Goal: Task Accomplishment & Management: Manage account settings

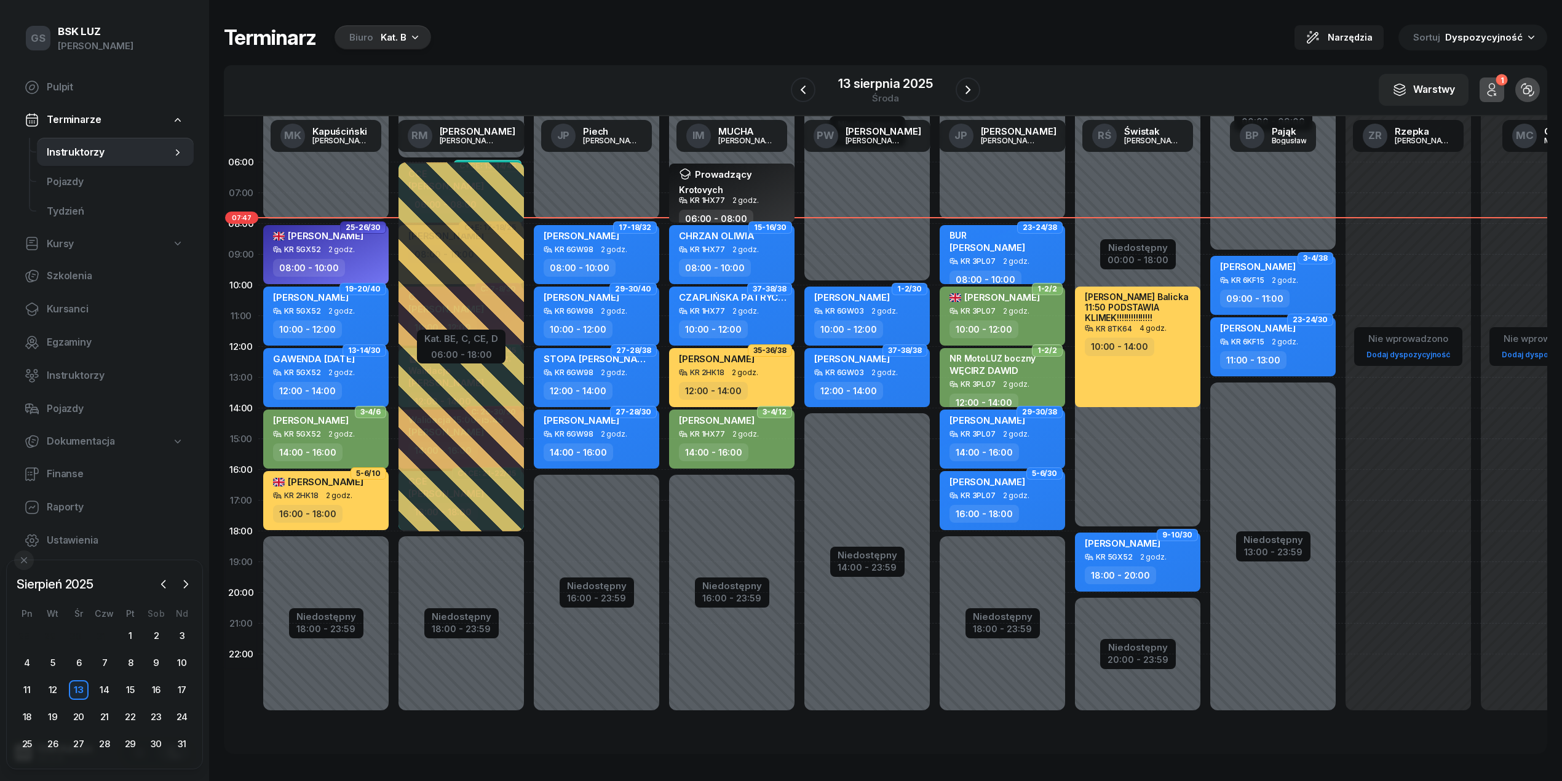
drag, startPoint x: 102, startPoint y: 689, endPoint x: 354, endPoint y: 701, distance: 252.4
click at [102, 689] on div "14" at bounding box center [105, 690] width 20 height 20
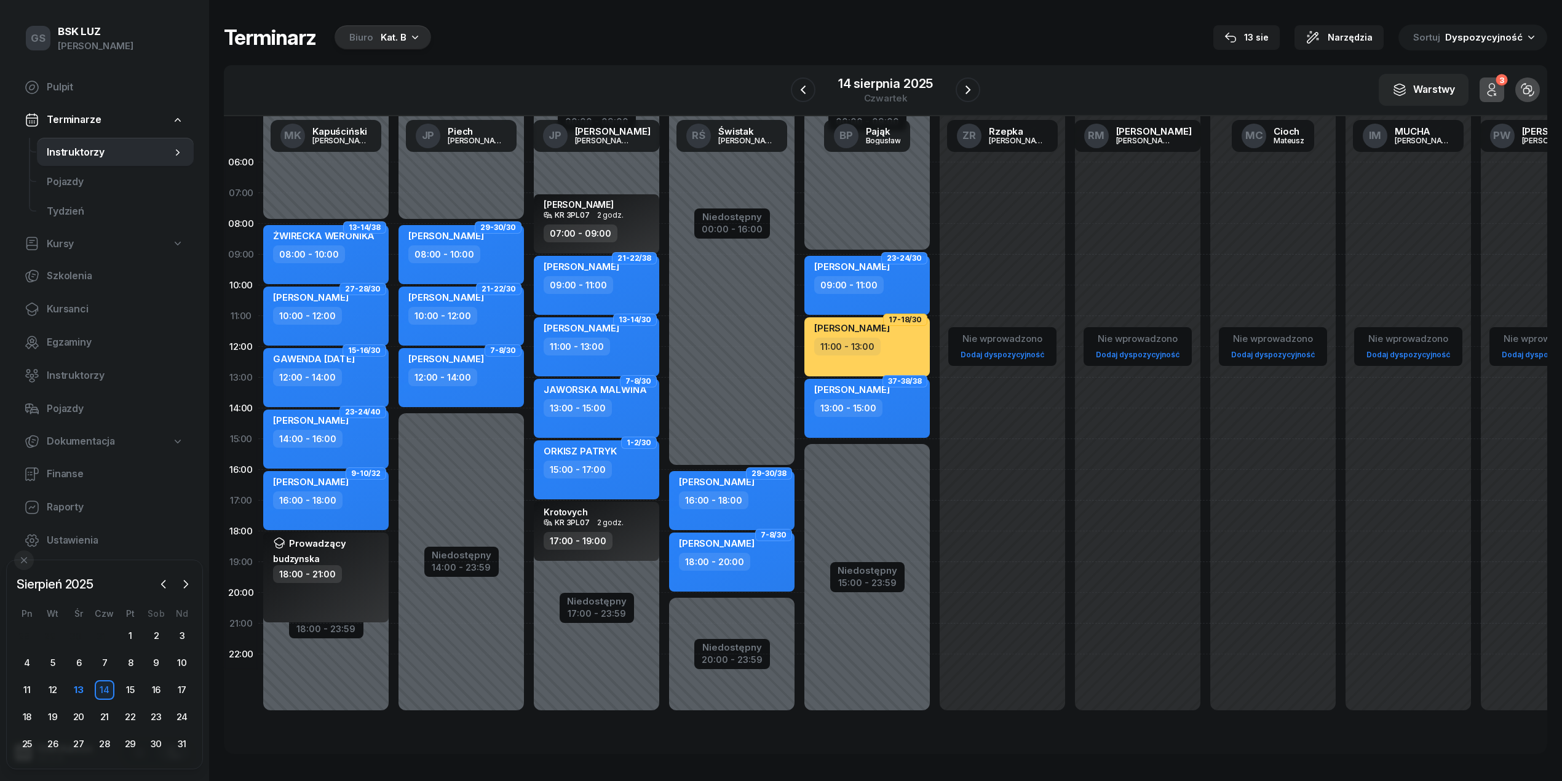
click at [384, 33] on div "Kat. B" at bounding box center [394, 37] width 26 height 15
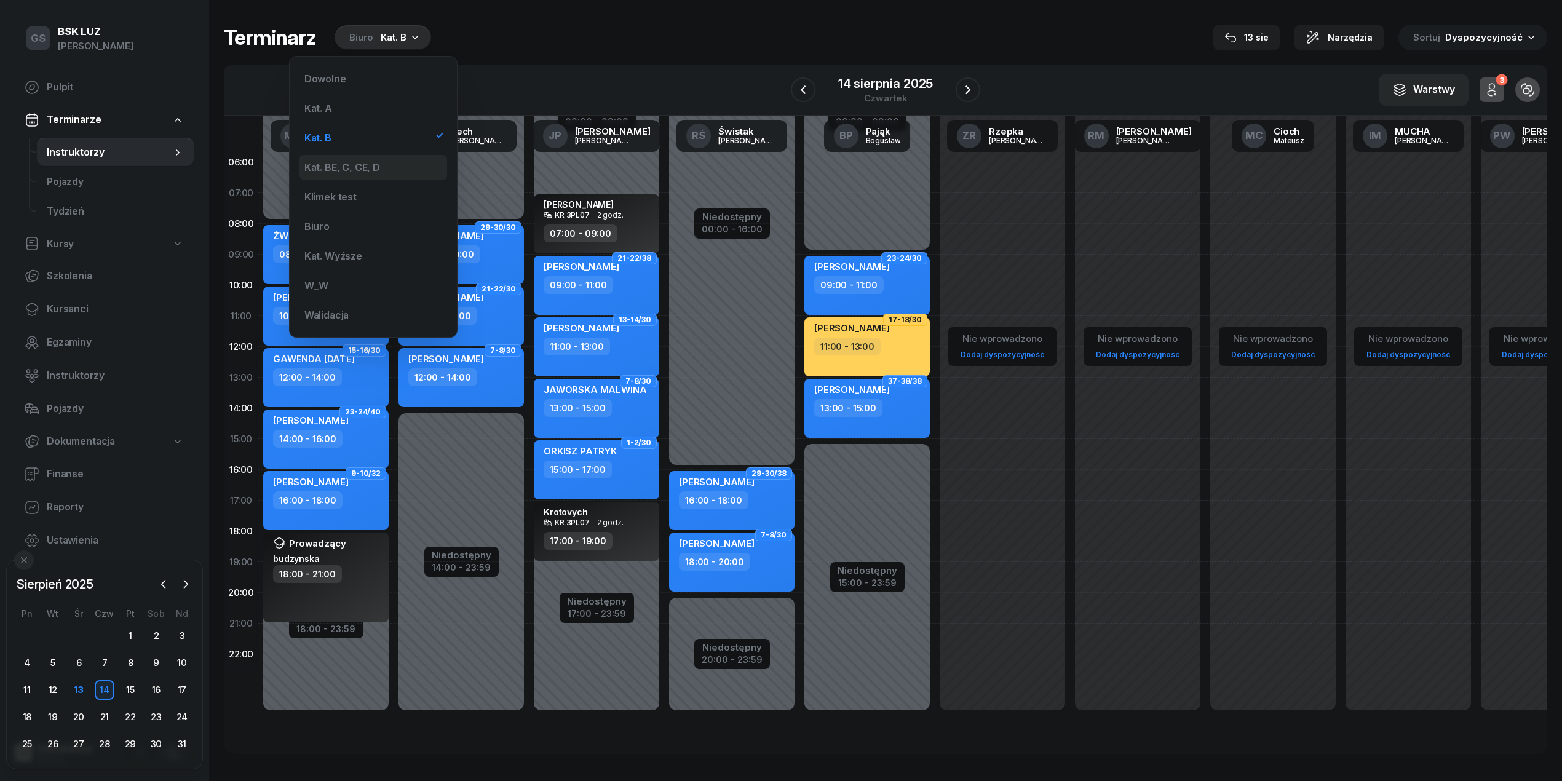
click at [367, 158] on div "Kat. BE, C, CE, D" at bounding box center [373, 167] width 148 height 25
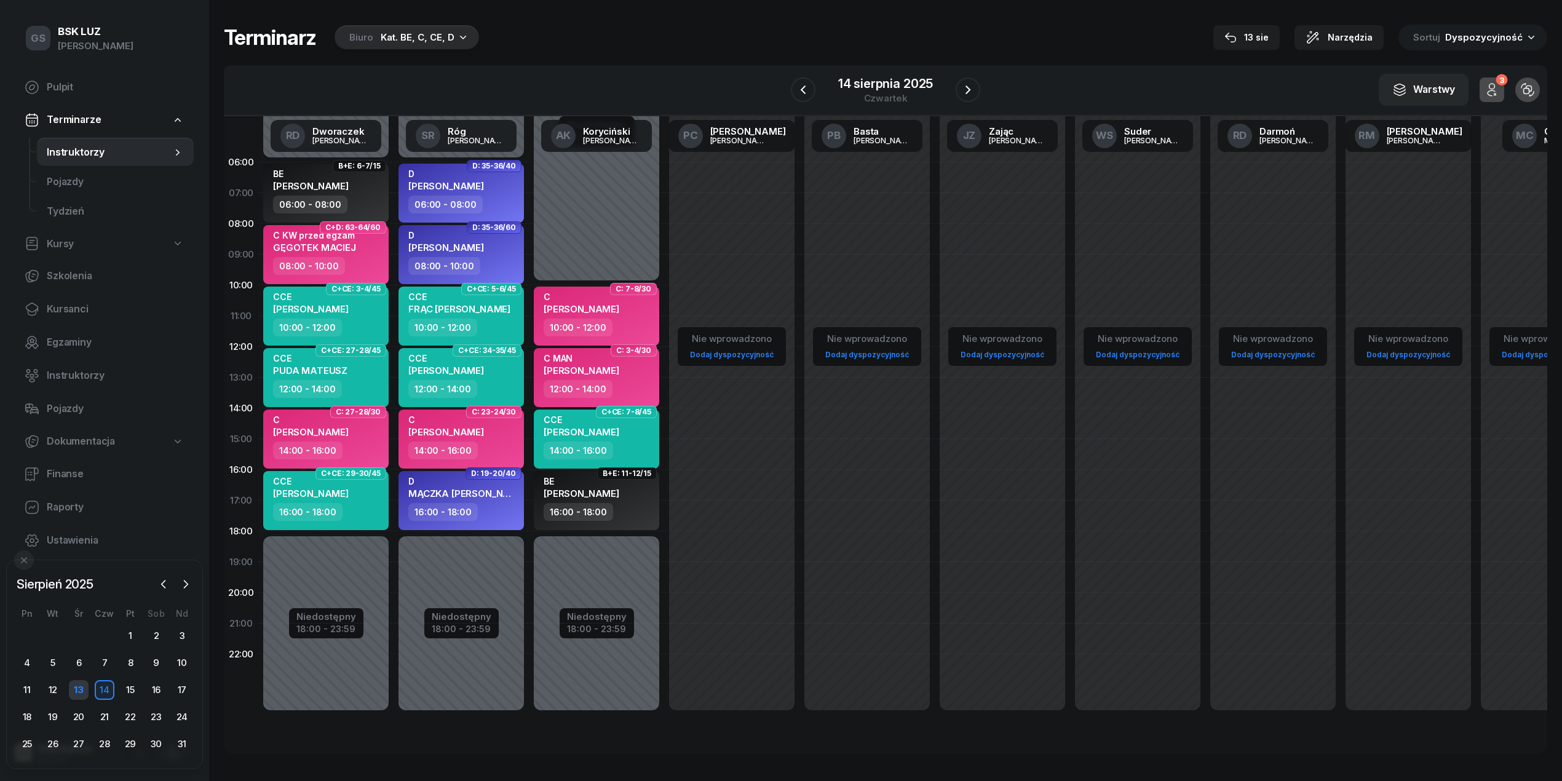
click at [84, 687] on div "13" at bounding box center [79, 690] width 20 height 20
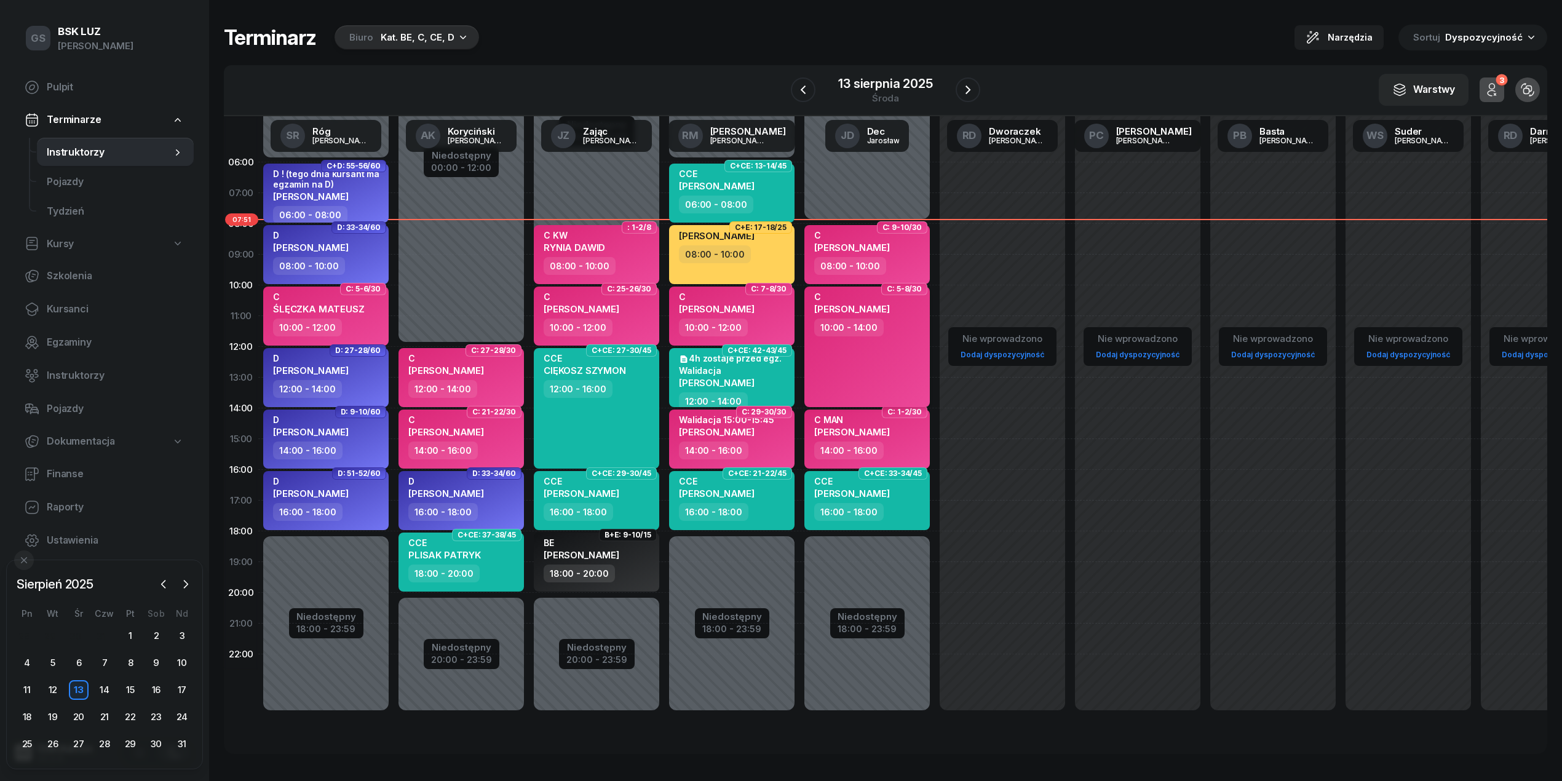
click at [868, 322] on div "10:00 - 14:00" at bounding box center [848, 328] width 69 height 18
select select "10"
select select "14"
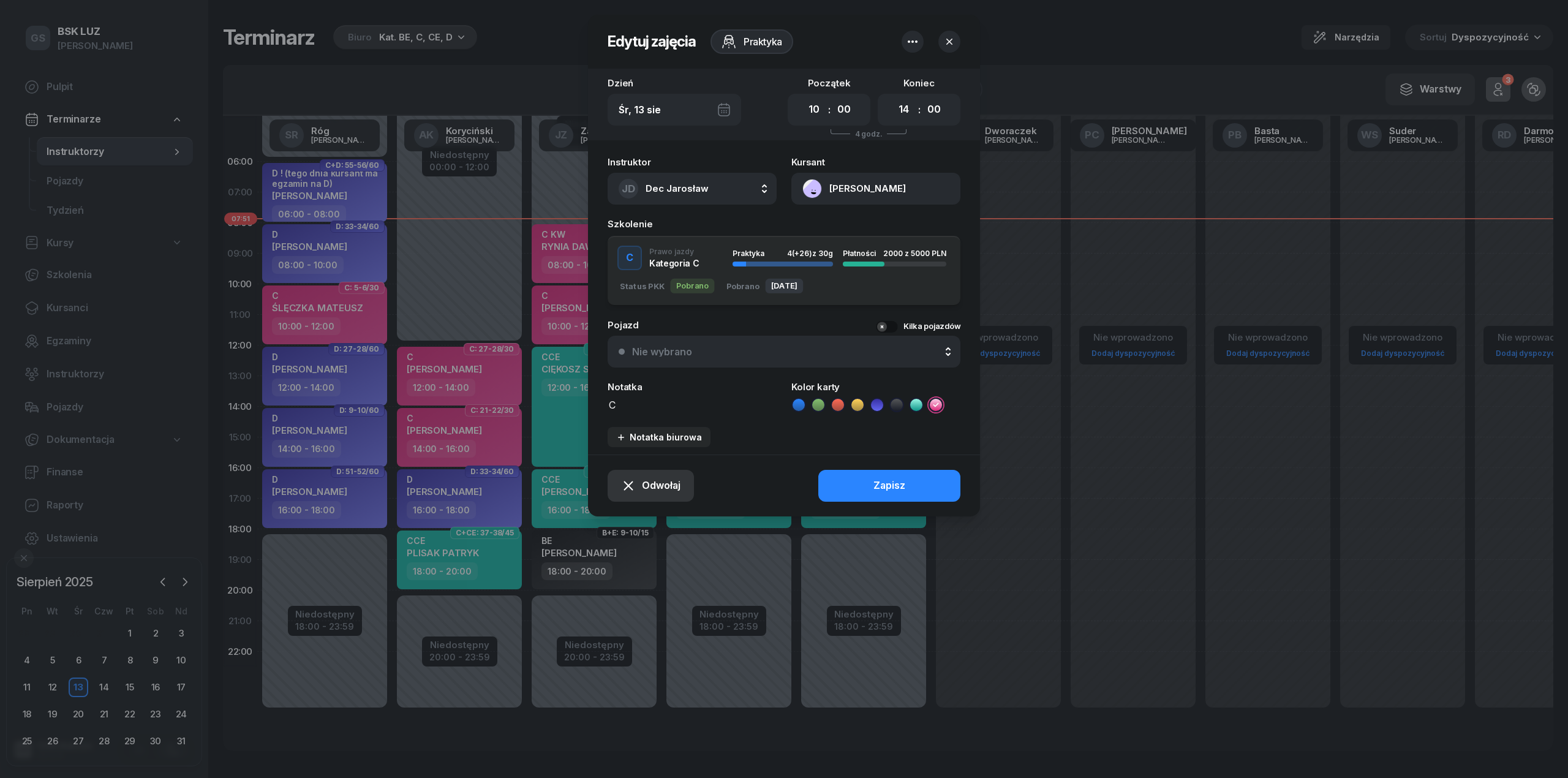
click at [644, 498] on button "Odwołaj" at bounding box center [651, 486] width 87 height 32
click at [646, 409] on div "Kursant odwołał" at bounding box center [630, 411] width 73 height 16
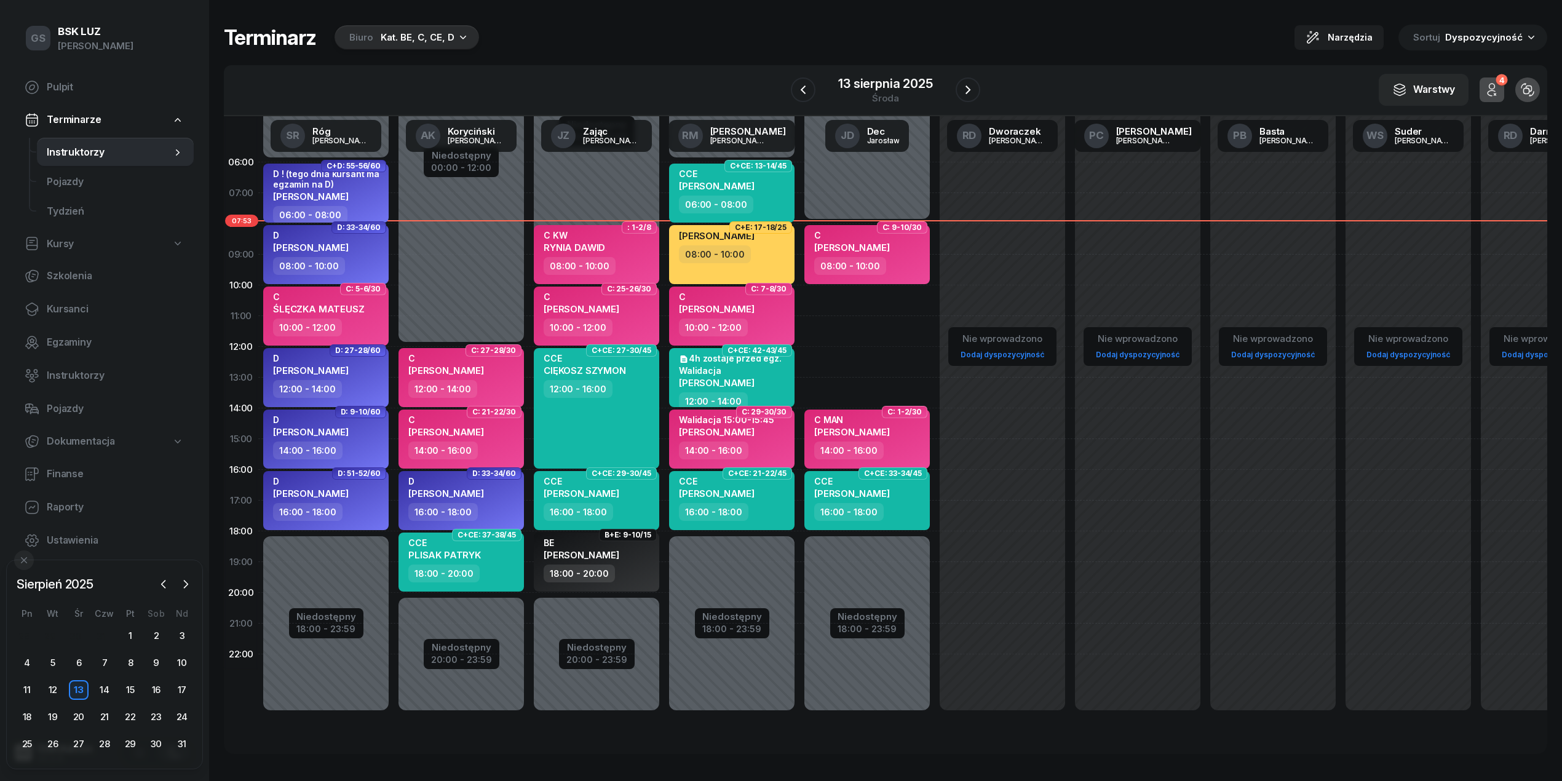
click at [397, 48] on div "Biuro Kat. BE, C, CE, D" at bounding box center [407, 37] width 145 height 25
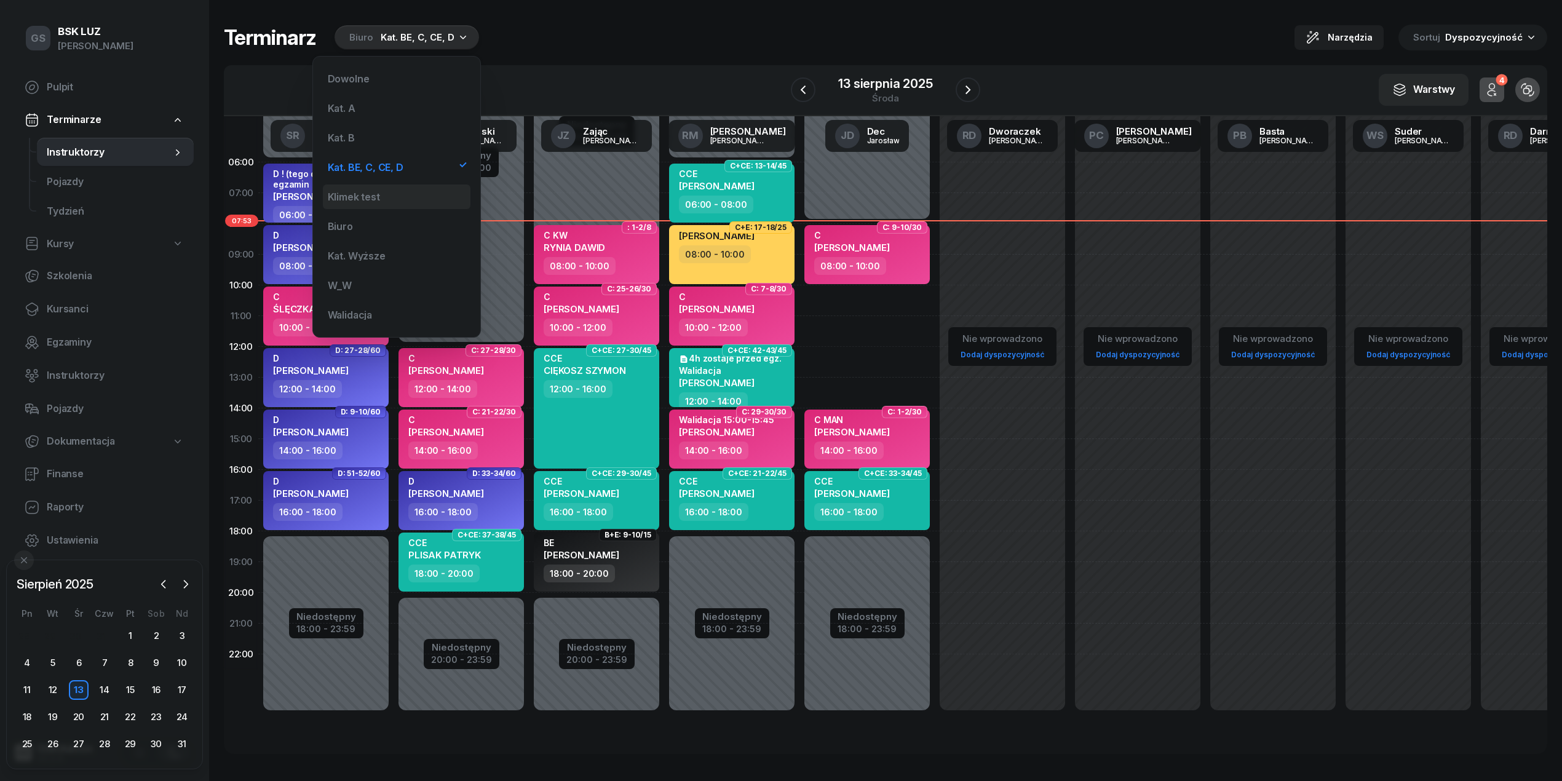
click at [381, 143] on div "Kat. B" at bounding box center [397, 137] width 148 height 25
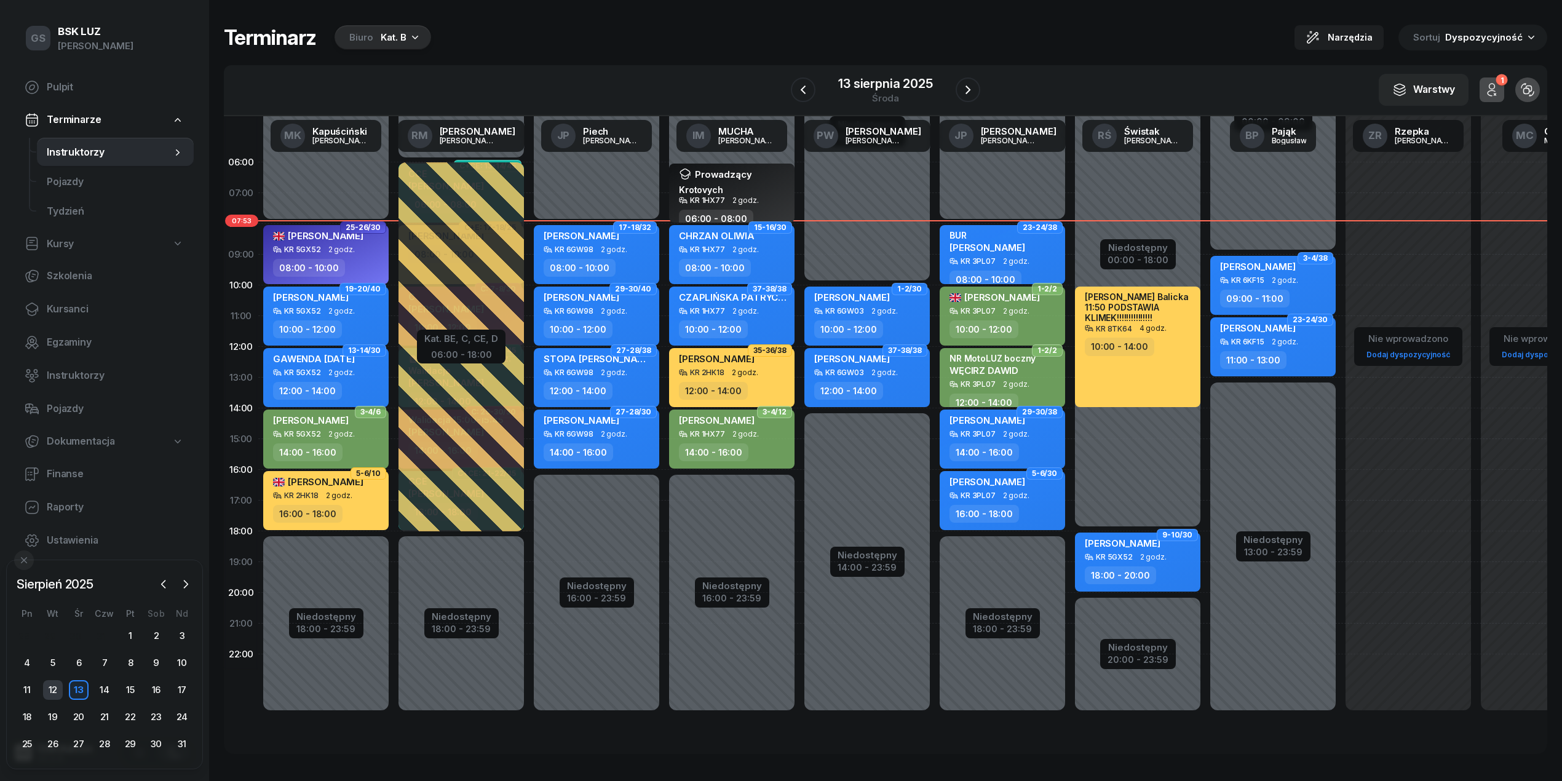
click at [52, 686] on div "12" at bounding box center [53, 690] width 20 height 20
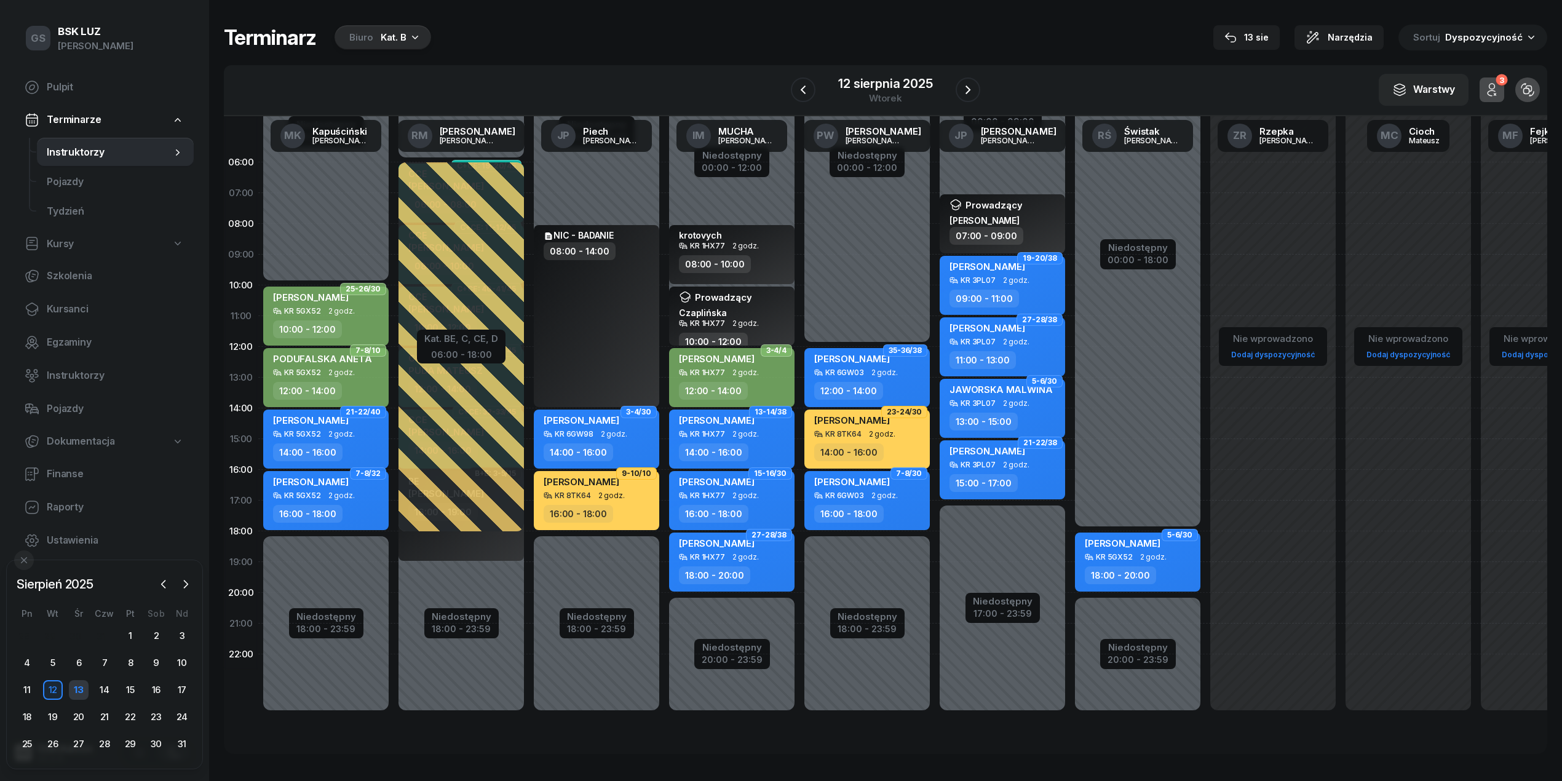
click at [76, 695] on div "13" at bounding box center [79, 690] width 20 height 20
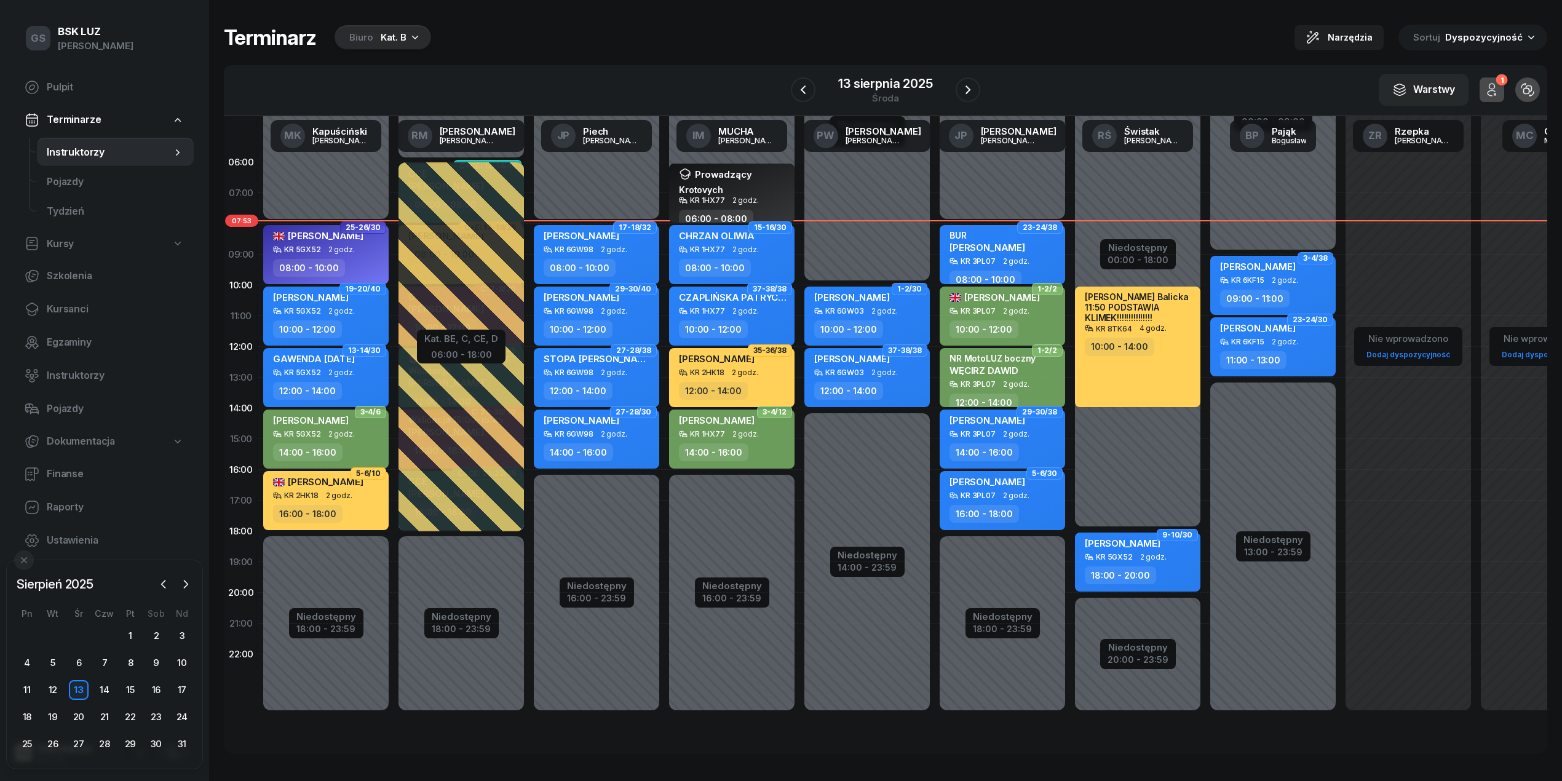
click at [414, 26] on div "Biuro Kat. B" at bounding box center [383, 37] width 97 height 25
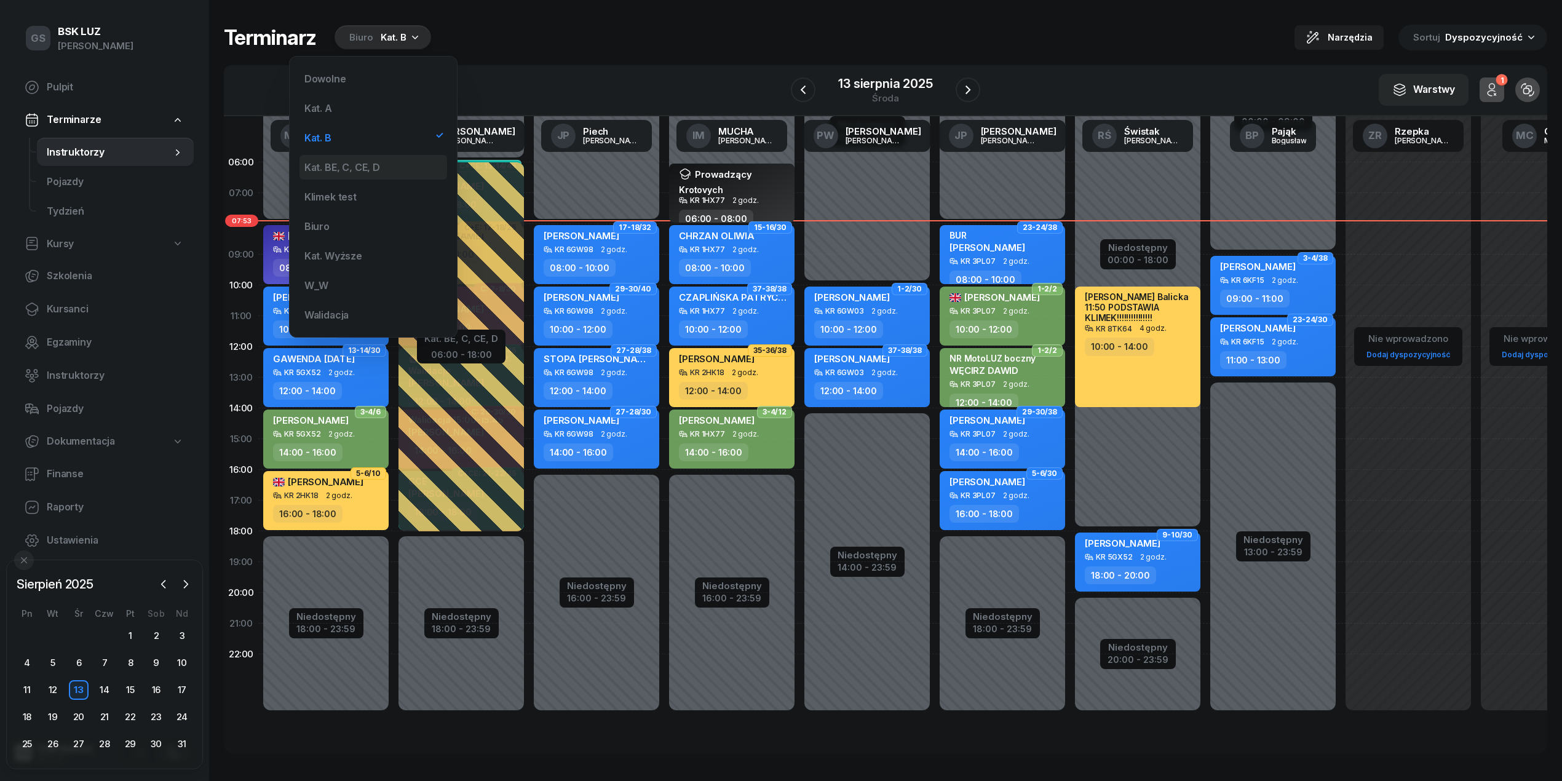
click at [343, 165] on div "Kat. BE, C, CE, D" at bounding box center [342, 167] width 76 height 10
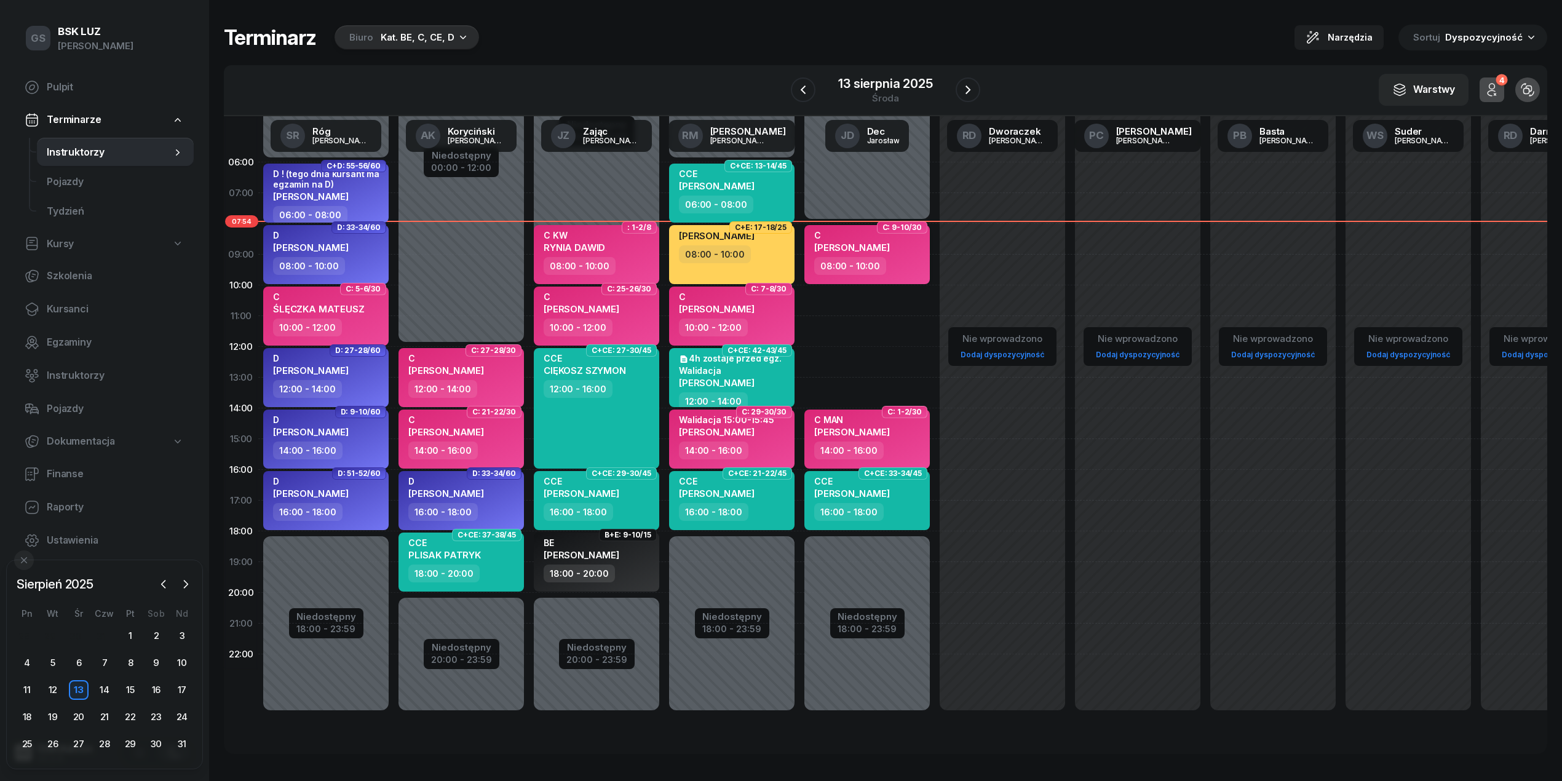
click at [881, 266] on div "08:00 - 10:00" at bounding box center [850, 266] width 72 height 18
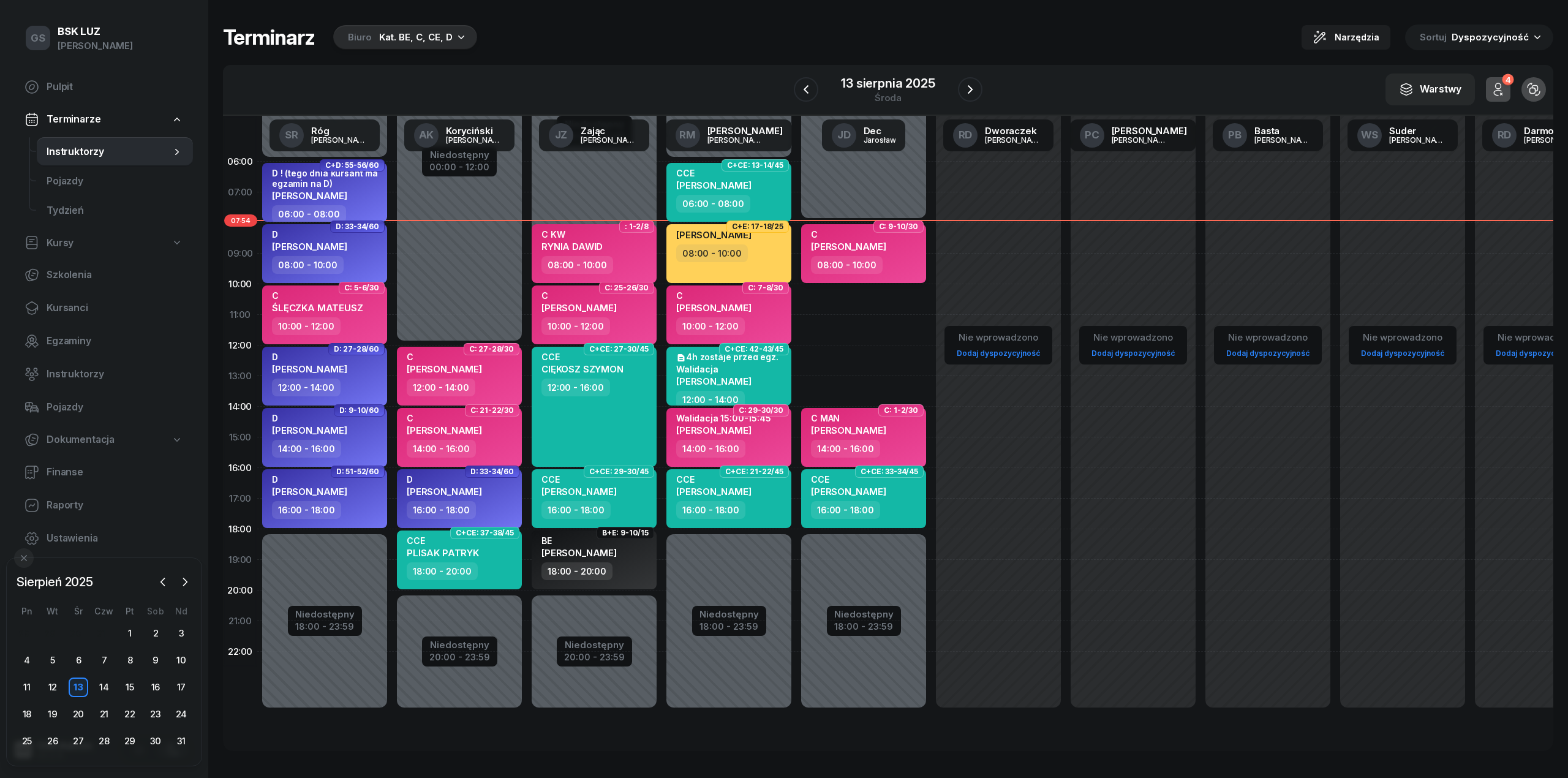
select select "08"
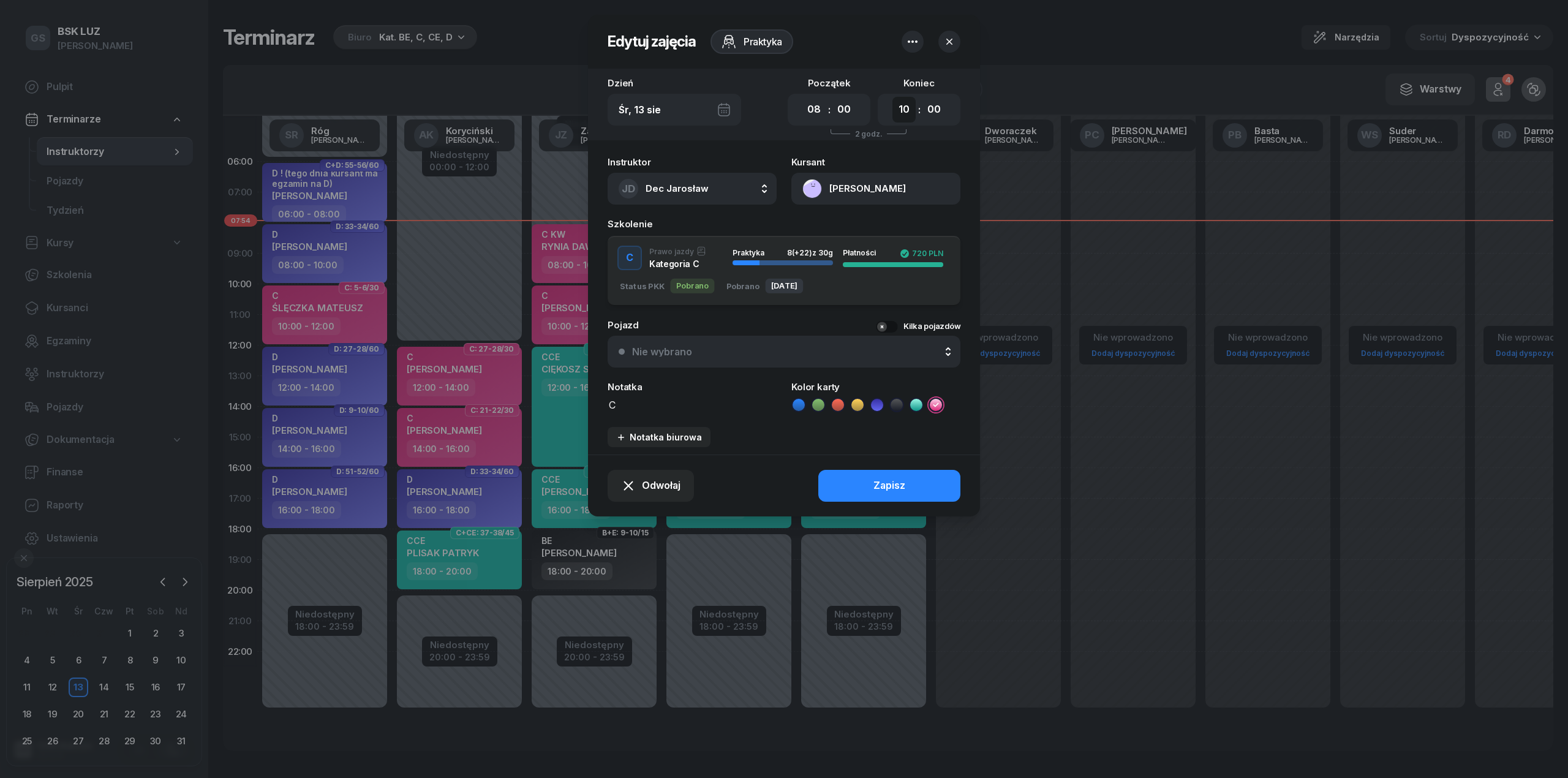
click at [898, 117] on select "00 01 02 03 04 05 06 07 08 09 10 11 12 13 14 15 16 17 18 19 20 21 22 23" at bounding box center [904, 110] width 23 height 26
select select "12"
click at [893, 97] on select "00 01 02 03 04 05 06 07 08 09 10 11 12 13 14 15 16 17 18 19 20 21 22 23" at bounding box center [904, 110] width 23 height 26
click at [889, 490] on div "Zapisz" at bounding box center [890, 486] width 32 height 16
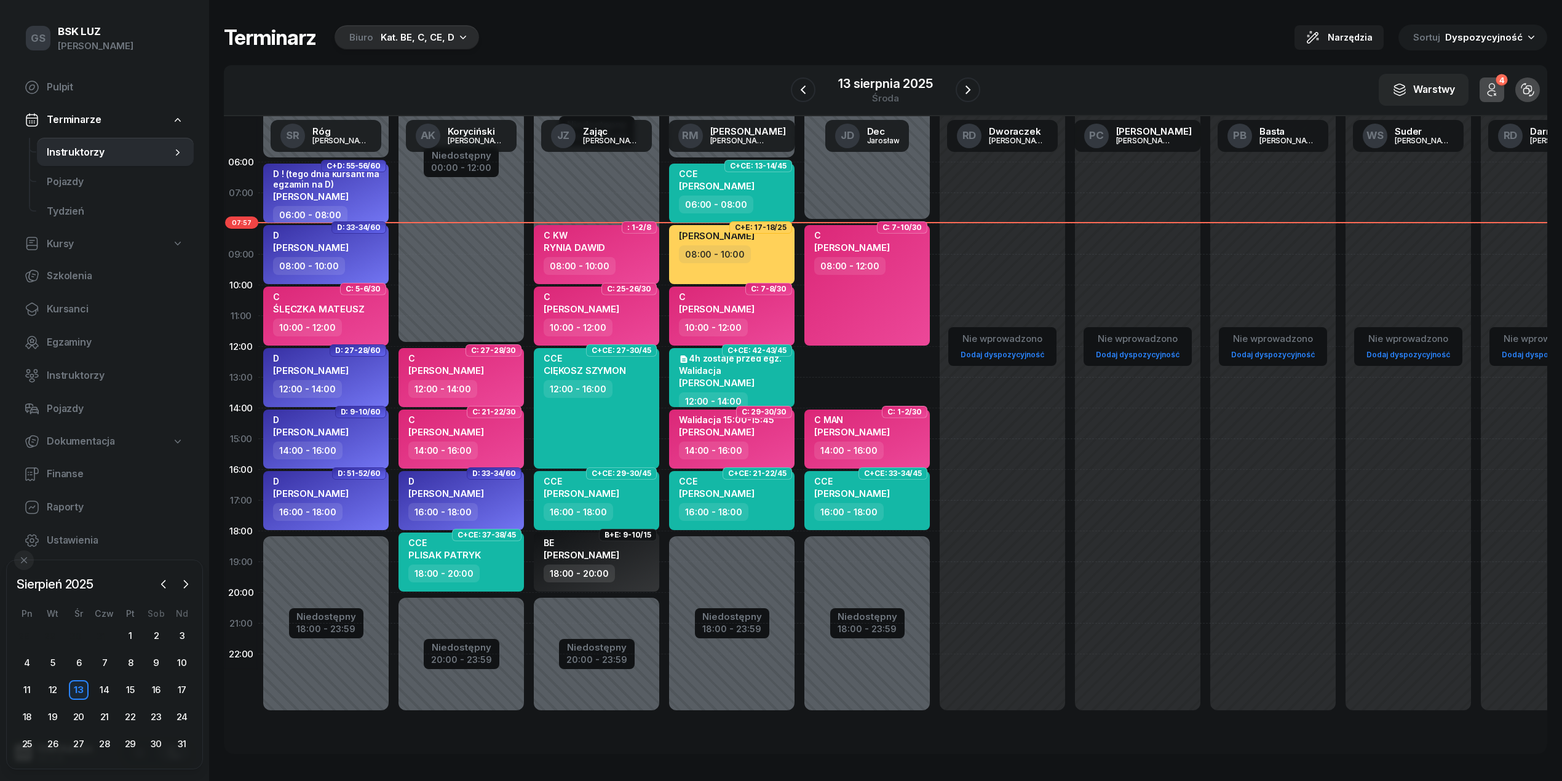
click at [466, 41] on div "Biuro Kat. BE, C, CE, D" at bounding box center [407, 37] width 145 height 25
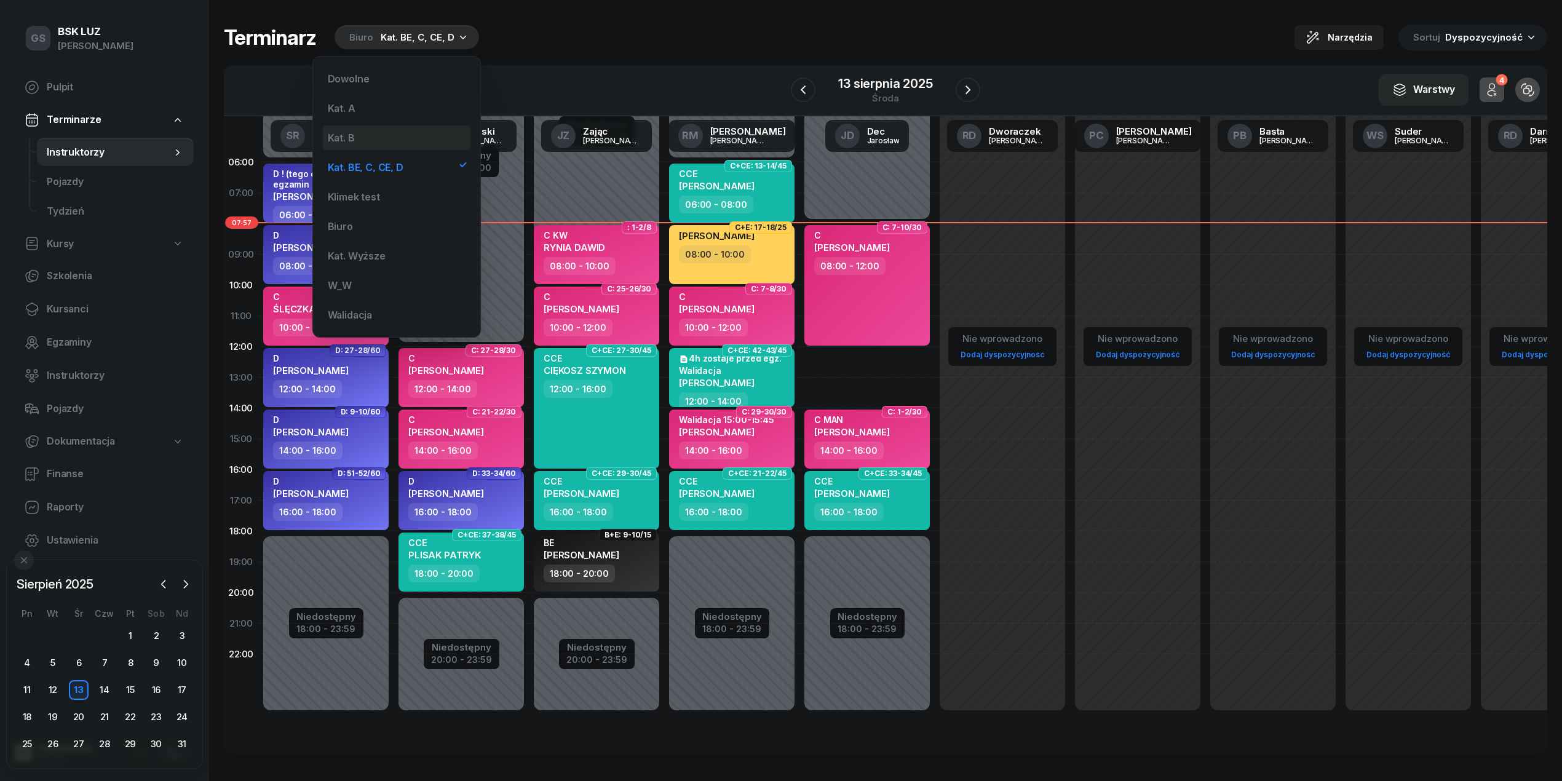
click at [409, 131] on div "Kat. B" at bounding box center [397, 137] width 148 height 25
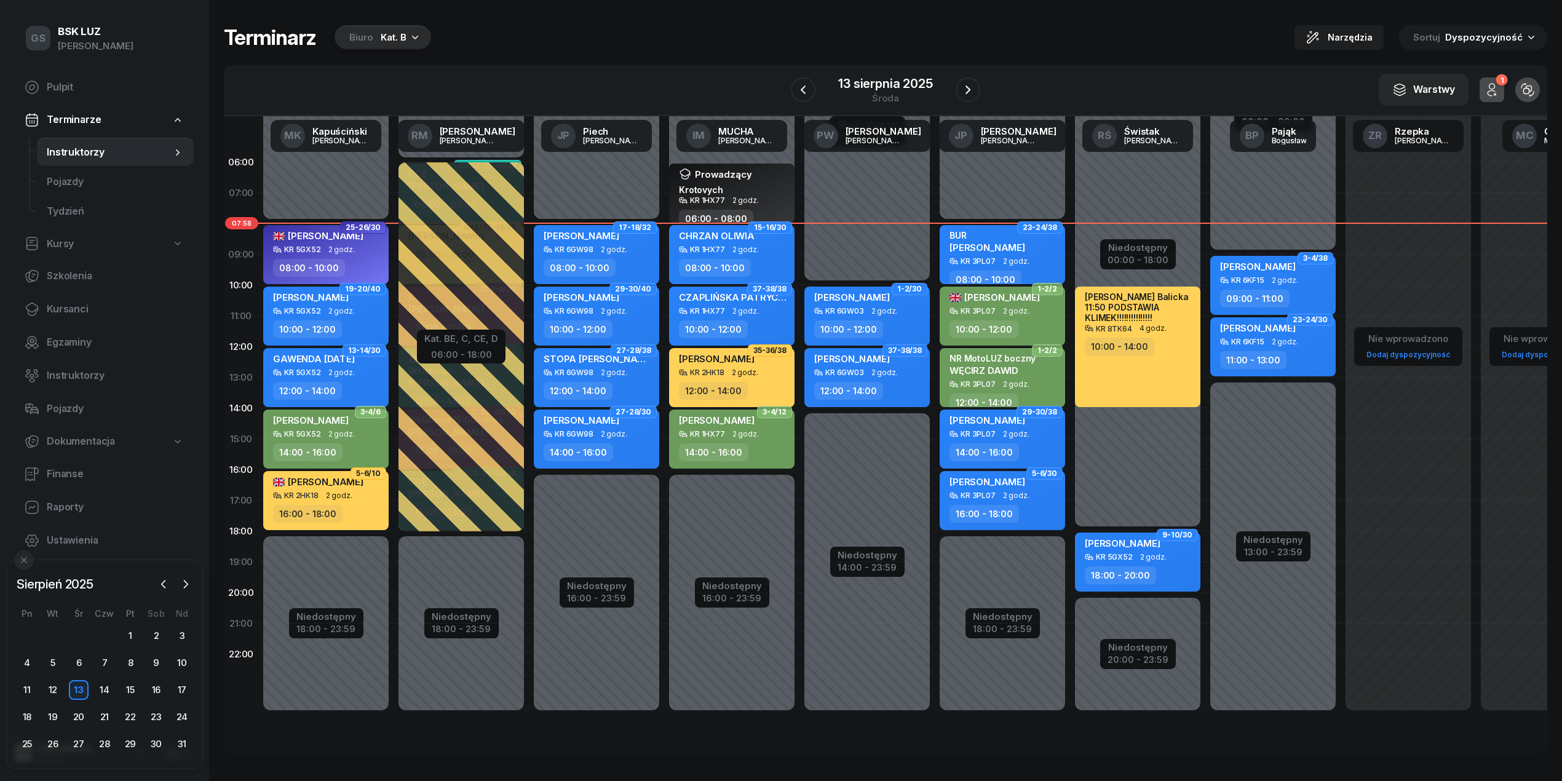
click at [406, 35] on div "Biuro Kat. B" at bounding box center [383, 37] width 97 height 25
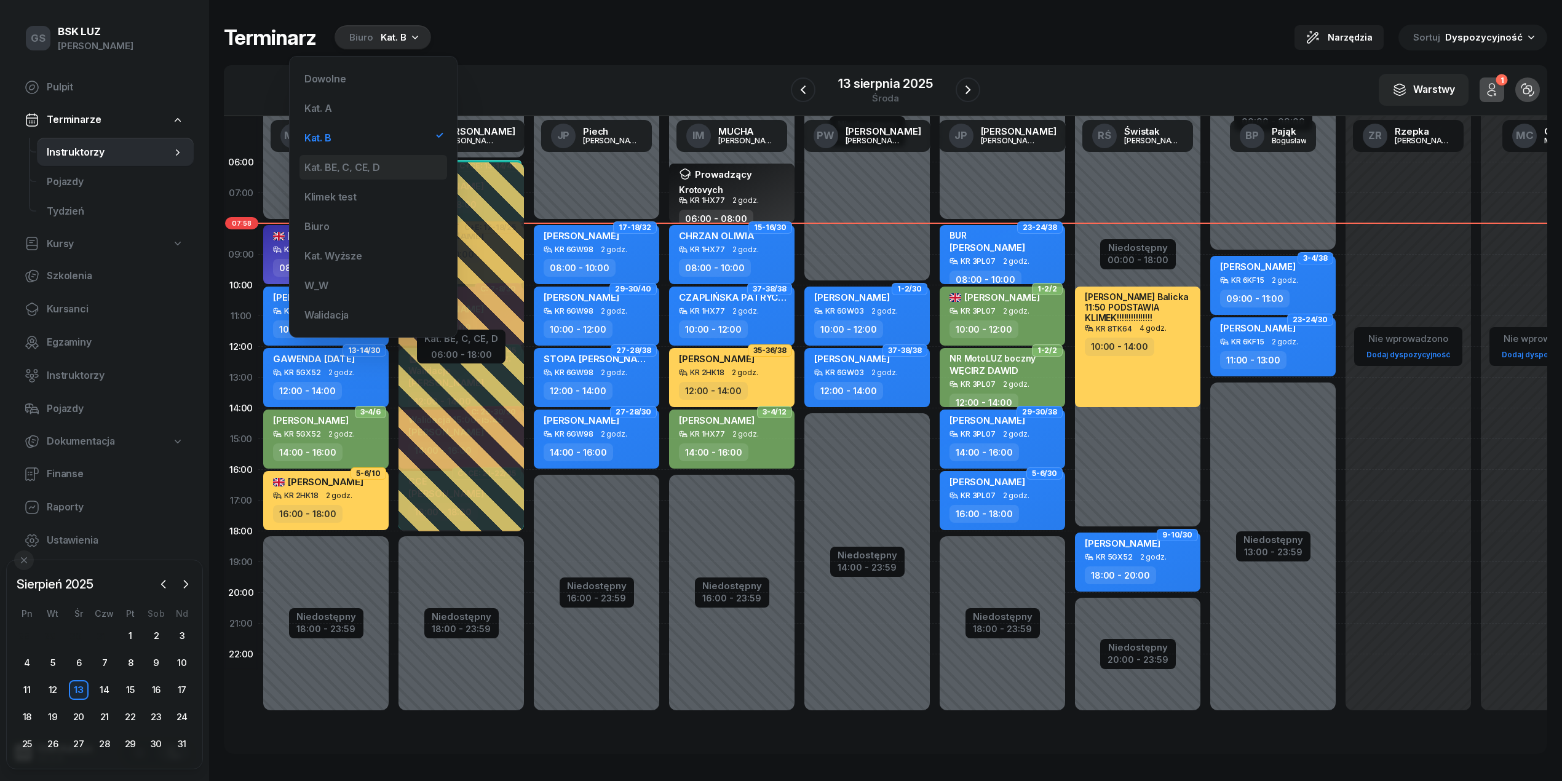
click at [384, 156] on div "Kat. BE, C, CE, D" at bounding box center [373, 167] width 148 height 25
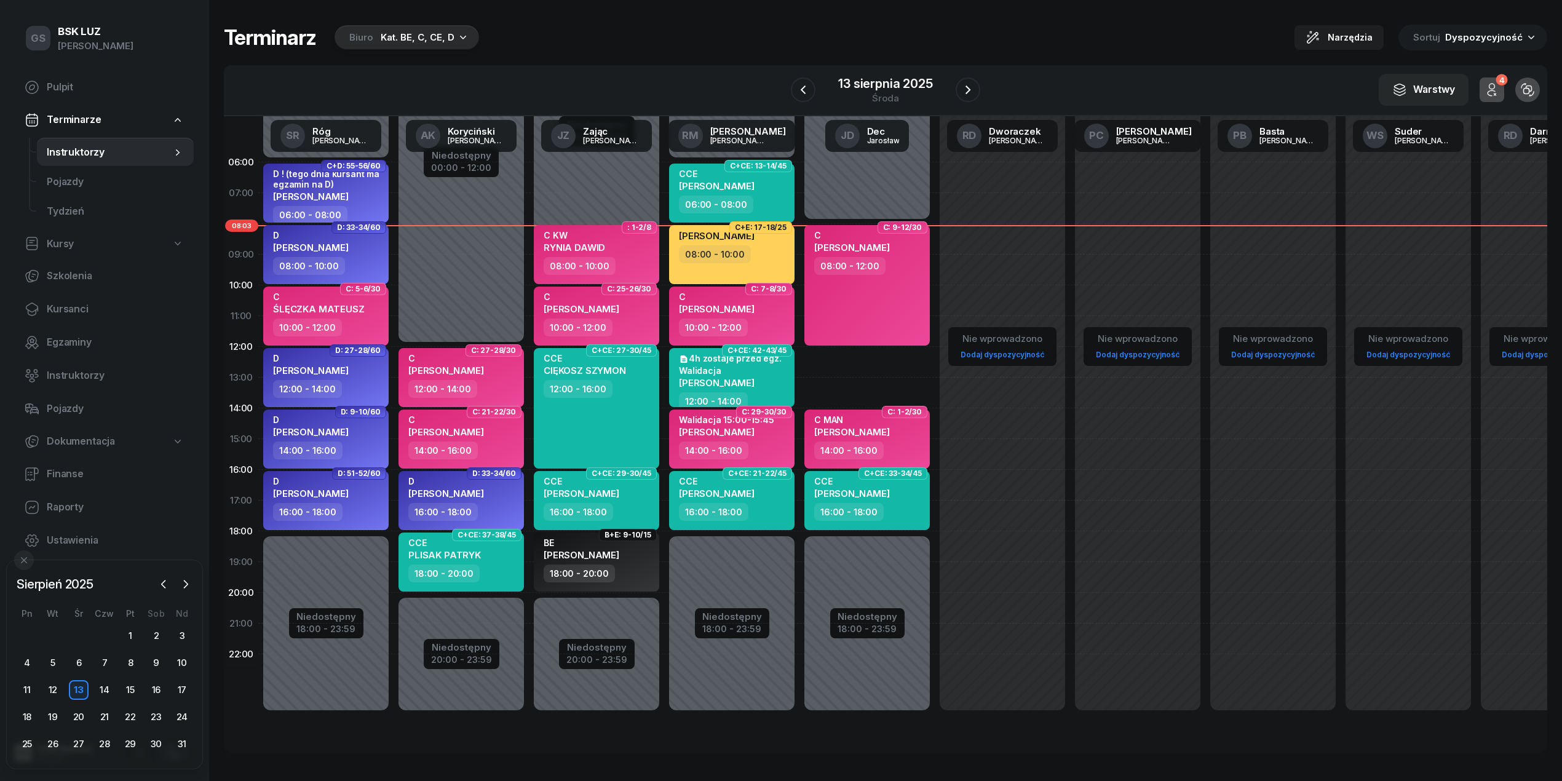
click at [390, 47] on div "Biuro Kat. BE, C, CE, D" at bounding box center [407, 37] width 145 height 25
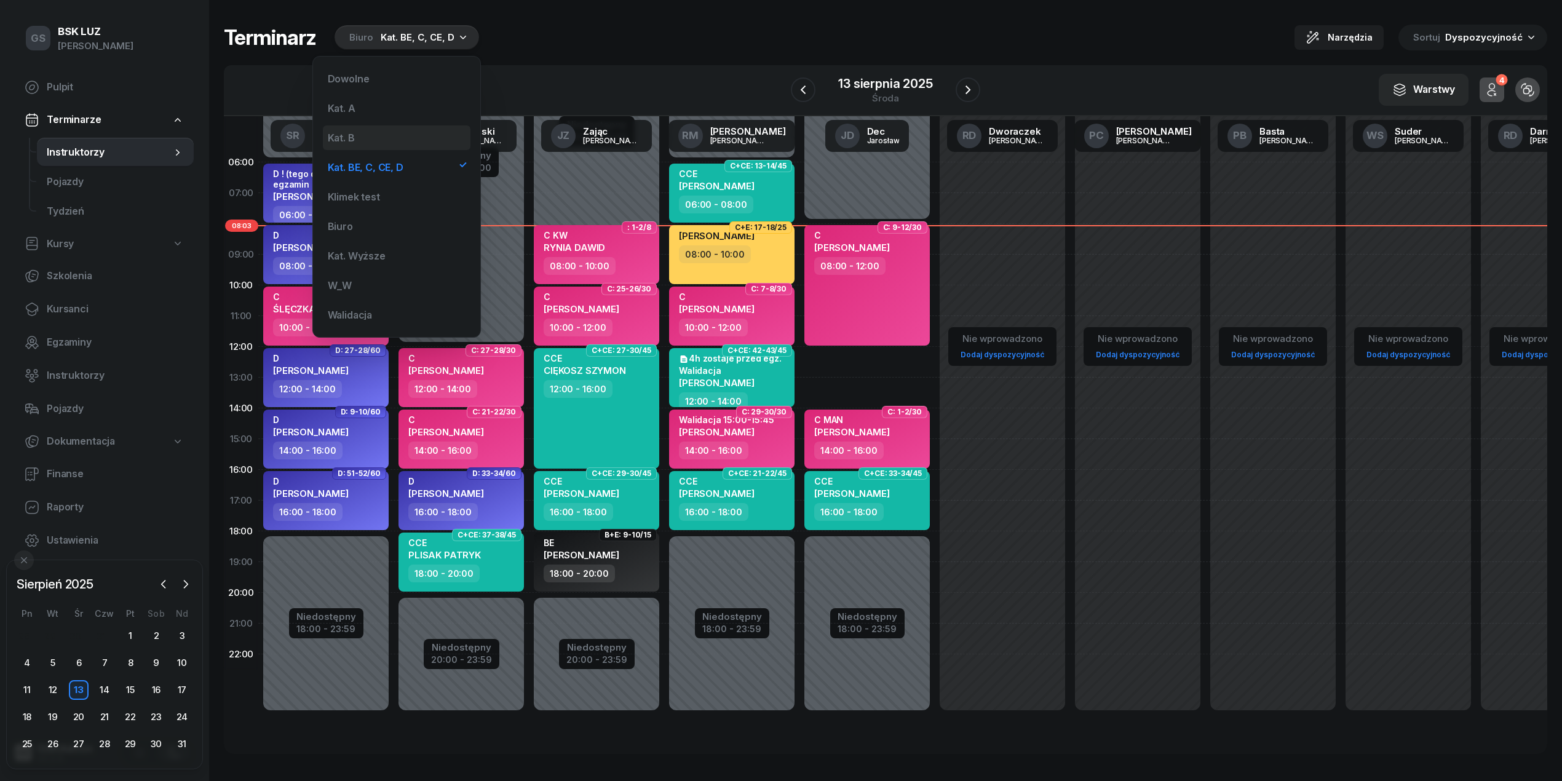
click at [386, 140] on div "Kat. B" at bounding box center [397, 137] width 148 height 25
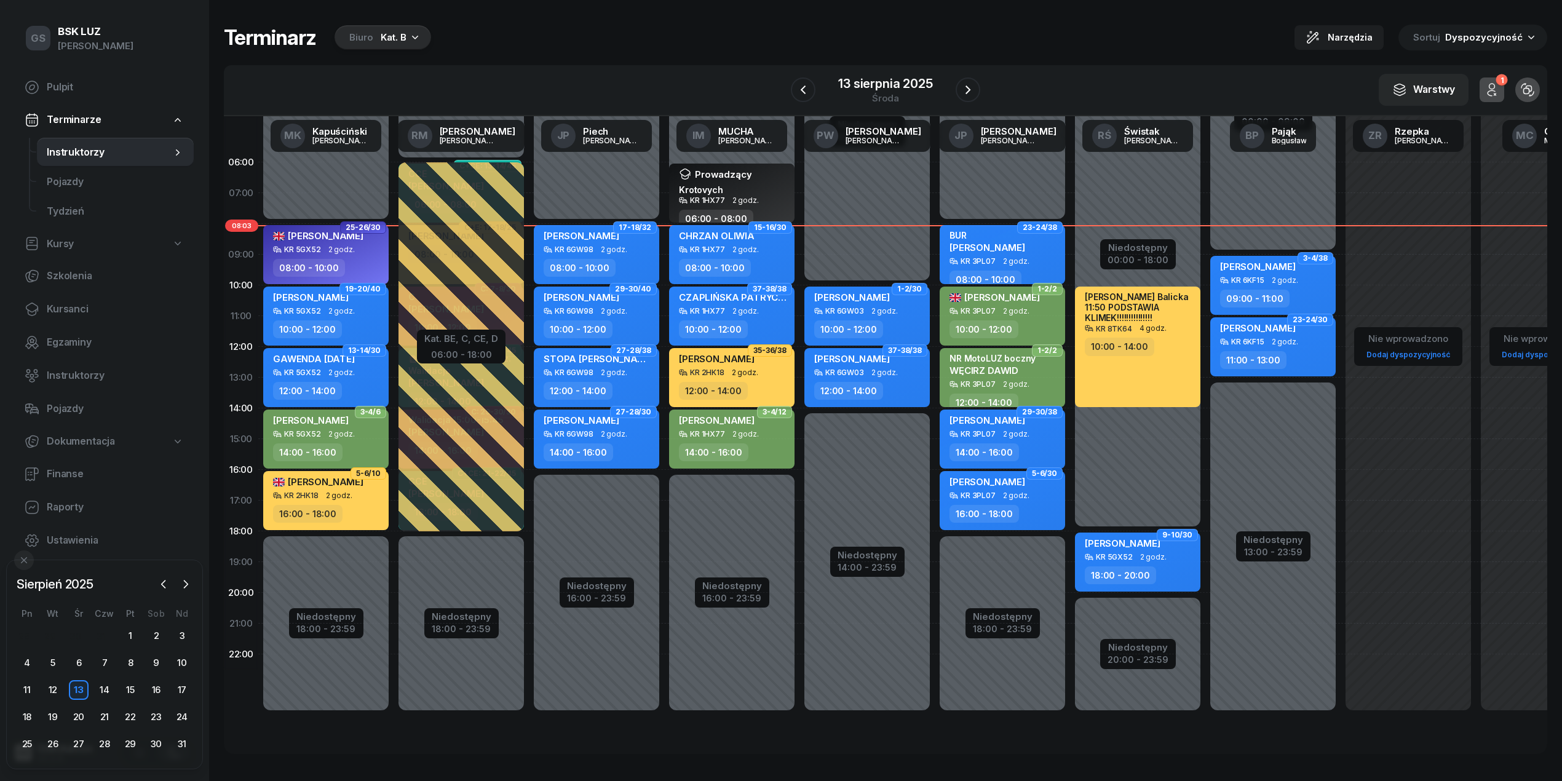
click at [387, 30] on div "Kat. B" at bounding box center [394, 37] width 26 height 15
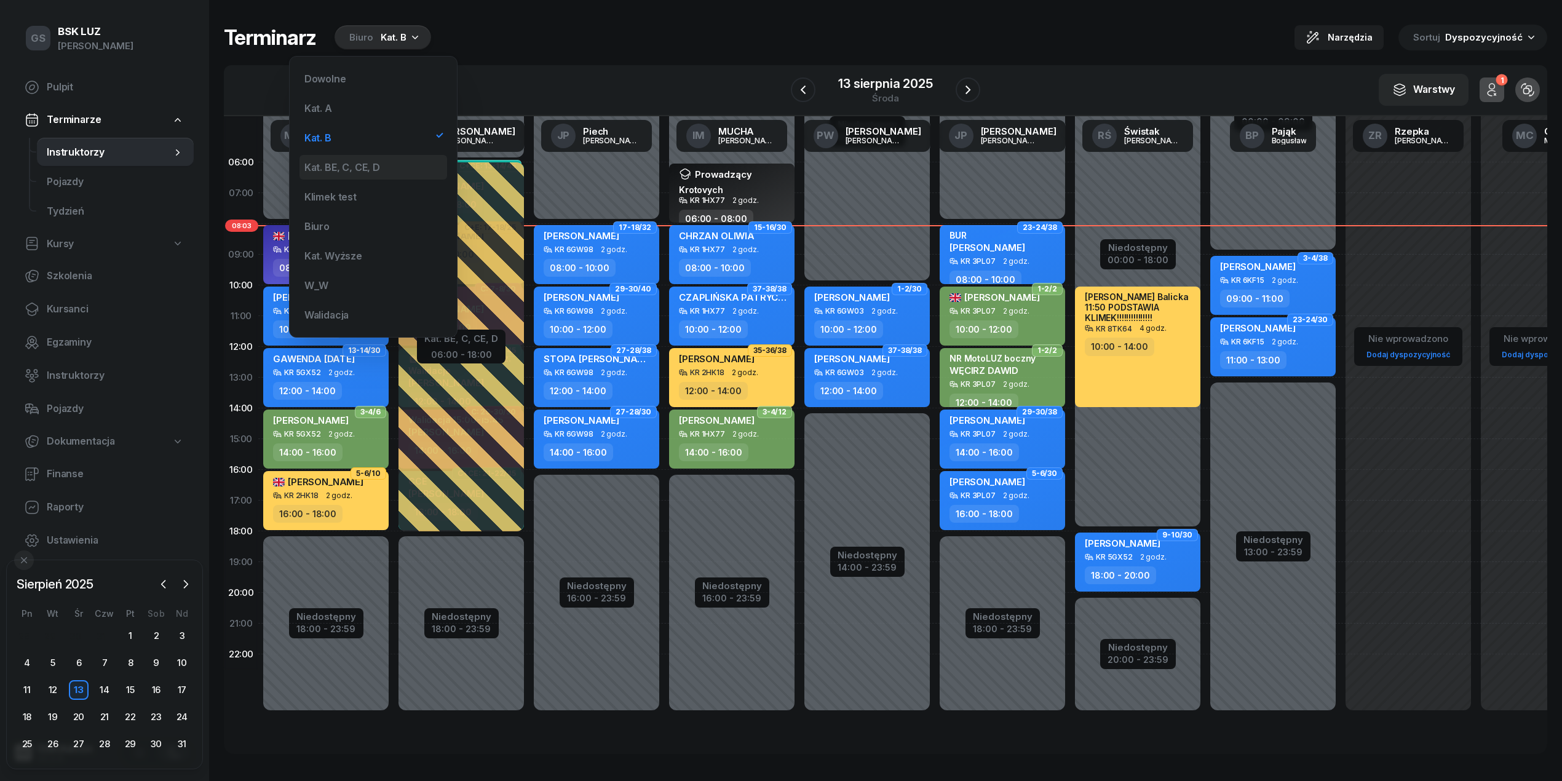
click at [380, 162] on div "Kat. BE, C, CE, D" at bounding box center [373, 167] width 148 height 25
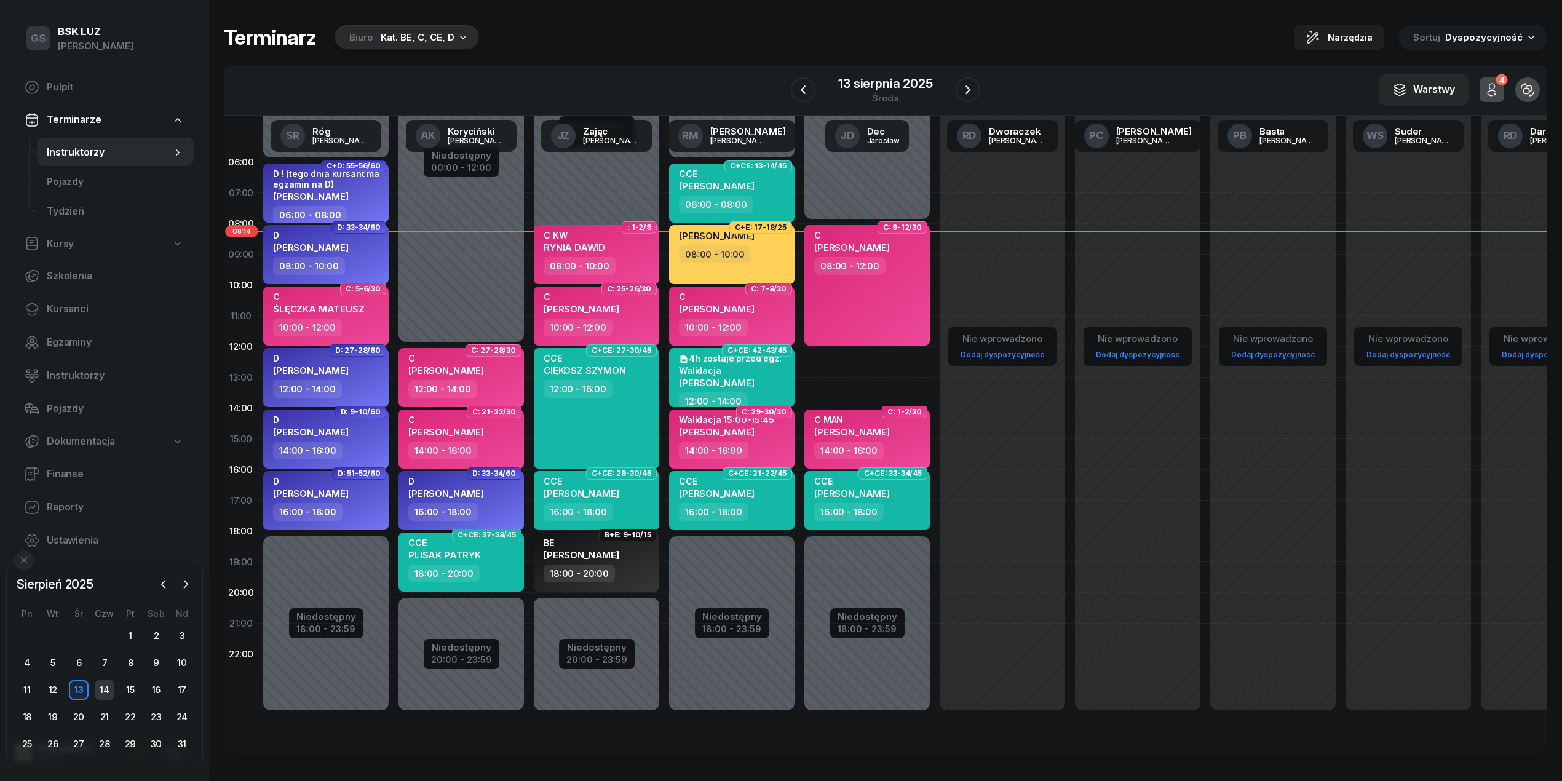
click at [109, 685] on div "14" at bounding box center [105, 690] width 20 height 20
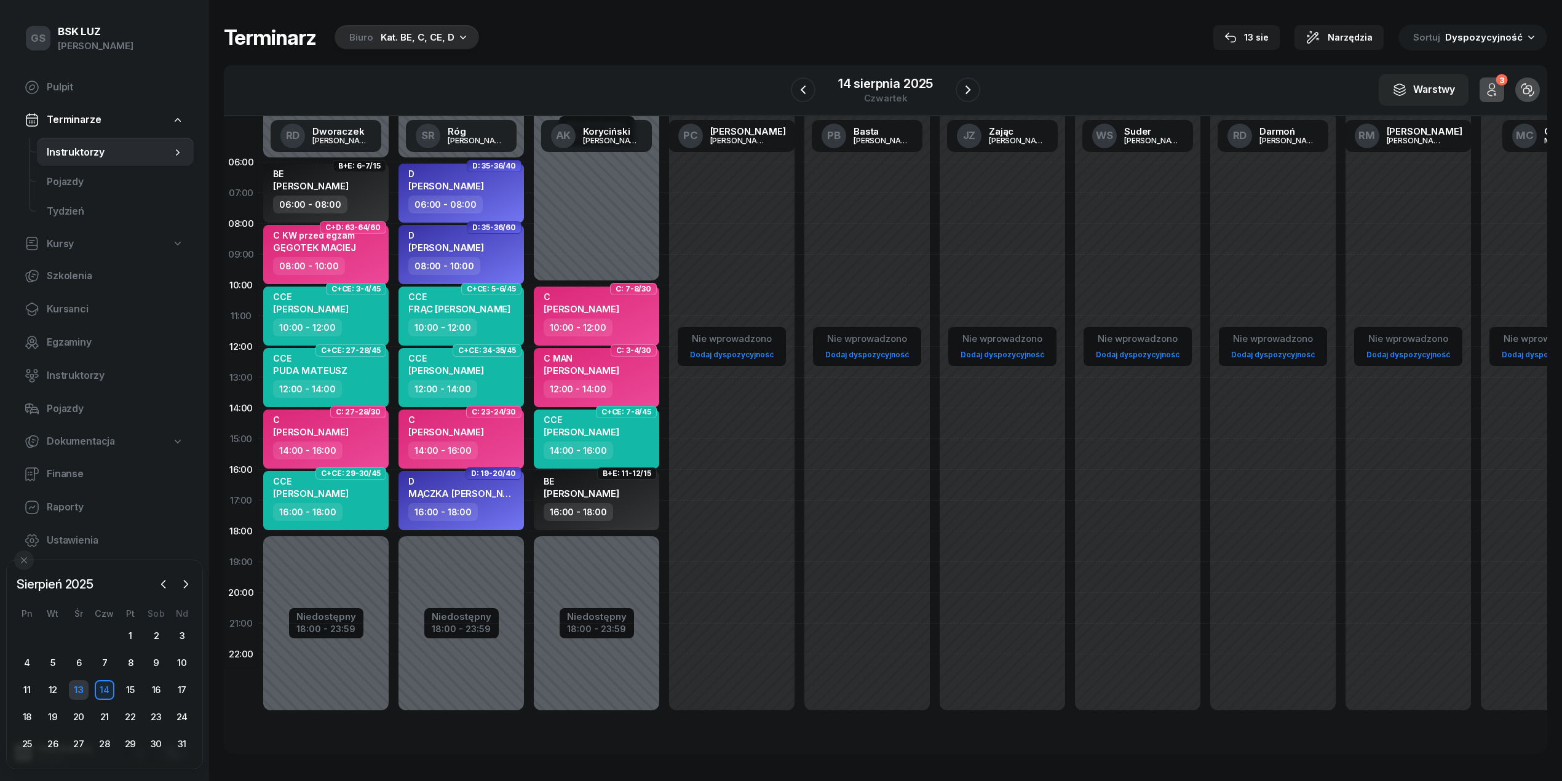
click at [87, 687] on div "13" at bounding box center [79, 690] width 20 height 20
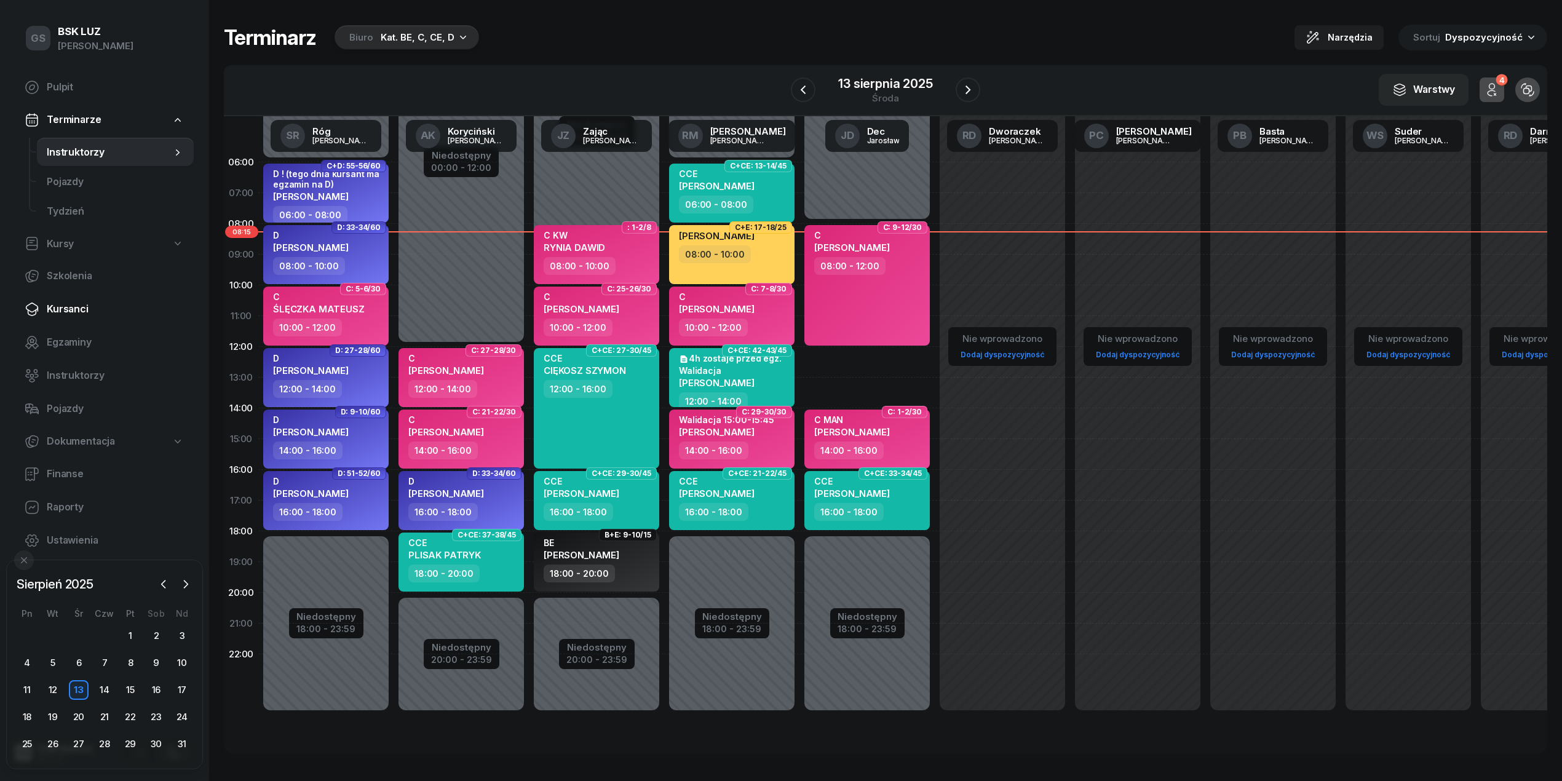
click at [75, 319] on link "Kursanci" at bounding box center [104, 310] width 179 height 30
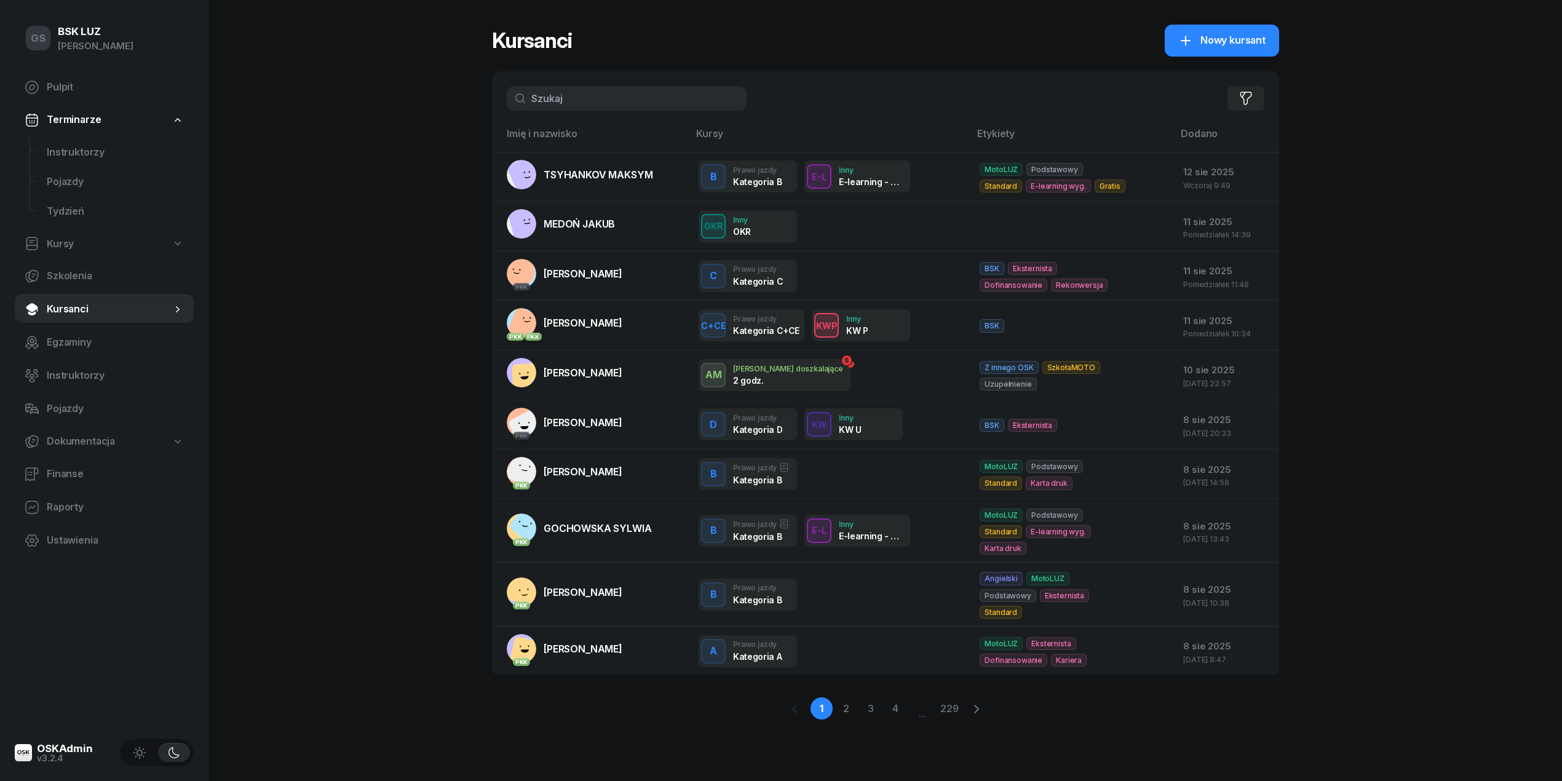
click at [610, 84] on div "Filtruj" at bounding box center [885, 98] width 787 height 54
click at [601, 103] on input "text" at bounding box center [627, 98] width 240 height 25
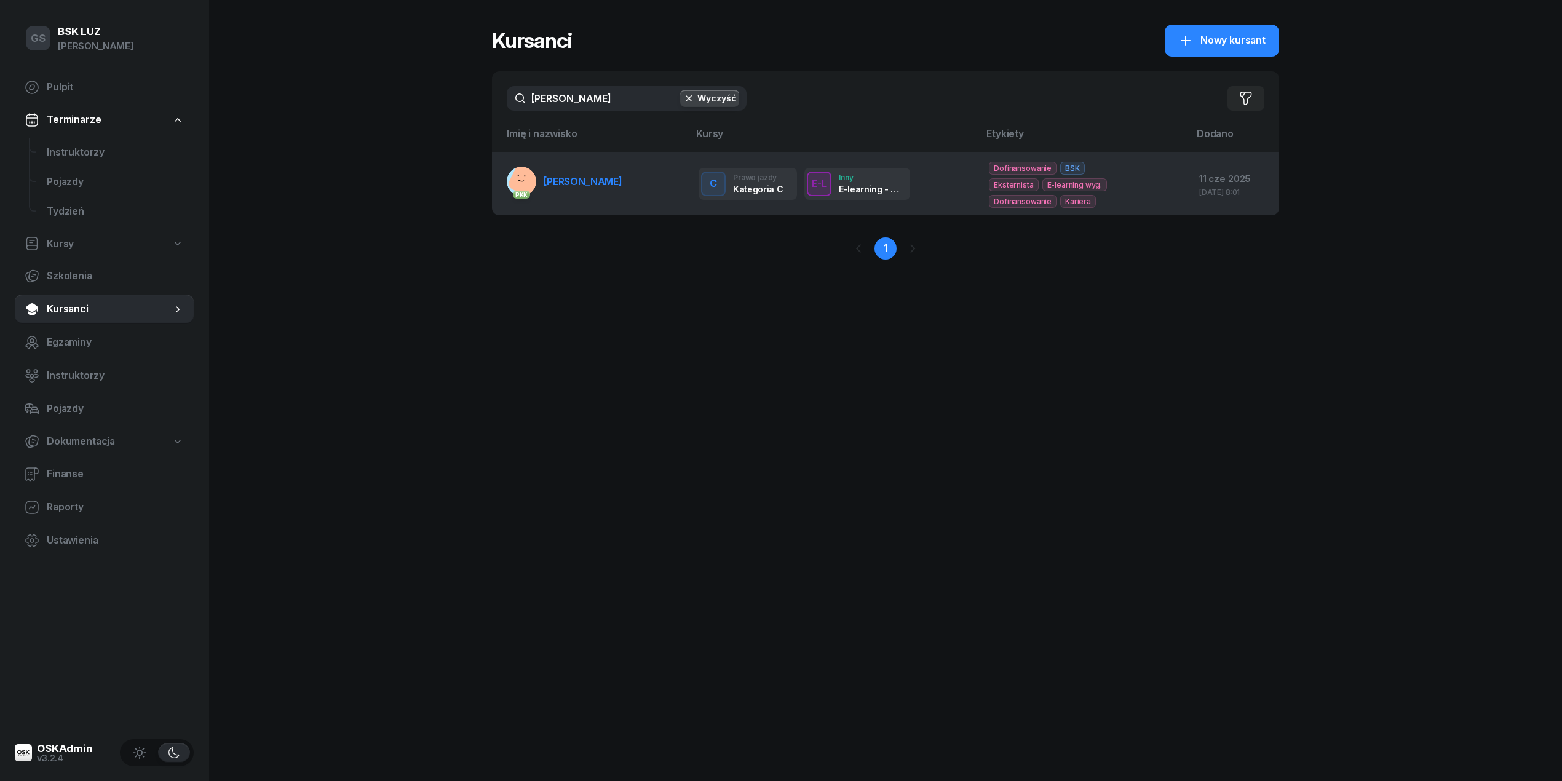
type input "[PERSON_NAME]"
click at [612, 184] on span "[PERSON_NAME]" at bounding box center [583, 181] width 79 height 12
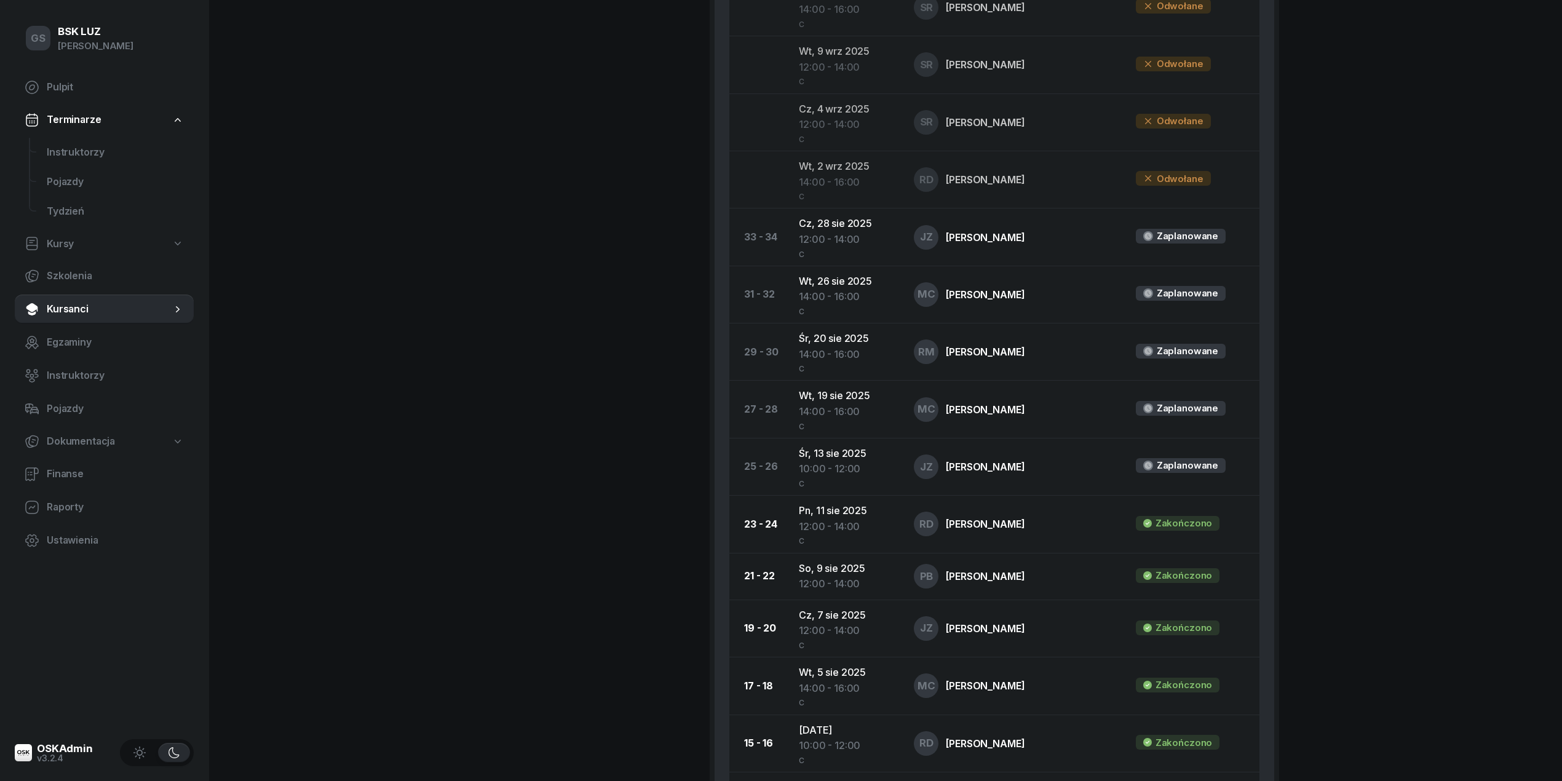
scroll to position [819, 0]
click at [114, 152] on span "Instruktorzy" at bounding box center [115, 153] width 137 height 16
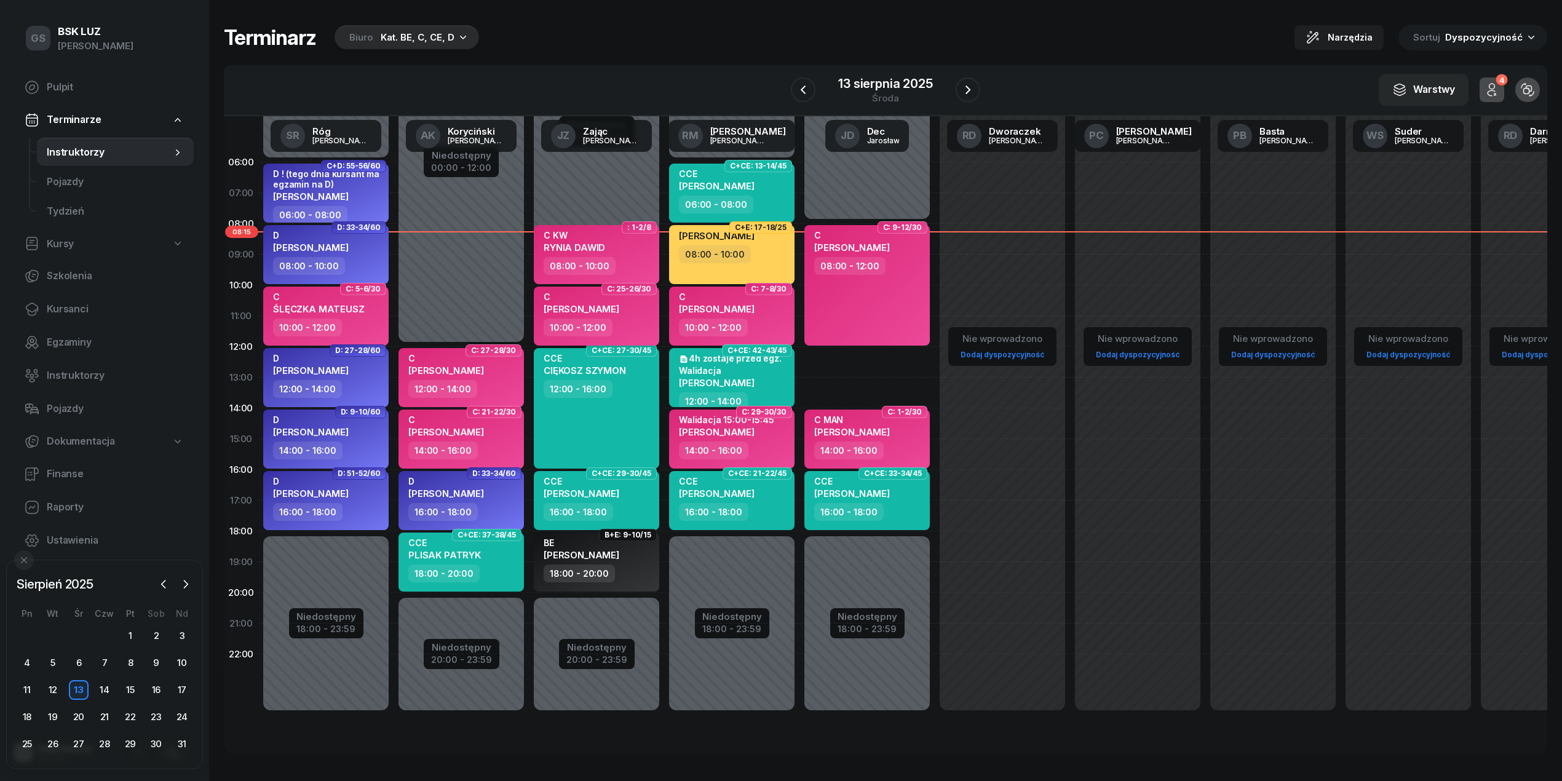
click at [626, 299] on div "C [PERSON_NAME]" at bounding box center [598, 304] width 108 height 27
select select "10"
select select "12"
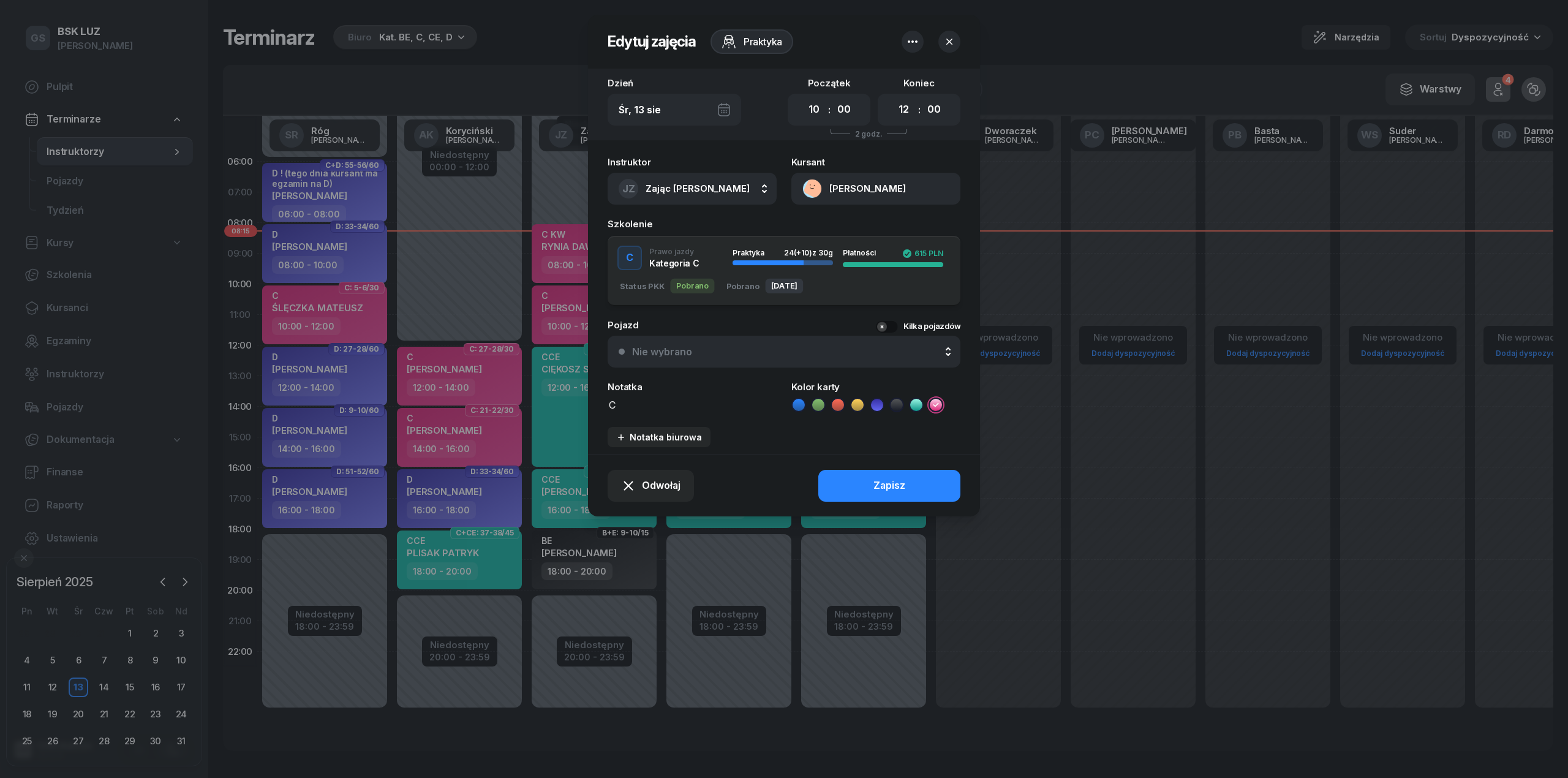
click at [874, 177] on button "[PERSON_NAME]" at bounding box center [876, 188] width 169 height 32
click at [878, 223] on link "Otwórz profil" at bounding box center [875, 230] width 160 height 31
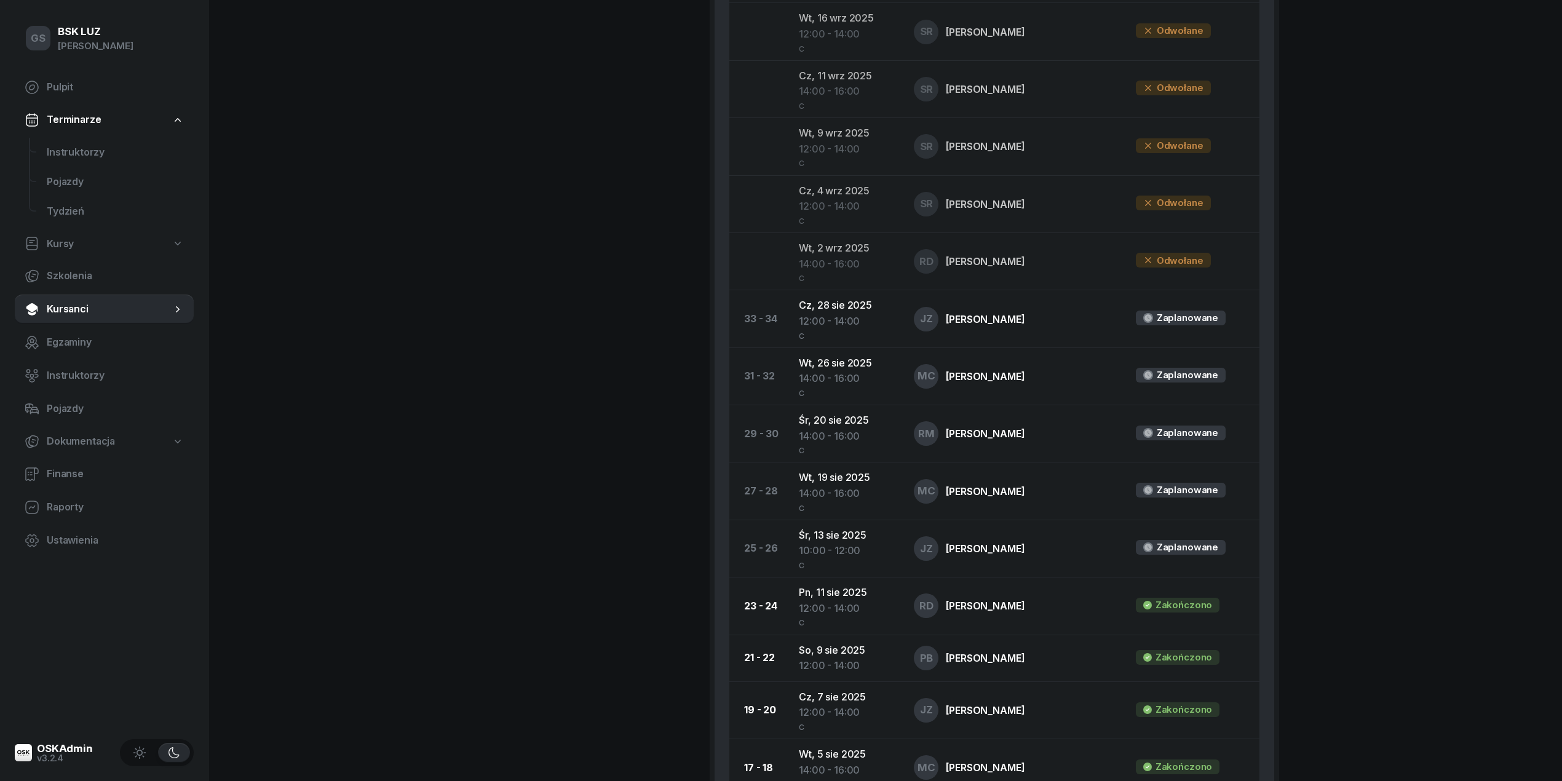
scroll to position [737, 0]
click at [93, 146] on span "Instruktorzy" at bounding box center [115, 153] width 137 height 16
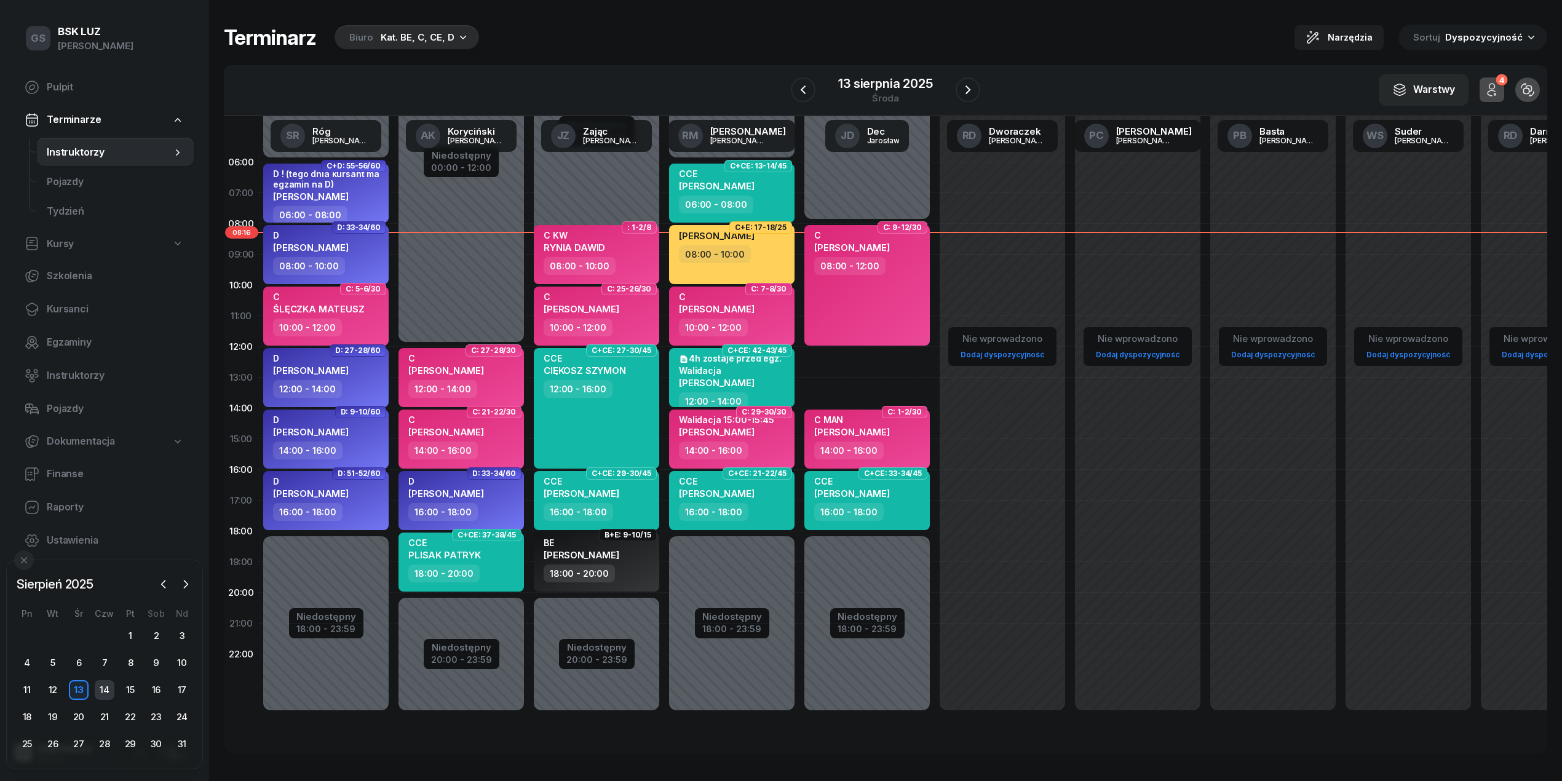
click at [108, 687] on div "14" at bounding box center [105, 690] width 20 height 20
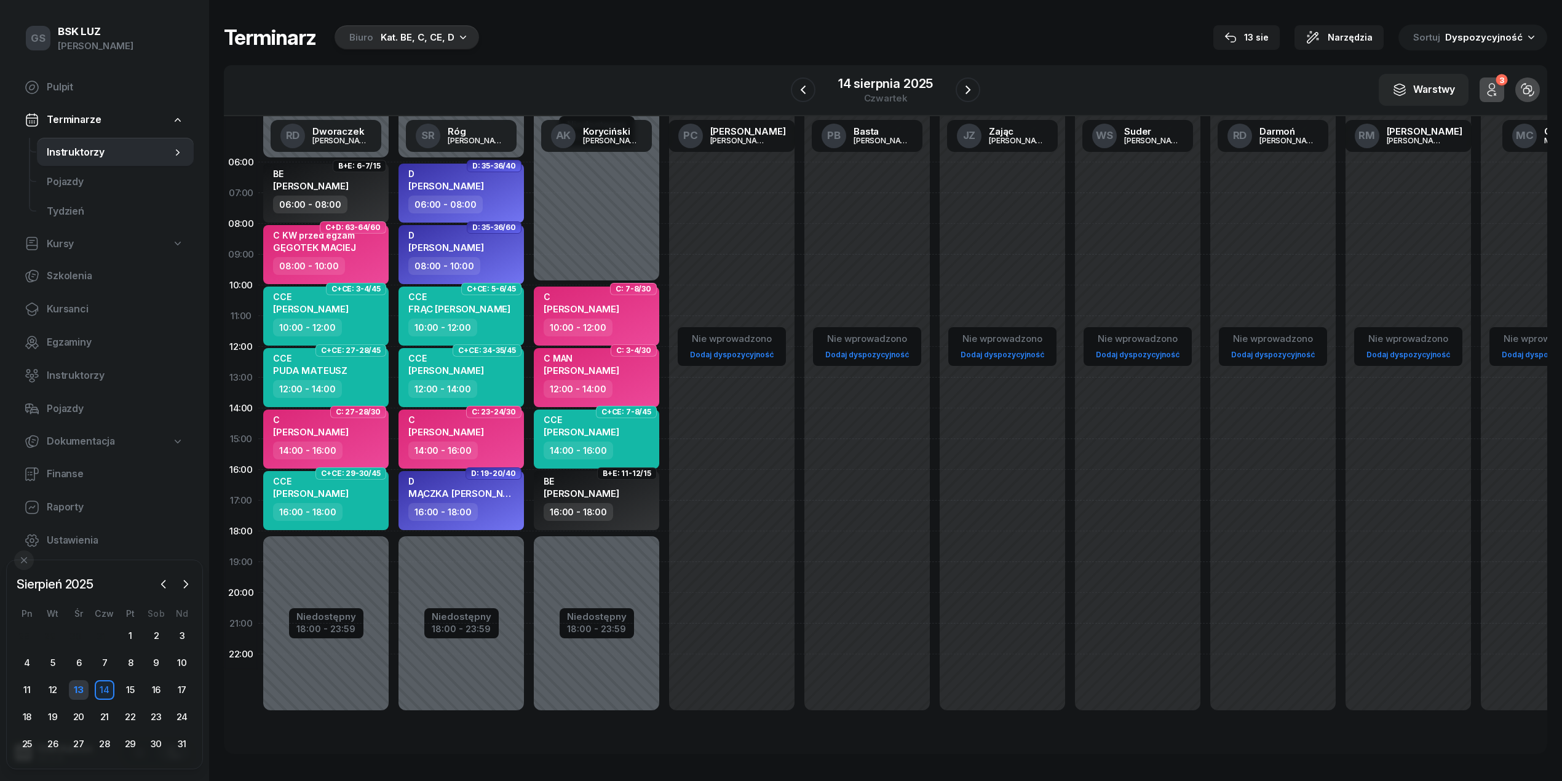
click at [76, 692] on div "13" at bounding box center [79, 690] width 20 height 20
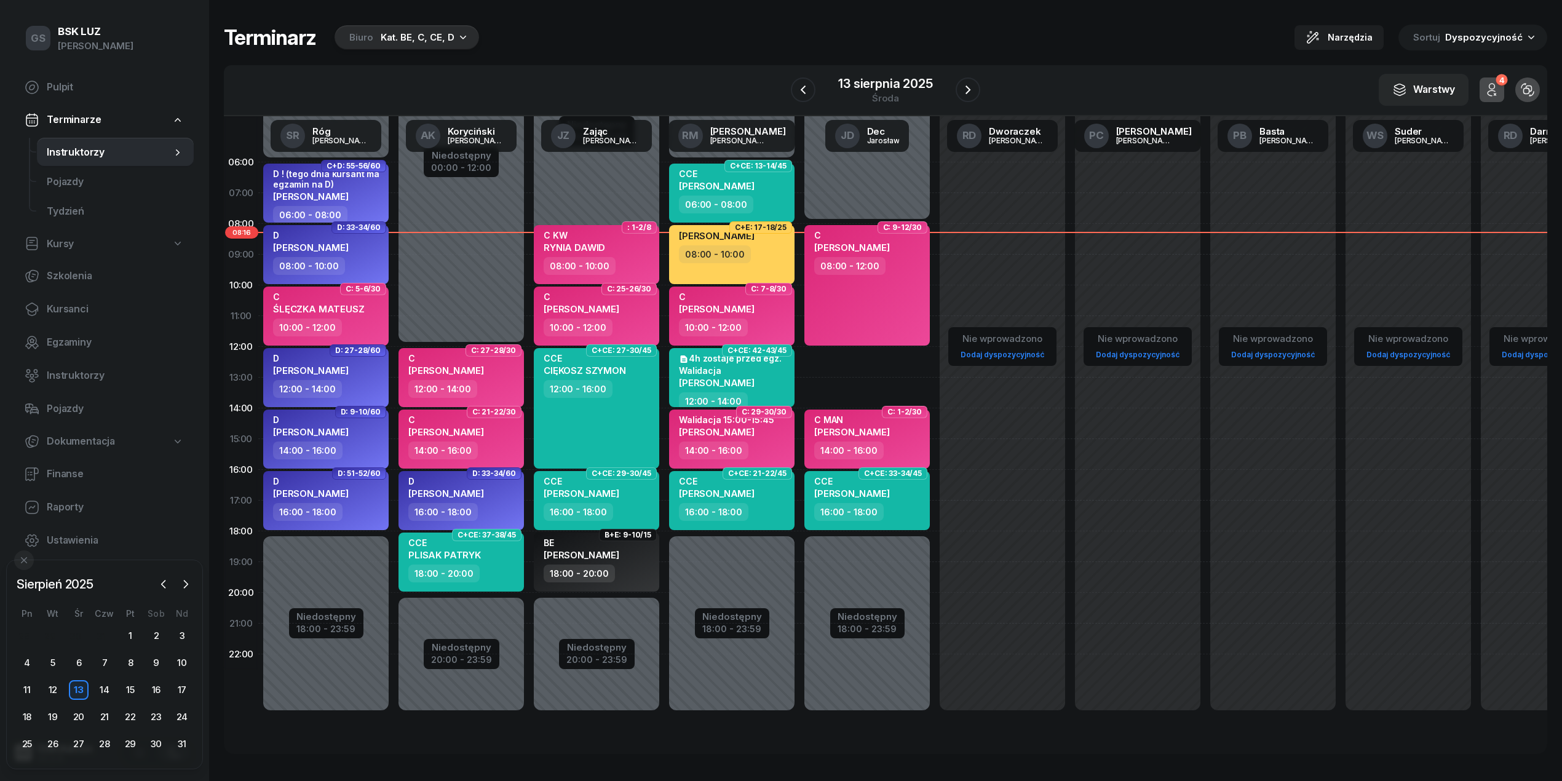
click at [413, 33] on div "Kat. BE, C, CE, D" at bounding box center [418, 37] width 74 height 15
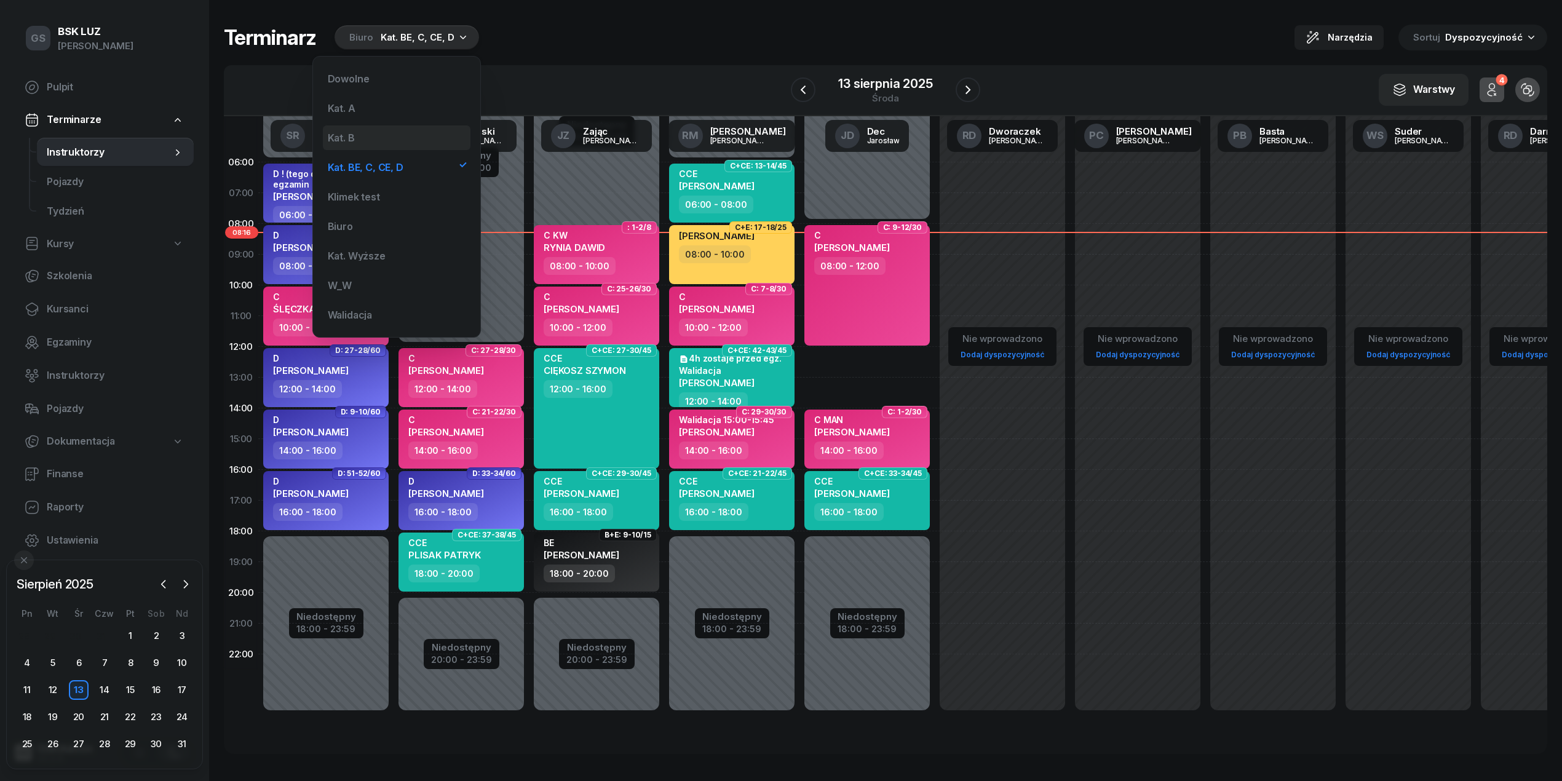
click at [376, 137] on div "Kat. B" at bounding box center [397, 137] width 148 height 25
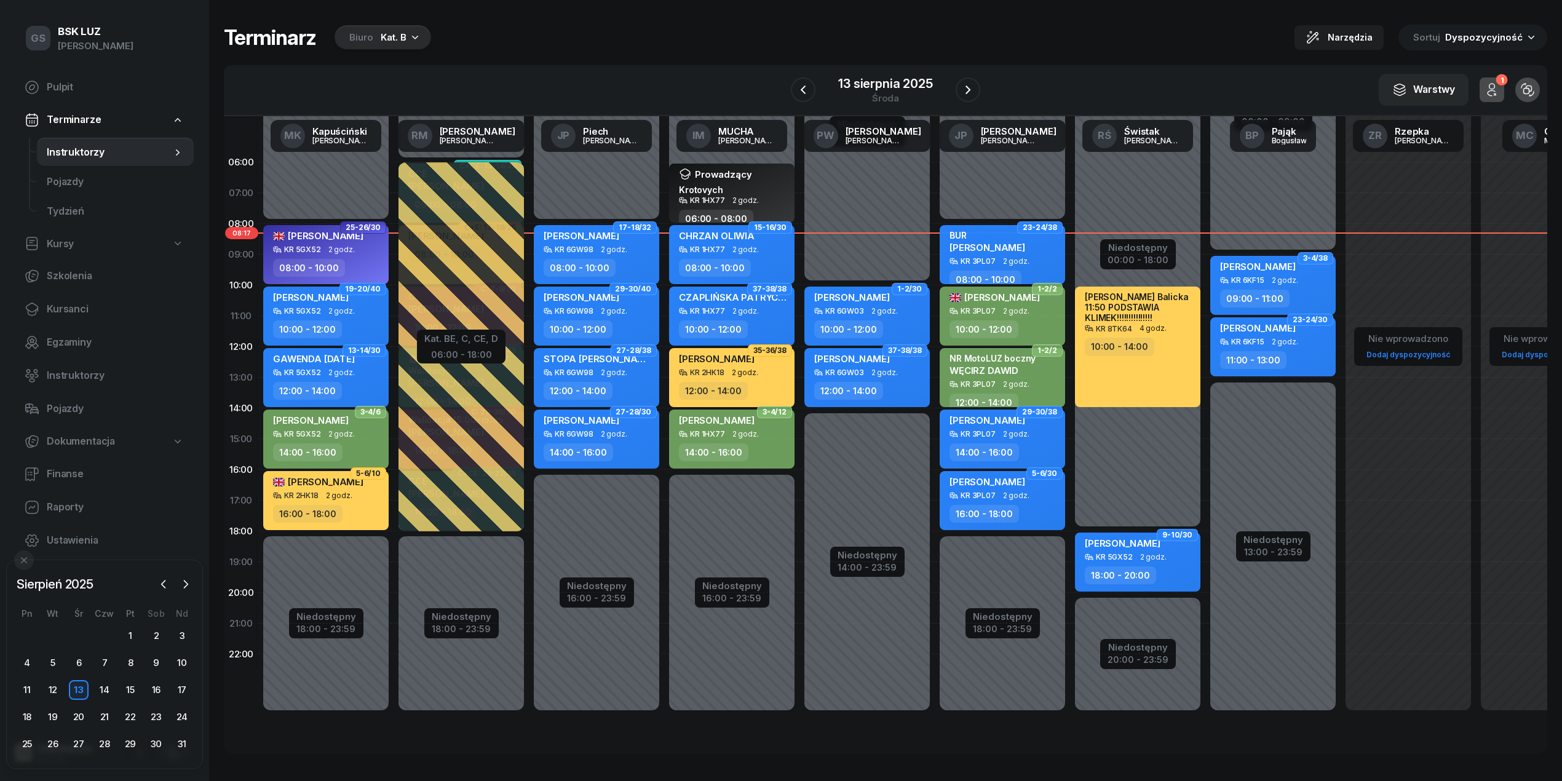
click at [382, 39] on div "Kat. B" at bounding box center [394, 37] width 26 height 15
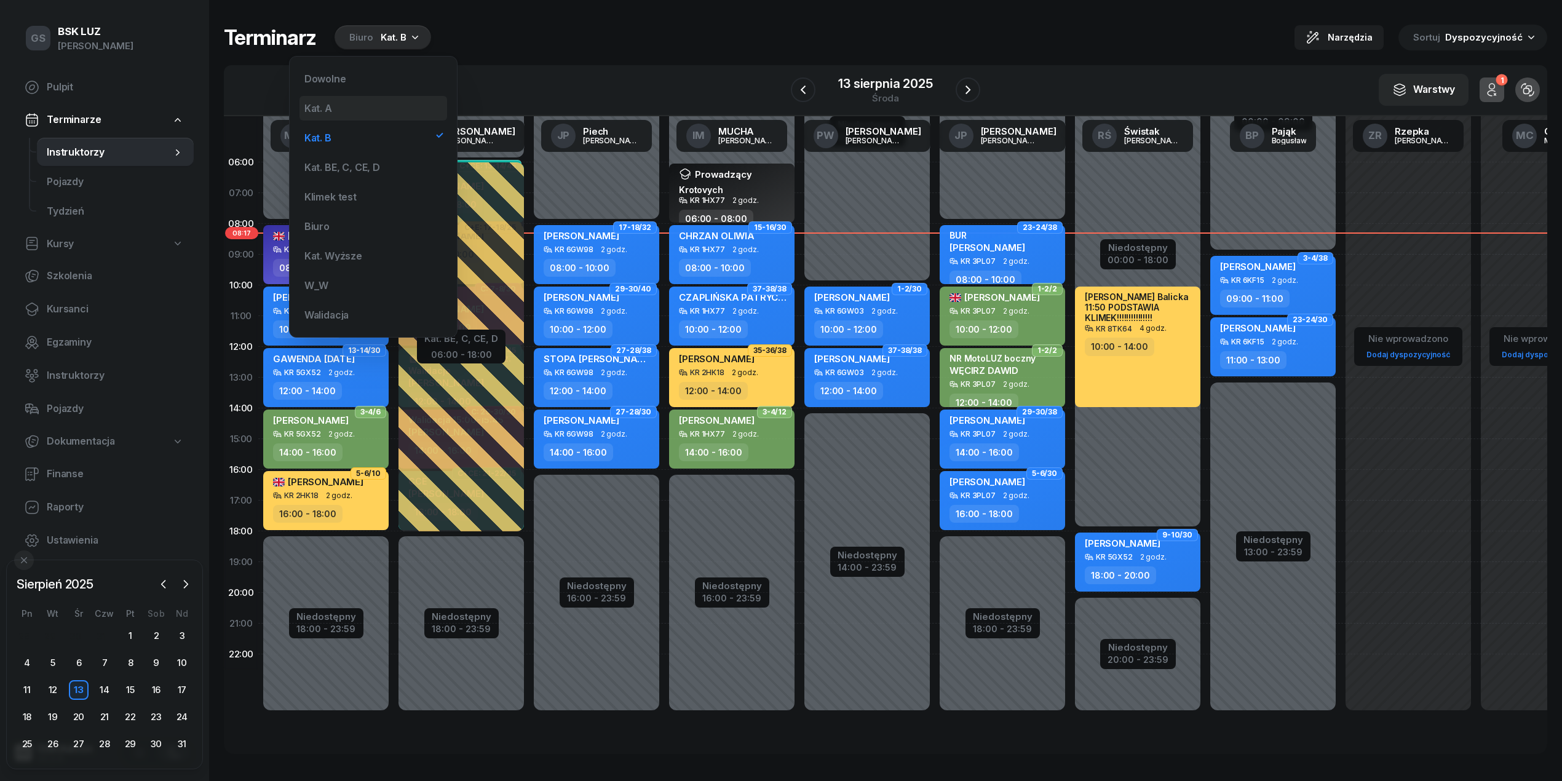
click at [328, 101] on div "Kat. A" at bounding box center [373, 108] width 148 height 25
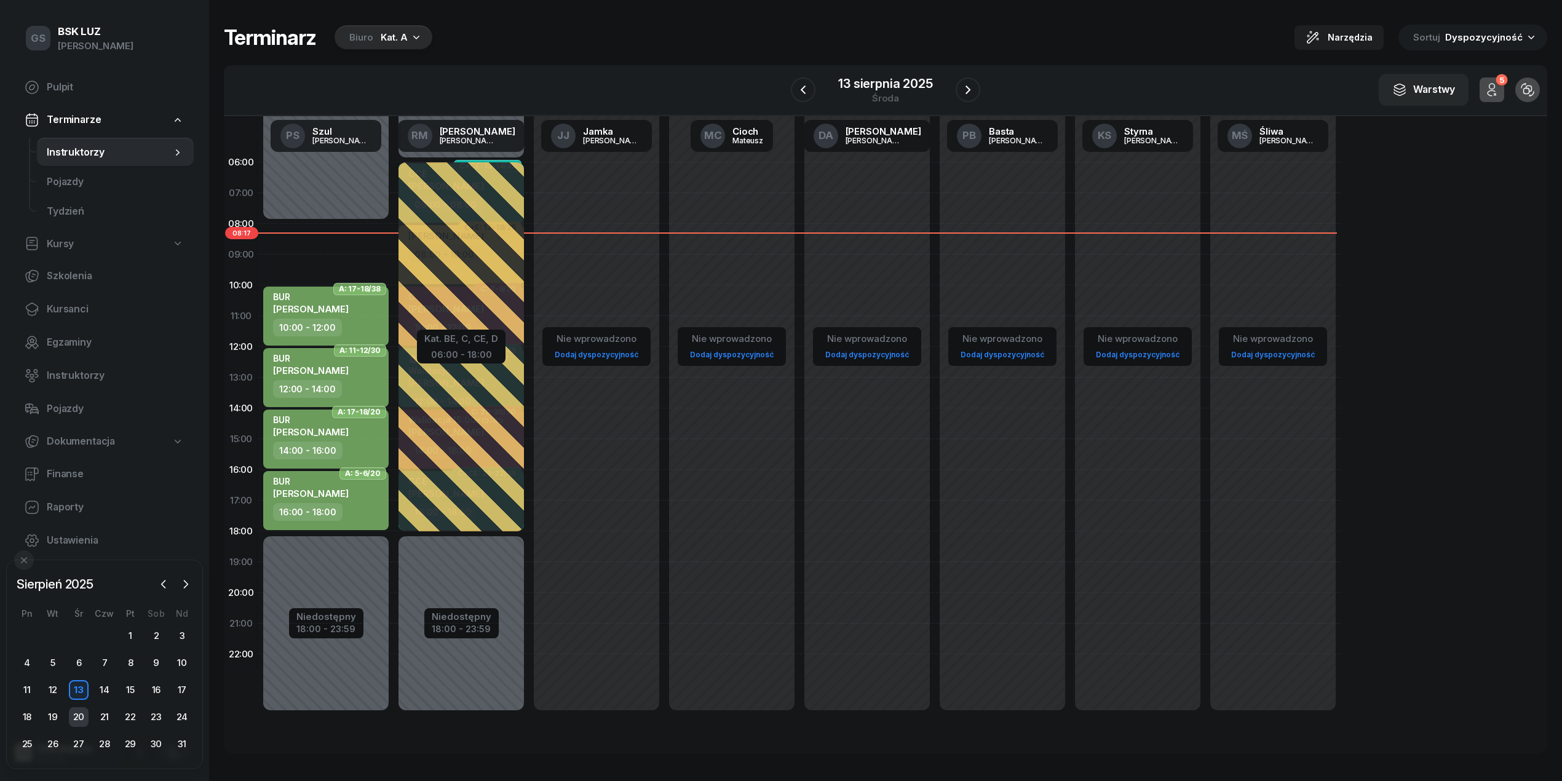
click at [70, 724] on div "20" at bounding box center [79, 717] width 20 height 20
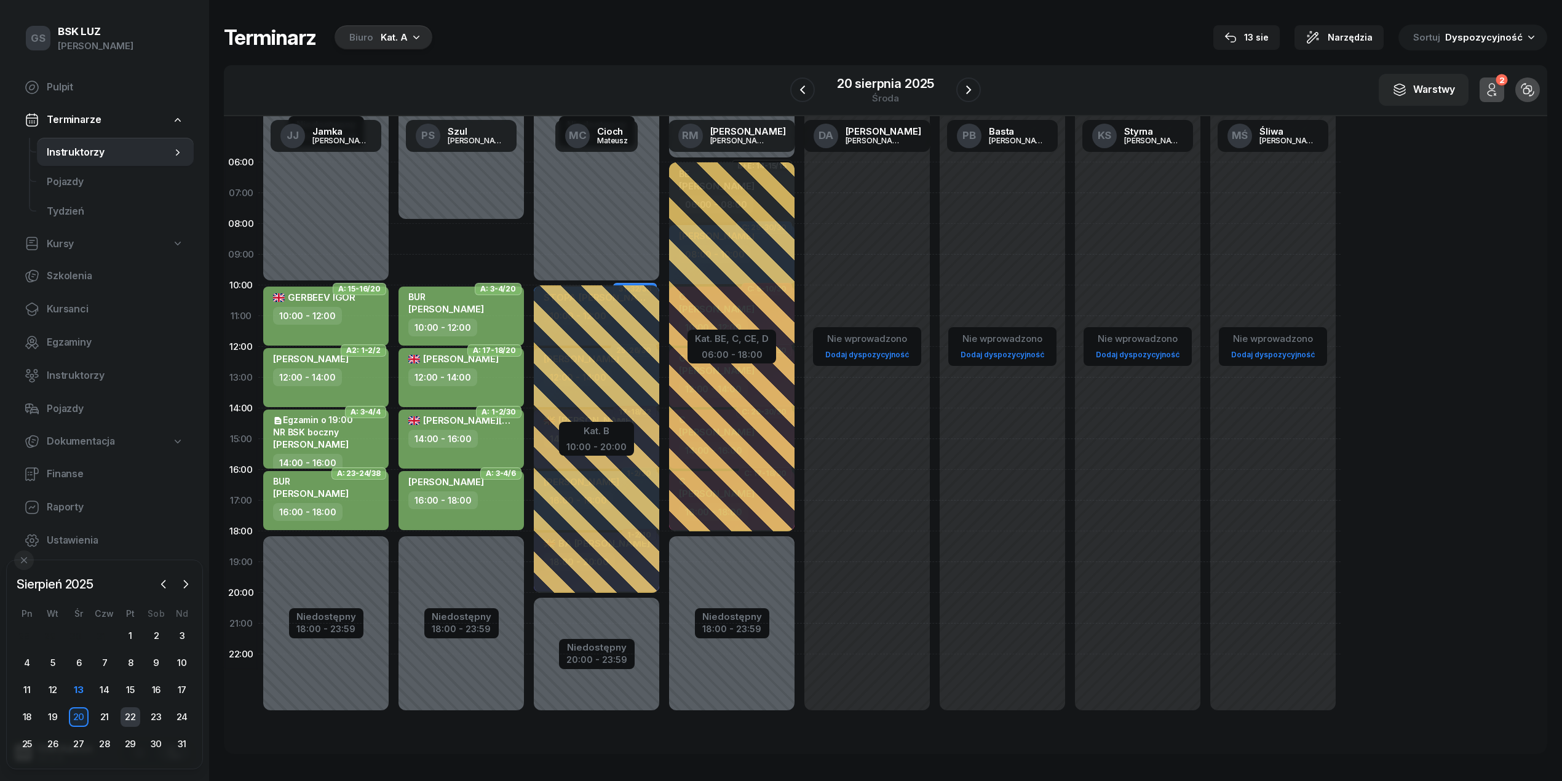
click at [128, 715] on div "22" at bounding box center [131, 717] width 20 height 20
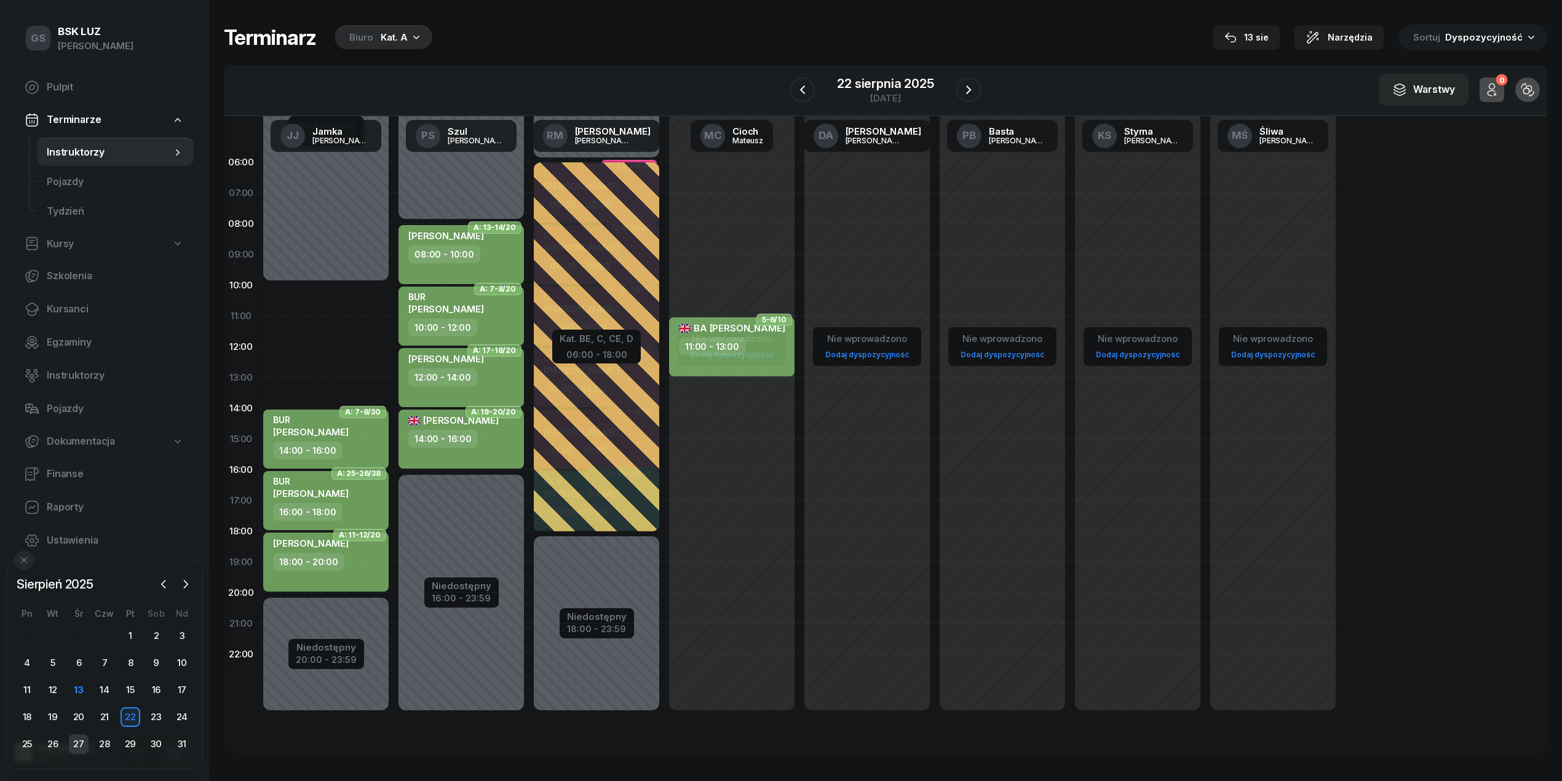
click at [73, 746] on div "27" at bounding box center [79, 744] width 20 height 20
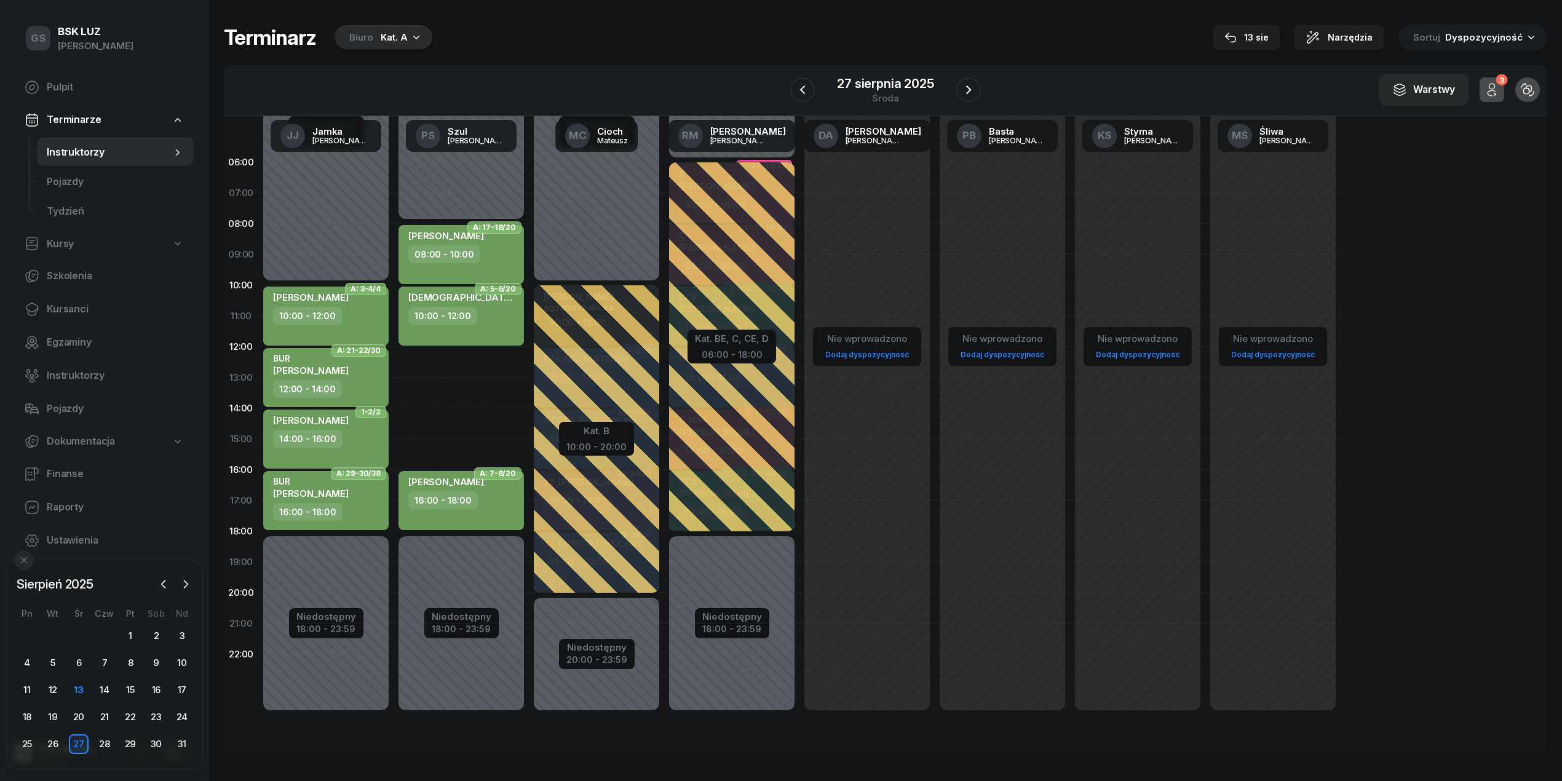
click at [529, 354] on div "Niedostępny 00:00 - 08:00 Niedostępny 18:00 - 23:59 2 godz. 12:00 - 14:00 2 god…" at bounding box center [596, 439] width 135 height 584
select select "12"
select select "14"
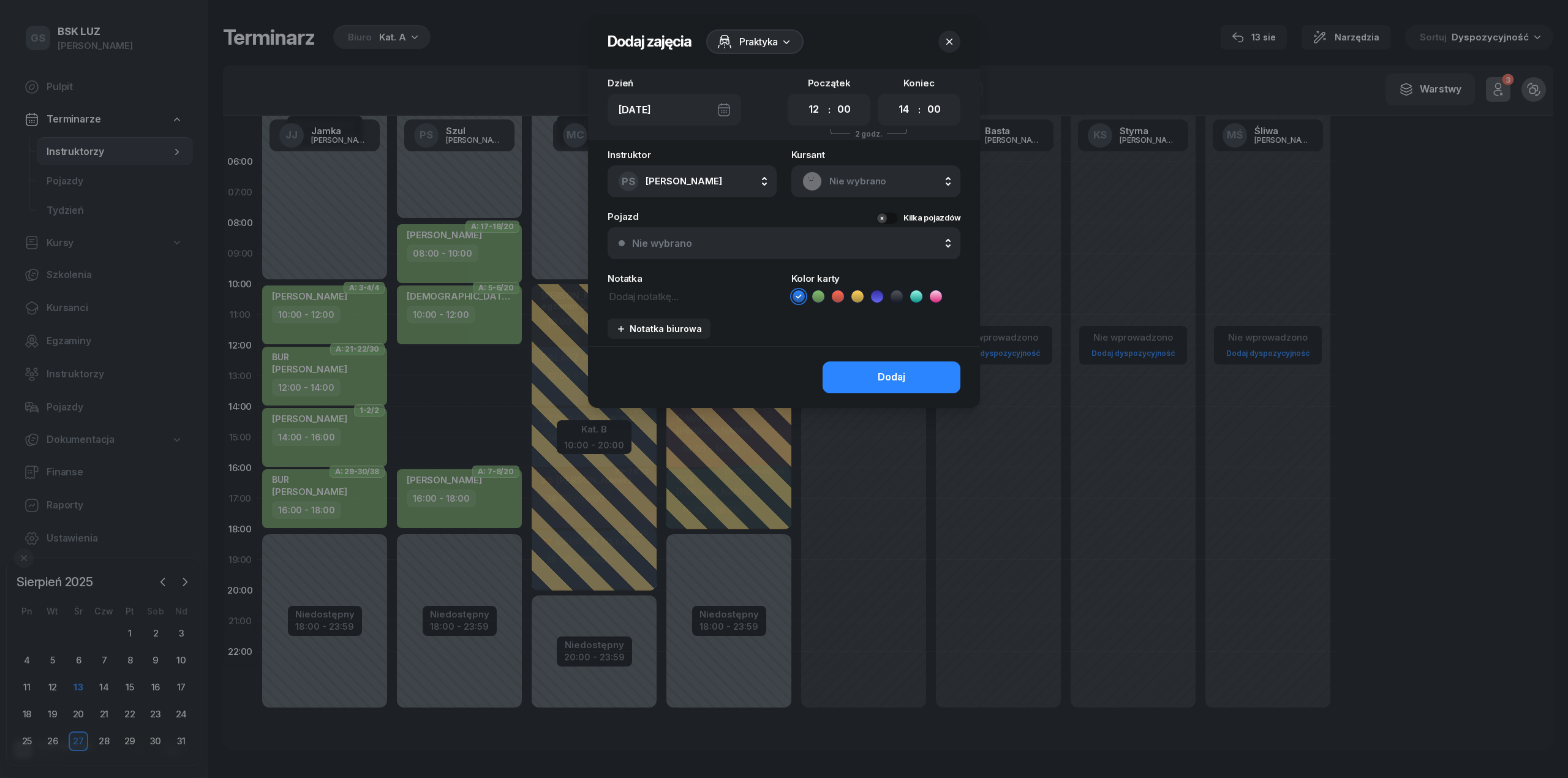
click at [903, 177] on span "Nie wybrano" at bounding box center [890, 181] width 121 height 16
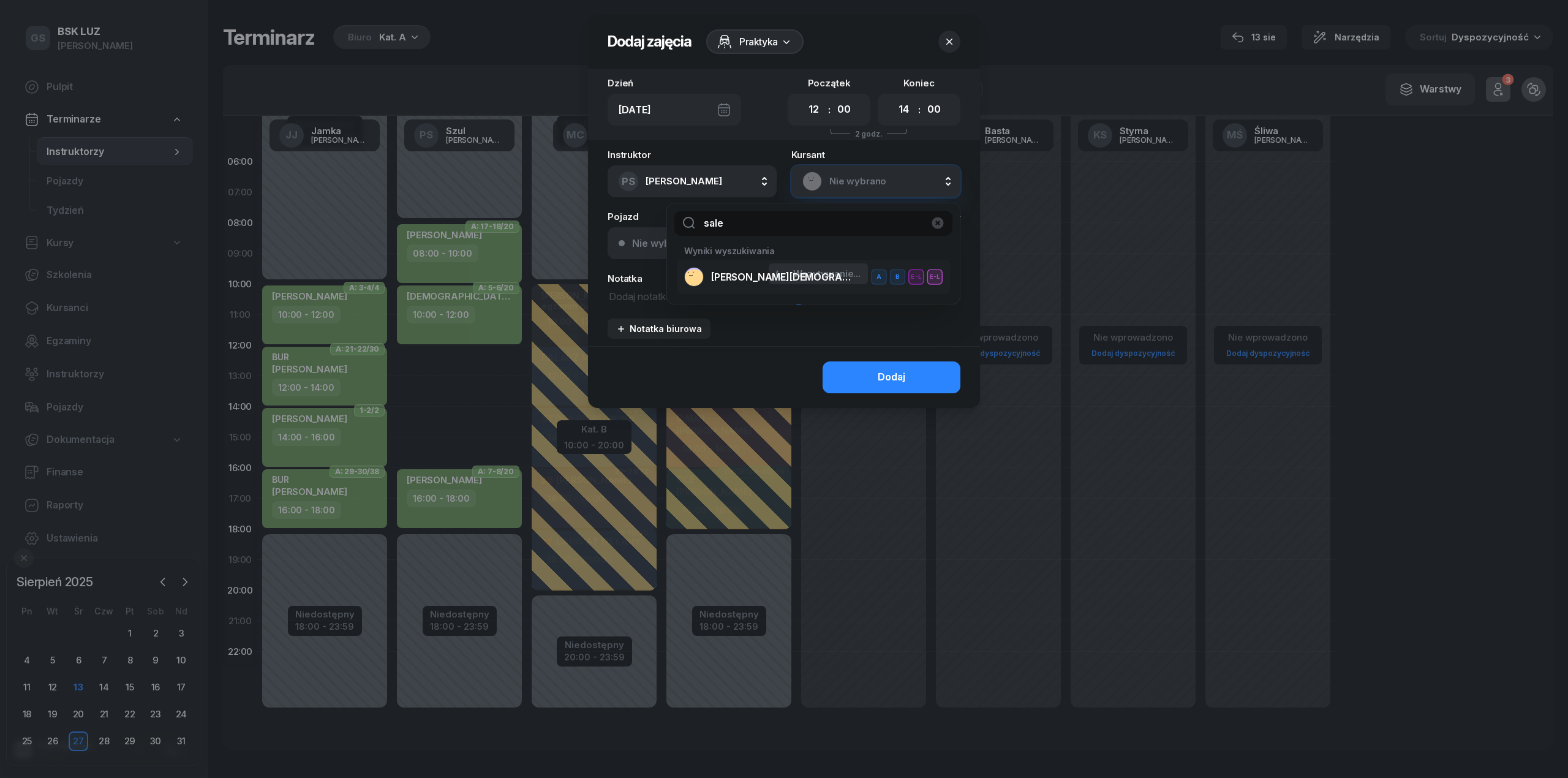
type input "sale"
click at [809, 272] on span "[PERSON_NAME][DEMOGRAPHIC_DATA]" at bounding box center [782, 278] width 142 height 16
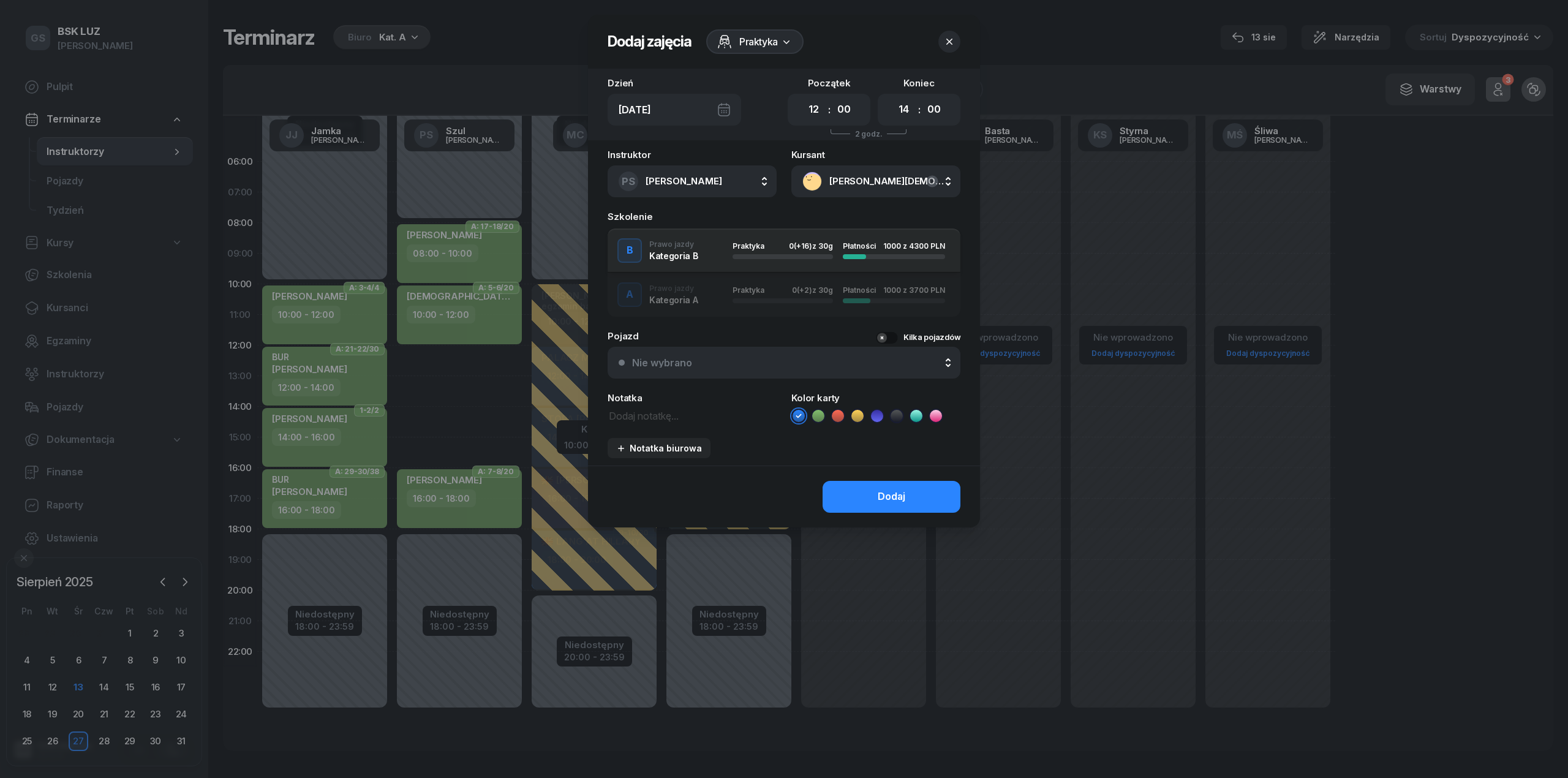
click at [805, 298] on div "button" at bounding box center [782, 300] width 101 height 5
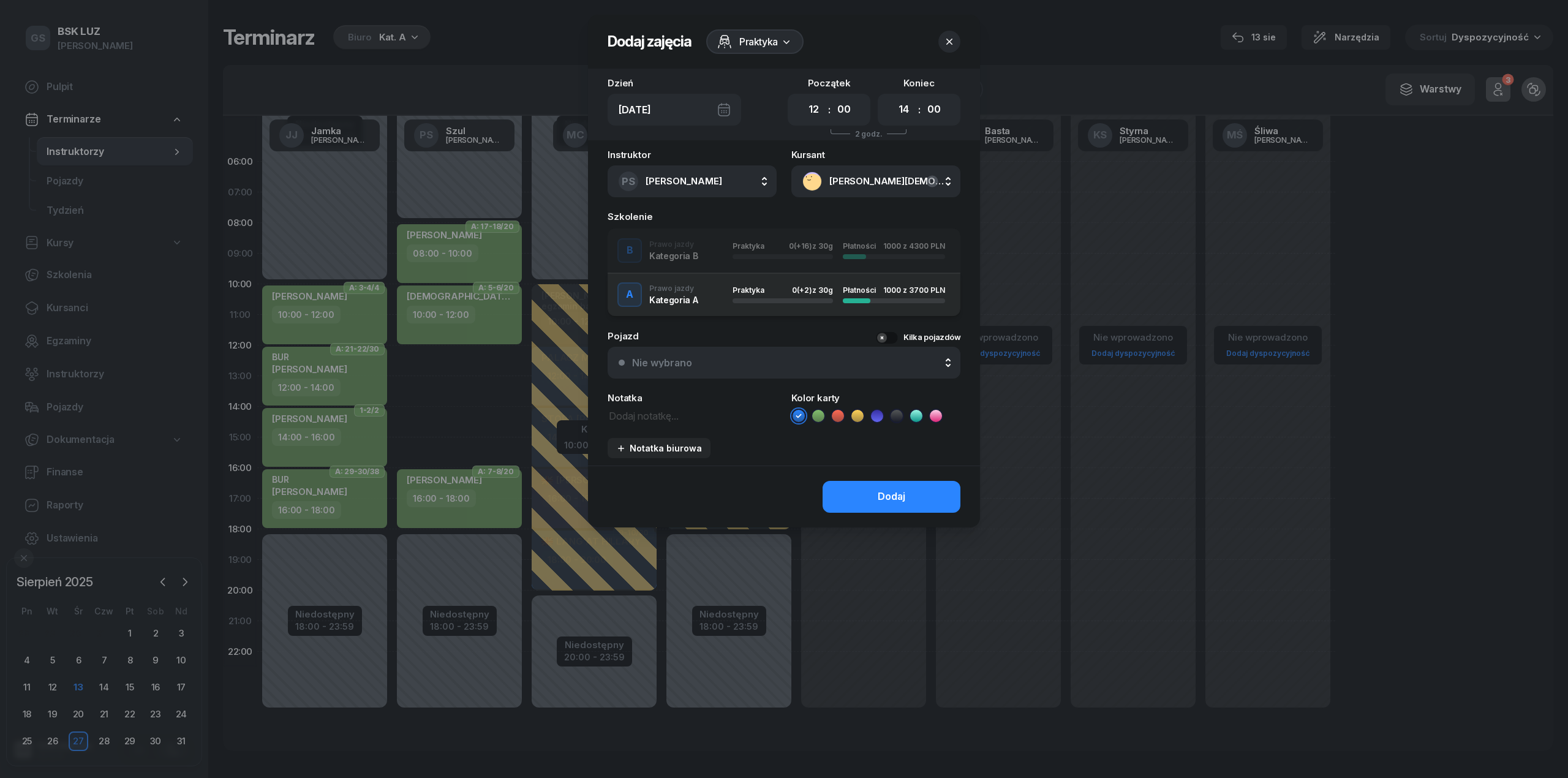
click at [823, 419] on icon at bounding box center [818, 415] width 12 height 12
click at [886, 490] on div "Dodaj" at bounding box center [892, 497] width 28 height 16
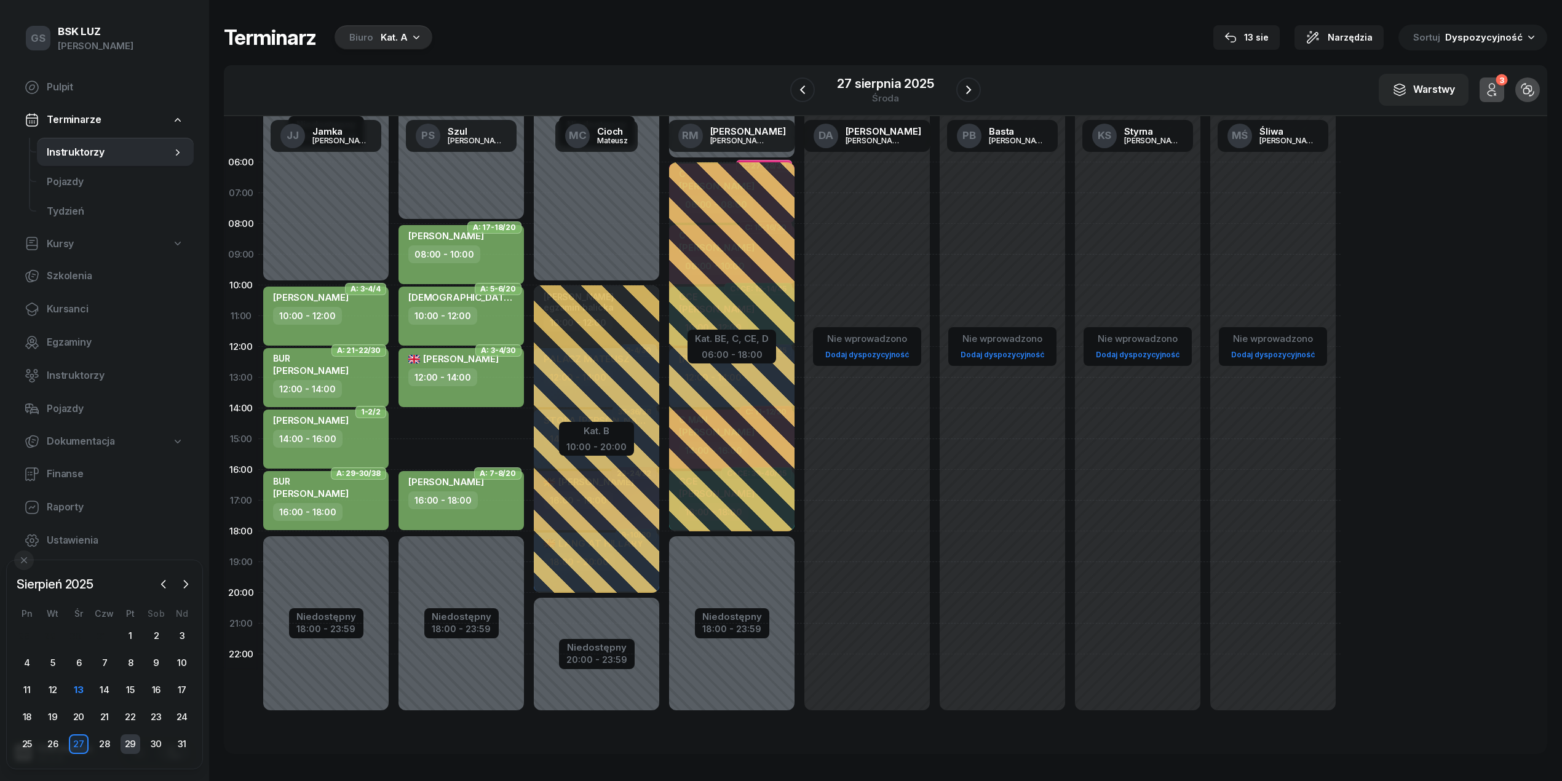
click at [133, 746] on div "29" at bounding box center [131, 744] width 20 height 20
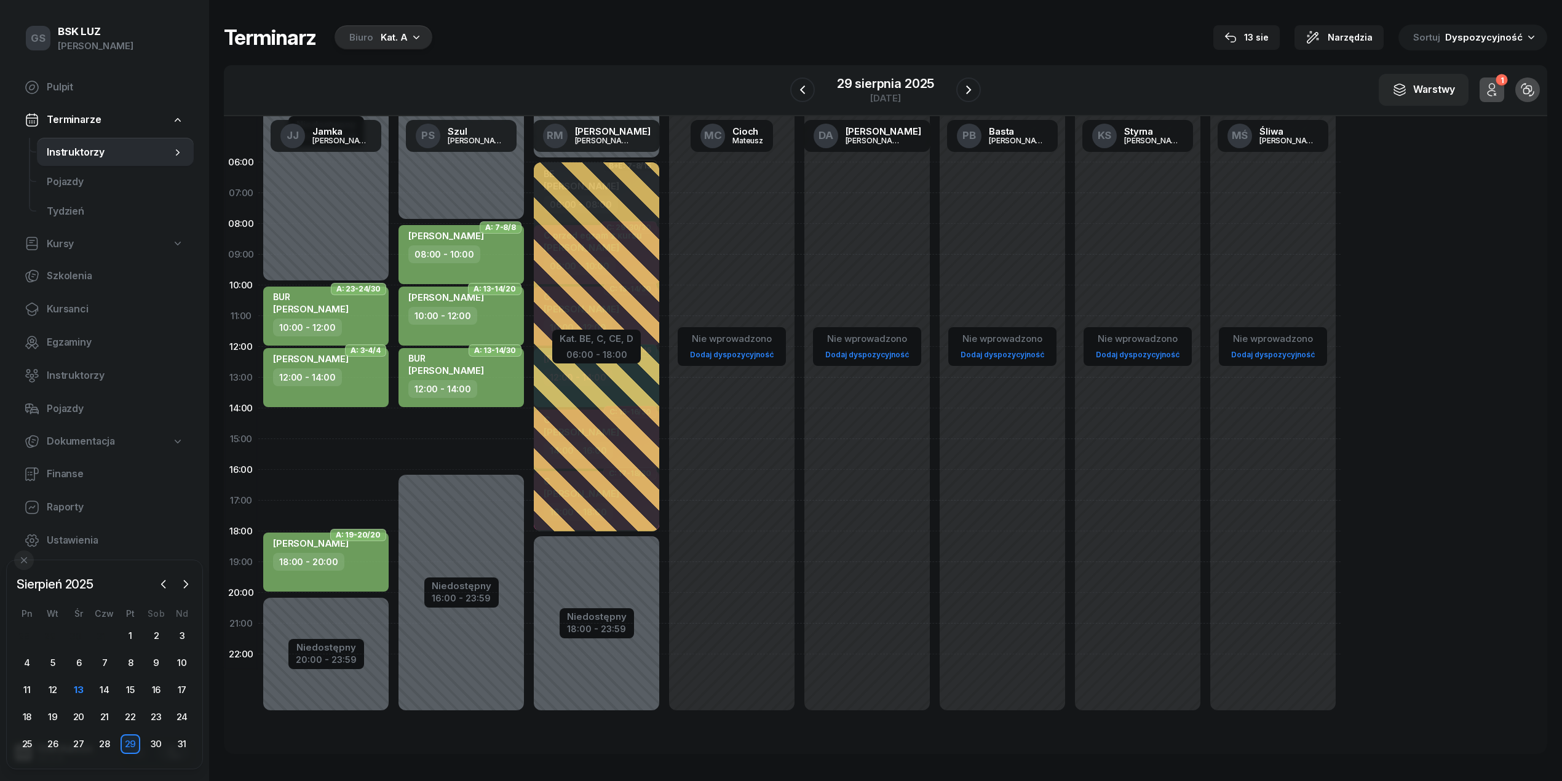
click at [529, 418] on div "Niedostępny 00:00 - 08:00 Niedostępny 16:00 - 23:59 2 godz. 14:00 - 16:00 A: 7-…" at bounding box center [596, 439] width 135 height 584
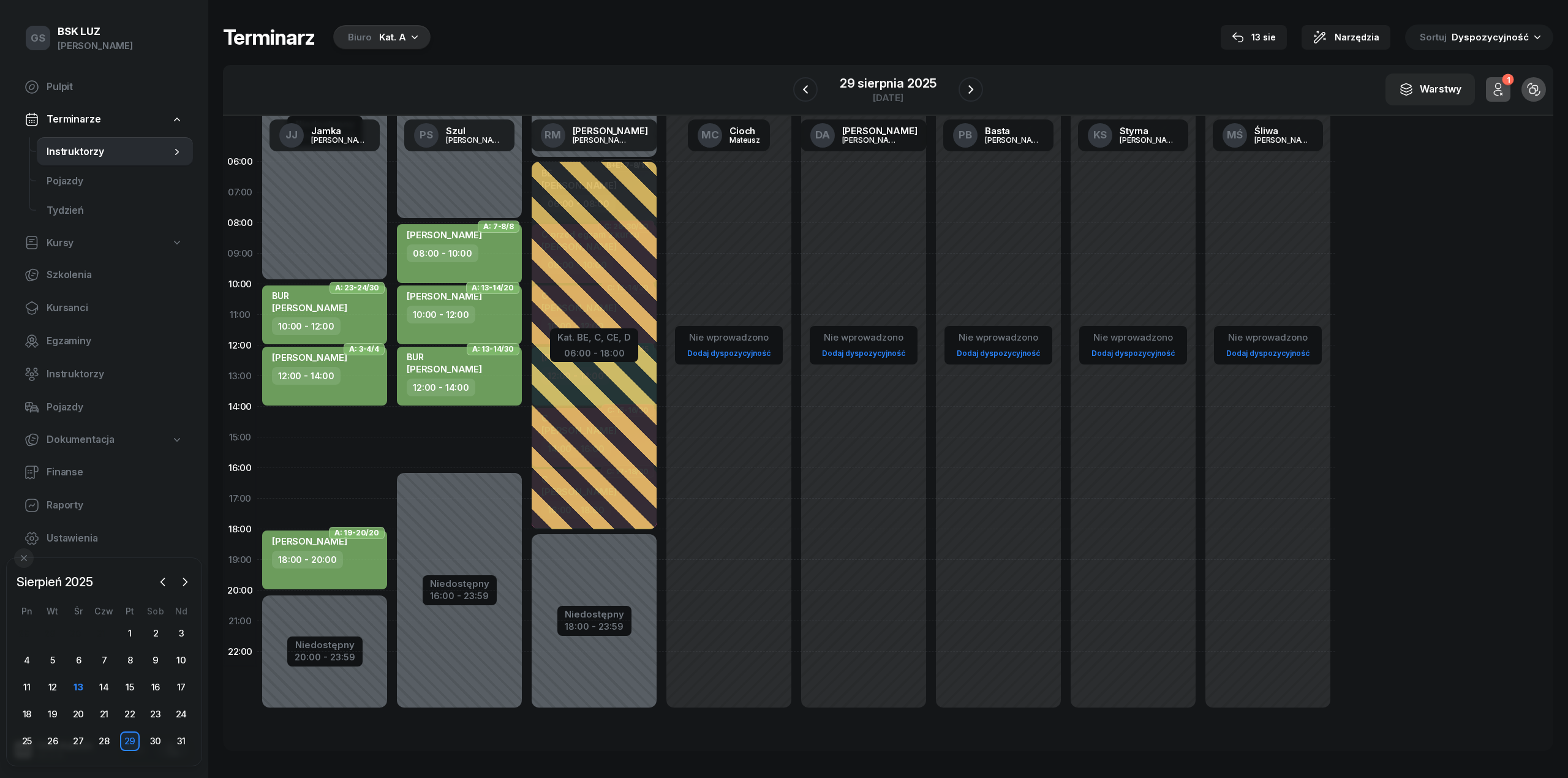
select select "14"
select select "16"
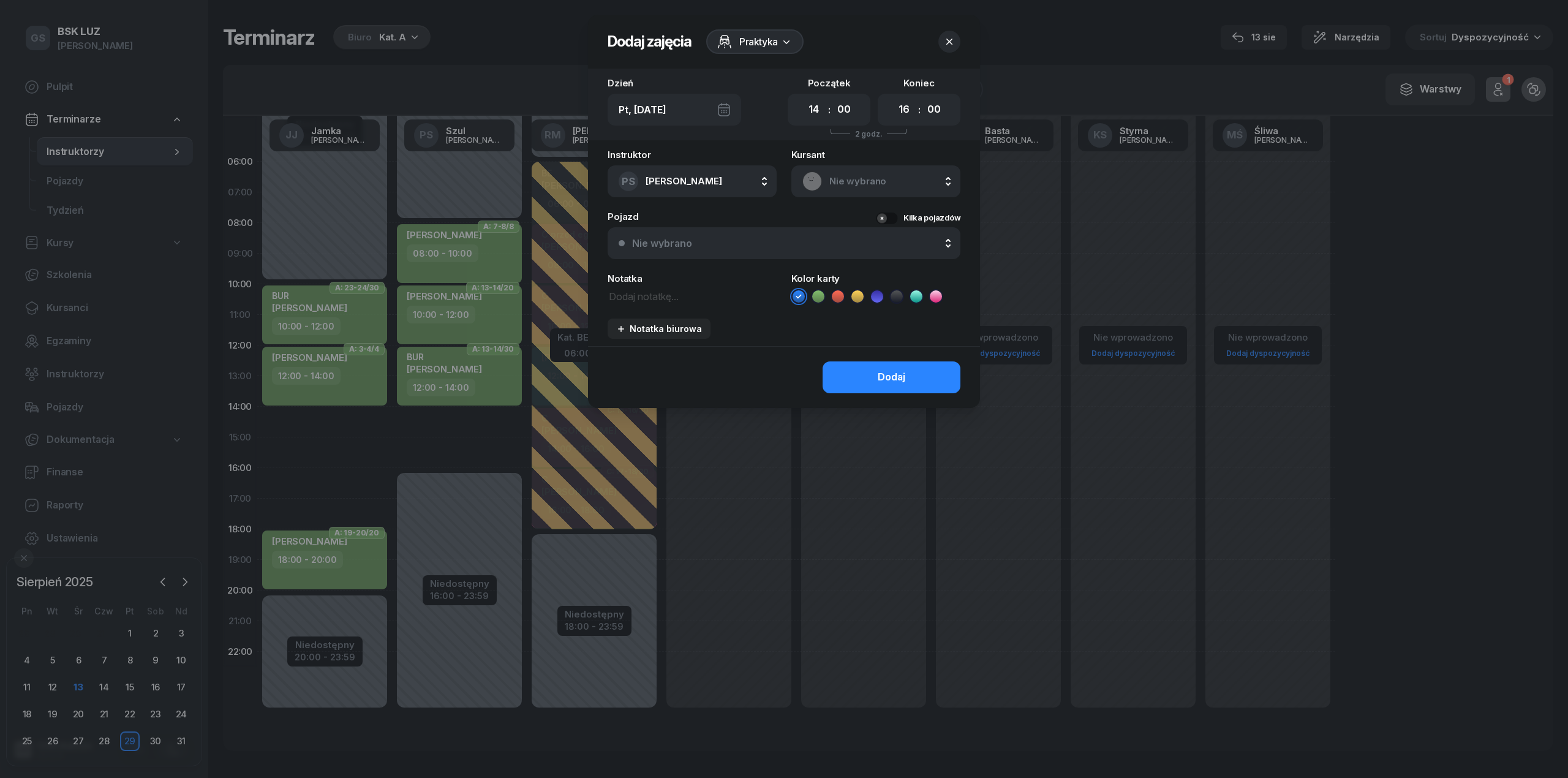
click at [859, 190] on div "Nie wybrano" at bounding box center [876, 181] width 169 height 32
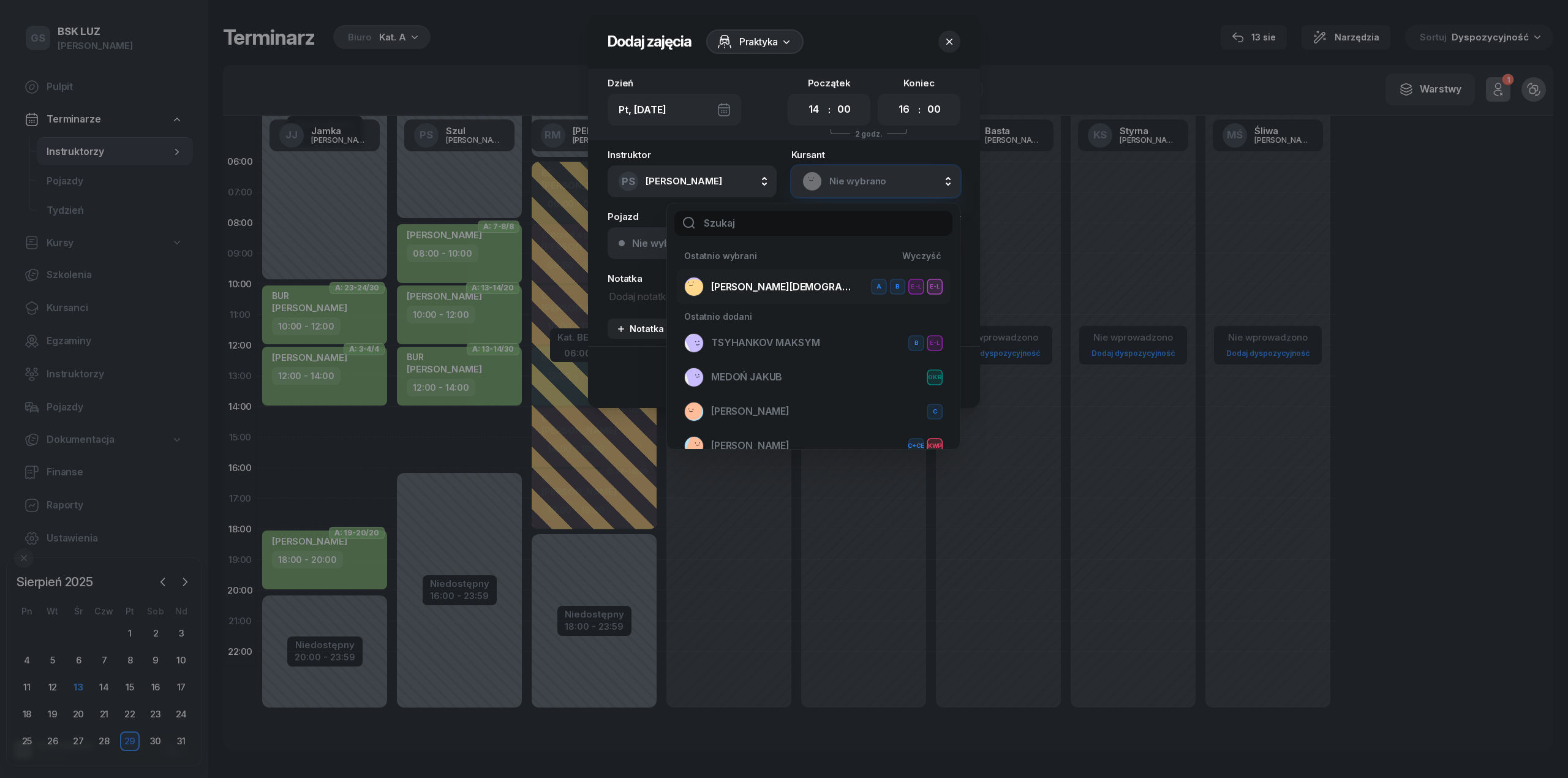
click at [817, 279] on span "[PERSON_NAME][DEMOGRAPHIC_DATA]" at bounding box center [782, 287] width 142 height 16
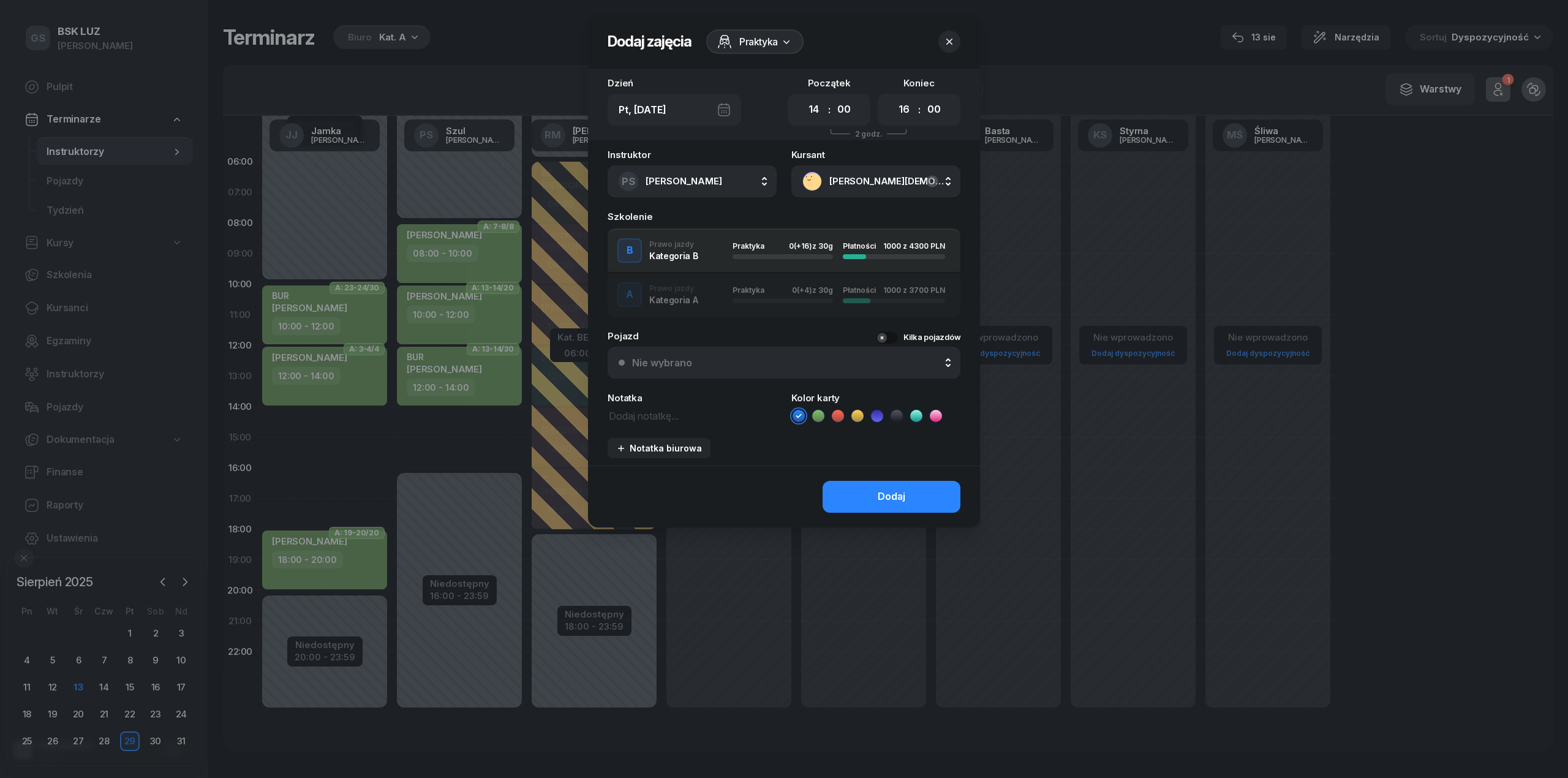
click at [801, 255] on div "button" at bounding box center [782, 256] width 101 height 5
click at [814, 304] on div "A Prawo jazdy Kategoria A Praktyka 0 (+4) z 30g Płatności 1000 z 3700 PLN" at bounding box center [784, 294] width 353 height 25
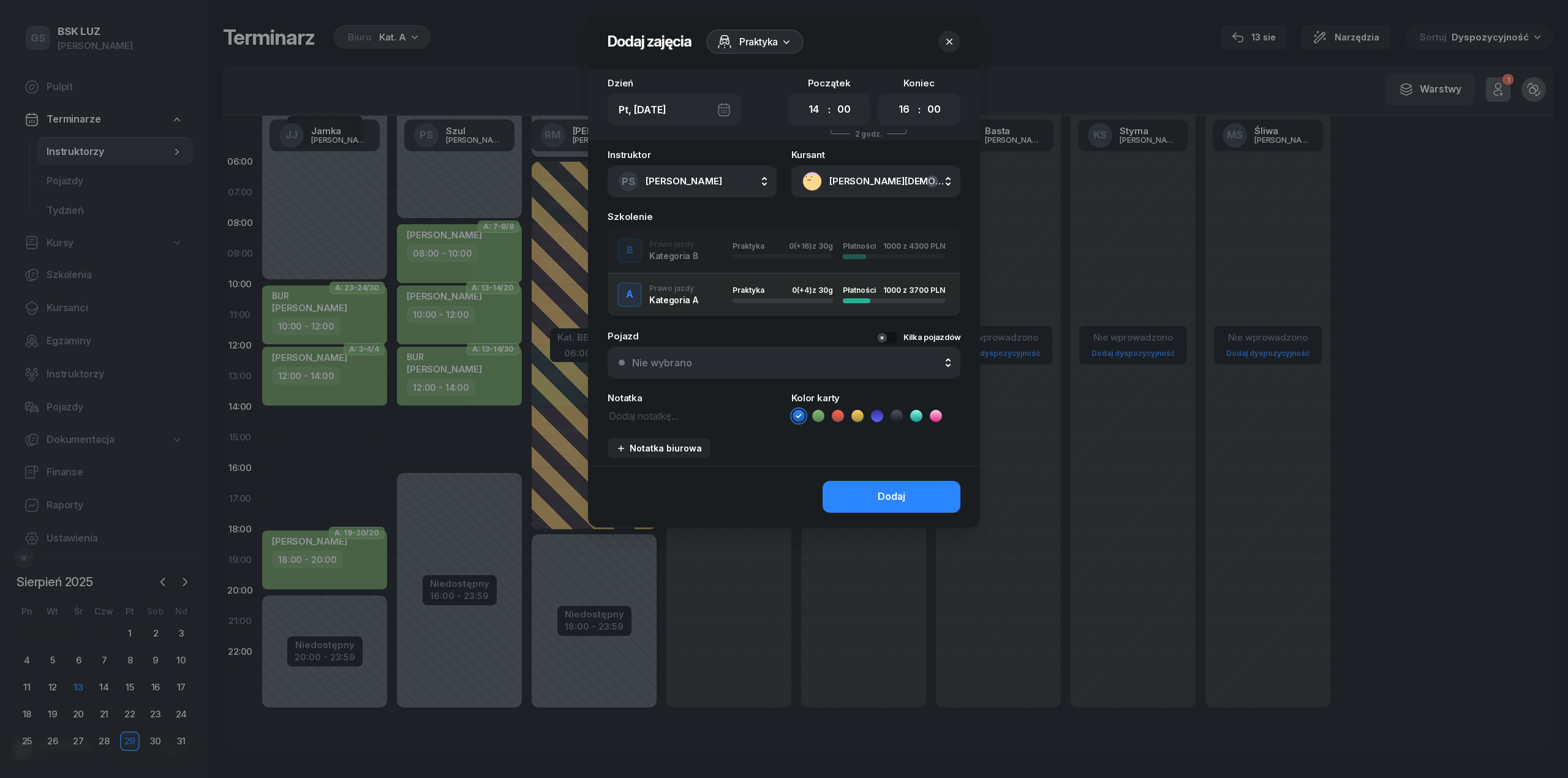
click at [815, 417] on icon at bounding box center [818, 415] width 12 height 12
click at [866, 489] on button "Dodaj" at bounding box center [892, 497] width 137 height 32
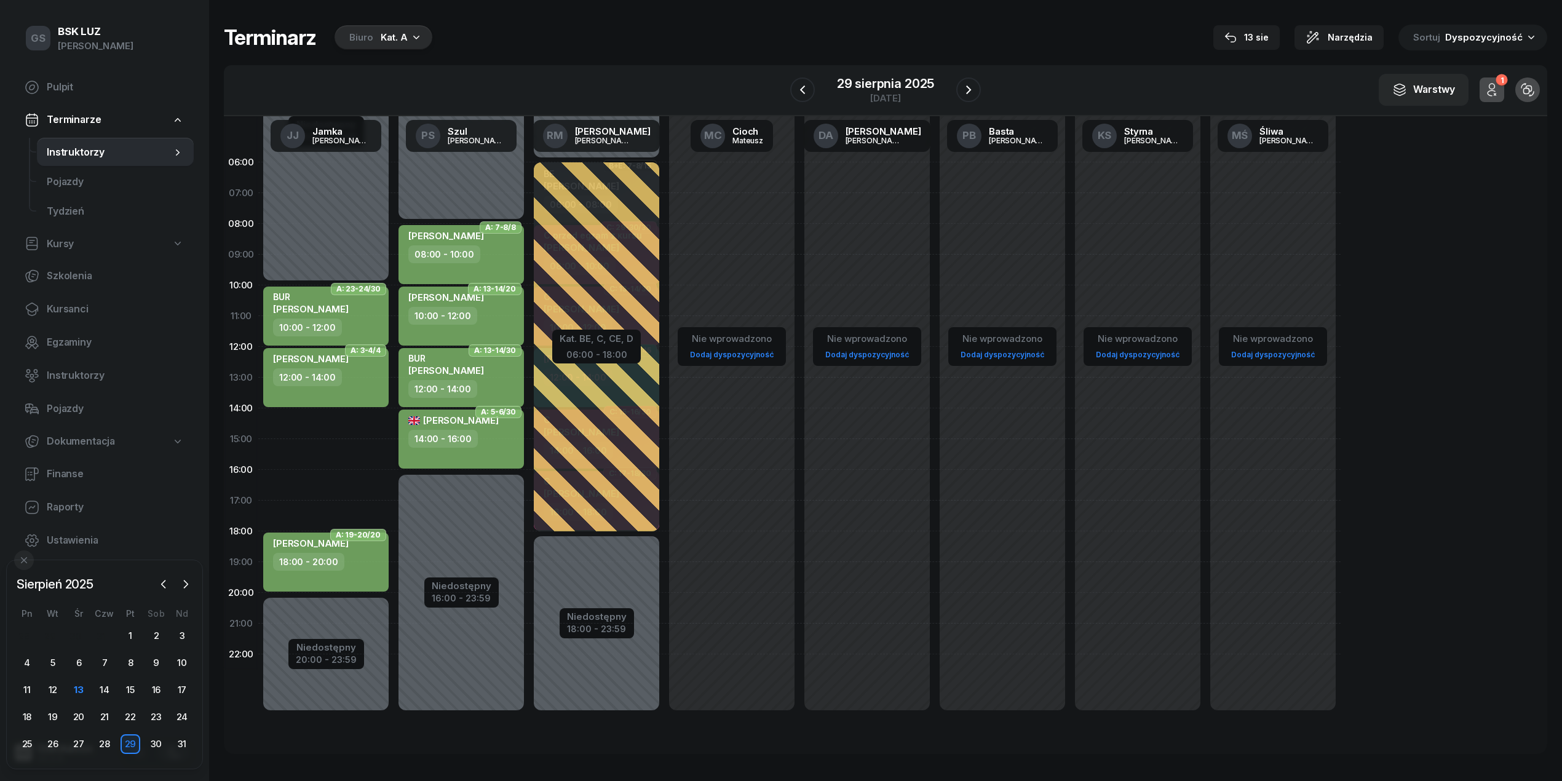
click at [438, 431] on div "14:00 - 16:00" at bounding box center [442, 439] width 69 height 18
select select "14"
select select "16"
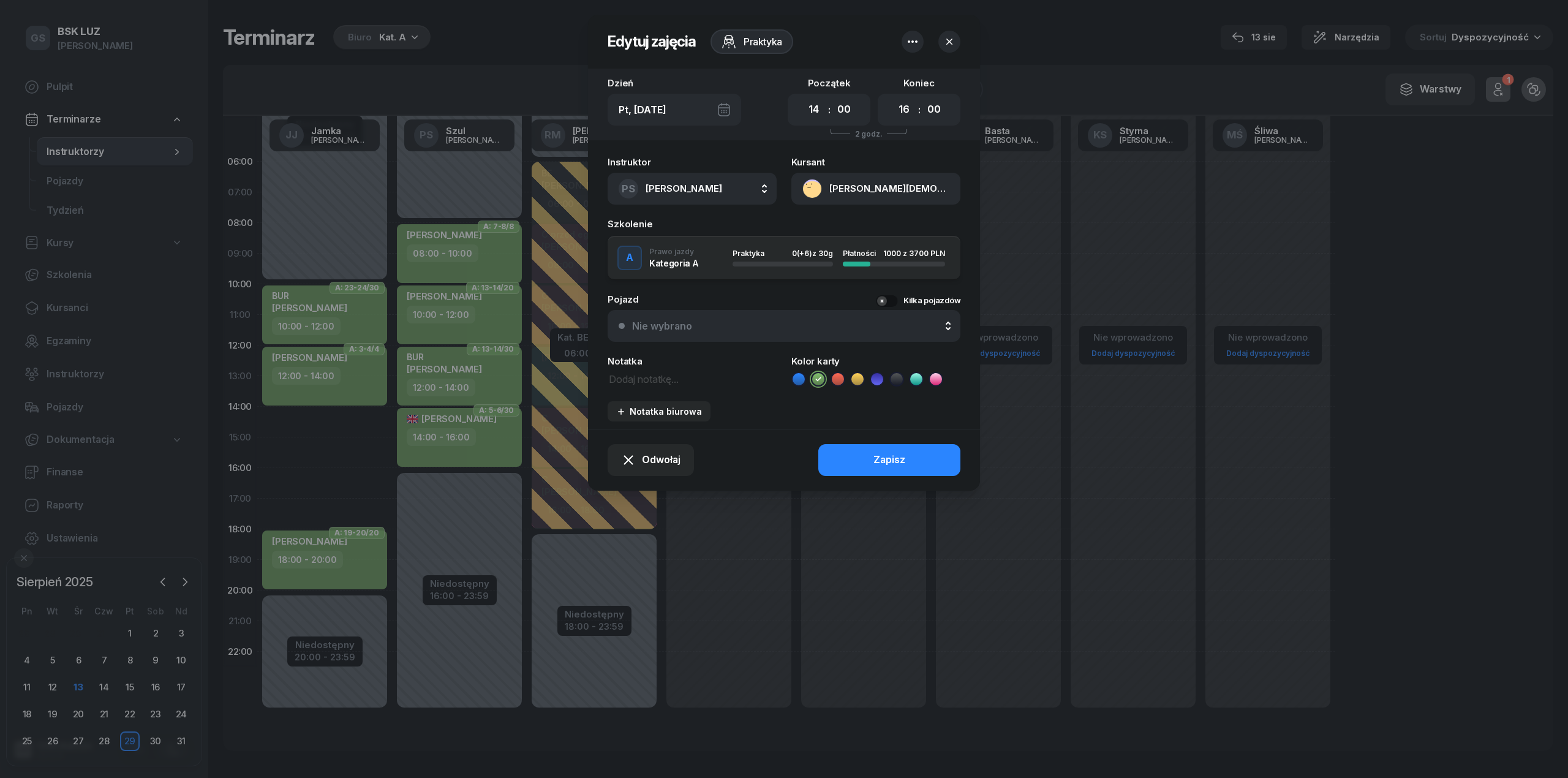
click at [875, 188] on button "[PERSON_NAME][DEMOGRAPHIC_DATA]" at bounding box center [876, 188] width 169 height 32
click at [863, 223] on link "Otwórz profil" at bounding box center [875, 230] width 160 height 31
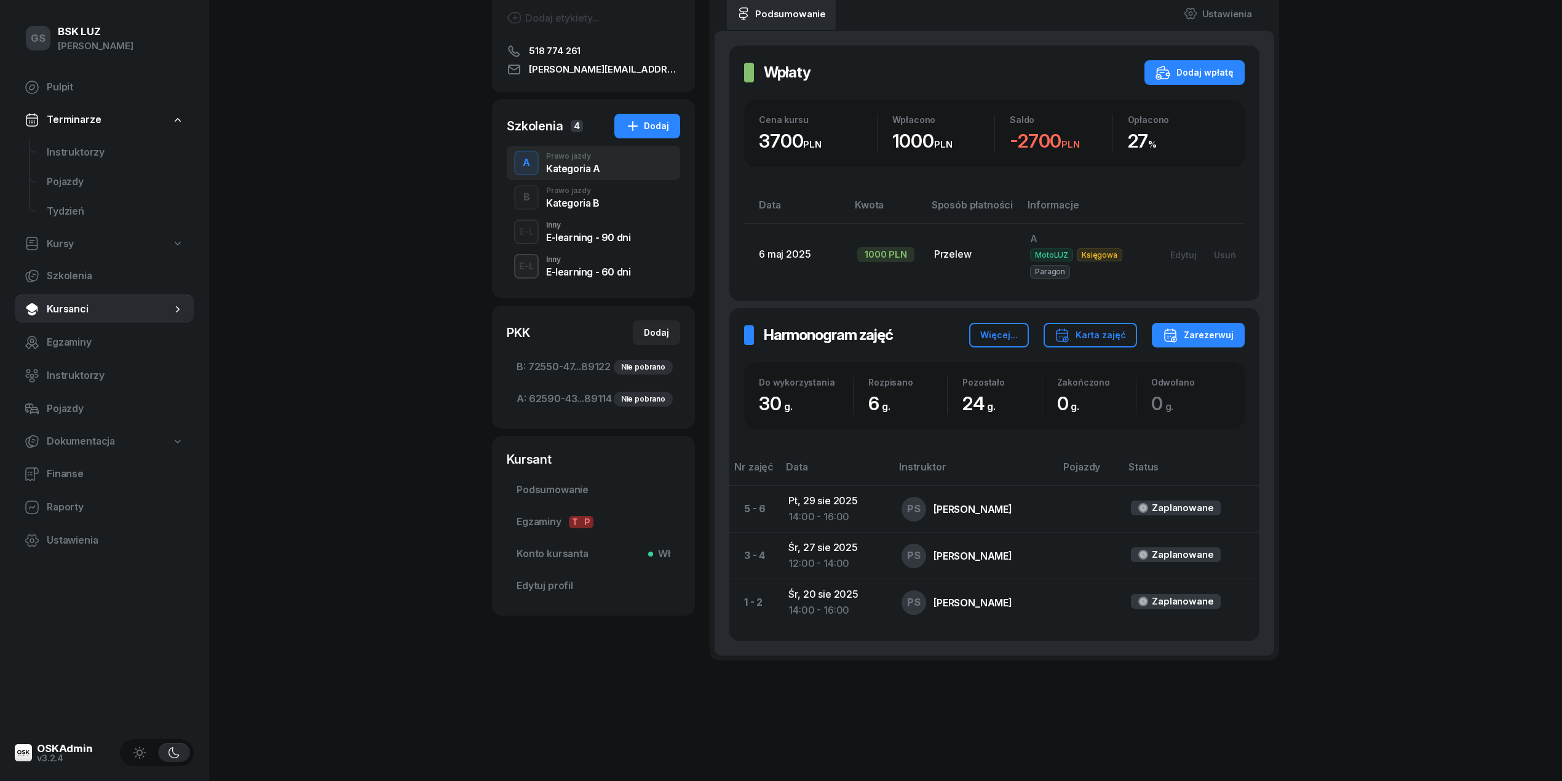
scroll to position [183, 0]
click at [577, 191] on div "B Prawo jazdy Kategoria B" at bounding box center [593, 197] width 173 height 34
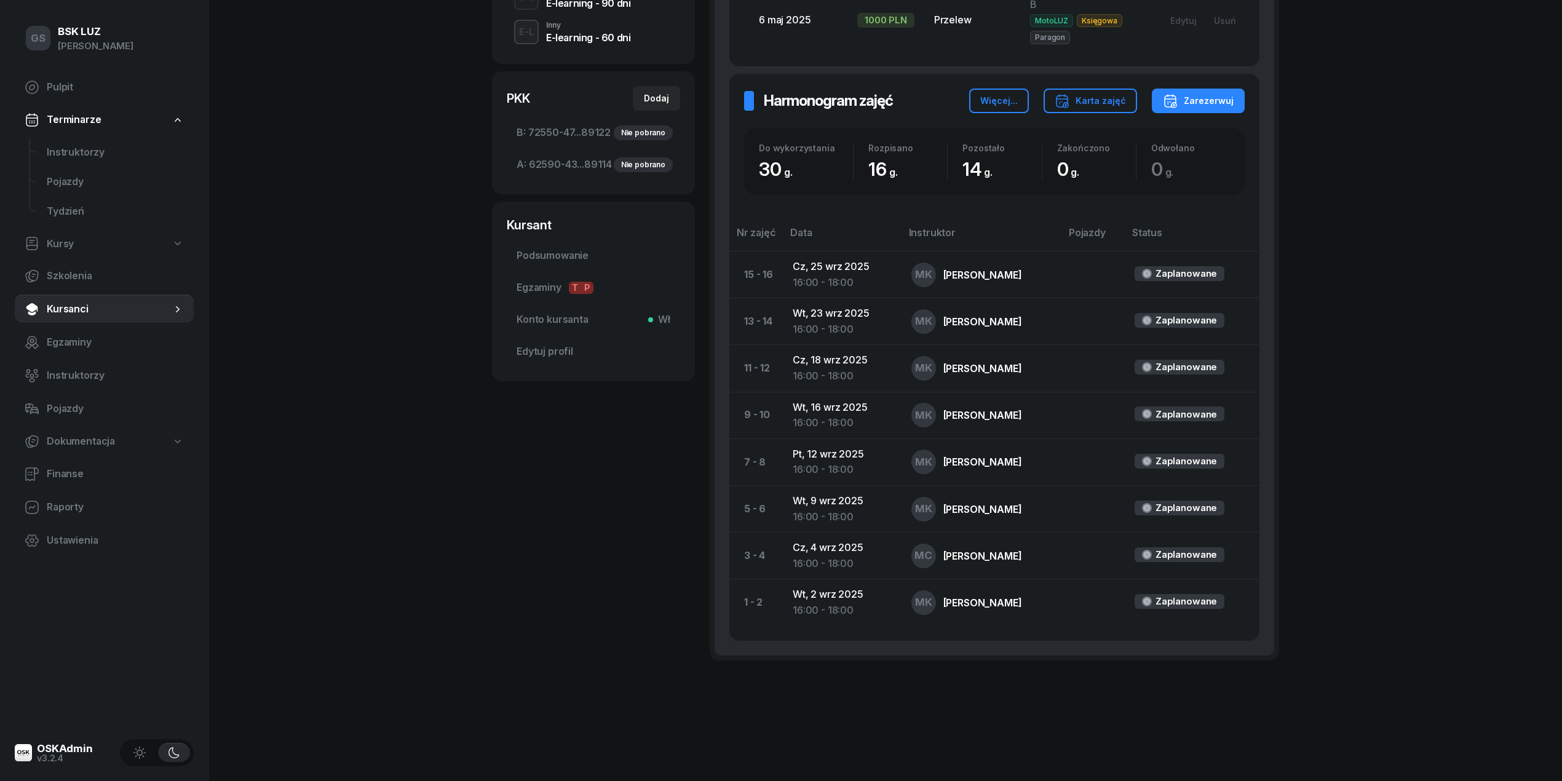
scroll to position [419, 0]
click at [95, 145] on span "Instruktorzy" at bounding box center [115, 152] width 137 height 16
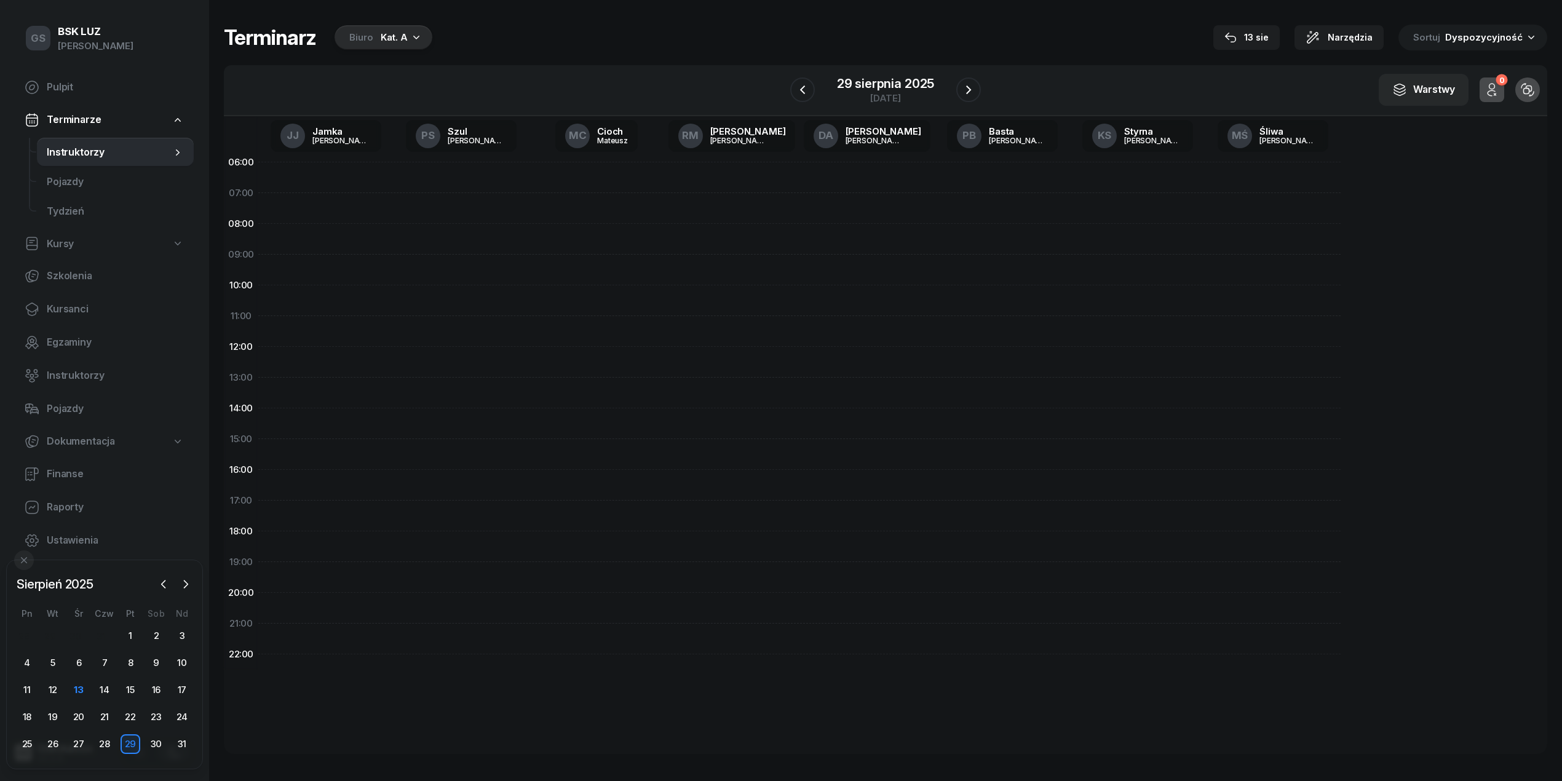
click at [95, 145] on span "Instruktorzy" at bounding box center [109, 153] width 125 height 16
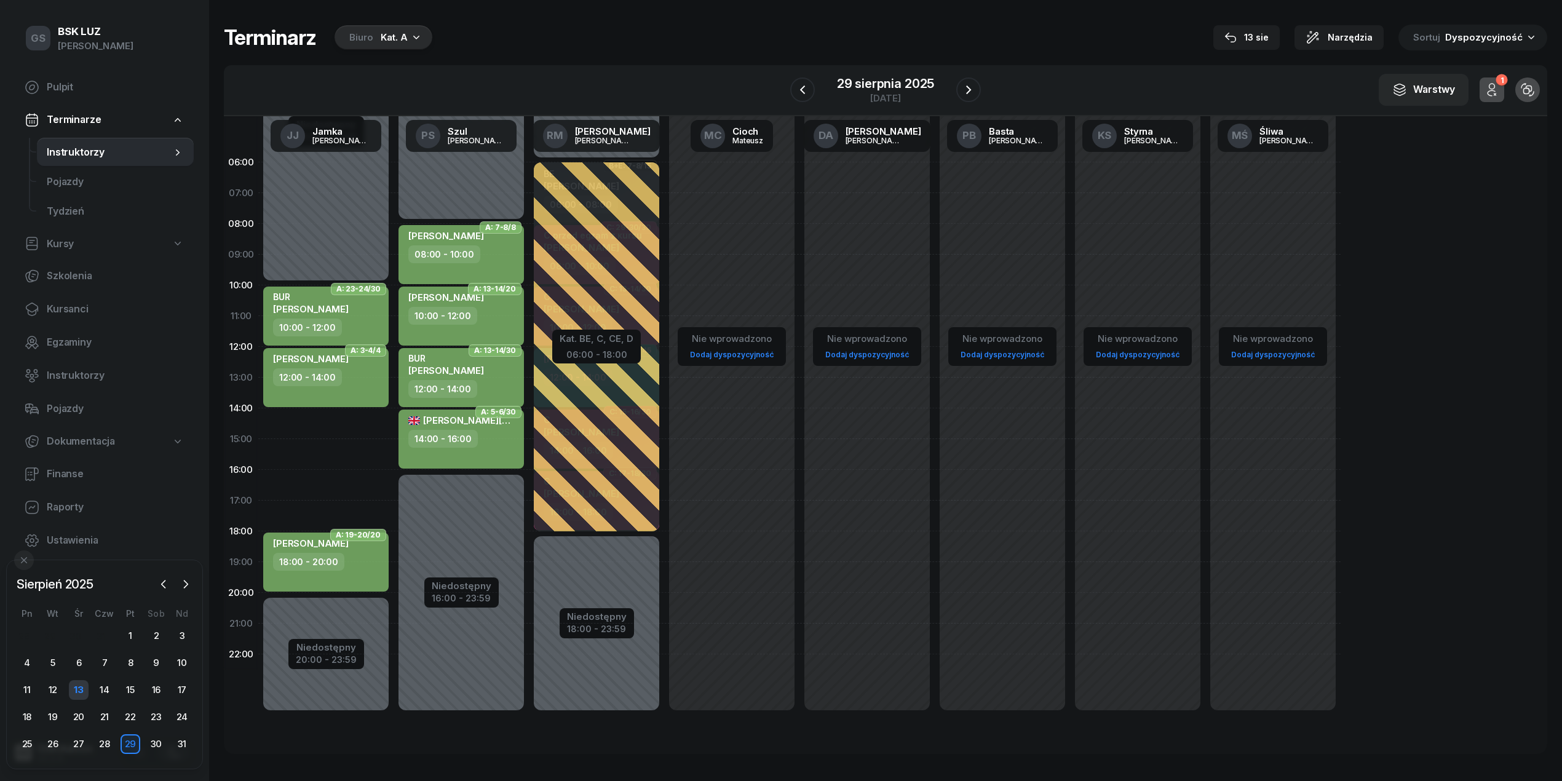
click at [74, 695] on div "13" at bounding box center [79, 690] width 20 height 20
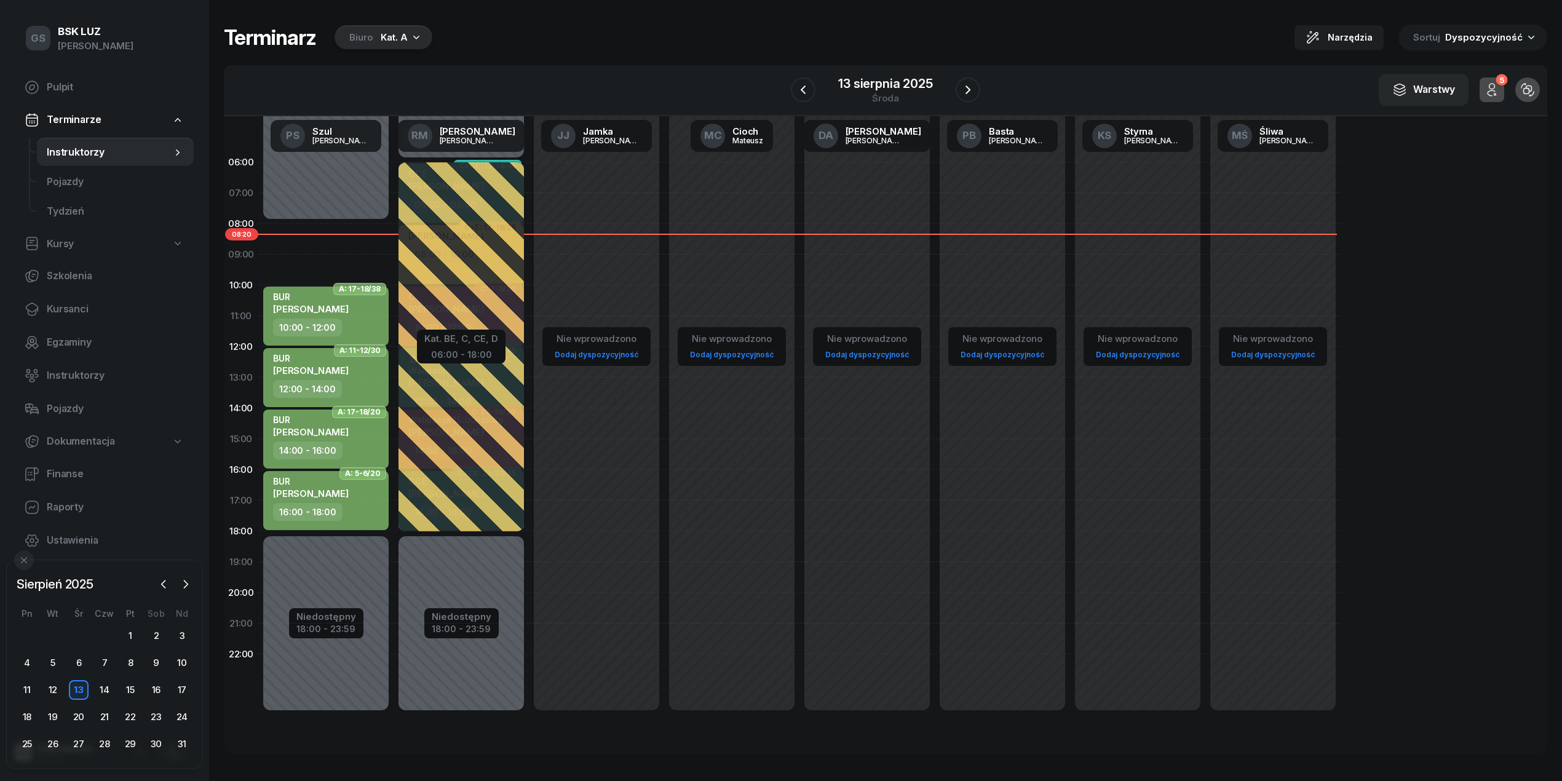
click at [381, 30] on div "Kat. A" at bounding box center [394, 37] width 27 height 15
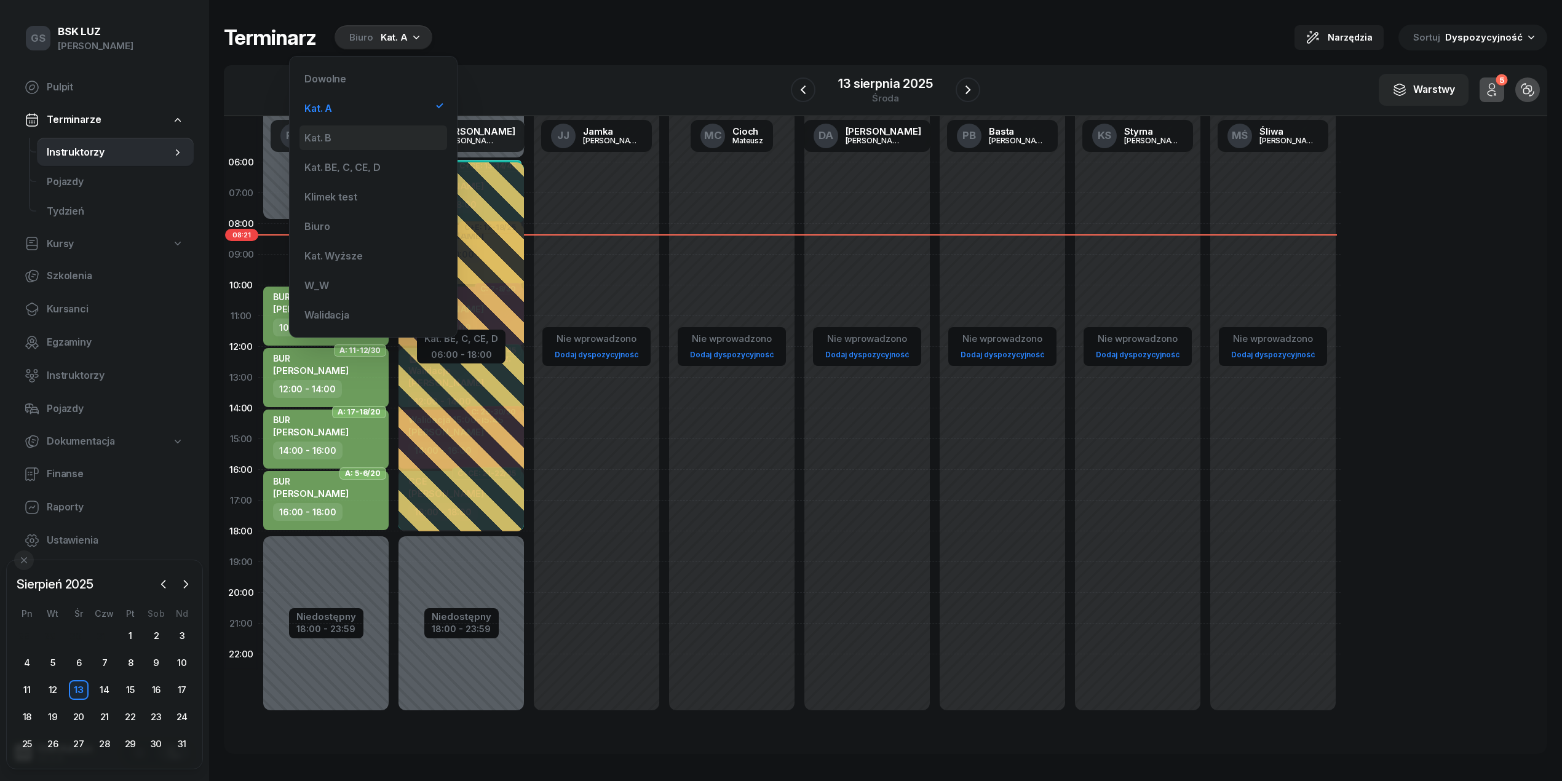
click at [370, 141] on div "Kat. B" at bounding box center [373, 137] width 148 height 25
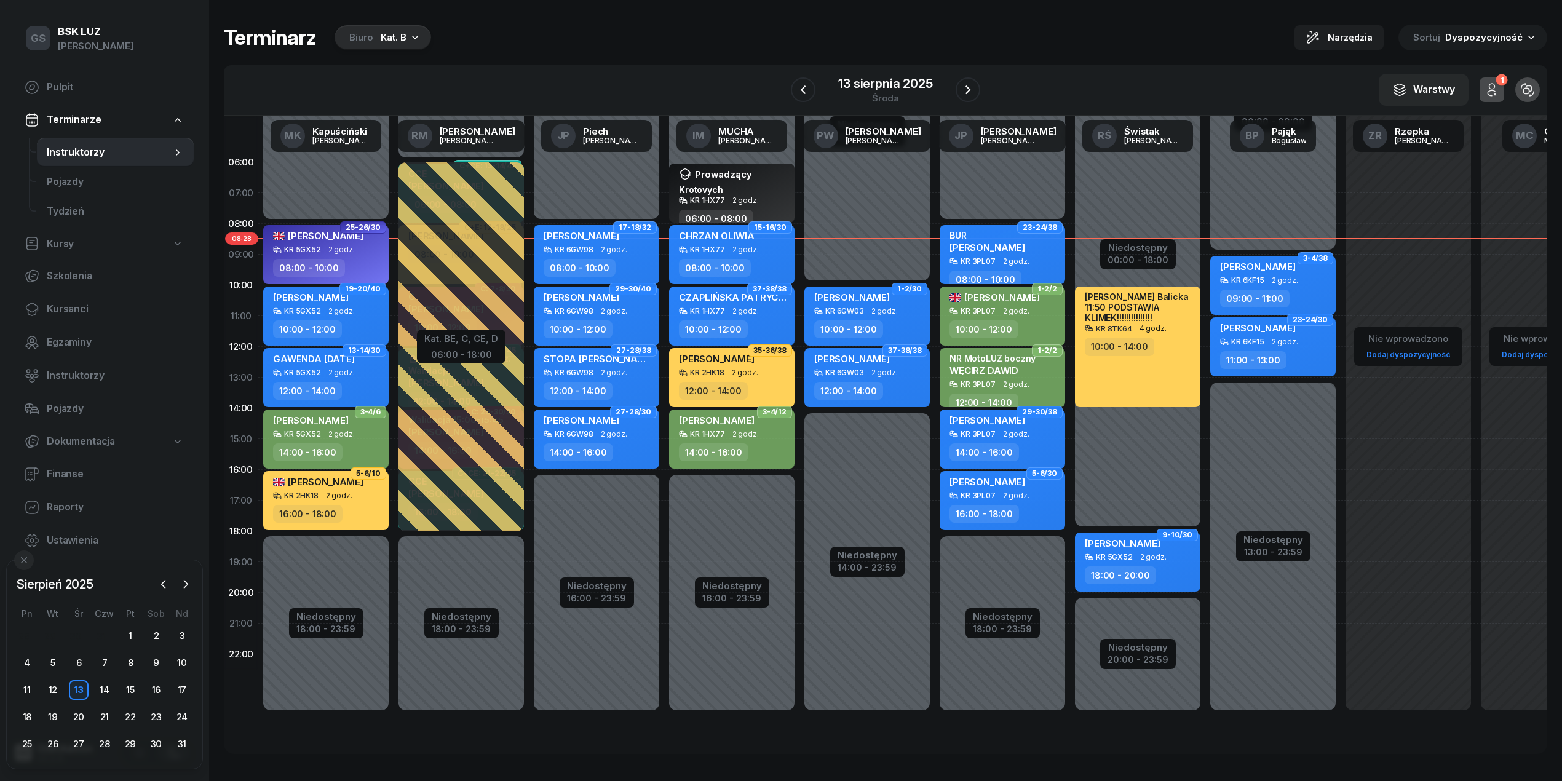
click at [381, 34] on div "Kat. B" at bounding box center [394, 37] width 26 height 15
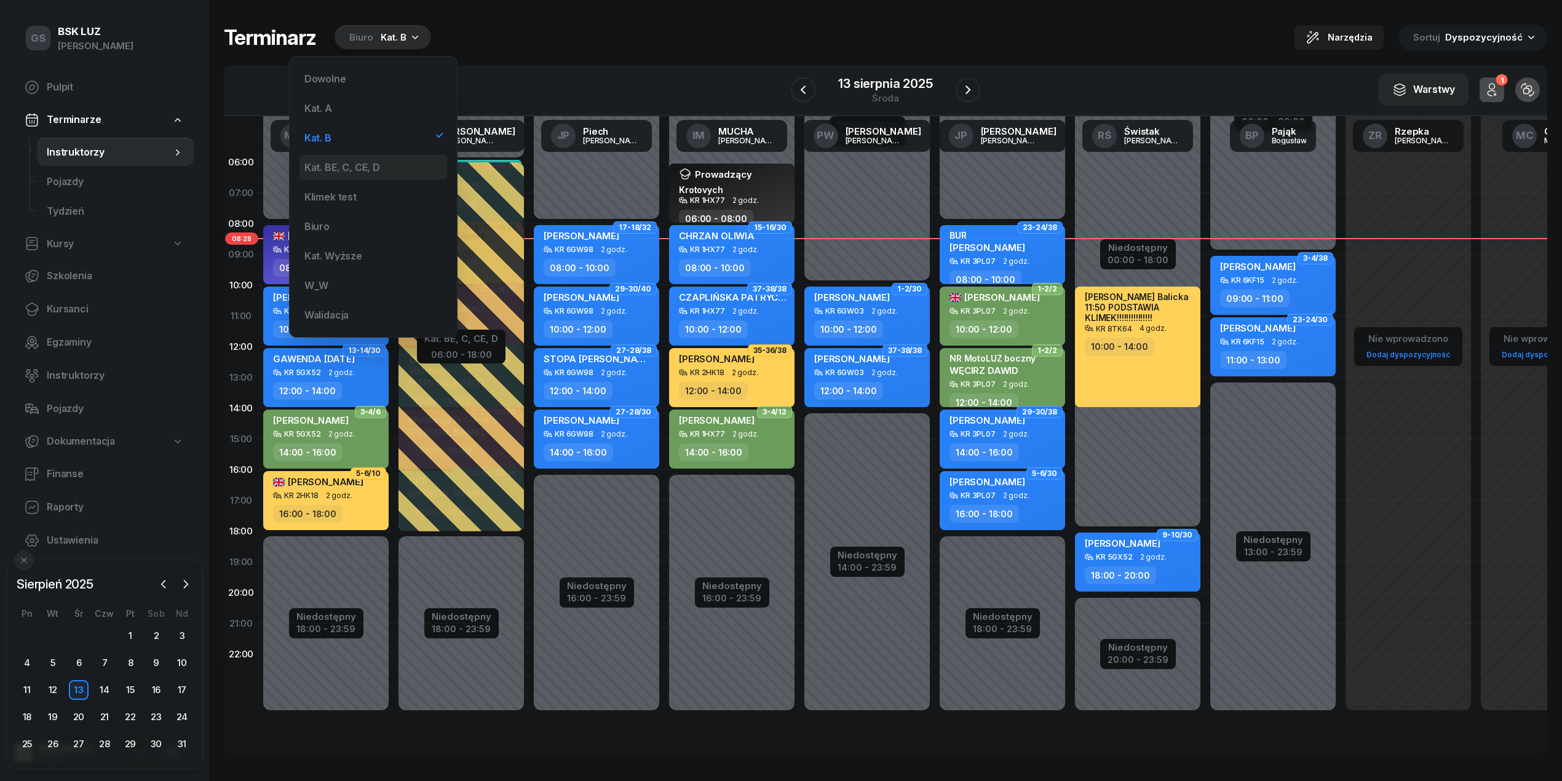
click at [384, 172] on div "Kat. BE, C, CE, D" at bounding box center [373, 167] width 148 height 25
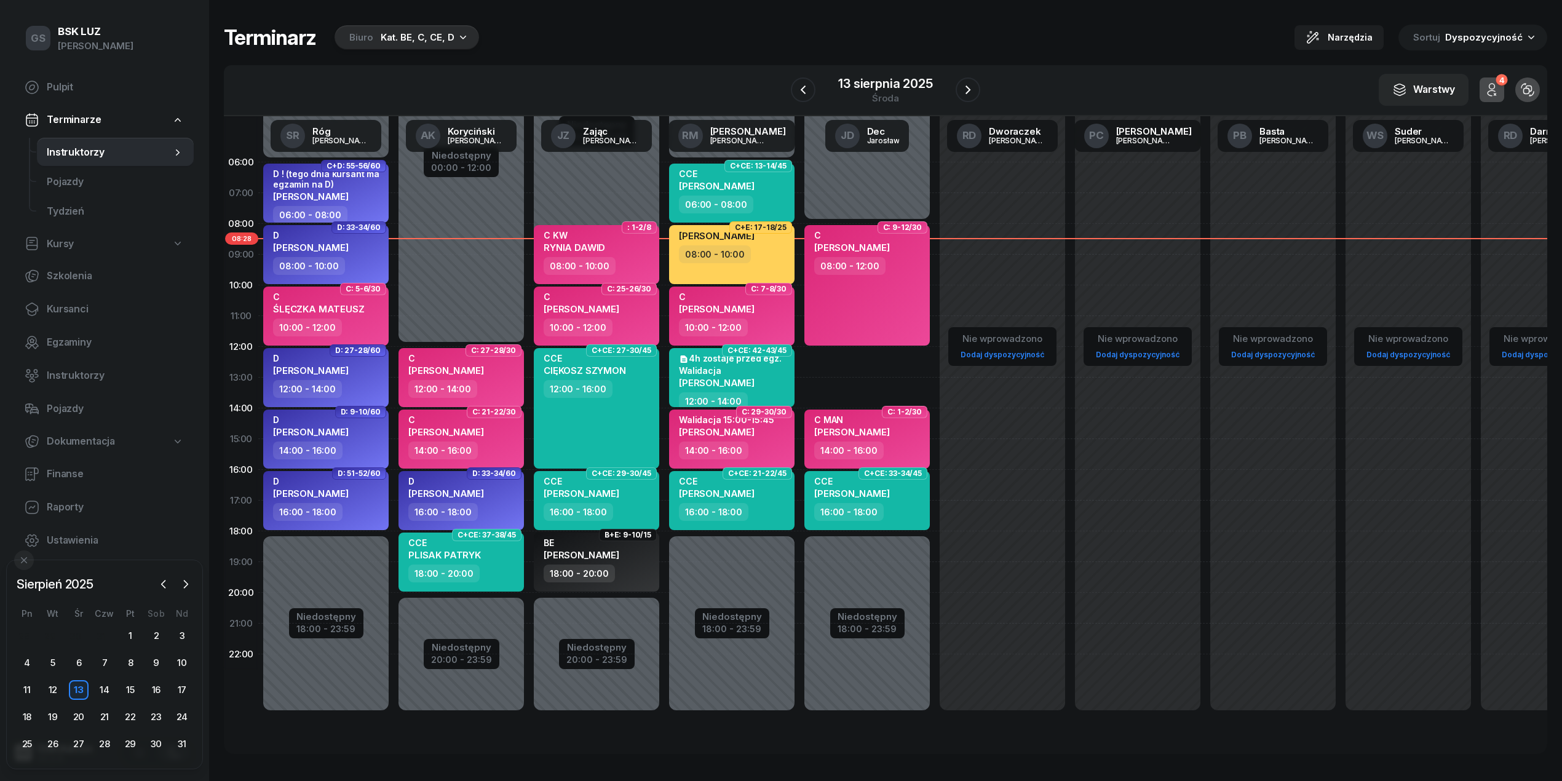
click at [394, 550] on div "Niedostępny 00:00 - 06:00 Niedostępny 18:00 - 23:59 C+D: 55-56/60 D ! (tego dni…" at bounding box center [461, 439] width 135 height 584
select select "18"
select select "20"
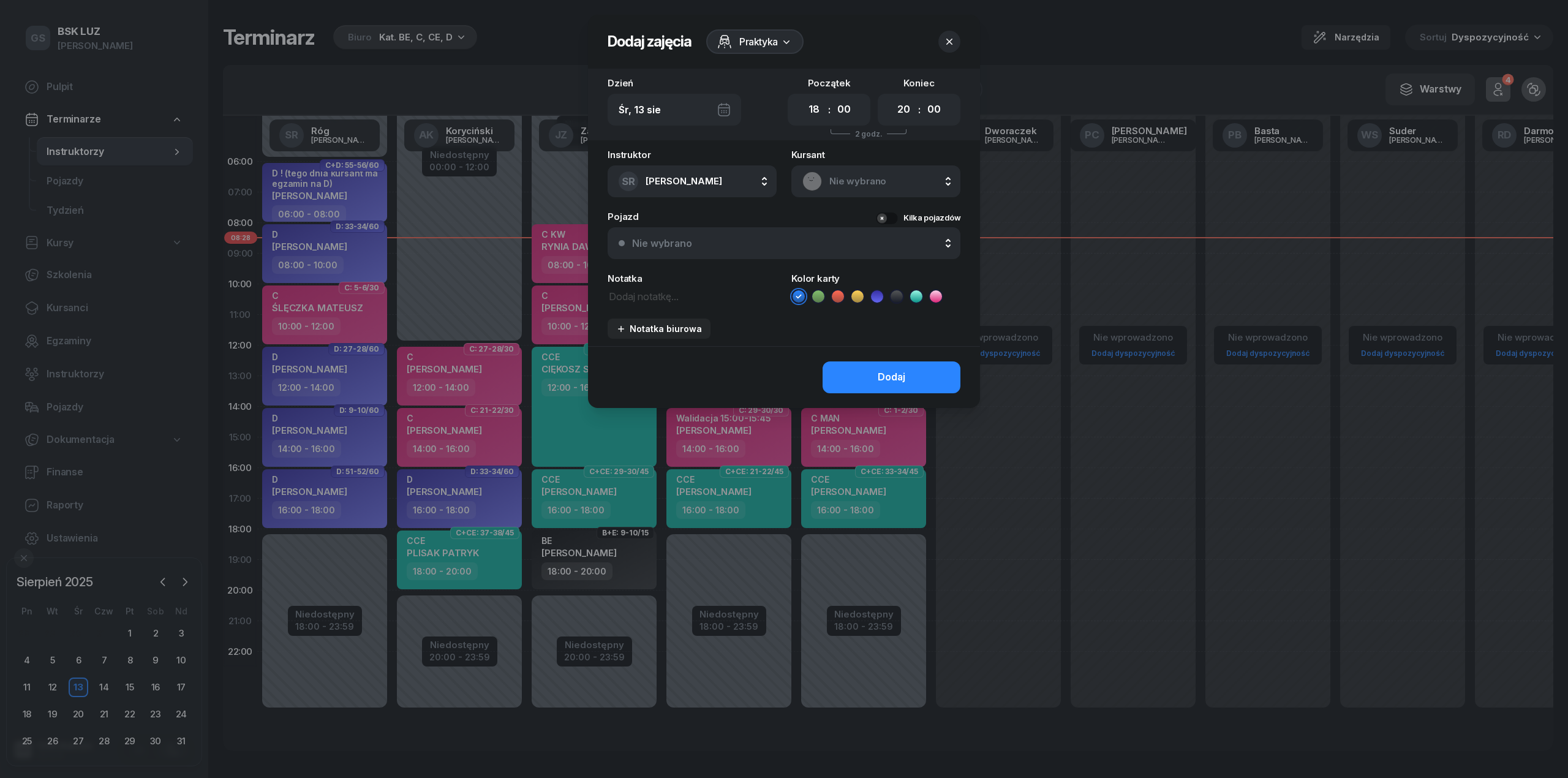
click at [865, 175] on span "Nie wybrano" at bounding box center [890, 181] width 121 height 16
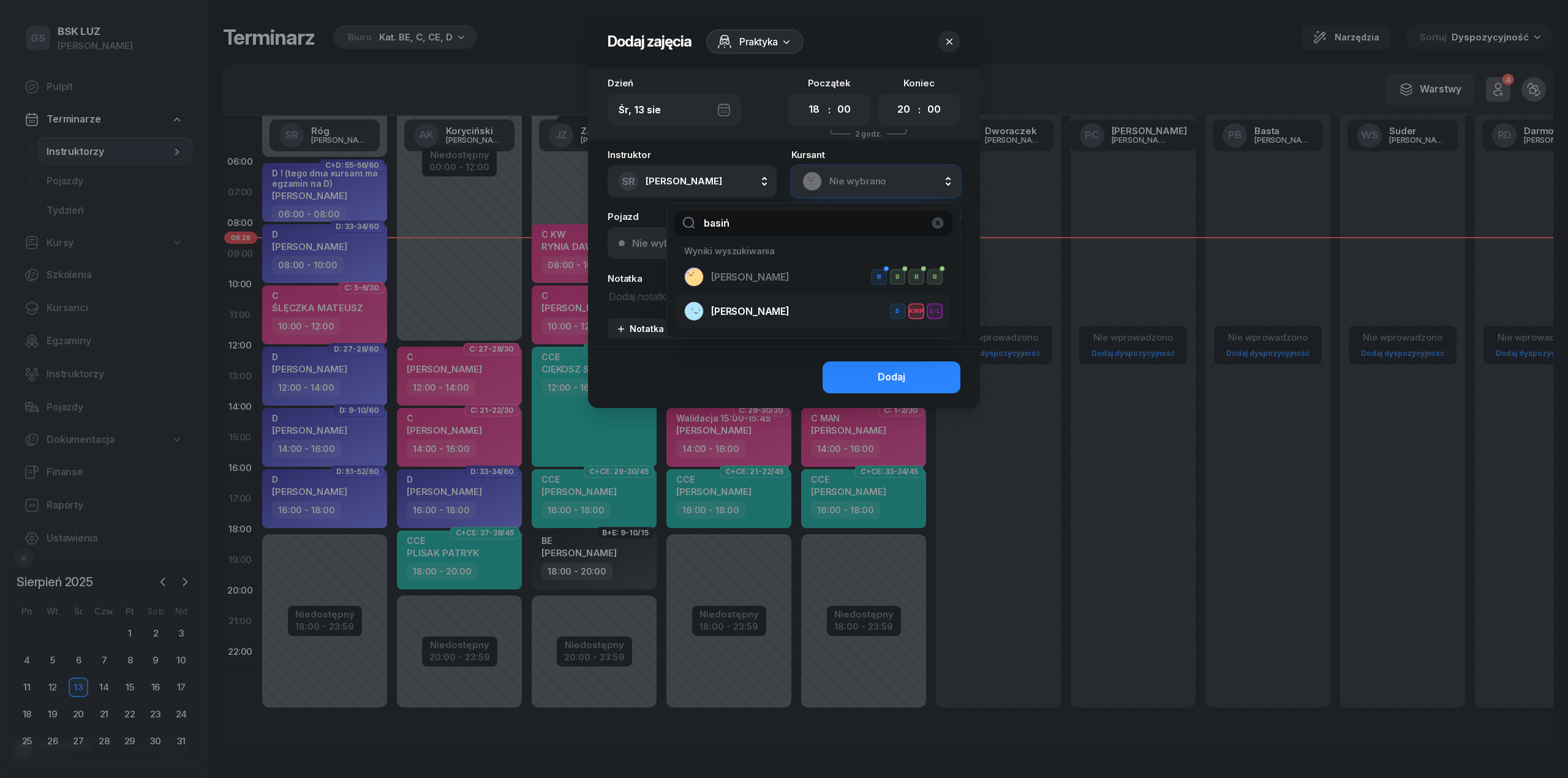
type input "basiń"
click at [800, 311] on div "[PERSON_NAME] E-L" at bounding box center [813, 312] width 258 height 20
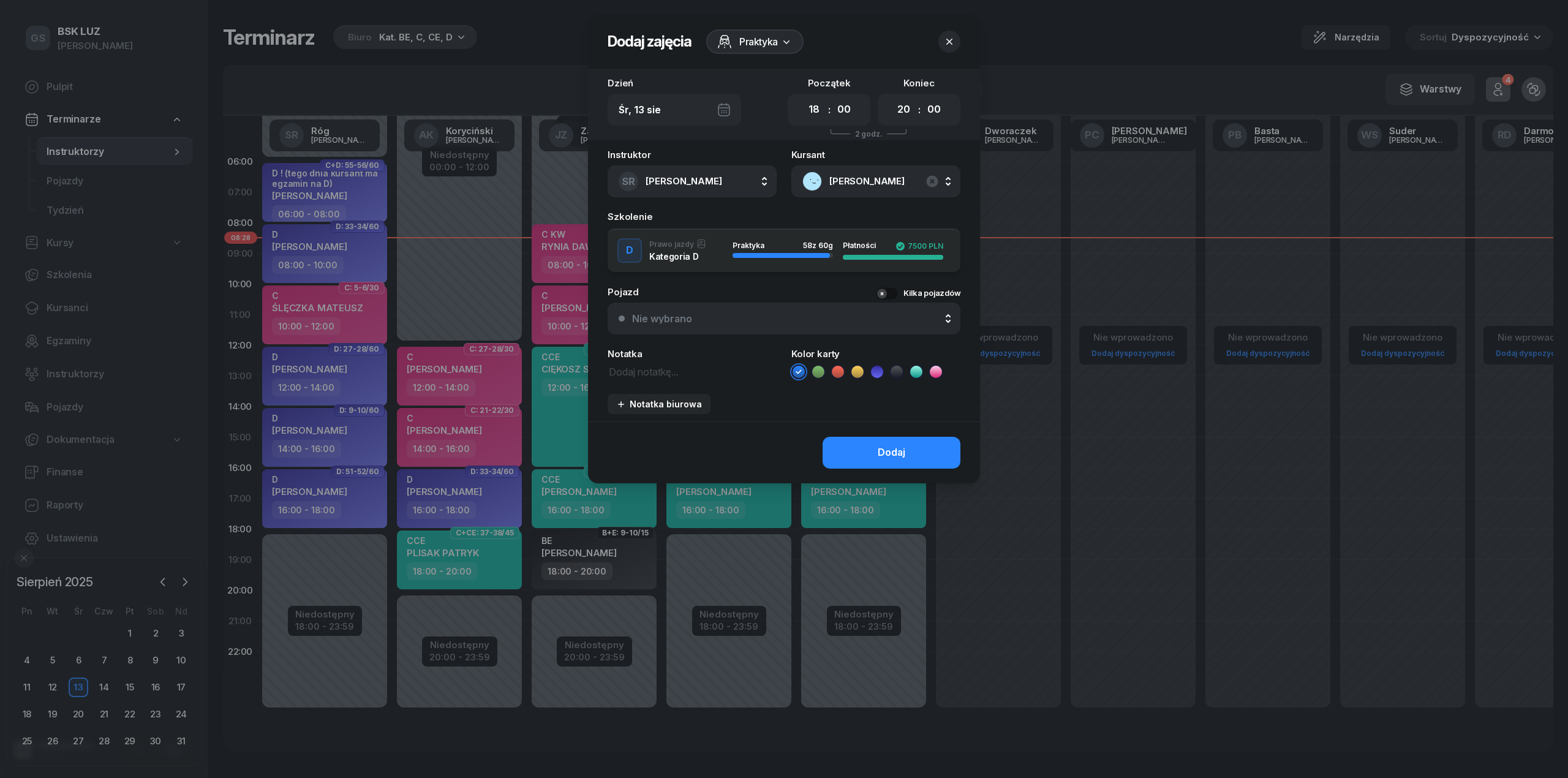
click at [752, 255] on div "button" at bounding box center [781, 255] width 98 height 5
click at [878, 377] on icon at bounding box center [877, 372] width 12 height 12
click at [885, 454] on div "Dodaj" at bounding box center [892, 452] width 28 height 16
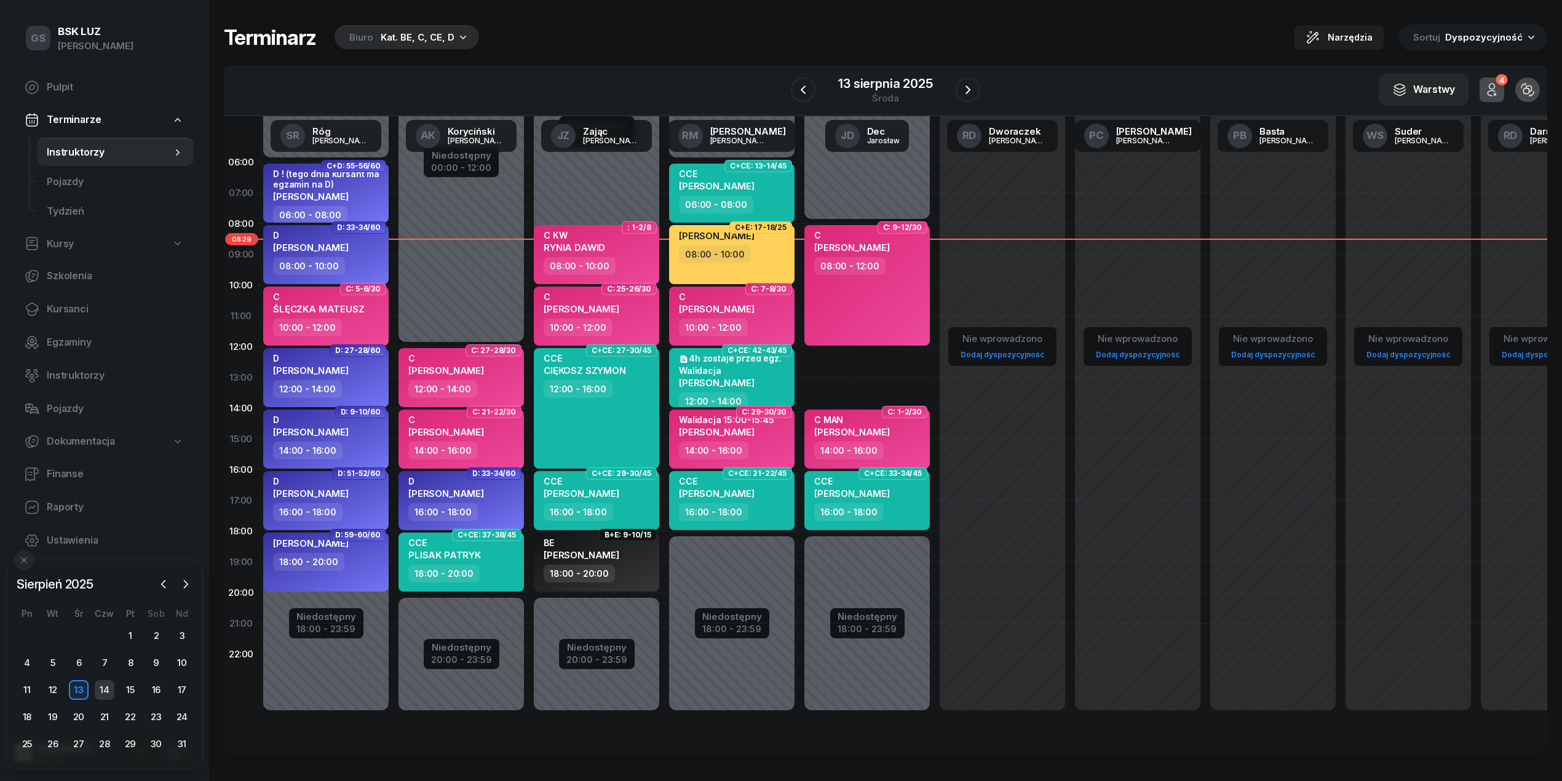
click at [108, 697] on div "14" at bounding box center [105, 690] width 20 height 20
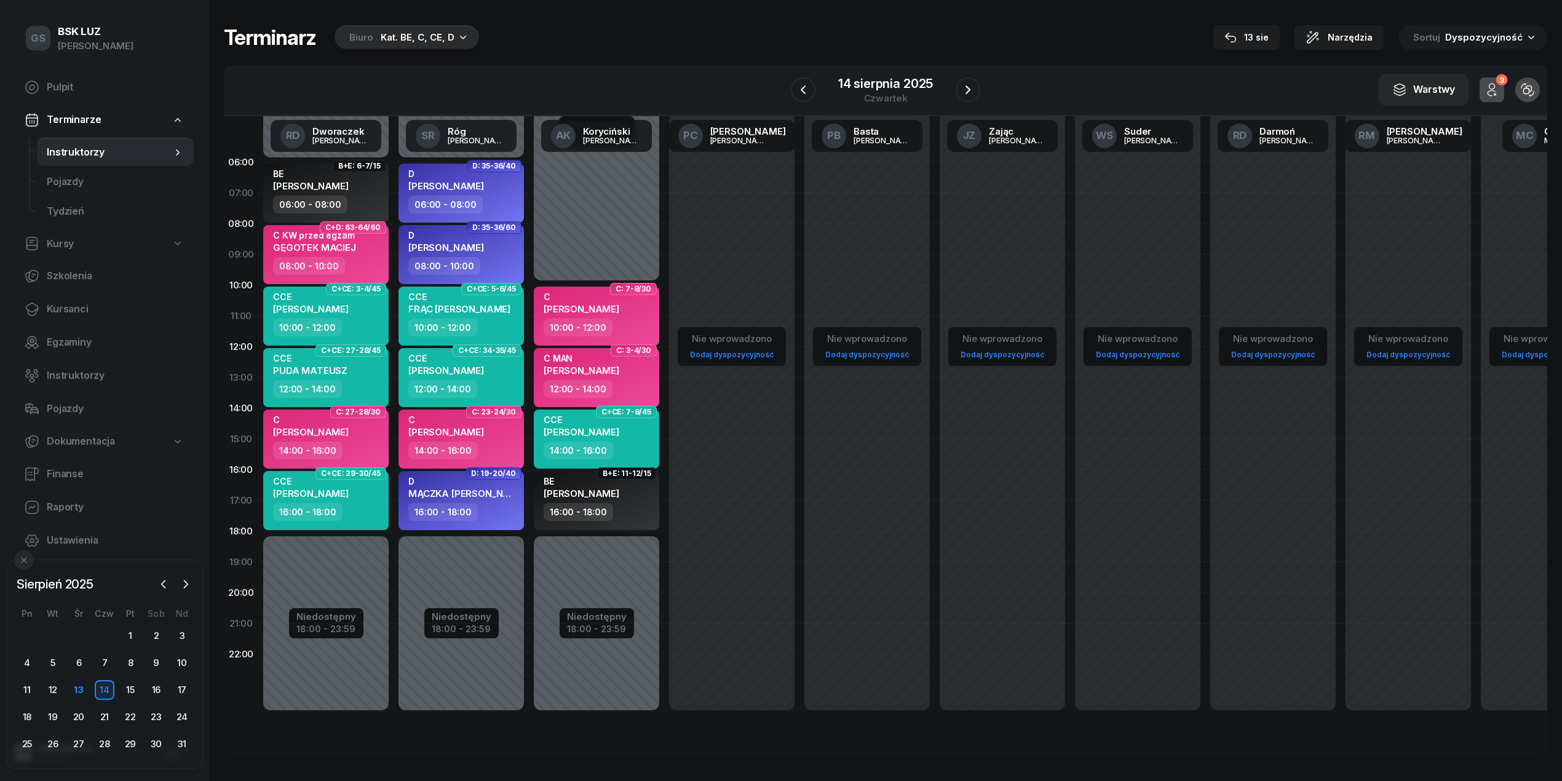
click at [424, 42] on div "Kat. BE, C, CE, D" at bounding box center [418, 37] width 74 height 15
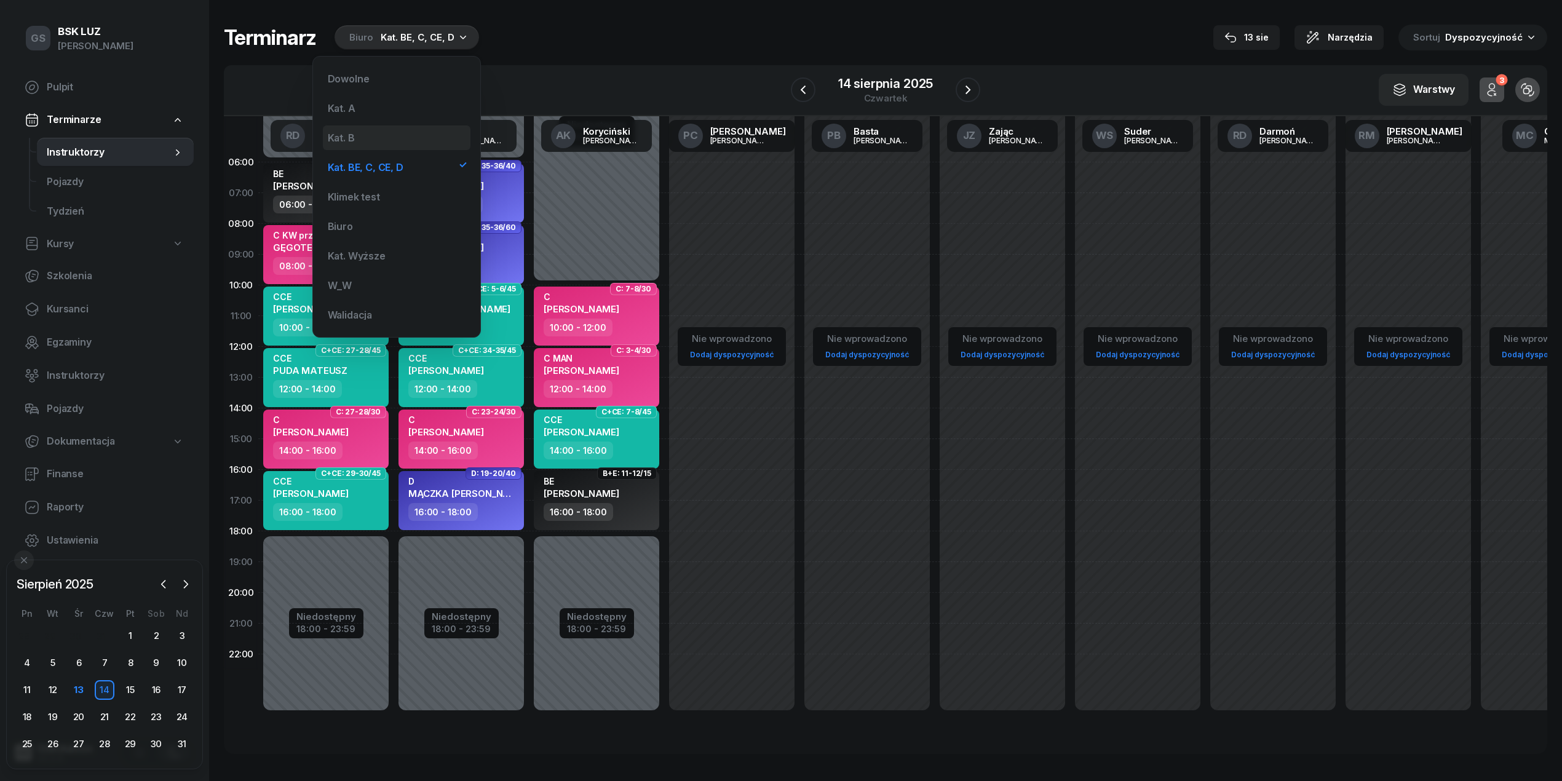
click at [414, 133] on div "Kat. B" at bounding box center [397, 137] width 148 height 25
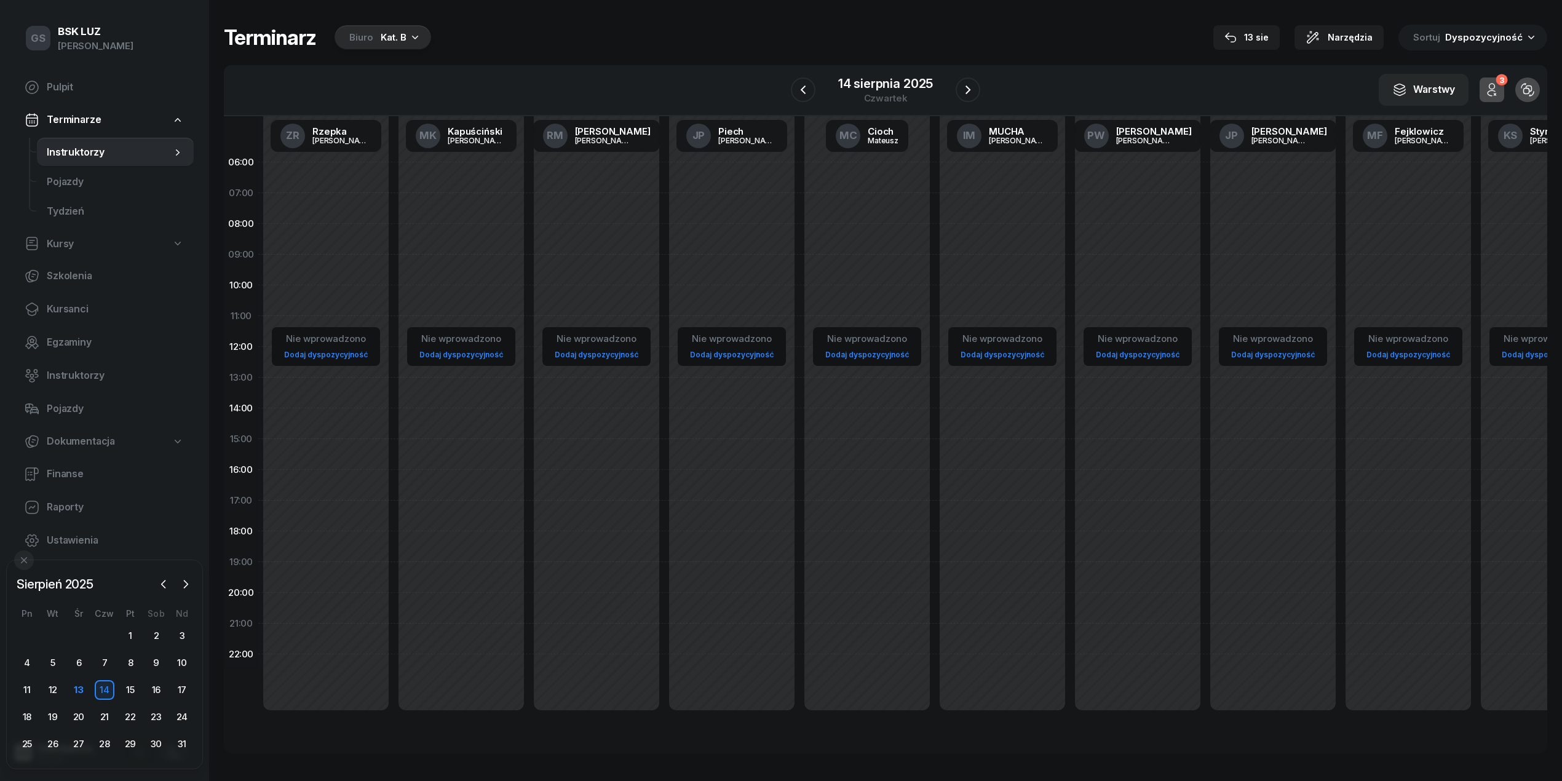
click at [401, 41] on div "Kat. B" at bounding box center [394, 37] width 26 height 15
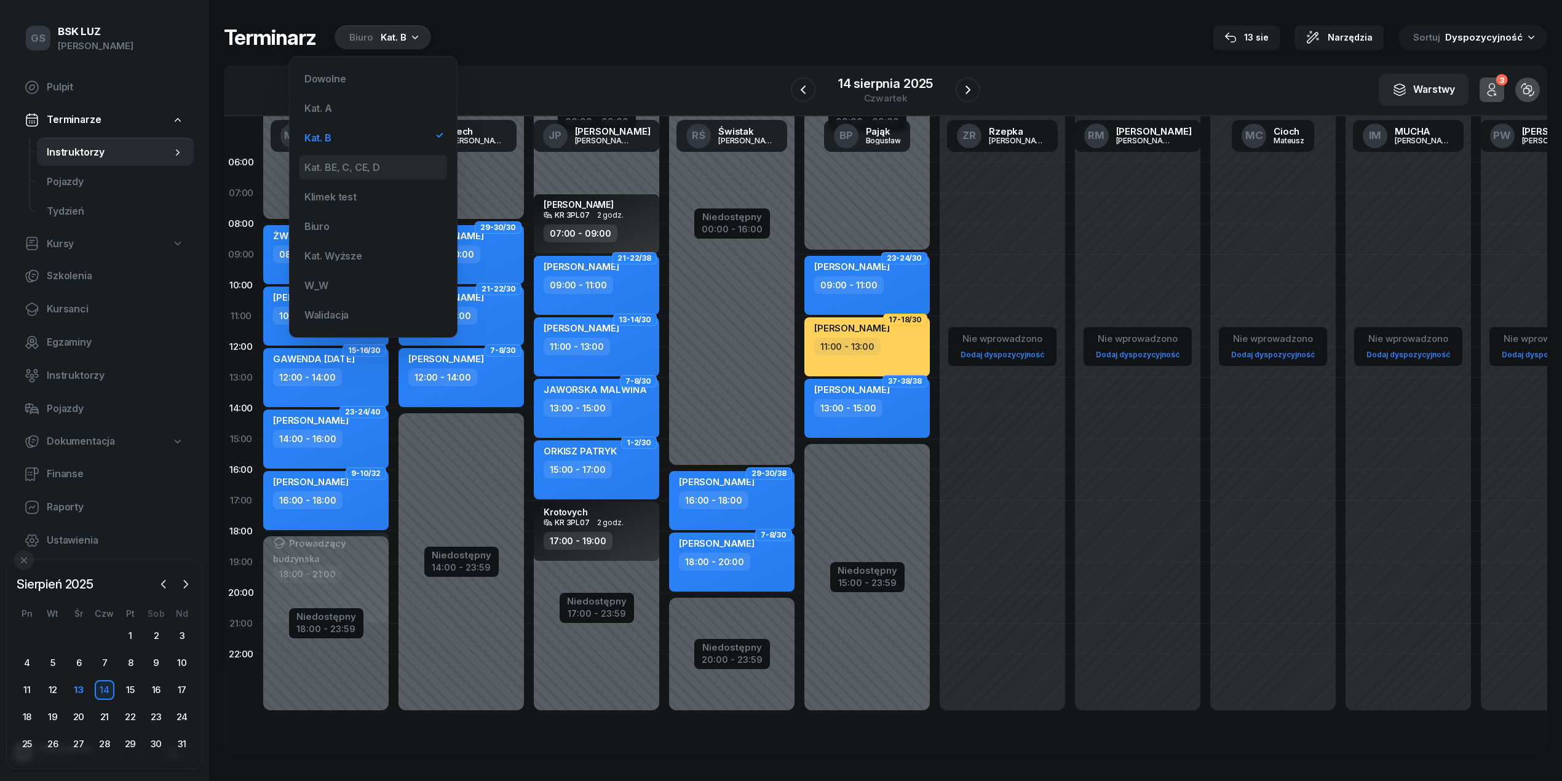
click at [365, 167] on div "Kat. BE, C, CE, D" at bounding box center [342, 167] width 76 height 10
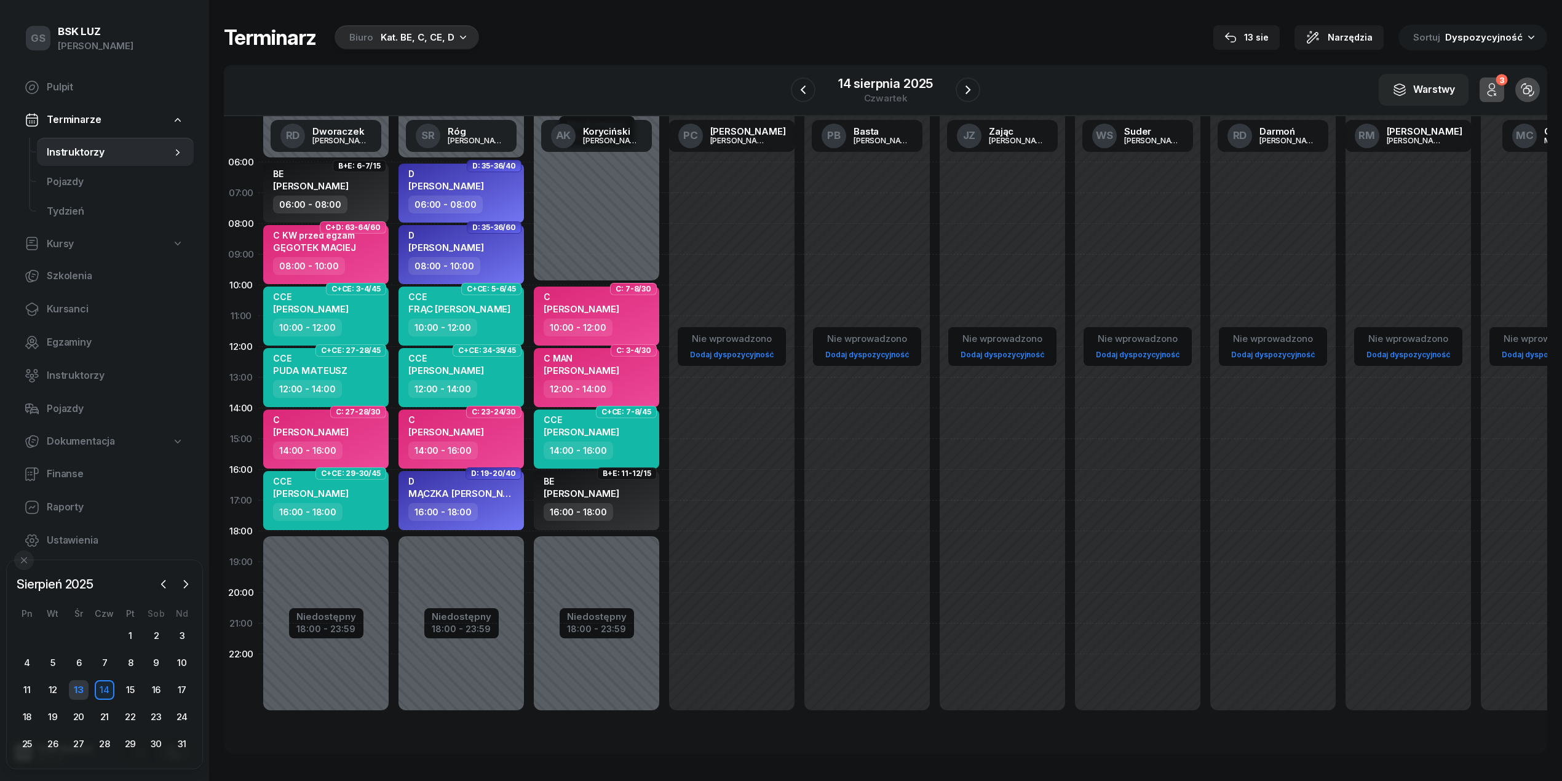
click at [70, 687] on div "13" at bounding box center [79, 690] width 20 height 20
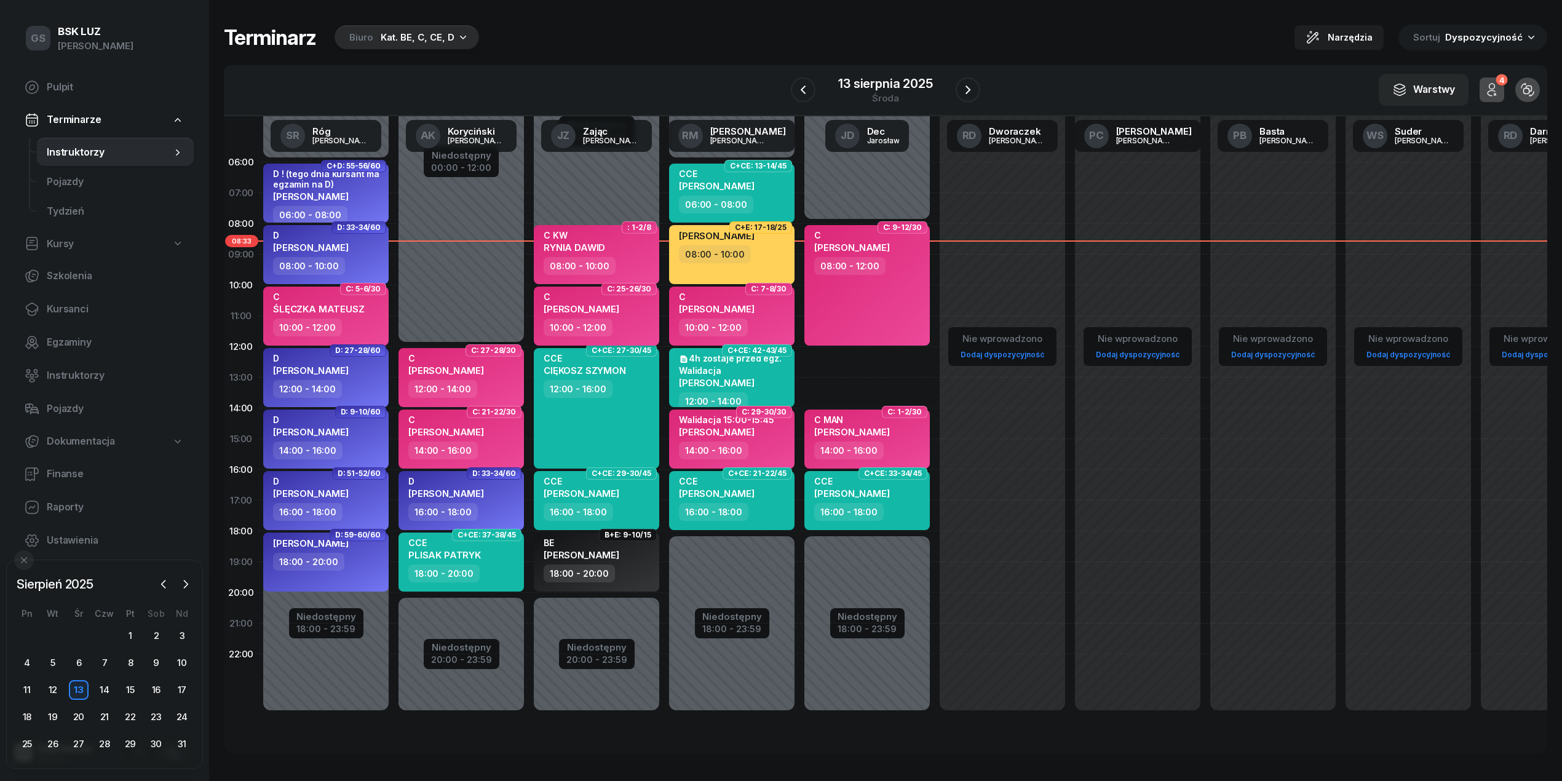
click at [596, 305] on span "[PERSON_NAME]" at bounding box center [582, 309] width 76 height 12
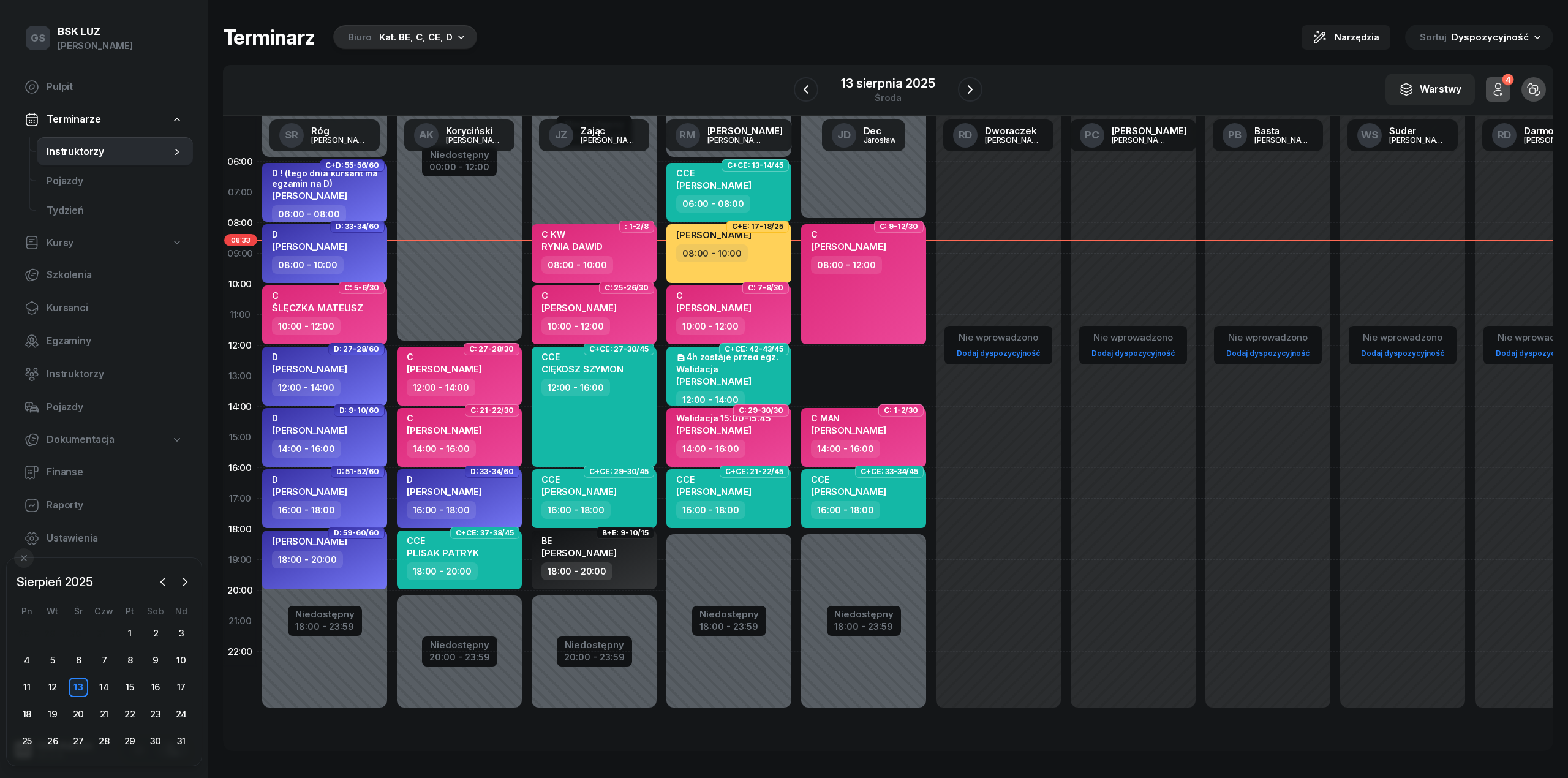
select select "10"
select select "12"
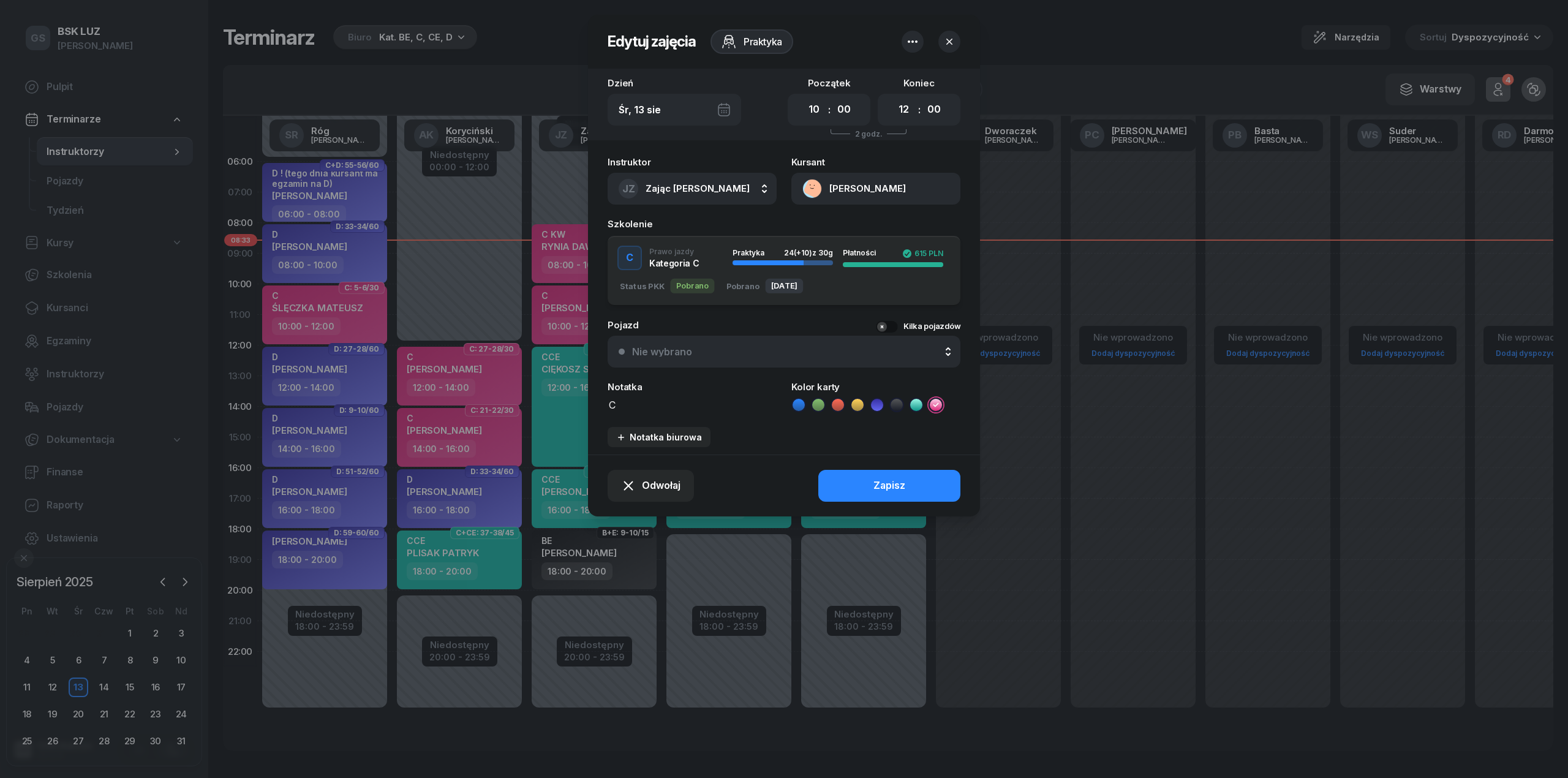
click at [861, 198] on button "[PERSON_NAME]" at bounding box center [876, 188] width 169 height 32
click at [847, 228] on div "Otwórz profil" at bounding box center [832, 231] width 60 height 16
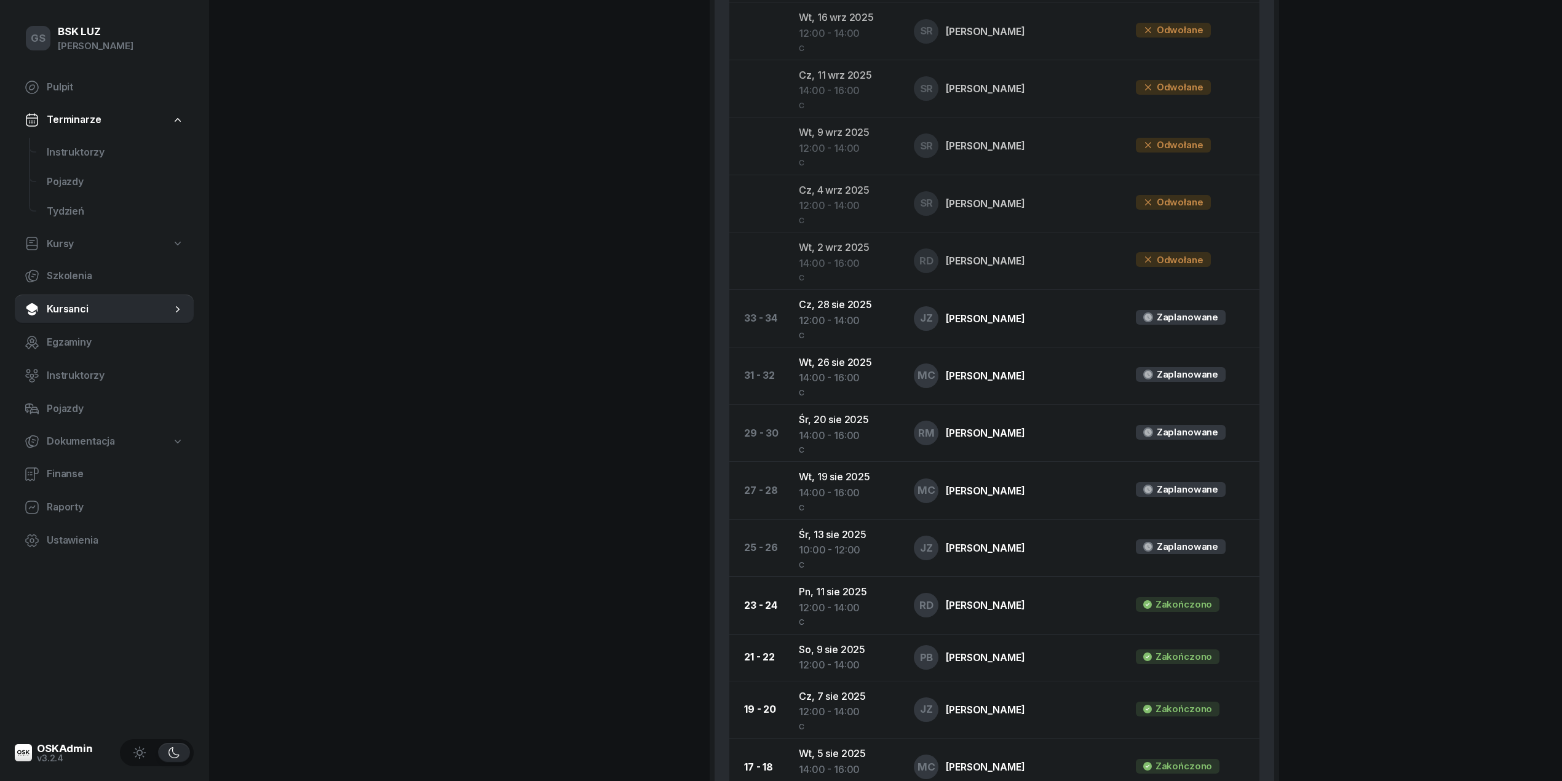
scroll to position [738, 0]
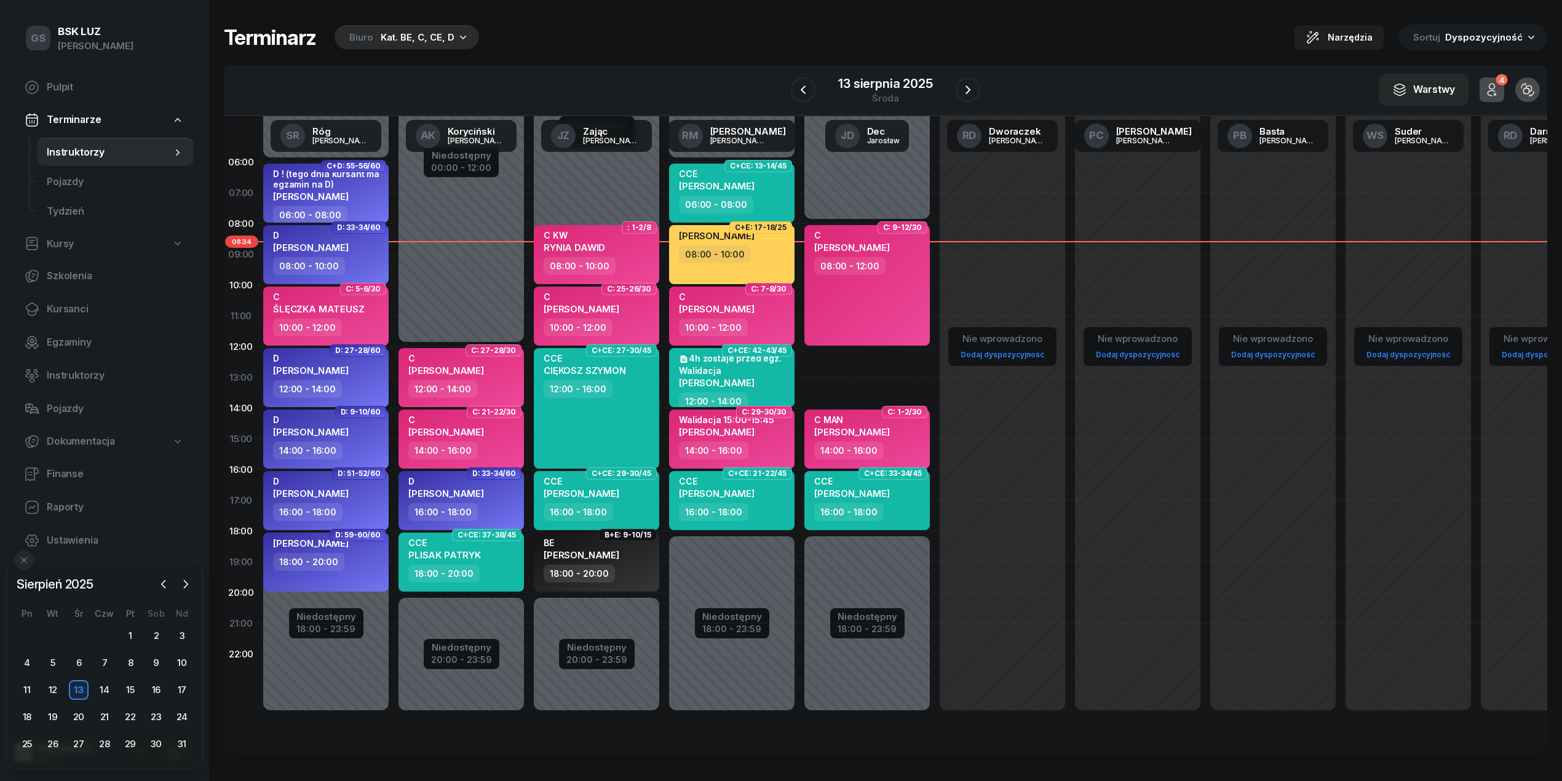
click at [428, 50] on div "Terminarz Biuro Kat. BE, C, CE, D Narzędzia Sortuj Dyspozycyjność W Wybierz AK …" at bounding box center [885, 389] width 1323 height 778
click at [428, 40] on div "Kat. BE, C, CE, D" at bounding box center [418, 37] width 74 height 15
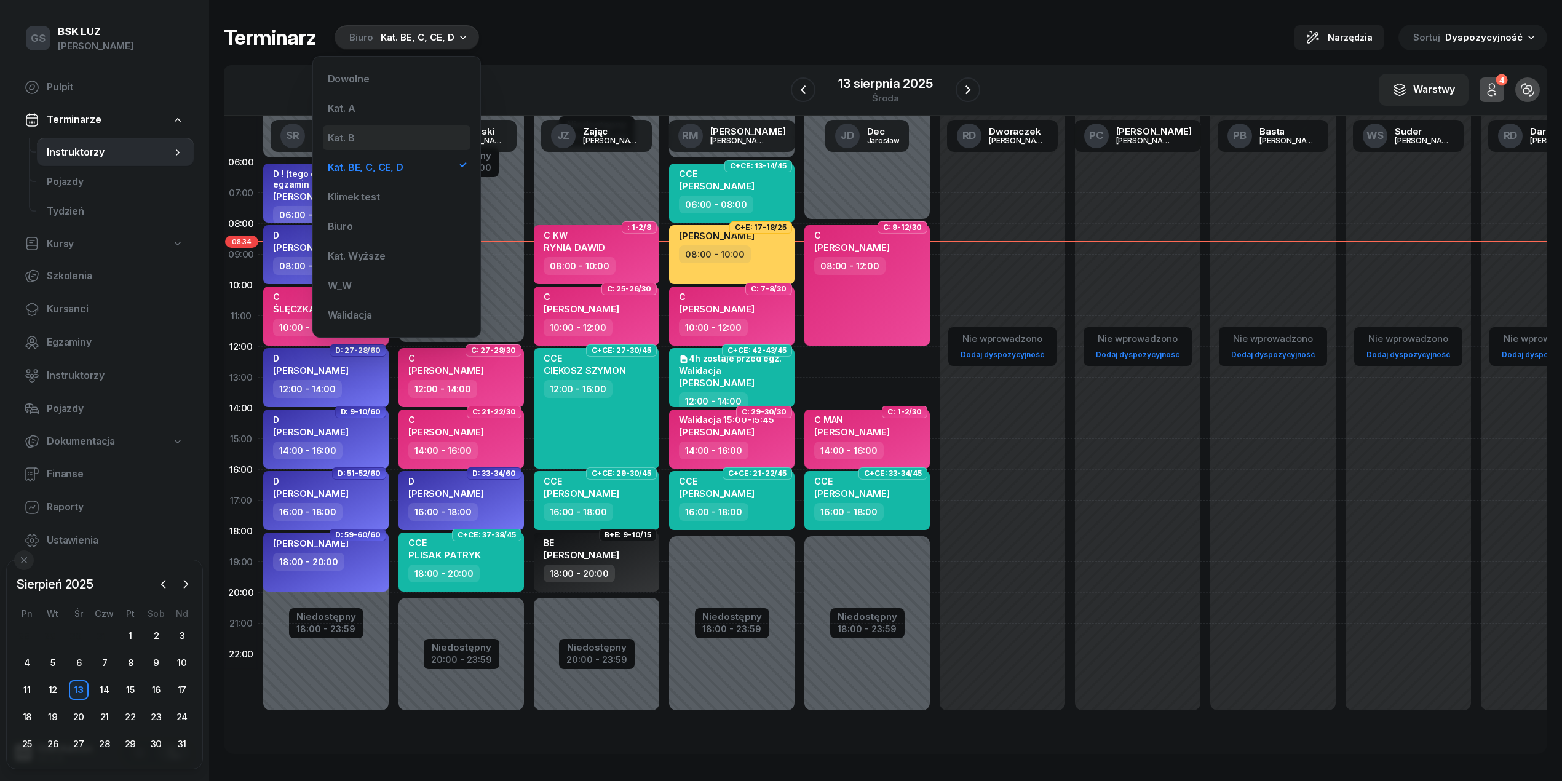
click at [387, 141] on div "Kat. B" at bounding box center [397, 137] width 148 height 25
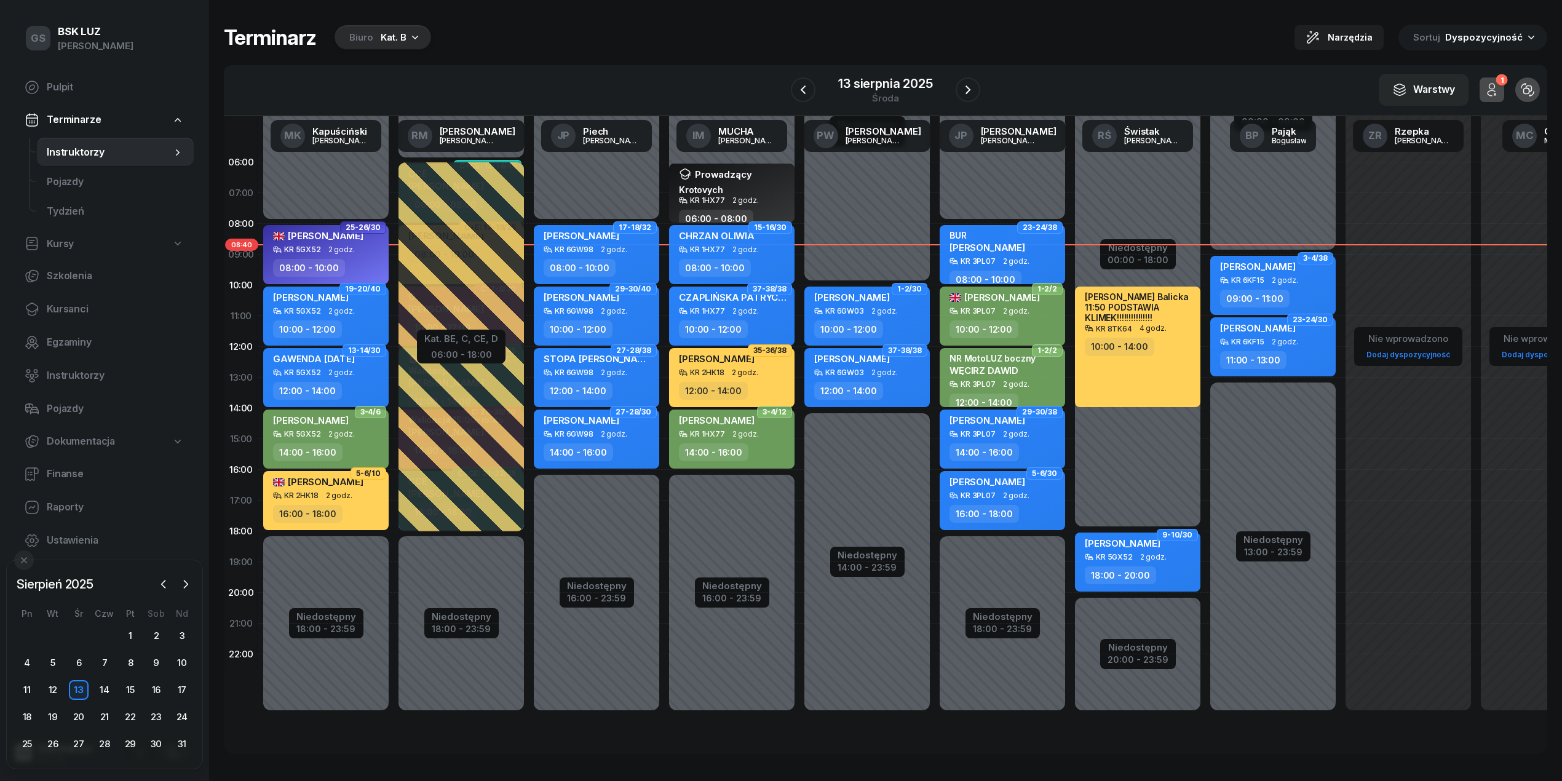
click at [397, 44] on div "Kat. B" at bounding box center [394, 37] width 26 height 15
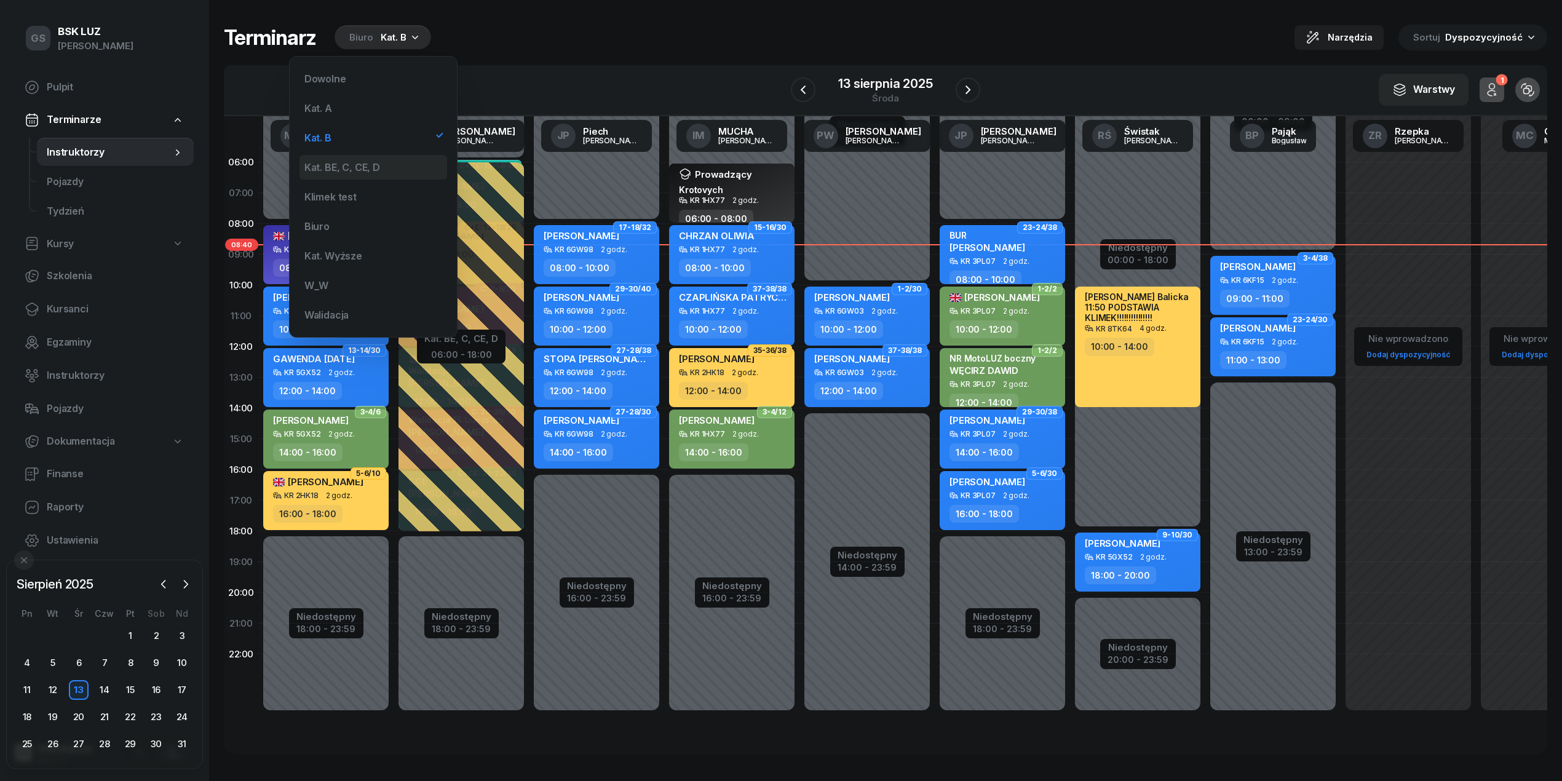
click at [365, 158] on div "Kat. BE, C, CE, D" at bounding box center [373, 167] width 148 height 25
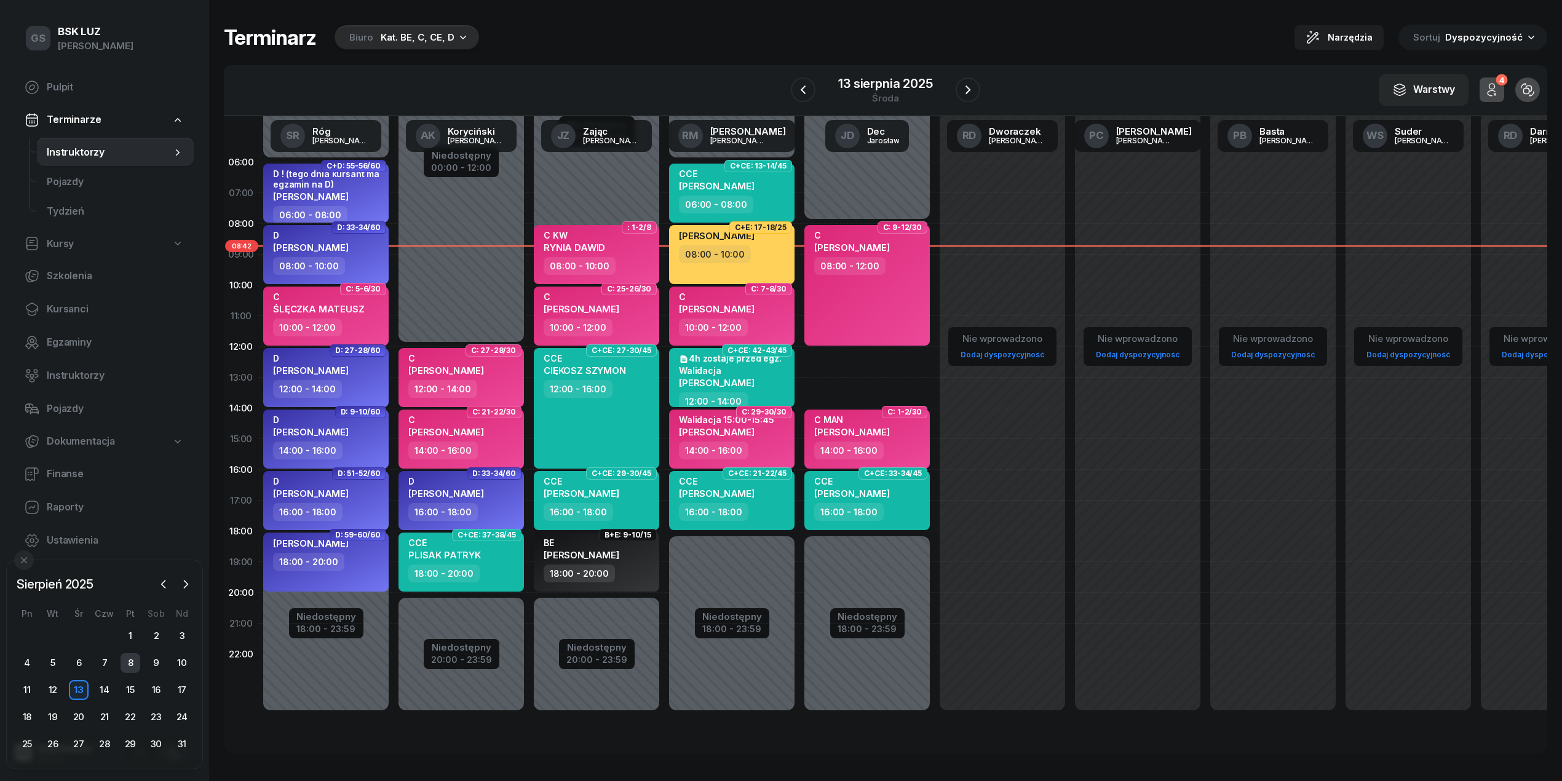
click at [130, 658] on div "8" at bounding box center [131, 663] width 20 height 20
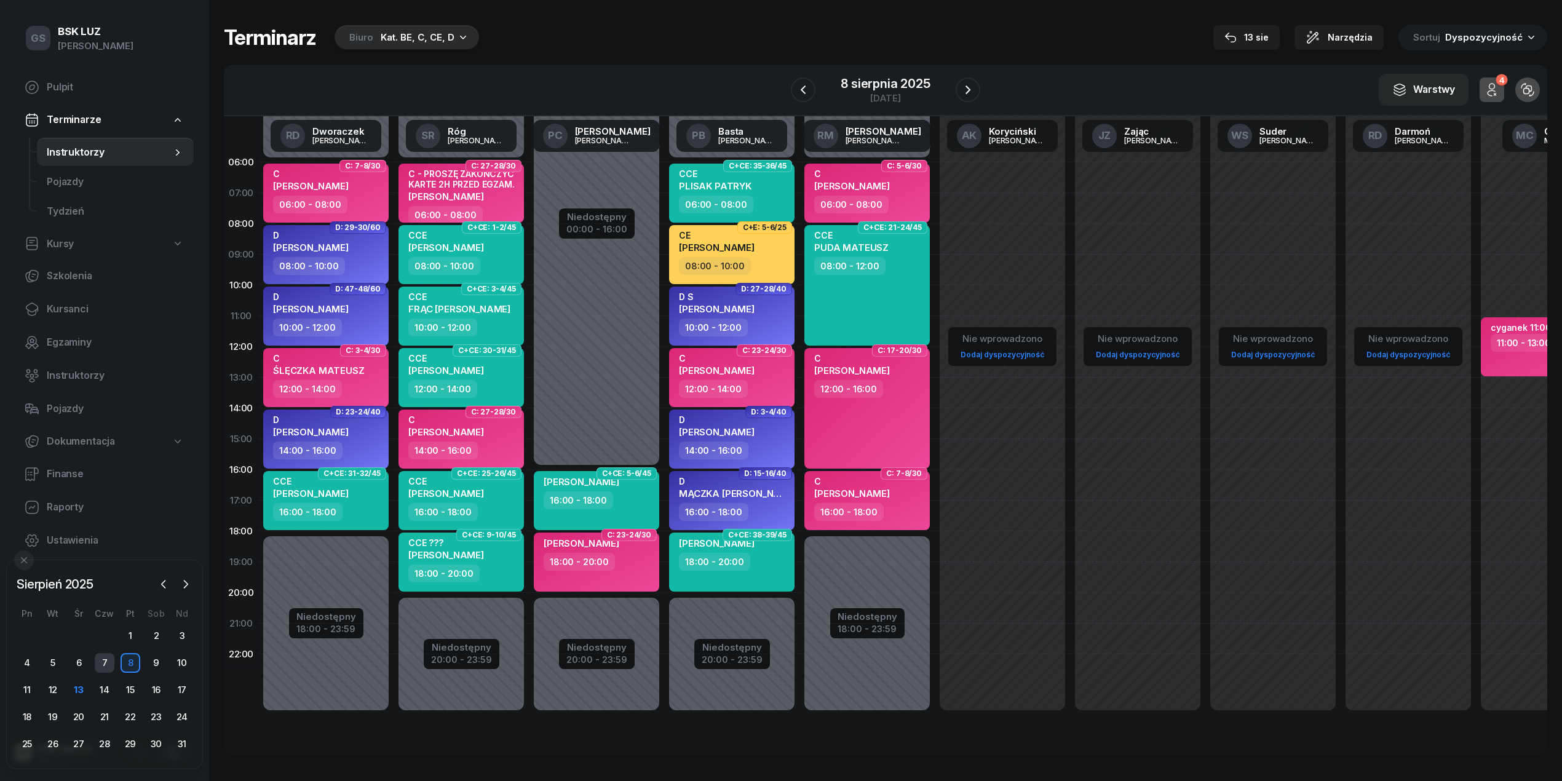
click at [103, 665] on div "7" at bounding box center [105, 663] width 20 height 20
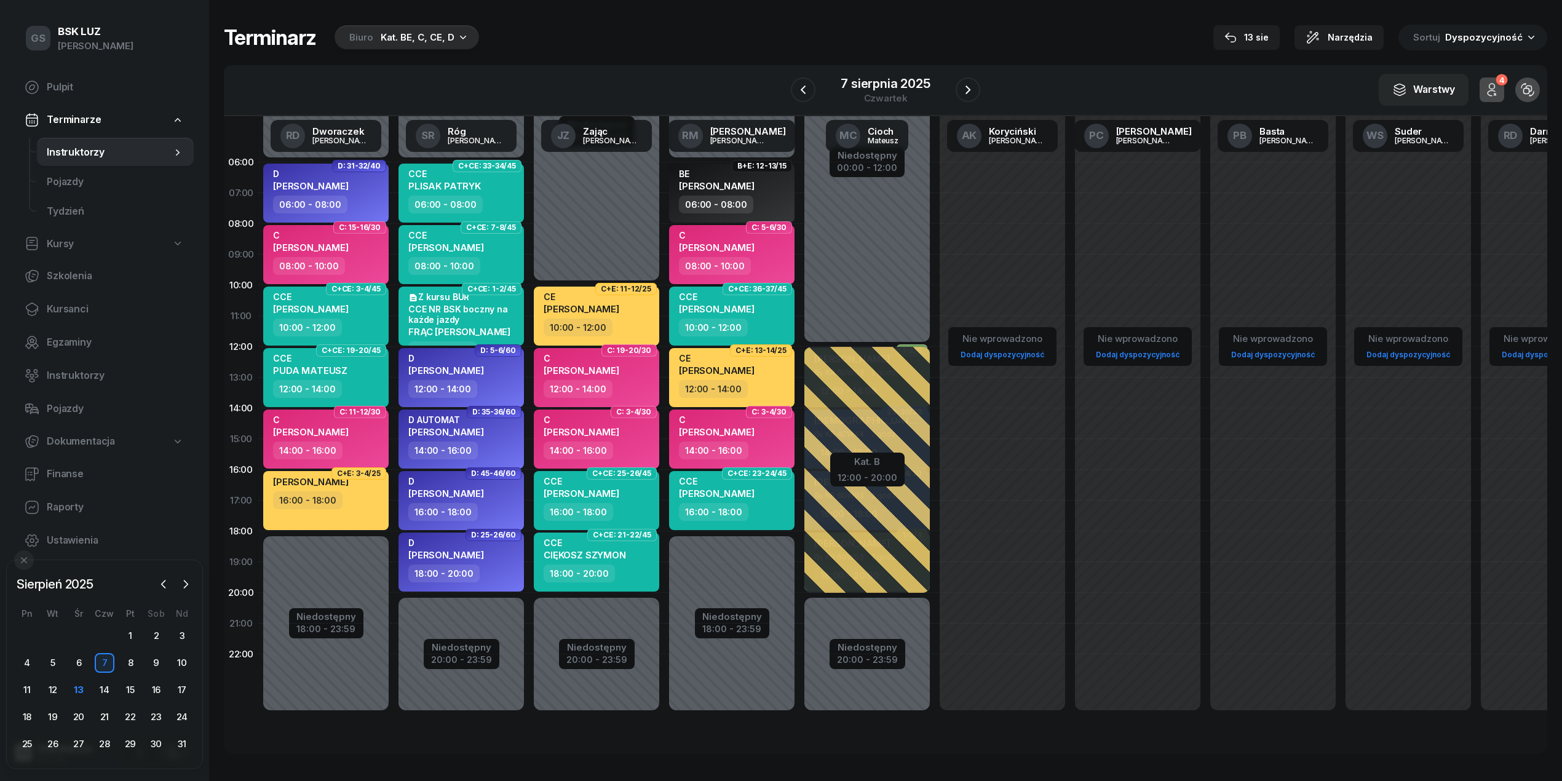
click at [409, 42] on div "Kat. BE, C, CE, D" at bounding box center [418, 37] width 74 height 15
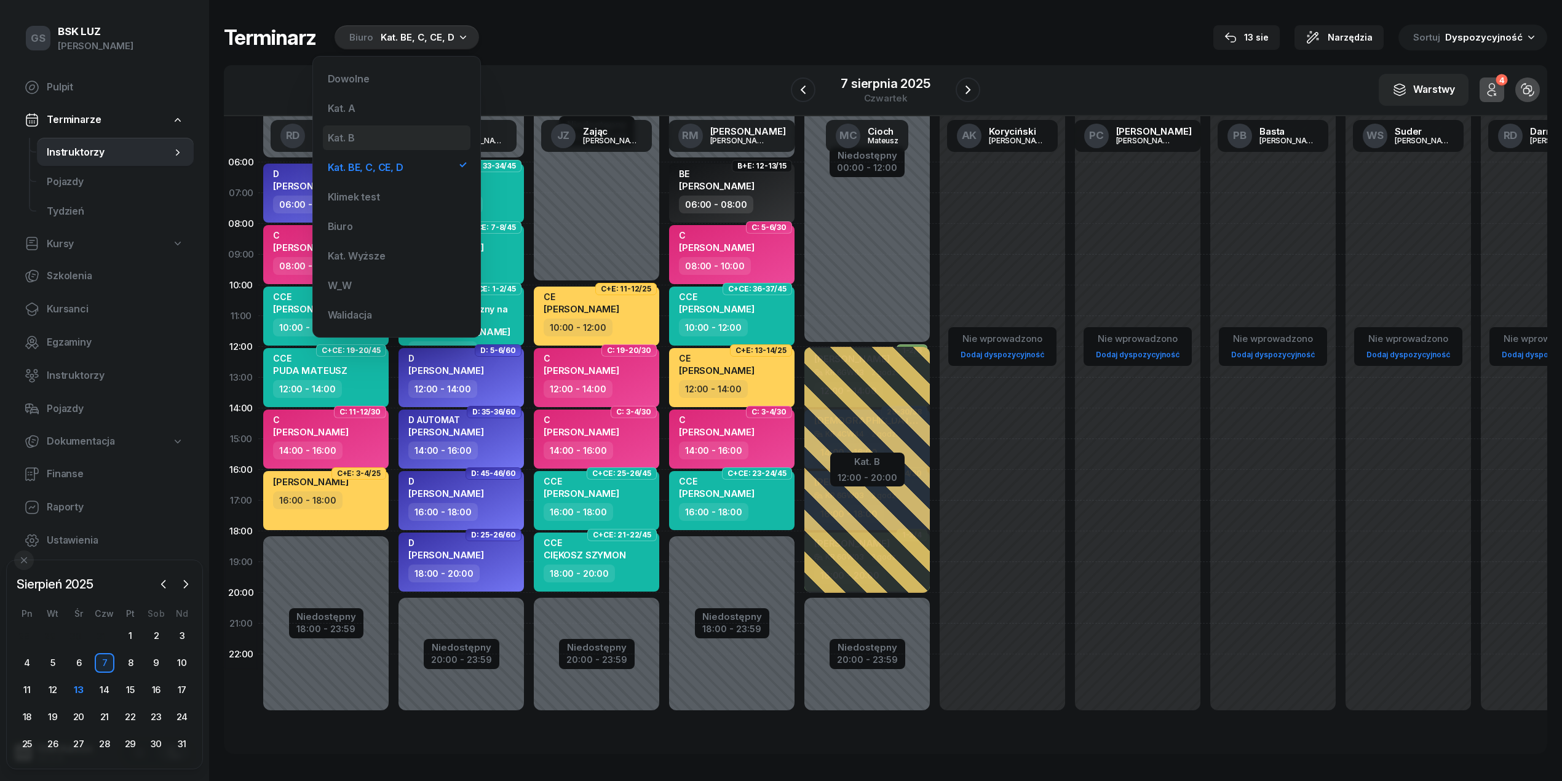
click at [387, 133] on div "Kat. B" at bounding box center [397, 137] width 148 height 25
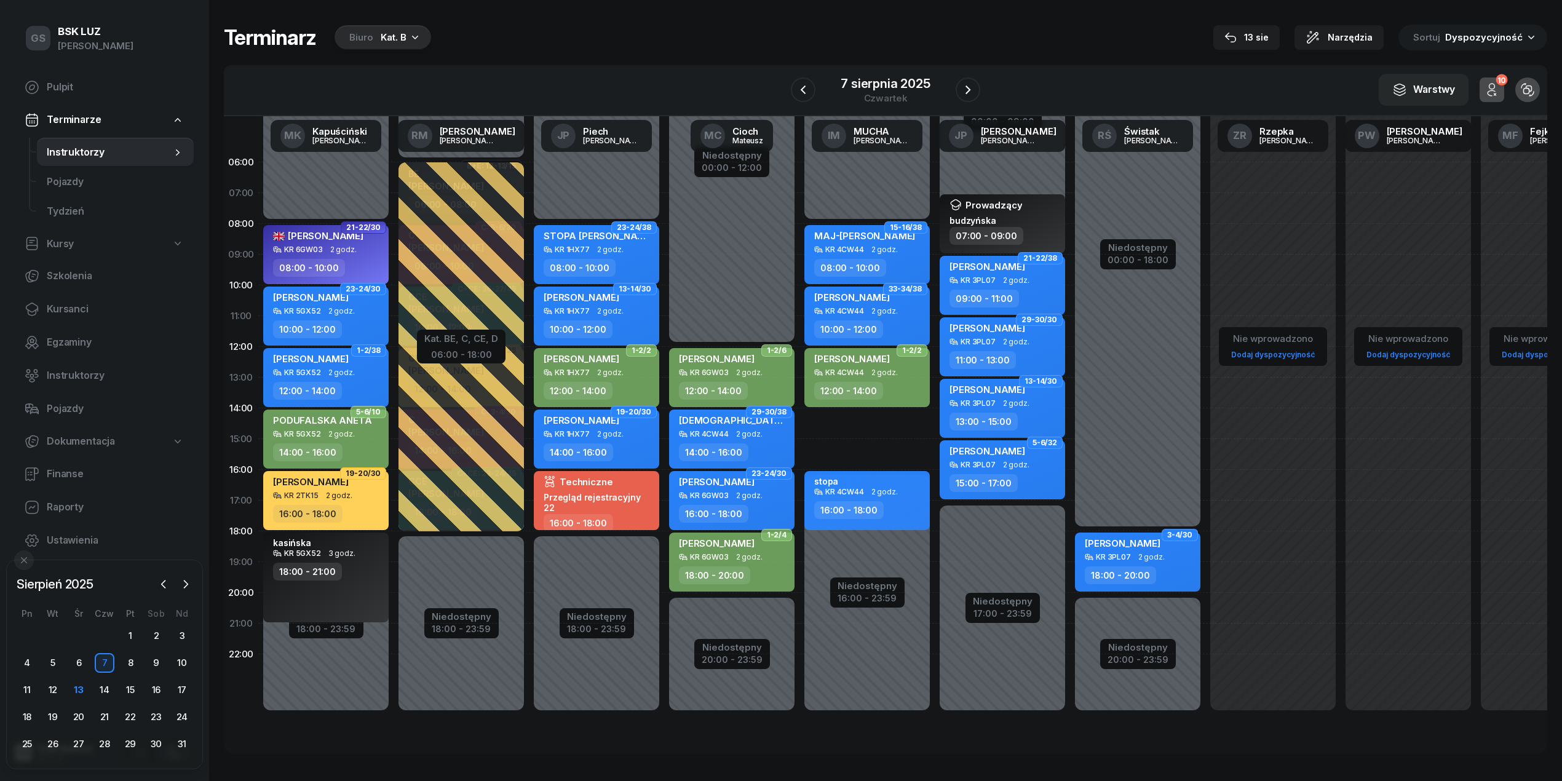
scroll to position [0, 497]
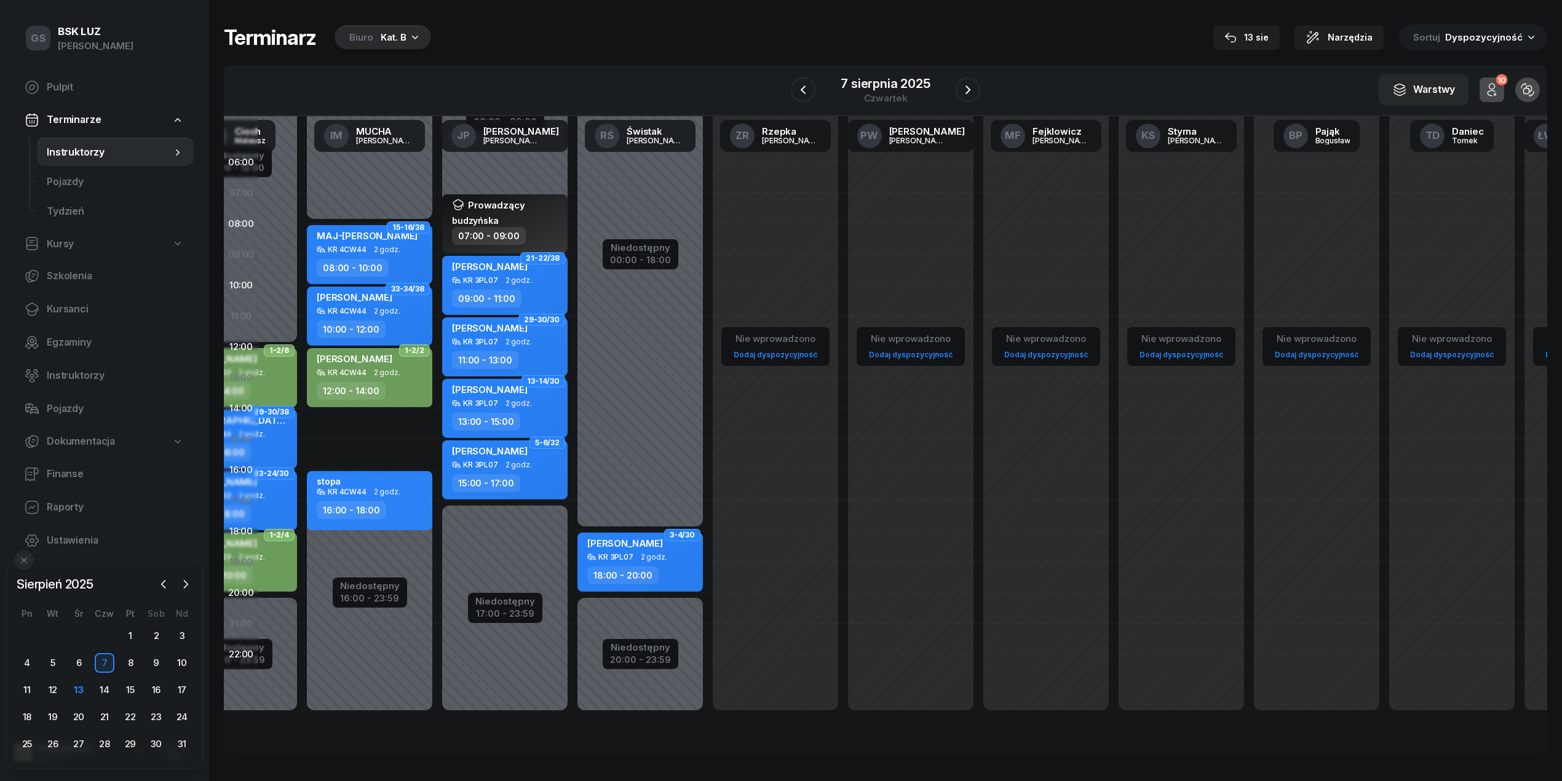
click at [1384, 239] on div "Nie wprowadzono Dodaj dyspozycyjność" at bounding box center [1451, 439] width 135 height 584
select select "08"
select select "10"
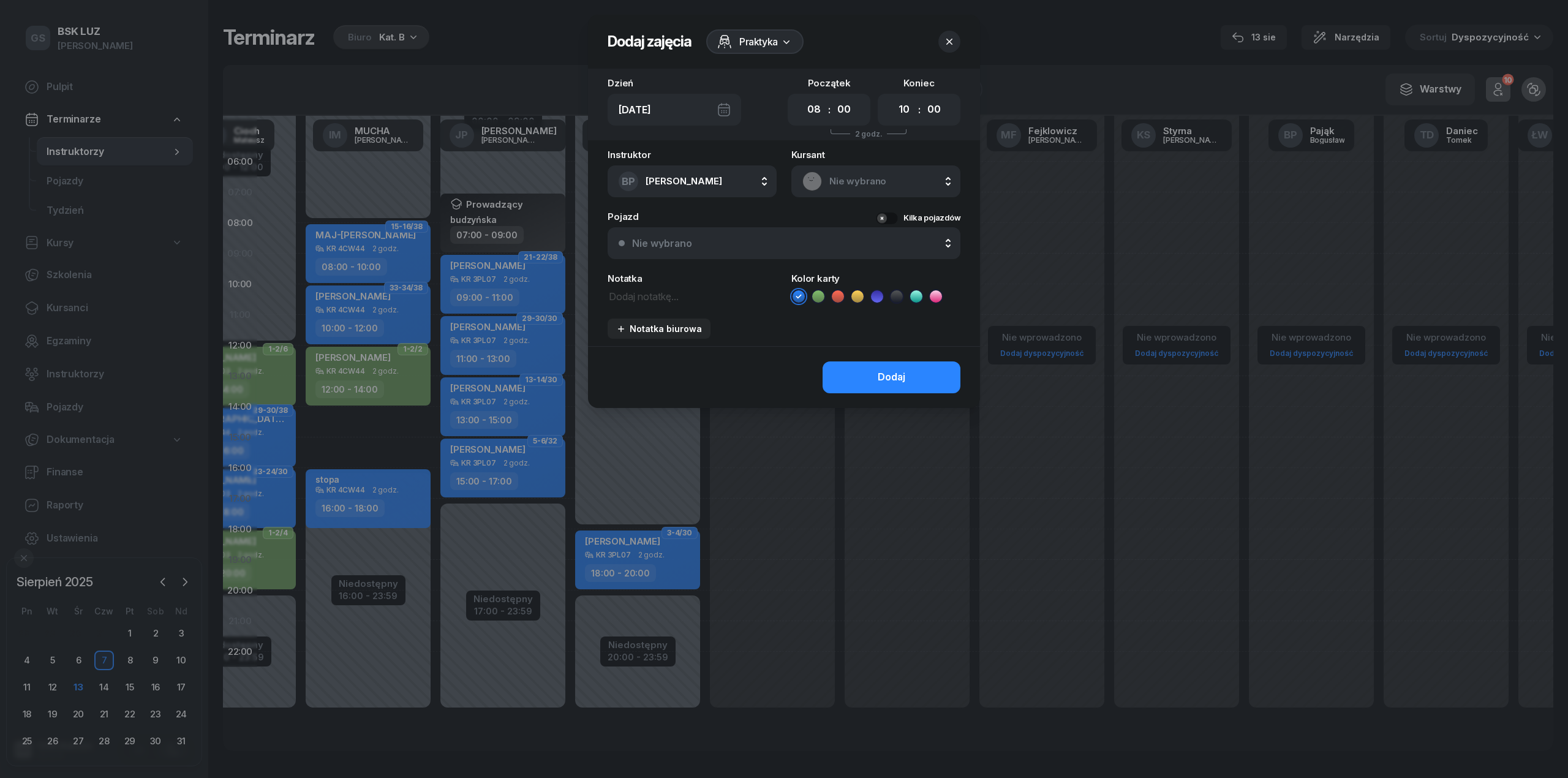
click at [701, 300] on textarea at bounding box center [692, 296] width 169 height 16
type textarea "c"
click at [950, 34] on button "button" at bounding box center [949, 42] width 22 height 22
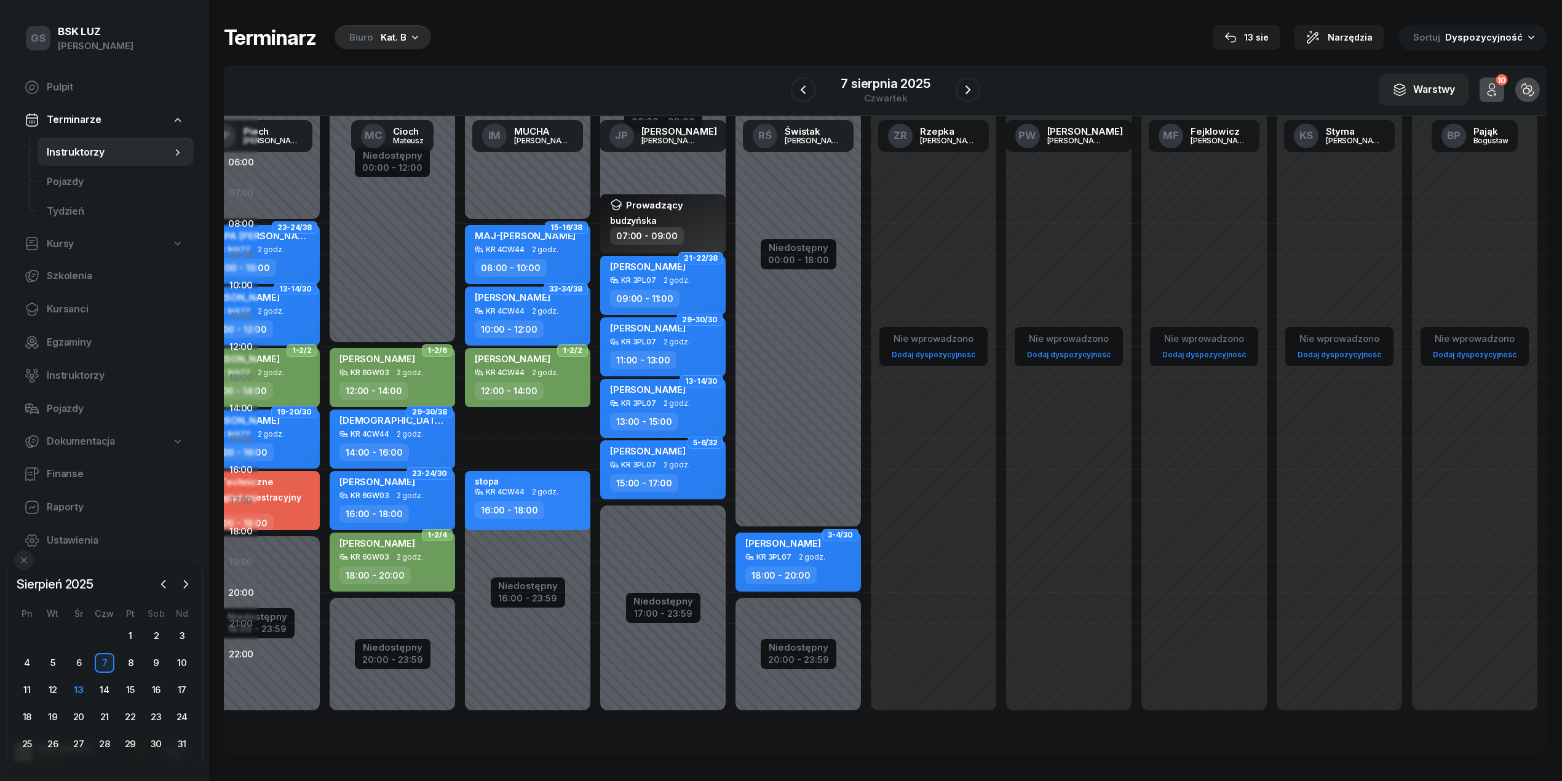
scroll to position [0, 347]
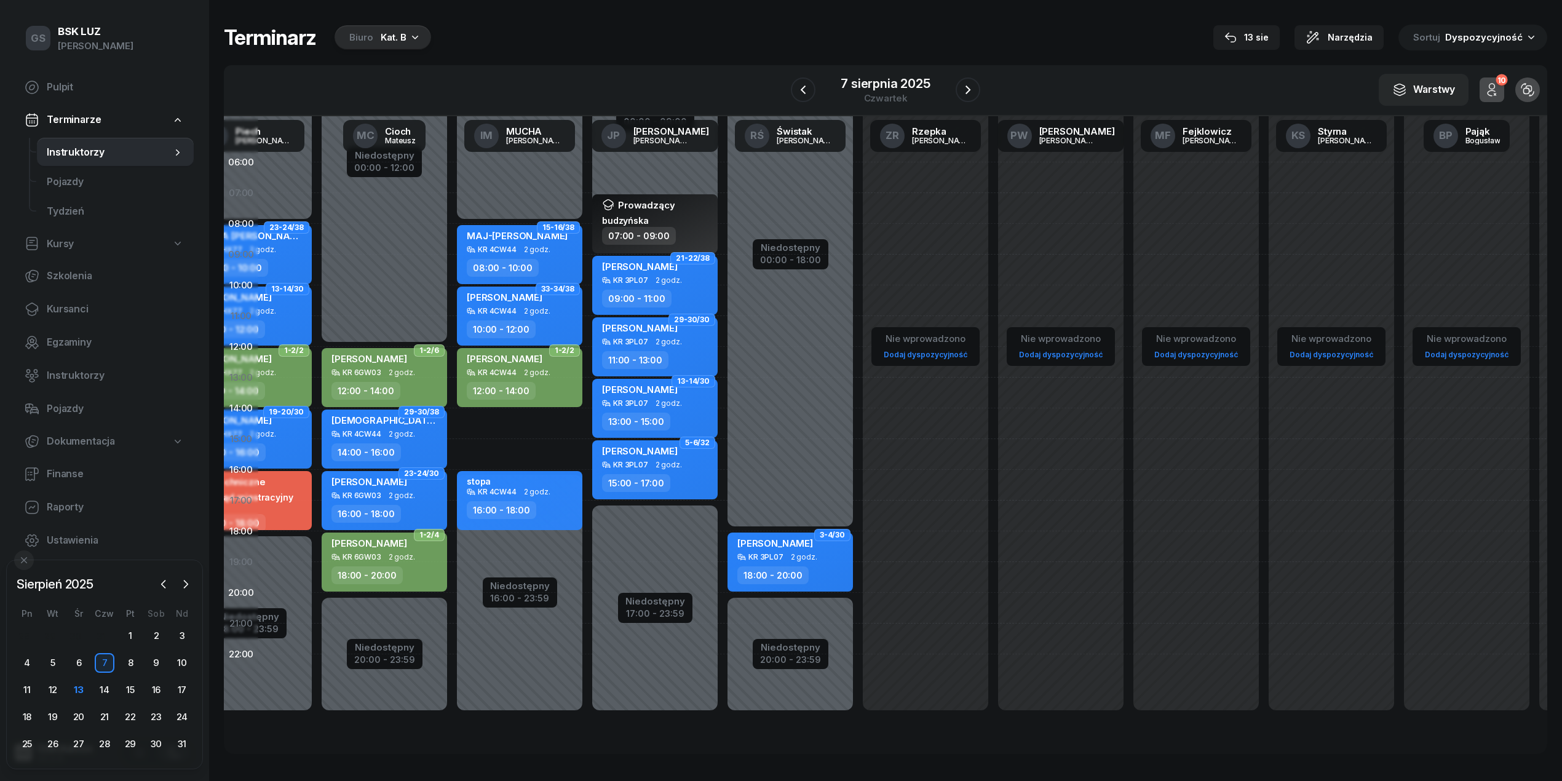
select select "09"
select select "11"
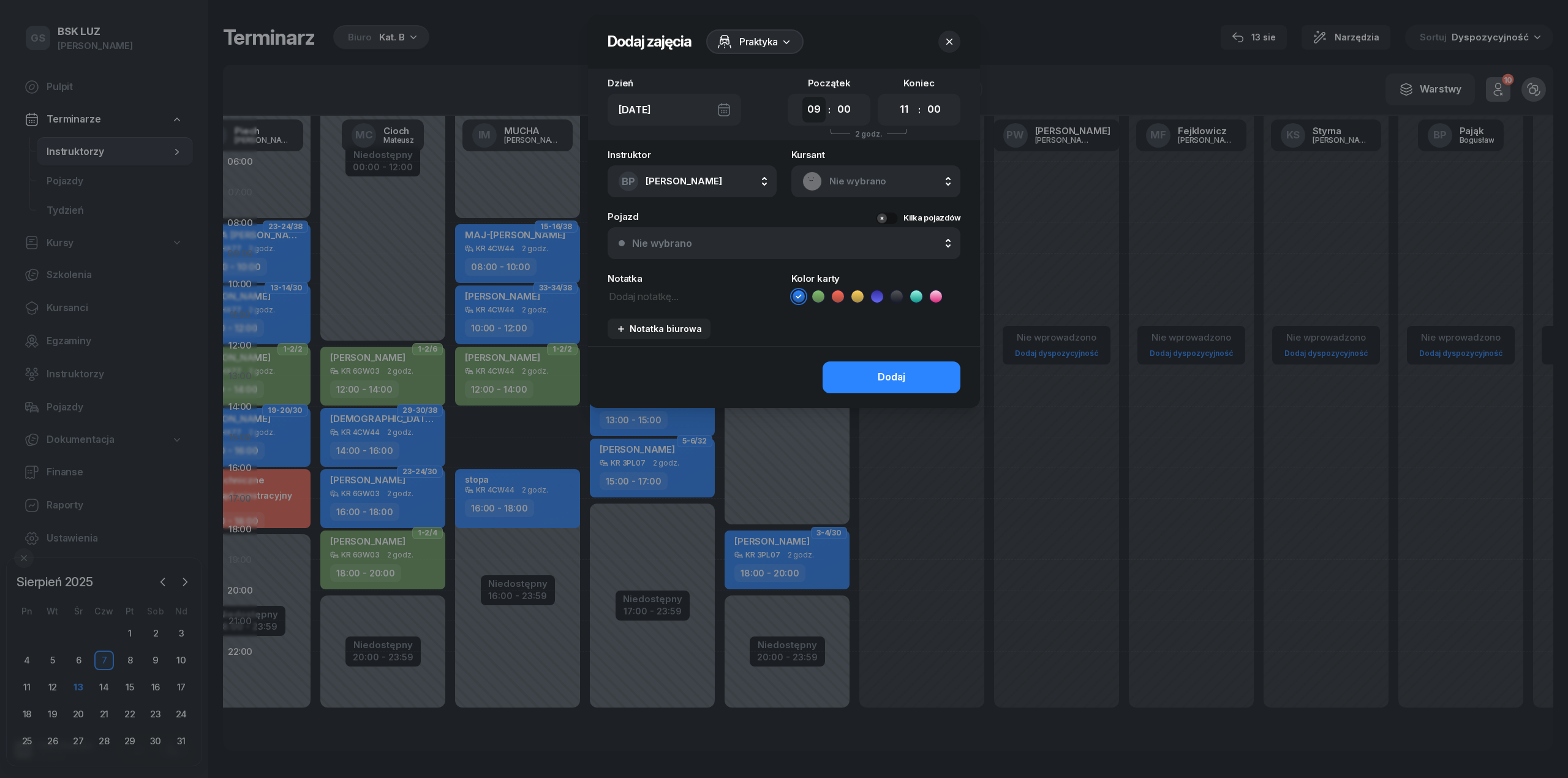
click at [821, 111] on select "00 01 02 03 04 05 06 07 08 09 10 11 12 13 14 15 16 17 18 19 20 21 22 23" at bounding box center [814, 110] width 23 height 26
select select "08"
click at [803, 97] on select "00 01 02 03 04 05 06 07 08 09 10 11 12 13 14 15 16 17 18 19 20 21 22 23" at bounding box center [814, 110] width 23 height 26
click at [906, 109] on select "00 01 02 03 04 05 06 07 08 09 10 11 12 13 14 15 16 17 18 19 20 21 22 23" at bounding box center [904, 110] width 23 height 26
select select "10"
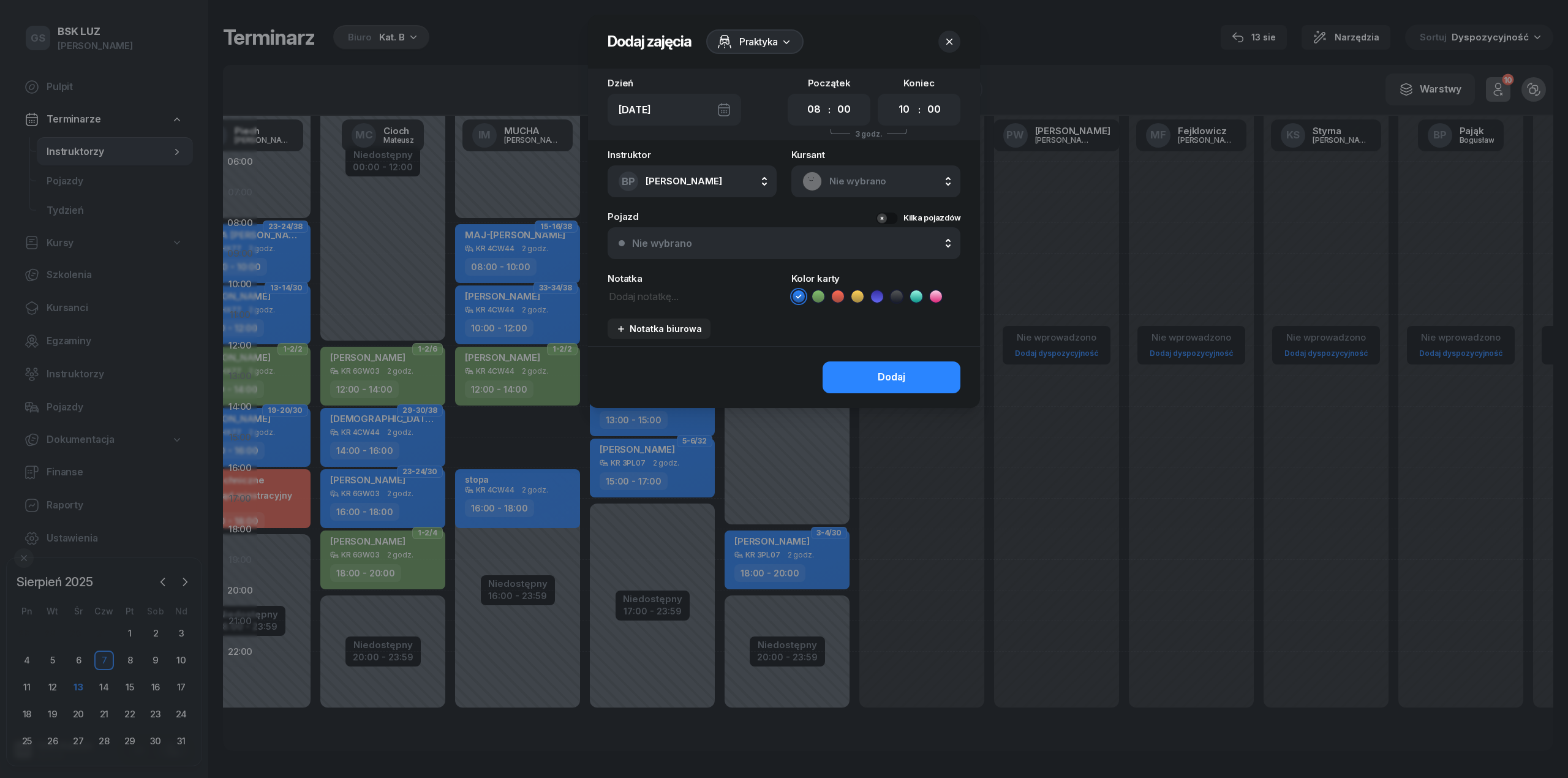
click at [893, 97] on select "00 01 02 03 04 05 06 07 08 09 10 11 12 13 14 15 16 17 18 19 20 21 22 23" at bounding box center [904, 110] width 23 height 26
click at [662, 298] on textarea at bounding box center [692, 296] width 169 height 16
type textarea "cielsa"
click at [915, 379] on button "Dodaj" at bounding box center [892, 378] width 137 height 32
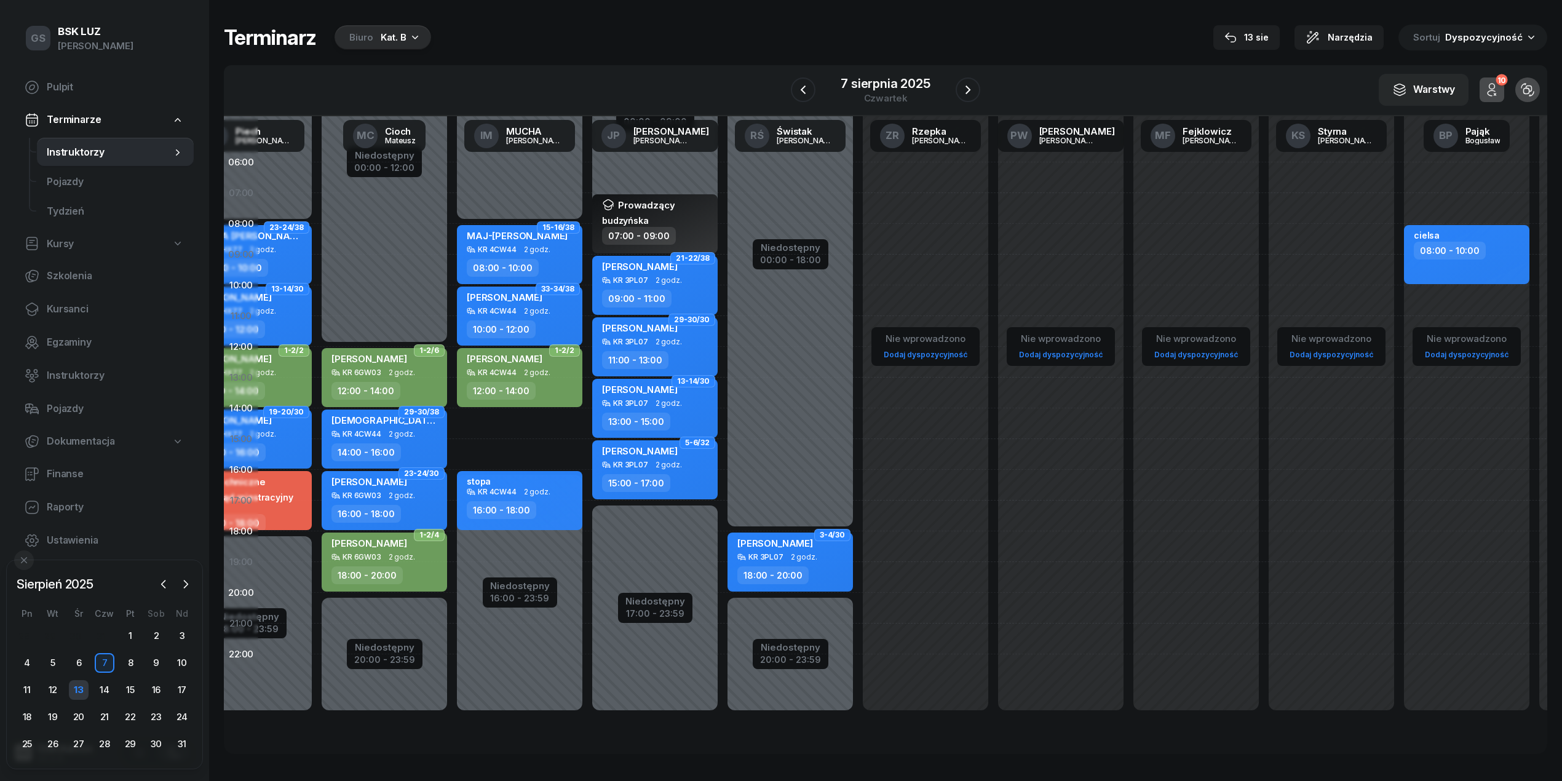
click at [74, 687] on div "13" at bounding box center [79, 690] width 20 height 20
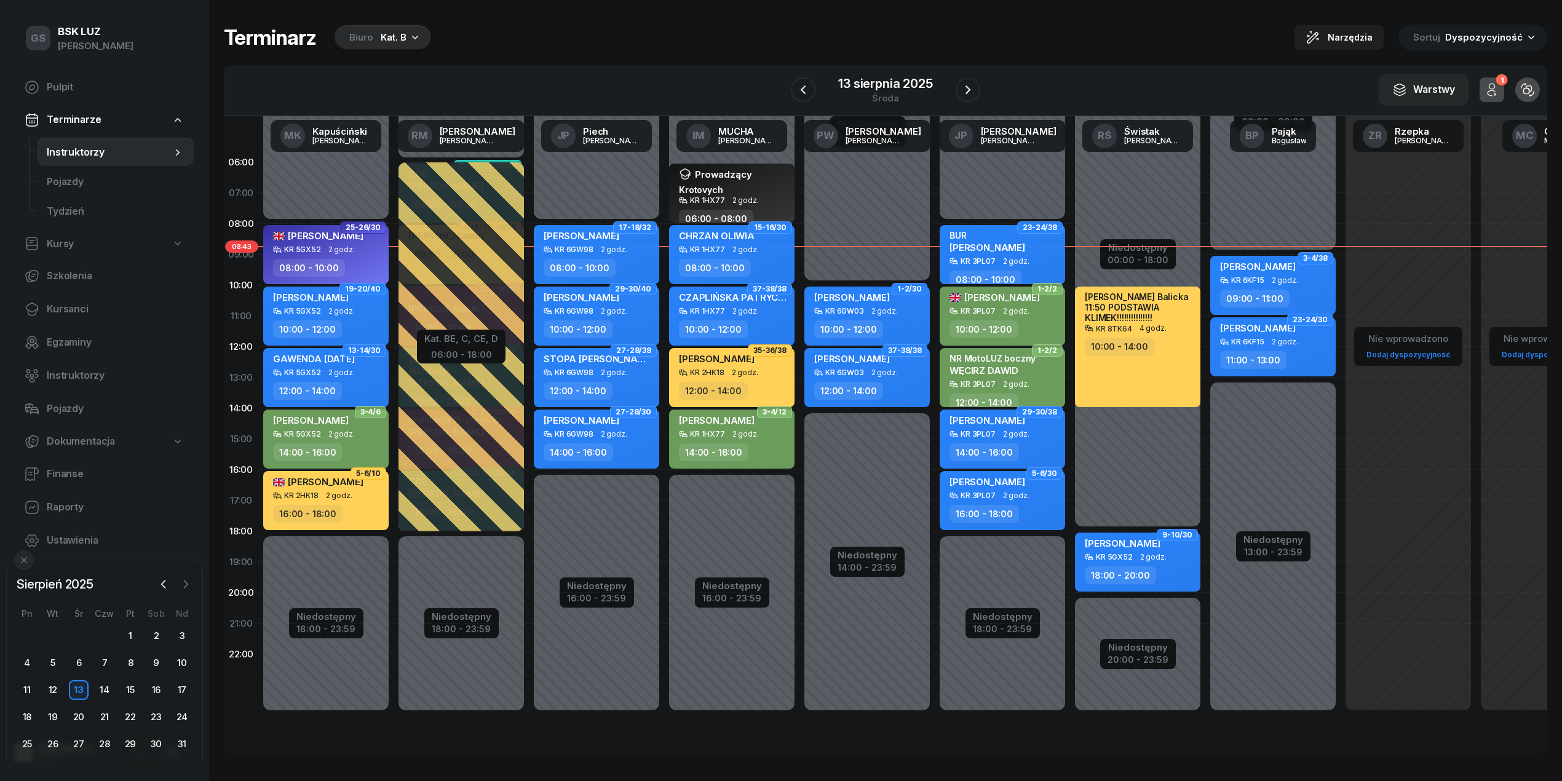
click at [181, 584] on icon "button" at bounding box center [186, 584] width 12 height 12
click at [40, 643] on div "2" at bounding box center [53, 636] width 26 height 20
click at [31, 640] on div "1" at bounding box center [27, 636] width 20 height 20
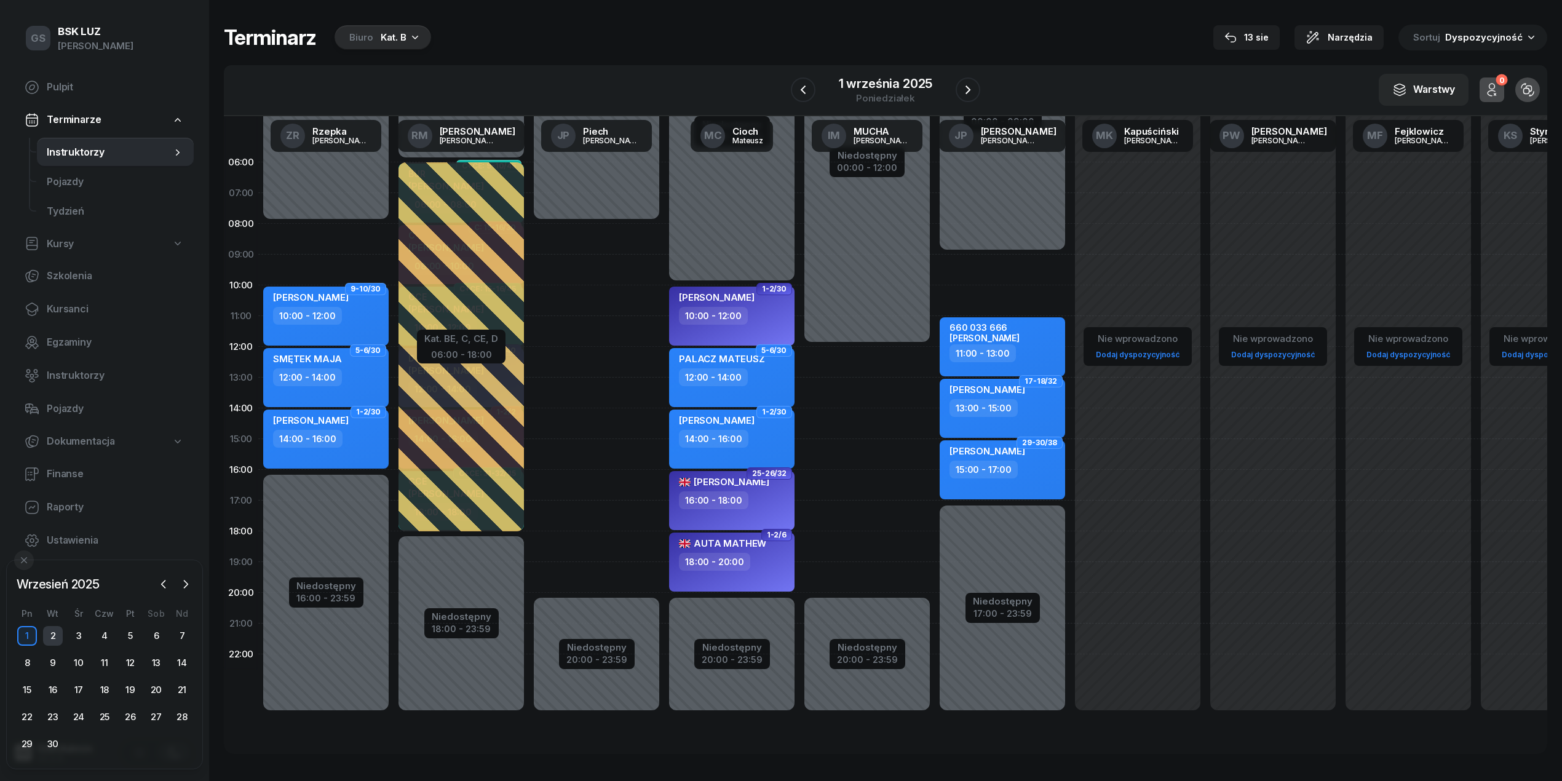
click at [53, 630] on div "2" at bounding box center [53, 636] width 20 height 20
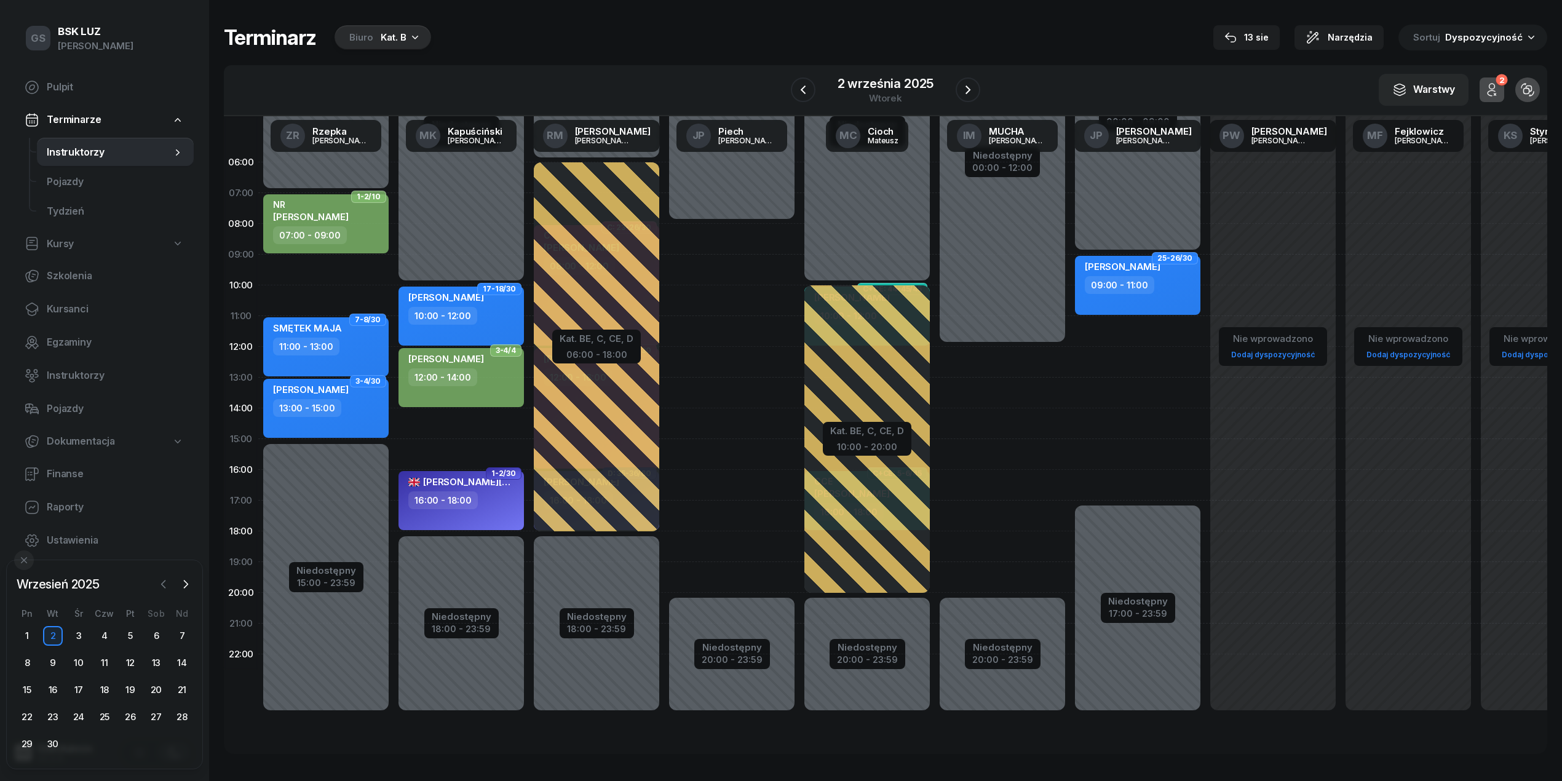
click at [162, 583] on icon "button" at bounding box center [164, 583] width 4 height 7
click at [163, 741] on div "30" at bounding box center [156, 744] width 20 height 20
click at [124, 738] on div "29" at bounding box center [131, 744] width 20 height 20
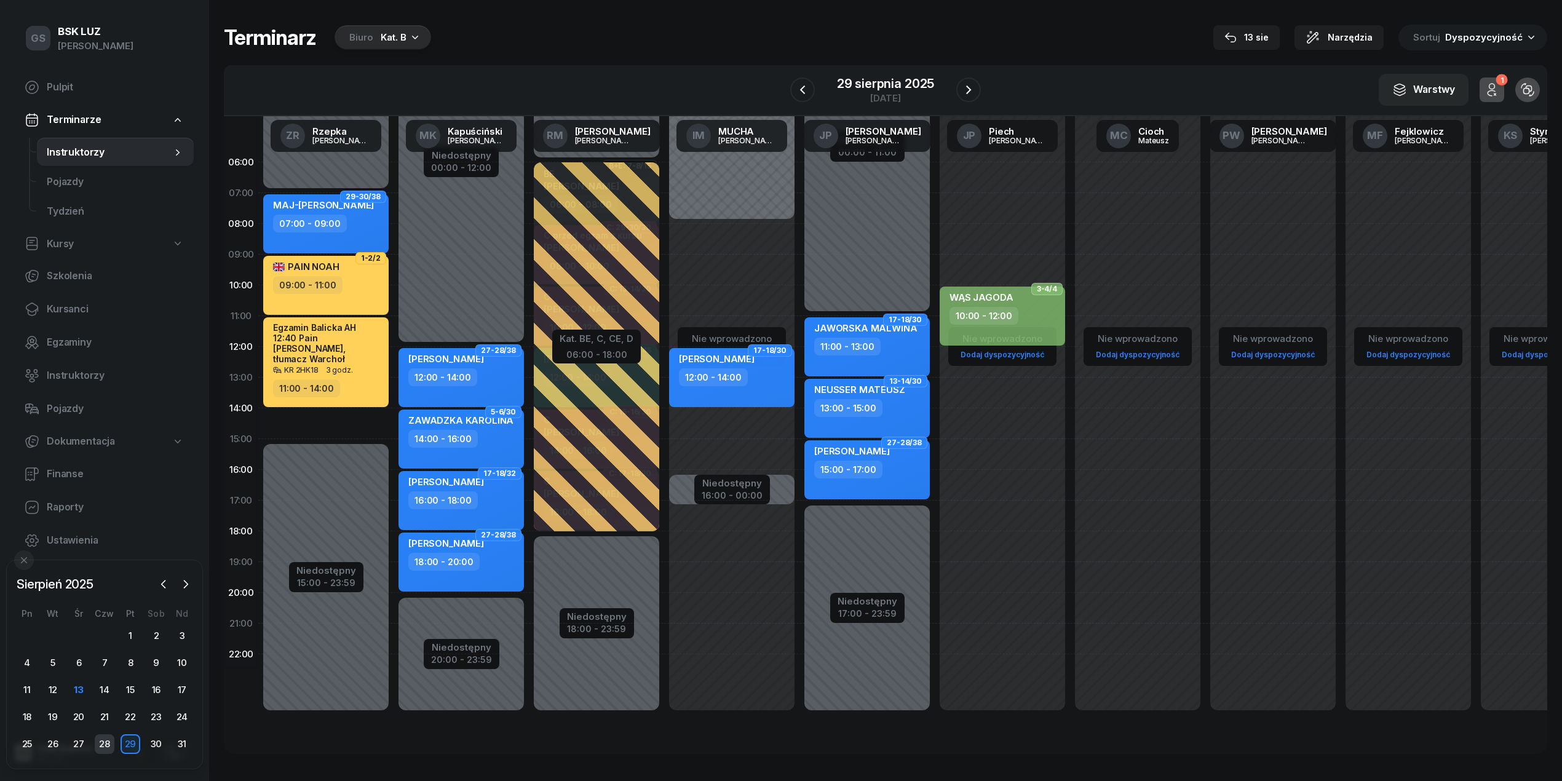
click at [105, 741] on div "28" at bounding box center [105, 744] width 20 height 20
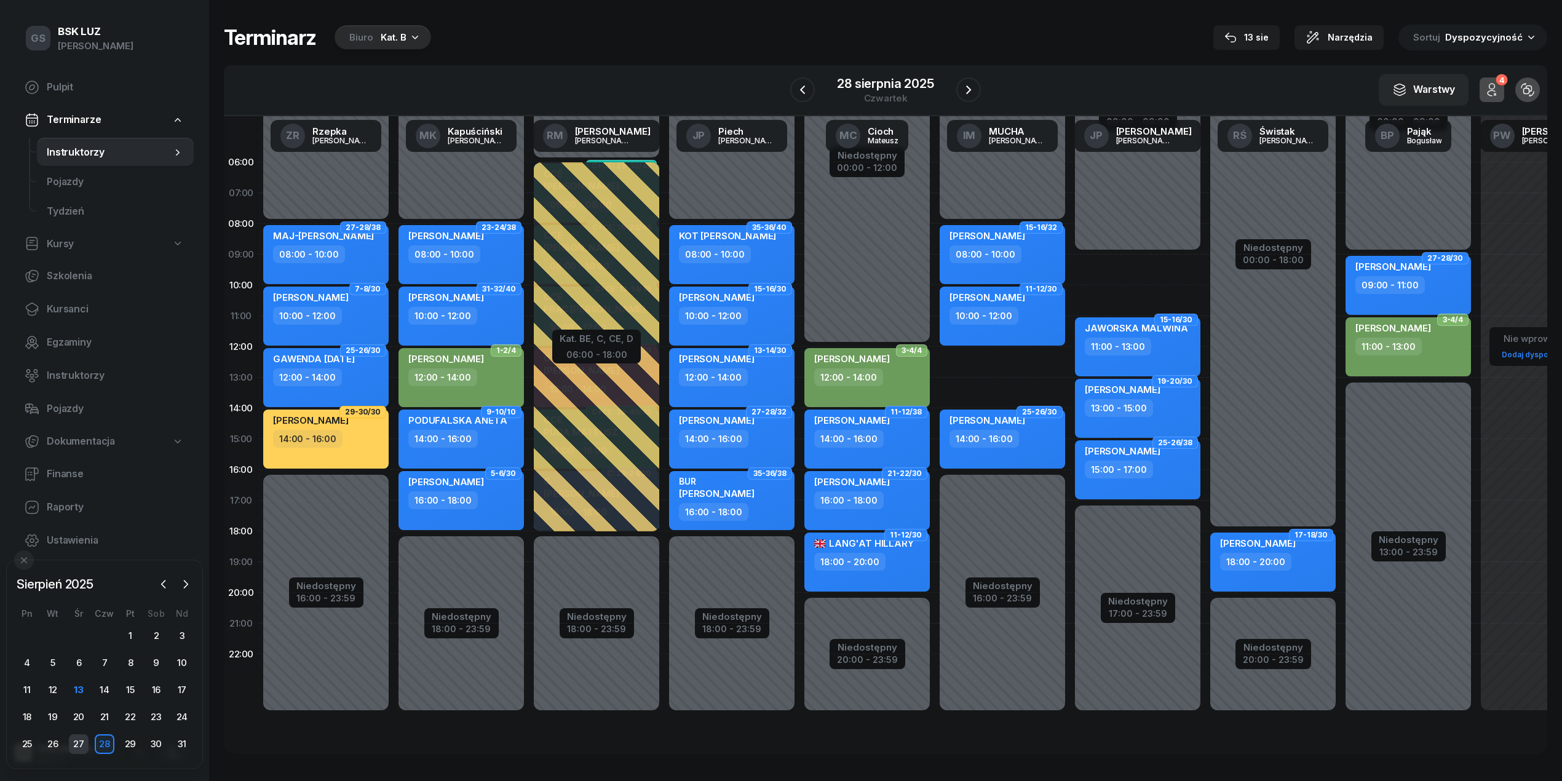
click at [84, 743] on div "27" at bounding box center [79, 744] width 20 height 20
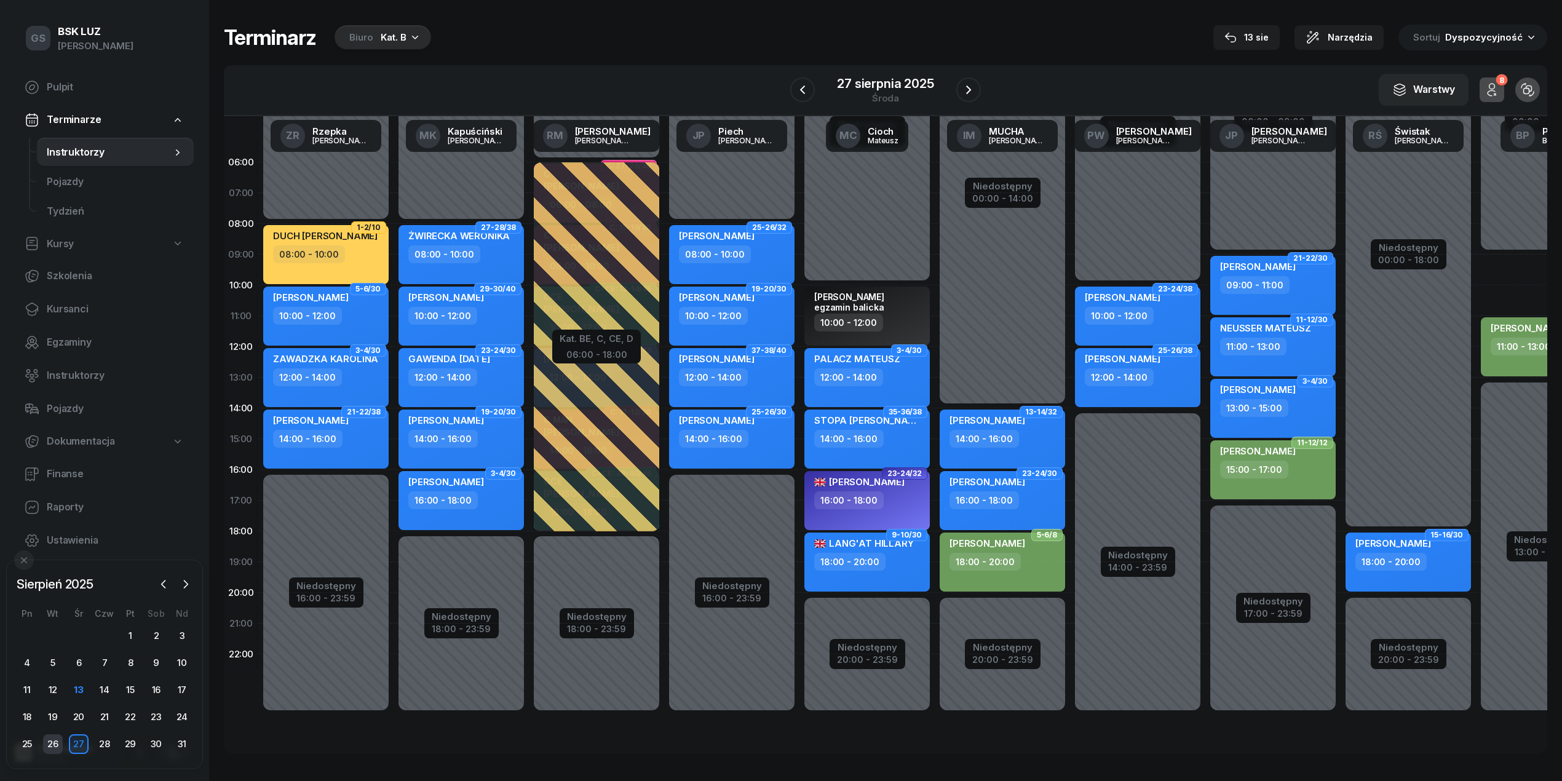
click at [49, 746] on div "26" at bounding box center [53, 744] width 20 height 20
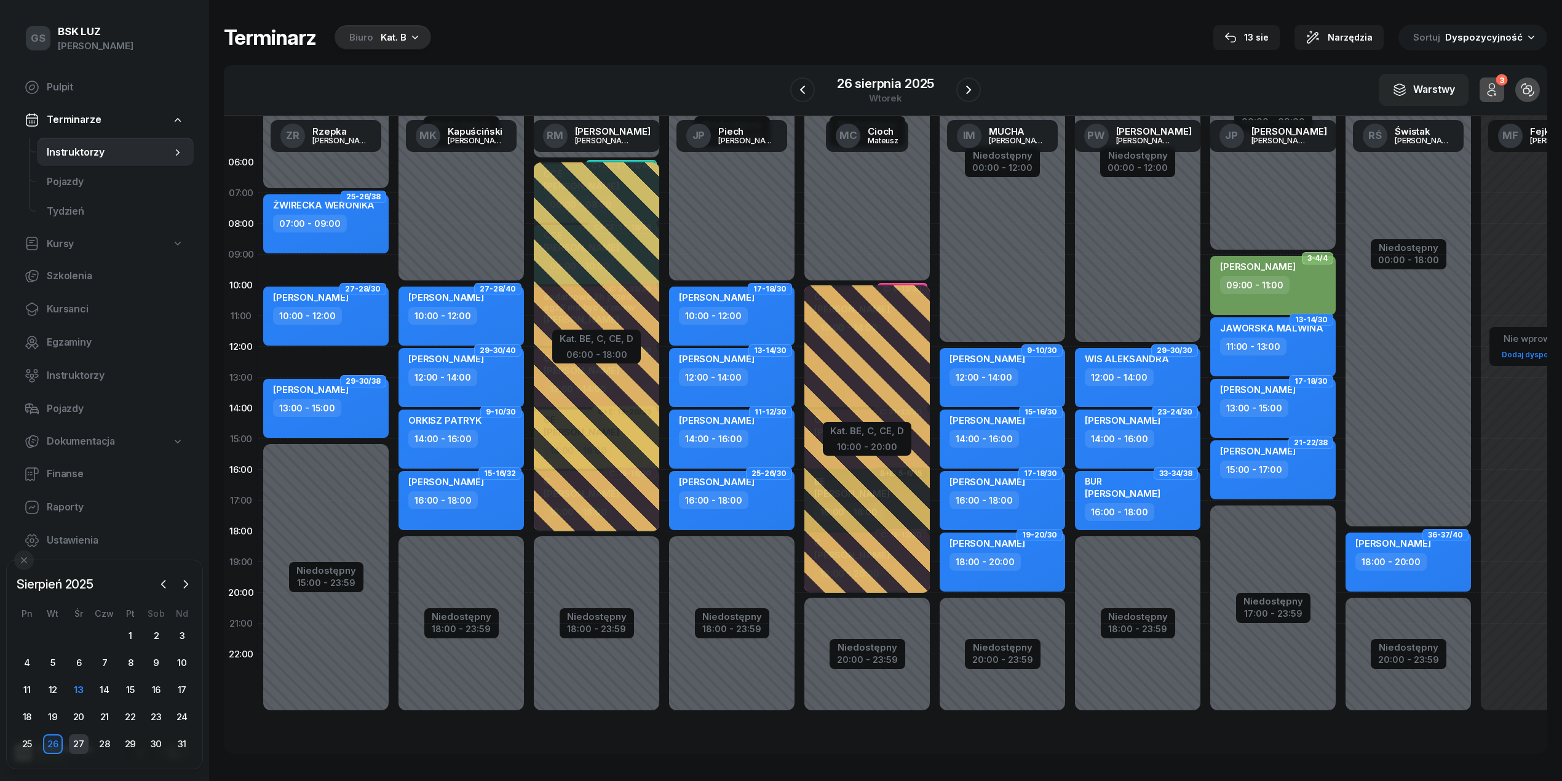
click at [79, 746] on div "27" at bounding box center [79, 744] width 20 height 20
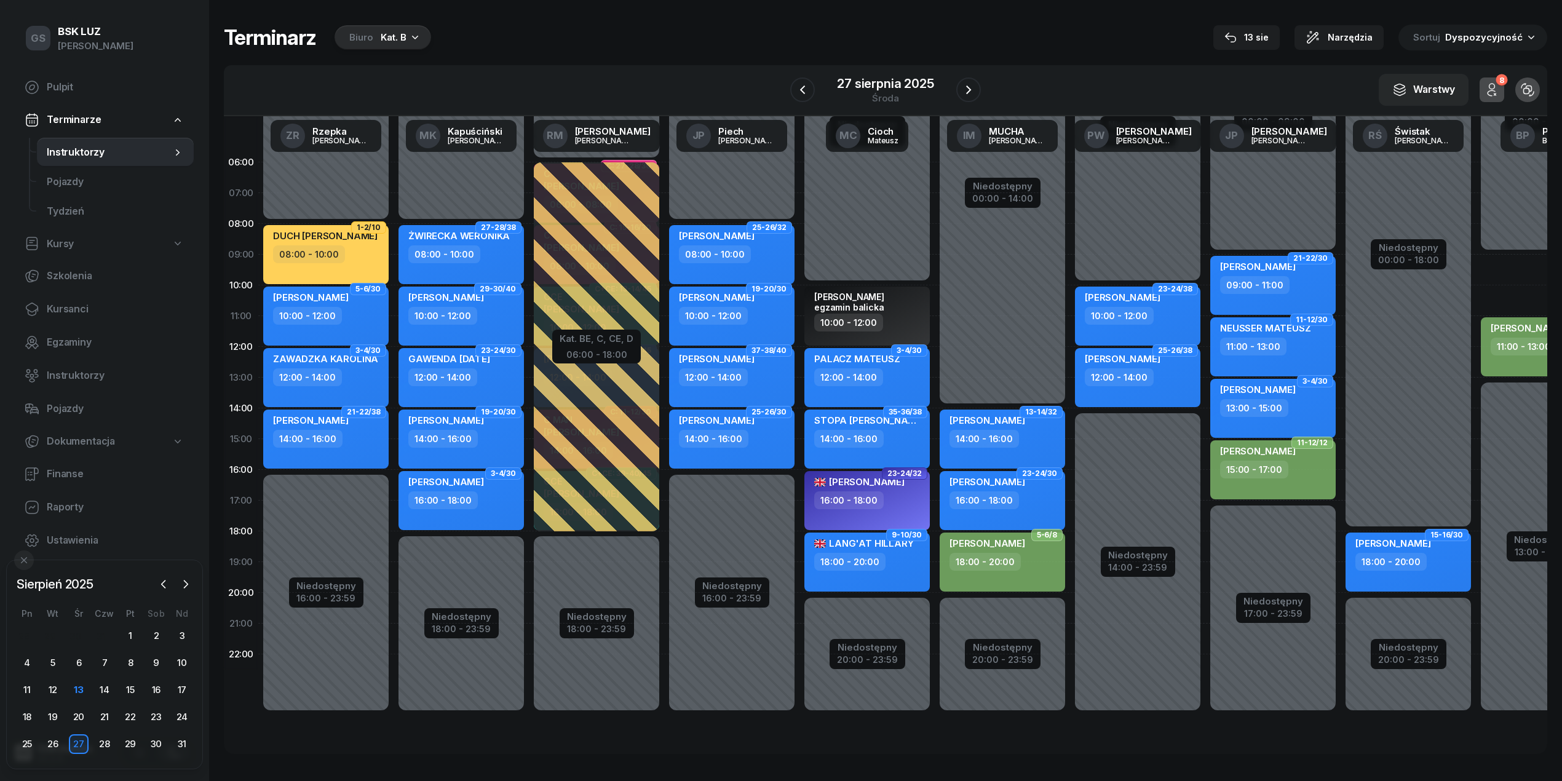
click at [93, 748] on div "28" at bounding box center [105, 744] width 26 height 20
click at [101, 748] on div "28" at bounding box center [105, 744] width 20 height 20
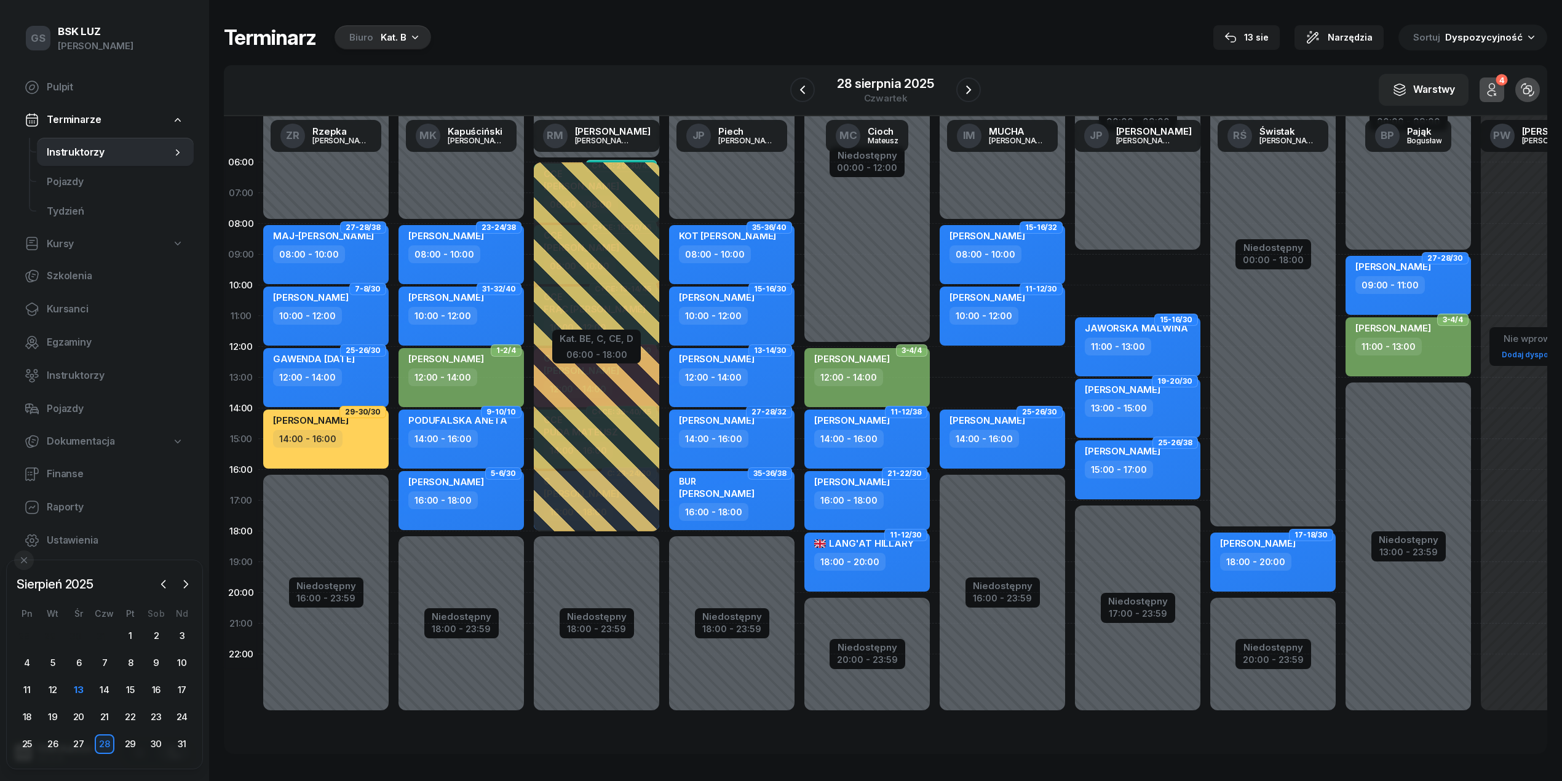
click at [753, 373] on div "12:00 - 14:00" at bounding box center [733, 377] width 108 height 18
select select "12"
select select "14"
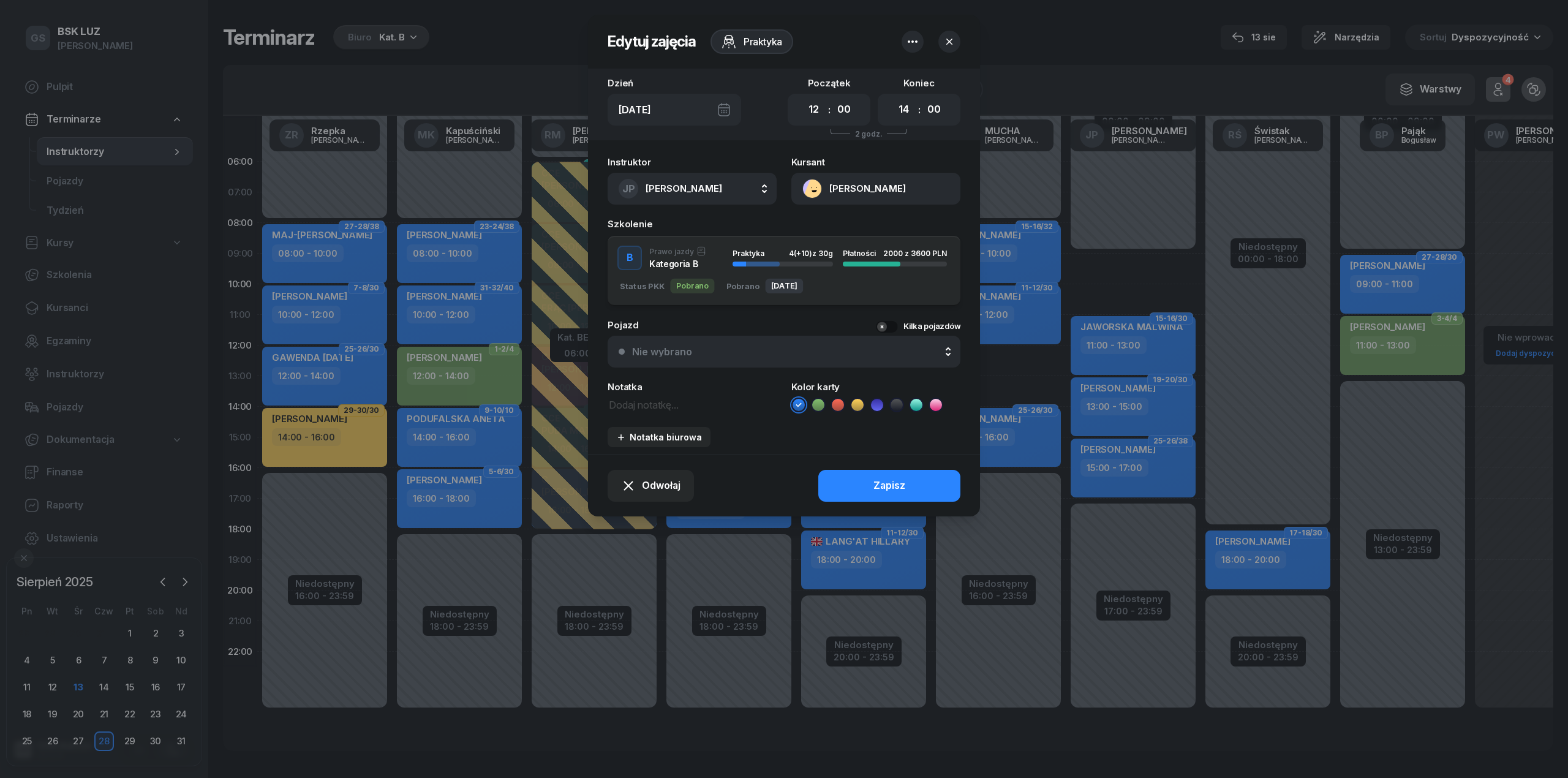
click at [705, 194] on button "JP Piech Janusz" at bounding box center [692, 188] width 169 height 32
type input "iwo"
click at [732, 271] on div "IM MUCHA IWONA" at bounding box center [698, 270] width 145 height 20
click at [863, 489] on button "Zapisz" at bounding box center [890, 486] width 142 height 32
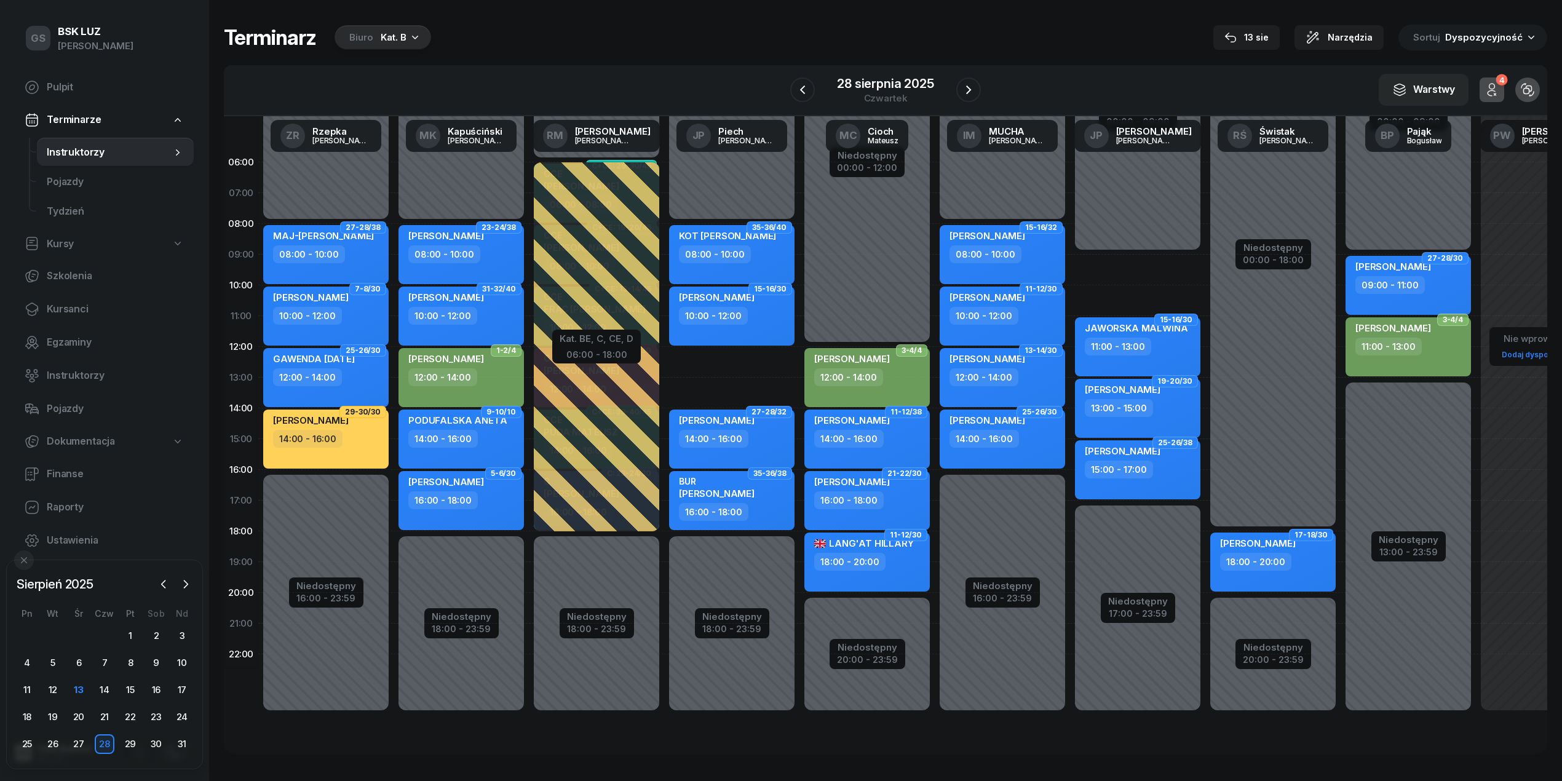
click at [799, 372] on div "Niedostępny 00:00 - 08:00 Niedostępny 18:00 - 23:59 31-32/30 my odwołaliśmy GOC…" at bounding box center [866, 439] width 135 height 584
select select "12"
select select "14"
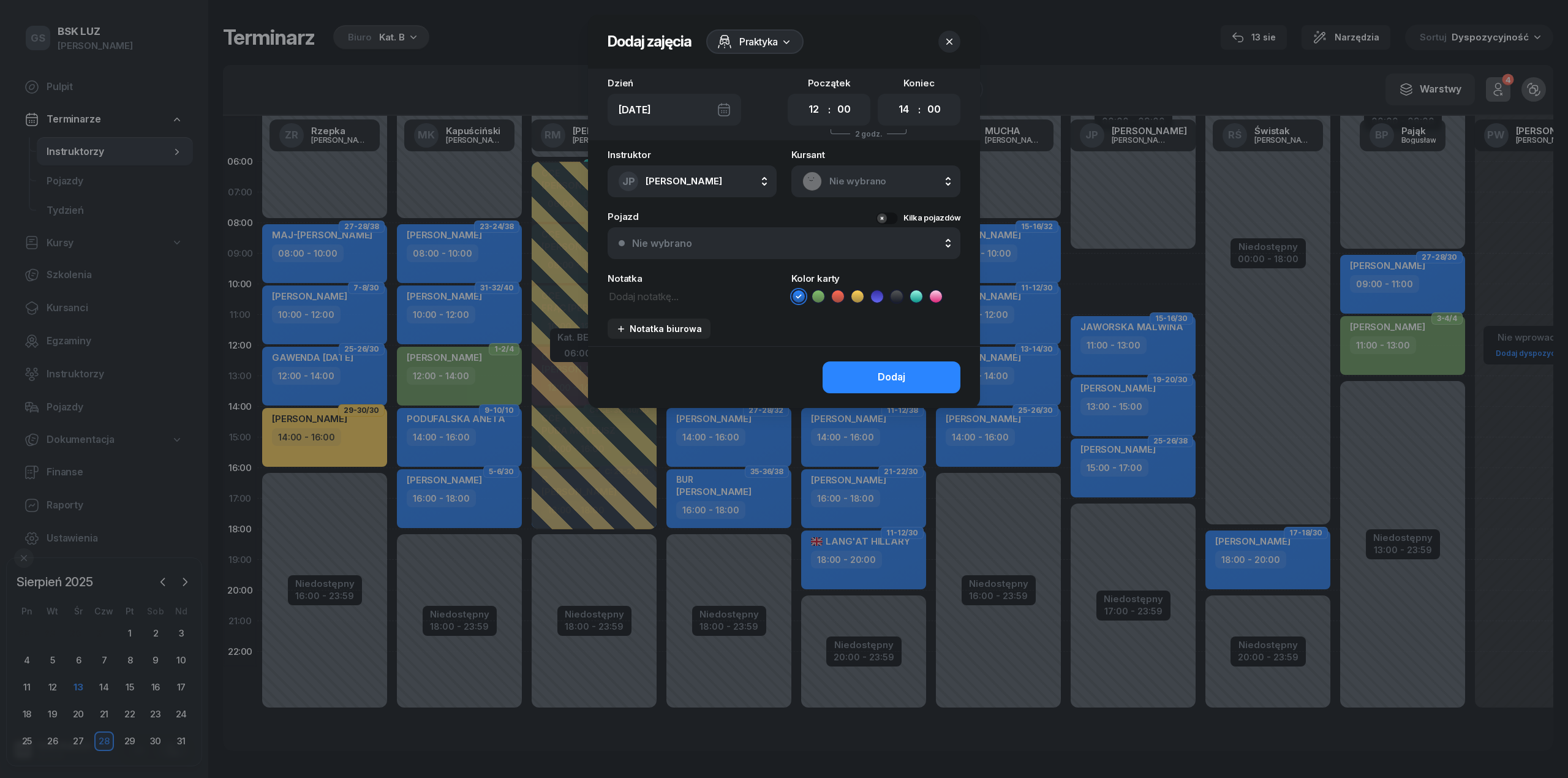
click at [956, 46] on button "button" at bounding box center [949, 42] width 22 height 22
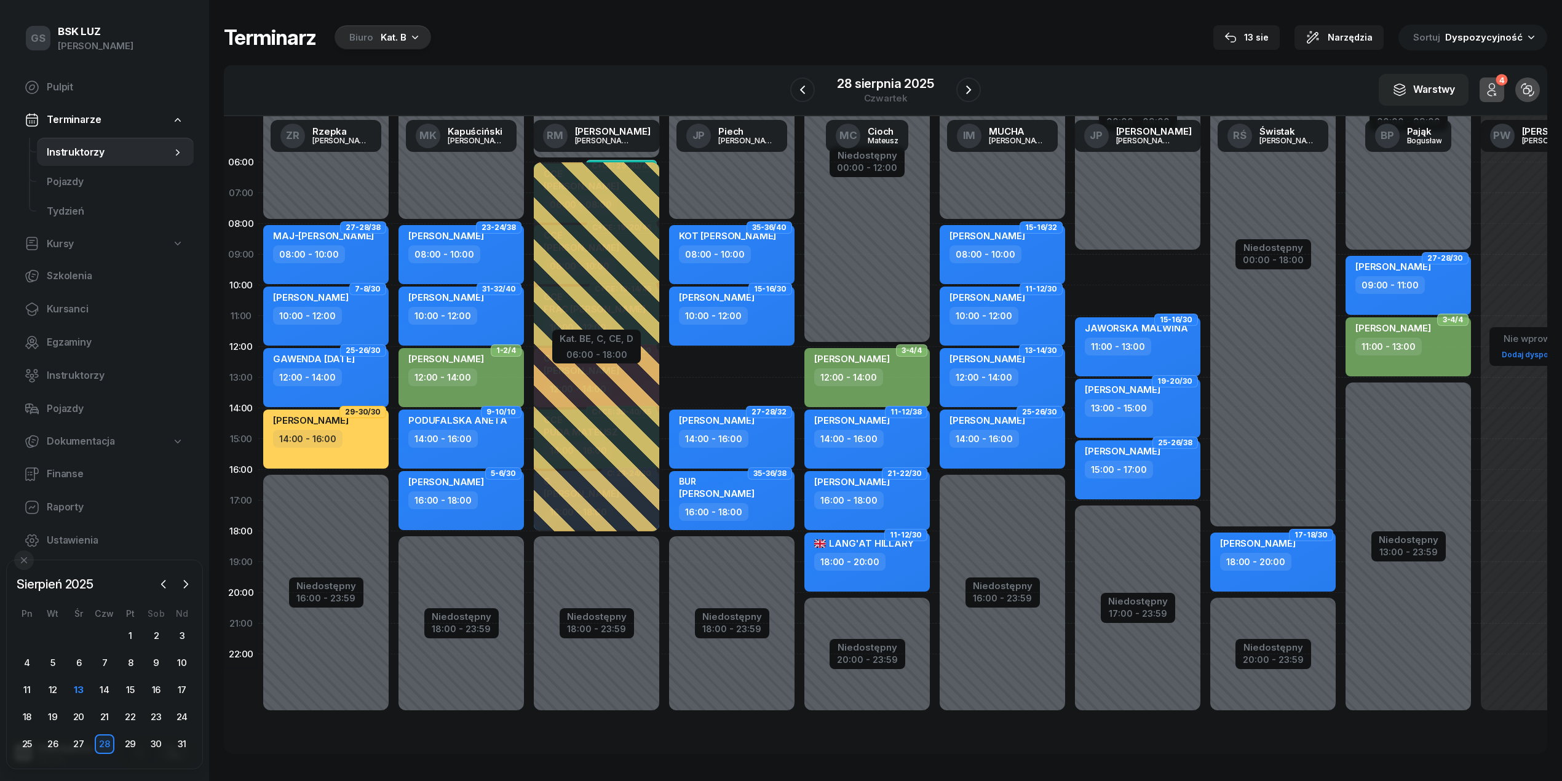
click at [799, 360] on div "Niedostępny 00:00 - 08:00 Niedostępny 18:00 - 23:59 31-32/30 my odwołaliśmy GOC…" at bounding box center [866, 439] width 135 height 584
select select "12"
select select "14"
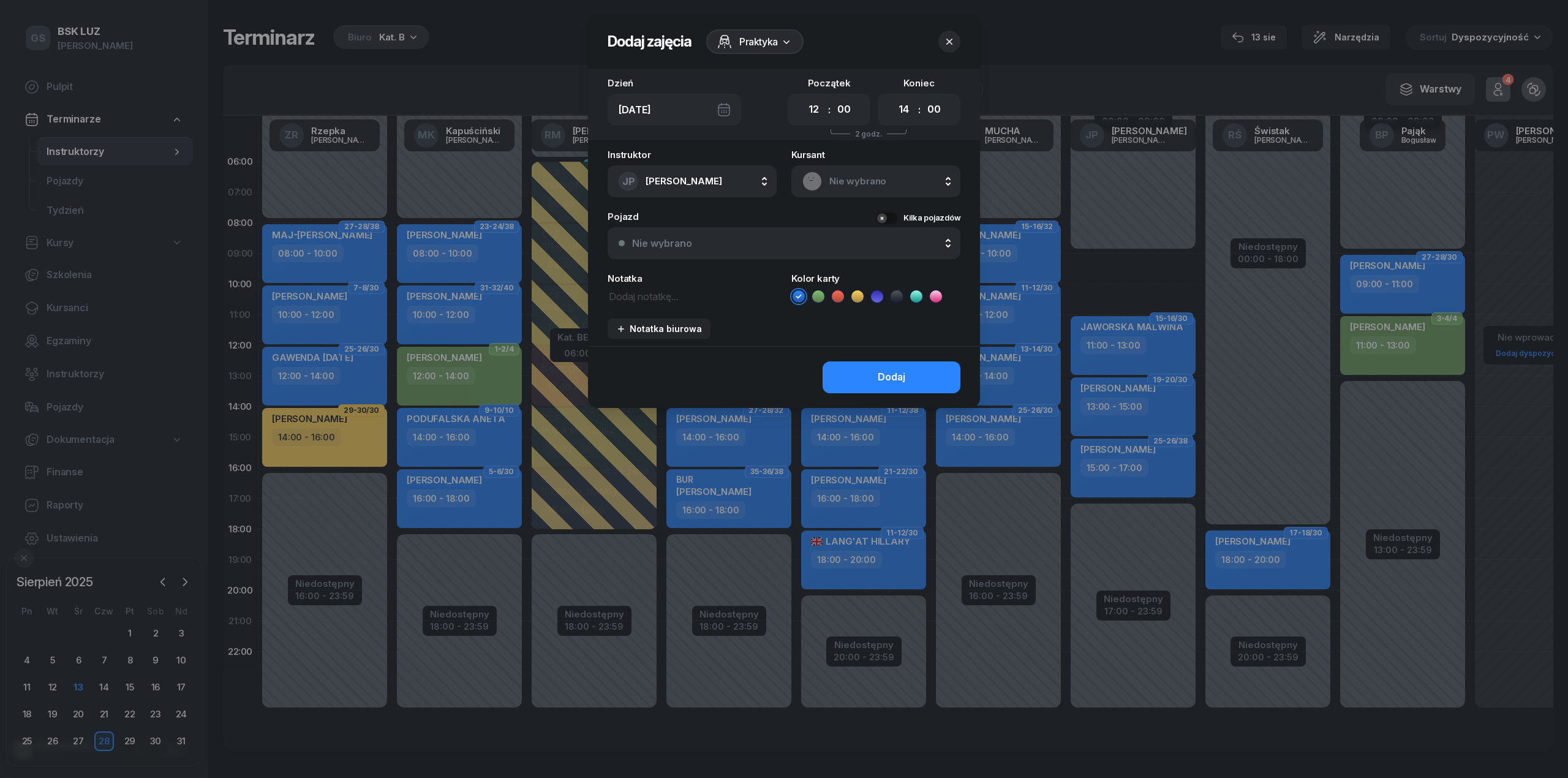
click at [819, 180] on rect at bounding box center [812, 180] width 26 height 26
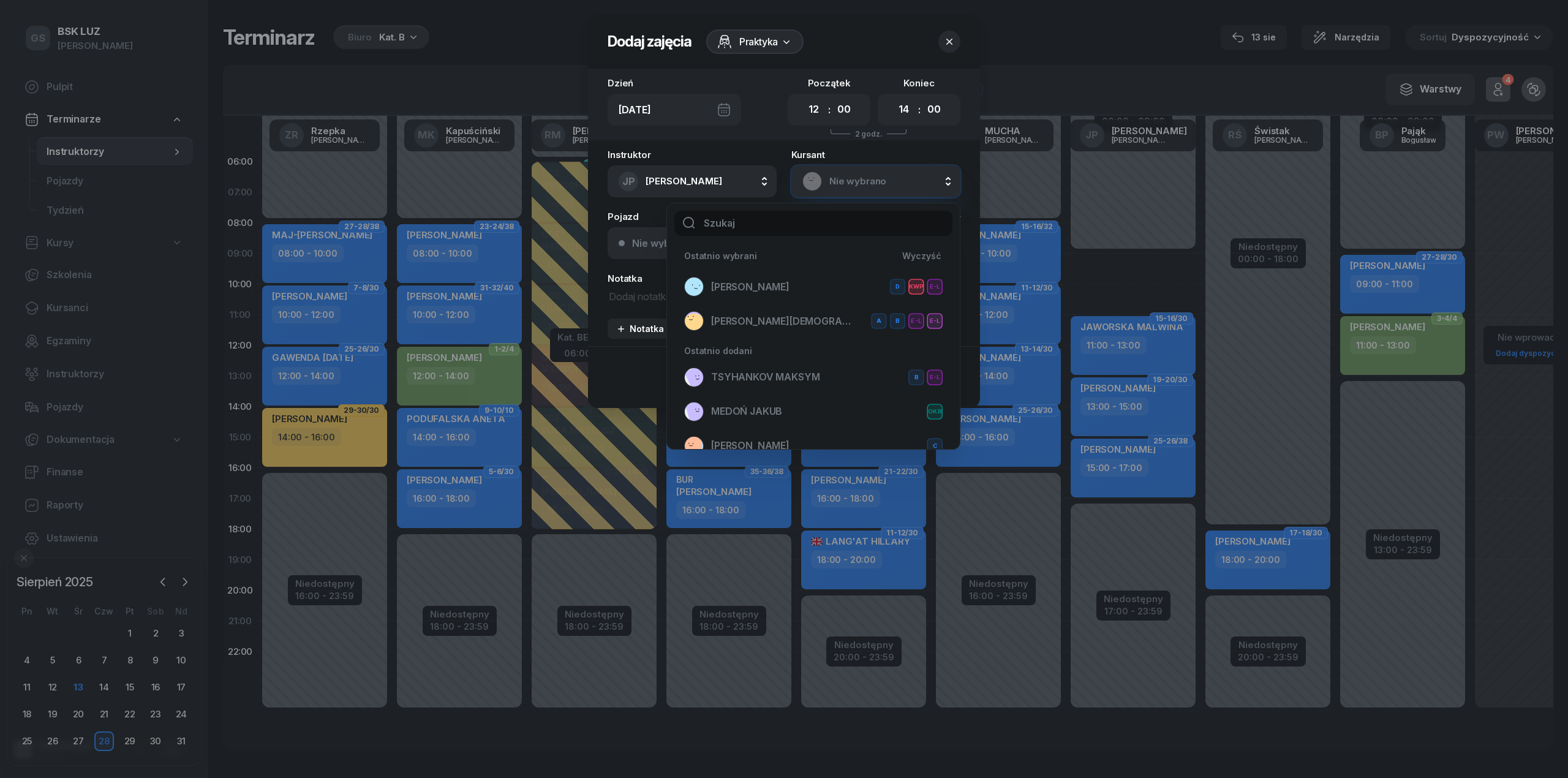
click at [819, 180] on rect at bounding box center [812, 180] width 26 height 26
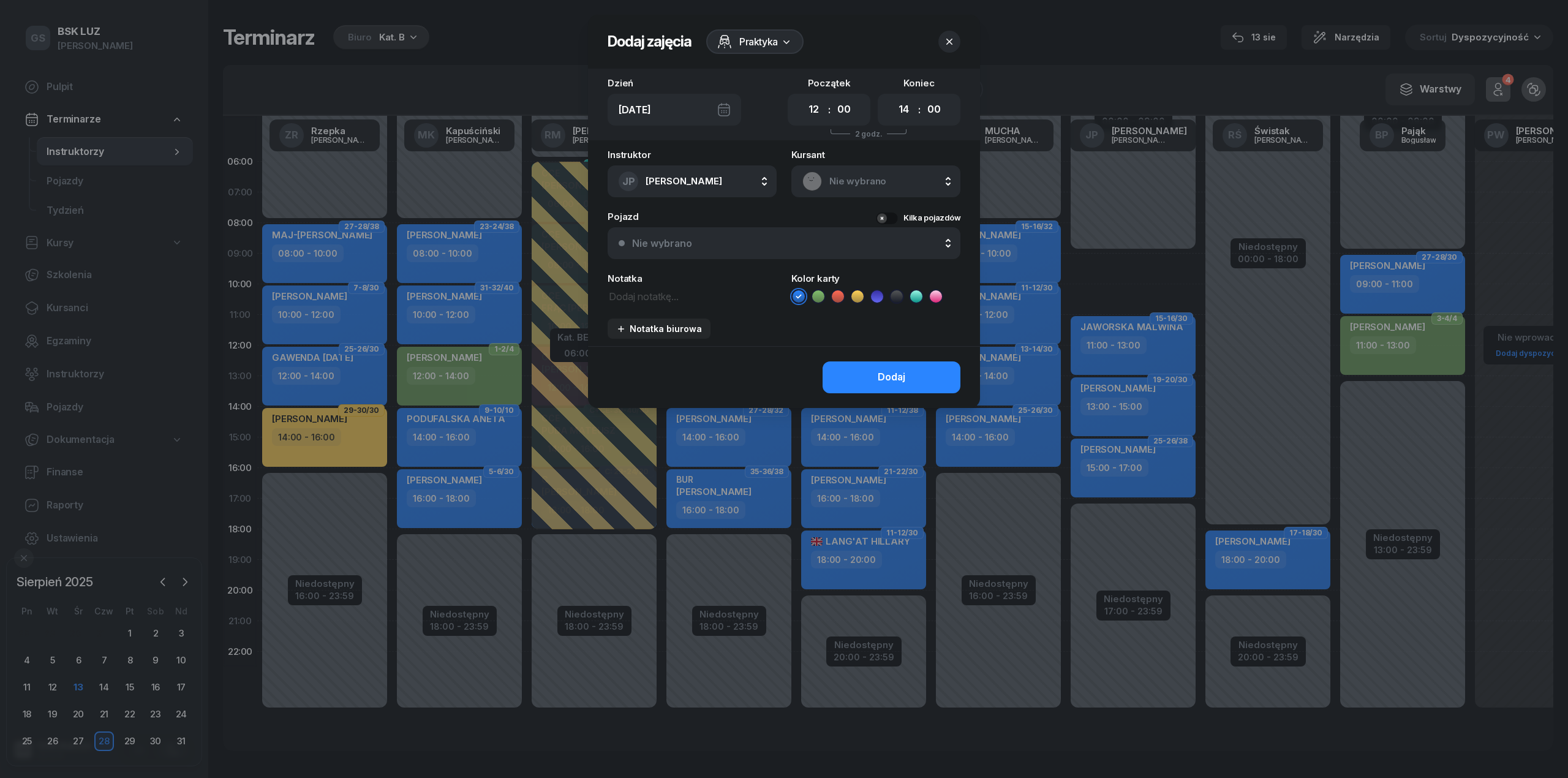
click at [662, 298] on textarea at bounding box center [692, 296] width 169 height 16
type textarea "Dębska"
click at [907, 377] on button "Dodaj" at bounding box center [892, 378] width 137 height 32
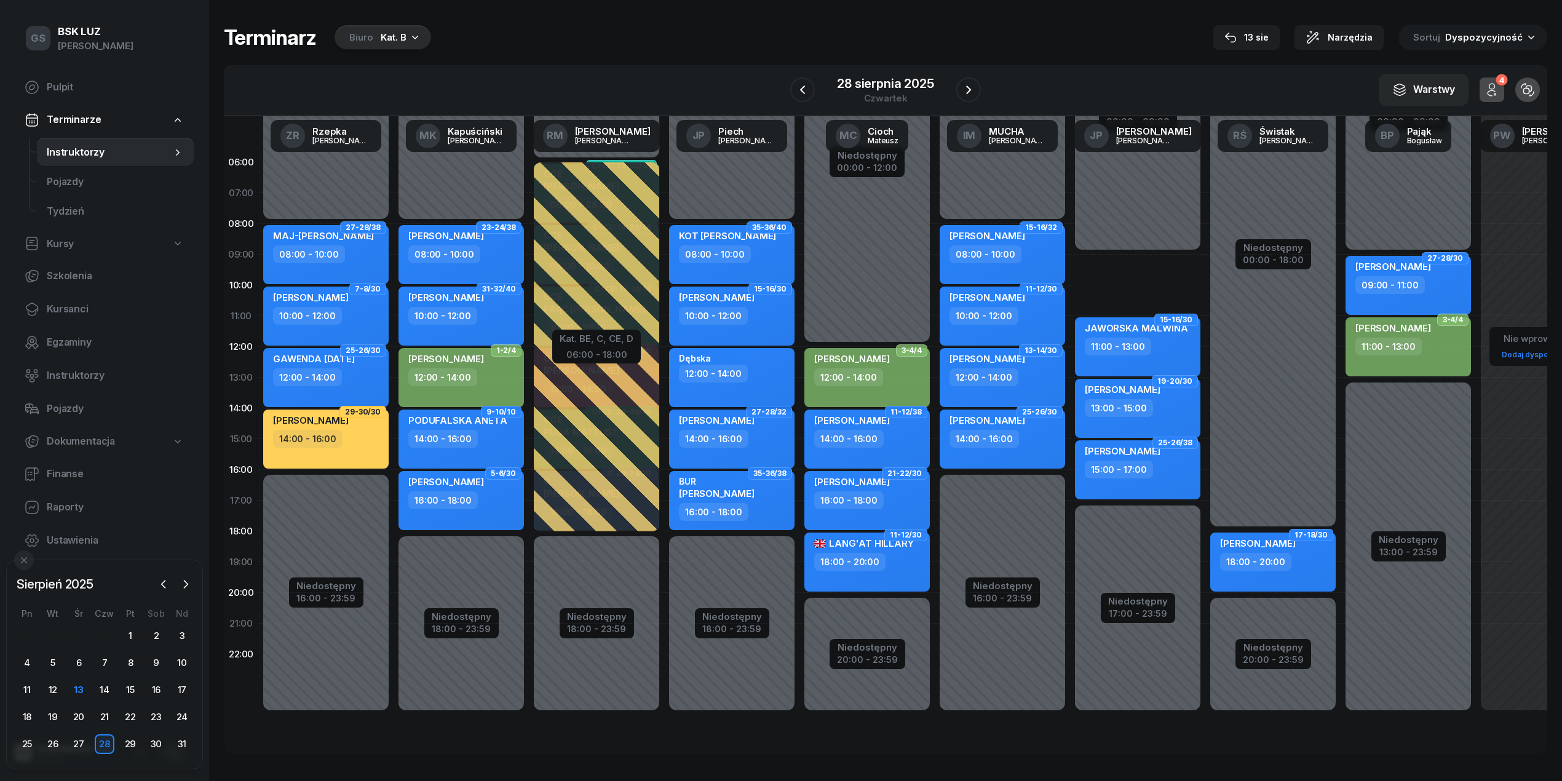
click at [766, 374] on div "12:00 - 14:00" at bounding box center [733, 374] width 108 height 18
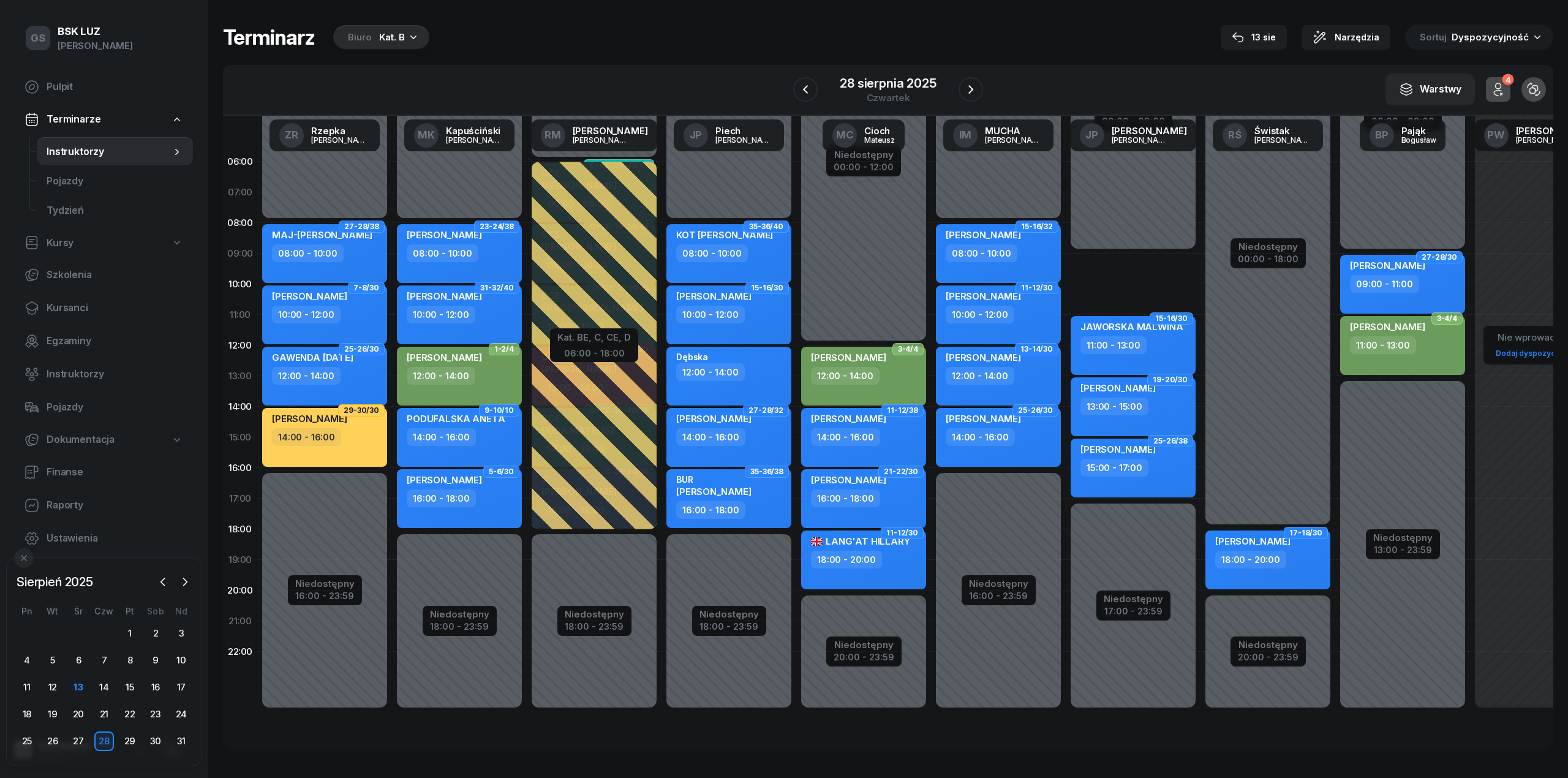
select select "12"
select select "14"
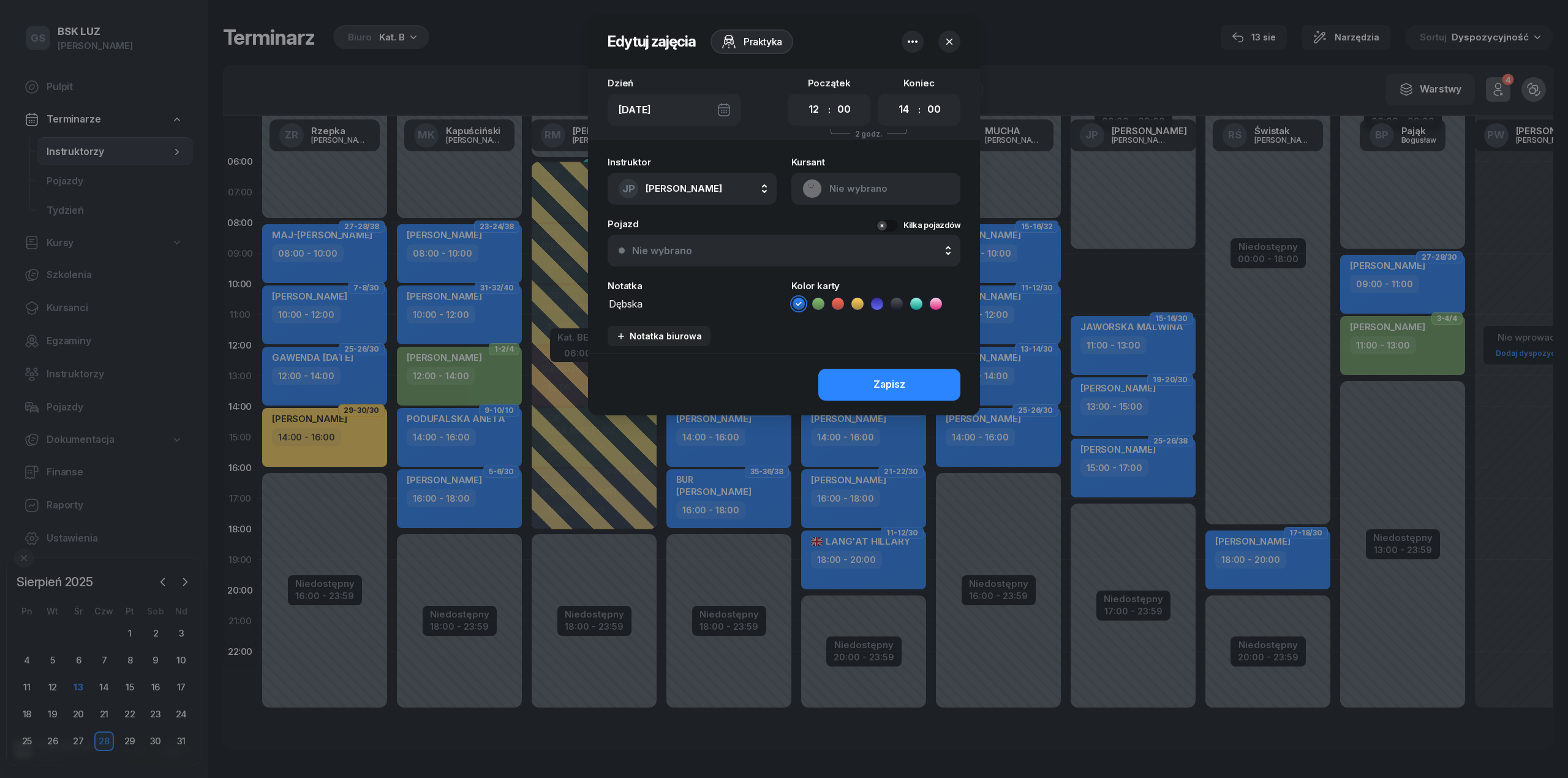
click at [691, 295] on textarea "Dębska" at bounding box center [692, 303] width 169 height 16
type textarea "Dębska Anna"
click at [870, 392] on button "Zapisz" at bounding box center [890, 385] width 142 height 32
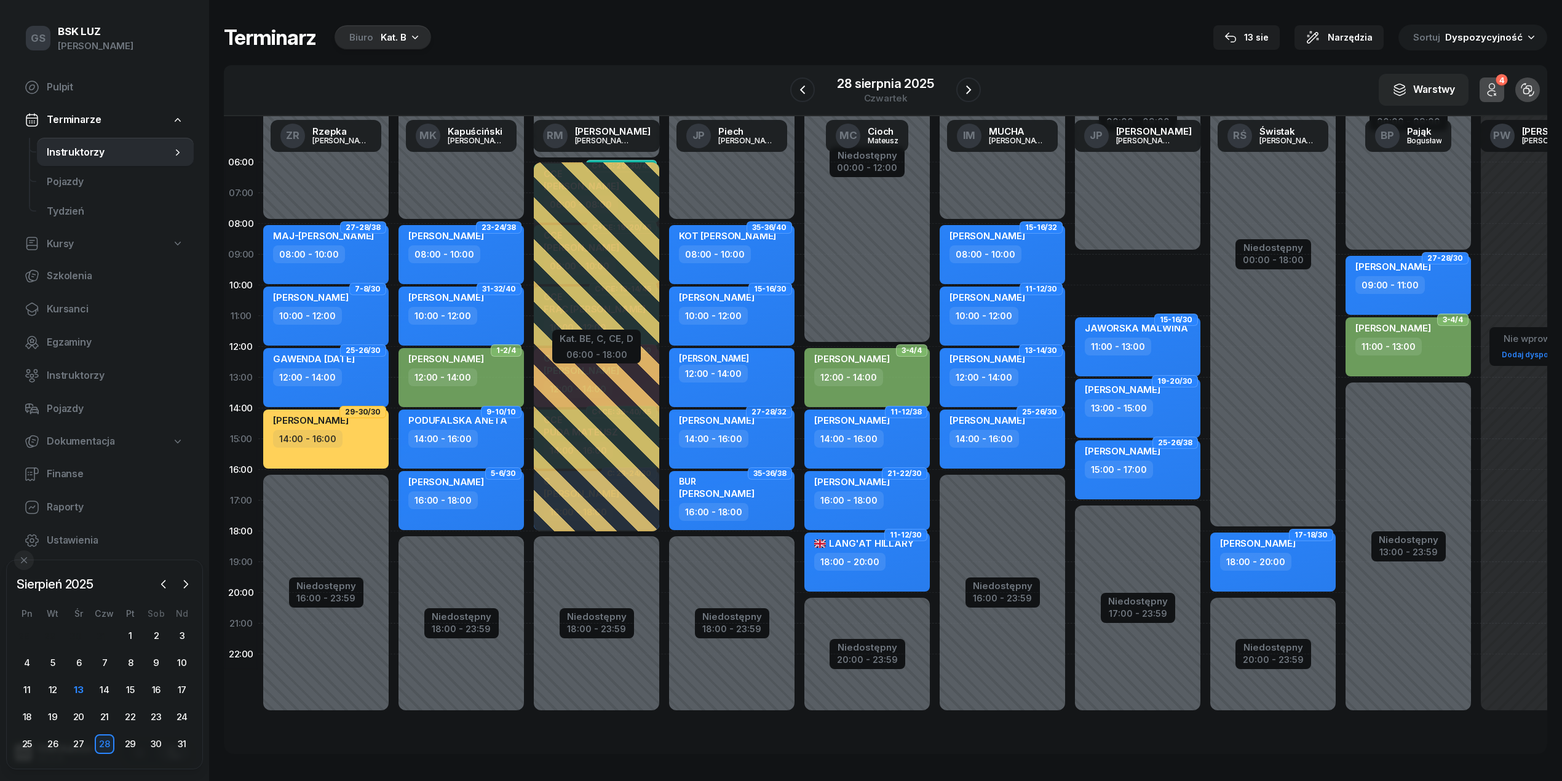
click at [715, 378] on div "12:00 - 14:00" at bounding box center [713, 374] width 69 height 18
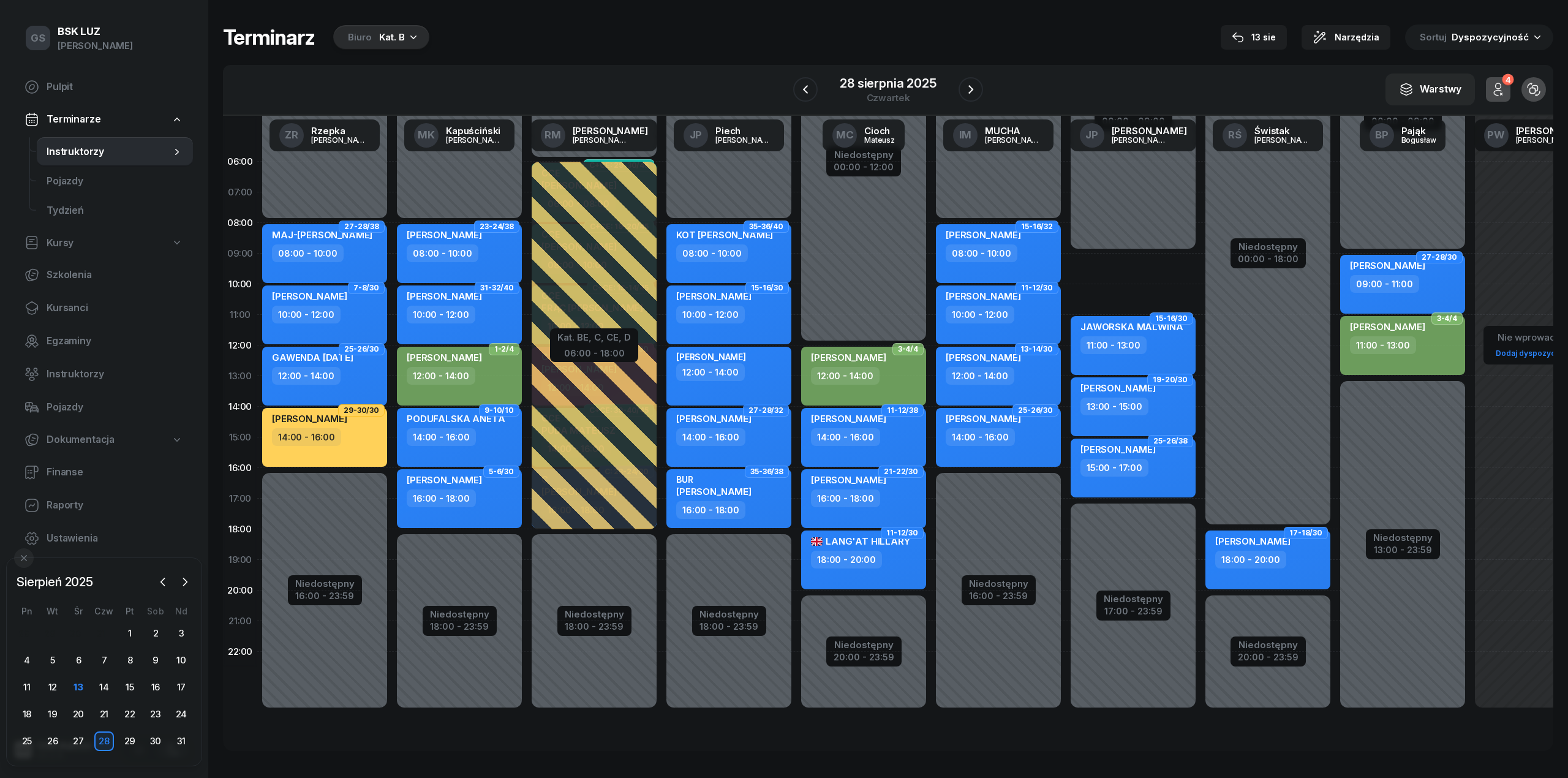
select select "12"
select select "14"
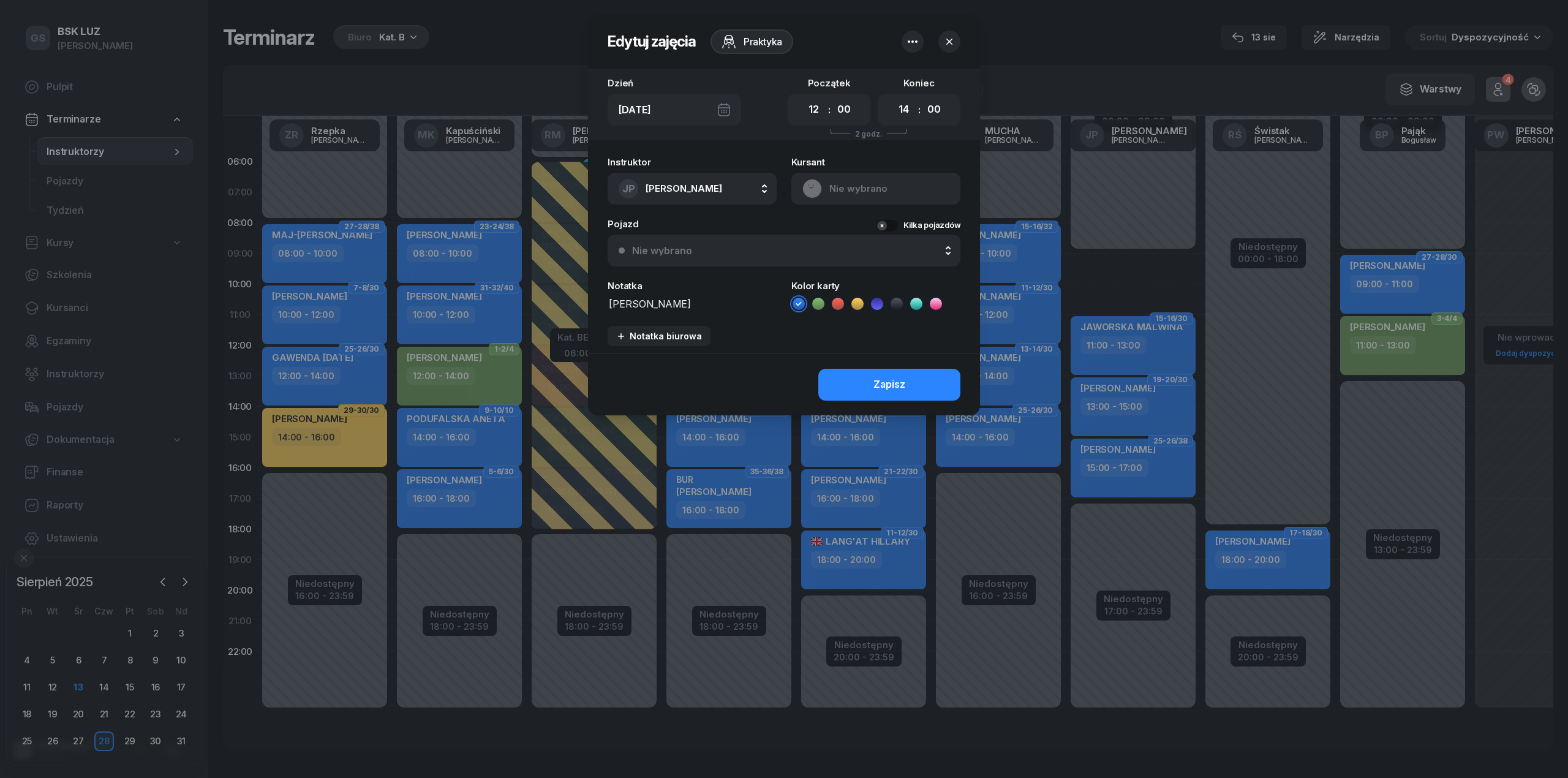
click at [822, 309] on li at bounding box center [818, 304] width 15 height 15
click at [849, 380] on button "Zapisz" at bounding box center [890, 385] width 142 height 32
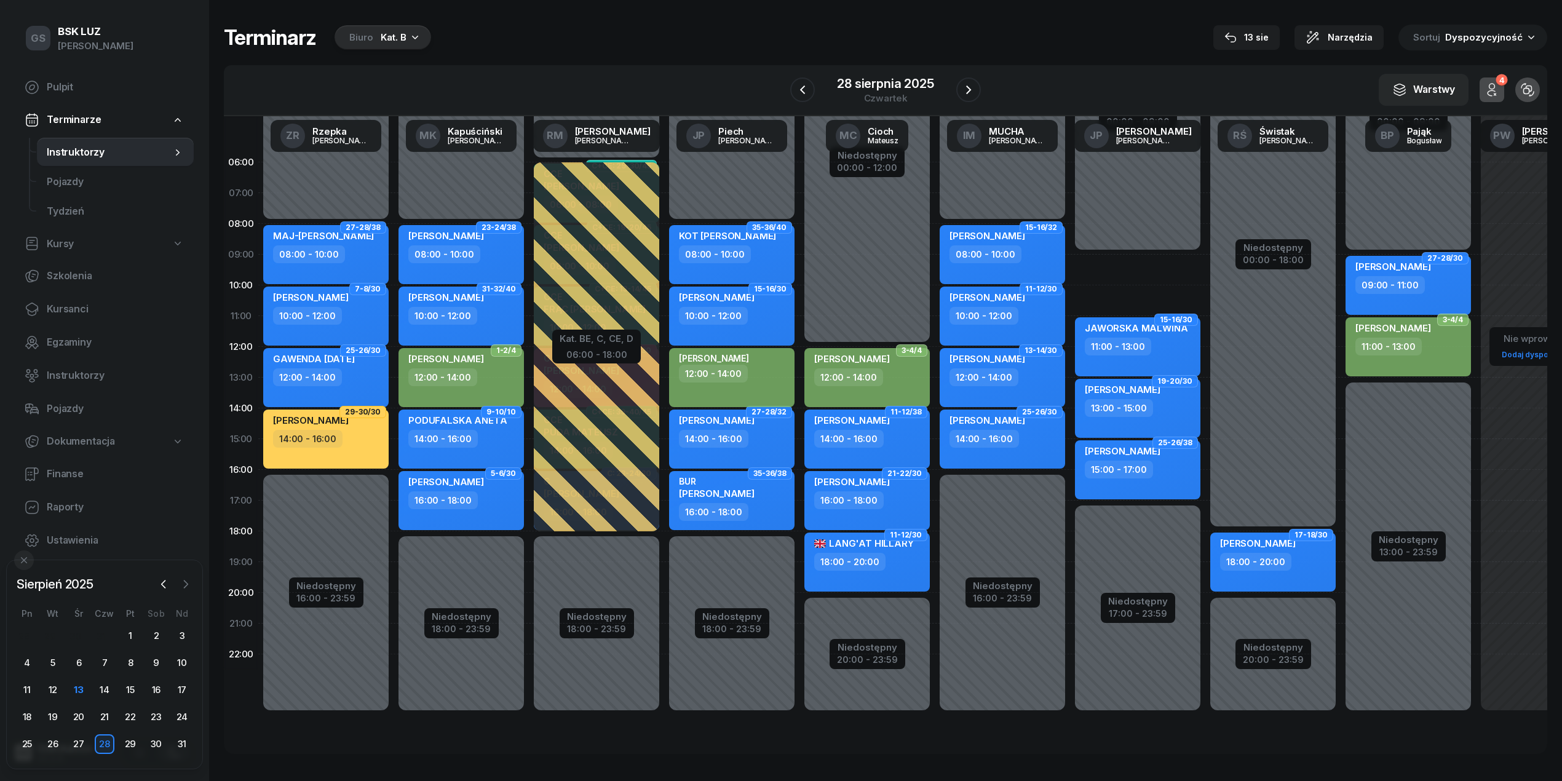
click at [182, 585] on icon "button" at bounding box center [186, 584] width 12 height 12
click at [32, 632] on div "1" at bounding box center [28, 636] width 20 height 20
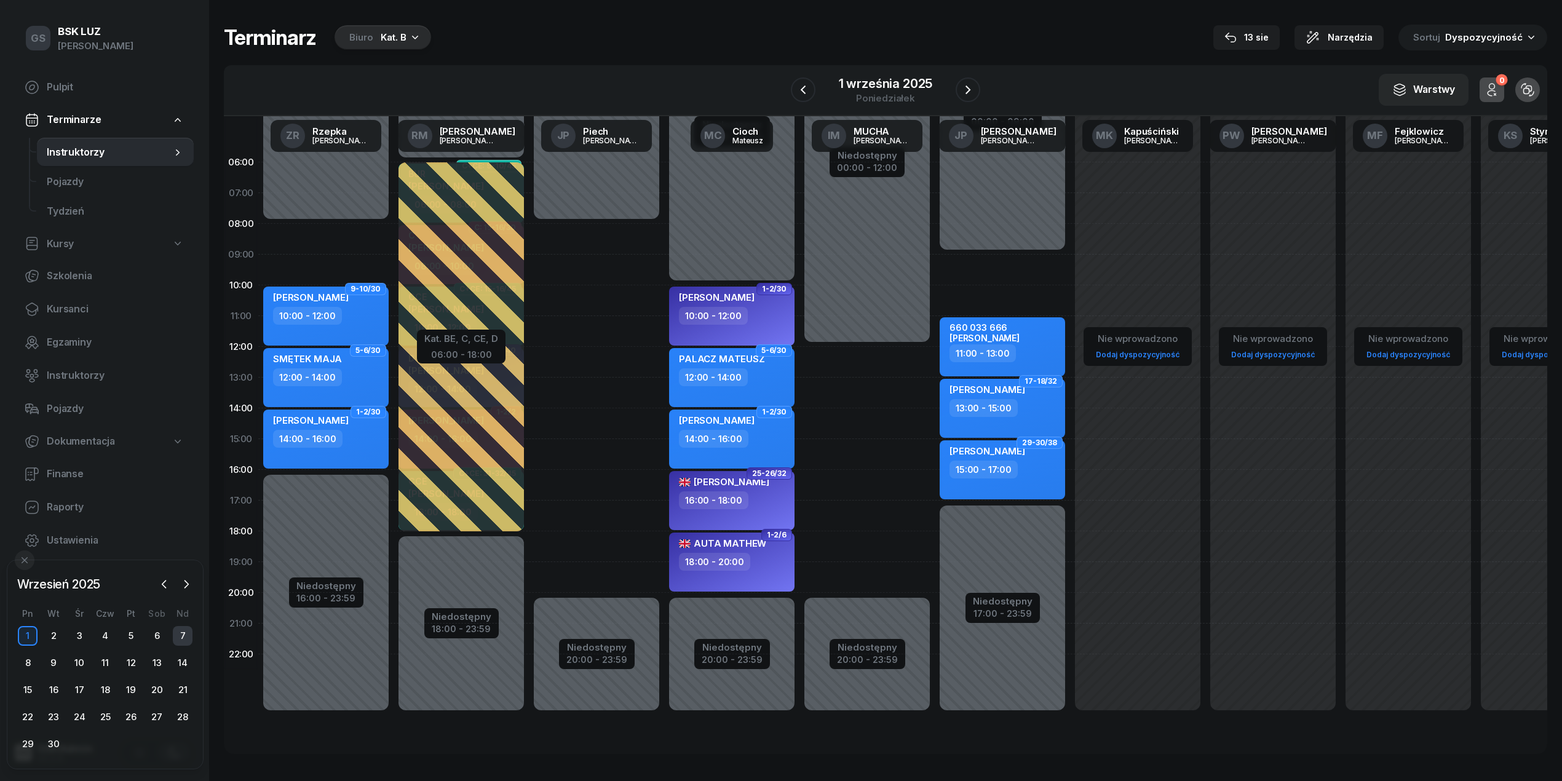
click at [191, 632] on div "7" at bounding box center [183, 636] width 20 height 20
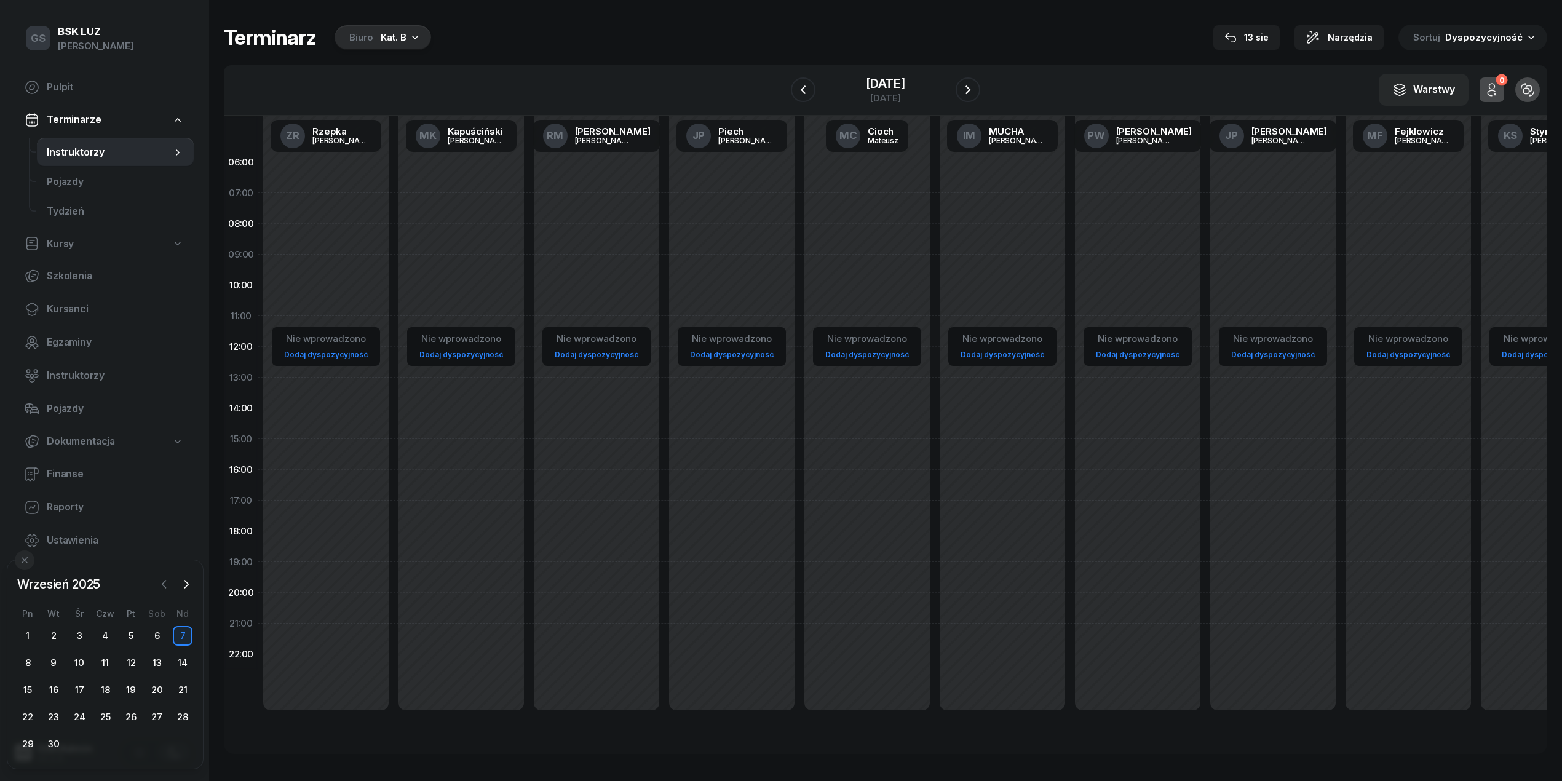
click at [160, 582] on icon "button" at bounding box center [164, 584] width 12 height 12
click at [82, 745] on div "27" at bounding box center [79, 744] width 20 height 20
click at [103, 746] on div "28" at bounding box center [105, 744] width 20 height 20
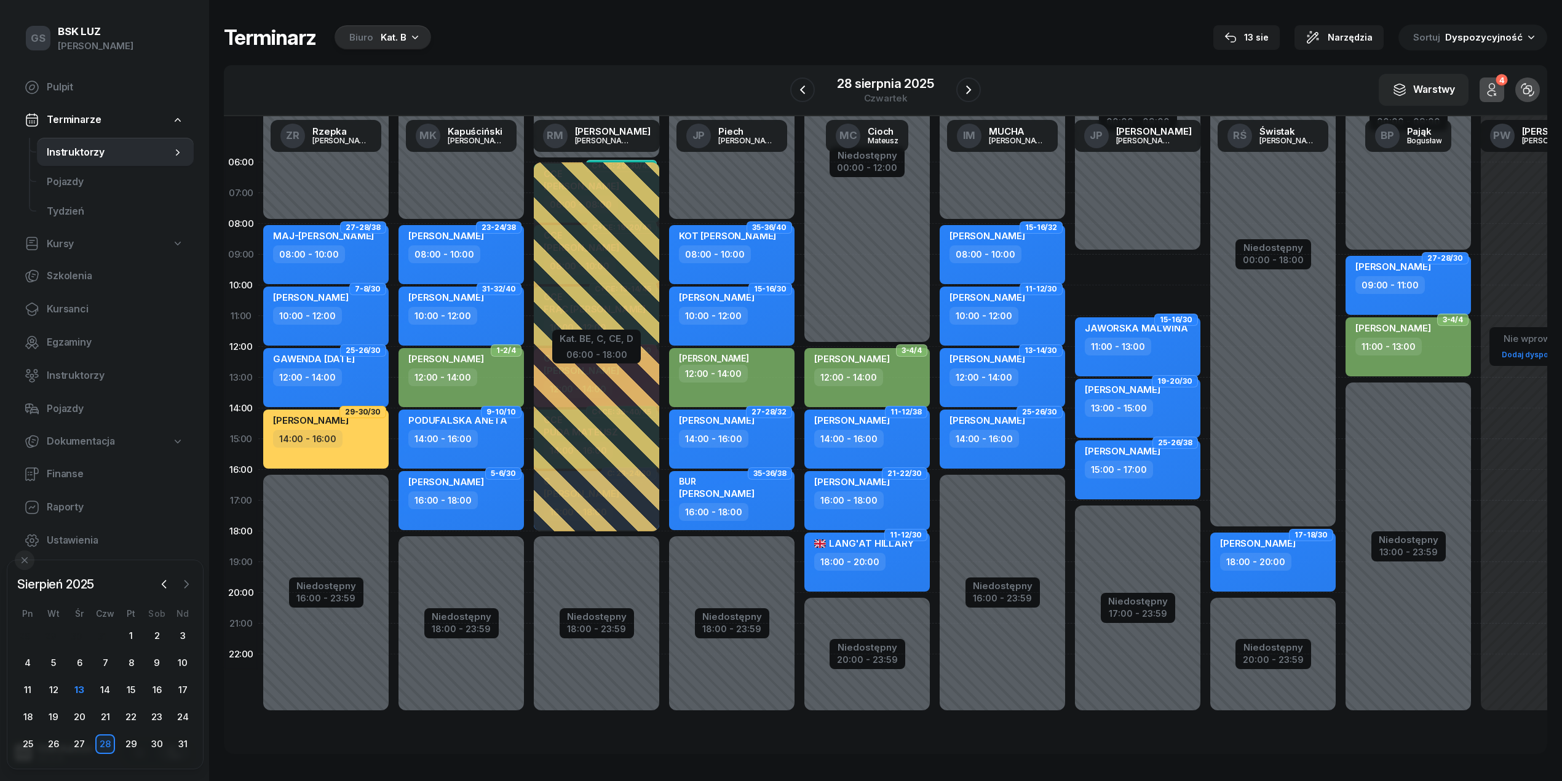
click at [183, 581] on icon "button" at bounding box center [186, 584] width 12 height 12
click at [35, 662] on div "8" at bounding box center [28, 663] width 20 height 20
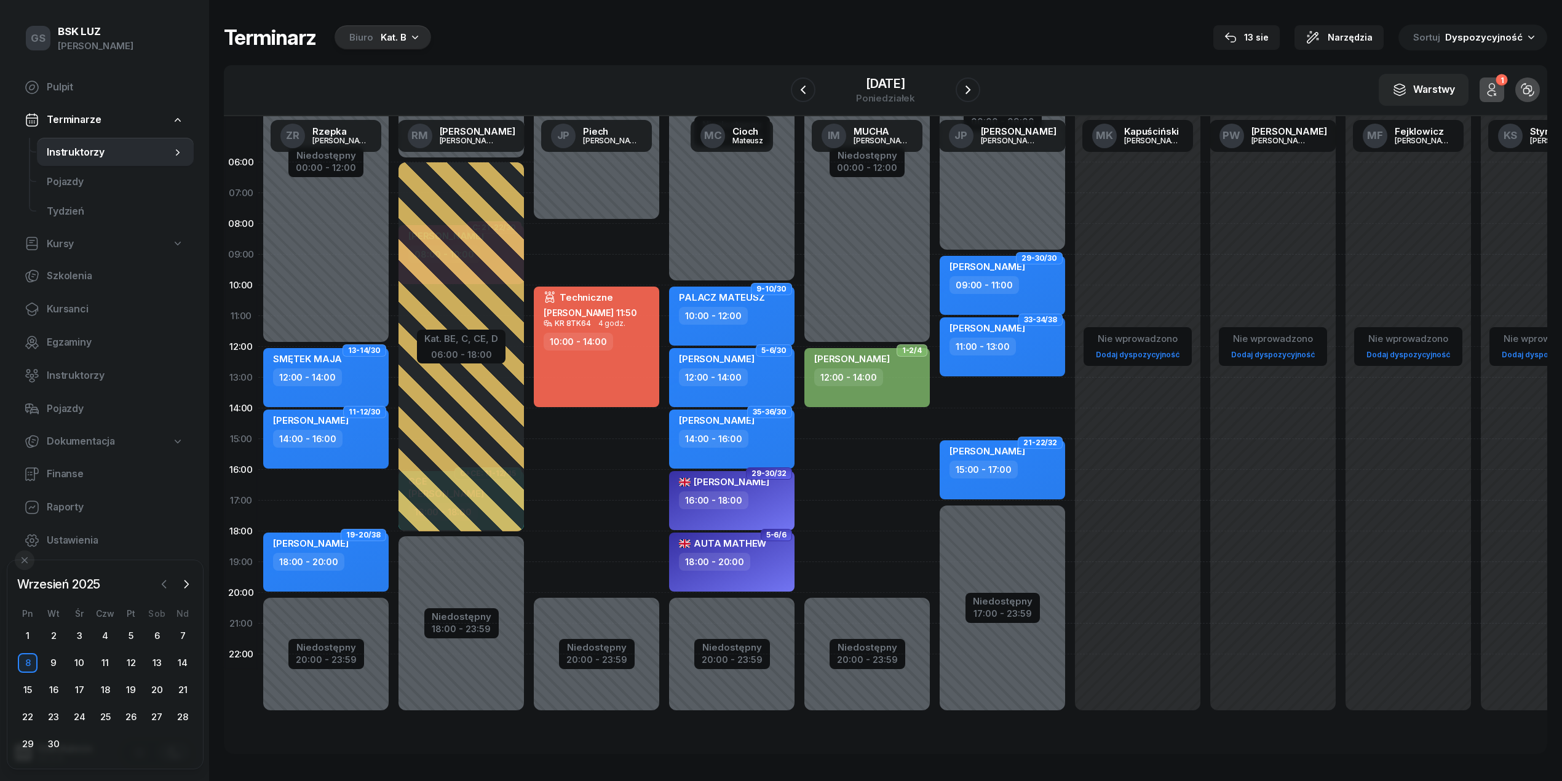
click at [159, 576] on button "button" at bounding box center [164, 584] width 18 height 18
click at [79, 689] on div "13" at bounding box center [79, 690] width 20 height 20
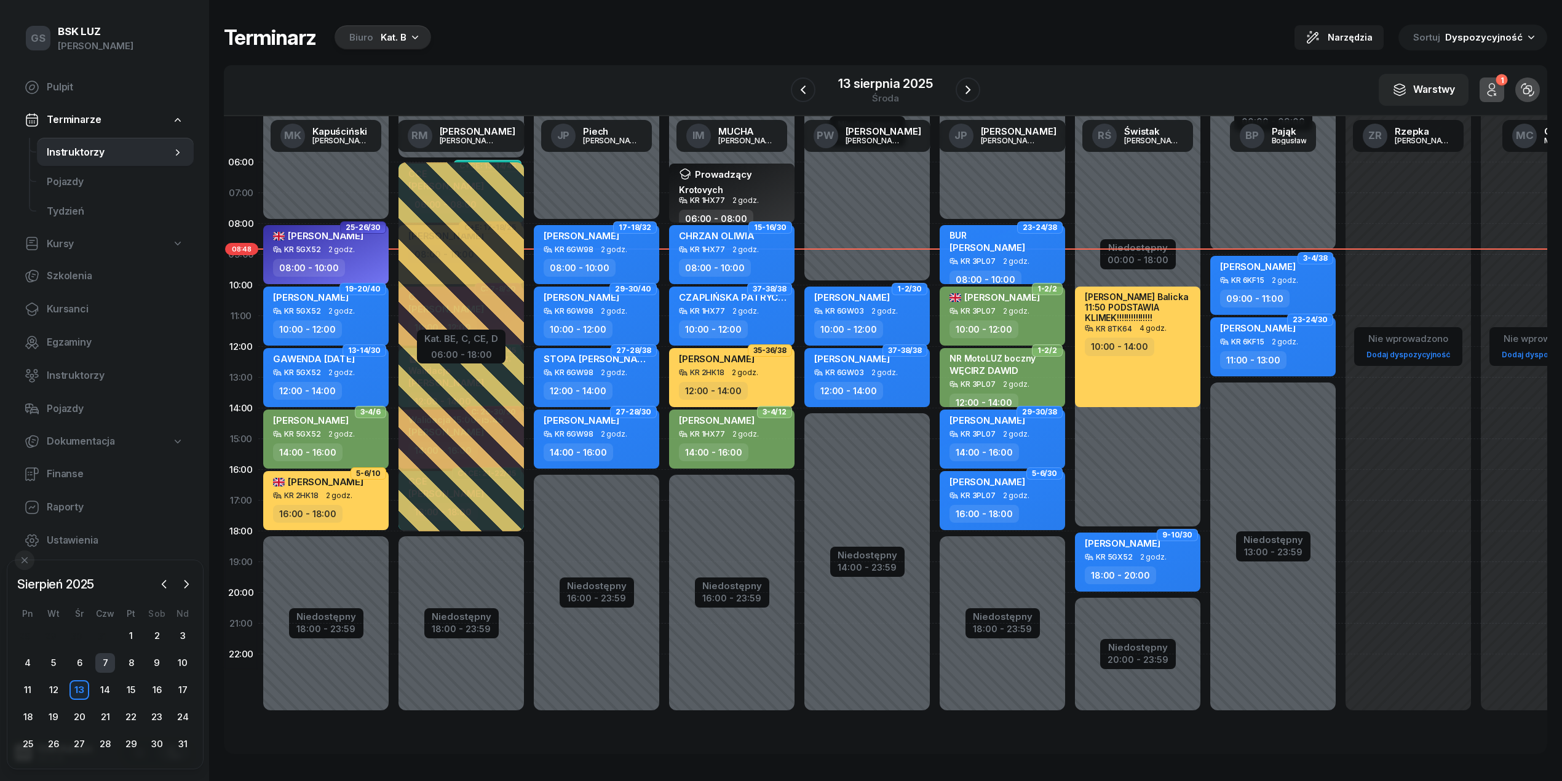
click at [111, 665] on div "7" at bounding box center [105, 663] width 20 height 20
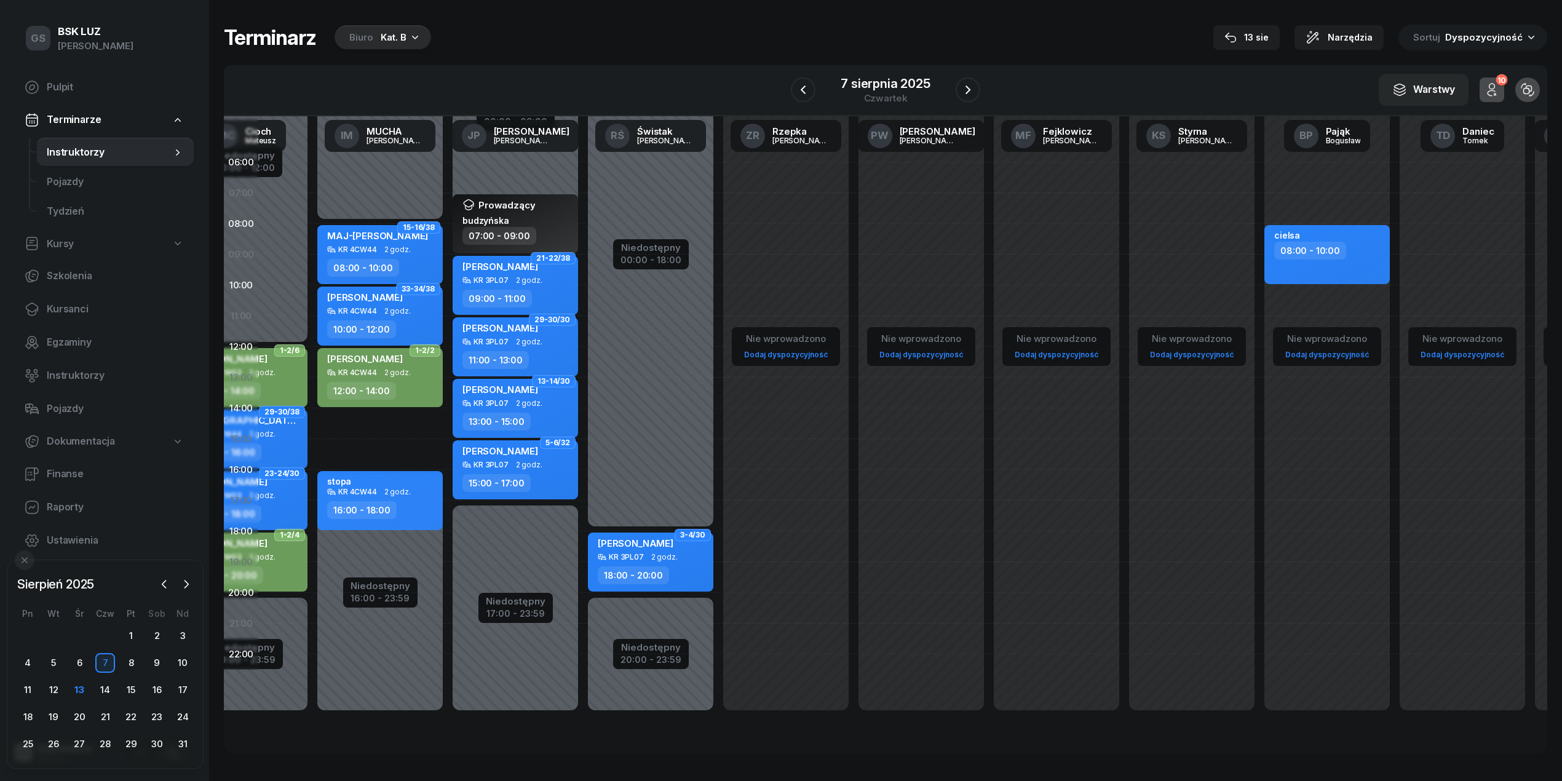
scroll to position [0, 514]
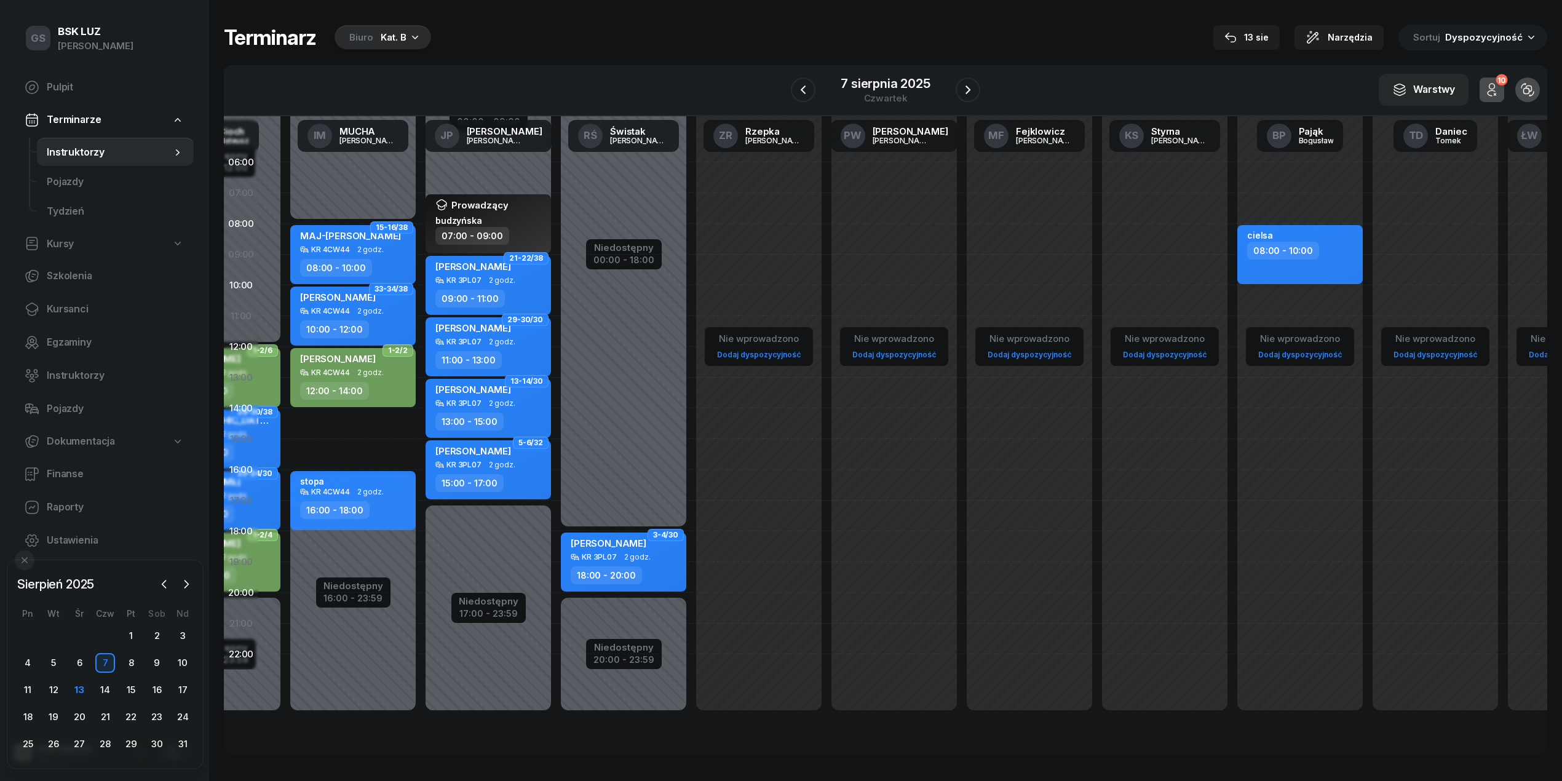
click at [1285, 258] on div "08:00 - 10:00" at bounding box center [1283, 251] width 72 height 18
select select "08"
select select "10"
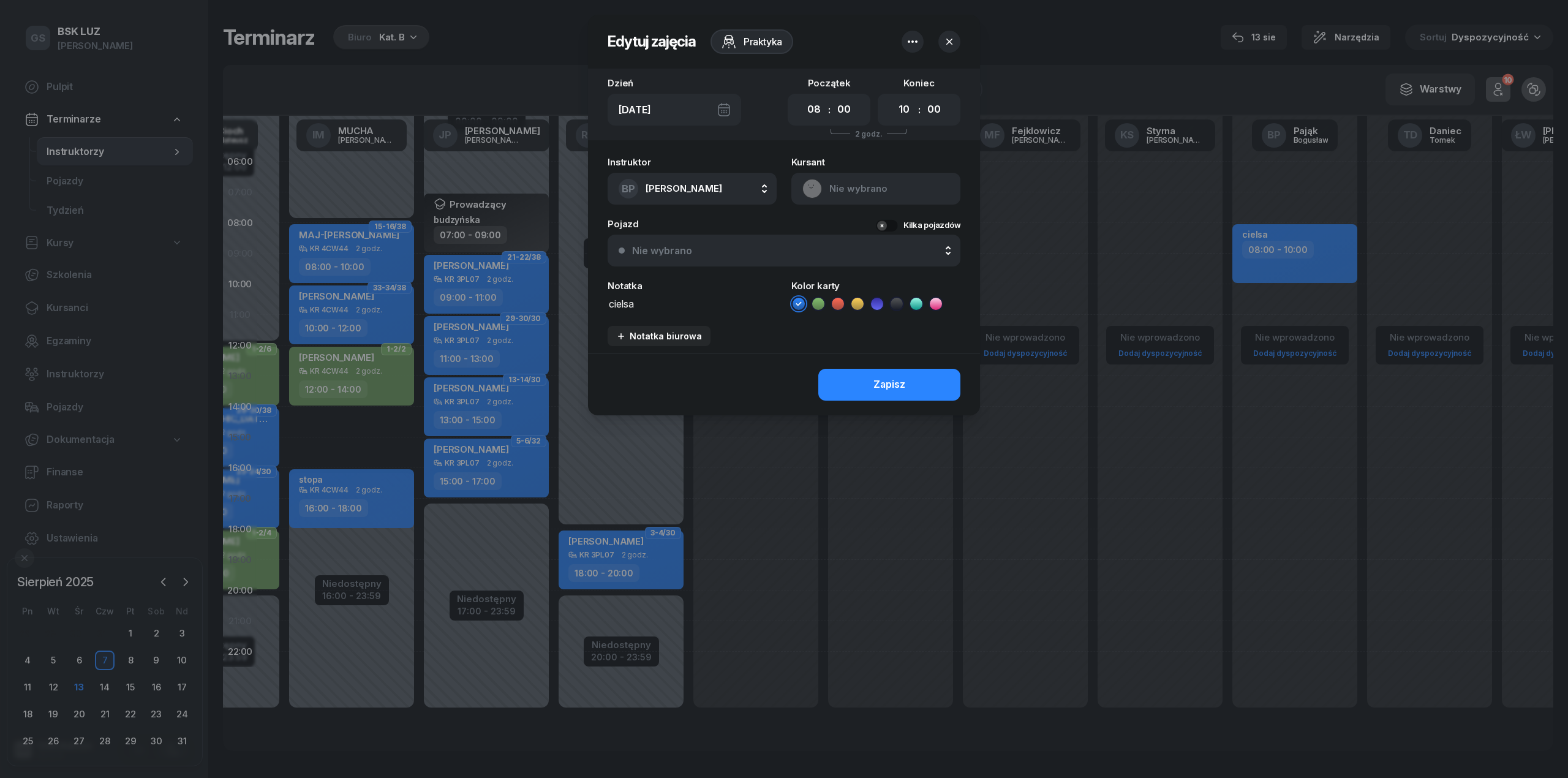
click at [702, 302] on textarea "cielsa" at bounding box center [692, 303] width 169 height 16
type textarea "cieśla"
click at [897, 305] on icon at bounding box center [897, 304] width 12 height 12
click at [780, 250] on div "Nie wybrano" at bounding box center [791, 251] width 318 height 10
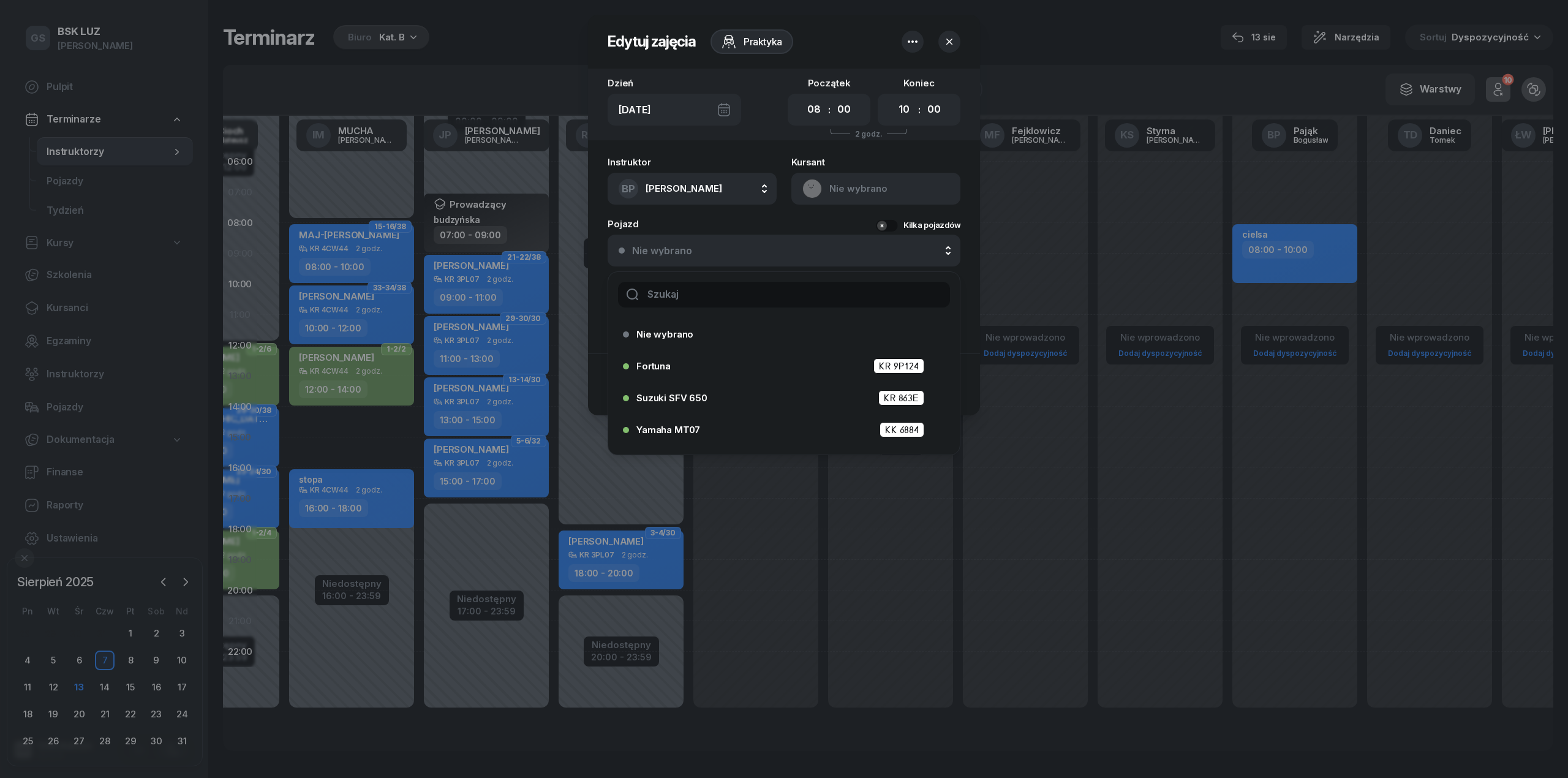
click at [713, 298] on input "text" at bounding box center [783, 295] width 332 height 26
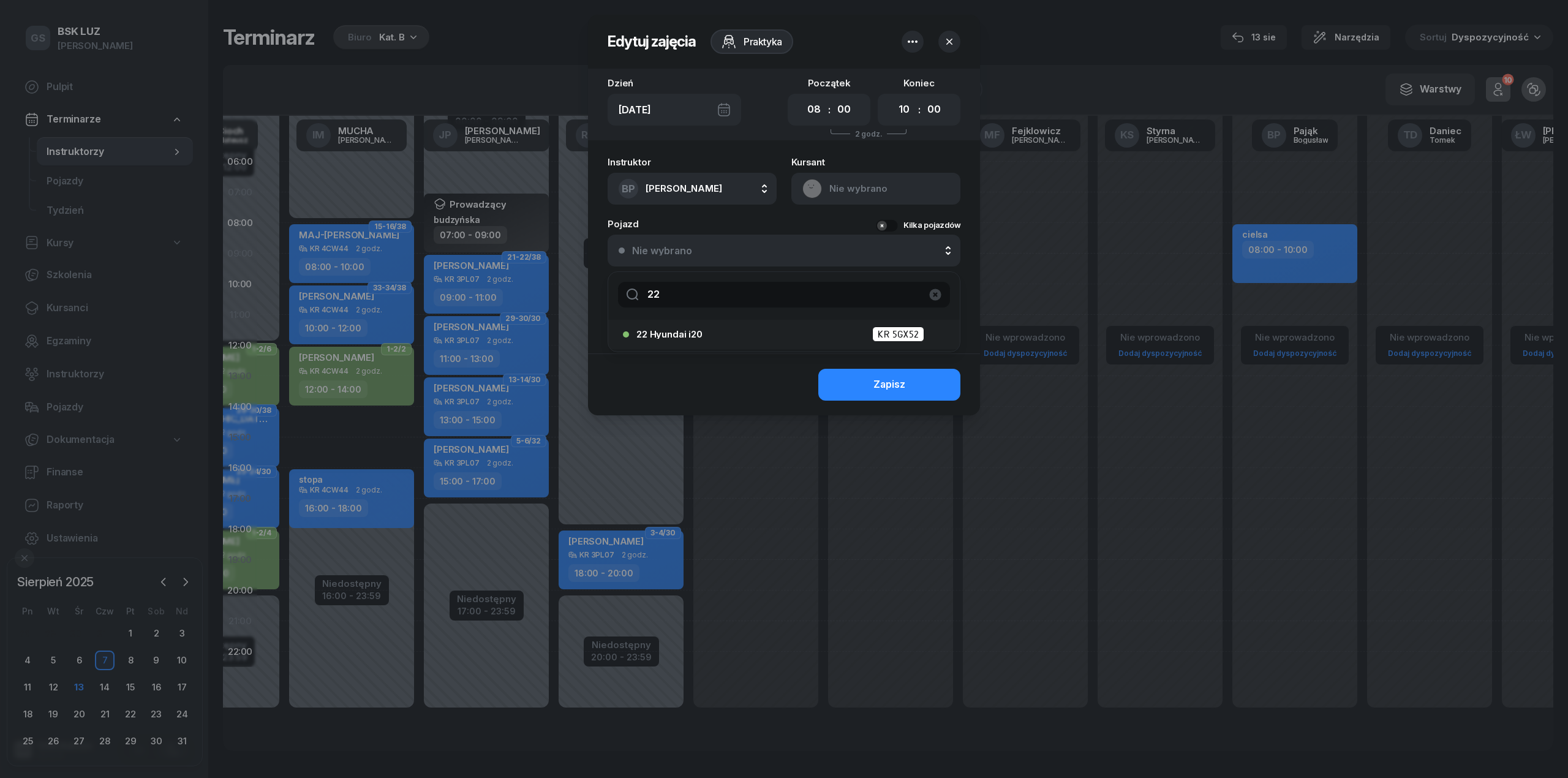
type input "22"
click at [721, 342] on div "22 Hyundai i20 KR 5GX52" at bounding box center [787, 334] width 302 height 15
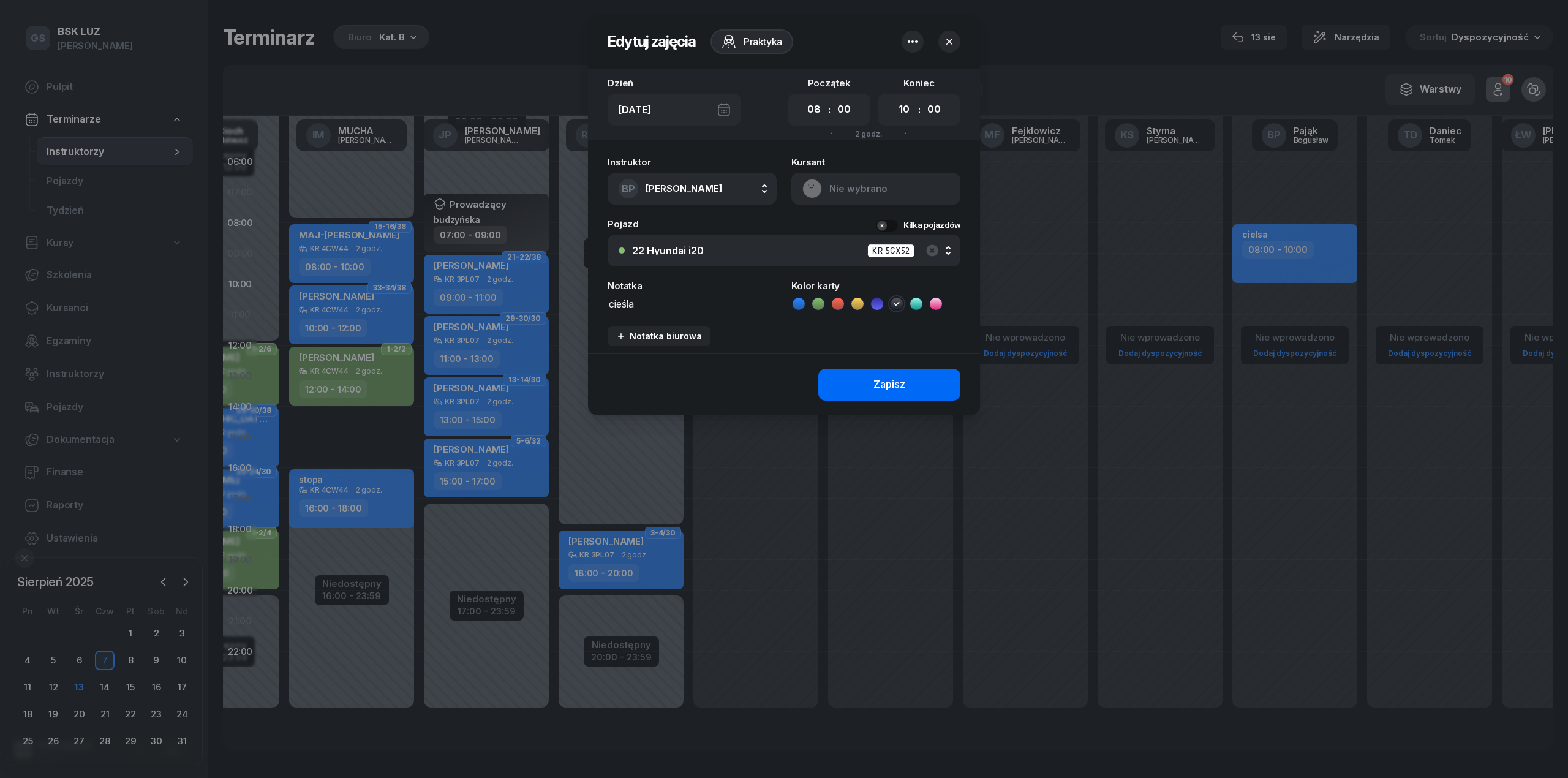
click at [868, 371] on button "Zapisz" at bounding box center [890, 385] width 142 height 32
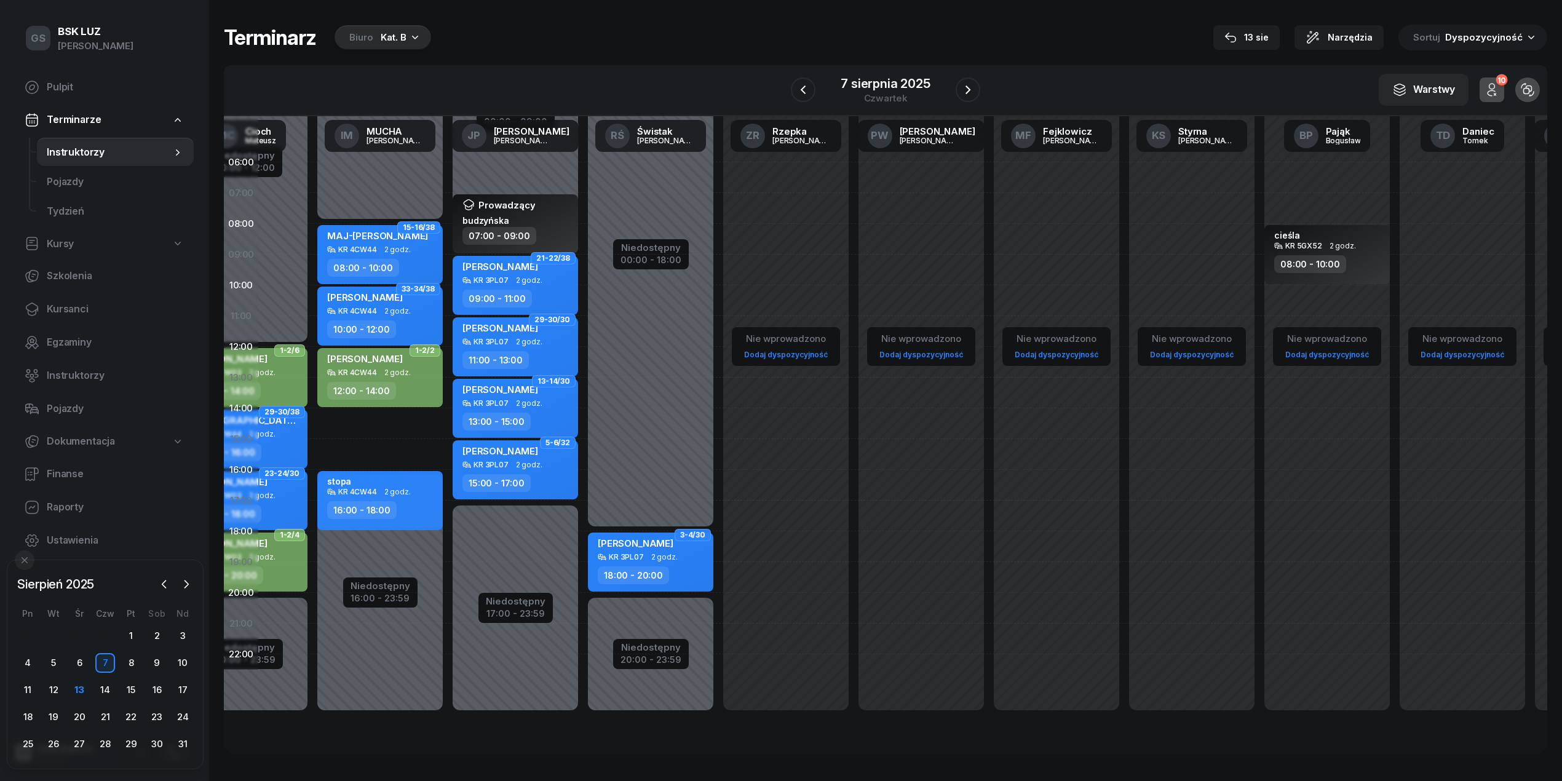
scroll to position [0, 490]
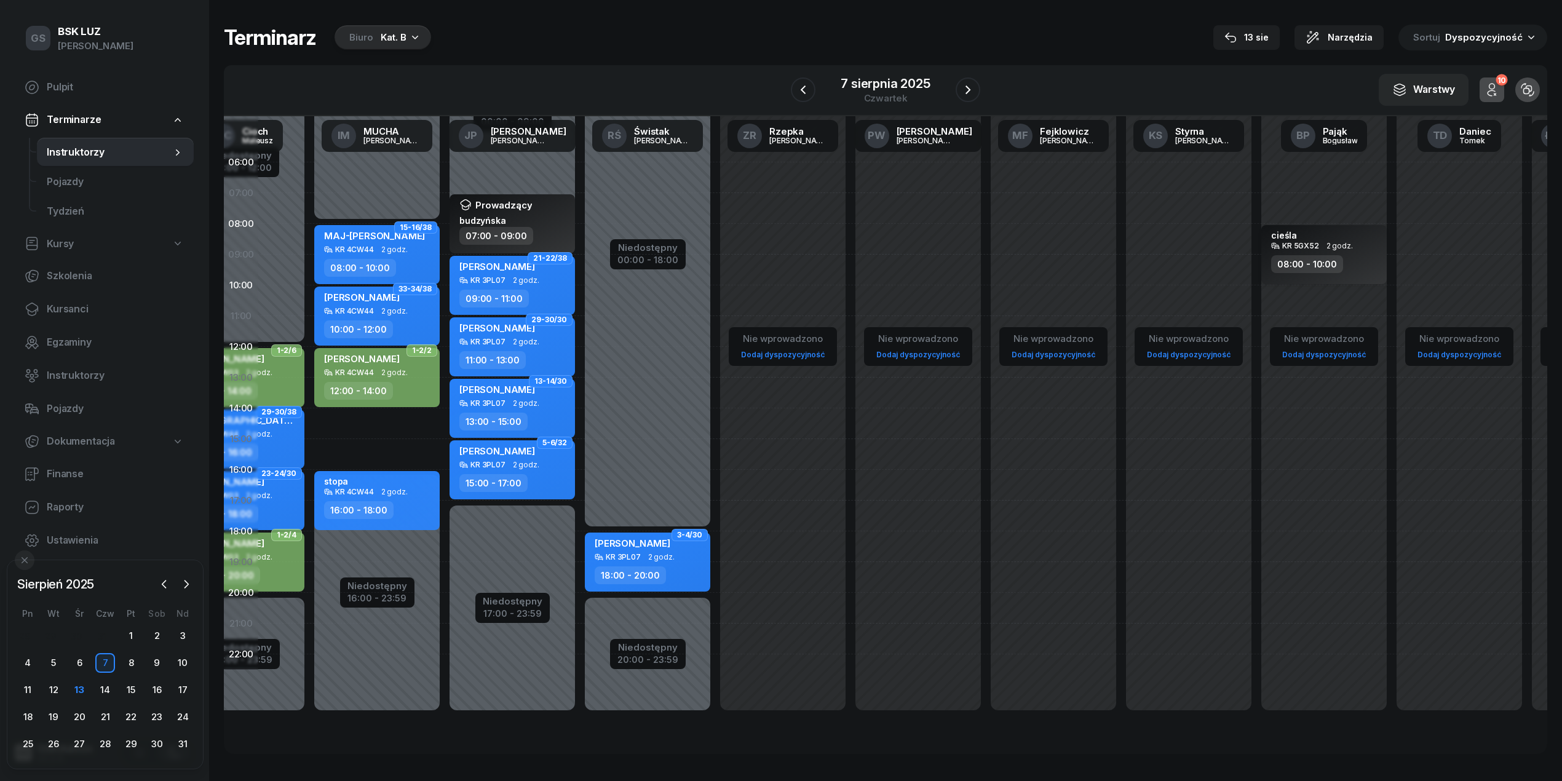
click at [1347, 258] on div "08:00 - 10:00" at bounding box center [1325, 264] width 108 height 18
select select "08"
select select "10"
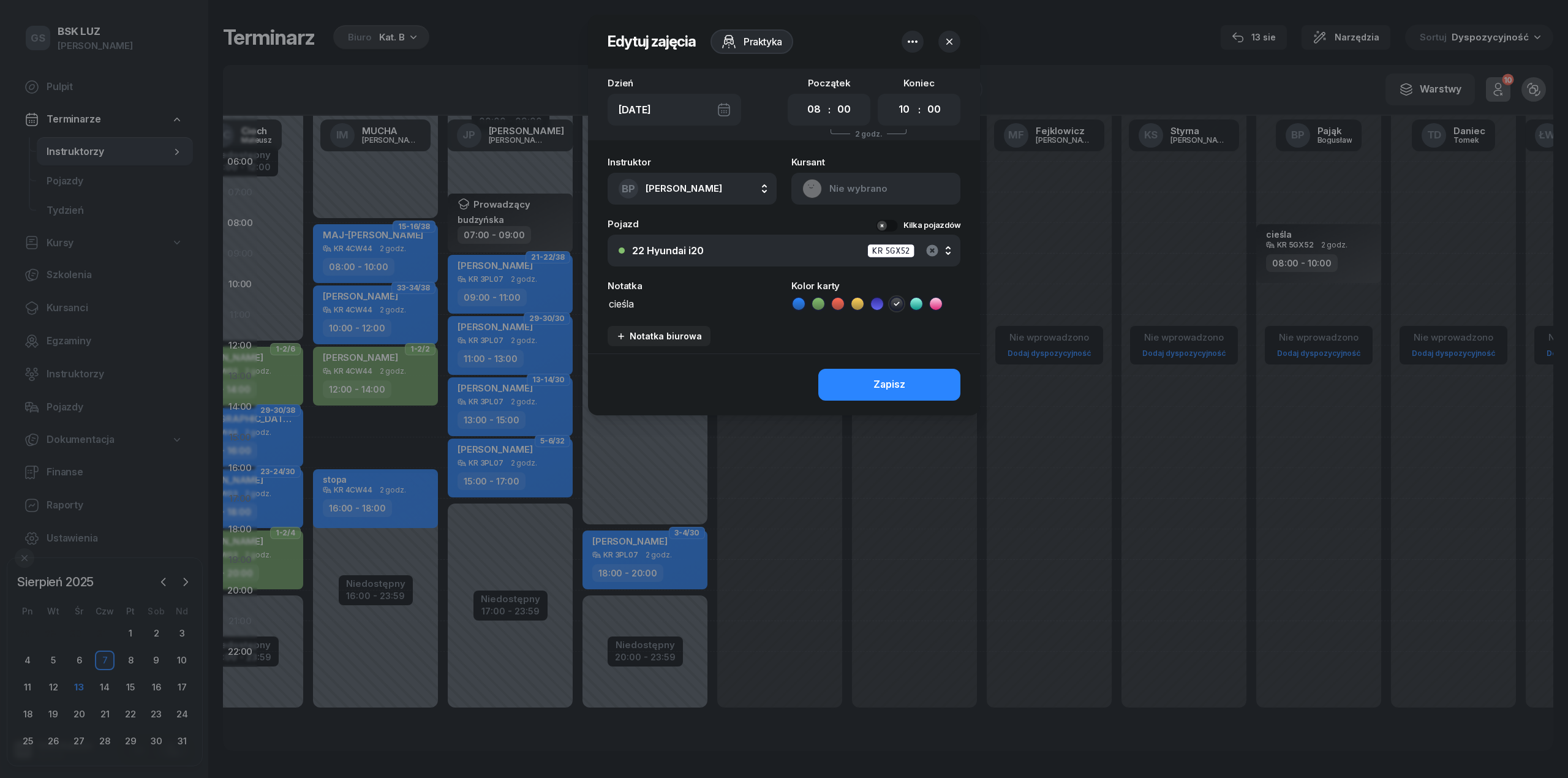
click at [931, 250] on icon "button" at bounding box center [932, 250] width 15 height 15
click at [780, 250] on div "Nie wybrano" at bounding box center [791, 251] width 318 height 10
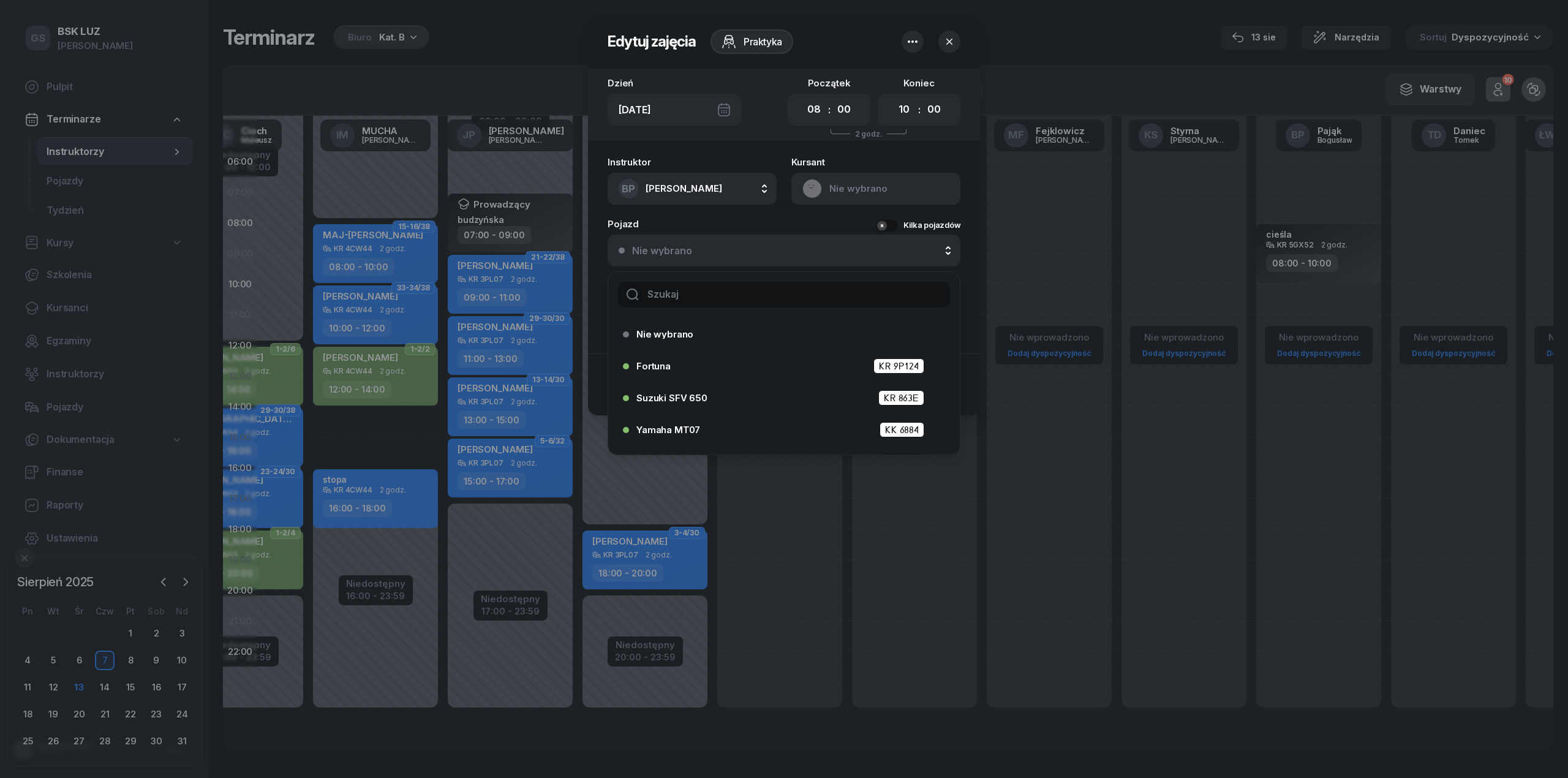
click at [777, 282] on input "text" at bounding box center [783, 295] width 332 height 26
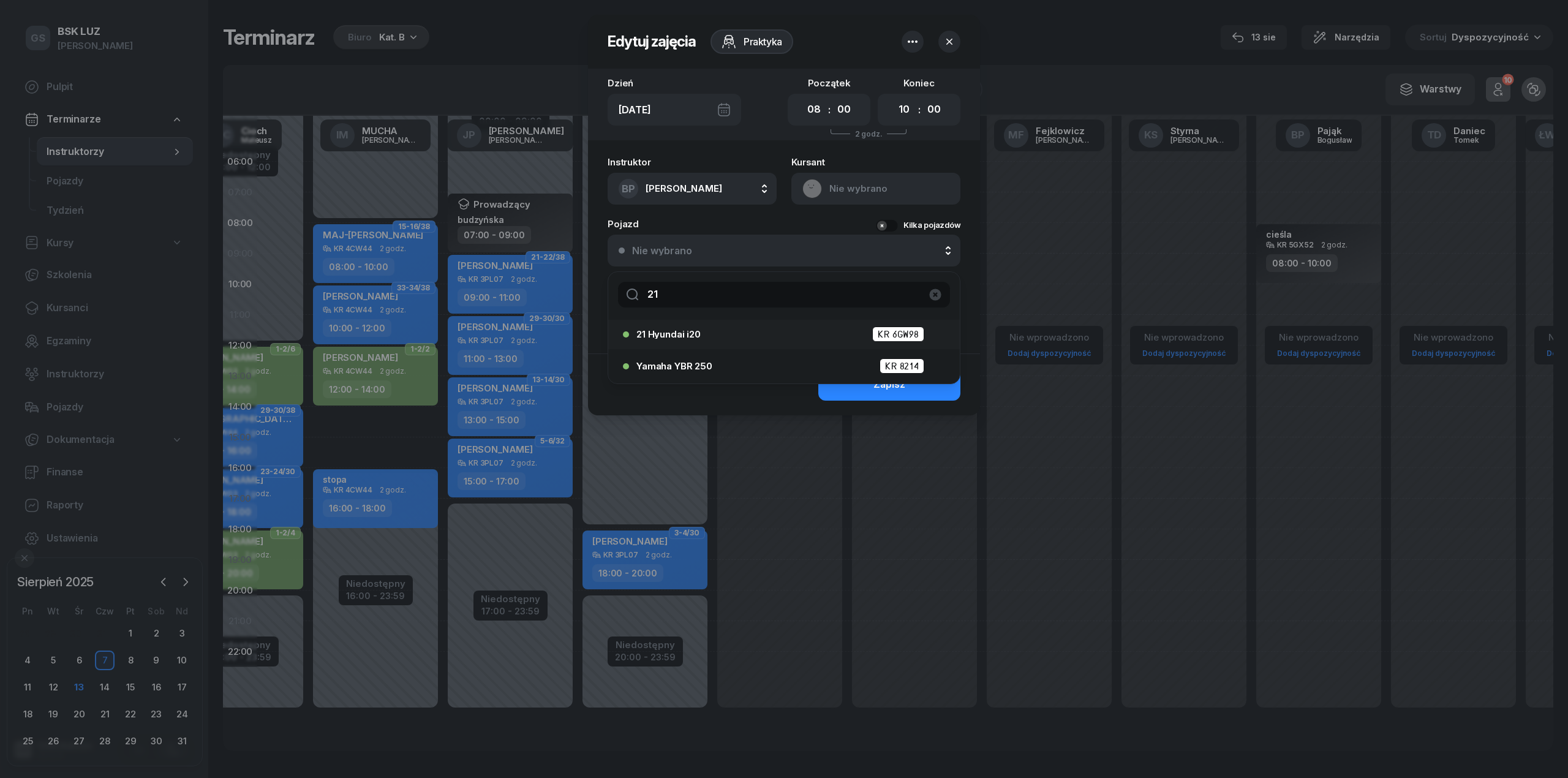
type input "21"
click at [756, 331] on div "21 Hyundai i20 KR 6GW98" at bounding box center [787, 334] width 302 height 15
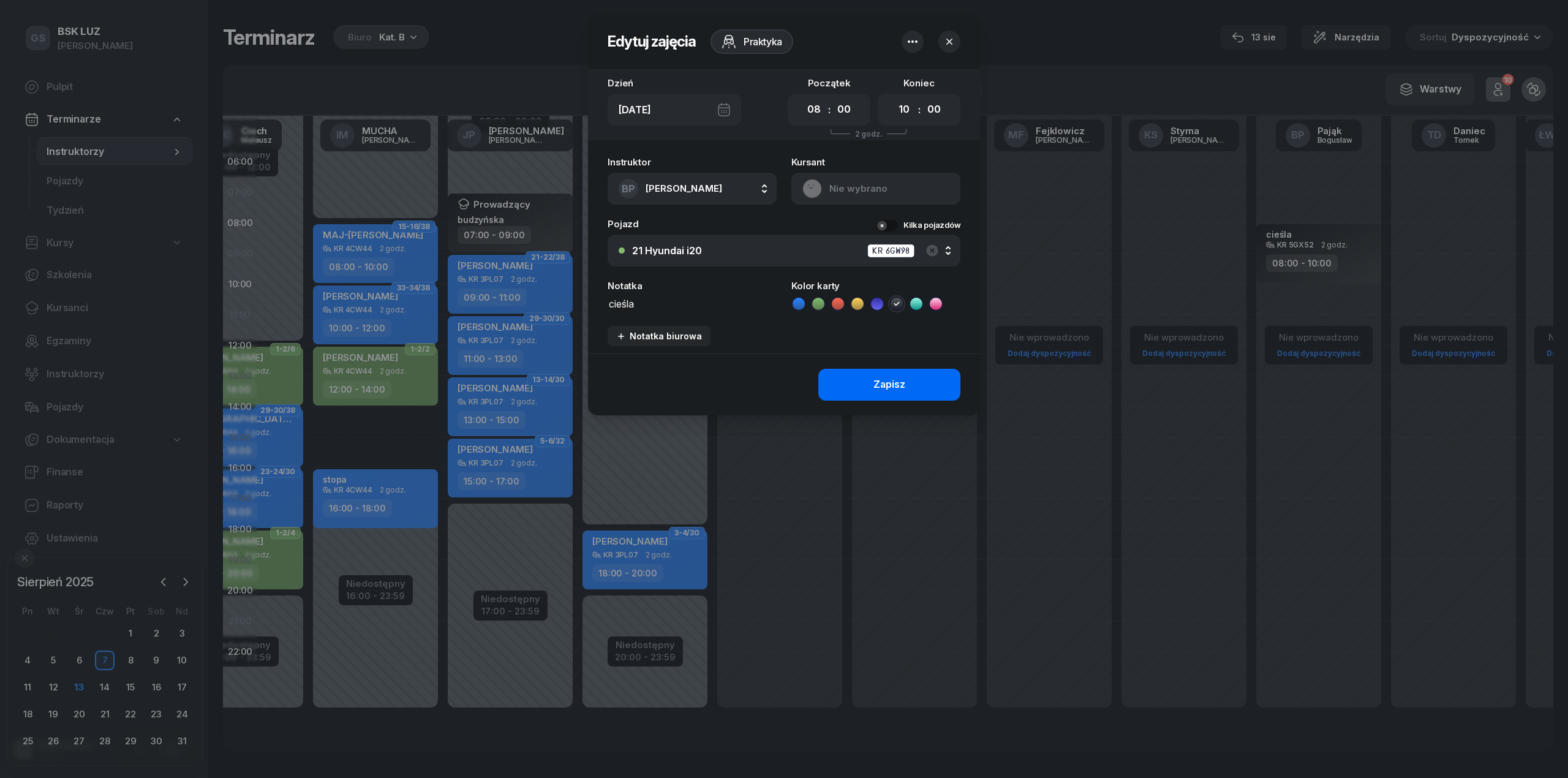
click at [884, 372] on button "Zapisz" at bounding box center [890, 385] width 142 height 32
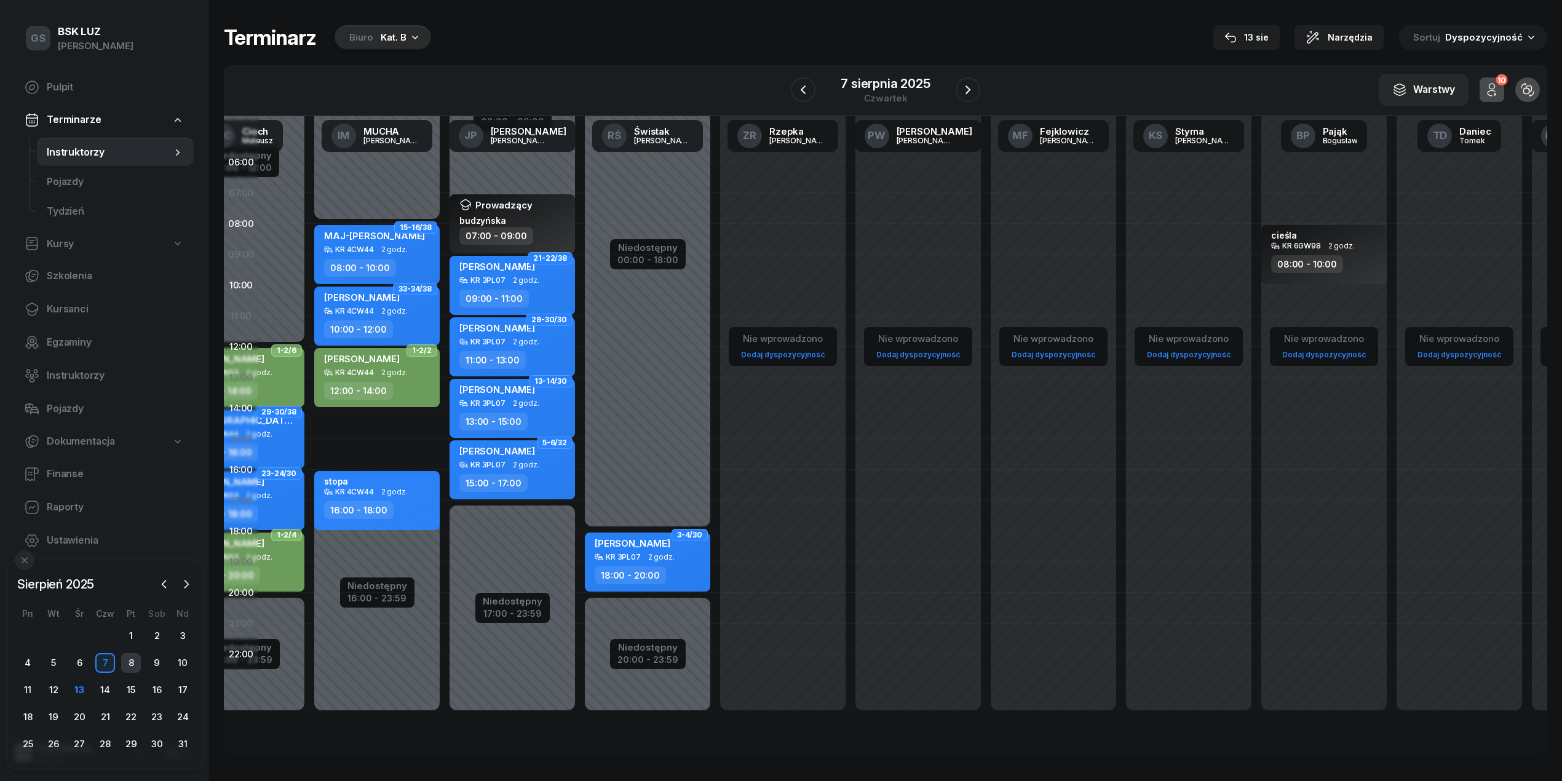
click at [124, 655] on div "8" at bounding box center [131, 663] width 20 height 20
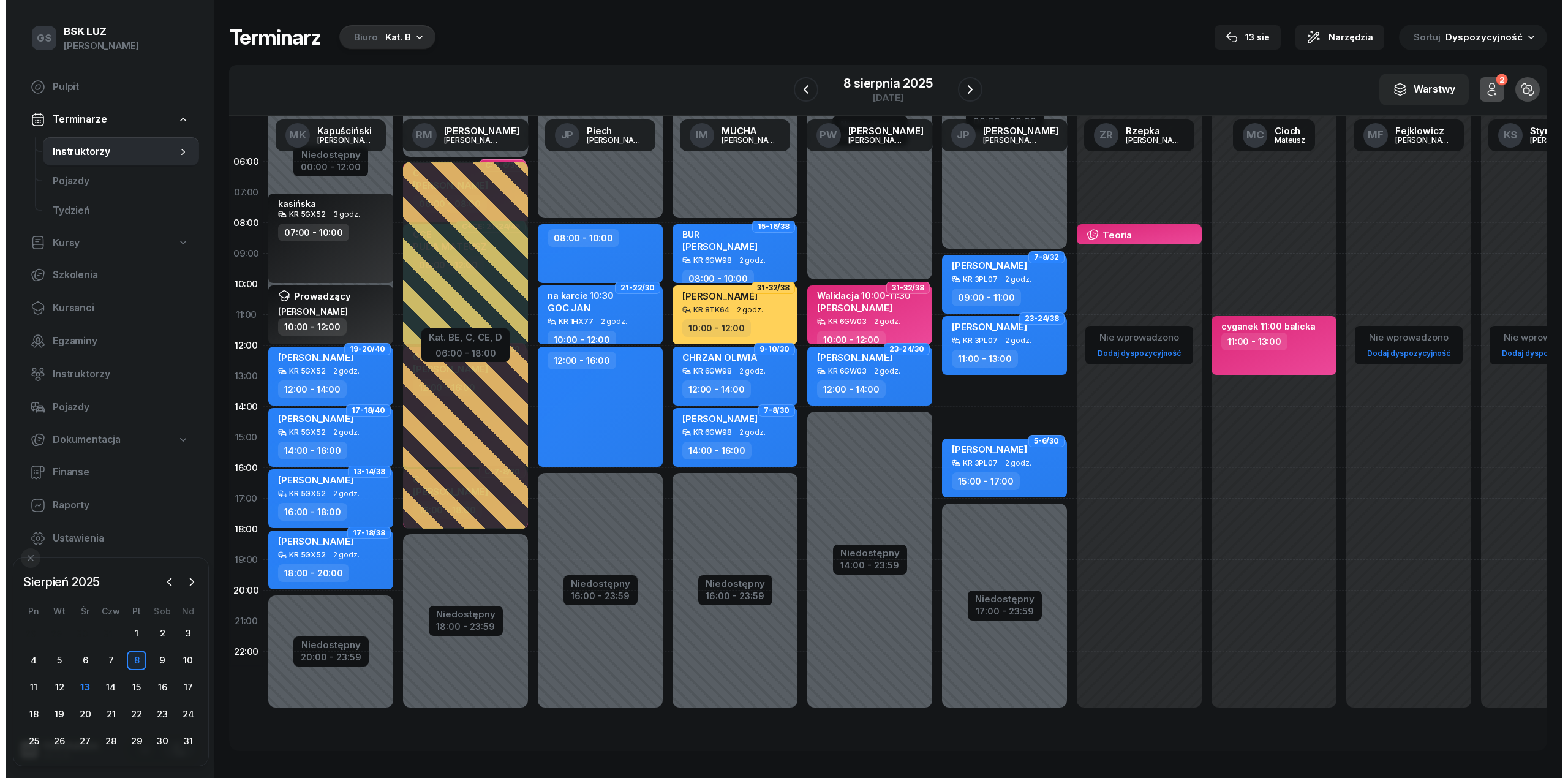
scroll to position [0, 737]
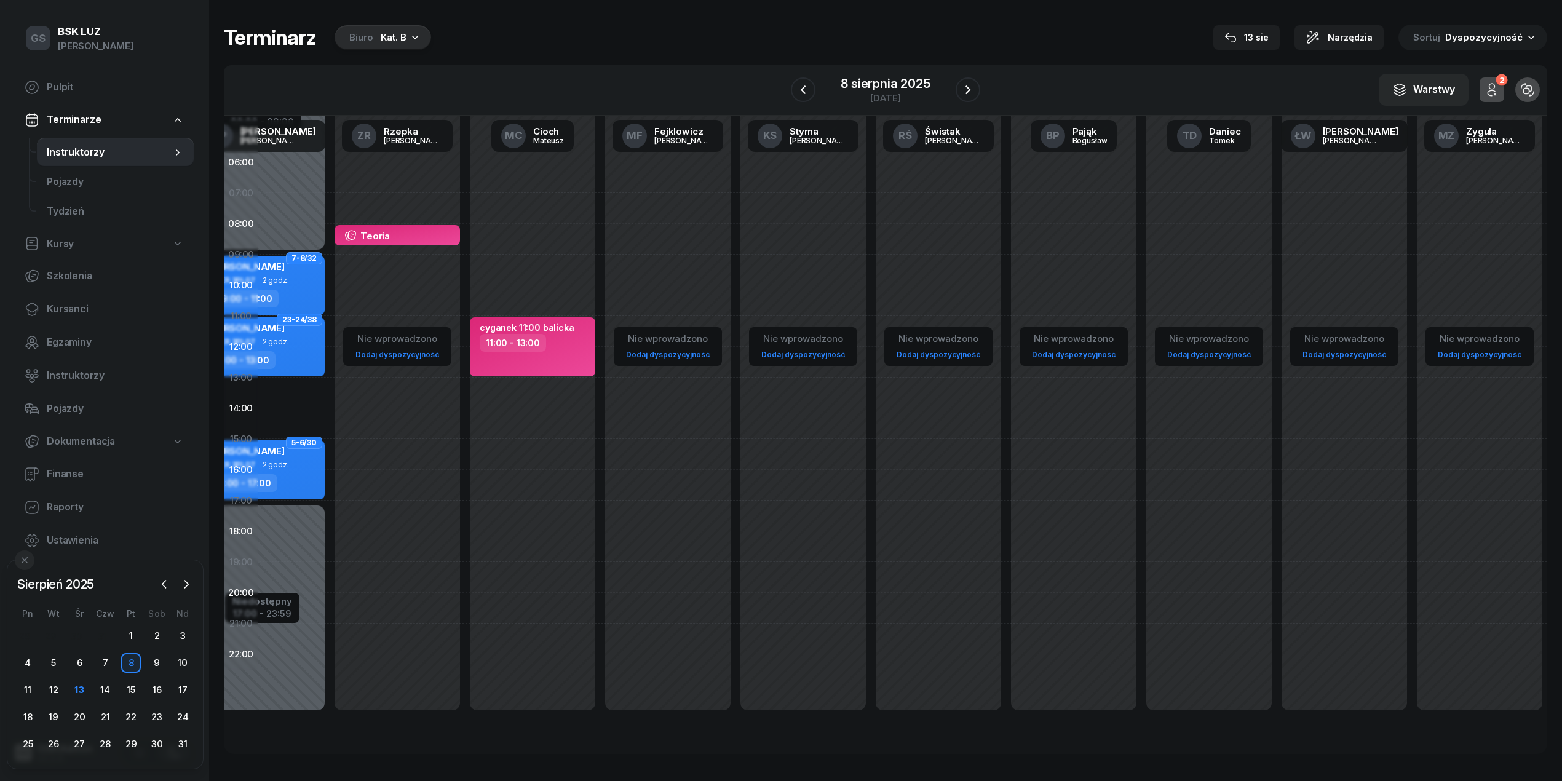
click at [1141, 176] on div "Nie wprowadzono Dodaj dyspozycyjność" at bounding box center [1208, 439] width 135 height 584
select select "06"
select select "08"
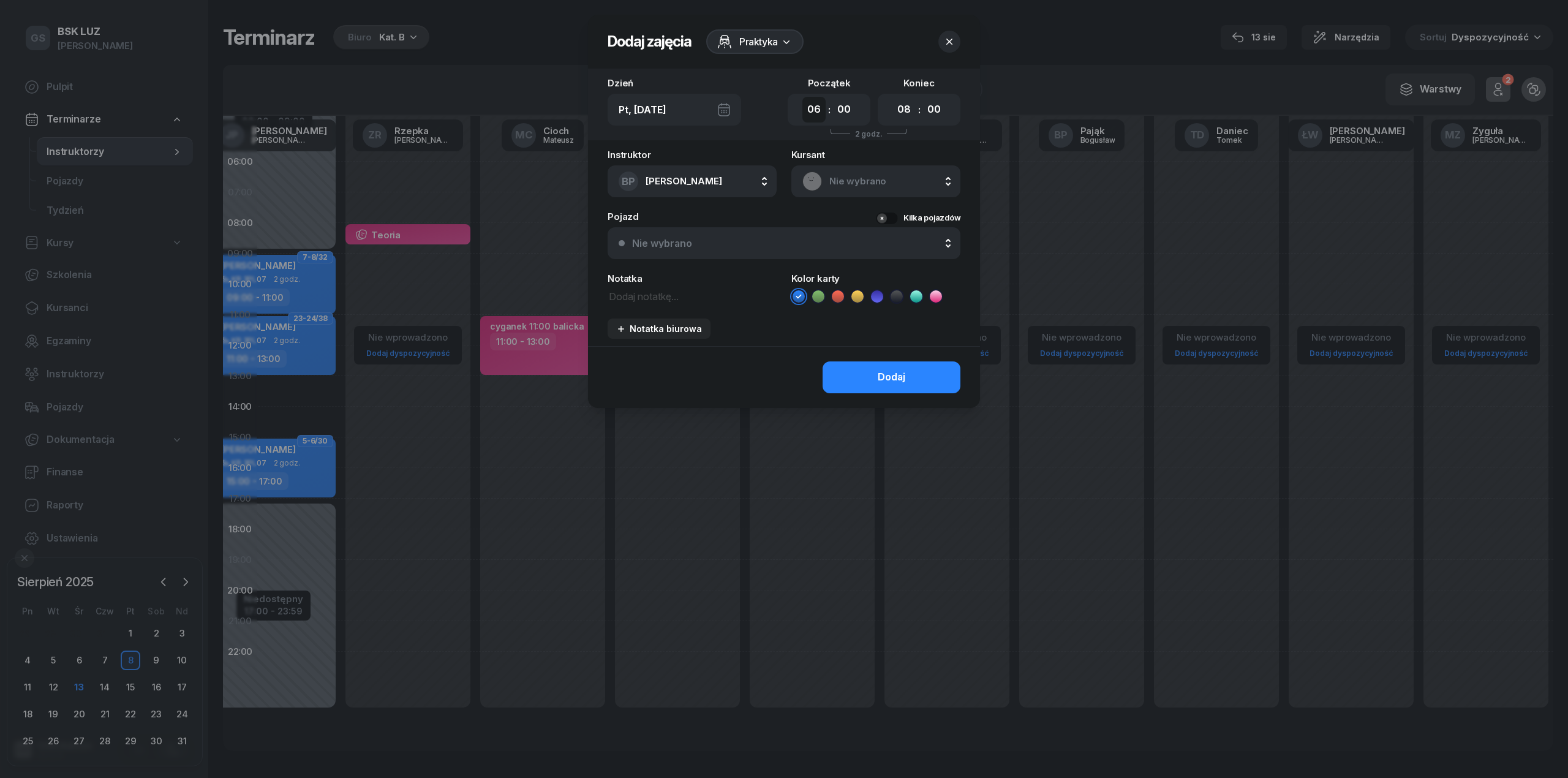
click at [817, 116] on select "00 01 02 03 04 05 06 07 08 09 10 11 12 13 14 15 16 17 18 19 20 21 22 23" at bounding box center [814, 110] width 23 height 26
select select "07"
click at [803, 97] on select "00 01 02 03 04 05 06 07 08 09 10 11 12 13 14 15 16 17 18 19 20 21 22 23" at bounding box center [814, 110] width 23 height 26
click at [906, 111] on select "00 01 02 03 04 05 06 07 08 09 10 11 12 13 14 15 16 17 18 19 20 21 22 23" at bounding box center [904, 110] width 23 height 26
select select "09"
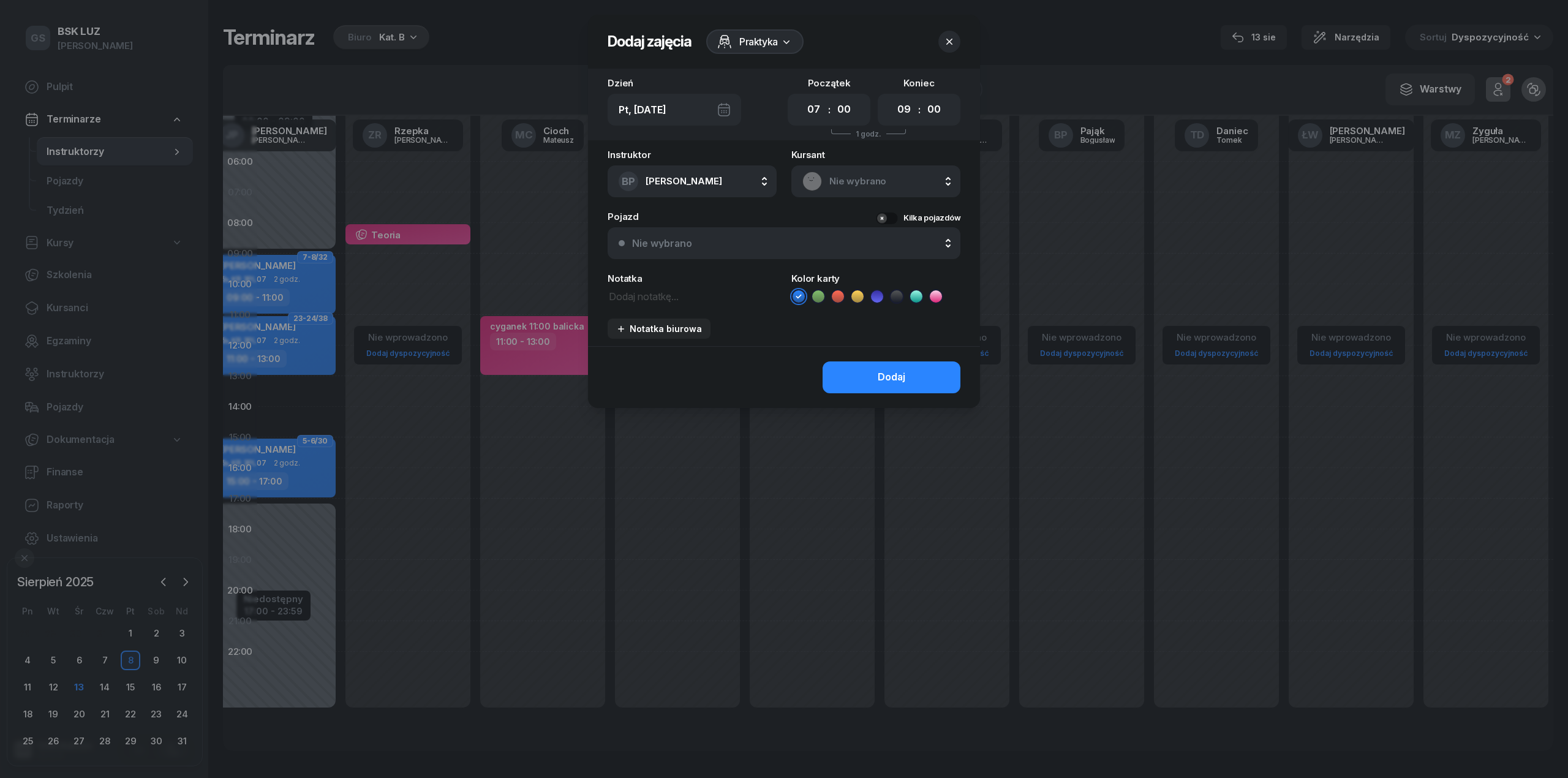
click at [893, 97] on select "00 01 02 03 04 05 06 07 08 09 10 11 12 13 14 15 16 17 18 19 20 21 22 23" at bounding box center [904, 110] width 23 height 26
click at [704, 305] on div "Instruktor BP Pająk Bogusław AK Koryciński Artur BP Pająk Bogusław DA Arendarcz…" at bounding box center [784, 248] width 392 height 196
click at [696, 299] on textarea at bounding box center [692, 296] width 169 height 16
type textarea "cieśla"
click at [892, 297] on icon at bounding box center [897, 296] width 12 height 12
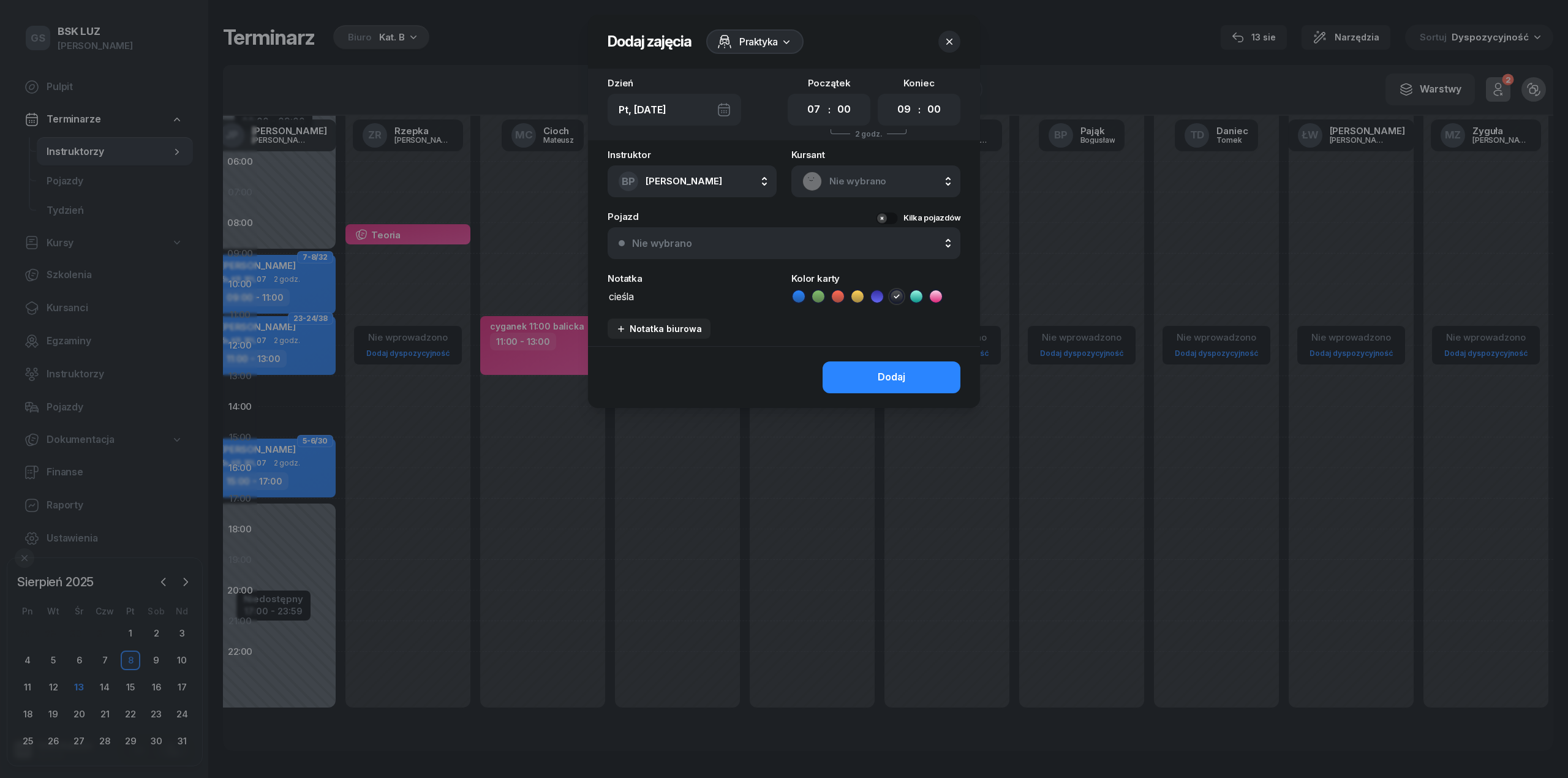
click at [772, 244] on div "Nie wybrano" at bounding box center [791, 243] width 318 height 10
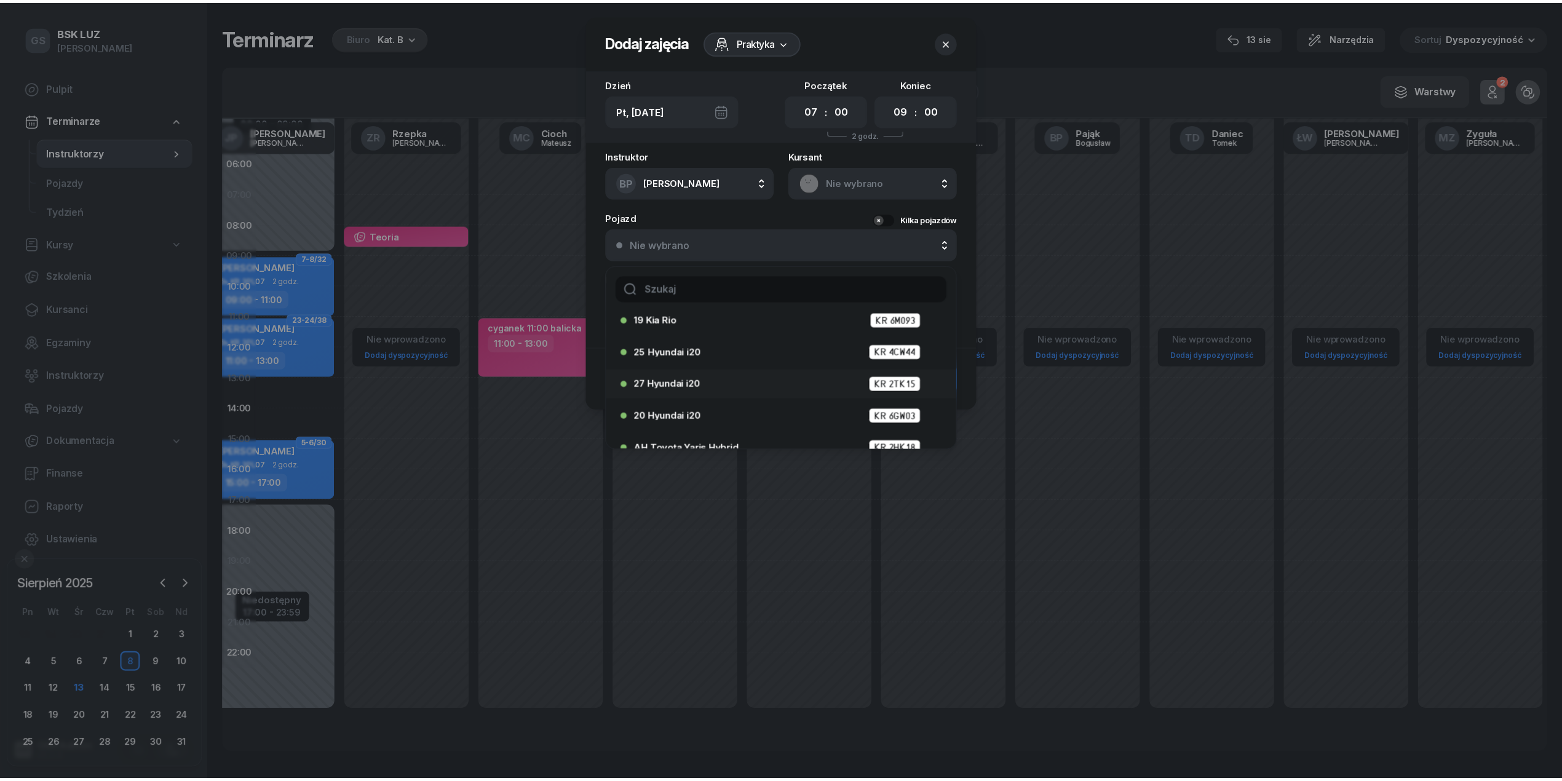
scroll to position [1065, 0]
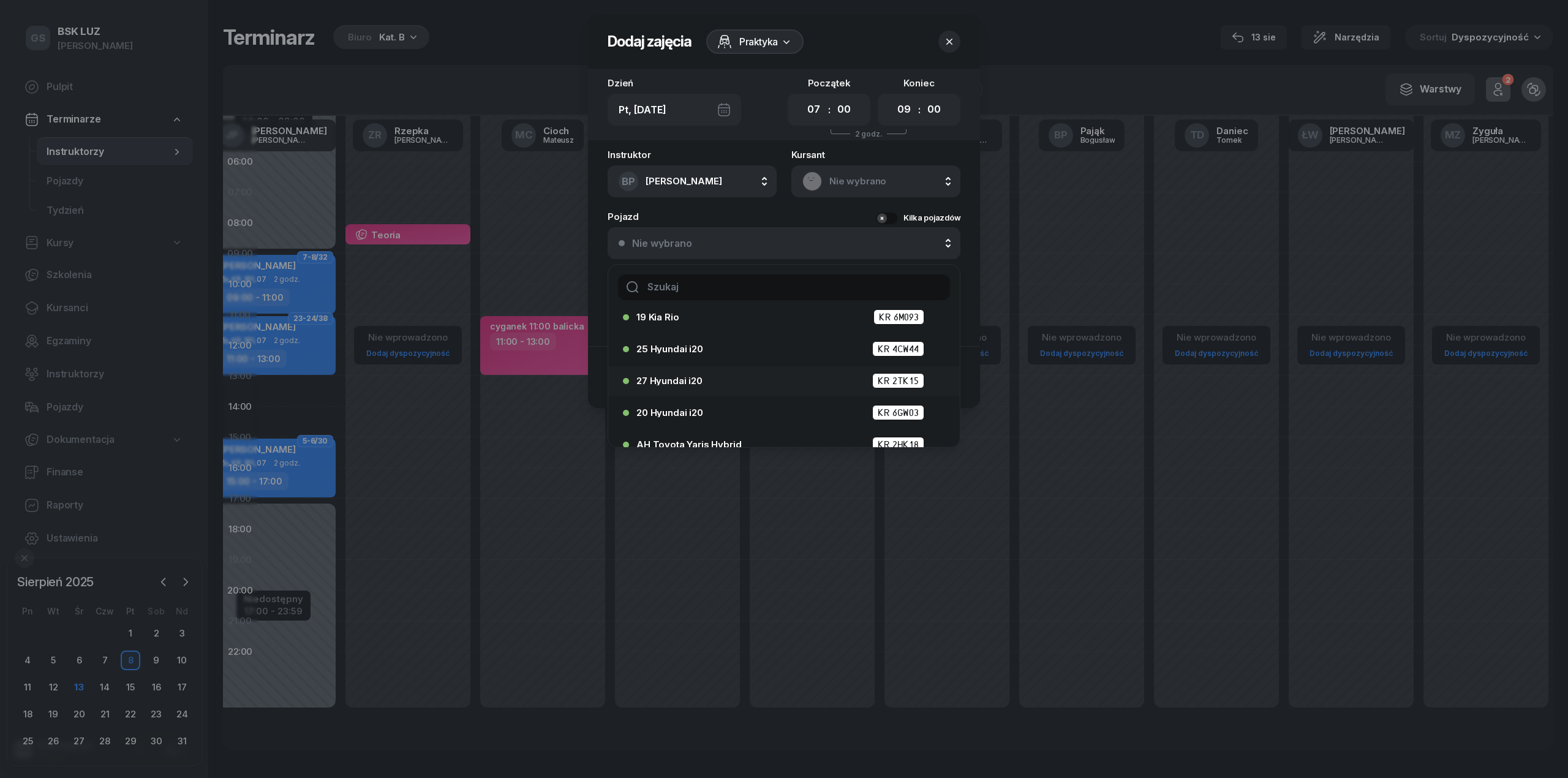
click at [712, 381] on div "27 Hyundai i20 KR 2TK15" at bounding box center [787, 380] width 302 height 15
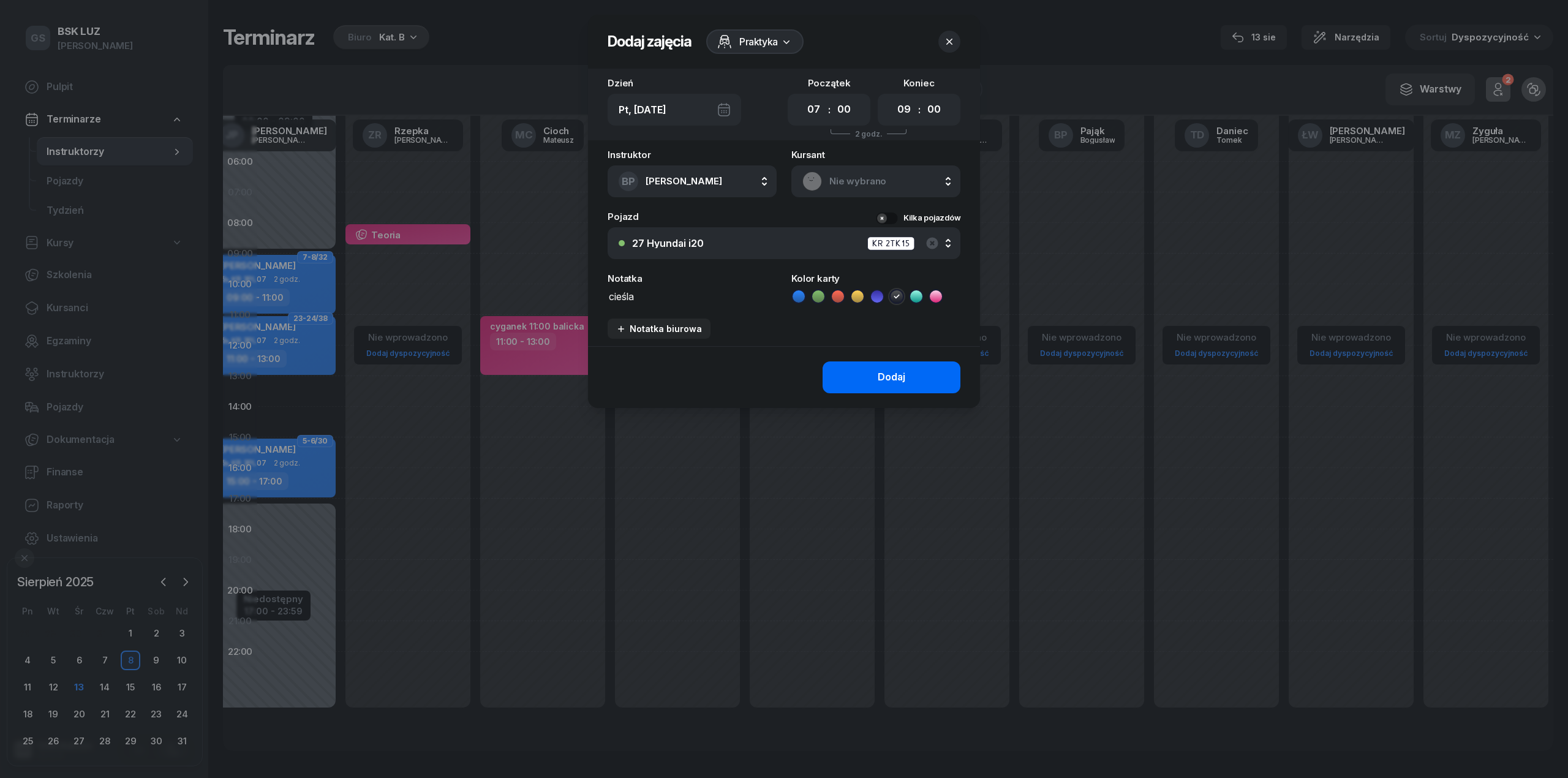
click at [878, 369] on button "Dodaj" at bounding box center [892, 378] width 137 height 32
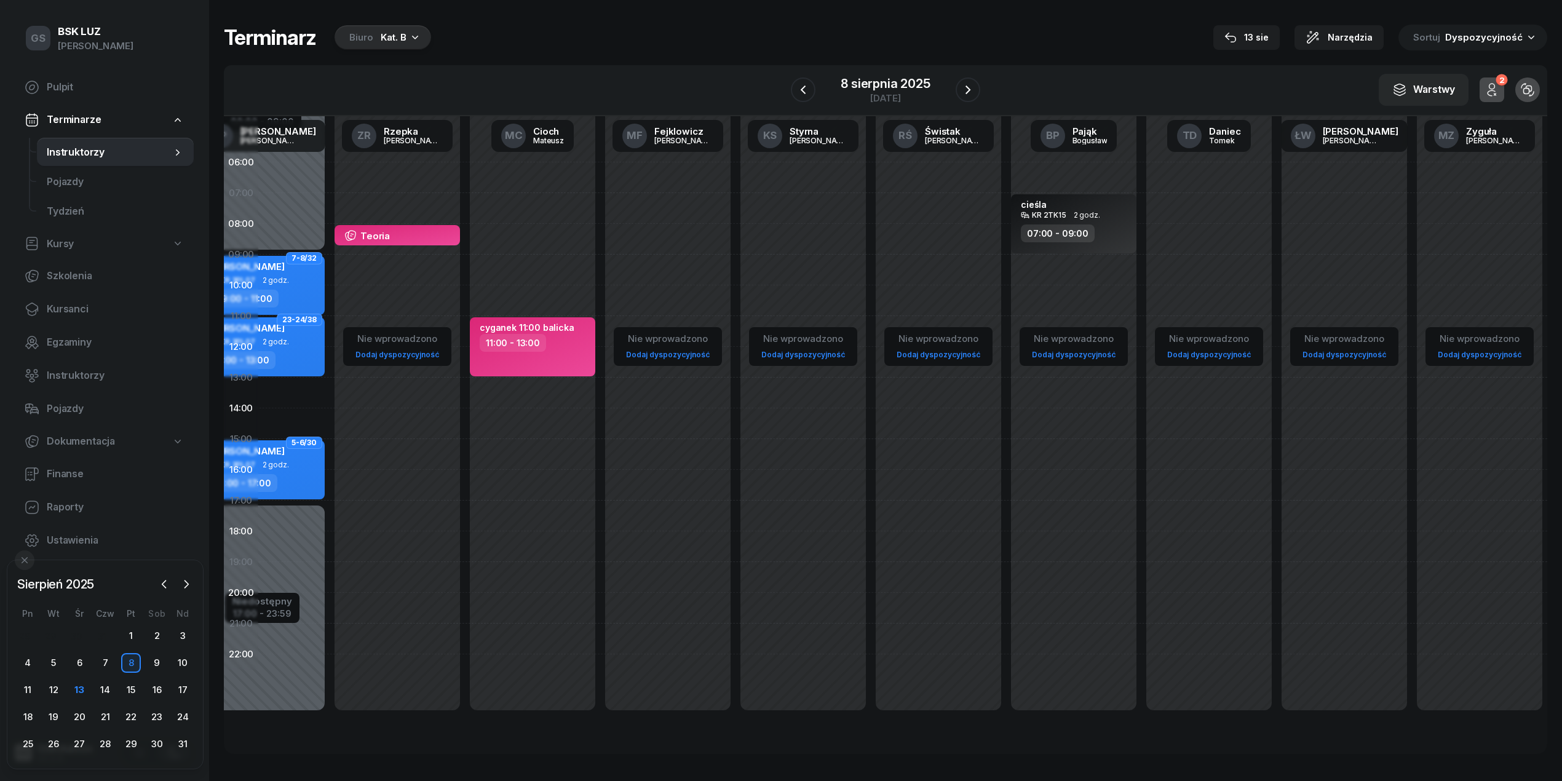
click at [1141, 387] on div "Nie wprowadzono Dodaj dyspozycyjność cieśla KR 2TK15 2 godz. 07:00 - 09:00" at bounding box center [1208, 439] width 135 height 584
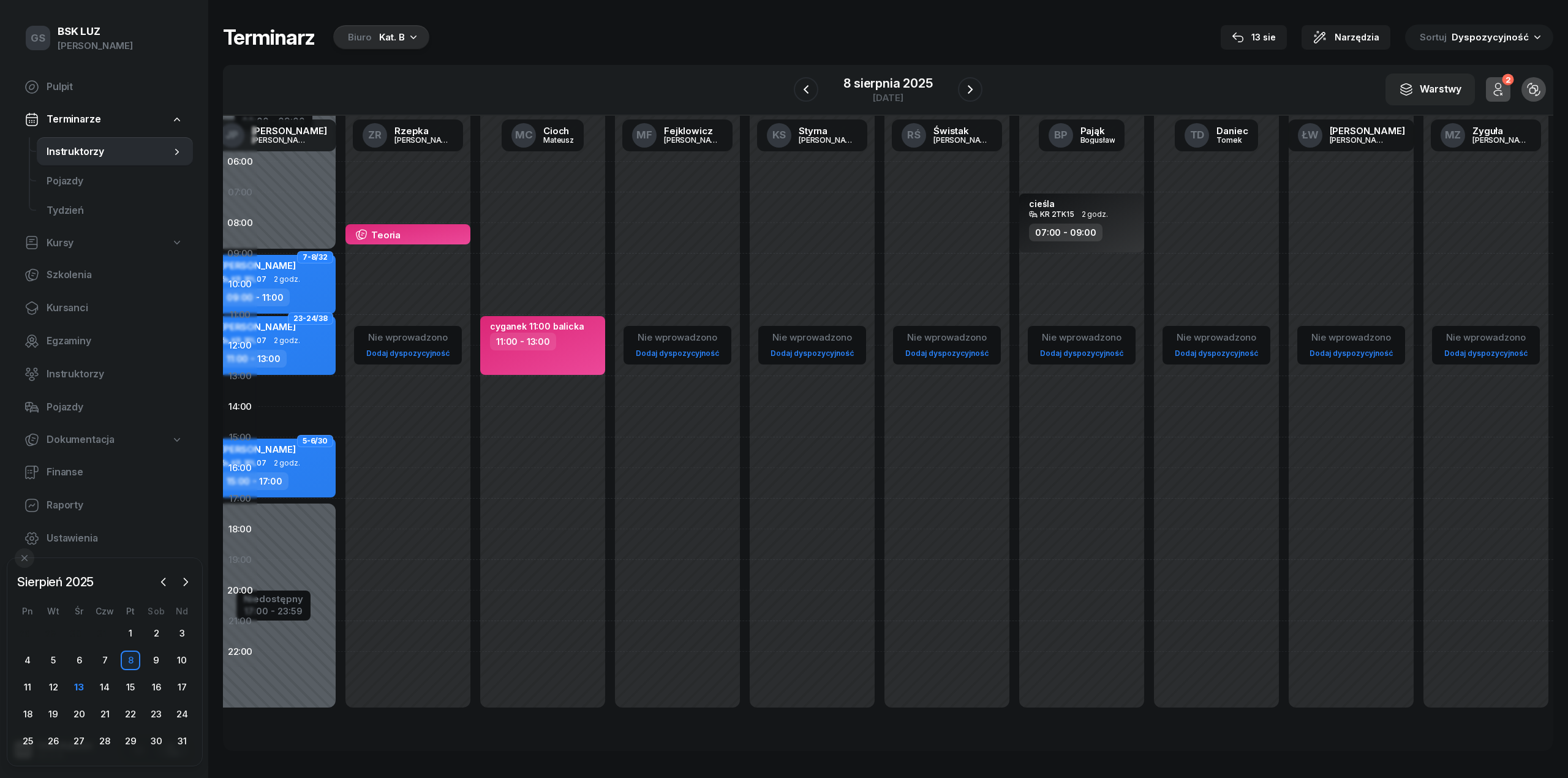
select select "13"
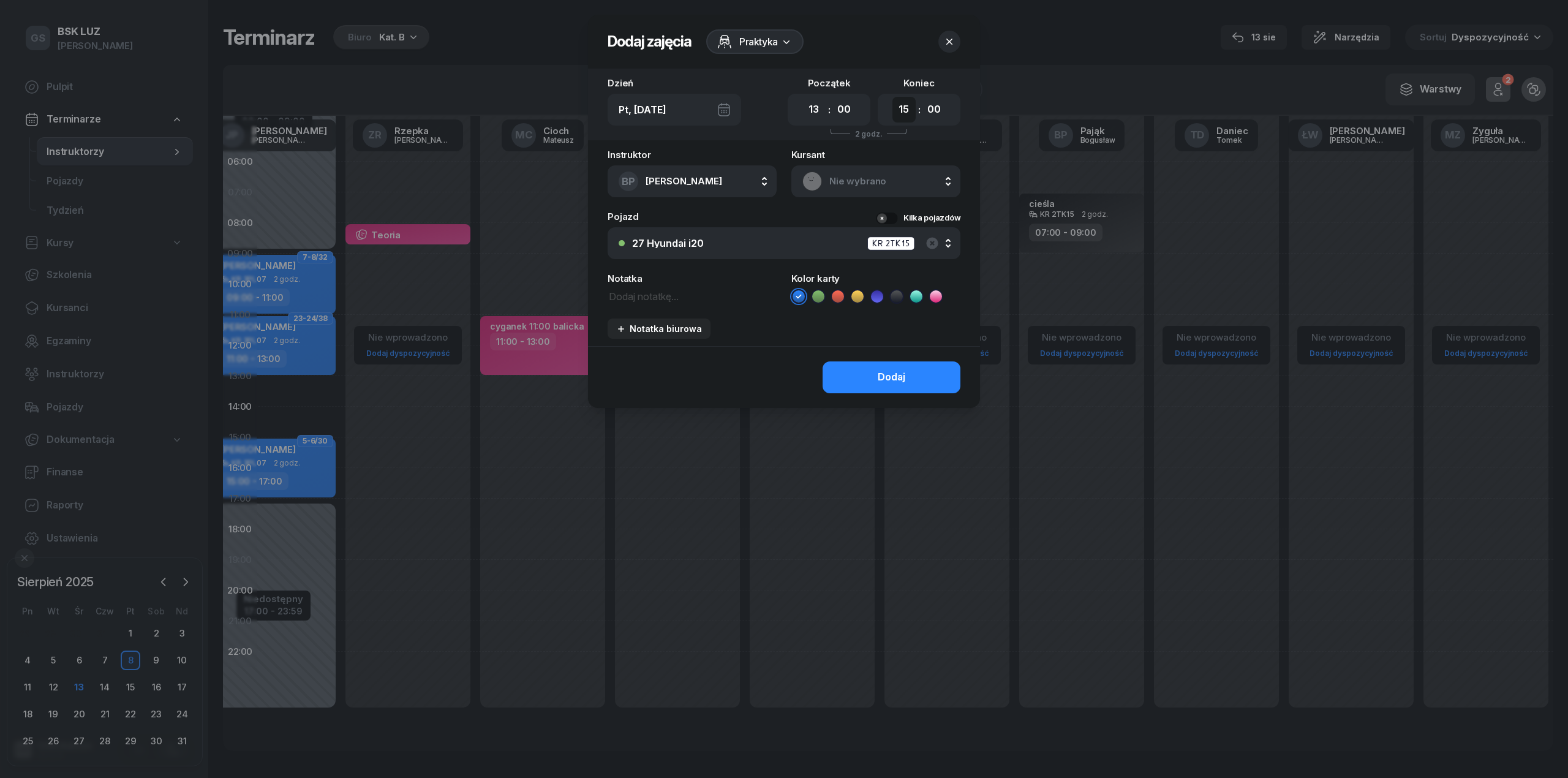
click at [905, 116] on select "00 01 02 03 04 05 06 07 08 09 10 11 12 13 14 15 16 17 18 19 20 21 22 23" at bounding box center [904, 110] width 23 height 26
select select "14"
click at [893, 97] on select "00 01 02 03 04 05 06 07 08 09 10 11 12 13 14 15 16 17 18 19 20 21 22 23" at bounding box center [904, 110] width 23 height 26
click at [672, 300] on textarea at bounding box center [692, 296] width 169 height 16
type textarea "cieśla"
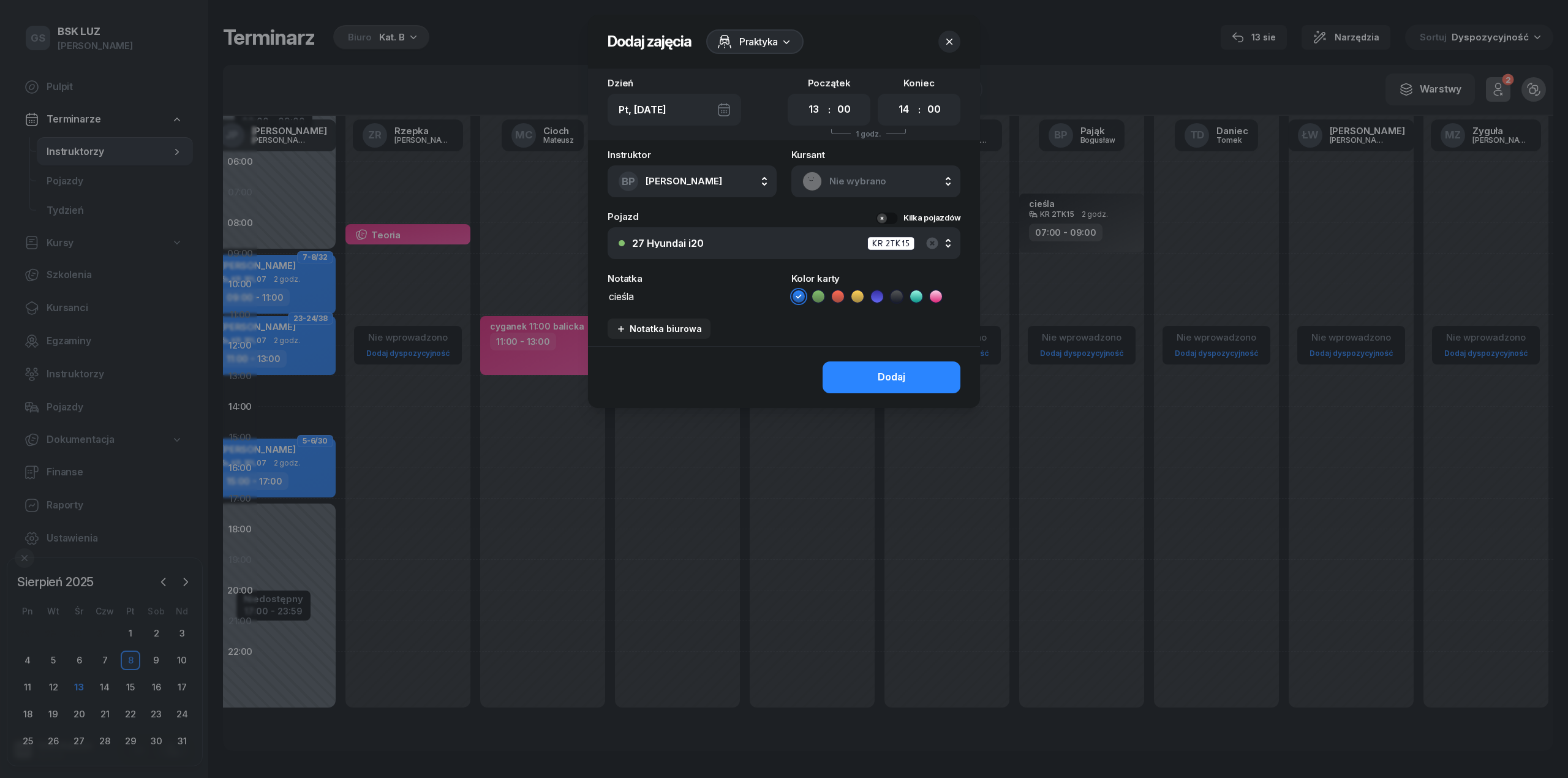
click at [898, 305] on div "Instruktor BP Pająk Bogusław AK Koryciński Artur BP Pająk Bogusław DA Arendarcz…" at bounding box center [784, 248] width 392 height 196
click at [871, 365] on button "Dodaj" at bounding box center [892, 378] width 137 height 32
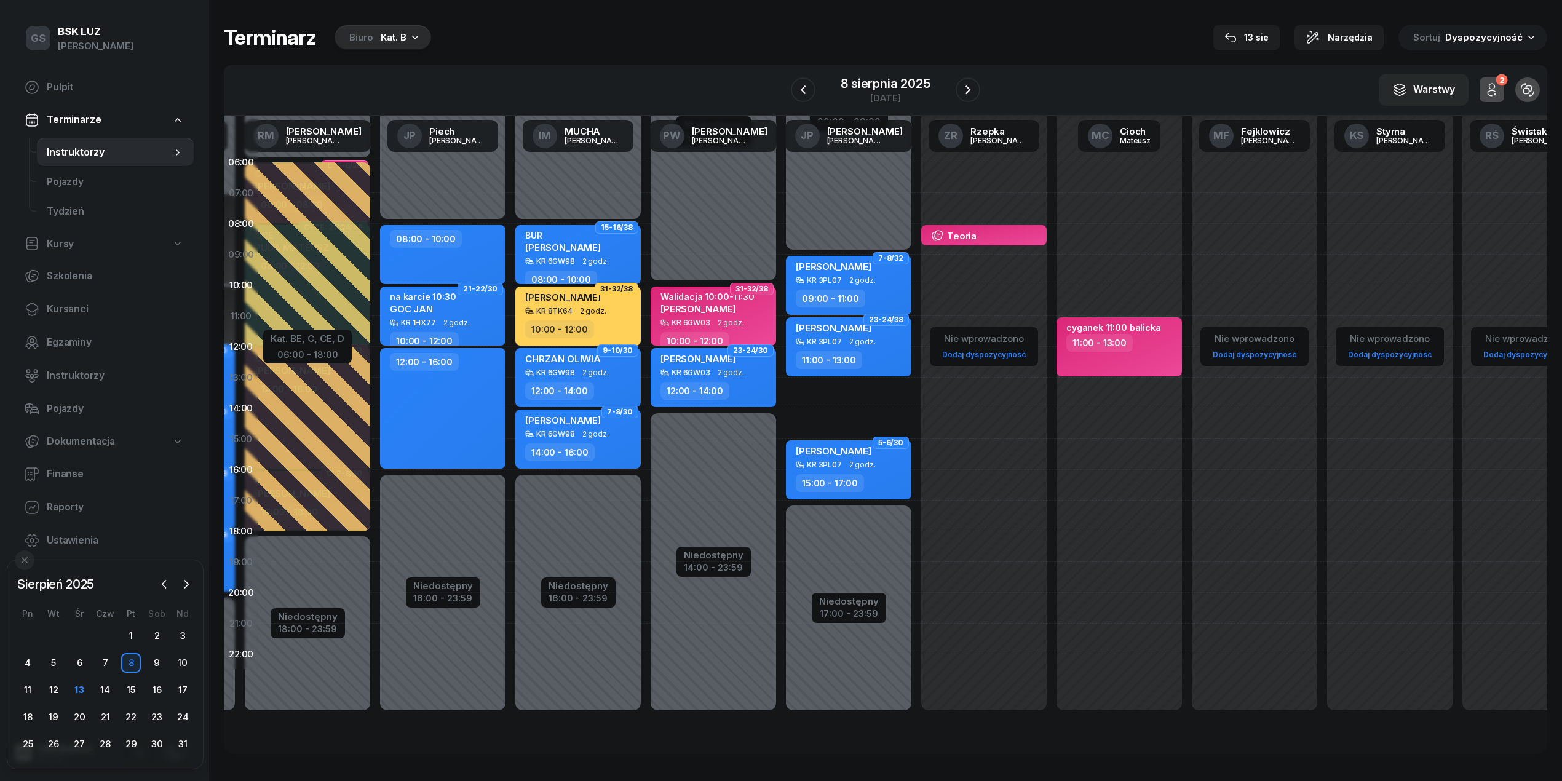
scroll to position [0, 0]
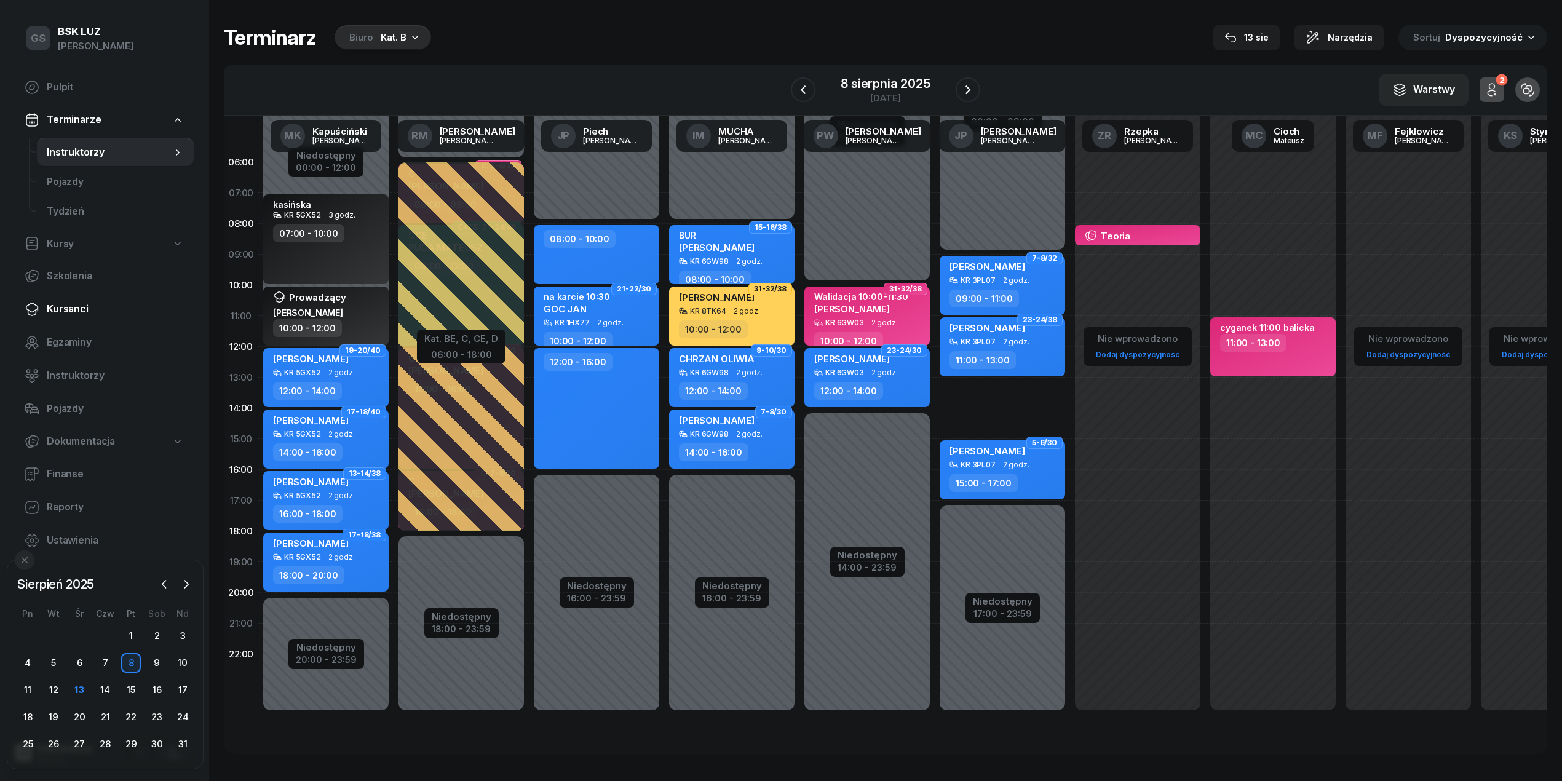
click at [128, 300] on link "Kursanci" at bounding box center [104, 310] width 179 height 30
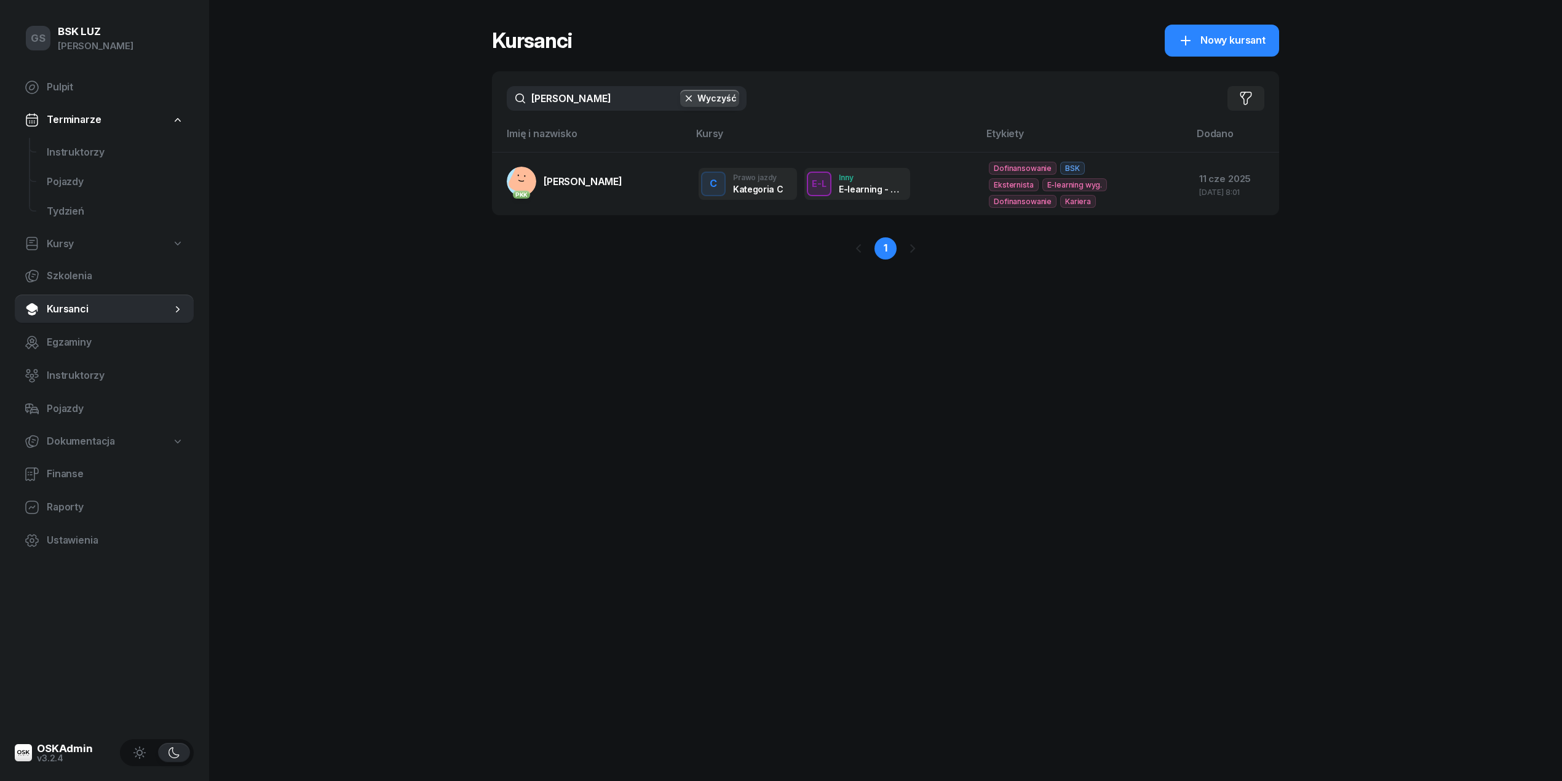
click at [598, 93] on input "pagacz" at bounding box center [627, 98] width 240 height 25
click at [598, 94] on input "pagacz" at bounding box center [627, 98] width 240 height 25
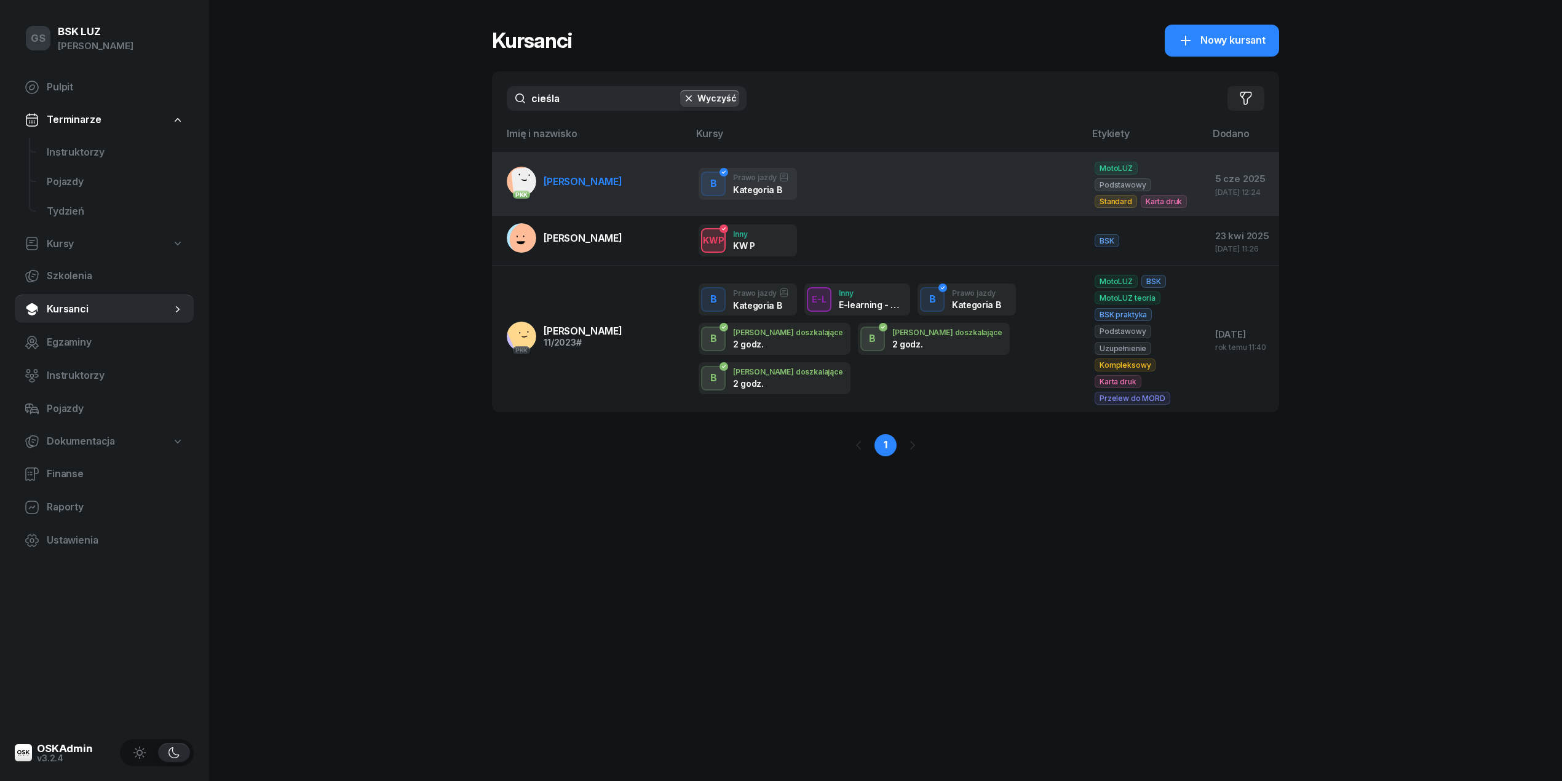
type input "cieśla"
click at [577, 175] on span "CIEŚLA MICHAŁ" at bounding box center [583, 181] width 79 height 12
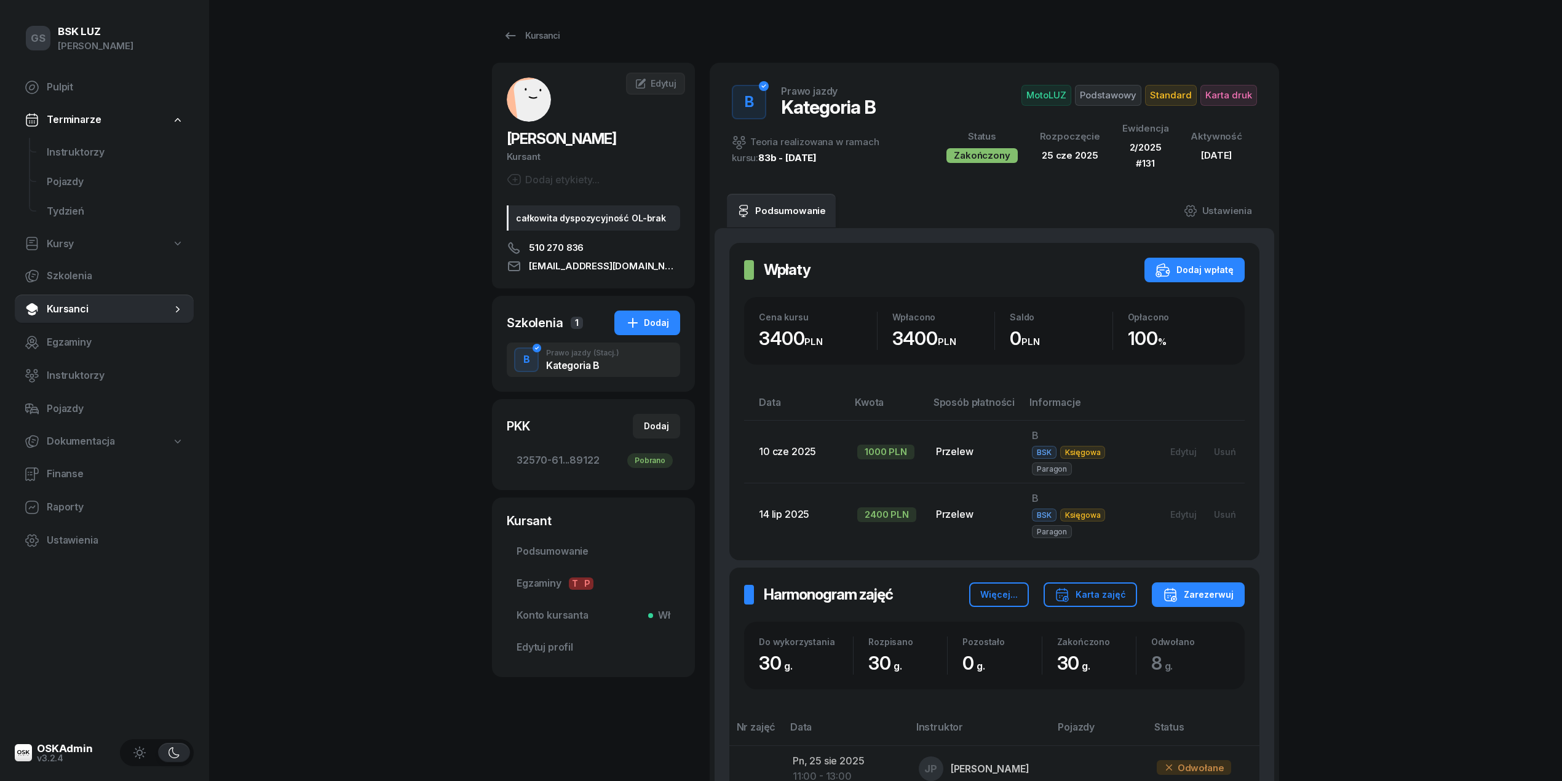
scroll to position [1, 0]
click at [114, 167] on link "Pojazdy" at bounding box center [115, 182] width 157 height 30
click at [108, 149] on span "Instruktorzy" at bounding box center [115, 153] width 137 height 16
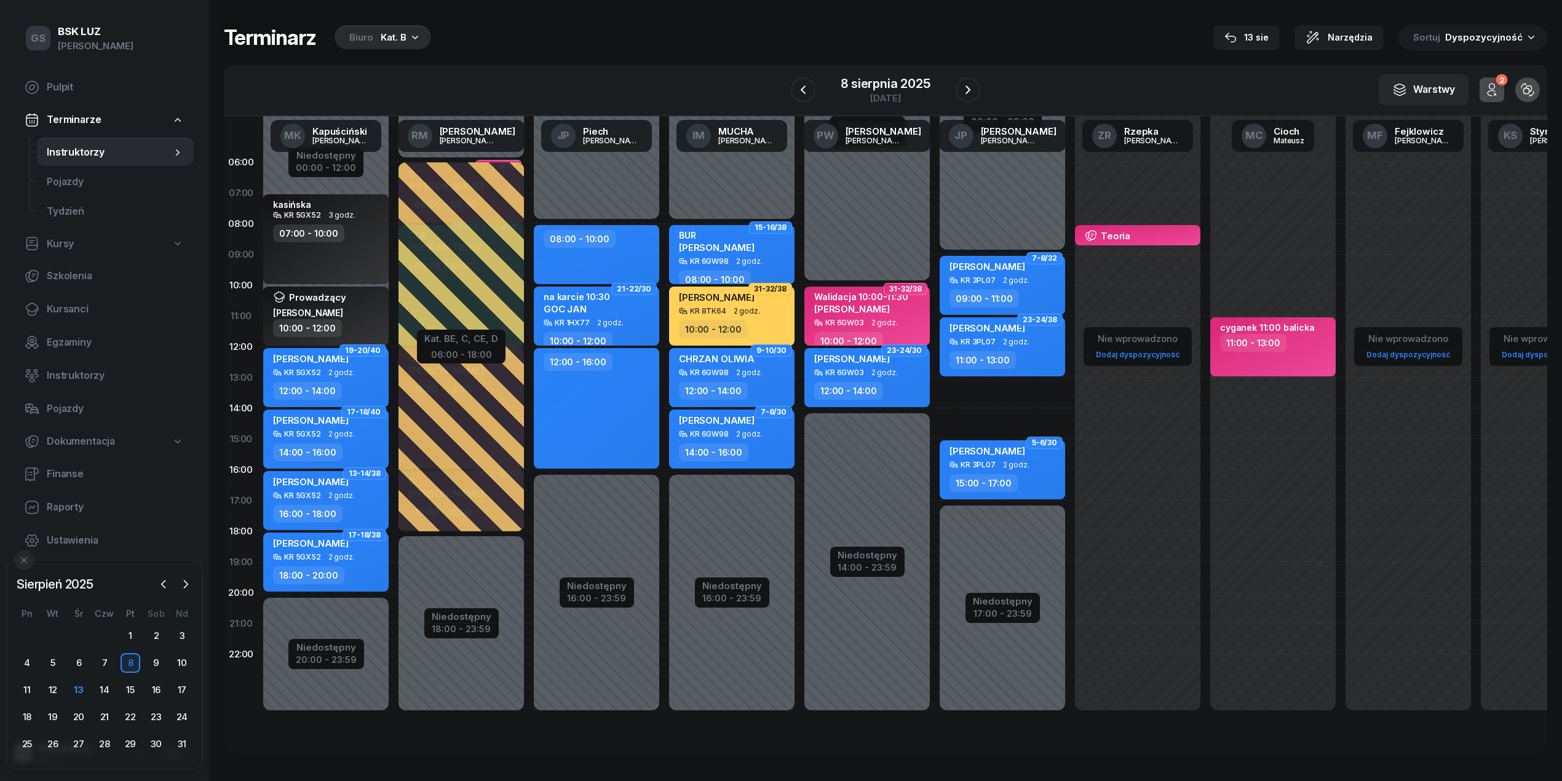
click at [399, 42] on div "Kat. B" at bounding box center [394, 37] width 26 height 15
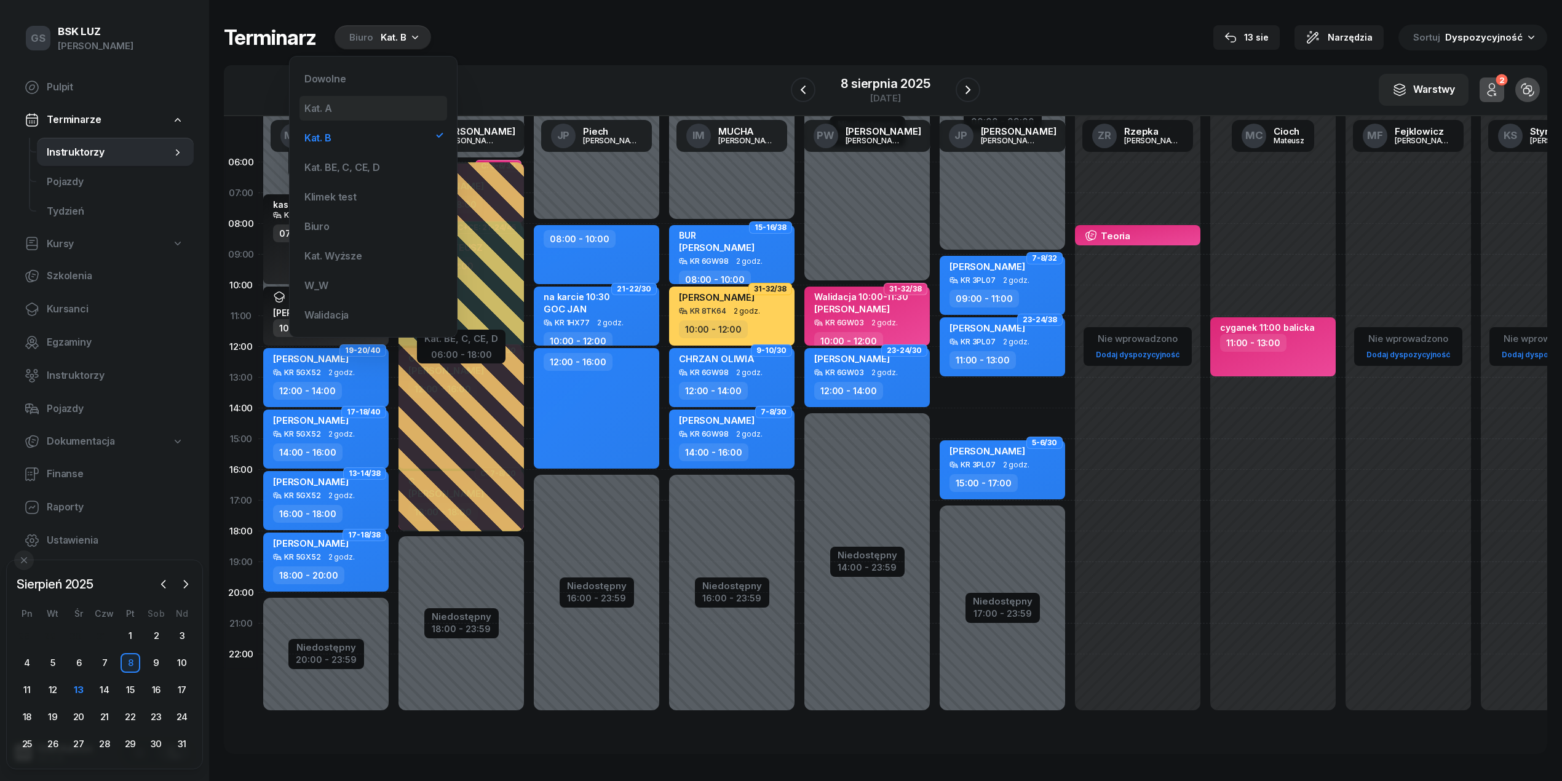
click at [350, 111] on div "Kat. A" at bounding box center [373, 108] width 148 height 25
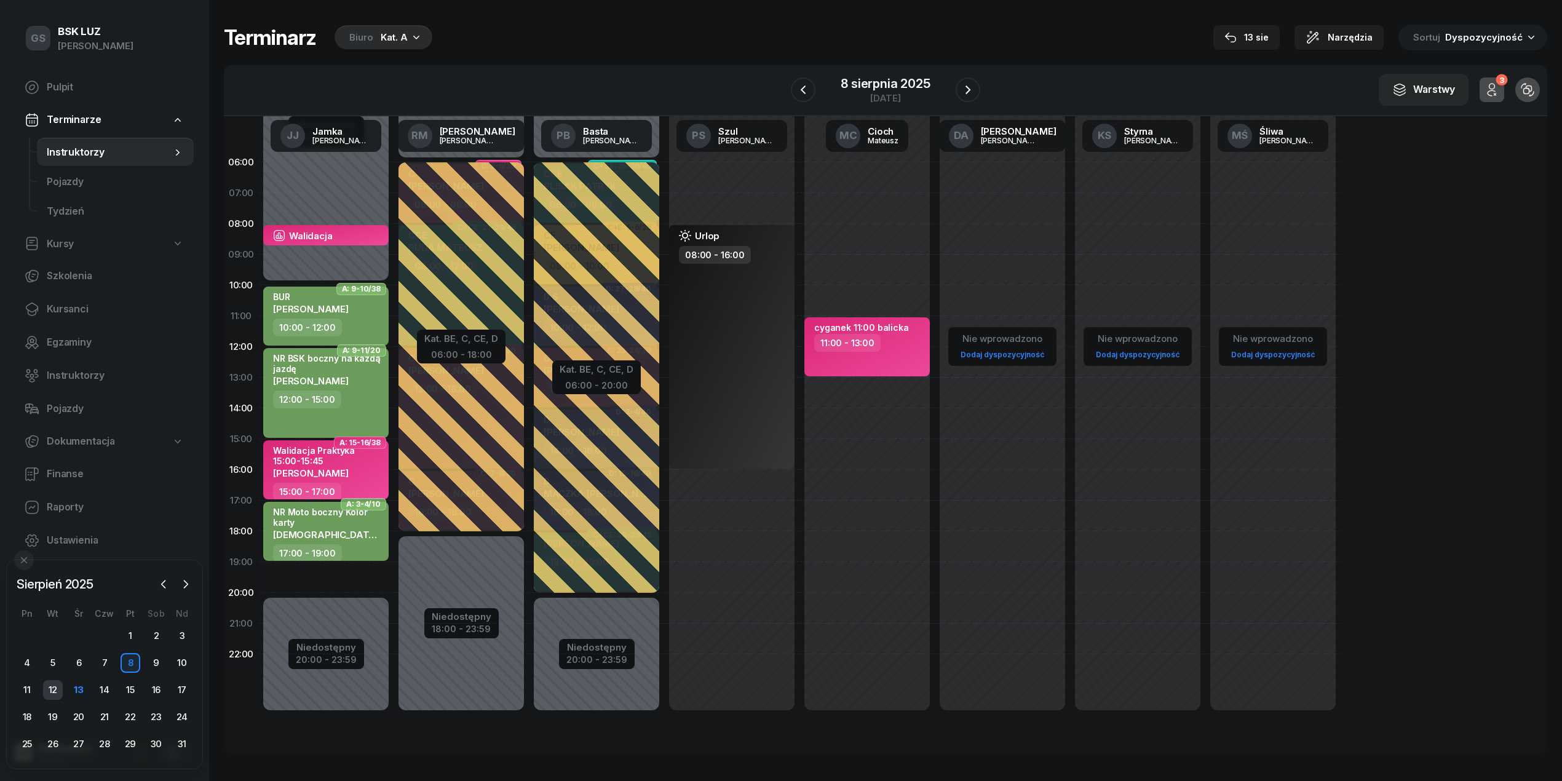
click at [60, 690] on div "12" at bounding box center [53, 690] width 20 height 20
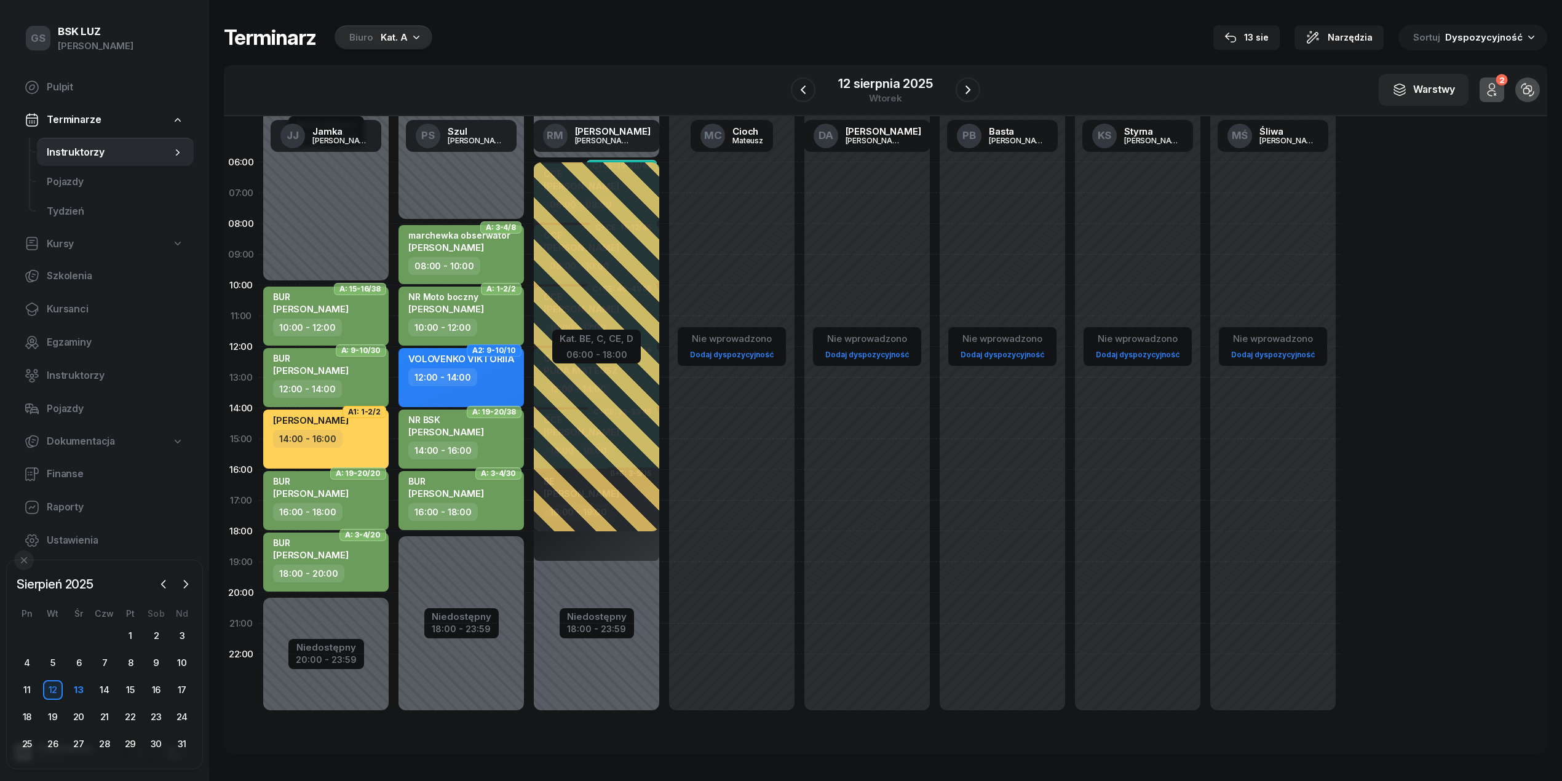
click at [371, 43] on div "Biuro Kat. A" at bounding box center [384, 37] width 98 height 25
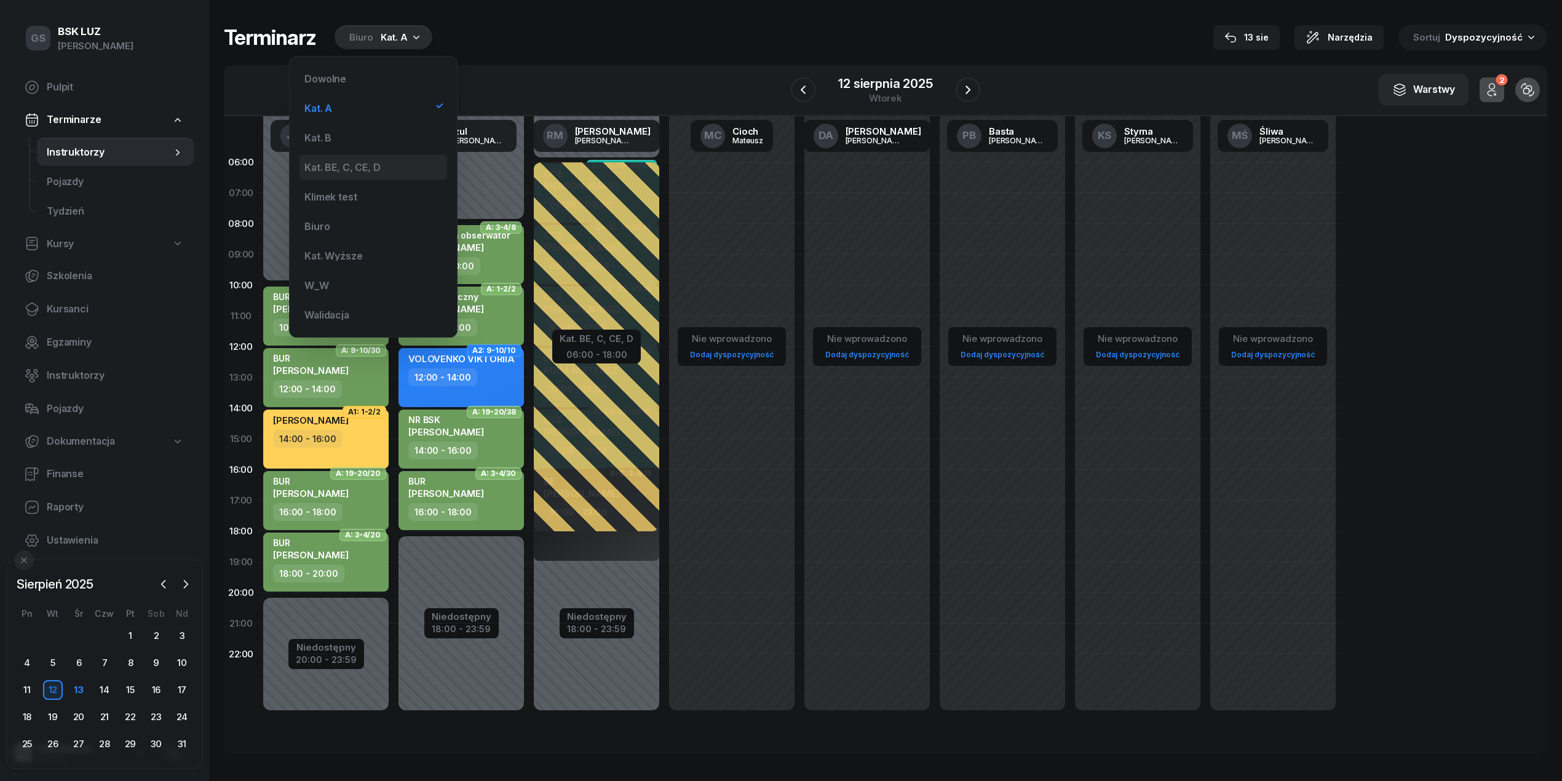
click at [372, 161] on div "Kat. BE, C, CE, D" at bounding box center [373, 167] width 148 height 25
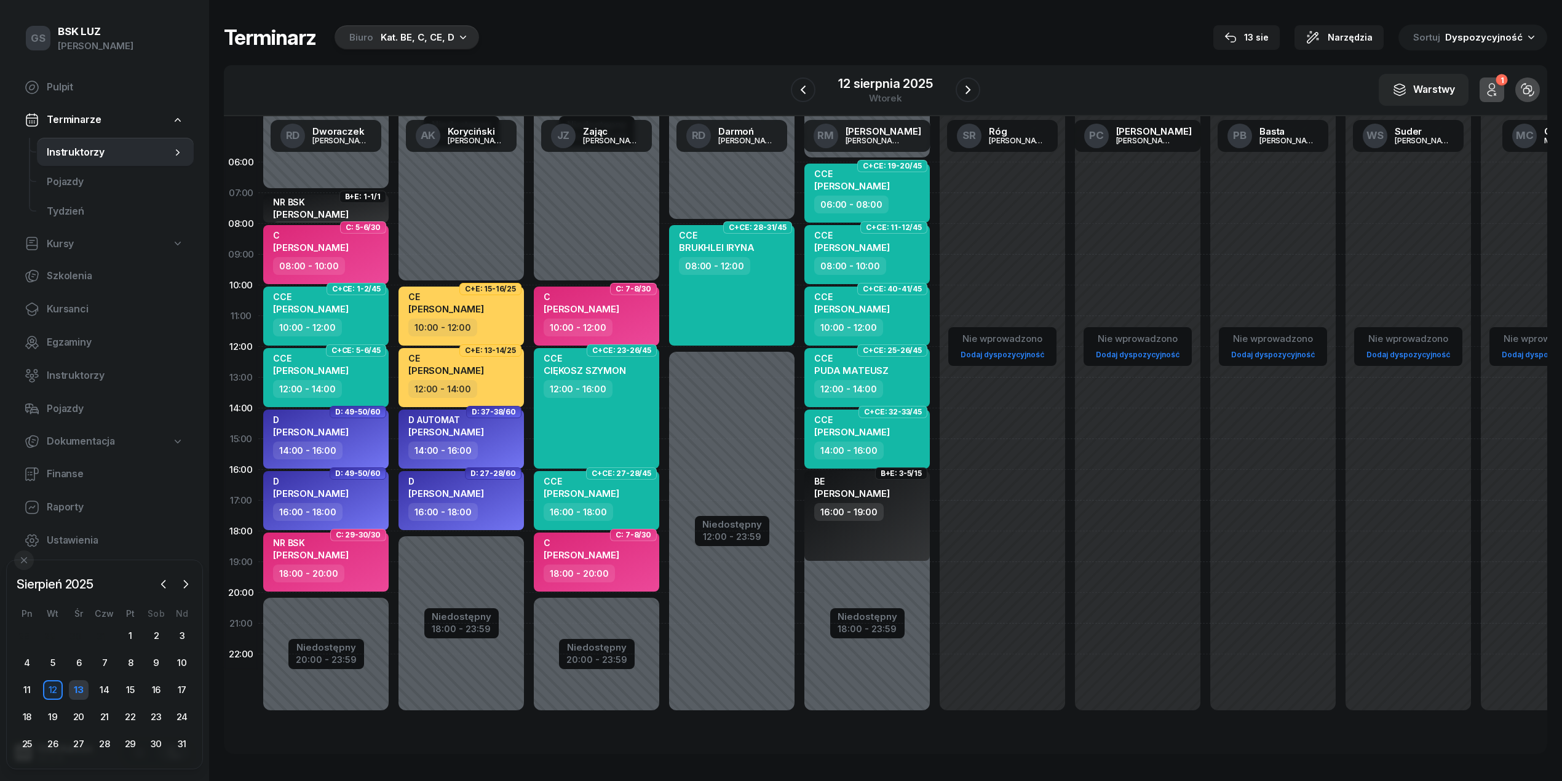
click at [77, 689] on div "13" at bounding box center [79, 690] width 20 height 20
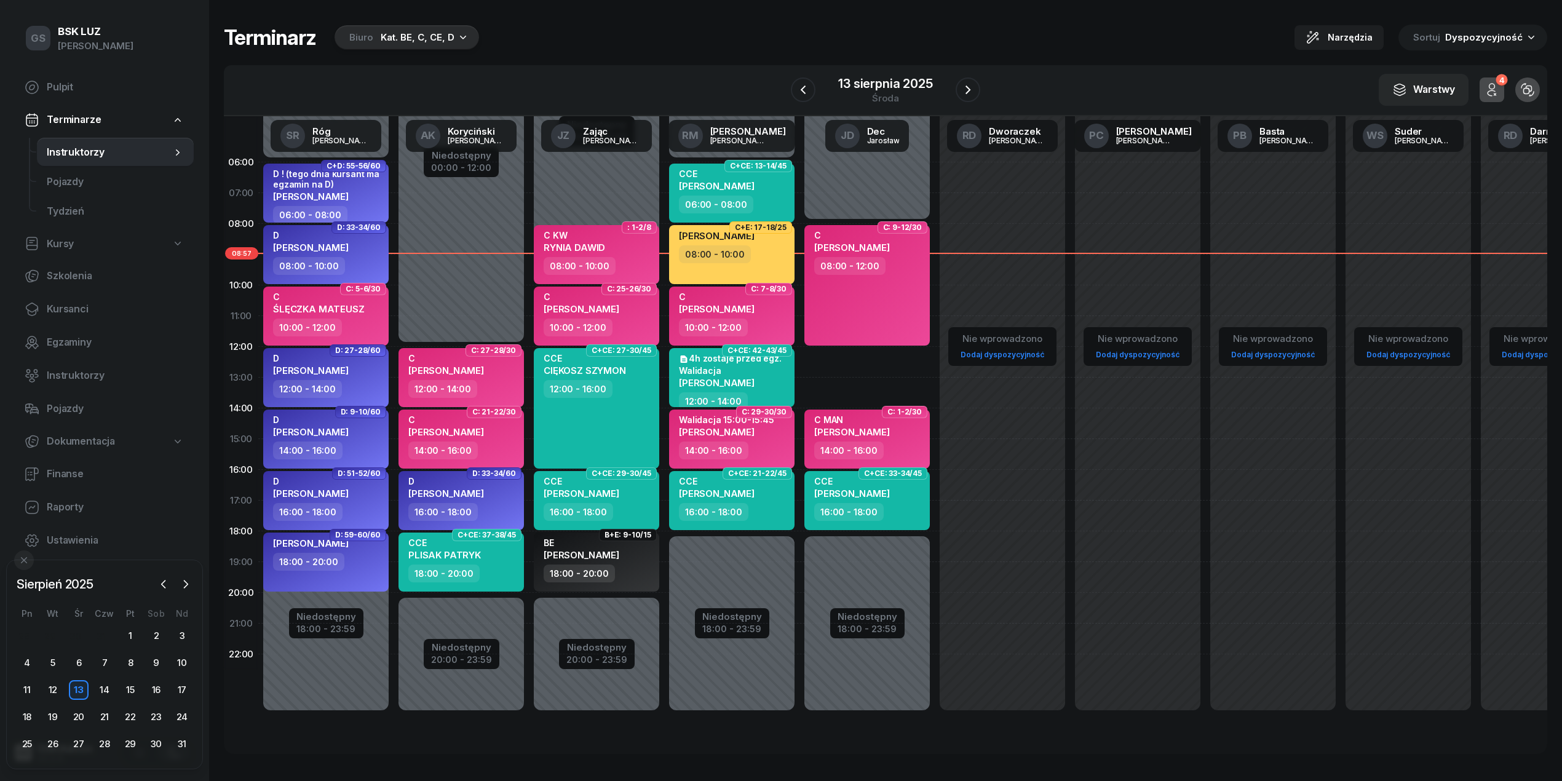
click at [429, 42] on div "Kat. BE, C, CE, D" at bounding box center [418, 37] width 74 height 15
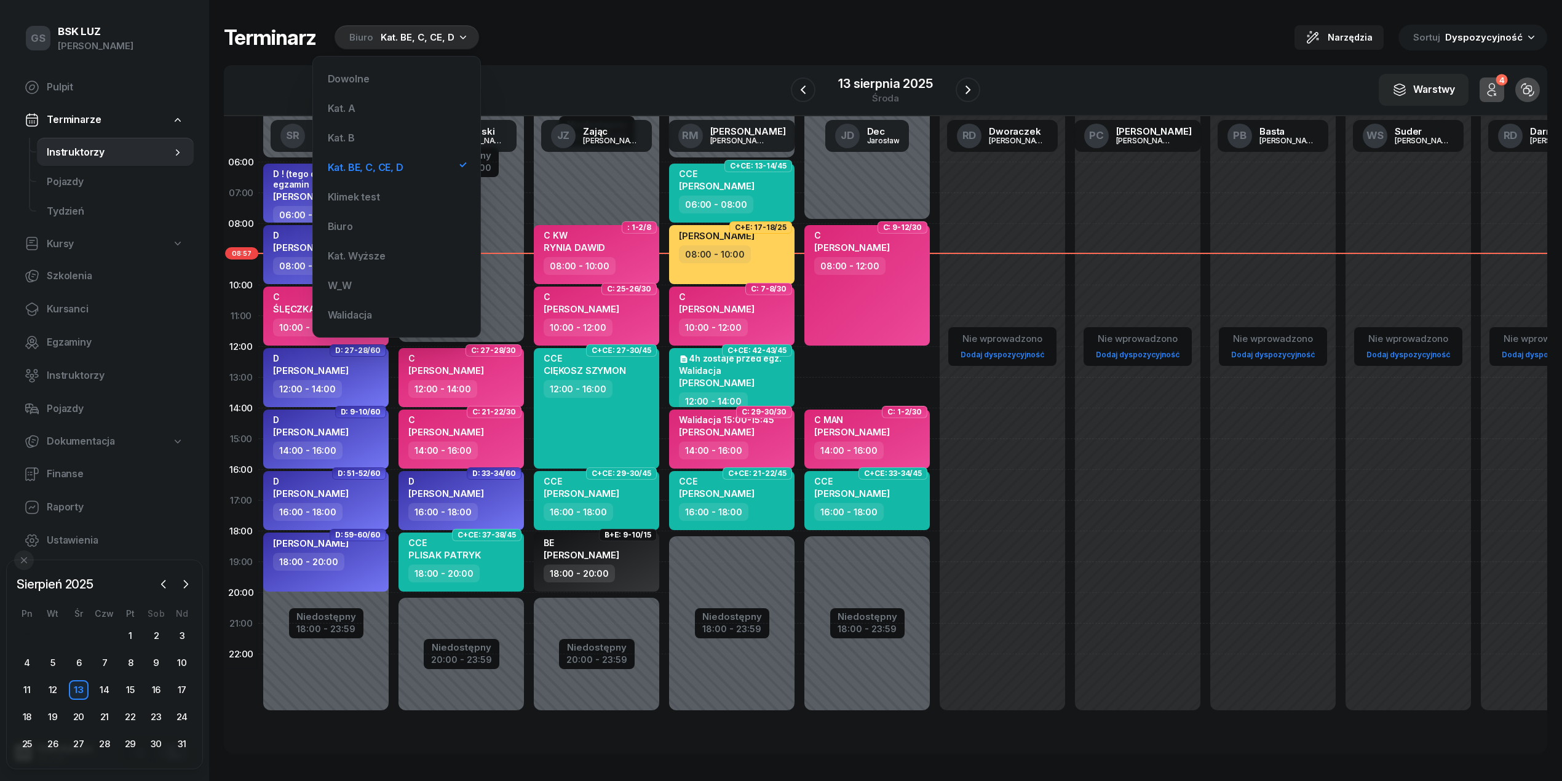
click at [596, 45] on div "Terminarz Biuro Kat. BE, C, CE, D Narzędzia Sortuj Dyspozycyjność" at bounding box center [885, 38] width 1323 height 26
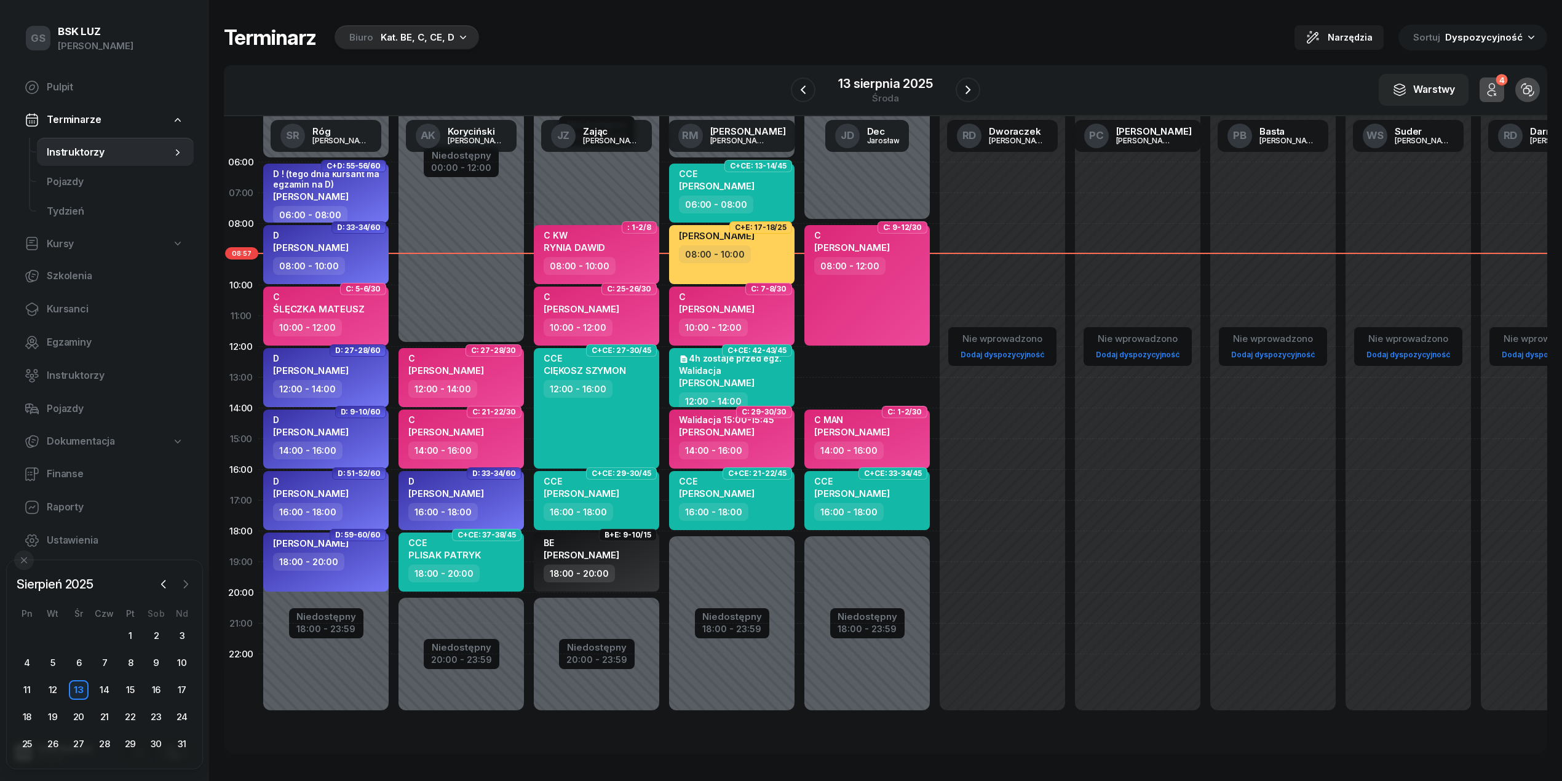
click at [185, 583] on icon "button" at bounding box center [186, 584] width 12 height 12
click at [23, 640] on div "1" at bounding box center [27, 636] width 20 height 20
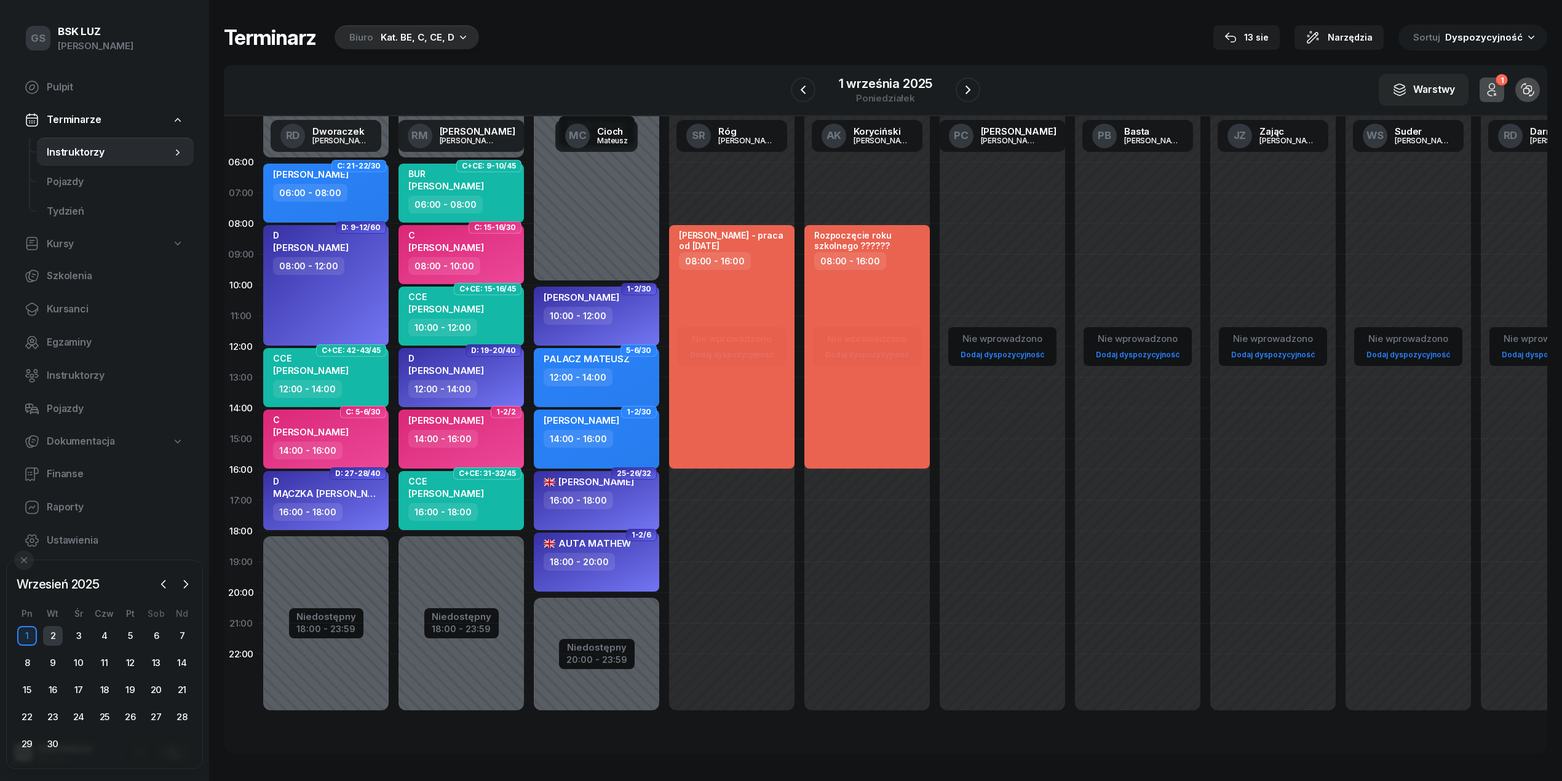
click at [47, 638] on div "2" at bounding box center [53, 636] width 20 height 20
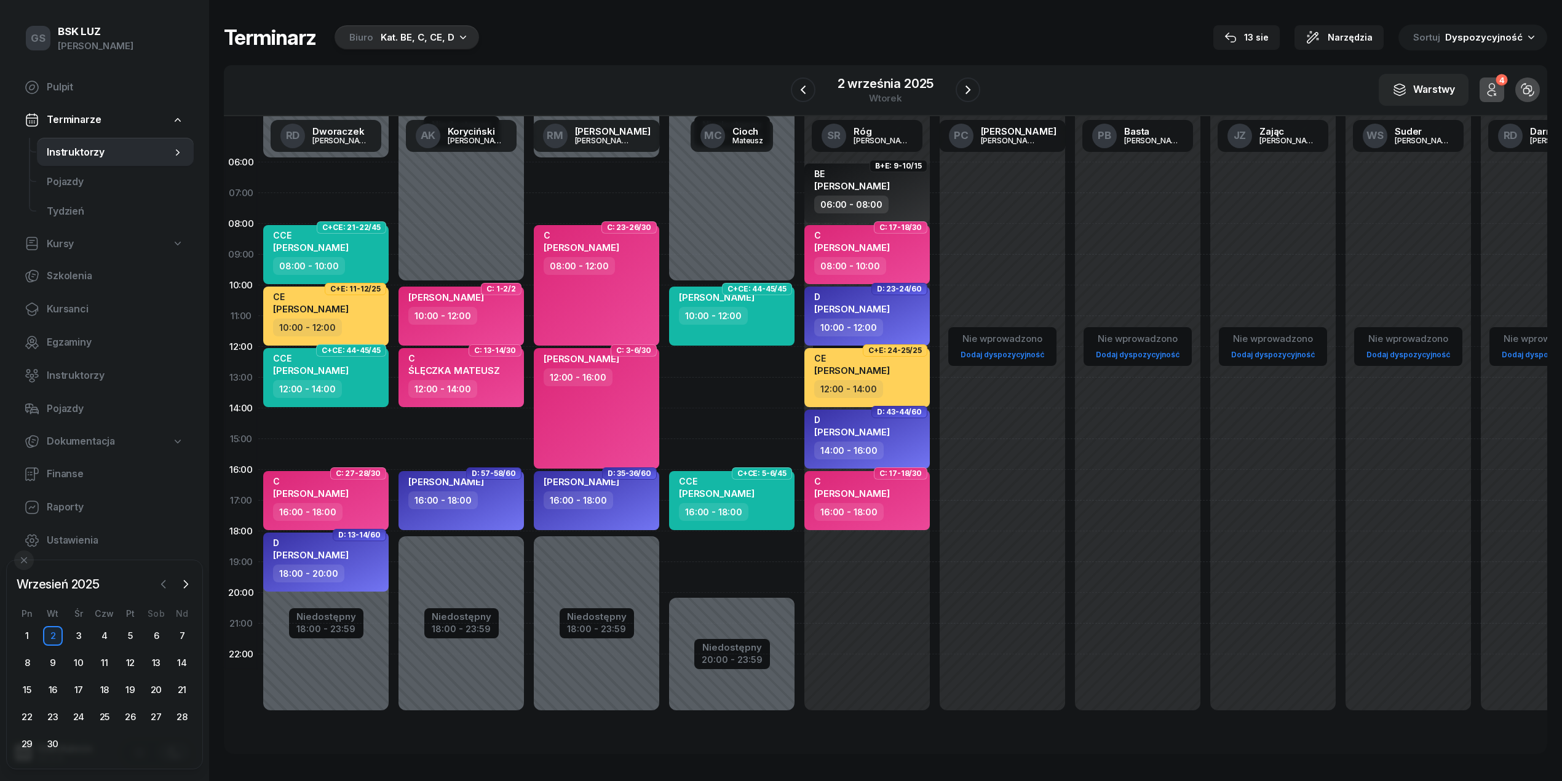
click at [164, 592] on button "button" at bounding box center [163, 584] width 18 height 18
click at [183, 753] on div "31" at bounding box center [182, 744] width 20 height 20
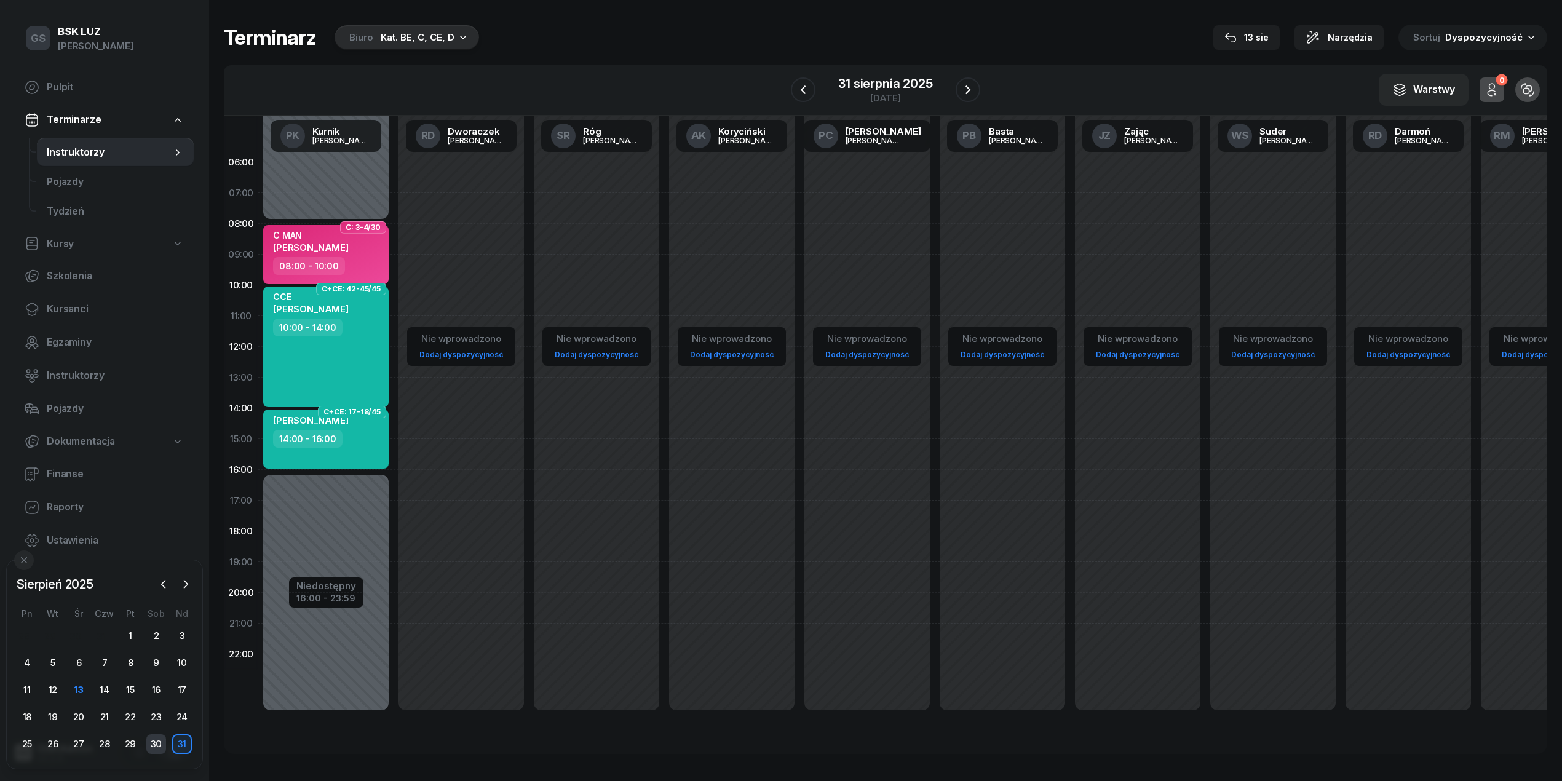
click at [162, 750] on div "30" at bounding box center [156, 744] width 20 height 20
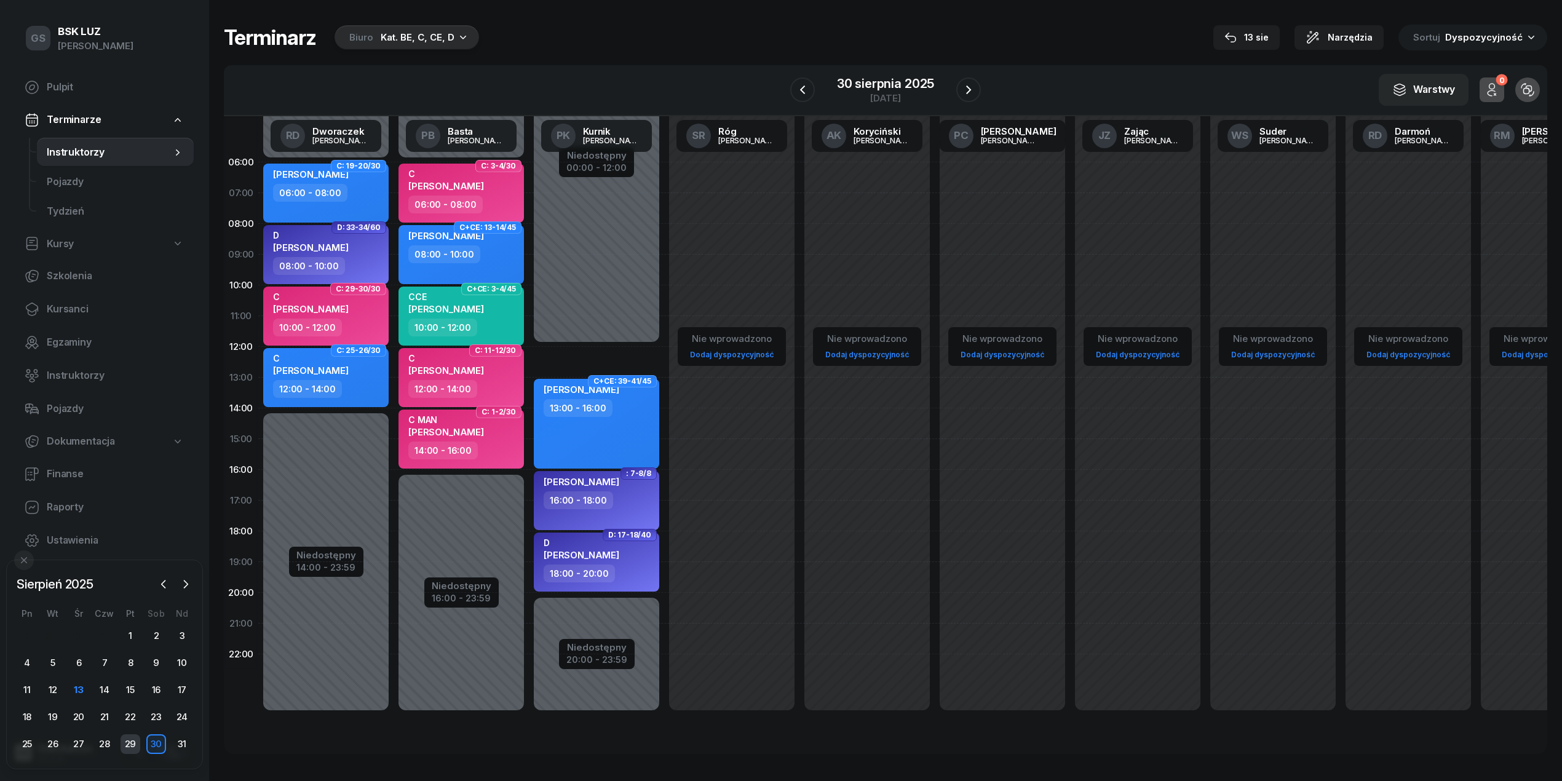
click at [134, 748] on div "29" at bounding box center [131, 744] width 20 height 20
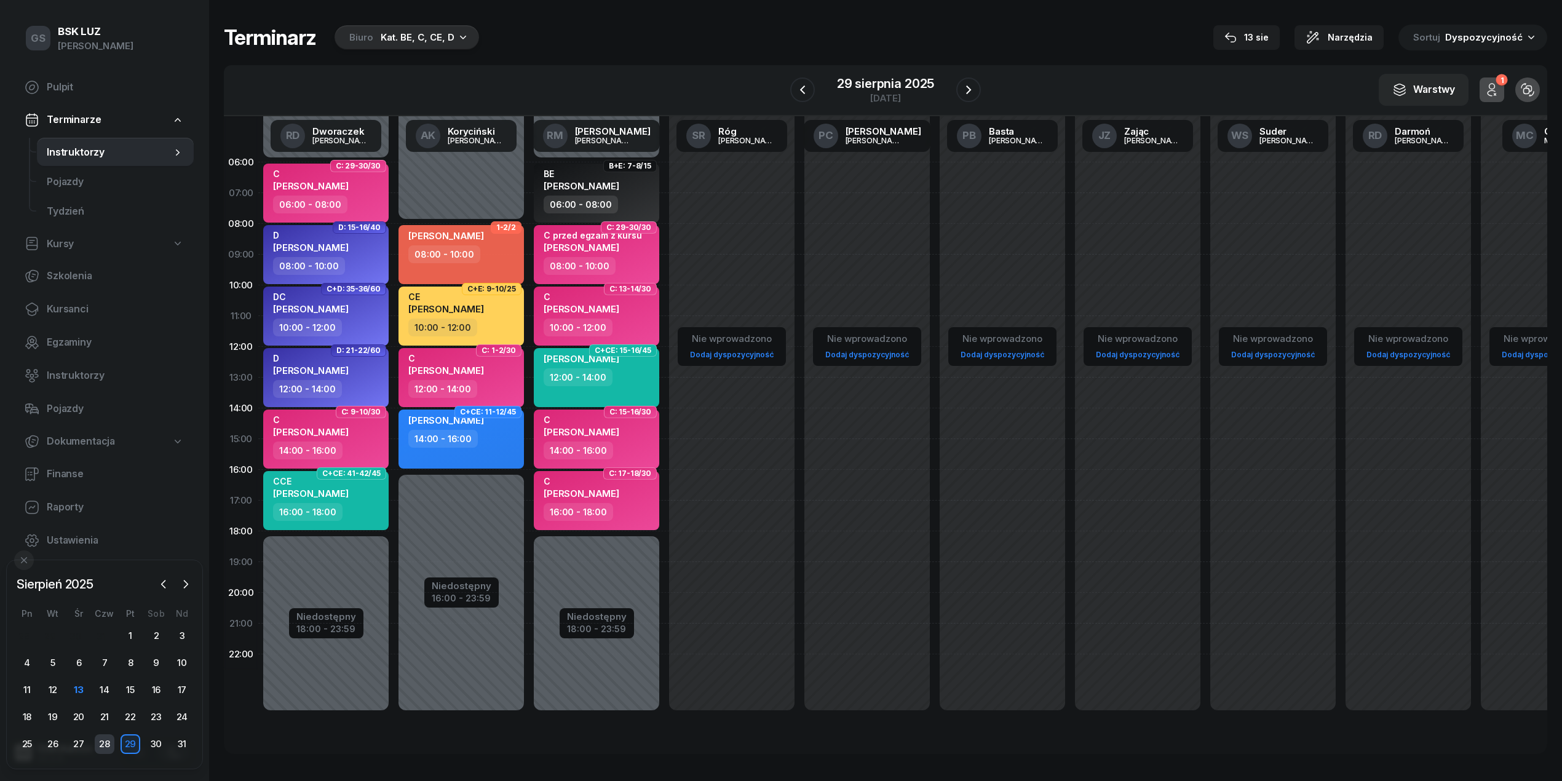
click at [113, 743] on div "28" at bounding box center [105, 744] width 20 height 20
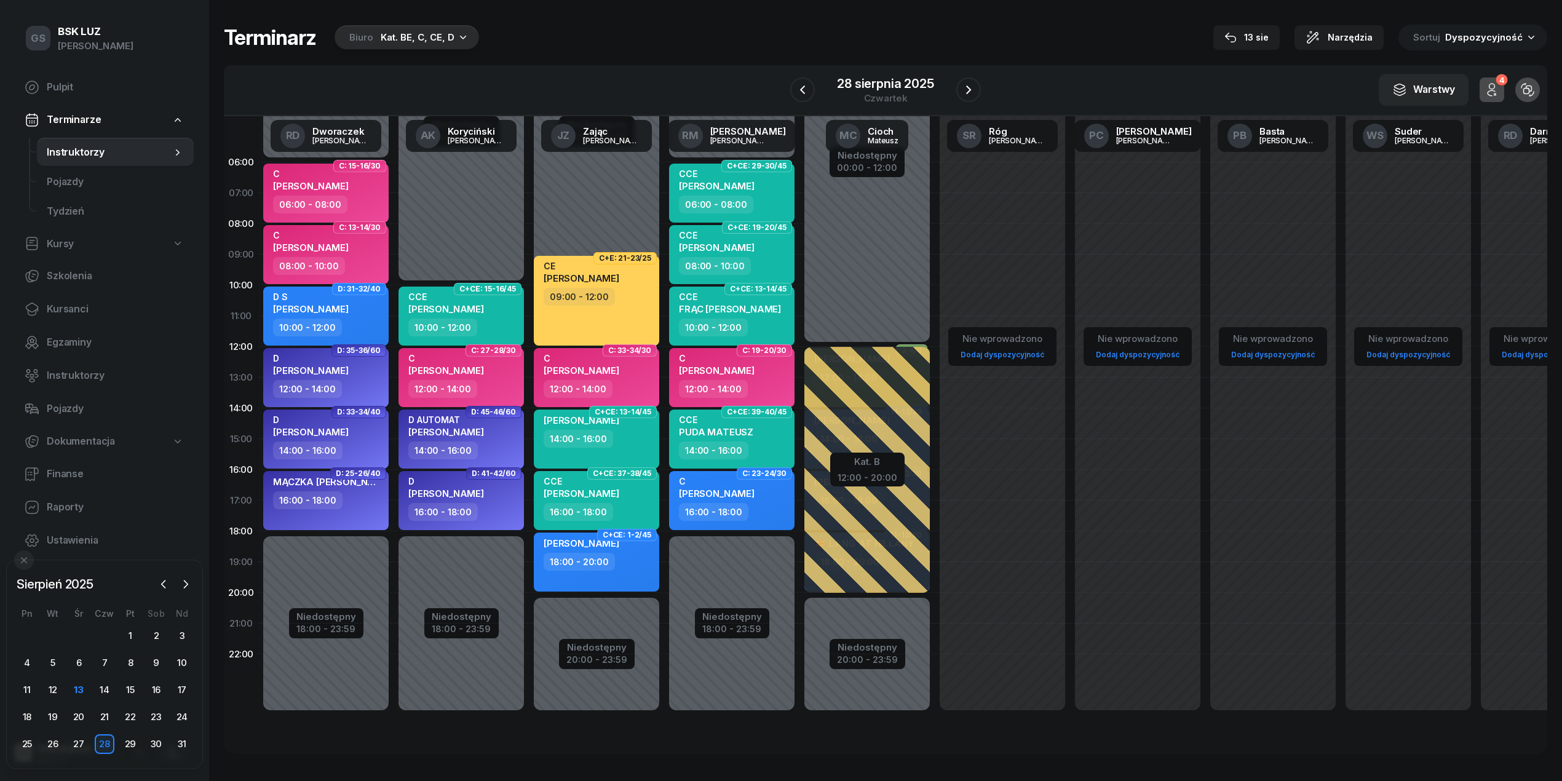
click at [95, 743] on div "28" at bounding box center [105, 744] width 20 height 20
click at [89, 743] on div "27" at bounding box center [79, 744] width 26 height 20
click at [82, 743] on div "27" at bounding box center [79, 744] width 20 height 20
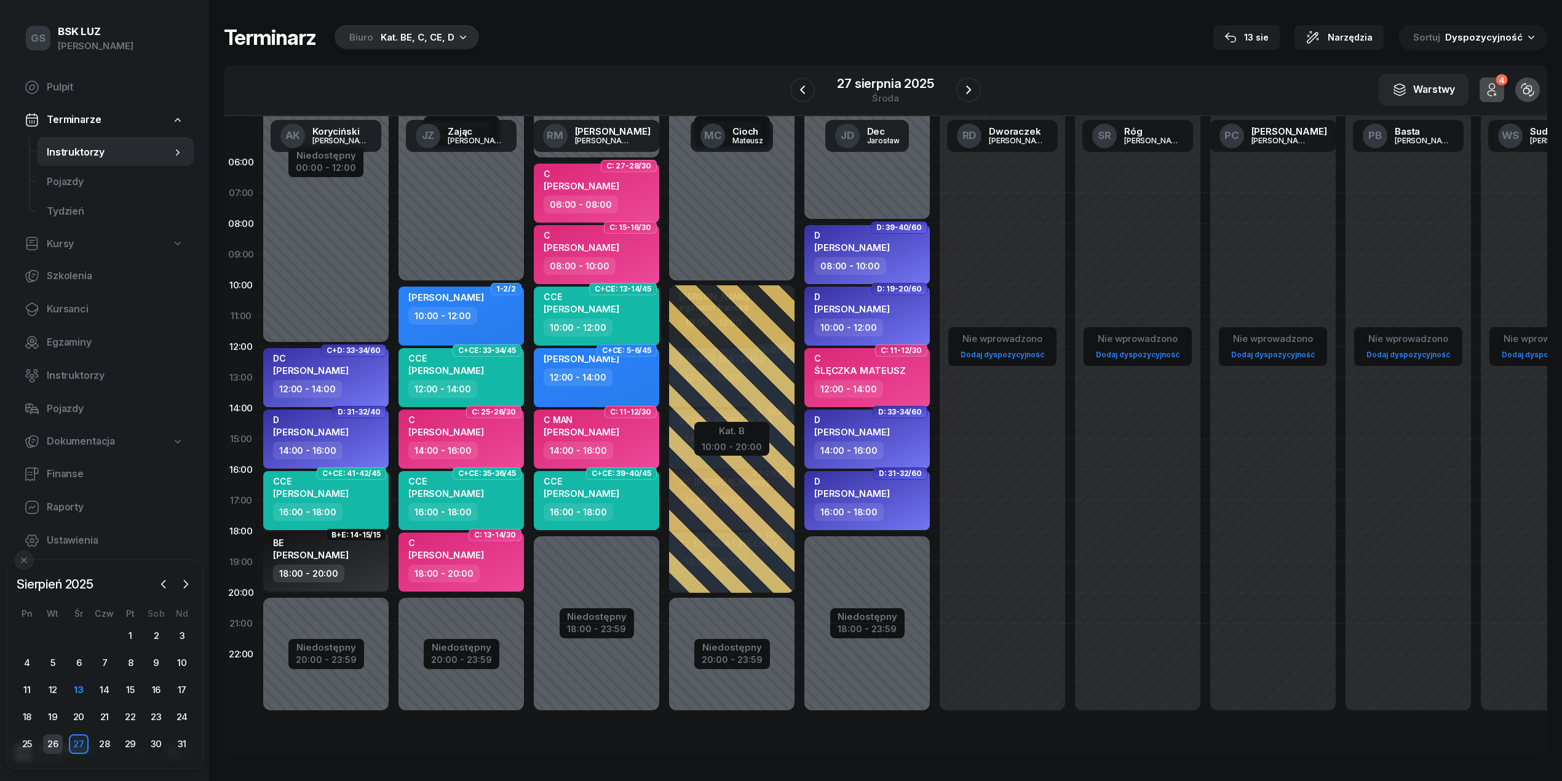
click at [59, 744] on div "26" at bounding box center [53, 744] width 20 height 20
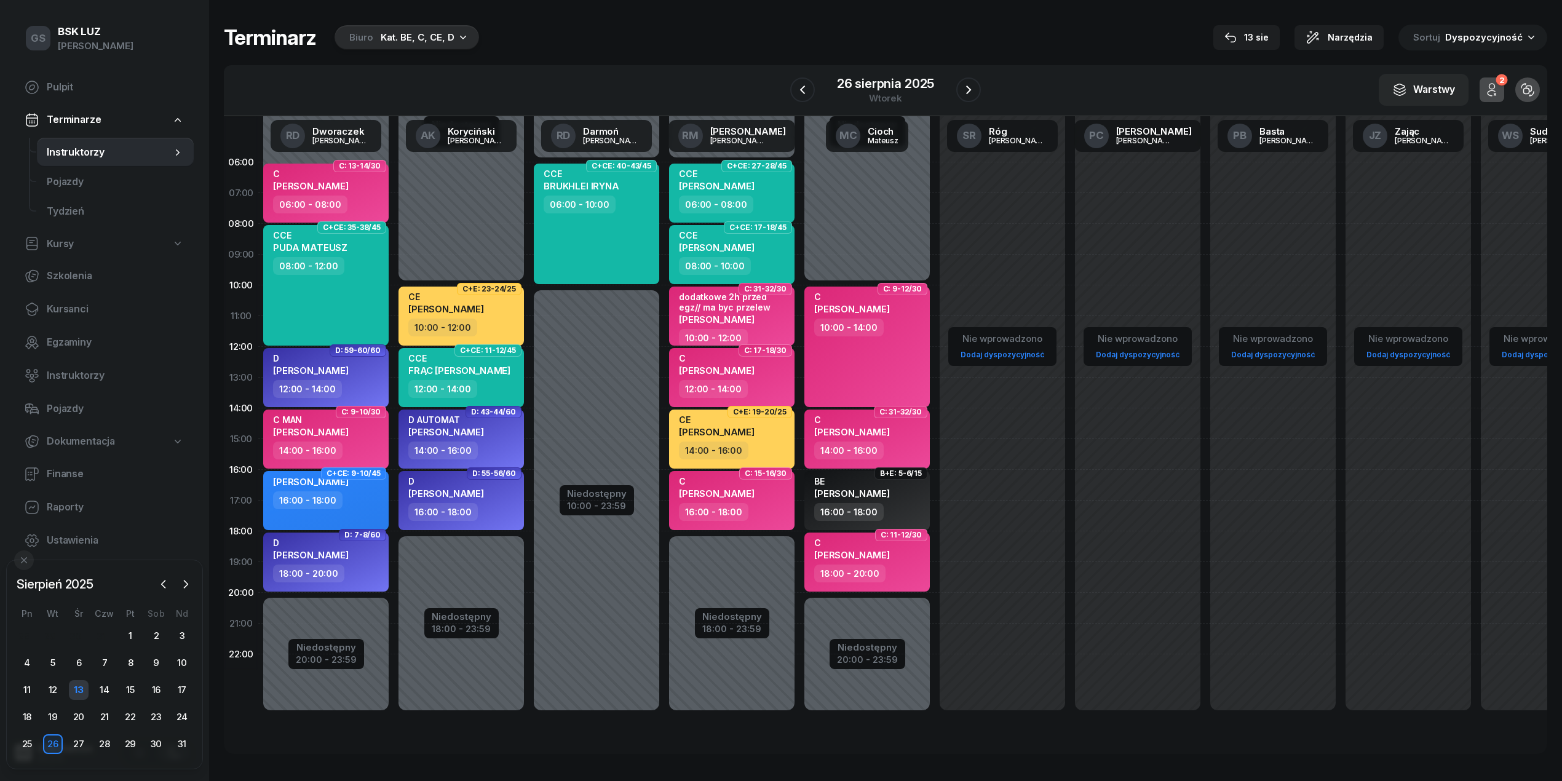
click at [80, 690] on div "13" at bounding box center [79, 690] width 20 height 20
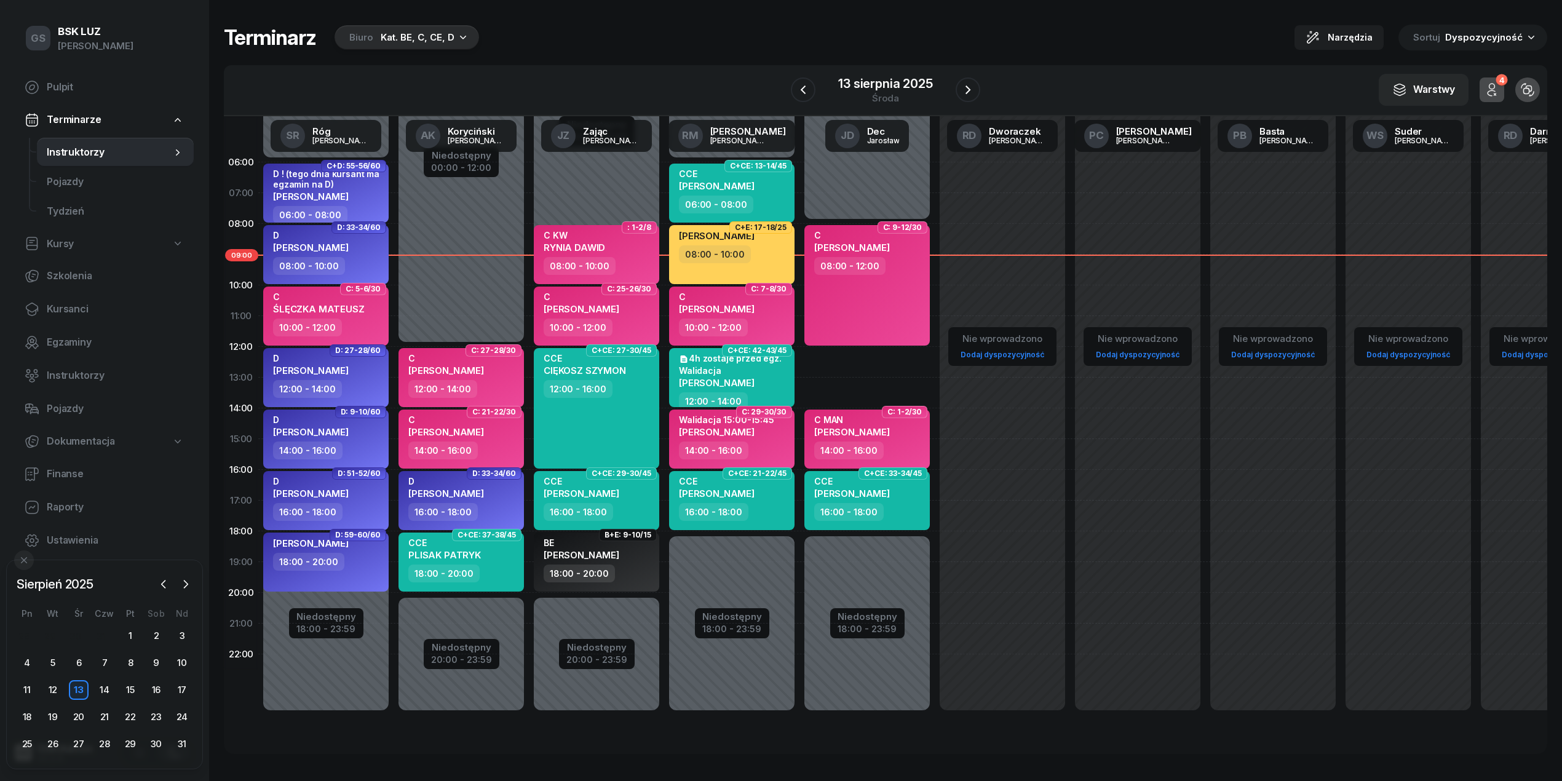
click at [448, 35] on div "Kat. BE, C, CE, D" at bounding box center [418, 37] width 74 height 15
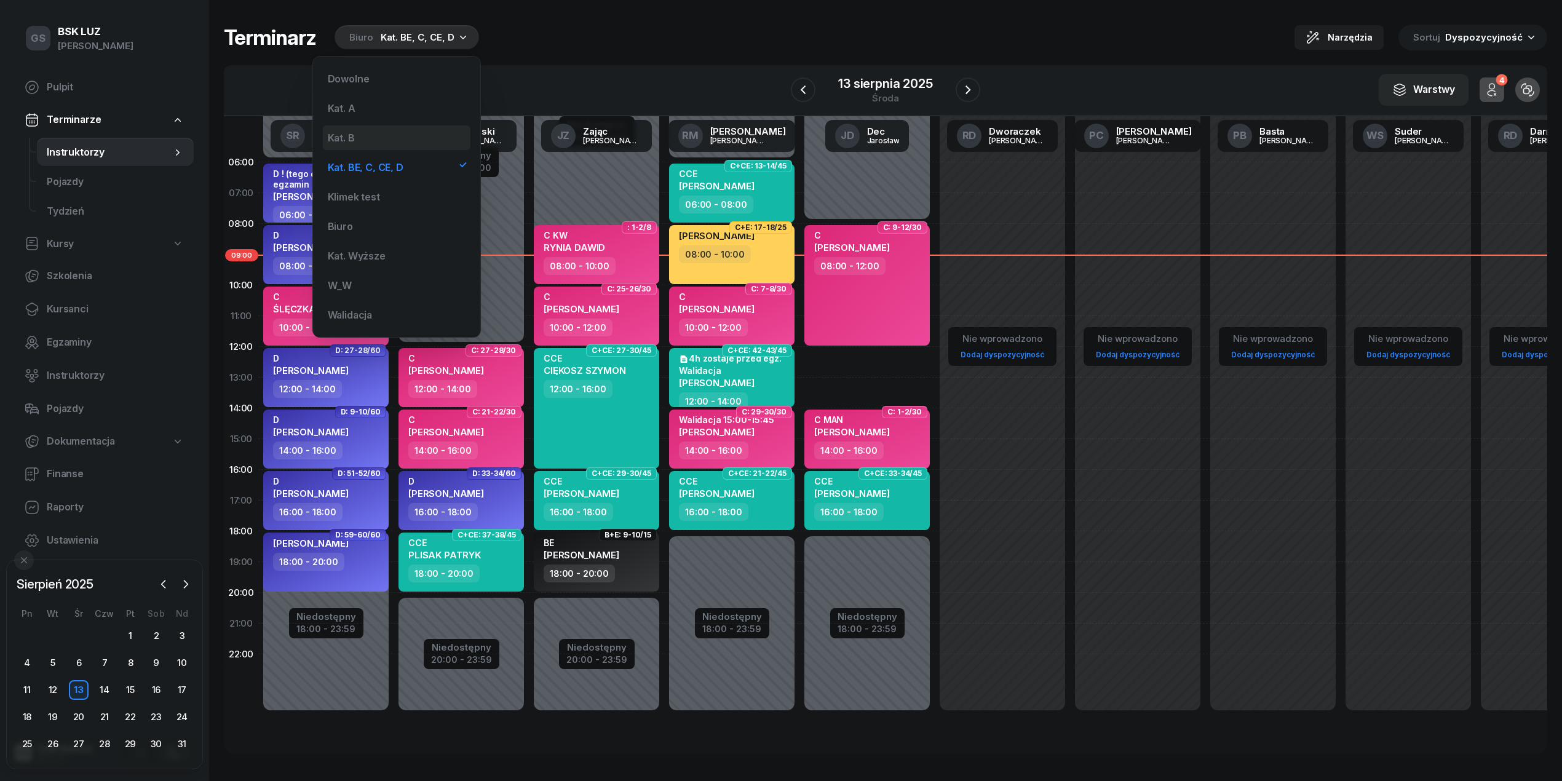
click at [374, 138] on div "Kat. B" at bounding box center [397, 137] width 148 height 25
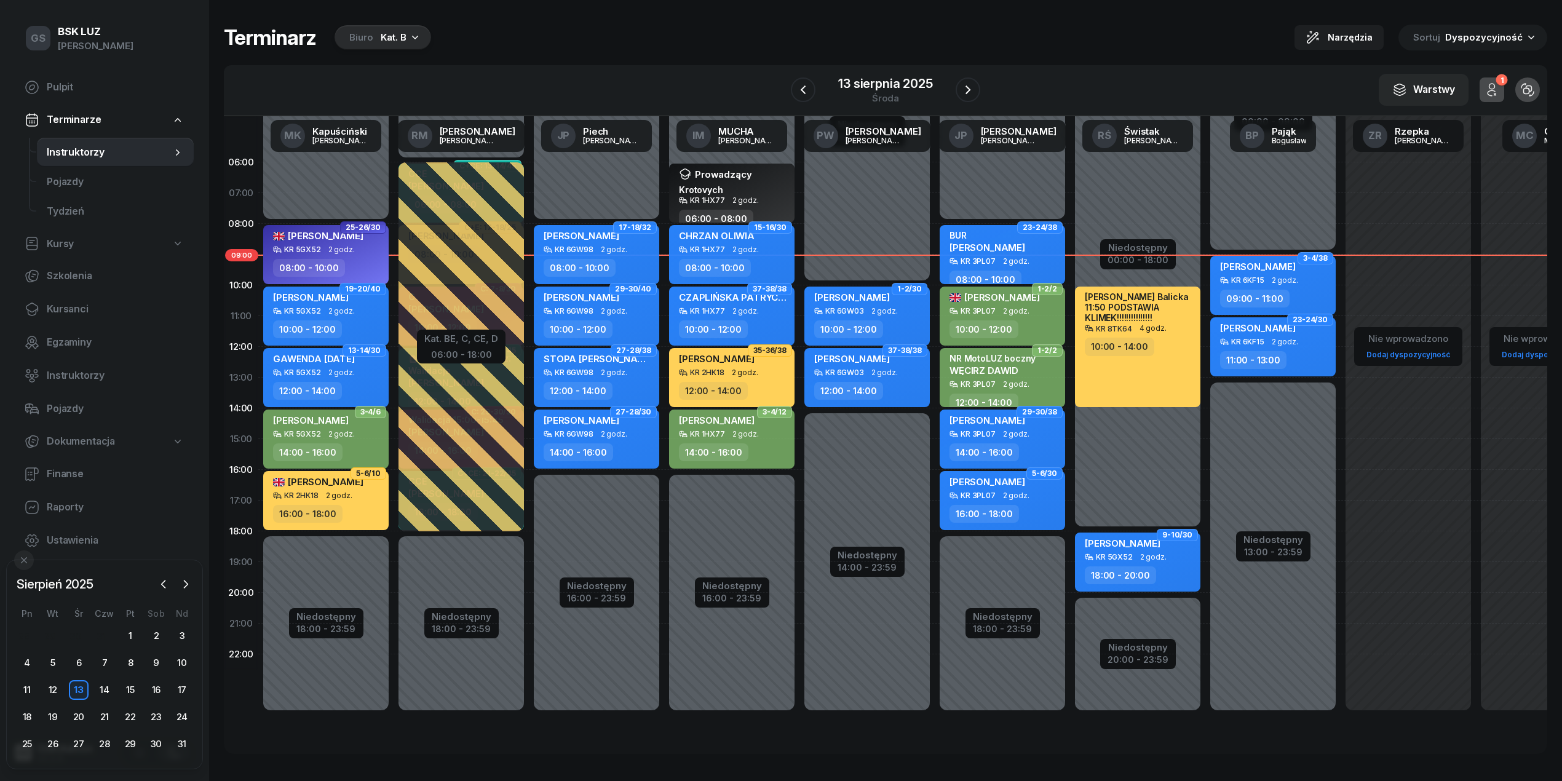
click at [374, 48] on div "Biuro Kat. B" at bounding box center [383, 37] width 97 height 25
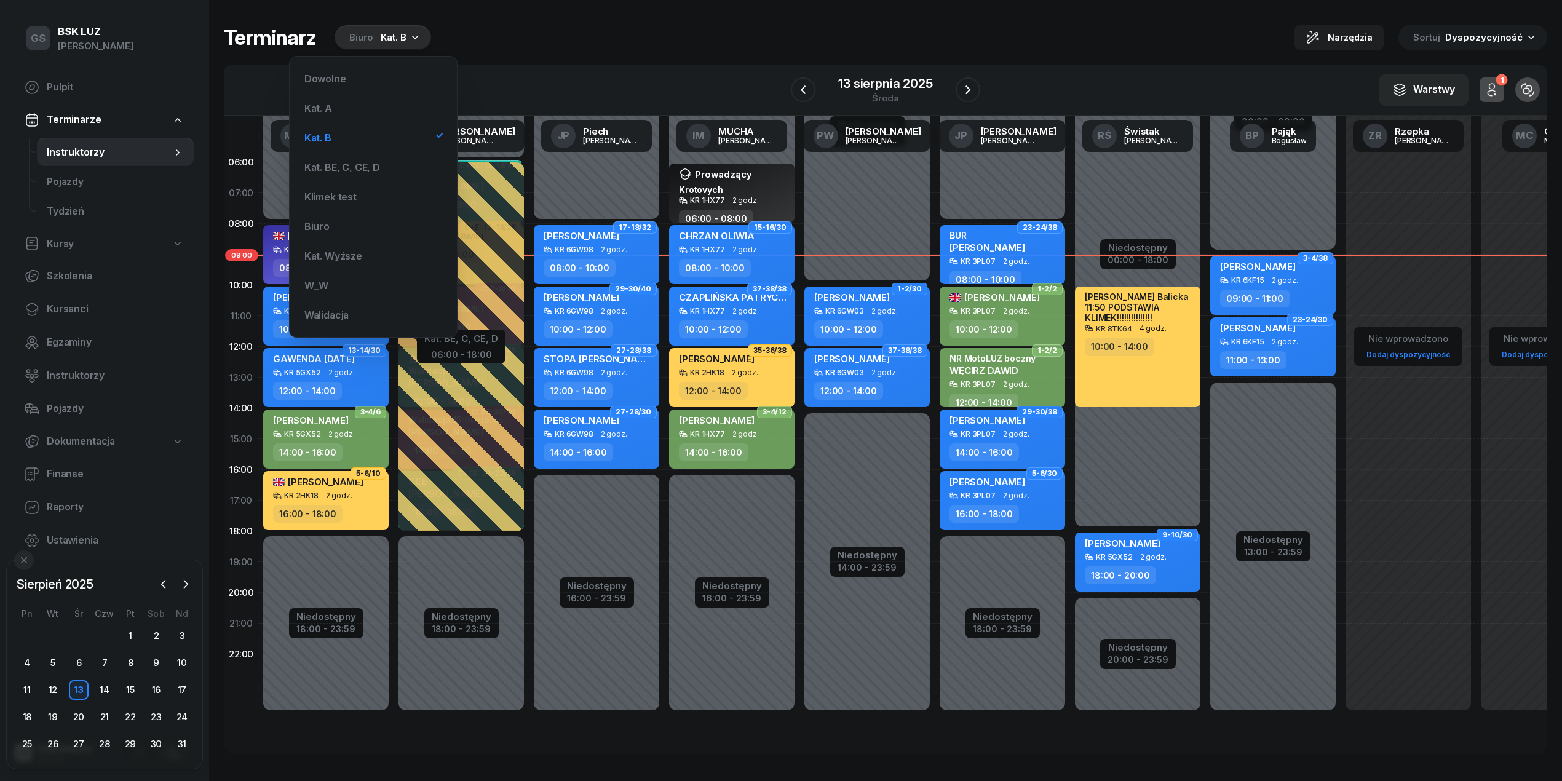
click at [728, 41] on div "Terminarz Biuro Kat. B Narzędzia Sortuj Dyspozycyjność" at bounding box center [885, 38] width 1323 height 26
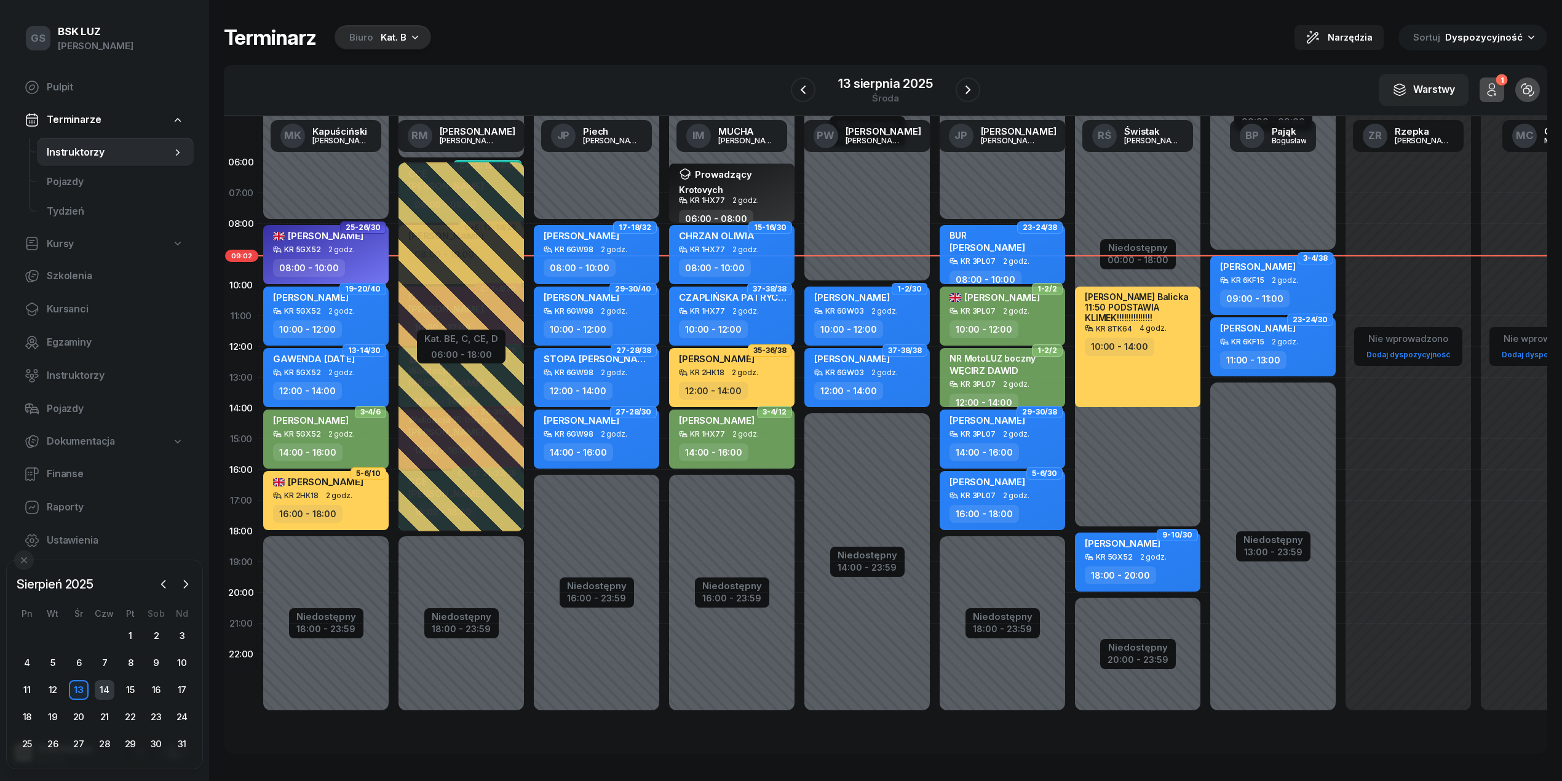
click at [97, 694] on div "14" at bounding box center [105, 690] width 20 height 20
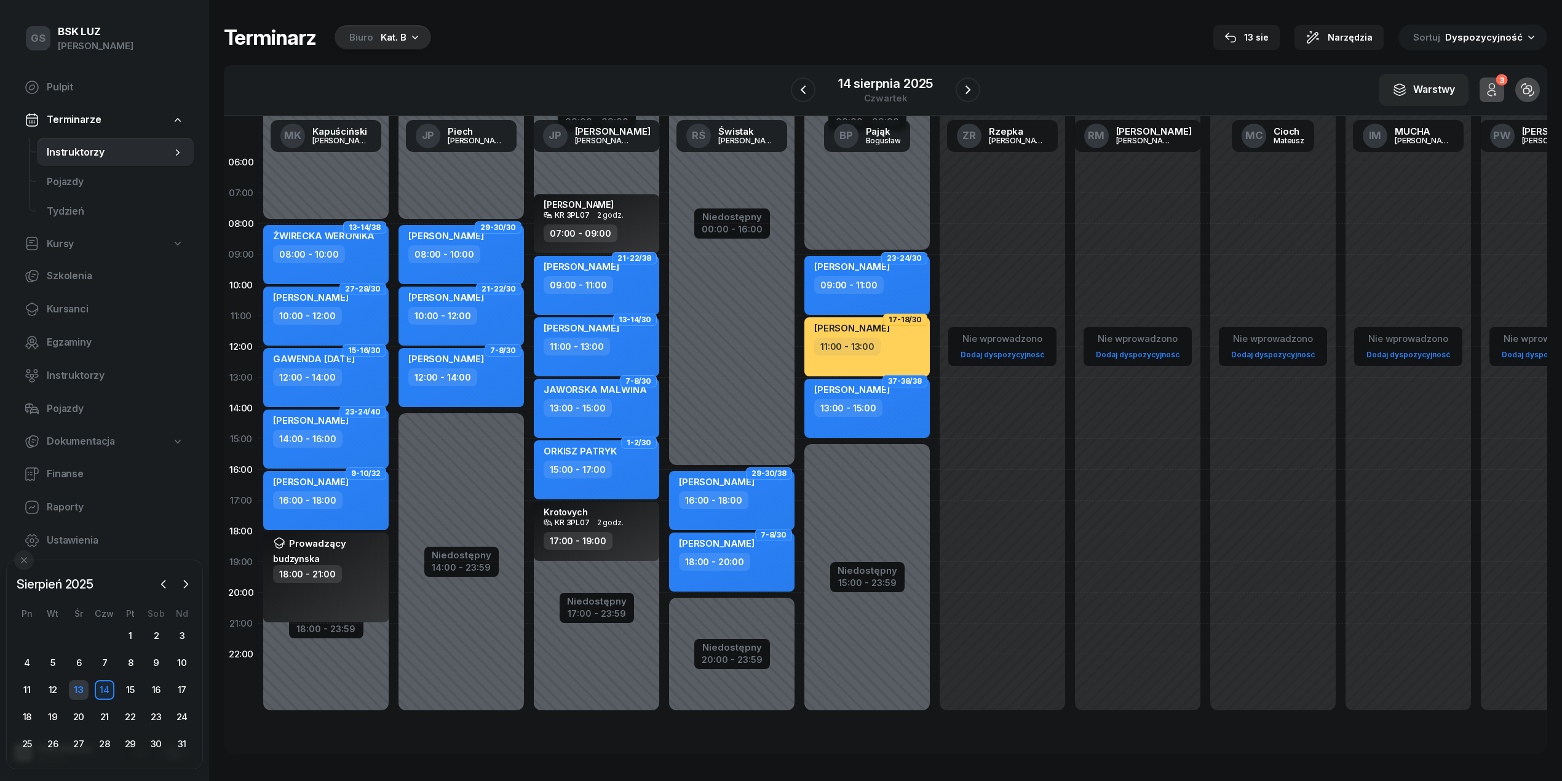
click at [87, 692] on div "13" at bounding box center [79, 690] width 20 height 20
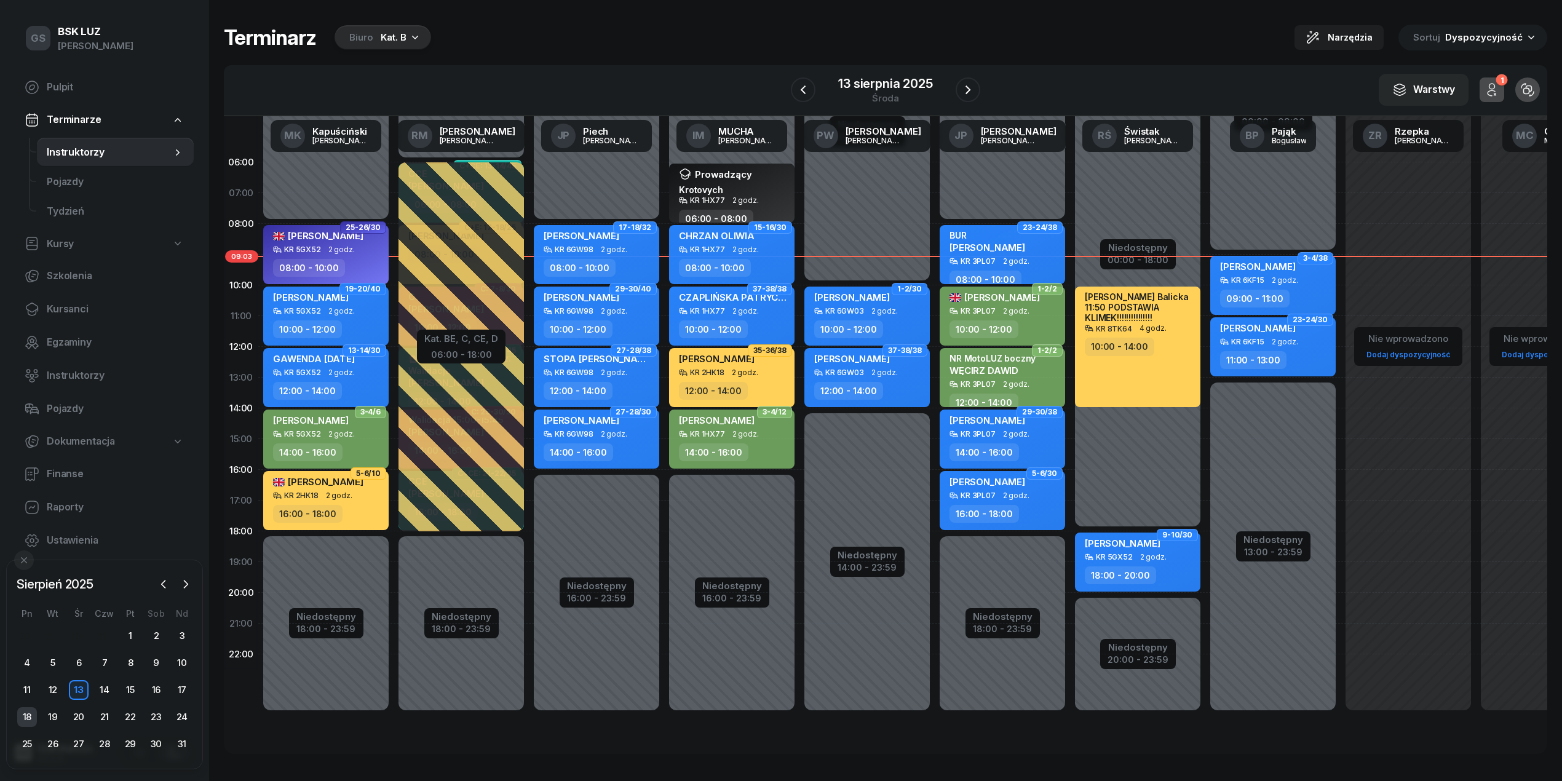
click at [27, 710] on div "18" at bounding box center [27, 717] width 20 height 20
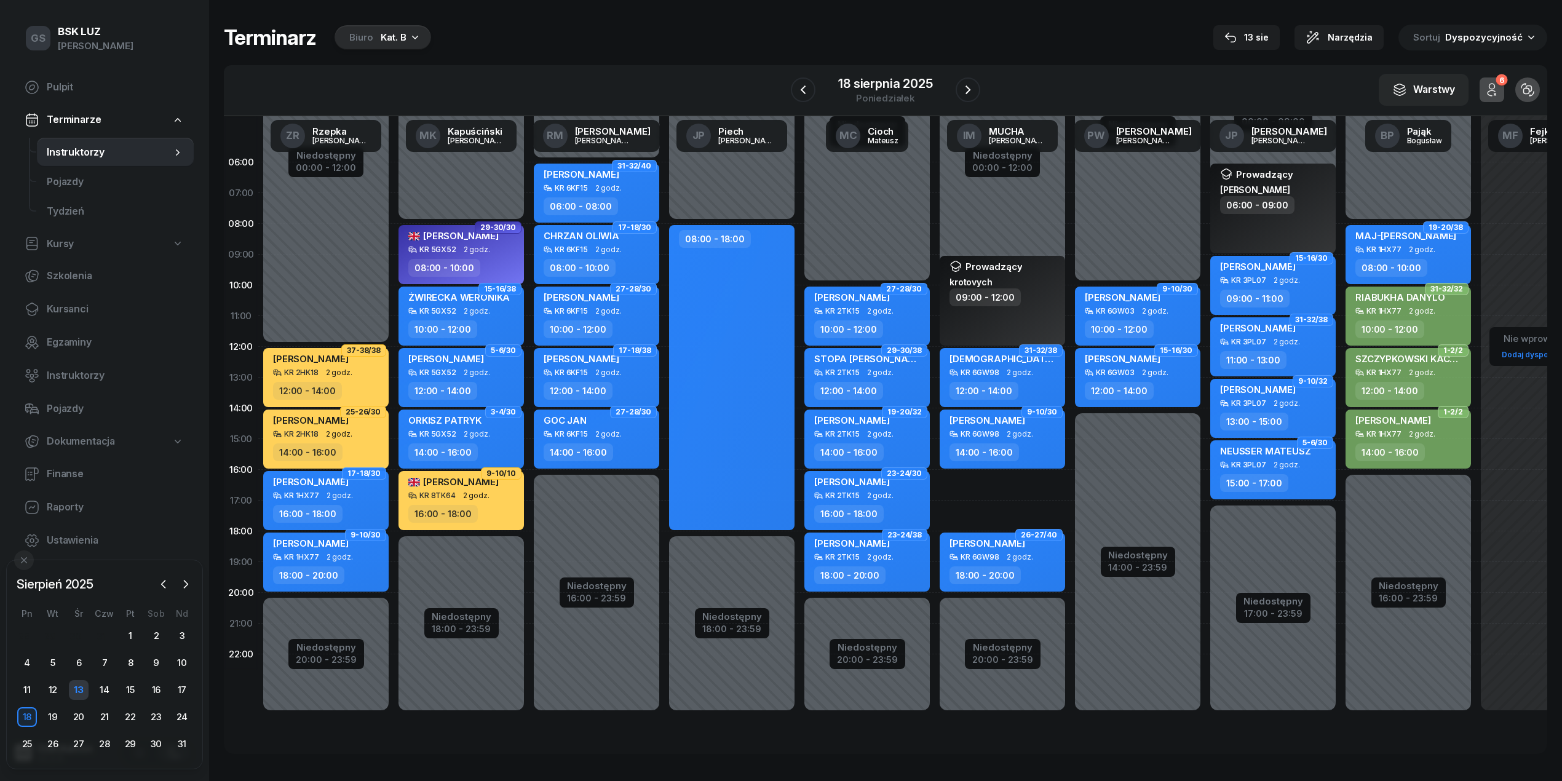
click at [77, 689] on div "13" at bounding box center [79, 690] width 20 height 20
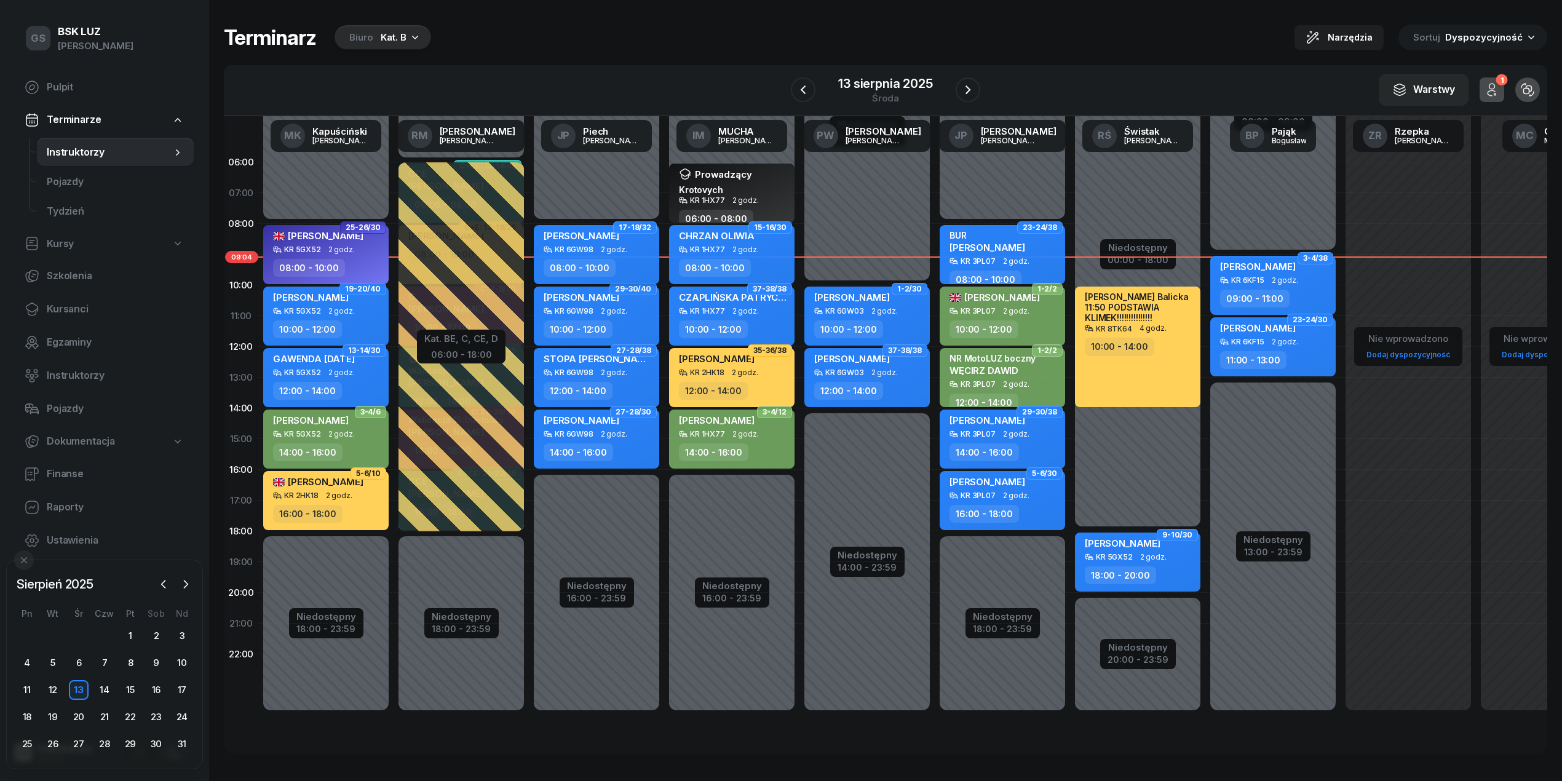
click at [627, 259] on div "08:00 - 10:00" at bounding box center [598, 268] width 108 height 18
select select "08"
select select "10"
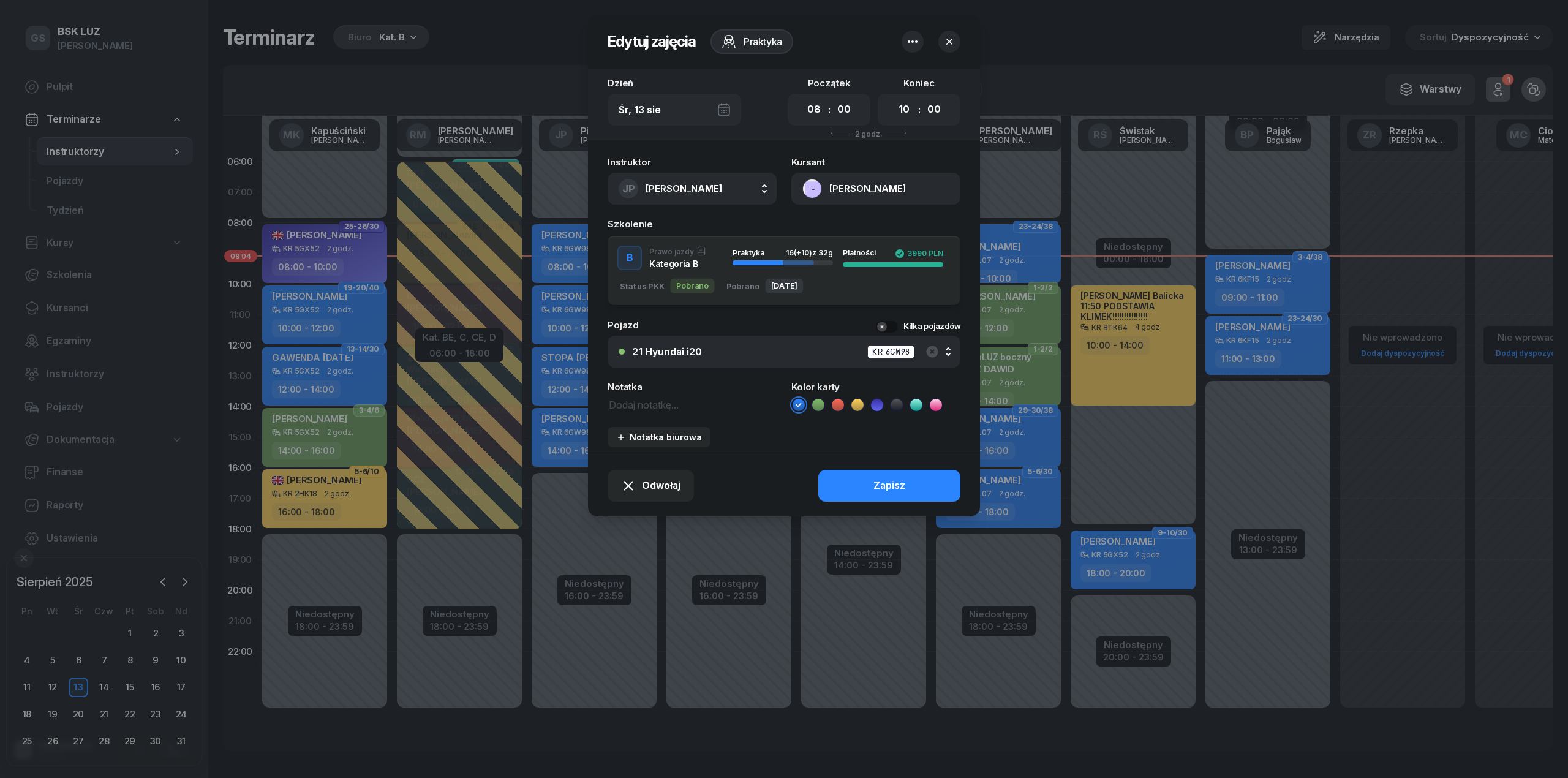
click at [831, 356] on div "21 Hyundai i20 KR 6GW98" at bounding box center [791, 352] width 318 height 15
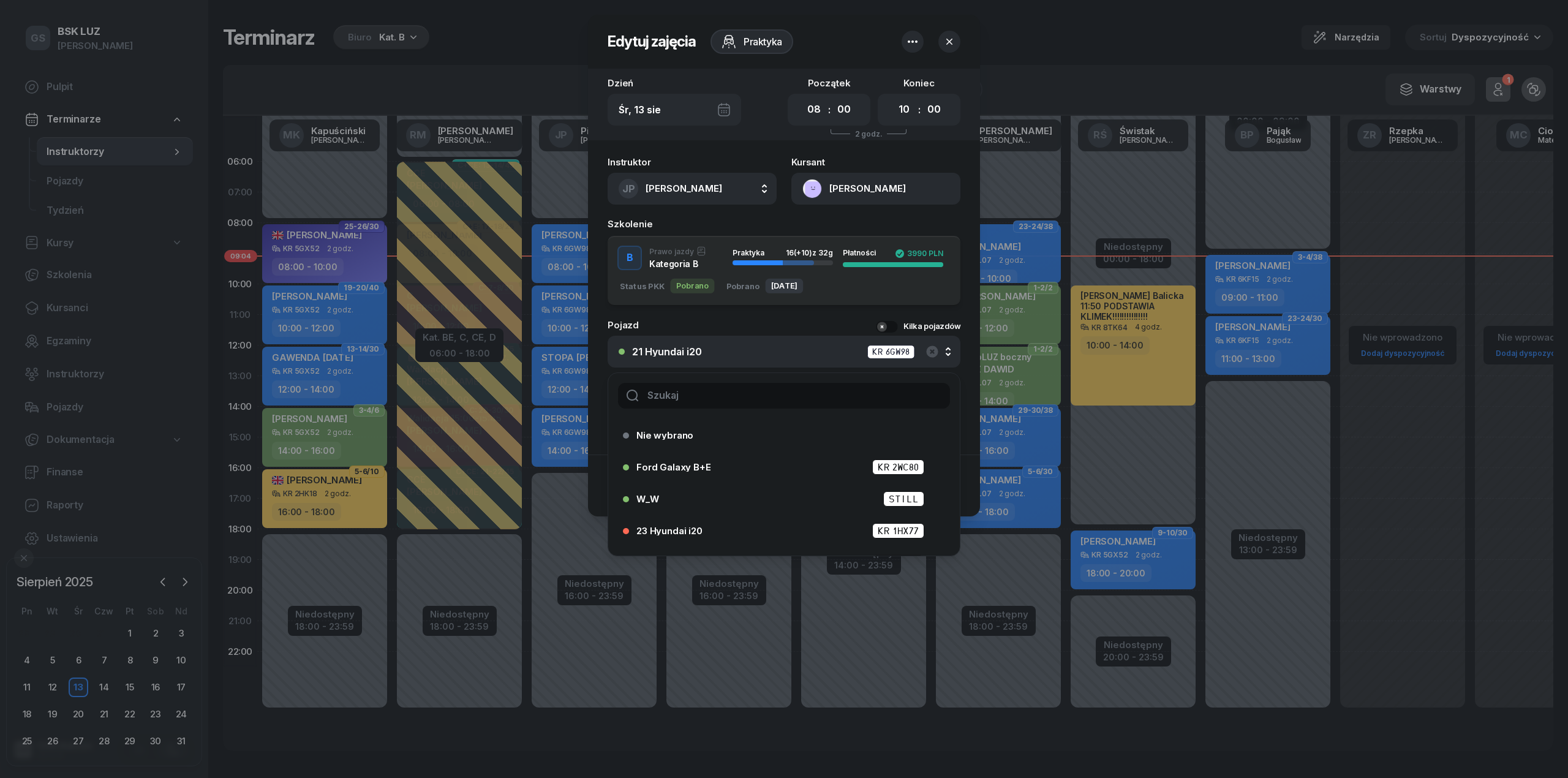
click at [739, 398] on input "text" at bounding box center [783, 395] width 332 height 26
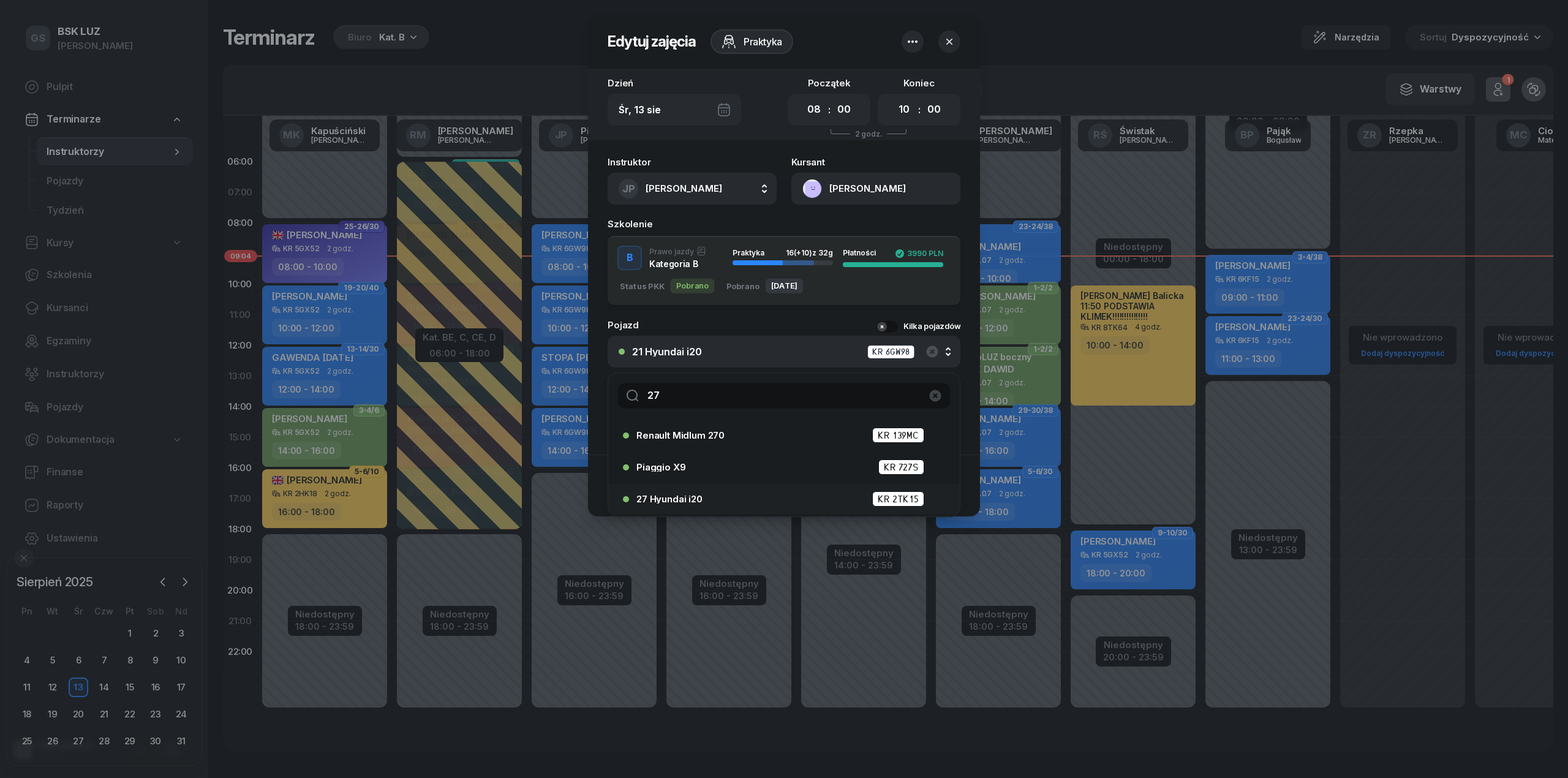
type input "27"
click at [707, 495] on div "27 Hyundai i20 KR 2TK15" at bounding box center [787, 498] width 302 height 15
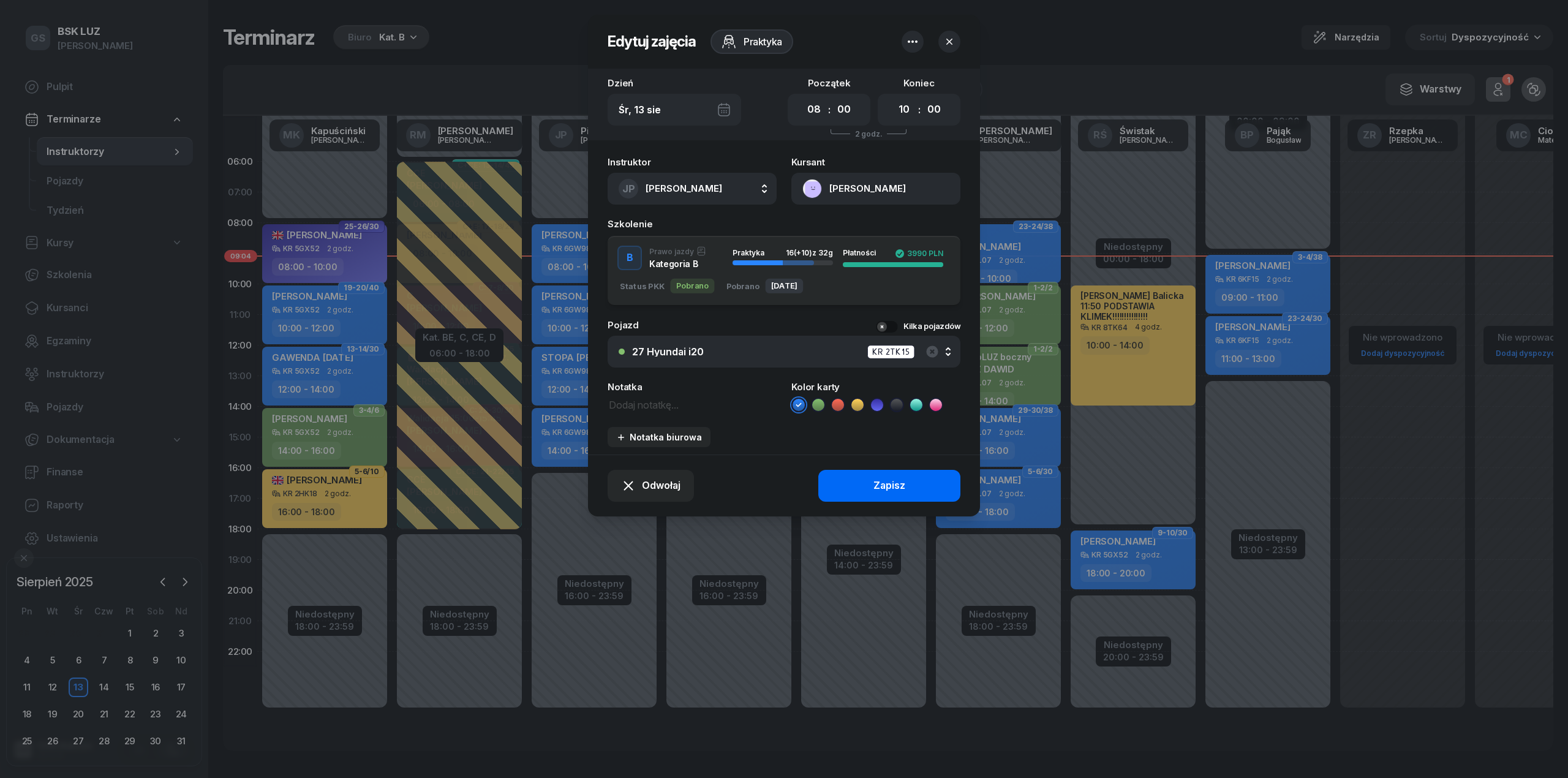
click at [888, 479] on div "Zapisz" at bounding box center [890, 486] width 32 height 16
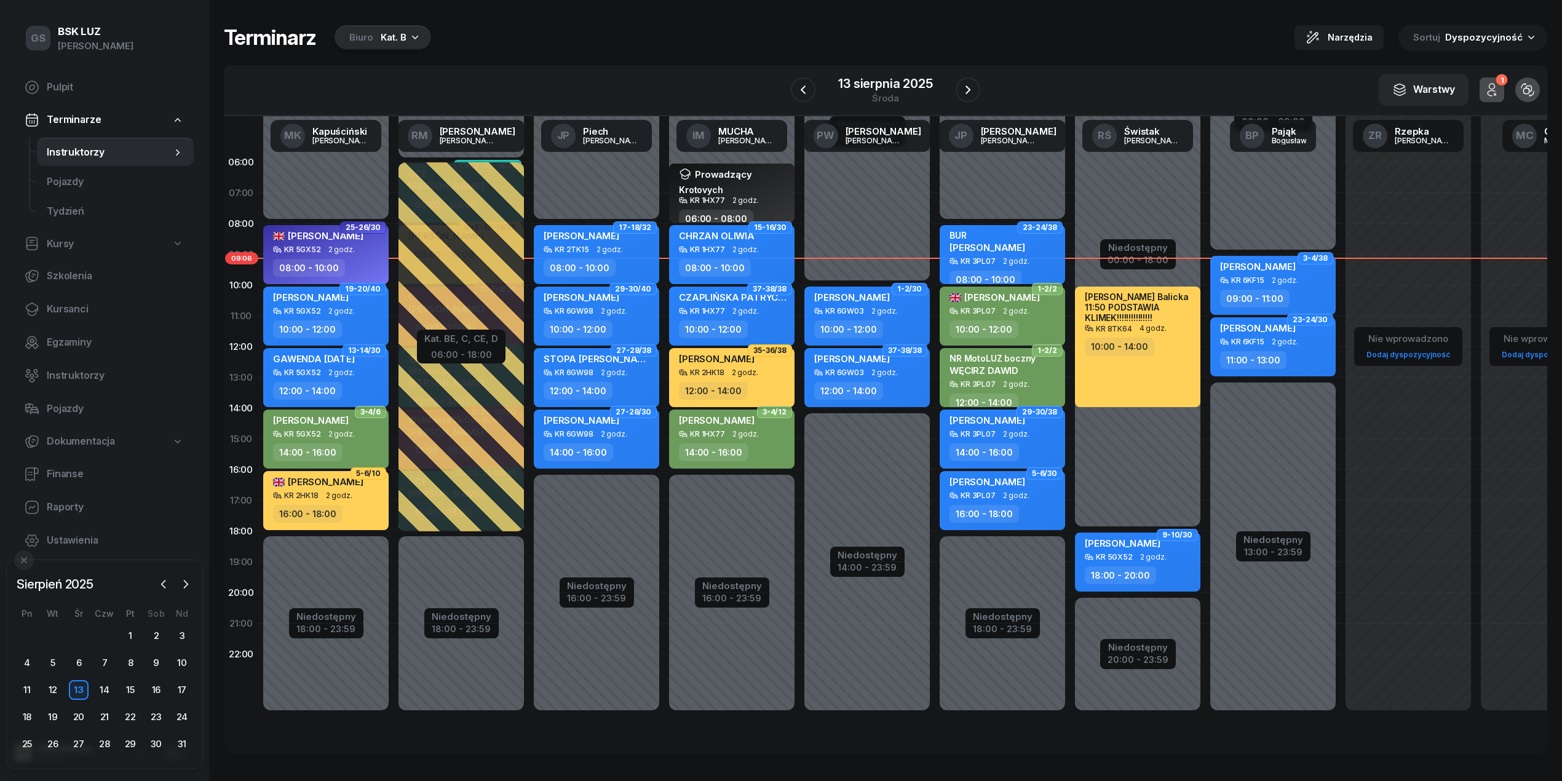
click at [412, 47] on div "Biuro Kat. B" at bounding box center [383, 37] width 97 height 25
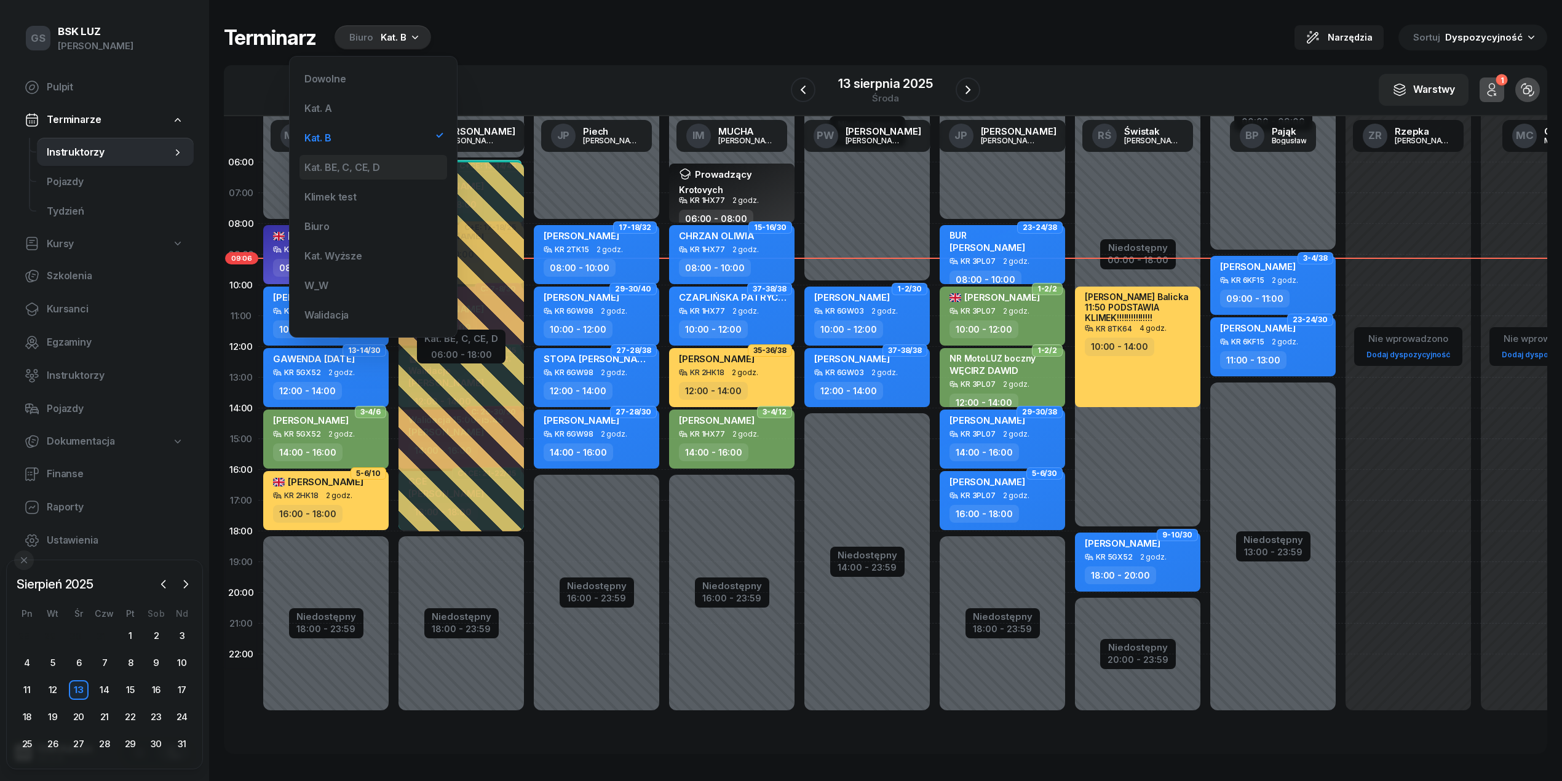
click at [369, 157] on div "Kat. BE, C, CE, D" at bounding box center [373, 167] width 148 height 25
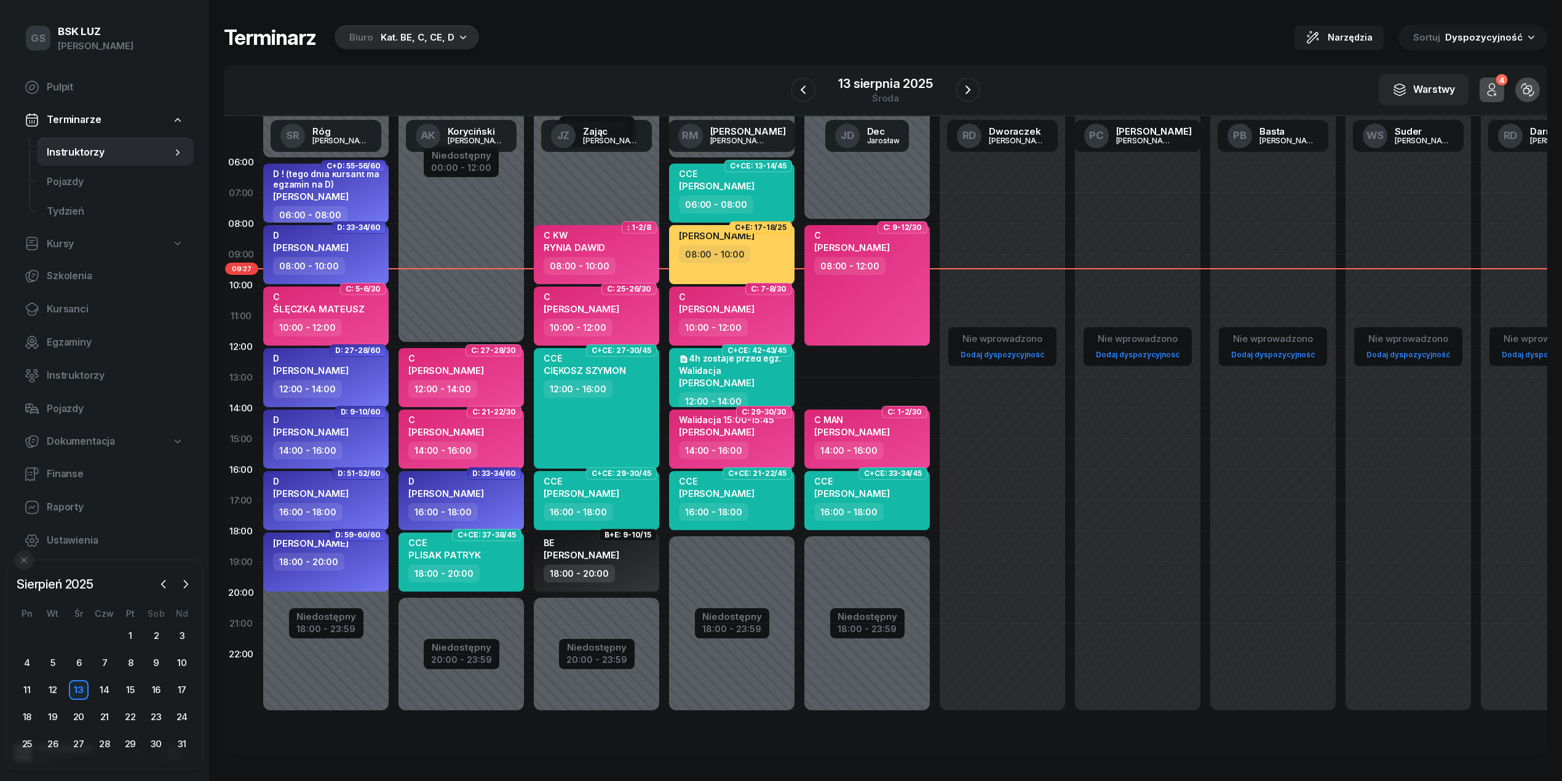
click at [400, 37] on div "Kat. BE, C, CE, D" at bounding box center [418, 37] width 74 height 15
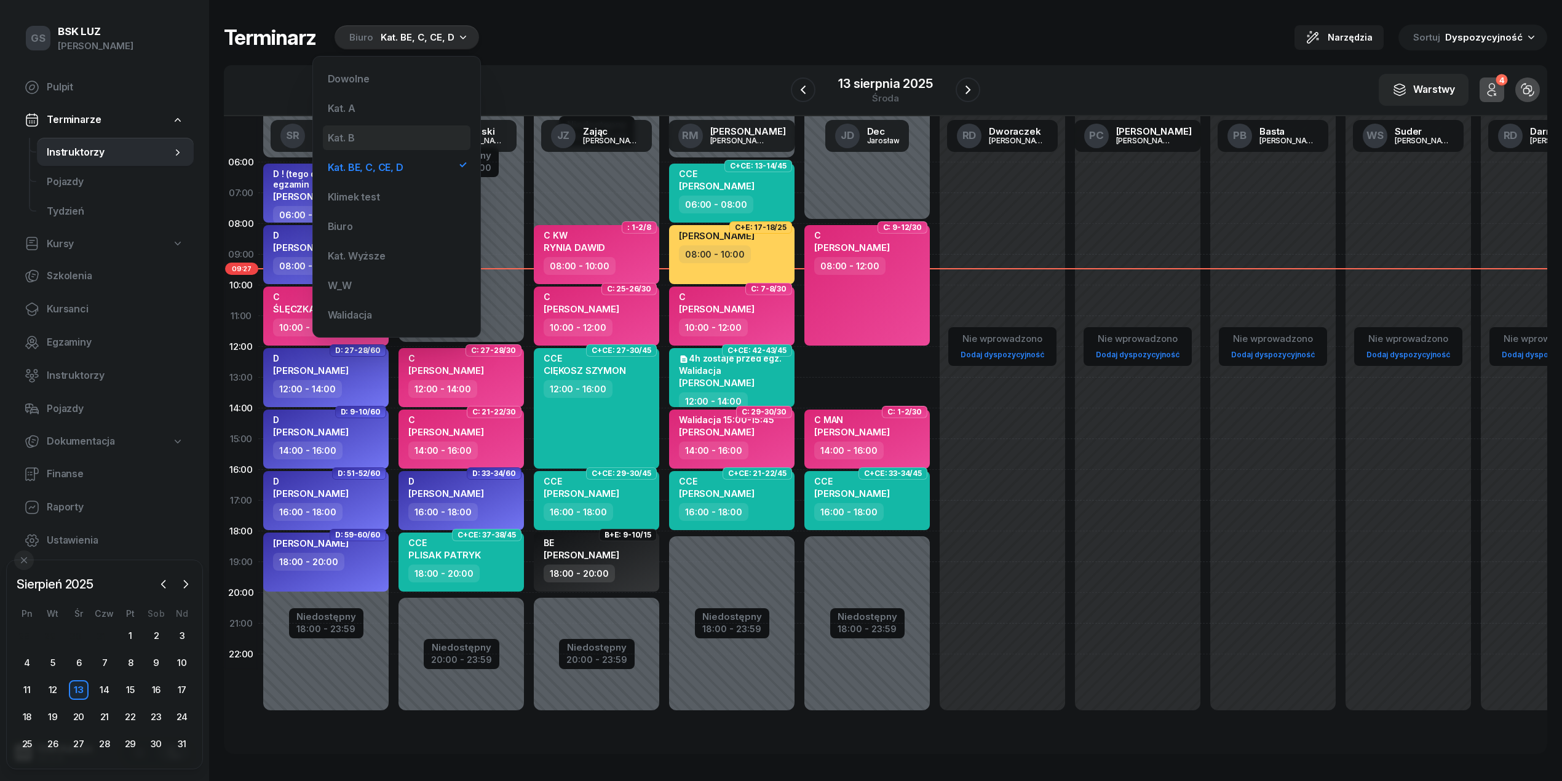
click at [407, 135] on div "Kat. B" at bounding box center [397, 137] width 148 height 25
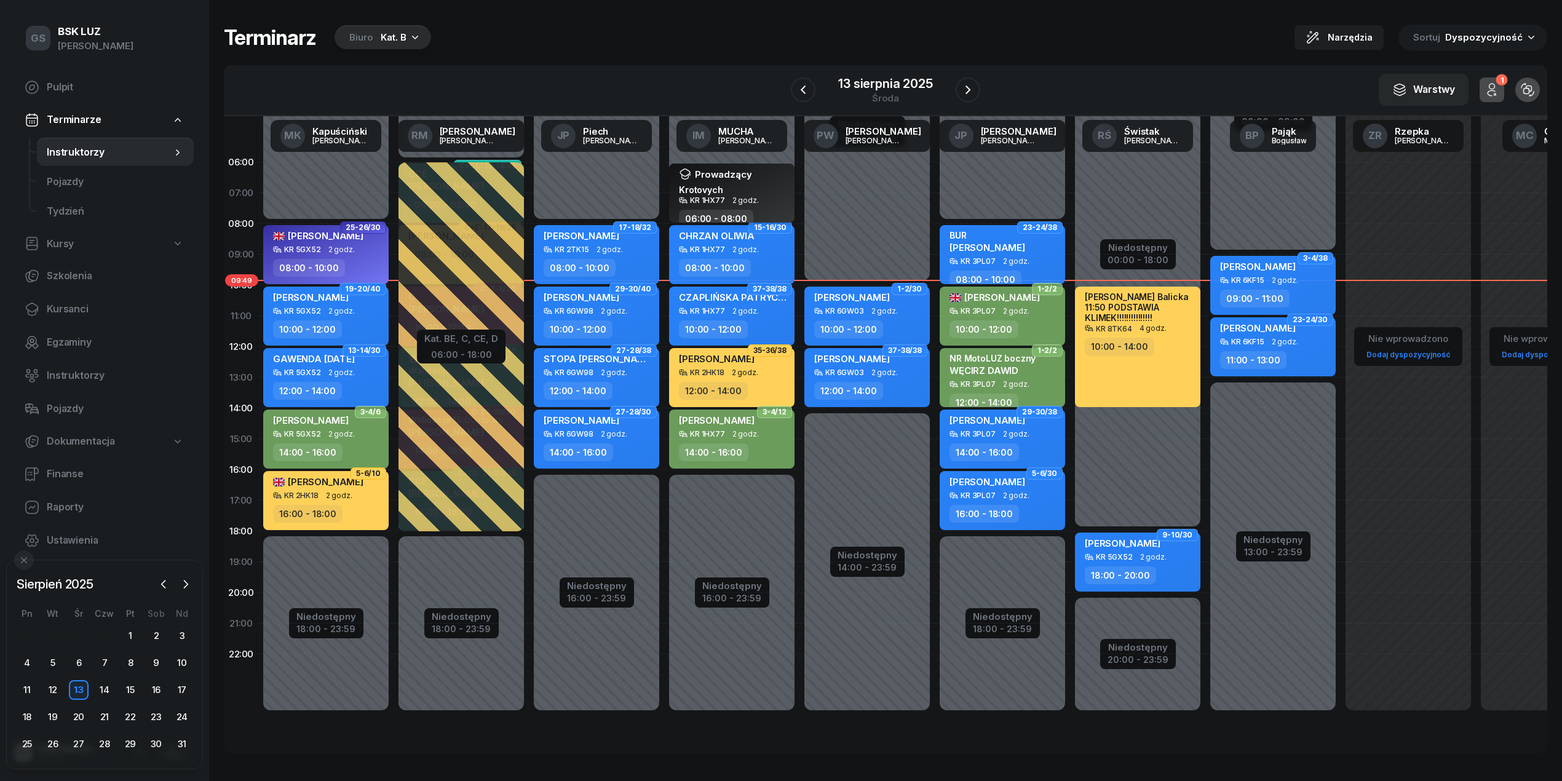
click at [737, 196] on div "Prowadzący Krotovych" at bounding box center [715, 182] width 73 height 28
select select "06"
select select "08"
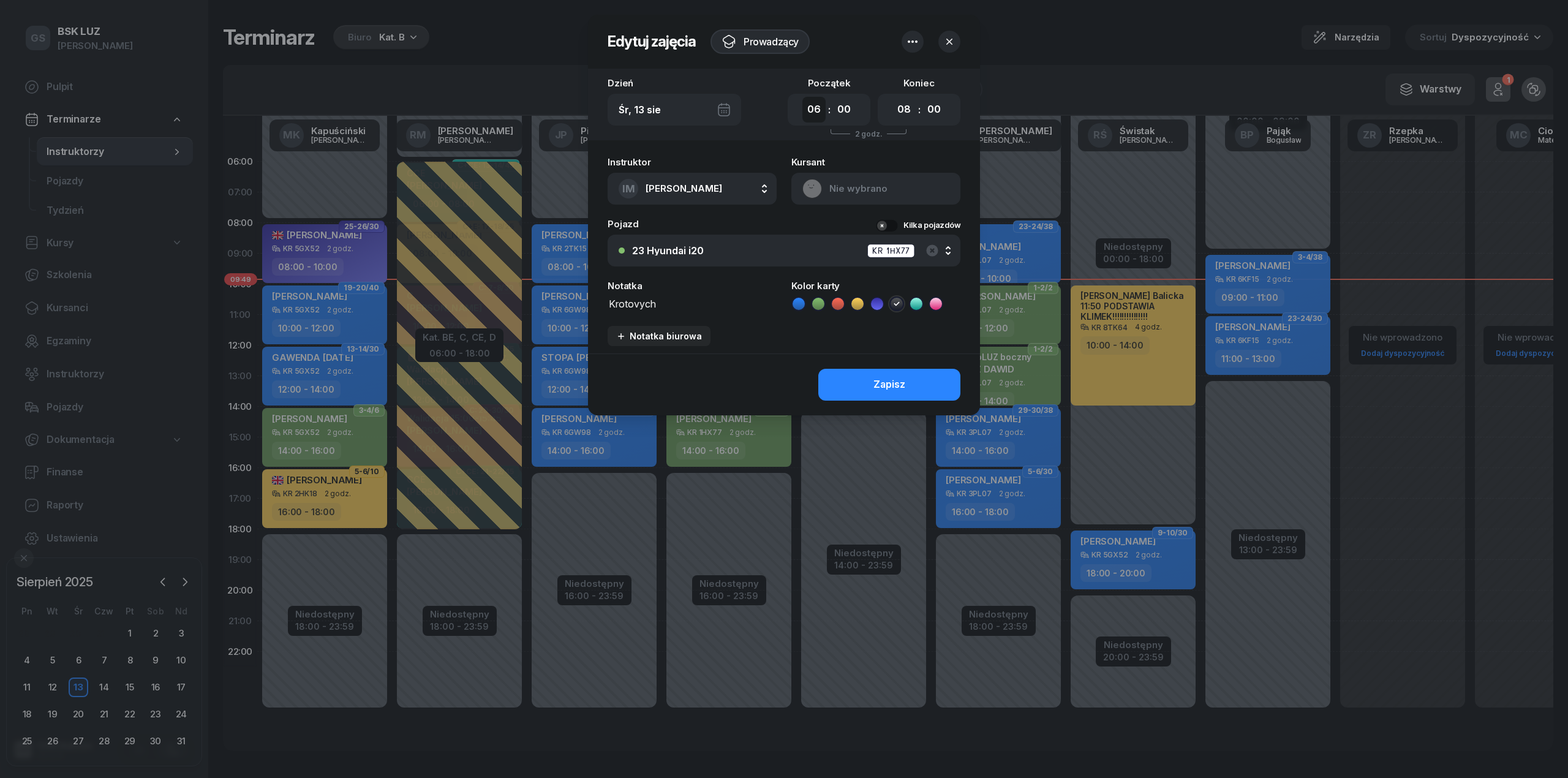
click at [817, 117] on select "00 01 02 03 04 05 06 07 08 09 10 11 12 13 14 15 16 17 18 19 20 21 22 23" at bounding box center [814, 110] width 23 height 26
select select "16"
click at [803, 97] on select "00 01 02 03 04 05 06 07 08 09 10 11 12 13 14 15 16 17 18 19 20 21 22 23" at bounding box center [814, 110] width 23 height 26
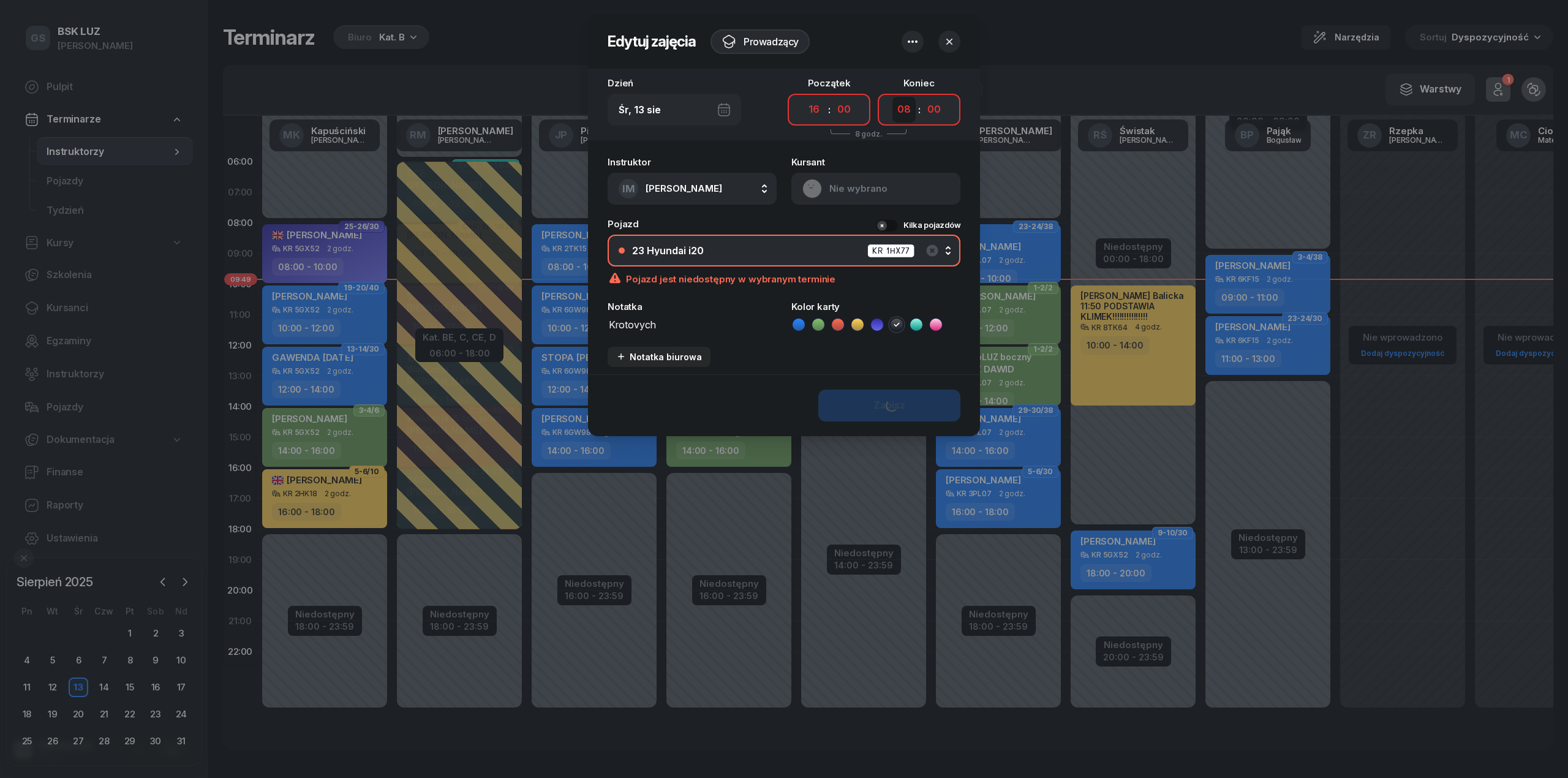
drag, startPoint x: 900, startPoint y: 106, endPoint x: 895, endPoint y: 121, distance: 15.8
click at [900, 106] on select "00 01 02 03 04 05 06 07 08 09 10 11 12 13 14 15 16 17 18 19 20 21 22 23" at bounding box center [904, 110] width 23 height 26
select select "18"
click at [893, 97] on select "00 01 02 03 04 05 06 07 08 09 10 11 12 13 14 15 16 17 18 19 20 21 22 23" at bounding box center [904, 110] width 23 height 26
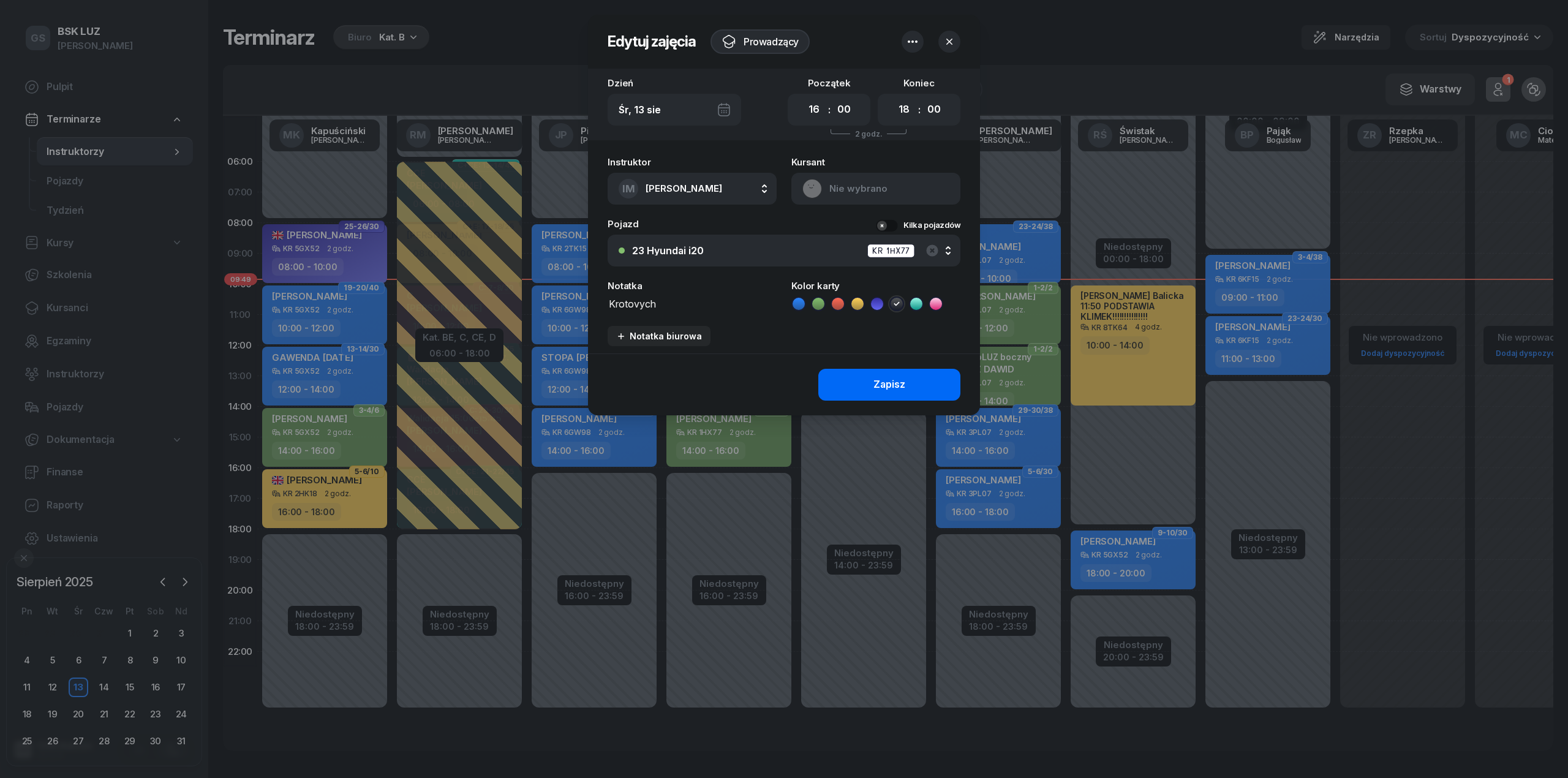
click at [883, 389] on div "Zapisz" at bounding box center [890, 385] width 32 height 16
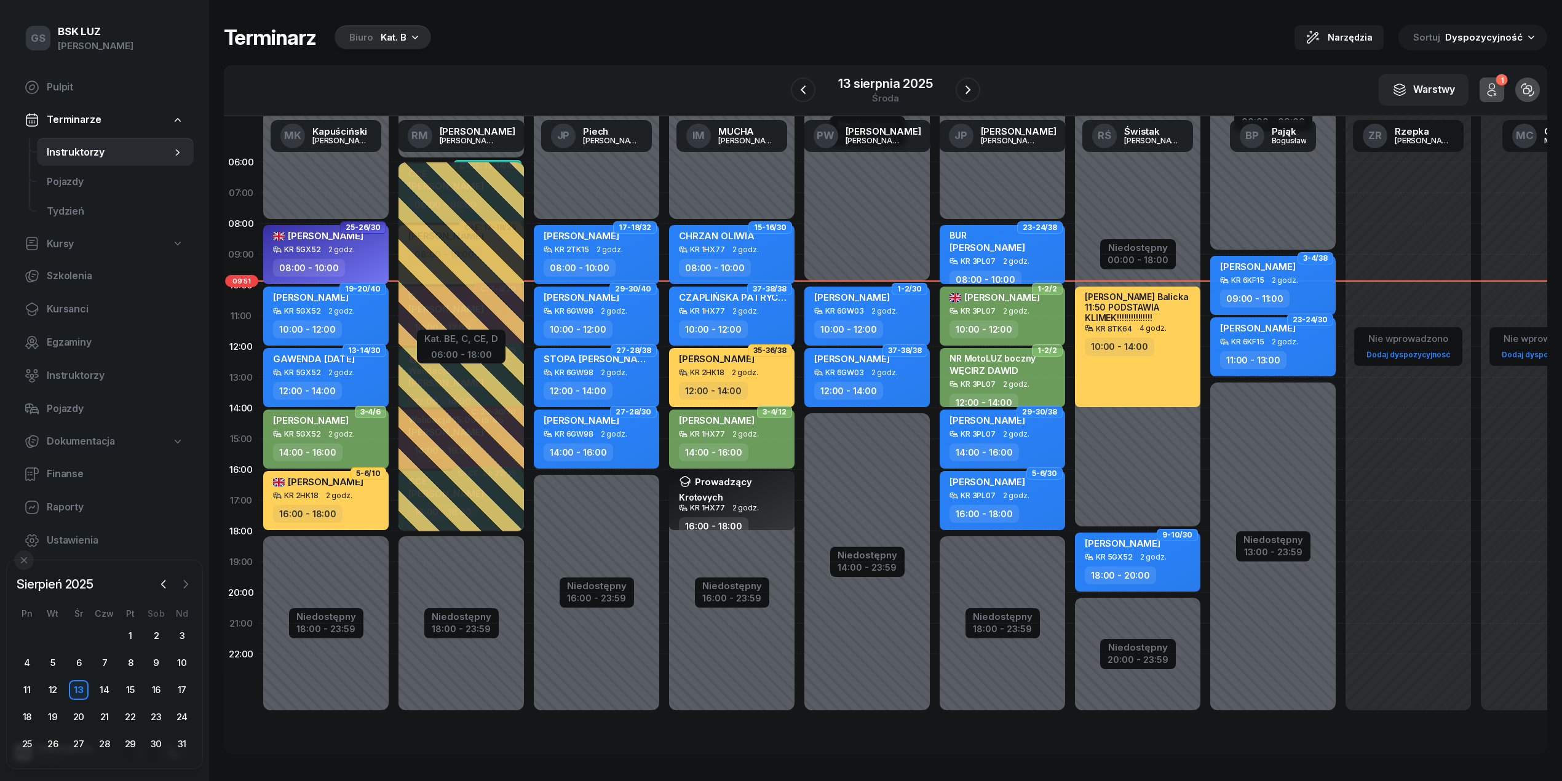
click at [188, 591] on button "button" at bounding box center [185, 584] width 18 height 18
click at [22, 664] on div "8" at bounding box center [27, 663] width 20 height 20
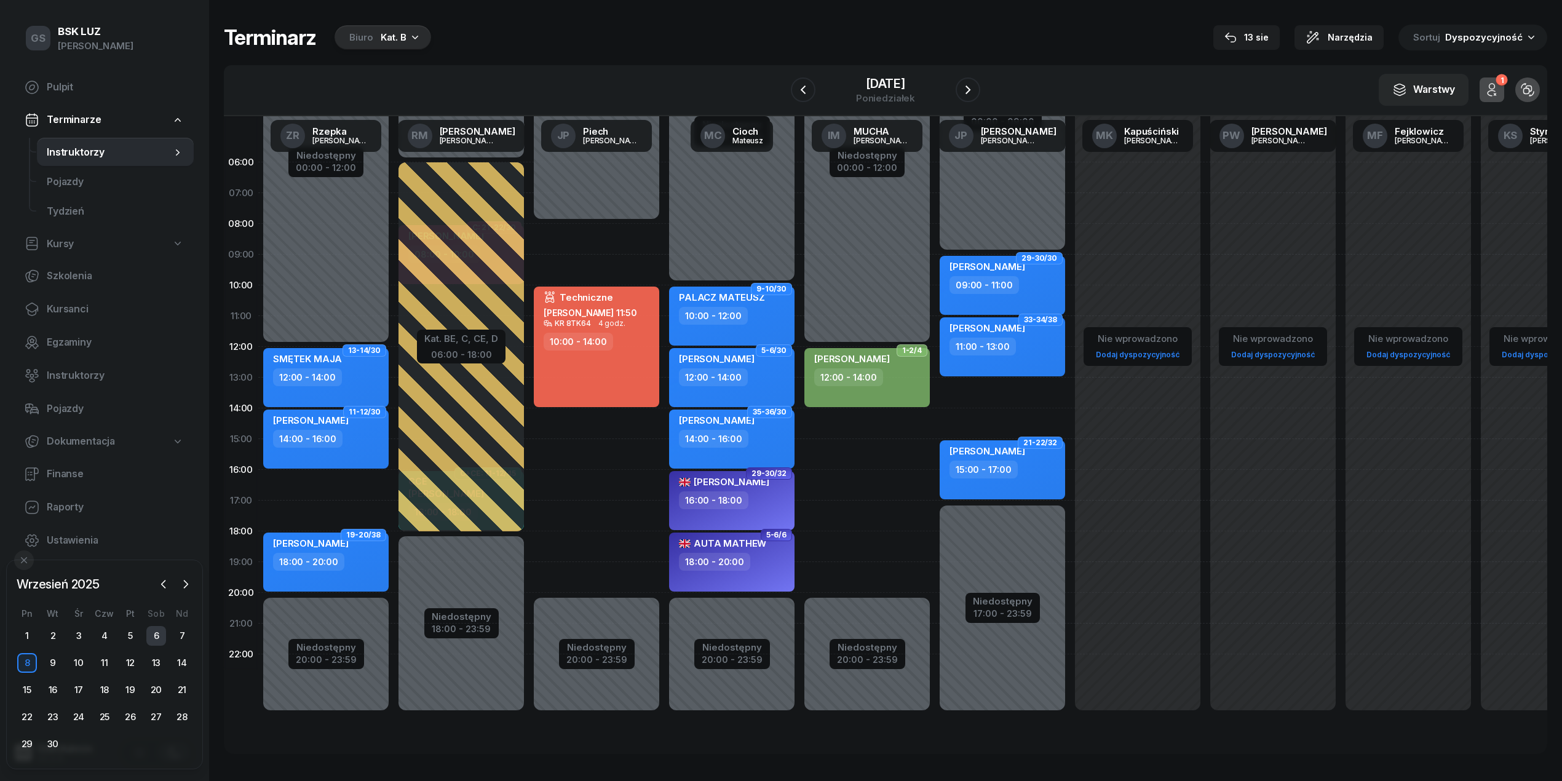
click at [156, 635] on div "6" at bounding box center [156, 636] width 20 height 20
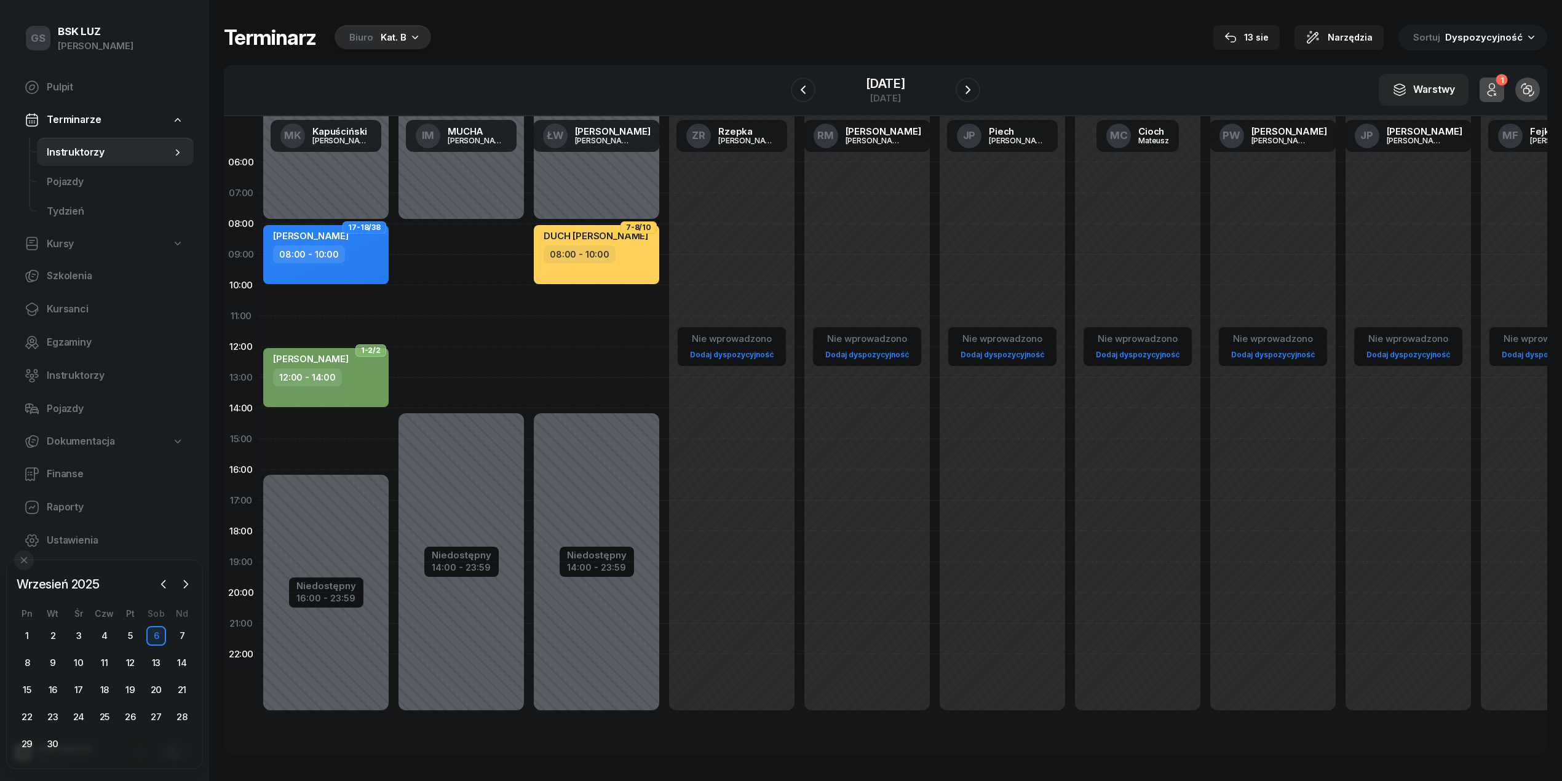
click at [394, 301] on div "Niedostępny 00:00 - 08:00 Niedostępny 16:00 - 23:59 2 godz. 10:00 - 12:00 2 god…" at bounding box center [461, 439] width 135 height 584
select select "10"
select select "12"
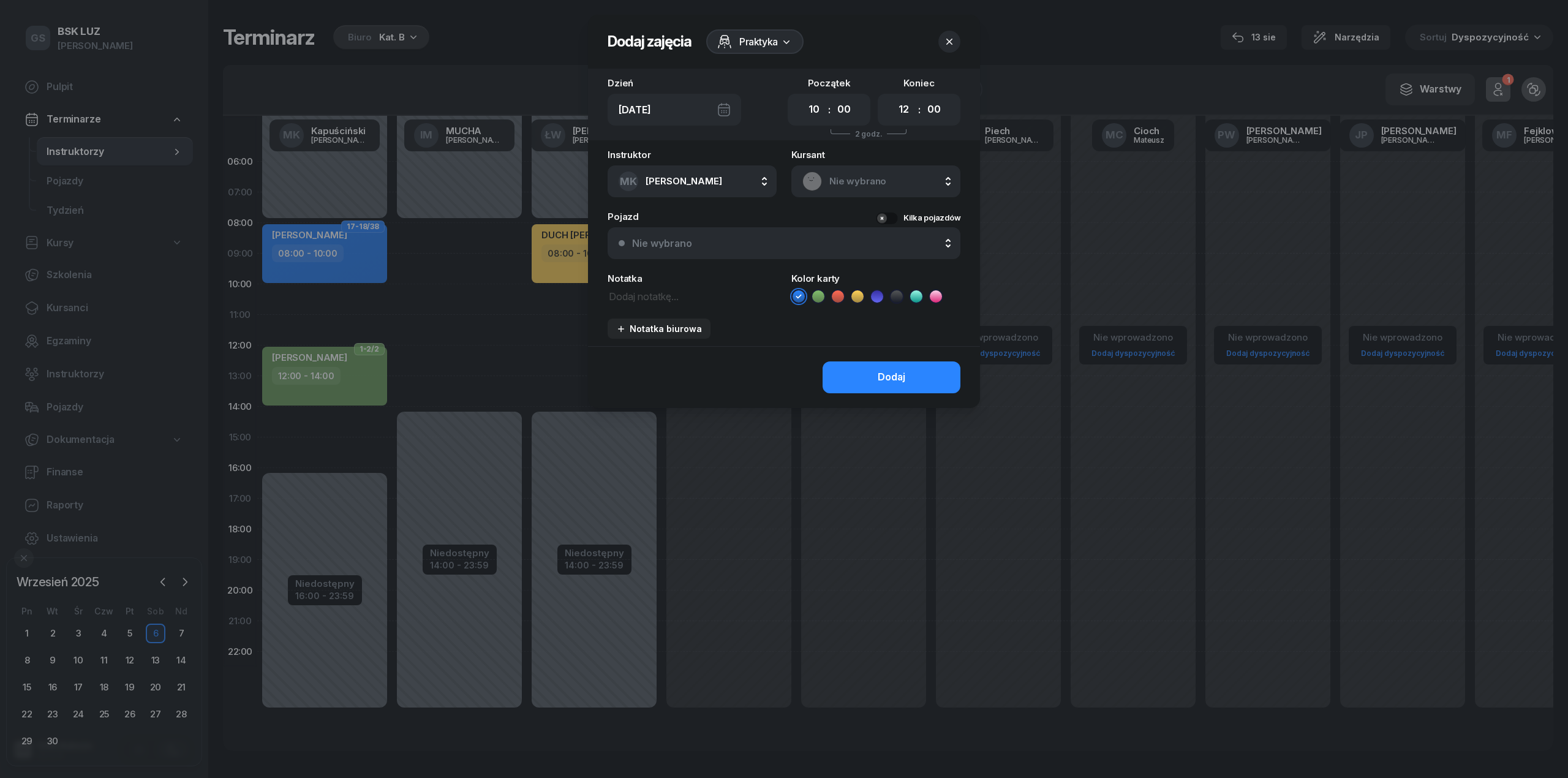
click at [873, 185] on span "Nie wybrano" at bounding box center [890, 181] width 121 height 16
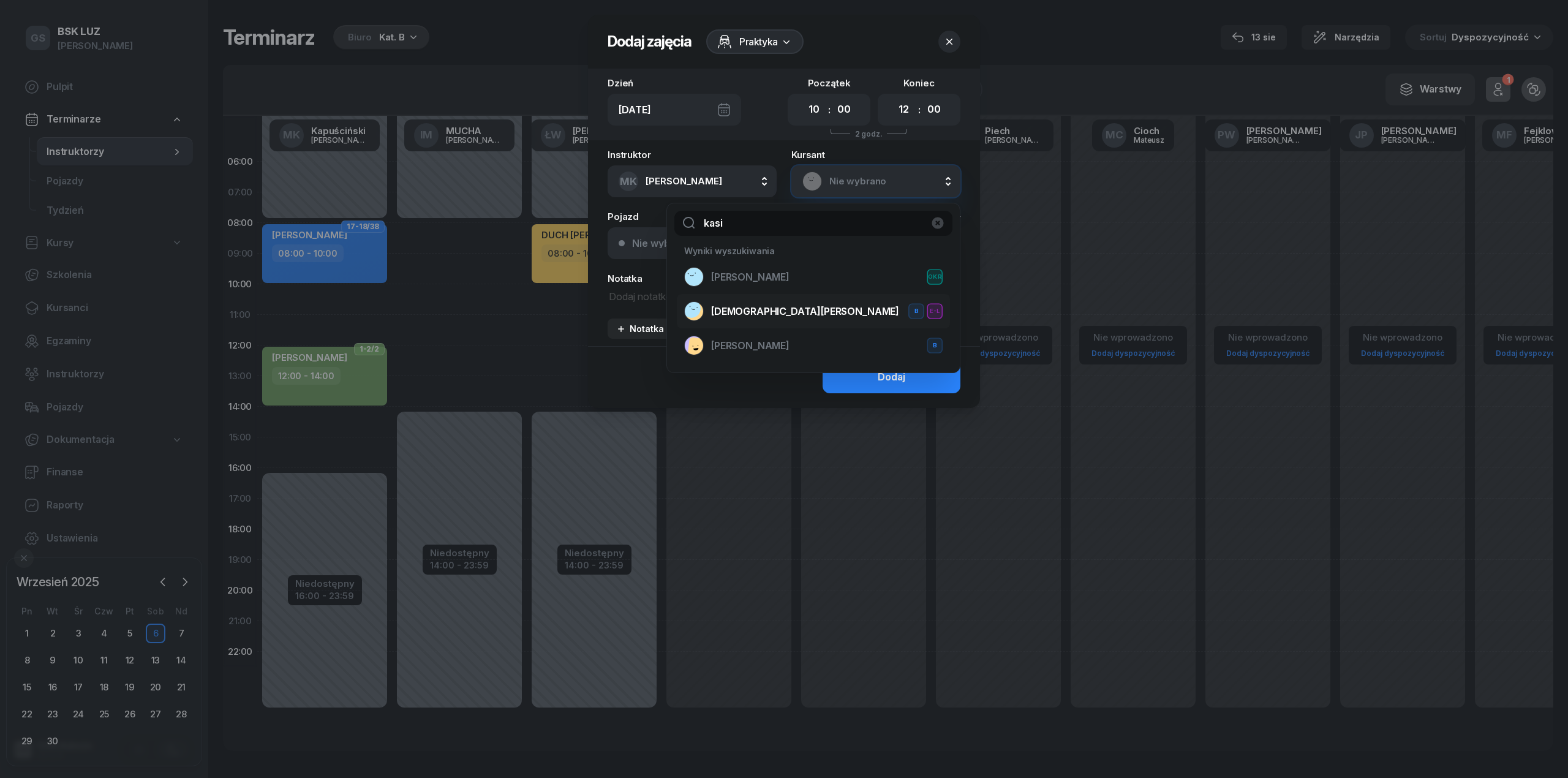
type input "kasi"
click at [771, 315] on span "KASIŃSKA ANITA" at bounding box center [805, 312] width 188 height 16
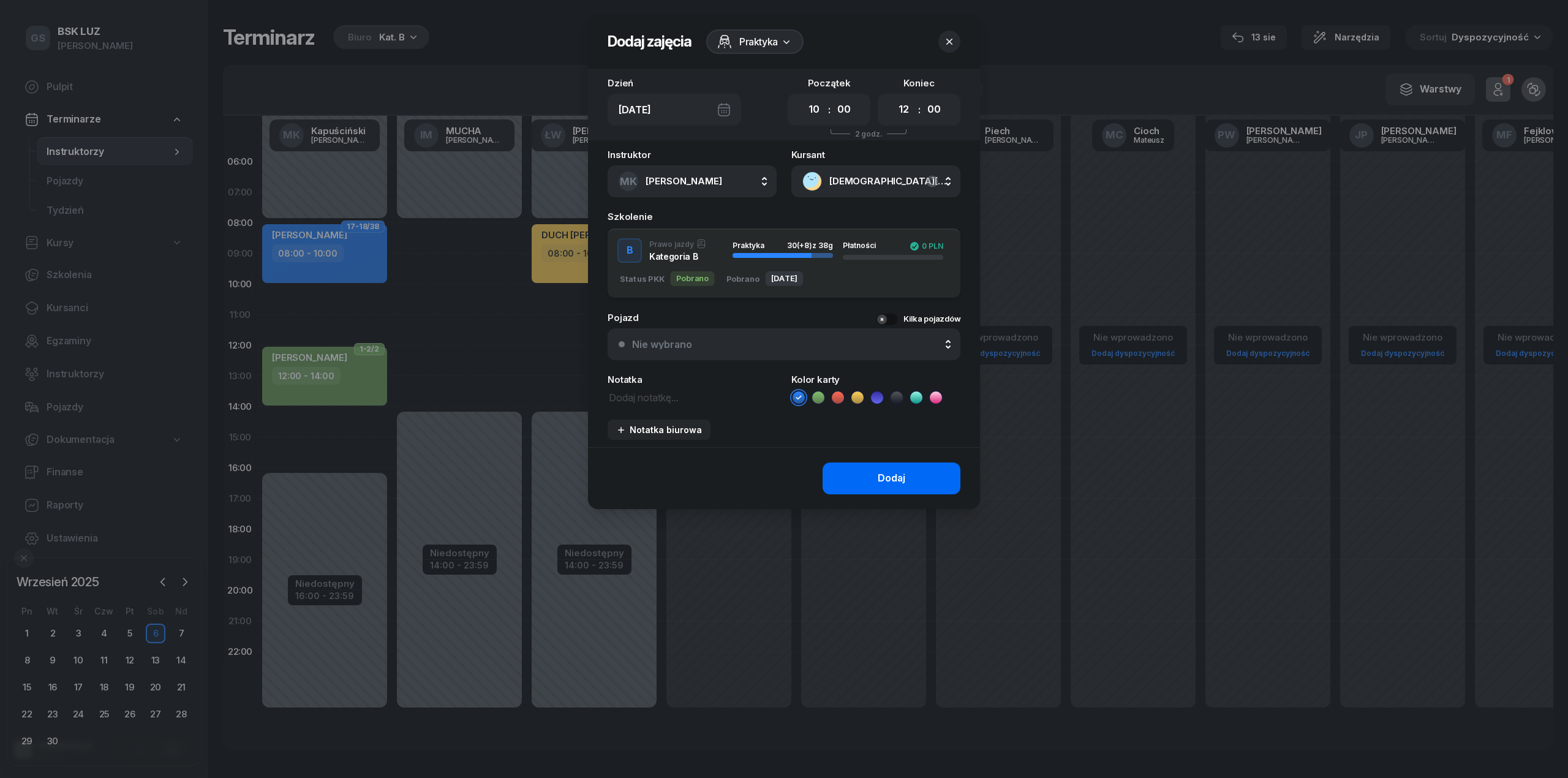
click at [910, 476] on button "Dodaj" at bounding box center [892, 478] width 137 height 32
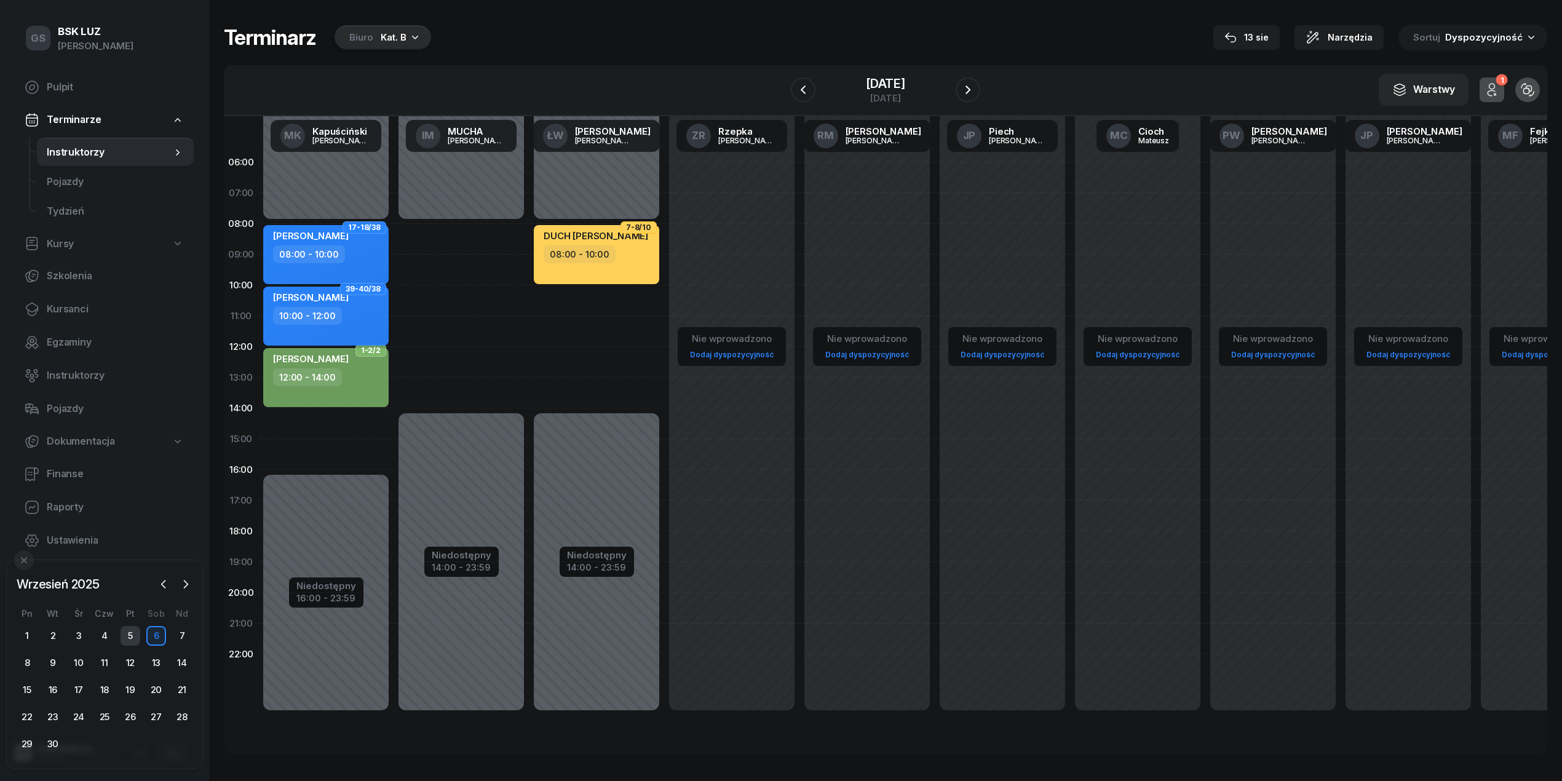
click at [131, 638] on div "5" at bounding box center [131, 636] width 20 height 20
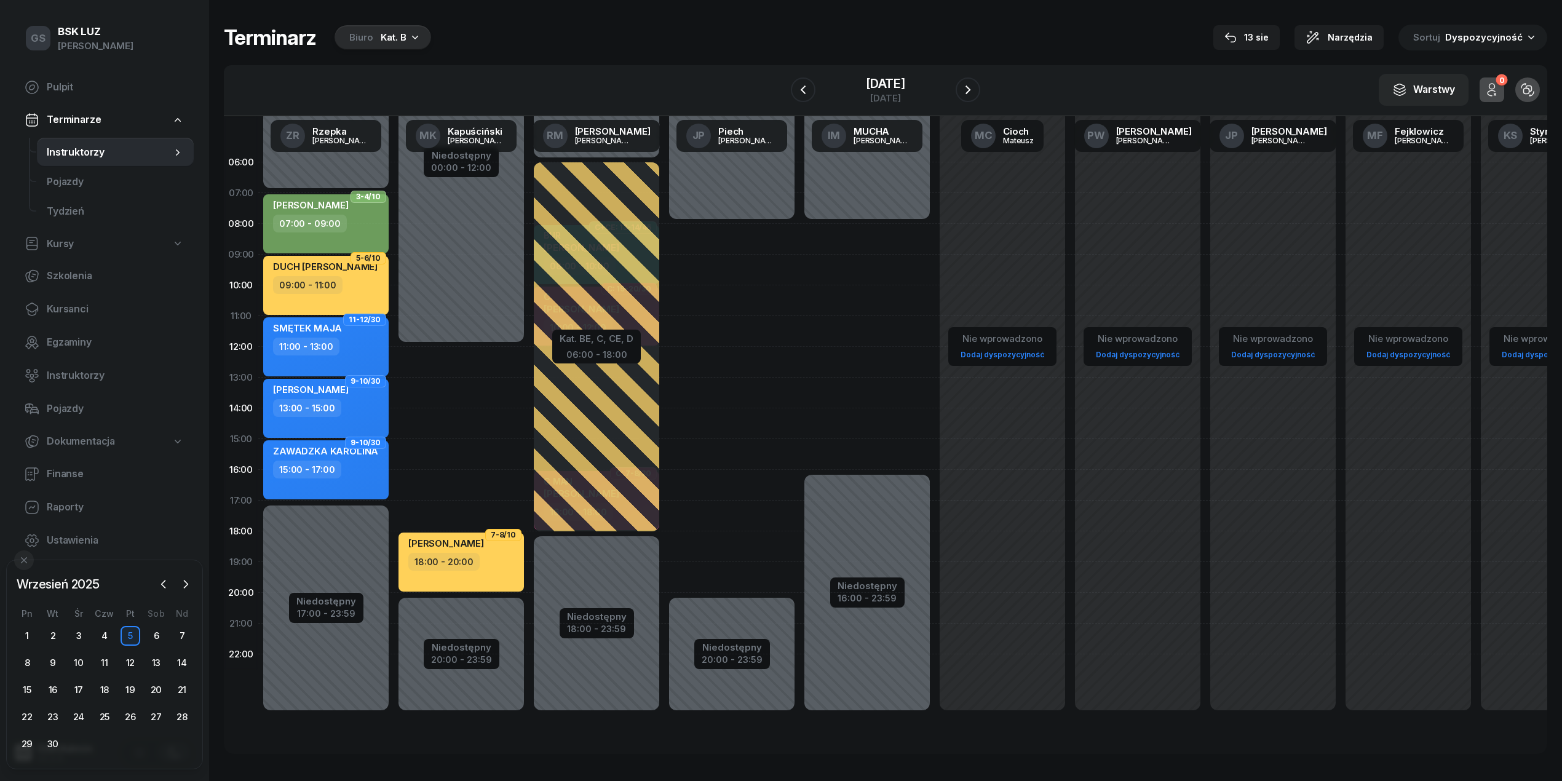
click at [529, 365] on div "Niedostępny 00:00 - 12:00 Niedostępny 20:00 - 23:59 2 godz. 12:00 - 14:00 2 god…" at bounding box center [596, 439] width 135 height 584
select select "12"
select select "14"
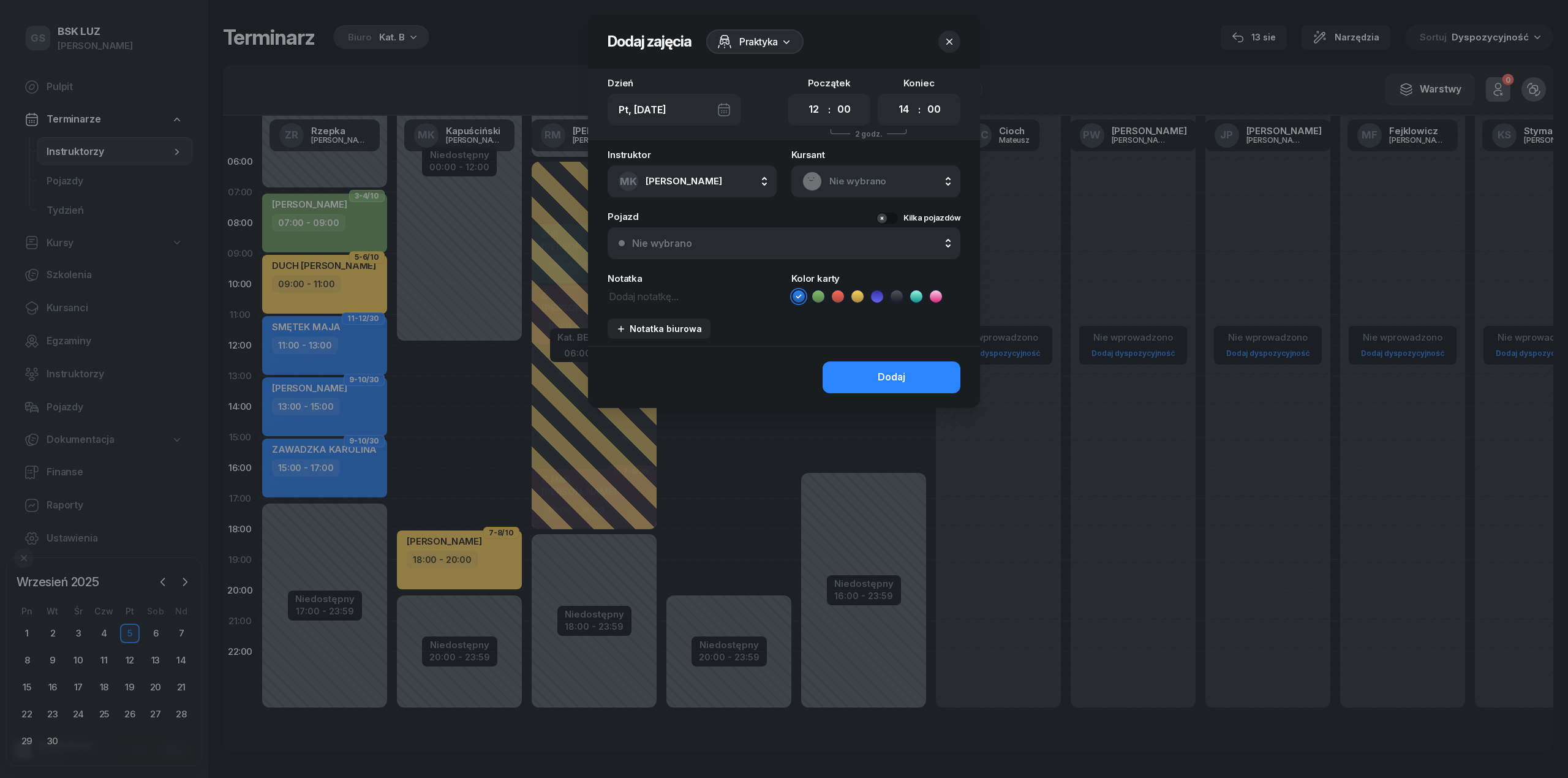
click at [842, 176] on span "Nie wybrano" at bounding box center [890, 181] width 121 height 16
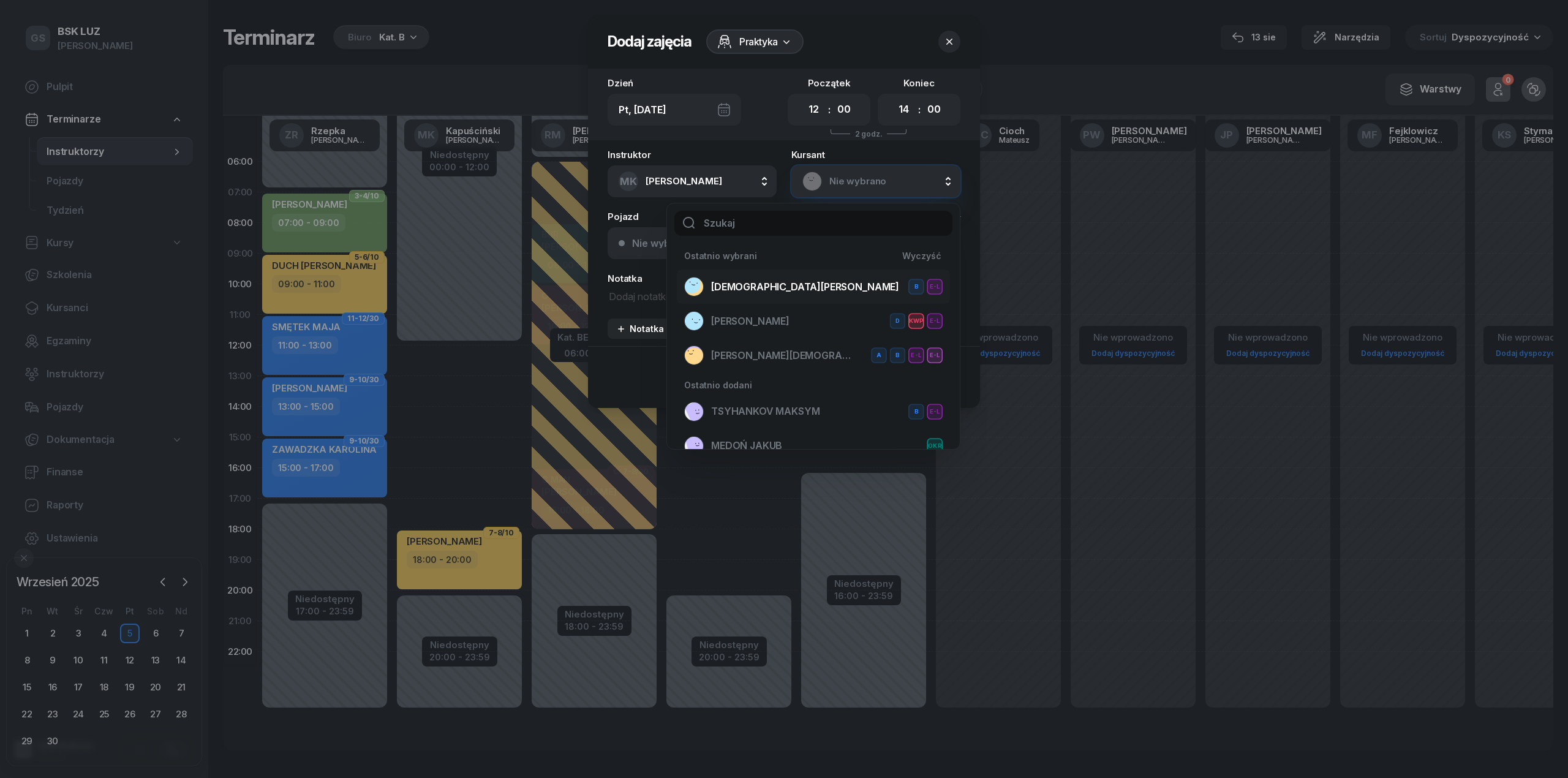
click at [809, 290] on div "KASIŃSKA ANITA B E-L" at bounding box center [813, 287] width 258 height 20
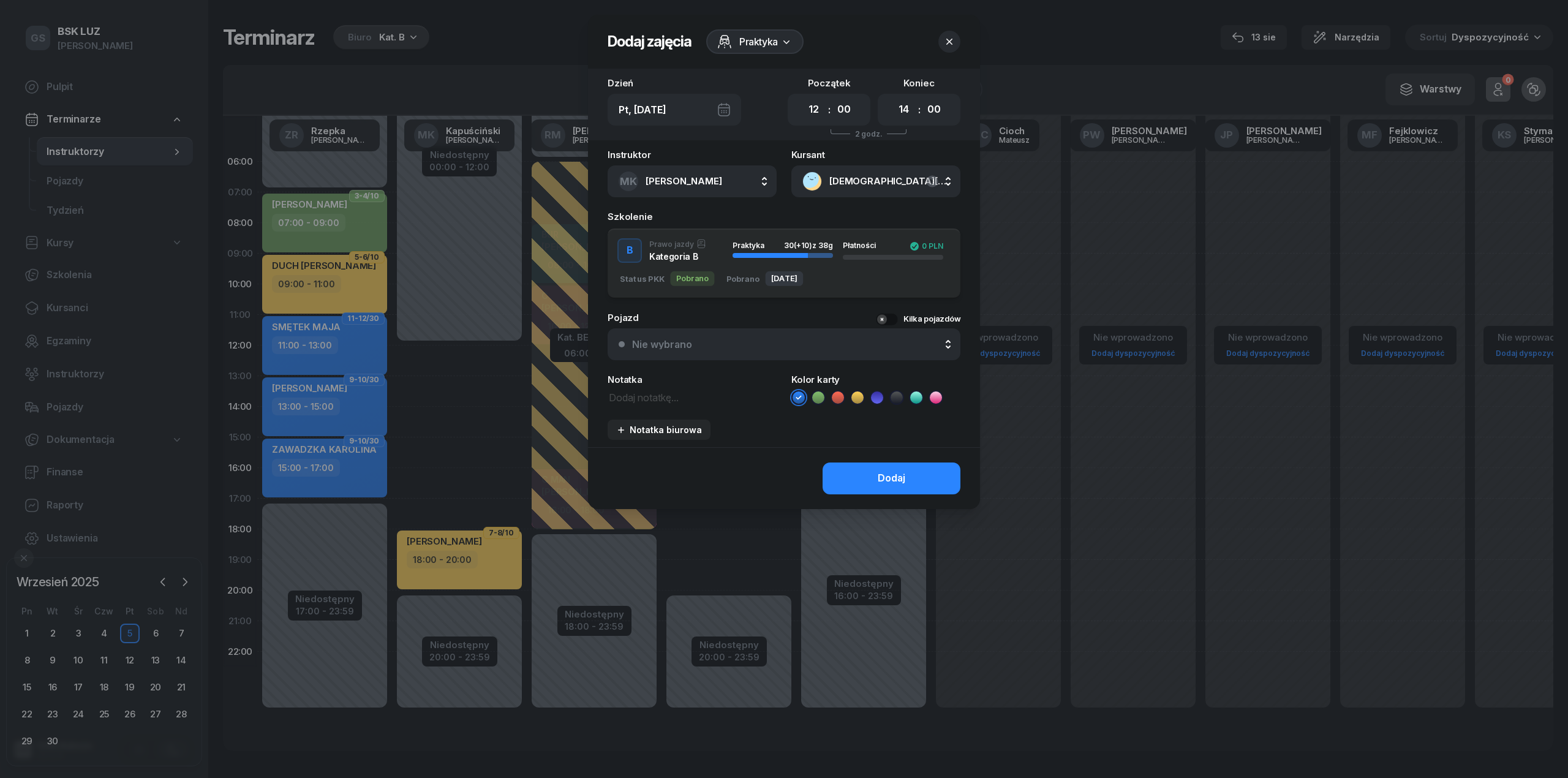
click at [795, 250] on div "Praktyka 30 (+10) z 38g" at bounding box center [782, 250] width 101 height 18
click at [888, 483] on div "Dodaj" at bounding box center [892, 478] width 28 height 16
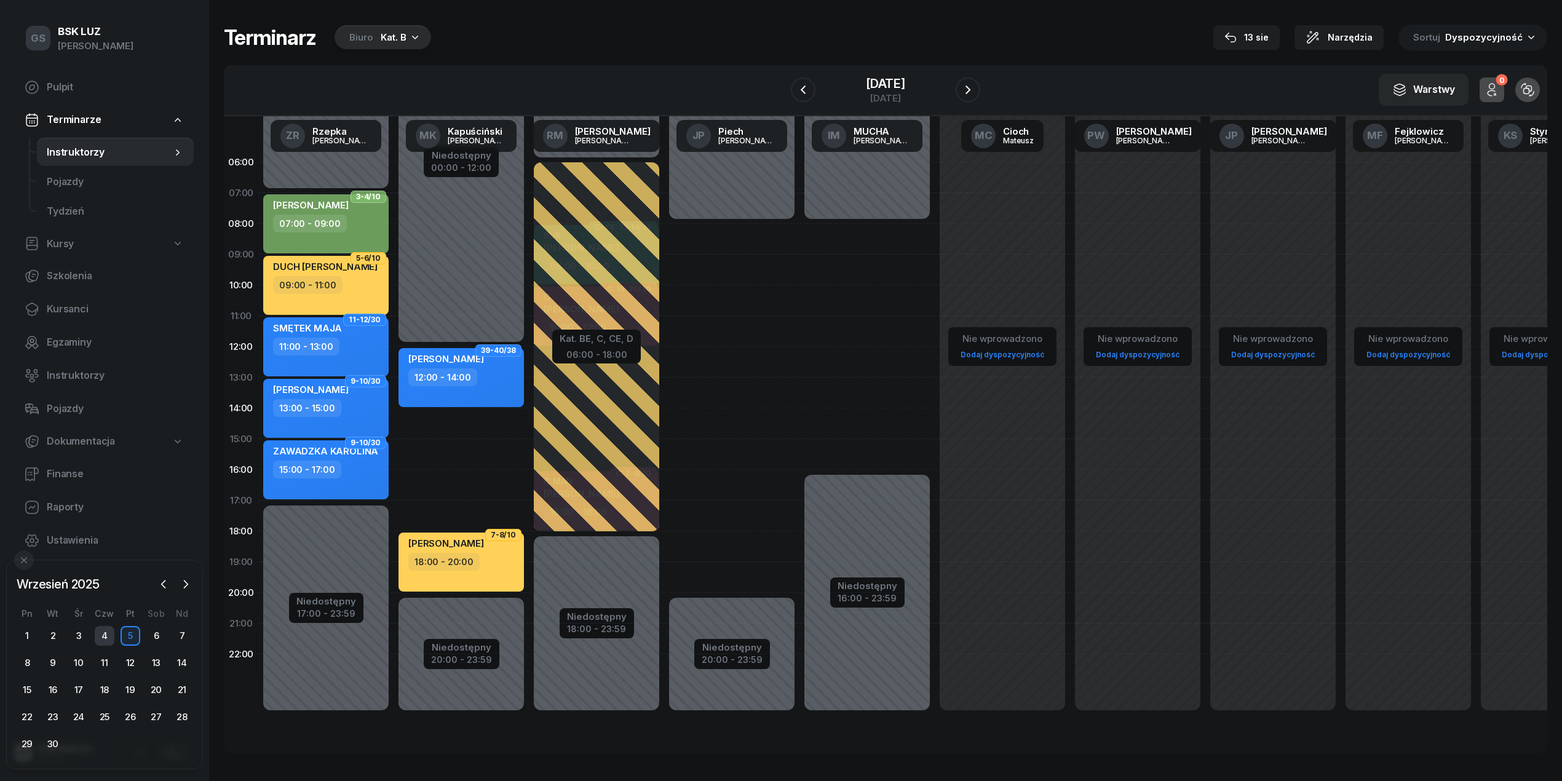
click at [107, 638] on div "4" at bounding box center [105, 636] width 20 height 20
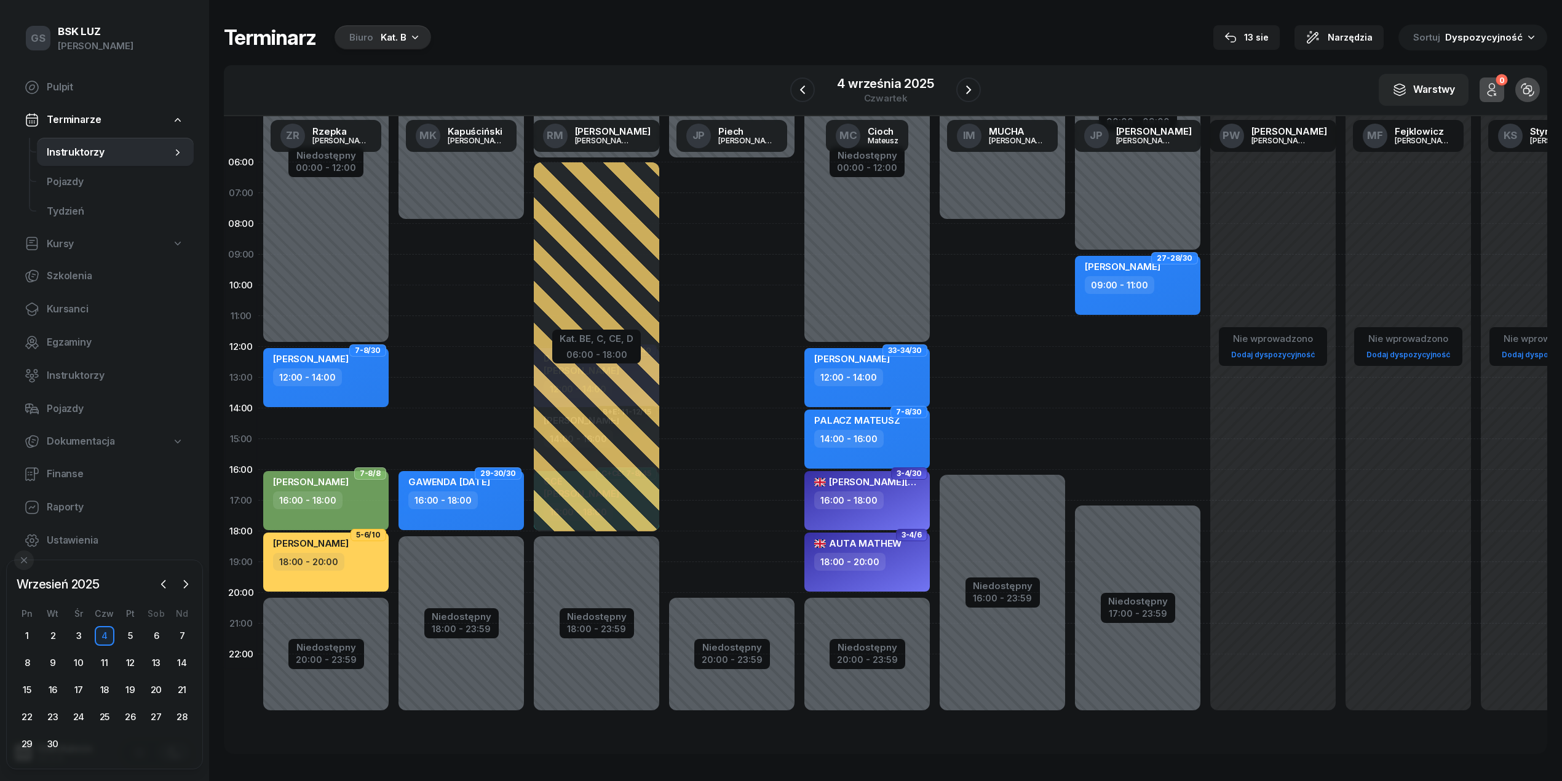
click at [529, 236] on div "Niedostępny 00:00 - 08:00 Niedostępny 18:00 - 23:59 2 godz. 08:00 - 10:00 2 god…" at bounding box center [596, 439] width 135 height 584
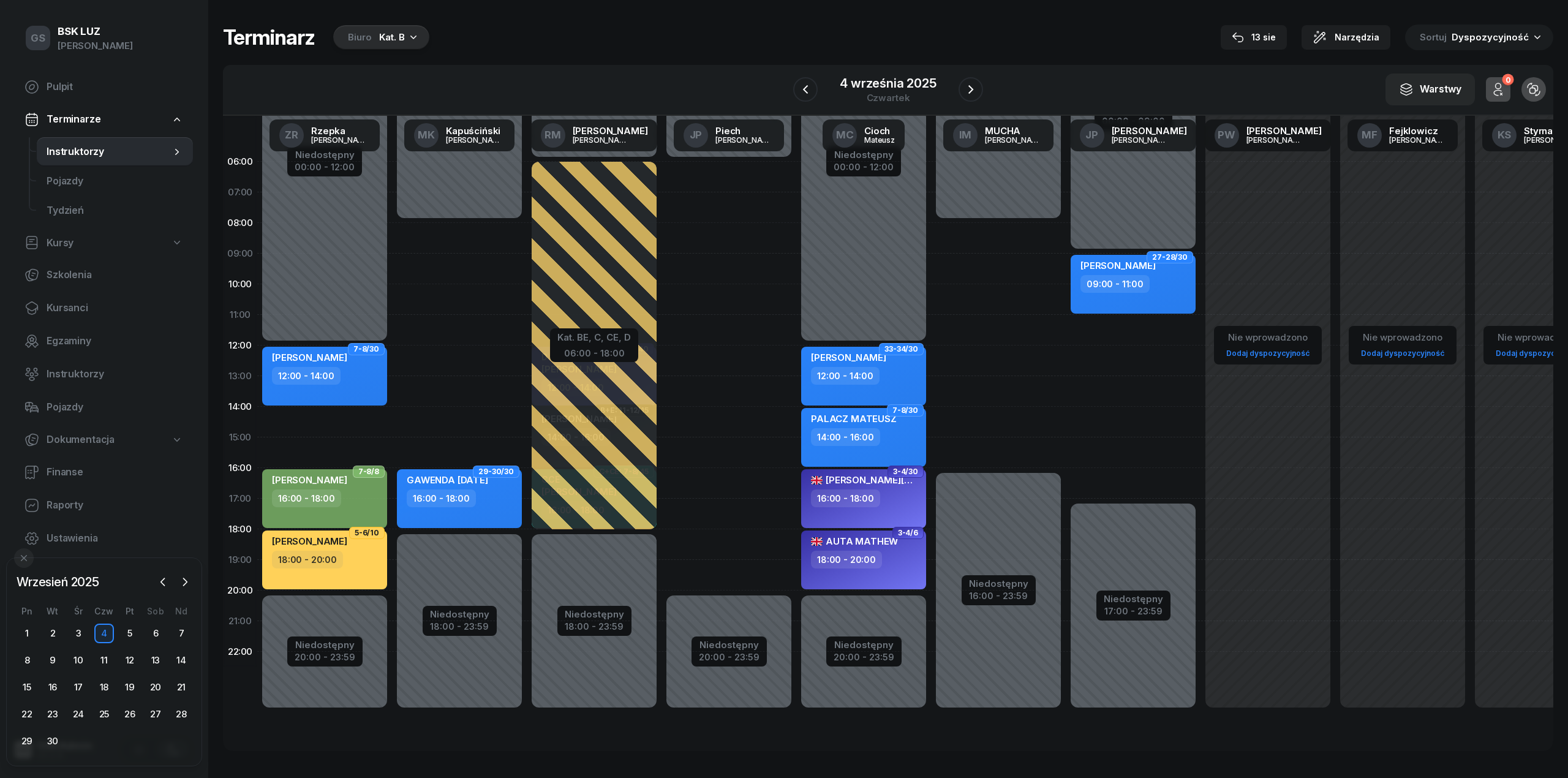
select select "08"
select select "10"
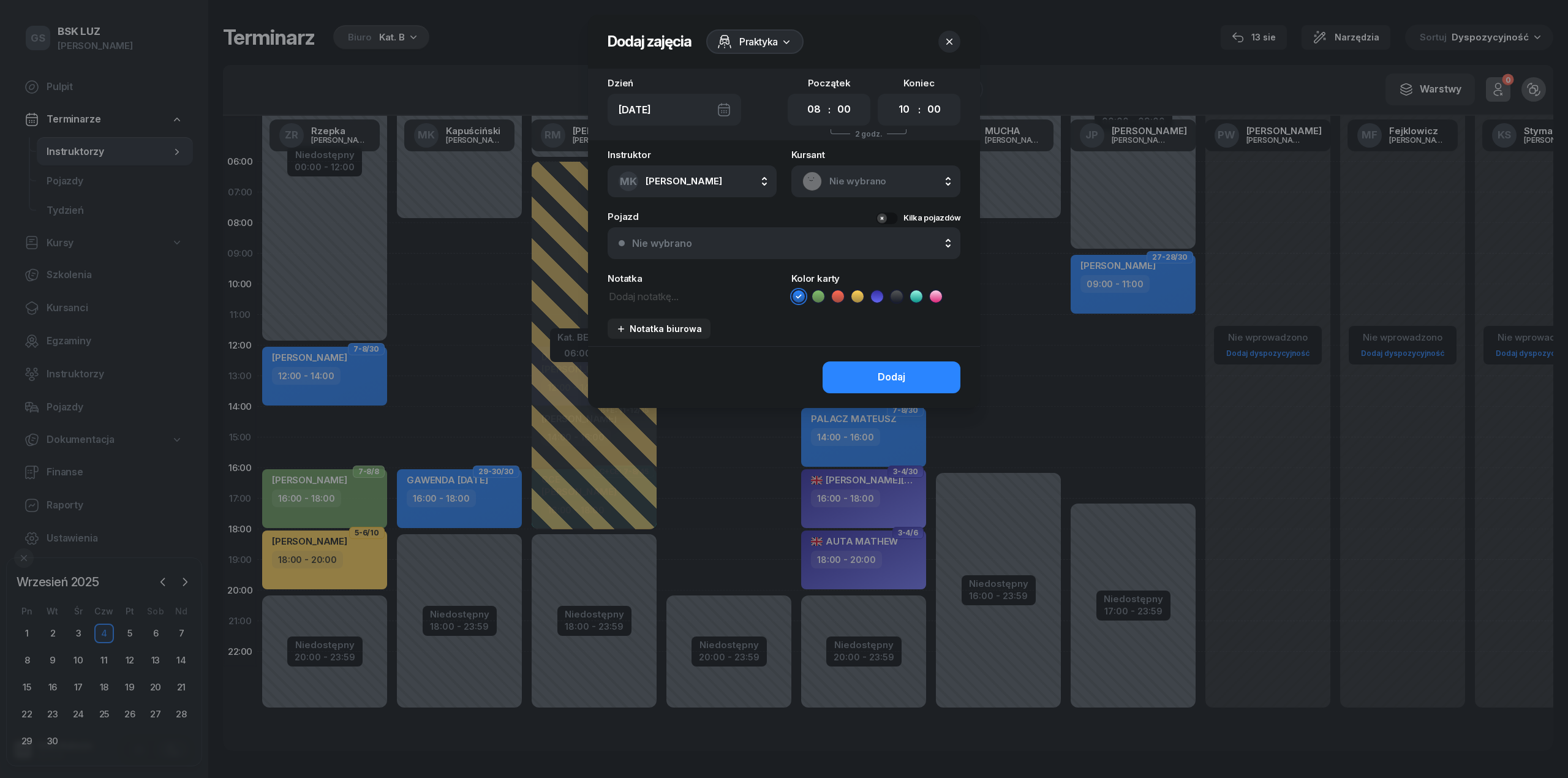
click at [831, 167] on div "Nie wybrano" at bounding box center [876, 181] width 169 height 32
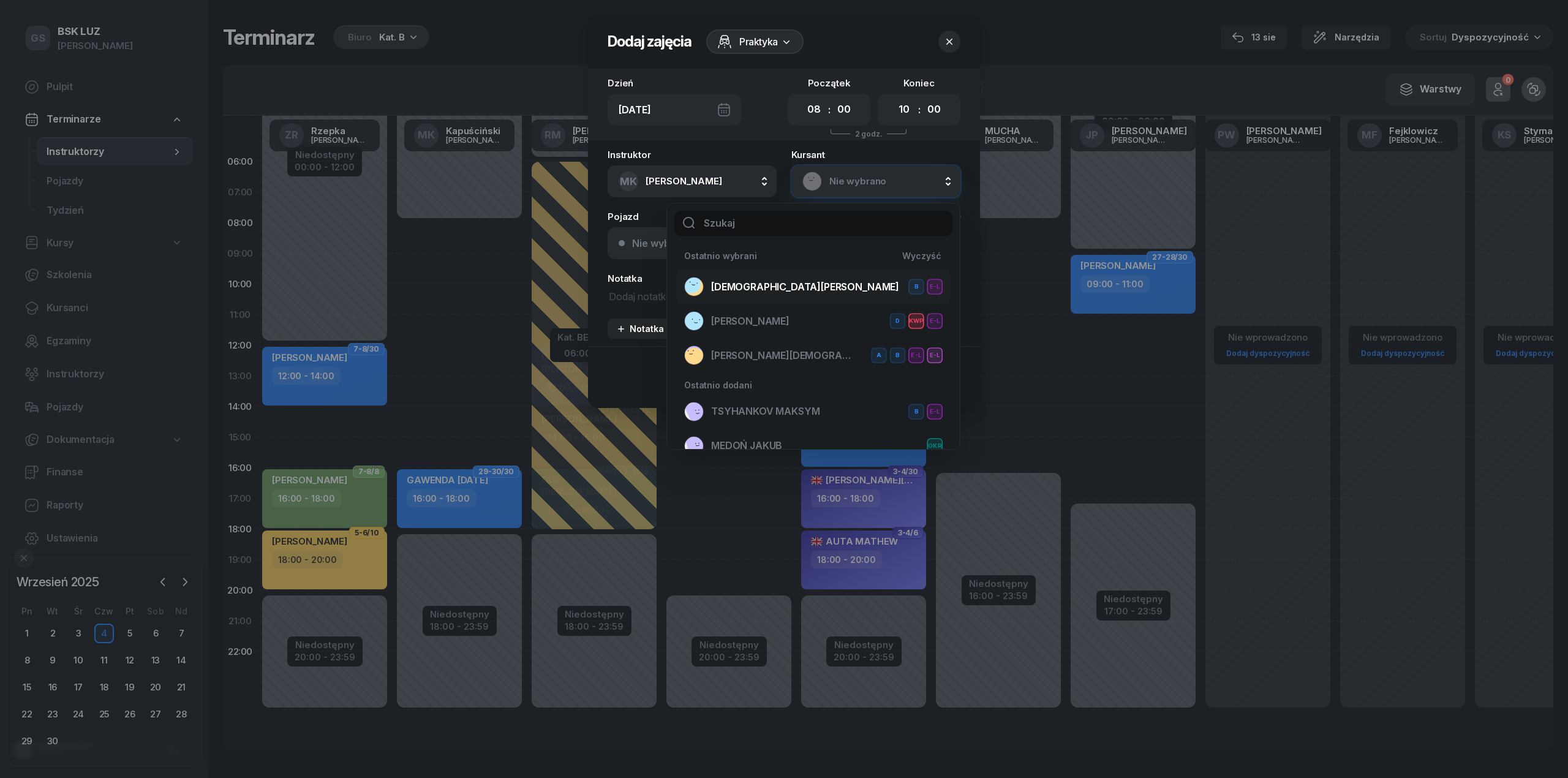
click at [795, 277] on div "KASIŃSKA ANITA B E-L" at bounding box center [813, 287] width 258 height 20
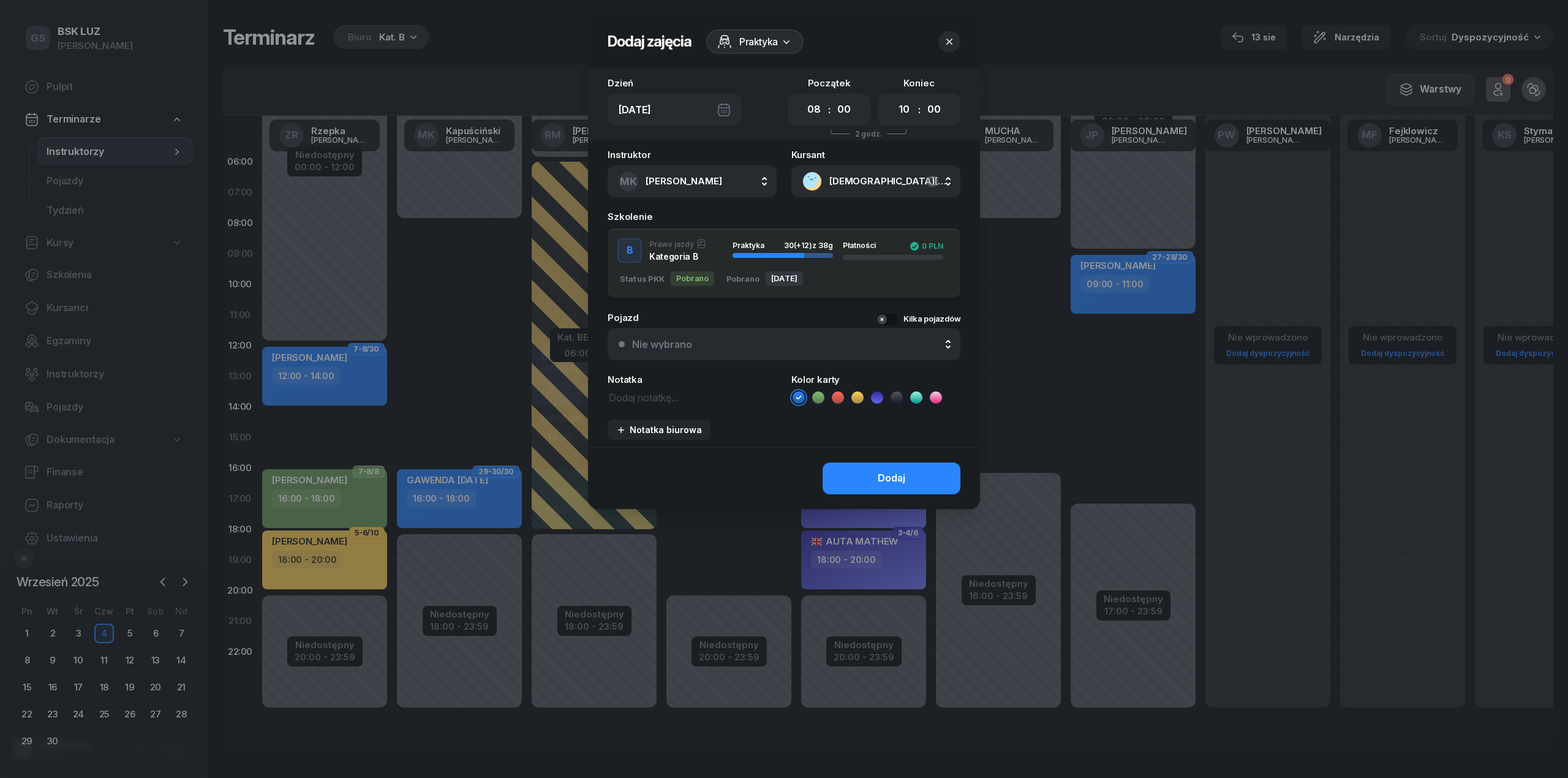
click at [834, 241] on div "Praktyka 30 (+12) z 38g Płatności 0 PLN" at bounding box center [838, 250] width 230 height 18
click at [878, 473] on div "Dodaj" at bounding box center [892, 478] width 28 height 16
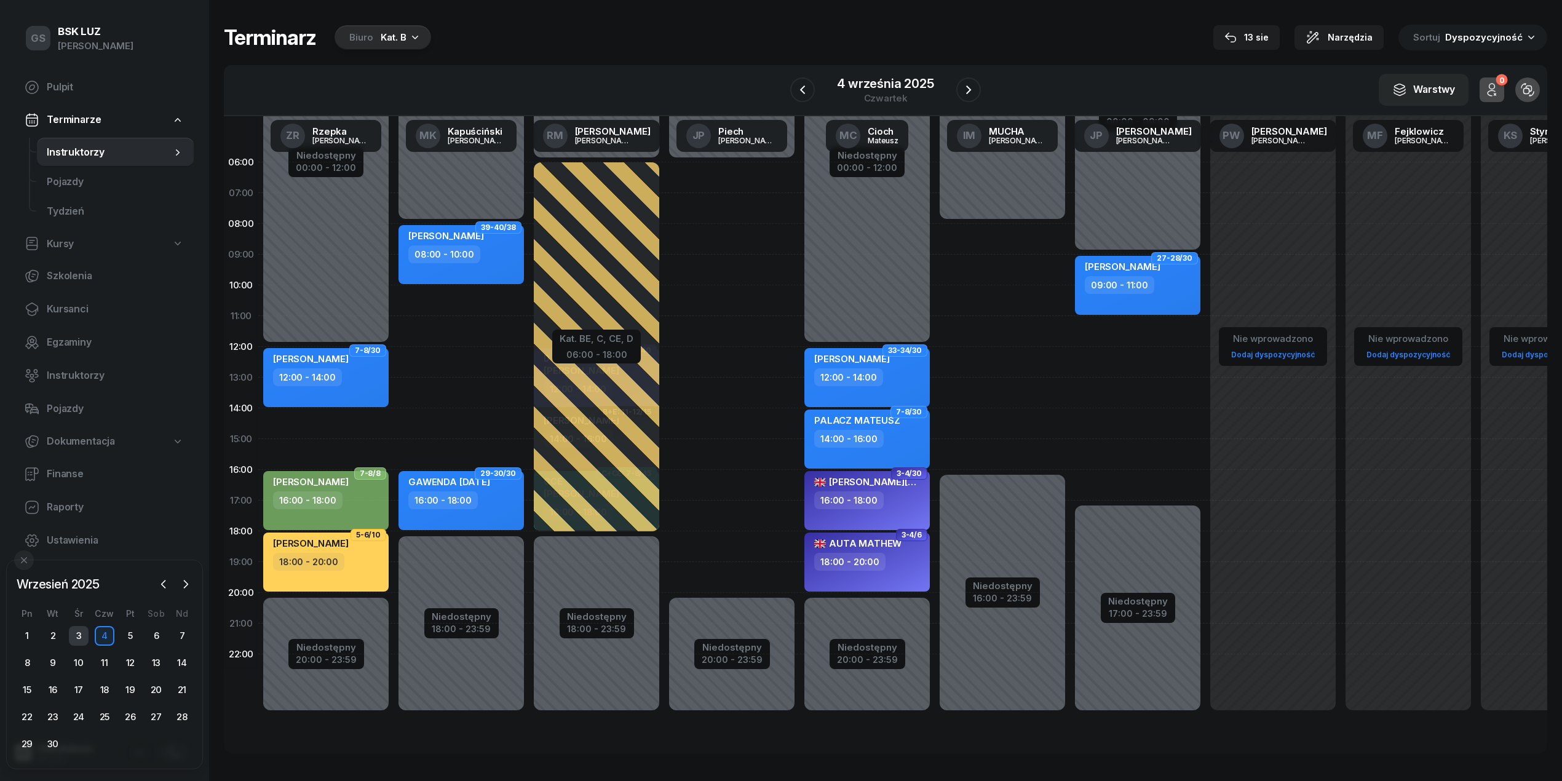
click at [74, 637] on div "3" at bounding box center [79, 636] width 20 height 20
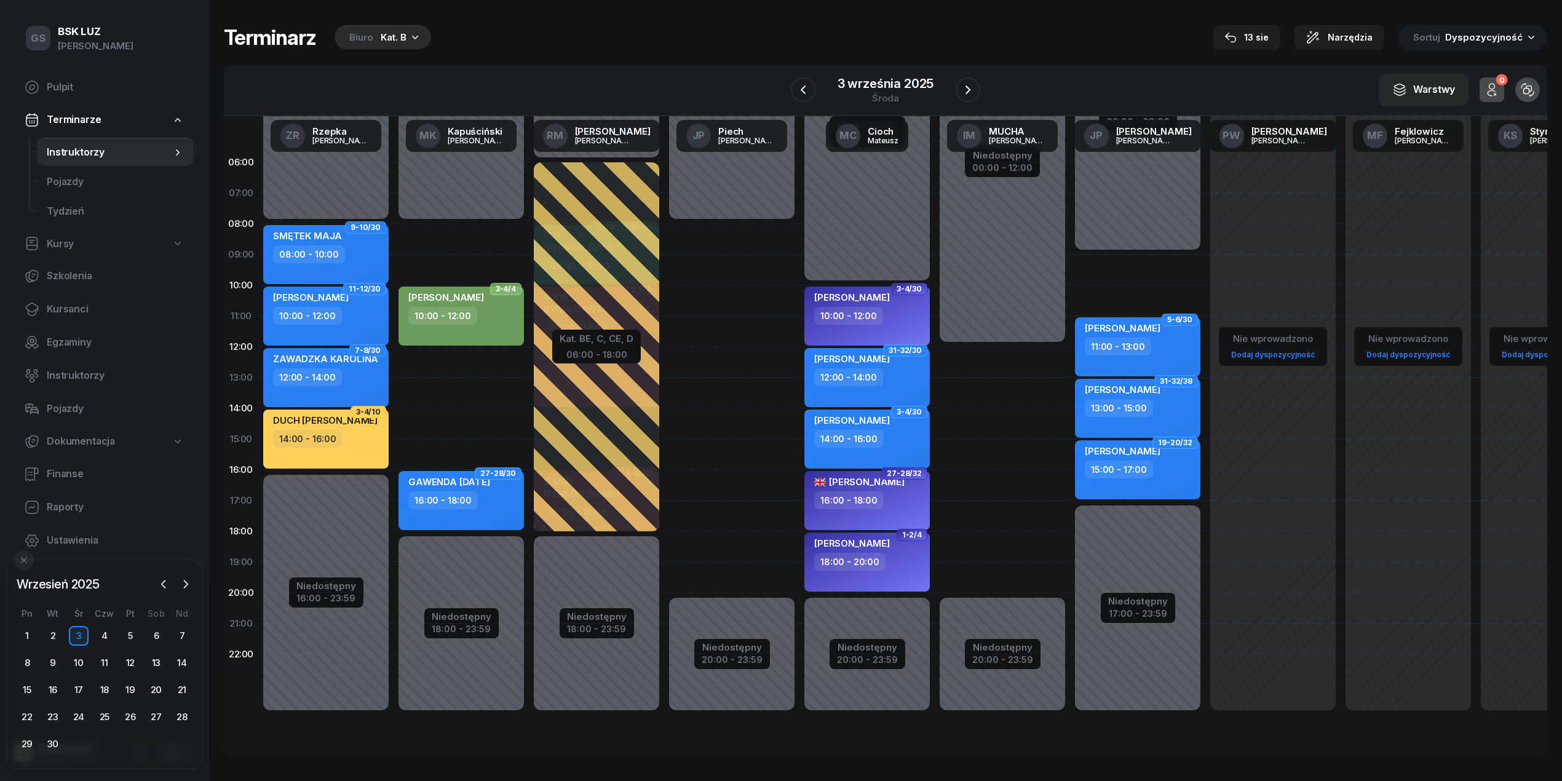
click at [529, 362] on div "Niedostępny 00:00 - 08:00 Niedostępny 18:00 - 23:59 2 godz. 08:00 - 10:00 2 god…" at bounding box center [596, 439] width 135 height 584
select select "12"
select select "14"
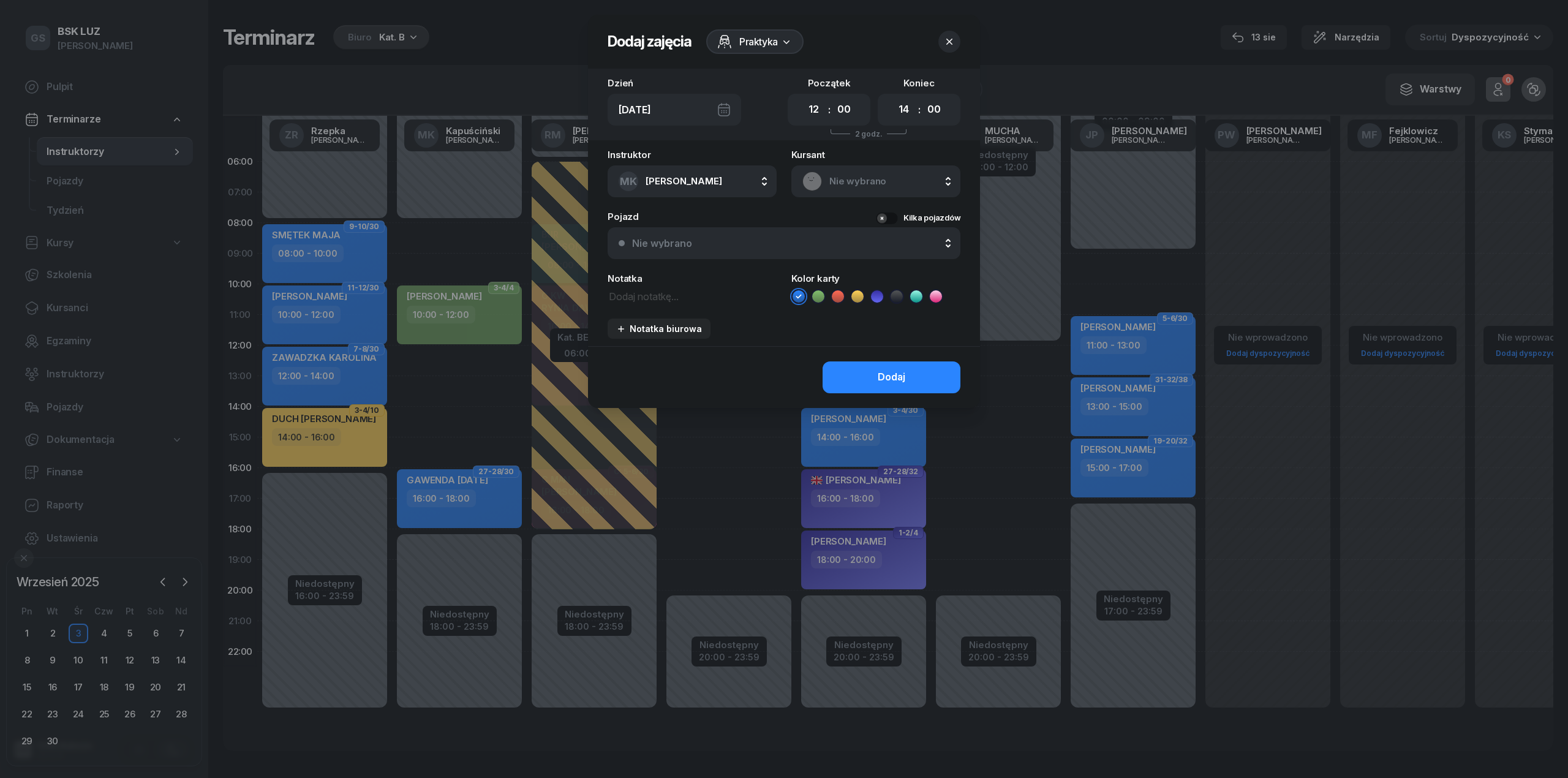
click at [878, 171] on div "Nie wybrano" at bounding box center [877, 181] width 147 height 20
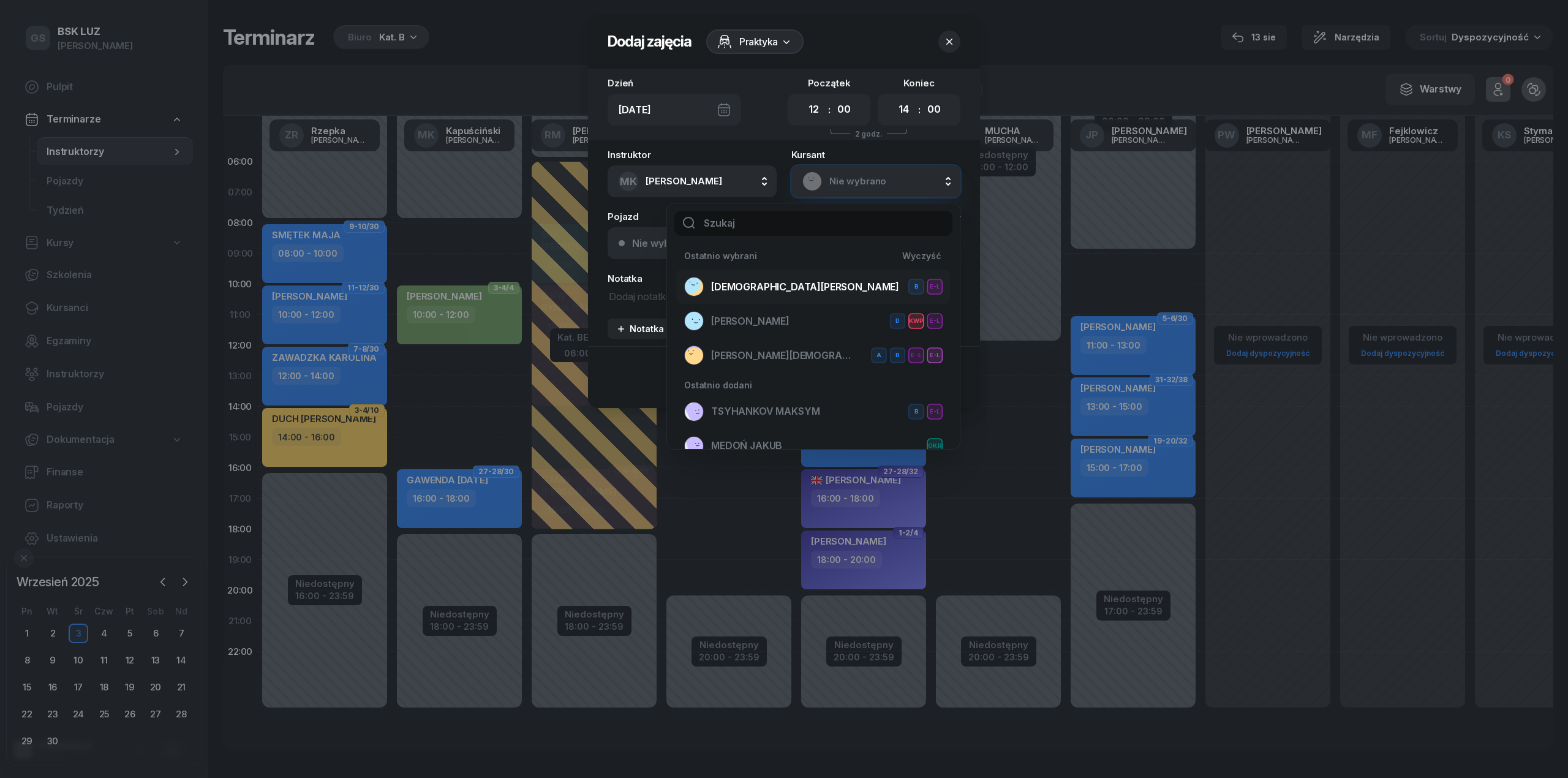
click at [828, 293] on div "KASIŃSKA ANITA B E-L" at bounding box center [813, 287] width 258 height 20
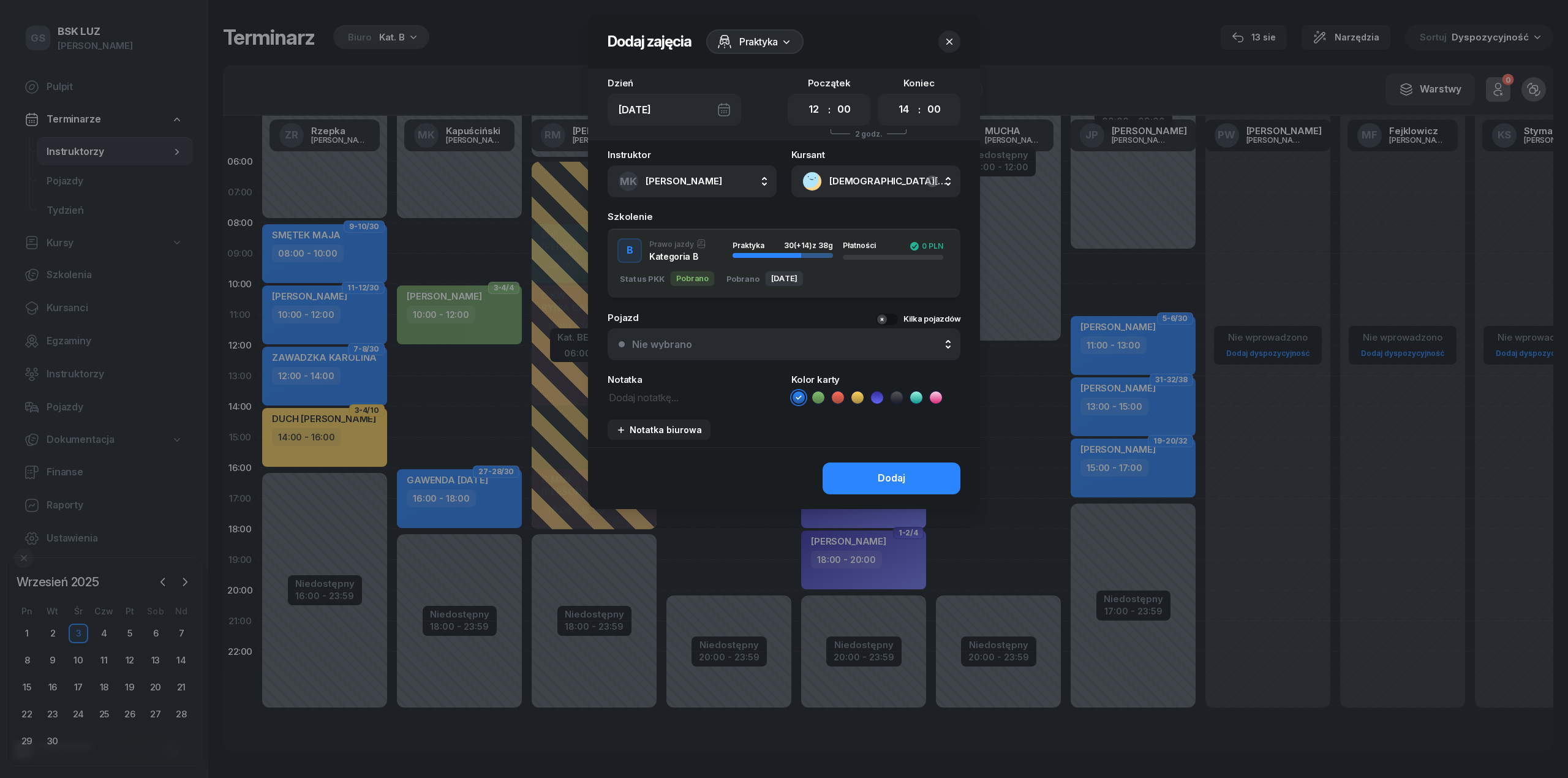
click at [823, 258] on div "Praktyka 30 (+14) z 38g" at bounding box center [782, 250] width 101 height 18
click at [890, 474] on div "Dodaj" at bounding box center [892, 478] width 28 height 16
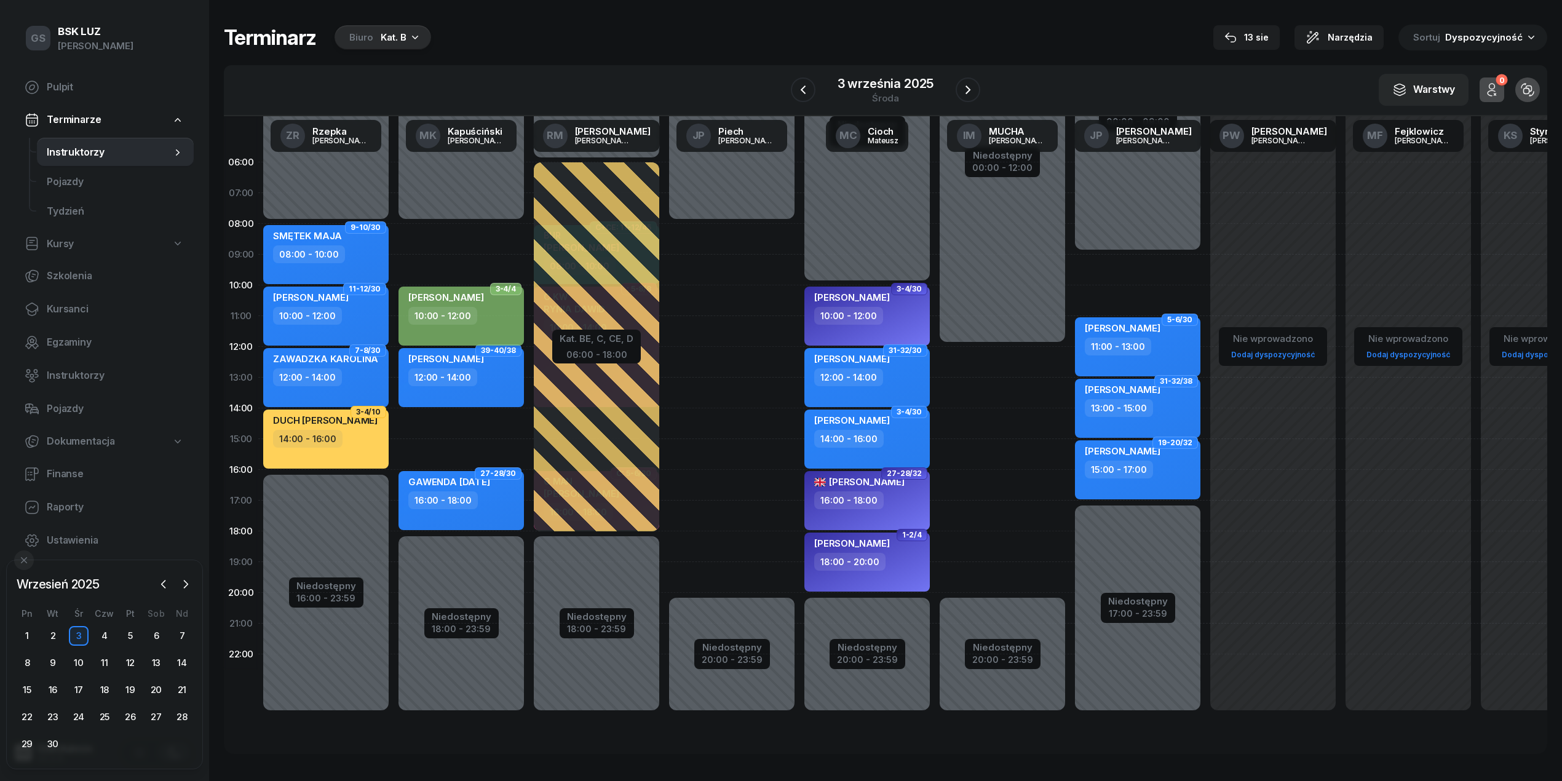
click at [513, 338] on div "LEMPART KINGA 10:00 - 12:00" at bounding box center [460, 316] width 125 height 59
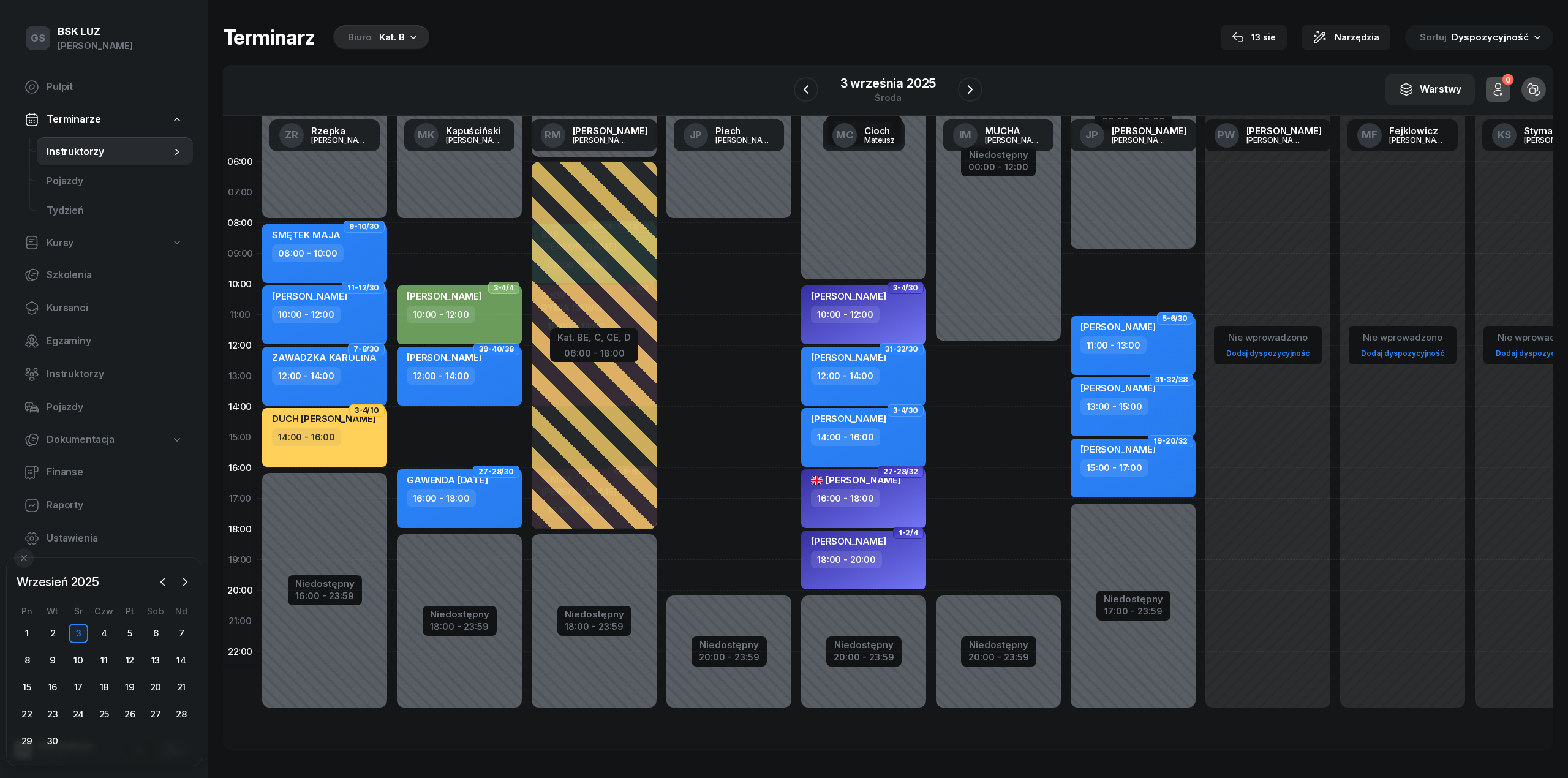
select select "10"
select select "12"
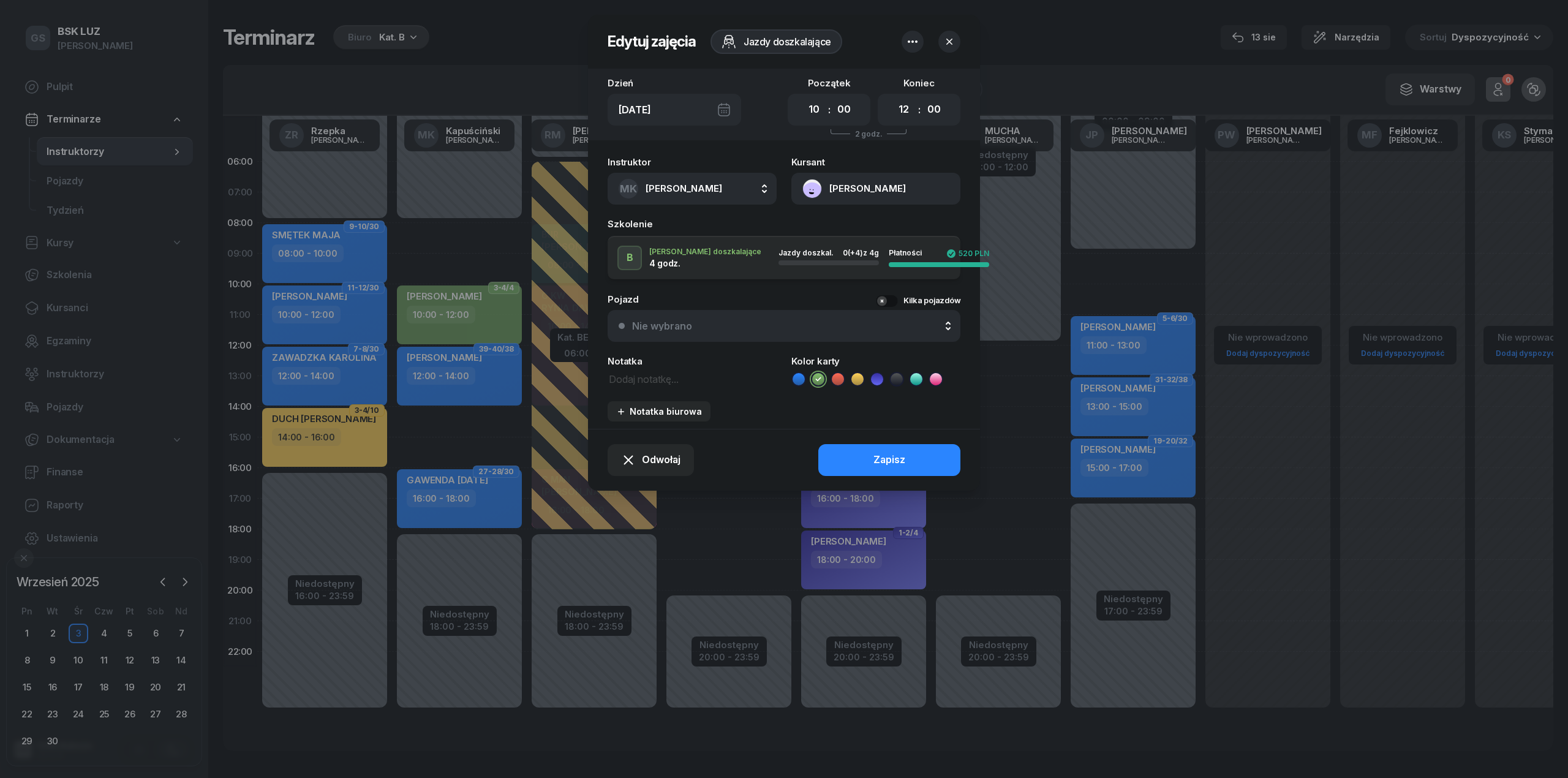
click at [941, 48] on button "button" at bounding box center [949, 42] width 22 height 22
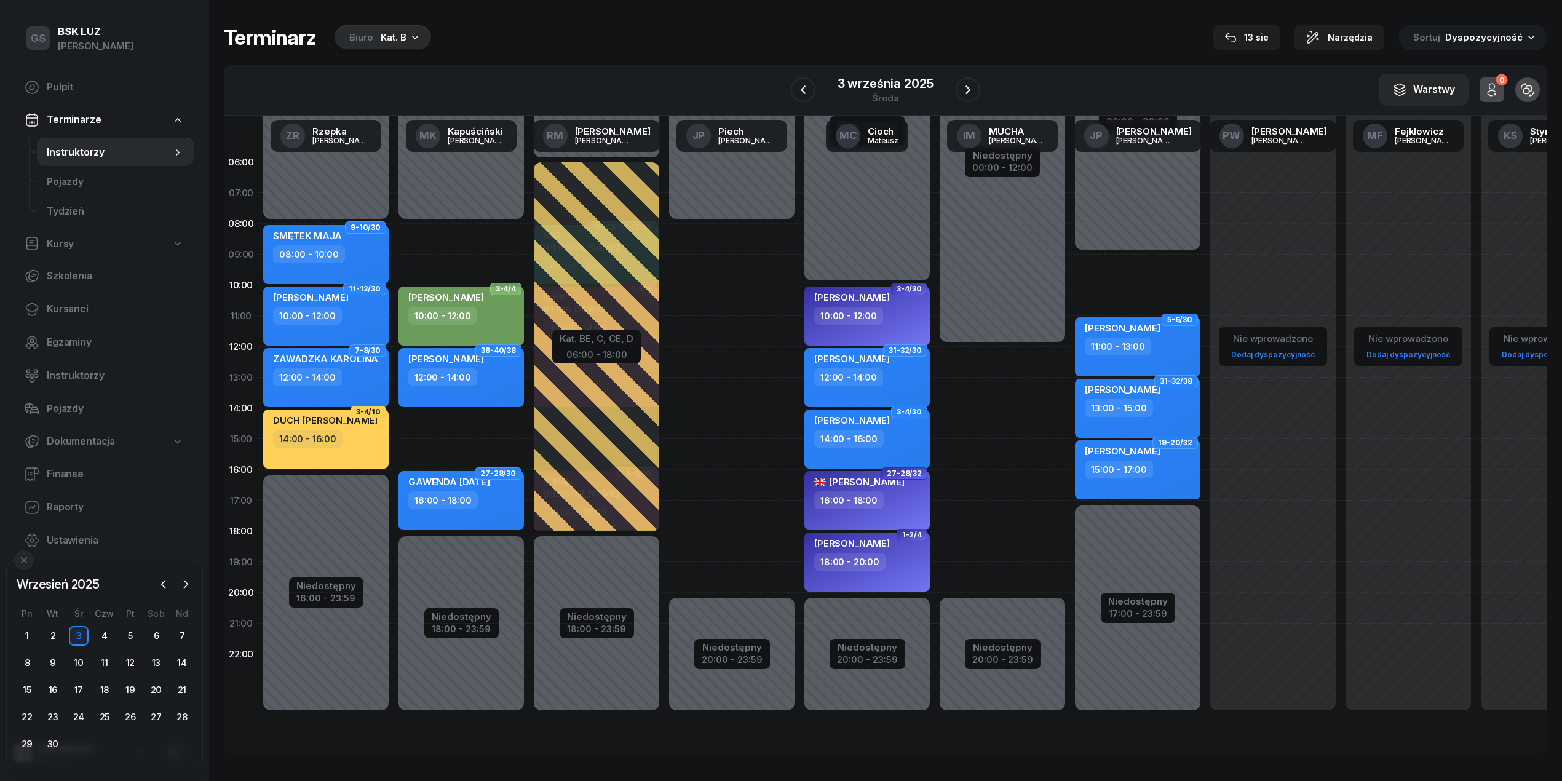
click at [505, 367] on div "ANITA KASIŃSKA" at bounding box center [462, 360] width 108 height 15
select select "12"
select select "14"
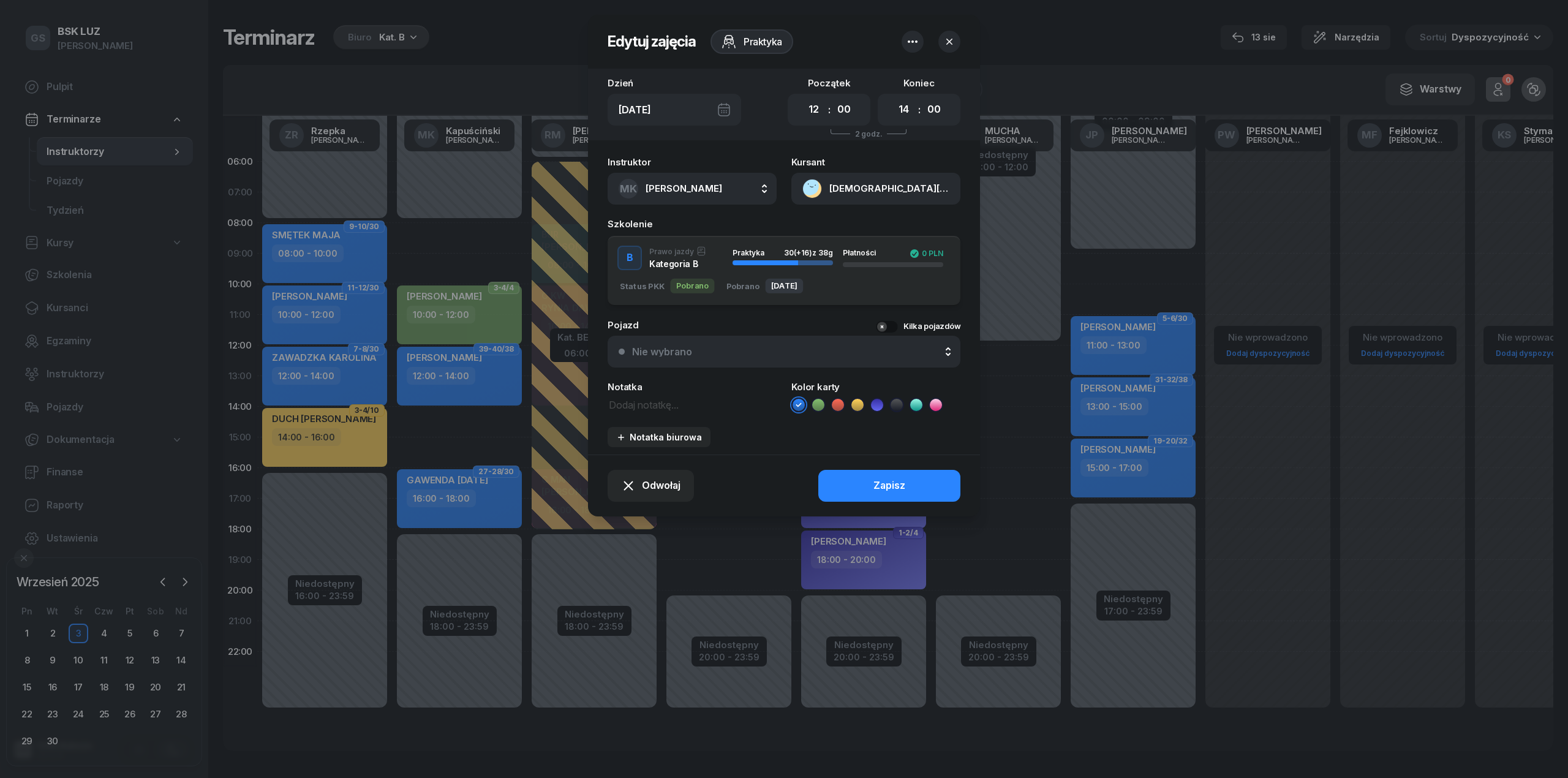
click at [864, 186] on button "KASIŃSKA ANITA" at bounding box center [876, 188] width 169 height 32
click at [858, 233] on div "Otwórz profil" at bounding box center [832, 231] width 60 height 16
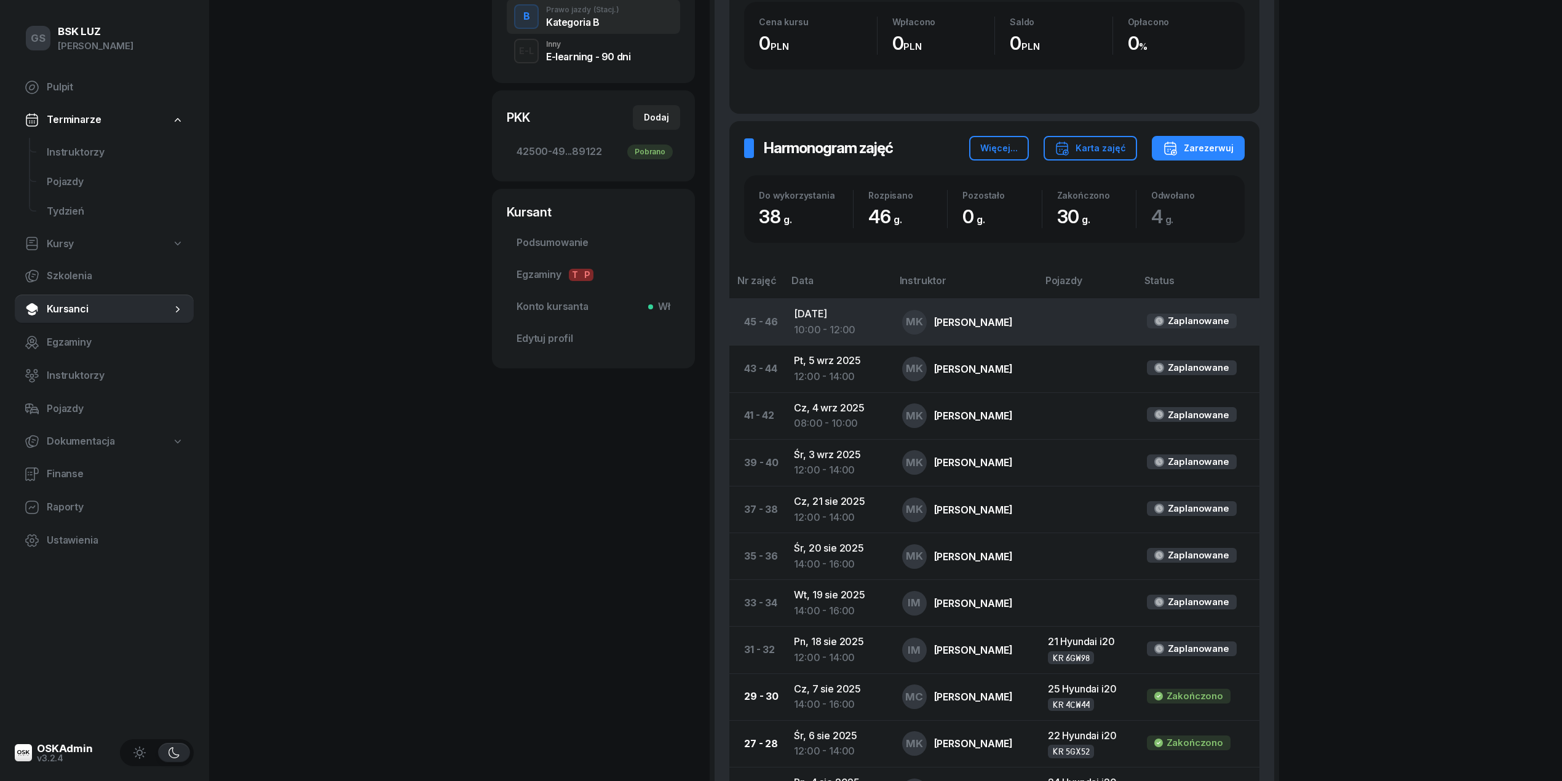
scroll to position [327, 0]
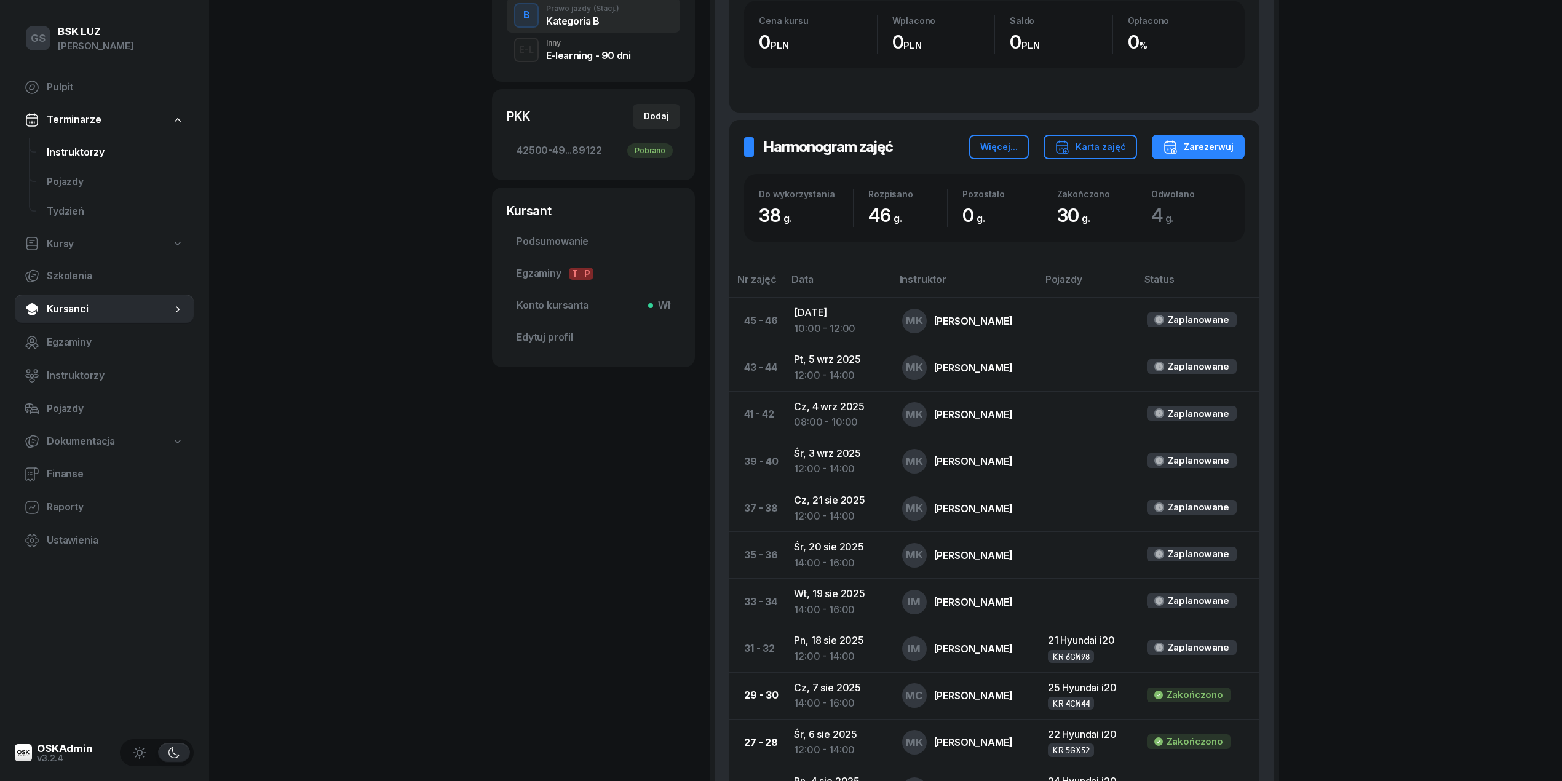
click at [77, 138] on link "Instruktorzy" at bounding box center [115, 153] width 157 height 30
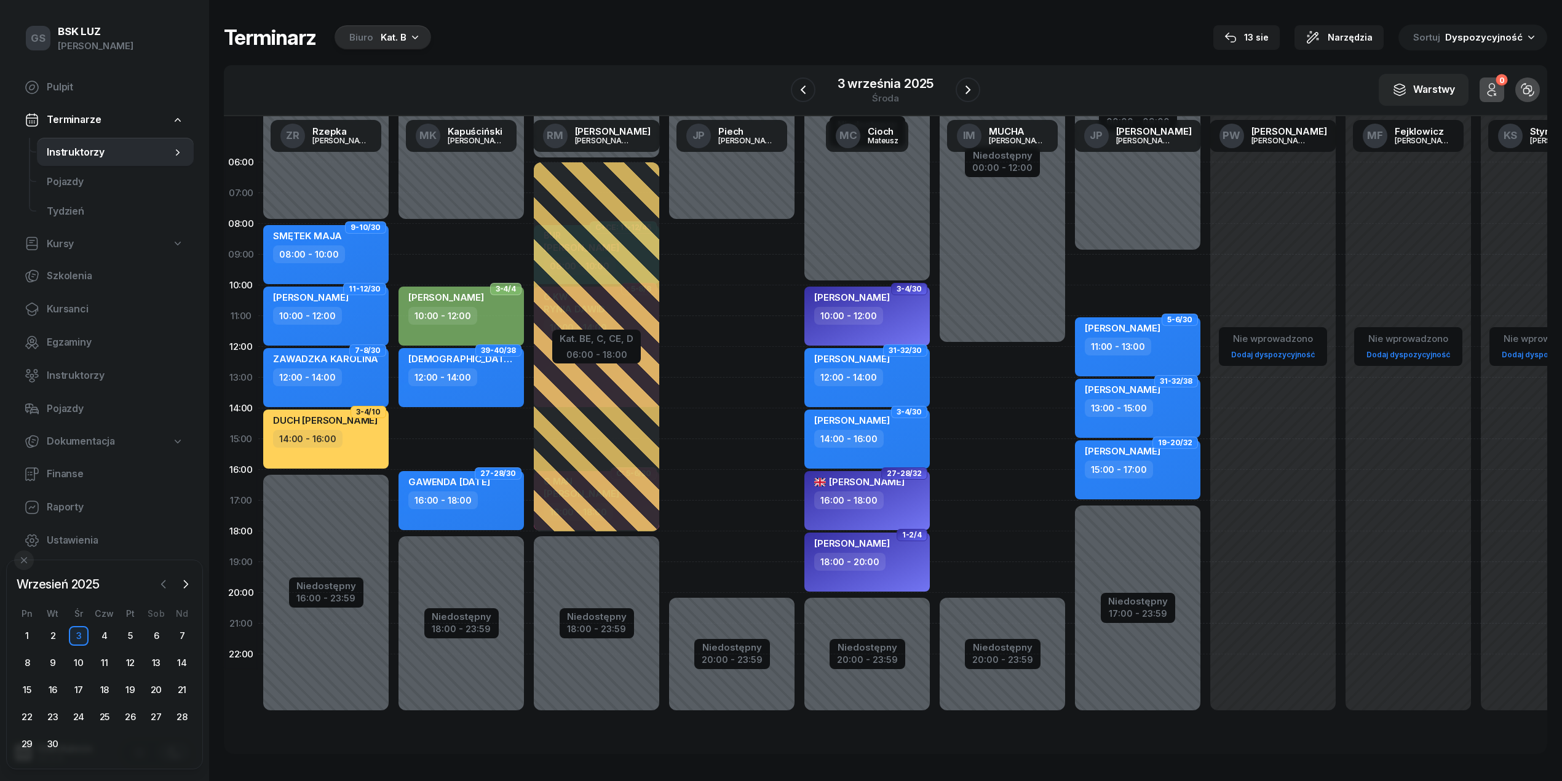
click at [157, 588] on icon "button" at bounding box center [163, 584] width 12 height 12
click at [75, 687] on div "13" at bounding box center [79, 690] width 20 height 20
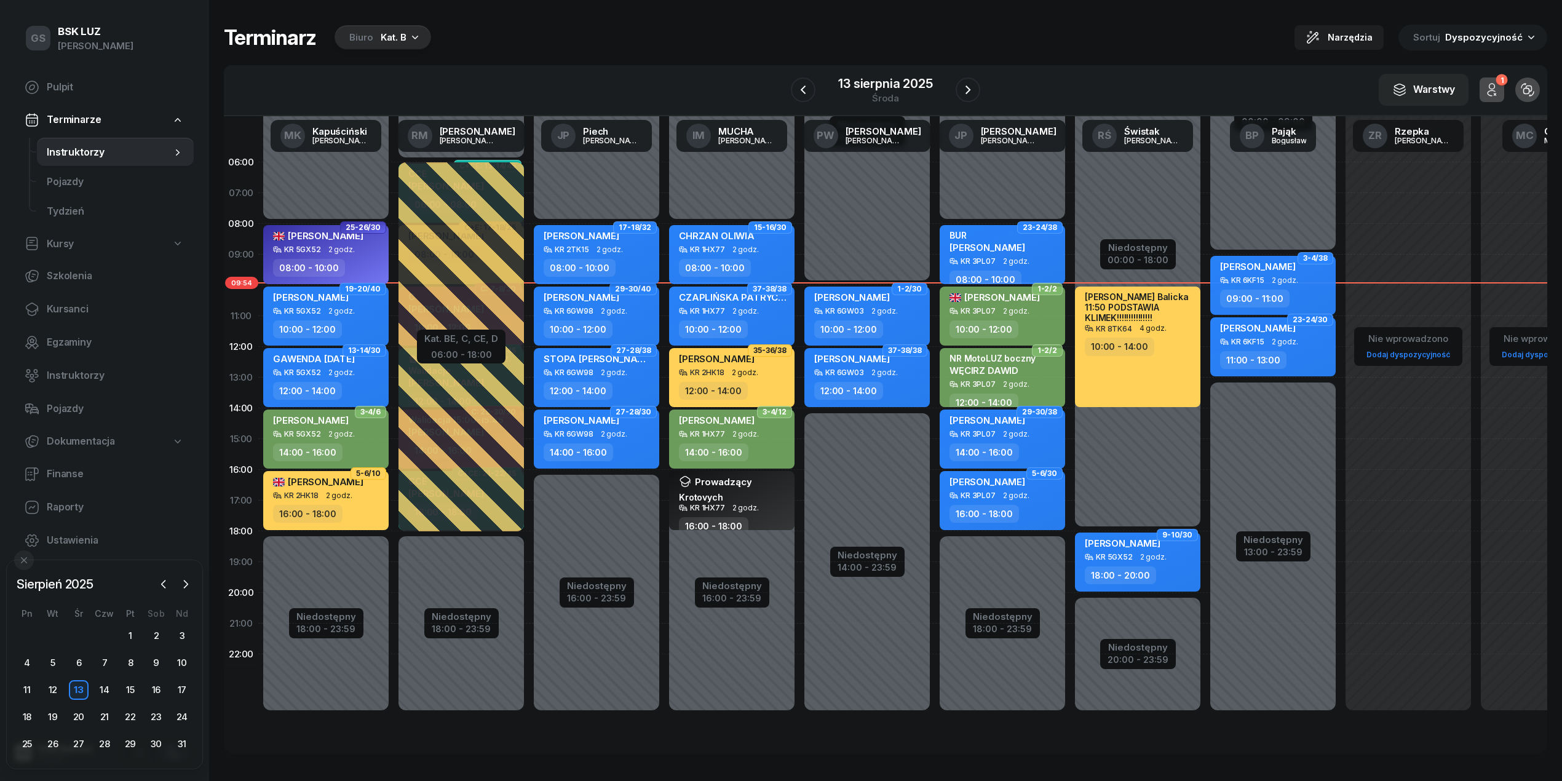
click at [616, 251] on span "2 godz." at bounding box center [609, 249] width 26 height 9
select select "08"
select select "10"
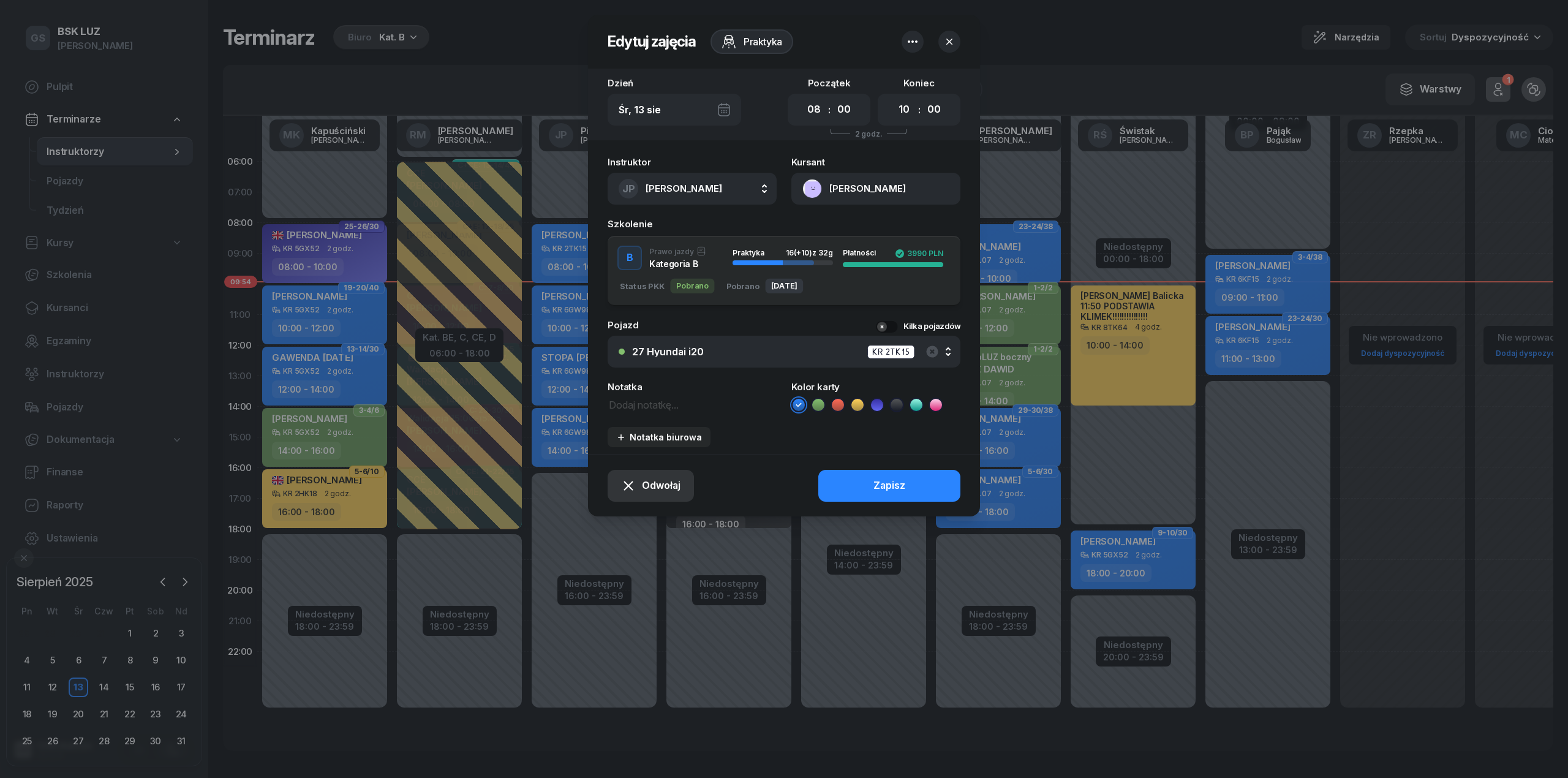
click at [653, 479] on span "Odwołaj" at bounding box center [660, 486] width 39 height 16
click at [649, 379] on div "My odwołaliśmy" at bounding box center [631, 381] width 74 height 16
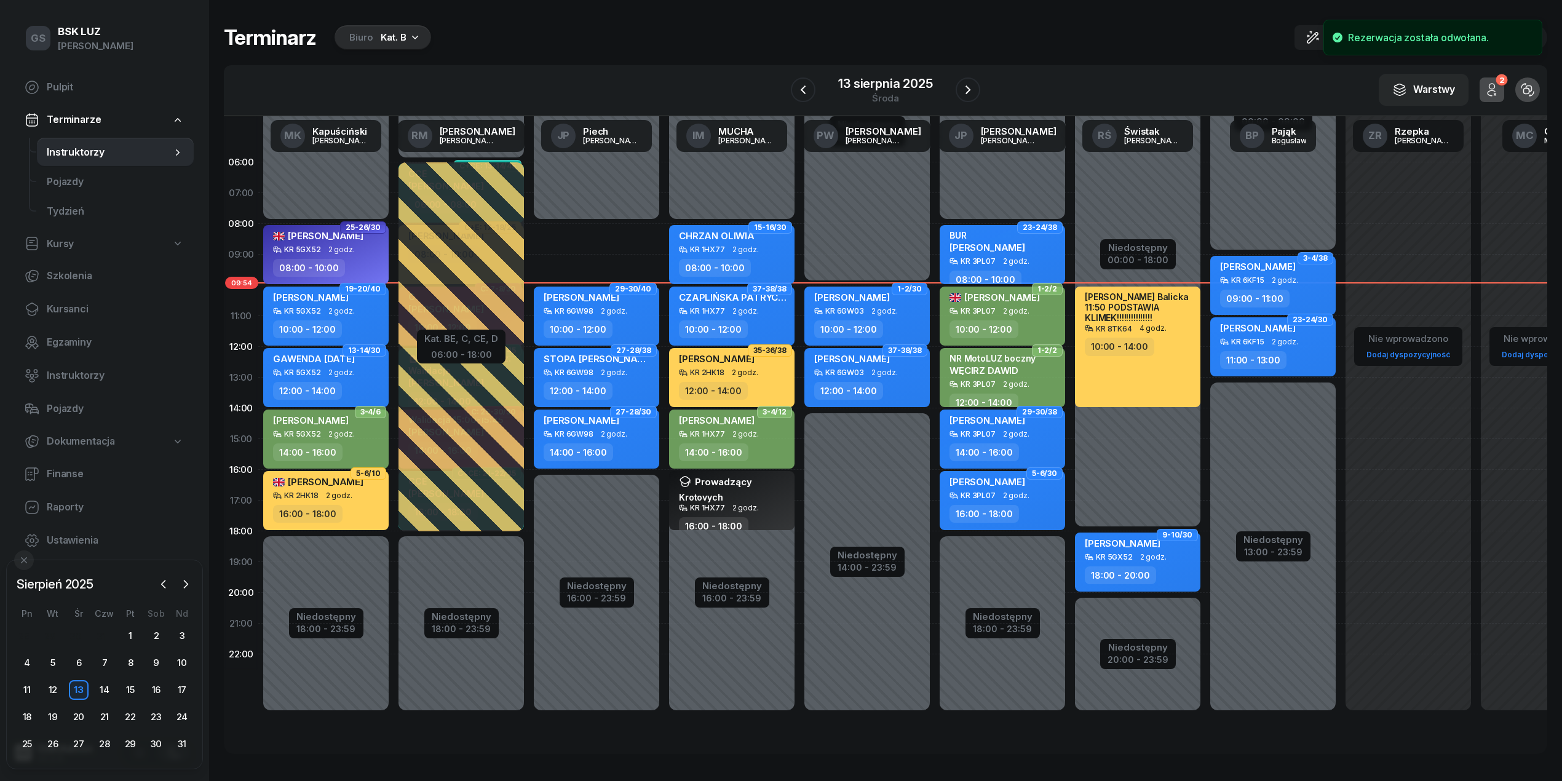
click at [106, 702] on div "28 29 30 31 1 2 3 4 5 6 7 8 9 10 11 12 13 14 15 16 17 18 19 20 21 22 23 24 25 2…" at bounding box center [104, 690] width 181 height 128
click at [105, 694] on div "14" at bounding box center [105, 690] width 20 height 20
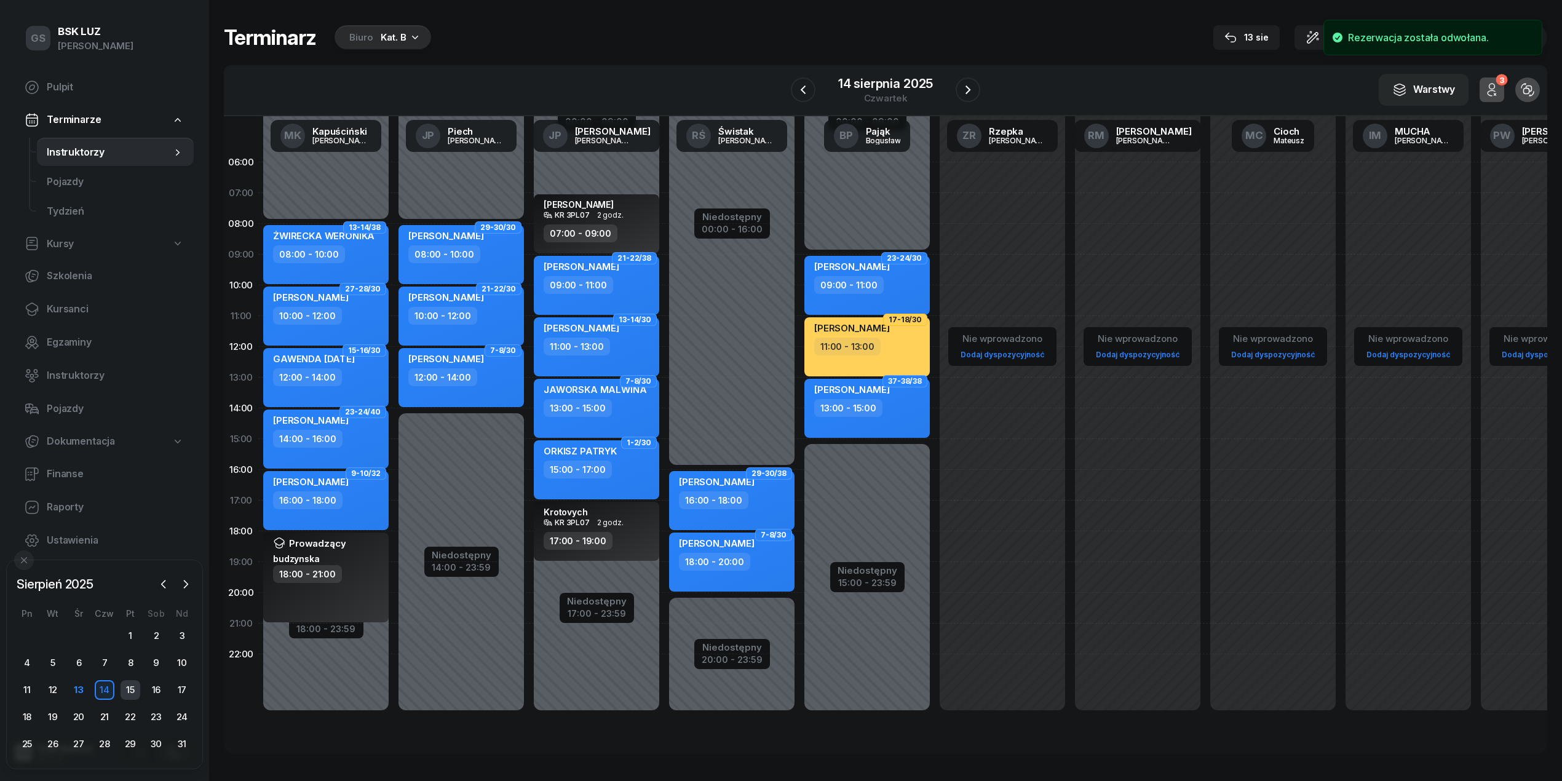
click at [130, 694] on div "15" at bounding box center [131, 690] width 20 height 20
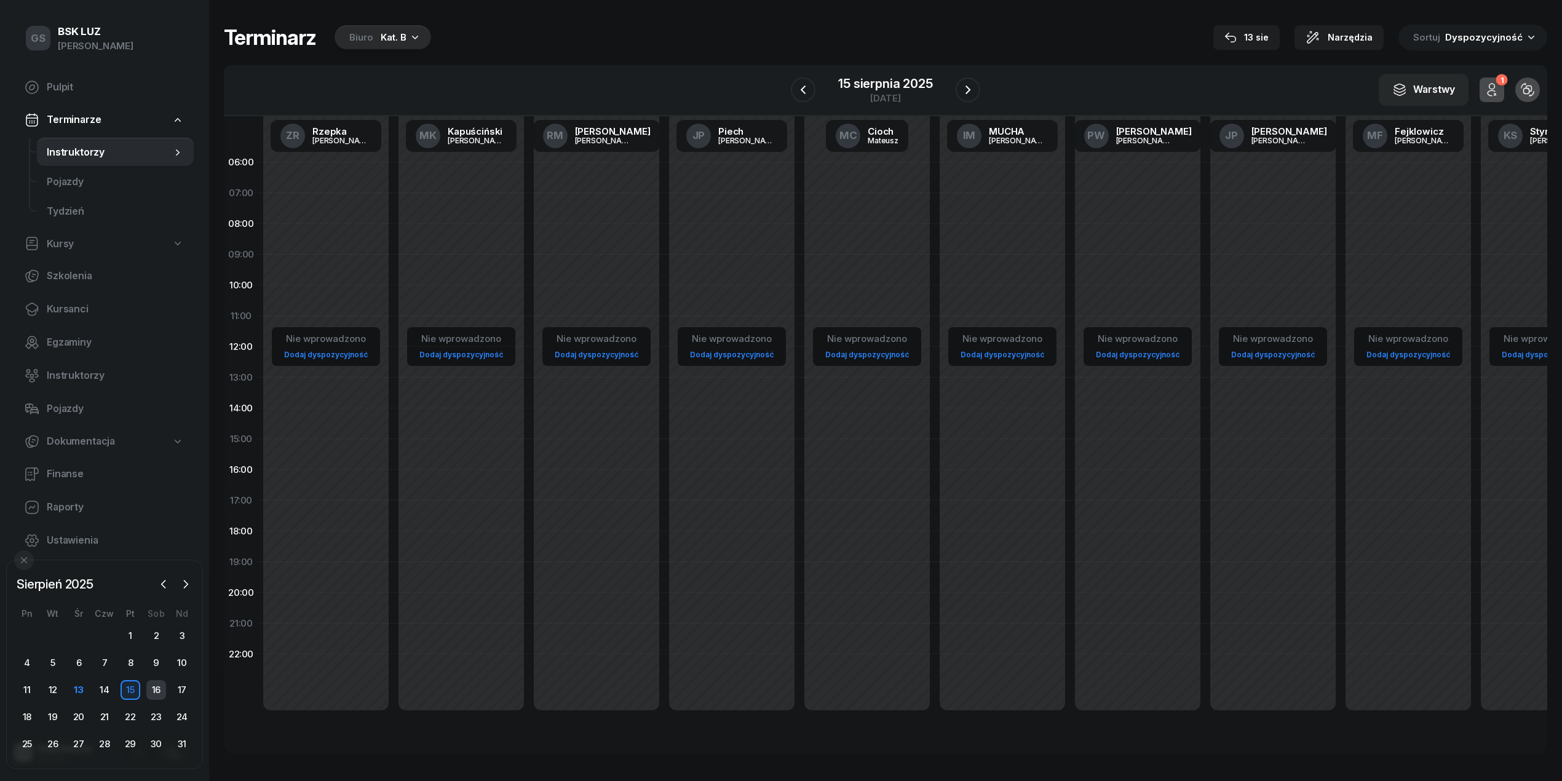
click at [161, 696] on div "16" at bounding box center [156, 690] width 20 height 20
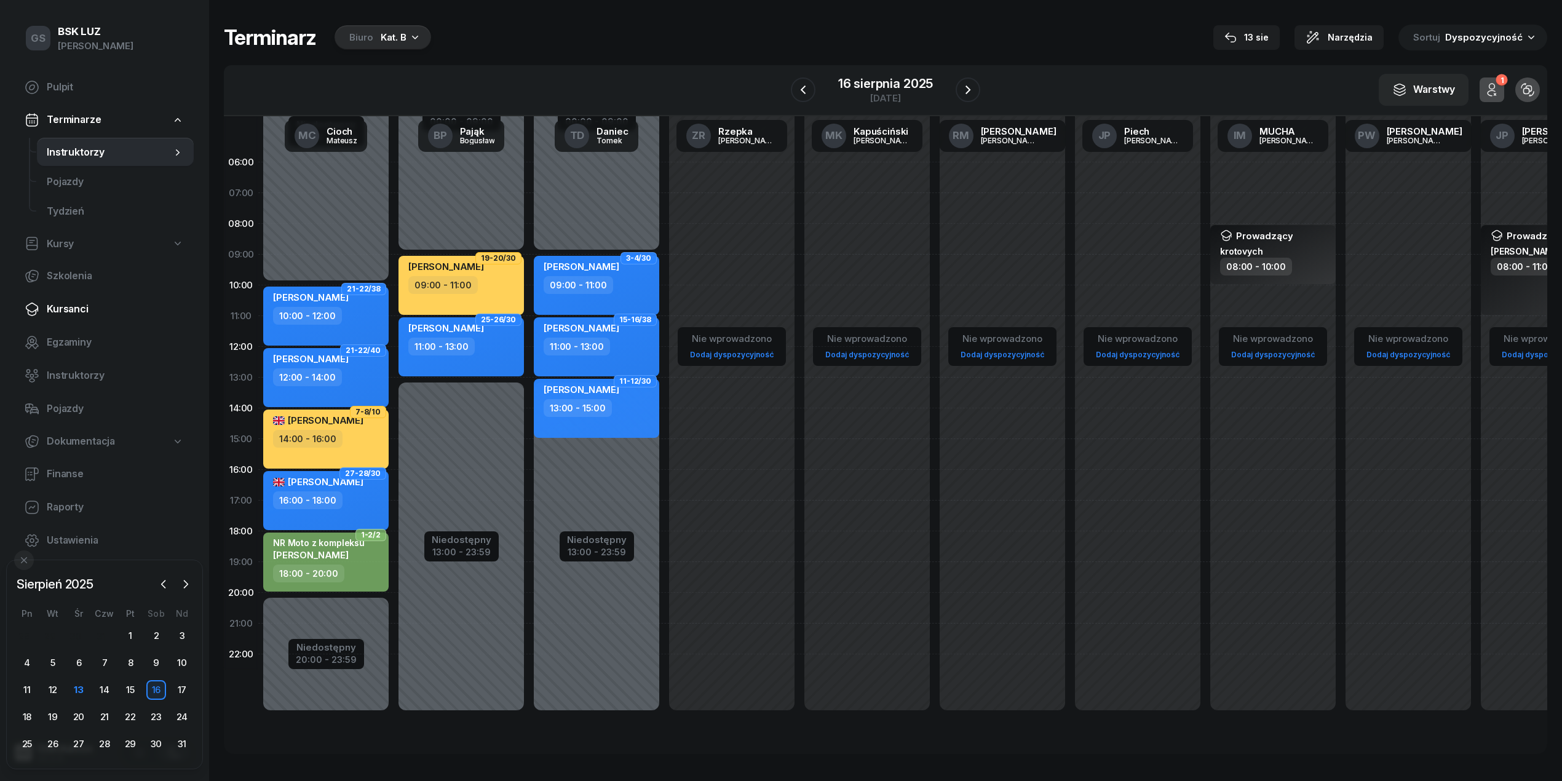
click at [101, 307] on span "Kursanci" at bounding box center [115, 309] width 137 height 16
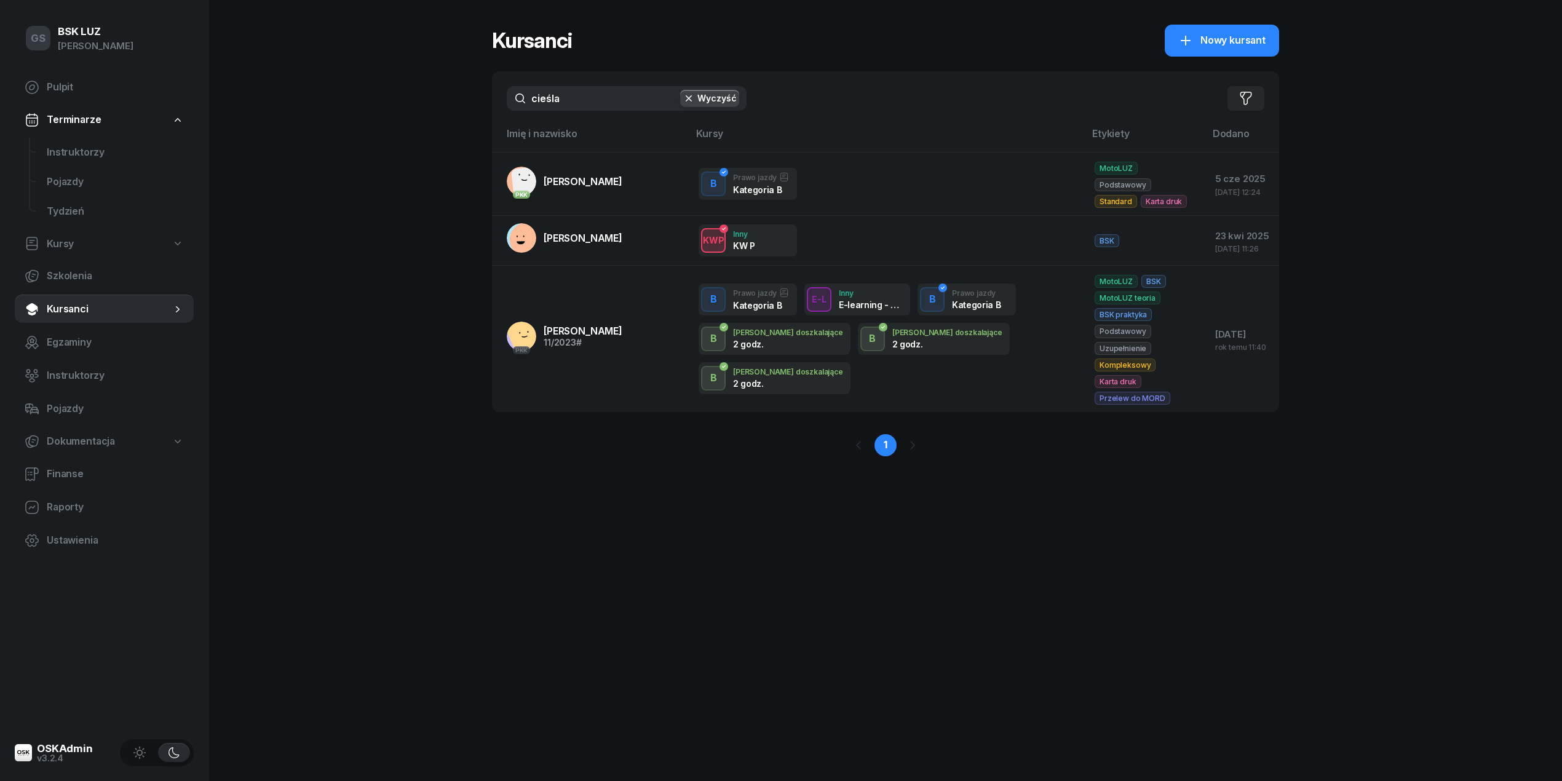
click at [614, 92] on input "cieśla" at bounding box center [627, 98] width 240 height 25
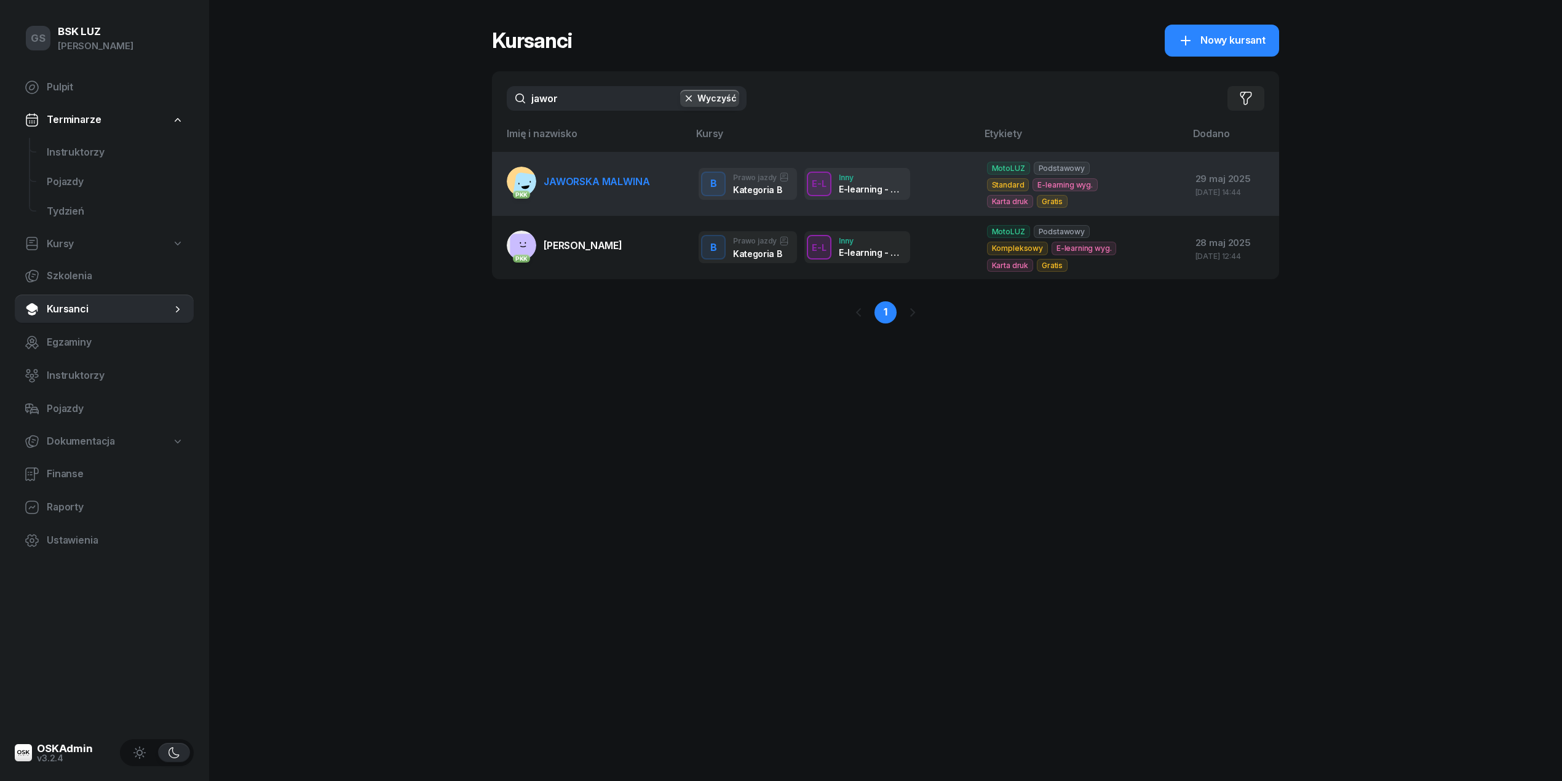
type input "jawor"
click at [632, 178] on span "JAWORSKA MALWINA" at bounding box center [597, 181] width 106 height 12
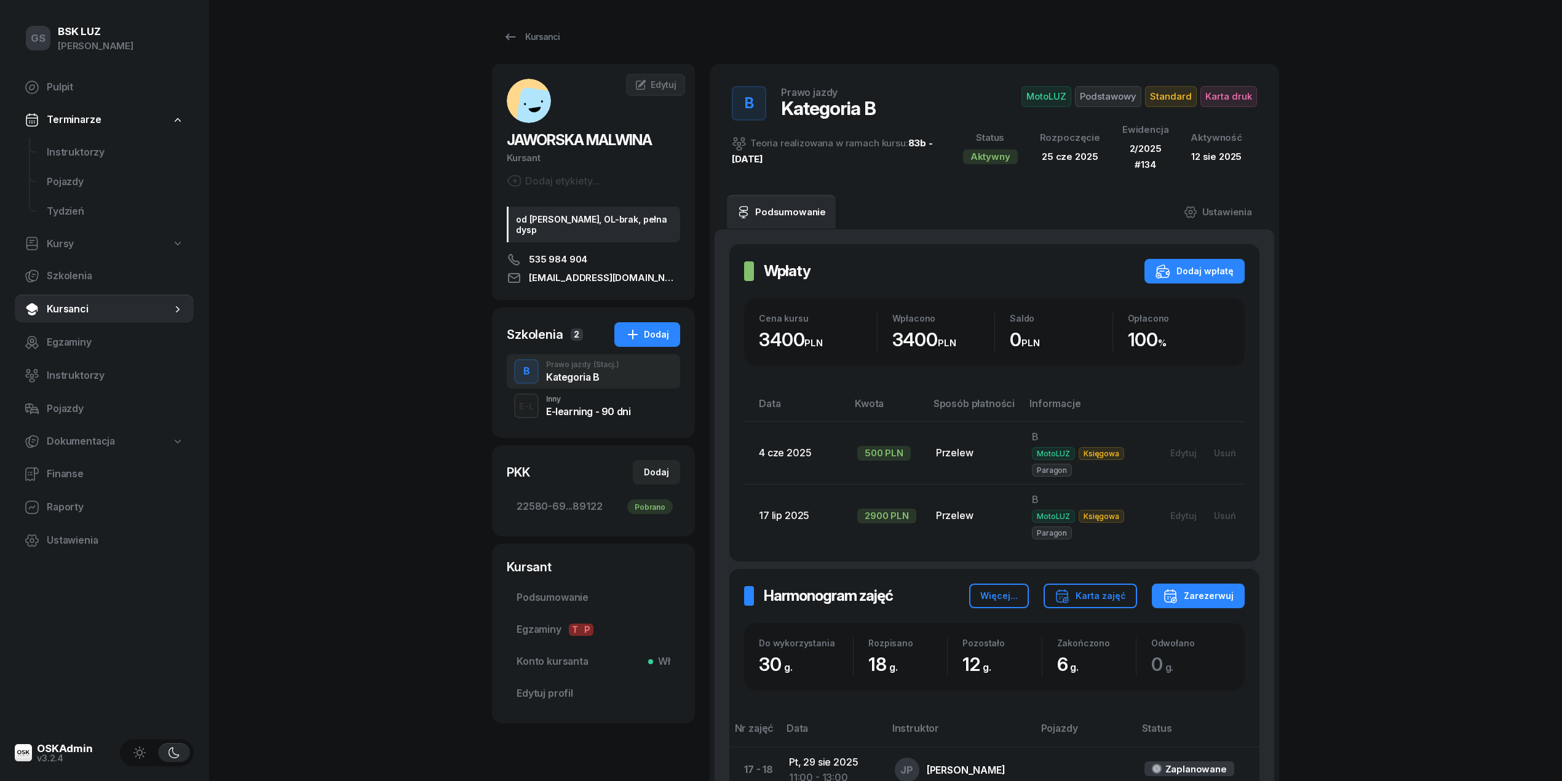
drag, startPoint x: 471, startPoint y: 42, endPoint x: 481, endPoint y: 39, distance: 10.3
click at [473, 42] on div "GS BSK LUZ Gabriela Sajdak Pulpit Terminarze Instruktorzy Pojazdy Tydzień Kursy…" at bounding box center [781, 661] width 1562 height 1323
click at [488, 37] on div "GS BSK LUZ Gabriela Sajdak Pulpit Terminarze Instruktorzy Pojazdy Tydzień Kursy…" at bounding box center [781, 661] width 1562 height 1323
click at [515, 42] on icon at bounding box center [510, 37] width 15 height 15
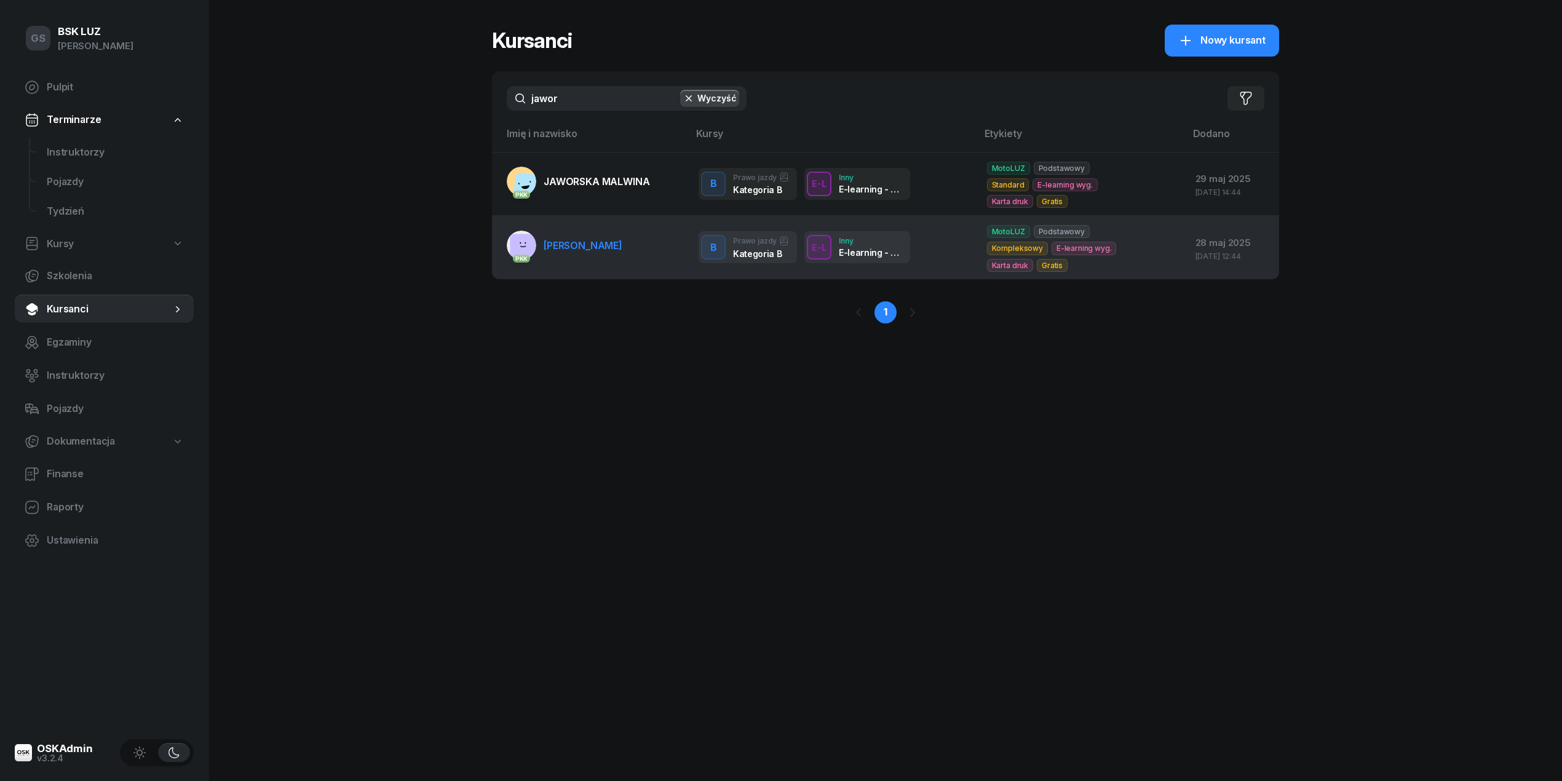
click at [622, 239] on span "[PERSON_NAME]" at bounding box center [583, 245] width 79 height 12
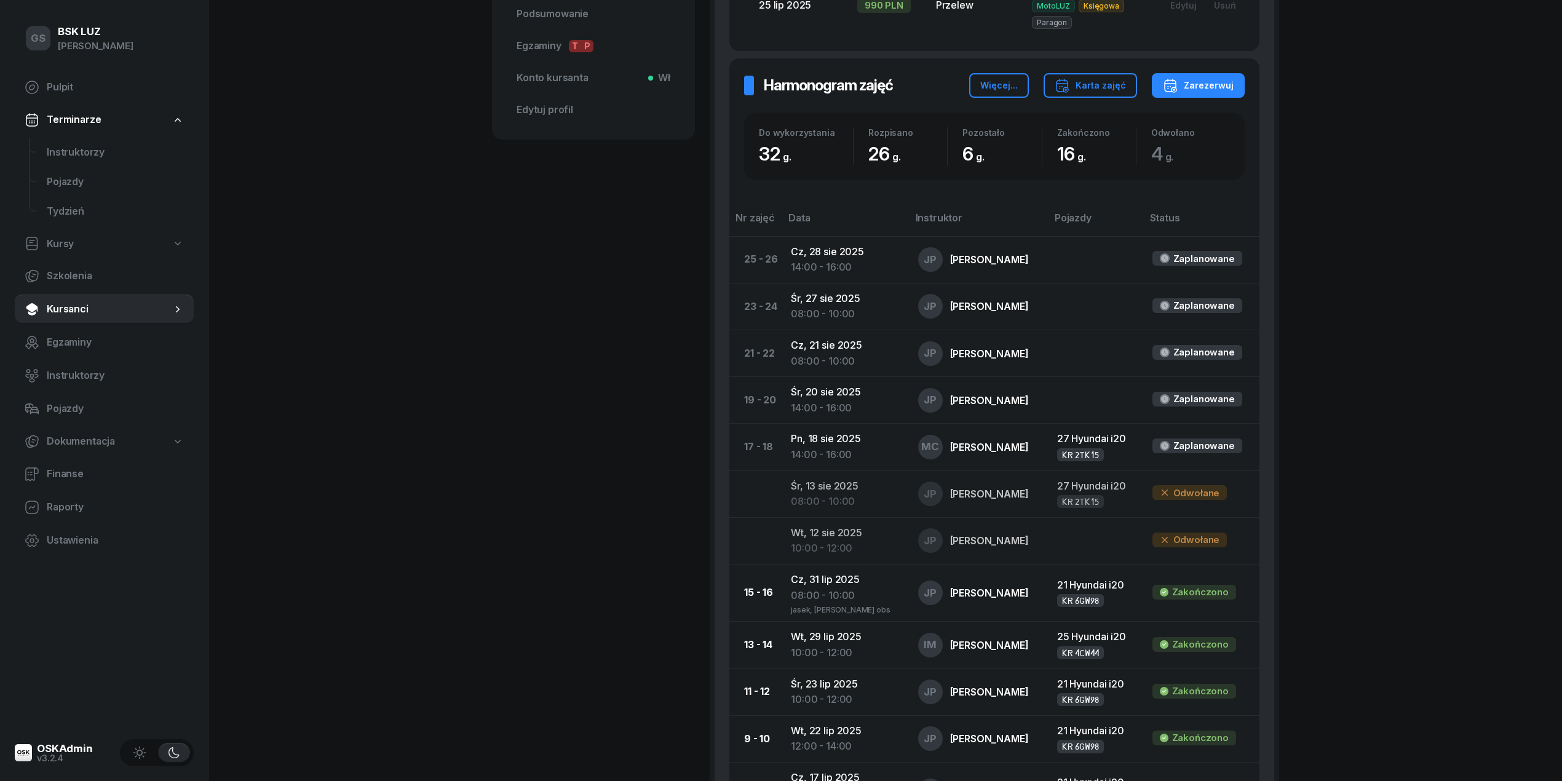
scroll to position [574, 0]
click at [119, 159] on span "Instruktorzy" at bounding box center [115, 153] width 137 height 16
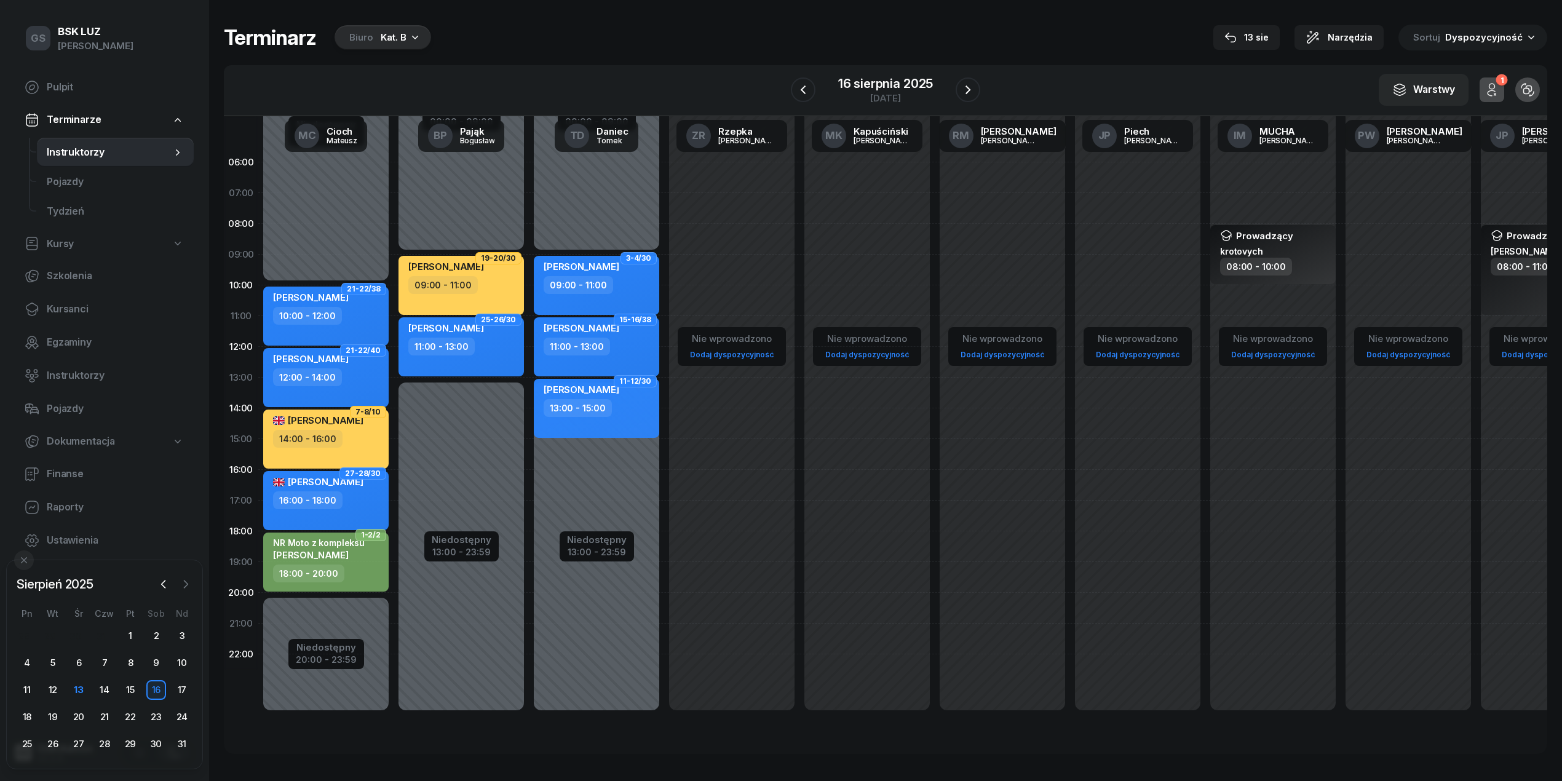
click at [188, 580] on icon "button" at bounding box center [186, 584] width 12 height 12
click at [164, 583] on icon "button" at bounding box center [163, 584] width 12 height 12
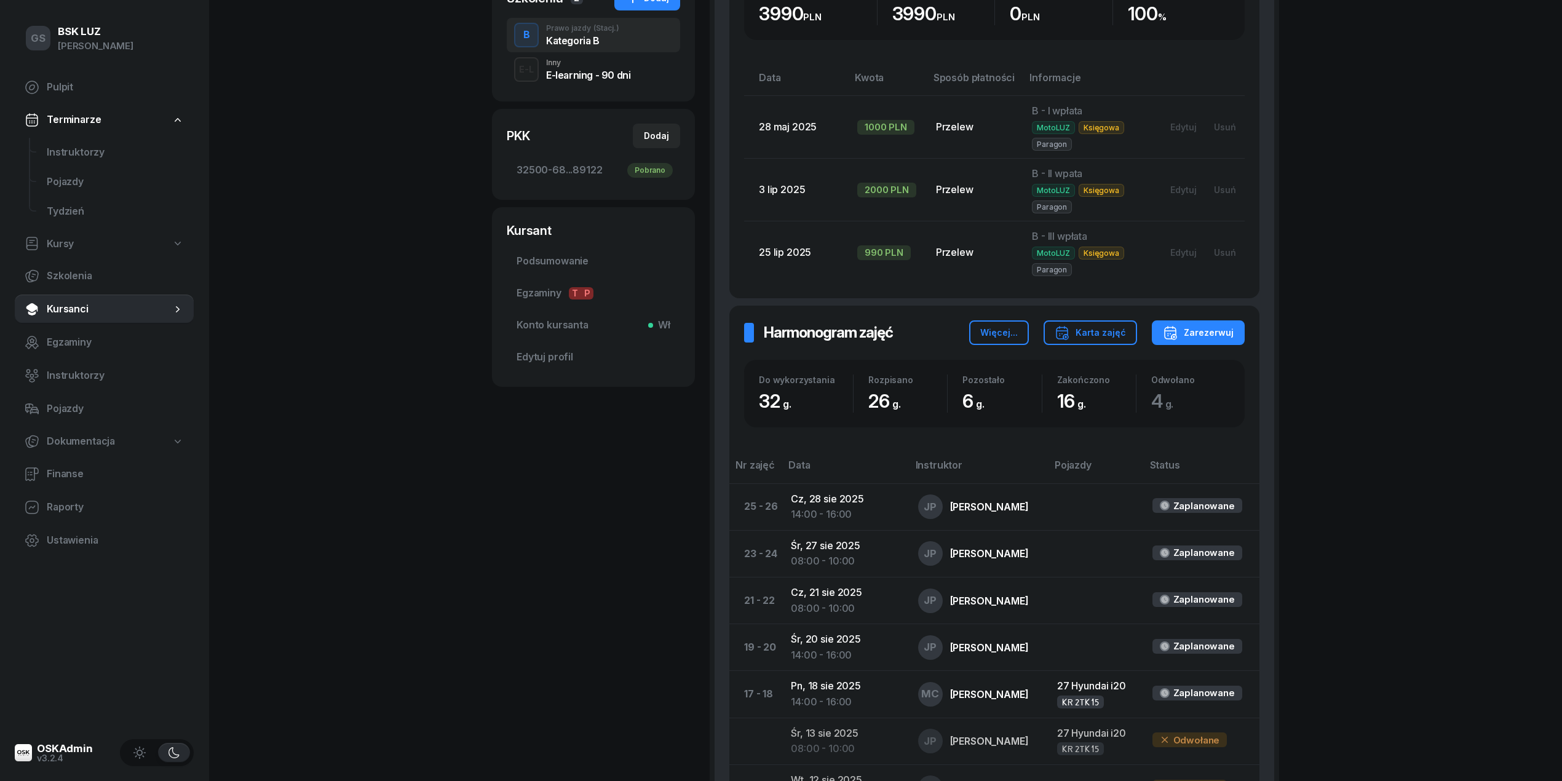
scroll to position [327, 0]
click at [107, 148] on span "Instruktorzy" at bounding box center [115, 153] width 137 height 16
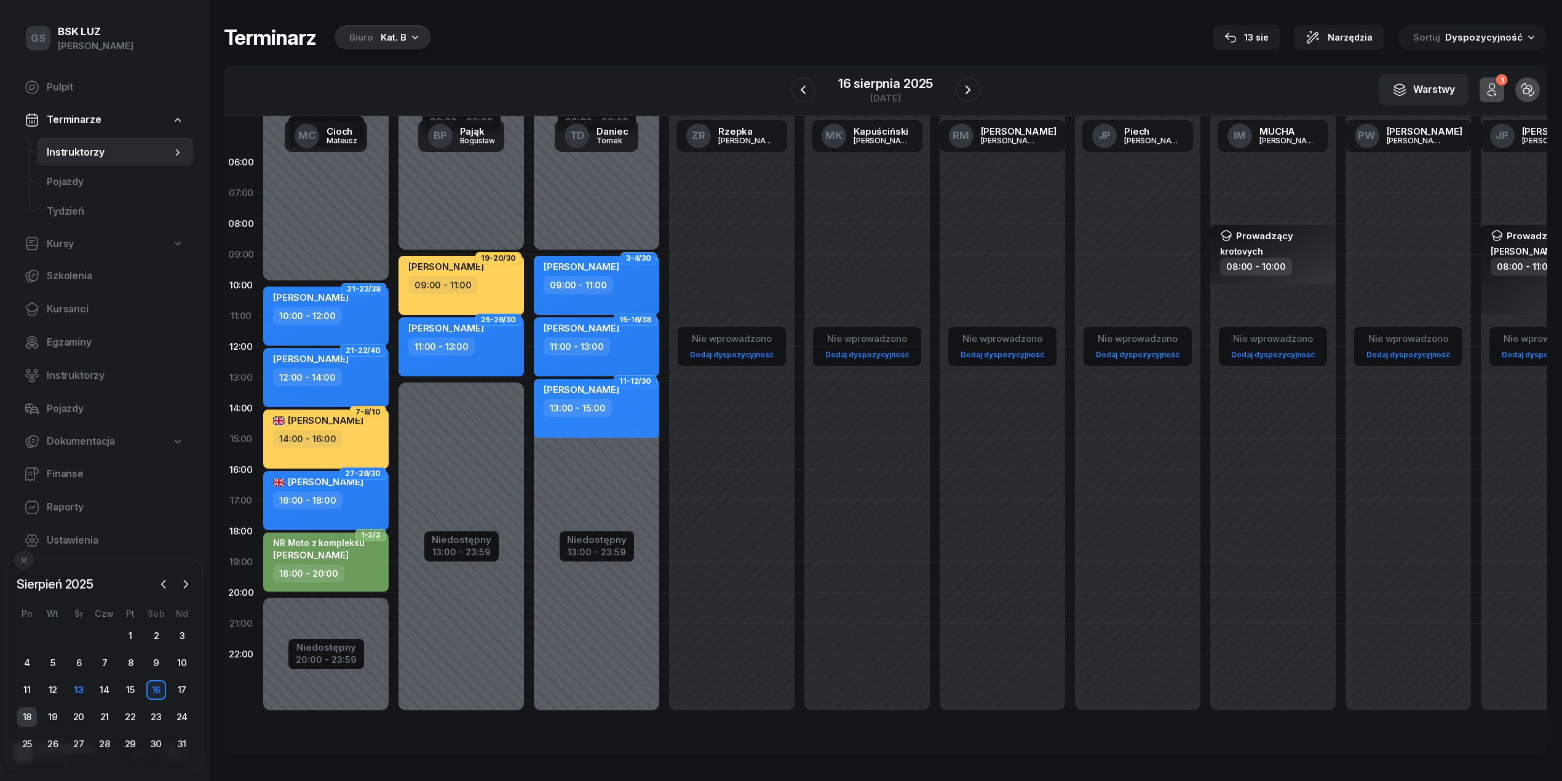
click at [30, 716] on div "18" at bounding box center [27, 717] width 20 height 20
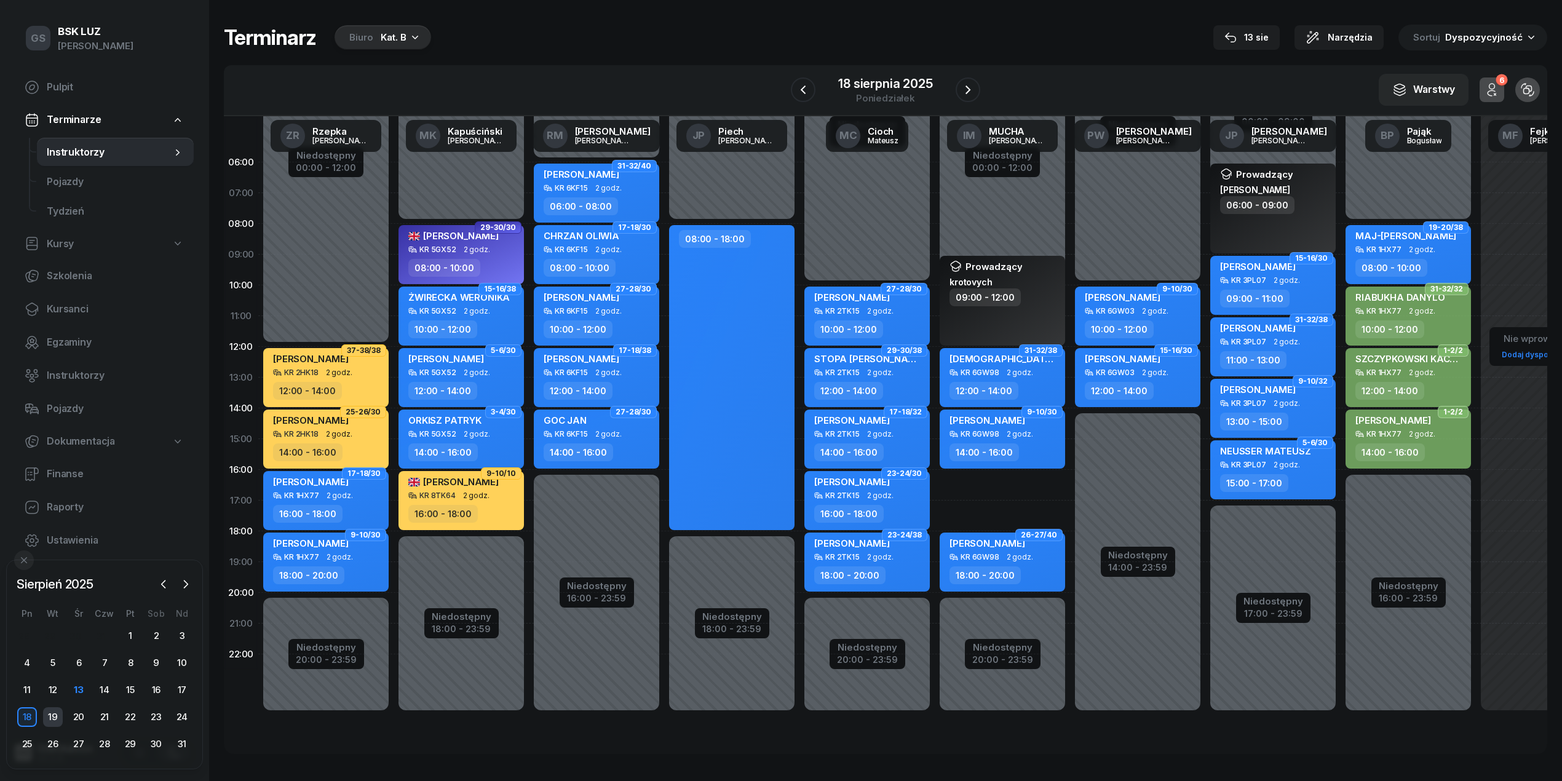
click at [57, 718] on div "19" at bounding box center [53, 717] width 20 height 20
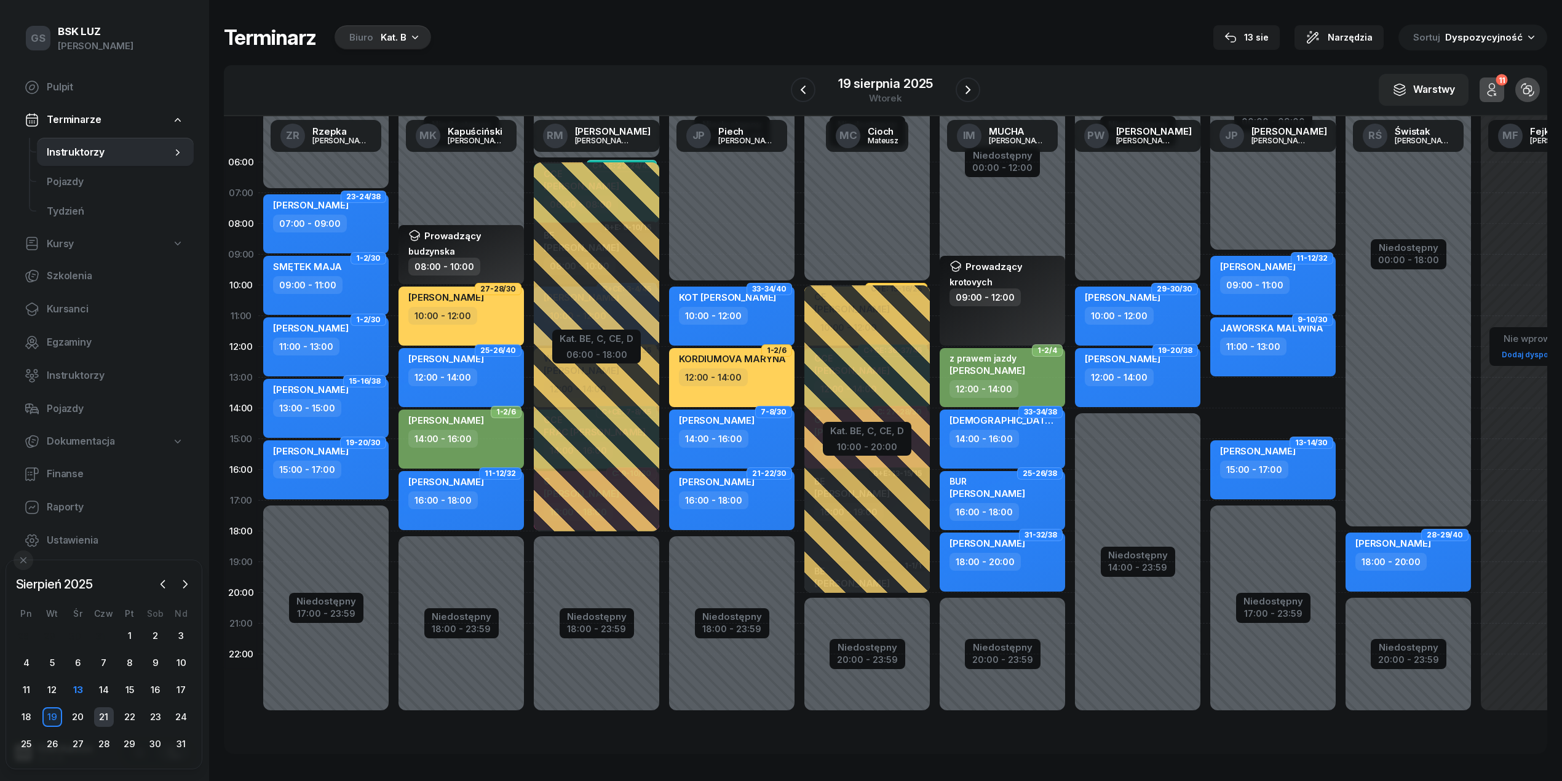
drag, startPoint x: 79, startPoint y: 713, endPoint x: 102, endPoint y: 718, distance: 23.3
click at [81, 715] on div "20" at bounding box center [78, 717] width 20 height 20
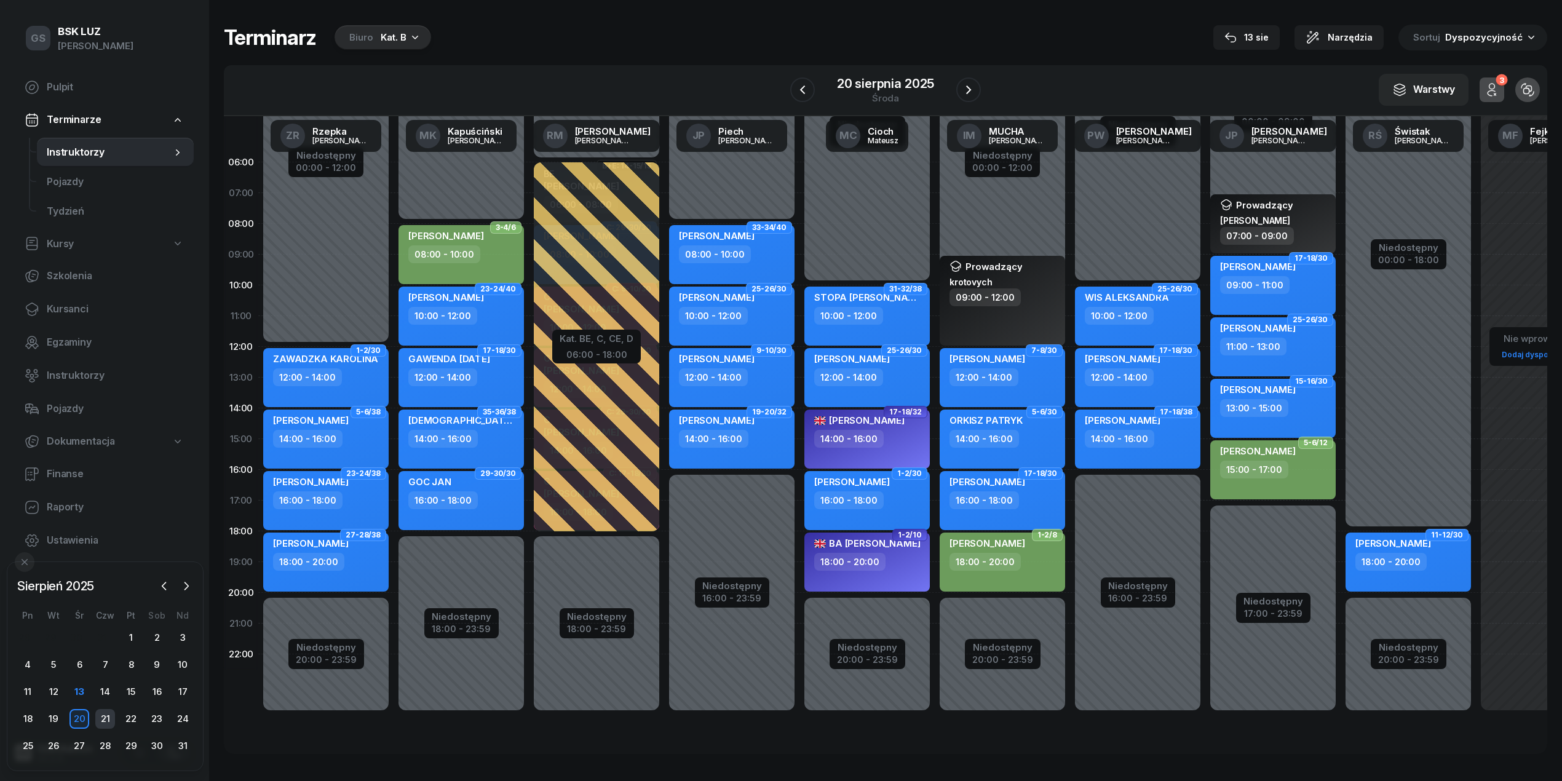
click at [103, 718] on div "21" at bounding box center [105, 719] width 20 height 20
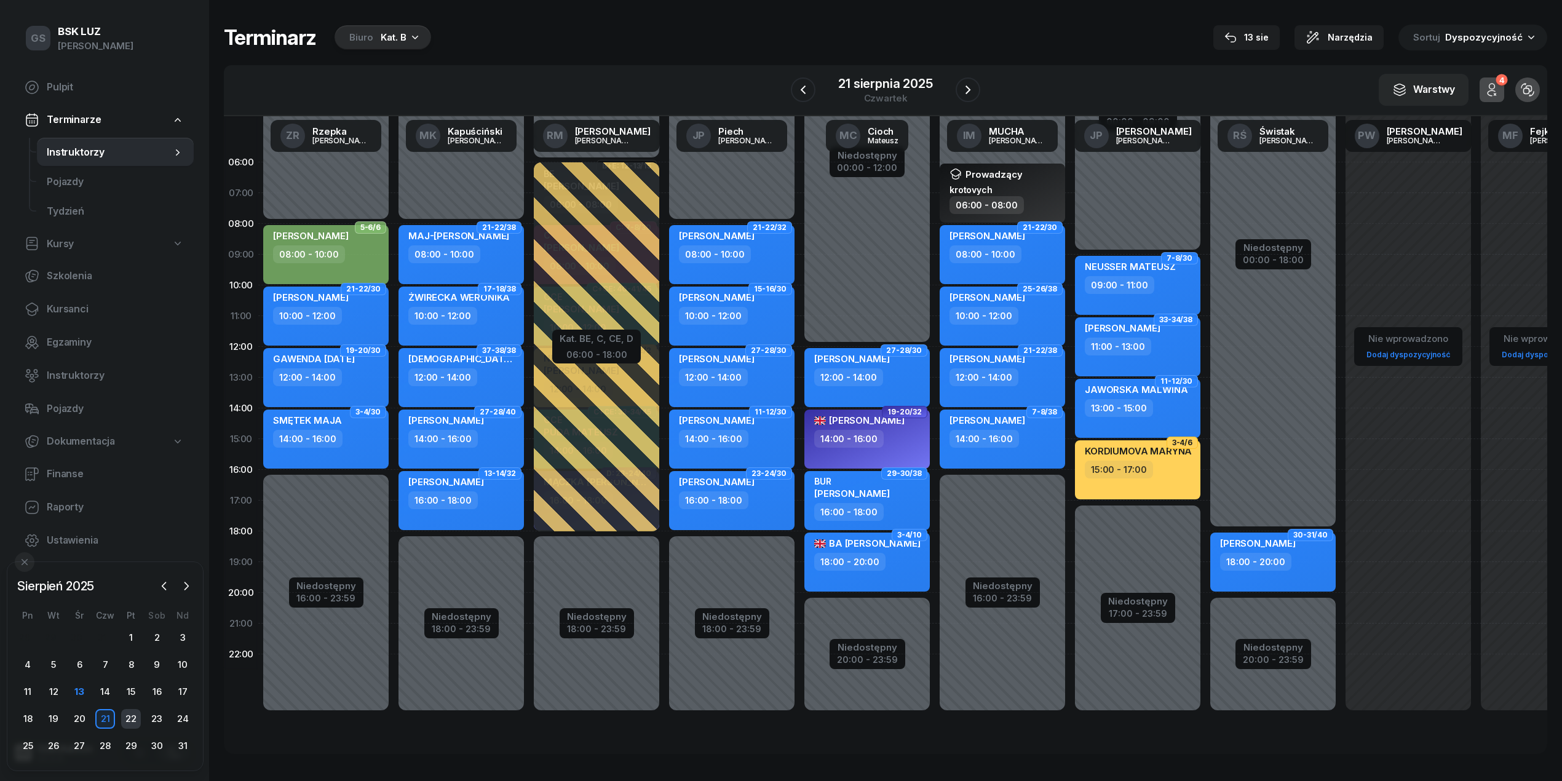
click at [121, 716] on div "22" at bounding box center [131, 719] width 20 height 20
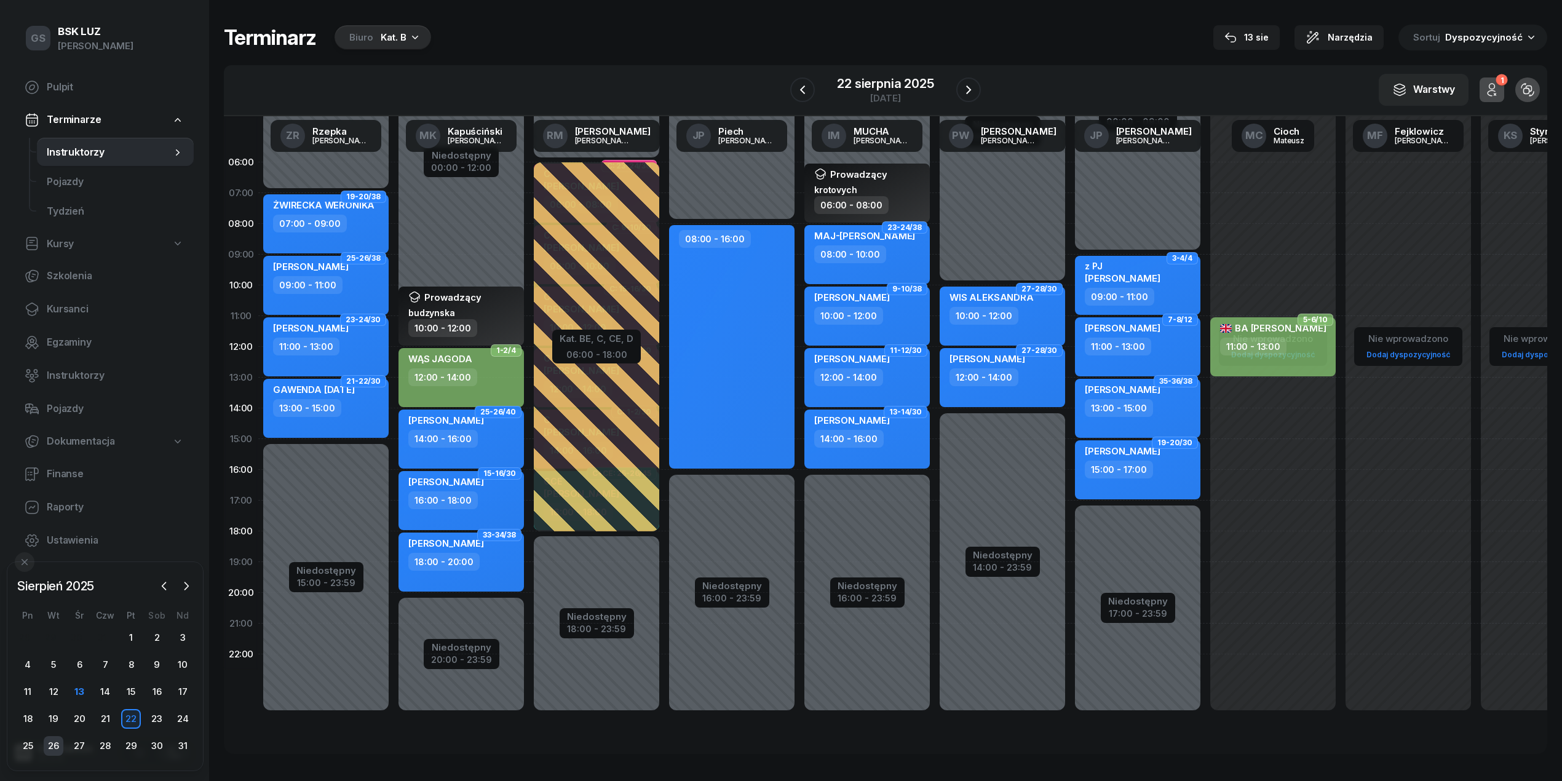
click at [55, 748] on div "26" at bounding box center [54, 746] width 20 height 20
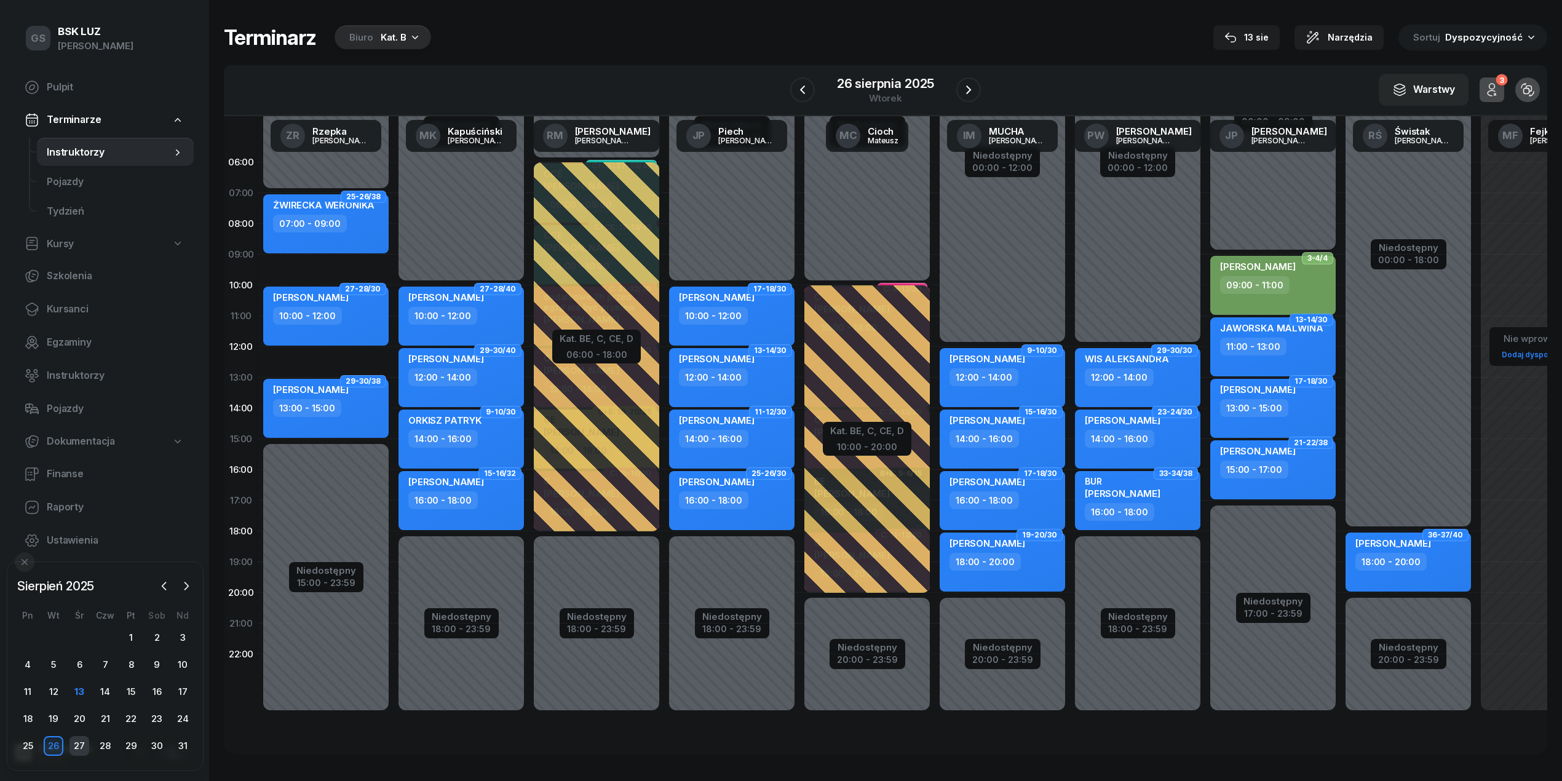
click at [74, 746] on div "27" at bounding box center [79, 746] width 20 height 20
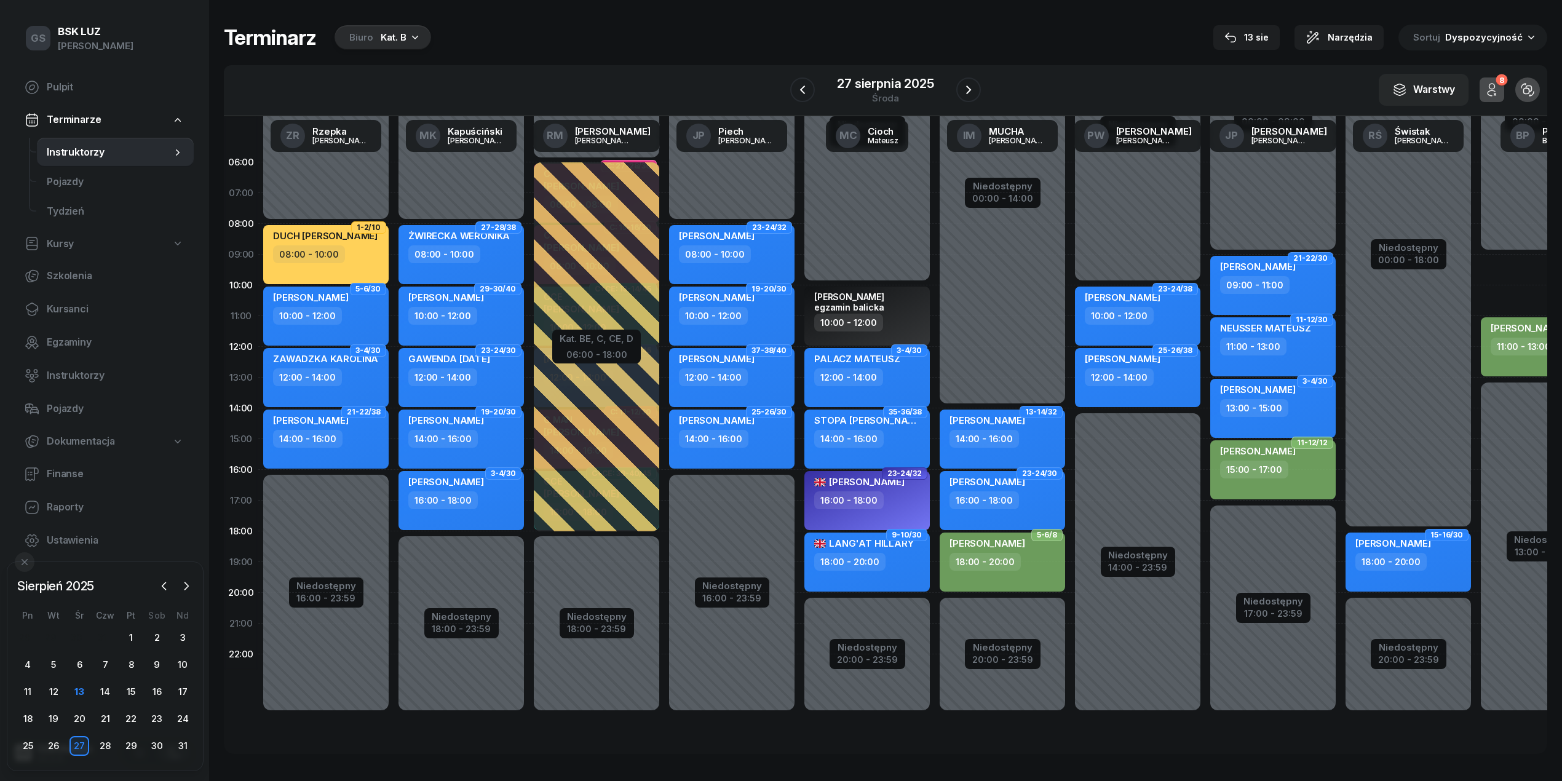
click at [116, 748] on div "28" at bounding box center [105, 746] width 26 height 20
click at [108, 748] on div "28" at bounding box center [105, 746] width 20 height 20
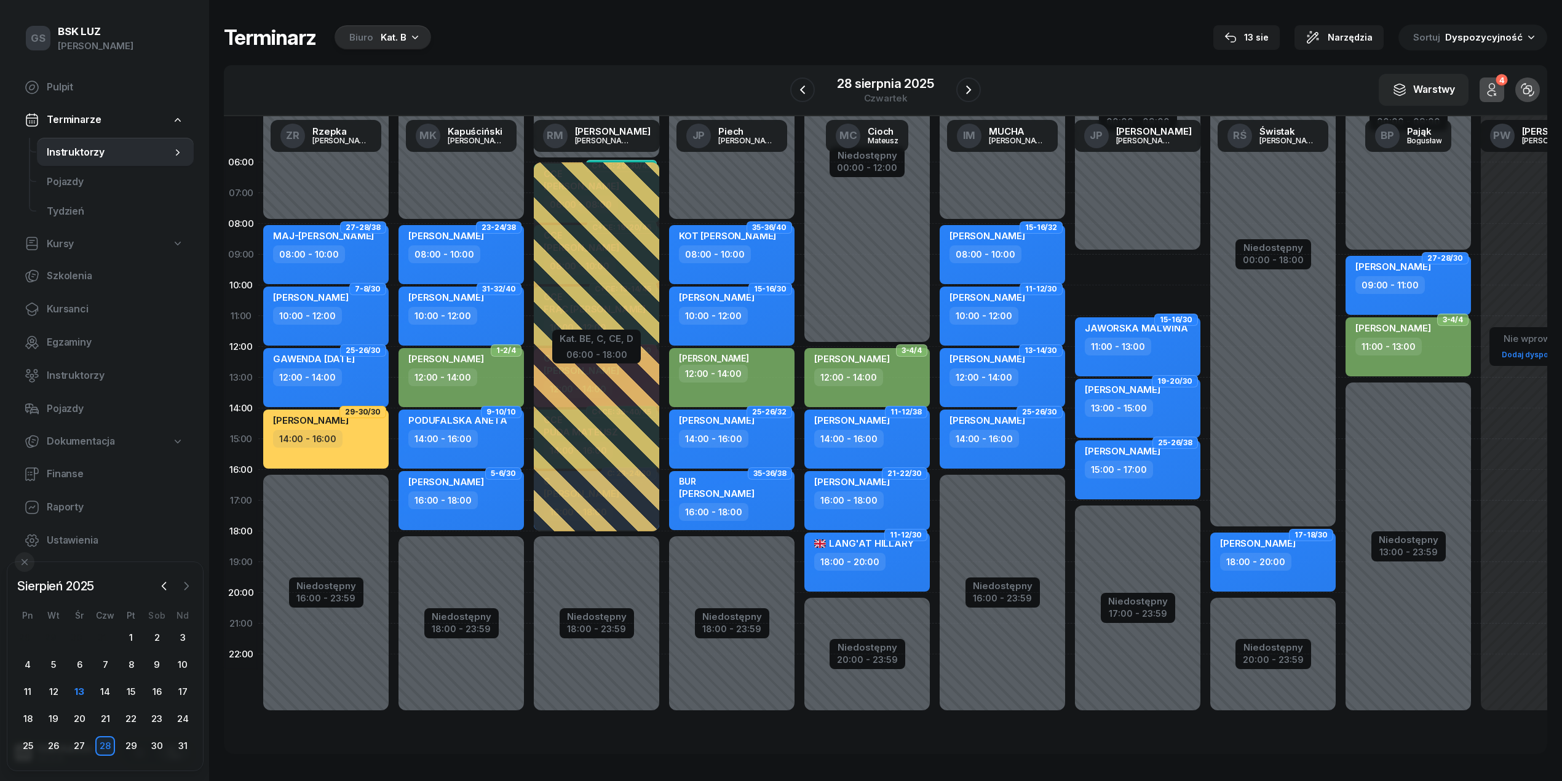
click at [191, 583] on icon "button" at bounding box center [186, 586] width 12 height 12
click at [30, 670] on div "8" at bounding box center [28, 665] width 20 height 20
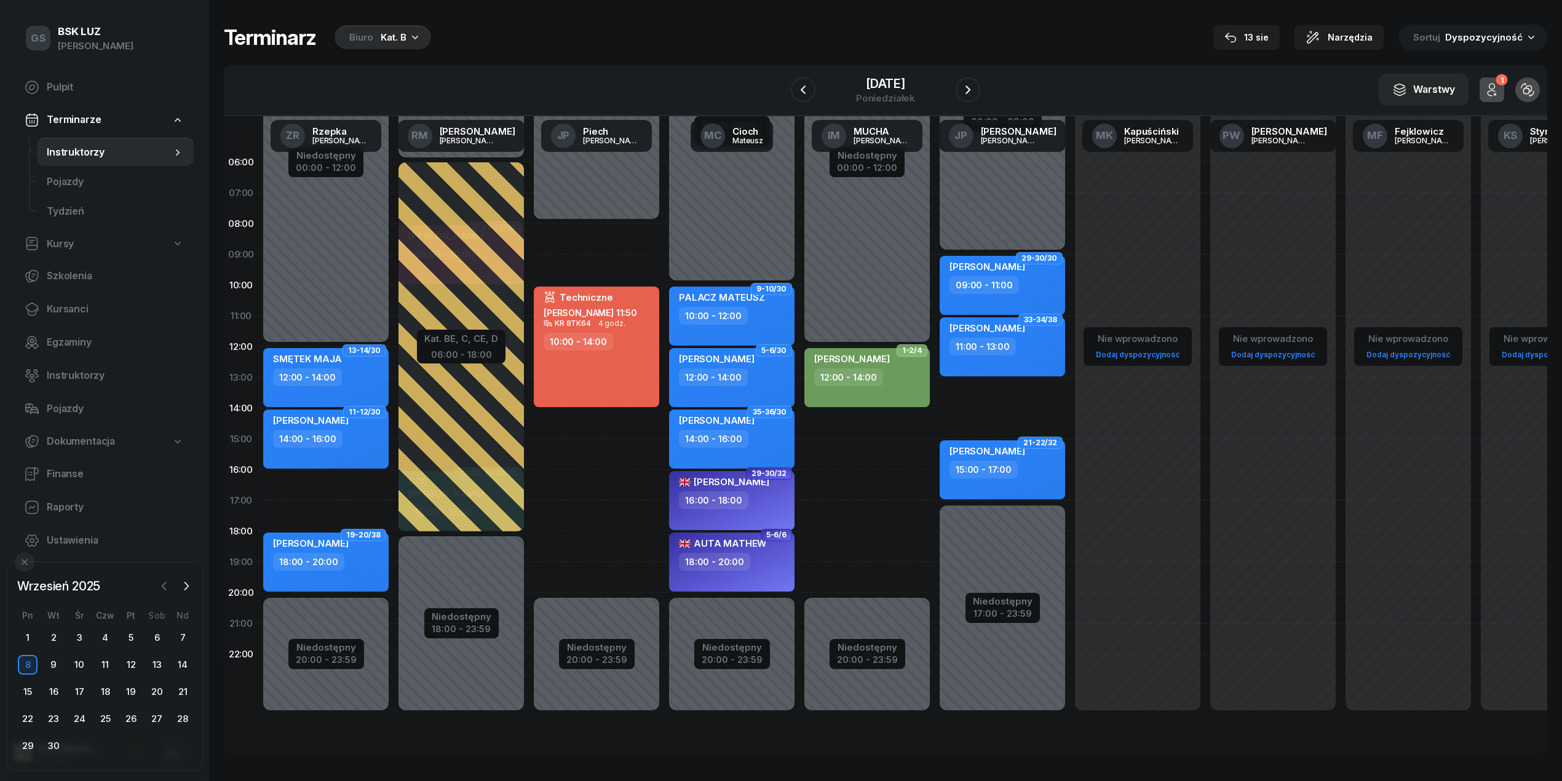
click at [166, 581] on icon "button" at bounding box center [164, 586] width 12 height 12
click at [32, 718] on div "18" at bounding box center [28, 719] width 20 height 20
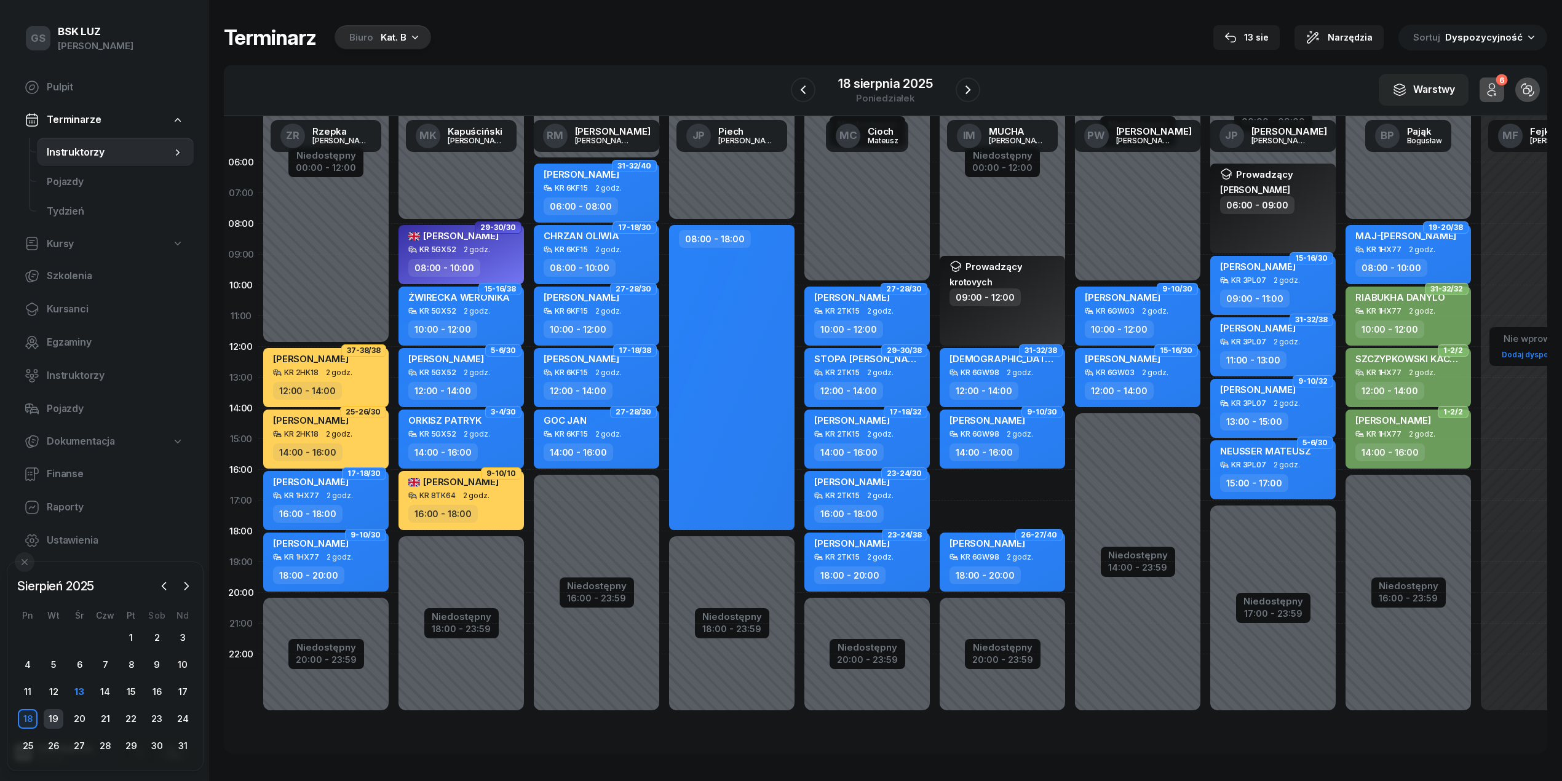
click at [57, 716] on div "19" at bounding box center [54, 719] width 20 height 20
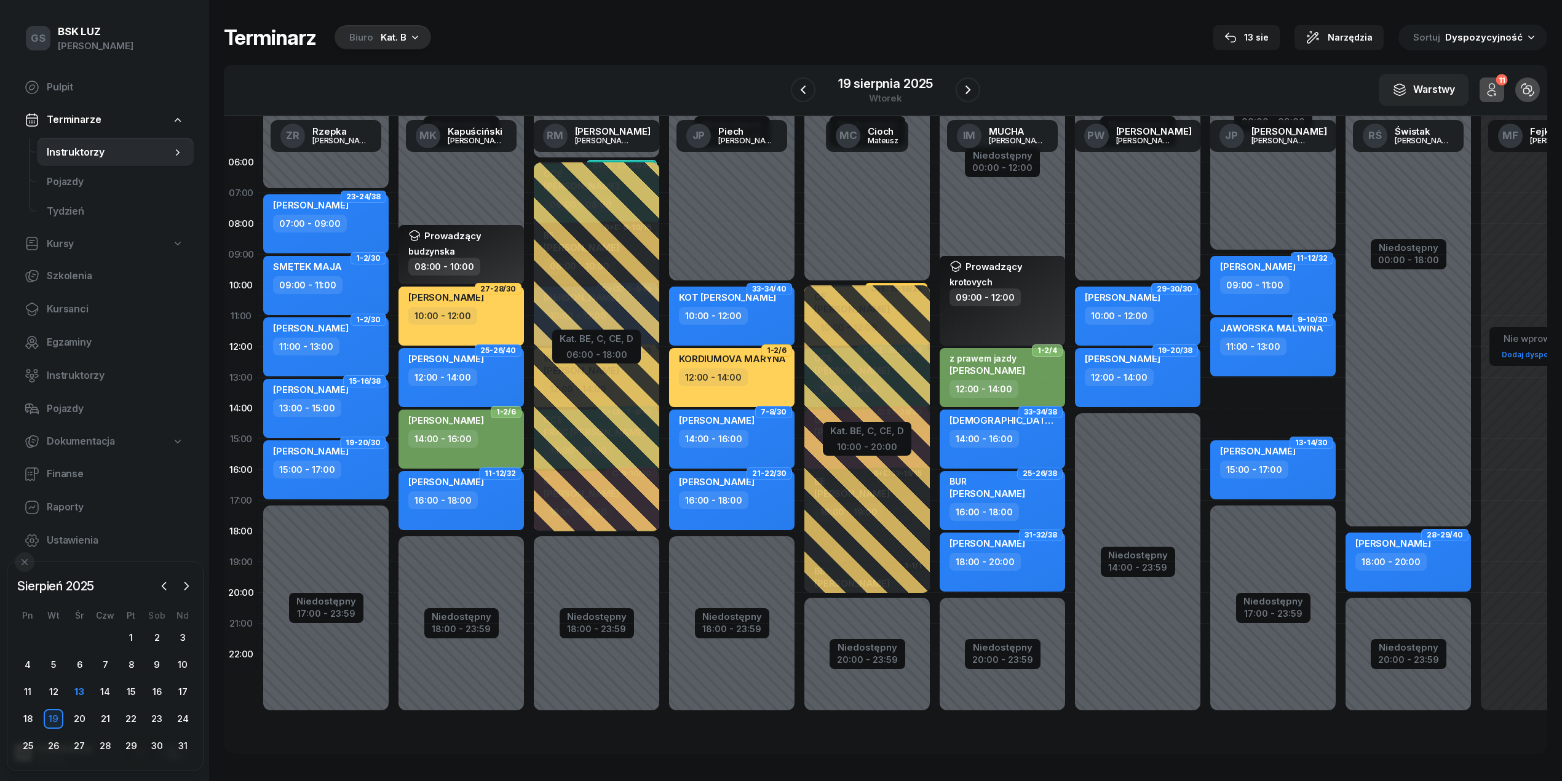
click at [994, 434] on div "14:00 - 16:00" at bounding box center [983, 439] width 69 height 18
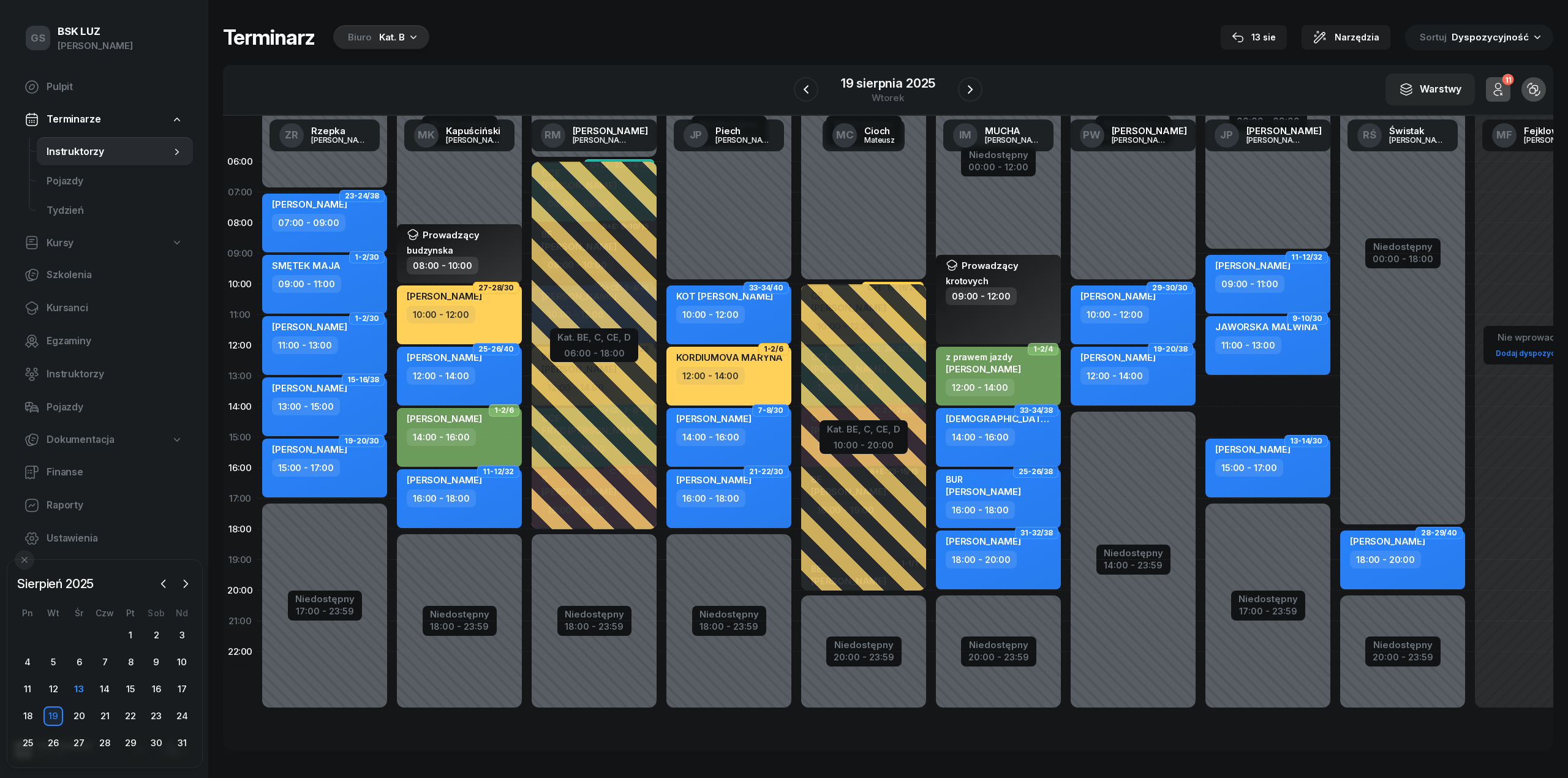
select select "14"
select select "16"
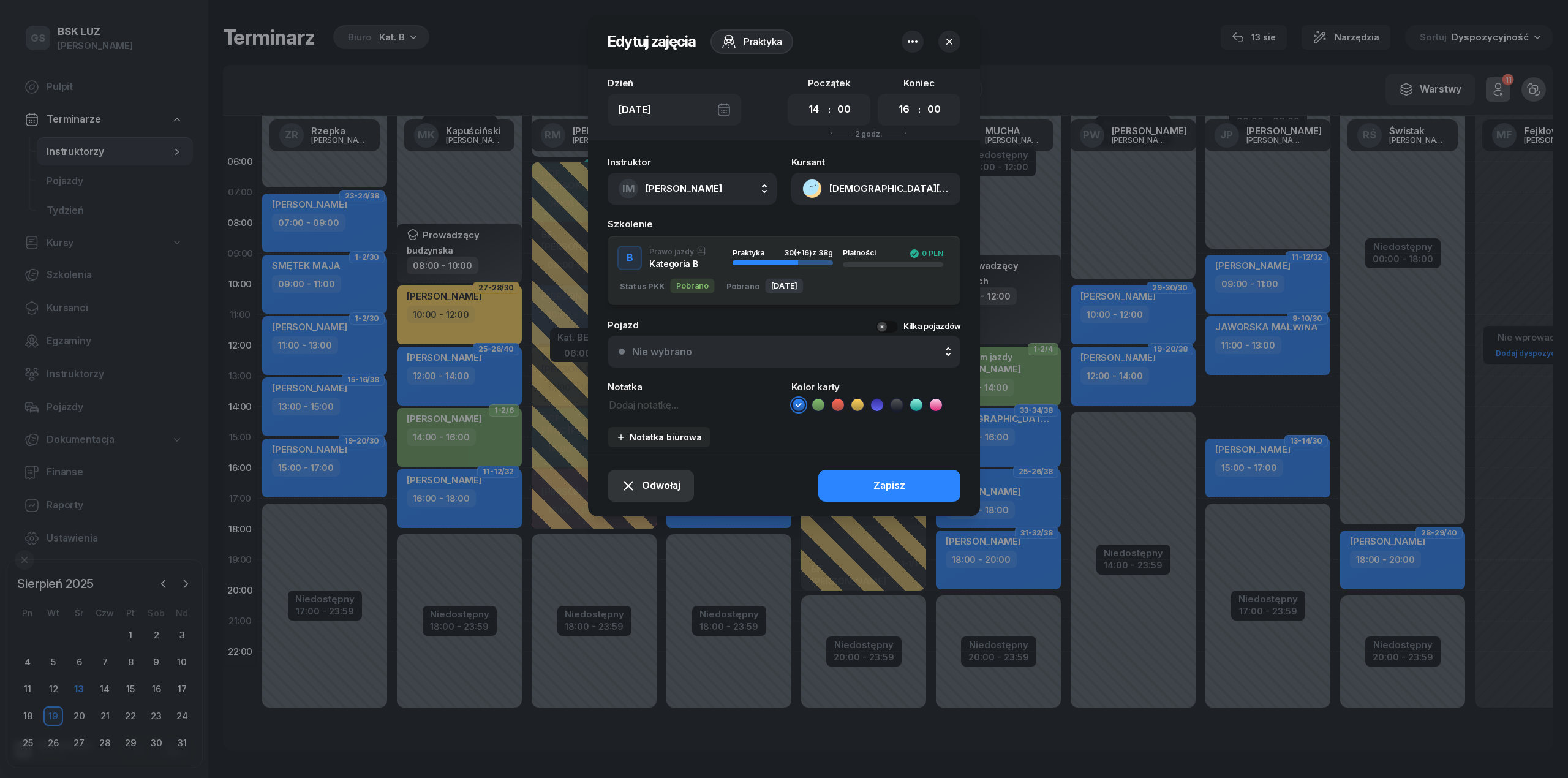
click at [676, 479] on span "Odwołaj" at bounding box center [660, 486] width 39 height 16
click at [668, 414] on link "Kursant odwołał" at bounding box center [644, 410] width 160 height 31
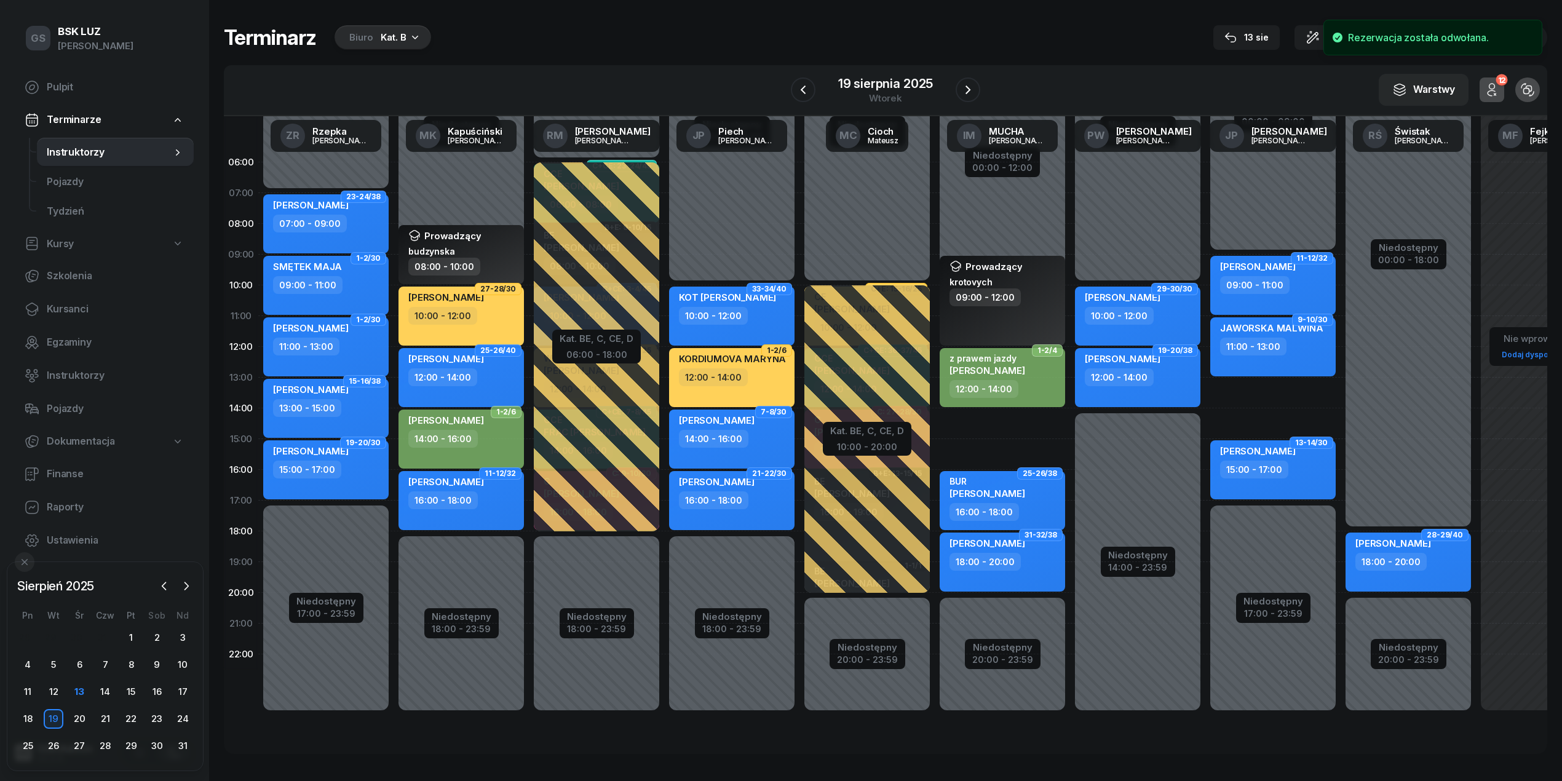
click at [1070, 426] on div "Niedostępny 00:00 - 12:00 Niedostępny 20:00 - 23:59 Prowadzący krotovych 09:00 …" at bounding box center [1137, 439] width 135 height 584
select select "14"
select select "16"
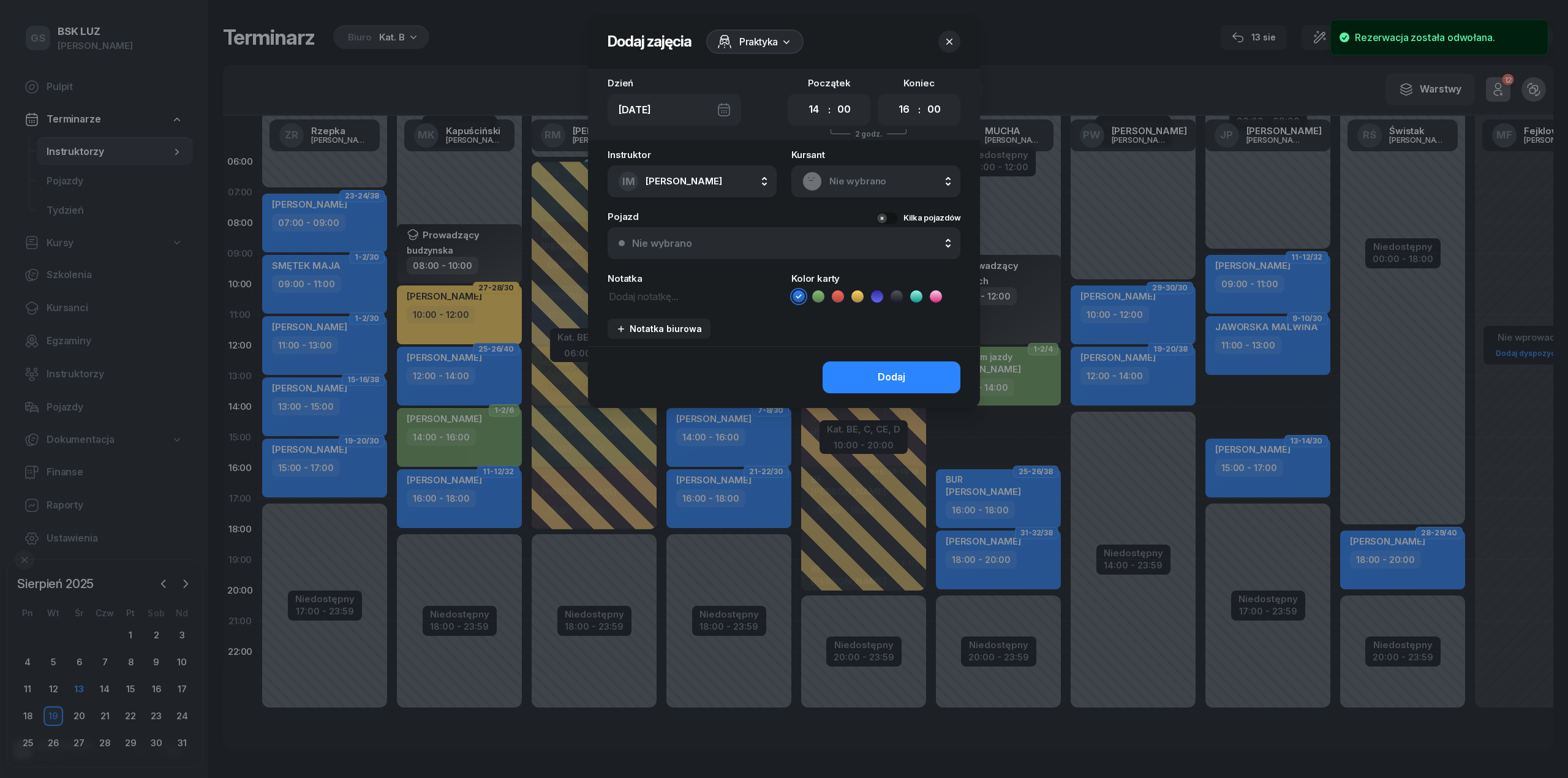
click at [884, 188] on div "Nie wybrano" at bounding box center [877, 181] width 147 height 20
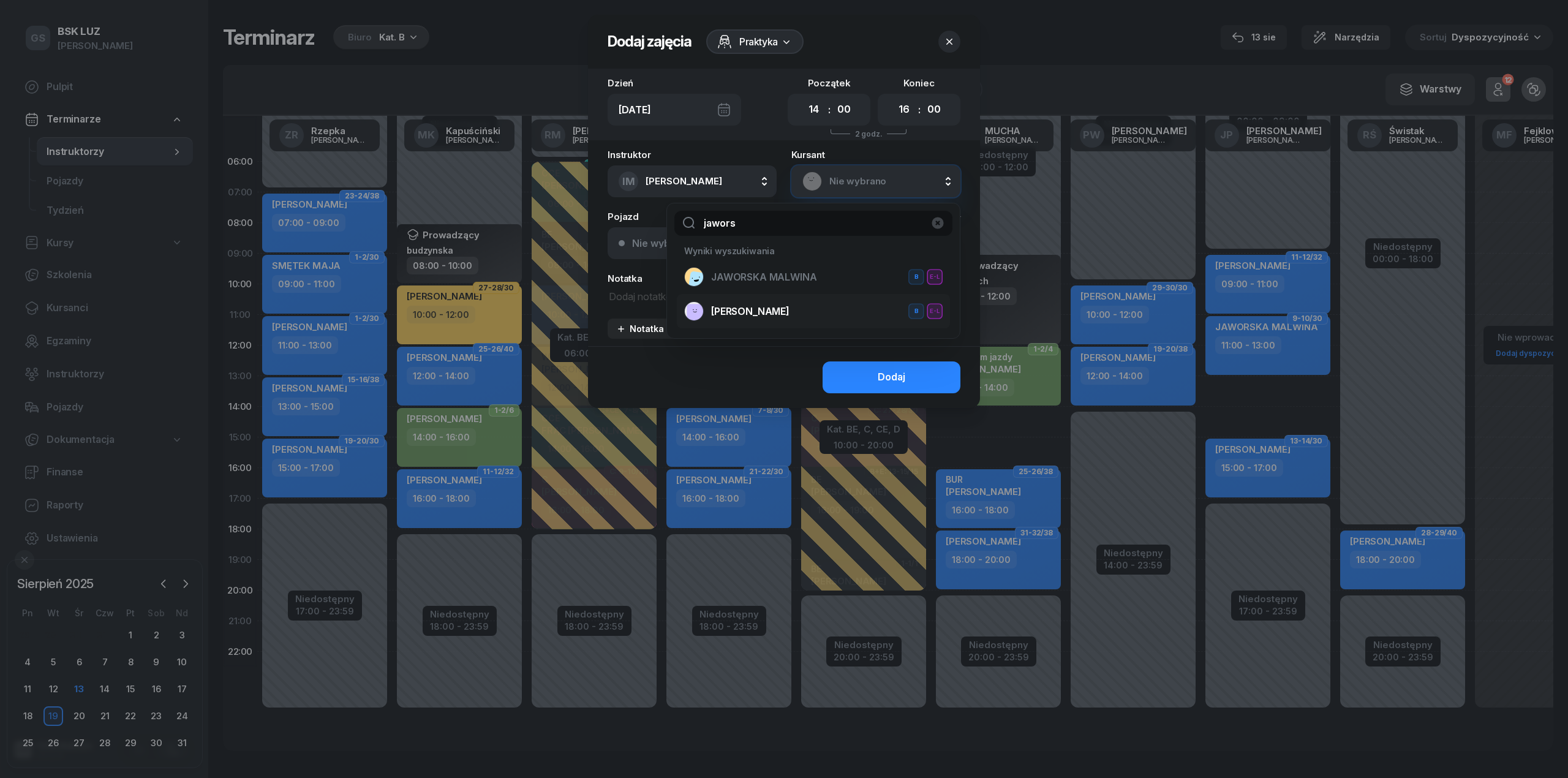
type input "jawors"
click at [790, 312] on span "[PERSON_NAME]" at bounding box center [750, 312] width 79 height 16
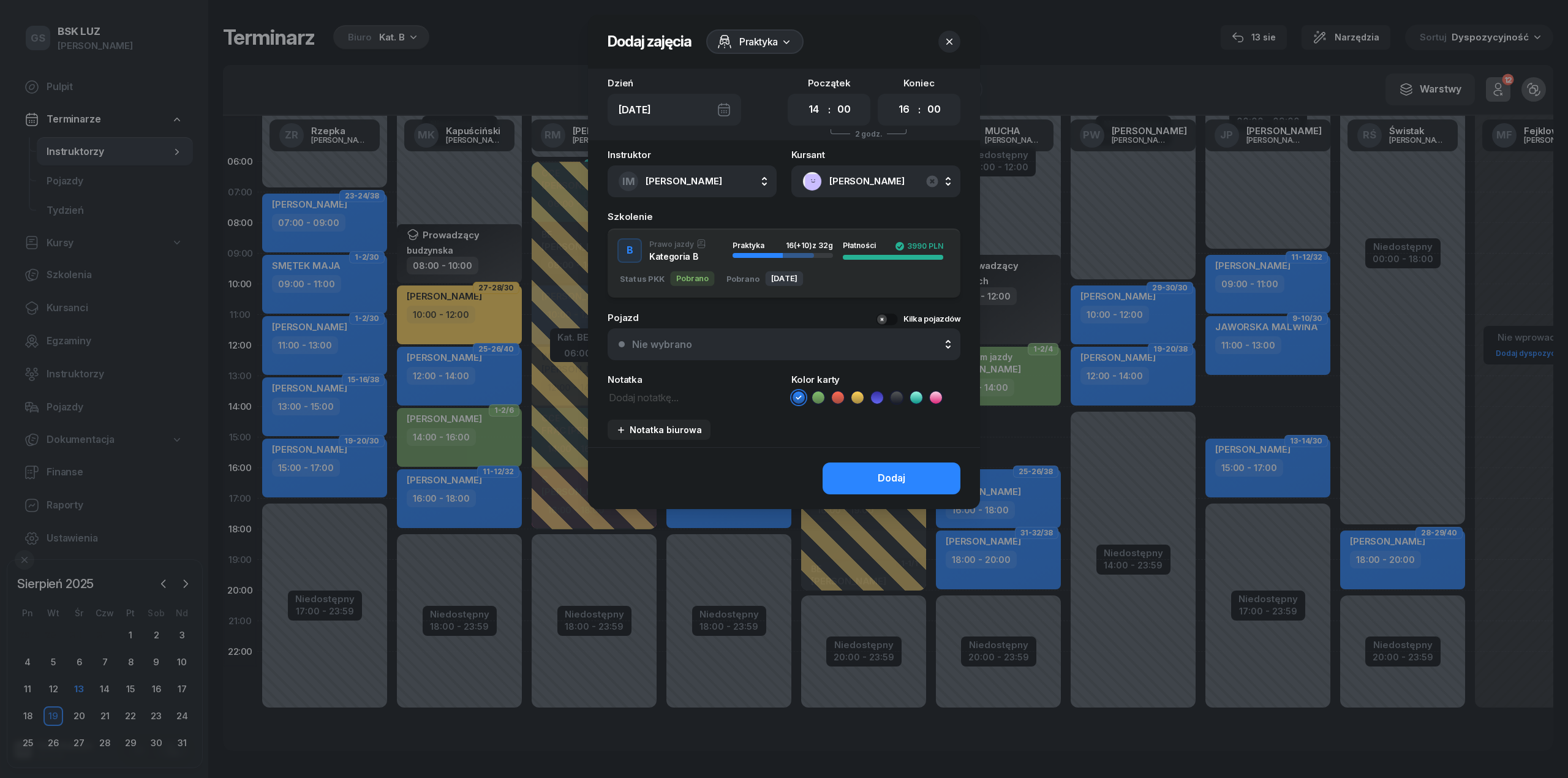
click at [796, 250] on div "Praktyka 16 (+10) z 32g" at bounding box center [782, 250] width 101 height 18
click at [898, 471] on div "Dodaj" at bounding box center [892, 478] width 28 height 16
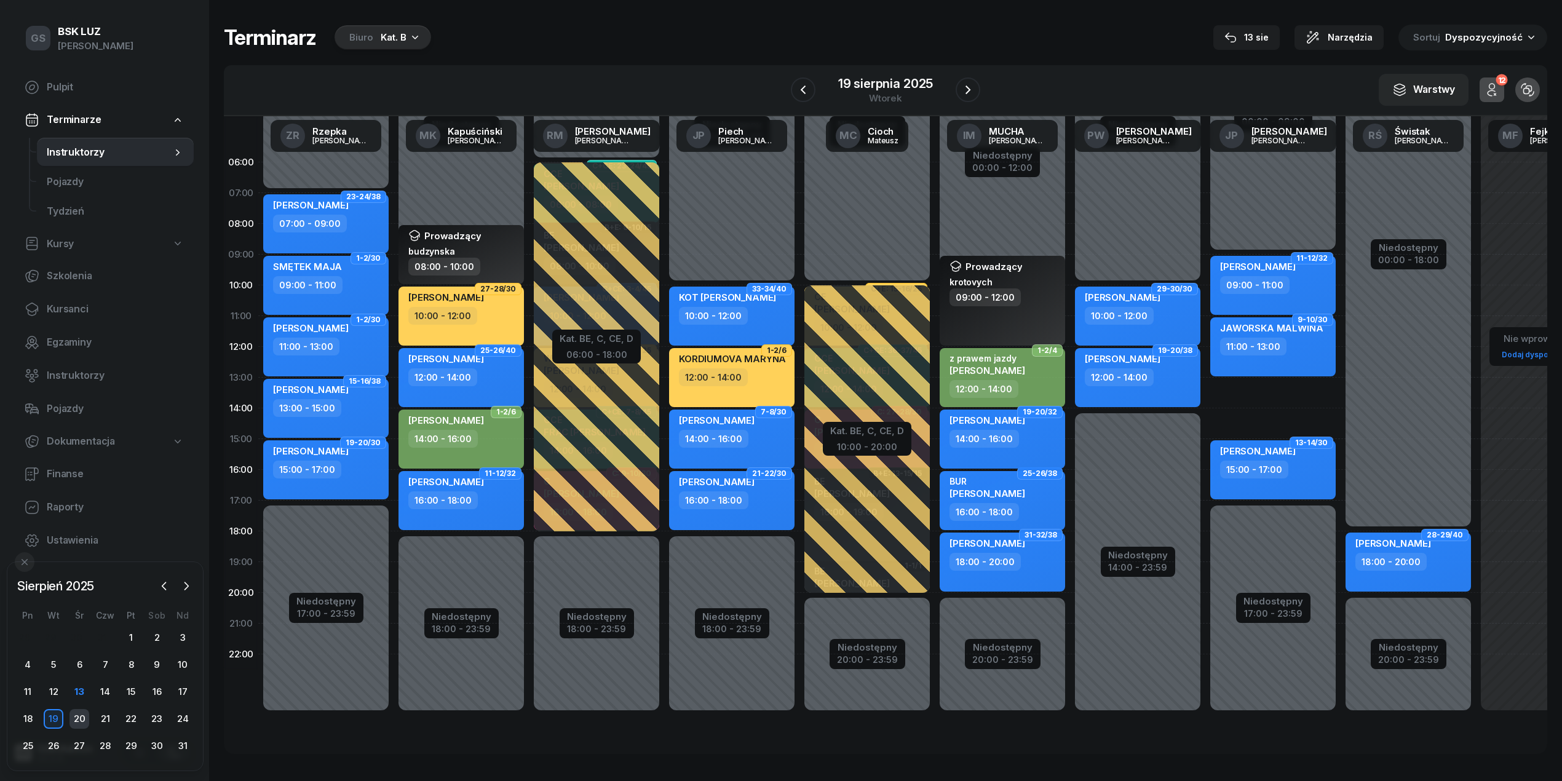
click at [76, 722] on div "20" at bounding box center [79, 719] width 20 height 20
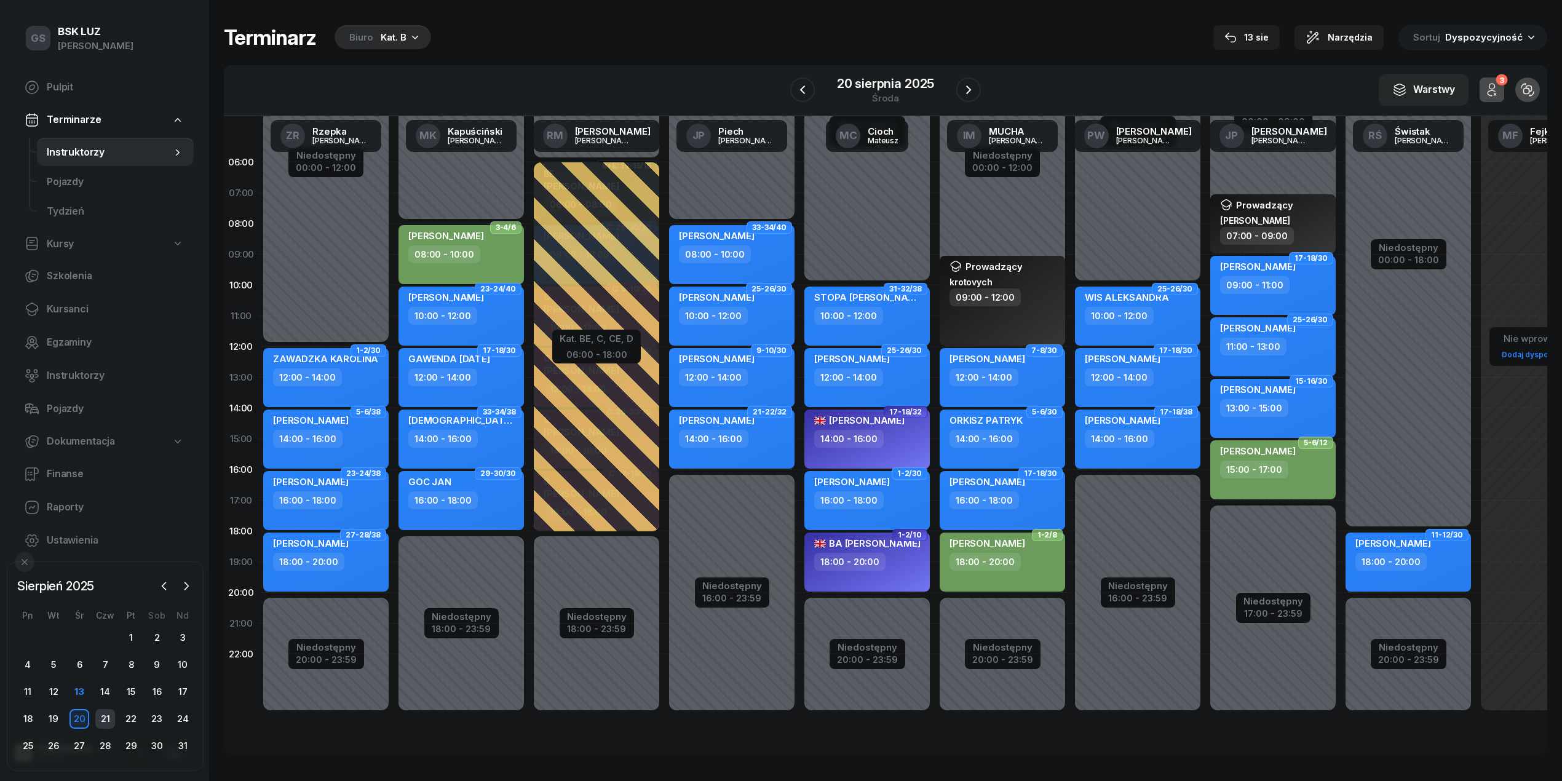
click at [99, 719] on div "21" at bounding box center [105, 719] width 20 height 20
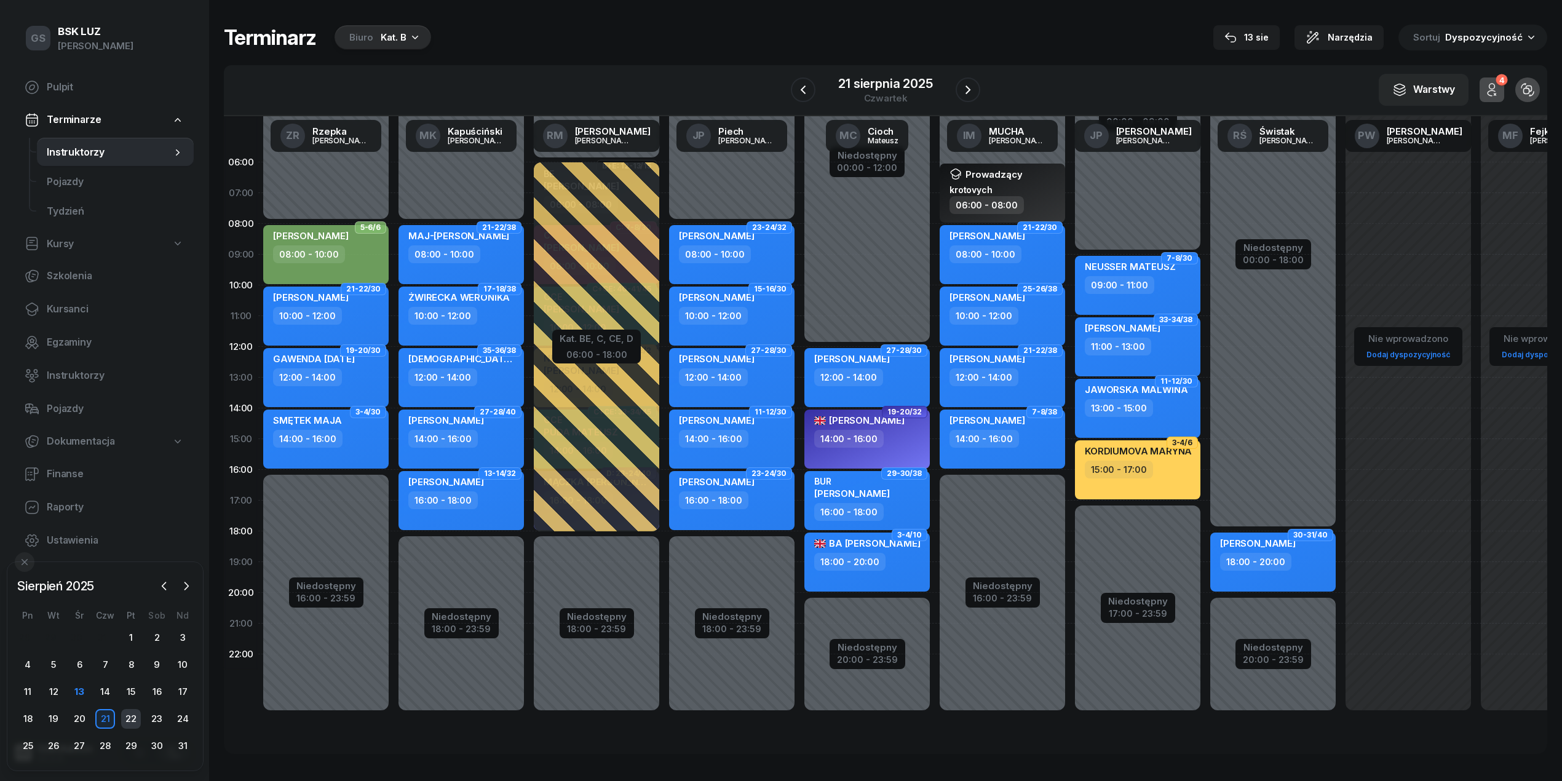
click at [127, 717] on div "22" at bounding box center [131, 719] width 20 height 20
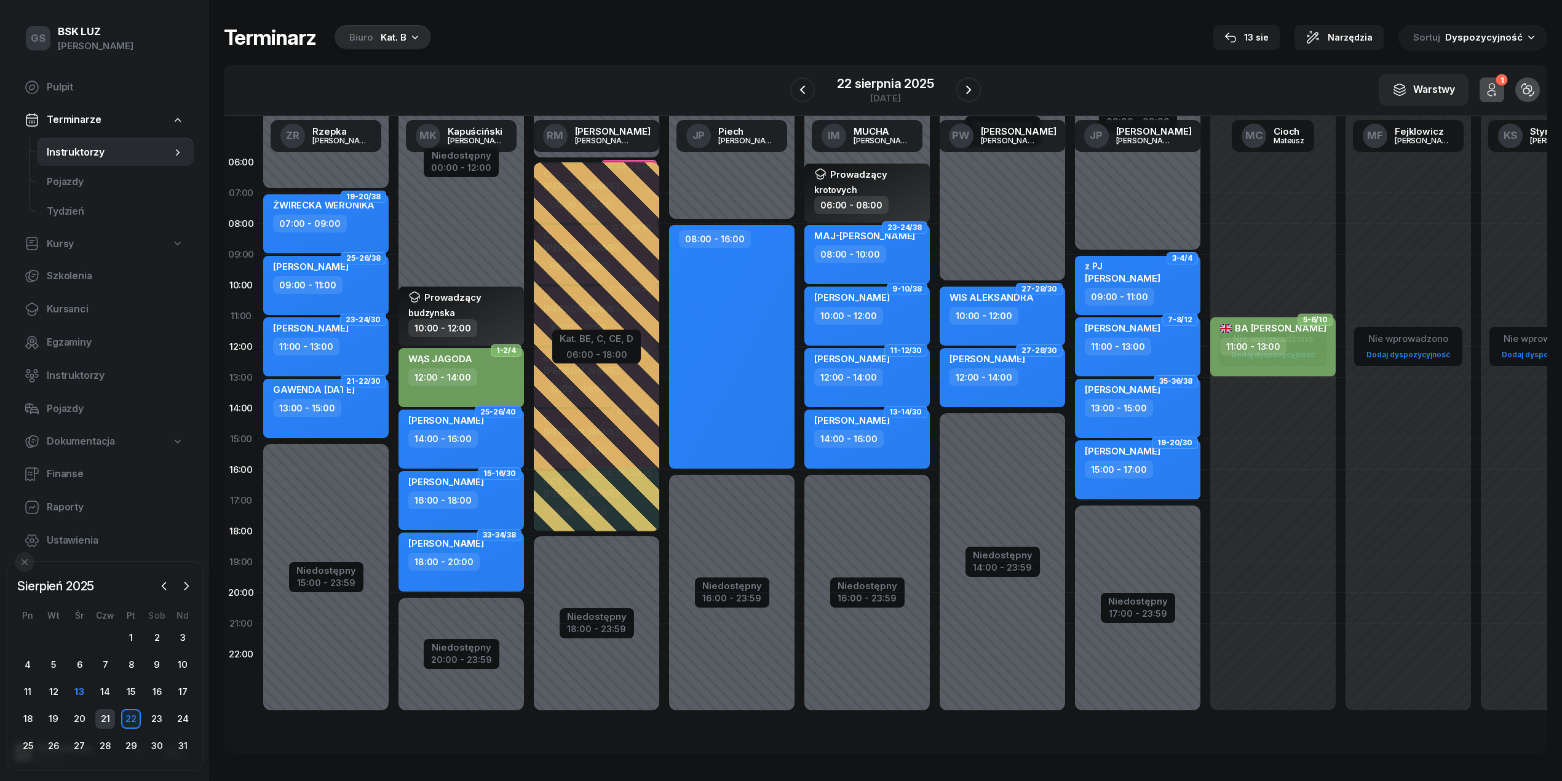
click at [108, 717] on div "21" at bounding box center [105, 719] width 20 height 20
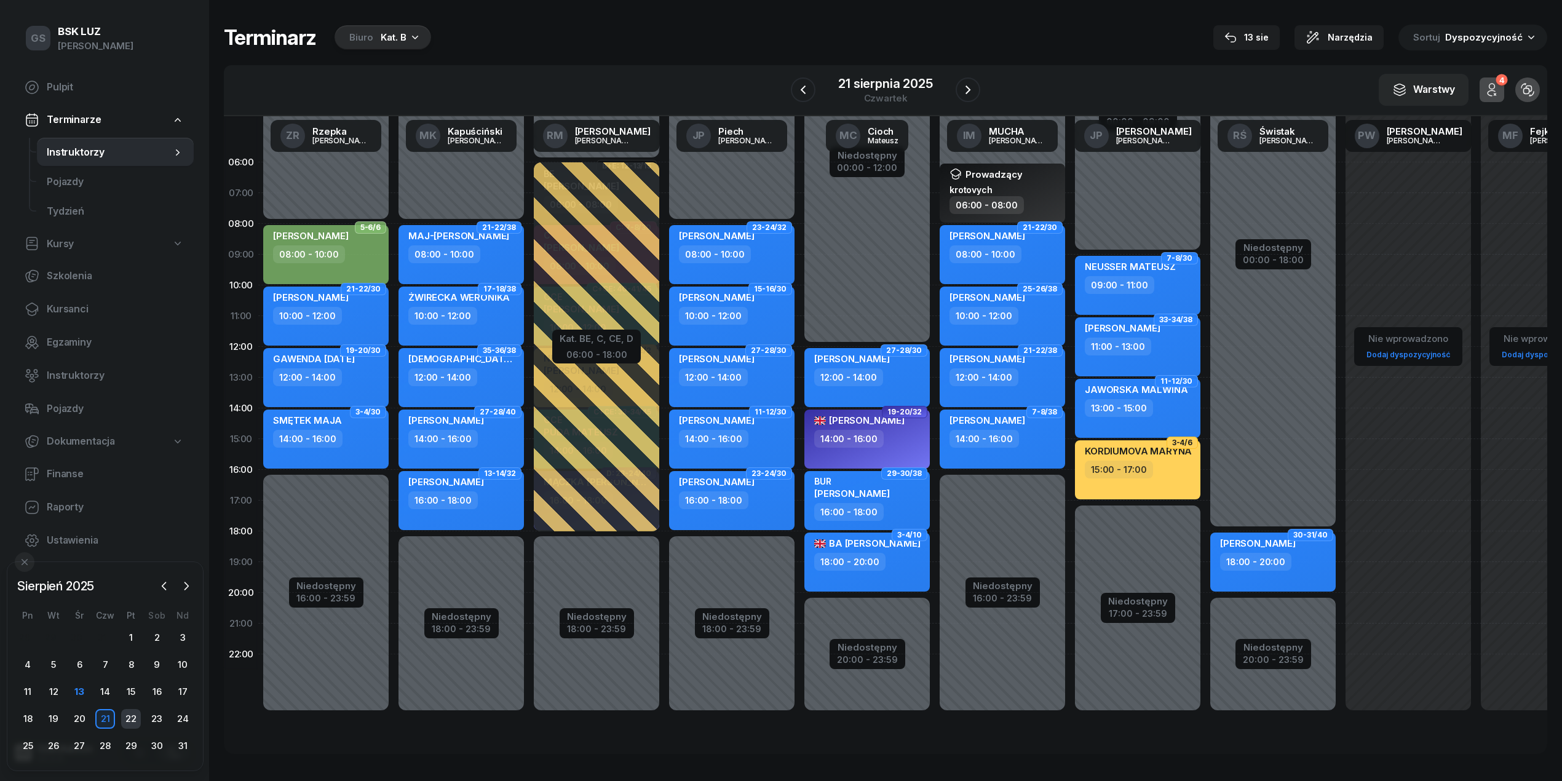
click at [129, 715] on div "22" at bounding box center [131, 719] width 20 height 20
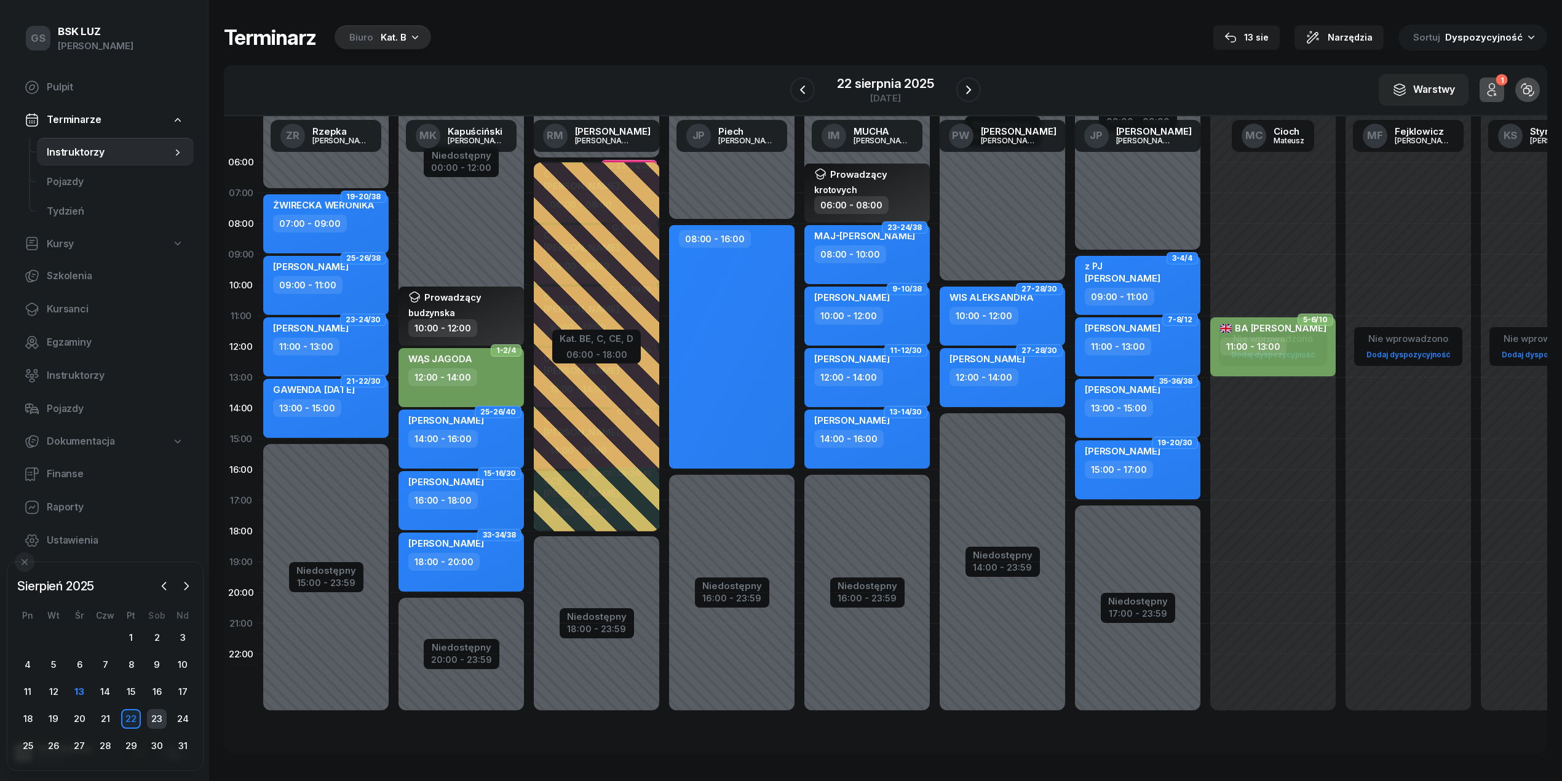
click at [162, 714] on div "23" at bounding box center [157, 719] width 20 height 20
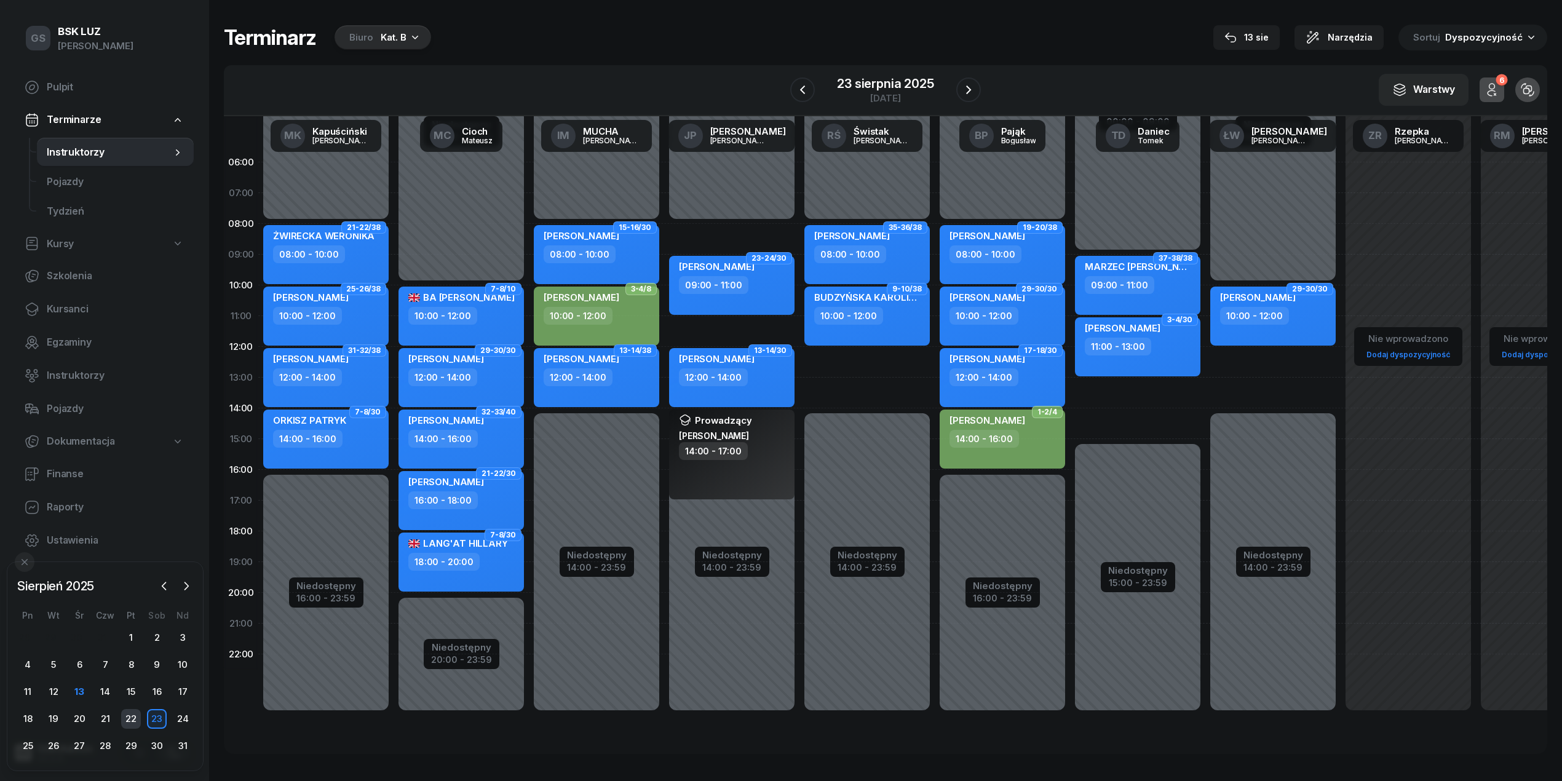
click at [137, 713] on div "22" at bounding box center [131, 719] width 20 height 20
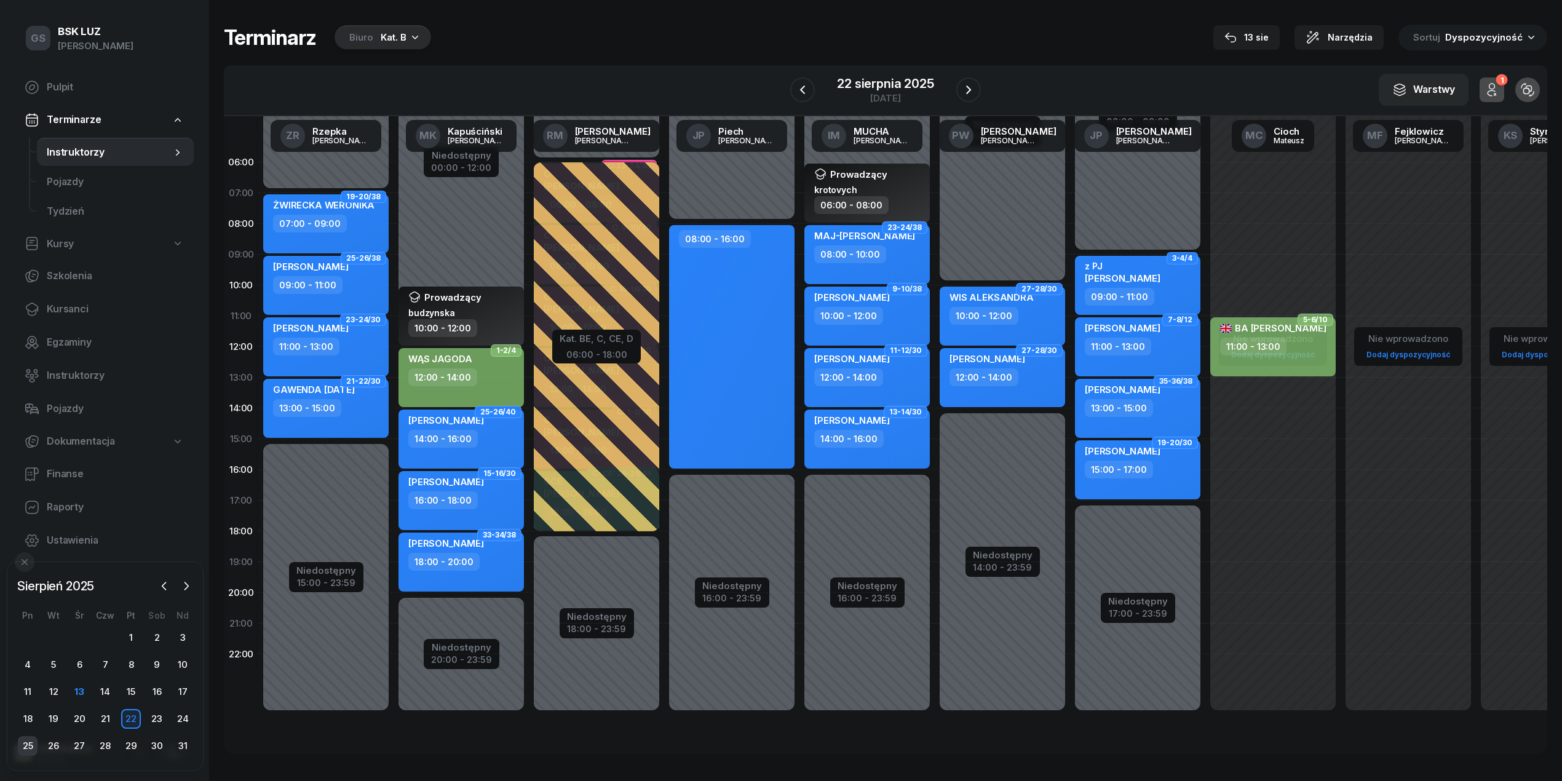
click at [28, 744] on div "25" at bounding box center [28, 746] width 20 height 20
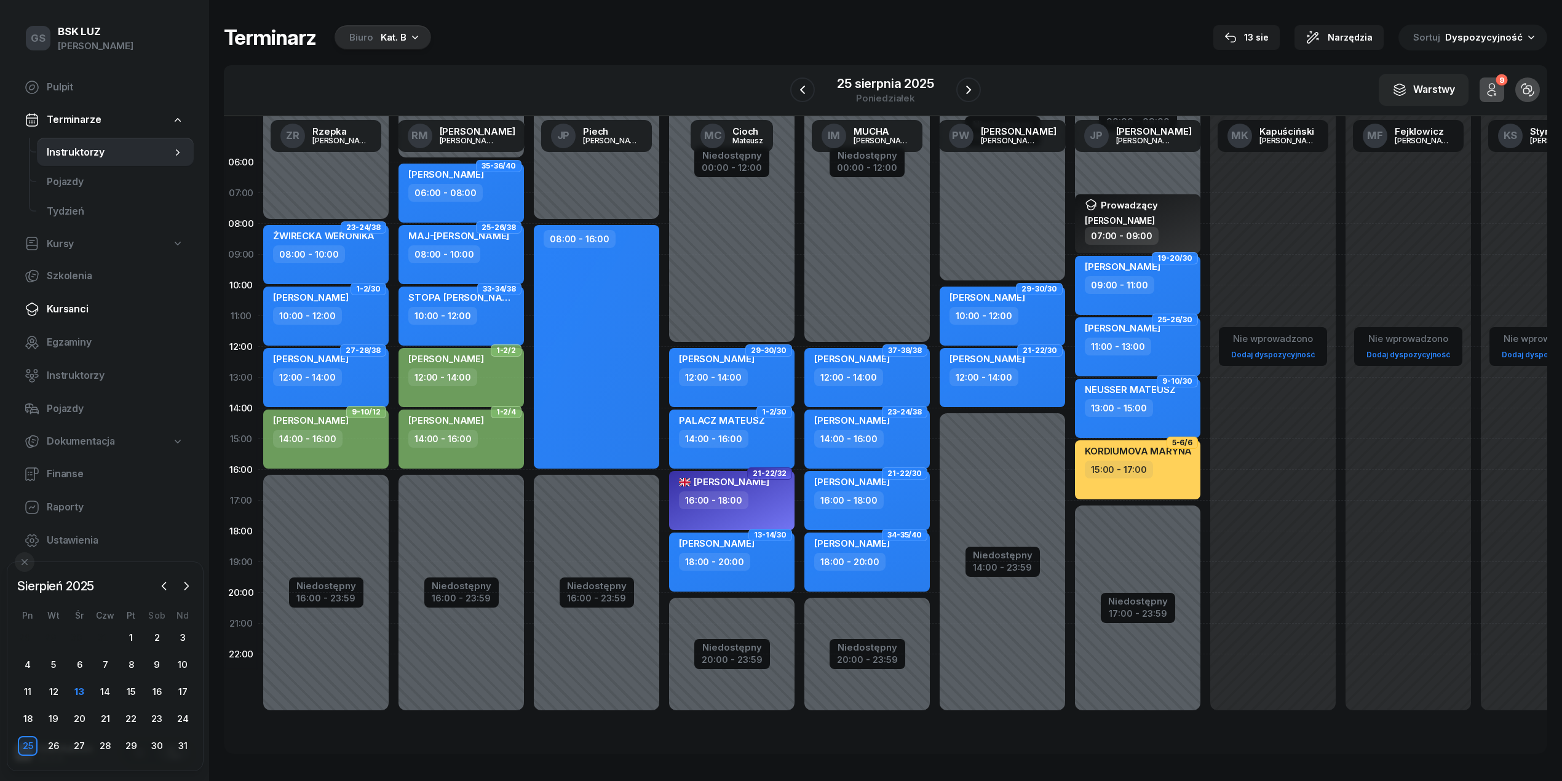
click at [108, 309] on span "Kursanci" at bounding box center [115, 309] width 137 height 16
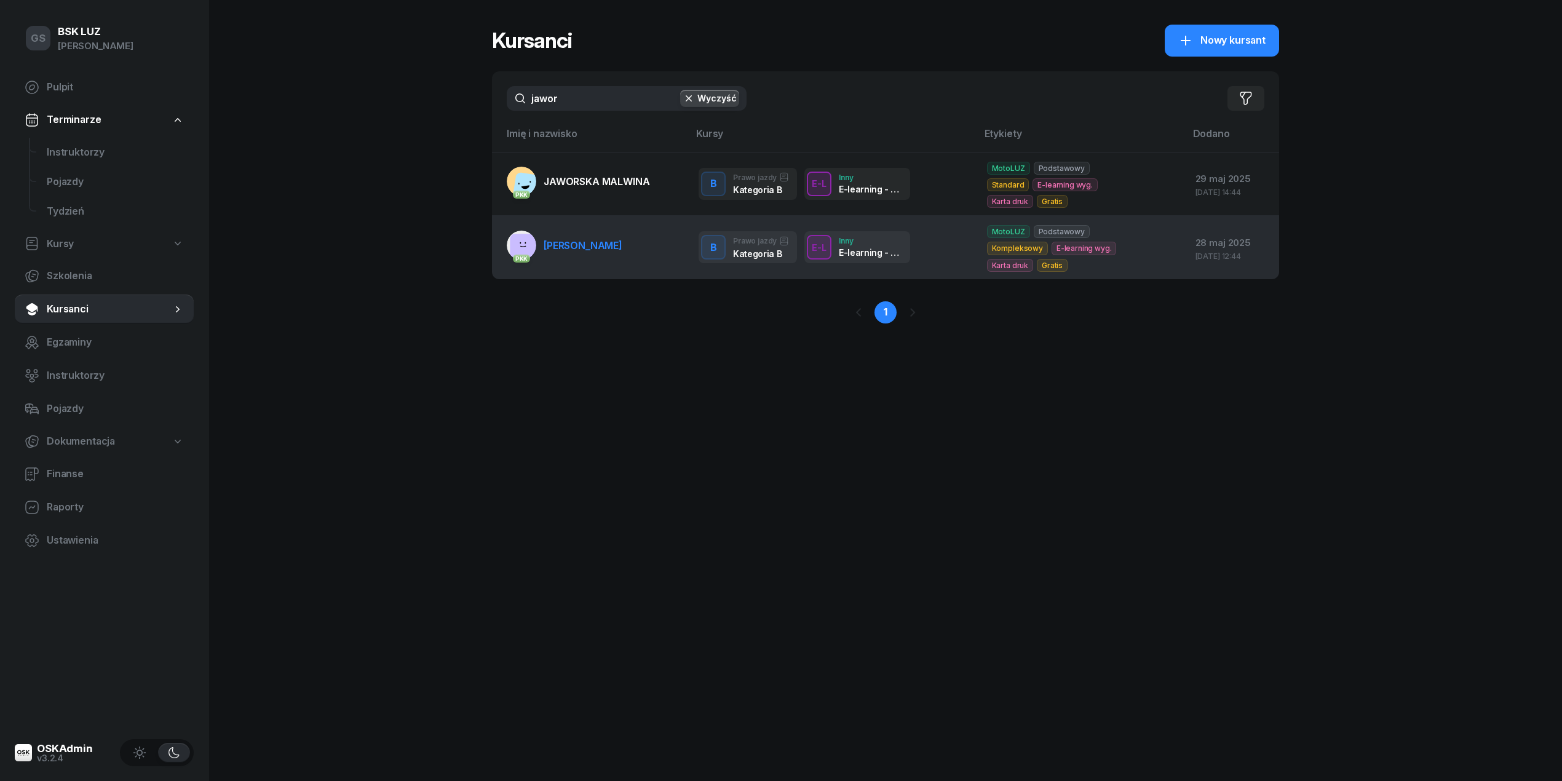
click at [594, 239] on span "[PERSON_NAME]" at bounding box center [583, 245] width 79 height 12
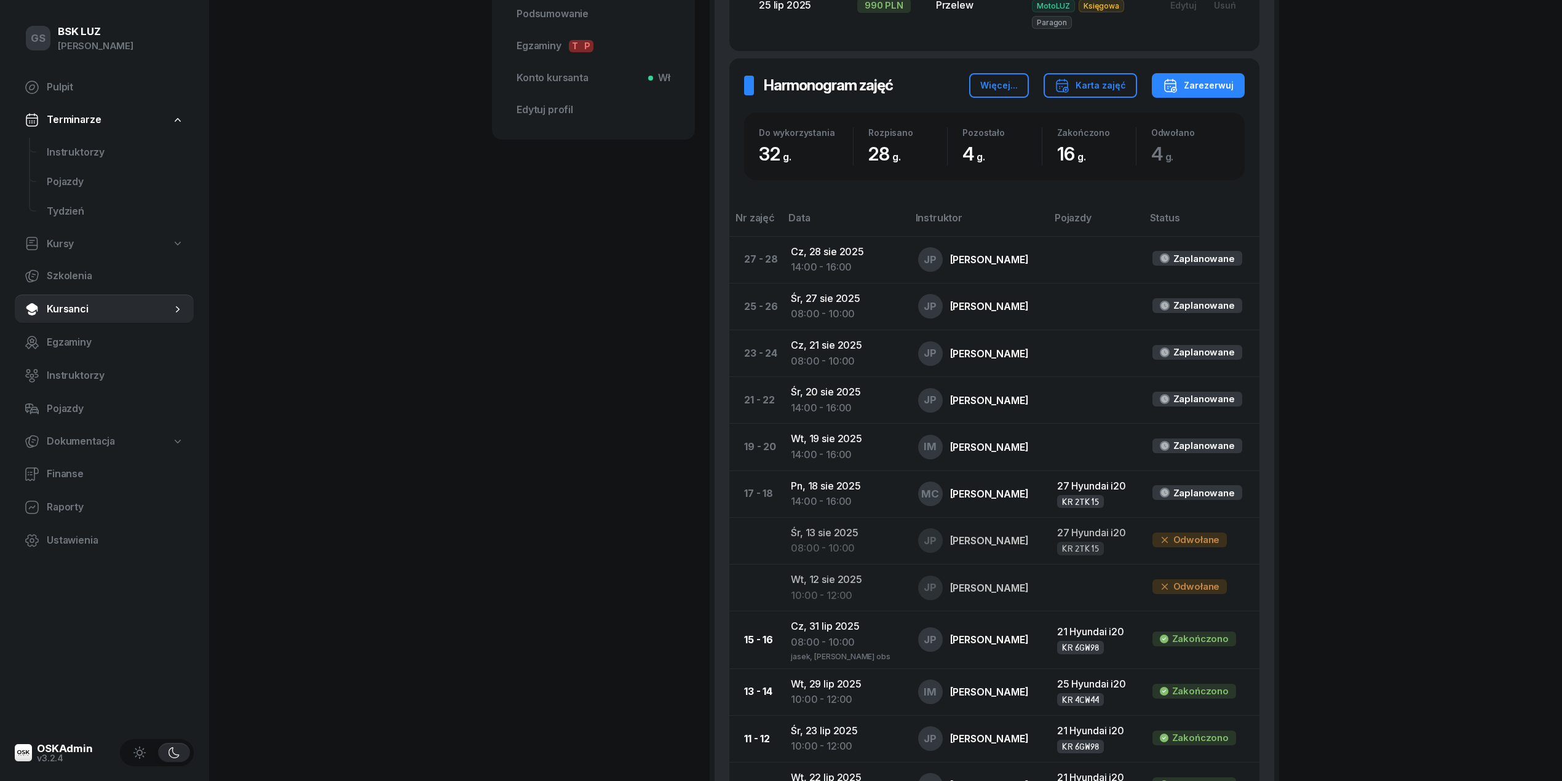
scroll to position [574, 0]
click at [91, 132] on link "Terminarze" at bounding box center [104, 120] width 179 height 28
click at [90, 133] on link "Terminarze" at bounding box center [104, 120] width 179 height 28
click at [98, 177] on span "Pojazdy" at bounding box center [115, 182] width 137 height 16
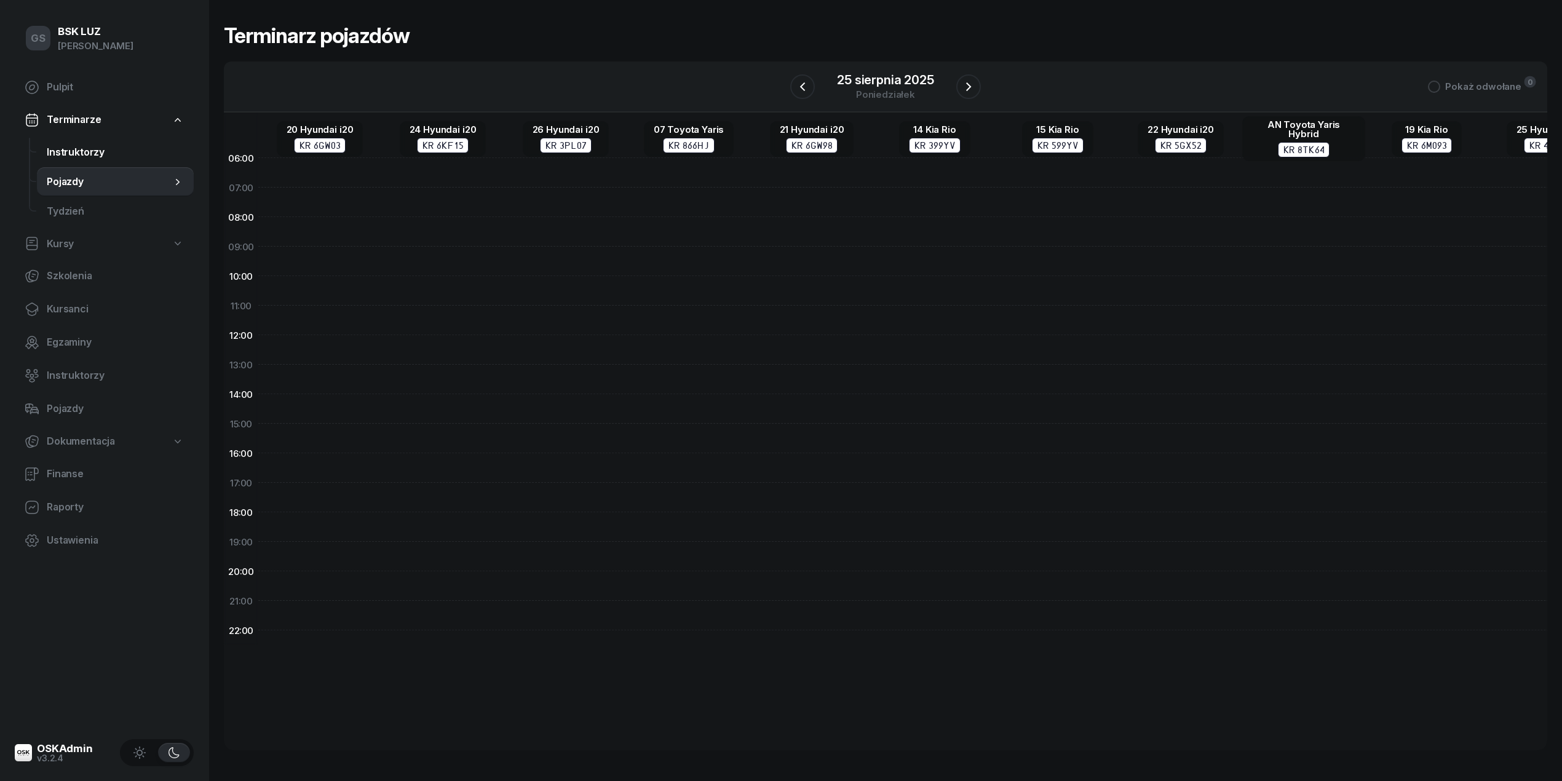
click at [94, 159] on span "Instruktorzy" at bounding box center [115, 153] width 137 height 16
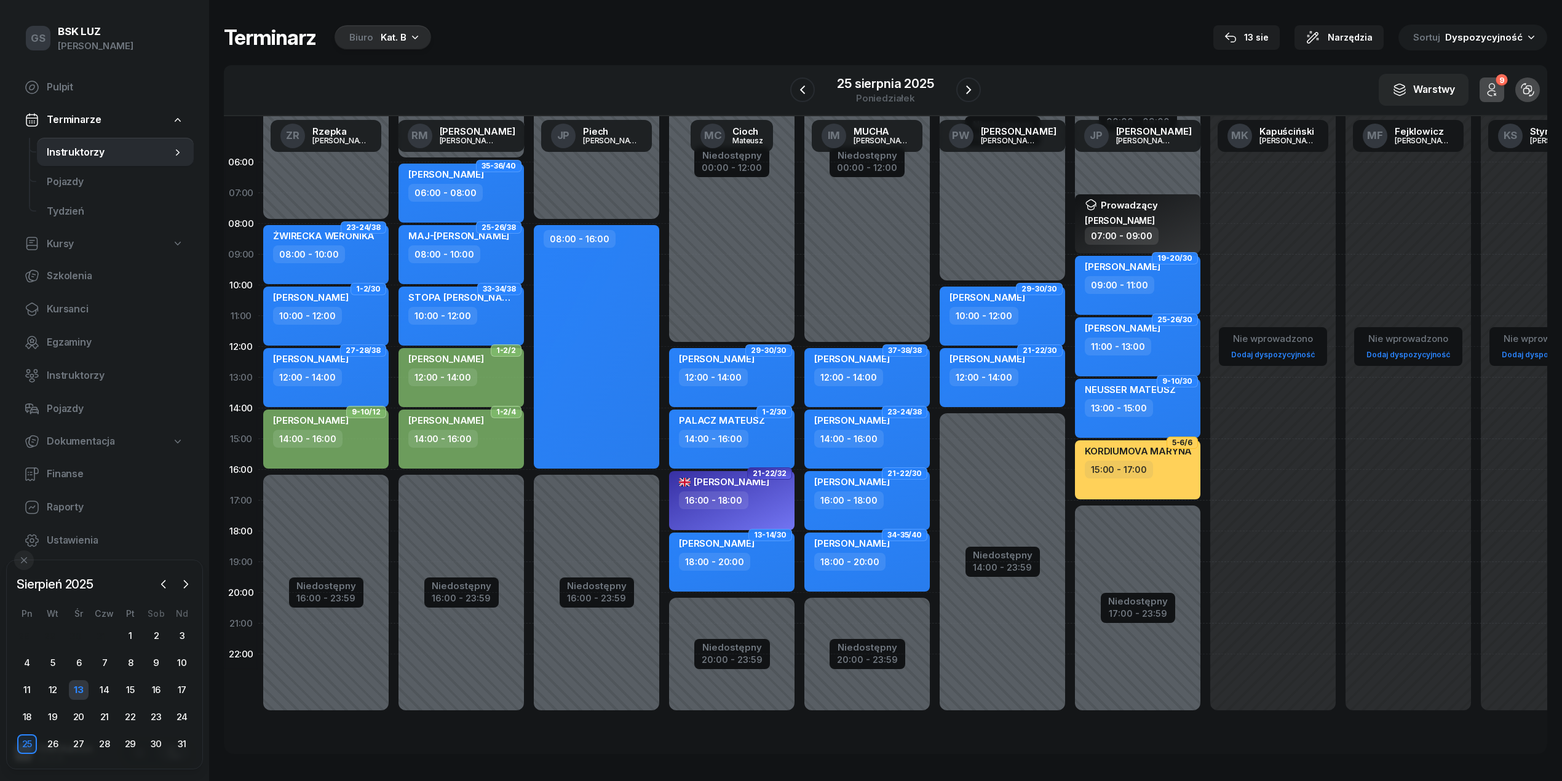
click at [82, 699] on div "13" at bounding box center [79, 690] width 20 height 20
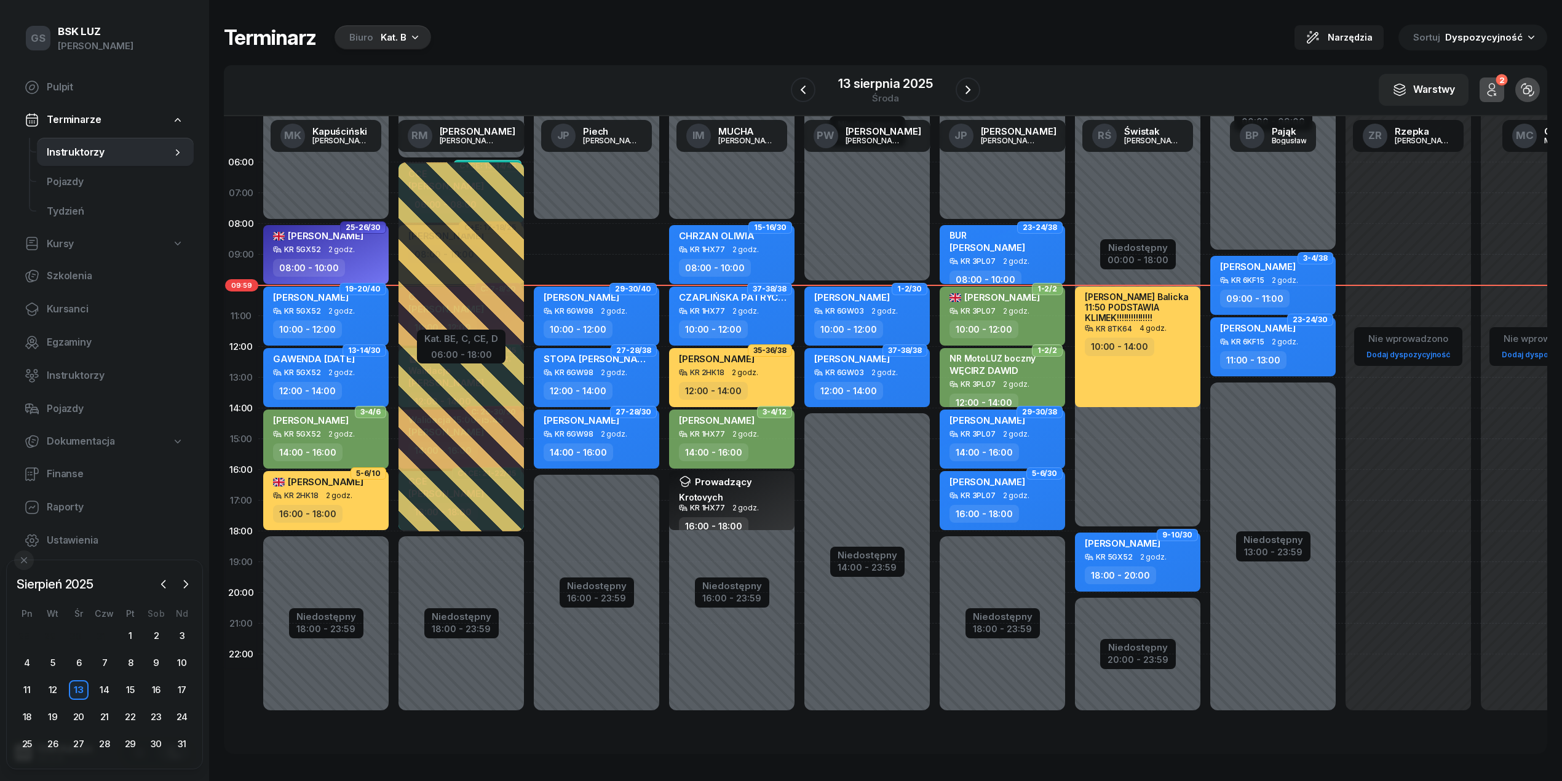
click at [387, 41] on div "Kat. B" at bounding box center [394, 37] width 26 height 15
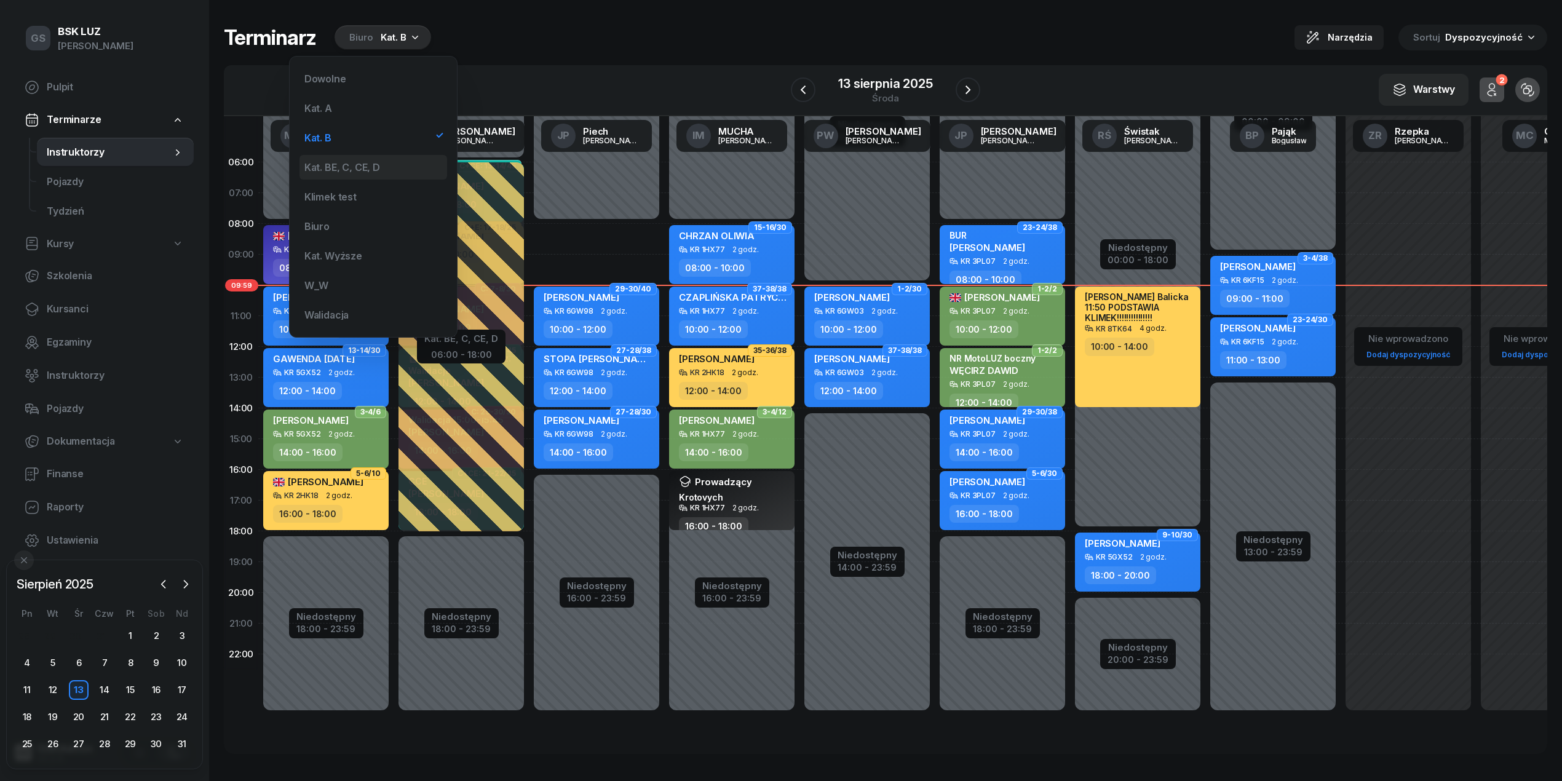
click at [357, 167] on div "Kat. BE, C, CE, D" at bounding box center [342, 167] width 76 height 10
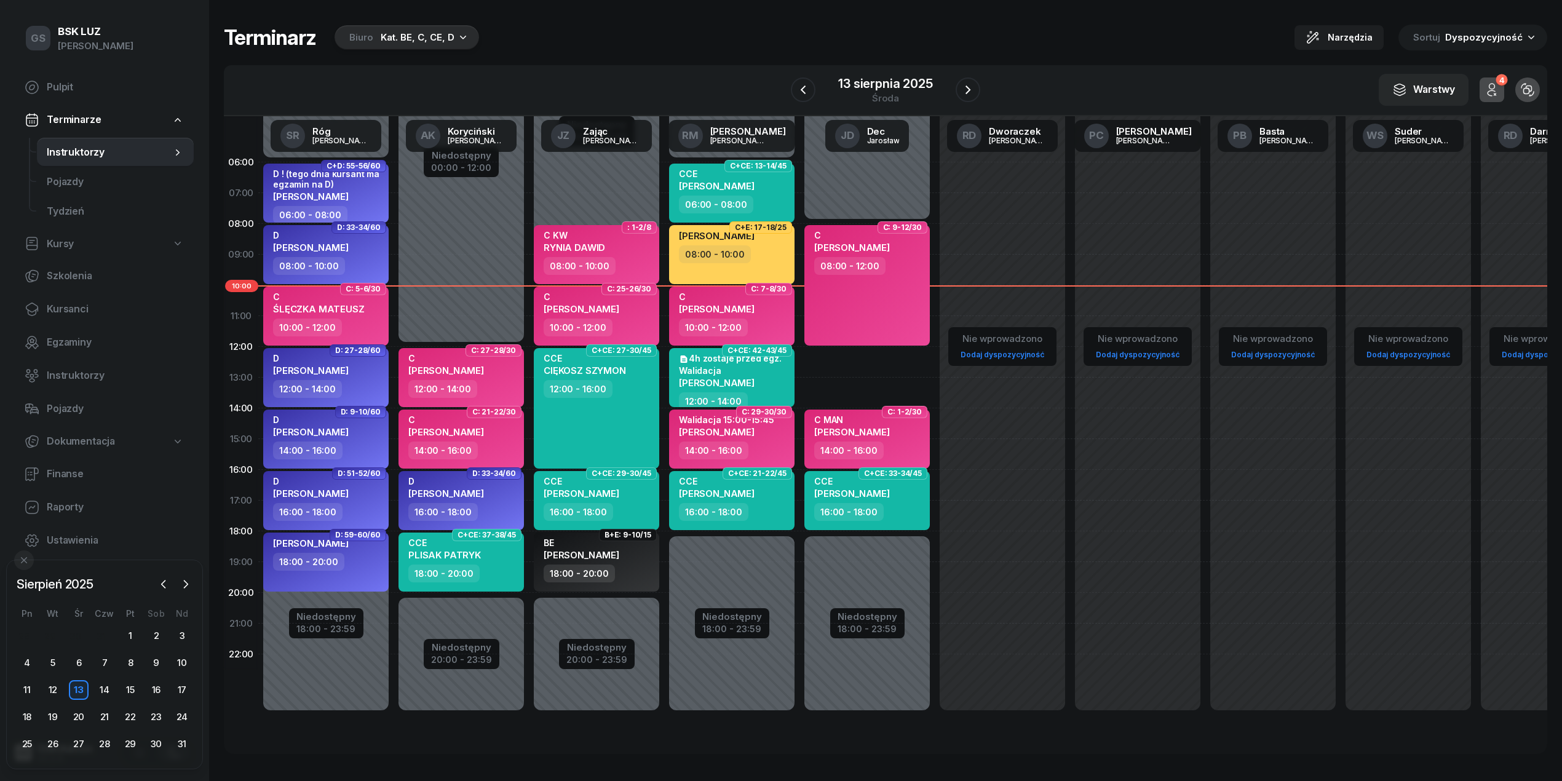
click at [419, 47] on div "Biuro Kat. BE, C, CE, D" at bounding box center [407, 37] width 145 height 25
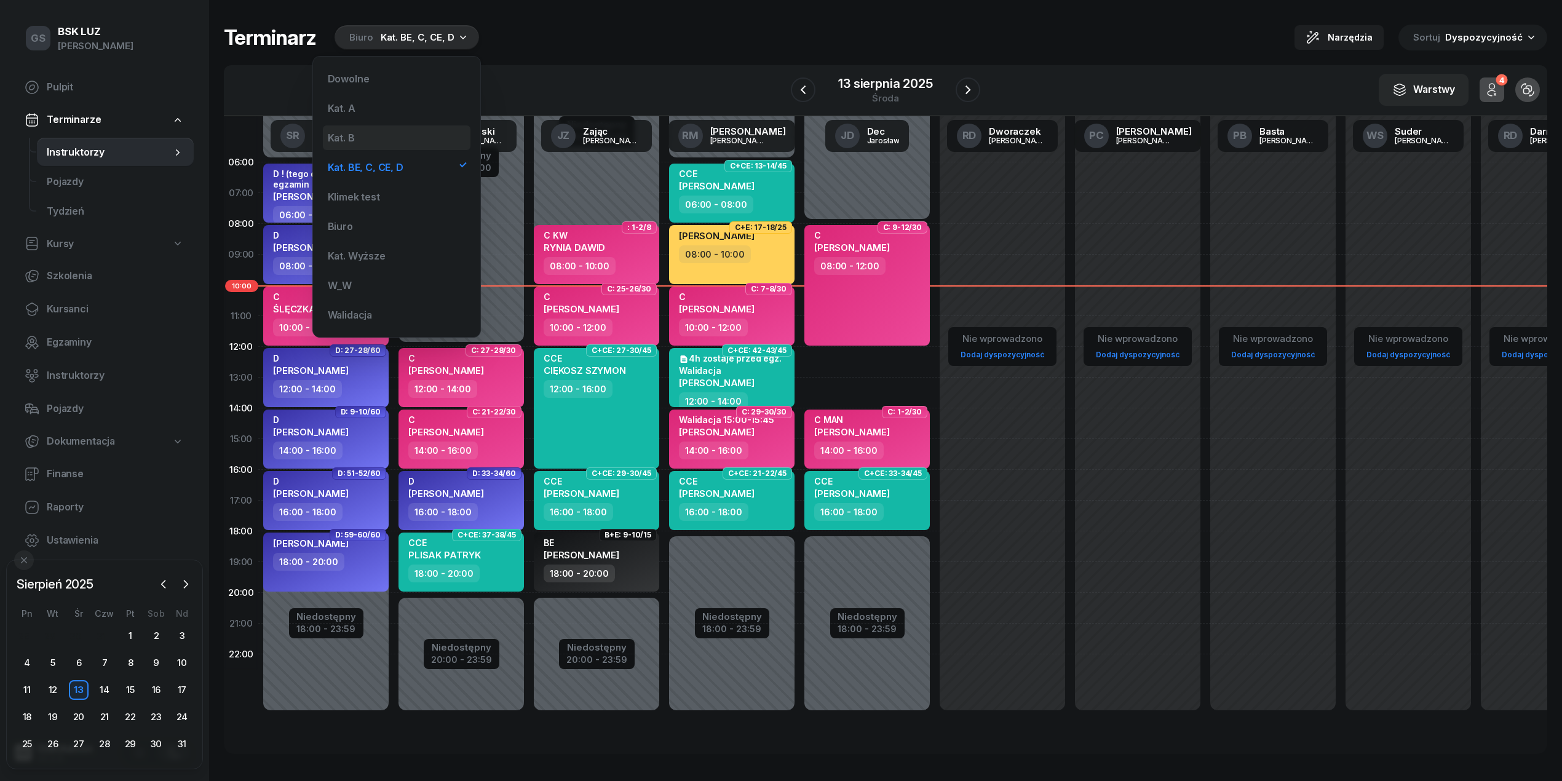
click at [389, 138] on div "Kat. B" at bounding box center [397, 137] width 148 height 25
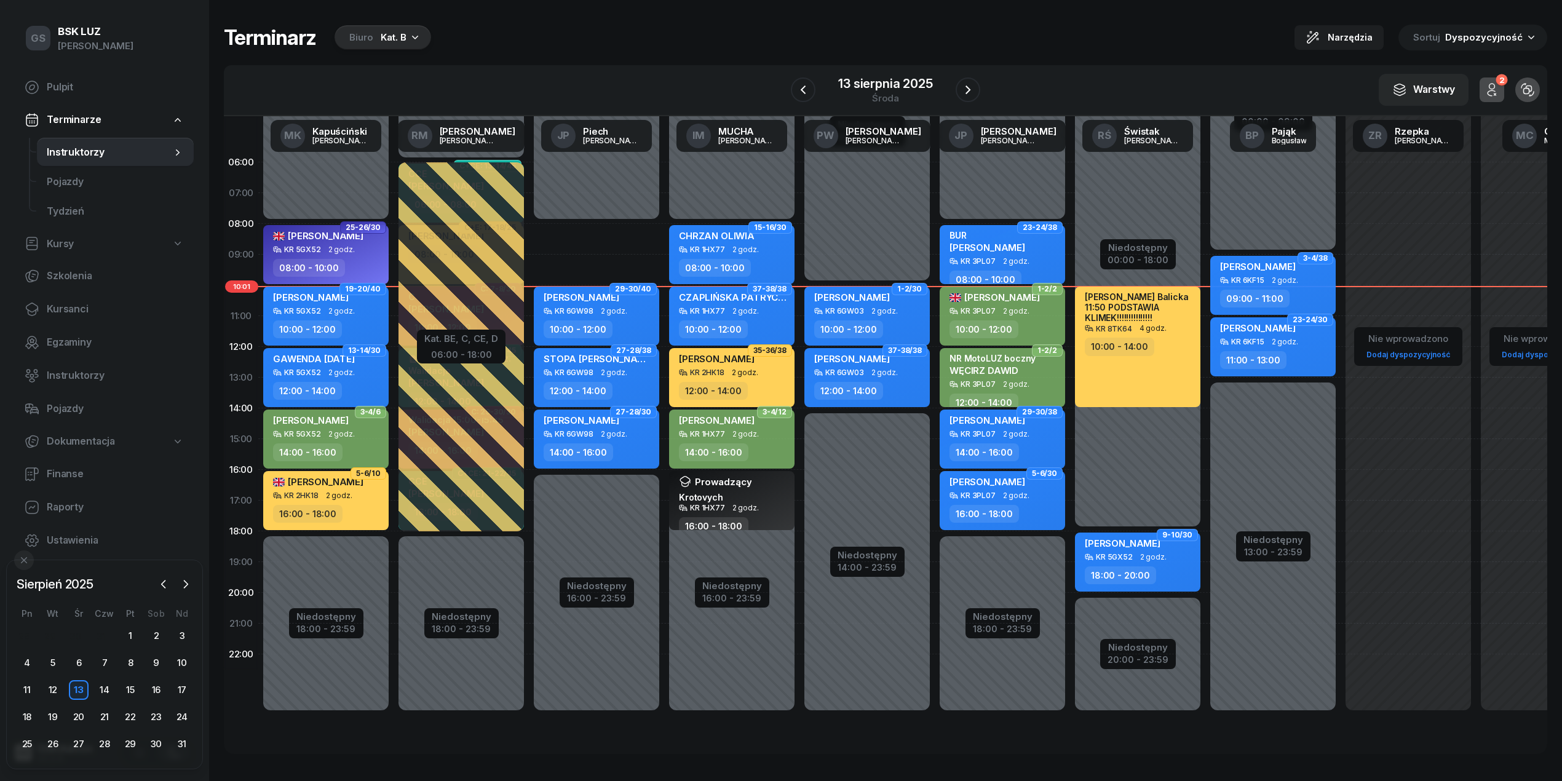
click at [66, 684] on div "13" at bounding box center [79, 690] width 26 height 20
click at [50, 687] on div "12" at bounding box center [53, 690] width 20 height 20
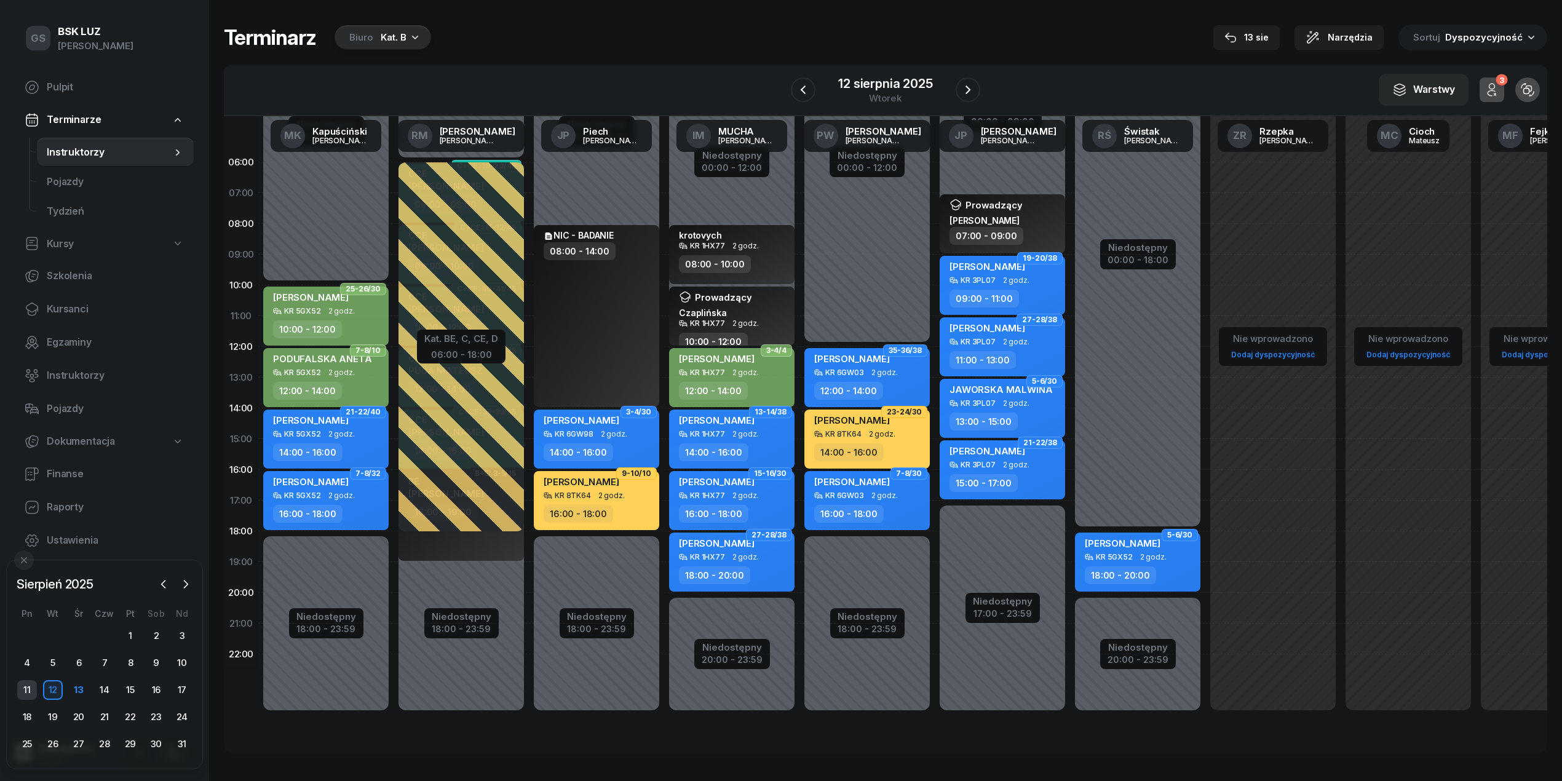
click at [21, 696] on div "11" at bounding box center [27, 690] width 20 height 20
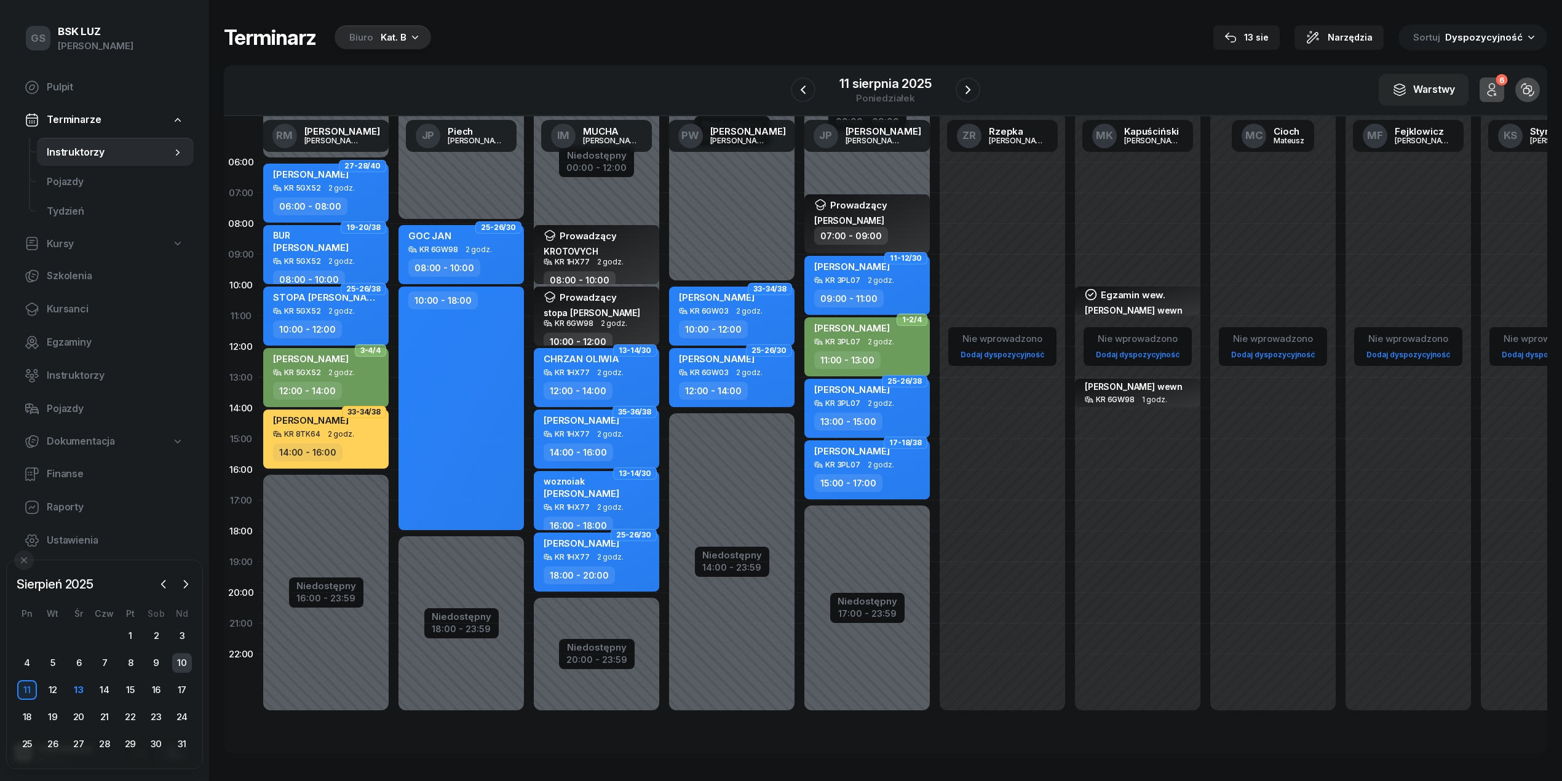
click at [183, 668] on div "10" at bounding box center [182, 663] width 20 height 20
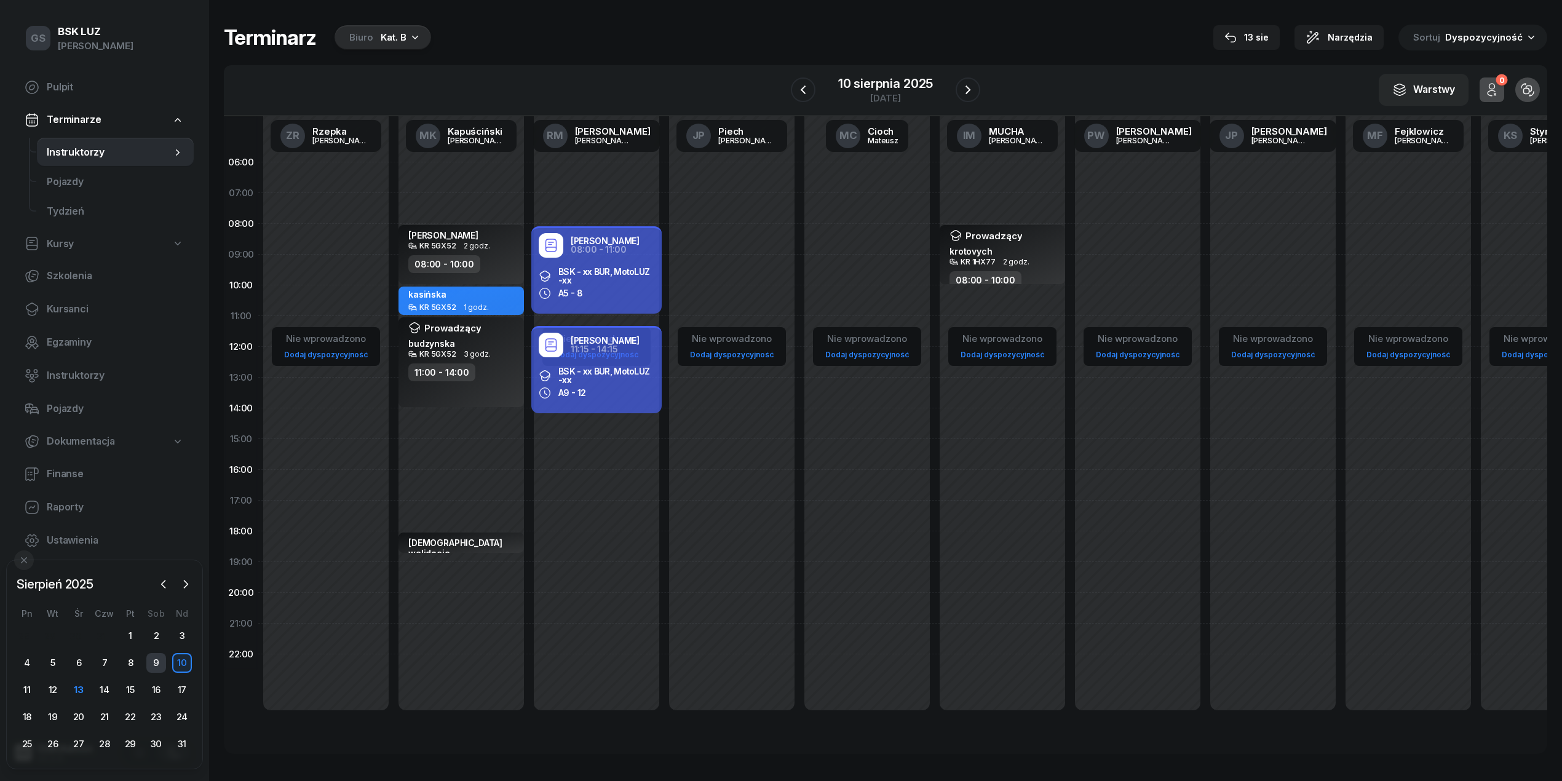
click at [154, 668] on div "9" at bounding box center [156, 663] width 20 height 20
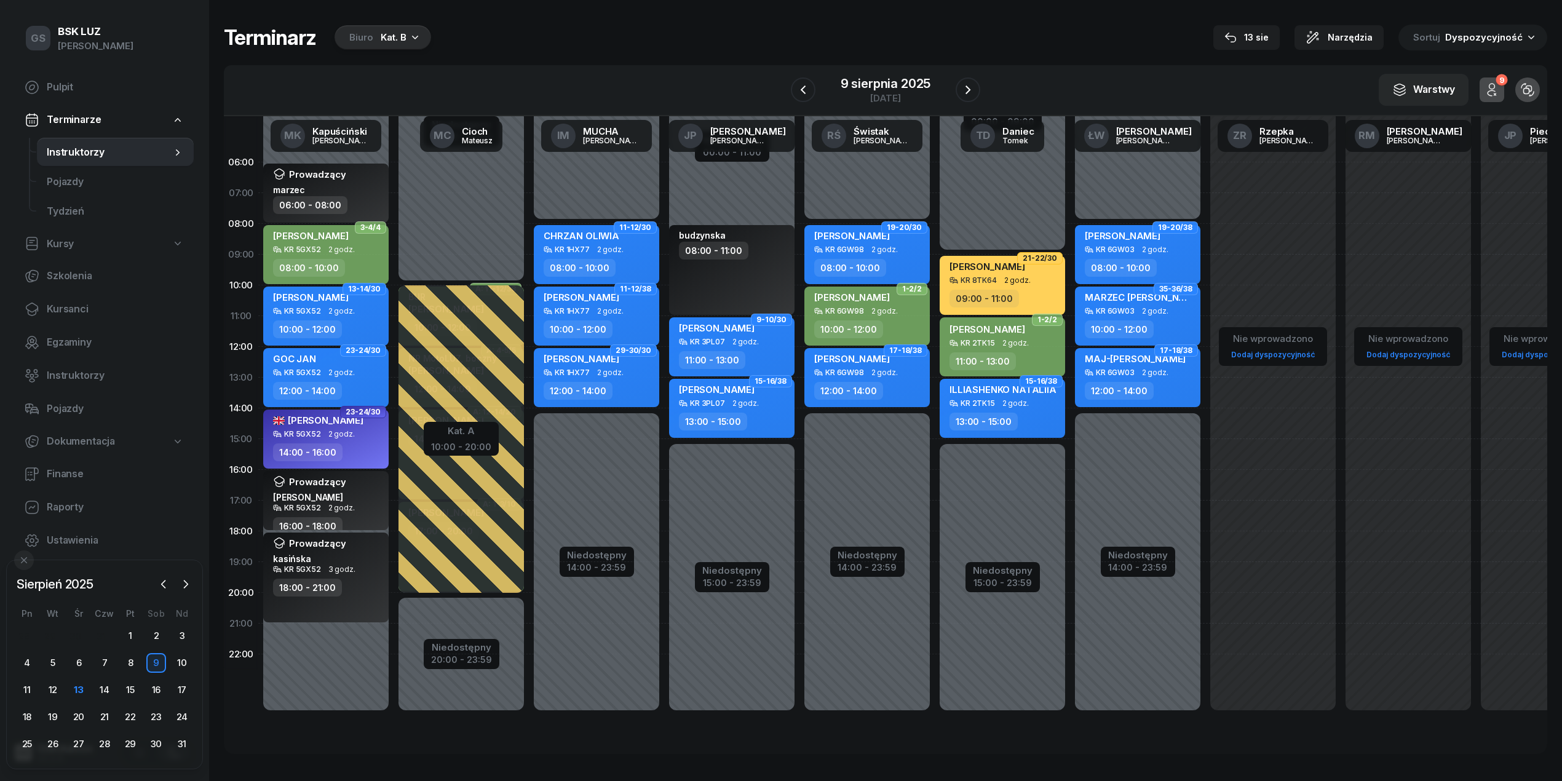
click at [664, 429] on div "Niedostępny 00:00 - 08:00 Niedostępny 14:00 - 23:59 11-12/30 CHRZAN OLIWIA KR 1…" at bounding box center [731, 439] width 135 height 584
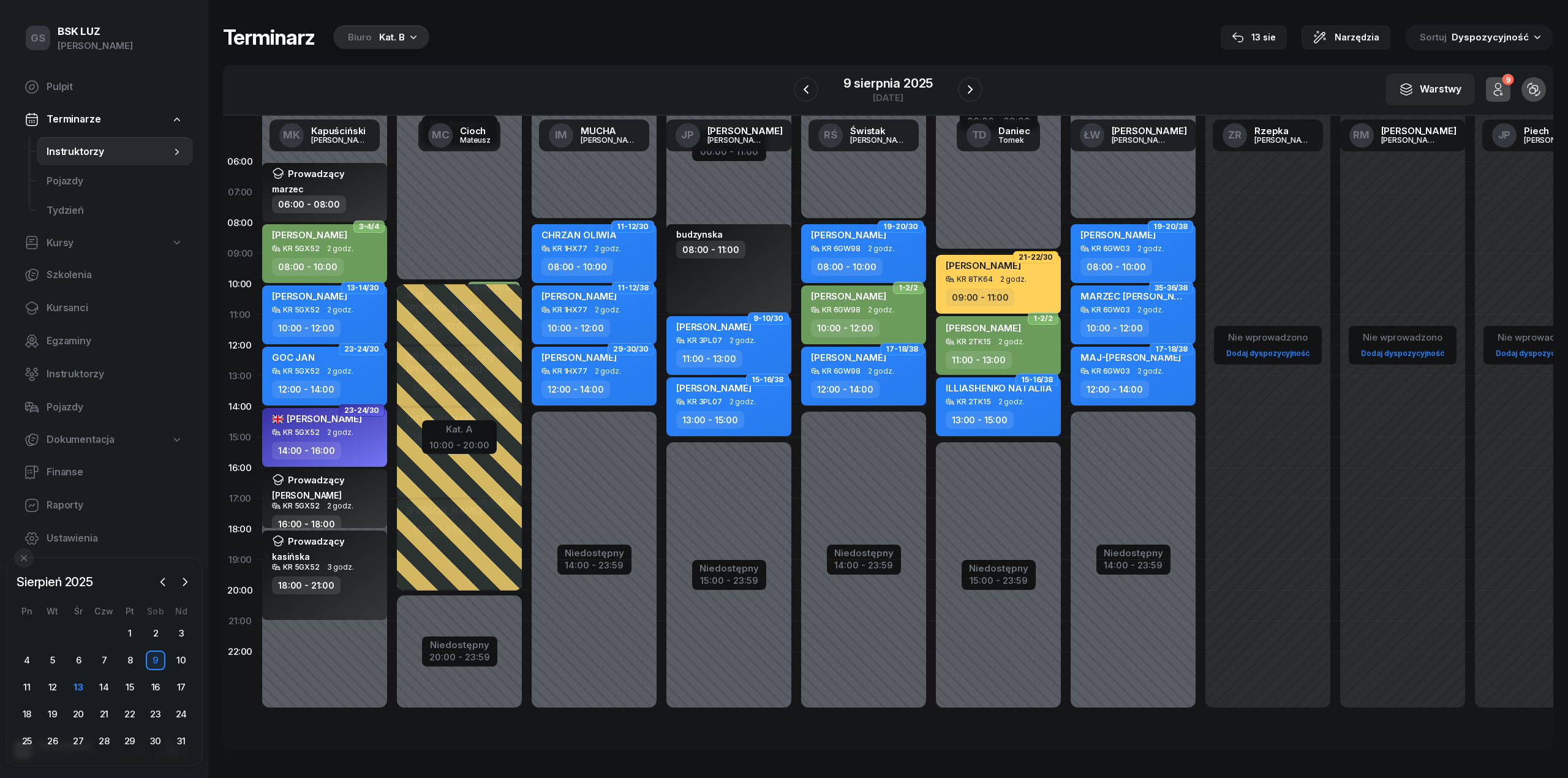
select select "14"
select select "16"
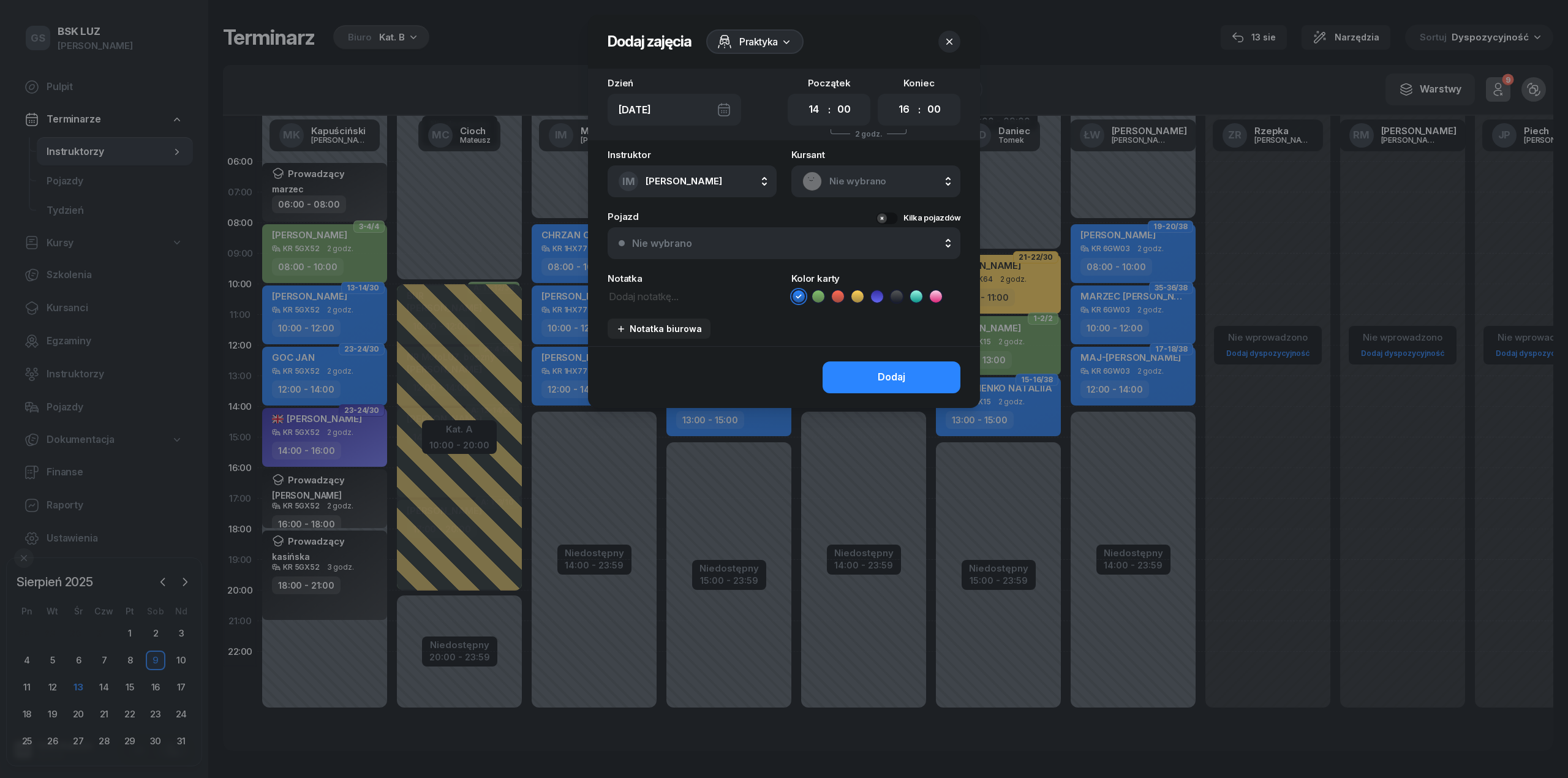
click at [692, 302] on textarea at bounding box center [692, 296] width 169 height 16
type textarea "rodzińska"
click at [858, 300] on icon at bounding box center [858, 296] width 12 height 12
drag, startPoint x: 790, startPoint y: 238, endPoint x: 747, endPoint y: 278, distance: 58.7
click at [789, 238] on div "Nie wybrano" at bounding box center [791, 243] width 318 height 10
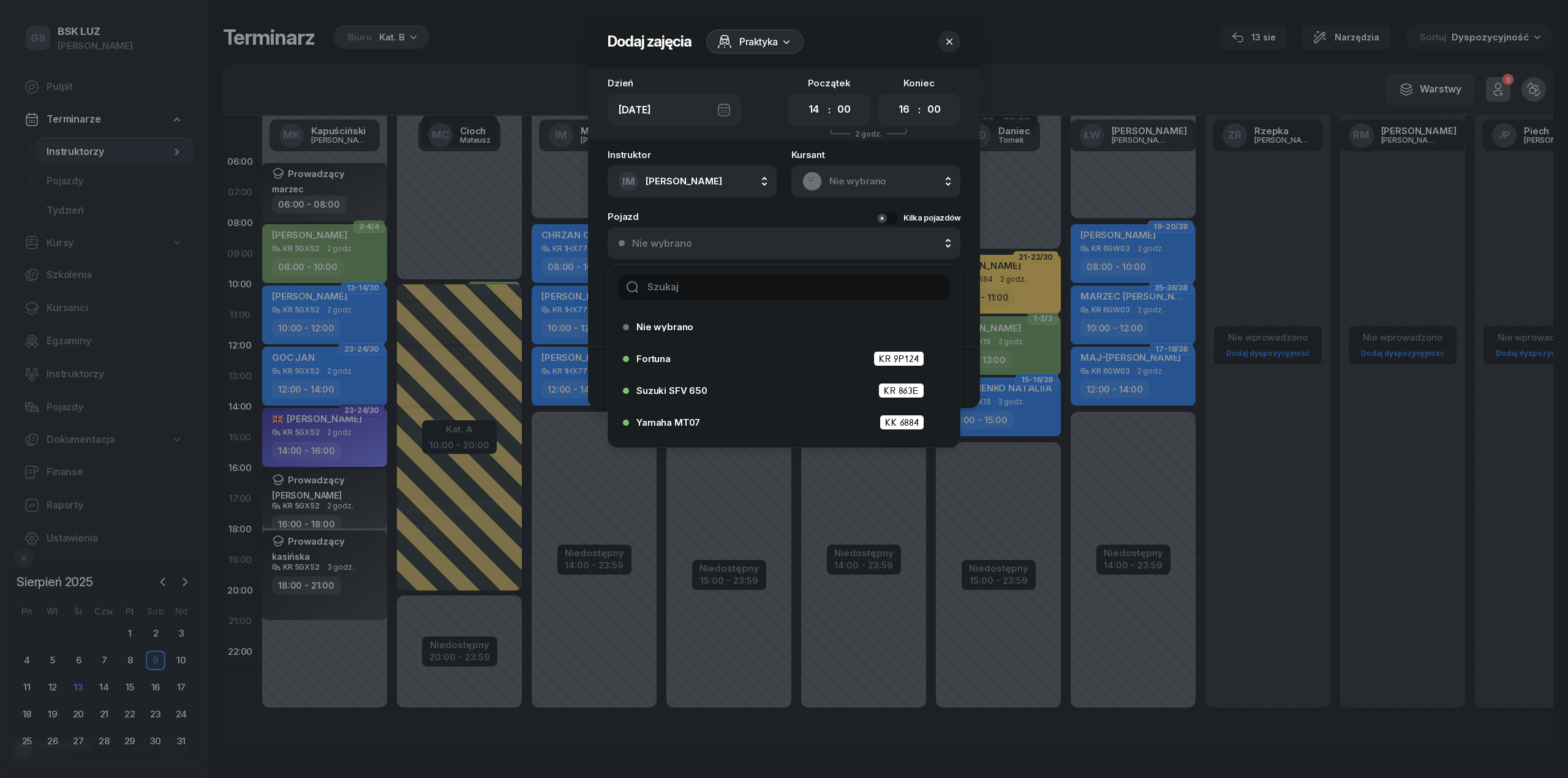
click at [730, 299] on input "text" at bounding box center [783, 287] width 332 height 26
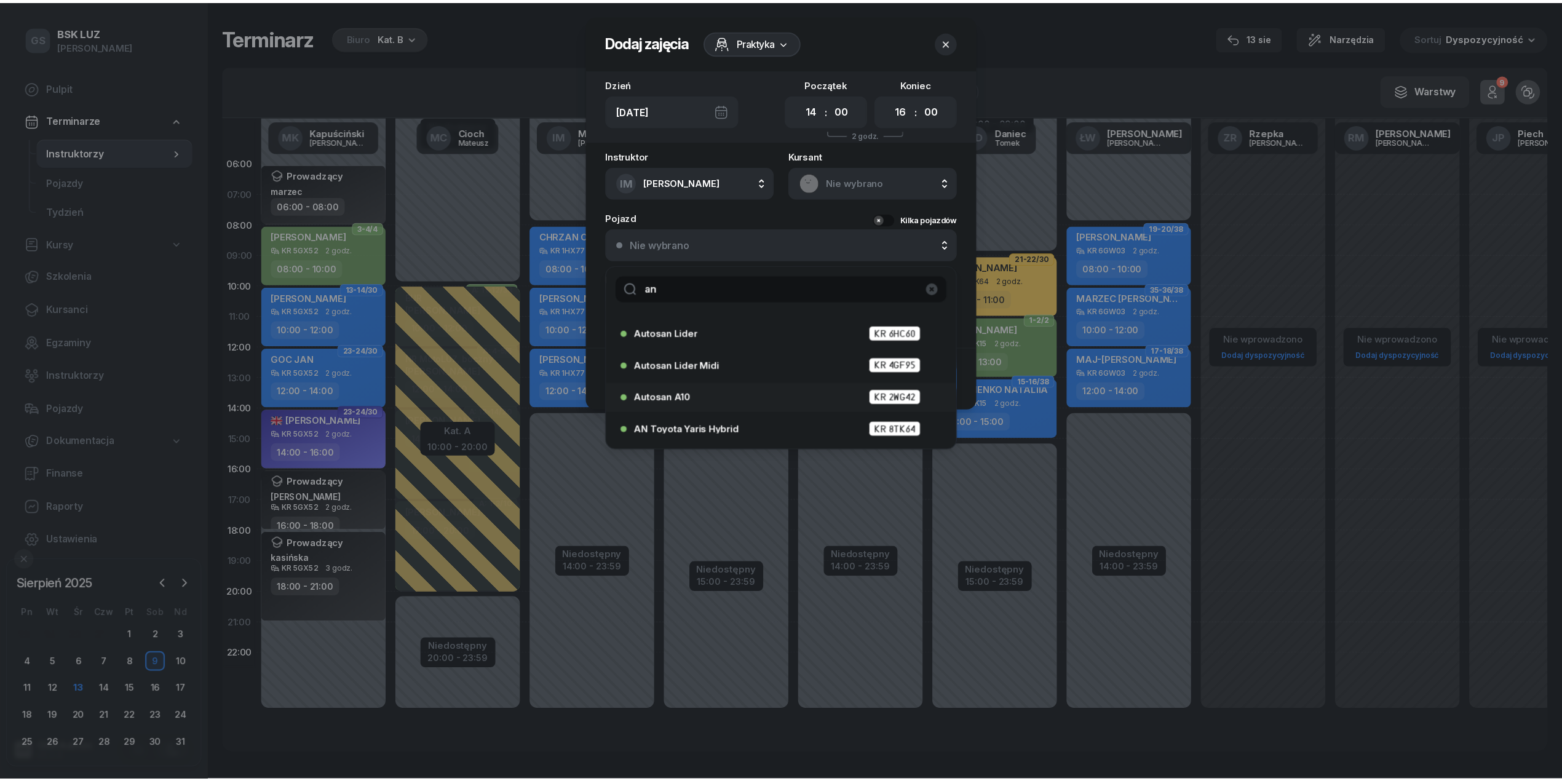
scroll to position [184, 0]
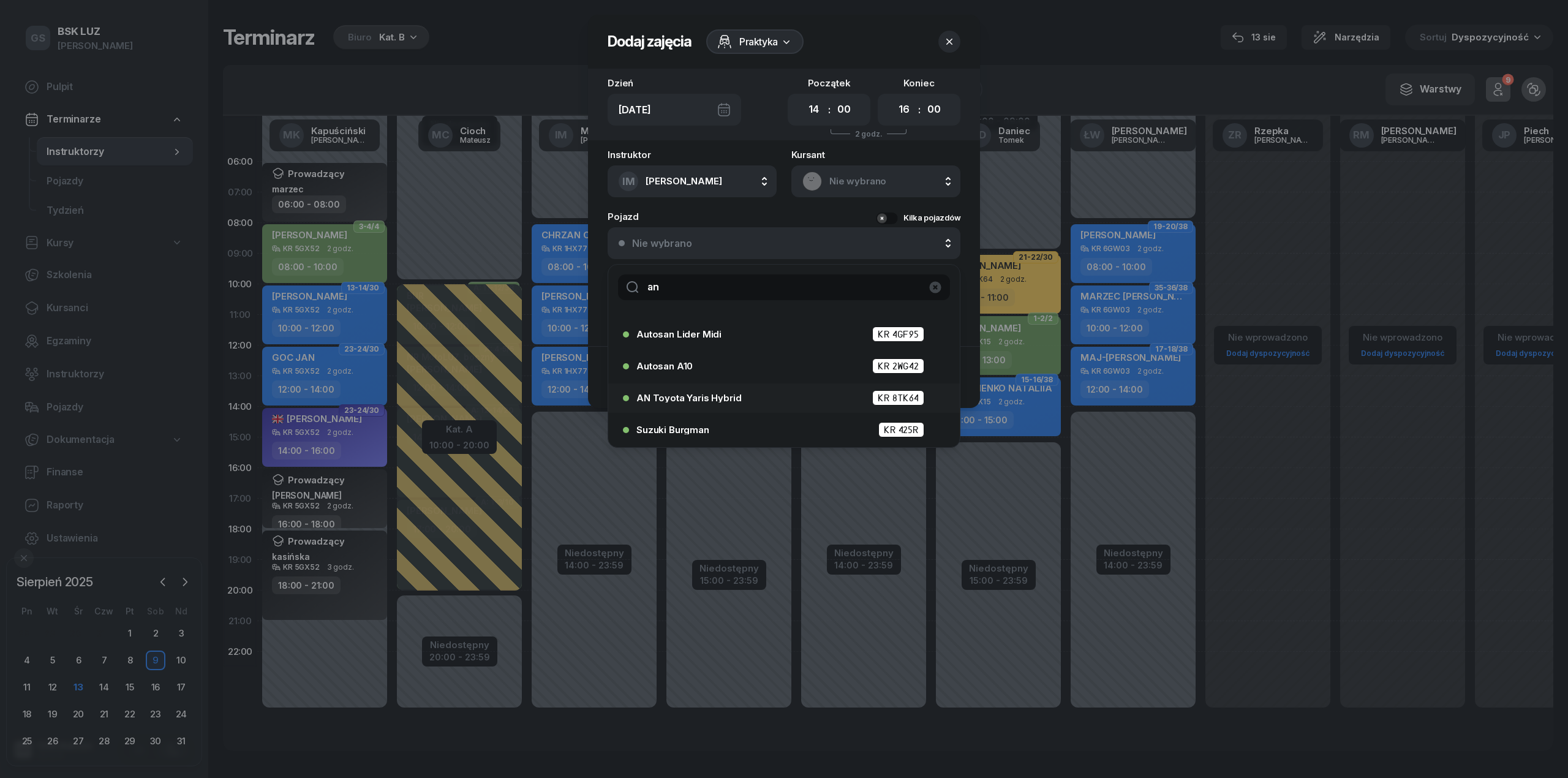
type input "an"
click at [735, 390] on div "AN Toyota Yaris Hybrid KR 8TK64" at bounding box center [787, 397] width 302 height 15
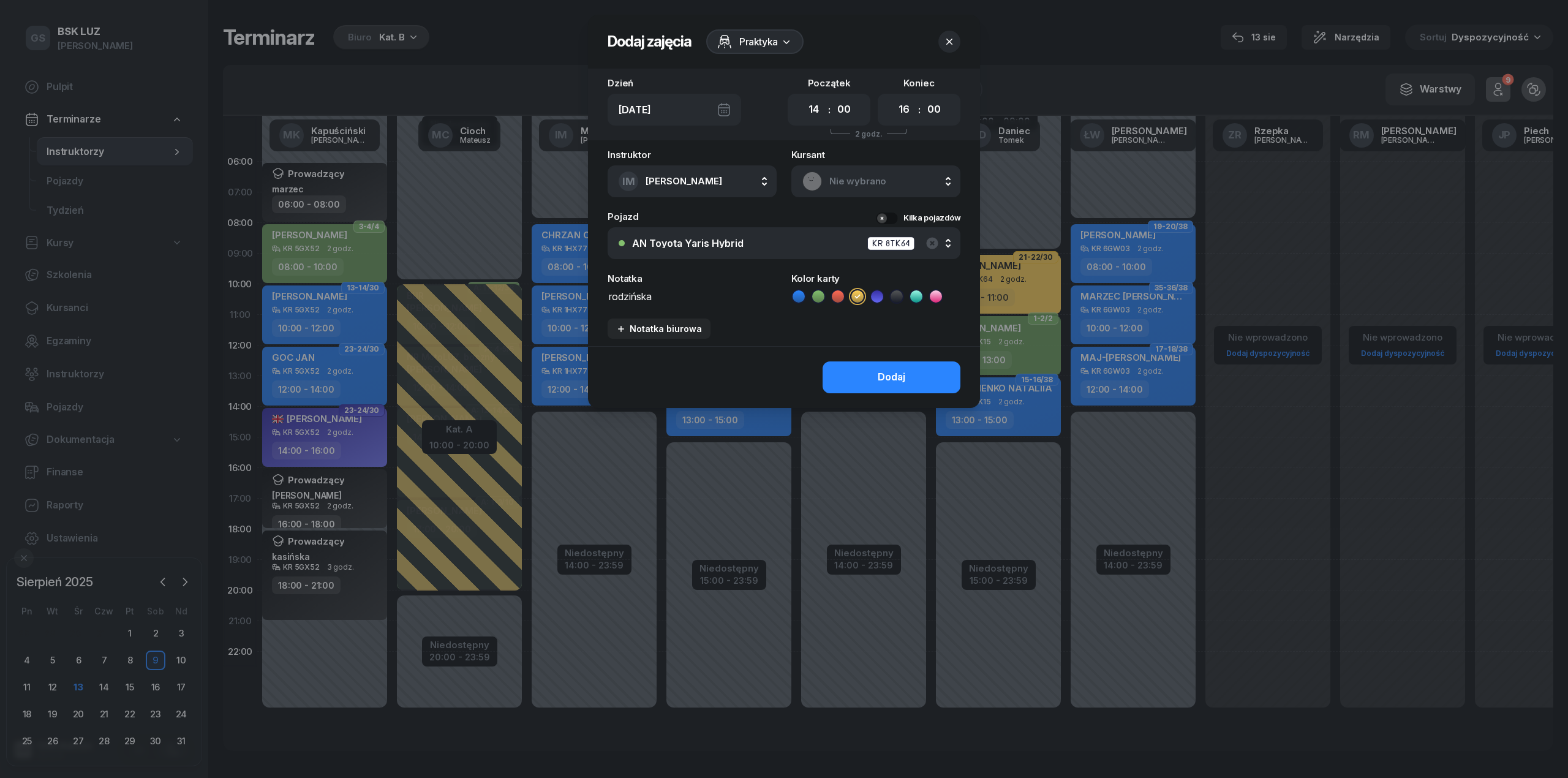
click at [895, 300] on icon at bounding box center [897, 296] width 12 height 12
click at [878, 364] on button "Dodaj" at bounding box center [892, 378] width 137 height 32
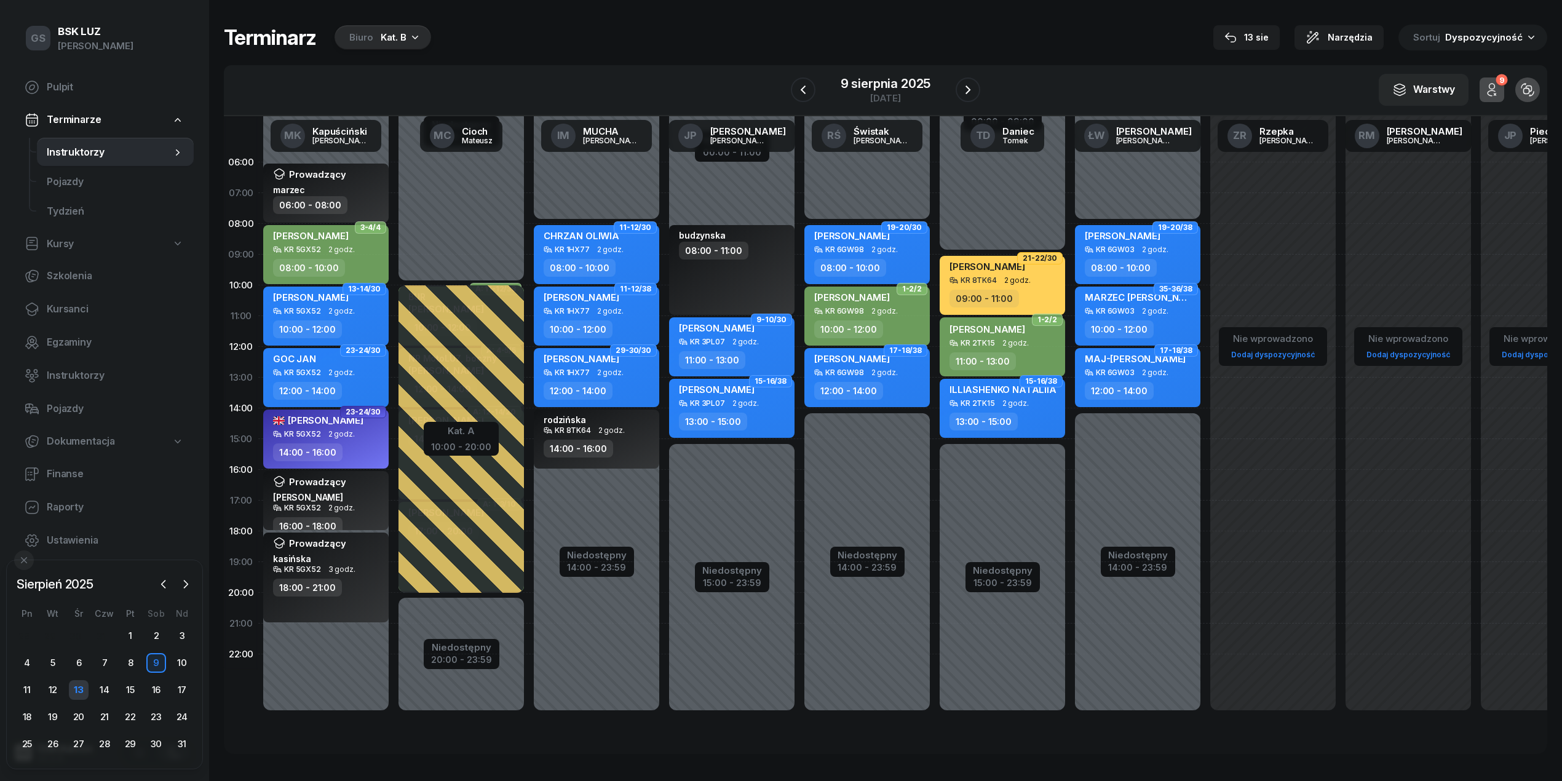
click at [73, 694] on div "13" at bounding box center [79, 690] width 20 height 20
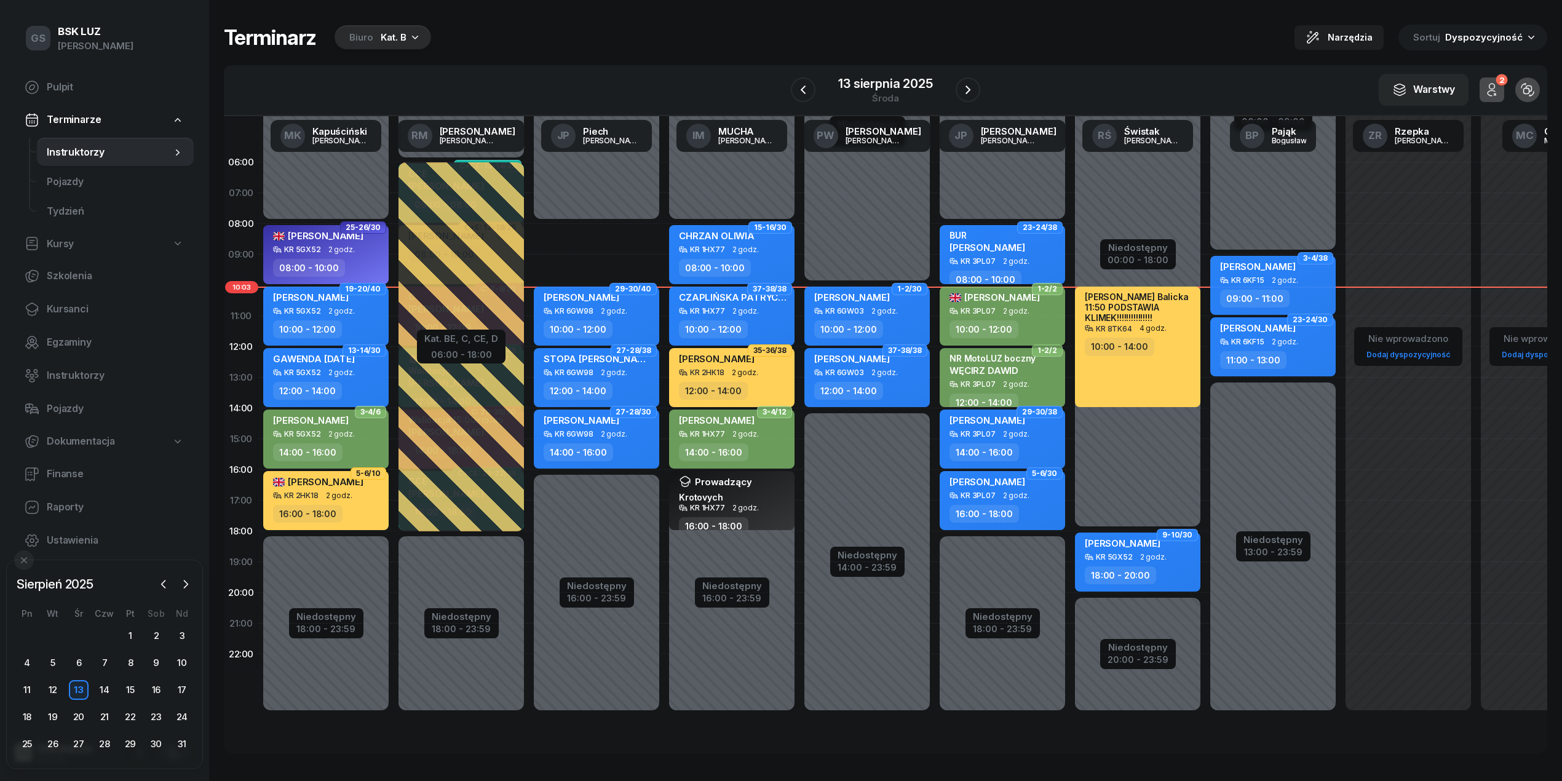
click at [975, 320] on div "10:00 - 12:00" at bounding box center [983, 329] width 69 height 18
select select "10"
select select "12"
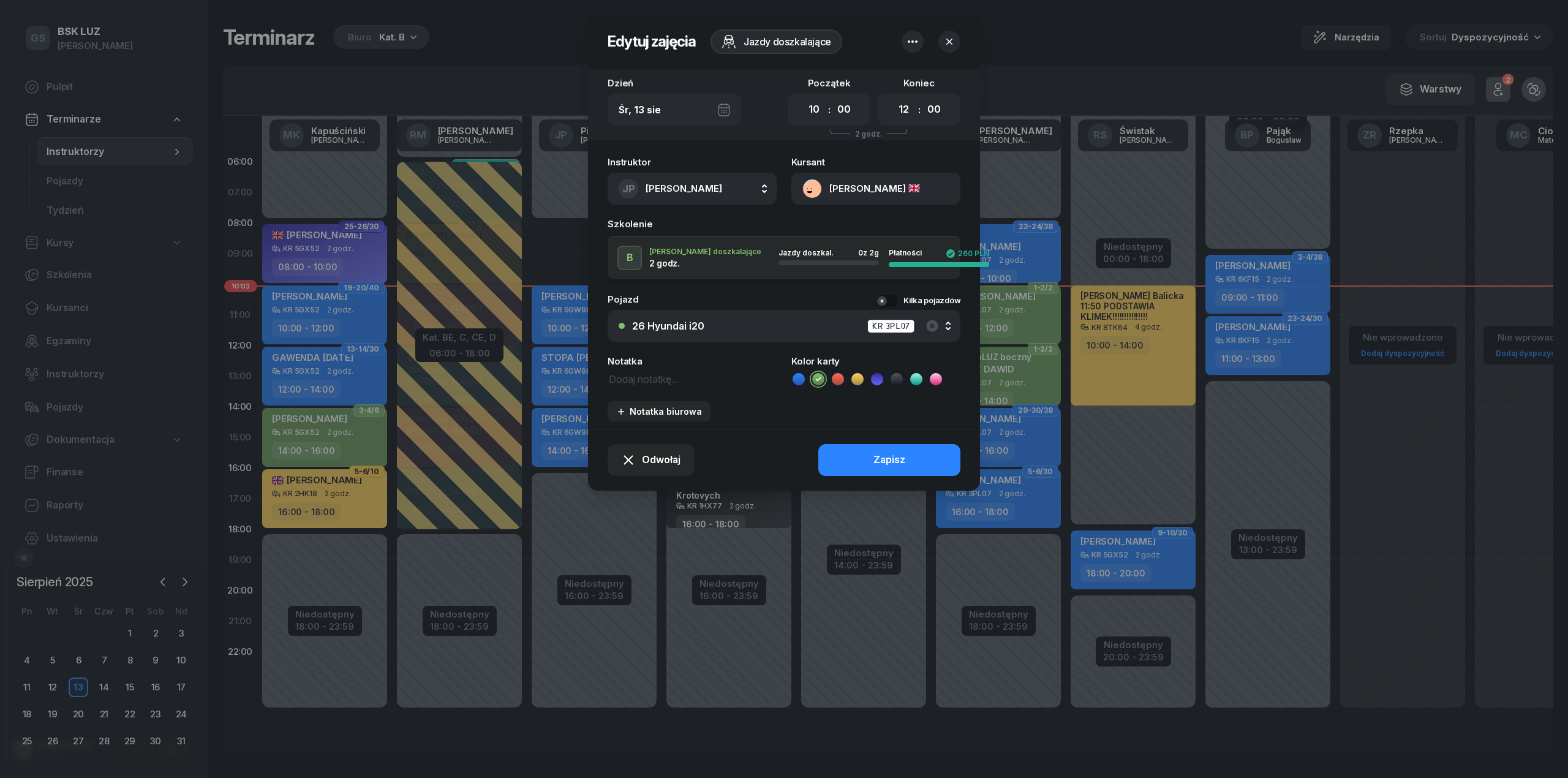
click at [944, 40] on icon "button" at bounding box center [949, 42] width 12 height 12
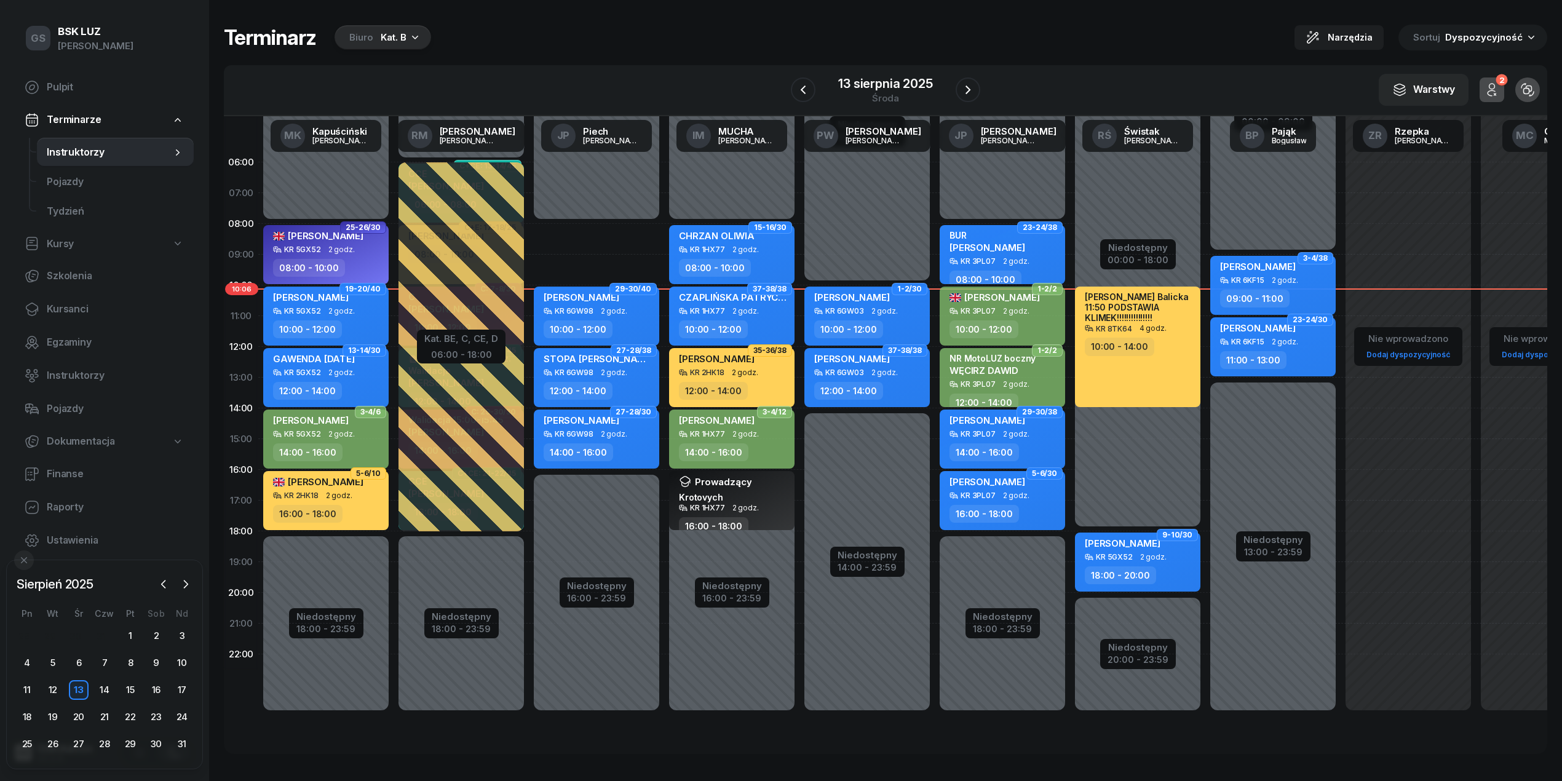
click at [389, 47] on div "Biuro Kat. B" at bounding box center [383, 37] width 97 height 25
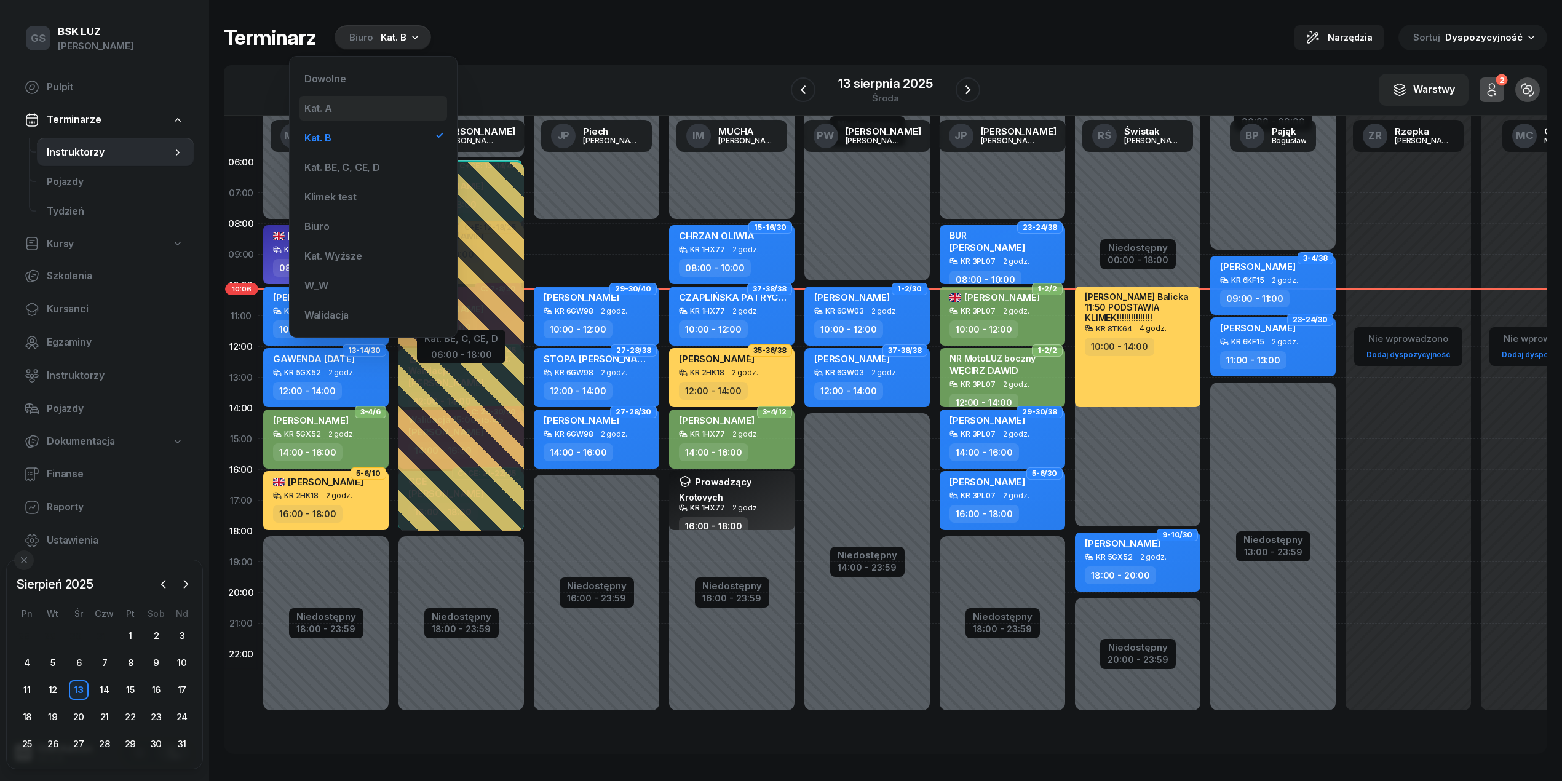
click at [358, 114] on div "Kat. A" at bounding box center [373, 108] width 148 height 25
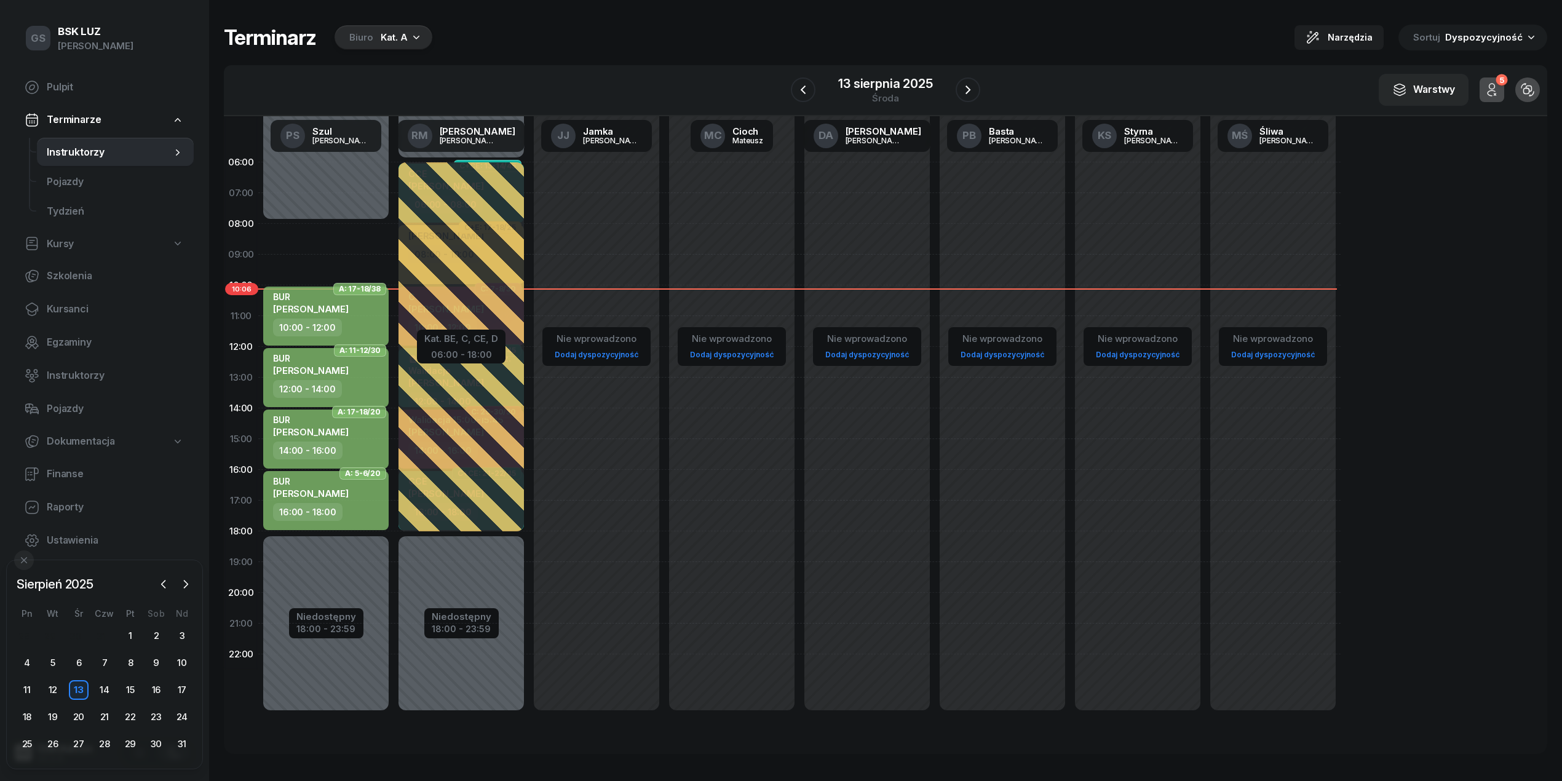
click at [371, 38] on div "Biuro Kat. A" at bounding box center [384, 37] width 98 height 25
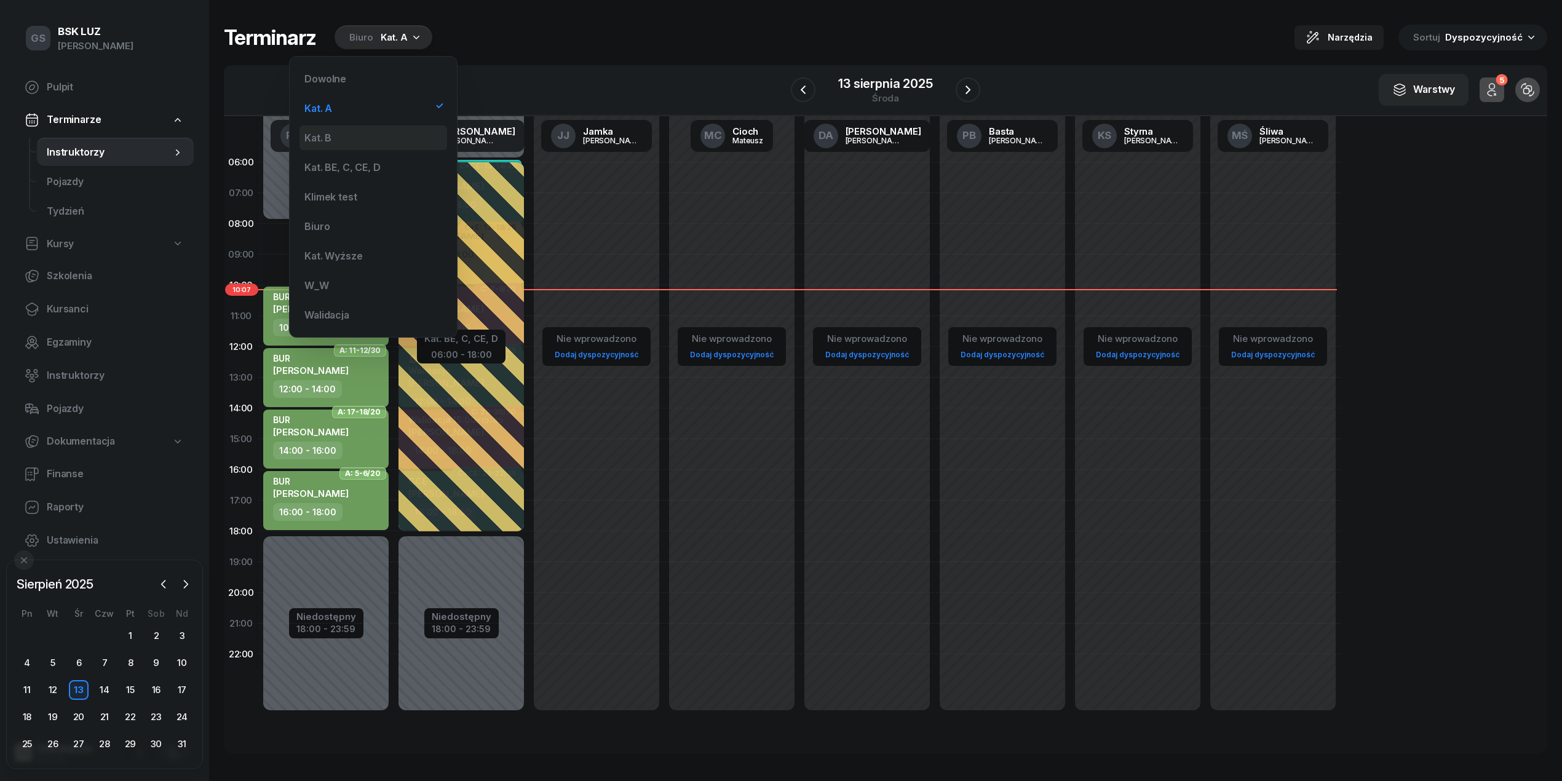
click at [390, 135] on div "Kat. B" at bounding box center [373, 137] width 148 height 25
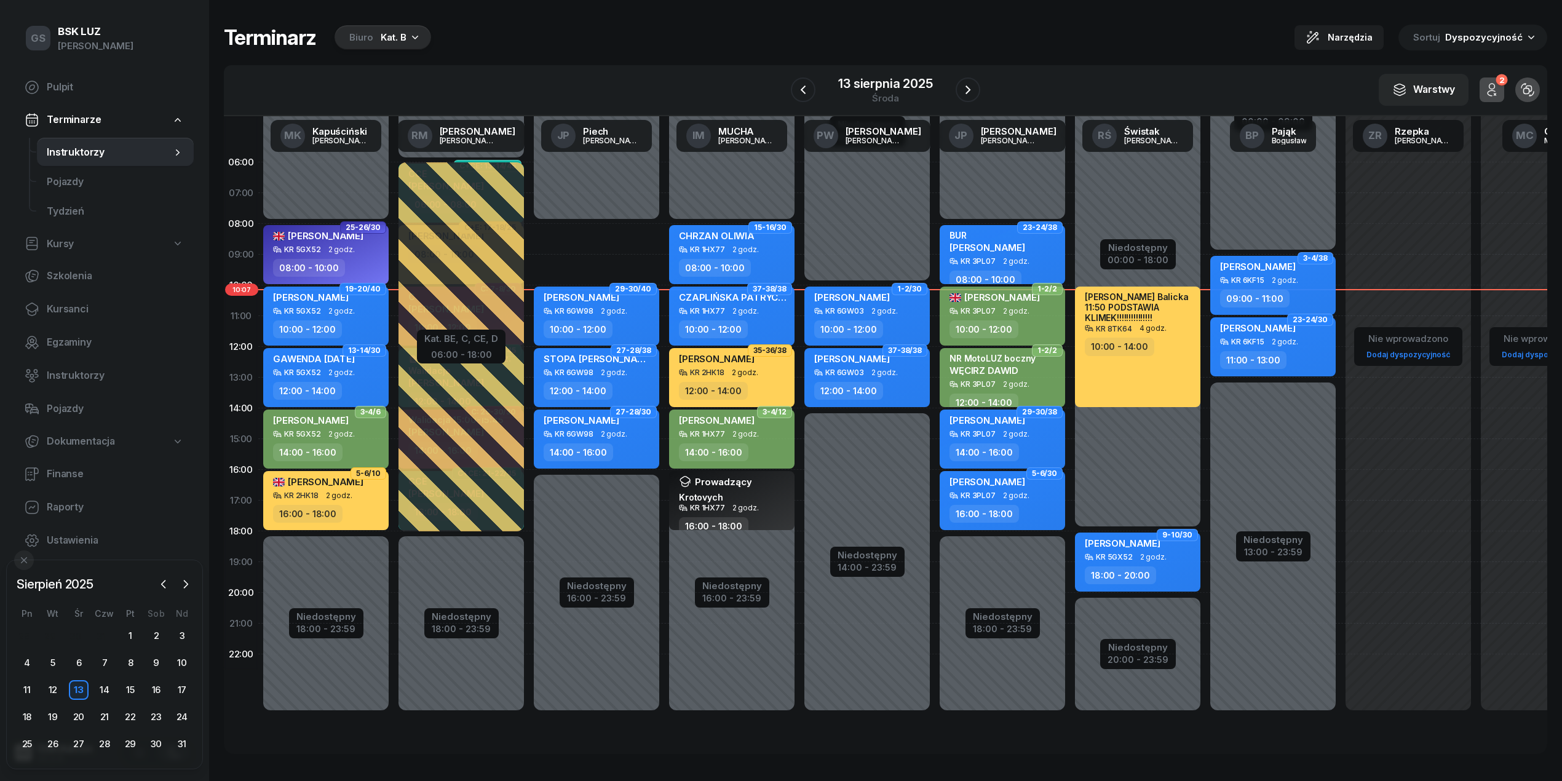
click at [419, 39] on icon "button" at bounding box center [415, 37] width 12 height 12
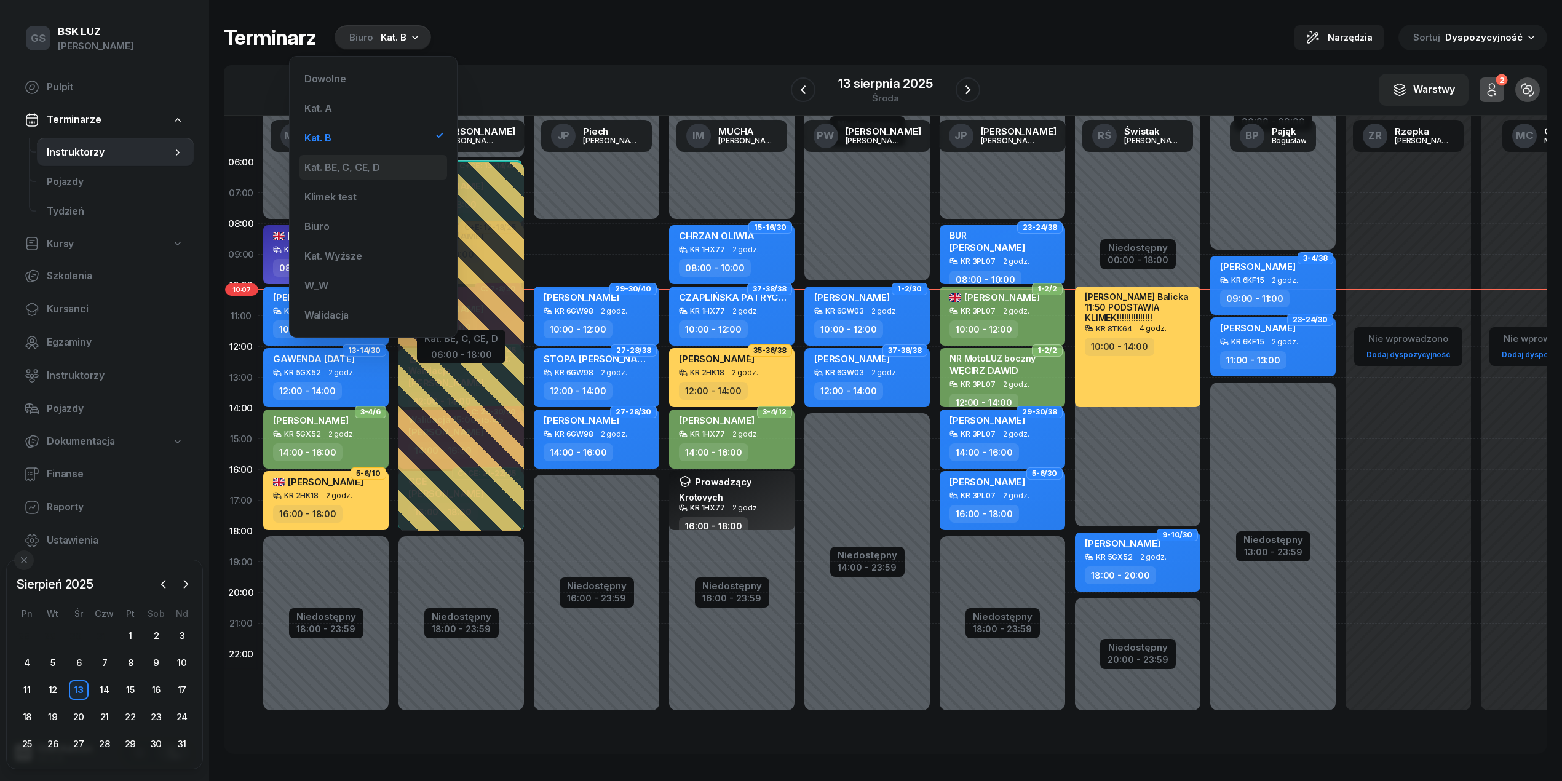
click at [360, 165] on div "Kat. BE, C, CE, D" at bounding box center [342, 167] width 76 height 10
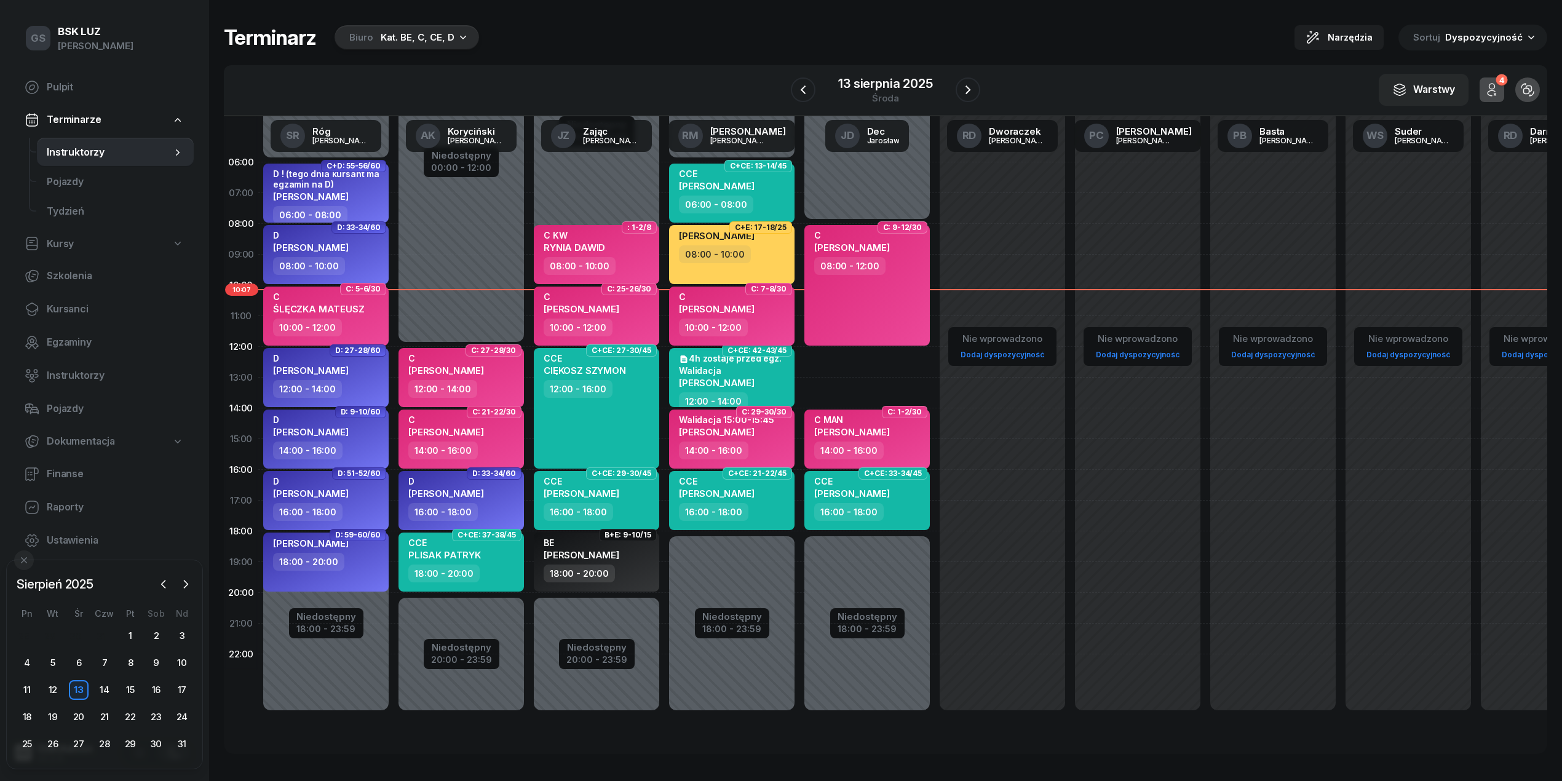
click at [721, 307] on span "[PERSON_NAME]" at bounding box center [717, 309] width 76 height 12
select select "10"
select select "12"
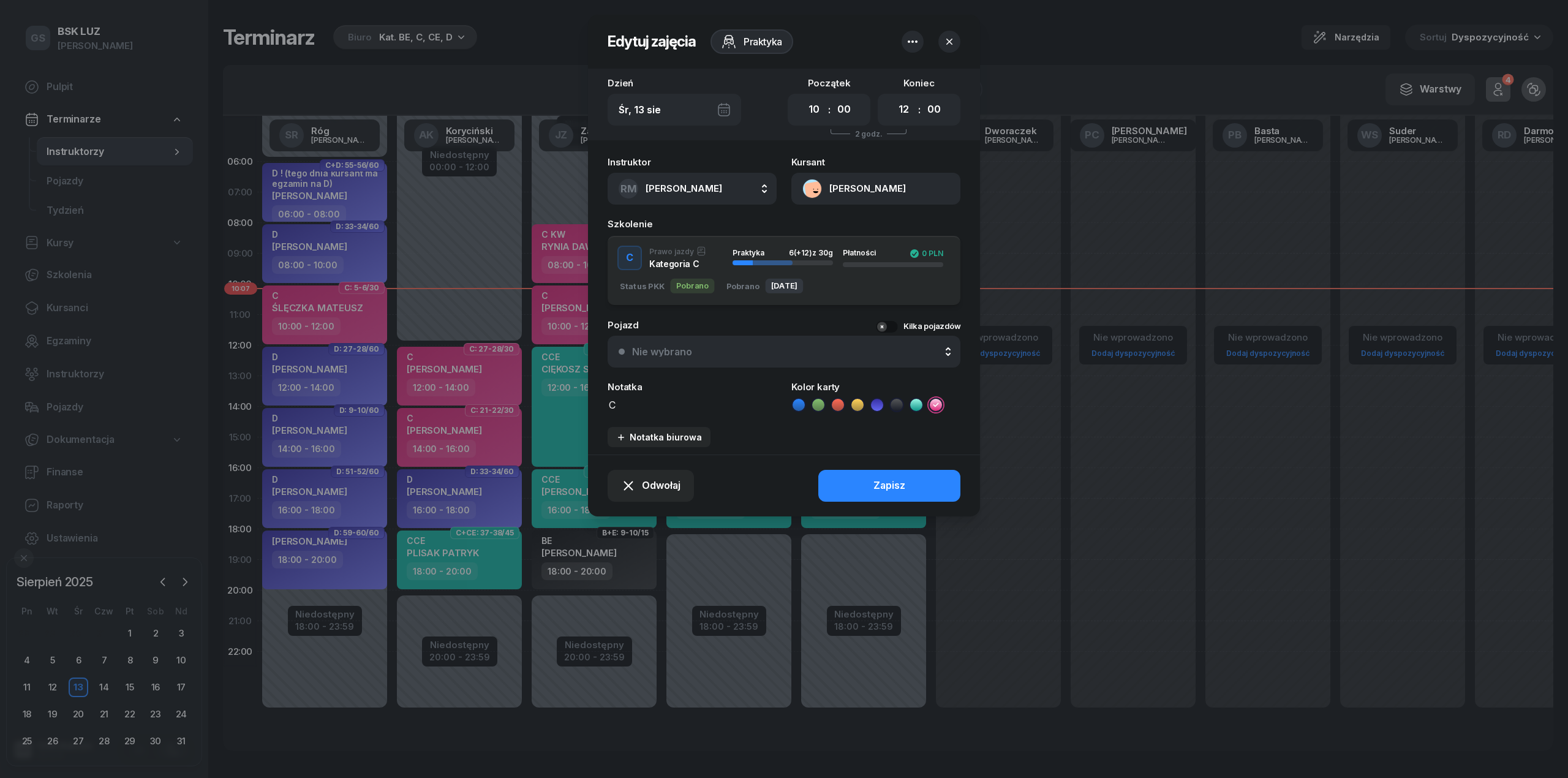
click at [871, 187] on button "[PERSON_NAME]" at bounding box center [876, 188] width 169 height 32
click at [871, 219] on link "Otwórz profil" at bounding box center [875, 230] width 160 height 31
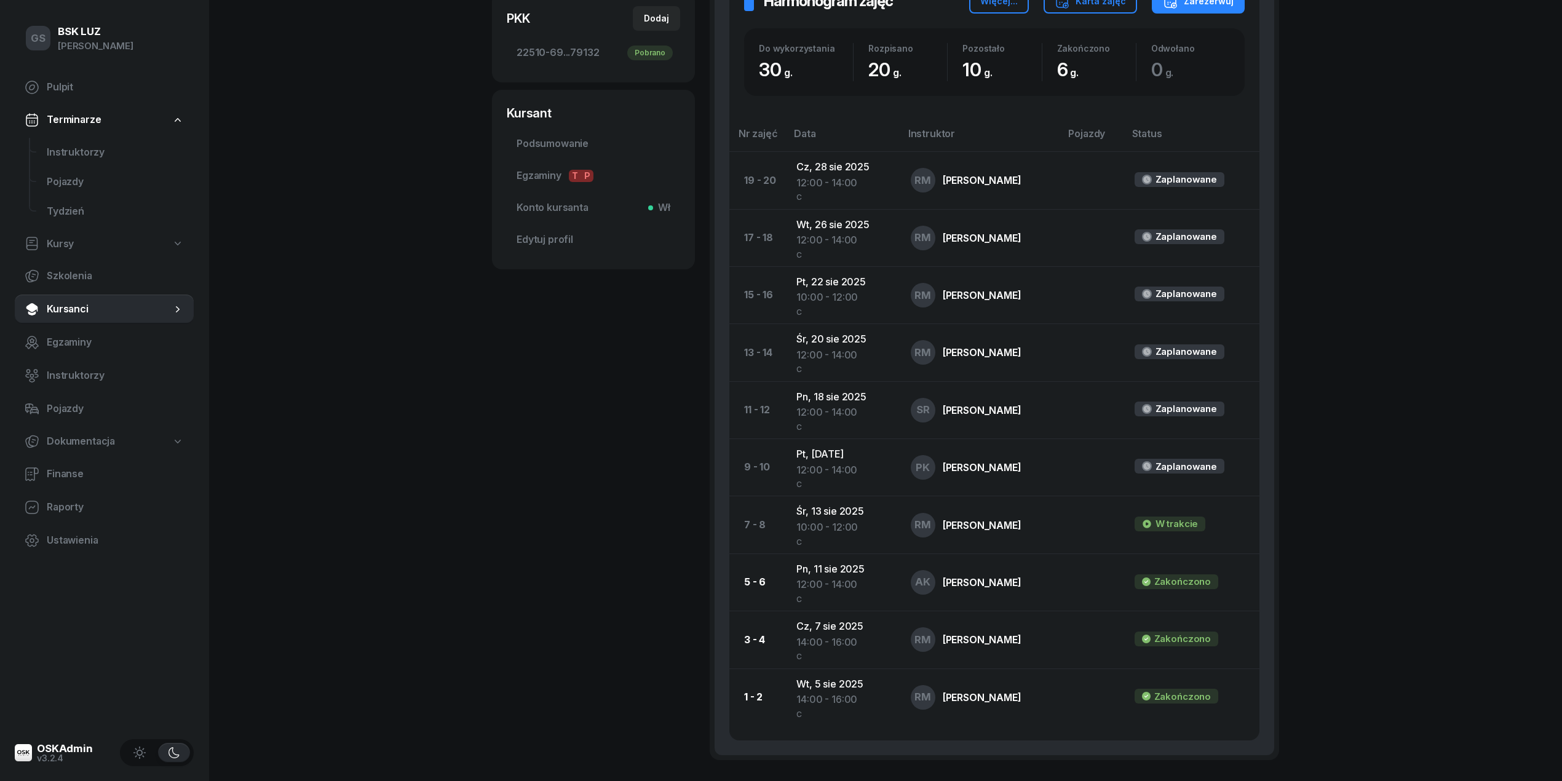
scroll to position [545, 0]
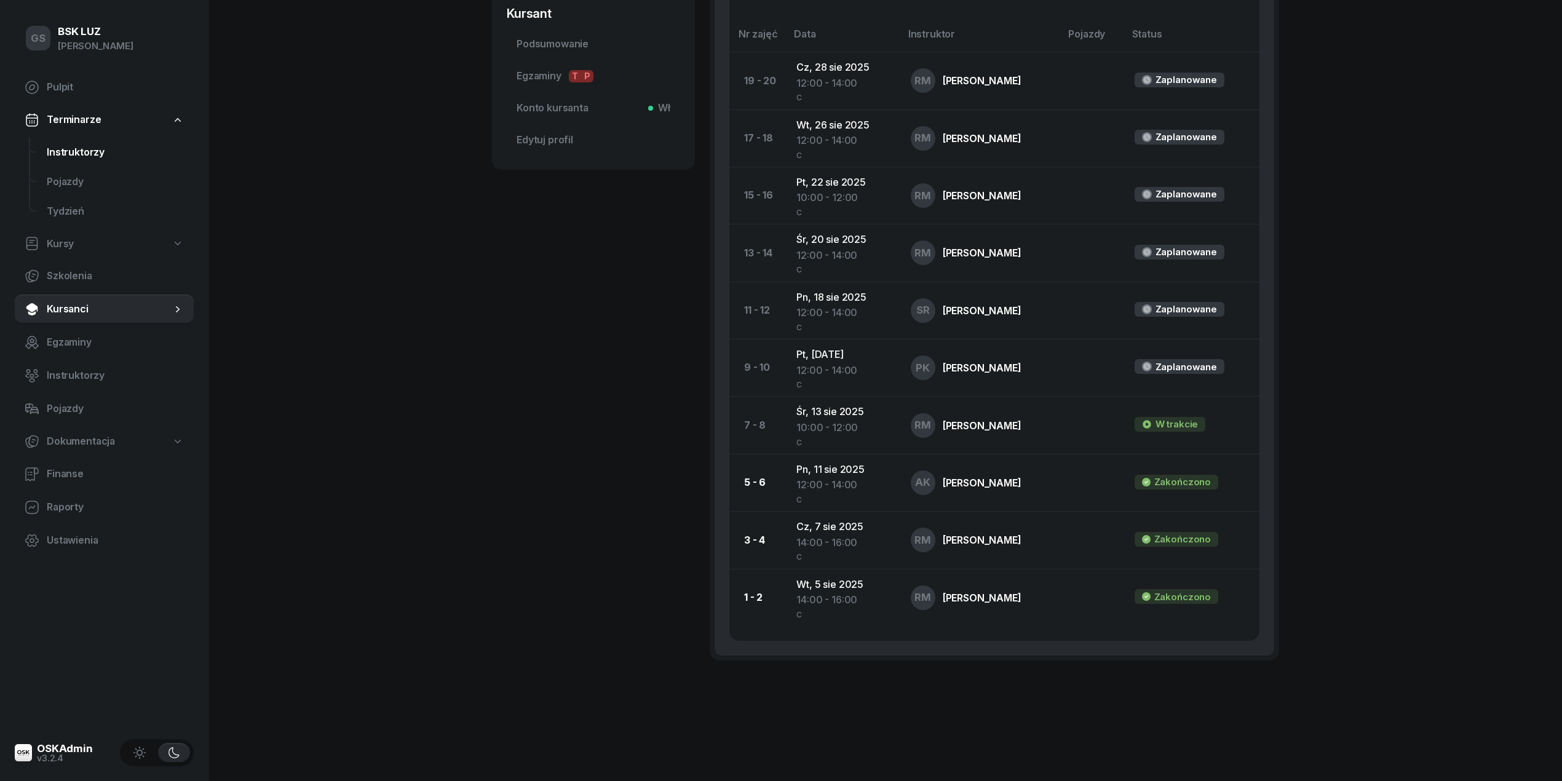
click at [124, 148] on span "Instruktorzy" at bounding box center [115, 153] width 137 height 16
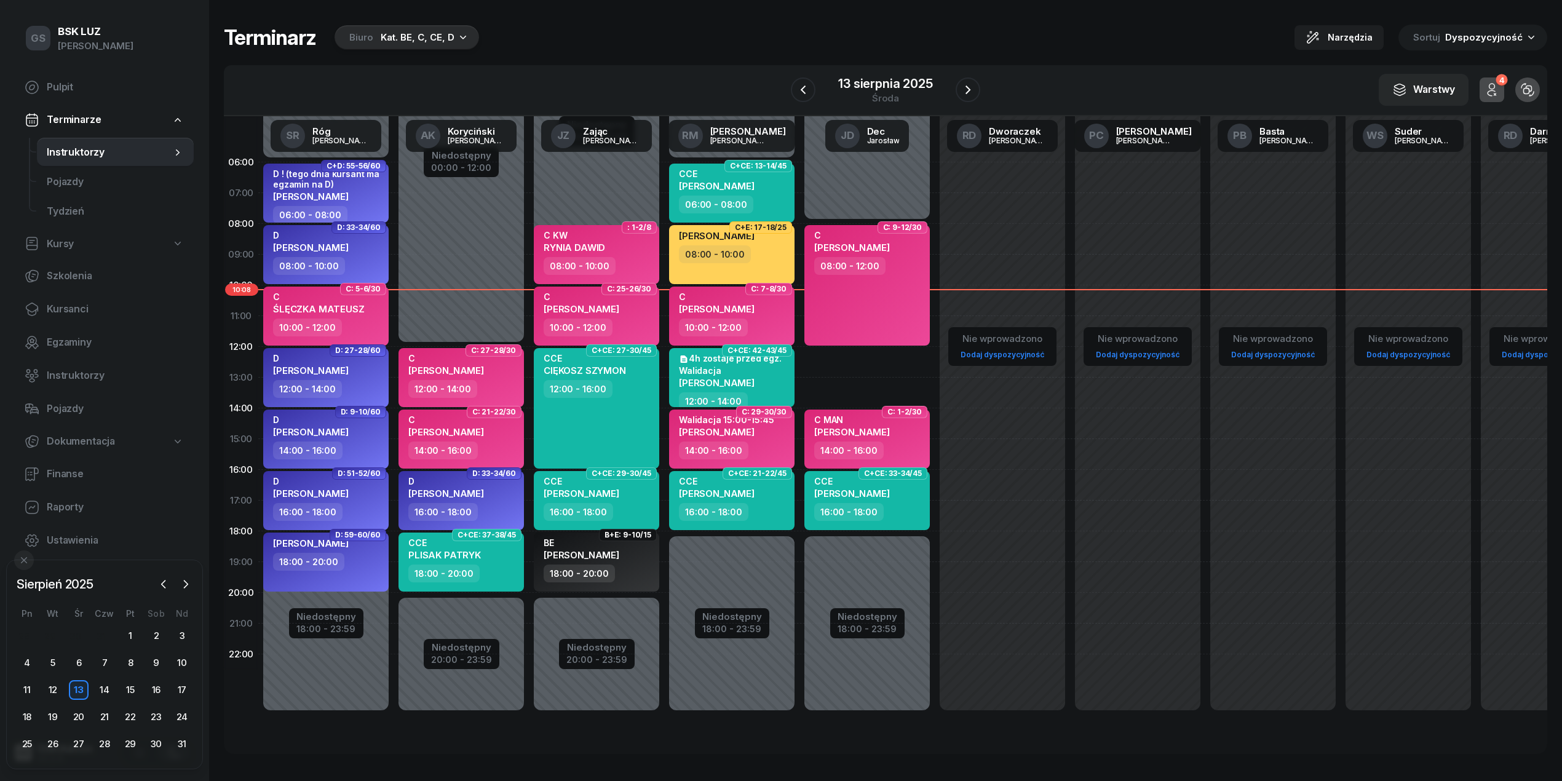
click at [443, 37] on div "Kat. BE, C, CE, D" at bounding box center [418, 37] width 74 height 15
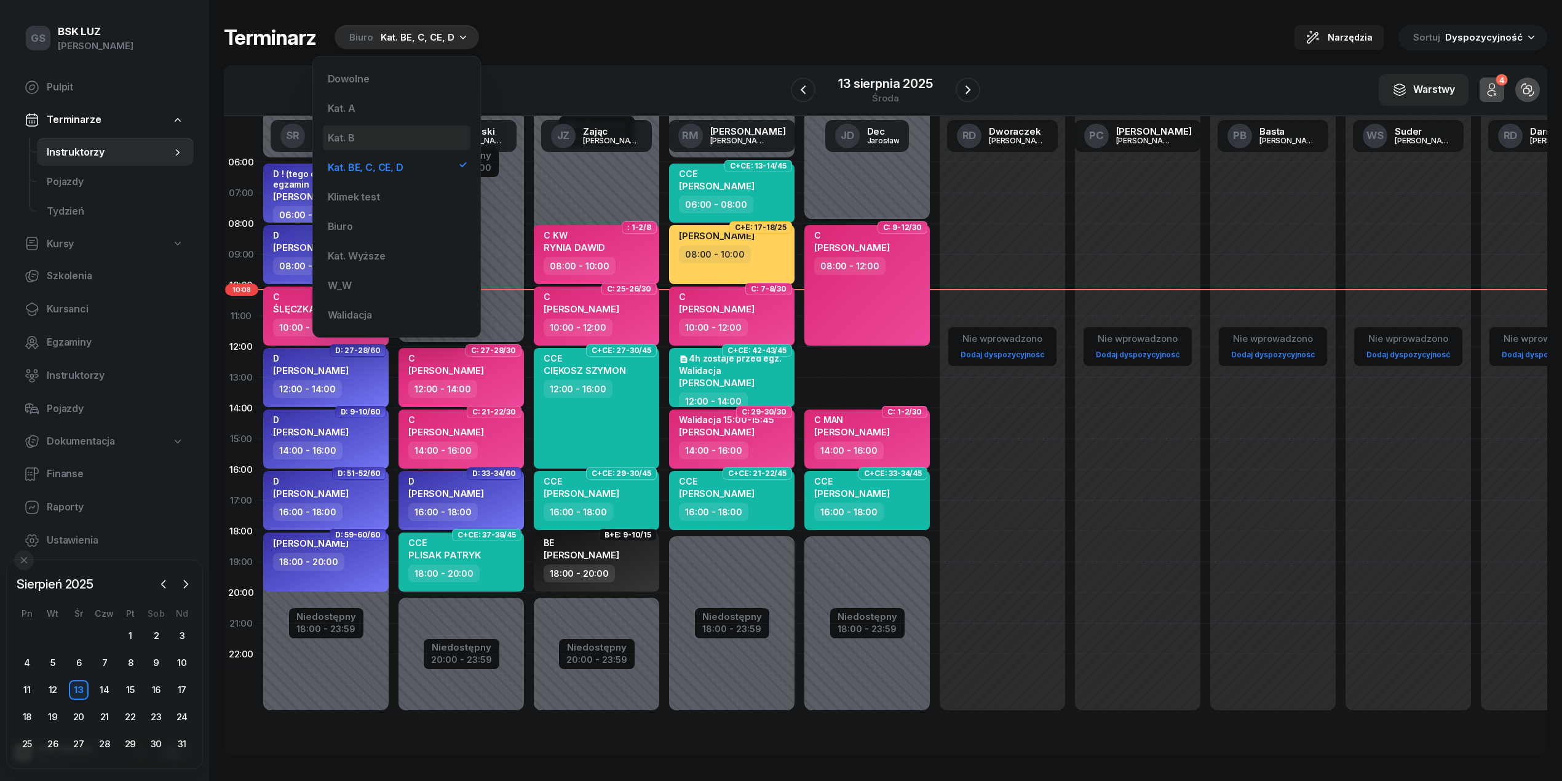
click at [376, 141] on div "Kat. B" at bounding box center [397, 137] width 148 height 25
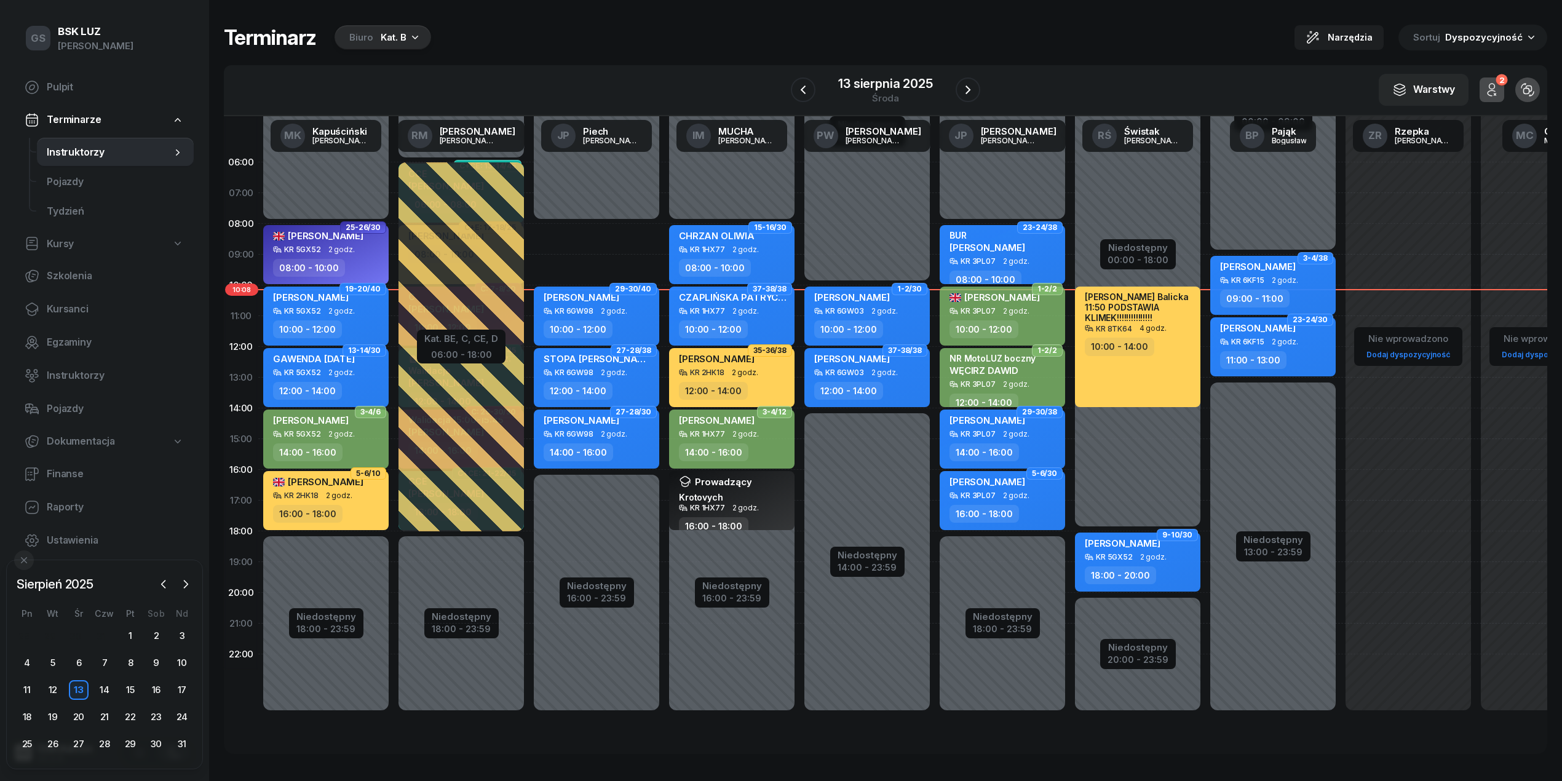
click at [402, 23] on div "Terminarz Biuro Kat. B Narzędzia Sortuj Dyspozycyjność W Wybierz AK Koryciński …" at bounding box center [885, 389] width 1323 height 778
click at [392, 38] on div "Kat. B" at bounding box center [394, 37] width 26 height 15
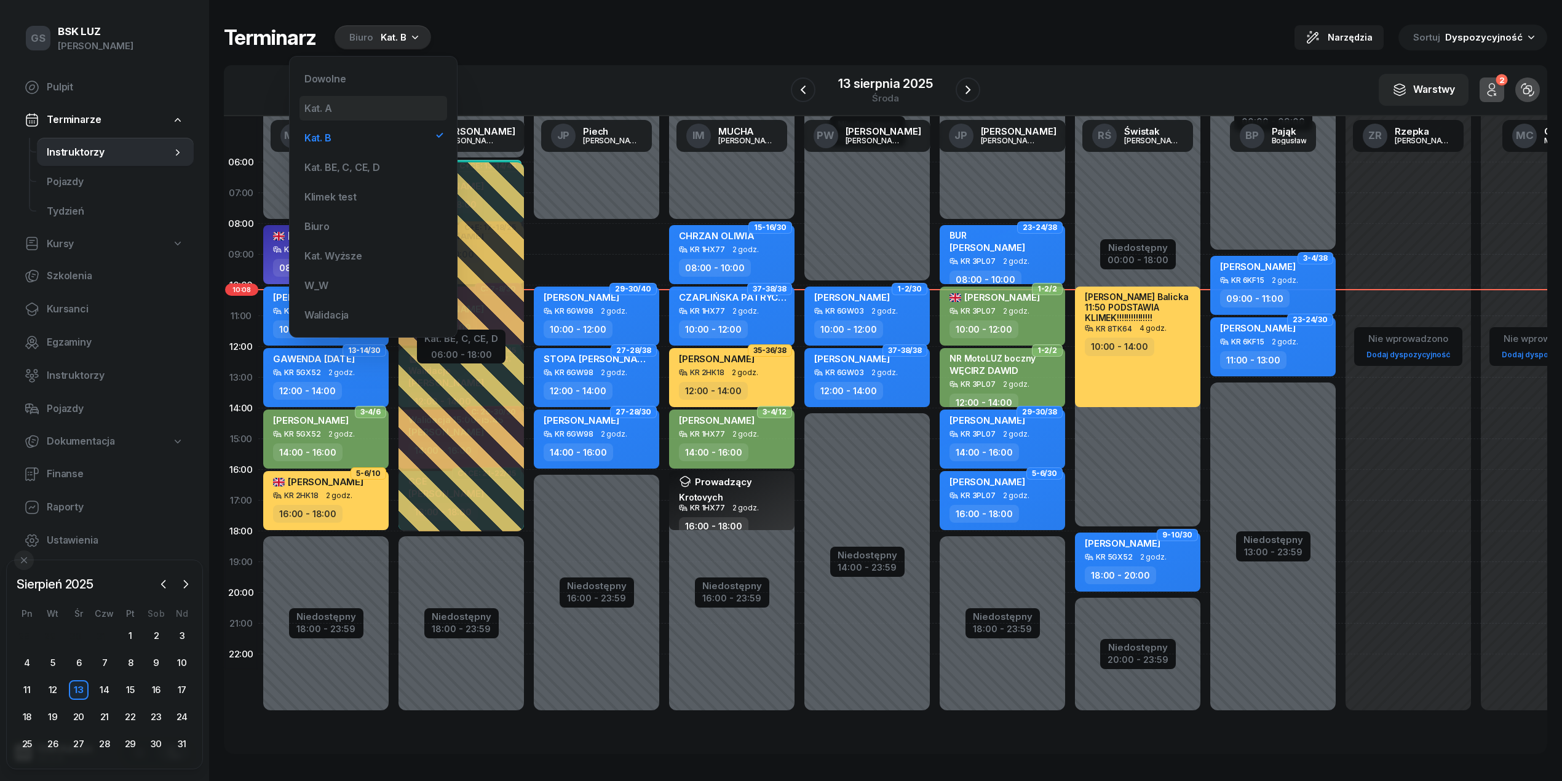
click at [344, 112] on div "Kat. A" at bounding box center [373, 108] width 148 height 25
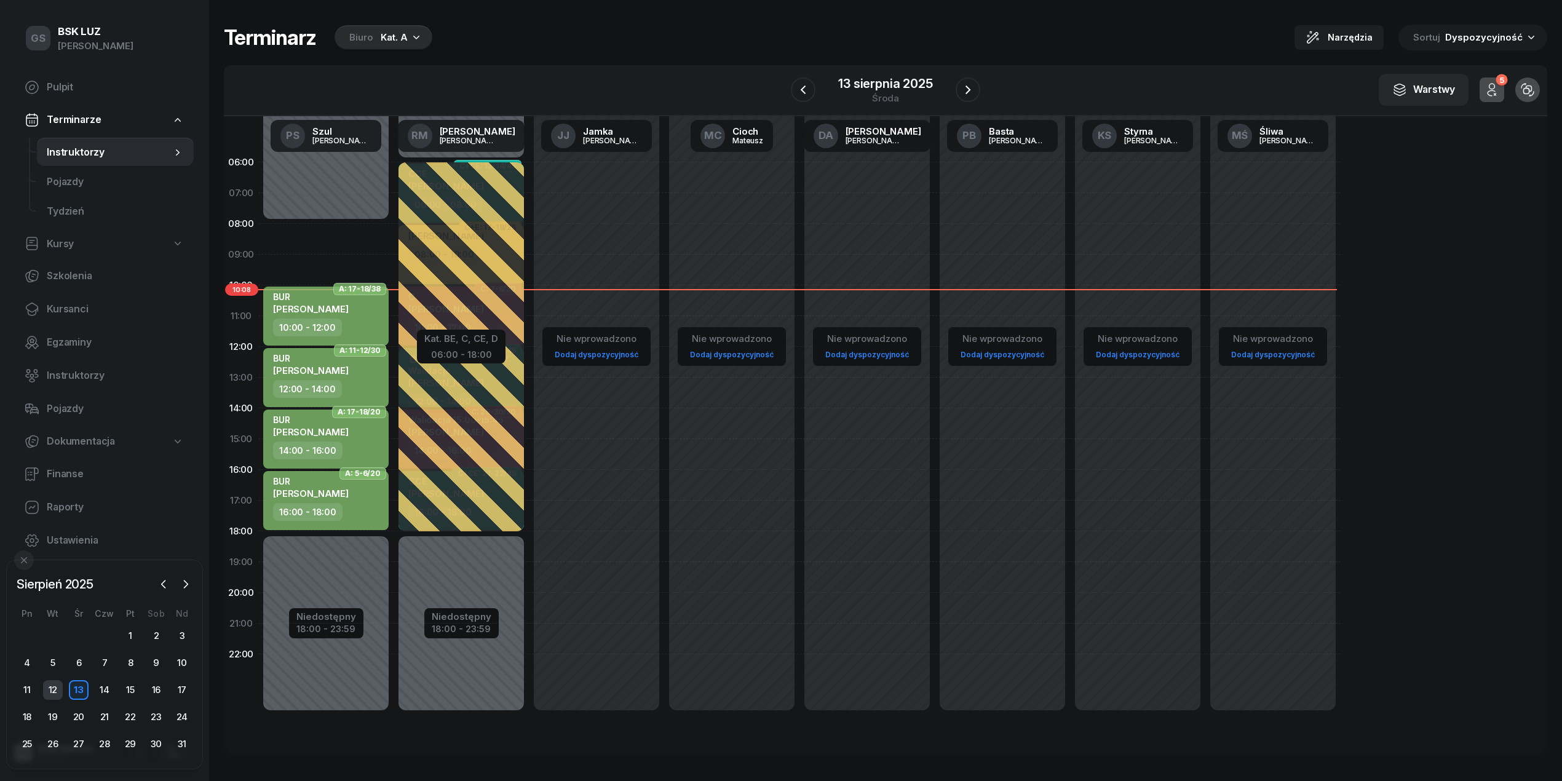
click at [47, 681] on div "12" at bounding box center [53, 690] width 20 height 20
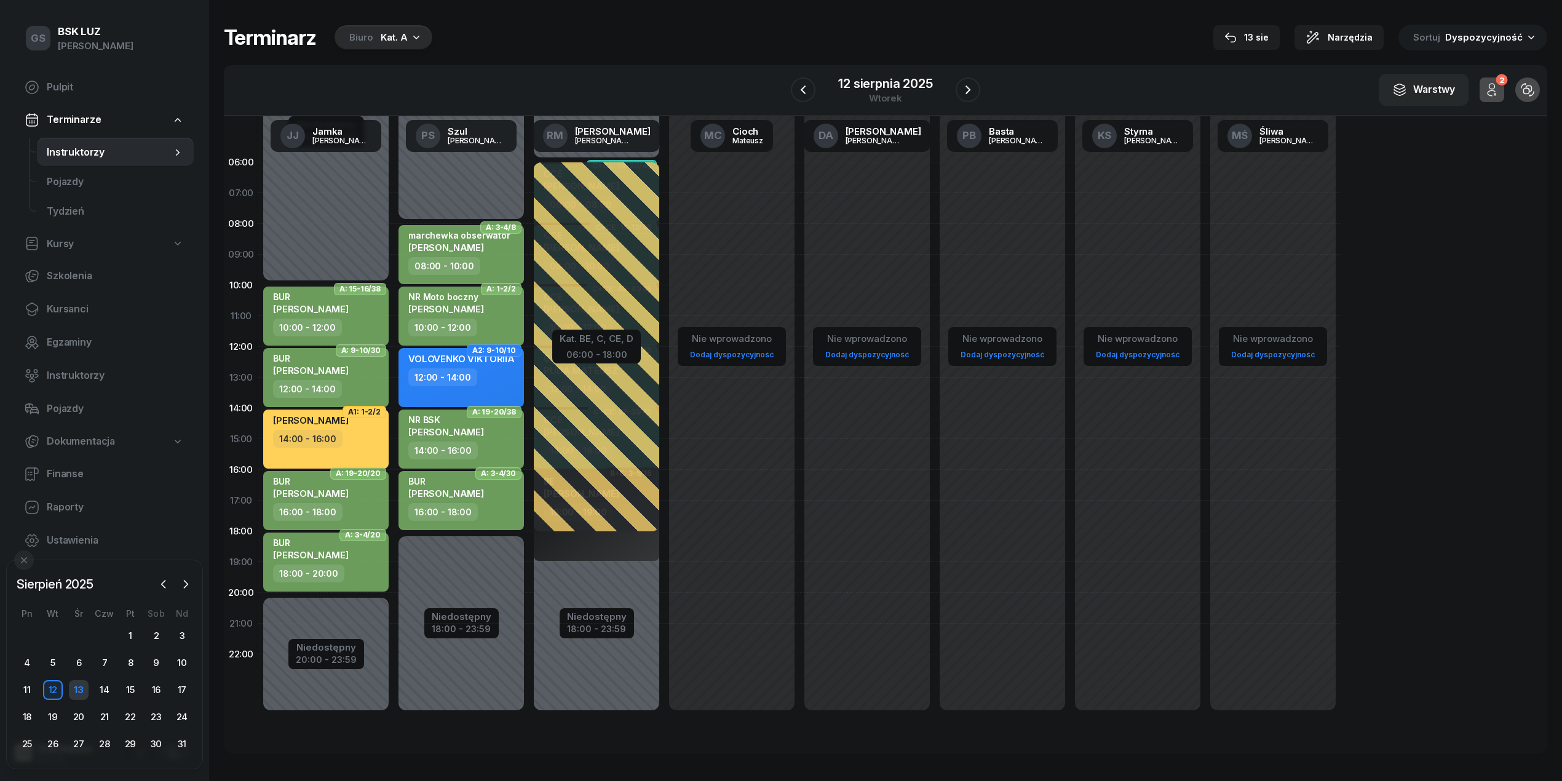
click at [77, 689] on div "13" at bounding box center [79, 690] width 20 height 20
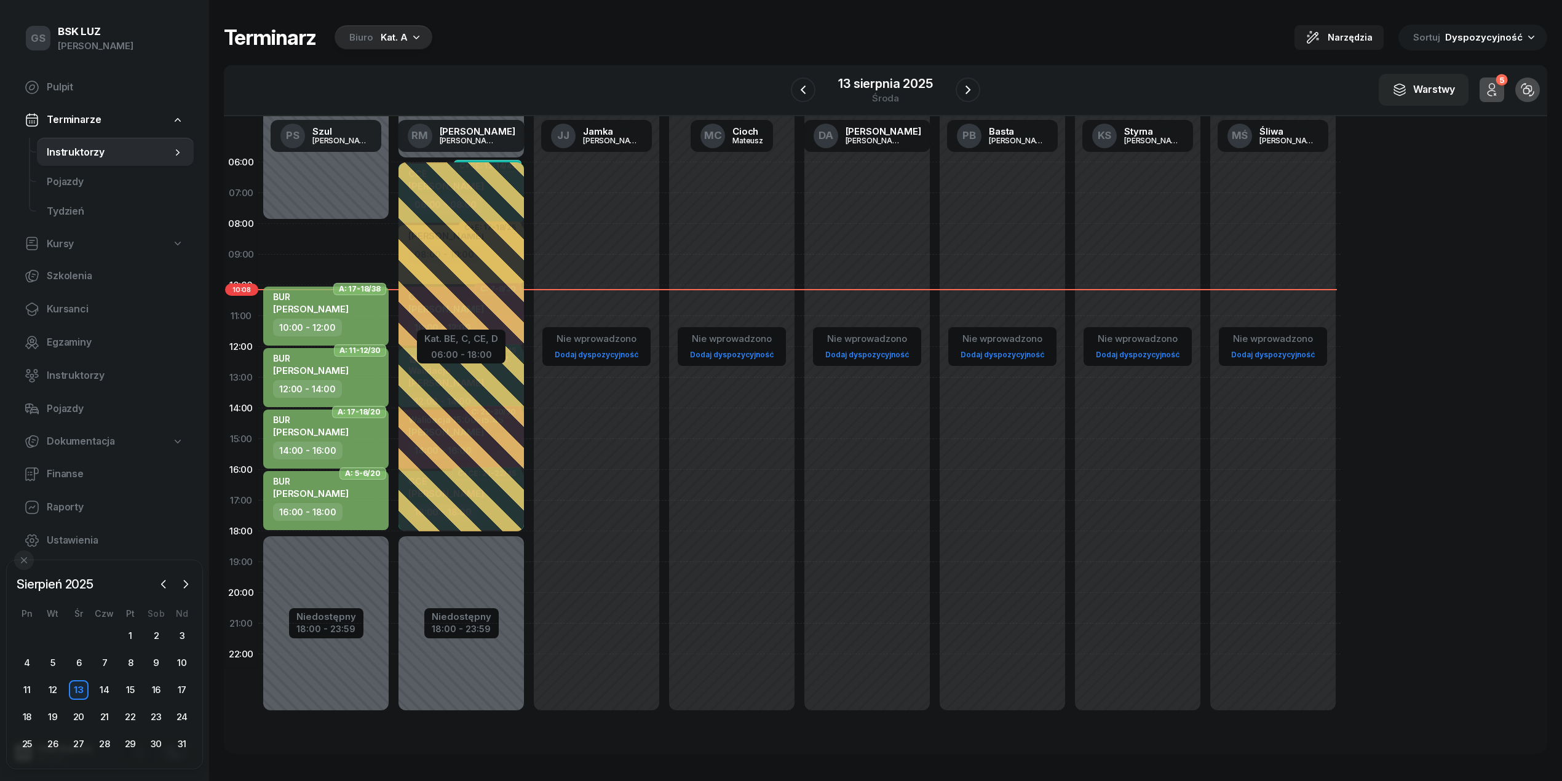
click at [408, 43] on div "Biuro Kat. A" at bounding box center [384, 37] width 98 height 25
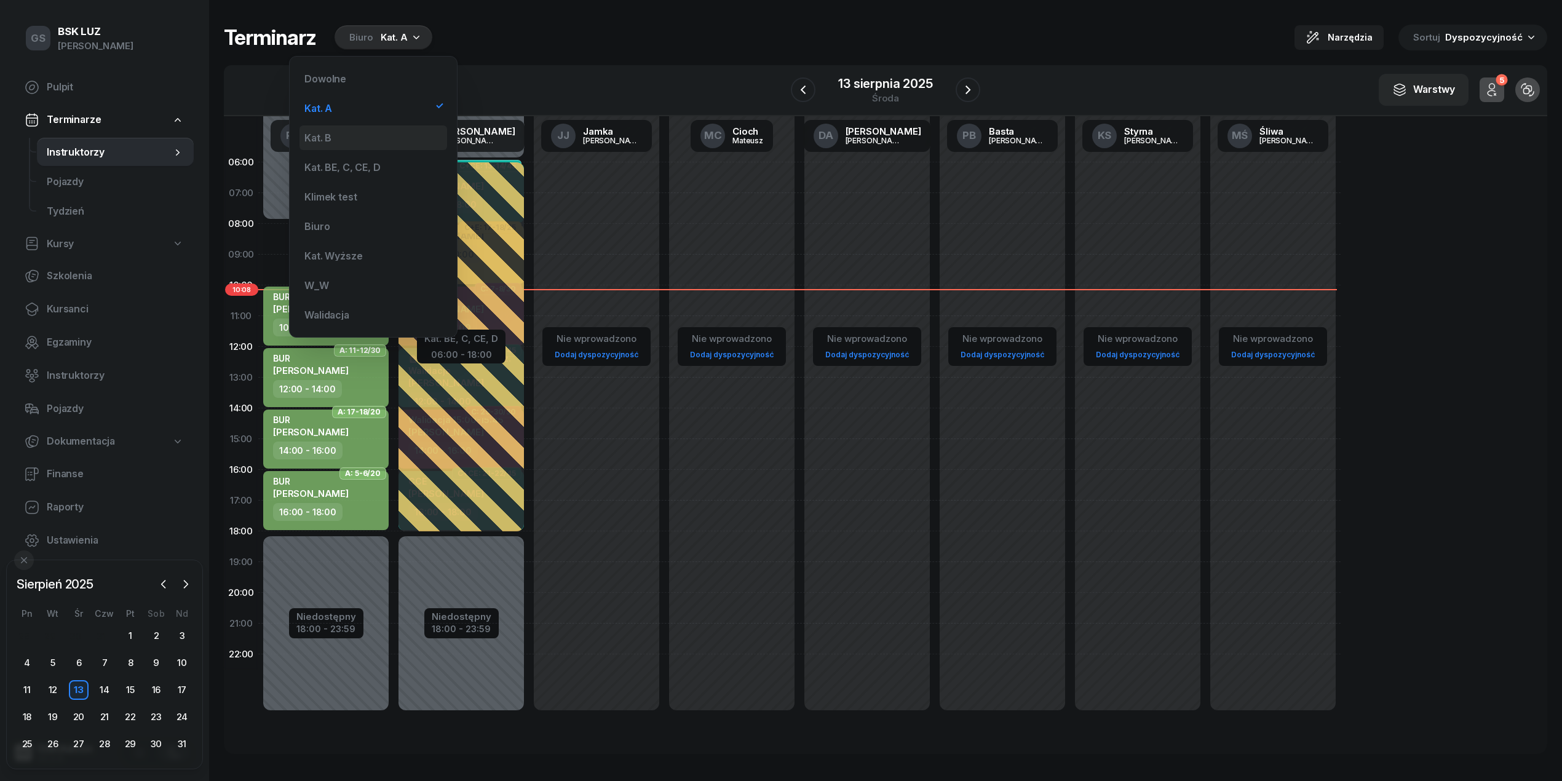
click at [370, 135] on div "Kat. B" at bounding box center [373, 137] width 148 height 25
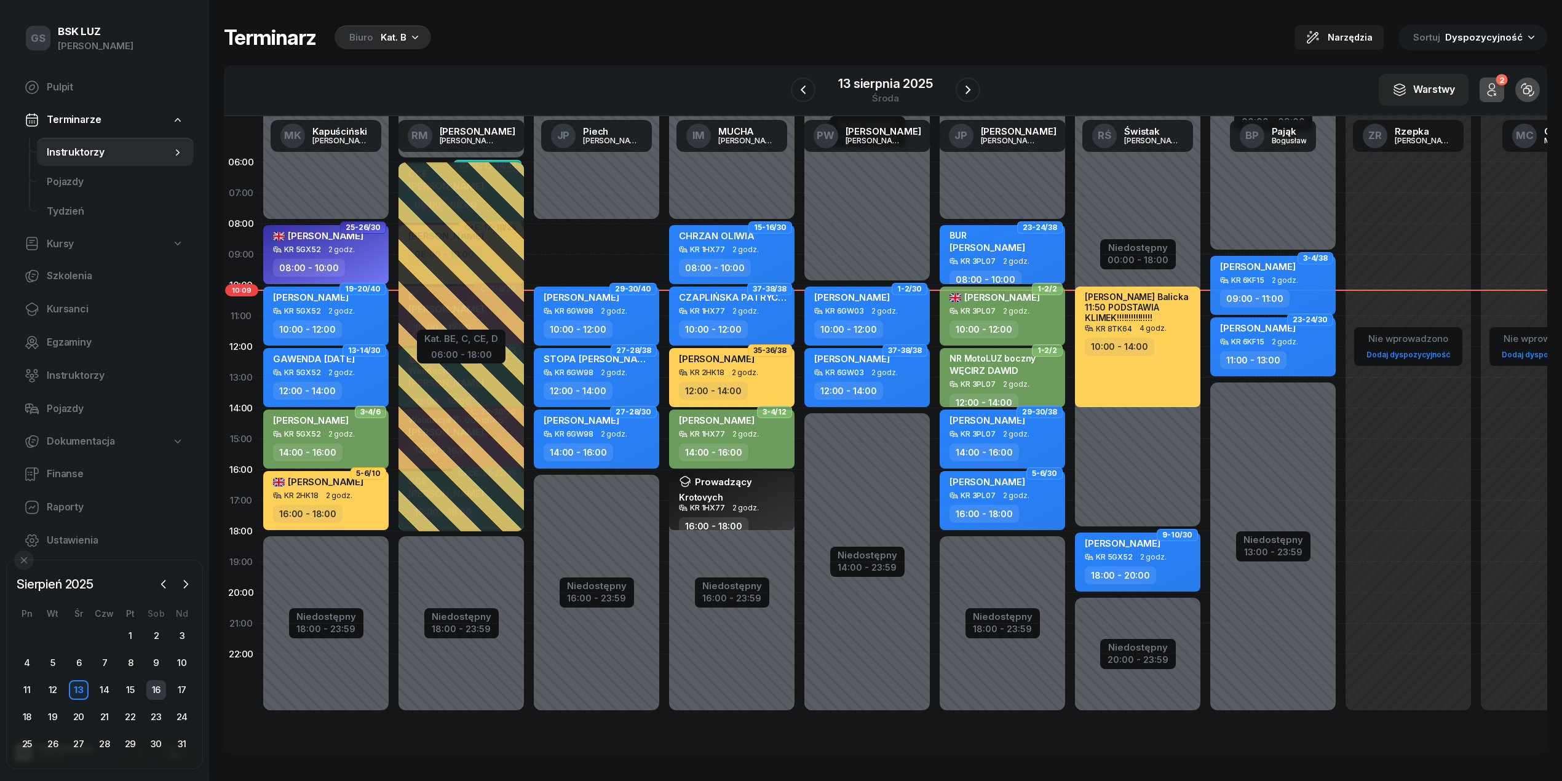
click at [156, 694] on div "16" at bounding box center [156, 690] width 20 height 20
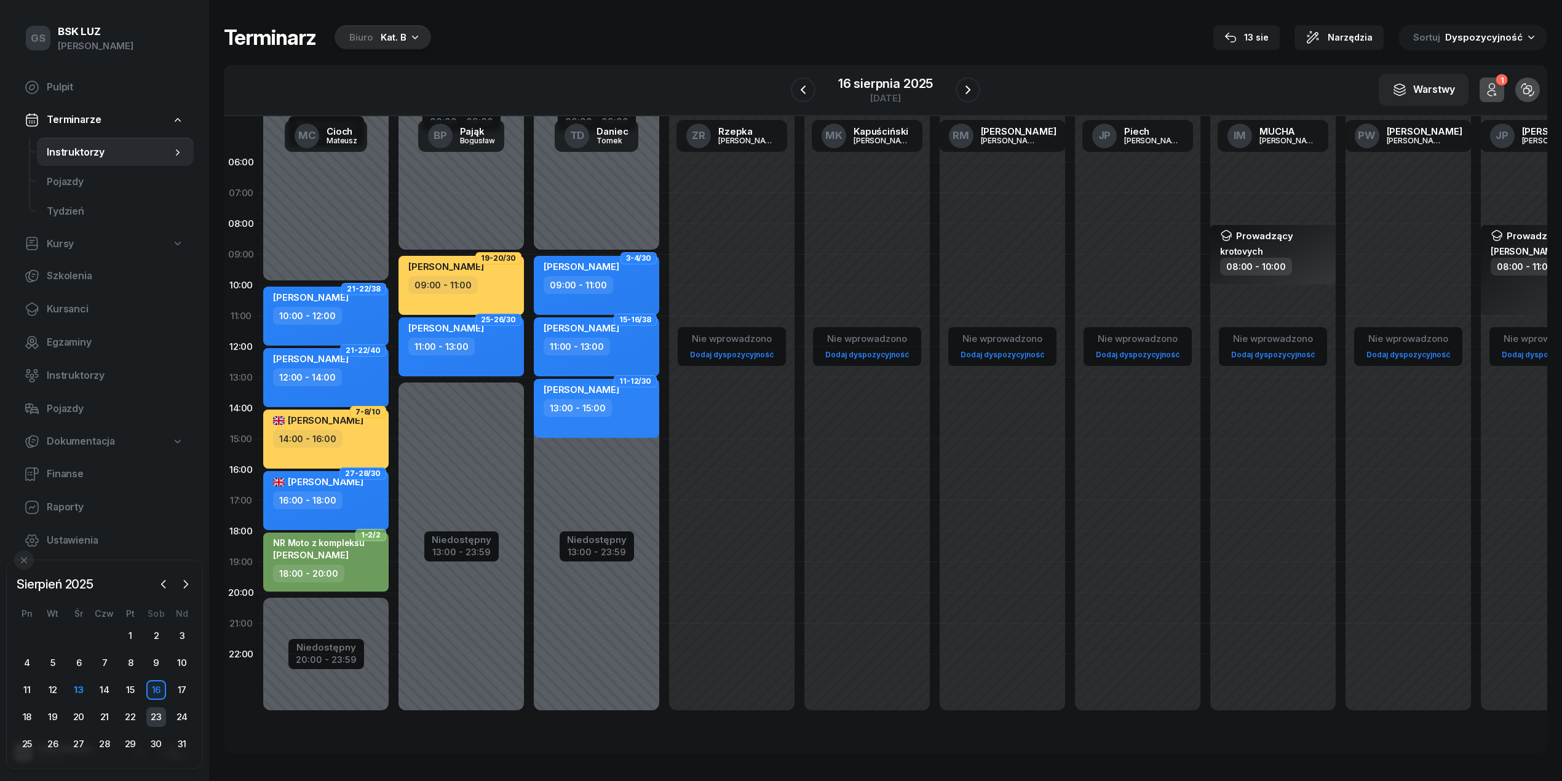
click at [160, 711] on div "23" at bounding box center [156, 717] width 20 height 20
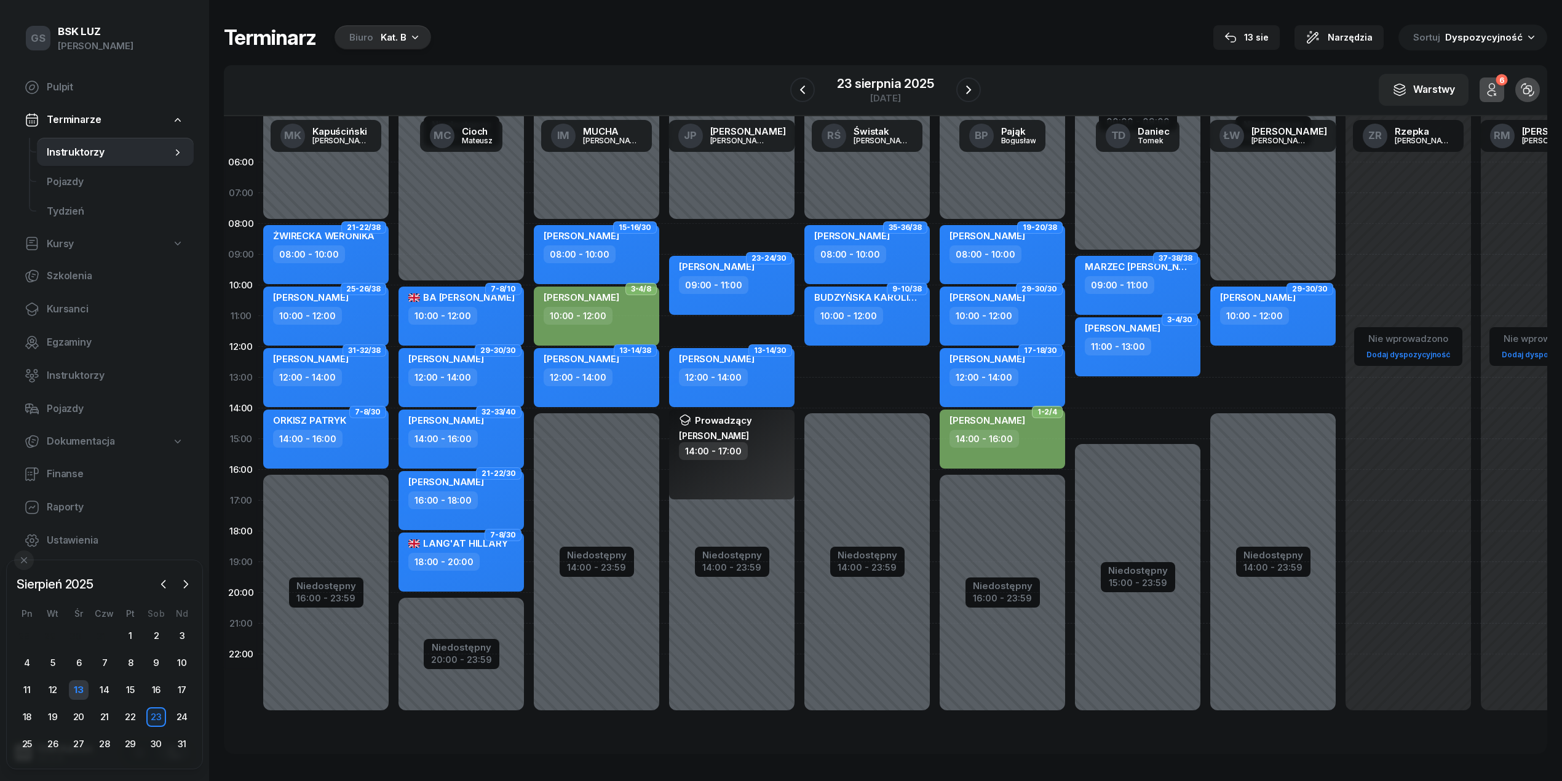
click at [79, 697] on div "13" at bounding box center [79, 690] width 20 height 20
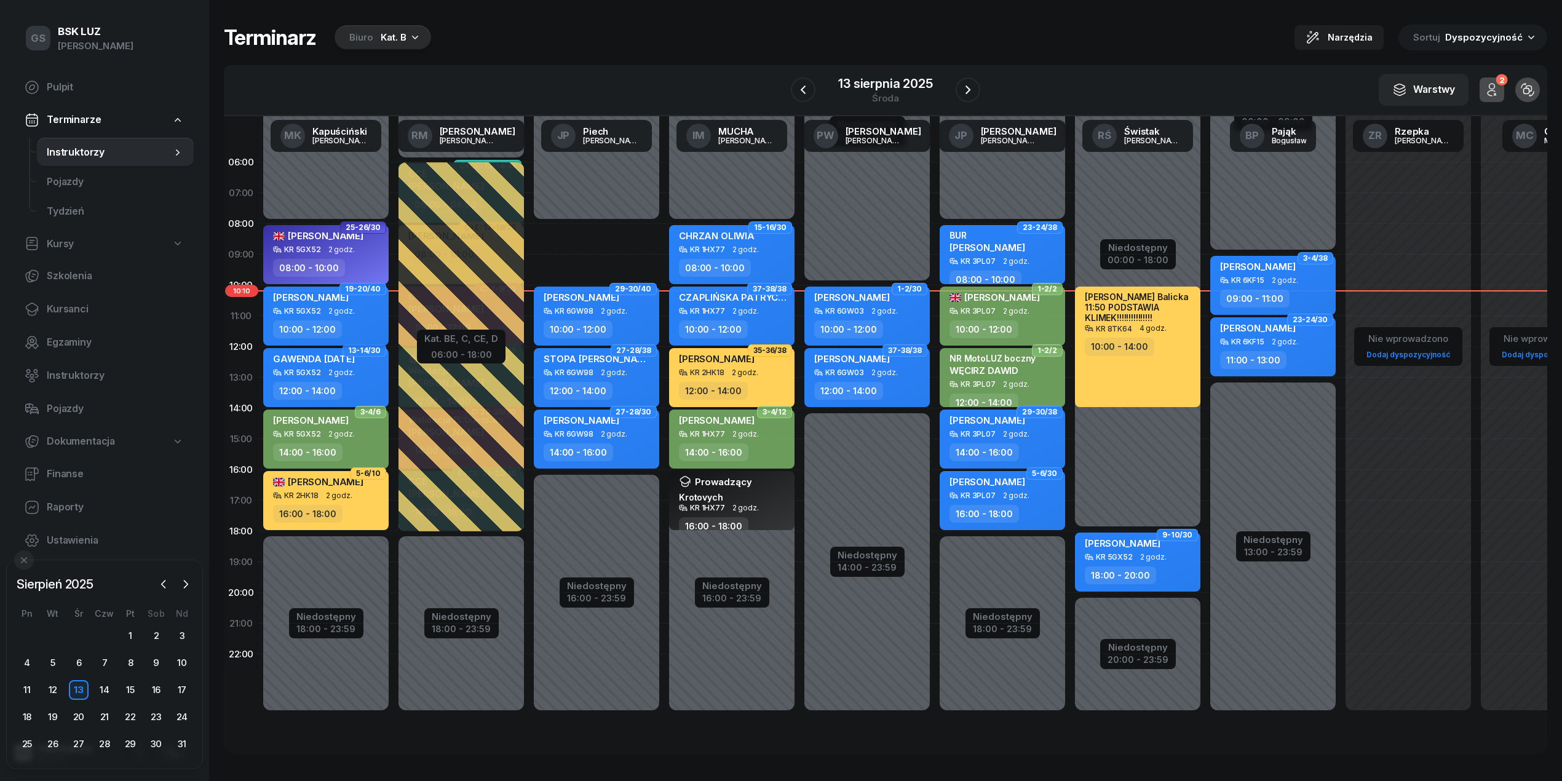
click at [319, 325] on div "10:00 - 12:00" at bounding box center [307, 329] width 69 height 18
select select "10"
select select "12"
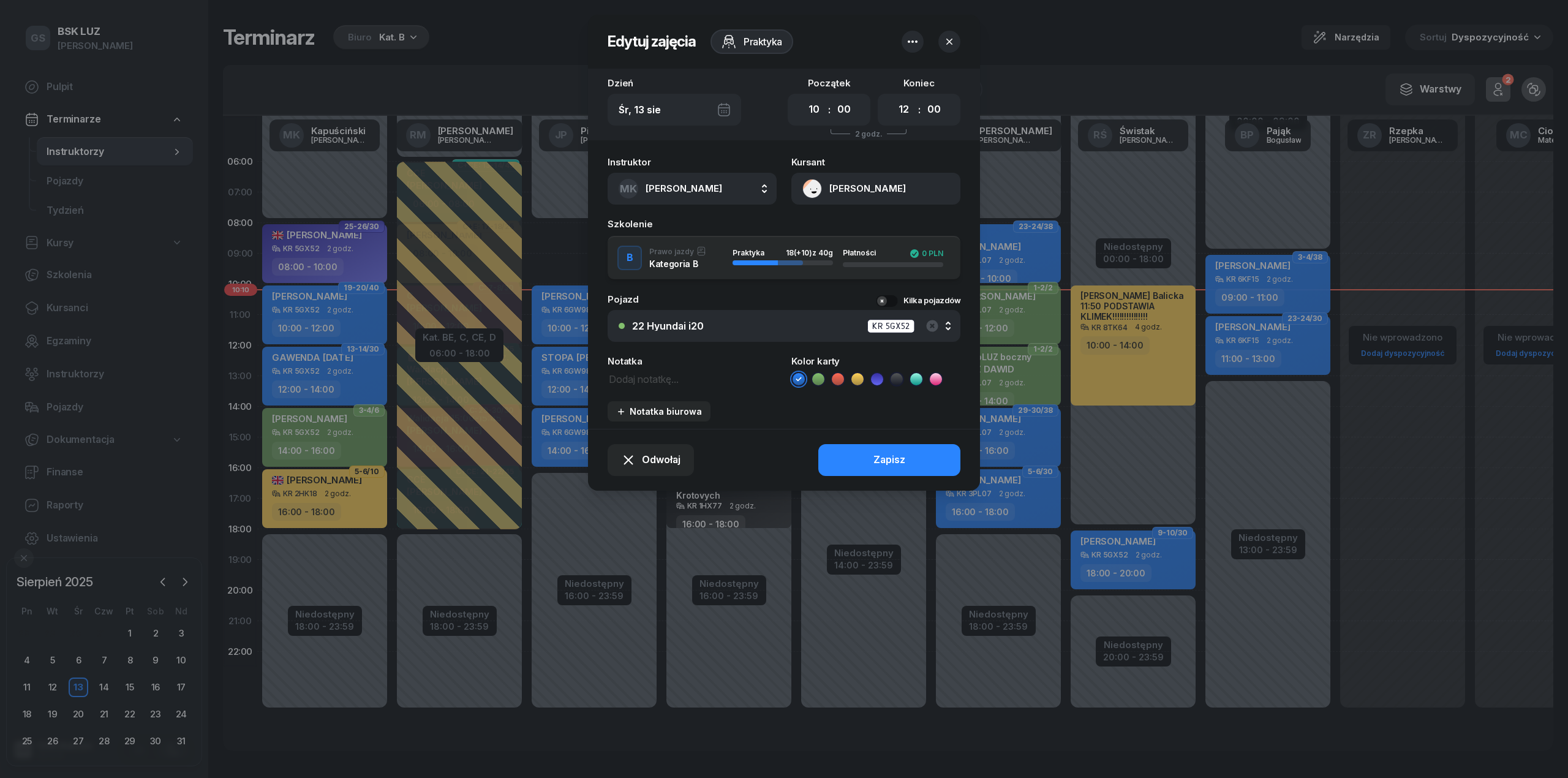
click at [947, 47] on button "button" at bounding box center [949, 42] width 22 height 22
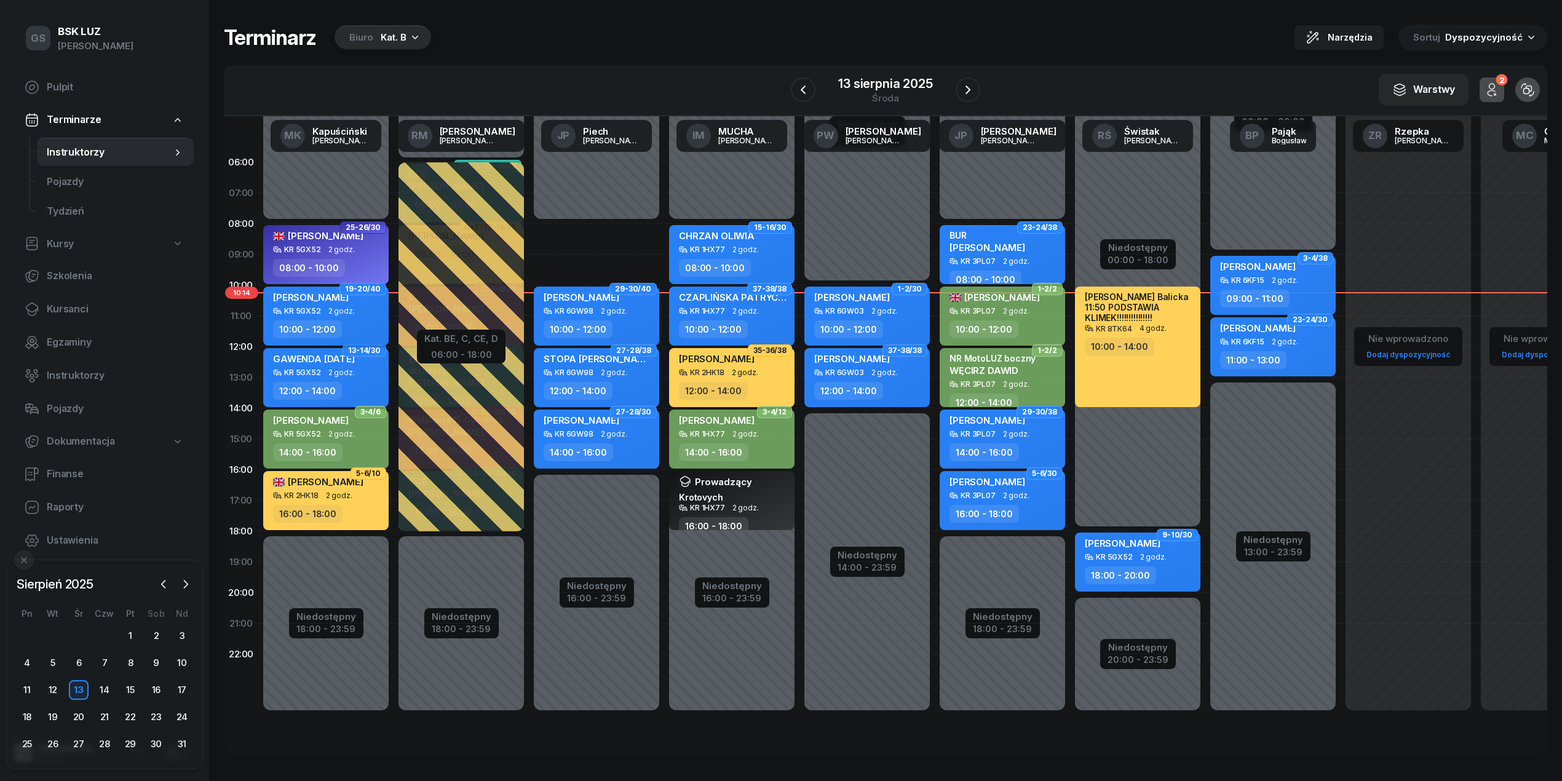
click at [344, 307] on span "2 godz." at bounding box center [341, 311] width 26 height 9
select select "10"
select select "12"
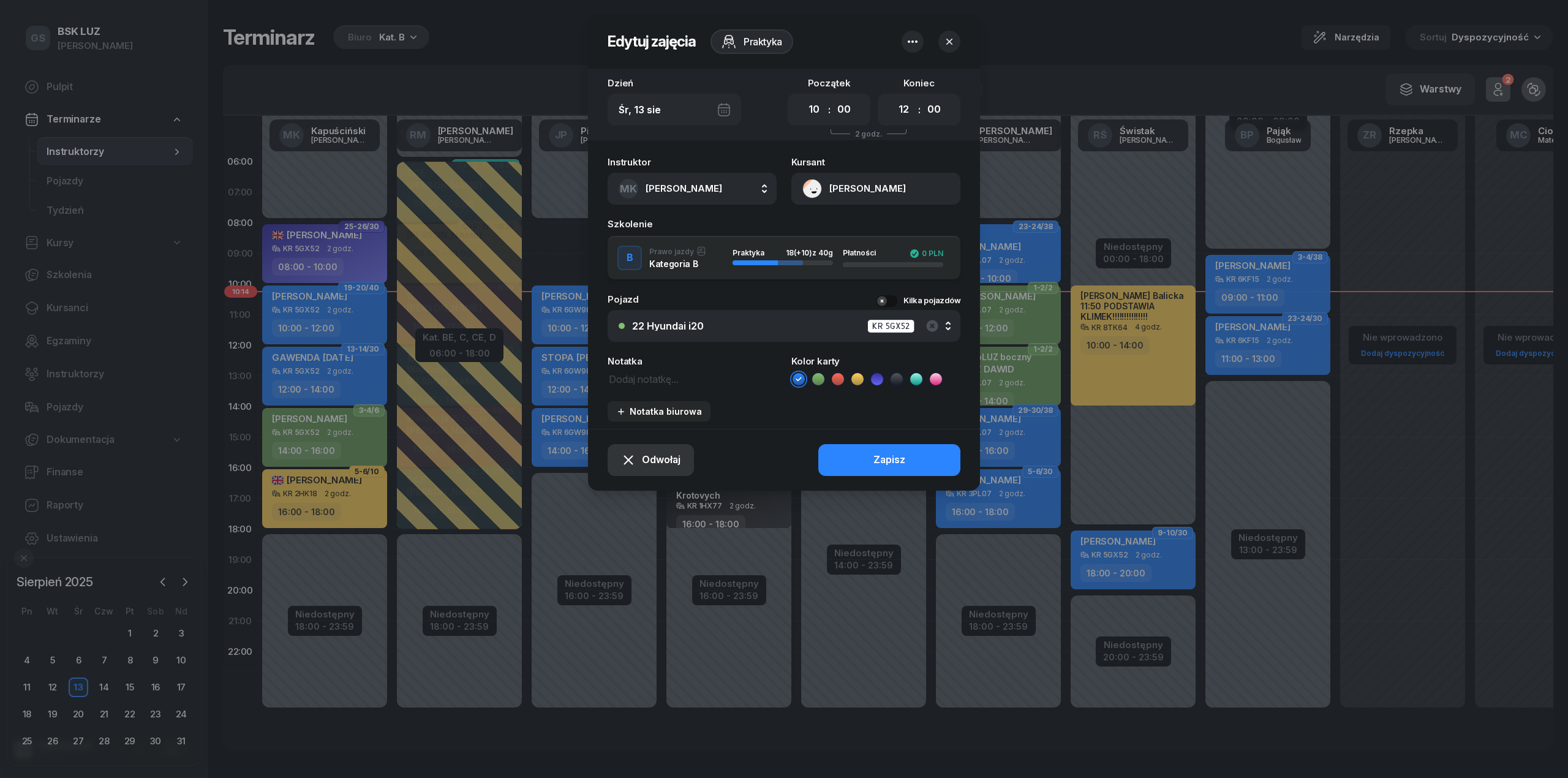
click at [638, 447] on button "Odwołaj" at bounding box center [651, 460] width 87 height 32
click at [646, 396] on link "Kursant odwołał" at bounding box center [644, 385] width 160 height 31
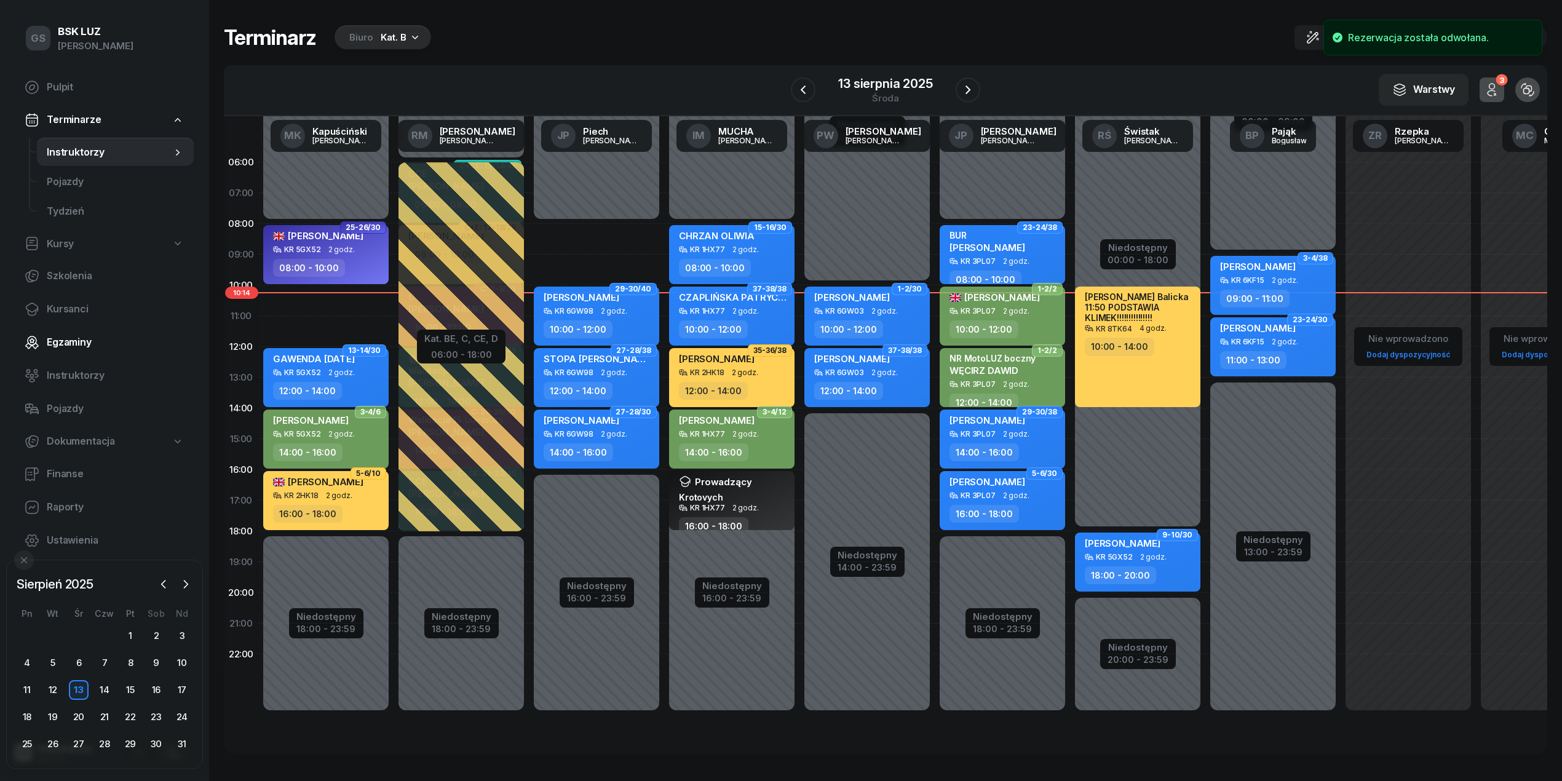
click at [92, 339] on span "Egzaminy" at bounding box center [115, 343] width 137 height 16
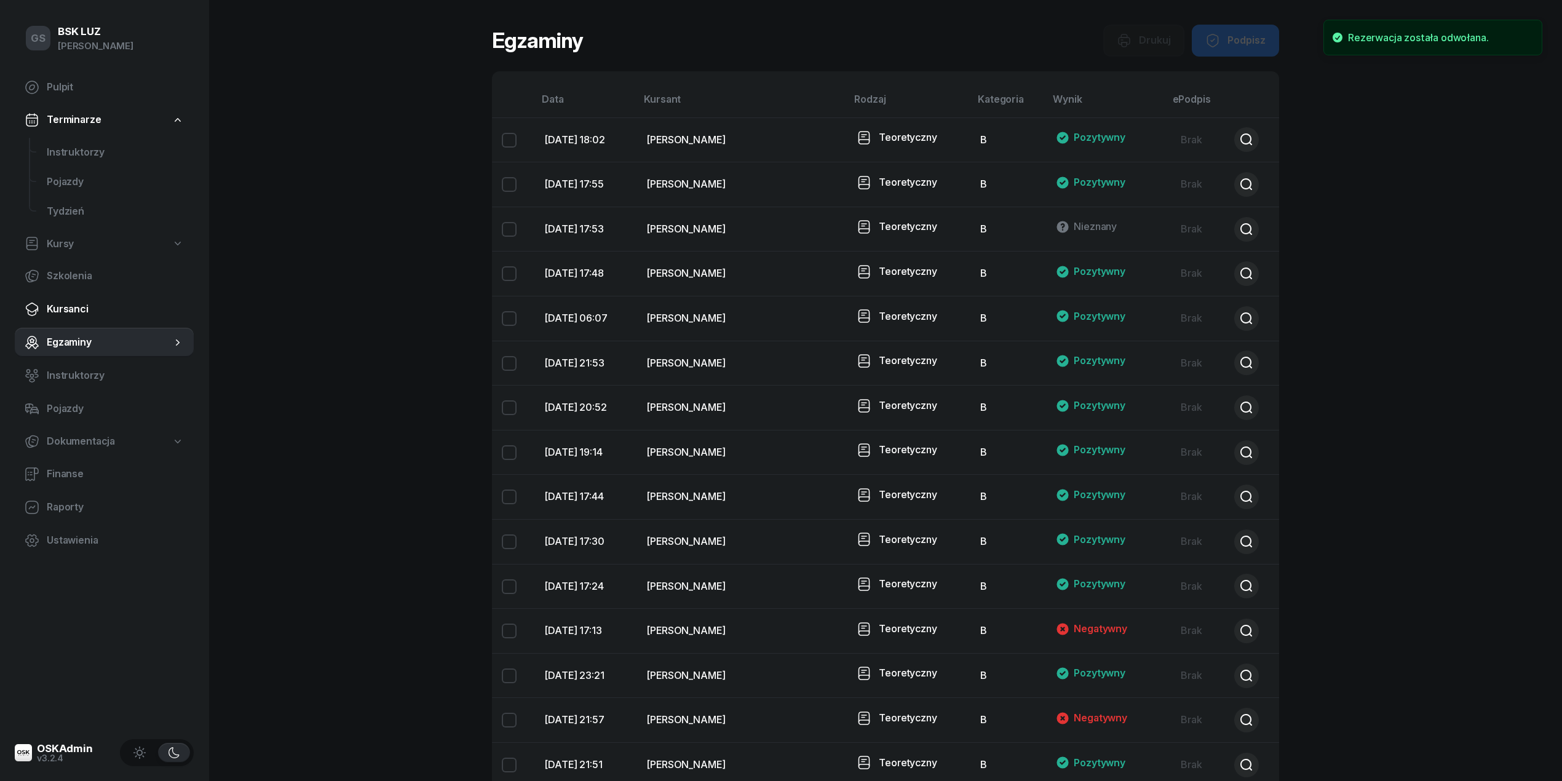
click at [97, 314] on span "Kursanci" at bounding box center [115, 309] width 137 height 16
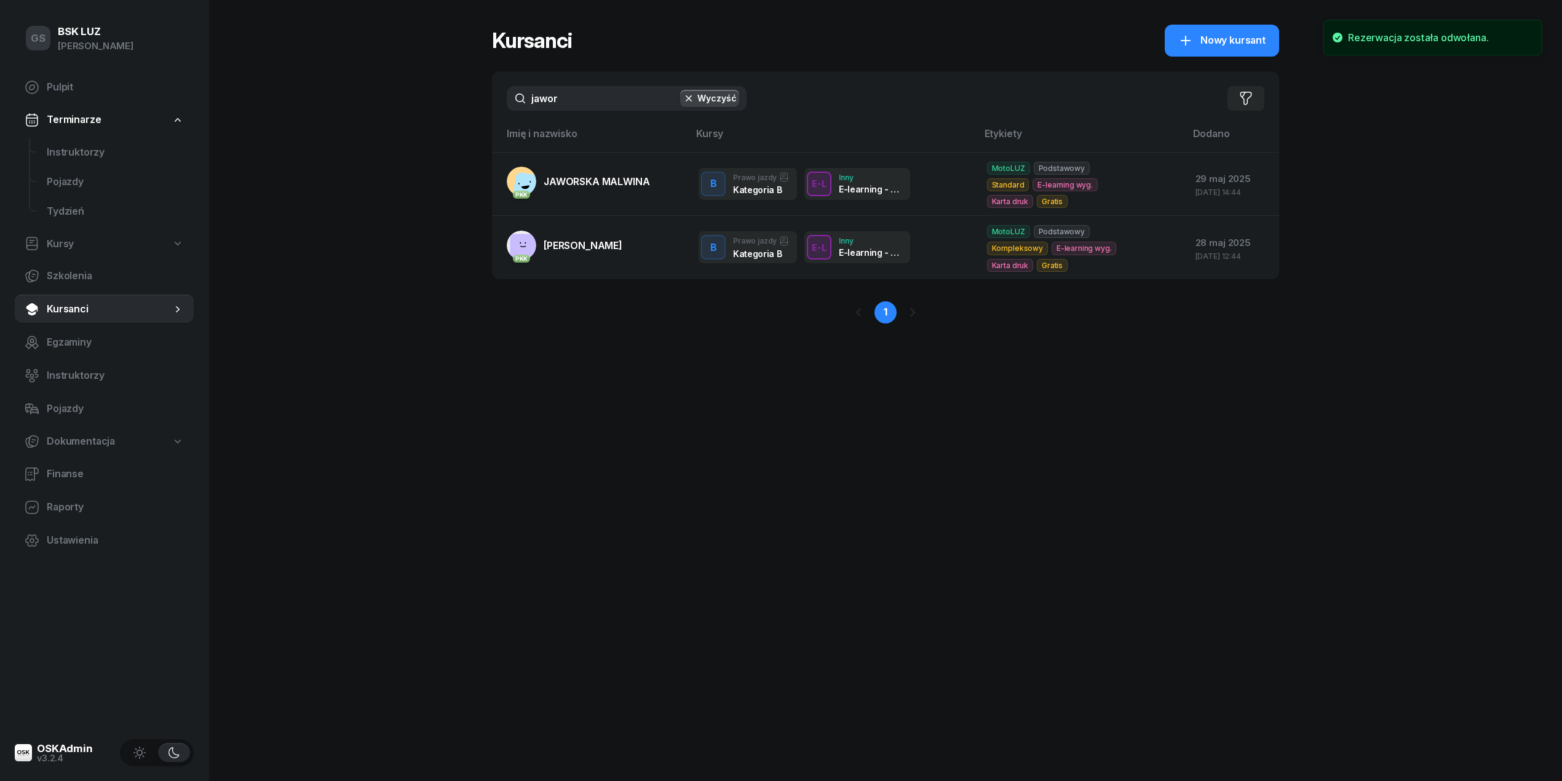
click at [574, 108] on input "jawor" at bounding box center [627, 98] width 240 height 25
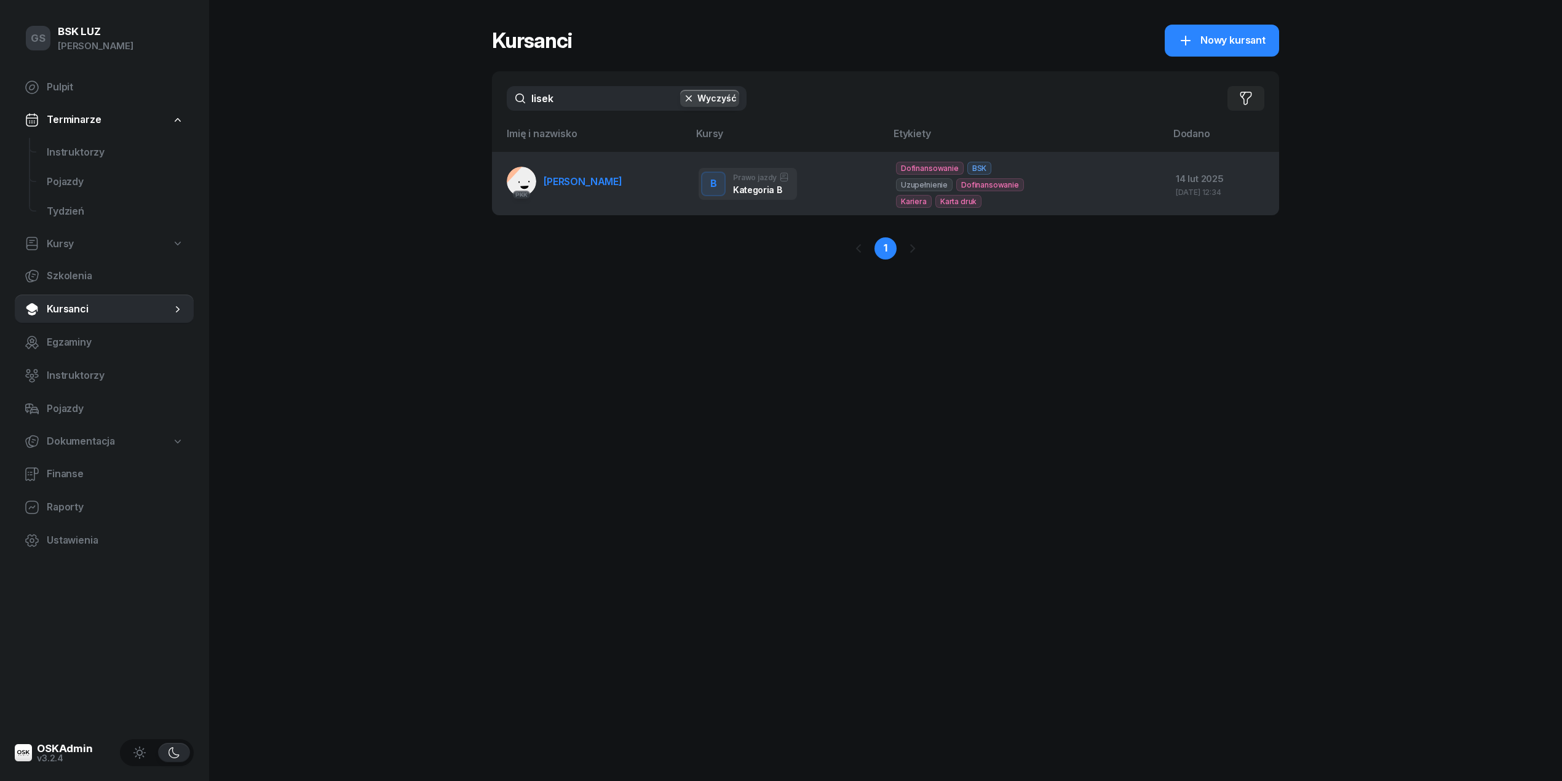
type input "lisek"
click at [625, 178] on td "PKK LISEK MICHAŁ" at bounding box center [590, 183] width 197 height 63
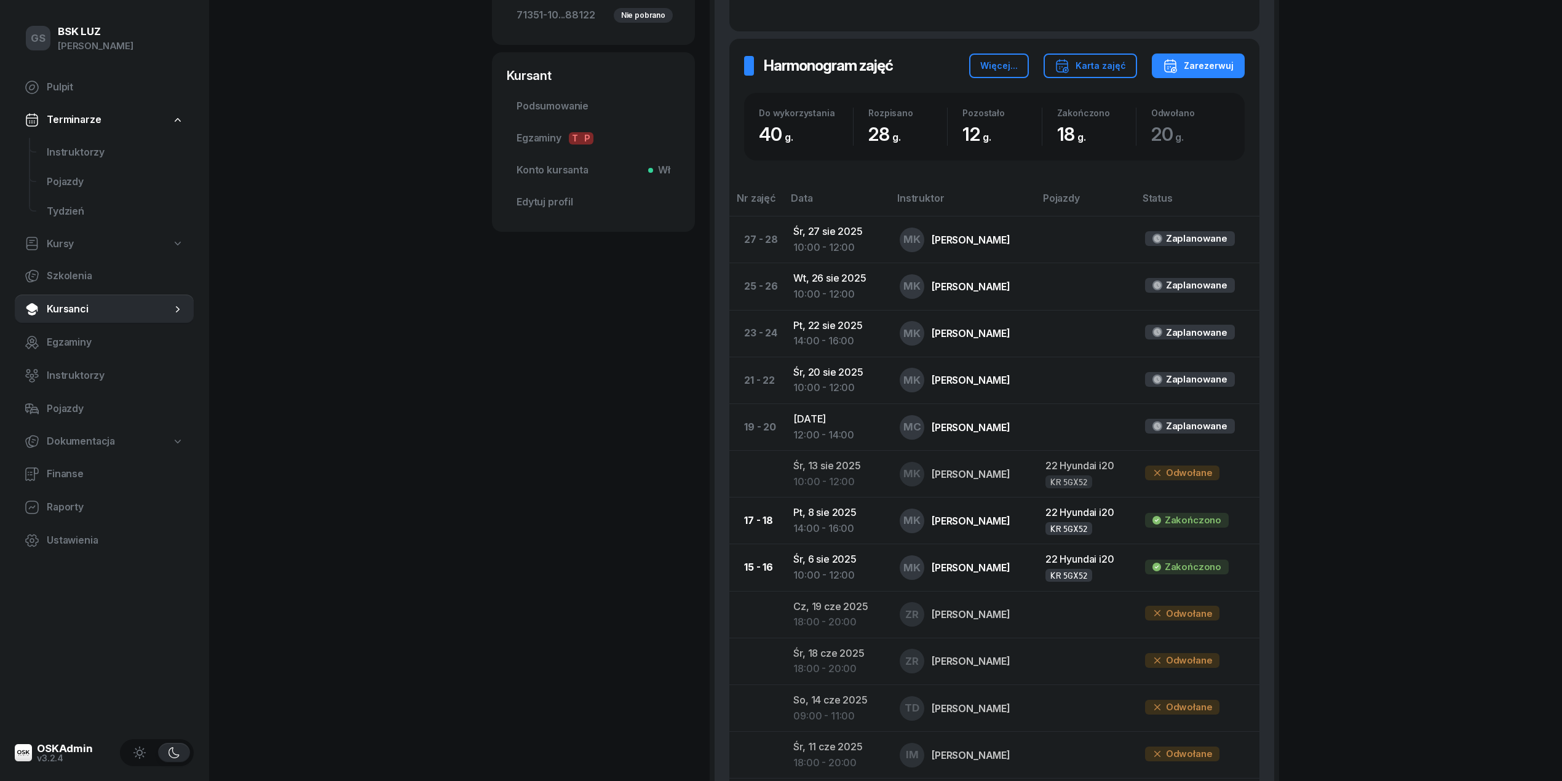
scroll to position [409, 0]
click at [126, 156] on span "Instruktorzy" at bounding box center [115, 153] width 137 height 16
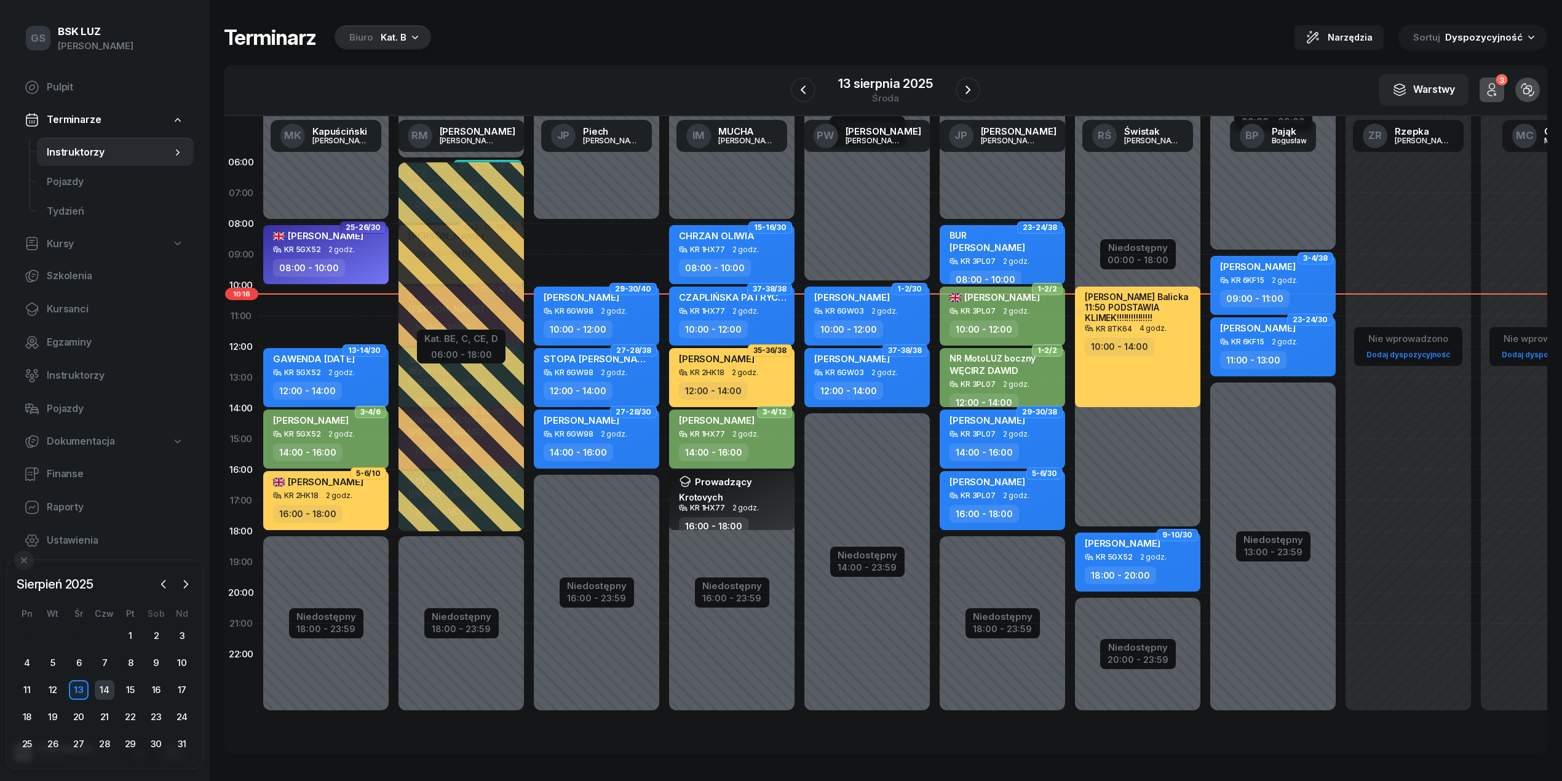
click at [106, 689] on div "14" at bounding box center [105, 690] width 20 height 20
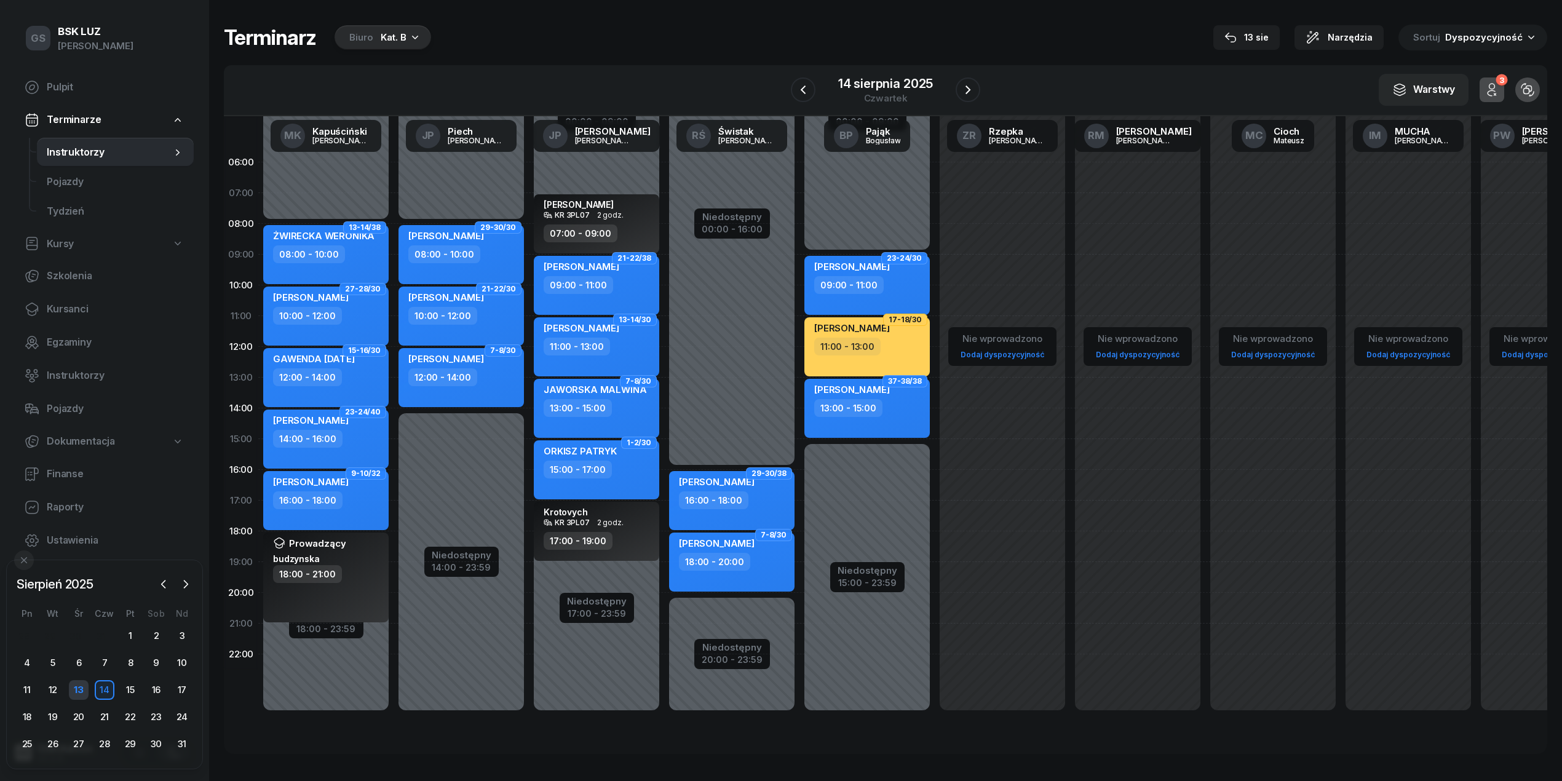
click at [81, 684] on div "13" at bounding box center [79, 690] width 20 height 20
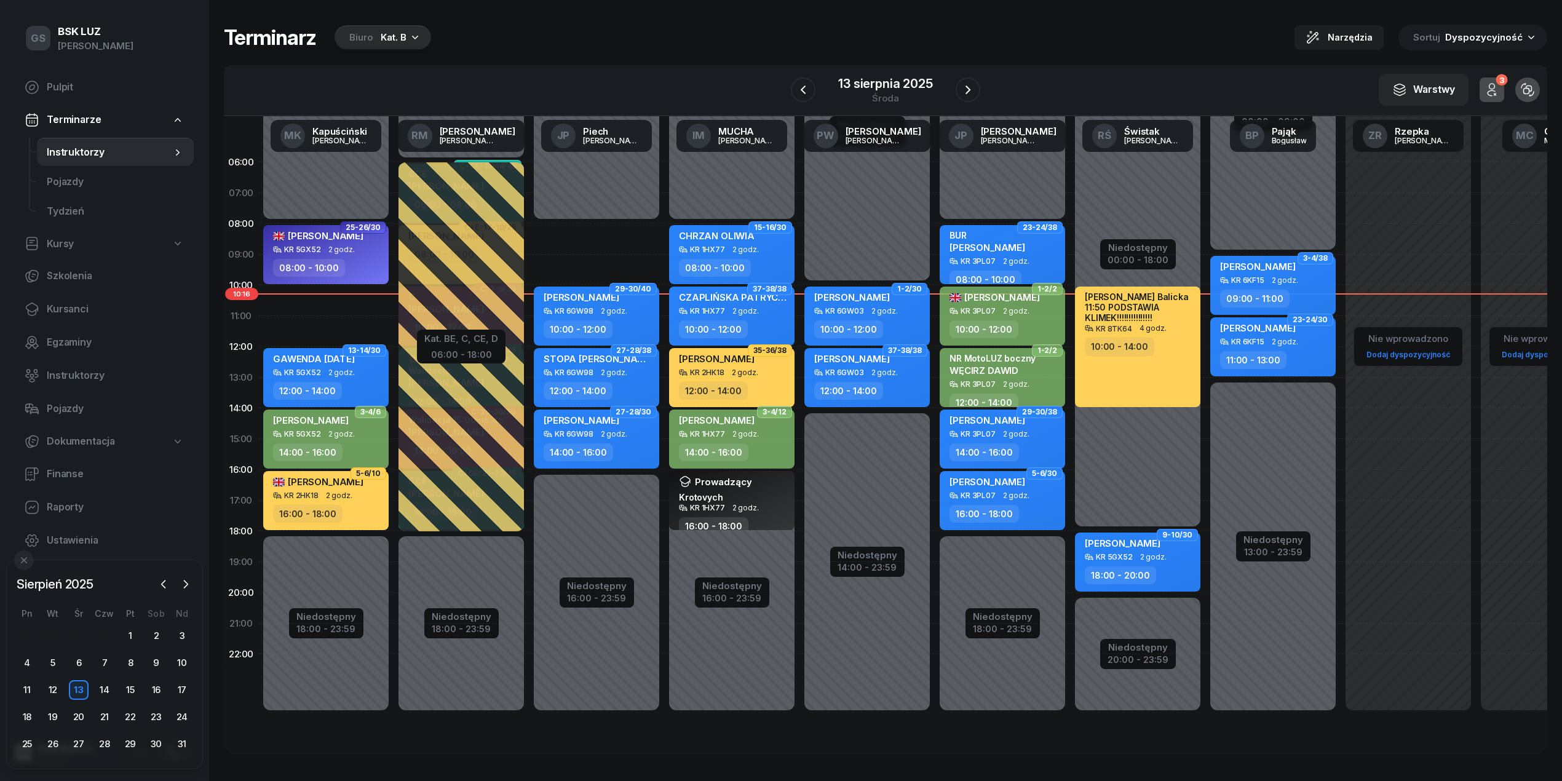
click at [402, 38] on div "Kat. B" at bounding box center [394, 37] width 26 height 15
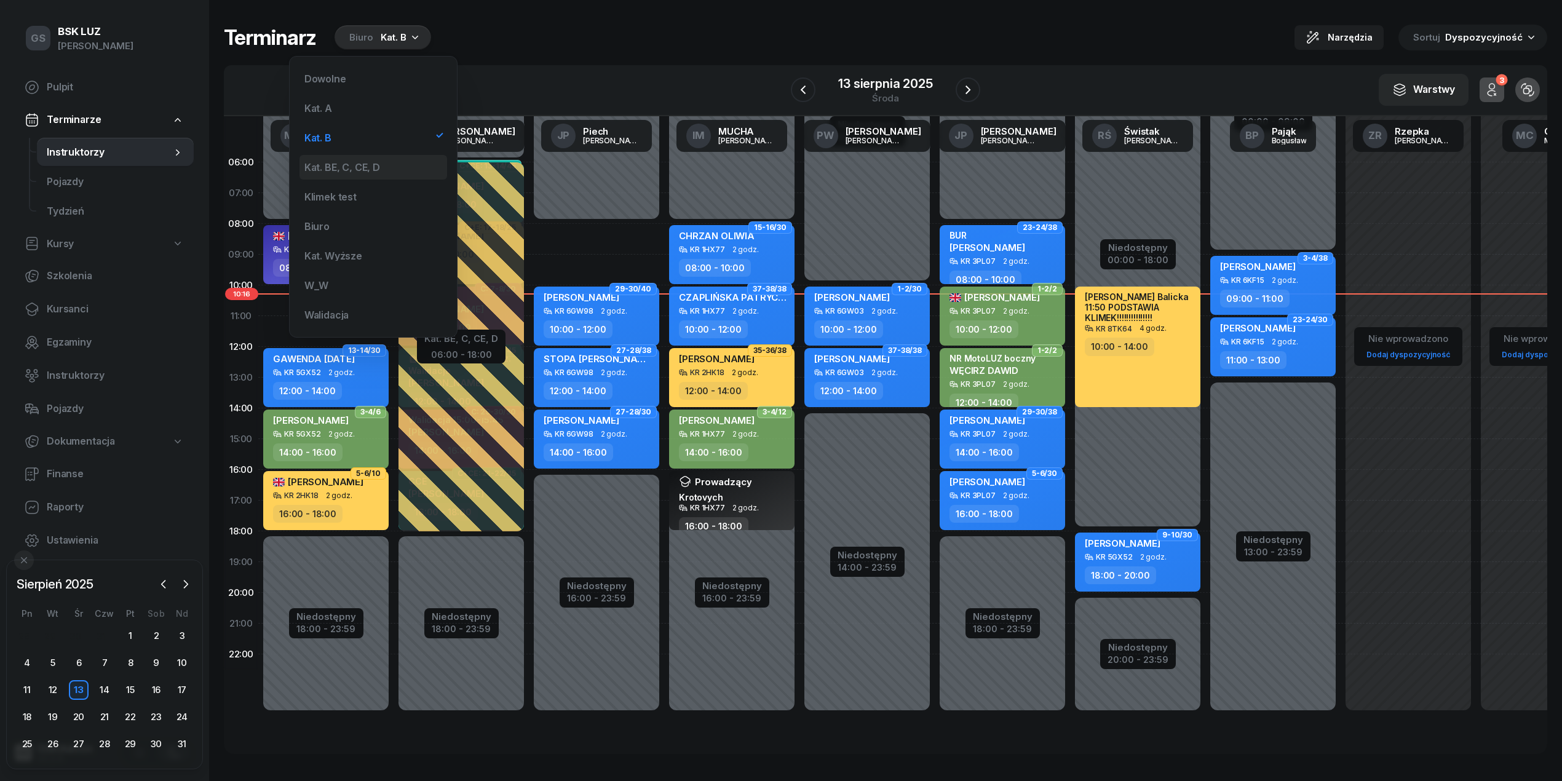
click at [348, 165] on div "Kat. BE, C, CE, D" at bounding box center [342, 167] width 76 height 10
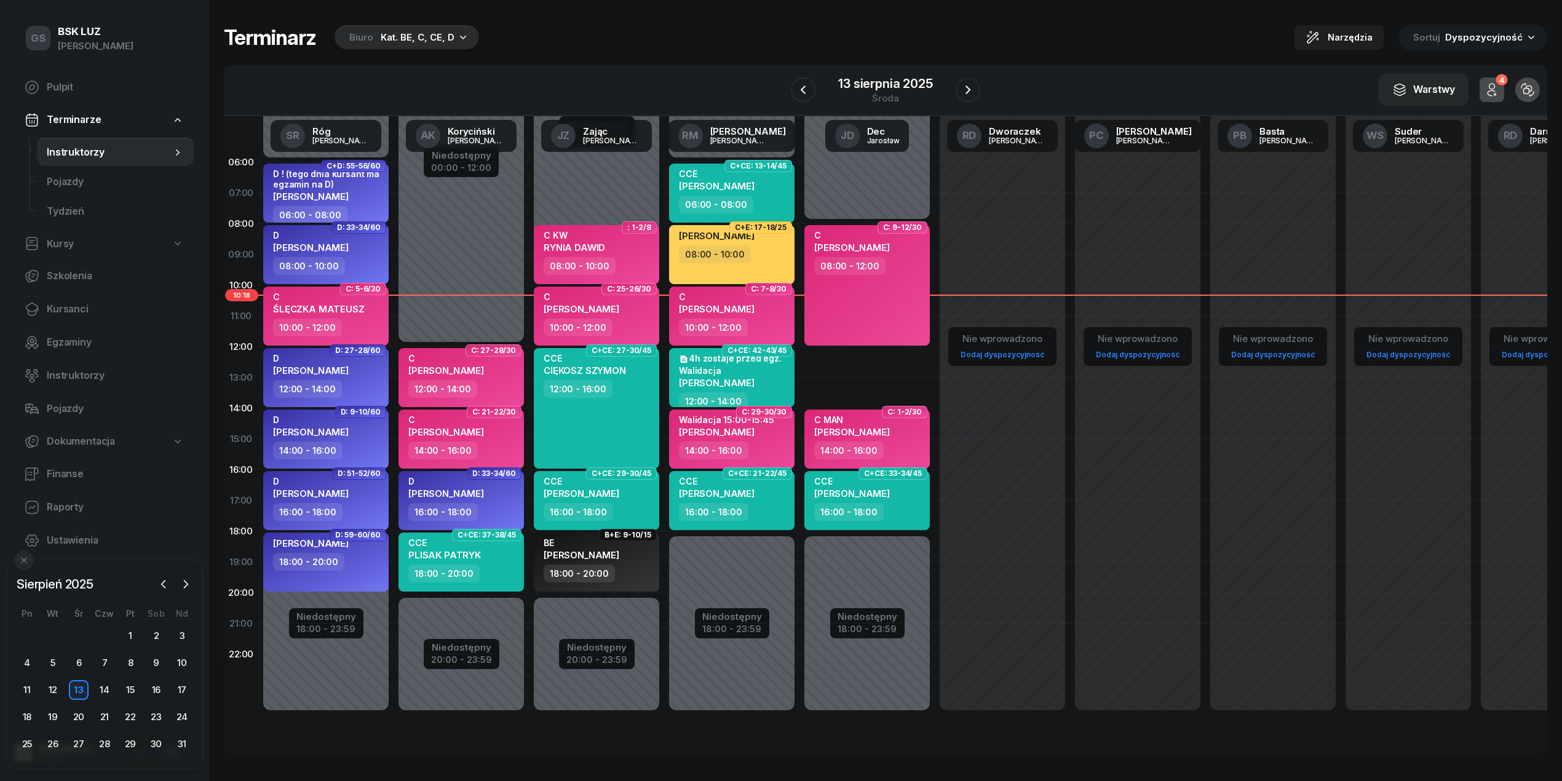
click at [935, 362] on div "Niedostępny 00:00 - 08:00 Niedostępny 18:00 - 23:59 2 godz. 12:00 - 14:00 C: 9-…" at bounding box center [1002, 439] width 135 height 584
select select "12"
select select "14"
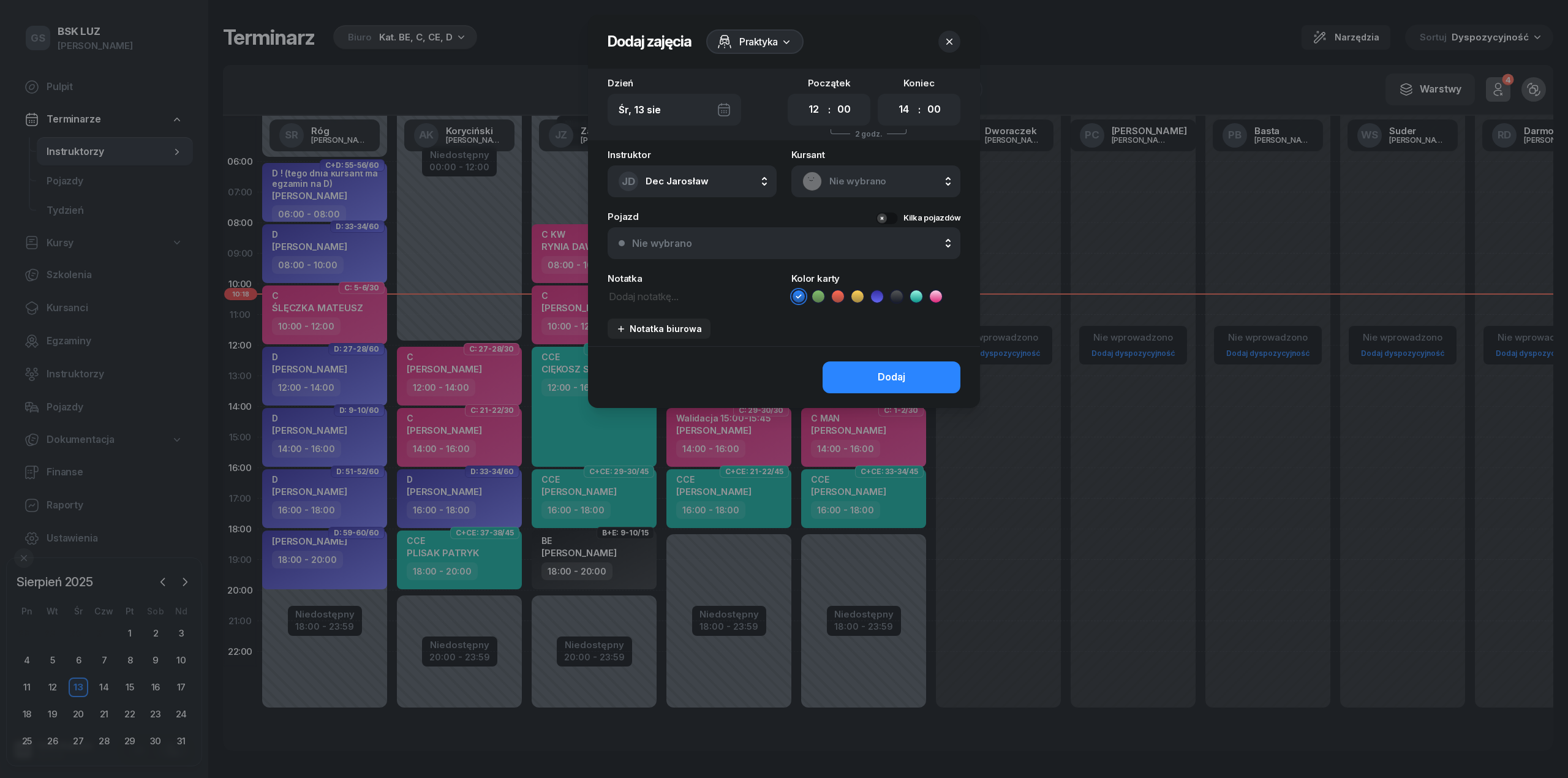
click at [681, 238] on div "Nie wybrano" at bounding box center [662, 243] width 60 height 10
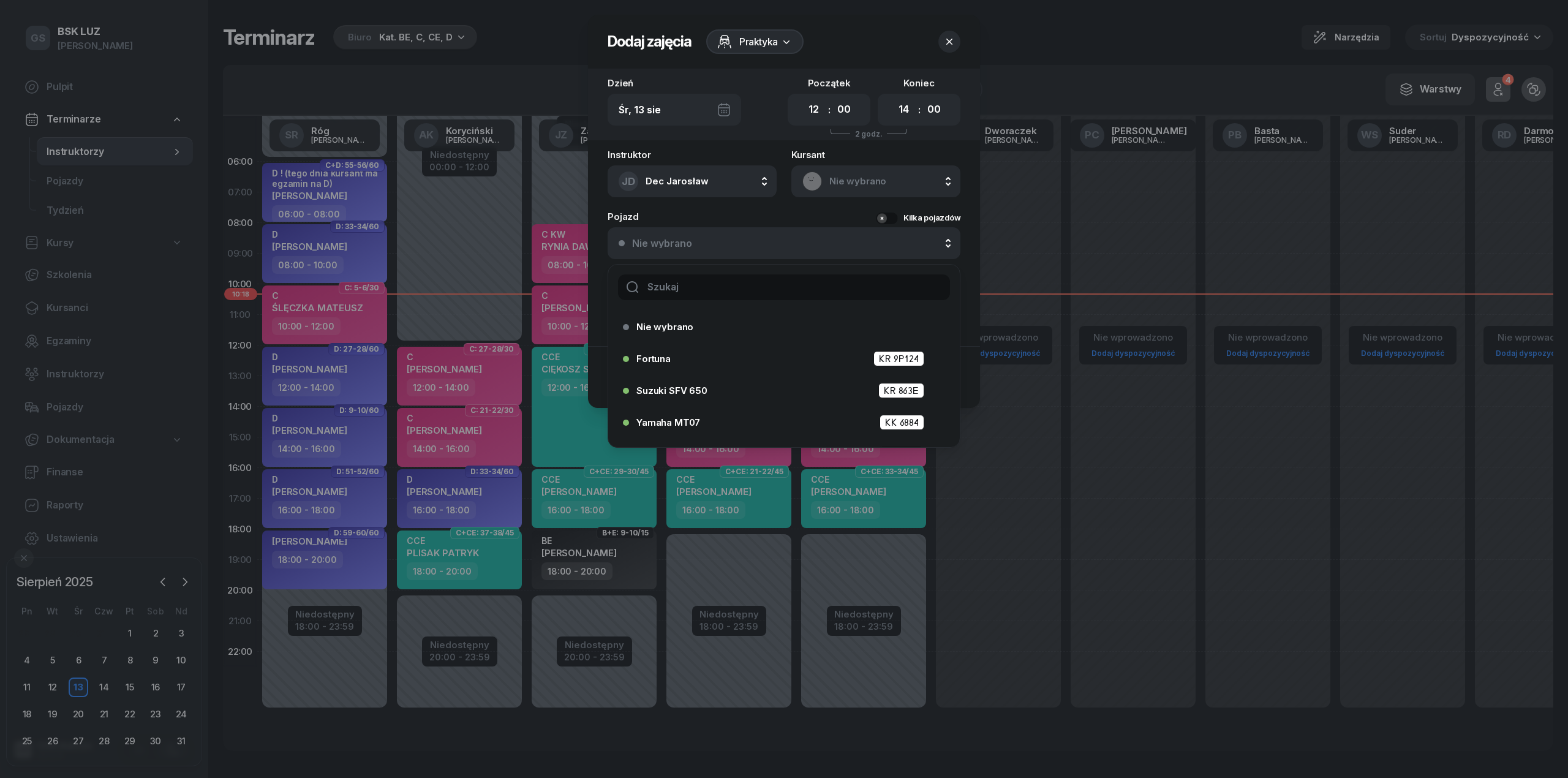
click at [844, 182] on span "Nie wybrano" at bounding box center [890, 181] width 121 height 16
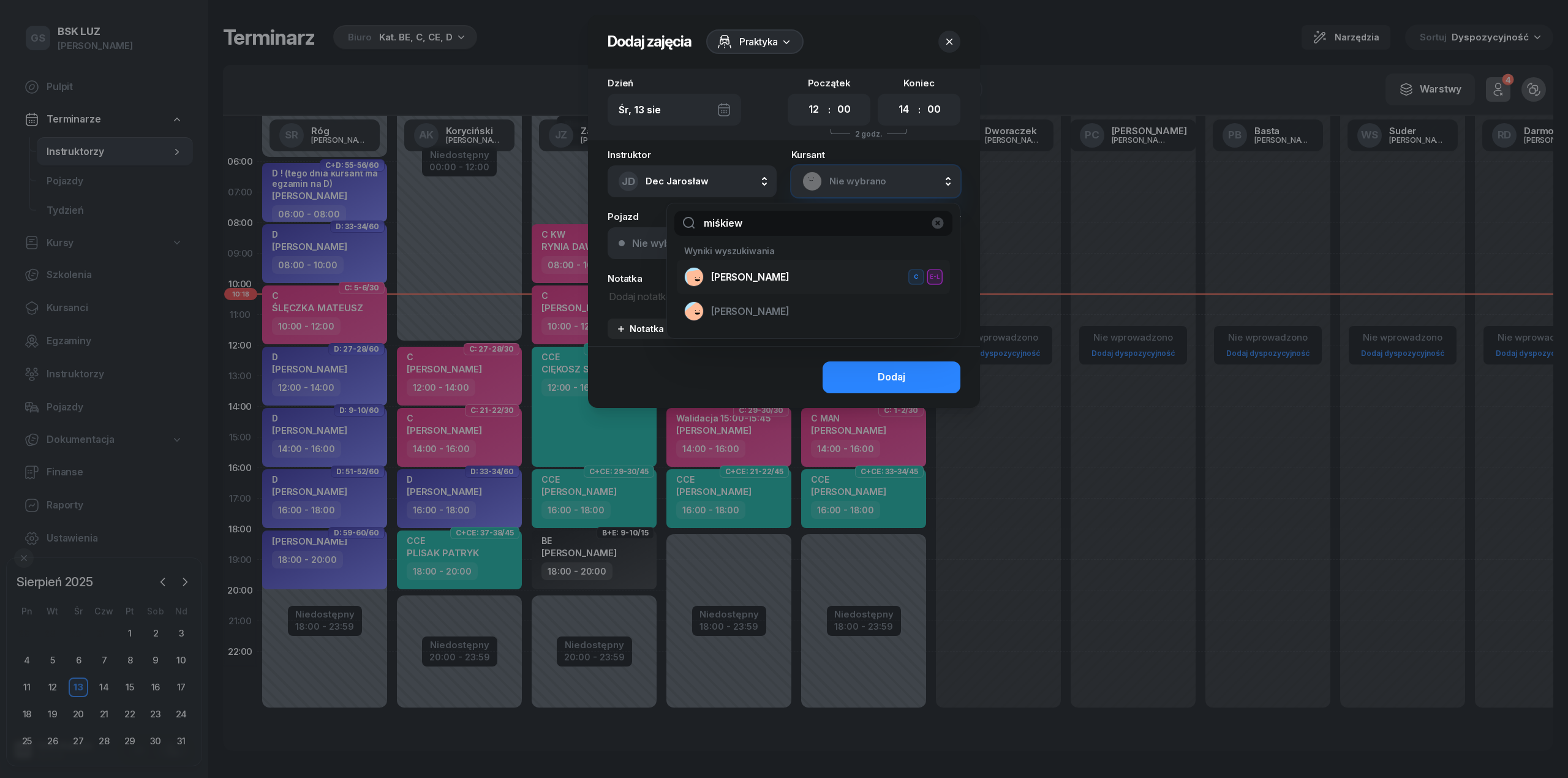
type input "miśkiew"
click at [790, 282] on span "[PERSON_NAME]" at bounding box center [750, 278] width 79 height 16
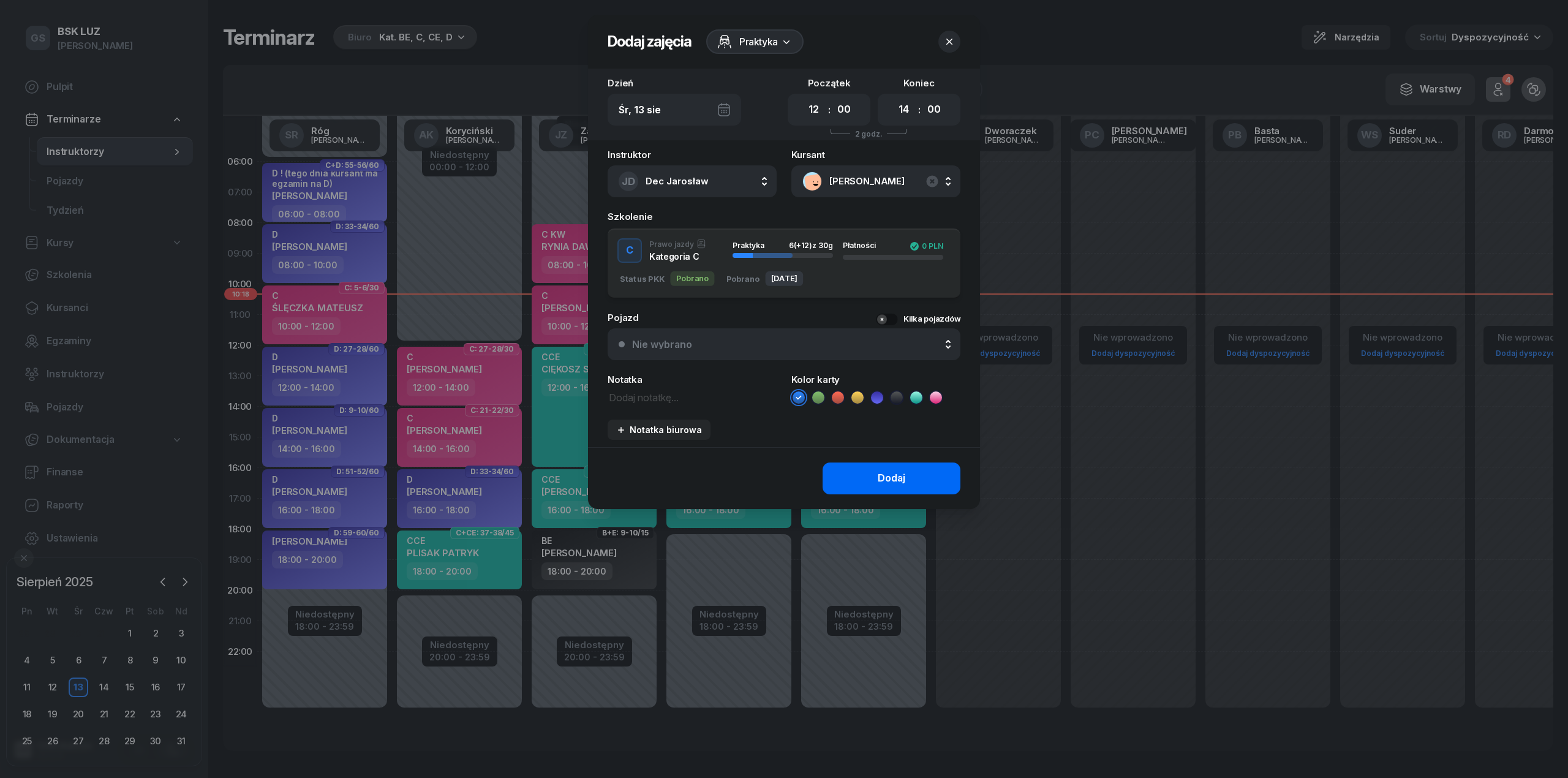
click at [900, 478] on div "Dodaj" at bounding box center [892, 478] width 28 height 16
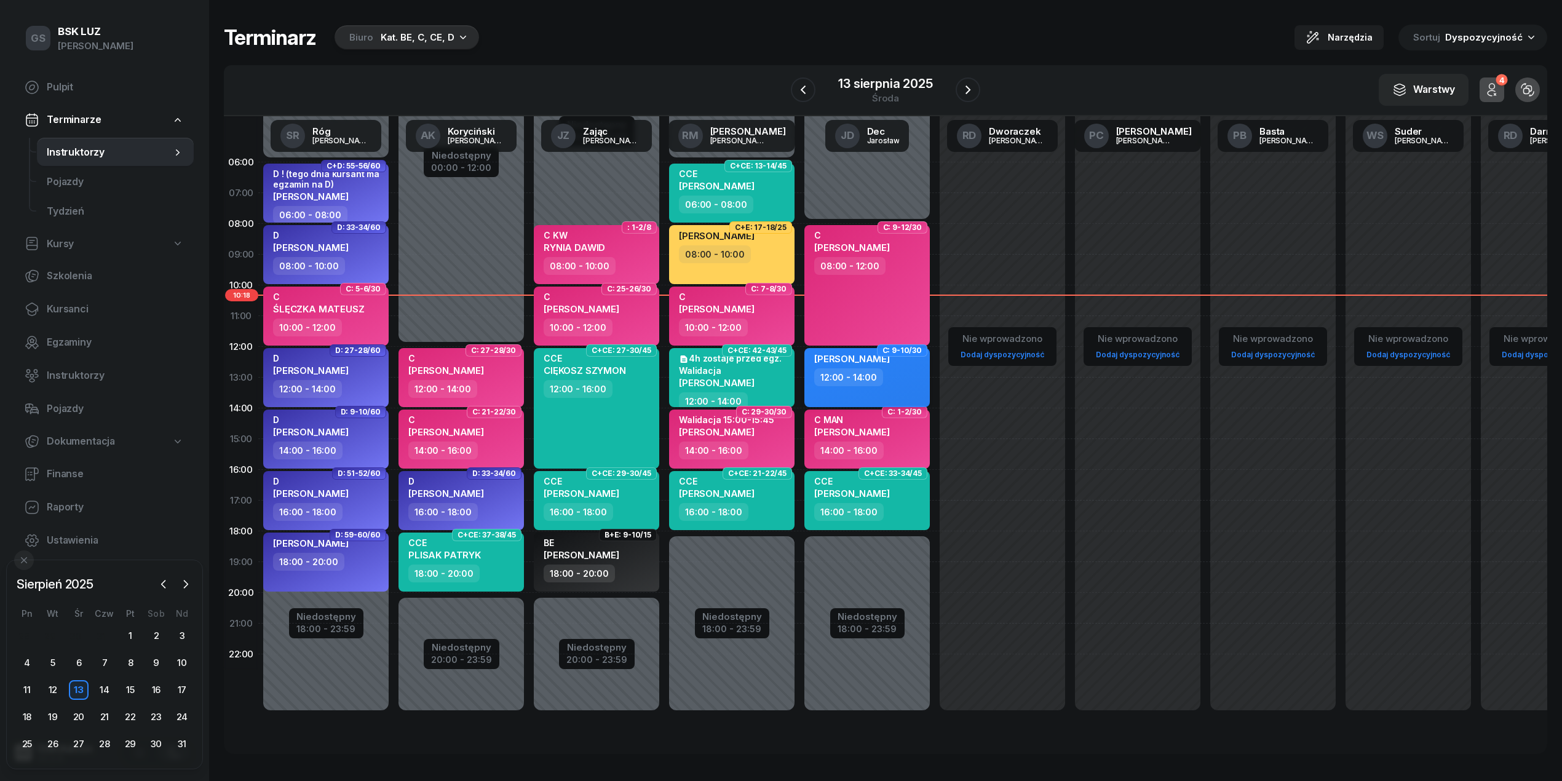
click at [884, 381] on div "12:00 - 14:00" at bounding box center [868, 377] width 108 height 18
select select "12"
select select "14"
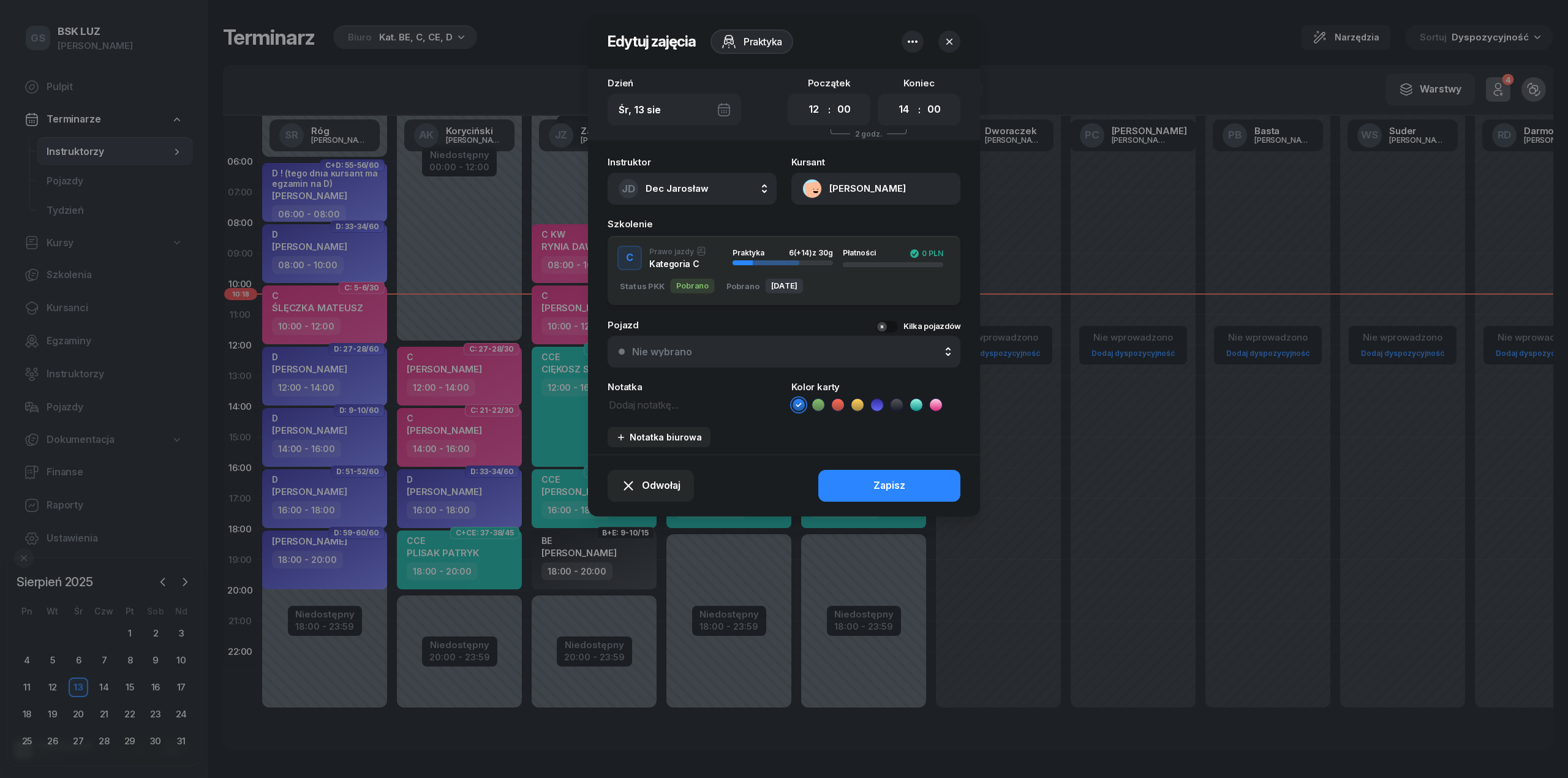
click at [939, 410] on li at bounding box center [935, 404] width 15 height 15
click at [914, 489] on button "Zapisz" at bounding box center [890, 486] width 142 height 32
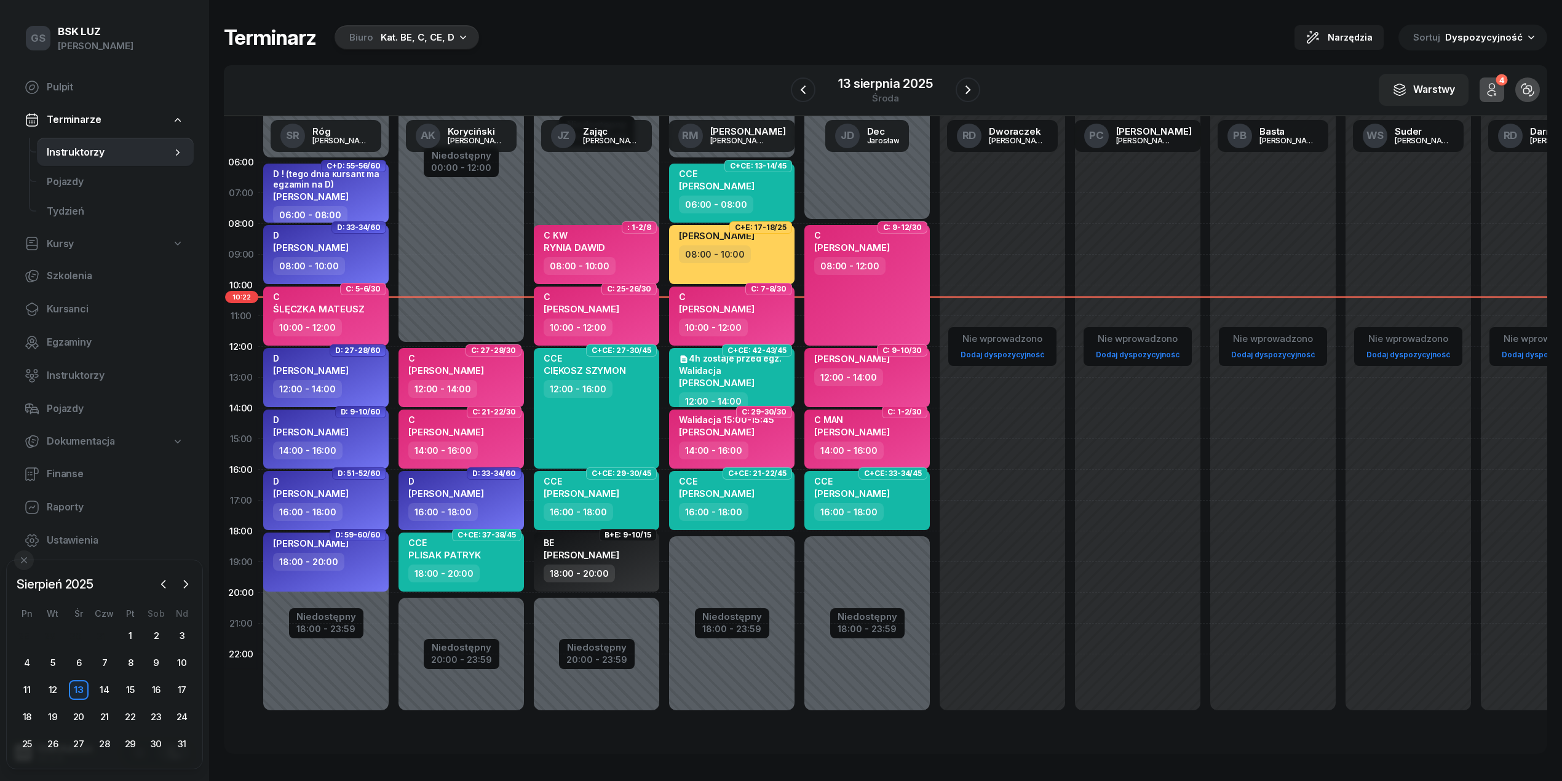
click at [461, 42] on icon "button" at bounding box center [463, 37] width 12 height 12
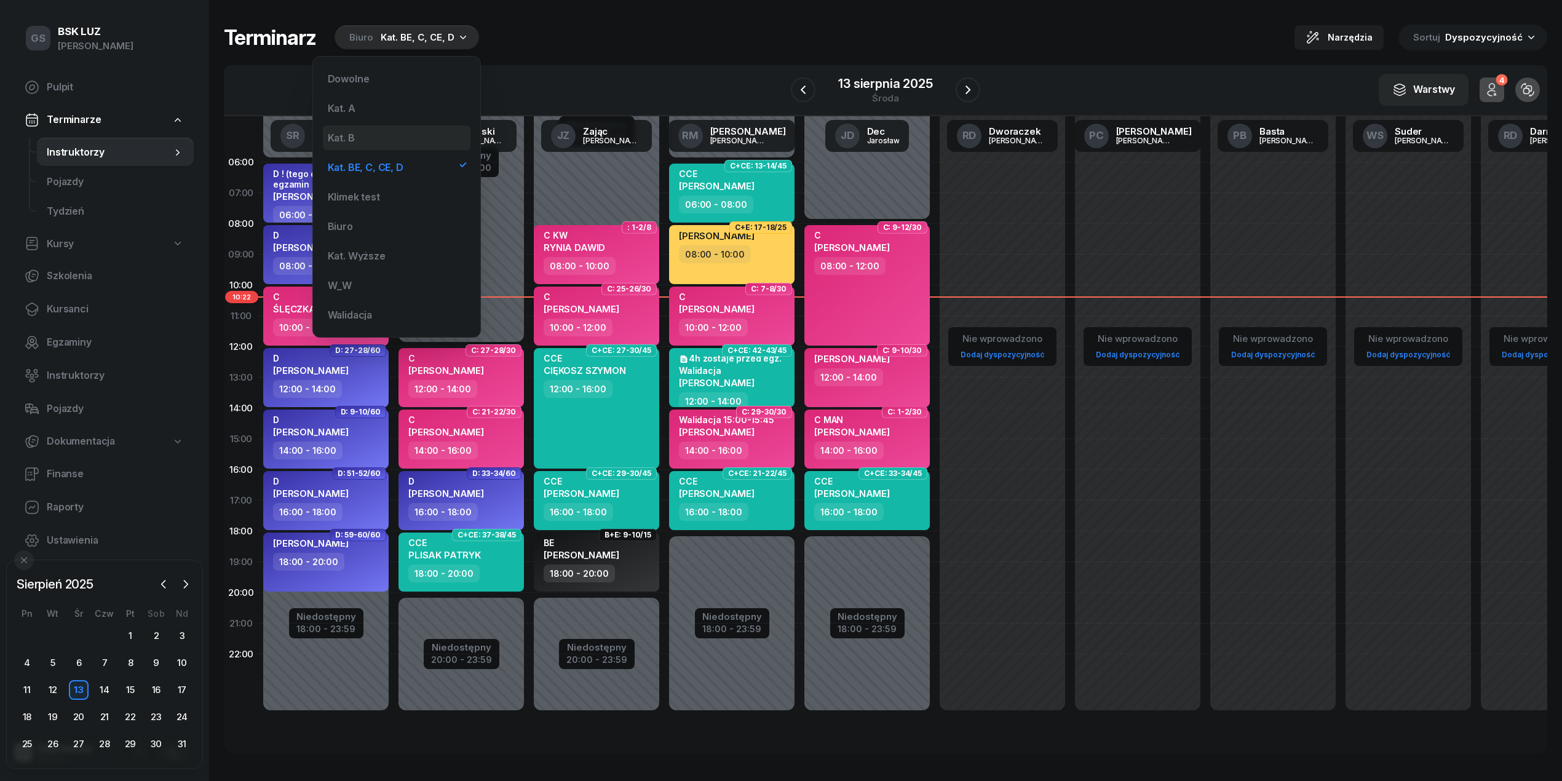
click at [373, 143] on div "Kat. B" at bounding box center [397, 137] width 148 height 25
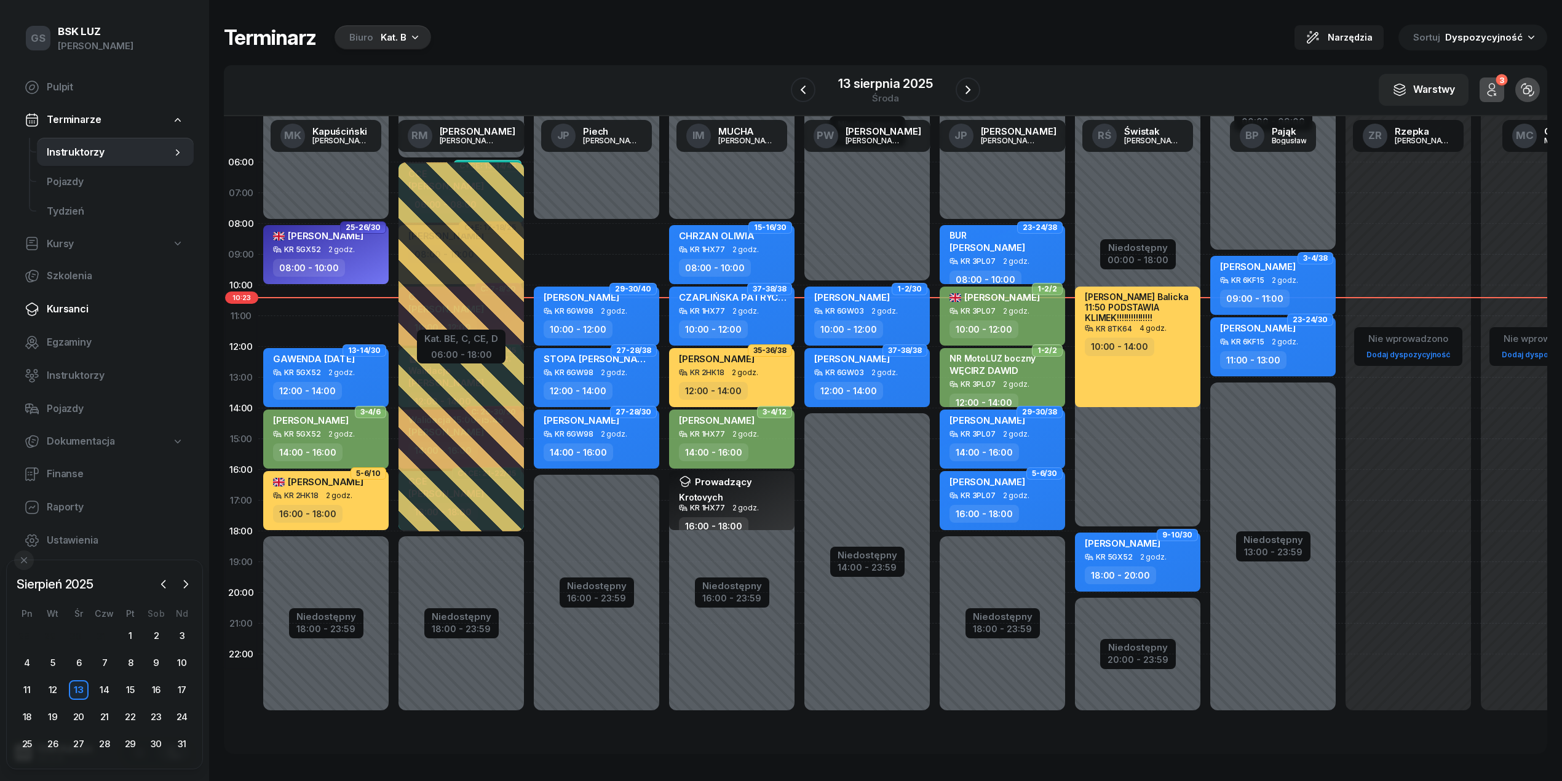
click at [68, 306] on span "Kursanci" at bounding box center [115, 309] width 137 height 16
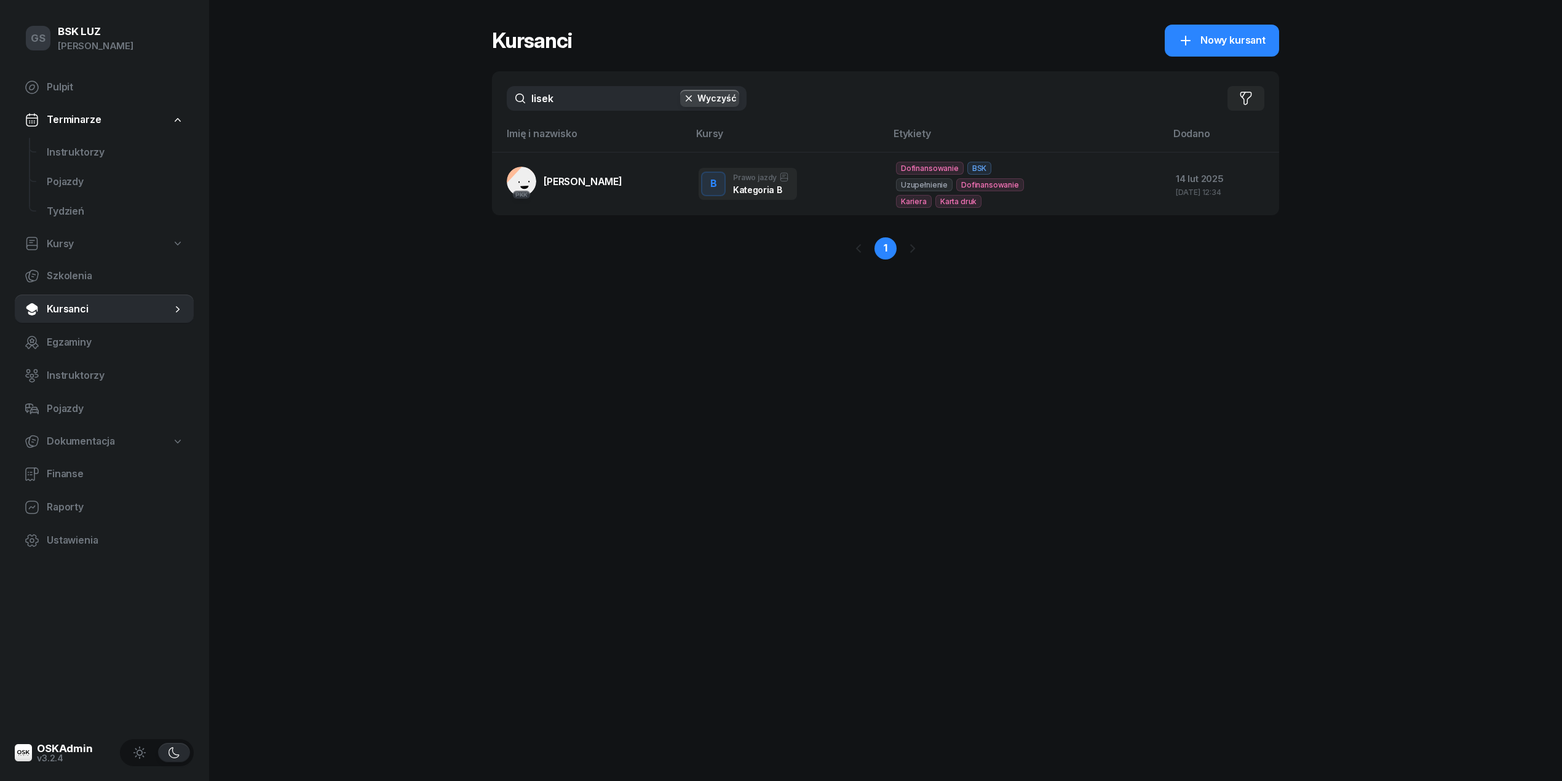
click at [576, 97] on input "lisek" at bounding box center [627, 98] width 240 height 25
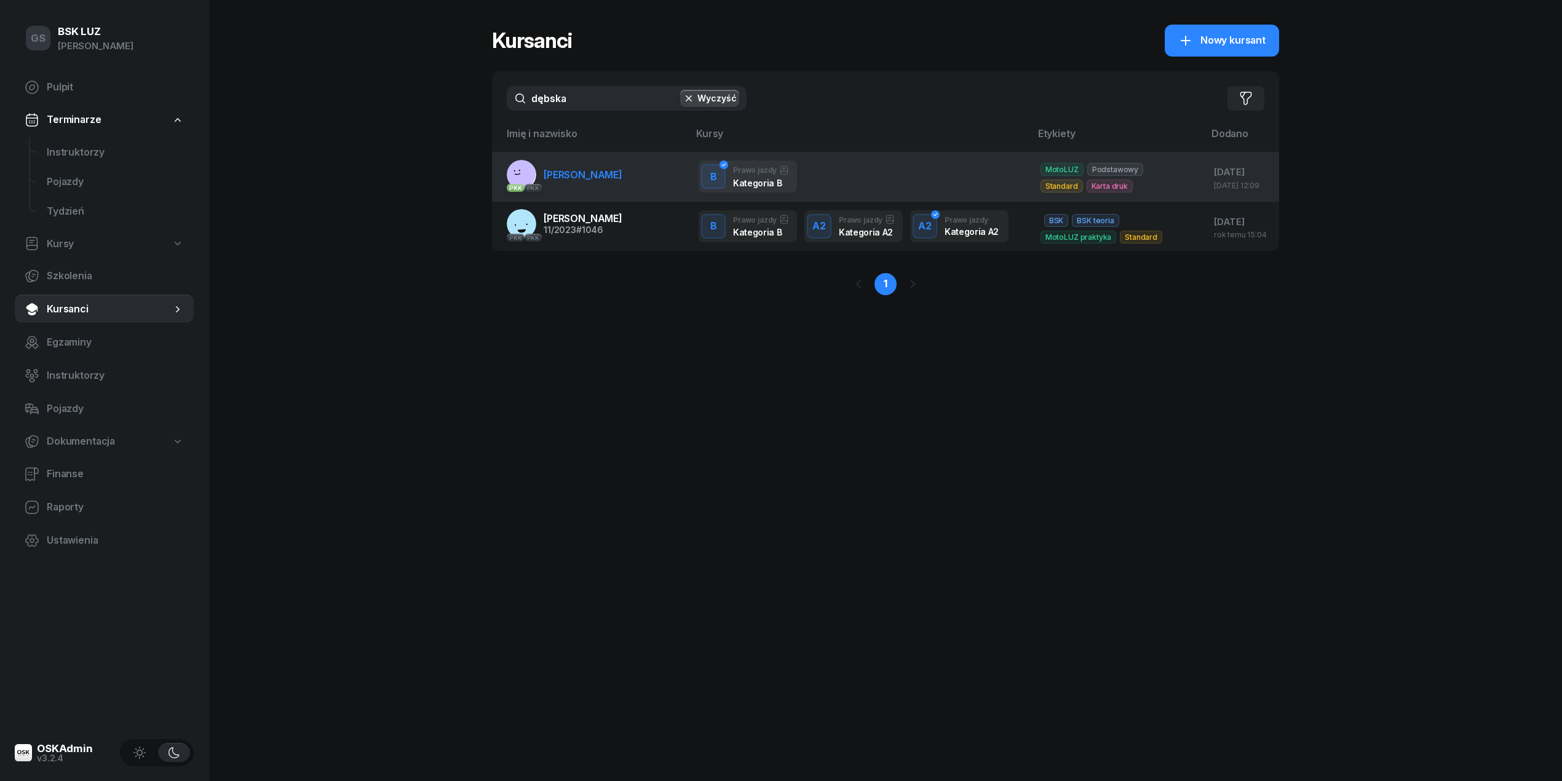
type input "dębska"
click at [590, 170] on span "DĘBSKA ANNA" at bounding box center [583, 174] width 79 height 12
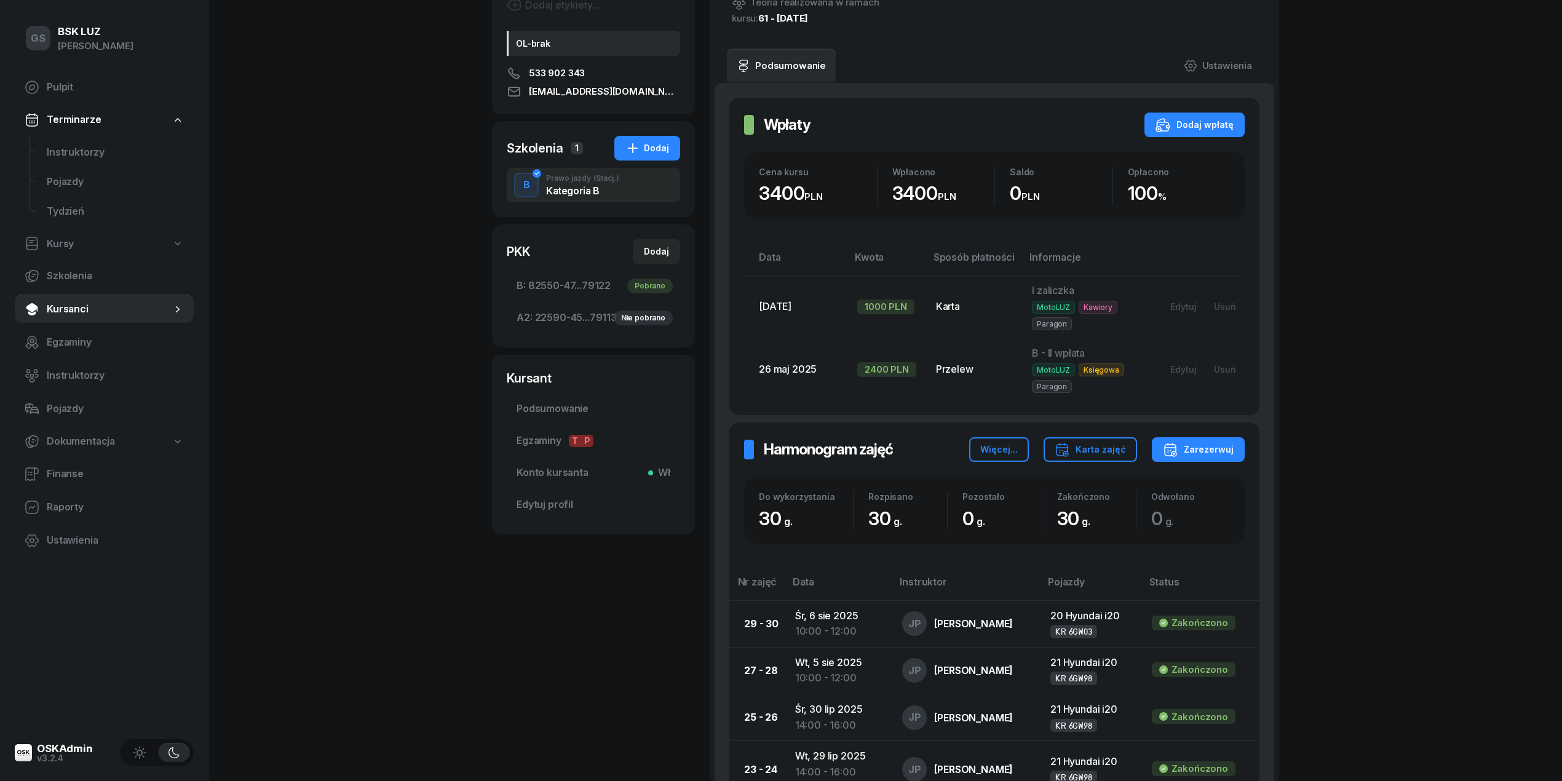
scroll to position [175, 0]
click at [653, 141] on div "Dodaj" at bounding box center [647, 148] width 44 height 15
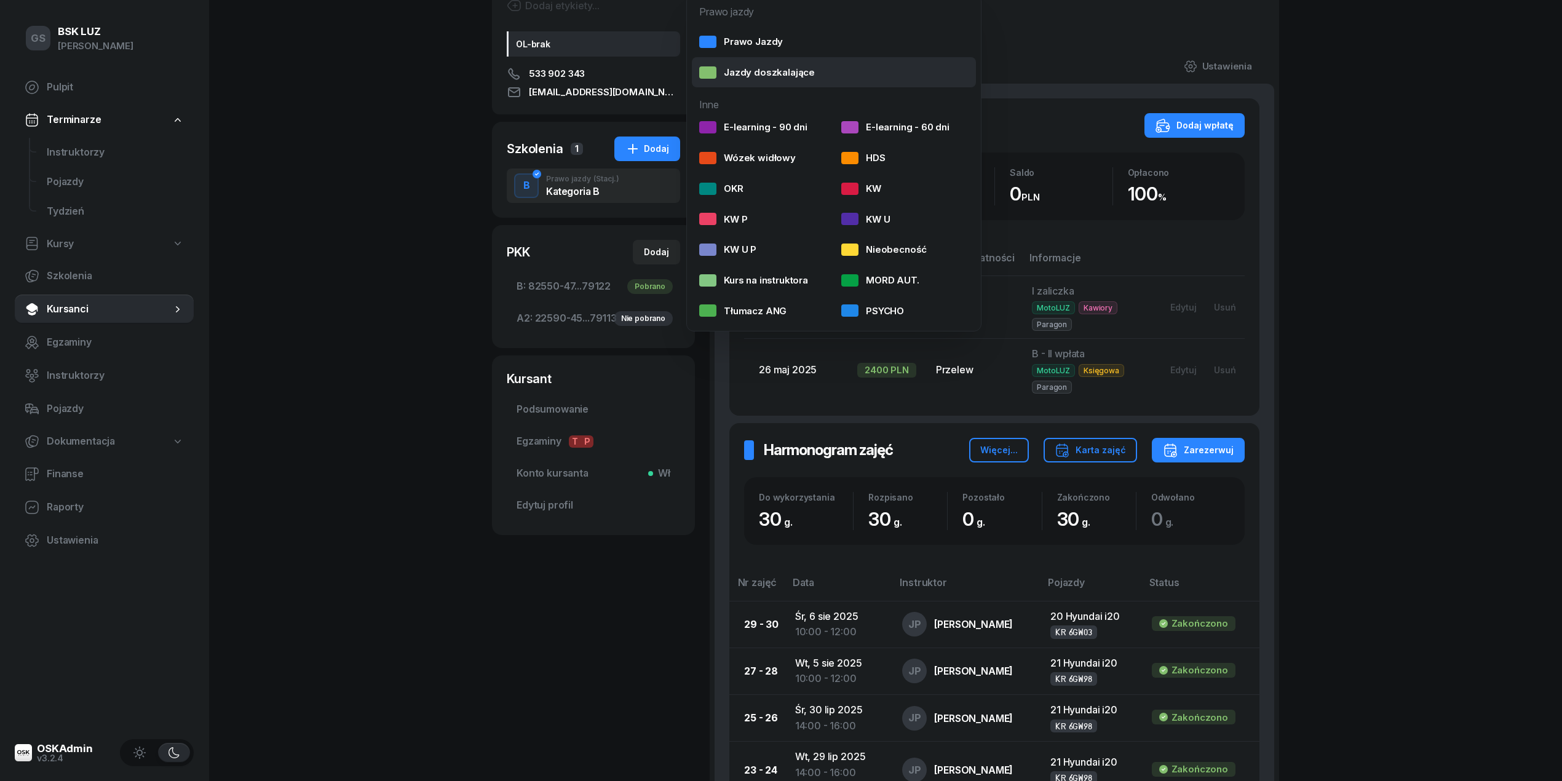
click at [768, 80] on div "Jazdy doszkalające" at bounding box center [757, 73] width 116 height 16
select select "B"
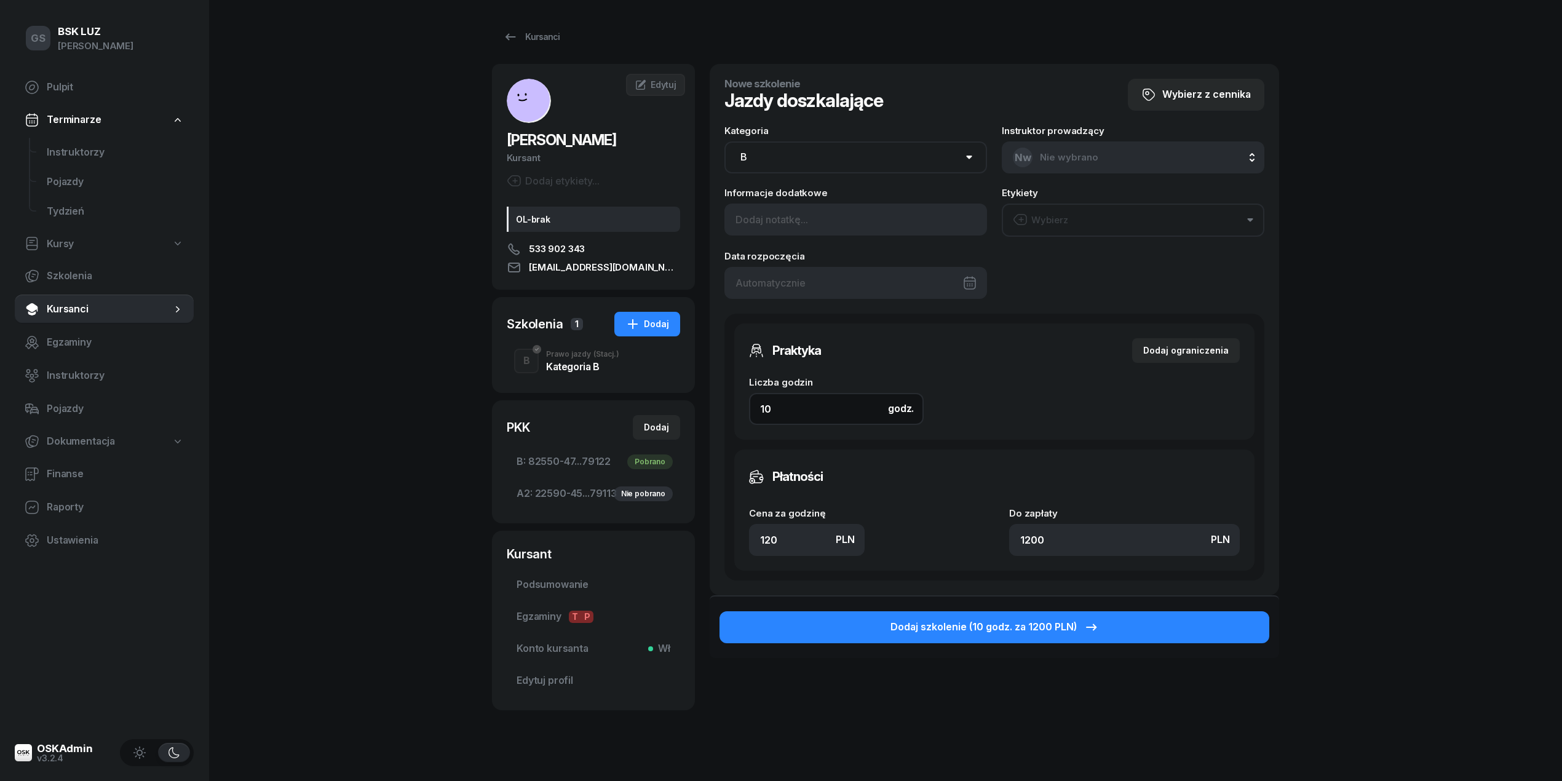
click at [842, 410] on input "10" at bounding box center [836, 409] width 175 height 32
type input "2"
type input "240"
type input "2"
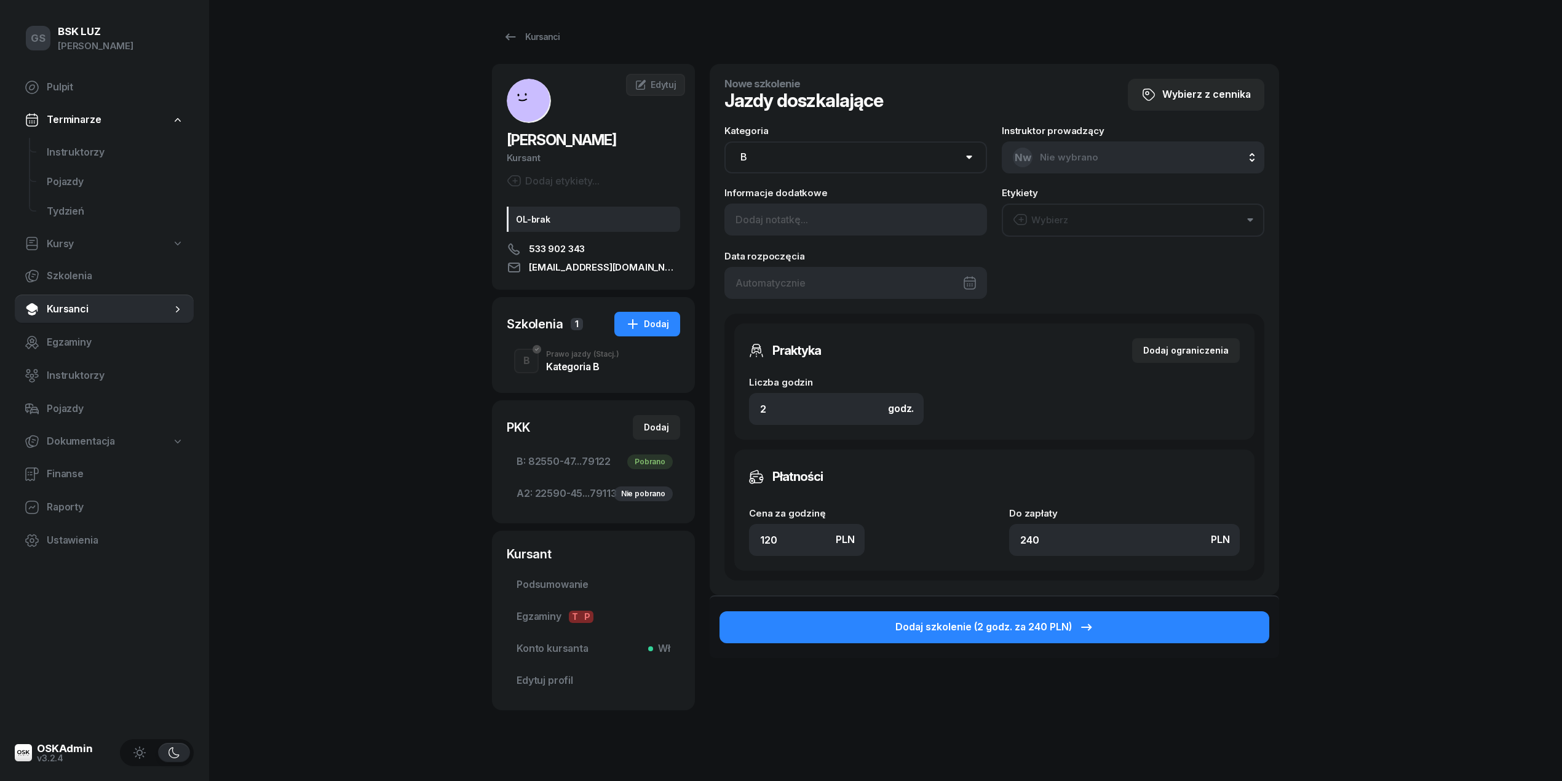
click at [791, 541] on input "120" at bounding box center [807, 540] width 116 height 32
type input "12"
type input "24"
type input "1"
type input "2"
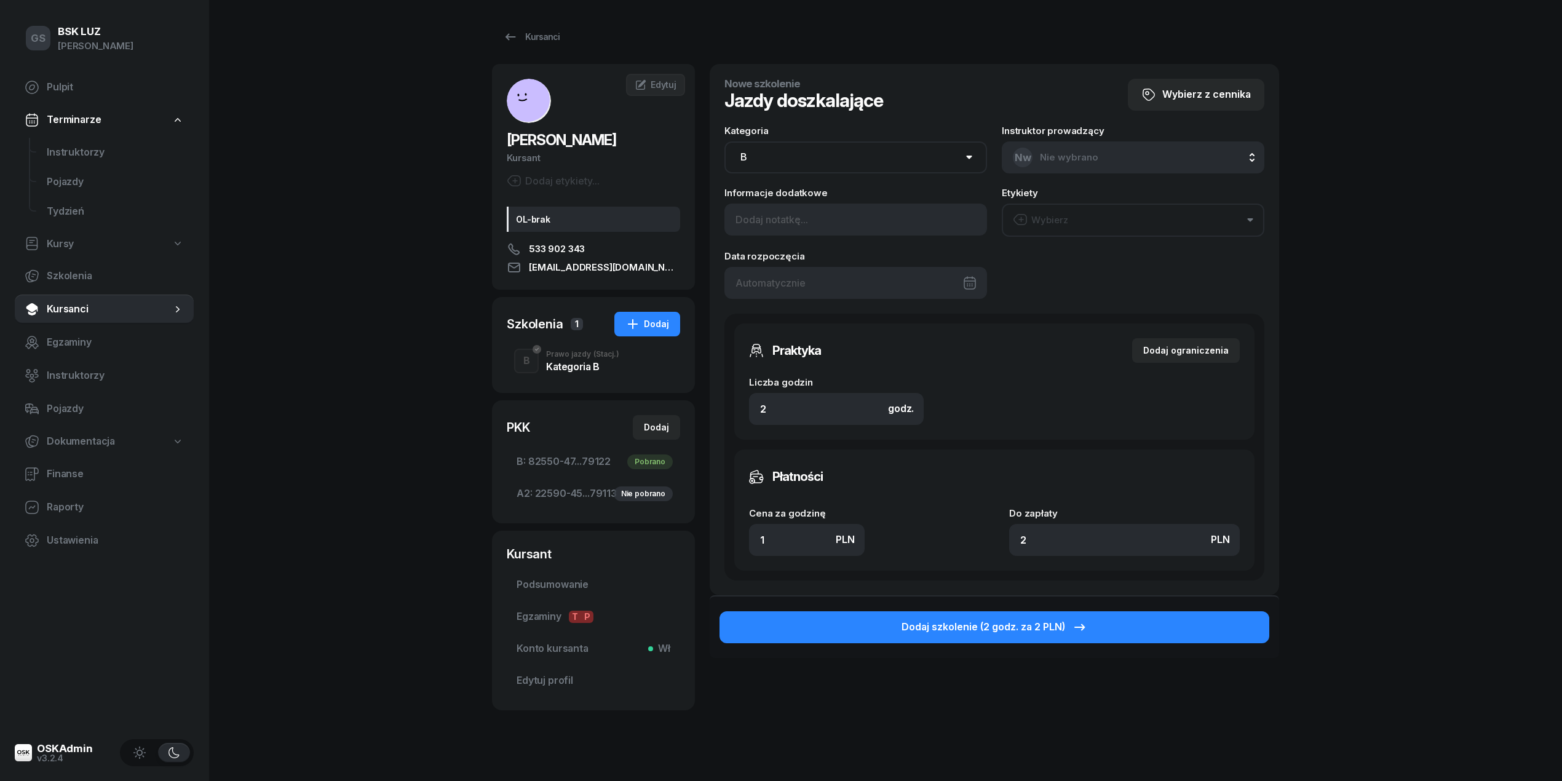
type input "13"
type input "26"
type input "130"
type input "260"
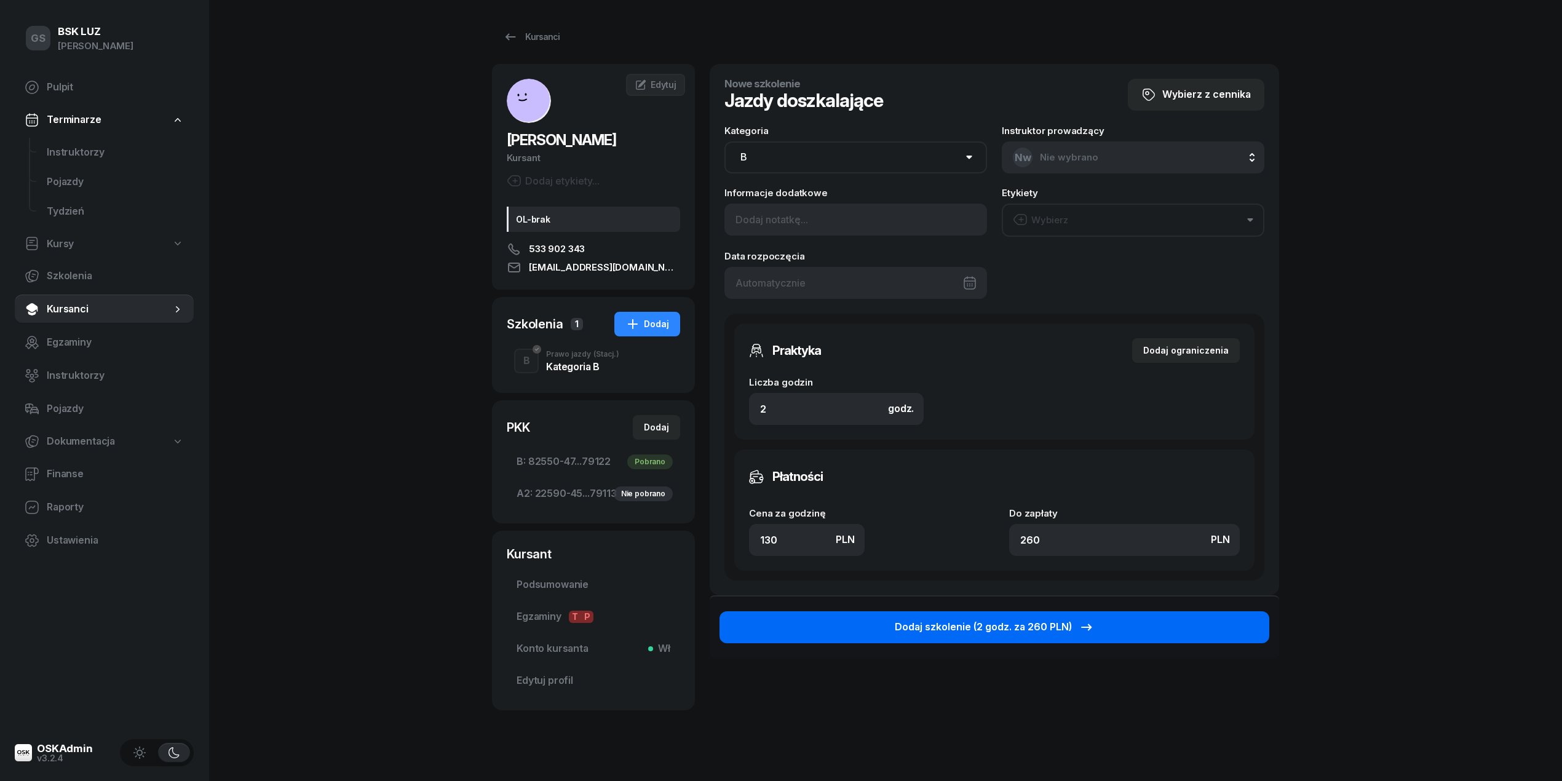
type input "130"
click at [898, 628] on div "Dodaj szkolenie (2 godz. za 260 PLN)" at bounding box center [994, 627] width 199 height 16
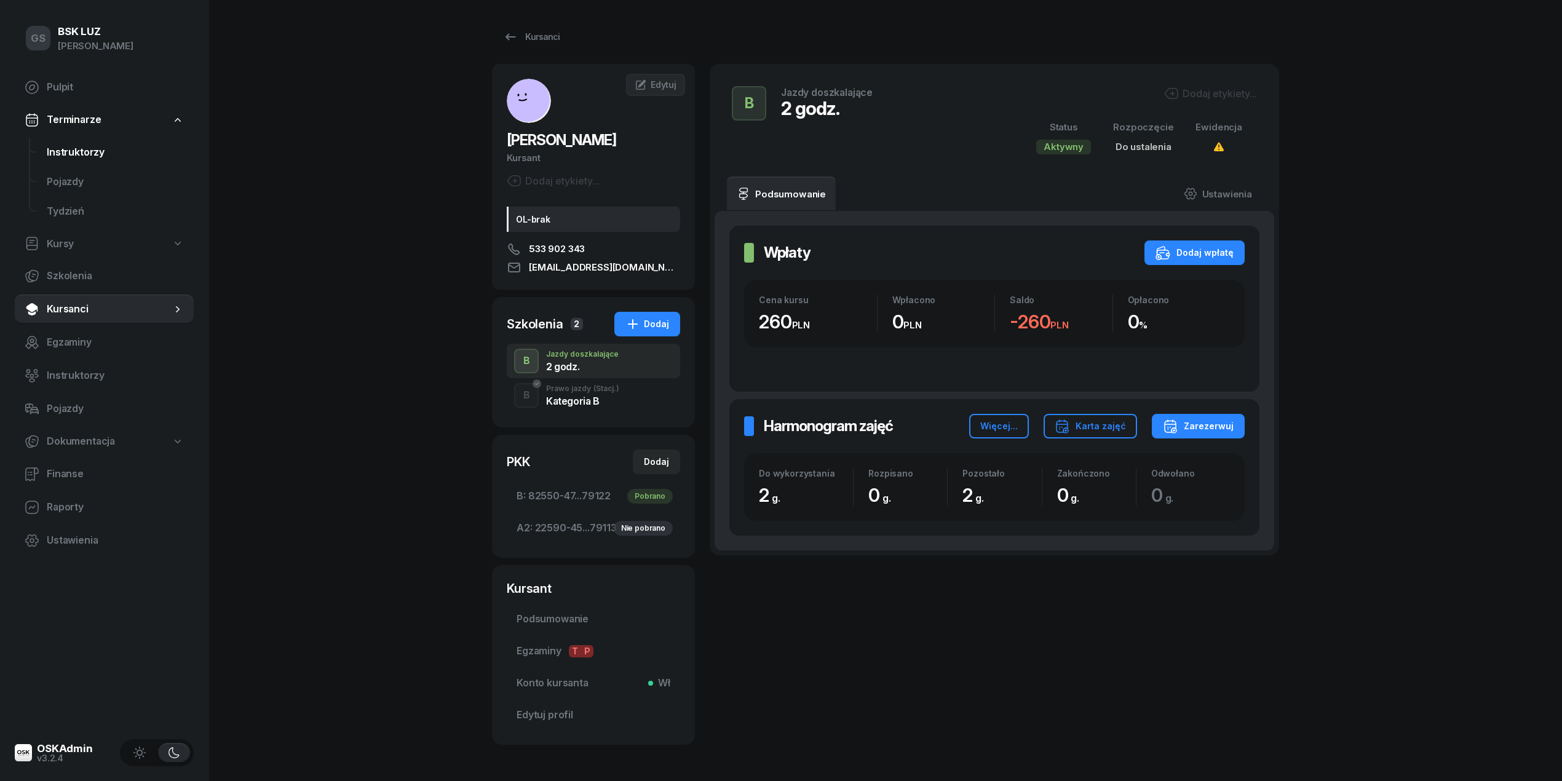
click at [112, 152] on span "Instruktorzy" at bounding box center [115, 153] width 137 height 16
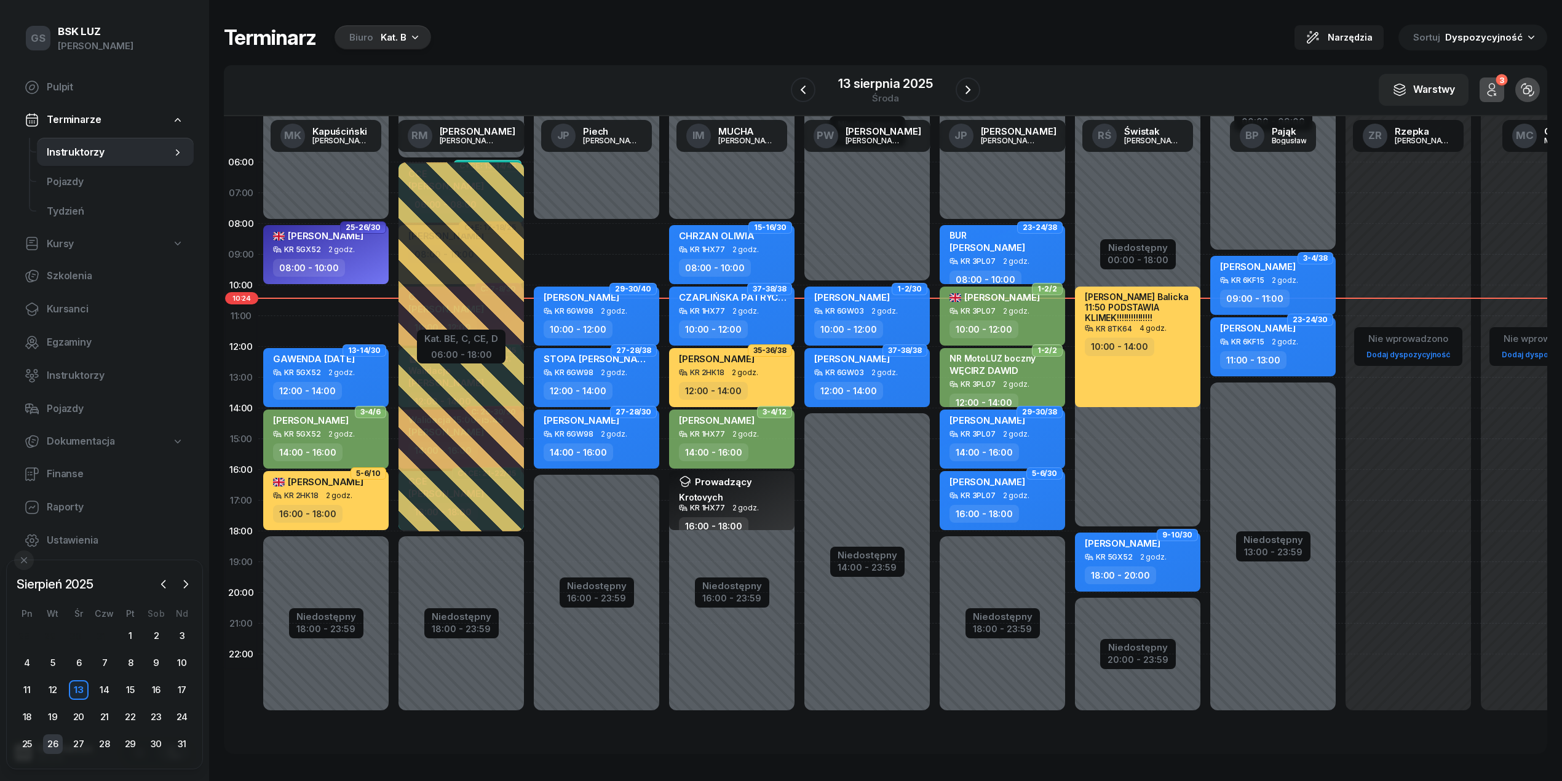
click at [60, 748] on div "26" at bounding box center [53, 744] width 20 height 20
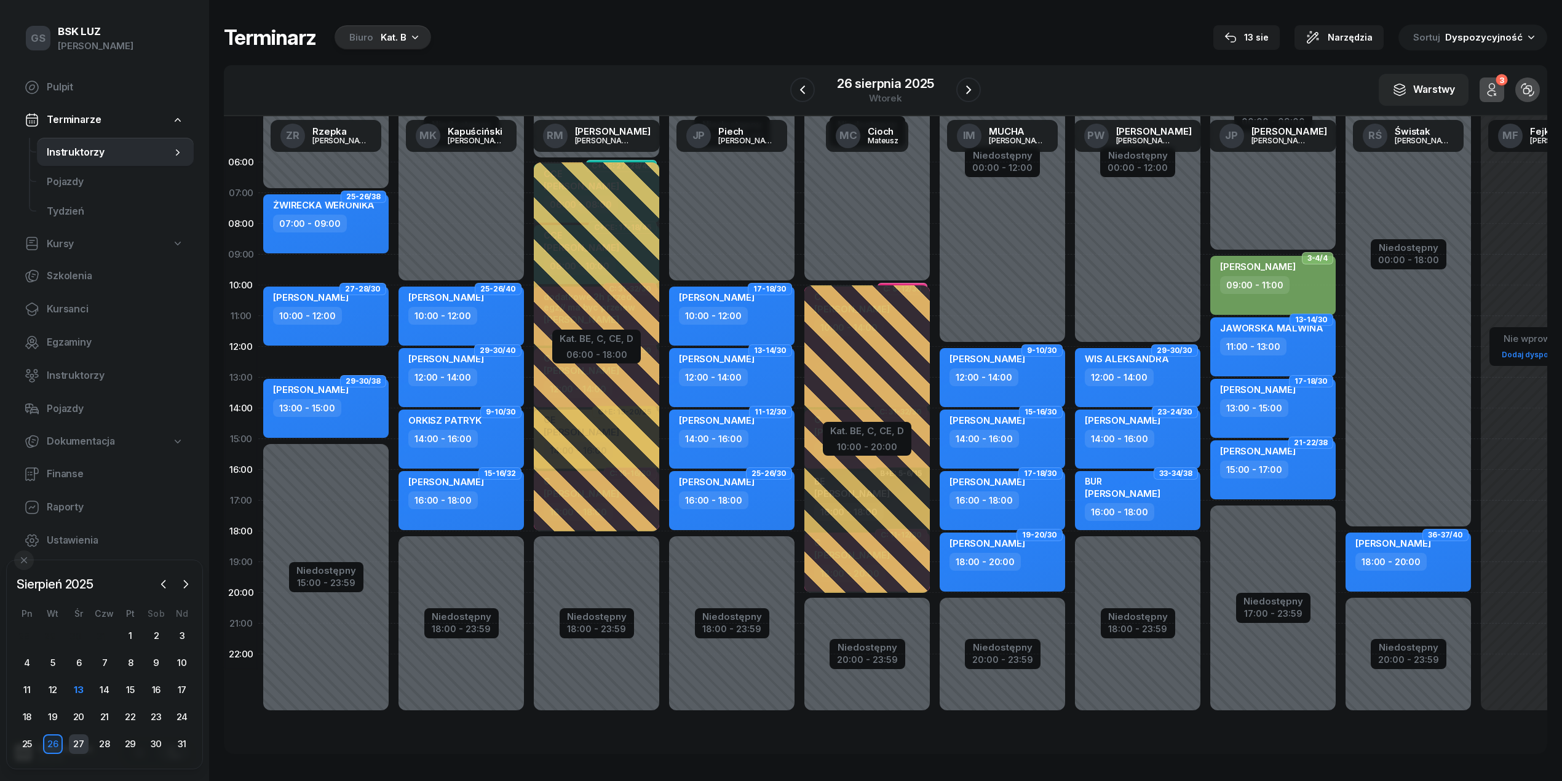
click at [74, 748] on div "27" at bounding box center [79, 744] width 20 height 20
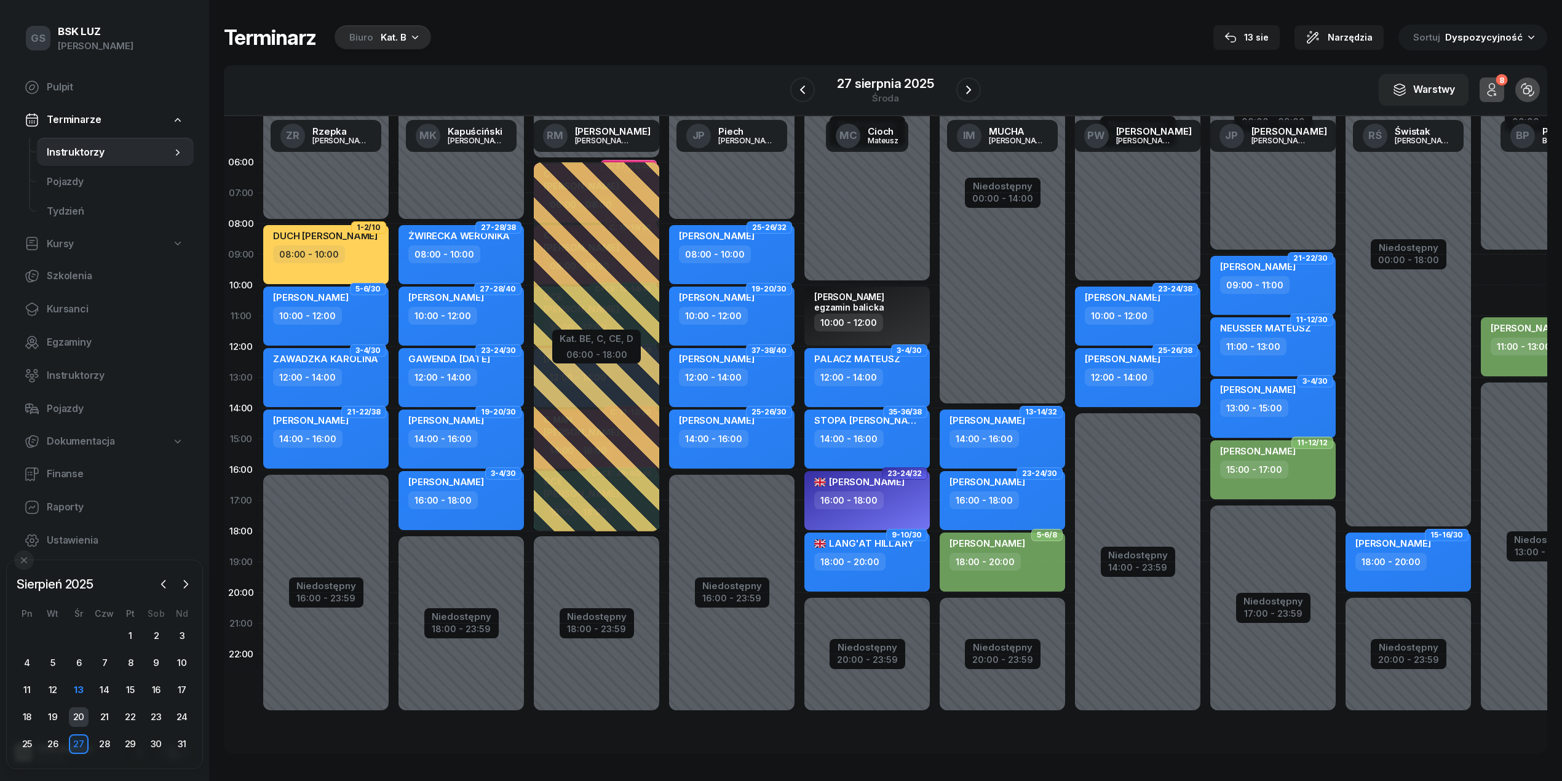
click at [87, 724] on div "20" at bounding box center [79, 717] width 20 height 20
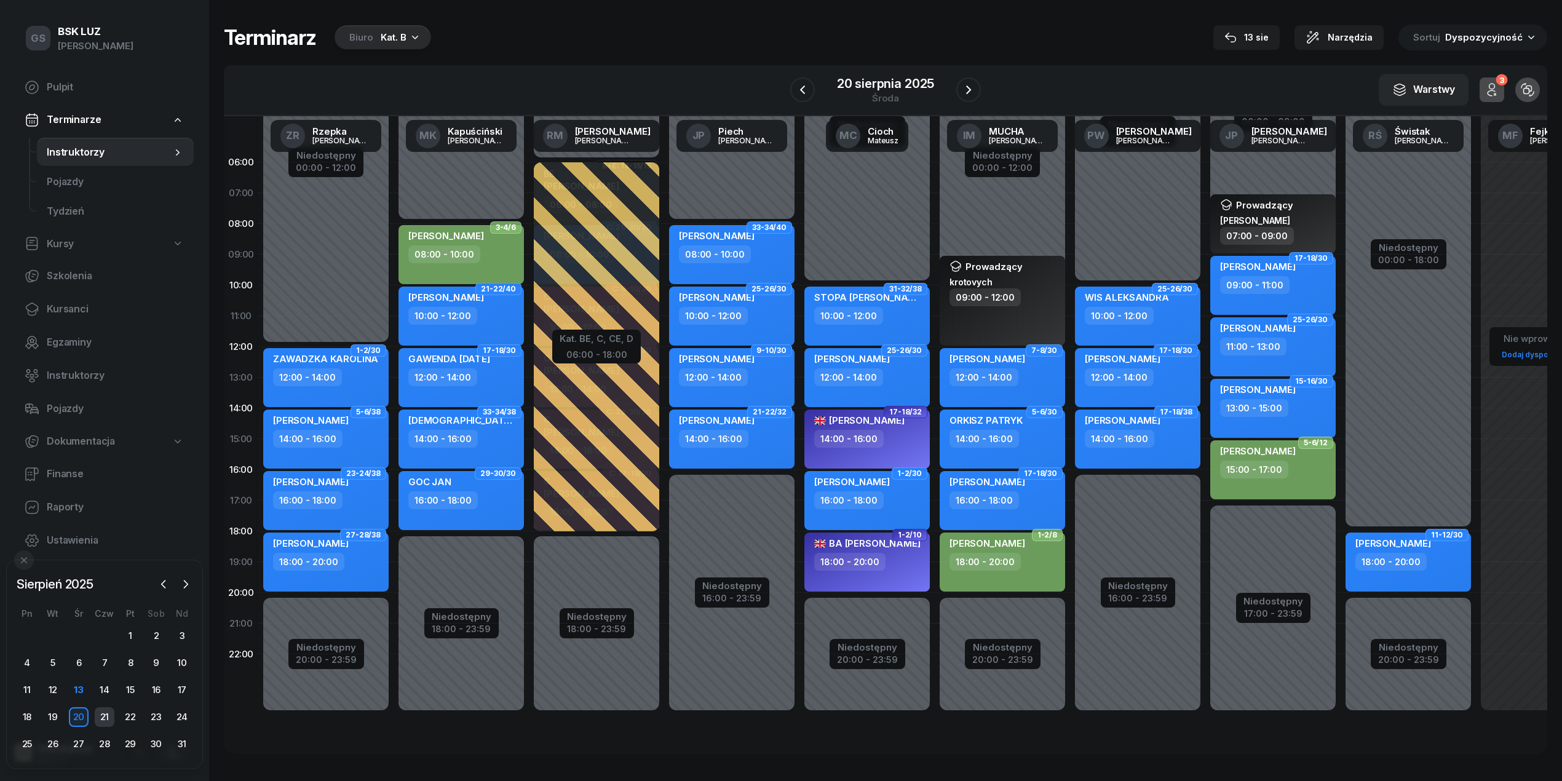
click at [111, 714] on div "21" at bounding box center [105, 717] width 20 height 20
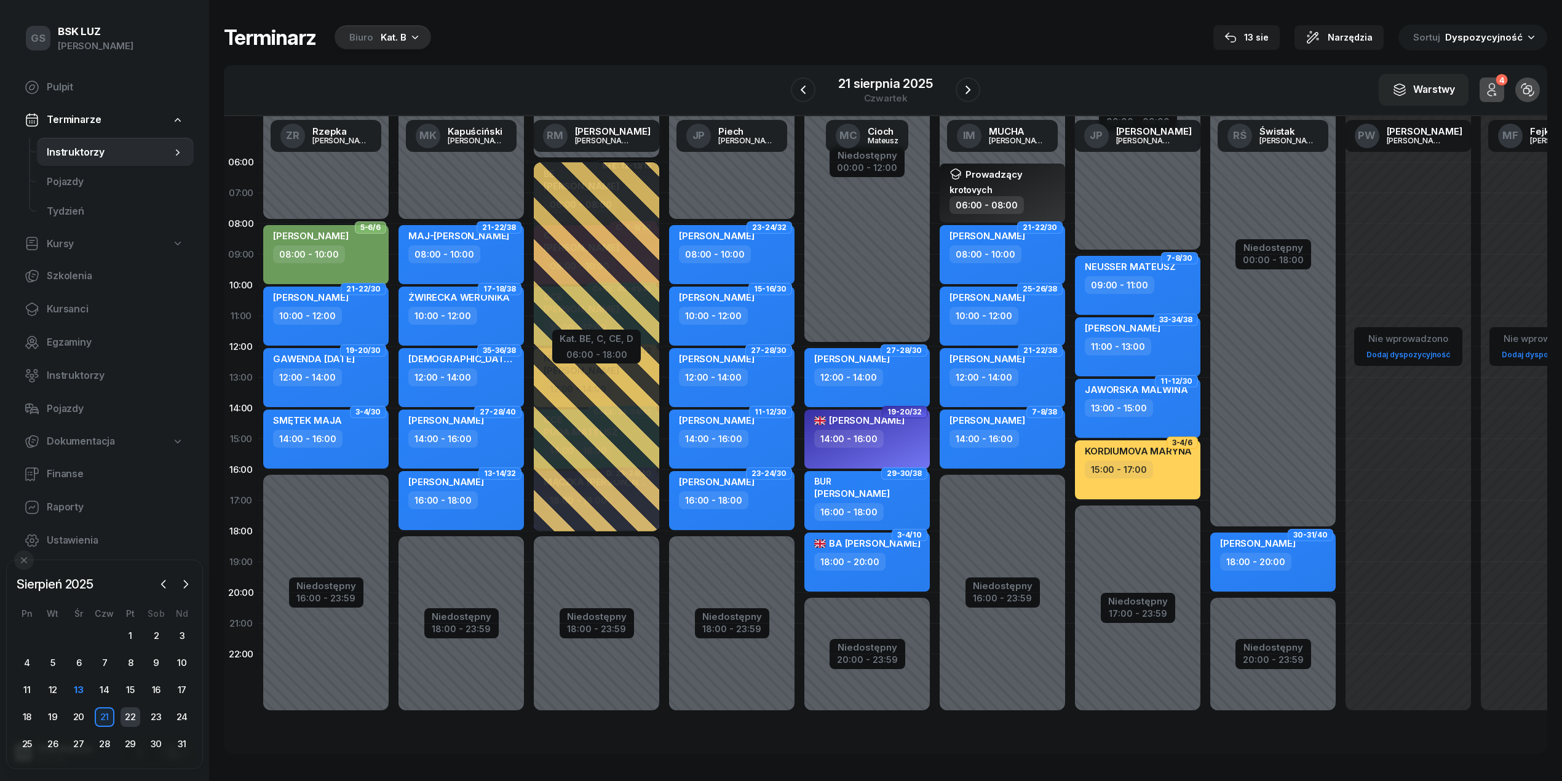
click at [124, 719] on div "22" at bounding box center [131, 717] width 20 height 20
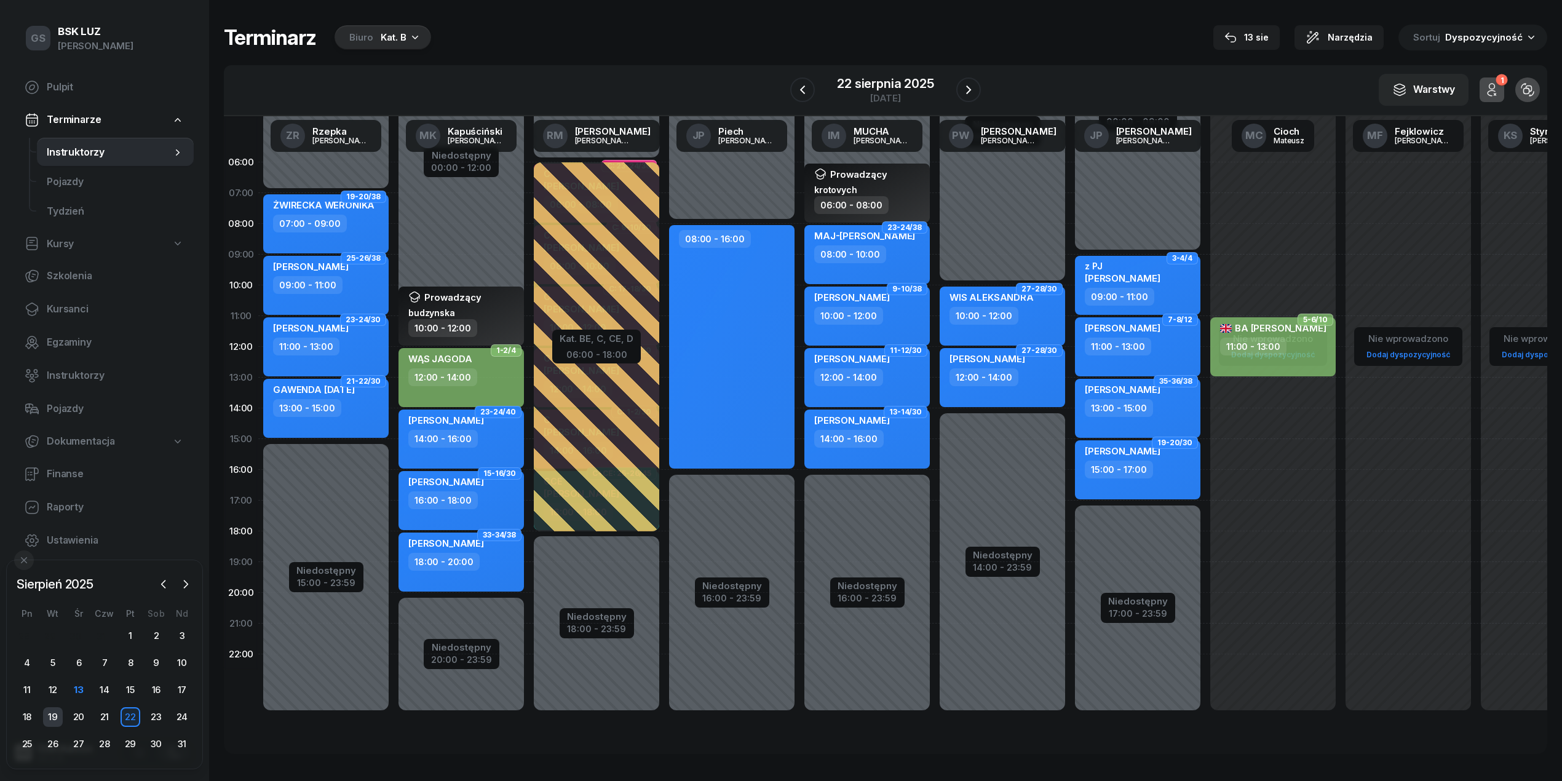
click at [43, 717] on div "19" at bounding box center [53, 717] width 20 height 20
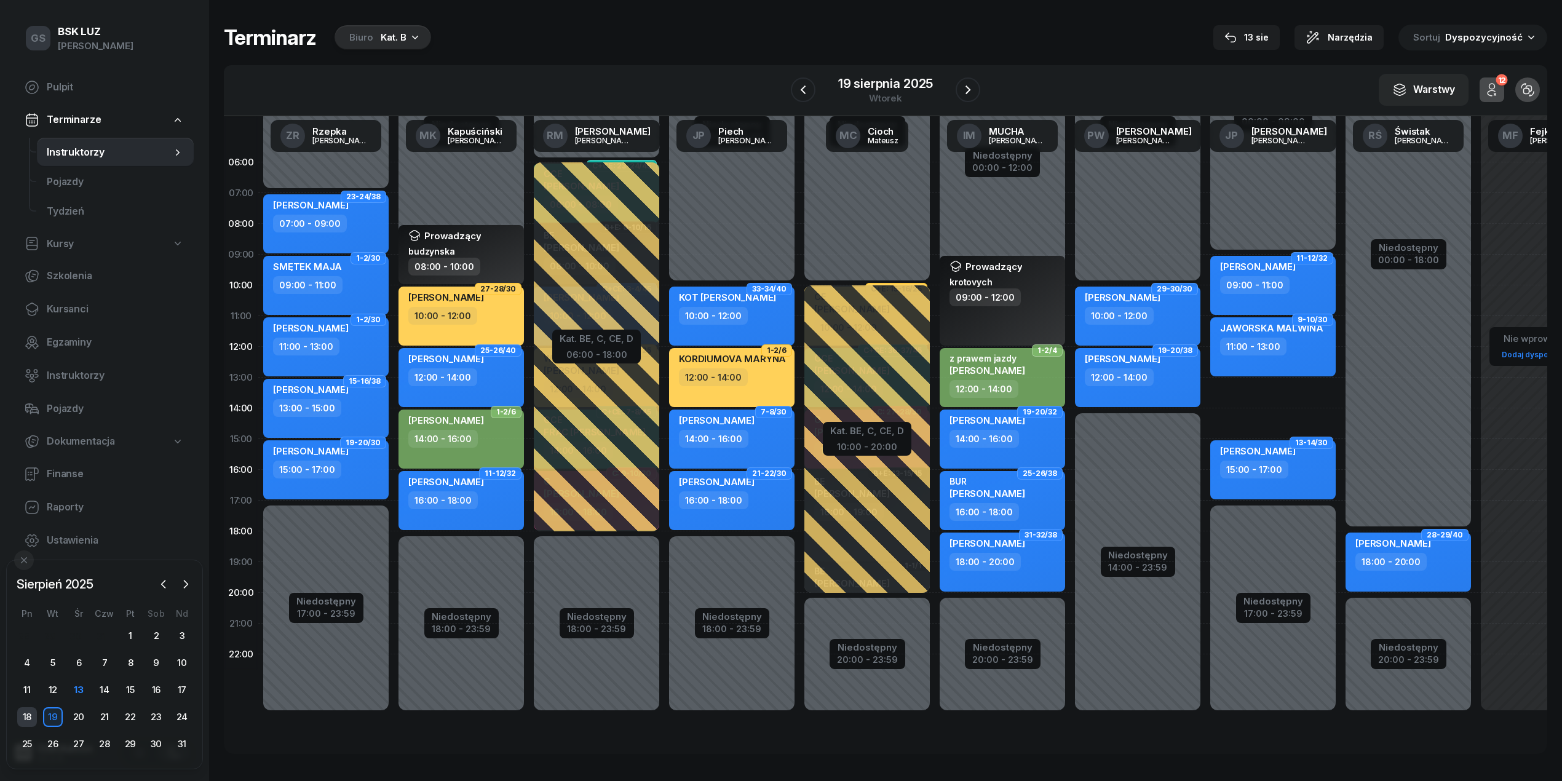
click at [31, 718] on div "18" at bounding box center [27, 717] width 20 height 20
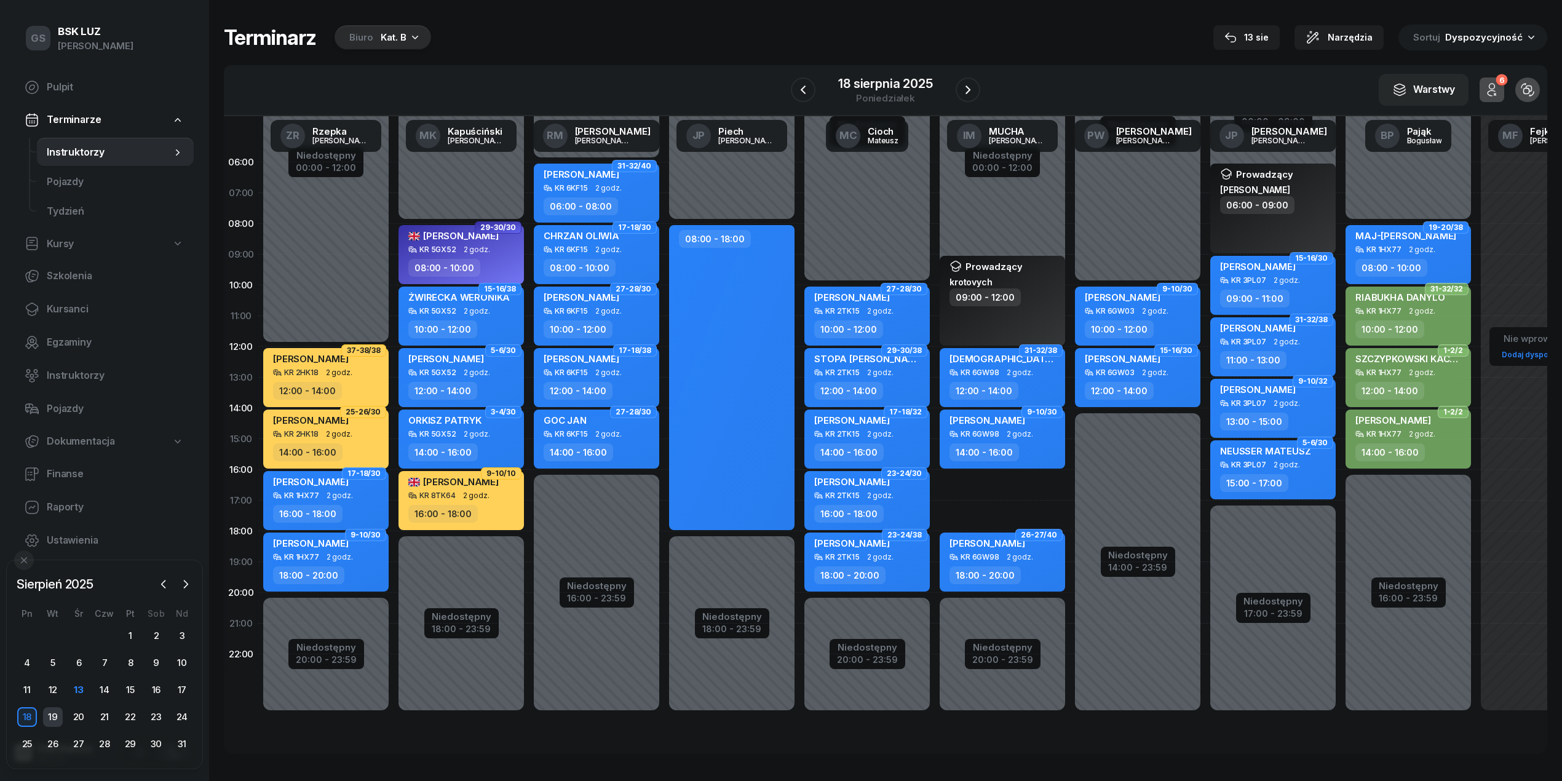
click at [50, 721] on div "19" at bounding box center [53, 717] width 20 height 20
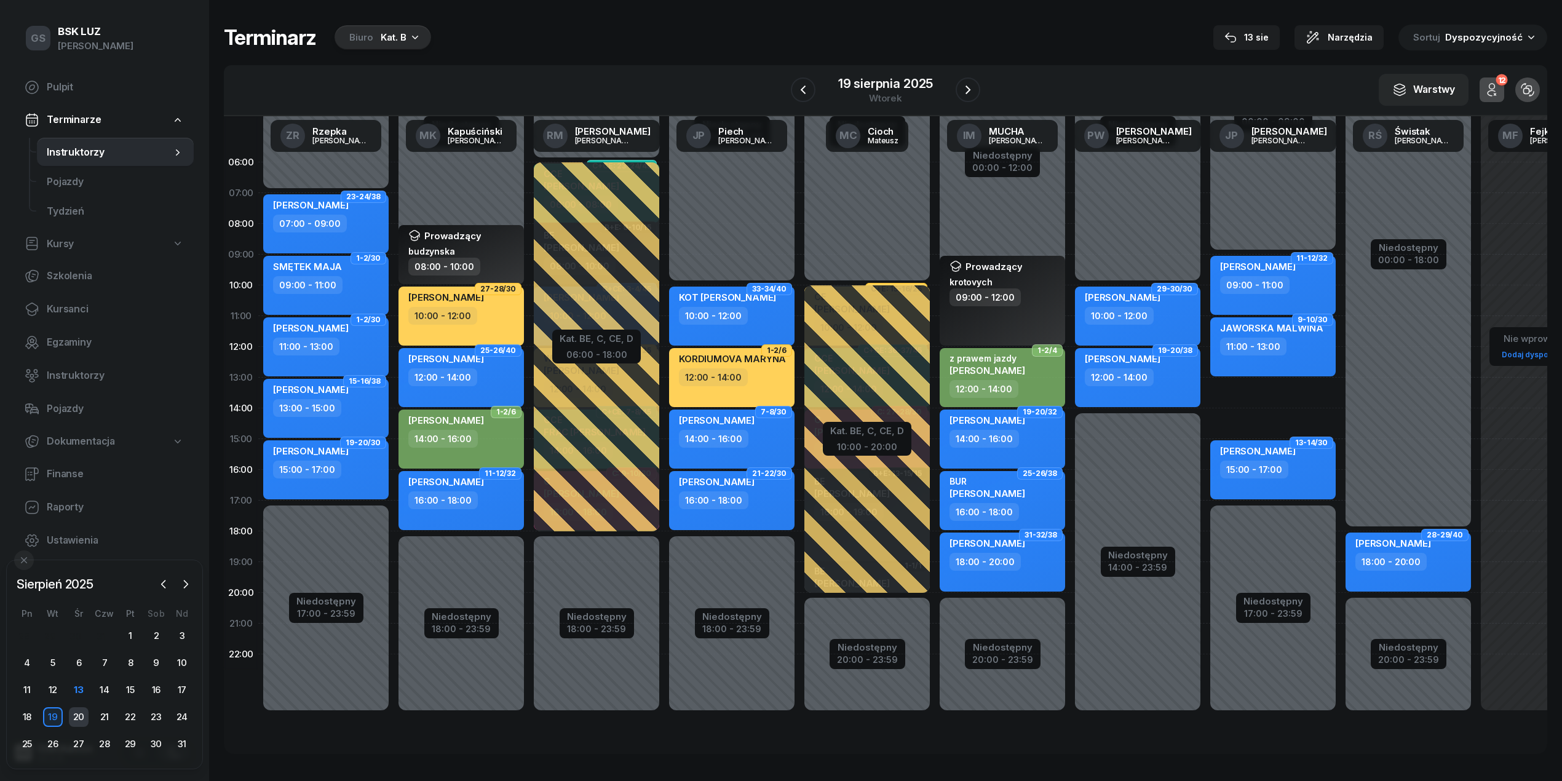
click at [84, 718] on div "20" at bounding box center [79, 717] width 20 height 20
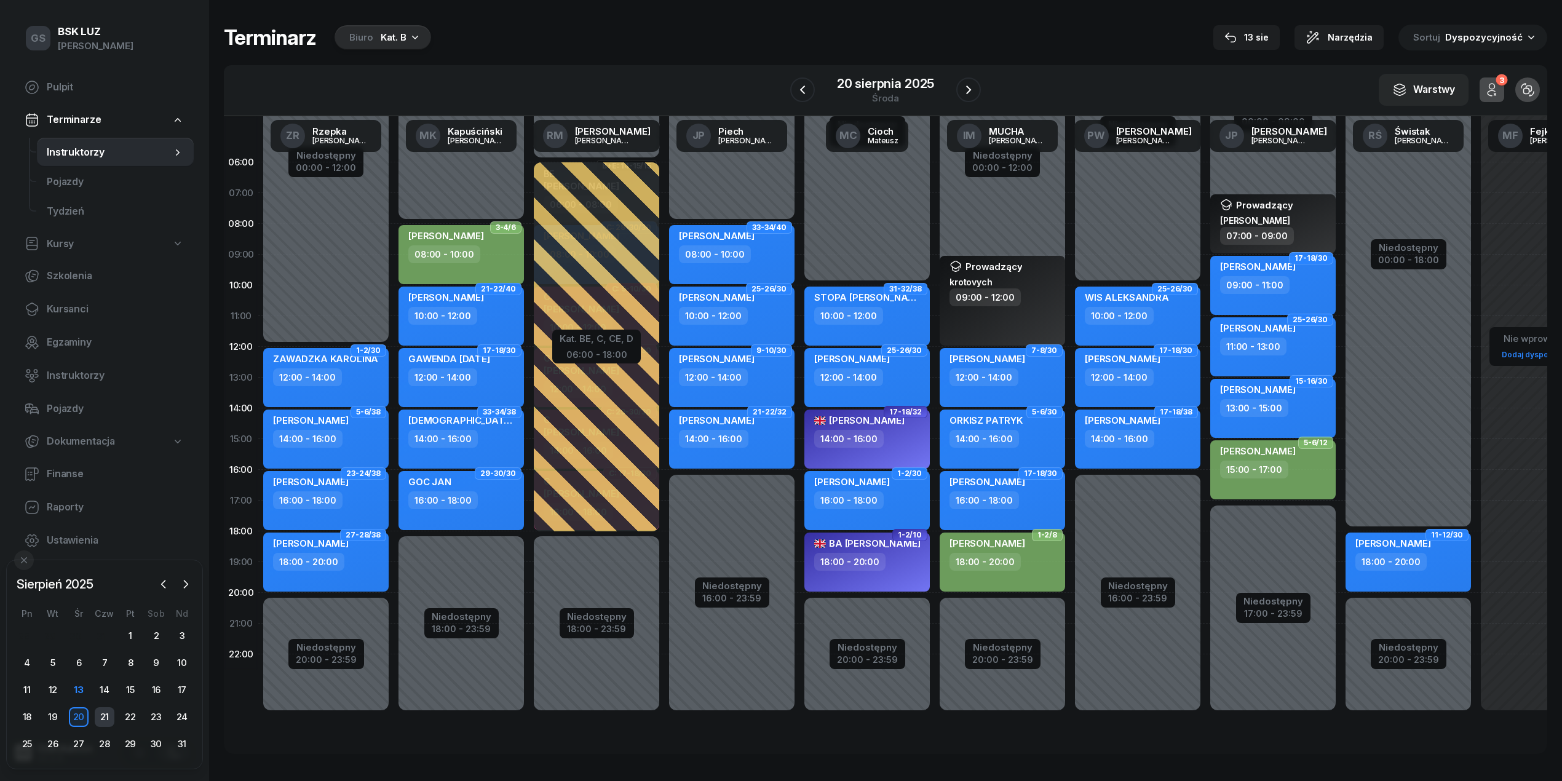
click at [100, 721] on div "21" at bounding box center [105, 717] width 20 height 20
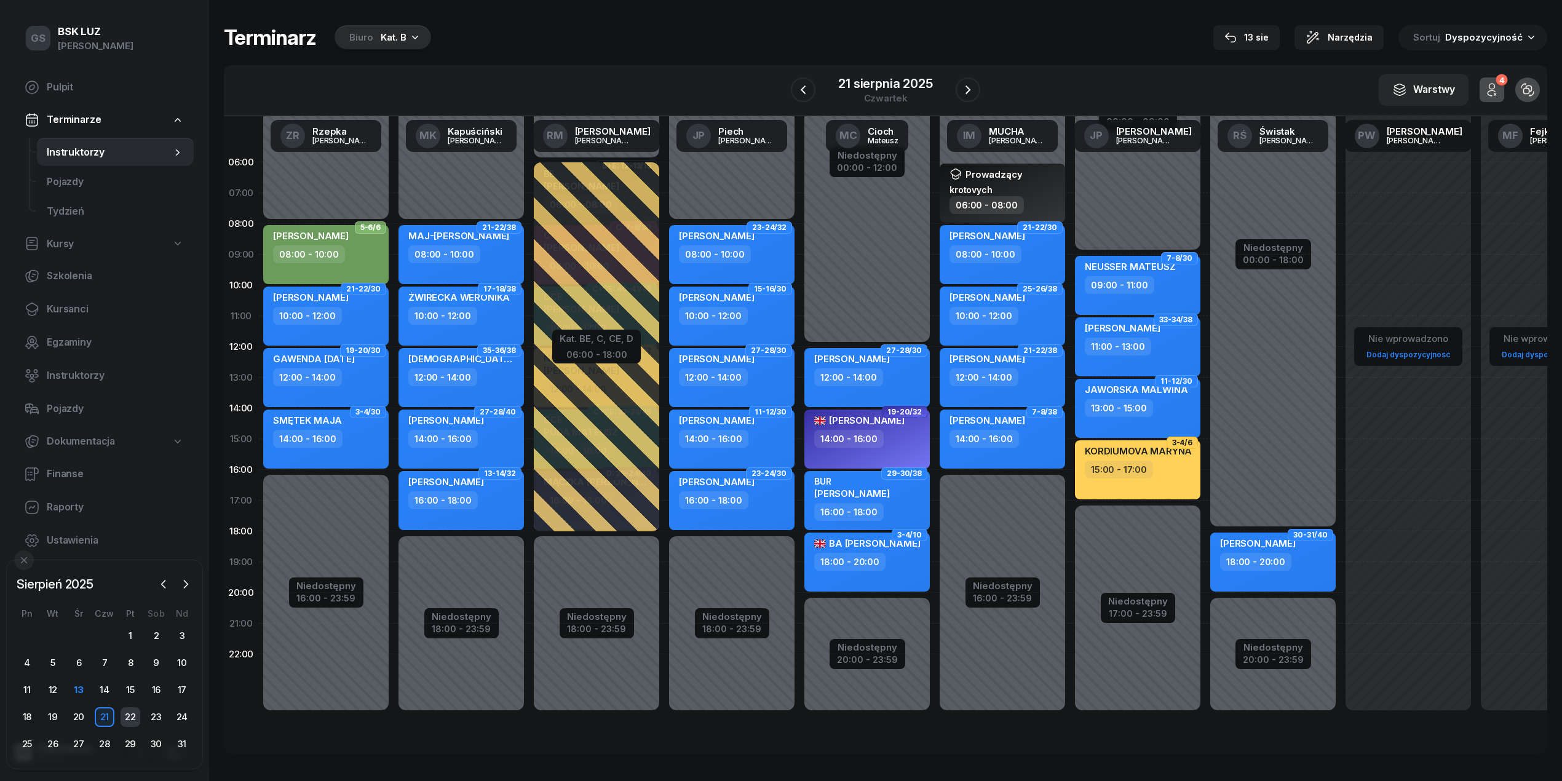
click at [130, 724] on div "22" at bounding box center [131, 717] width 20 height 20
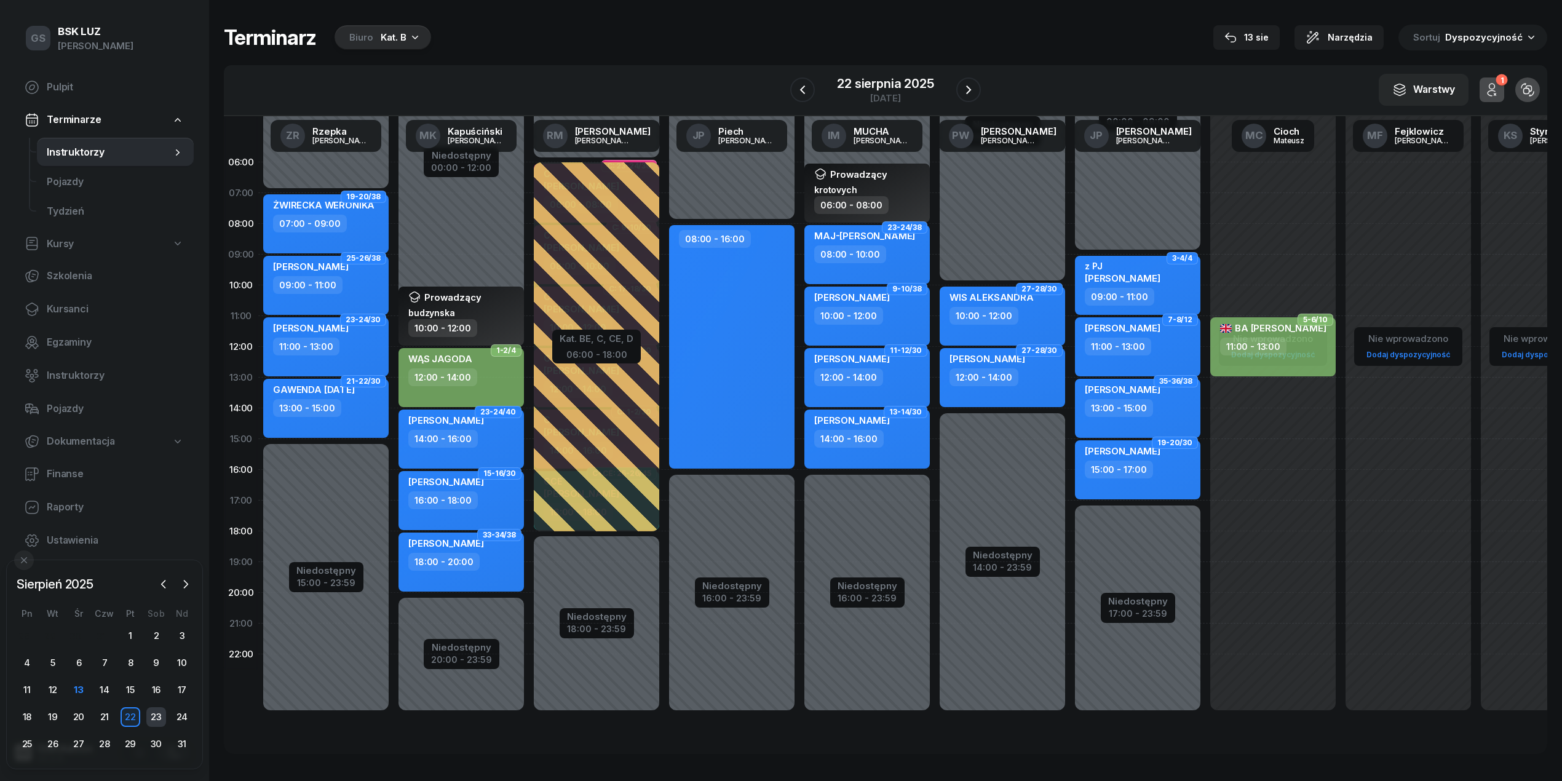
click at [153, 723] on div "23" at bounding box center [156, 717] width 20 height 20
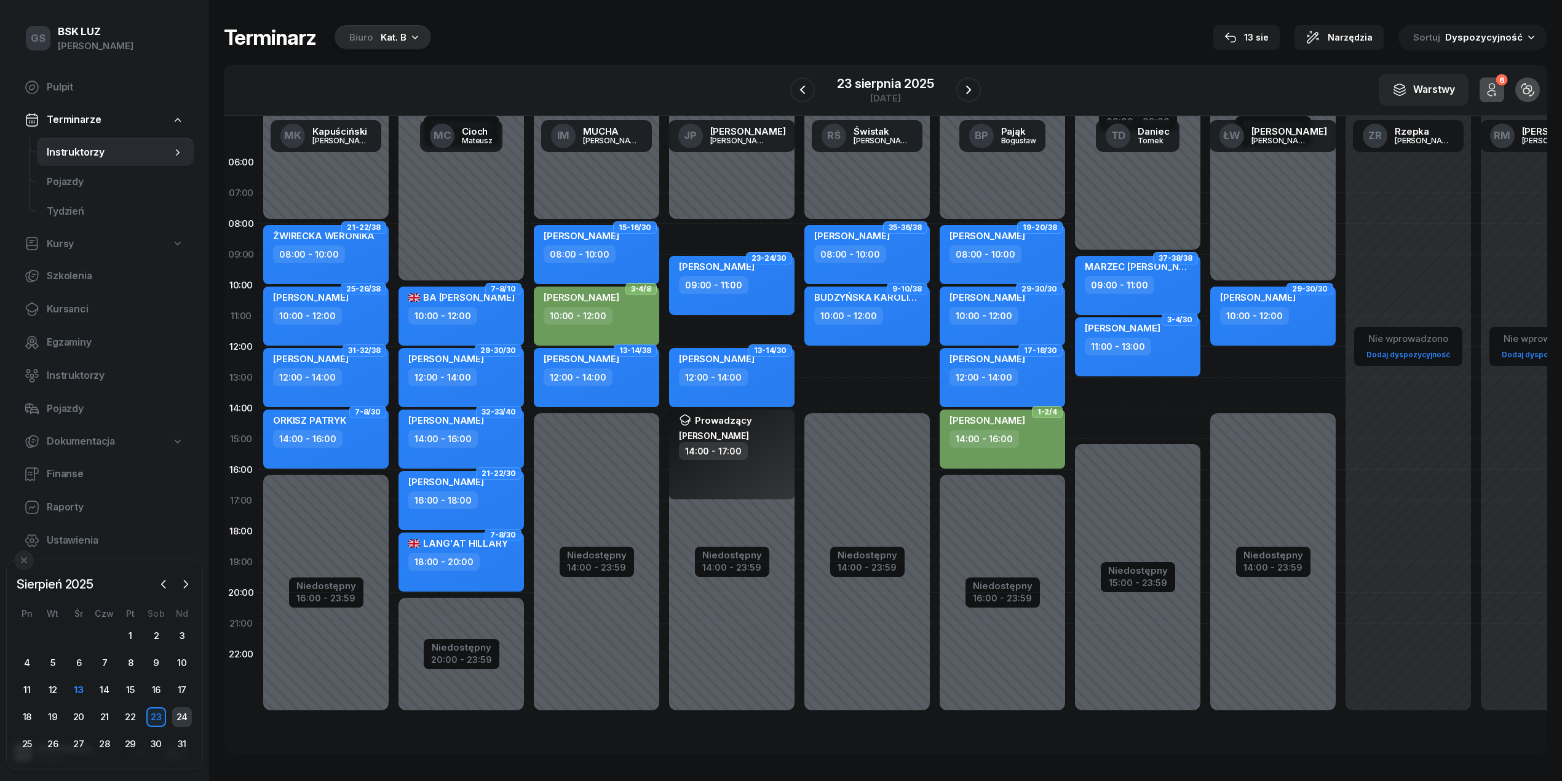
click at [183, 719] on div "24" at bounding box center [182, 717] width 20 height 20
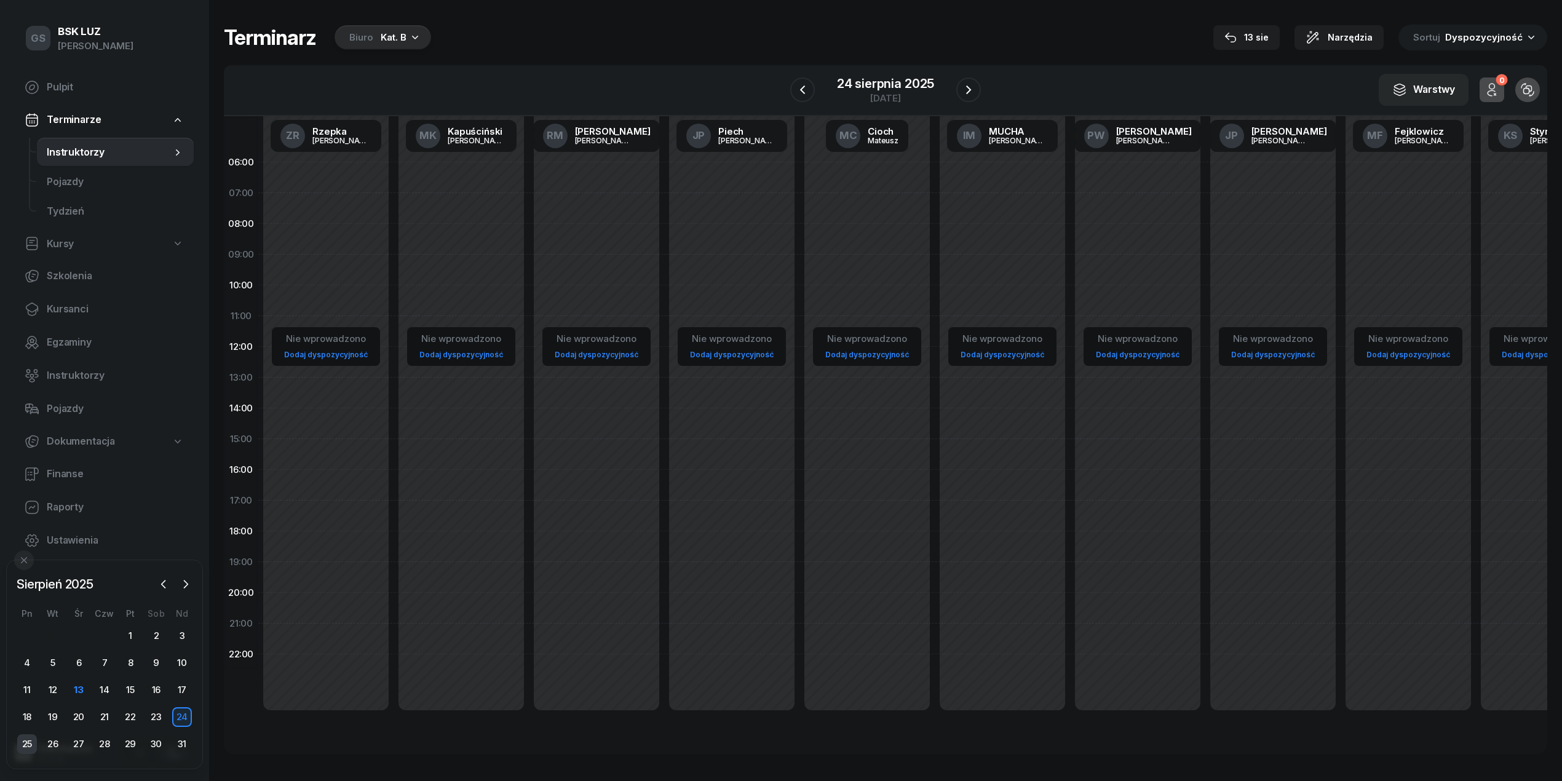
click at [33, 748] on div "25" at bounding box center [27, 744] width 20 height 20
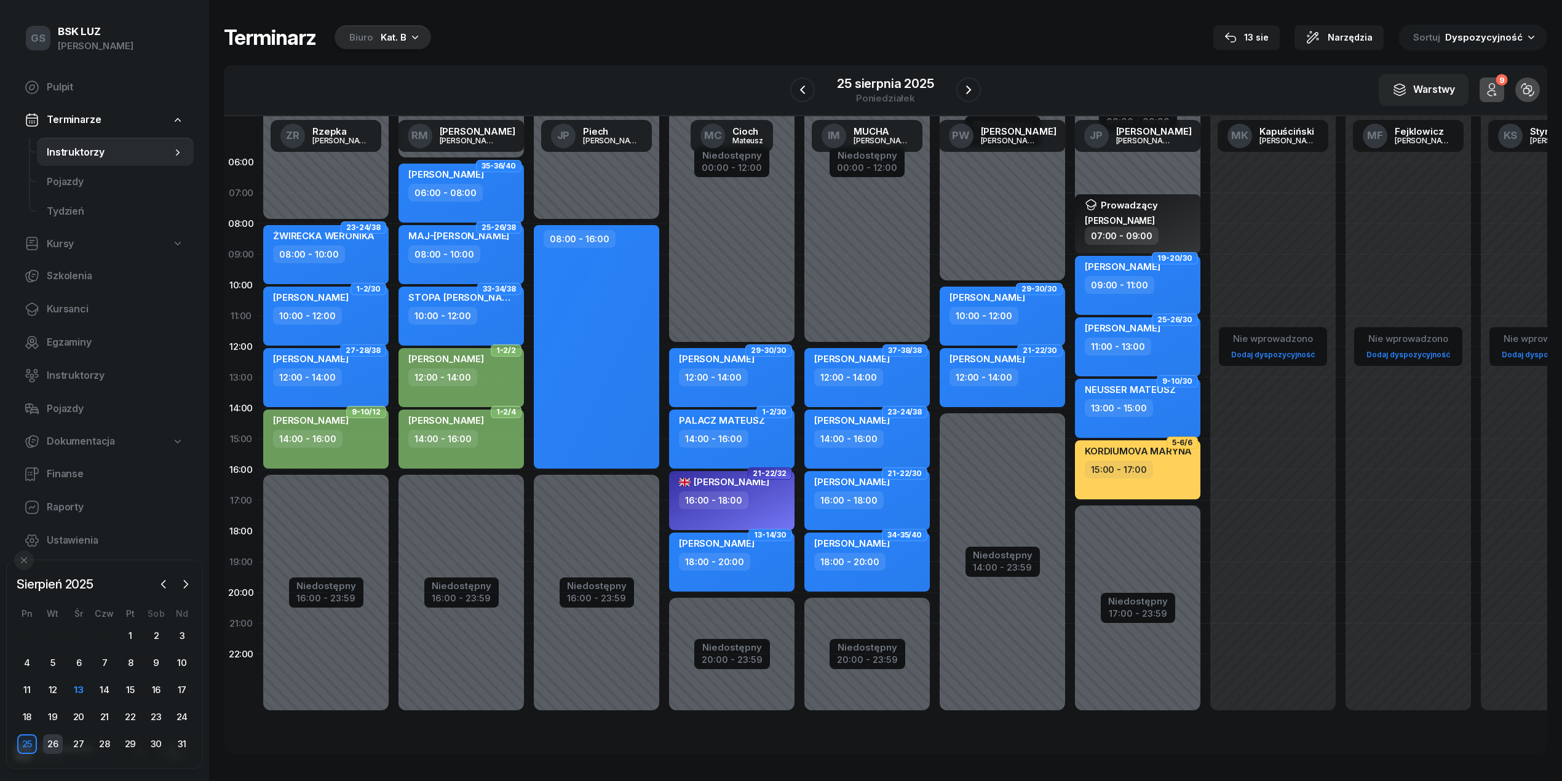
click at [49, 743] on div "26" at bounding box center [53, 744] width 20 height 20
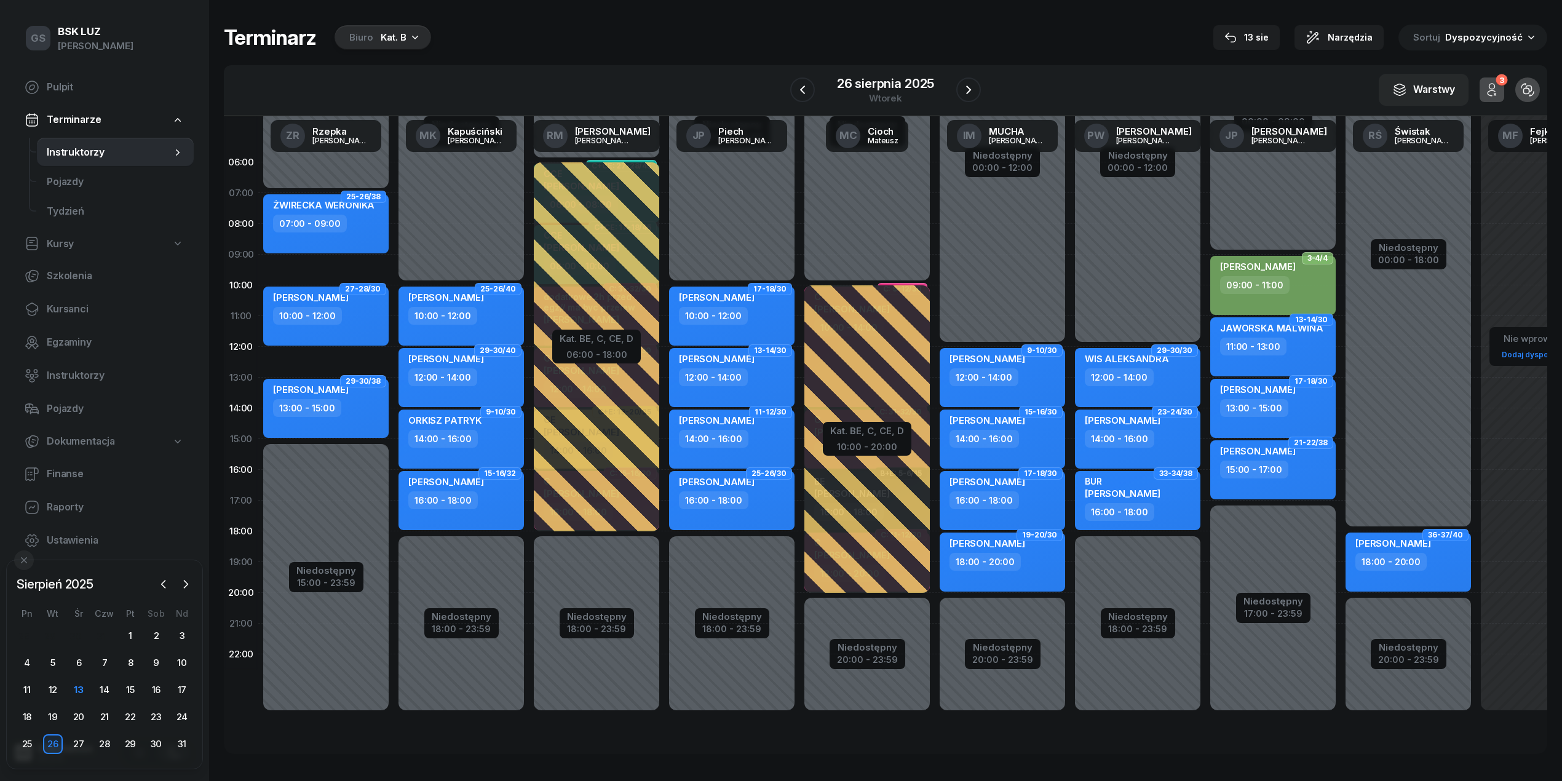
click at [60, 748] on div "26" at bounding box center [53, 744] width 20 height 20
click at [72, 746] on div "27" at bounding box center [79, 744] width 20 height 20
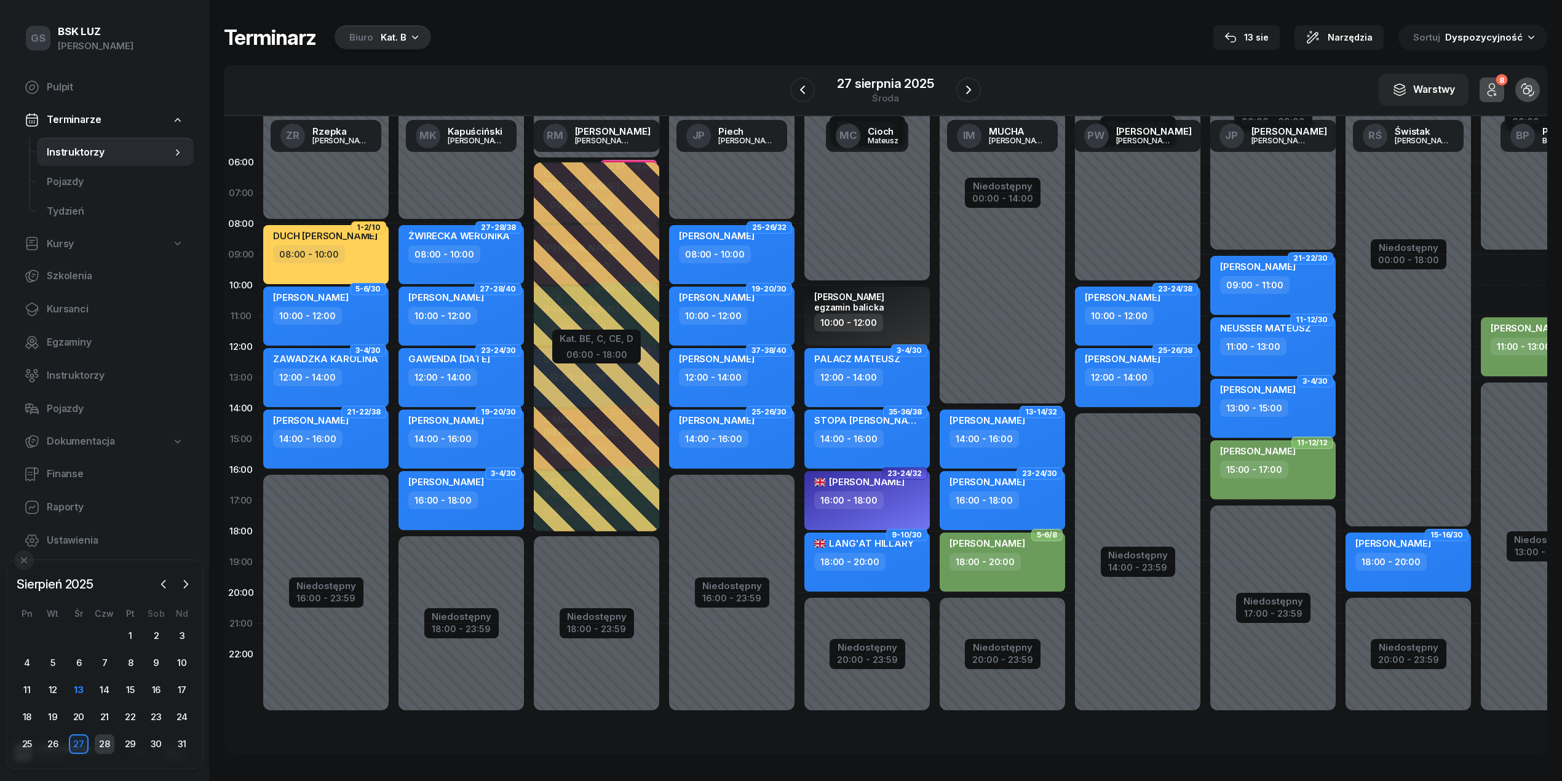
click at [102, 743] on div "28" at bounding box center [105, 744] width 20 height 20
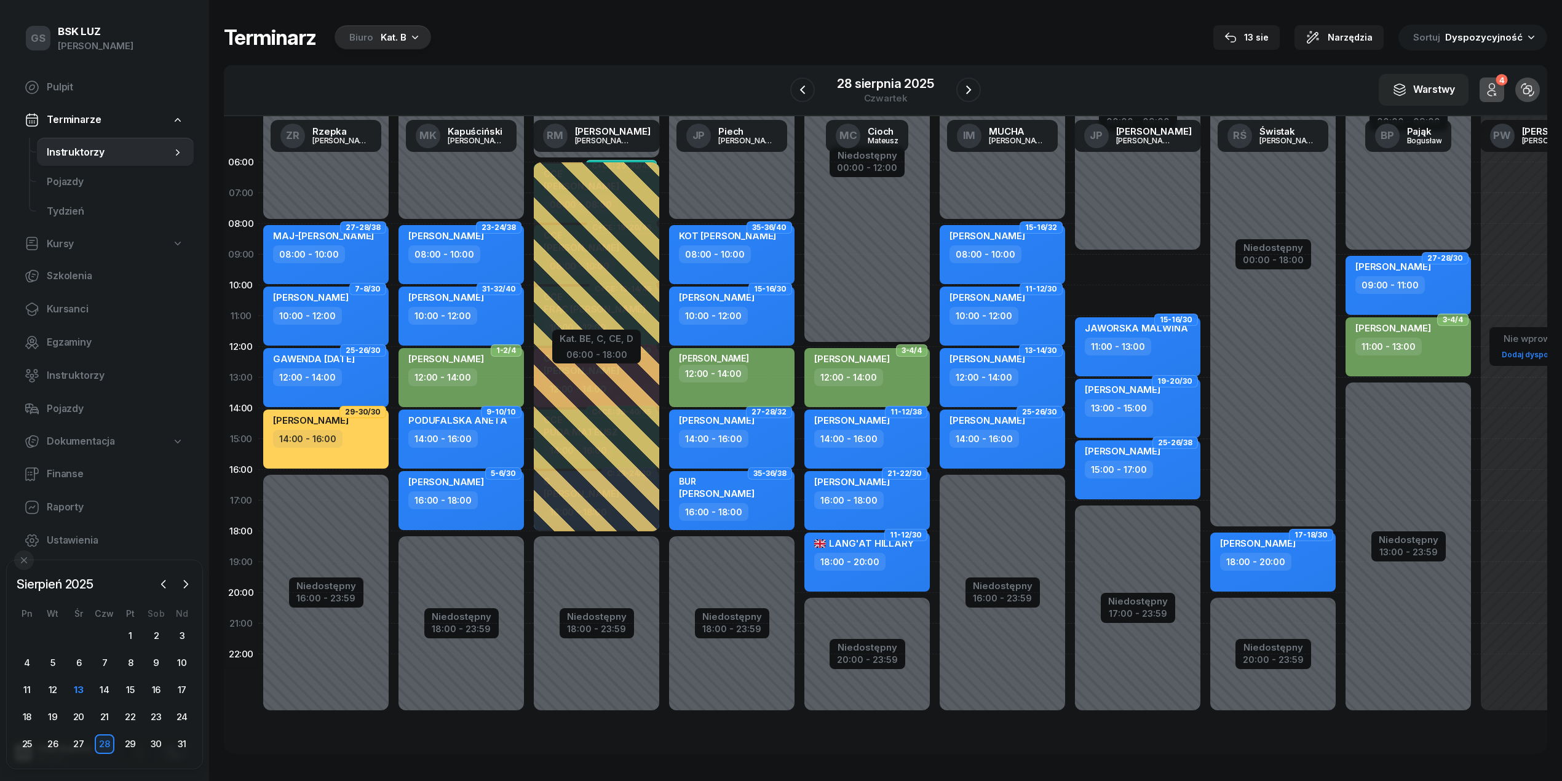
click at [753, 370] on div "12:00 - 14:00" at bounding box center [733, 374] width 108 height 18
select select "12"
select select "14"
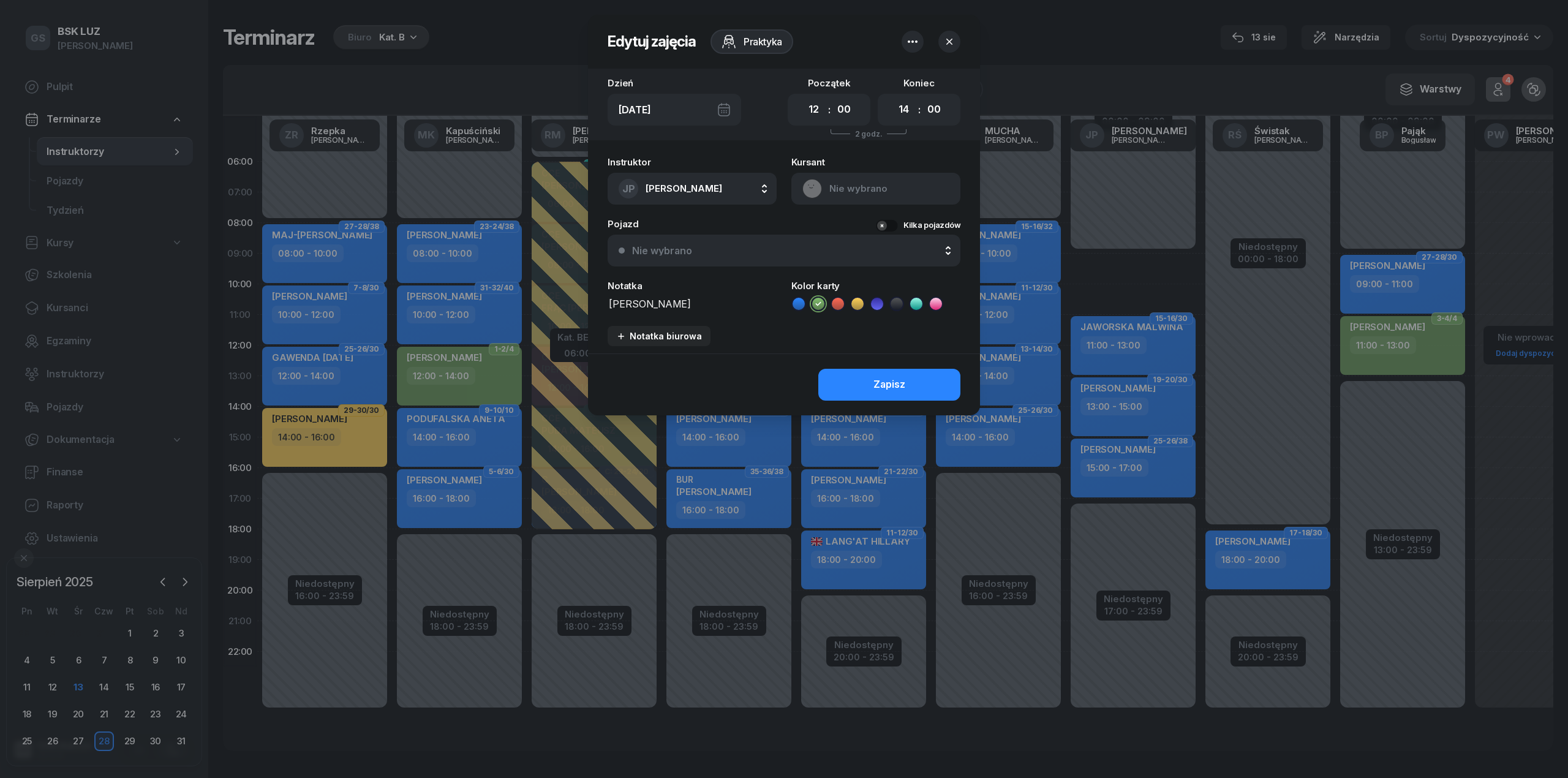
click at [918, 42] on icon "button" at bounding box center [913, 41] width 15 height 15
click at [876, 79] on div "Usuń" at bounding box center [867, 80] width 23 height 16
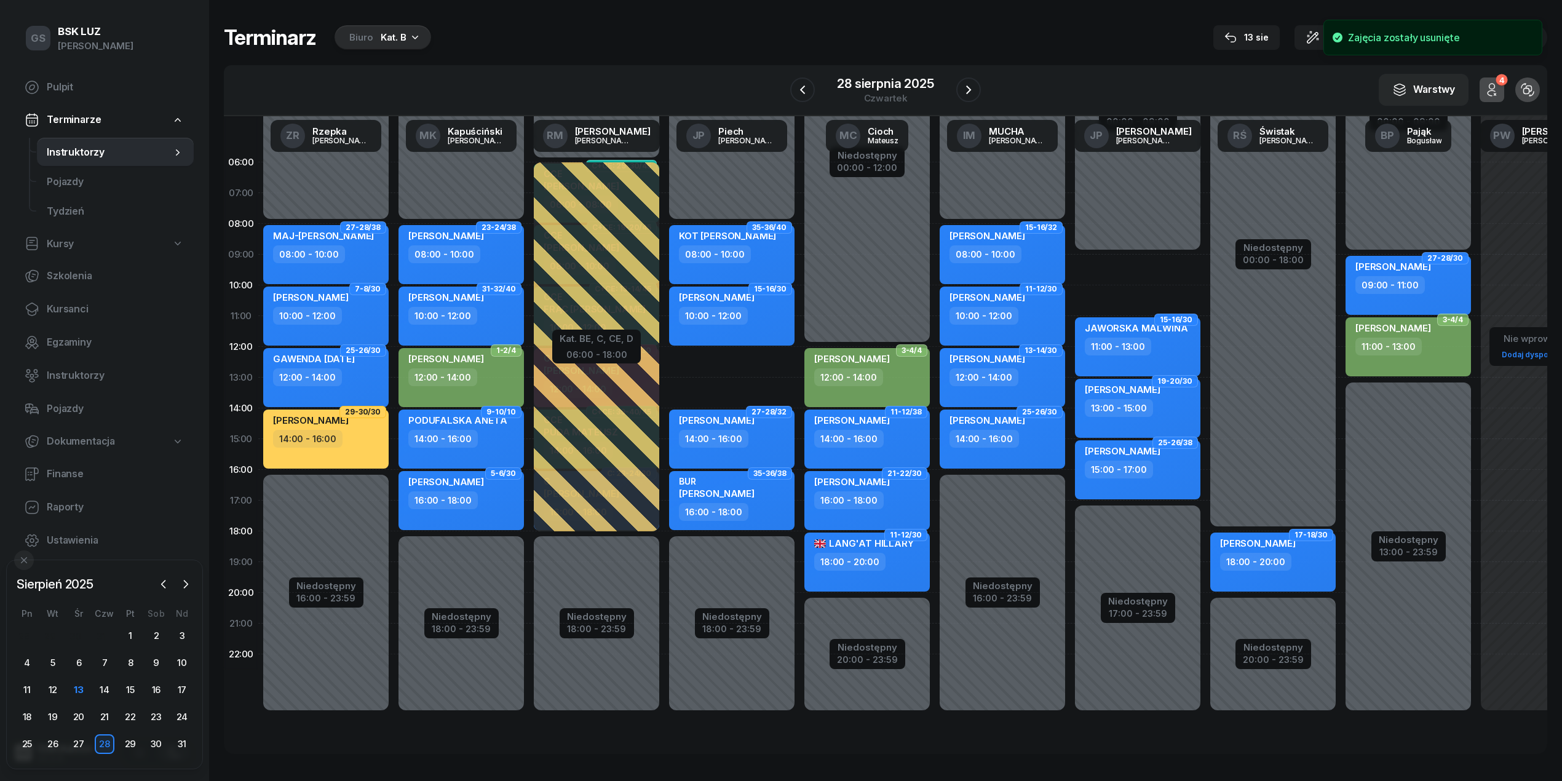
click at [799, 360] on div "Niedostępny 00:00 - 08:00 Niedostępny 18:00 - 23:59 35-36/40 KOT IWONA 08:00 - …" at bounding box center [866, 439] width 135 height 584
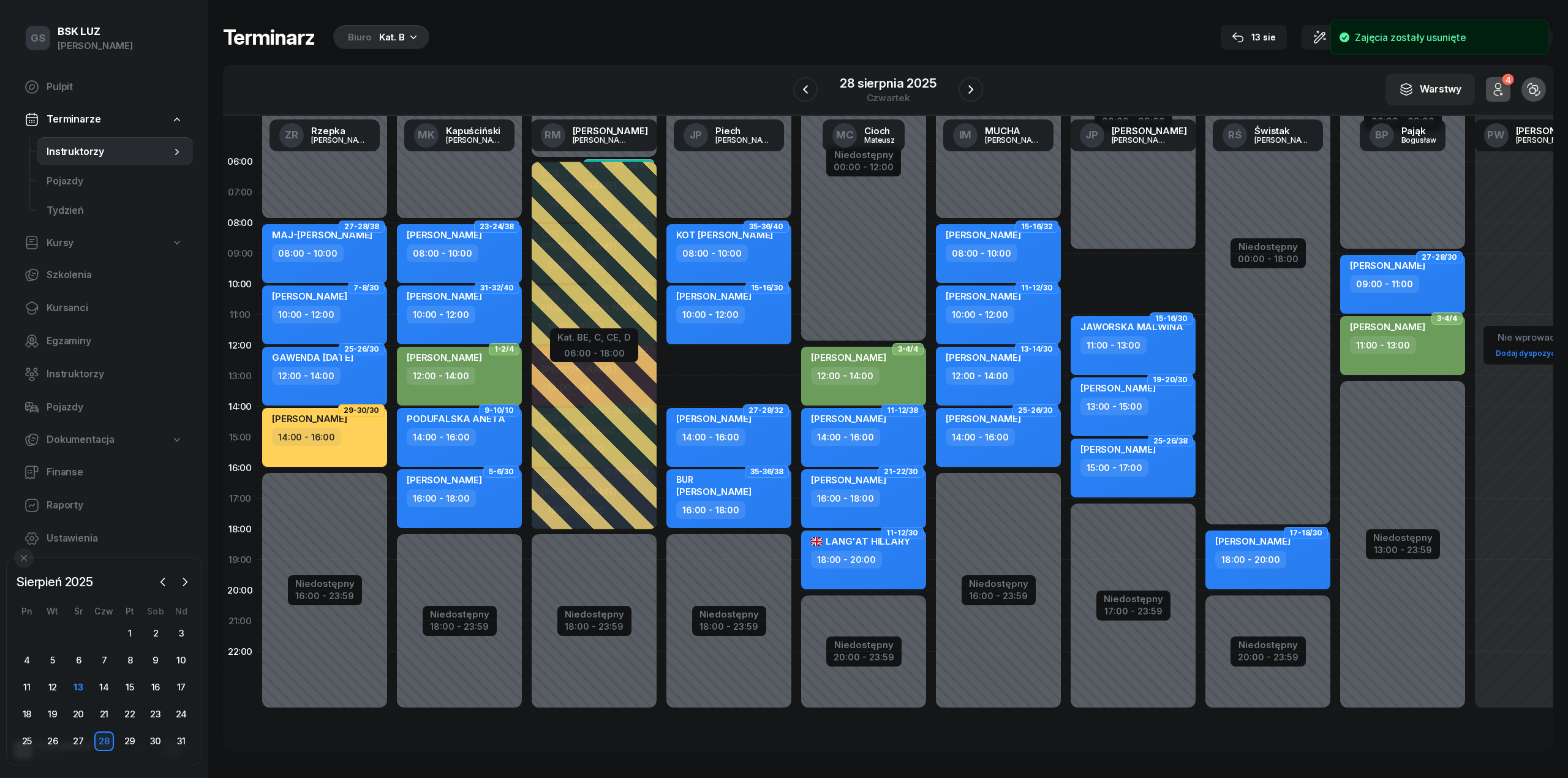
select select "12"
select select "14"
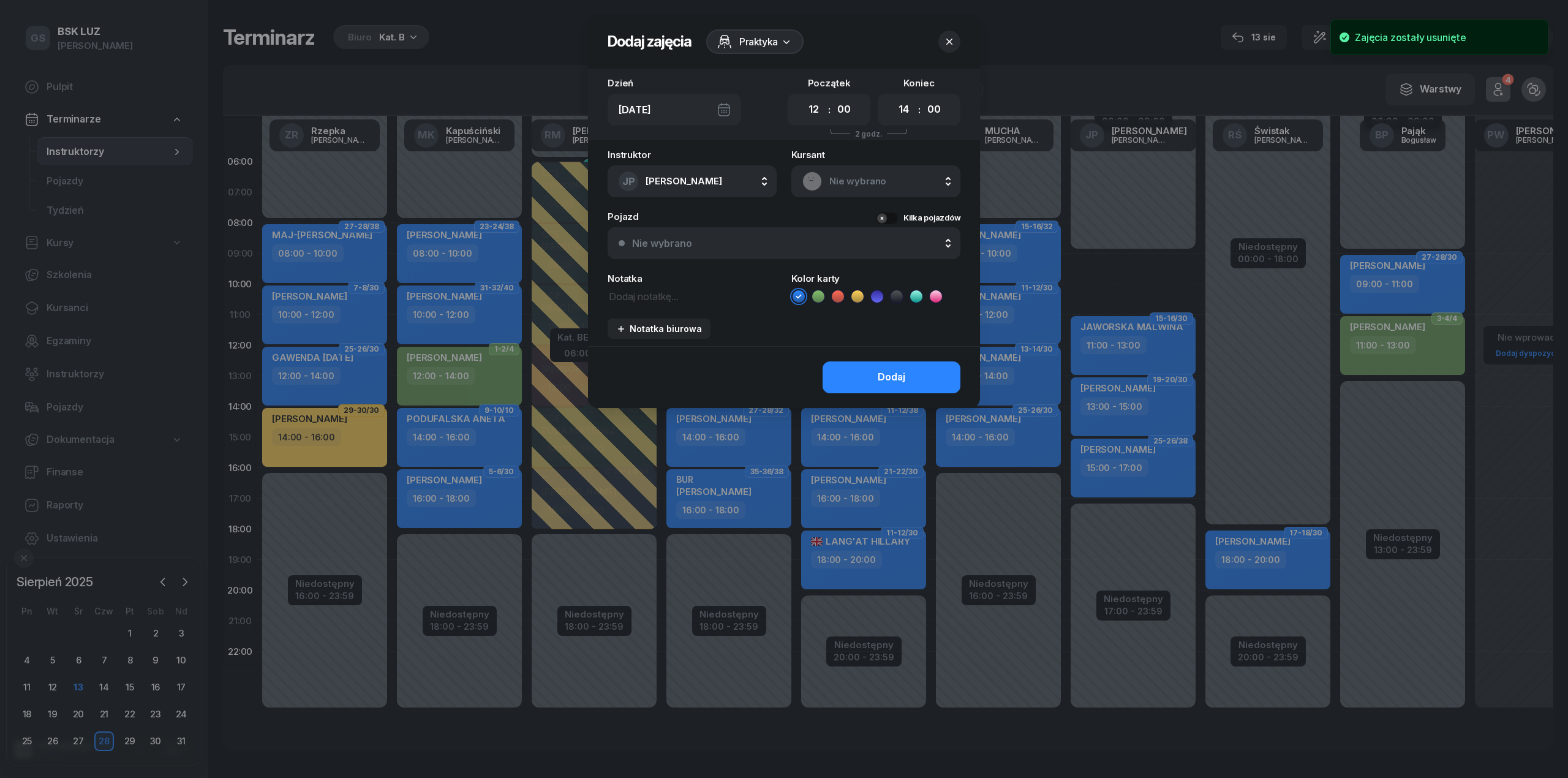
click at [848, 173] on span "Nie wybrano" at bounding box center [890, 181] width 121 height 16
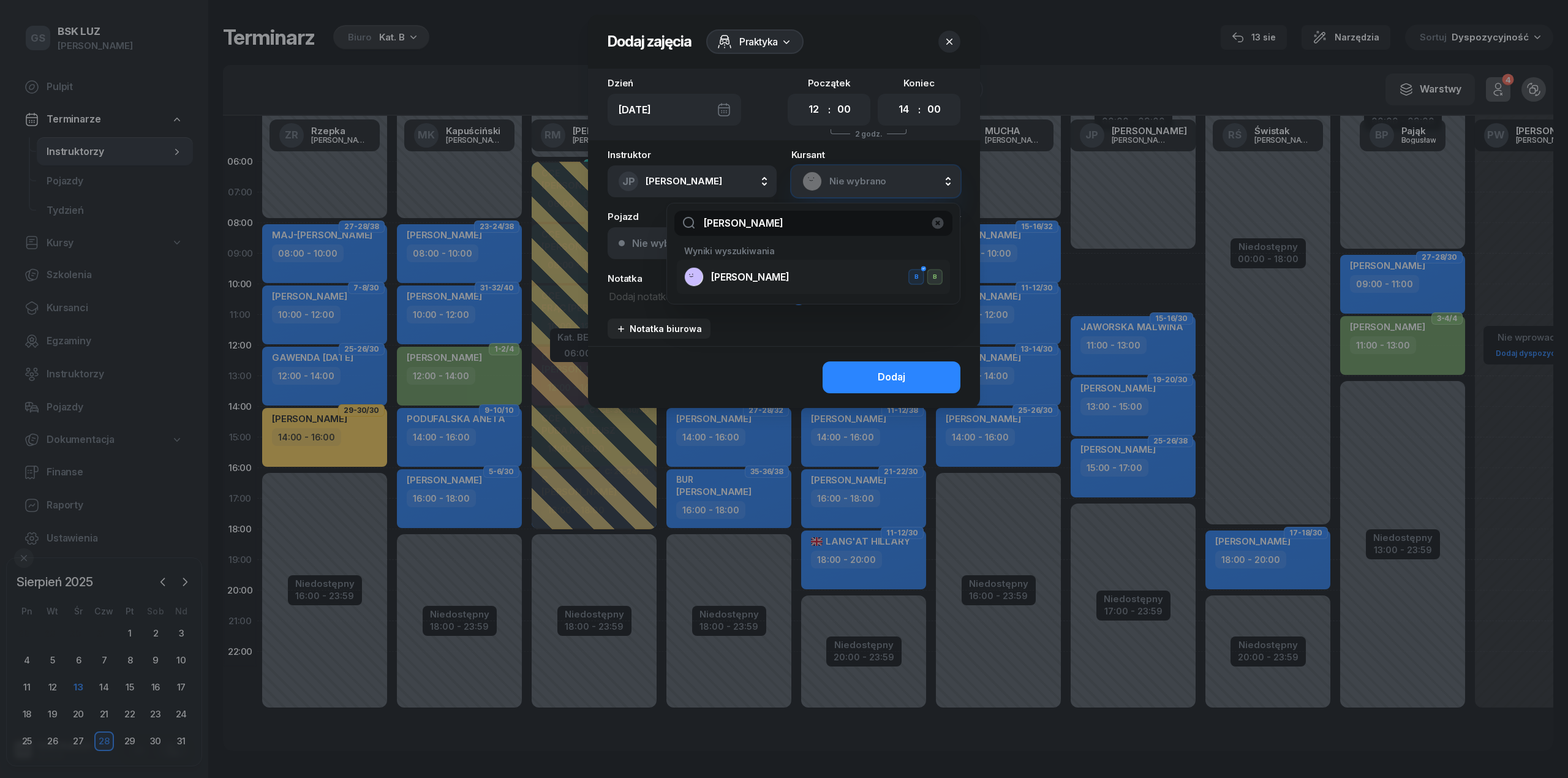
type input "anna dę"
click at [802, 272] on div "DĘBSKA ANNA B B" at bounding box center [813, 277] width 258 height 20
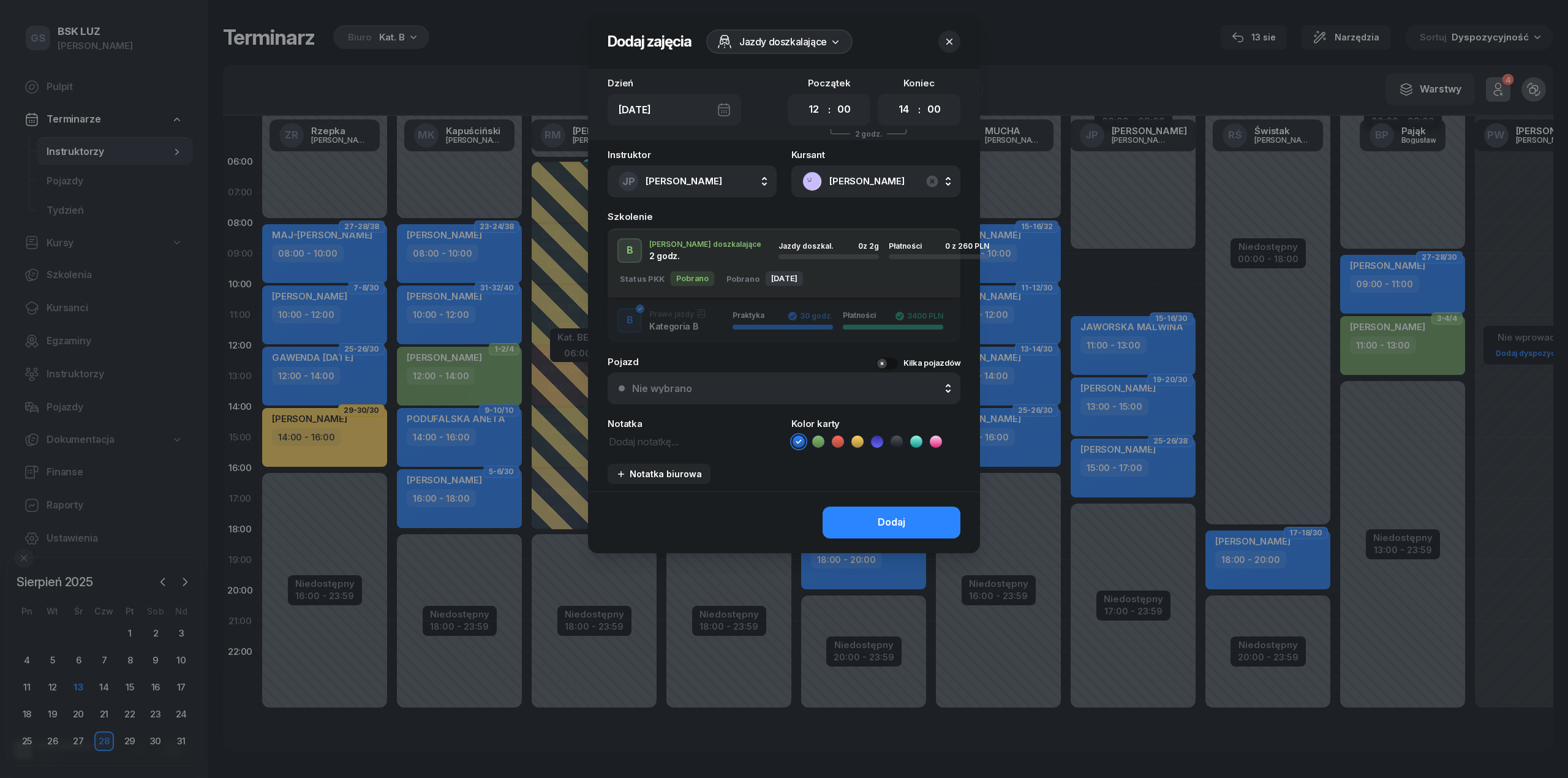
click at [796, 246] on div "Jazdy doszkal. 0 z 2g" at bounding box center [829, 246] width 101 height 8
click at [823, 440] on icon at bounding box center [818, 441] width 12 height 12
click at [895, 533] on button "Dodaj" at bounding box center [892, 523] width 137 height 32
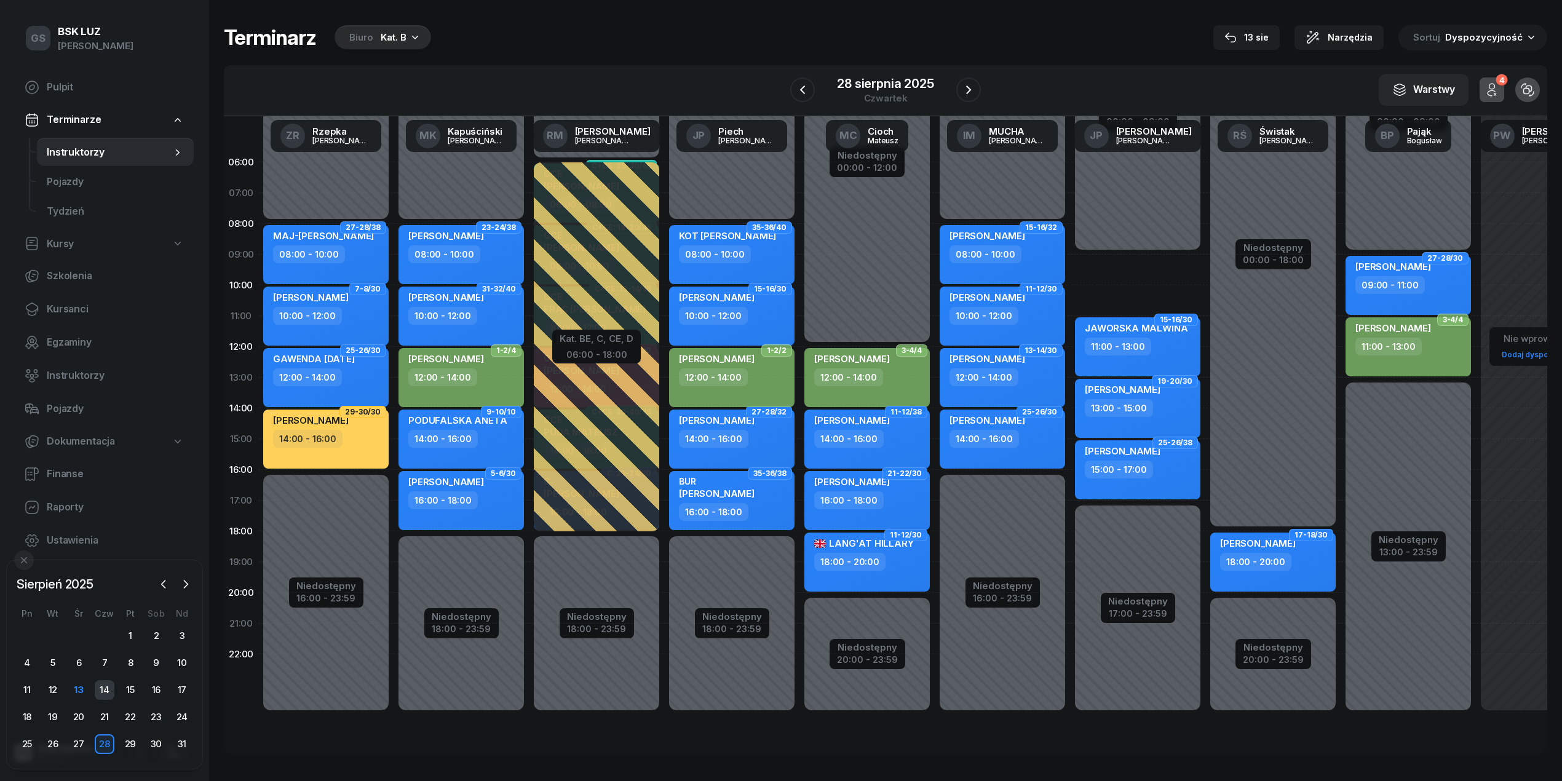
click at [97, 692] on div "14" at bounding box center [105, 690] width 20 height 20
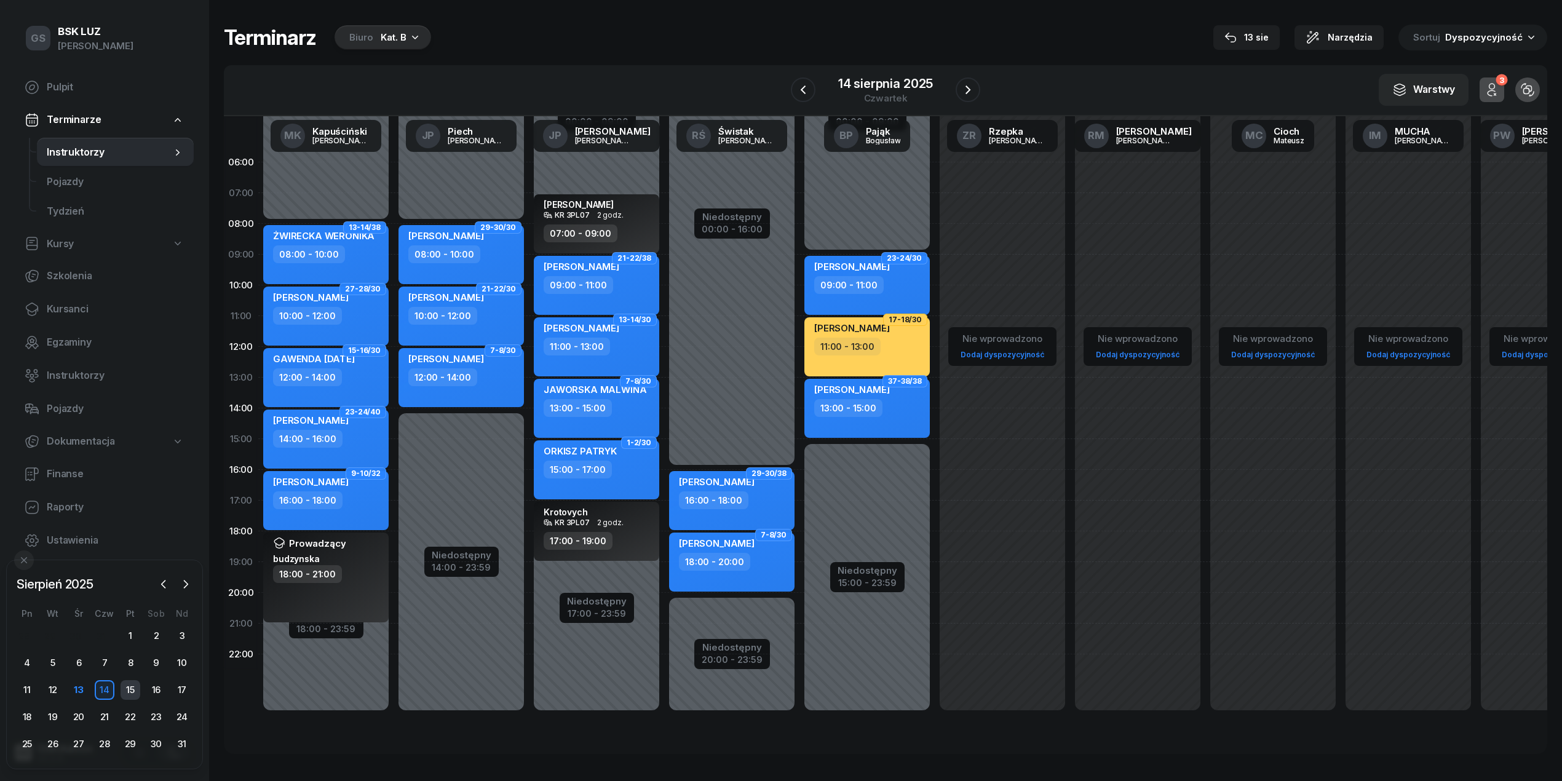
click at [132, 687] on div "15" at bounding box center [131, 690] width 20 height 20
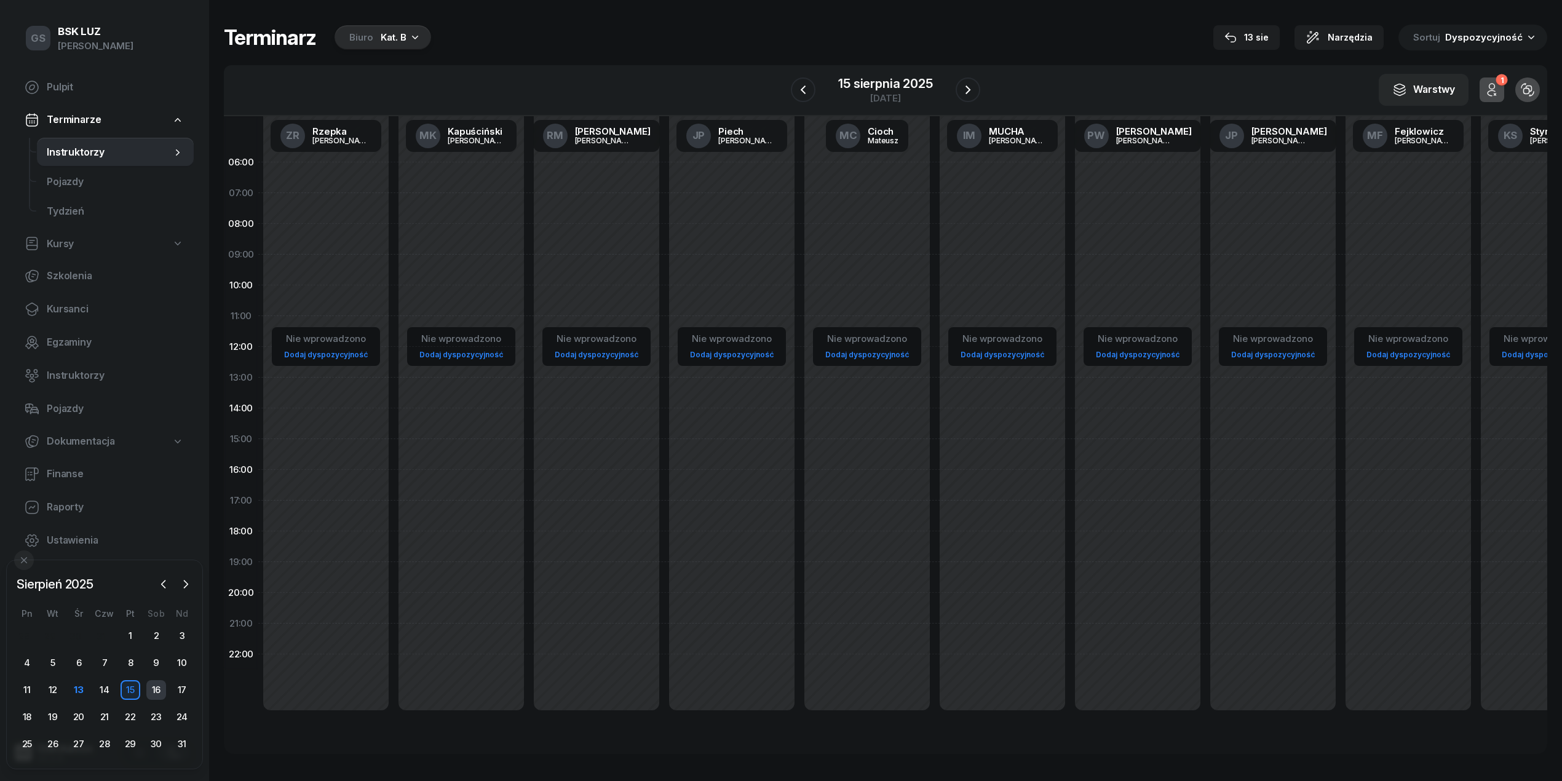
click at [153, 685] on div "16" at bounding box center [156, 690] width 20 height 20
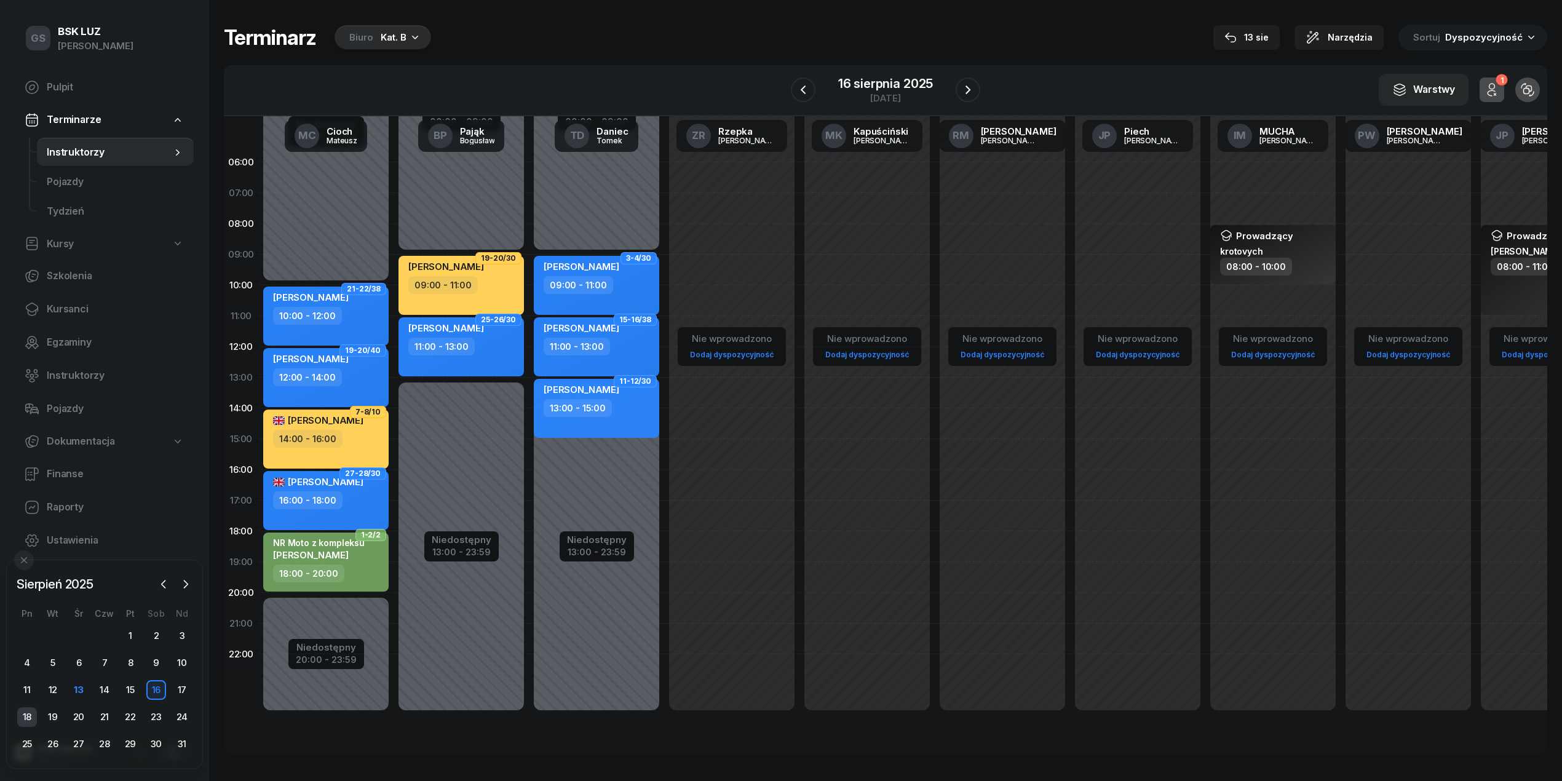
click at [22, 713] on div "18" at bounding box center [27, 717] width 20 height 20
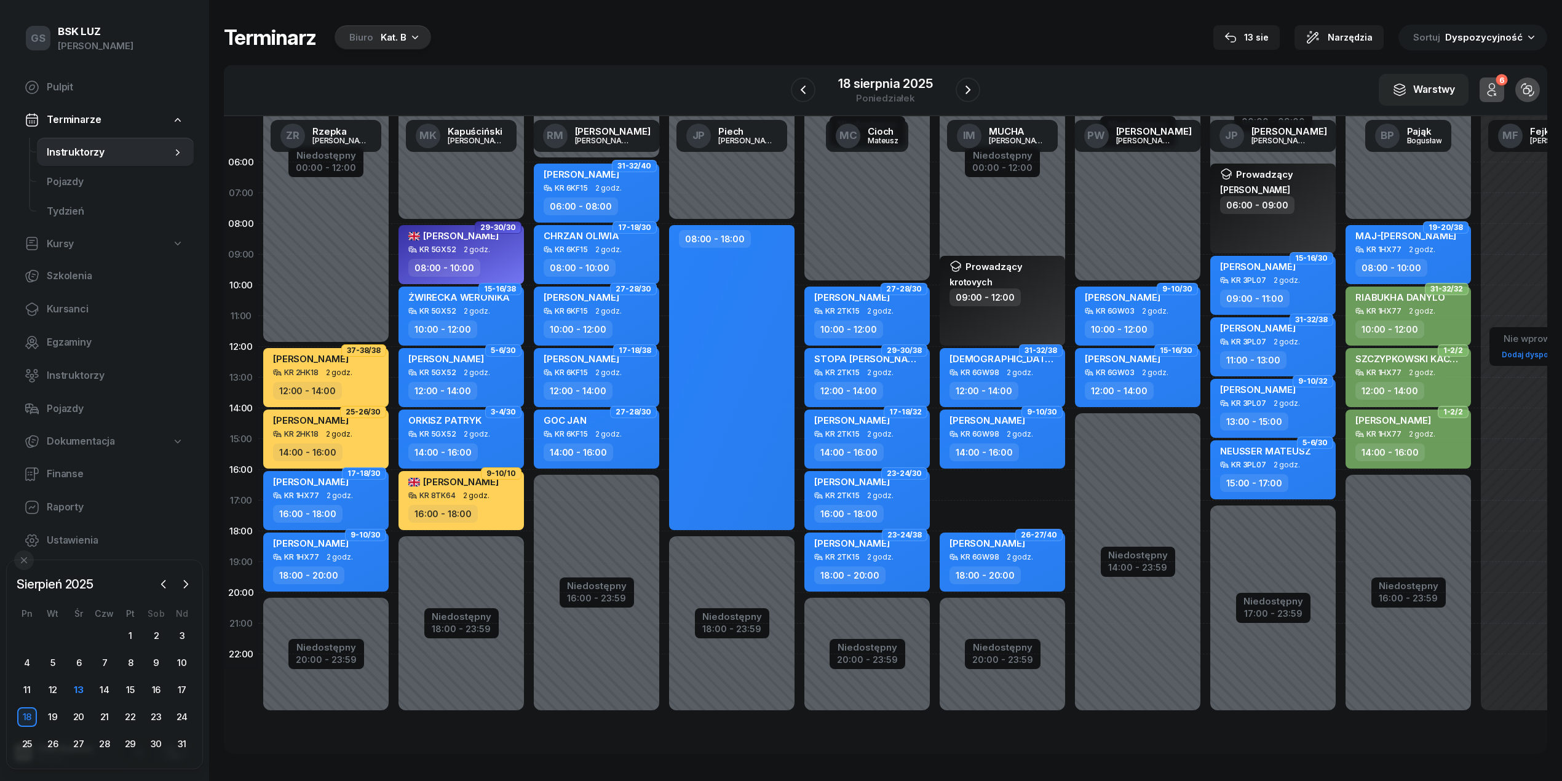
click at [390, 41] on div "Kat. B" at bounding box center [394, 37] width 26 height 15
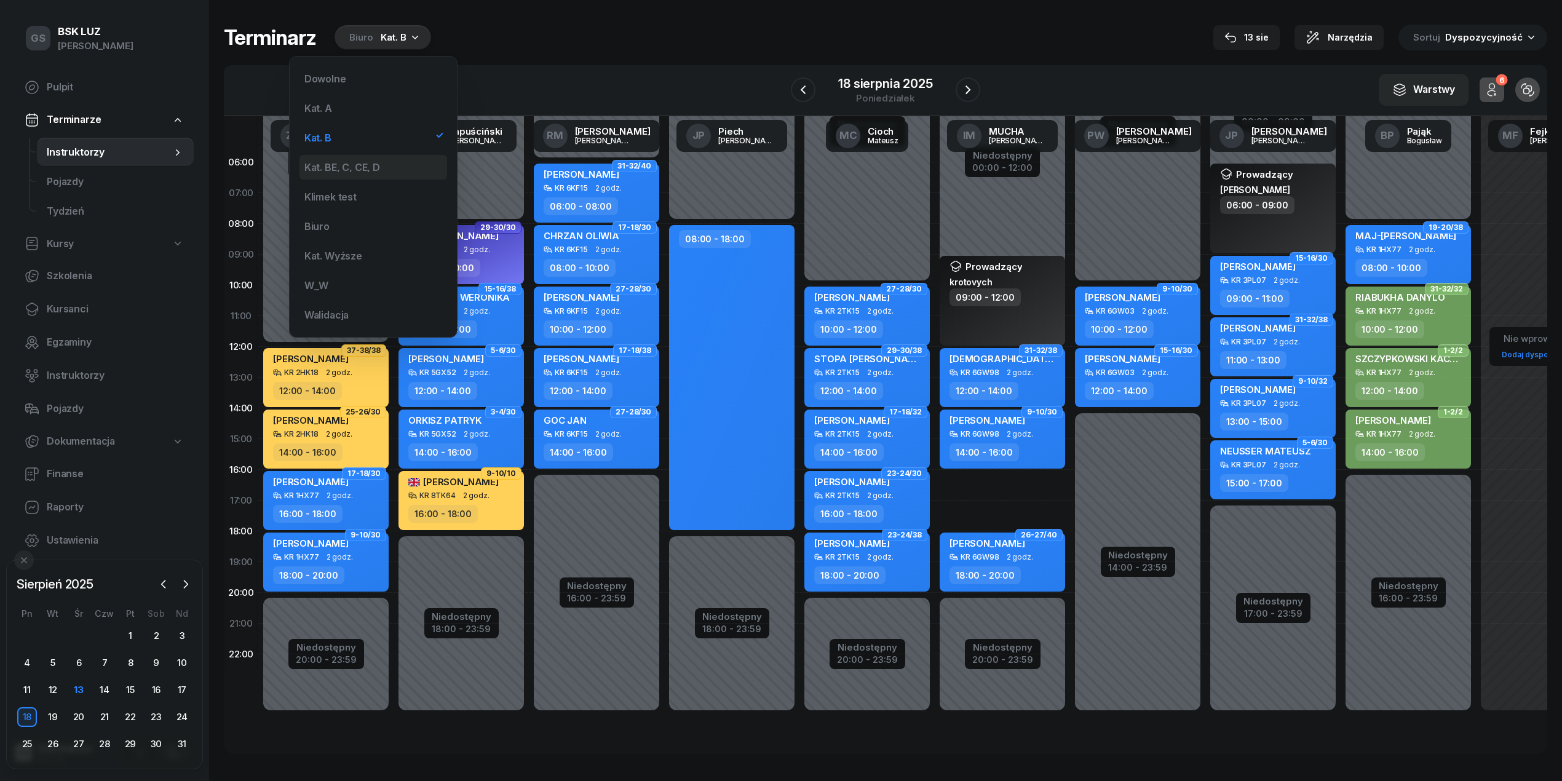
click at [352, 166] on div "Kat. BE, C, CE, D" at bounding box center [342, 167] width 76 height 10
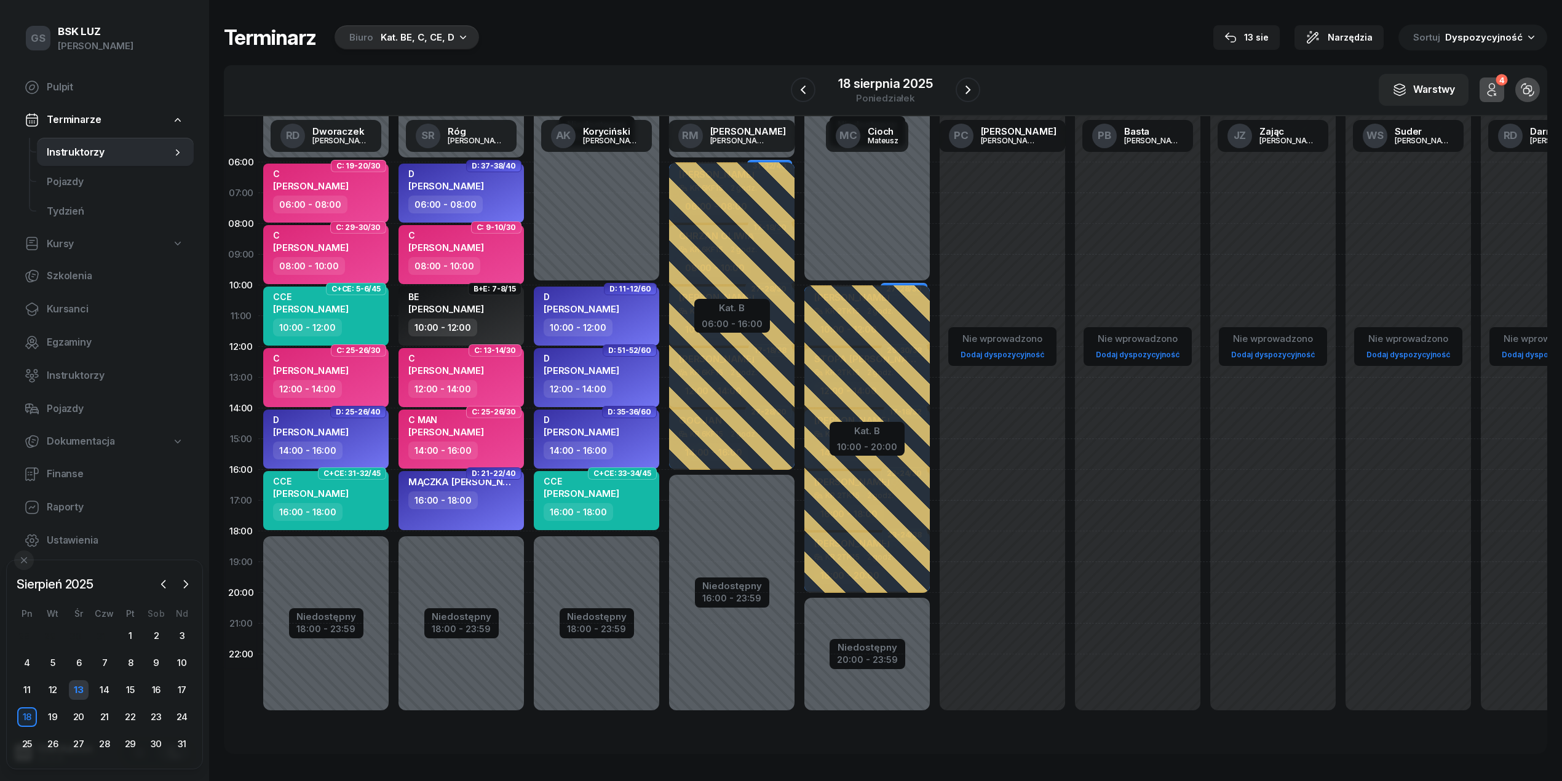
click at [80, 689] on div "13" at bounding box center [79, 690] width 20 height 20
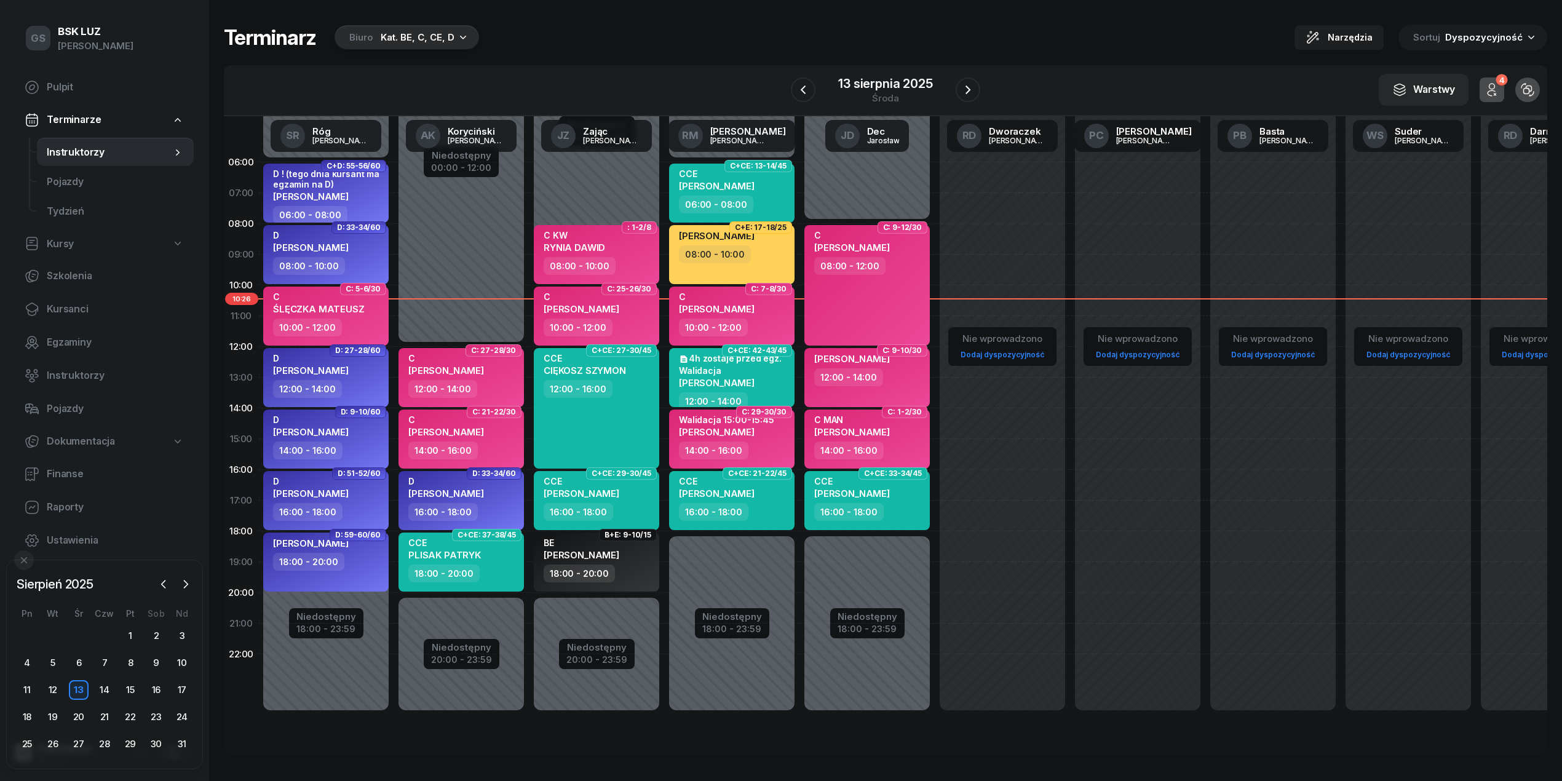
click at [426, 49] on div "Biuro Kat. BE, C, CE, D" at bounding box center [407, 37] width 145 height 25
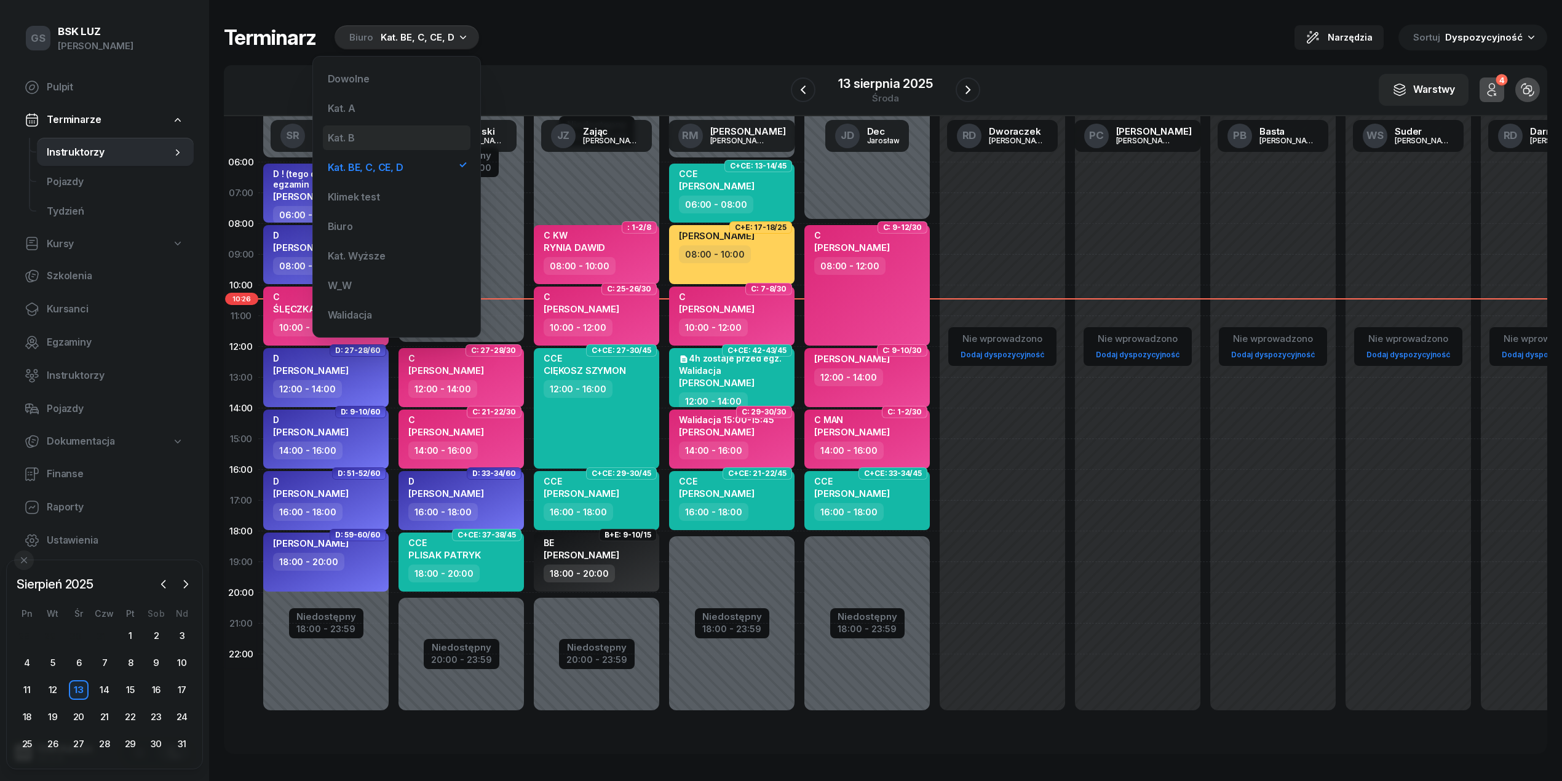
click at [382, 137] on div "Kat. B" at bounding box center [397, 137] width 148 height 25
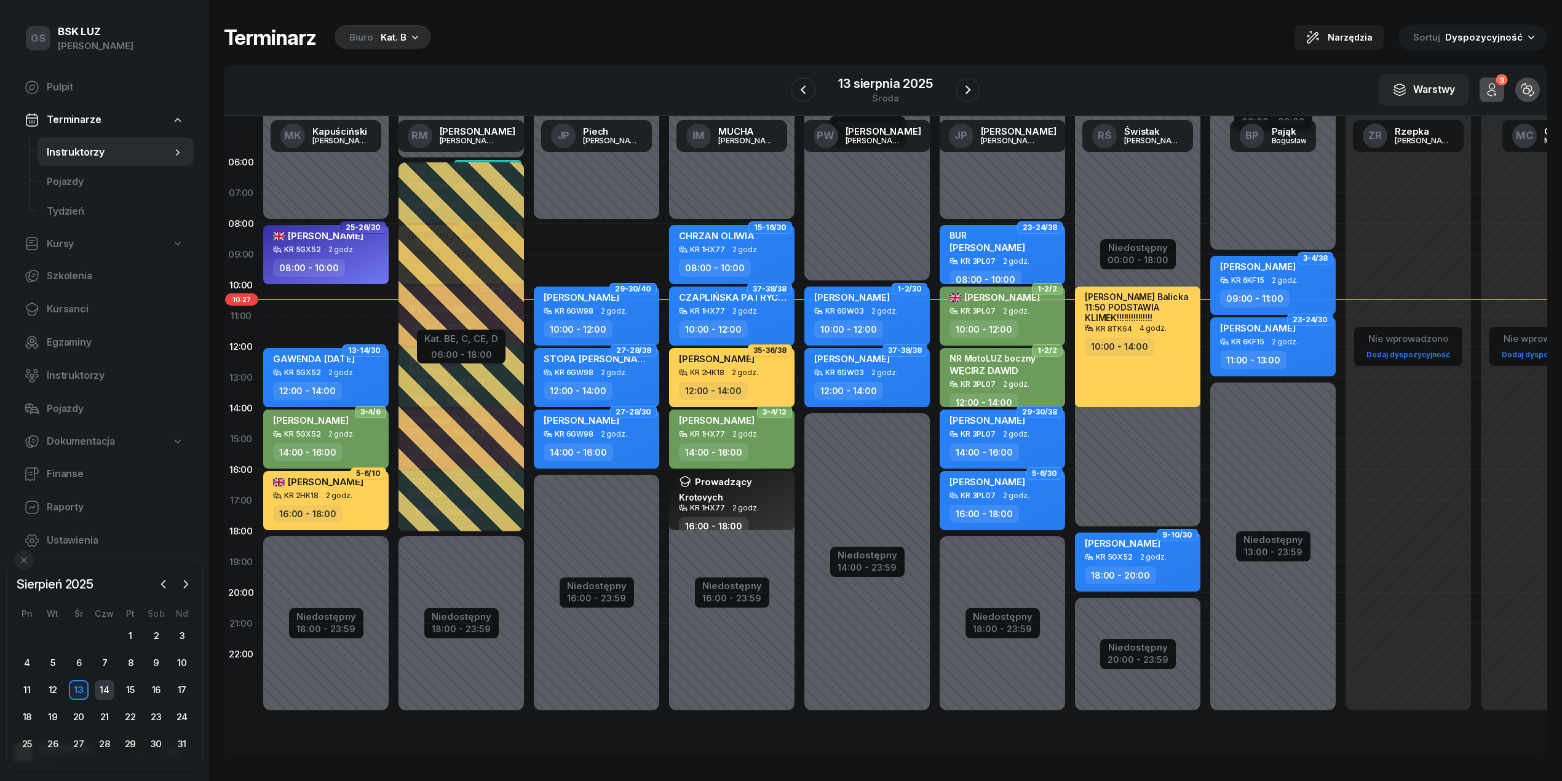
click at [96, 692] on div "14" at bounding box center [105, 690] width 20 height 20
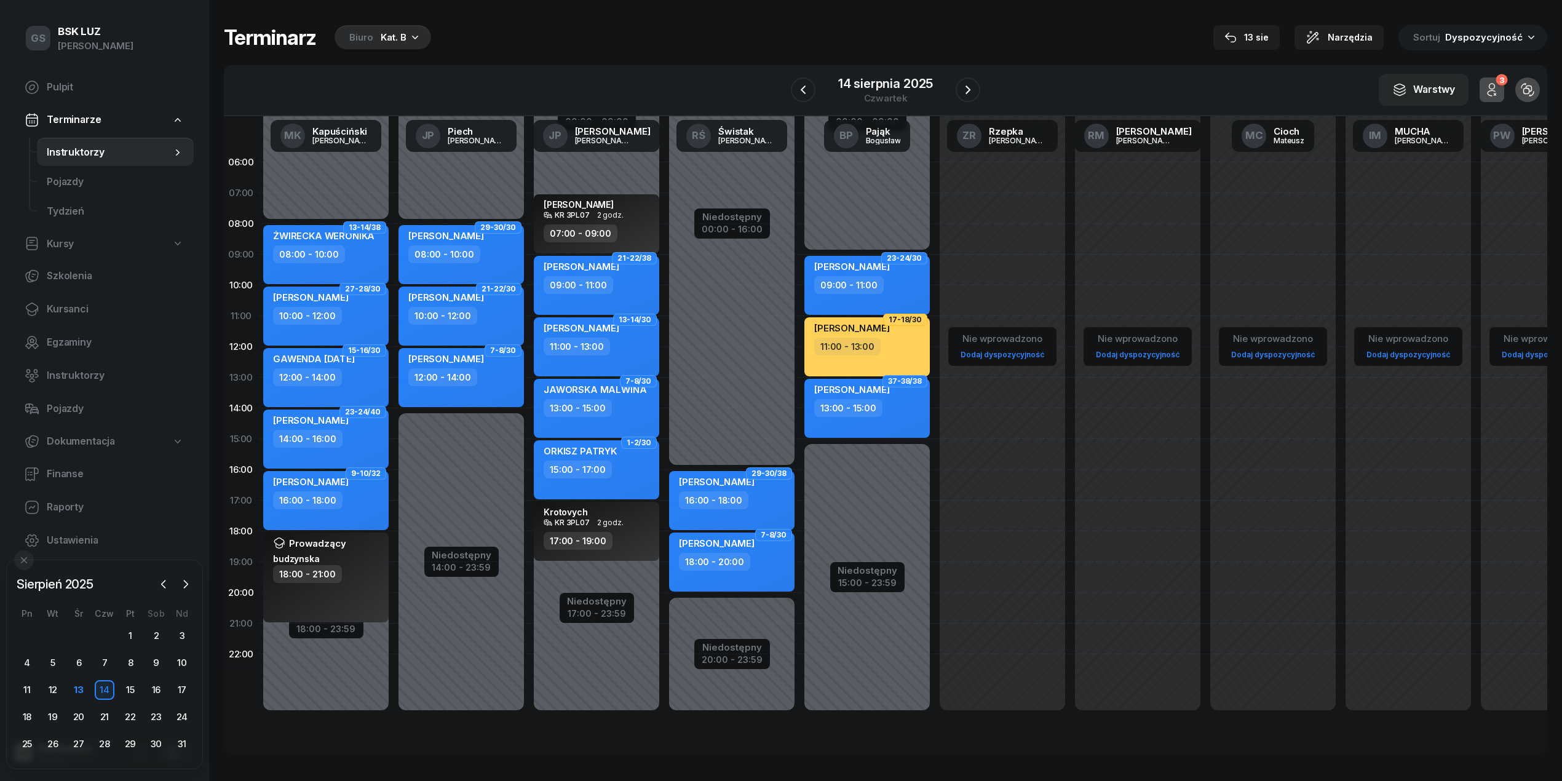
click at [15, 717] on div "18" at bounding box center [27, 717] width 26 height 20
click at [28, 715] on div "18" at bounding box center [27, 717] width 20 height 20
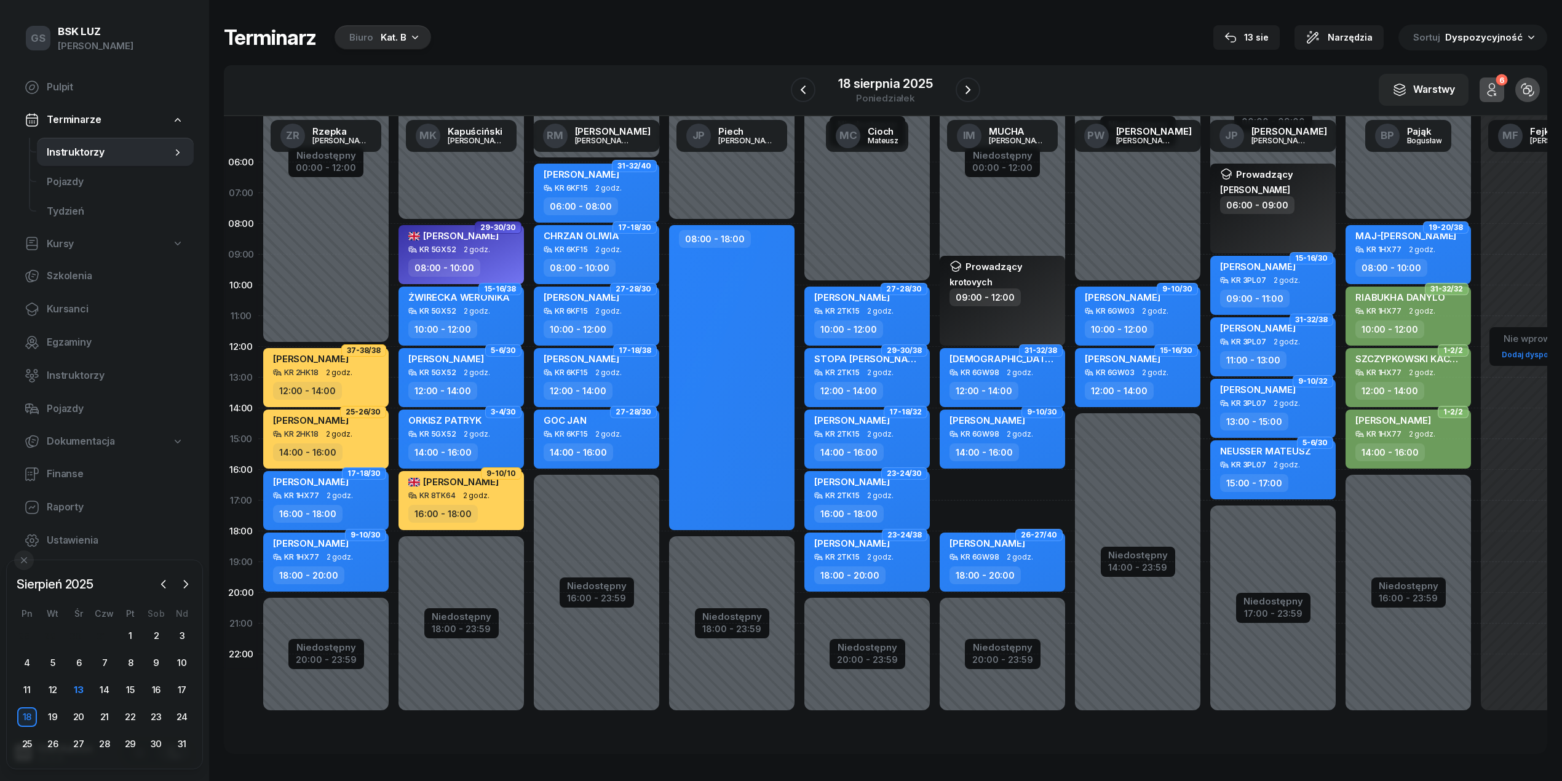
click at [992, 384] on div "12:00 - 14:00" at bounding box center [983, 391] width 69 height 18
select select "12"
select select "14"
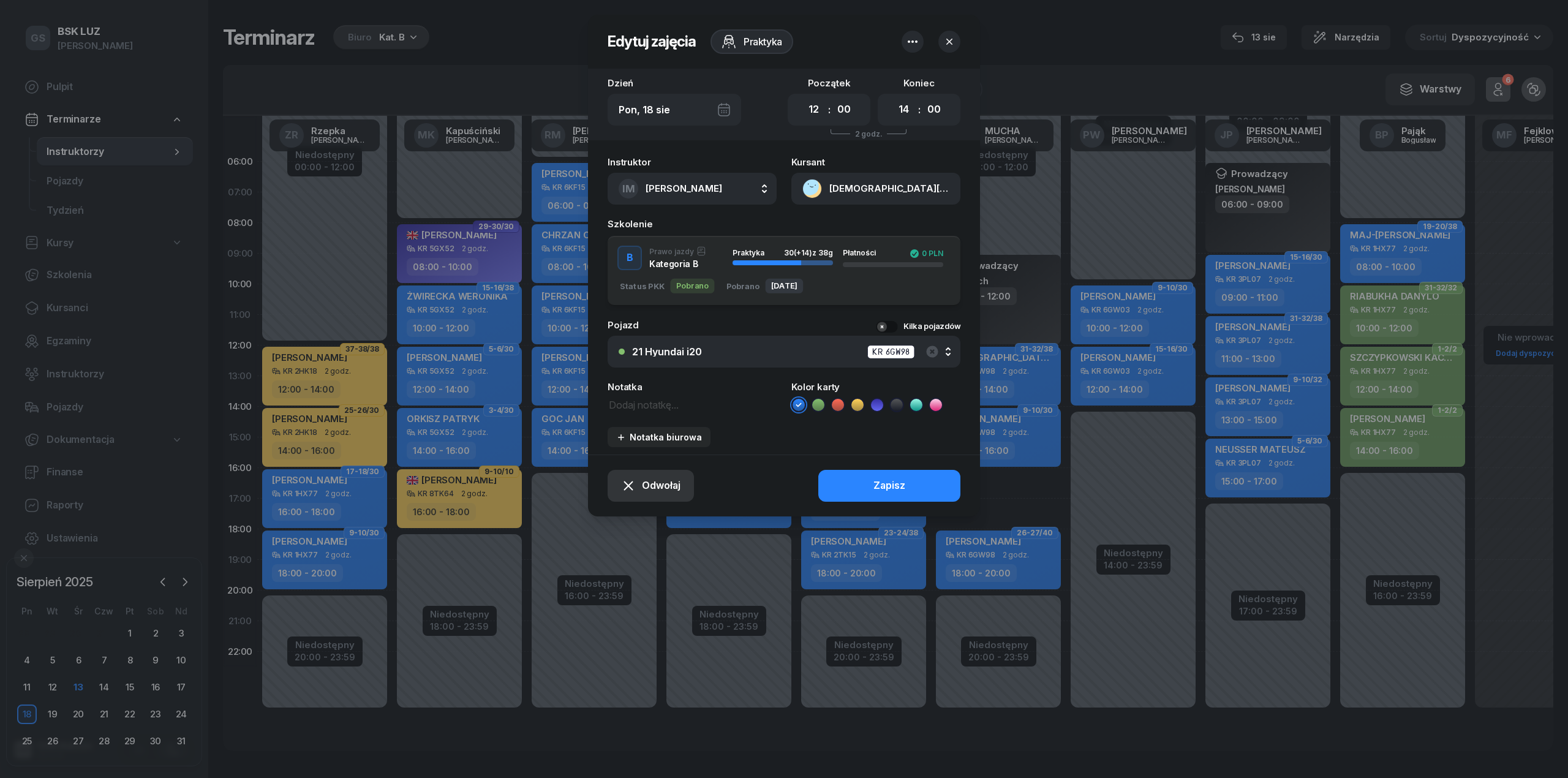
click at [675, 489] on span "Odwołaj" at bounding box center [660, 486] width 39 height 16
click at [633, 409] on div "Kursant odwołał" at bounding box center [630, 411] width 73 height 16
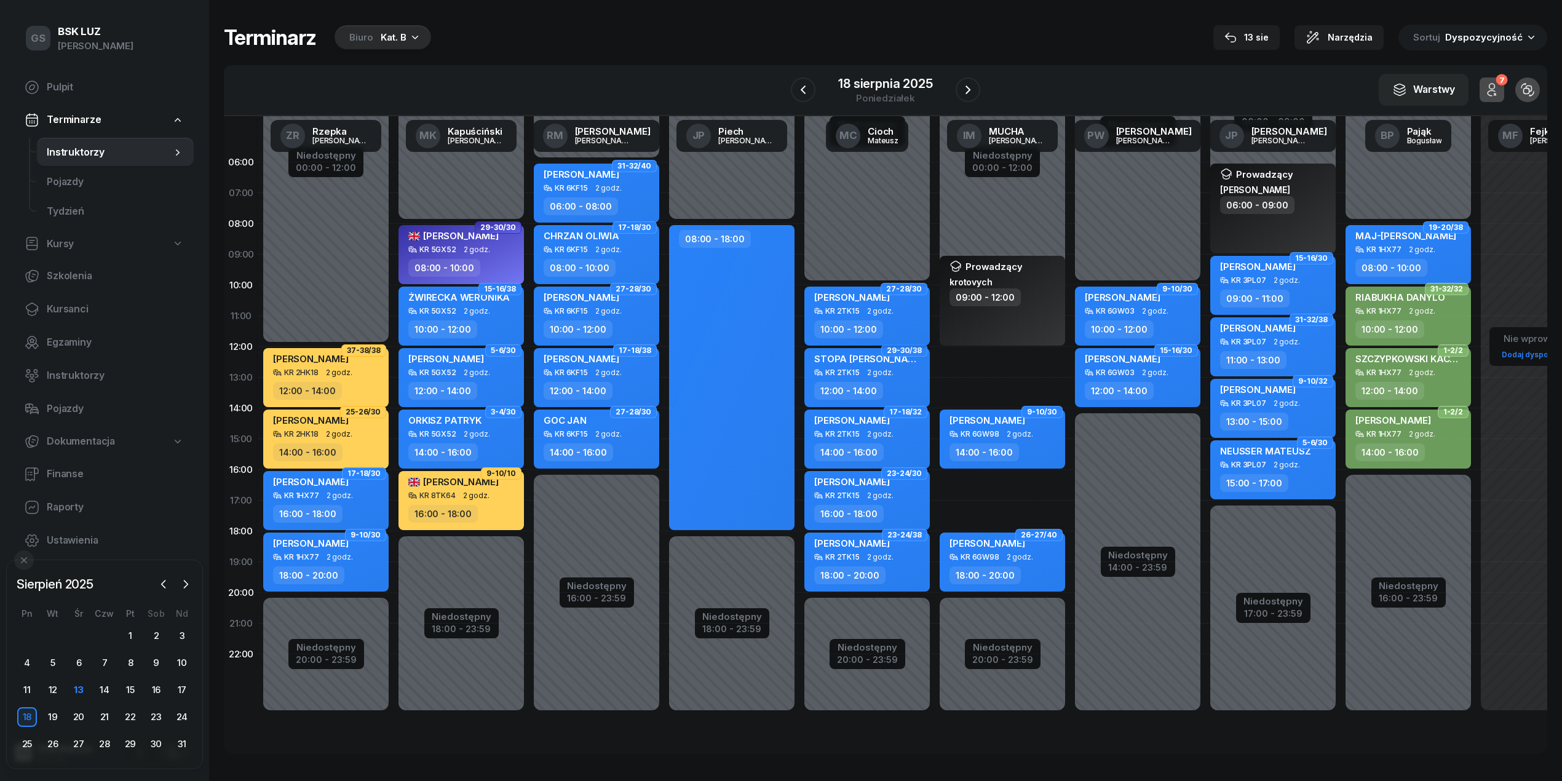
click at [858, 314] on div "KR 2TK15 2 godz." at bounding box center [868, 311] width 108 height 9
select select "10"
select select "12"
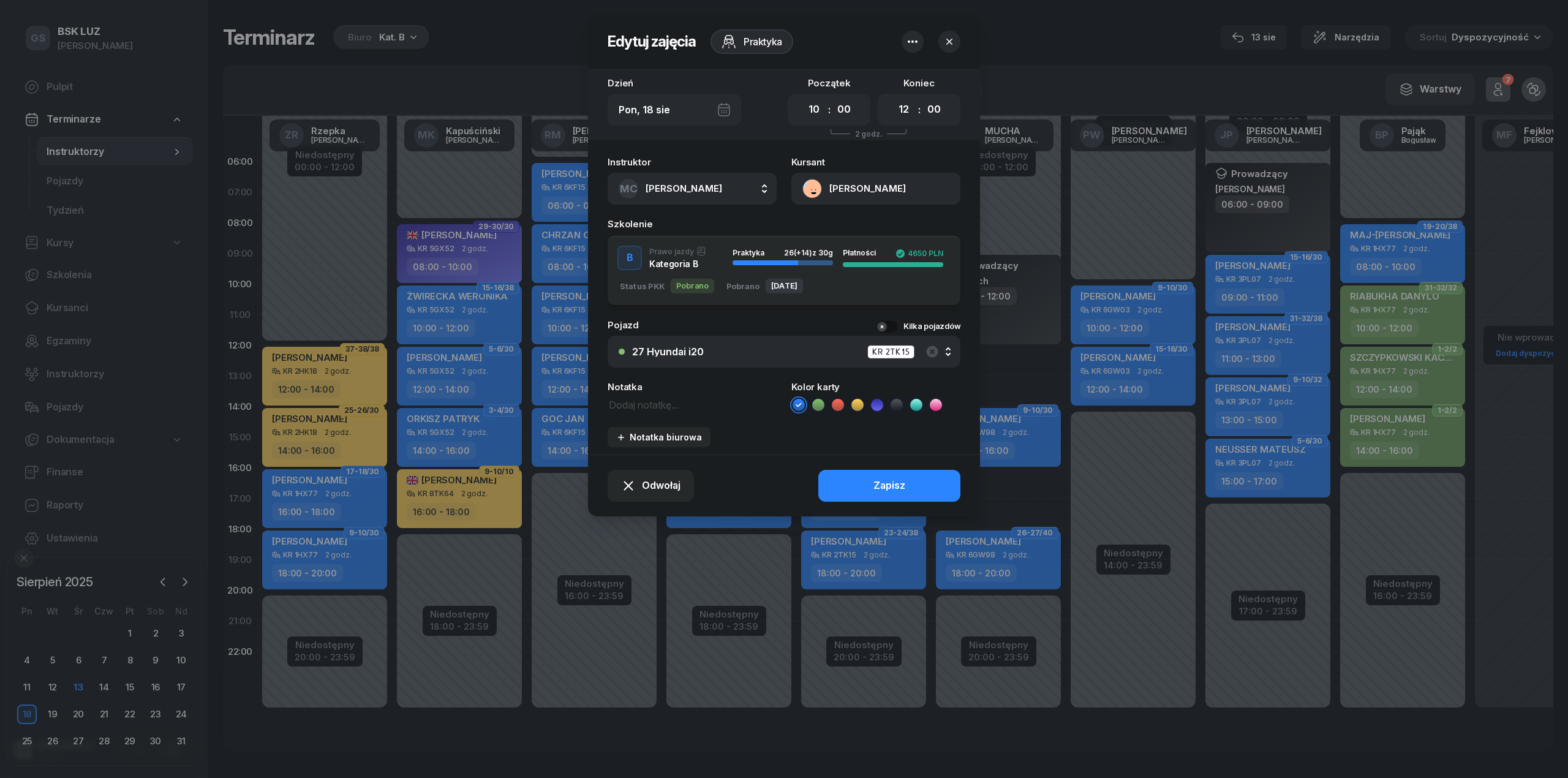
click at [836, 354] on div "27 Hyundai i20 KR 2TK15" at bounding box center [791, 352] width 318 height 15
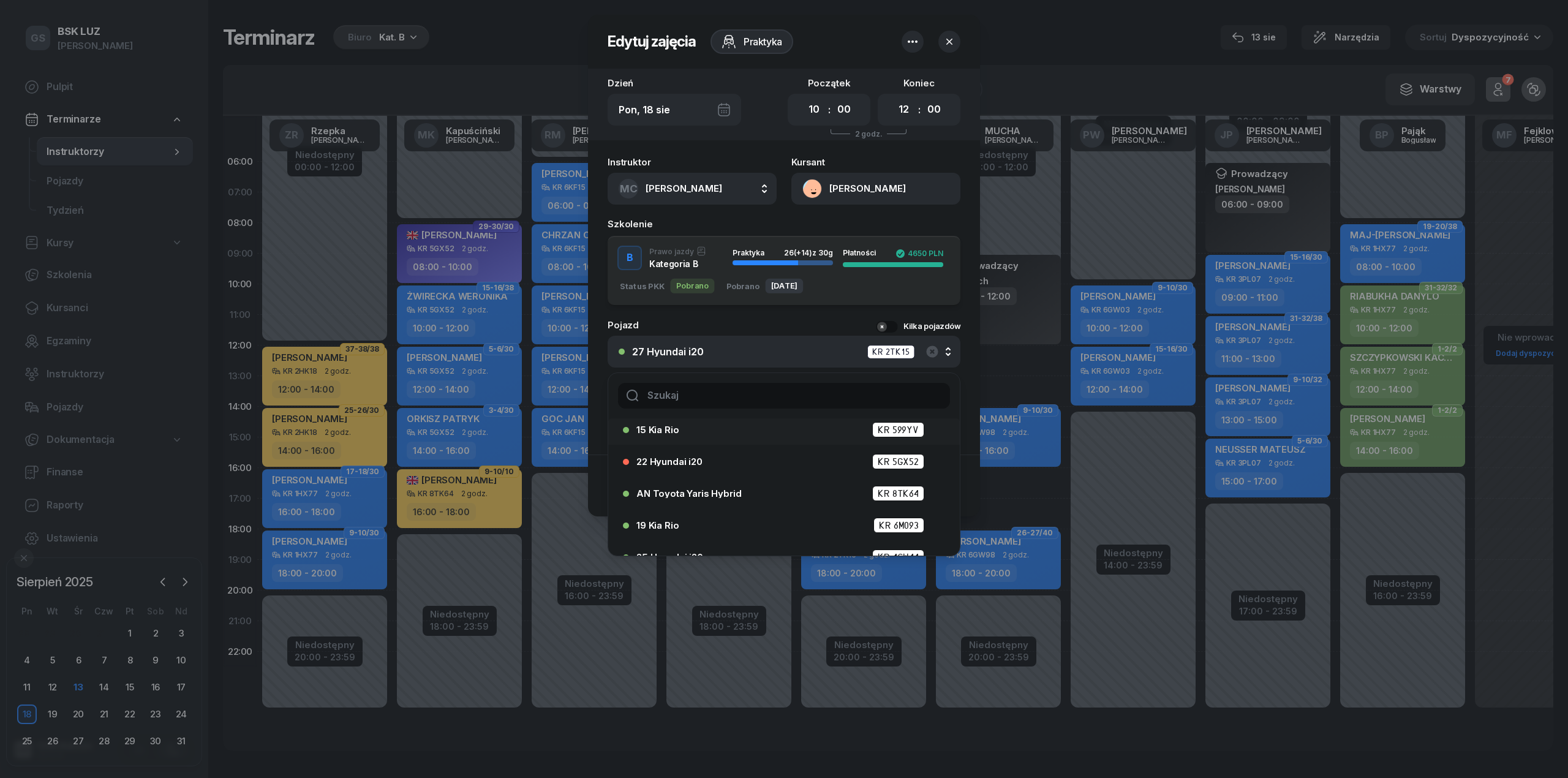
scroll to position [293, 0]
click at [951, 37] on icon "button" at bounding box center [949, 42] width 12 height 12
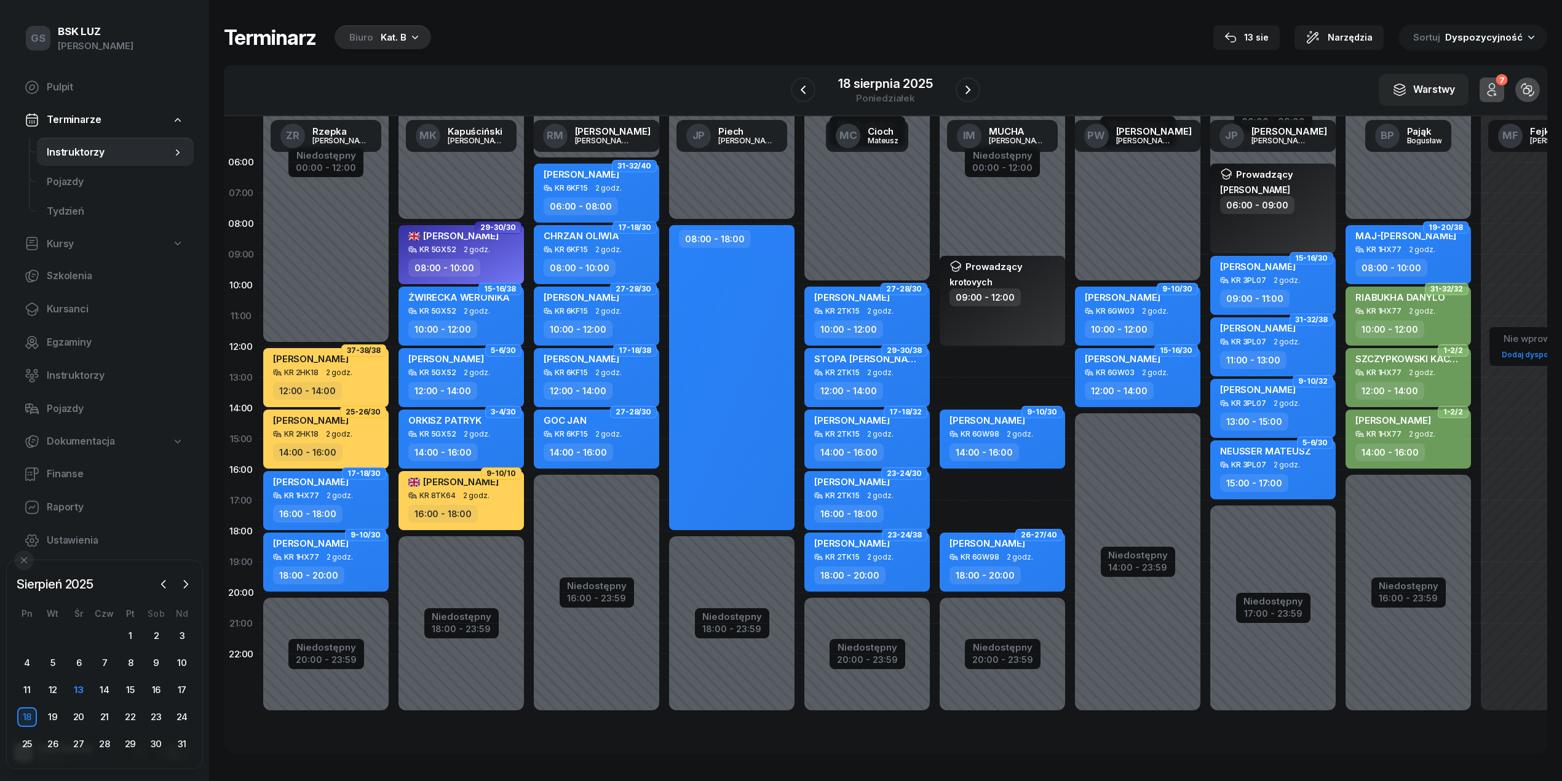
click at [1427, 374] on span "2 godz." at bounding box center [1422, 372] width 26 height 9
select select "12"
select select "14"
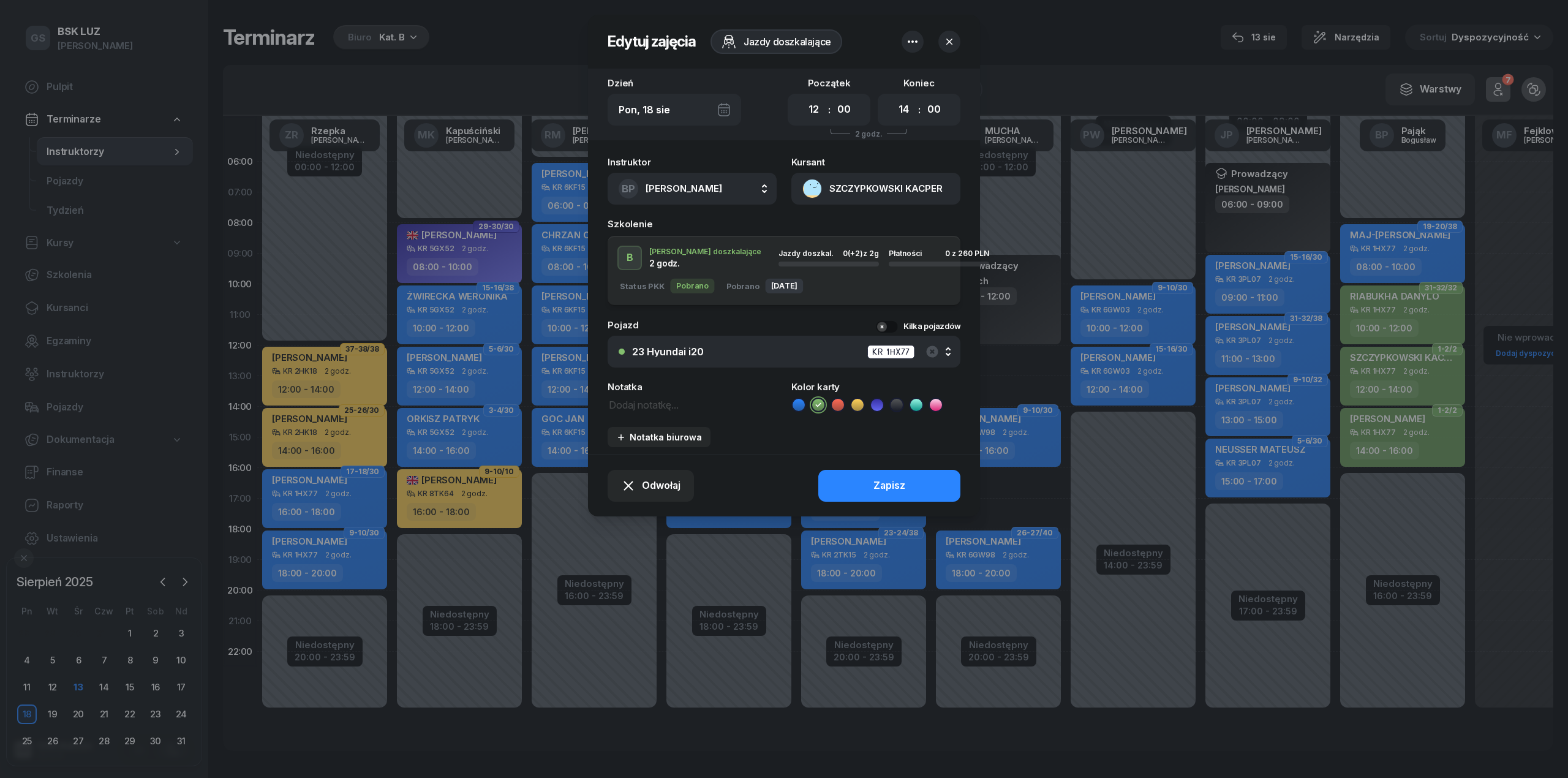
click at [870, 182] on button "SZCZYPKOWSKI KACPER" at bounding box center [876, 188] width 169 height 32
click at [866, 228] on link "Otwórz profil" at bounding box center [875, 230] width 160 height 31
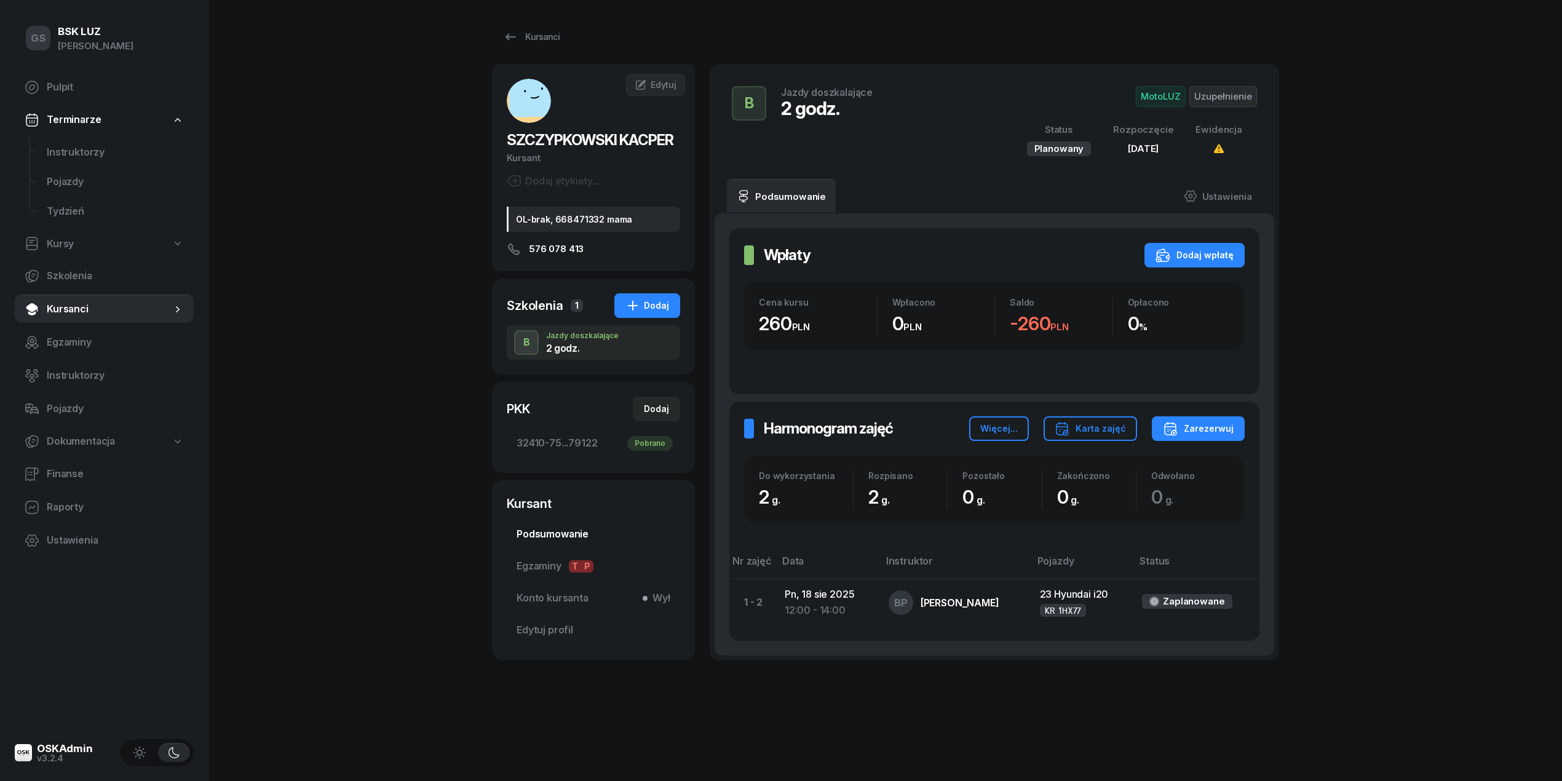
click at [560, 531] on span "Podsumowanie" at bounding box center [594, 534] width 154 height 16
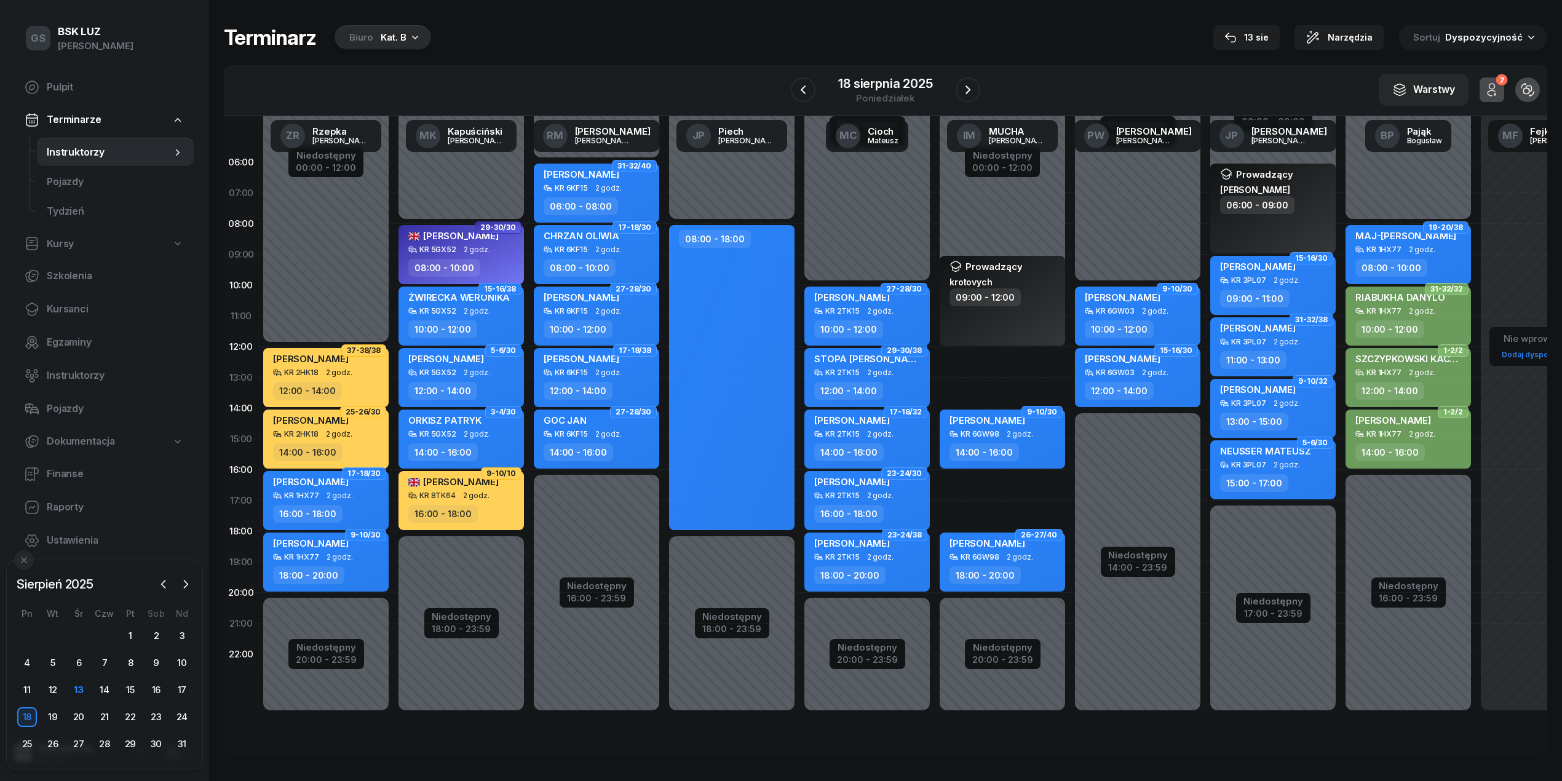
click at [897, 319] on div "FLORKOWSKA PAULINA KR 2TK15 2 godz. 10:00 - 12:00" at bounding box center [866, 316] width 125 height 59
select select "10"
select select "12"
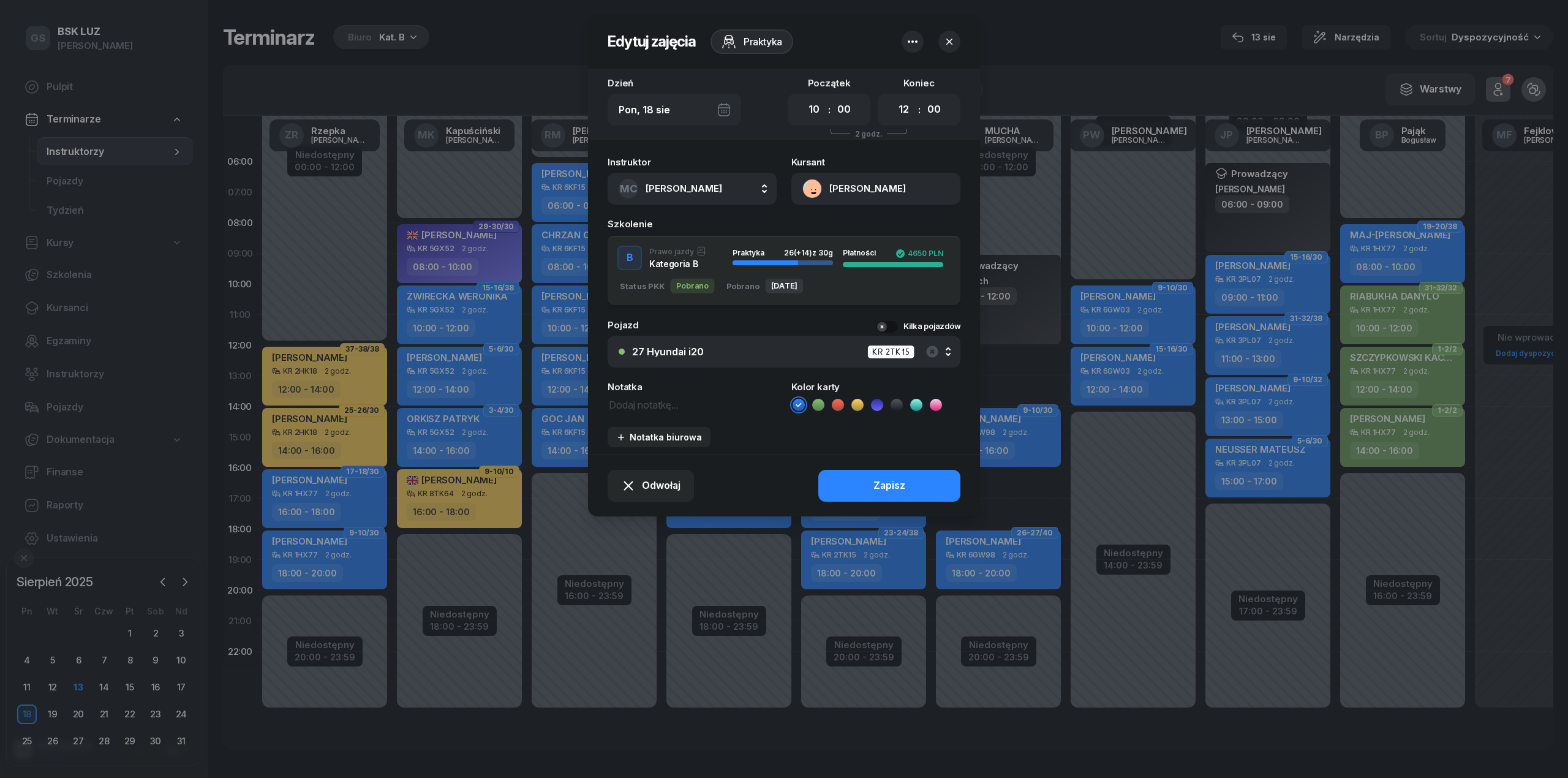
click at [837, 348] on div "27 Hyundai i20 KR 2TK15" at bounding box center [791, 352] width 318 height 15
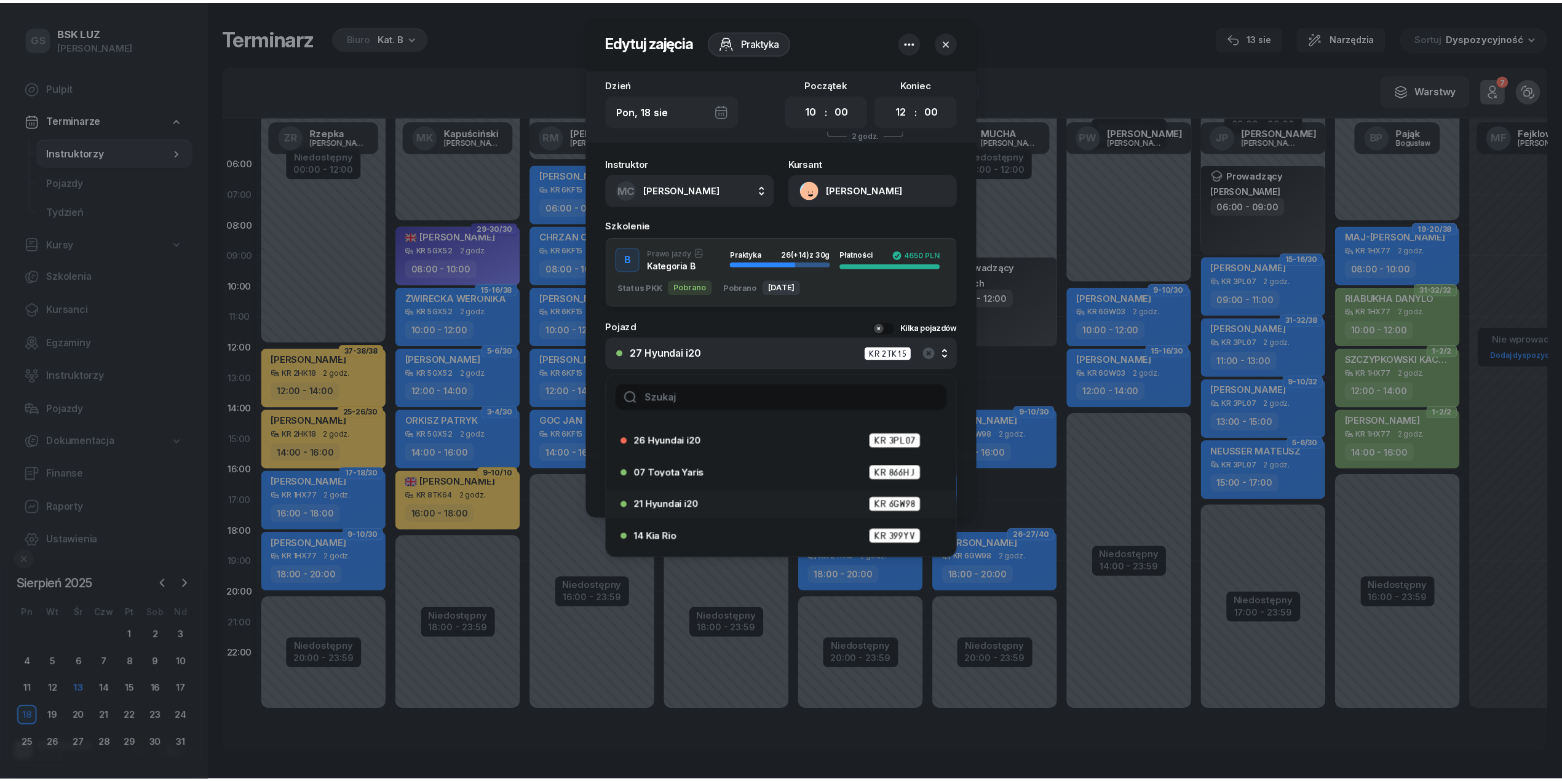
scroll to position [157, 0]
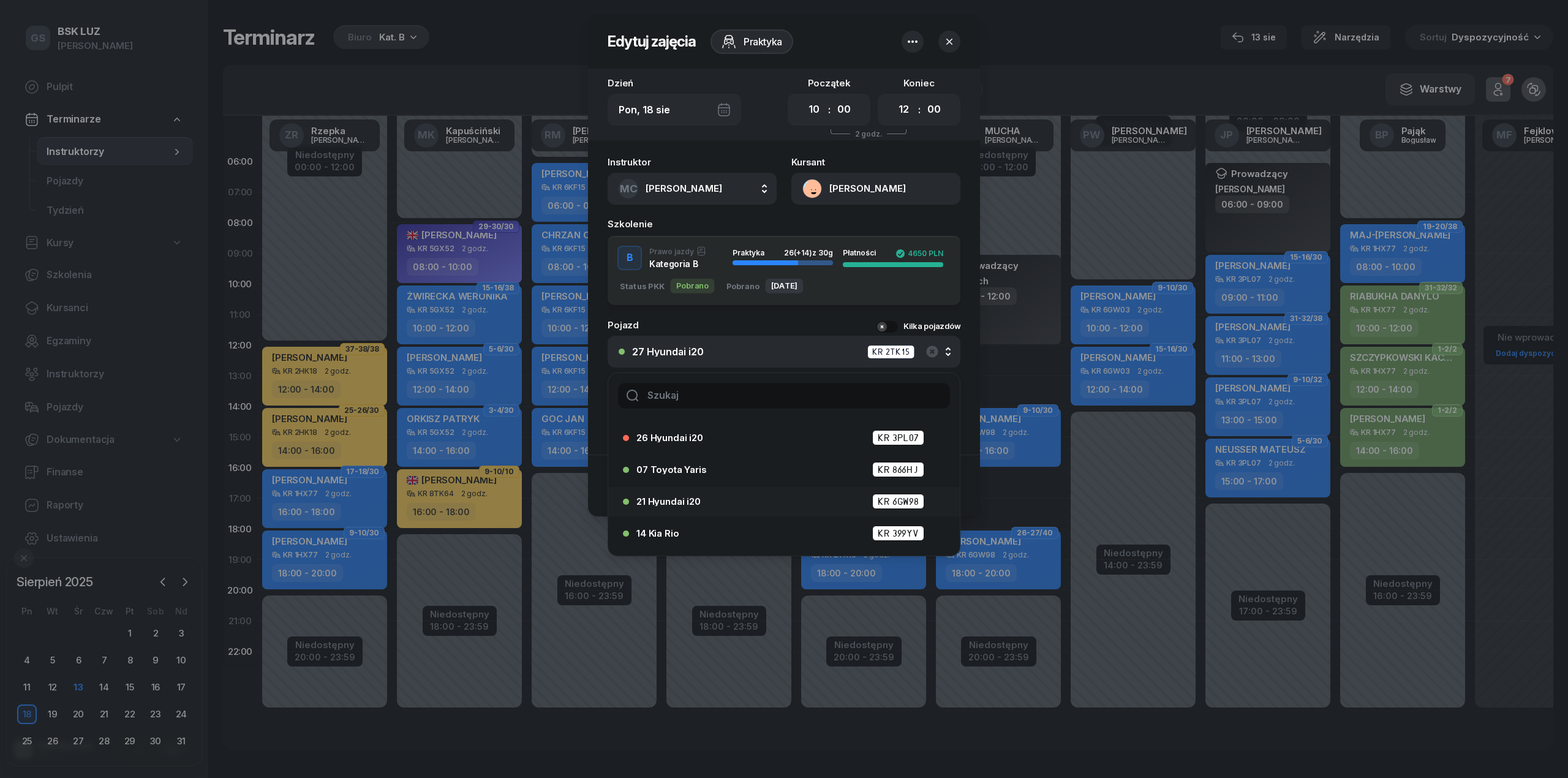
click at [723, 501] on div "21 Hyundai i20 KR 6GW98" at bounding box center [787, 501] width 302 height 15
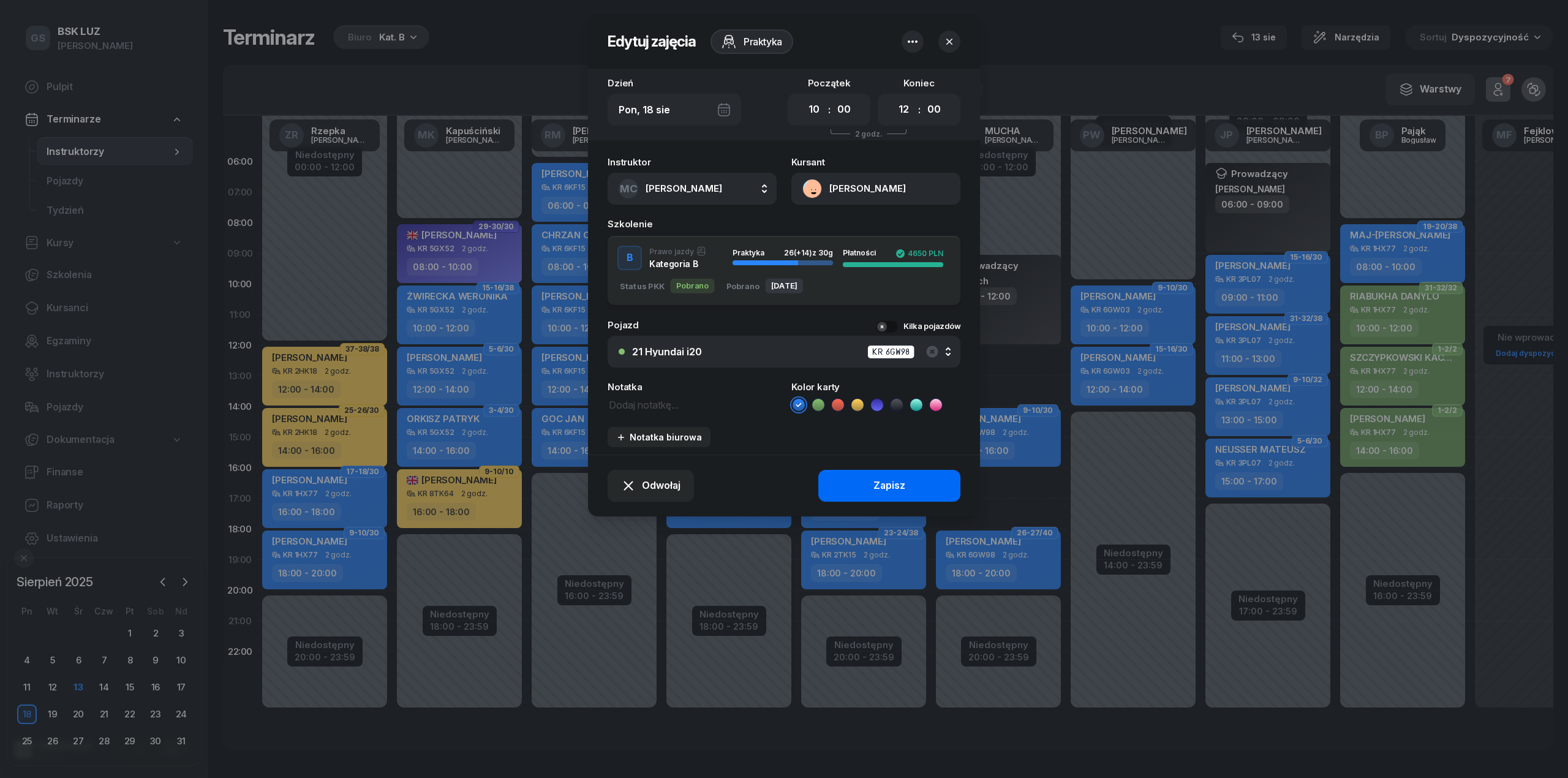
click at [876, 487] on div "Zapisz" at bounding box center [890, 486] width 32 height 16
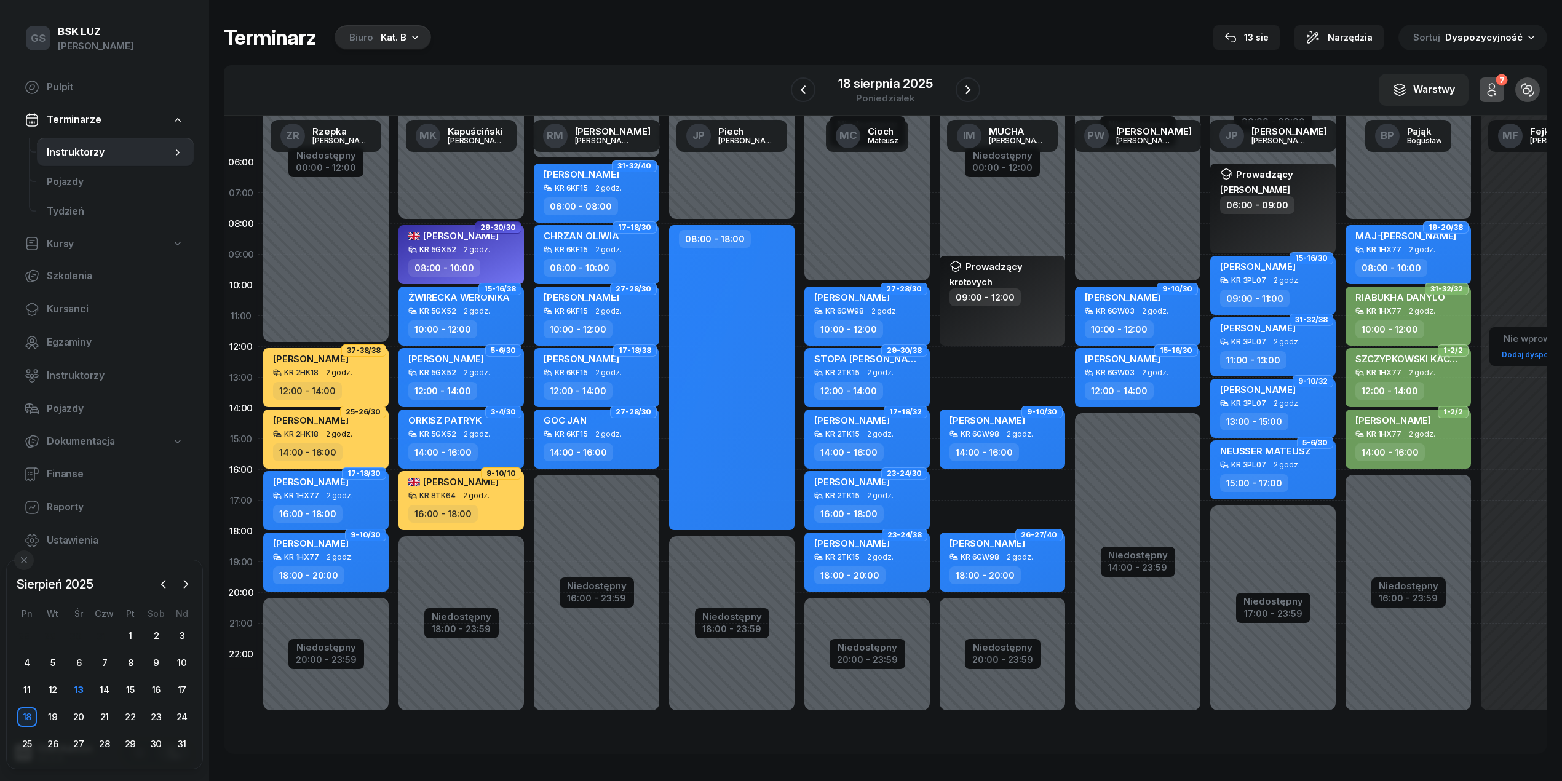
click at [399, 39] on div "Kat. B" at bounding box center [394, 37] width 26 height 15
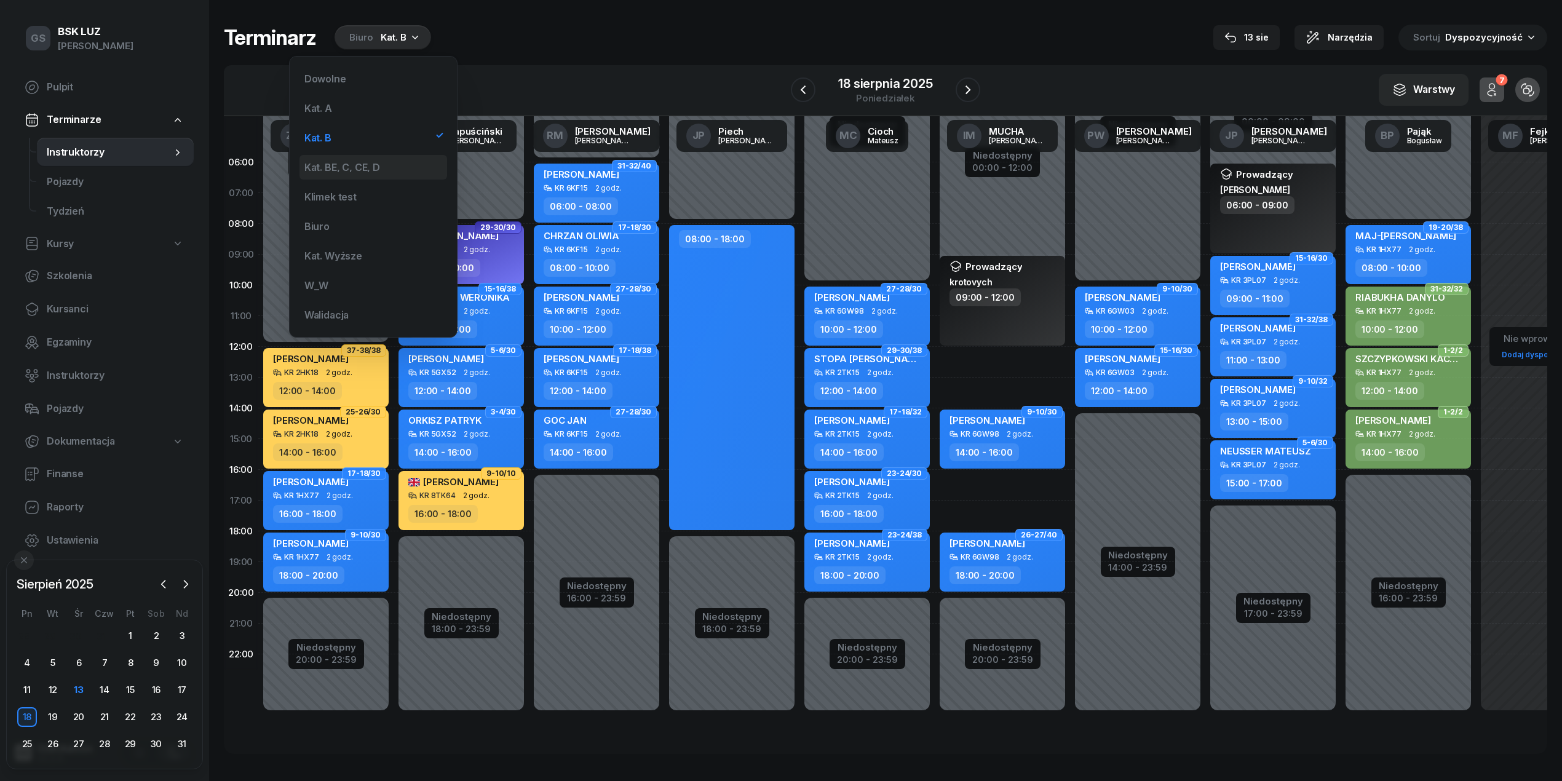
click at [370, 172] on div "Kat. BE, C, CE, D" at bounding box center [342, 167] width 76 height 10
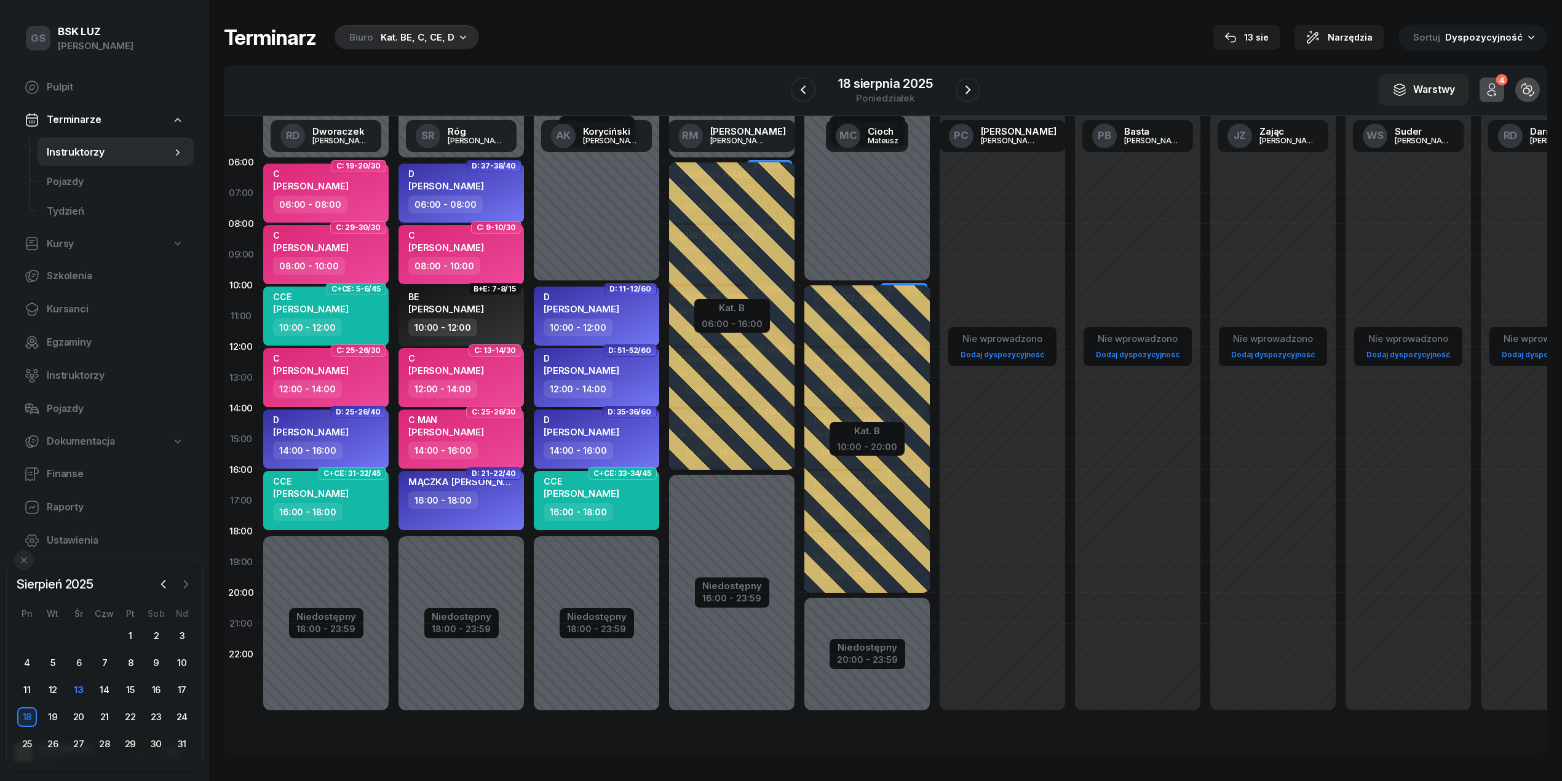
click at [180, 581] on icon "button" at bounding box center [186, 584] width 12 height 12
click at [77, 635] on div "1" at bounding box center [79, 636] width 20 height 20
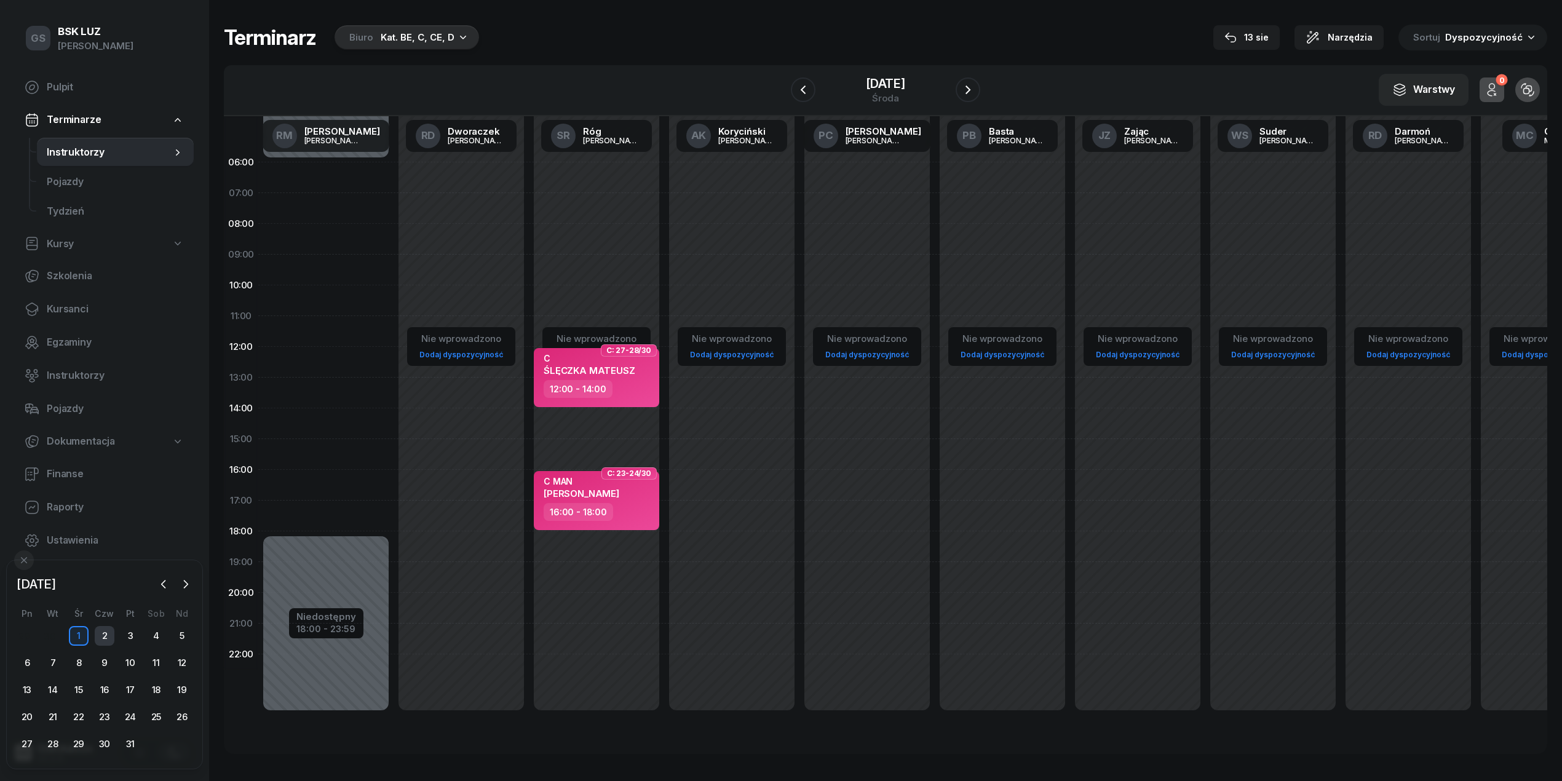
click at [101, 638] on div "2" at bounding box center [105, 636] width 20 height 20
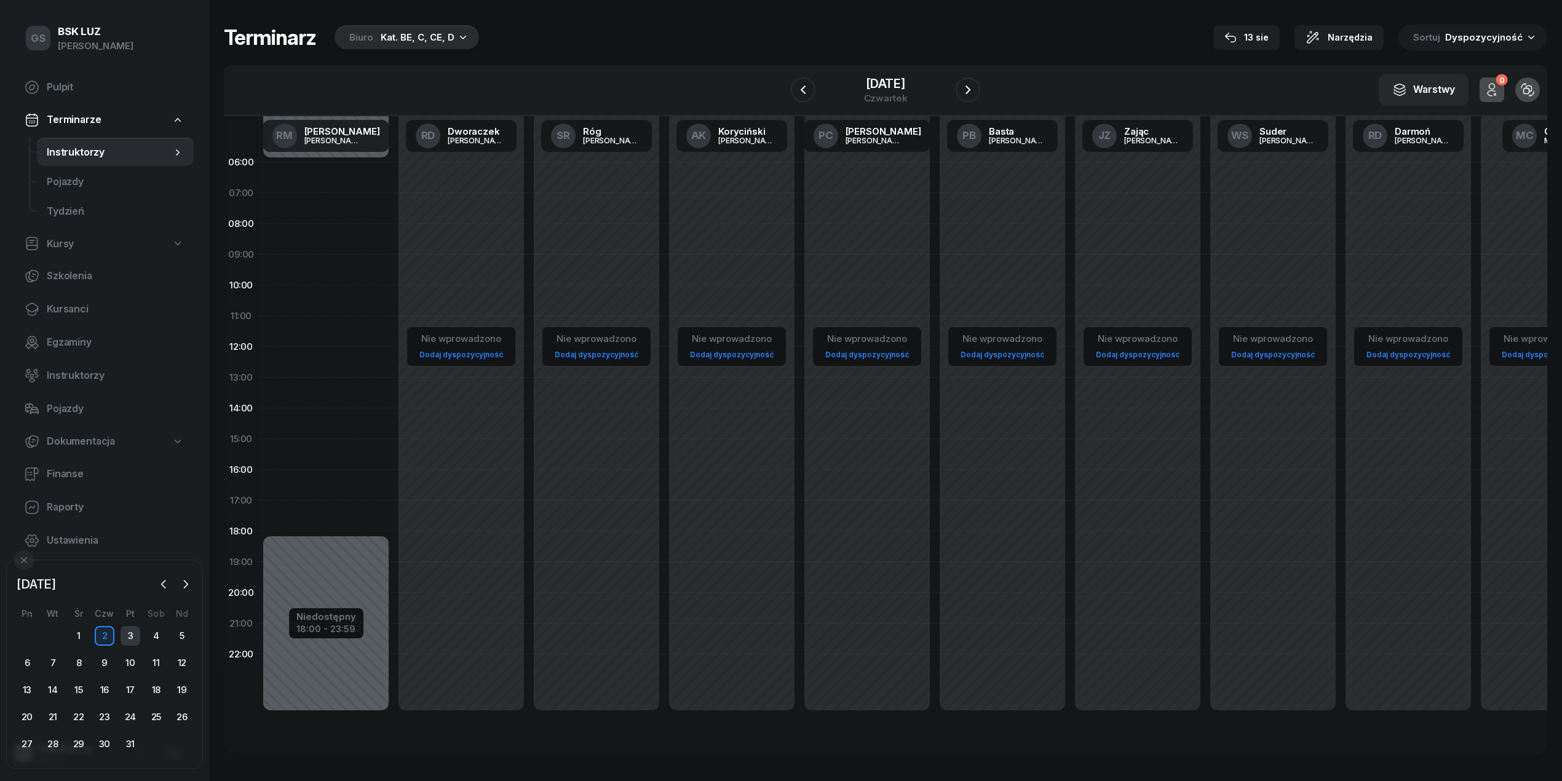
click at [129, 638] on div "3" at bounding box center [131, 636] width 20 height 20
click at [150, 640] on div "4" at bounding box center [156, 636] width 20 height 20
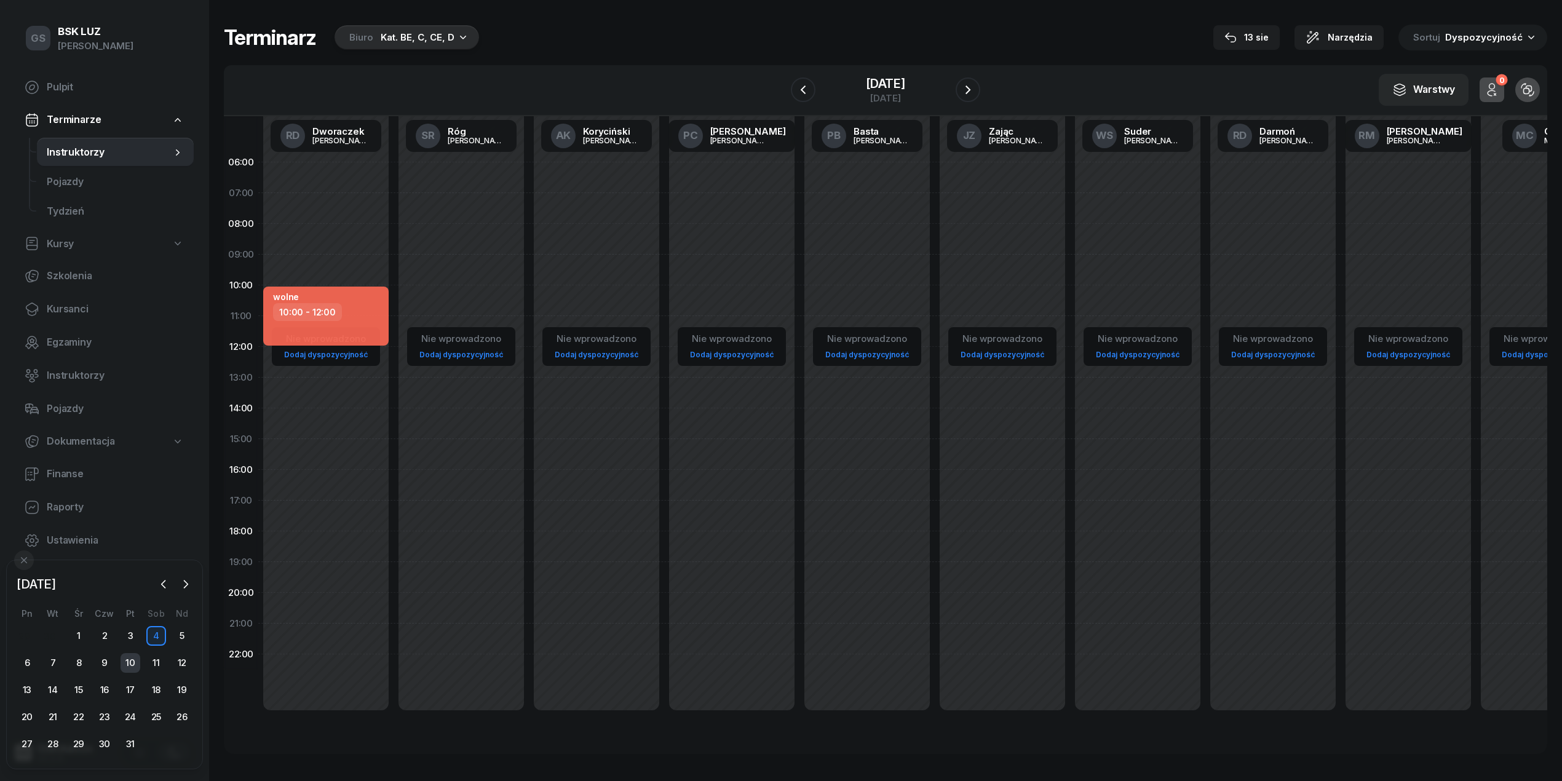
click at [131, 664] on div "10" at bounding box center [131, 663] width 20 height 20
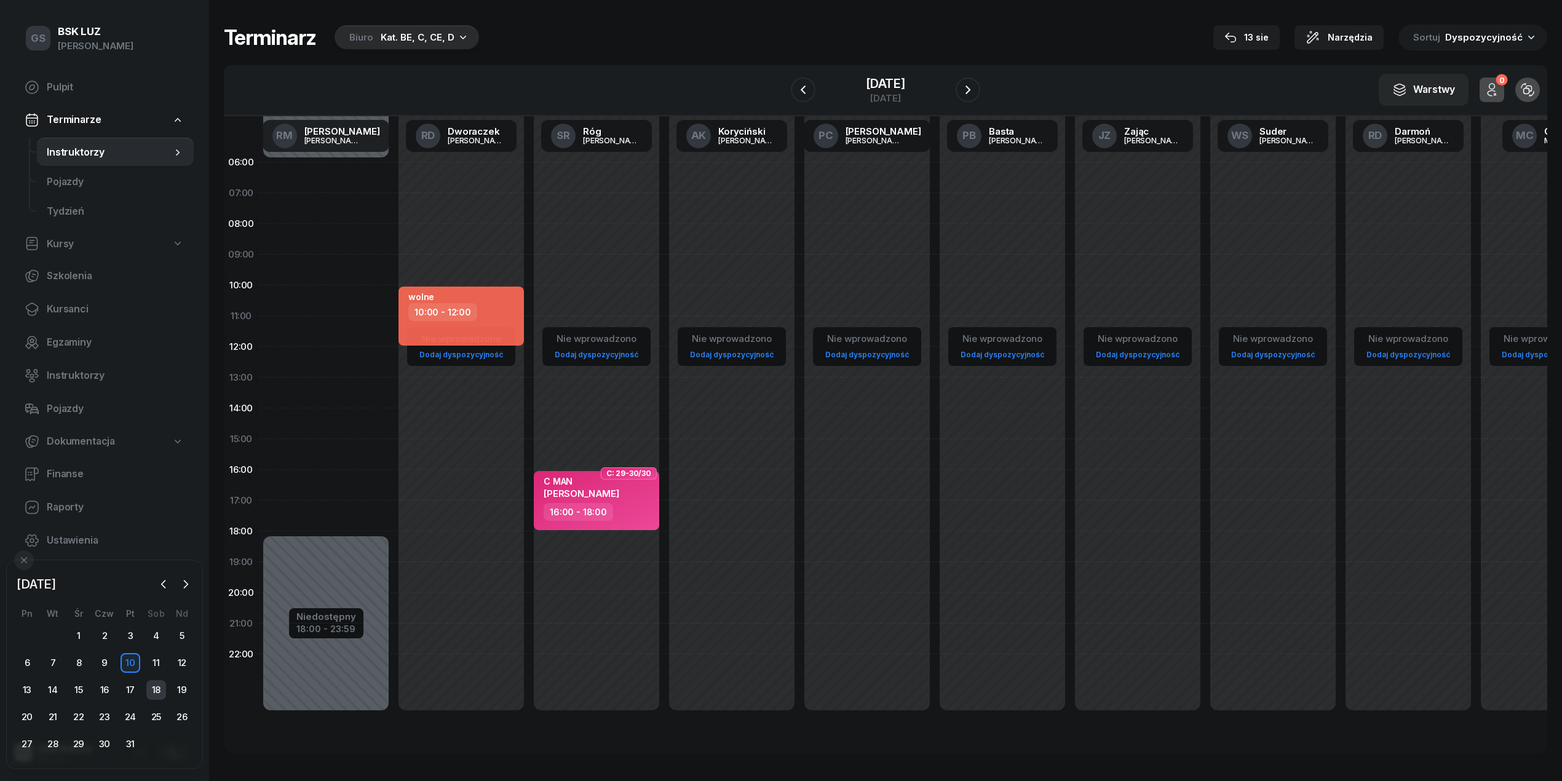
click at [158, 684] on div "18" at bounding box center [156, 690] width 20 height 20
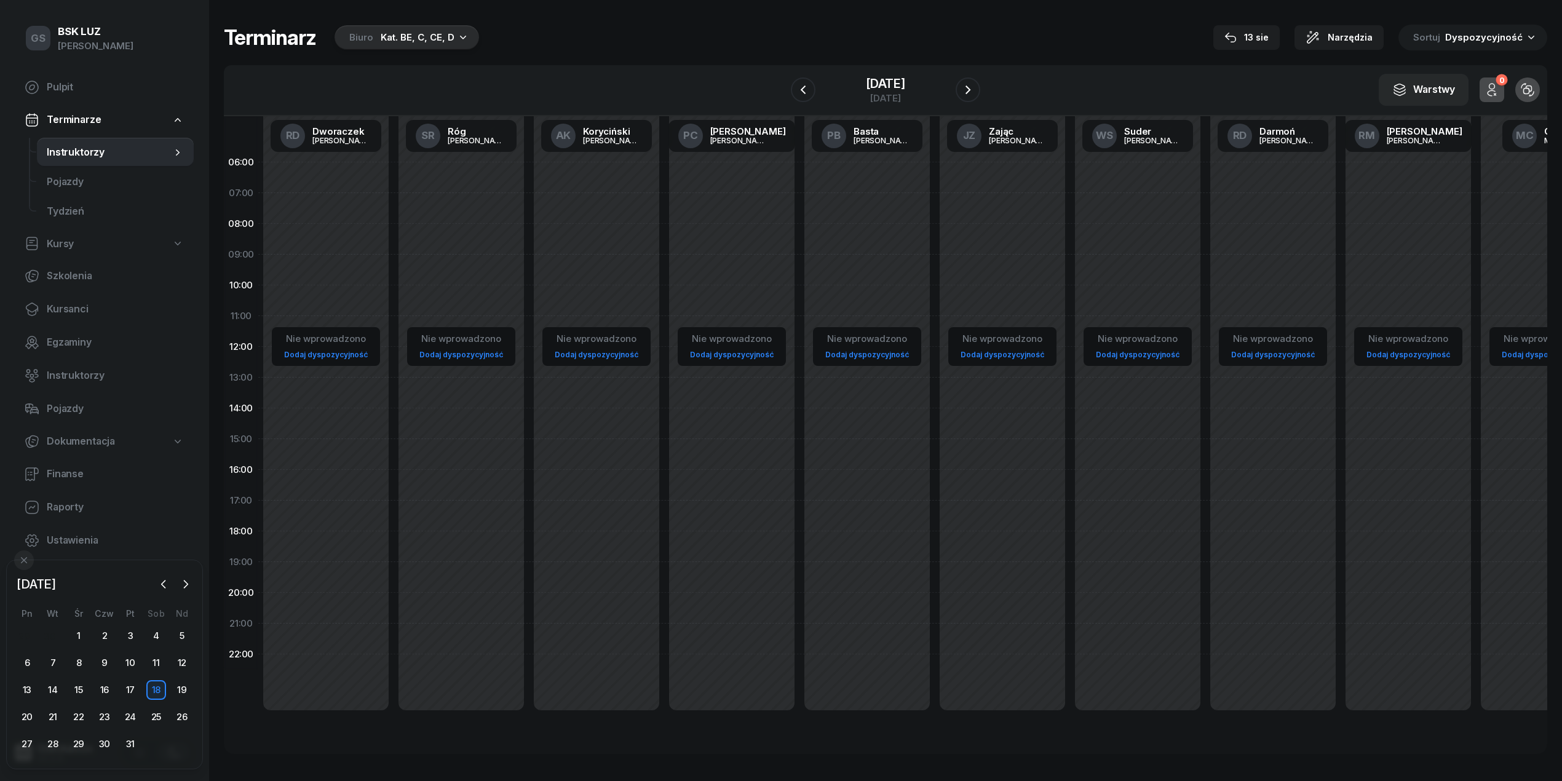
click at [421, 50] on div "Terminarz Biuro Kat. BE, C, CE, D 13 sie Narzędzia Sortuj Dyspozycyjność W Wybi…" at bounding box center [885, 389] width 1323 height 778
click at [414, 36] on div "Kat. BE, C, CE, D" at bounding box center [418, 37] width 74 height 15
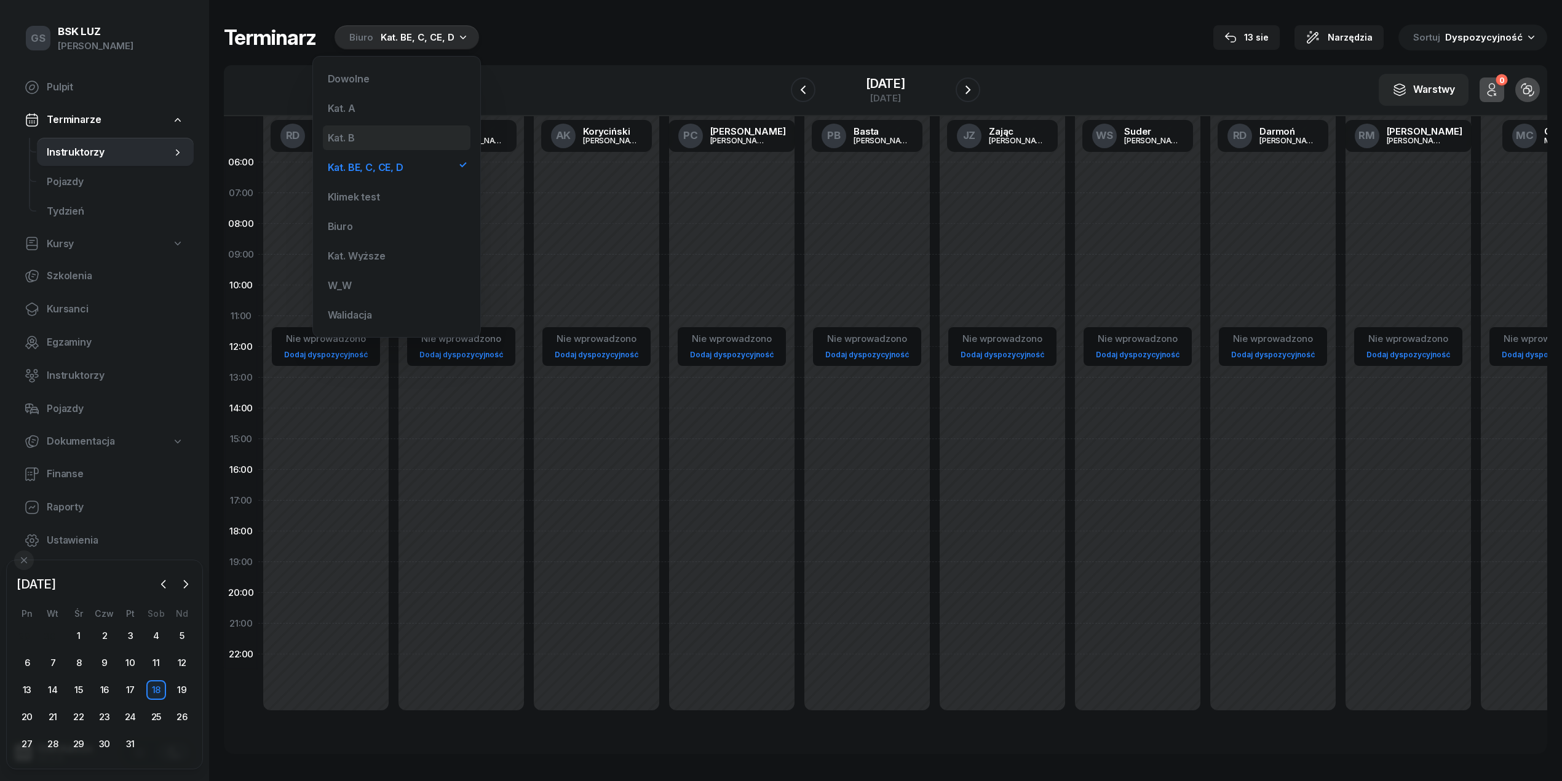
click at [387, 133] on div "Kat. B" at bounding box center [397, 137] width 148 height 25
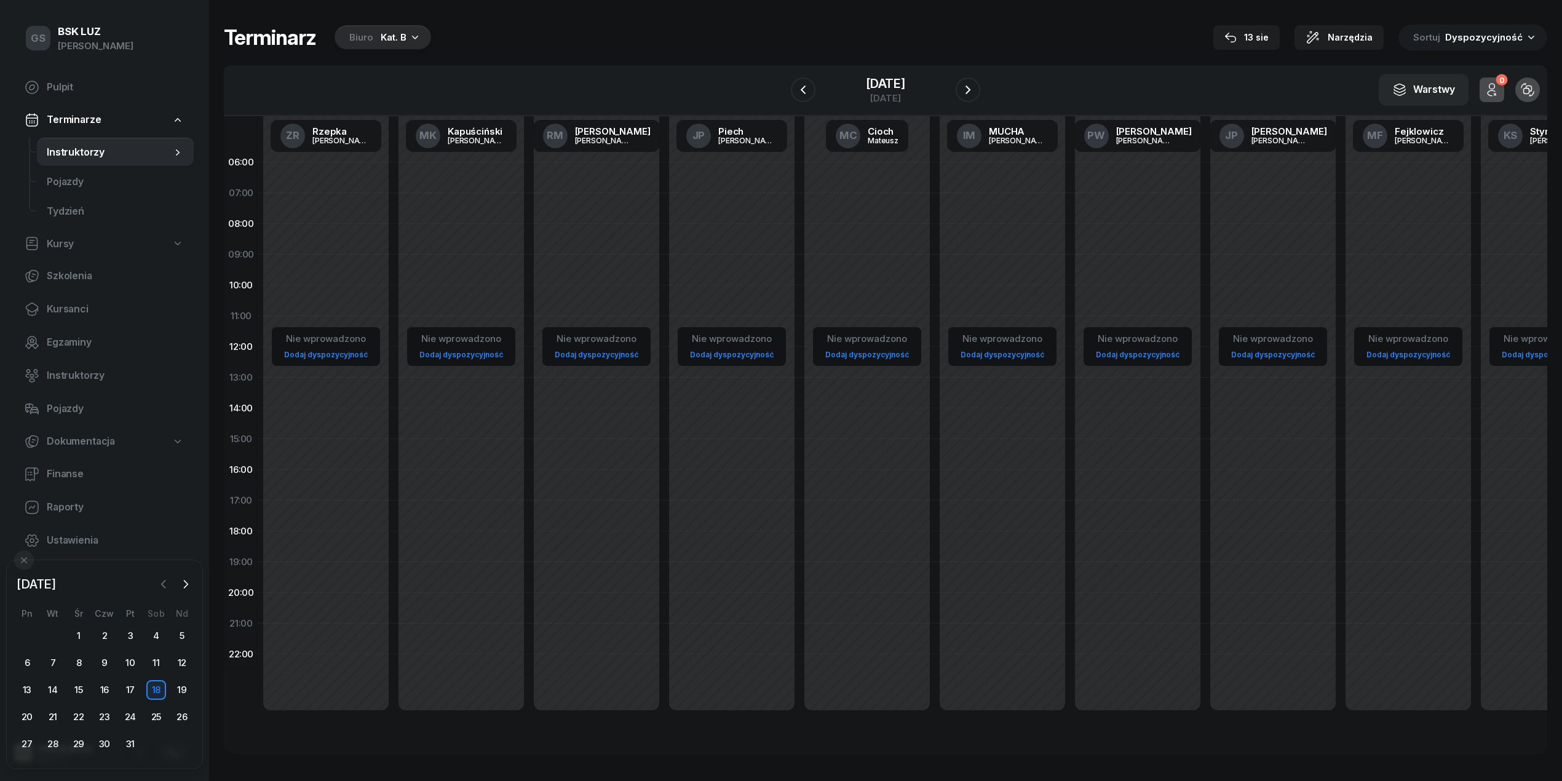
click at [167, 584] on icon "button" at bounding box center [163, 584] width 12 height 12
click at [168, 587] on icon "button" at bounding box center [163, 584] width 12 height 12
click at [73, 697] on div "13" at bounding box center [79, 690] width 20 height 20
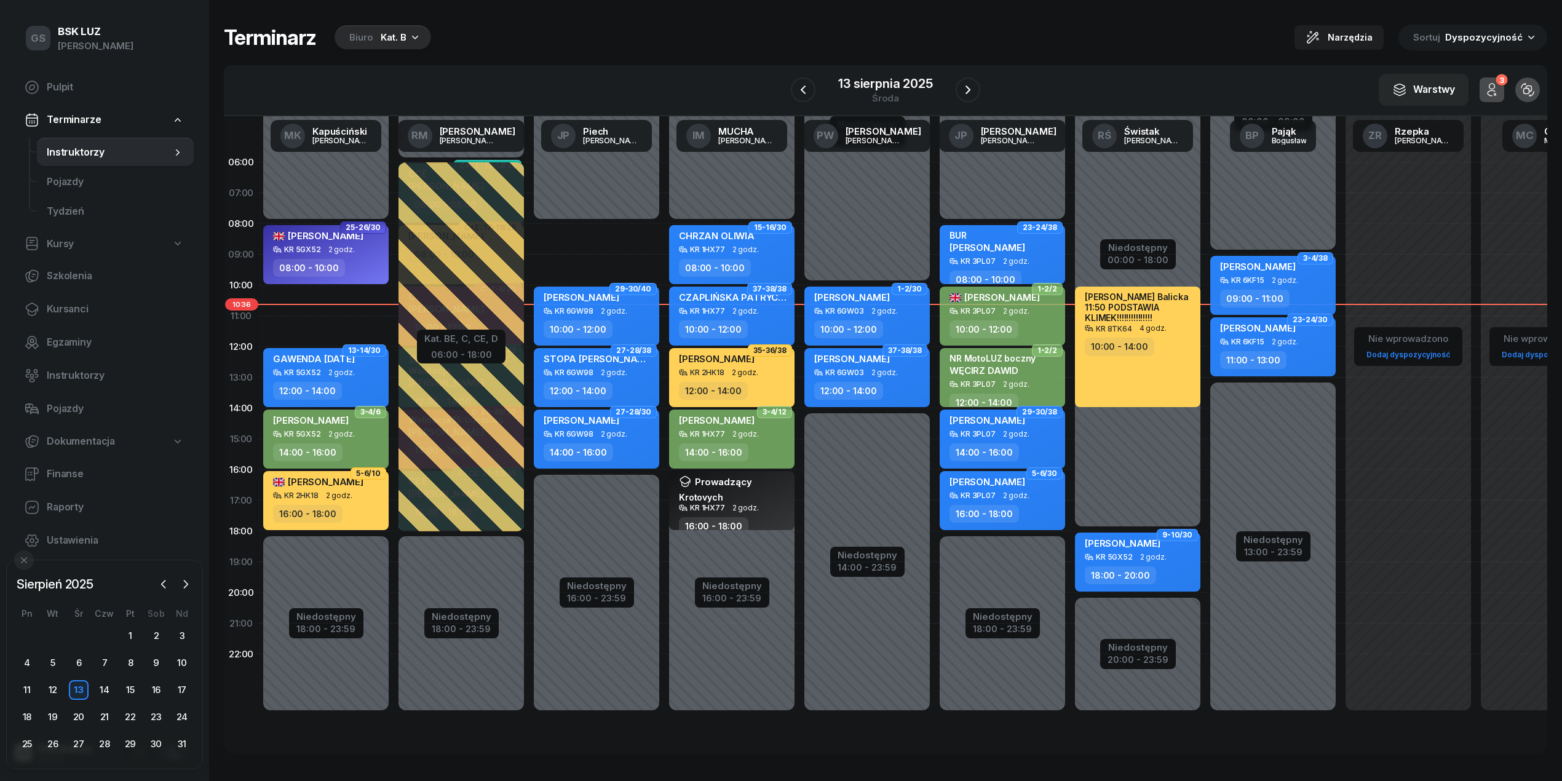
click at [403, 47] on div "Biuro Kat. B" at bounding box center [383, 37] width 97 height 25
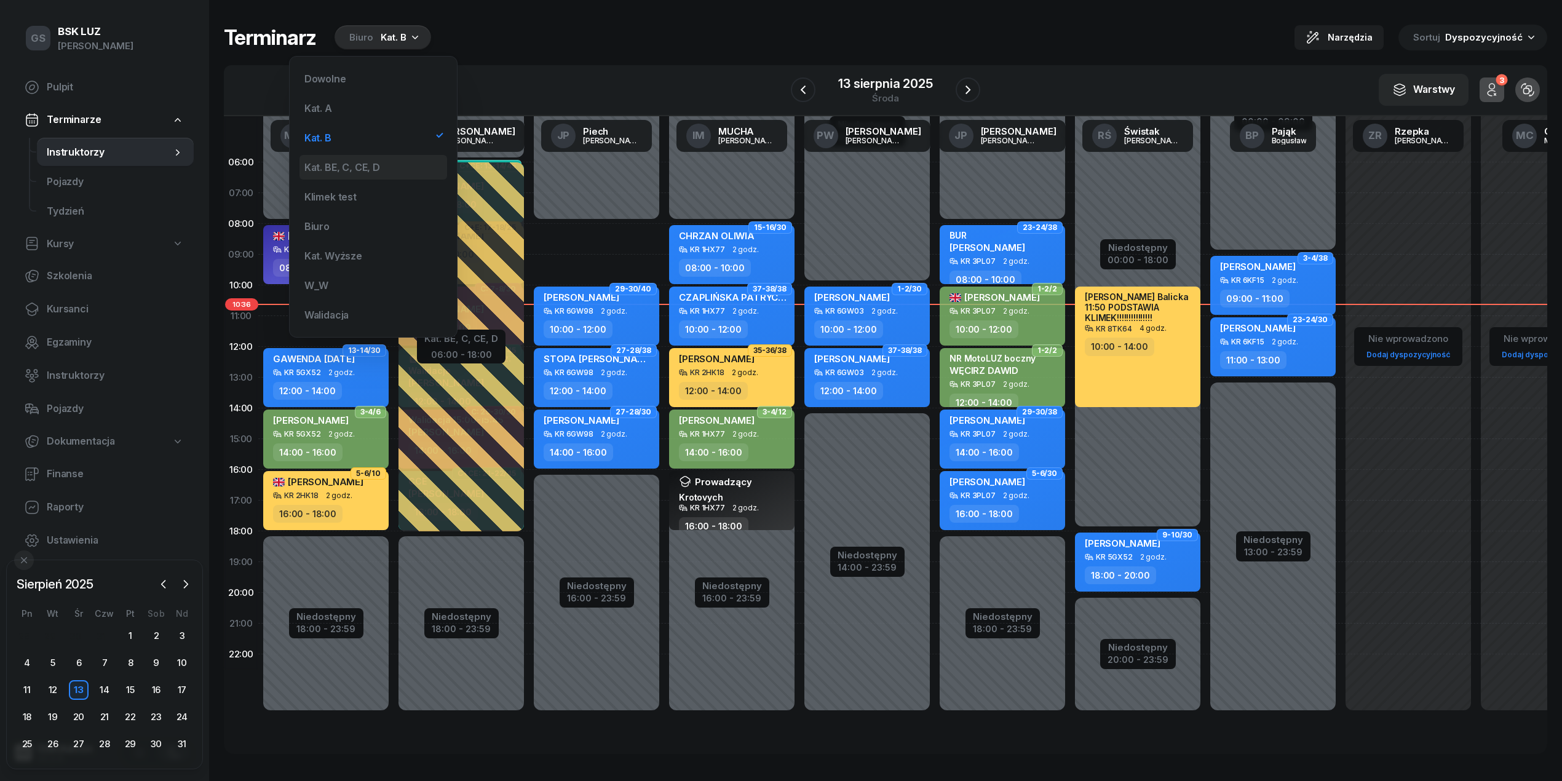
click at [369, 175] on div "Kat. BE, C, CE, D" at bounding box center [373, 167] width 148 height 25
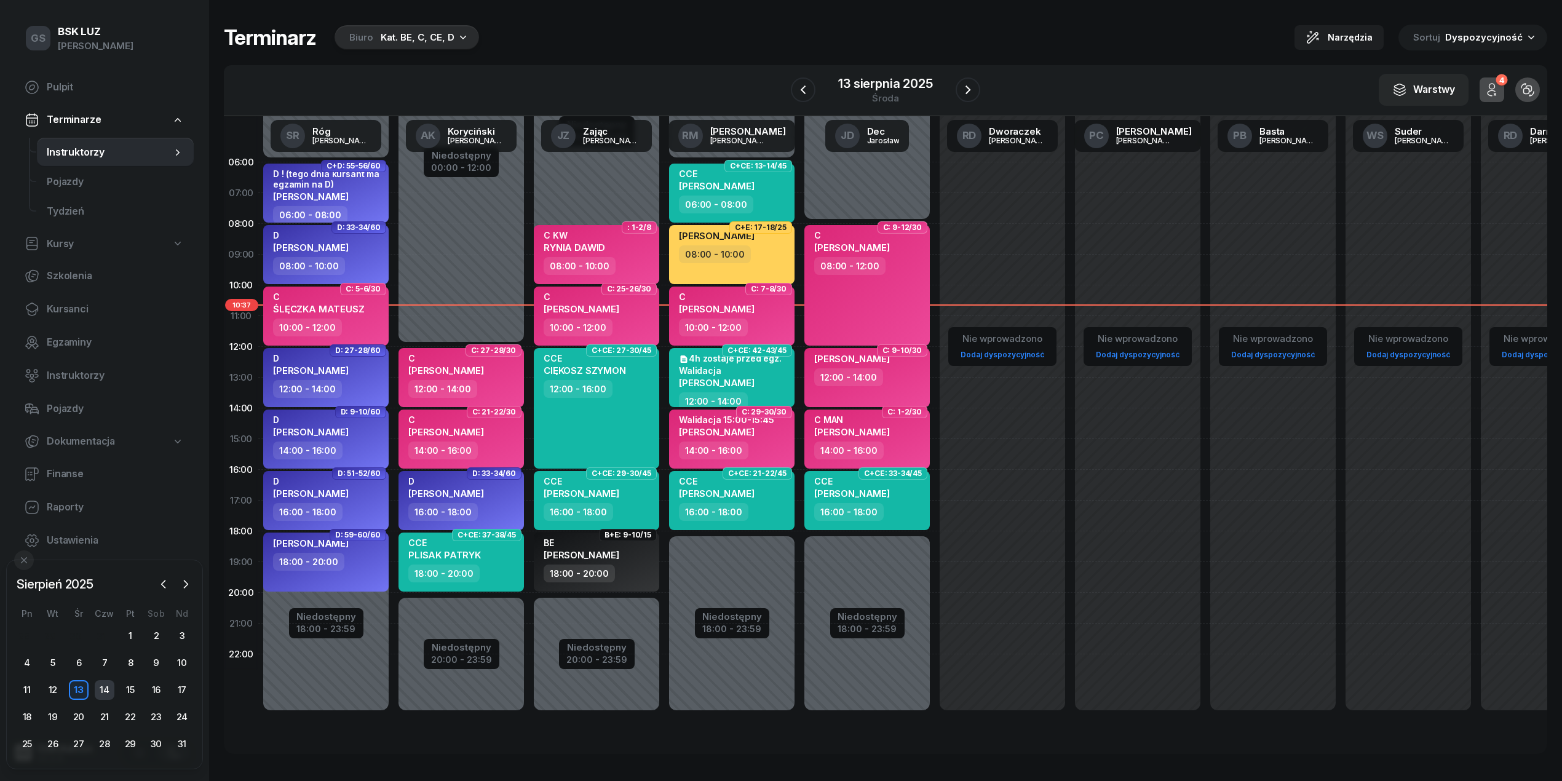
click at [106, 685] on div "14" at bounding box center [105, 690] width 20 height 20
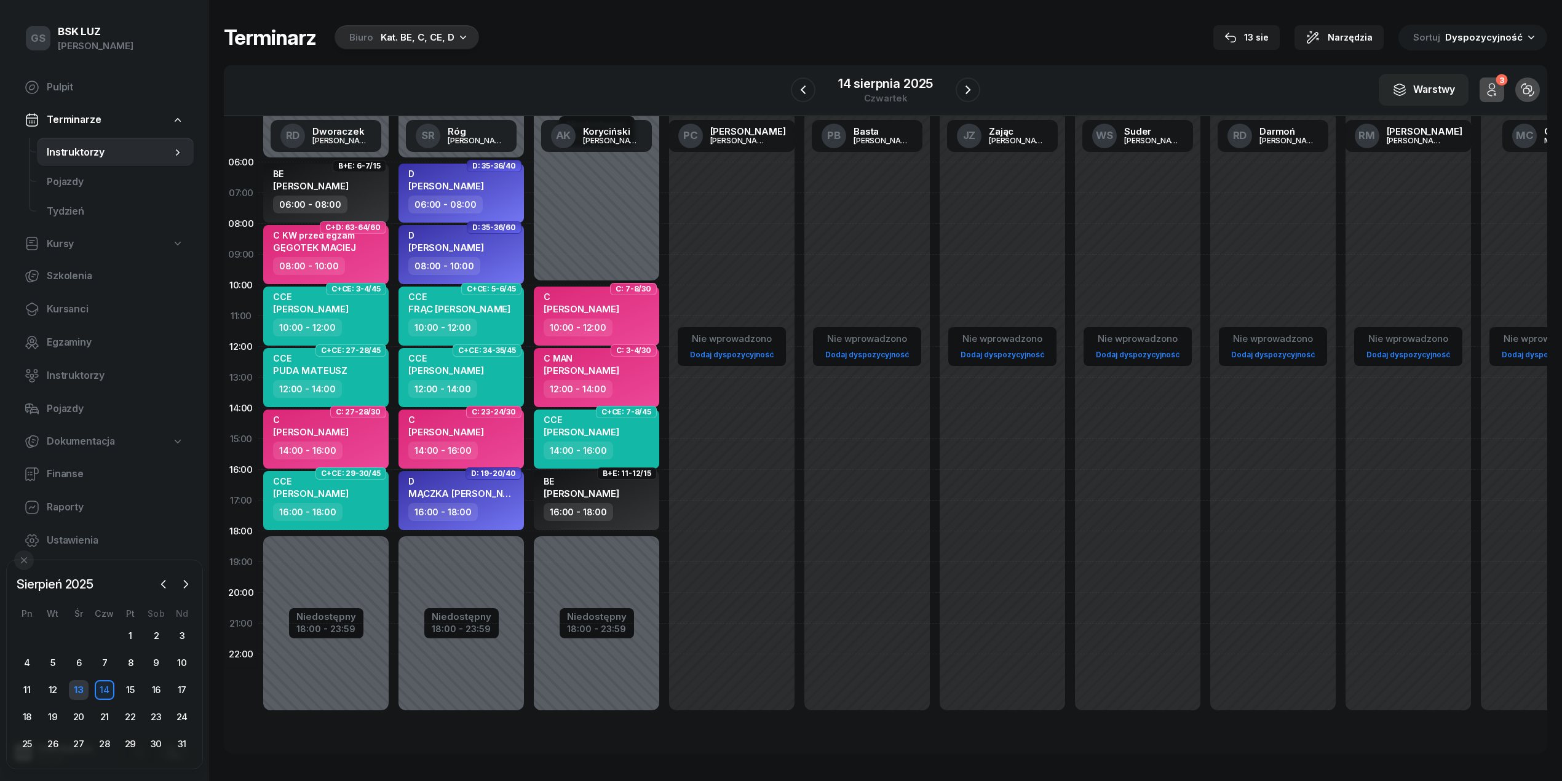
click at [77, 690] on div "13" at bounding box center [79, 690] width 20 height 20
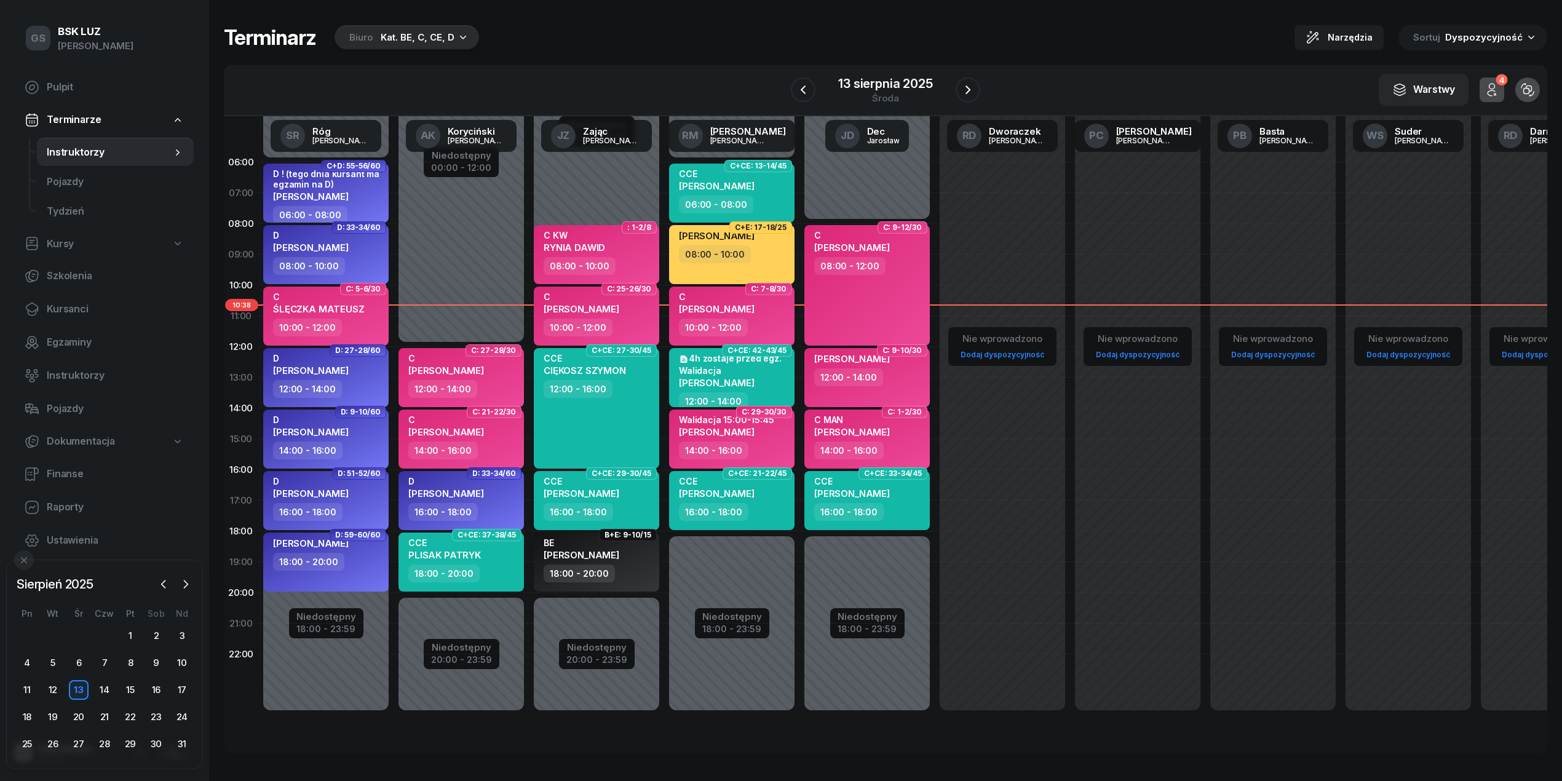
click at [451, 37] on div "Biuro Kat. BE, C, CE, D" at bounding box center [407, 37] width 145 height 25
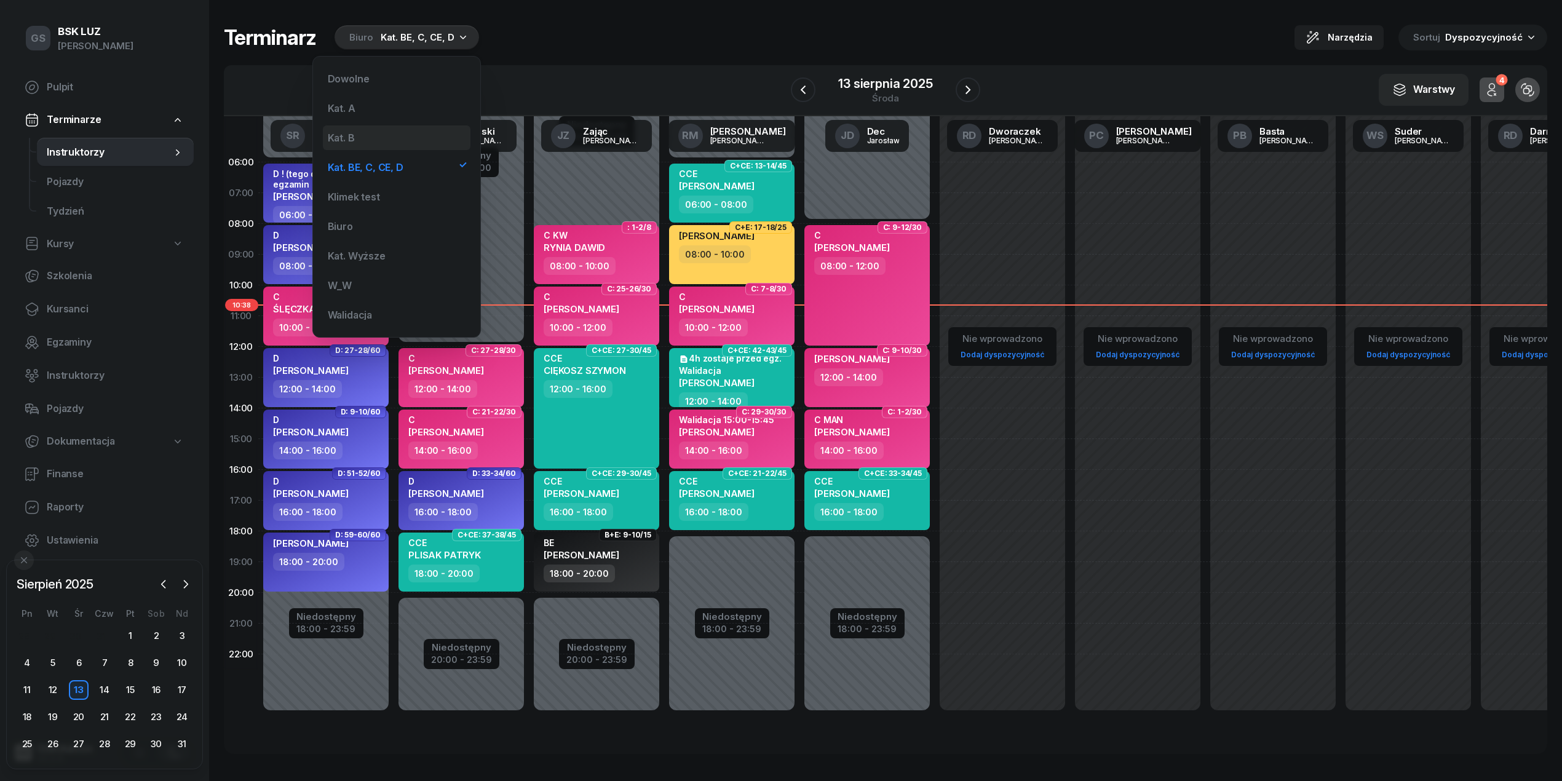
click at [367, 137] on div "Kat. B" at bounding box center [397, 137] width 148 height 25
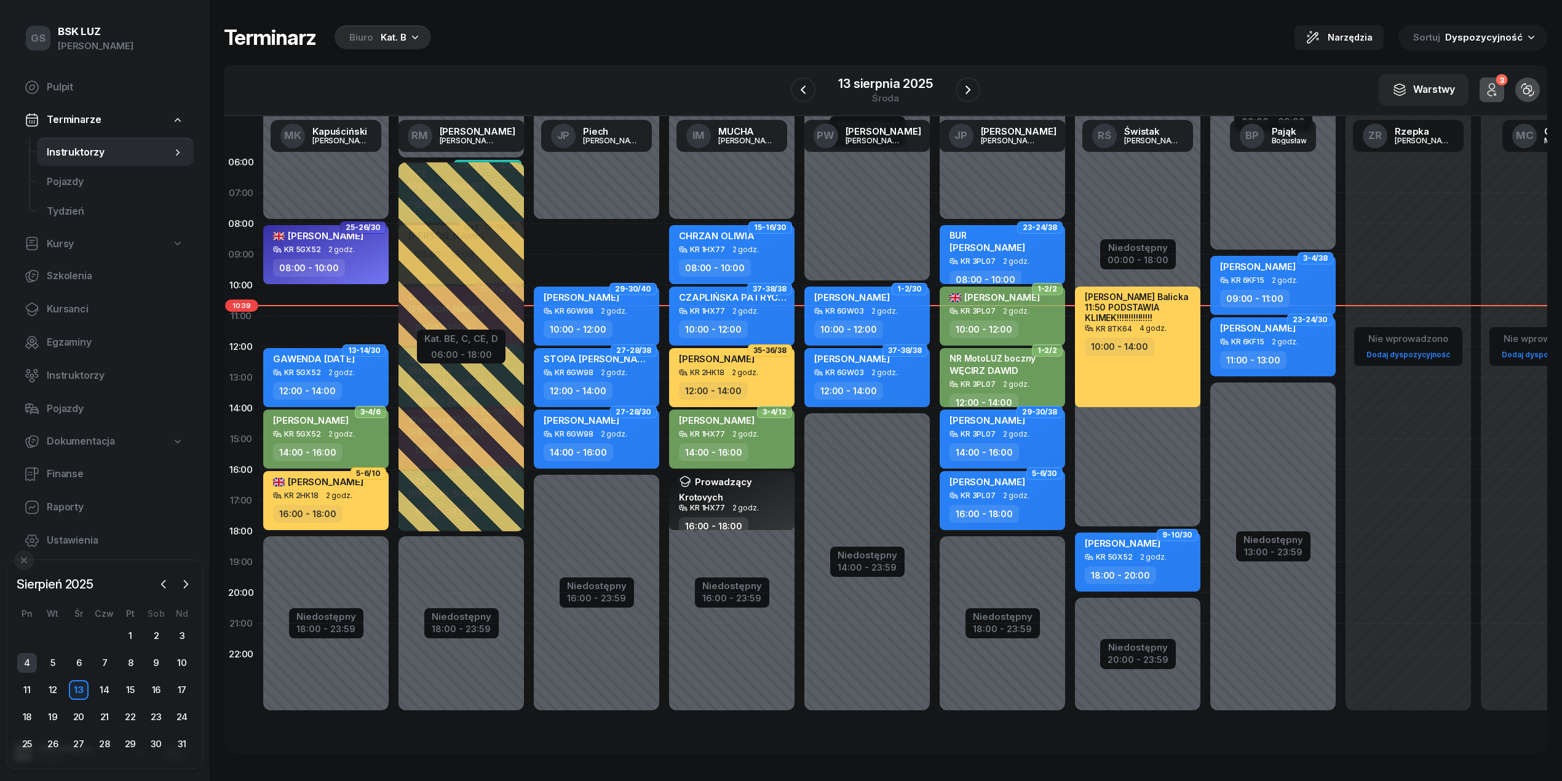
click at [27, 659] on div "4" at bounding box center [27, 663] width 20 height 20
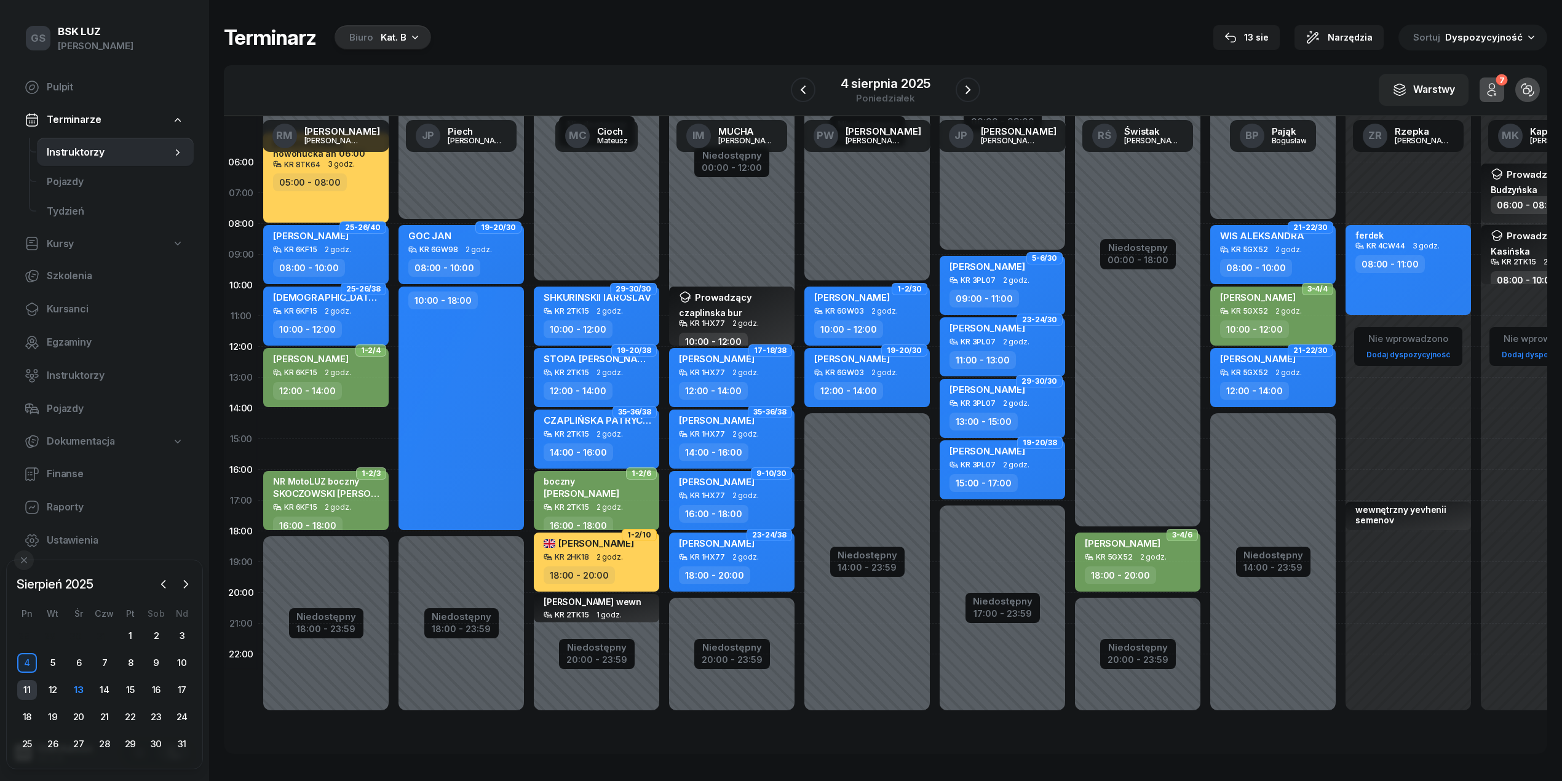
click at [26, 684] on div "11" at bounding box center [27, 690] width 20 height 20
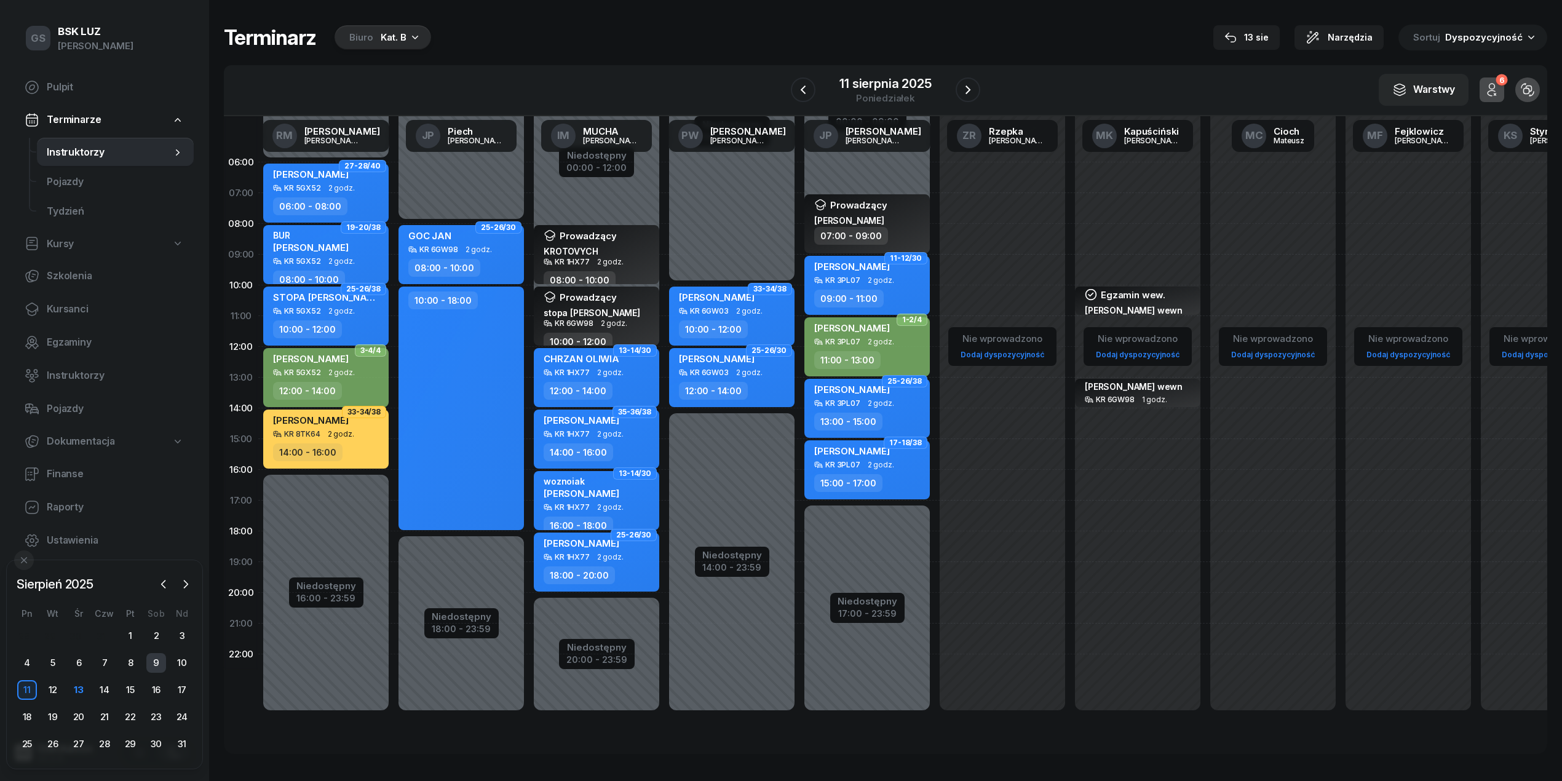
click at [161, 664] on div "9" at bounding box center [156, 663] width 20 height 20
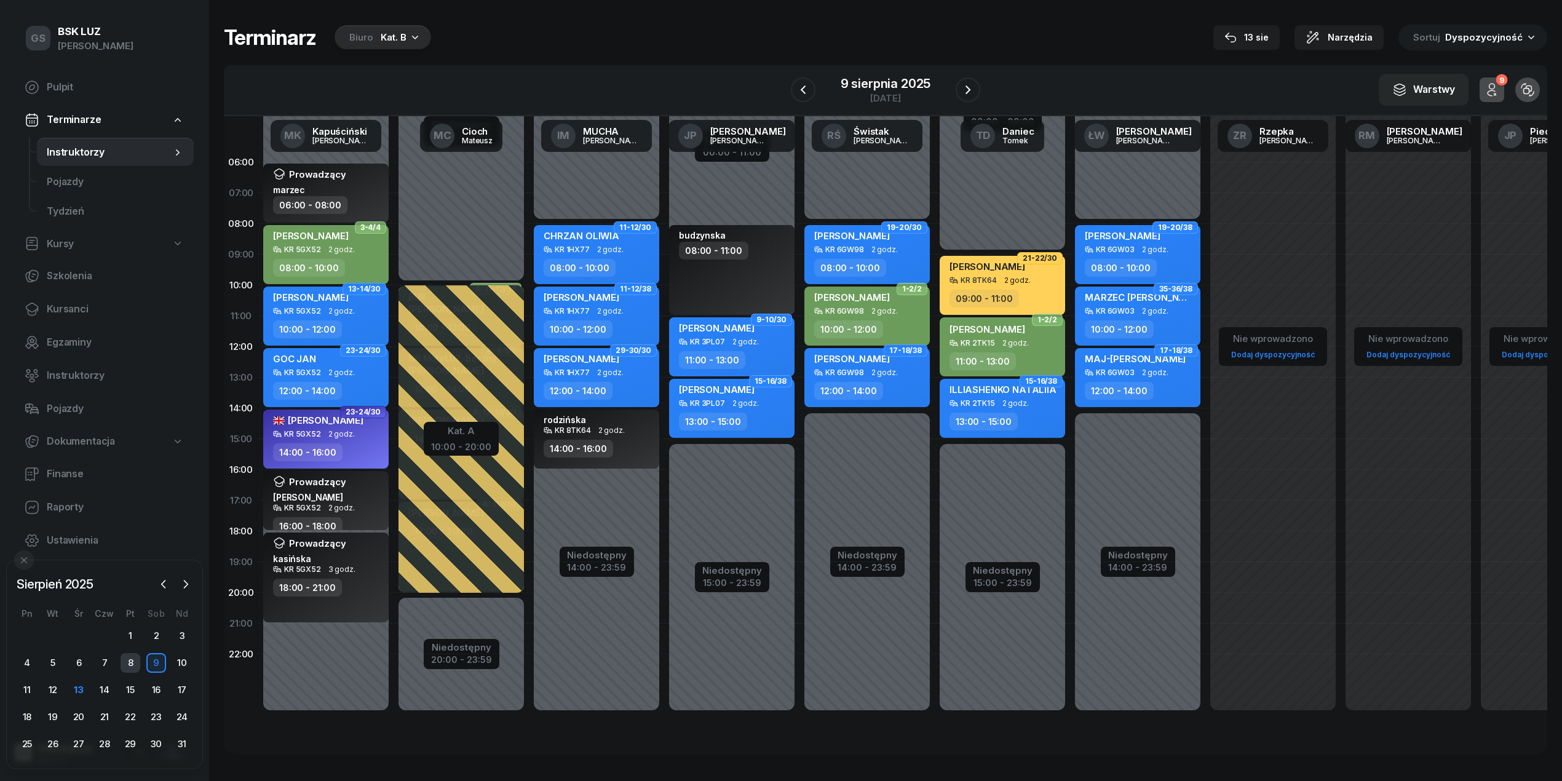
click at [133, 670] on div "8" at bounding box center [131, 663] width 20 height 20
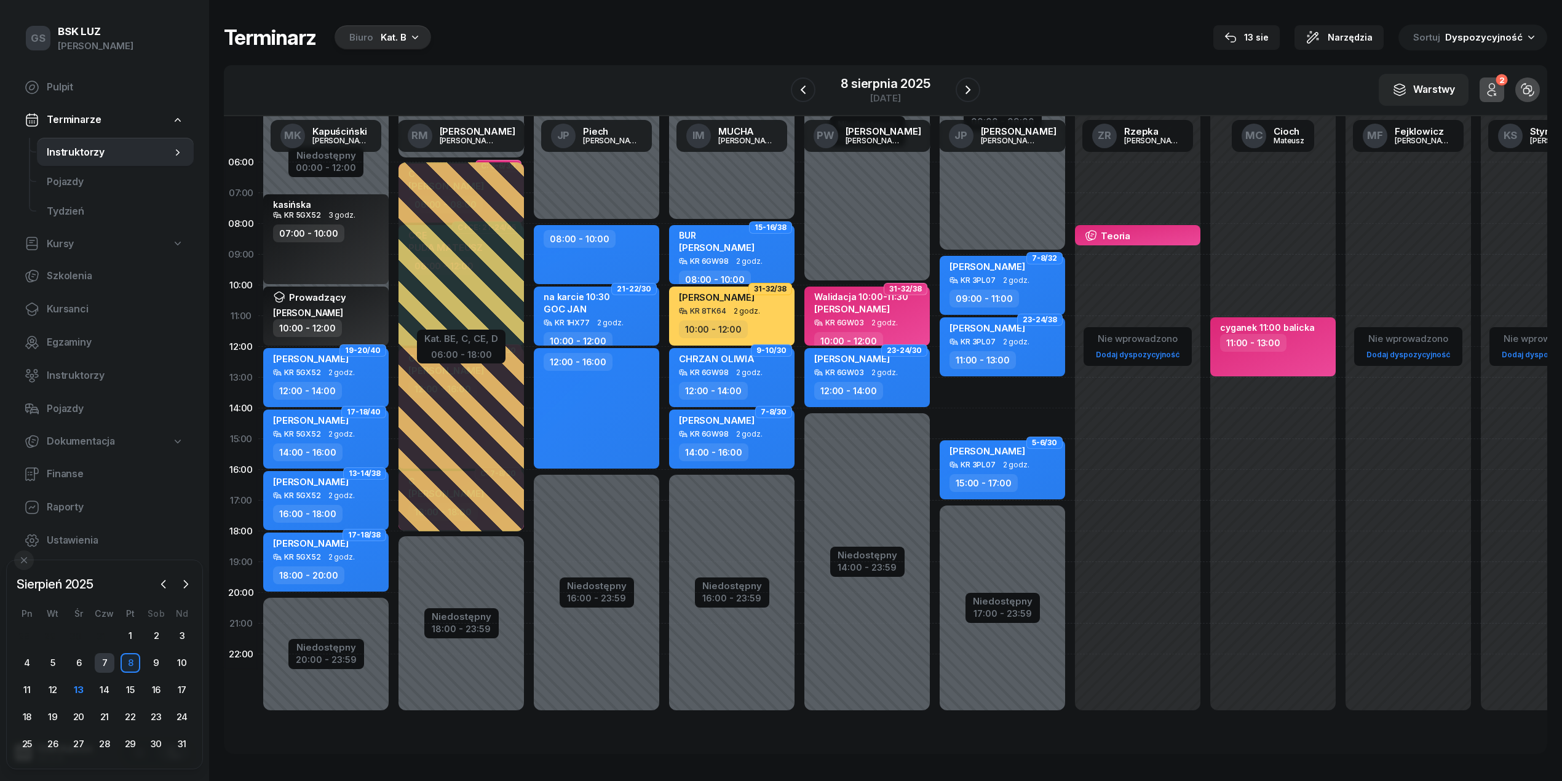
click at [107, 662] on div "7" at bounding box center [105, 663] width 20 height 20
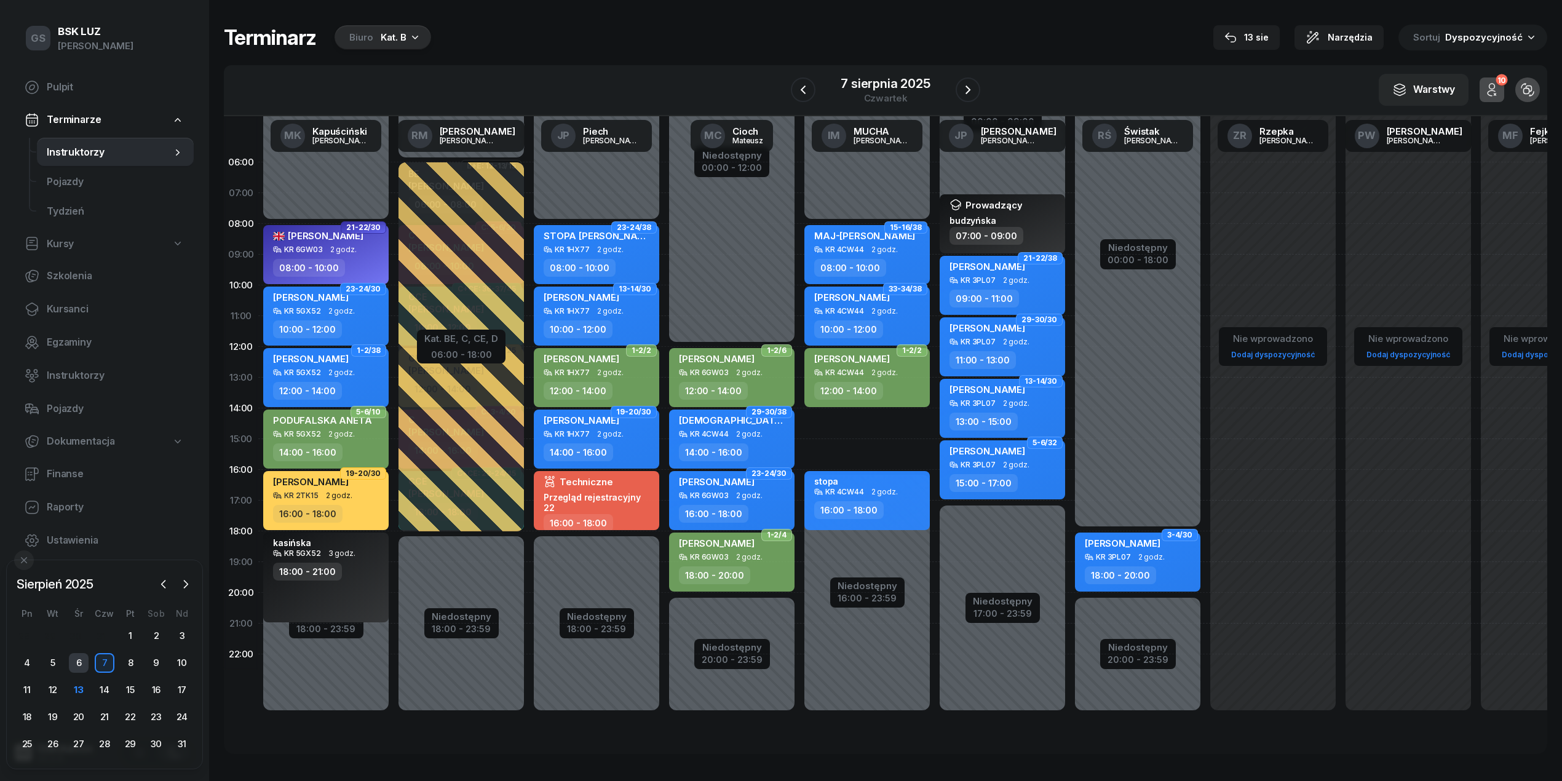
click at [77, 662] on div "6" at bounding box center [79, 663] width 20 height 20
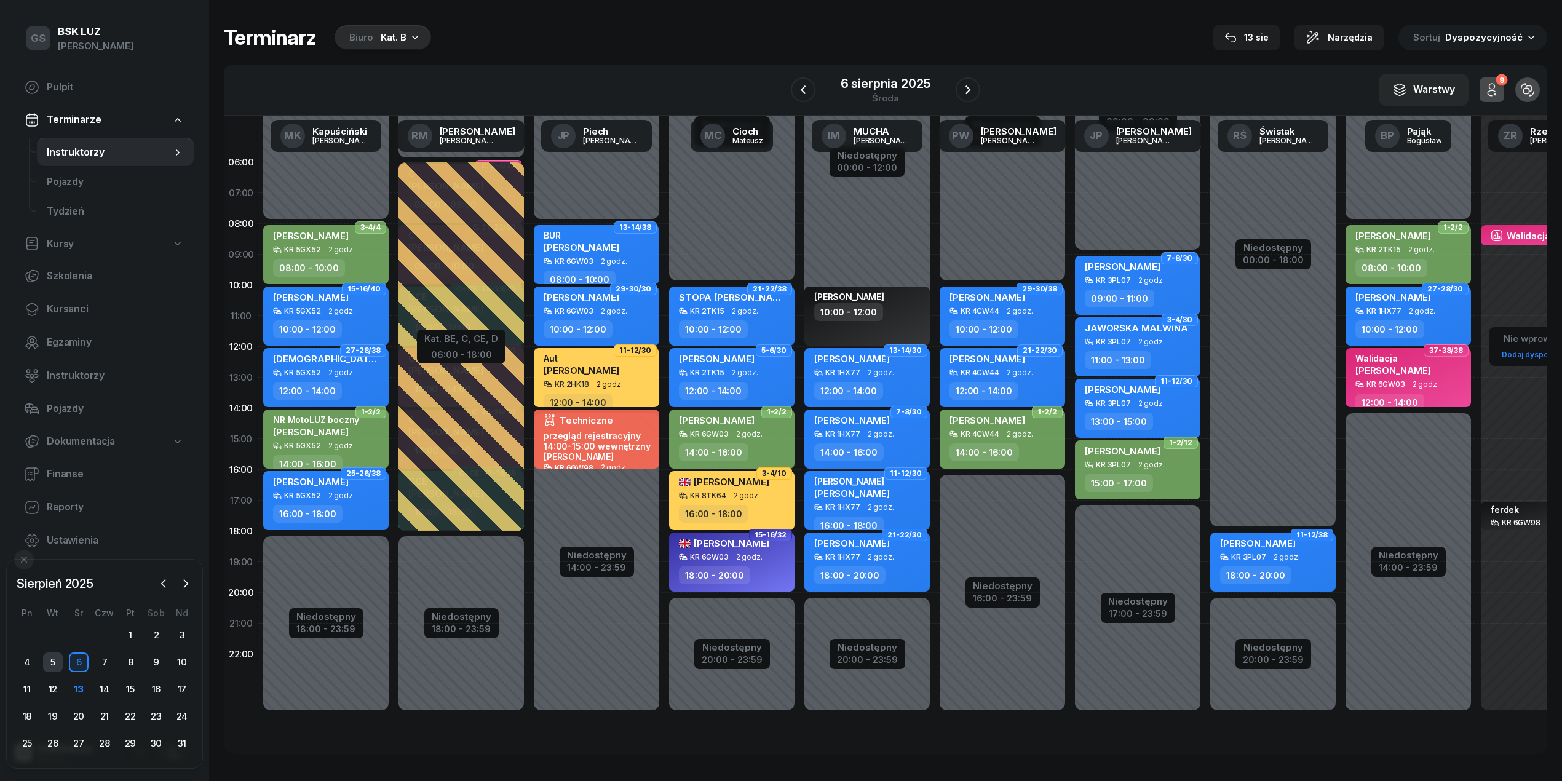
click at [53, 663] on div "5" at bounding box center [53, 662] width 20 height 20
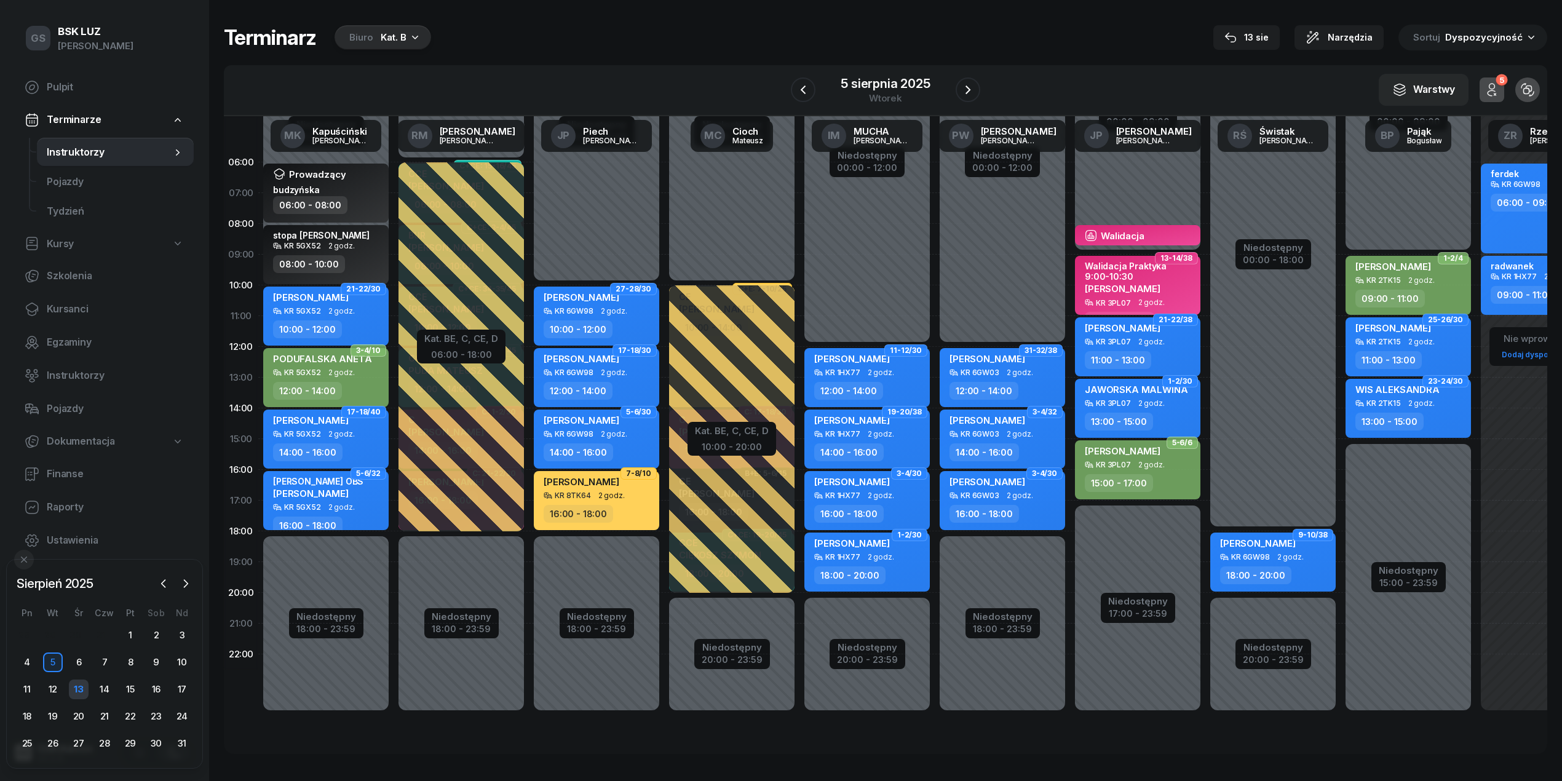
click at [84, 685] on div "13" at bounding box center [79, 689] width 20 height 20
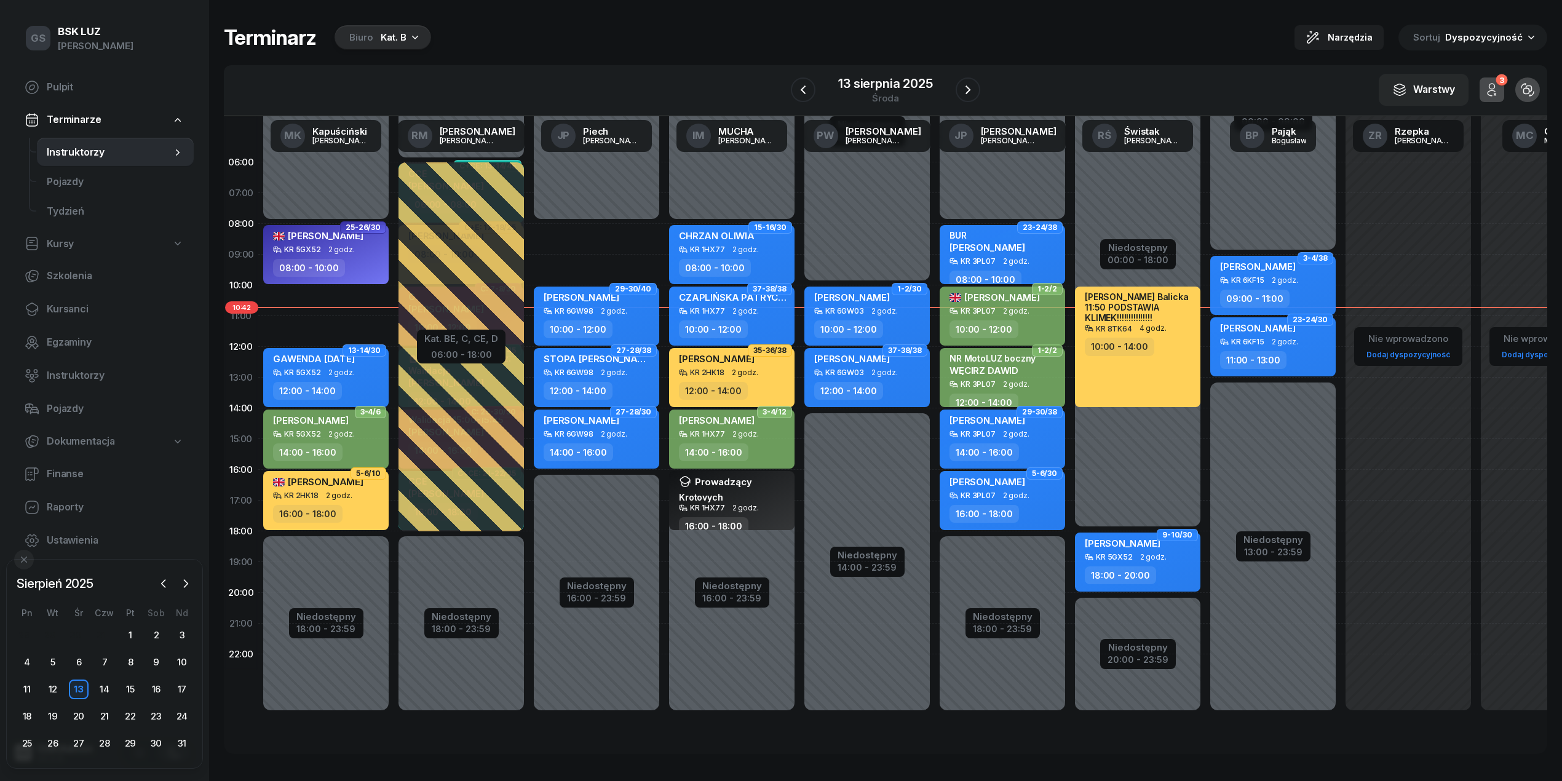
click at [1033, 322] on div "10:00 - 12:00" at bounding box center [1003, 329] width 108 height 18
select select "10"
select select "12"
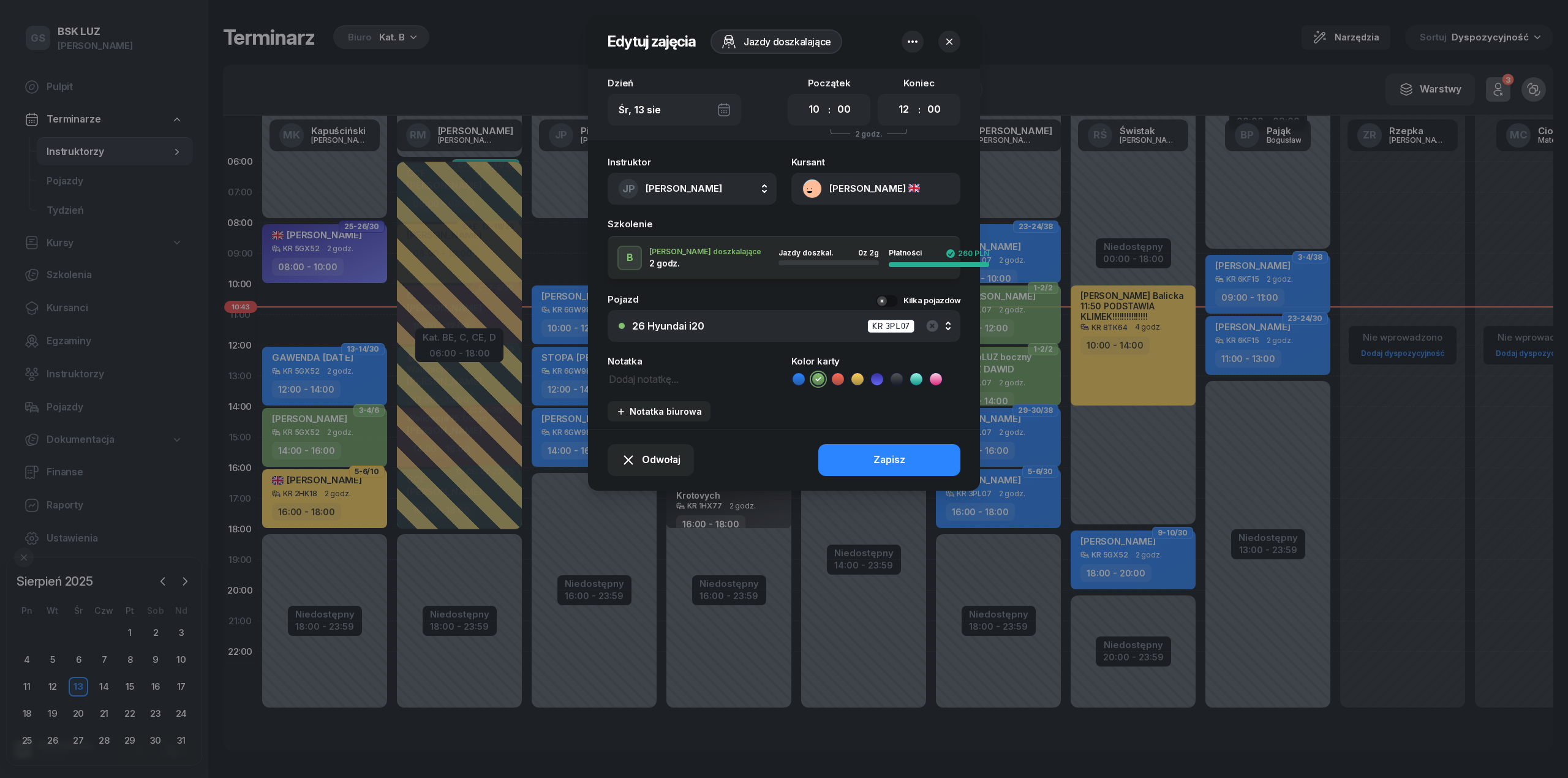
click at [952, 47] on icon "button" at bounding box center [949, 42] width 12 height 12
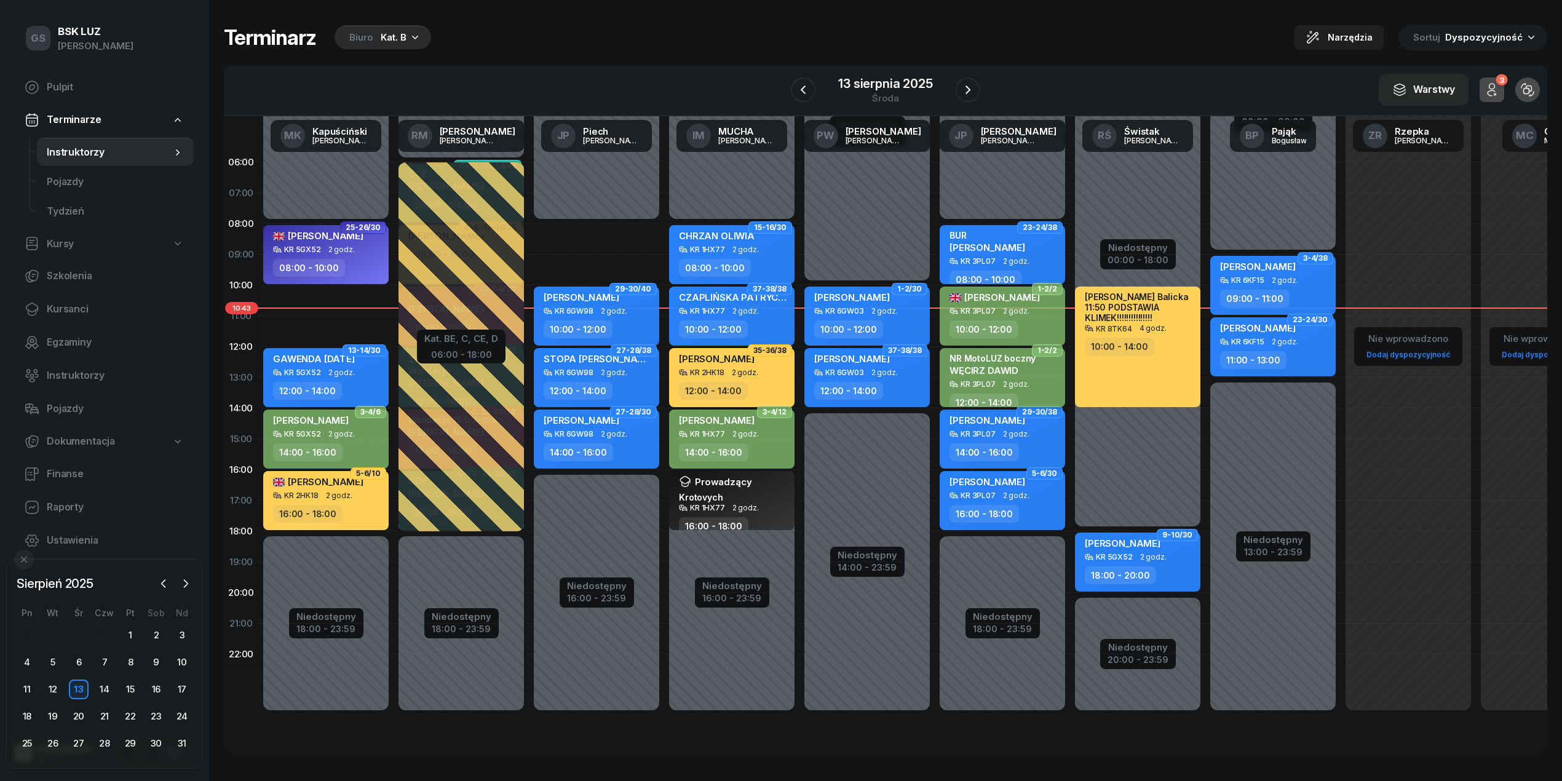
click at [1015, 380] on span "2 godz." at bounding box center [1016, 384] width 26 height 9
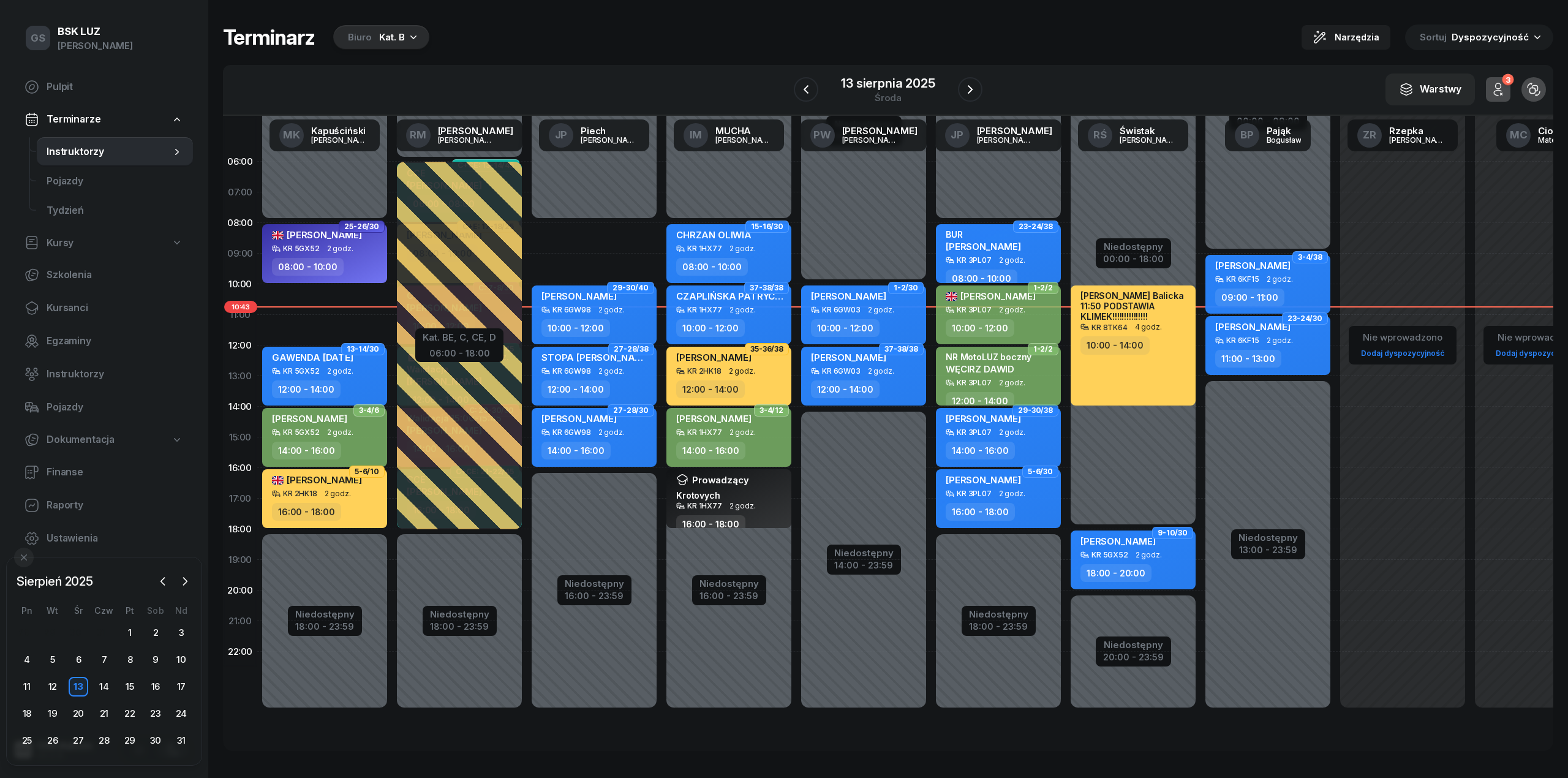
select select "12"
select select "14"
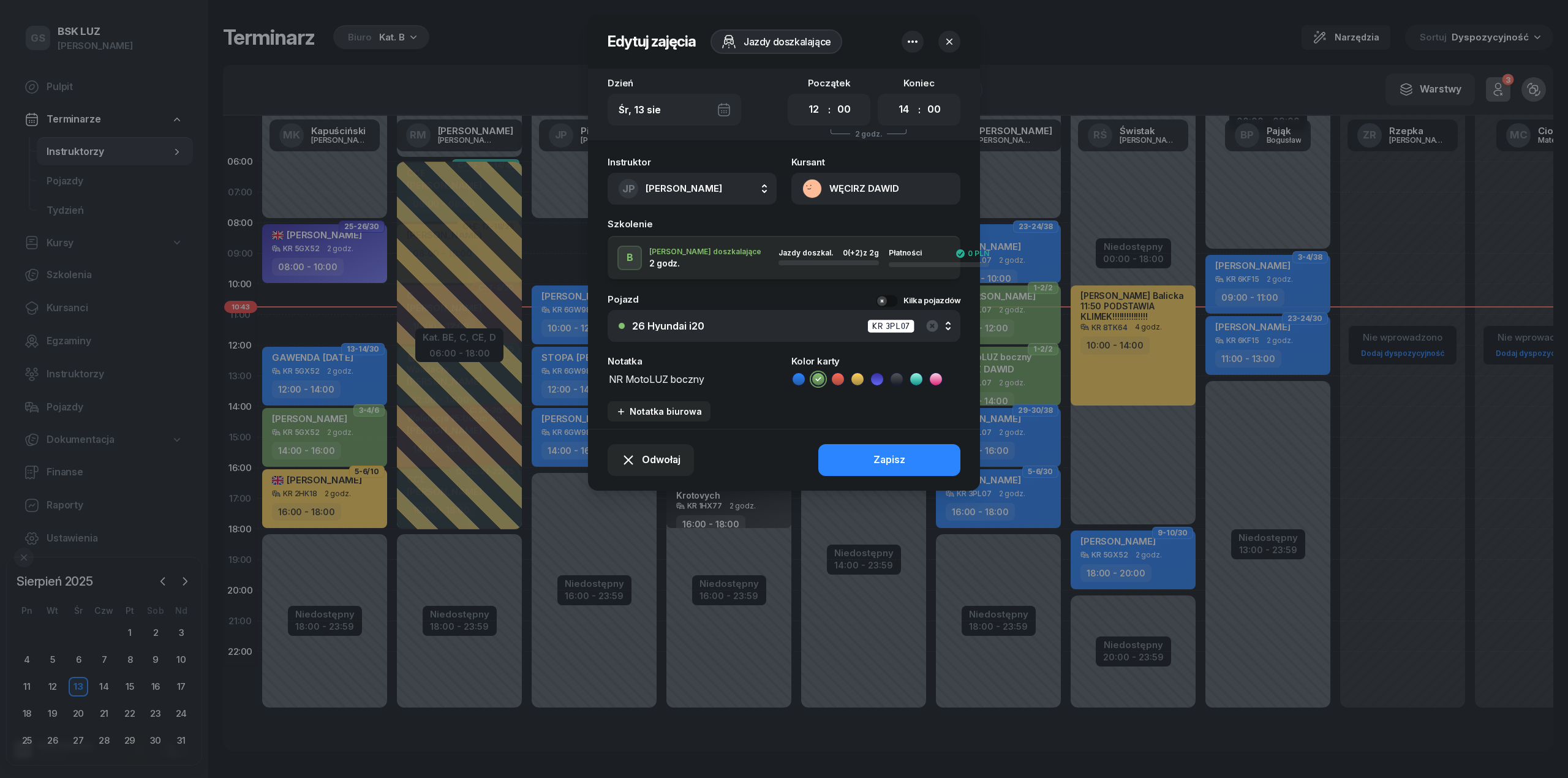
click at [948, 46] on icon "button" at bounding box center [949, 42] width 12 height 12
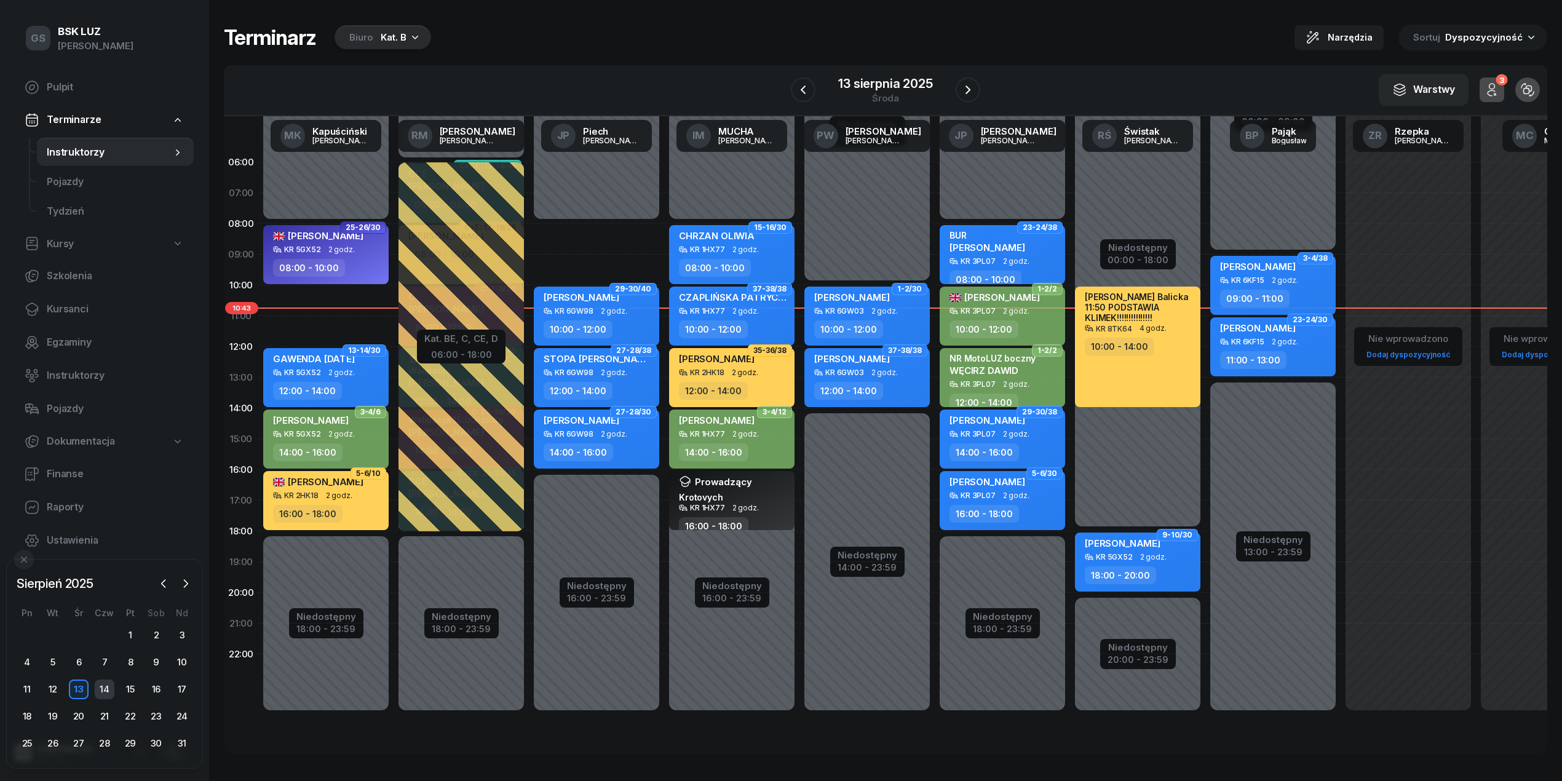
click at [109, 682] on div "14" at bounding box center [105, 689] width 20 height 20
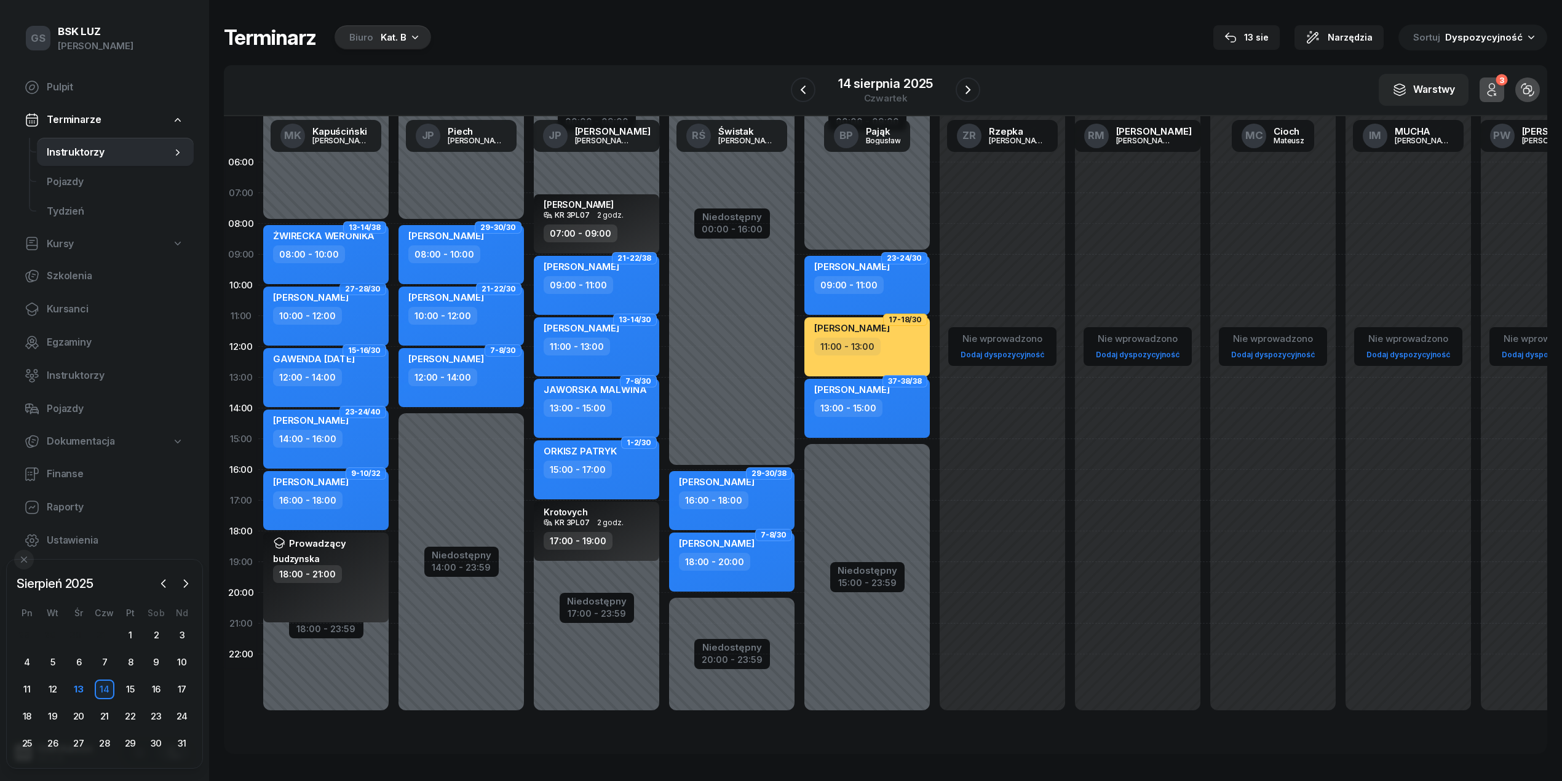
click at [374, 250] on div "08:00 - 10:00" at bounding box center [327, 254] width 108 height 18
select select "08"
select select "10"
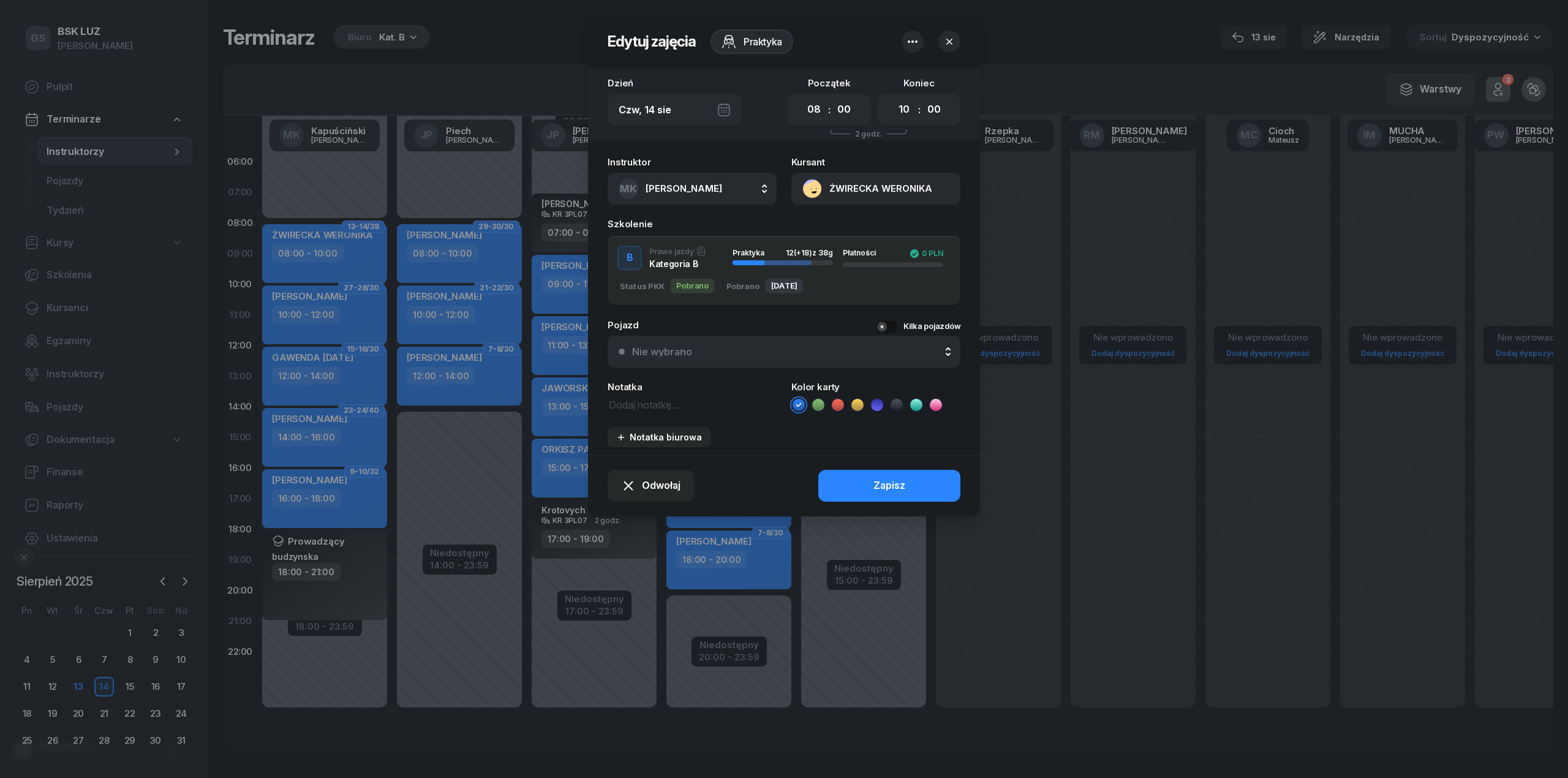
click at [708, 347] on div "Nie wybrano" at bounding box center [791, 352] width 318 height 10
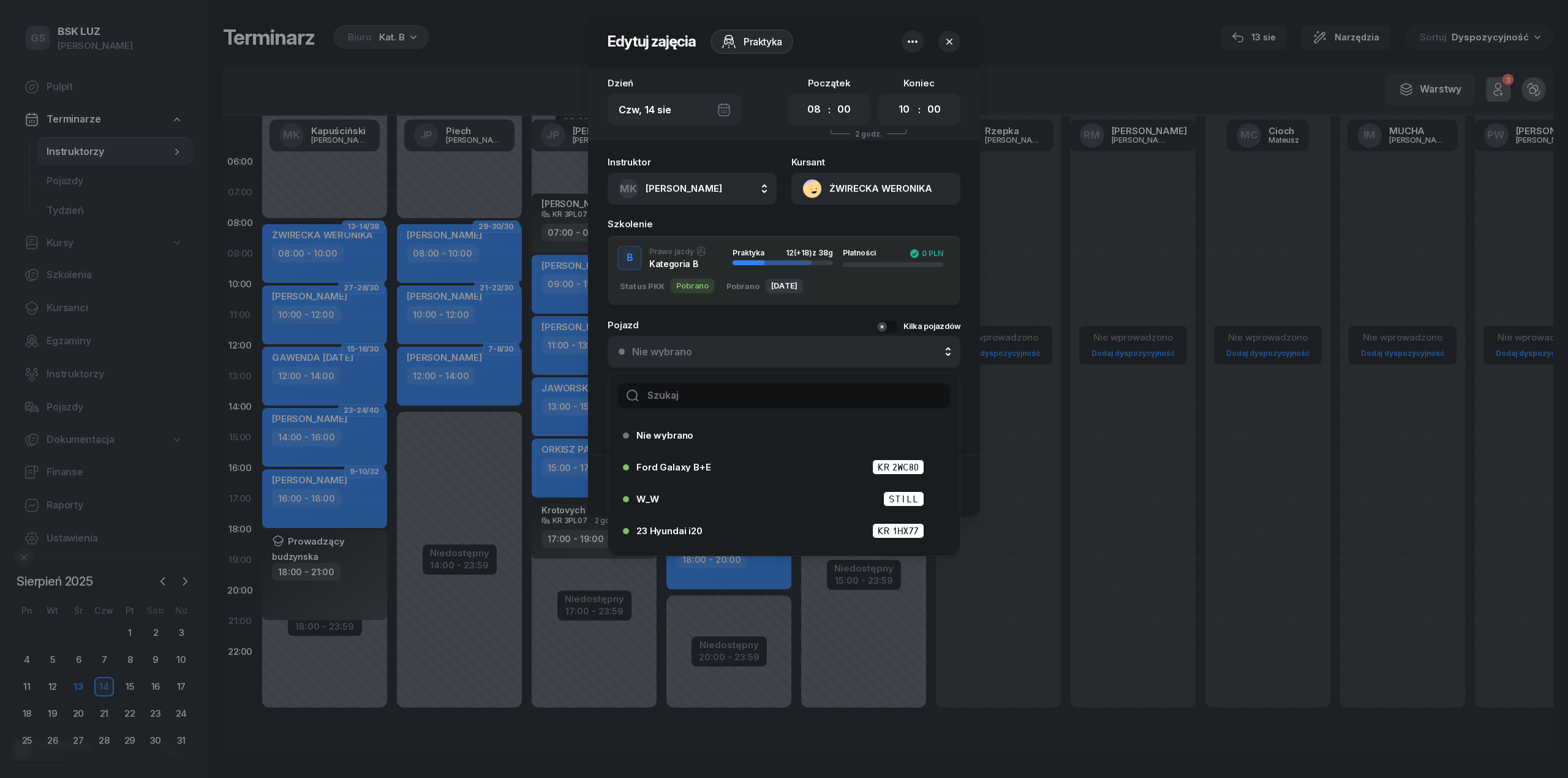
click at [696, 396] on input "text" at bounding box center [783, 395] width 332 height 26
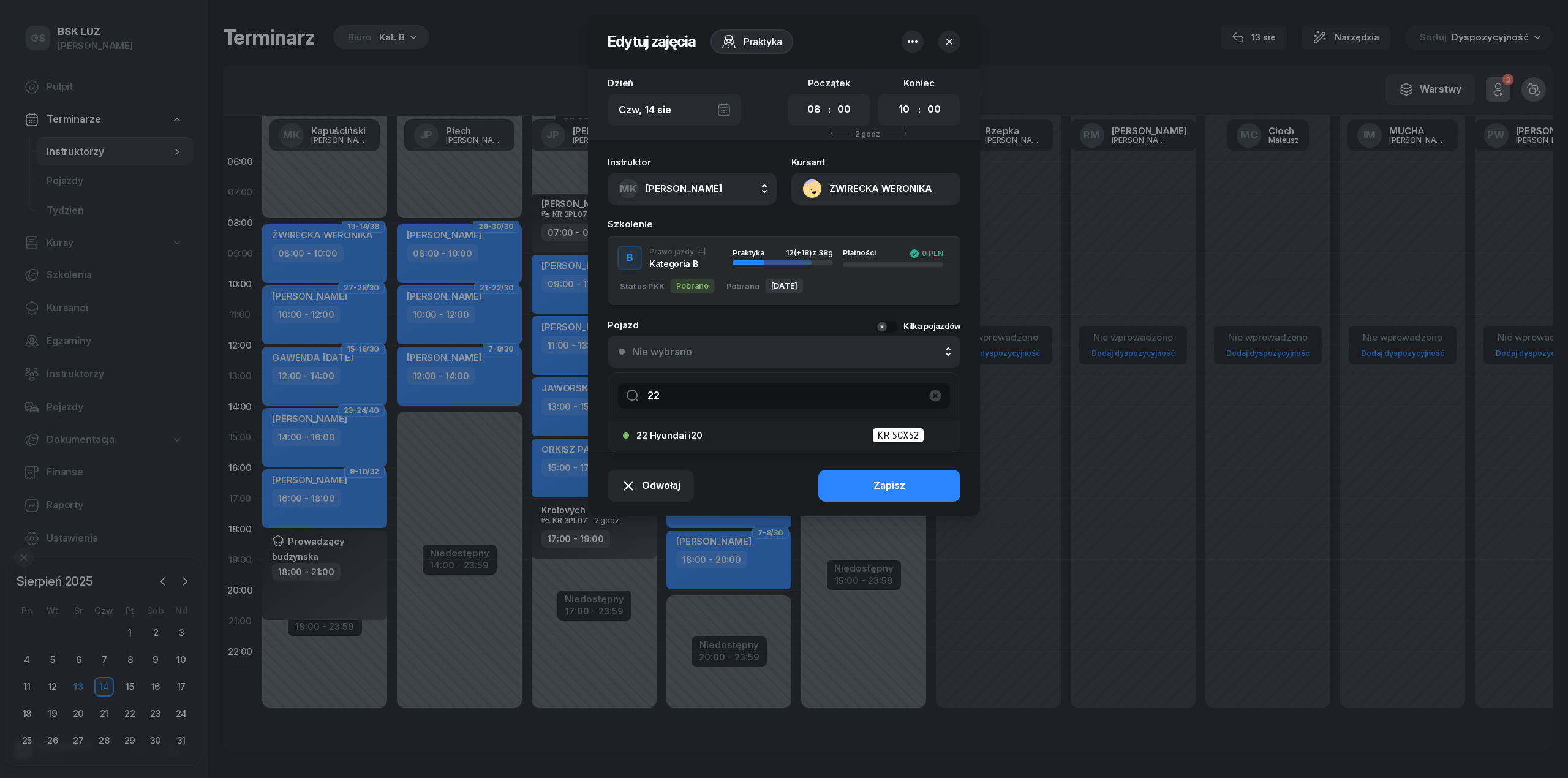
type input "22"
click at [696, 432] on span "22 Hyundai i20" at bounding box center [669, 434] width 66 height 9
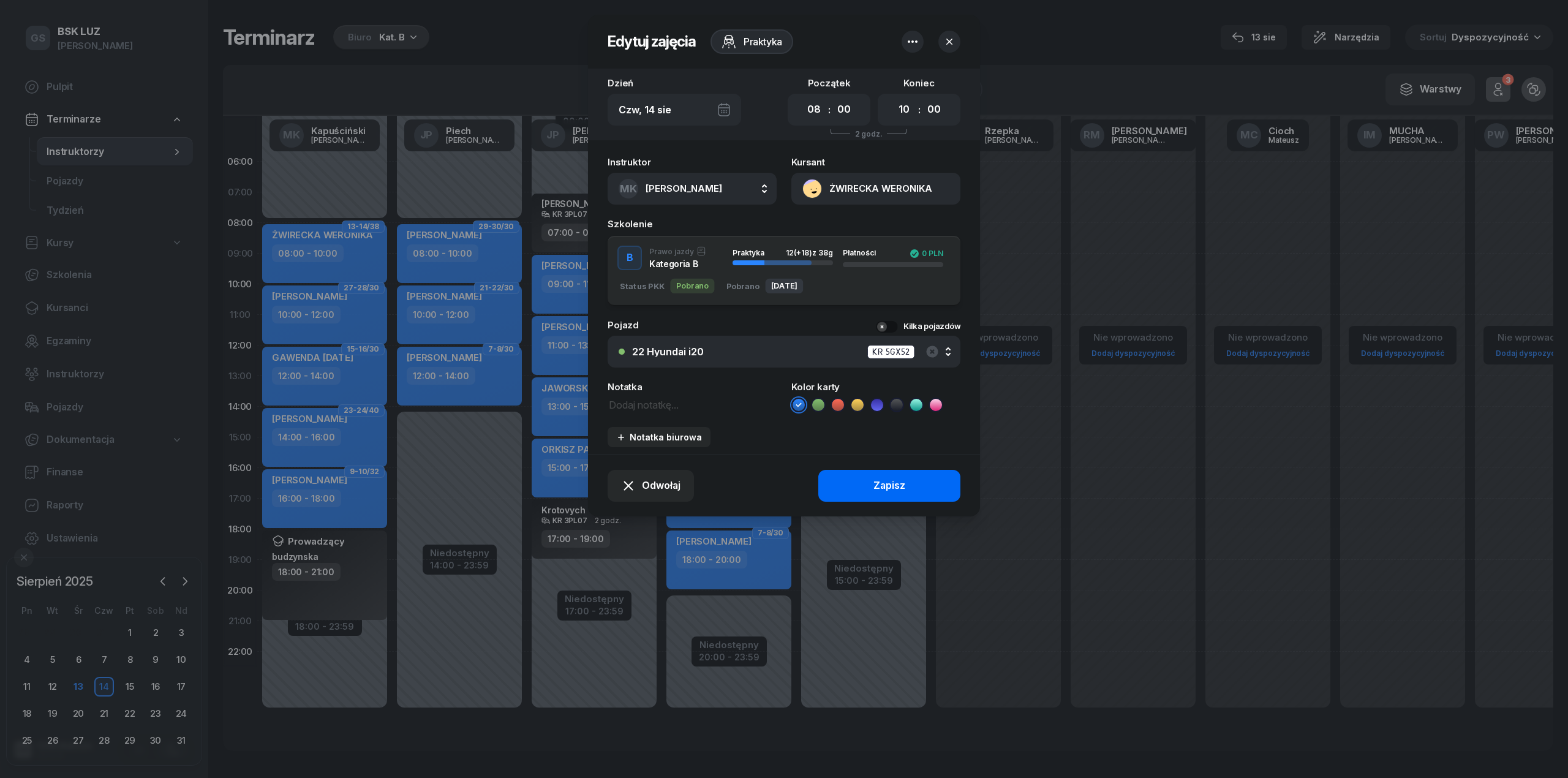
click at [876, 471] on button "Zapisz" at bounding box center [890, 486] width 142 height 32
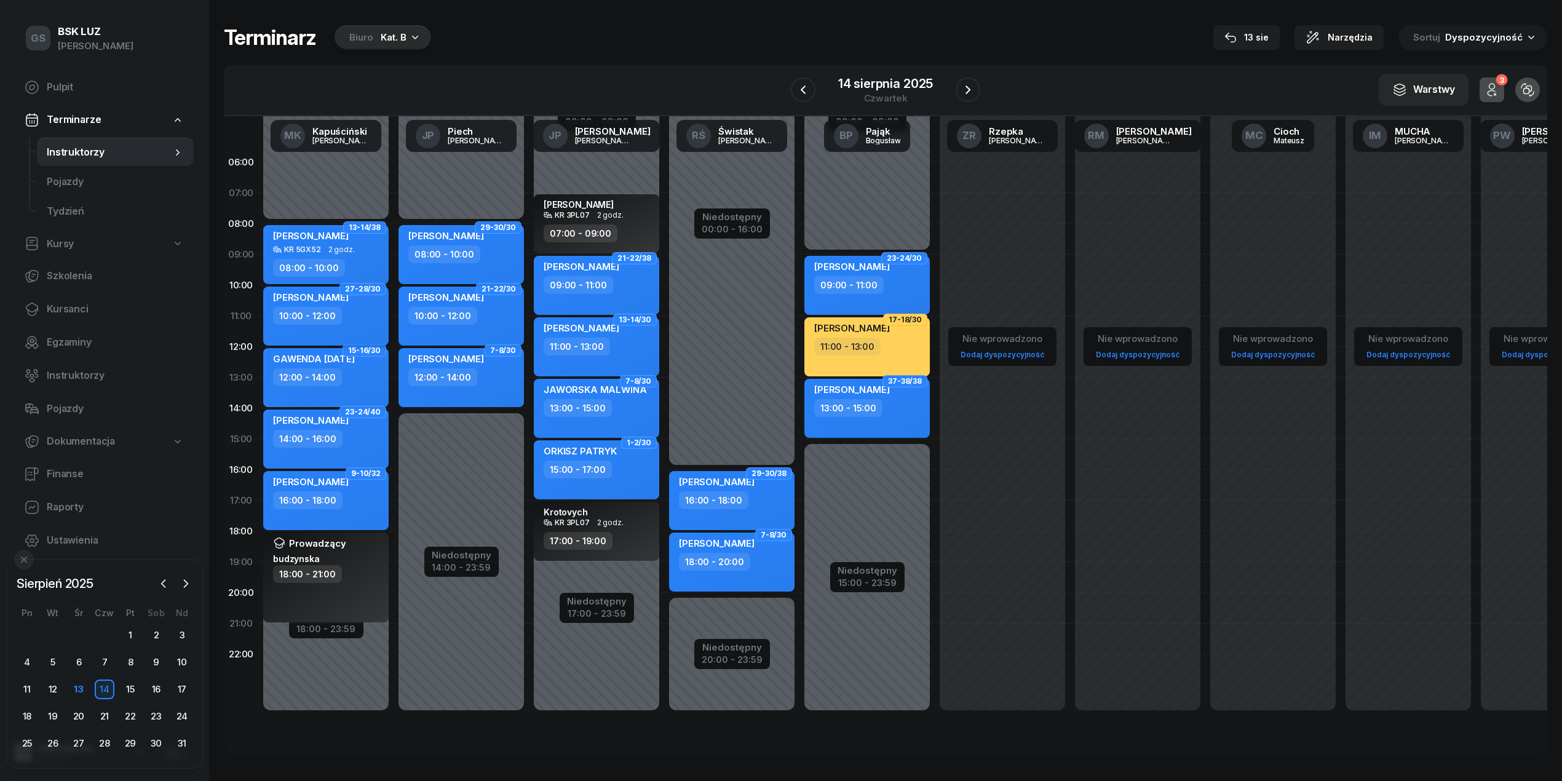
click at [352, 328] on div "TWARDOSZ CYPRIAN 10:00 - 12:00" at bounding box center [325, 316] width 125 height 59
select select "10"
select select "12"
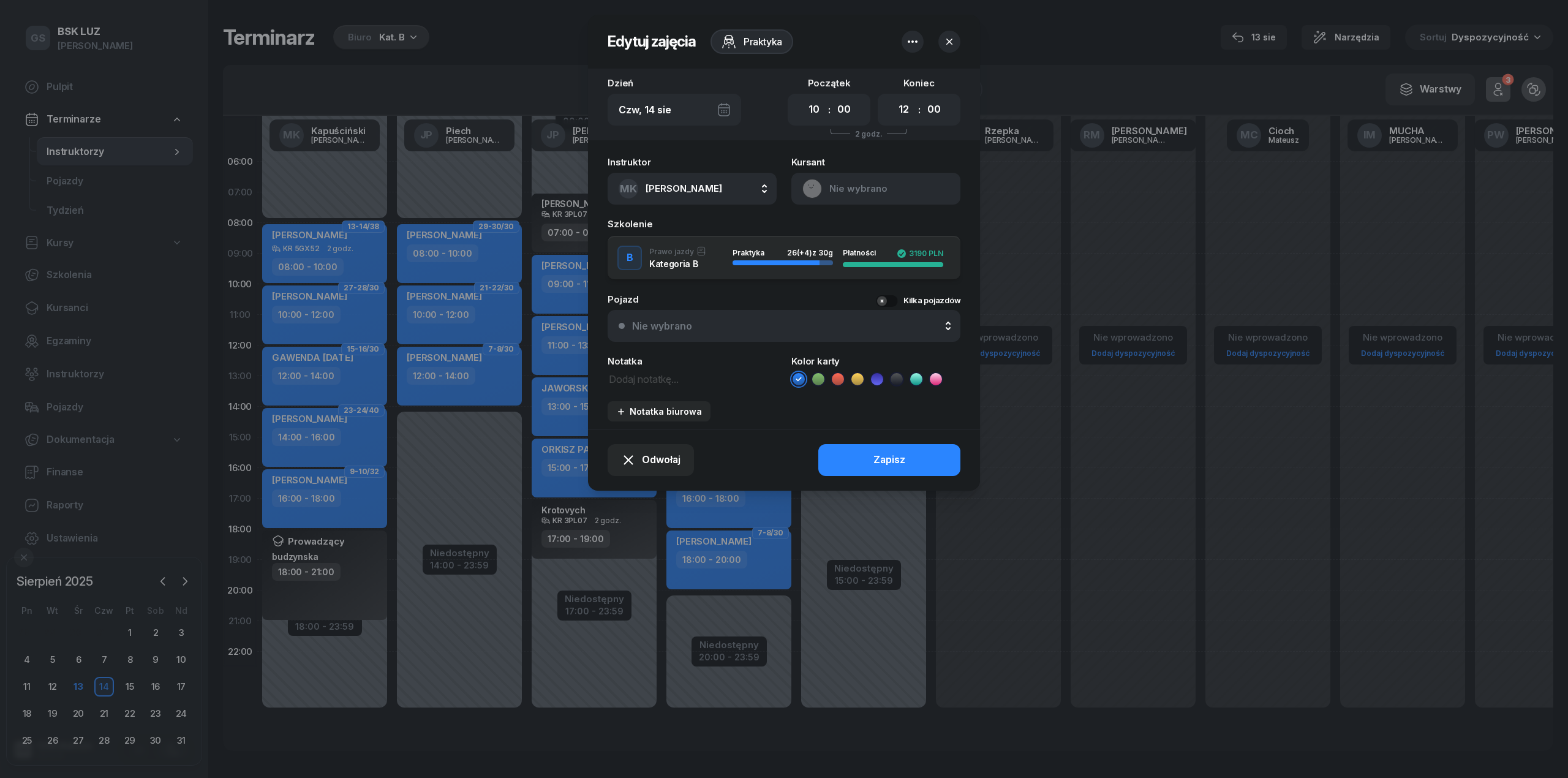
click at [700, 260] on div "Instruktor MK Kapuściński Marek AK Koryciński Artur BP Pająk Bogusław DA Arenda…" at bounding box center [784, 290] width 392 height 279
click at [706, 326] on div "Nie wybrano" at bounding box center [791, 326] width 318 height 10
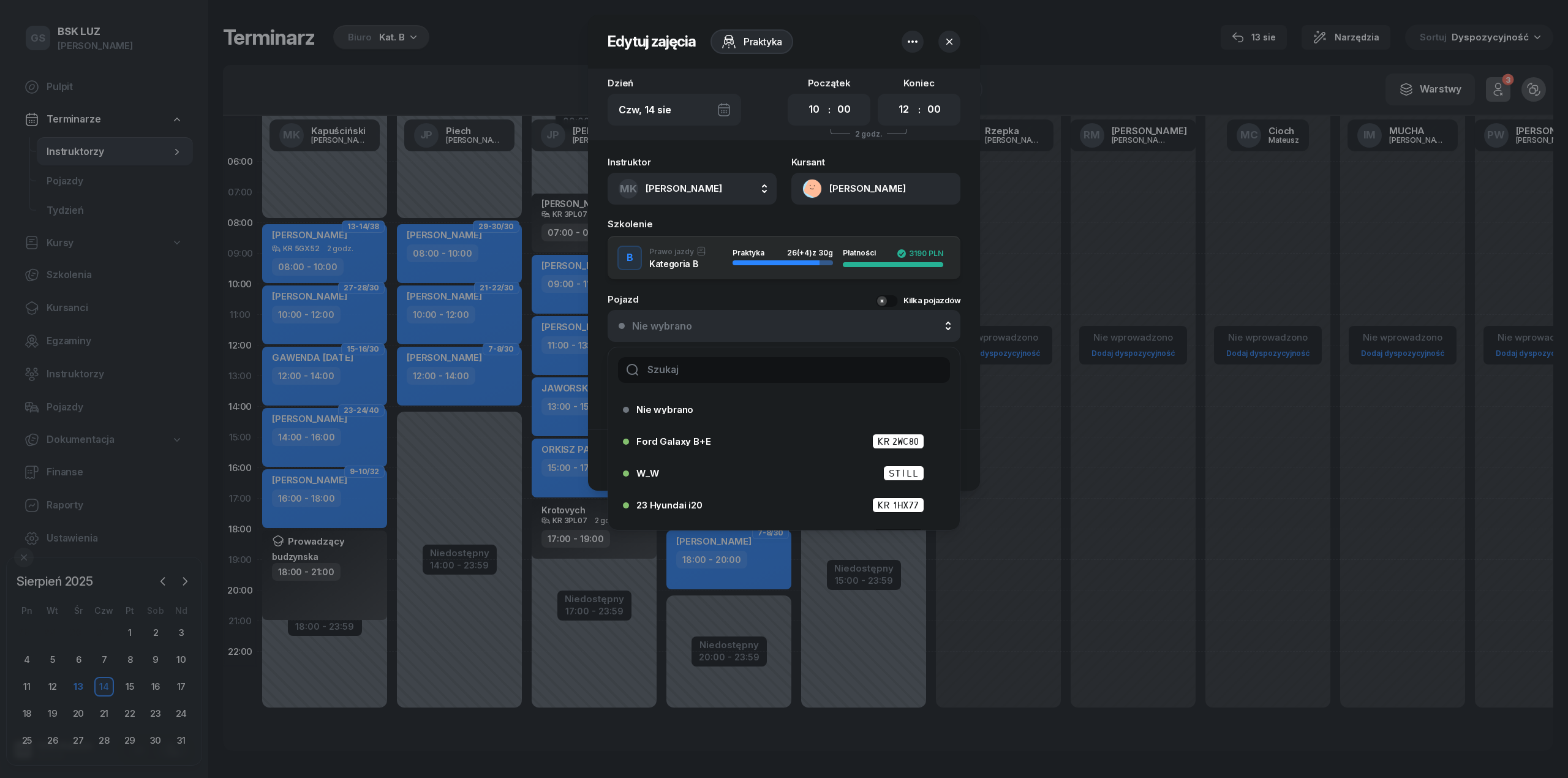
click at [708, 361] on input "text" at bounding box center [783, 370] width 332 height 26
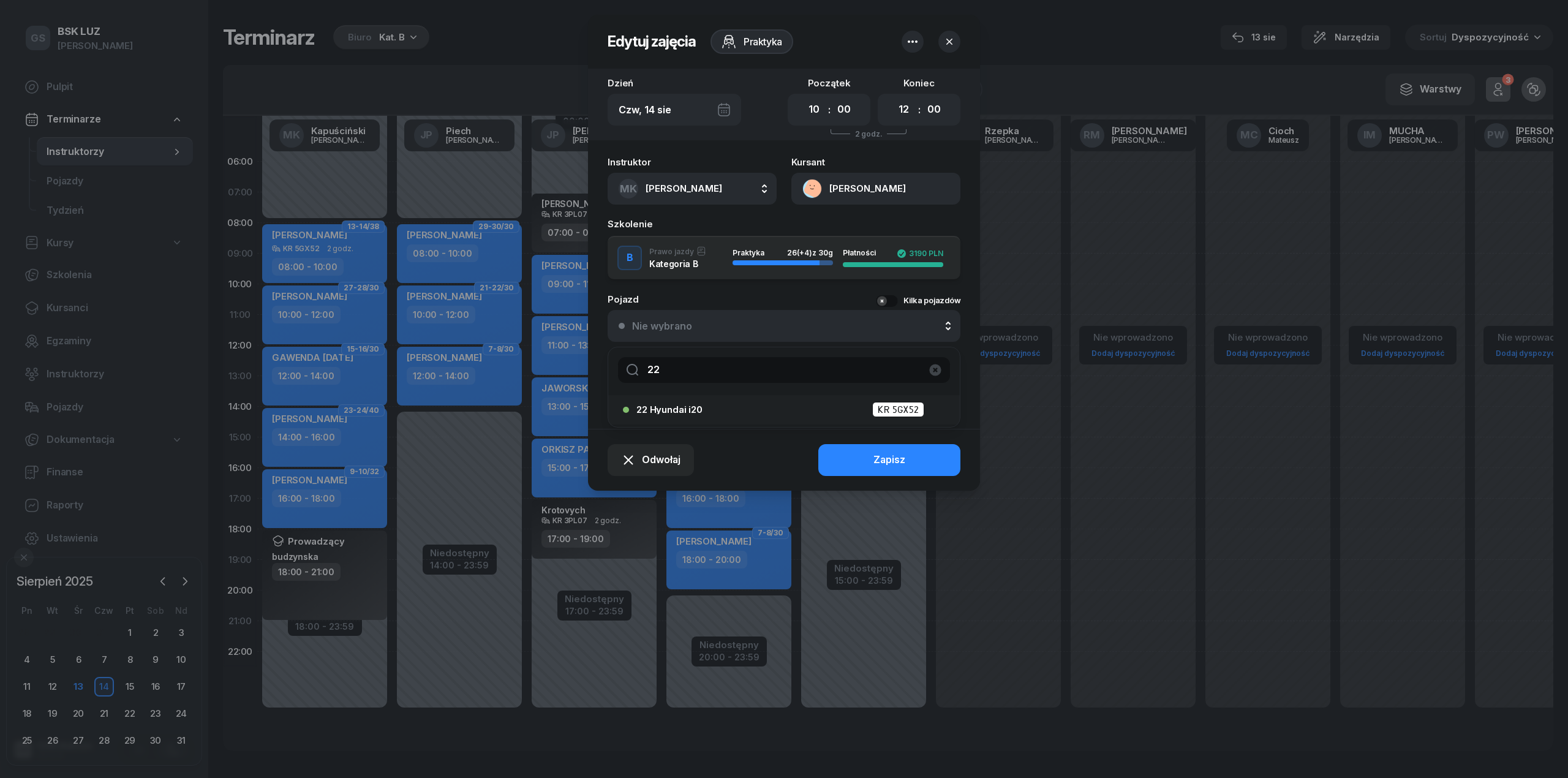
type input "22"
click at [700, 404] on span "22 Hyundai i20" at bounding box center [669, 408] width 66 height 9
click at [862, 440] on div "Odwołaj Zapisz" at bounding box center [784, 459] width 392 height 62
click at [874, 454] on button "Zapisz" at bounding box center [890, 460] width 142 height 32
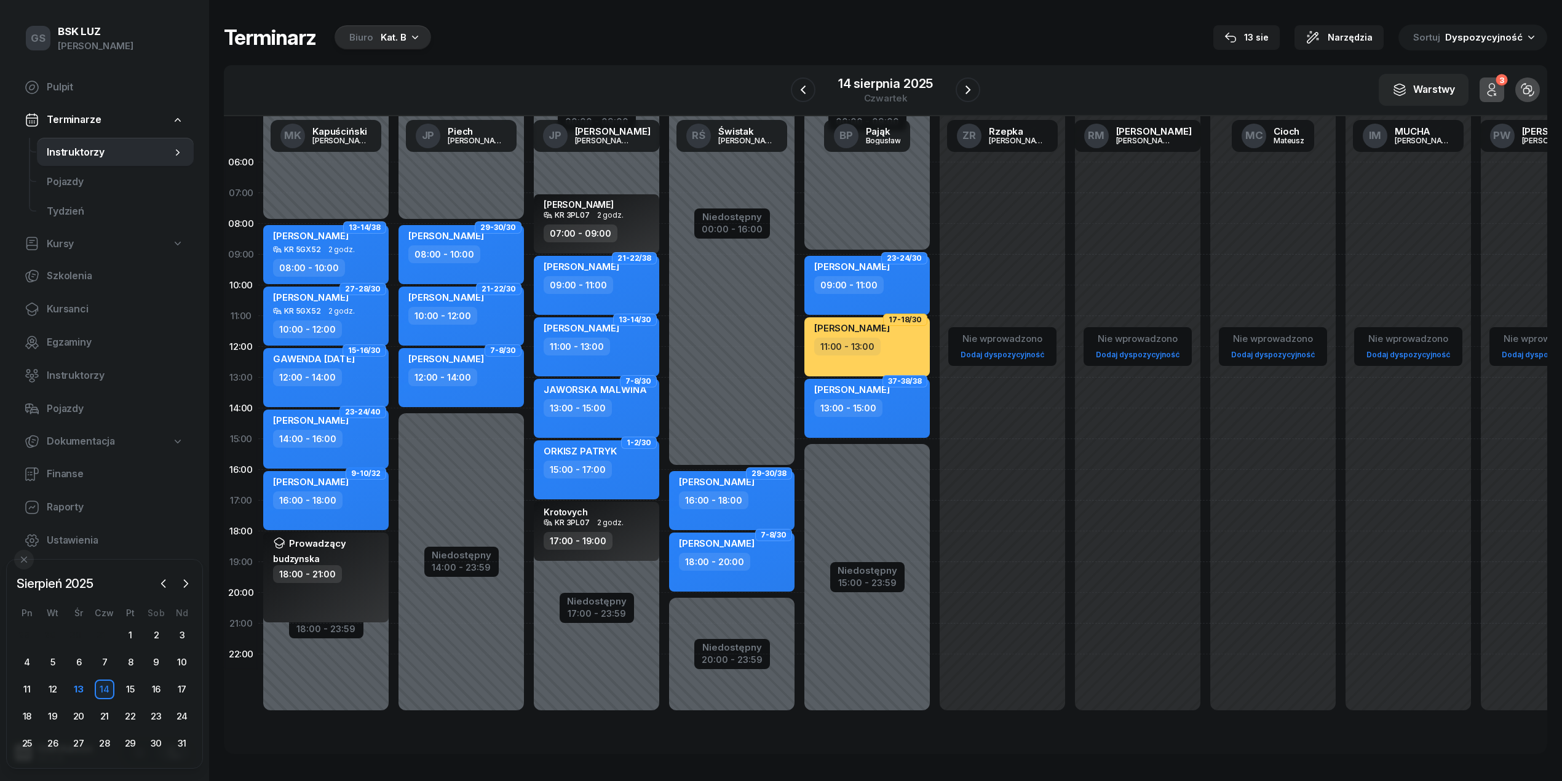
click at [335, 401] on div "GAWENDA POLA 12:00 - 14:00" at bounding box center [325, 377] width 125 height 59
select select "12"
select select "14"
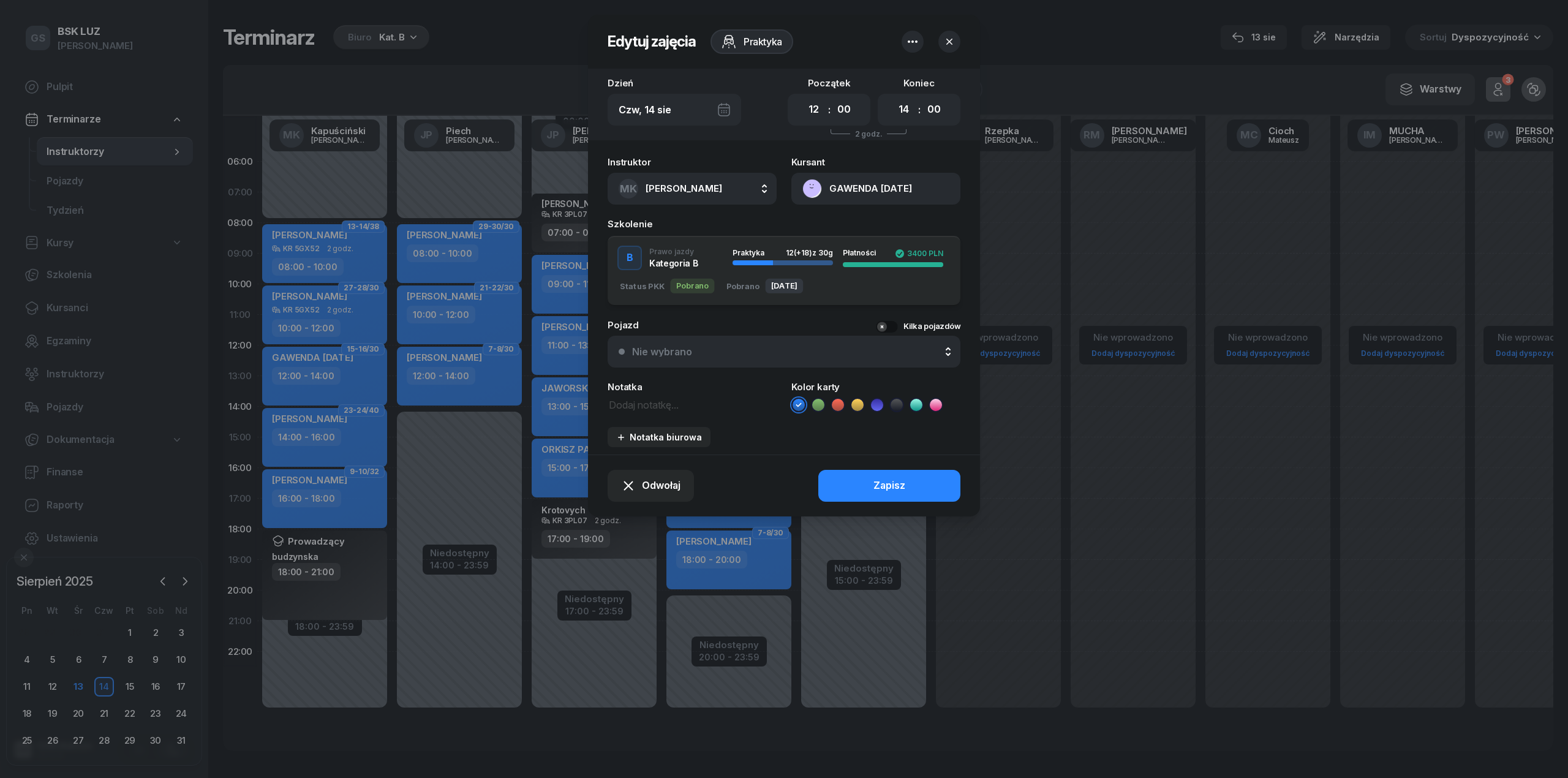
click at [676, 353] on div "Nie wybrano" at bounding box center [662, 352] width 60 height 10
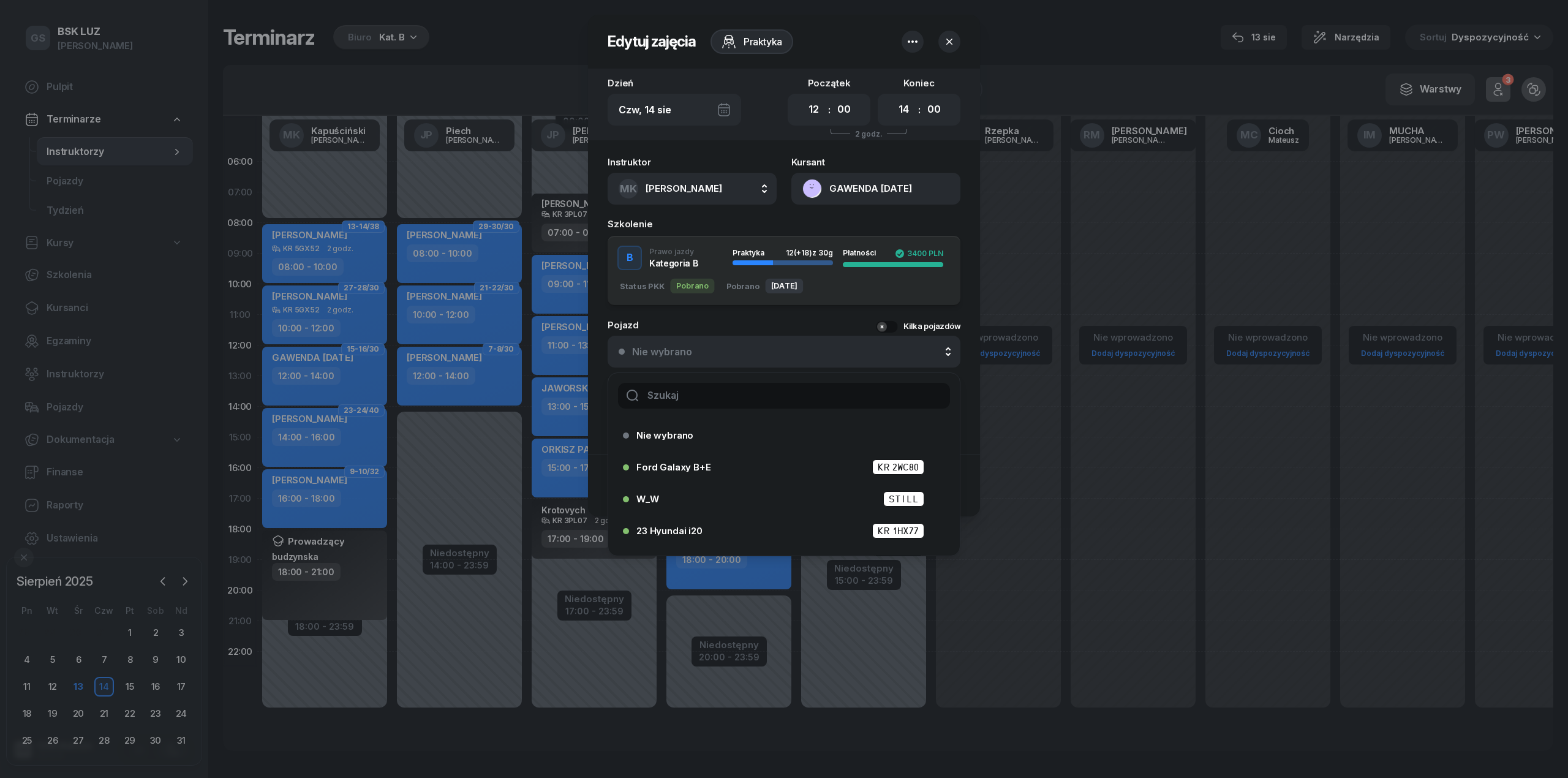
click at [681, 402] on input "text" at bounding box center [783, 395] width 332 height 26
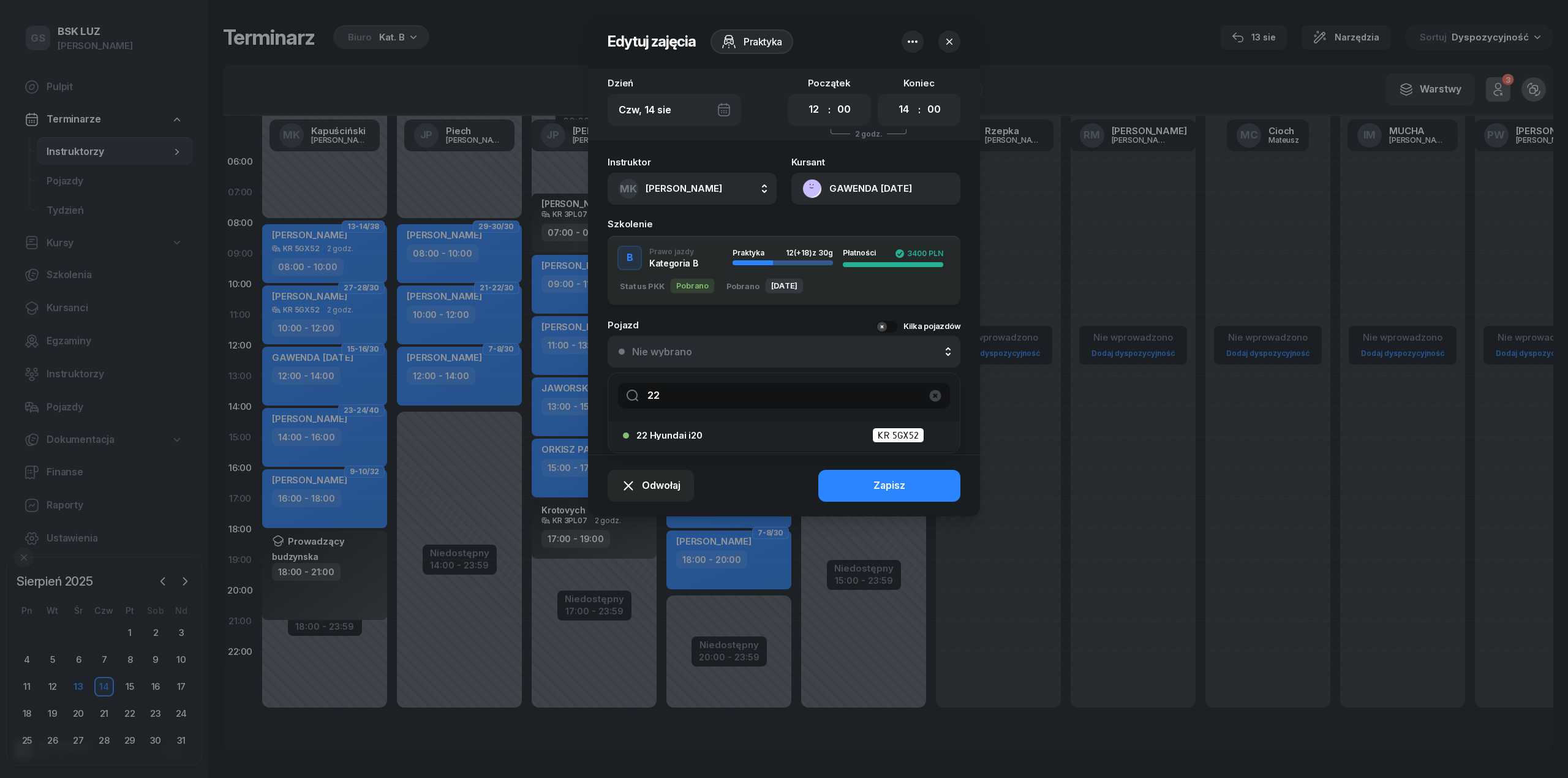
type input "22"
click at [684, 428] on div "22 Hyundai i20 KR 5GX52" at bounding box center [787, 434] width 302 height 15
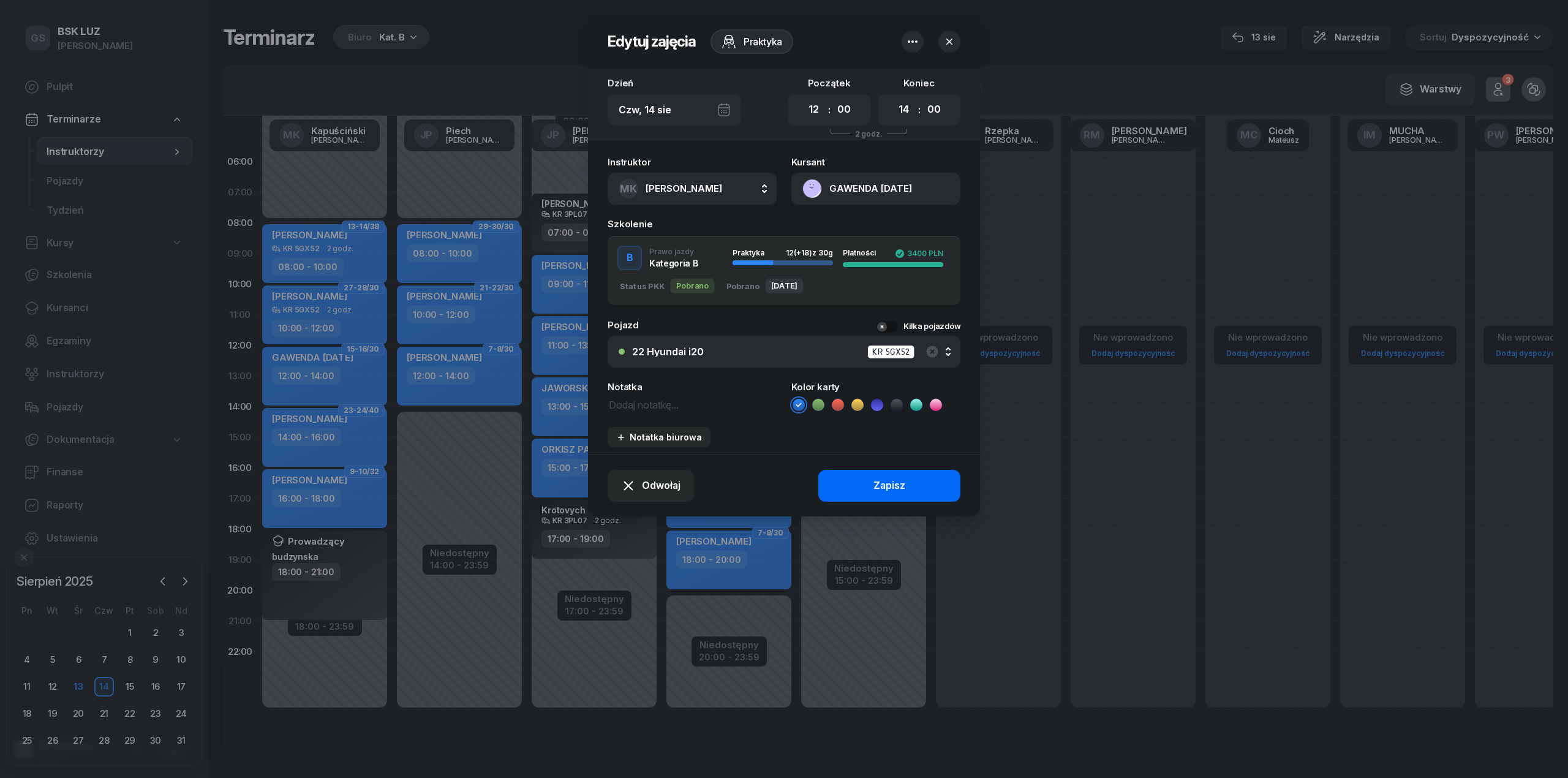
click at [849, 471] on button "Zapisz" at bounding box center [890, 486] width 142 height 32
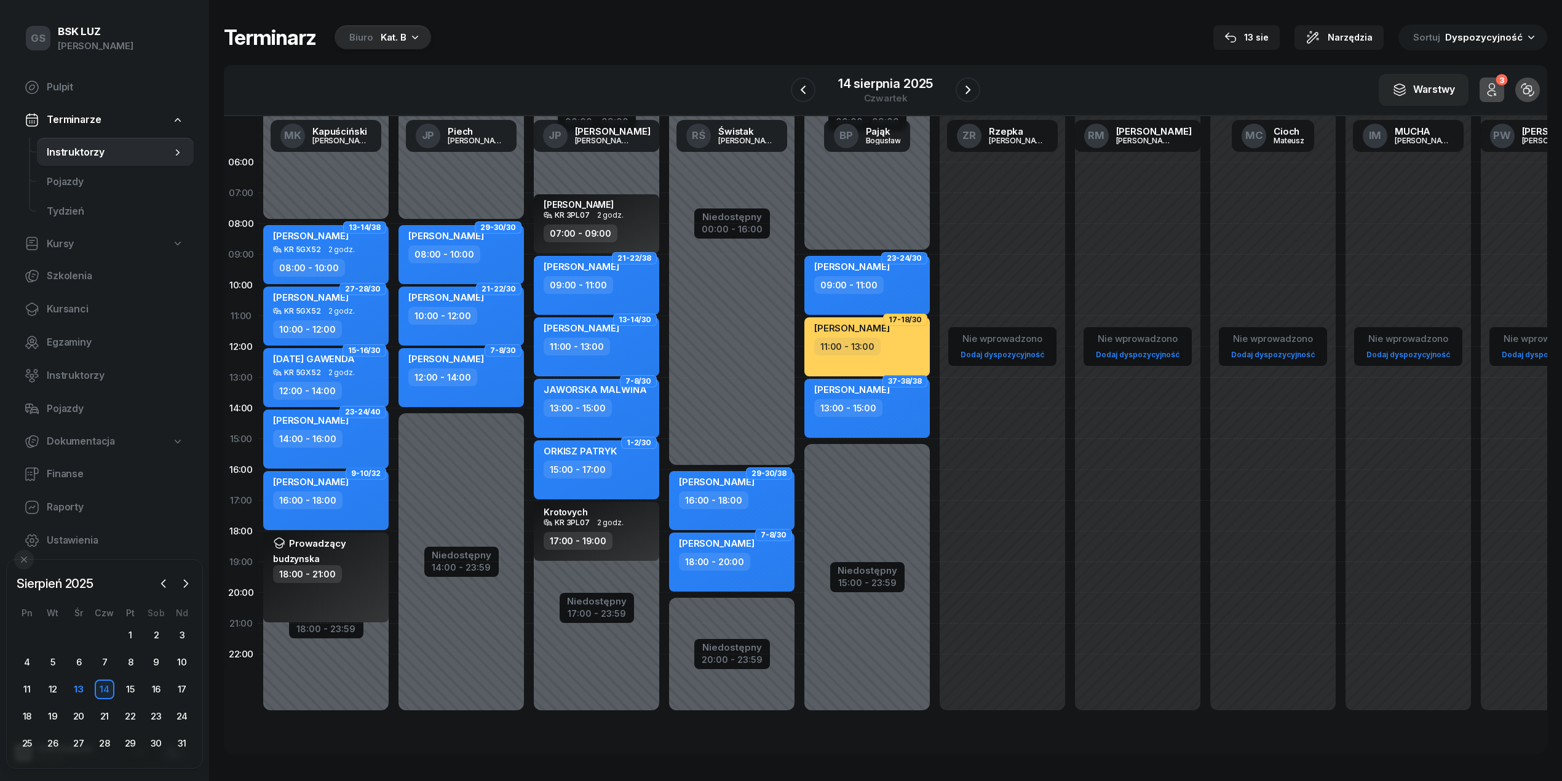
click at [350, 432] on div "14:00 - 16:00" at bounding box center [327, 439] width 108 height 18
select select "14"
select select "16"
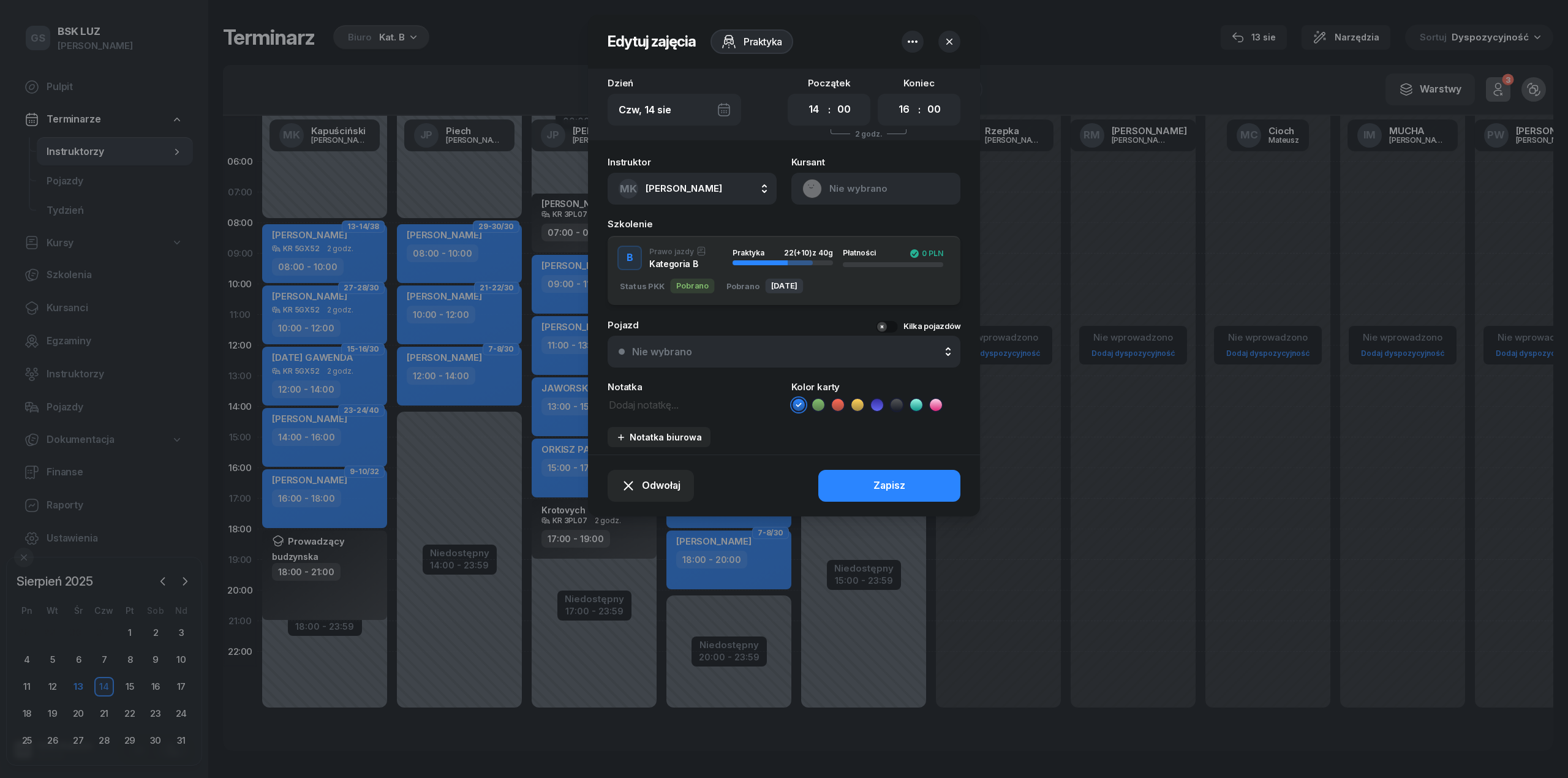
click at [748, 351] on div "Nie wybrano" at bounding box center [791, 352] width 318 height 10
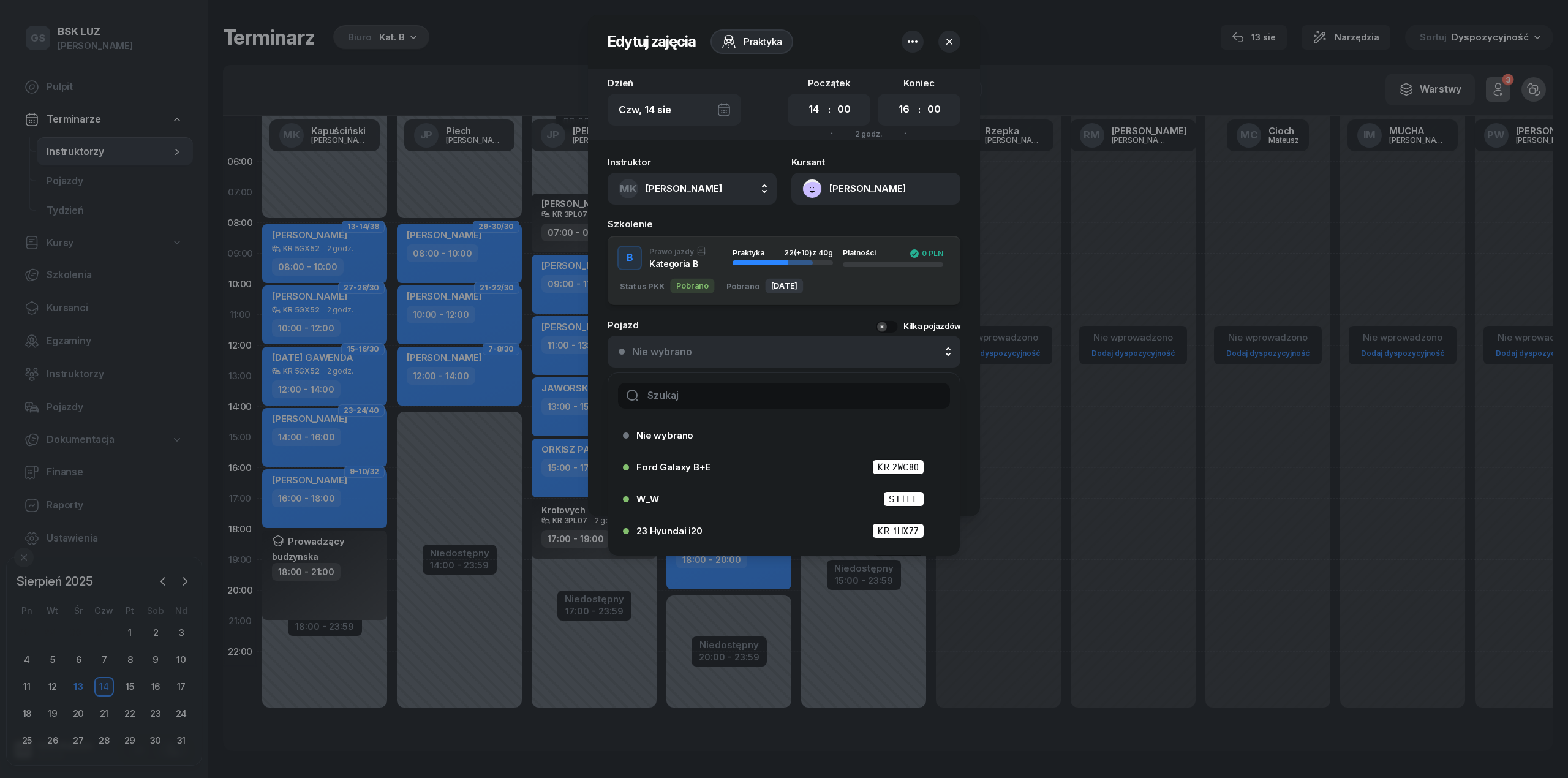
click at [745, 383] on input "text" at bounding box center [783, 395] width 332 height 26
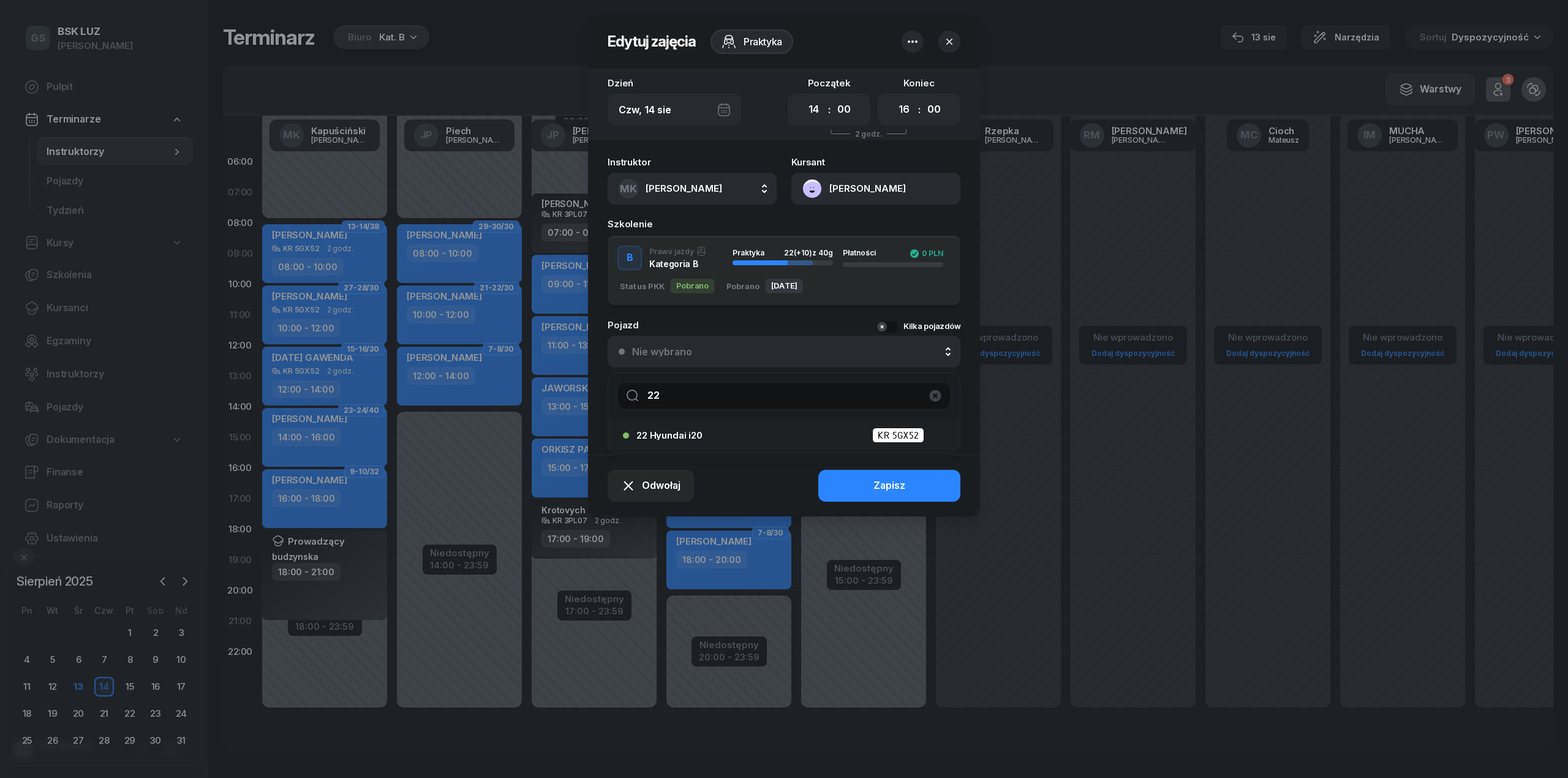
type input "22"
click at [760, 427] on div "22 Hyundai i20 KR 5GX52" at bounding box center [787, 434] width 302 height 15
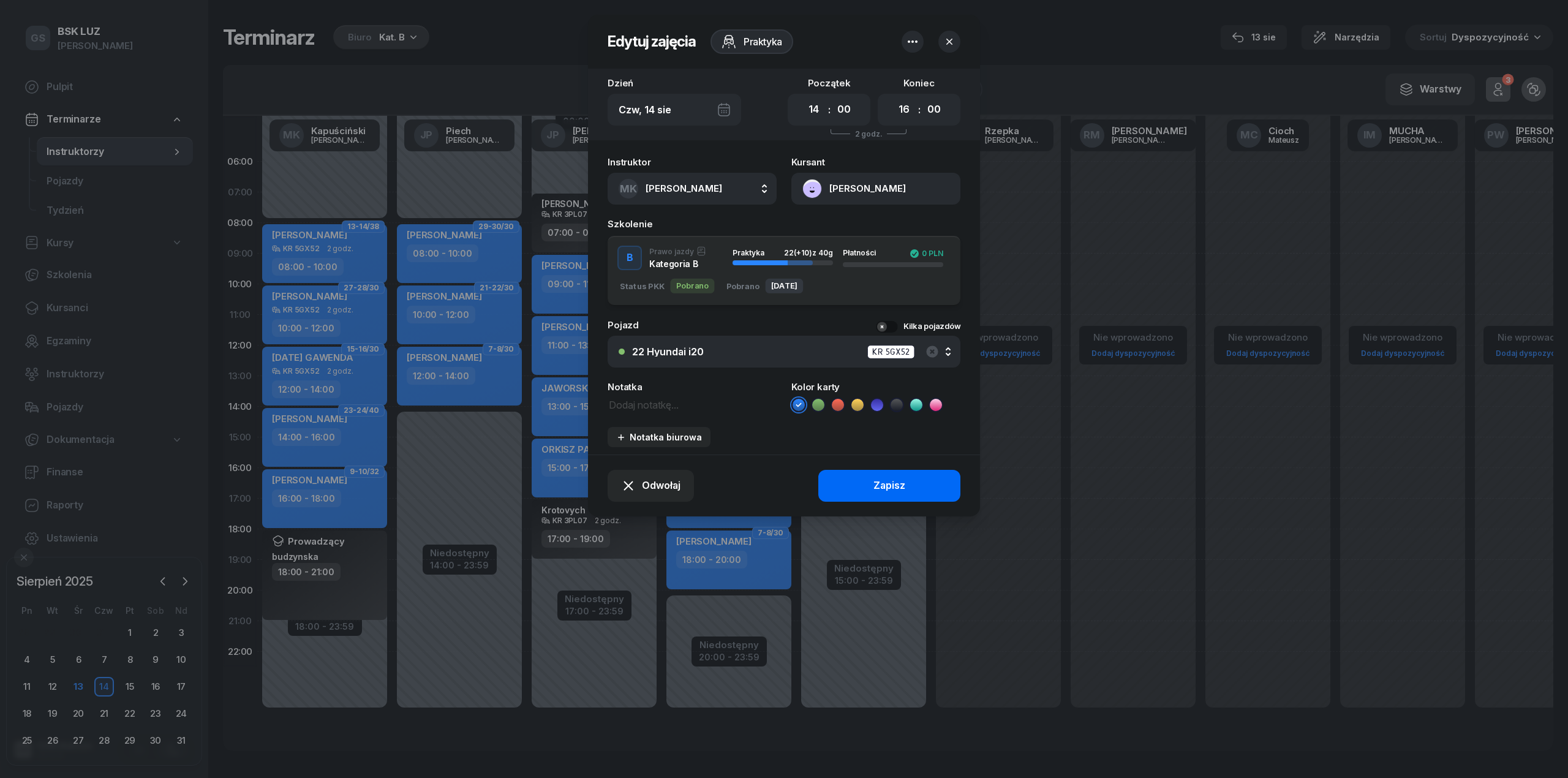
click at [879, 474] on button "Zapisz" at bounding box center [890, 486] width 142 height 32
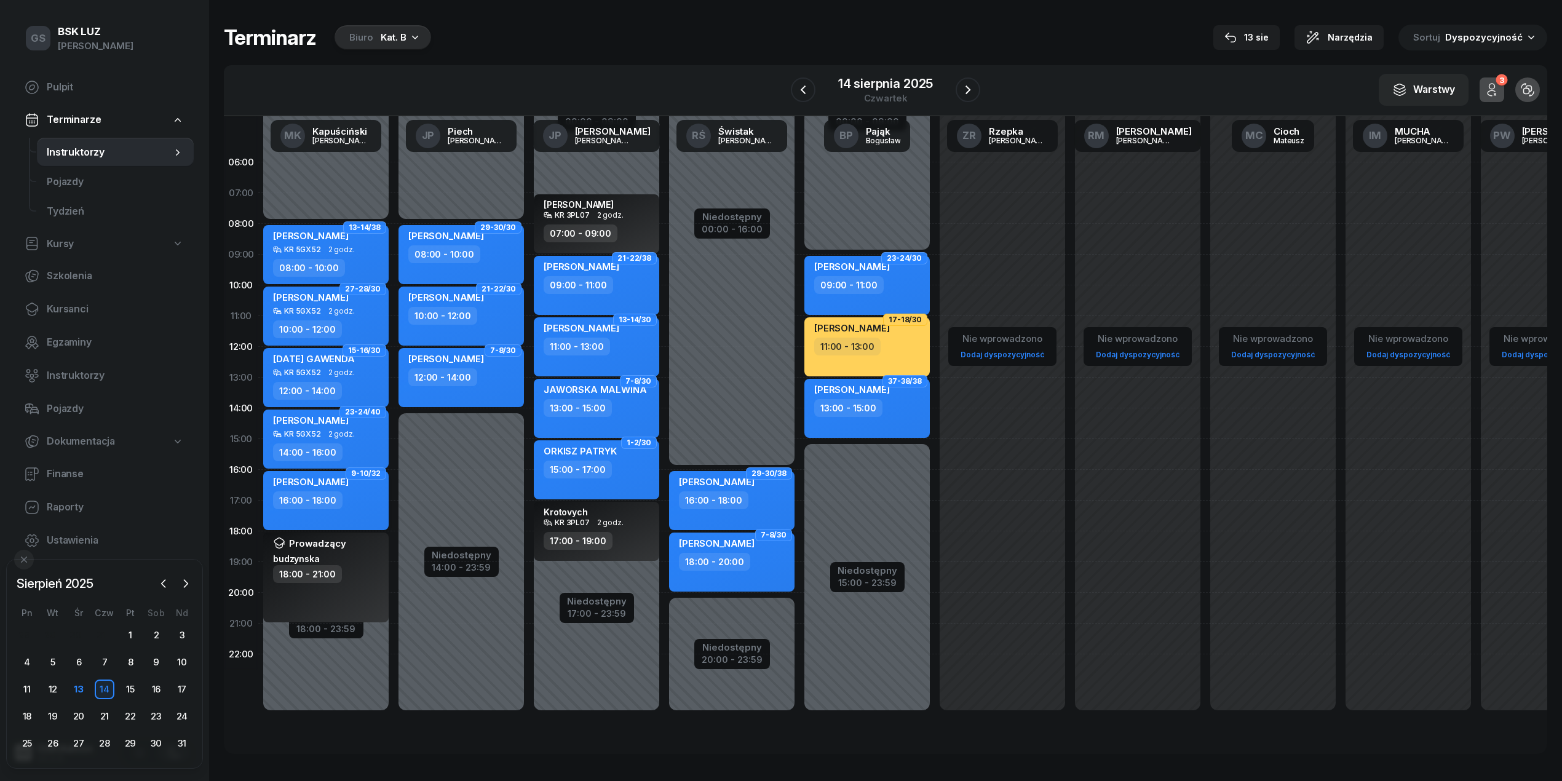
click at [319, 525] on div "FARACIK IWO 16:00 - 18:00" at bounding box center [325, 500] width 125 height 59
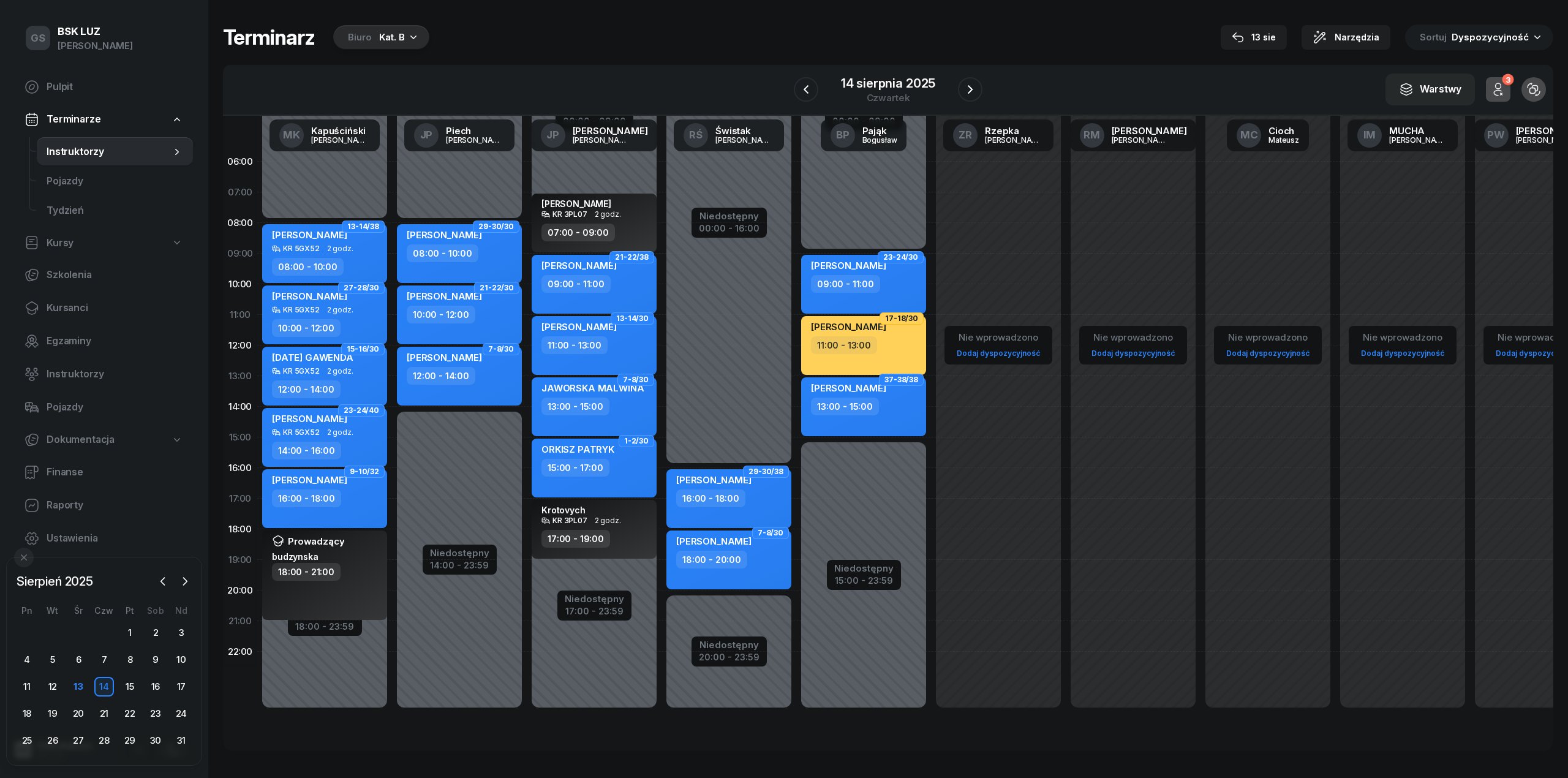
select select "16"
select select "18"
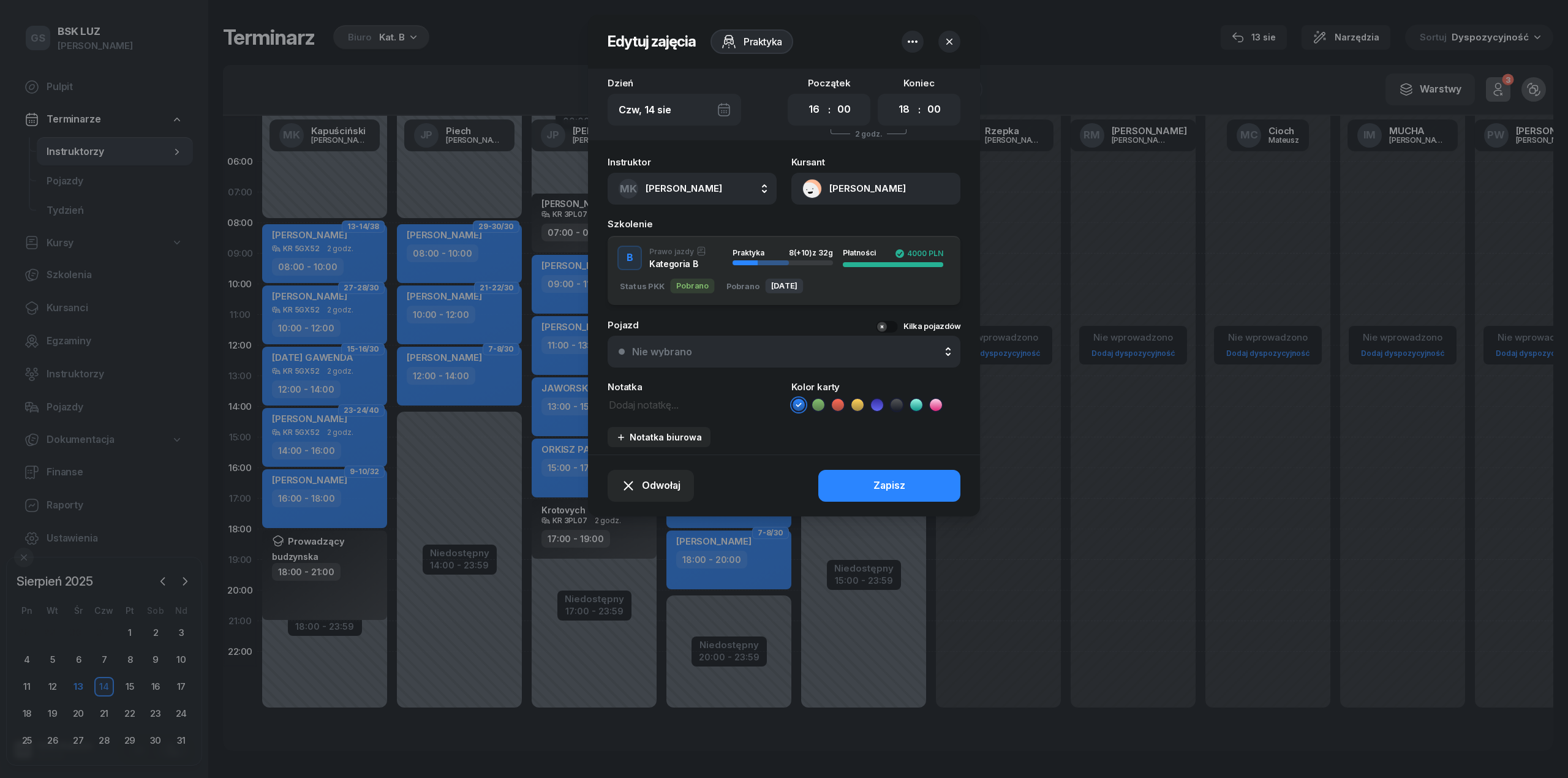
click at [714, 329] on div "Pojazd Kilka pojazdów Nie wybrano Nie wybrano Ford Galaxy B+E KR 2WC80 W_W STIL…" at bounding box center [784, 344] width 353 height 47
click at [710, 342] on button "Nie wybrano" at bounding box center [784, 352] width 353 height 32
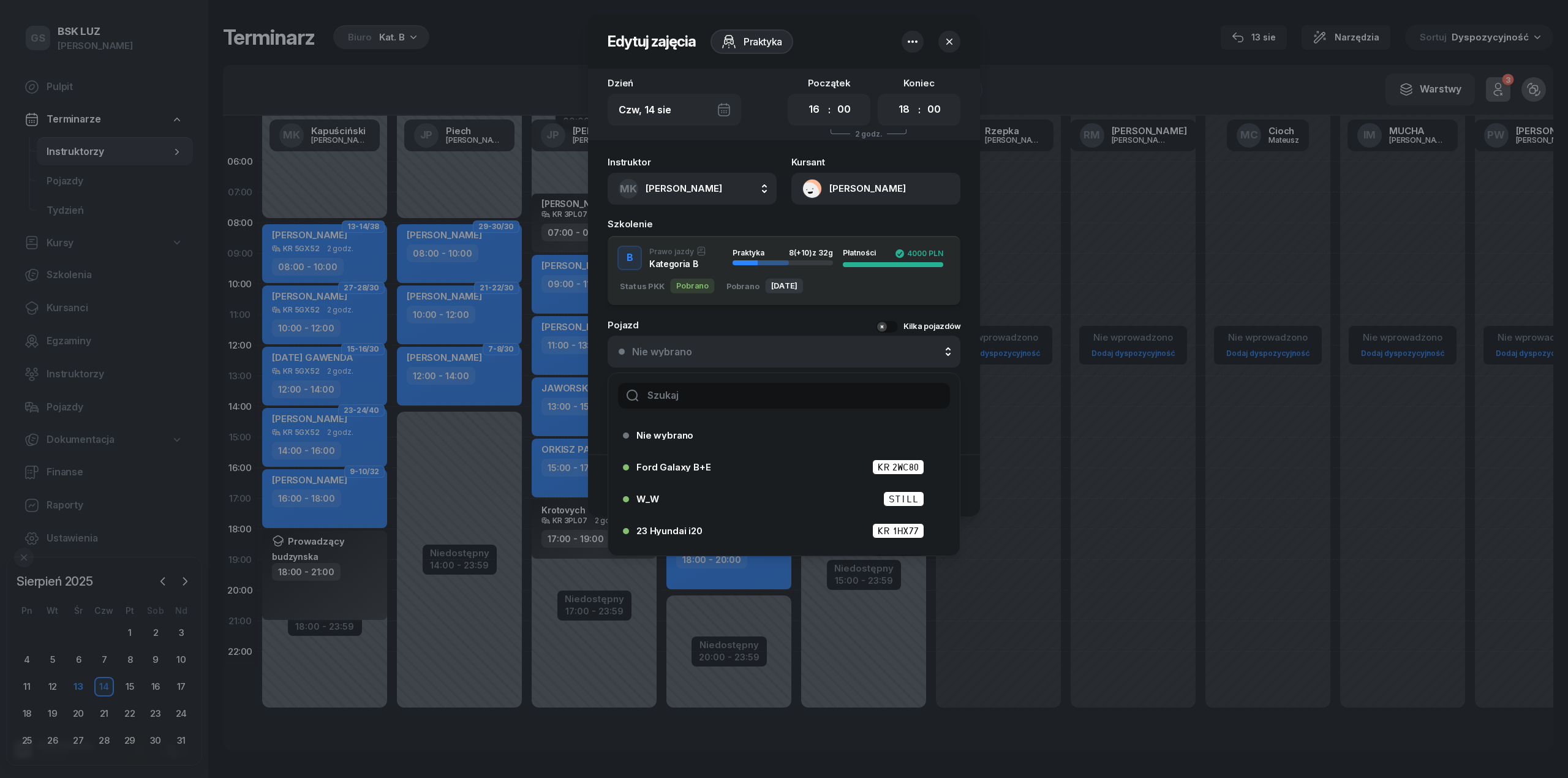
click at [687, 395] on input "text" at bounding box center [783, 395] width 332 height 26
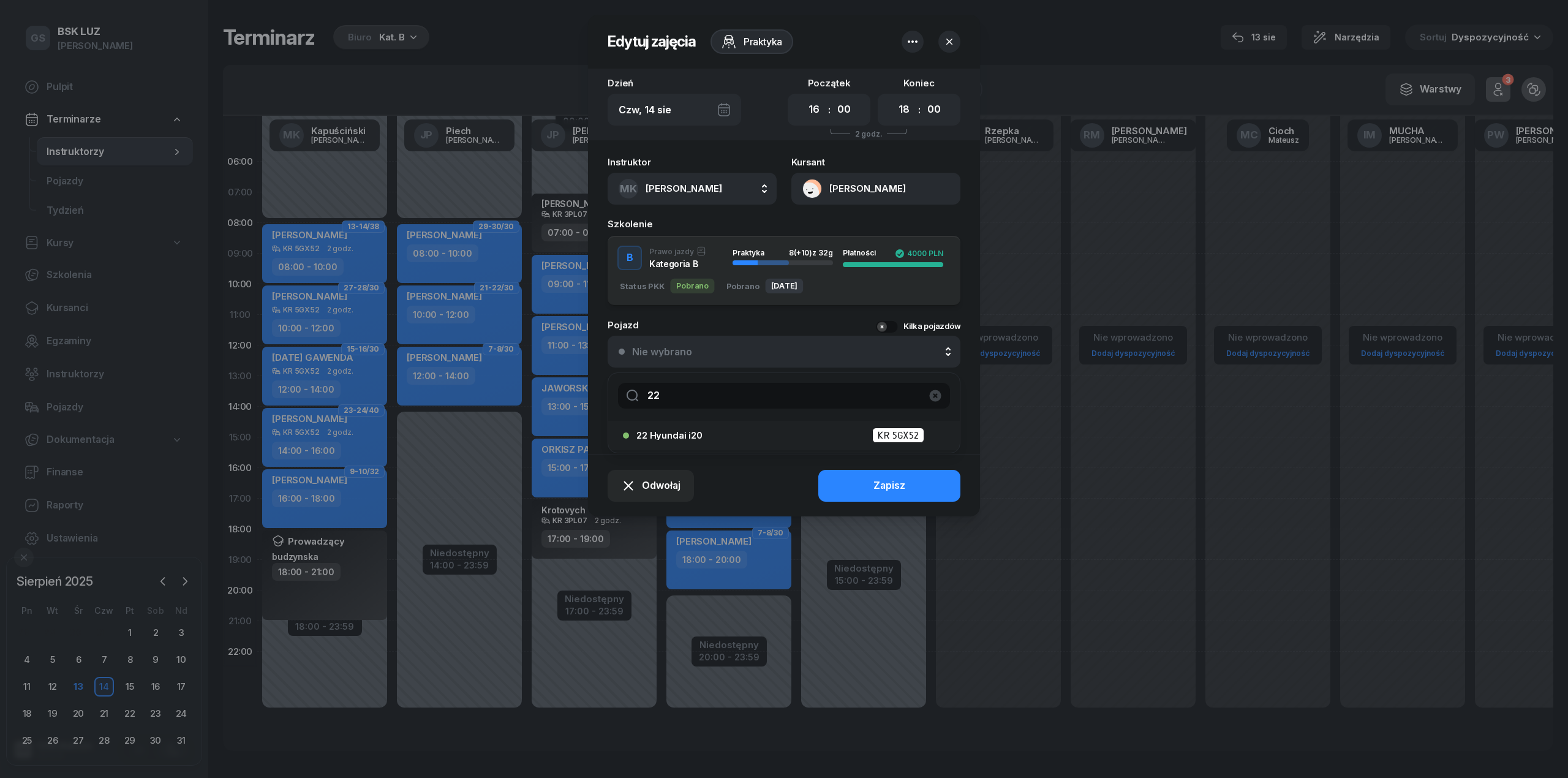
type input "22"
click at [825, 421] on li "22 Hyundai i20 KR 5GX52" at bounding box center [784, 435] width 352 height 30
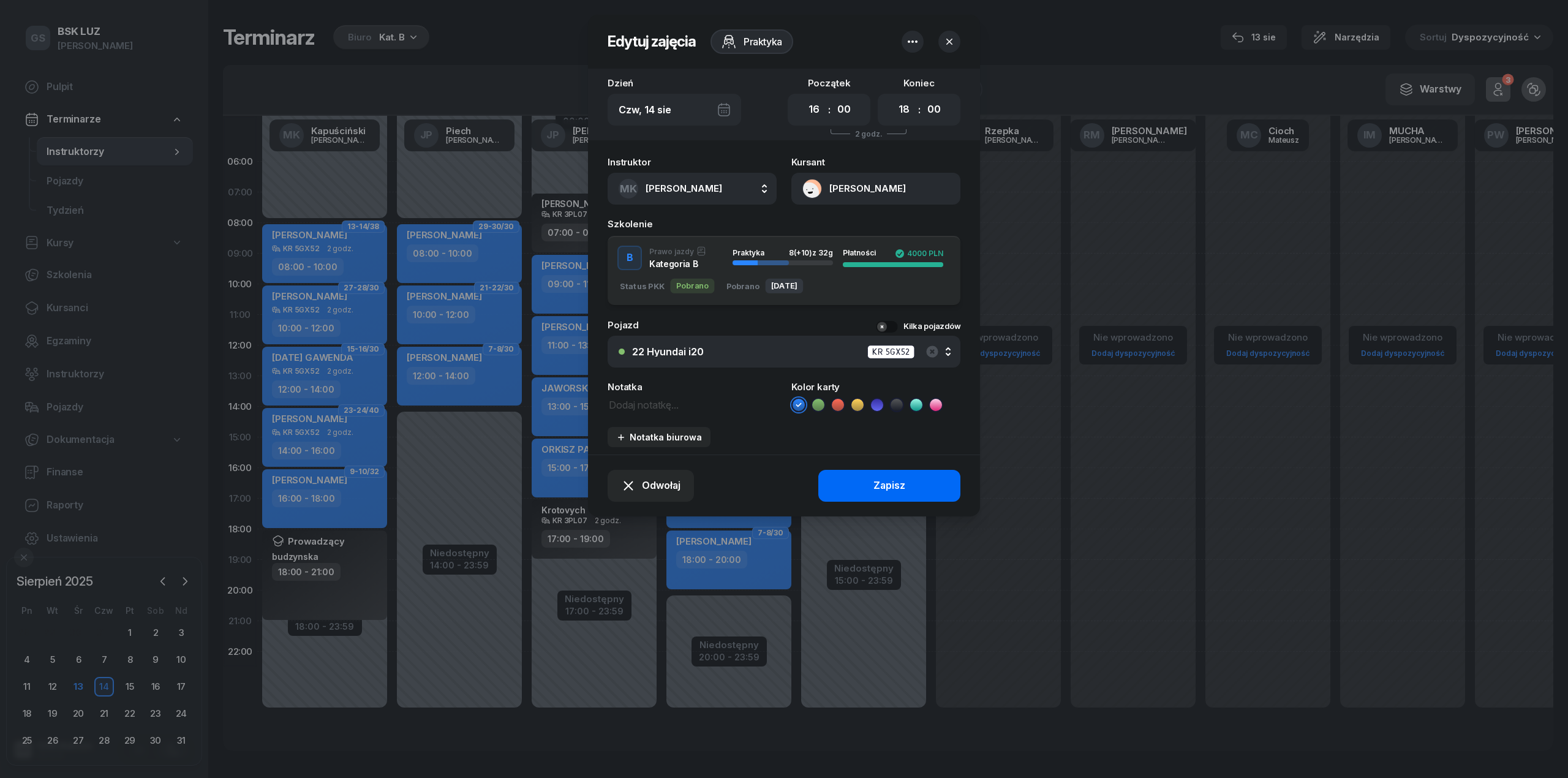
click at [871, 480] on button "Zapisz" at bounding box center [890, 486] width 142 height 32
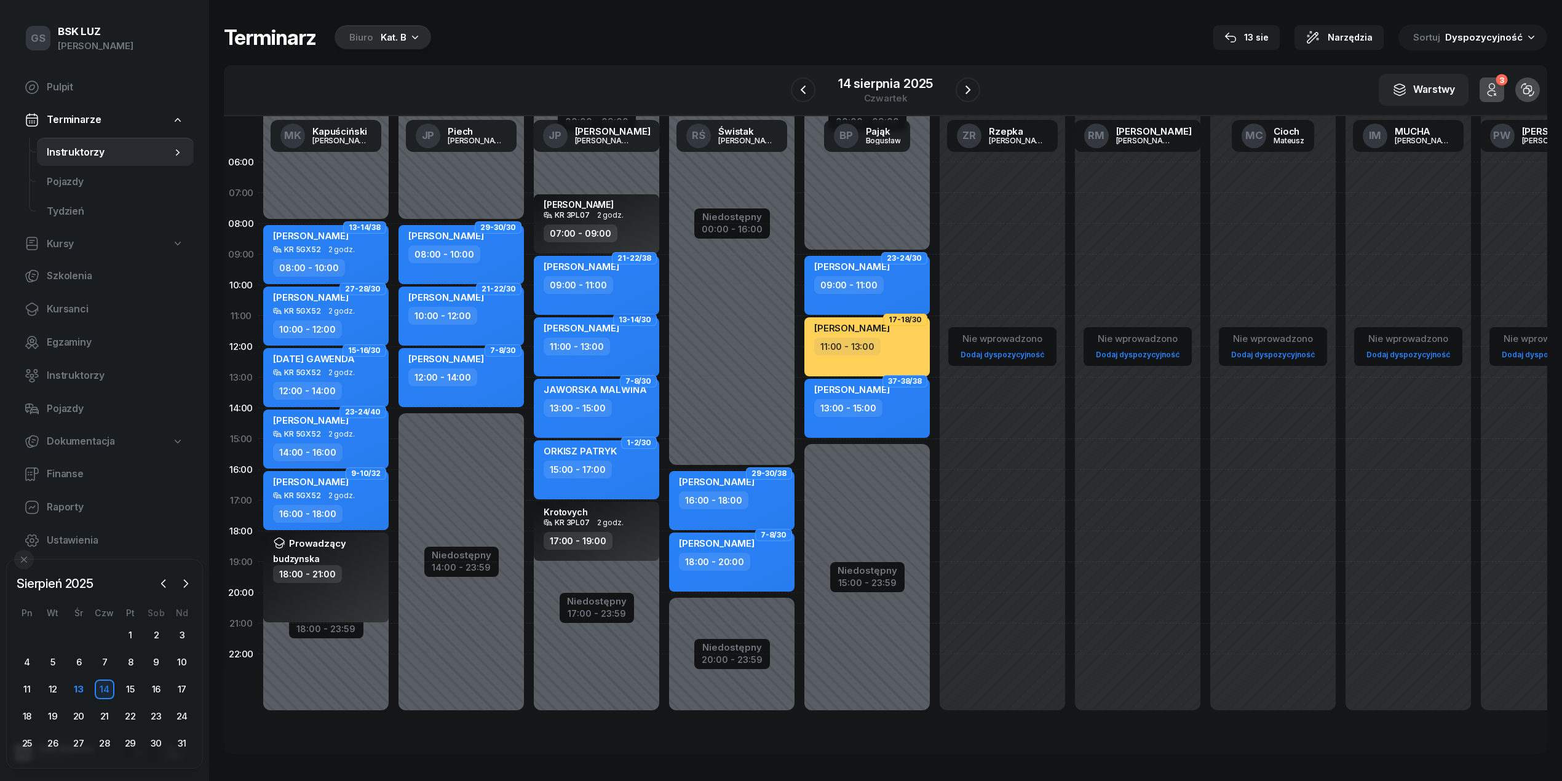
click at [593, 269] on span "DUDZIK IZABELLA" at bounding box center [582, 267] width 76 height 12
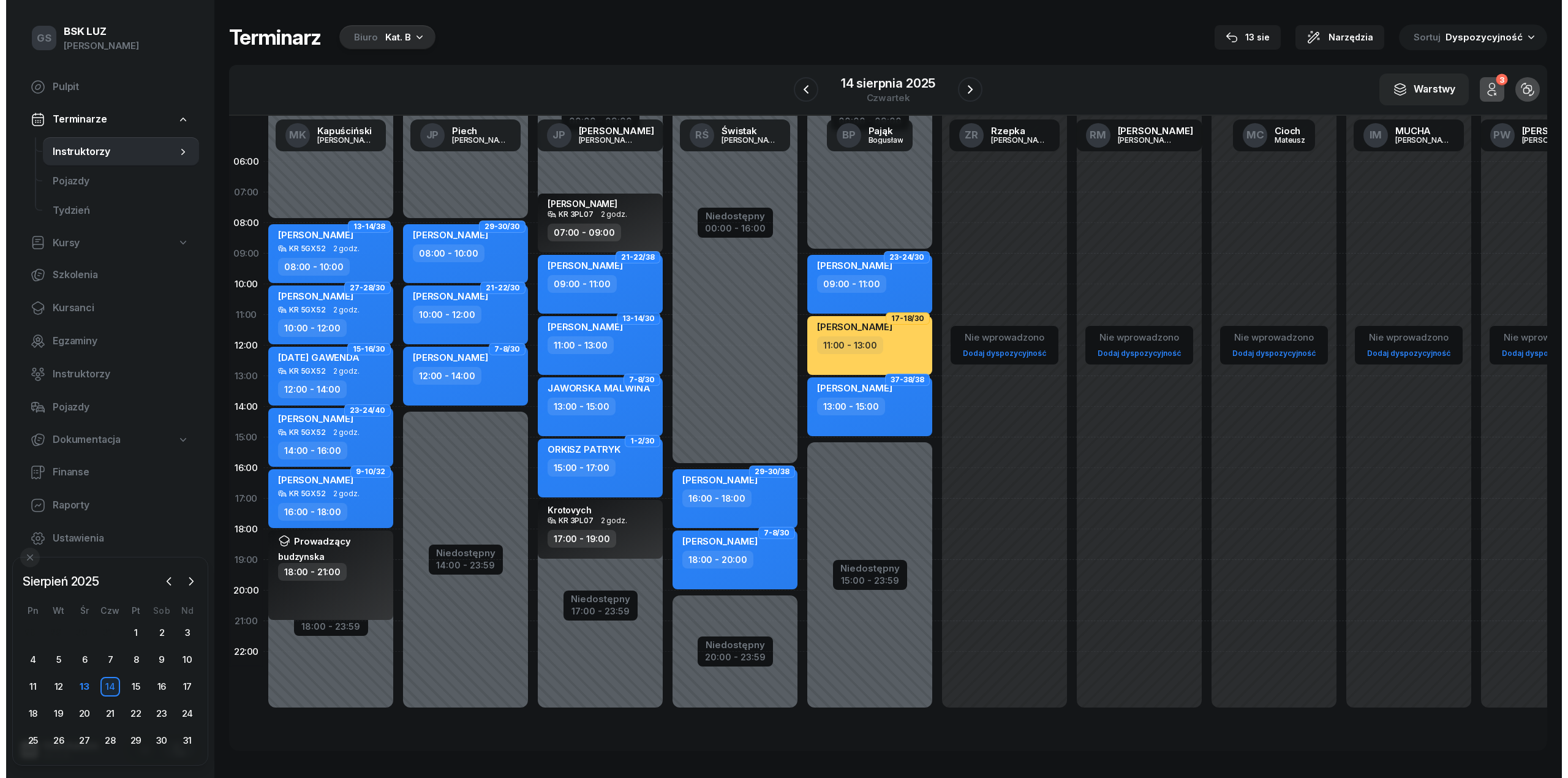
select select "09"
select select "11"
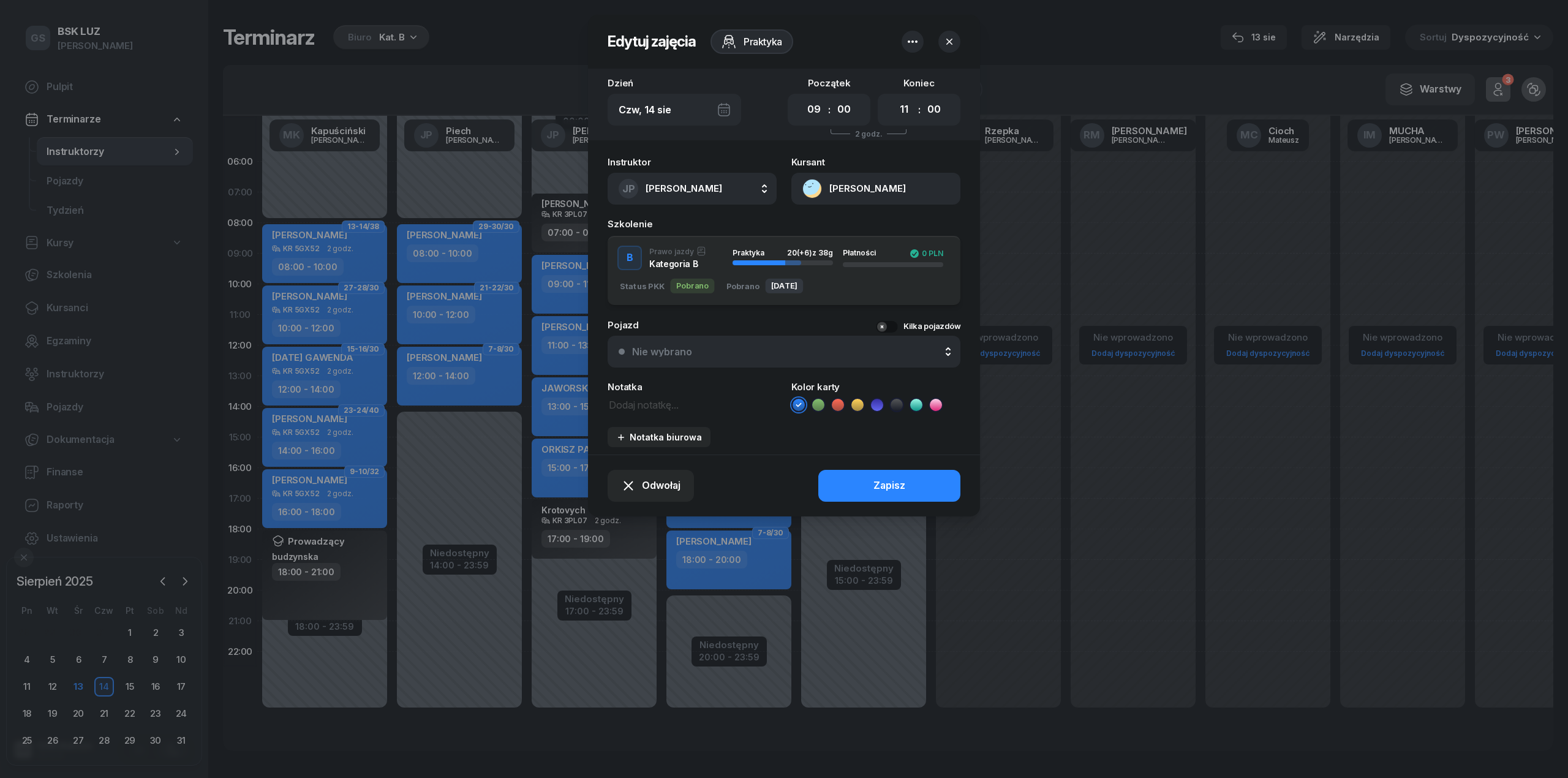
click at [700, 351] on div "Nie wybrano" at bounding box center [791, 352] width 318 height 10
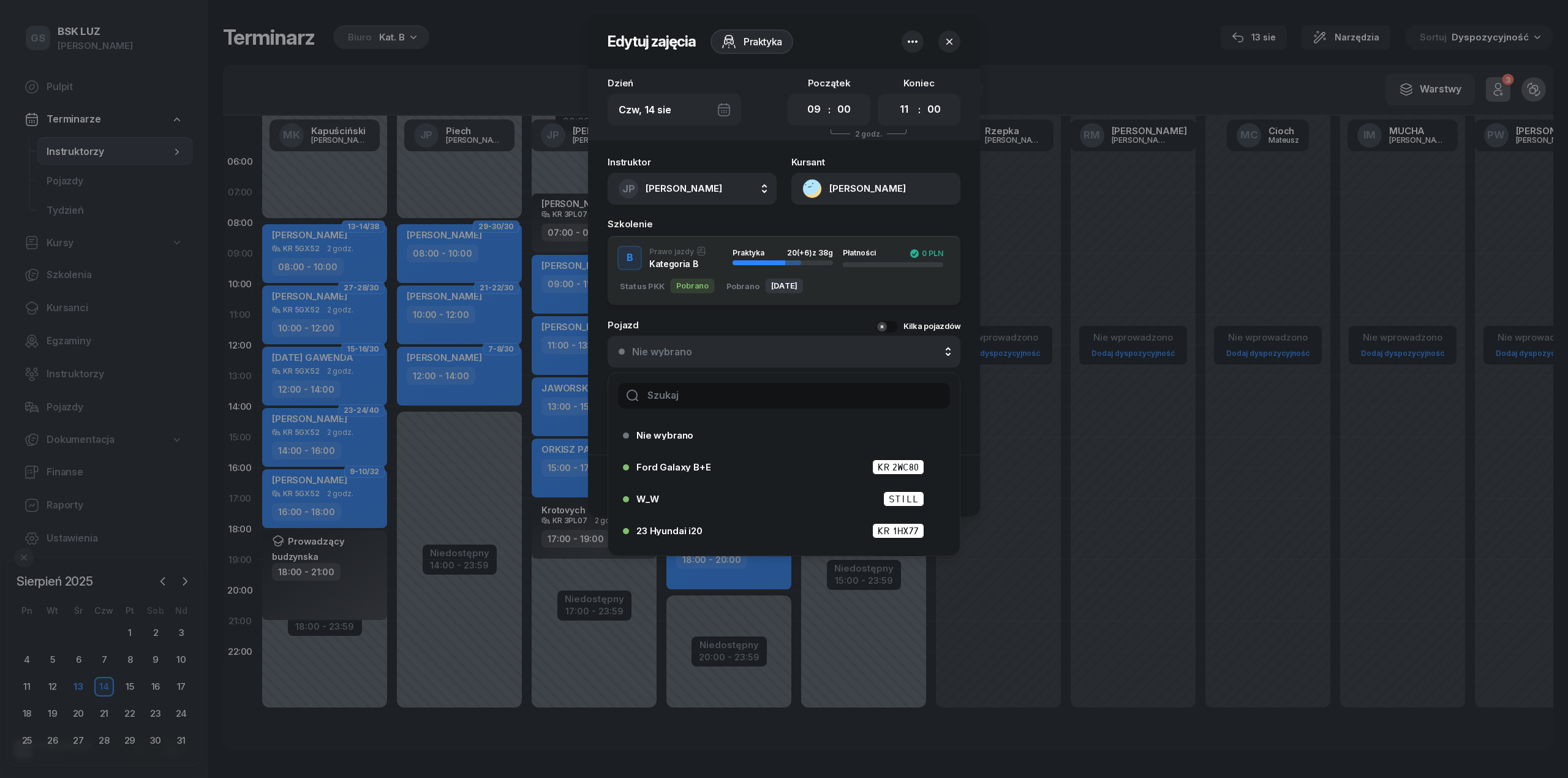
click at [716, 402] on input "text" at bounding box center [783, 395] width 332 height 26
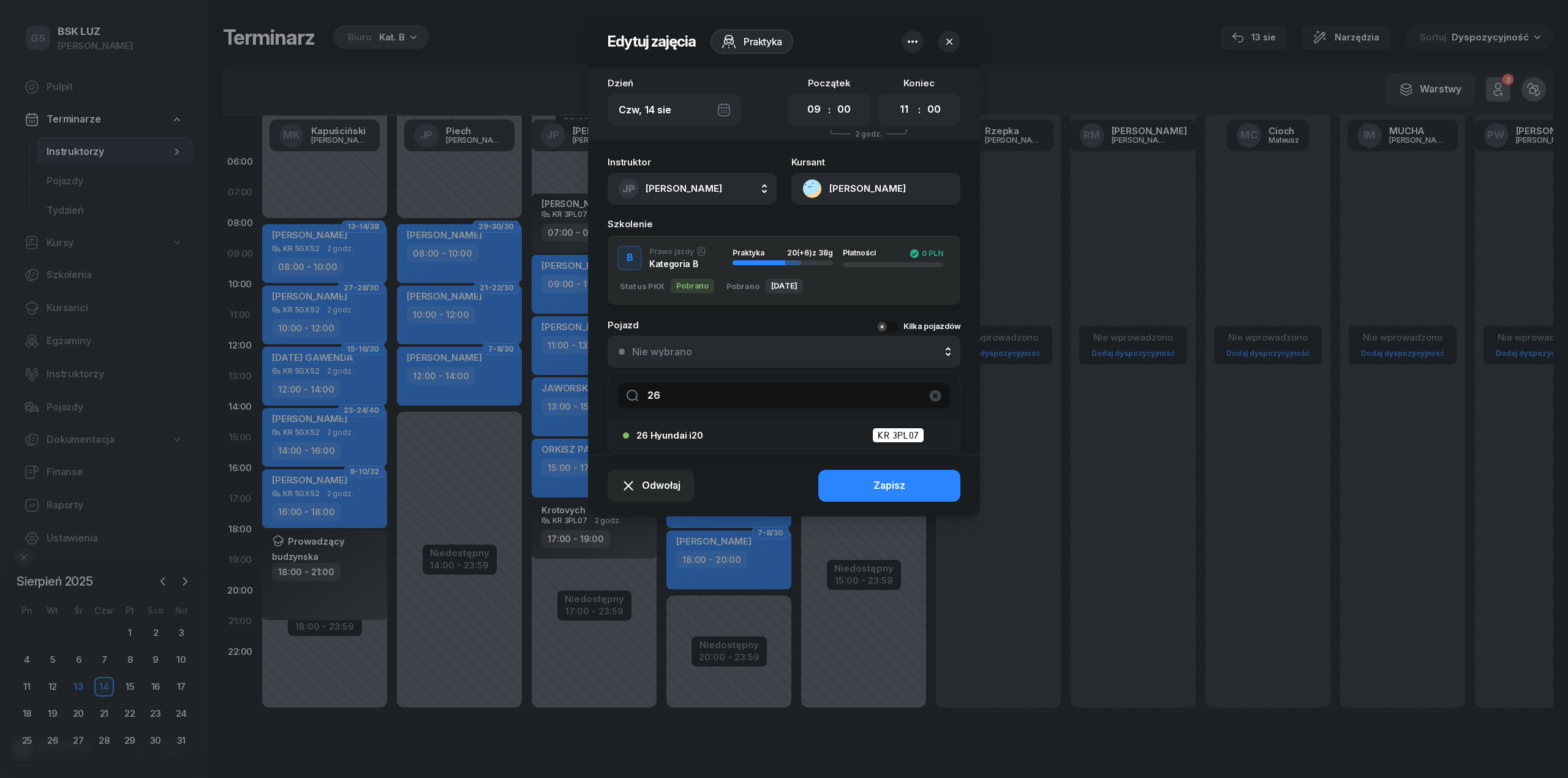
type input "26"
click at [762, 438] on div "26 Hyundai i20 KR 3PL07" at bounding box center [787, 434] width 302 height 15
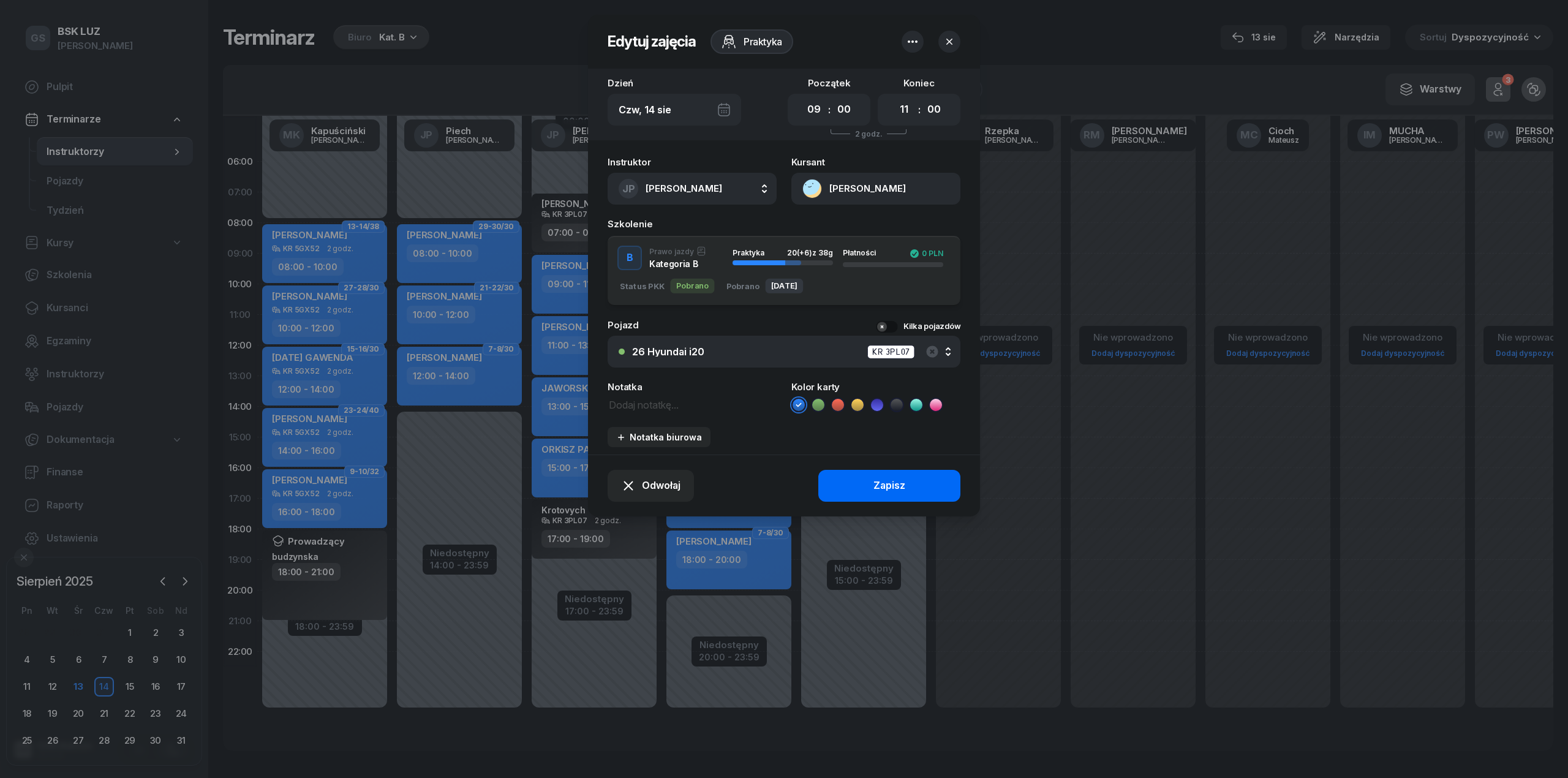
click at [892, 490] on div "Zapisz" at bounding box center [890, 486] width 32 height 16
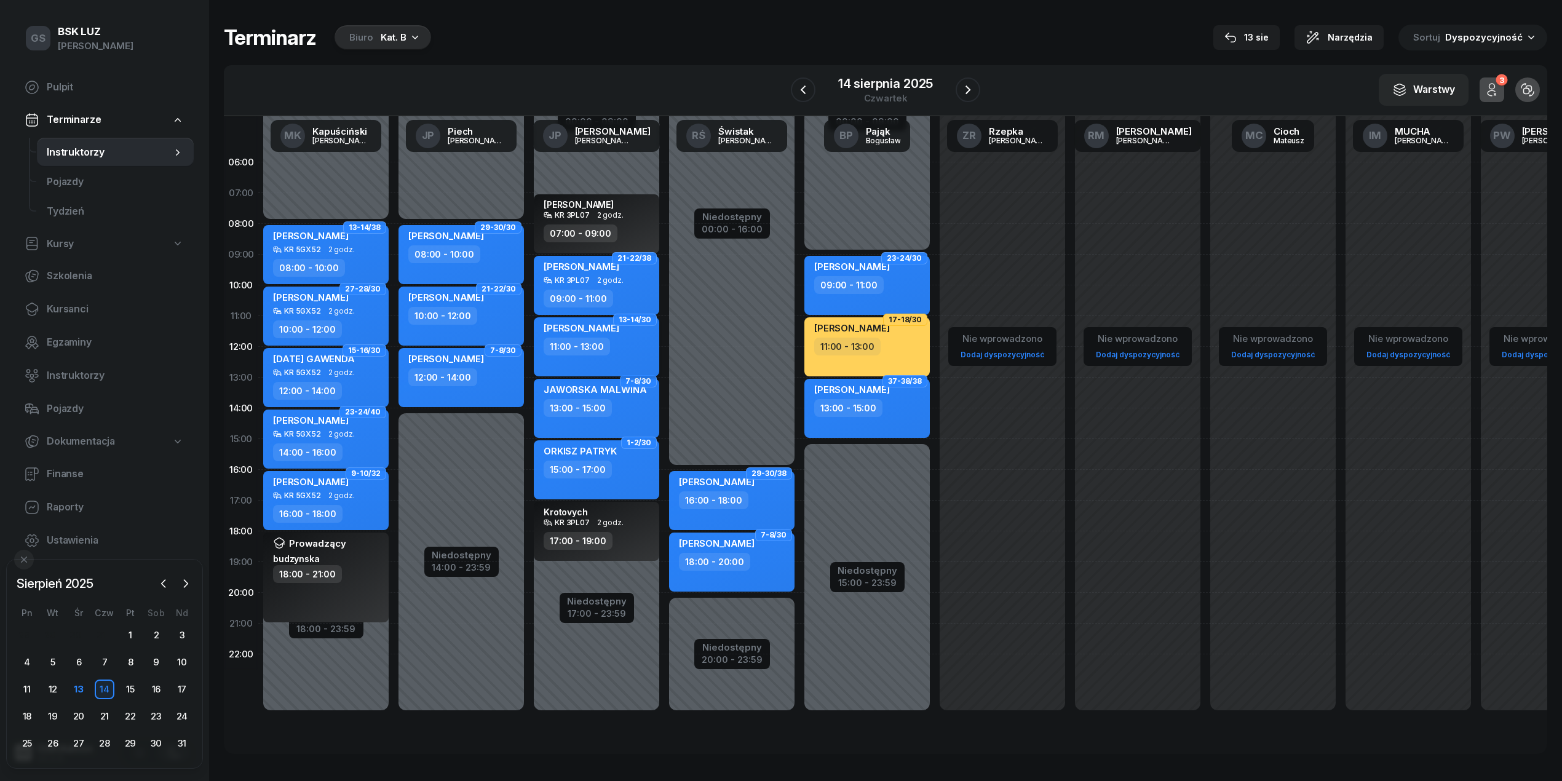
click at [612, 360] on div "DRWOTA WOJCIECH 11:00 - 13:00" at bounding box center [596, 346] width 125 height 59
select select "11"
select select "13"
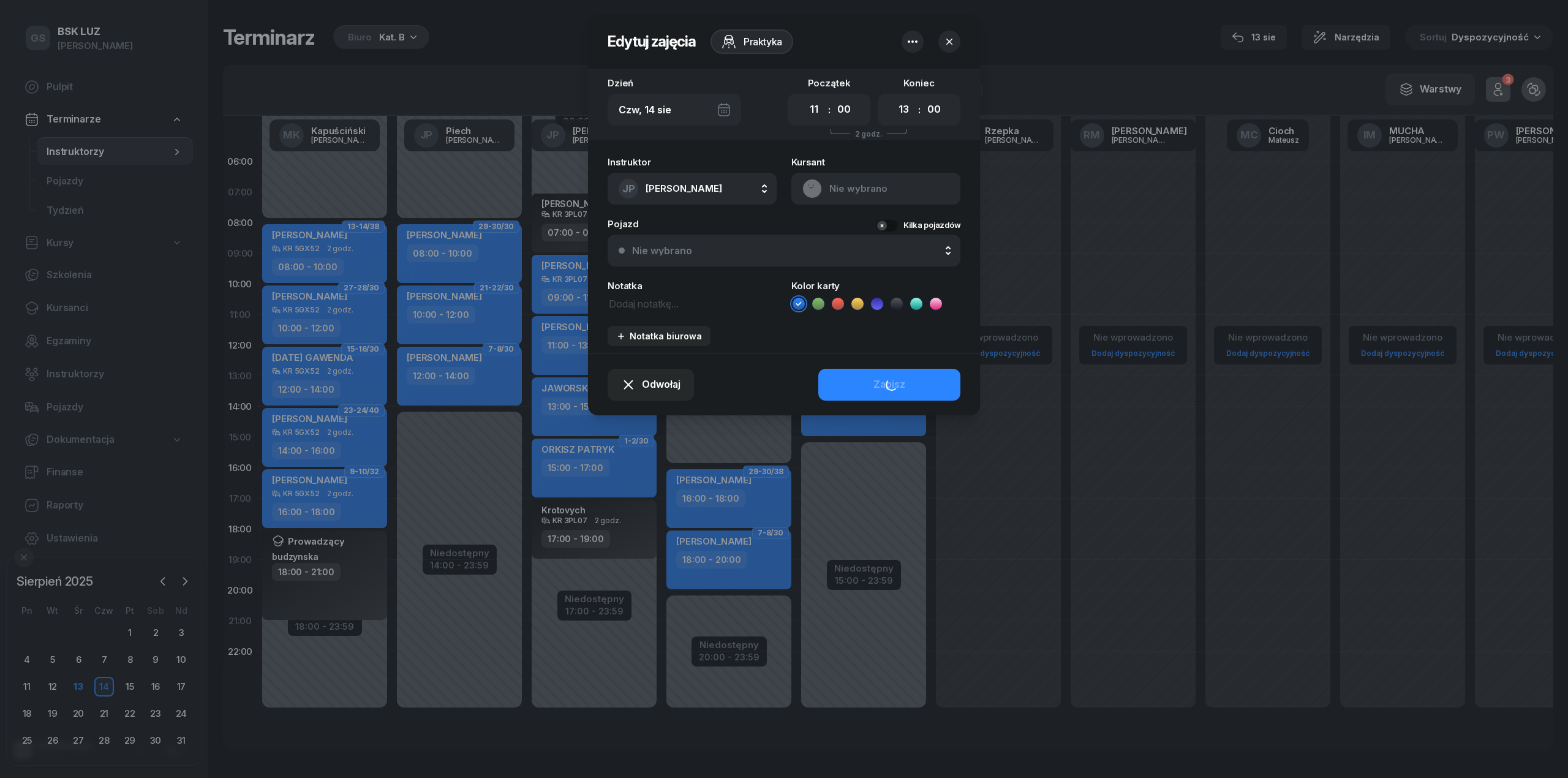
click at [779, 258] on button "Nie wybrano" at bounding box center [784, 251] width 353 height 32
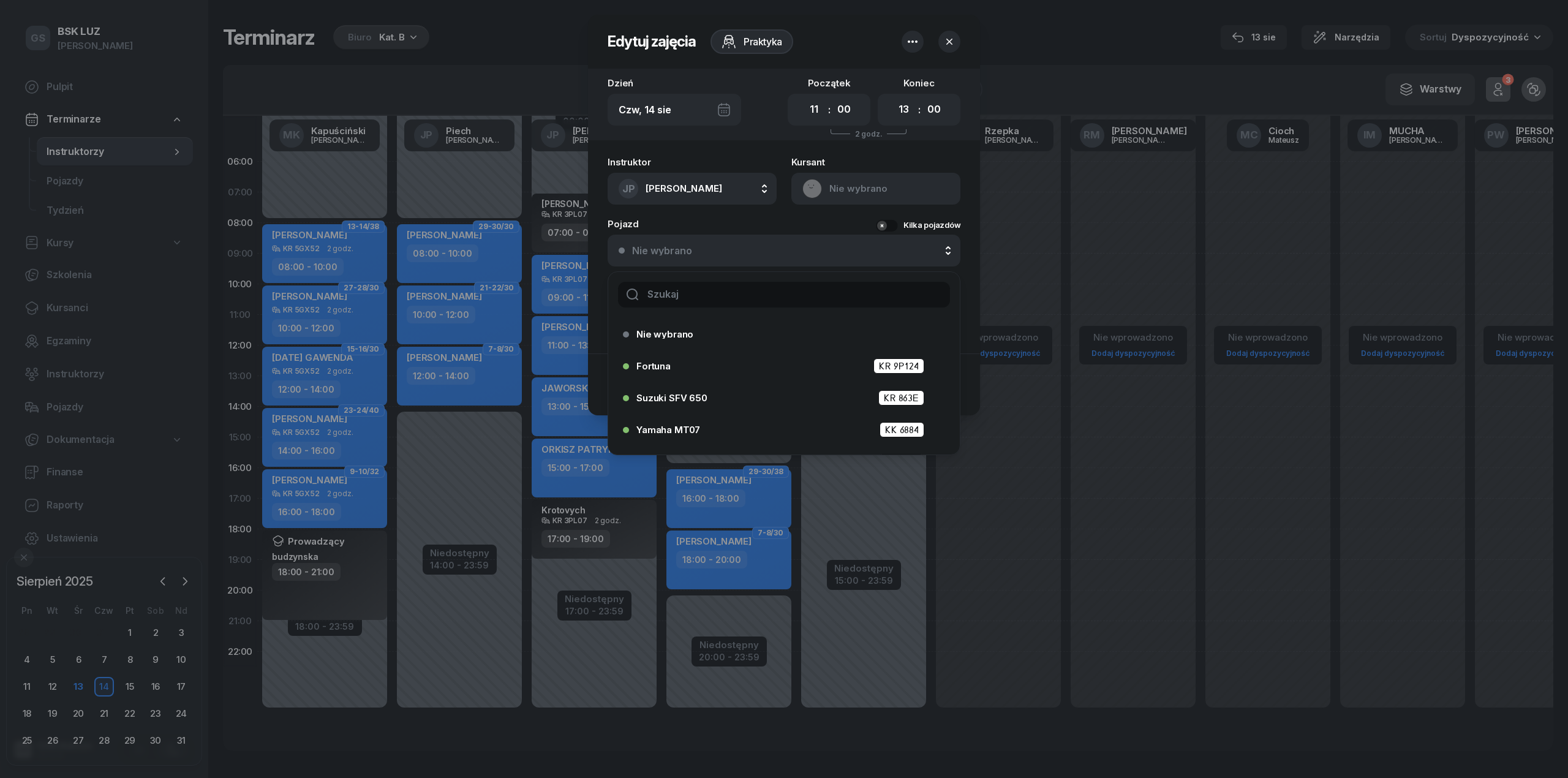
click at [779, 297] on input "text" at bounding box center [783, 295] width 332 height 26
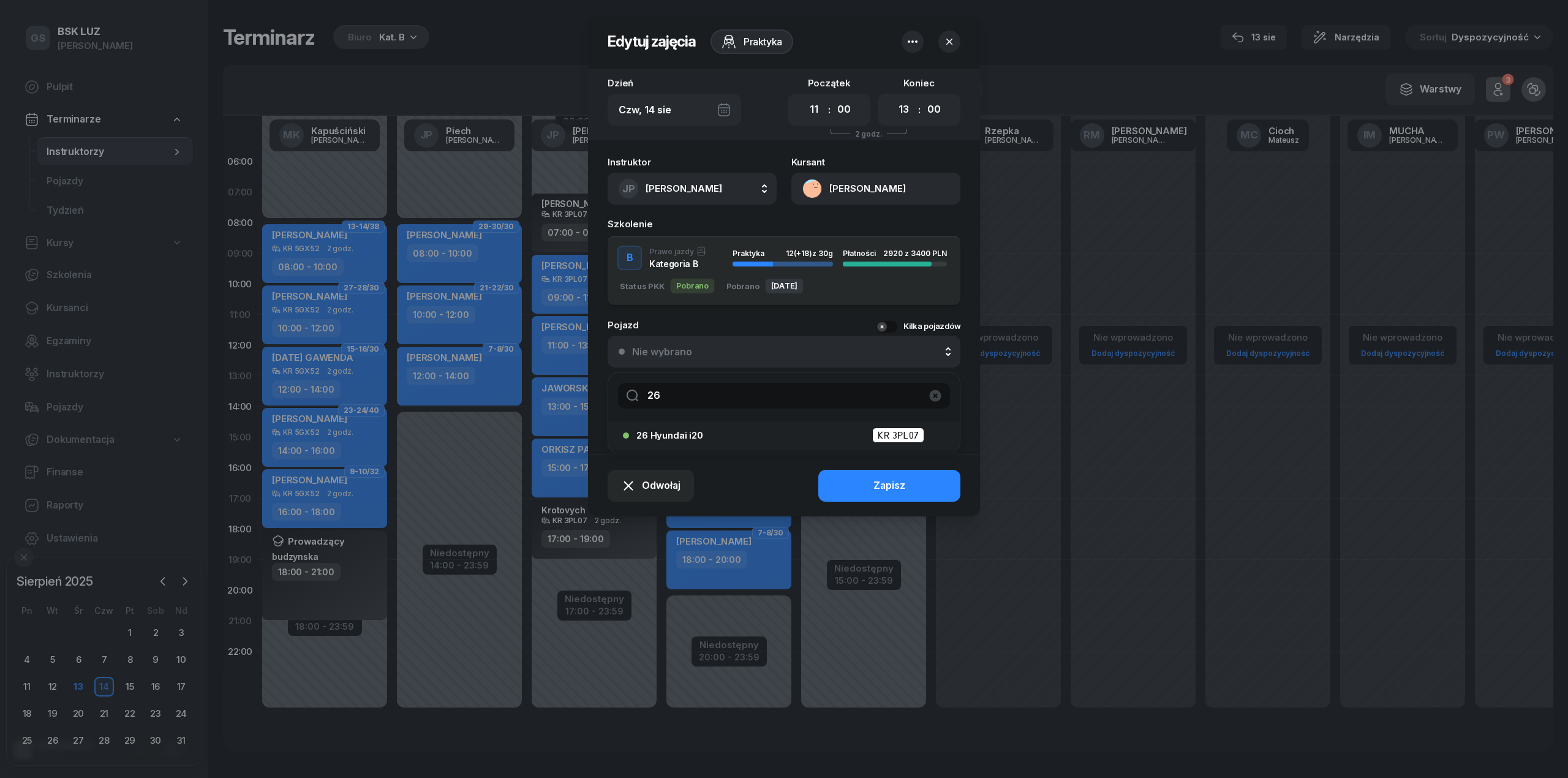
type input "26"
click at [736, 436] on div "26 Hyundai i20 KR 3PL07" at bounding box center [787, 434] width 302 height 15
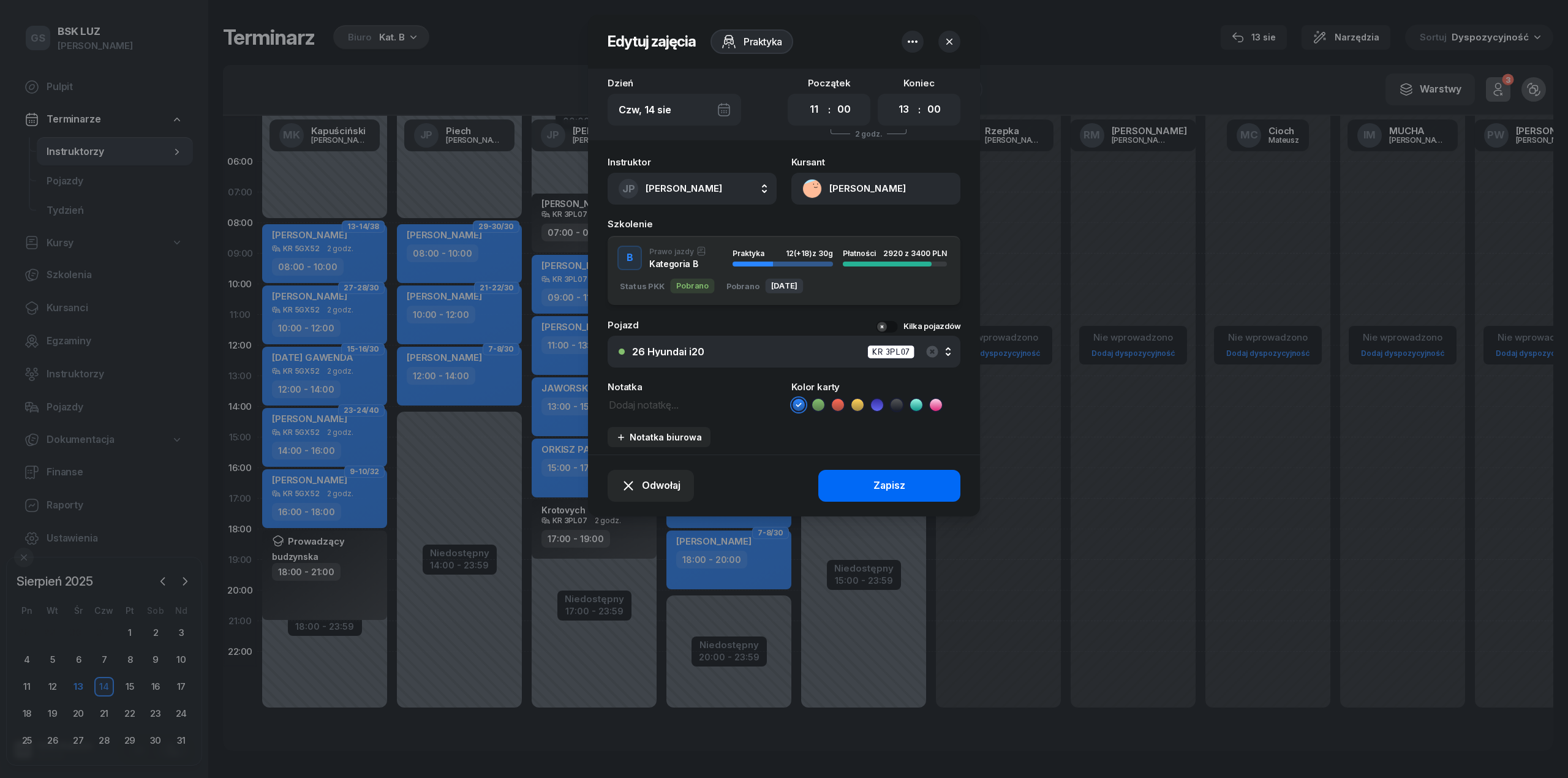
click at [871, 481] on button "Zapisz" at bounding box center [890, 486] width 142 height 32
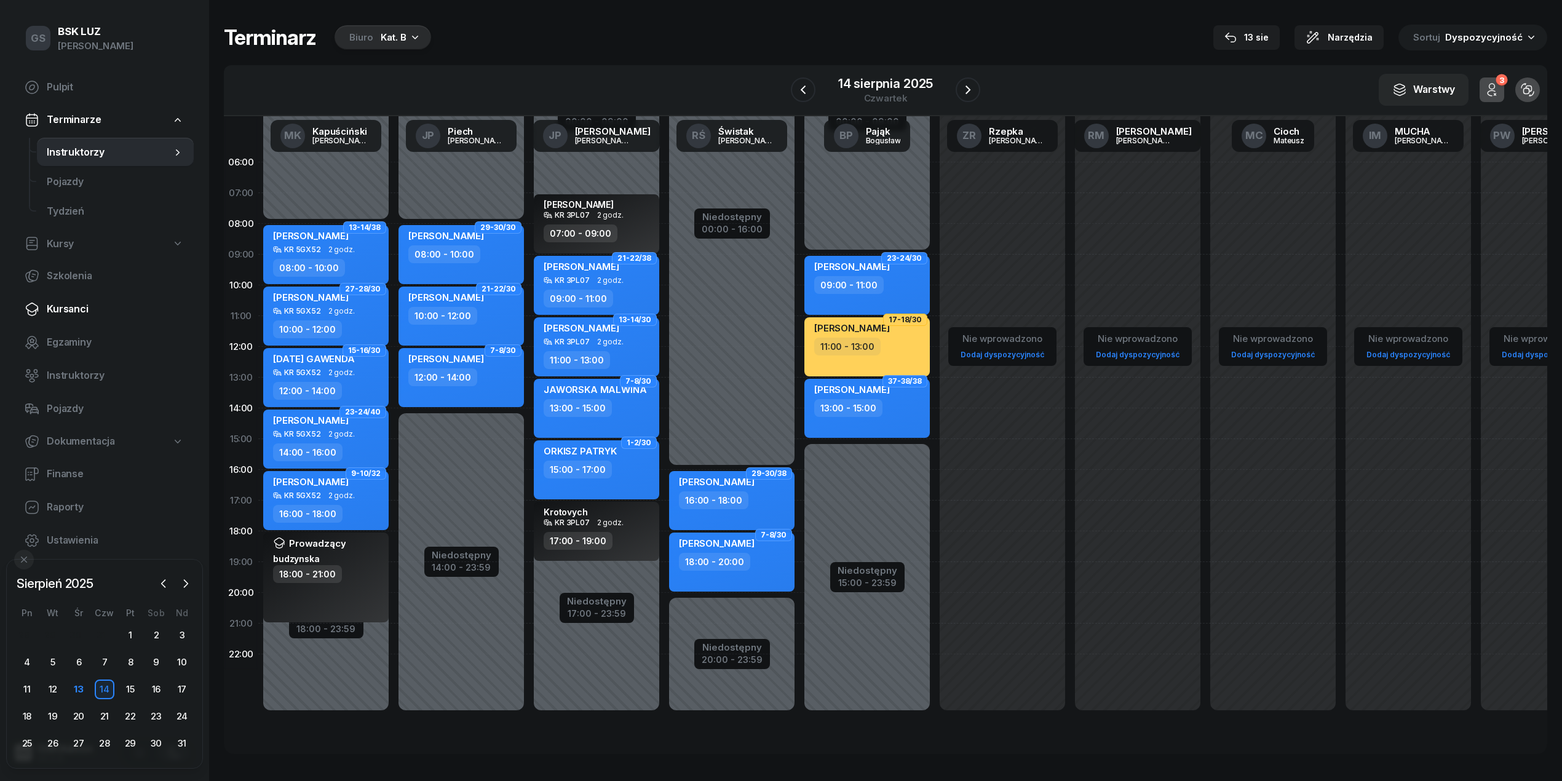
click at [100, 320] on link "Kursanci" at bounding box center [104, 310] width 179 height 30
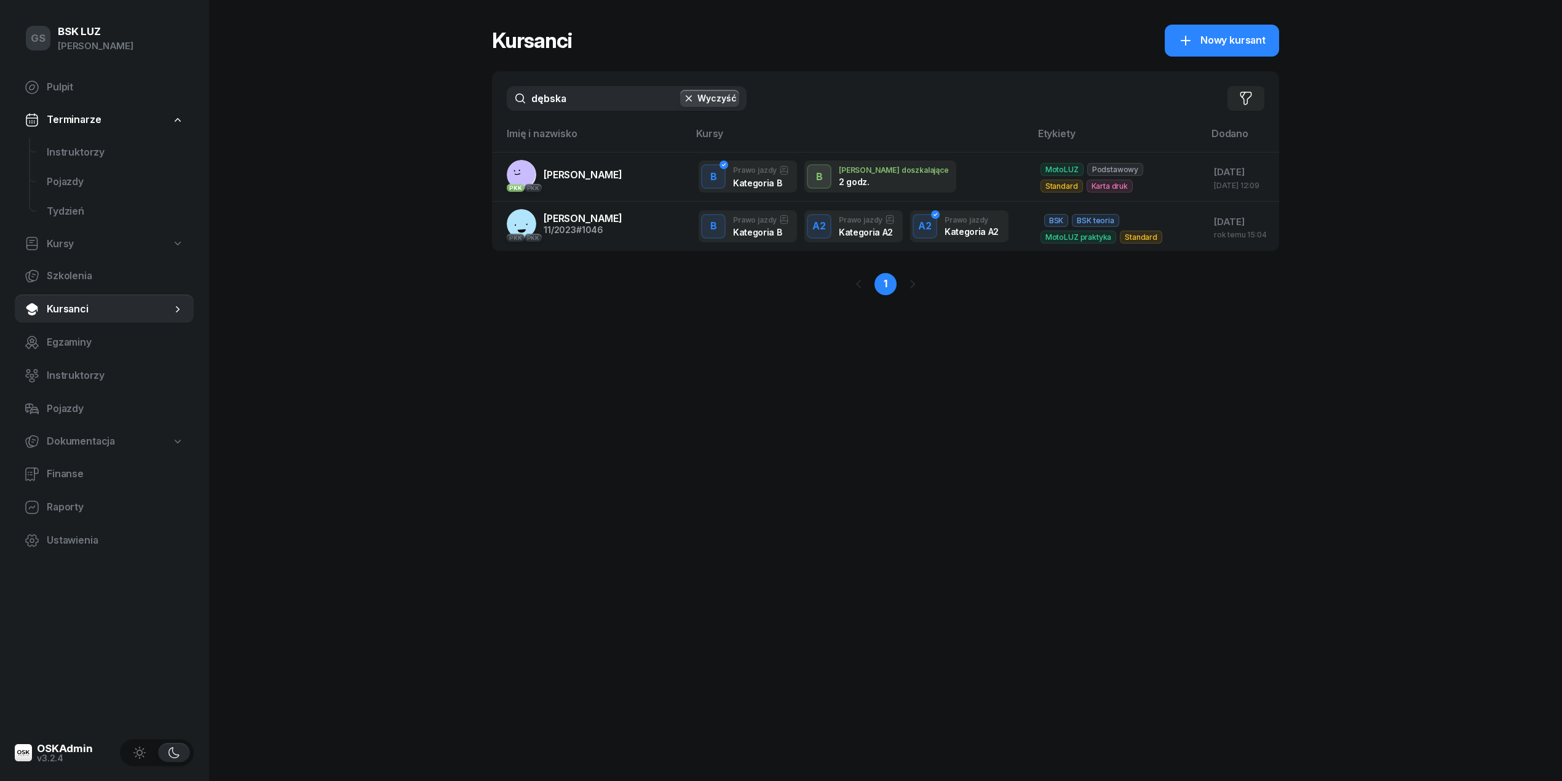
drag, startPoint x: 635, startPoint y: 119, endPoint x: 643, endPoint y: 102, distance: 18.7
click at [635, 119] on div "dębska Wyczyść Filtruj" at bounding box center [885, 98] width 787 height 54
click at [643, 102] on input "dębska" at bounding box center [627, 98] width 240 height 25
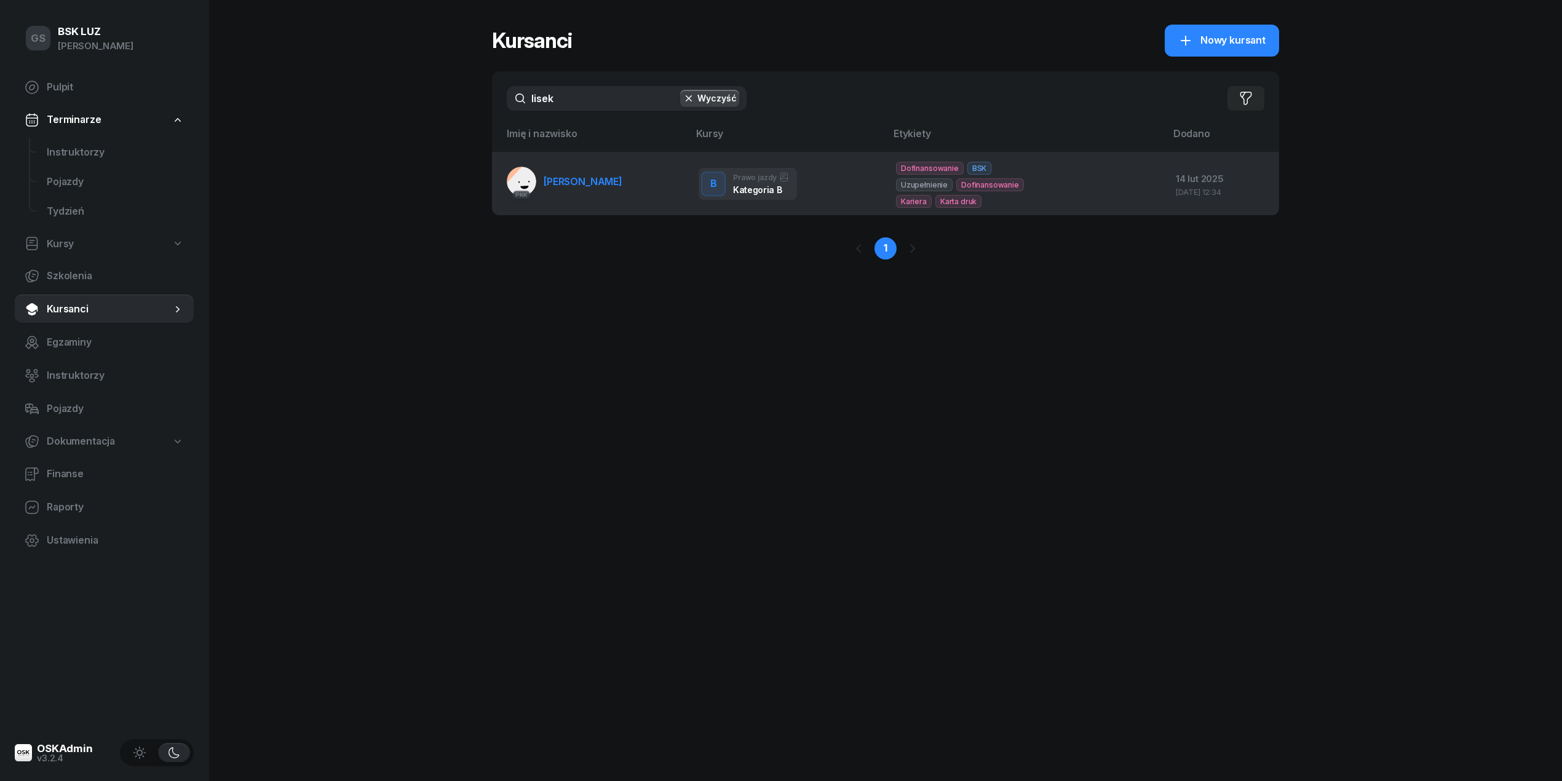
type input "lisek"
click at [621, 161] on td "PKK LISEK MICHAŁ" at bounding box center [590, 183] width 197 height 63
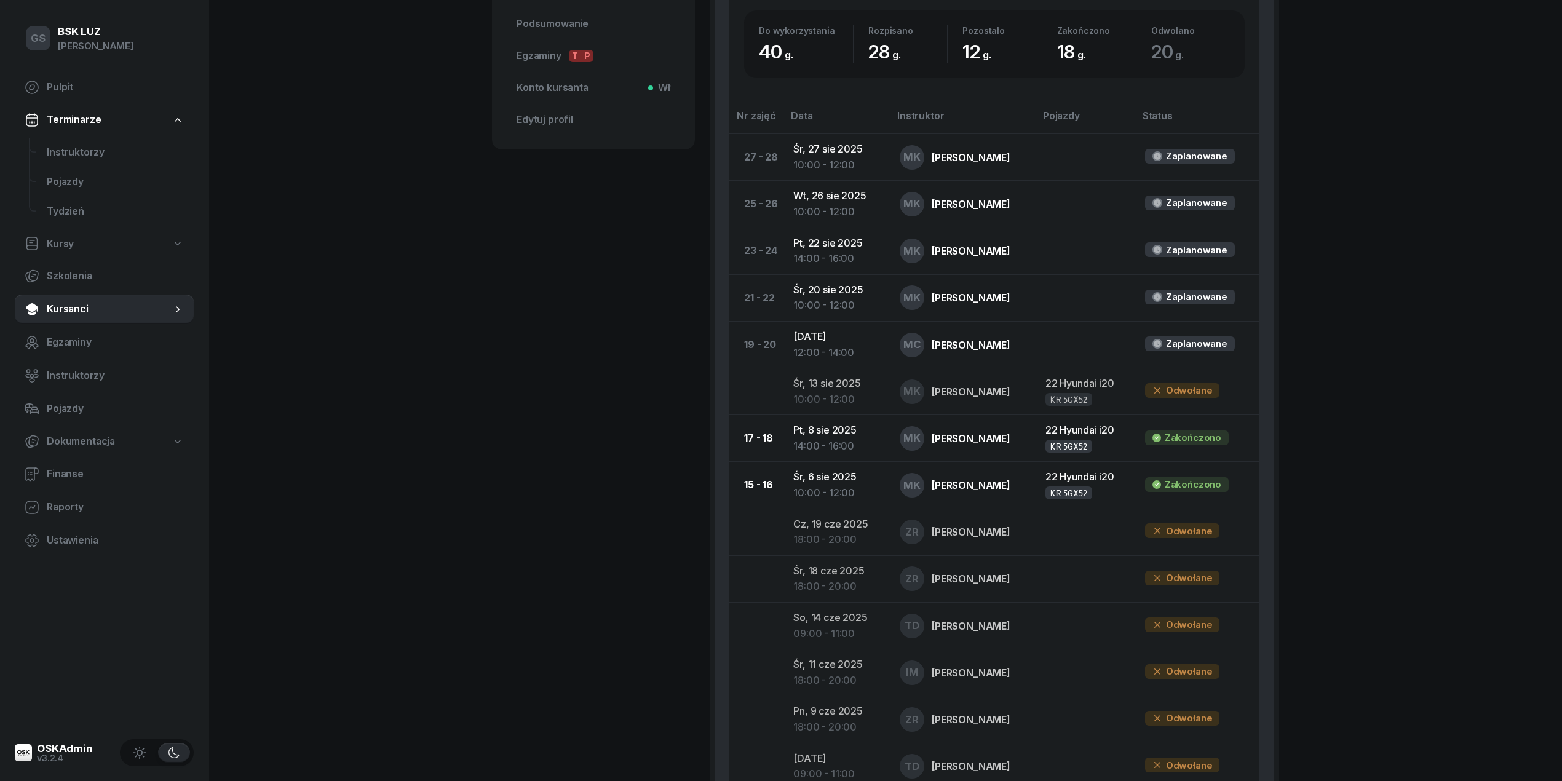
scroll to position [492, 0]
click at [108, 154] on span "Instruktorzy" at bounding box center [115, 153] width 137 height 16
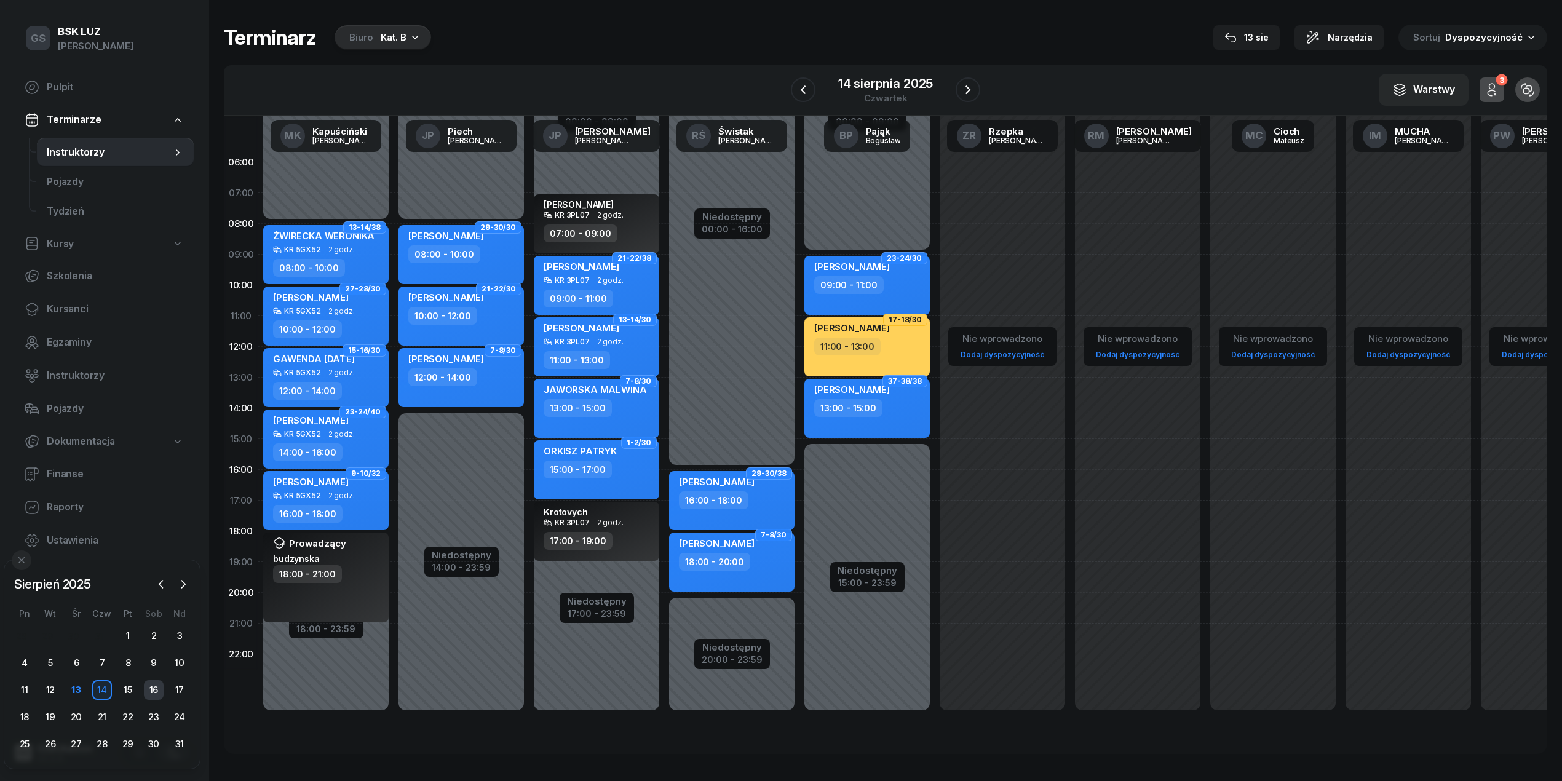
click at [156, 692] on div "16" at bounding box center [154, 690] width 20 height 20
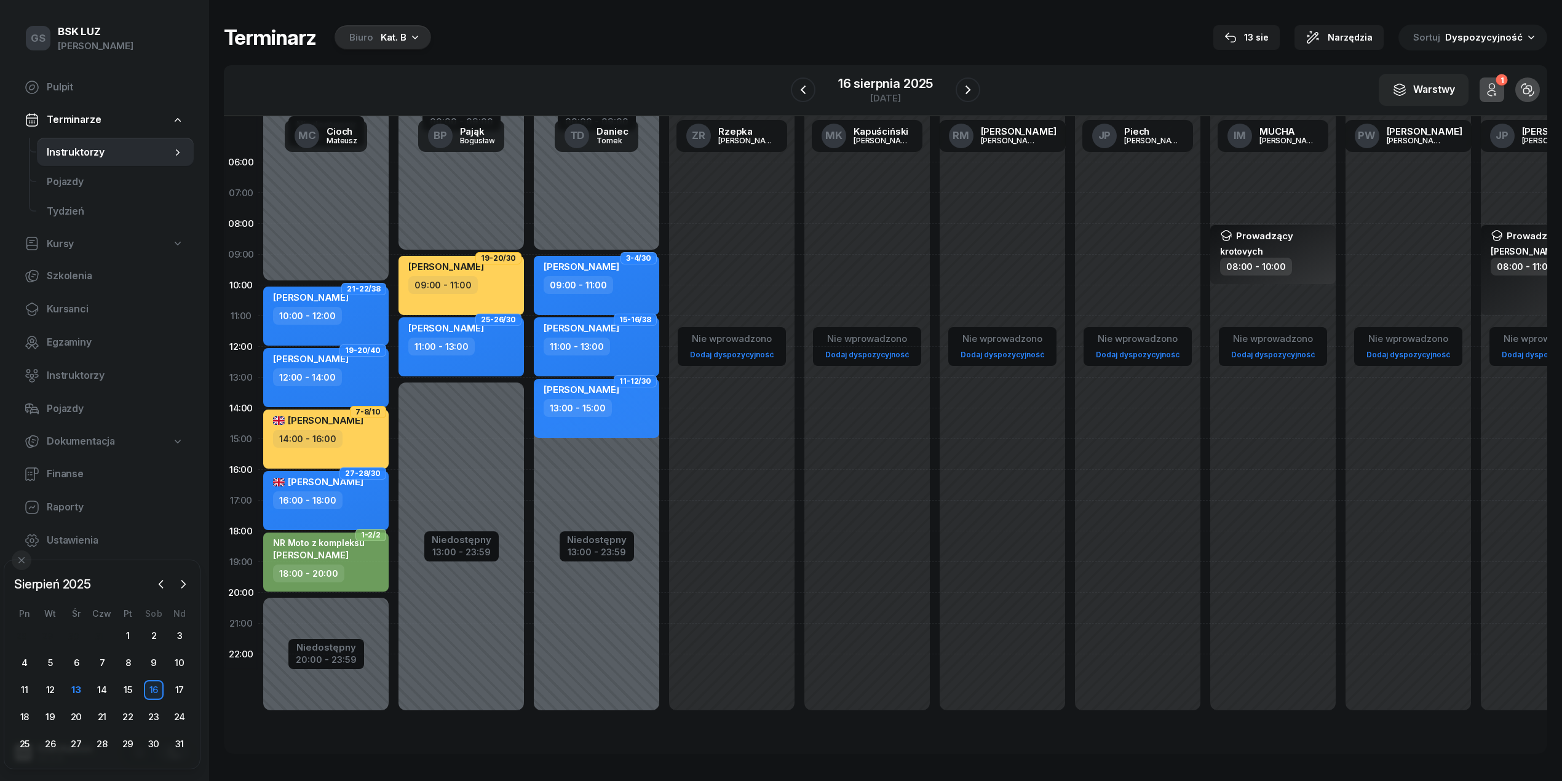
click at [400, 33] on div "Kat. B" at bounding box center [394, 37] width 26 height 15
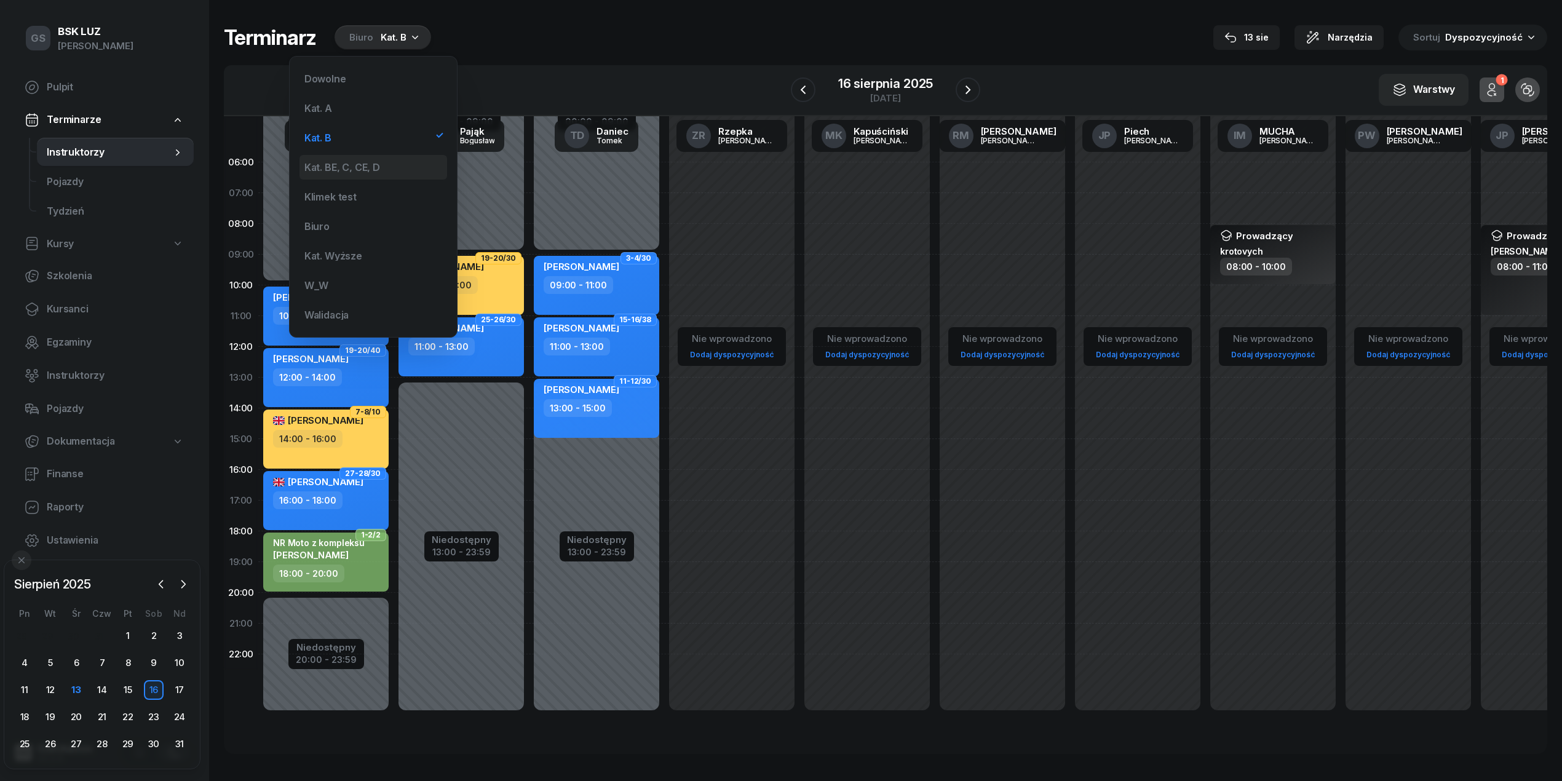
click at [369, 173] on div "Kat. BE, C, CE, D" at bounding box center [373, 167] width 148 height 25
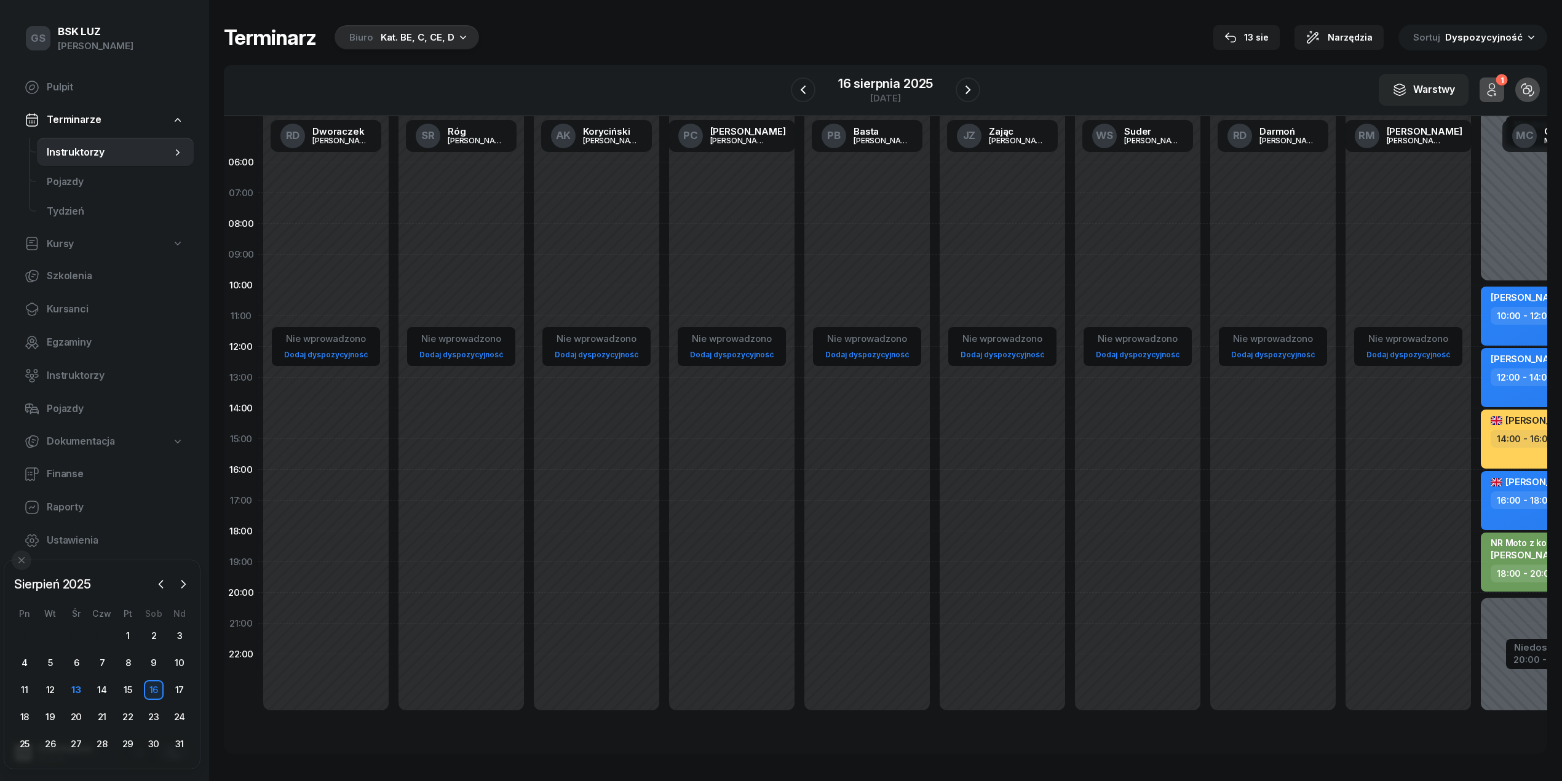
click at [79, 692] on div "13" at bounding box center [76, 690] width 20 height 20
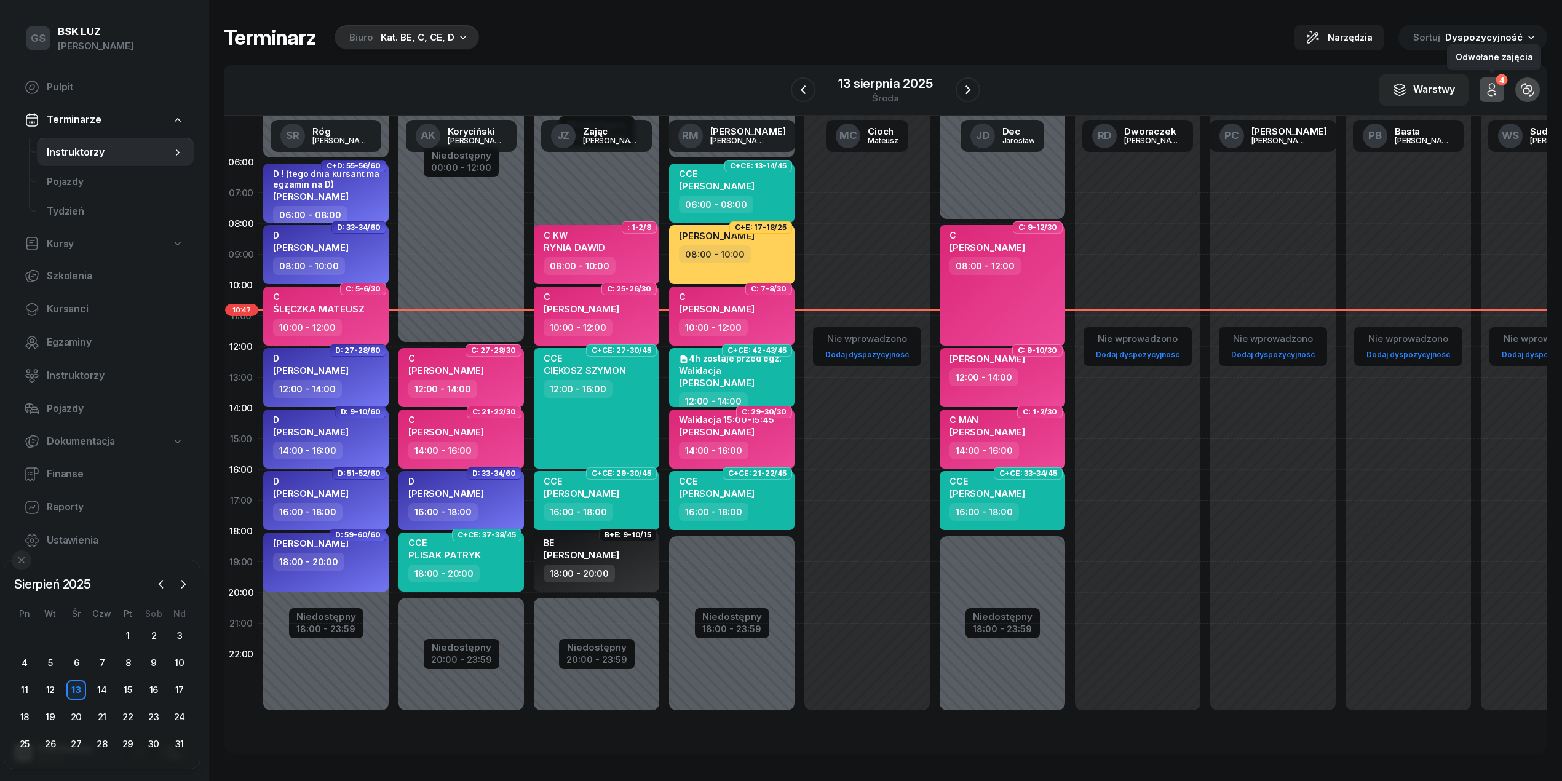
click at [1496, 87] on icon "button" at bounding box center [1491, 89] width 15 height 15
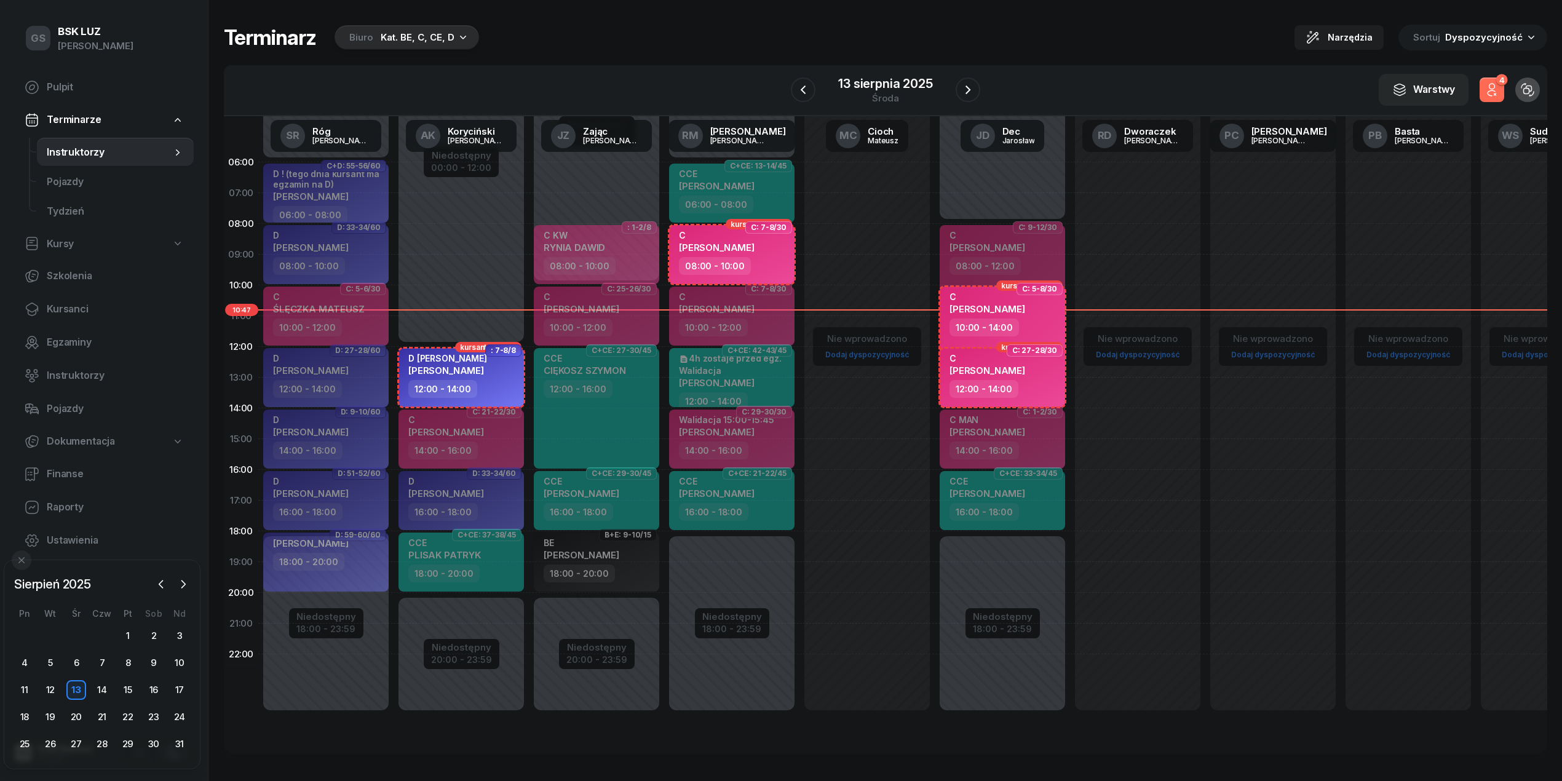
click at [1496, 87] on icon "button" at bounding box center [1491, 89] width 15 height 15
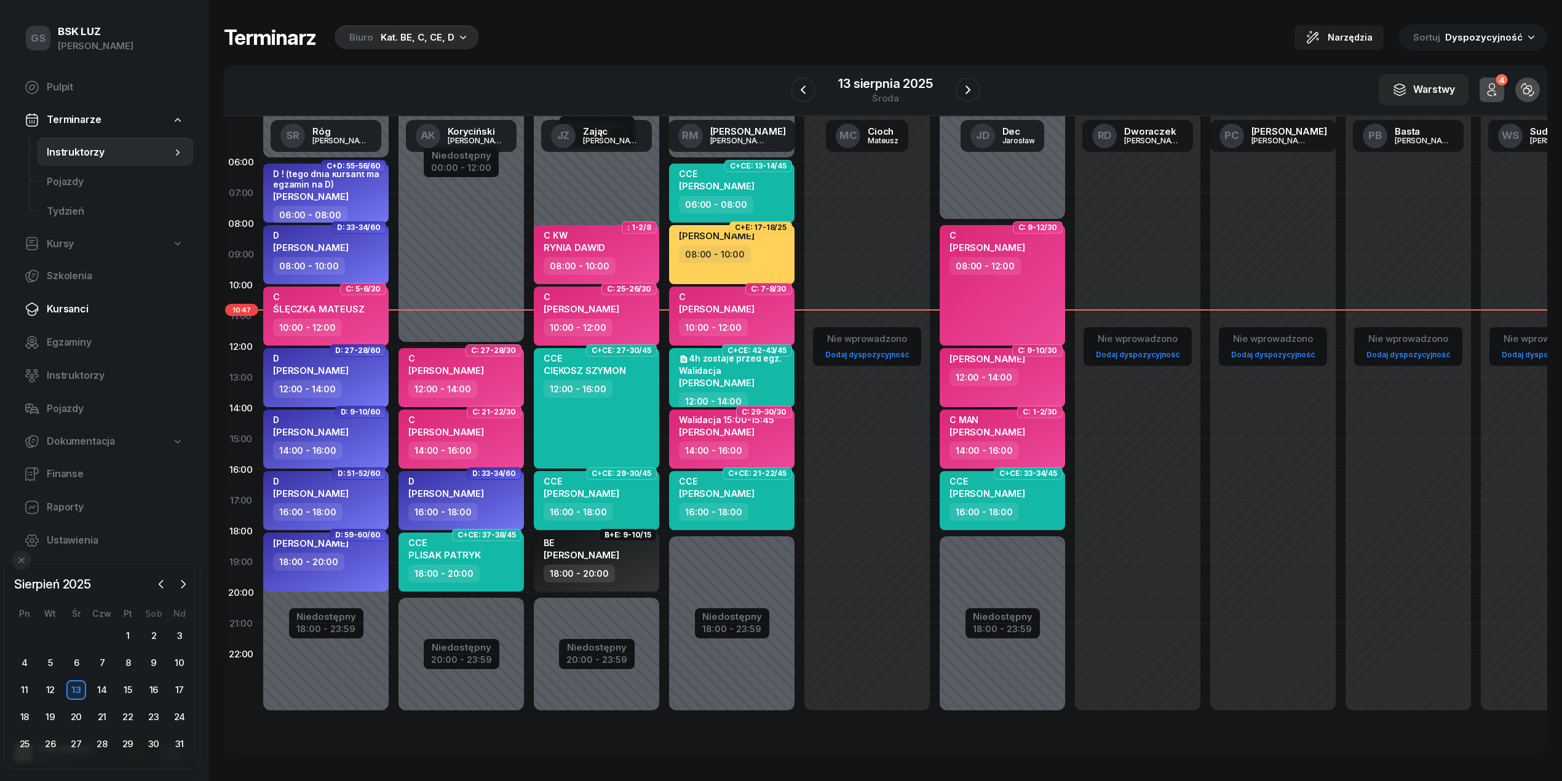
click at [92, 295] on link "Kursanci" at bounding box center [104, 310] width 179 height 30
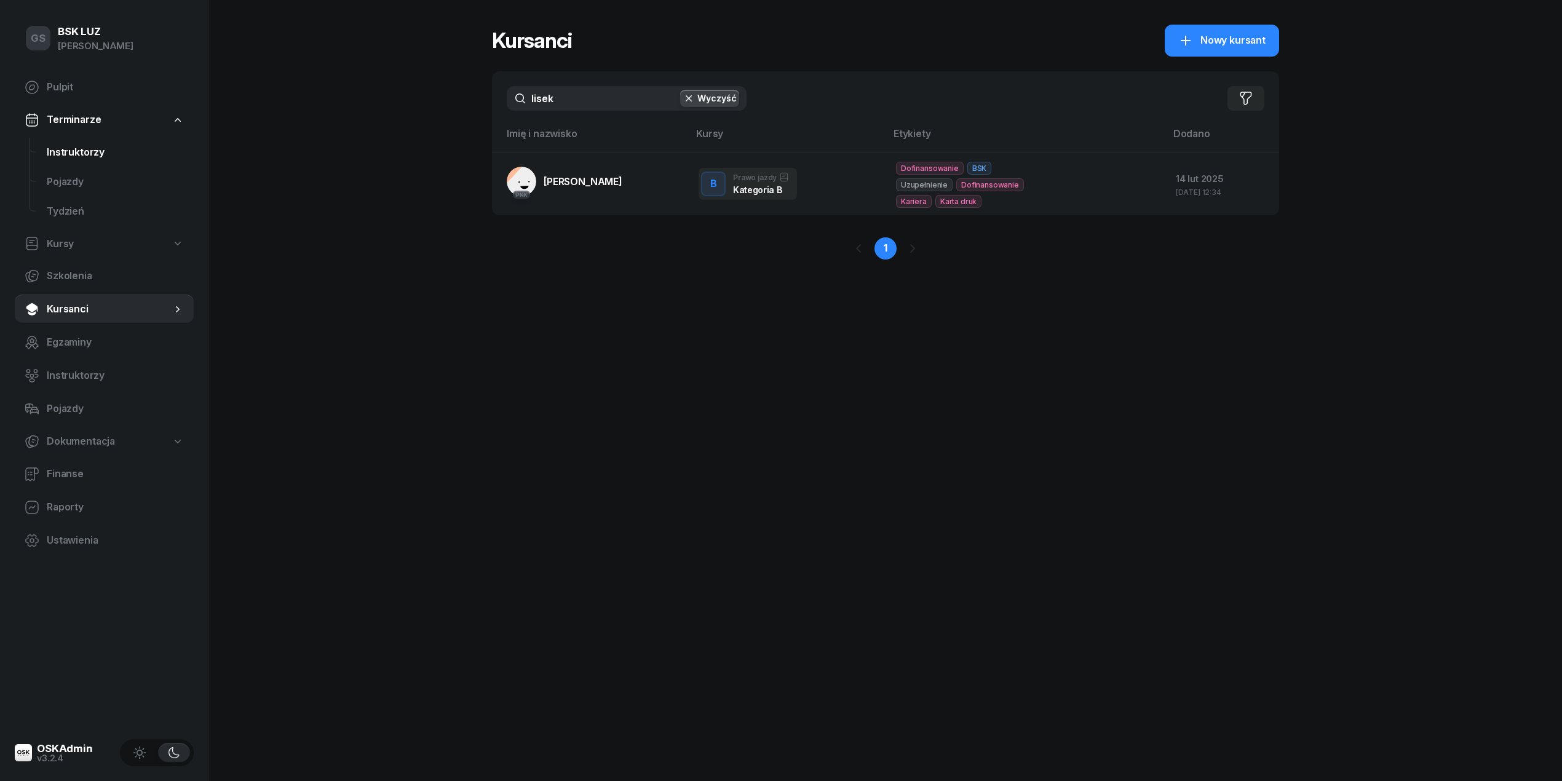
click at [100, 161] on link "Instruktorzy" at bounding box center [115, 153] width 157 height 30
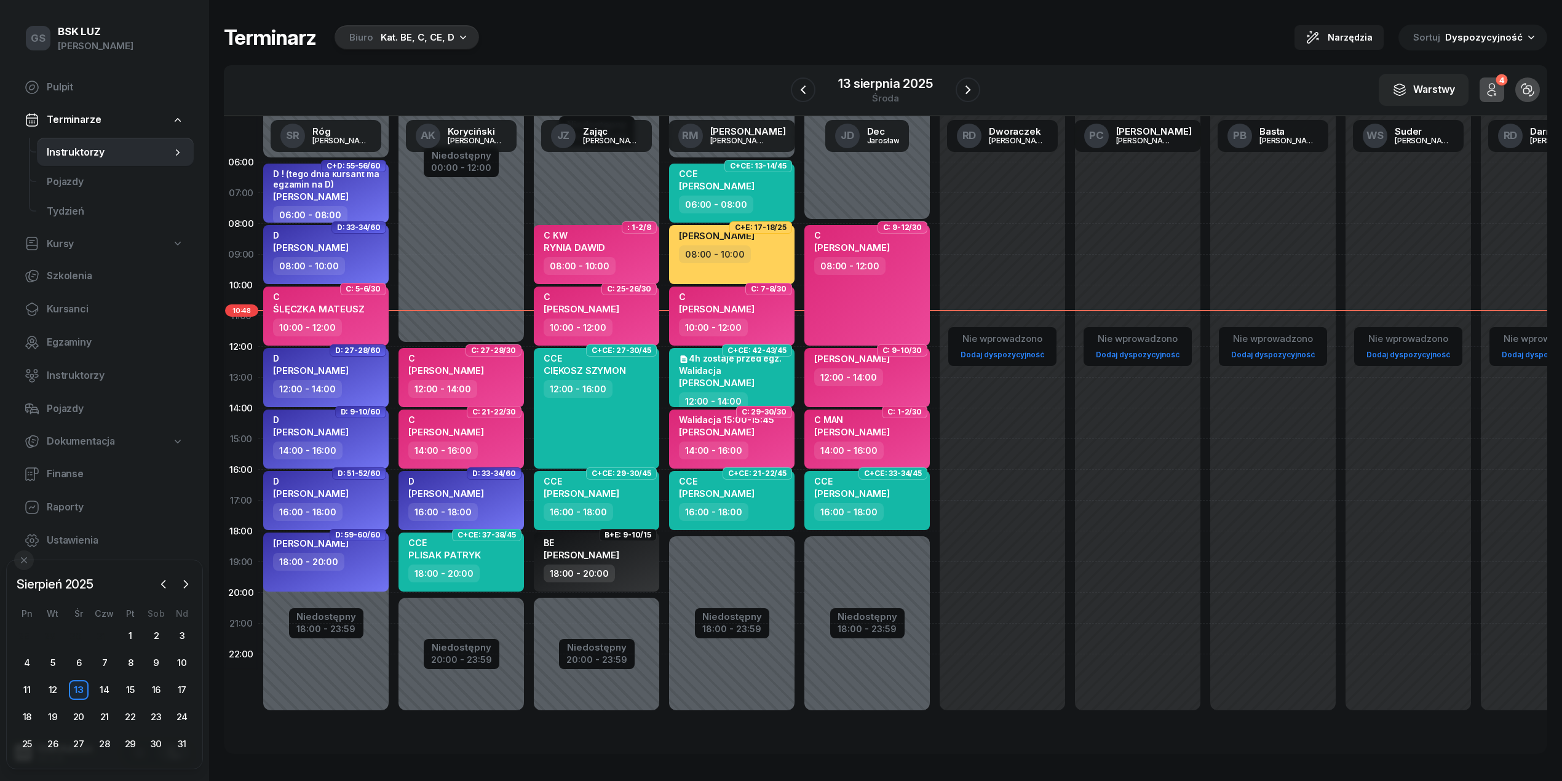
click at [426, 38] on div "Kat. BE, C, CE, D" at bounding box center [418, 37] width 74 height 15
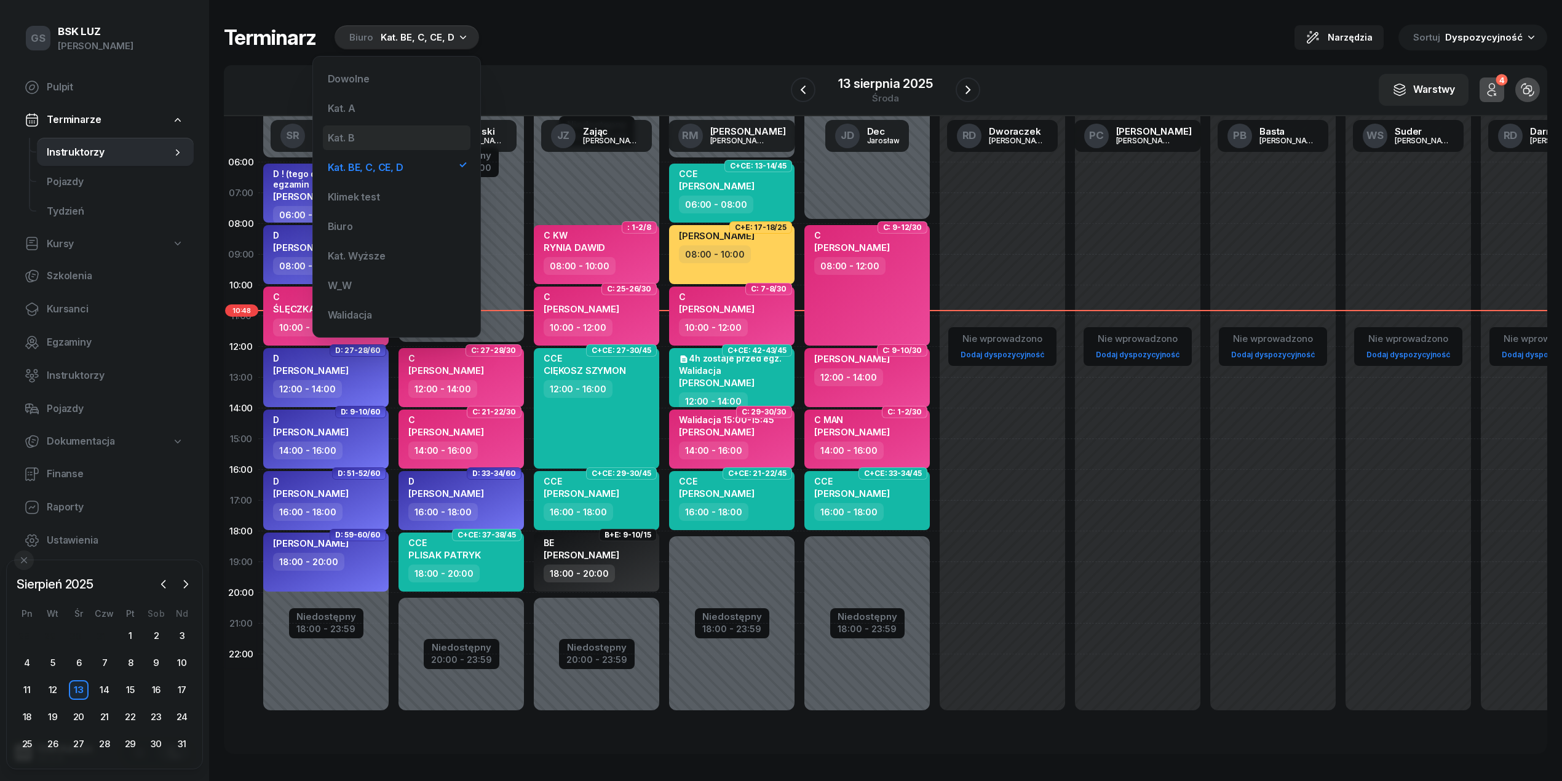
click at [370, 139] on div "Kat. B" at bounding box center [397, 137] width 148 height 25
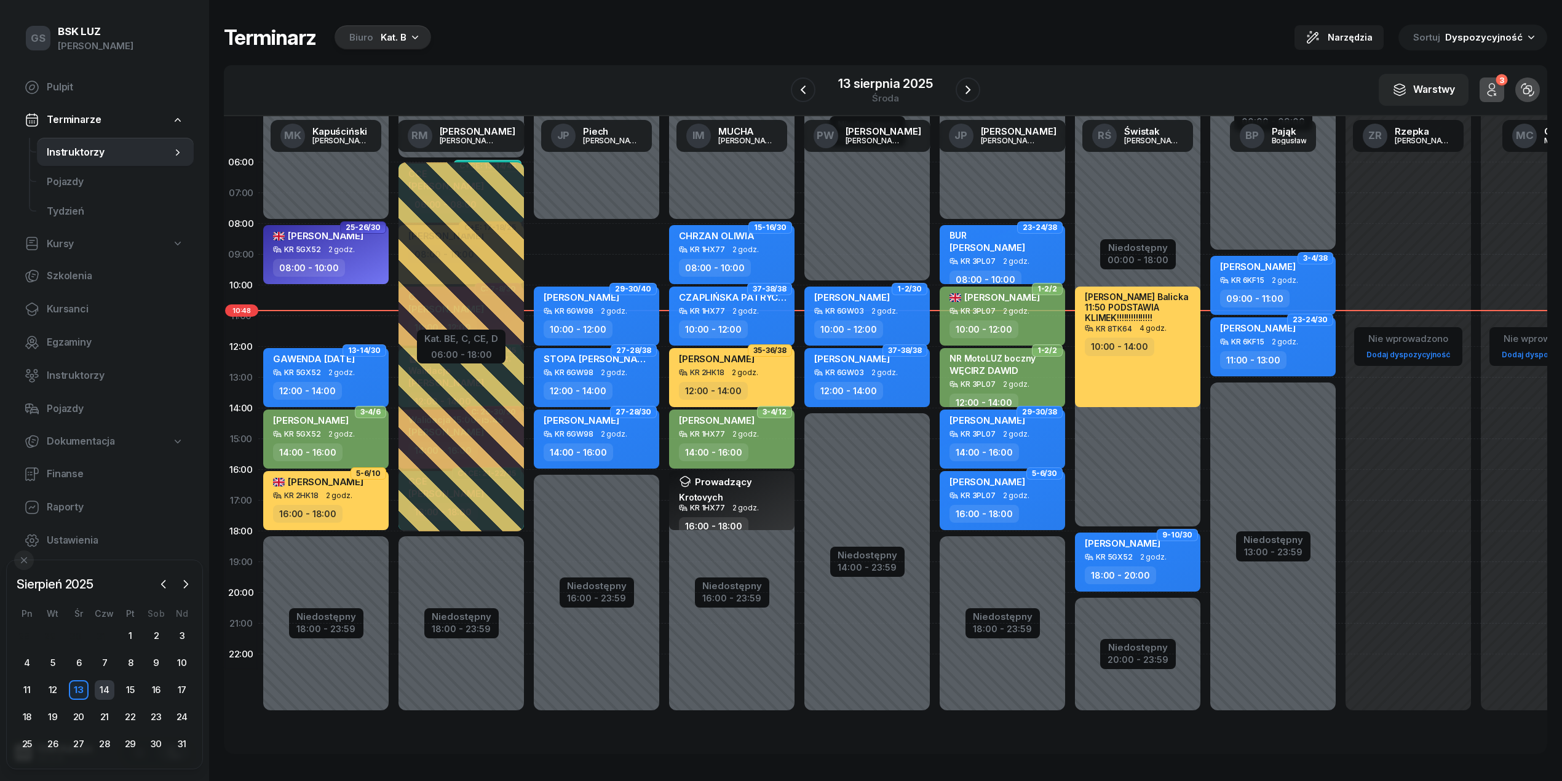
click at [103, 687] on div "14" at bounding box center [105, 690] width 20 height 20
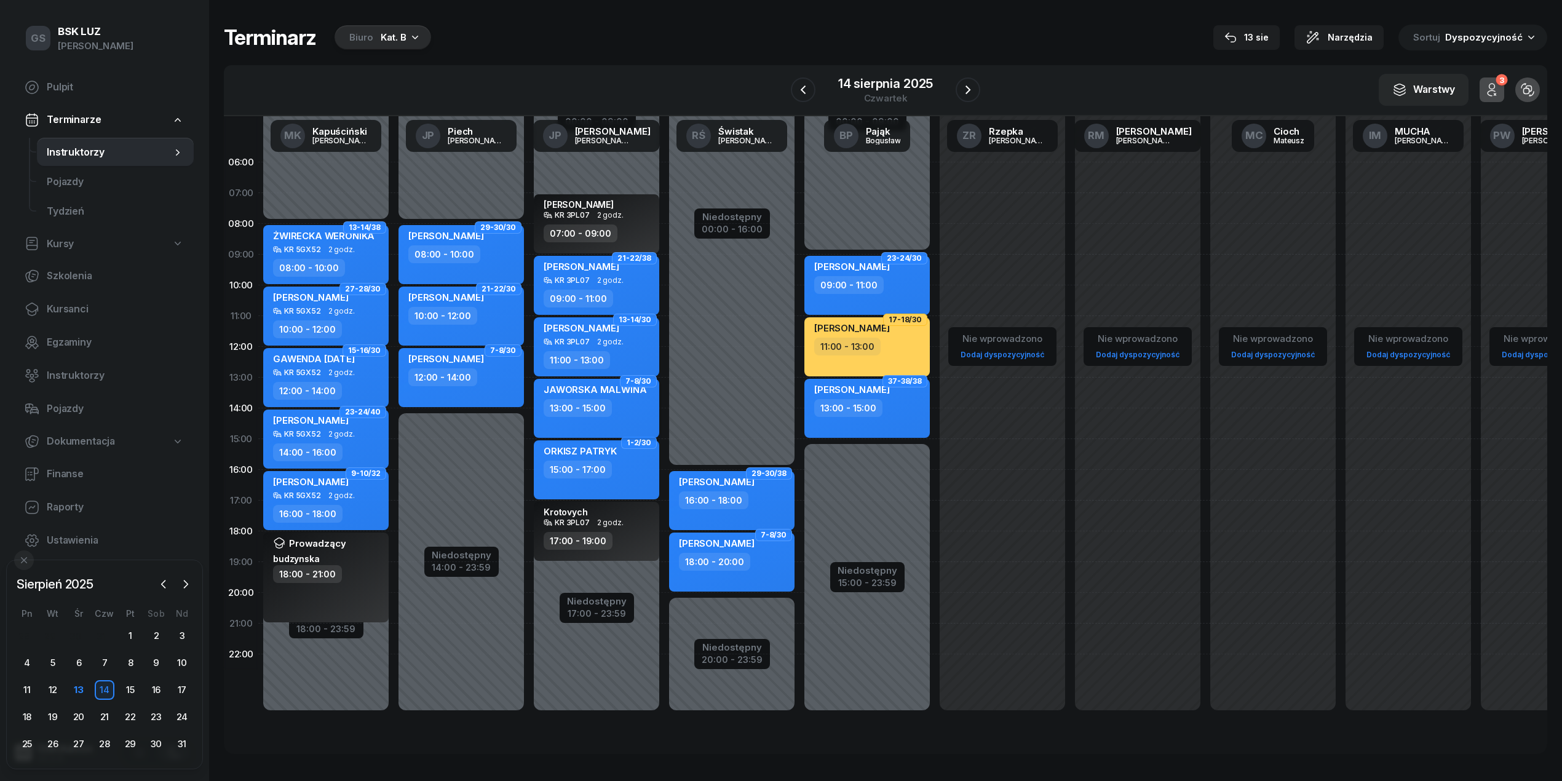
click at [596, 397] on div "JAWORSKA MALWINA" at bounding box center [595, 391] width 103 height 15
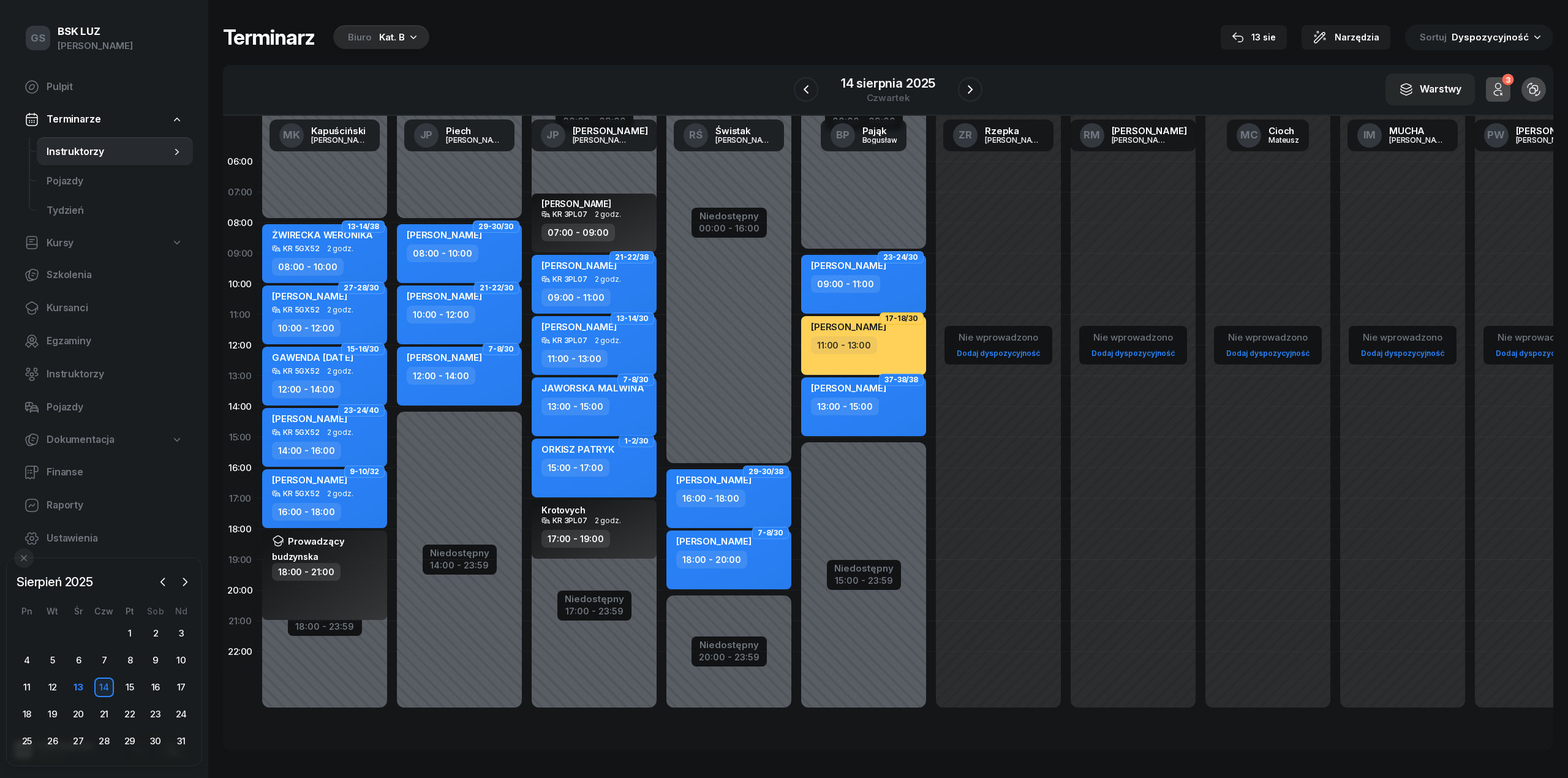
select select "13"
select select "15"
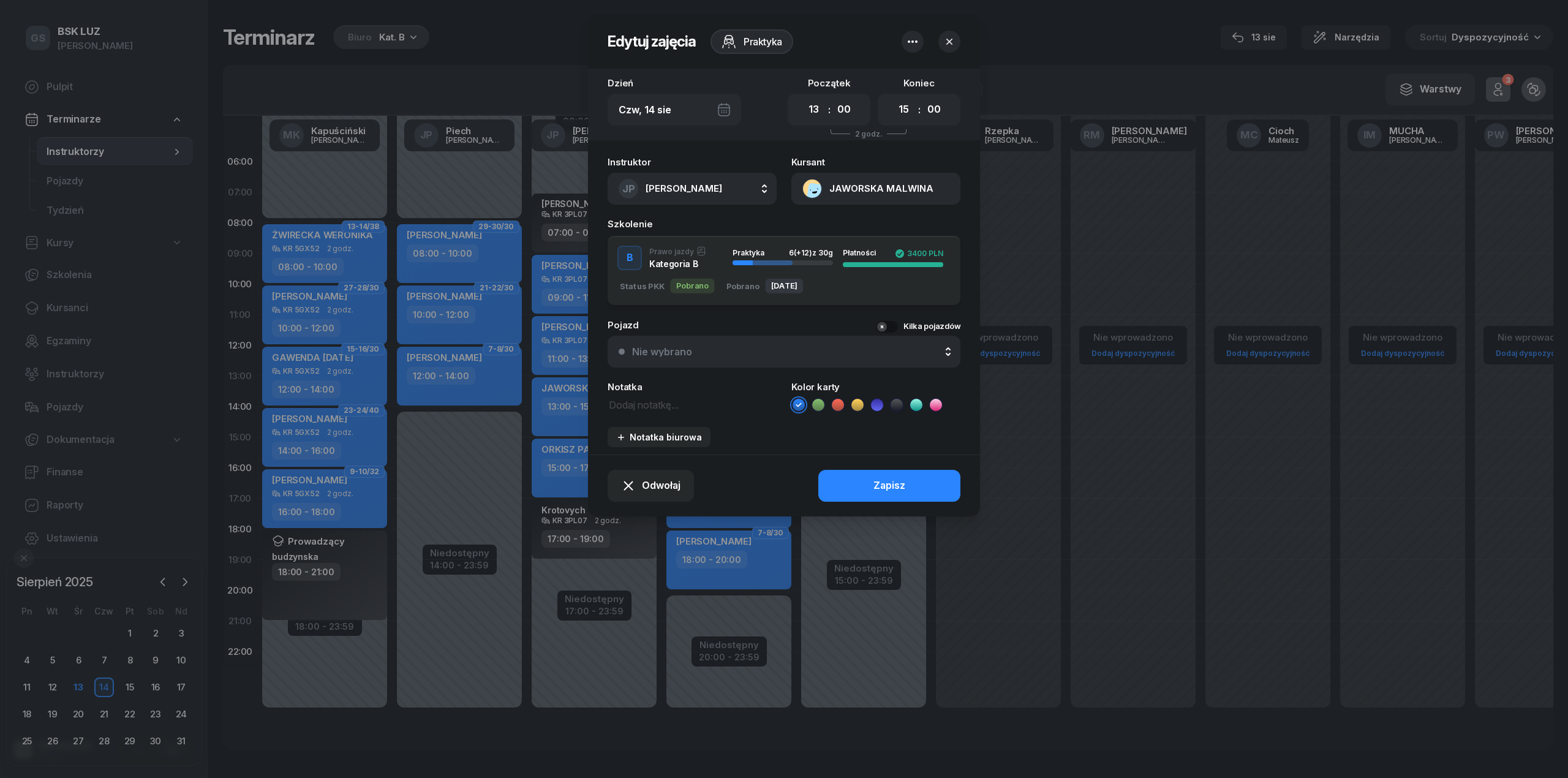
click at [670, 361] on button "Nie wybrano" at bounding box center [784, 352] width 353 height 32
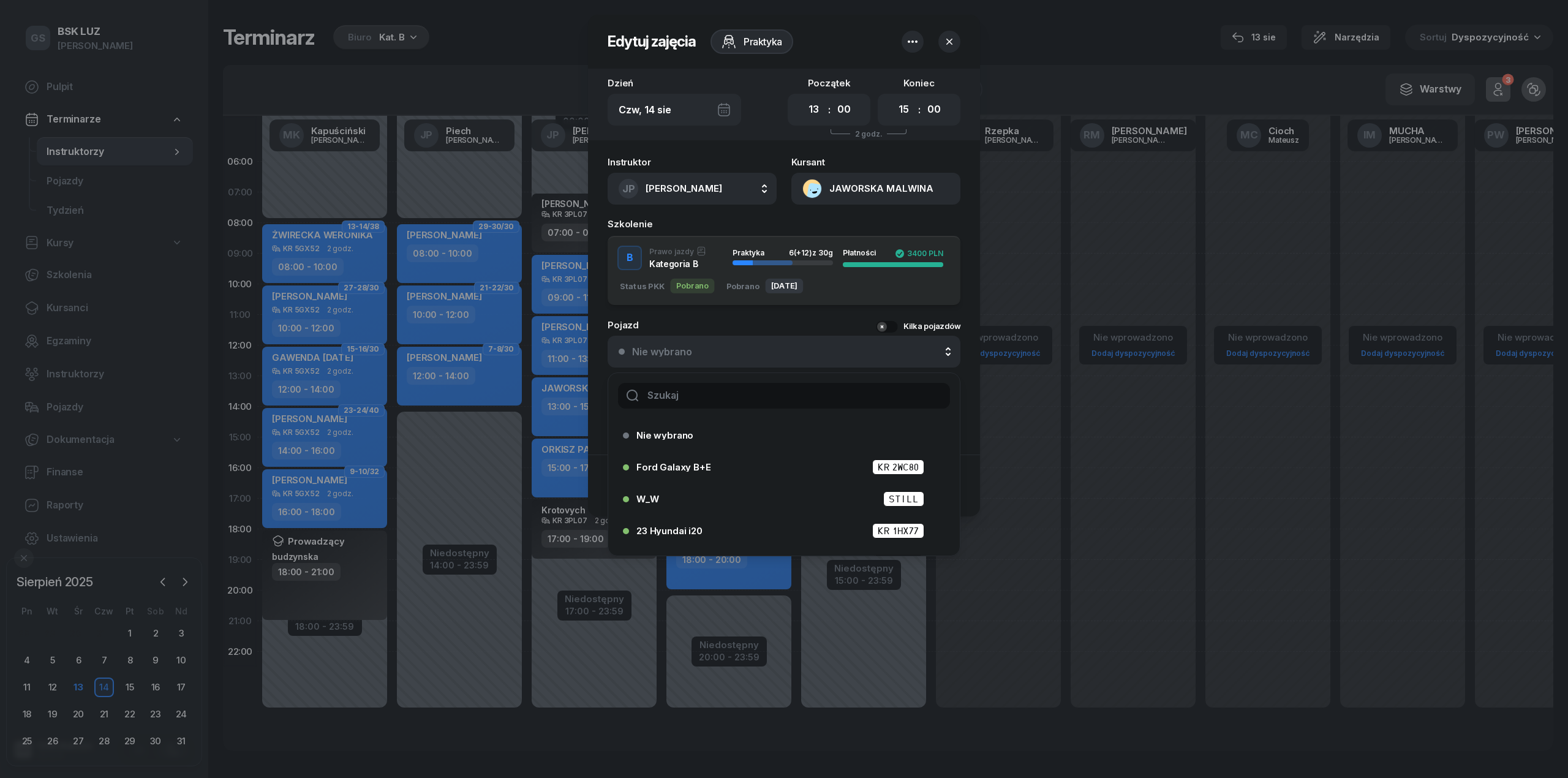
click at [679, 388] on input "text" at bounding box center [783, 395] width 332 height 26
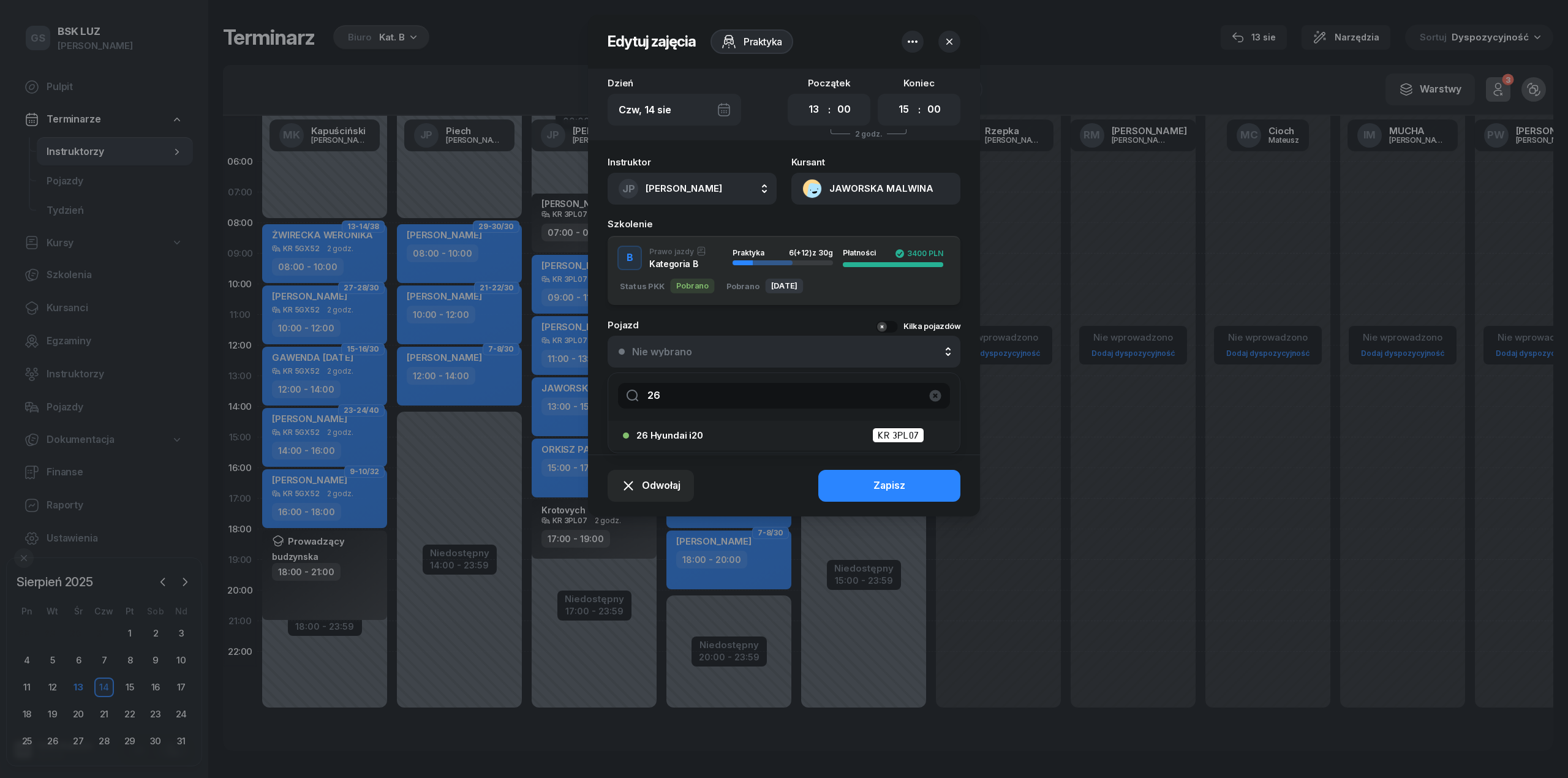
type input "26"
click at [682, 427] on div "26 Hyundai i20 KR 3PL07" at bounding box center [787, 434] width 302 height 15
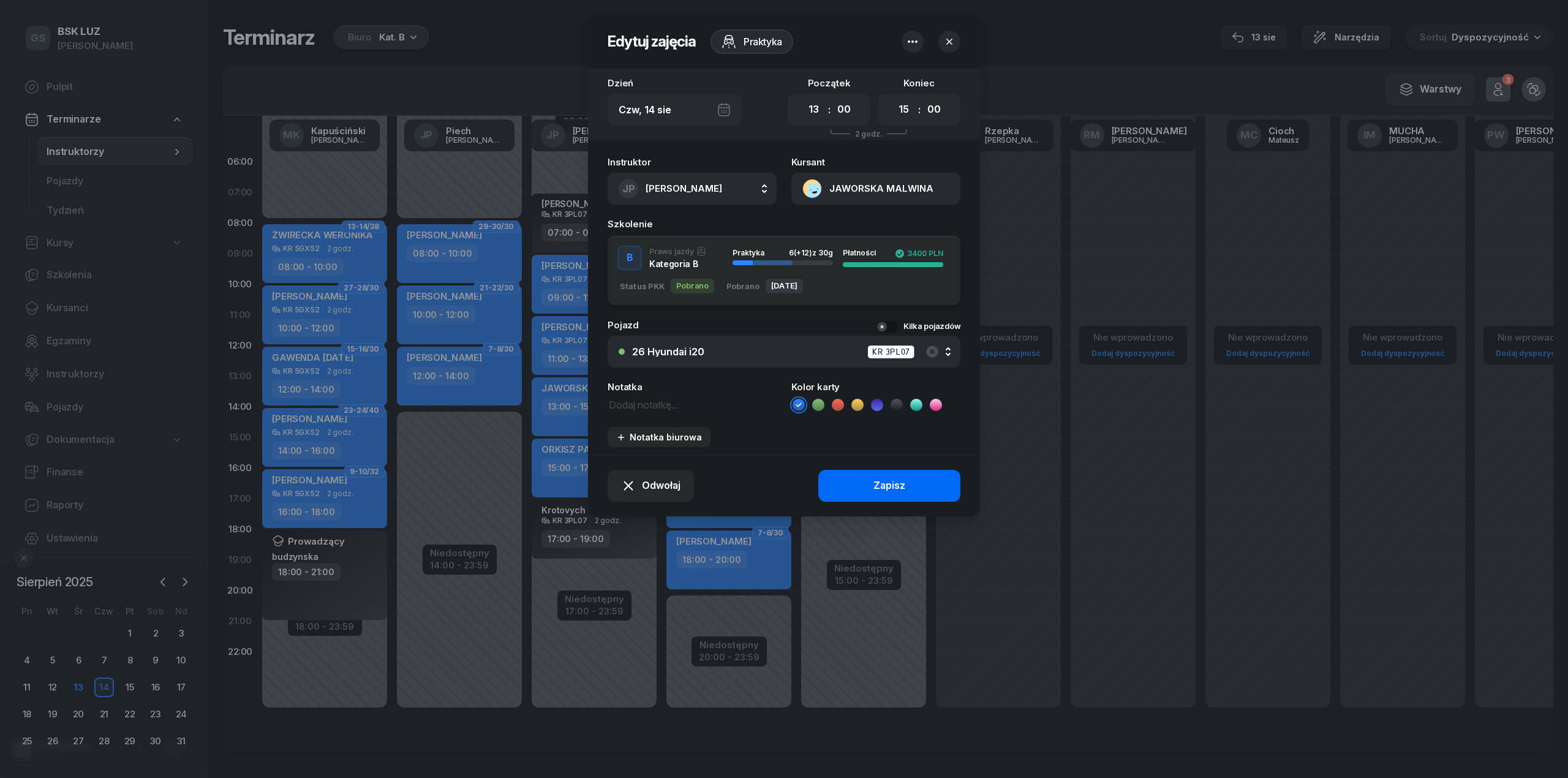
click at [886, 478] on div "Zapisz" at bounding box center [890, 486] width 32 height 16
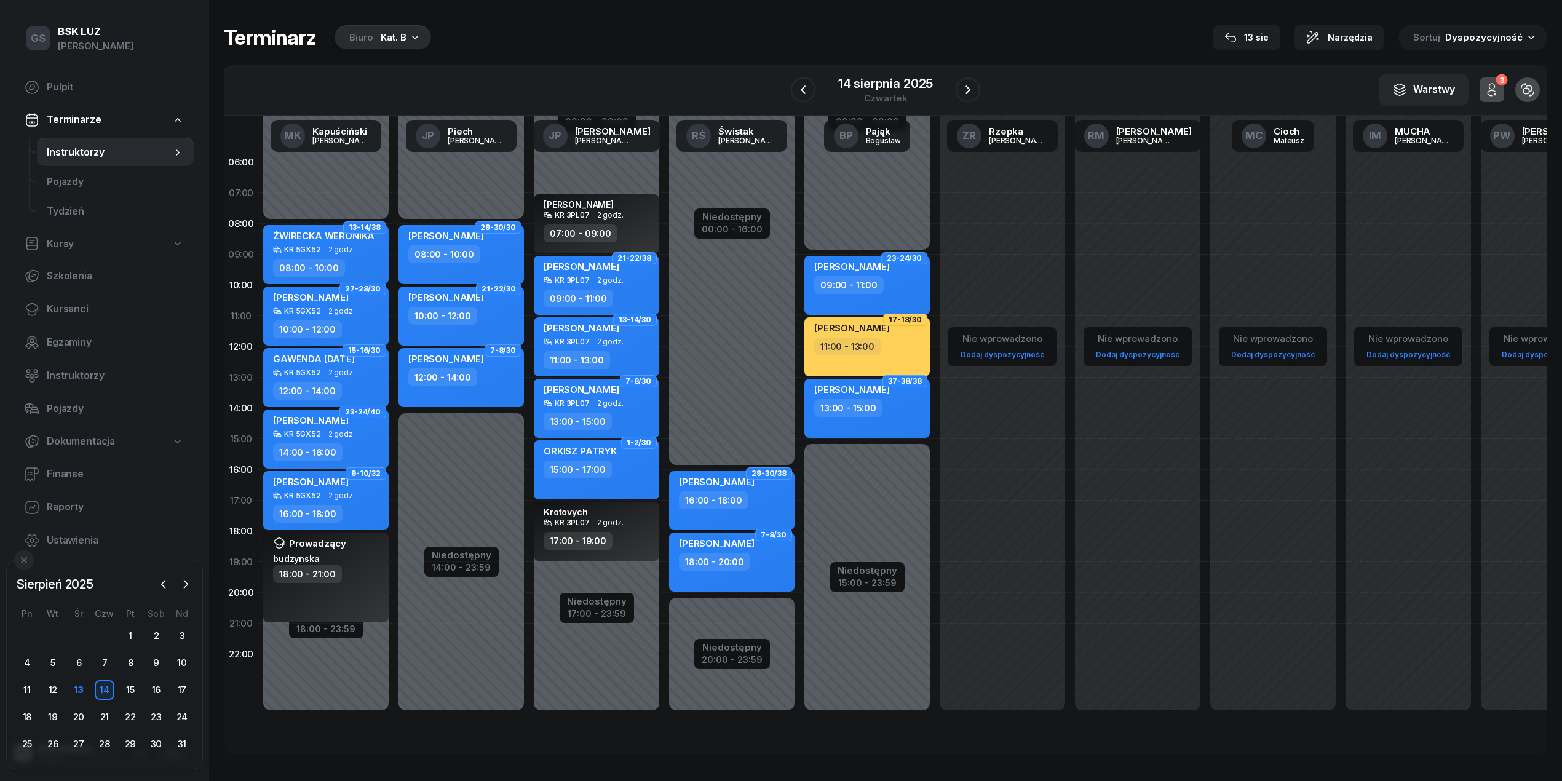
click at [611, 460] on div "ORKISZ PATRYK" at bounding box center [580, 452] width 73 height 15
select select "15"
select select "17"
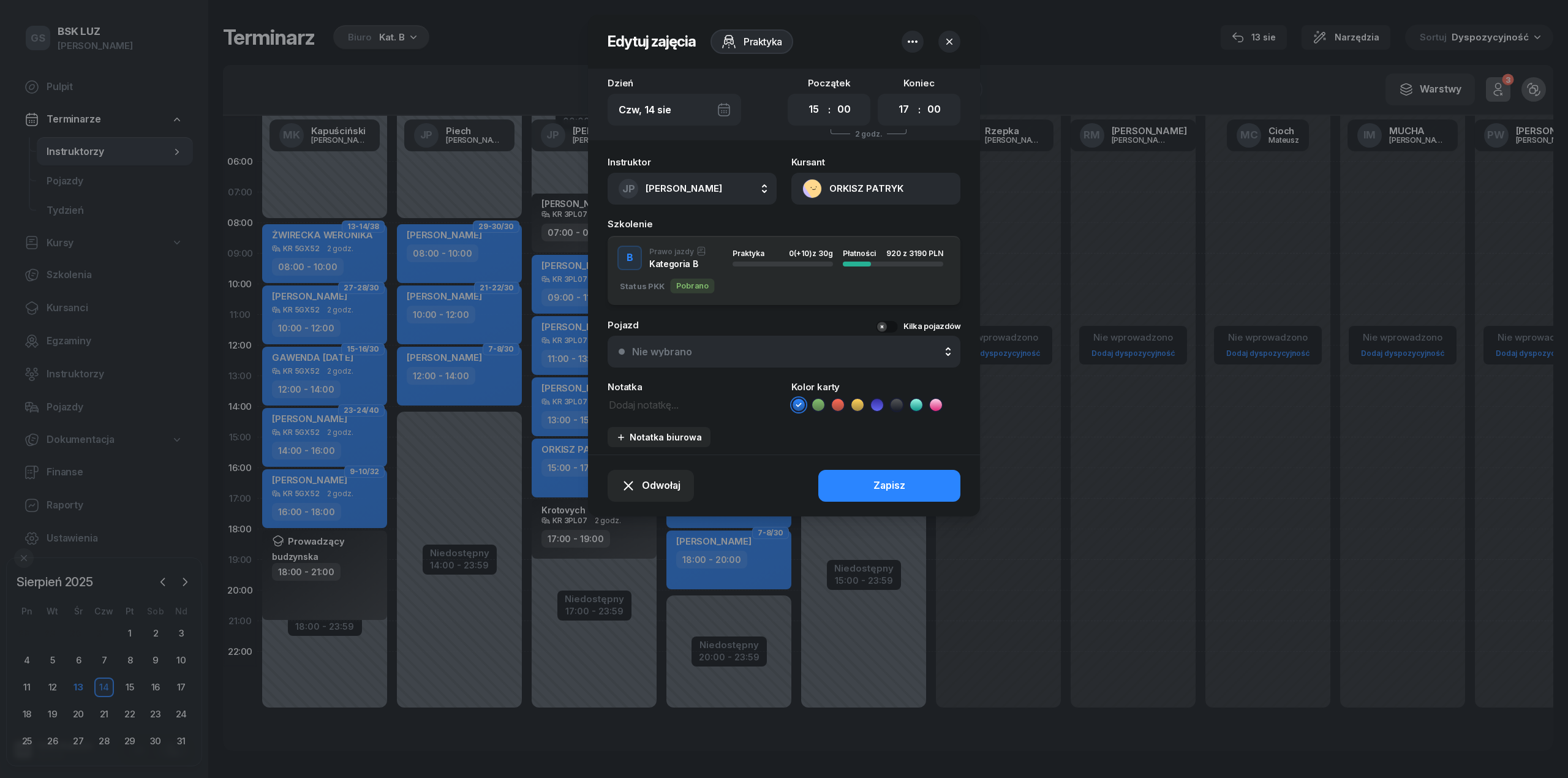
click at [721, 336] on button "Nie wybrano" at bounding box center [784, 352] width 353 height 32
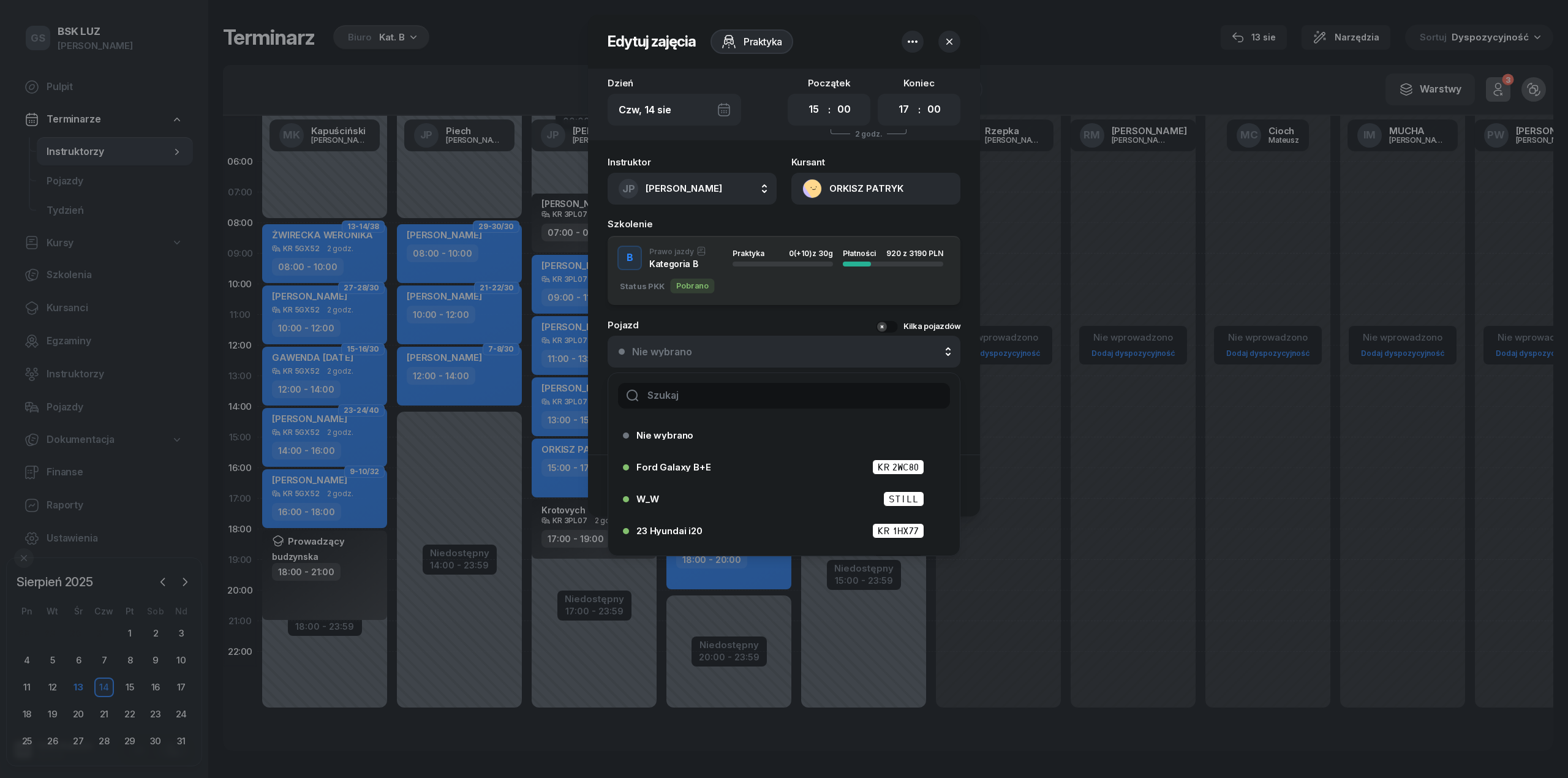
click at [721, 398] on input "text" at bounding box center [783, 395] width 332 height 26
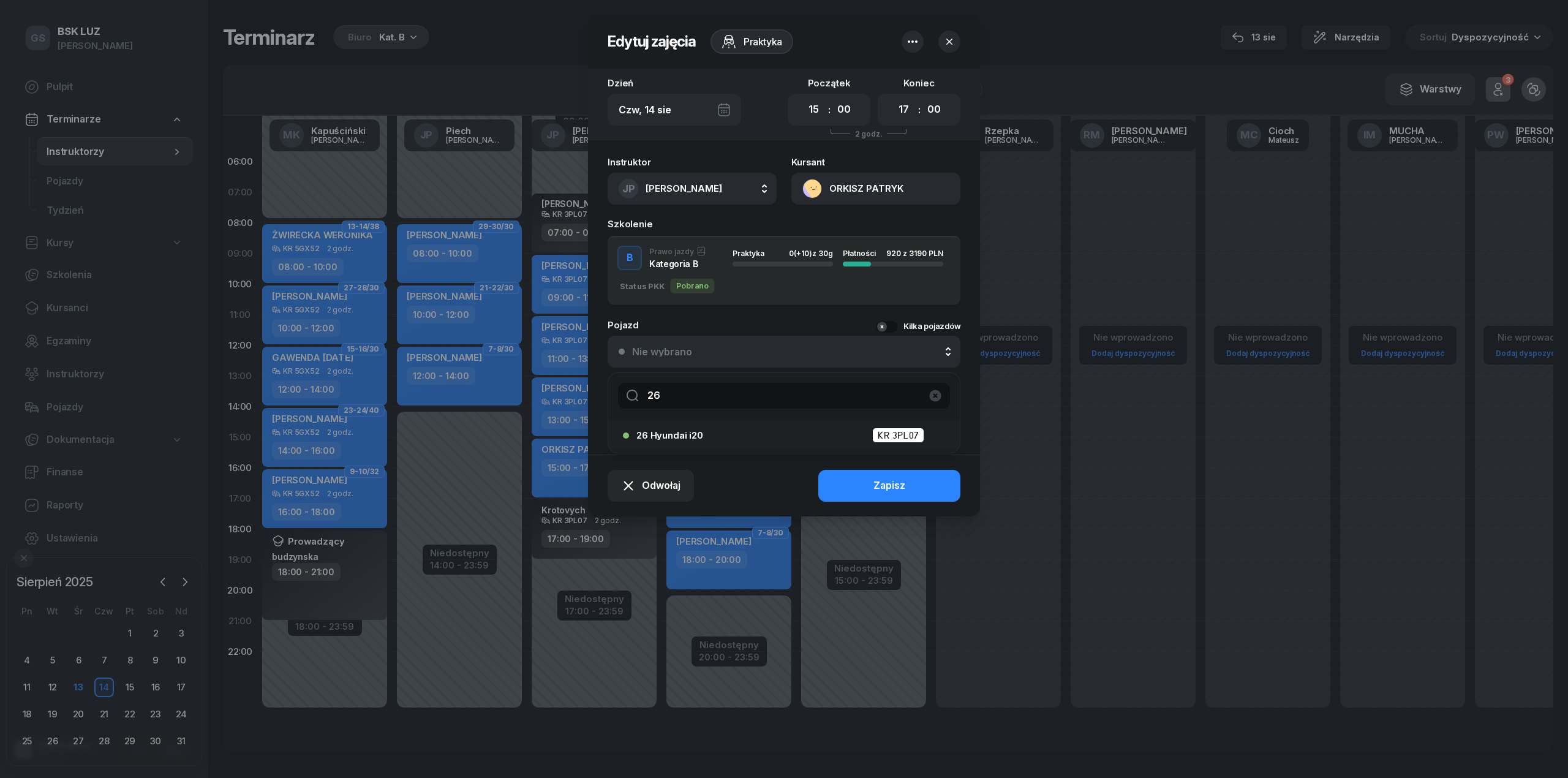
type input "26"
click at [691, 425] on div "26 Hyundai i20 KR 3PL07" at bounding box center [780, 435] width 315 height 20
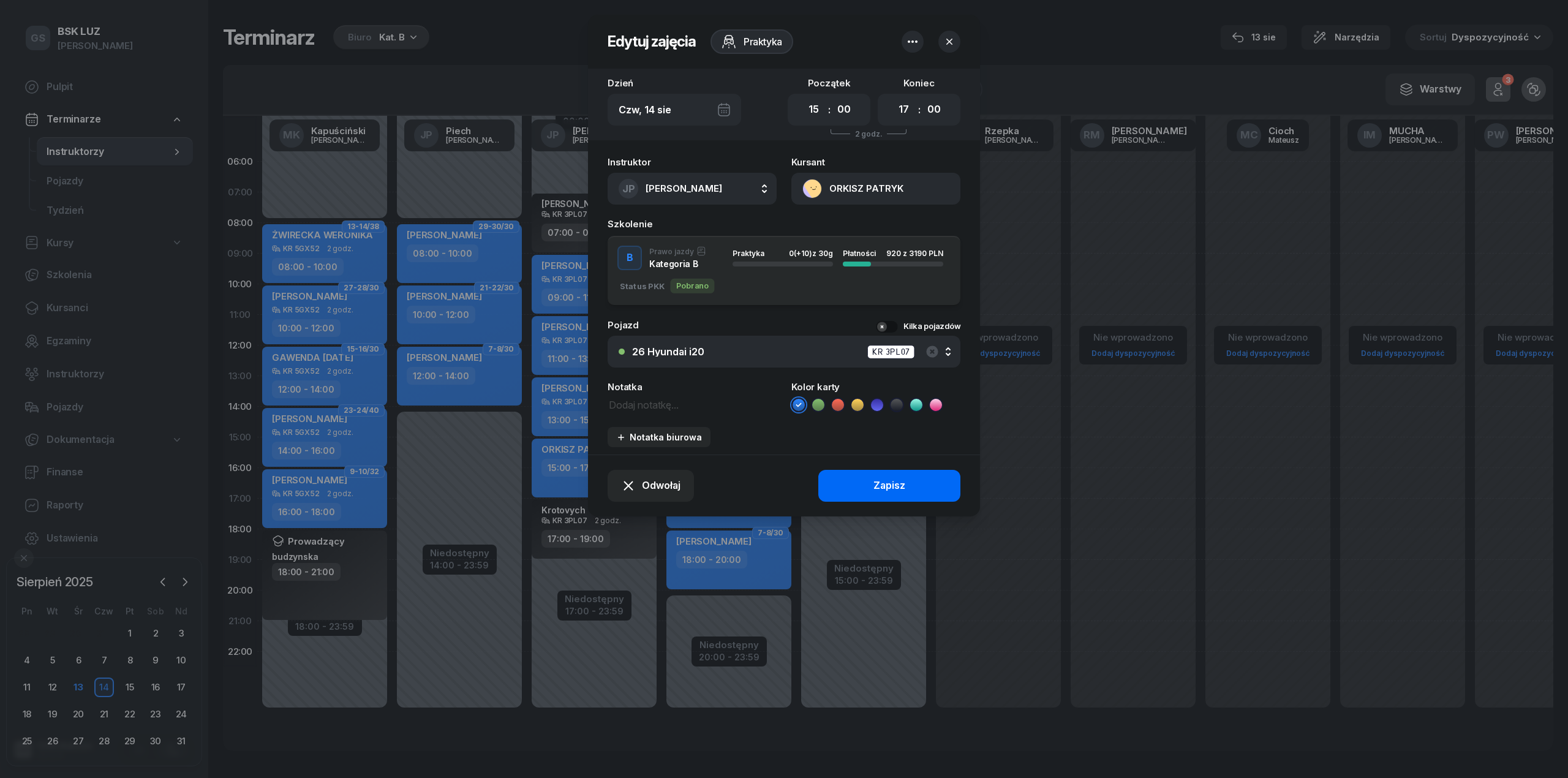
click at [912, 470] on button "Zapisz" at bounding box center [890, 486] width 142 height 32
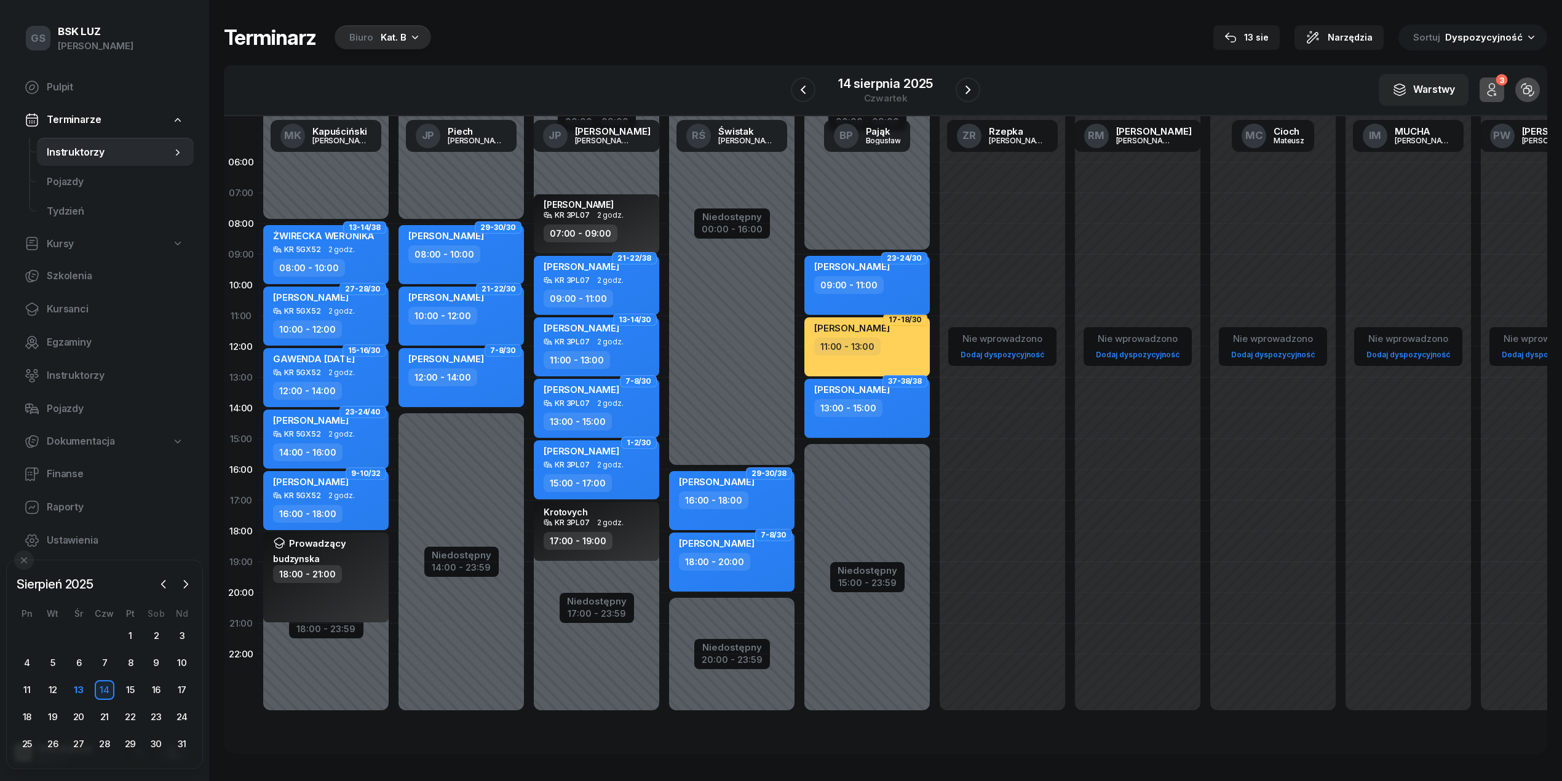
click at [866, 279] on div "09:00 - 11:00" at bounding box center [848, 285] width 69 height 18
select select "09"
select select "11"
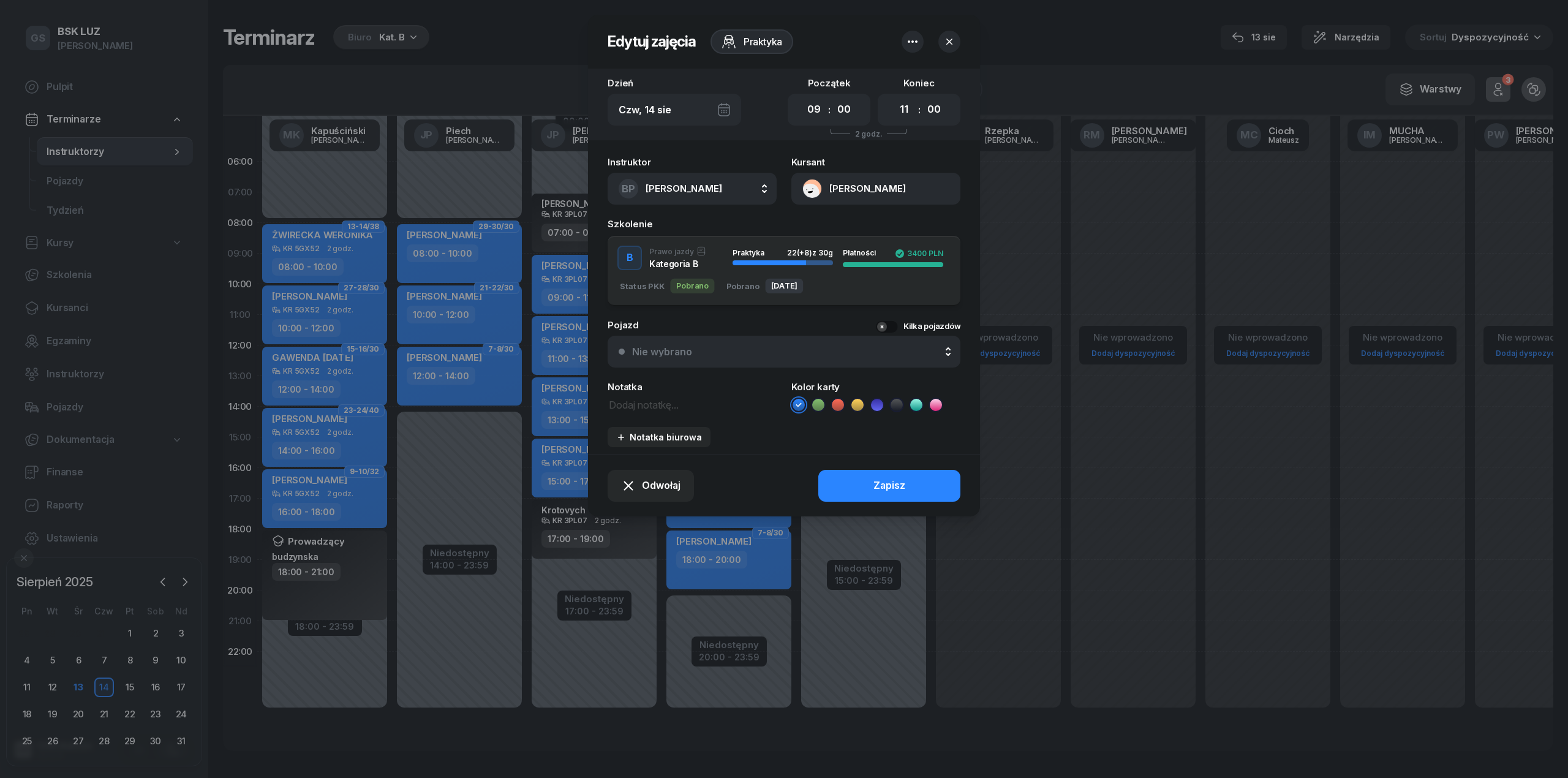
click at [939, 36] on button "button" at bounding box center [949, 42] width 22 height 22
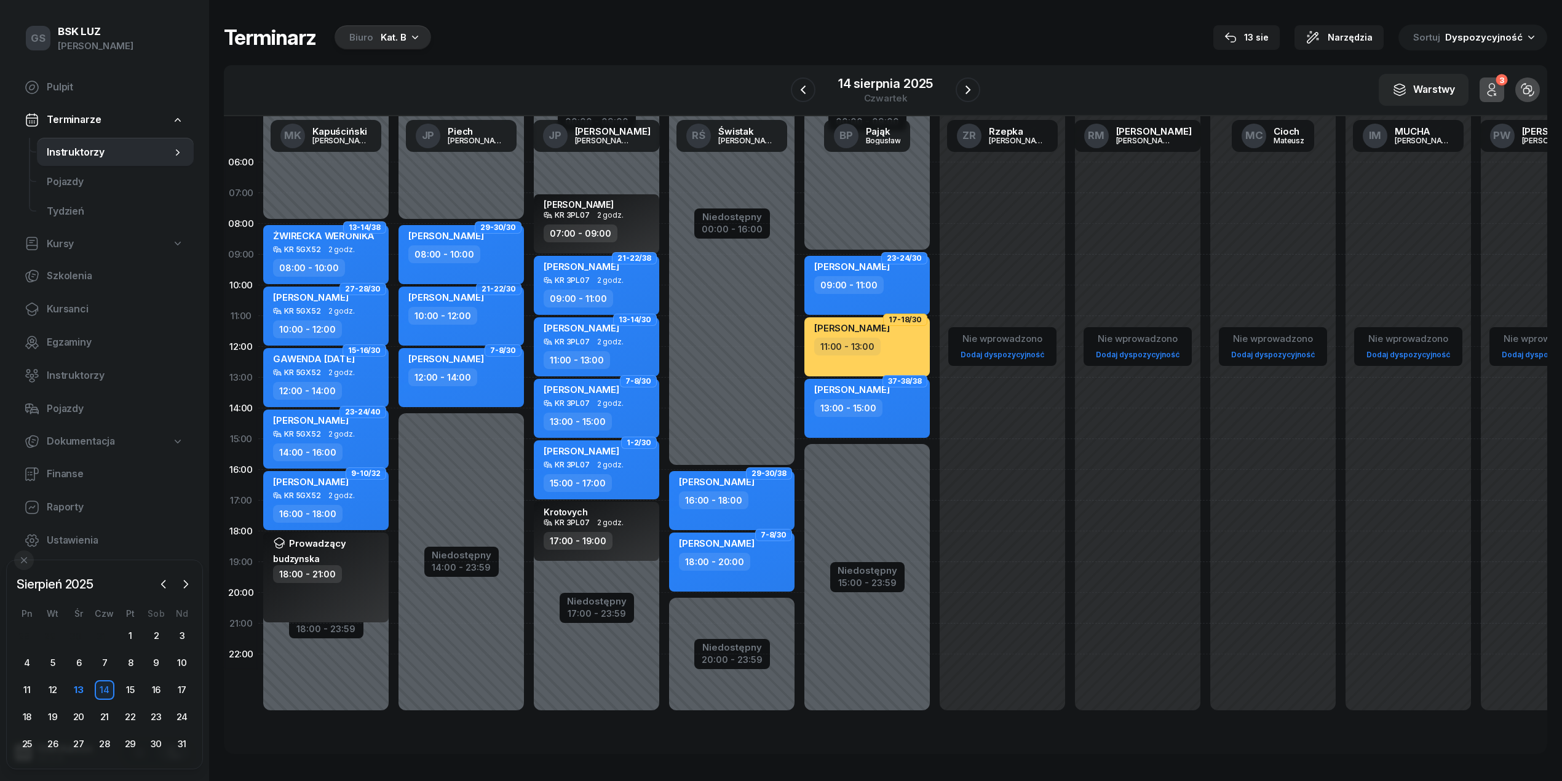
click at [451, 254] on div "08:00 - 10:00" at bounding box center [444, 254] width 72 height 18
select select "08"
select select "10"
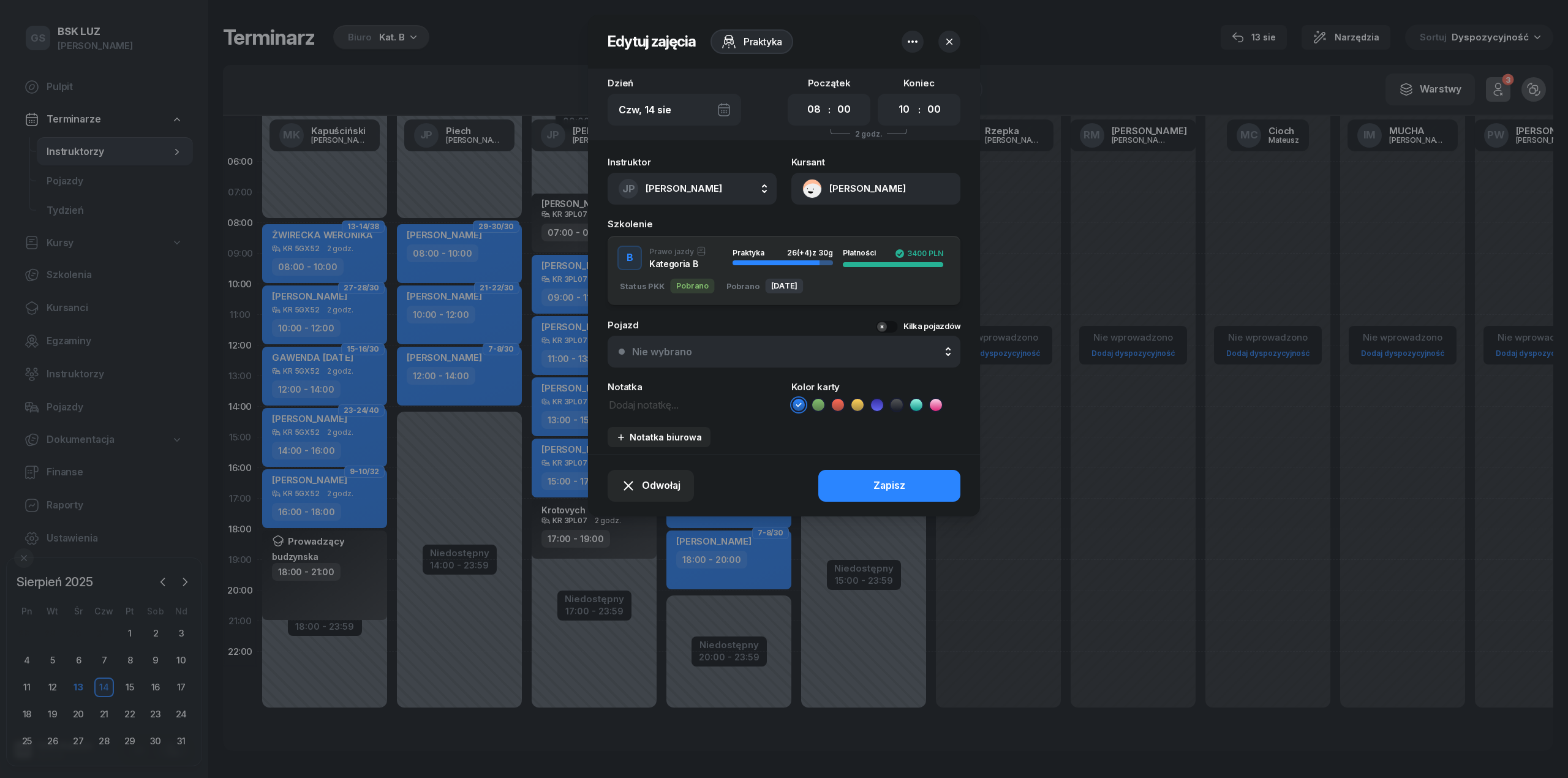
click at [677, 356] on button "Nie wybrano" at bounding box center [784, 352] width 353 height 32
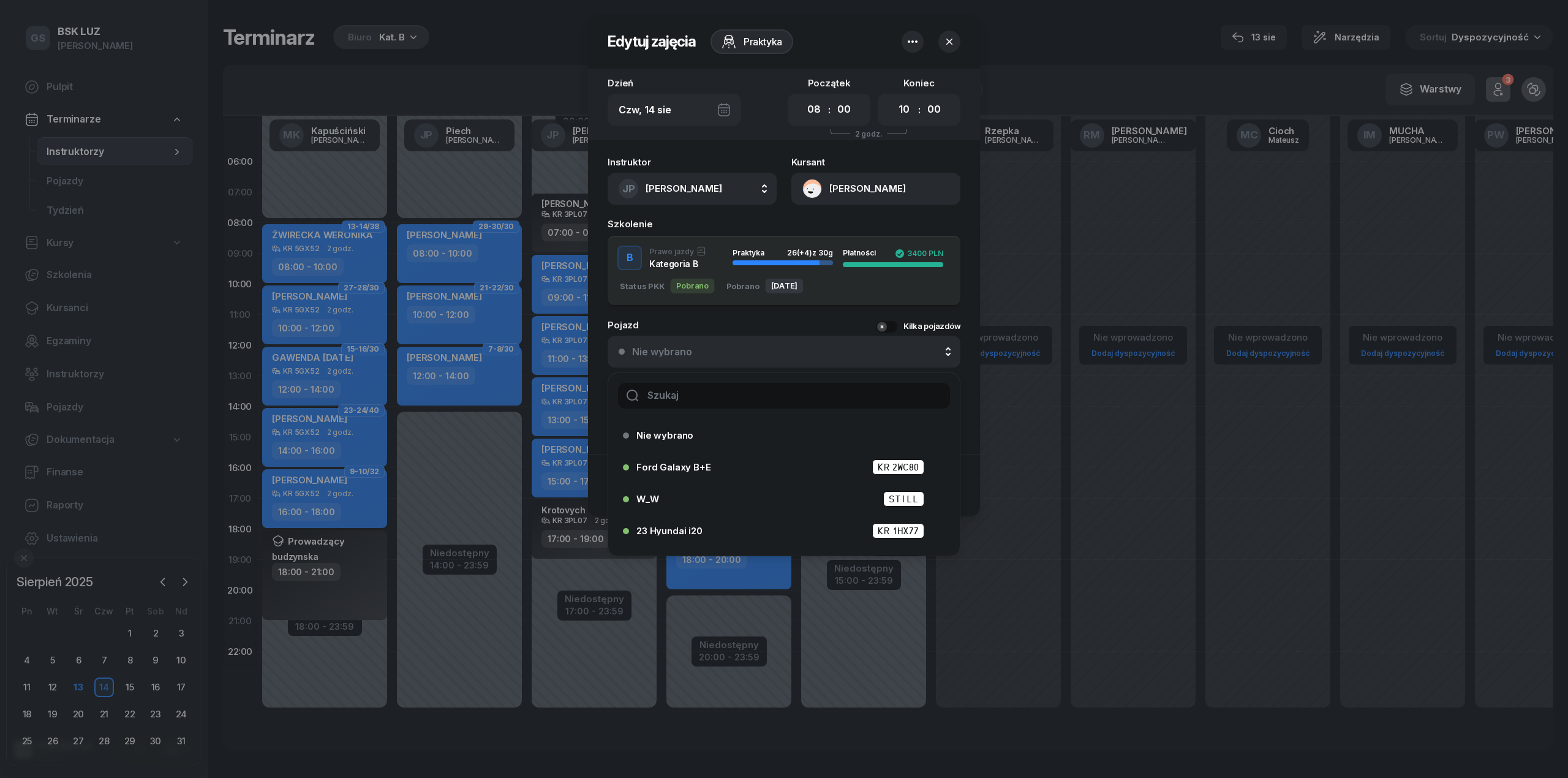
click at [670, 396] on input "text" at bounding box center [783, 395] width 332 height 26
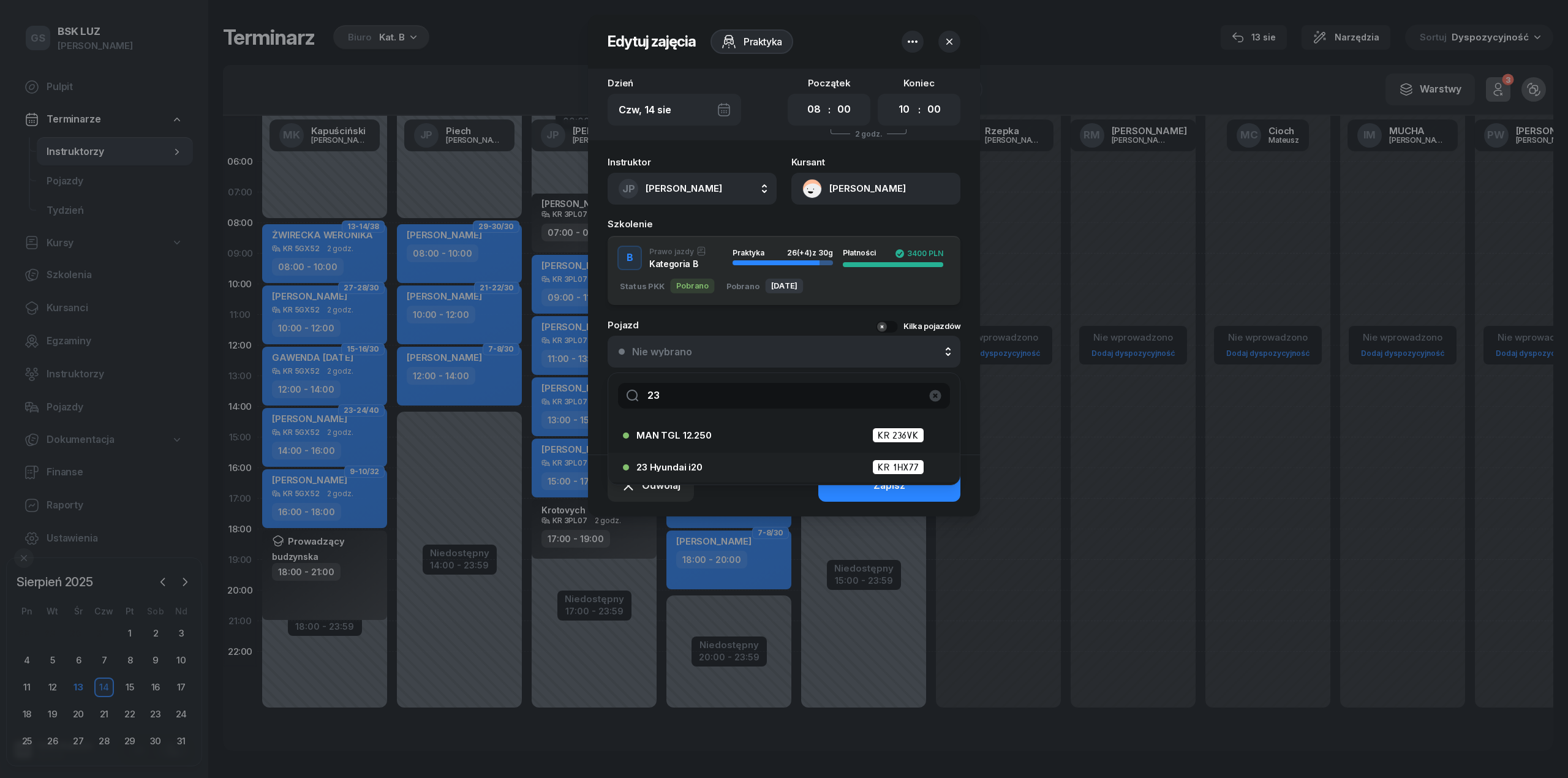
type input "23"
click at [666, 464] on span "23 Hyundai i20" at bounding box center [669, 466] width 66 height 9
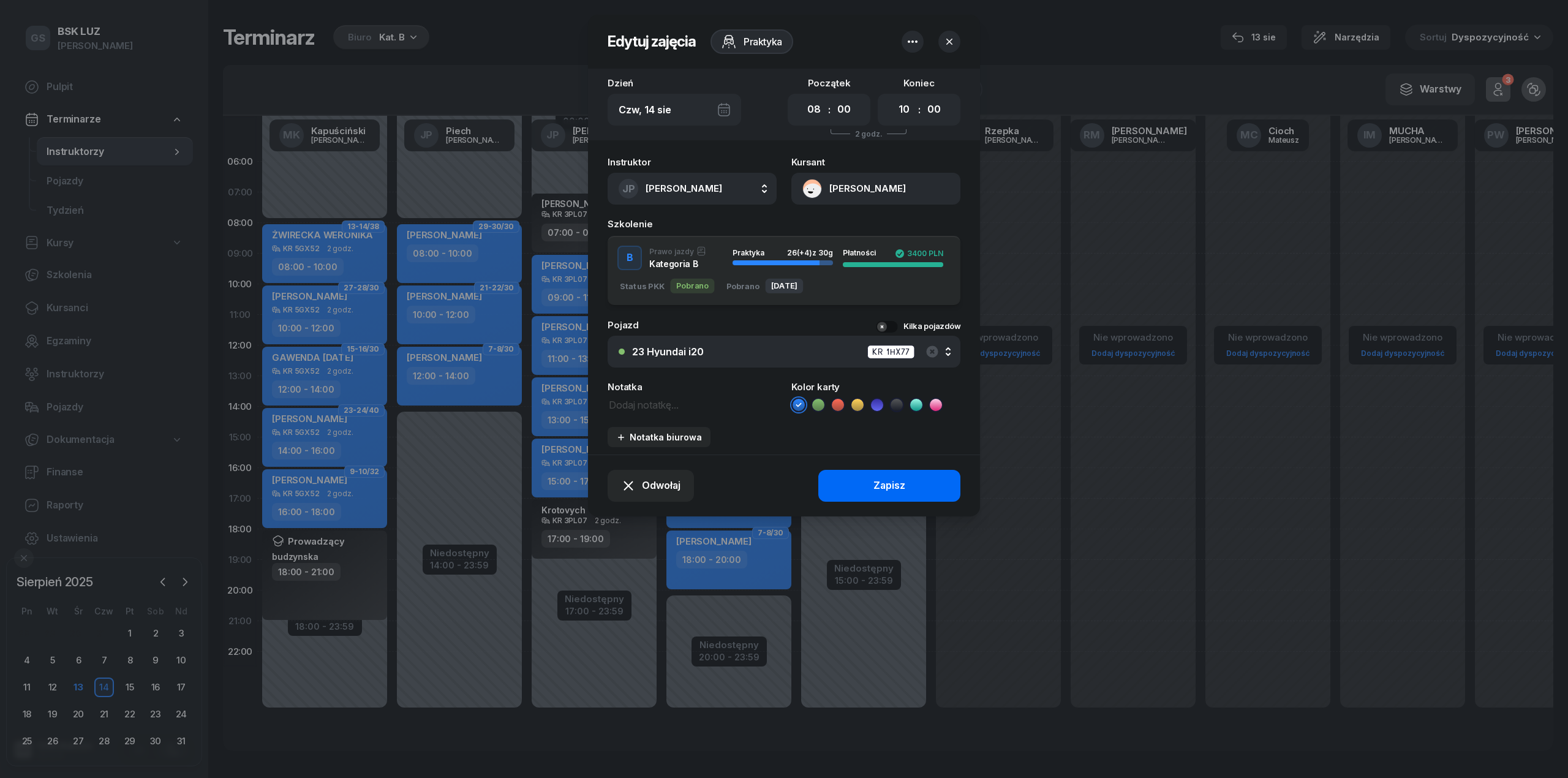
click at [871, 481] on button "Zapisz" at bounding box center [890, 486] width 142 height 32
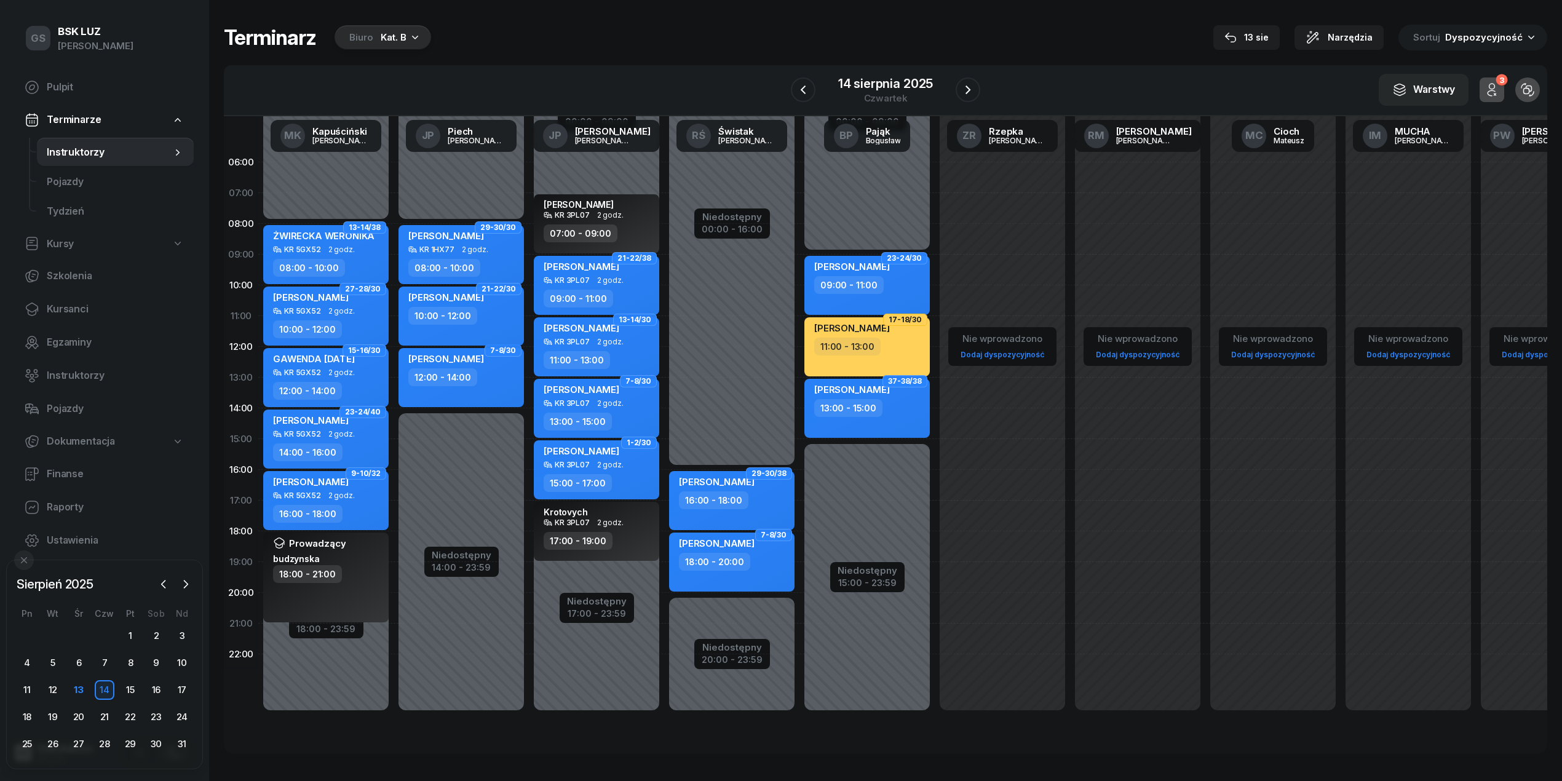
click at [466, 325] on div "SKWARCZYŃSKI JAN 10:00 - 12:00" at bounding box center [460, 316] width 125 height 59
select select "10"
select select "12"
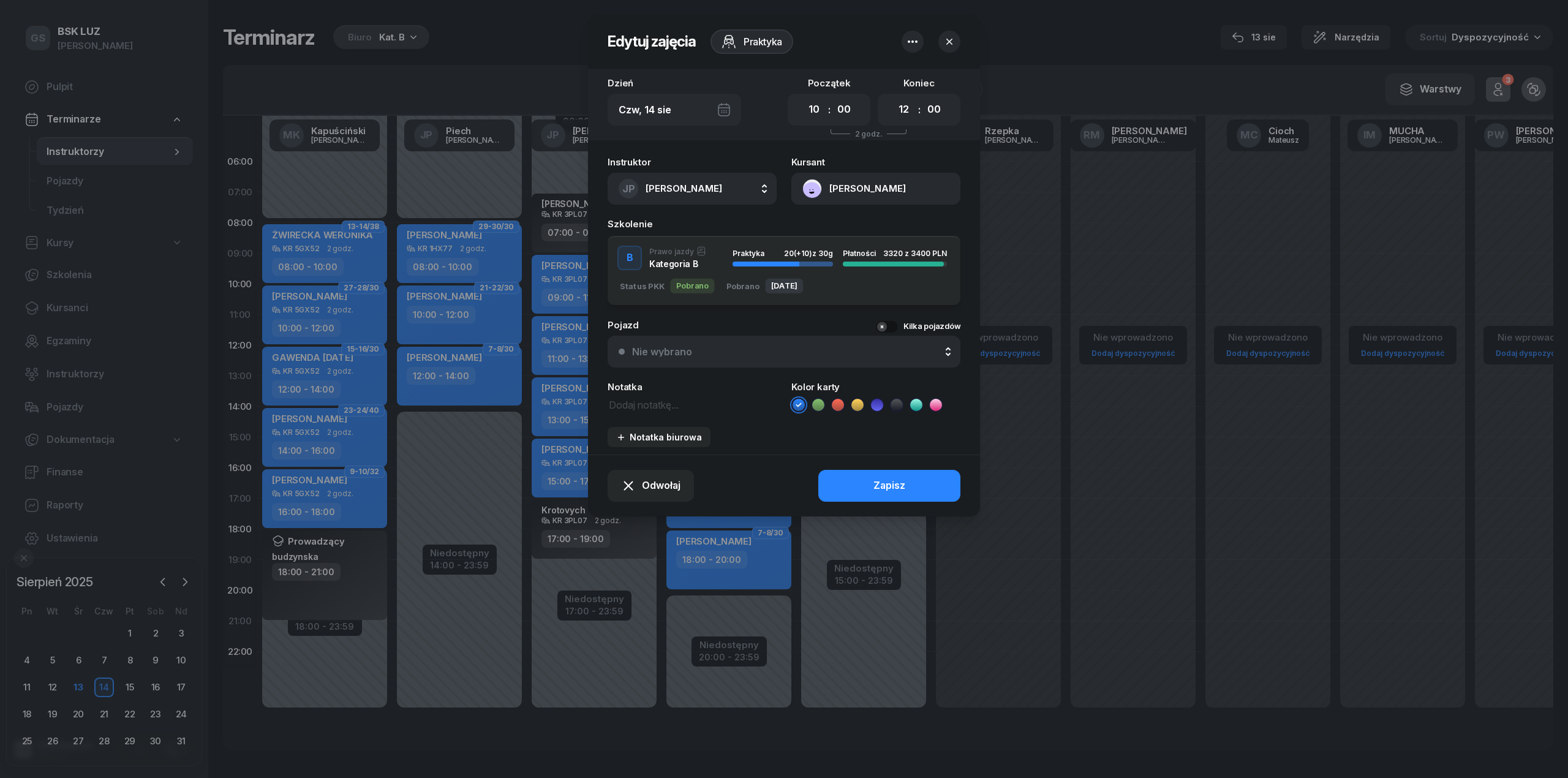
click at [669, 347] on div "Nie wybrano" at bounding box center [662, 352] width 60 height 10
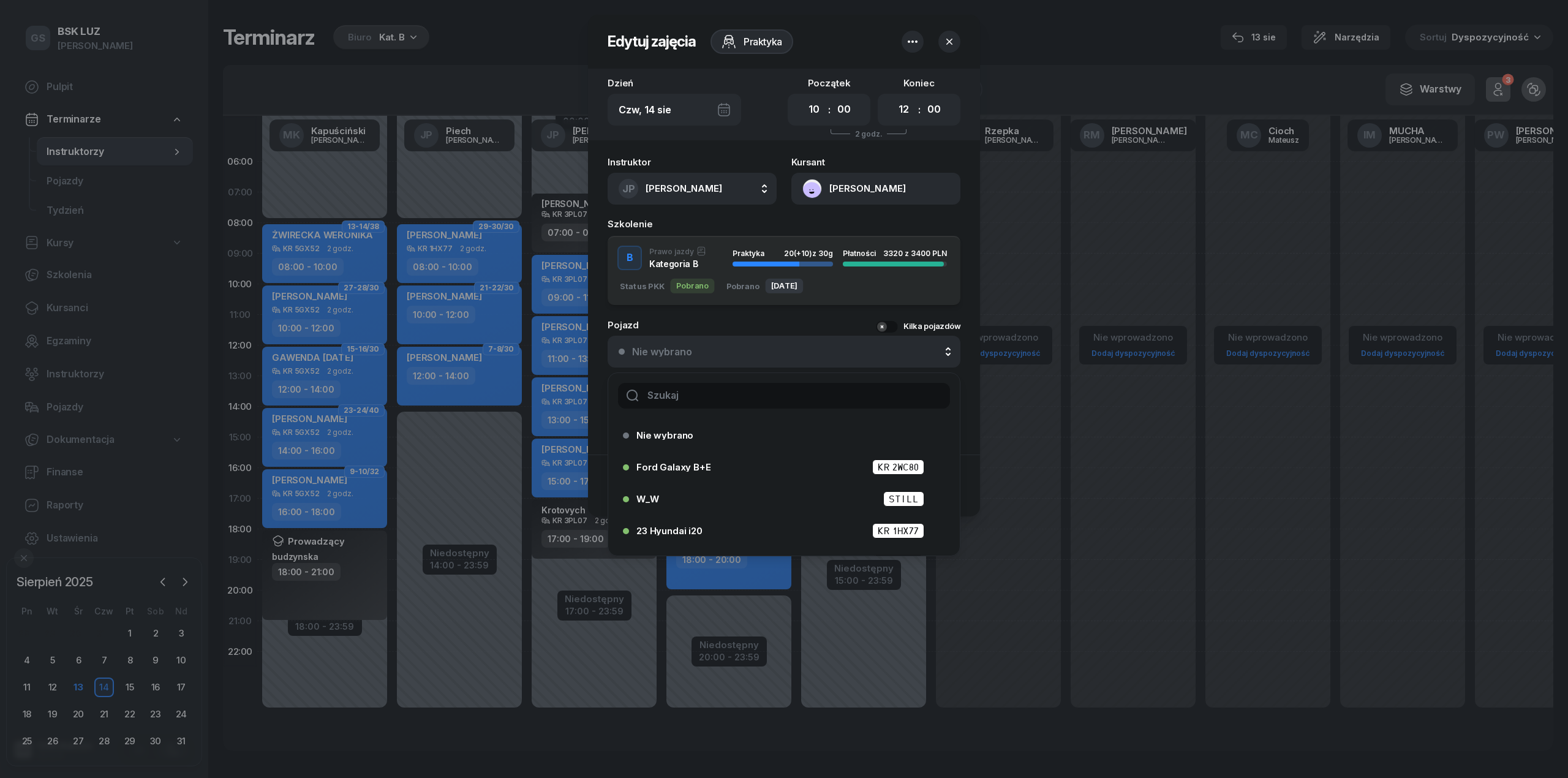
click at [681, 404] on input "text" at bounding box center [783, 395] width 332 height 26
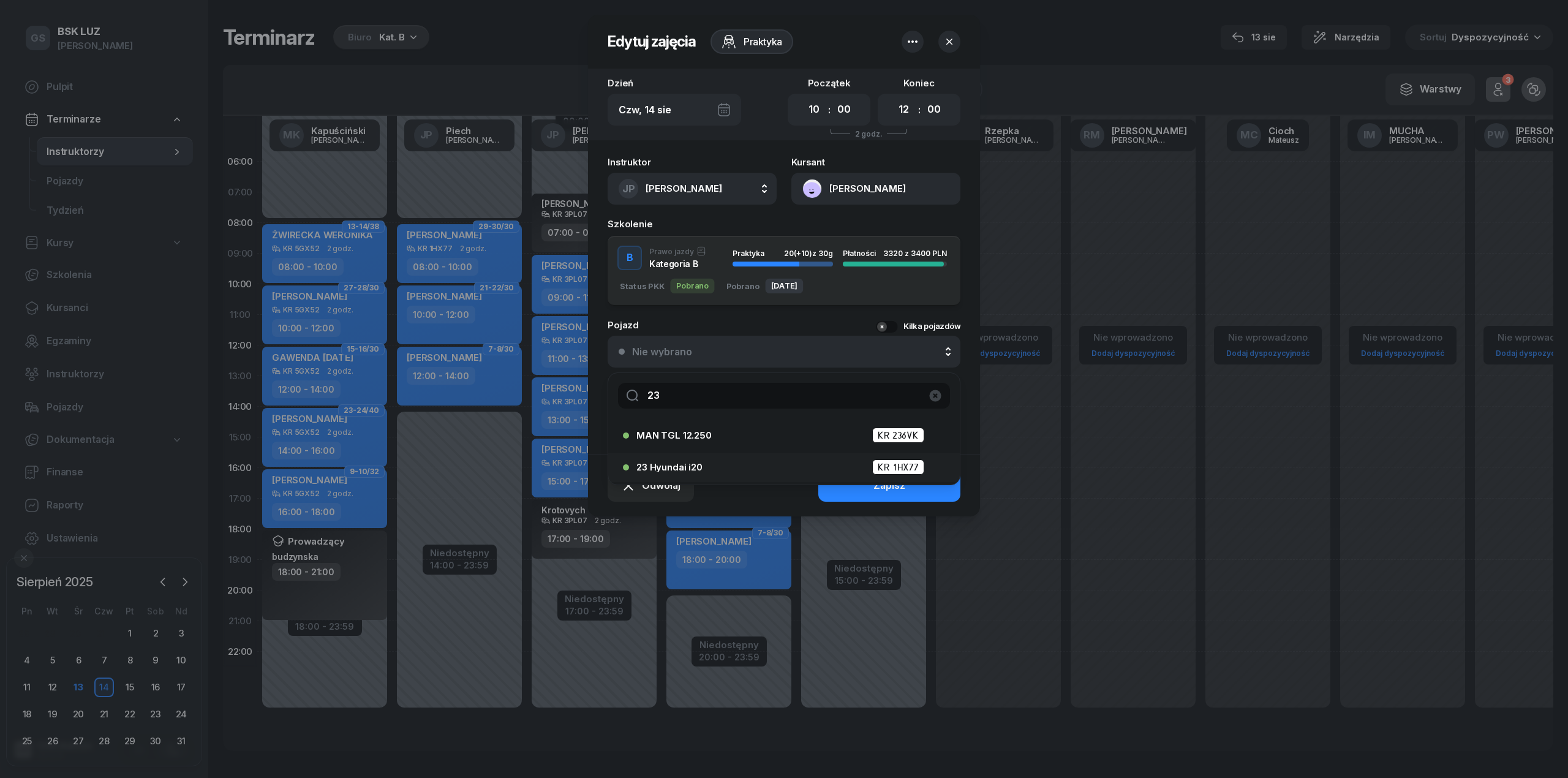
type input "23"
click at [689, 454] on li "23 Hyundai i20 KR 1HX77" at bounding box center [784, 467] width 352 height 30
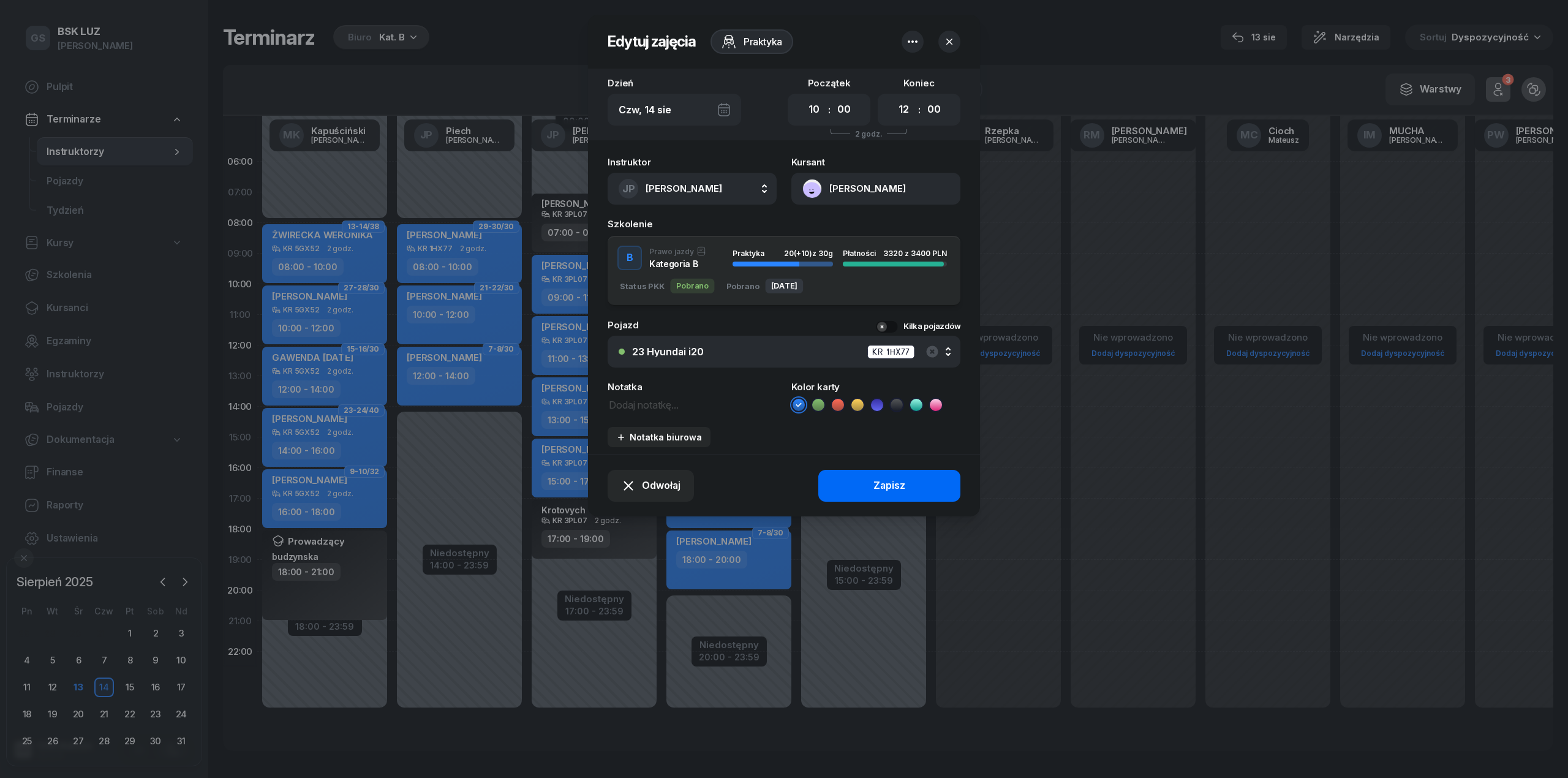
click at [876, 498] on button "Zapisz" at bounding box center [890, 486] width 142 height 32
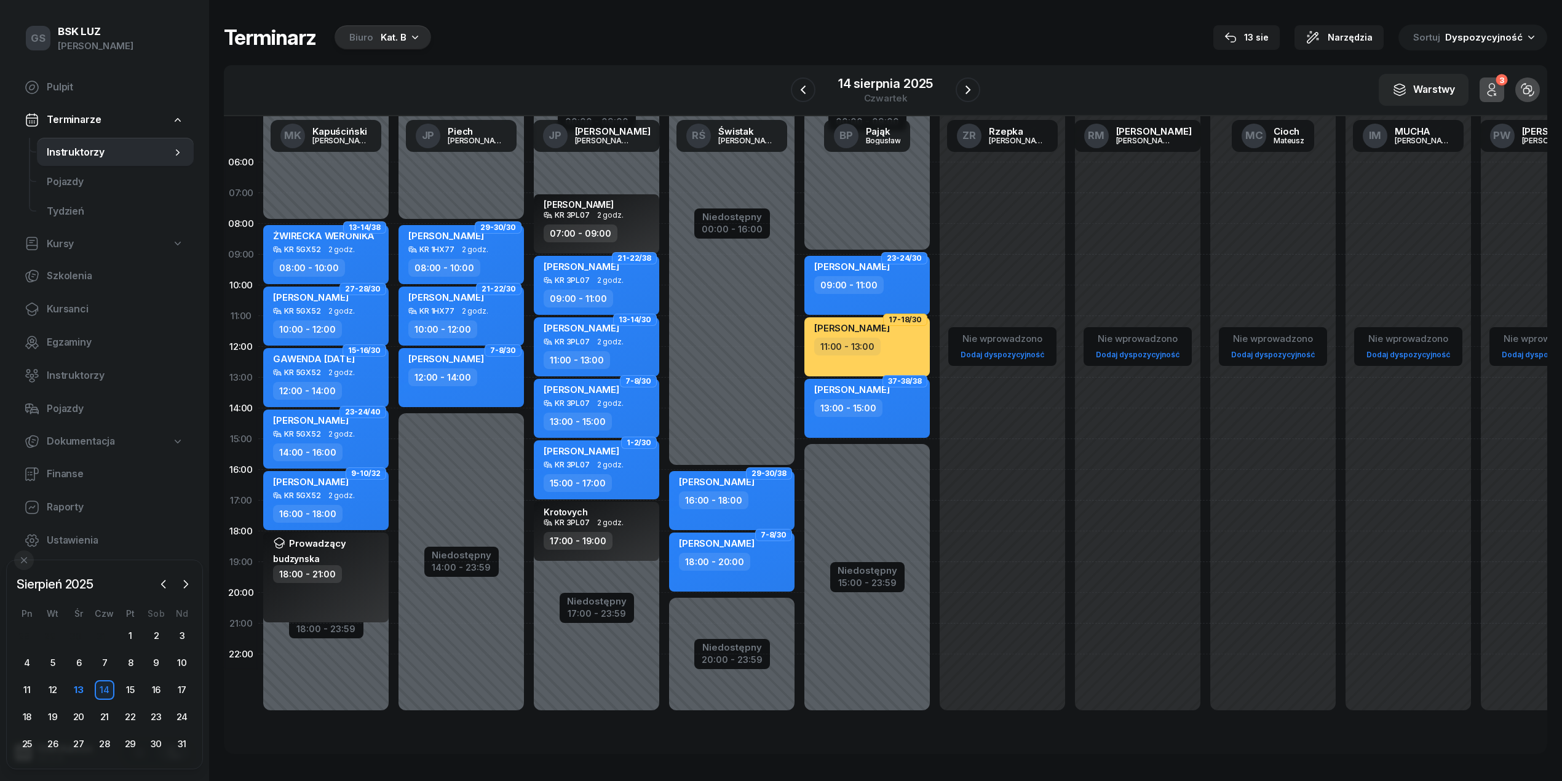
click at [485, 386] on div "DRYGAŁA RADOSŁAW 12:00 - 14:00" at bounding box center [460, 377] width 125 height 59
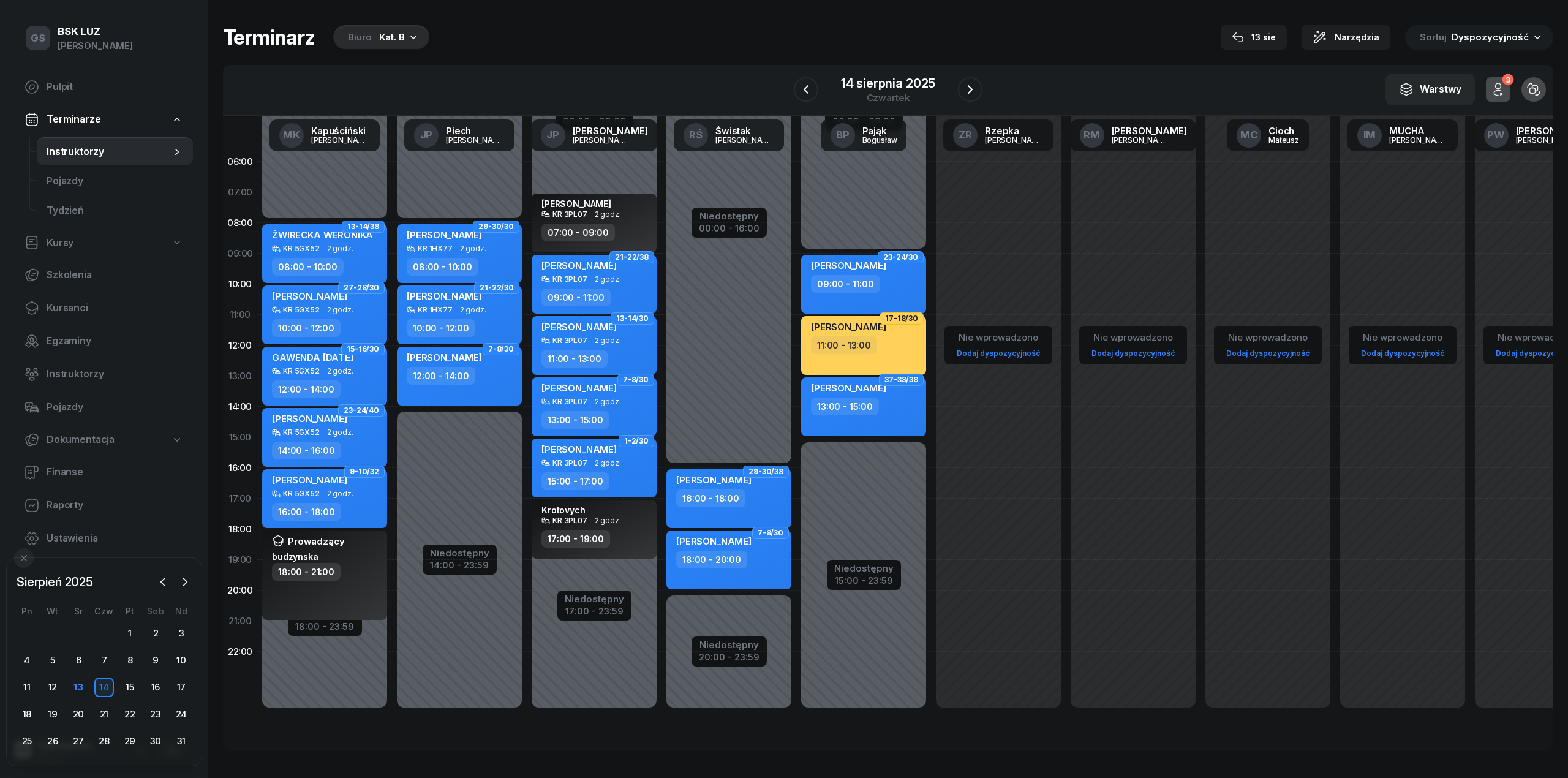
select select "12"
select select "14"
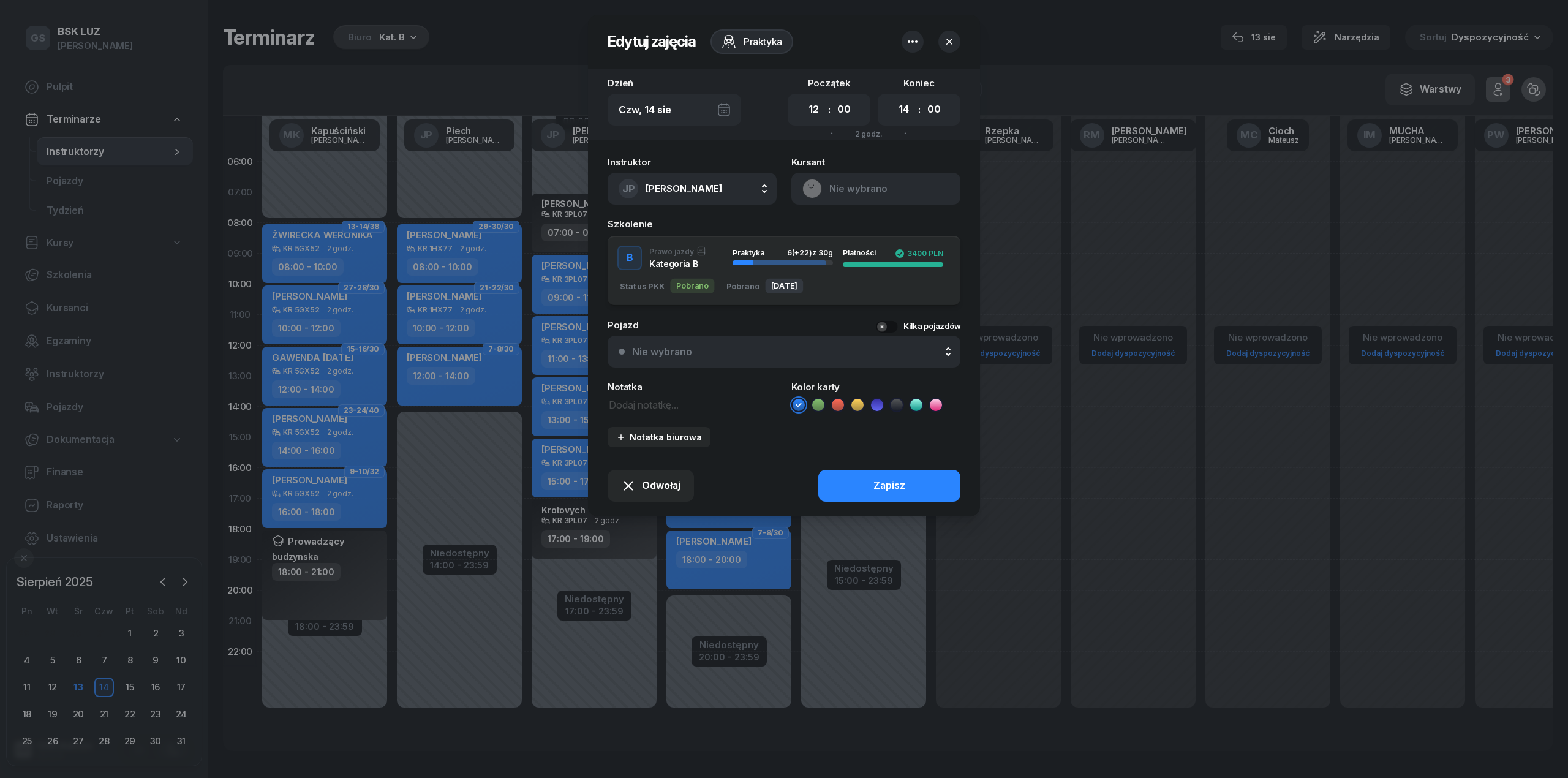
click at [691, 349] on div "Nie wybrano" at bounding box center [791, 352] width 318 height 10
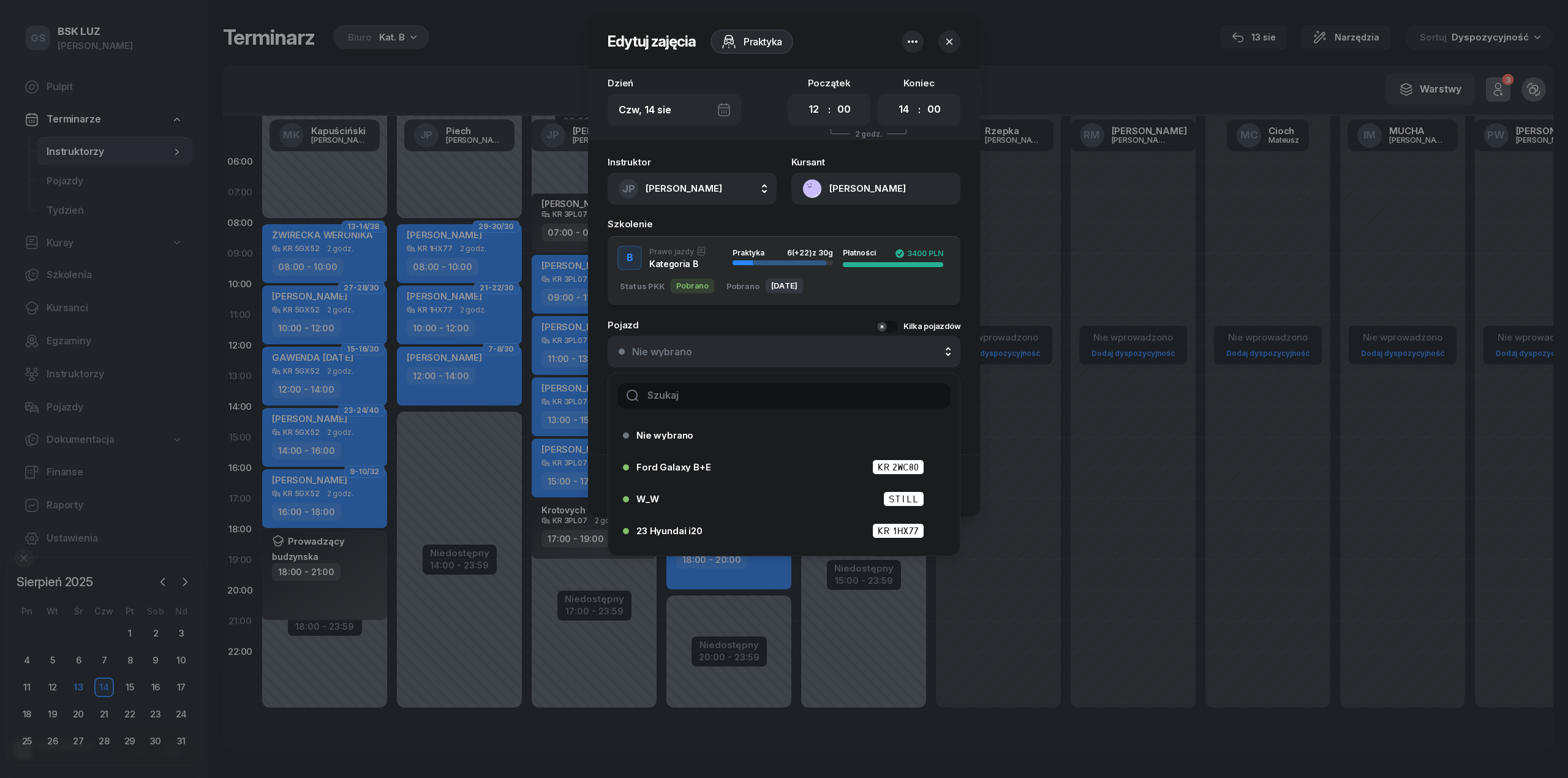
click at [684, 384] on input "text" at bounding box center [783, 395] width 332 height 26
type input "1"
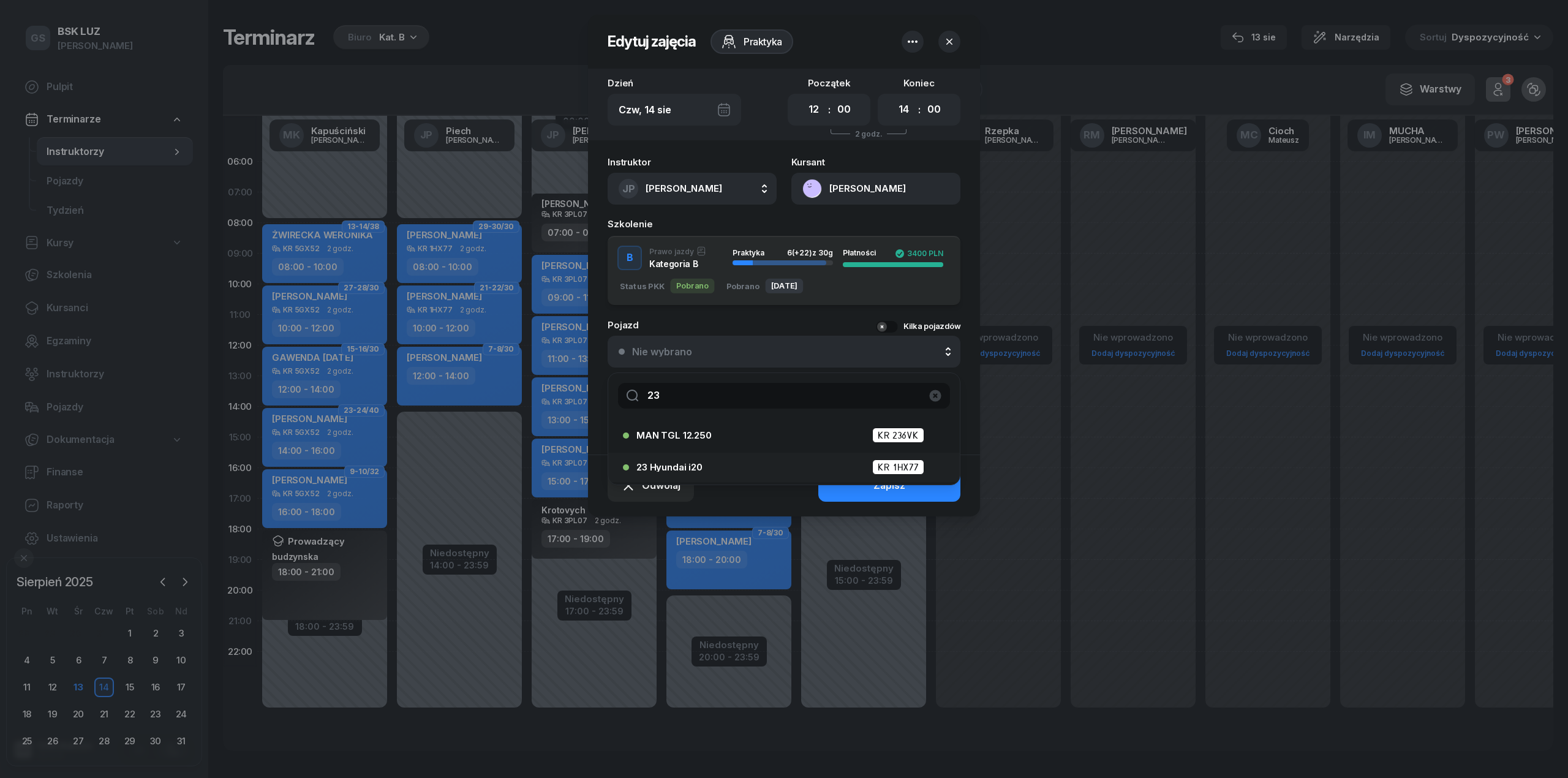
type input "23"
click at [684, 476] on div "23 Hyundai i20 KR 1HX77" at bounding box center [780, 467] width 315 height 20
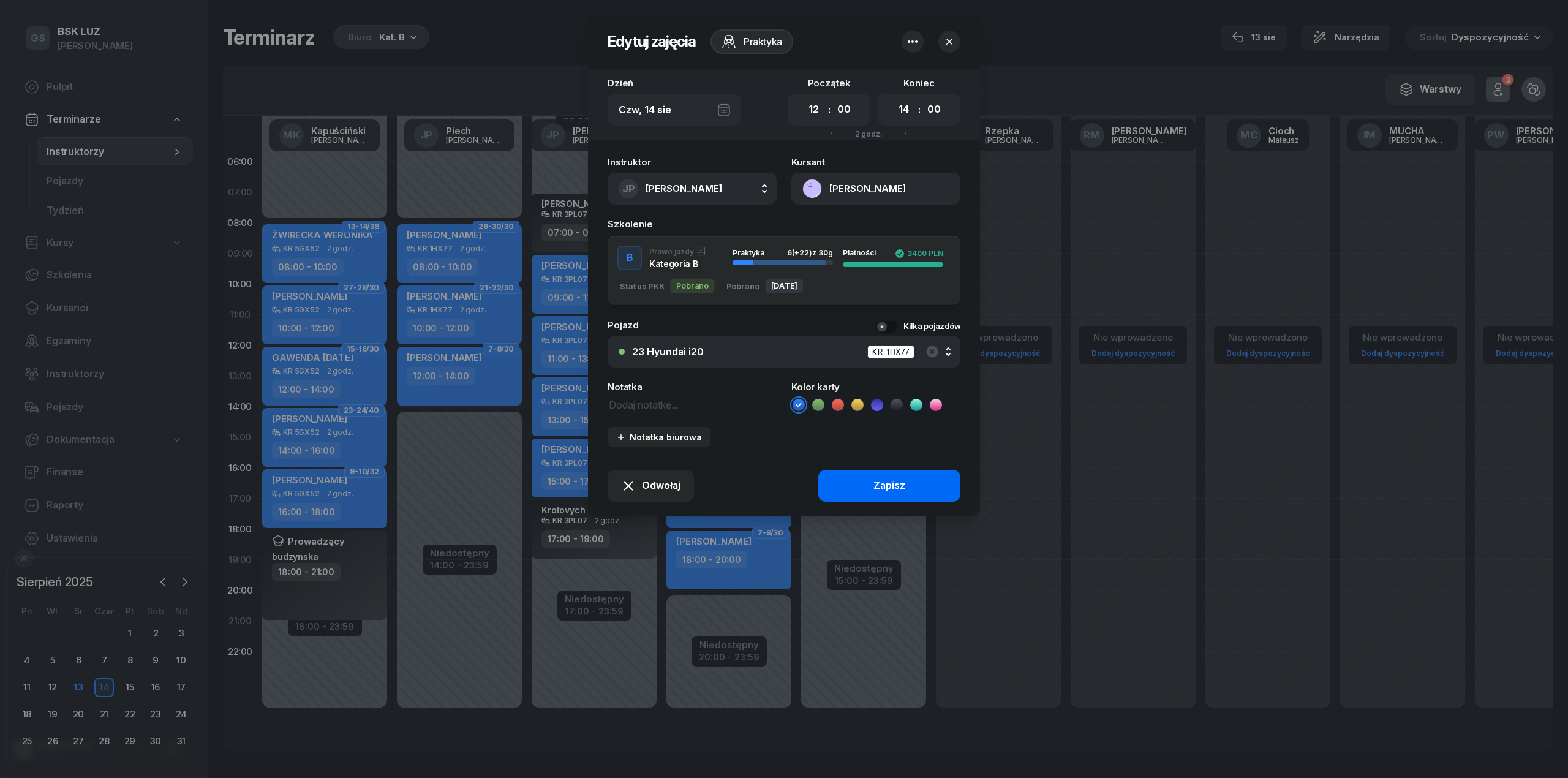
click at [892, 478] on div "Zapisz" at bounding box center [890, 486] width 32 height 16
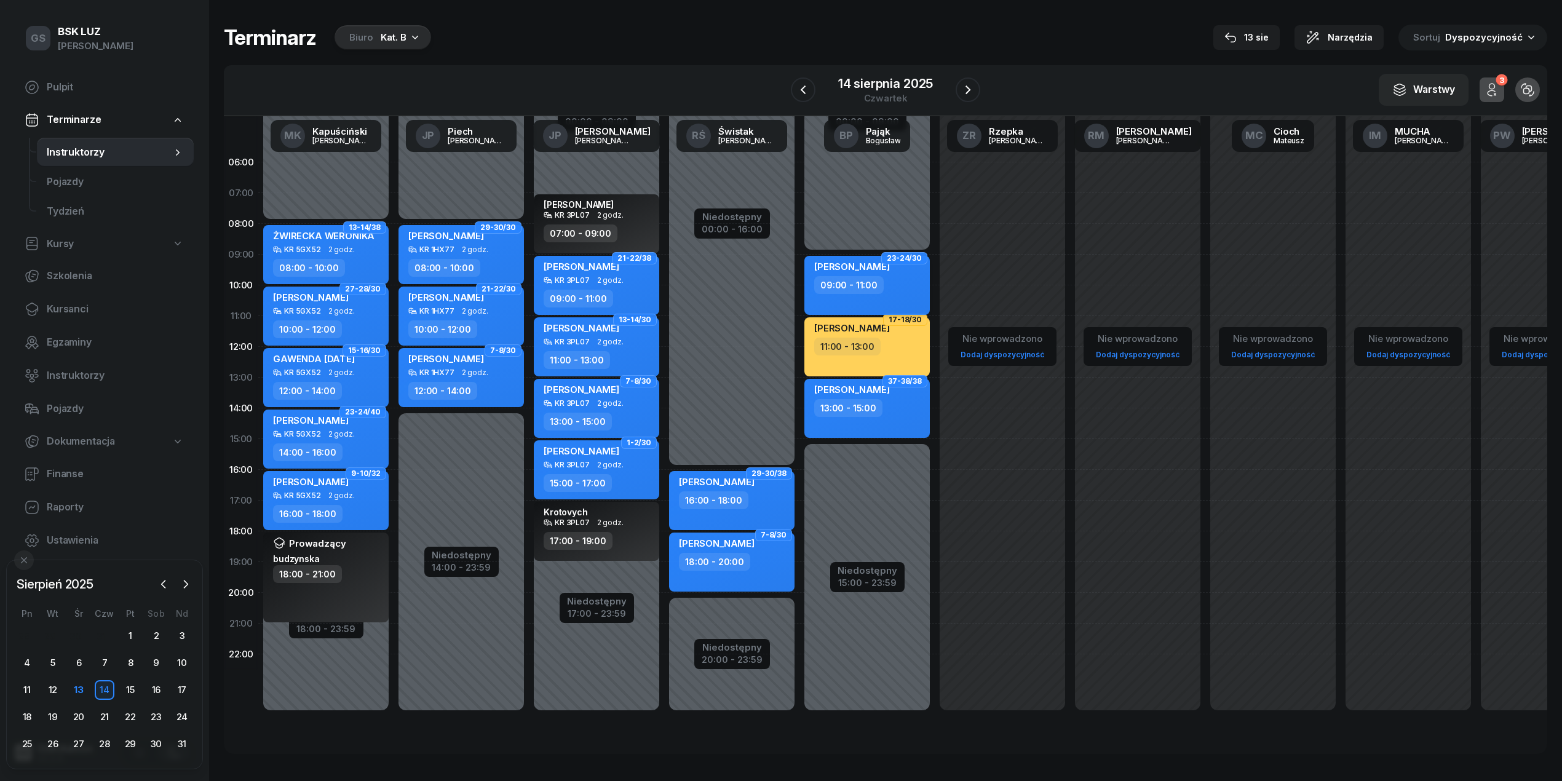
click at [849, 275] on div "[PERSON_NAME]" at bounding box center [852, 268] width 76 height 15
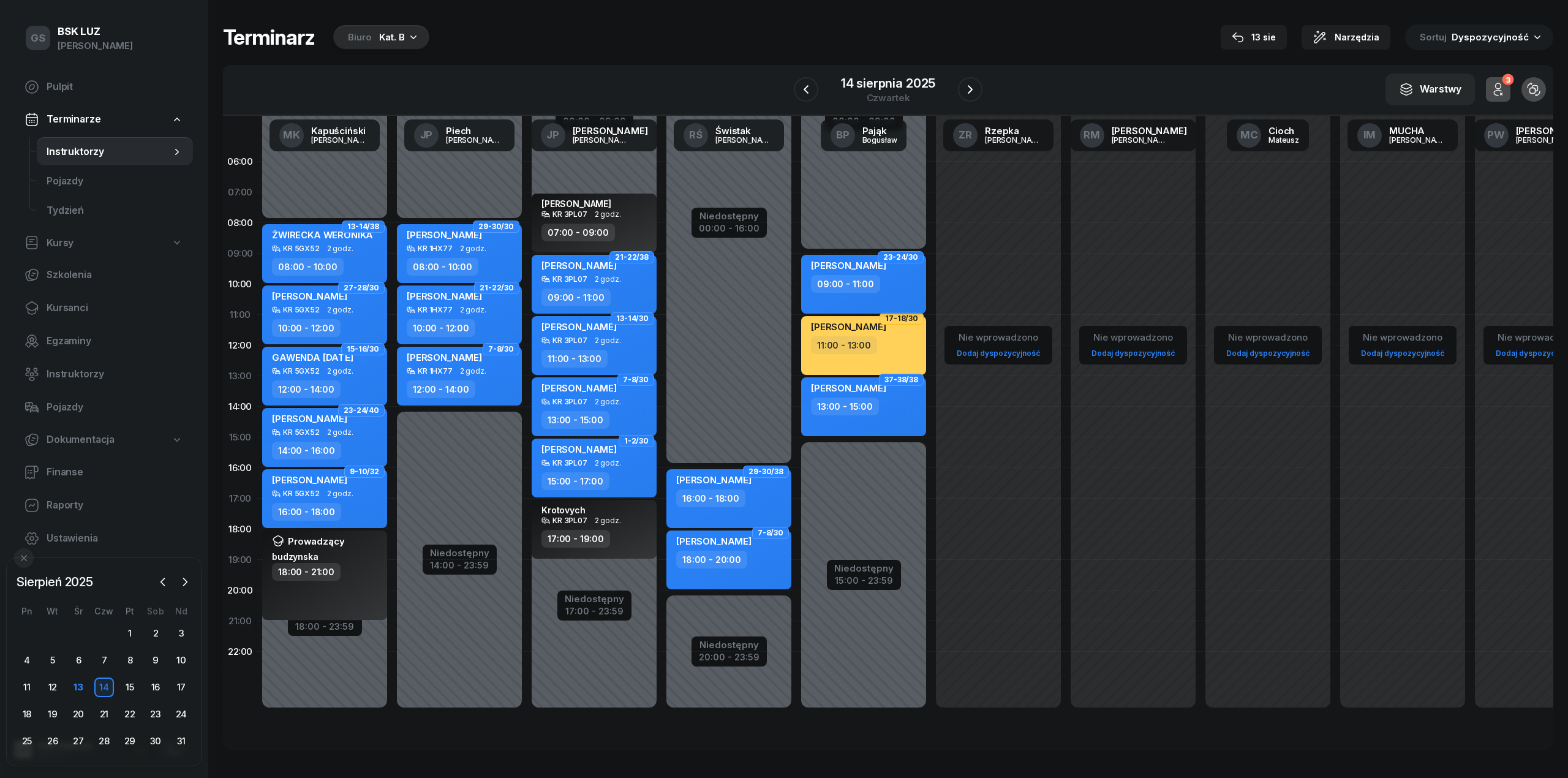
select select "09"
select select "11"
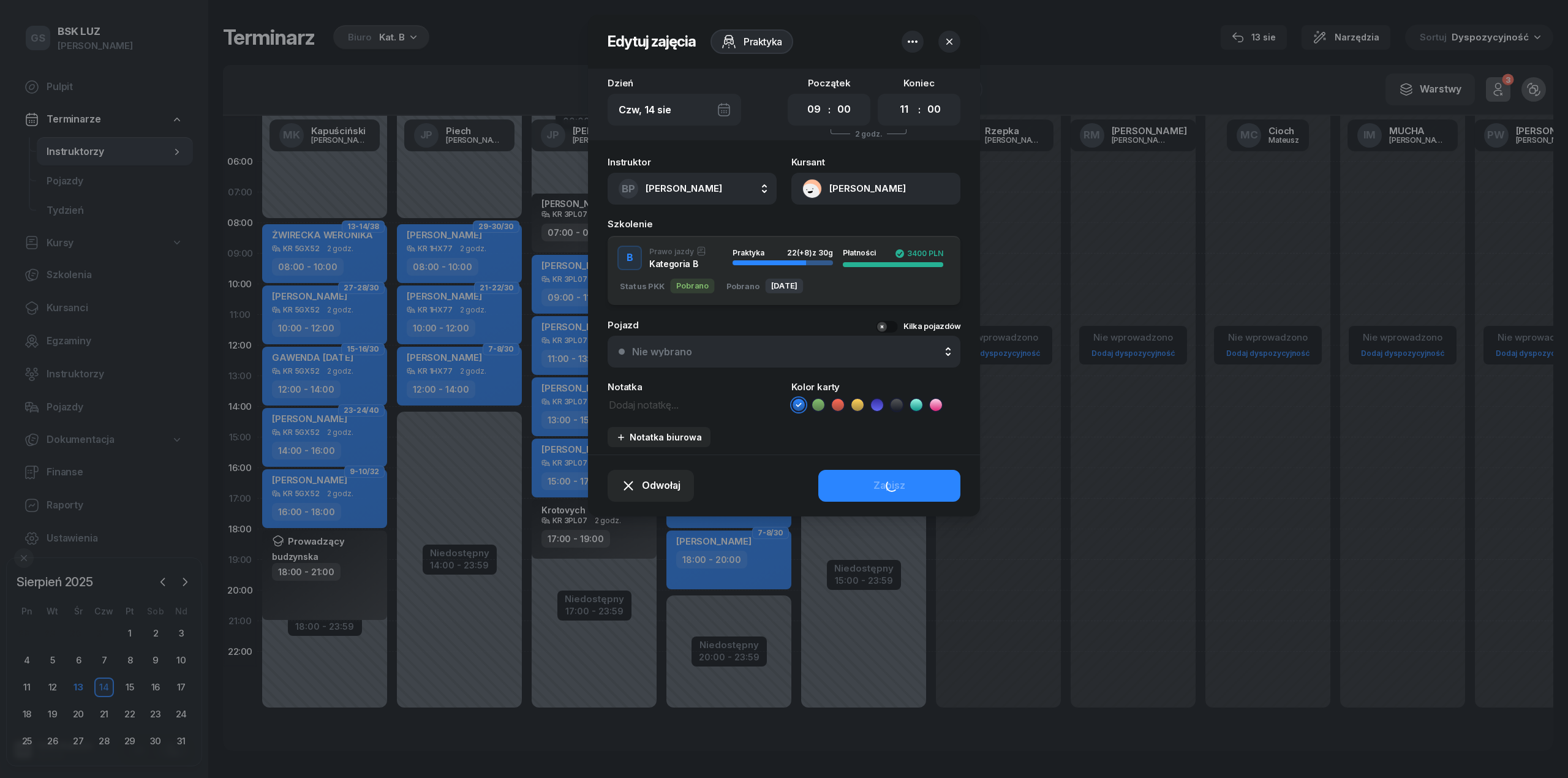
click at [700, 351] on div "Nie wybrano" at bounding box center [791, 352] width 318 height 10
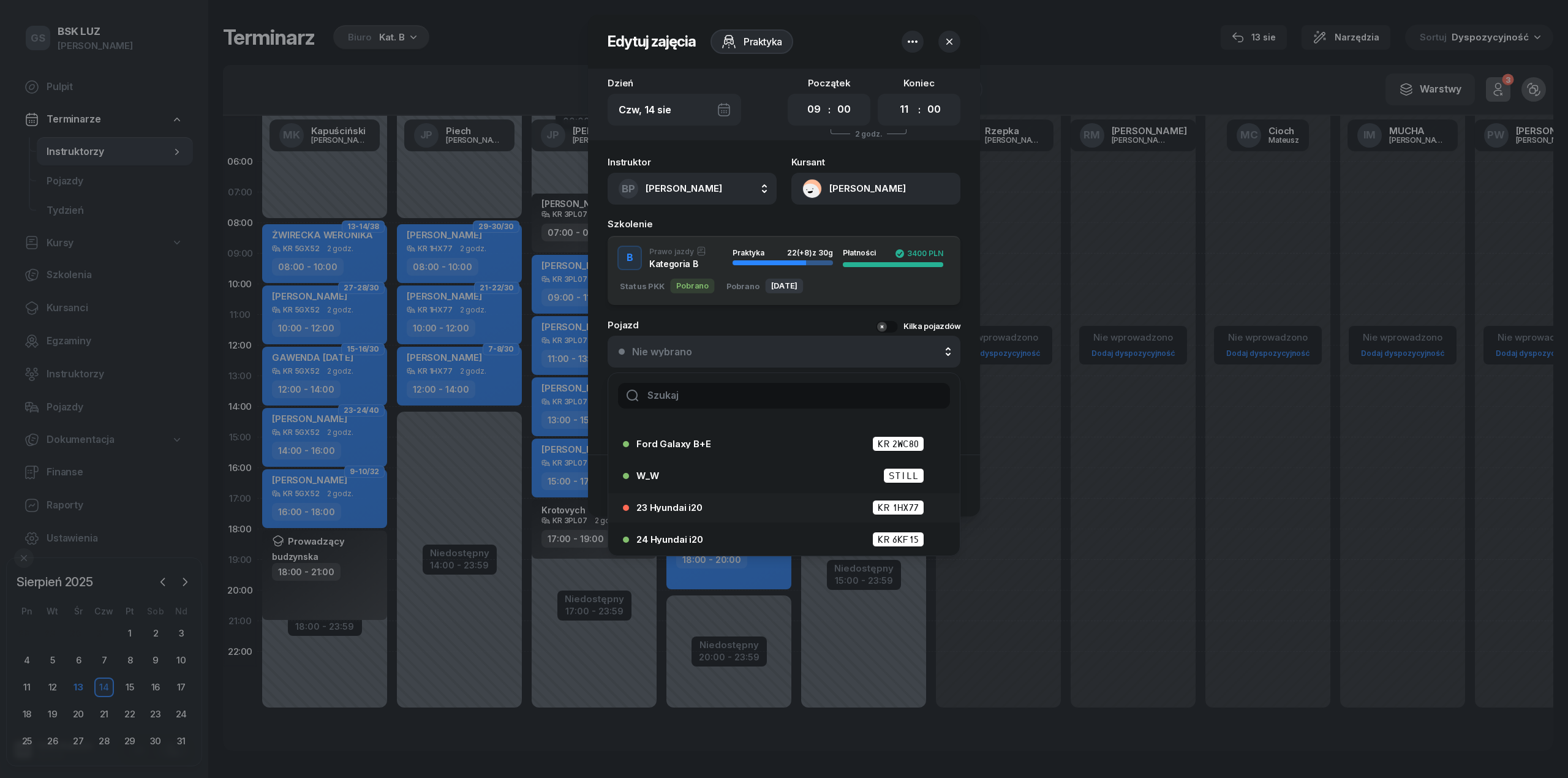
scroll to position [23, 0]
click at [659, 539] on span "24 Hyundai i20" at bounding box center [669, 539] width 67 height 9
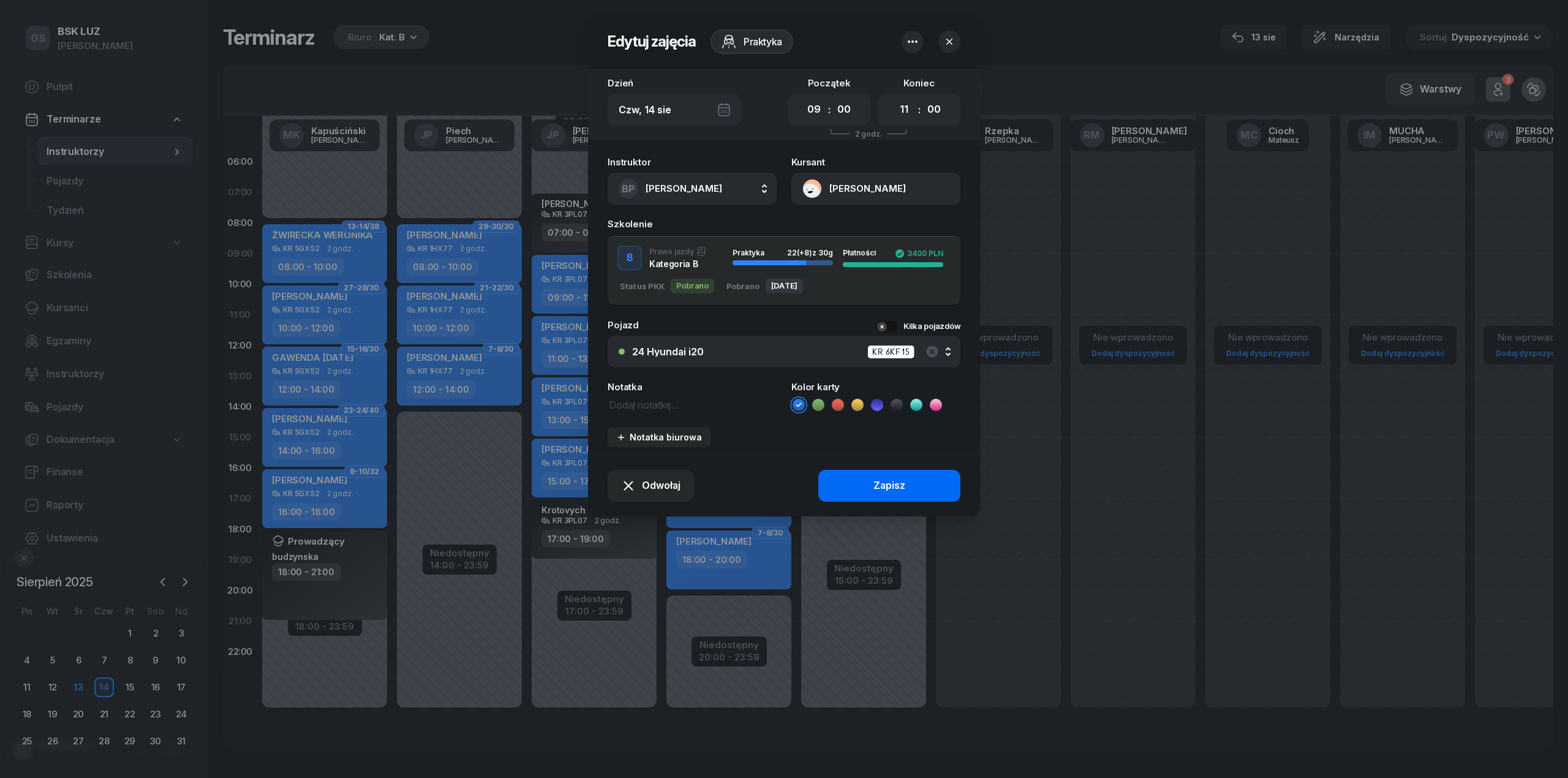
click at [828, 488] on button "Zapisz" at bounding box center [890, 486] width 142 height 32
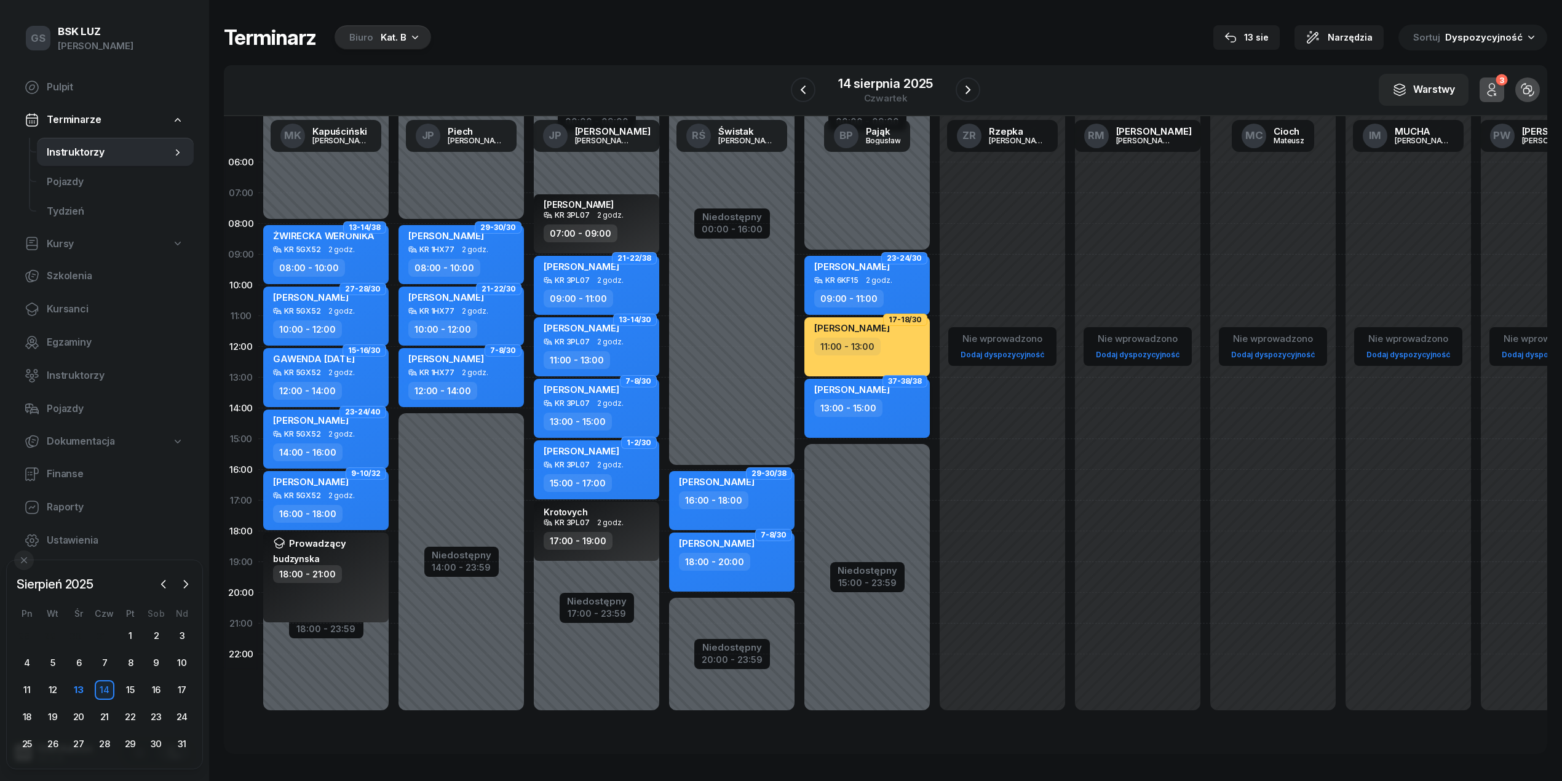
click at [869, 394] on span "[PERSON_NAME]" at bounding box center [852, 390] width 76 height 12
select select "13"
select select "15"
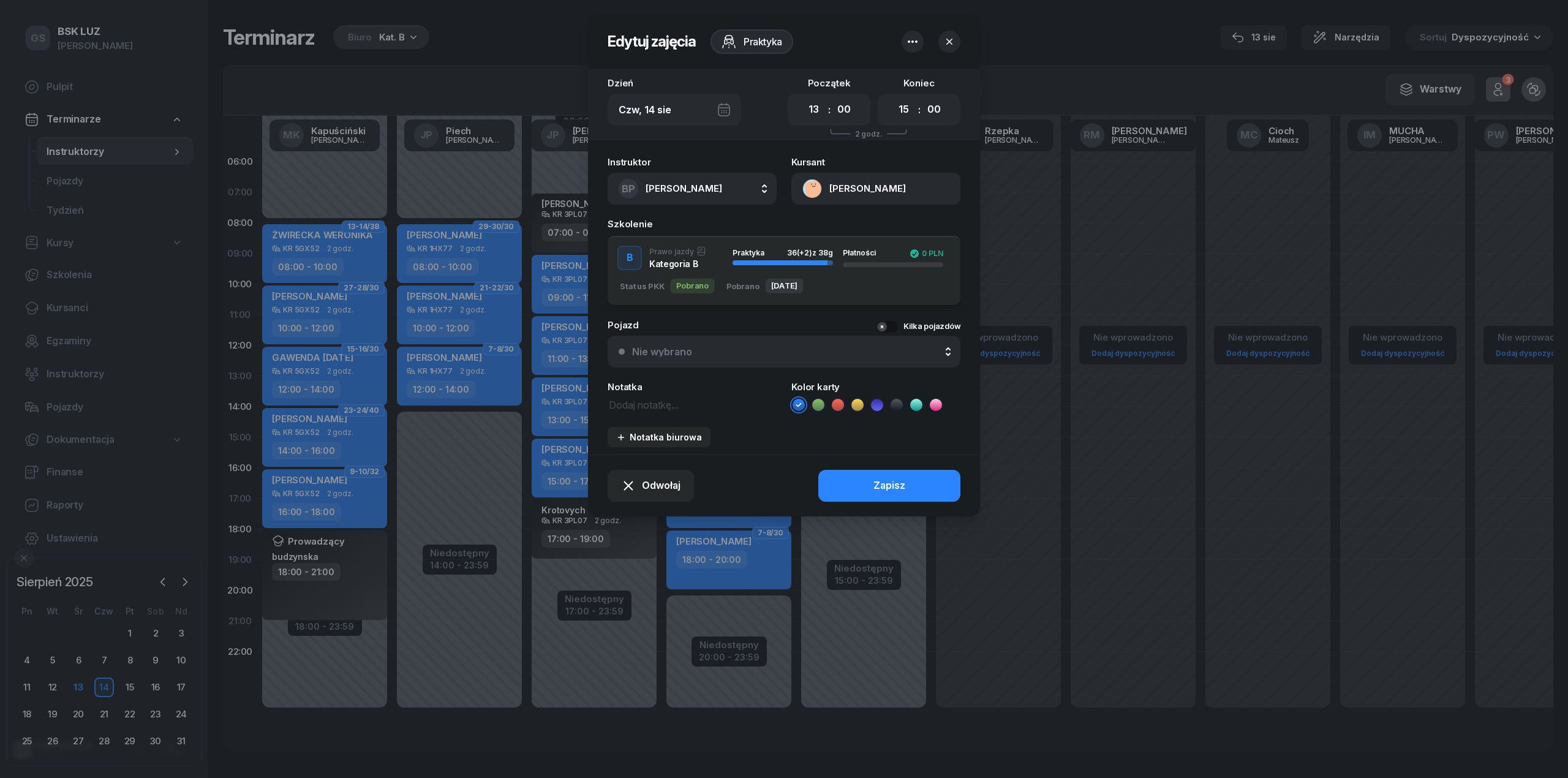
click at [760, 345] on button "Nie wybrano" at bounding box center [784, 352] width 353 height 32
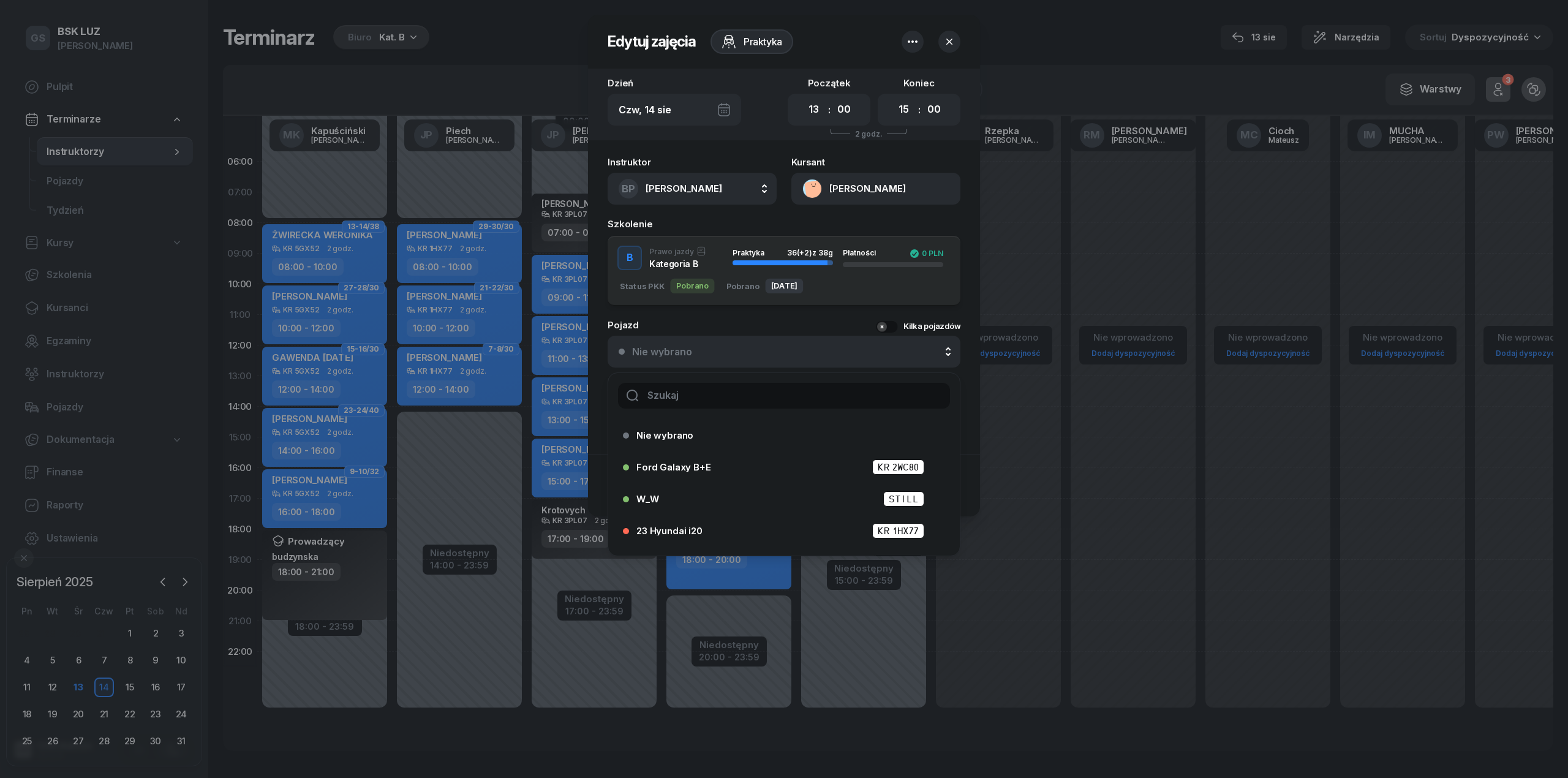
click at [736, 403] on input "text" at bounding box center [783, 395] width 332 height 26
type input "24"
click at [667, 530] on span "24 Hyundai i20" at bounding box center [669, 530] width 67 height 9
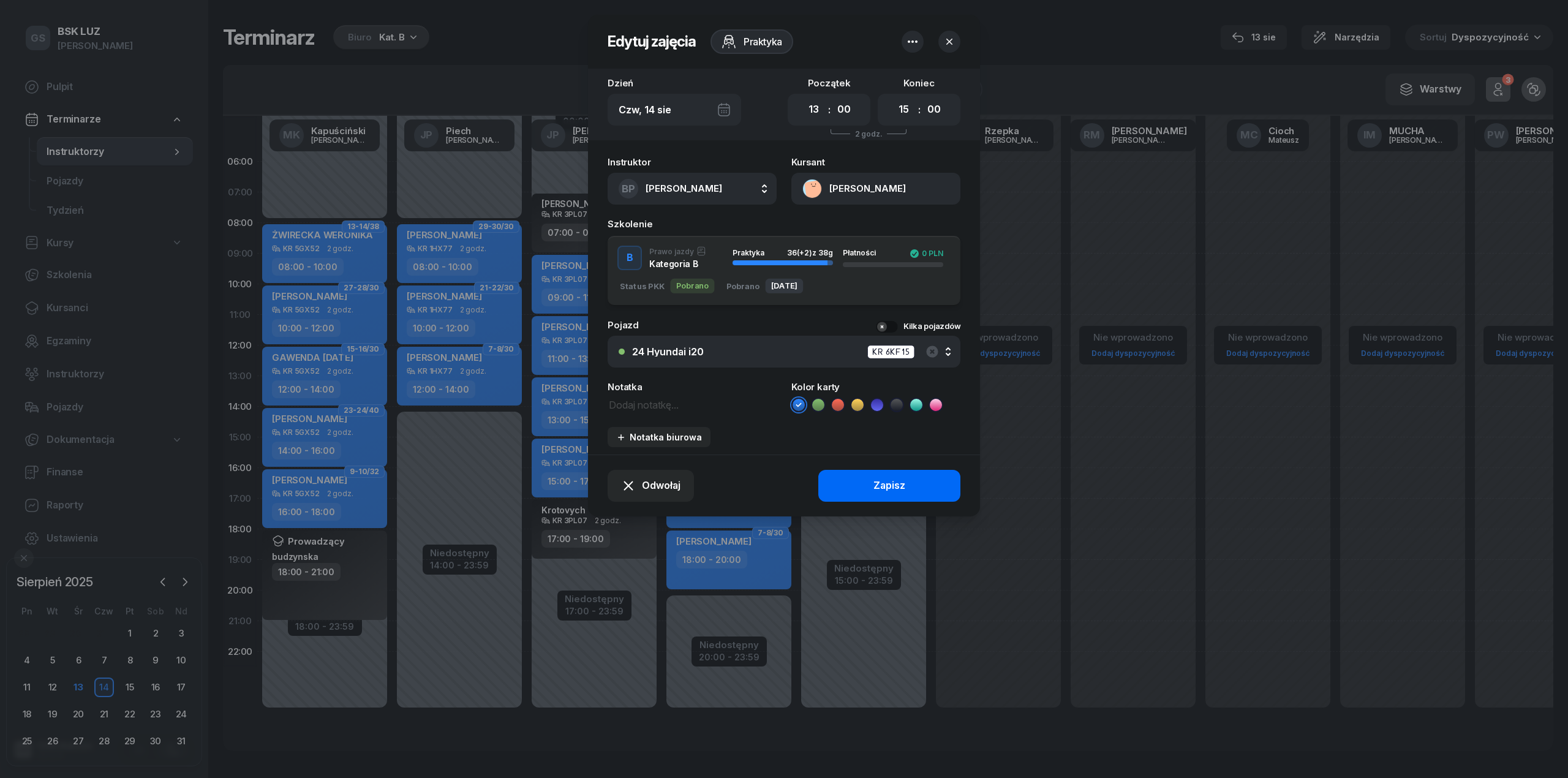
click at [905, 495] on button "Zapisz" at bounding box center [890, 486] width 142 height 32
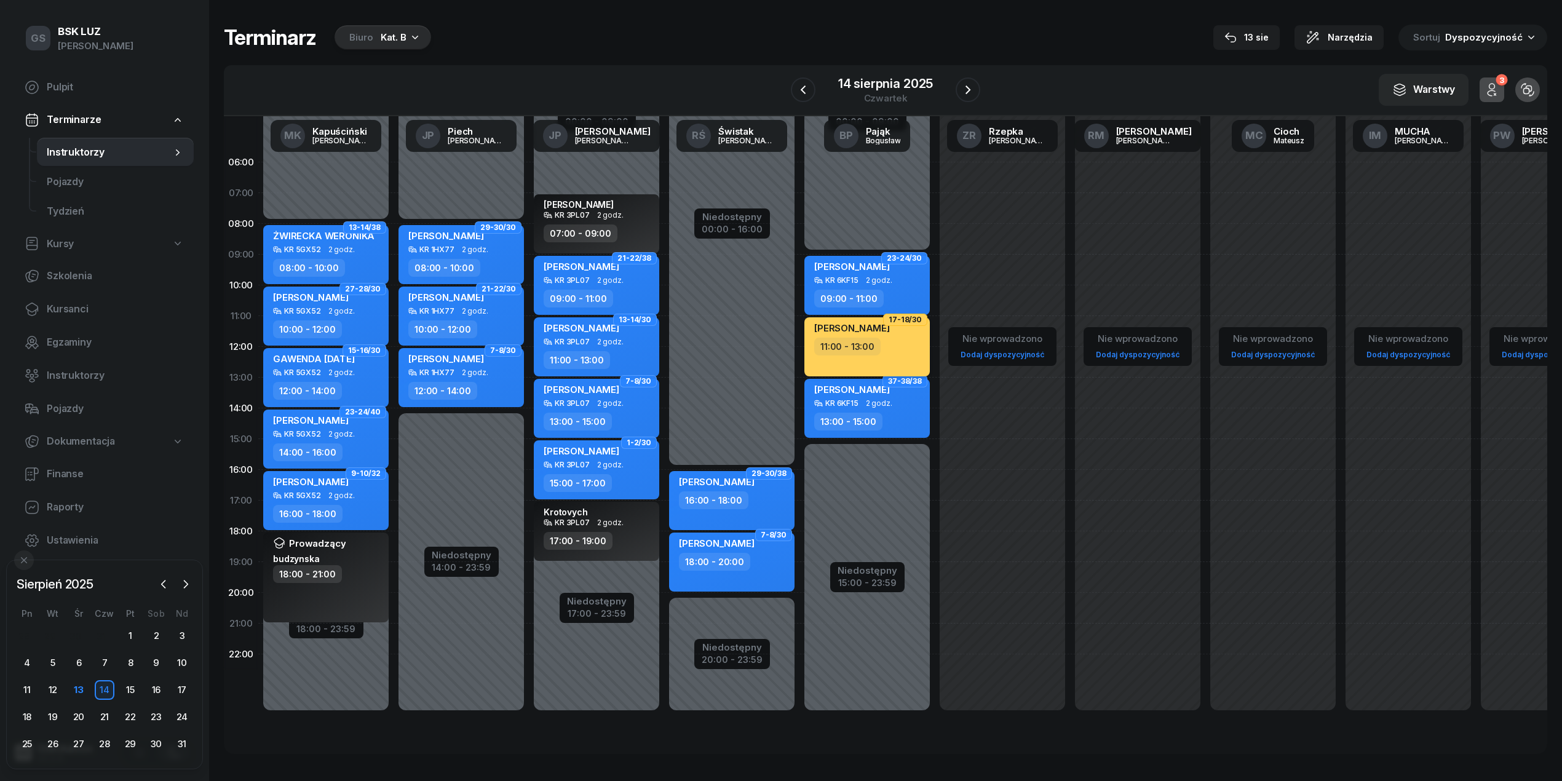
click at [851, 340] on div "11:00 - 13:00" at bounding box center [847, 347] width 66 height 18
select select "11"
select select "13"
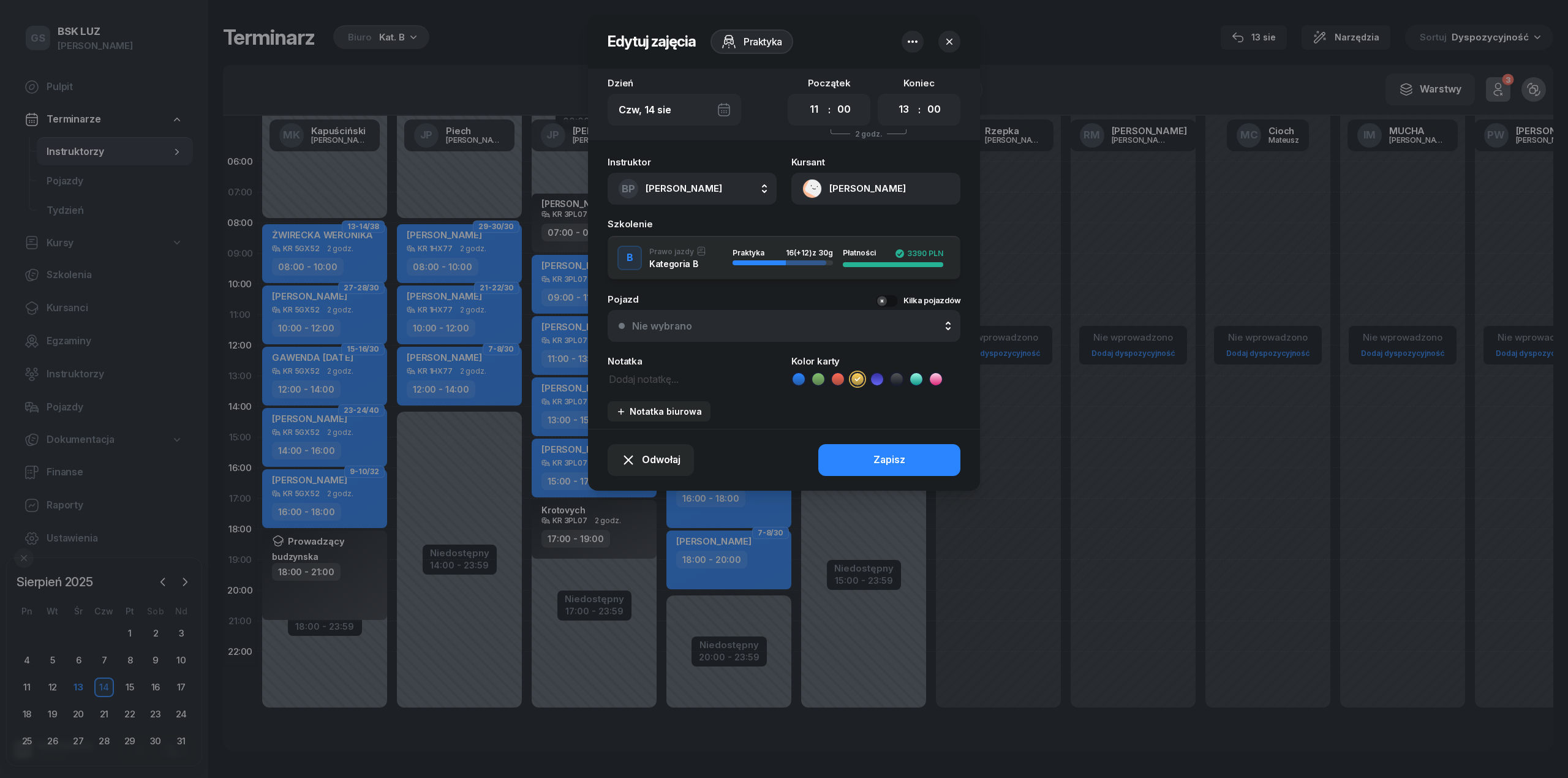
click at [746, 329] on div "Nie wybrano" at bounding box center [791, 326] width 318 height 10
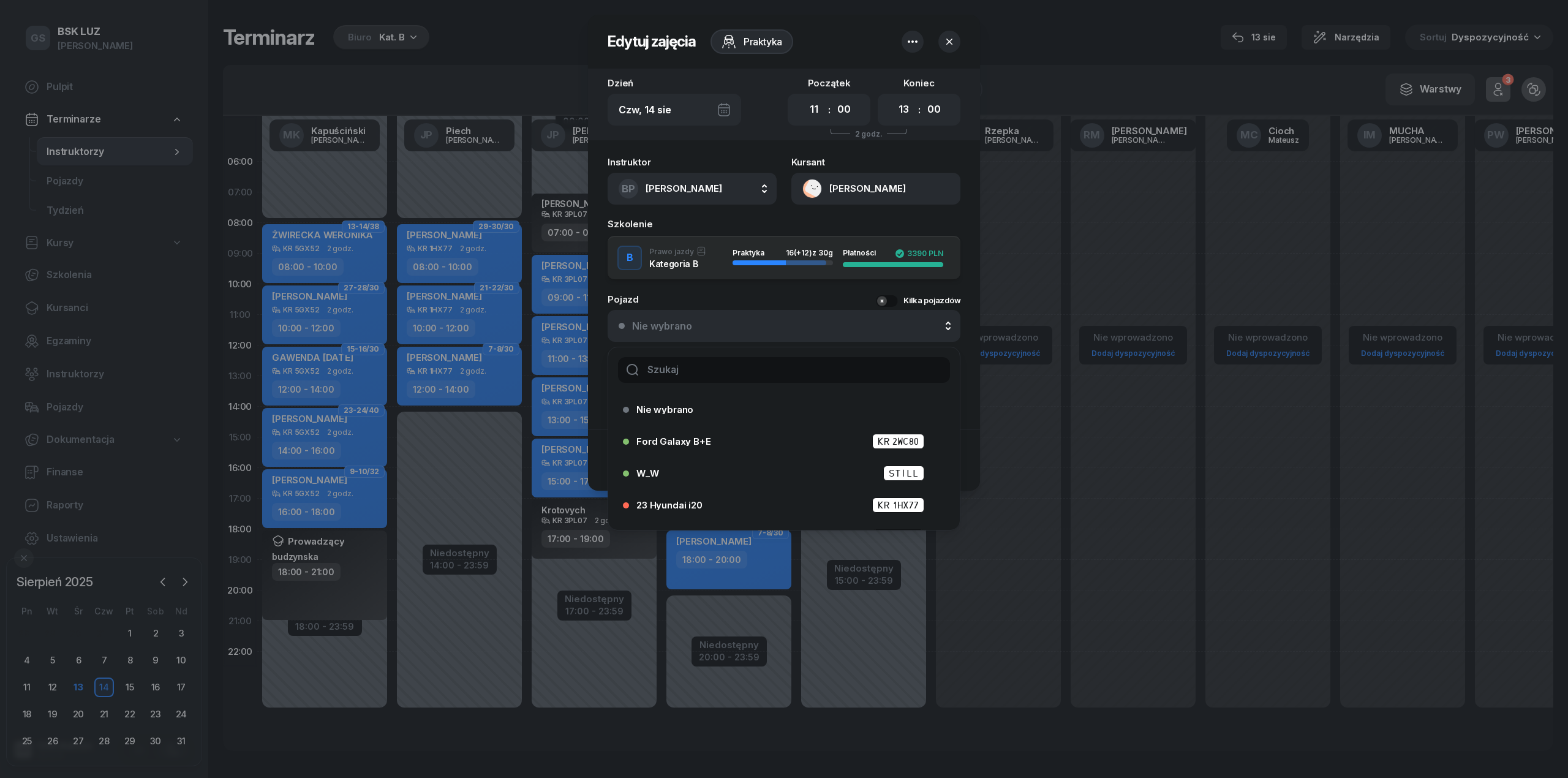
click at [708, 364] on input "text" at bounding box center [783, 370] width 332 height 26
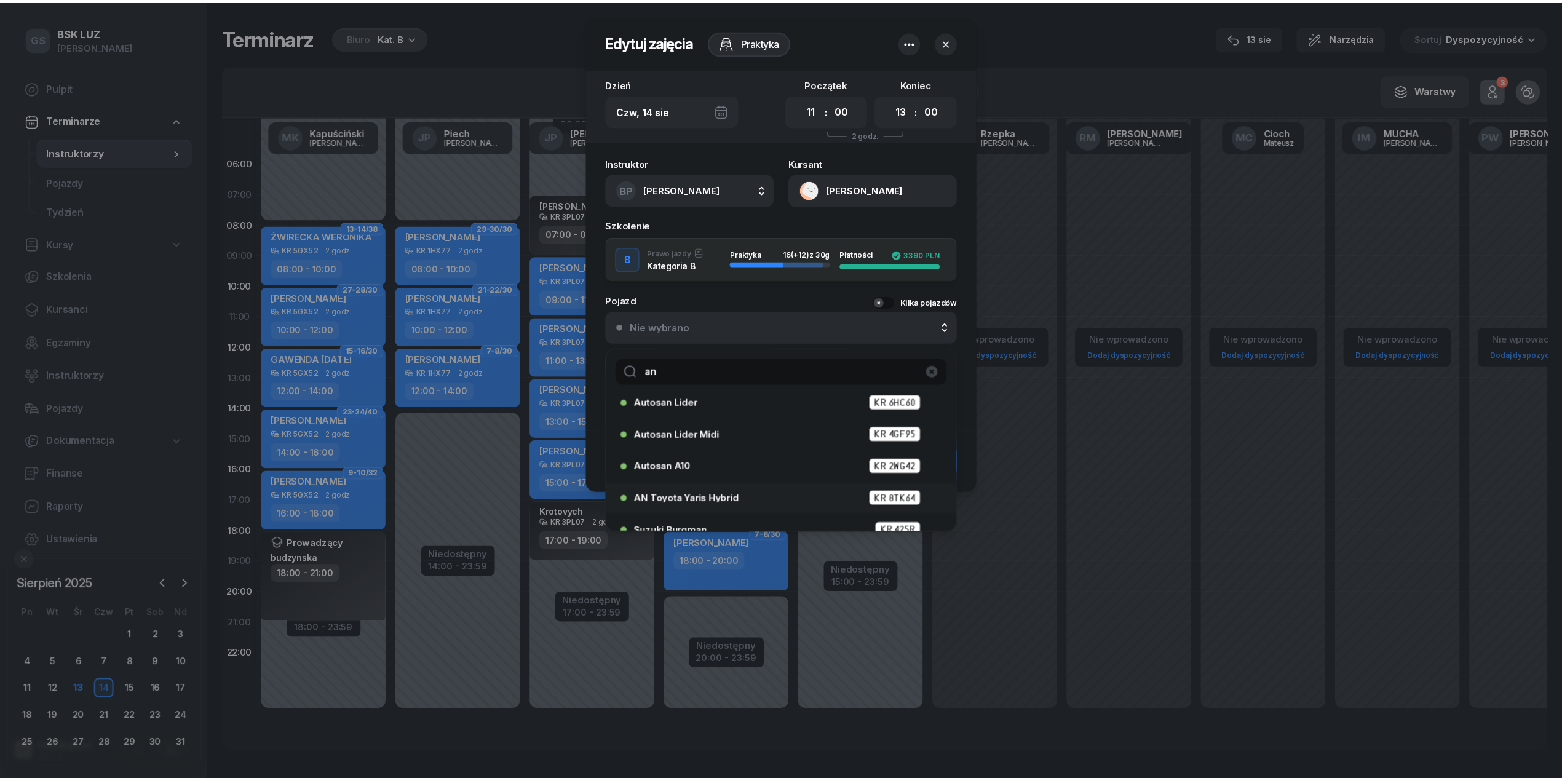
scroll to position [184, 0]
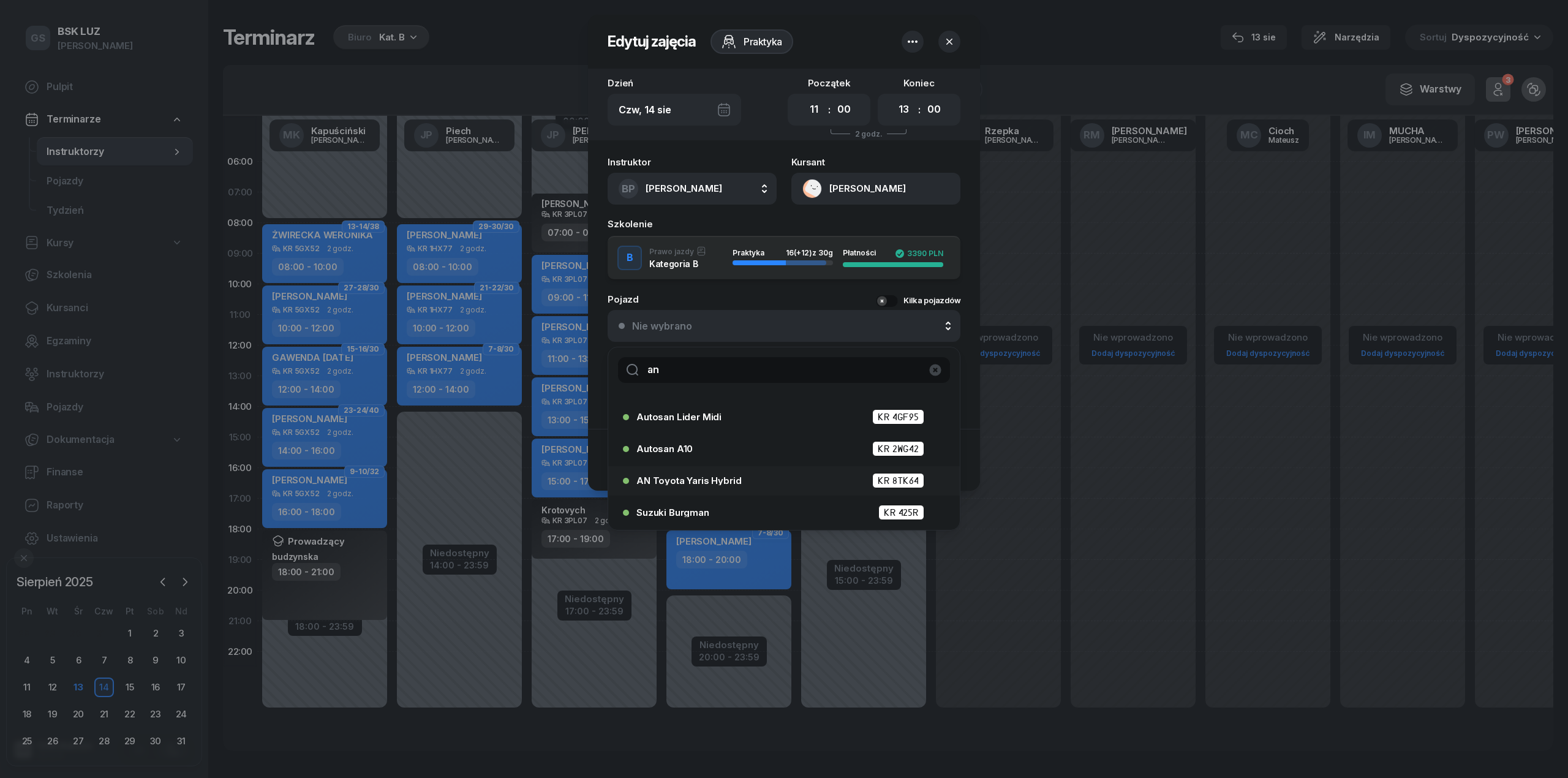
type input "an"
click at [712, 473] on div "AN Toyota Yaris Hybrid KR 8TK64" at bounding box center [787, 480] width 302 height 15
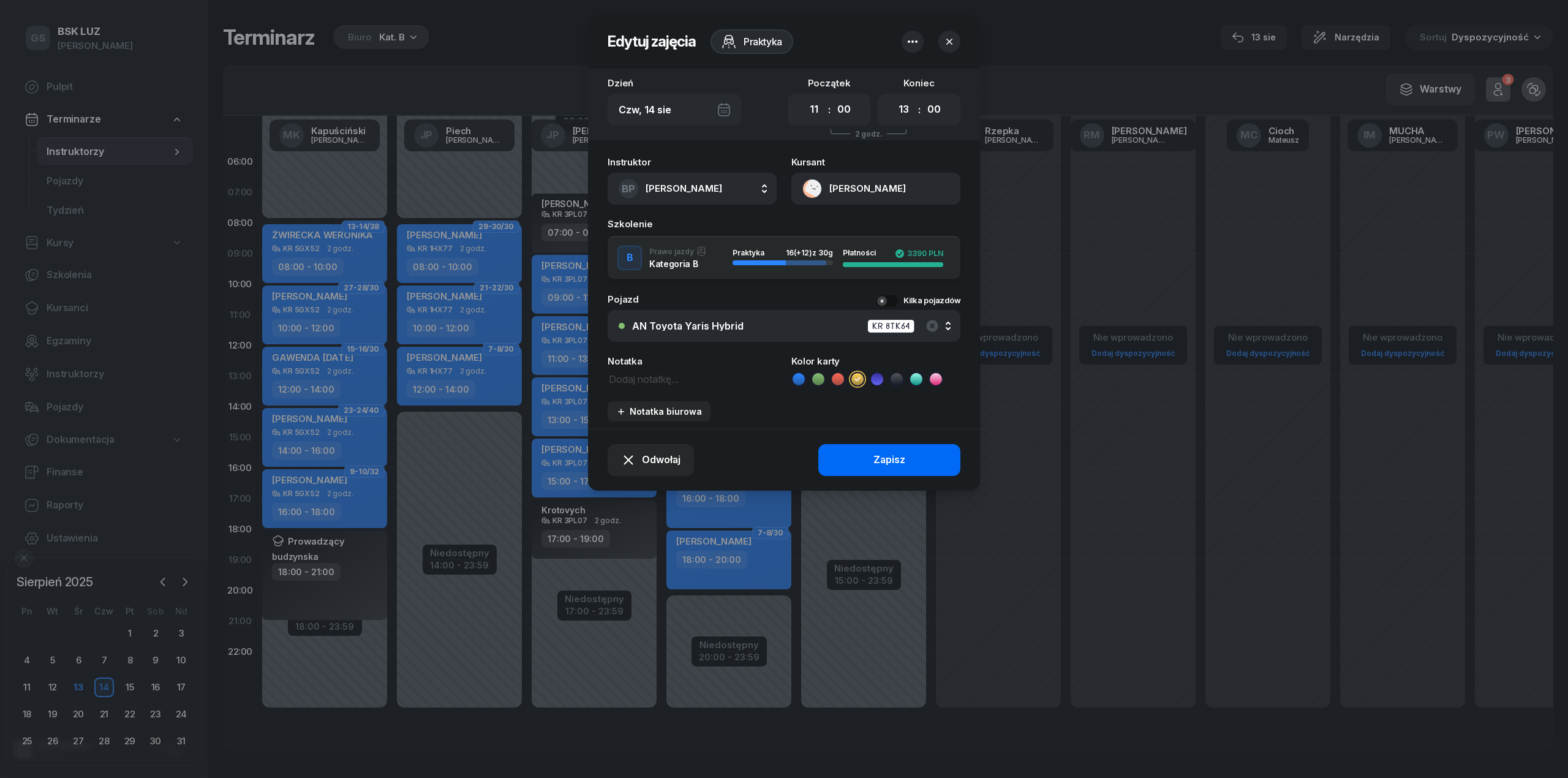
click at [868, 470] on button "Zapisz" at bounding box center [890, 460] width 142 height 32
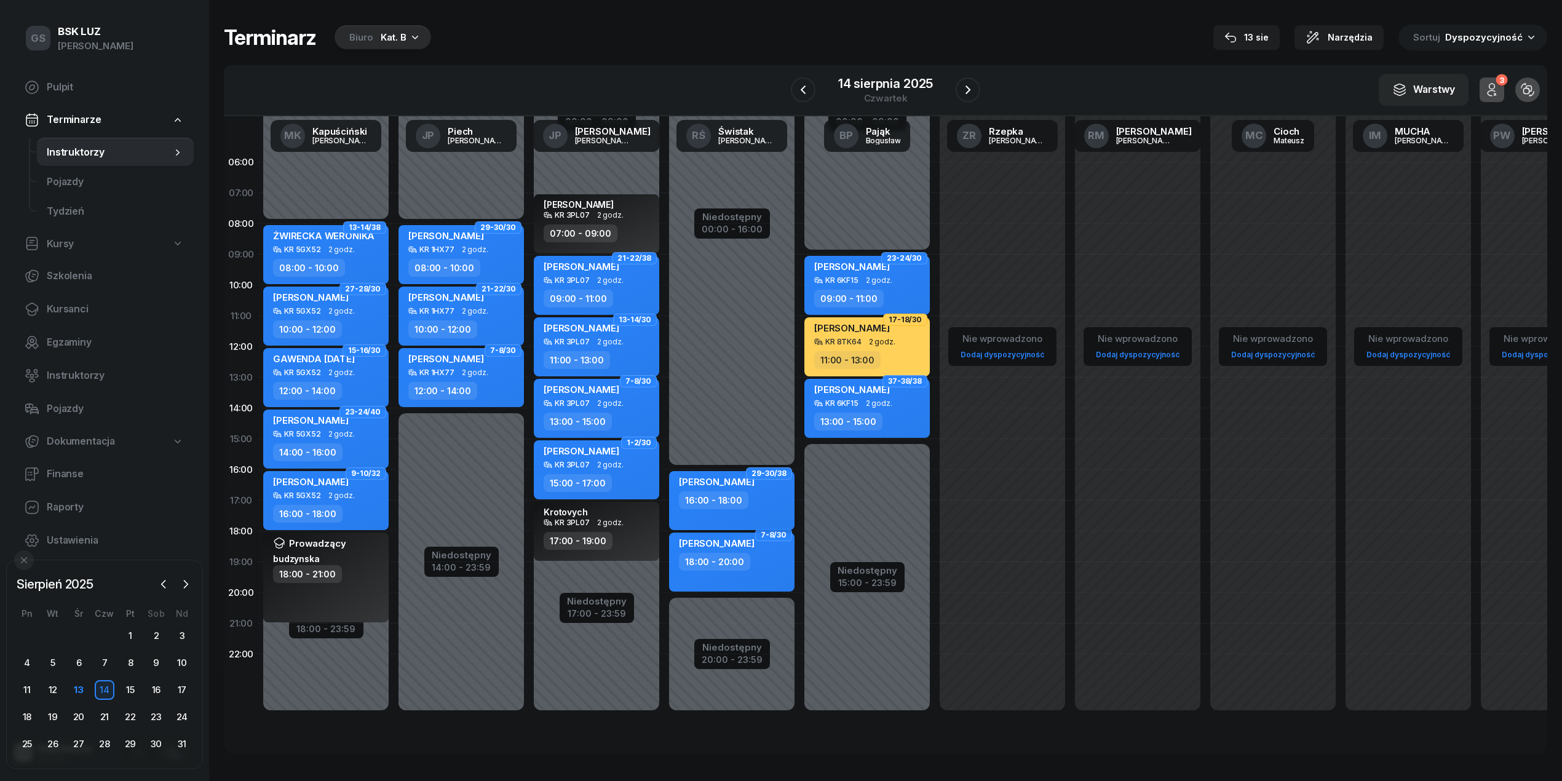
click at [746, 495] on div "16:00 - 18:00" at bounding box center [733, 500] width 108 height 18
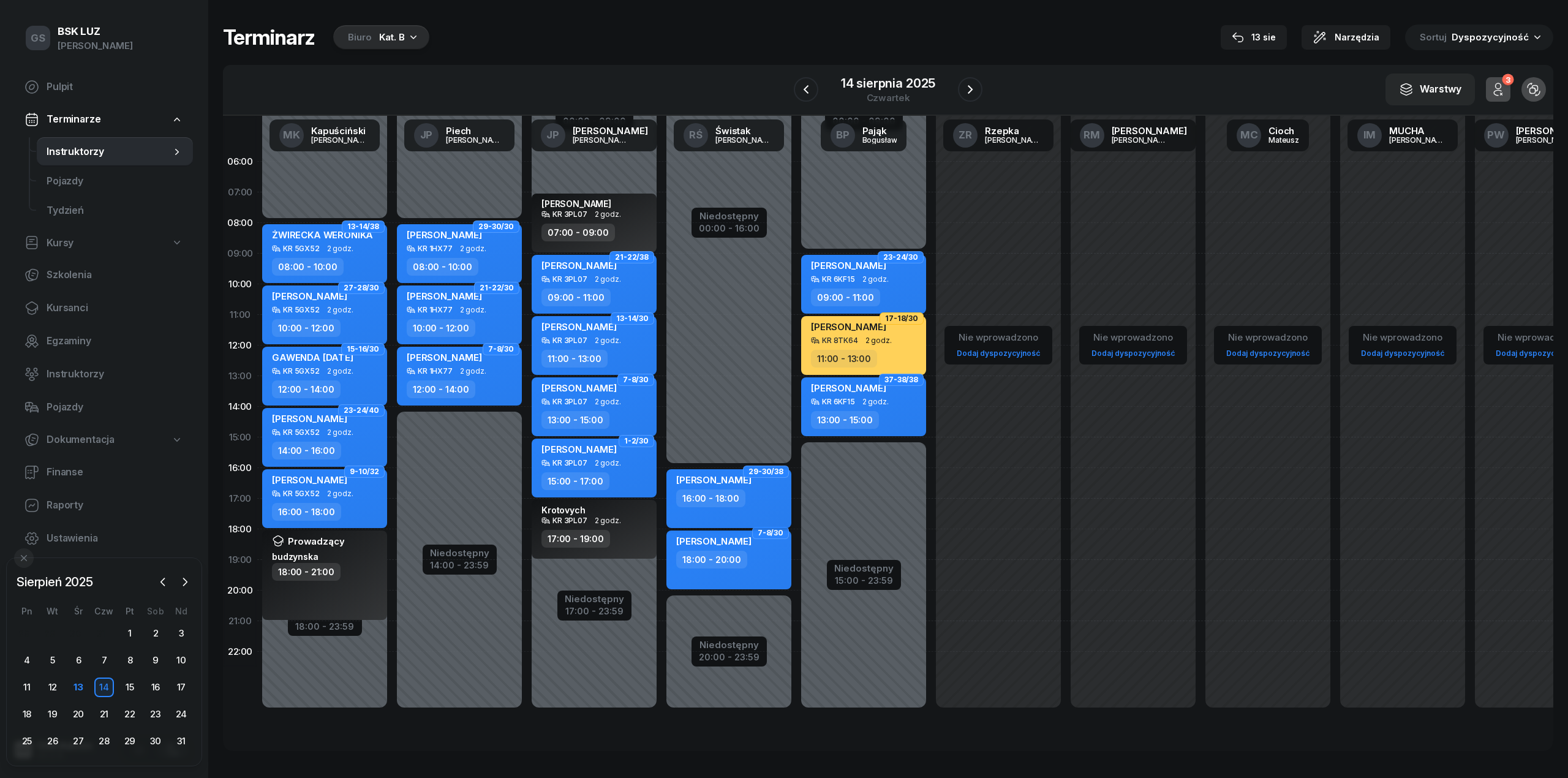
select select "16"
select select "18"
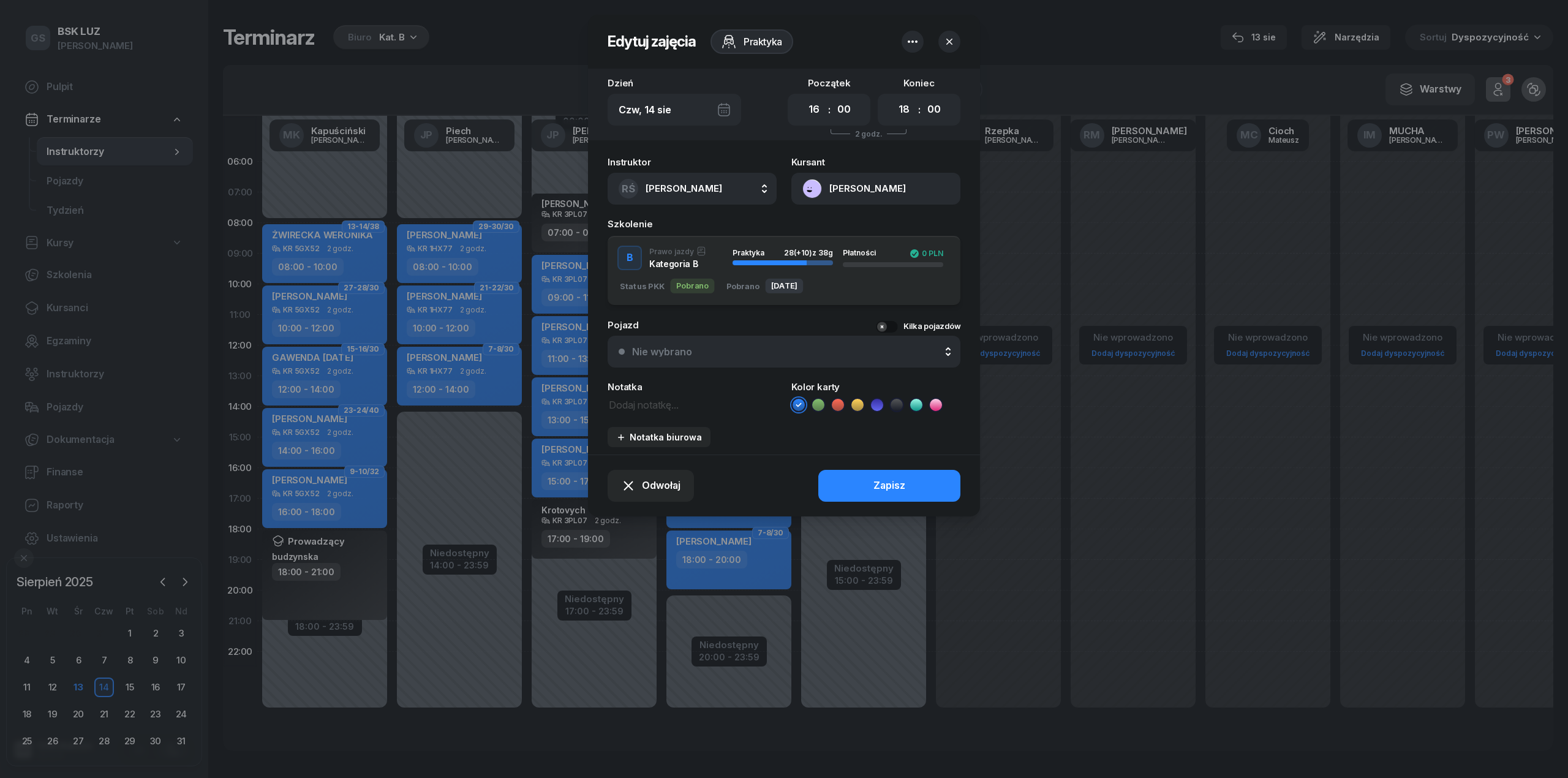
click at [673, 361] on button "Nie wybrano" at bounding box center [784, 352] width 353 height 32
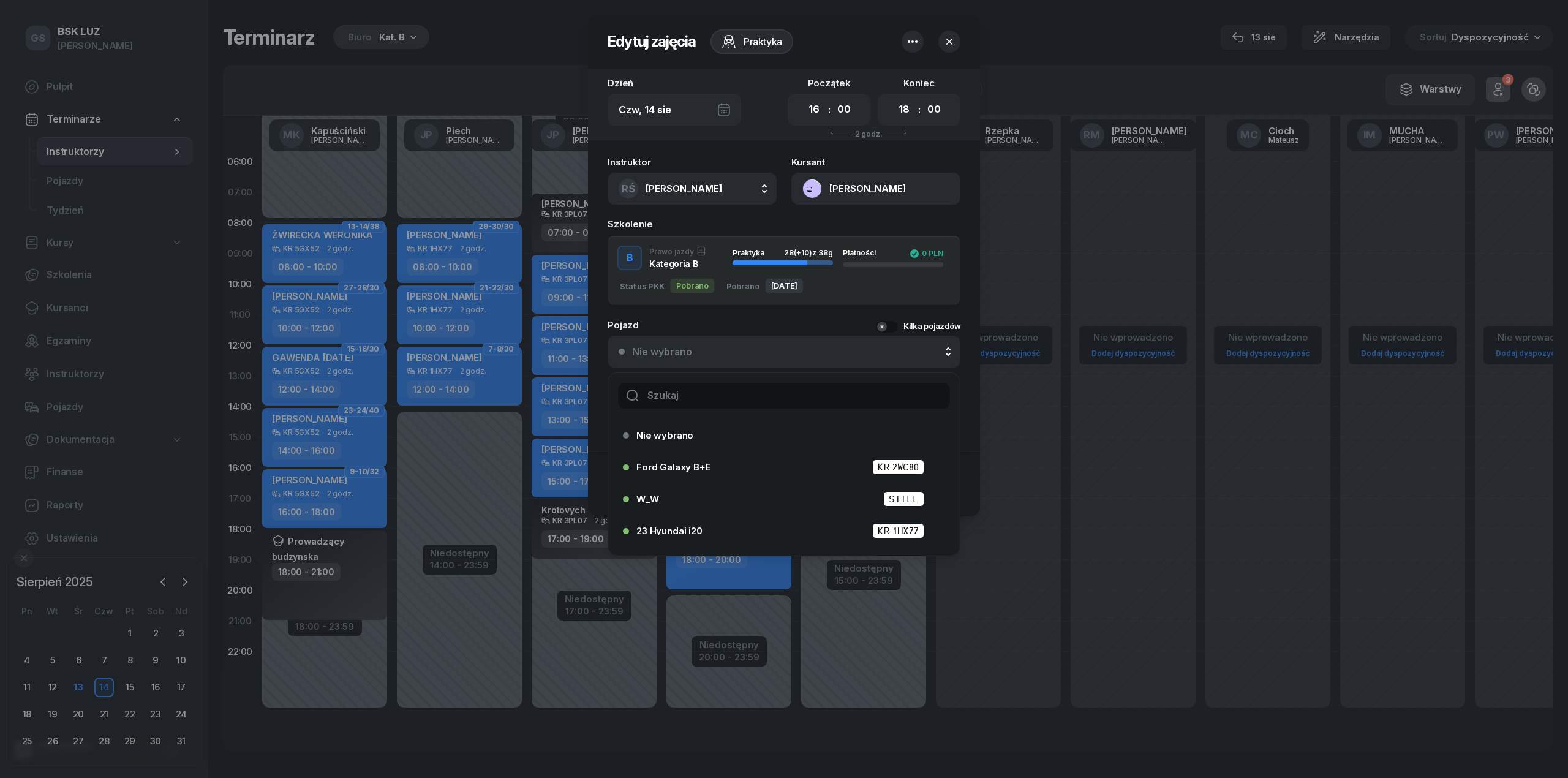
click at [675, 398] on input "text" at bounding box center [783, 395] width 332 height 26
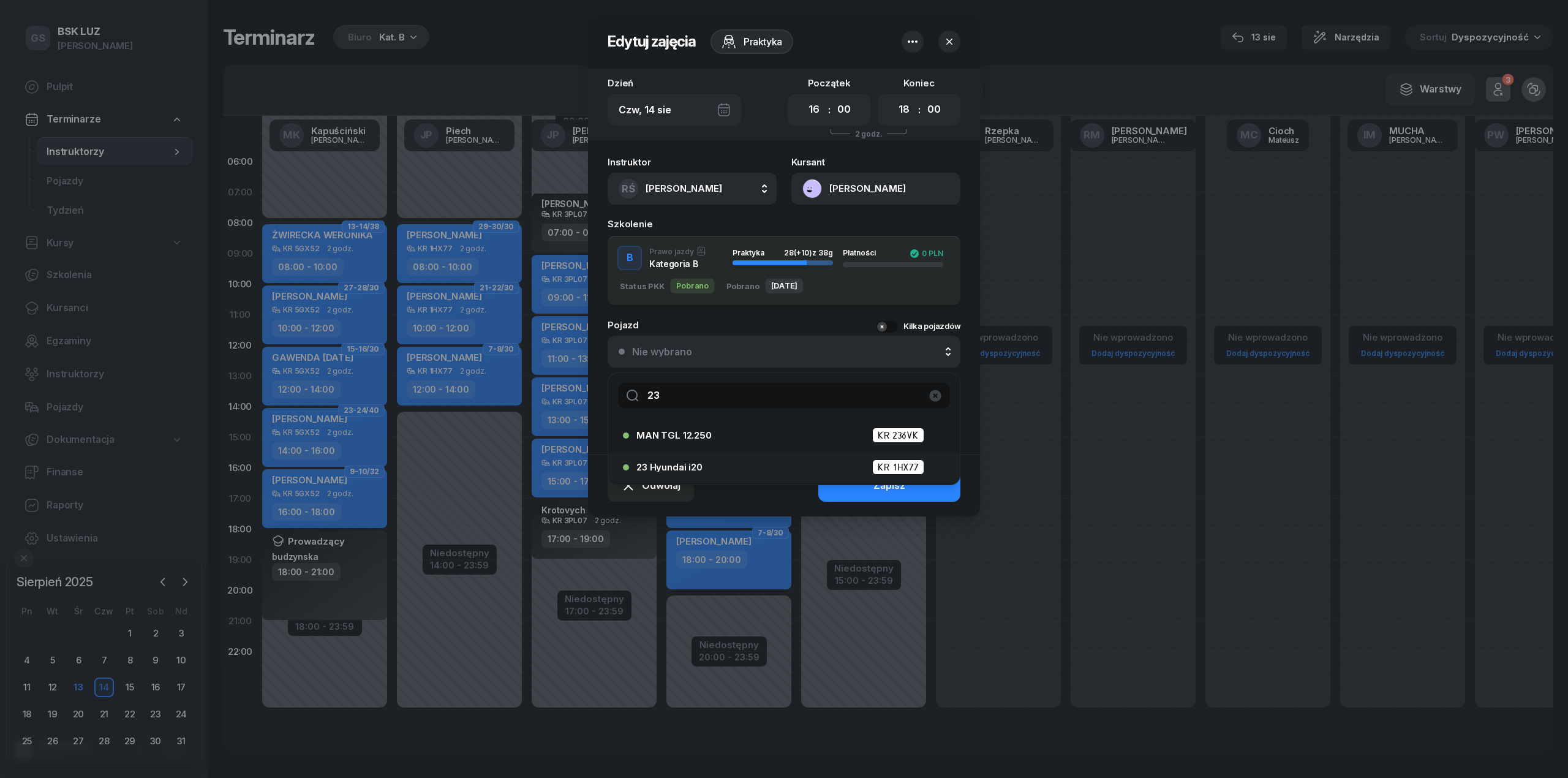
type input "23"
click at [681, 471] on div "23 Hyundai i20 KR 1HX77" at bounding box center [787, 466] width 302 height 15
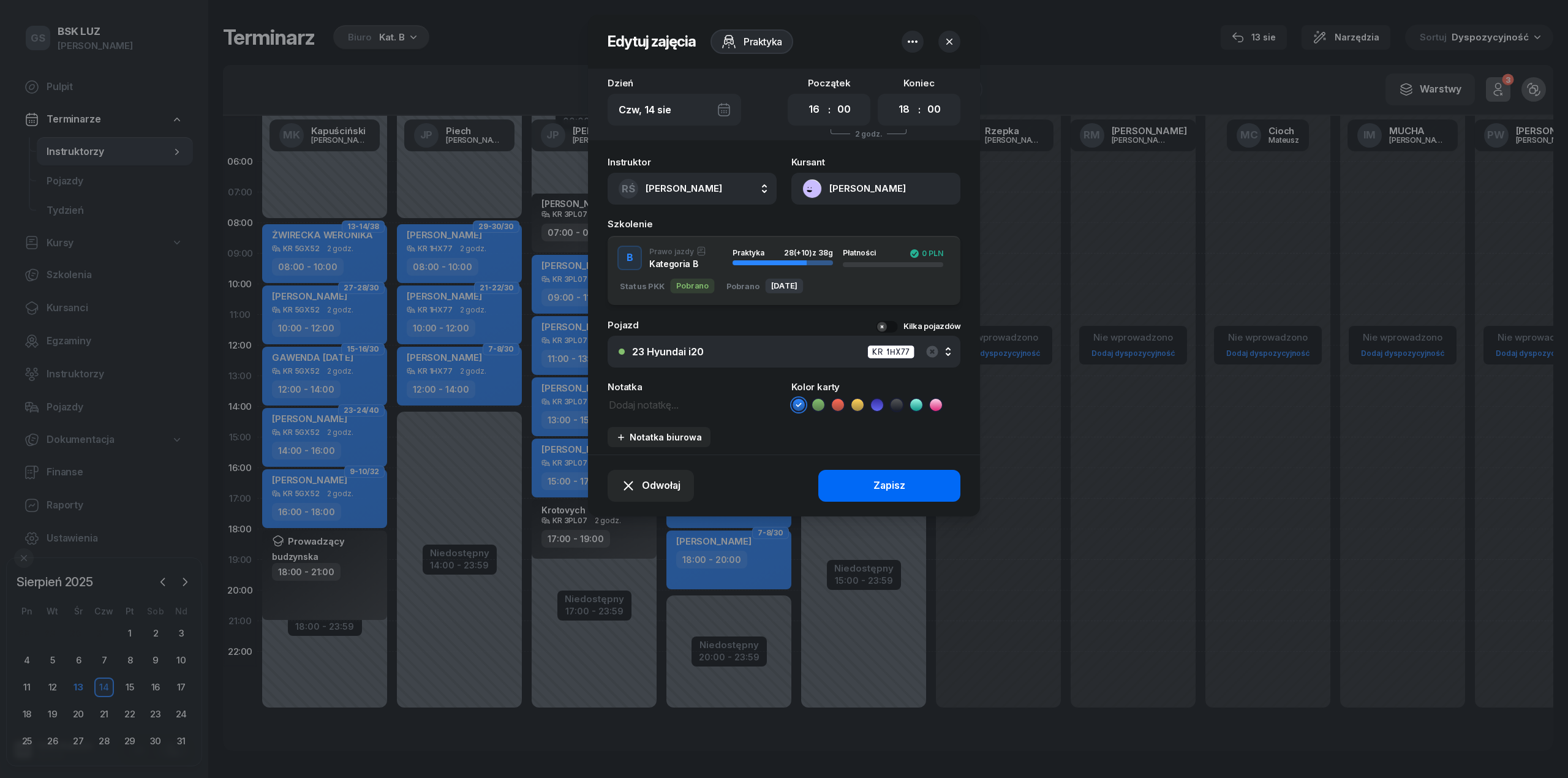
click at [858, 488] on button "Zapisz" at bounding box center [890, 486] width 142 height 32
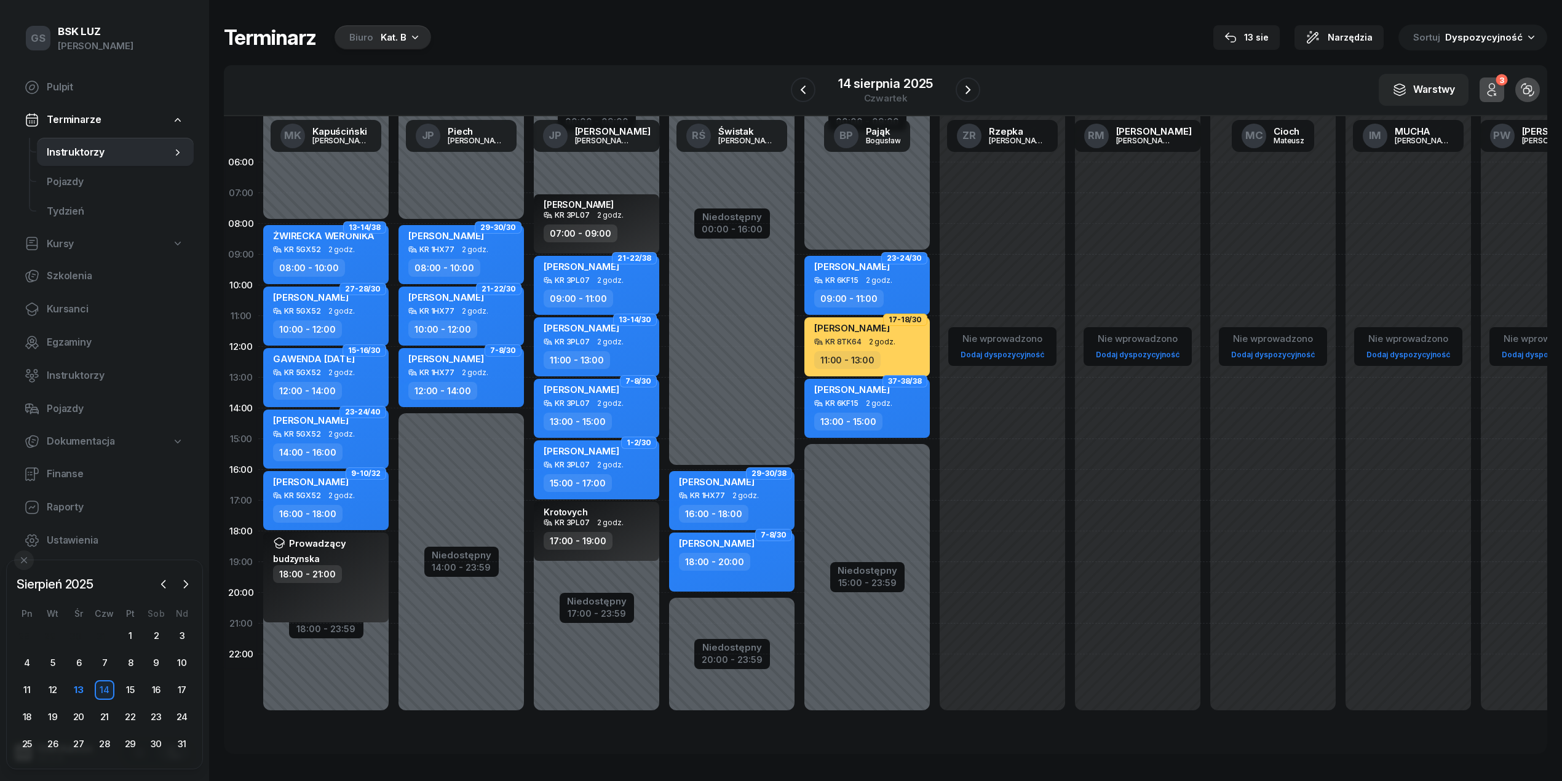
click at [758, 572] on div "FEDYNYSHYN VOLODYMYR 18:00 - 20:00" at bounding box center [731, 562] width 125 height 59
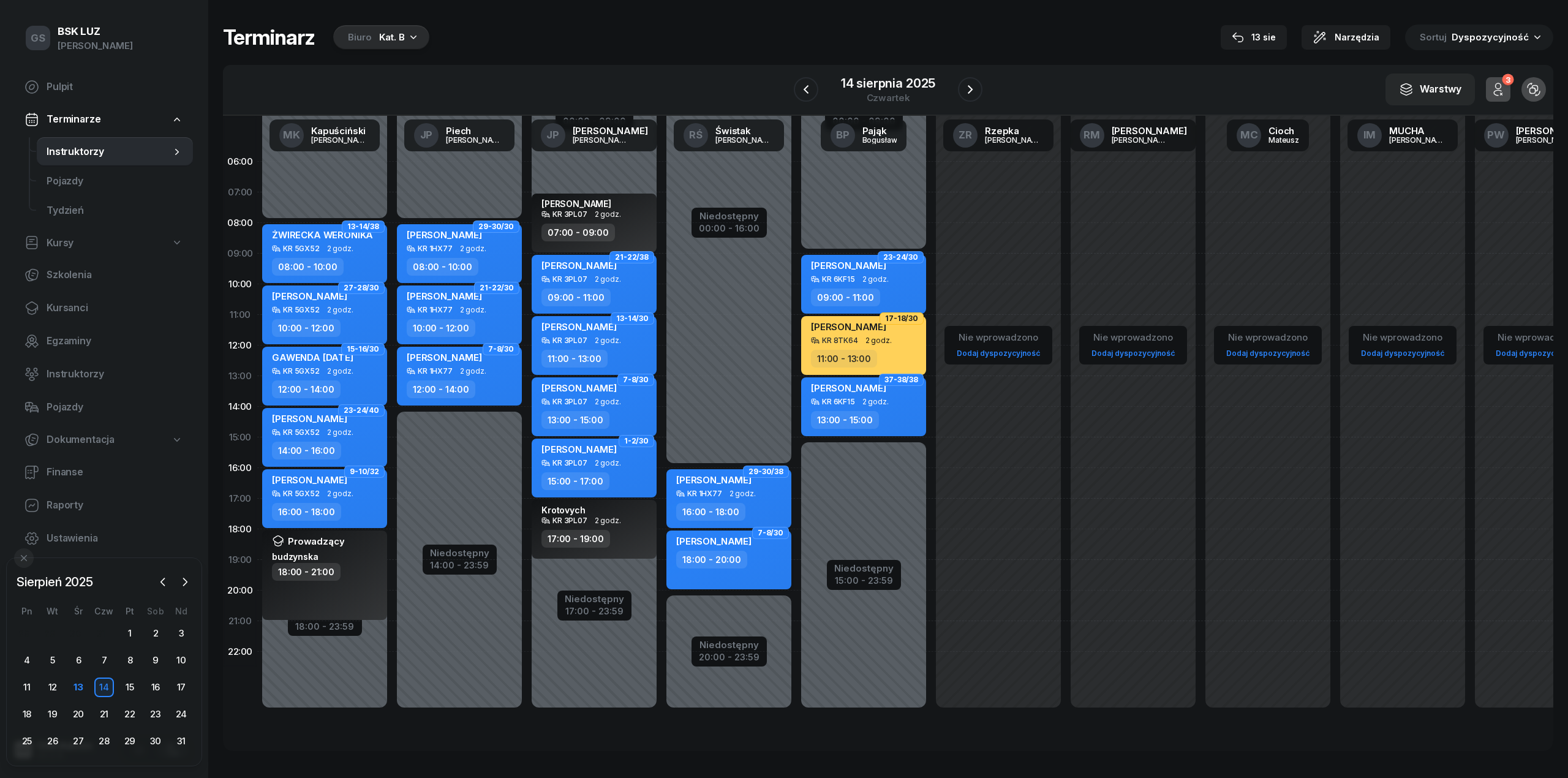
select select "18"
select select "20"
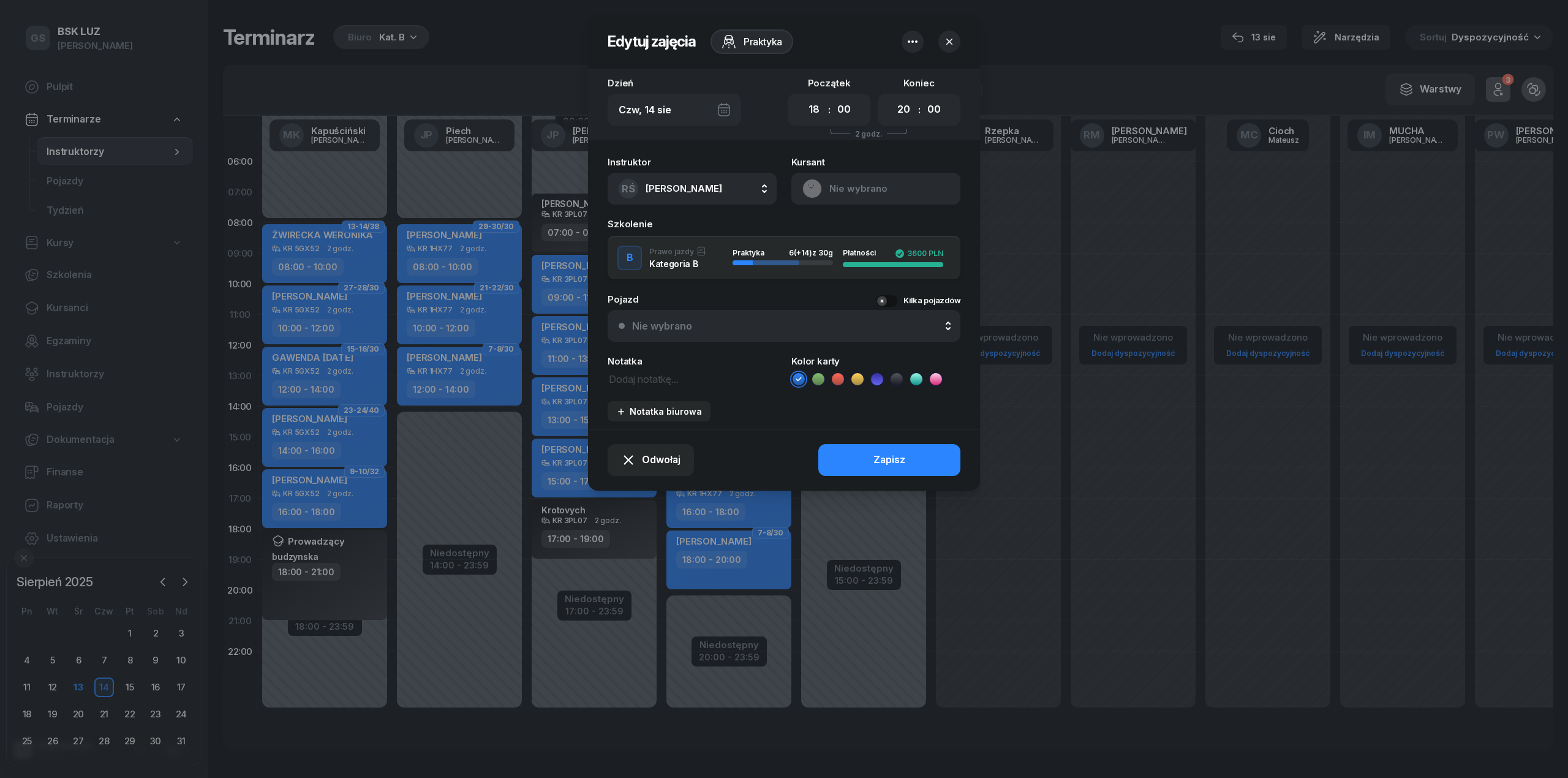
click at [710, 327] on div "Nie wybrano" at bounding box center [791, 326] width 318 height 10
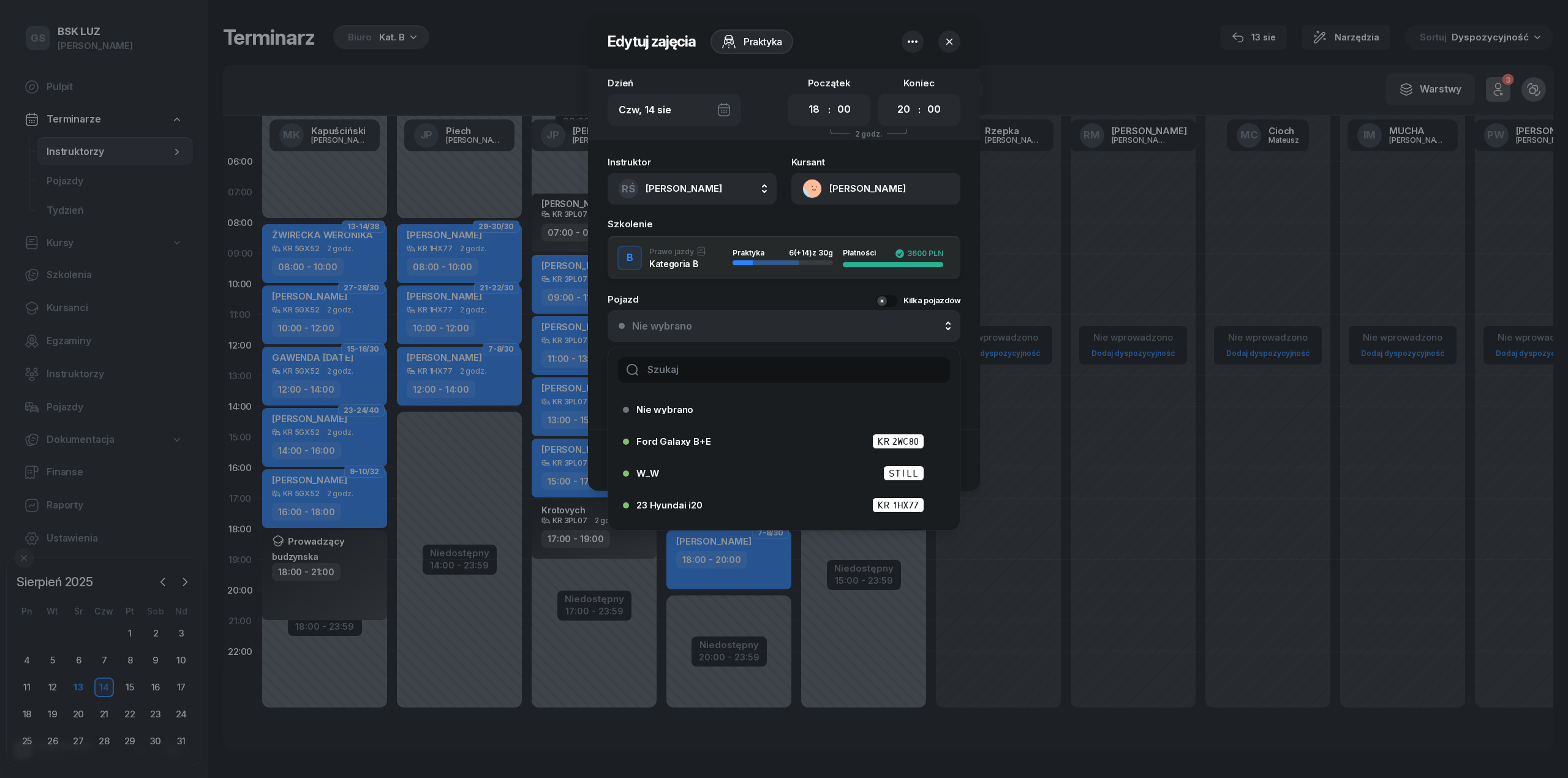
click at [700, 371] on input "text" at bounding box center [783, 370] width 332 height 26
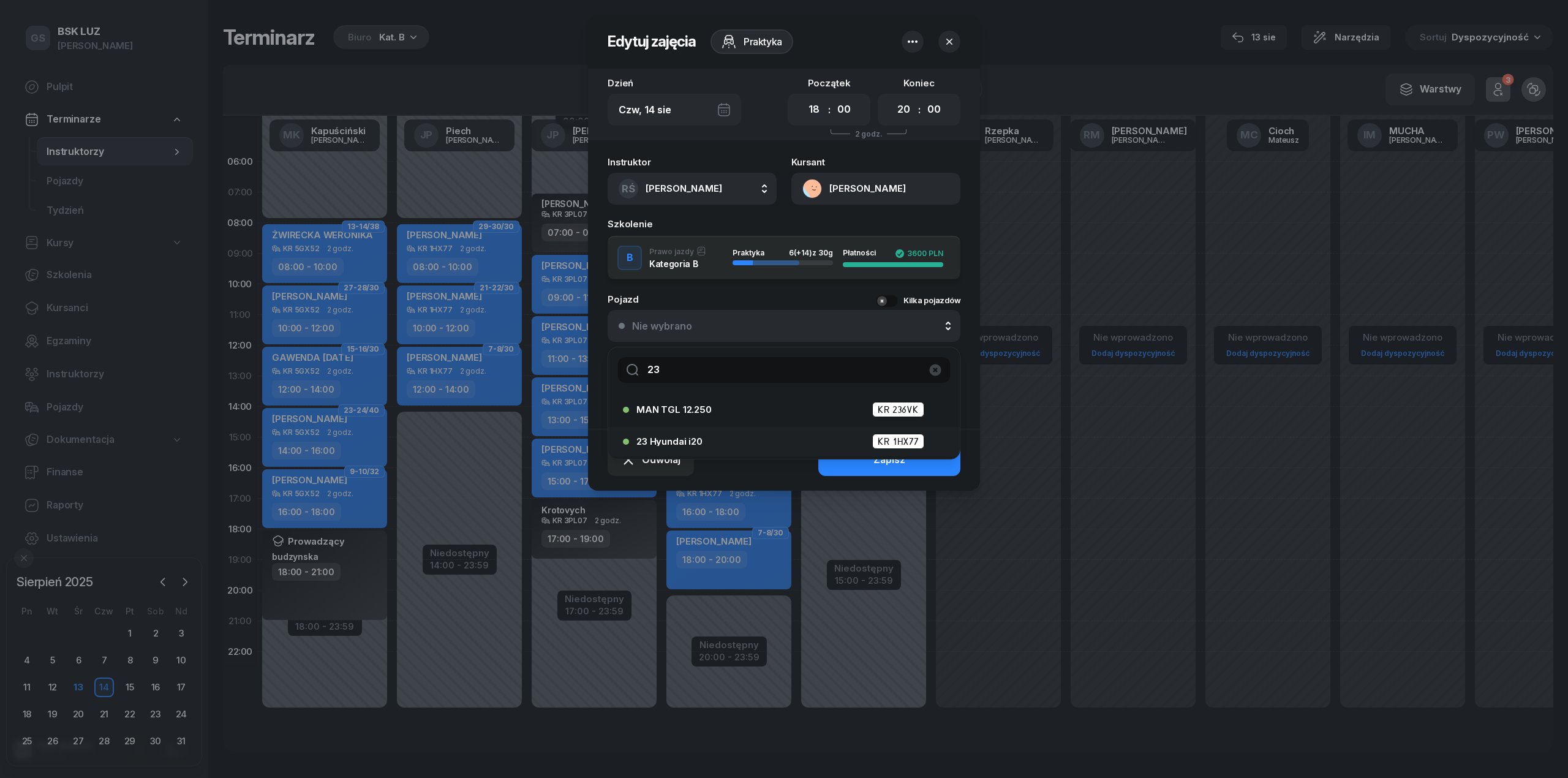
type input "23"
click at [694, 440] on span "23 Hyundai i20" at bounding box center [669, 440] width 66 height 9
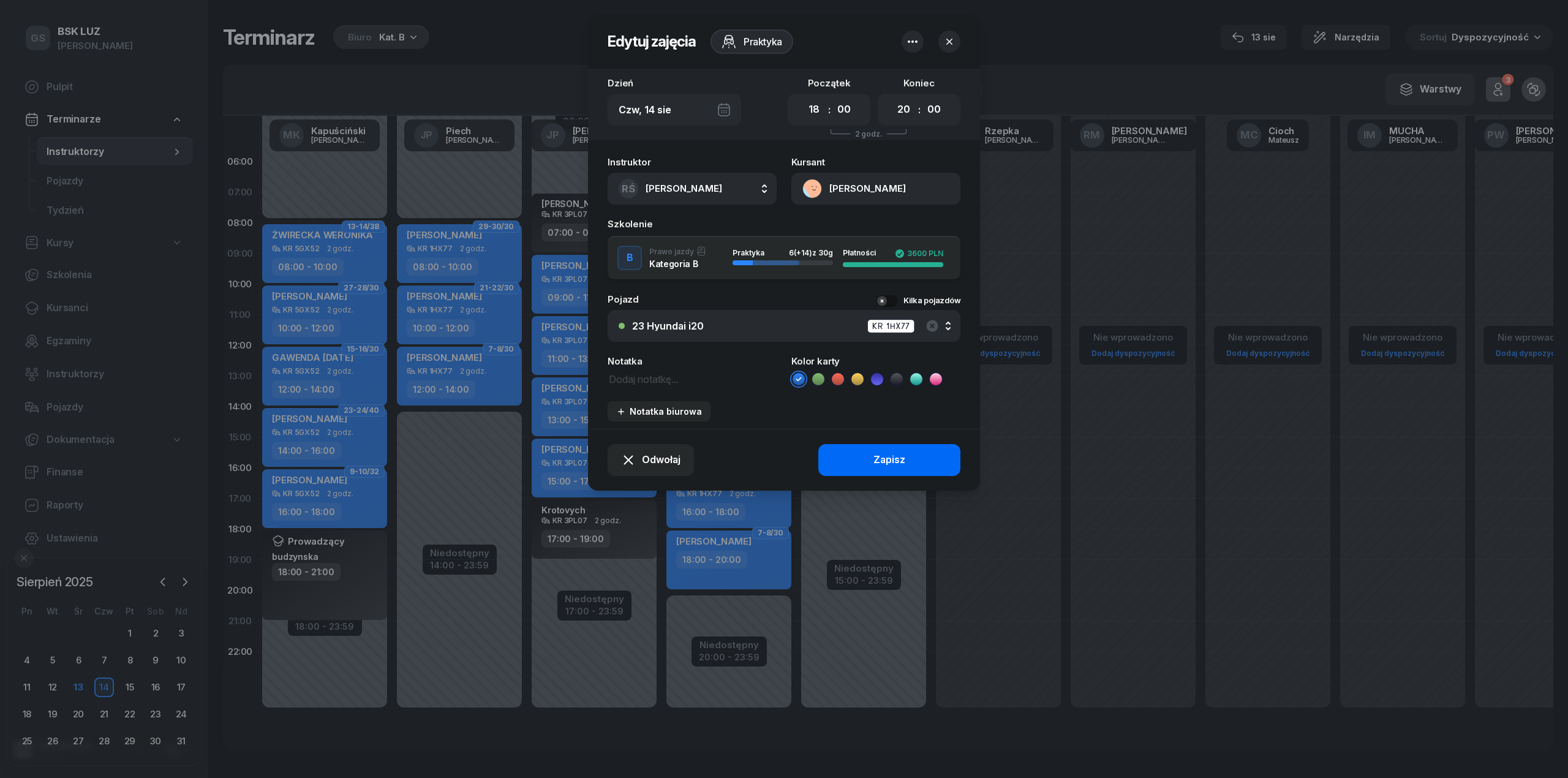
click at [848, 449] on button "Zapisz" at bounding box center [890, 460] width 142 height 32
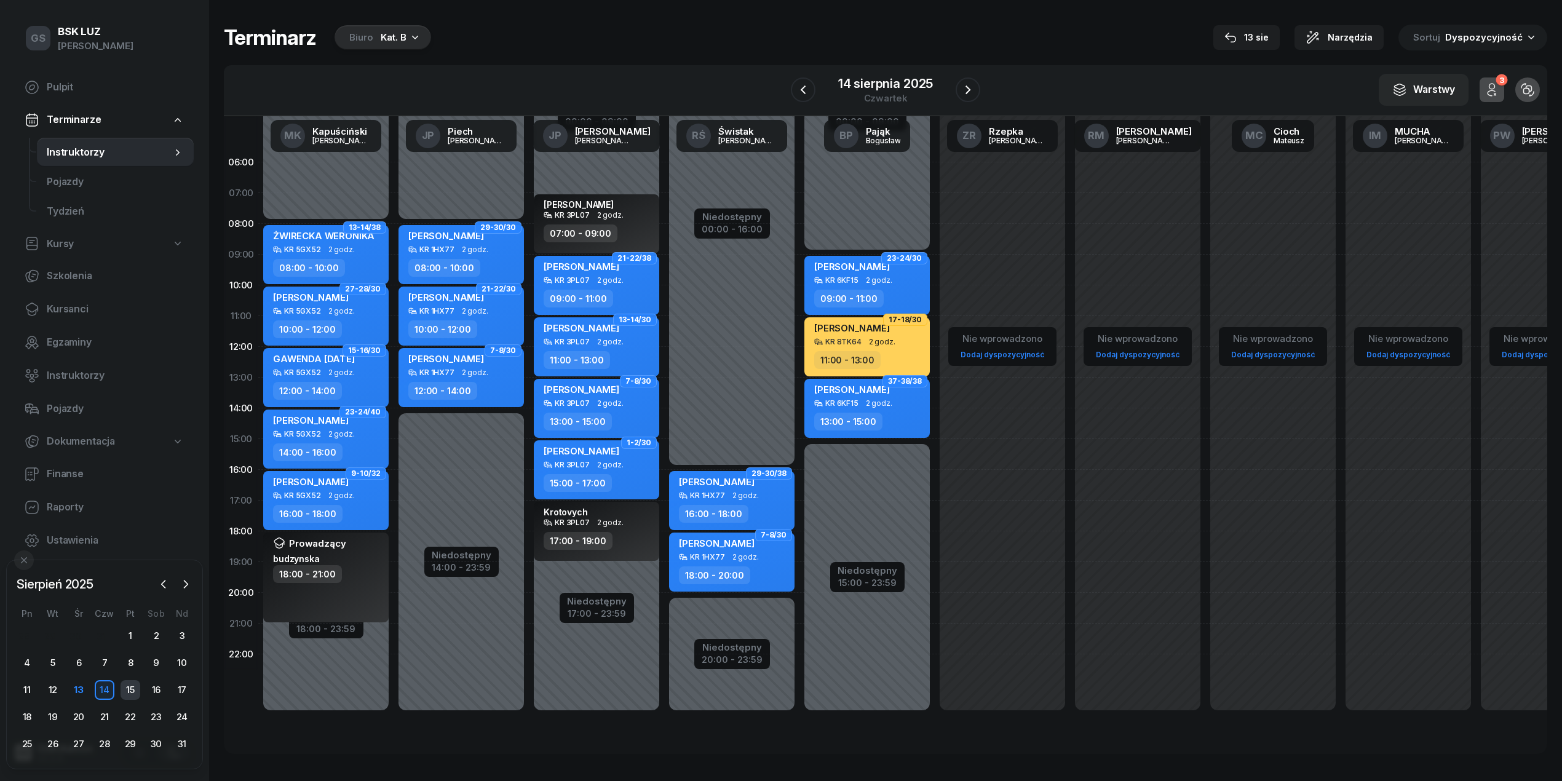
click at [136, 686] on div "15" at bounding box center [131, 690] width 20 height 20
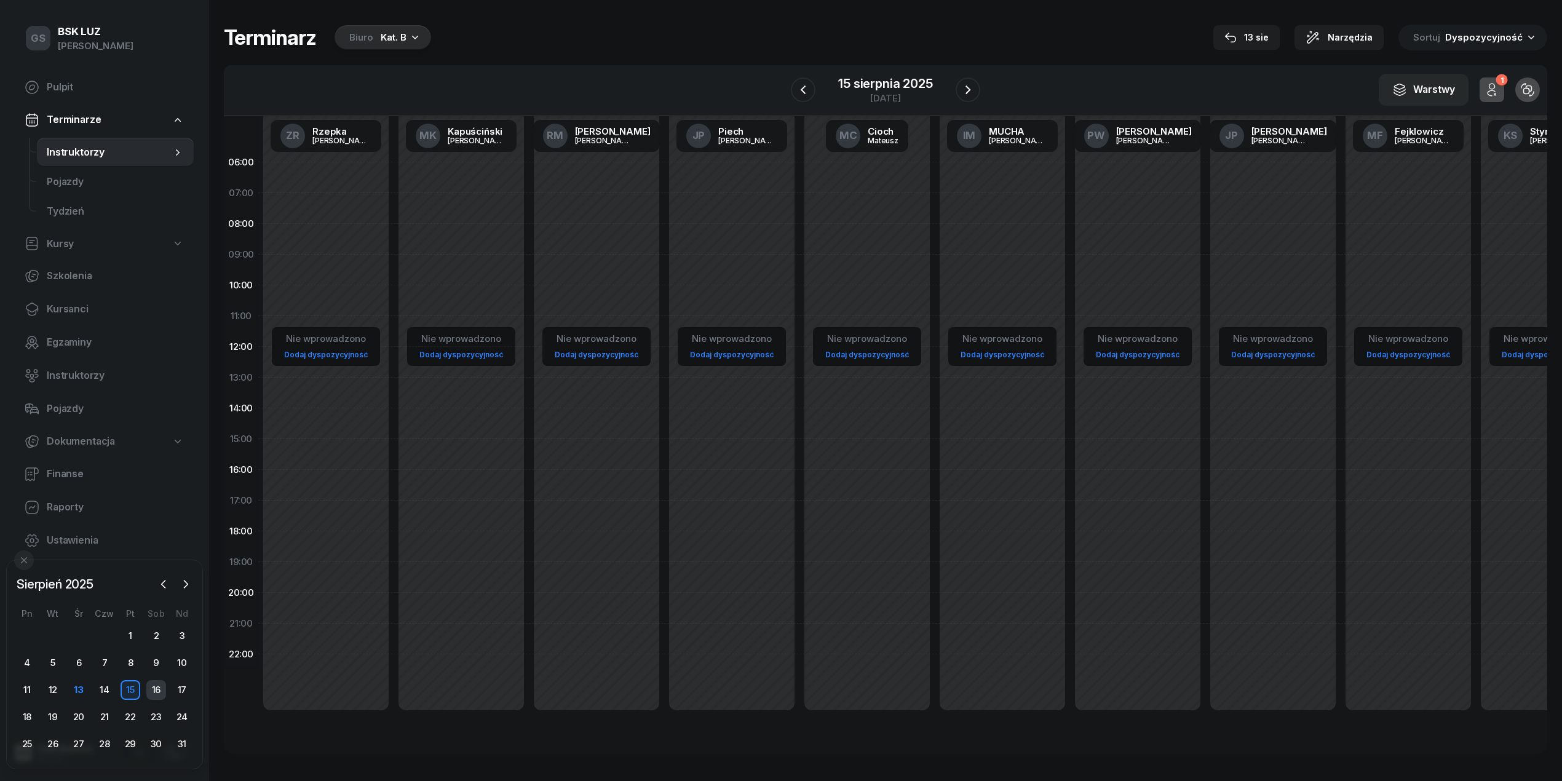
click at [161, 687] on div "16" at bounding box center [156, 690] width 20 height 20
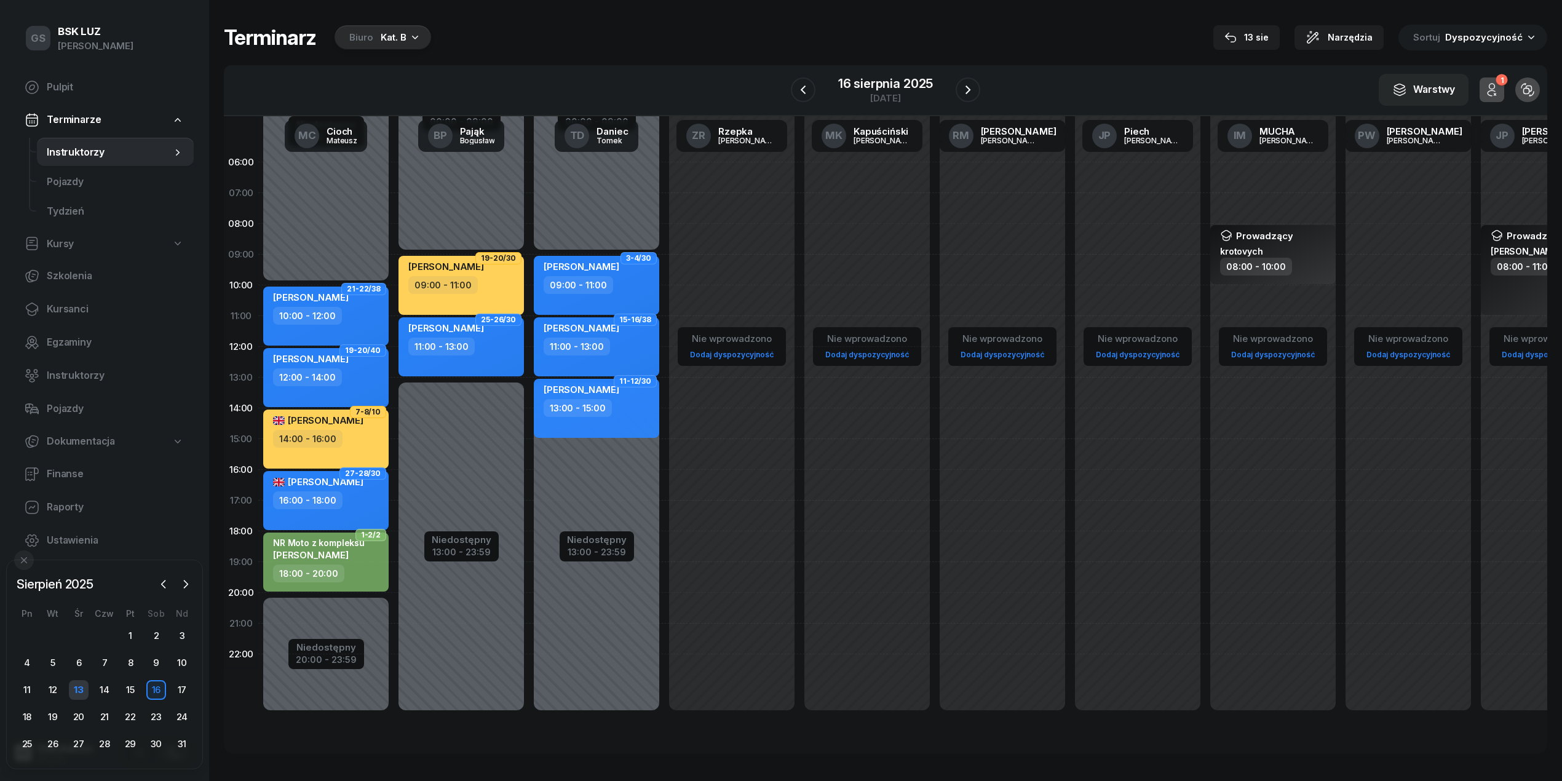
click at [72, 685] on div "13" at bounding box center [79, 690] width 20 height 20
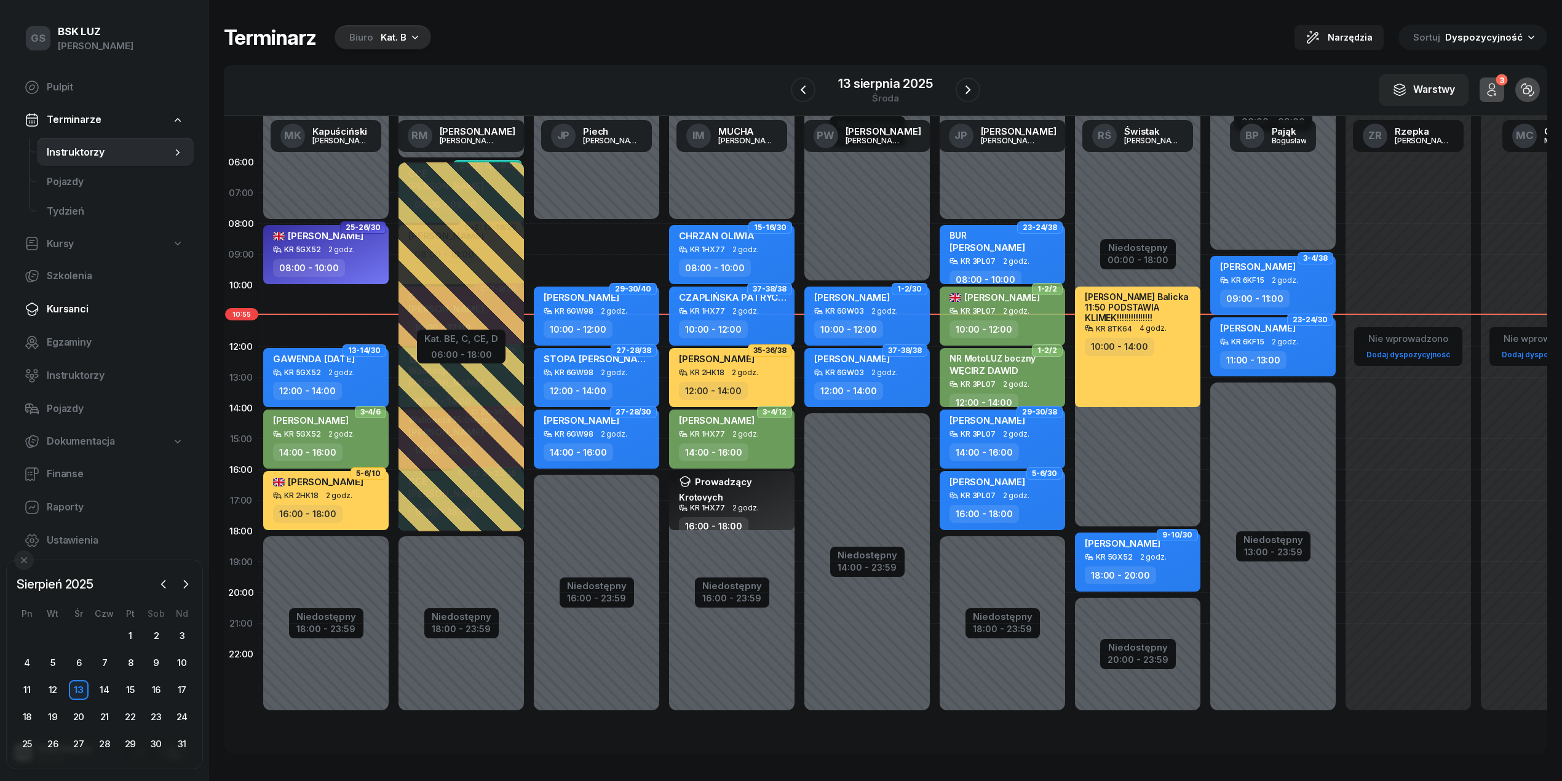
click at [77, 316] on span "Kursanci" at bounding box center [115, 309] width 137 height 16
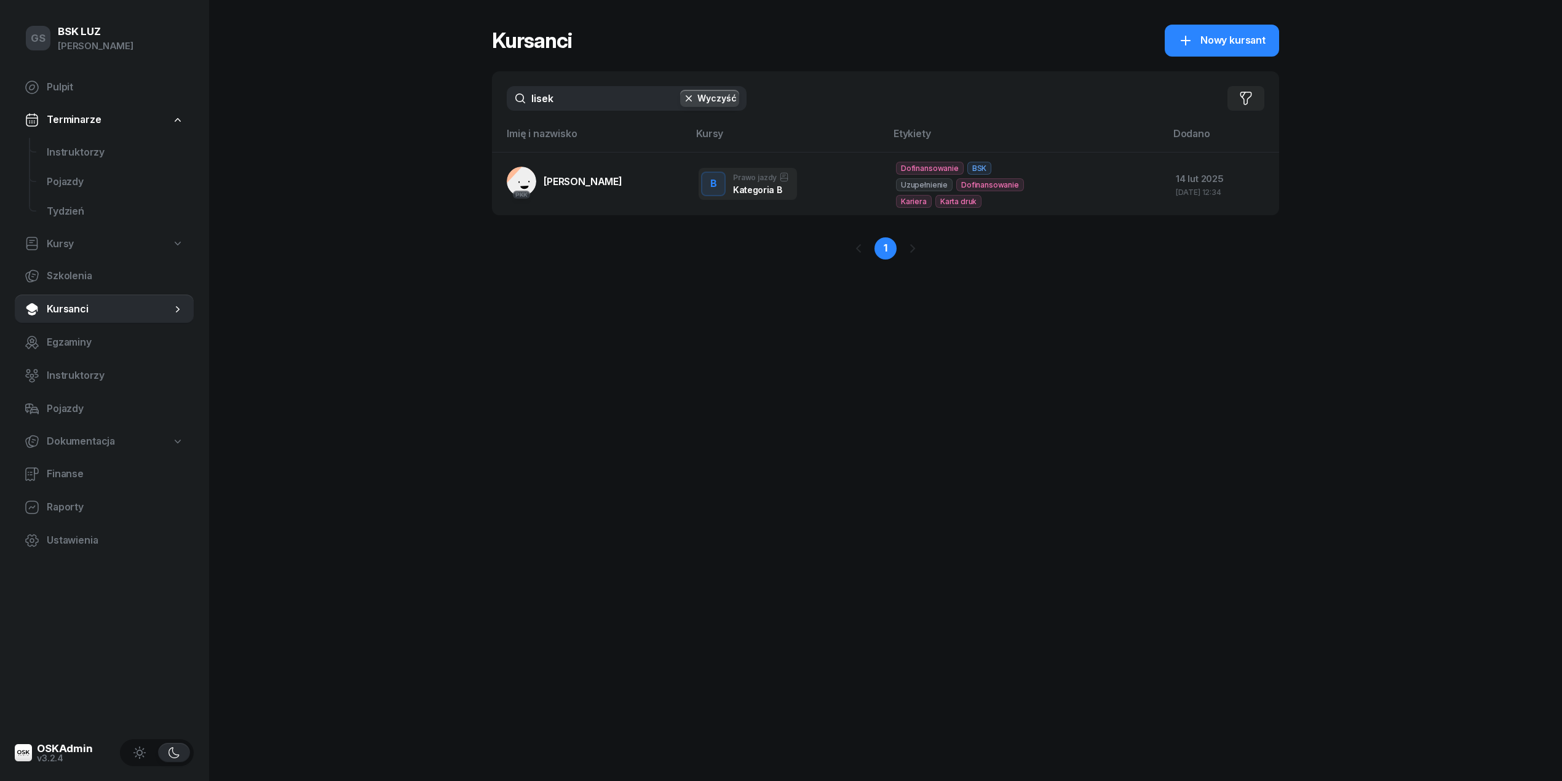
click at [576, 108] on input "lisek" at bounding box center [627, 98] width 240 height 25
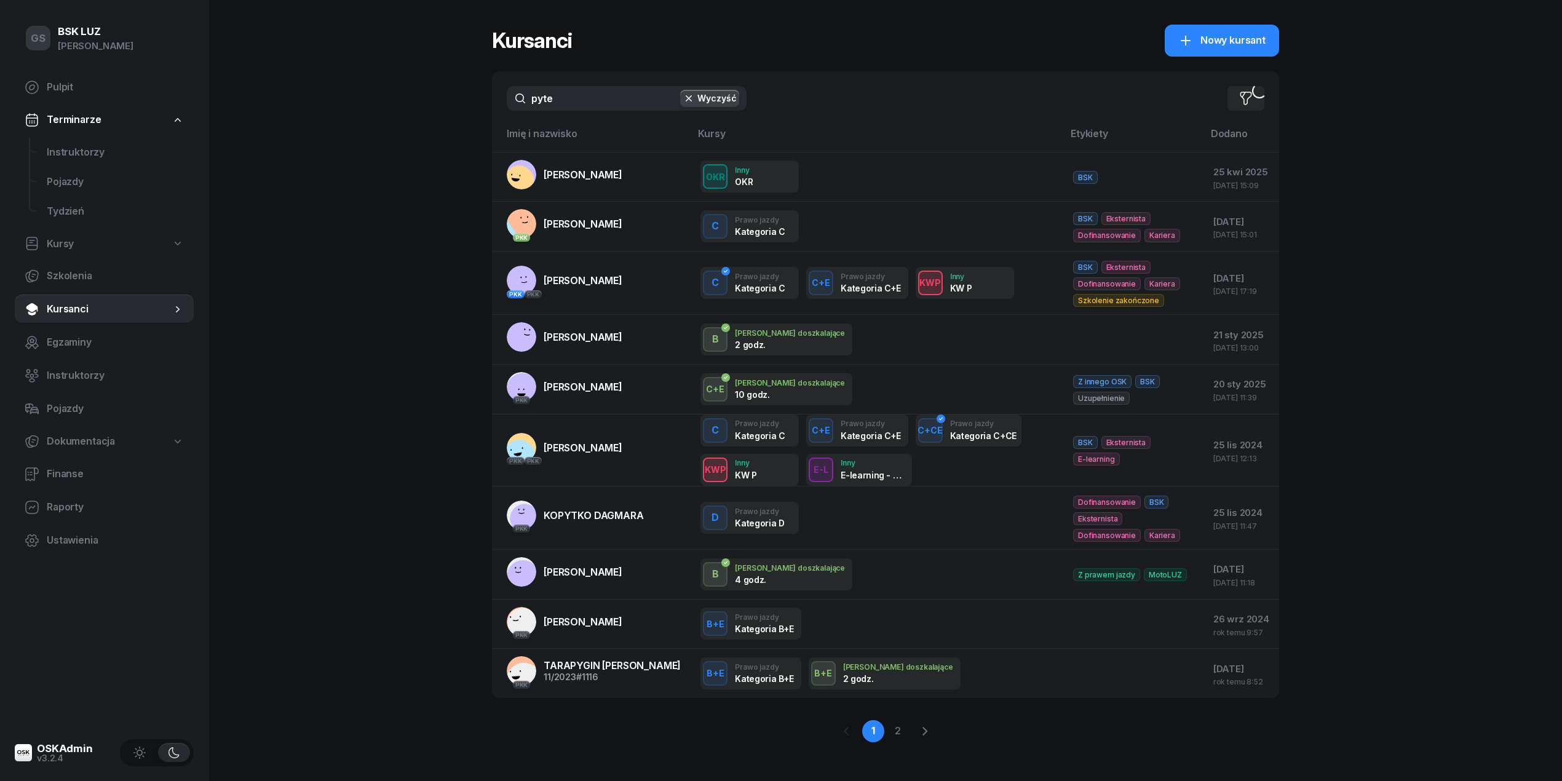
type input "pytel"
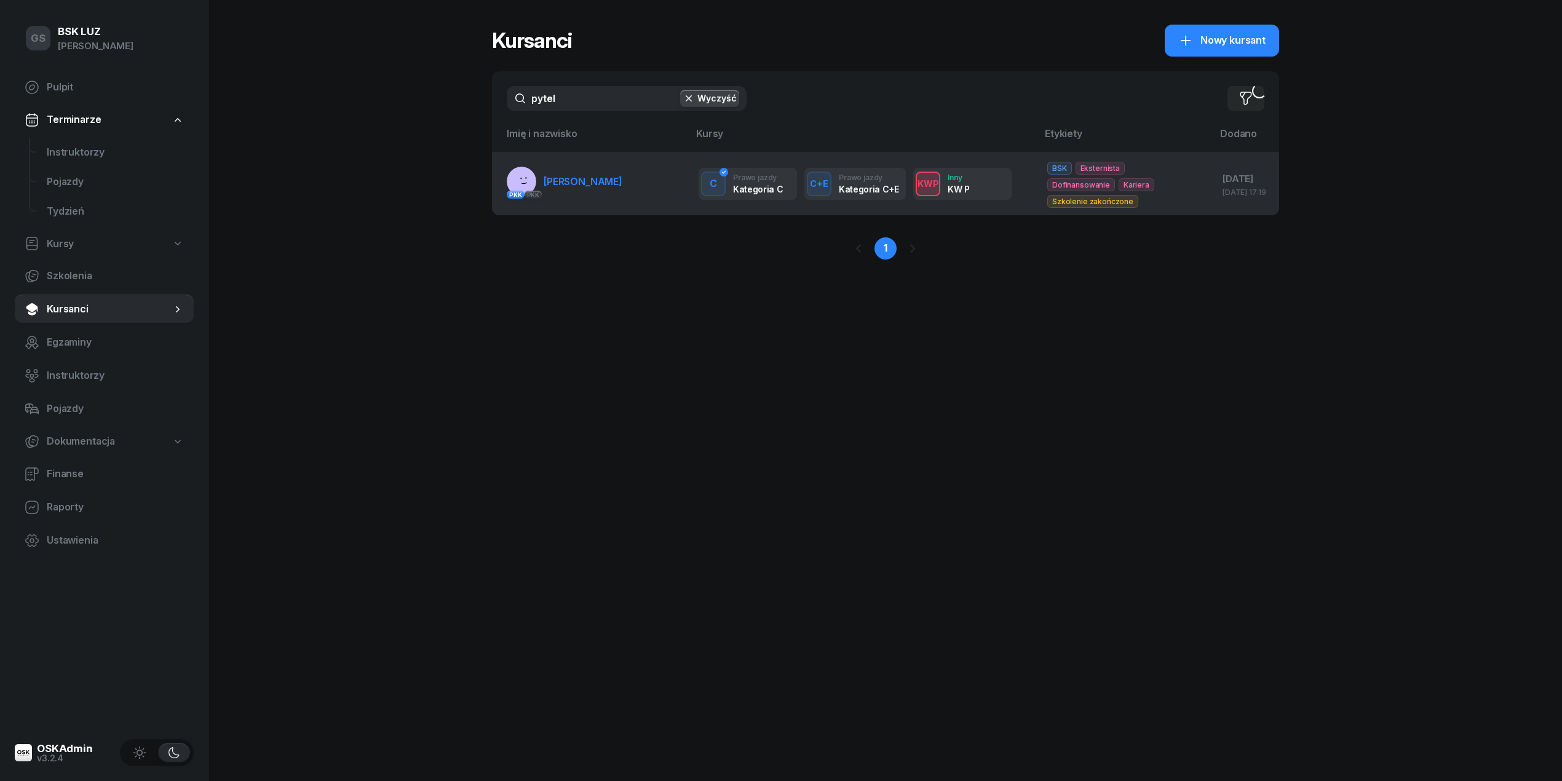
click at [625, 197] on td "PKK PKK PYTEL MICHAŁ" at bounding box center [590, 183] width 197 height 63
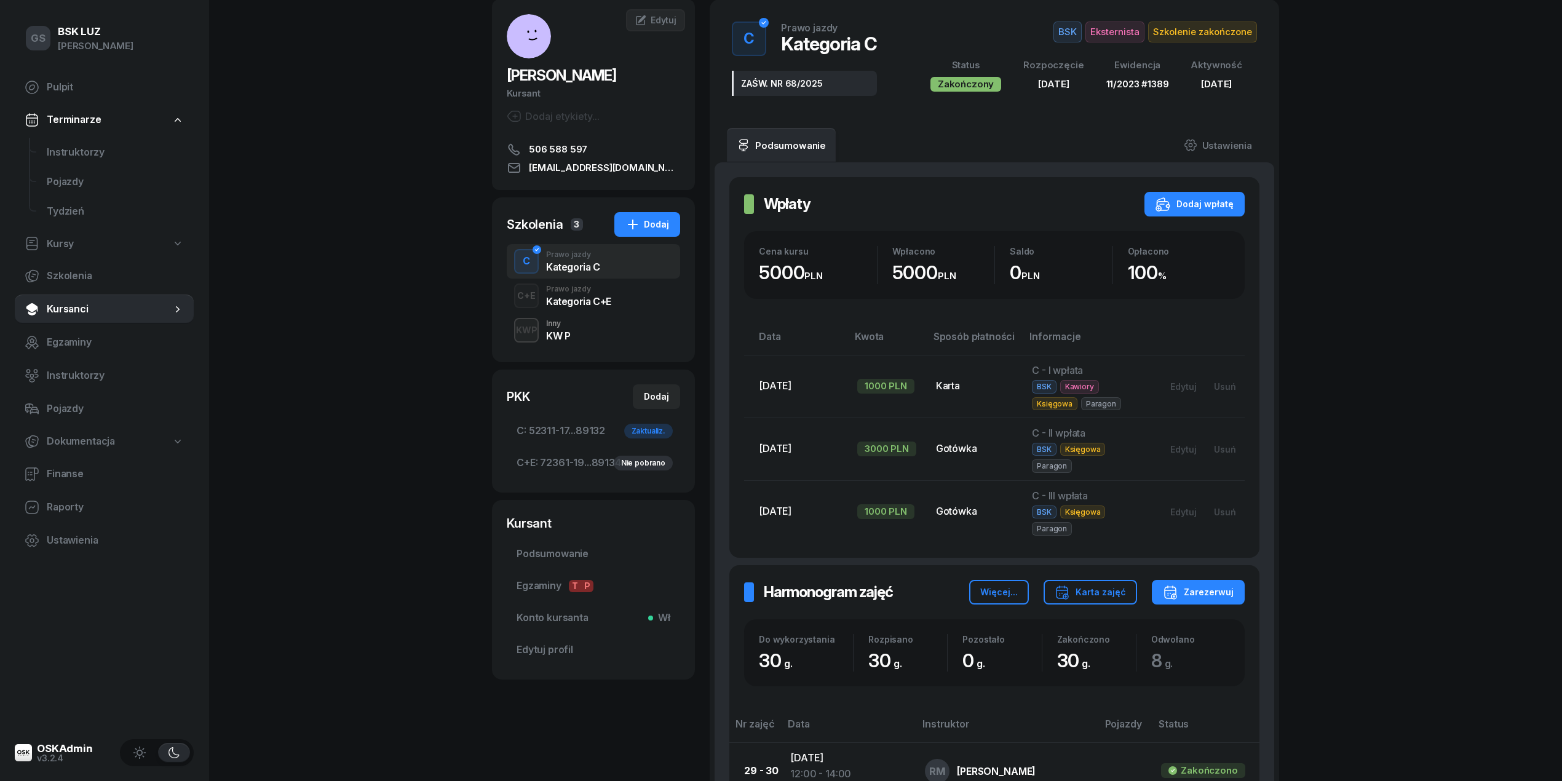
scroll to position [69, 0]
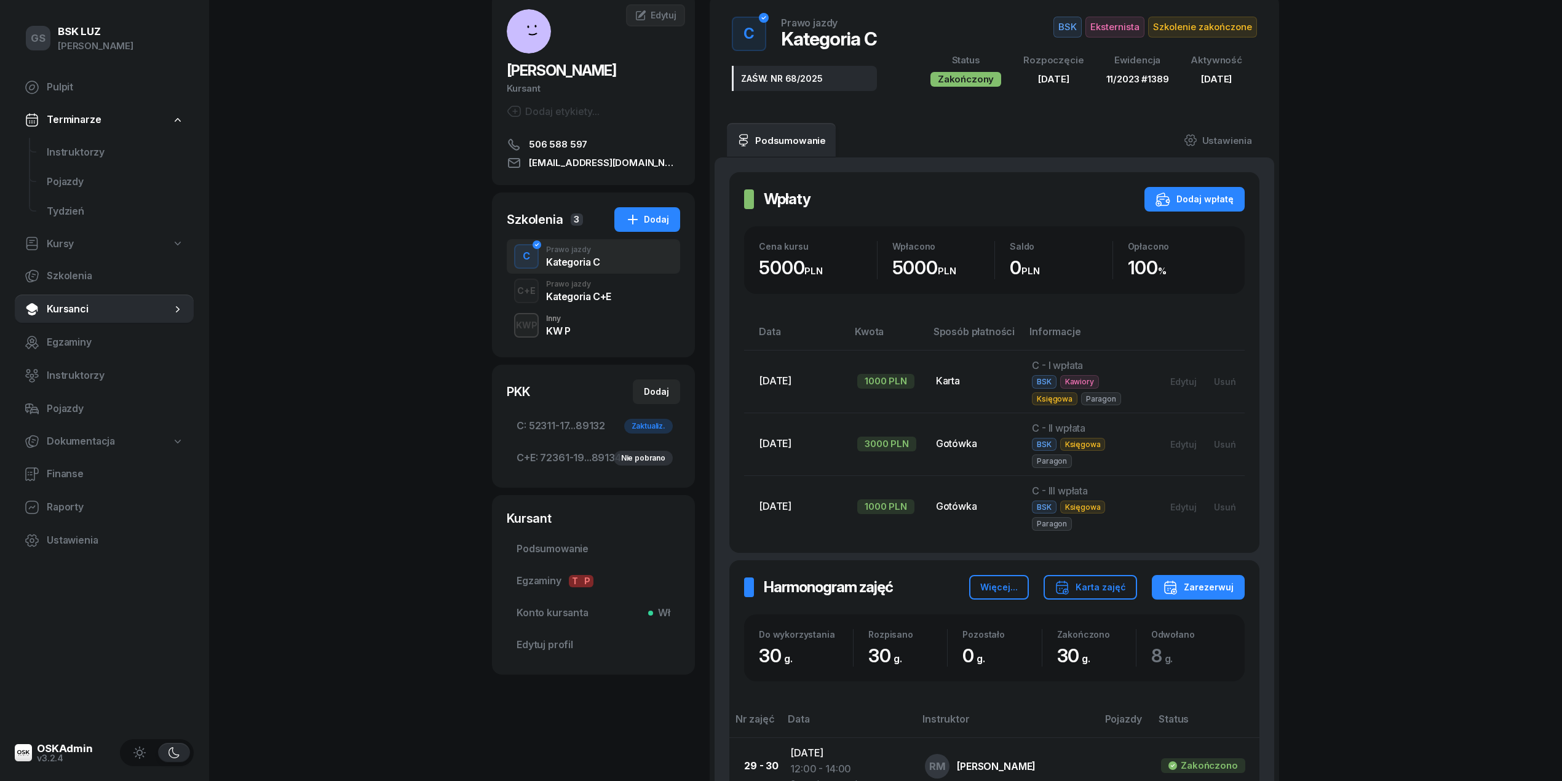
drag, startPoint x: 582, startPoint y: 299, endPoint x: 591, endPoint y: 288, distance: 13.9
click at [588, 293] on div "Kategoria C+E" at bounding box center [578, 296] width 65 height 10
click at [591, 232] on div "Szkolenia 3 Dodaj" at bounding box center [593, 219] width 173 height 25
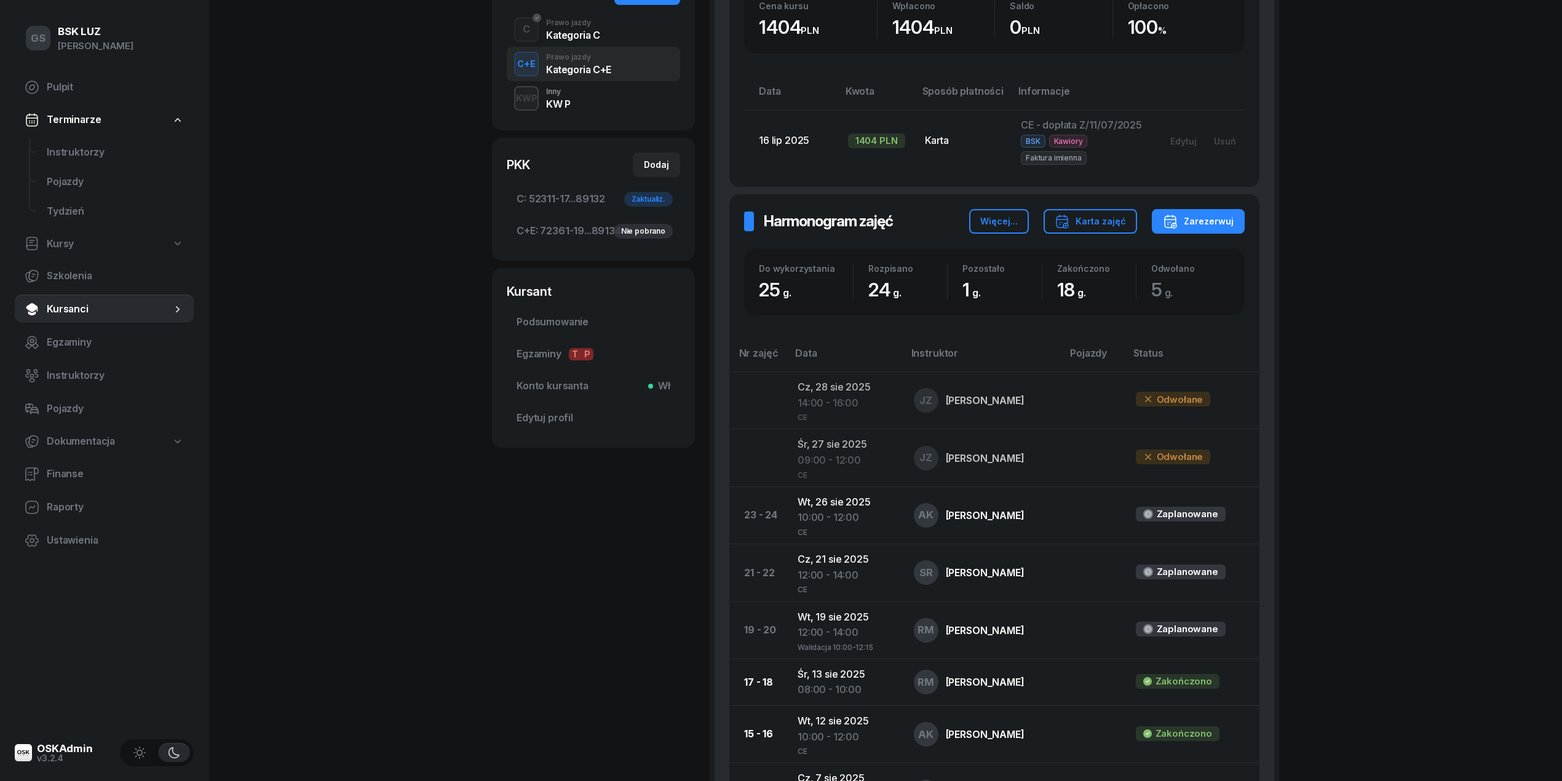
scroll to position [301, 0]
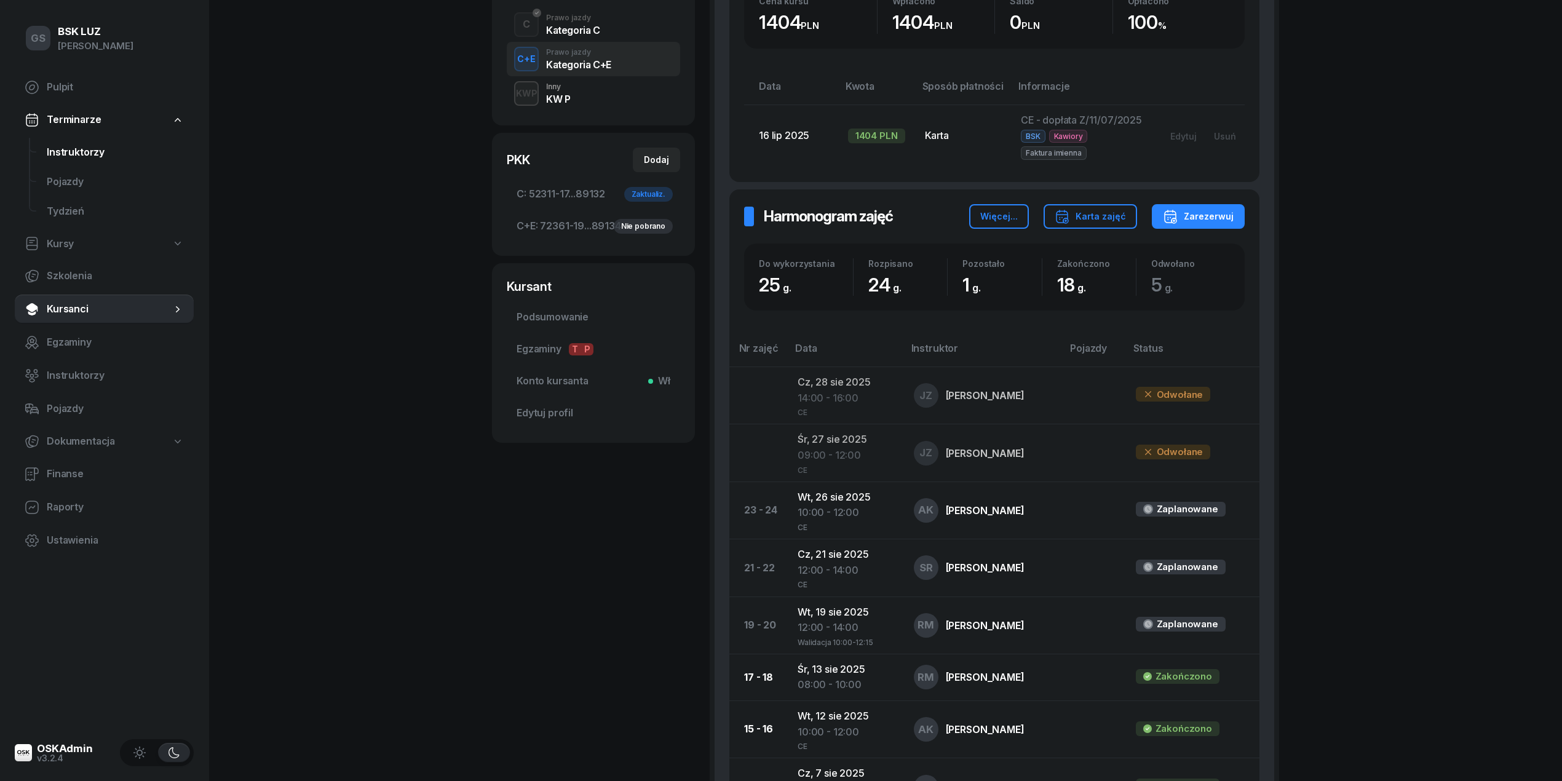
click at [86, 152] on span "Instruktorzy" at bounding box center [115, 153] width 137 height 16
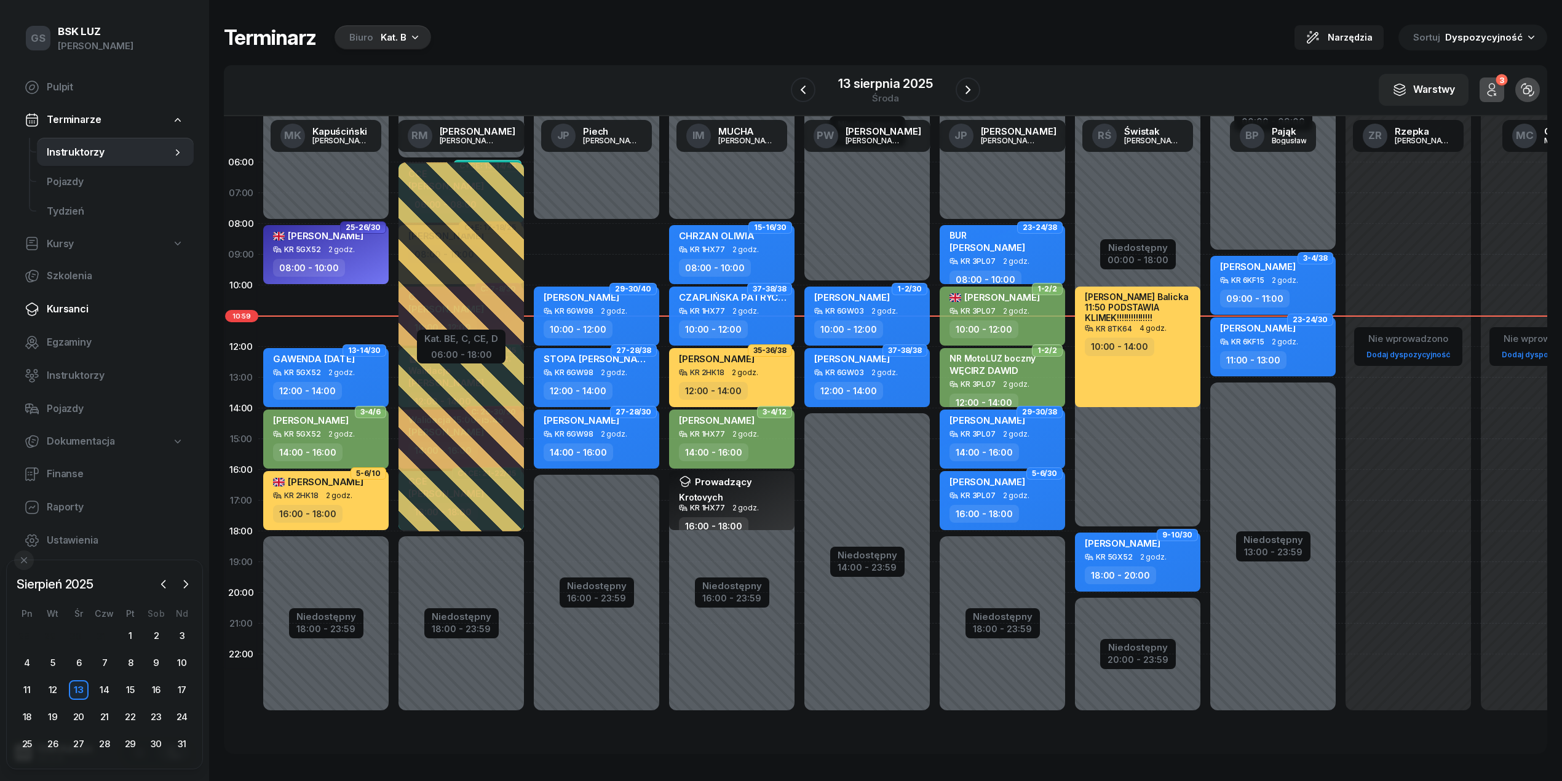
click at [82, 314] on span "Kursanci" at bounding box center [115, 309] width 137 height 16
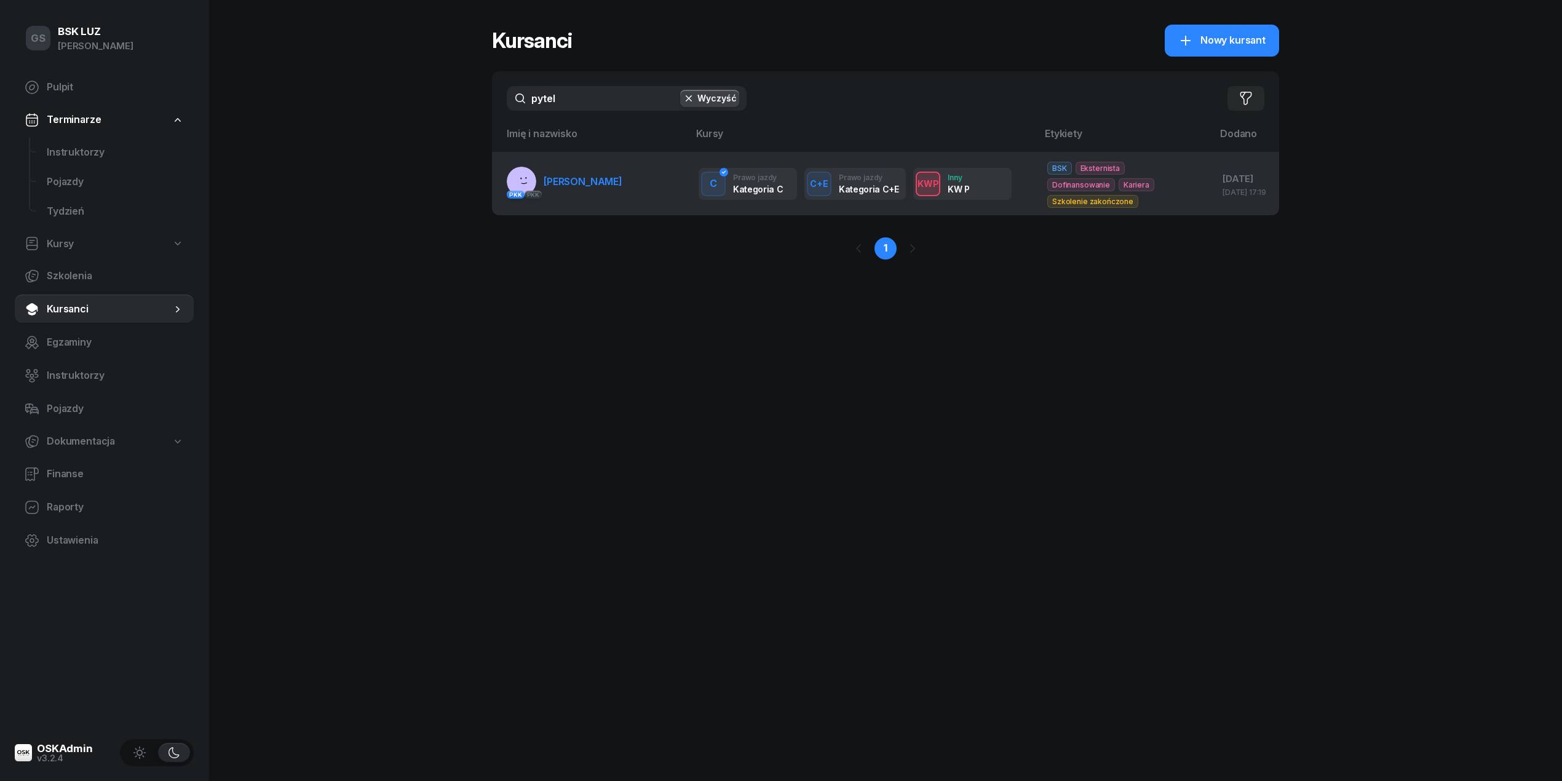
click at [572, 196] on link "PKK PKK PYTEL MICHAŁ" at bounding box center [565, 182] width 116 height 30
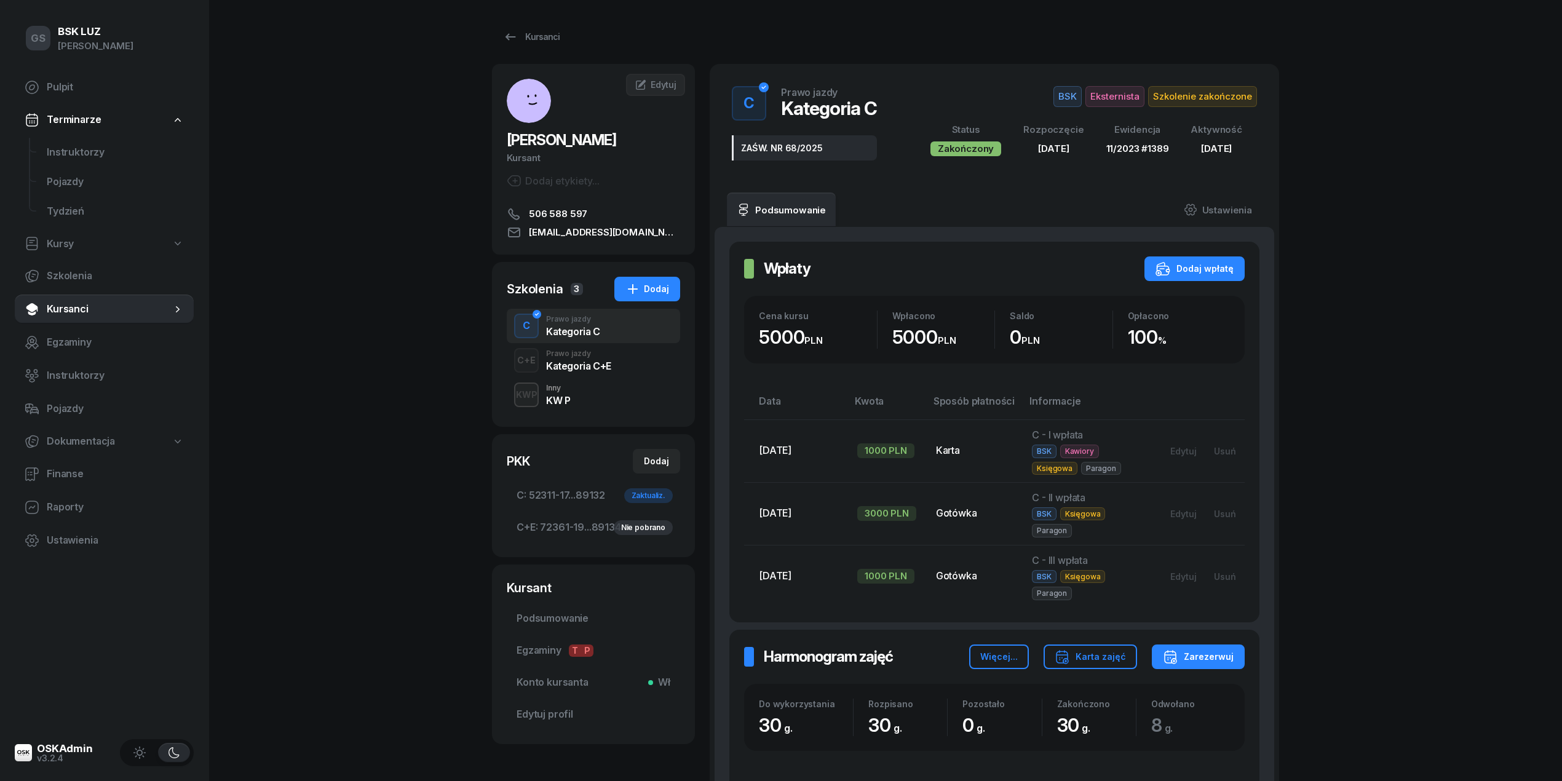
click at [576, 391] on div "KWP Inny KW P" at bounding box center [593, 395] width 173 height 34
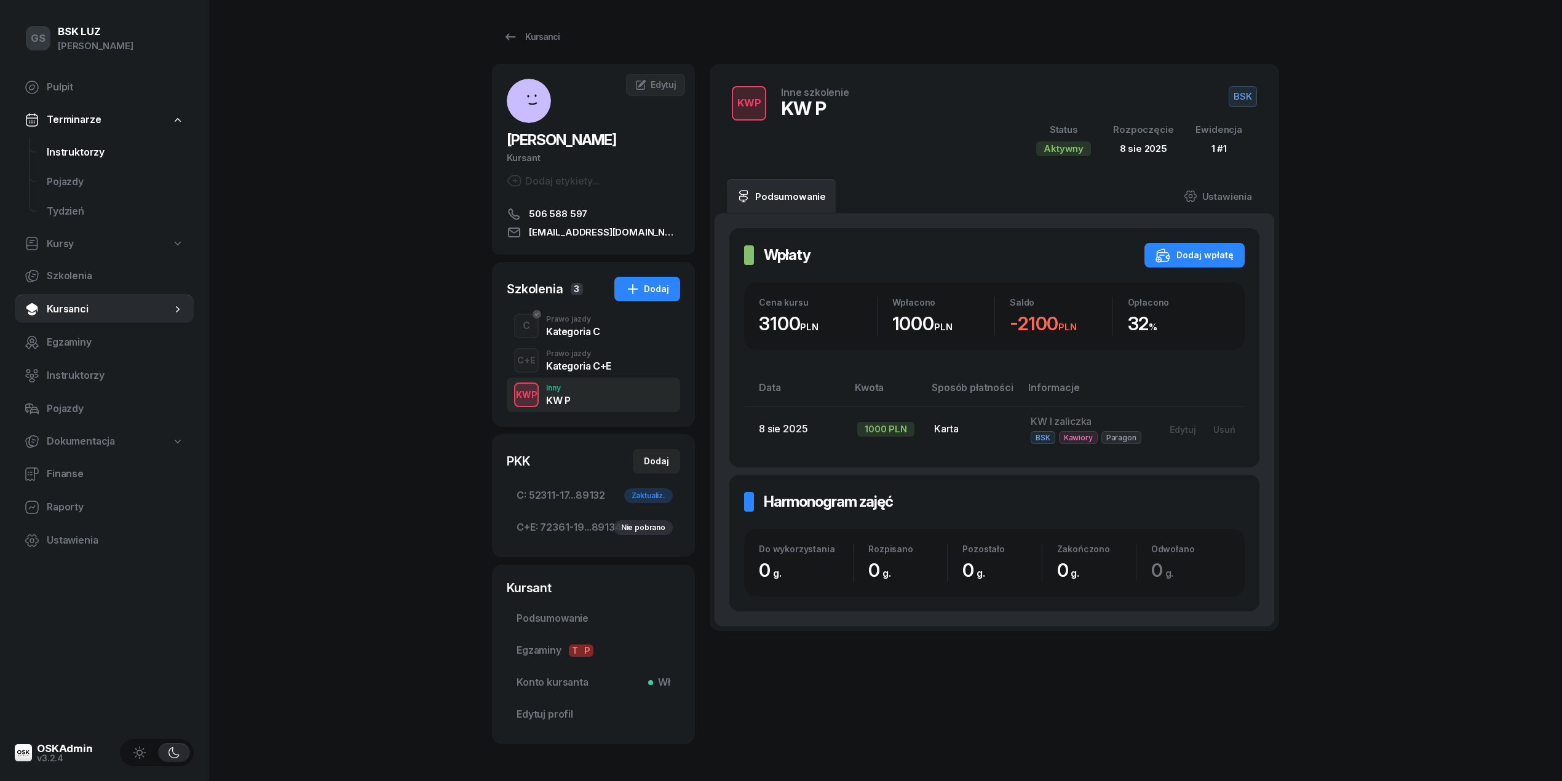
click at [145, 155] on span "Instruktorzy" at bounding box center [115, 153] width 137 height 16
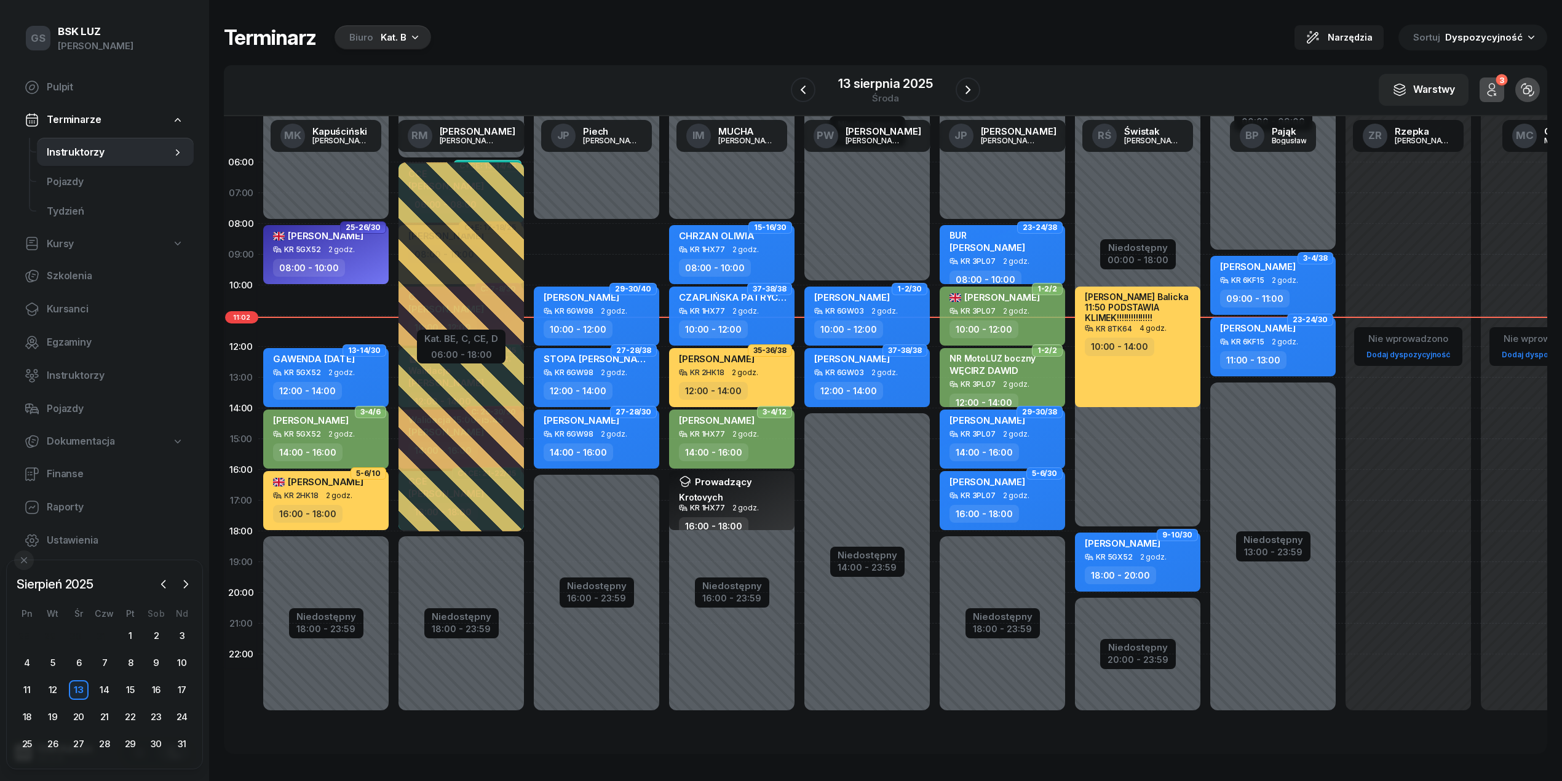
click at [403, 49] on div "Biuro Kat. B" at bounding box center [383, 37] width 97 height 25
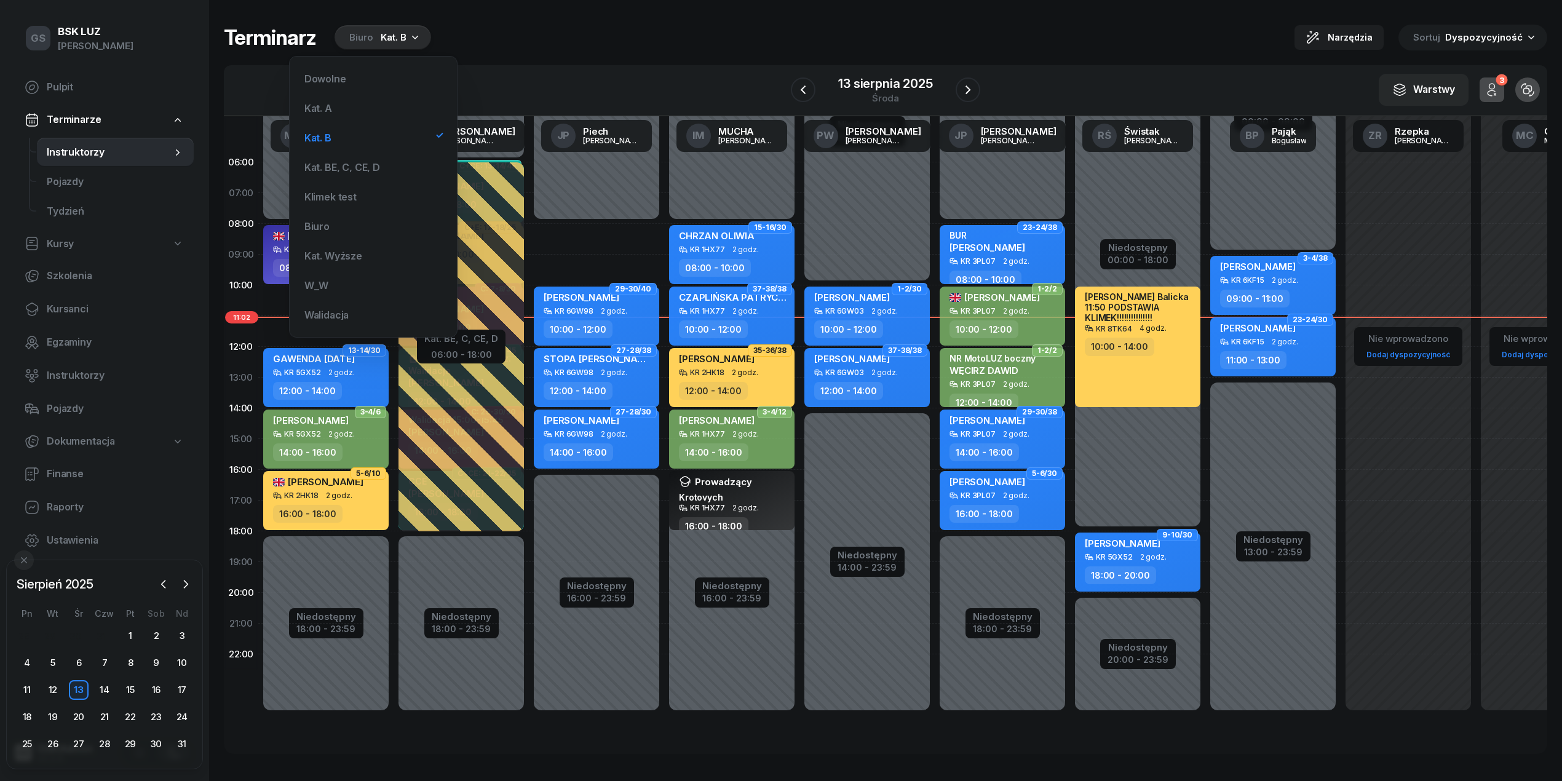
click at [403, 49] on div "Biuro Kat. B" at bounding box center [383, 37] width 97 height 25
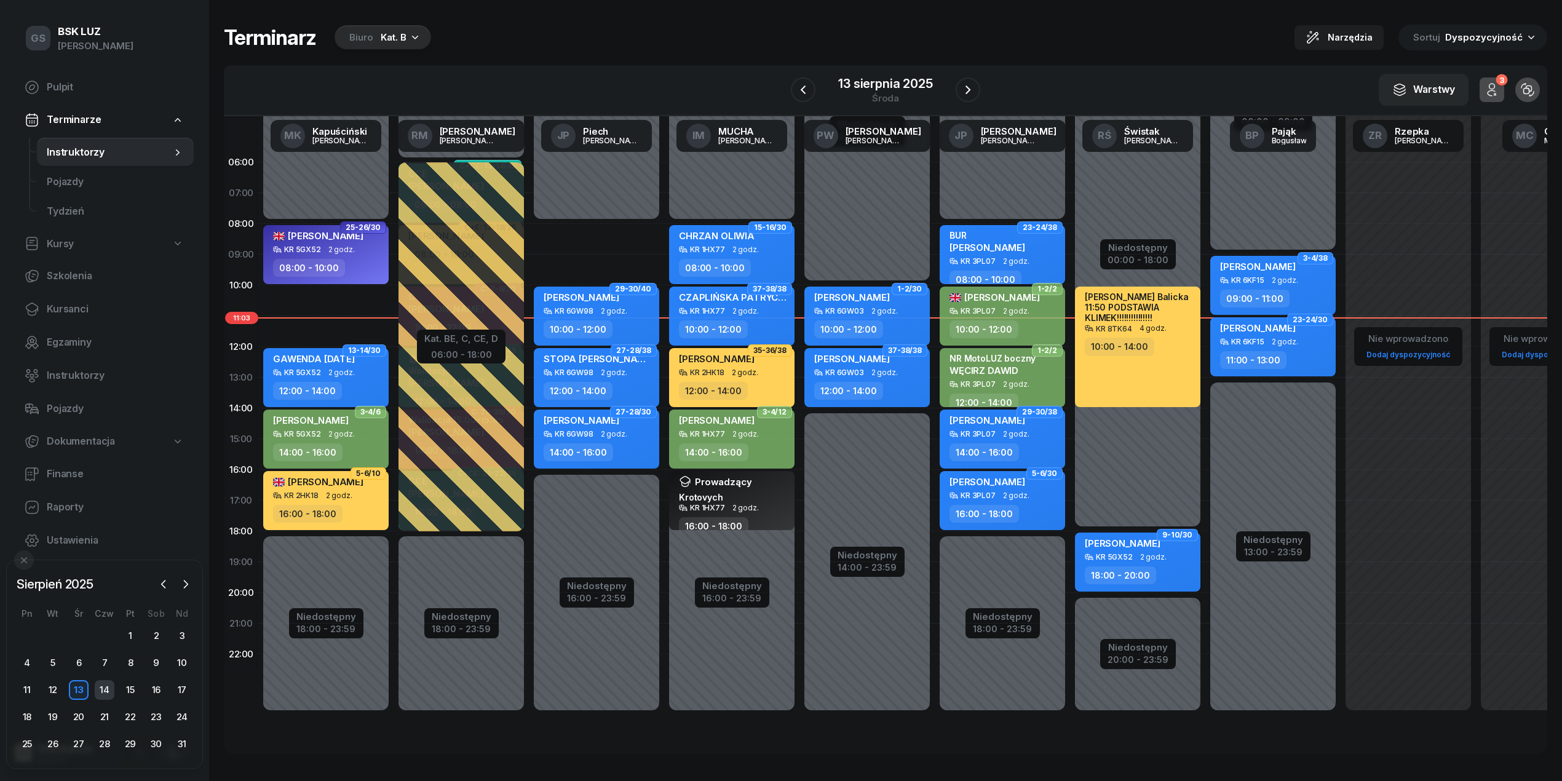
click at [104, 689] on div "14" at bounding box center [105, 690] width 20 height 20
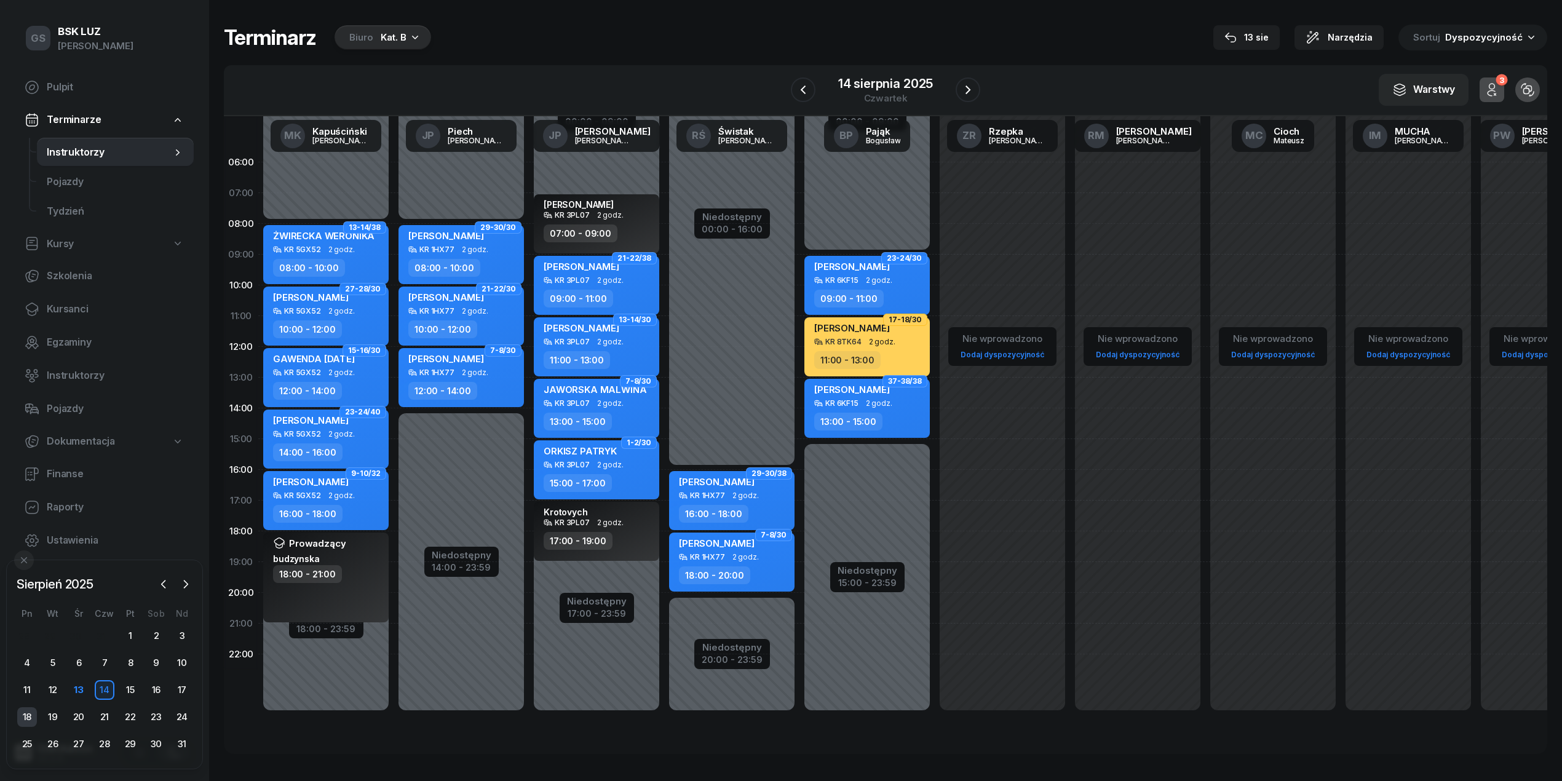
click at [27, 718] on div "18" at bounding box center [27, 717] width 20 height 20
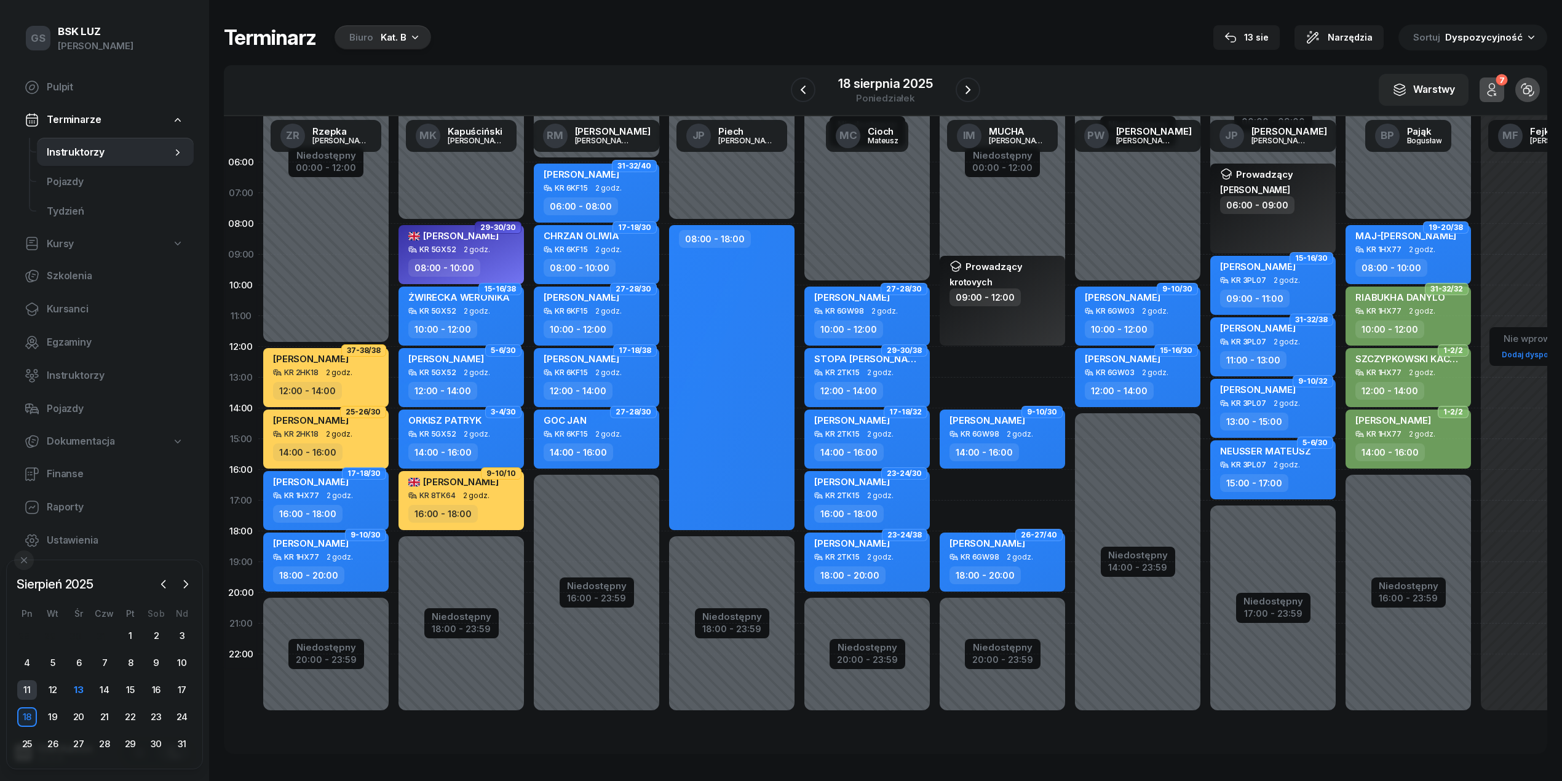
click at [28, 692] on div "11" at bounding box center [27, 690] width 20 height 20
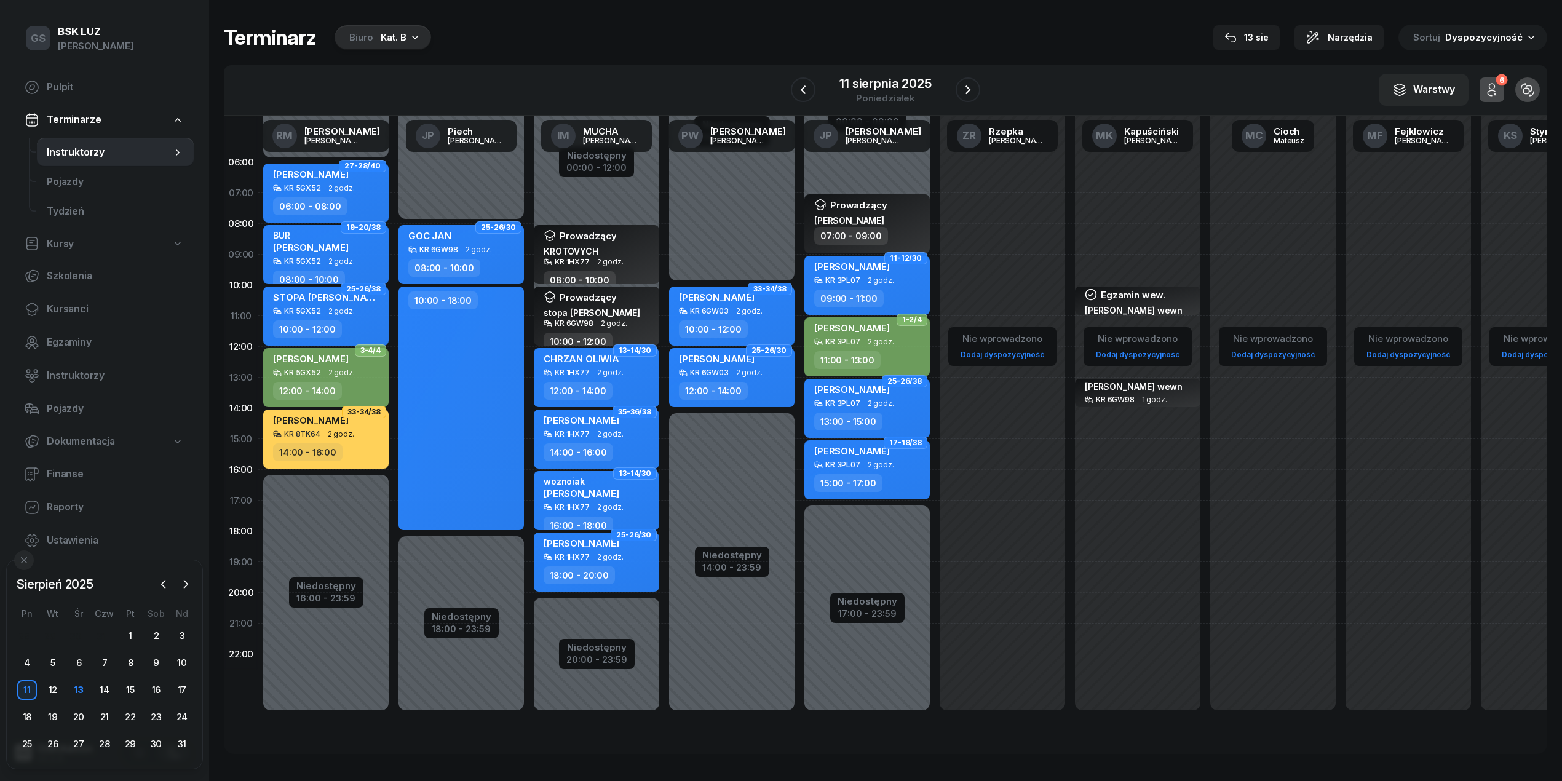
click at [27, 727] on div "28 29 30 31 1 2 3 4 5 6 7 8 9 10 11 12 13 14 15 16 17 18 19 20 21 22 23 24 25 2…" at bounding box center [104, 690] width 181 height 128
click at [27, 712] on div "18" at bounding box center [27, 717] width 20 height 20
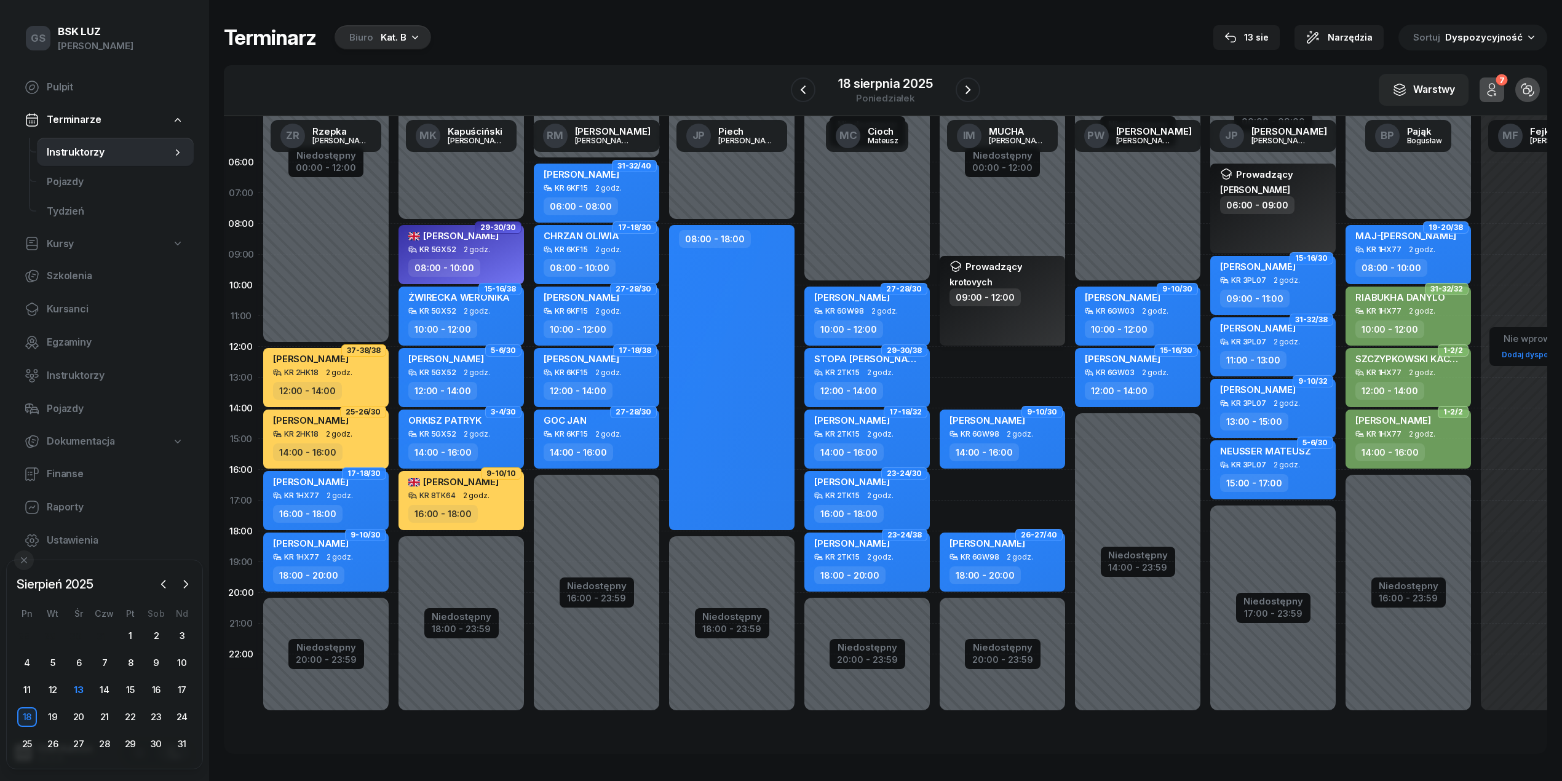
click at [975, 317] on div "Prowadzący krotovych 09:00 - 12:00" at bounding box center [1002, 301] width 125 height 90
select select "09"
select select "12"
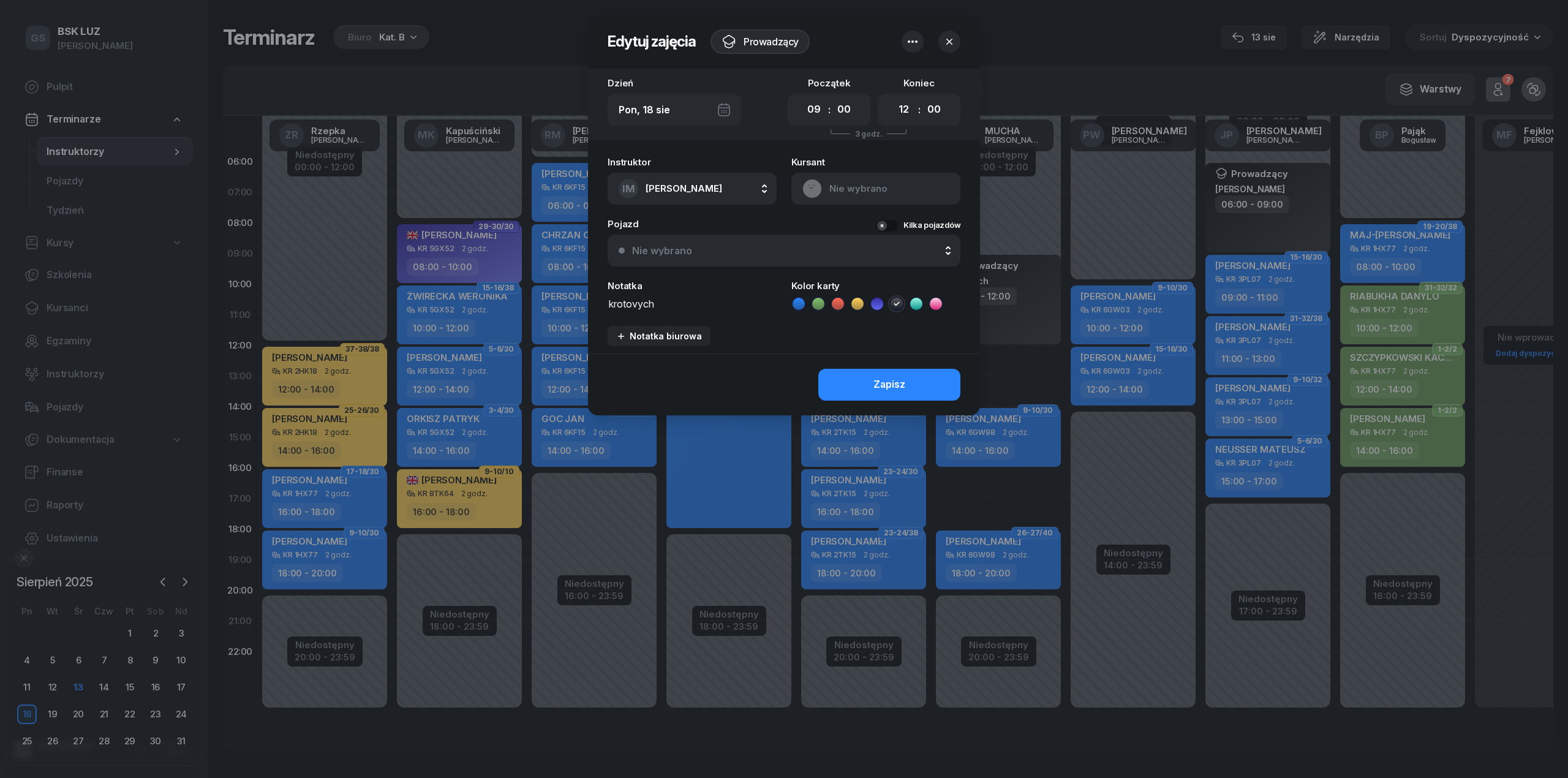
click at [915, 53] on header "Edytuj zajęcia Prowadzący" at bounding box center [784, 42] width 392 height 54
click at [915, 48] on icon "button" at bounding box center [913, 41] width 15 height 15
click at [887, 90] on link "Usuń" at bounding box center [907, 80] width 160 height 31
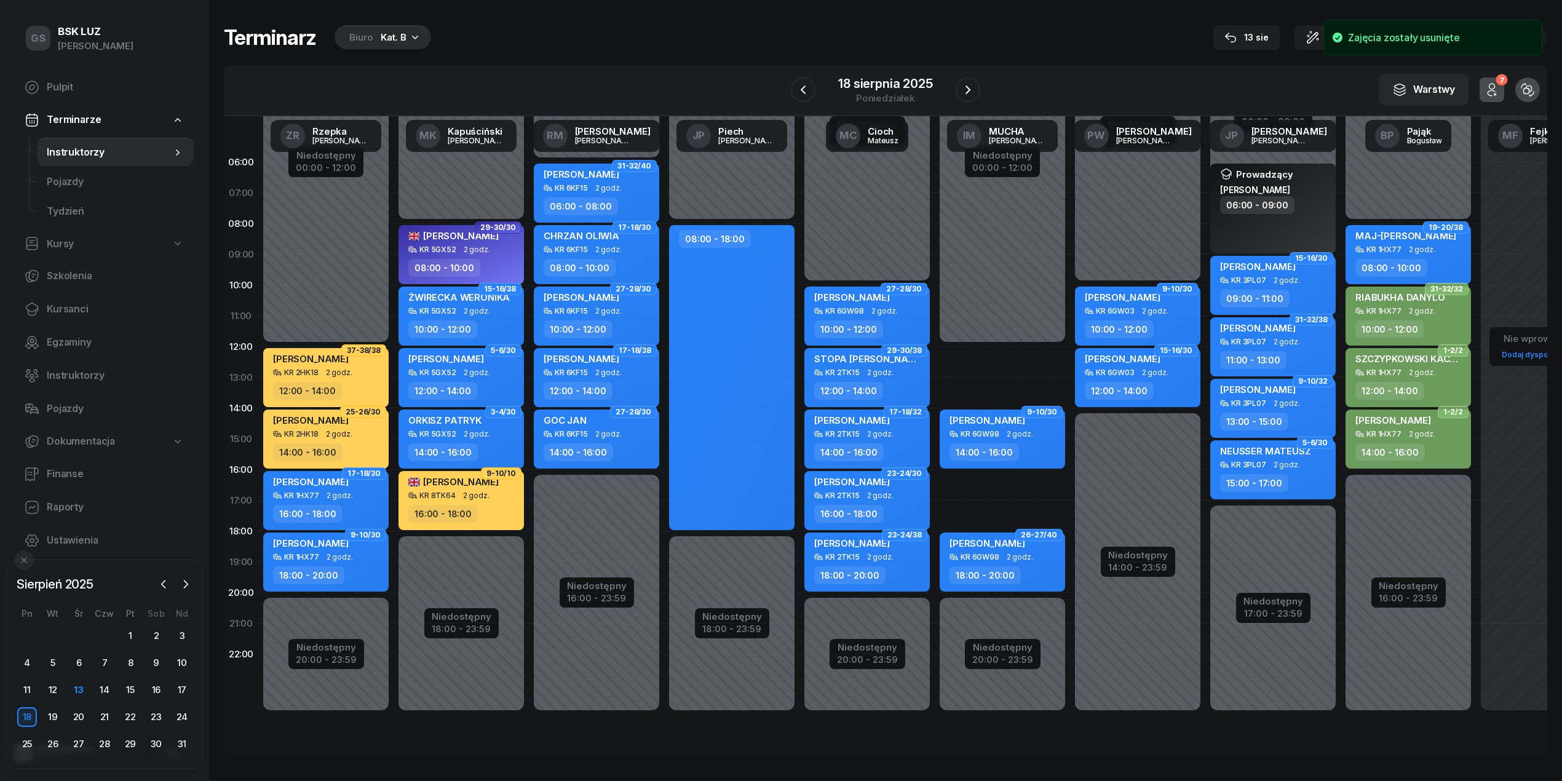
click at [1070, 288] on div "Niedostępny 00:00 - 12:00 Niedostępny 20:00 - 23:59 31-32/38 kursant odwołał KA…" at bounding box center [1137, 439] width 135 height 584
select select "10"
select select "12"
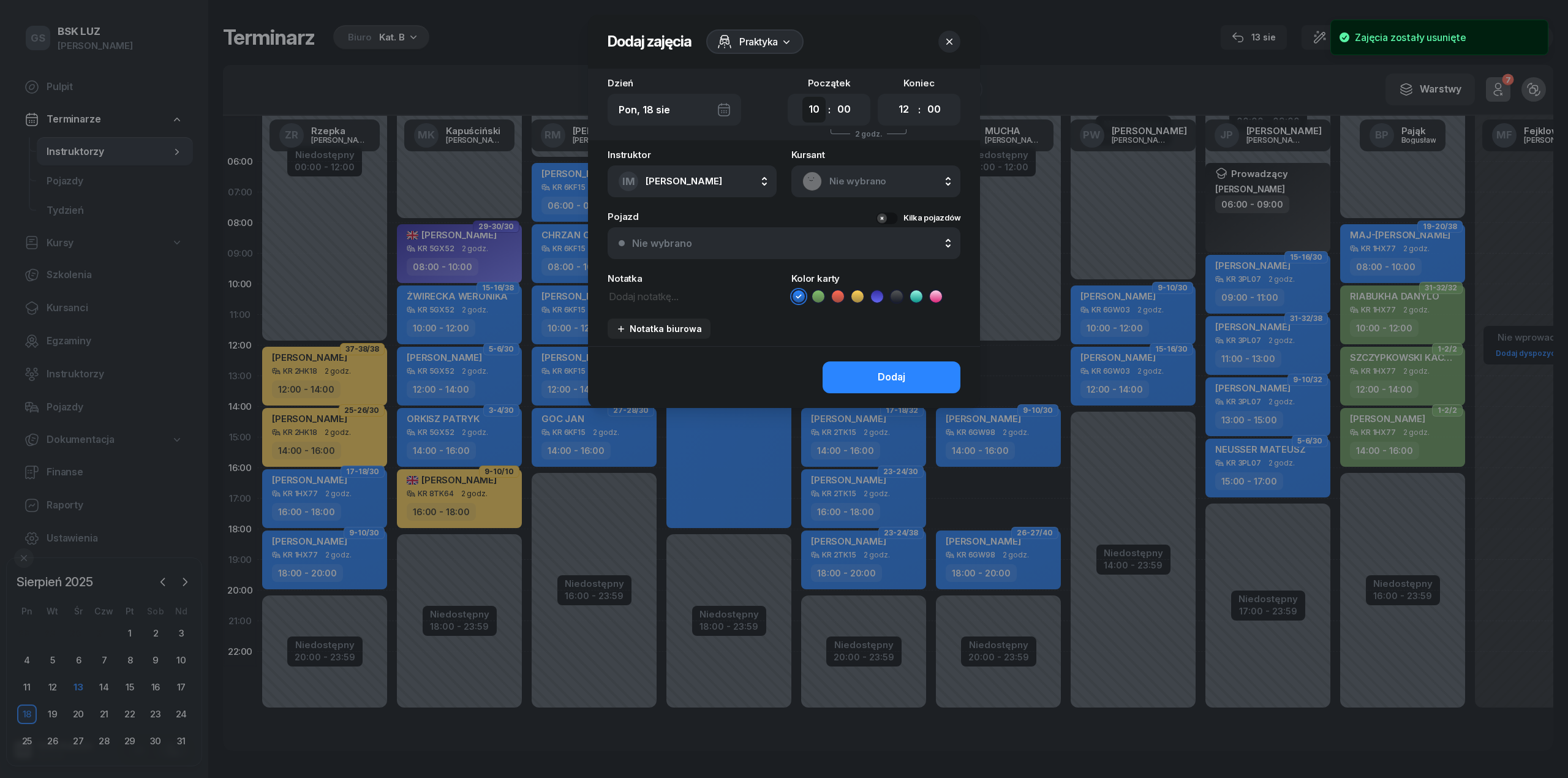
click at [811, 109] on select "00 01 02 03 04 05 06 07 08 09 10 11 12 13 14 15 16 17 18 19 20 21 22 23" at bounding box center [814, 110] width 23 height 26
select select "09"
click at [803, 97] on select "00 01 02 03 04 05 06 07 08 09 10 11 12 13 14 15 16 17 18 19 20 21 22 23" at bounding box center [814, 110] width 23 height 26
click at [691, 298] on textarea at bounding box center [692, 296] width 169 height 16
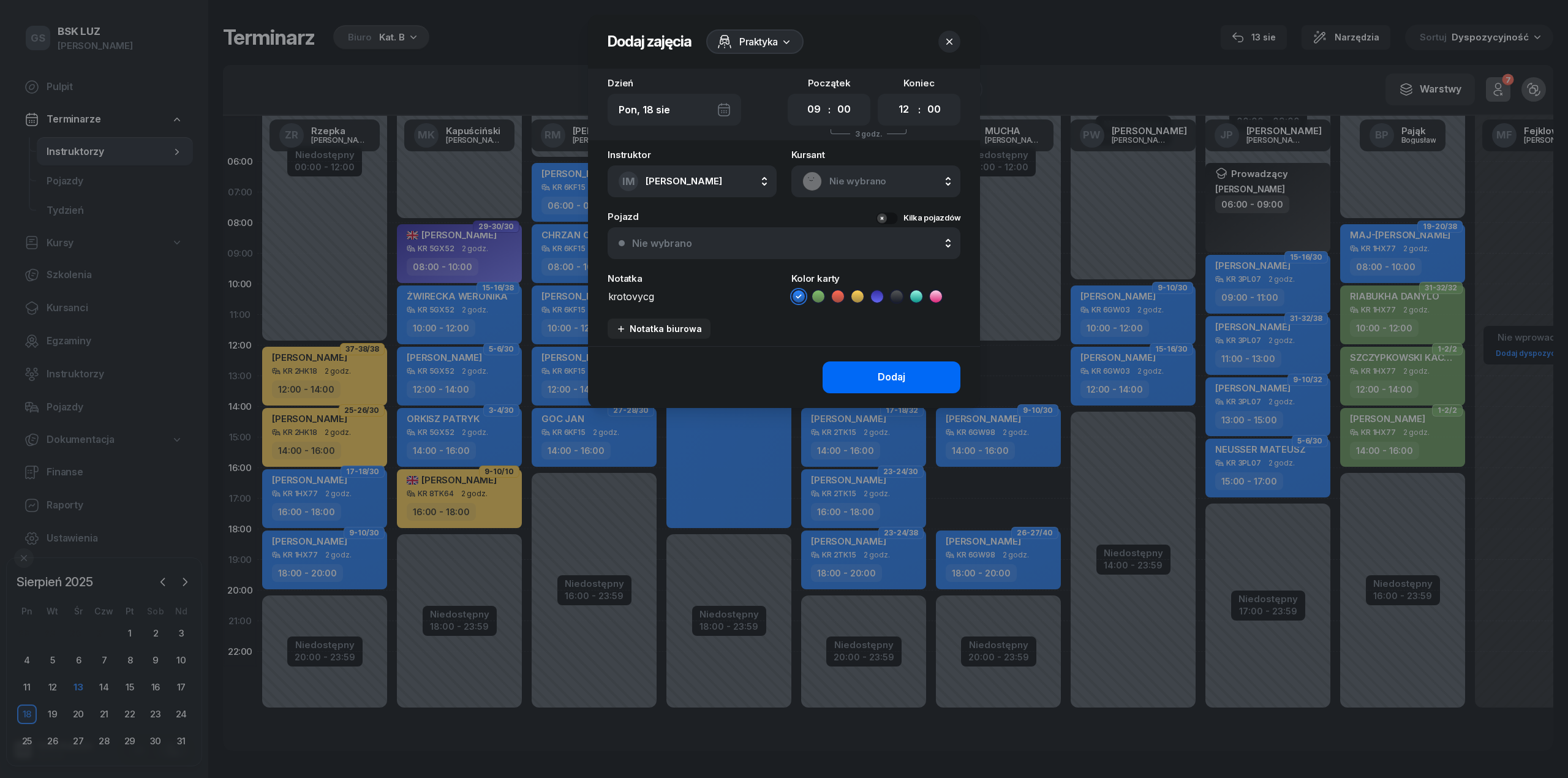
type textarea "krotovycg"
click at [848, 371] on button "Dodaj" at bounding box center [892, 378] width 137 height 32
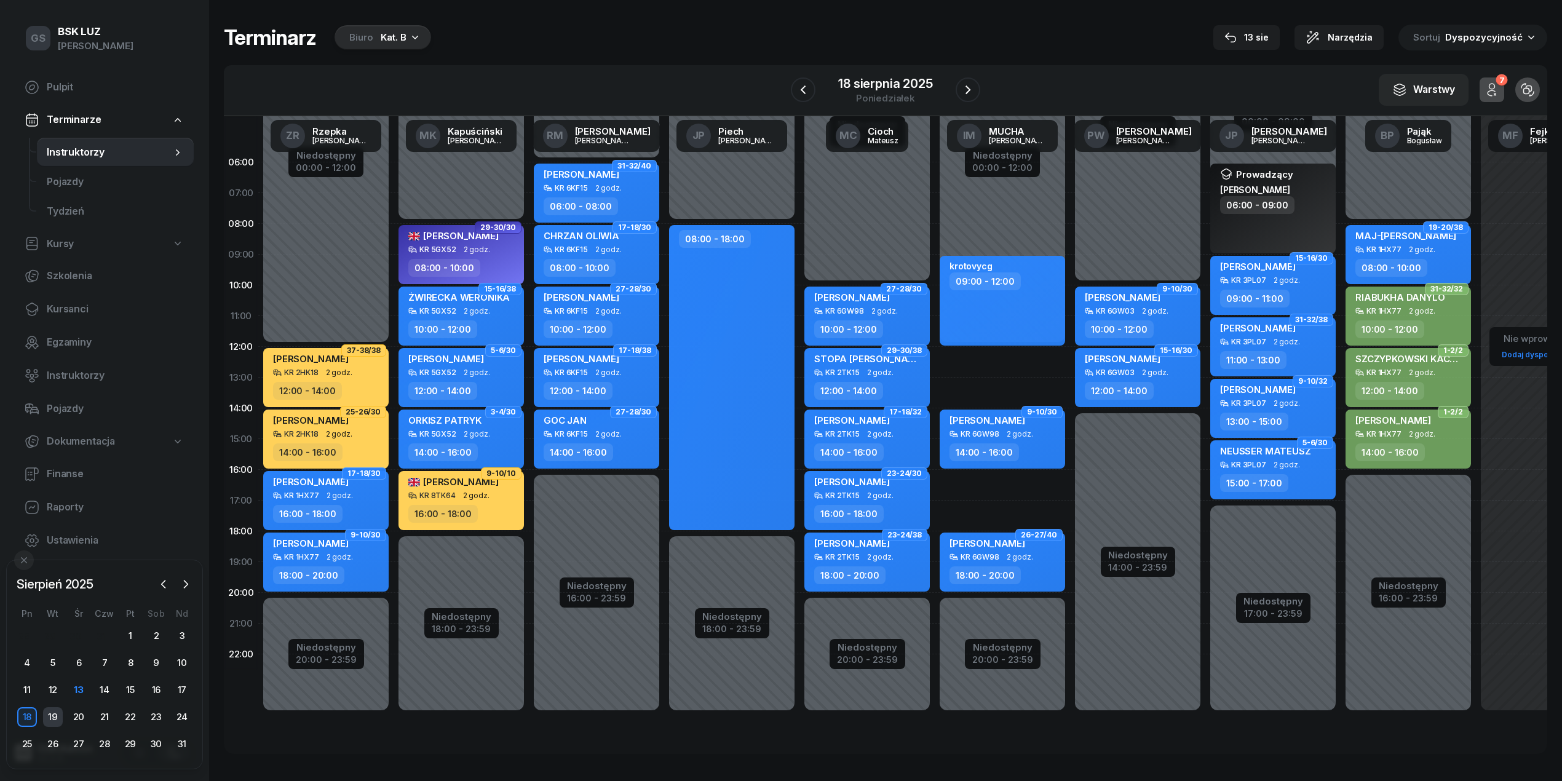
click at [52, 717] on div "19" at bounding box center [53, 717] width 20 height 20
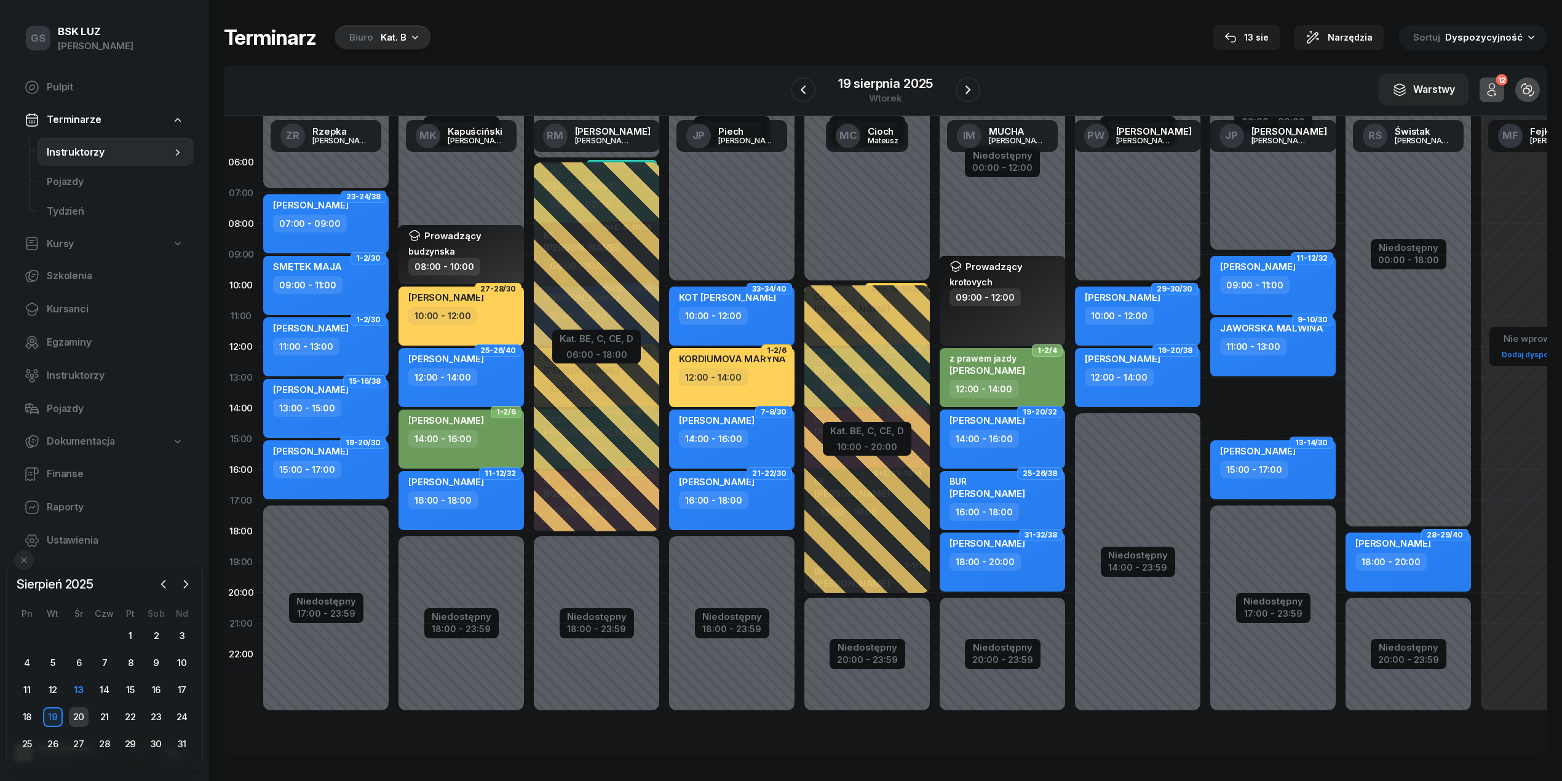
click at [82, 721] on div "20" at bounding box center [79, 717] width 20 height 20
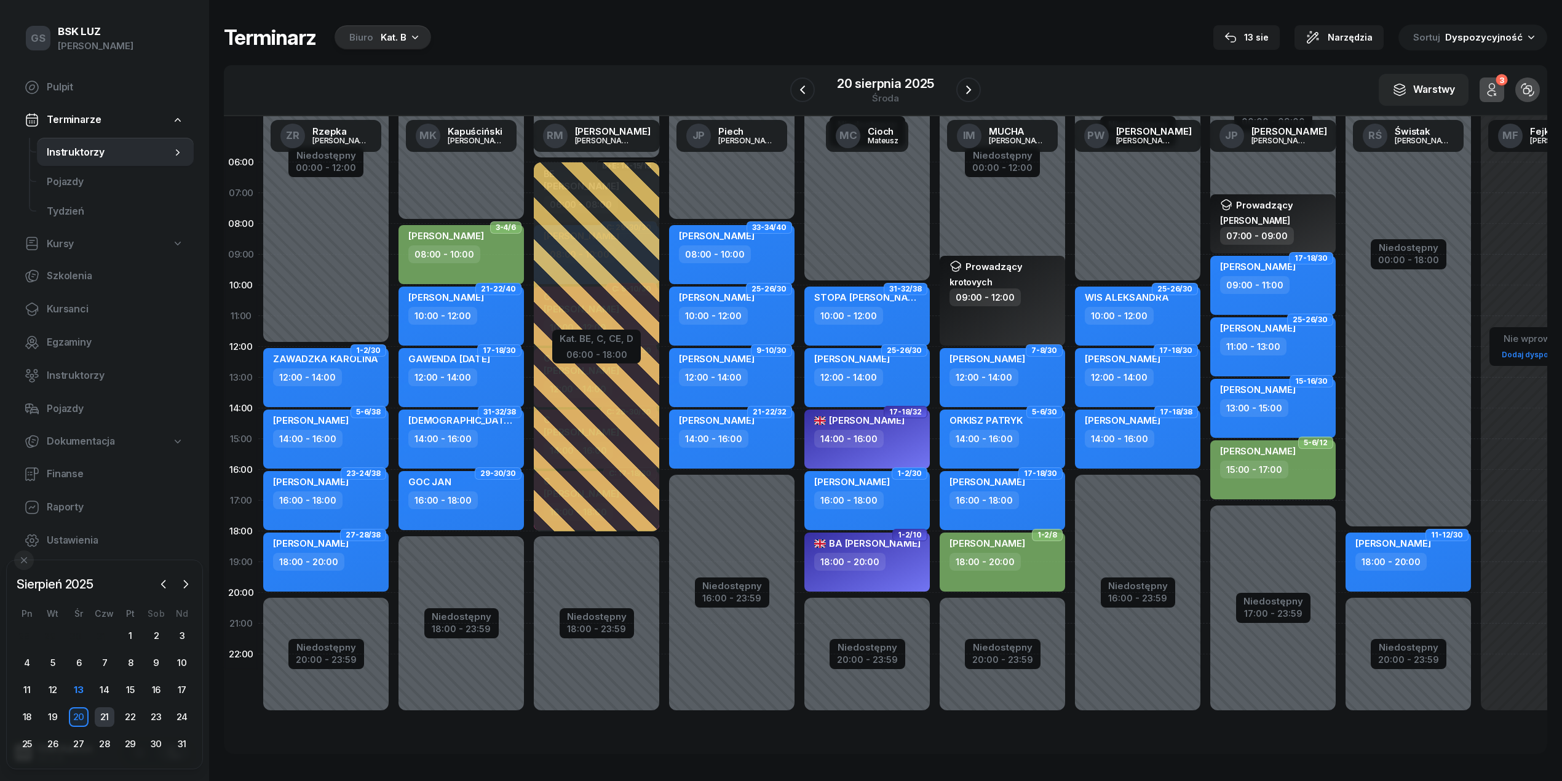
click at [101, 715] on div "21" at bounding box center [105, 717] width 20 height 20
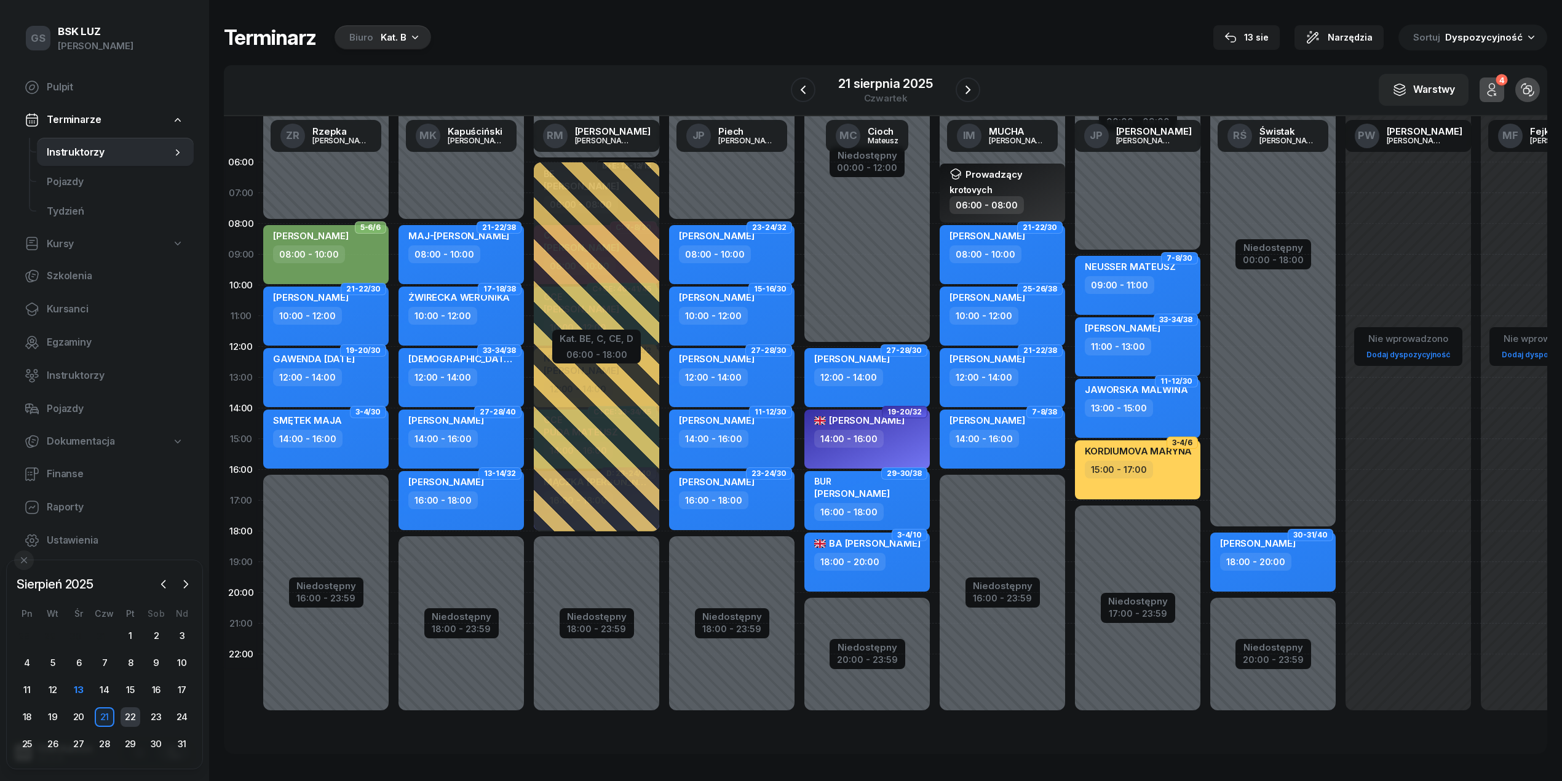
click at [130, 719] on div "22" at bounding box center [131, 717] width 20 height 20
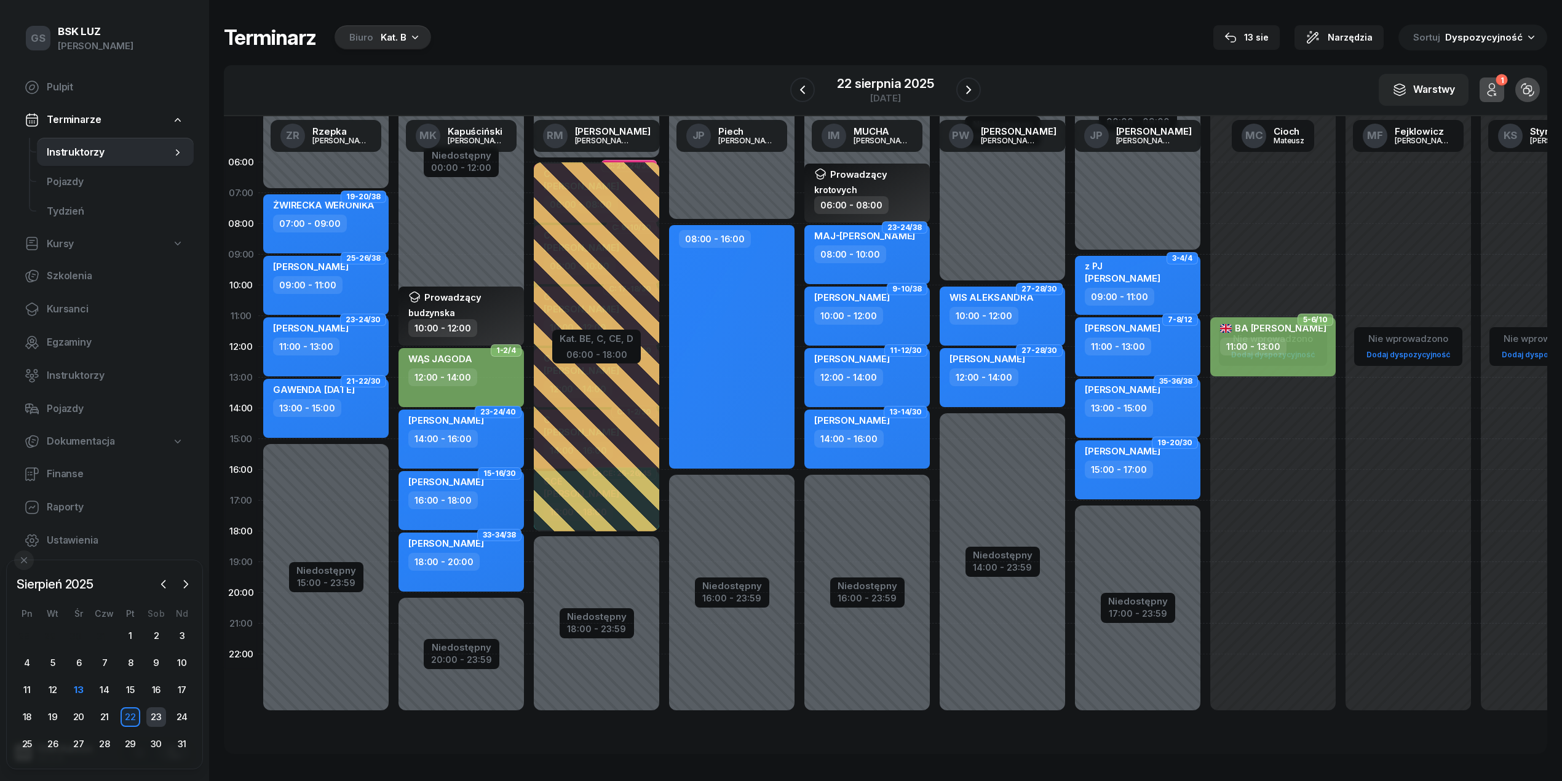
click at [153, 719] on div "23" at bounding box center [156, 717] width 20 height 20
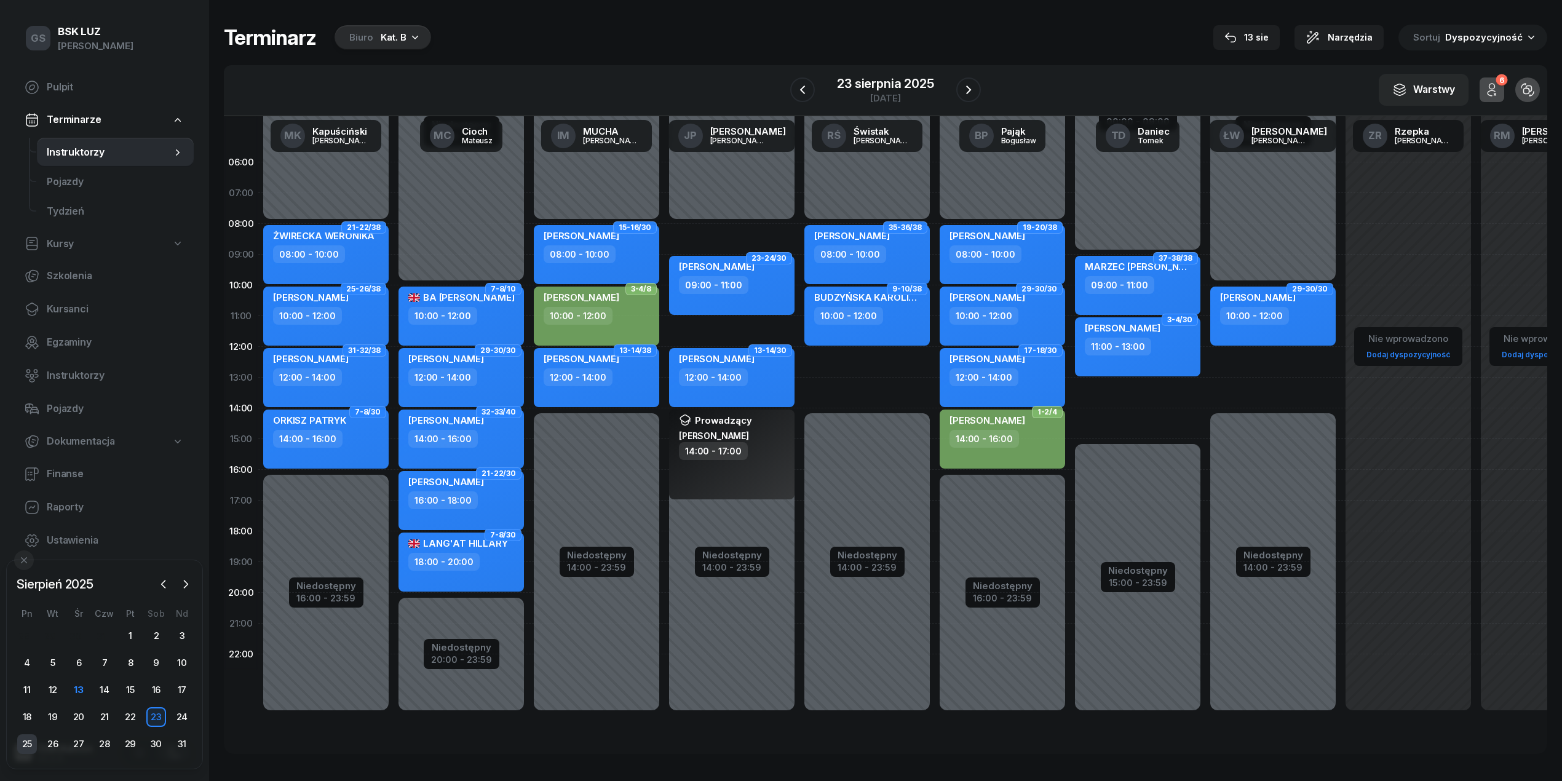
click at [31, 743] on div "25" at bounding box center [27, 744] width 20 height 20
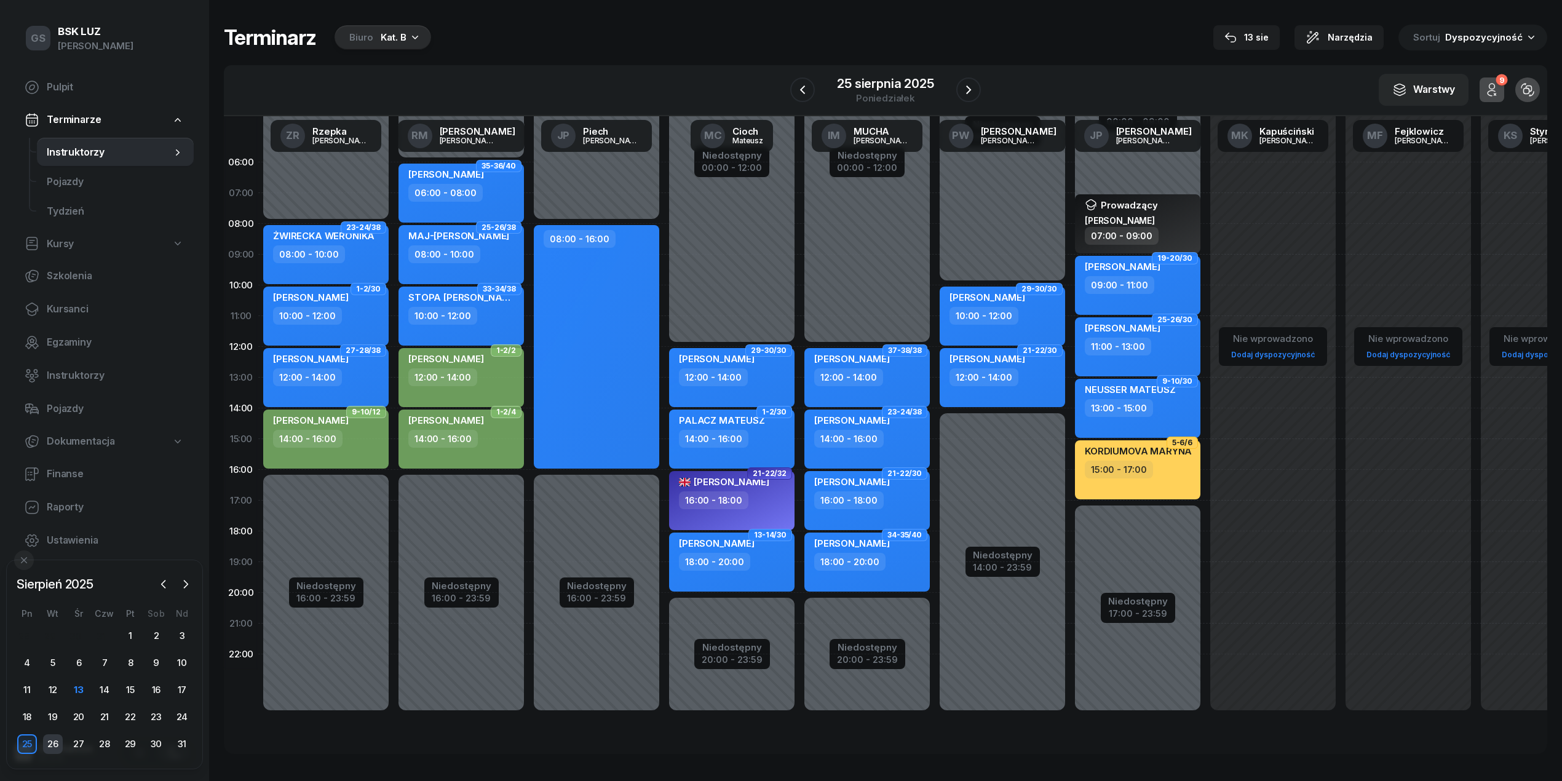
click at [50, 742] on div "26" at bounding box center [53, 744] width 20 height 20
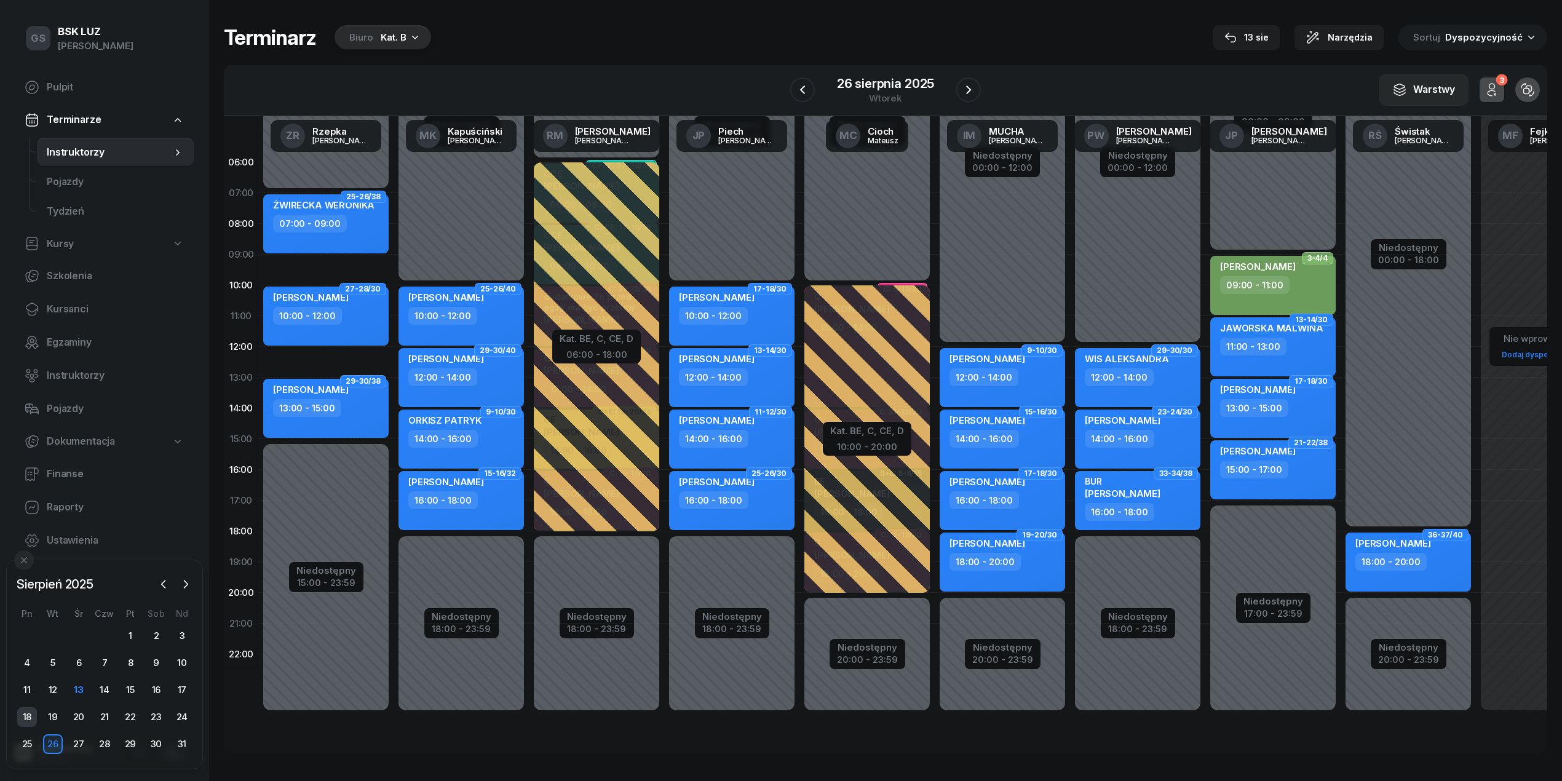
click at [25, 717] on div "18" at bounding box center [27, 717] width 20 height 20
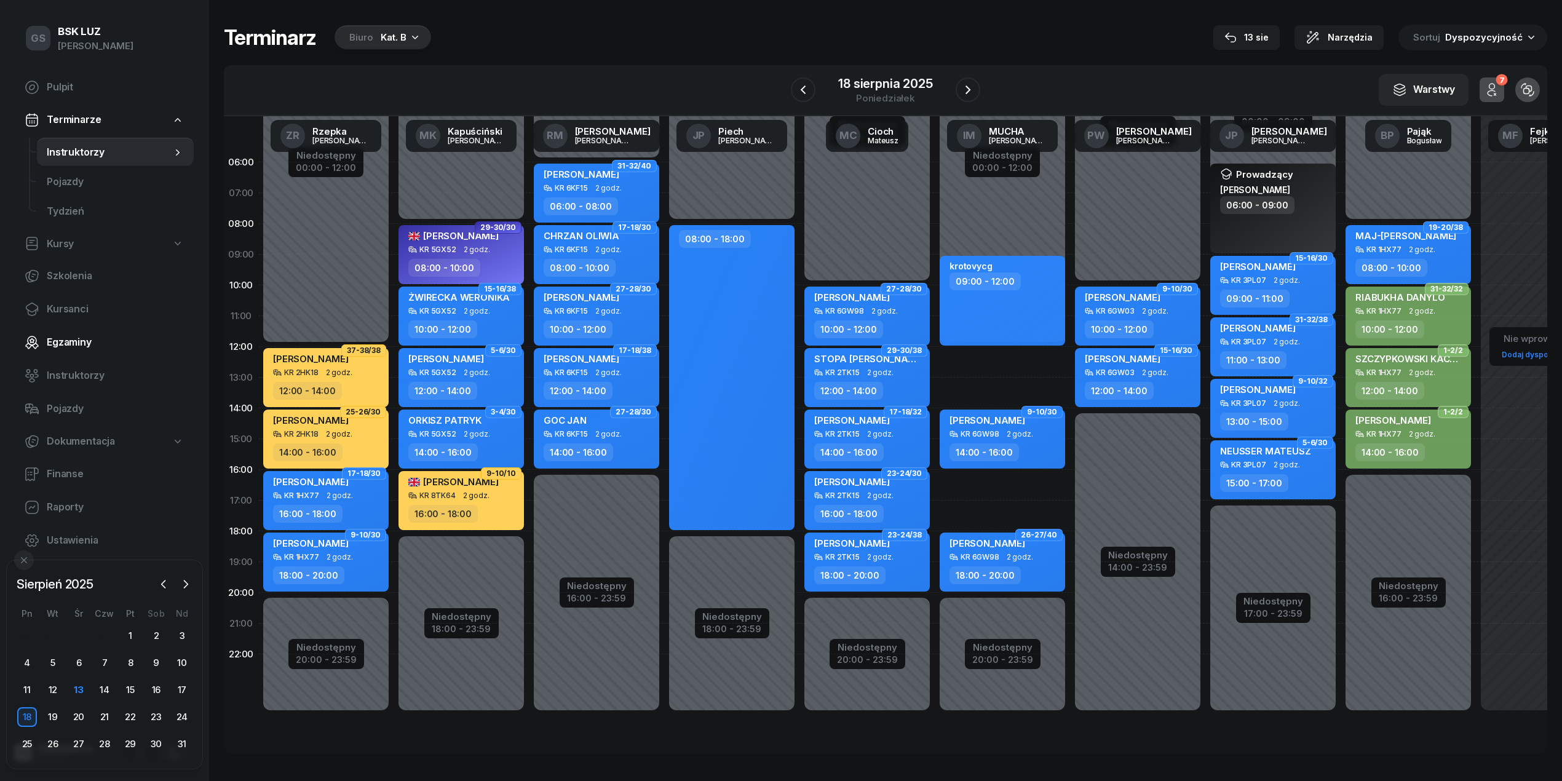
click at [57, 346] on span "Egzaminy" at bounding box center [115, 343] width 137 height 16
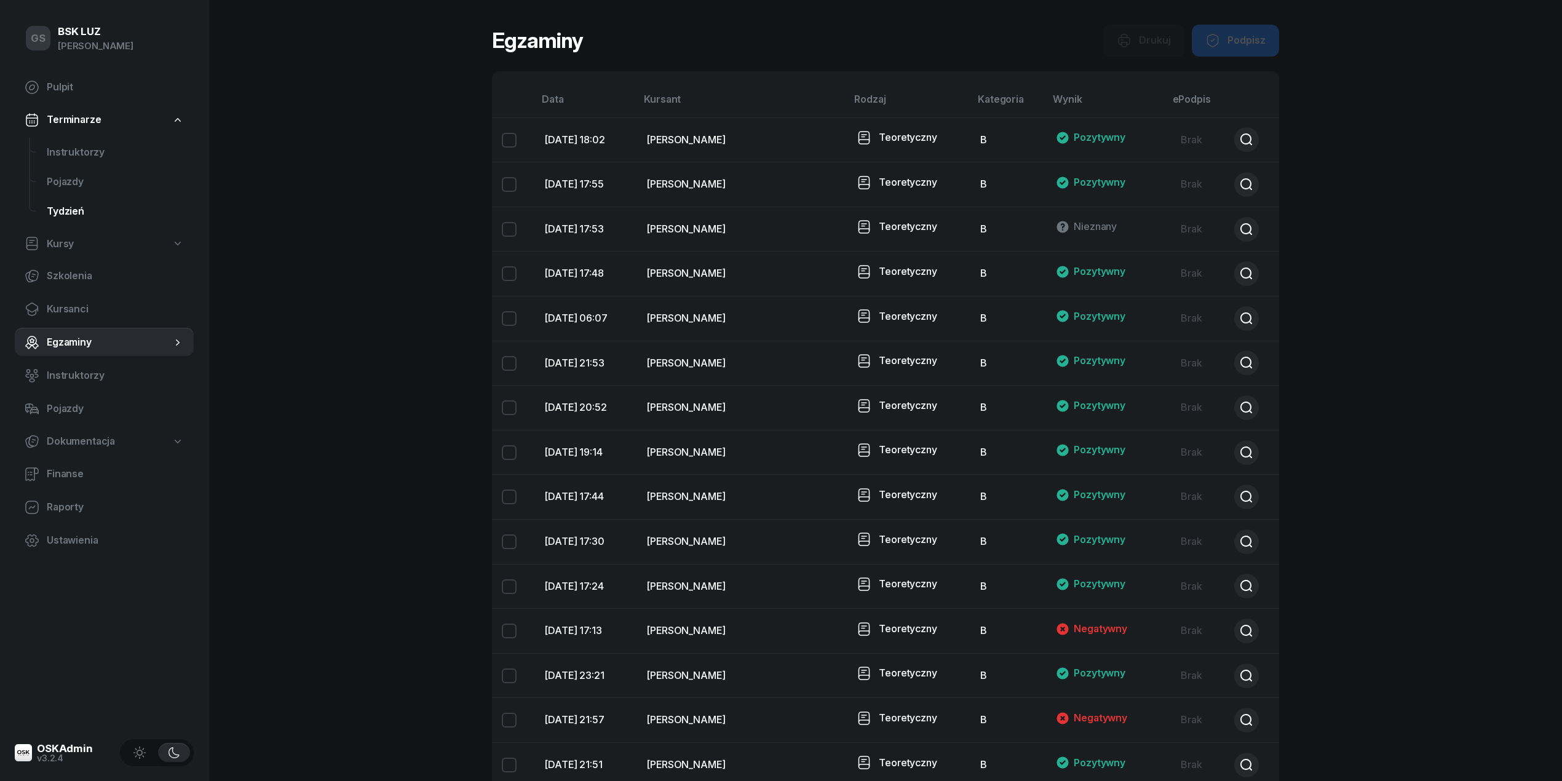
click at [104, 204] on span "Tydzień" at bounding box center [115, 212] width 137 height 16
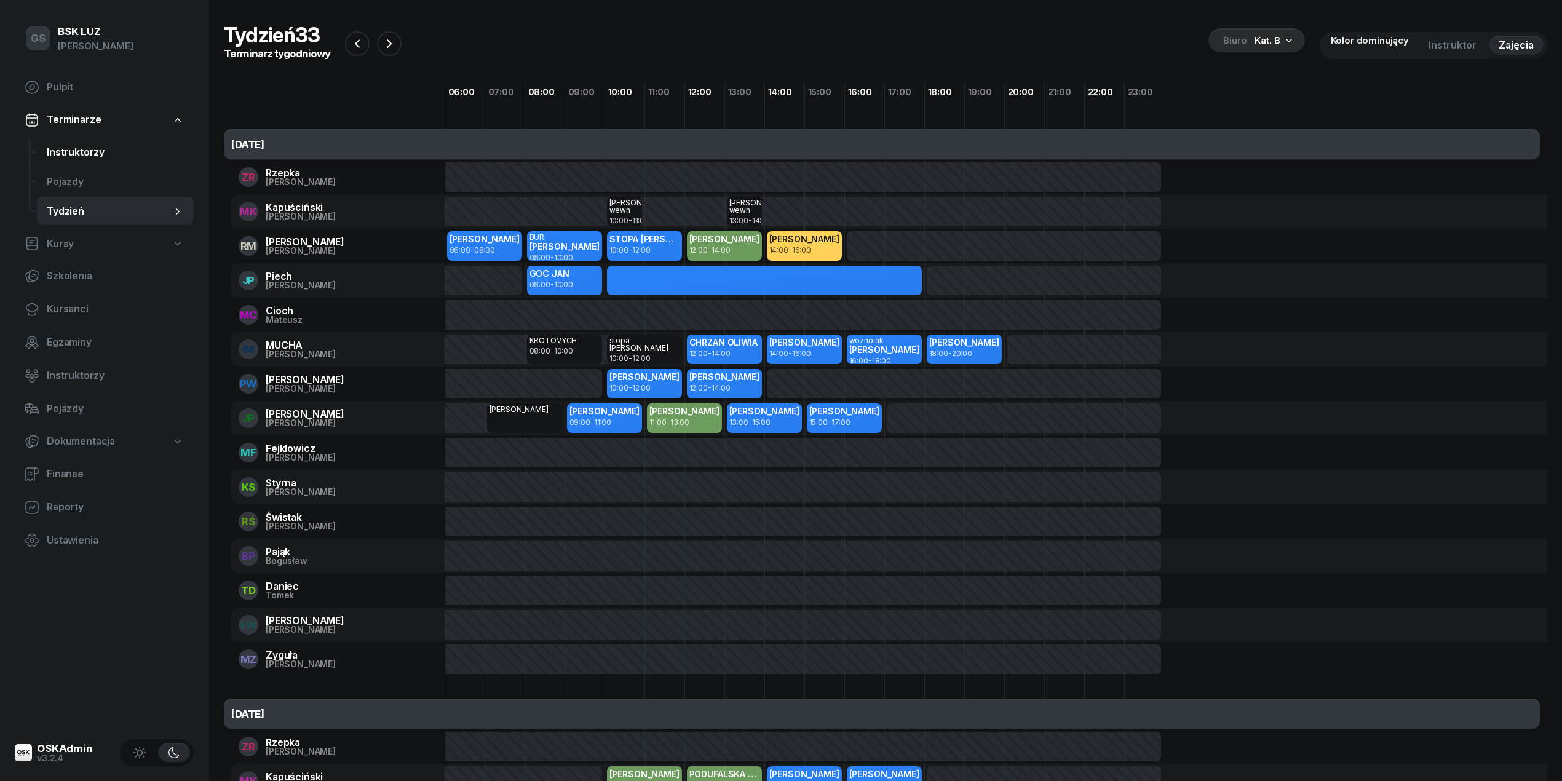
click at [75, 160] on link "Instruktorzy" at bounding box center [115, 153] width 157 height 30
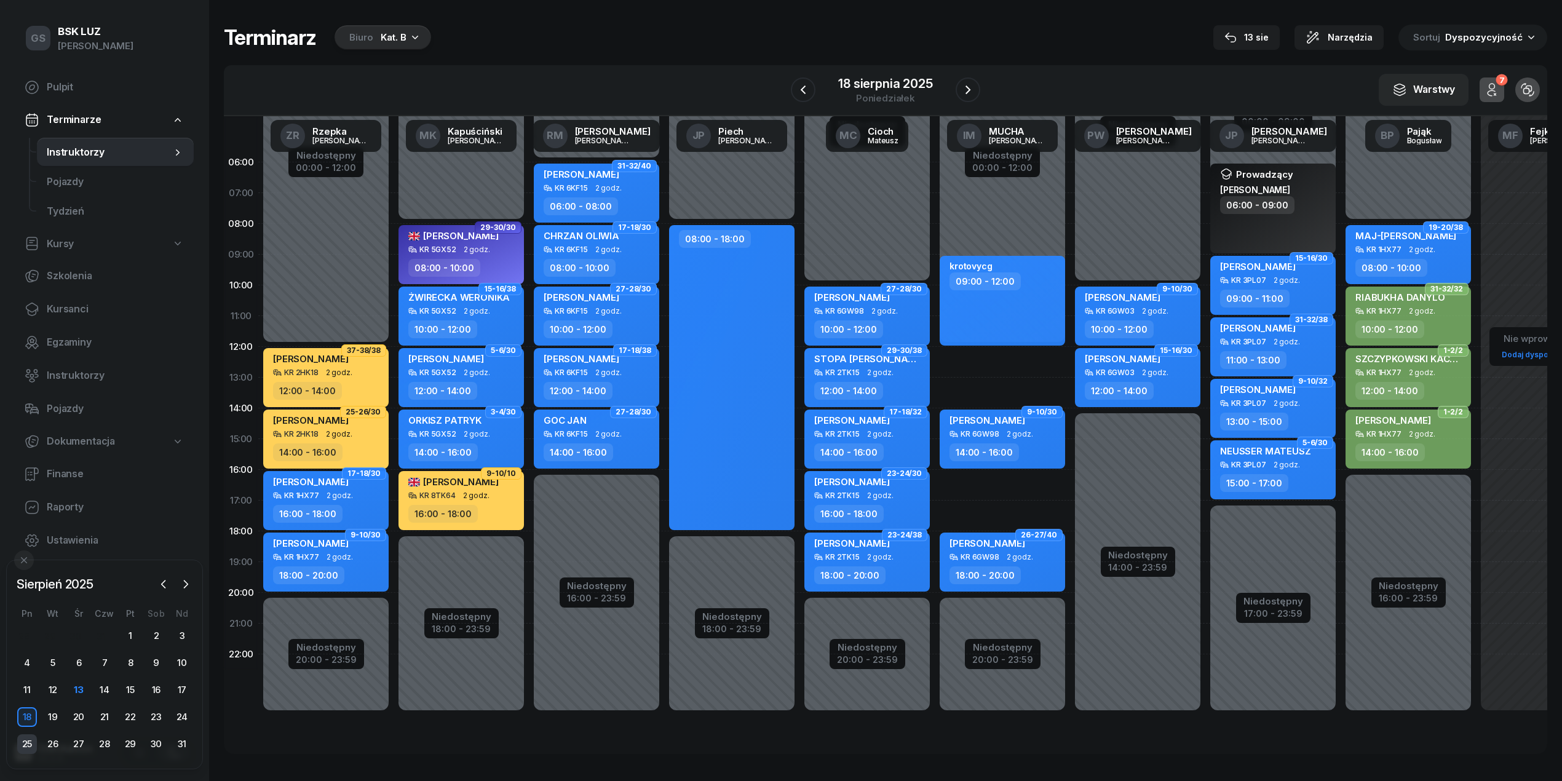
click at [26, 744] on div "25" at bounding box center [27, 744] width 20 height 20
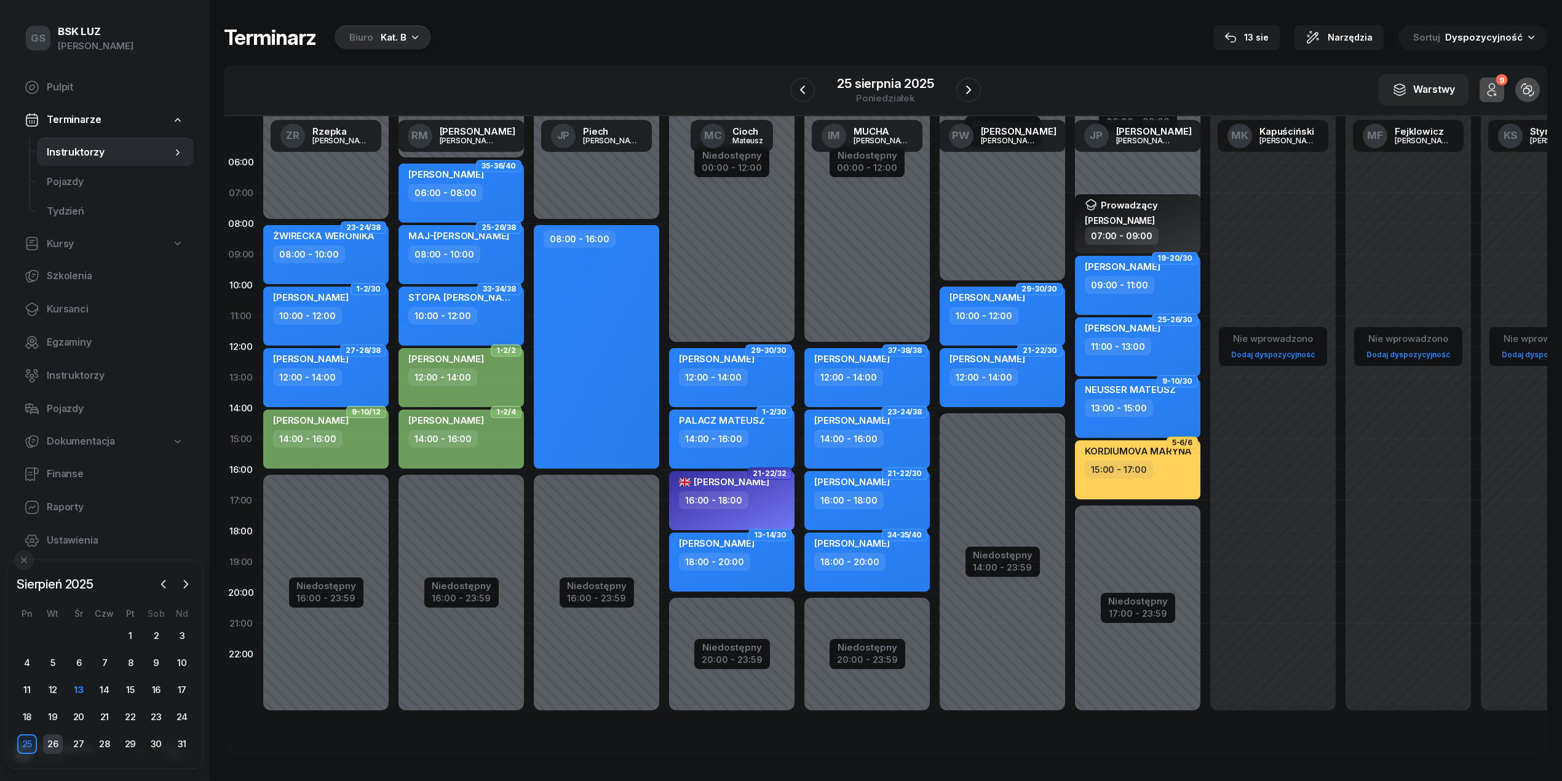
click at [52, 741] on div "26" at bounding box center [53, 744] width 20 height 20
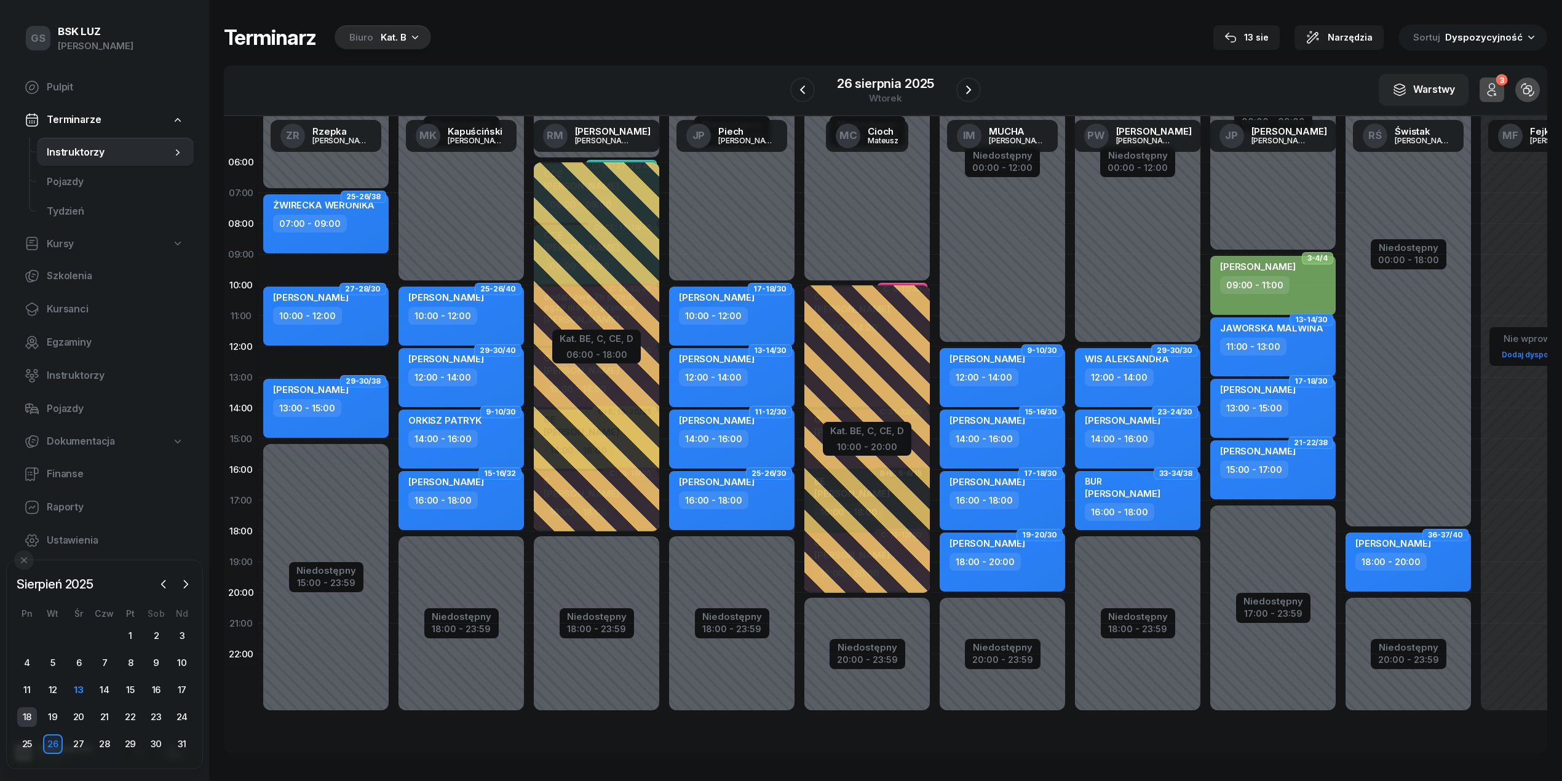
click at [28, 714] on div "18" at bounding box center [27, 717] width 20 height 20
click at [74, 743] on div "27" at bounding box center [79, 744] width 20 height 20
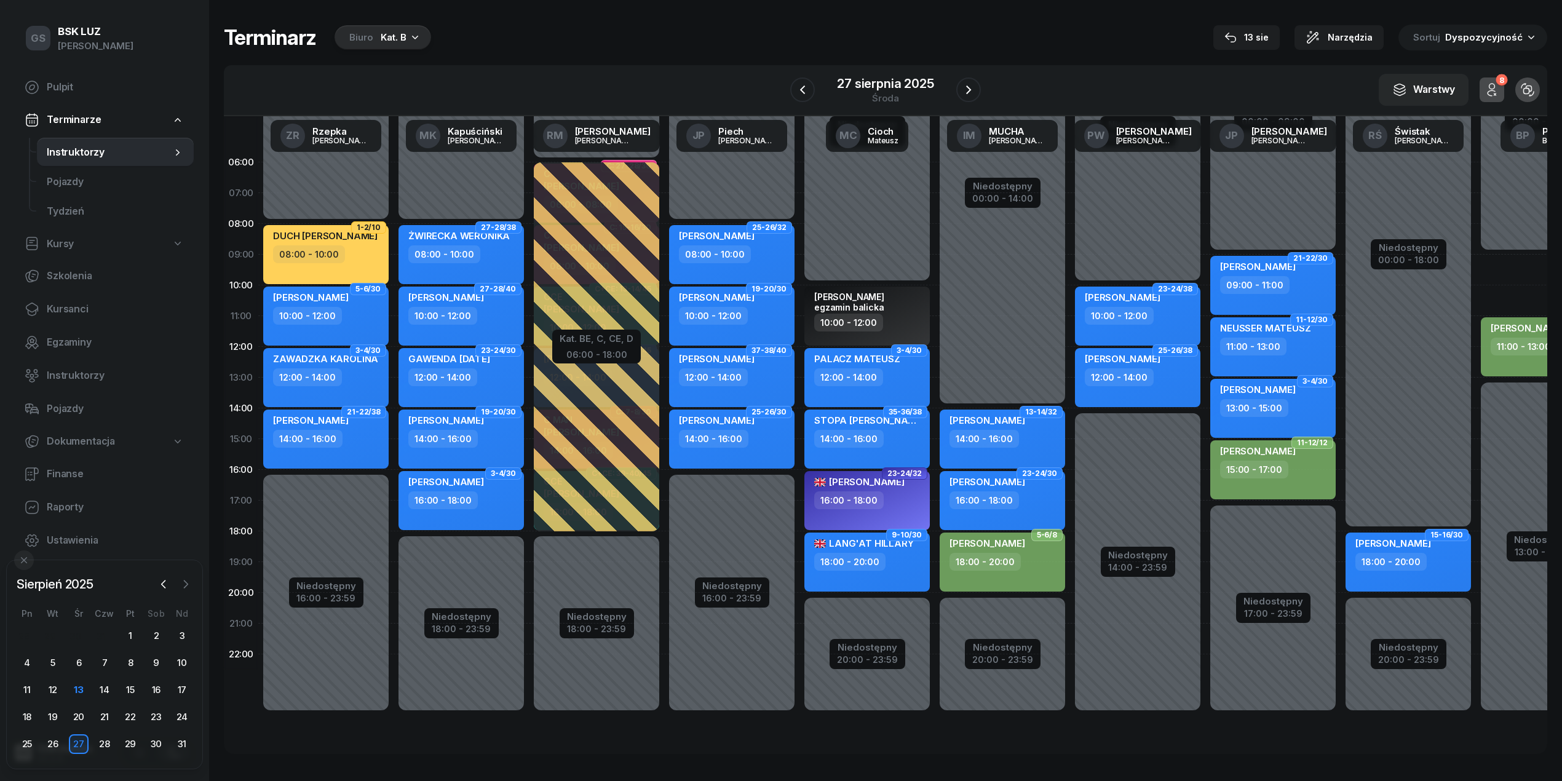
click at [185, 587] on icon "button" at bounding box center [186, 583] width 4 height 7
click at [25, 642] on div "1" at bounding box center [27, 636] width 20 height 20
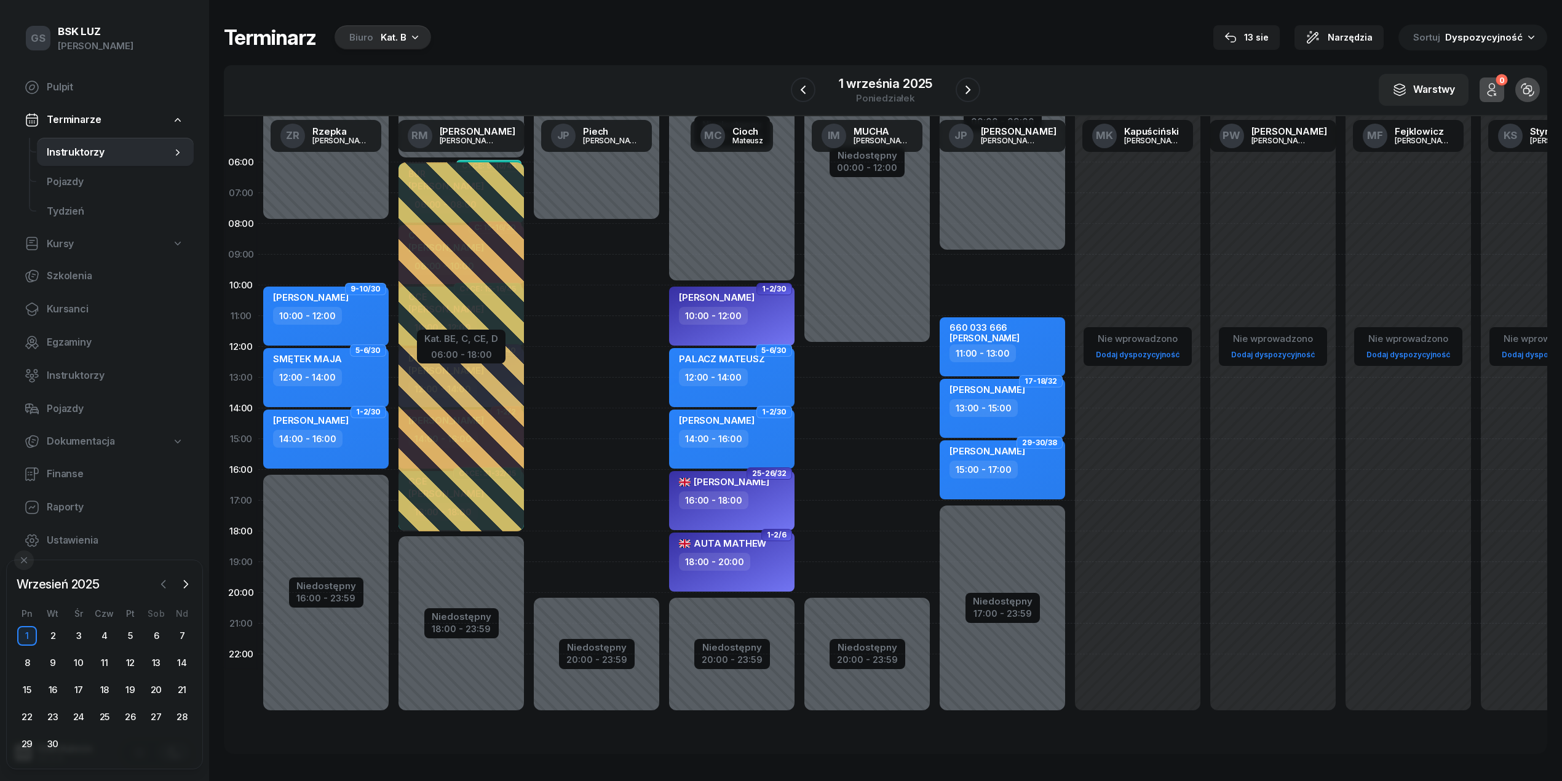
click at [162, 584] on icon "button" at bounding box center [163, 584] width 12 height 12
click at [82, 689] on div "13" at bounding box center [79, 690] width 20 height 20
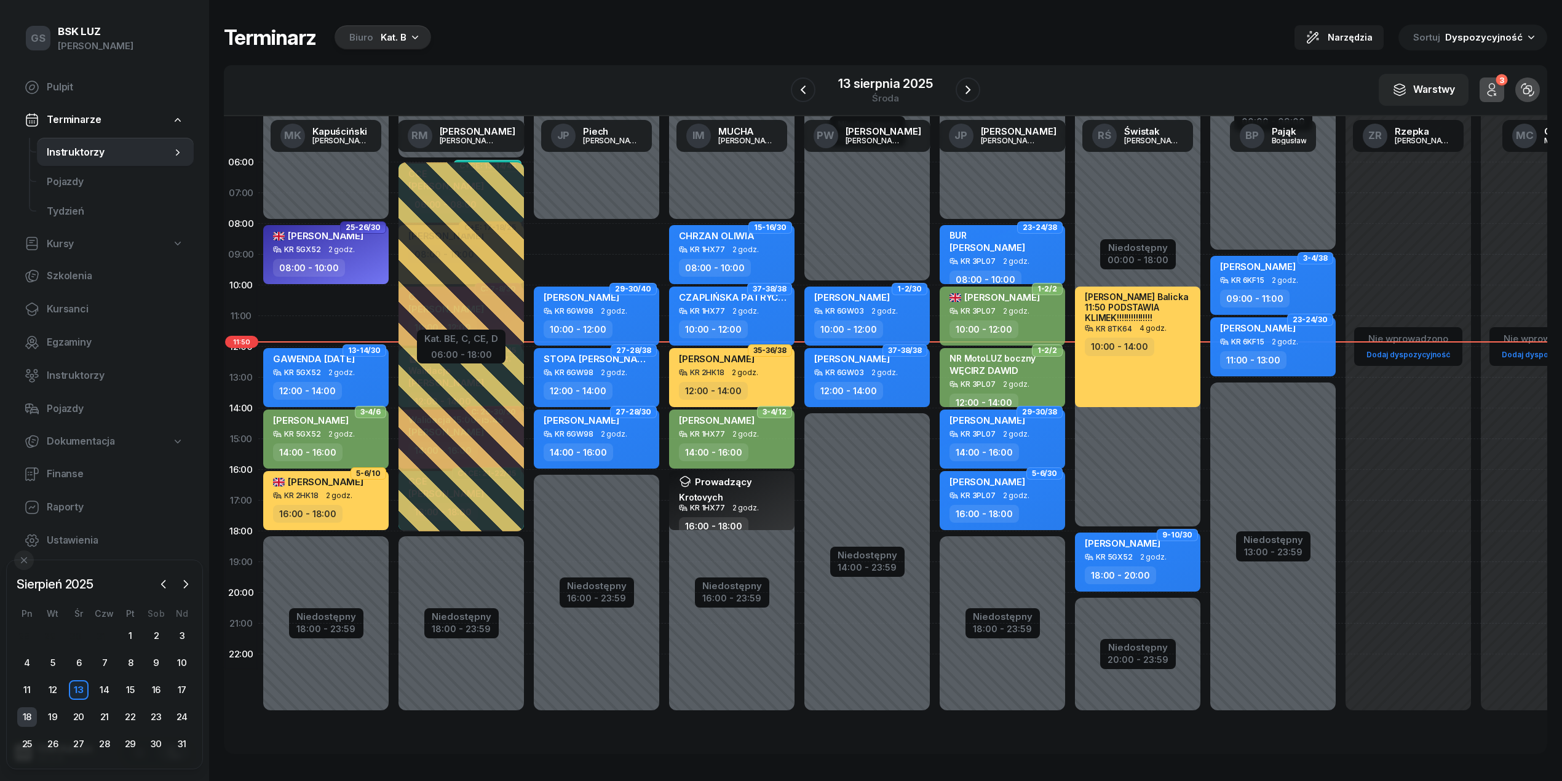
click at [30, 717] on div "18" at bounding box center [27, 717] width 20 height 20
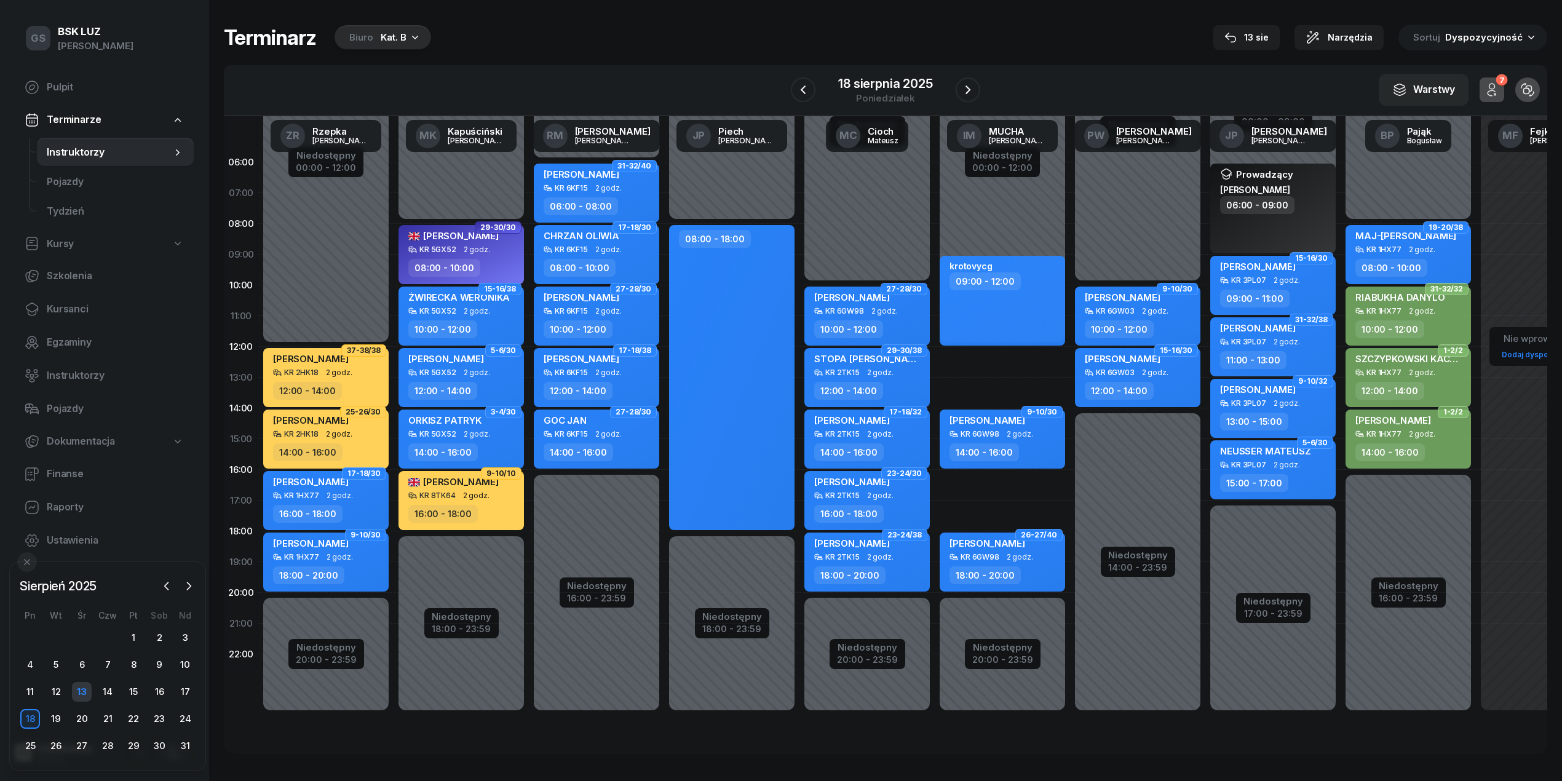
click at [77, 689] on div "13" at bounding box center [82, 692] width 20 height 20
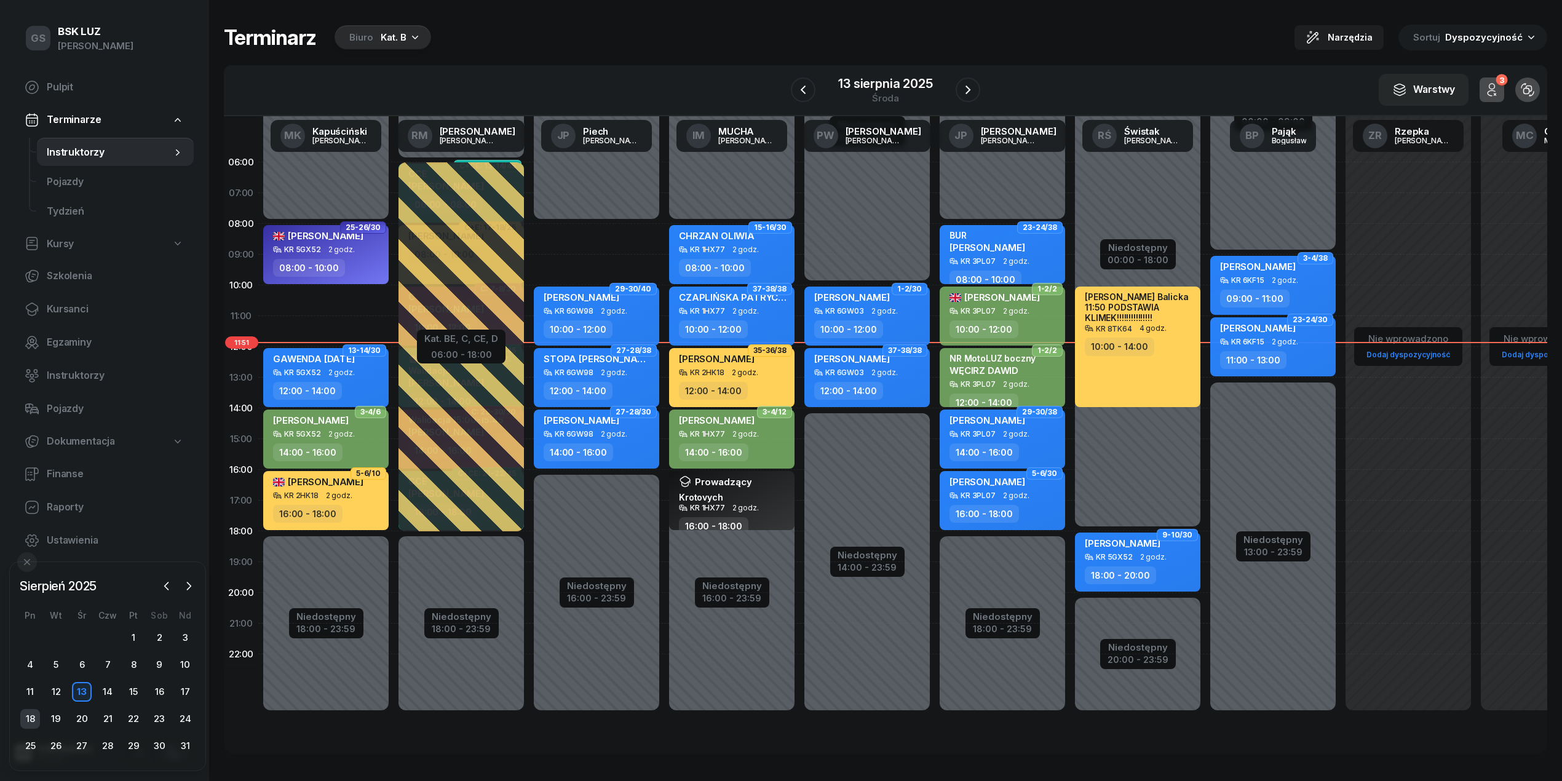
click at [30, 711] on div "18" at bounding box center [30, 719] width 20 height 20
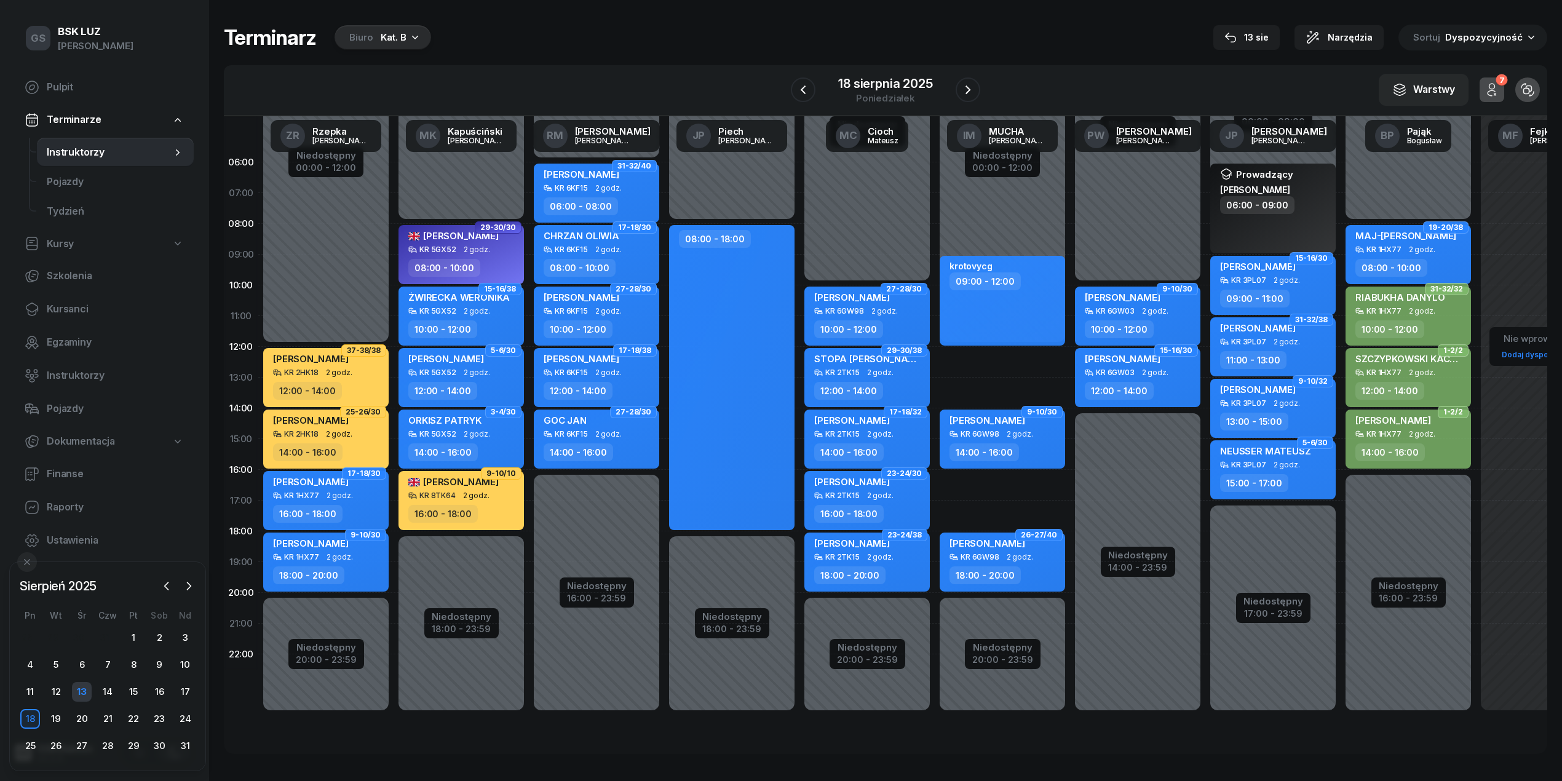
drag, startPoint x: 72, startPoint y: 694, endPoint x: 79, endPoint y: 690, distance: 8.2
click at [77, 692] on div "13" at bounding box center [82, 692] width 20 height 20
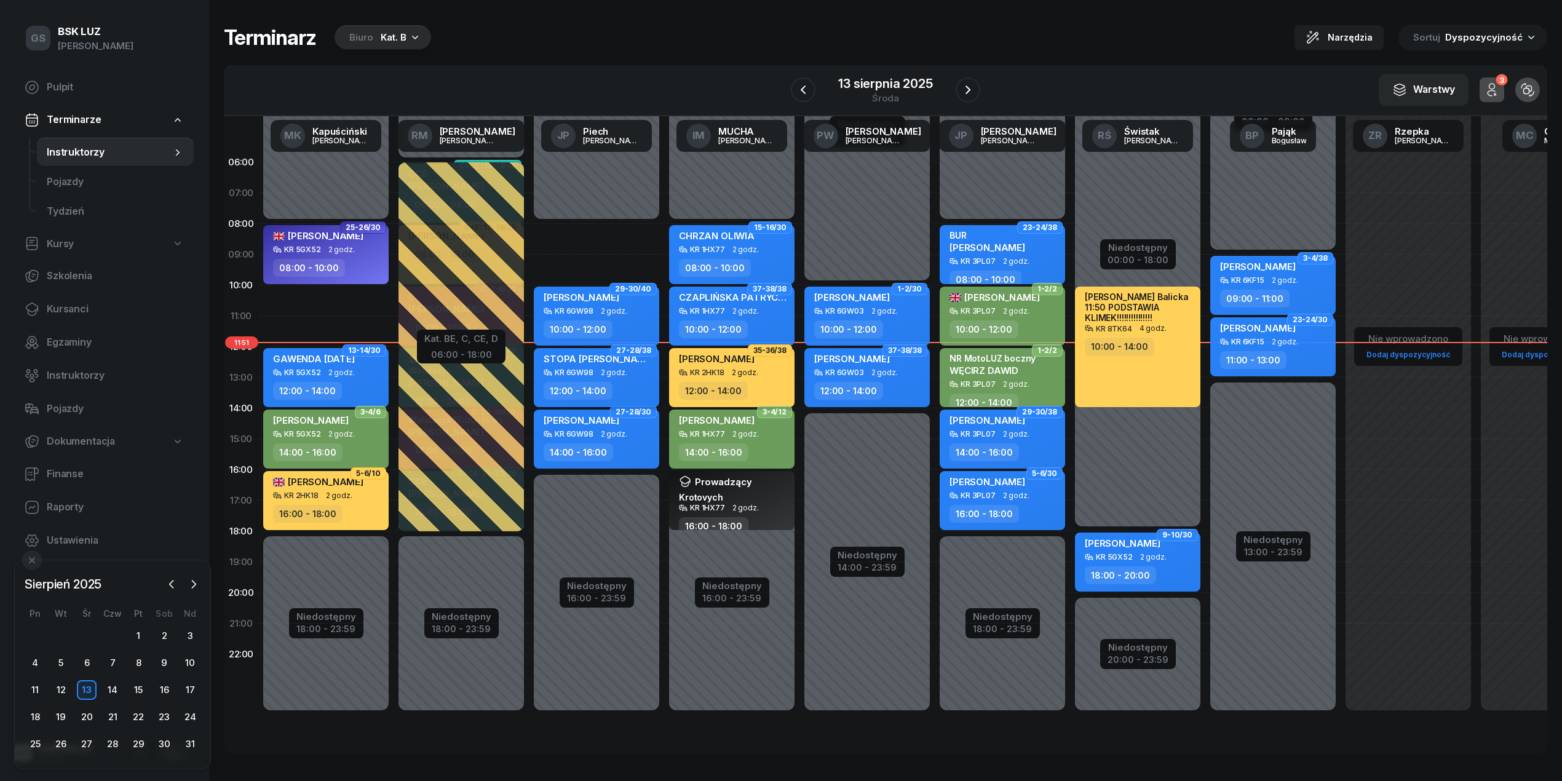
click at [633, 384] on div "12:00 - 14:00" at bounding box center [598, 391] width 108 height 18
select select "12"
select select "14"
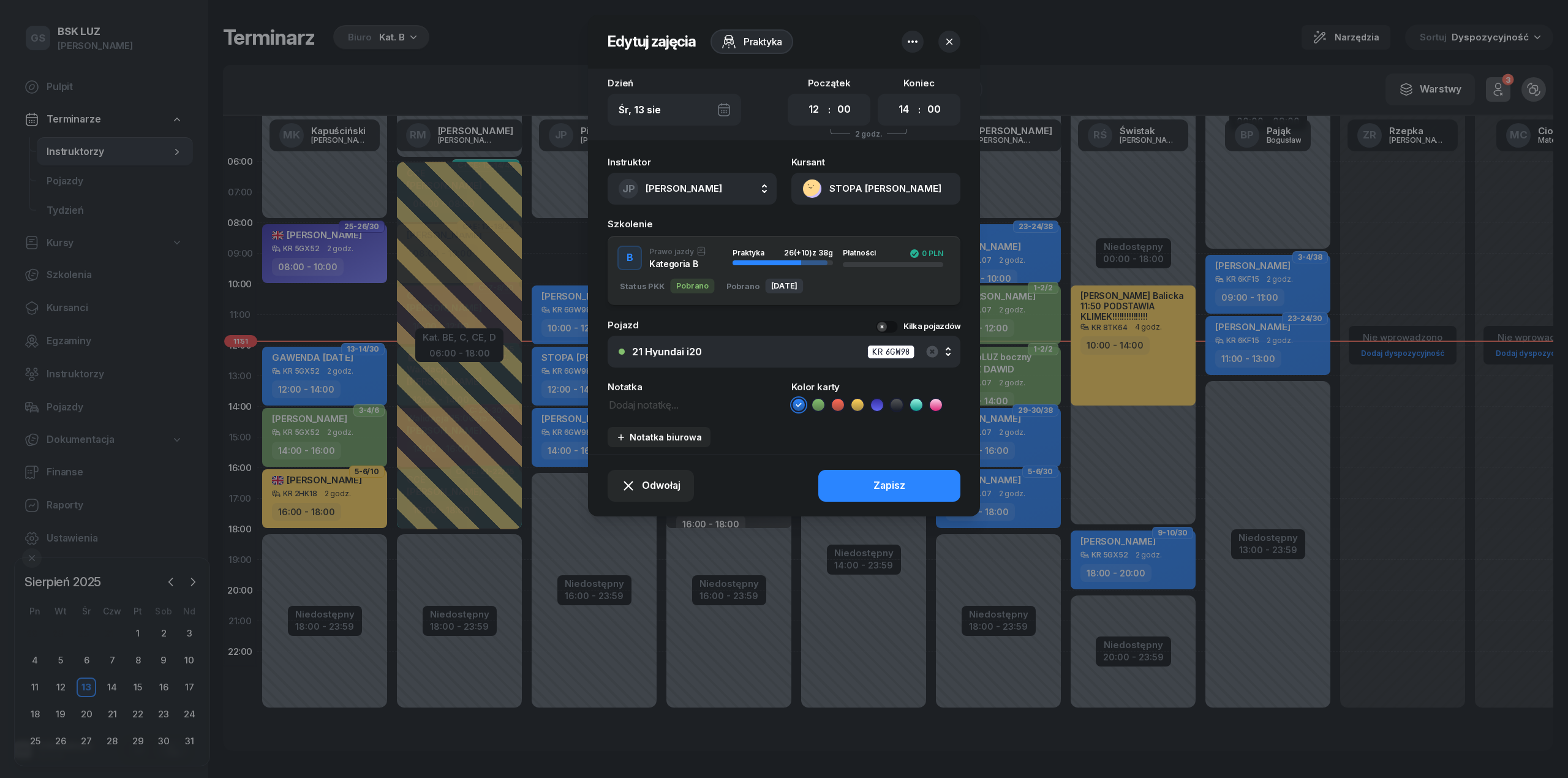
click at [896, 193] on button "STOPA [PERSON_NAME]" at bounding box center [876, 188] width 169 height 32
click at [858, 227] on div "Otwórz profil" at bounding box center [832, 231] width 60 height 16
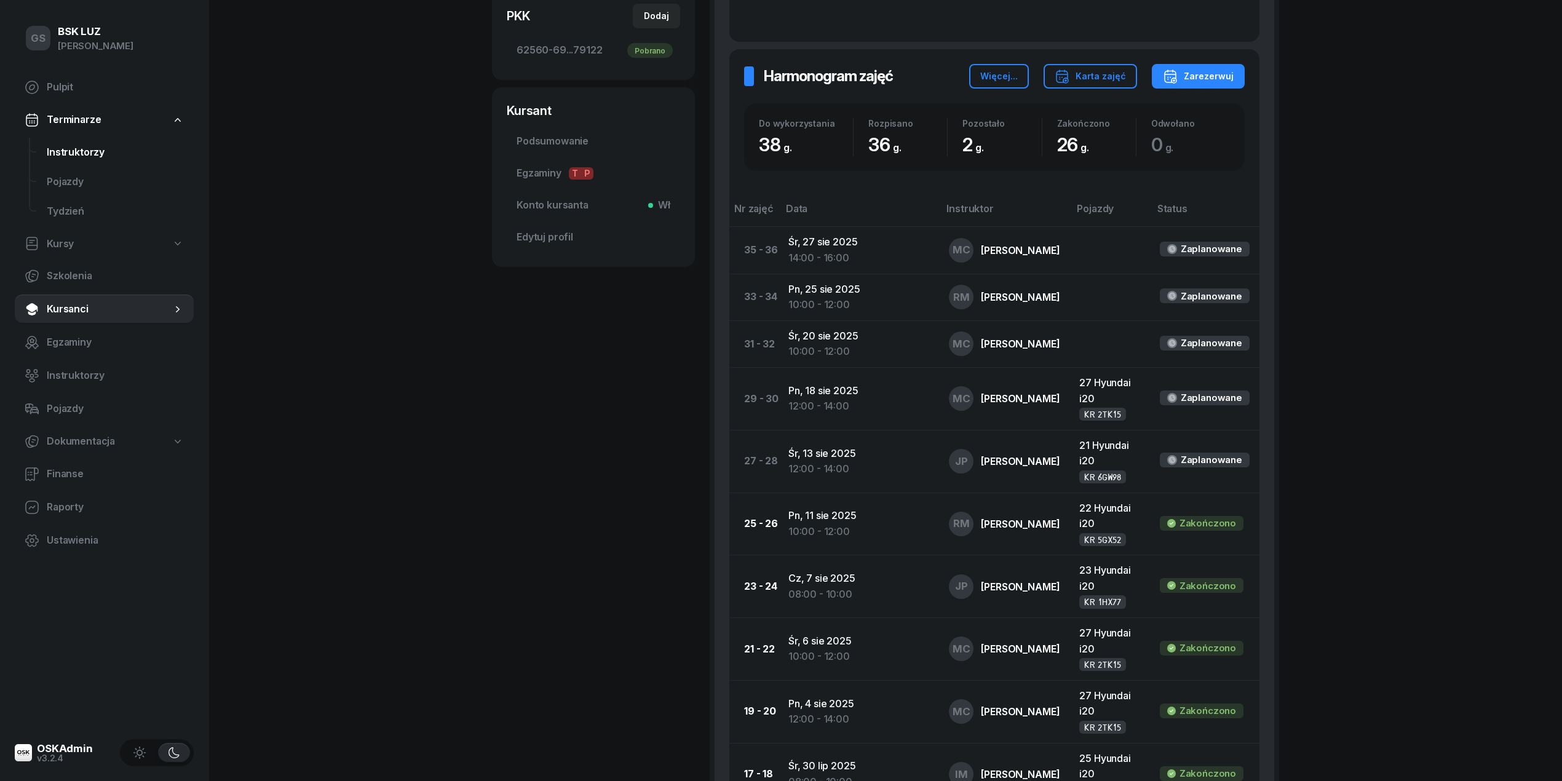
scroll to position [409, 0]
click at [106, 145] on span "Instruktorzy" at bounding box center [115, 153] width 137 height 16
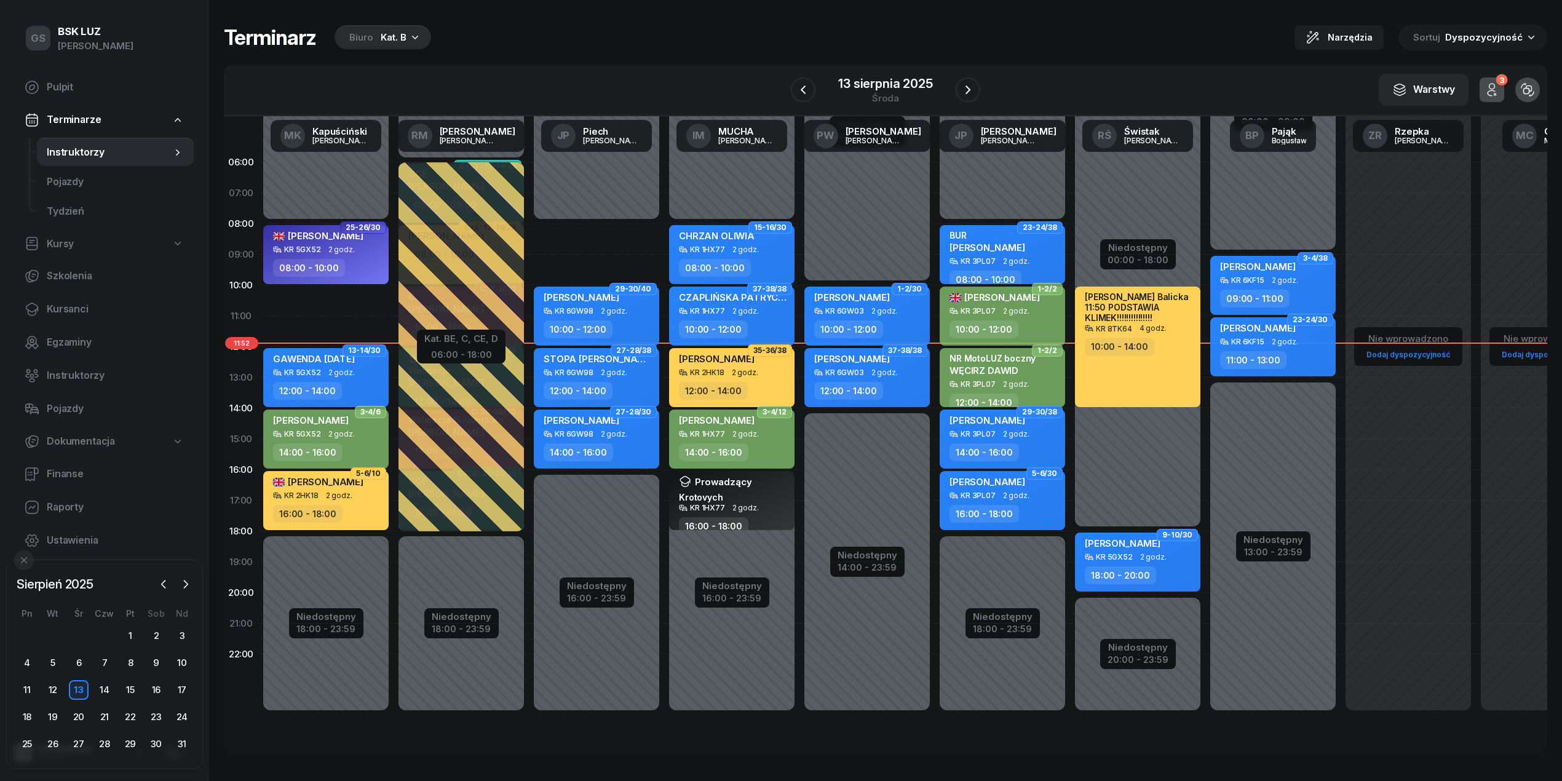
click at [104, 678] on div "28 29 30 31 1 2 3 4 5 6 7 8 9 10 11 12 13 14 15 16 17 18 19 20 21 22 23 24 25 2…" at bounding box center [104, 690] width 181 height 128
click at [20, 721] on div "18" at bounding box center [27, 717] width 20 height 20
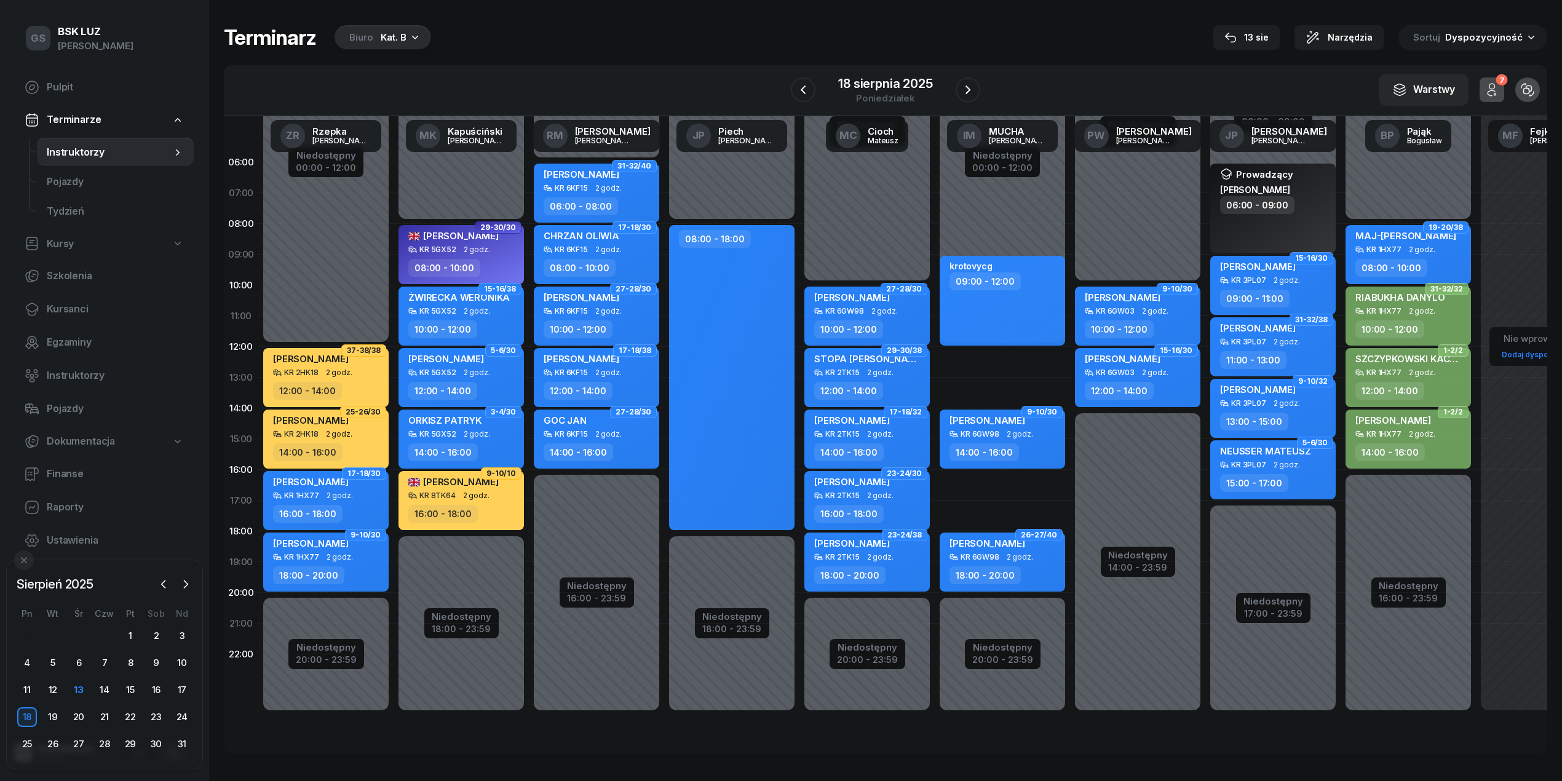
click at [1017, 299] on div "krotovycg 09:00 - 12:00" at bounding box center [1002, 301] width 125 height 90
select select "09"
select select "12"
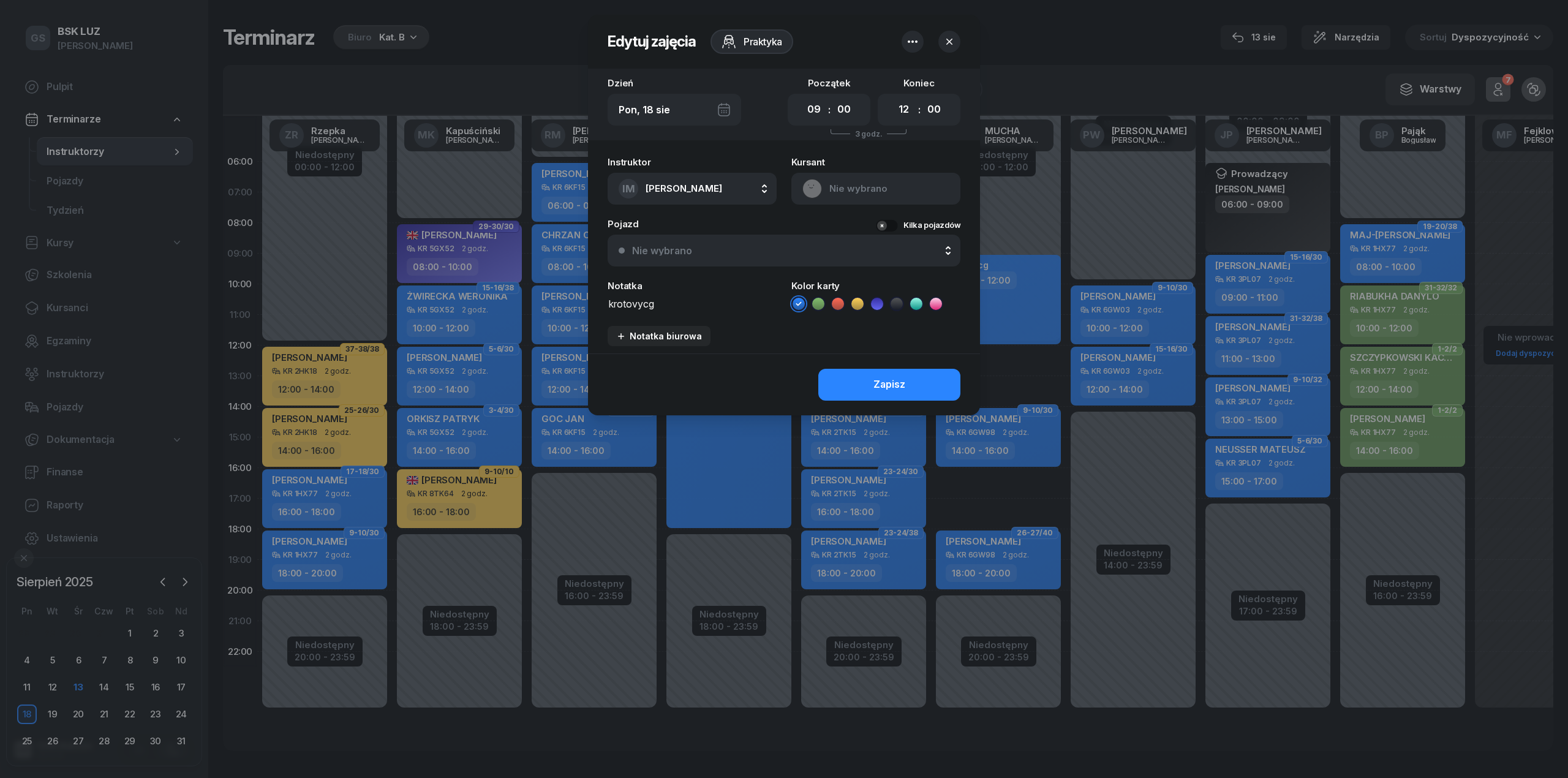
click at [692, 299] on textarea "krotovycg" at bounding box center [692, 303] width 169 height 16
type textarea "krotovych"
click at [759, 354] on div "Zapisz" at bounding box center [784, 385] width 392 height 62
click at [876, 362] on div "Zapisz" at bounding box center [784, 385] width 392 height 62
click at [874, 378] on div "Zapisz" at bounding box center [890, 385] width 32 height 16
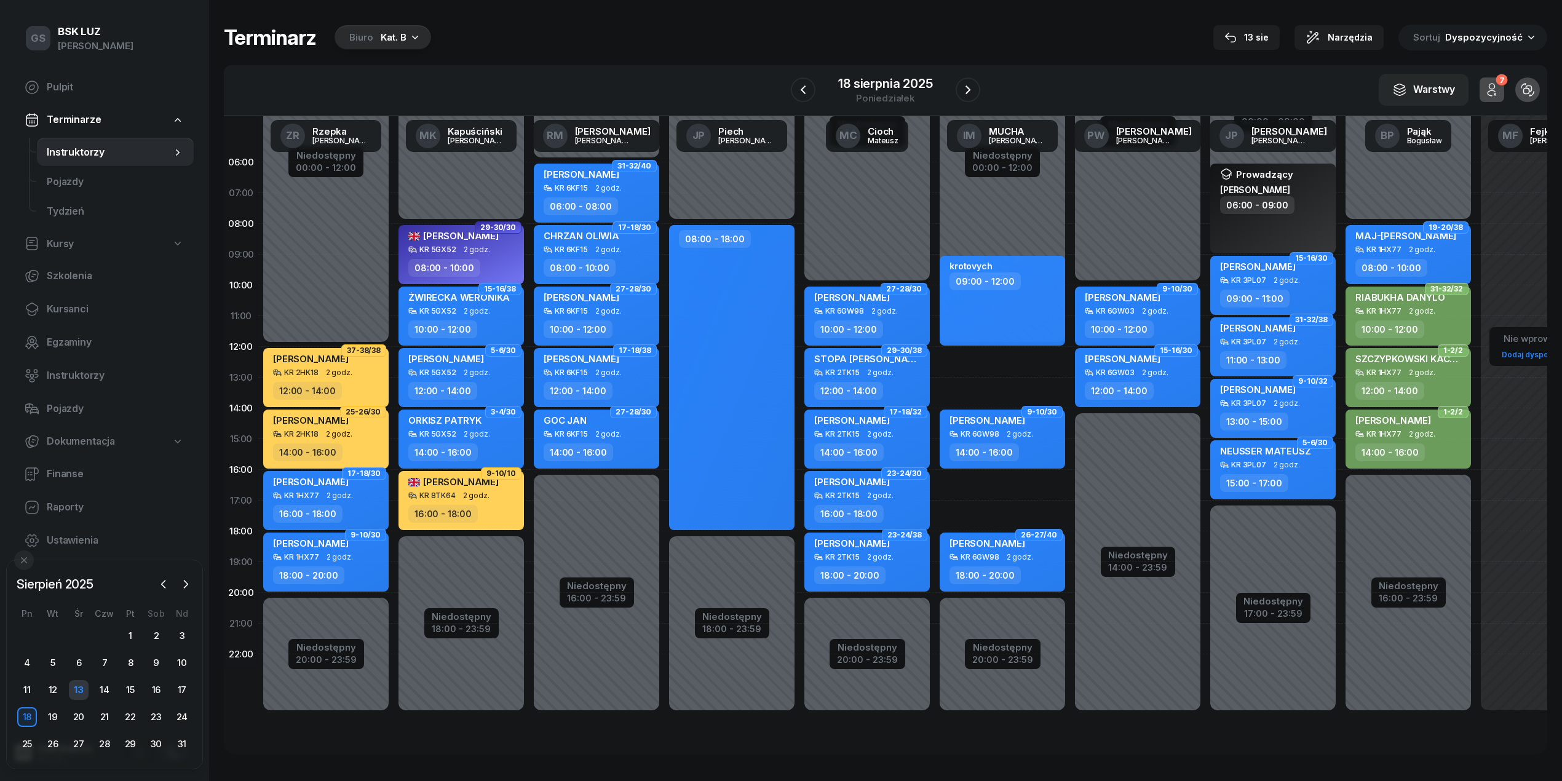
click at [85, 685] on div "13" at bounding box center [79, 690] width 20 height 20
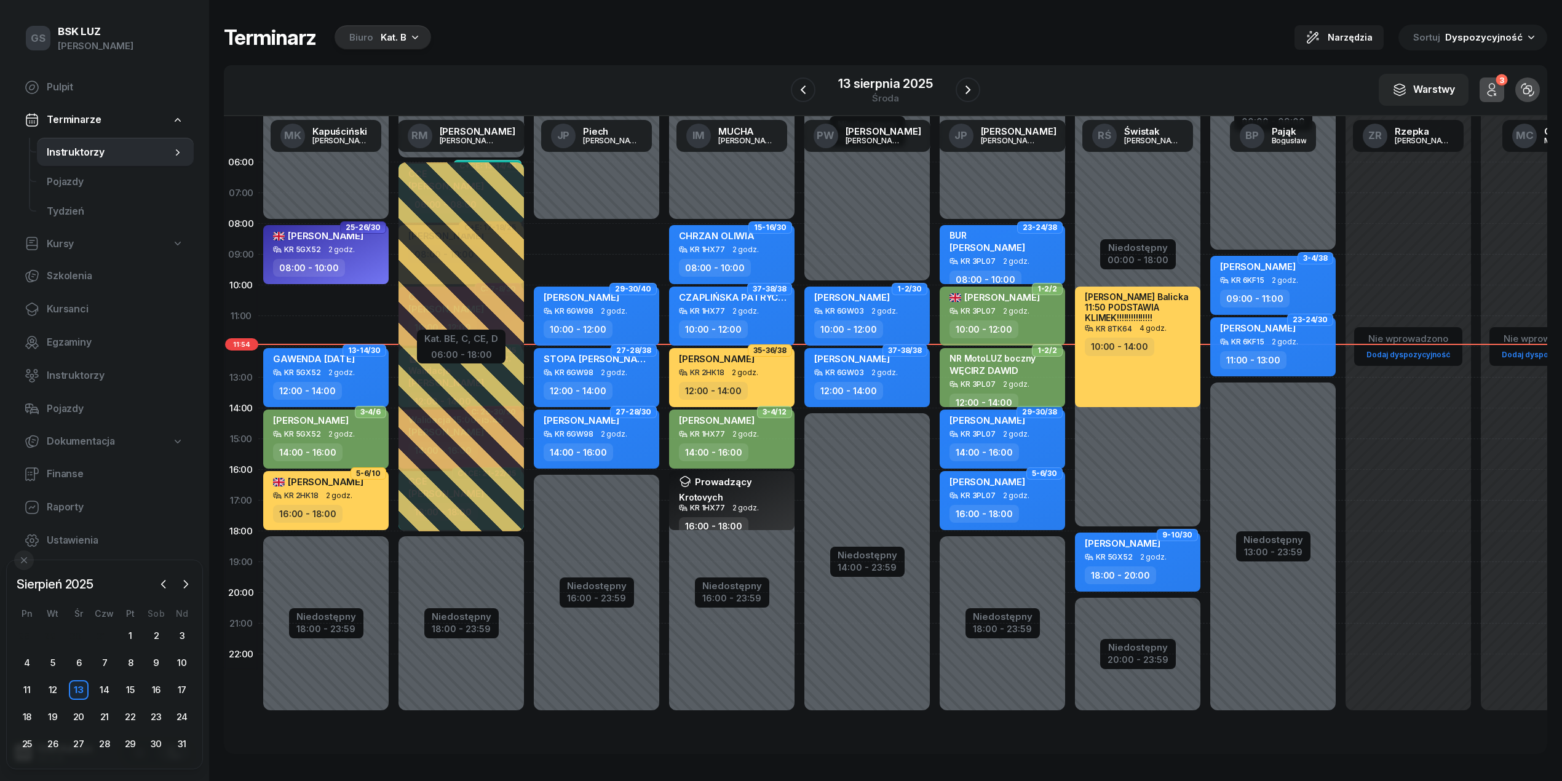
click at [992, 394] on div "12:00 - 14:00" at bounding box center [983, 403] width 69 height 18
select select "12"
select select "14"
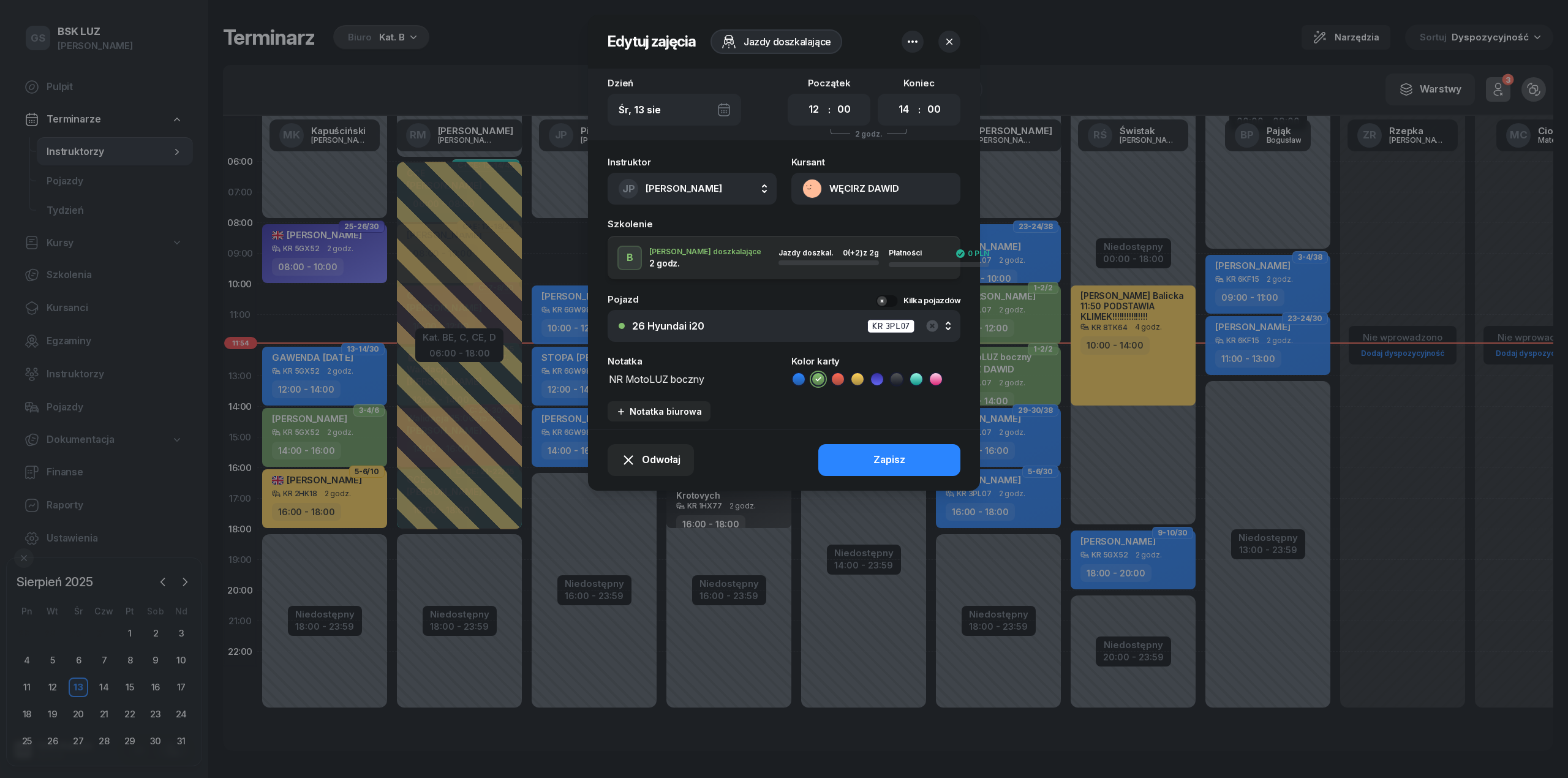
click at [858, 189] on button "WĘCIRZ DAWID" at bounding box center [876, 188] width 169 height 32
click at [864, 228] on link "Otwórz profil" at bounding box center [875, 230] width 160 height 31
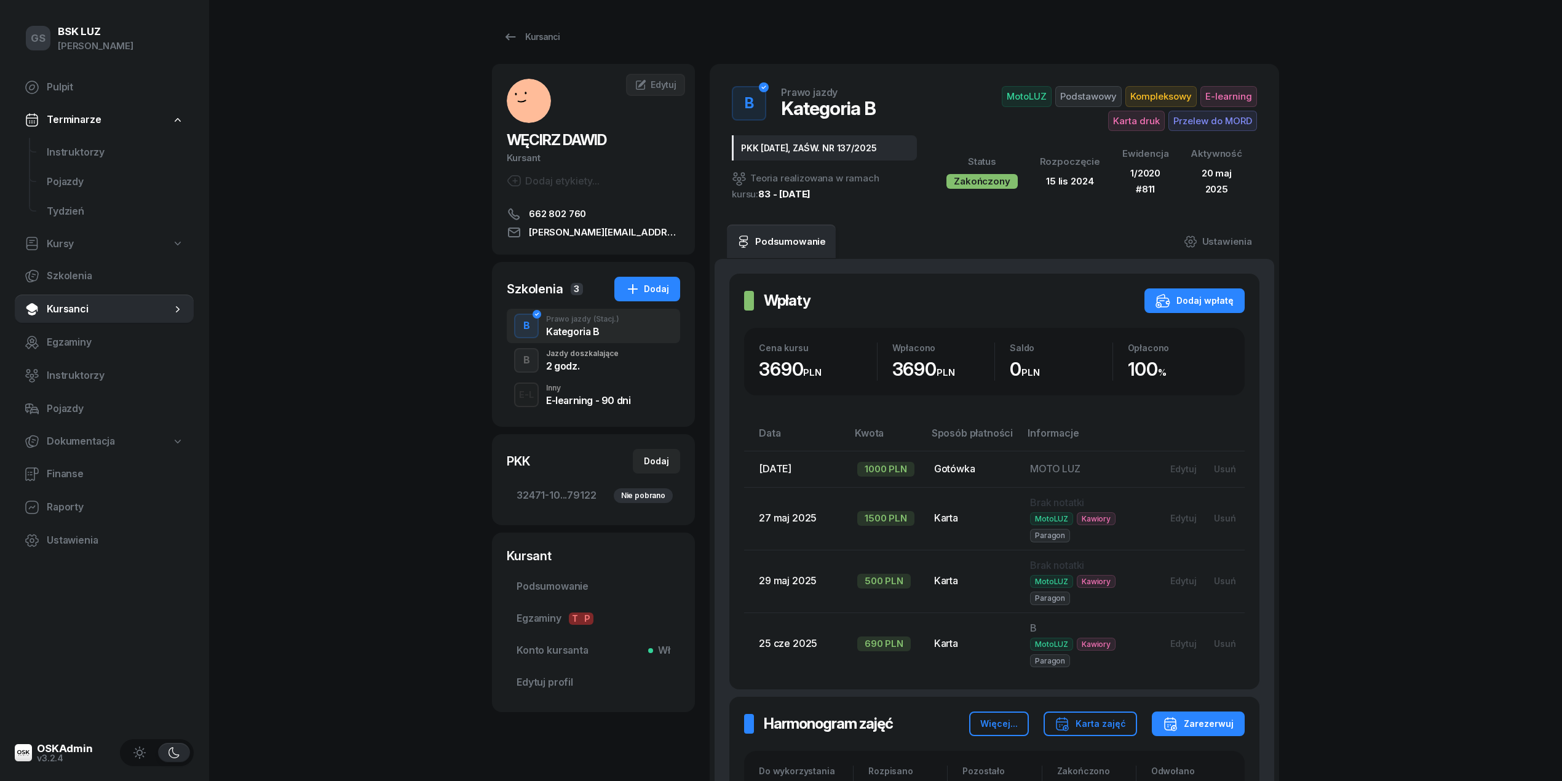
click at [582, 374] on div "B Jazdy doszkalające 2 godz." at bounding box center [593, 360] width 173 height 34
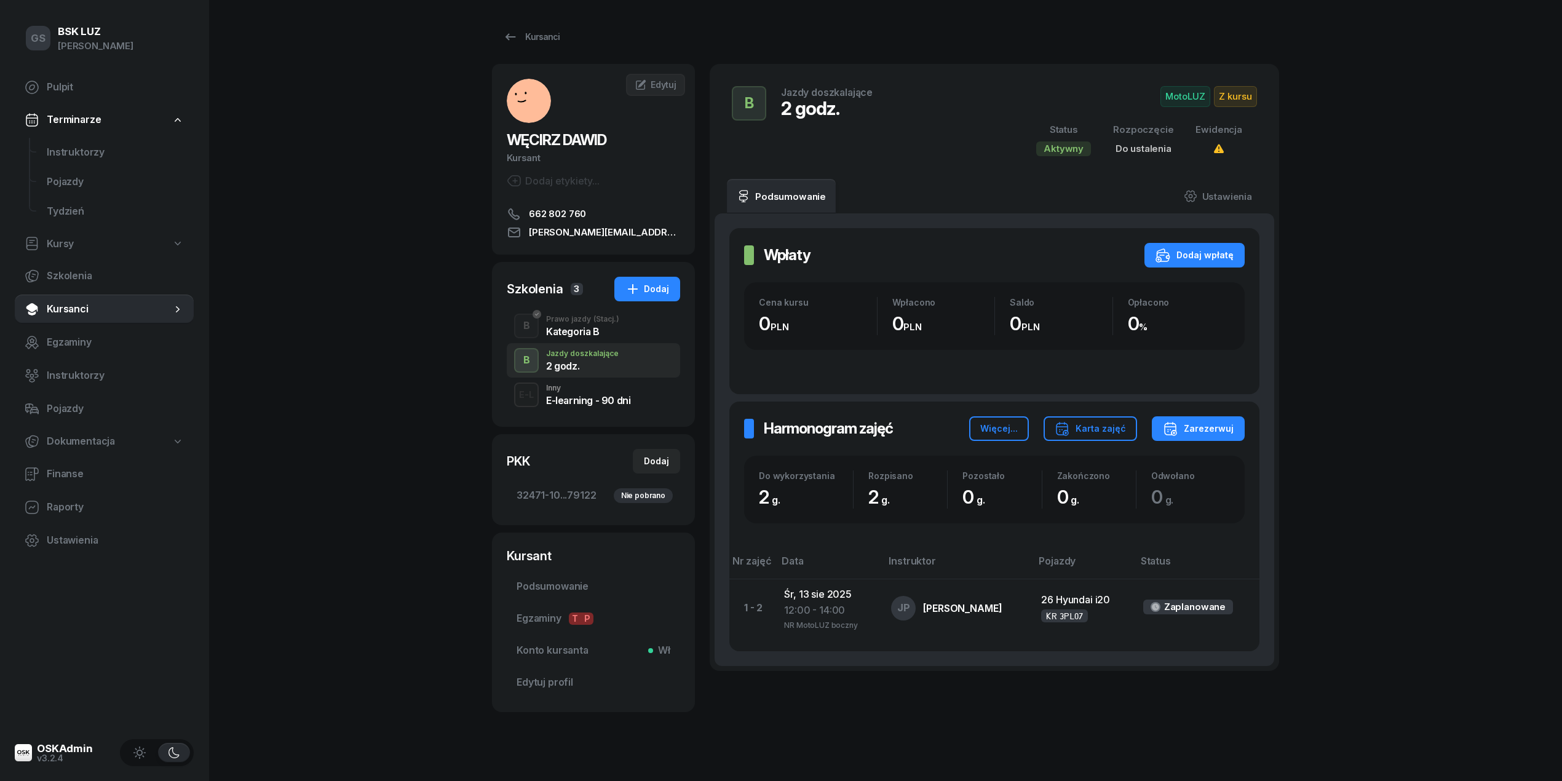
click at [577, 336] on div "Kategoria B" at bounding box center [582, 332] width 73 height 10
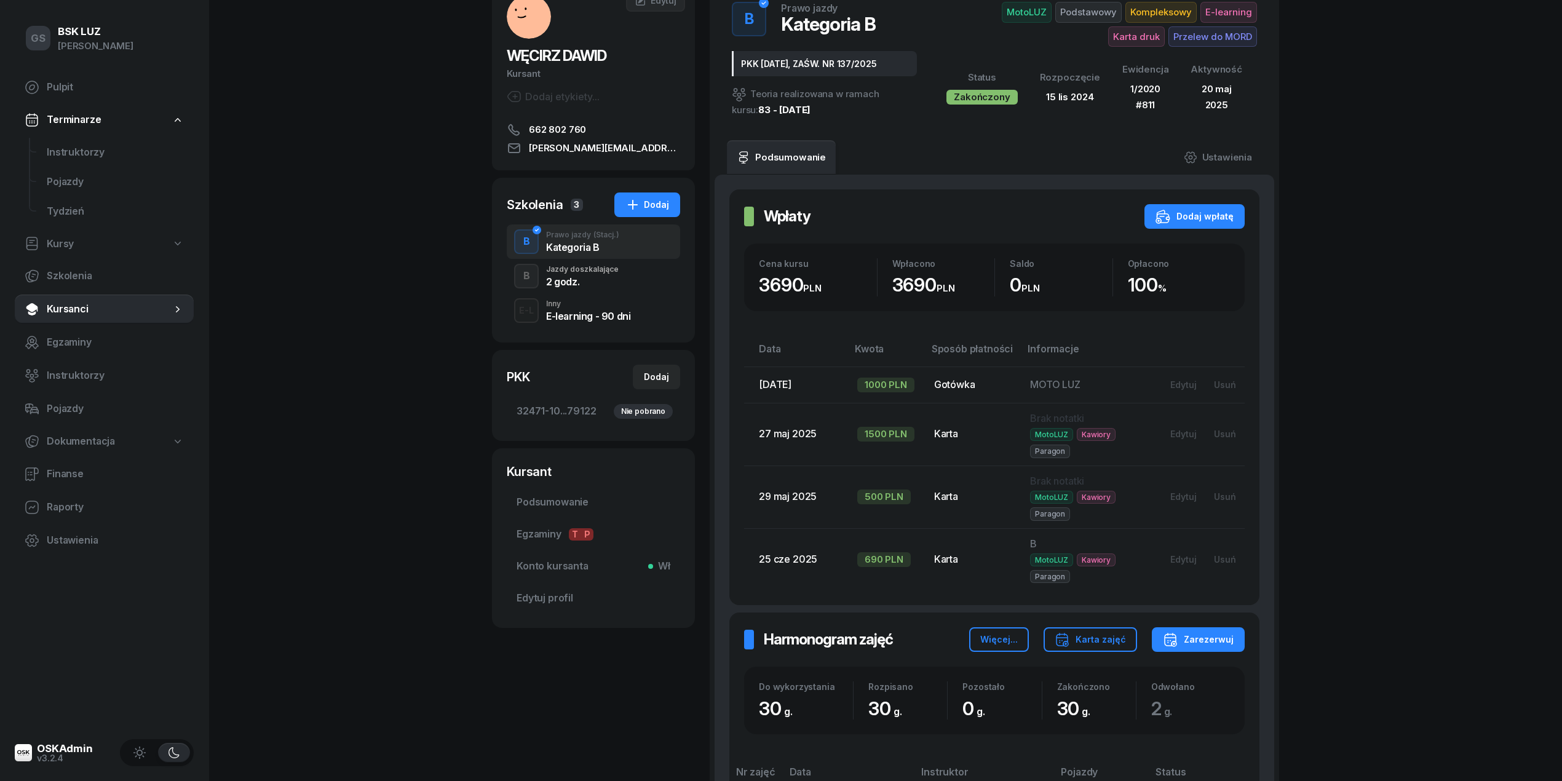
scroll to position [84, 0]
click at [595, 279] on div "2 godz." at bounding box center [582, 282] width 73 height 10
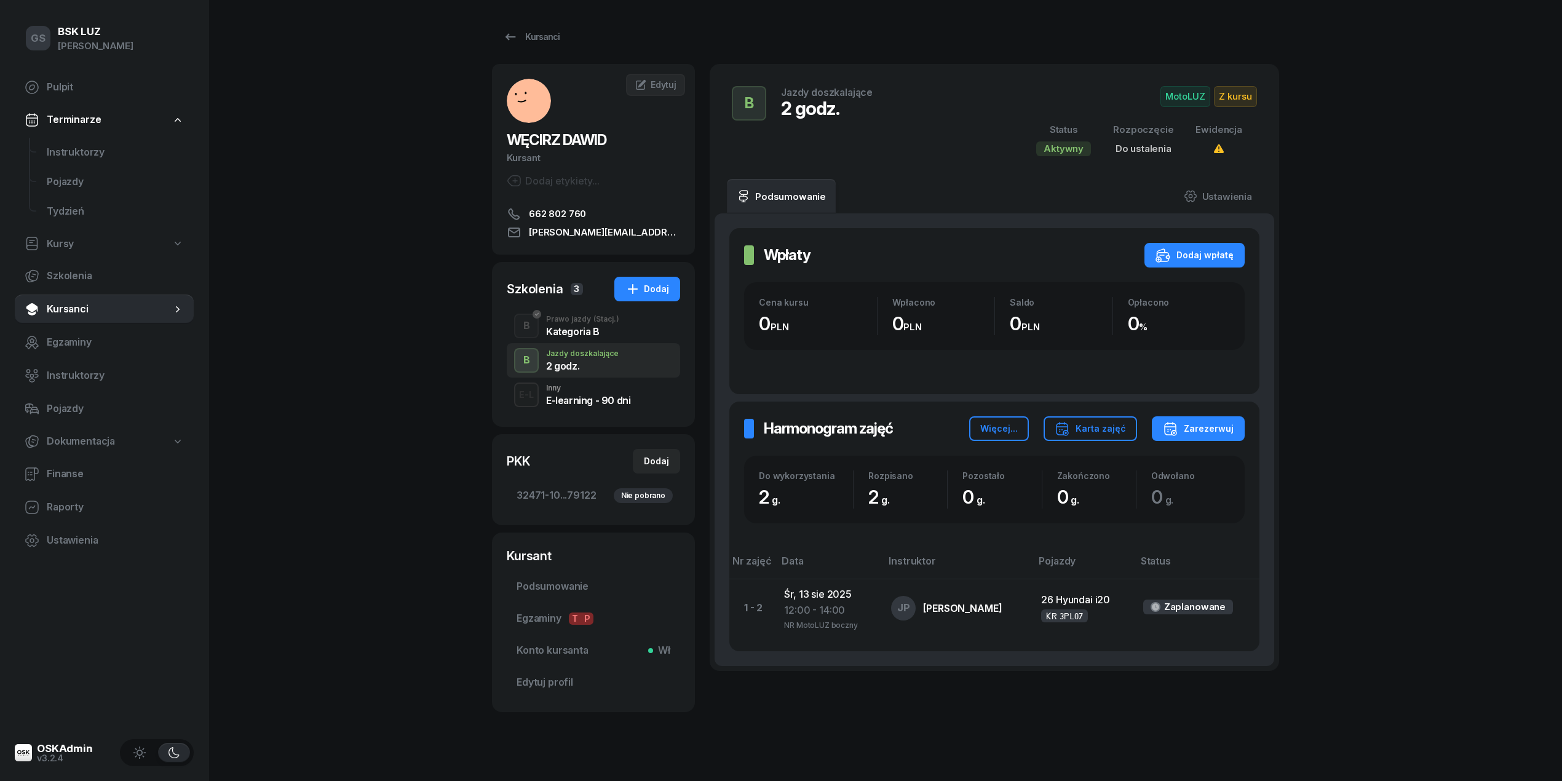
click at [606, 330] on div "Kategoria B" at bounding box center [582, 332] width 73 height 10
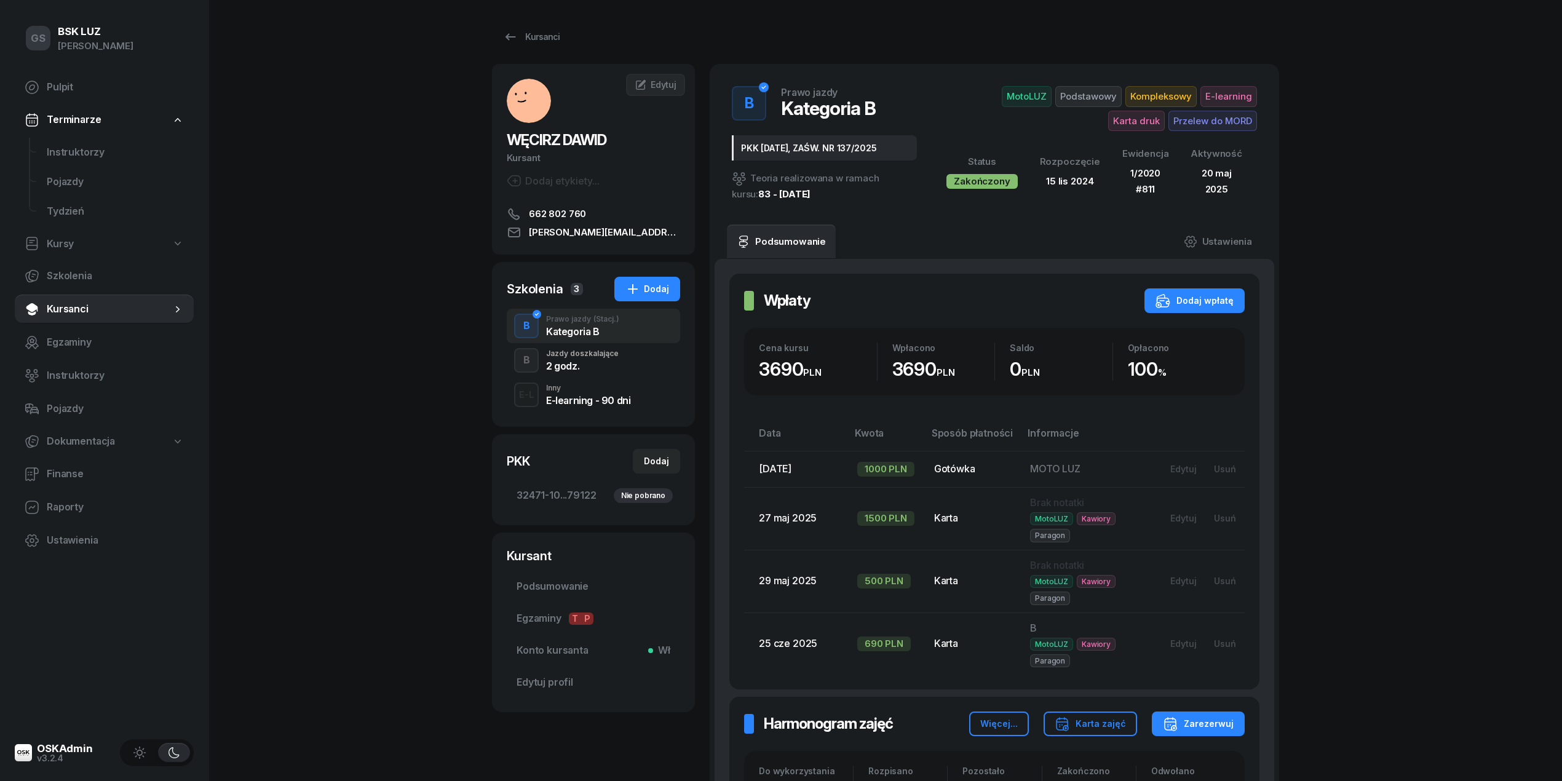
click at [572, 366] on div "2 godz." at bounding box center [582, 366] width 73 height 10
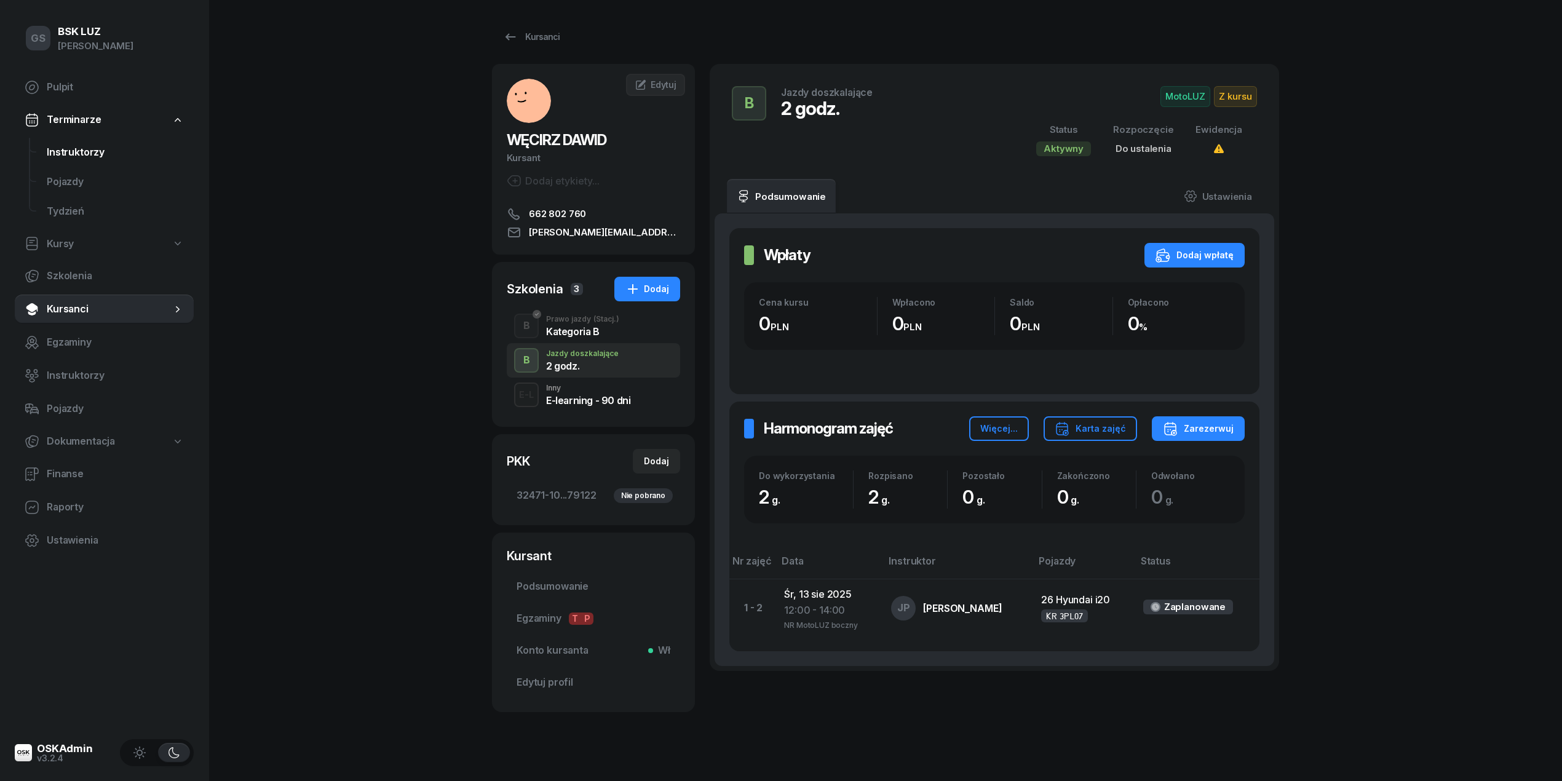
click at [87, 141] on link "Instruktorzy" at bounding box center [115, 153] width 157 height 30
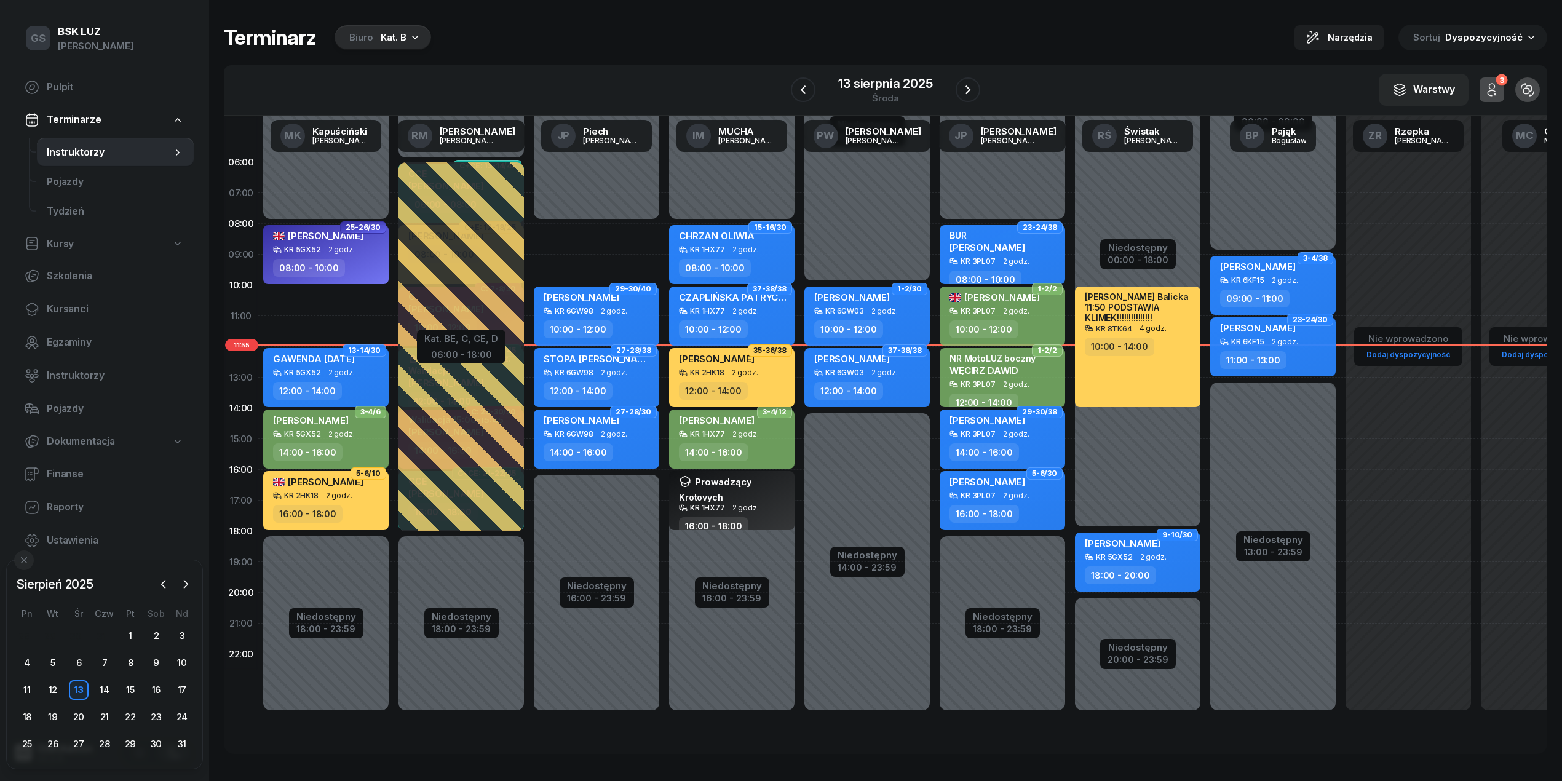
click at [754, 371] on span "2 godz." at bounding box center [745, 372] width 26 height 9
select select "12"
select select "14"
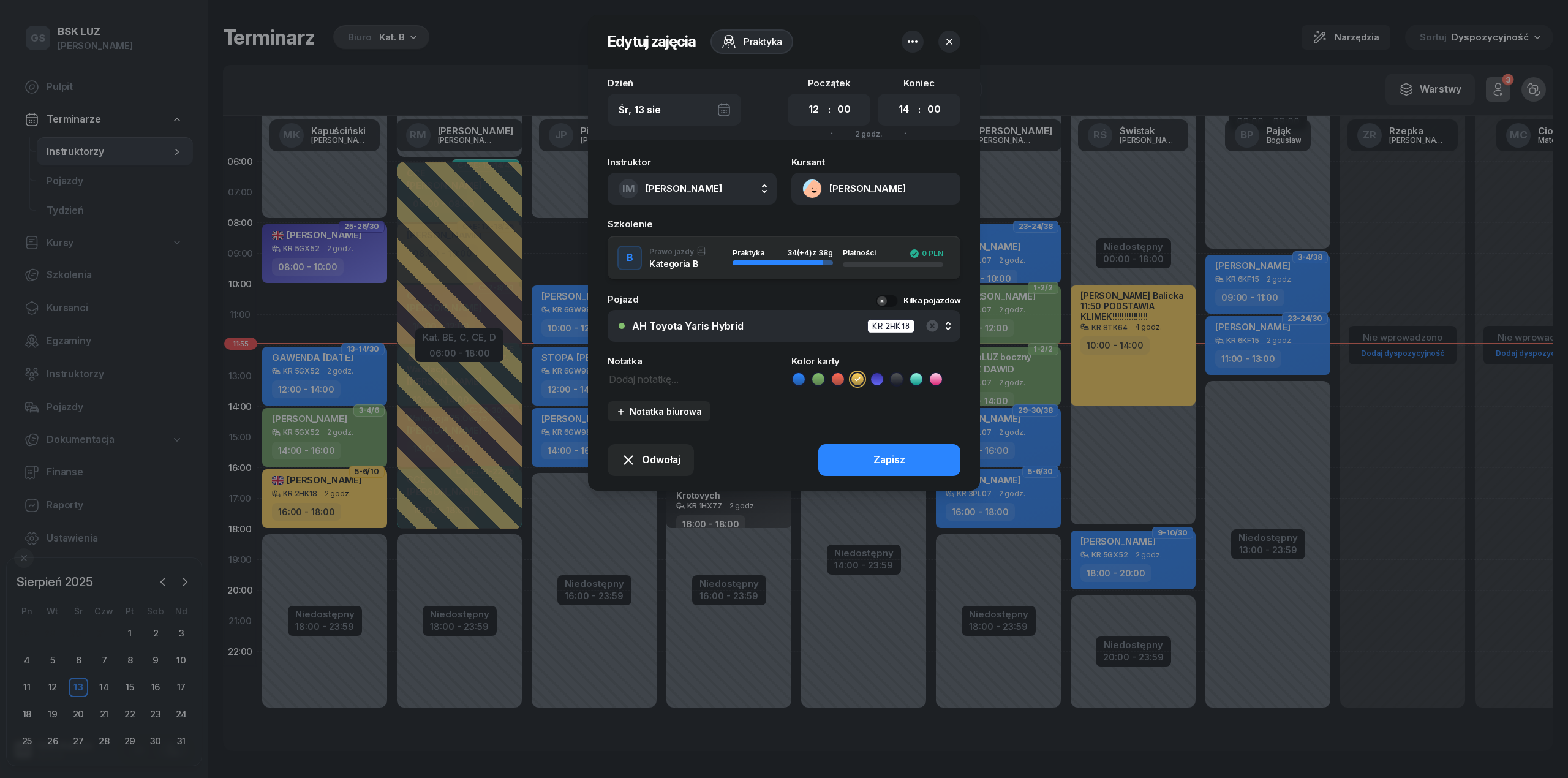
click at [861, 190] on button "[PERSON_NAME]" at bounding box center [876, 188] width 169 height 32
click at [865, 219] on link "Otwórz profil" at bounding box center [875, 230] width 160 height 31
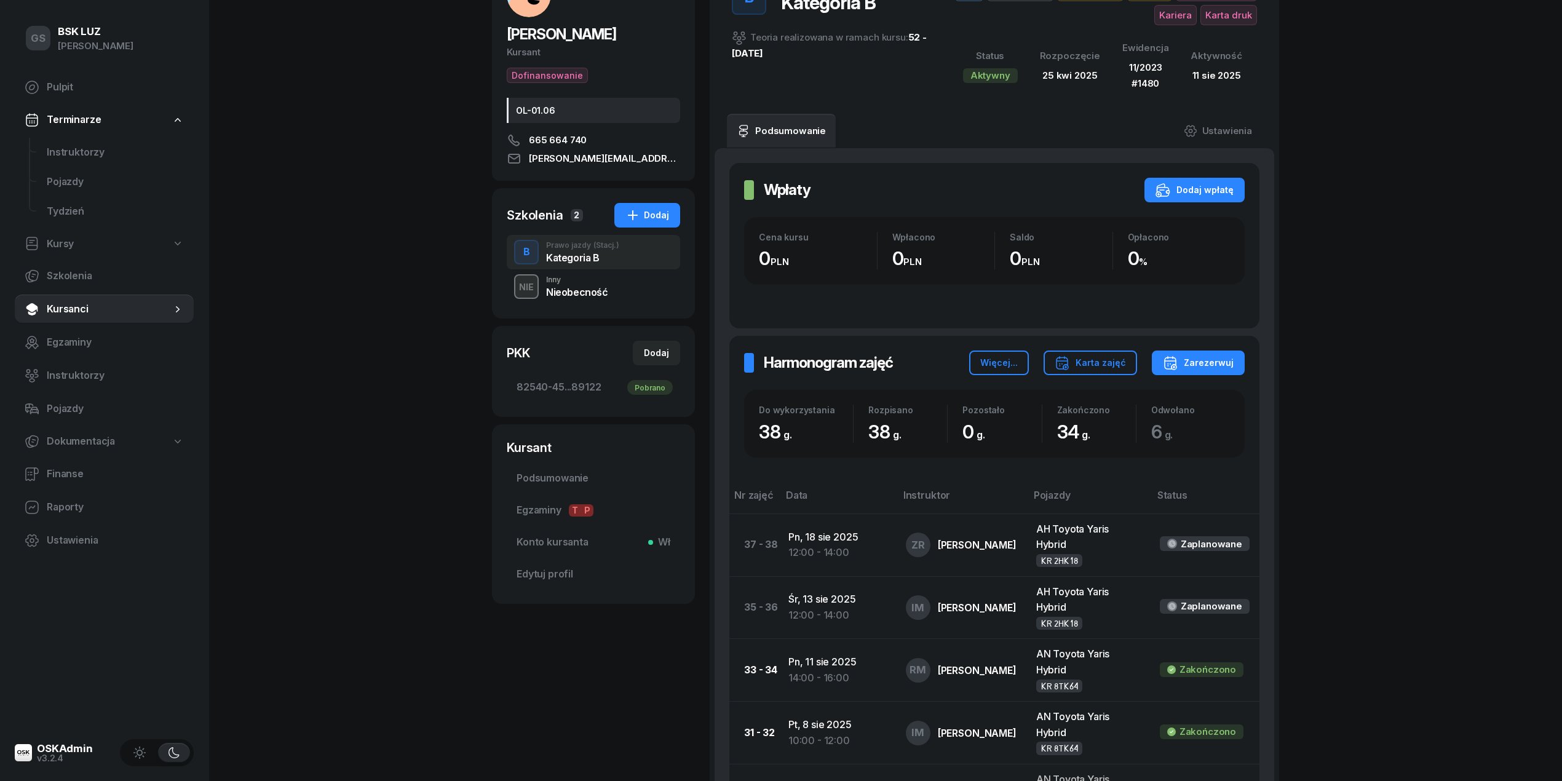
scroll to position [104, 0]
click at [581, 296] on div "Nieobecność" at bounding box center [577, 294] width 62 height 10
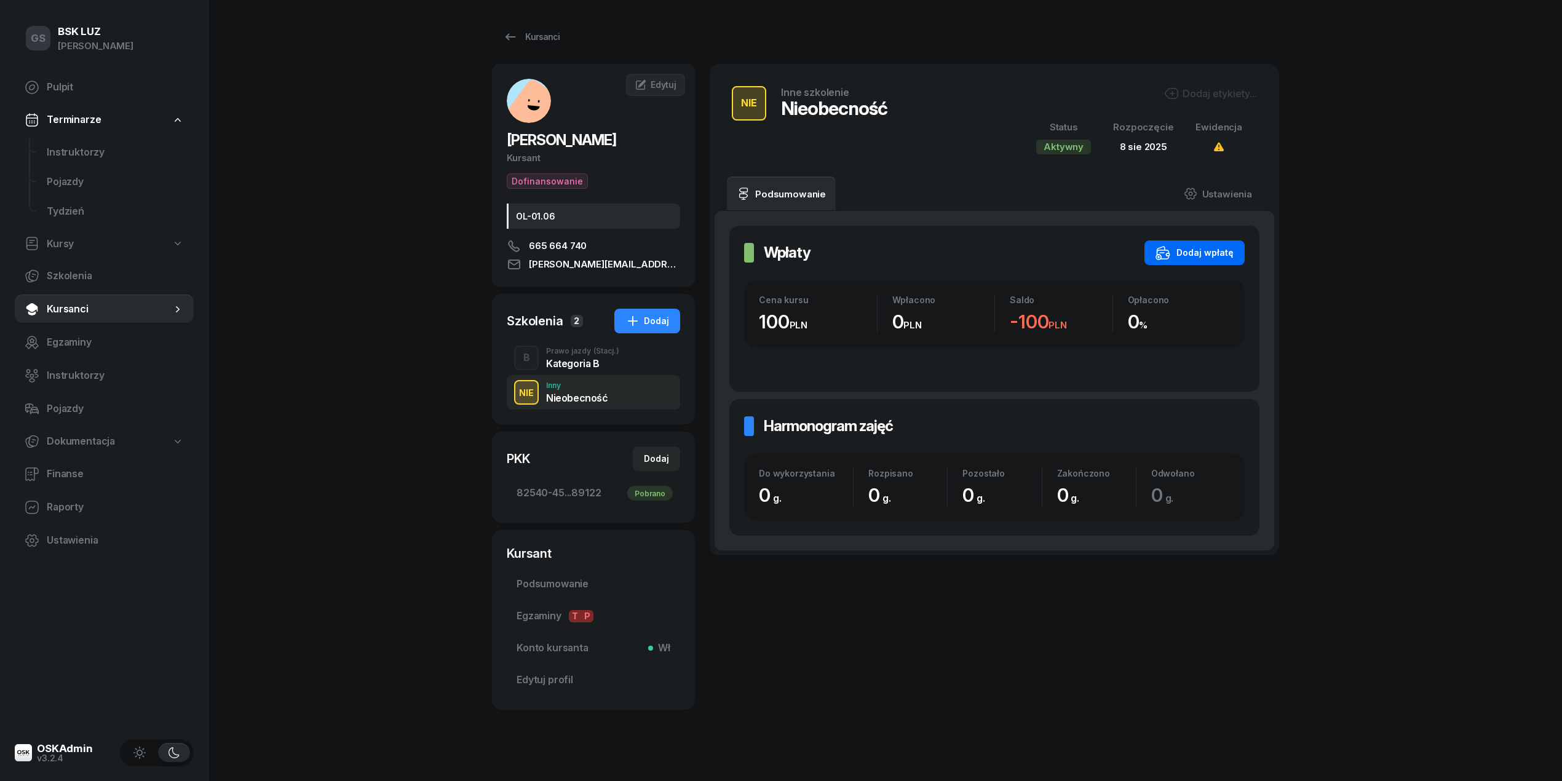
click at [1235, 254] on button "Dodaj wpłatę" at bounding box center [1194, 252] width 100 height 25
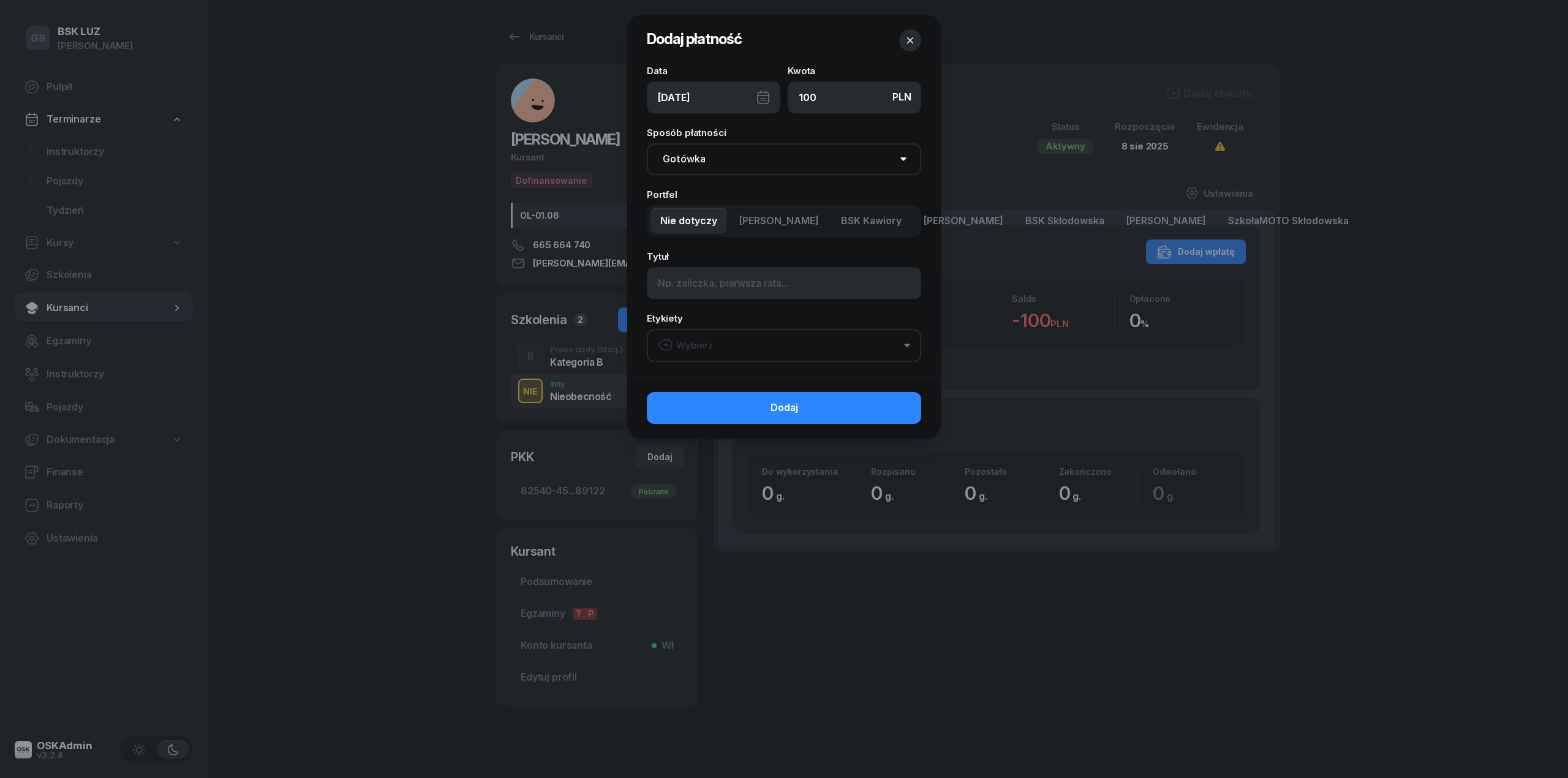
type input "100"
click at [809, 165] on select "Gotówka Karta Przelew Płatności online BLIK" at bounding box center [783, 159] width 274 height 32
select select "card"
click at [647, 143] on select "Gotówka Karta Przelew Płatności online BLIK" at bounding box center [783, 159] width 274 height 32
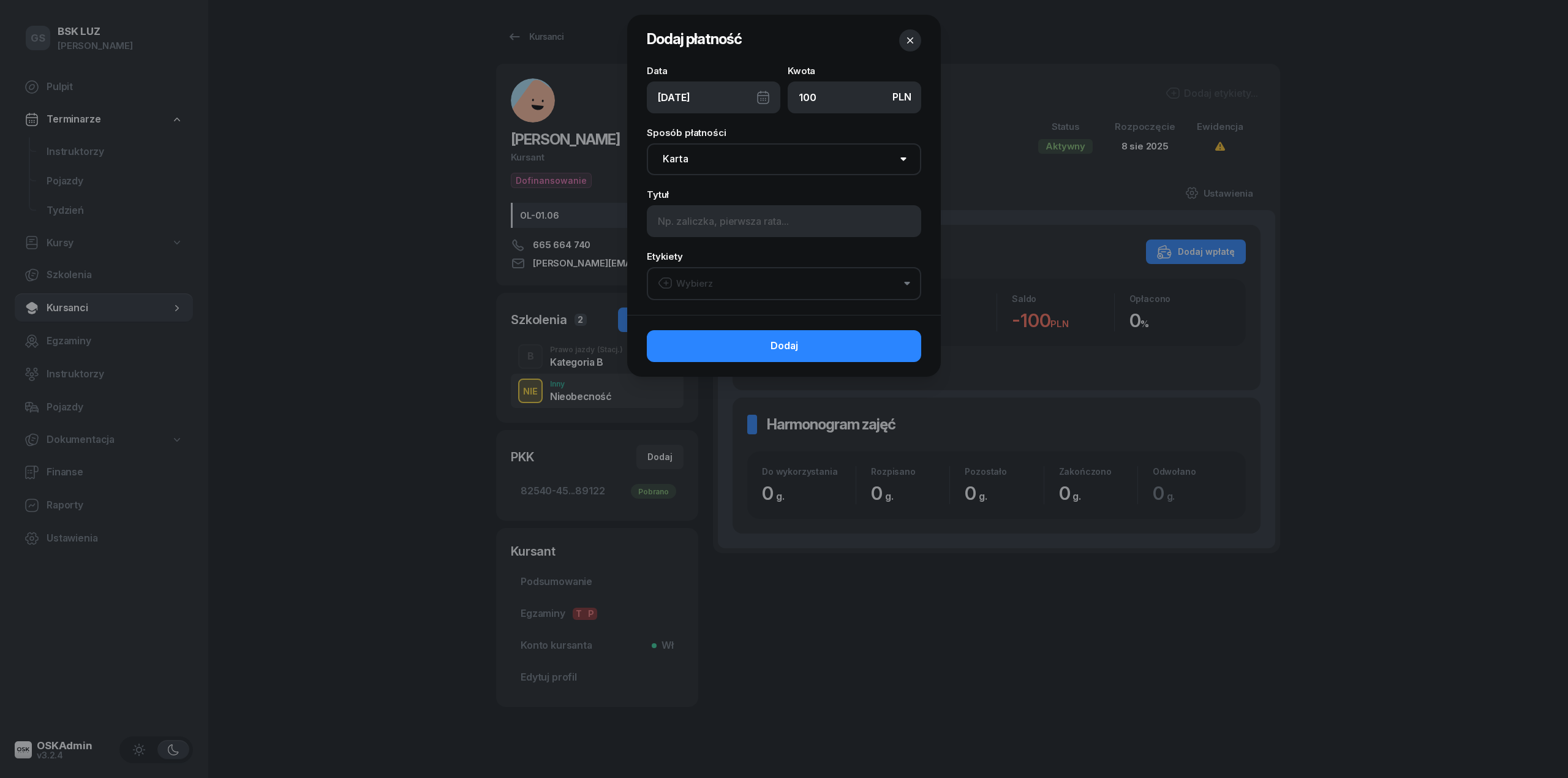
click at [708, 279] on div "Wybierz" at bounding box center [684, 284] width 55 height 16
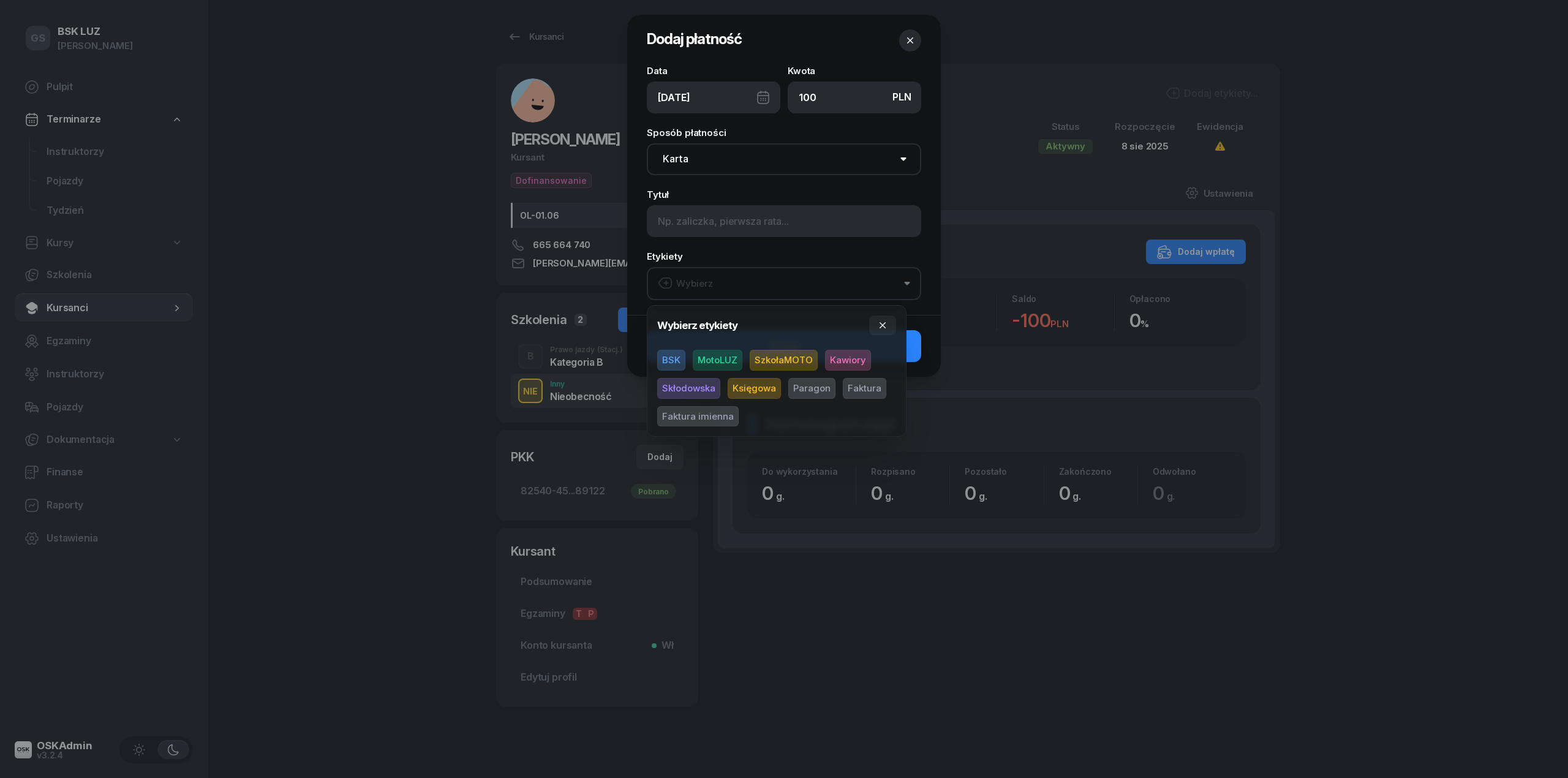
click at [708, 353] on span "MotoLUZ" at bounding box center [717, 360] width 50 height 21
click at [844, 358] on span "Kawiory" at bounding box center [848, 360] width 46 height 21
click at [804, 388] on span "Paragon" at bounding box center [811, 388] width 47 height 21
click at [915, 356] on button "Dodaj" at bounding box center [783, 346] width 274 height 32
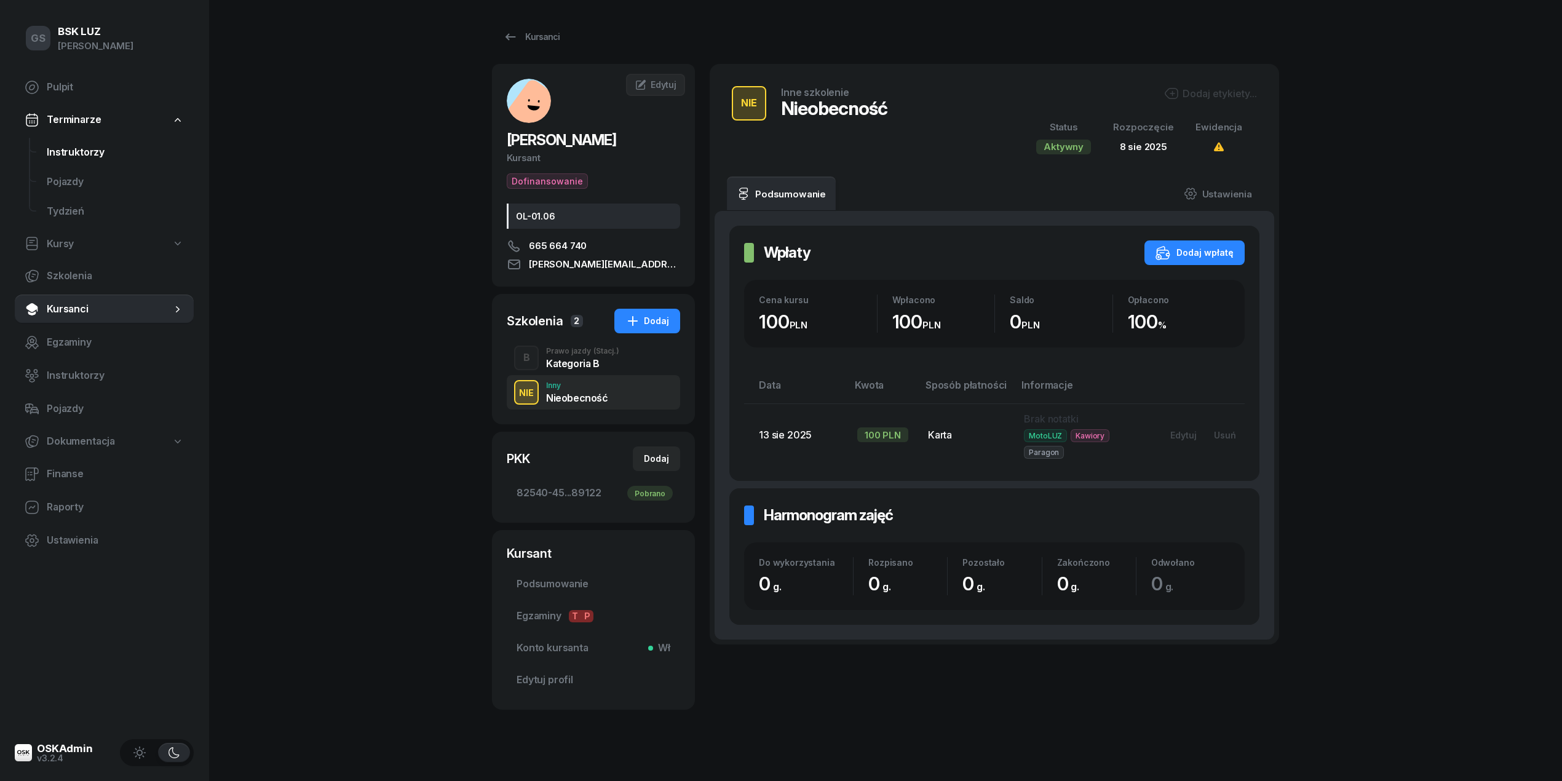
click at [129, 148] on span "Instruktorzy" at bounding box center [115, 153] width 137 height 16
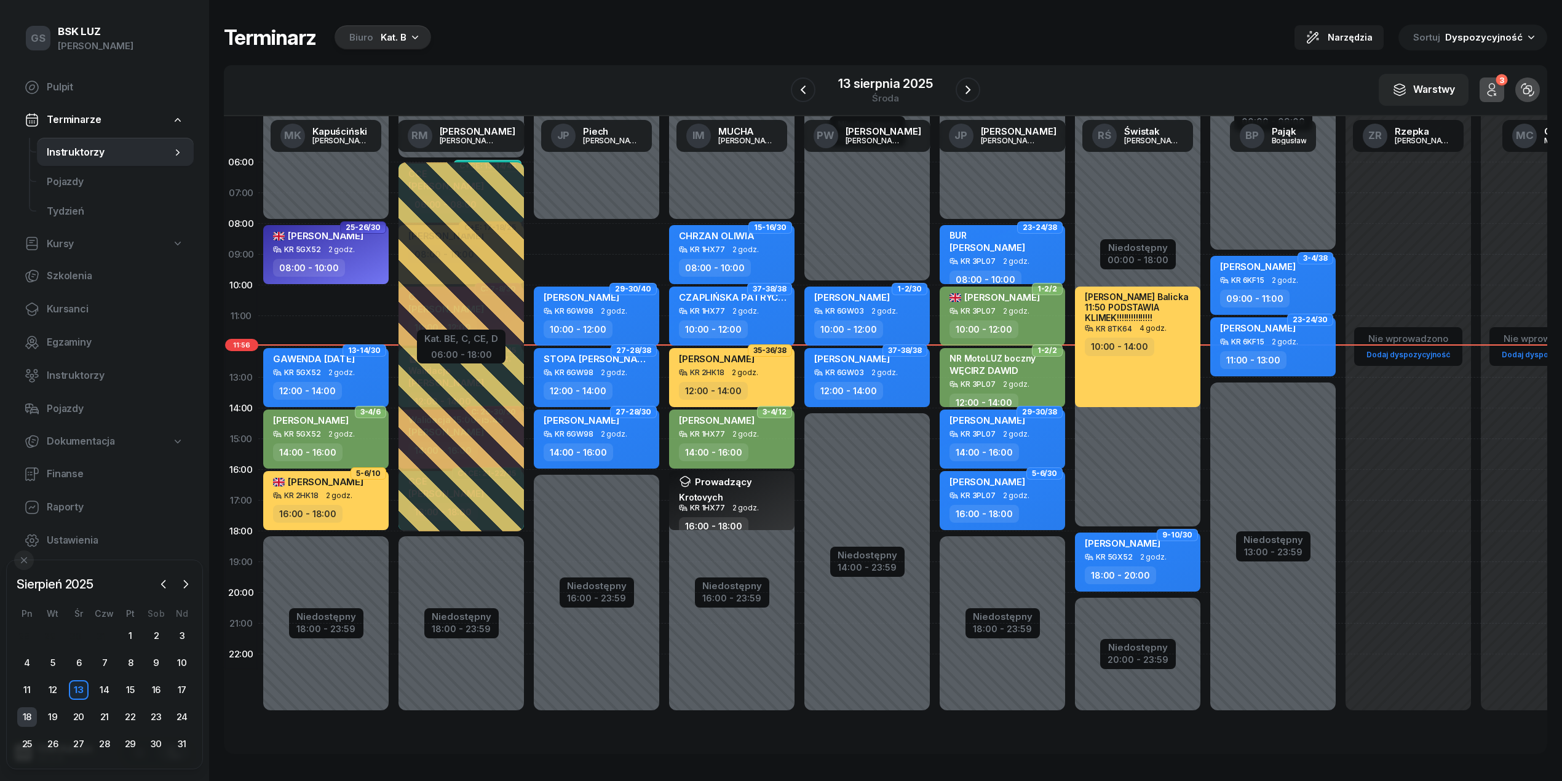
click at [22, 721] on div "18" at bounding box center [27, 717] width 20 height 20
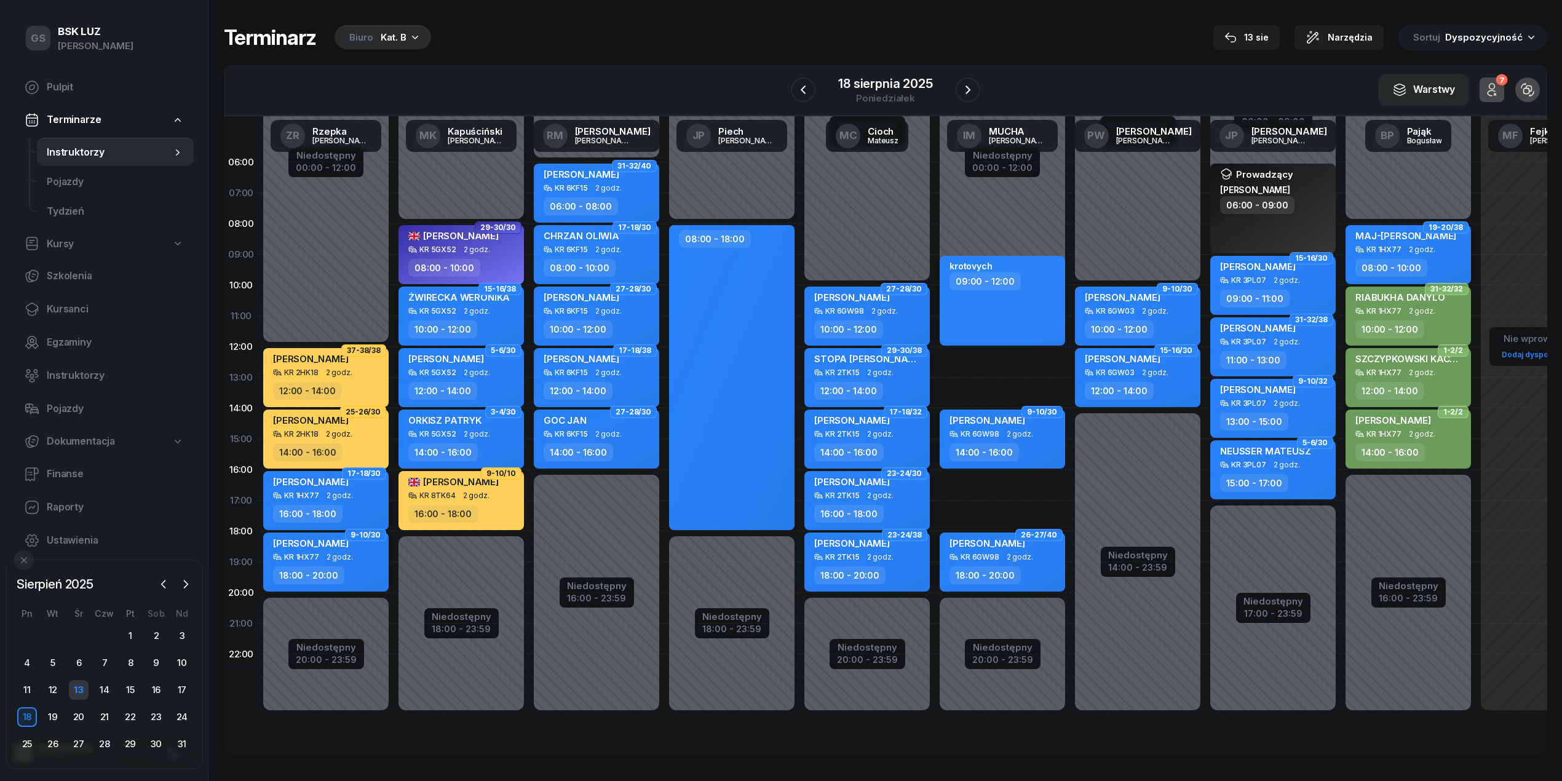
click at [75, 691] on div "13" at bounding box center [79, 690] width 20 height 20
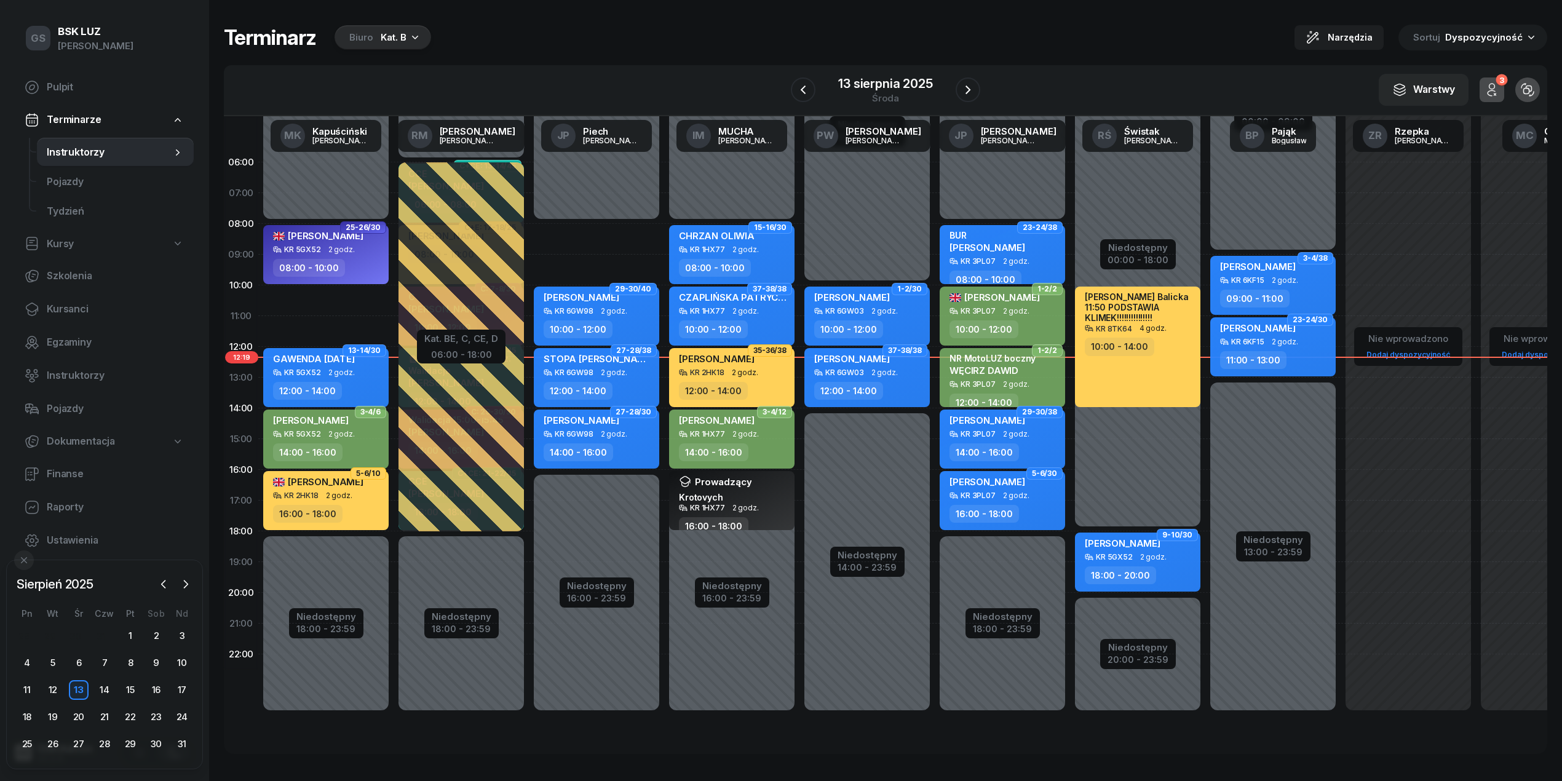
click at [397, 35] on div "Kat. B" at bounding box center [394, 37] width 26 height 15
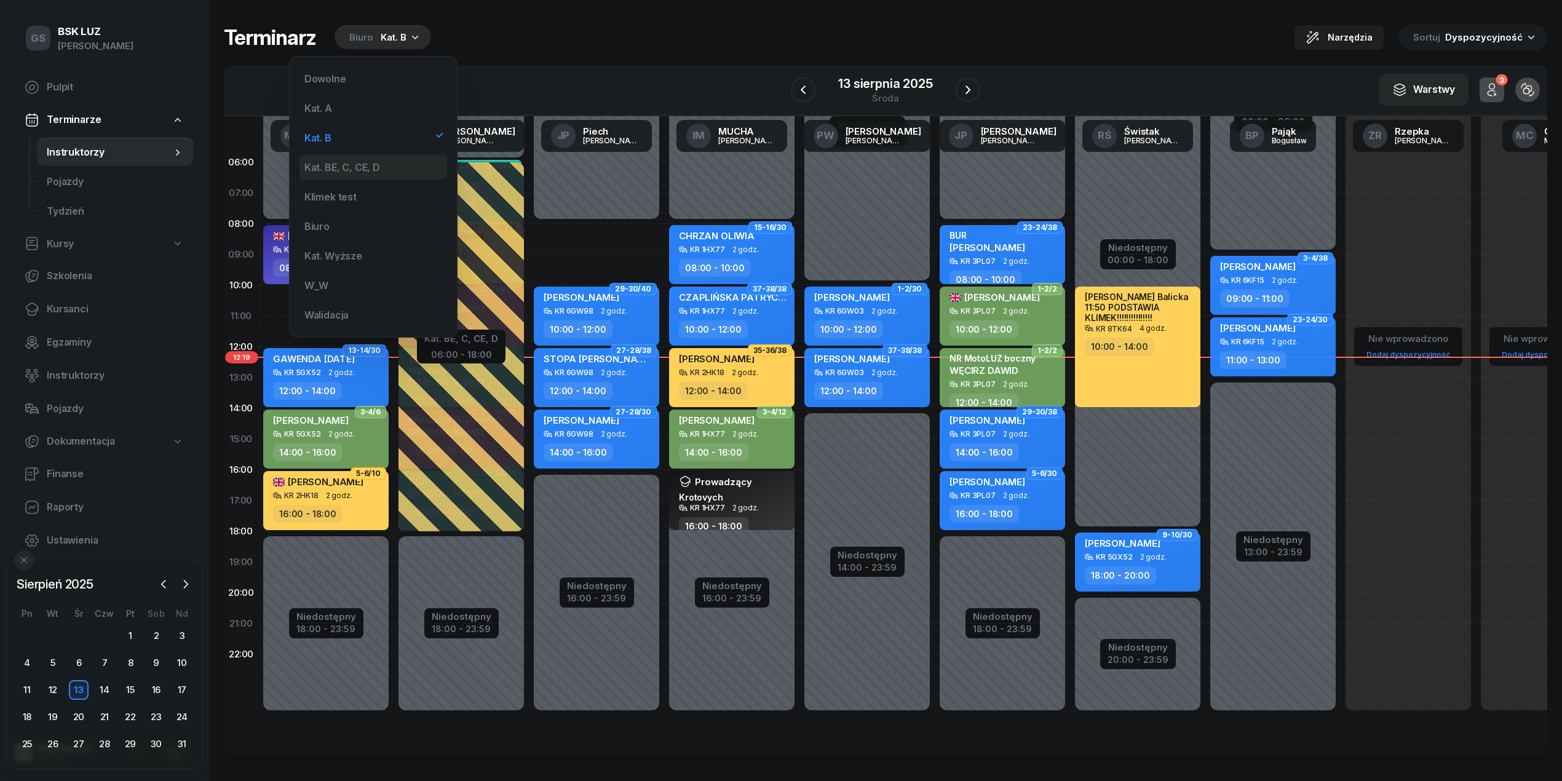
click at [384, 161] on div "Kat. BE, C, CE, D" at bounding box center [373, 167] width 148 height 25
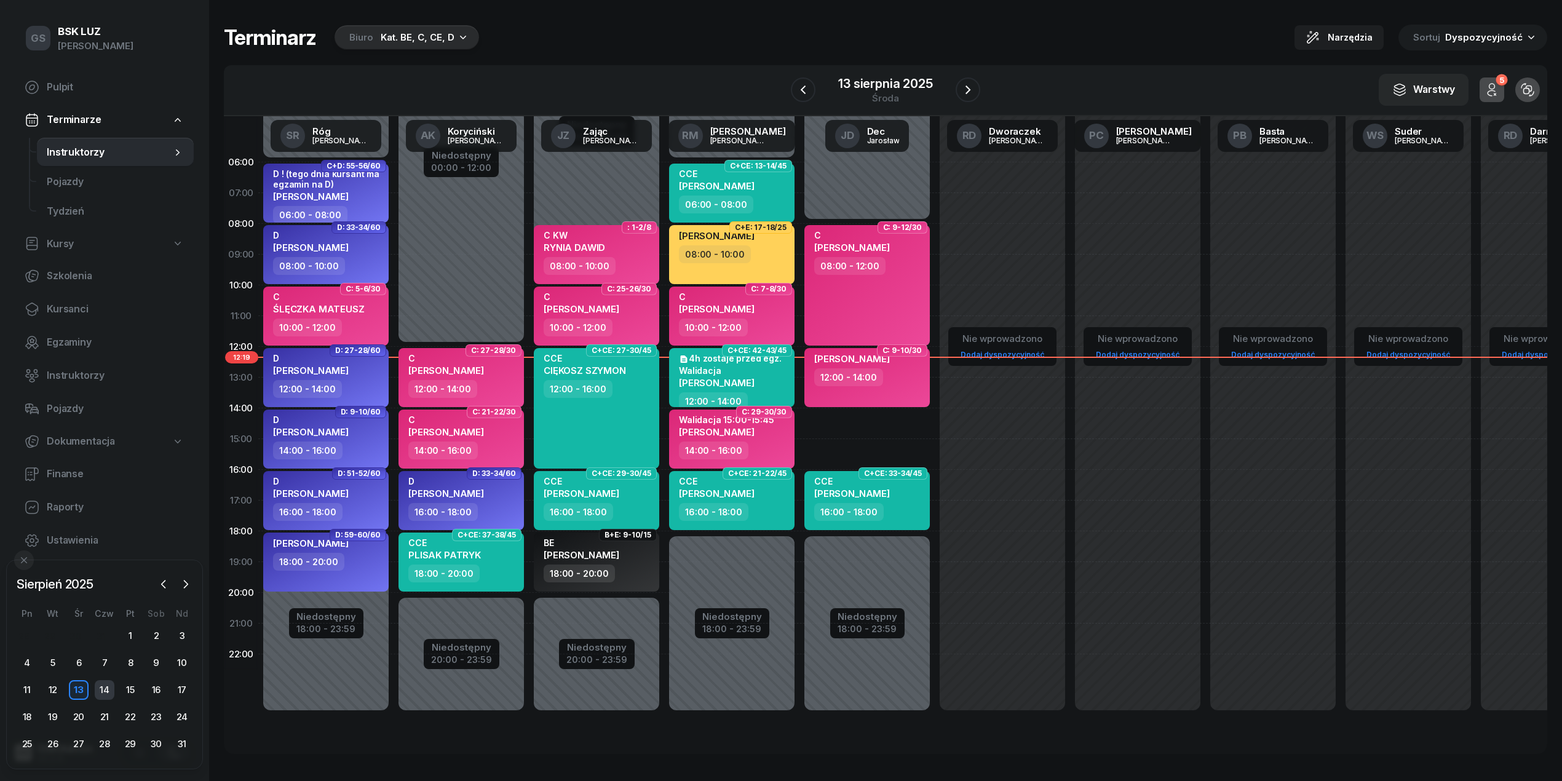
click at [105, 685] on div "14" at bounding box center [105, 690] width 20 height 20
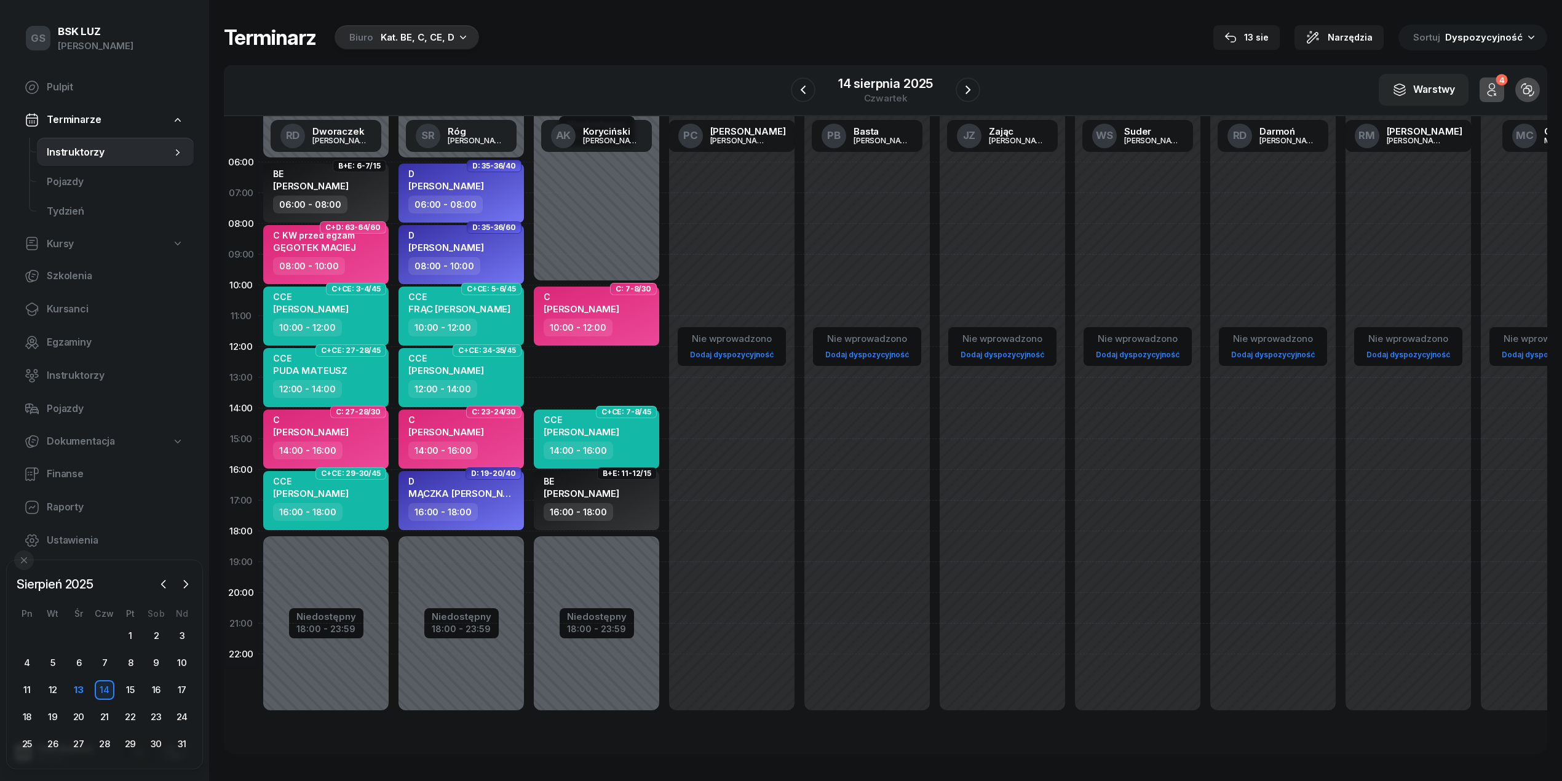
click at [450, 25] on div "Biuro Kat. BE, C, CE, D" at bounding box center [407, 37] width 145 height 25
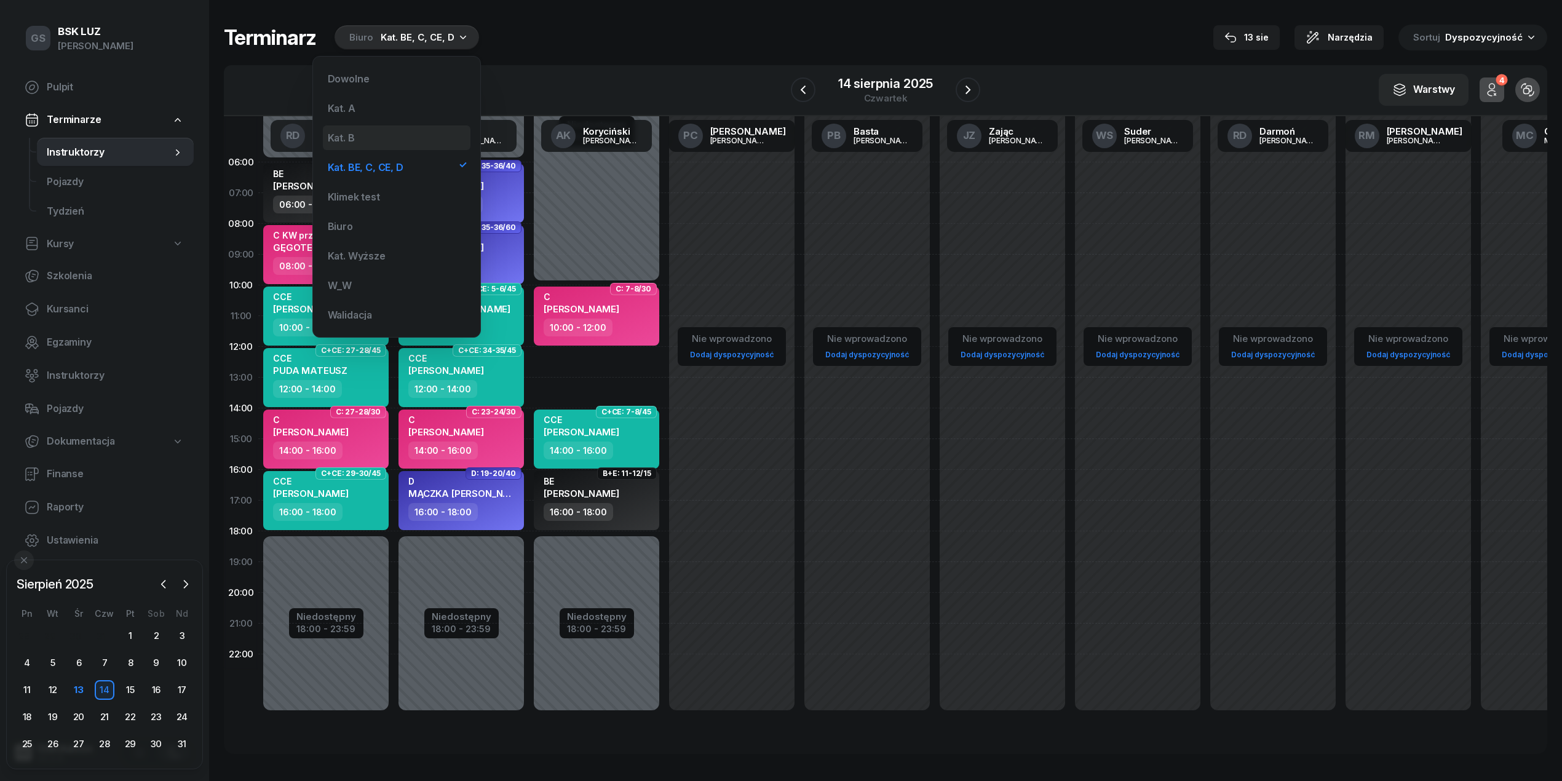
click at [380, 137] on div "Kat. B" at bounding box center [397, 137] width 148 height 25
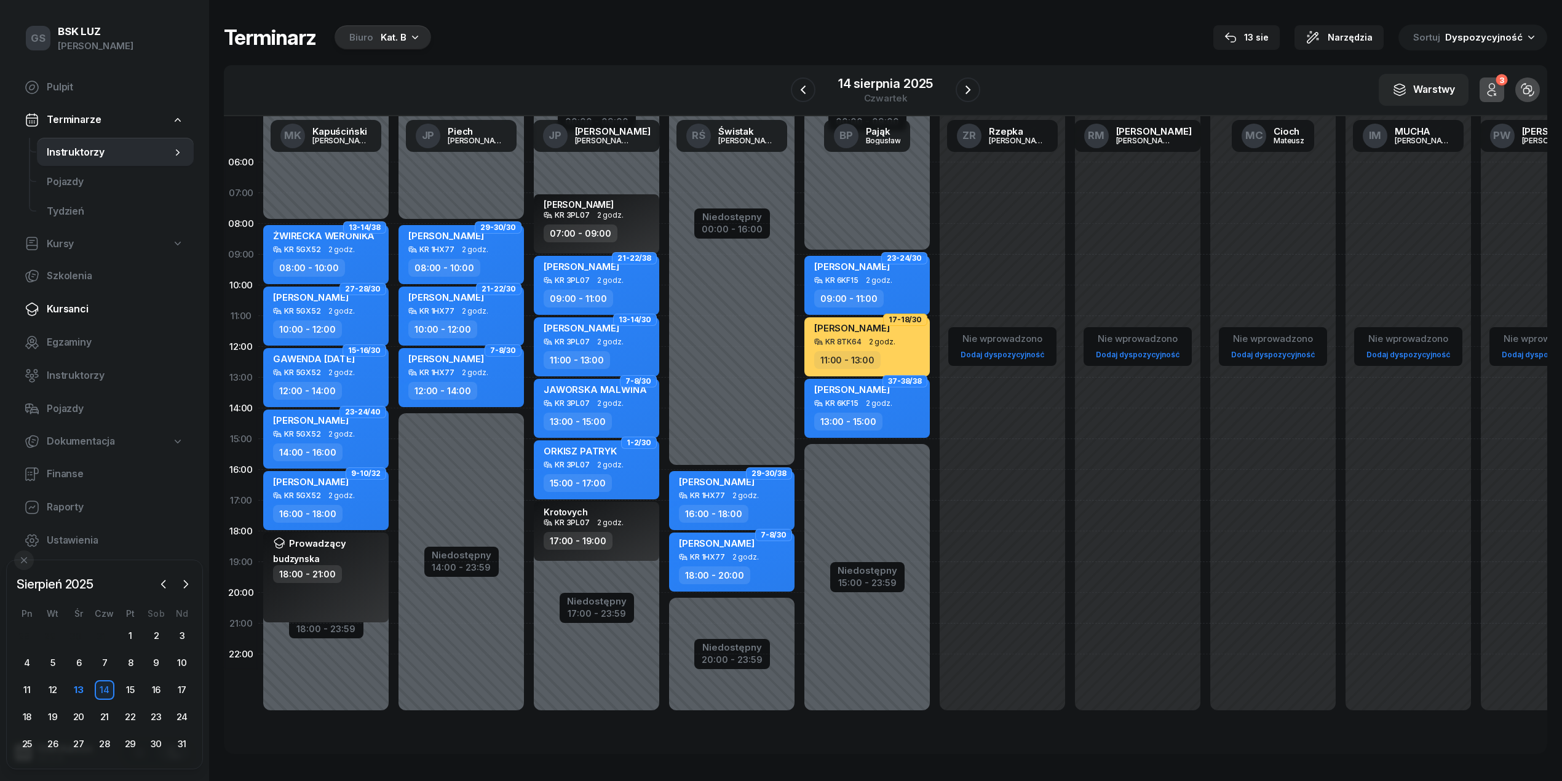
click at [89, 311] on span "Kursanci" at bounding box center [115, 309] width 137 height 16
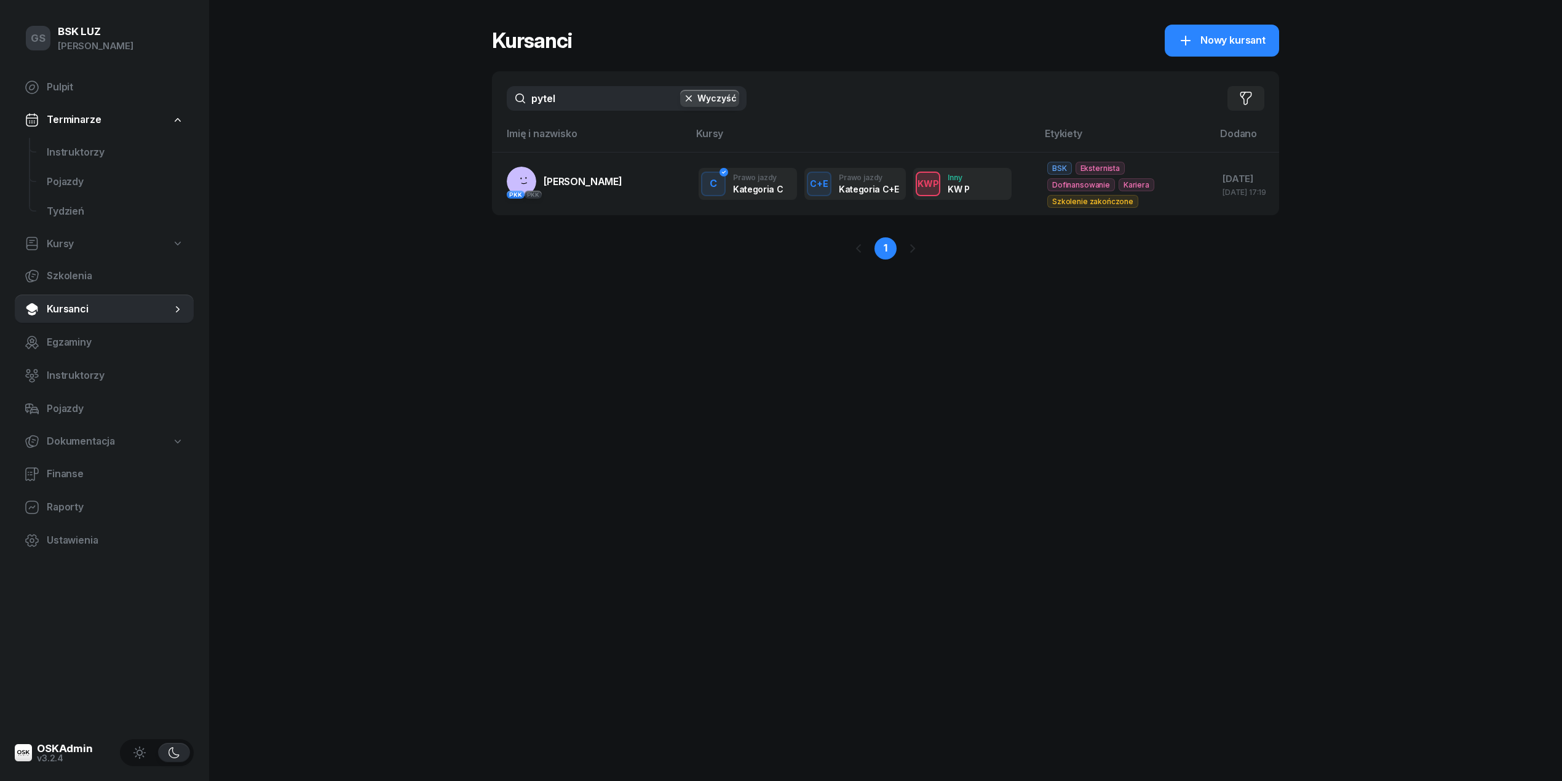
click at [609, 99] on input "pytel" at bounding box center [627, 98] width 240 height 25
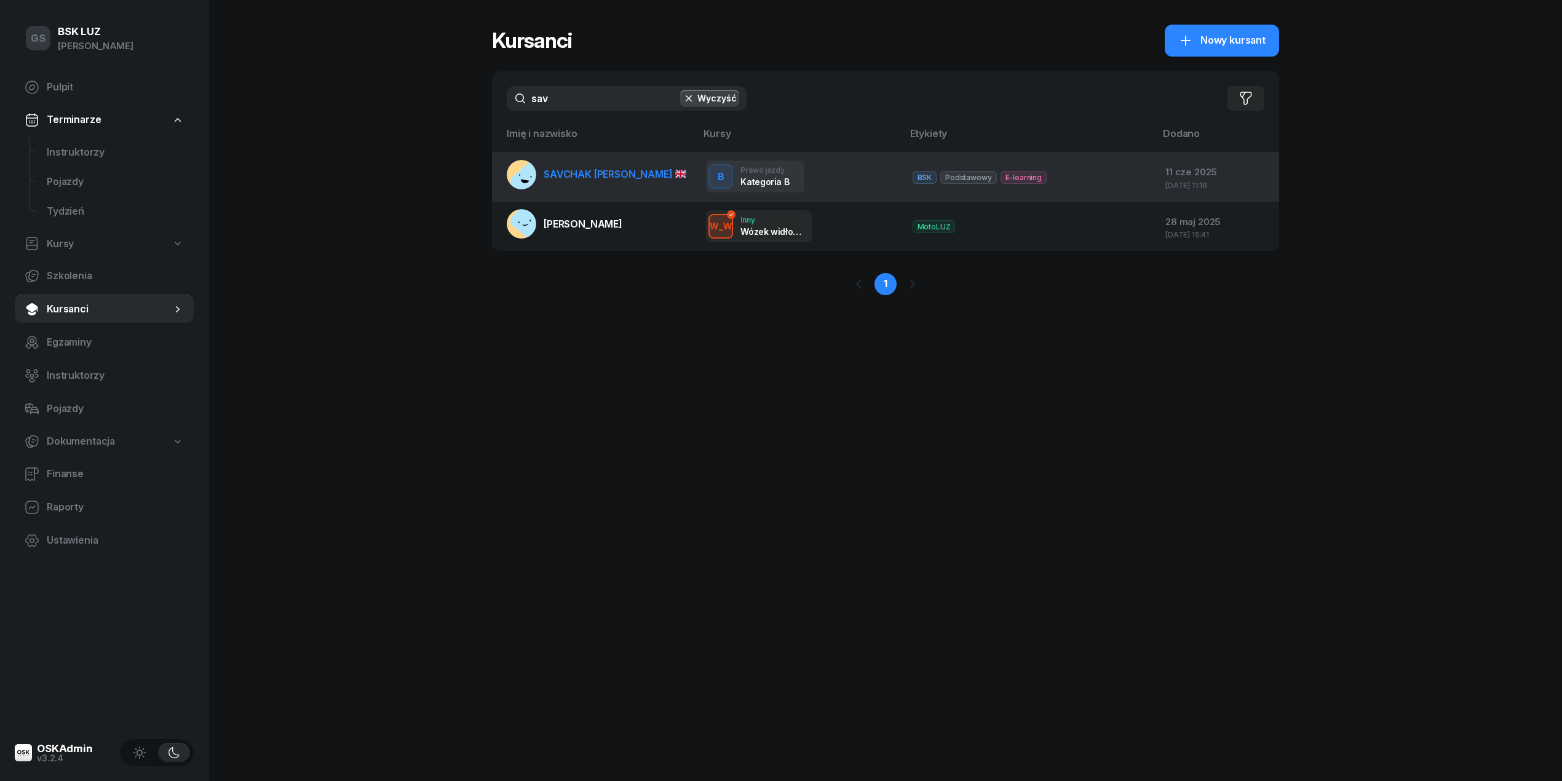
type input "sav"
click at [675, 172] on icon at bounding box center [681, 174] width 12 height 9
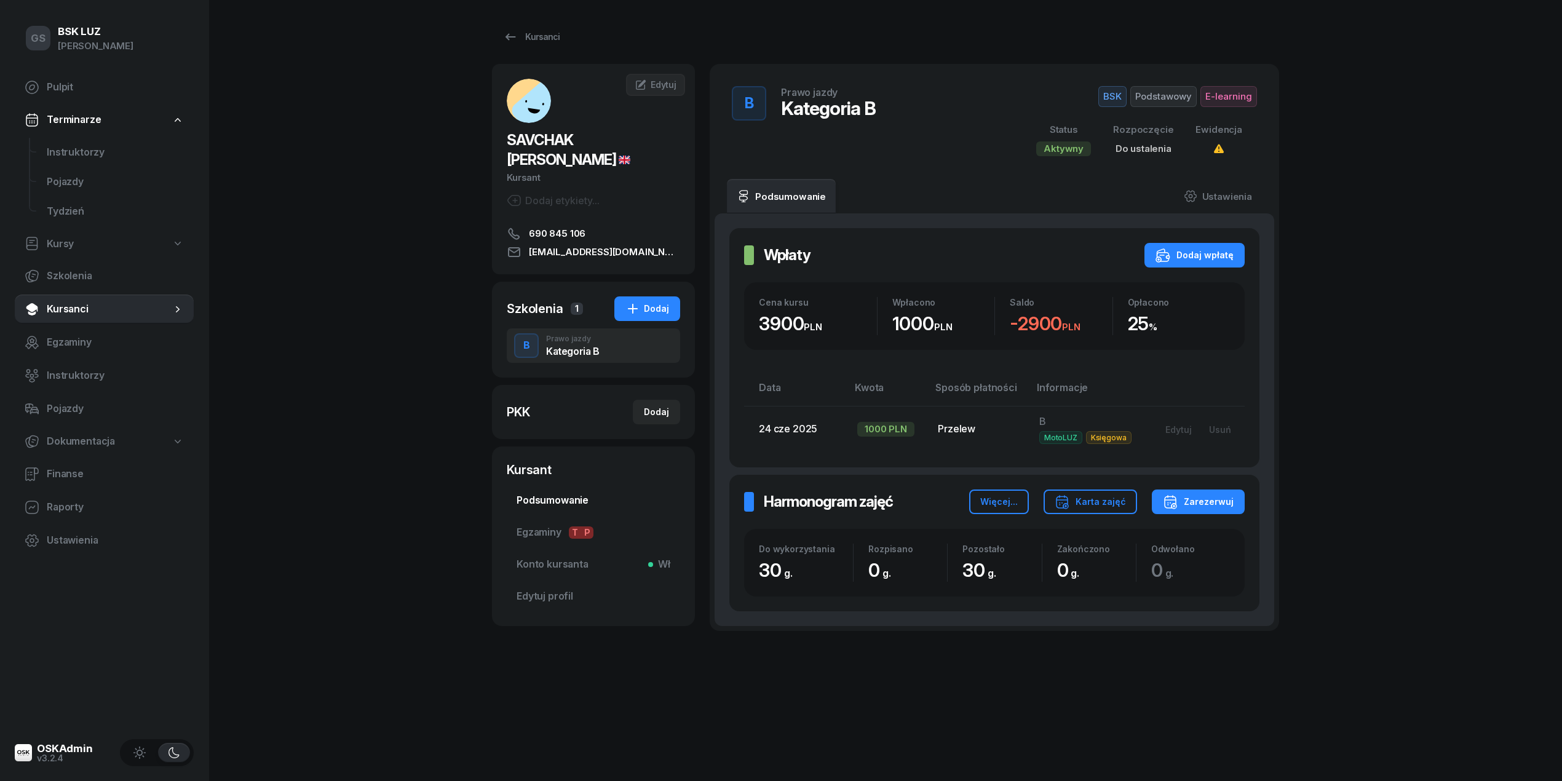
click at [569, 493] on link "Podsumowanie" at bounding box center [593, 501] width 173 height 30
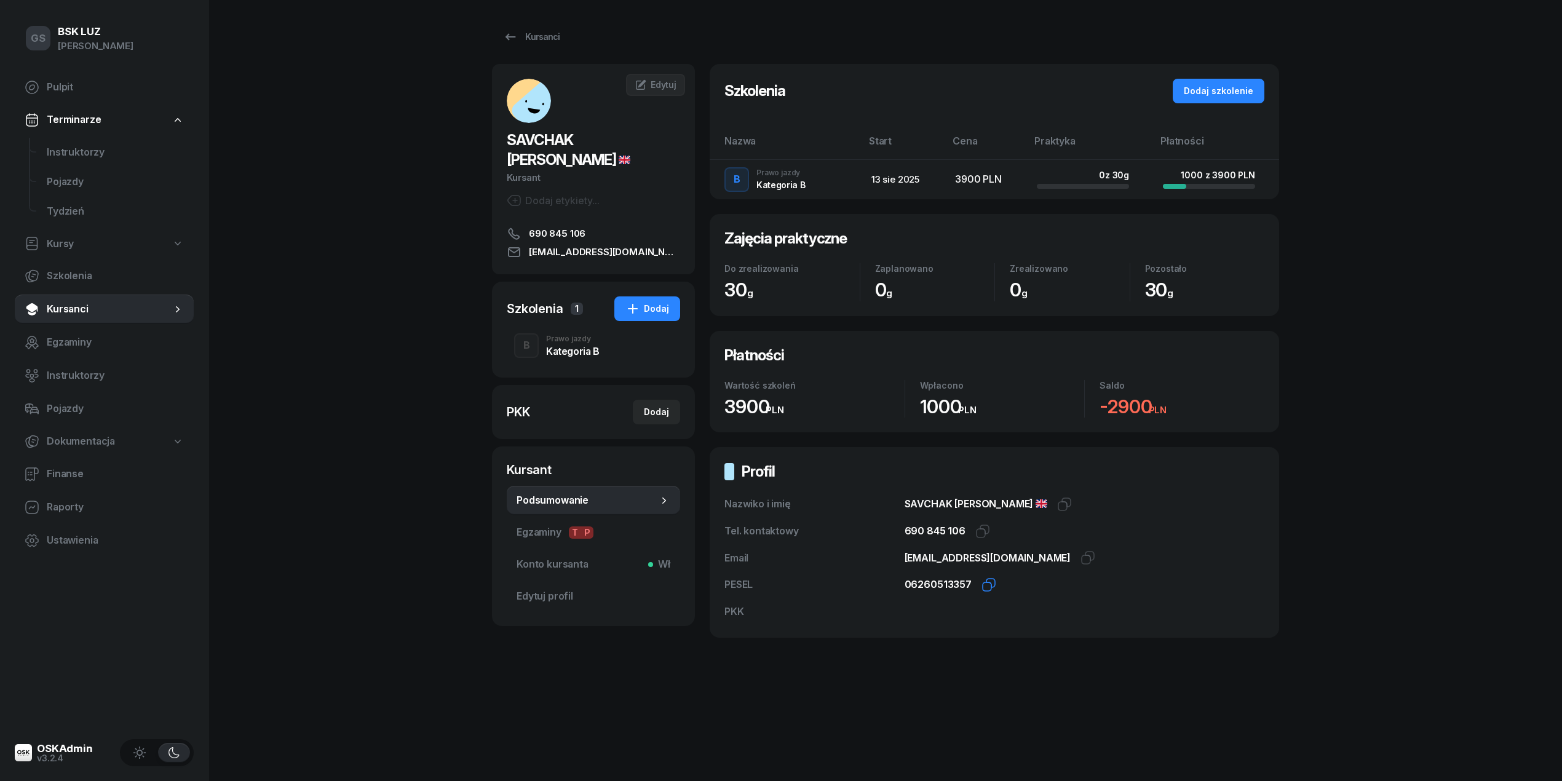
click at [984, 584] on icon "button" at bounding box center [988, 584] width 15 height 15
click at [68, 145] on span "Instruktorzy" at bounding box center [115, 153] width 137 height 16
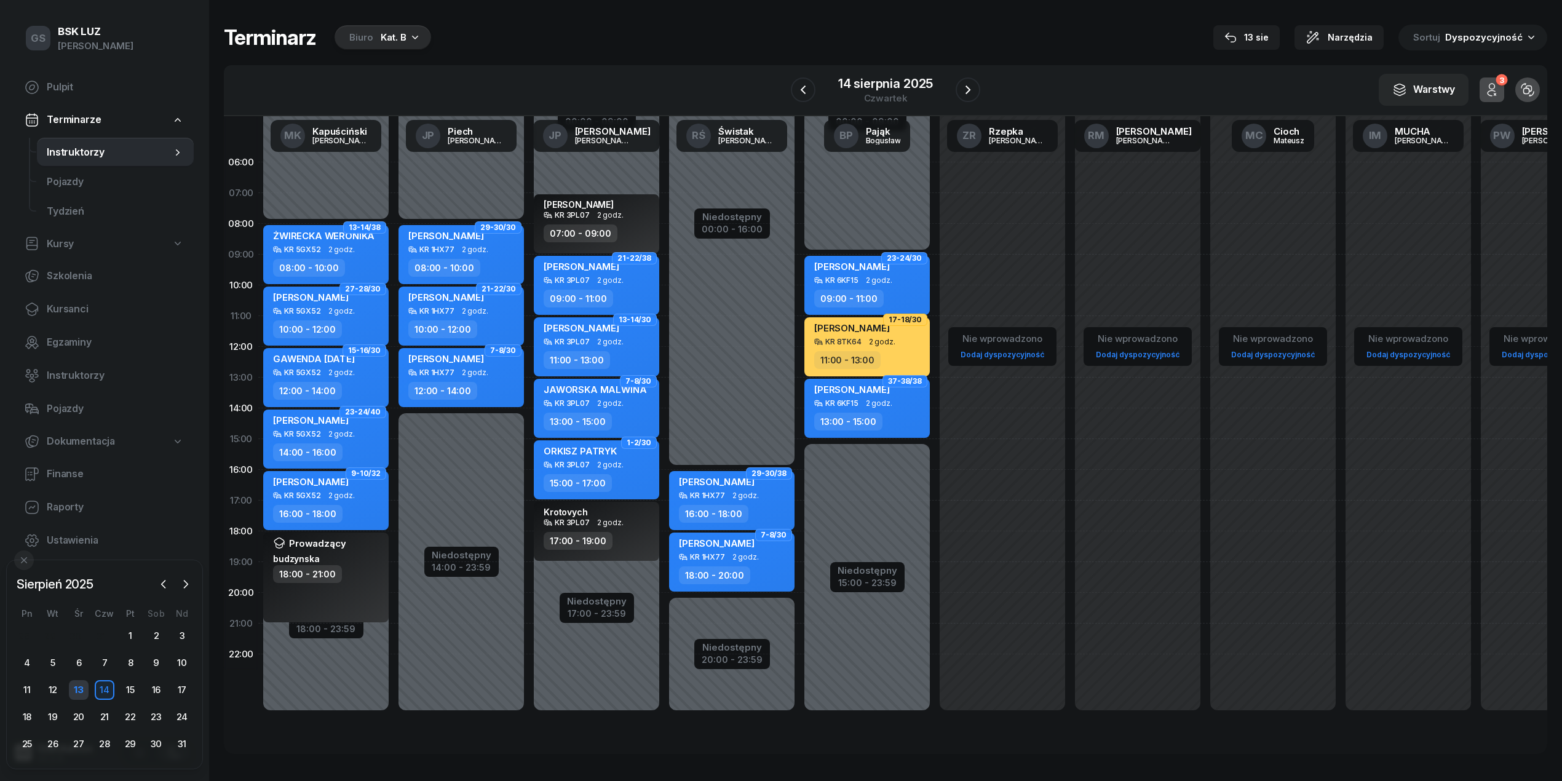
click at [79, 694] on div "13" at bounding box center [79, 690] width 20 height 20
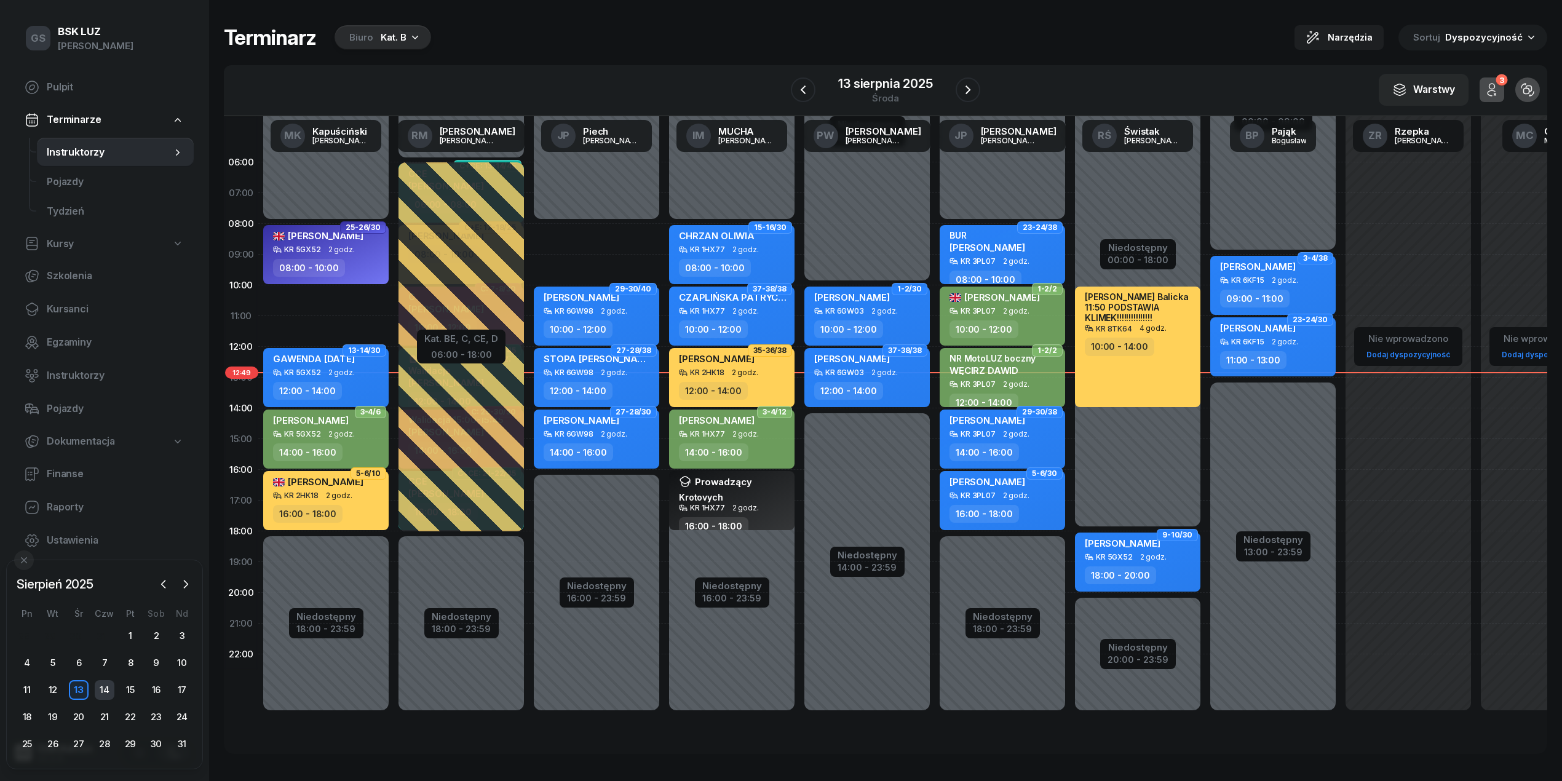
click at [109, 692] on div "14" at bounding box center [105, 690] width 20 height 20
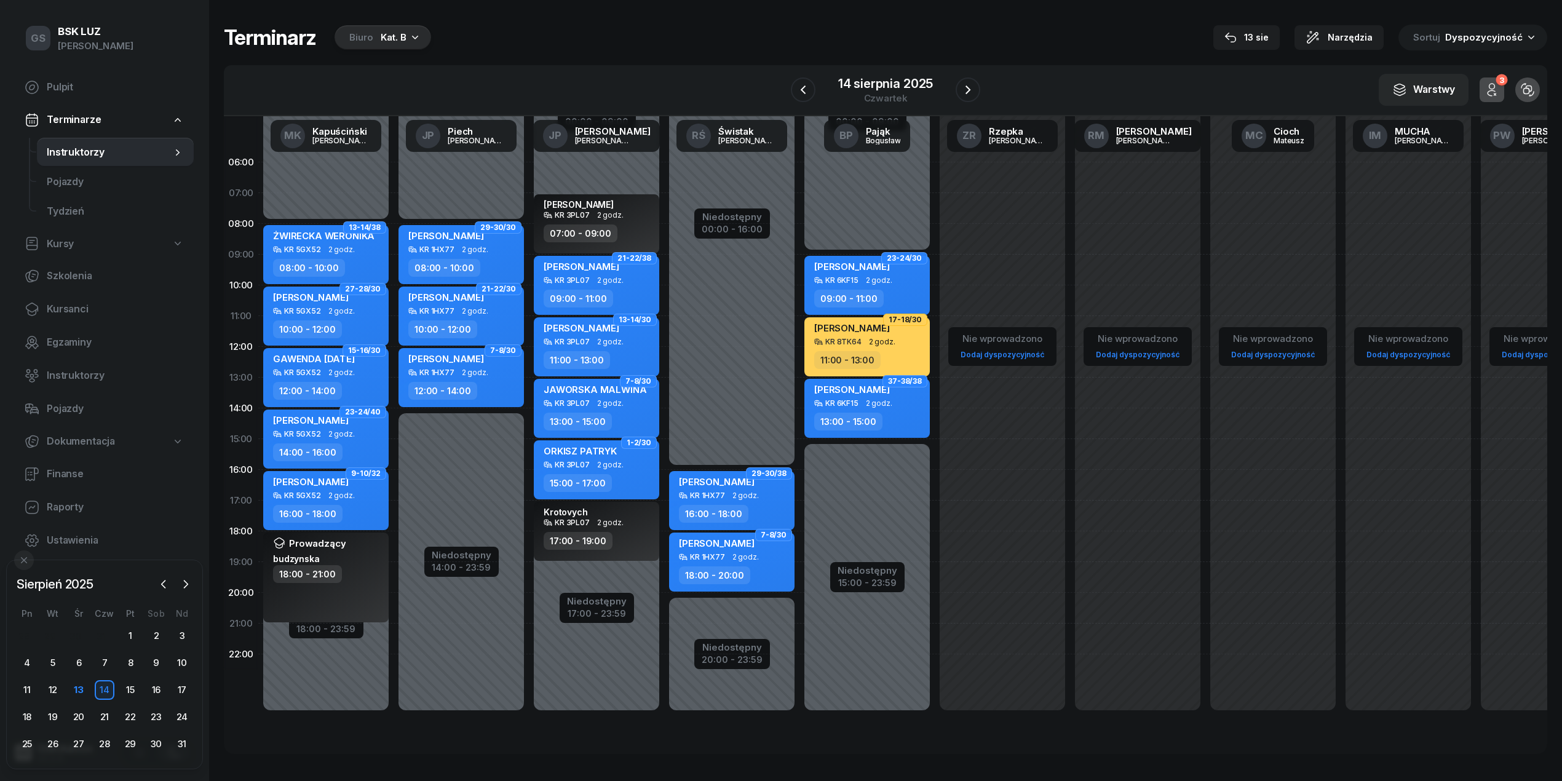
click at [427, 35] on div "Biuro Kat. B" at bounding box center [383, 37] width 97 height 25
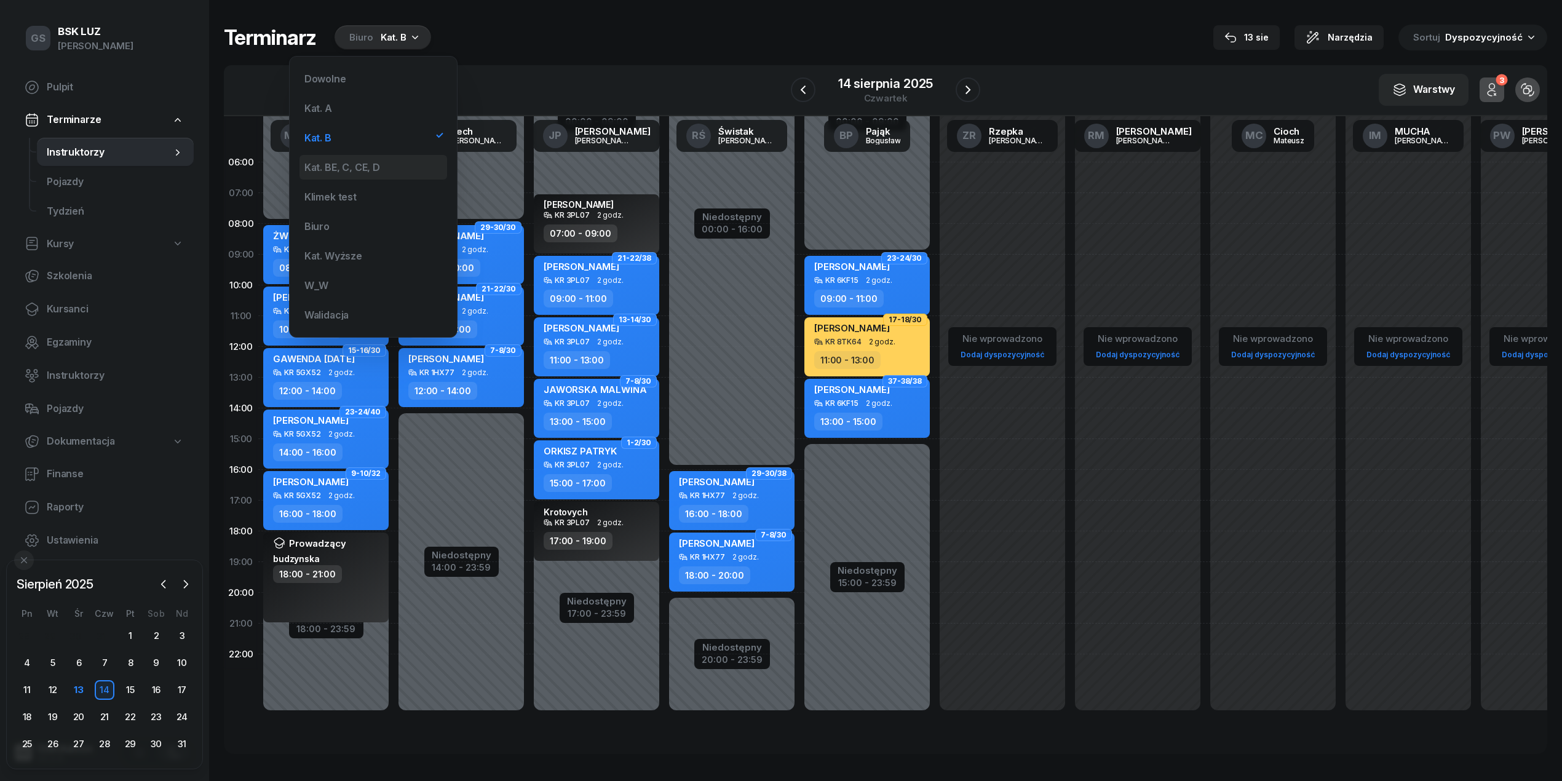
click at [363, 156] on div "Kat. BE, C, CE, D" at bounding box center [373, 167] width 148 height 25
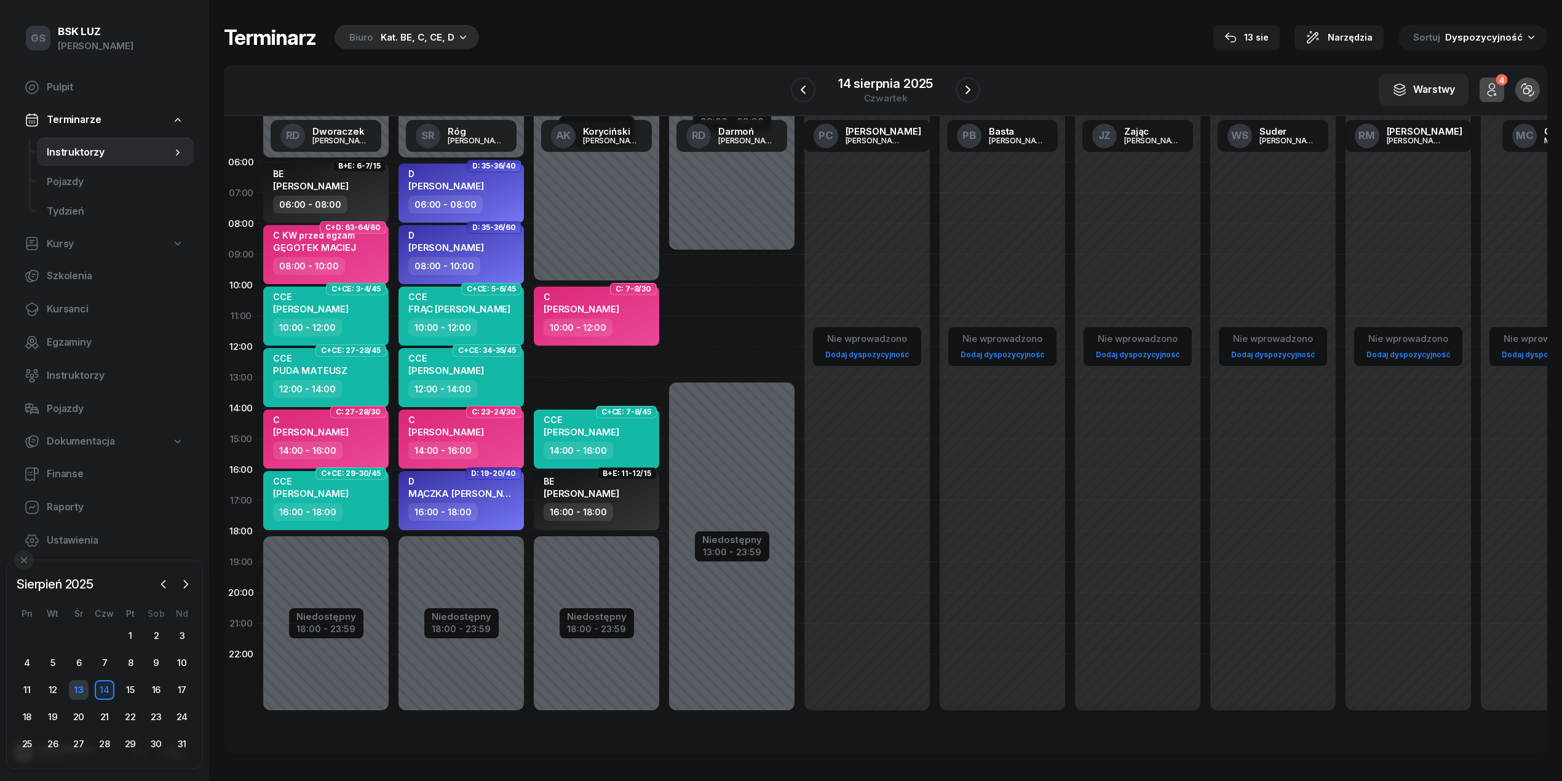
click at [84, 683] on div "13" at bounding box center [79, 690] width 20 height 20
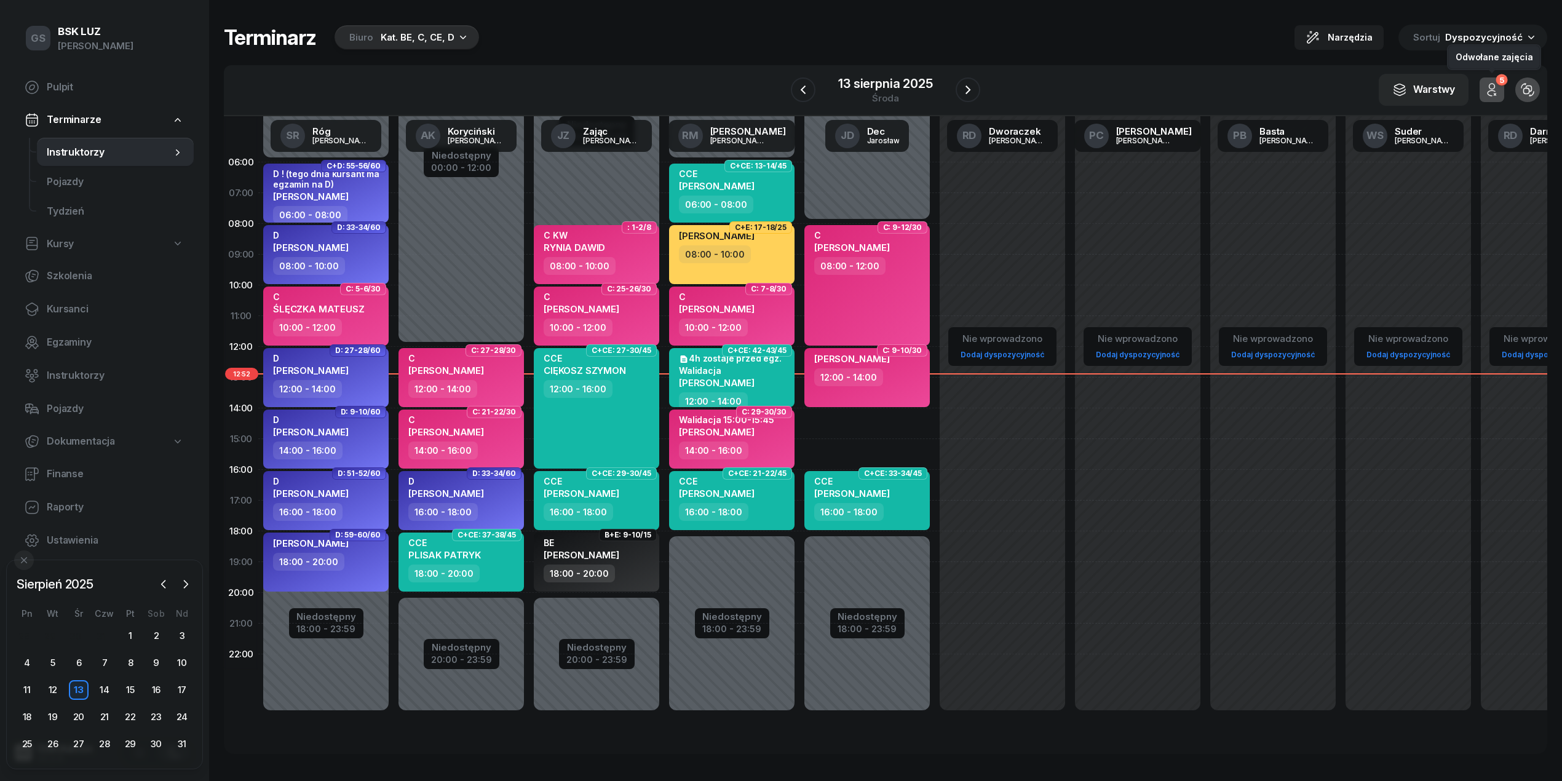
click at [1491, 91] on icon "button" at bounding box center [1490, 93] width 7 height 6
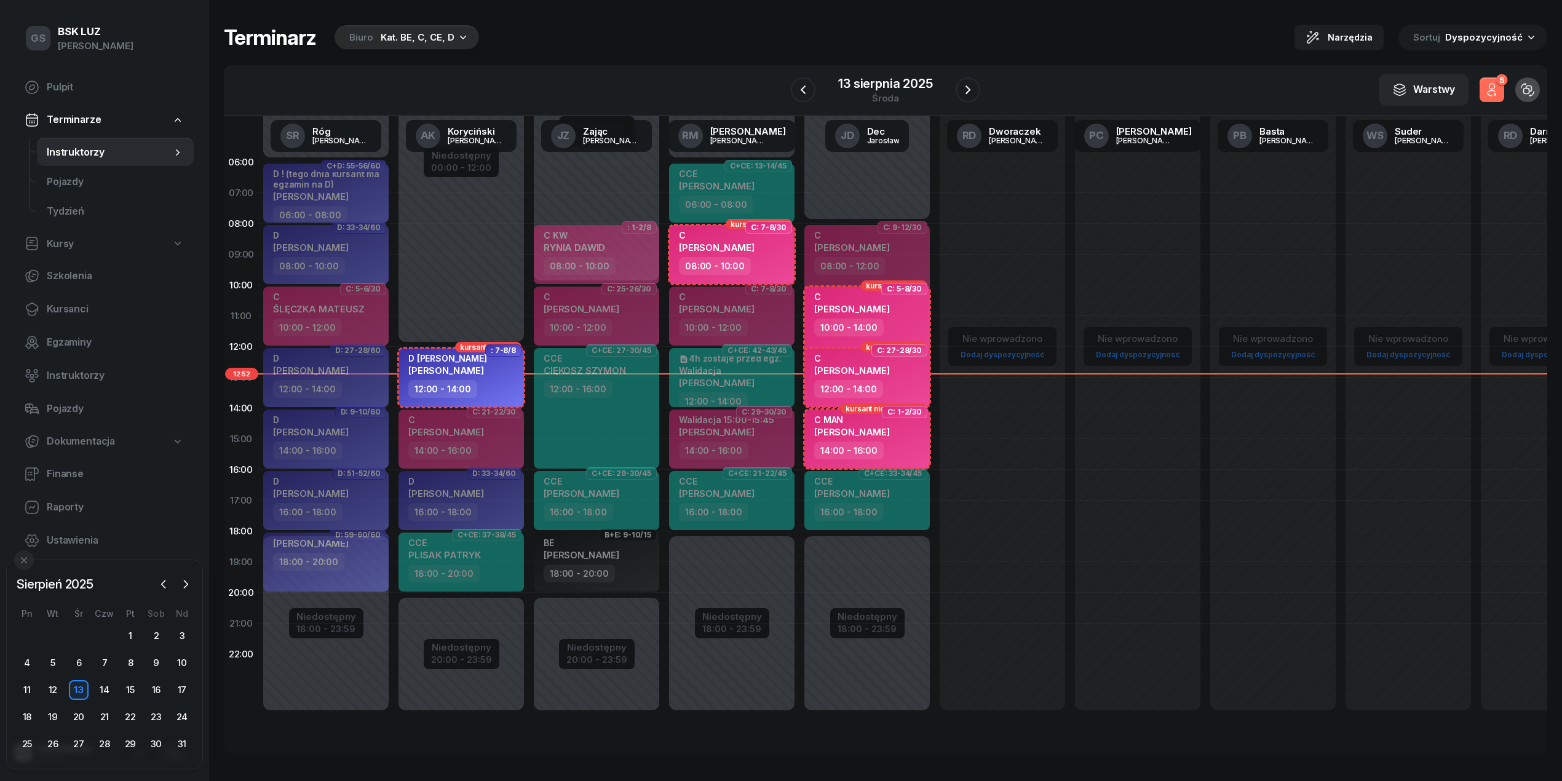
click at [1491, 91] on icon "button" at bounding box center [1490, 93] width 7 height 6
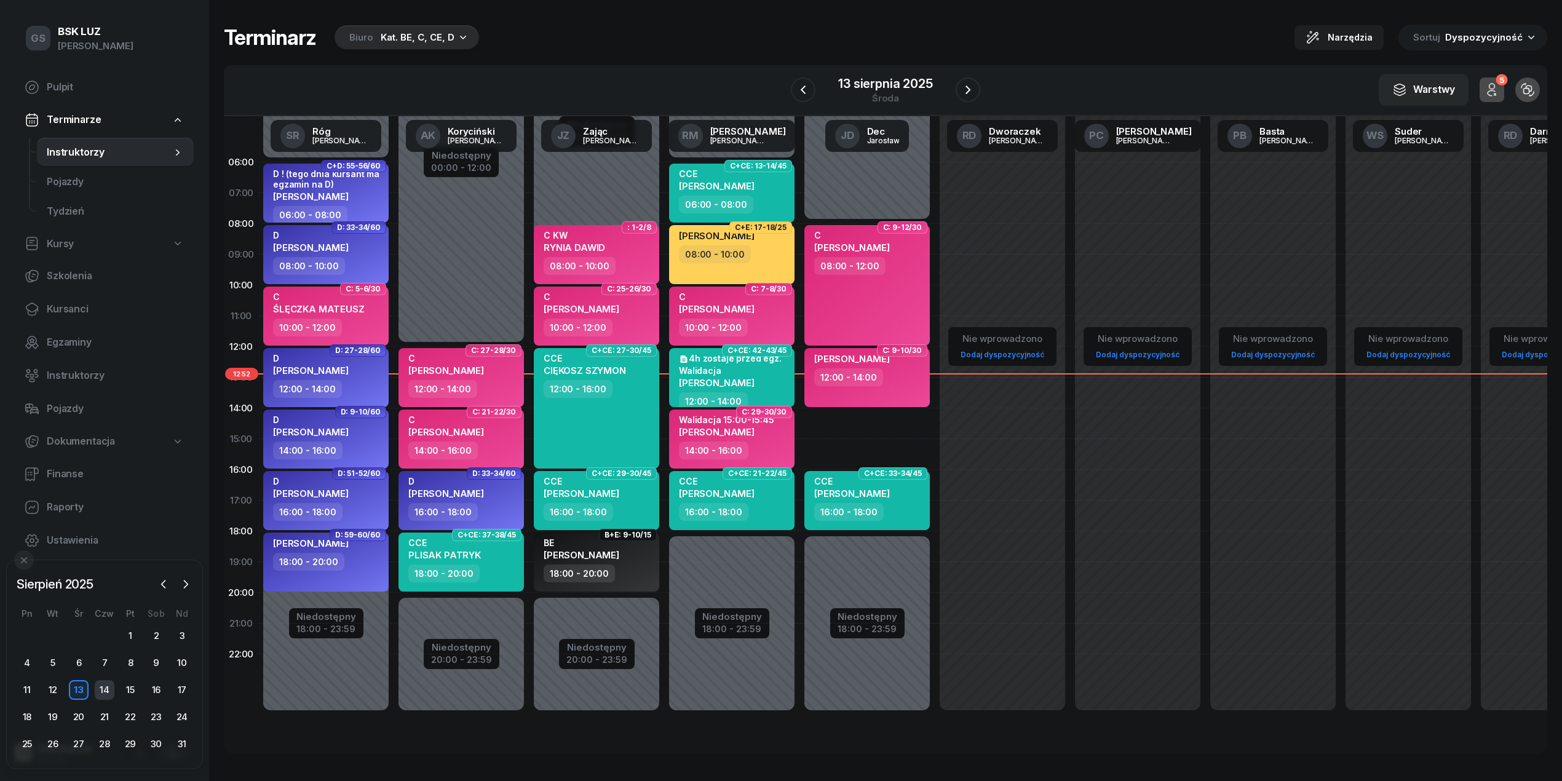
click at [103, 695] on div "14" at bounding box center [105, 690] width 20 height 20
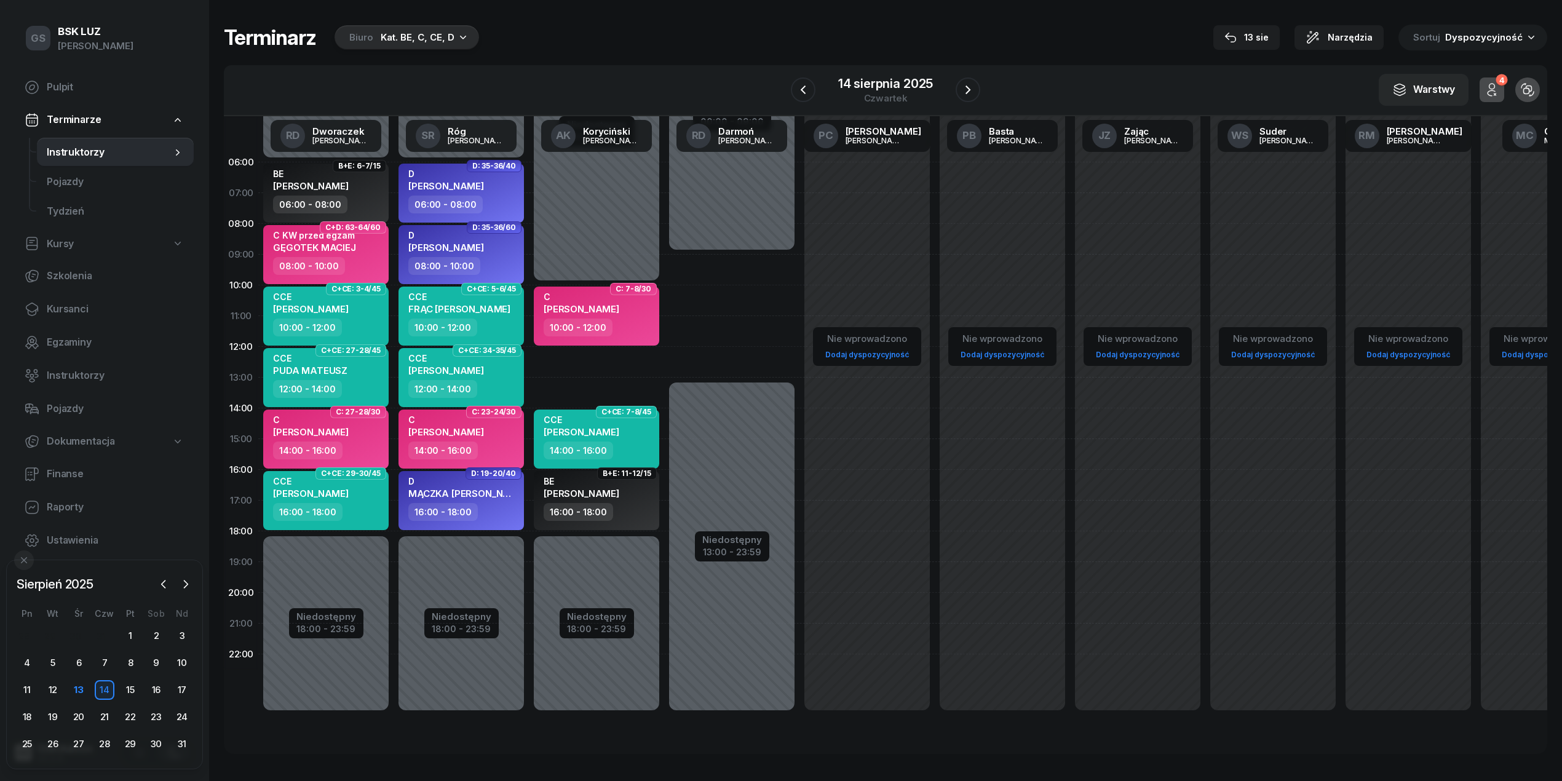
click at [89, 699] on div "13" at bounding box center [79, 690] width 26 height 20
click at [81, 691] on div "13" at bounding box center [79, 690] width 20 height 20
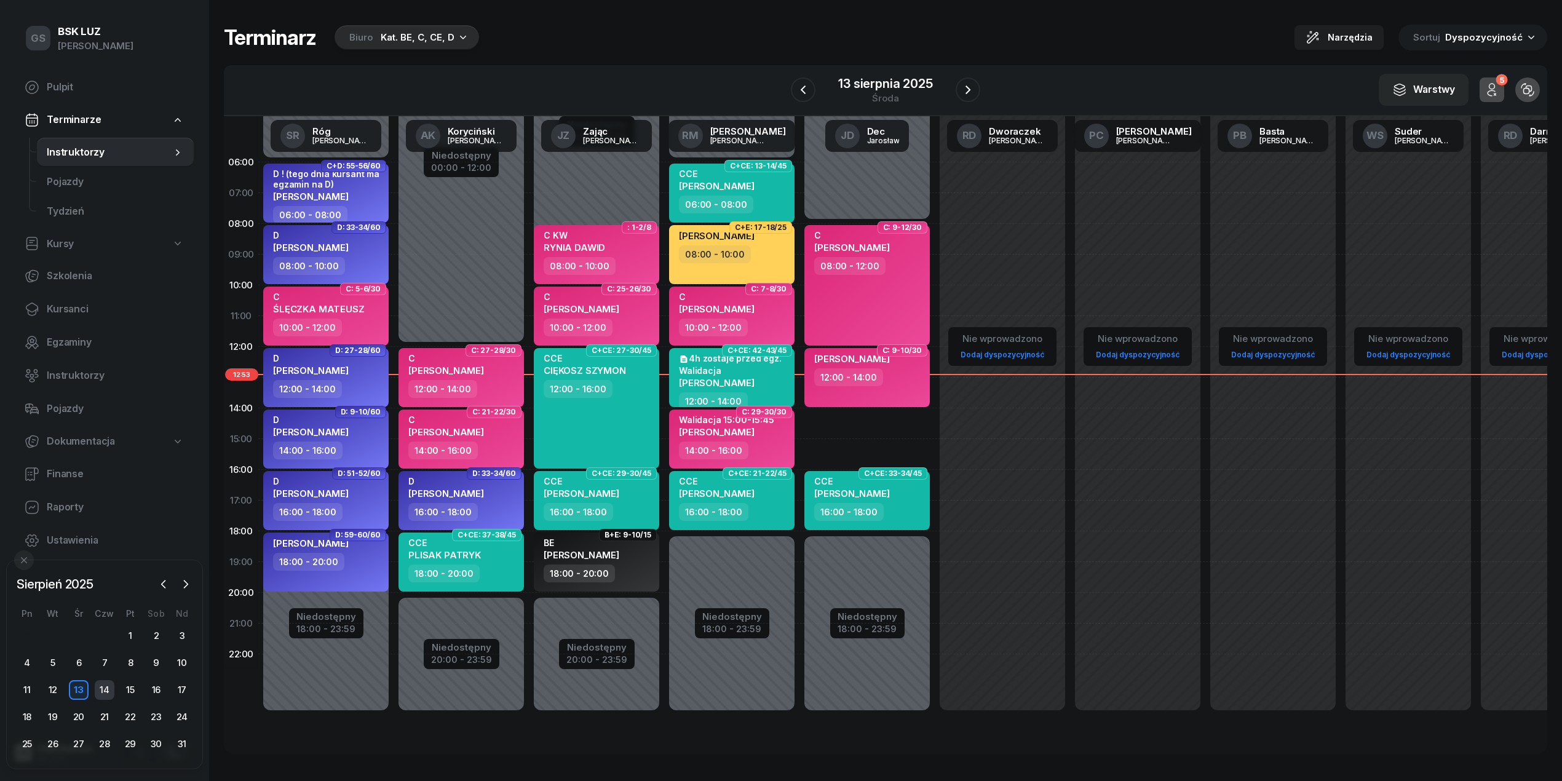
drag, startPoint x: 107, startPoint y: 684, endPoint x: 106, endPoint y: 677, distance: 6.9
click at [107, 680] on div "14" at bounding box center [105, 690] width 20 height 20
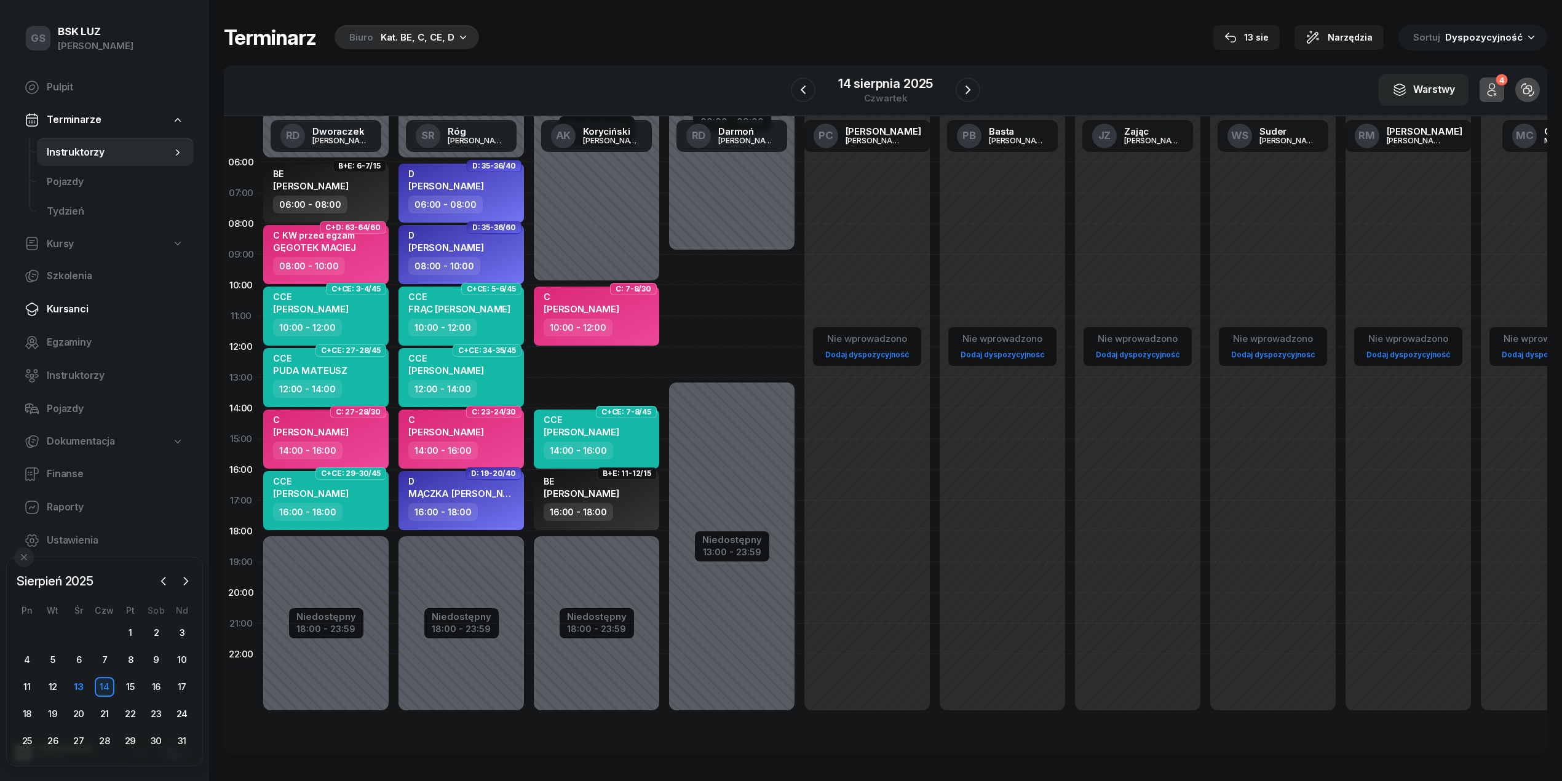
click at [34, 315] on icon at bounding box center [32, 309] width 15 height 15
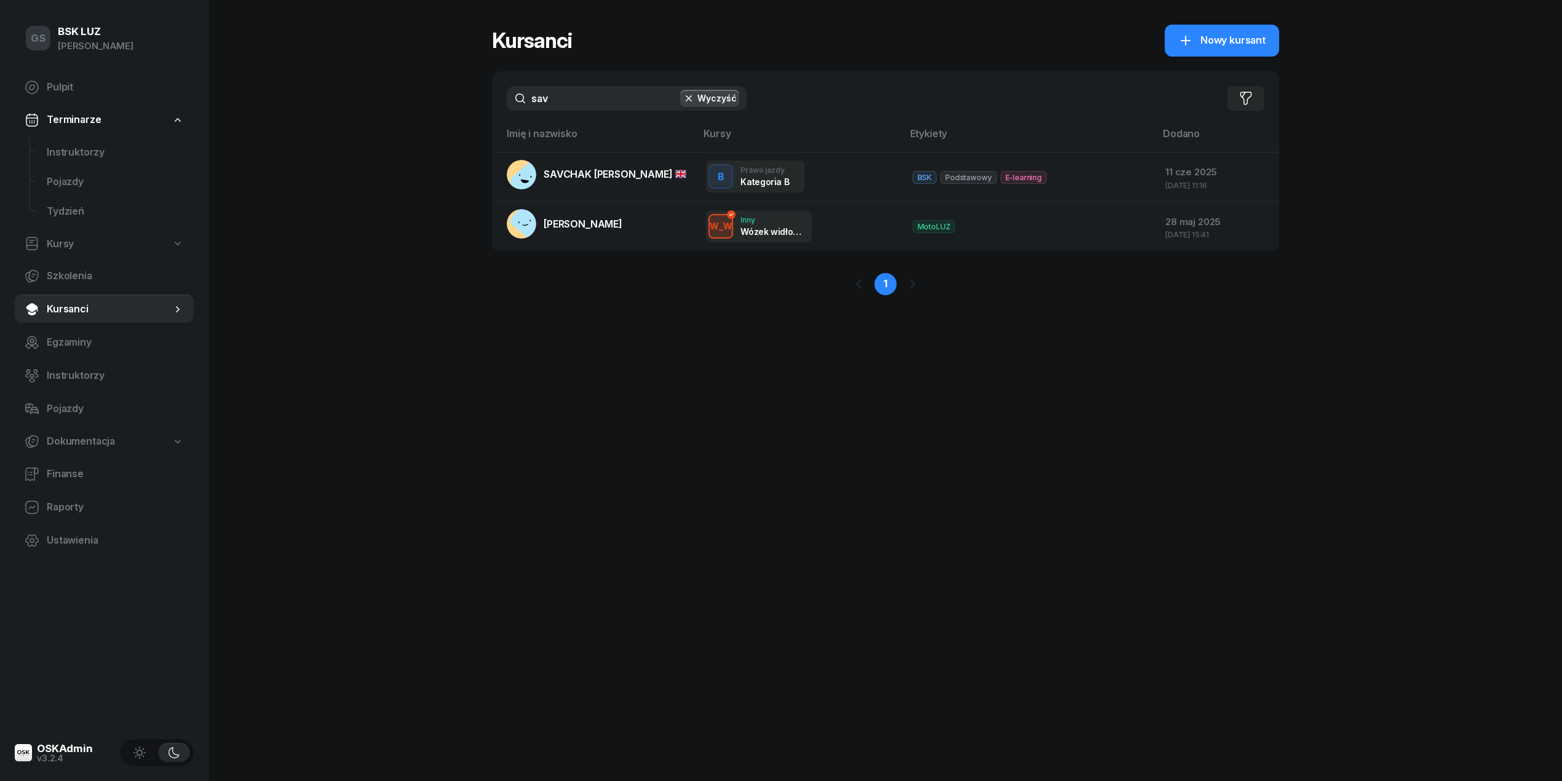
click at [605, 92] on input "sav" at bounding box center [627, 98] width 240 height 25
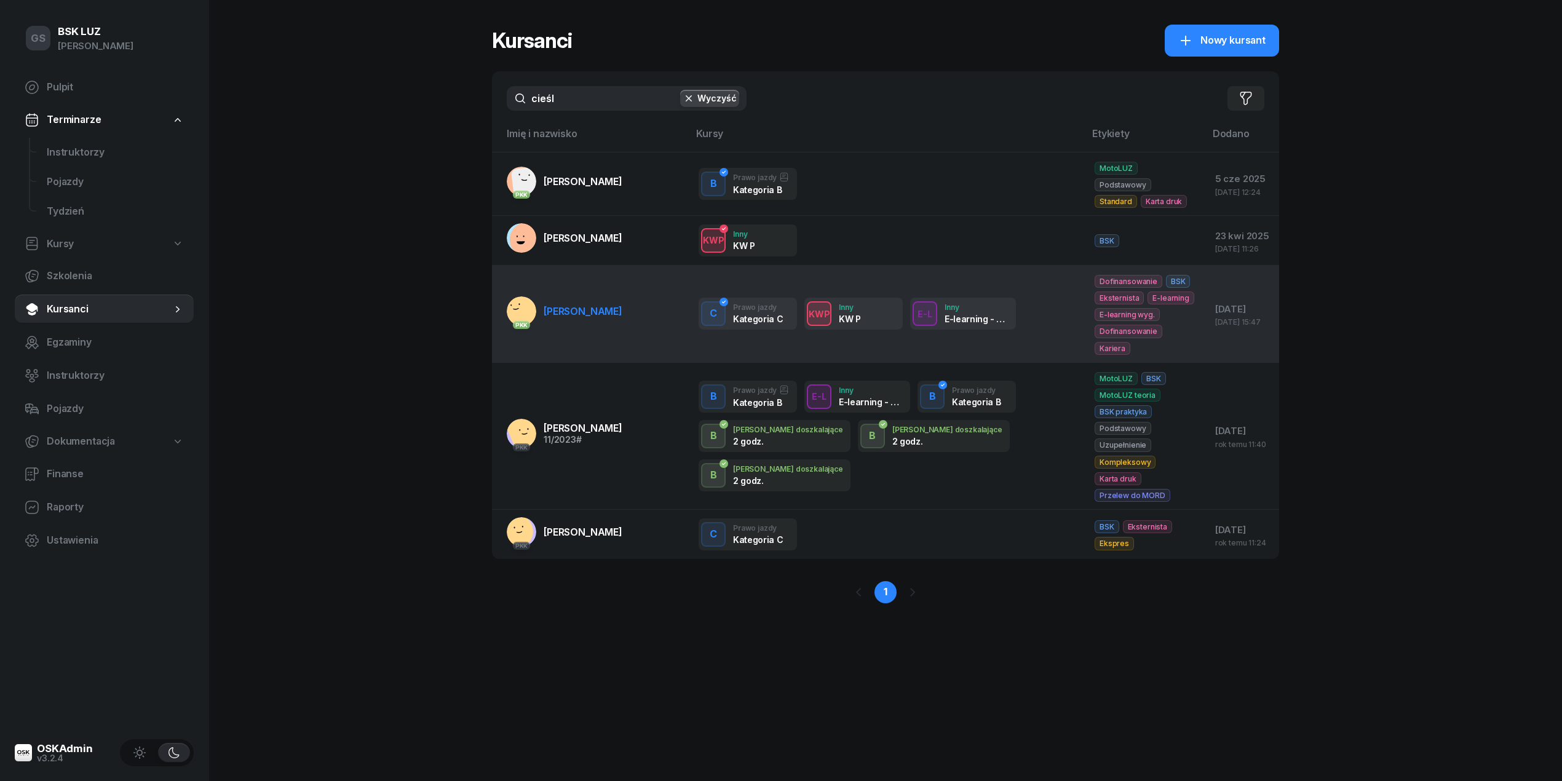
type input "cieśl"
click at [577, 305] on span "[PERSON_NAME]" at bounding box center [583, 311] width 79 height 12
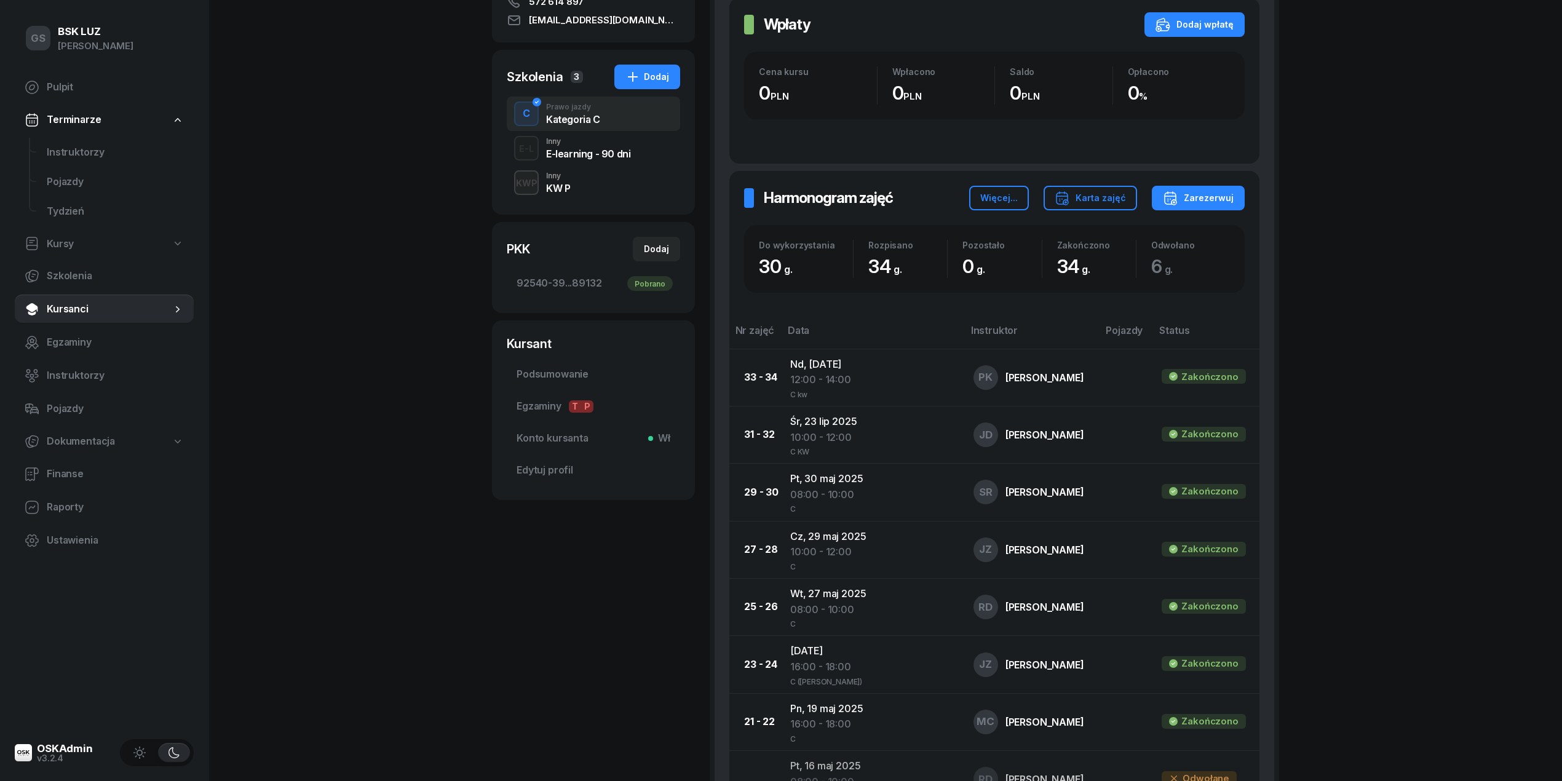
scroll to position [245, 0]
click at [583, 194] on div "KWP Inny KW P" at bounding box center [593, 182] width 173 height 34
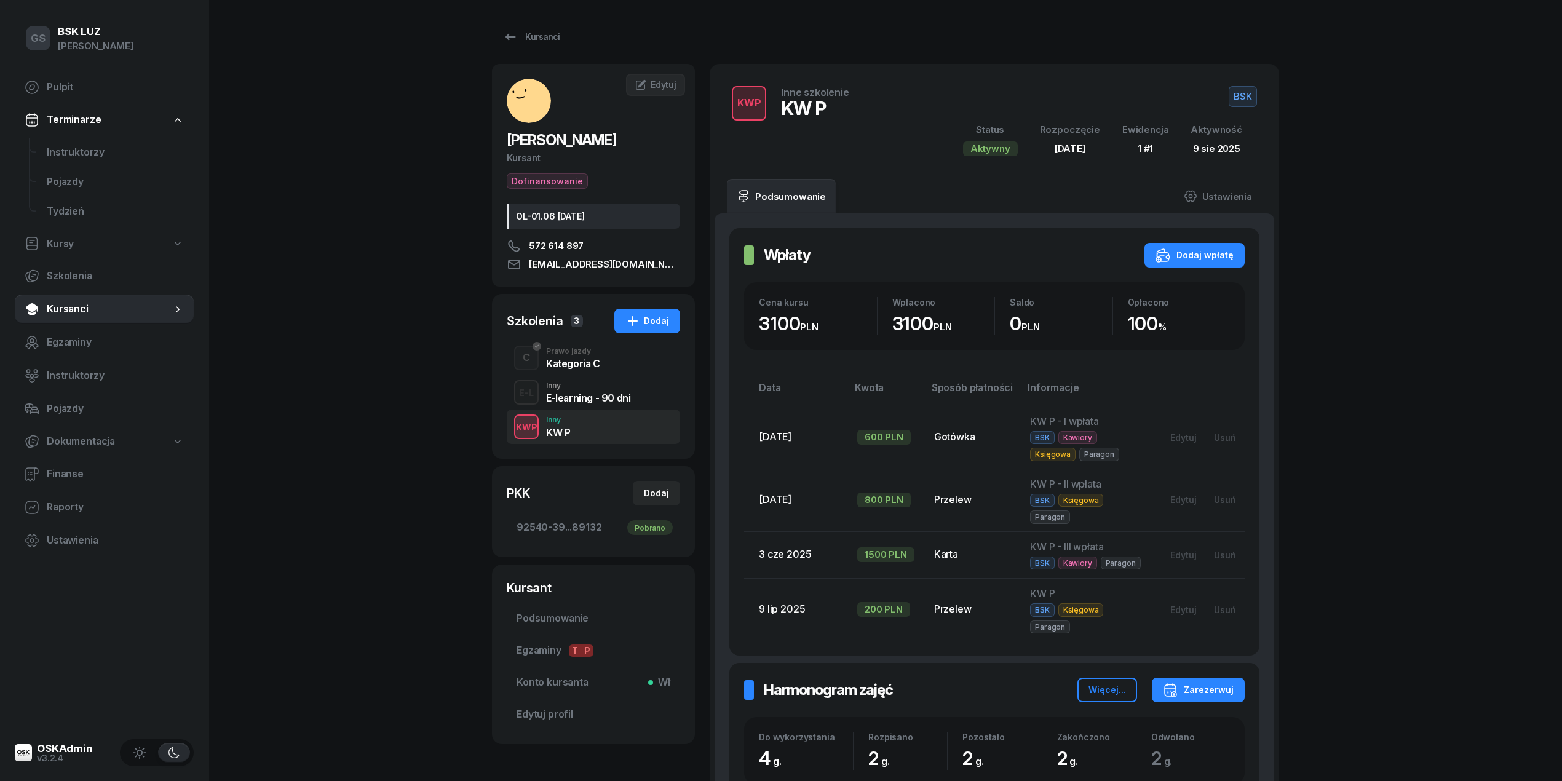
click at [558, 367] on div "Kategoria C" at bounding box center [573, 363] width 54 height 10
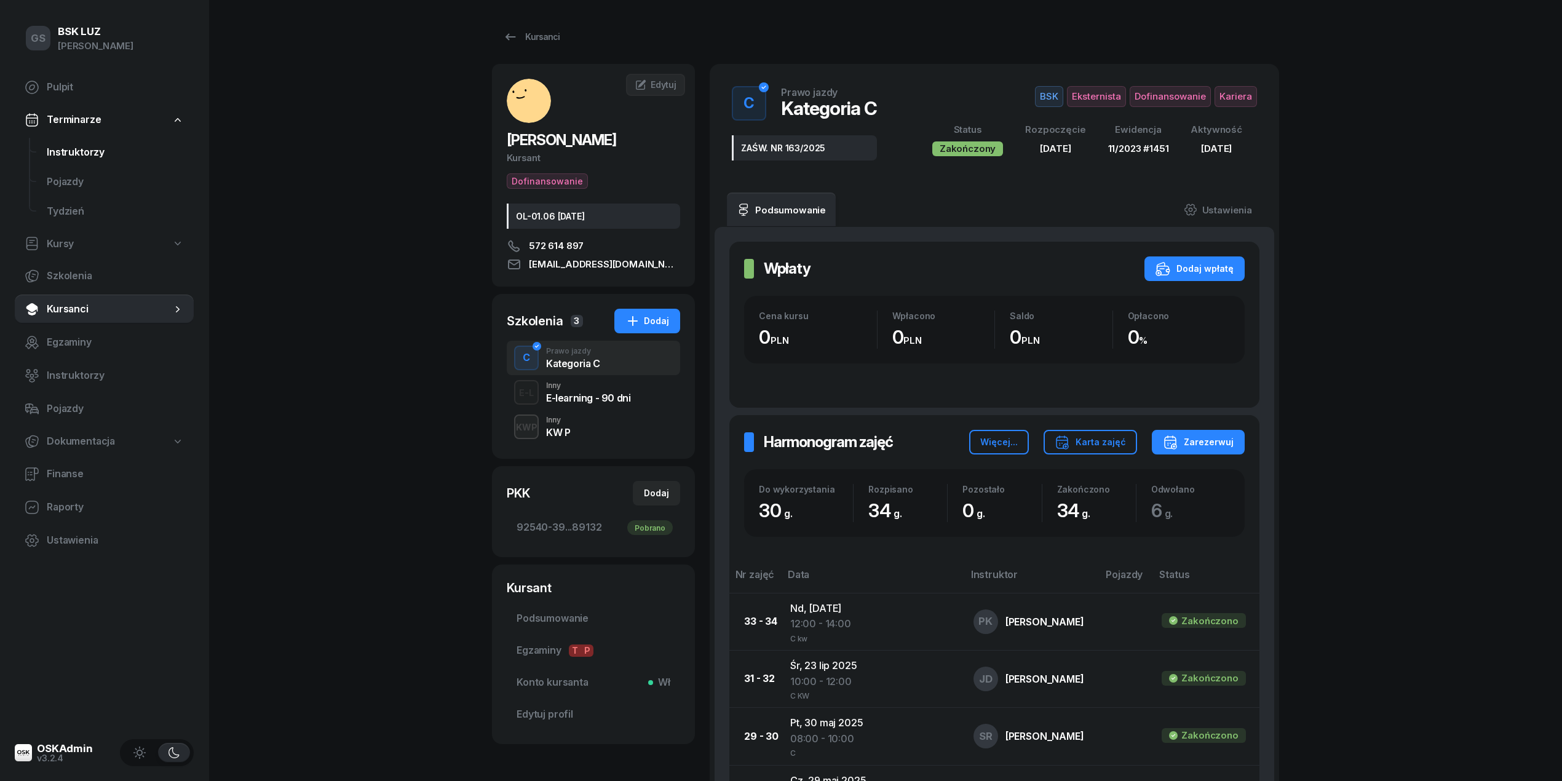
click at [74, 151] on span "Instruktorzy" at bounding box center [115, 153] width 137 height 16
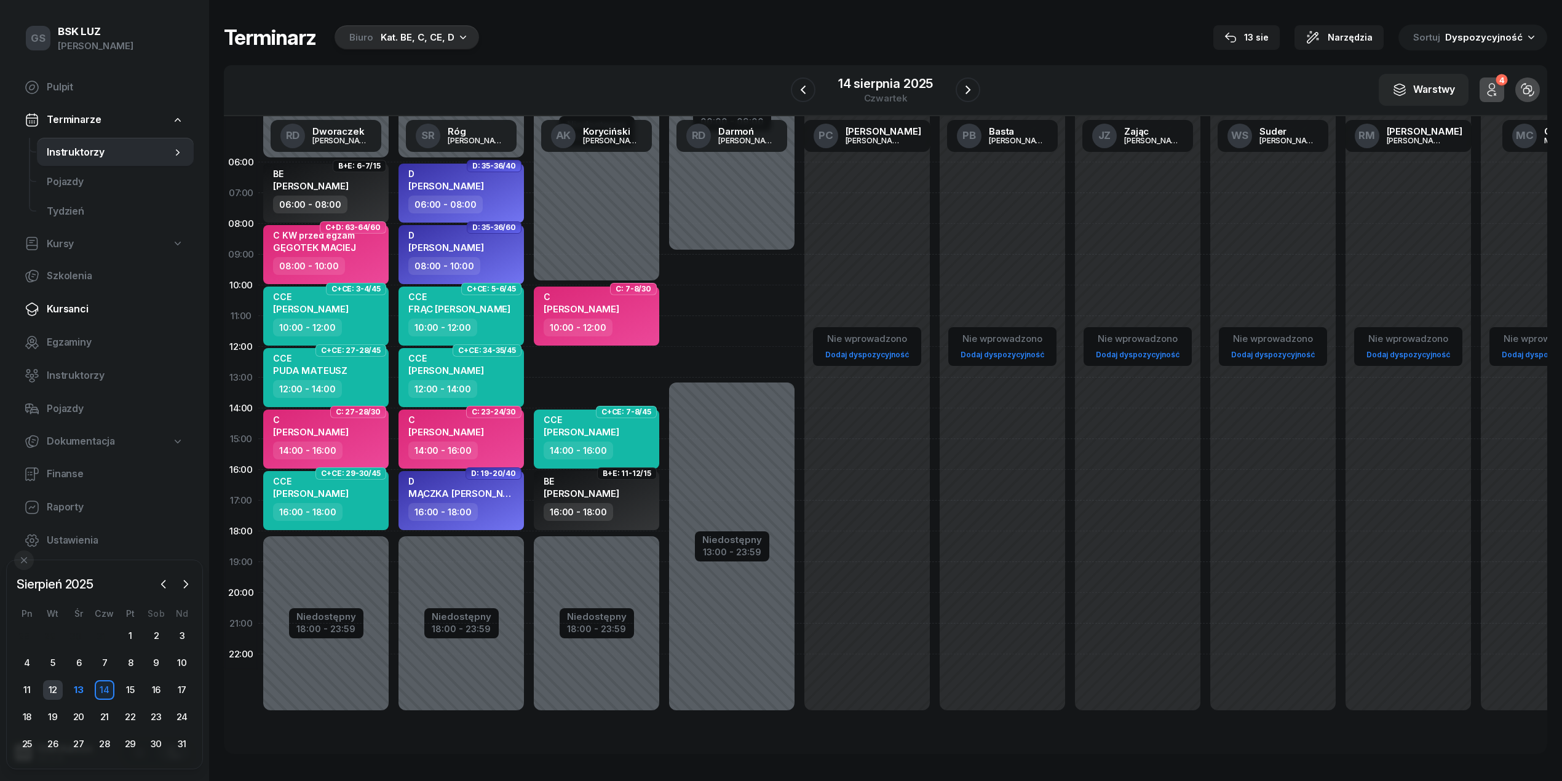
click at [50, 686] on div "12" at bounding box center [53, 690] width 20 height 20
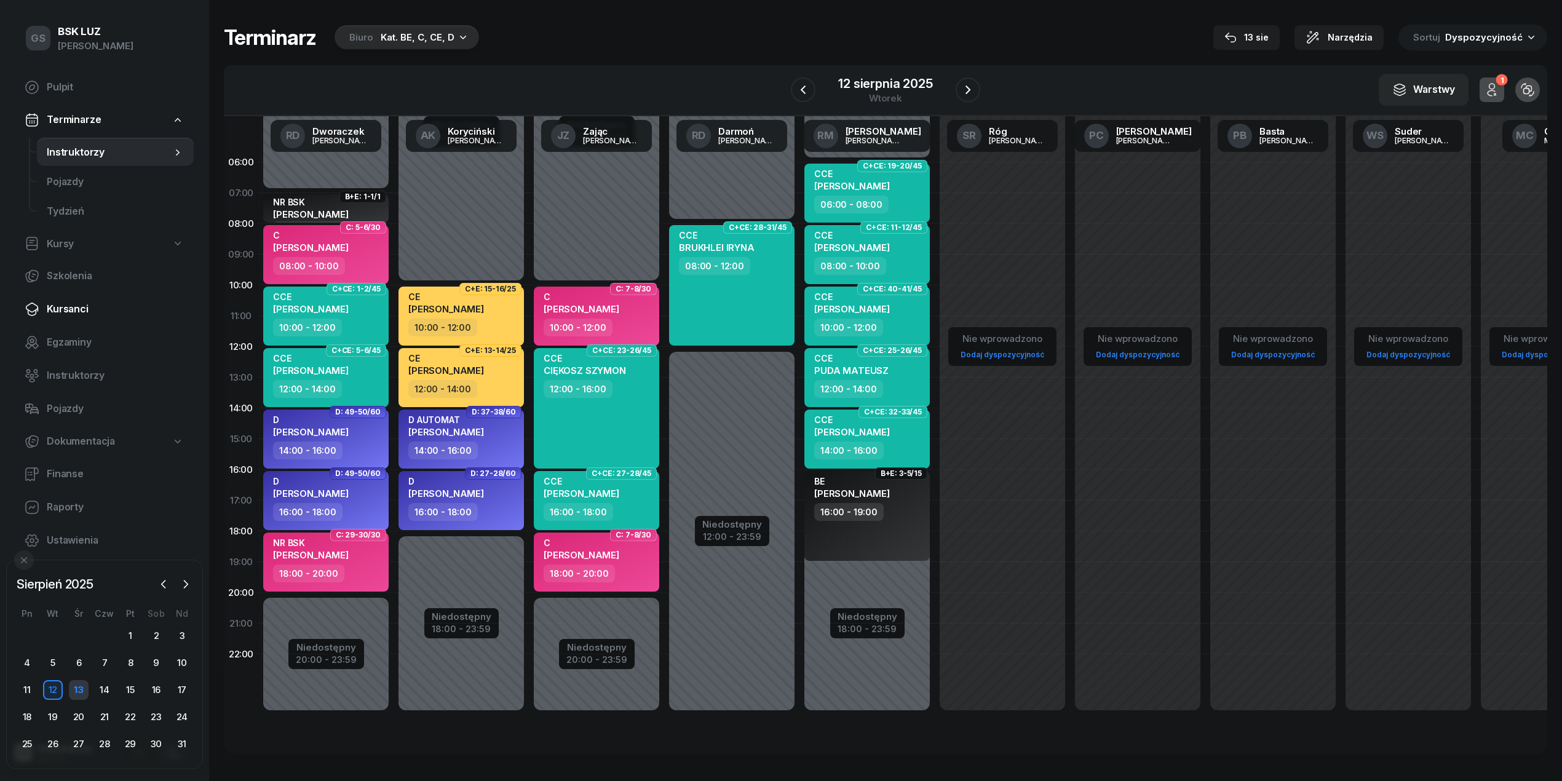
click at [80, 692] on div "13" at bounding box center [79, 690] width 20 height 20
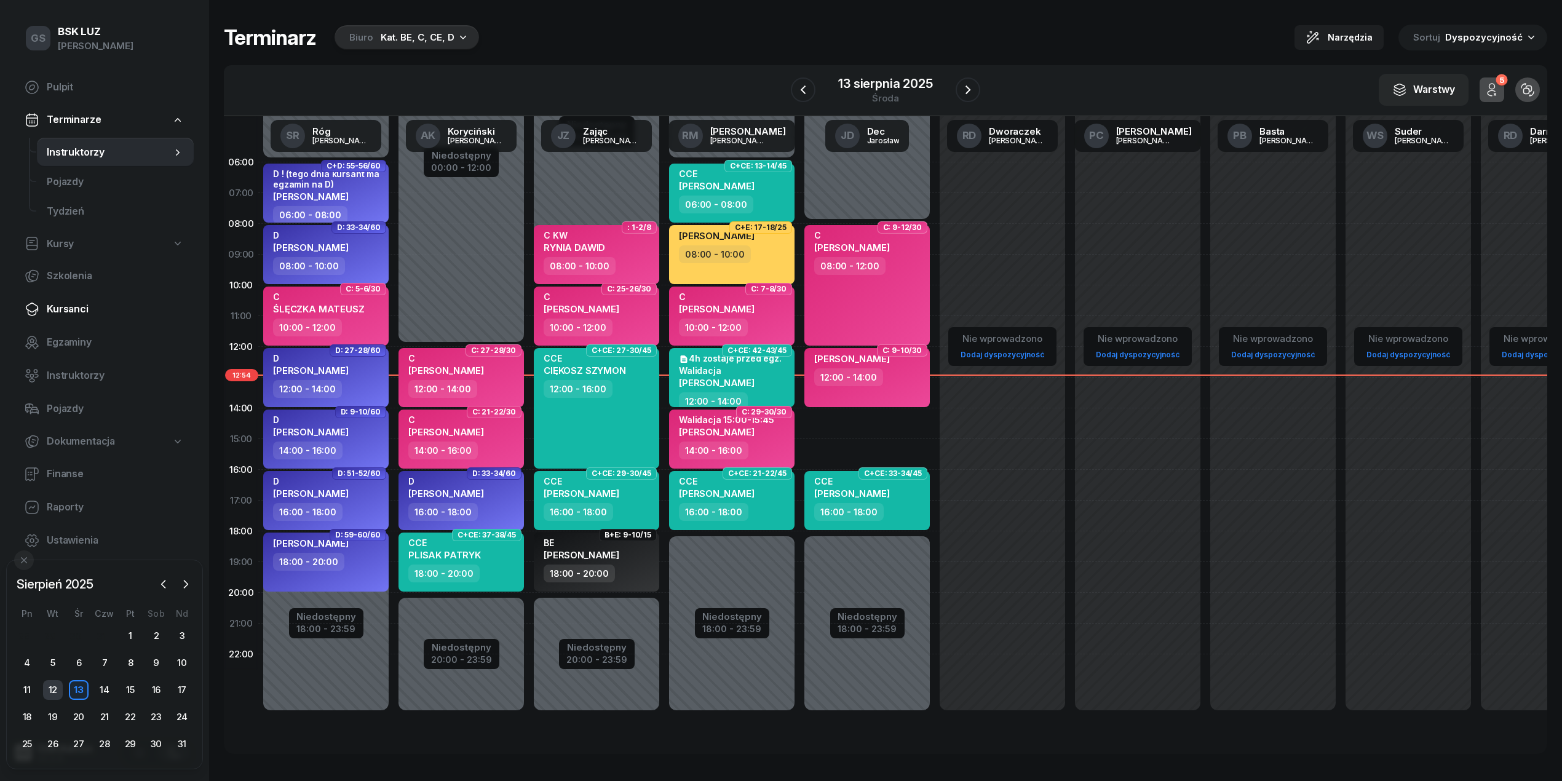
click at [50, 694] on div "12" at bounding box center [53, 690] width 20 height 20
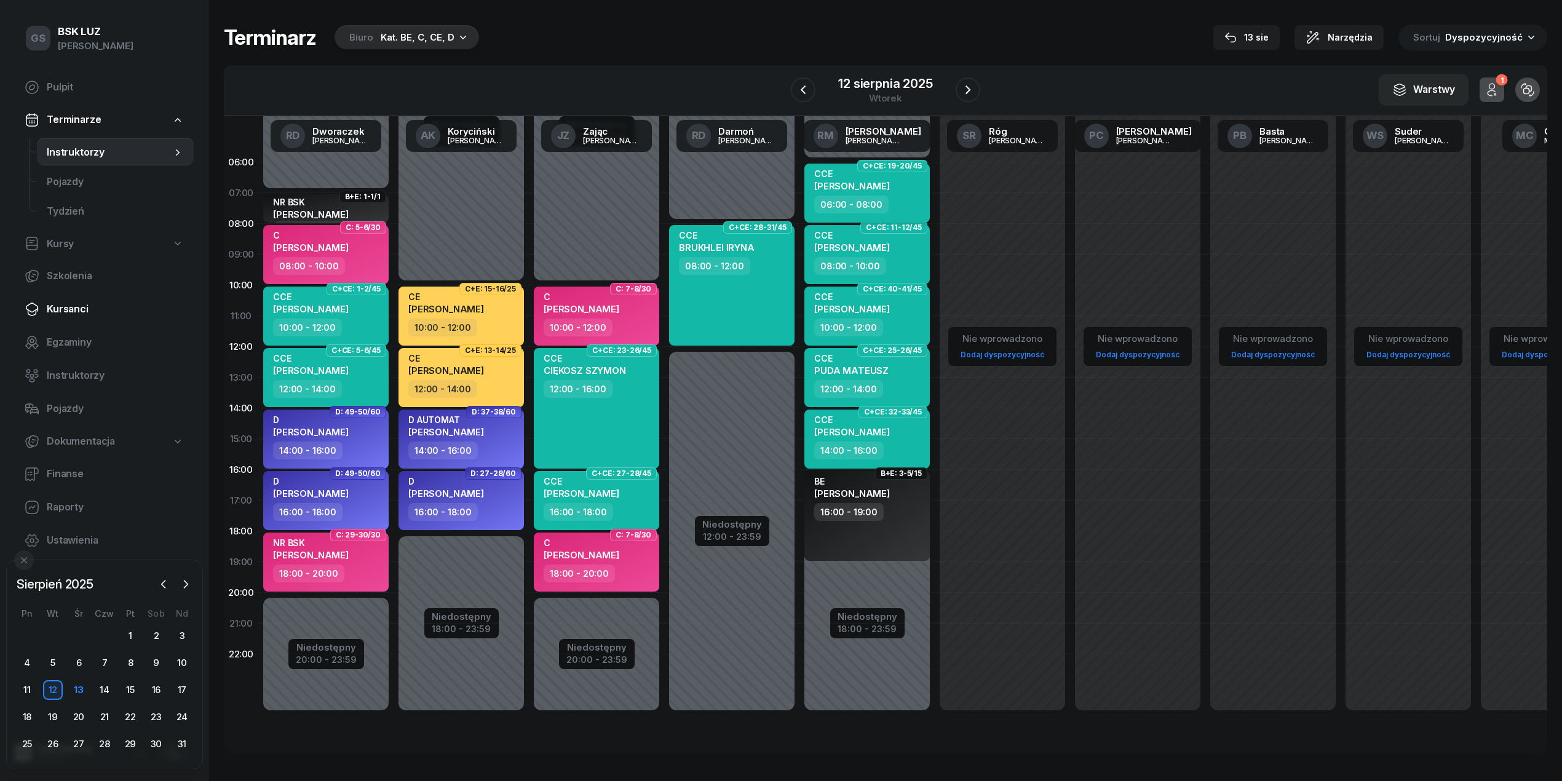
click at [887, 183] on span "[PERSON_NAME]" at bounding box center [852, 186] width 76 height 12
select select "06"
select select "08"
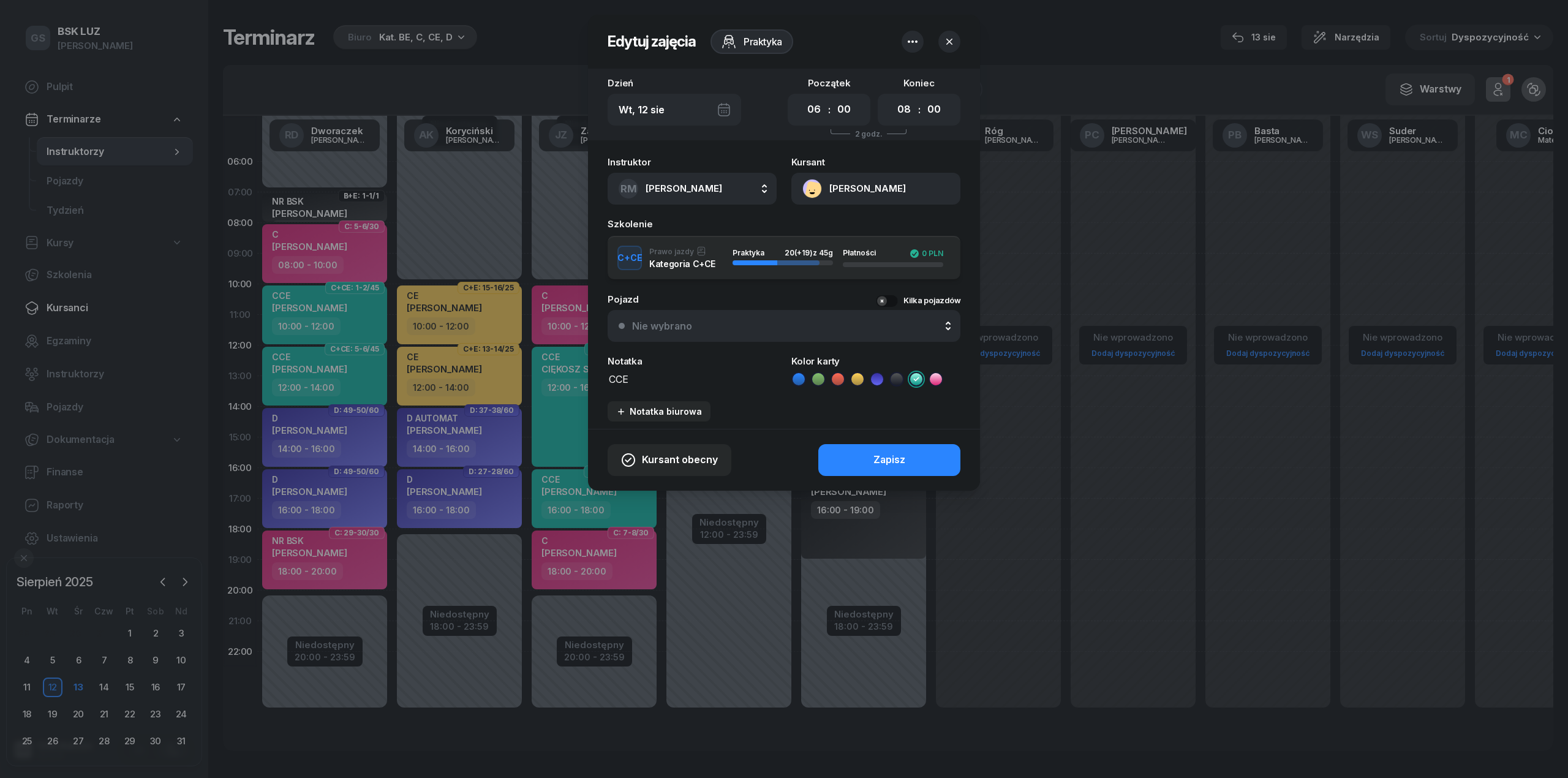
click at [871, 191] on button "[PERSON_NAME]" at bounding box center [876, 188] width 169 height 32
click at [895, 224] on link "Otwórz profil" at bounding box center [875, 230] width 160 height 31
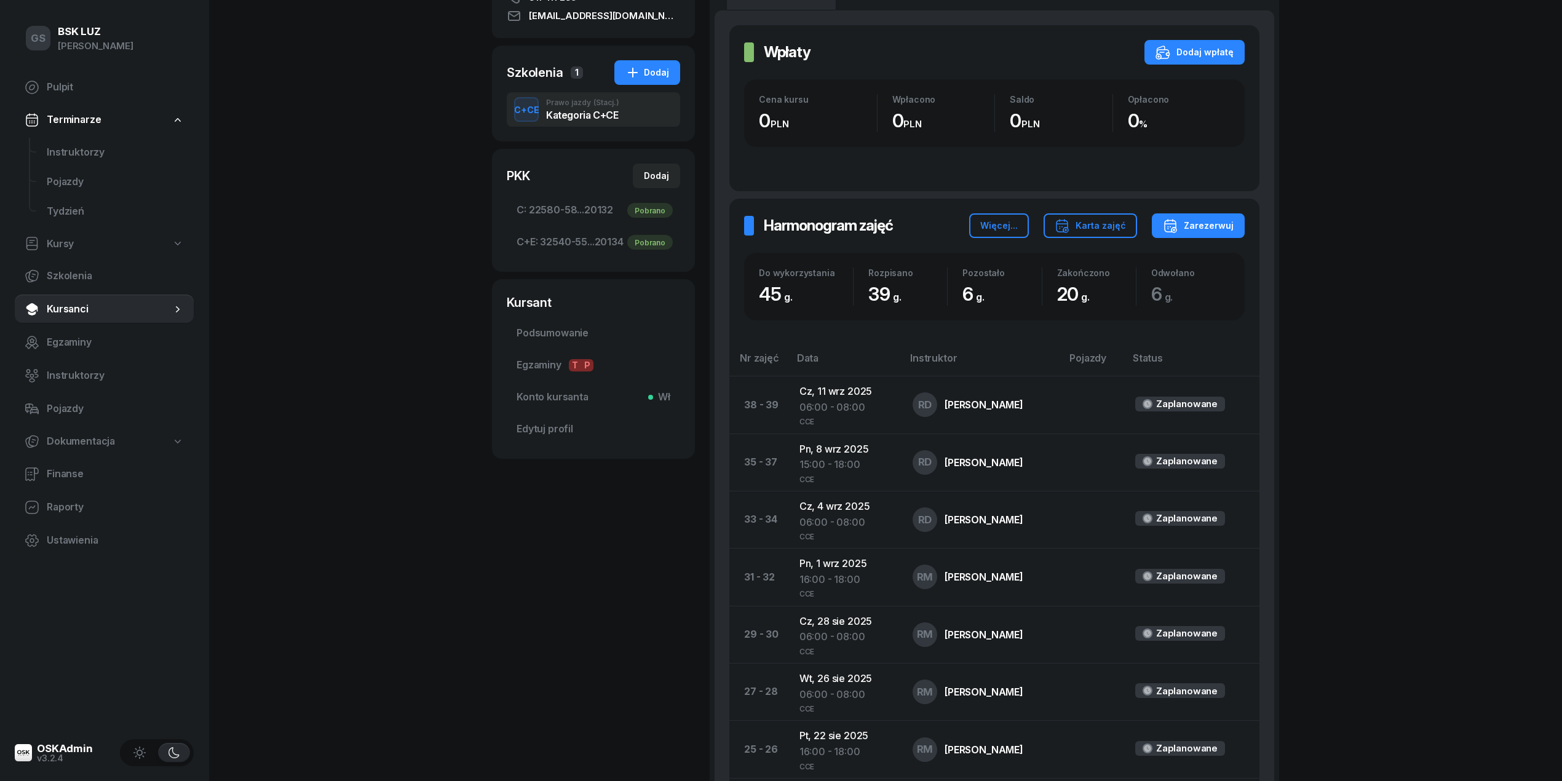
scroll to position [247, 0]
click at [87, 148] on span "Instruktorzy" at bounding box center [115, 153] width 137 height 16
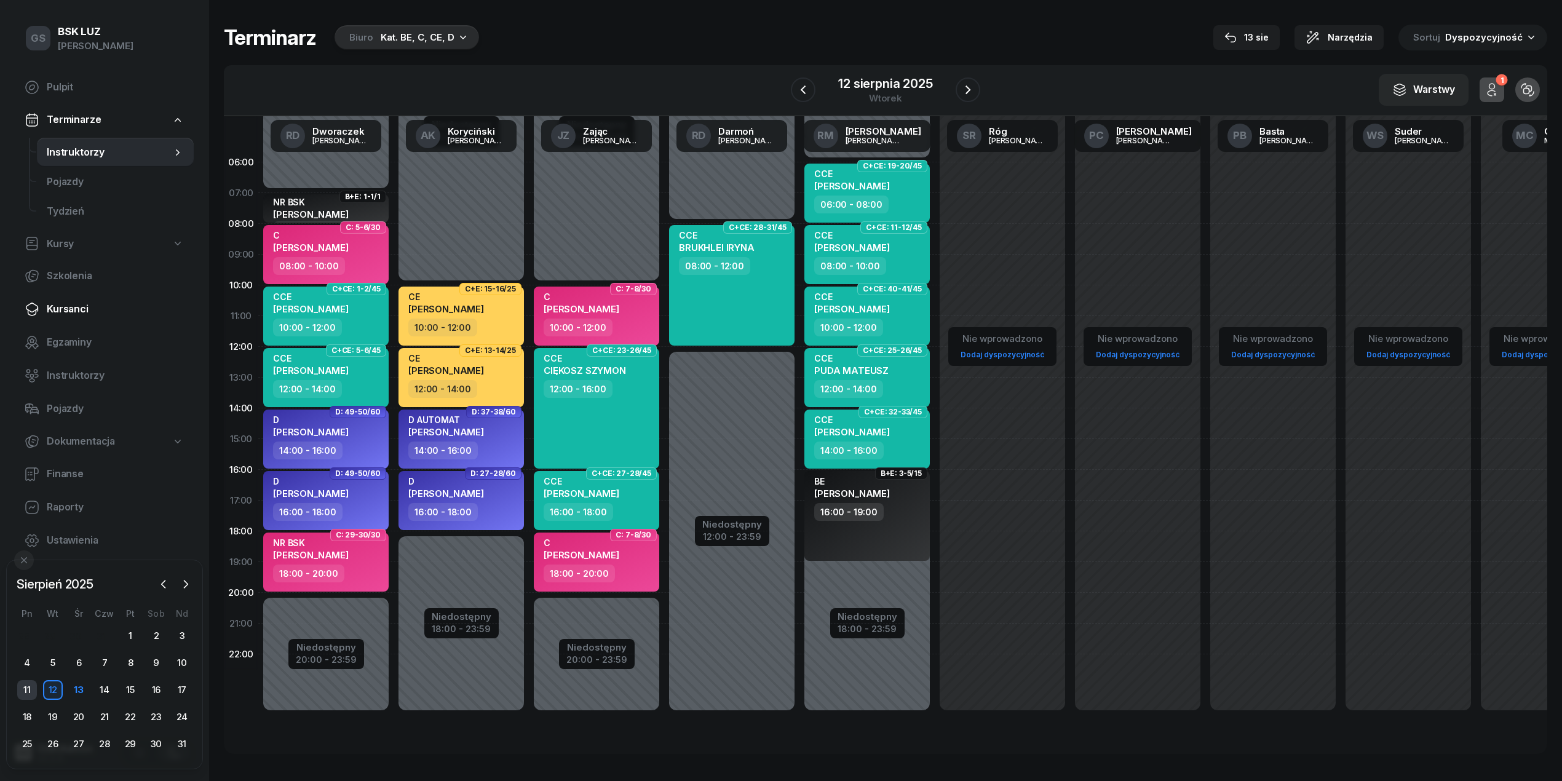
click at [37, 684] on div "11" at bounding box center [27, 690] width 20 height 20
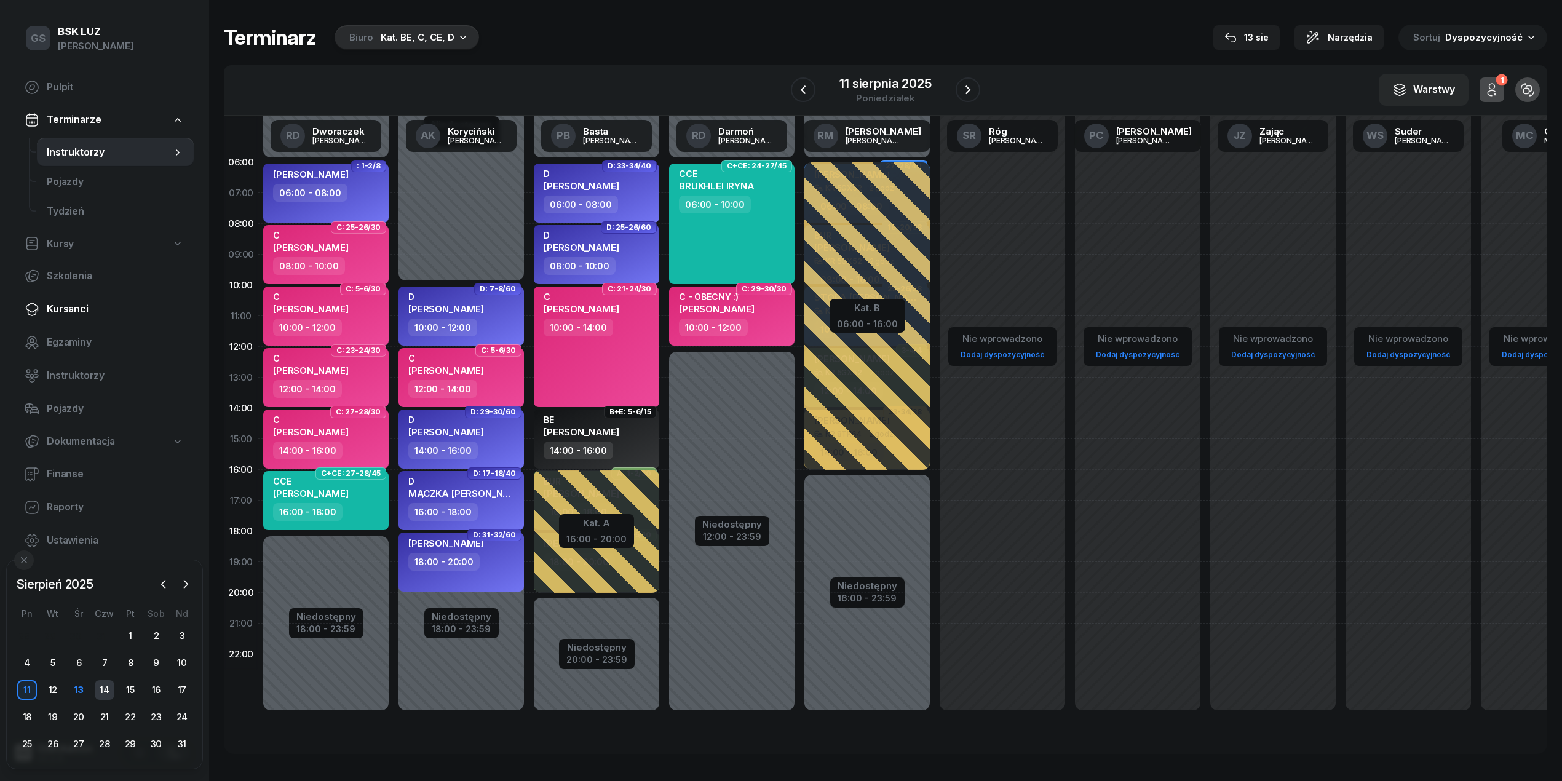
click at [106, 699] on div "14" at bounding box center [105, 690] width 20 height 20
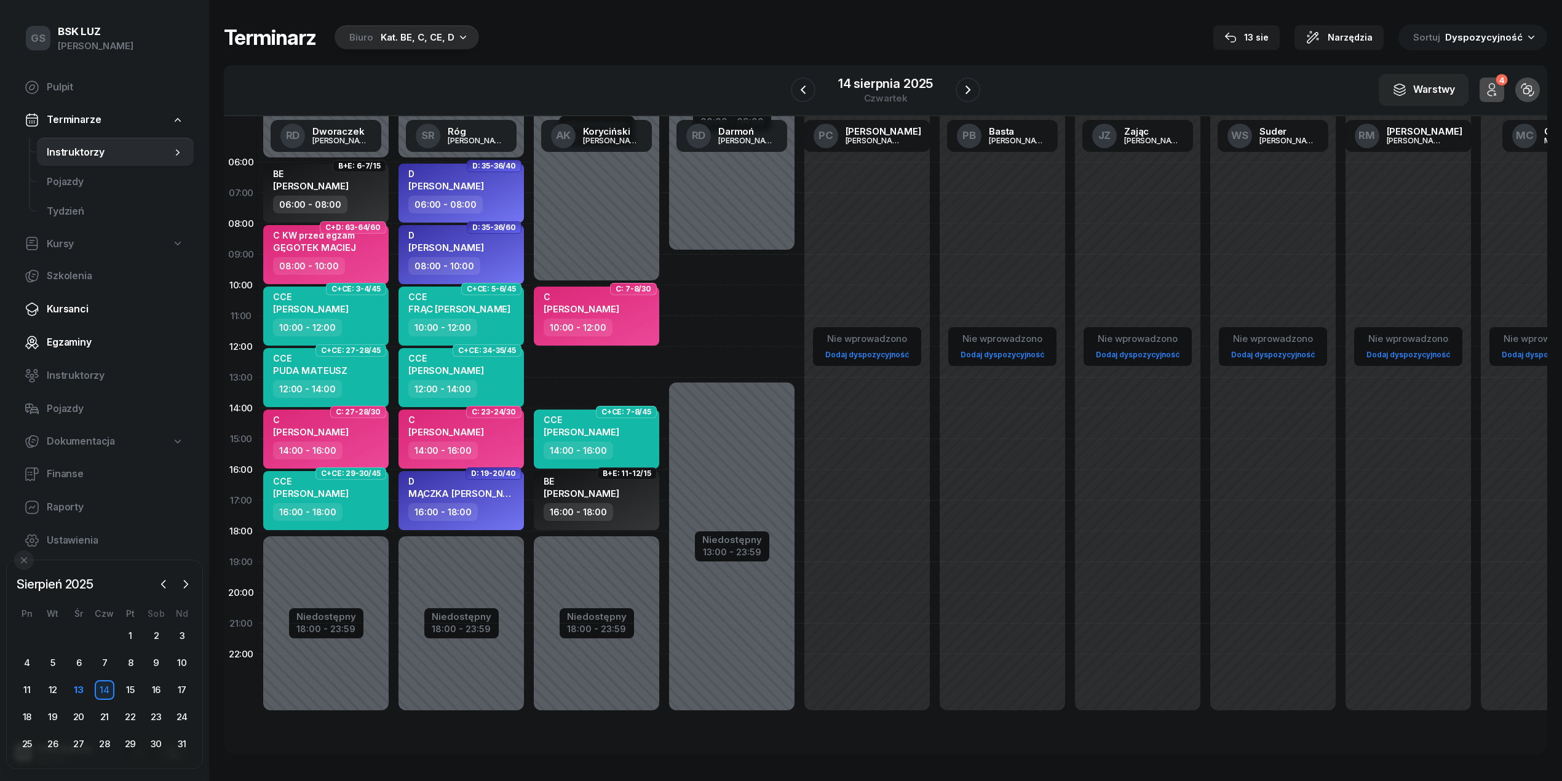
click at [94, 337] on span "Egzaminy" at bounding box center [115, 343] width 137 height 16
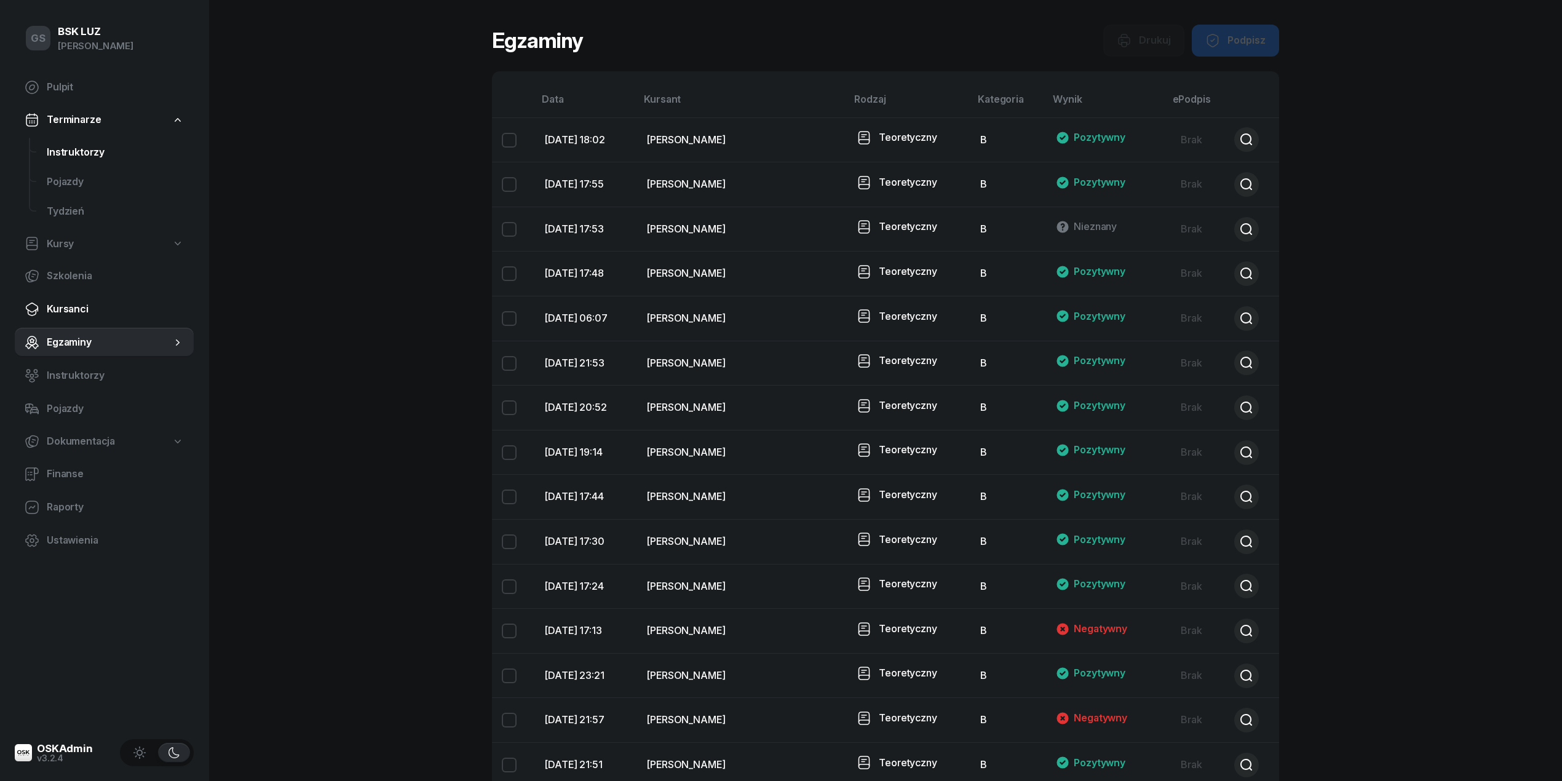
click at [119, 152] on span "Instruktorzy" at bounding box center [115, 153] width 137 height 16
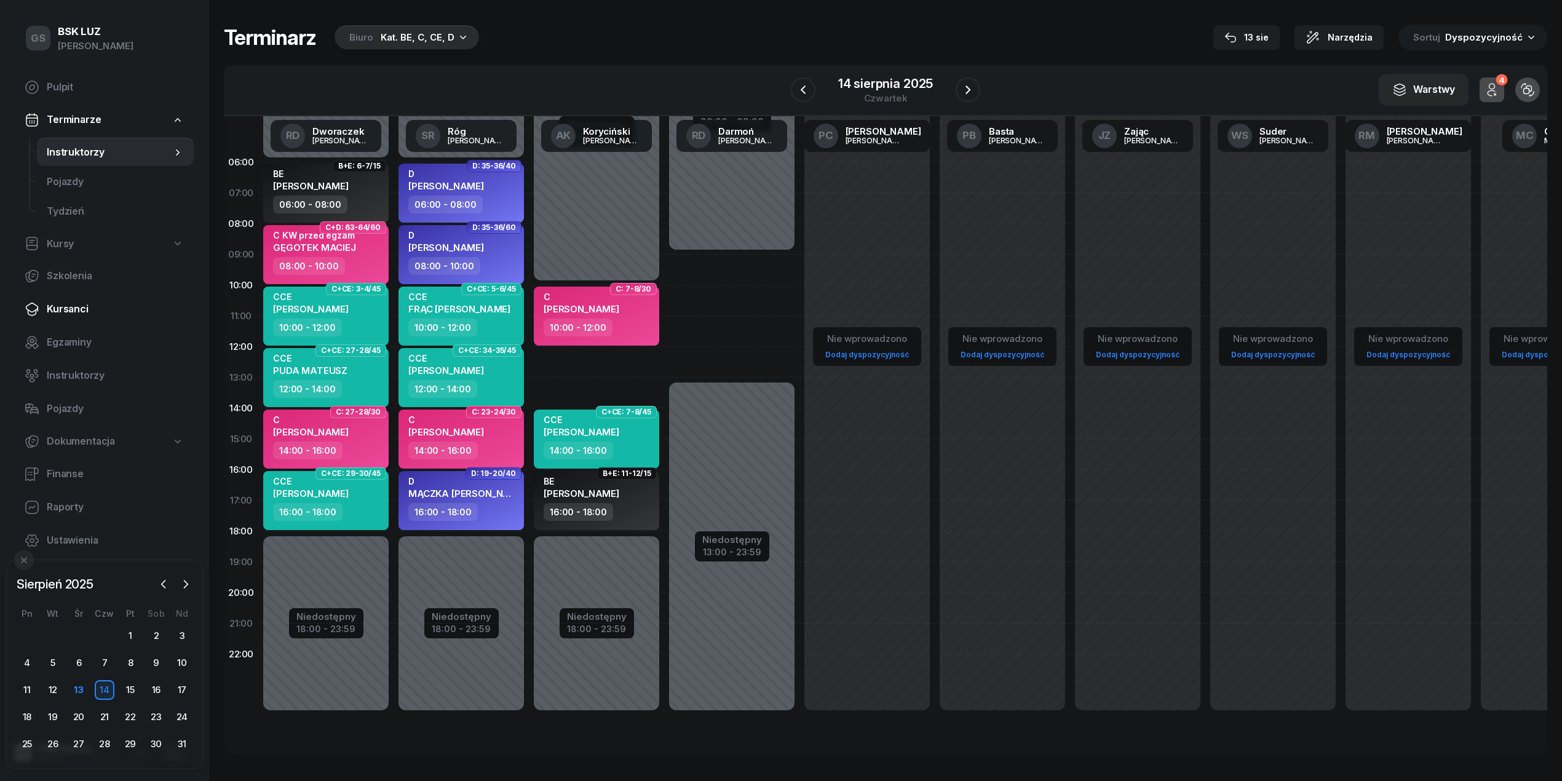
click at [105, 301] on span "Kursanci" at bounding box center [115, 309] width 137 height 16
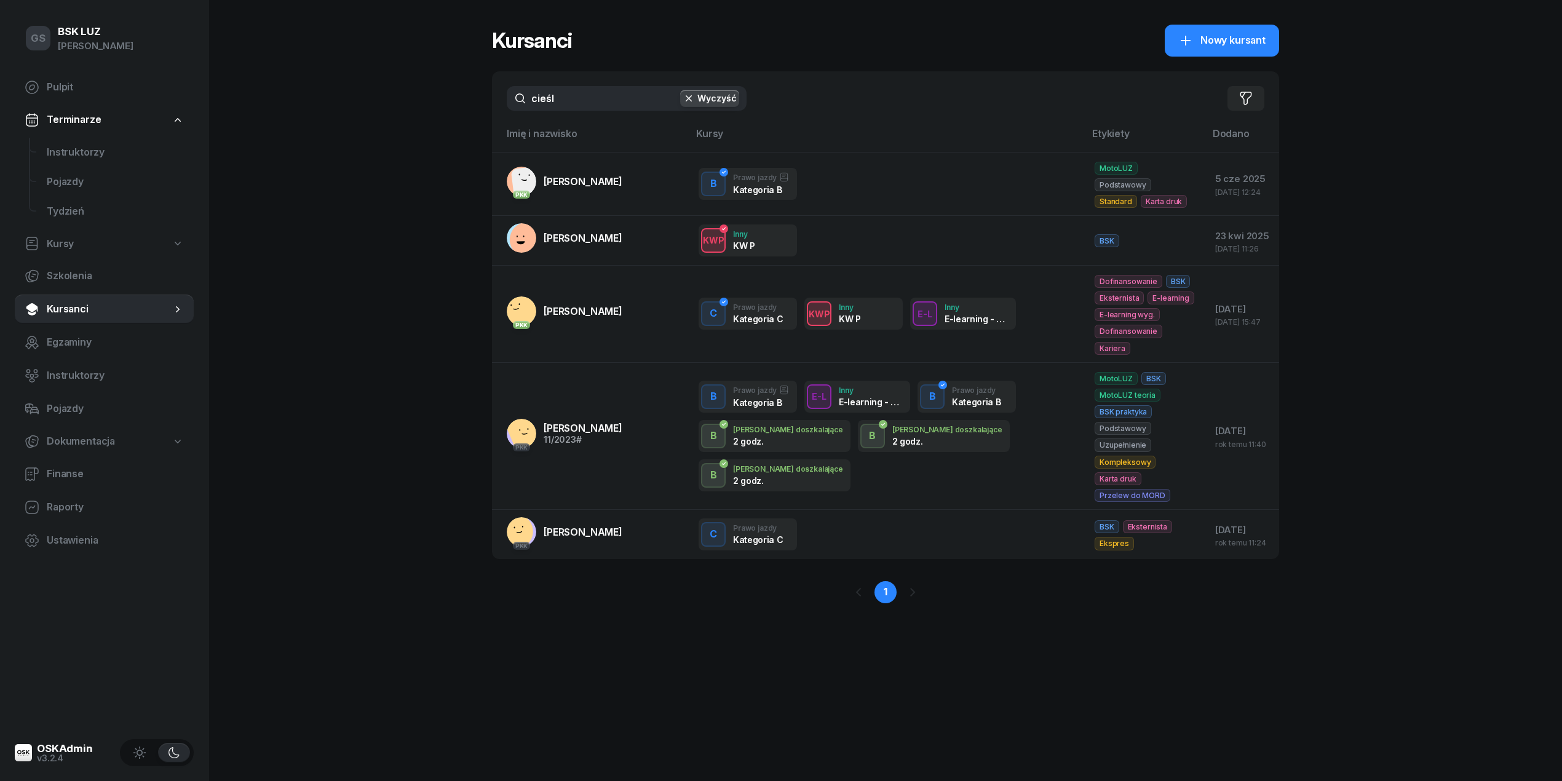
click at [568, 98] on input "cieśl" at bounding box center [627, 98] width 240 height 25
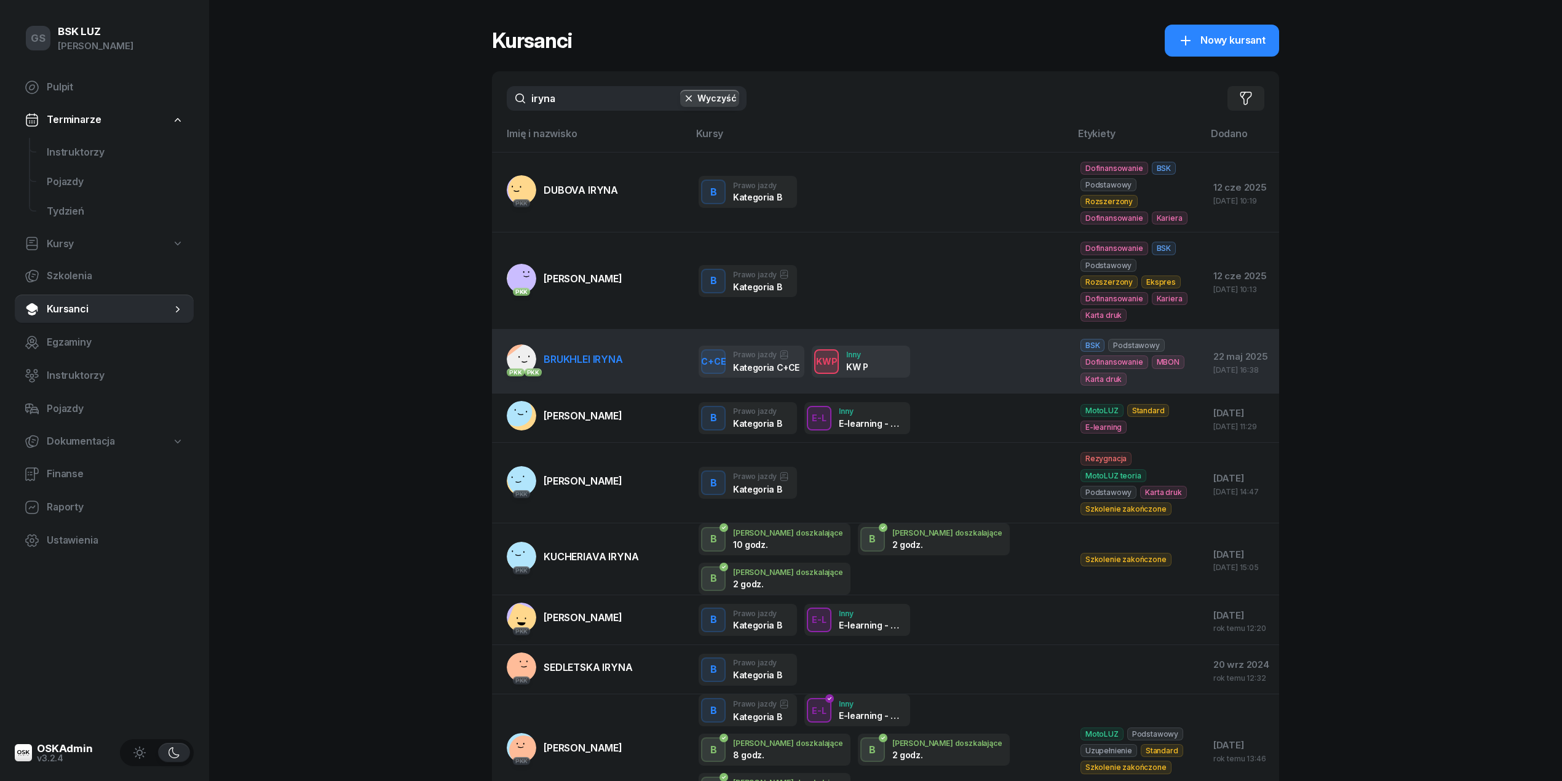
type input "iryna"
click at [635, 336] on td "PKK PKK BRUKHLEI IRYNA" at bounding box center [590, 362] width 197 height 64
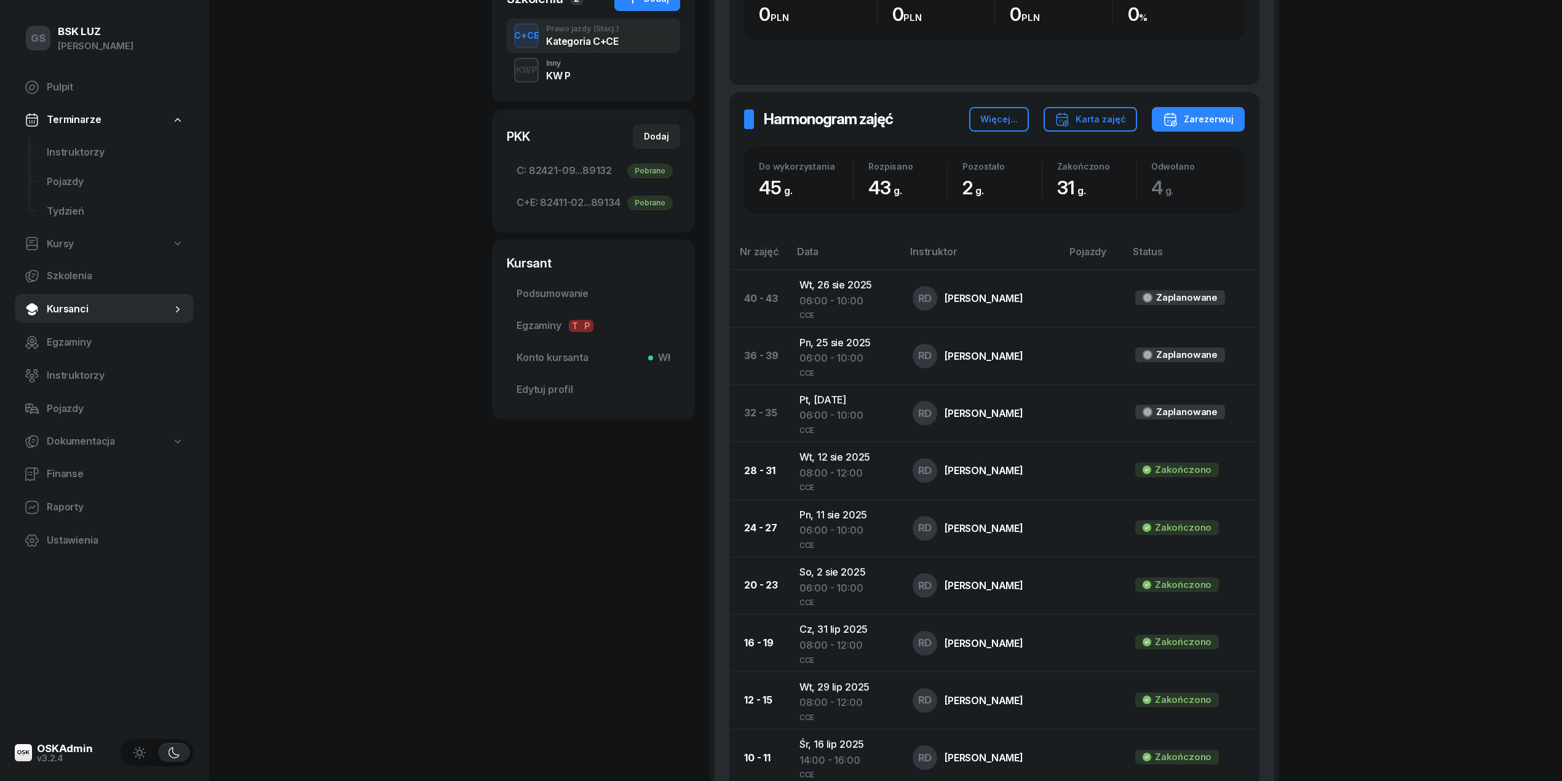
scroll to position [326, 0]
click at [77, 165] on link "Instruktorzy" at bounding box center [115, 153] width 157 height 30
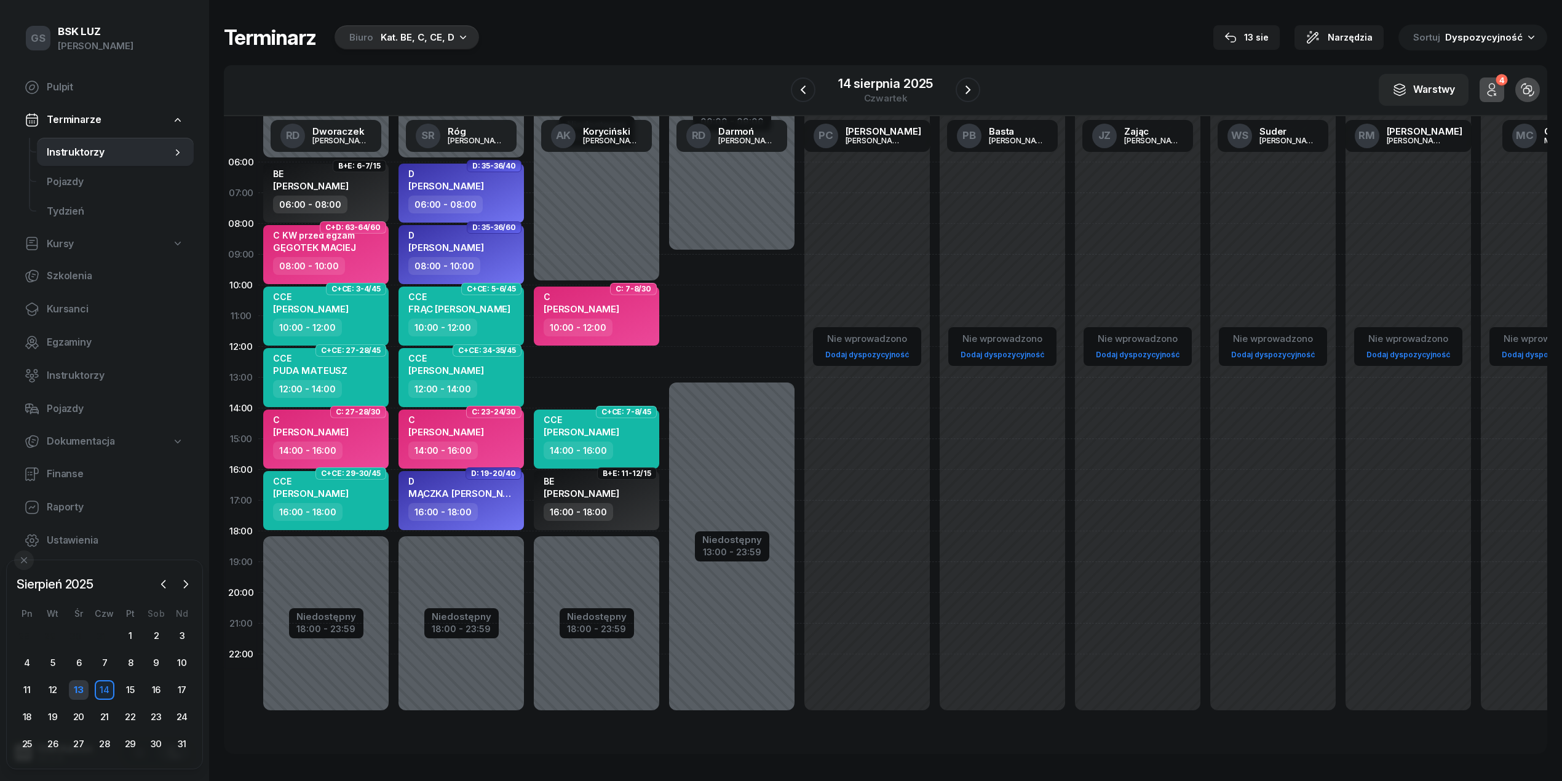
click at [74, 696] on div "13" at bounding box center [79, 690] width 20 height 20
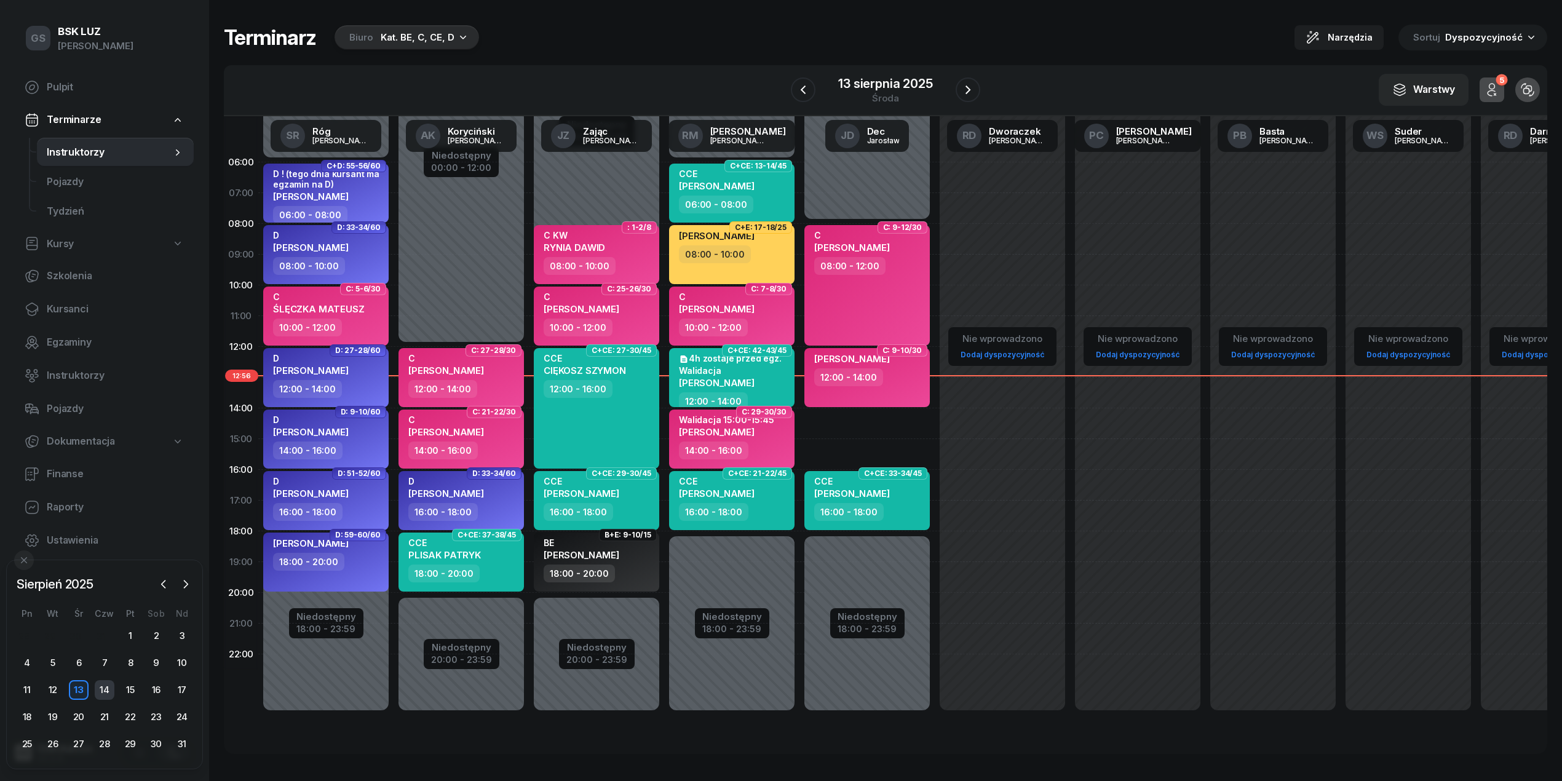
click at [109, 689] on div "14" at bounding box center [105, 690] width 20 height 20
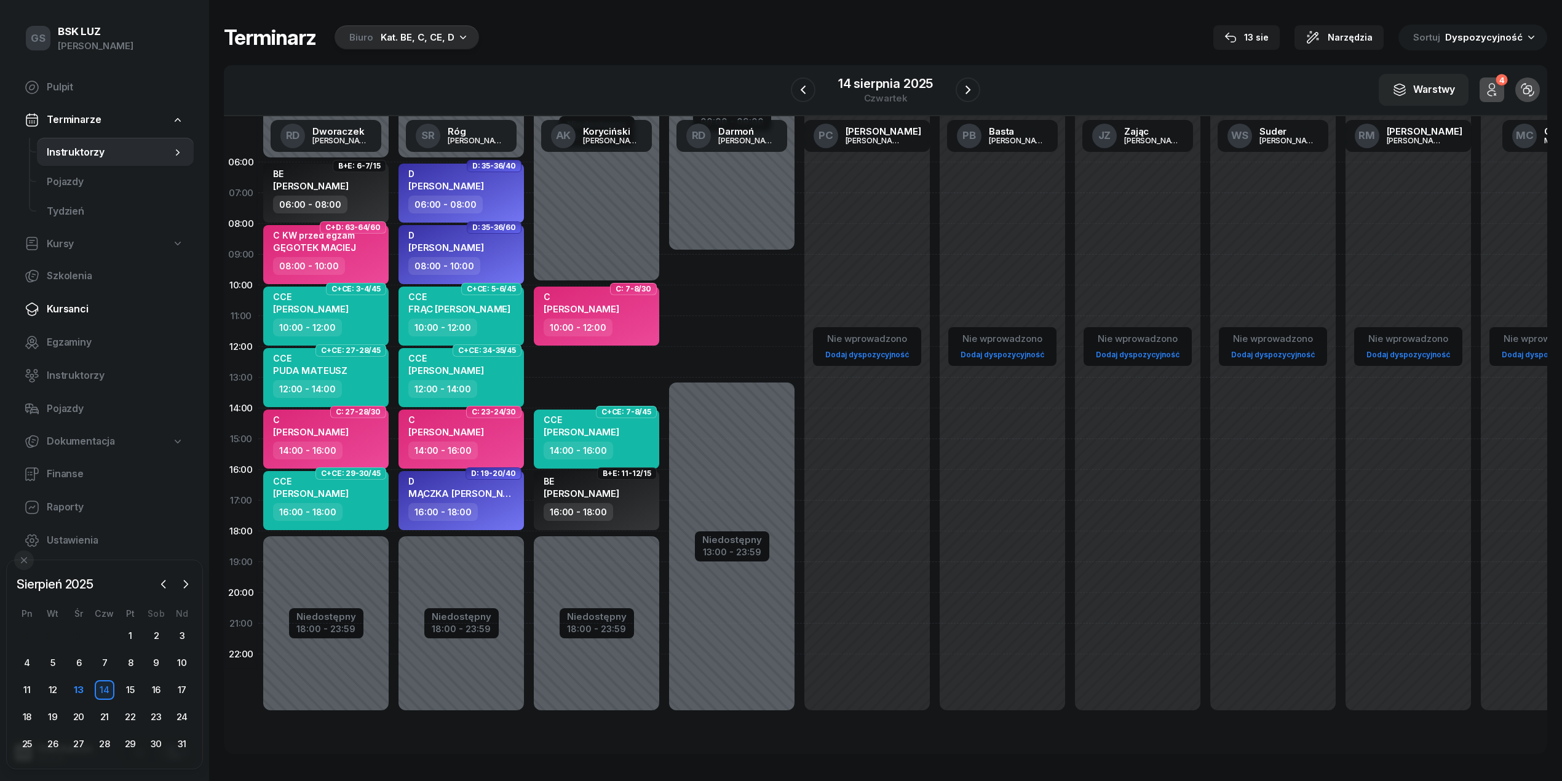
click at [69, 317] on link "Kursanci" at bounding box center [104, 310] width 179 height 30
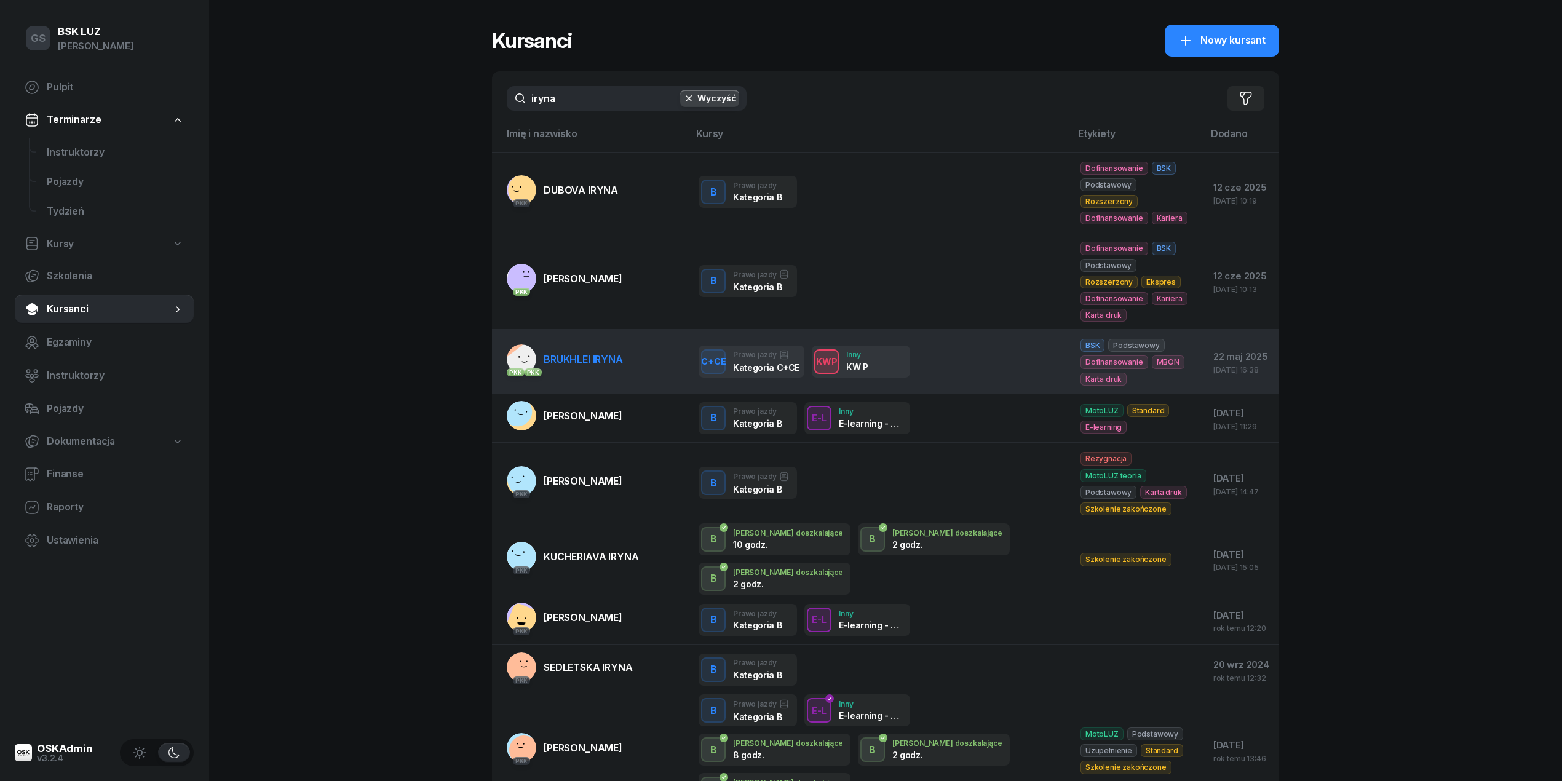
click at [614, 344] on link "PKK PKK BRUKHLEI IRYNA" at bounding box center [565, 359] width 116 height 30
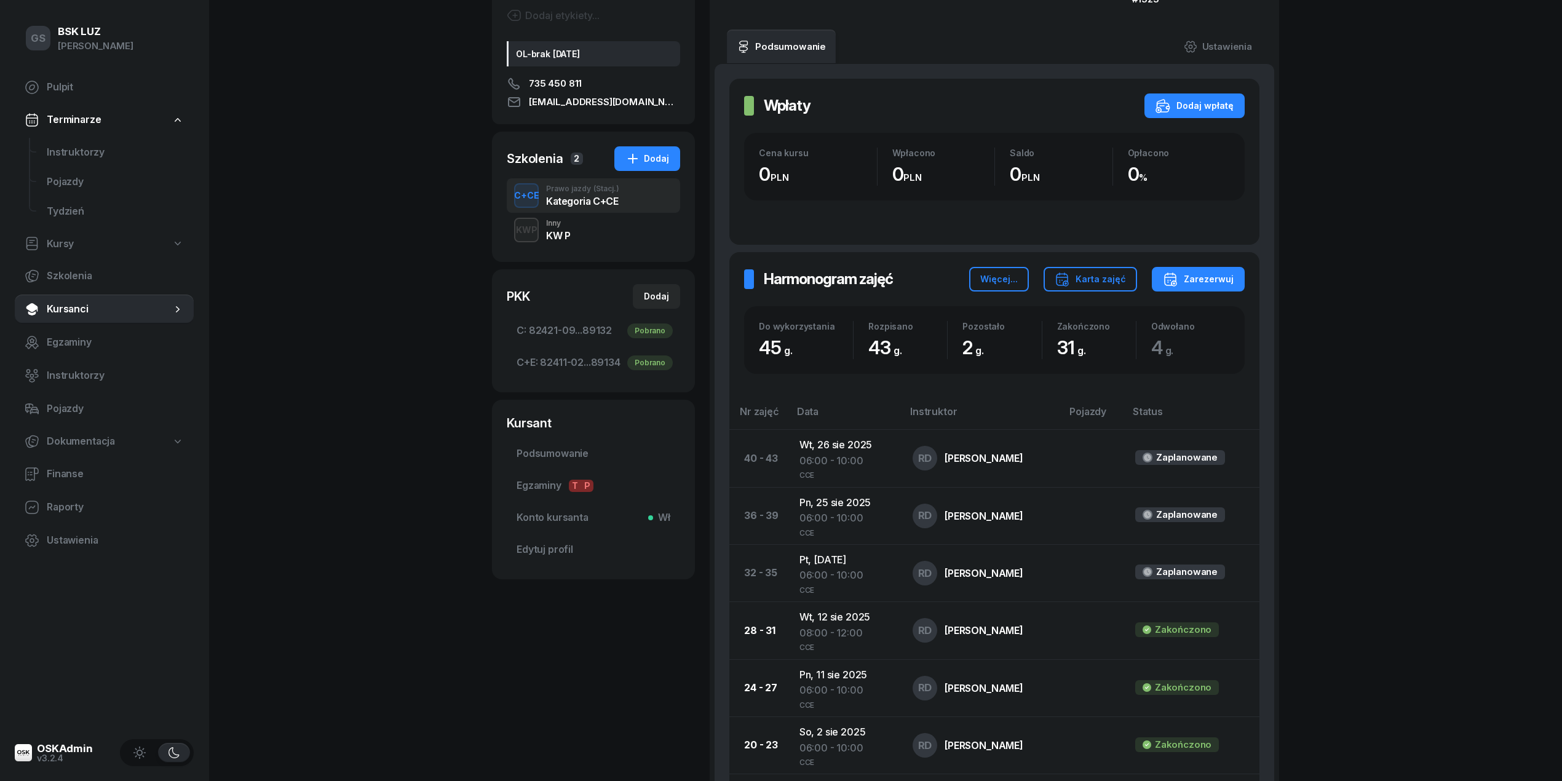
scroll to position [165, 0]
click at [37, 144] on link "Instruktorzy" at bounding box center [115, 153] width 157 height 30
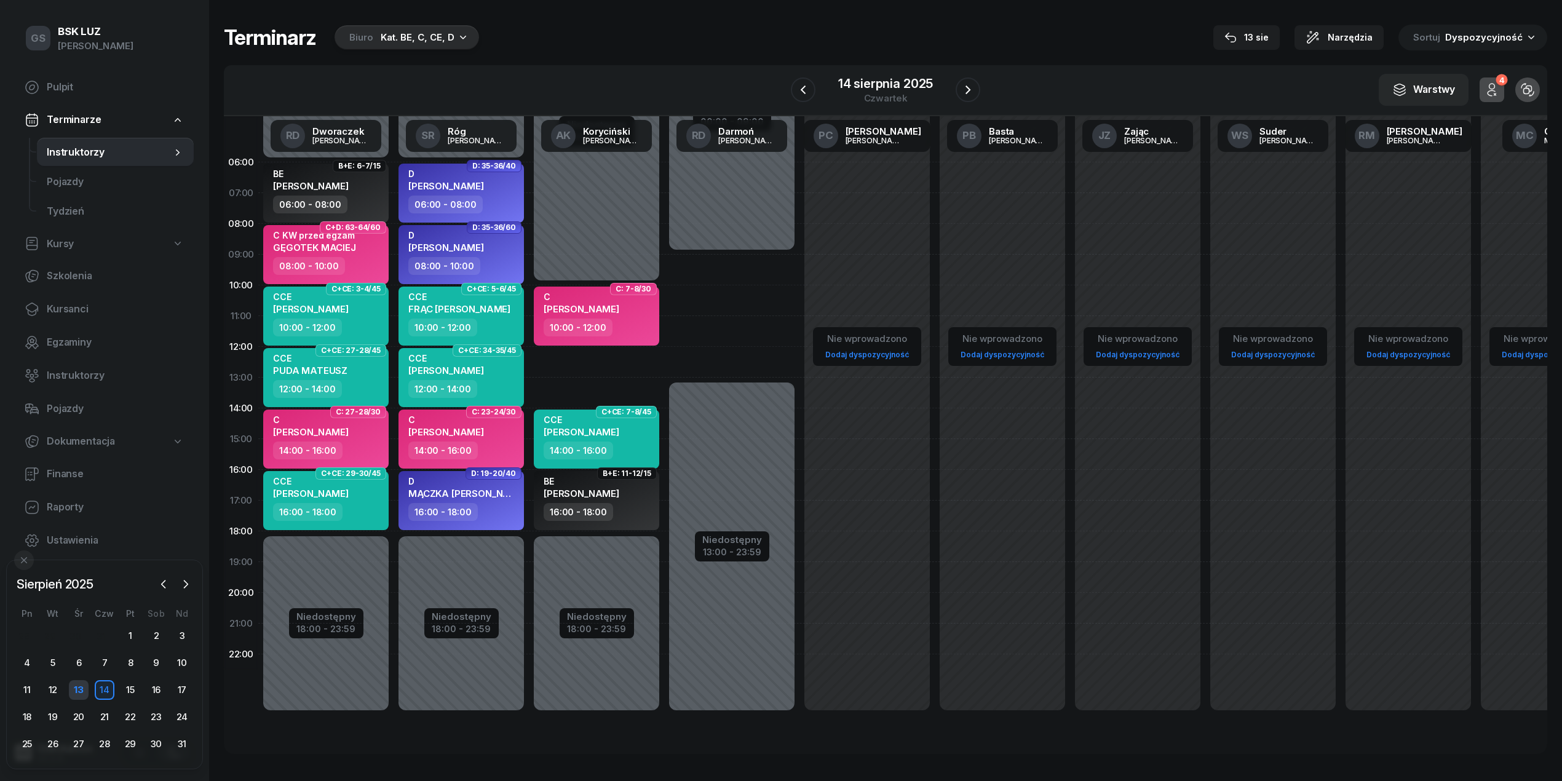
click at [71, 689] on div "13" at bounding box center [79, 690] width 20 height 20
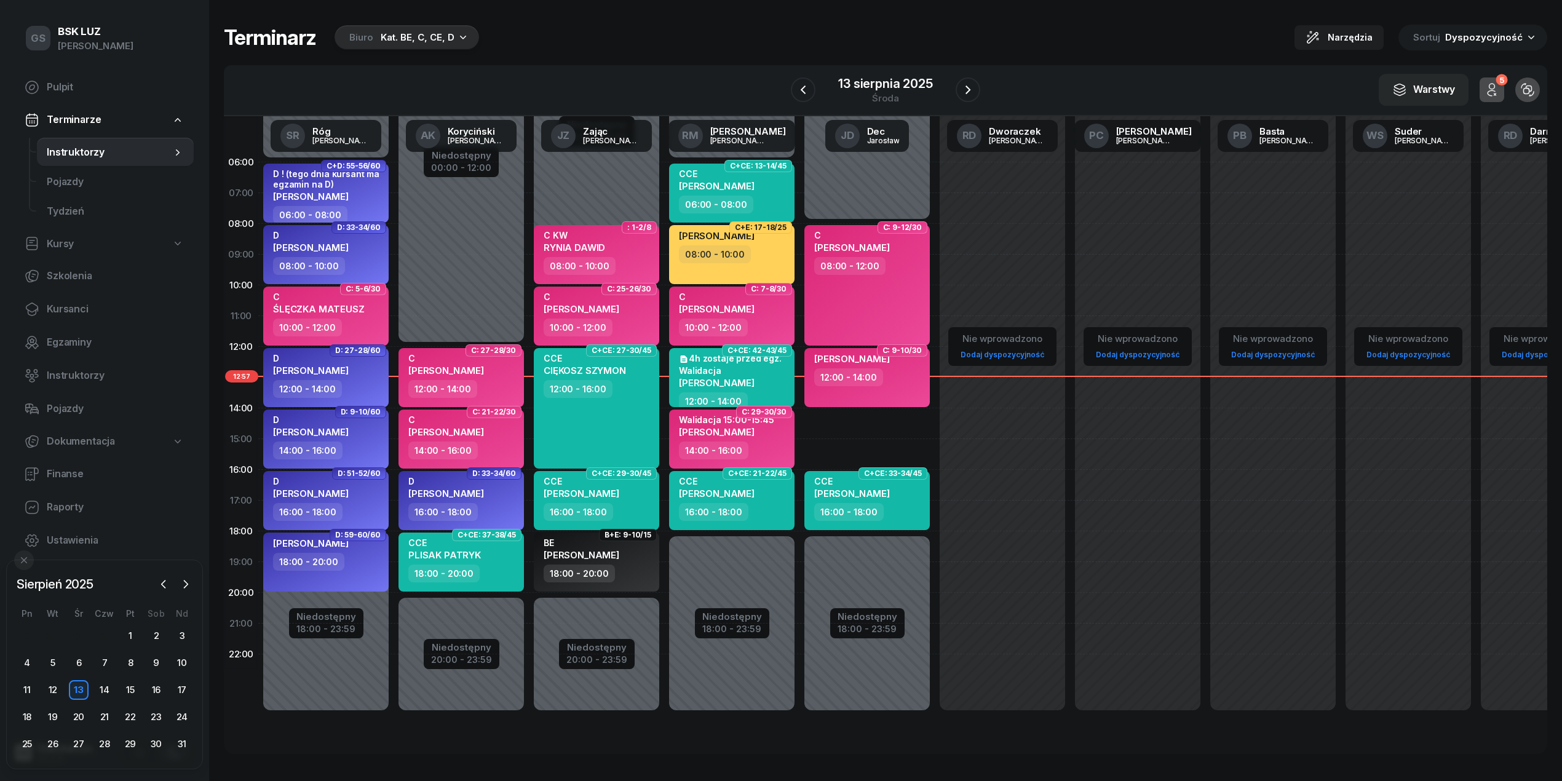
click at [422, 38] on div "Kat. BE, C, CE, D" at bounding box center [418, 37] width 74 height 15
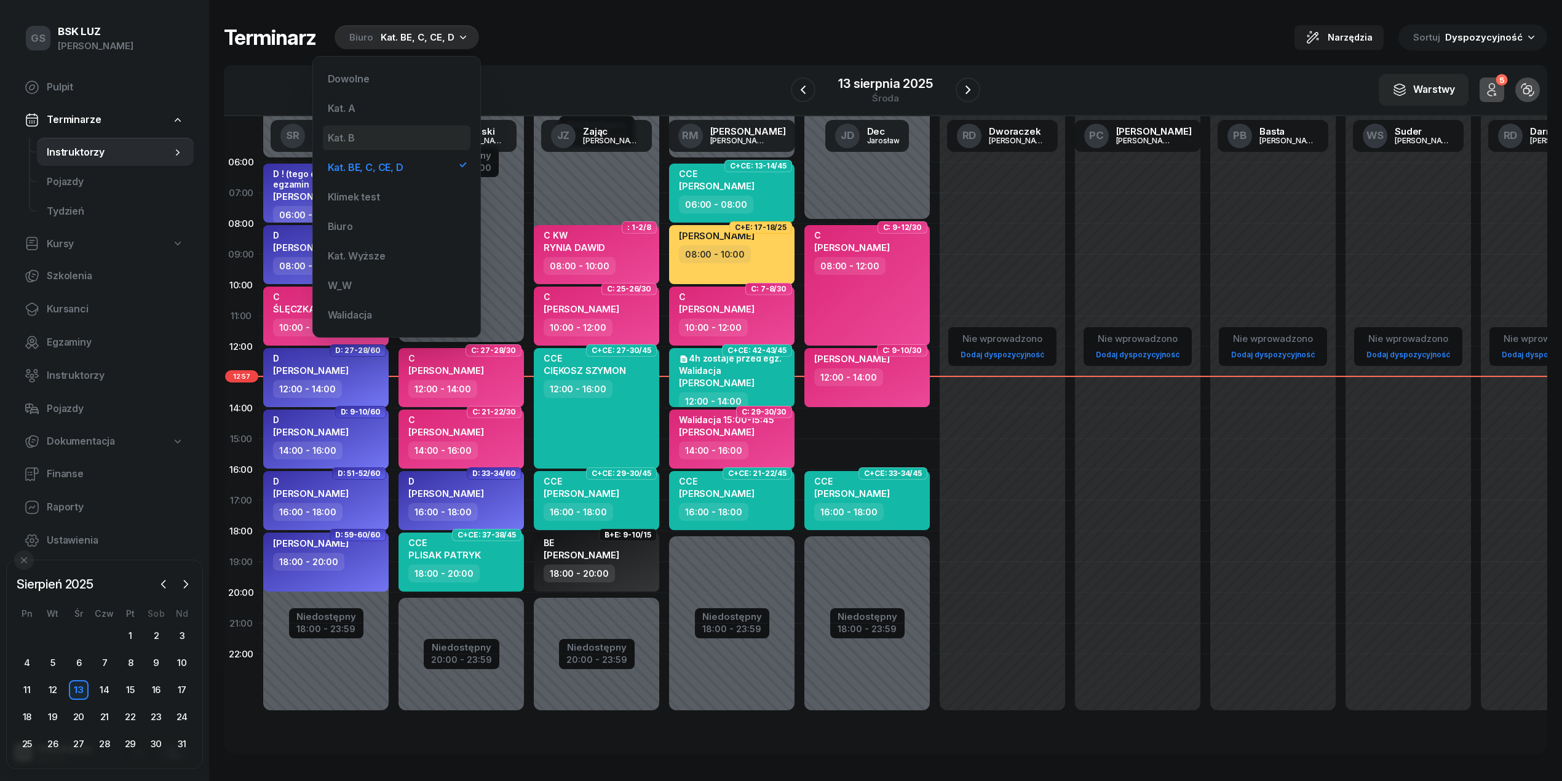
click at [352, 136] on div "Kat. B" at bounding box center [341, 138] width 27 height 10
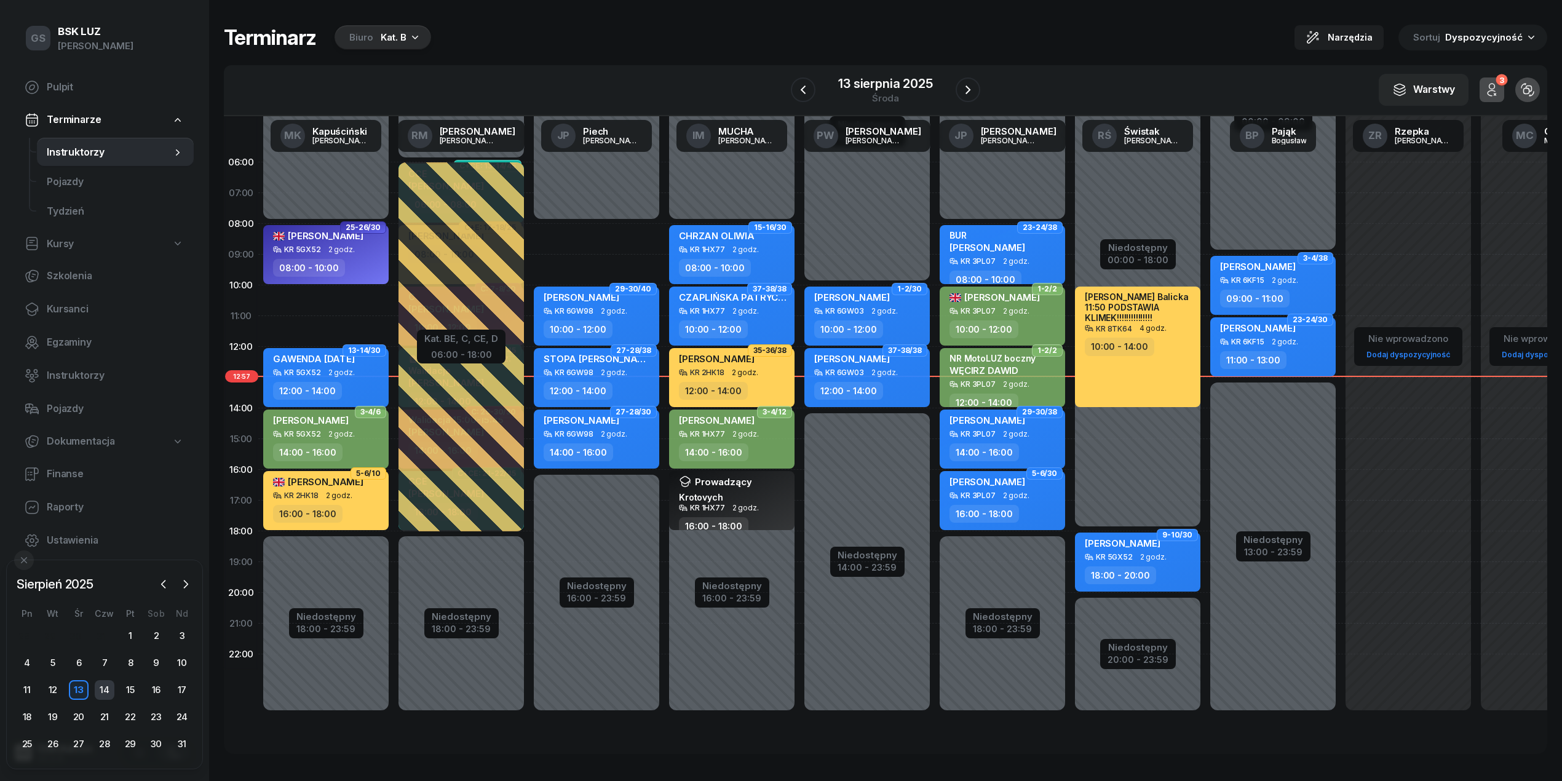
click at [96, 689] on div "14" at bounding box center [105, 690] width 20 height 20
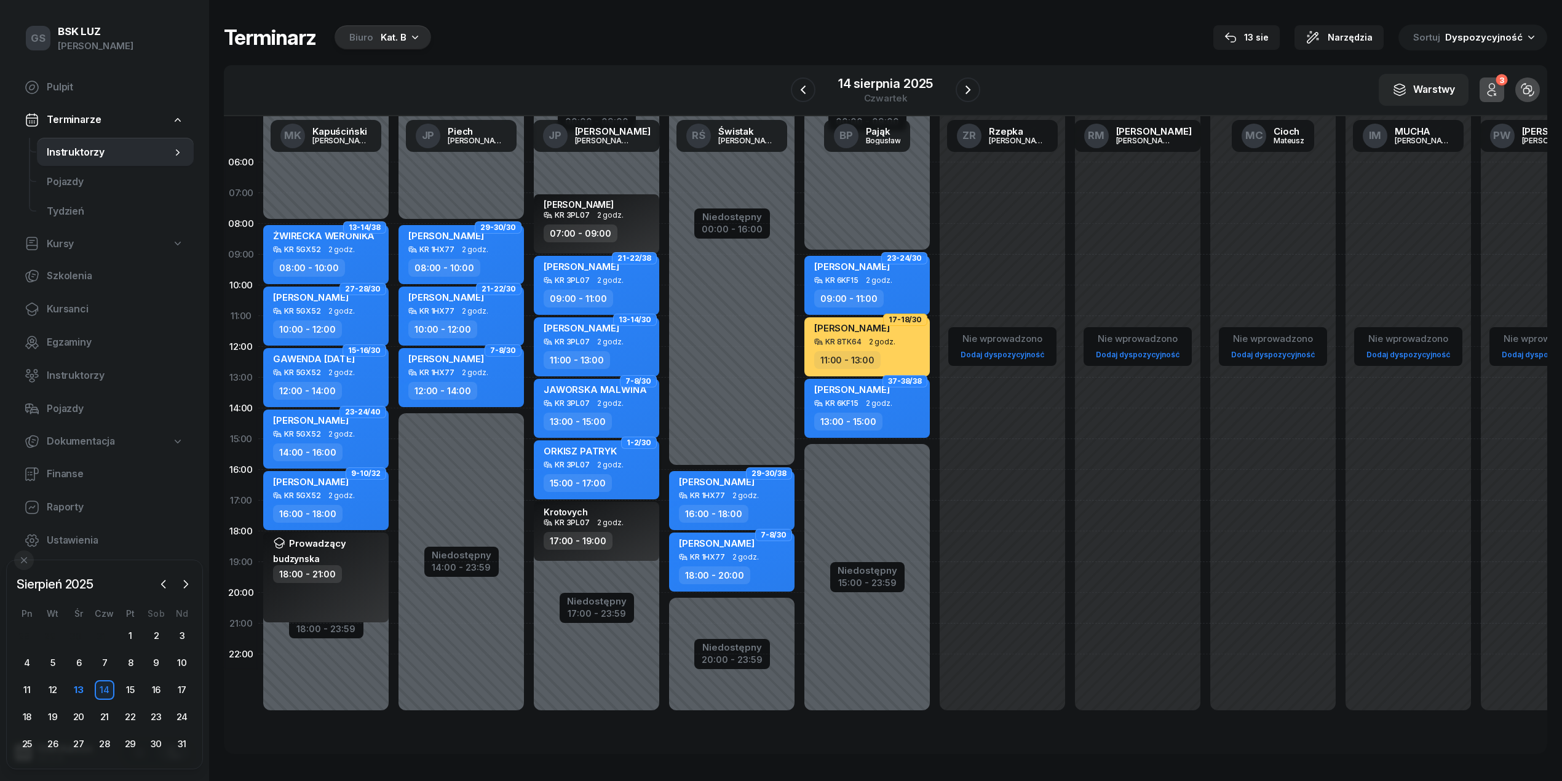
click at [619, 480] on div "15:00 - 17:00" at bounding box center [598, 483] width 108 height 18
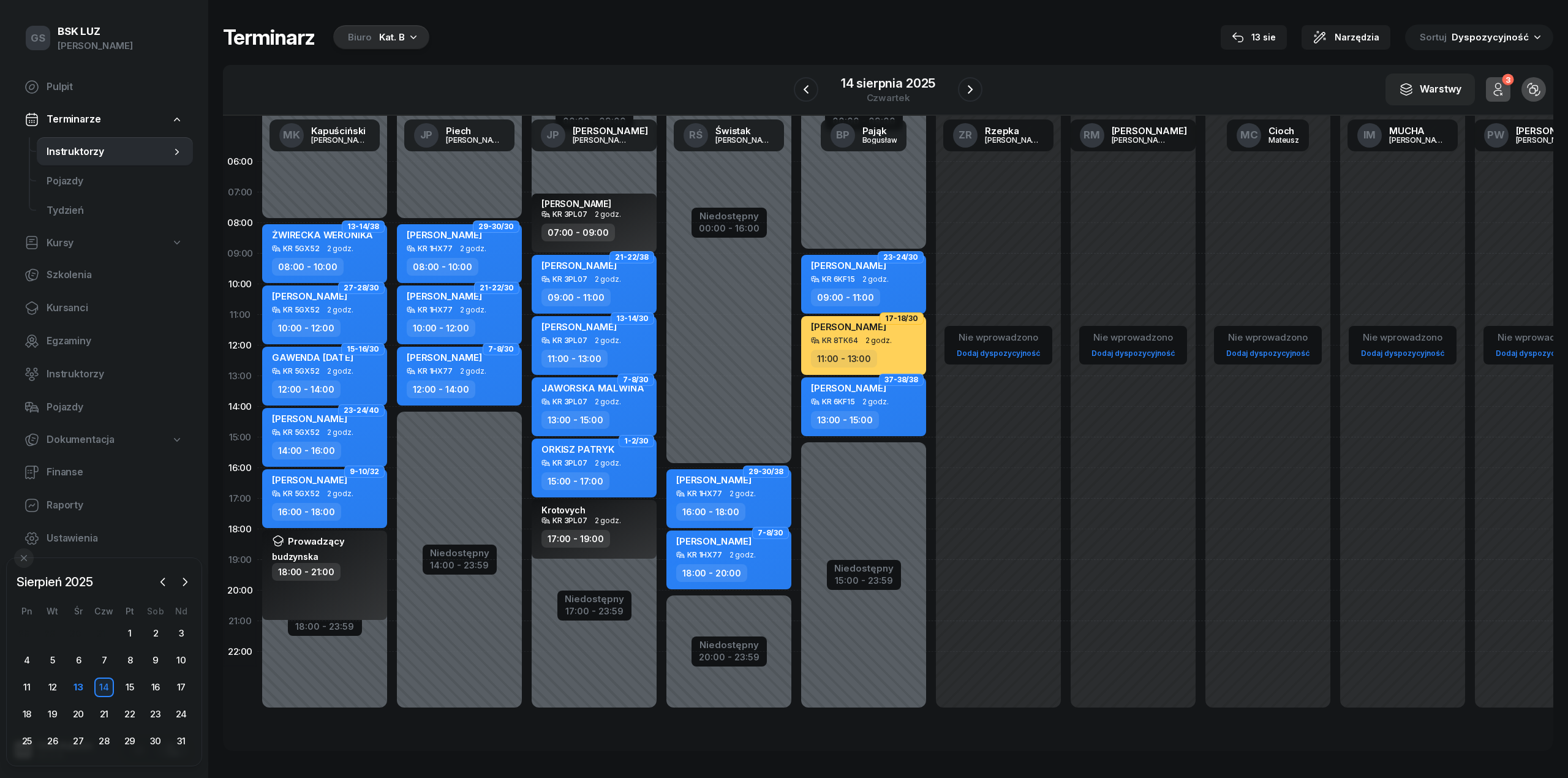
select select "15"
select select "17"
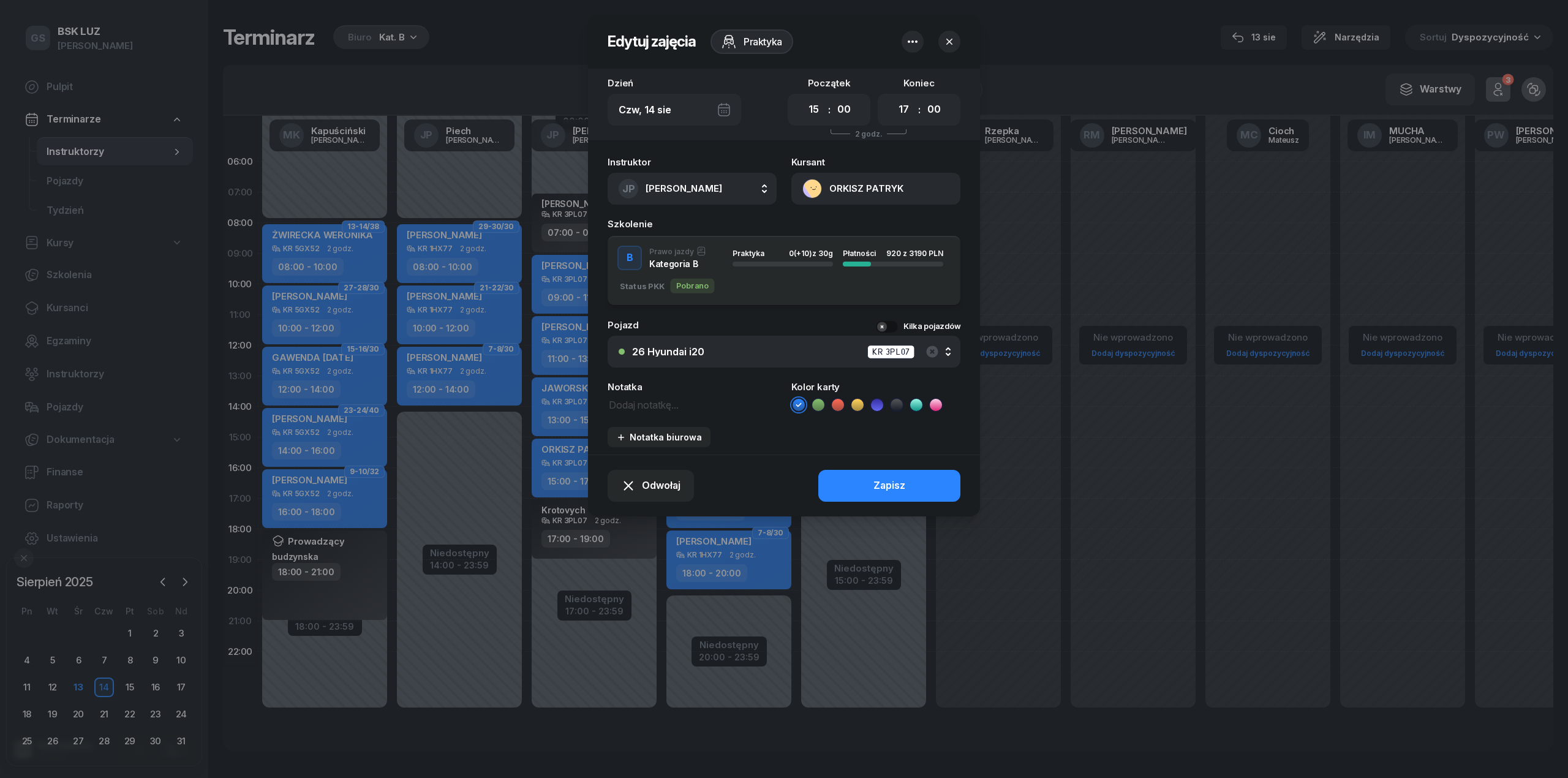
click at [890, 185] on button "ORKISZ PATRYK" at bounding box center [876, 188] width 169 height 32
click at [881, 216] on link "Otwórz profil" at bounding box center [875, 230] width 160 height 31
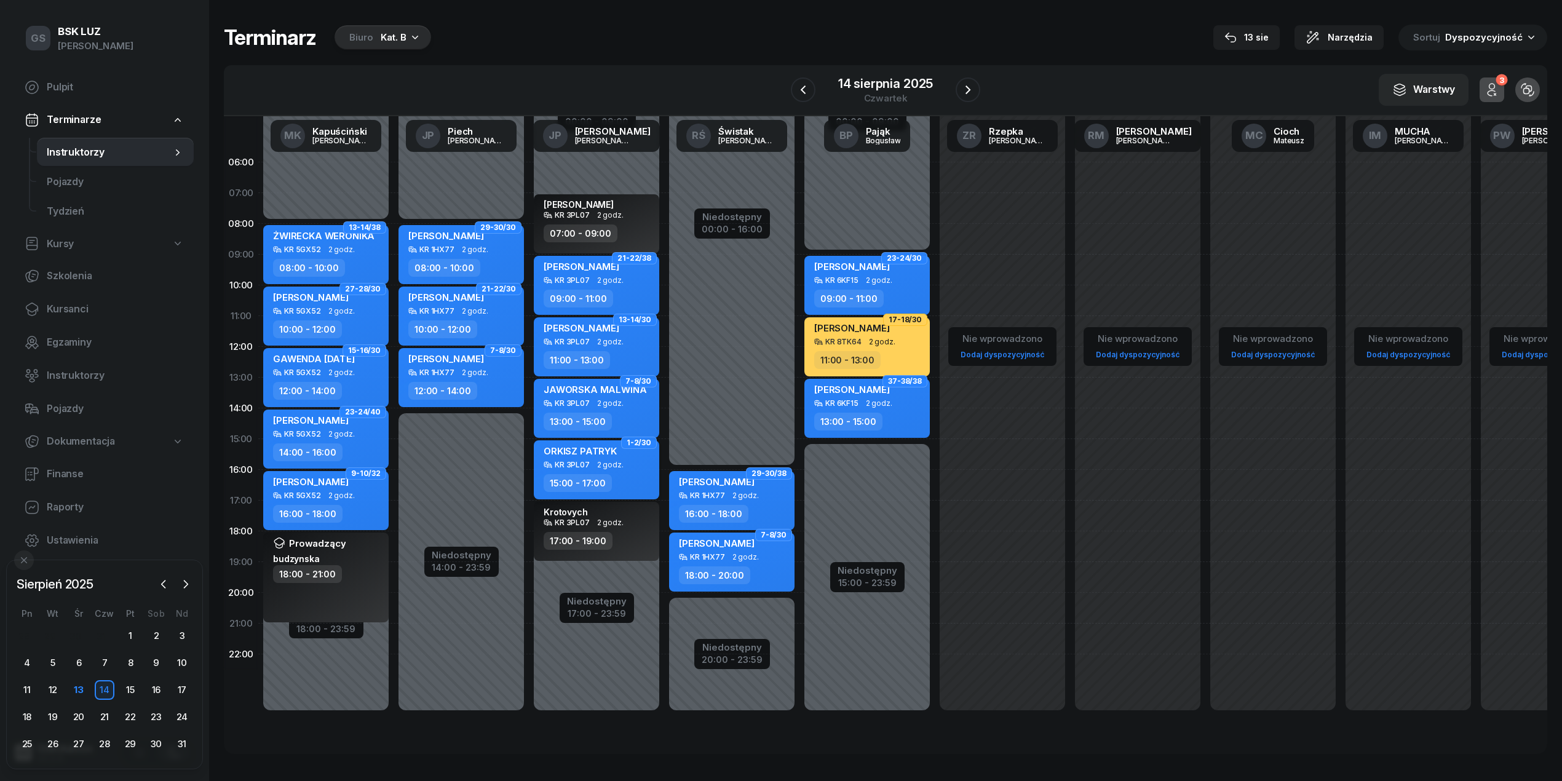
click at [640, 470] on div "ORKISZ PATRYK KR 3PL07 2 godz. 15:00 - 17:00" at bounding box center [596, 469] width 125 height 59
select select "15"
select select "17"
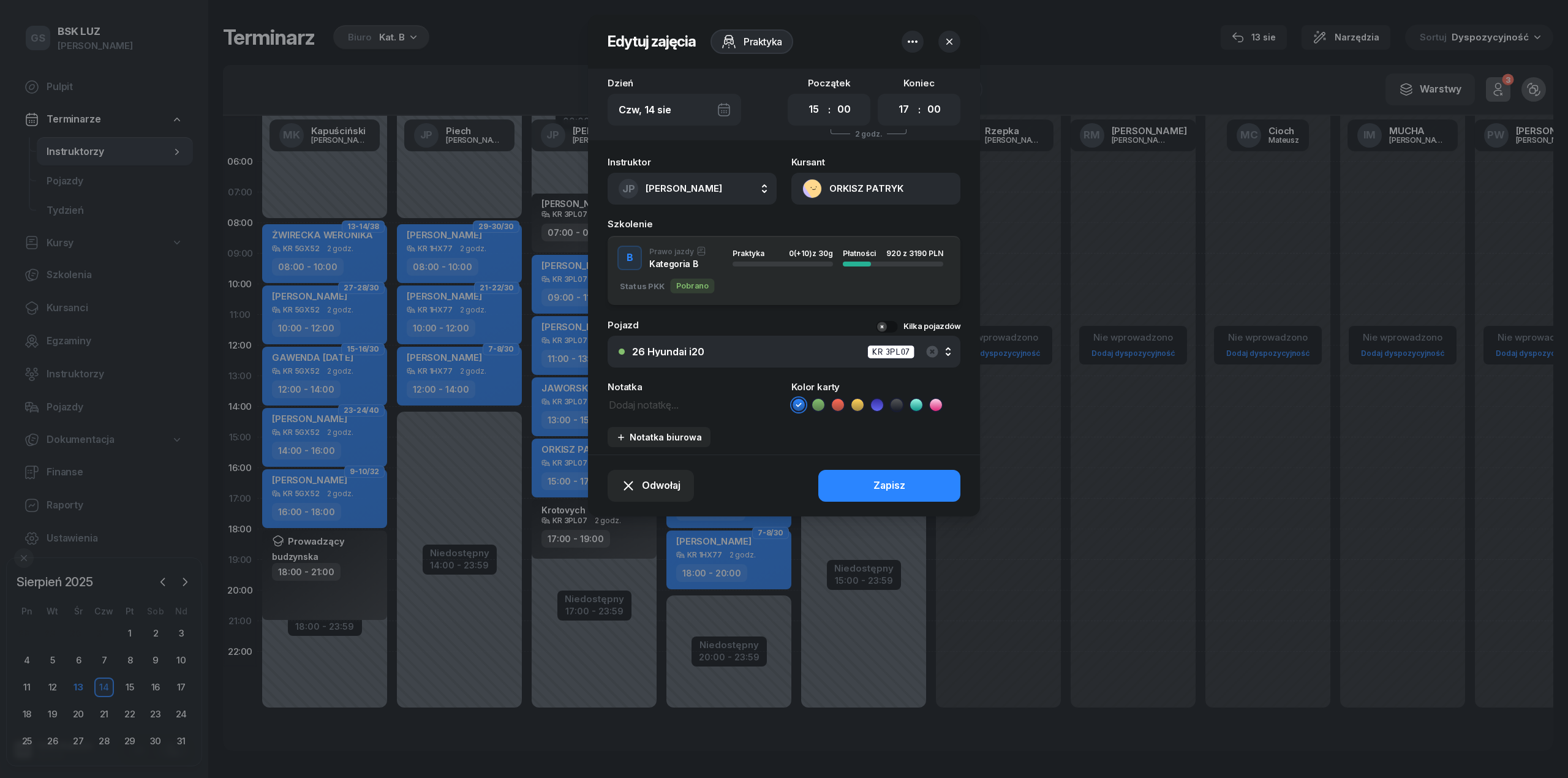
click at [898, 197] on button "ORKISZ PATRYK" at bounding box center [876, 188] width 169 height 32
click at [934, 42] on div at bounding box center [930, 42] width 59 height 22
click at [943, 41] on icon "button" at bounding box center [949, 42] width 12 height 12
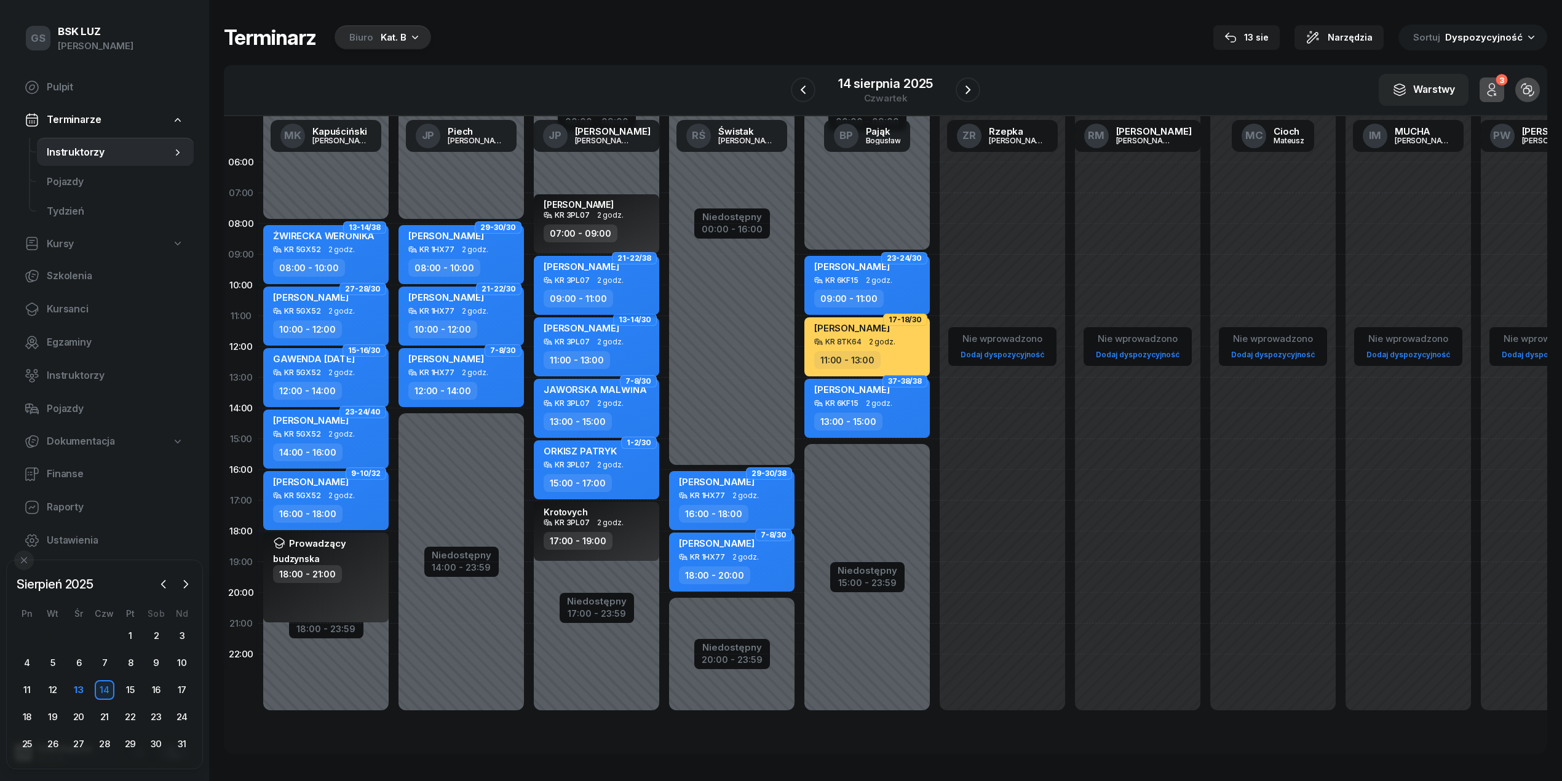
click at [633, 276] on div "KR 3PL07 2 godz." at bounding box center [598, 280] width 108 height 9
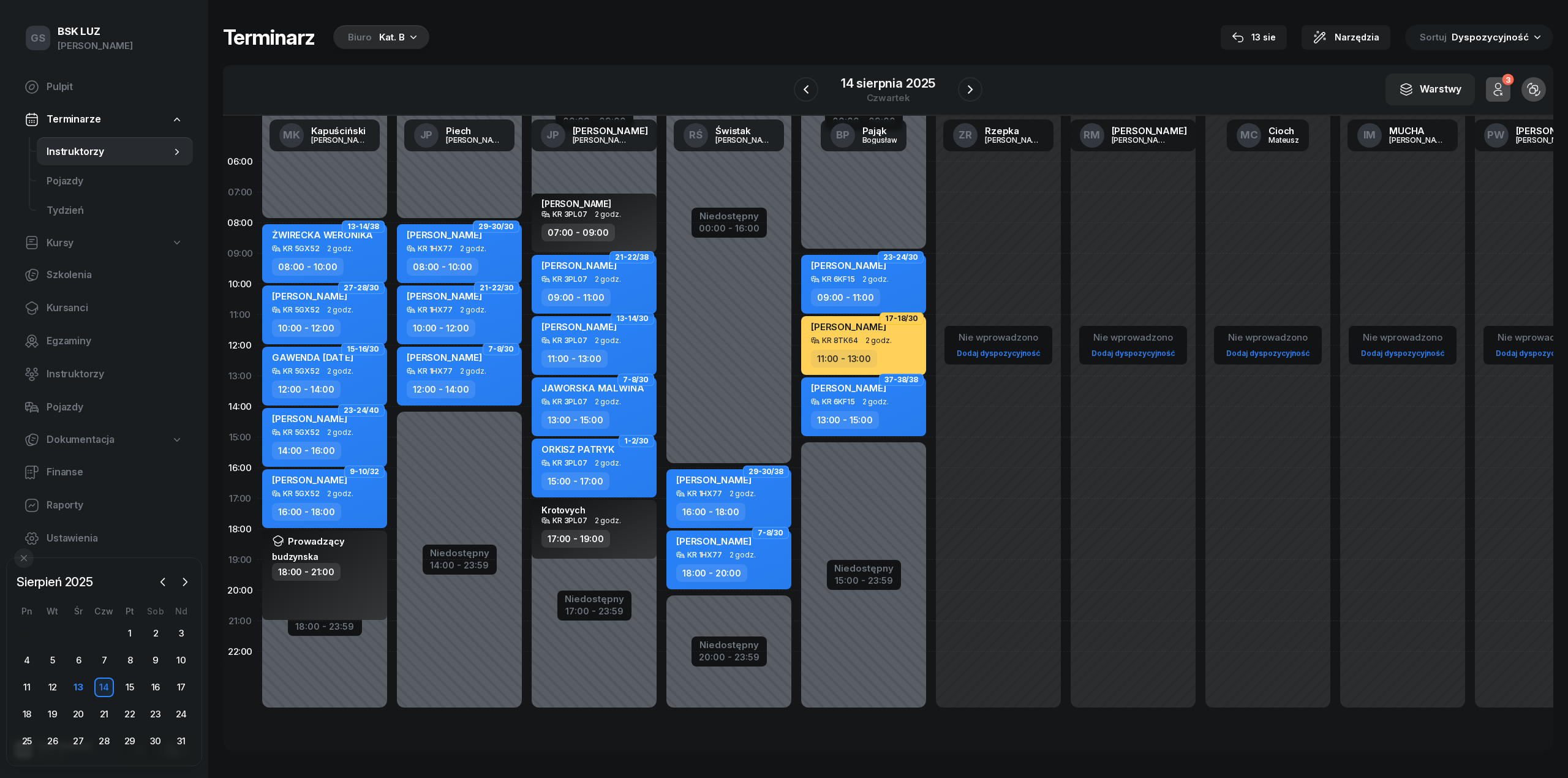
select select "09"
select select "11"
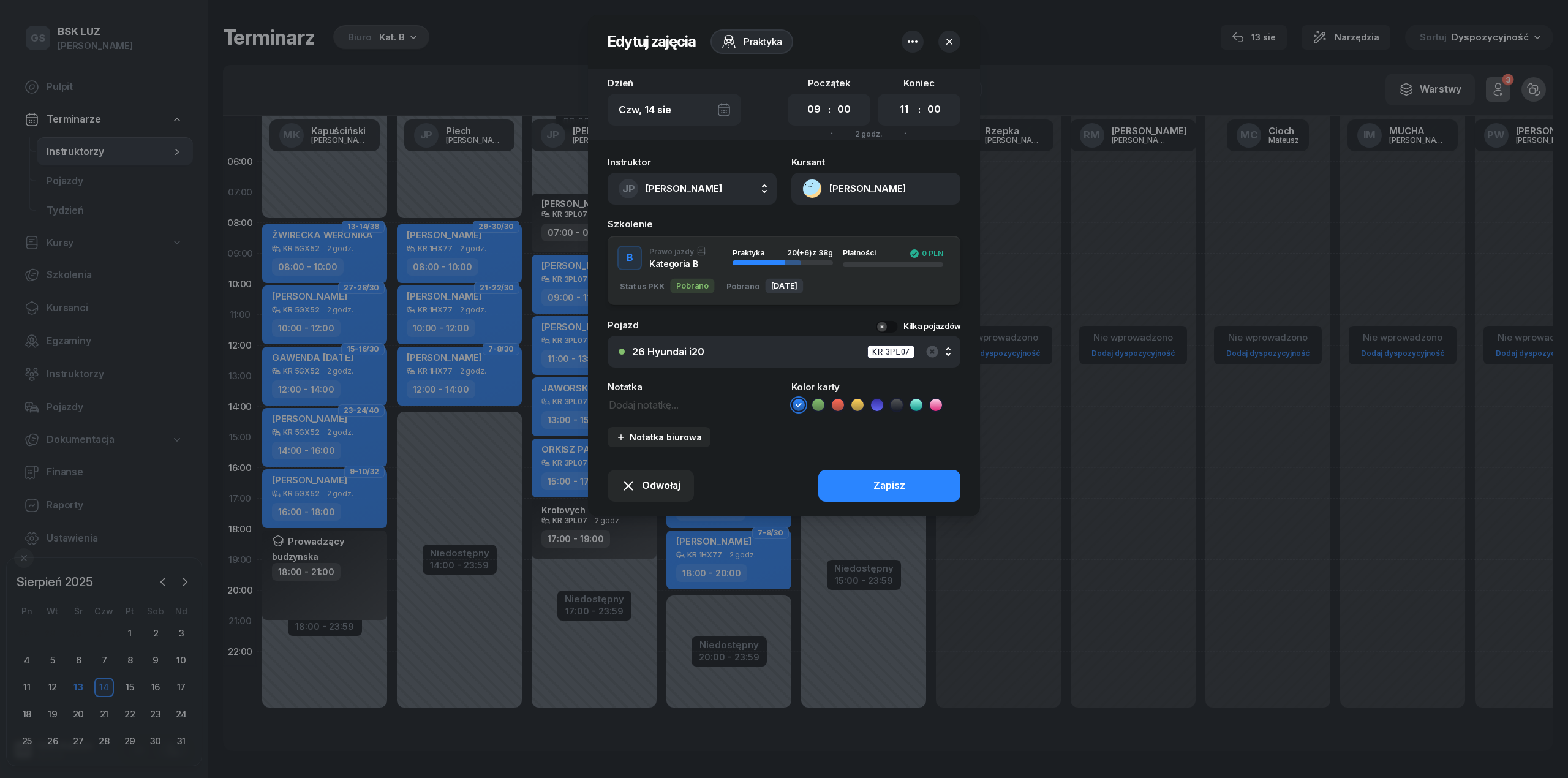
click at [878, 188] on button "[PERSON_NAME]" at bounding box center [876, 188] width 169 height 32
click at [882, 233] on link "Otwórz profil" at bounding box center [875, 230] width 160 height 31
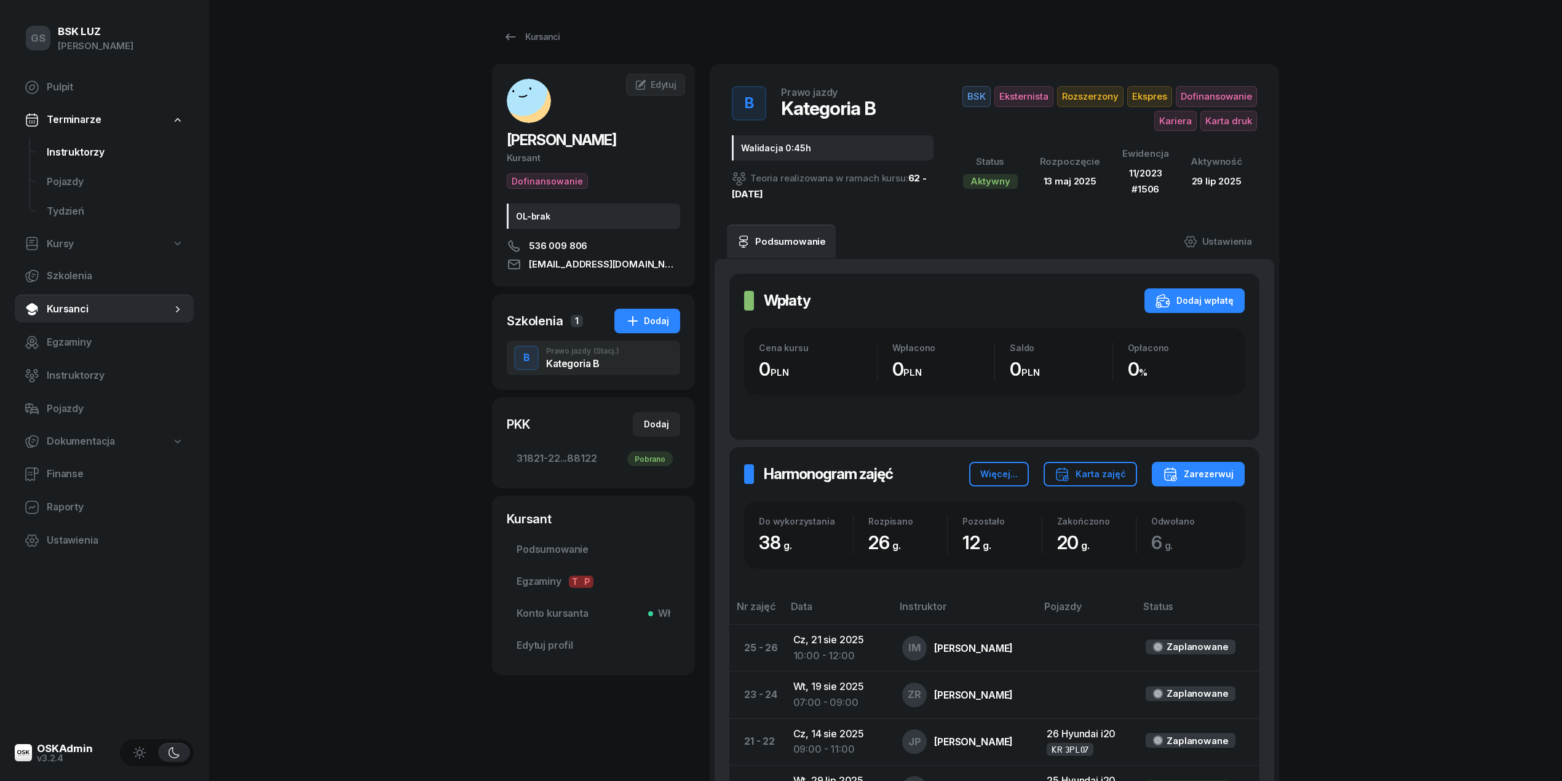
click at [132, 158] on span "Instruktorzy" at bounding box center [115, 153] width 137 height 16
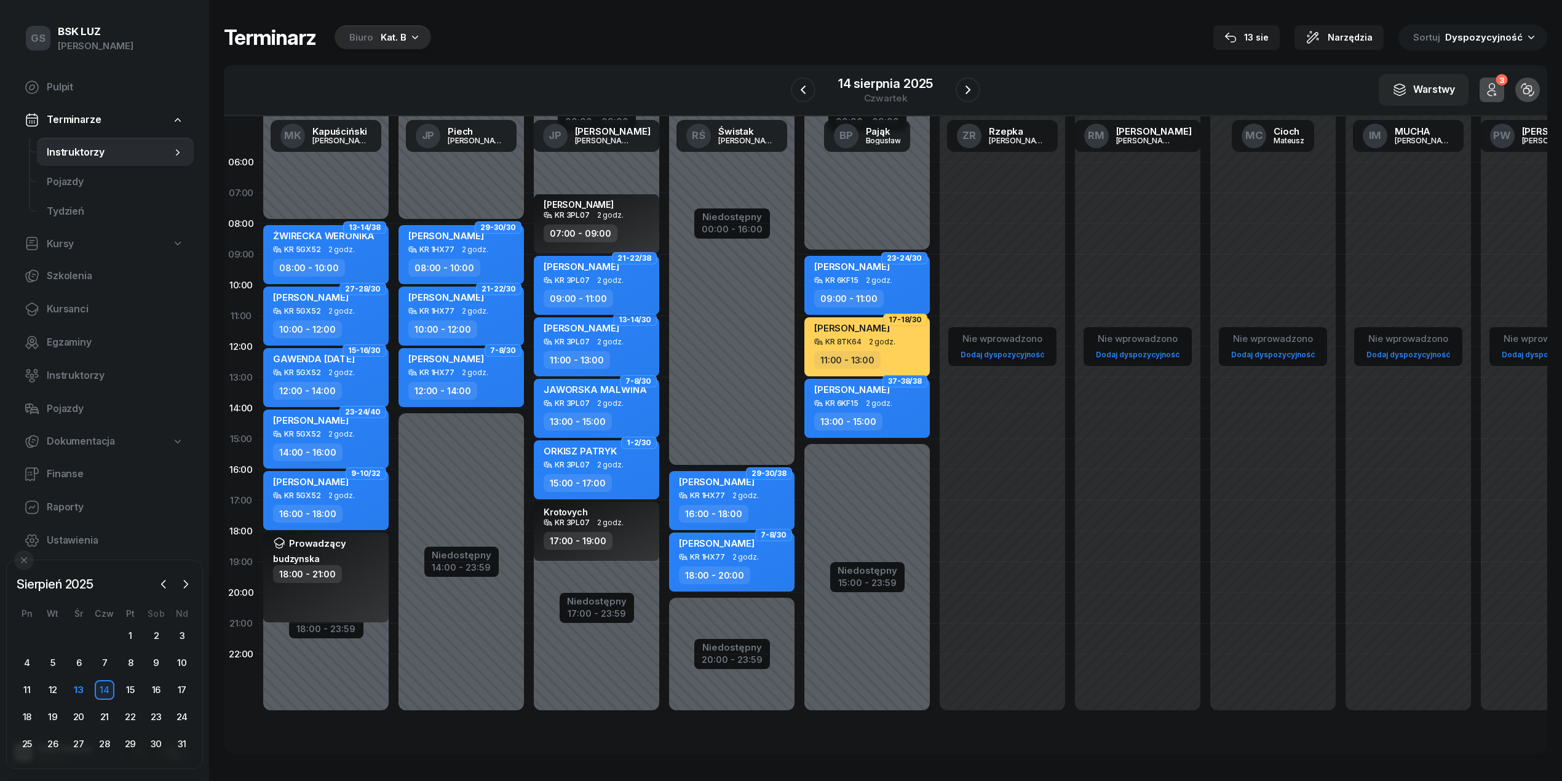
click at [573, 279] on div "KR 3PL07" at bounding box center [572, 280] width 35 height 8
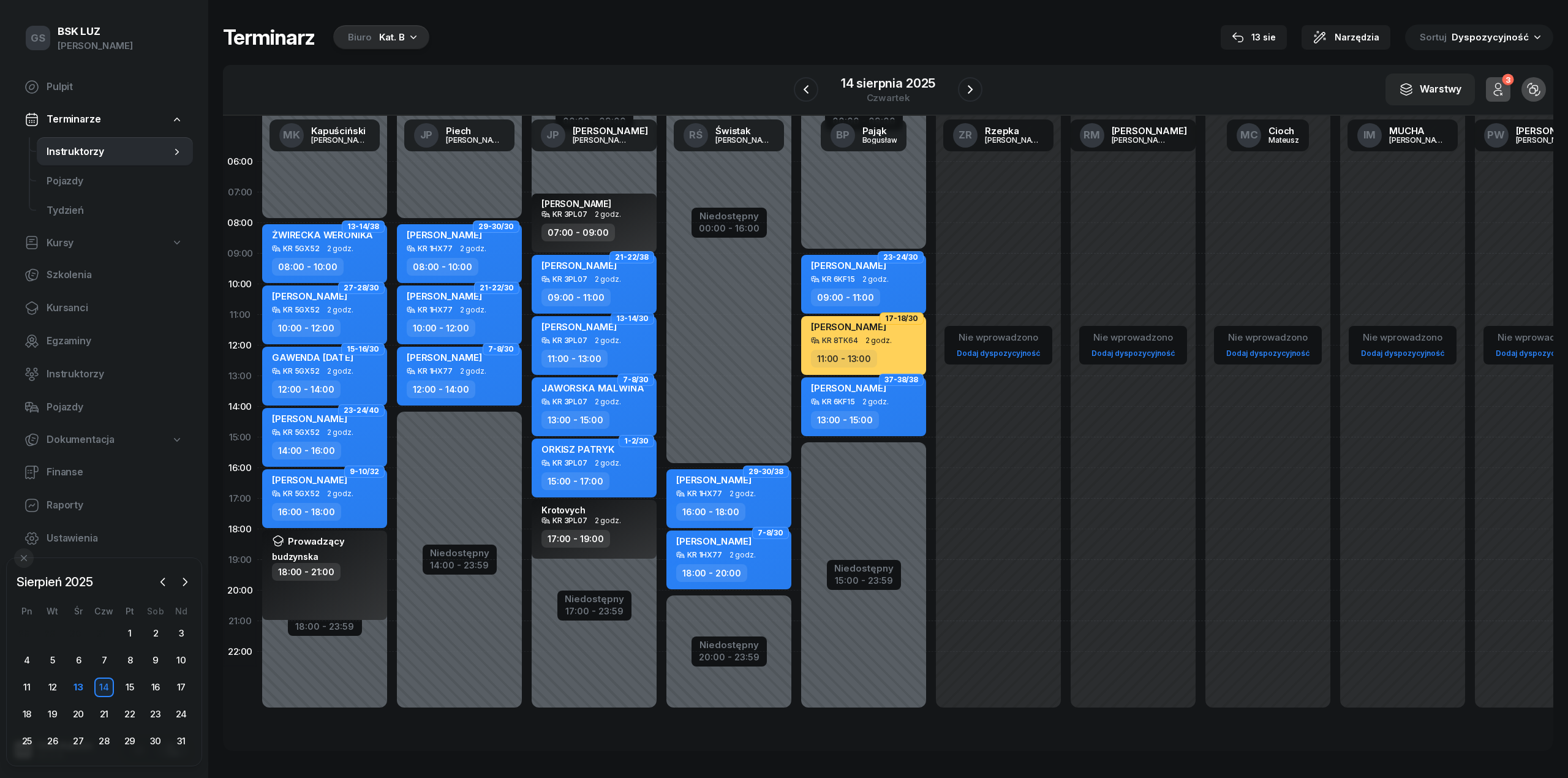
select select "09"
select select "11"
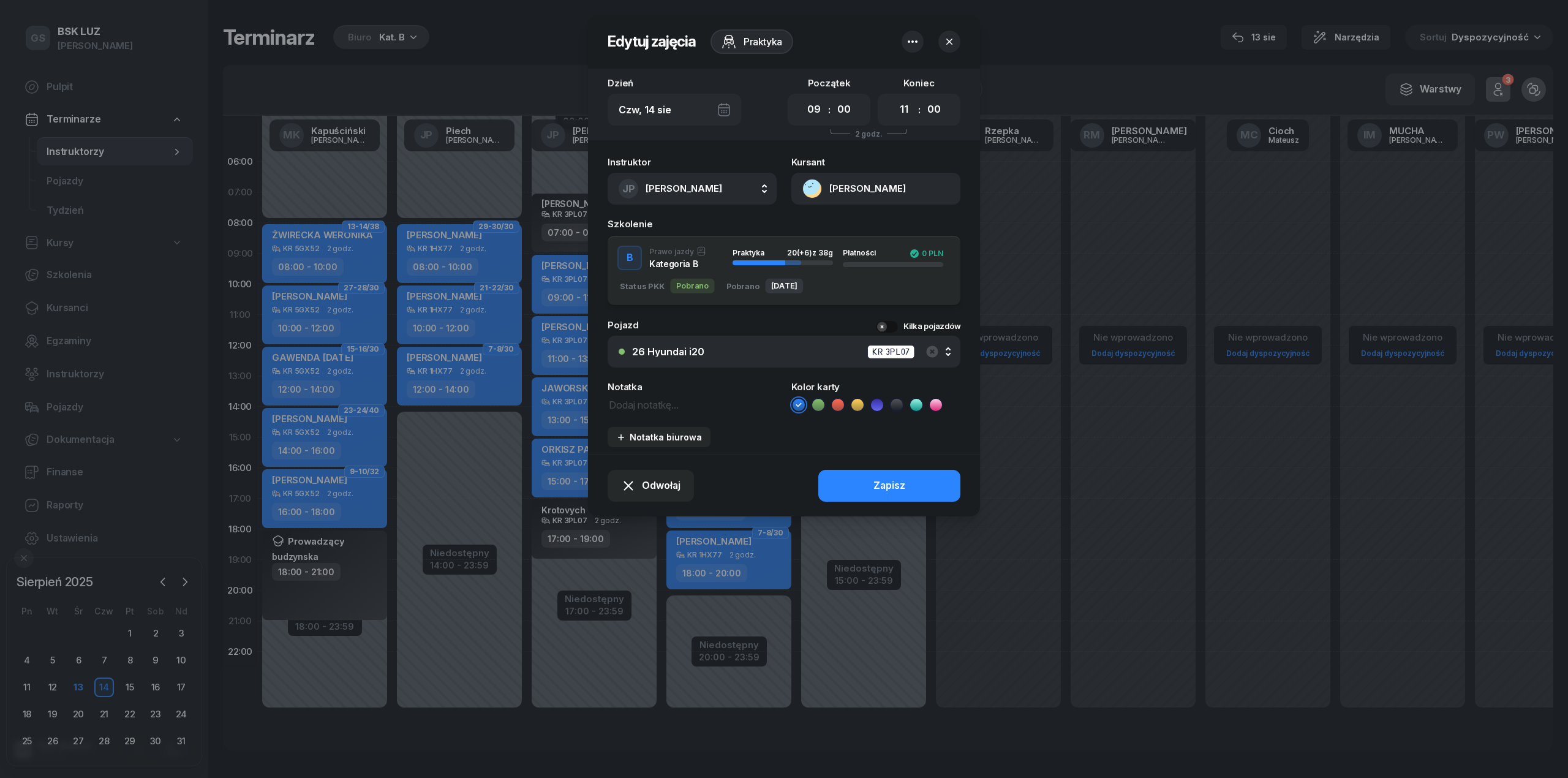
click at [830, 185] on button "[PERSON_NAME]" at bounding box center [876, 188] width 169 height 32
click at [841, 219] on link "Otwórz profil" at bounding box center [875, 230] width 160 height 31
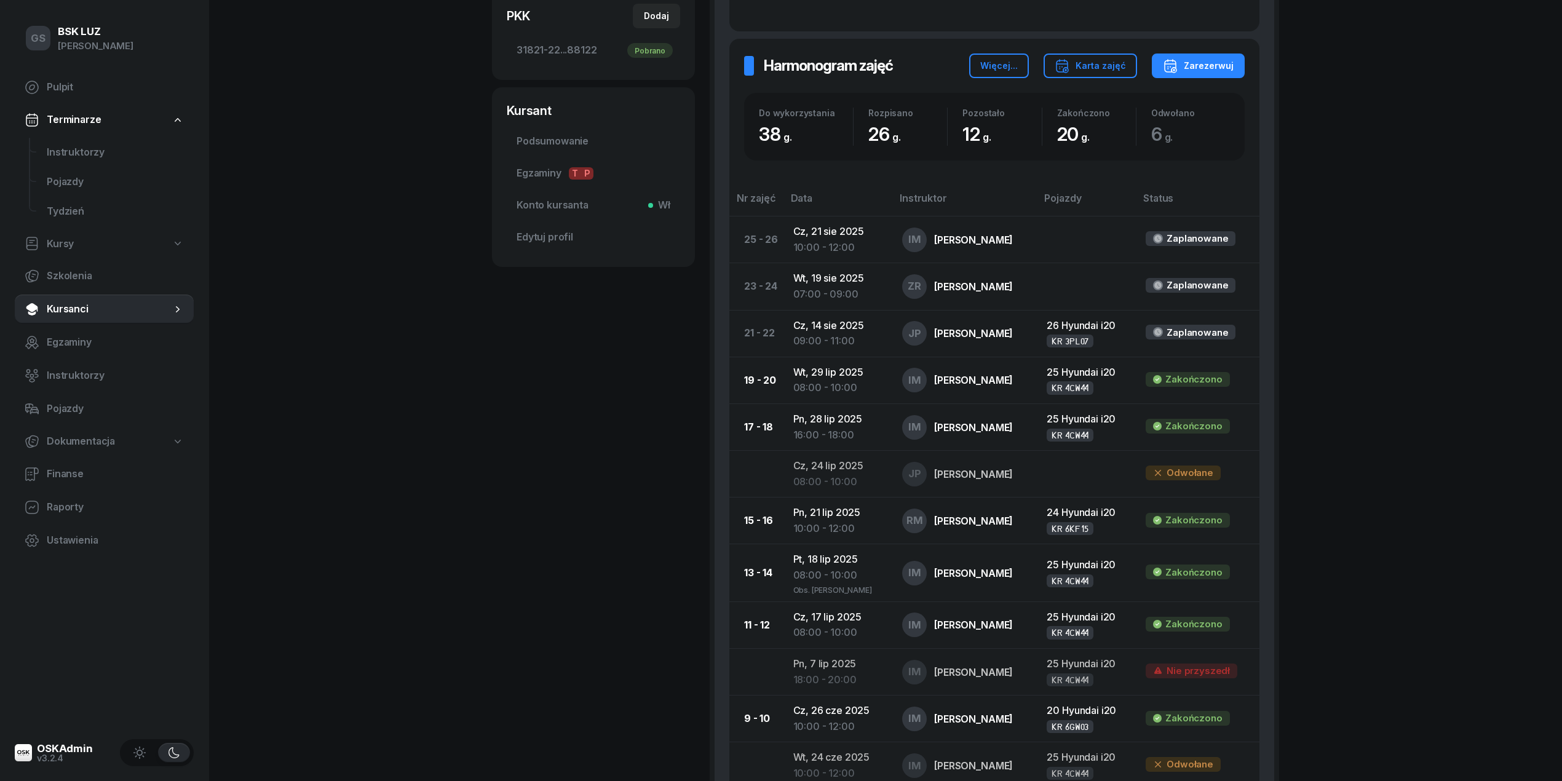
scroll to position [409, 0]
click at [93, 152] on span "Instruktorzy" at bounding box center [115, 153] width 137 height 16
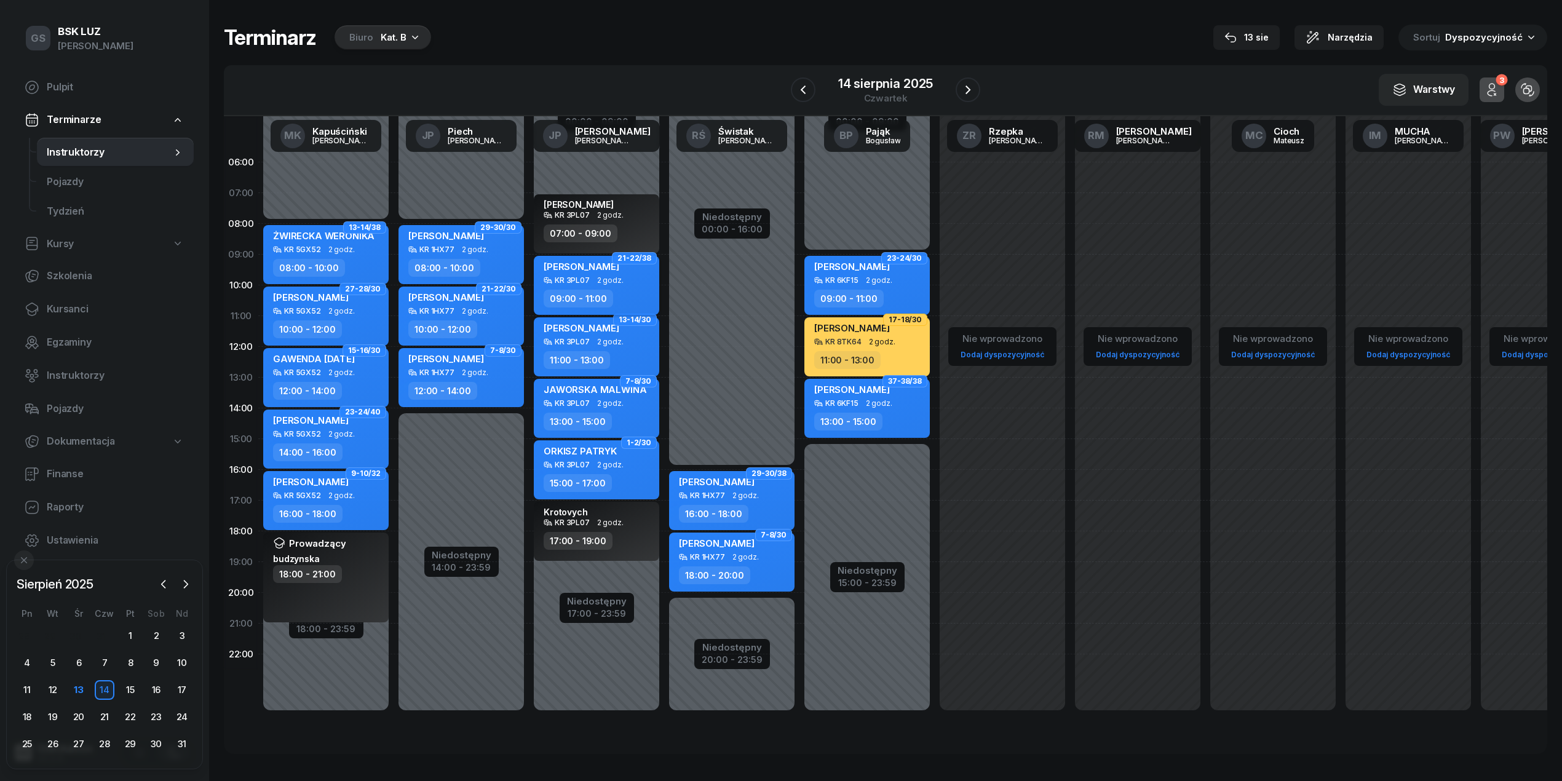
click at [613, 285] on div "DUDZIK IZABELLA KR 3PL07 2 godz. 09:00 - 11:00" at bounding box center [596, 285] width 125 height 59
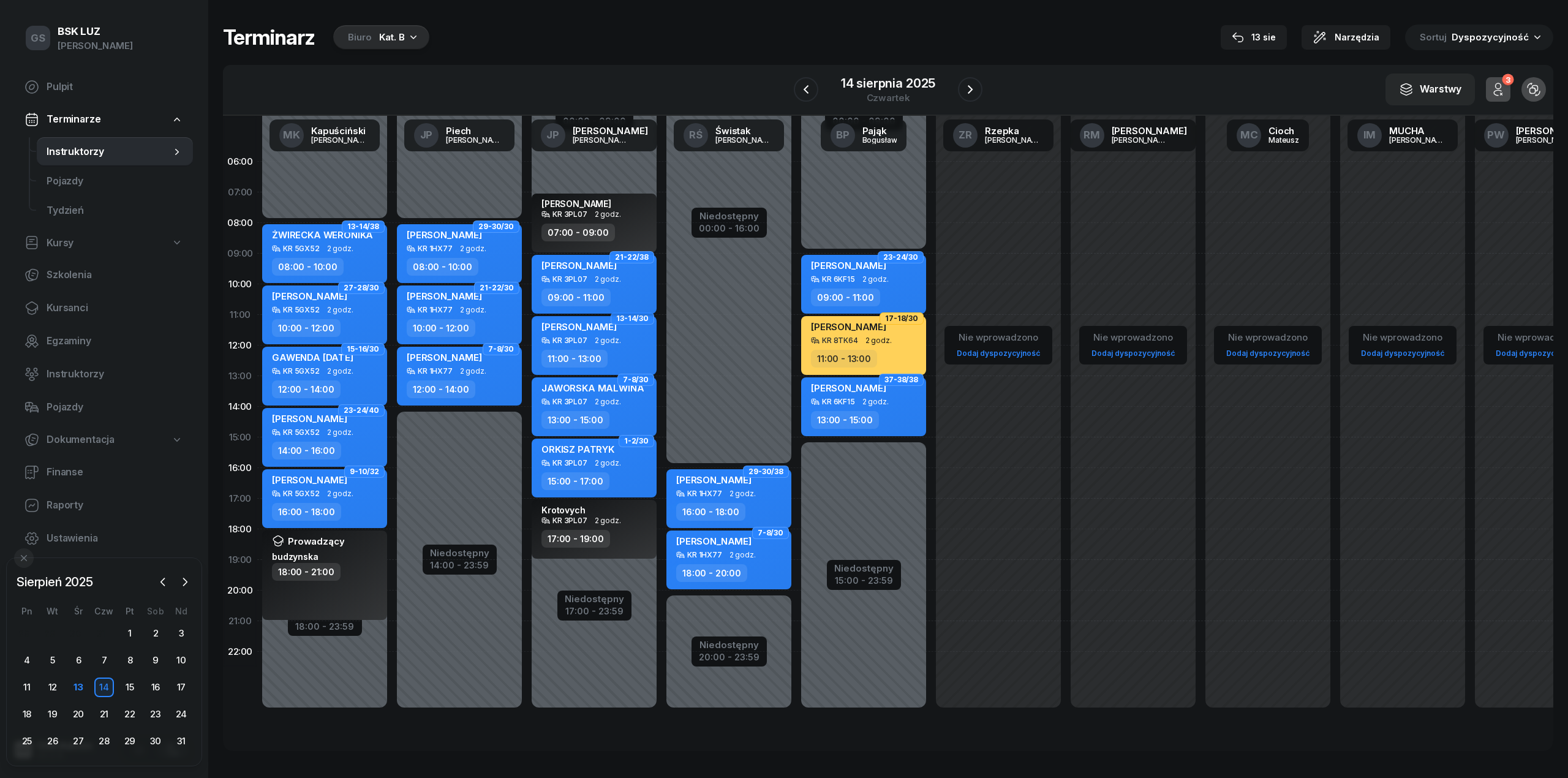
select select "09"
select select "11"
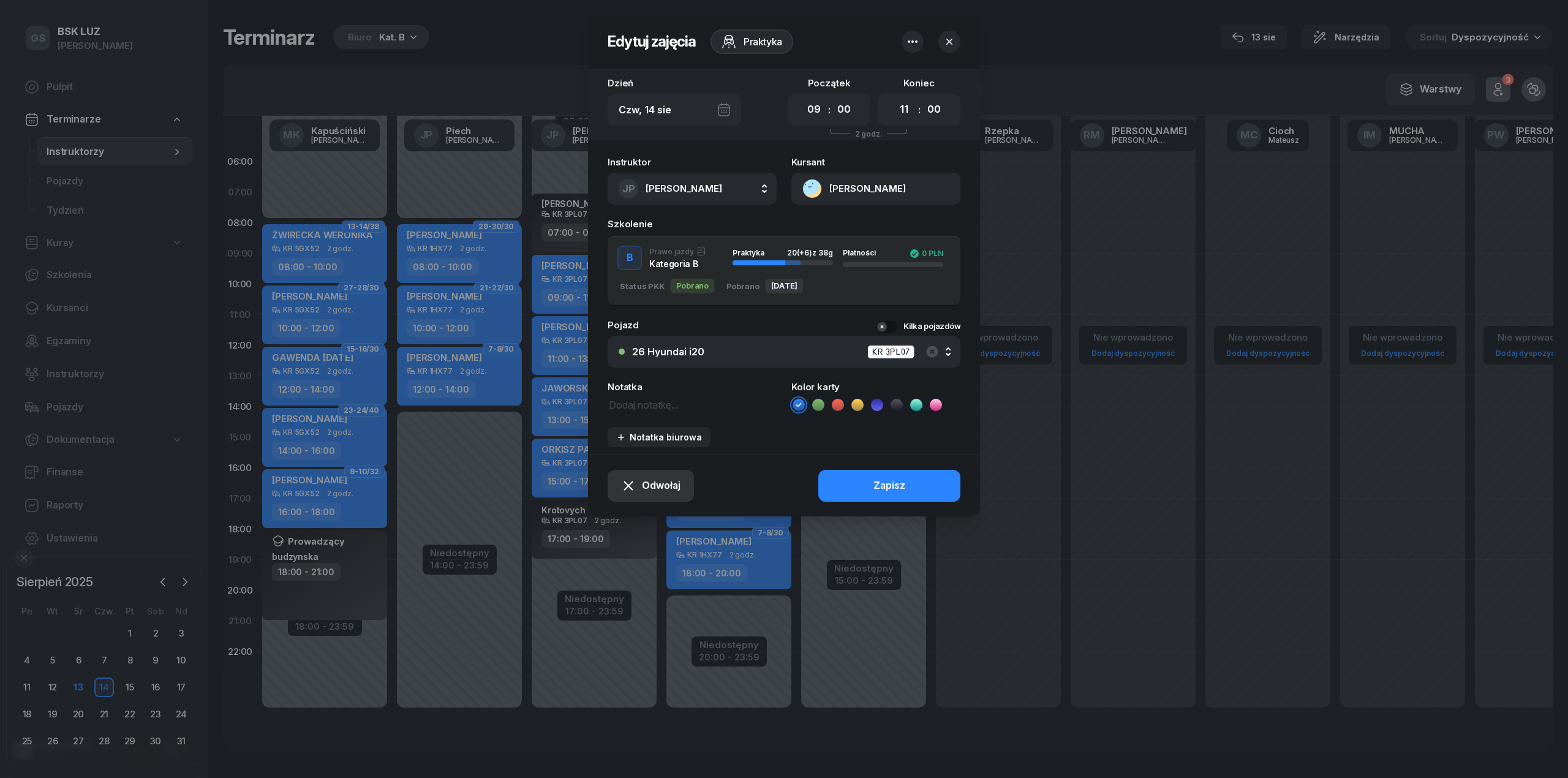
click at [654, 487] on span "Odwołaj" at bounding box center [660, 486] width 39 height 16
click at [623, 419] on link "Kursant odwołał" at bounding box center [644, 410] width 160 height 31
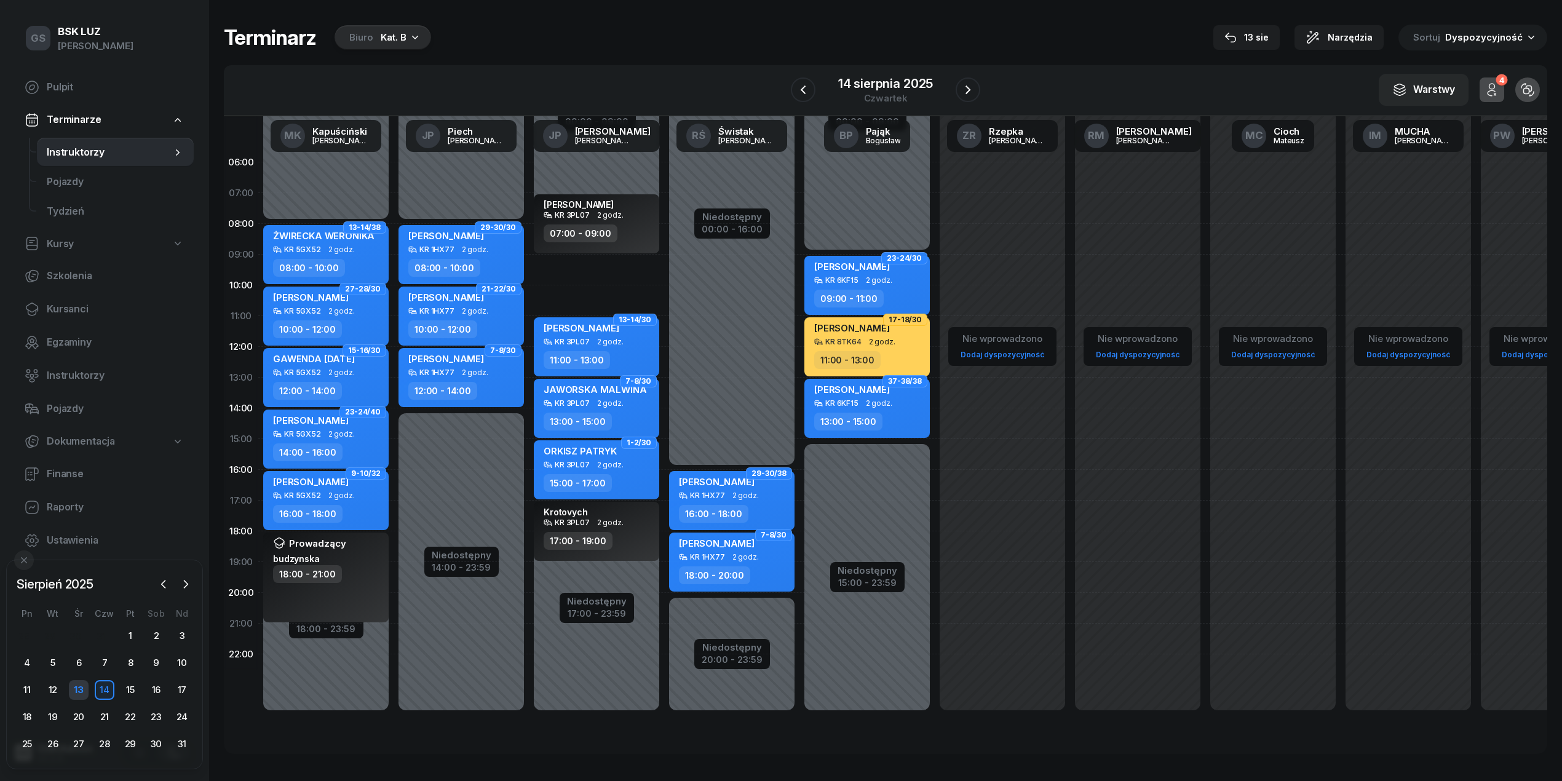
click at [77, 690] on div "13" at bounding box center [79, 690] width 20 height 20
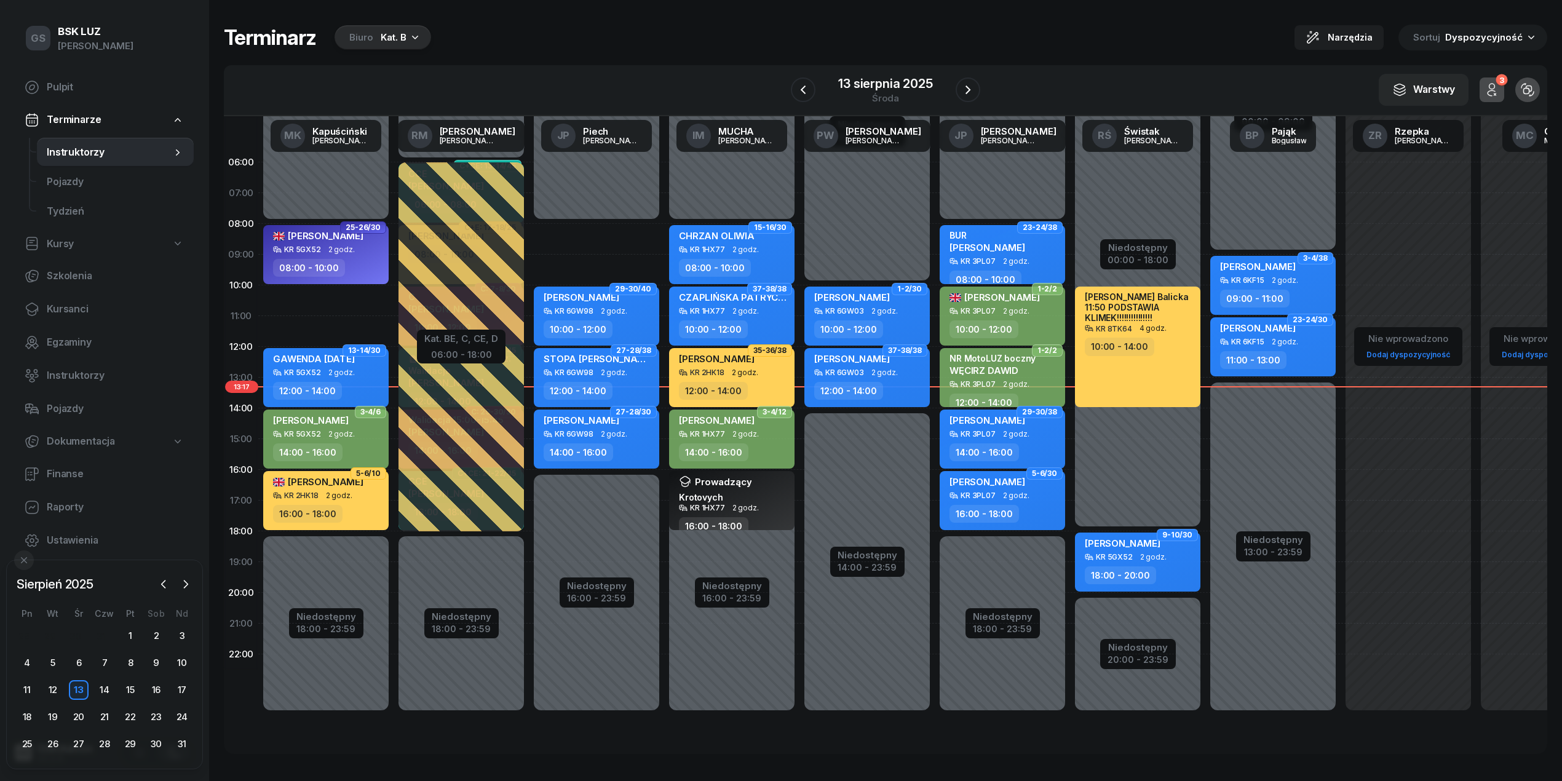
click at [98, 679] on div "28 29 30 31 1 2 3 4 5 6 7 8 9 10 11 12 13 14 15 16 17 18 19 20 21 22 23 24 25 2…" at bounding box center [104, 690] width 181 height 128
click at [108, 687] on div "14" at bounding box center [105, 690] width 20 height 20
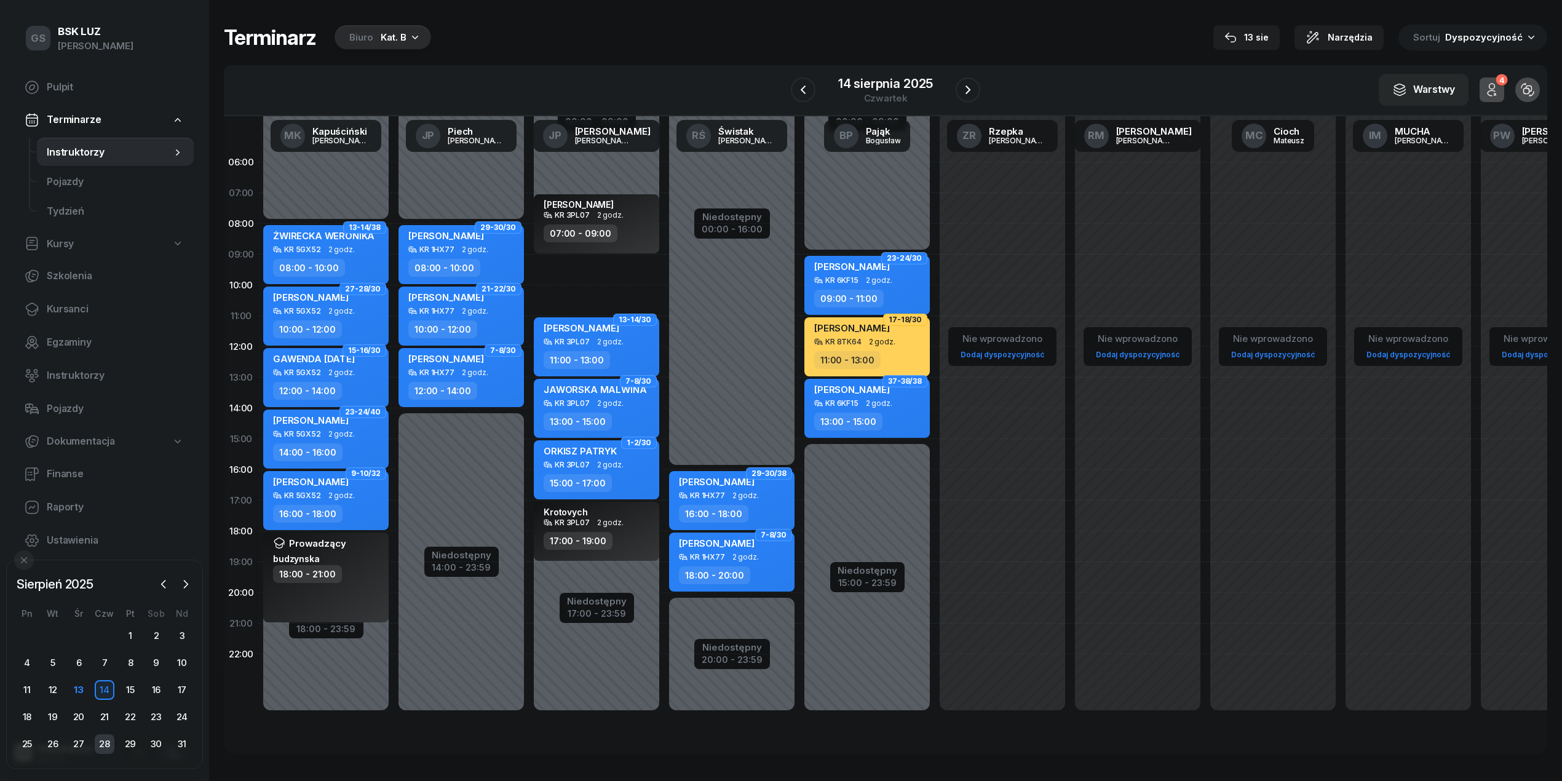
click at [113, 743] on div "28" at bounding box center [105, 744] width 20 height 20
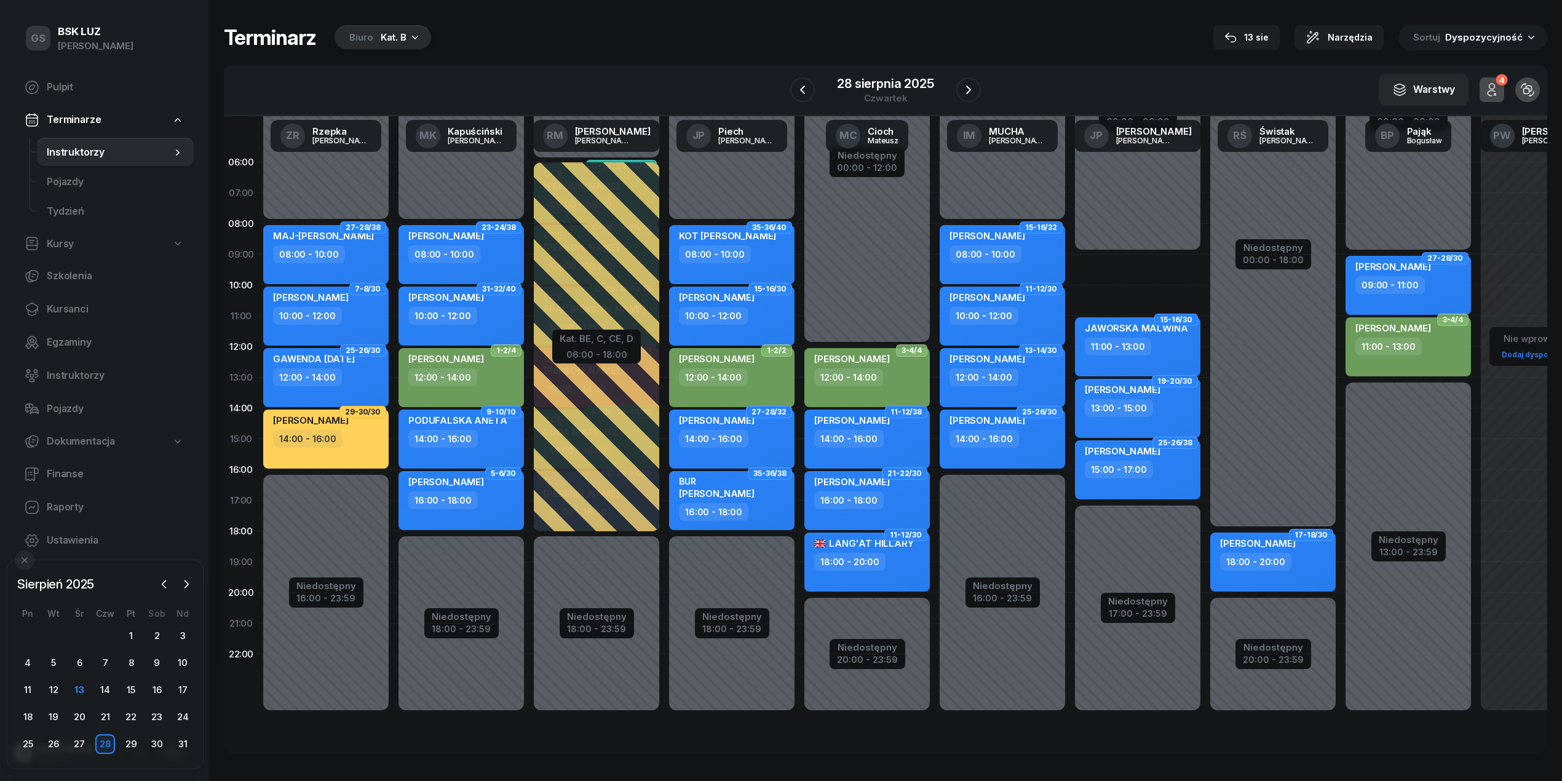
click at [995, 441] on div "14:00 - 16:00" at bounding box center [983, 439] width 69 height 18
select select "14"
select select "16"
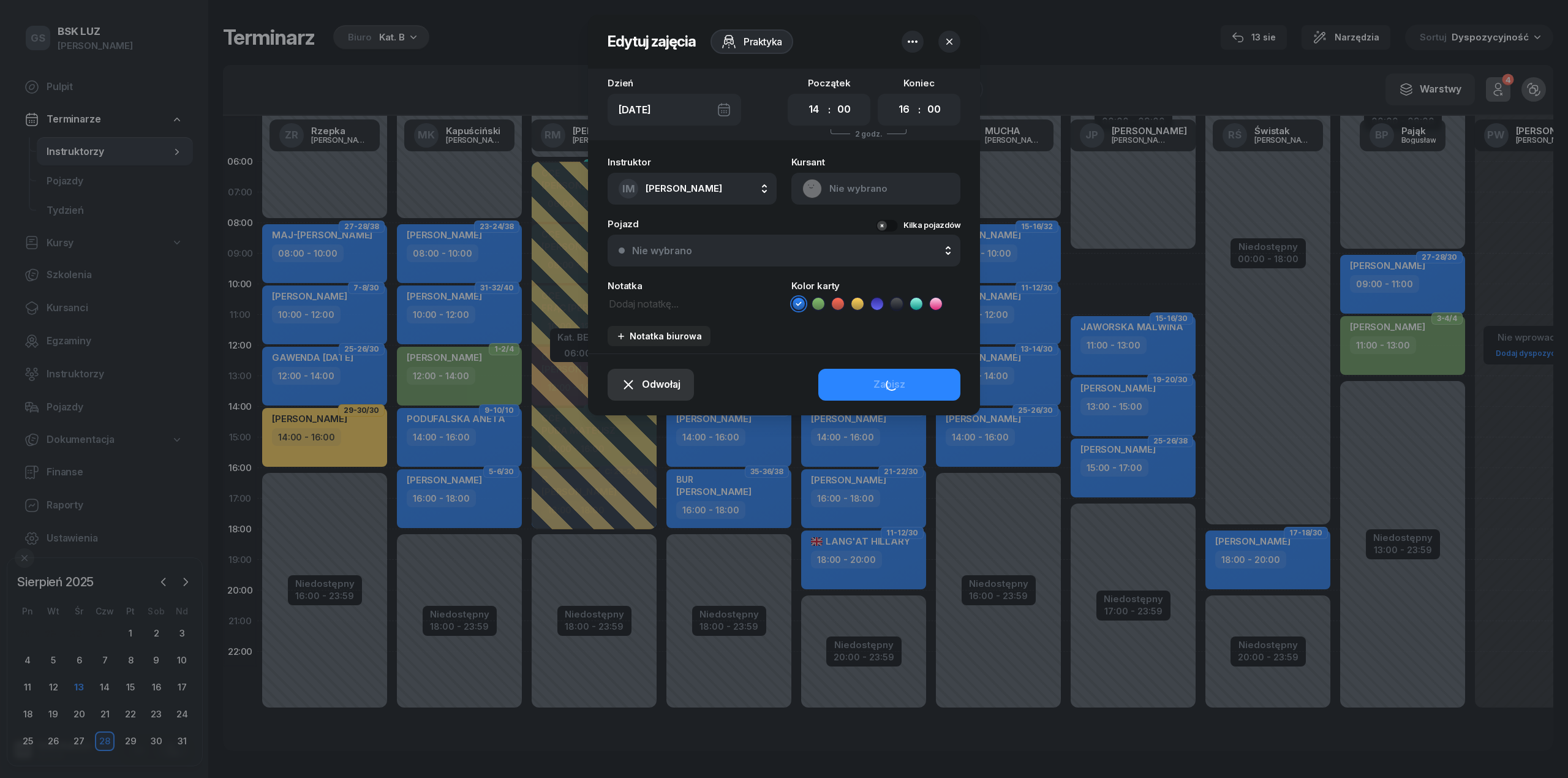
click at [642, 390] on div "Edytuj zajęcia Praktyka Dzień Czw, 28 sie Początek 00 01 02 03 04 05 06 07 08 0…" at bounding box center [784, 215] width 392 height 400
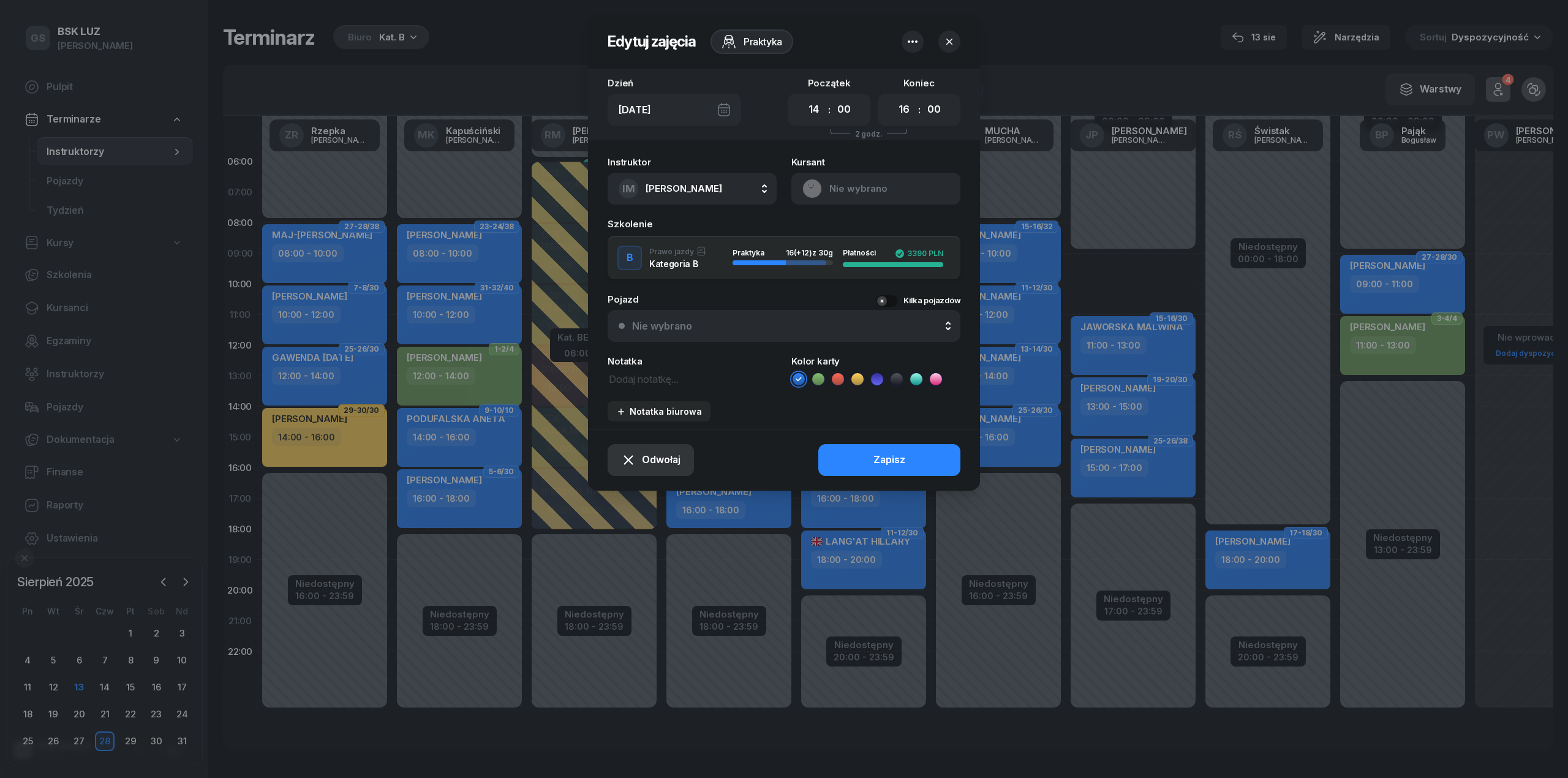
click at [666, 468] on button "Odwołaj" at bounding box center [651, 460] width 87 height 32
click at [661, 380] on div "Kursant odwołał" at bounding box center [630, 386] width 73 height 16
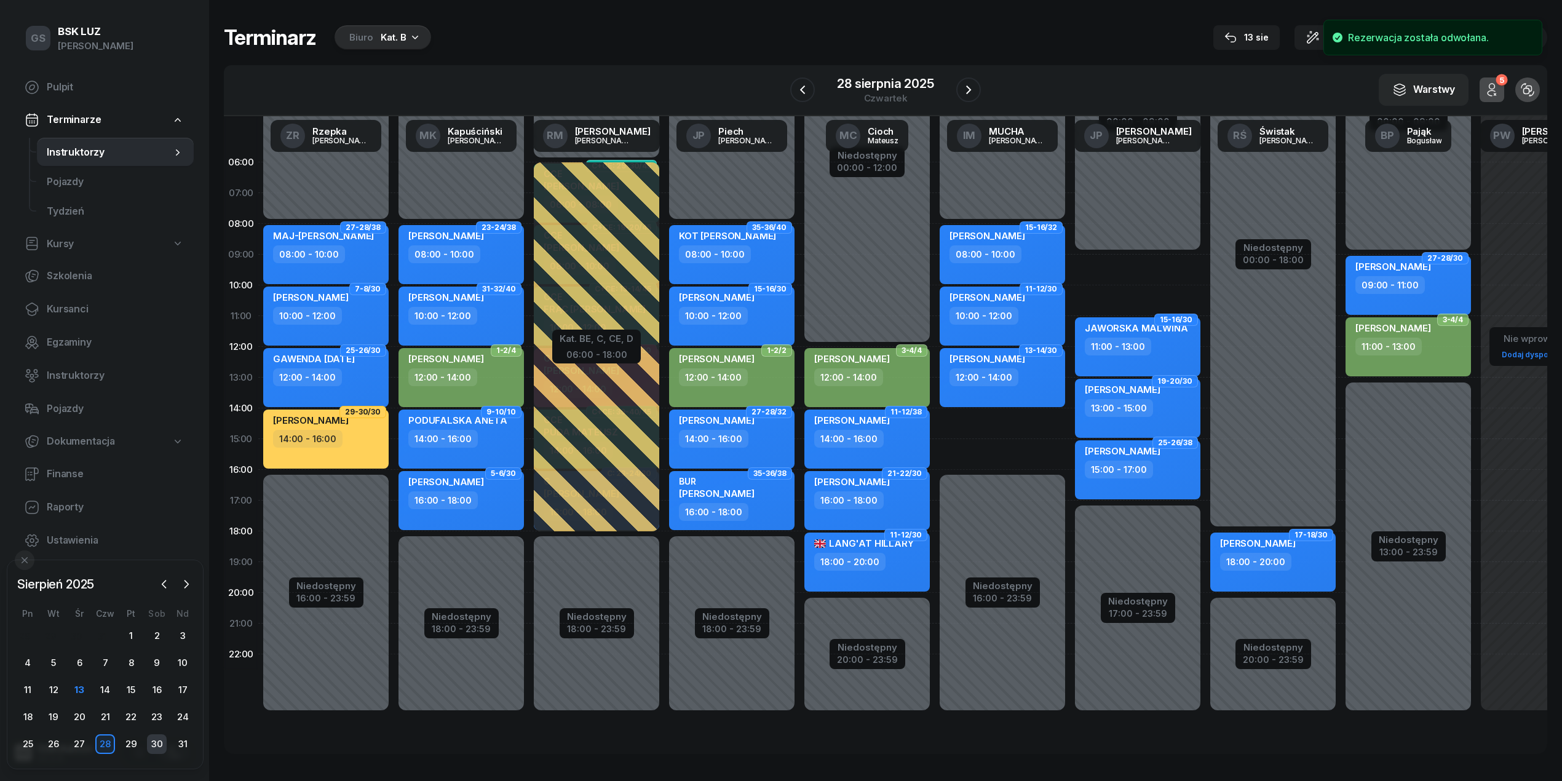
click at [152, 743] on div "30" at bounding box center [157, 744] width 20 height 20
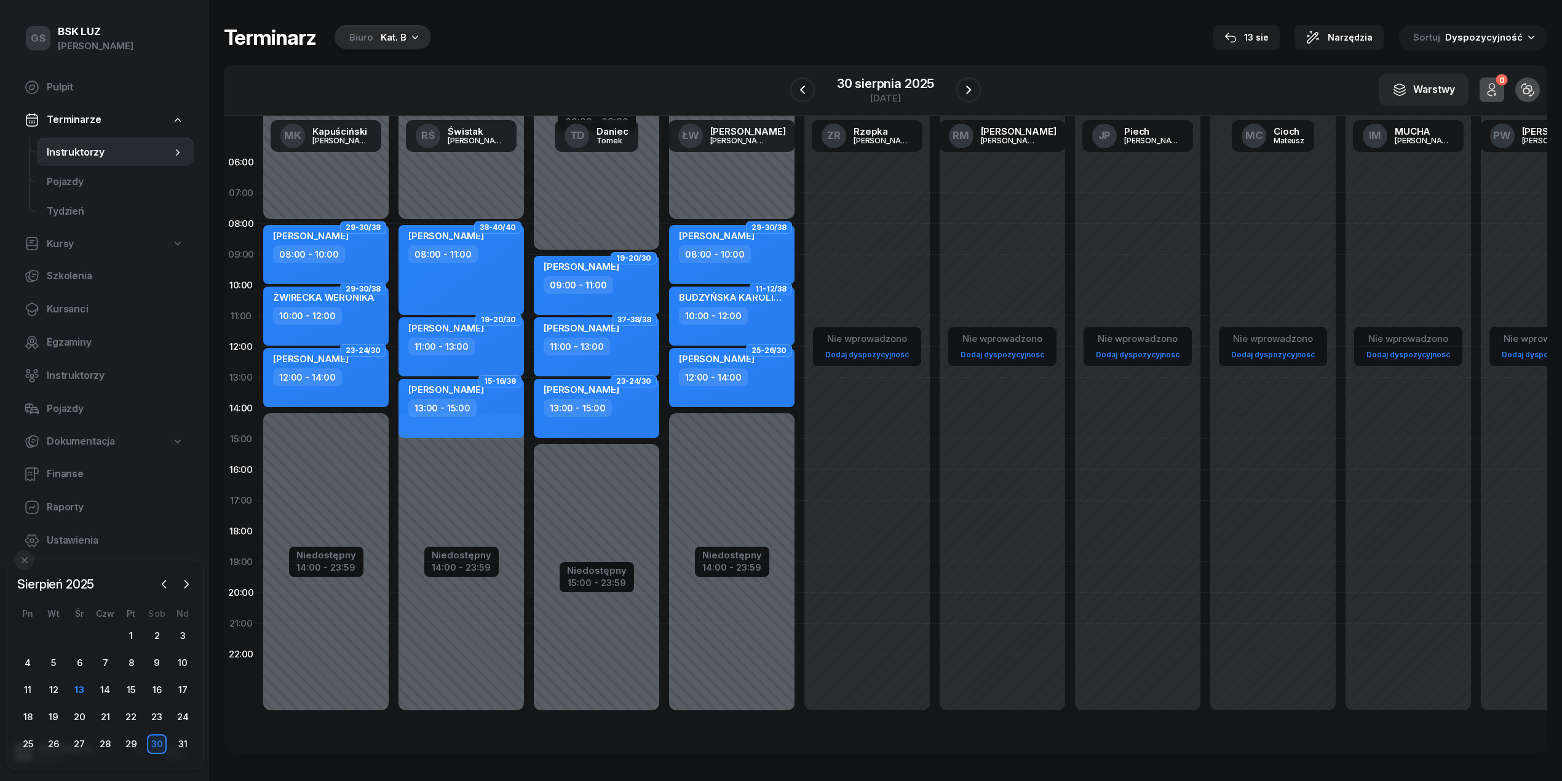
click at [719, 370] on div "12:00 - 14:00" at bounding box center [713, 377] width 69 height 18
select select "12"
select select "14"
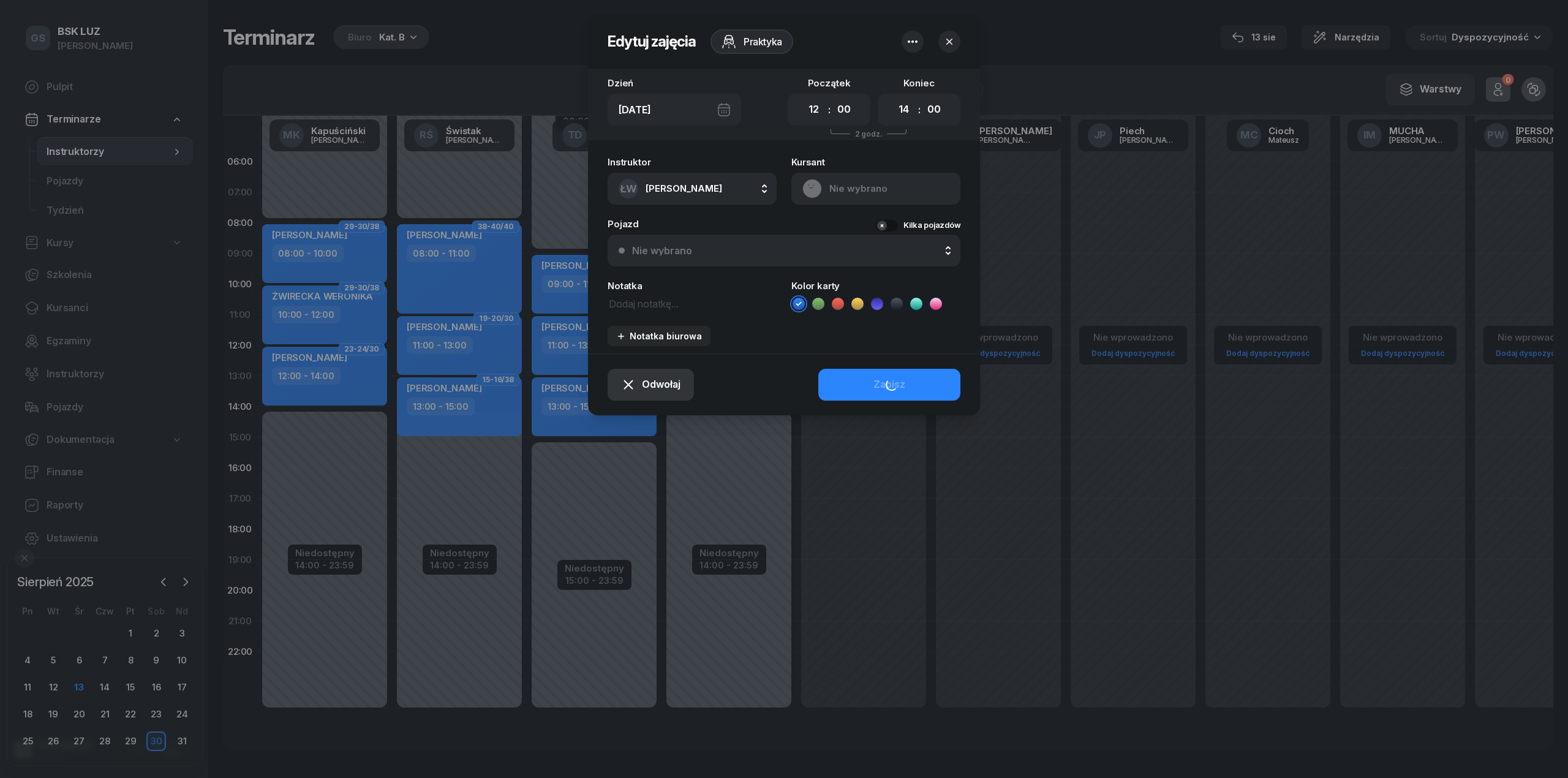
click at [672, 389] on span "Odwołaj" at bounding box center [660, 385] width 39 height 16
click at [642, 309] on div "Kursant odwołał" at bounding box center [630, 310] width 73 height 16
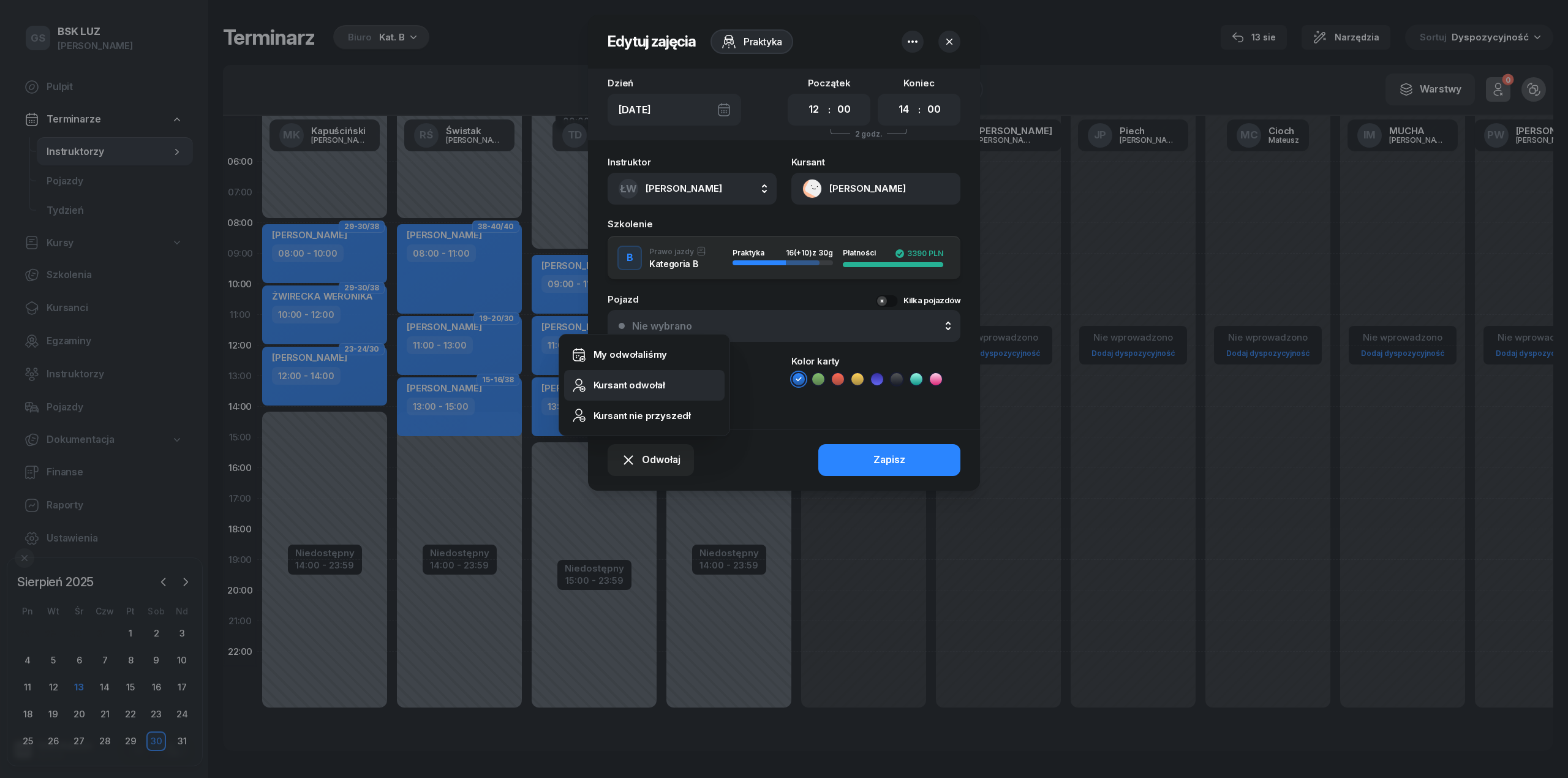
click at [667, 395] on link "Kursant odwołał" at bounding box center [644, 385] width 160 height 31
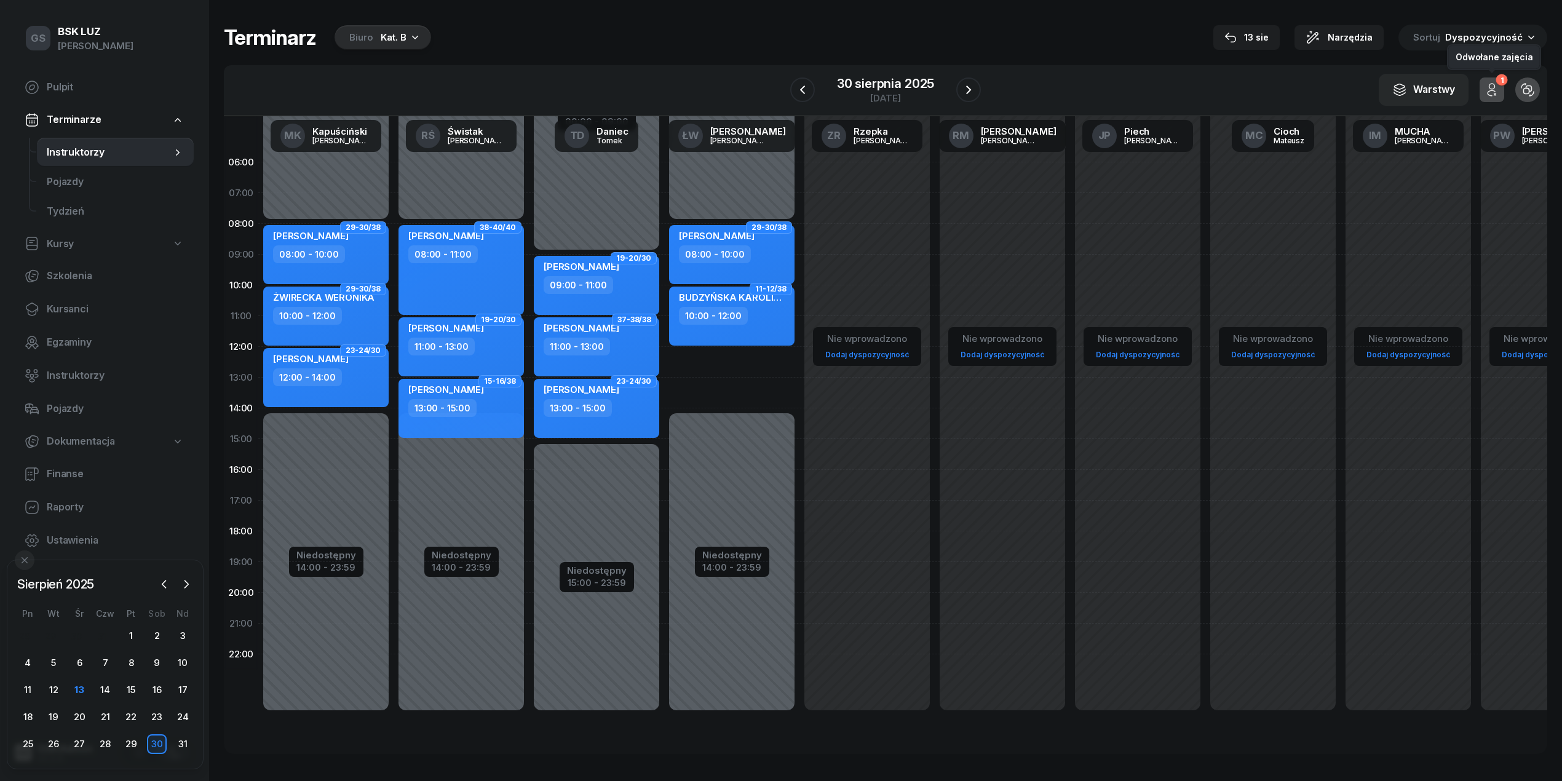
click at [1487, 90] on icon "button" at bounding box center [1491, 89] width 15 height 15
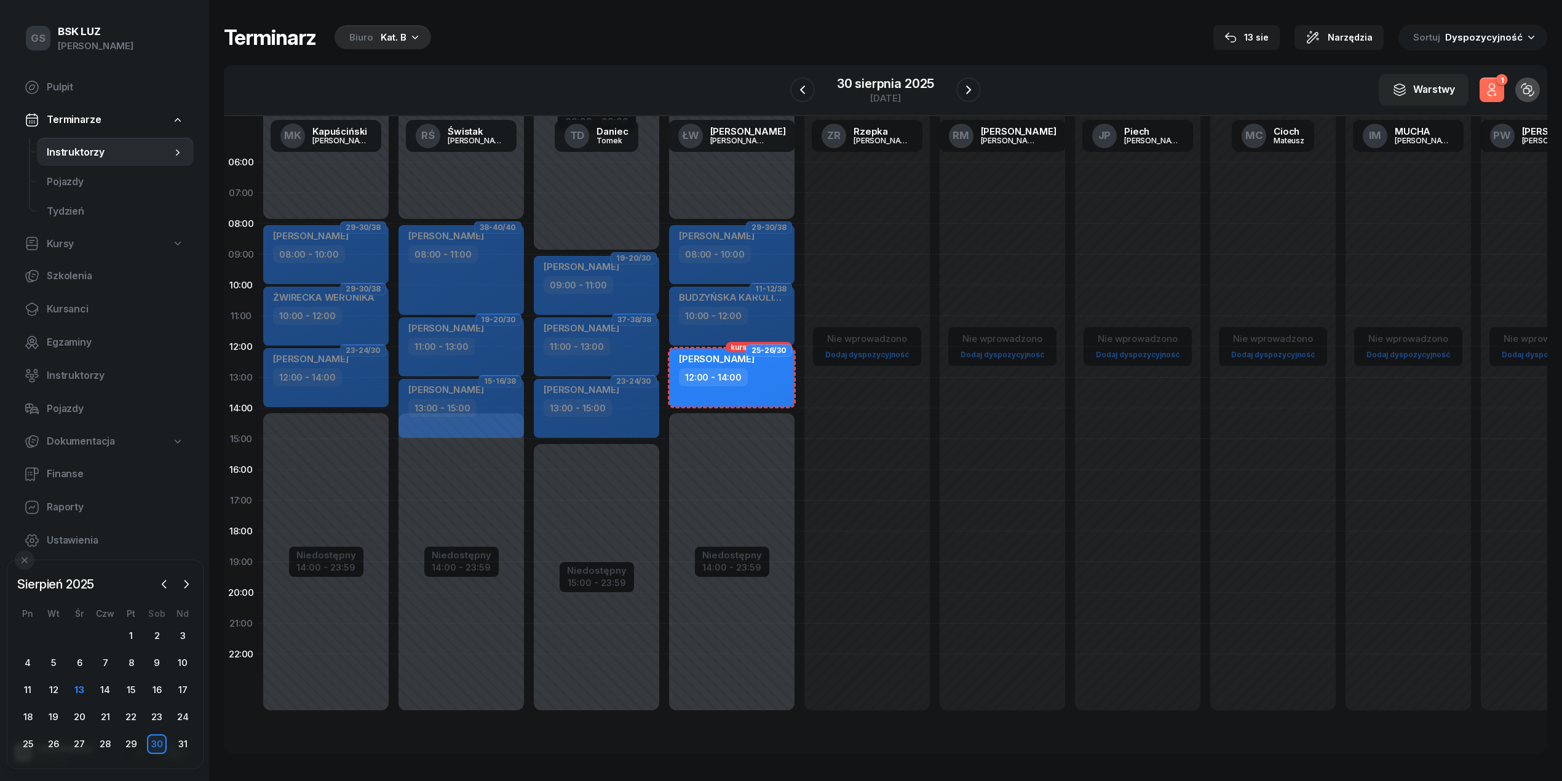
click at [1487, 90] on icon "button" at bounding box center [1491, 89] width 15 height 15
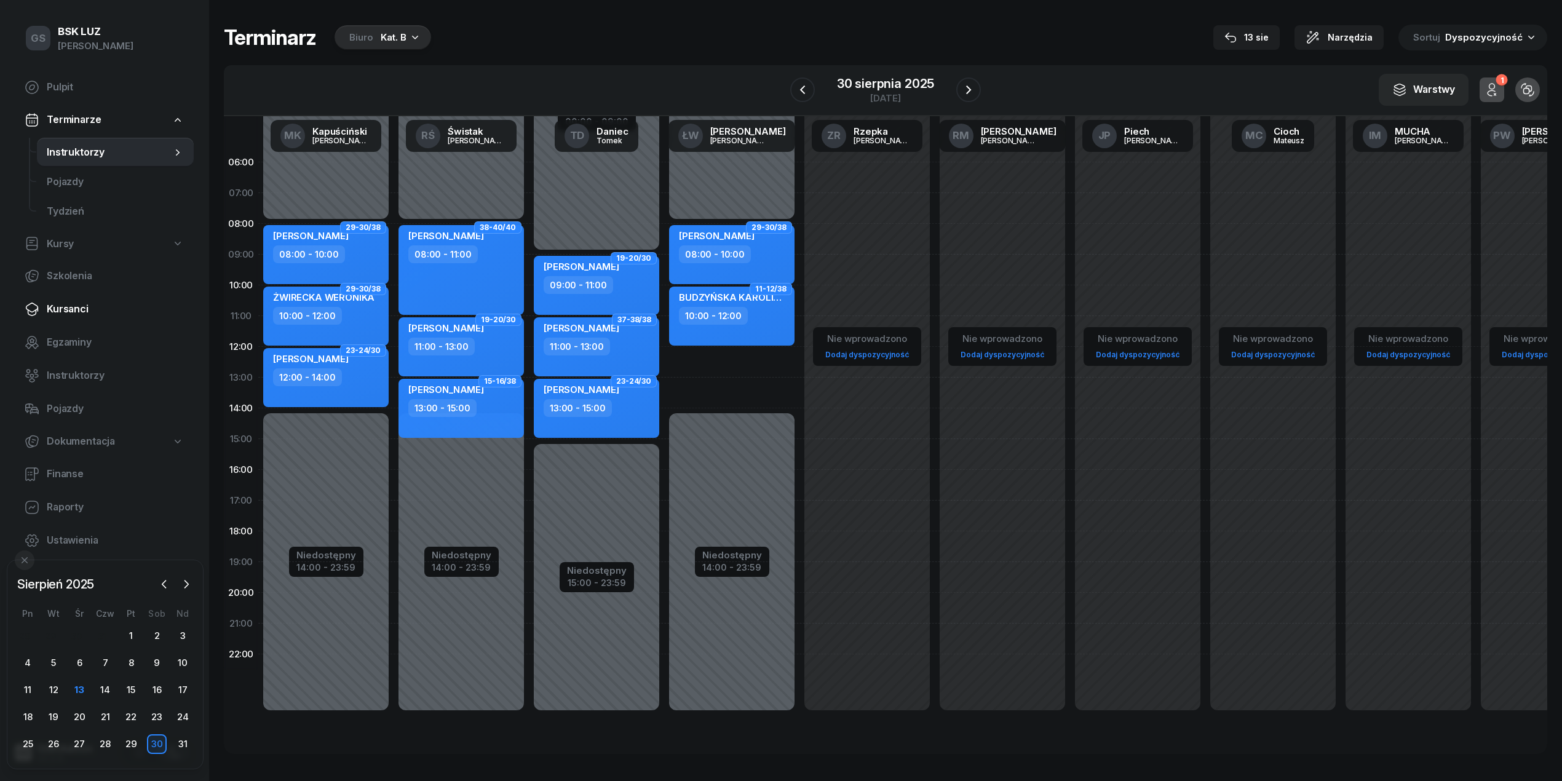
click at [89, 311] on span "Kursanci" at bounding box center [115, 309] width 137 height 16
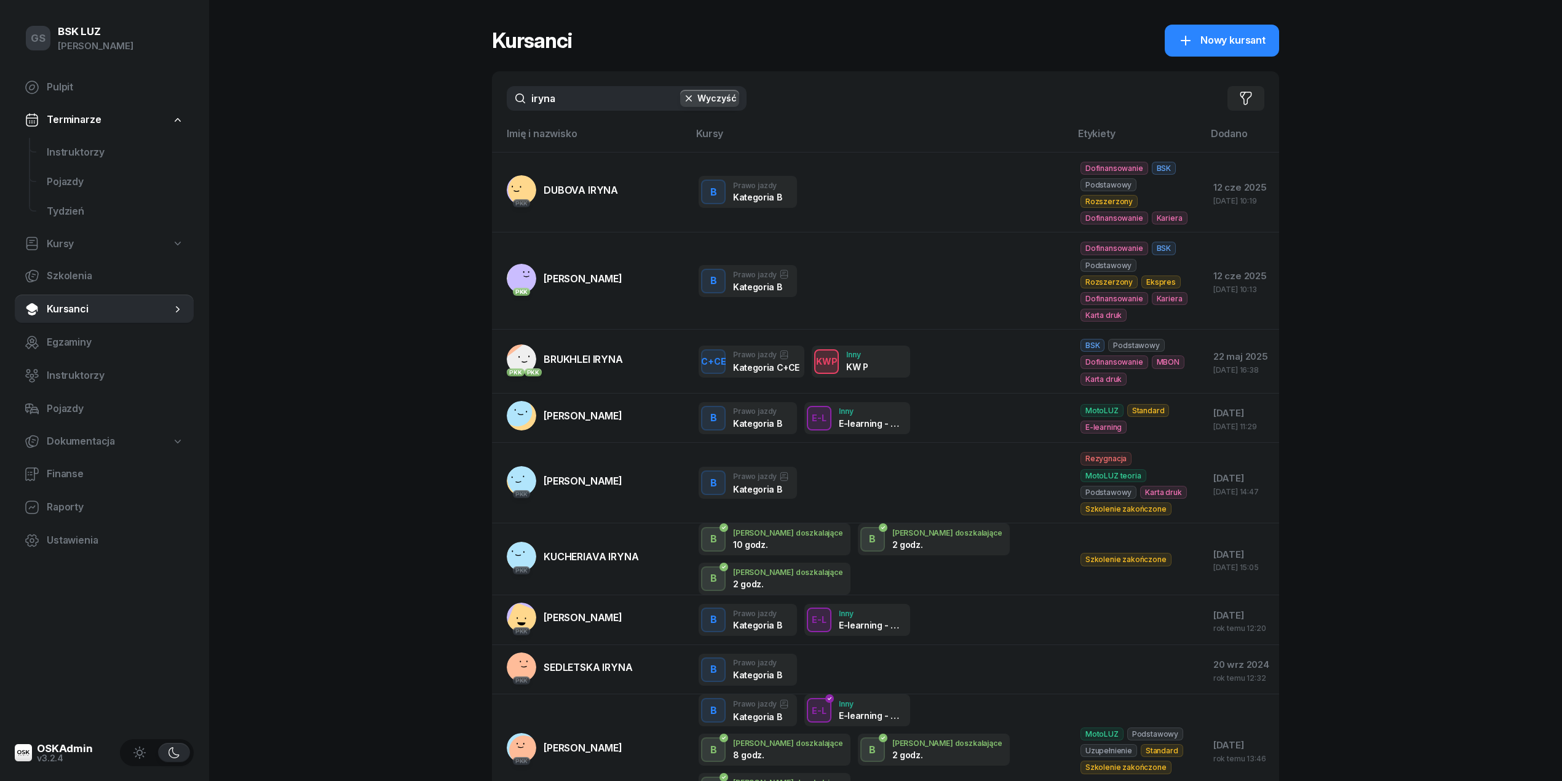
click at [584, 94] on input "iryna" at bounding box center [627, 98] width 240 height 25
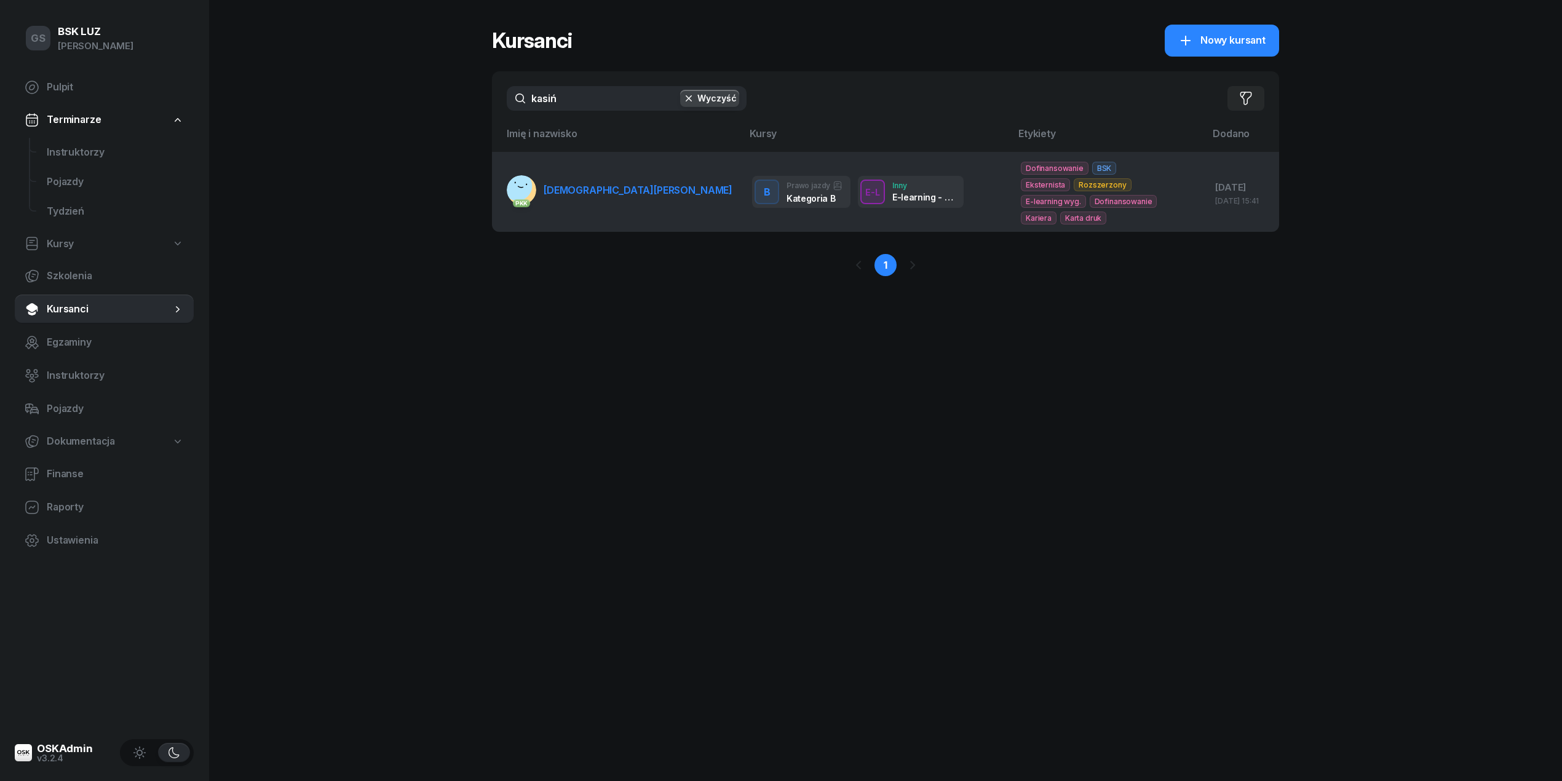
type input "kasiń"
click at [589, 173] on td "PKK KASIŃSKA ANITA" at bounding box center [617, 192] width 250 height 80
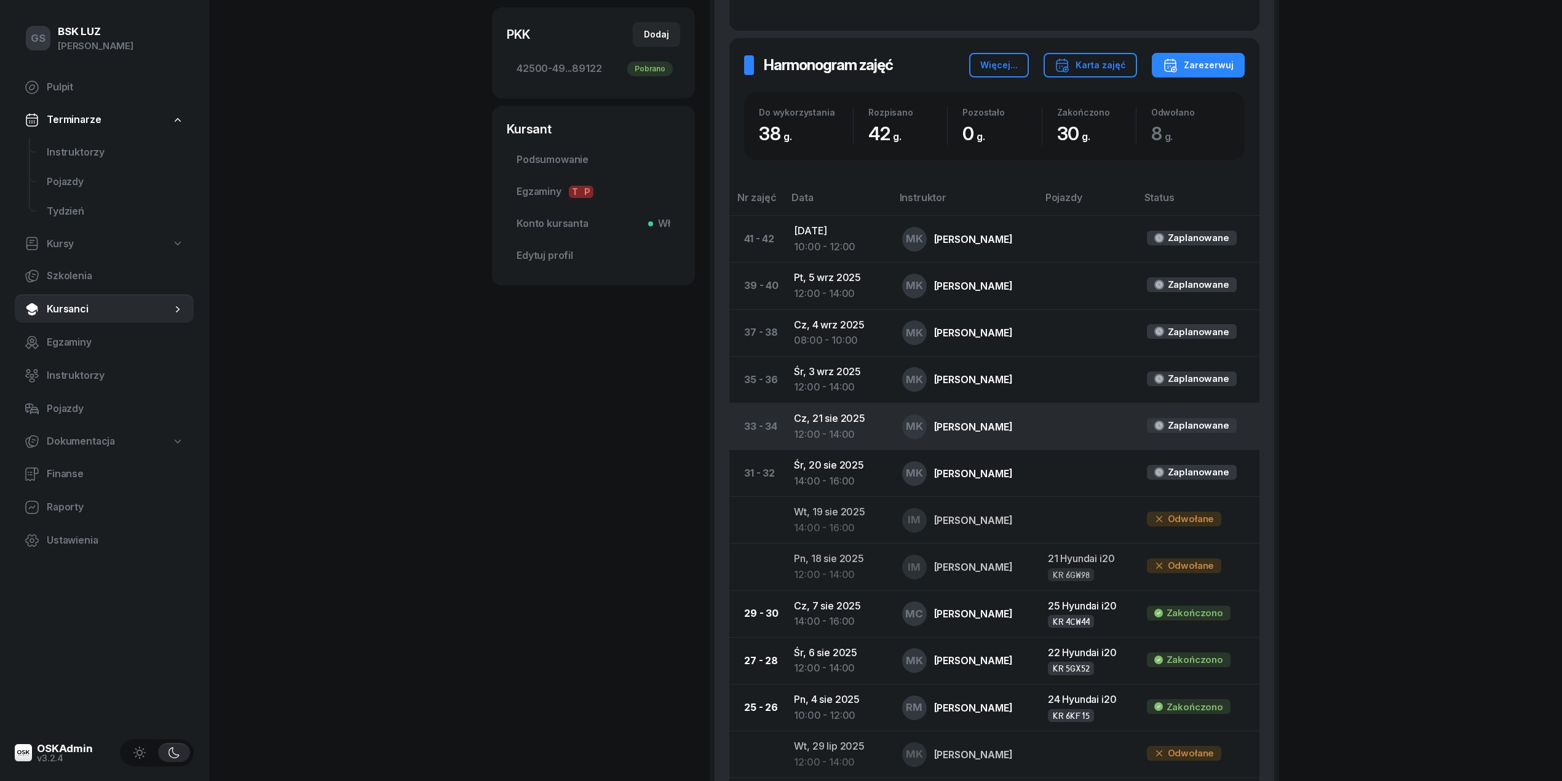
scroll to position [410, 0]
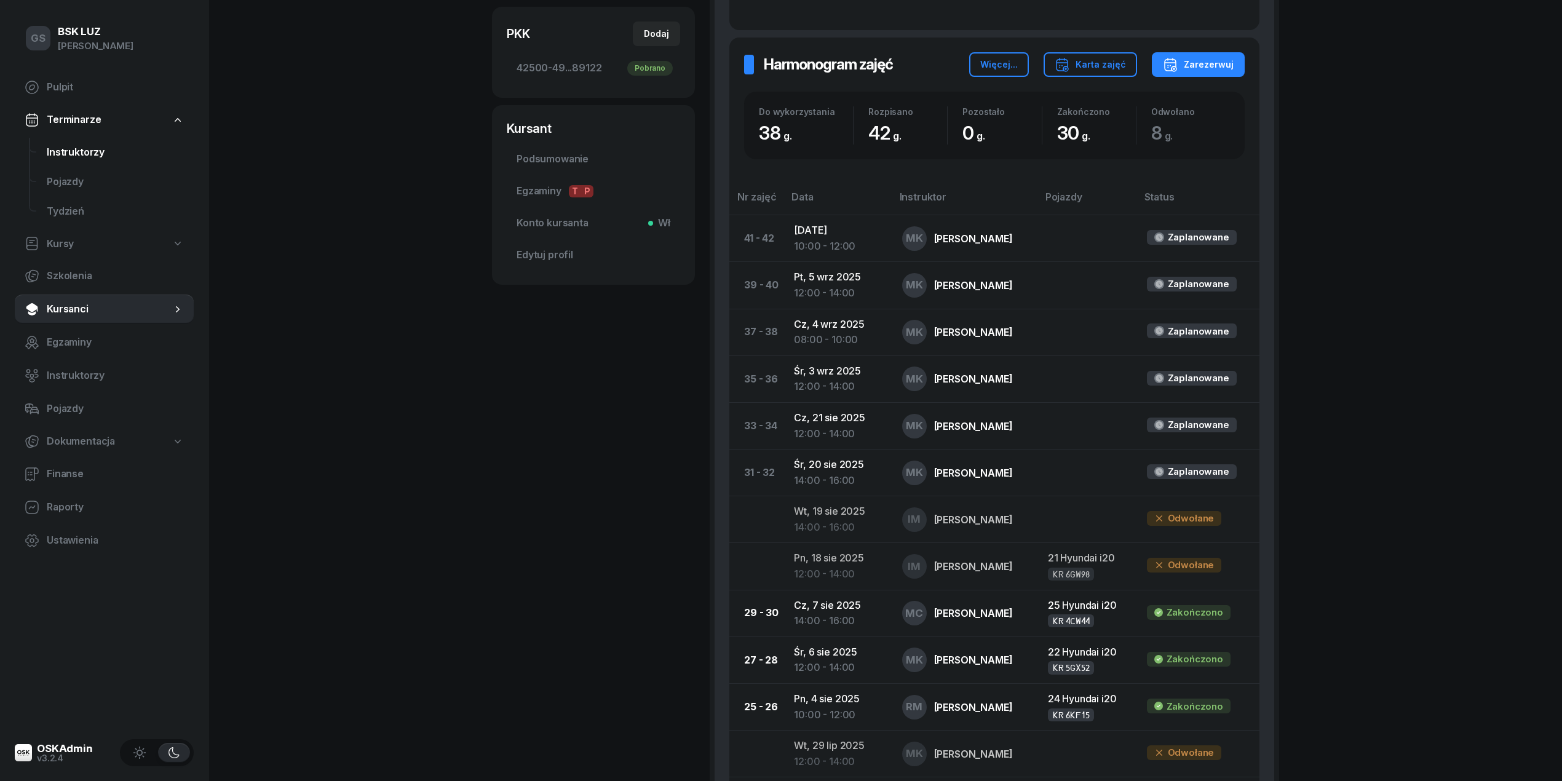
click at [50, 161] on link "Instruktorzy" at bounding box center [115, 153] width 157 height 30
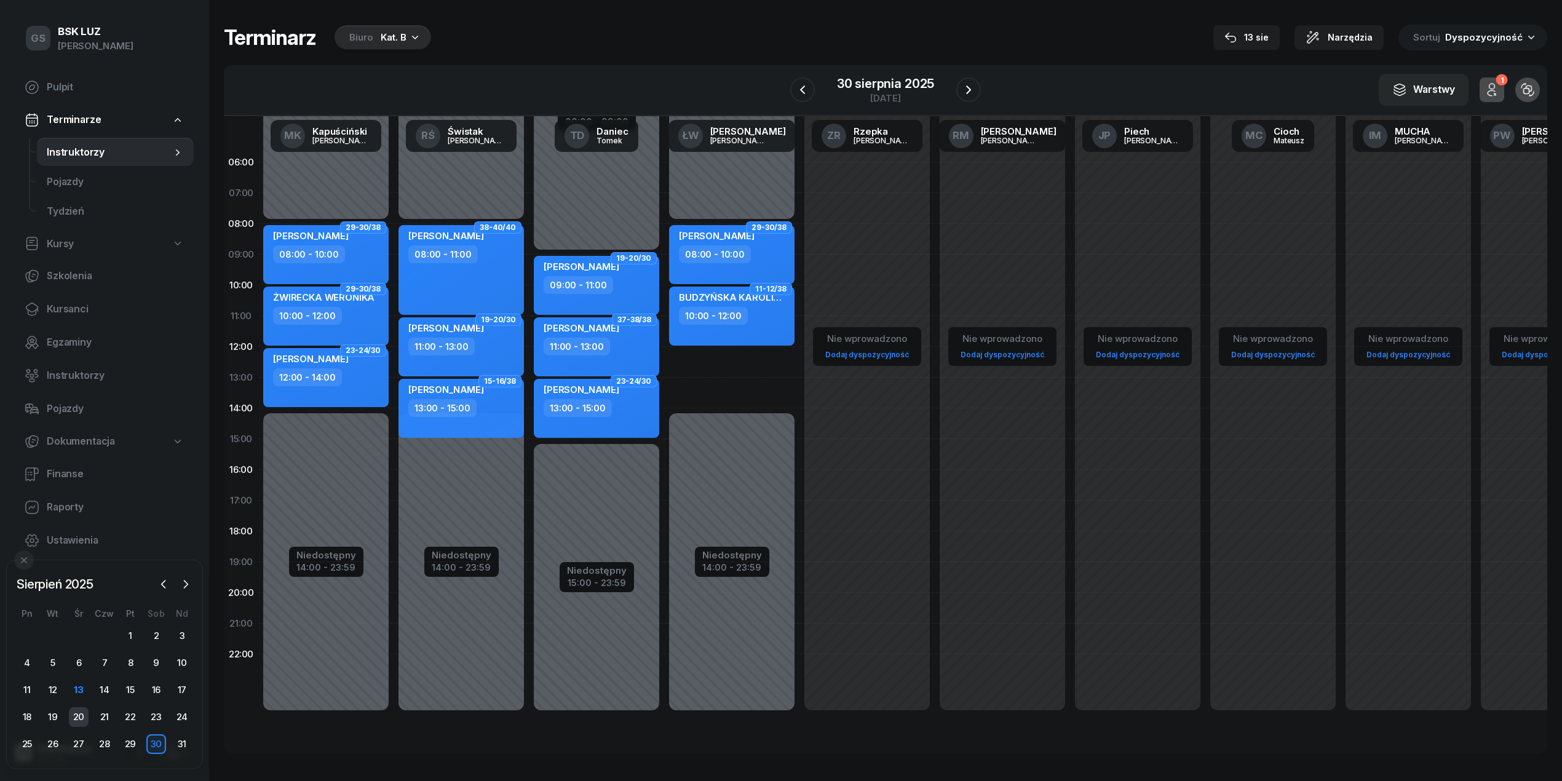
click at [86, 718] on div "20" at bounding box center [79, 717] width 20 height 20
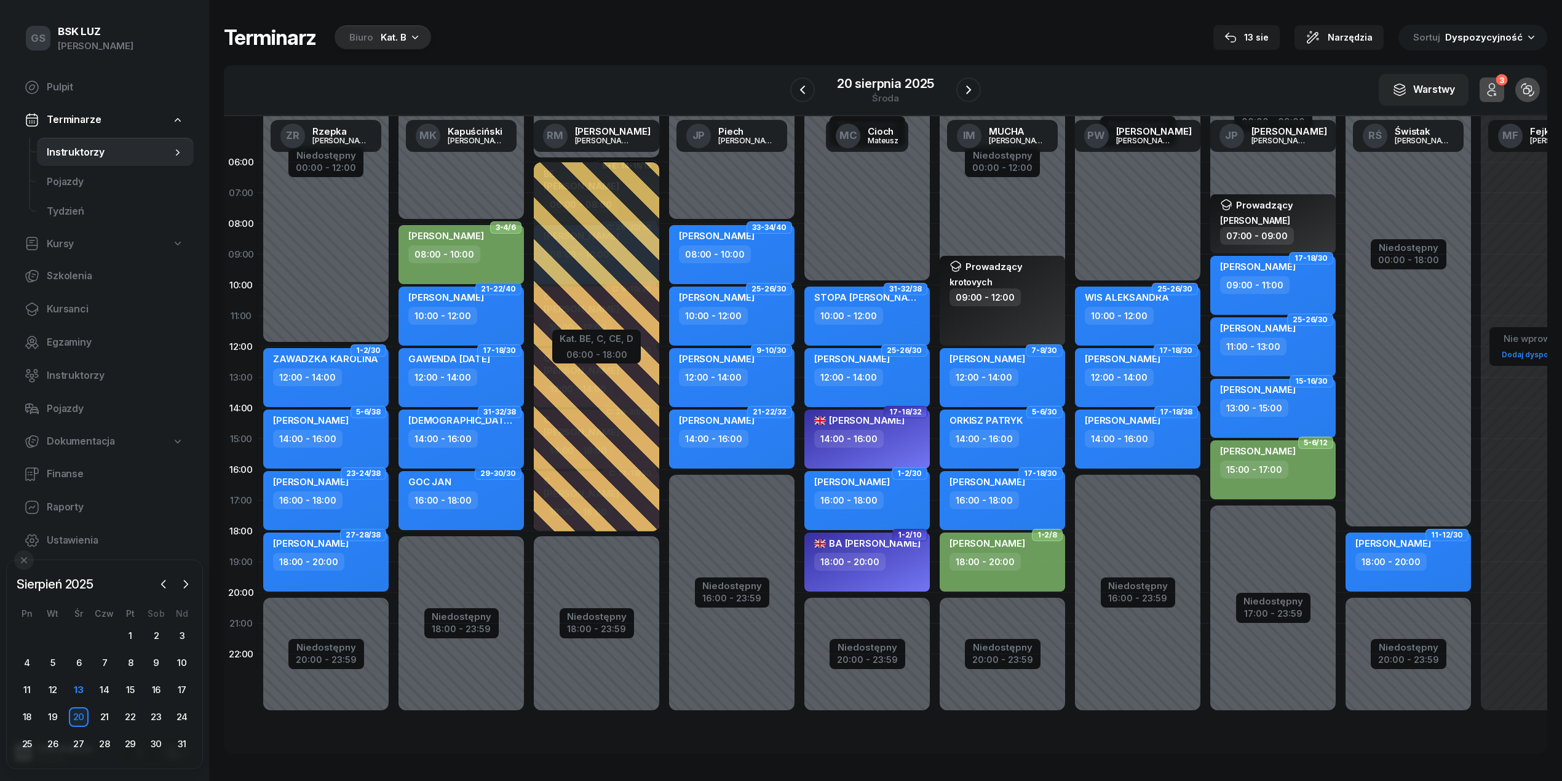
click at [465, 432] on div "14:00 - 16:00" at bounding box center [442, 439] width 69 height 18
select select "14"
select select "16"
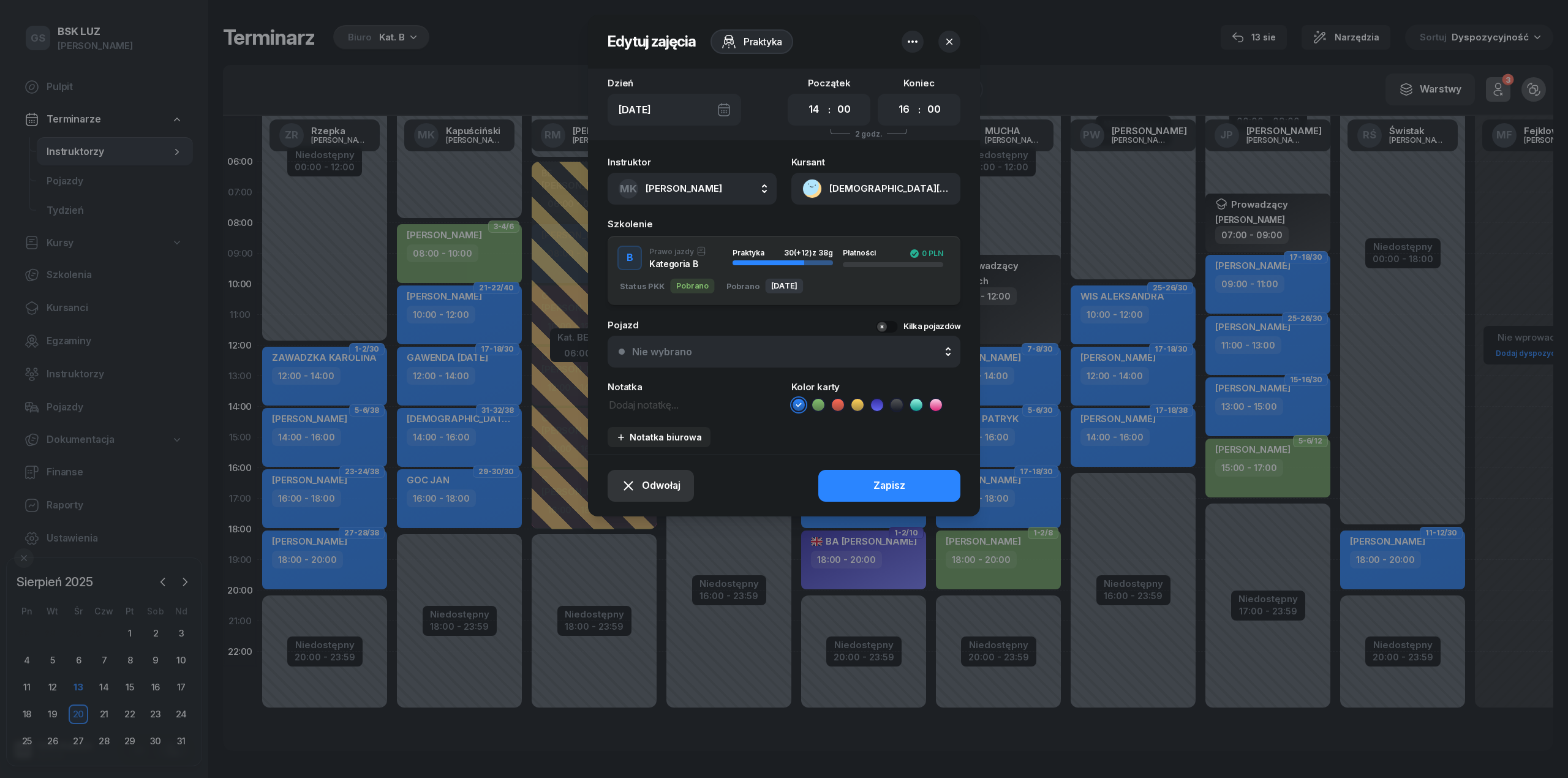
click at [652, 495] on button "Odwołaj" at bounding box center [651, 486] width 87 height 32
click at [624, 414] on div "Kursant odwołał" at bounding box center [630, 411] width 73 height 16
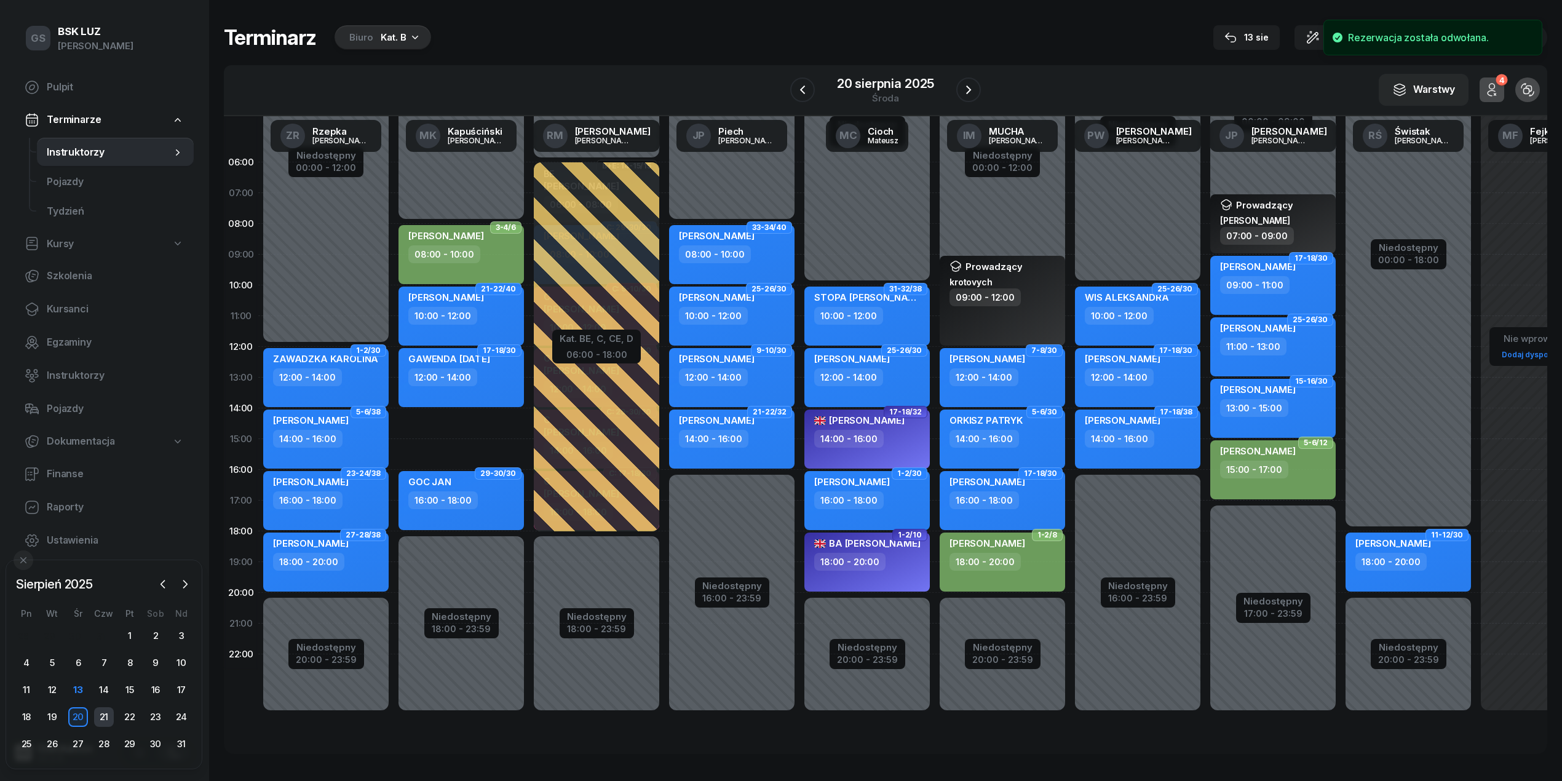
click at [108, 711] on div "21" at bounding box center [104, 717] width 20 height 20
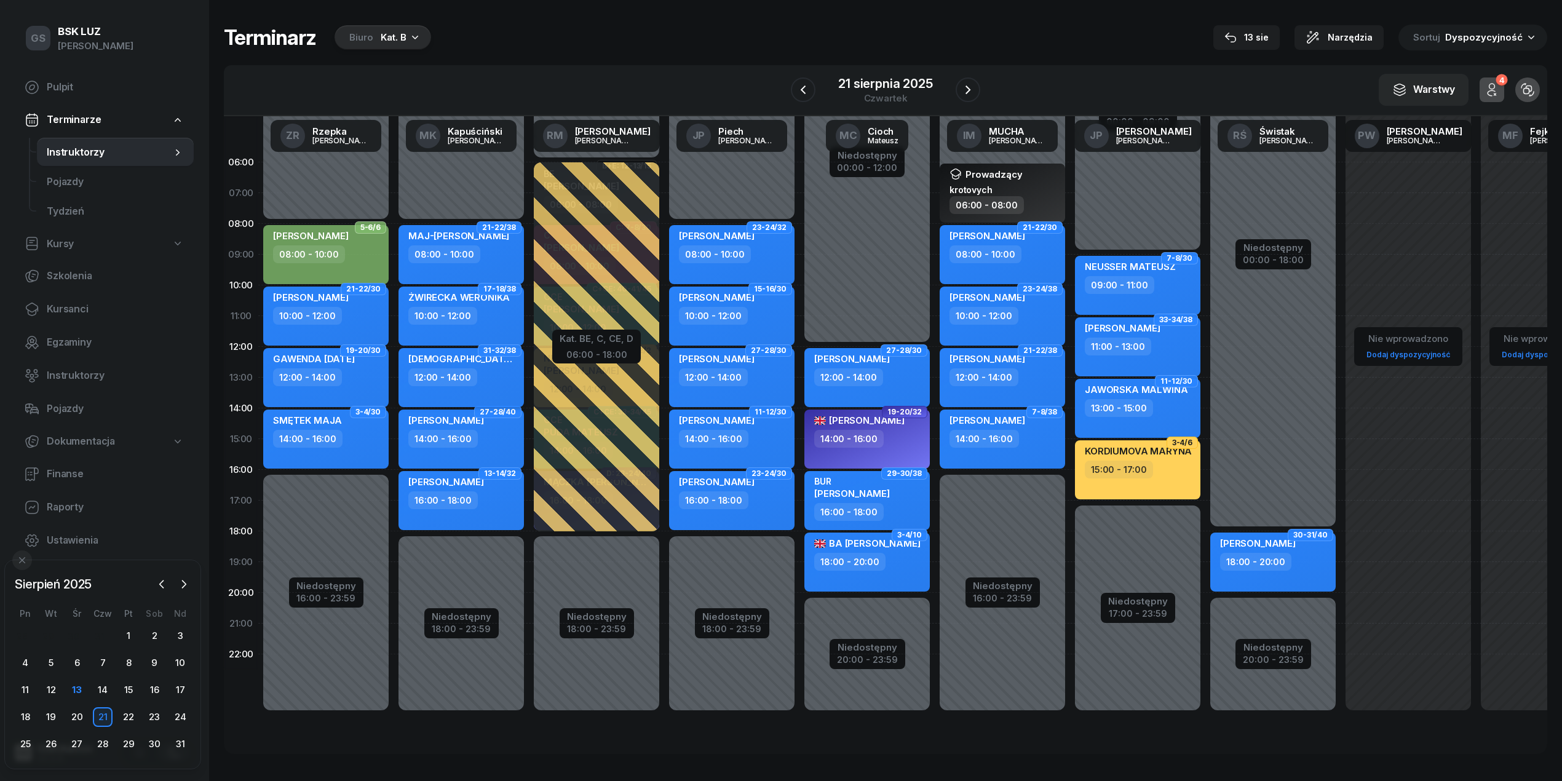
click at [477, 375] on div "12:00 - 14:00" at bounding box center [462, 377] width 108 height 18
select select "12"
select select "14"
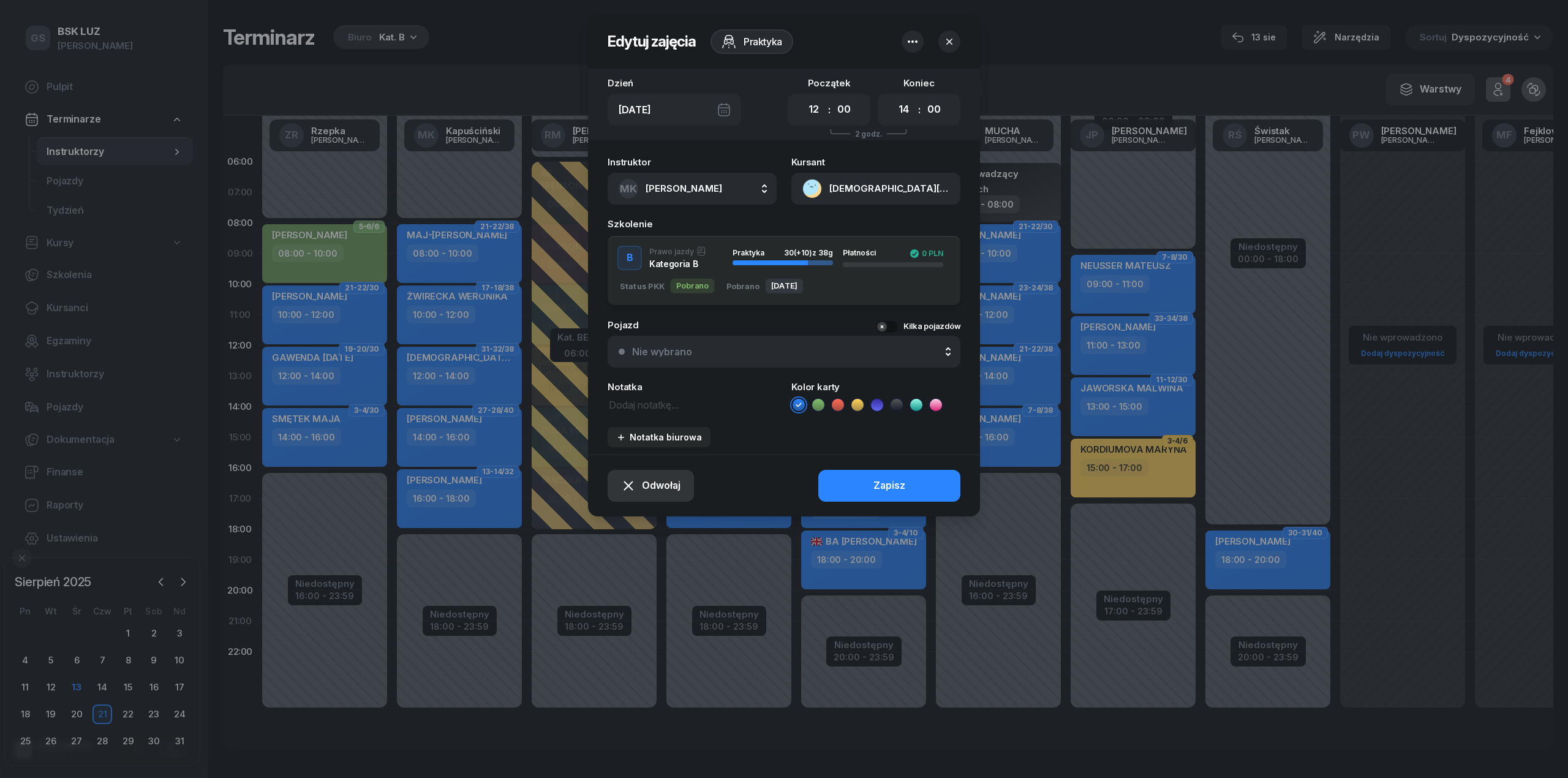
click at [656, 475] on button "Odwołaj" at bounding box center [651, 486] width 87 height 32
click at [659, 415] on div "Kursant odwołał" at bounding box center [630, 411] width 73 height 16
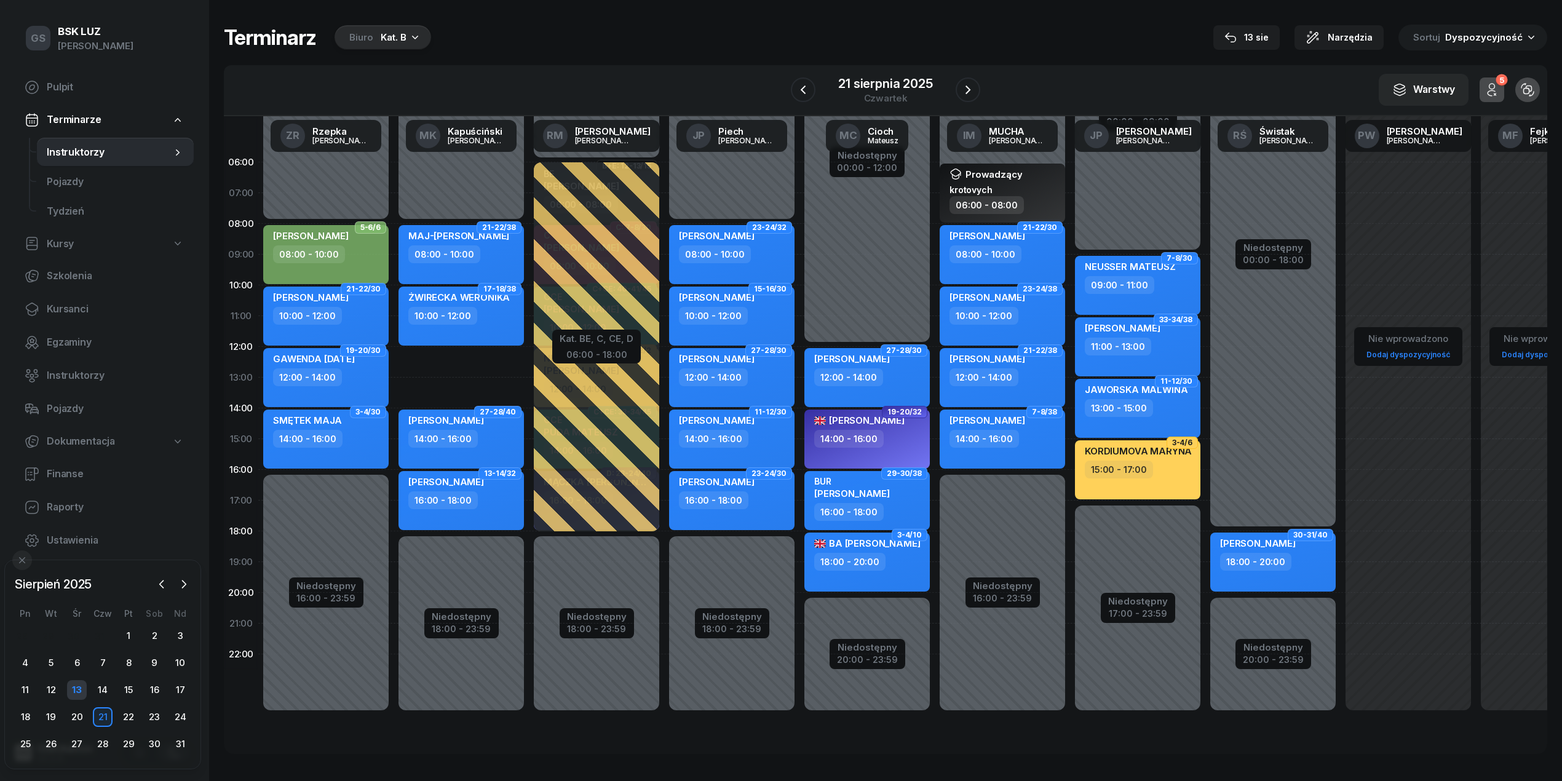
click at [73, 691] on div "13" at bounding box center [77, 690] width 20 height 20
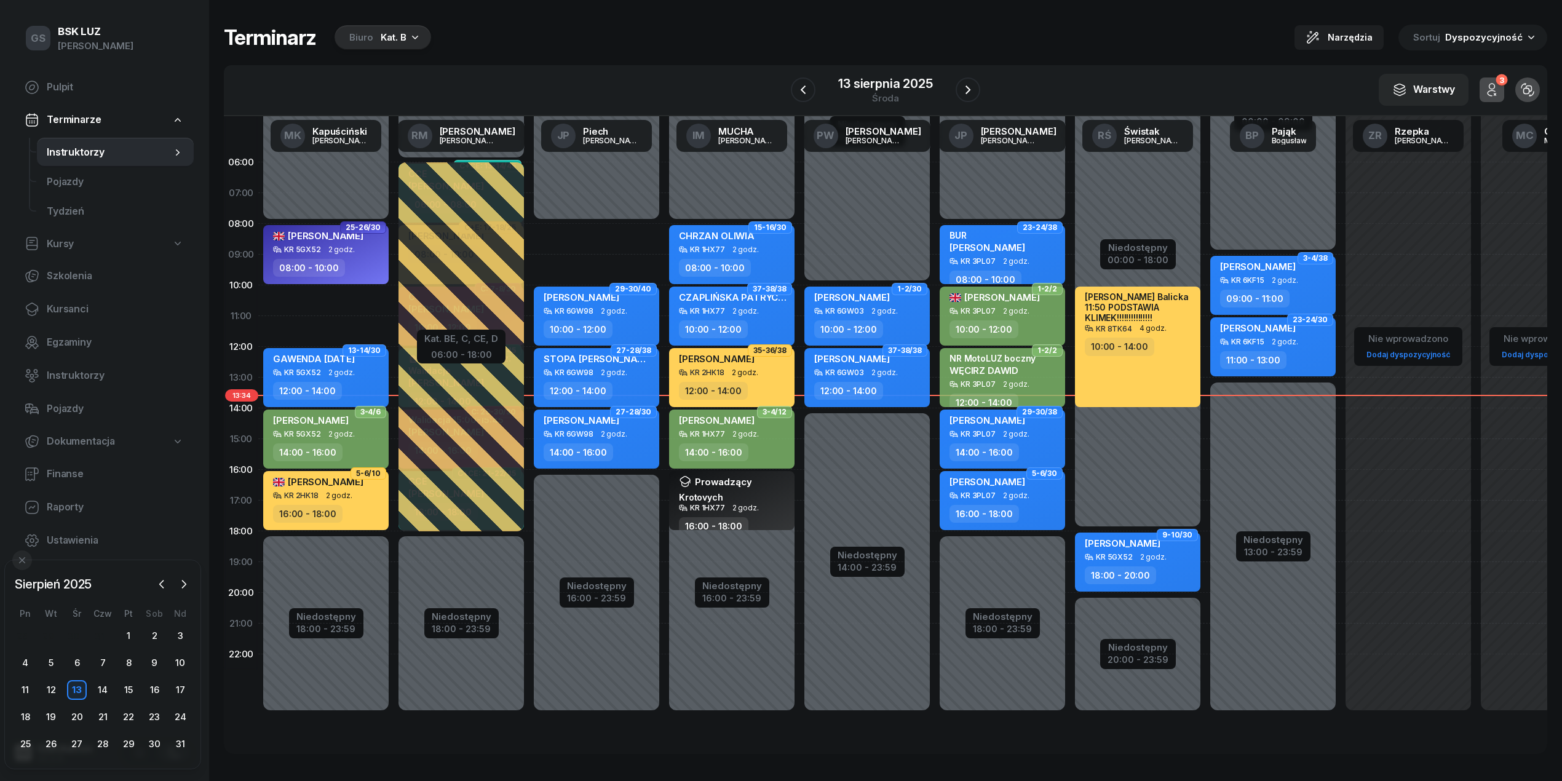
click at [98, 701] on div "28 29 30 31 1 2 3 4 5 6 7 8 9 10 11 12 13 14 15 16 17 18 19 20 21 22 23 24 25 2…" at bounding box center [102, 690] width 181 height 128
click at [106, 691] on div "14" at bounding box center [103, 690] width 20 height 20
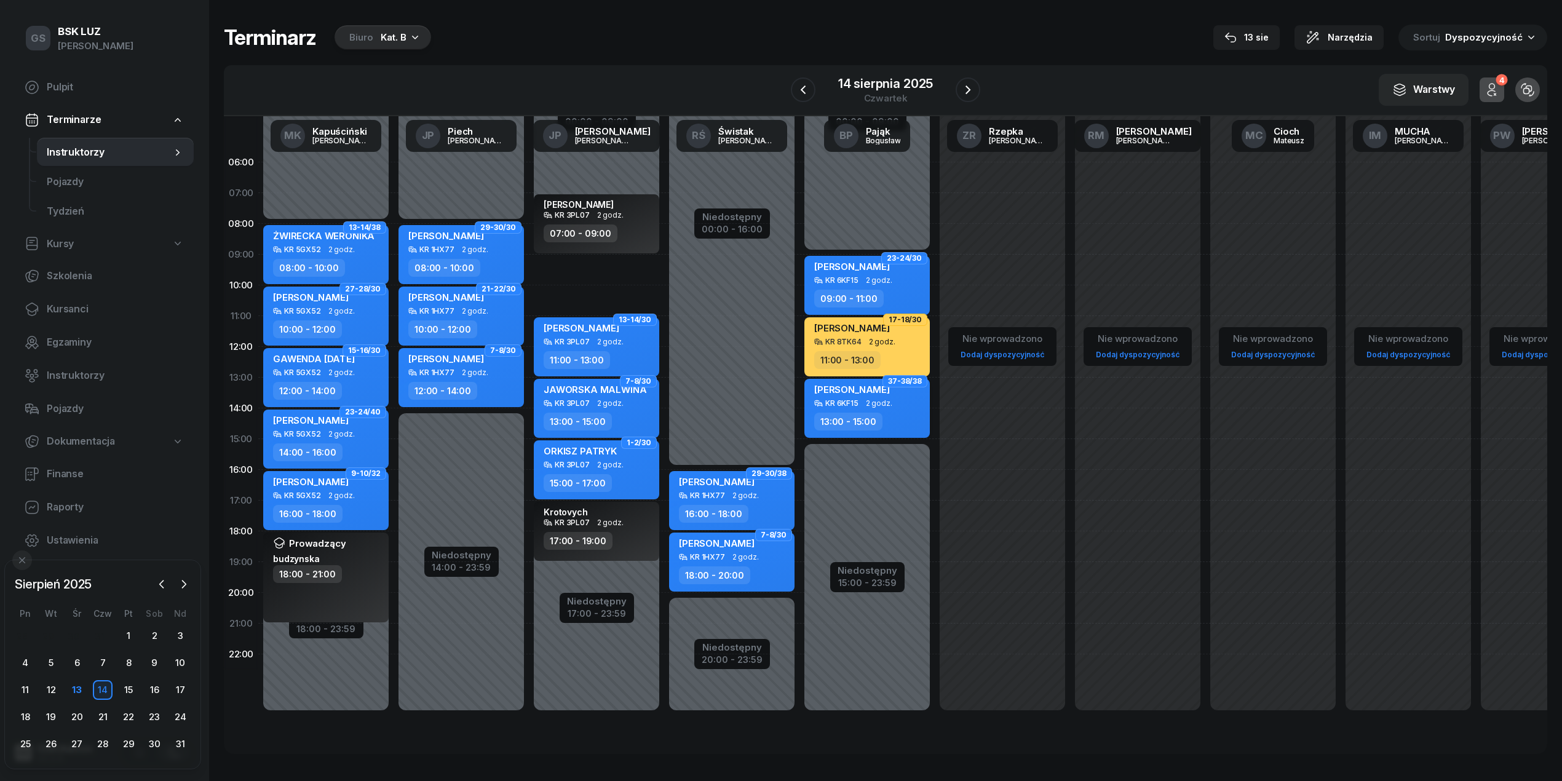
click at [861, 413] on div "13:00 - 15:00" at bounding box center [848, 422] width 68 height 18
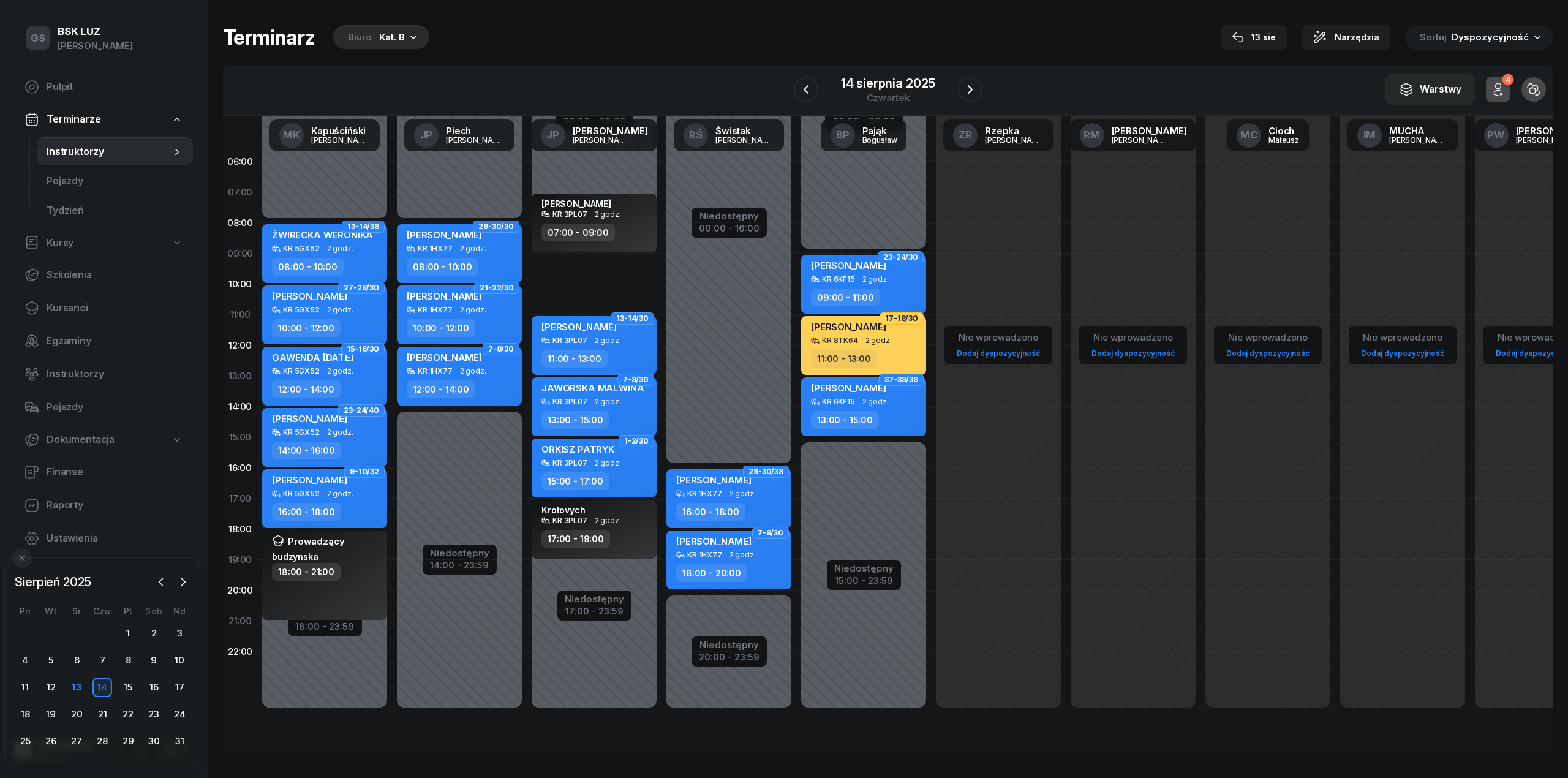
select select "13"
select select "15"
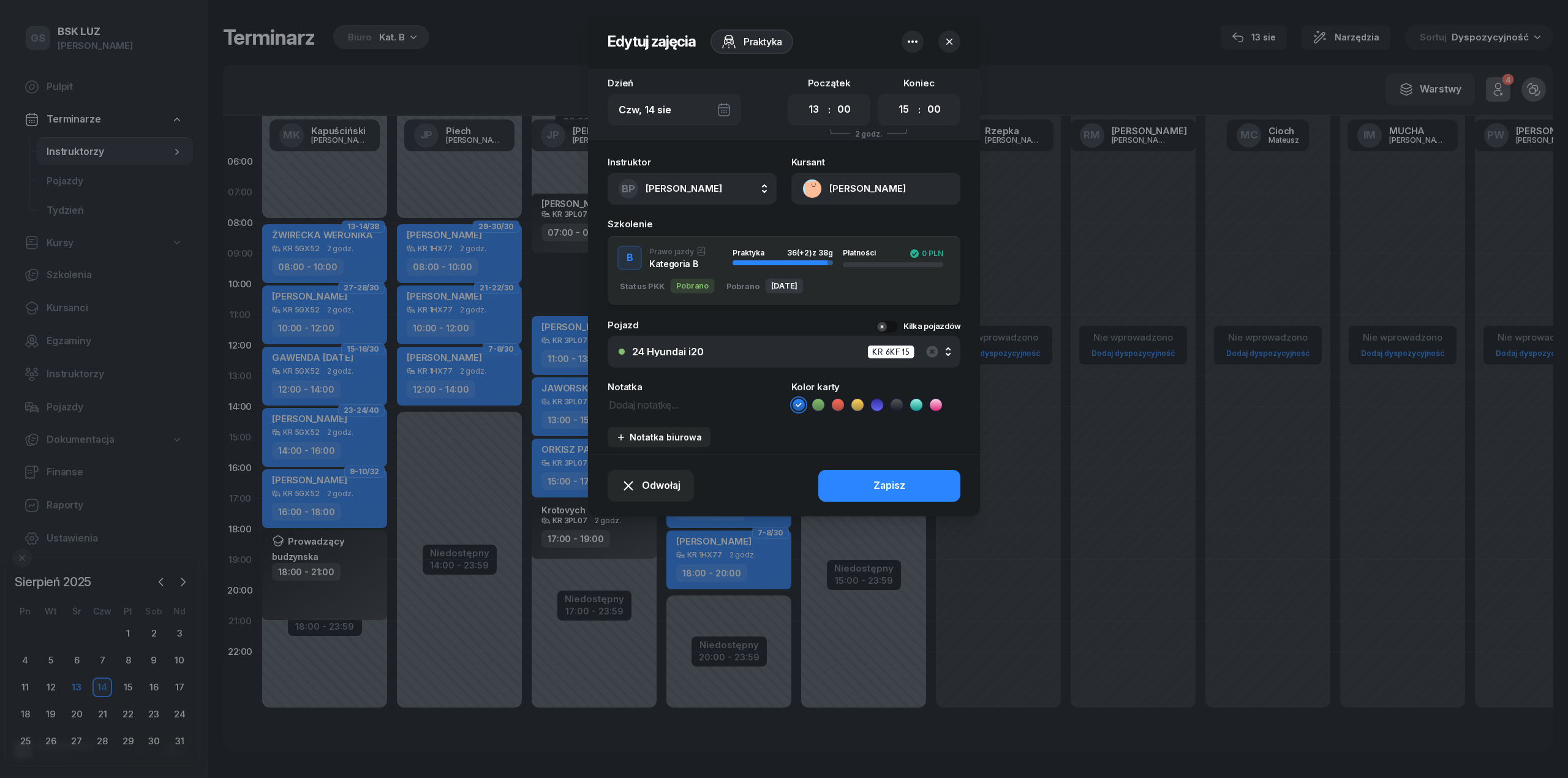
click at [900, 172] on button "SZUBA ARKADIUSZ" at bounding box center [876, 188] width 169 height 32
click at [889, 225] on link "Otwórz profil" at bounding box center [875, 230] width 160 height 31
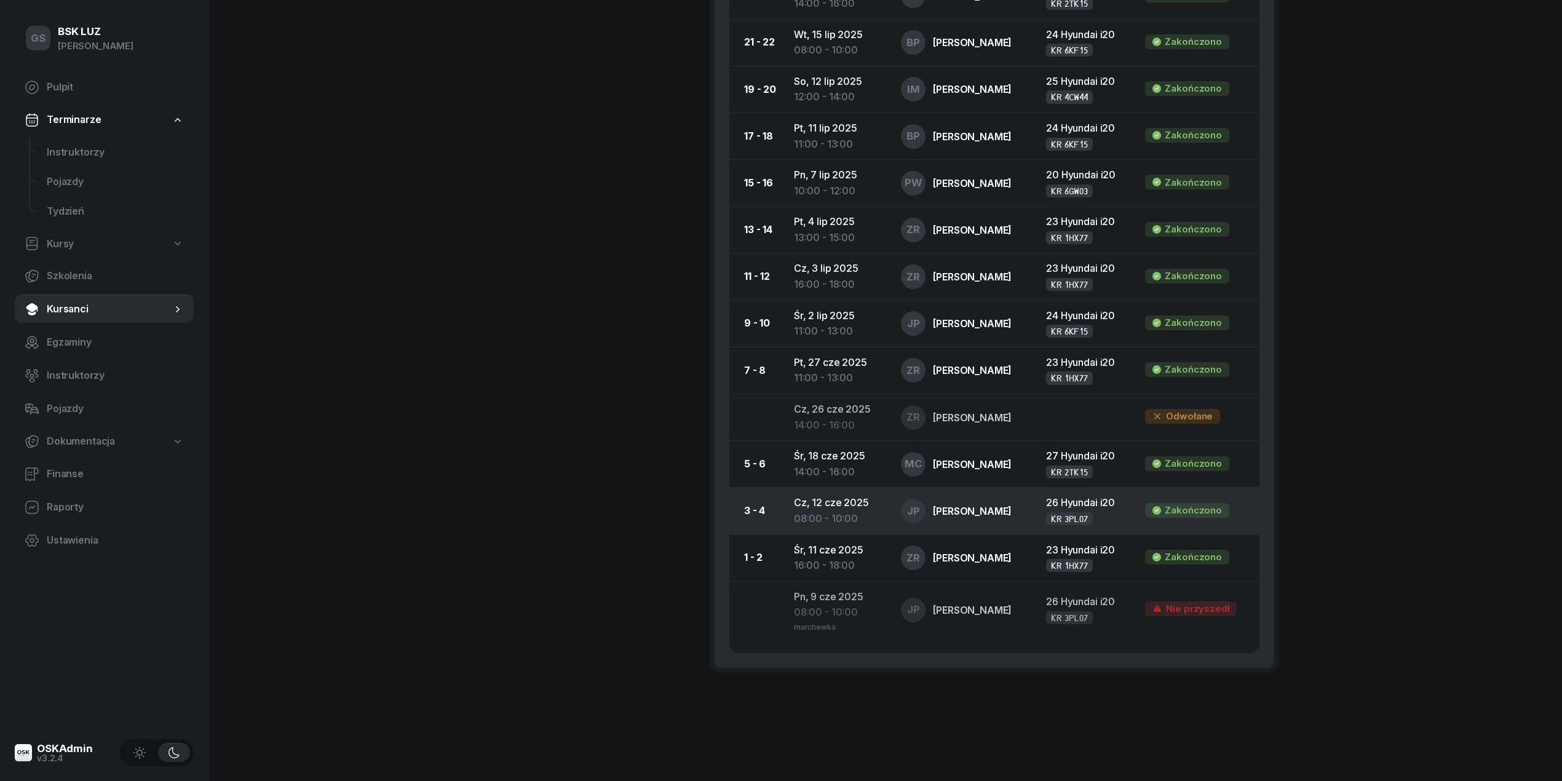
scroll to position [1039, 0]
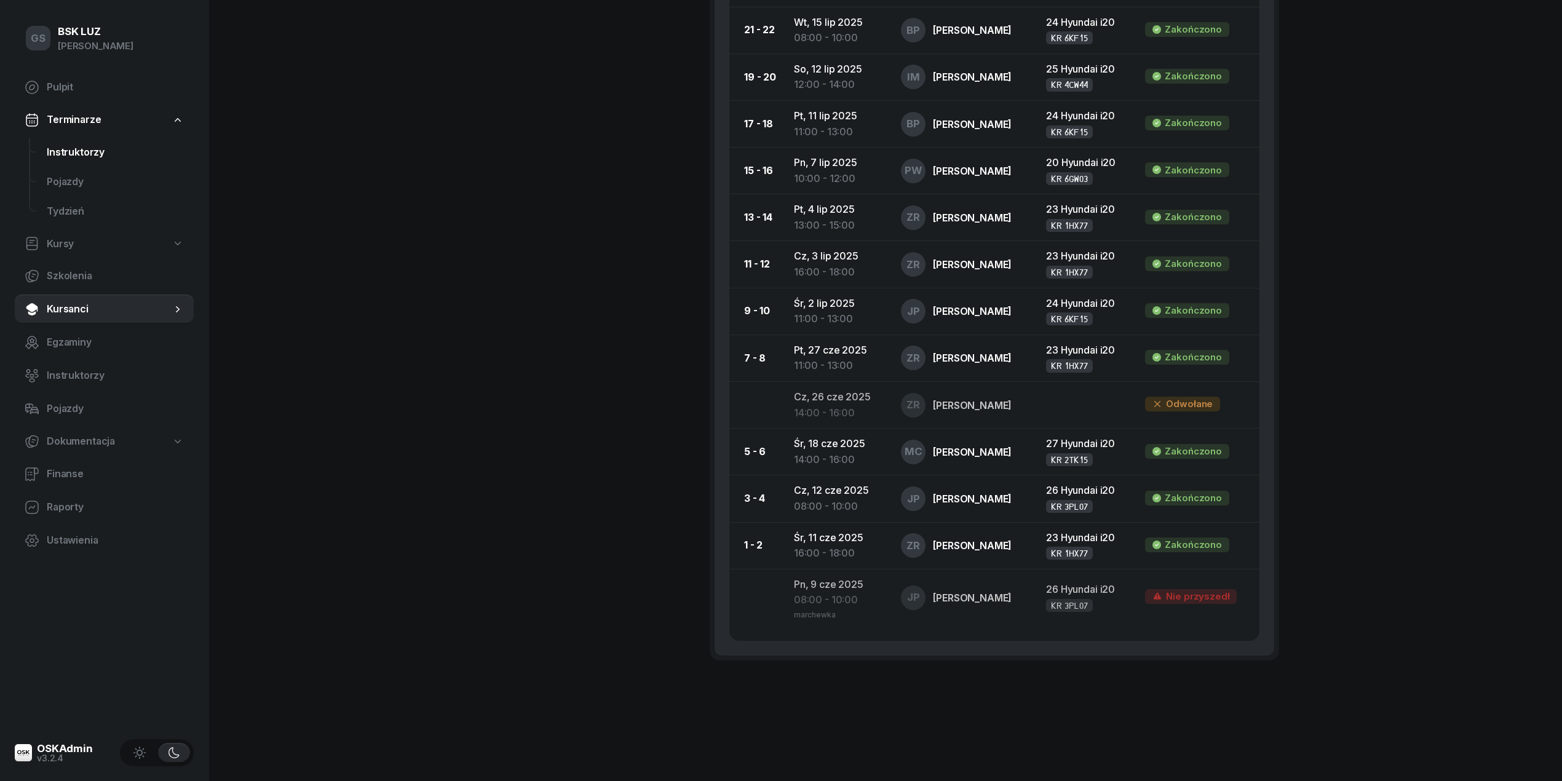
click at [66, 143] on link "Instruktorzy" at bounding box center [115, 153] width 157 height 30
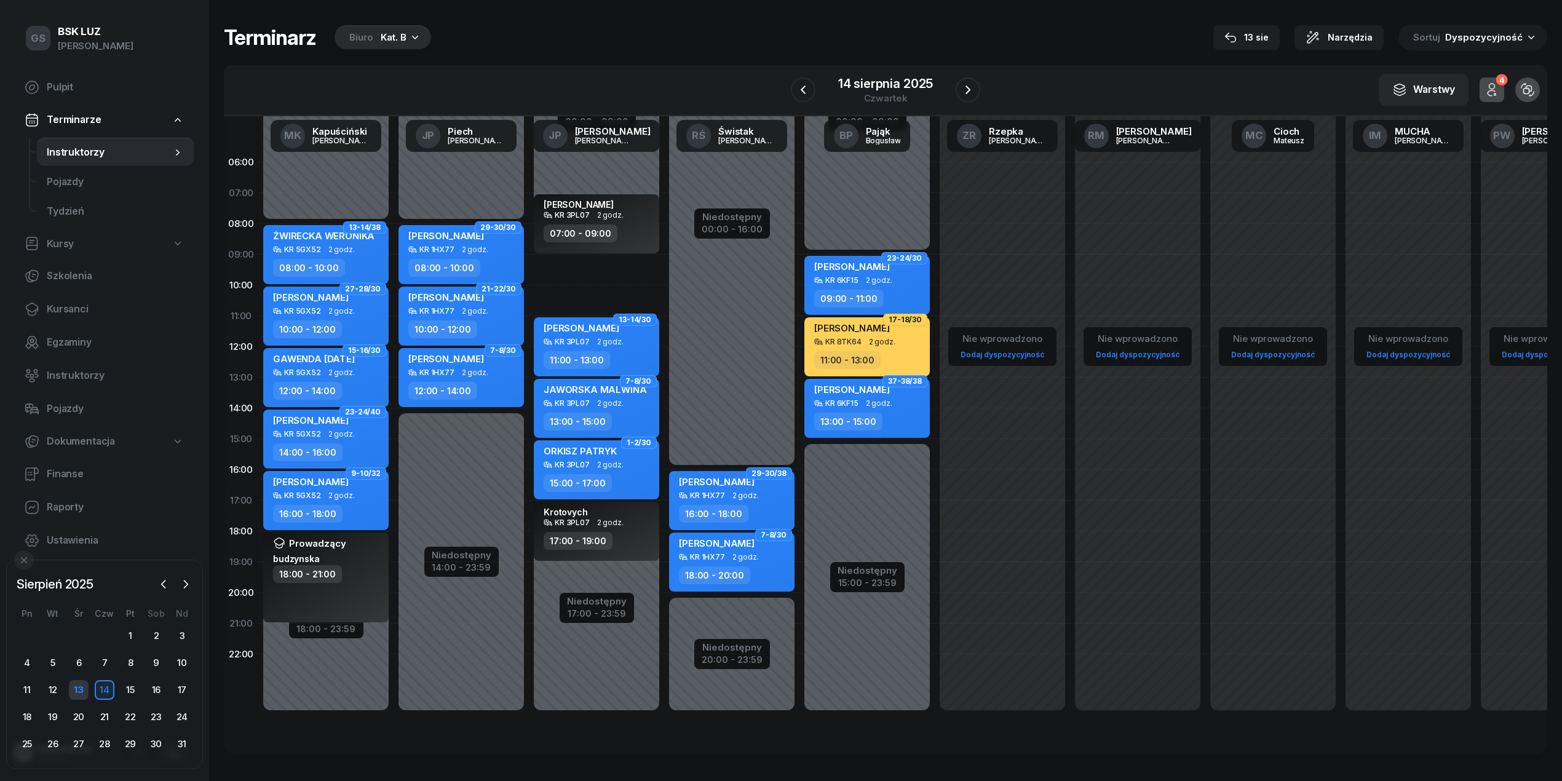
click at [72, 689] on div "13" at bounding box center [79, 690] width 20 height 20
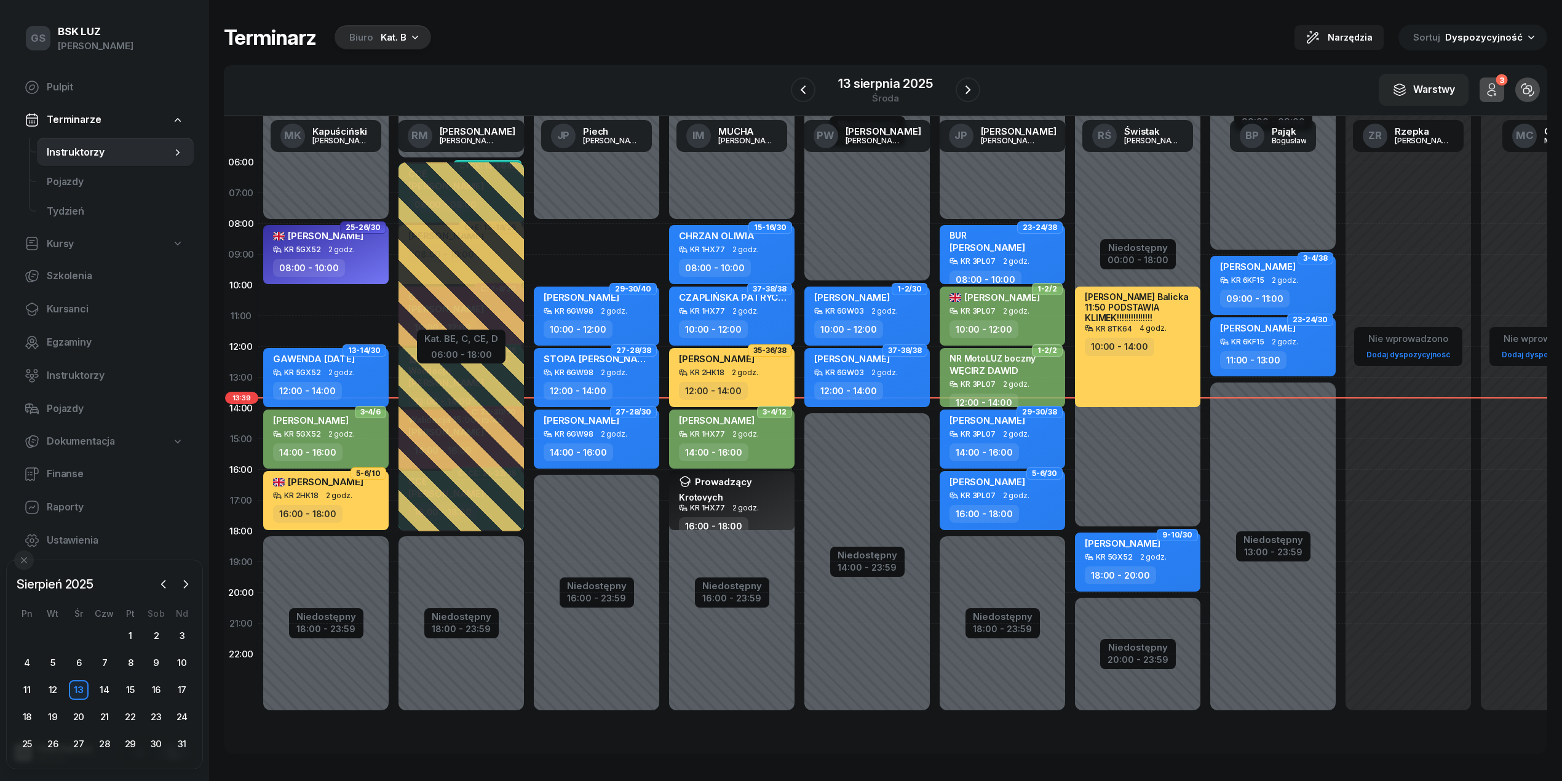
click at [756, 453] on div "14:00 - 16:00" at bounding box center [733, 452] width 108 height 18
select select "14"
select select "16"
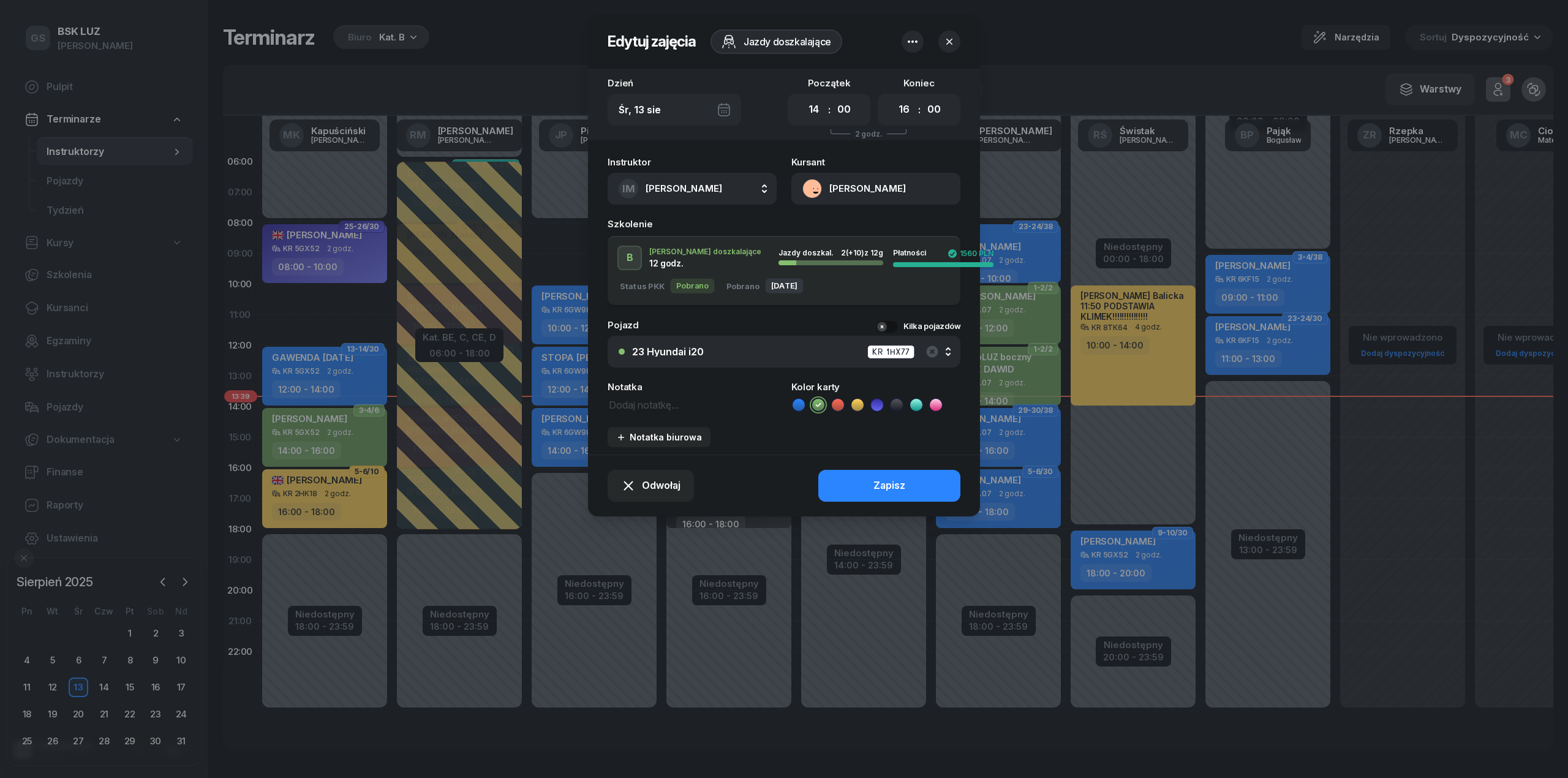
click at [956, 39] on button "button" at bounding box center [949, 42] width 22 height 22
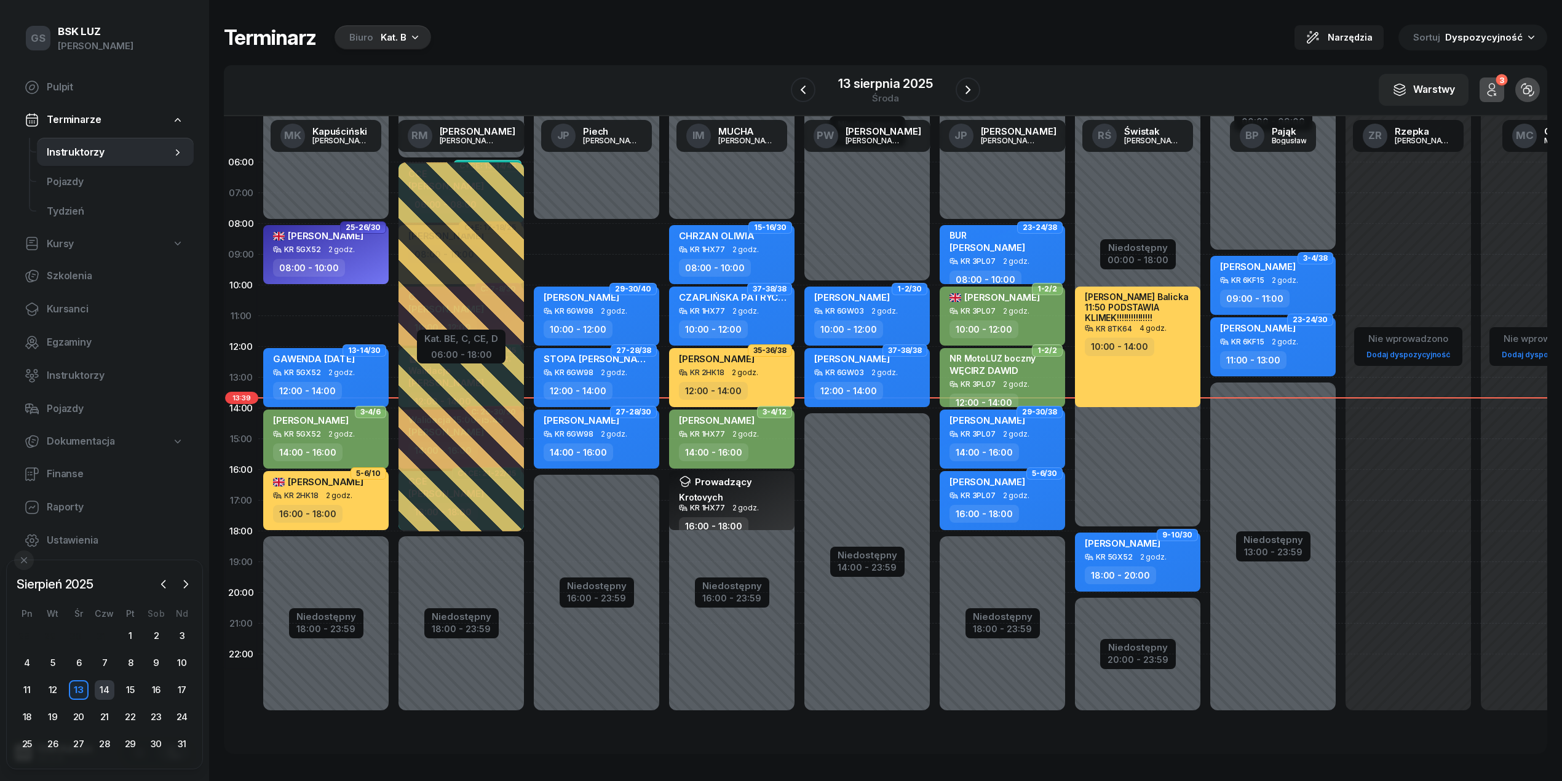
click at [101, 699] on div "14" at bounding box center [105, 690] width 20 height 20
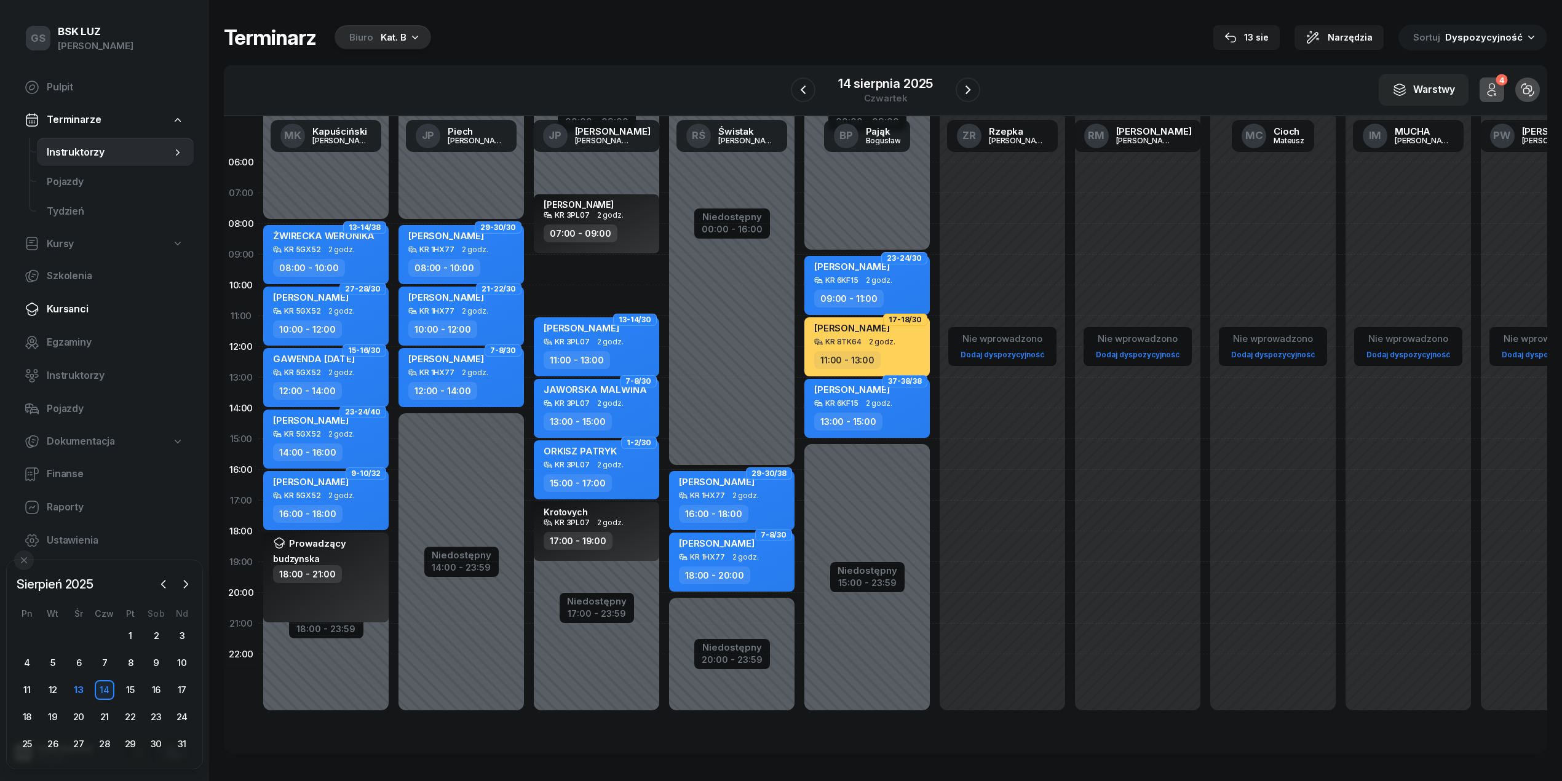
click at [62, 308] on span "Kursanci" at bounding box center [115, 309] width 137 height 16
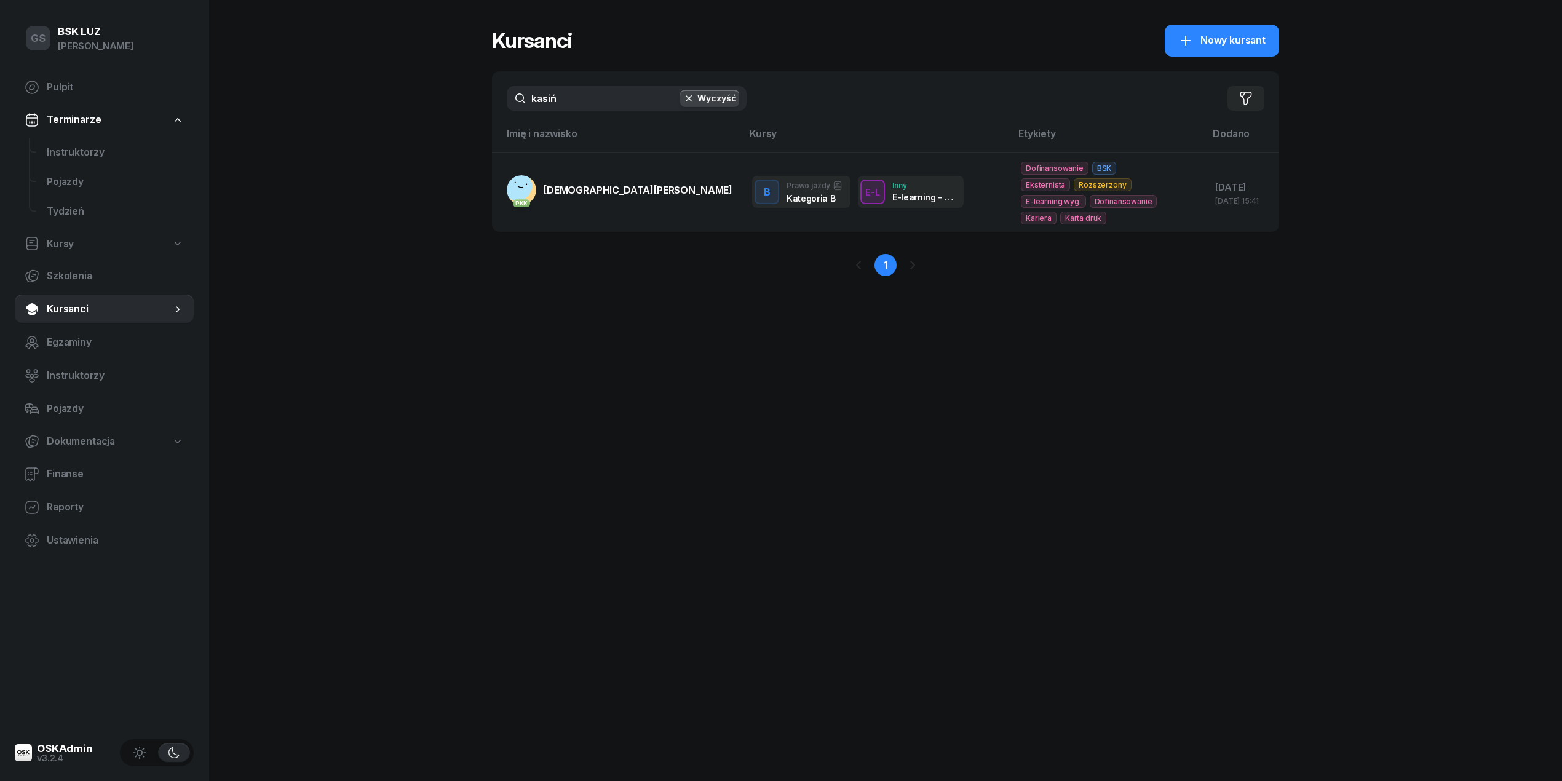
click at [566, 93] on input "kasiń" at bounding box center [627, 98] width 240 height 25
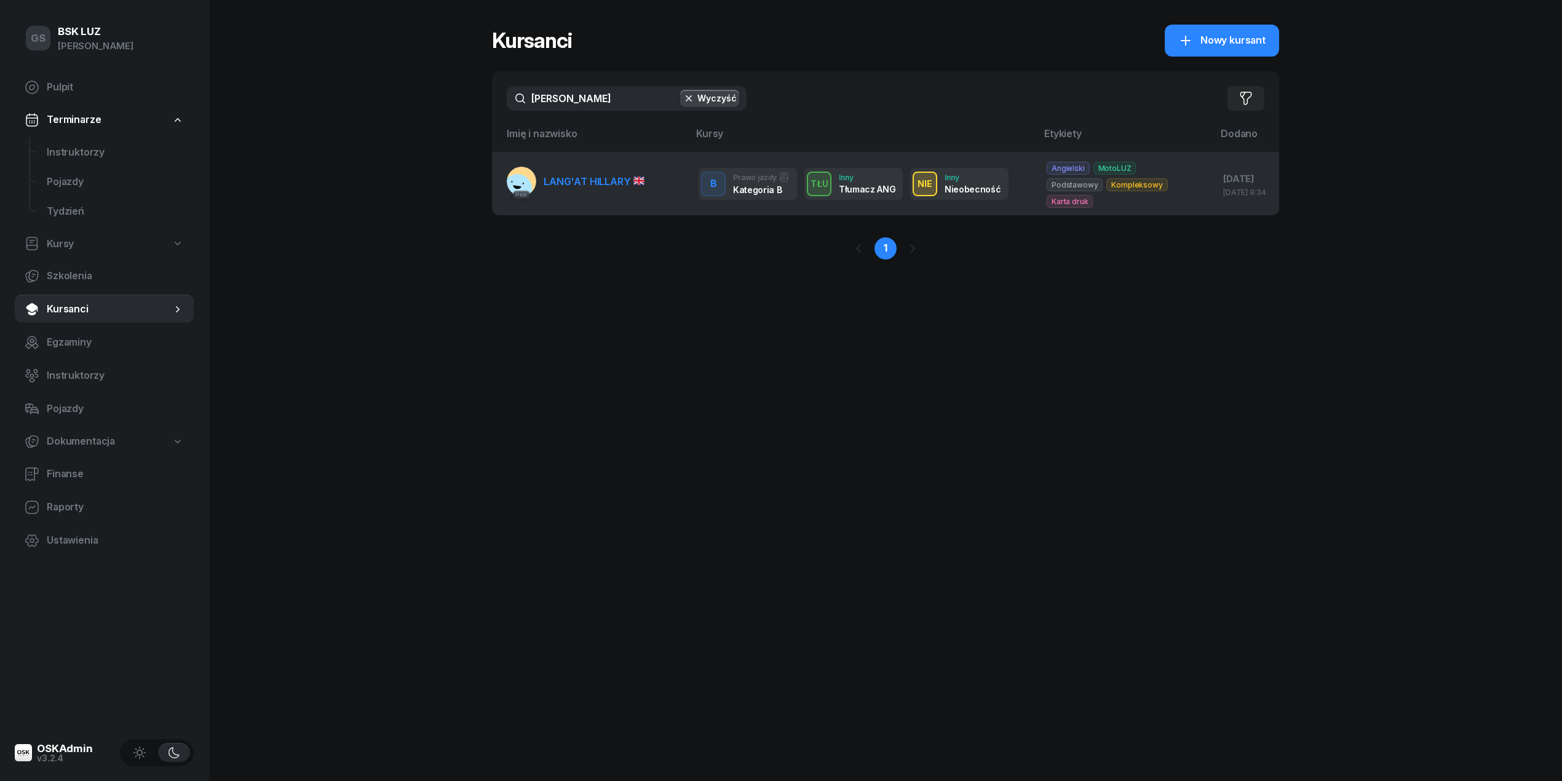
type input "hillary"
click at [603, 184] on link "PKK LANG'AT HILLARY" at bounding box center [576, 182] width 138 height 30
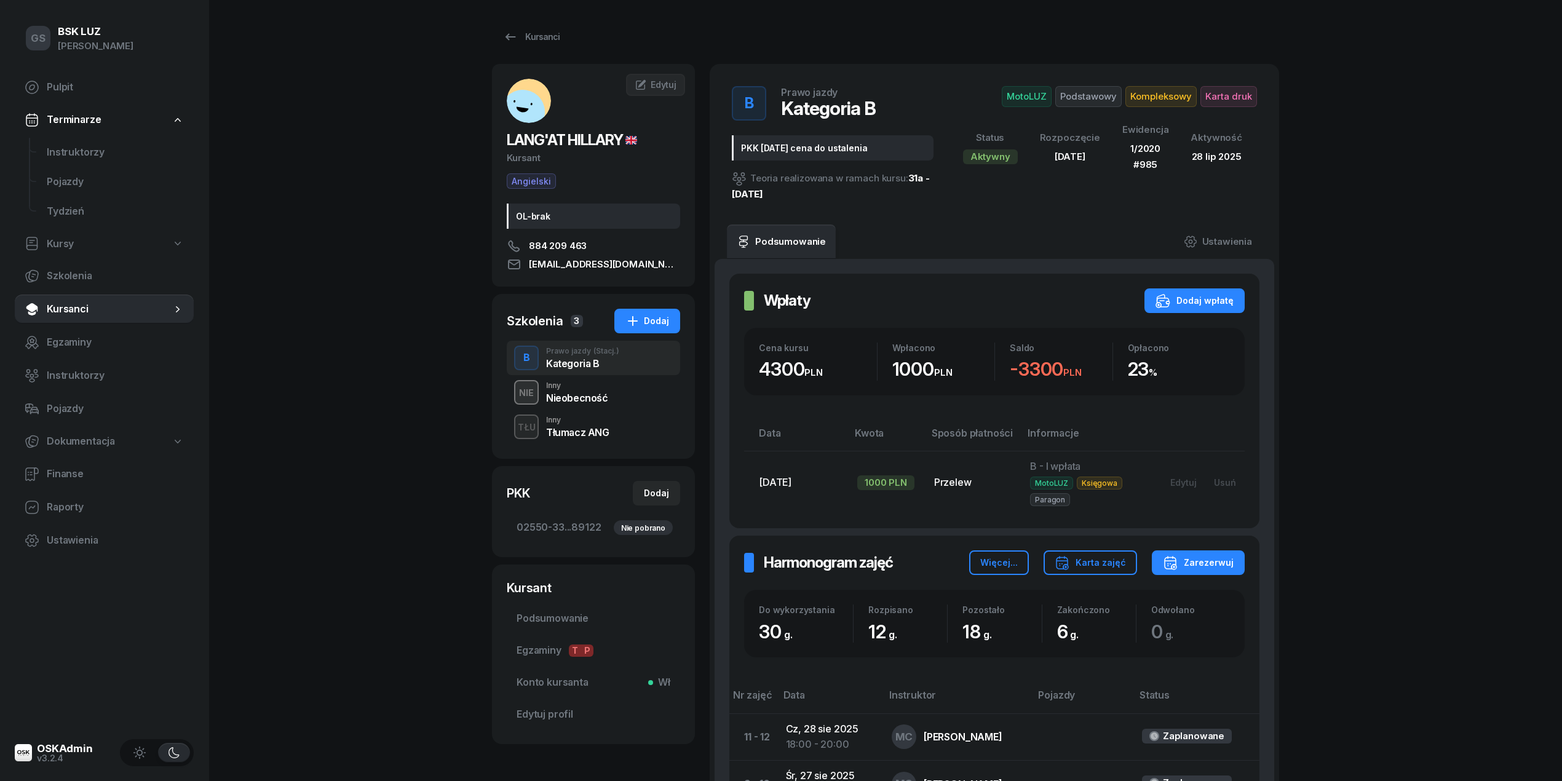
click at [600, 395] on div "Nieobecność" at bounding box center [577, 398] width 62 height 10
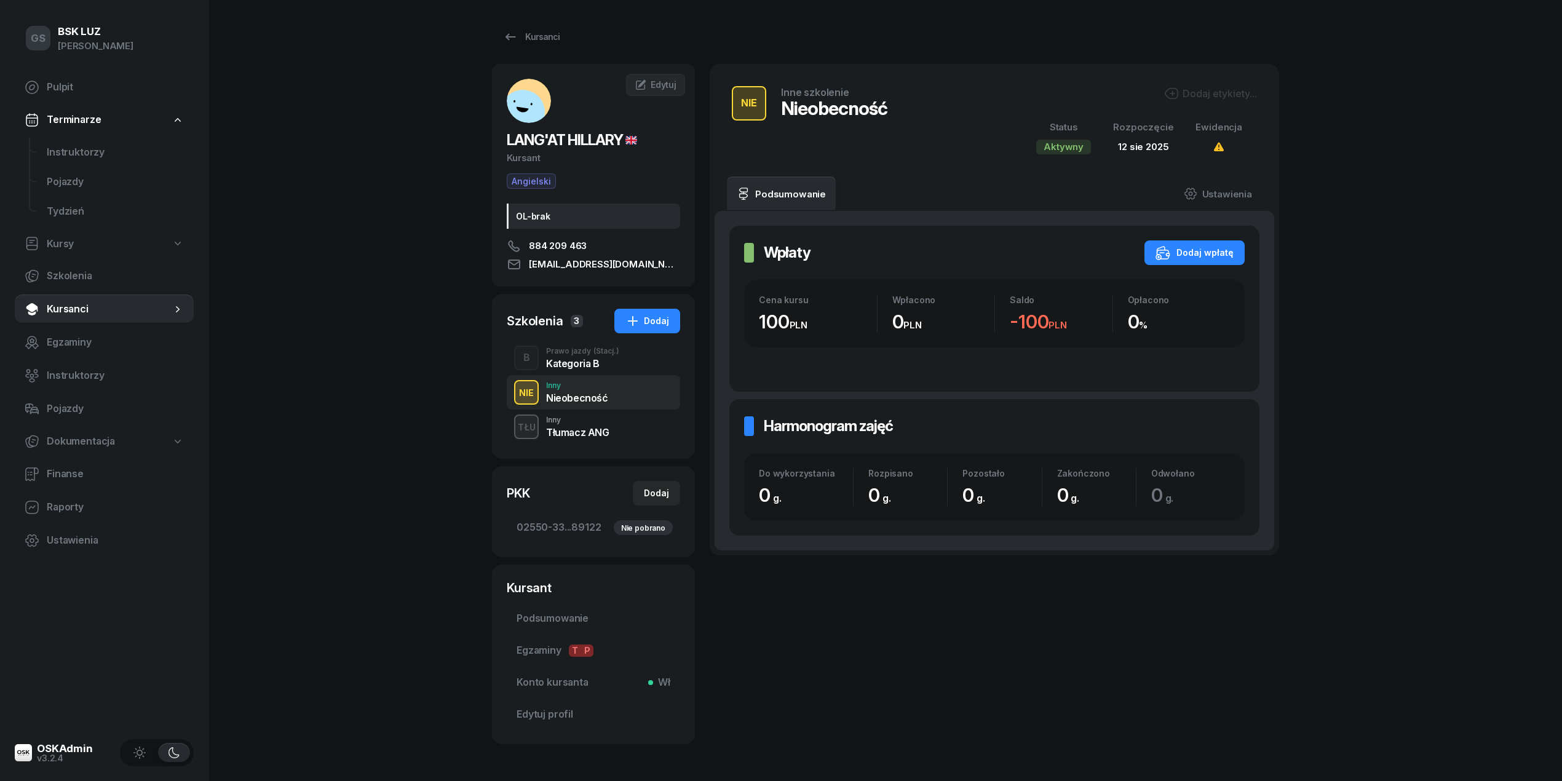
click at [592, 424] on div "Tłumacz ANG" at bounding box center [577, 431] width 63 height 14
click at [577, 364] on div "Kategoria B" at bounding box center [582, 363] width 73 height 10
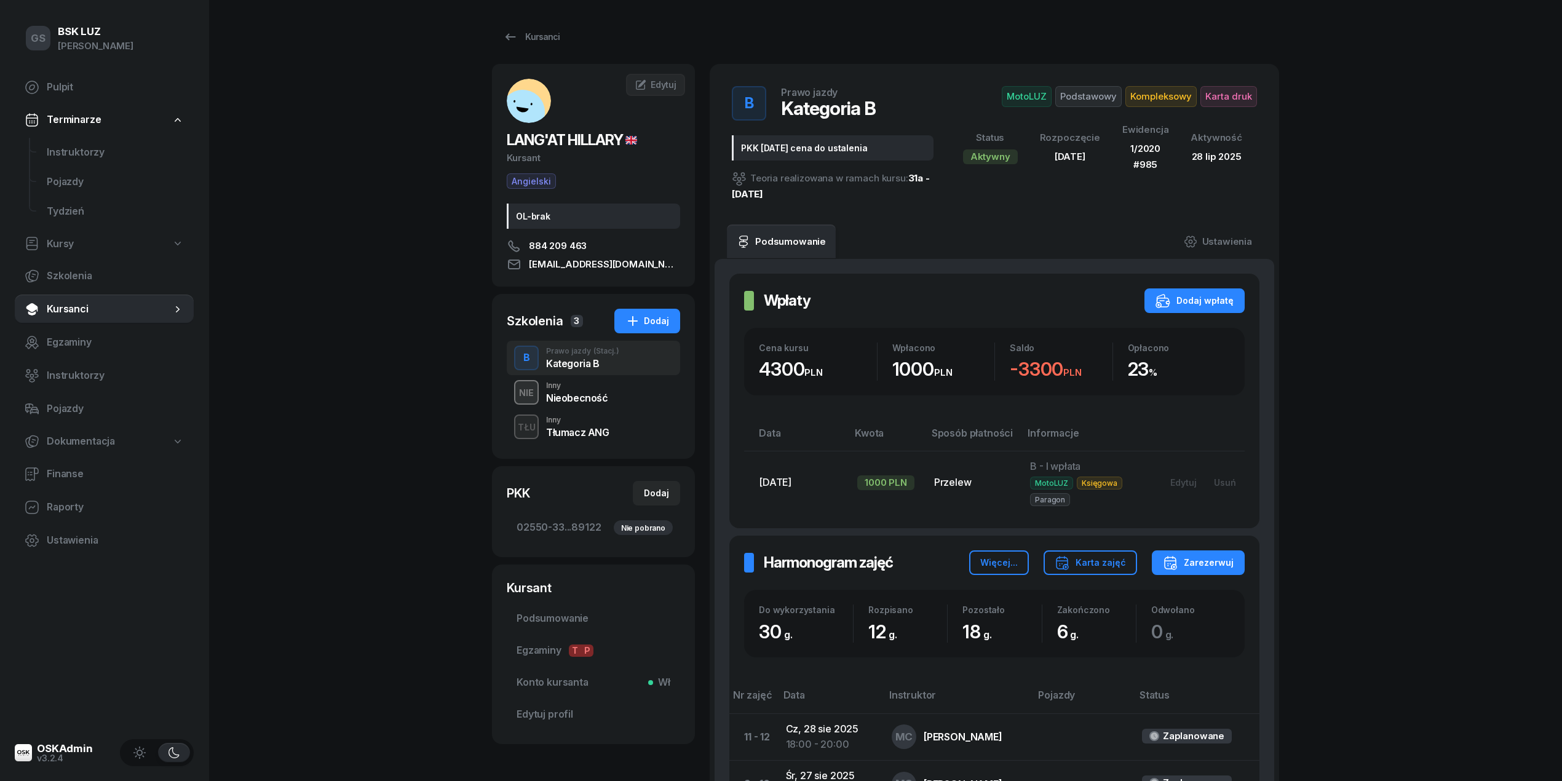
click at [615, 374] on div "B Prawo jazdy (Stacj.) Kategoria B" at bounding box center [593, 358] width 173 height 34
click at [100, 145] on span "Instruktorzy" at bounding box center [115, 153] width 137 height 16
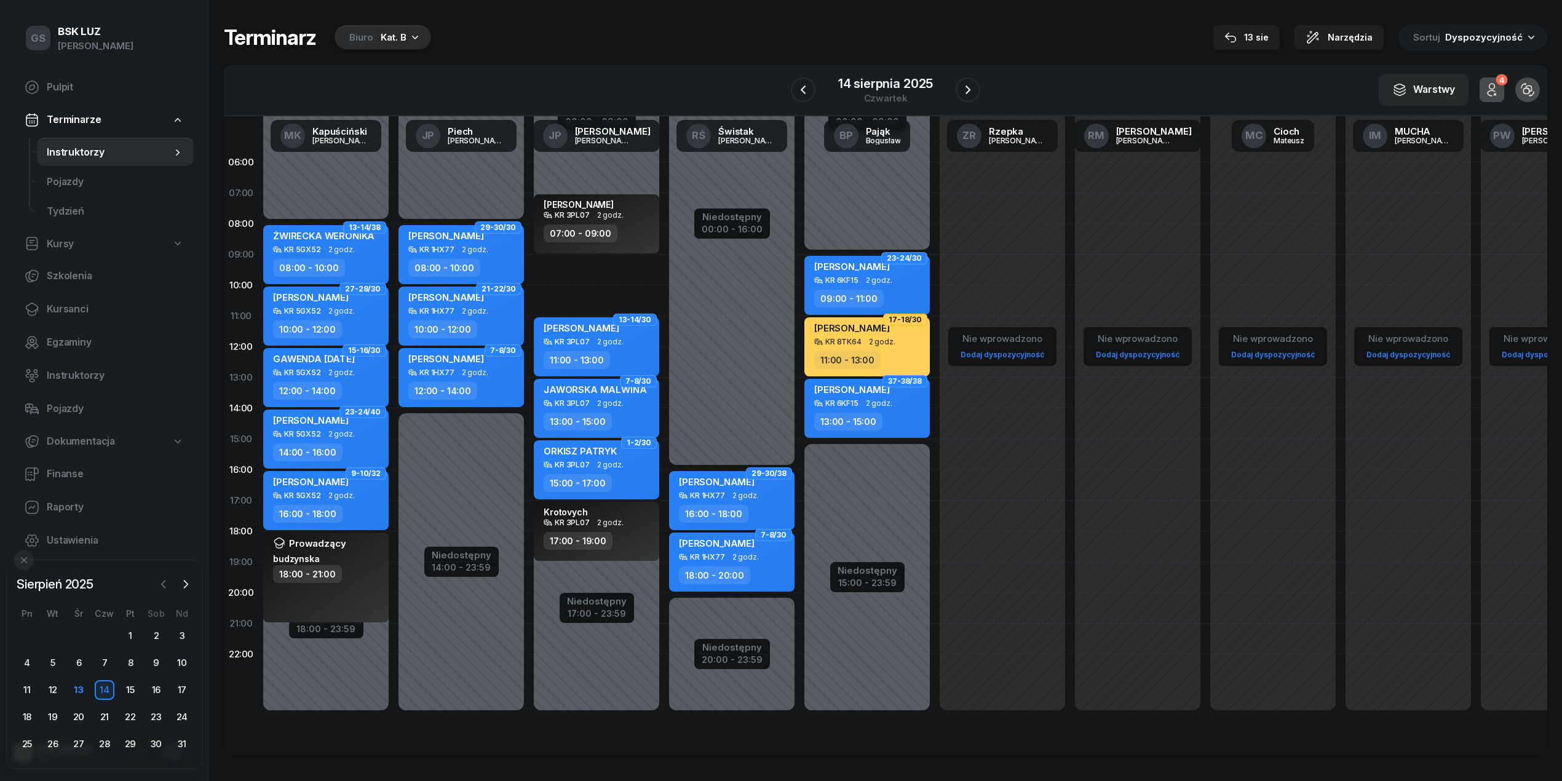
click at [162, 588] on icon "button" at bounding box center [163, 584] width 12 height 12
click at [111, 734] on div "31" at bounding box center [105, 744] width 20 height 20
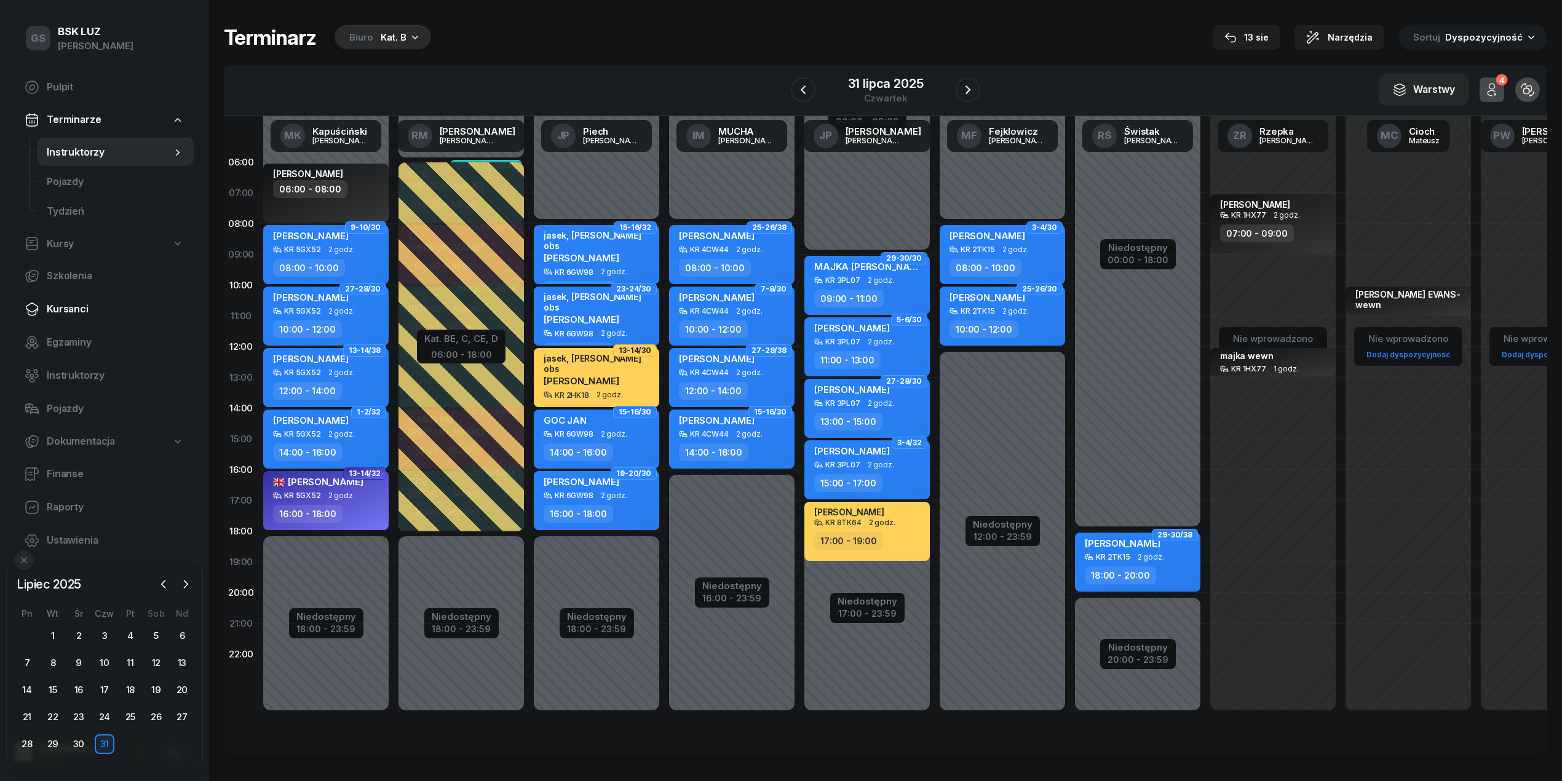
click at [82, 306] on span "Kursanci" at bounding box center [115, 309] width 137 height 16
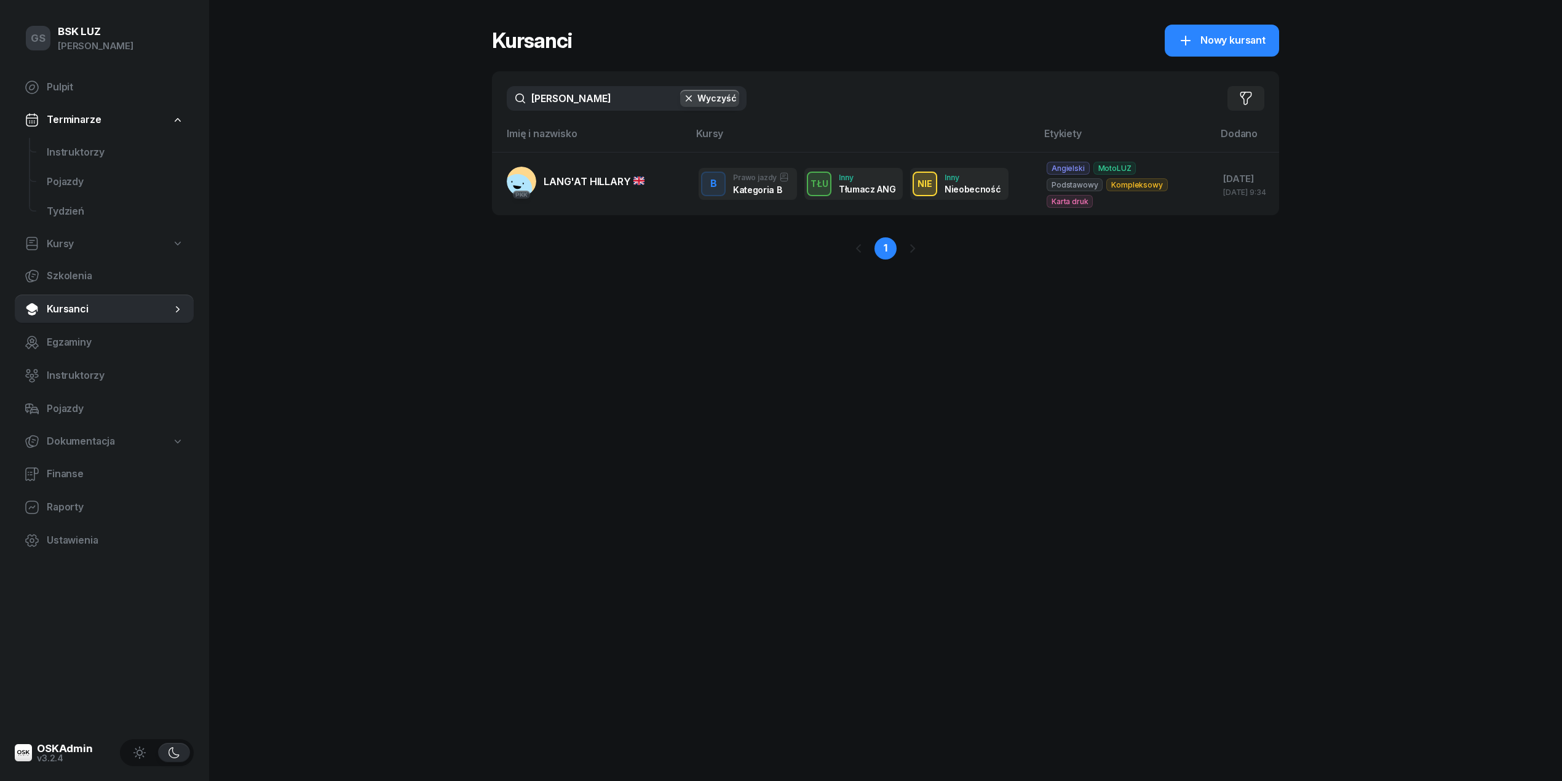
click at [598, 109] on input "hillary" at bounding box center [627, 98] width 240 height 25
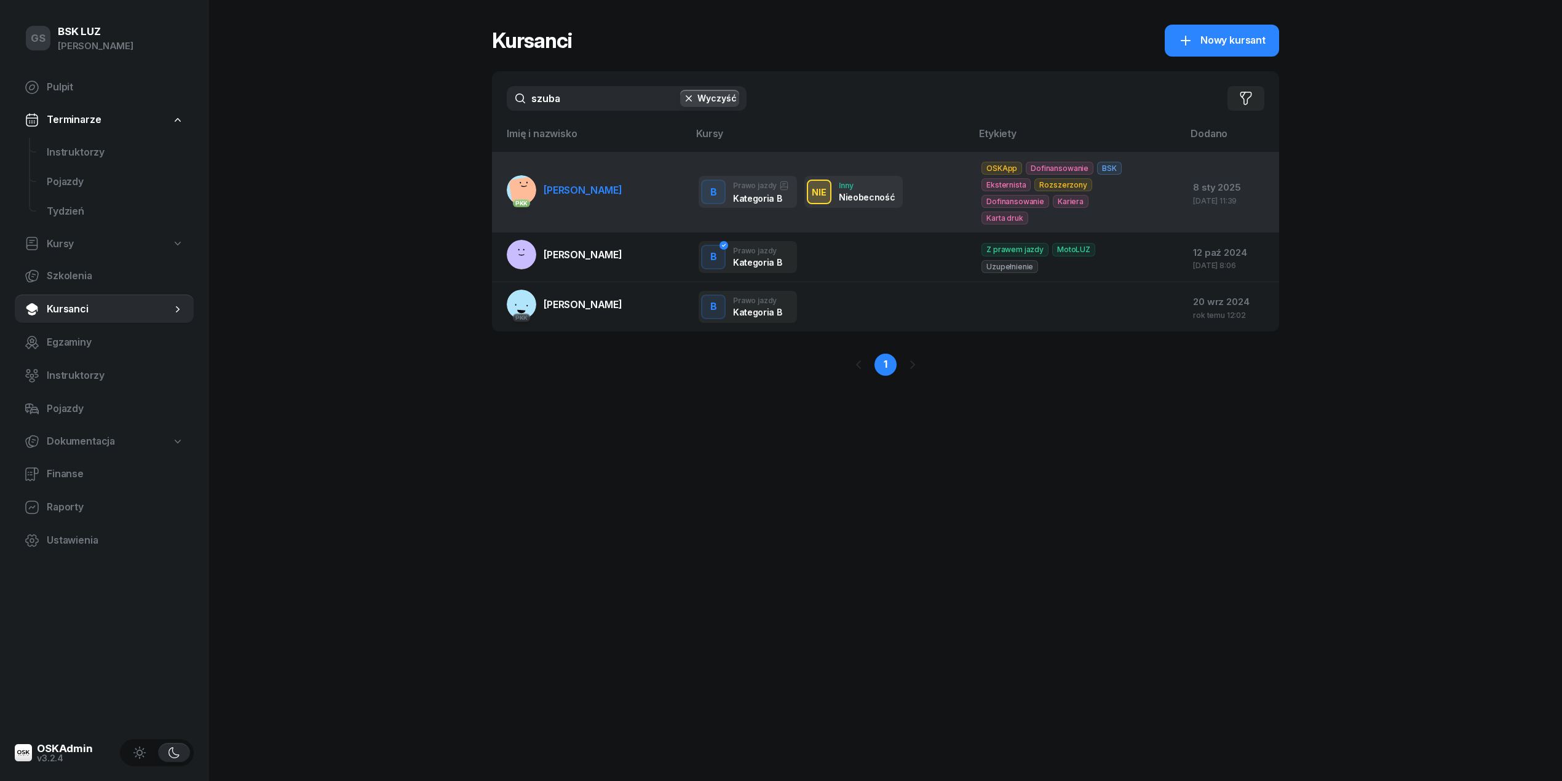
type input "szuba"
click at [619, 181] on link "PKK SZUBA ARKADIUSZ" at bounding box center [565, 190] width 116 height 30
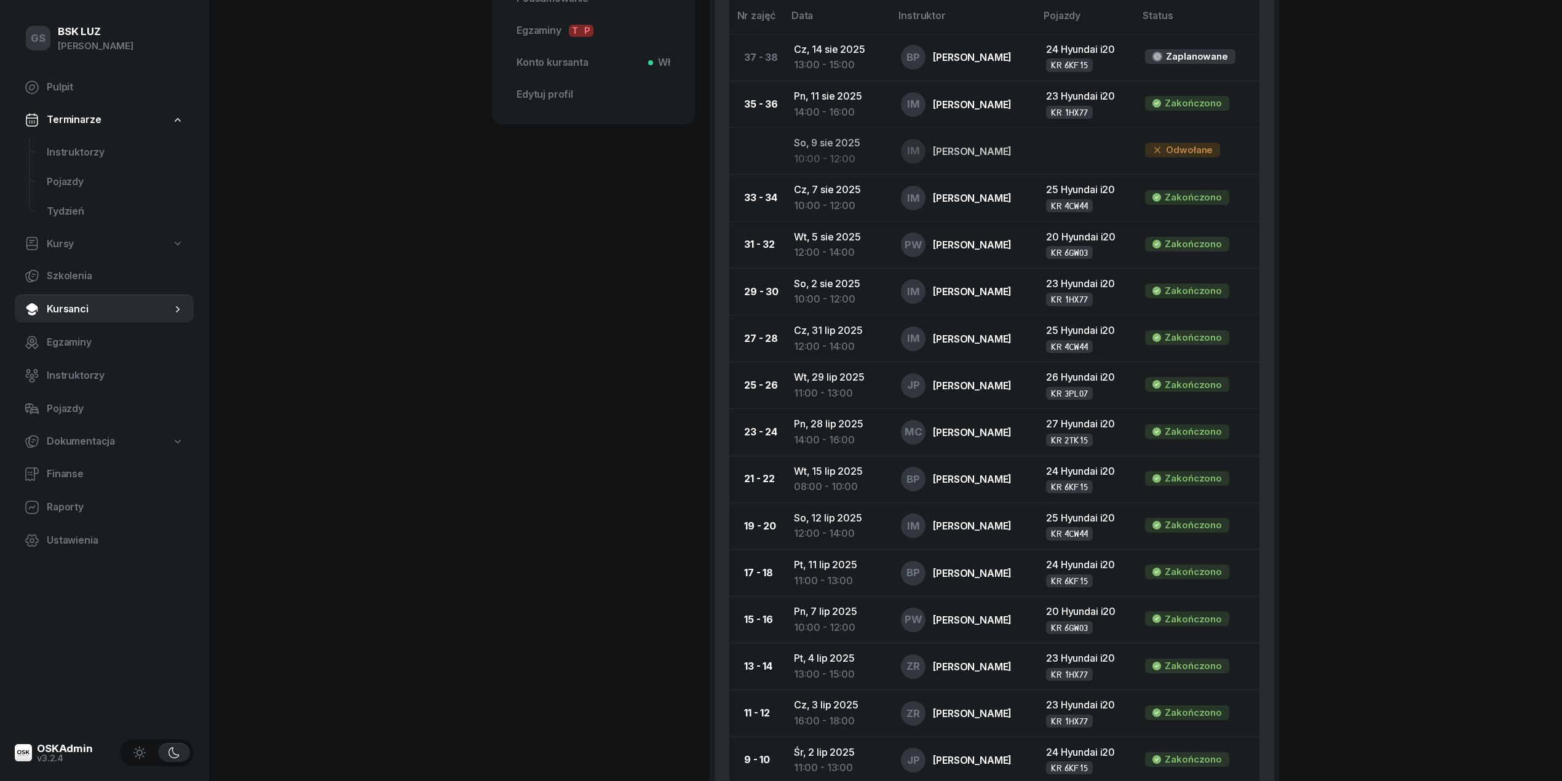
scroll to position [584, 0]
click at [74, 164] on link "Instruktorzy" at bounding box center [115, 153] width 157 height 30
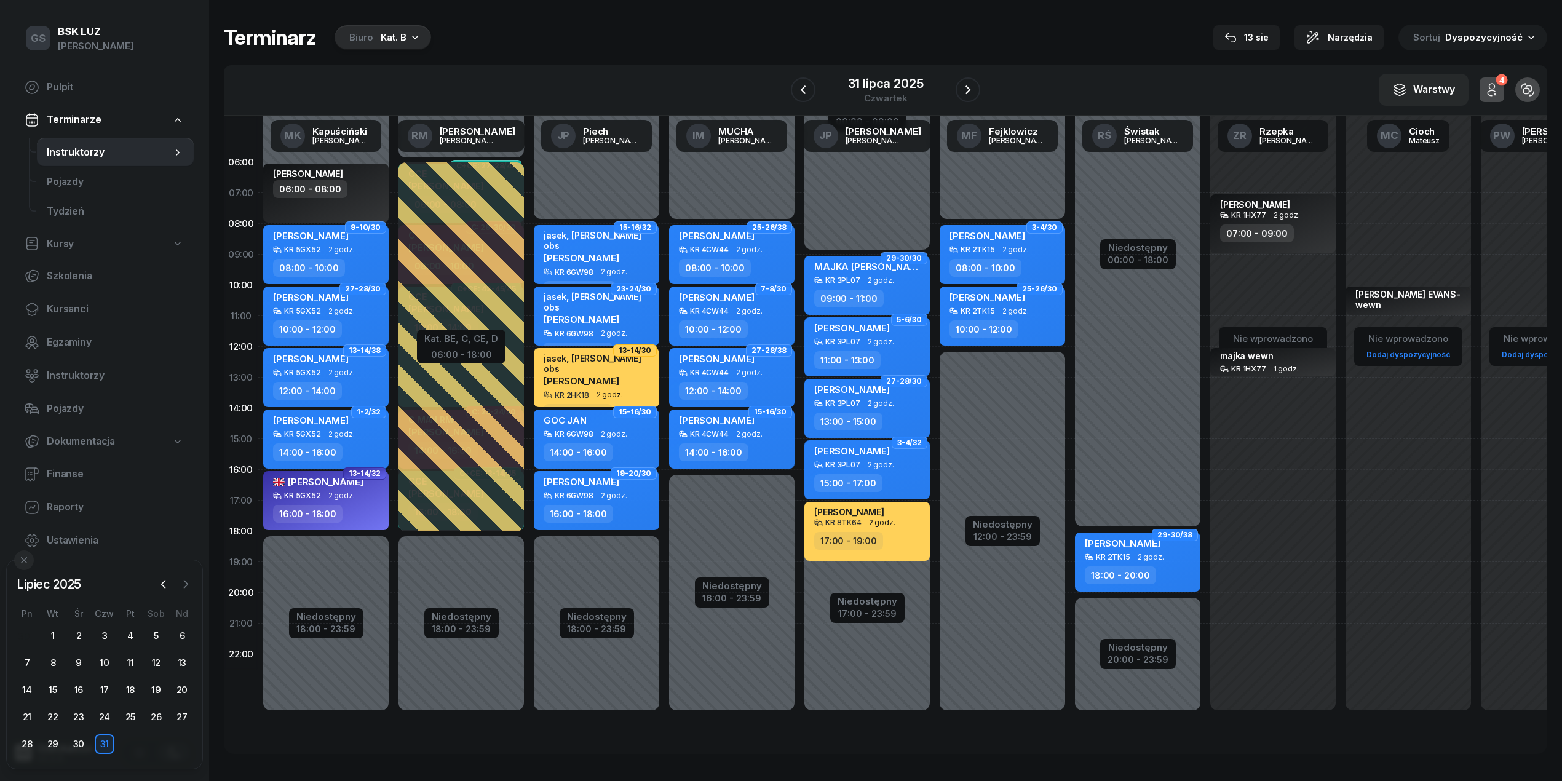
click at [180, 586] on icon "button" at bounding box center [186, 584] width 12 height 12
click at [99, 691] on div "14" at bounding box center [105, 690] width 20 height 20
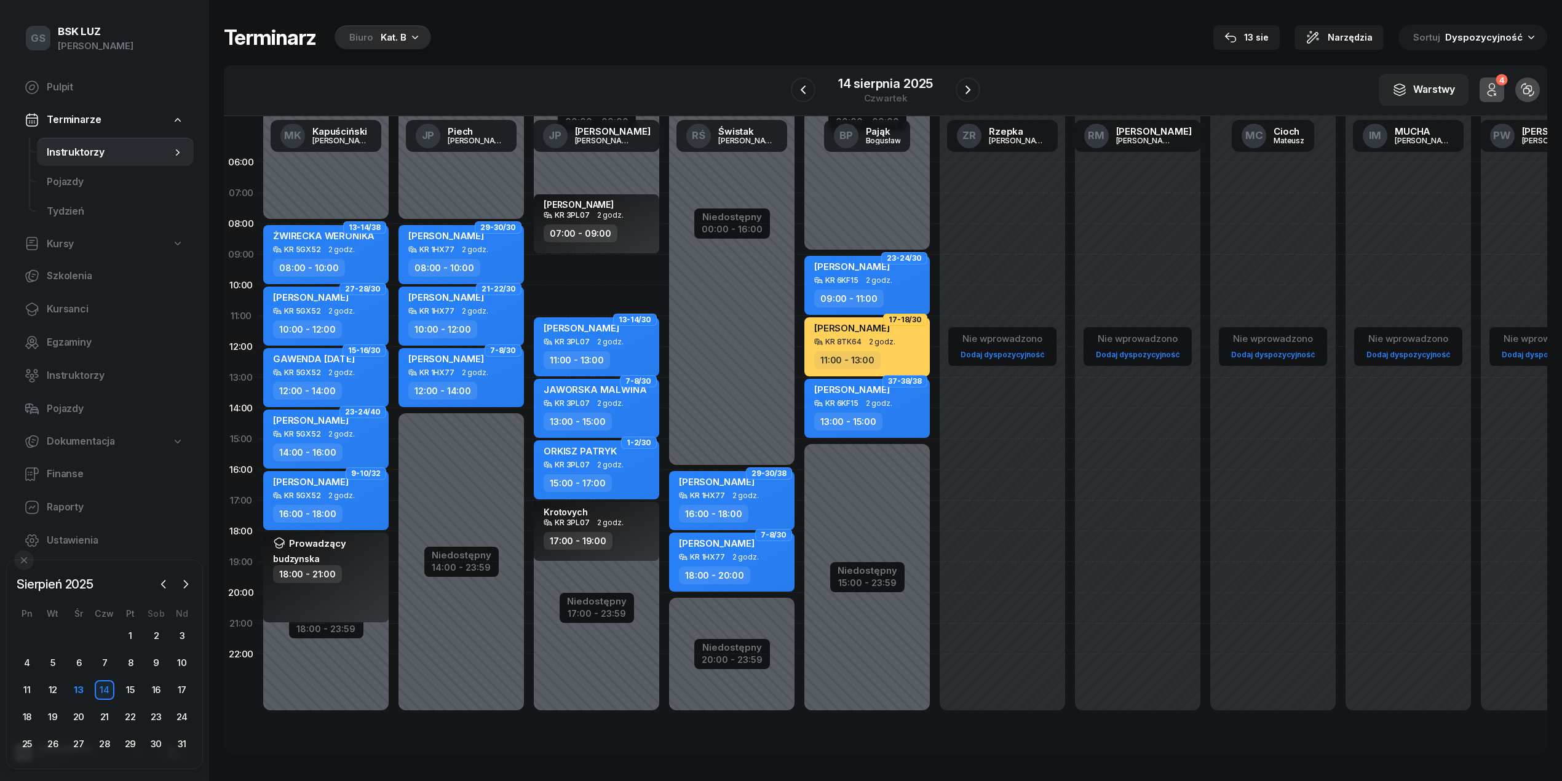
click at [664, 271] on div "Niedostępny 00:00 - 09:00 Niedostępny 17:00 - 23:59 2 godz. 09:00 - 11:00 Illia…" at bounding box center [731, 439] width 135 height 584
select select "09"
select select "11"
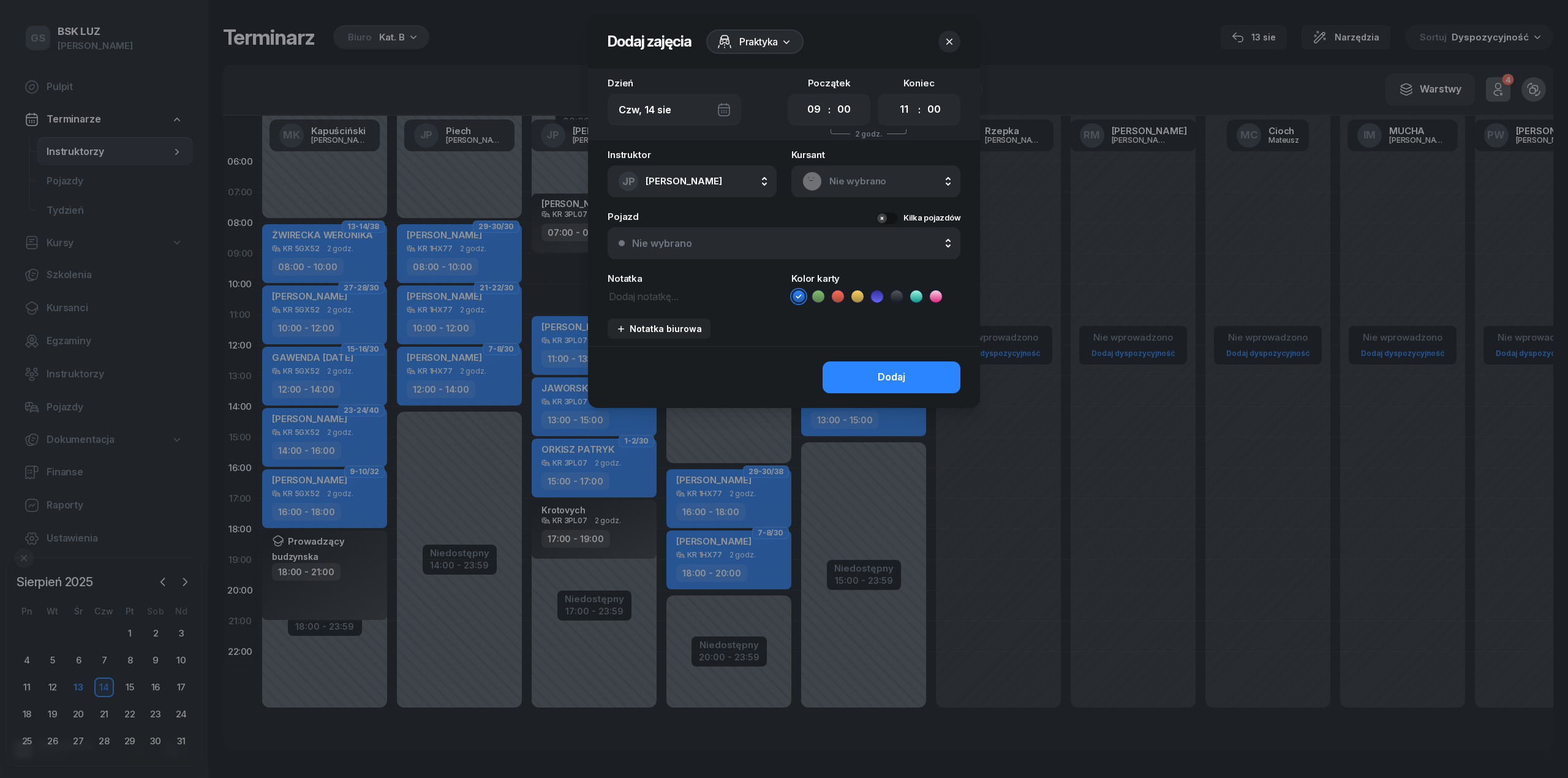
click at [878, 165] on div "Nie wybrano" at bounding box center [876, 181] width 169 height 32
type input "d"
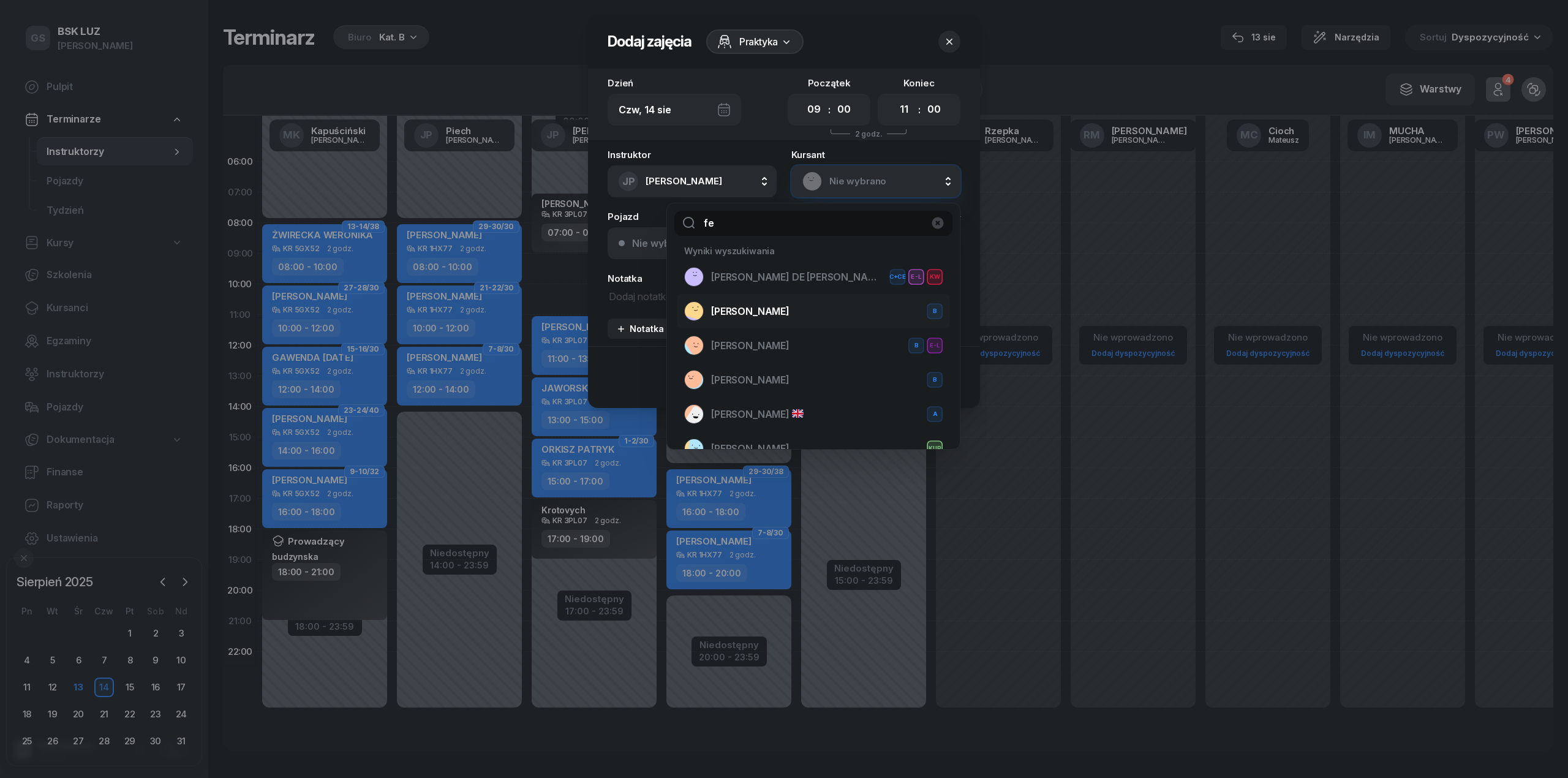
type input "fe"
click at [798, 303] on div "FELUŚ AGNIESZKA B" at bounding box center [813, 312] width 258 height 20
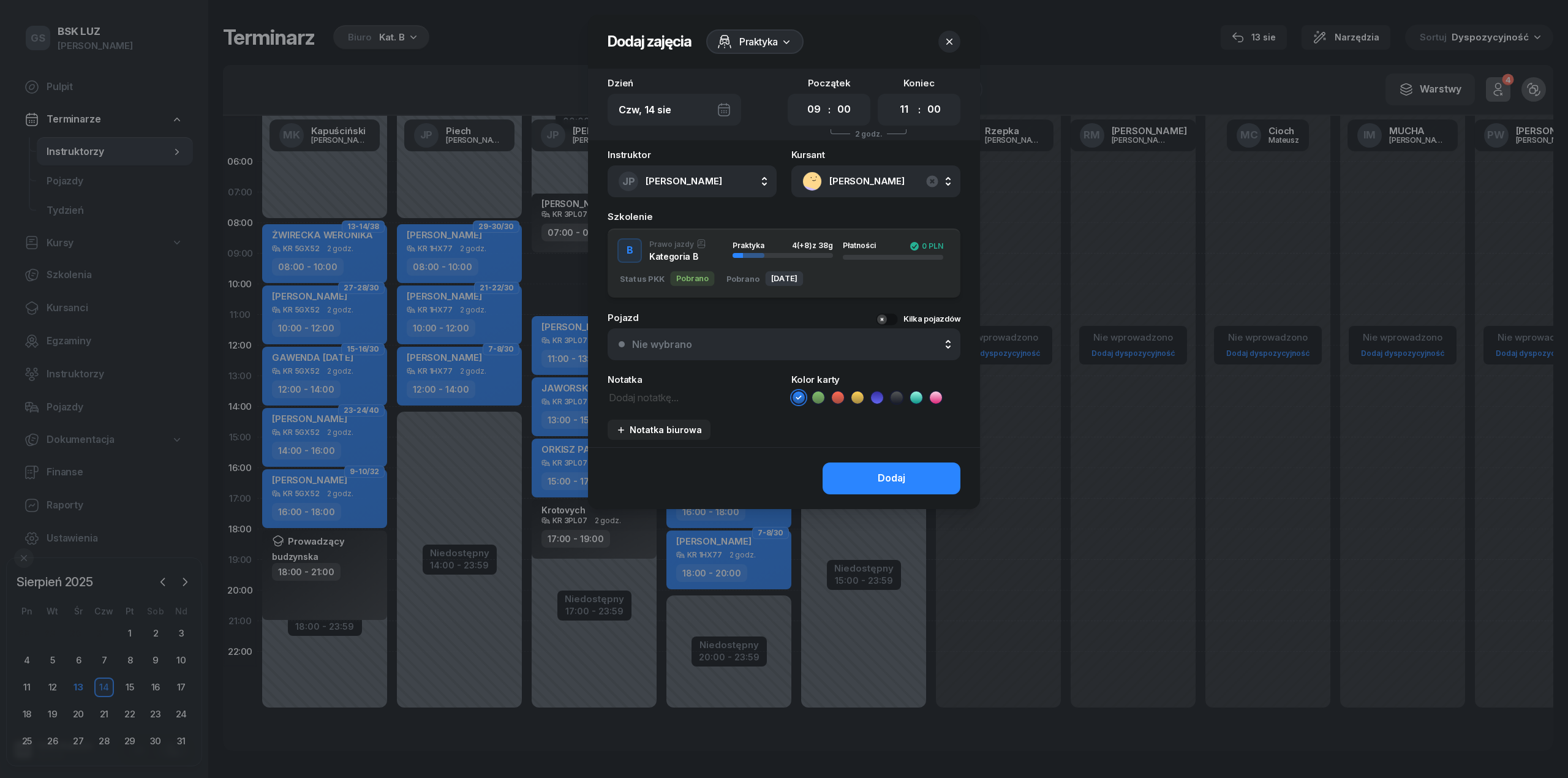
click at [810, 268] on div "Status PKK Pobrano Pobrano 09.07.2025" at bounding box center [751, 275] width 263 height 21
click at [878, 473] on button "Dodaj" at bounding box center [892, 478] width 137 height 32
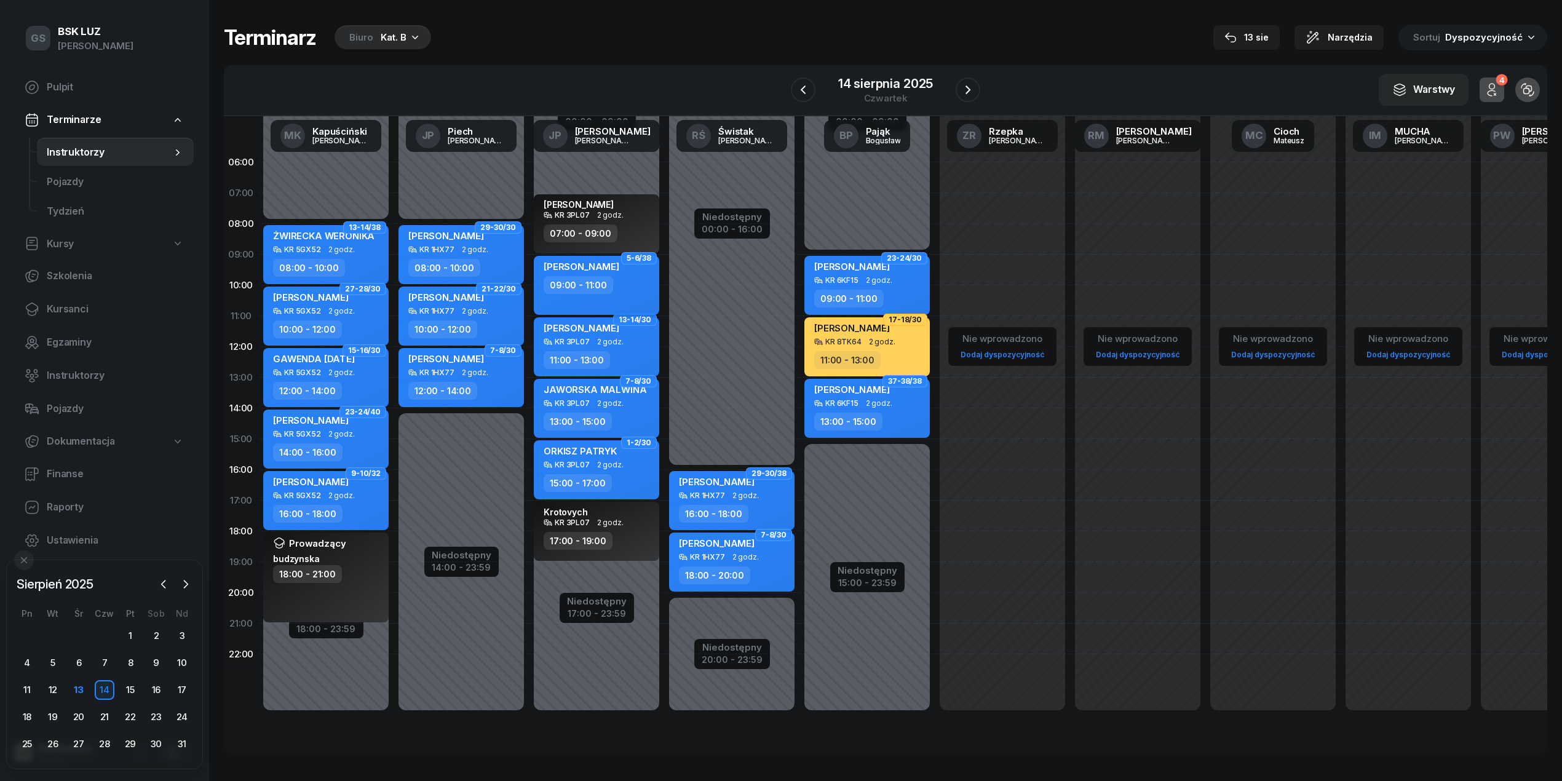
click at [633, 293] on div "09:00 - 11:00" at bounding box center [598, 285] width 108 height 18
select select "09"
select select "11"
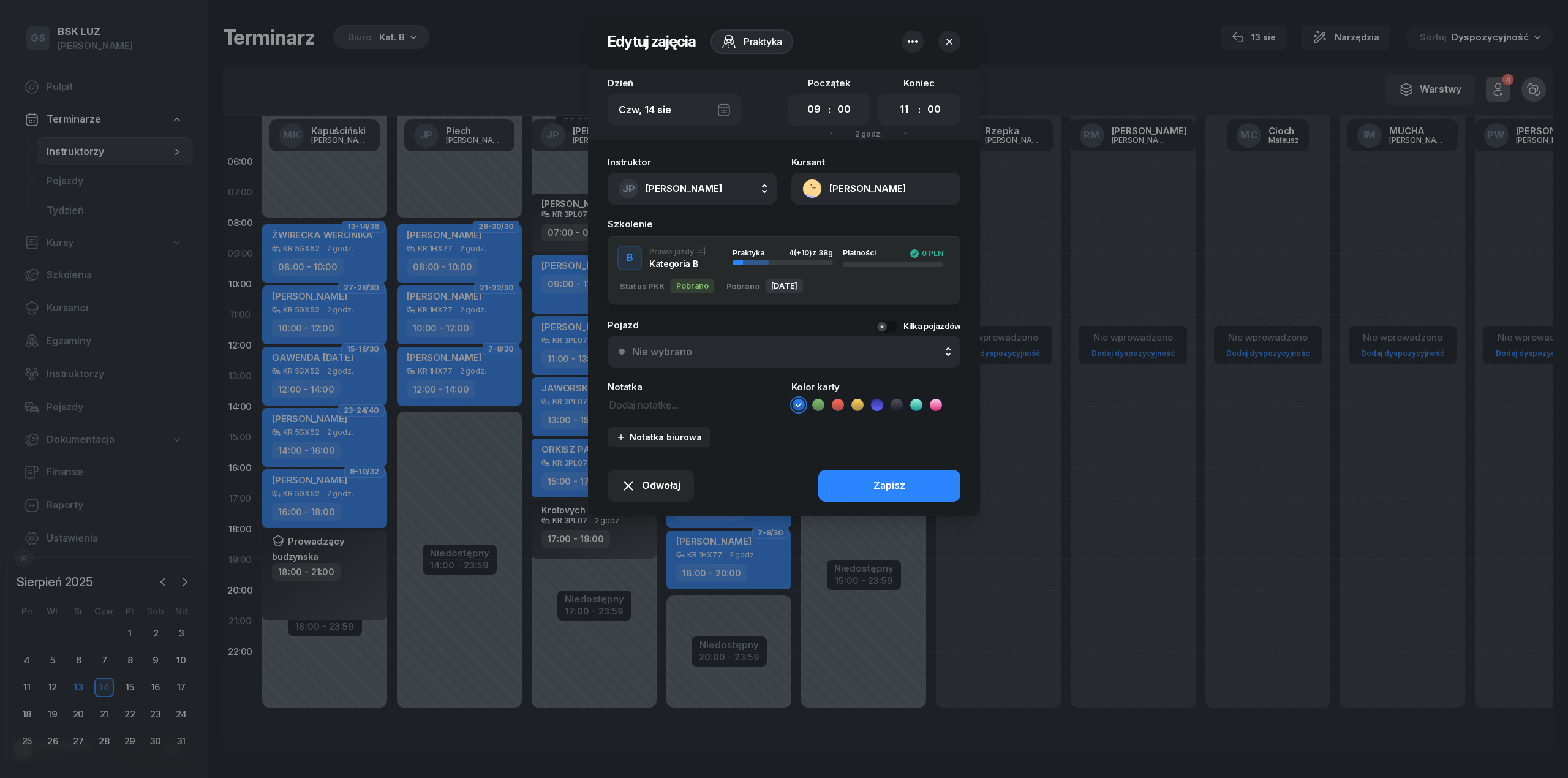
click at [713, 364] on button "Nie wybrano" at bounding box center [784, 352] width 353 height 32
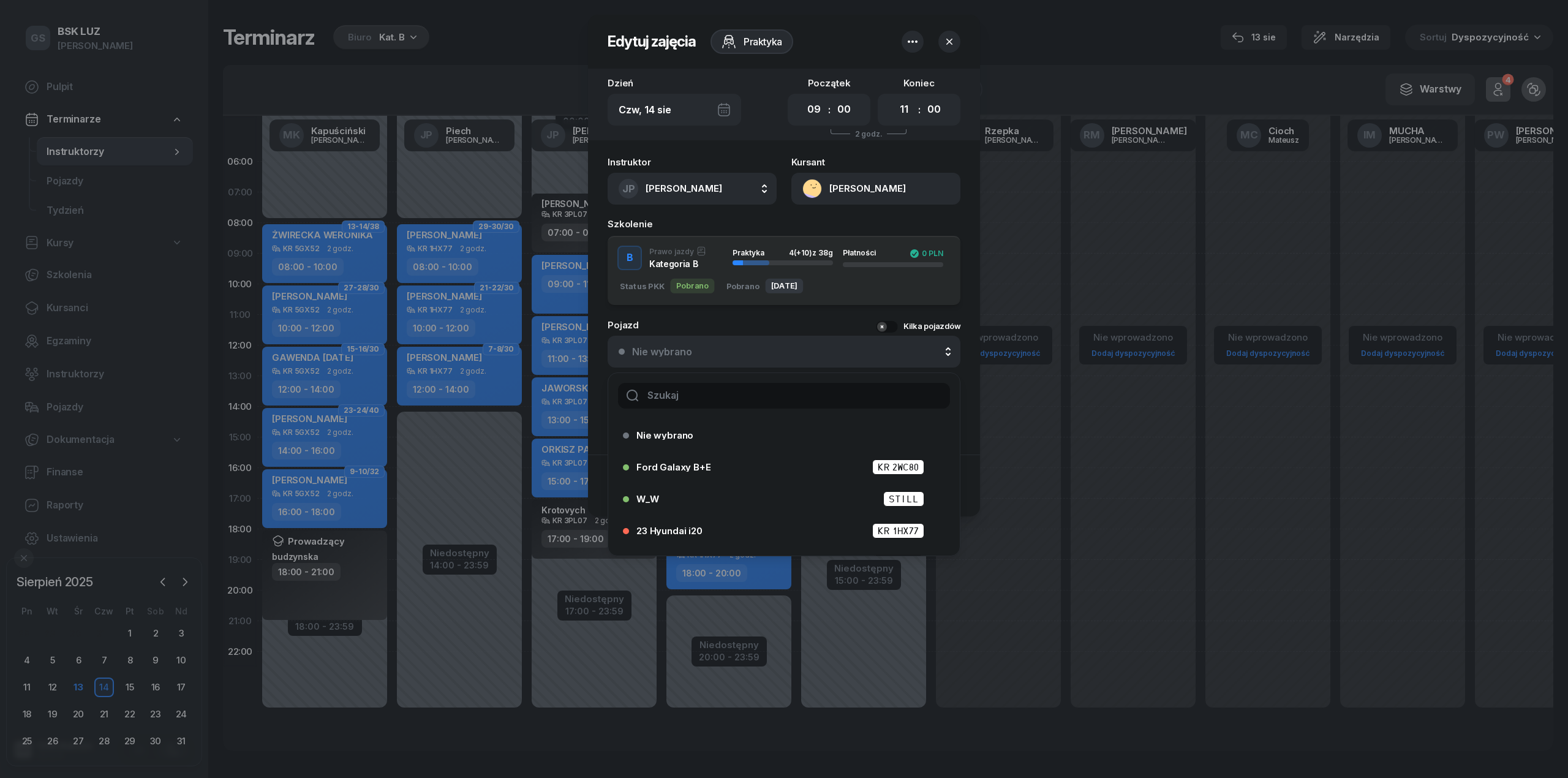
click at [705, 392] on input "text" at bounding box center [783, 395] width 332 height 26
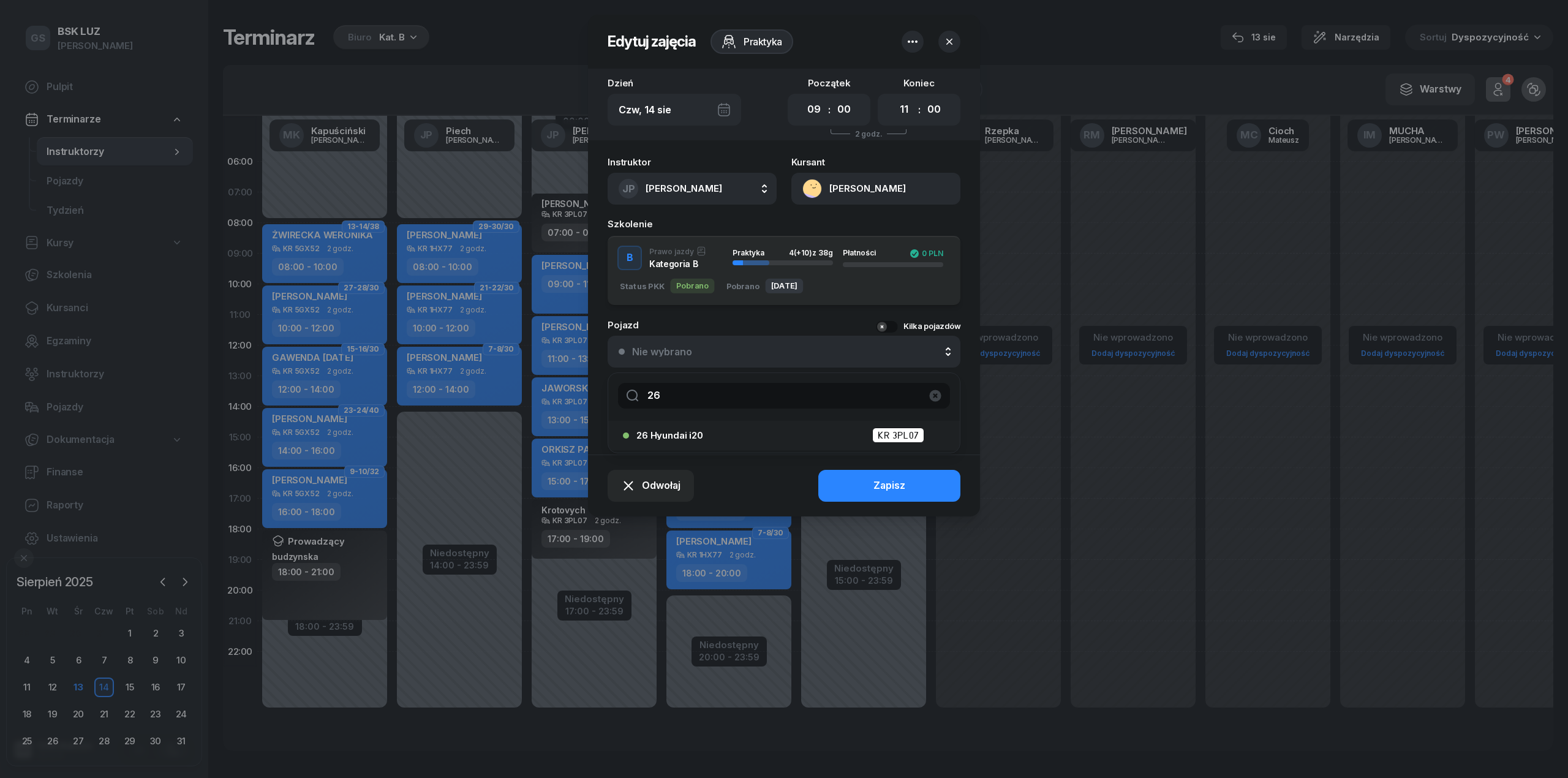
type input "26"
click at [709, 438] on div "26 Hyundai i20 KR 3PL07" at bounding box center [787, 434] width 302 height 15
click at [888, 525] on div at bounding box center [784, 389] width 1568 height 778
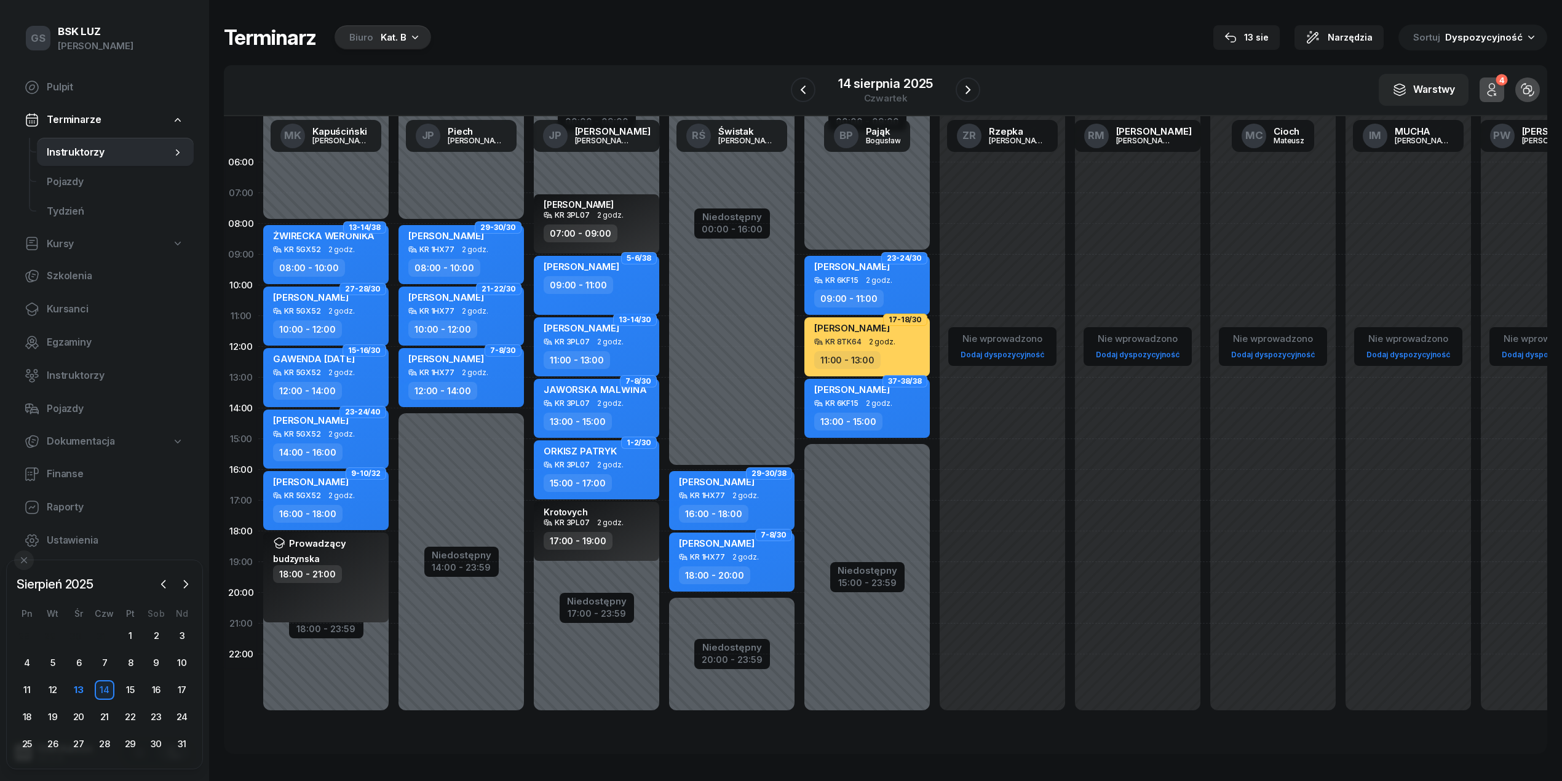
click at [935, 471] on div "Niedostępny 00:00 - 09:00 Niedostępny 15:00 - 23:59 23-24/30 LEVCHENKO NATALIIA…" at bounding box center [1002, 439] width 135 height 584
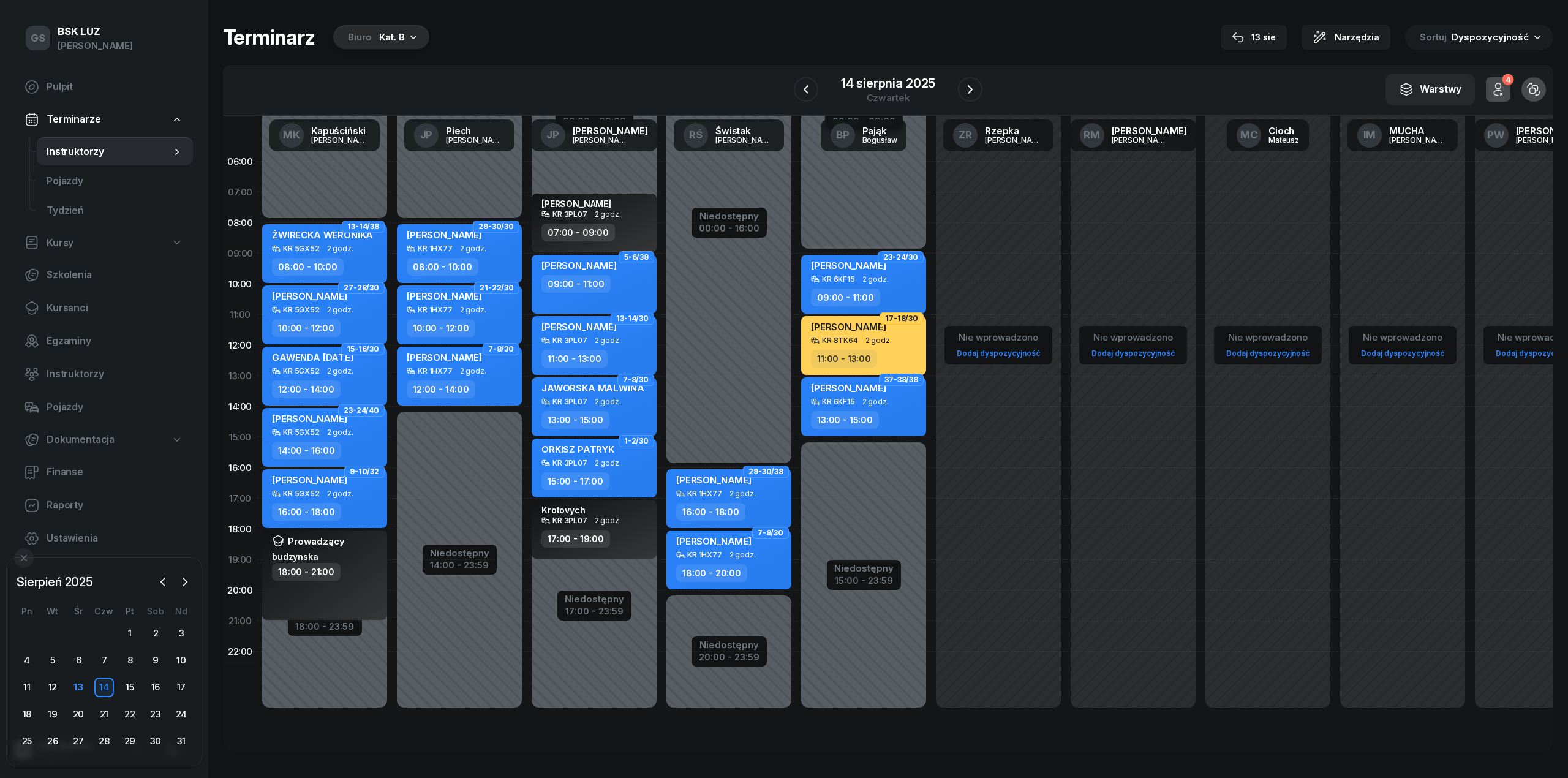
select select "16"
select select "18"
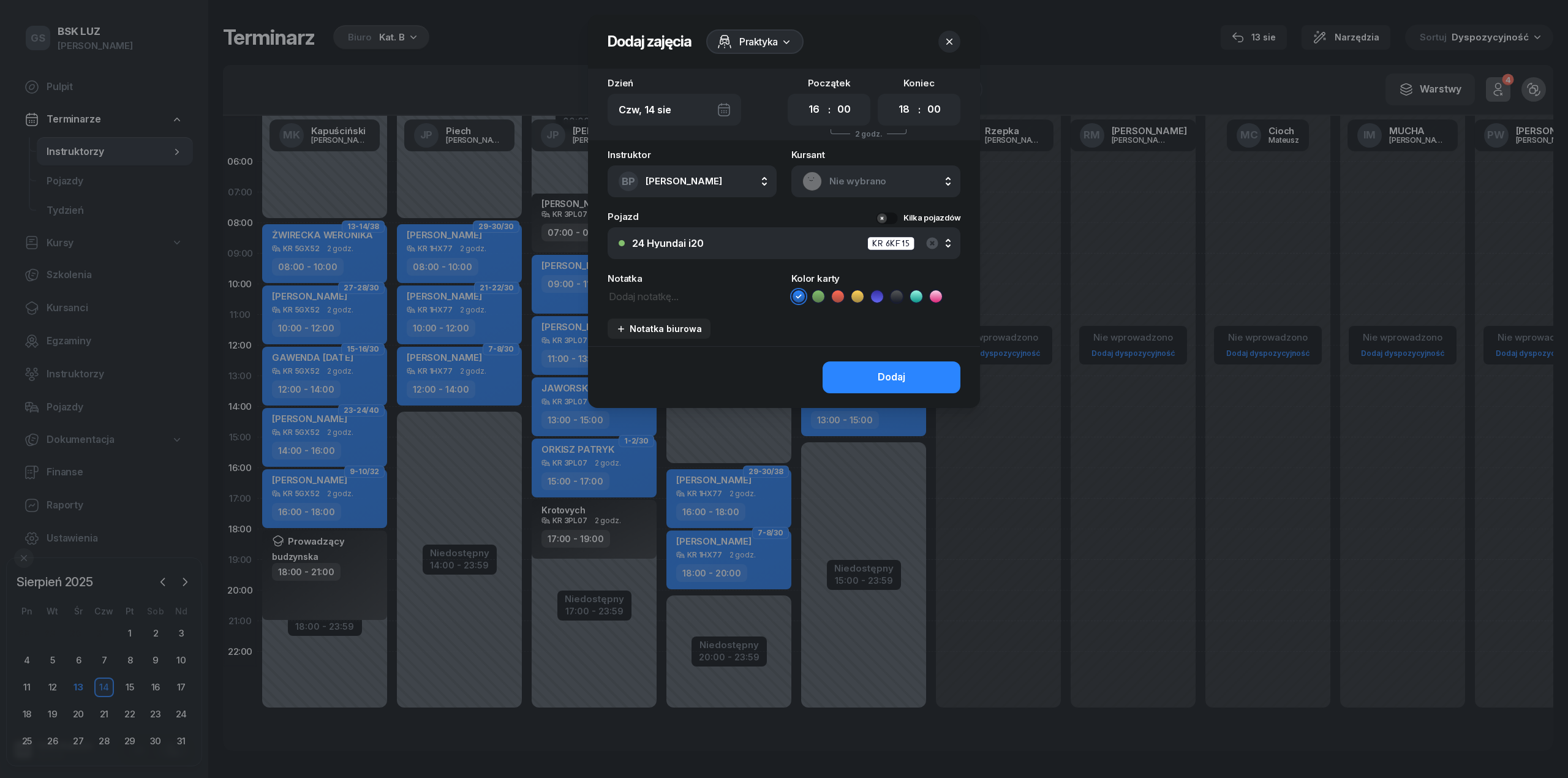
click at [948, 38] on icon "button" at bounding box center [949, 42] width 12 height 12
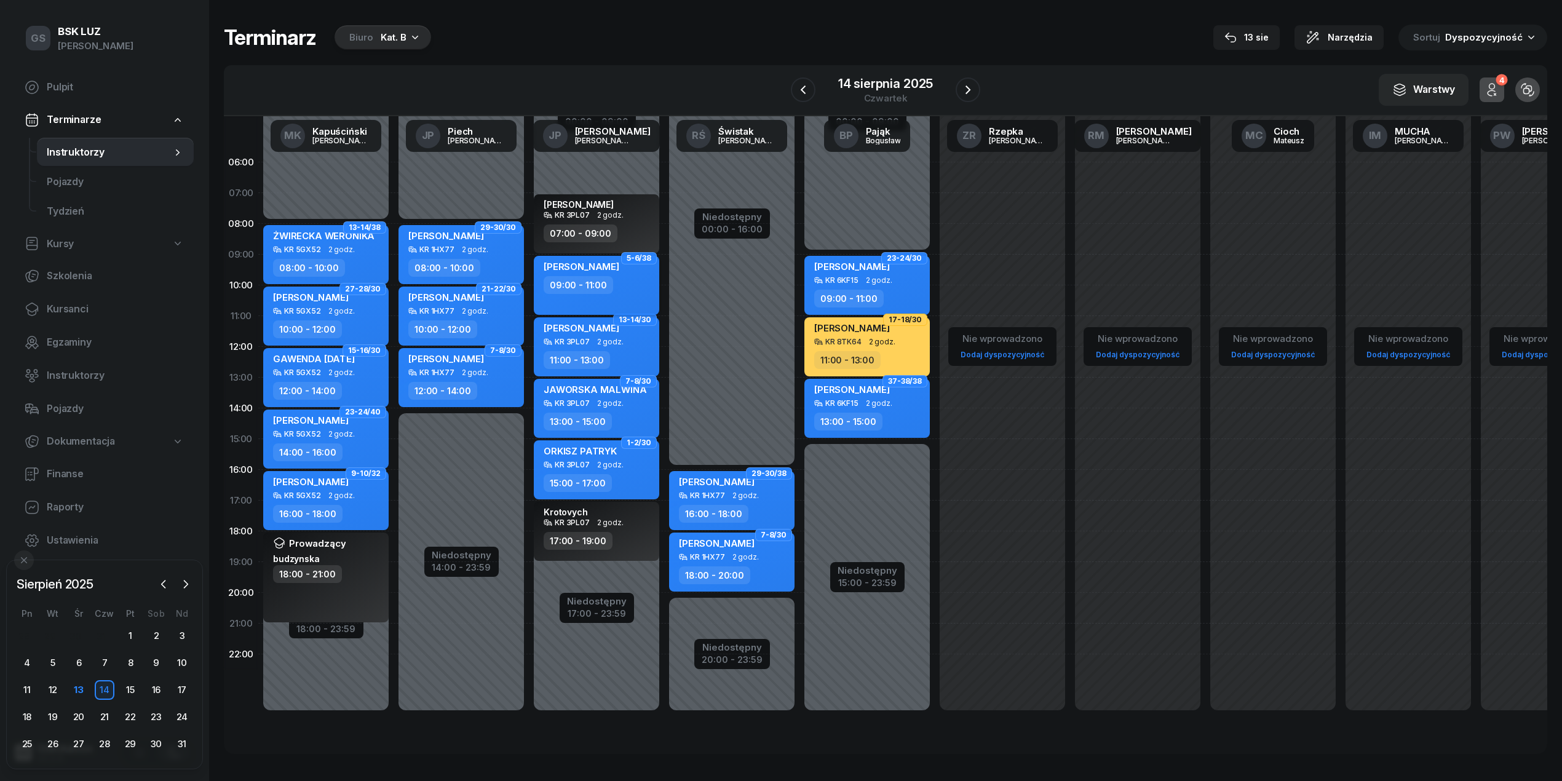
click at [589, 296] on div "AGNIESZKA FELUŚ 09:00 - 11:00" at bounding box center [596, 285] width 125 height 59
select select "09"
select select "11"
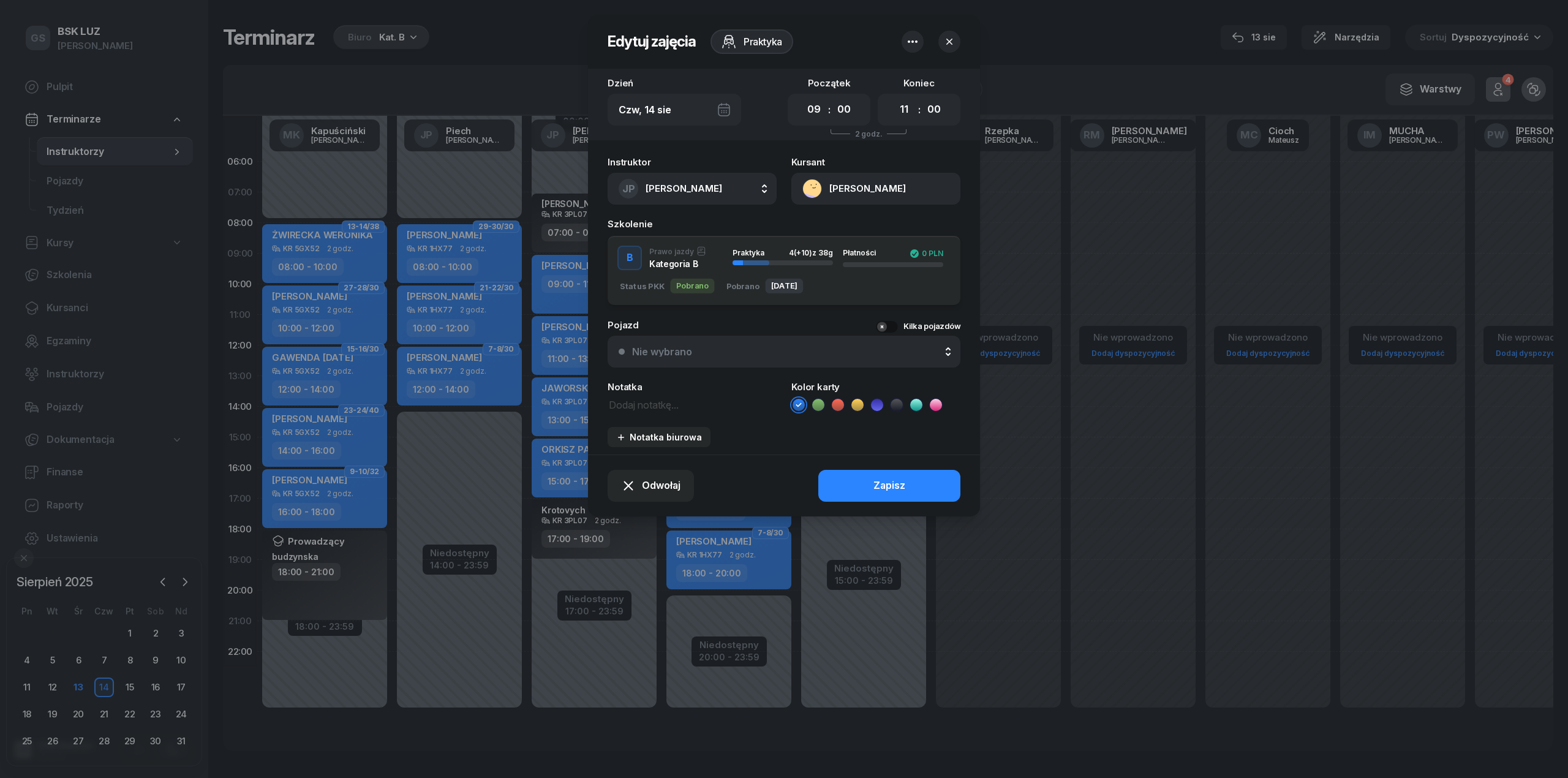
click at [735, 366] on button "Nie wybrano" at bounding box center [784, 352] width 353 height 32
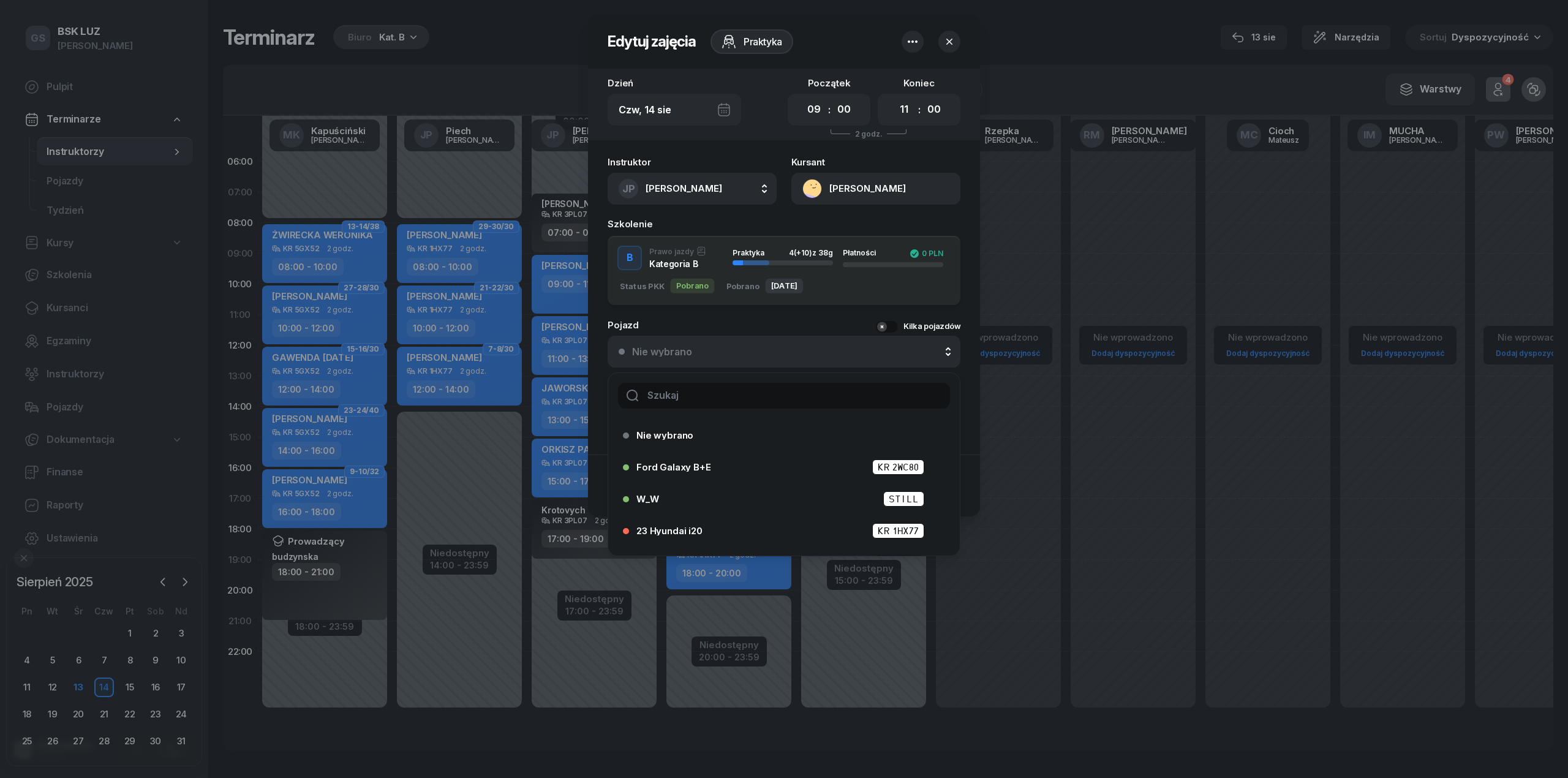
click at [736, 390] on input "text" at bounding box center [783, 395] width 332 height 26
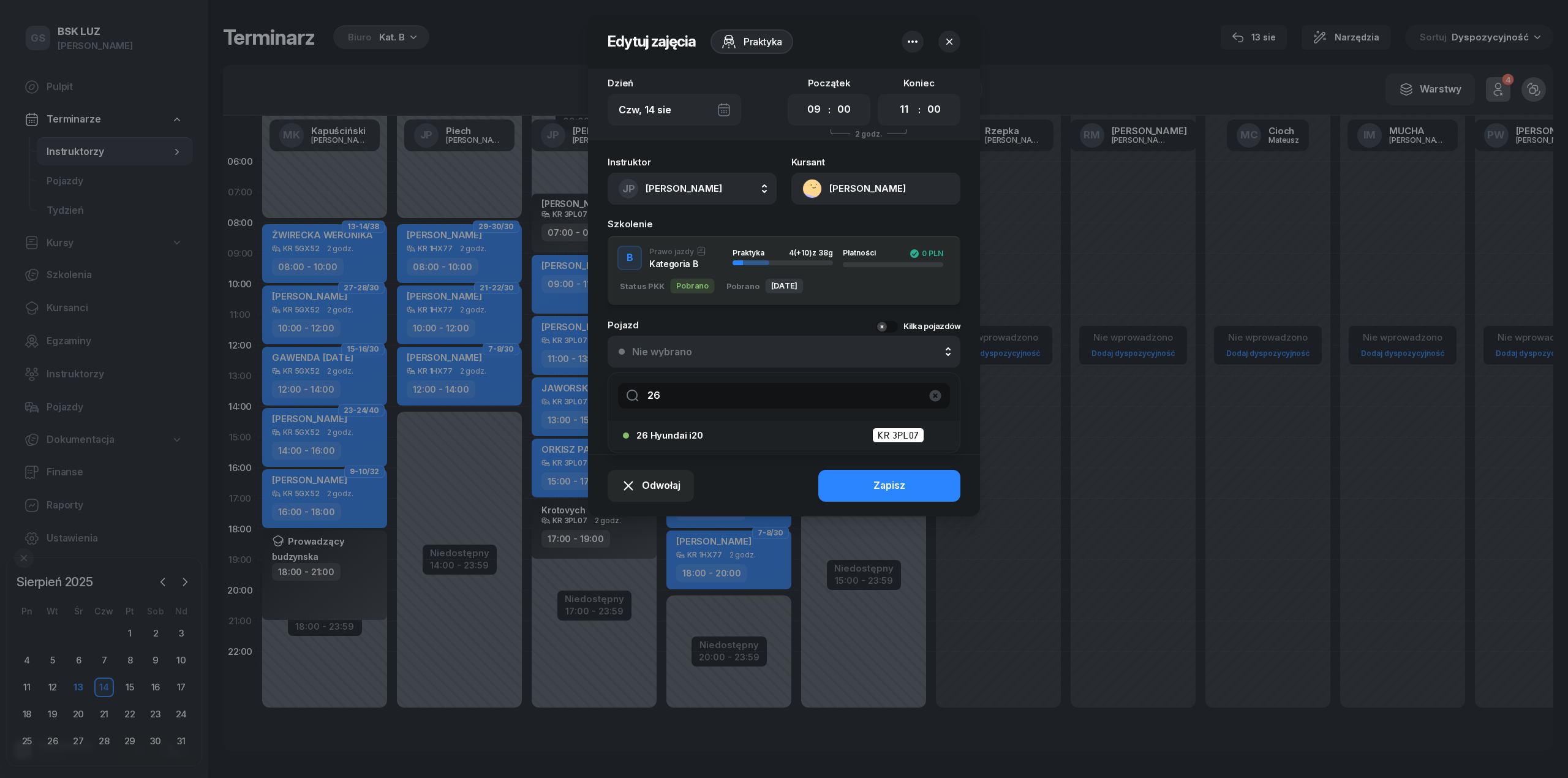
type input "26"
click at [737, 435] on div "26 Hyundai i20 KR 3PL07" at bounding box center [787, 434] width 302 height 15
click at [866, 467] on div "Odwołaj Zapisz" at bounding box center [784, 485] width 392 height 62
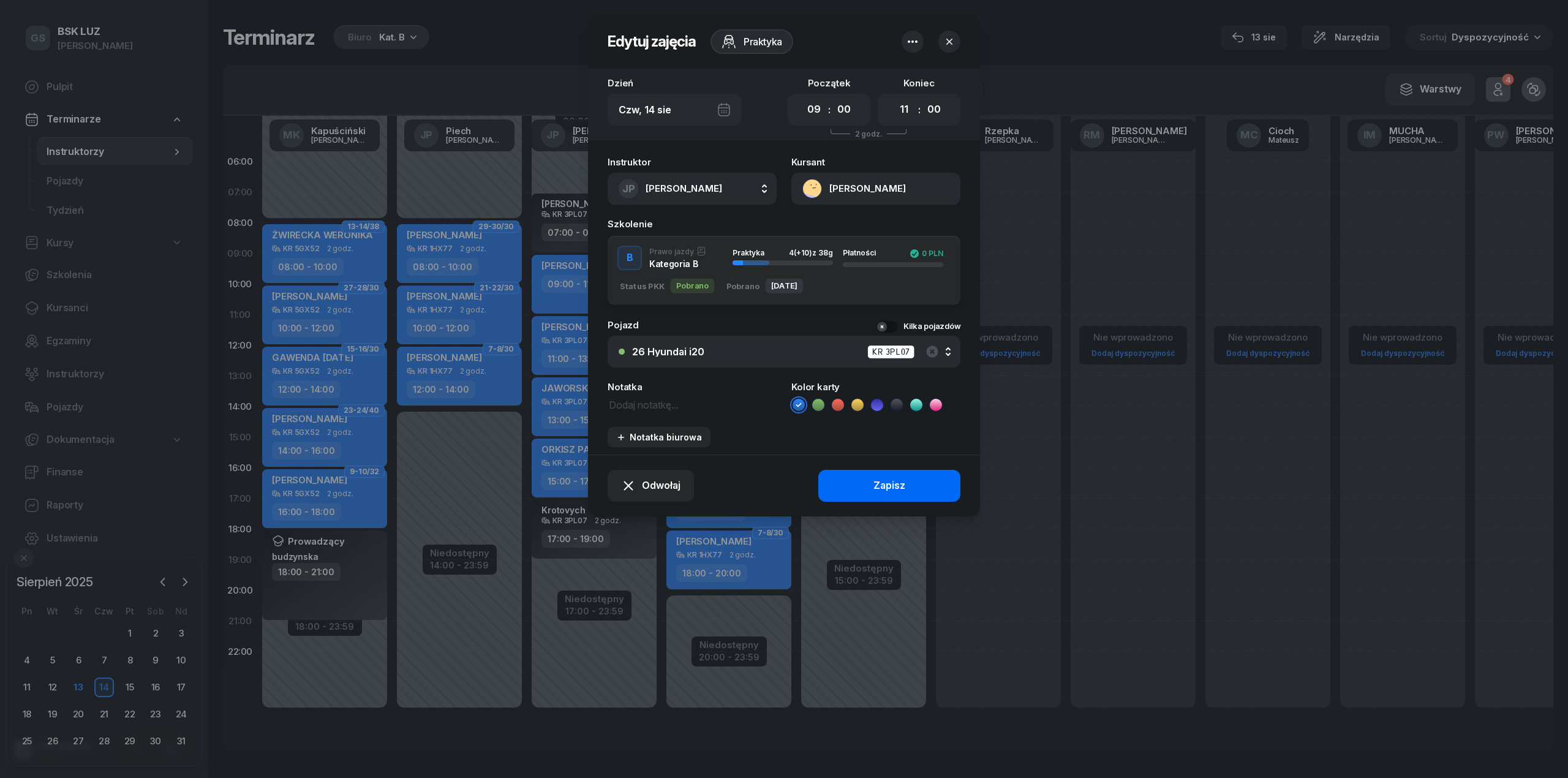
click at [881, 483] on div "Zapisz" at bounding box center [890, 486] width 32 height 16
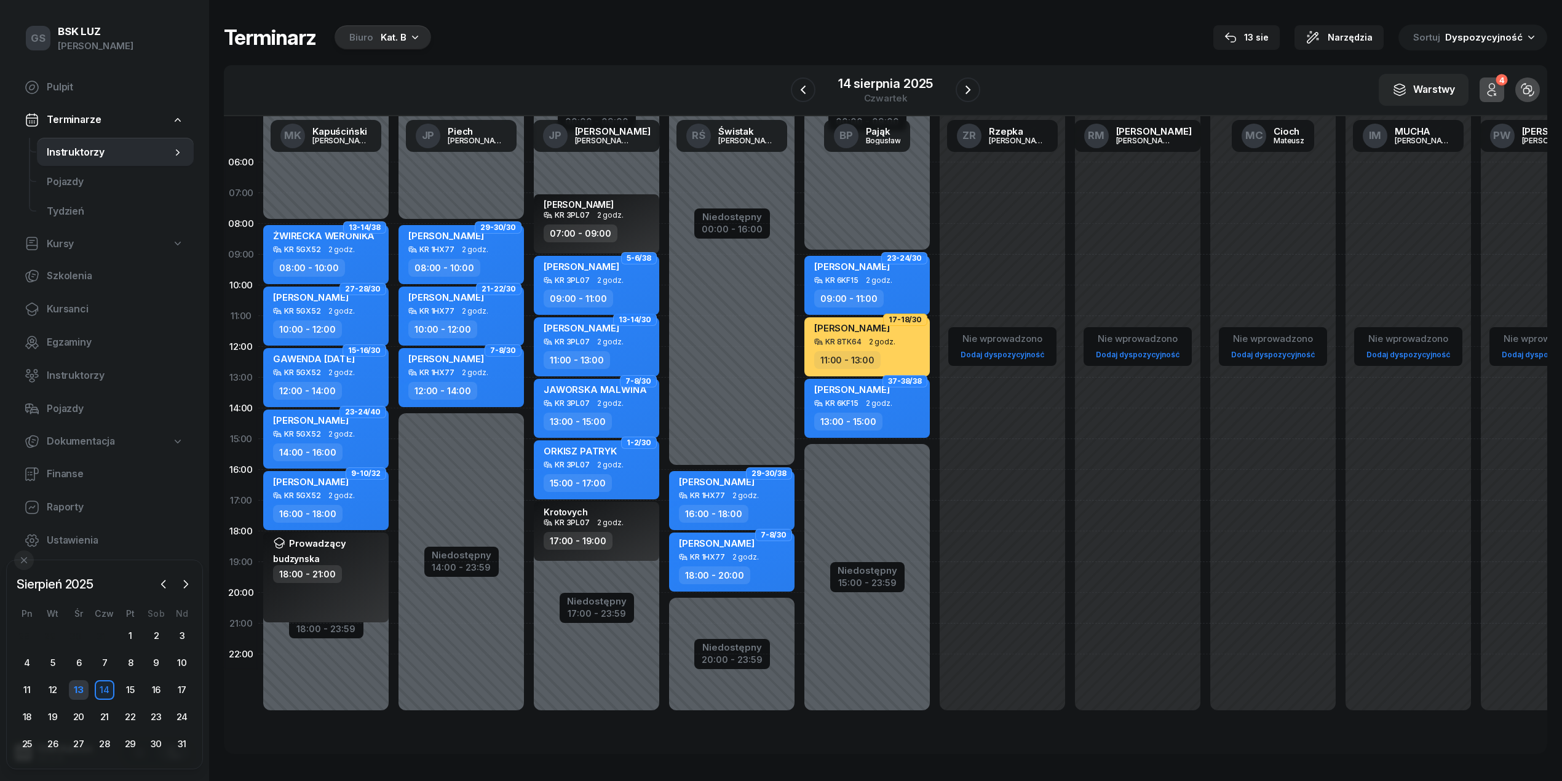
click at [86, 687] on div "13" at bounding box center [79, 690] width 20 height 20
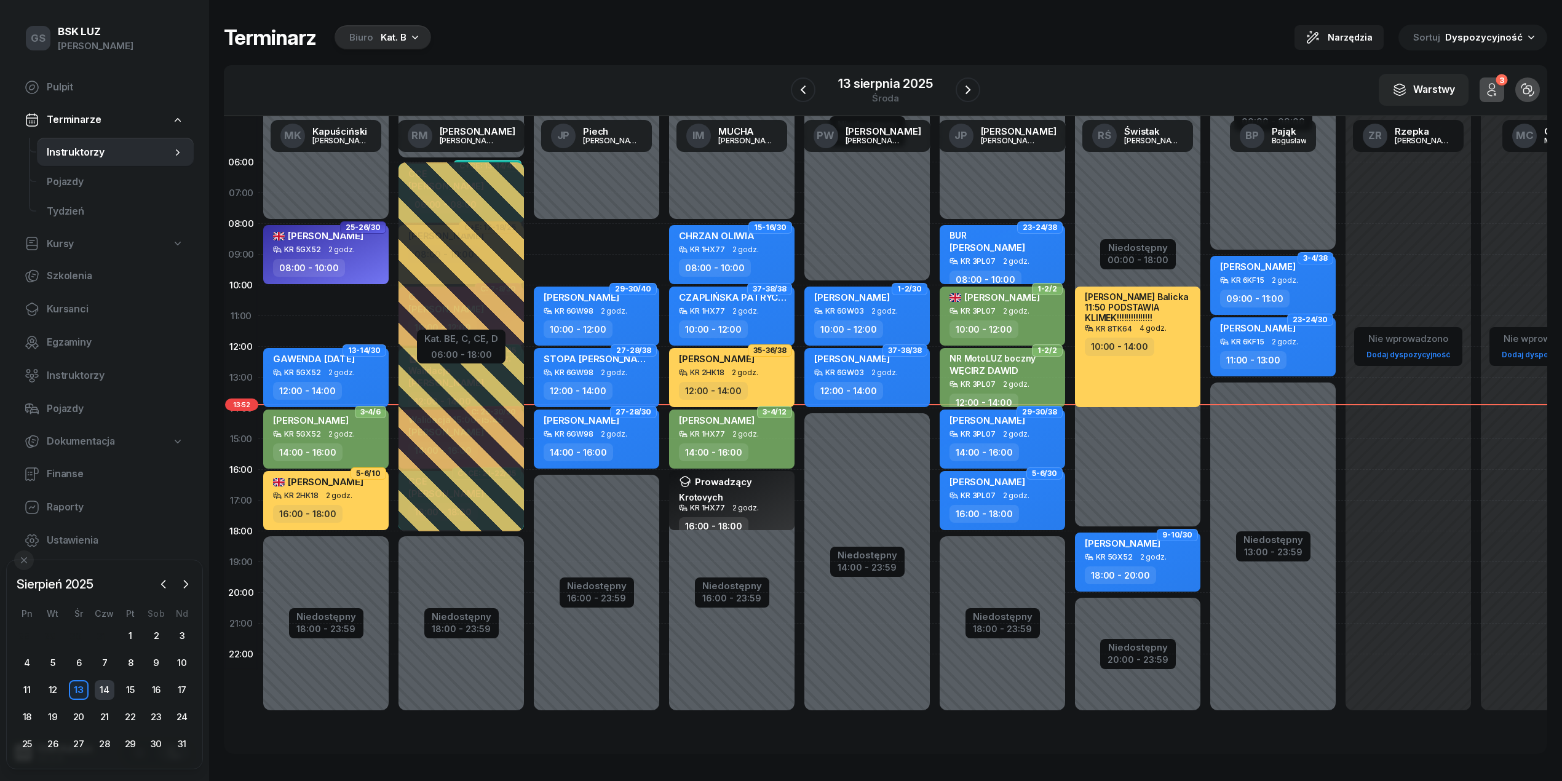
click at [96, 687] on div "14" at bounding box center [105, 690] width 20 height 20
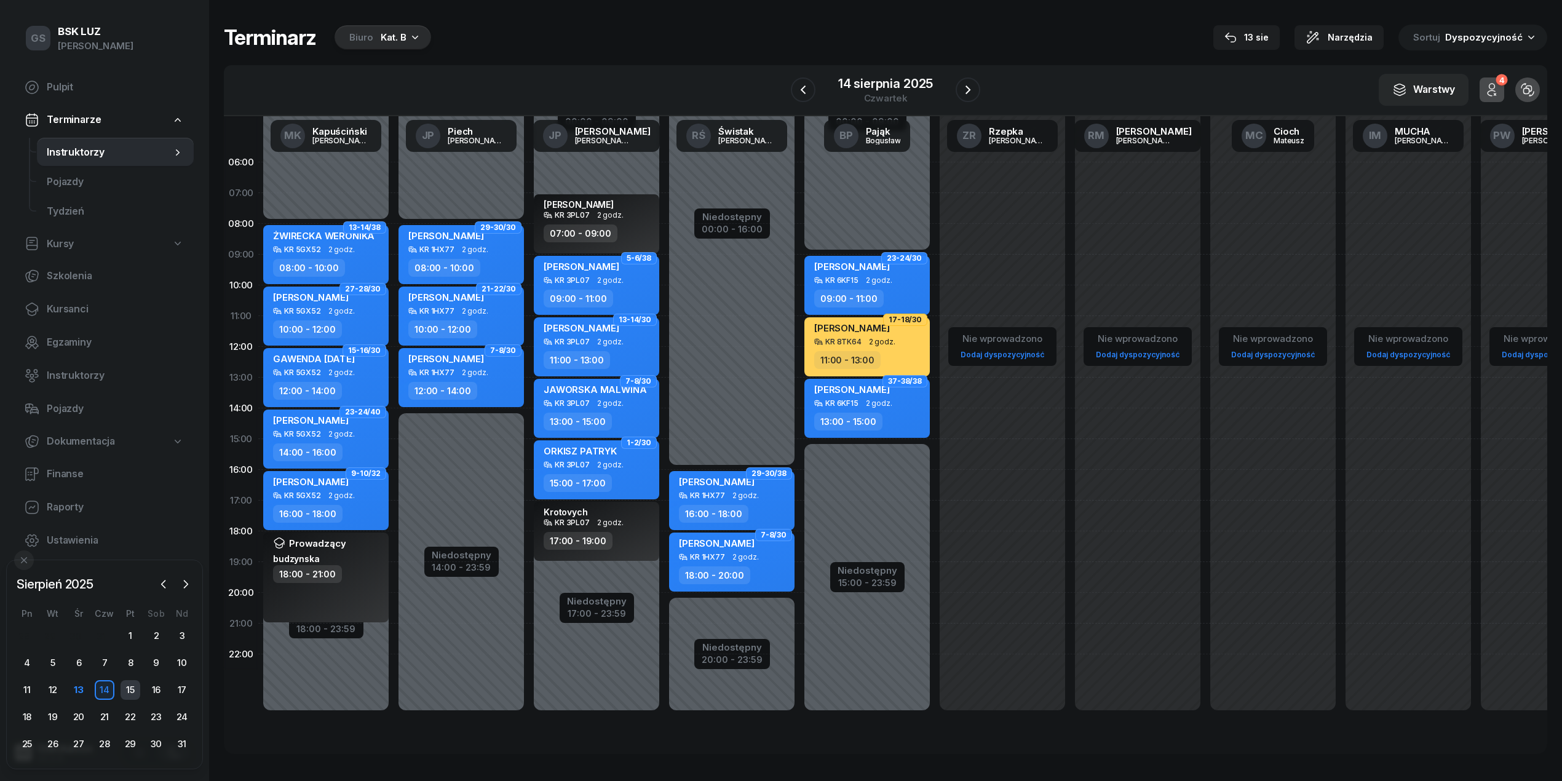
click at [124, 684] on div "15" at bounding box center [131, 690] width 20 height 20
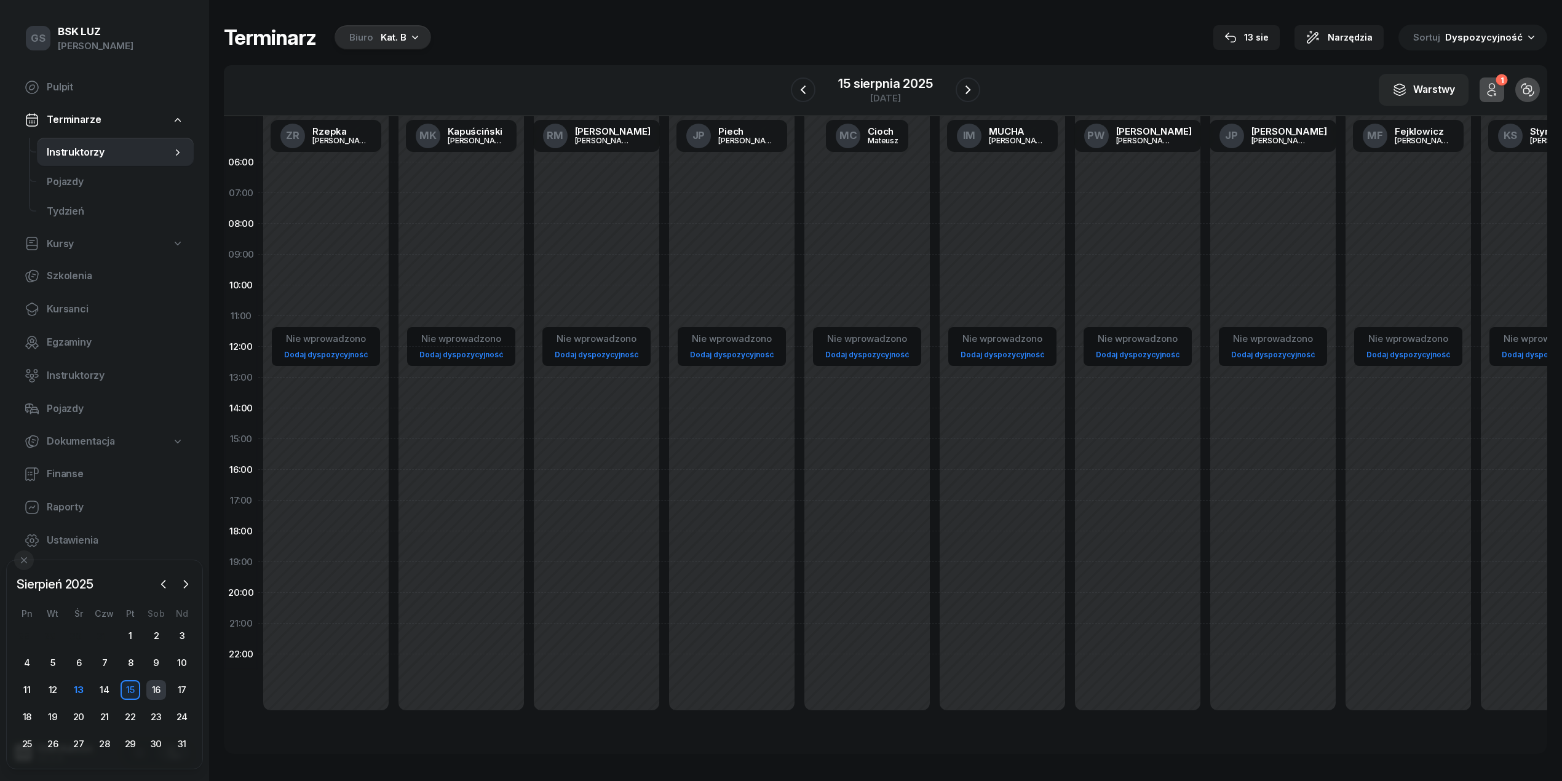
click at [159, 690] on div "16" at bounding box center [156, 690] width 20 height 20
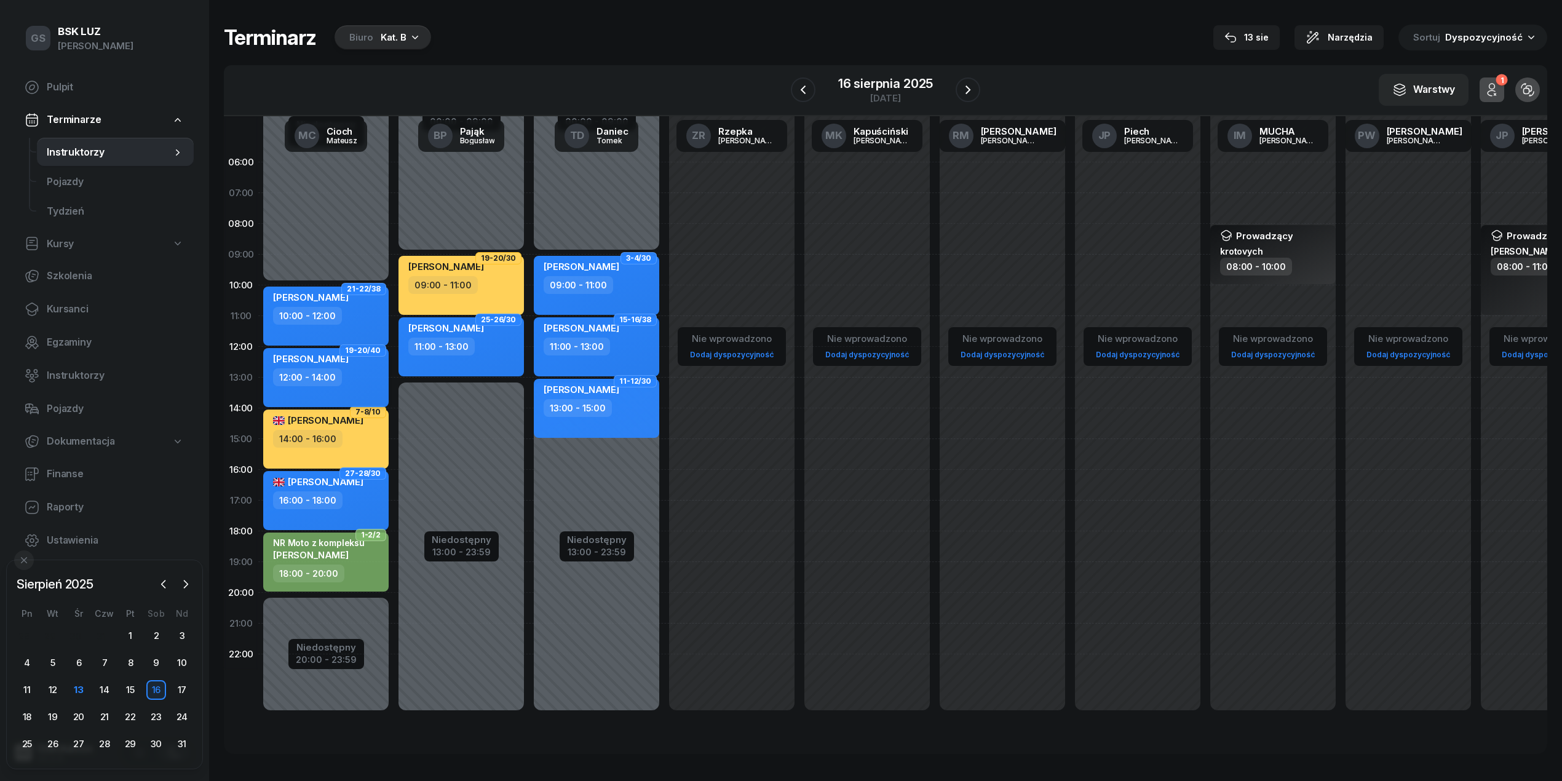
click at [331, 374] on div "12:00 - 14:00" at bounding box center [307, 377] width 69 height 18
select select "12"
select select "14"
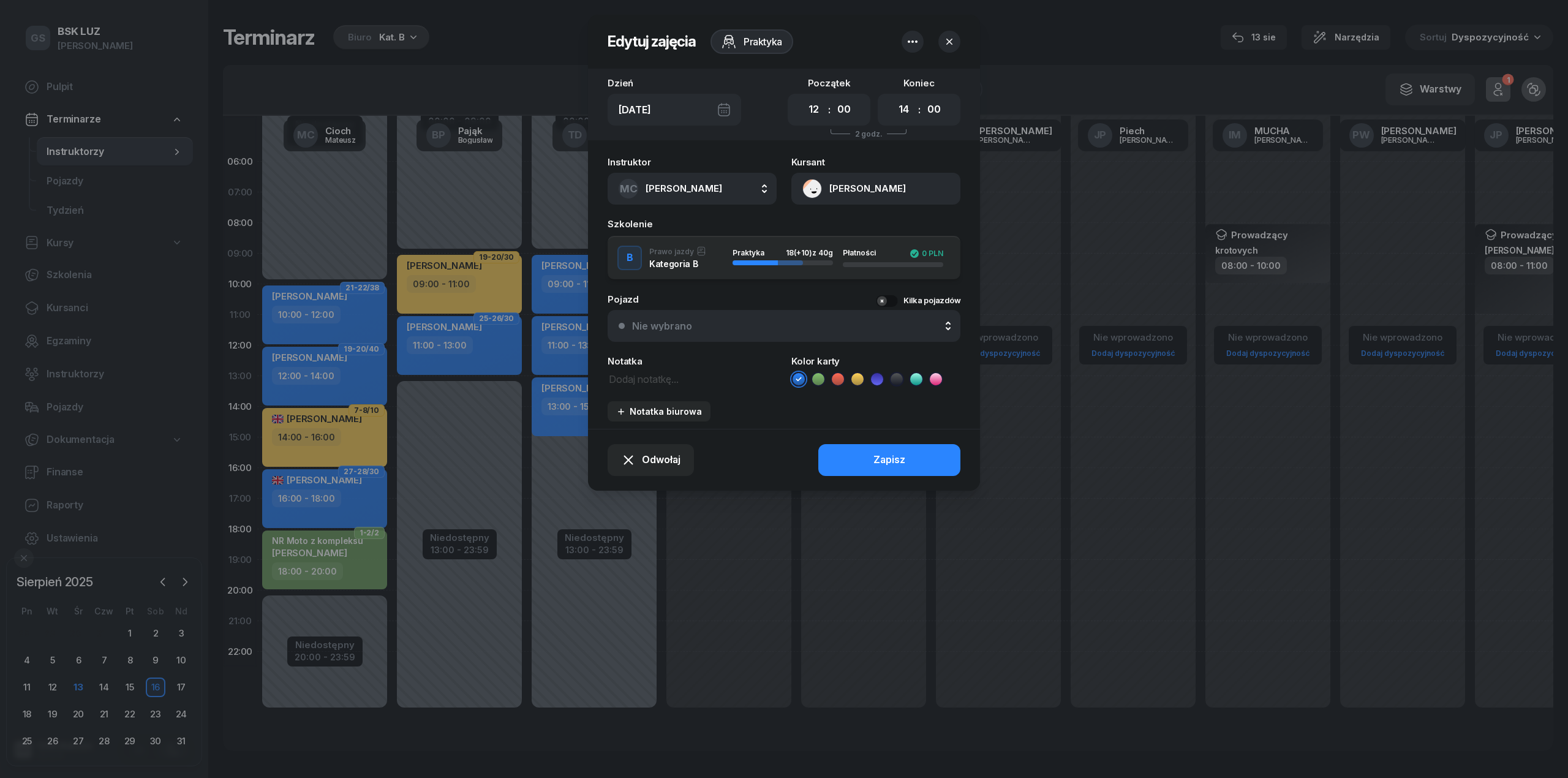
click at [881, 191] on button "[PERSON_NAME]" at bounding box center [876, 188] width 169 height 32
click at [882, 225] on link "Otwórz profil" at bounding box center [875, 230] width 160 height 31
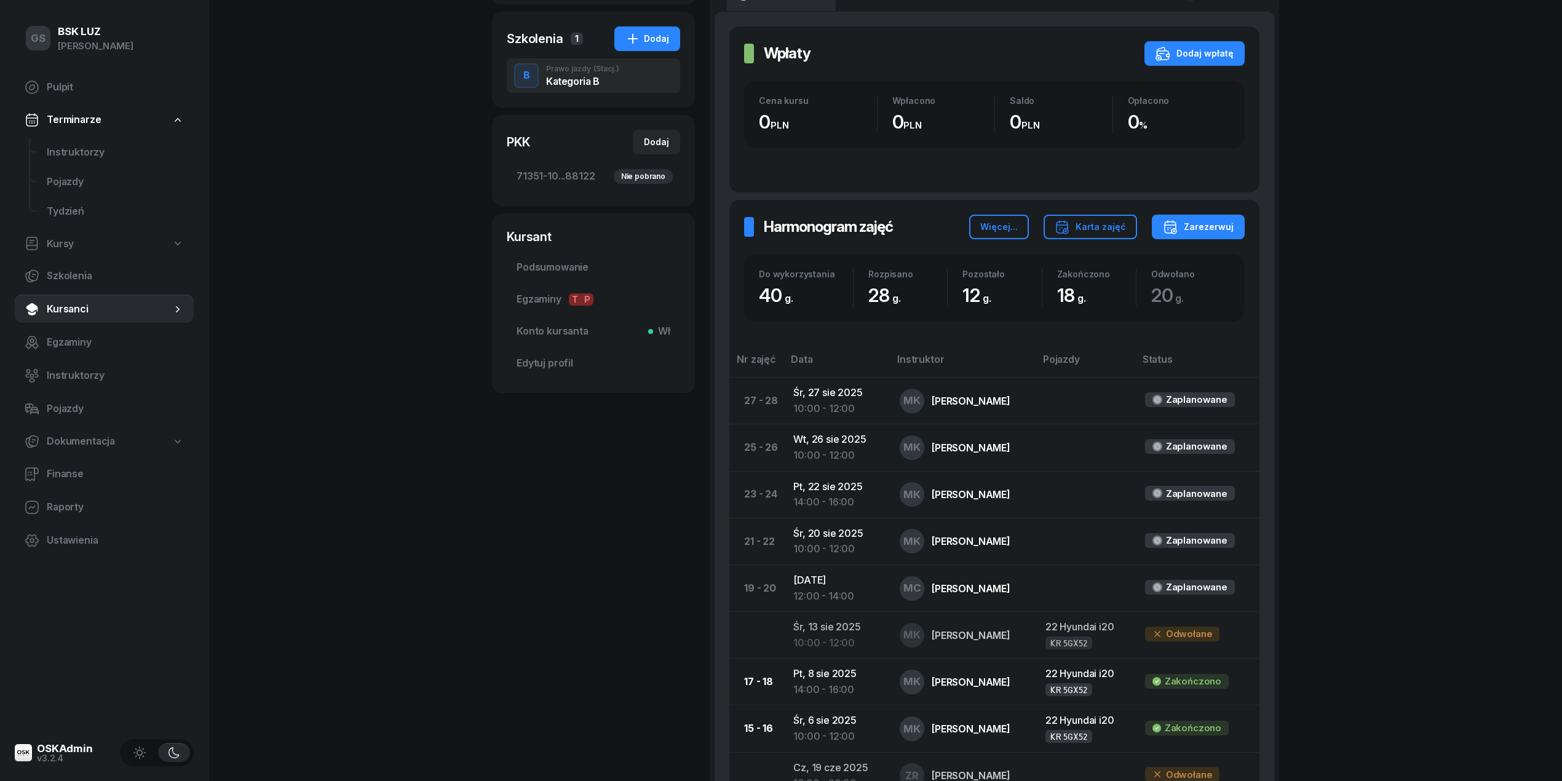
scroll to position [247, 0]
click at [80, 168] on link "Pojazdy" at bounding box center [115, 182] width 157 height 30
click at [87, 149] on span "Instruktorzy" at bounding box center [115, 153] width 137 height 16
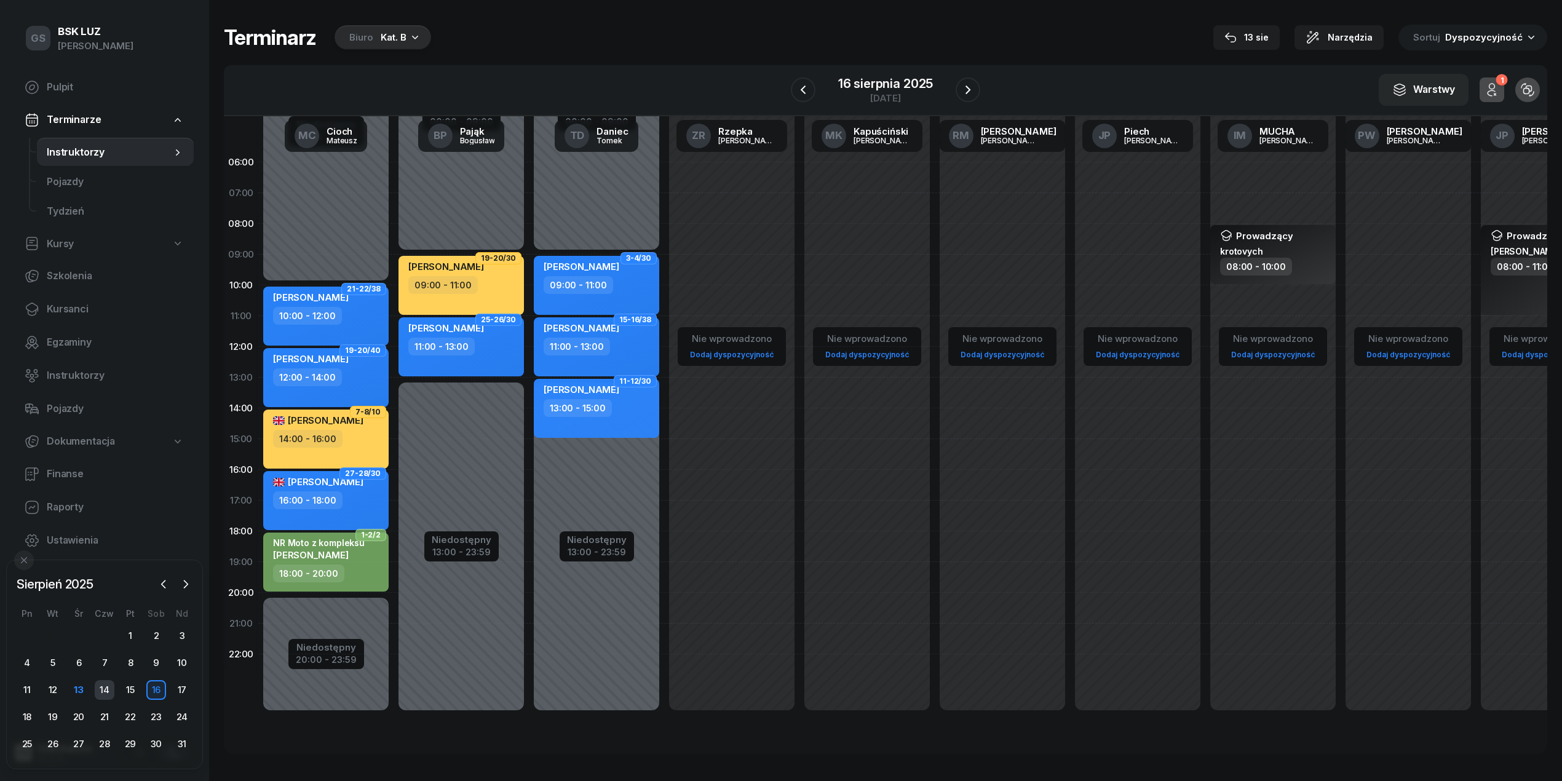
click at [104, 687] on div "14" at bounding box center [105, 690] width 20 height 20
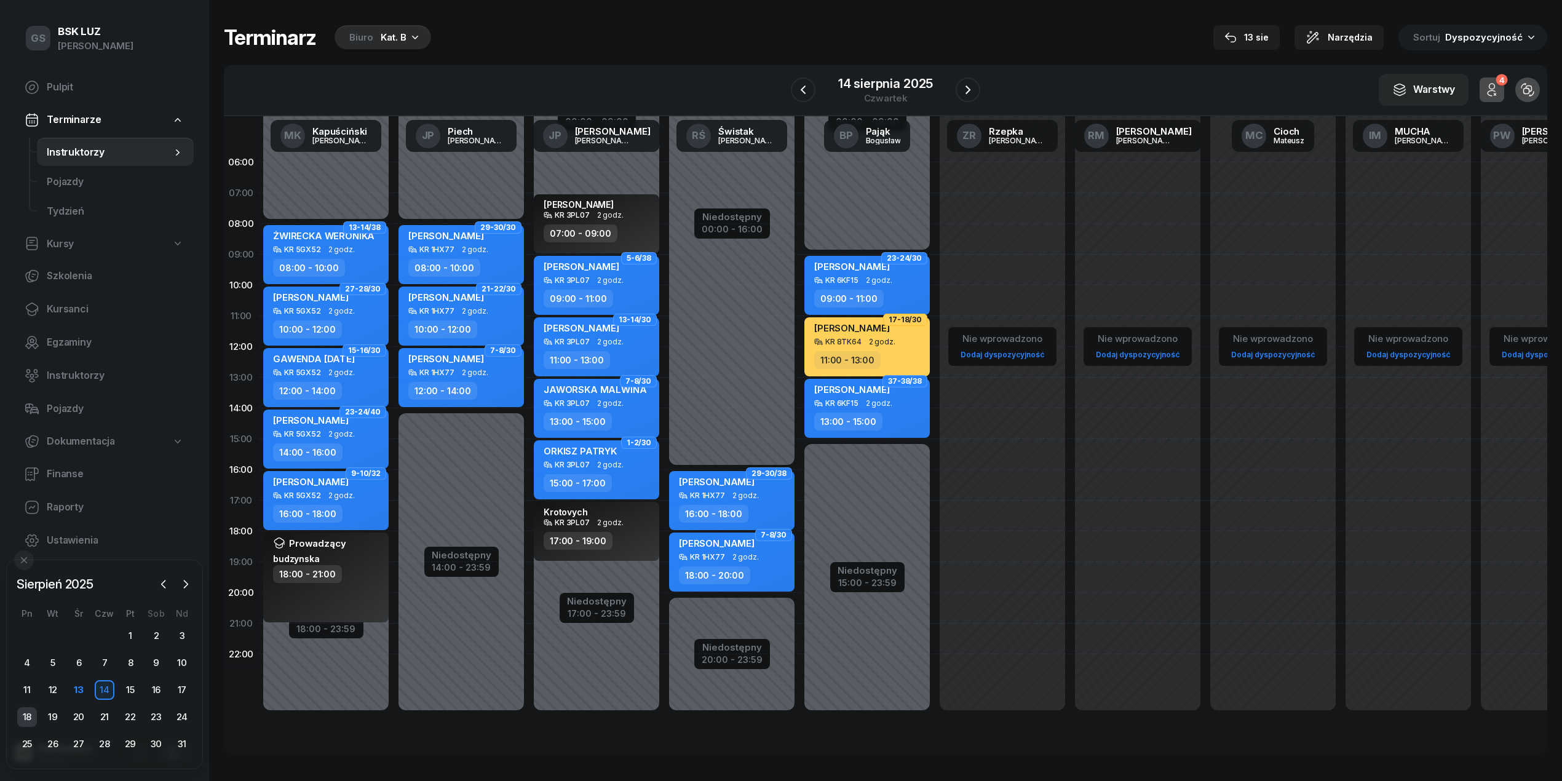
click at [23, 711] on div "18" at bounding box center [27, 717] width 20 height 20
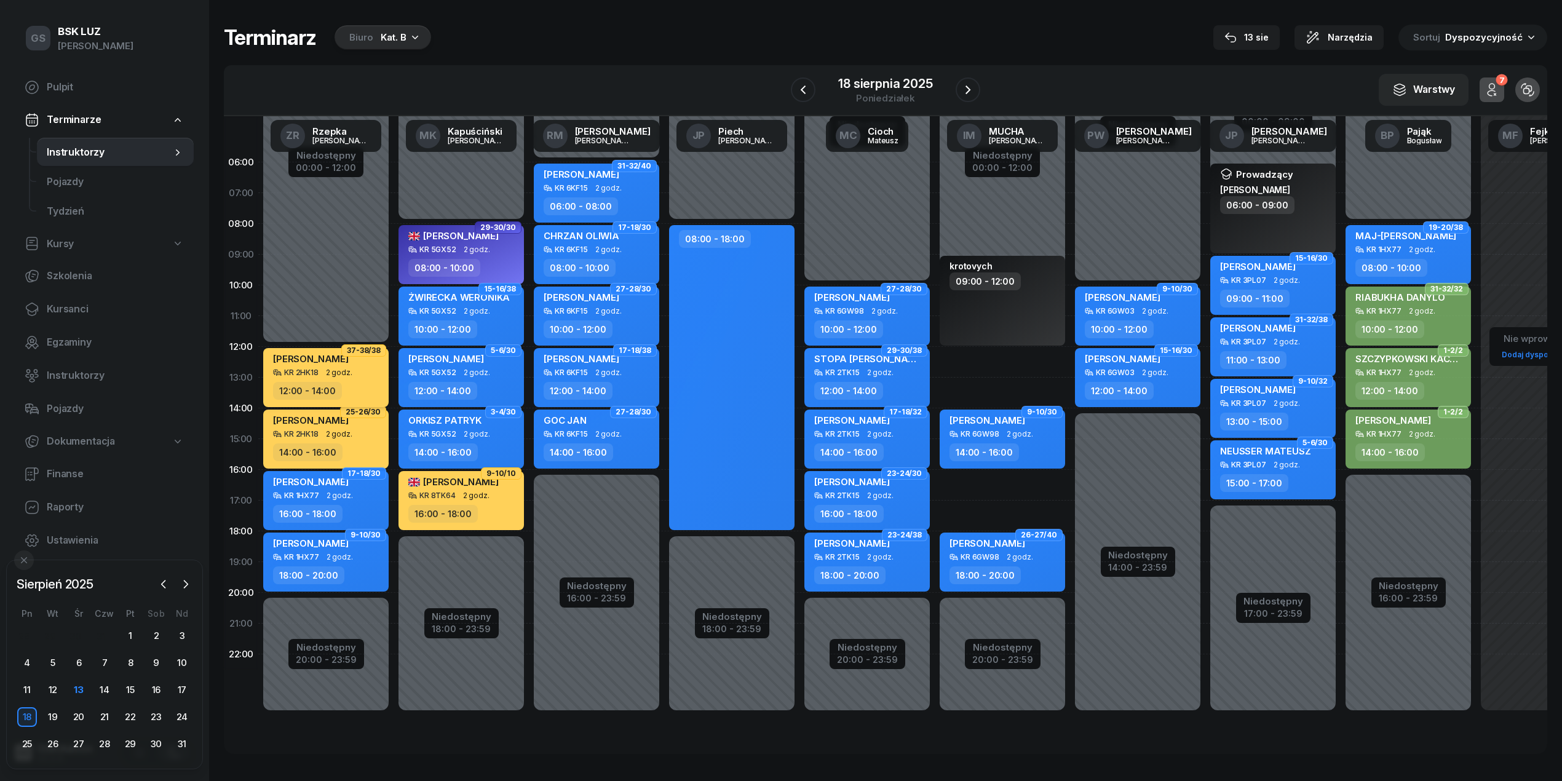
click at [317, 374] on div "KR 2HK18" at bounding box center [301, 372] width 34 height 8
select select "12"
select select "14"
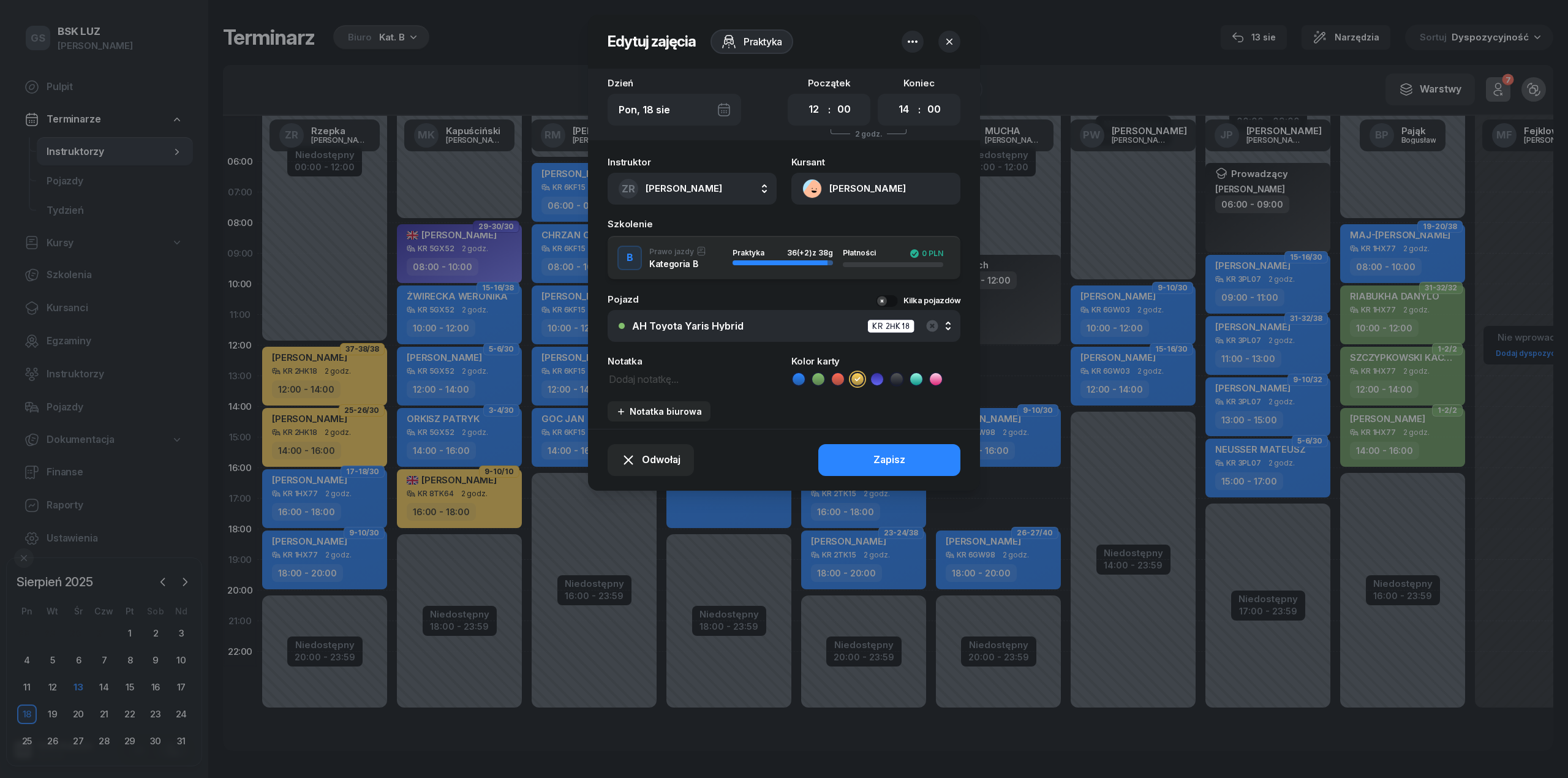
click at [633, 375] on textarea at bounding box center [692, 379] width 169 height 16
type textarea "z Robertem"
click at [911, 468] on button "Zapisz" at bounding box center [890, 460] width 142 height 32
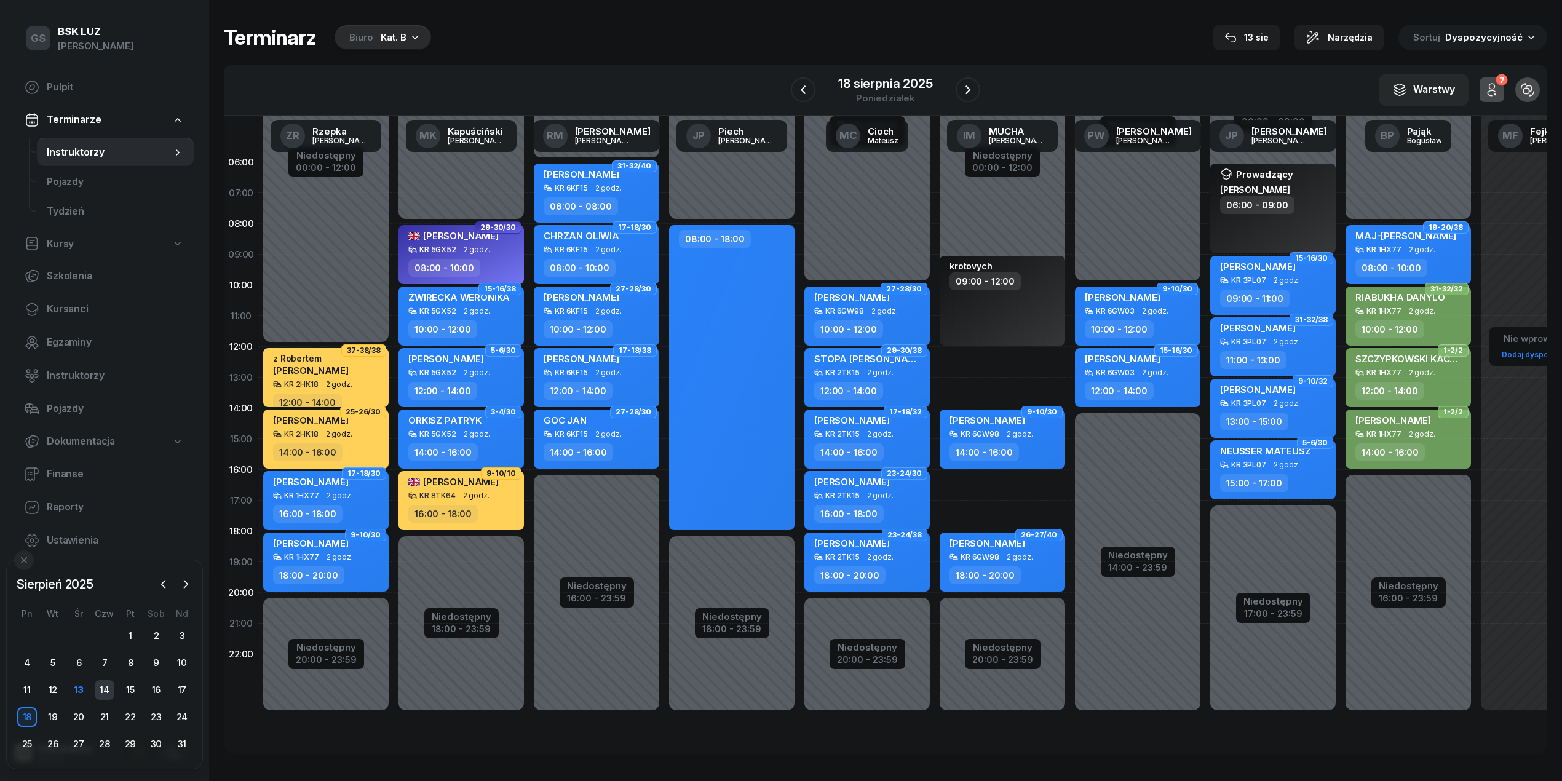
click at [111, 692] on div "14" at bounding box center [105, 690] width 20 height 20
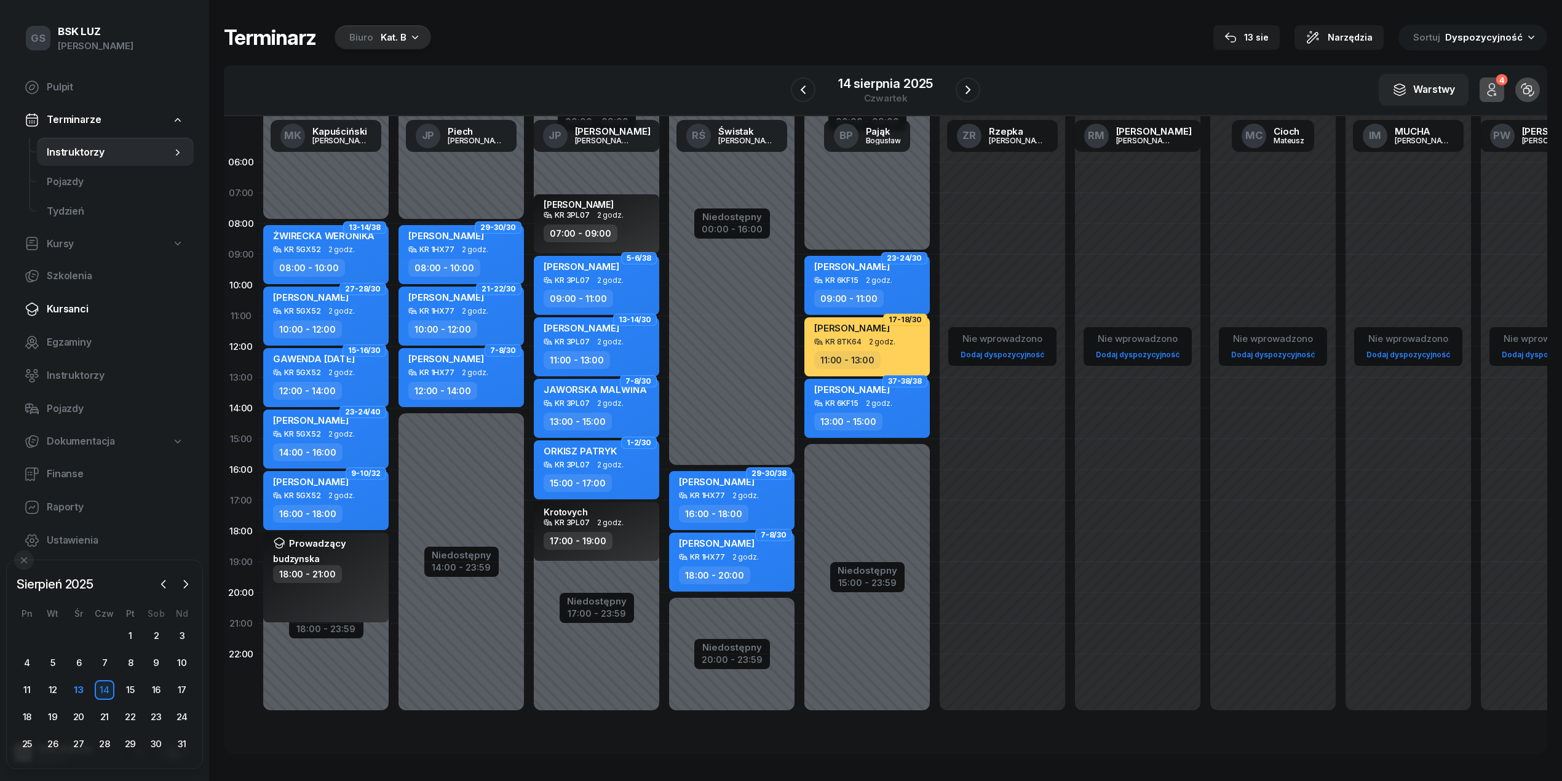
click at [66, 298] on link "Kursanci" at bounding box center [104, 310] width 179 height 30
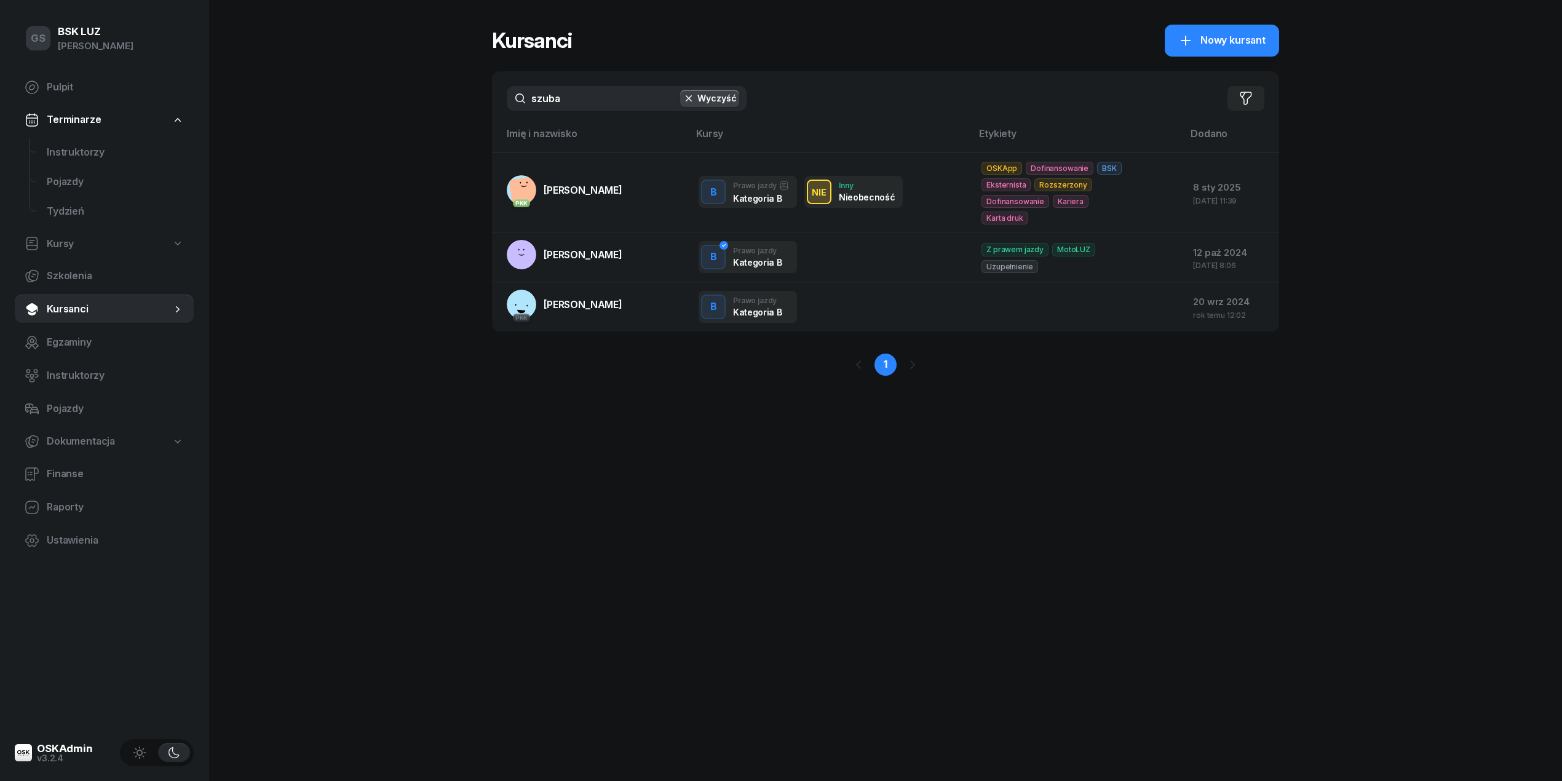
click at [578, 108] on input "szuba" at bounding box center [627, 98] width 240 height 25
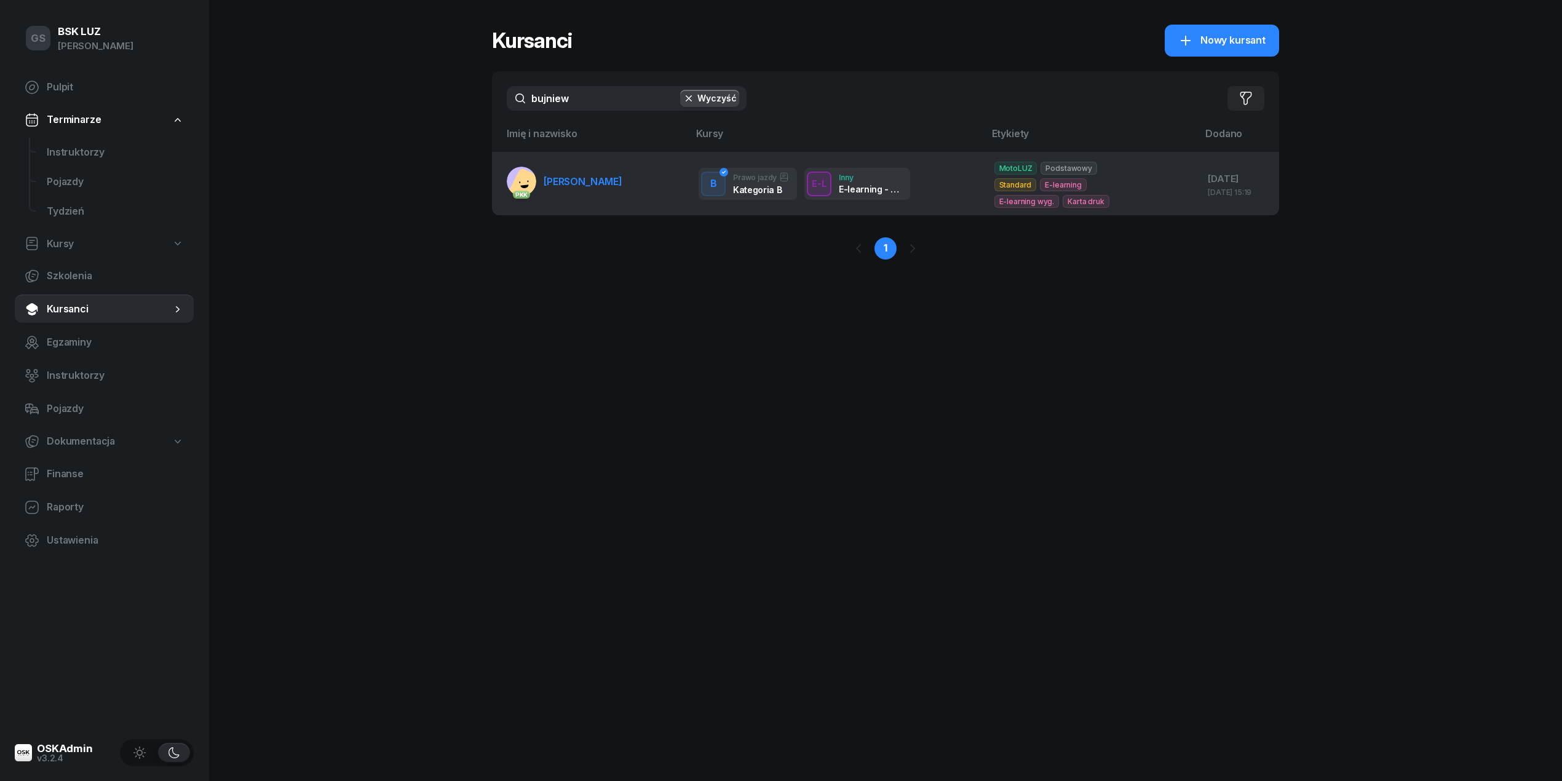
type input "bujniew"
click at [622, 176] on span "BUJNIEWICZ MATEUSZ" at bounding box center [583, 181] width 79 height 12
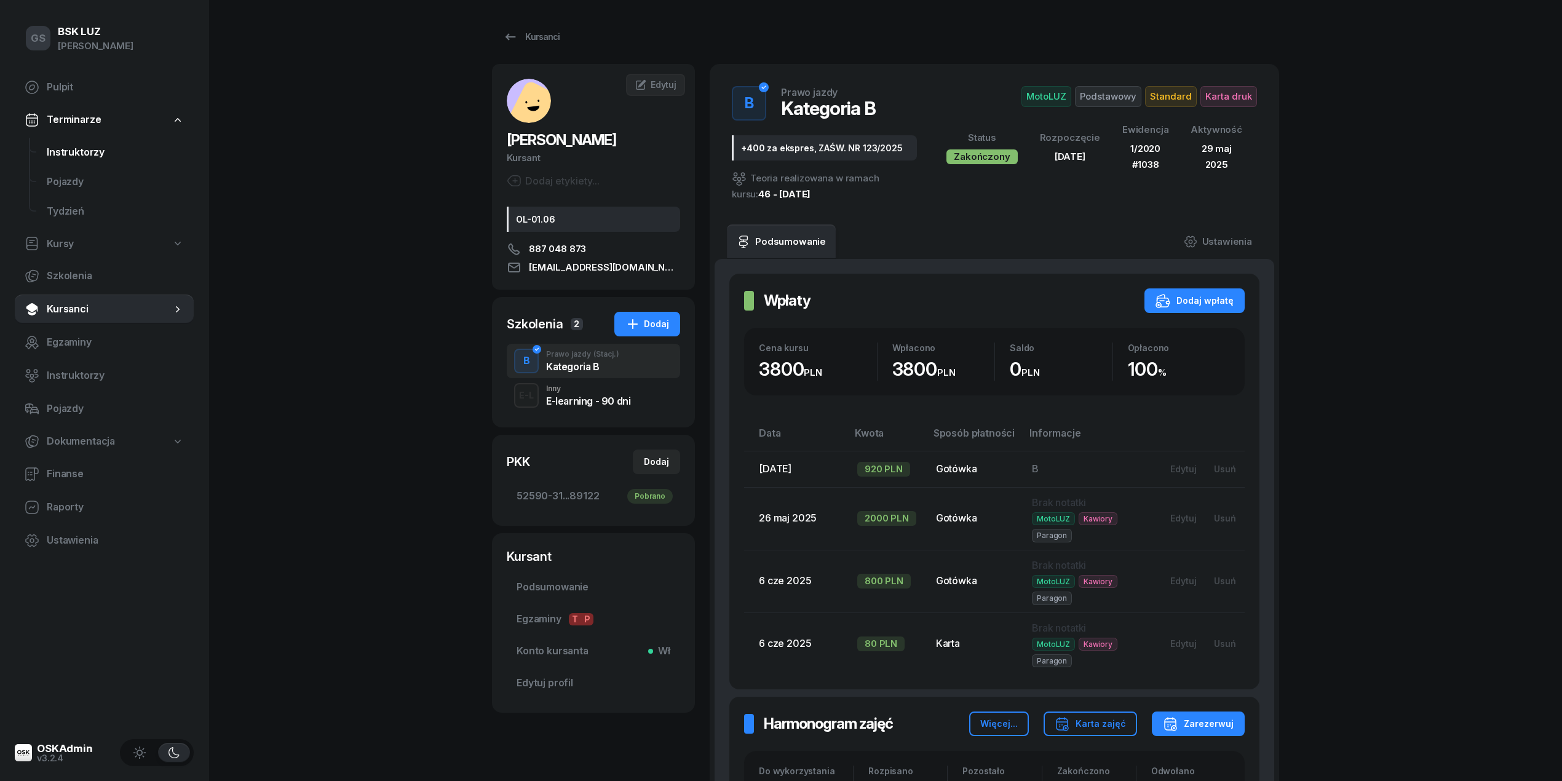
click at [67, 150] on span "Instruktorzy" at bounding box center [115, 153] width 137 height 16
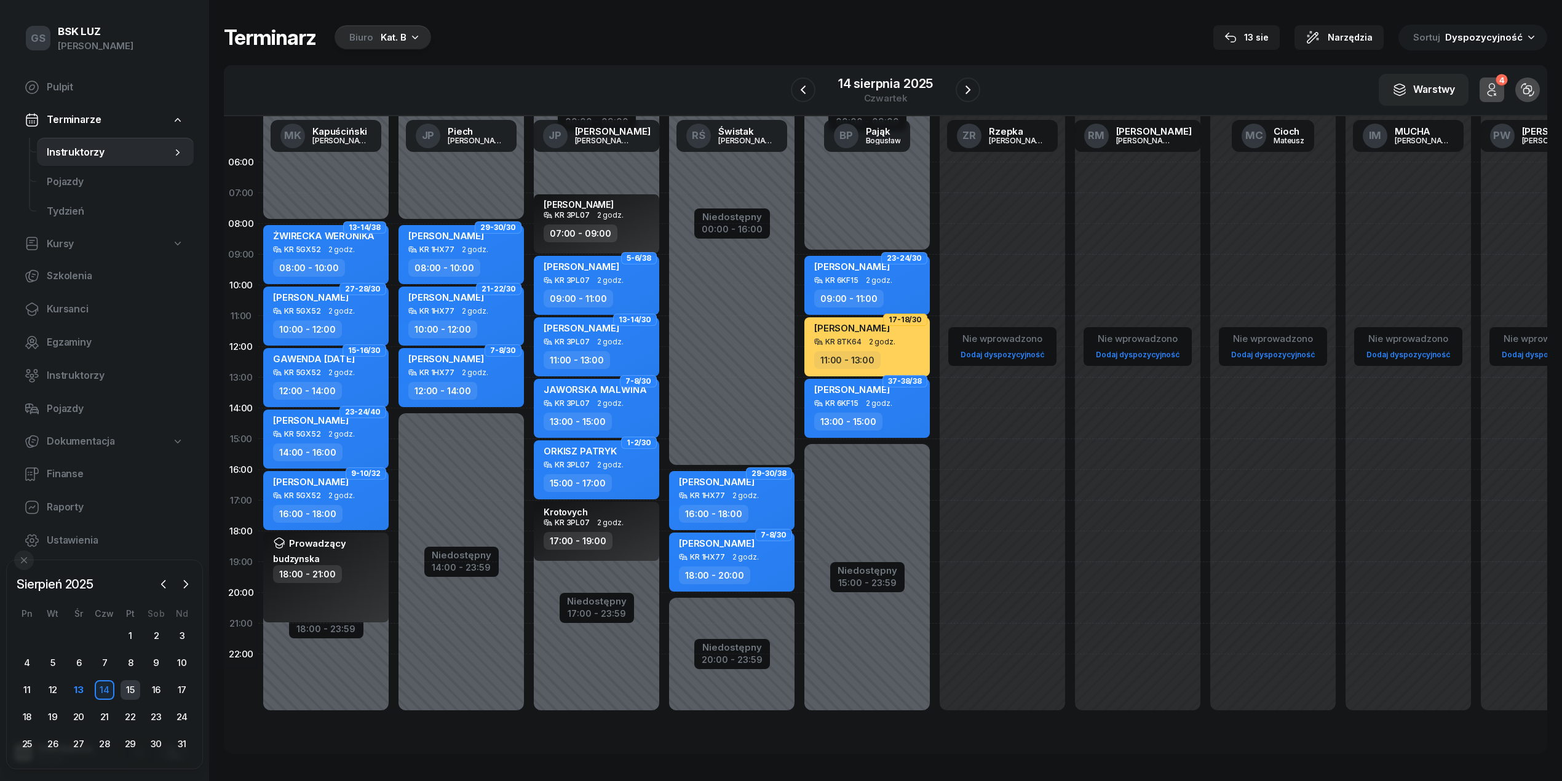
click at [129, 694] on div "15" at bounding box center [131, 690] width 20 height 20
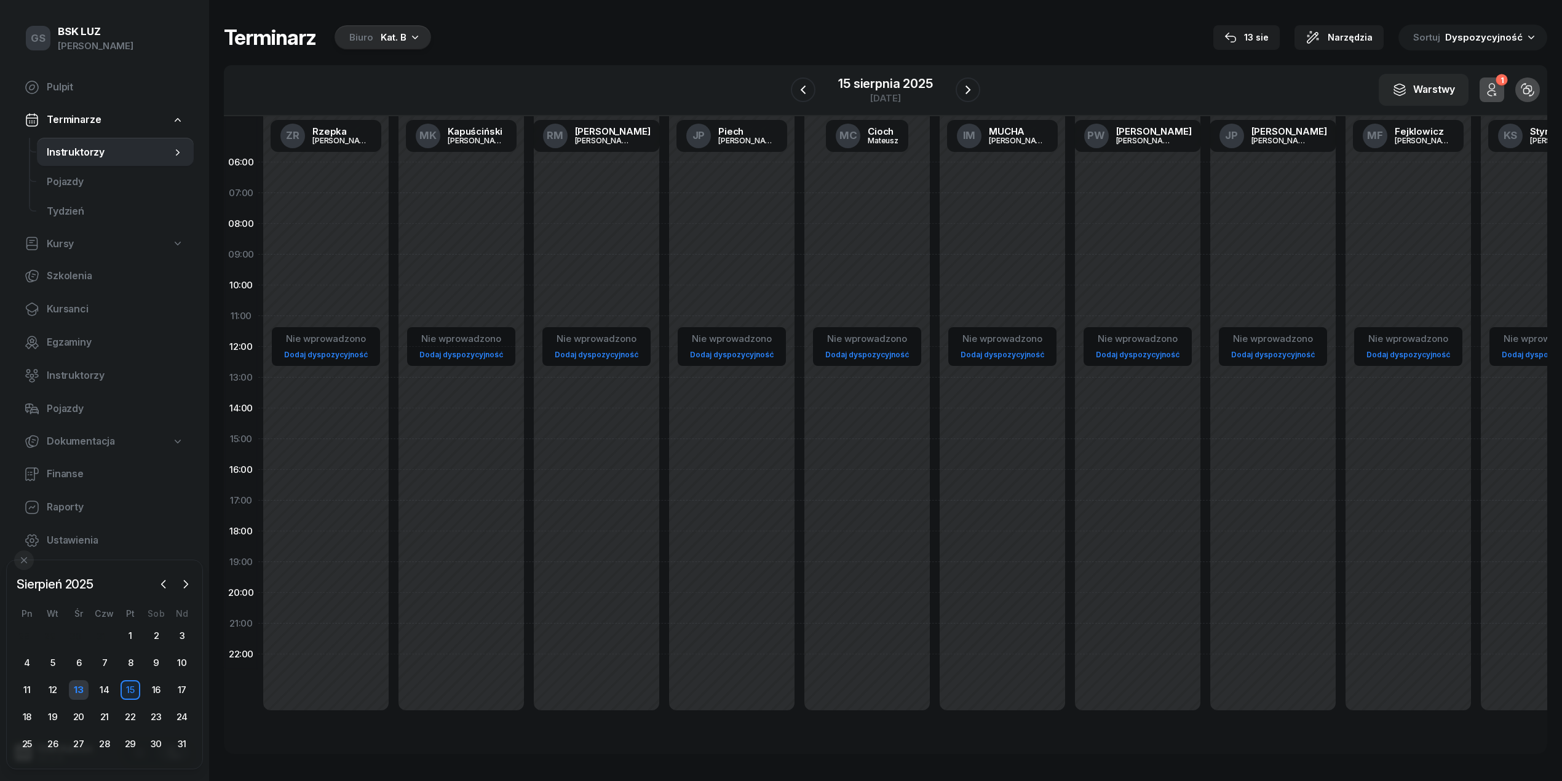
click at [79, 687] on div "13" at bounding box center [79, 690] width 20 height 20
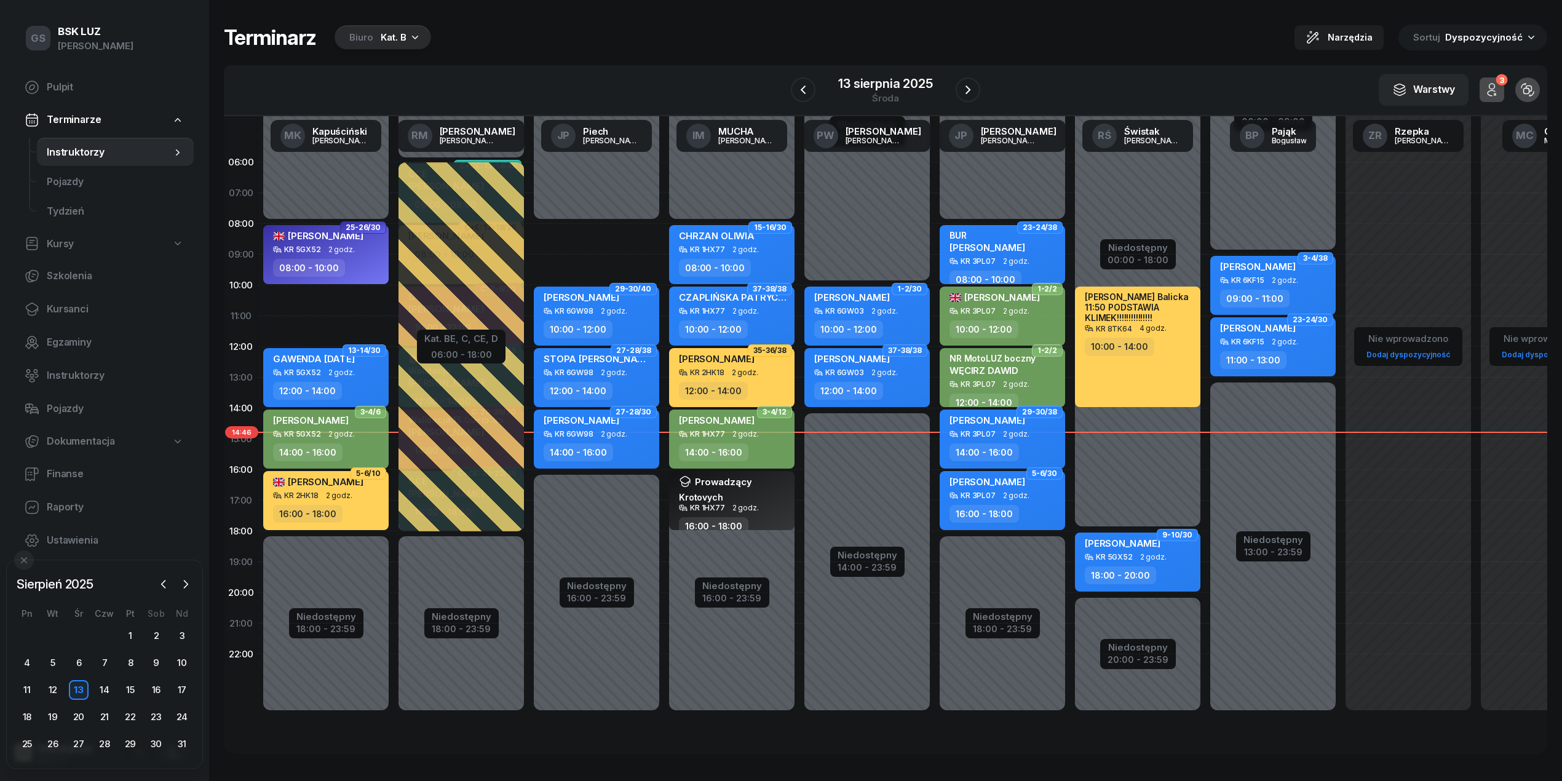
click at [409, 28] on div "Biuro Kat. B" at bounding box center [383, 37] width 97 height 25
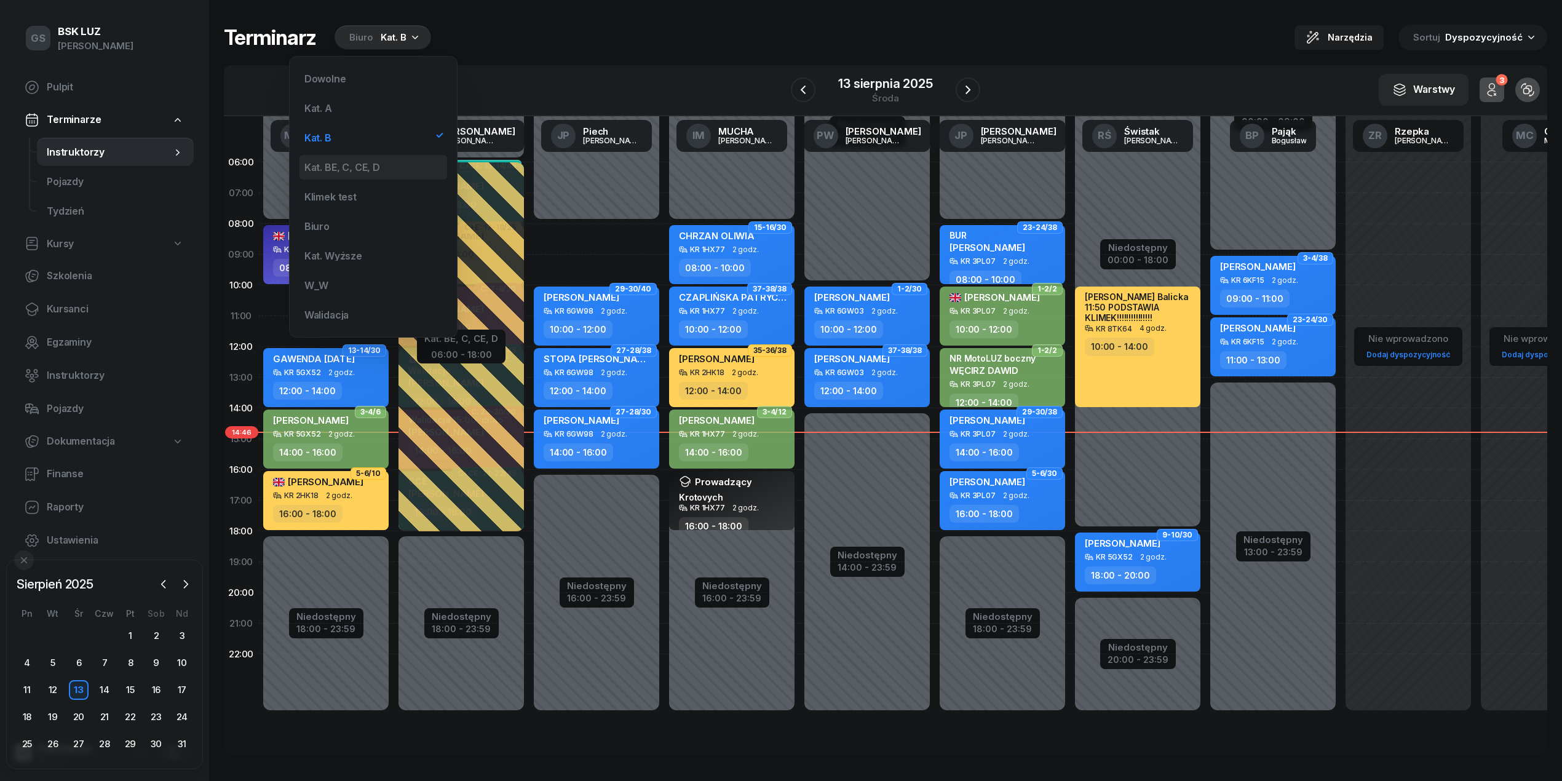
click at [341, 173] on div "Kat. BE, C, CE, D" at bounding box center [373, 167] width 148 height 25
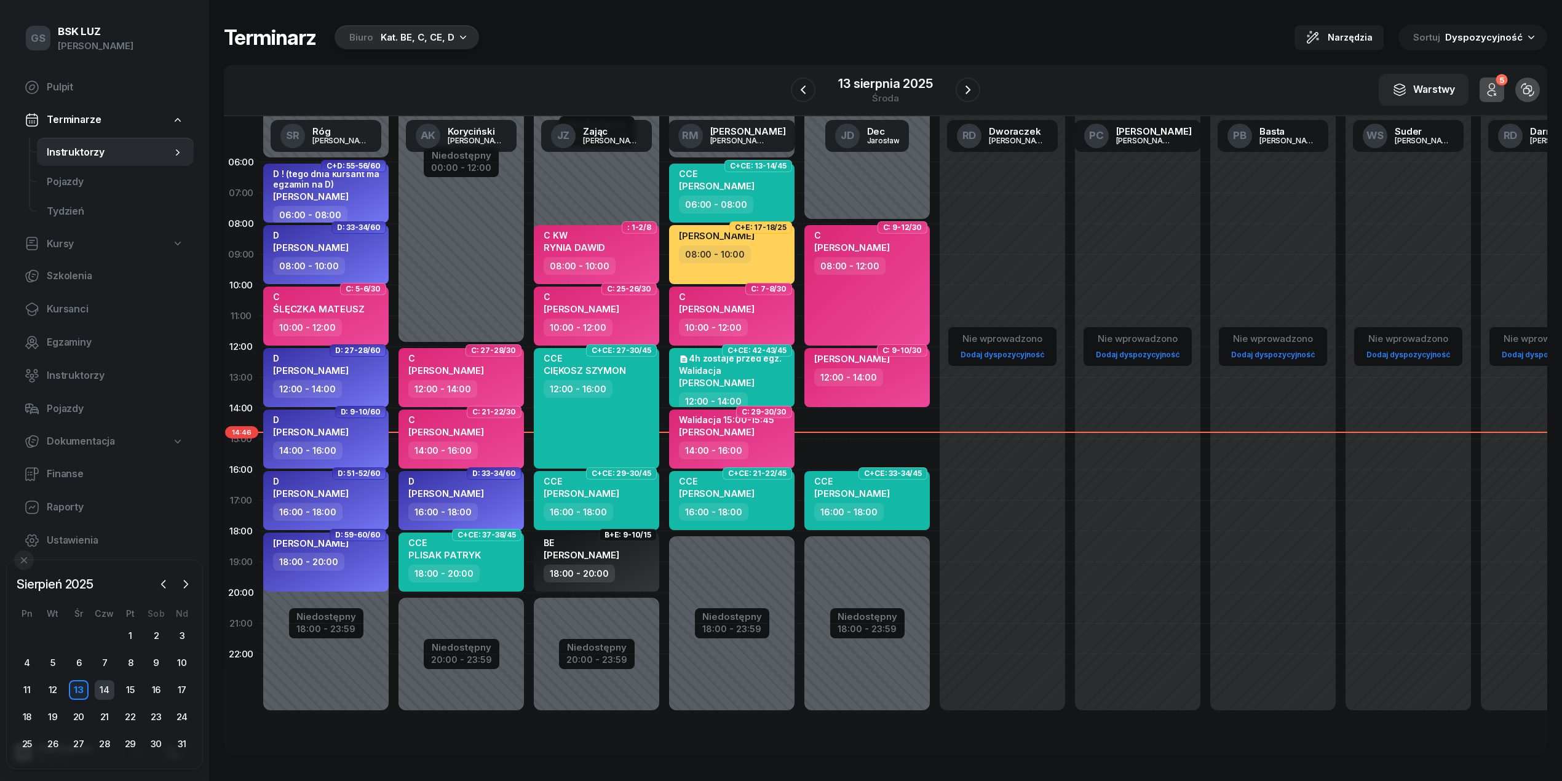
click at [109, 689] on div "14" at bounding box center [105, 690] width 20 height 20
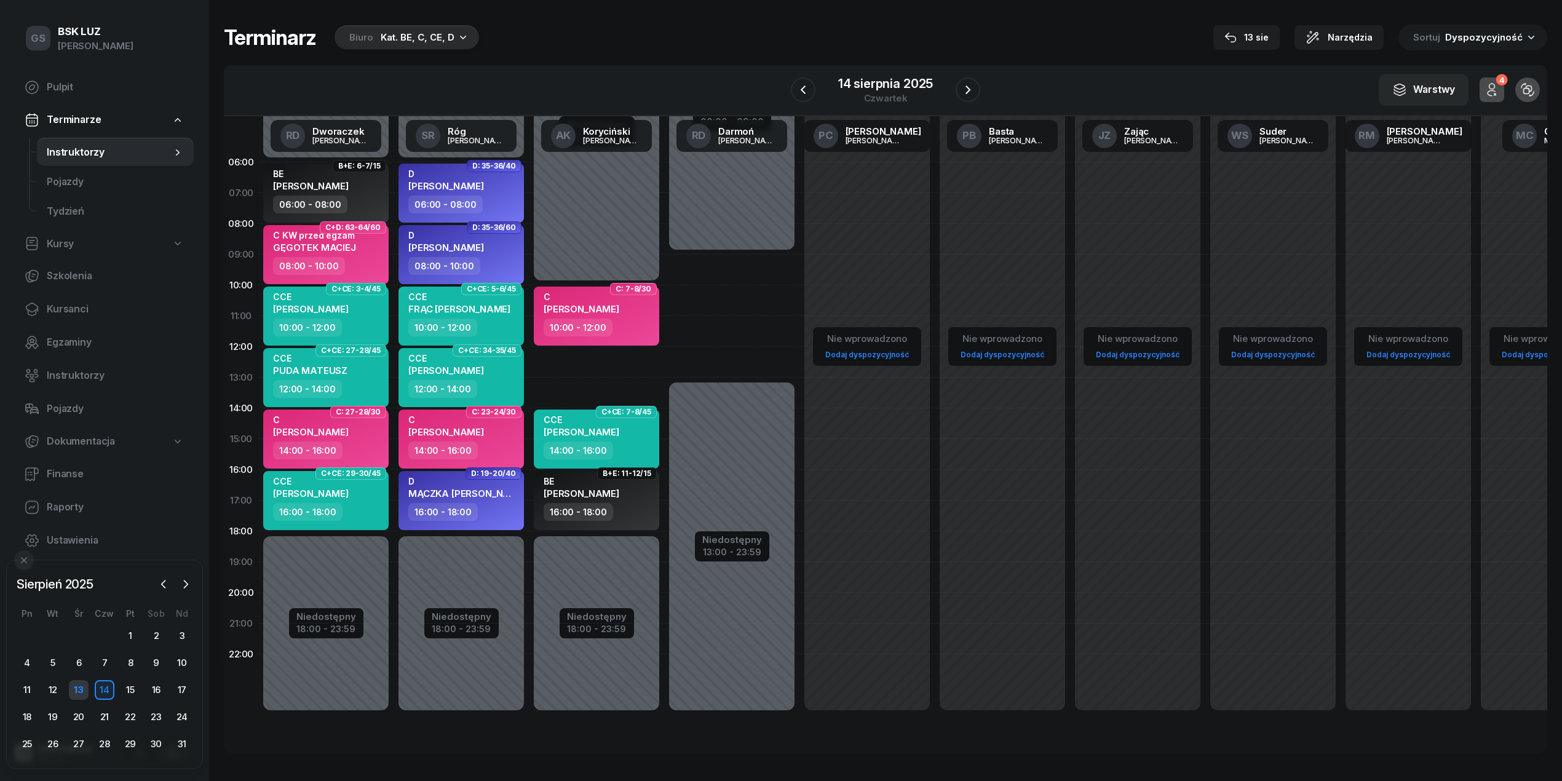
click at [80, 687] on div "13" at bounding box center [79, 690] width 20 height 20
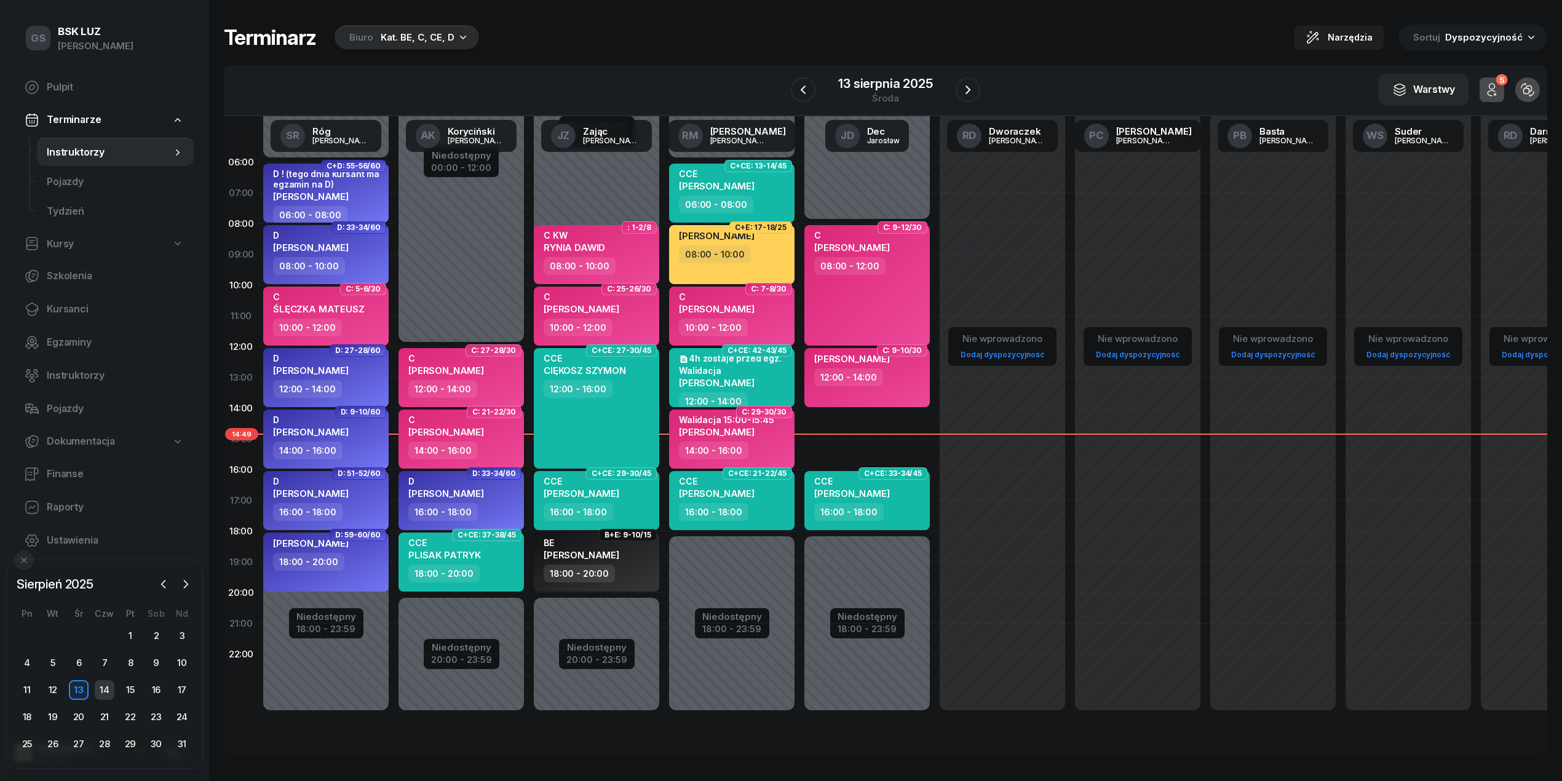
click at [101, 692] on div "14" at bounding box center [105, 690] width 20 height 20
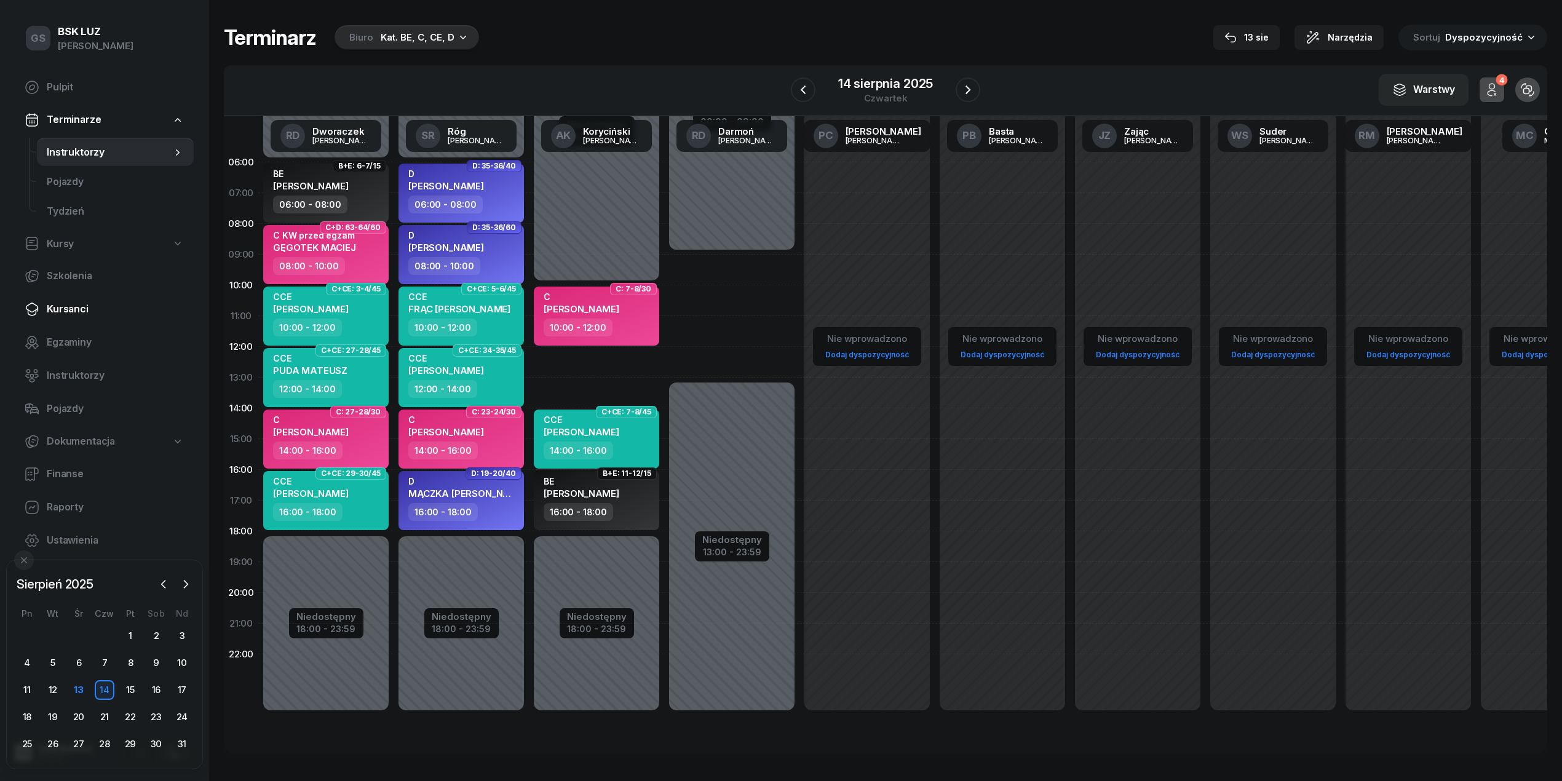
click at [89, 310] on span "Kursanci" at bounding box center [115, 309] width 137 height 16
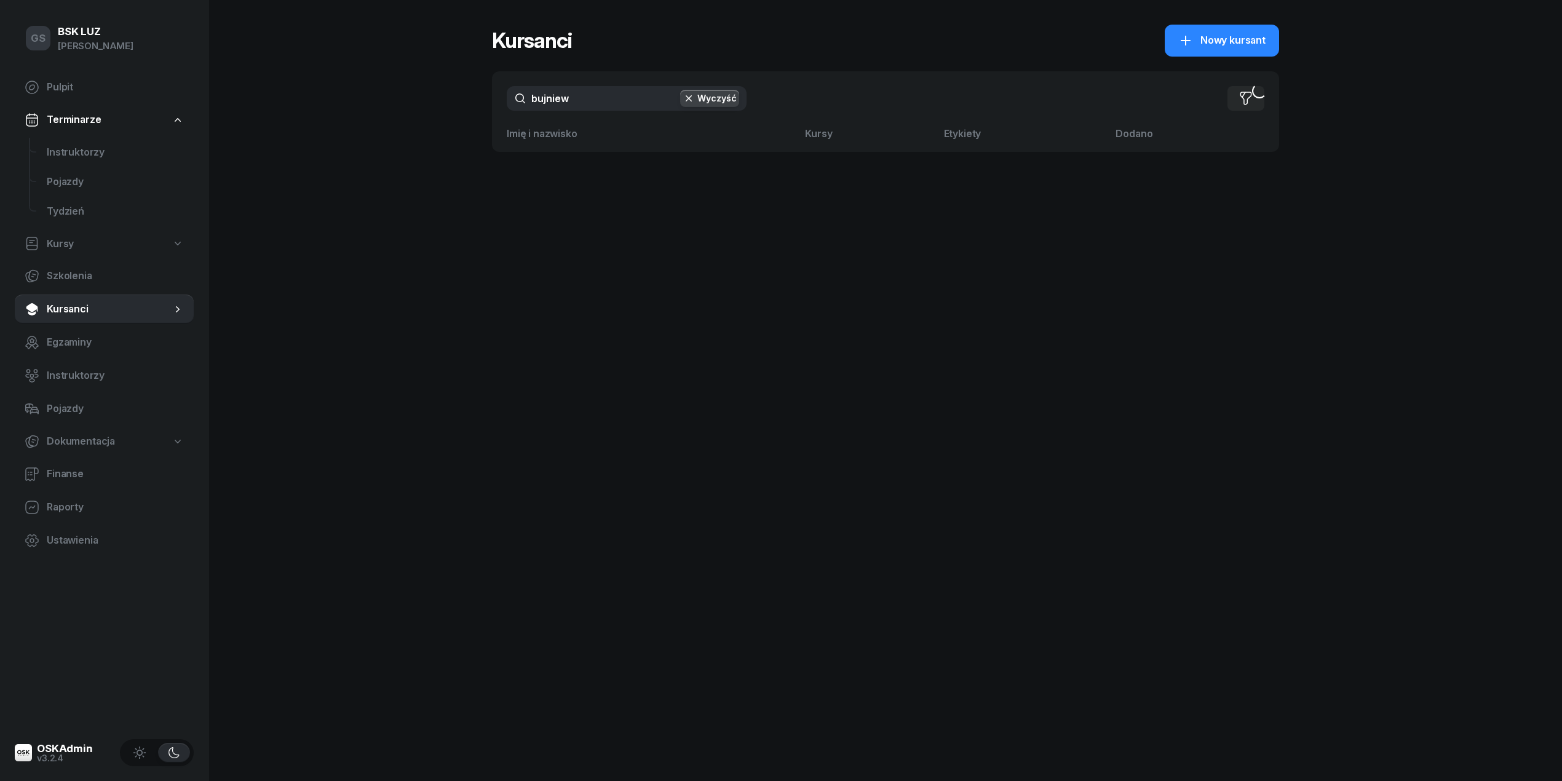
click at [582, 90] on input "bujniew" at bounding box center [627, 98] width 240 height 25
type input "zakrz"
click at [95, 155] on span "Instruktorzy" at bounding box center [115, 153] width 137 height 16
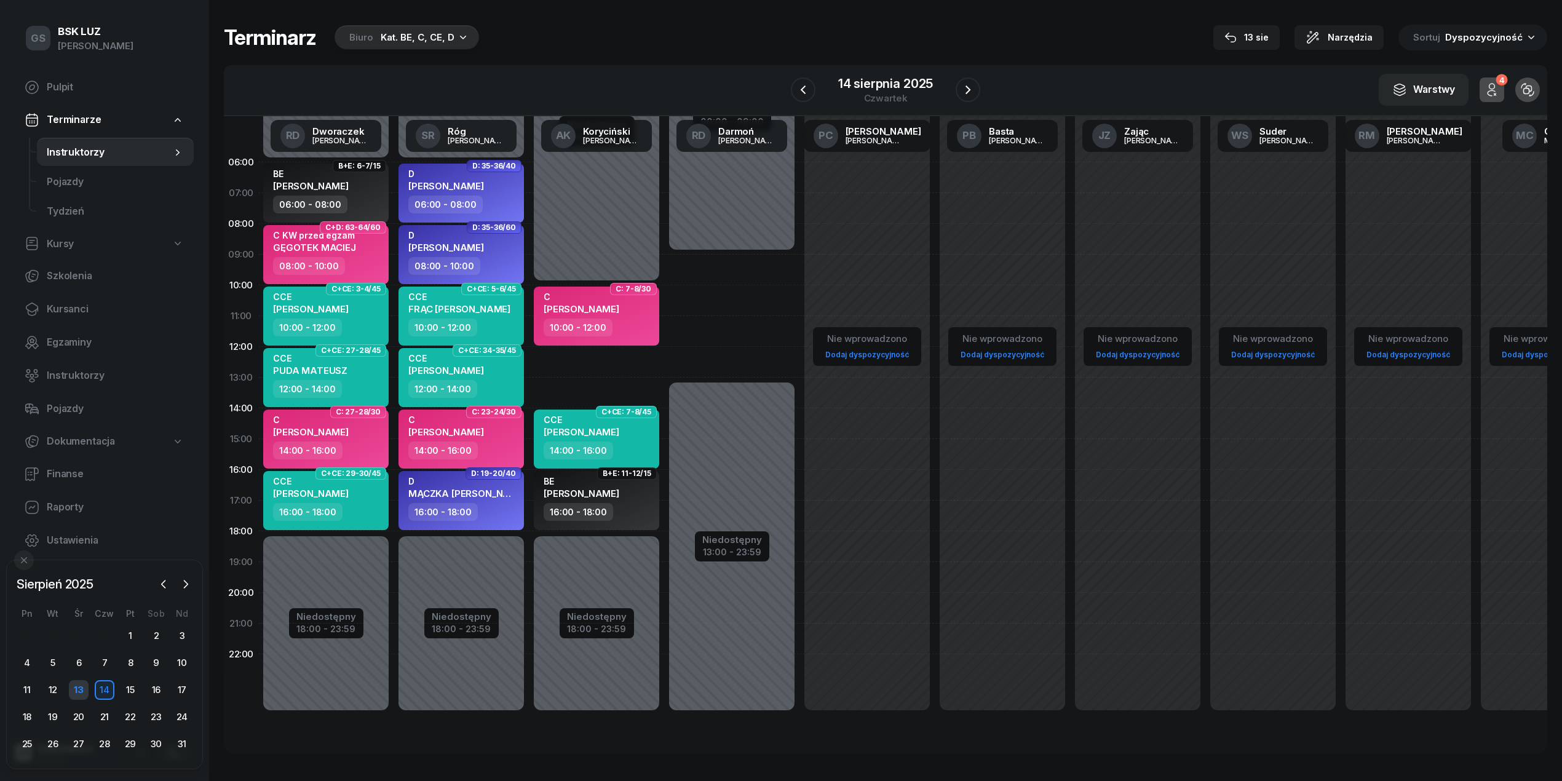
click at [76, 683] on div "13" at bounding box center [79, 690] width 20 height 20
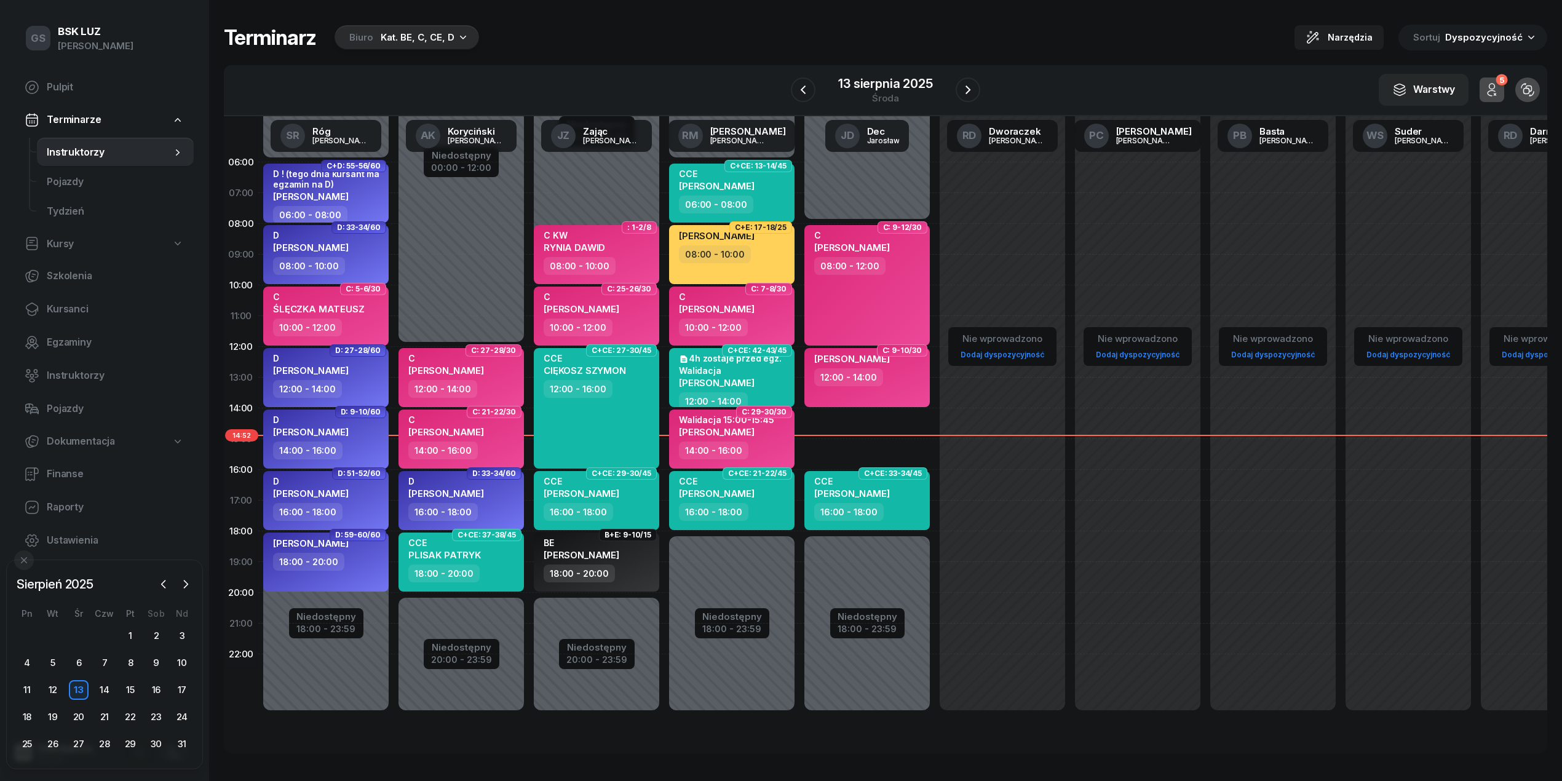
click at [437, 40] on div "Kat. BE, C, CE, D" at bounding box center [418, 37] width 74 height 15
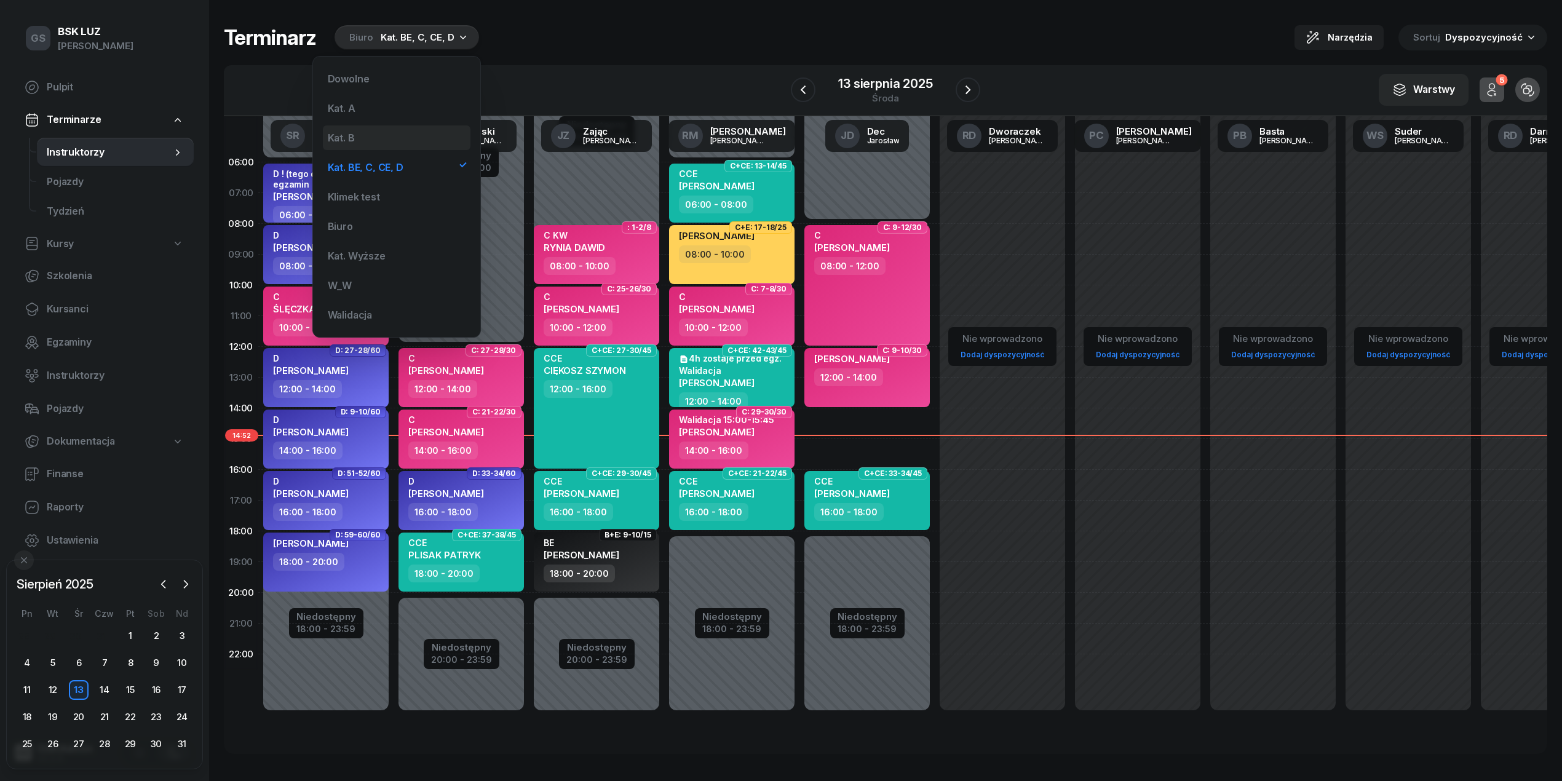
click at [364, 128] on div "Kat. B" at bounding box center [397, 137] width 148 height 25
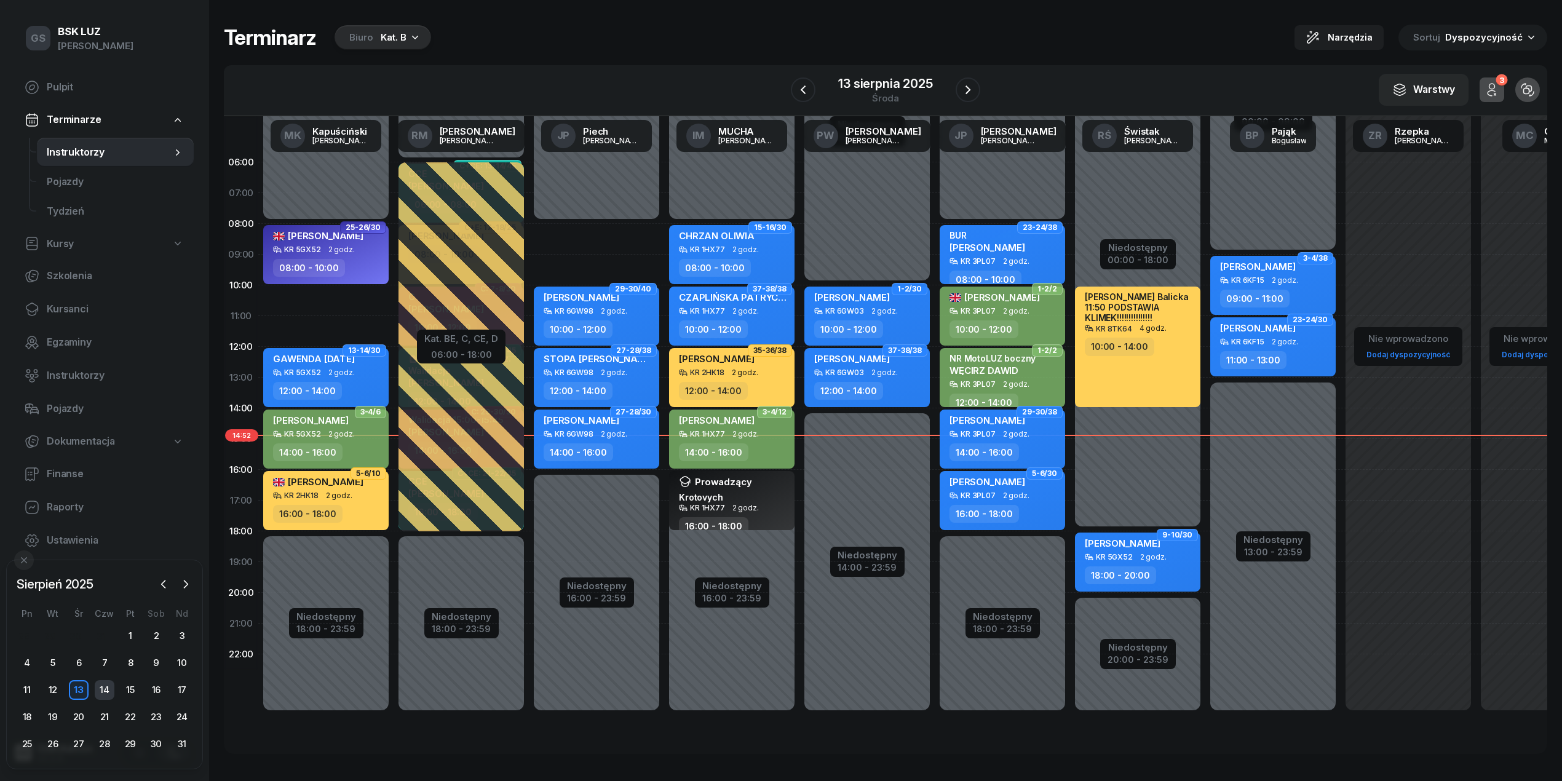
click at [102, 684] on div "14" at bounding box center [105, 690] width 20 height 20
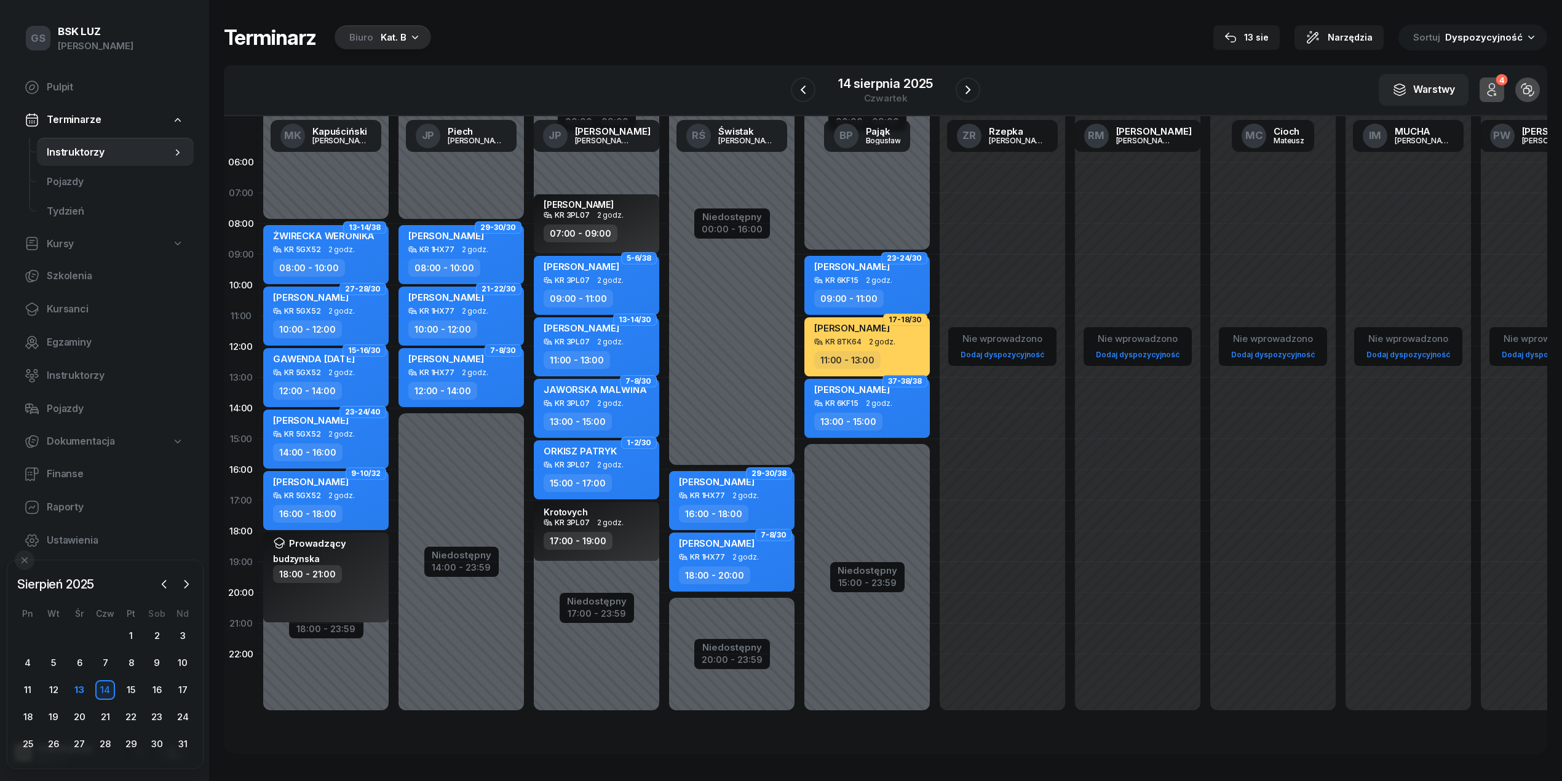
click at [386, 53] on div "Terminarz Biuro Kat. B 13 sie Narzędzia Sortuj Dyspozycyjność W Wybierz AK Kory…" at bounding box center [885, 389] width 1323 height 778
click at [402, 37] on div "Kat. B" at bounding box center [394, 37] width 26 height 15
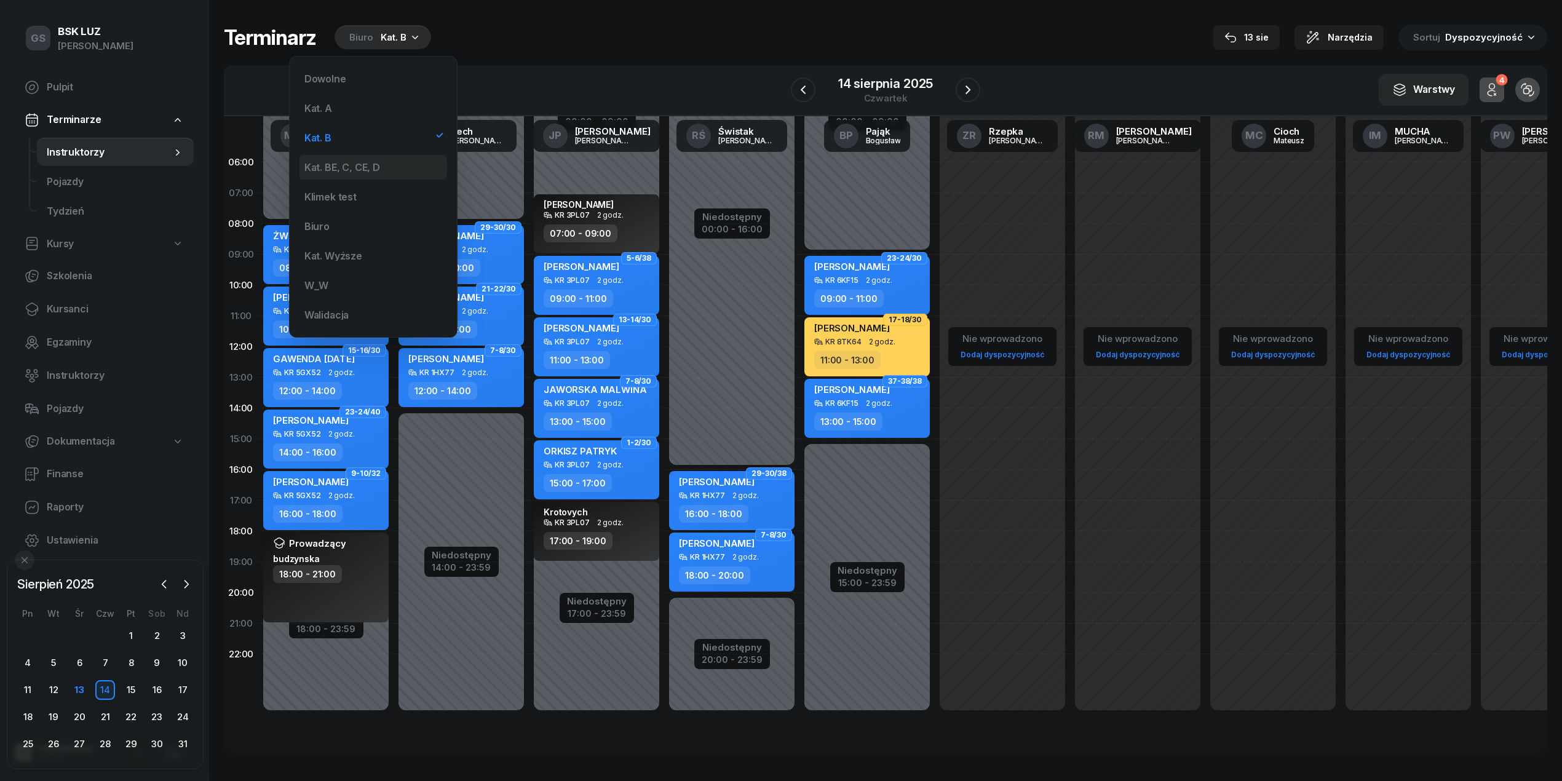
click at [370, 161] on div "Kat. BE, C, CE, D" at bounding box center [373, 167] width 148 height 25
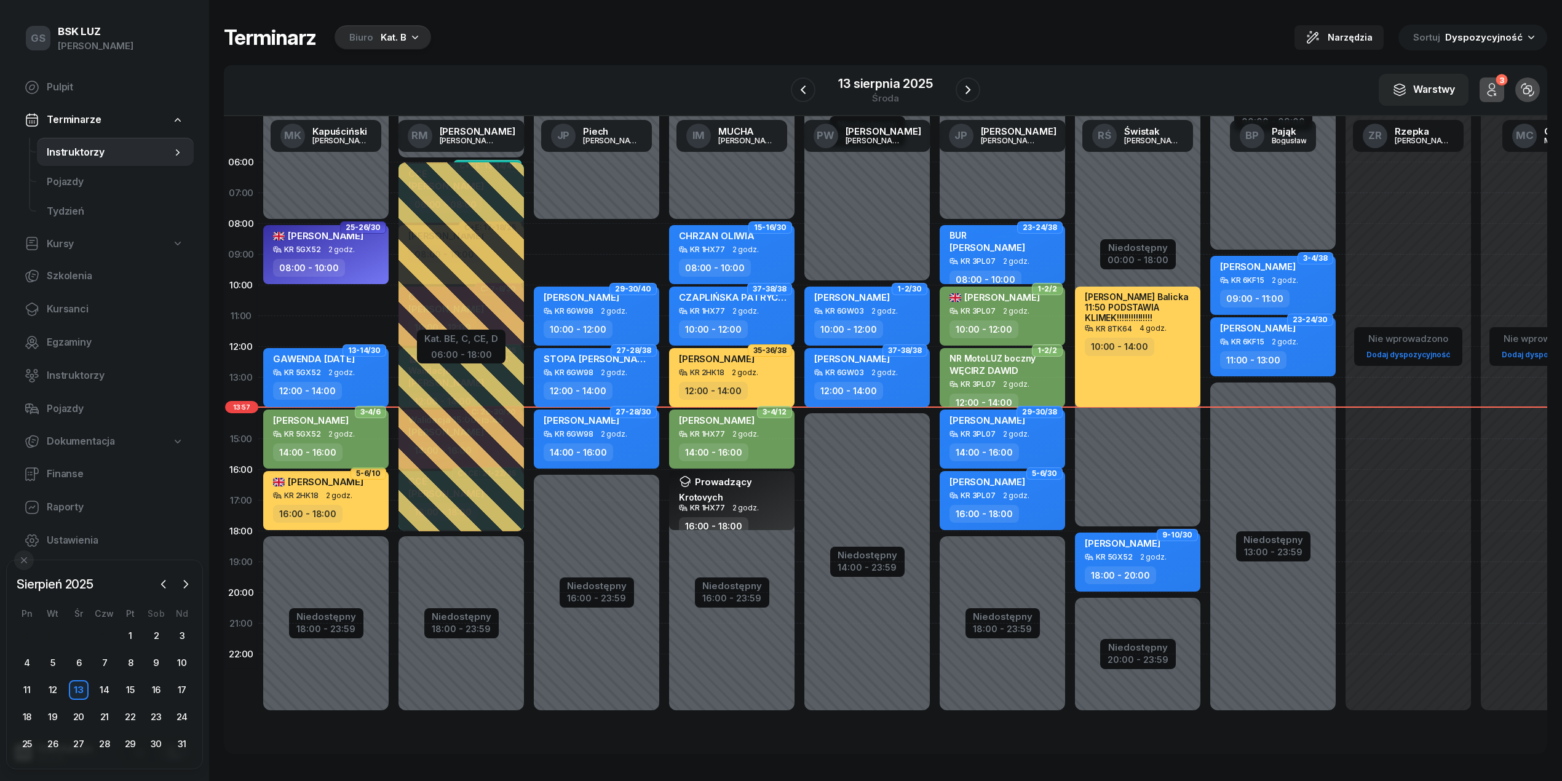
click at [352, 434] on div "KR 5GX52 2 godz." at bounding box center [327, 434] width 108 height 9
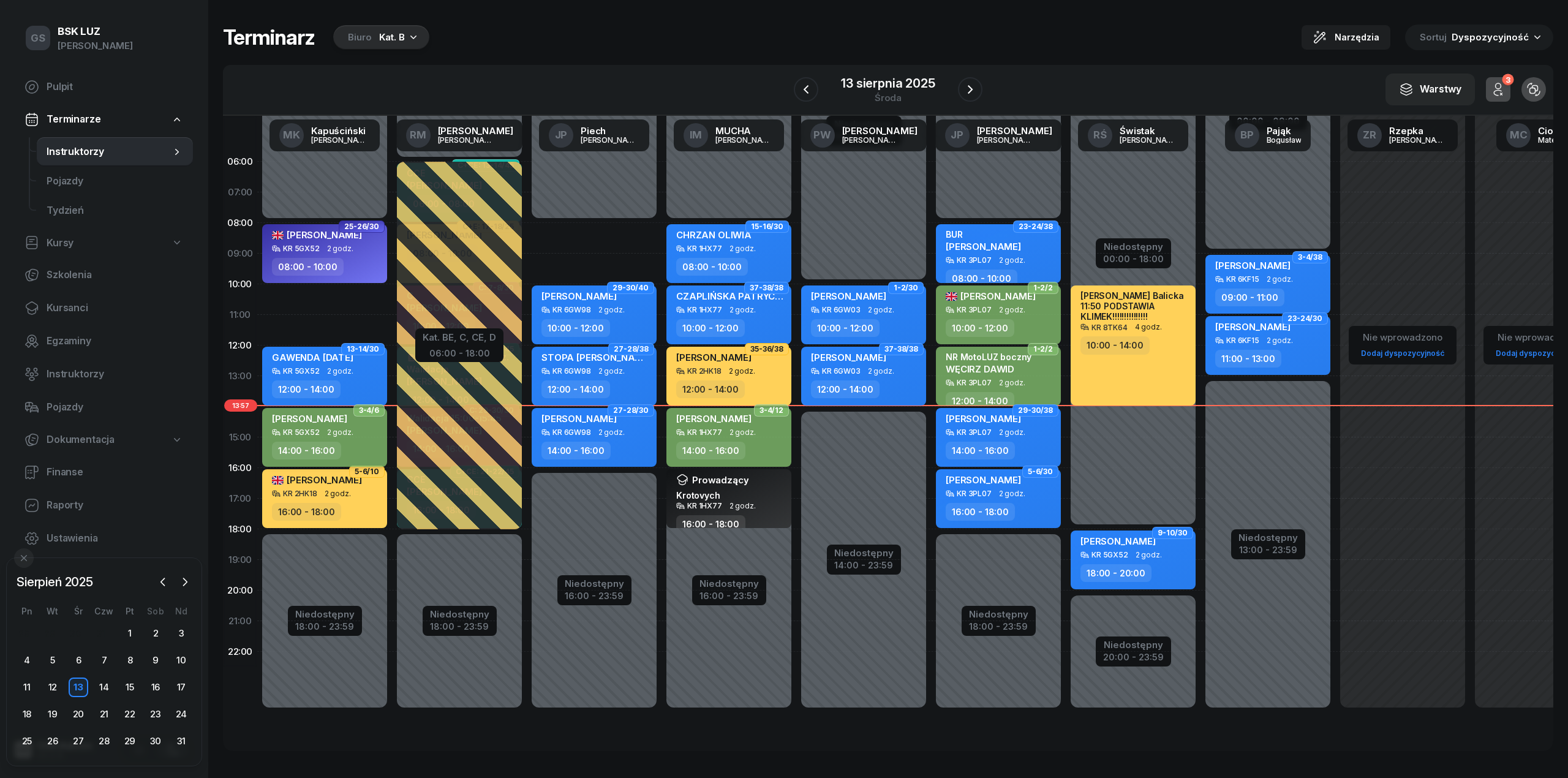
select select "14"
select select "16"
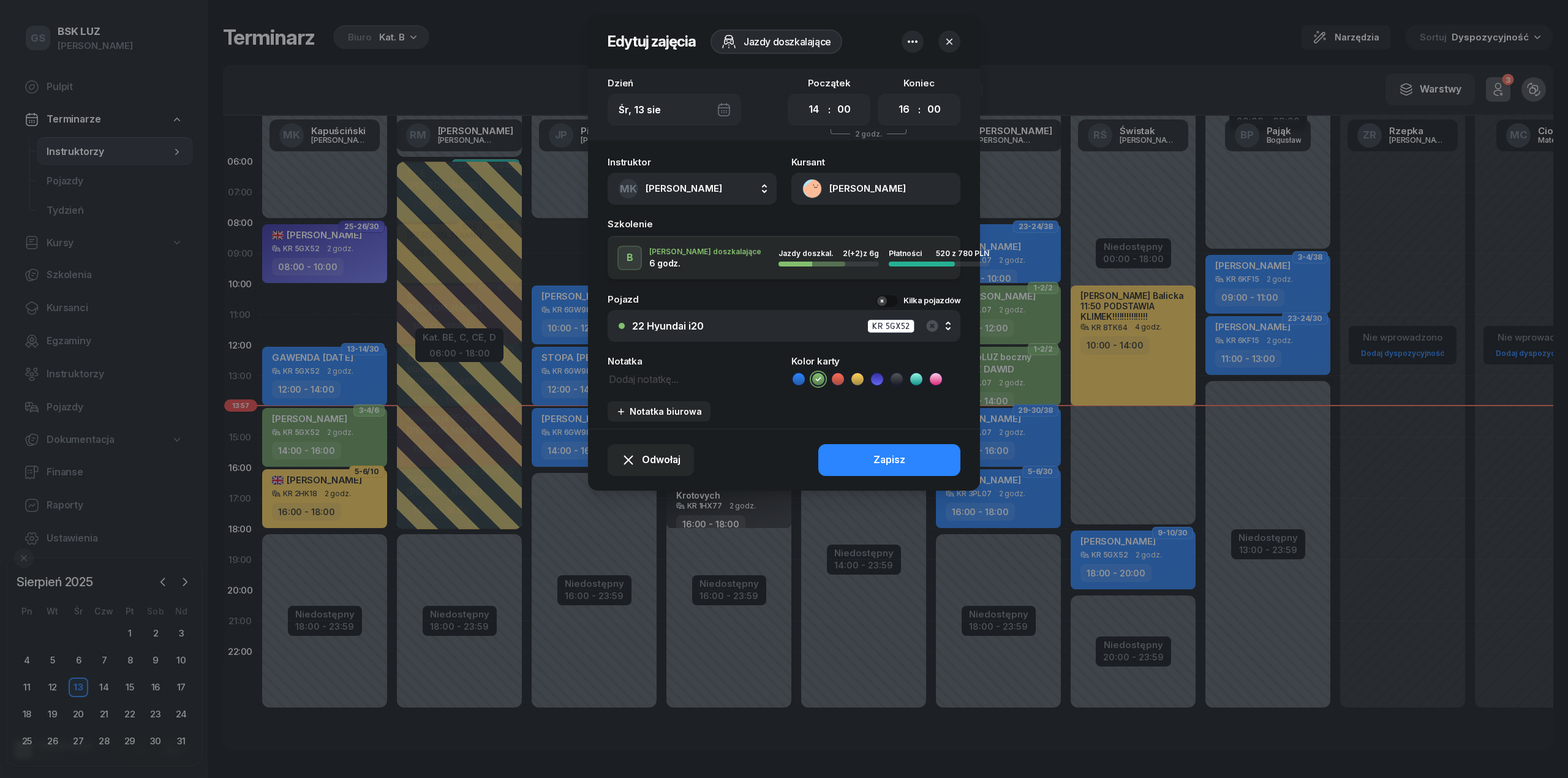
click at [955, 45] on button "button" at bounding box center [949, 42] width 22 height 22
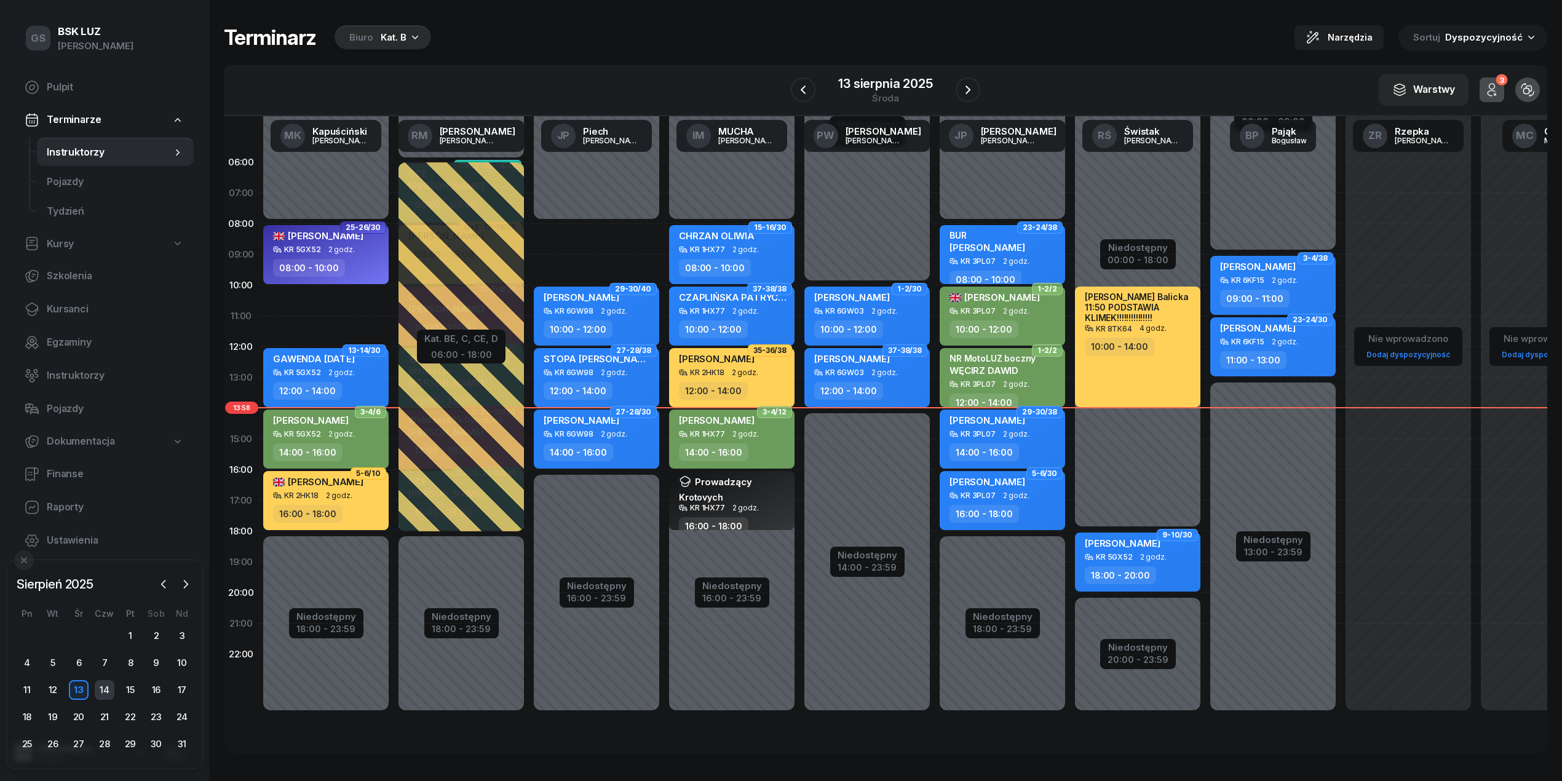
click at [113, 692] on div "14" at bounding box center [105, 690] width 20 height 20
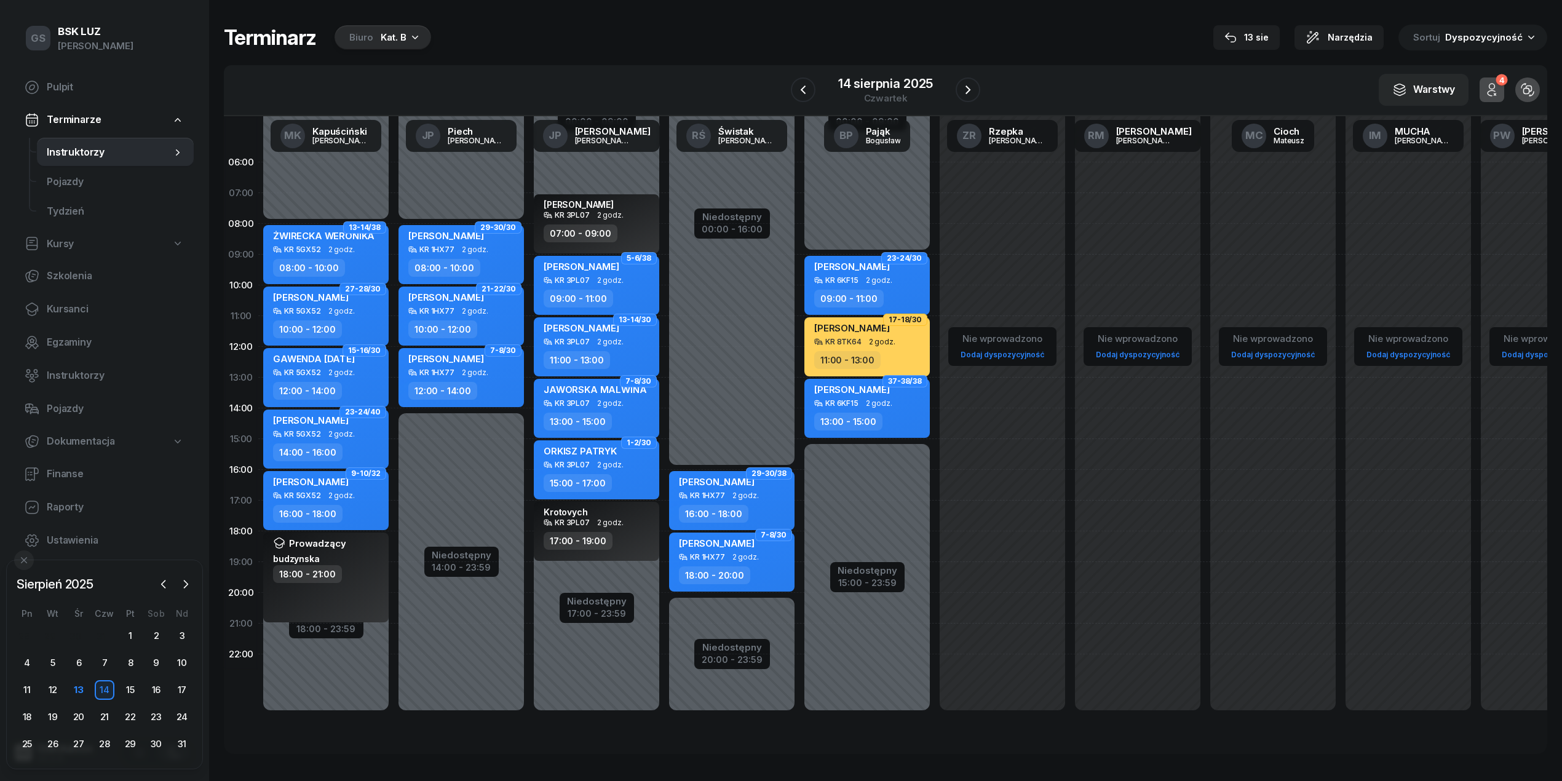
click at [408, 45] on div "Biuro Kat. B" at bounding box center [383, 37] width 97 height 25
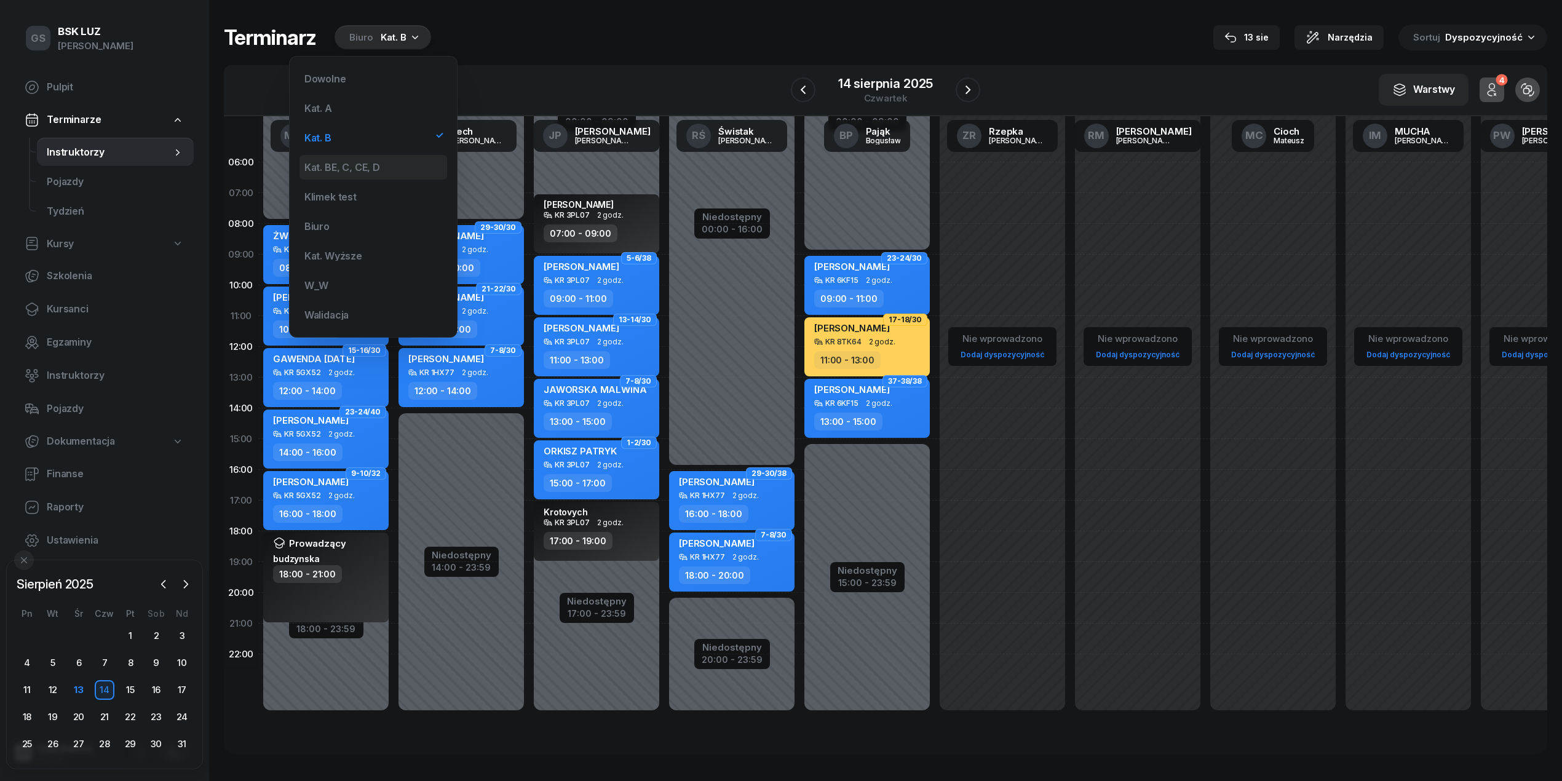
click at [339, 167] on div "Kat. BE, C, CE, D" at bounding box center [342, 167] width 76 height 10
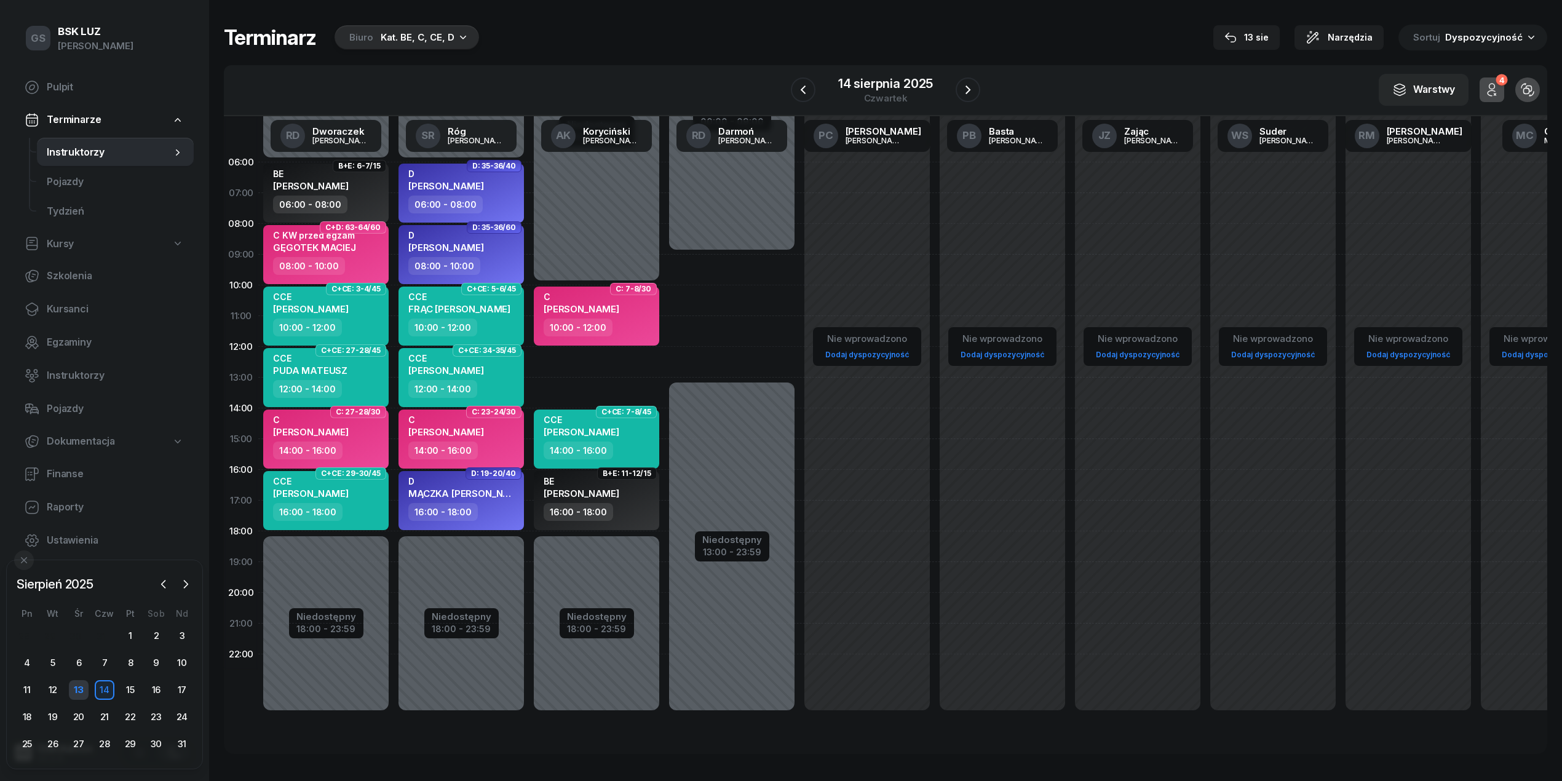
click at [77, 699] on div "13" at bounding box center [79, 690] width 20 height 20
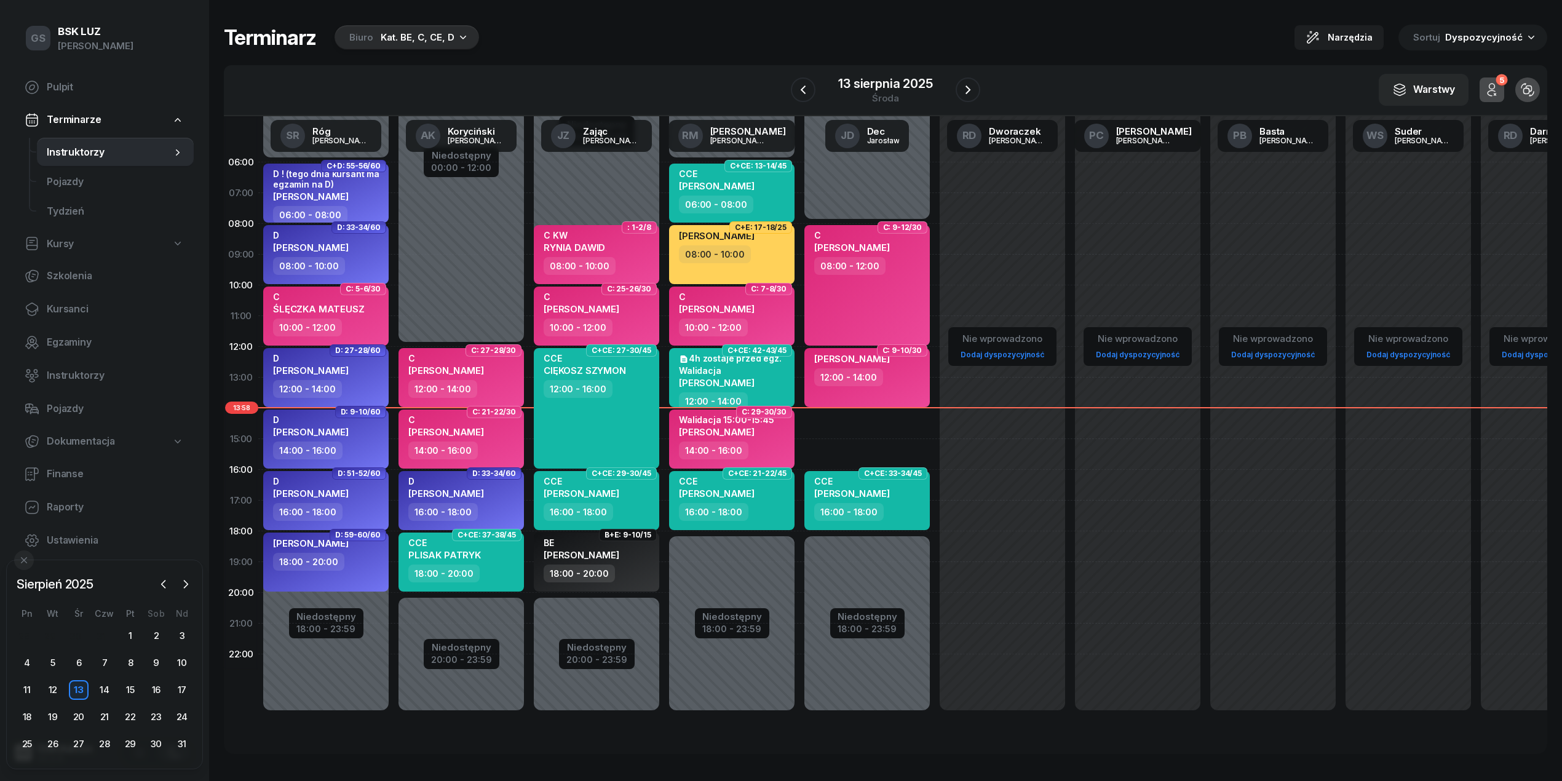
click at [431, 37] on div "Kat. BE, C, CE, D" at bounding box center [418, 37] width 74 height 15
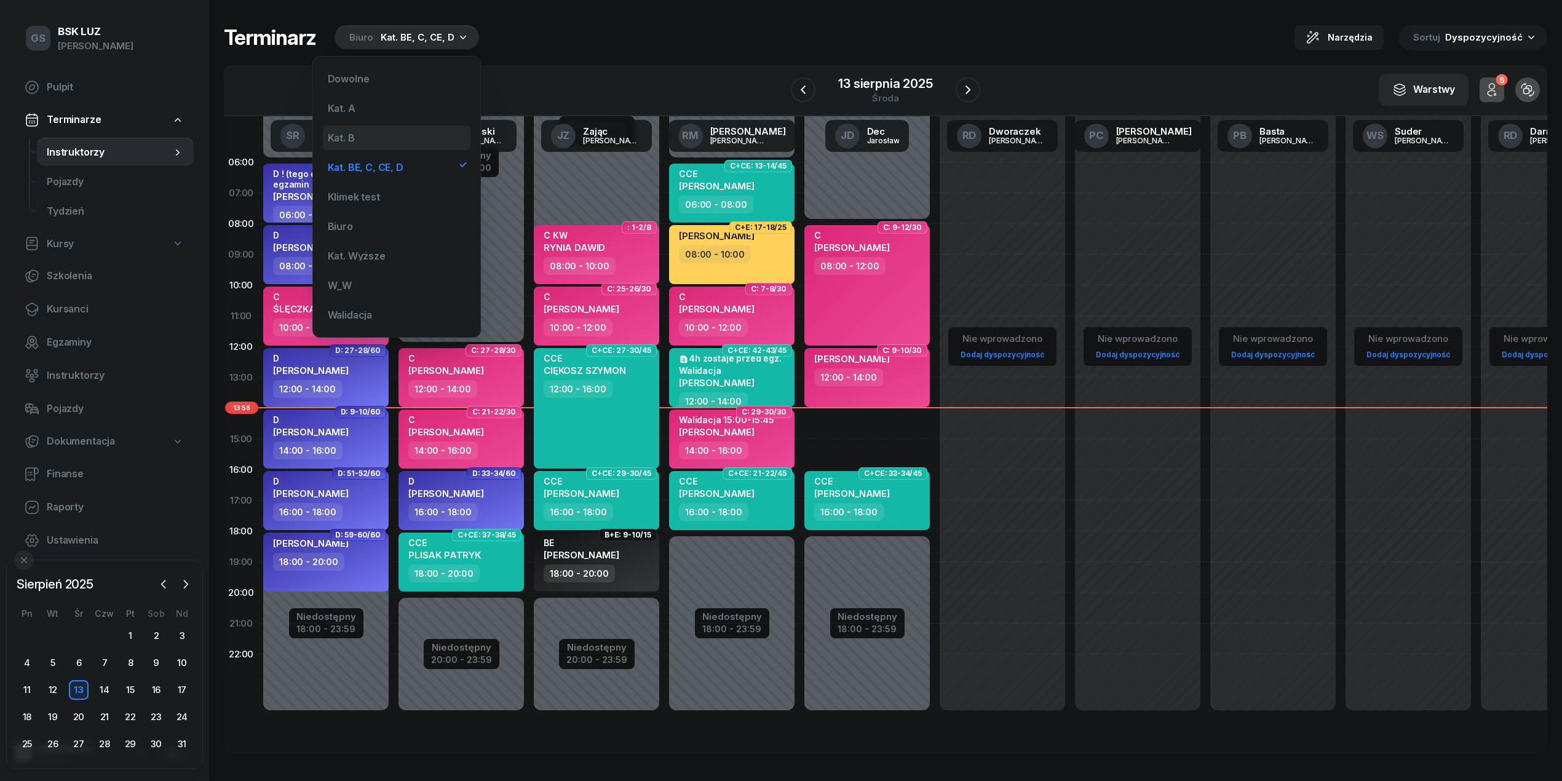
click at [392, 138] on div "Kat. B" at bounding box center [397, 137] width 148 height 25
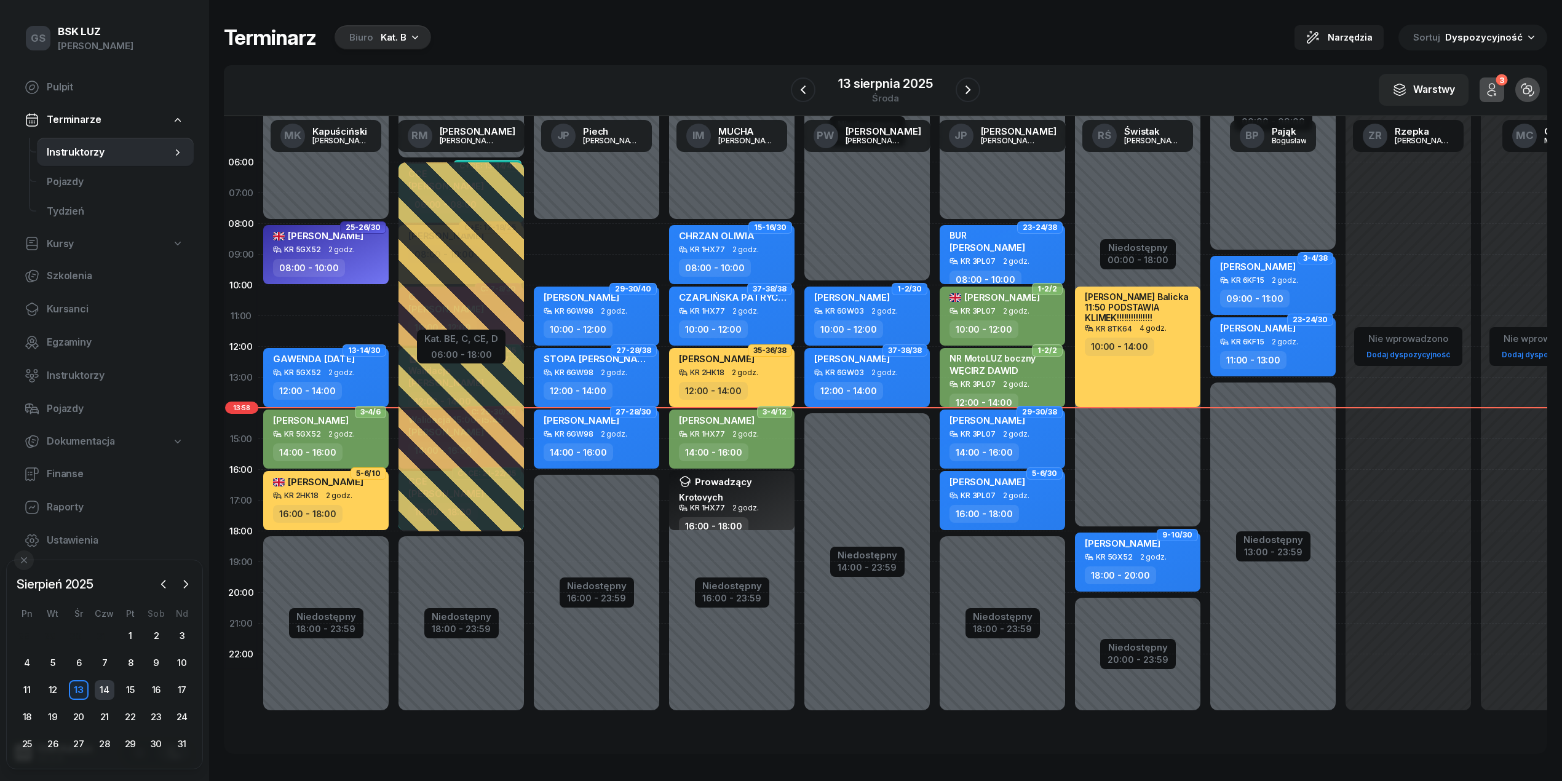
click at [101, 686] on div "14" at bounding box center [105, 690] width 20 height 20
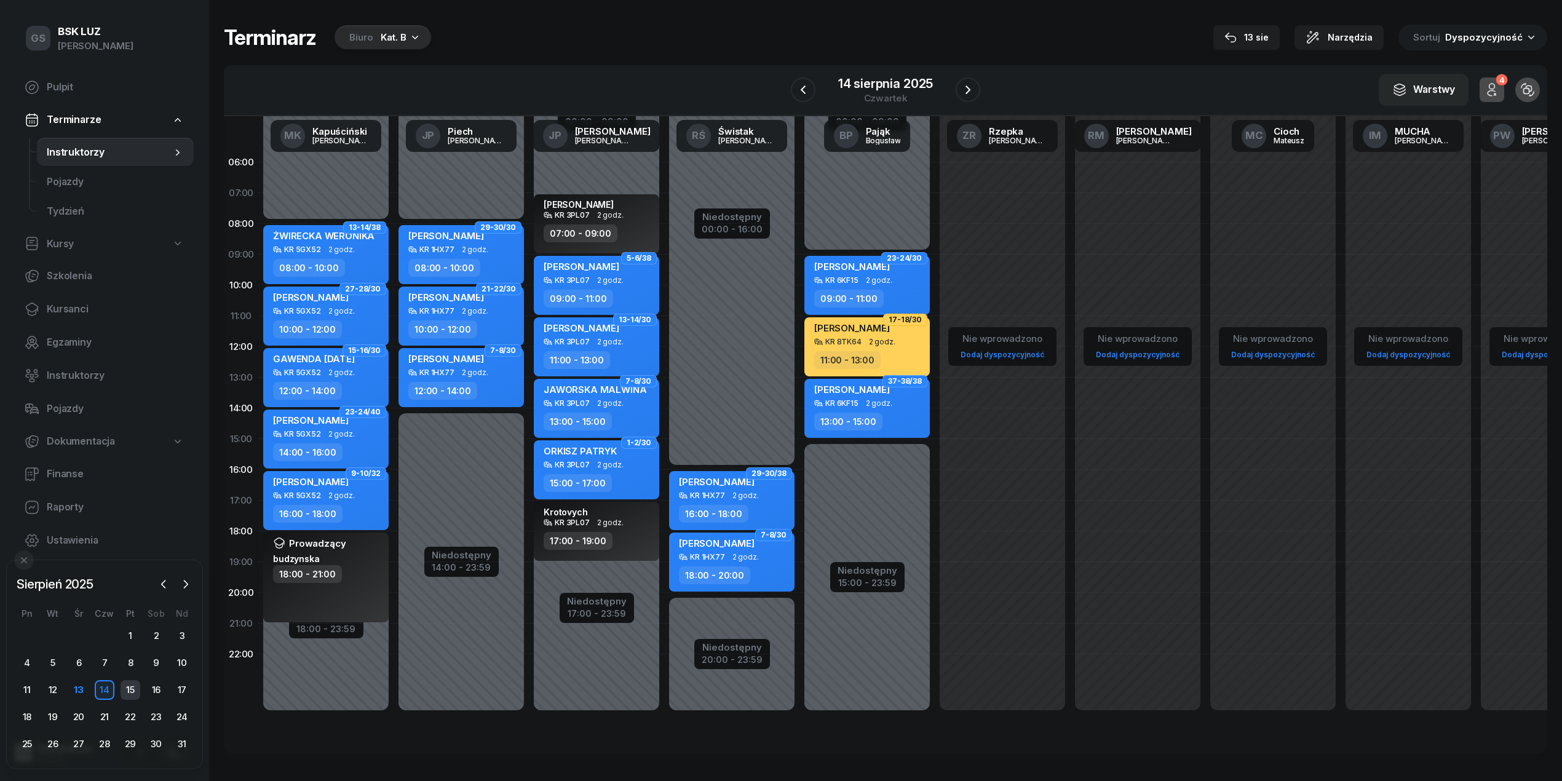
click at [134, 685] on div "15" at bounding box center [131, 690] width 20 height 20
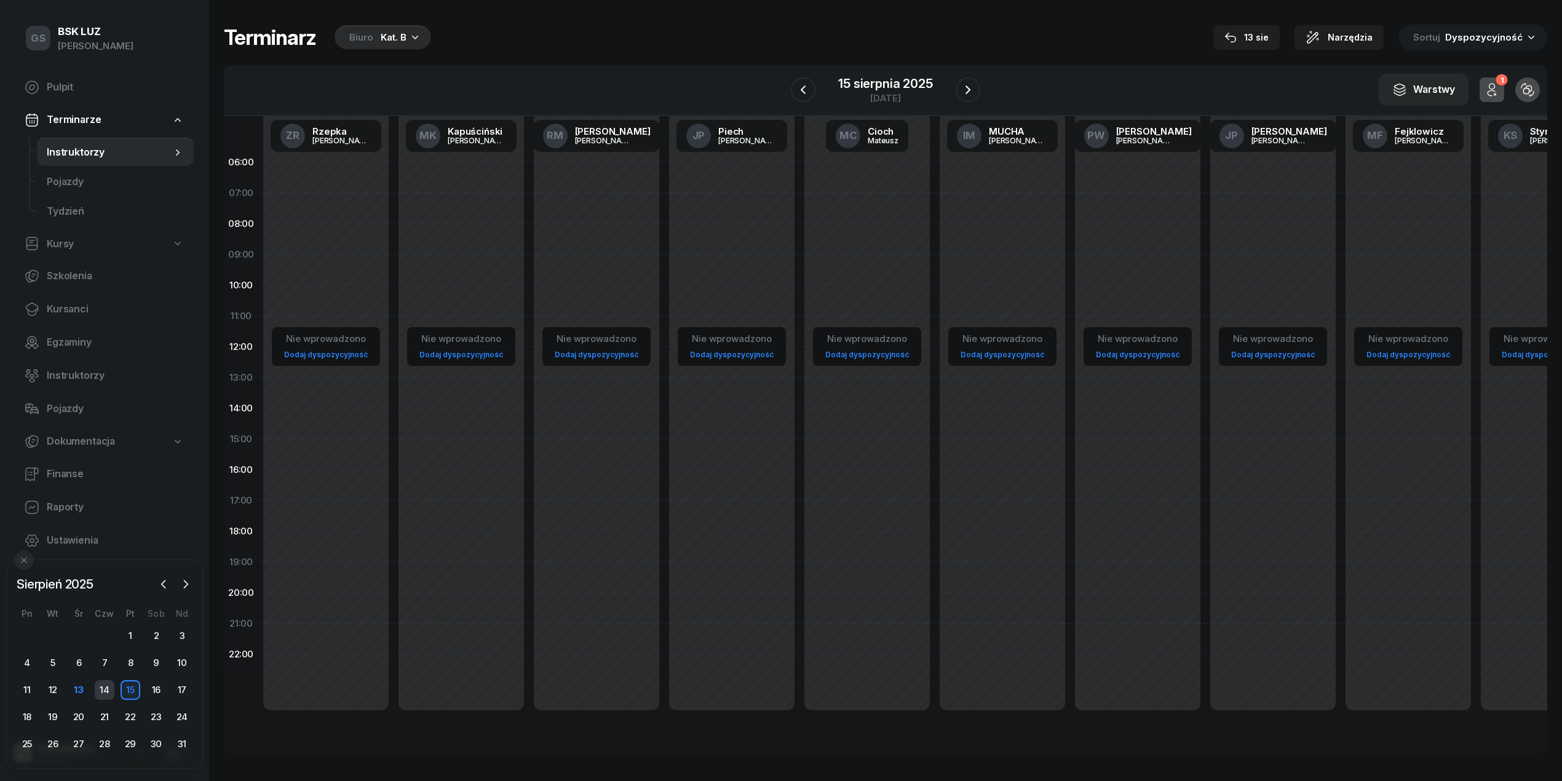
click at [106, 686] on div "14" at bounding box center [105, 690] width 20 height 20
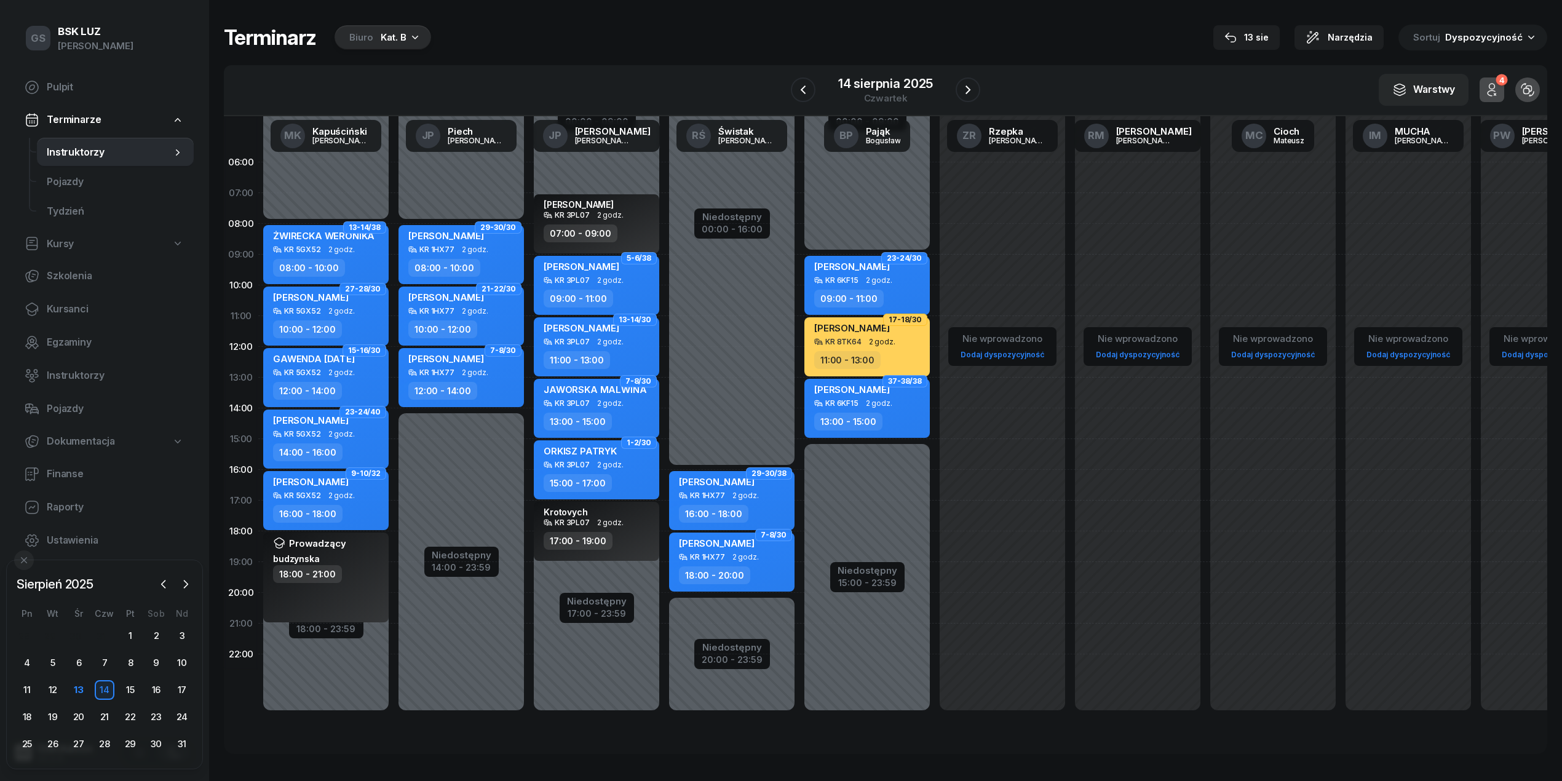
click at [1488, 84] on icon "button" at bounding box center [1491, 89] width 15 height 15
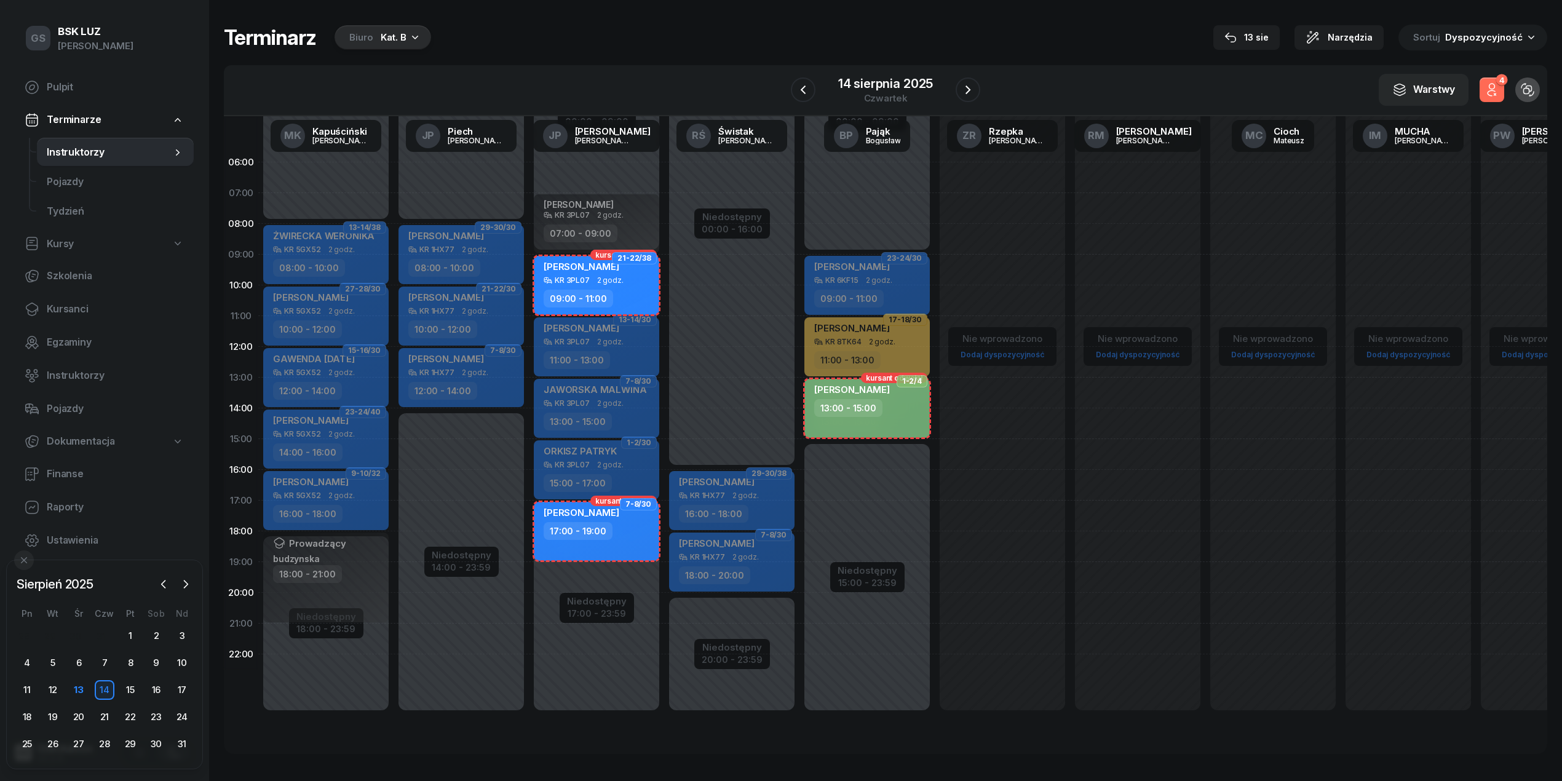
click at [1488, 84] on icon "button" at bounding box center [1491, 89] width 15 height 15
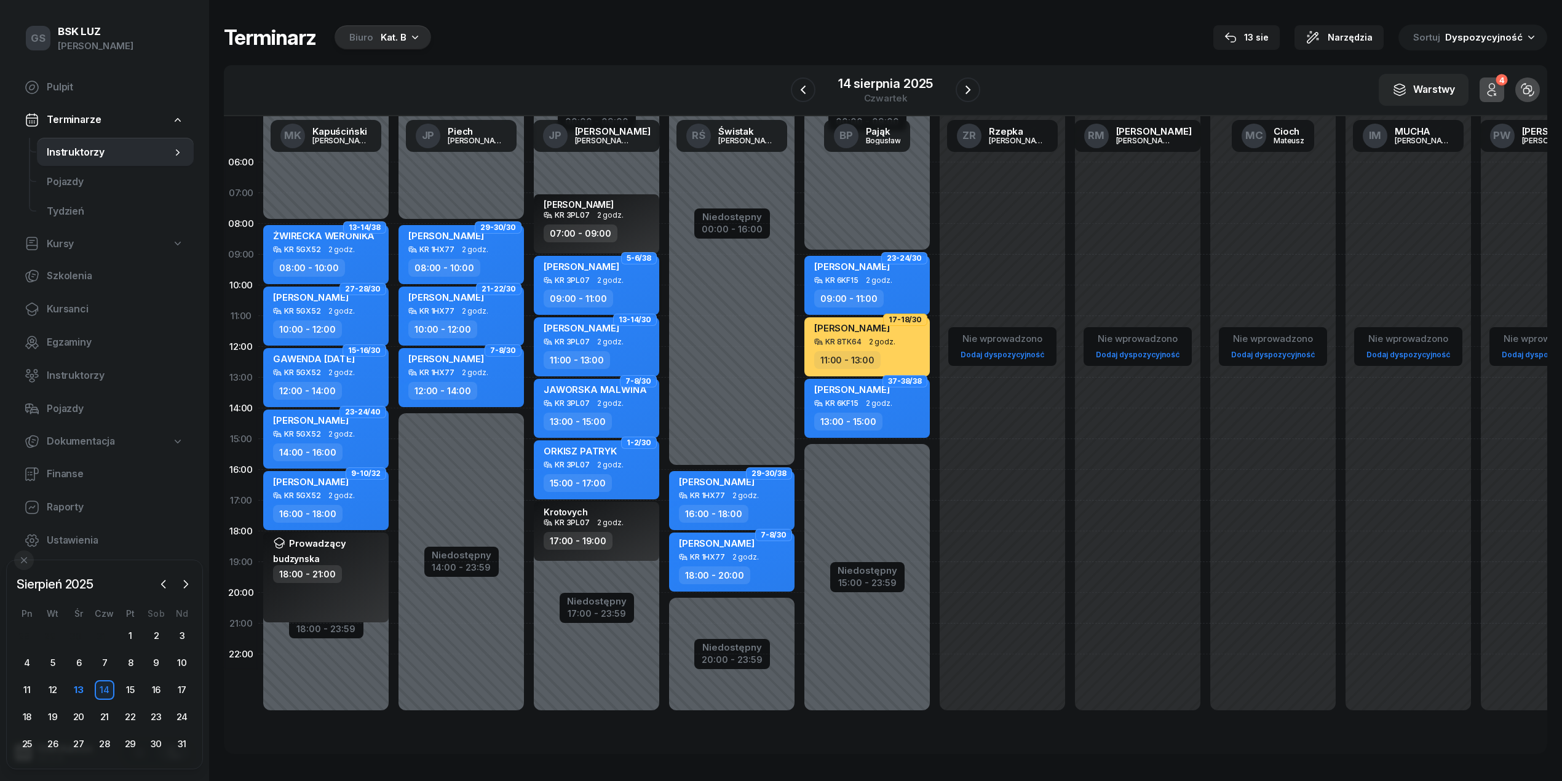
click at [638, 271] on div "[PERSON_NAME]" at bounding box center [598, 268] width 108 height 15
select select "09"
select select "11"
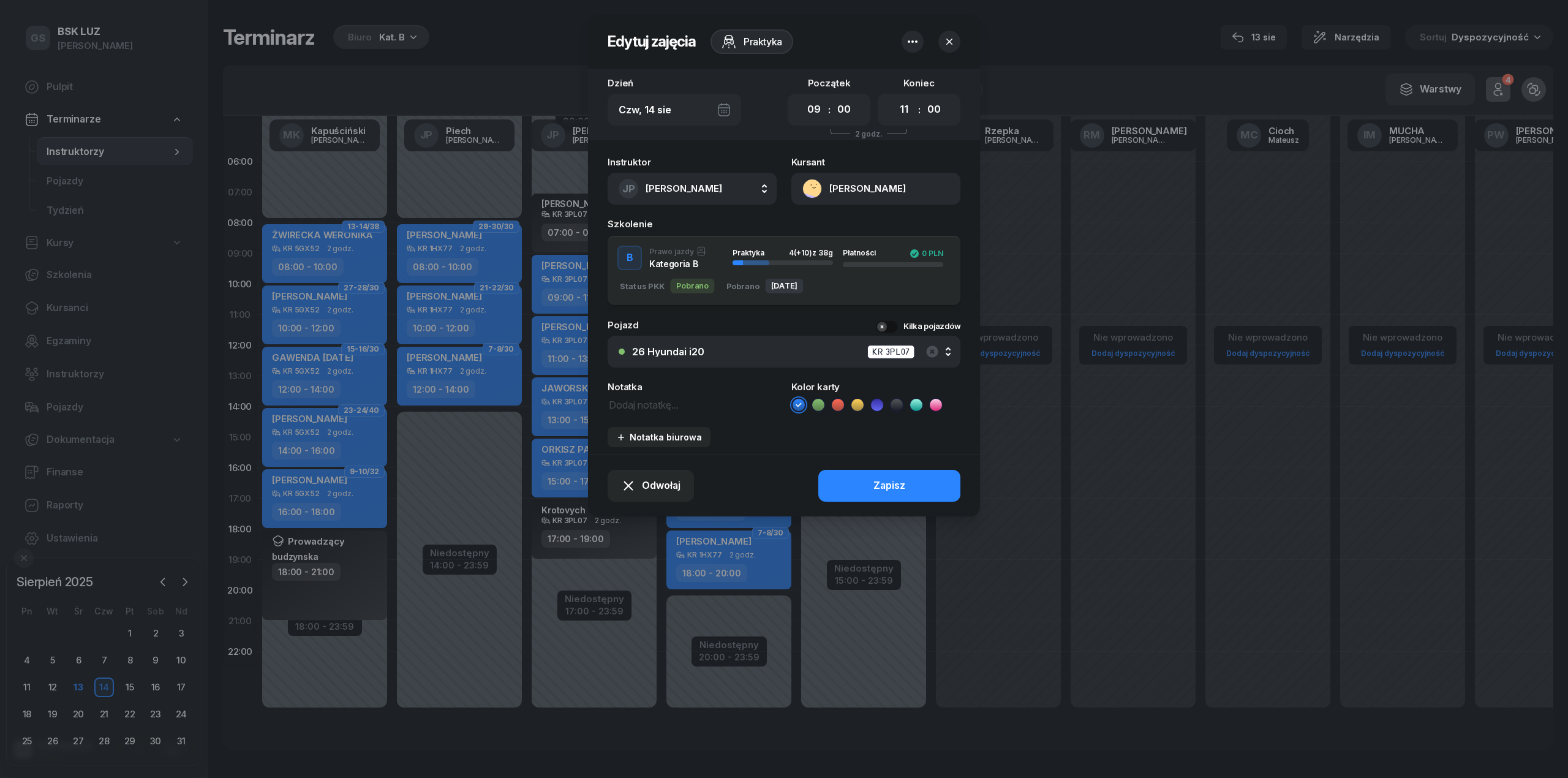
drag, startPoint x: 948, startPoint y: 47, endPoint x: 910, endPoint y: 160, distance: 119.2
click at [947, 47] on icon "button" at bounding box center [949, 42] width 12 height 12
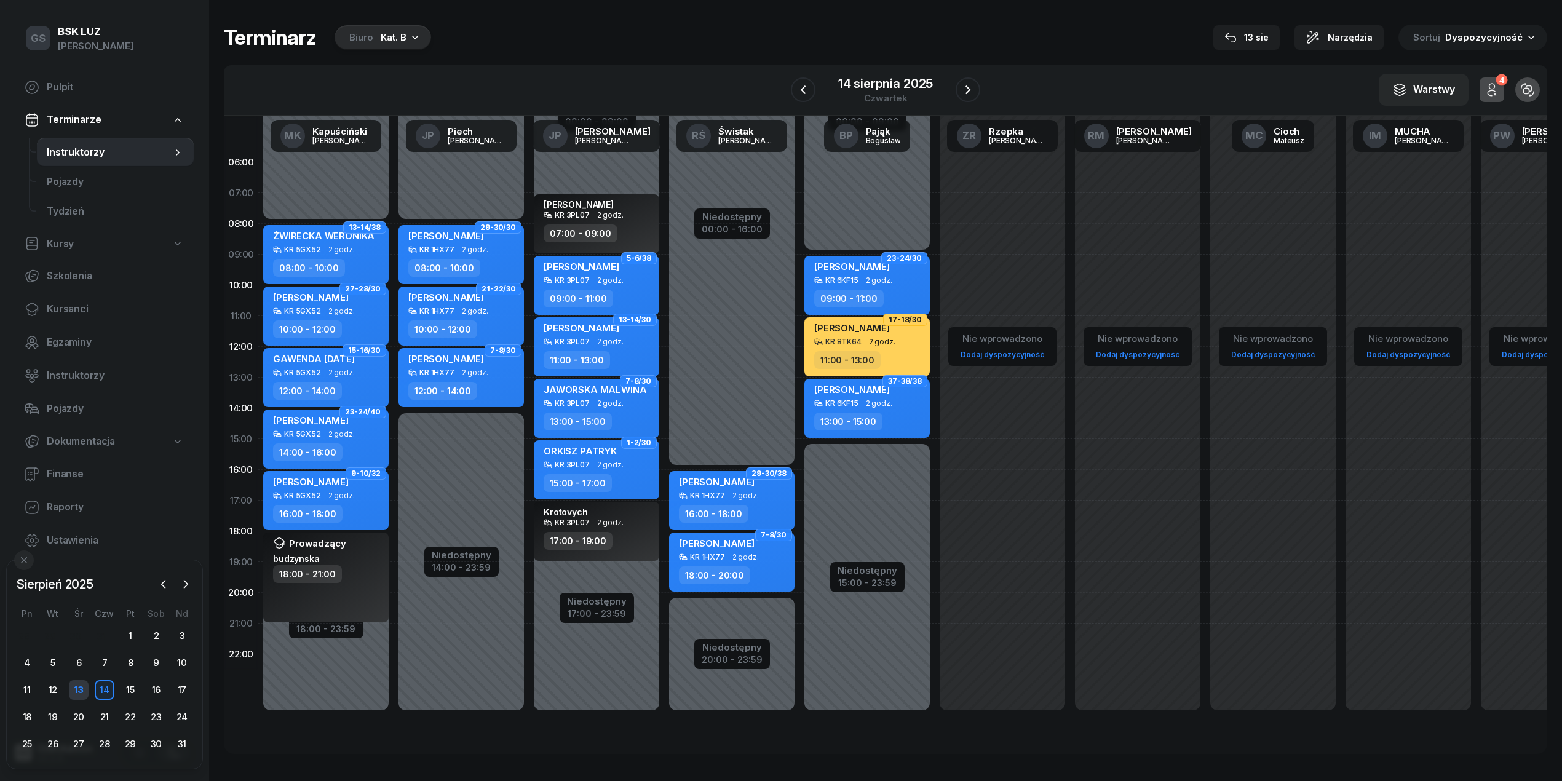
click at [82, 694] on div "13" at bounding box center [79, 690] width 20 height 20
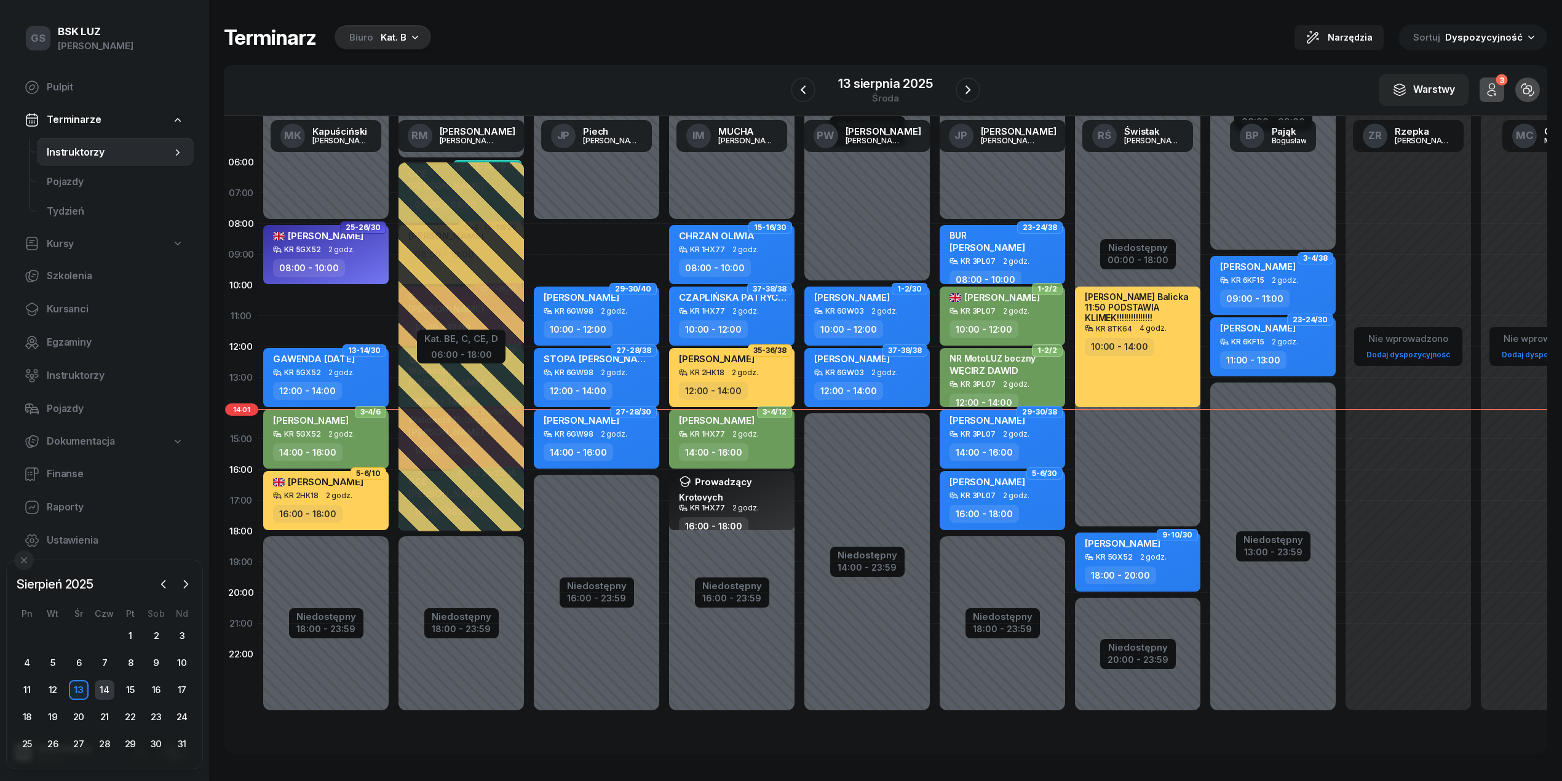
click at [104, 684] on div "14" at bounding box center [105, 690] width 20 height 20
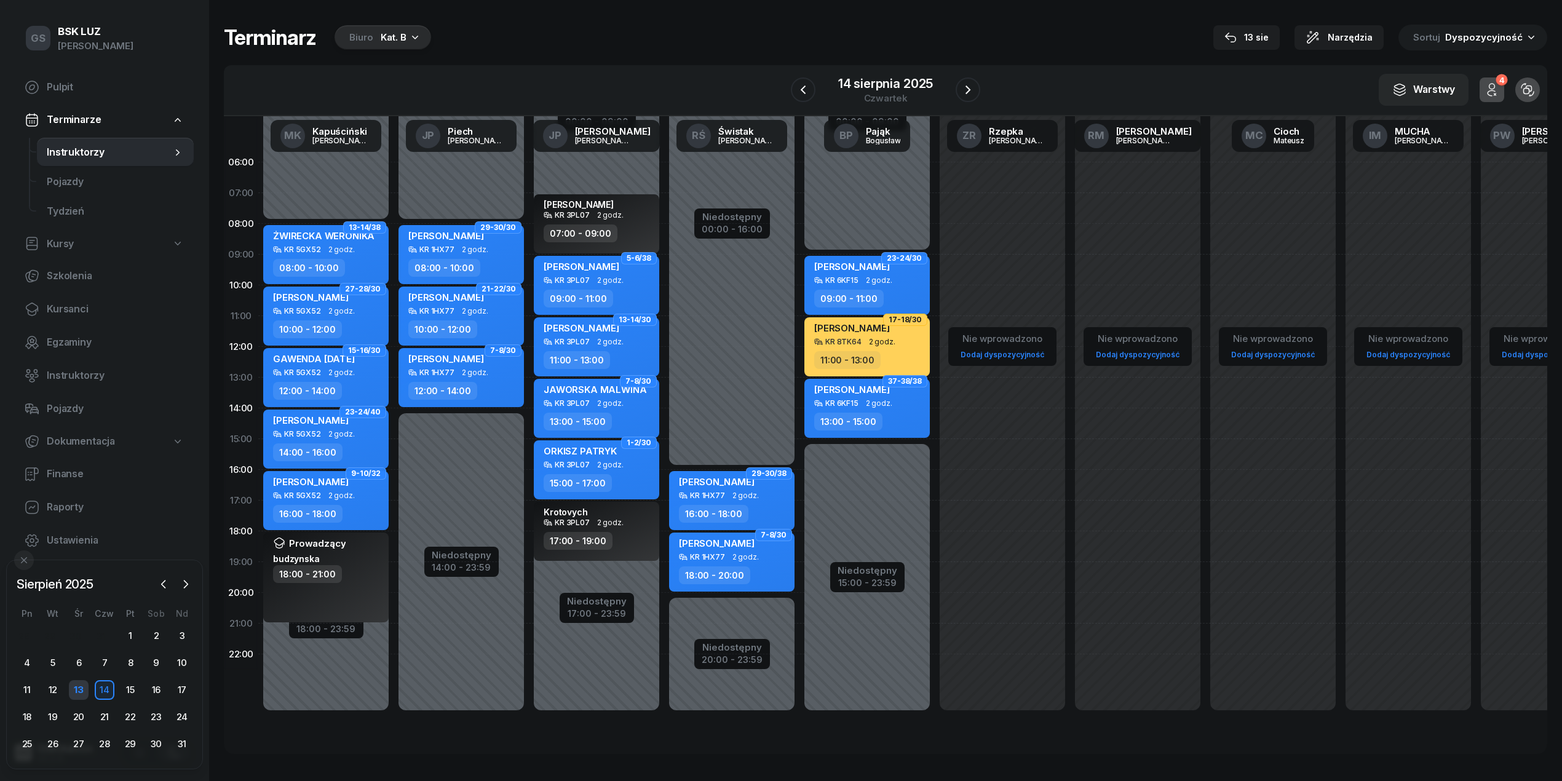
click at [84, 684] on div "13" at bounding box center [79, 690] width 20 height 20
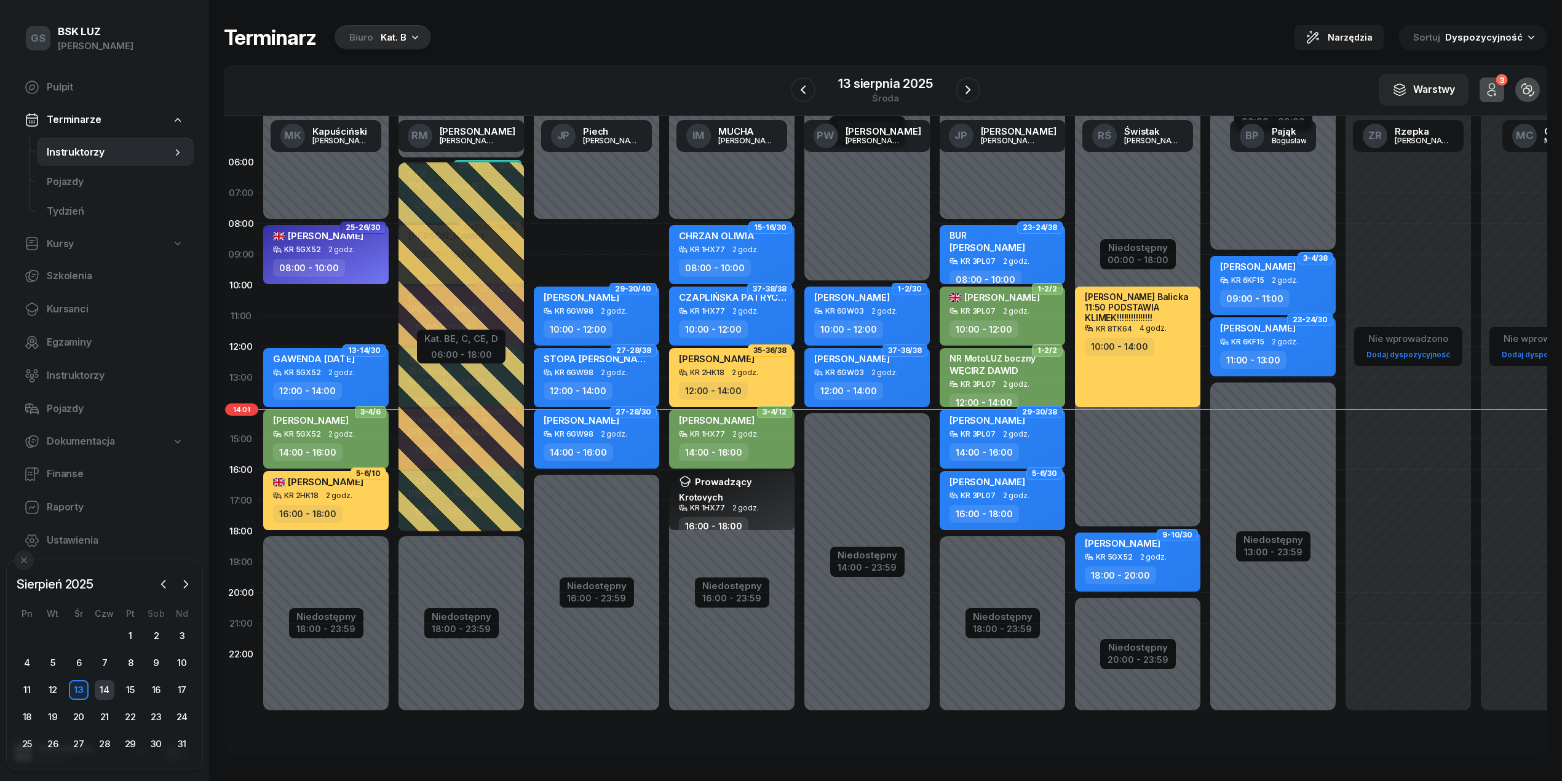
click at [104, 692] on div "14" at bounding box center [105, 690] width 20 height 20
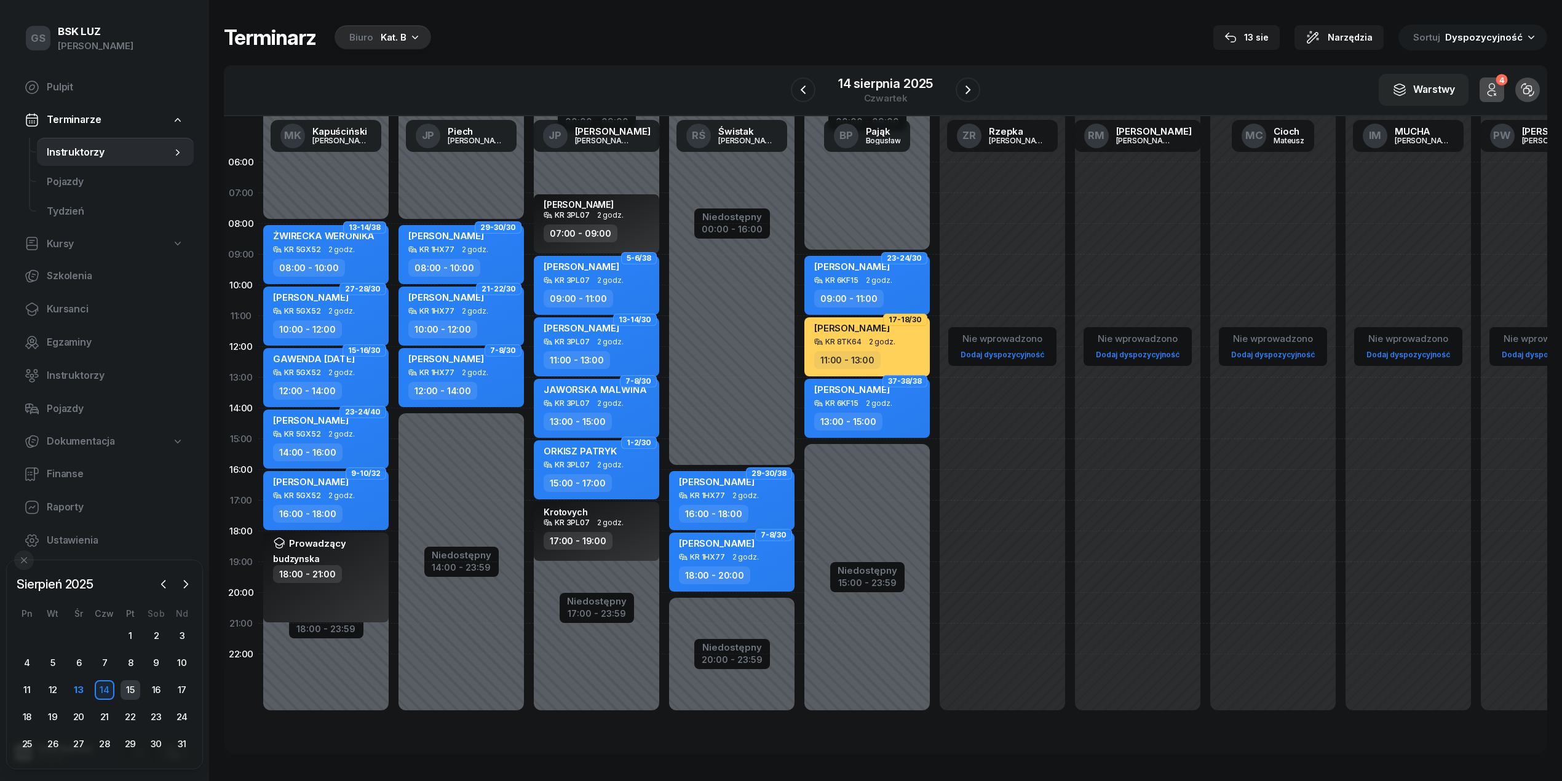
click at [129, 694] on div "15" at bounding box center [131, 690] width 20 height 20
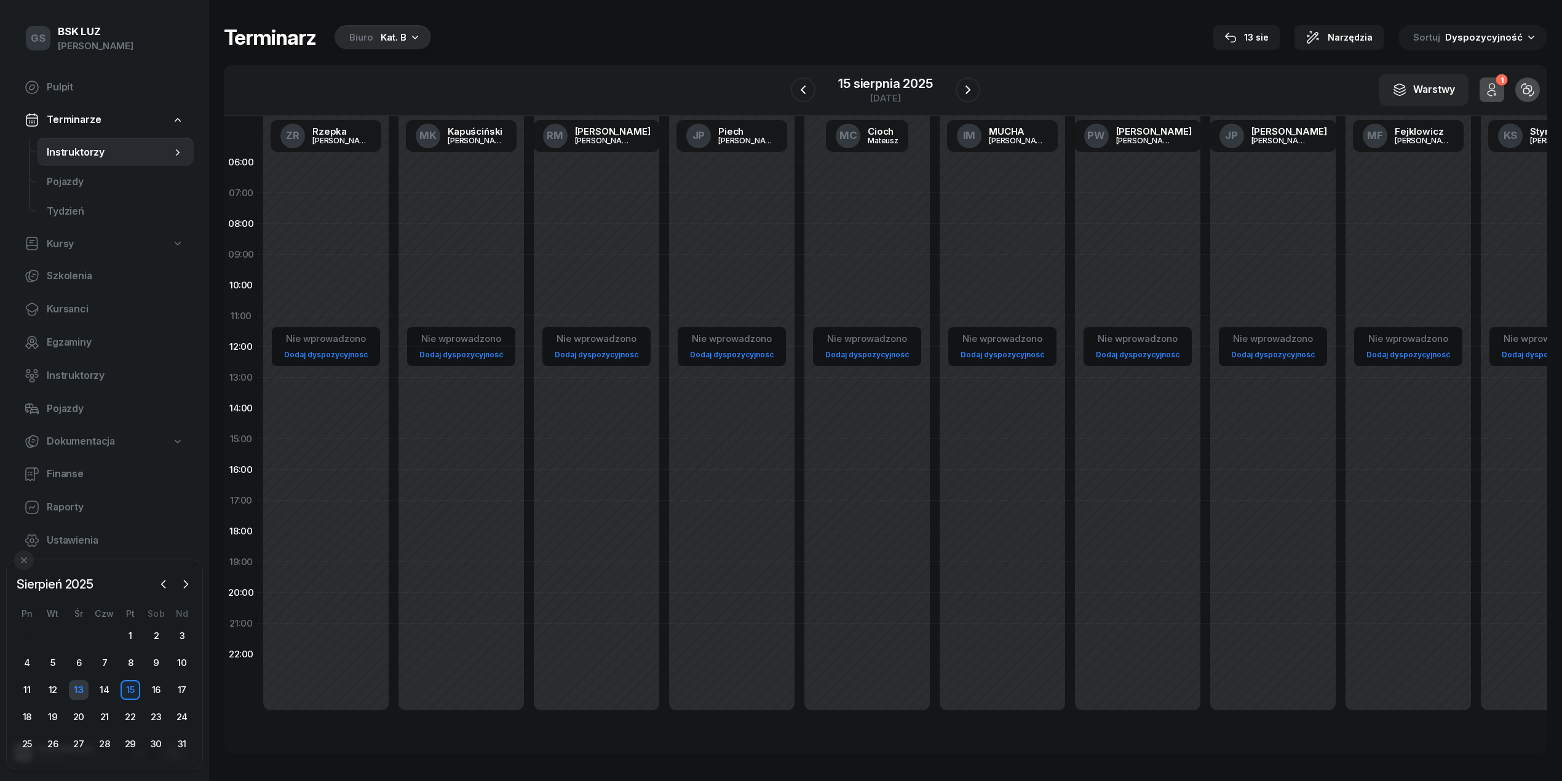
click at [85, 690] on div "13" at bounding box center [79, 690] width 20 height 20
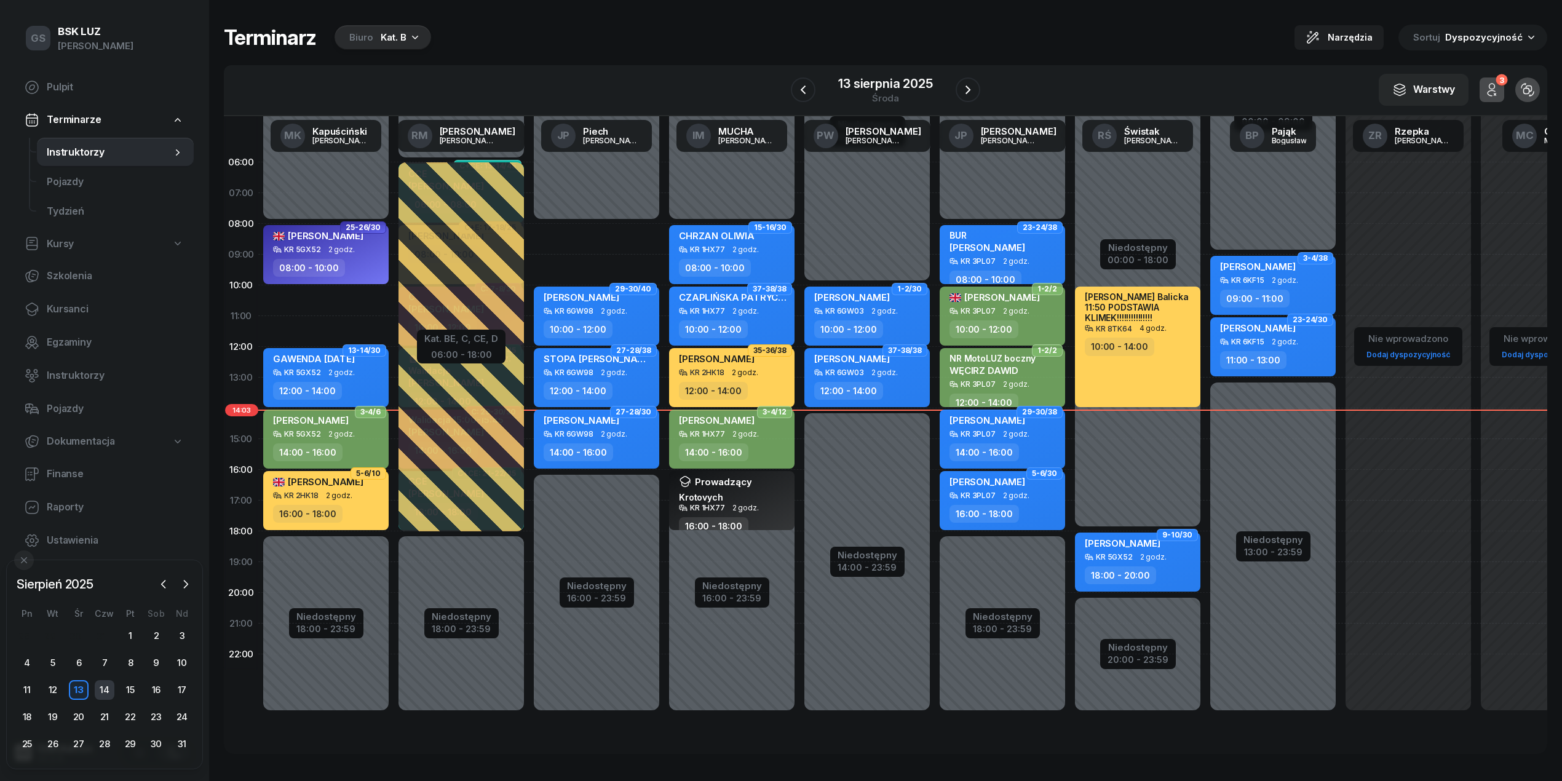
click at [112, 694] on div "14" at bounding box center [105, 690] width 20 height 20
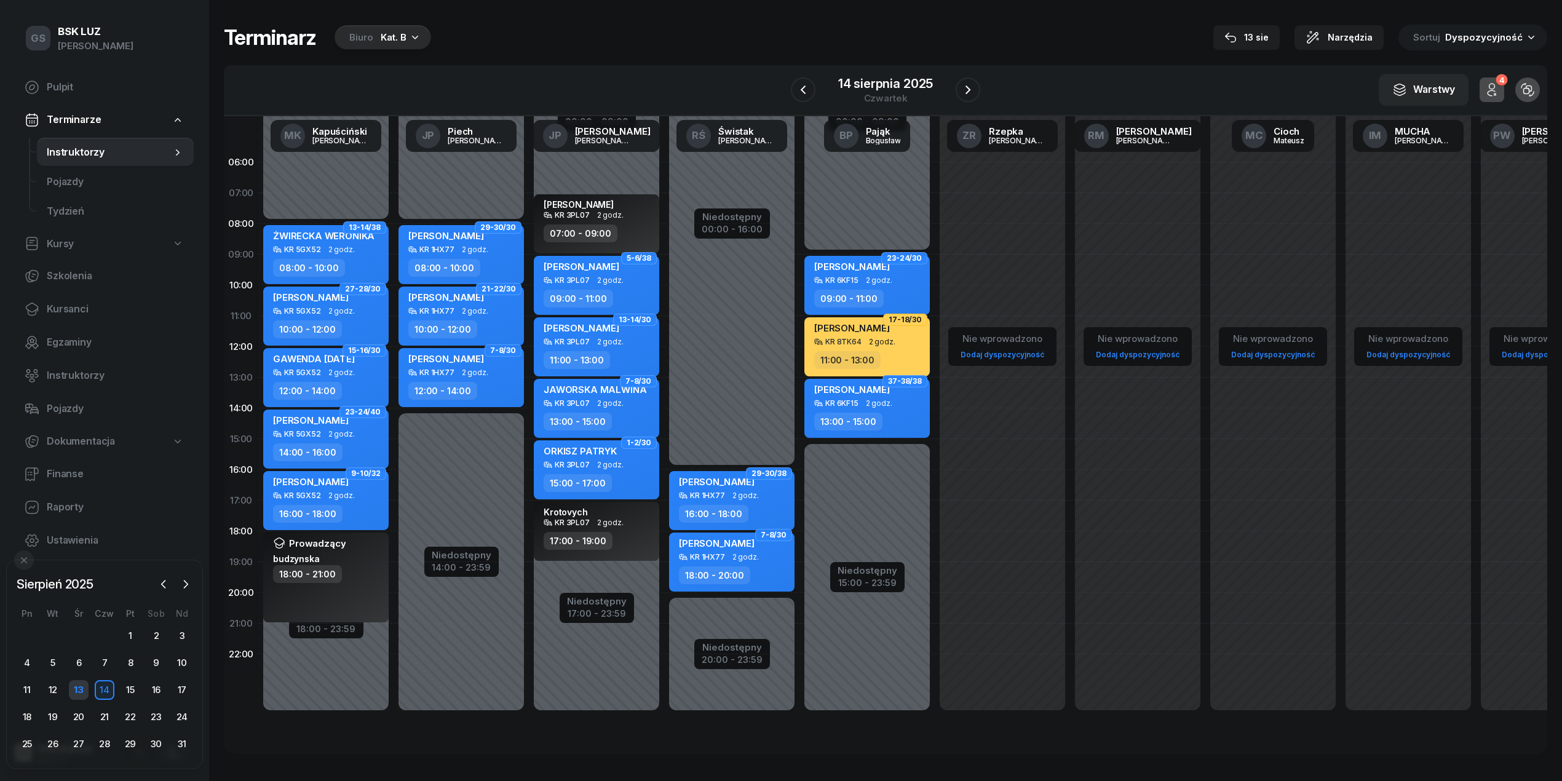
click at [74, 694] on div "13" at bounding box center [79, 690] width 20 height 20
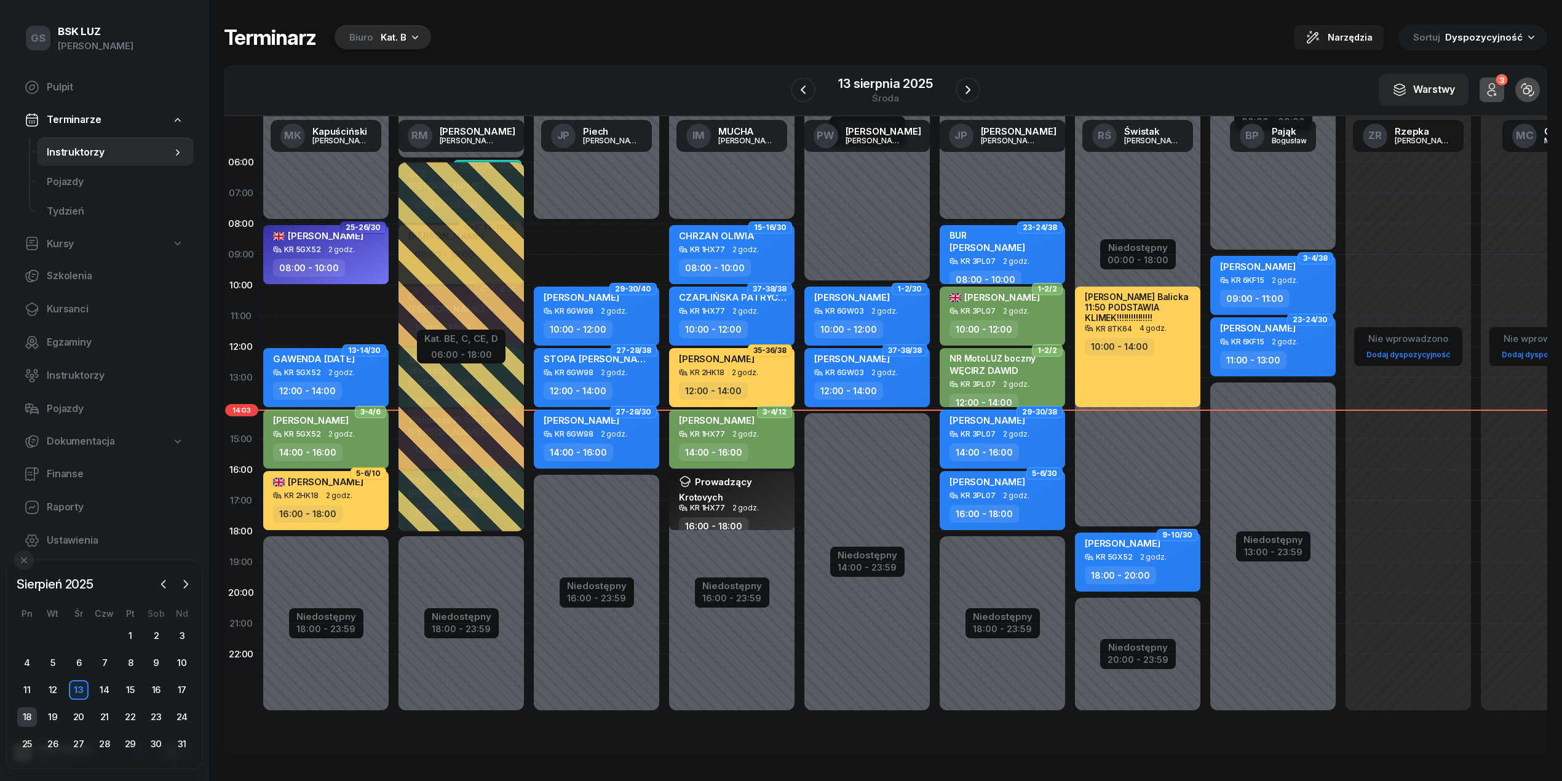
click at [26, 714] on div "18" at bounding box center [27, 717] width 20 height 20
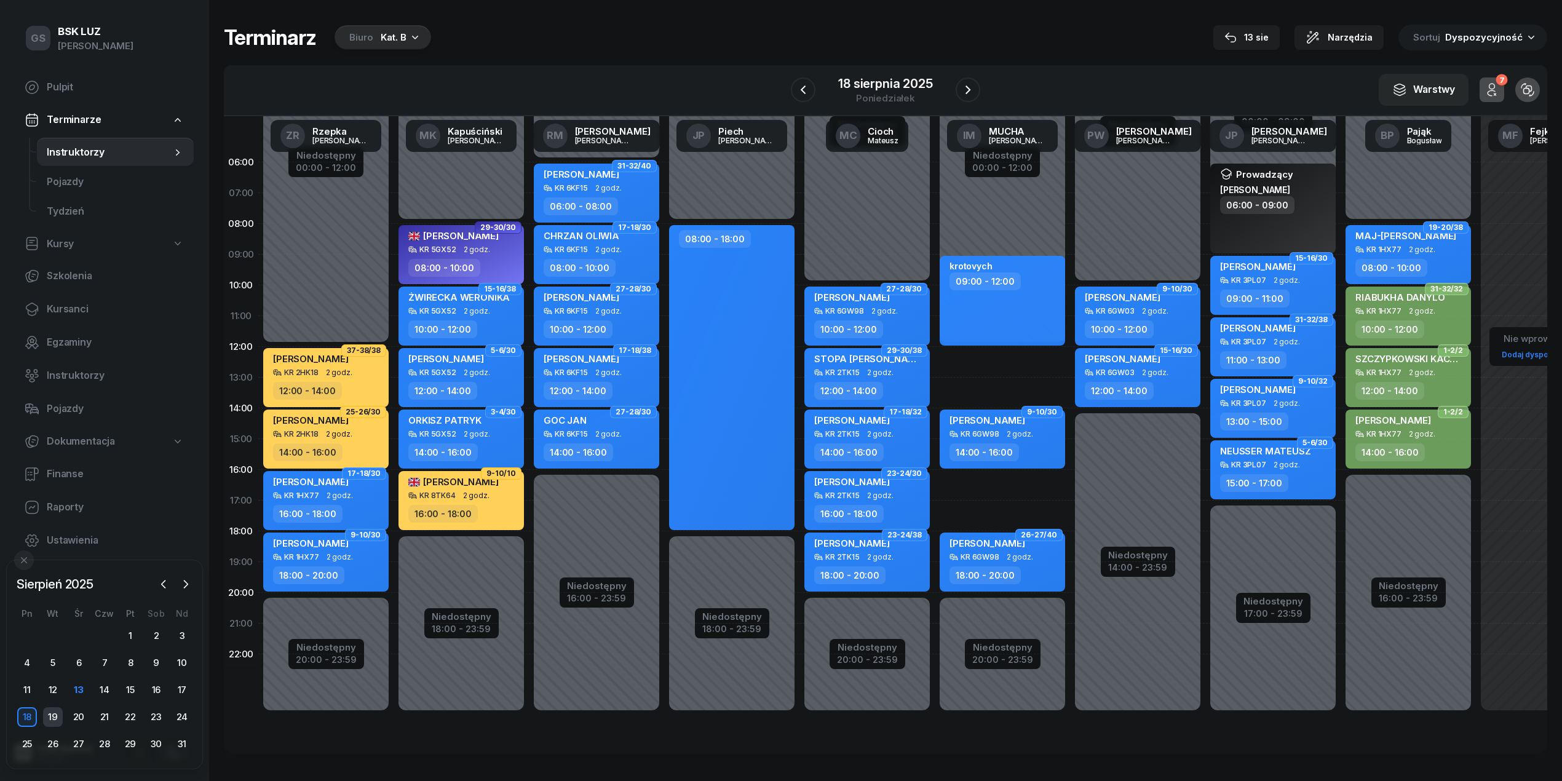
click at [50, 717] on div "19" at bounding box center [53, 717] width 20 height 20
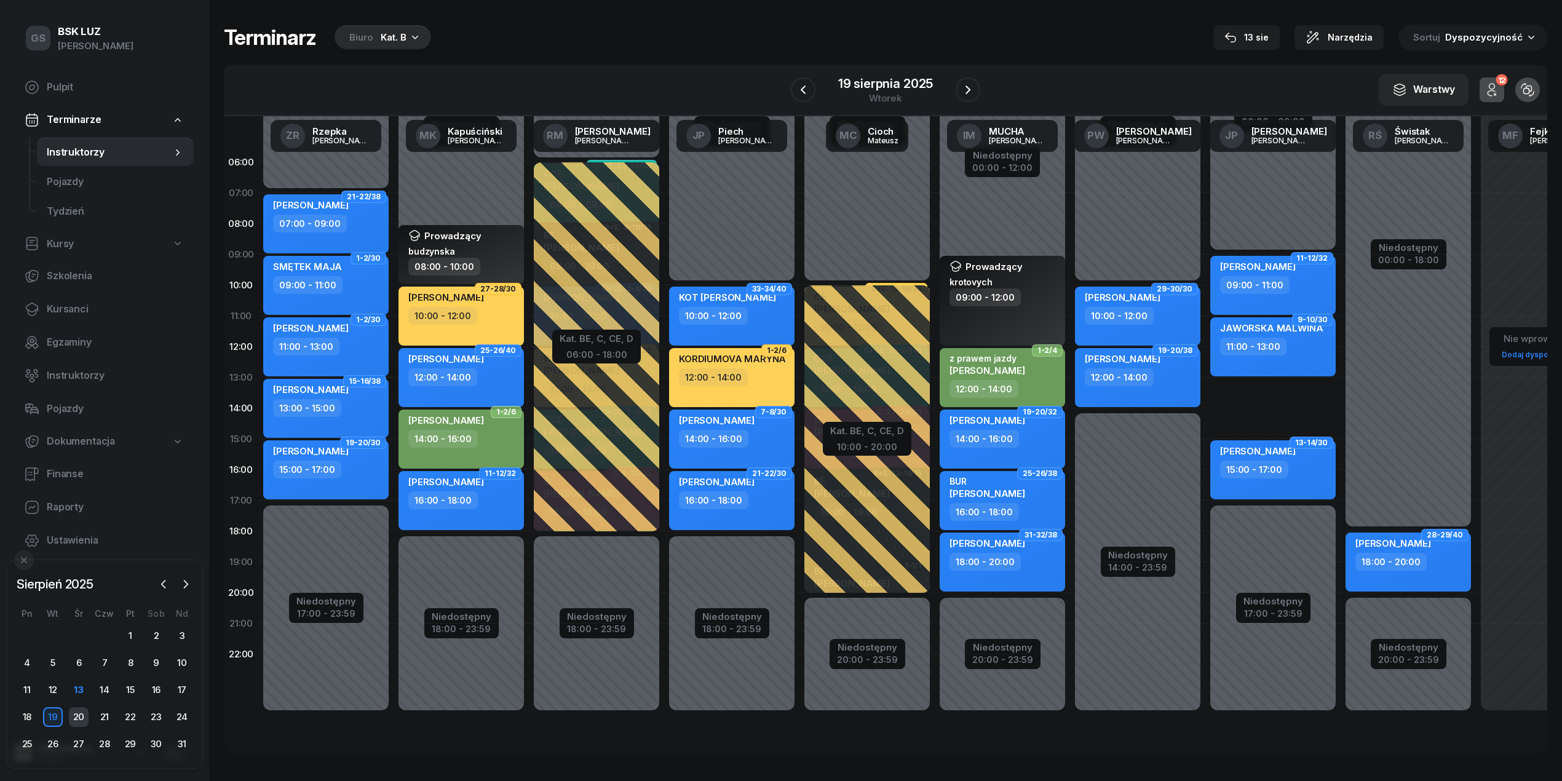
click at [77, 721] on div "20" at bounding box center [79, 717] width 20 height 20
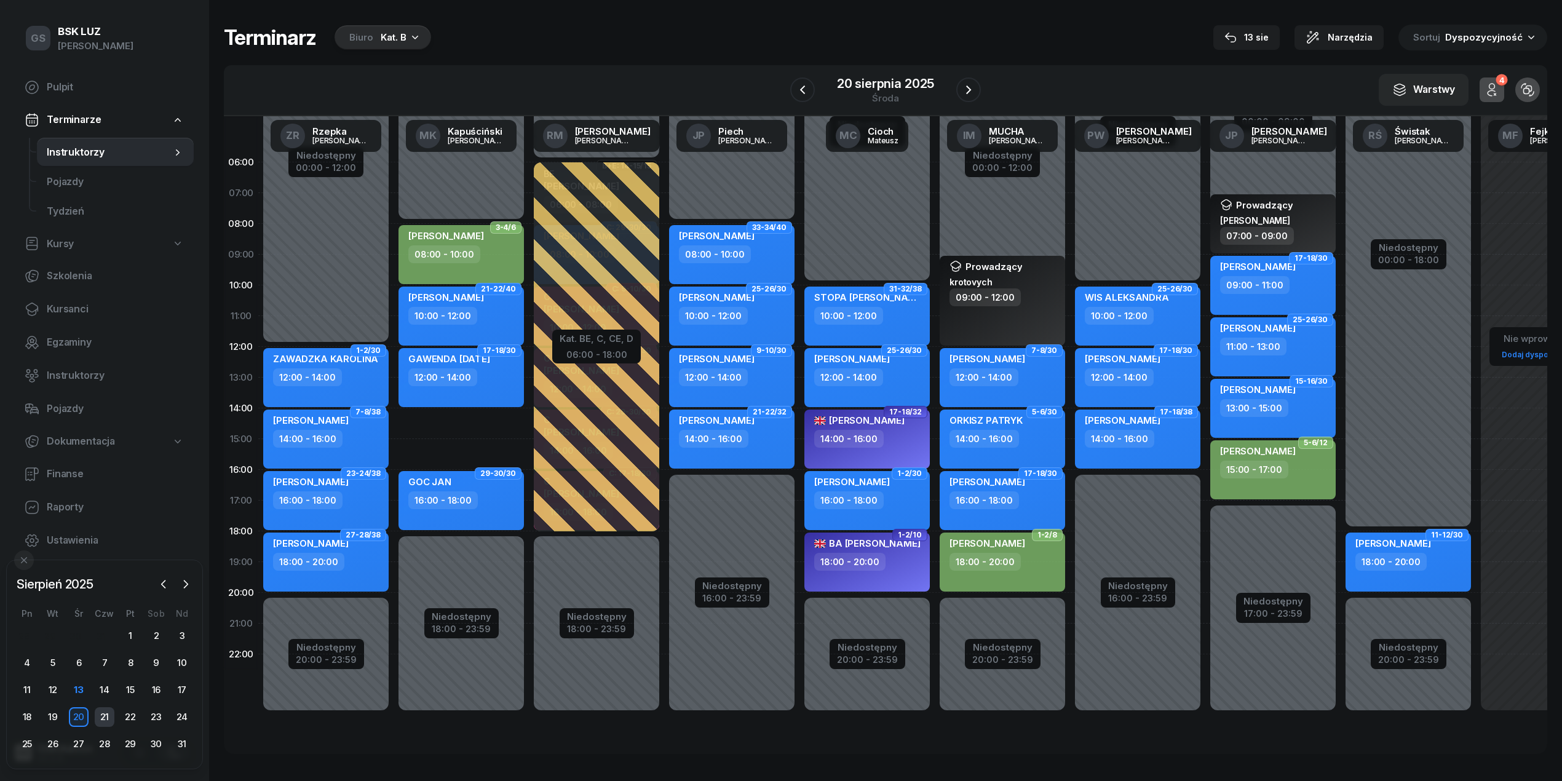
click at [104, 719] on div "21" at bounding box center [105, 717] width 20 height 20
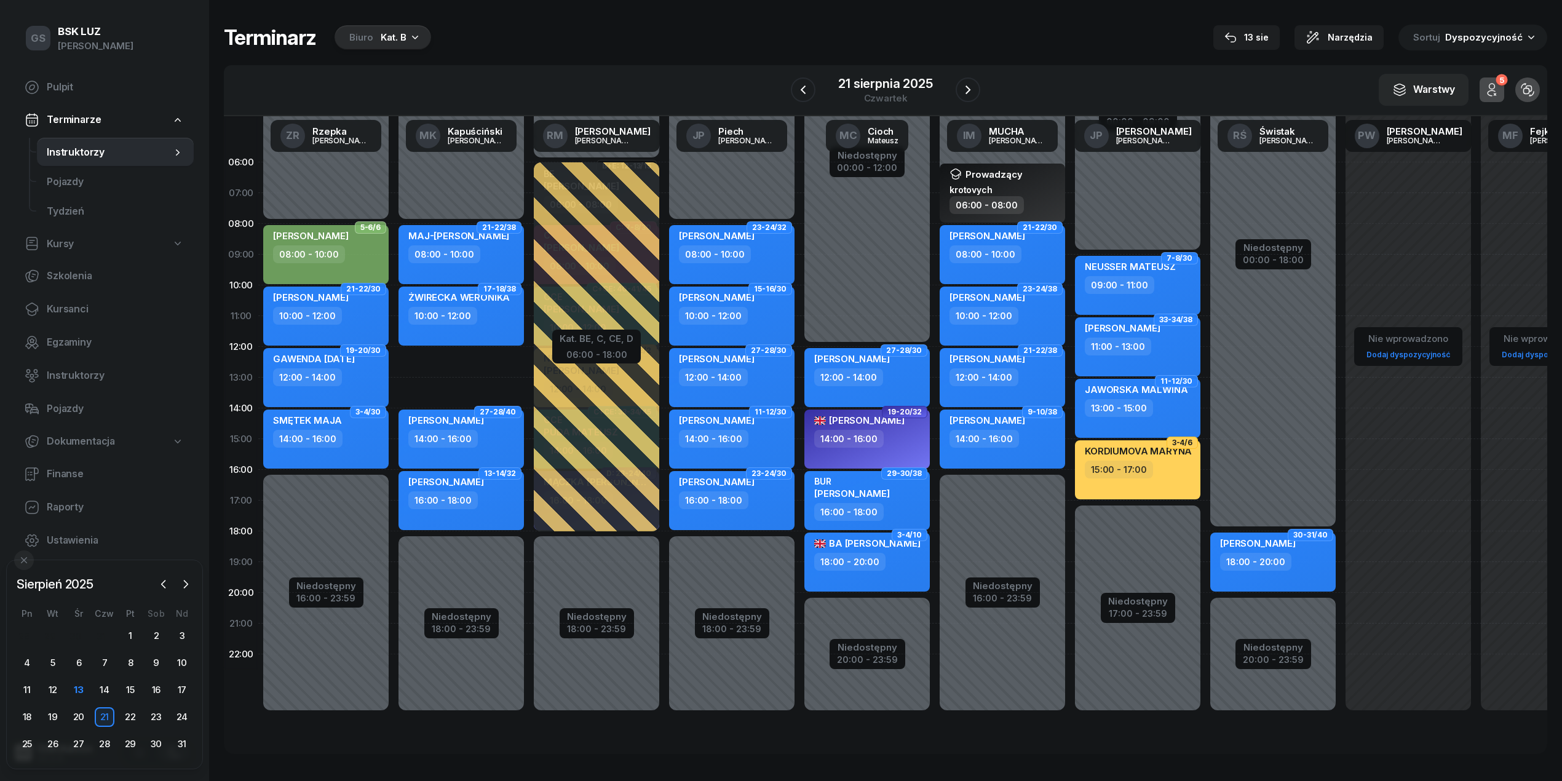
click at [138, 707] on div "22" at bounding box center [130, 717] width 26 height 20
click at [133, 721] on div "22" at bounding box center [131, 717] width 20 height 20
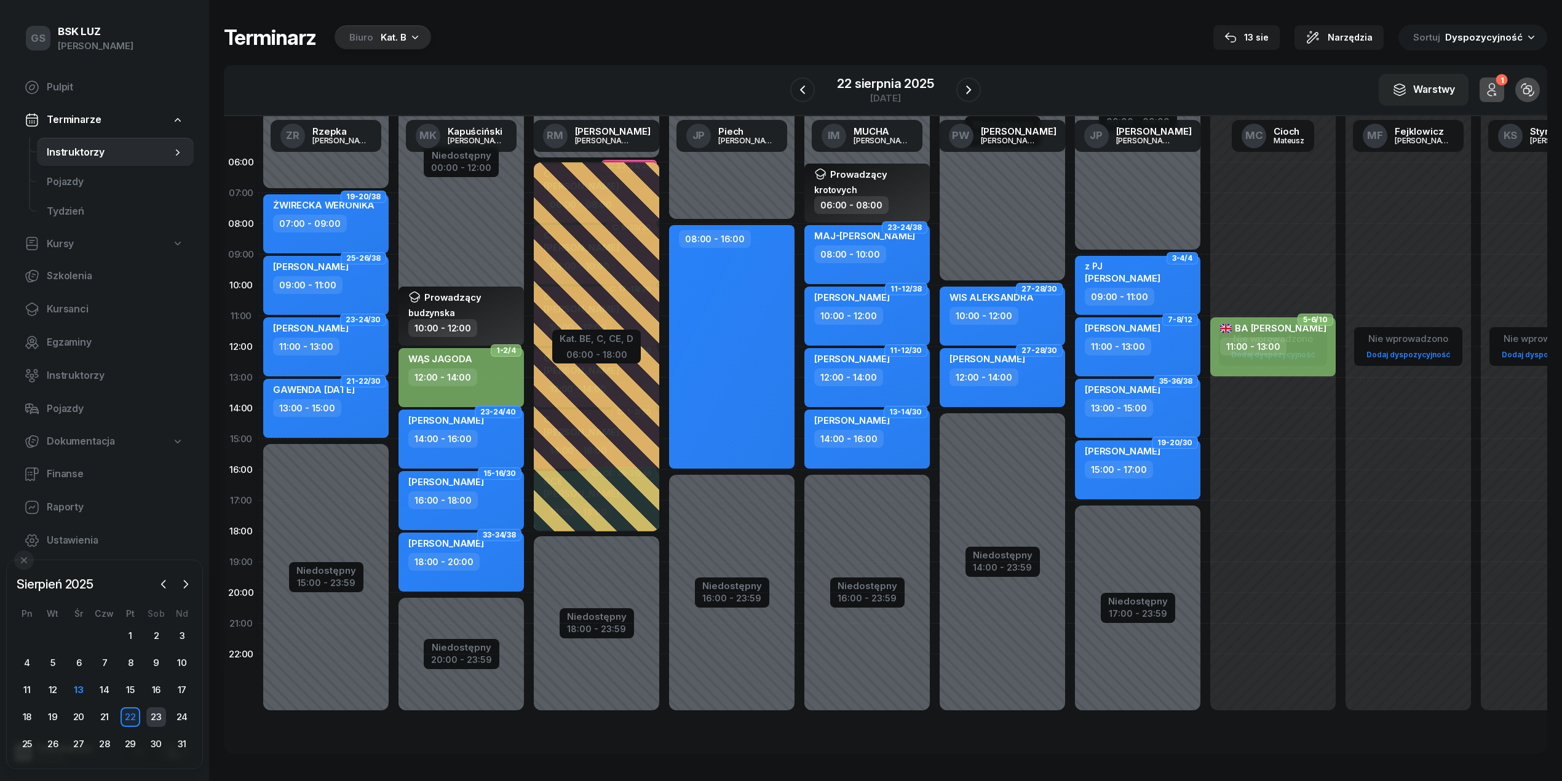
click at [151, 716] on div "23" at bounding box center [156, 717] width 20 height 20
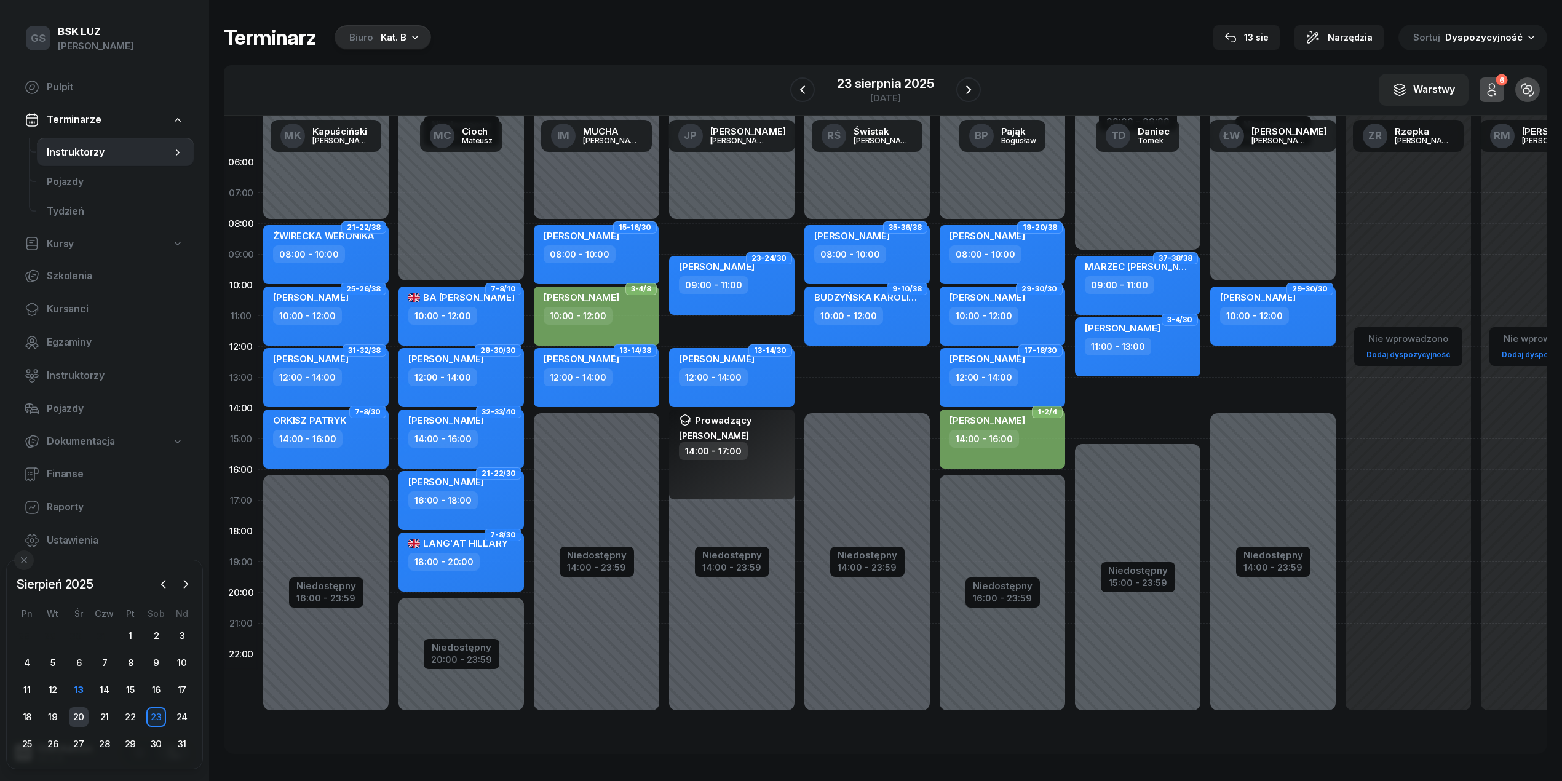
click at [75, 716] on div "20" at bounding box center [79, 717] width 20 height 20
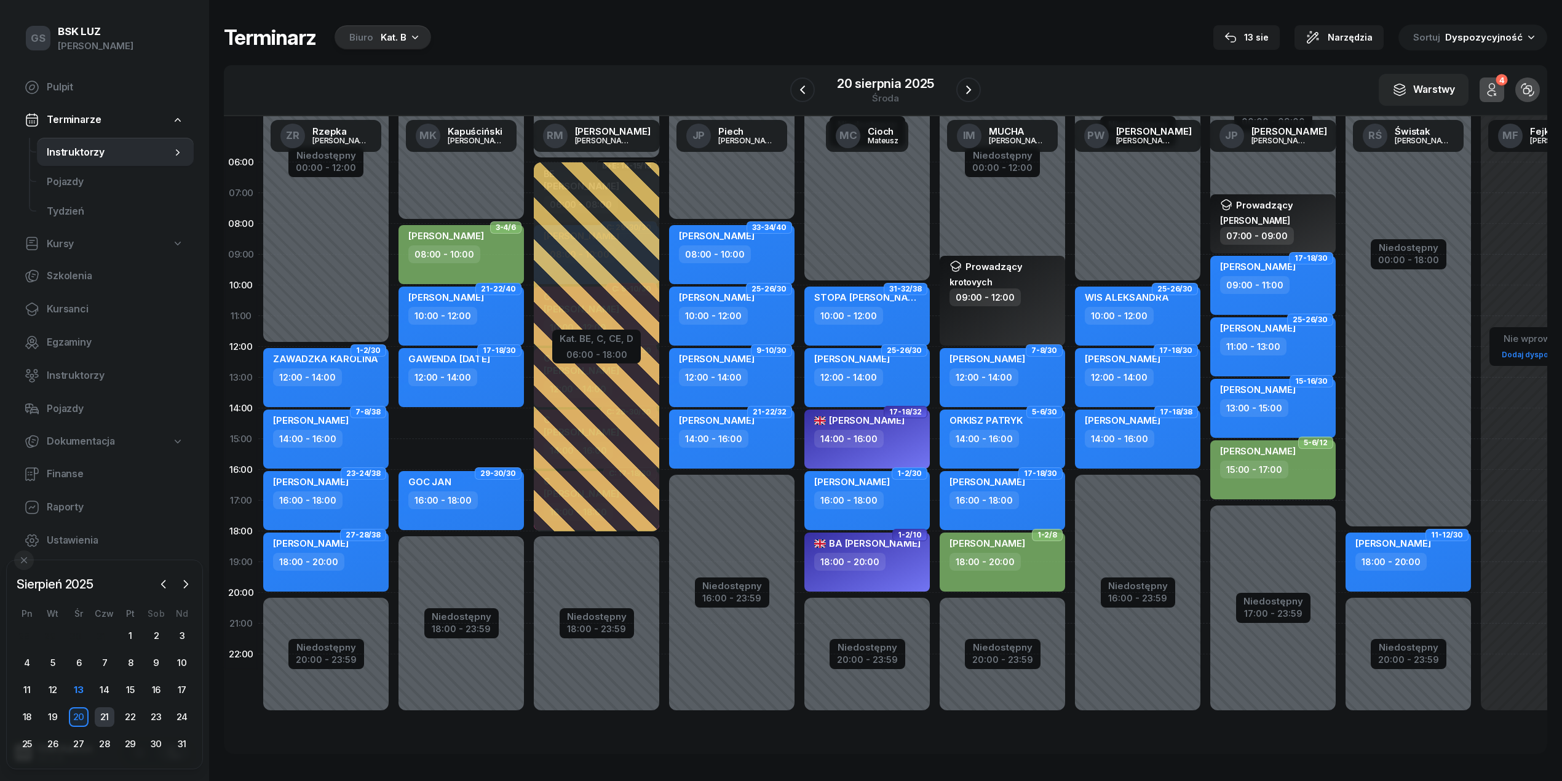
click at [104, 719] on div "21" at bounding box center [105, 717] width 20 height 20
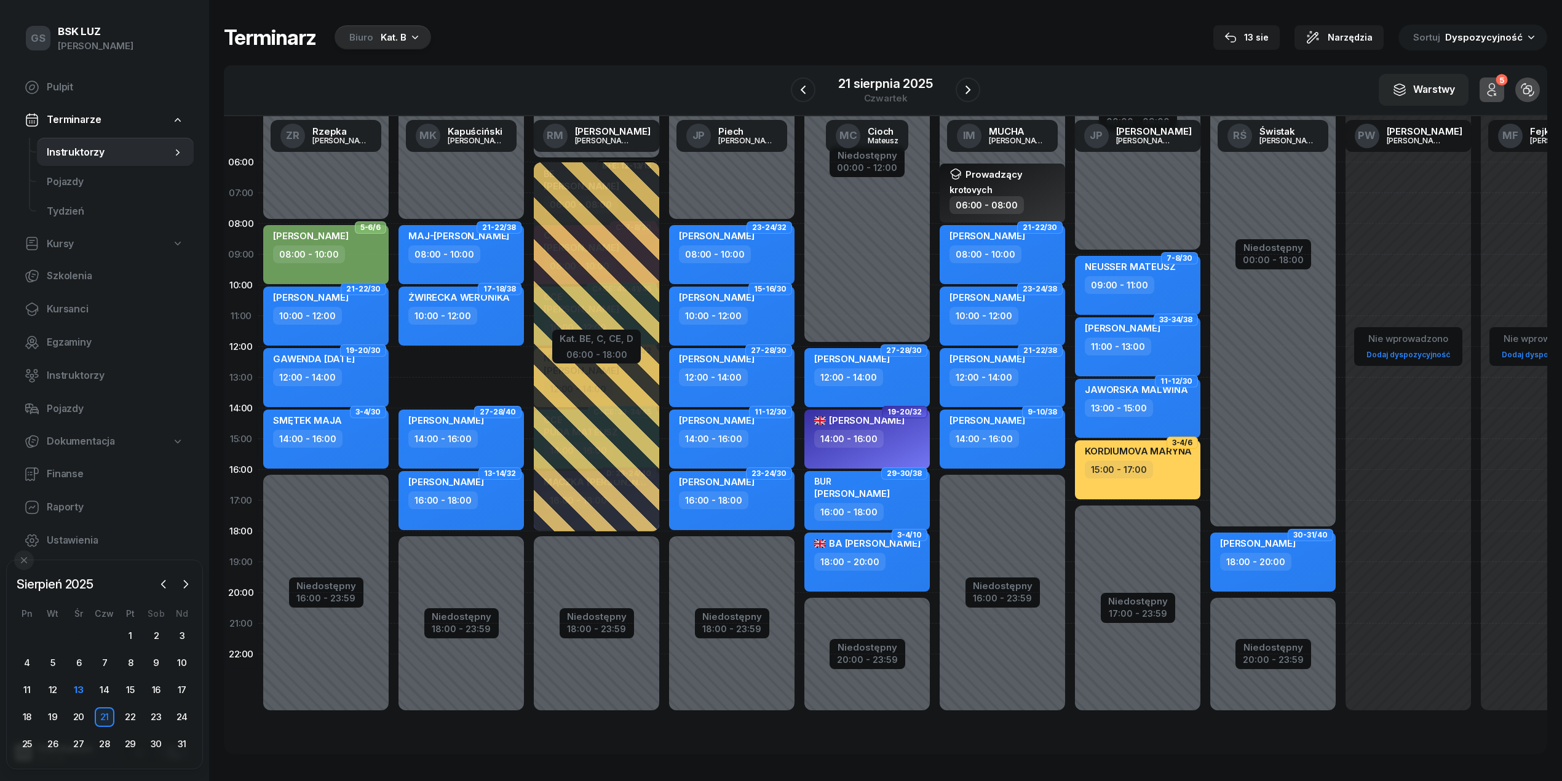
click at [529, 359] on div "Niedostępny 00:00 - 08:00 Niedostępny 18:00 - 23:59 2 godz. 12:00 - 14:00 21-22…" at bounding box center [596, 439] width 135 height 584
select select "12"
select select "14"
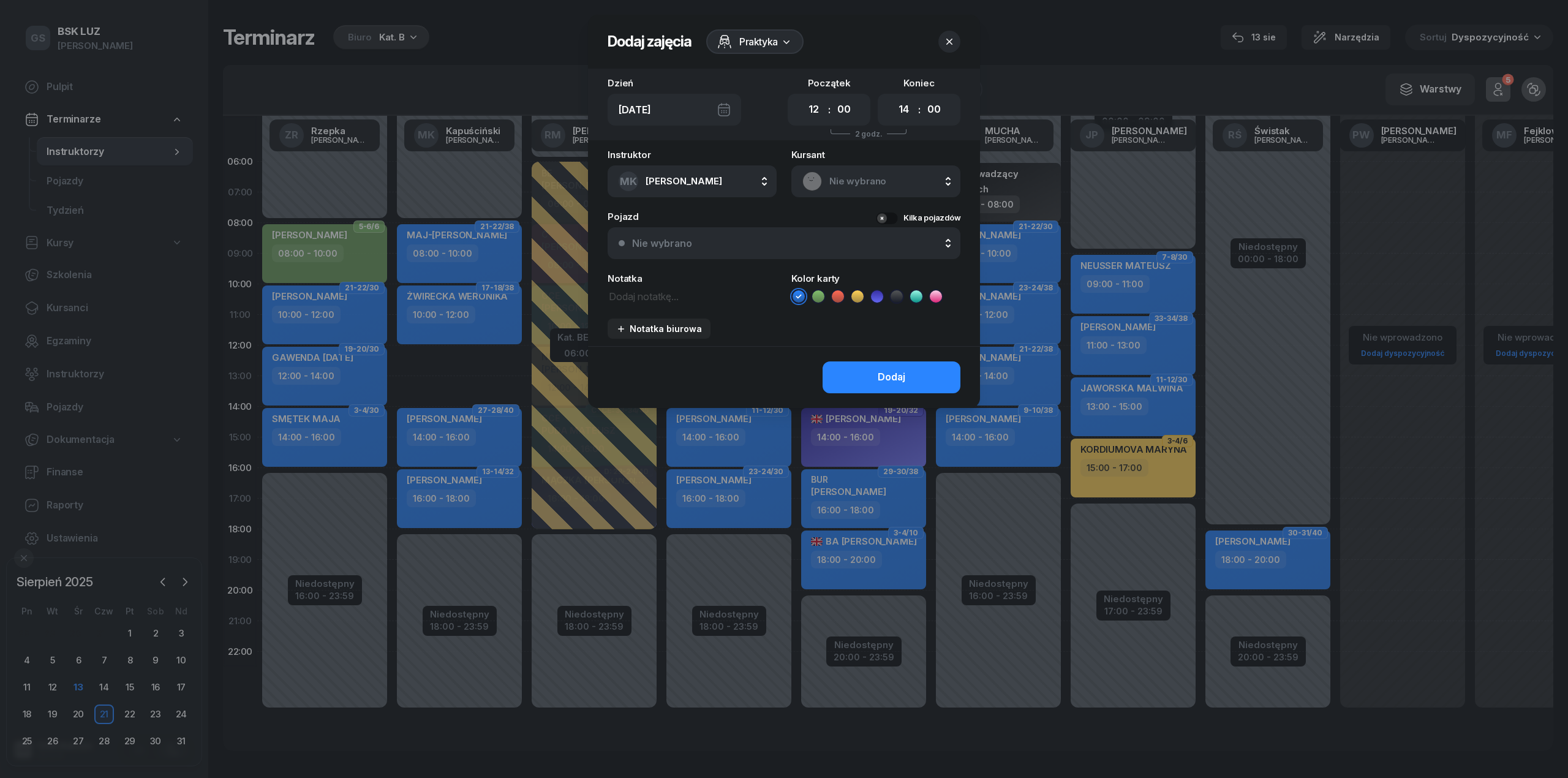
click at [824, 184] on div "Nie wybrano" at bounding box center [877, 181] width 147 height 20
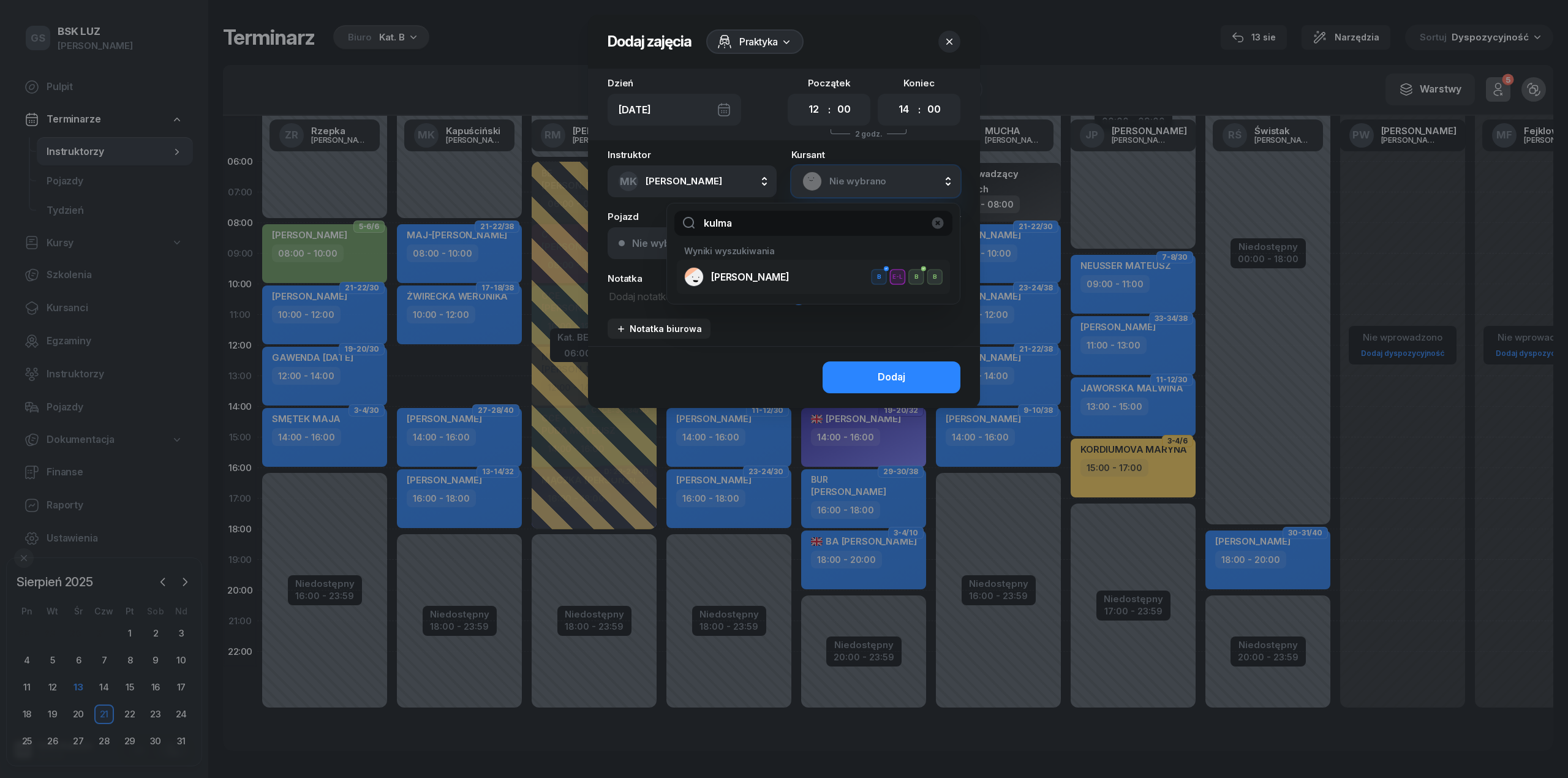
type input "kulma"
click at [785, 270] on span "[PERSON_NAME]" at bounding box center [750, 278] width 79 height 16
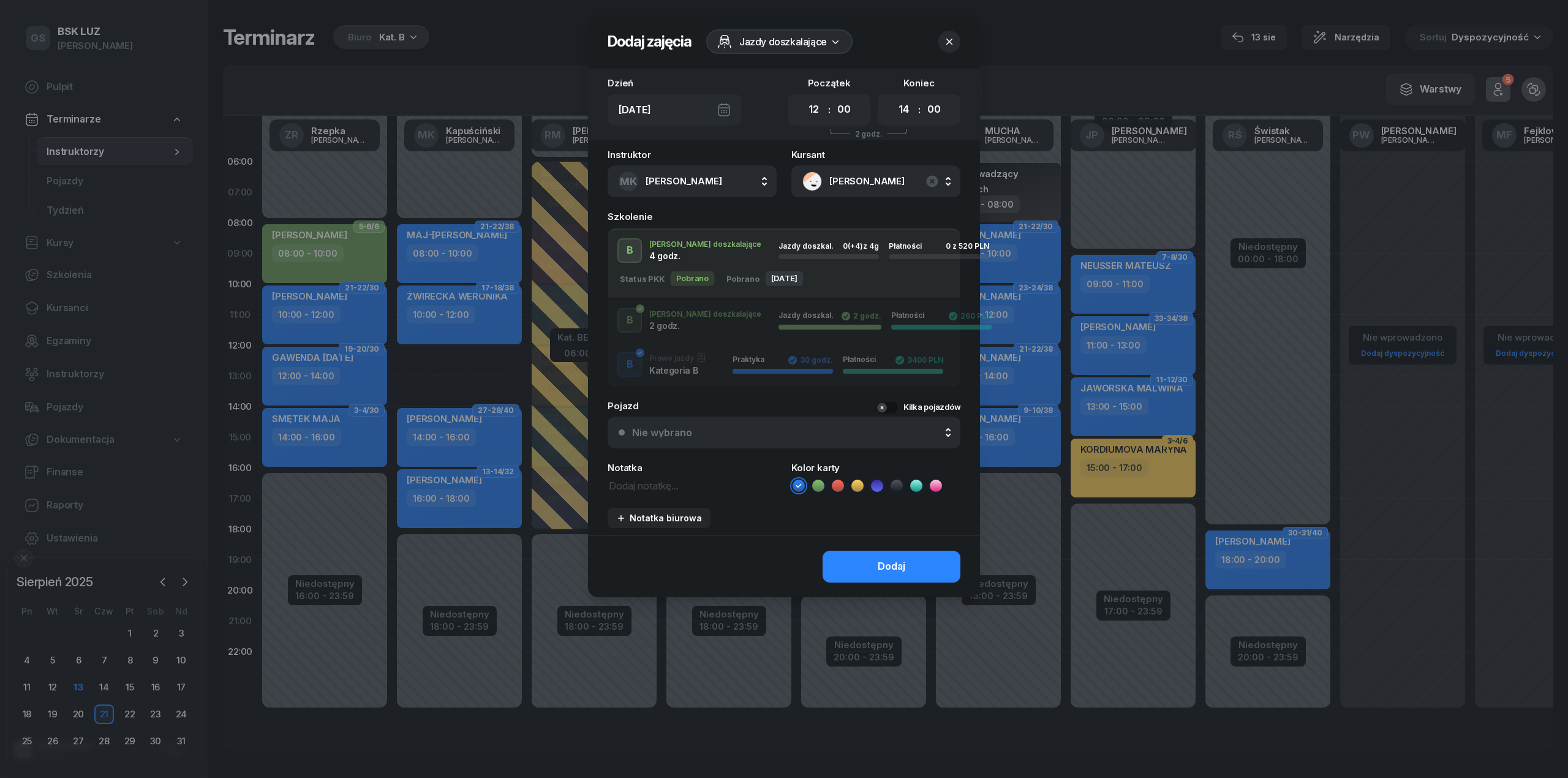
click at [834, 248] on div "Jazdy doszkal. 0 (+4) z 4g Płatności 0 z 520 PLN" at bounding box center [884, 250] width 230 height 17
click at [809, 483] on ul at bounding box center [876, 485] width 169 height 15
click at [822, 483] on icon at bounding box center [818, 485] width 12 height 12
click at [852, 554] on button "Dodaj" at bounding box center [892, 567] width 137 height 32
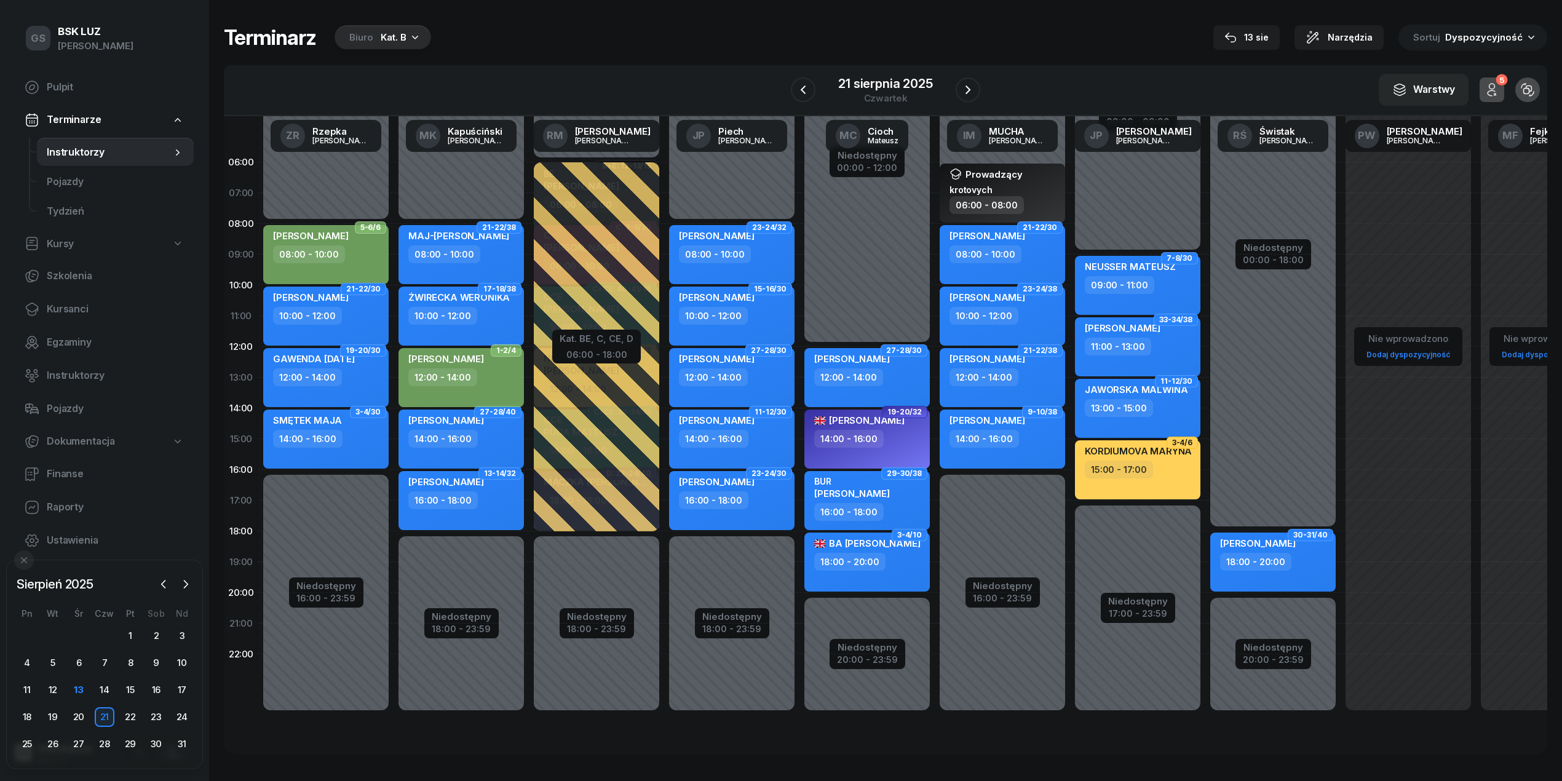
click at [503, 349] on span "1-2/4" at bounding box center [506, 350] width 20 height 2
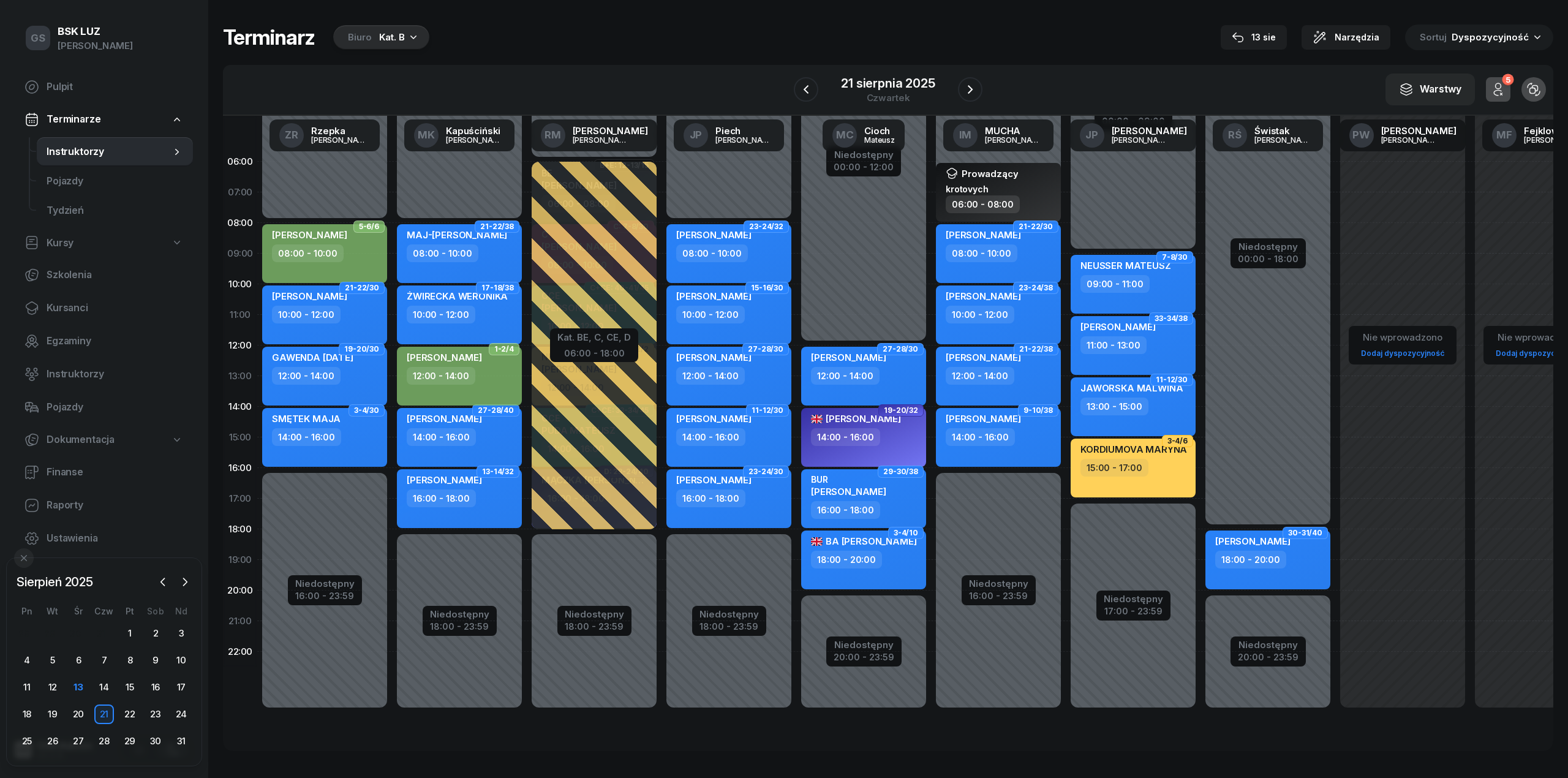
select select "12"
select select "14"
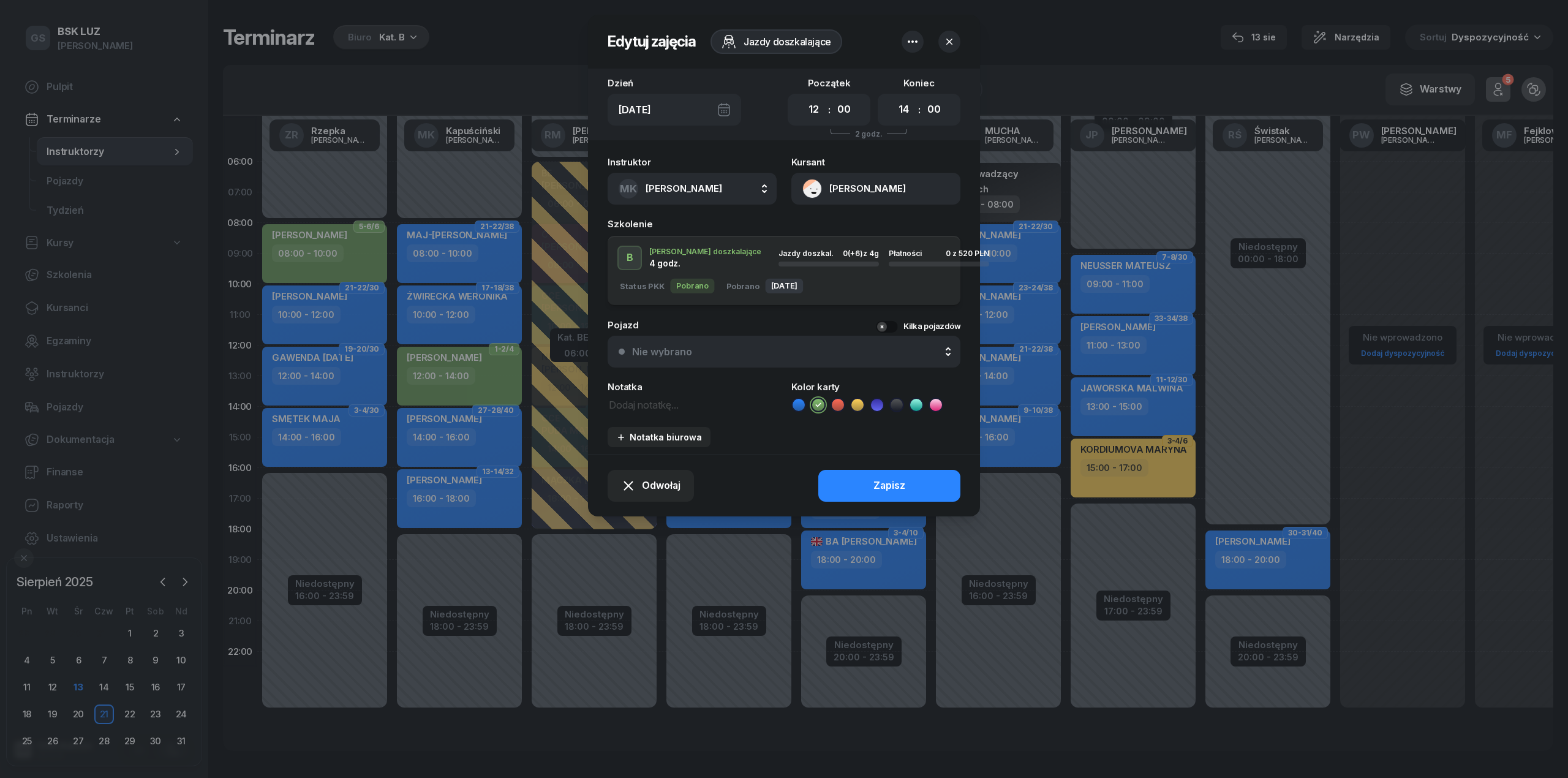
click at [852, 179] on button "[PERSON_NAME]" at bounding box center [876, 188] width 169 height 32
click at [852, 207] on div "Instruktor MK Kapuściński Marek AK Koryciński Artur BP Pająk Bogusław DA Arenda…" at bounding box center [784, 303] width 392 height 305
click at [854, 223] on div "Szkolenie" at bounding box center [784, 223] width 353 height 9
click at [865, 172] on button "[PERSON_NAME]" at bounding box center [876, 188] width 169 height 32
click at [865, 207] on div "Instruktor MK Kapuściński Marek AK Koryciński Artur BP Pająk Bogusław DA Arenda…" at bounding box center [784, 303] width 392 height 305
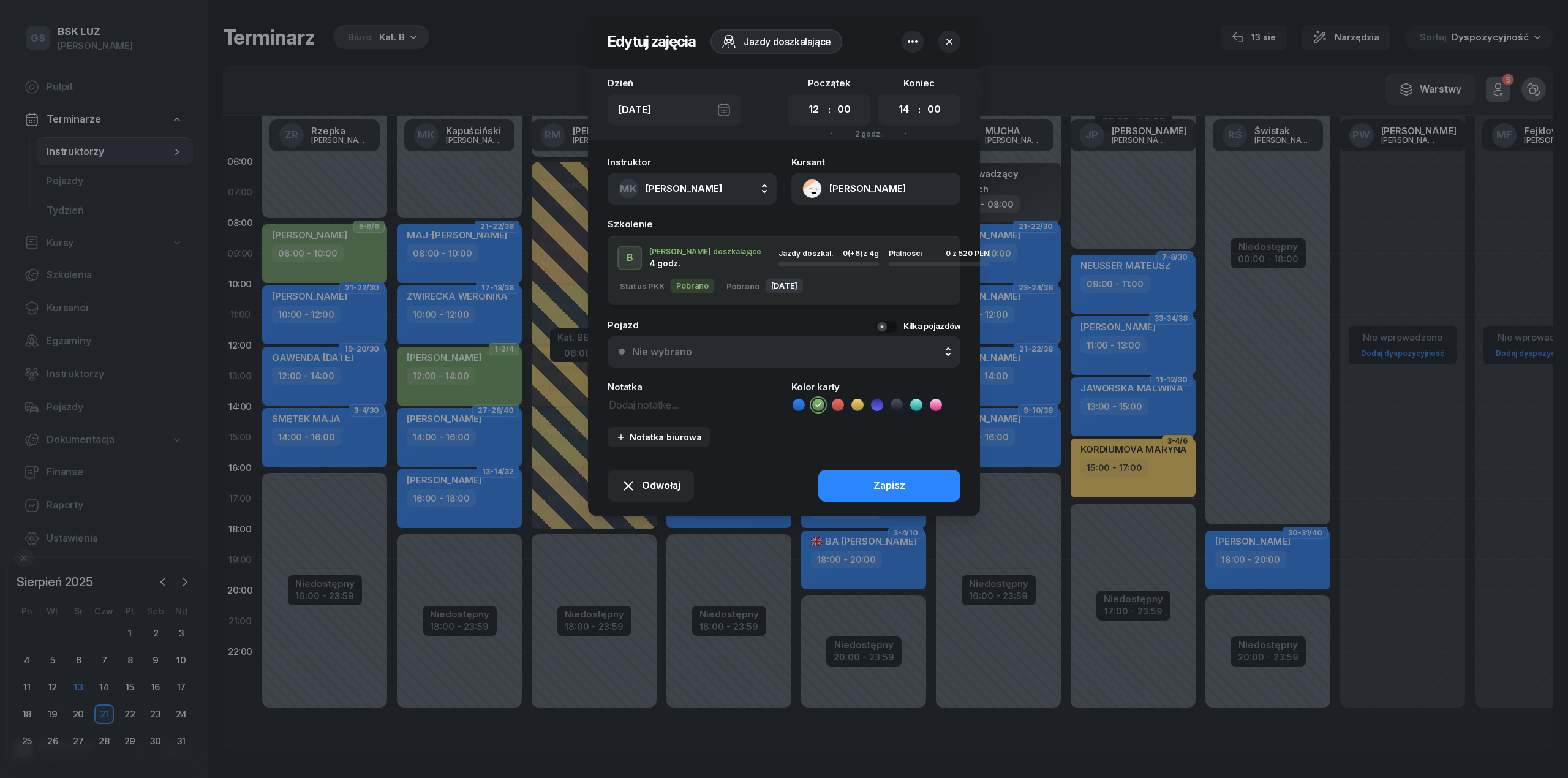
click at [873, 194] on button "[PERSON_NAME]" at bounding box center [876, 188] width 169 height 32
click at [862, 236] on link "Otwórz profil" at bounding box center [875, 230] width 160 height 31
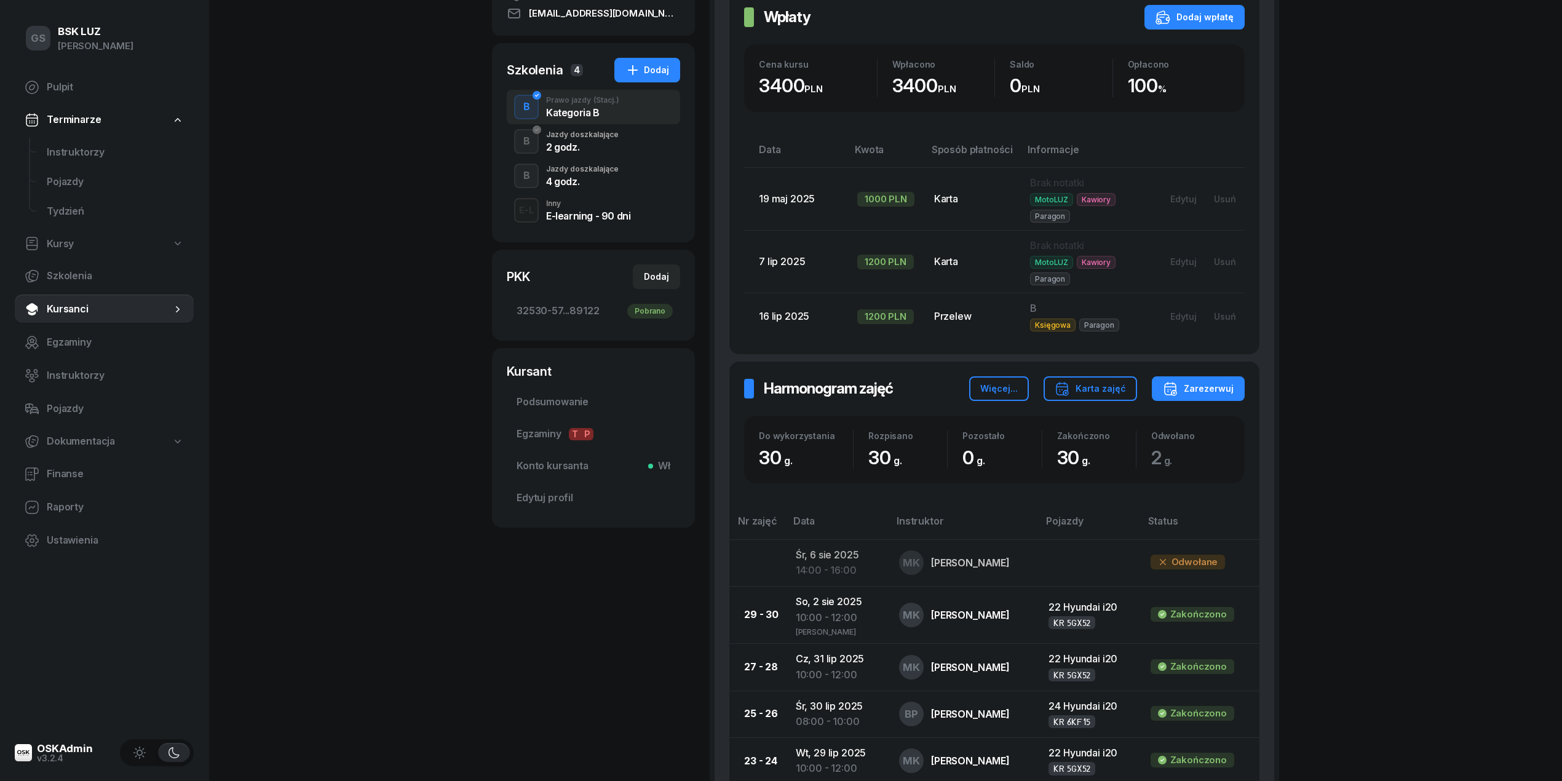
scroll to position [251, 0]
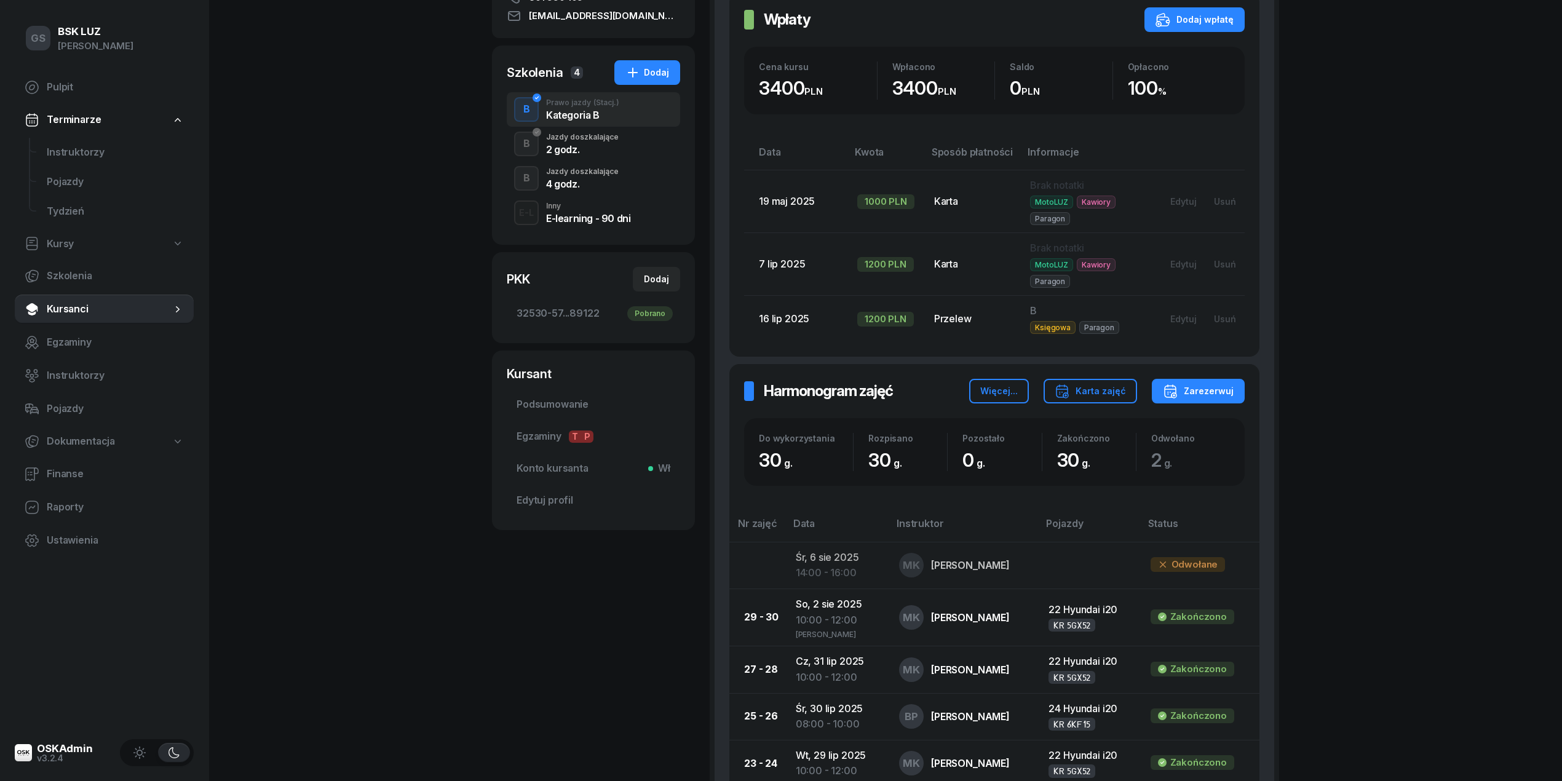
click at [592, 148] on div "2 godz." at bounding box center [582, 150] width 73 height 10
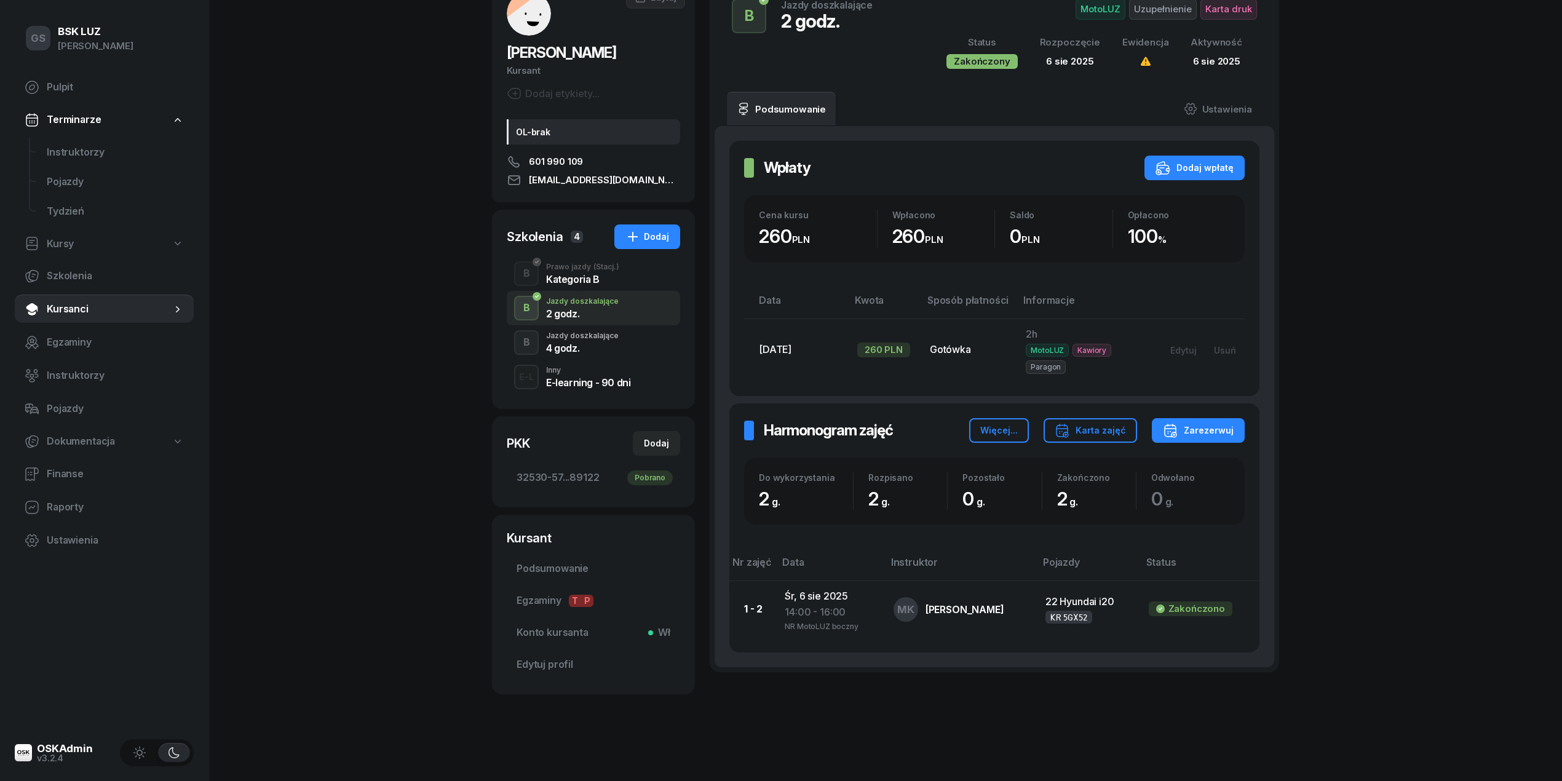
scroll to position [100, 0]
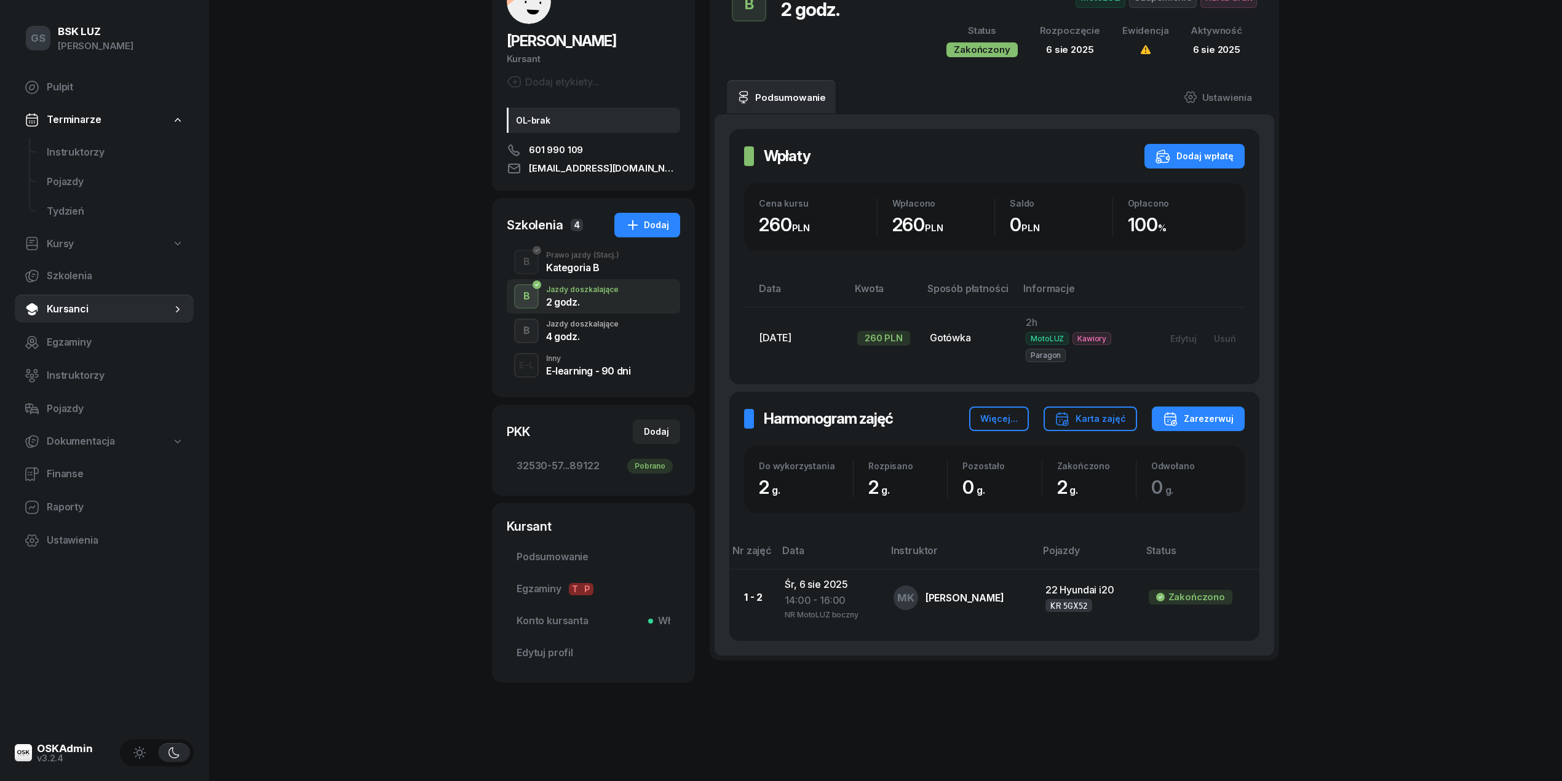
click at [578, 338] on div "4 godz." at bounding box center [582, 336] width 73 height 10
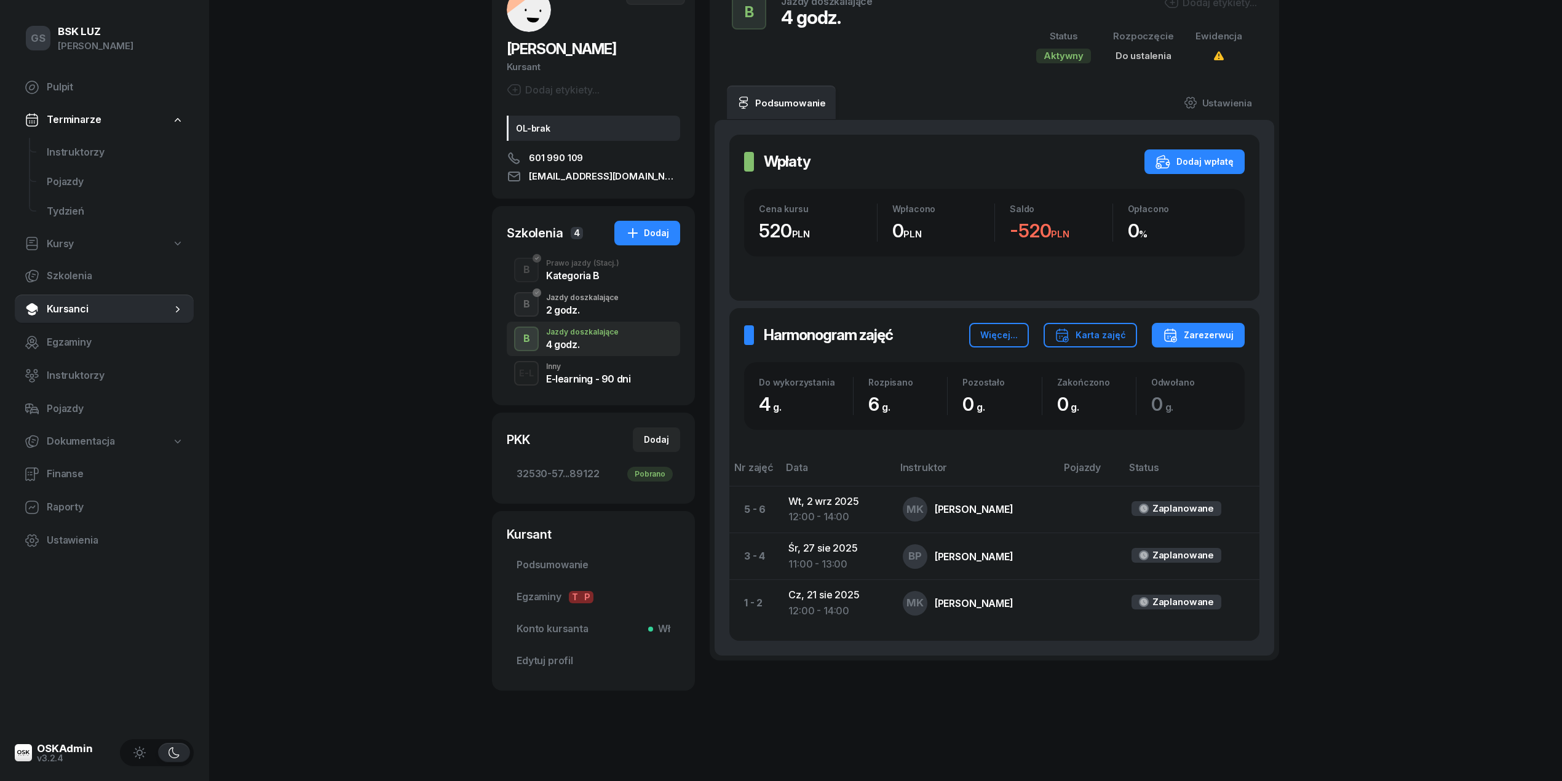
scroll to position [92, 0]
click at [1232, 106] on link "Ustawienia" at bounding box center [1218, 102] width 88 height 34
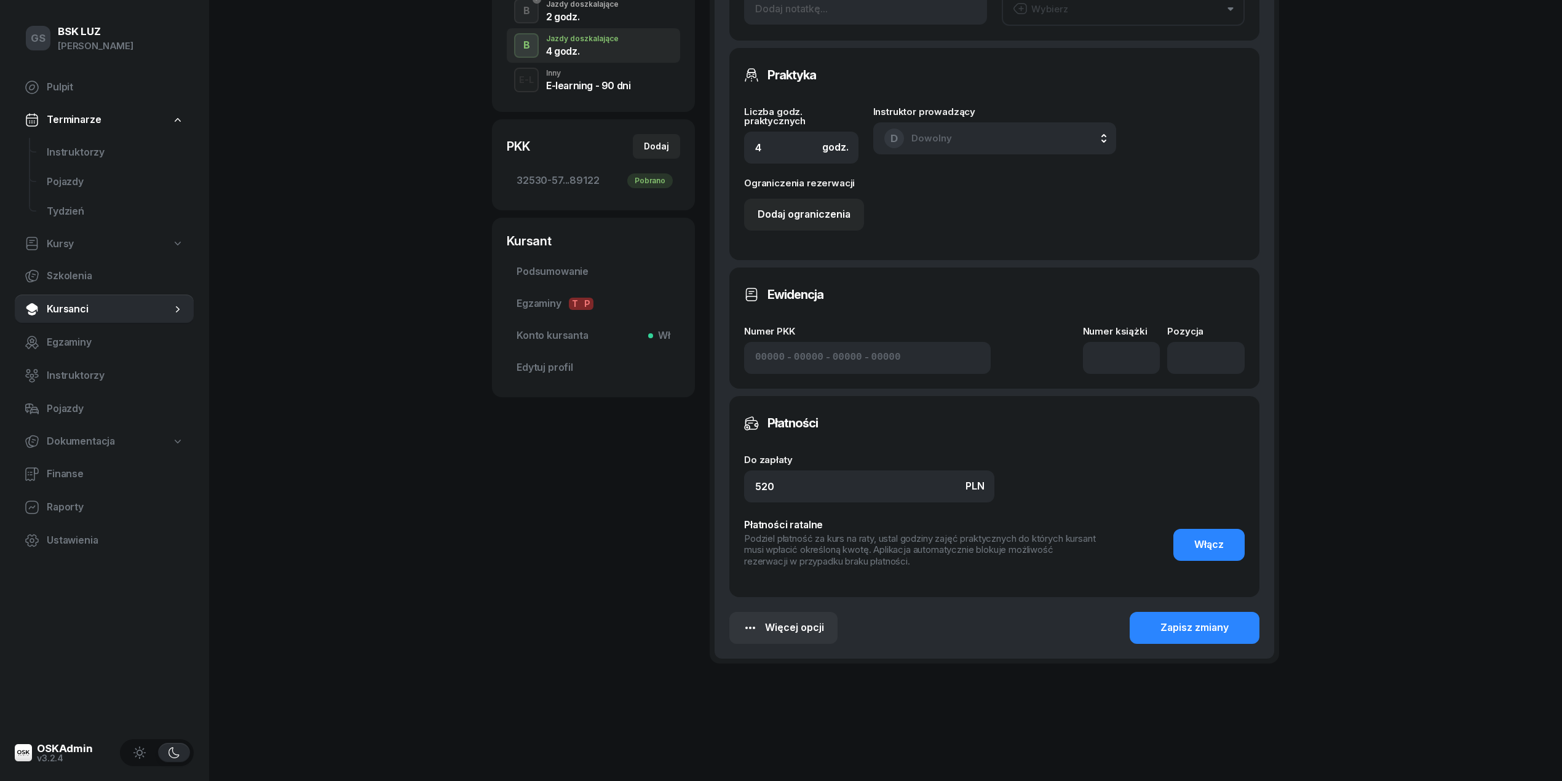
scroll to position [386, 0]
click at [861, 486] on input "520" at bounding box center [869, 485] width 250 height 32
type input "780"
click at [1227, 627] on div "Zapisz zmiany" at bounding box center [1194, 626] width 68 height 16
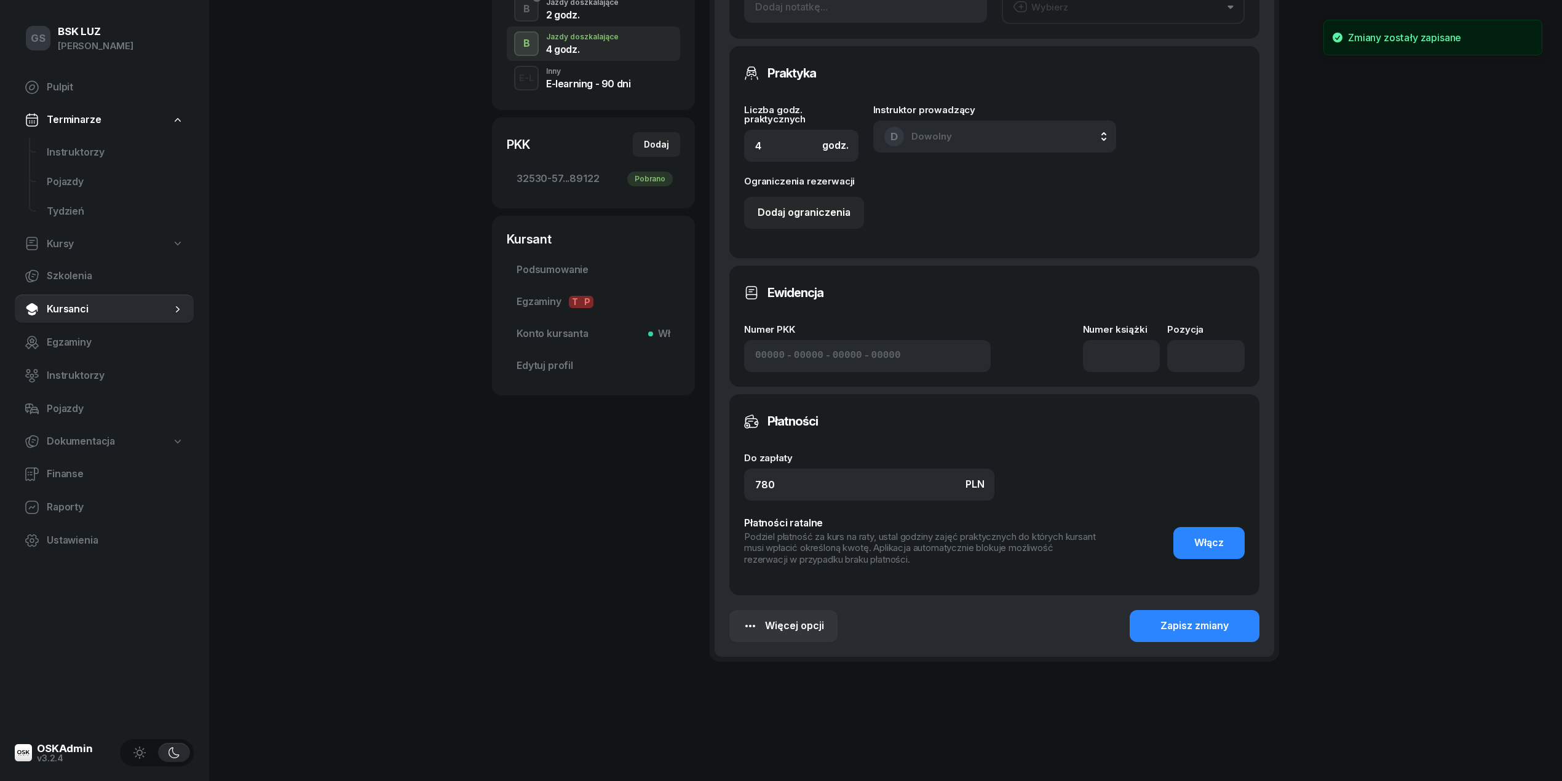
scroll to position [92, 0]
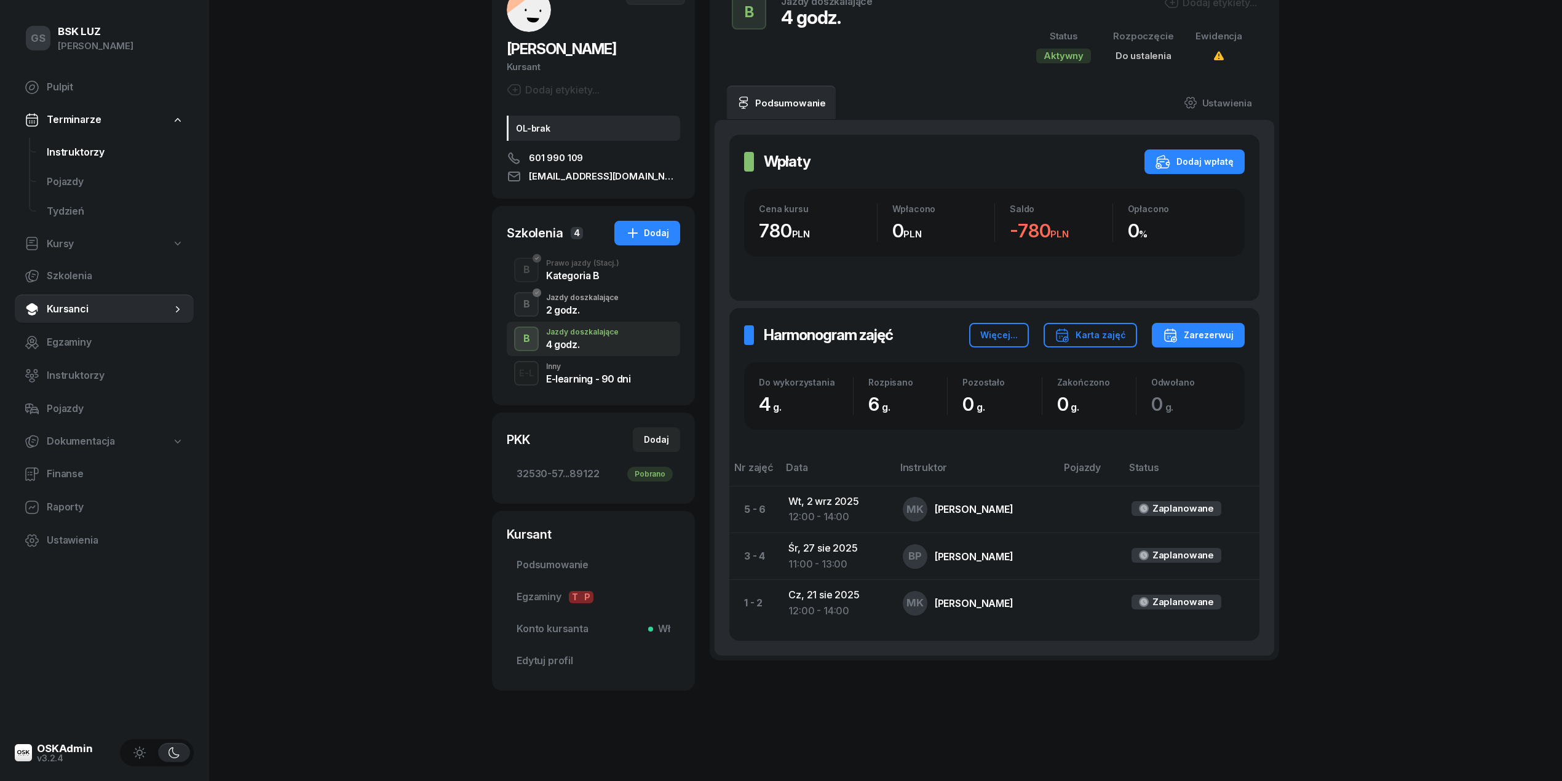
click at [65, 165] on link "Instruktorzy" at bounding box center [115, 153] width 157 height 30
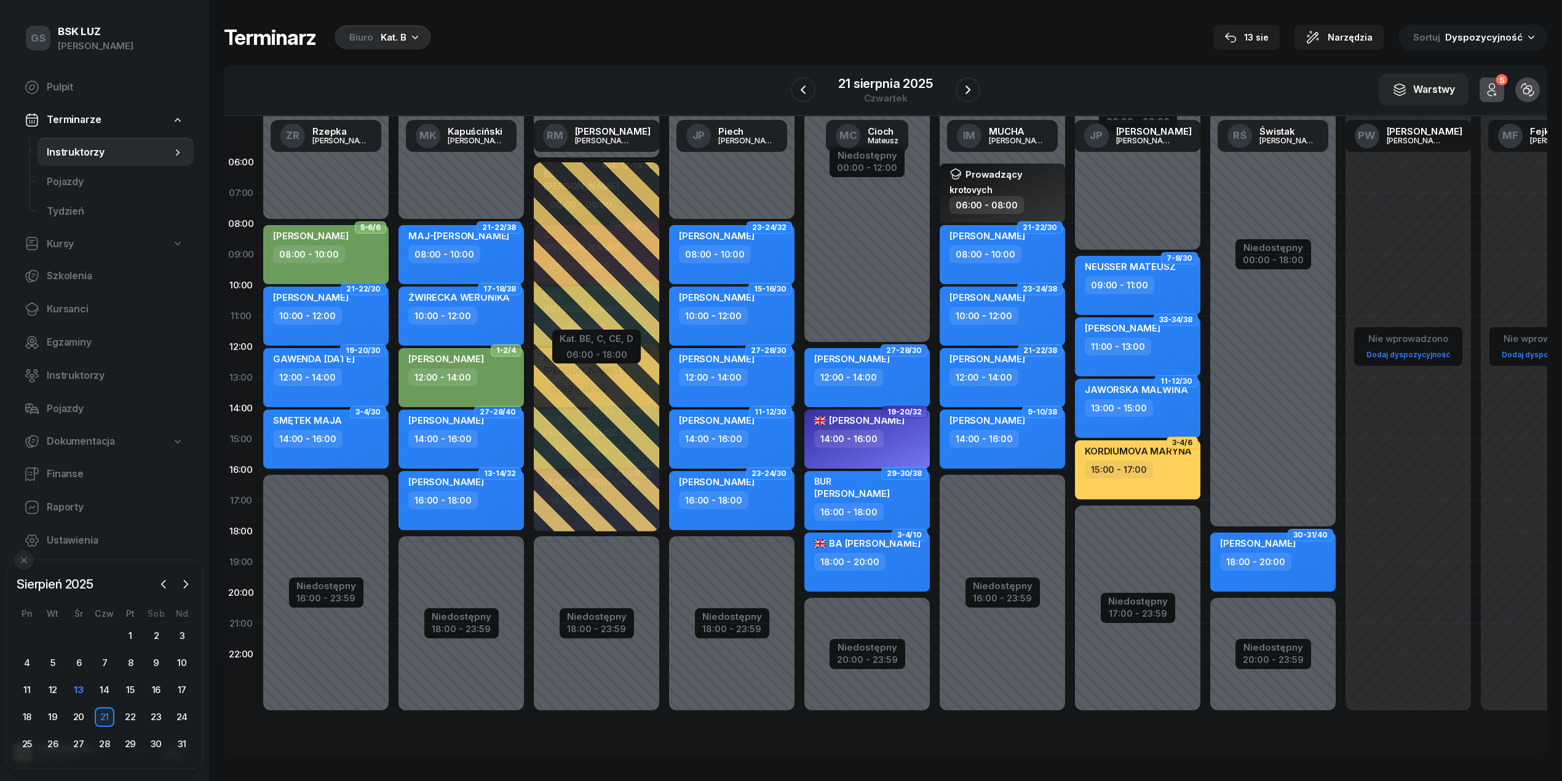
click at [429, 382] on div "12:00 - 14:00" at bounding box center [442, 377] width 69 height 18
select select "12"
select select "14"
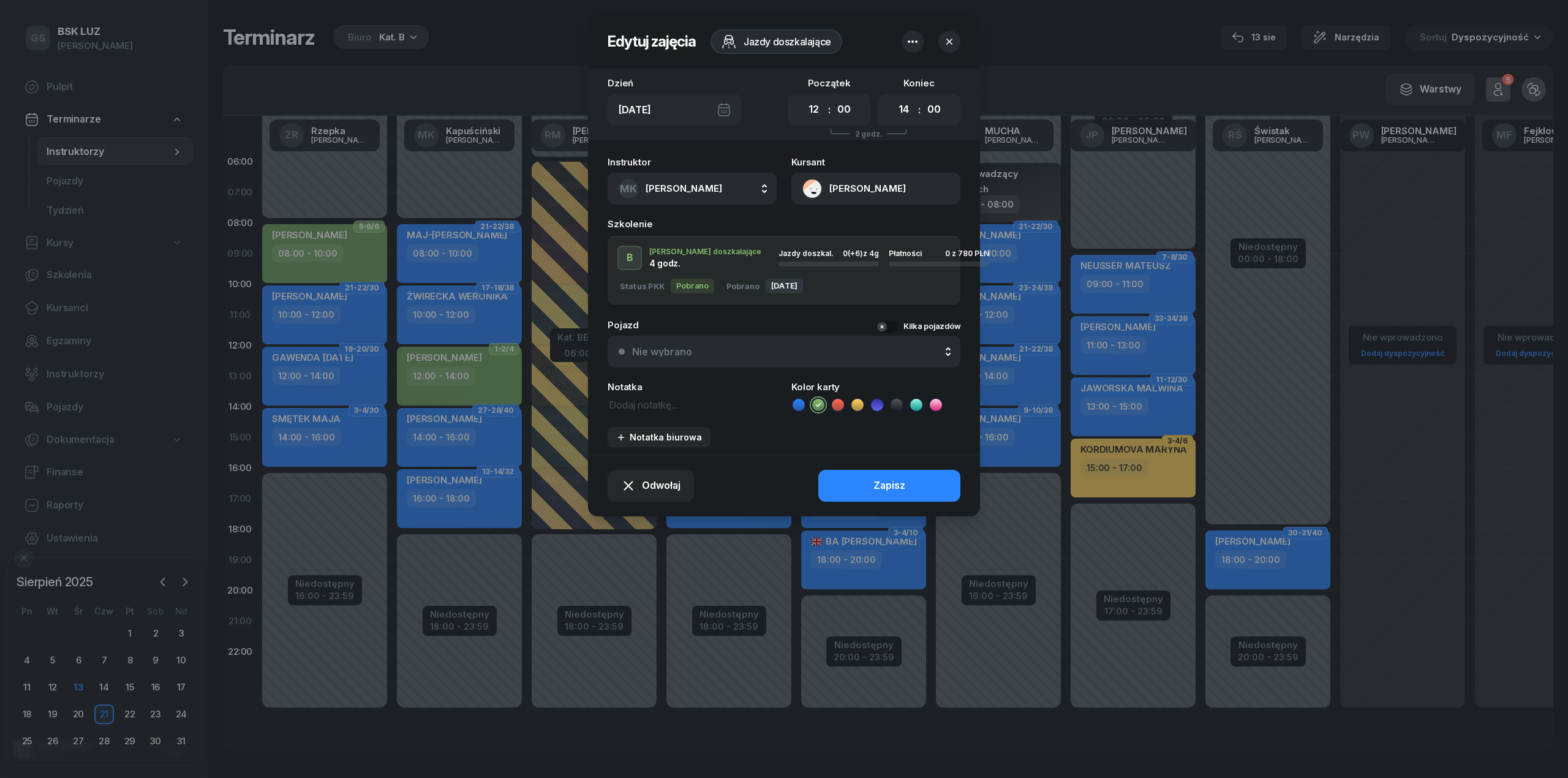
click at [906, 176] on button "[PERSON_NAME]" at bounding box center [876, 188] width 169 height 32
click at [889, 228] on link "Otwórz profil" at bounding box center [875, 230] width 160 height 31
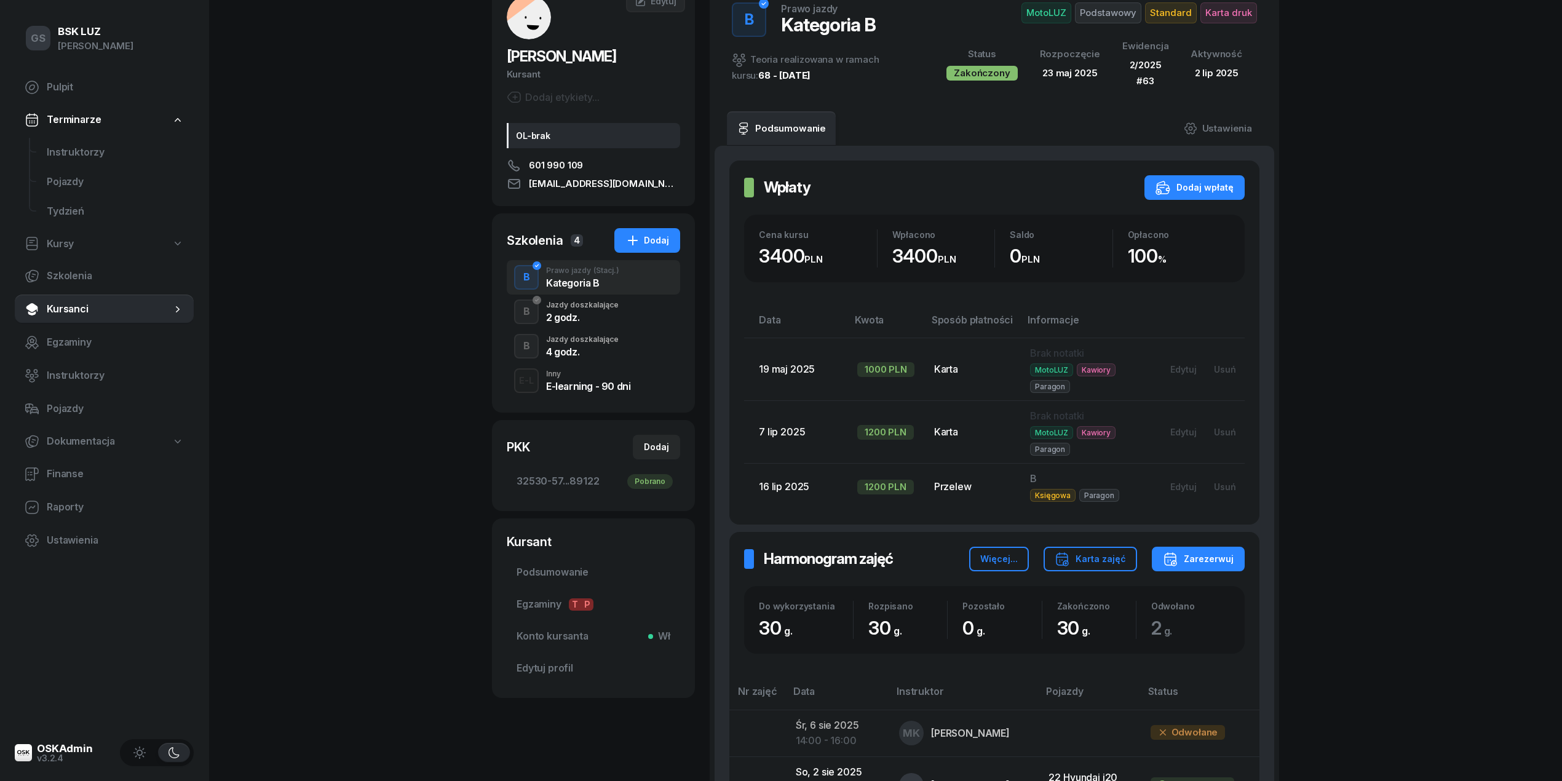
scroll to position [82, 0]
click at [601, 359] on div "B Jazdy doszkalające 4 godz." at bounding box center [593, 347] width 173 height 34
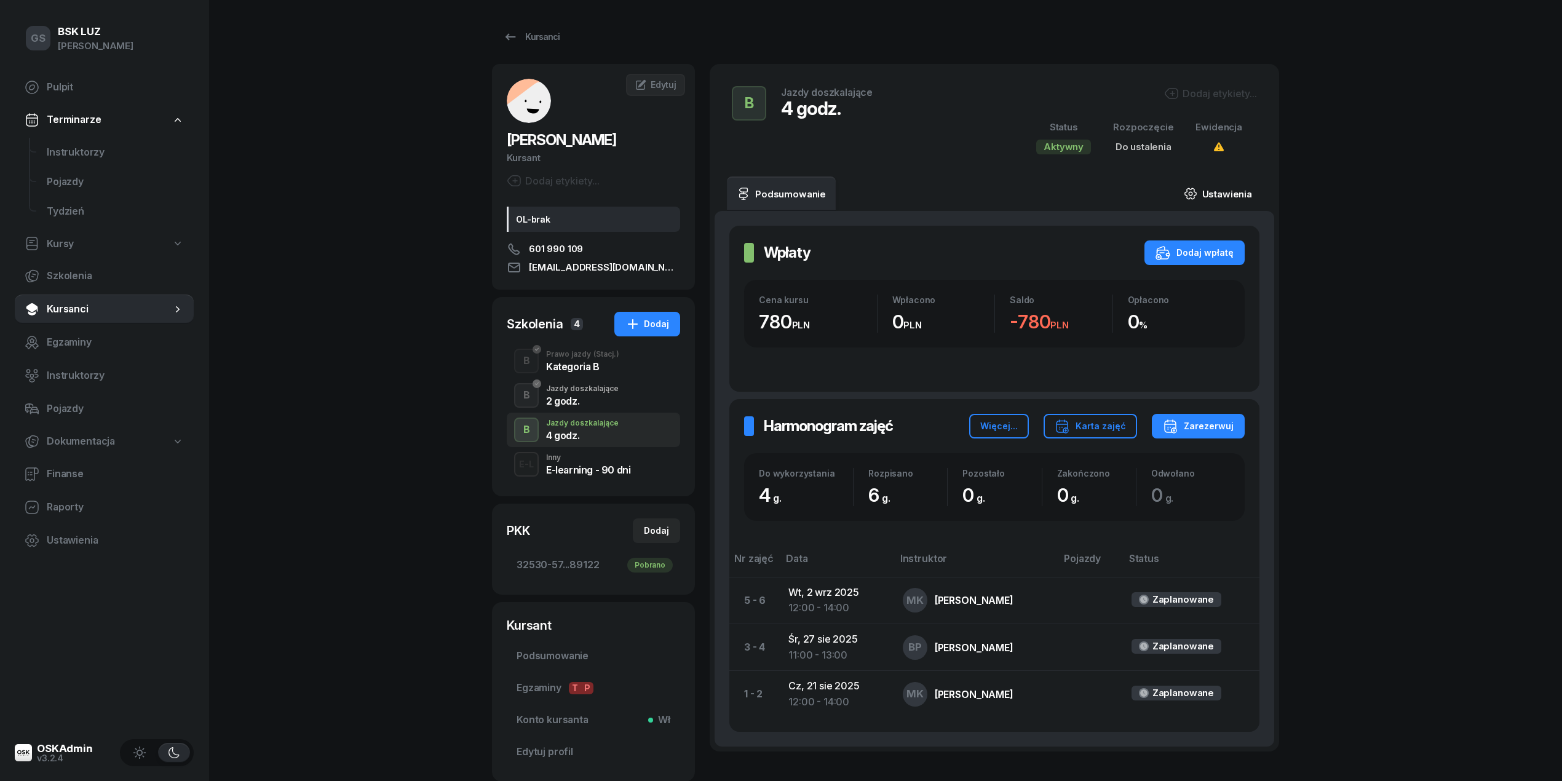
click at [1236, 192] on link "Ustawienia" at bounding box center [1218, 193] width 88 height 34
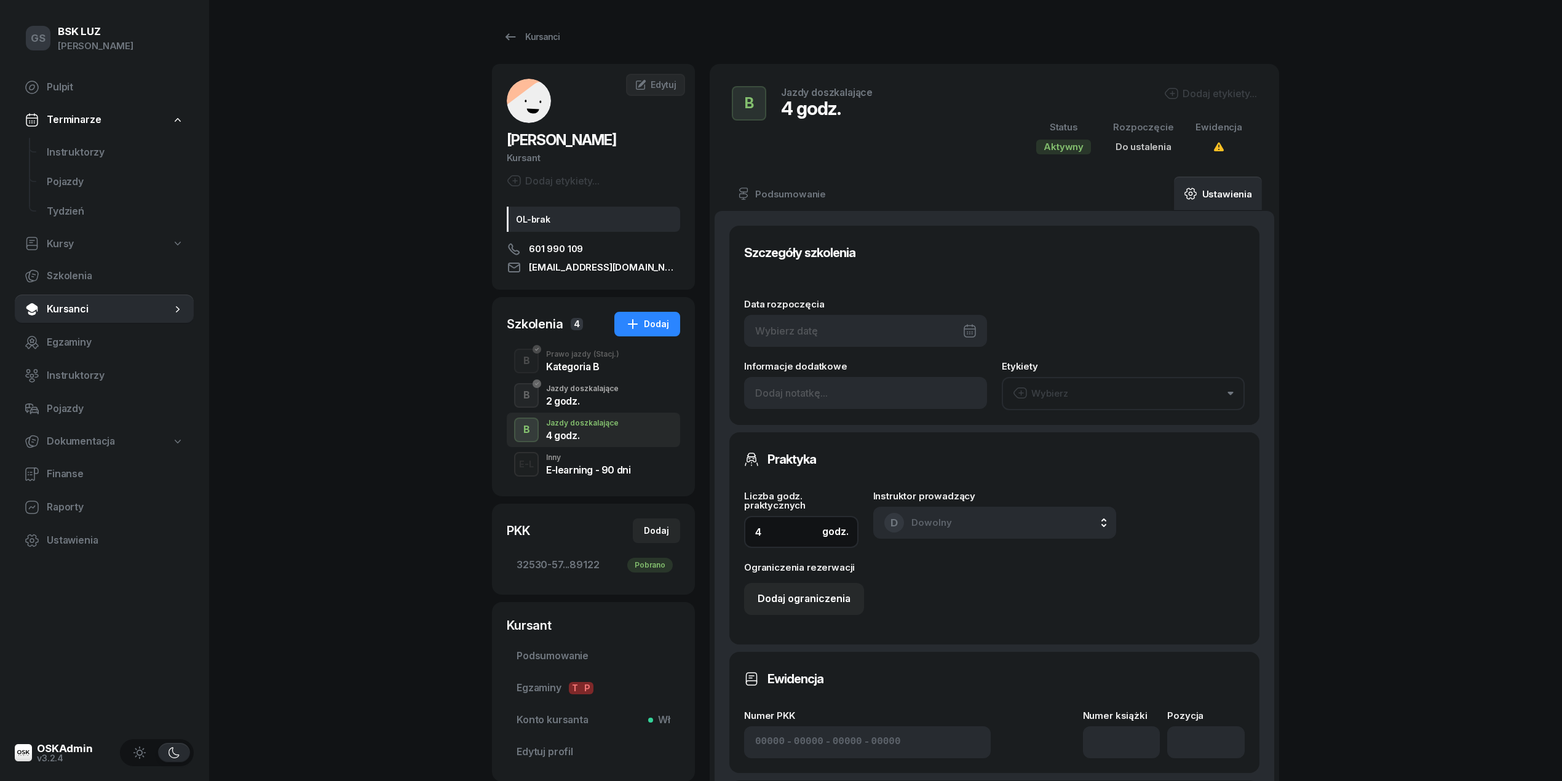
click at [796, 532] on input "4" at bounding box center [801, 532] width 114 height 32
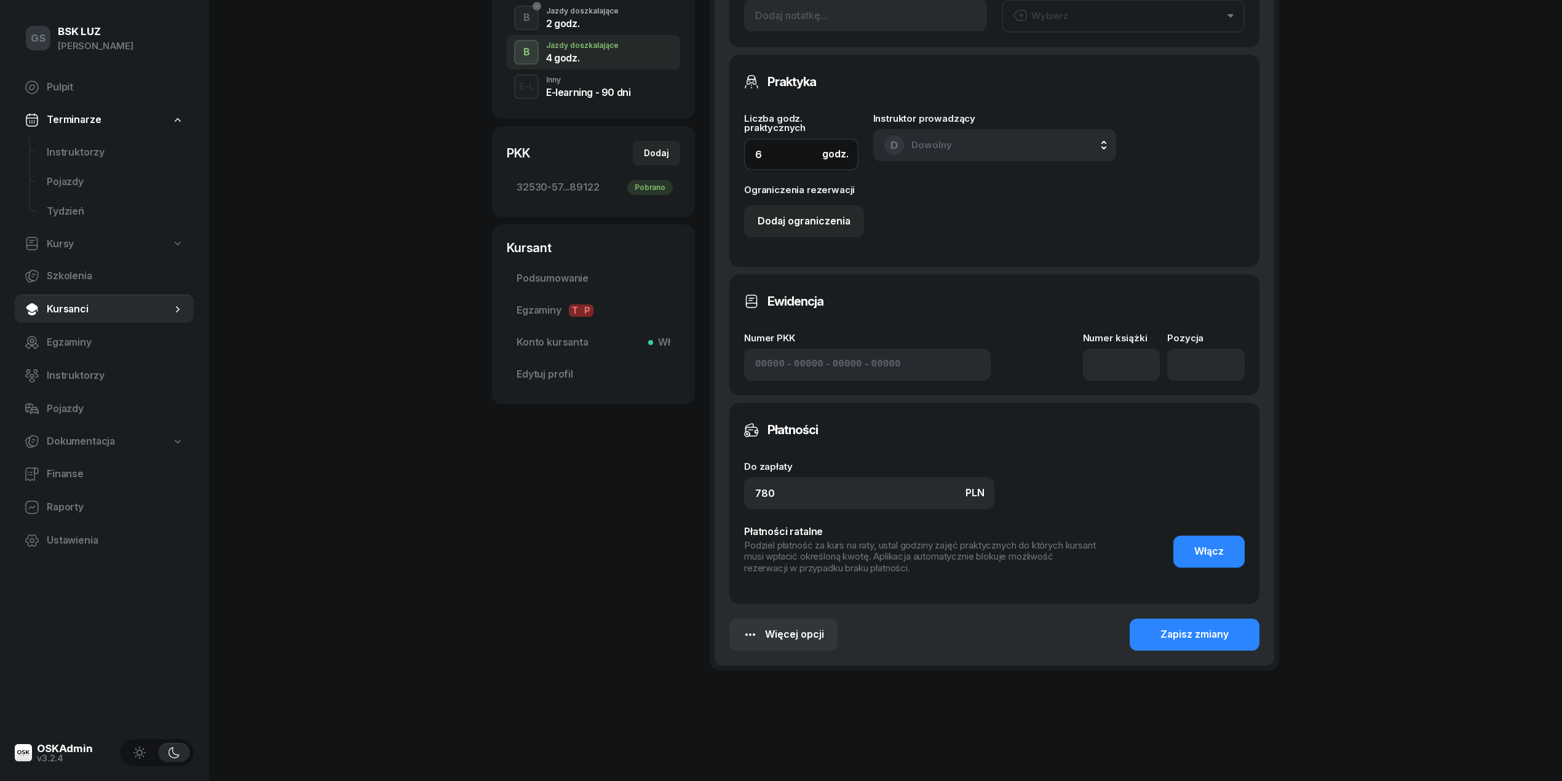
scroll to position [386, 0]
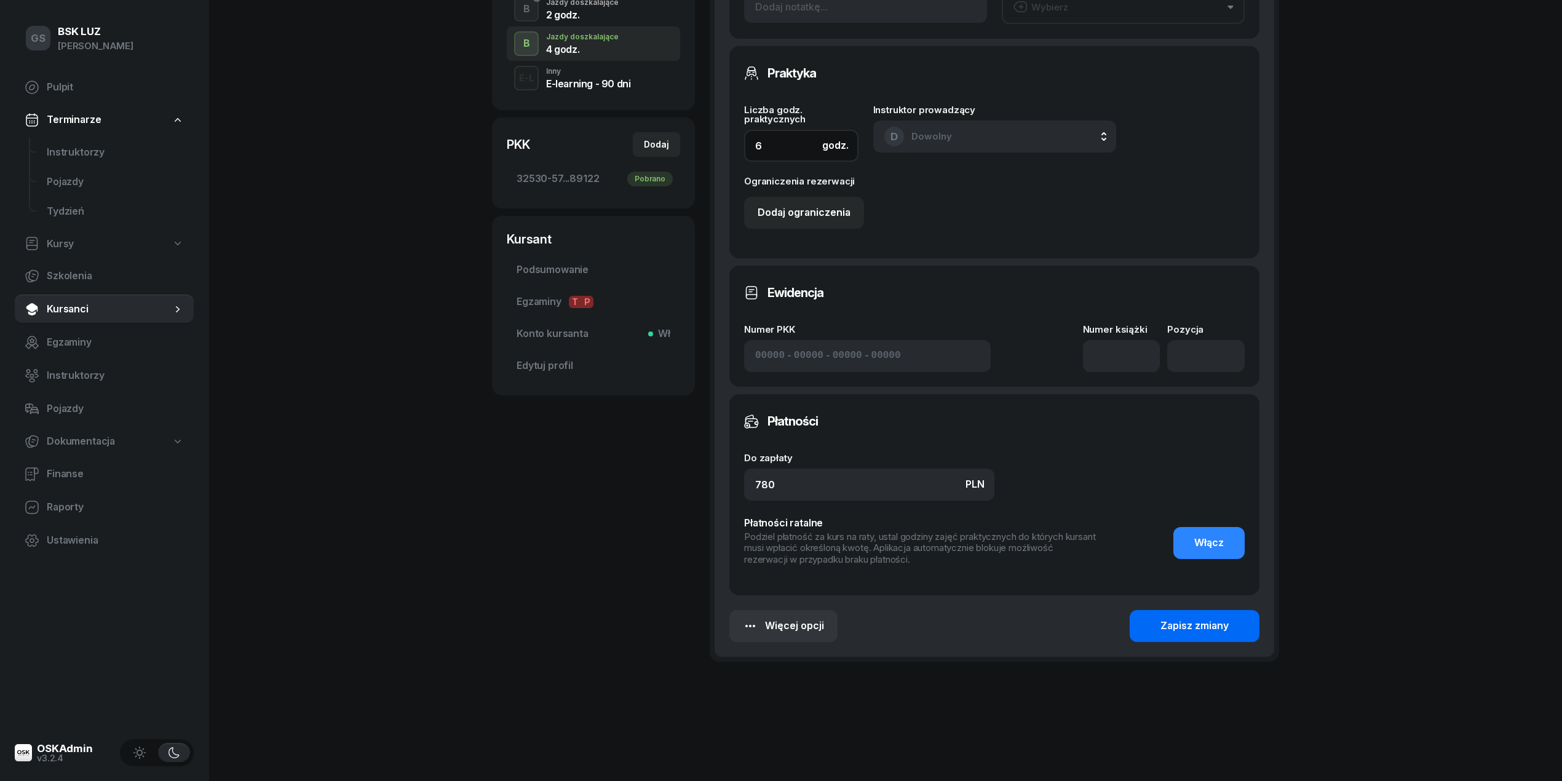
type input "6"
click at [1215, 628] on div "Zapisz zmiany" at bounding box center [1194, 626] width 68 height 16
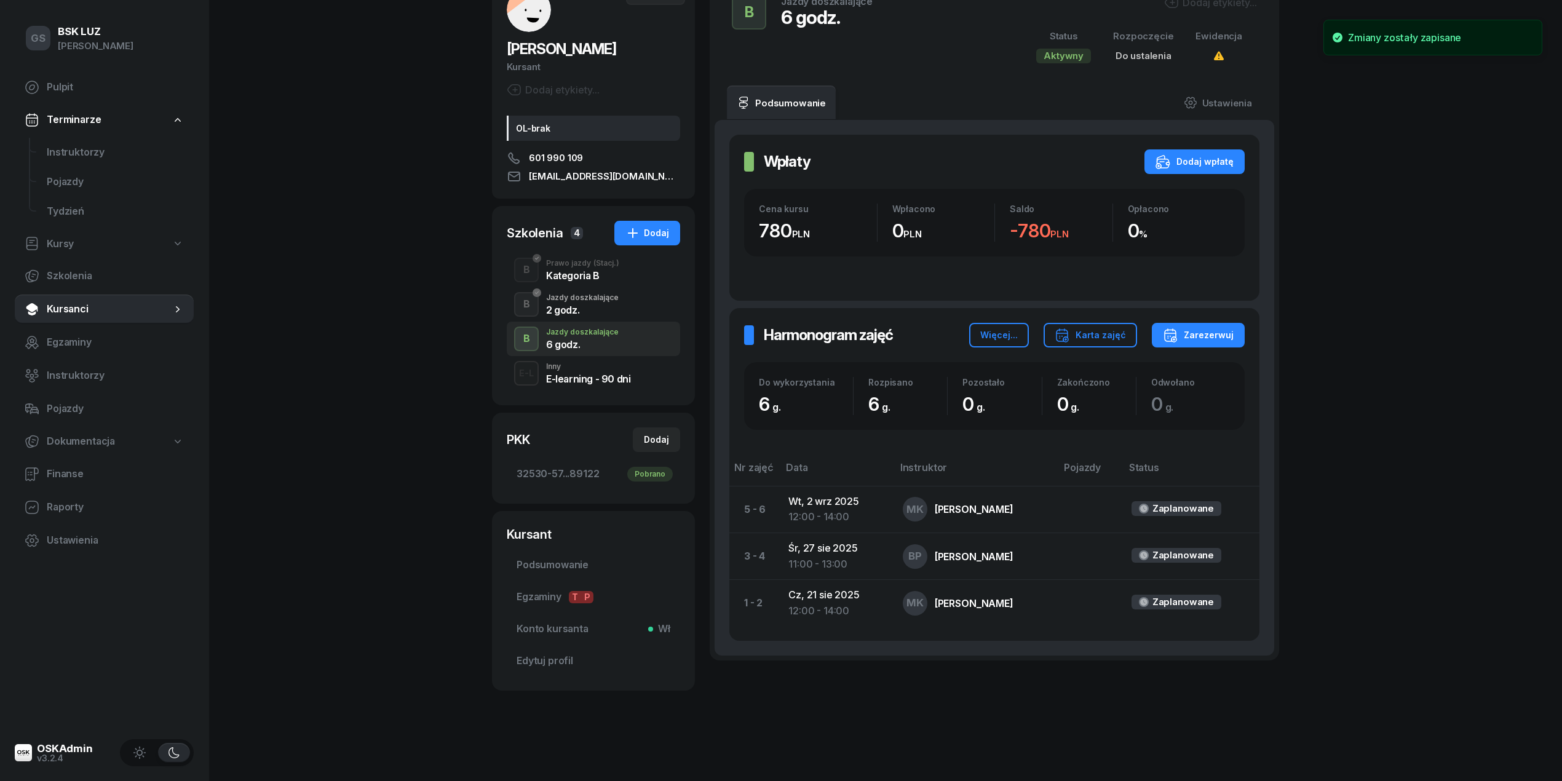
scroll to position [92, 0]
click at [77, 151] on span "Instruktorzy" at bounding box center [115, 153] width 137 height 16
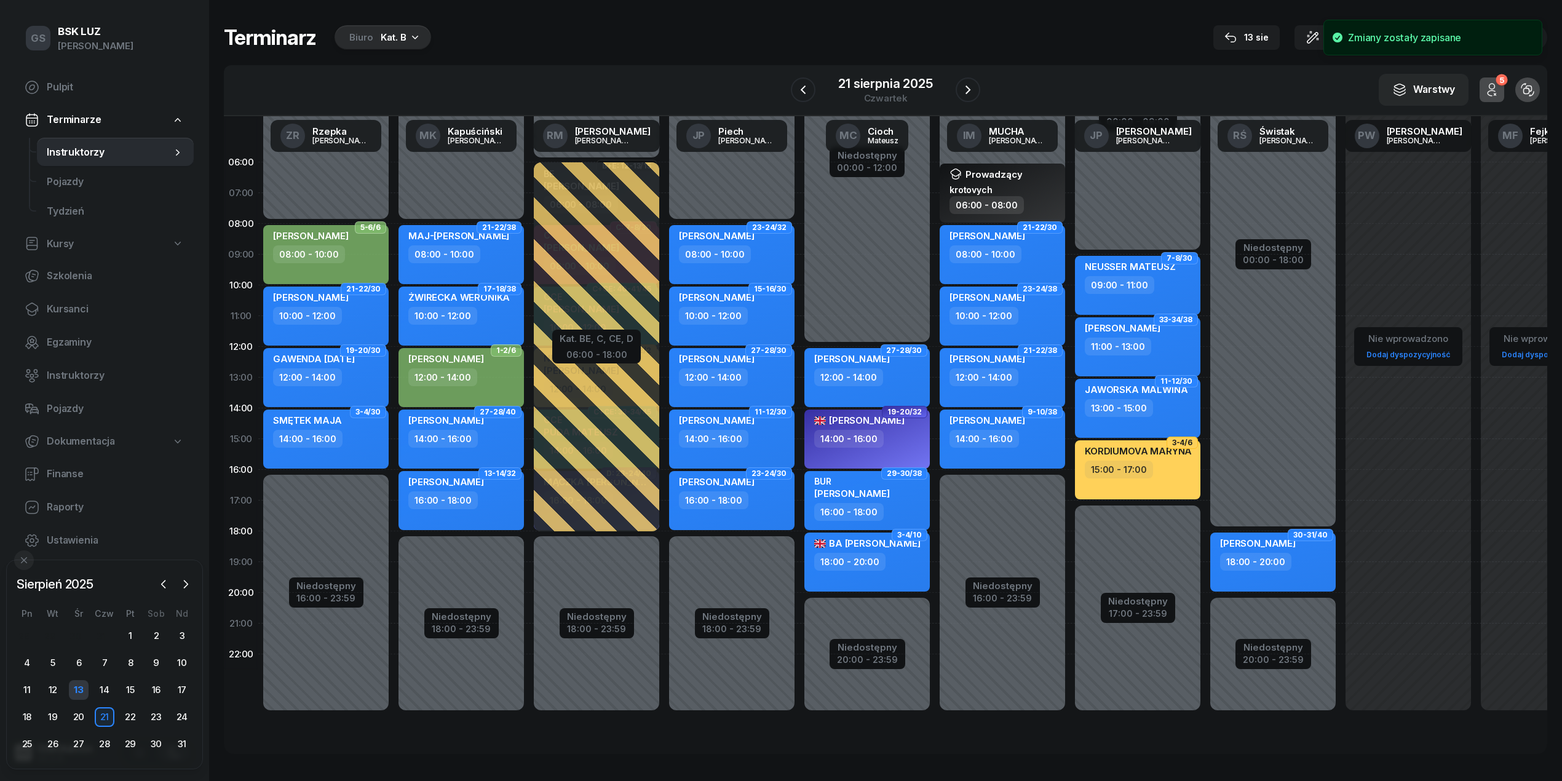
click at [76, 685] on div "13" at bounding box center [79, 690] width 20 height 20
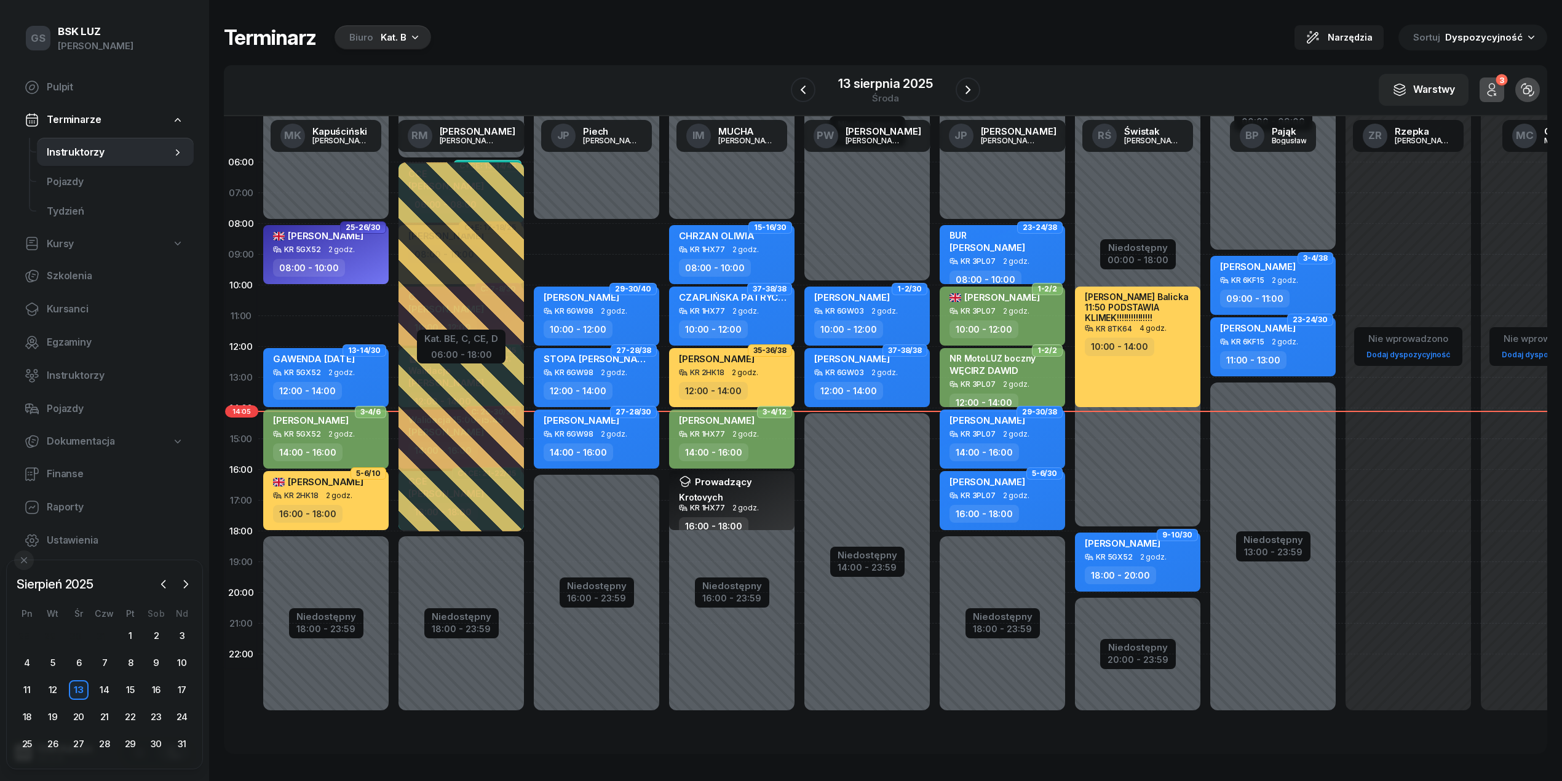
click at [737, 438] on span "2 godz." at bounding box center [745, 434] width 26 height 9
select select "14"
select select "16"
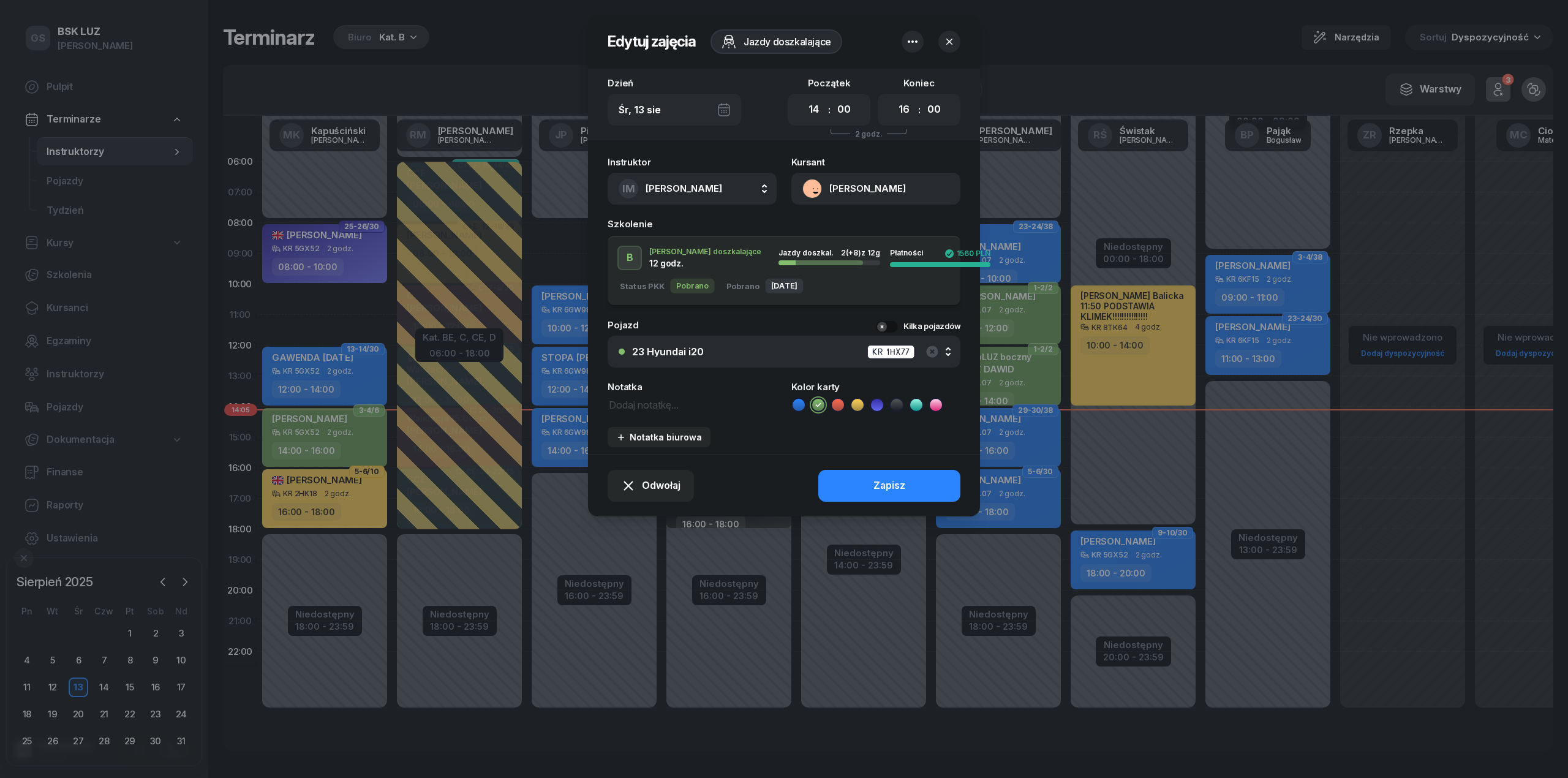
click at [873, 181] on button "[PERSON_NAME]" at bounding box center [876, 188] width 169 height 32
click at [881, 223] on link "Otwórz profil" at bounding box center [875, 230] width 160 height 31
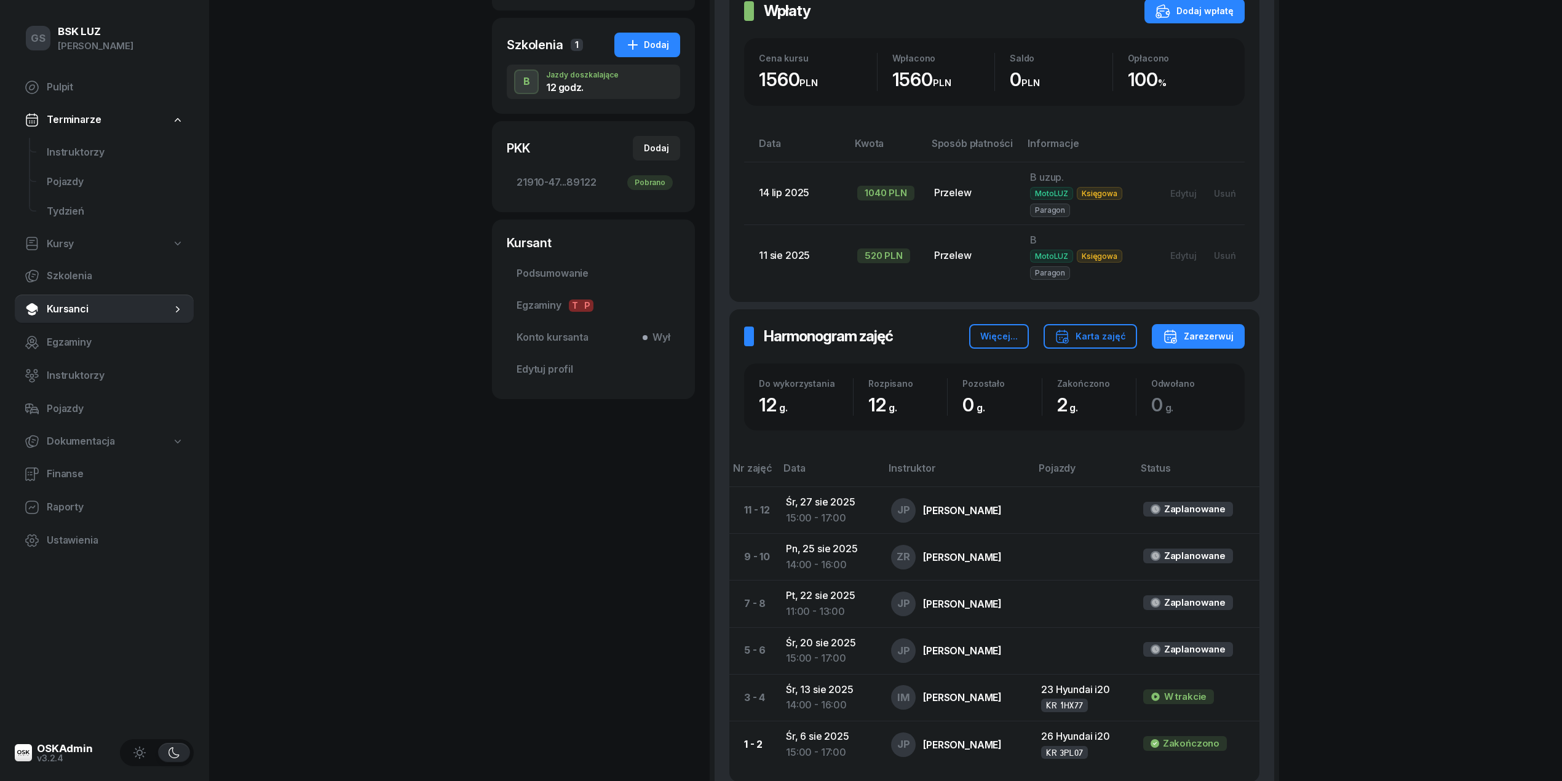
scroll to position [245, 0]
click at [50, 157] on span "Instruktorzy" at bounding box center [115, 153] width 137 height 16
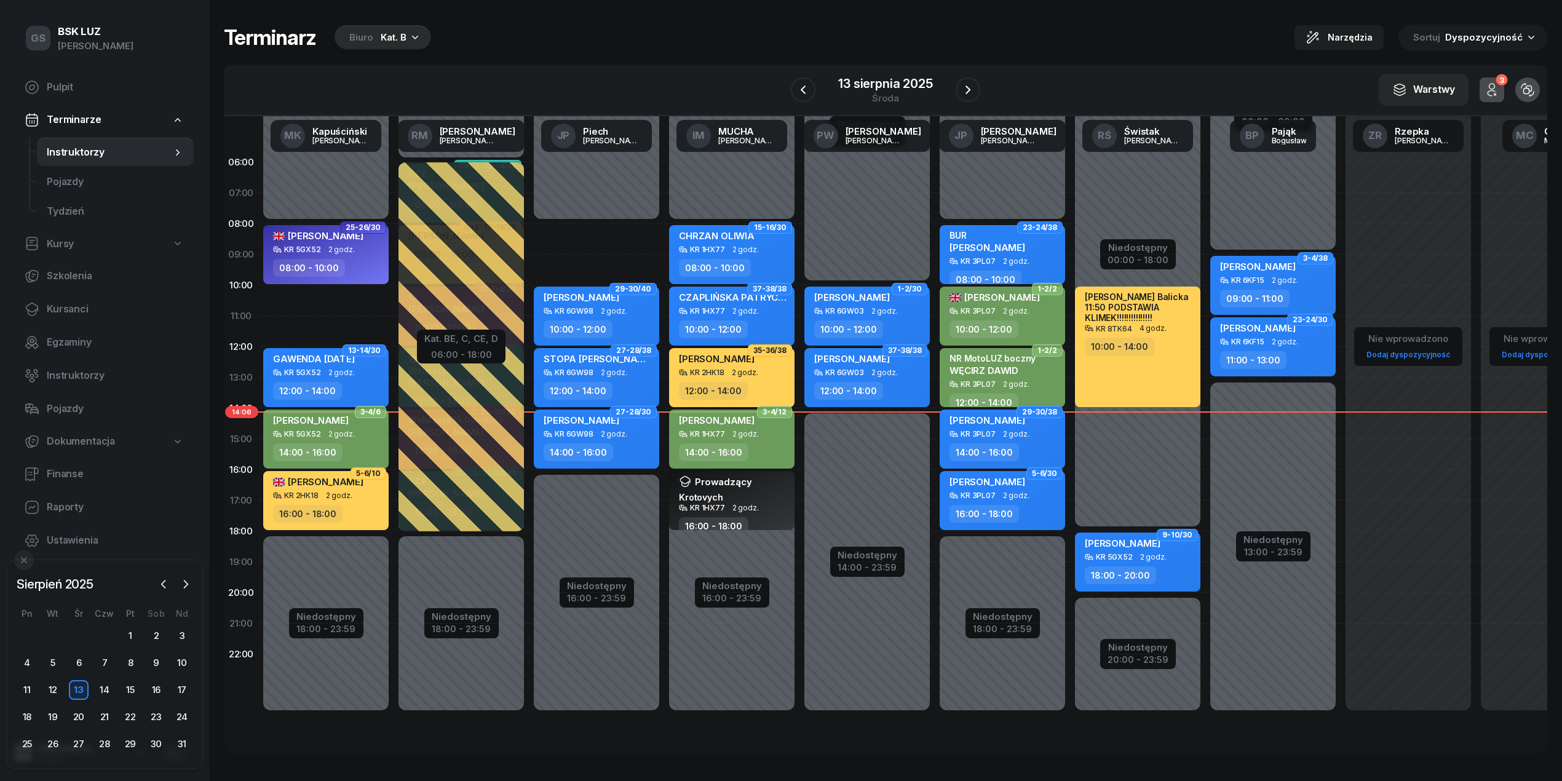
click at [744, 438] on span "2 godz." at bounding box center [745, 434] width 26 height 9
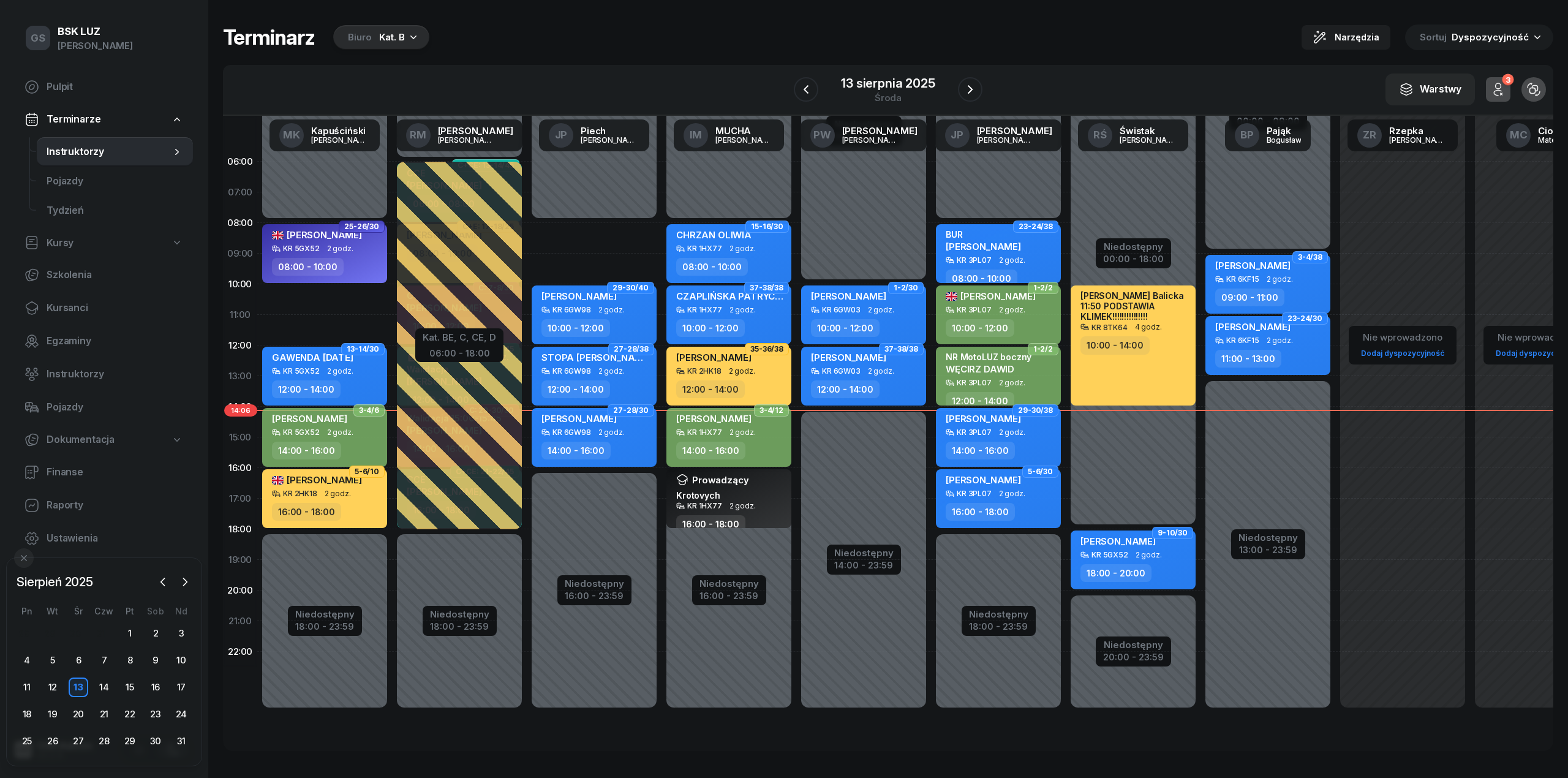
select select "14"
select select "16"
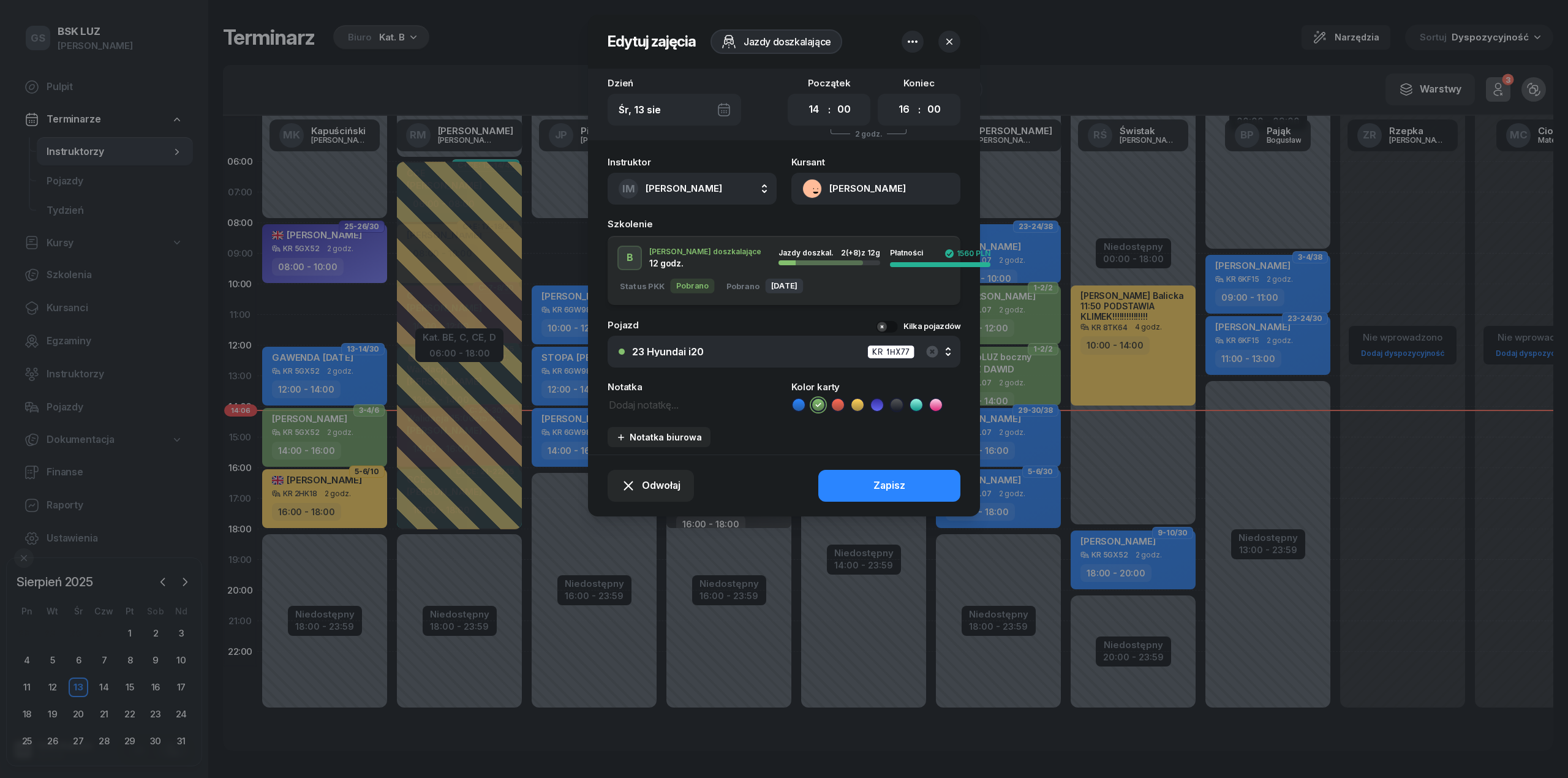
click at [947, 42] on icon "button" at bounding box center [949, 42] width 12 height 12
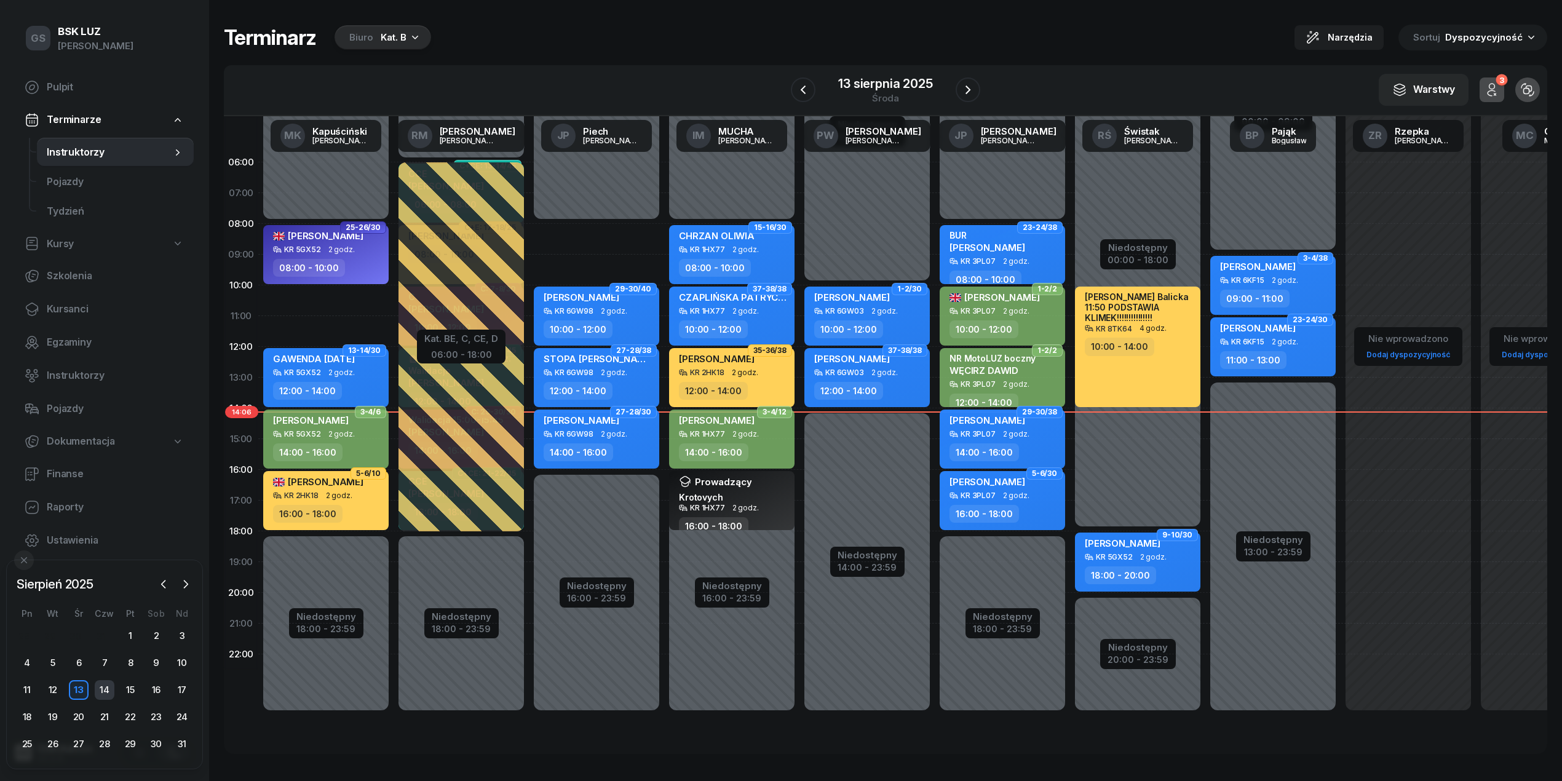
click at [104, 694] on div "14" at bounding box center [105, 690] width 20 height 20
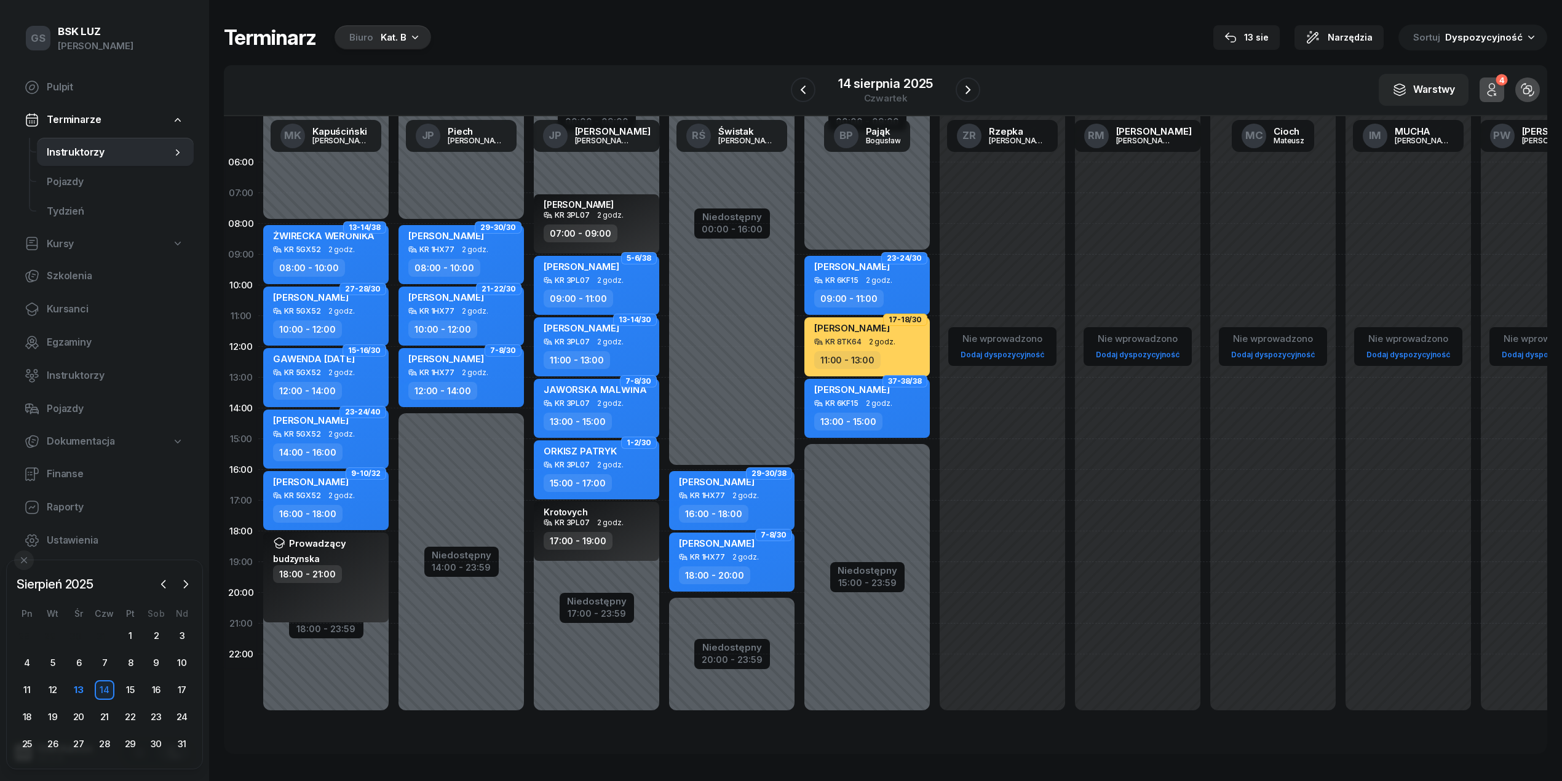
drag, startPoint x: 207, startPoint y: 686, endPoint x: 573, endPoint y: 69, distance: 717.4
click at [573, 69] on div "W Wybierz AK Koryciński Artur BP Pająk Bogusław DA Arendarczyk Damian DP Pawłow…" at bounding box center [885, 90] width 1323 height 51
click at [75, 694] on div "13" at bounding box center [79, 690] width 20 height 20
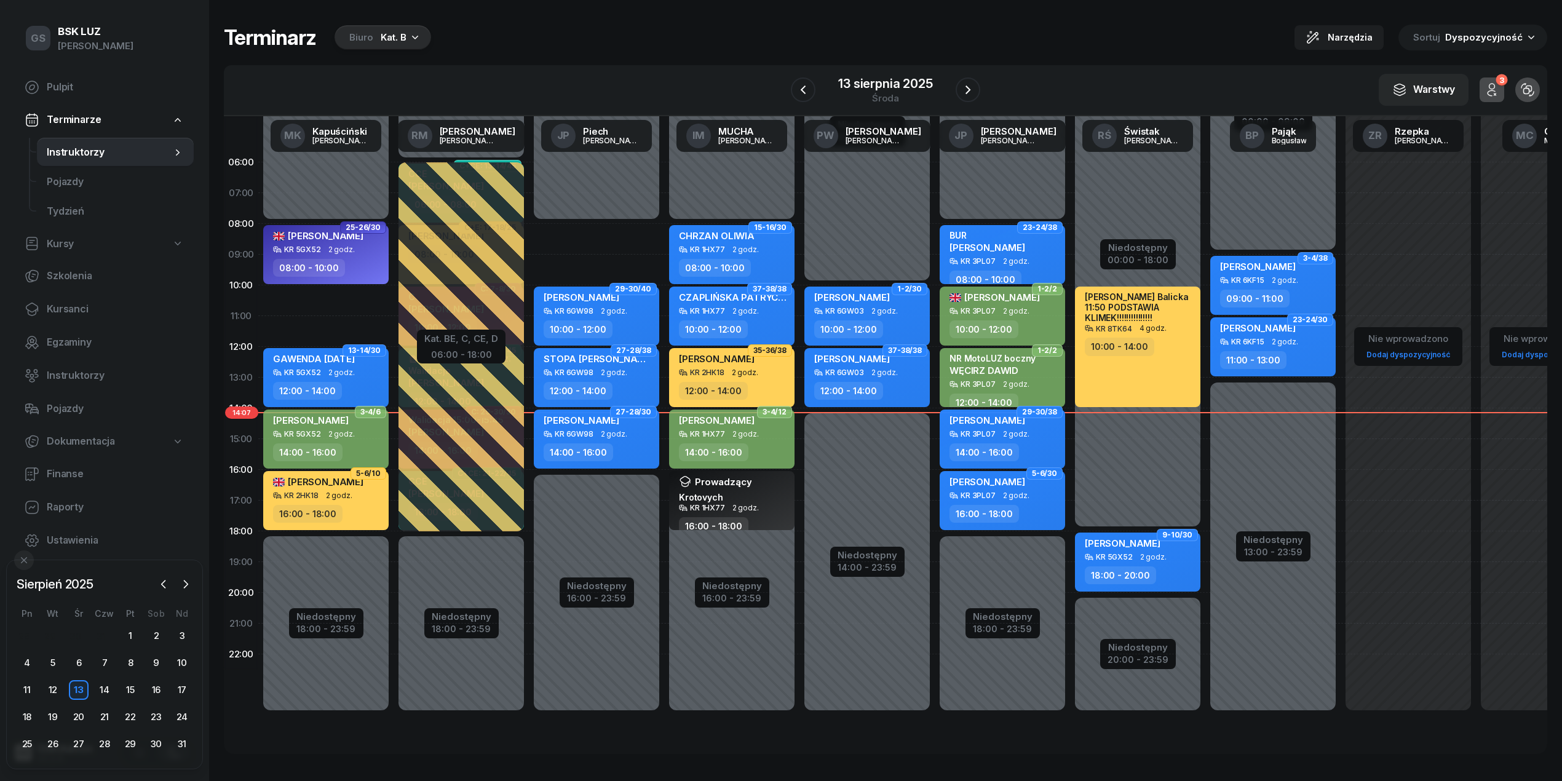
click at [599, 457] on div "14:00 - 16:00" at bounding box center [578, 452] width 69 height 18
select select "14"
select select "16"
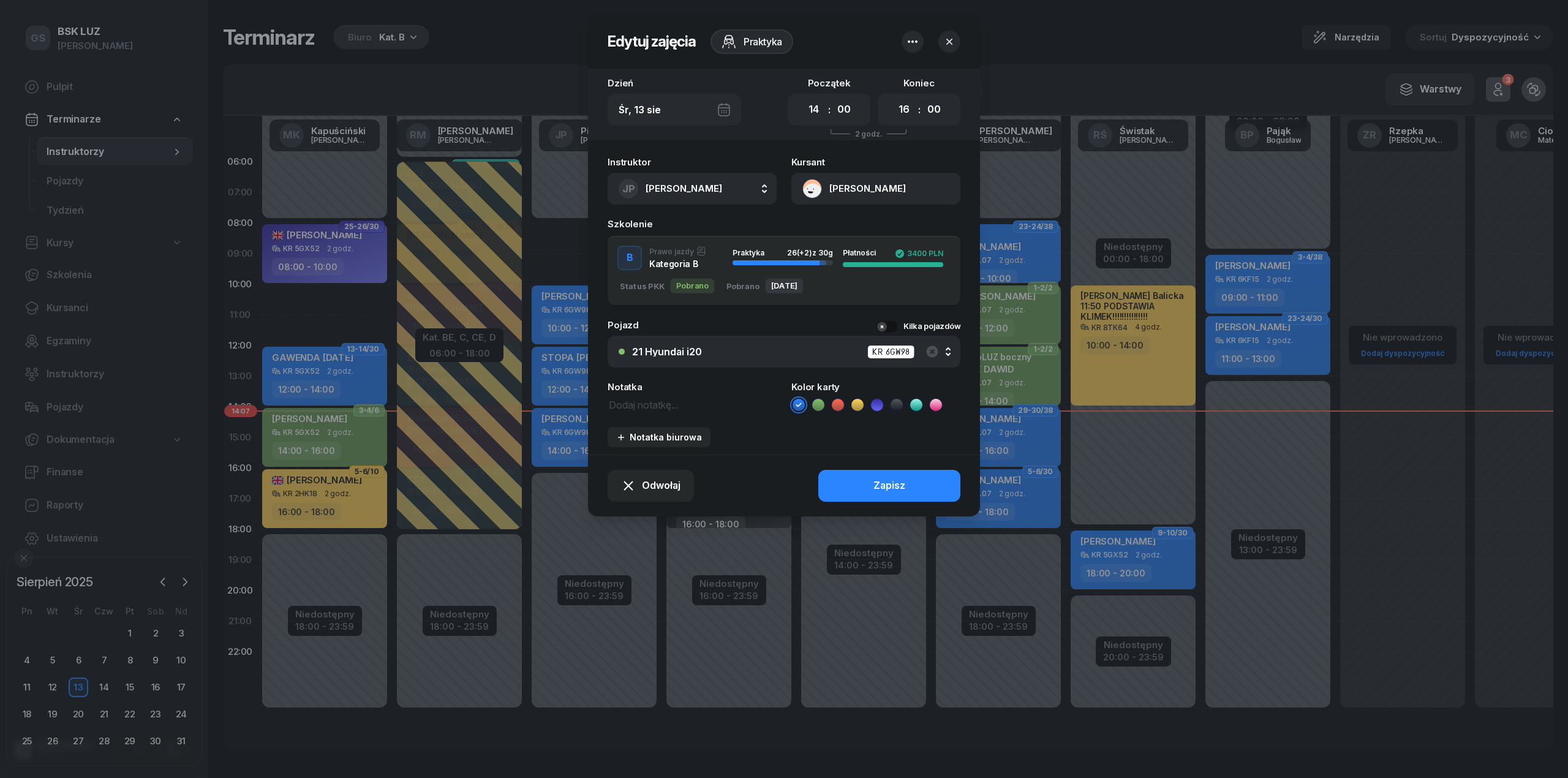
click at [876, 201] on button "[PERSON_NAME]" at bounding box center [876, 188] width 169 height 32
click at [876, 234] on link "Otwórz profil" at bounding box center [875, 230] width 160 height 31
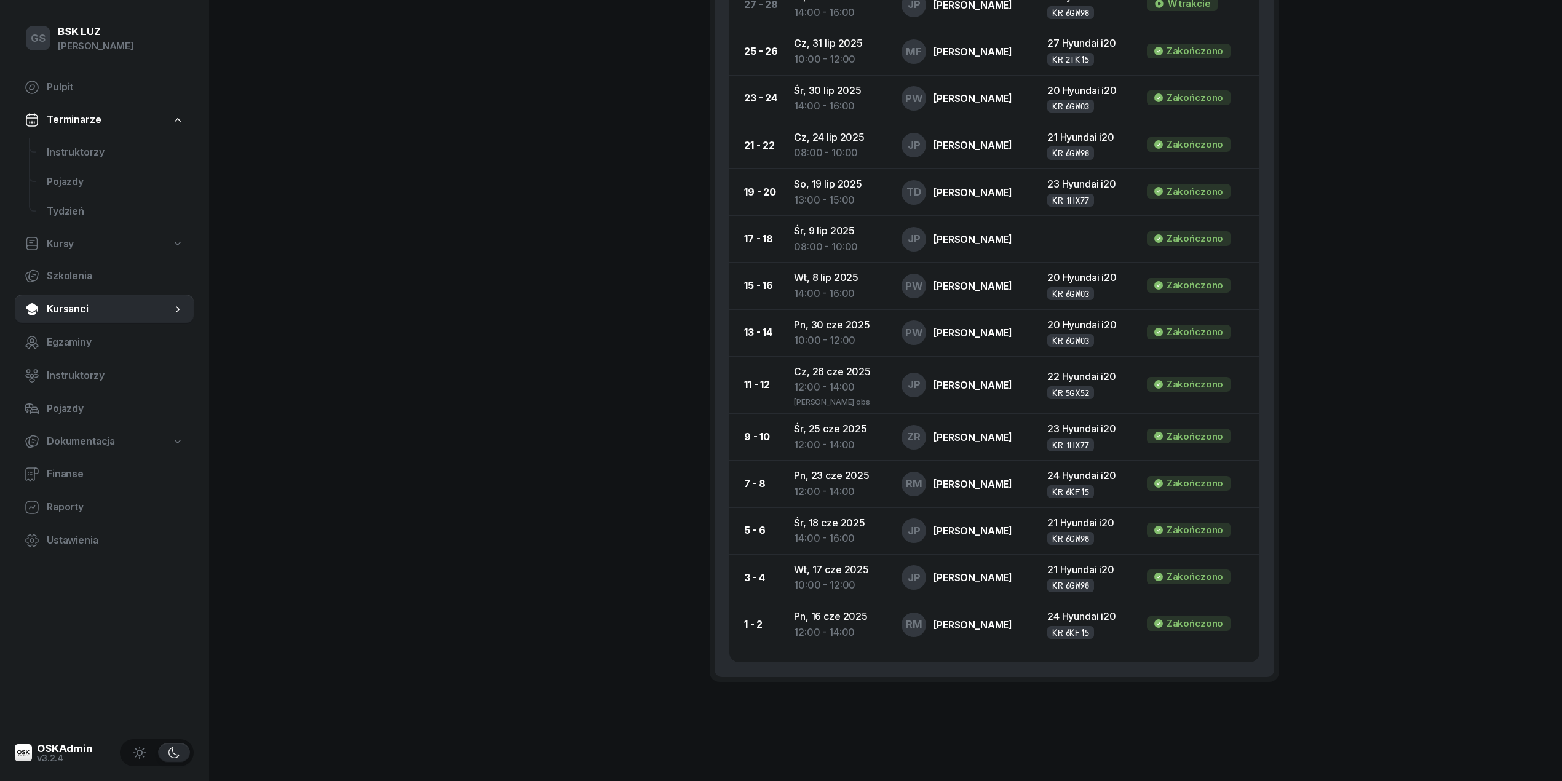
scroll to position [805, 0]
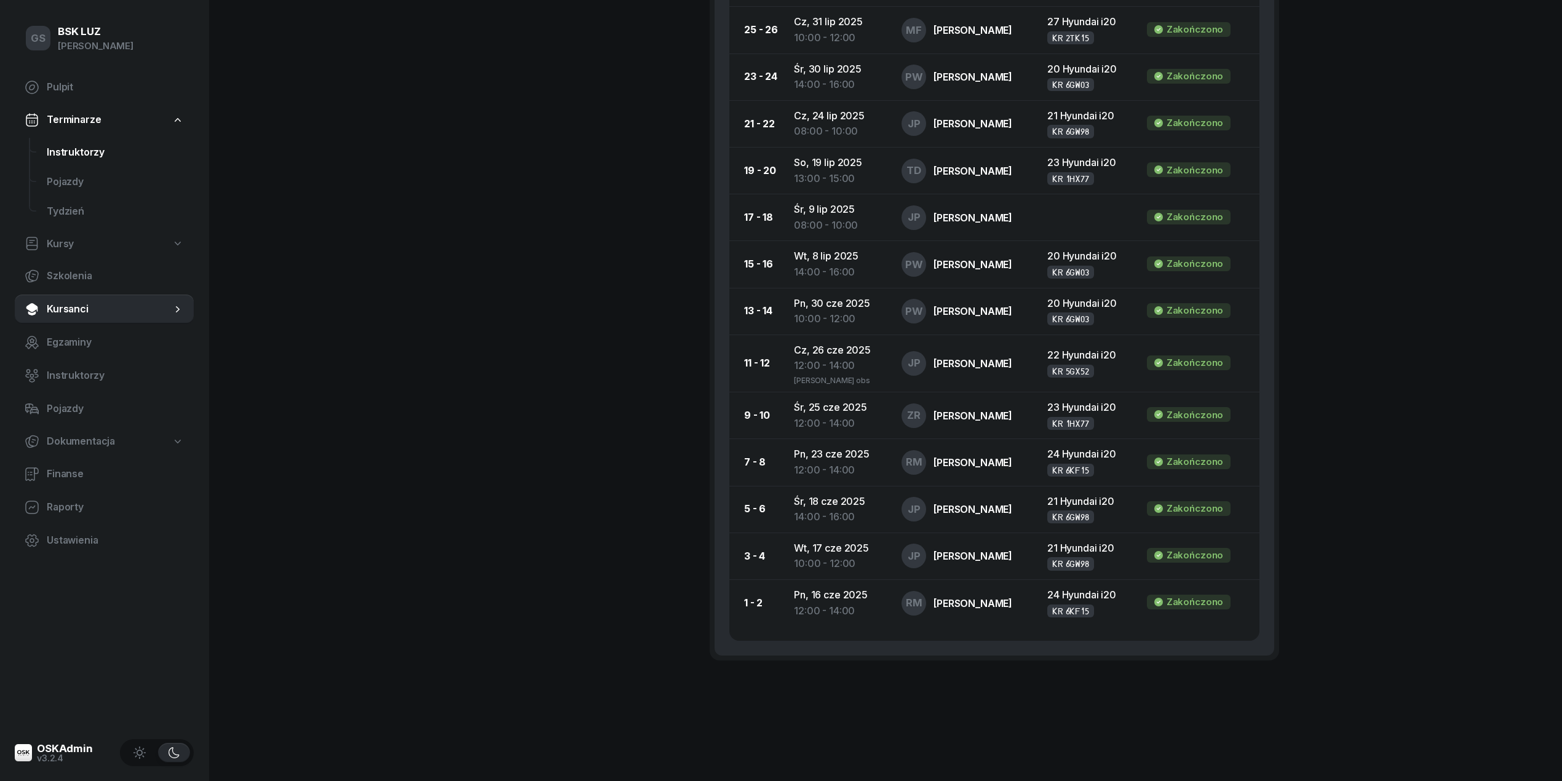
click at [66, 149] on span "Instruktorzy" at bounding box center [115, 153] width 137 height 16
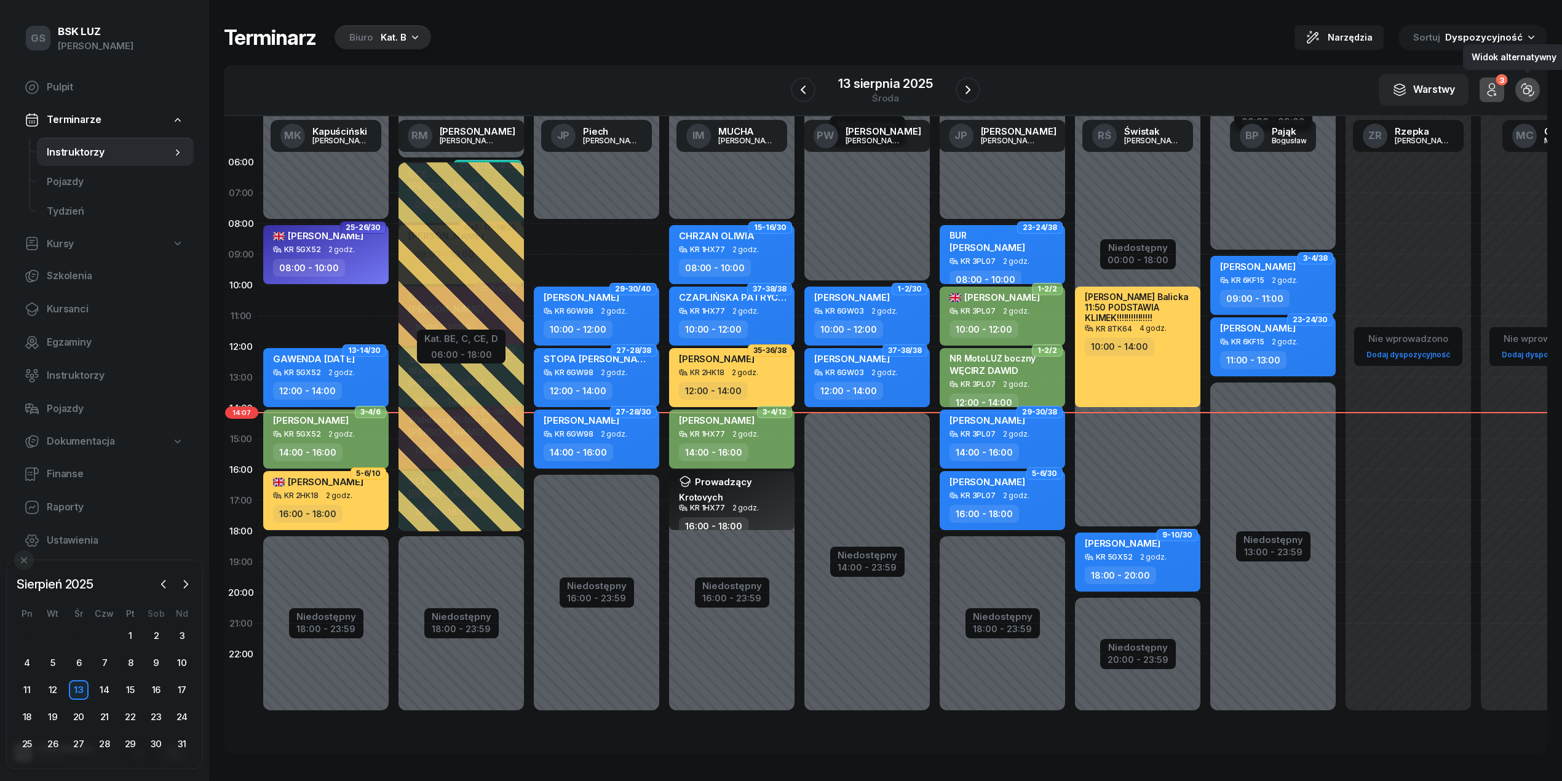
click at [1508, 92] on div "Widok alternatywny" at bounding box center [1527, 89] width 39 height 39
click at [1502, 96] on button "3" at bounding box center [1491, 89] width 25 height 25
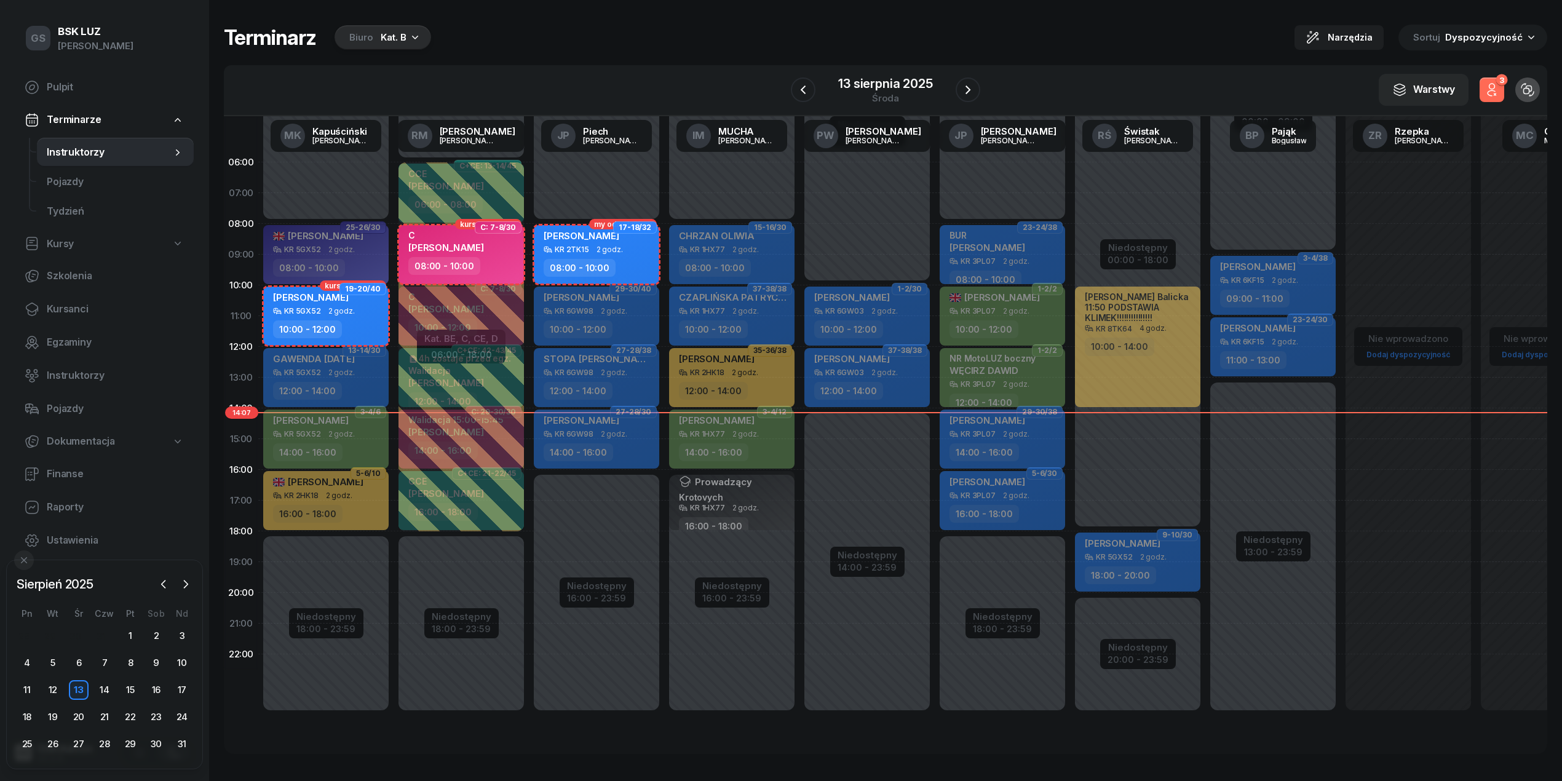
click at [1502, 96] on button "3" at bounding box center [1491, 89] width 25 height 25
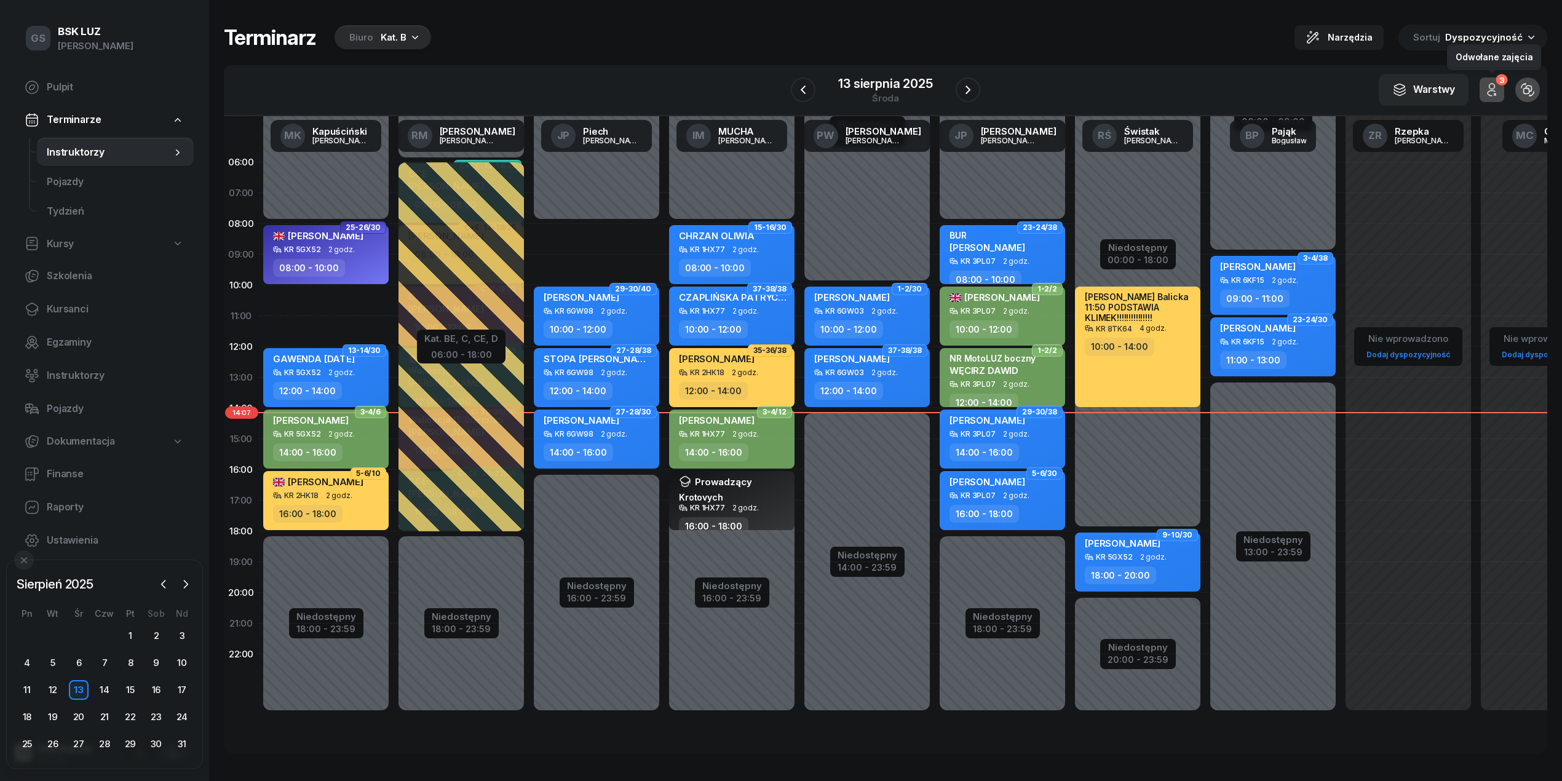
click at [1502, 96] on button "3" at bounding box center [1491, 89] width 25 height 25
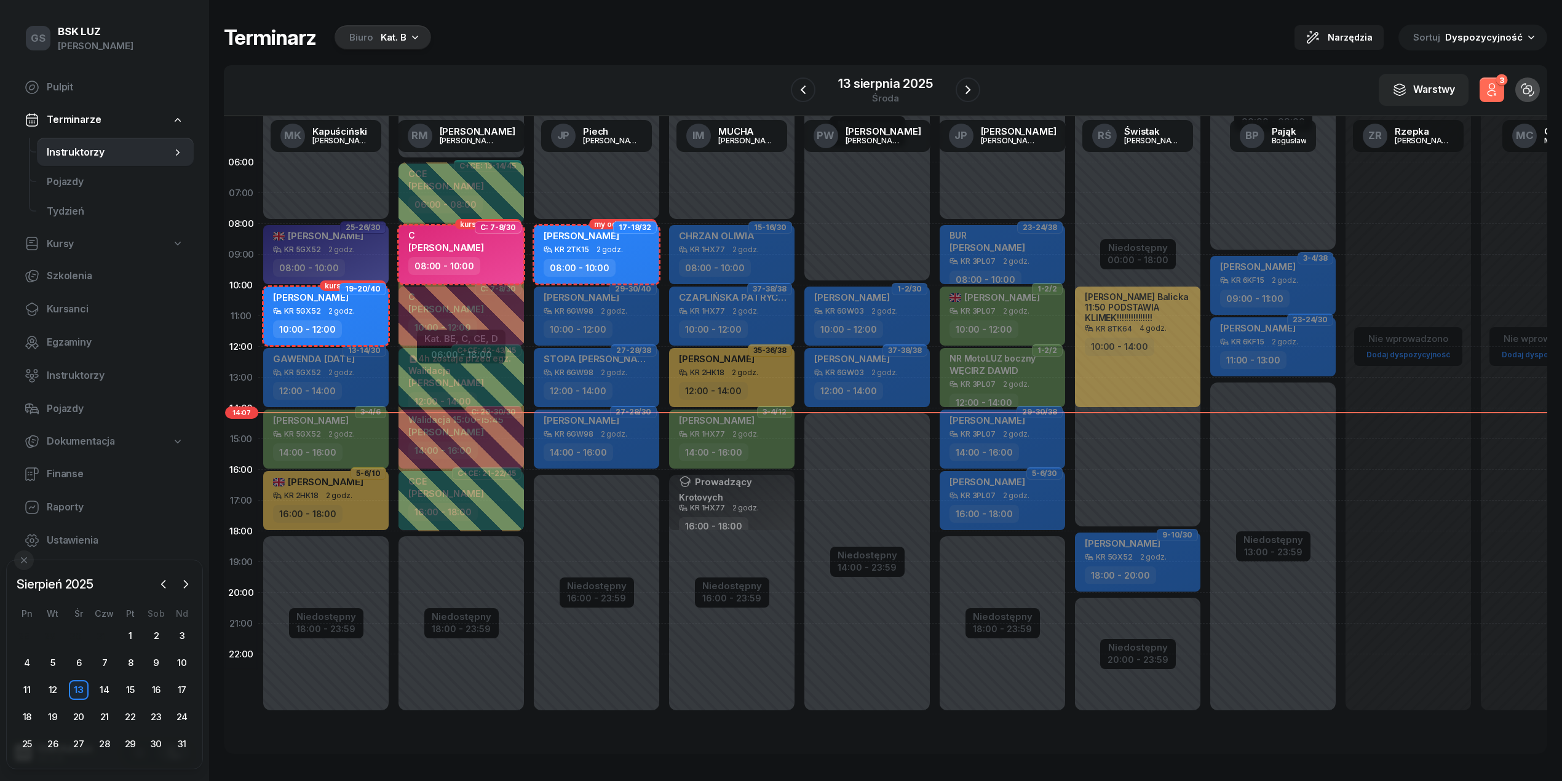
click at [1502, 96] on button "3" at bounding box center [1491, 89] width 25 height 25
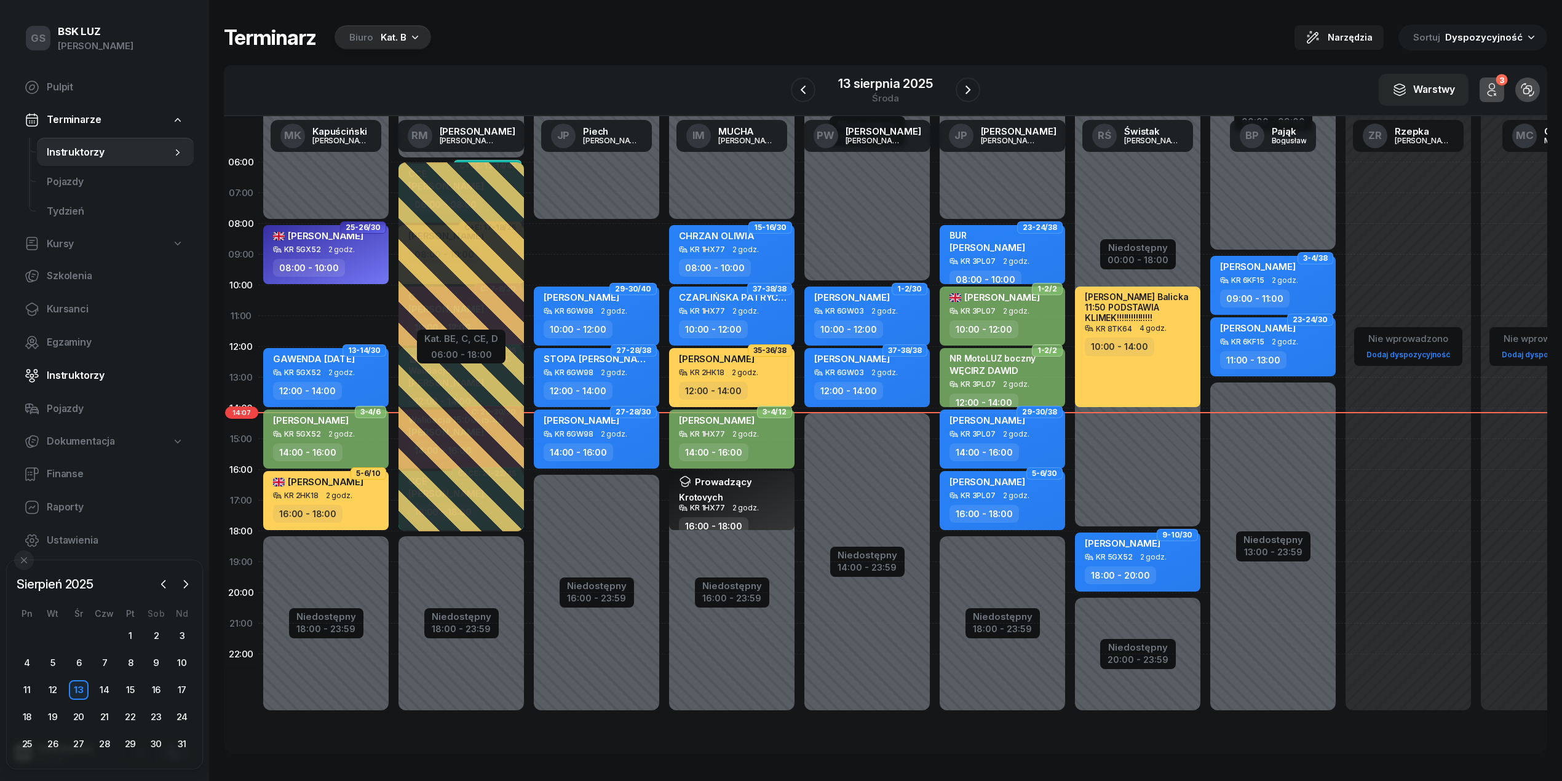
click at [86, 382] on span "Instruktorzy" at bounding box center [115, 376] width 137 height 16
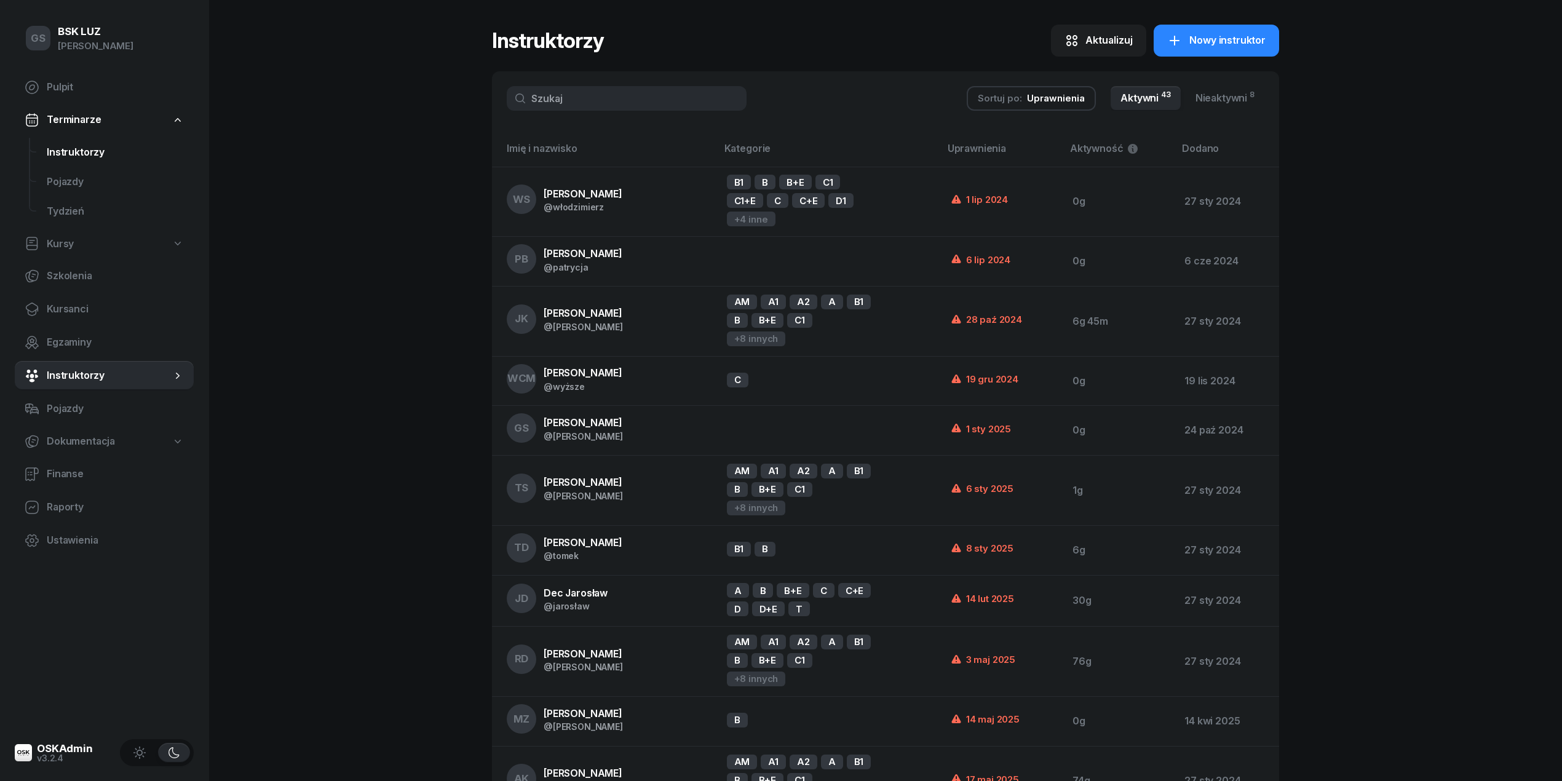
click at [84, 145] on span "Instruktorzy" at bounding box center [115, 153] width 137 height 16
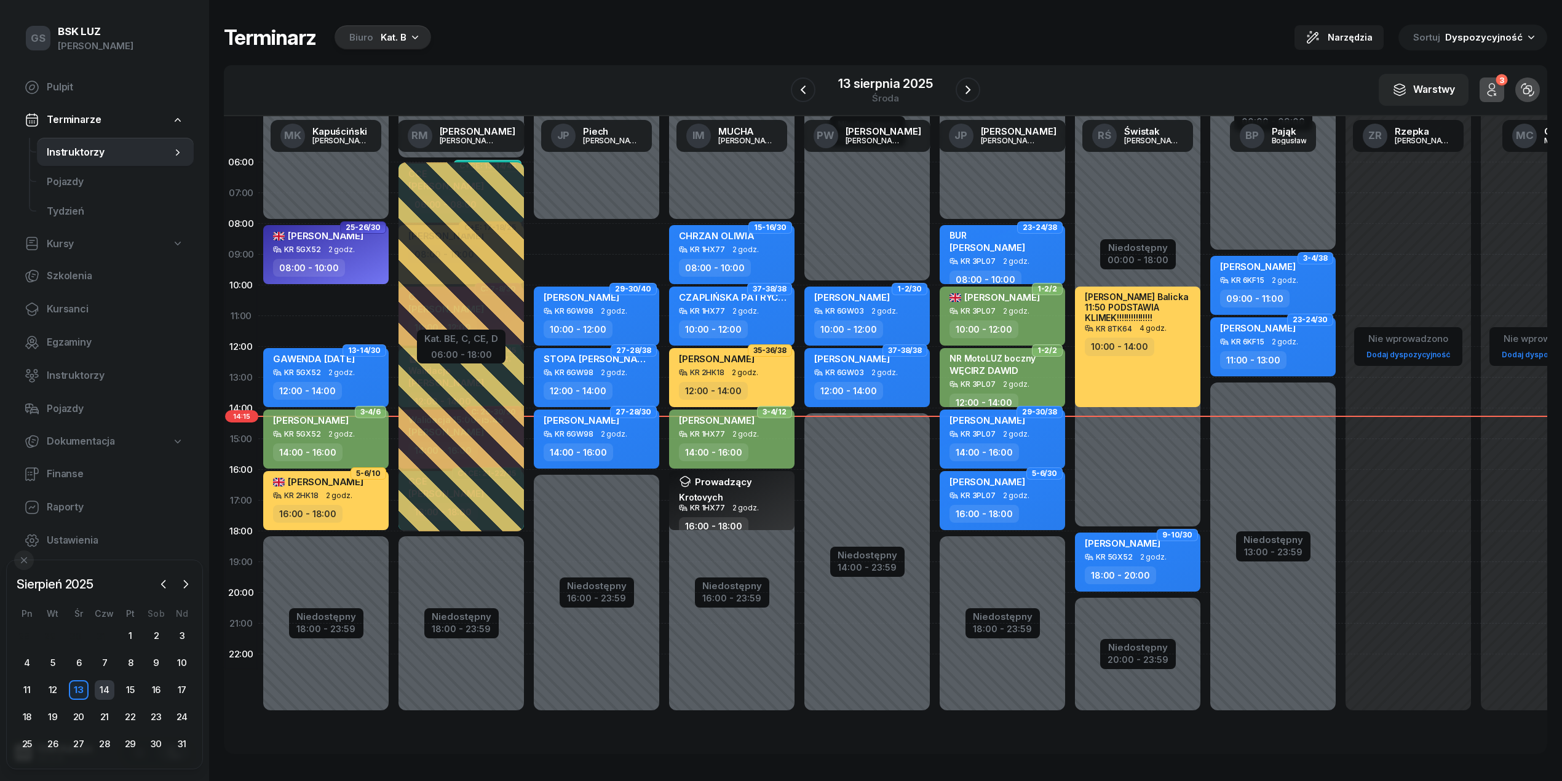
click at [100, 689] on div "14" at bounding box center [105, 690] width 20 height 20
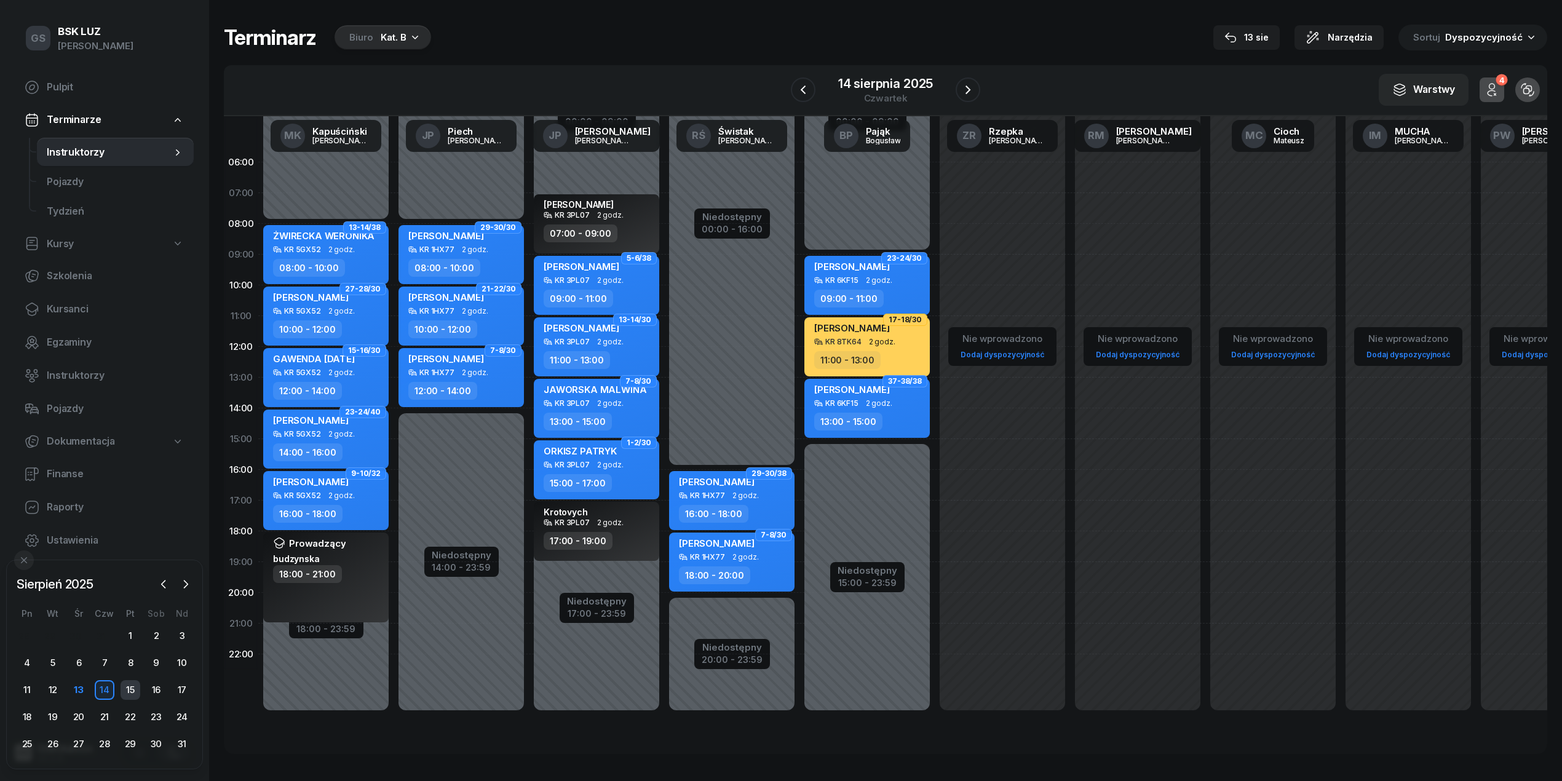
click at [131, 680] on div "15" at bounding box center [131, 690] width 20 height 20
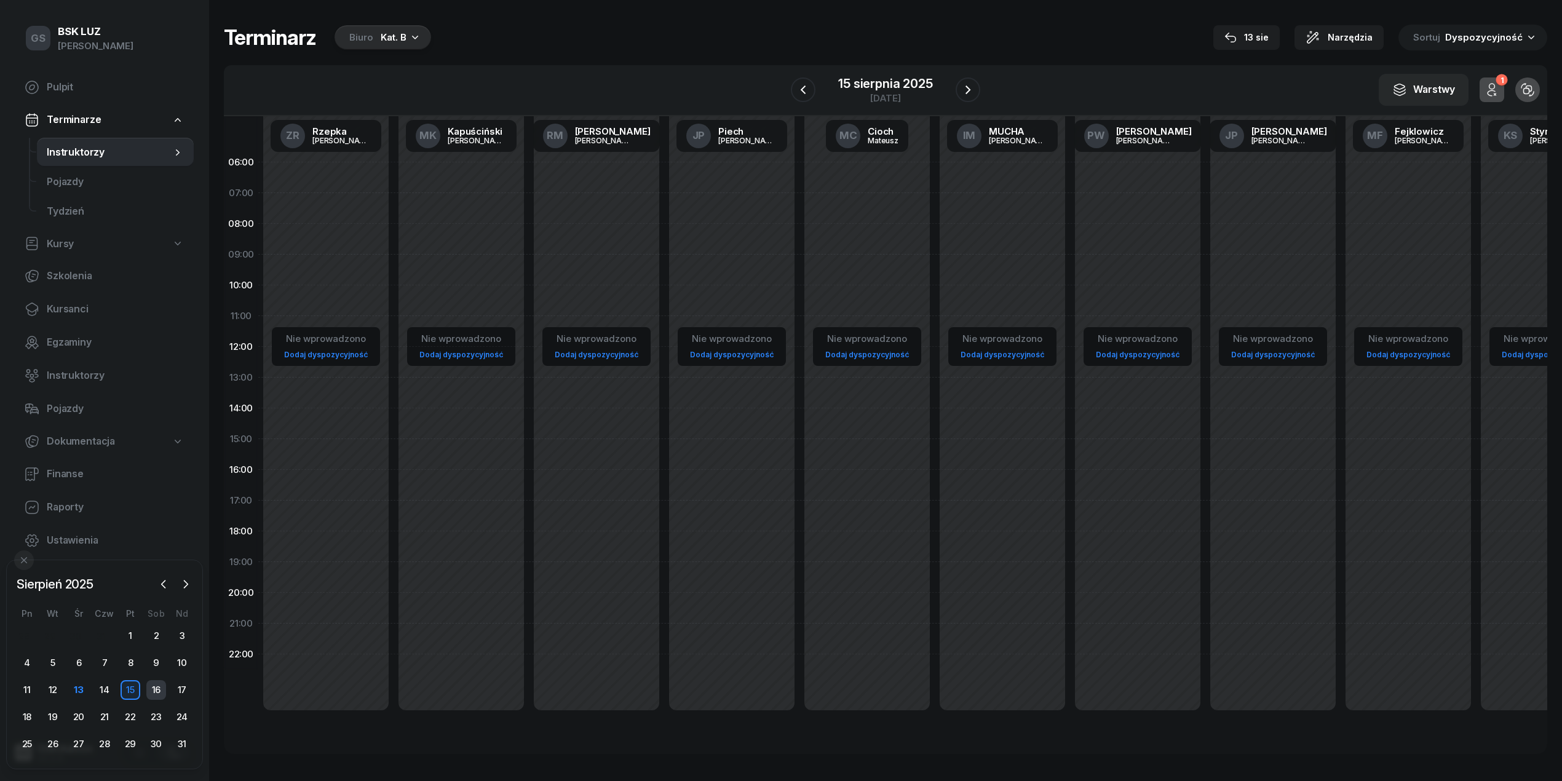
click at [154, 685] on div "16" at bounding box center [156, 690] width 20 height 20
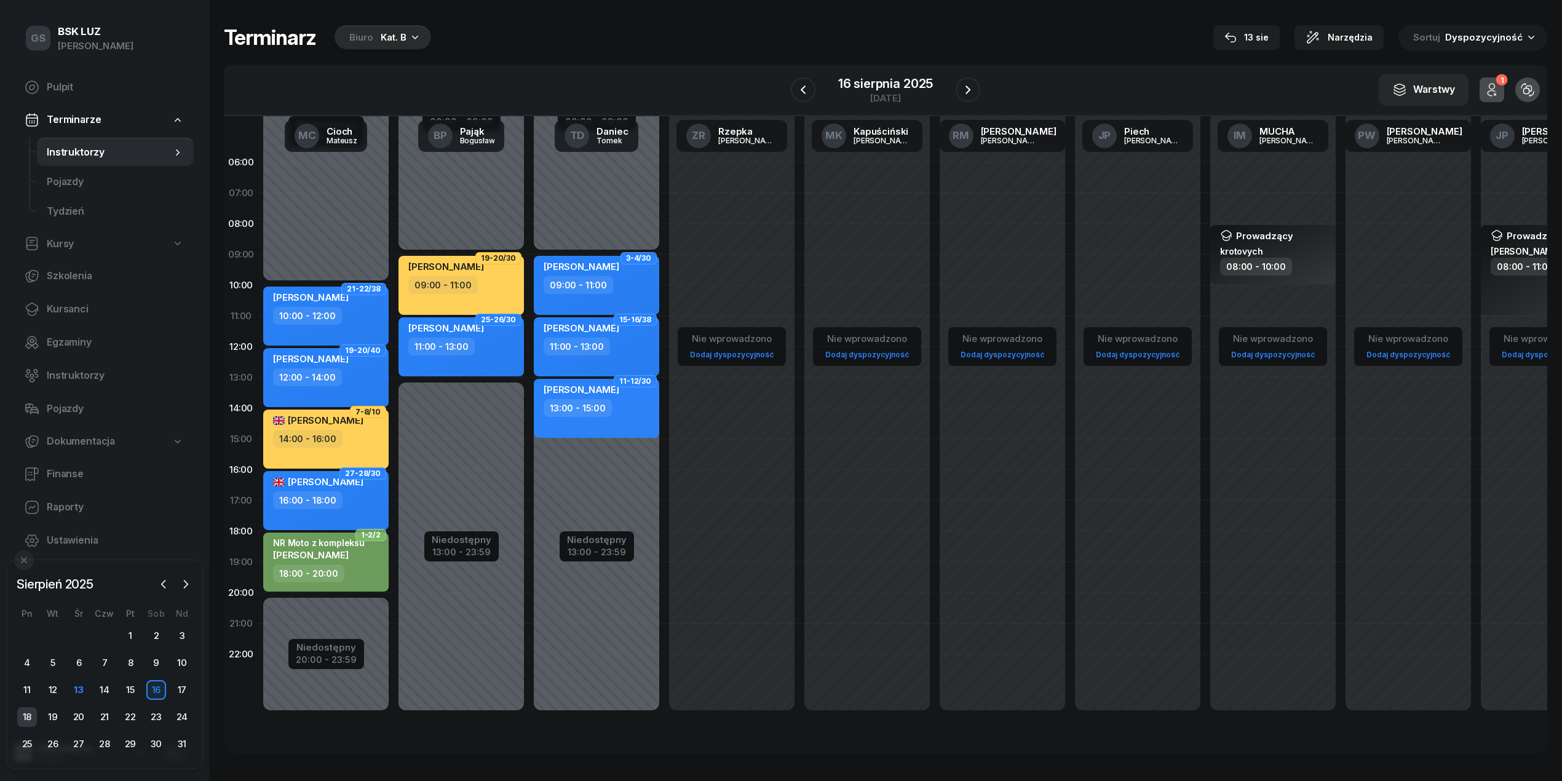
click at [25, 724] on div "18" at bounding box center [27, 717] width 20 height 20
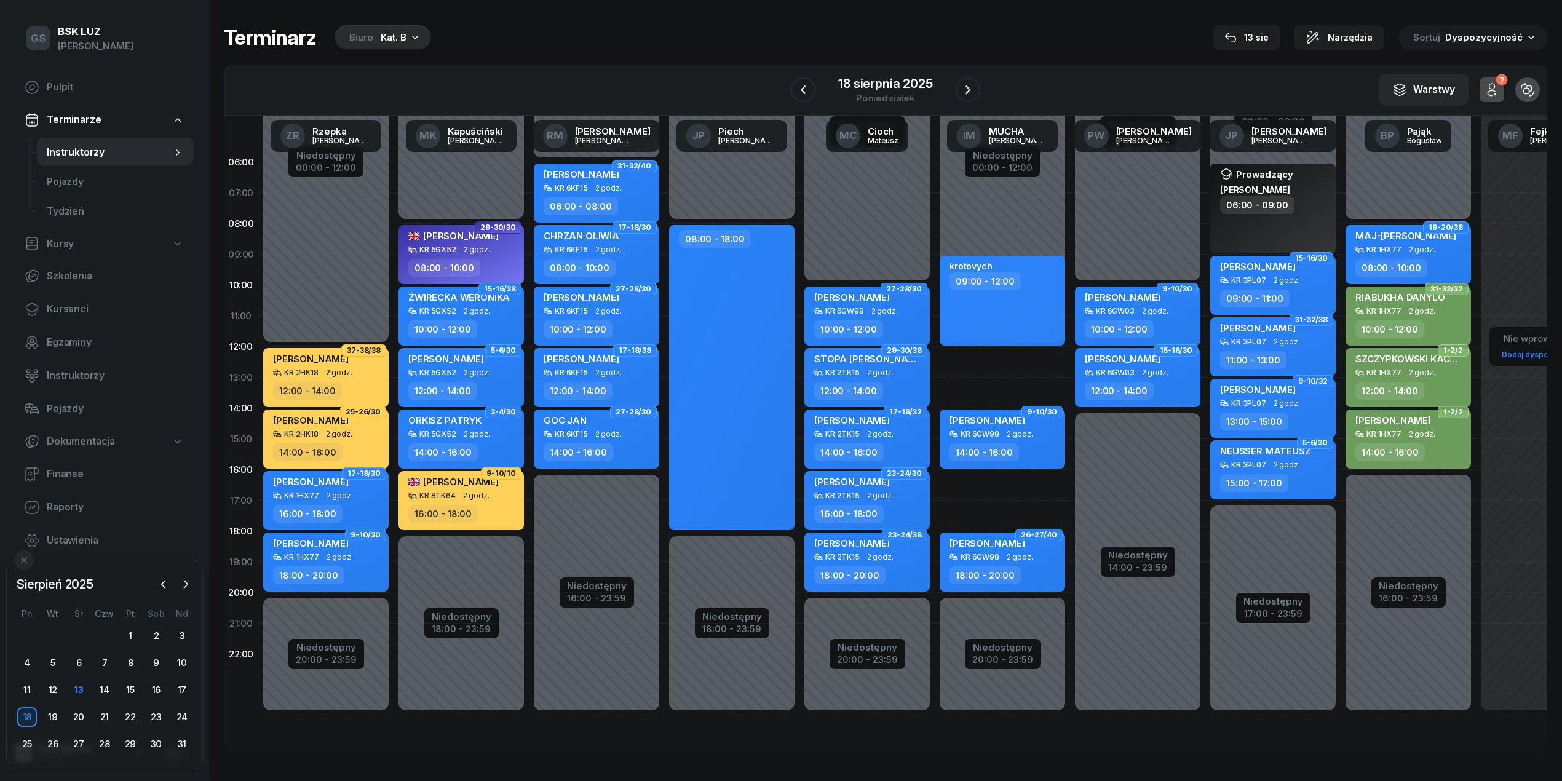
click at [960, 288] on div "09:00 - 12:00" at bounding box center [984, 281] width 71 height 18
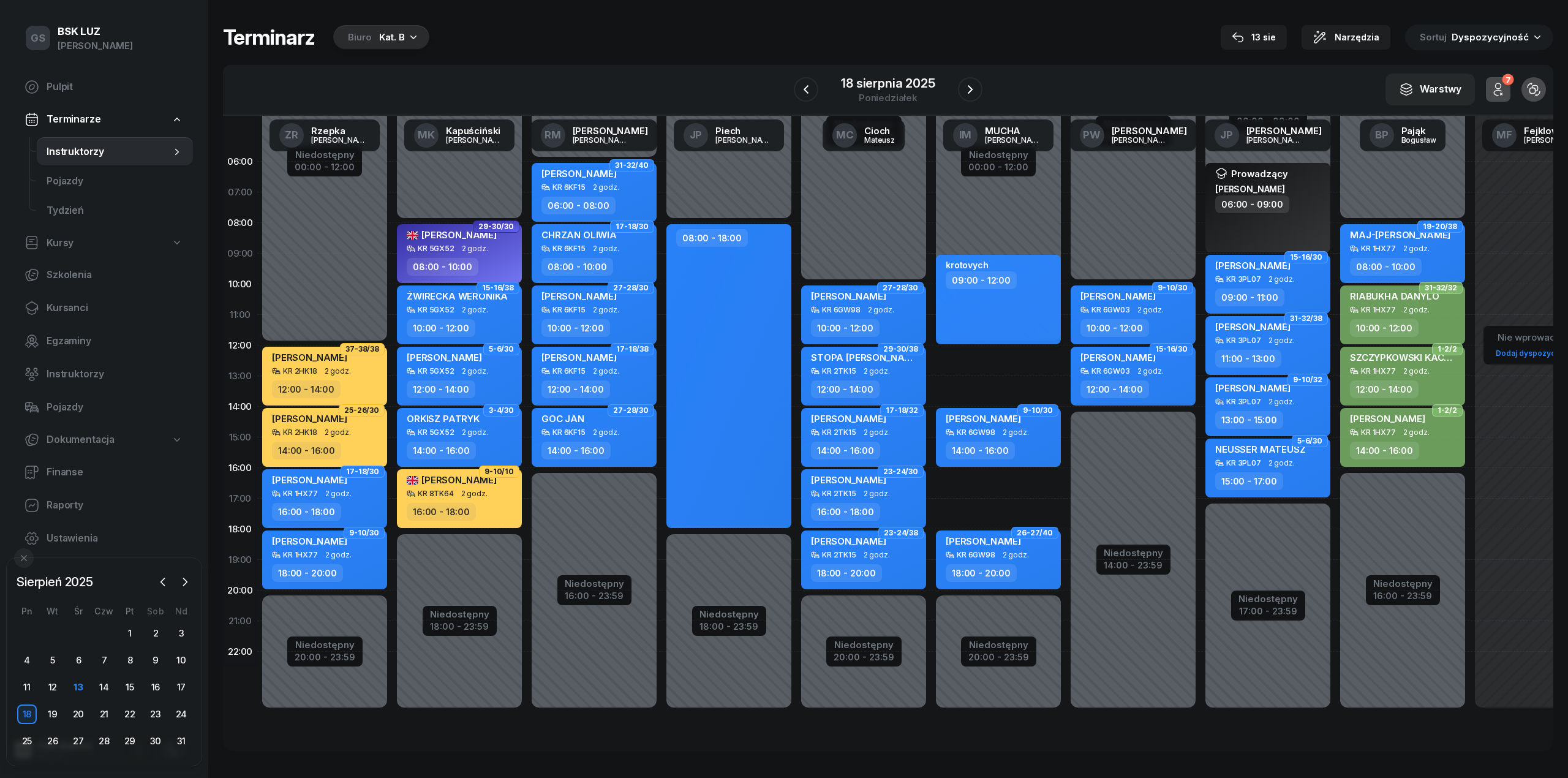
select select "09"
select select "12"
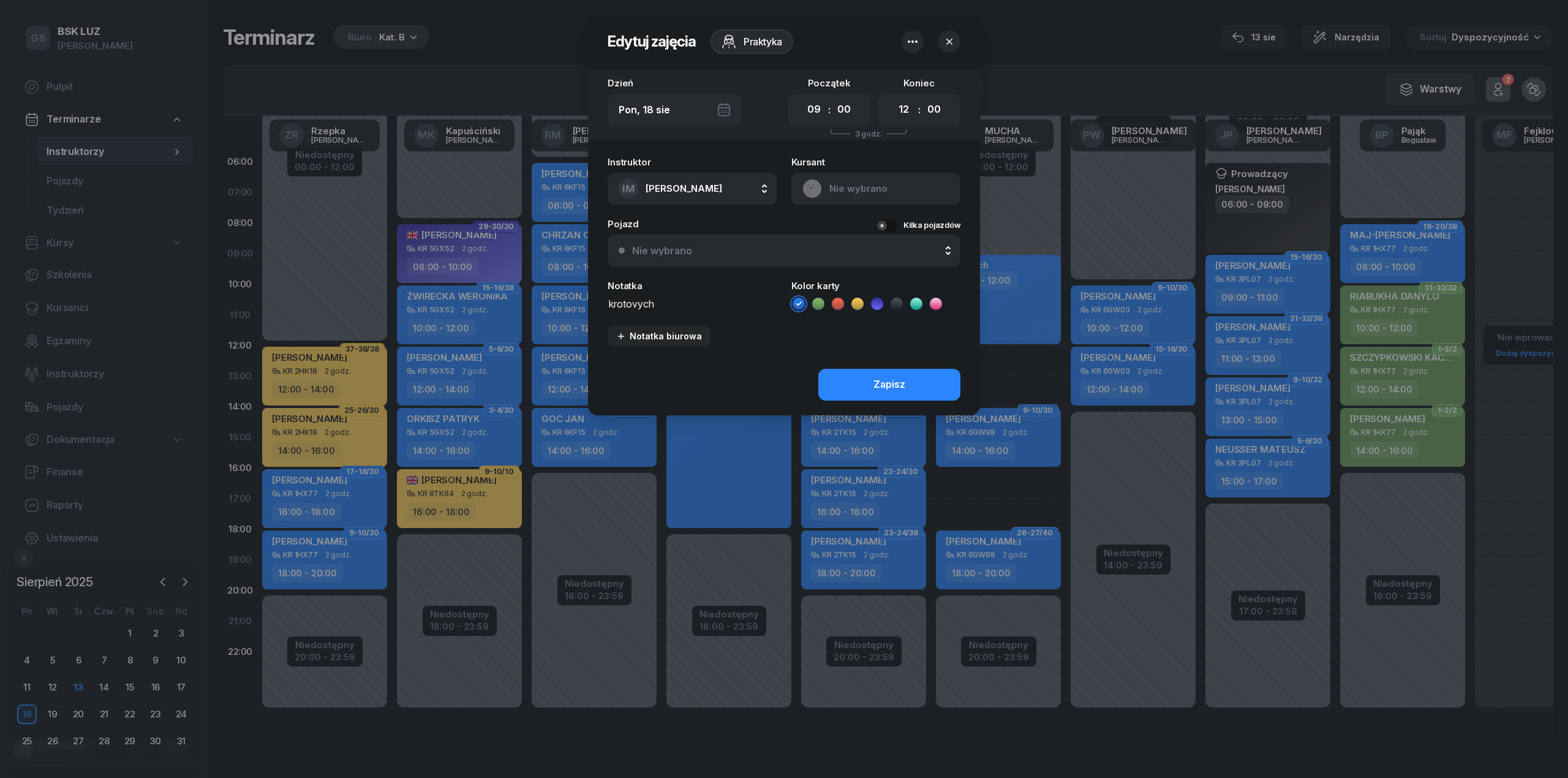
click at [901, 303] on icon at bounding box center [897, 304] width 12 height 12
click at [914, 381] on button "Zapisz" at bounding box center [890, 385] width 142 height 32
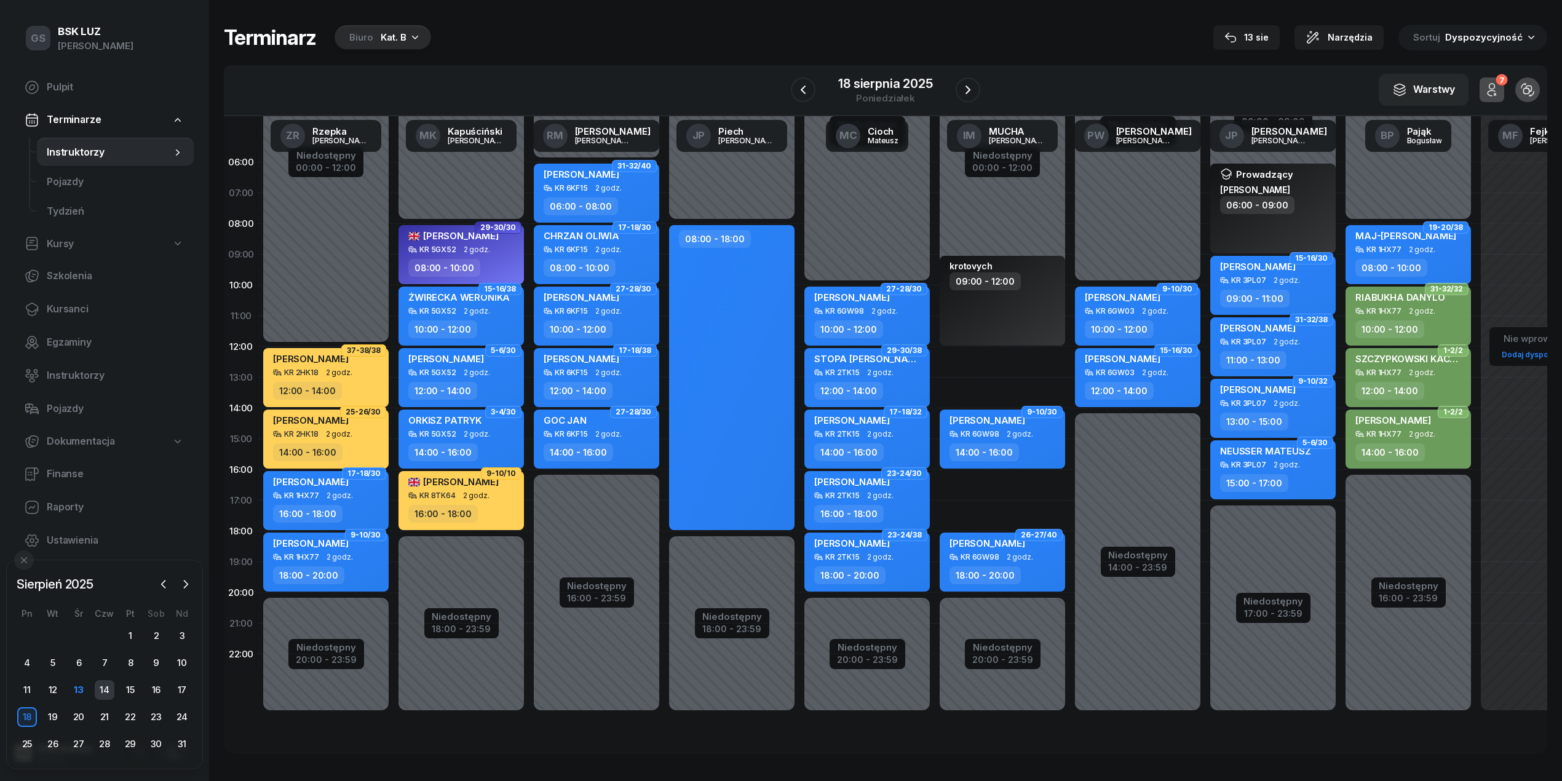
click at [109, 683] on div "14" at bounding box center [105, 690] width 20 height 20
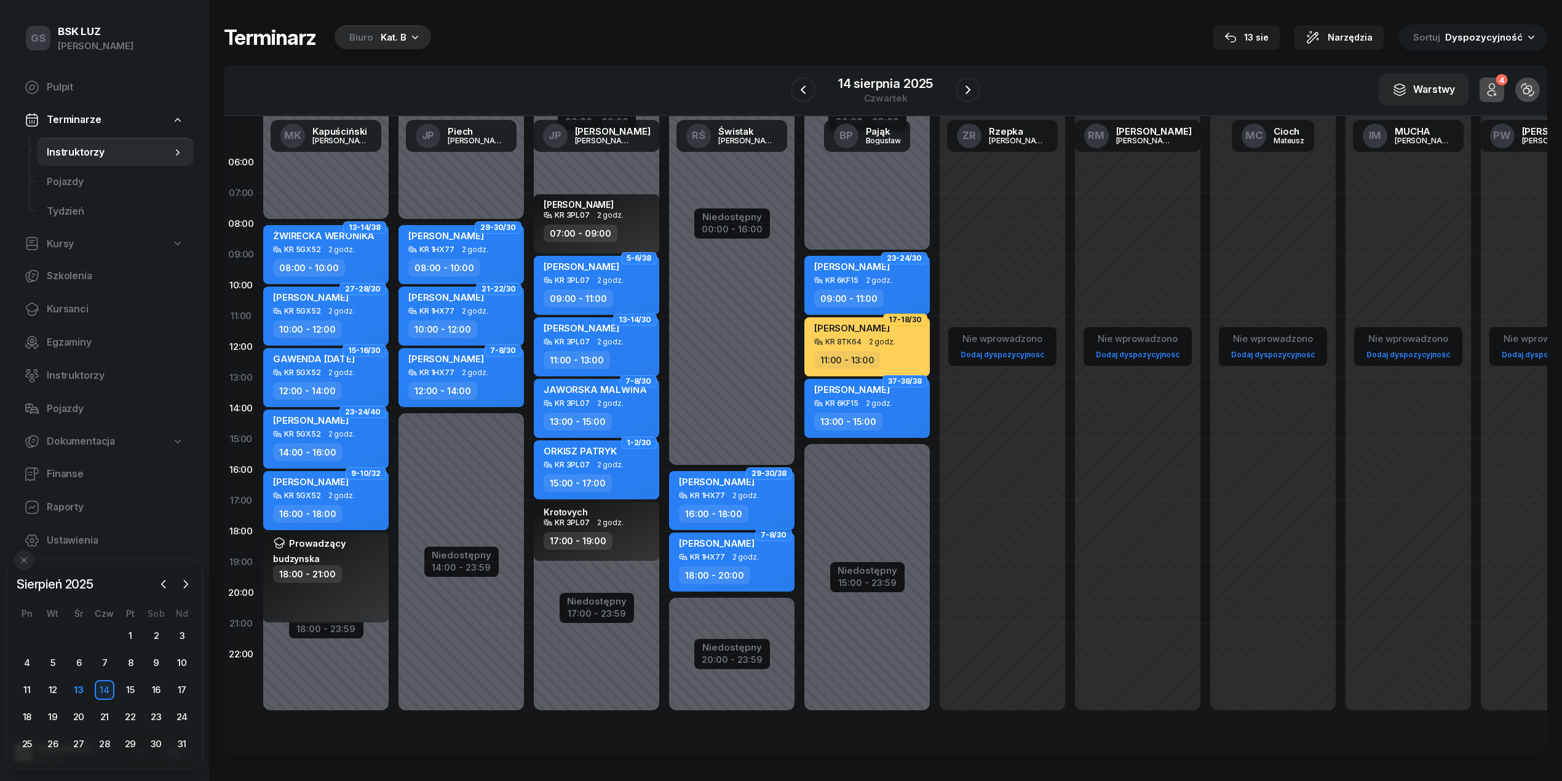
click at [753, 502] on div "[PERSON_NAME] KR 1HX77 2 godz. 16:00 - 18:00" at bounding box center [731, 500] width 125 height 59
select select "16"
select select "18"
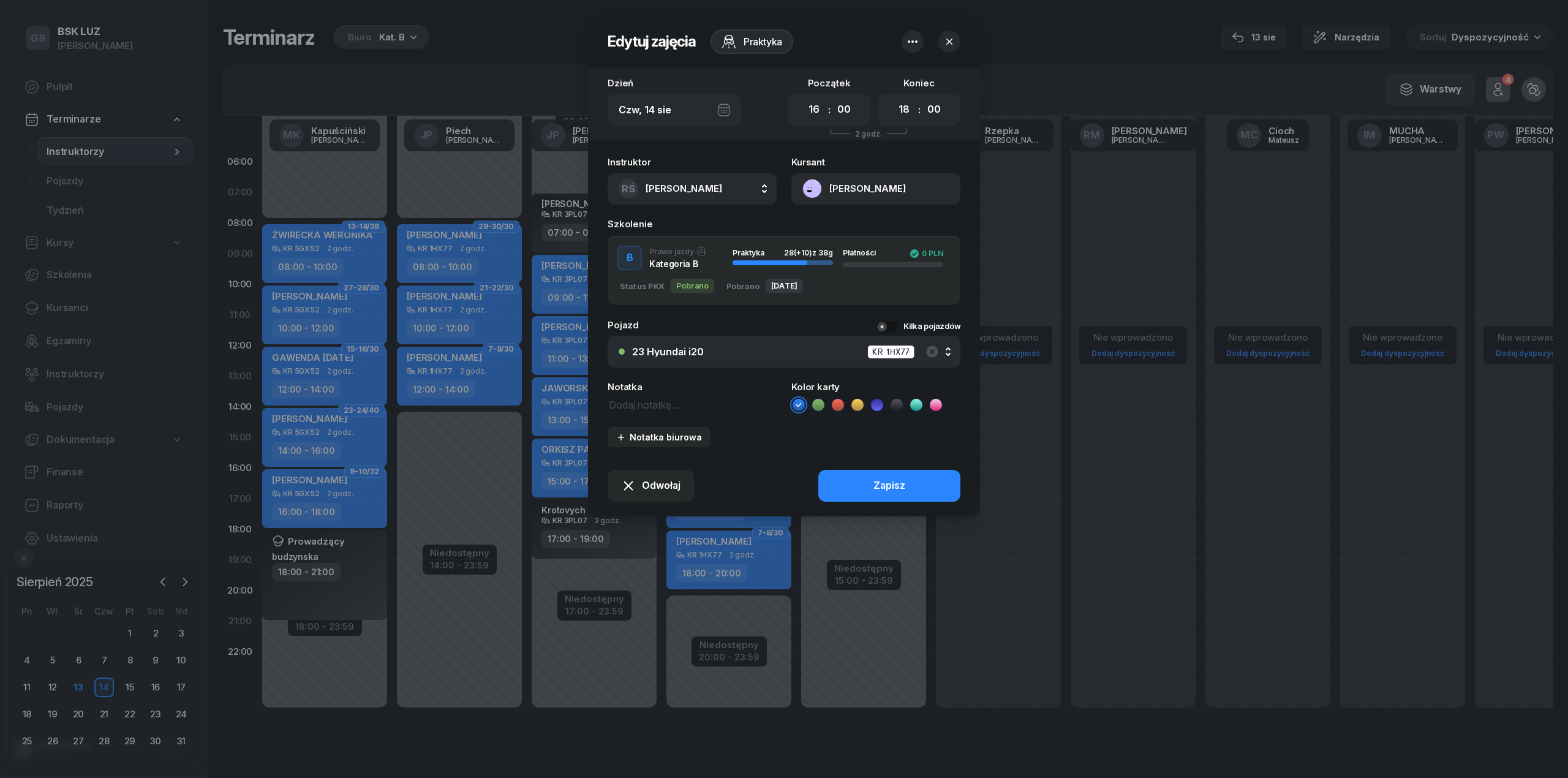
click at [870, 182] on button "[PERSON_NAME]" at bounding box center [876, 188] width 169 height 32
click at [871, 226] on link "Otwórz profil" at bounding box center [875, 230] width 160 height 31
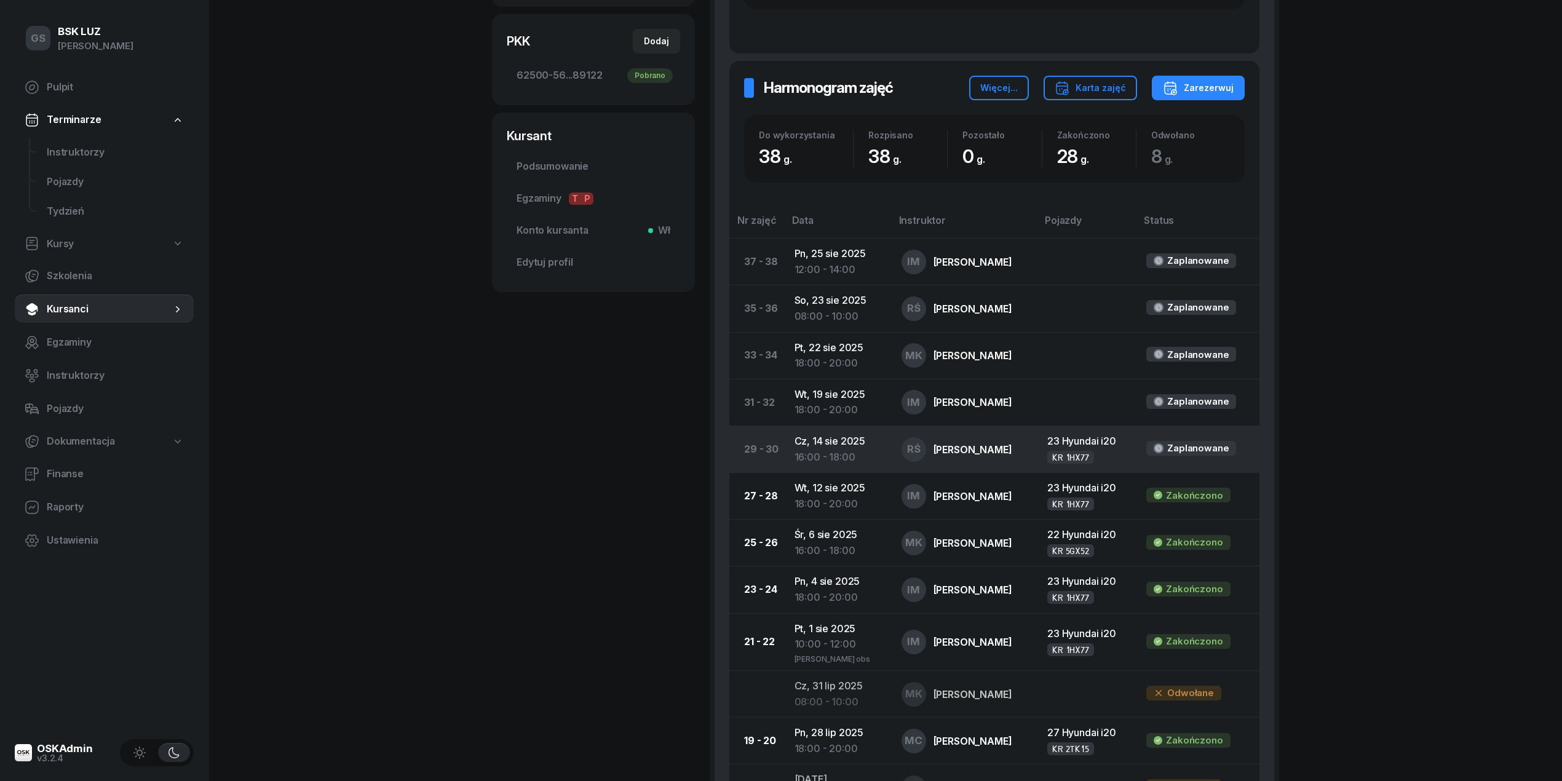
scroll to position [387, 0]
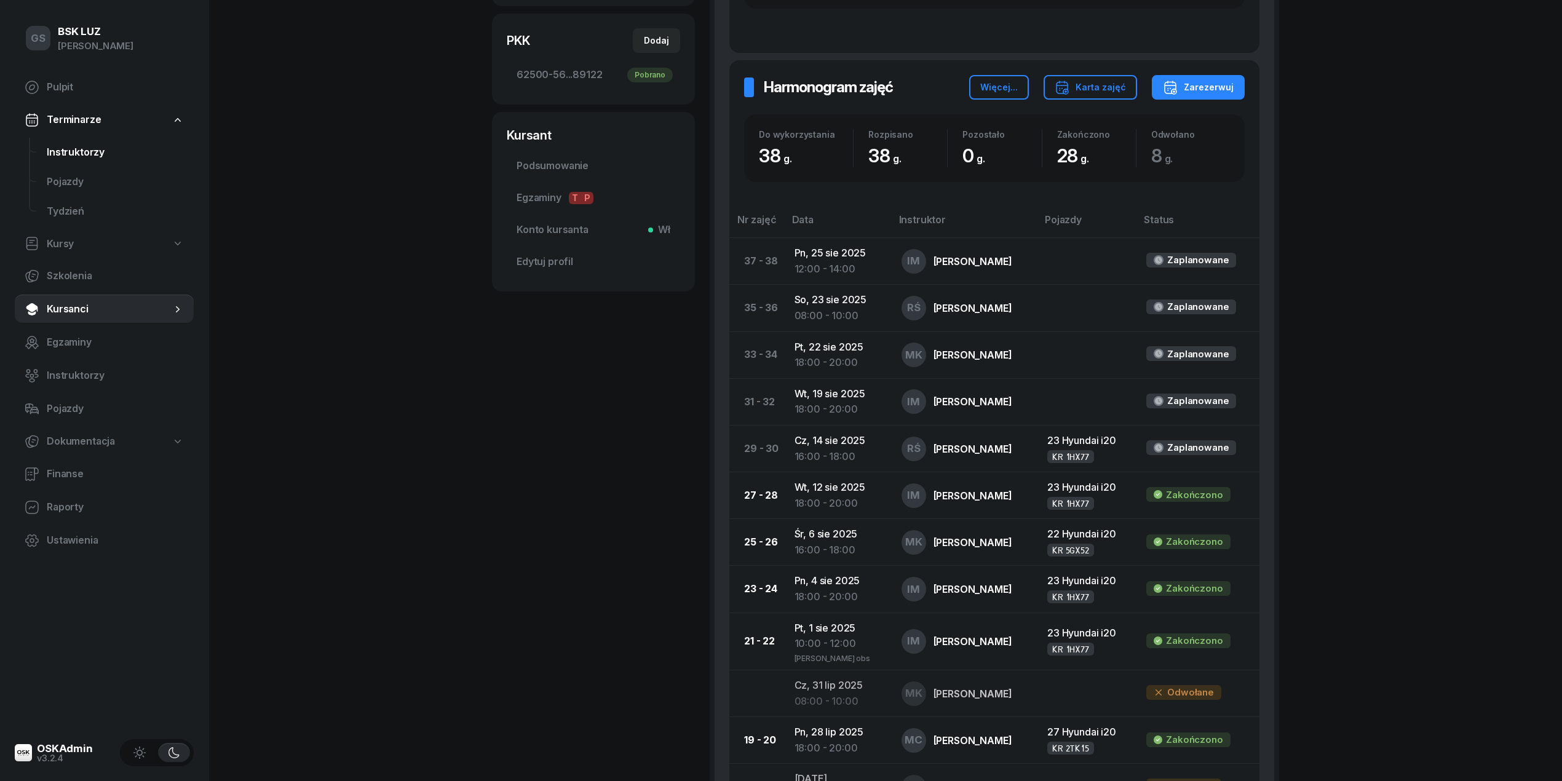
click at [69, 160] on link "Instruktorzy" at bounding box center [115, 153] width 157 height 30
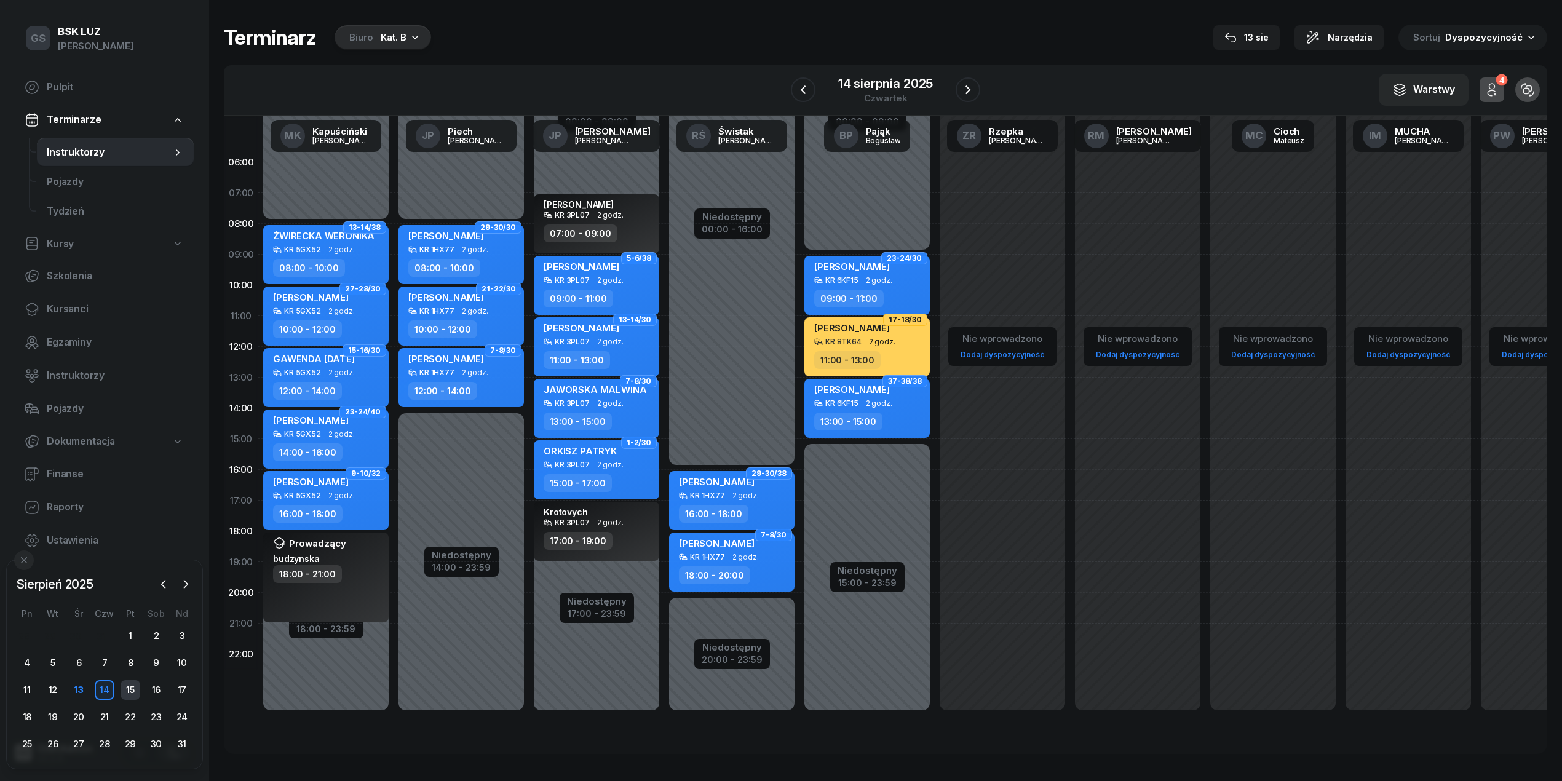
click at [125, 692] on div "15" at bounding box center [131, 690] width 20 height 20
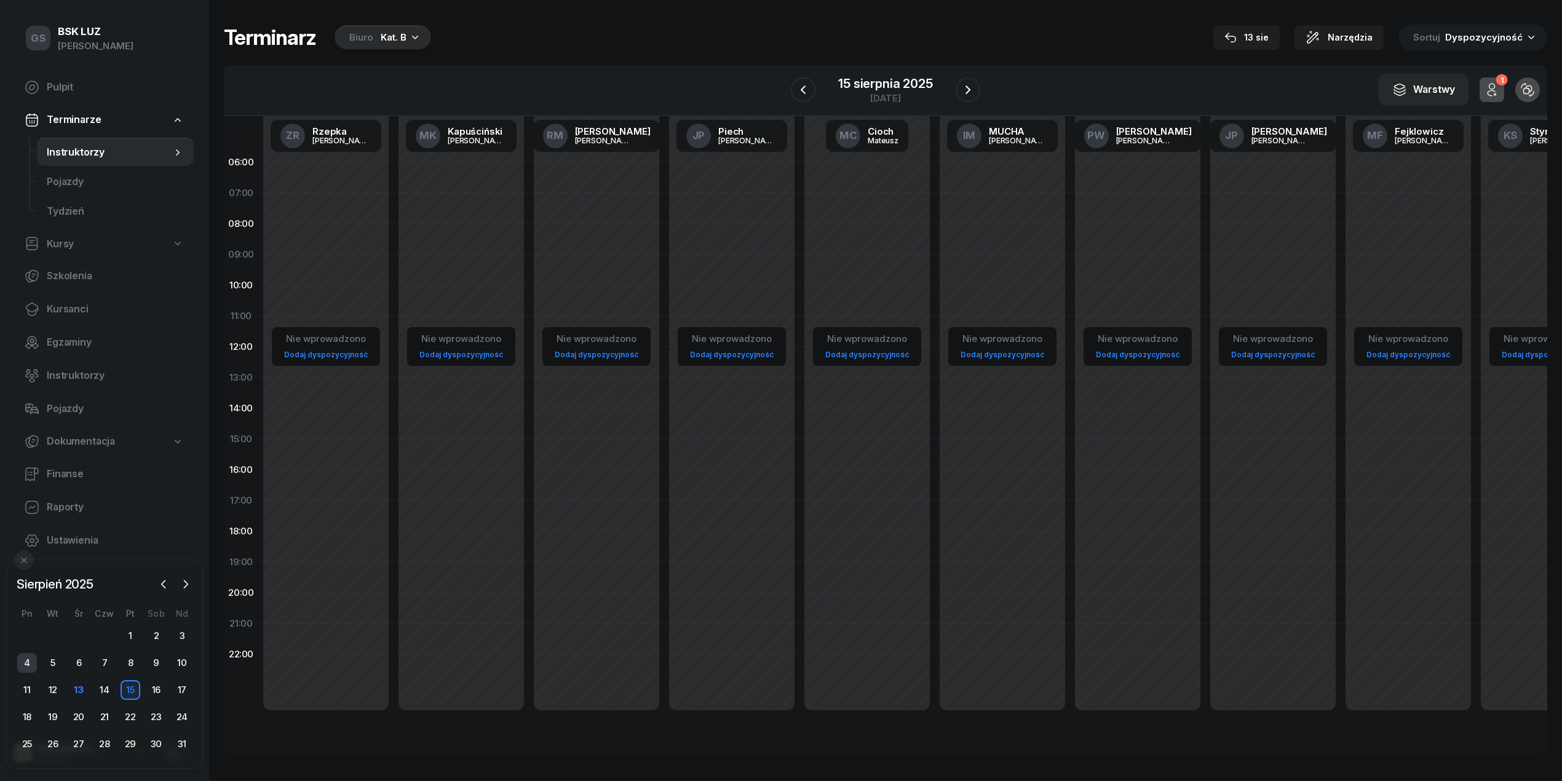
click at [28, 662] on div "4" at bounding box center [27, 663] width 20 height 20
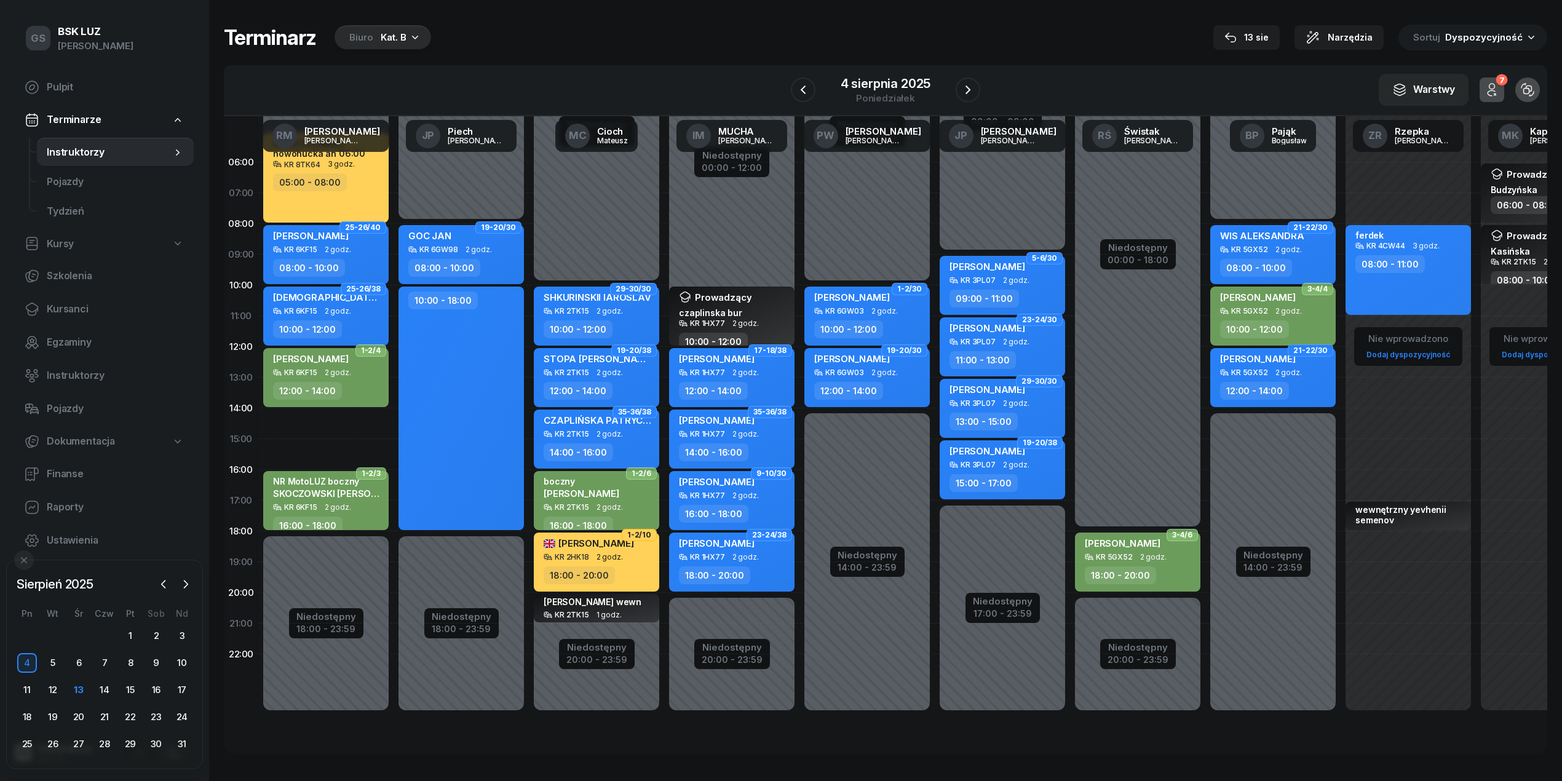
click at [935, 237] on div "Niedostępny 00:00 - 10:00 Niedostępny 14:00 - 23:59 1-2/30 [PERSON_NAME] KR 6GW…" at bounding box center [1002, 439] width 135 height 584
select select "08"
select select "10"
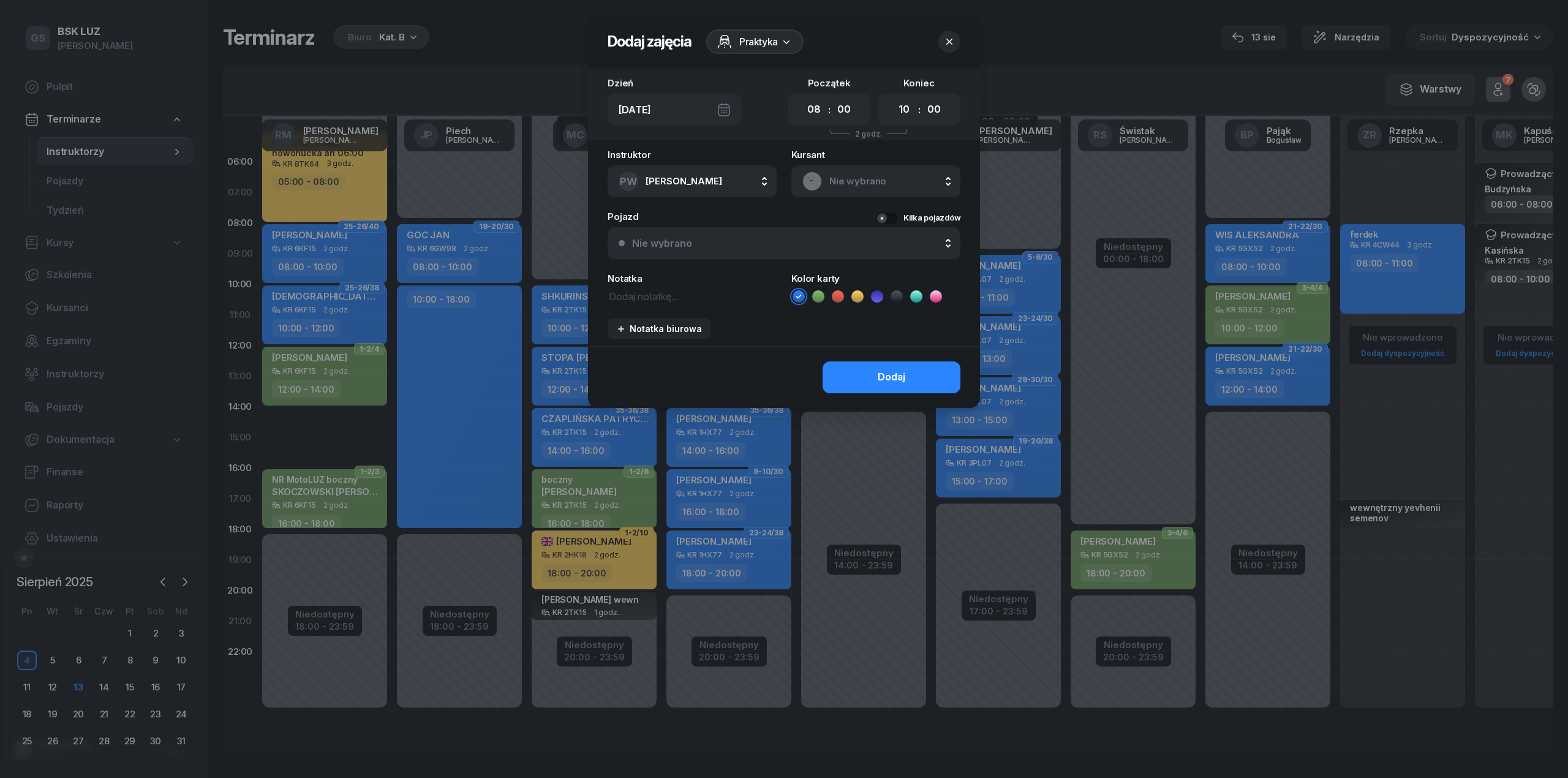
click at [694, 293] on textarea at bounding box center [692, 296] width 169 height 16
type textarea "Walkowicz"
click at [745, 35] on span "Praktyka" at bounding box center [758, 41] width 39 height 15
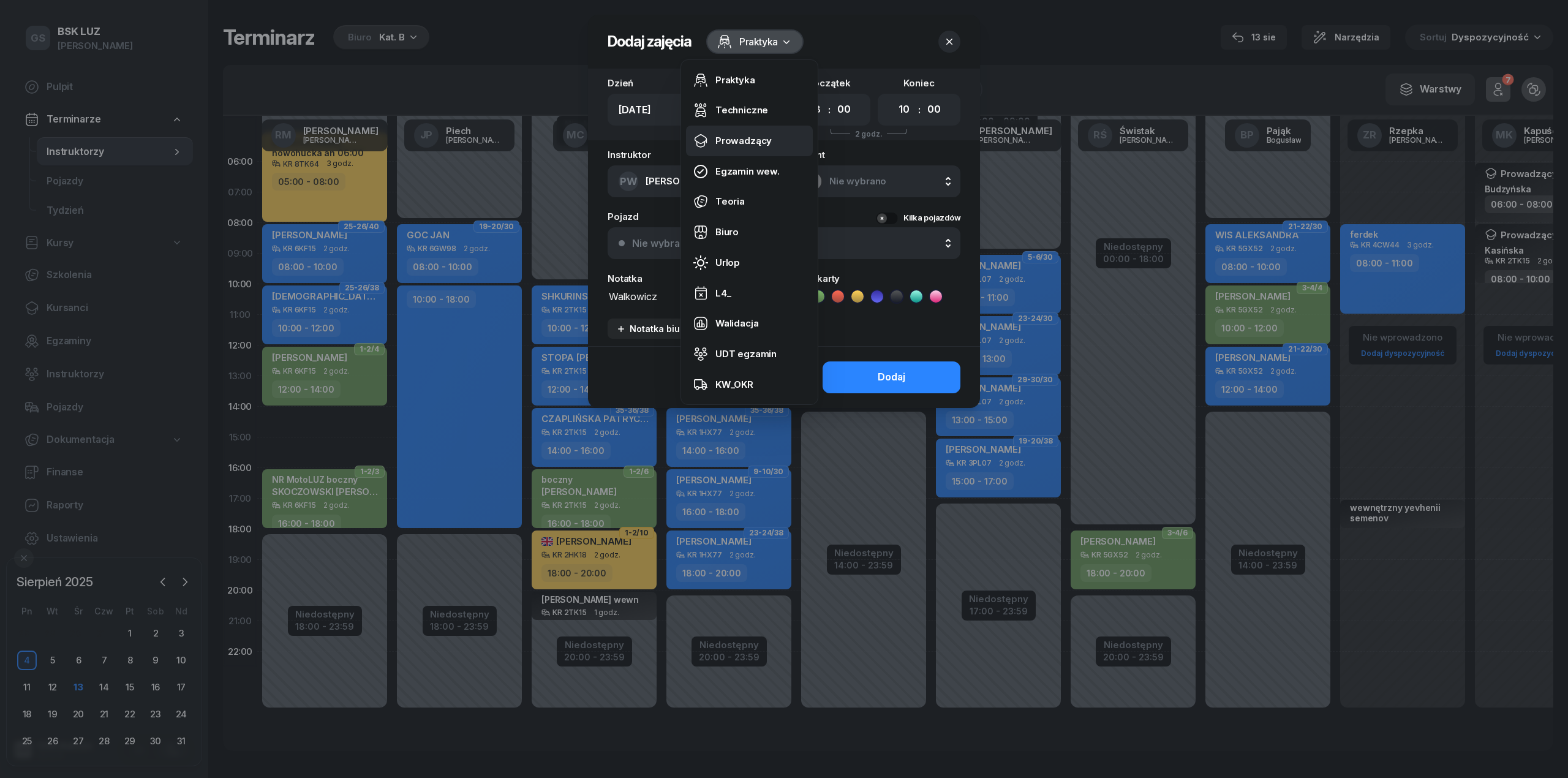
click at [753, 143] on div "Prowadzący" at bounding box center [743, 140] width 57 height 16
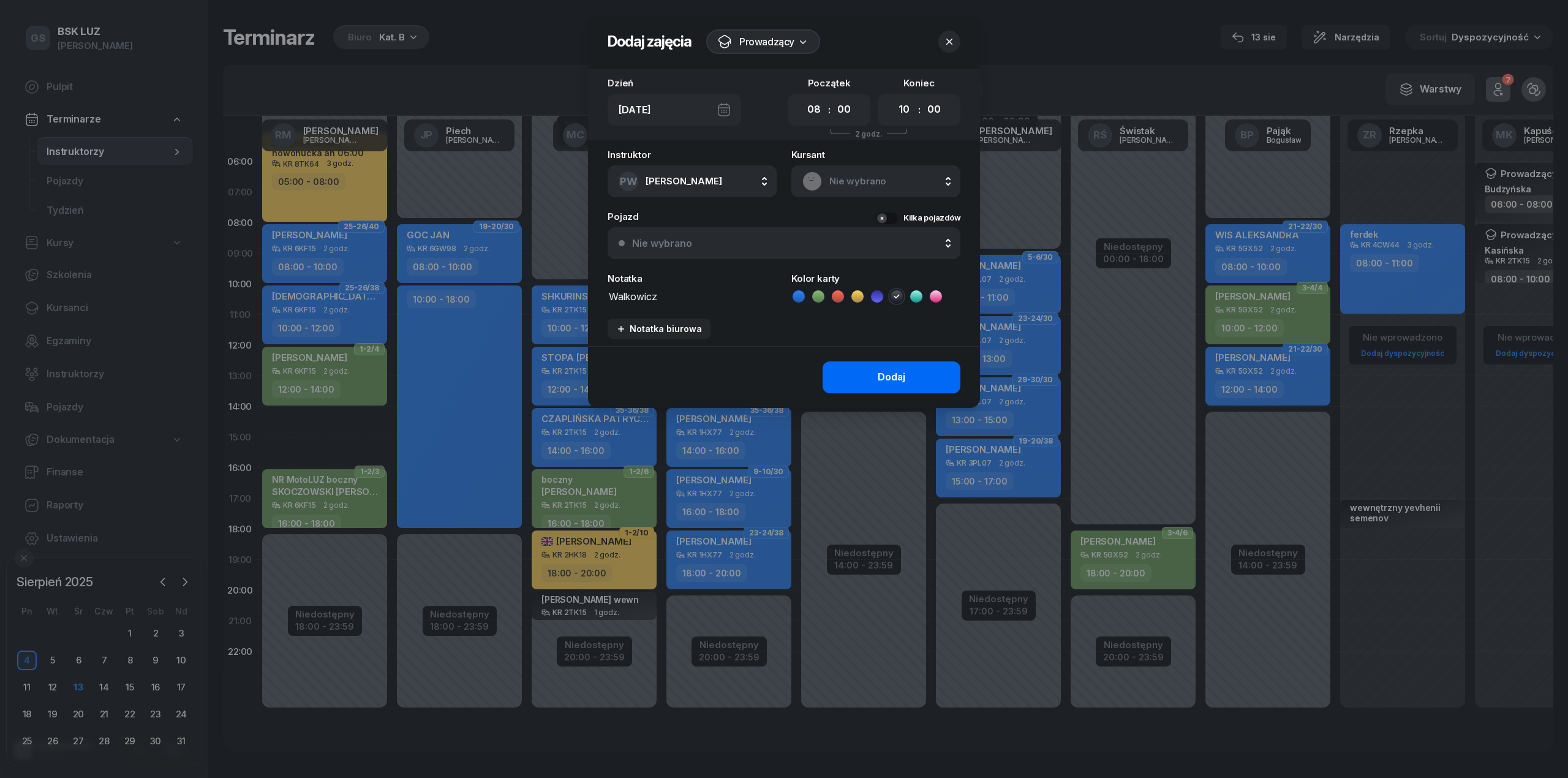
click at [923, 381] on button "Dodaj" at bounding box center [892, 378] width 137 height 32
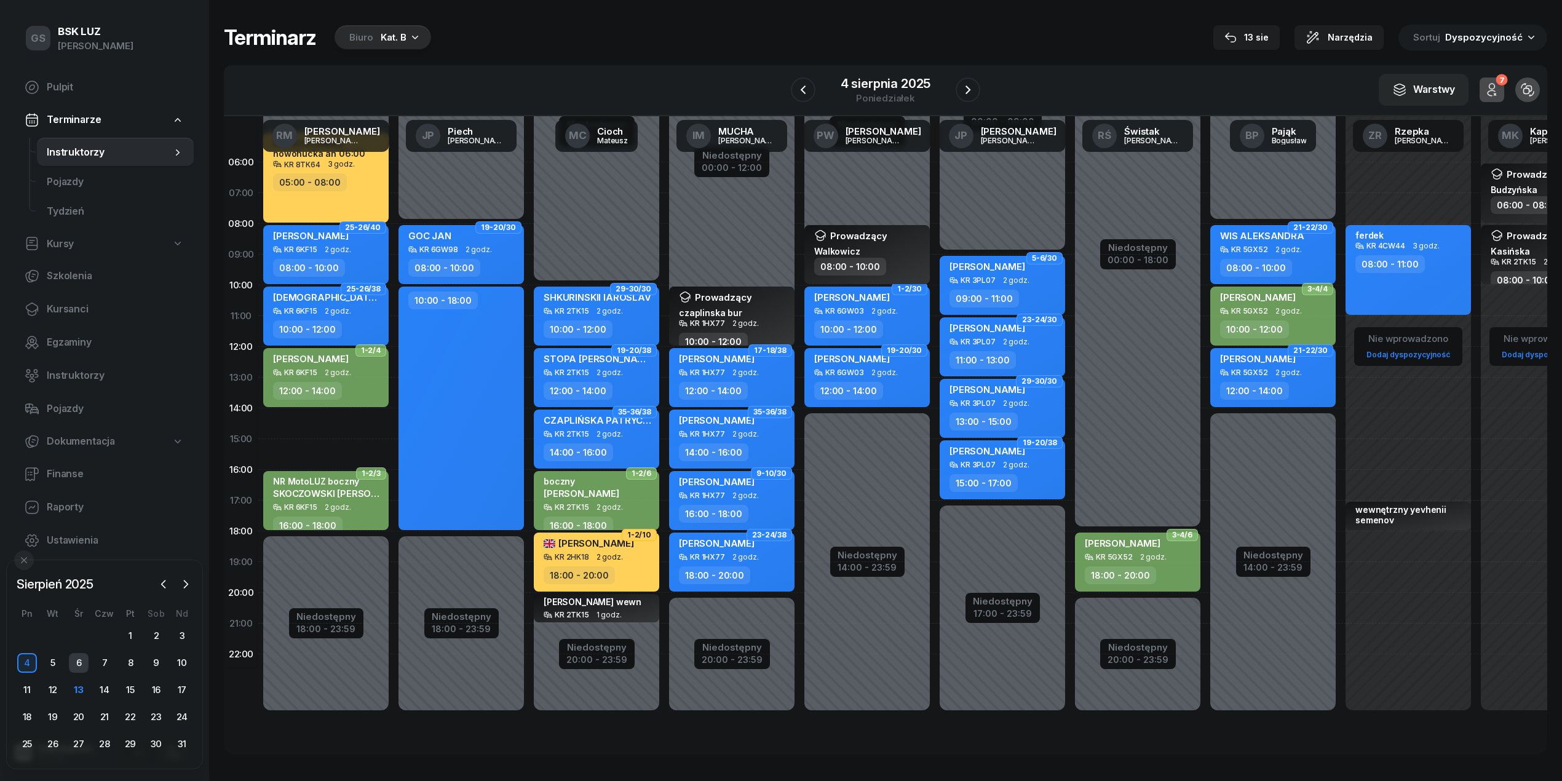
click at [79, 668] on div "6" at bounding box center [79, 663] width 20 height 20
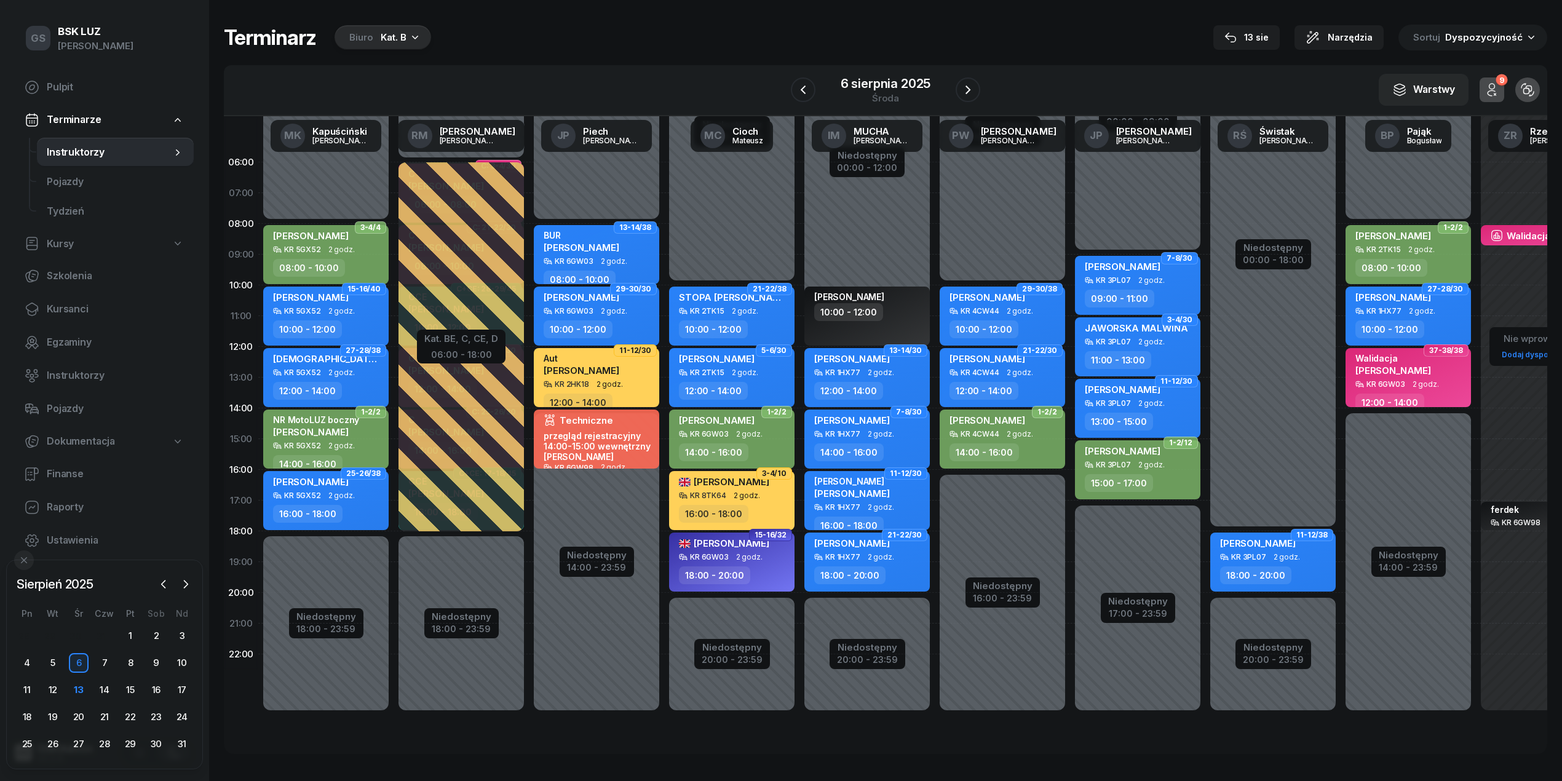
click at [1070, 489] on div "Niedostępny 00:00 - 10:00 Niedostępny 16:00 - 23:59 29-30/38 FERDEK JANINA KR 4…" at bounding box center [1137, 439] width 135 height 584
select select "16"
select select "18"
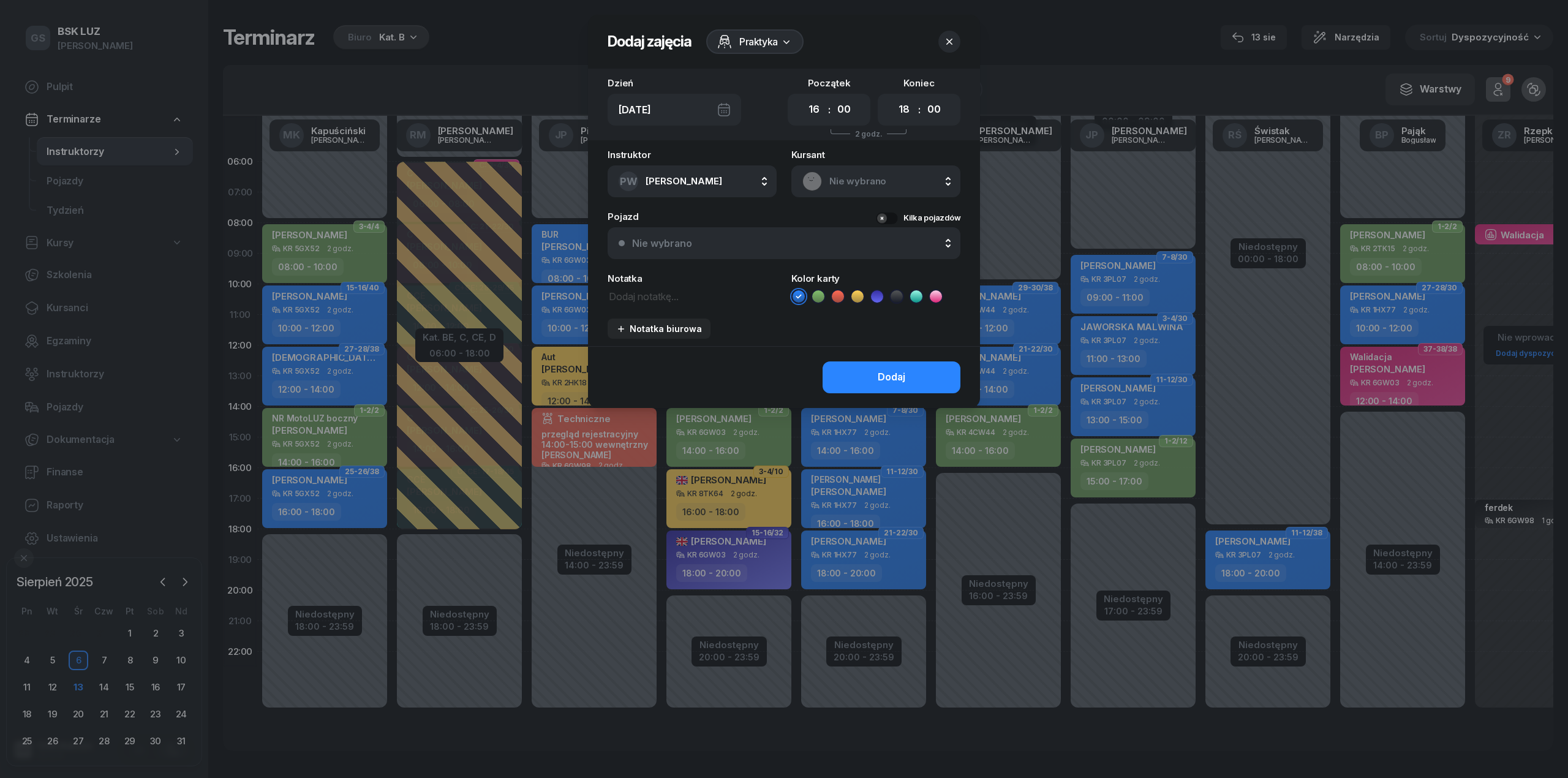
click at [944, 41] on icon "button" at bounding box center [949, 42] width 12 height 12
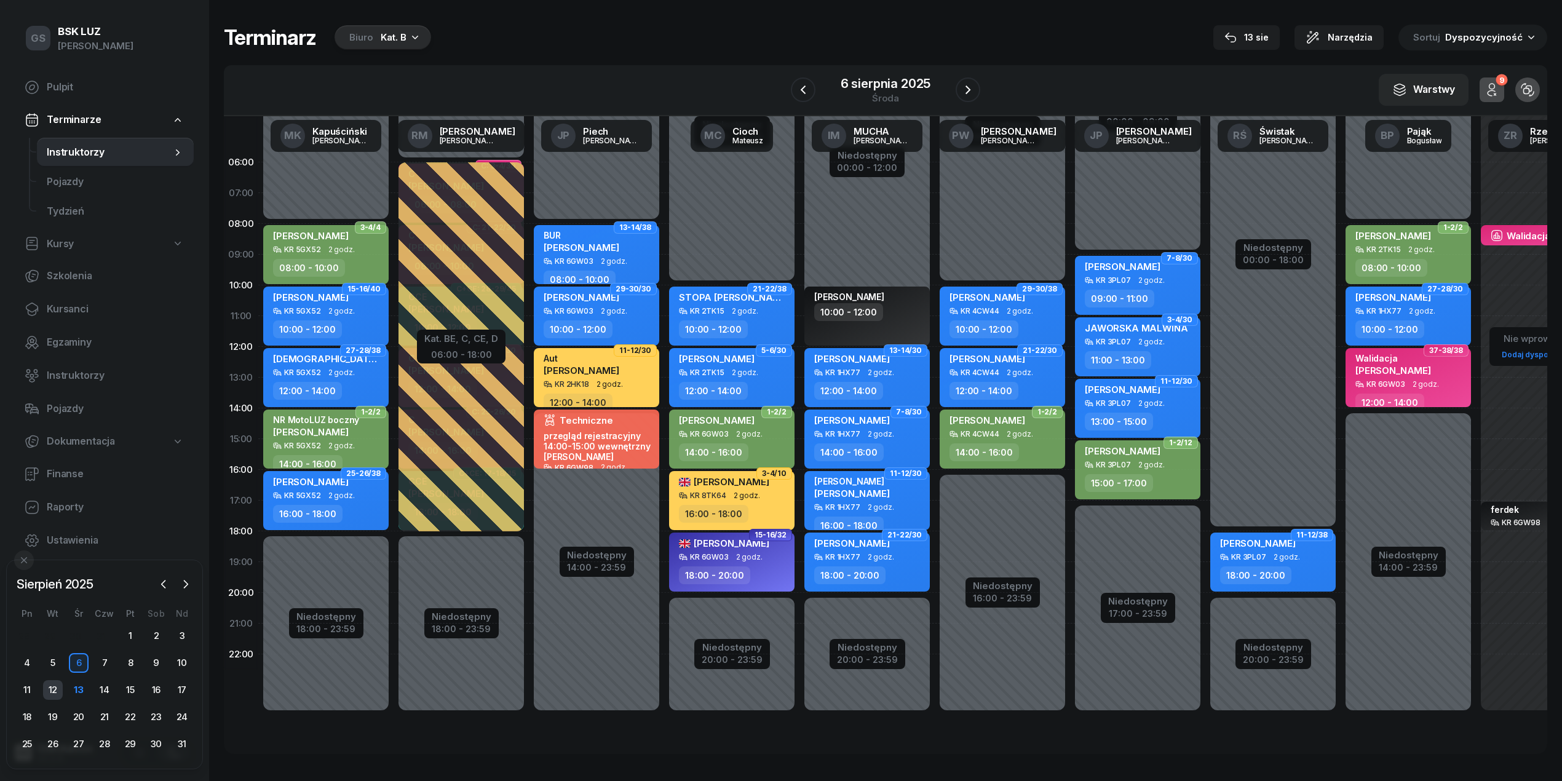
click at [53, 692] on div "12" at bounding box center [53, 690] width 20 height 20
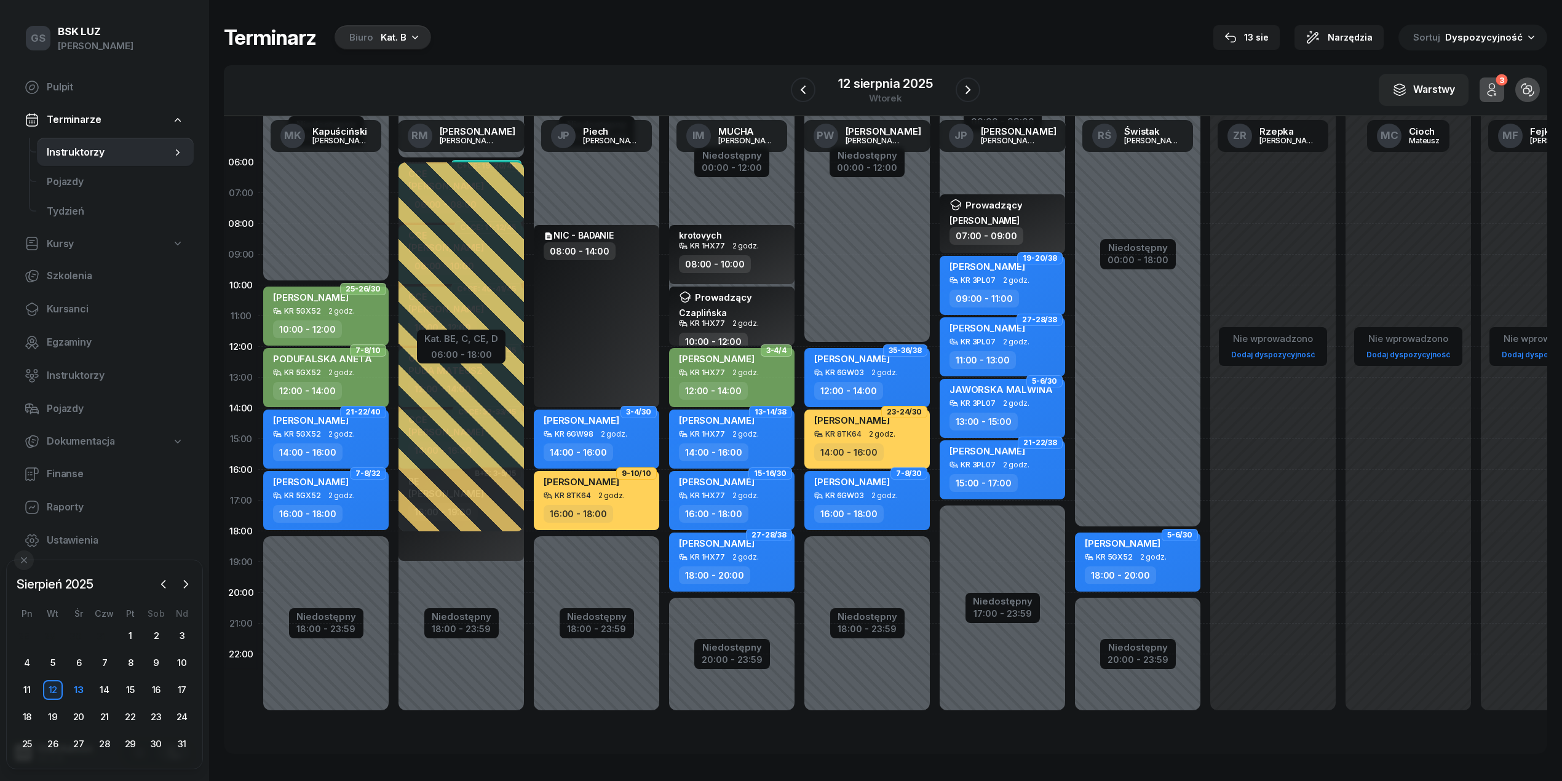
click at [935, 311] on div "Niedostępny 00:00 - 12:00 Niedostępny 18:00 - 23:59 35-36/38 FERDEK JANINA KR 6…" at bounding box center [1002, 439] width 135 height 584
select select "10"
select select "12"
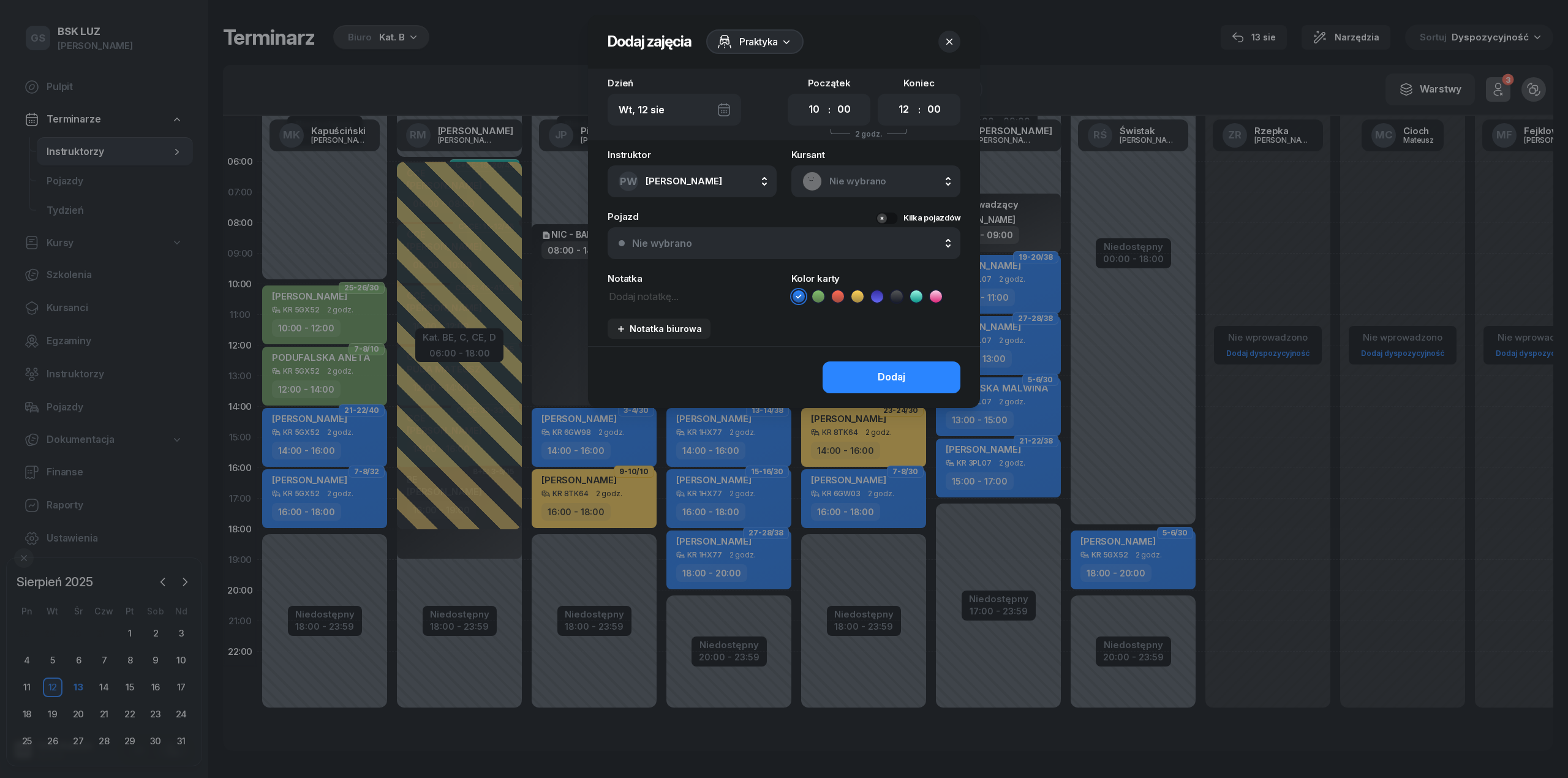
click at [753, 39] on span "Praktyka" at bounding box center [758, 41] width 39 height 15
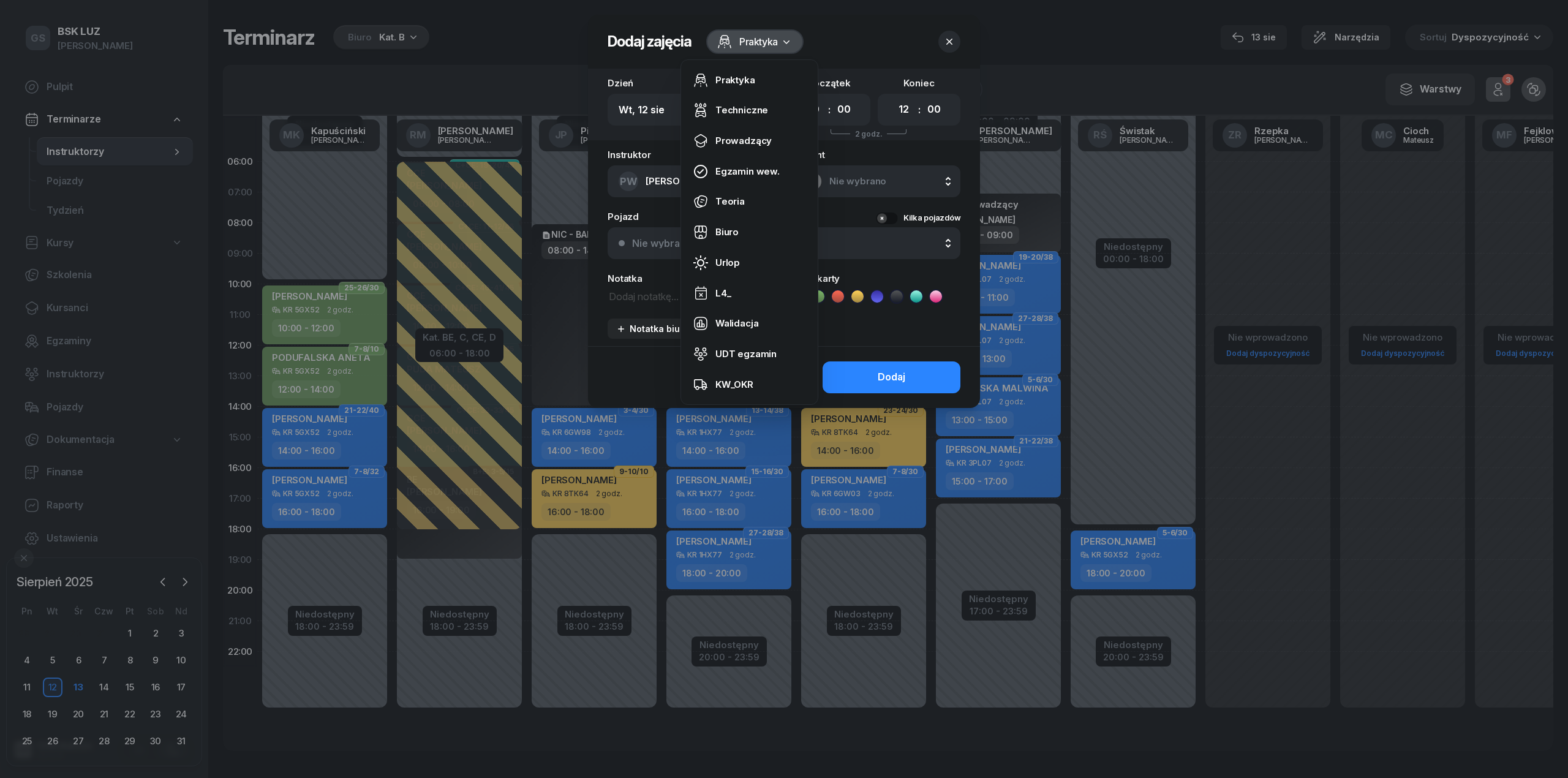
click at [753, 39] on span "Praktyka" at bounding box center [758, 41] width 39 height 15
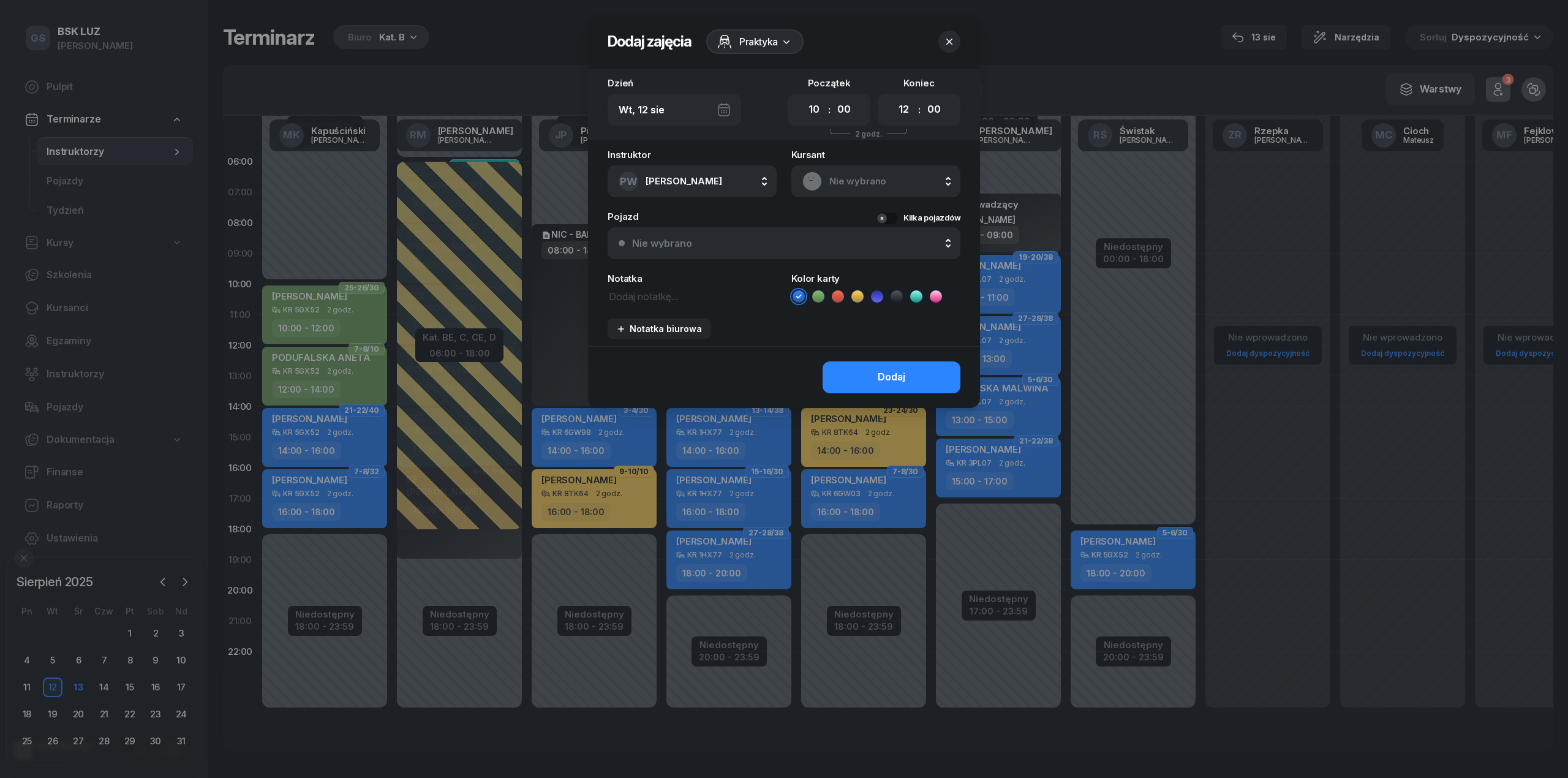
click at [660, 299] on textarea at bounding box center [692, 296] width 169 height 16
type textarea "walkowicz"
click at [893, 298] on icon at bounding box center [897, 296] width 12 height 12
click at [873, 381] on button "Dodaj" at bounding box center [892, 378] width 137 height 32
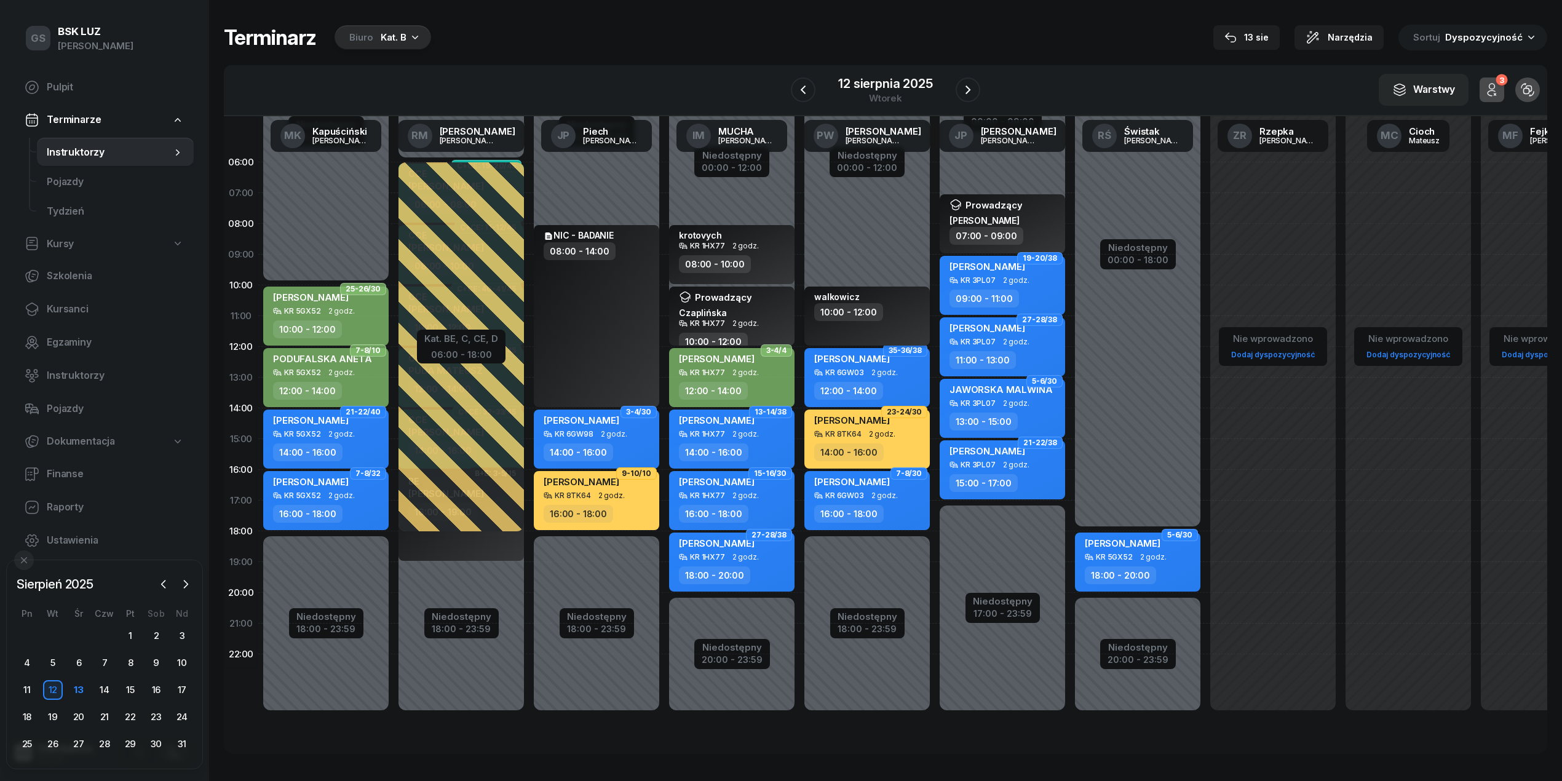
click at [852, 310] on div "10:00 - 12:00" at bounding box center [848, 312] width 69 height 18
select select "10"
select select "12"
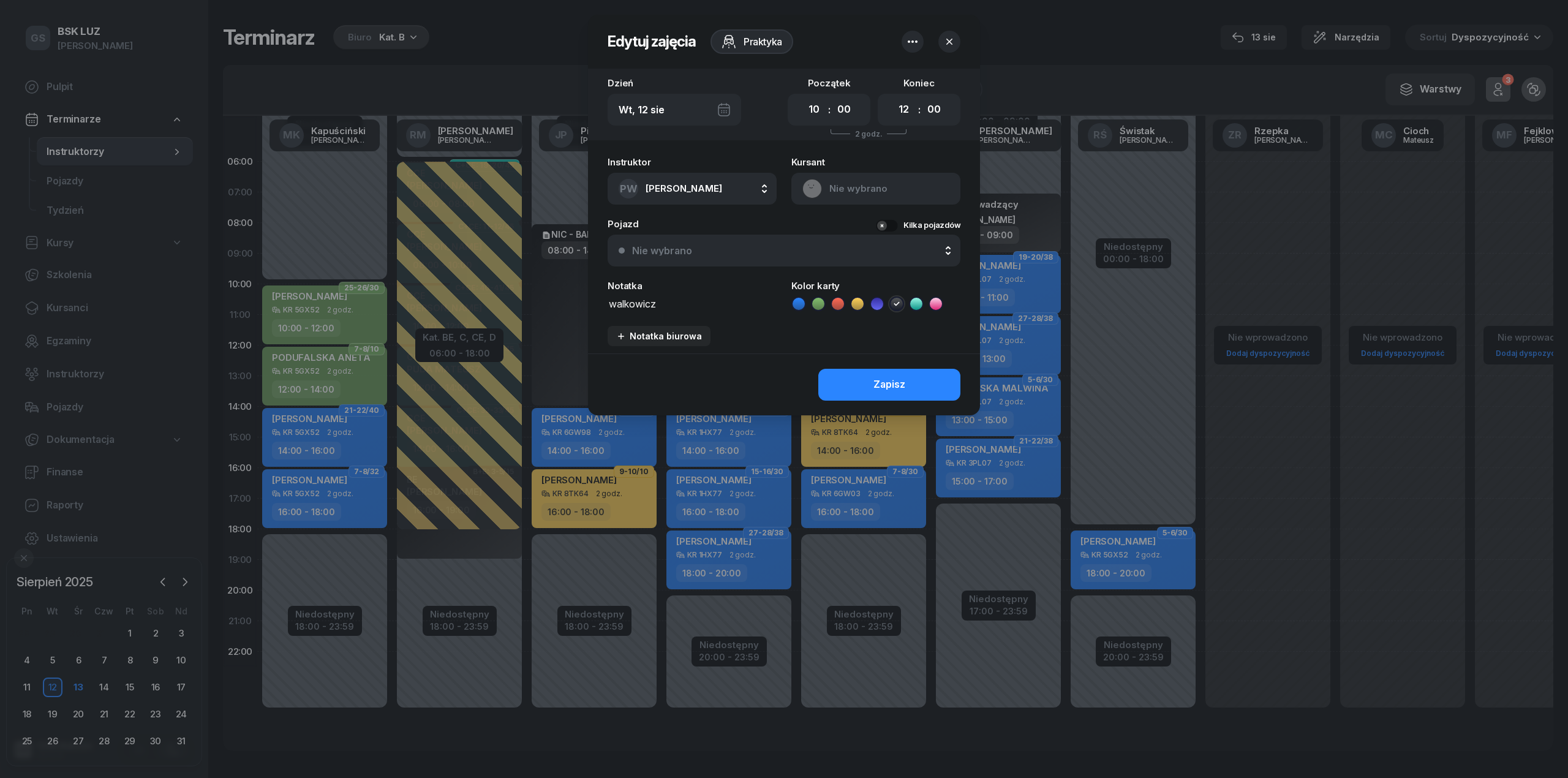
click at [788, 258] on button "Nie wybrano" at bounding box center [784, 251] width 353 height 32
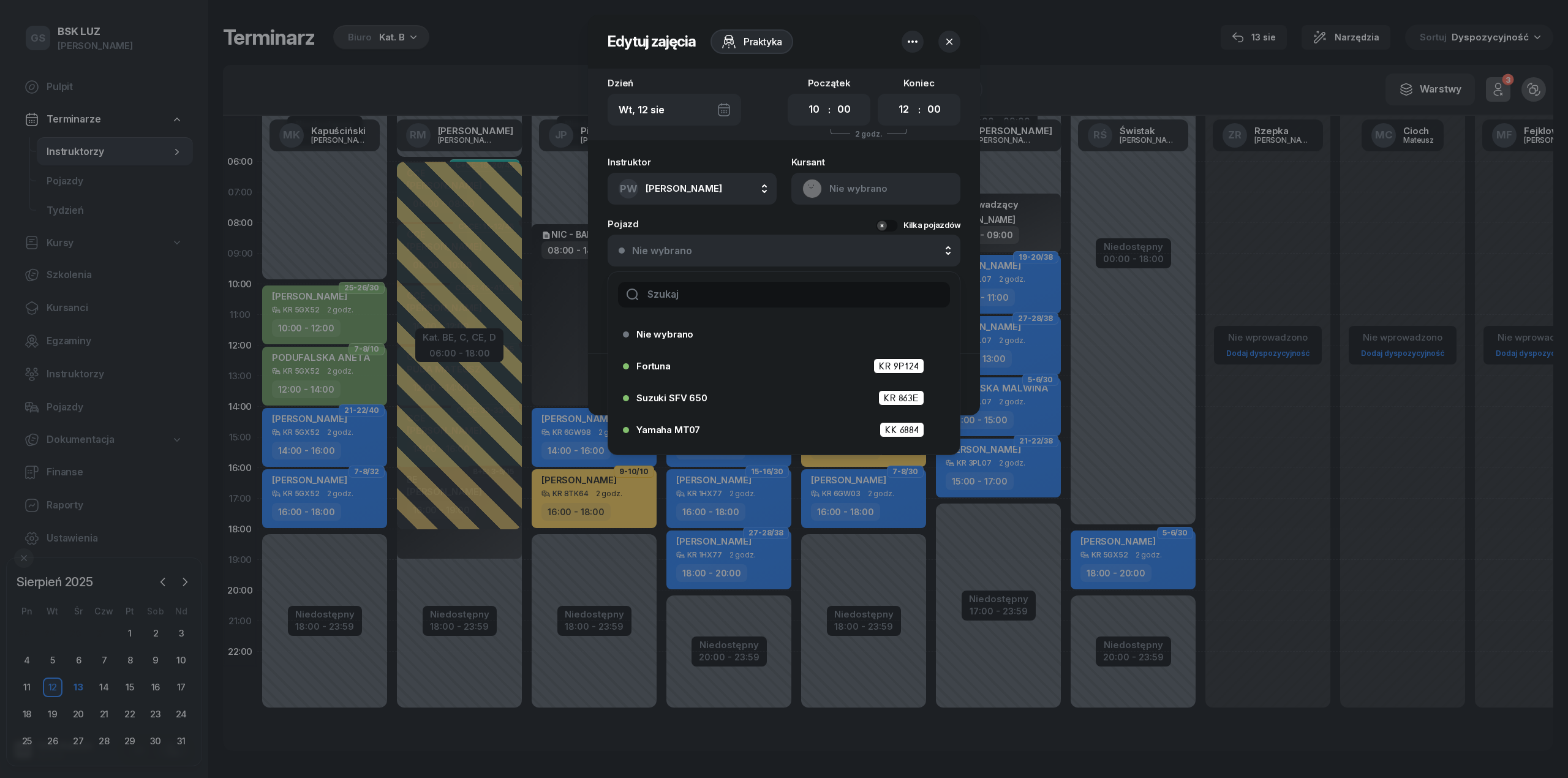
click at [748, 297] on input "text" at bounding box center [783, 295] width 332 height 26
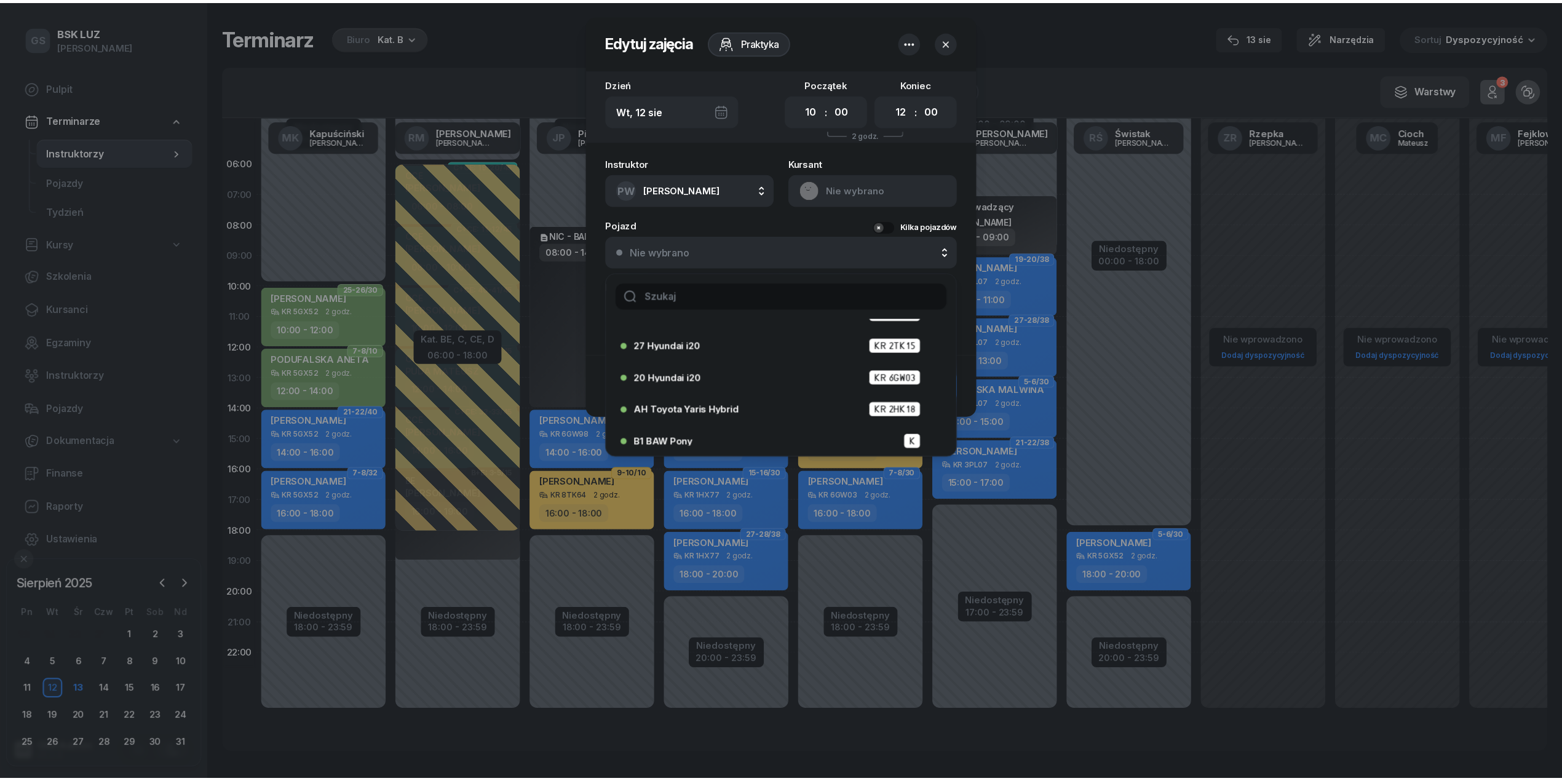
scroll to position [1108, 0]
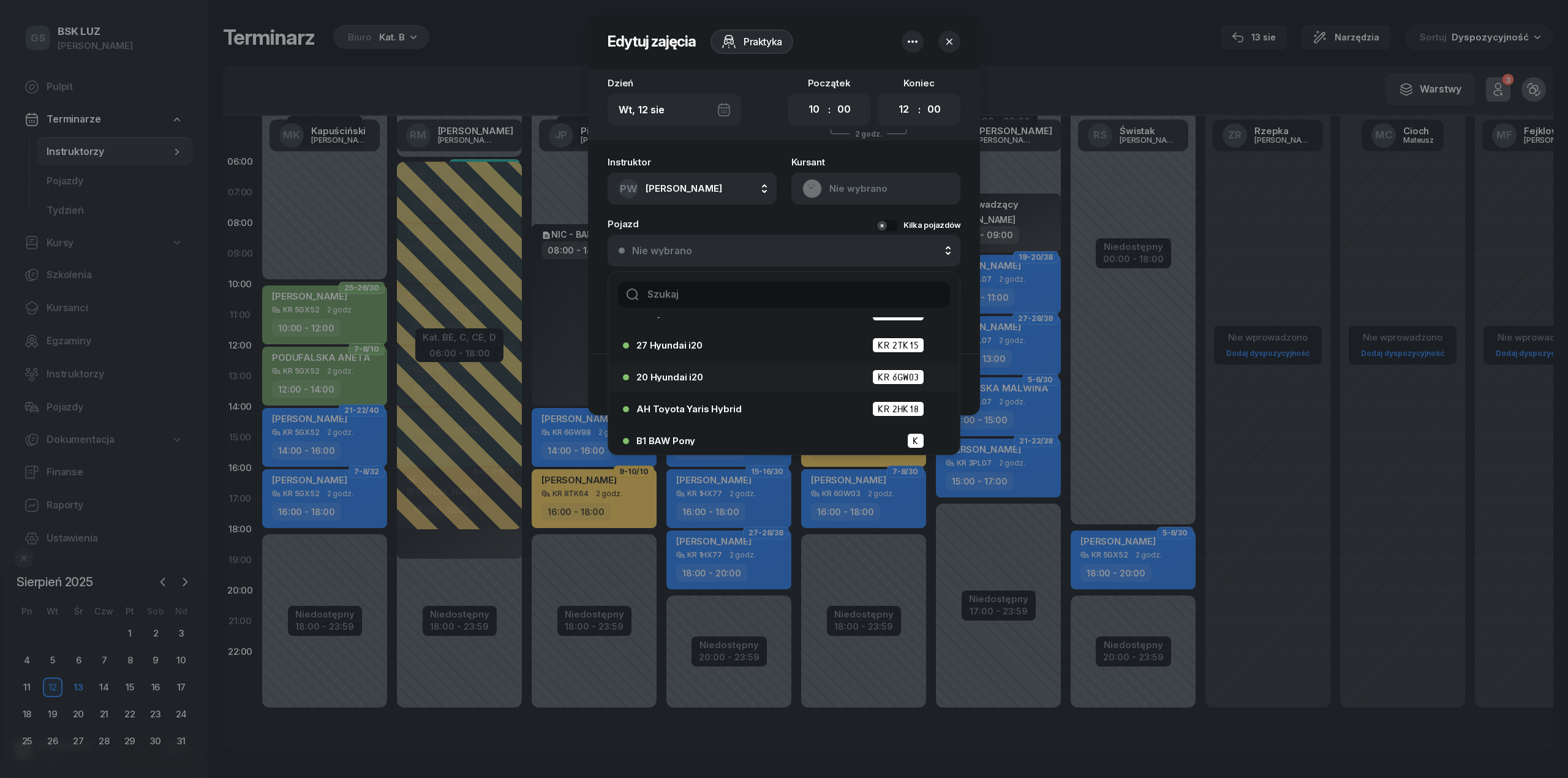
click at [735, 370] on div "20 Hyundai i20 KR 6GW03" at bounding box center [787, 377] width 302 height 15
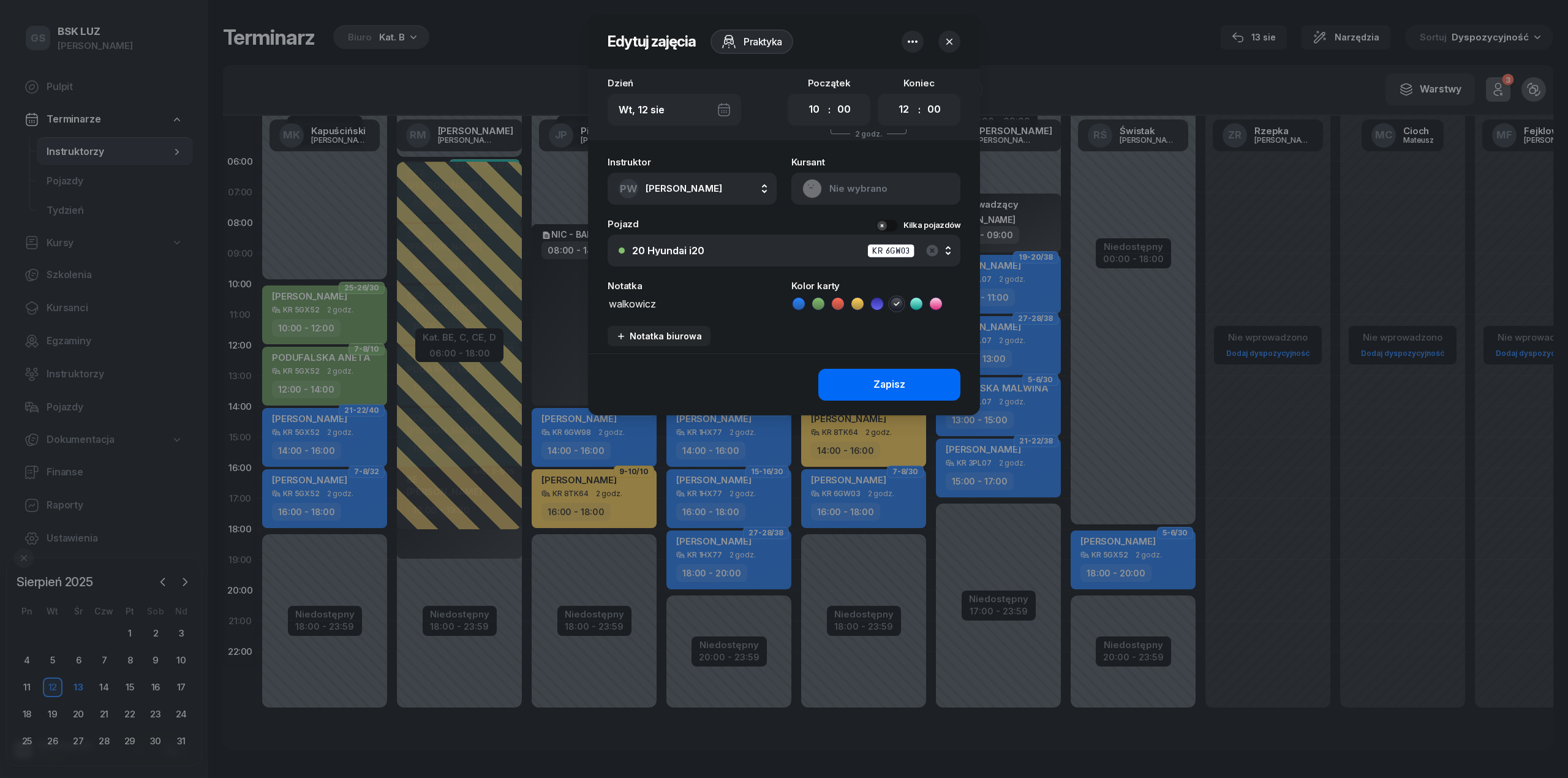
click at [882, 389] on div "Zapisz" at bounding box center [890, 385] width 32 height 16
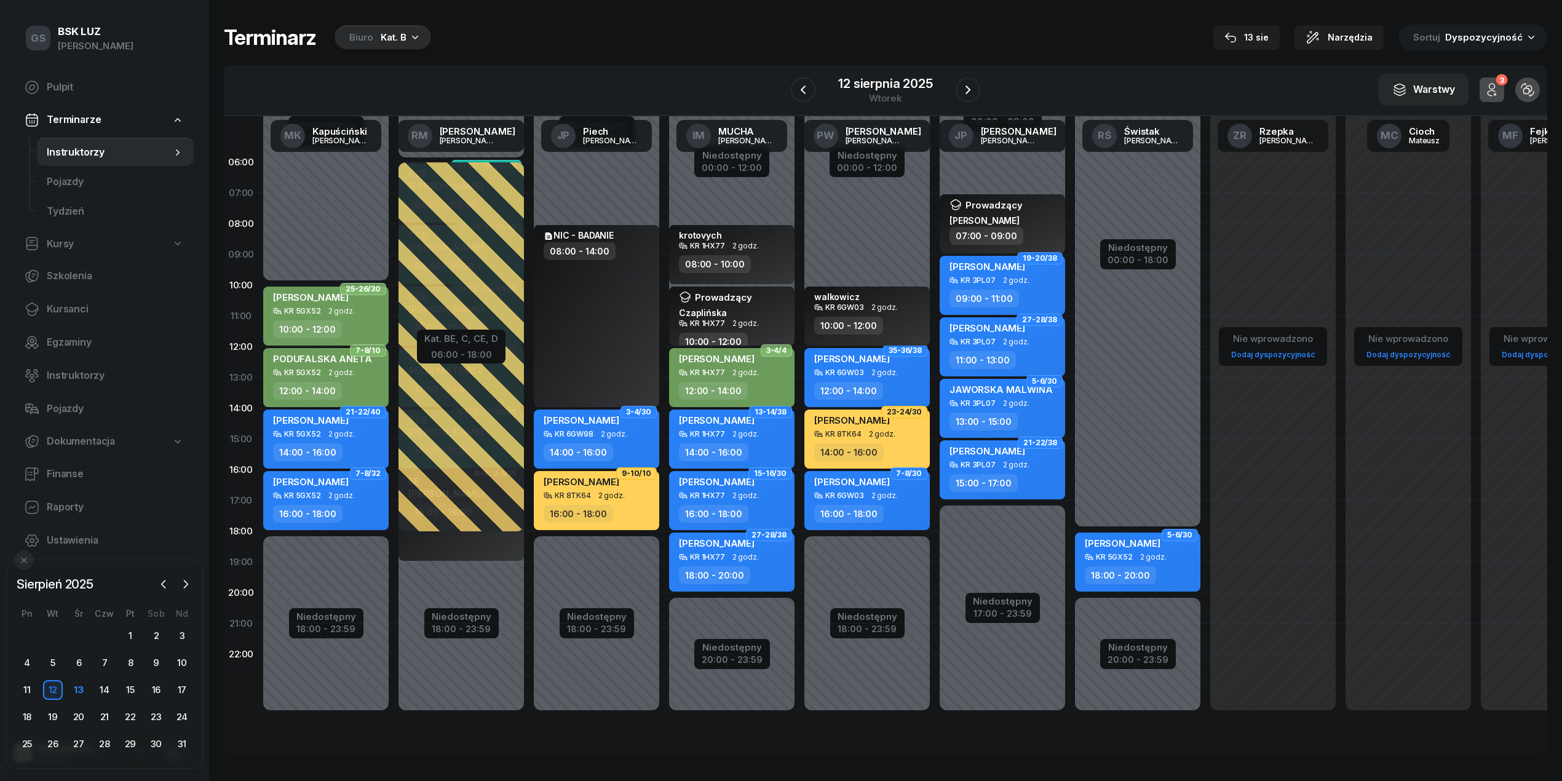
click at [68, 694] on div "13" at bounding box center [79, 690] width 26 height 20
click at [79, 690] on div "13" at bounding box center [79, 690] width 20 height 20
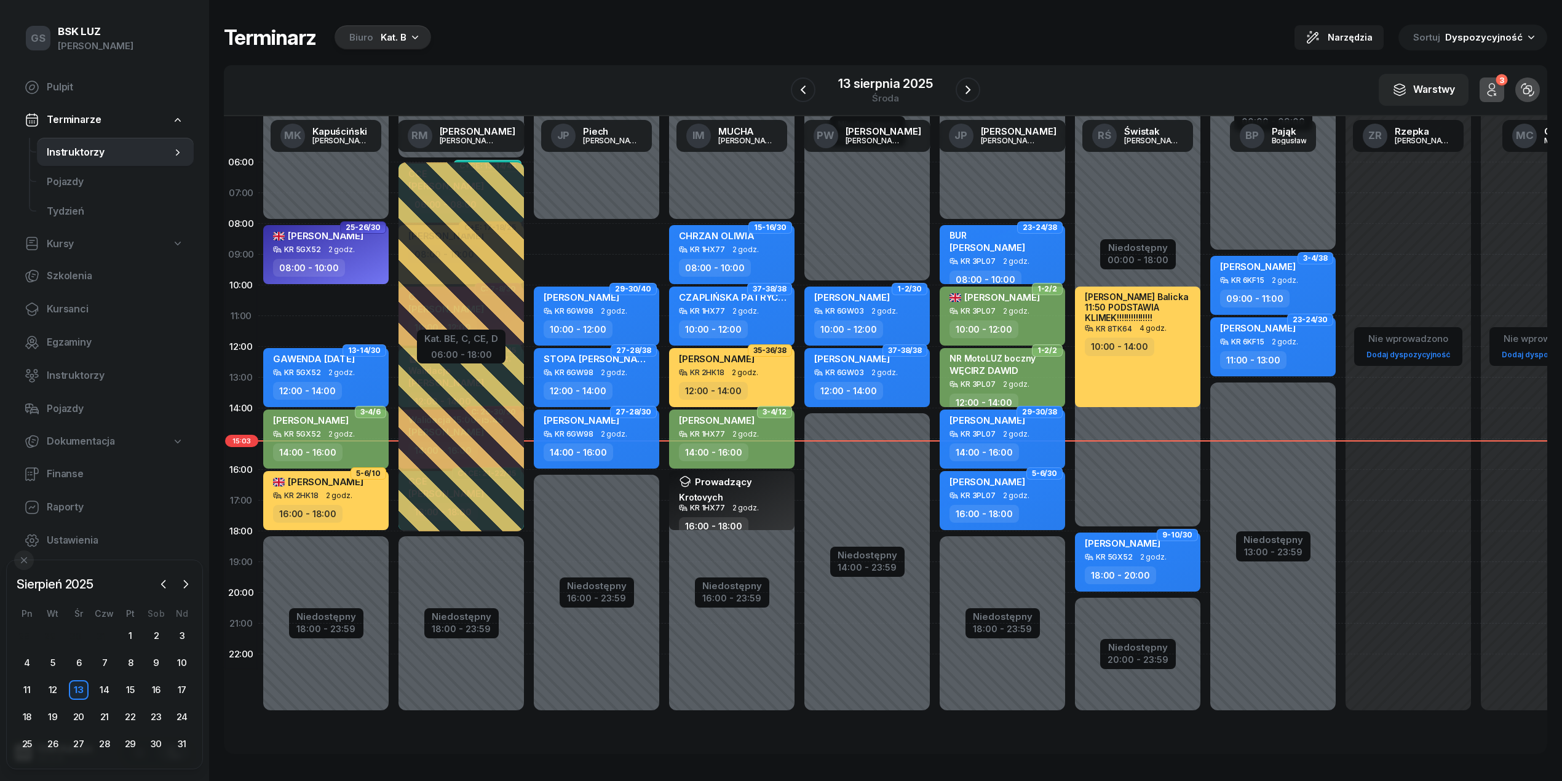
click at [935, 266] on div "Niedostępny 00:00 - 10:00 Niedostępny 14:00 - 23:59 1-2/30 [PERSON_NAME] 6GW03 …" at bounding box center [1002, 439] width 135 height 584
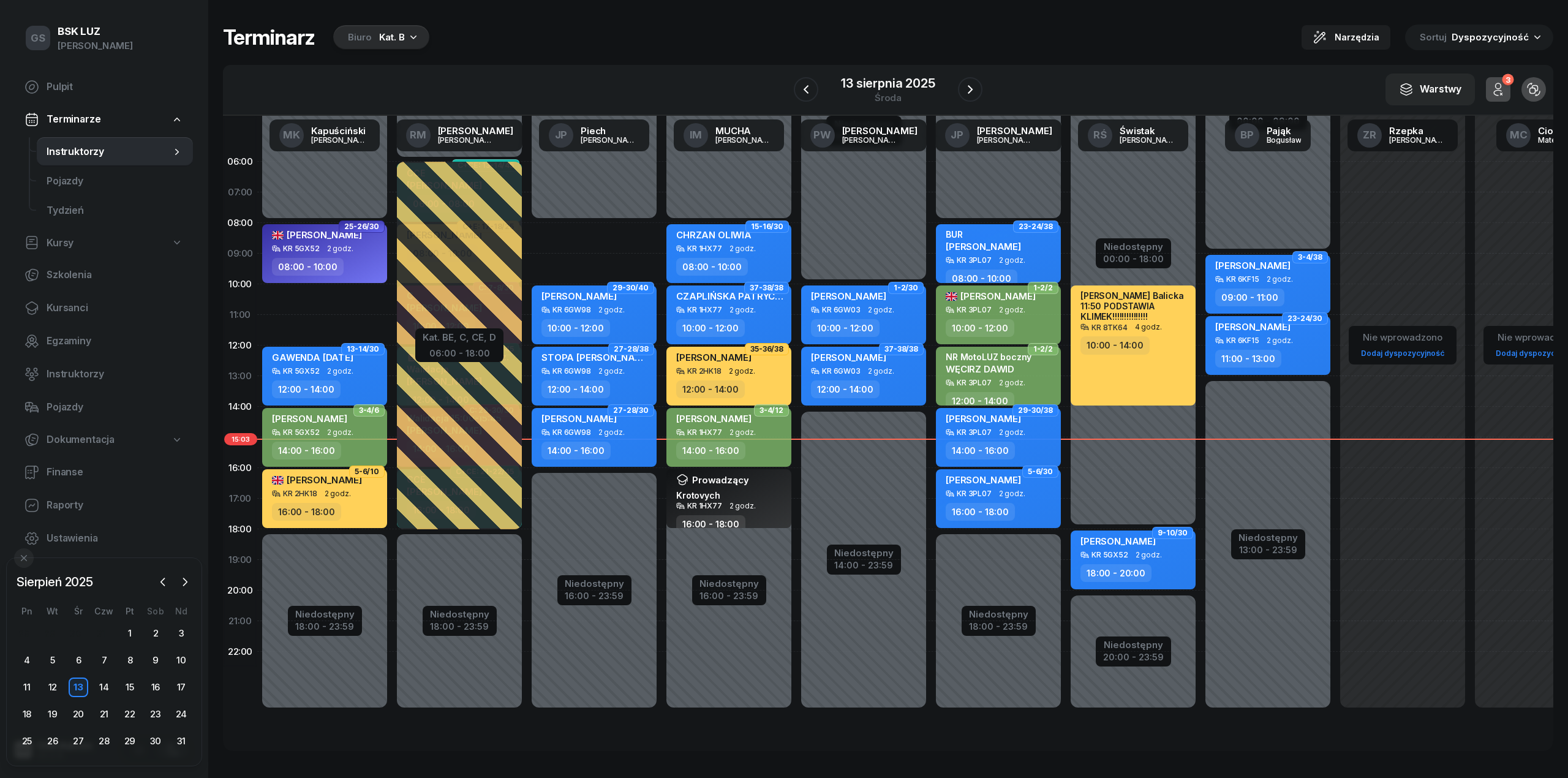
select select "09"
select select "10"
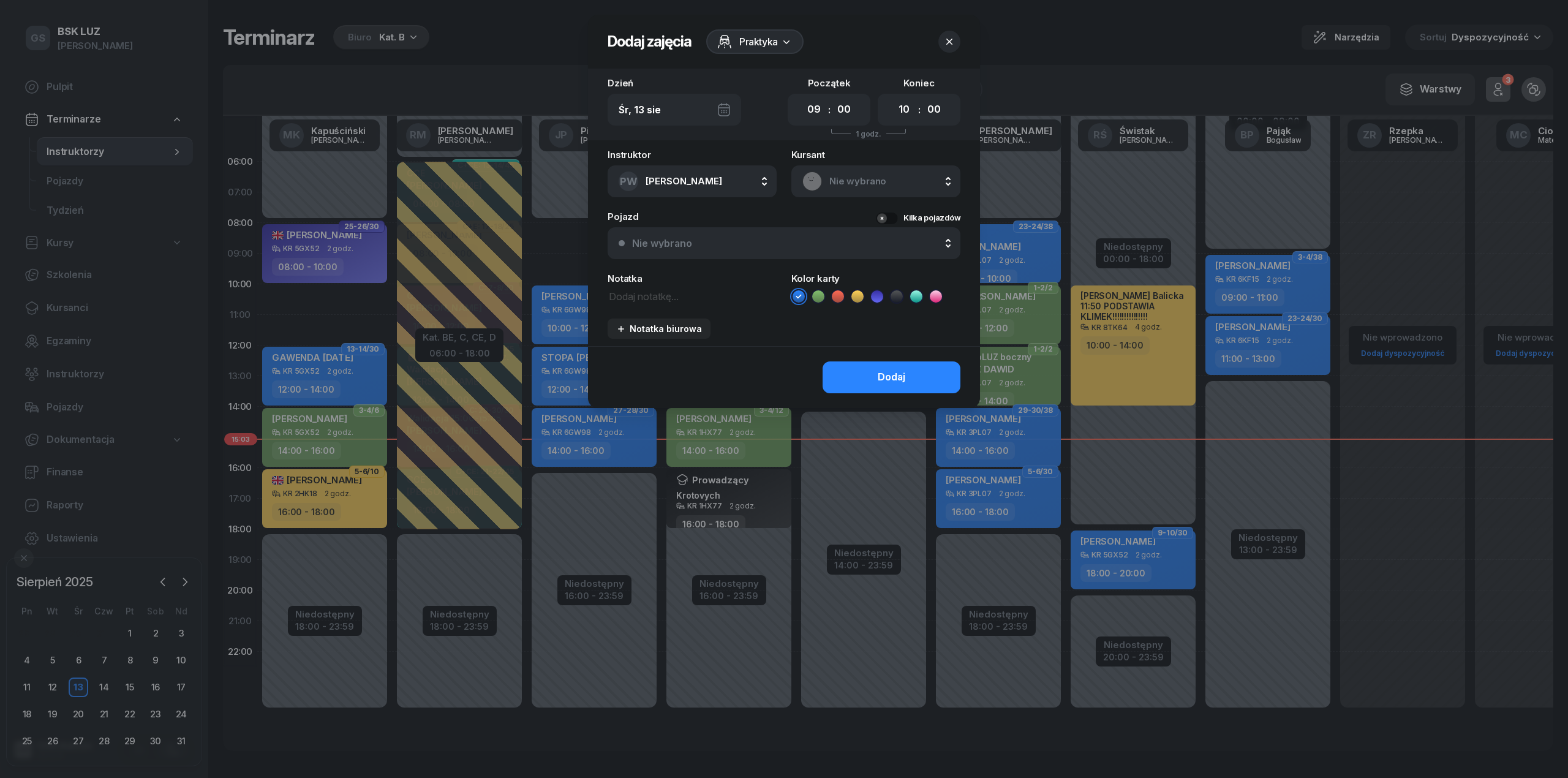
click at [740, 260] on div "Instruktor PW Widawska [PERSON_NAME] BP [PERSON_NAME] DP [PERSON_NAME] GS [PERS…" at bounding box center [784, 248] width 392 height 196
click at [739, 244] on div "Nie wybrano" at bounding box center [791, 243] width 318 height 10
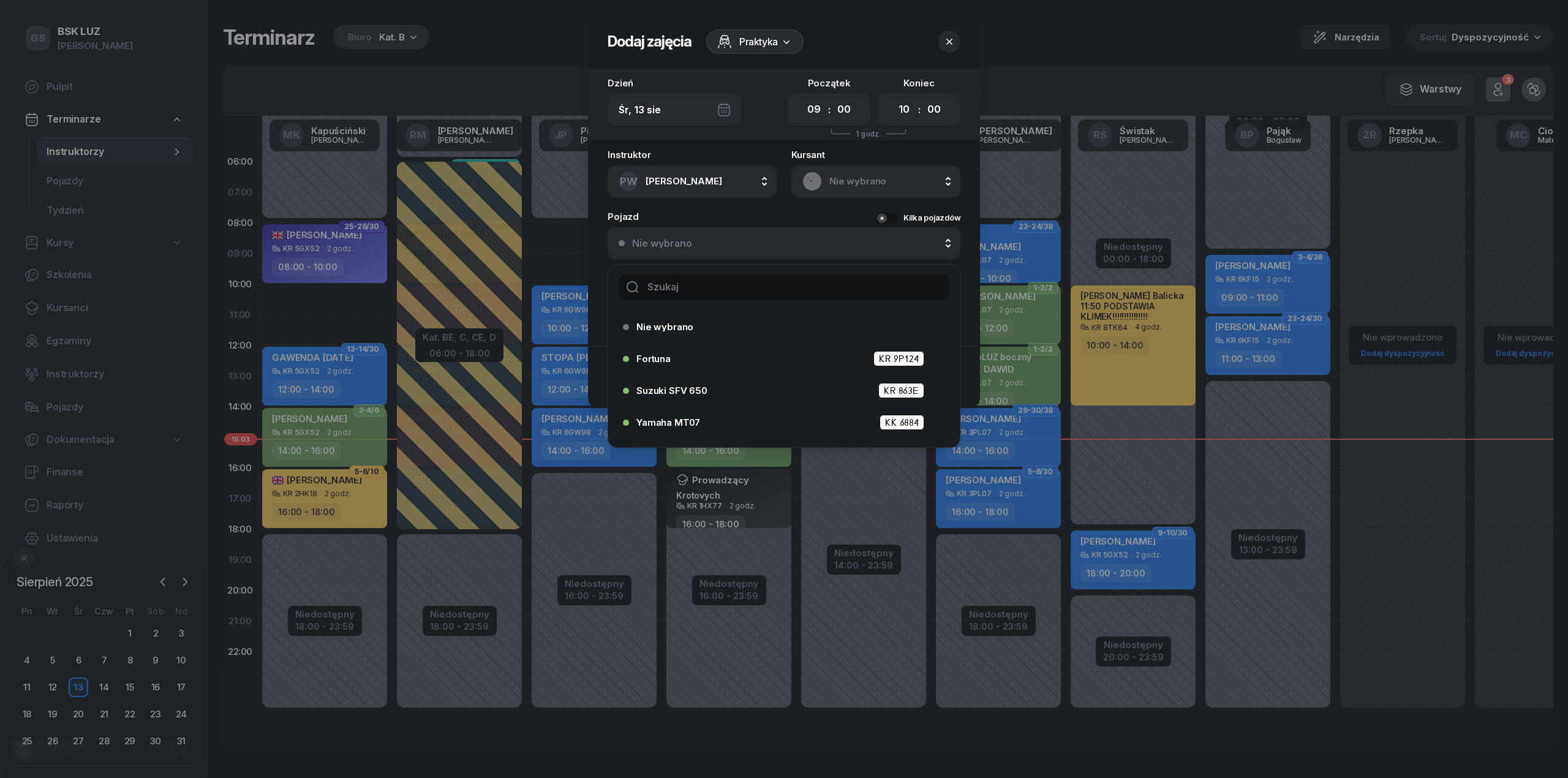
click at [715, 282] on input "text" at bounding box center [783, 287] width 332 height 26
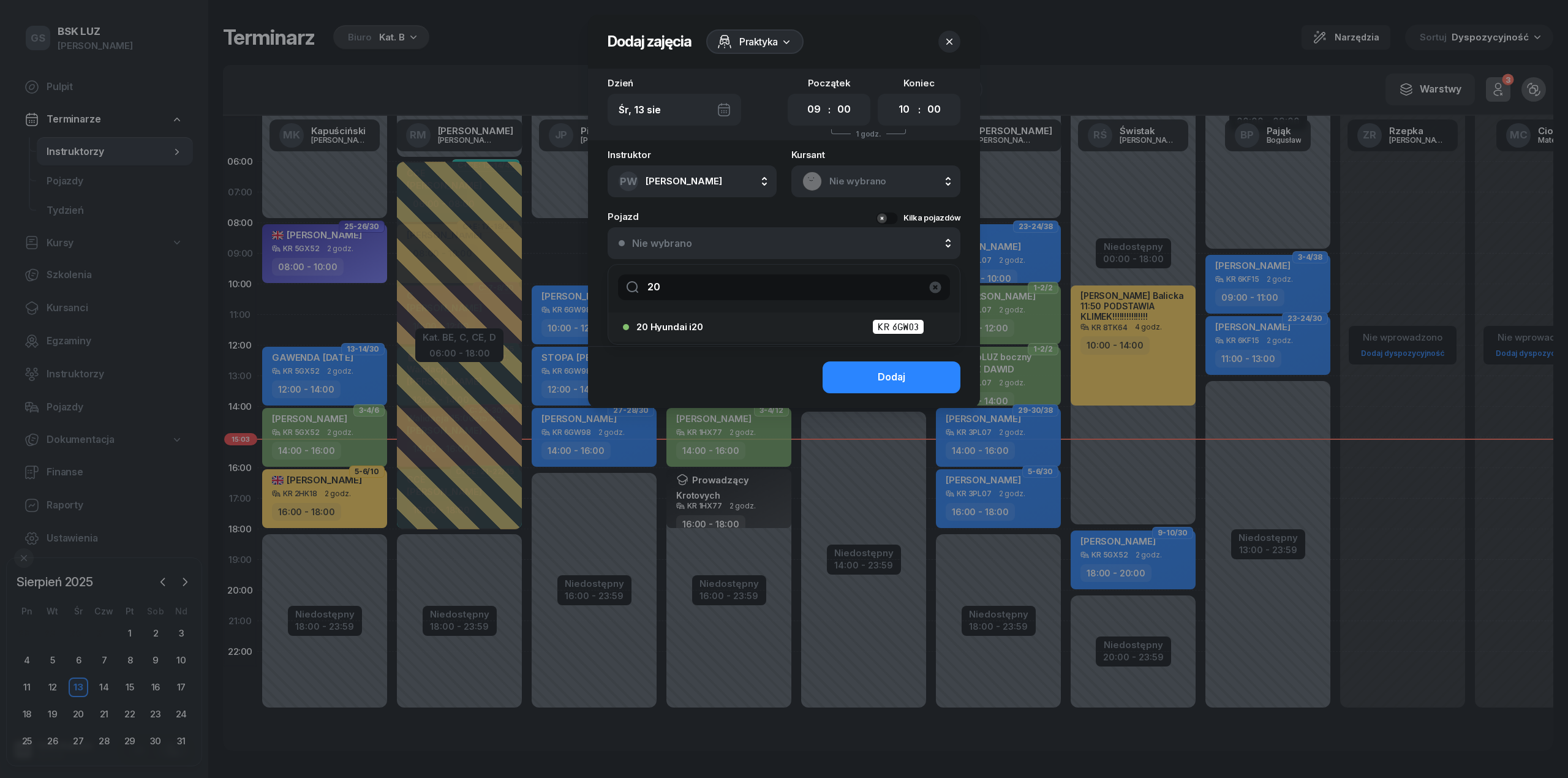
type input "20"
click at [780, 324] on div "20 Hyundai i20 KR 6GW03" at bounding box center [787, 326] width 302 height 15
click at [672, 302] on textarea at bounding box center [692, 296] width 169 height 16
type textarea "Walkowicz"
click at [893, 298] on icon at bounding box center [897, 296] width 12 height 12
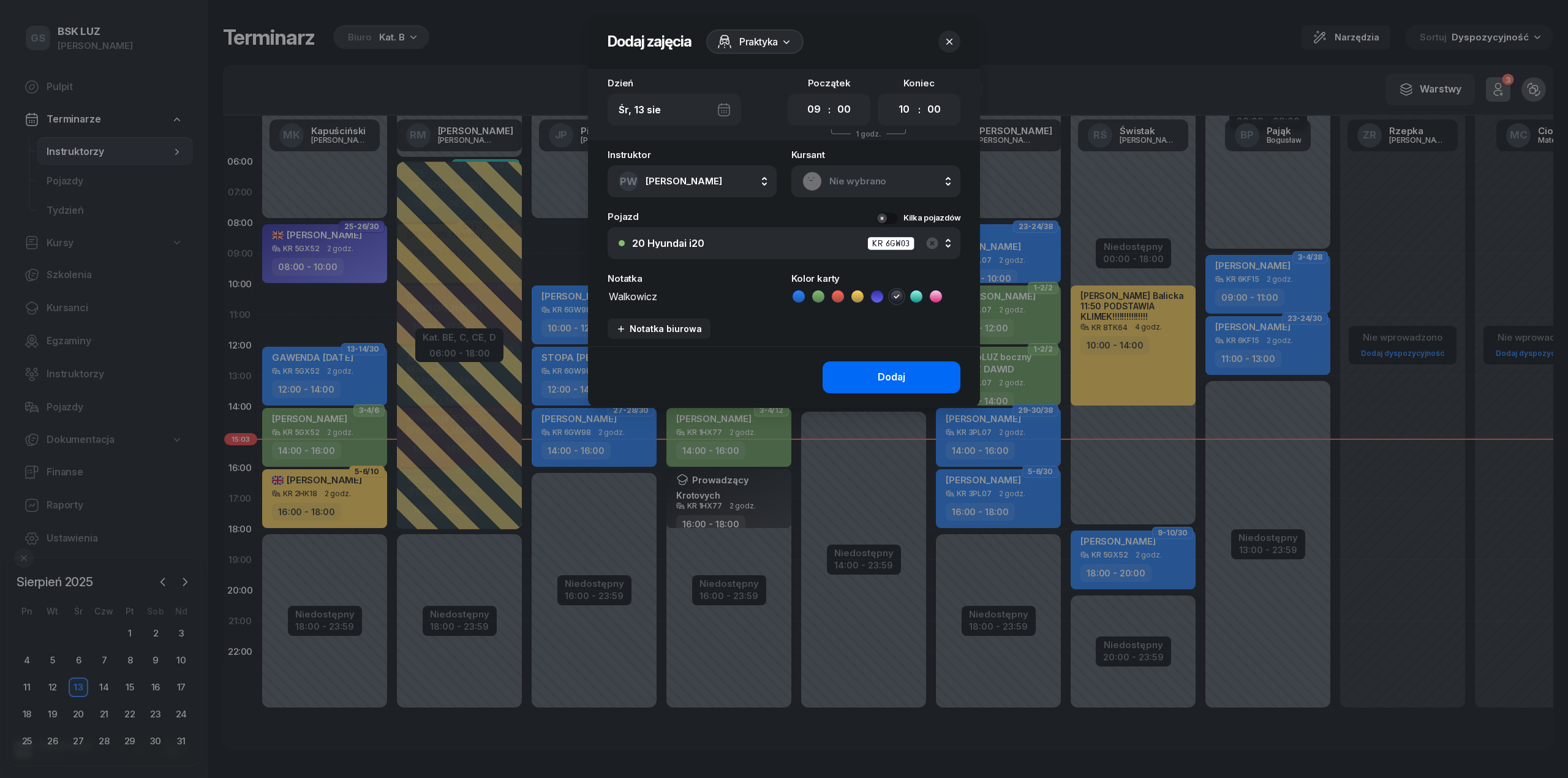
click at [876, 380] on button "Dodaj" at bounding box center [892, 378] width 137 height 32
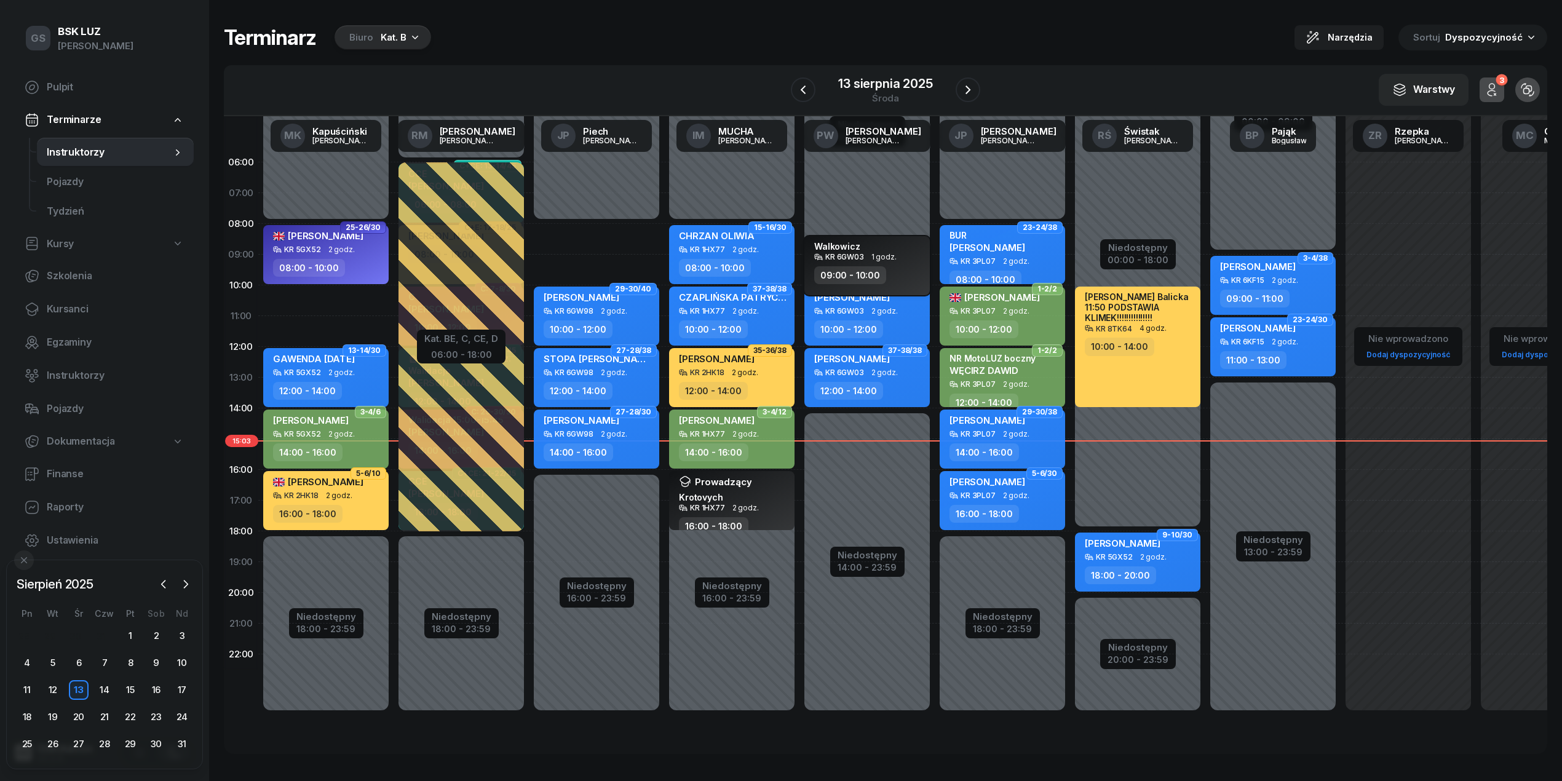
click at [869, 257] on div "KR 6GW03 1 godz." at bounding box center [868, 257] width 108 height 9
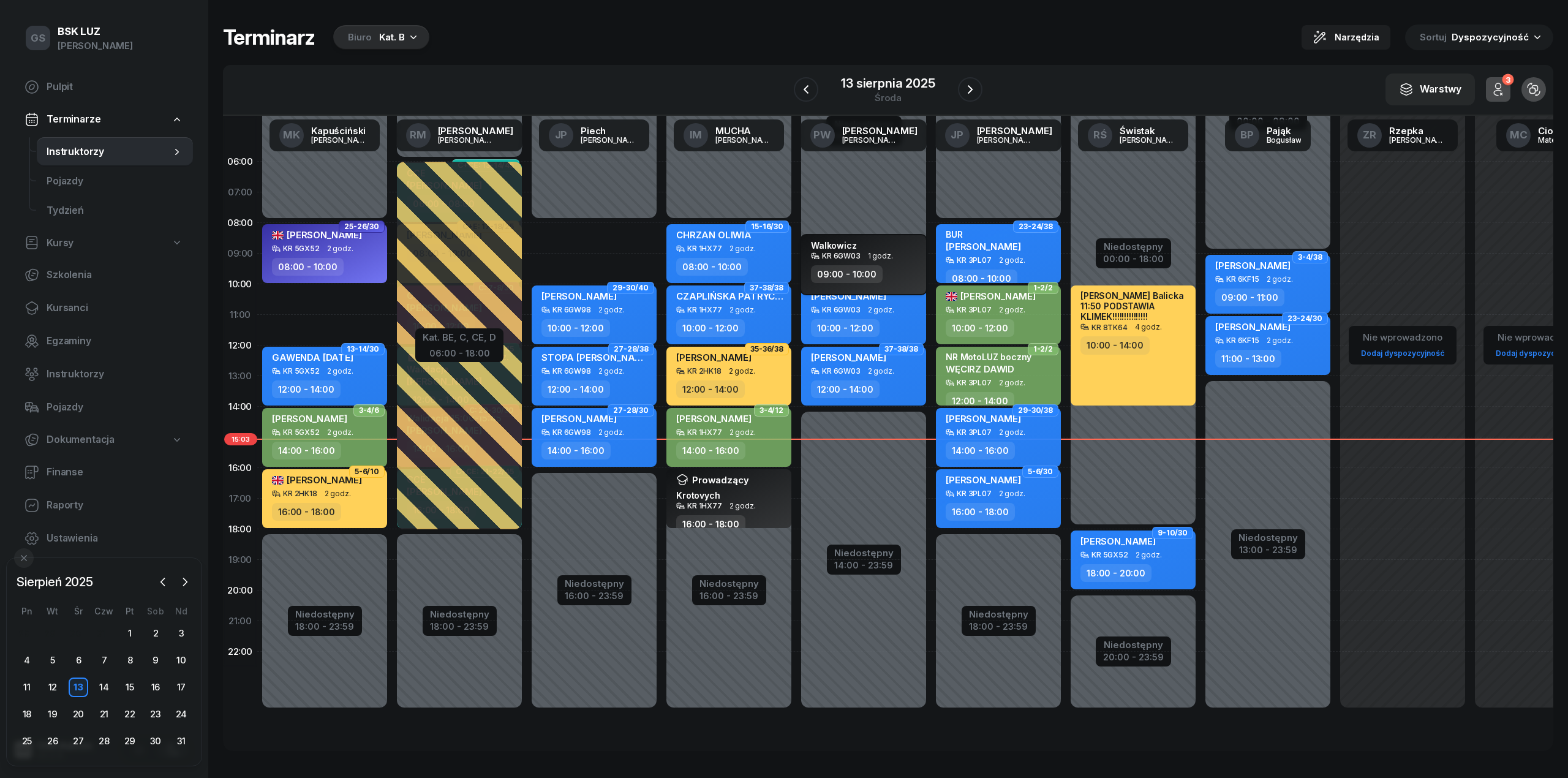
select select "09"
select select "10"
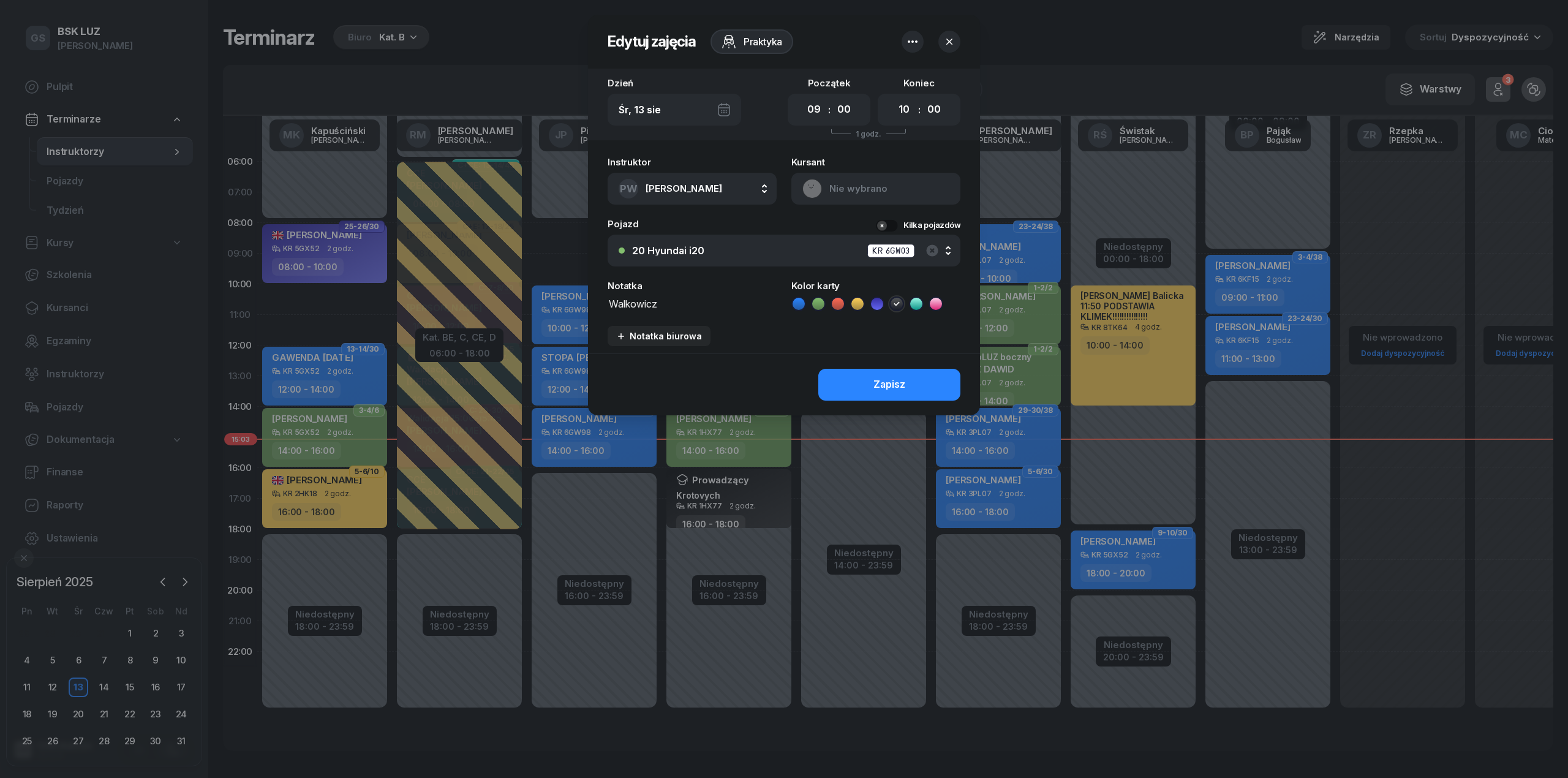
click at [686, 302] on textarea "Walkowicz" at bounding box center [692, 303] width 169 height 16
type textarea "Walkowicz egz wewn"
click at [922, 378] on button "Zapisz" at bounding box center [890, 385] width 142 height 32
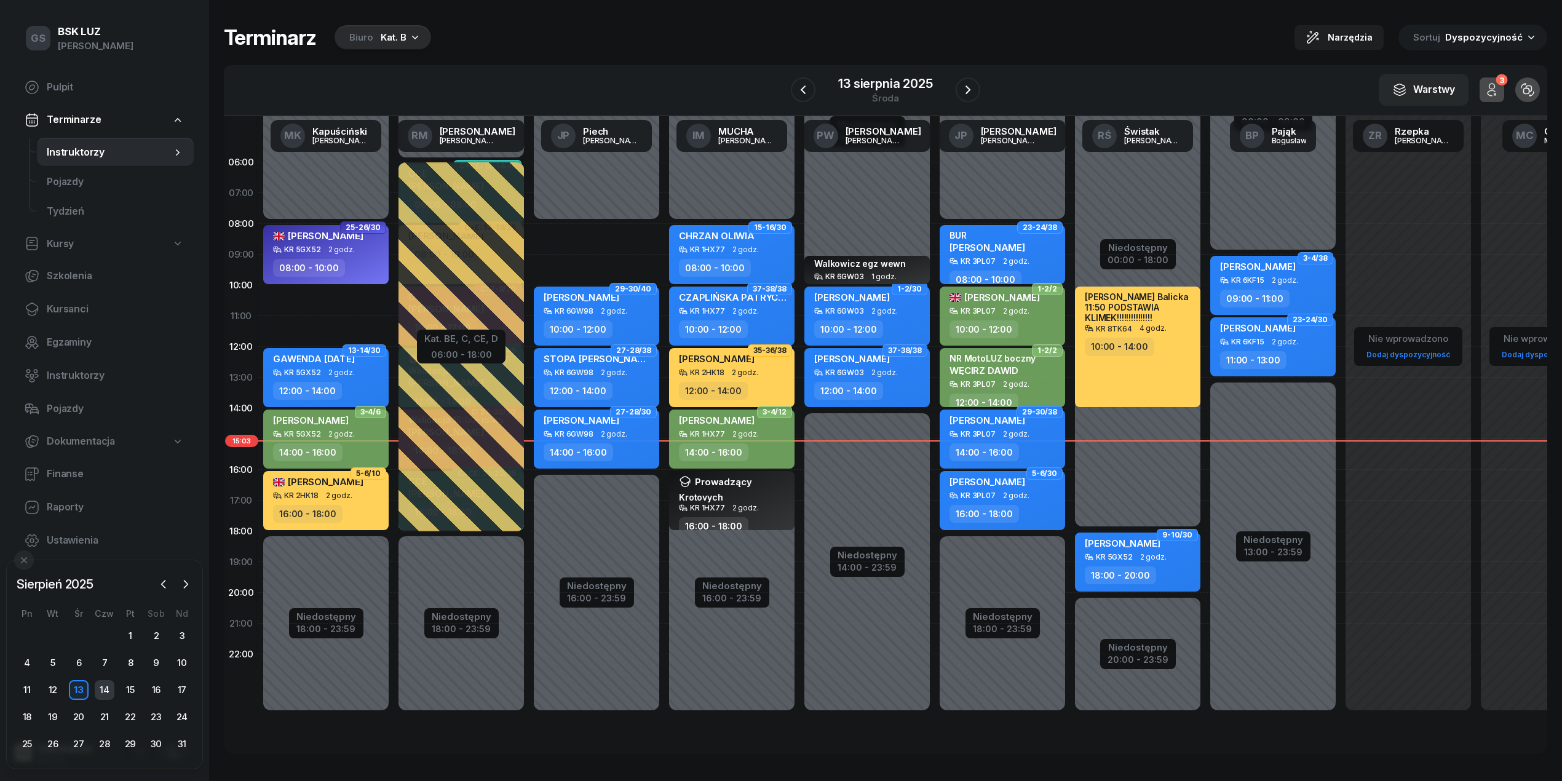
click at [109, 690] on div "14" at bounding box center [105, 690] width 20 height 20
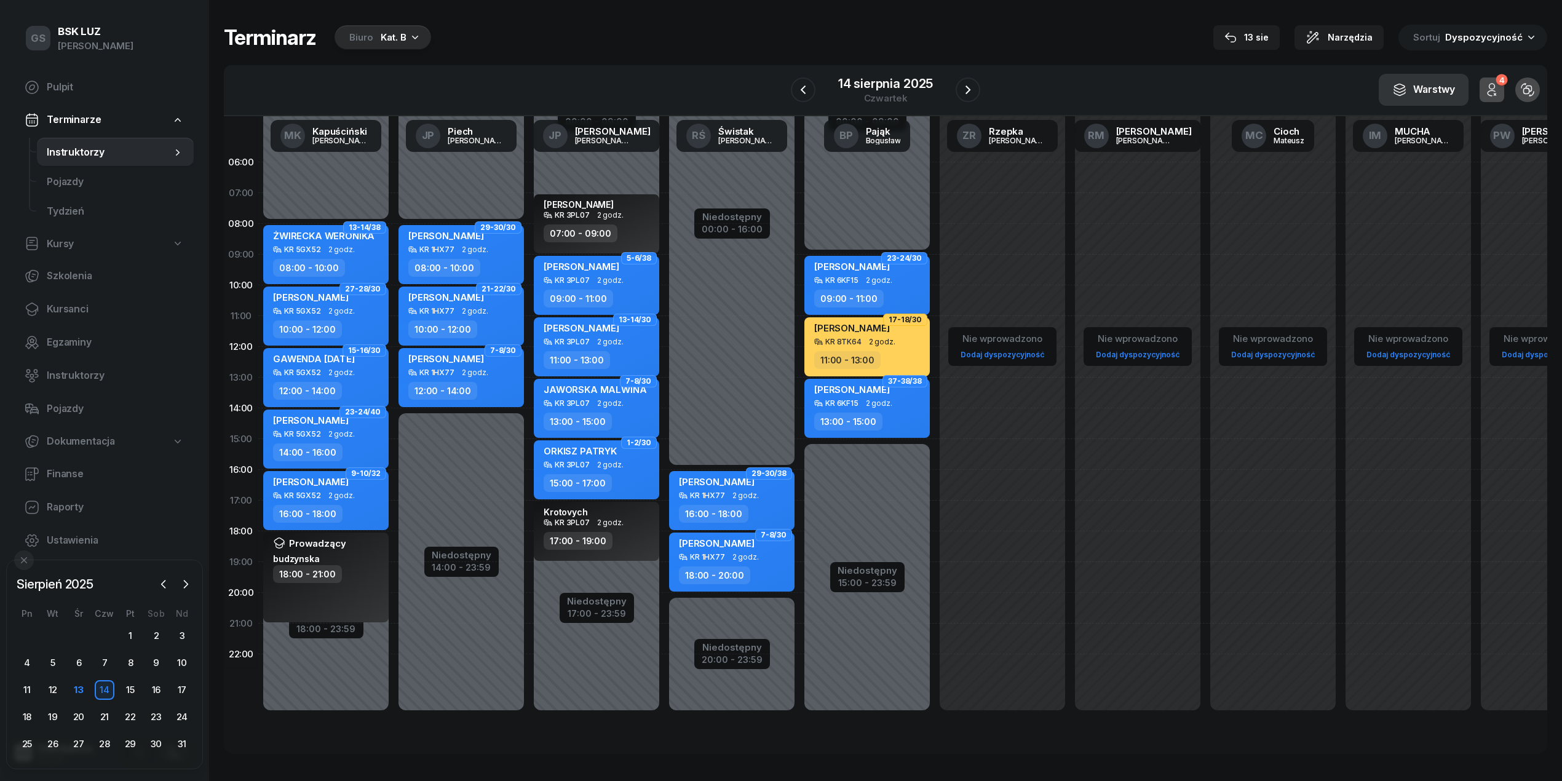
click at [1442, 90] on div "Warstwy" at bounding box center [1423, 90] width 63 height 16
click at [1492, 95] on icon "button" at bounding box center [1491, 89] width 15 height 15
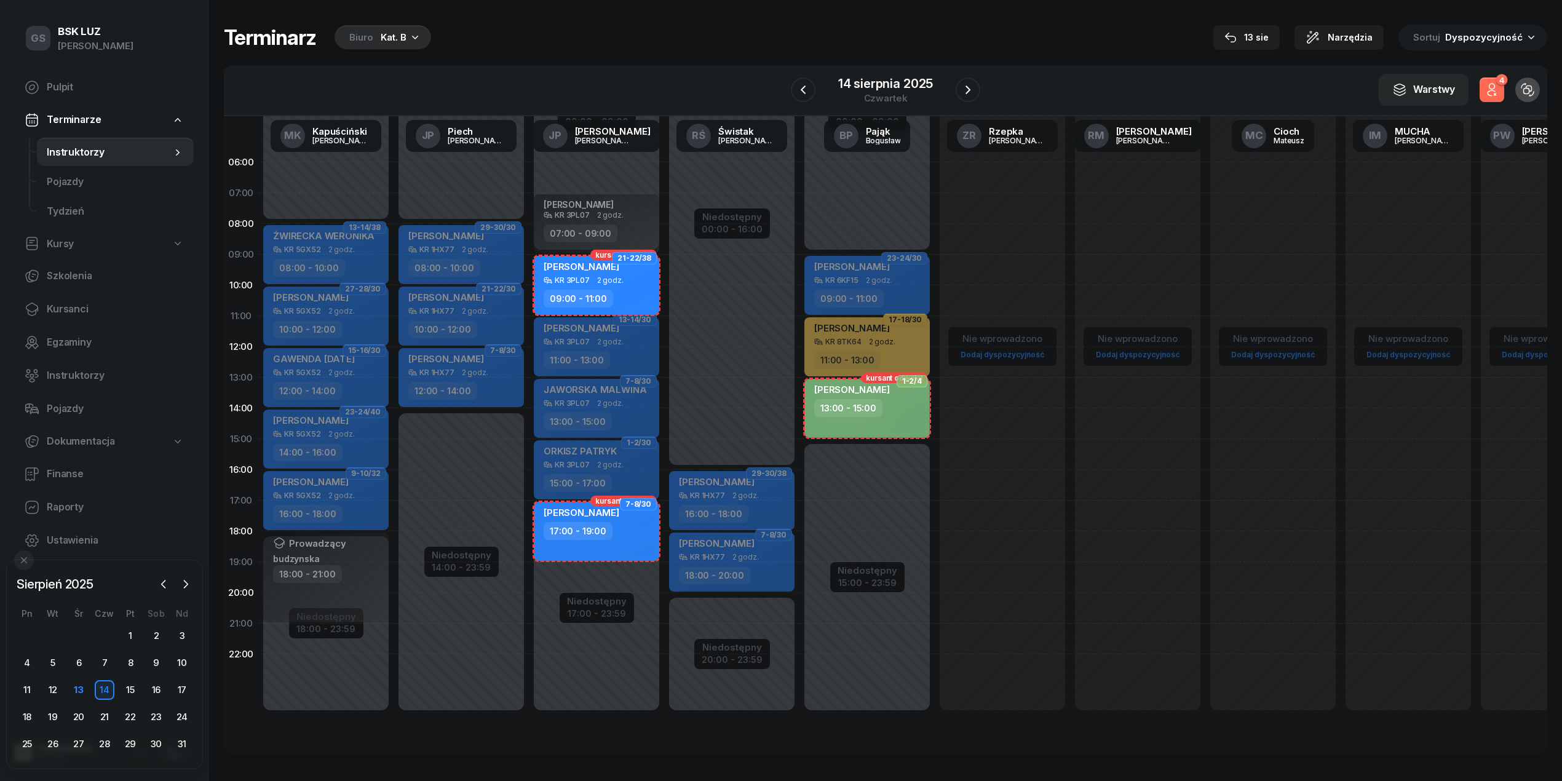
click at [1492, 95] on icon "button" at bounding box center [1491, 89] width 15 height 15
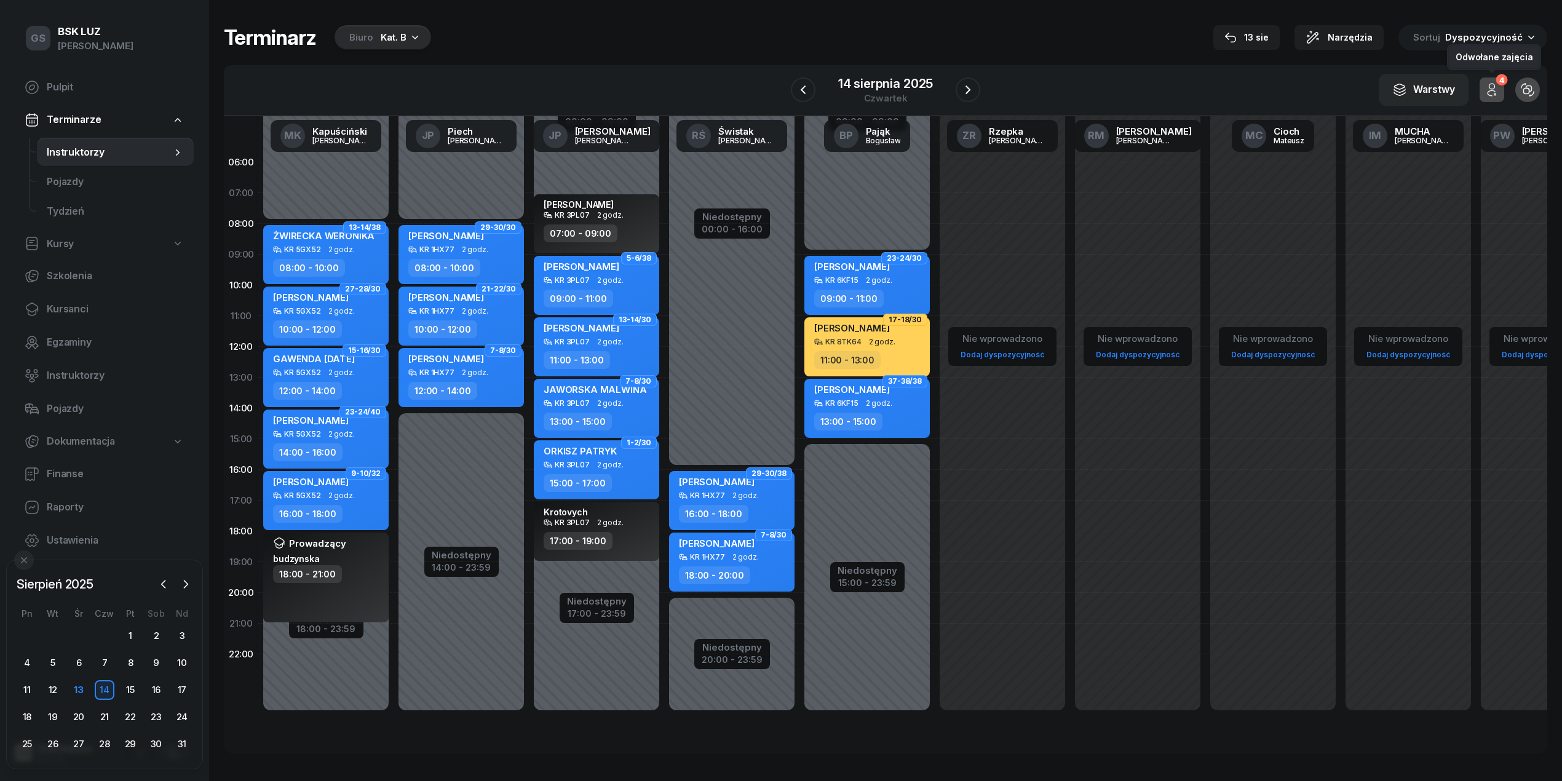
click at [1492, 95] on icon "button" at bounding box center [1491, 89] width 15 height 15
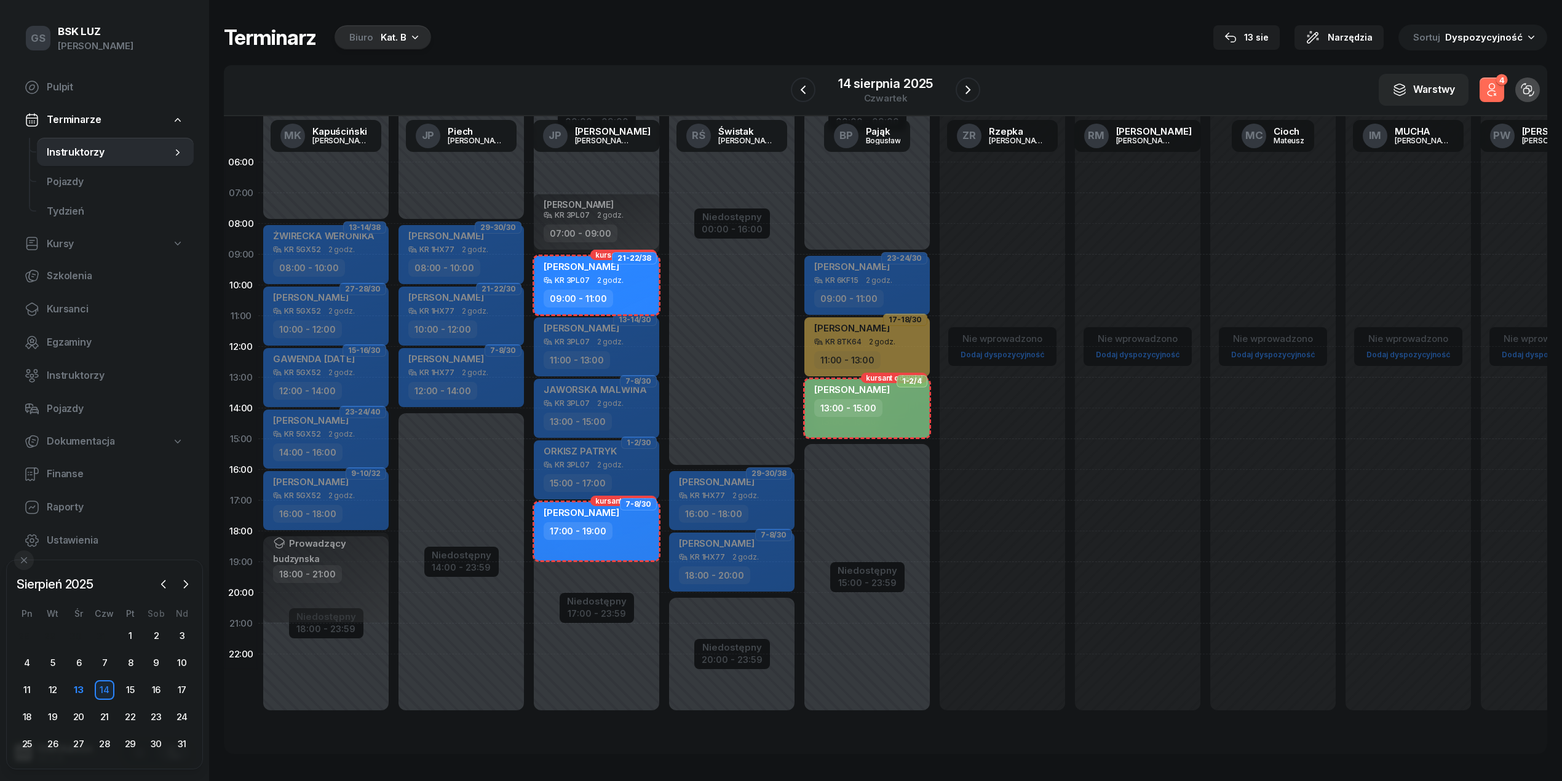
click at [1492, 95] on icon "button" at bounding box center [1491, 89] width 15 height 15
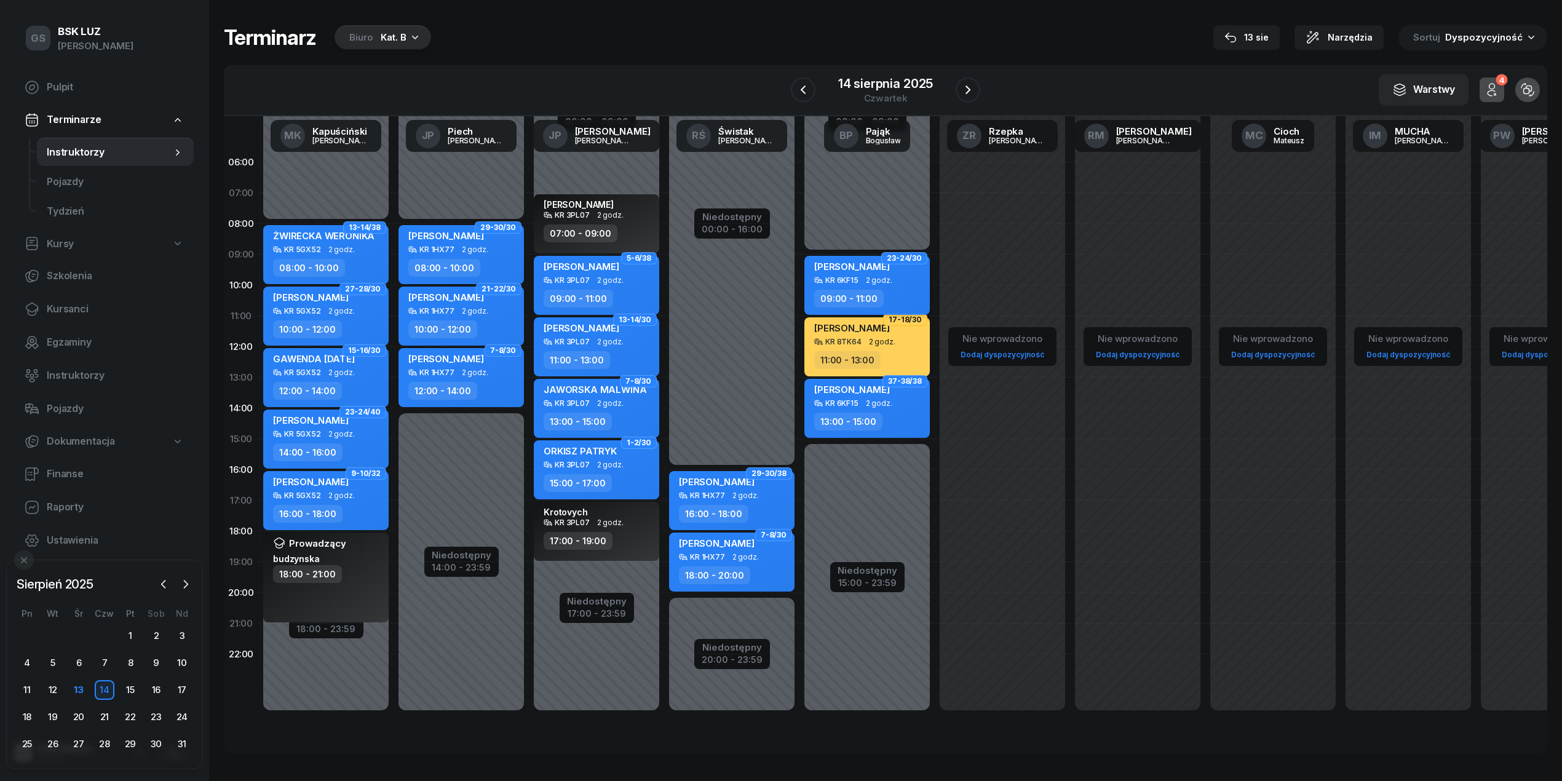
click at [842, 280] on div "KR 6KF15" at bounding box center [841, 280] width 33 height 8
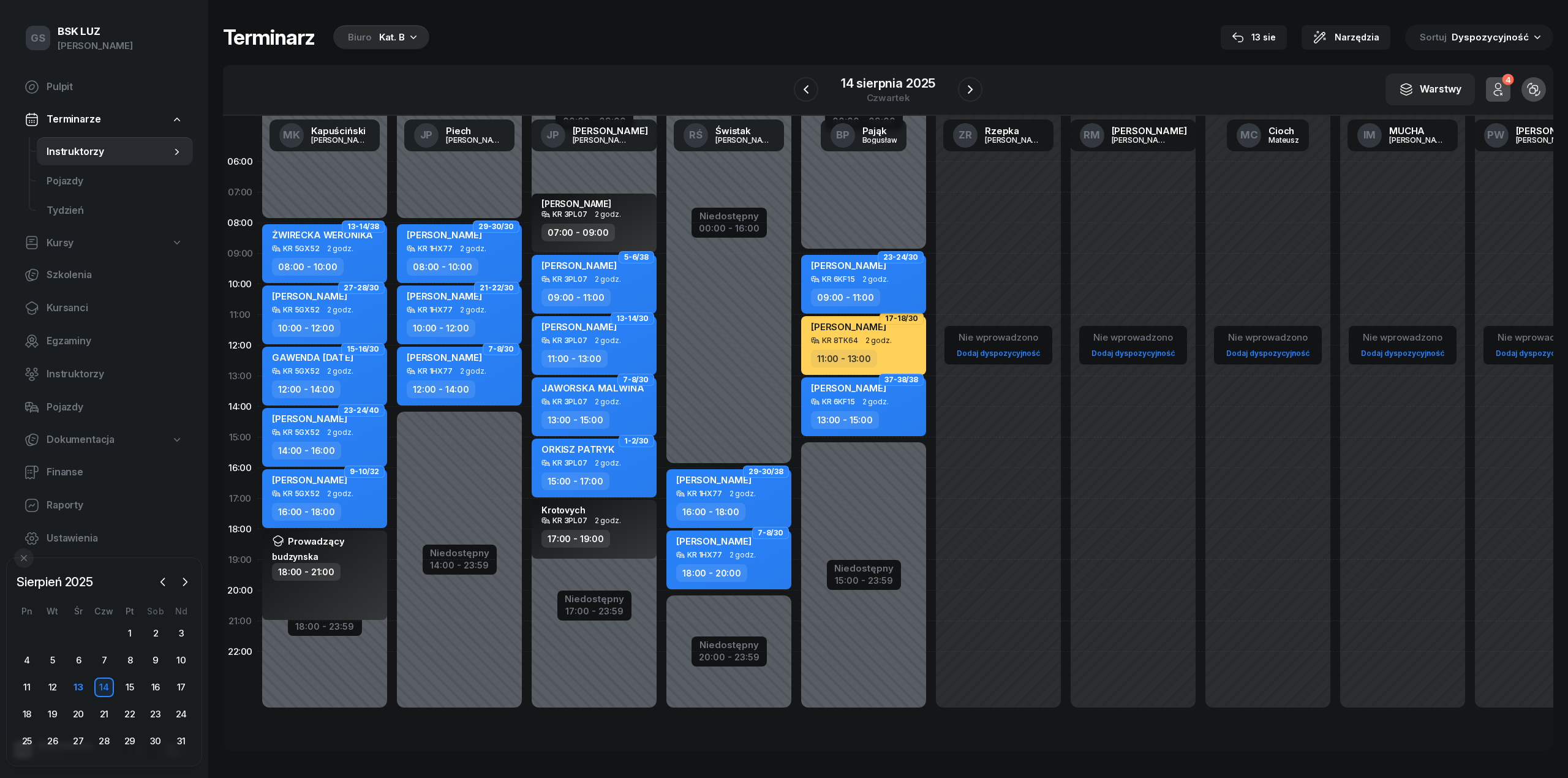
select select "09"
select select "11"
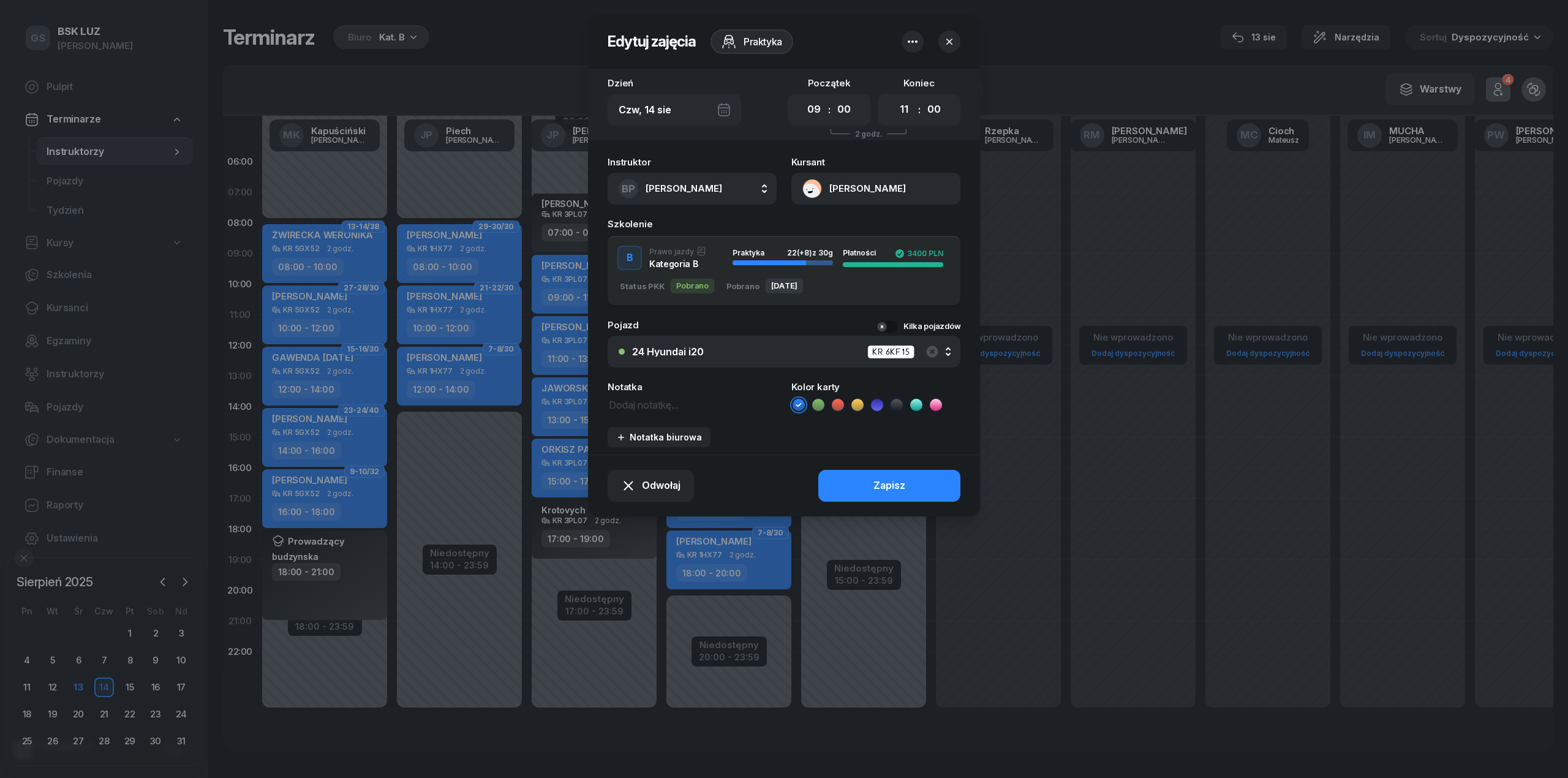
click at [871, 187] on button "LEVCHENKO NATALIIA" at bounding box center [876, 188] width 169 height 32
click at [861, 227] on link "Otwórz profil" at bounding box center [875, 230] width 160 height 31
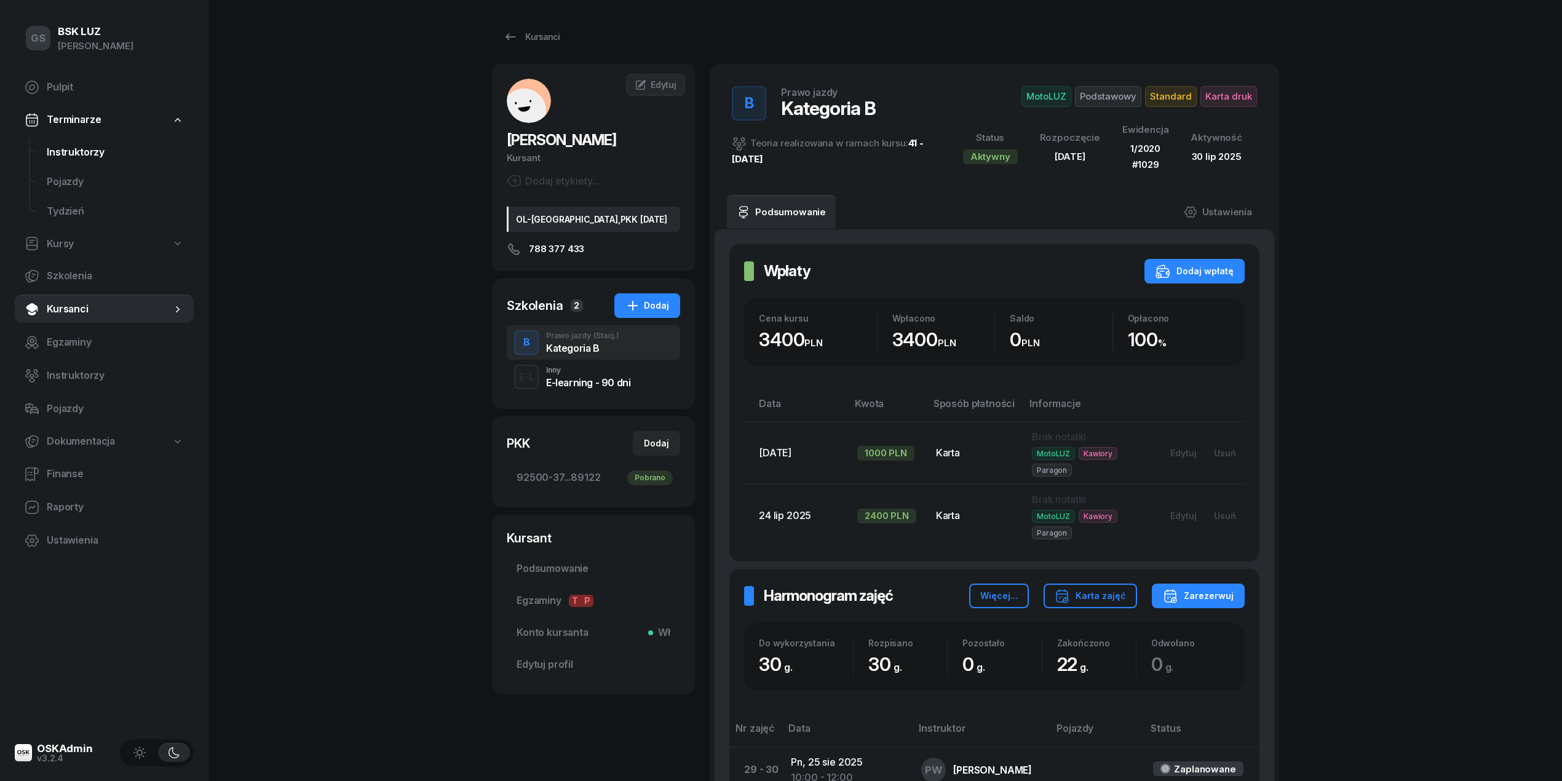
click at [130, 153] on span "Instruktorzy" at bounding box center [115, 153] width 137 height 16
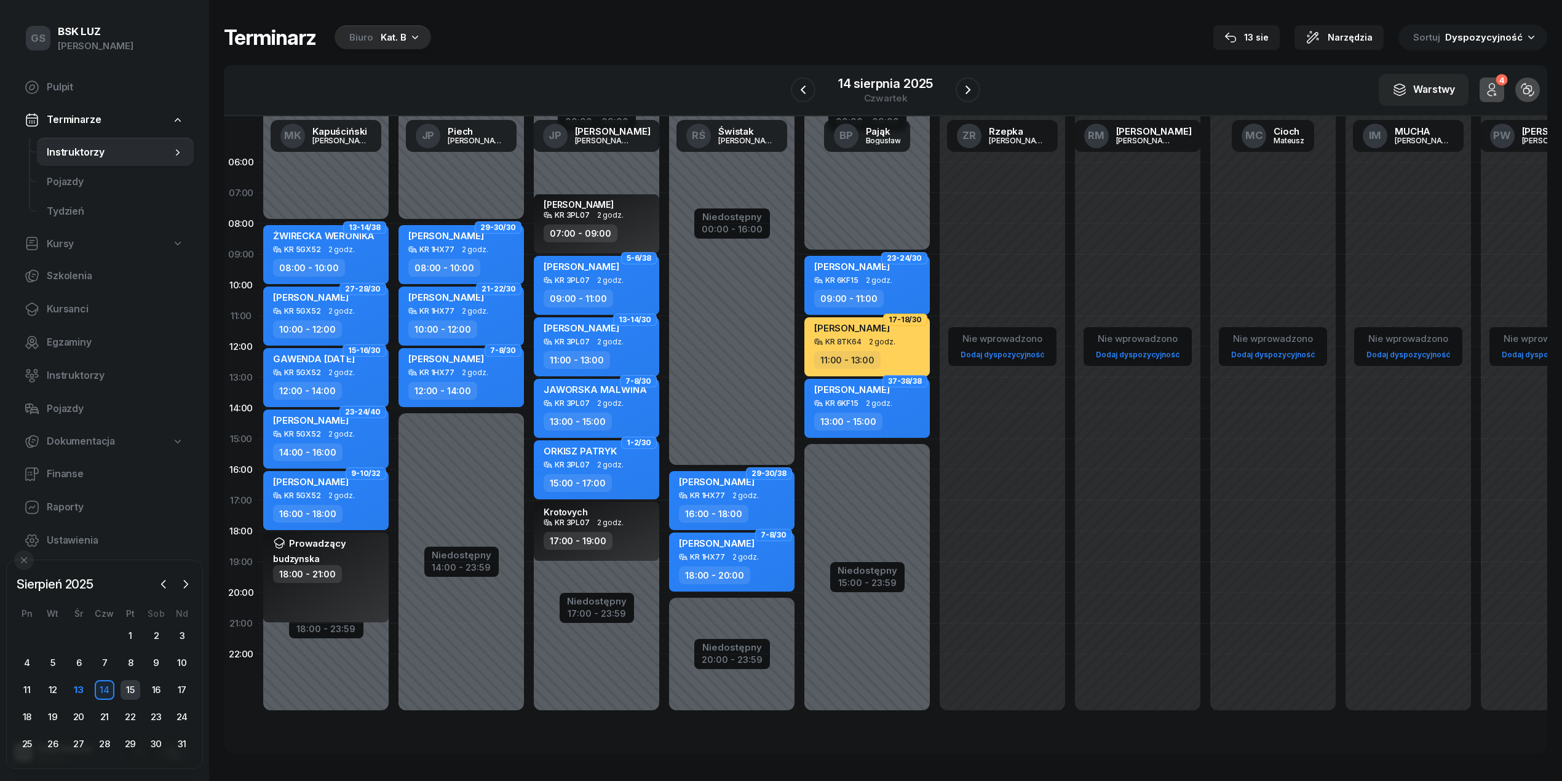
click at [129, 696] on div "15" at bounding box center [131, 690] width 20 height 20
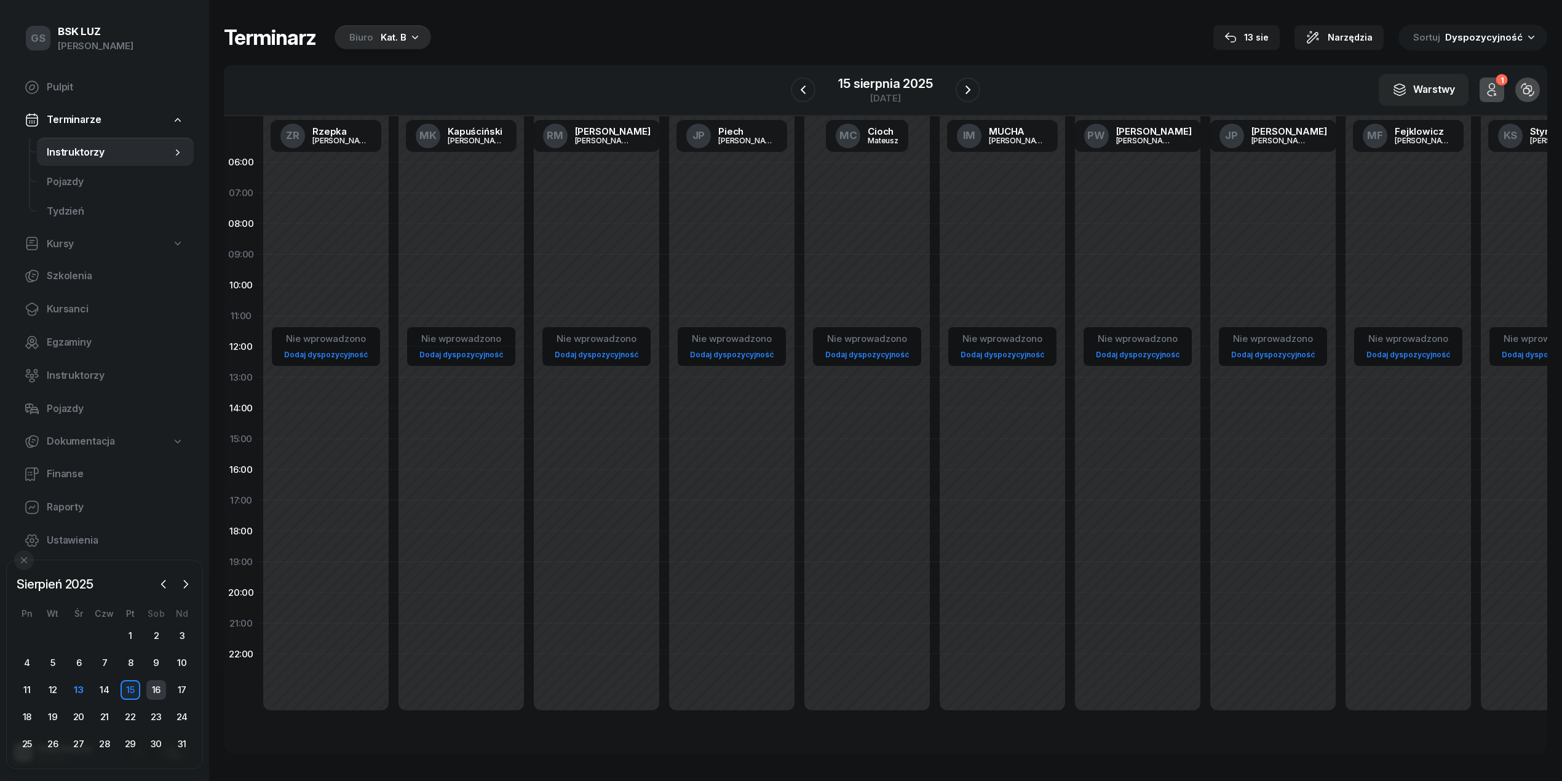
click at [161, 691] on div "16" at bounding box center [156, 690] width 20 height 20
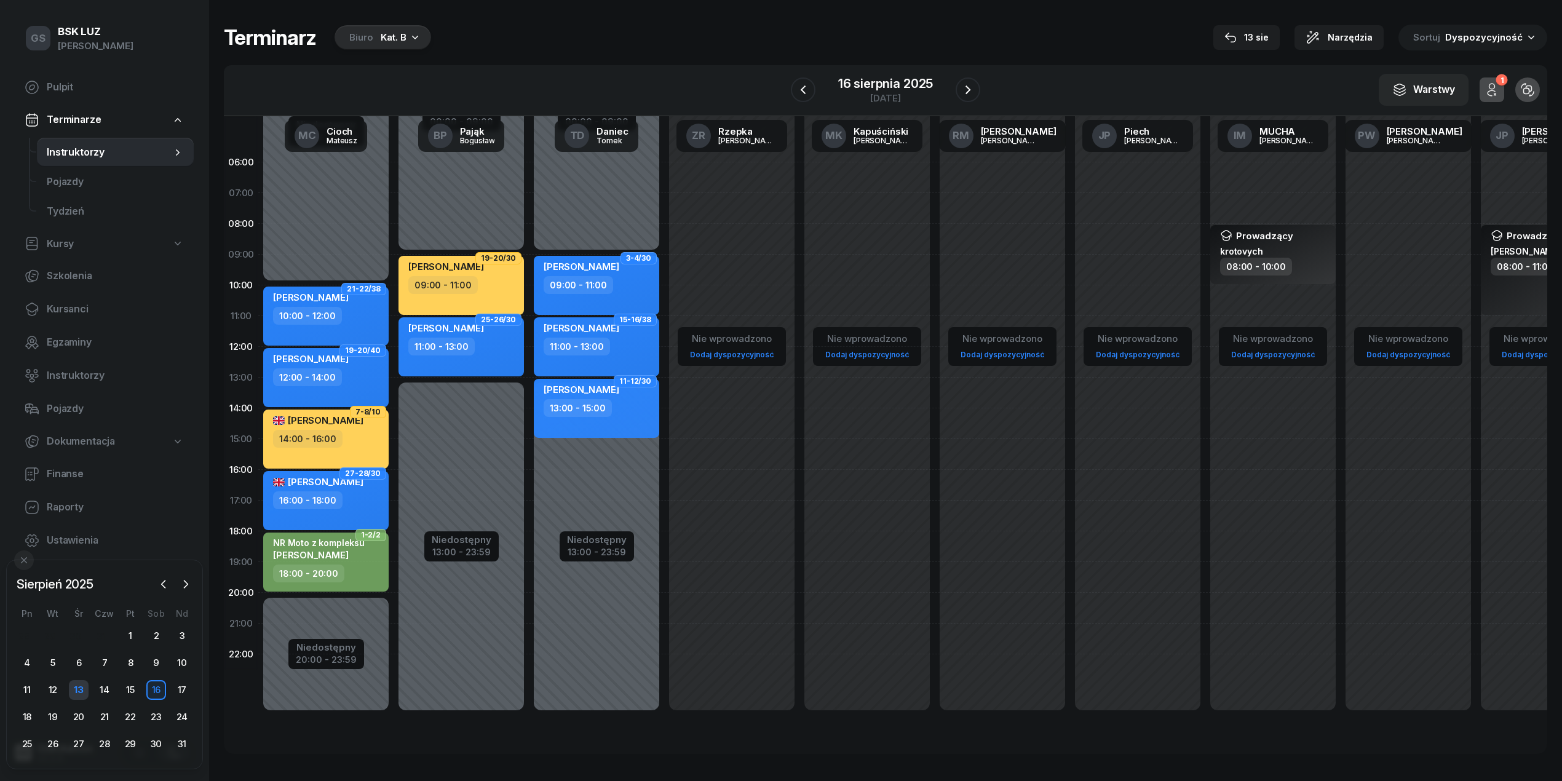
click at [87, 686] on div "13" at bounding box center [79, 690] width 20 height 20
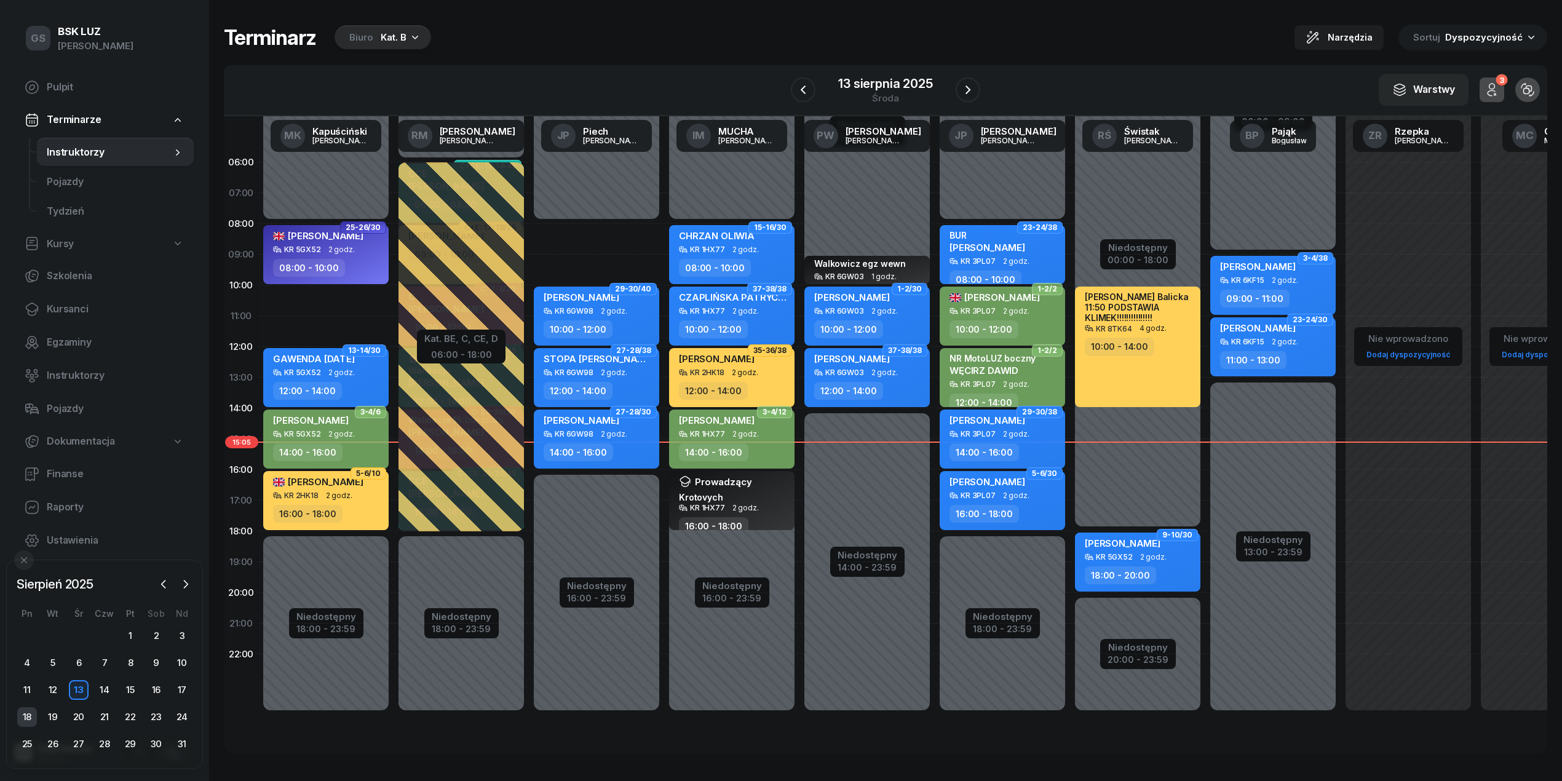
click at [20, 711] on div "18" at bounding box center [27, 717] width 20 height 20
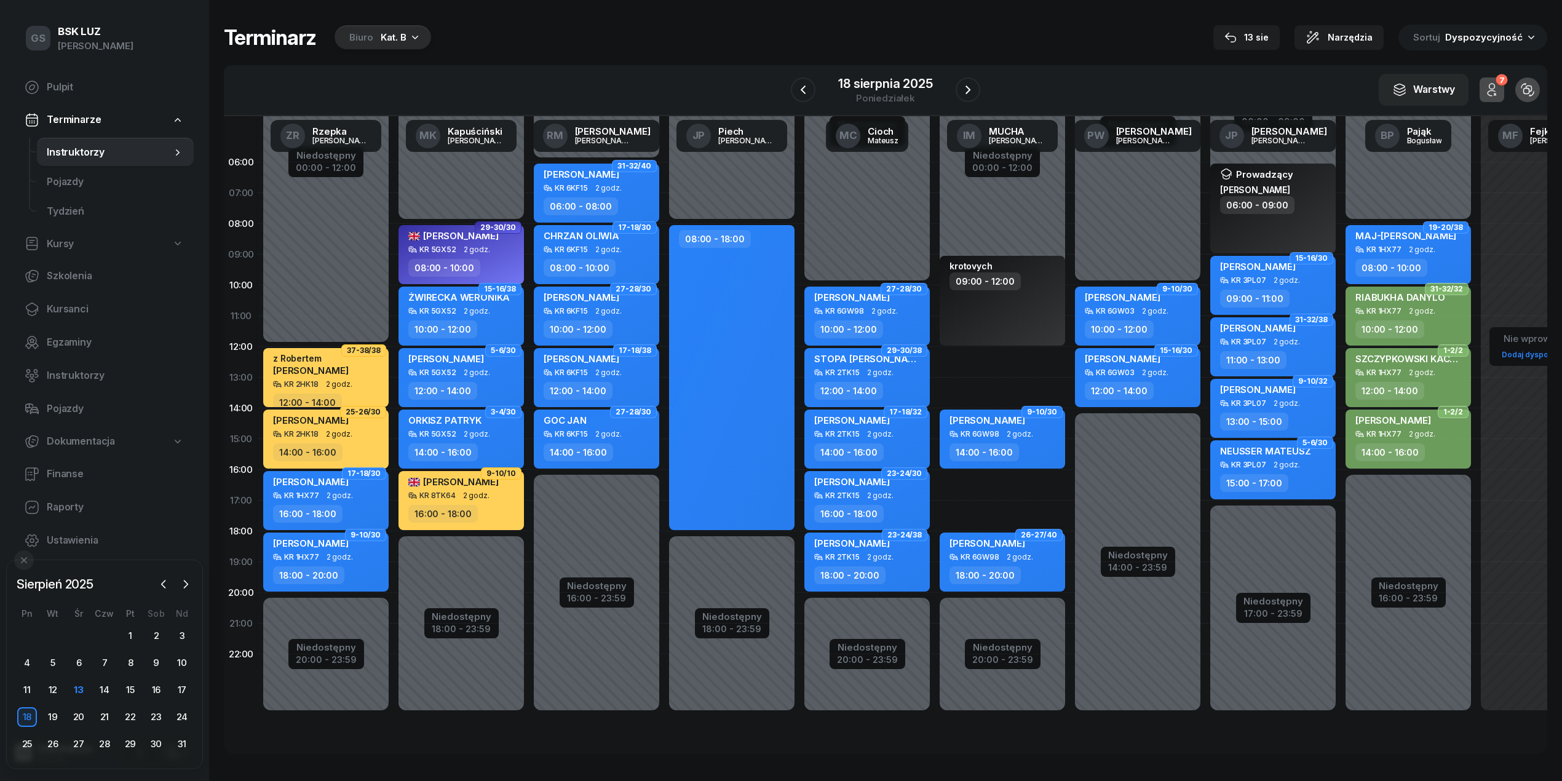
click at [1502, 102] on div "7 Odwołane zajęcia" at bounding box center [1491, 89] width 39 height 39
click at [1502, 100] on button "7" at bounding box center [1491, 89] width 25 height 25
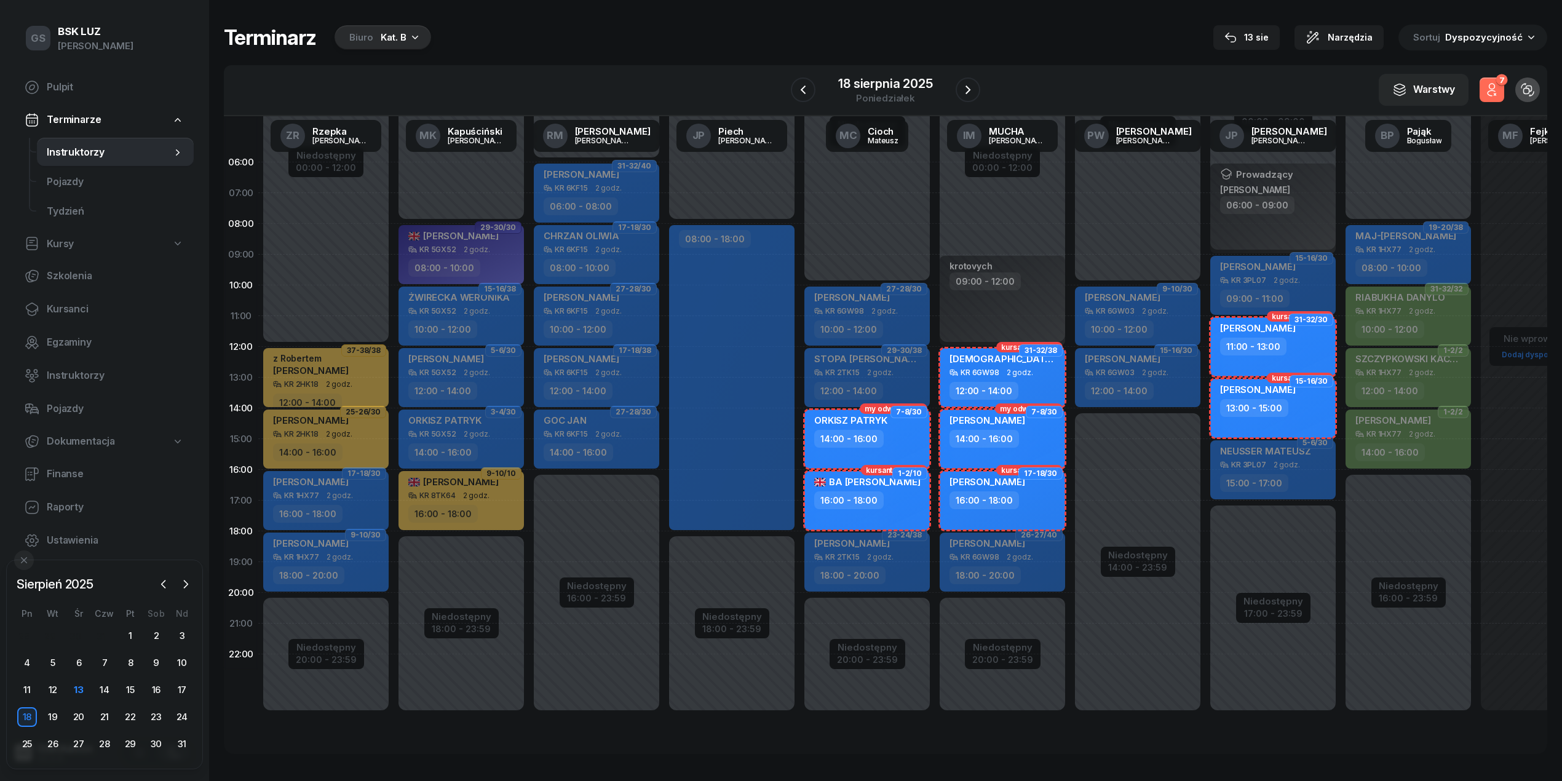
click at [1502, 100] on button "7" at bounding box center [1491, 89] width 25 height 25
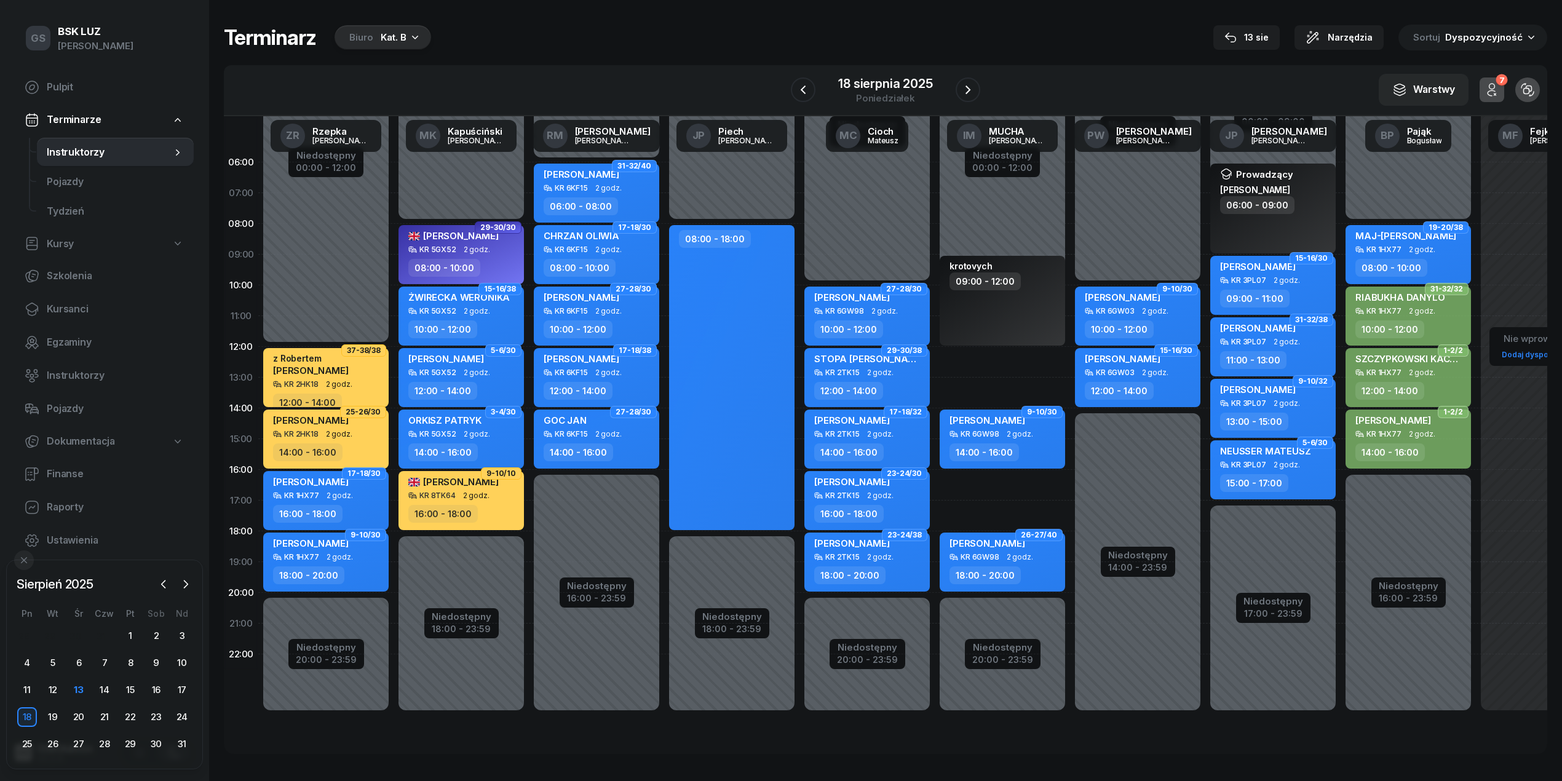
click at [1497, 79] on div "7" at bounding box center [1501, 80] width 12 height 12
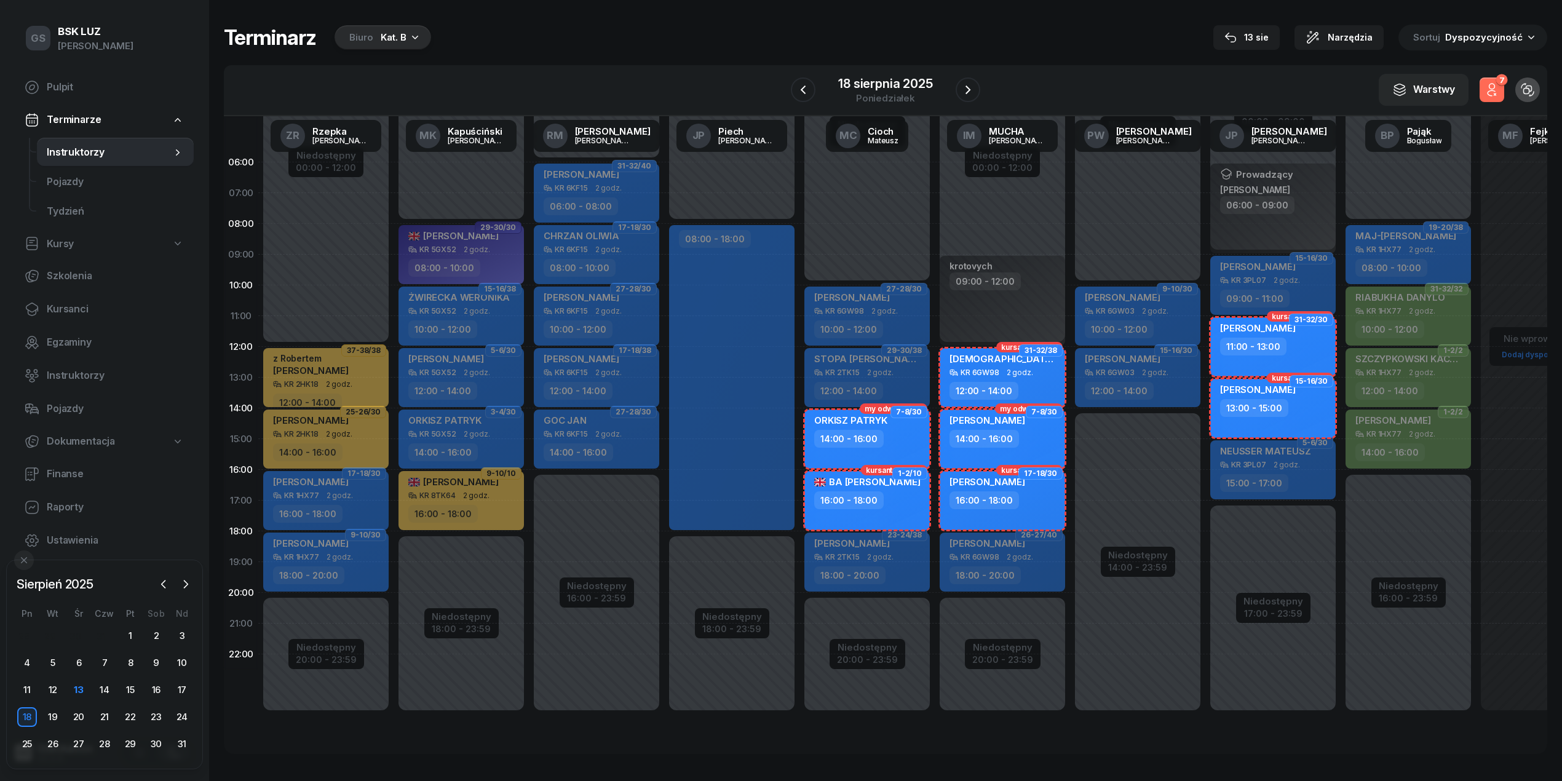
click at [1497, 79] on div "7" at bounding box center [1501, 80] width 12 height 12
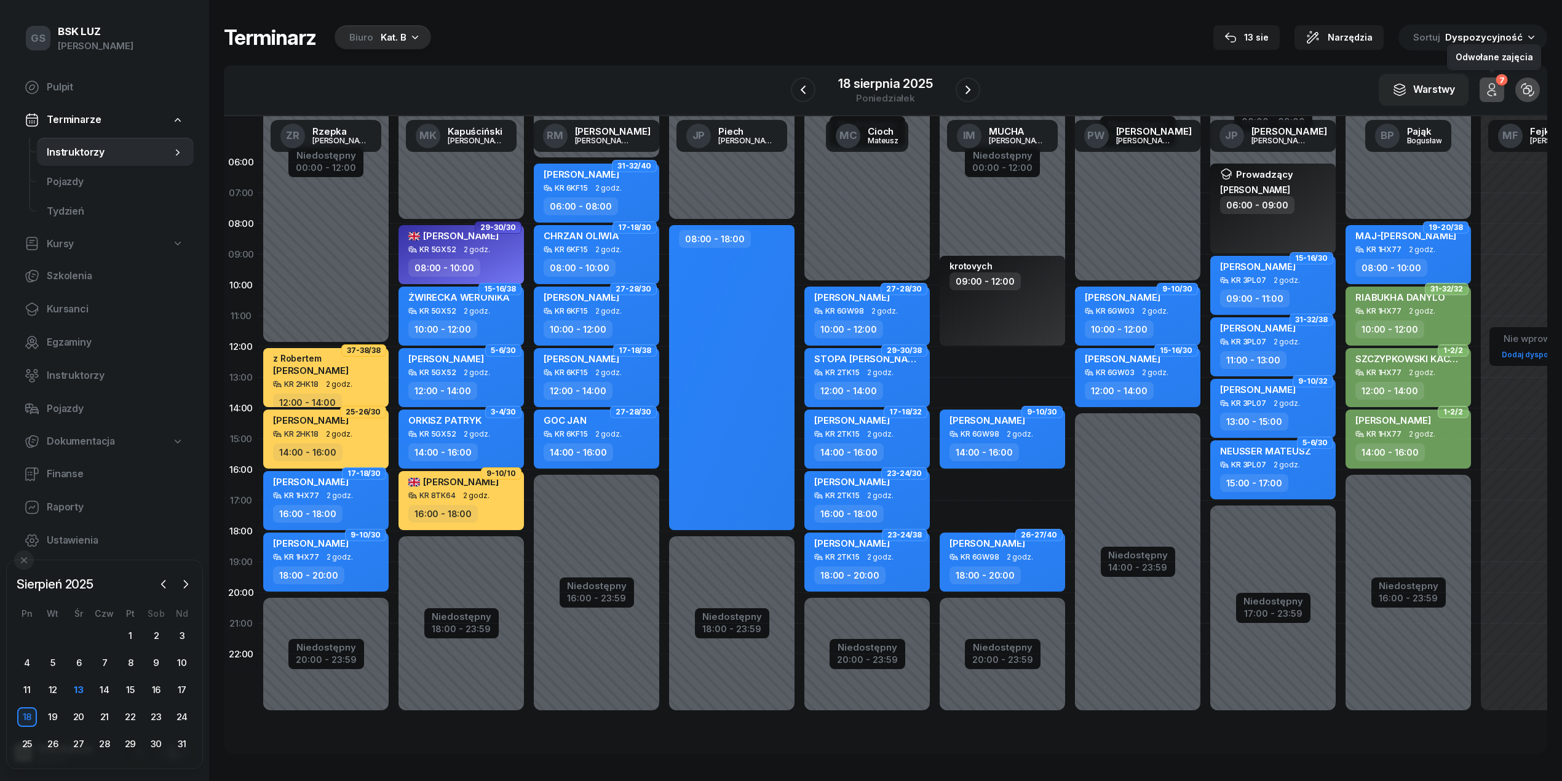
click at [1497, 79] on div "7" at bounding box center [1501, 80] width 12 height 12
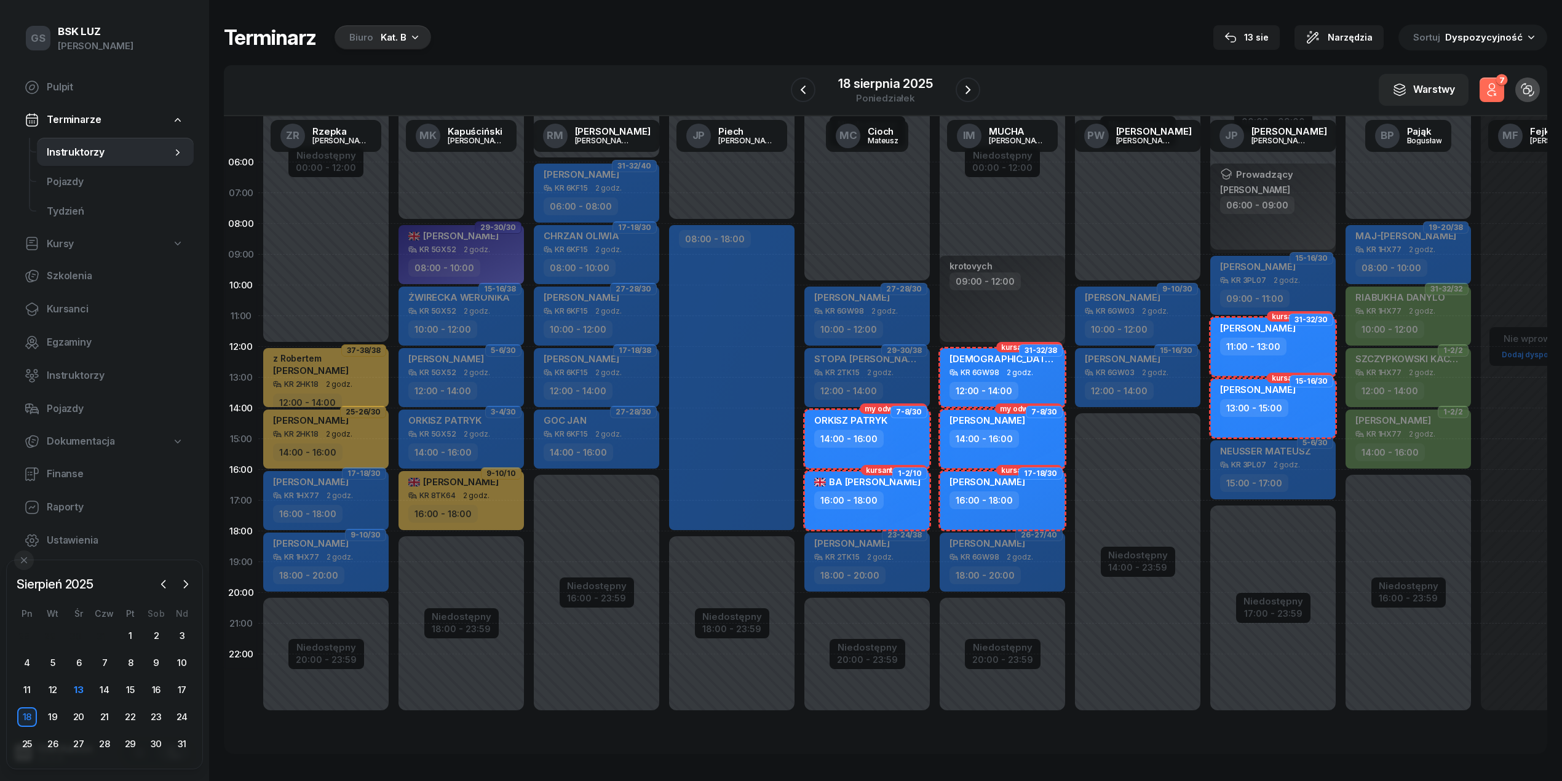
click at [1497, 79] on div "7" at bounding box center [1501, 80] width 12 height 12
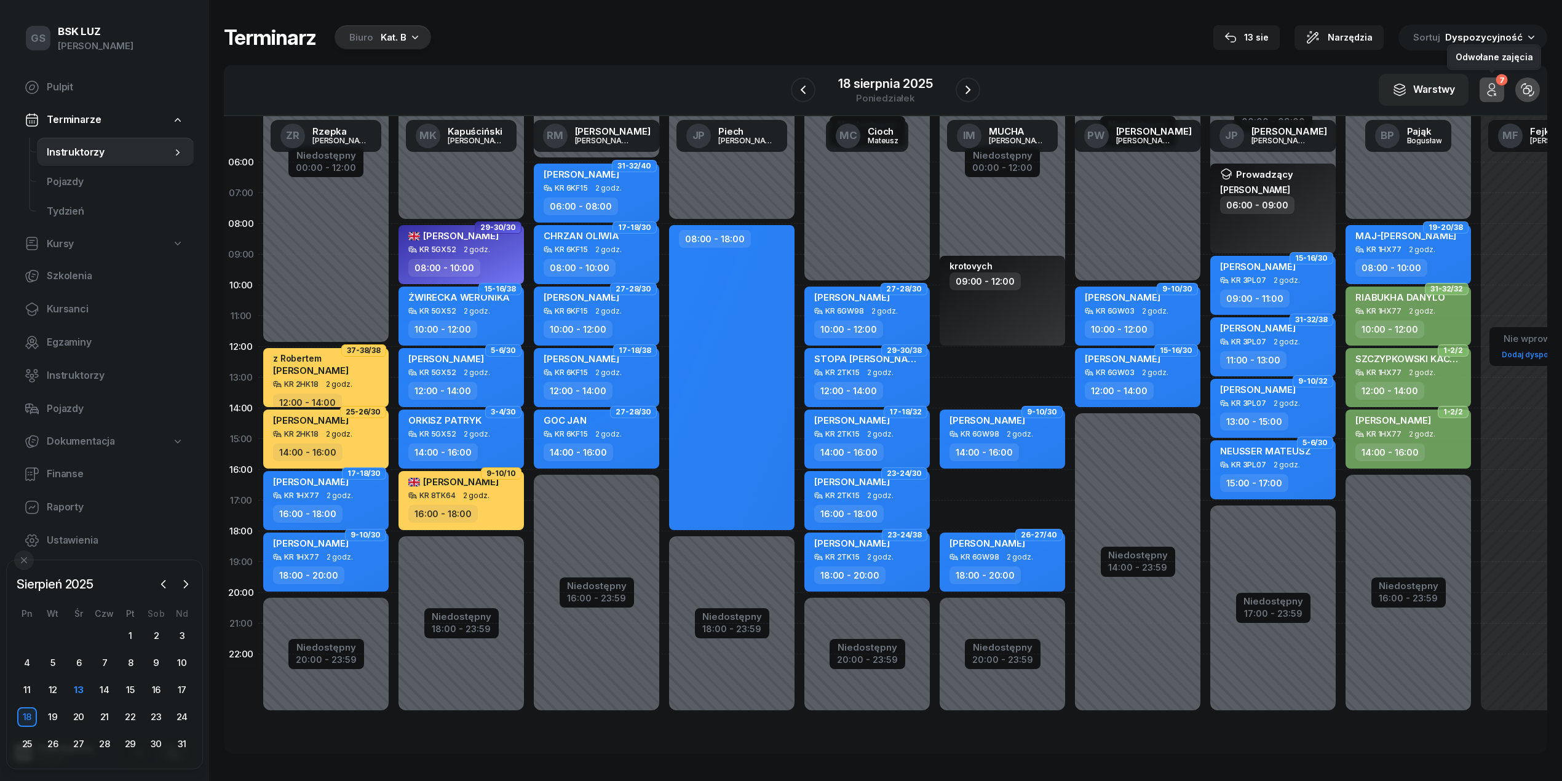
click at [1497, 79] on div "7" at bounding box center [1501, 80] width 12 height 12
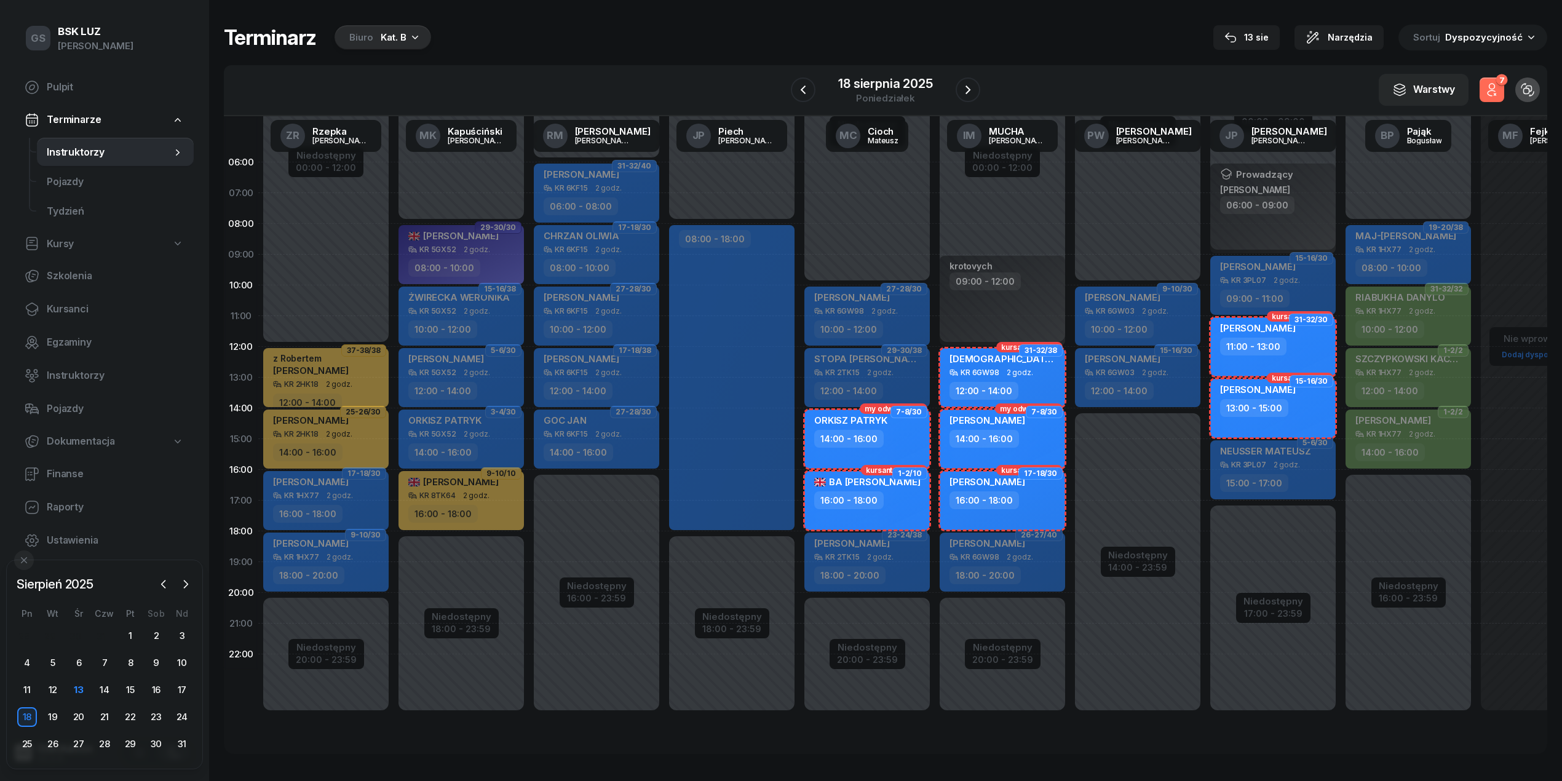
click at [1497, 79] on div "7" at bounding box center [1501, 80] width 12 height 12
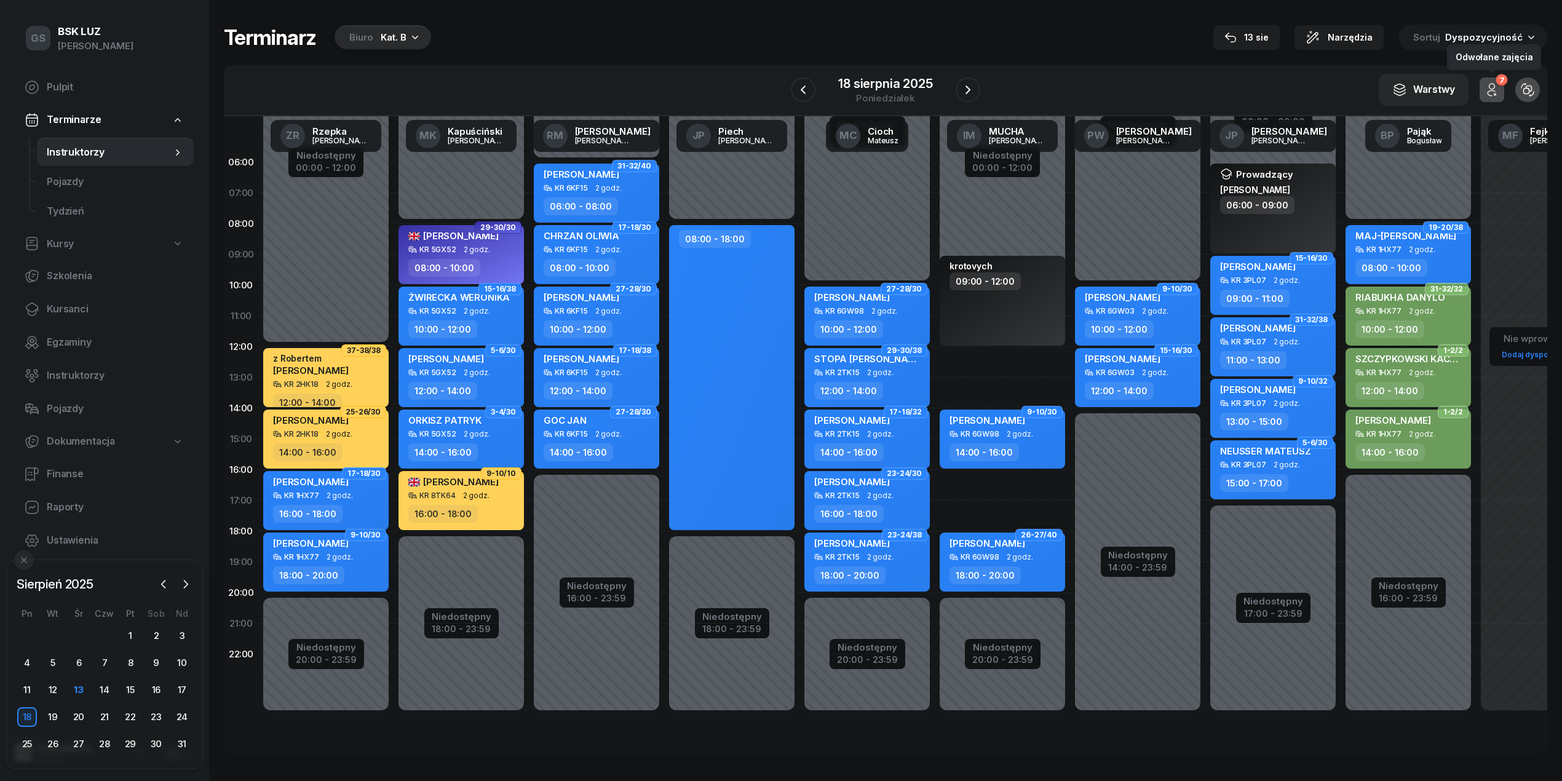
click at [1496, 87] on icon "button" at bounding box center [1491, 89] width 15 height 15
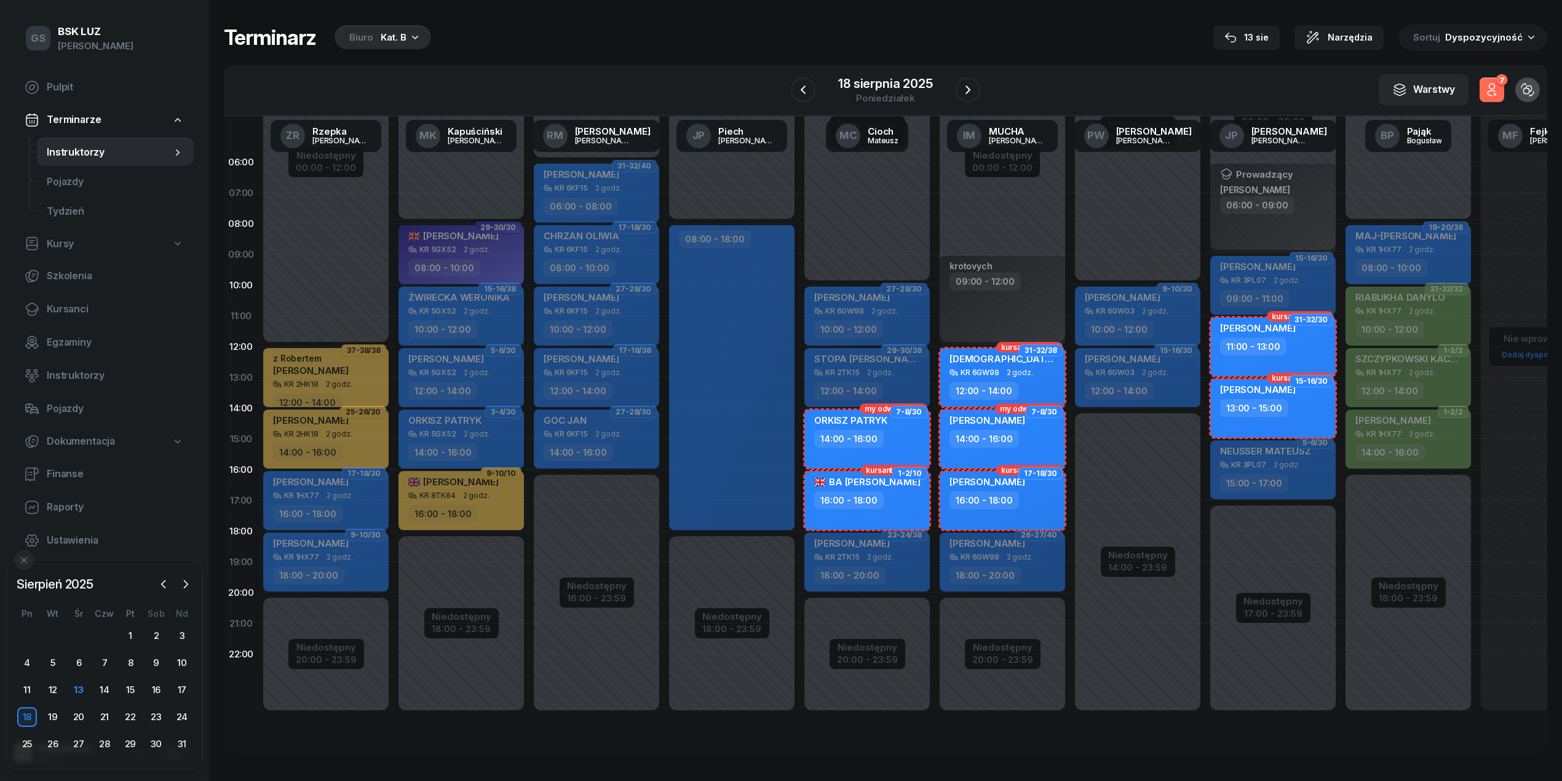
click at [1496, 87] on icon "button" at bounding box center [1491, 89] width 15 height 15
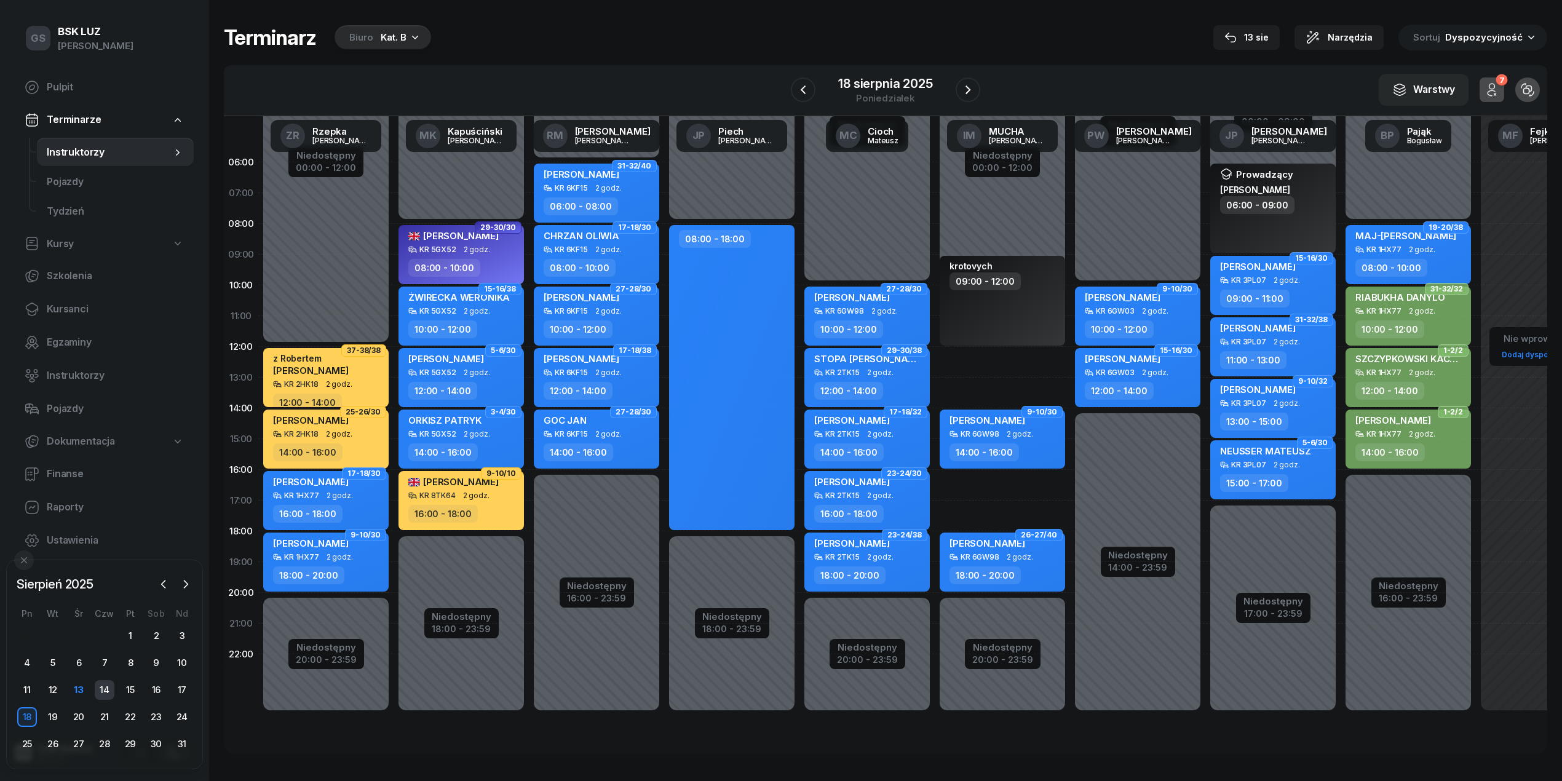
click at [107, 689] on div "14" at bounding box center [105, 690] width 20 height 20
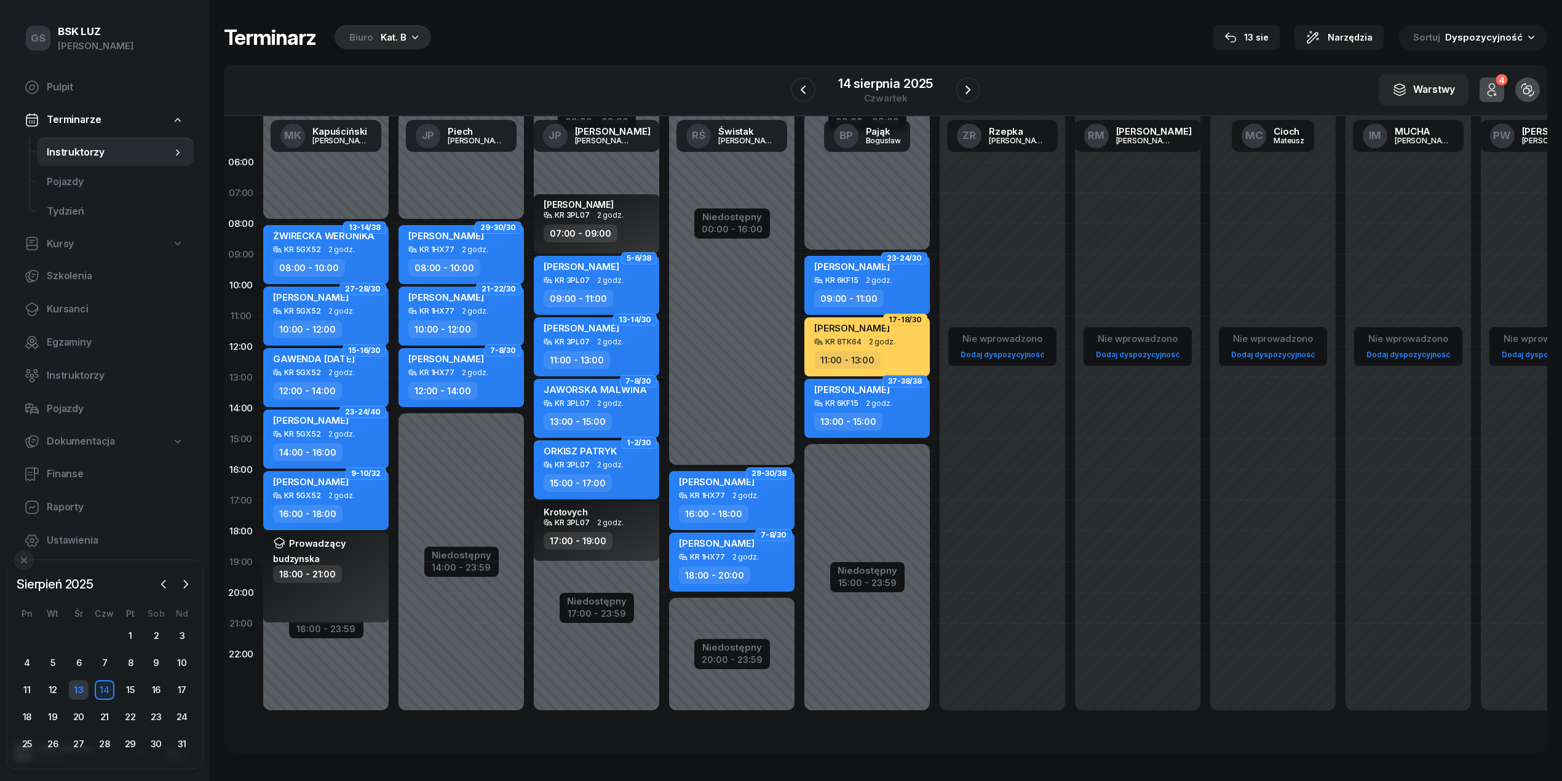
click at [77, 692] on div "13" at bounding box center [79, 690] width 20 height 20
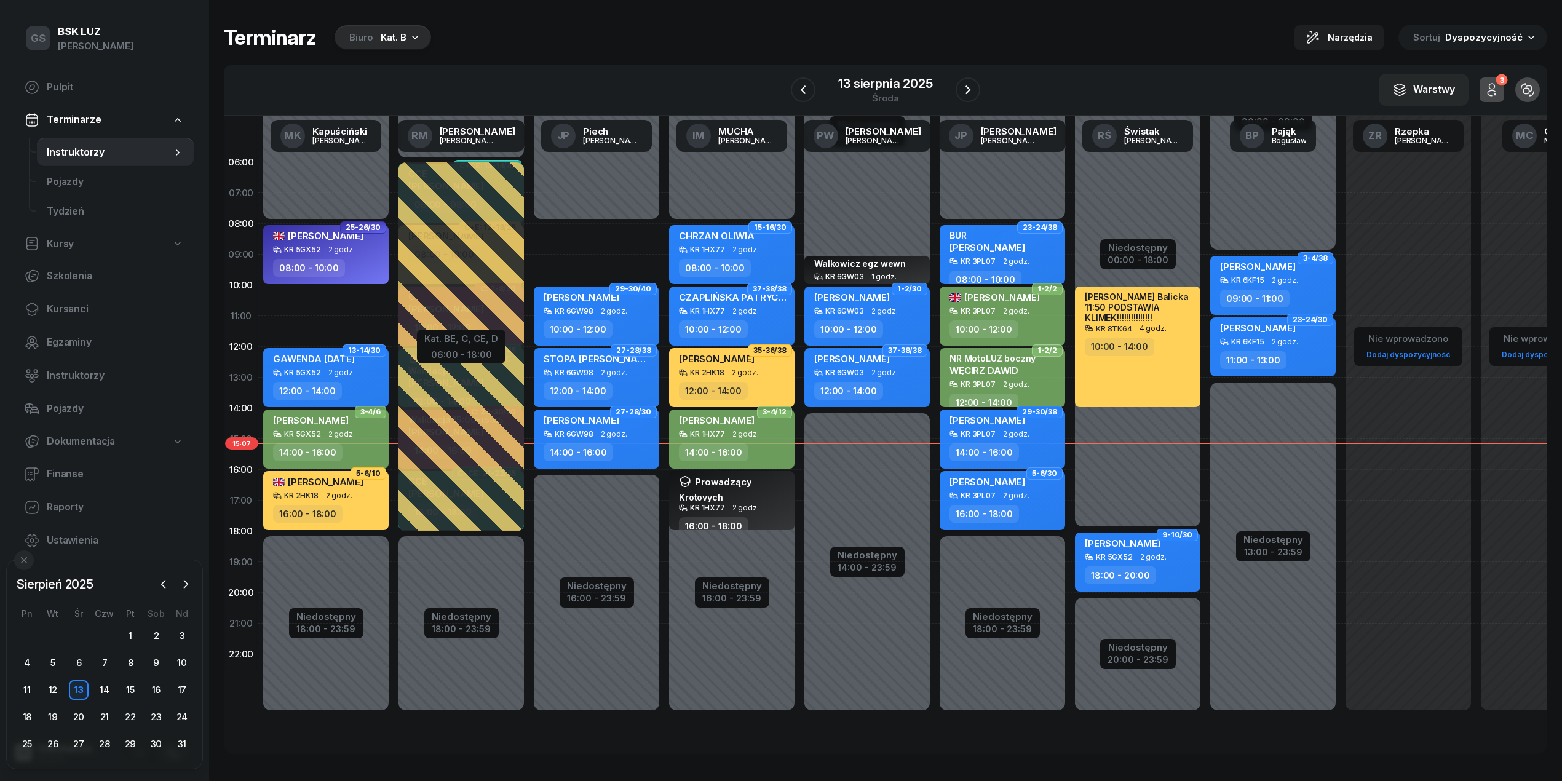
click at [992, 483] on span "[PERSON_NAME]" at bounding box center [987, 482] width 76 height 12
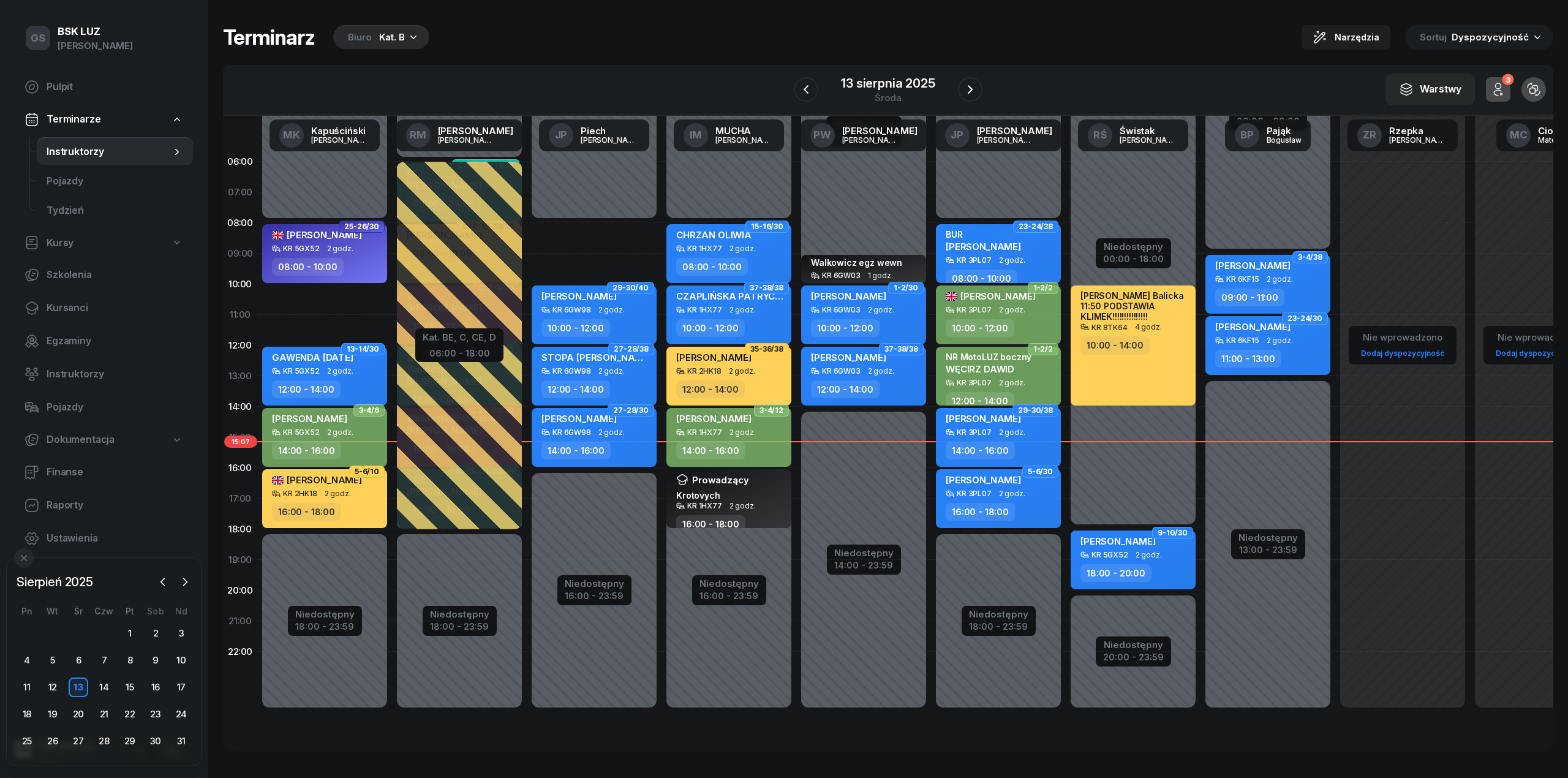
select select "16"
select select "18"
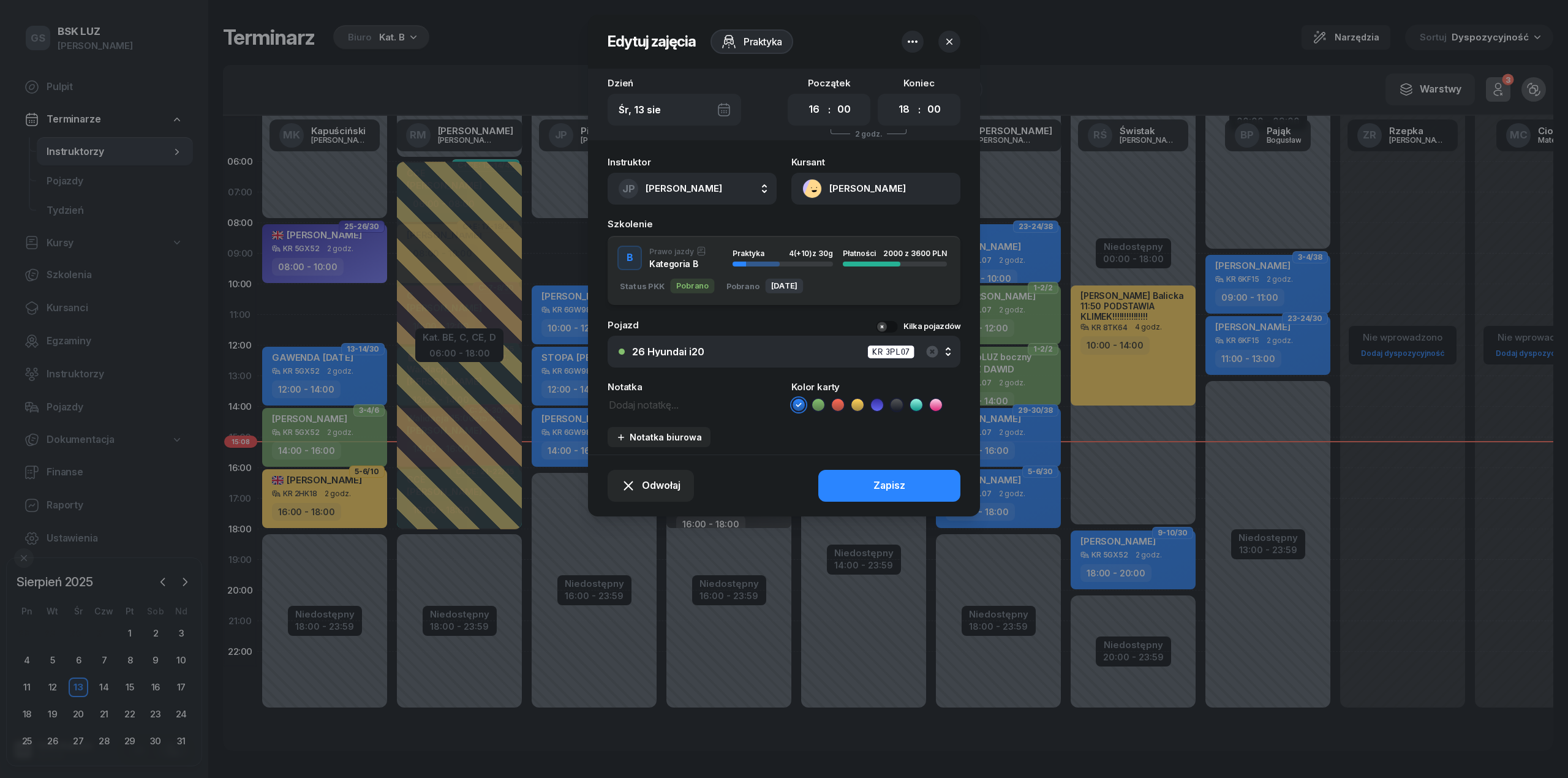
click at [662, 414] on div "Instruktor JP Piątkiewicz Joanna AK Koryciński Artur BP Pająk Bogusław DA Arend…" at bounding box center [784, 303] width 392 height 305
click at [655, 392] on div "Notatka" at bounding box center [692, 397] width 169 height 30
click at [659, 402] on textarea at bounding box center [692, 404] width 169 height 16
type textarea "[PERSON_NAME]"
click at [854, 481] on button "Zapisz" at bounding box center [890, 486] width 142 height 32
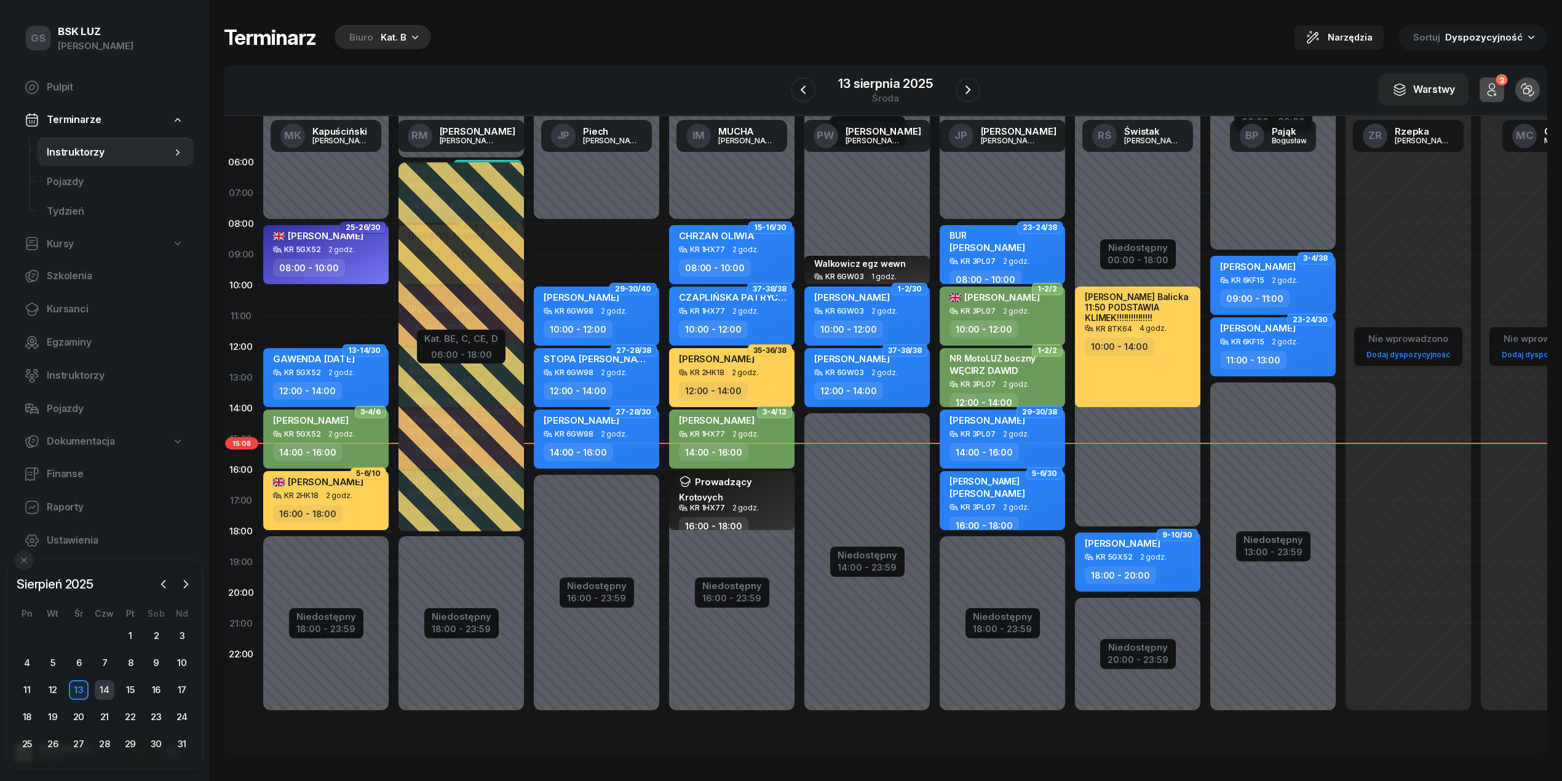
click at [108, 694] on div "14" at bounding box center [105, 690] width 20 height 20
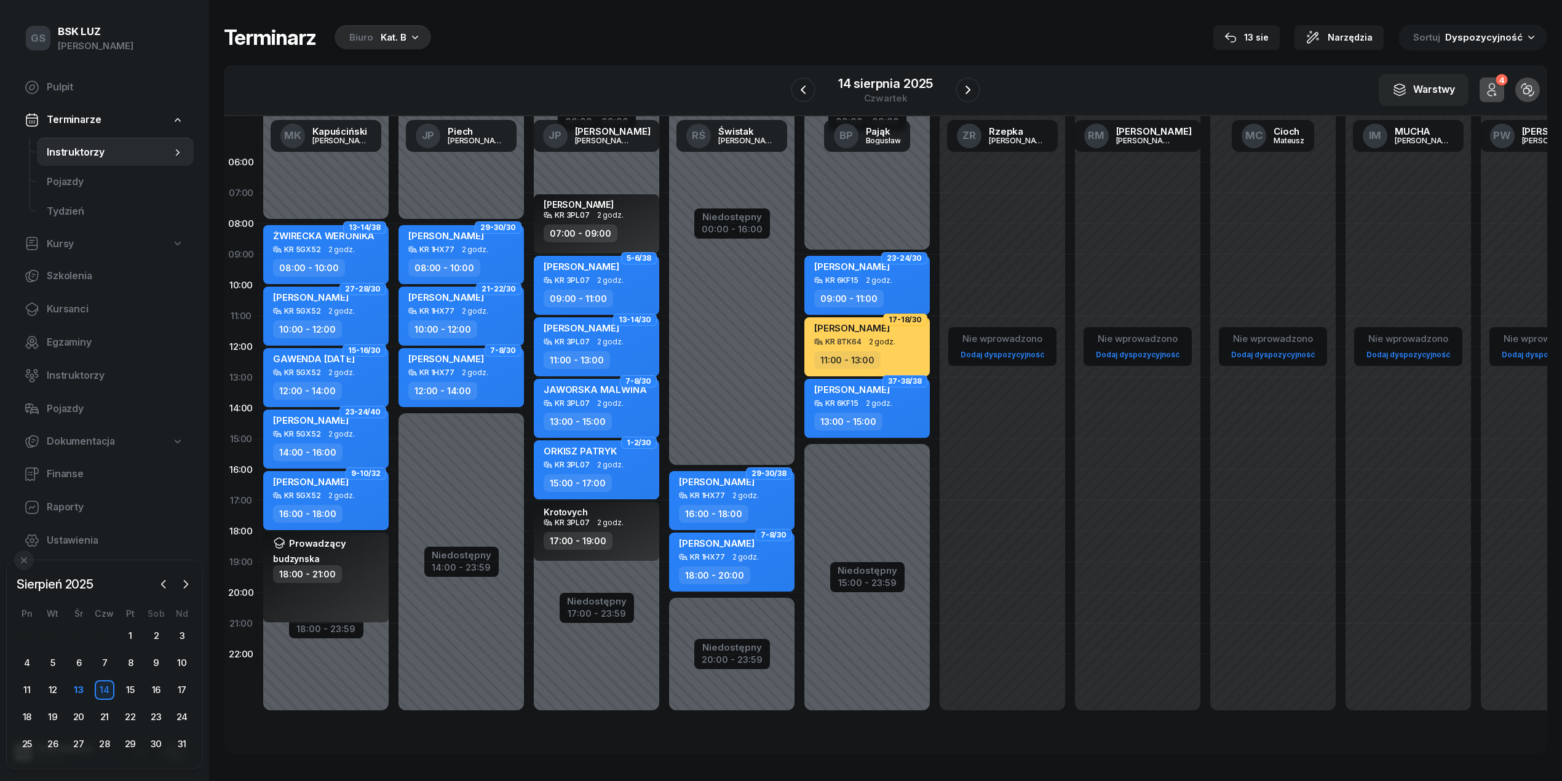
click at [369, 496] on div "KR 5GX52 2 godz." at bounding box center [327, 495] width 108 height 9
select select "16"
select select "18"
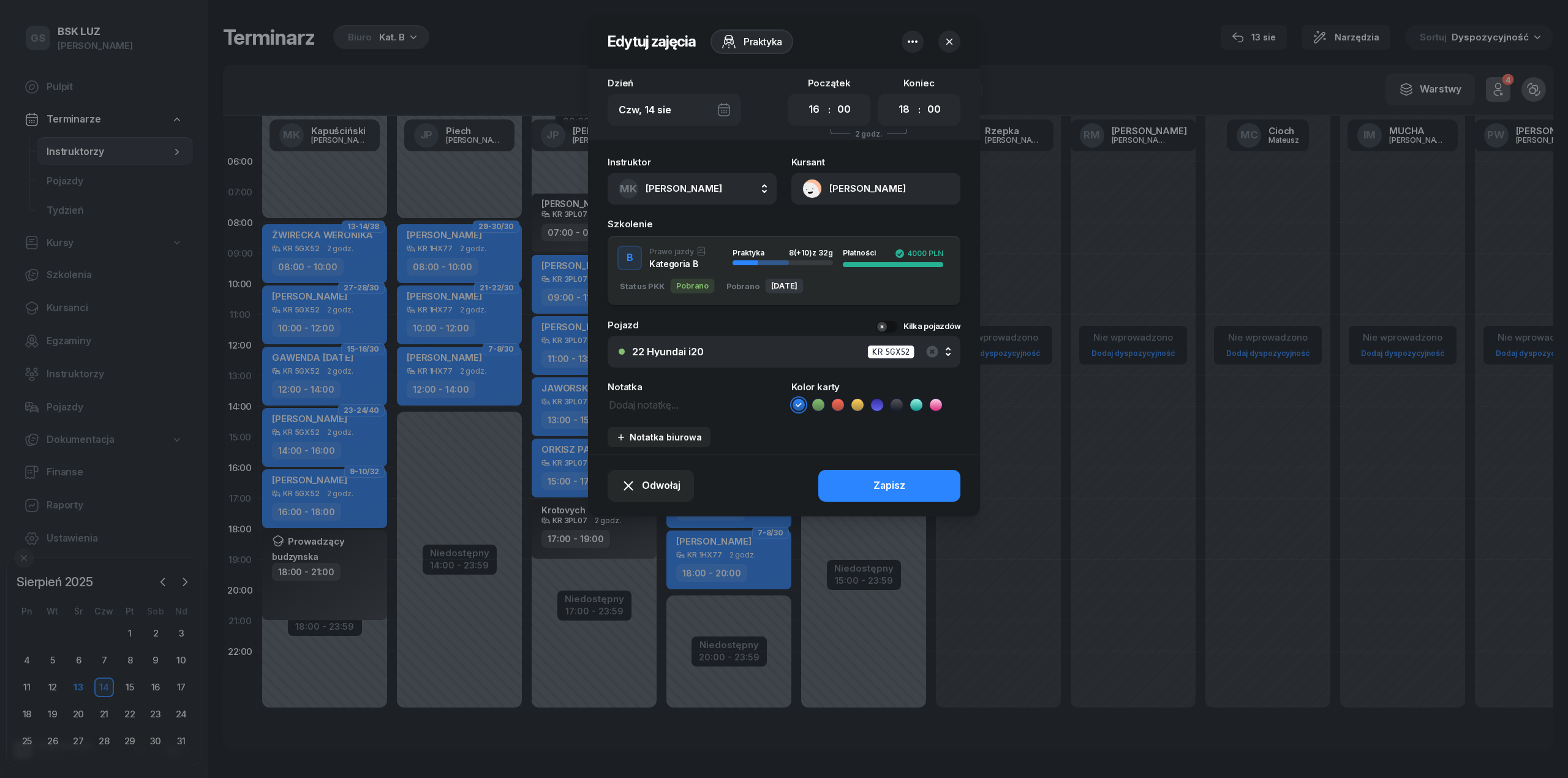
click at [691, 404] on textarea at bounding box center [692, 404] width 169 height 16
type textarea "wozniak"
click at [871, 483] on button "Zapisz" at bounding box center [890, 486] width 142 height 32
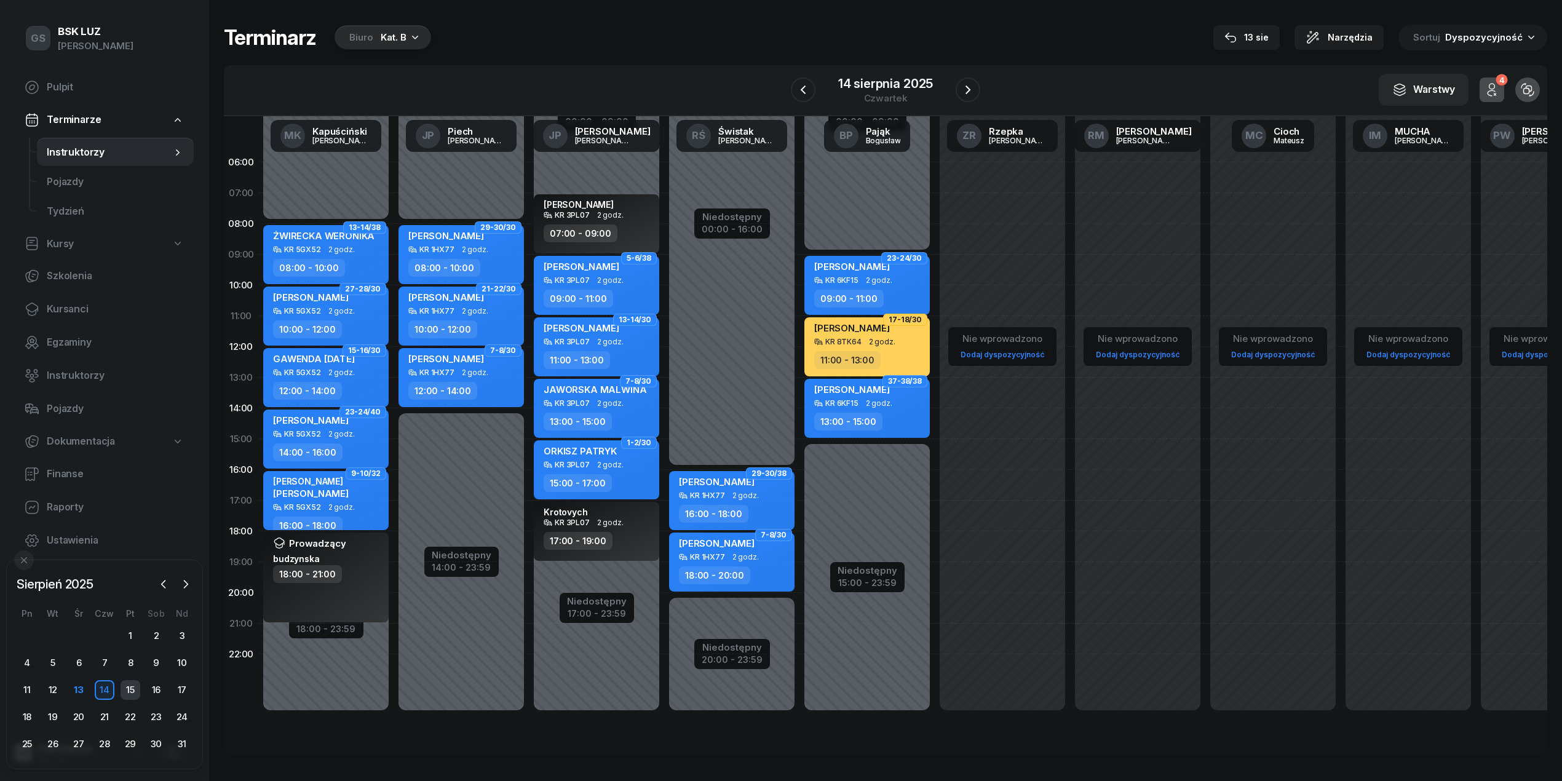
click at [132, 694] on div "15" at bounding box center [131, 690] width 20 height 20
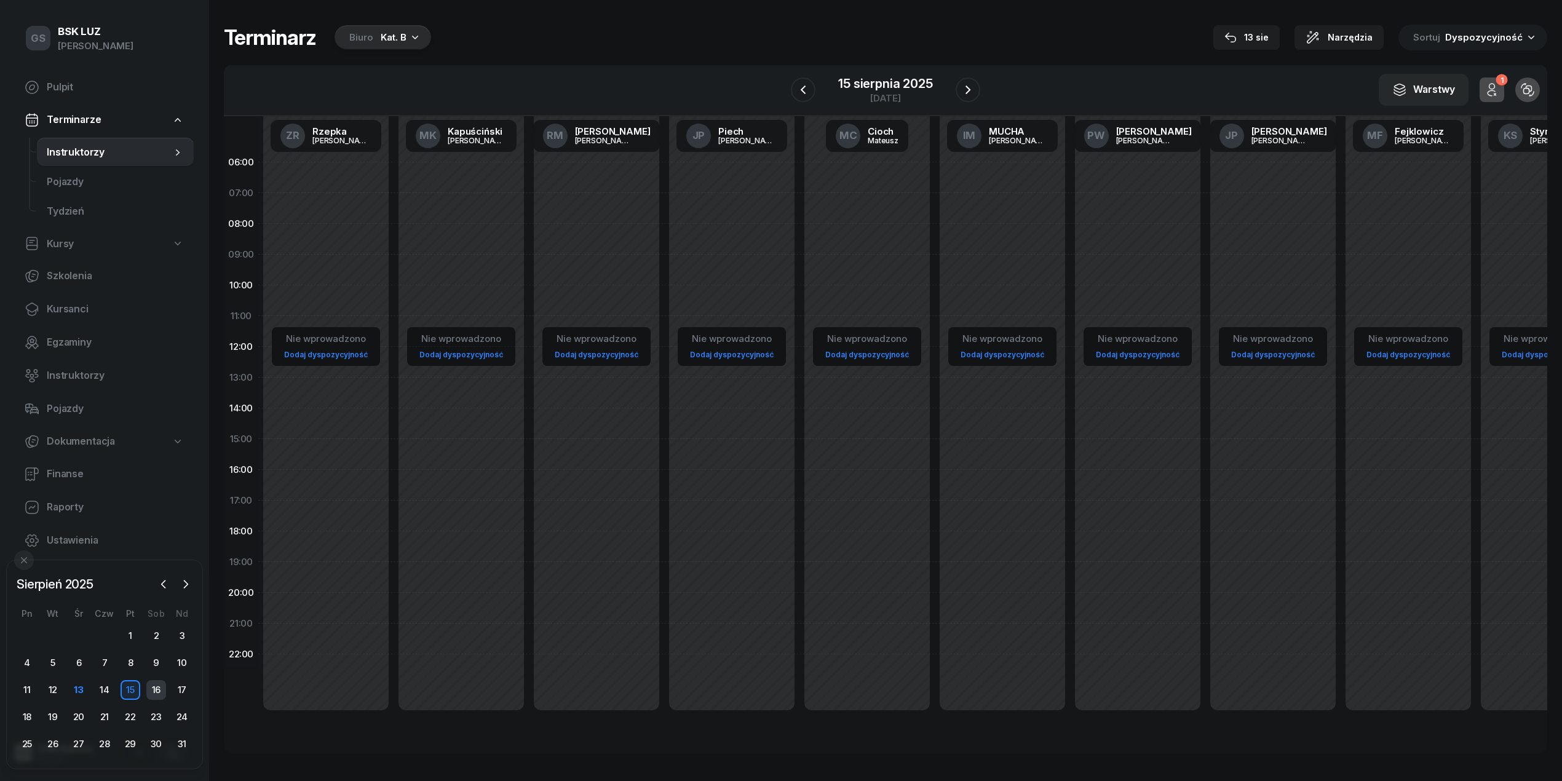
click at [165, 683] on div "16" at bounding box center [156, 690] width 20 height 20
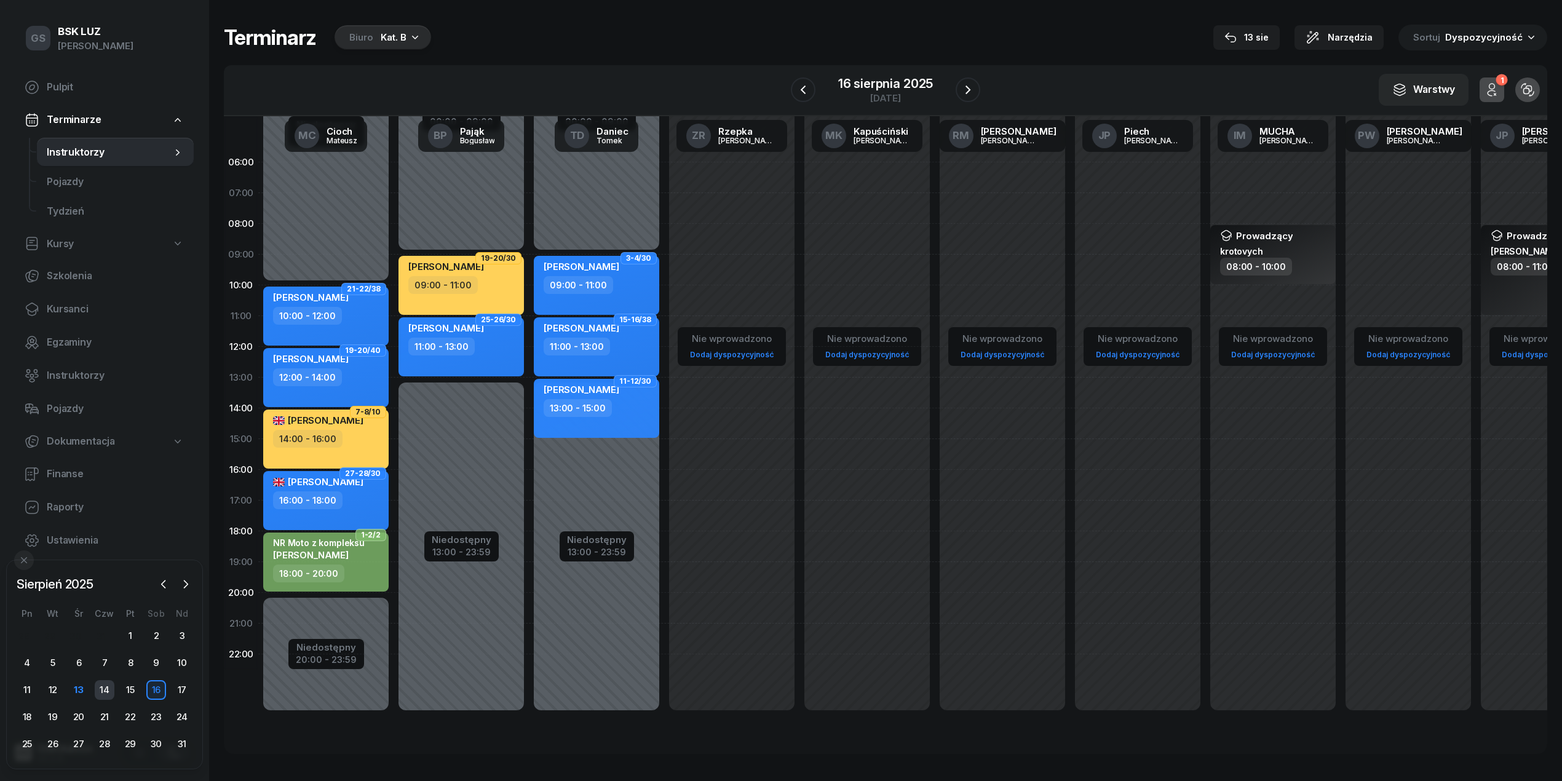
click at [106, 689] on div "14" at bounding box center [105, 690] width 20 height 20
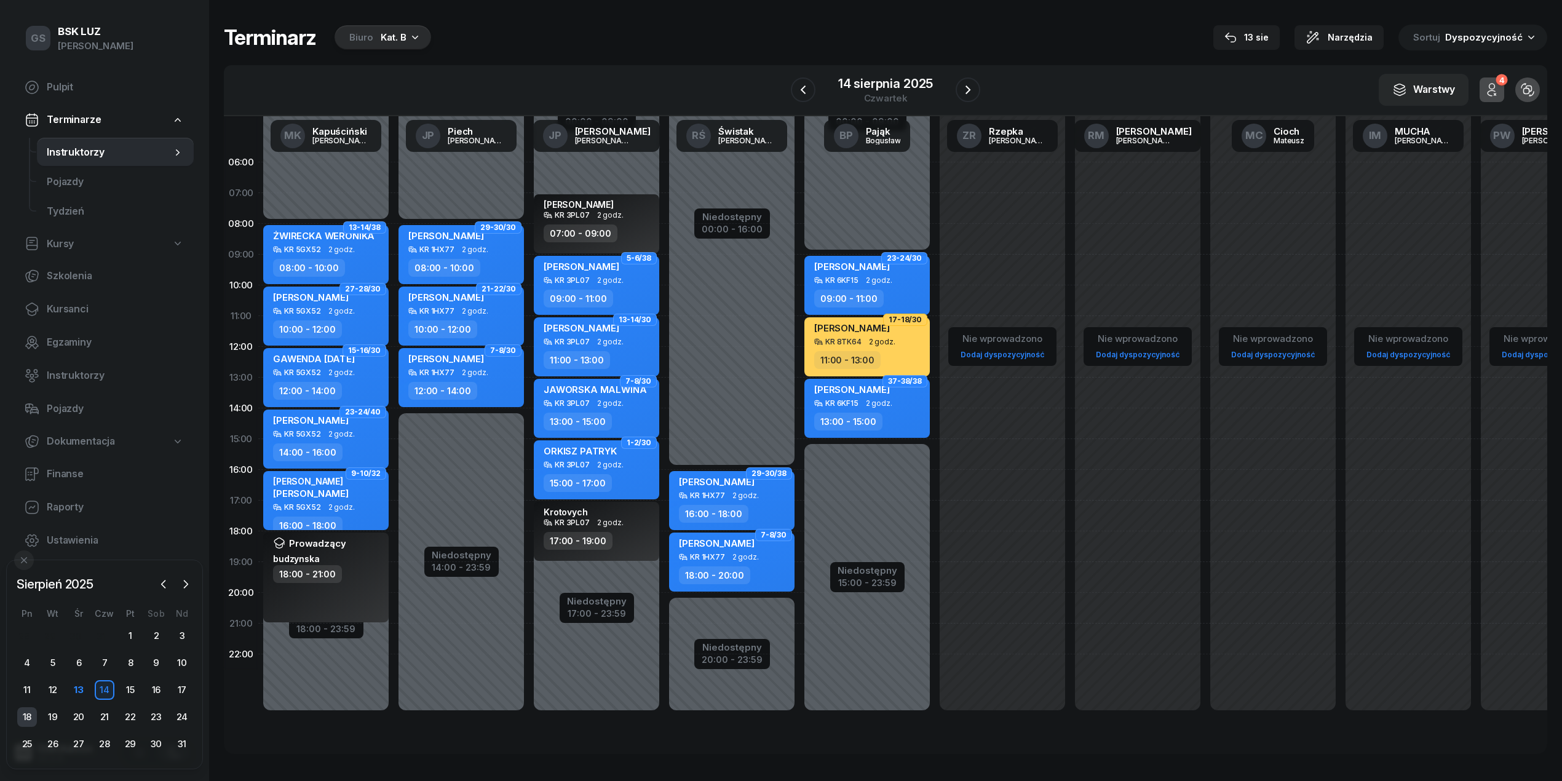
click at [28, 723] on div "18" at bounding box center [27, 717] width 20 height 20
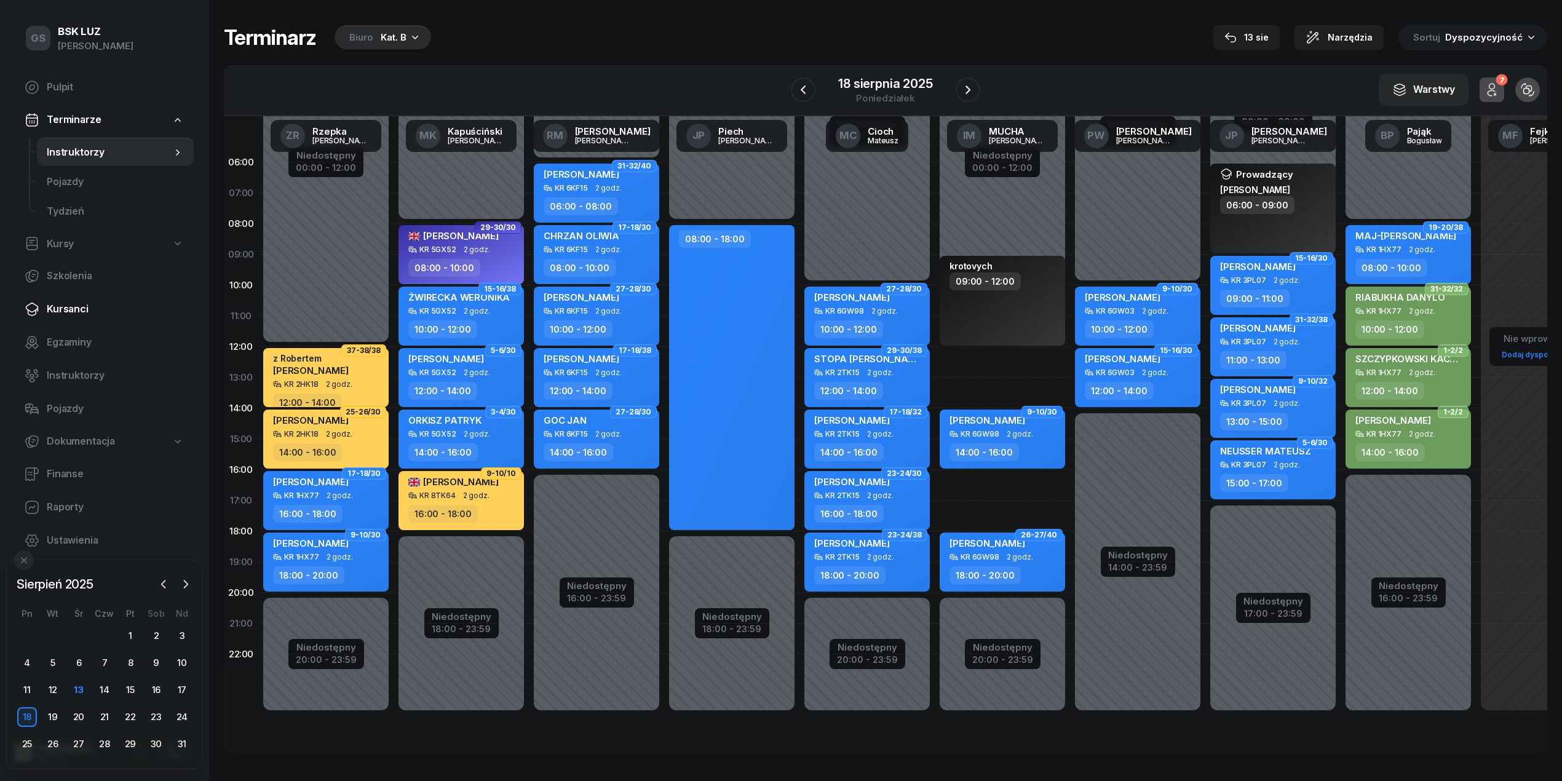
click at [111, 308] on span "Kursanci" at bounding box center [115, 309] width 137 height 16
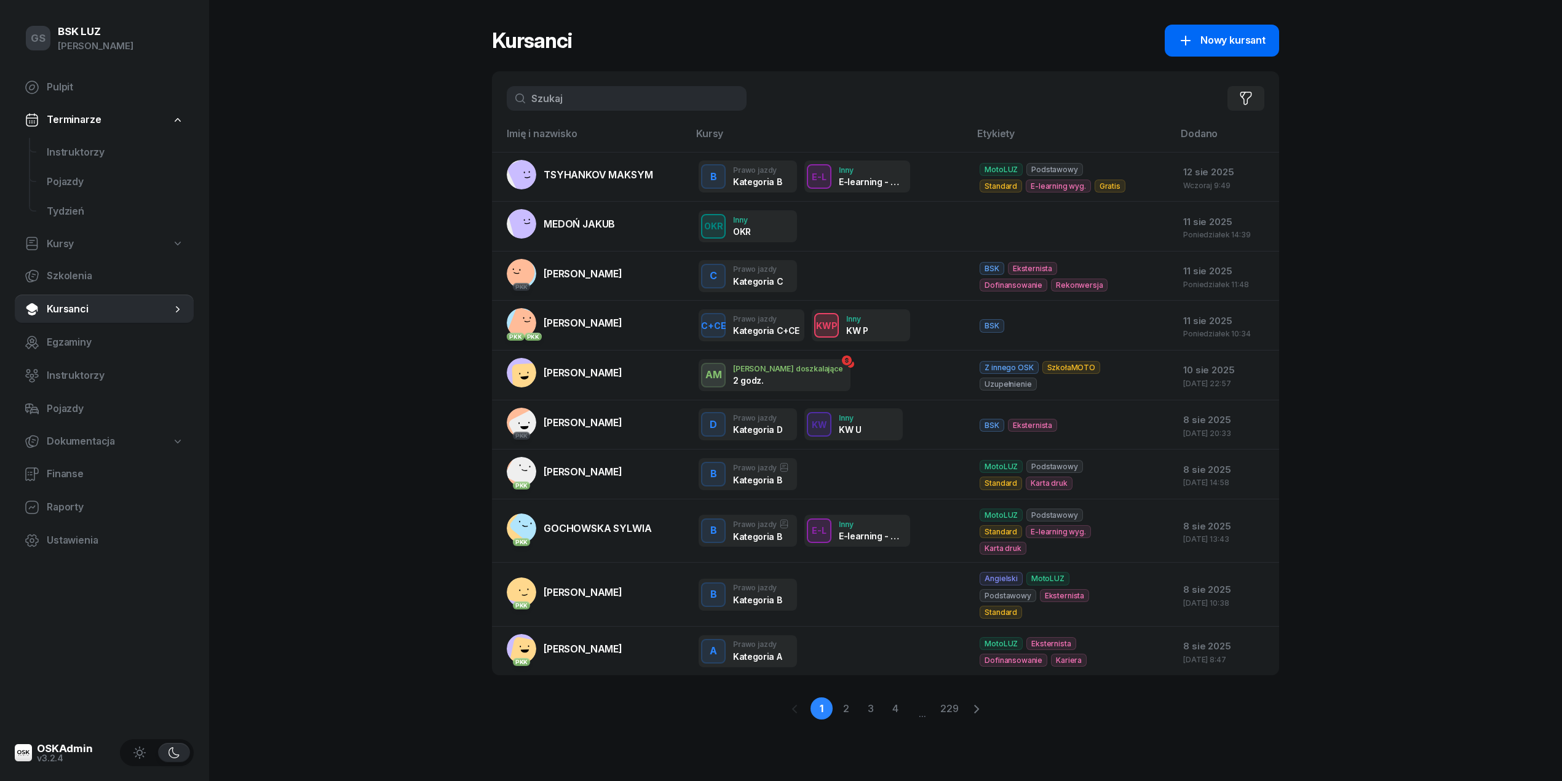
click at [1233, 48] on span "Nowy kursant" at bounding box center [1232, 41] width 65 height 16
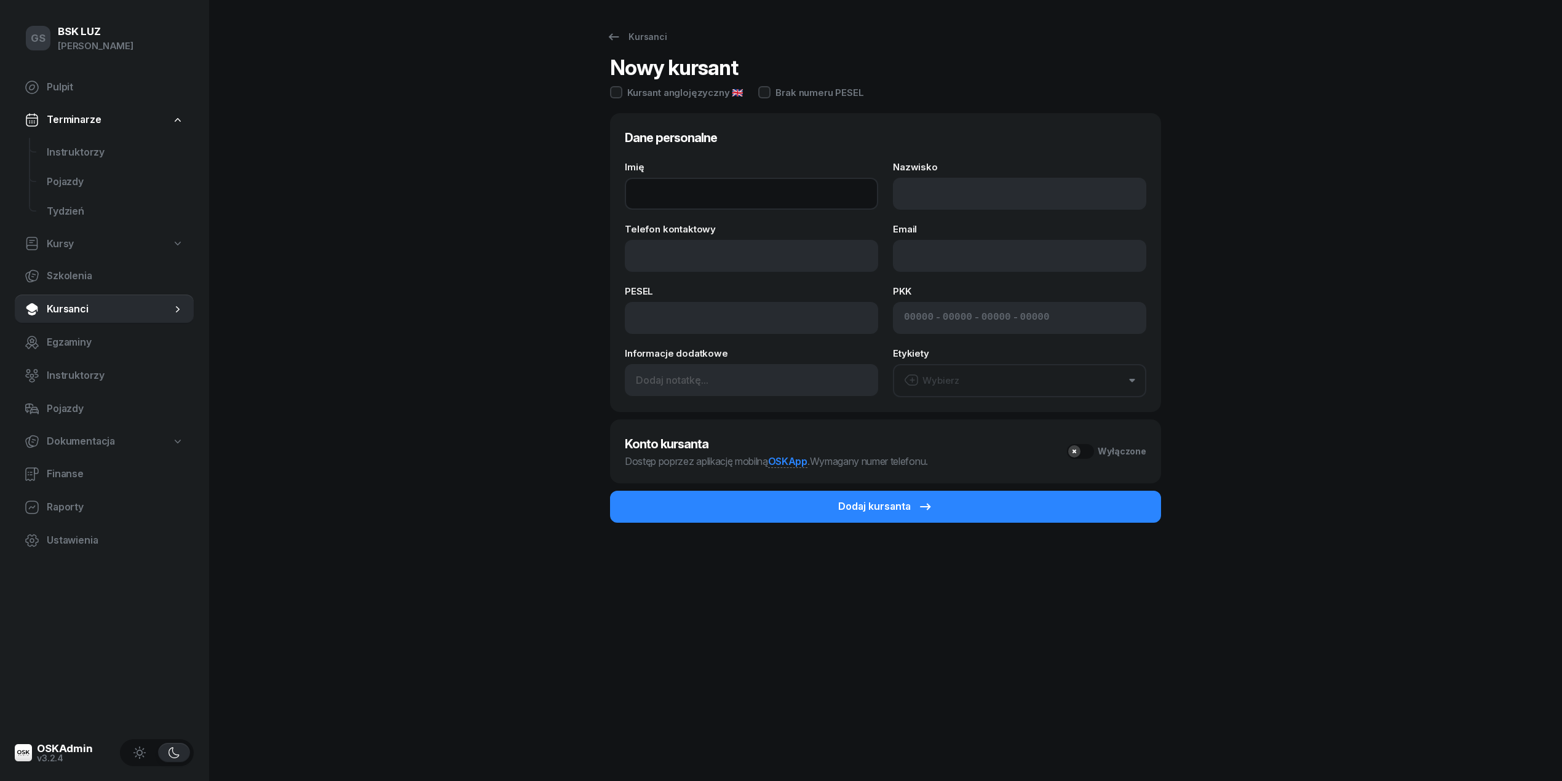
click at [798, 200] on input "Imię" at bounding box center [751, 194] width 253 height 32
type input "ŁUKASZ"
type input "LALIK"
click at [731, 274] on div "Imię ŁUKASZ Nazwisko LALIK Telefon kontaktowy Email PESEL PKK - - - Informacje …" at bounding box center [885, 279] width 521 height 235
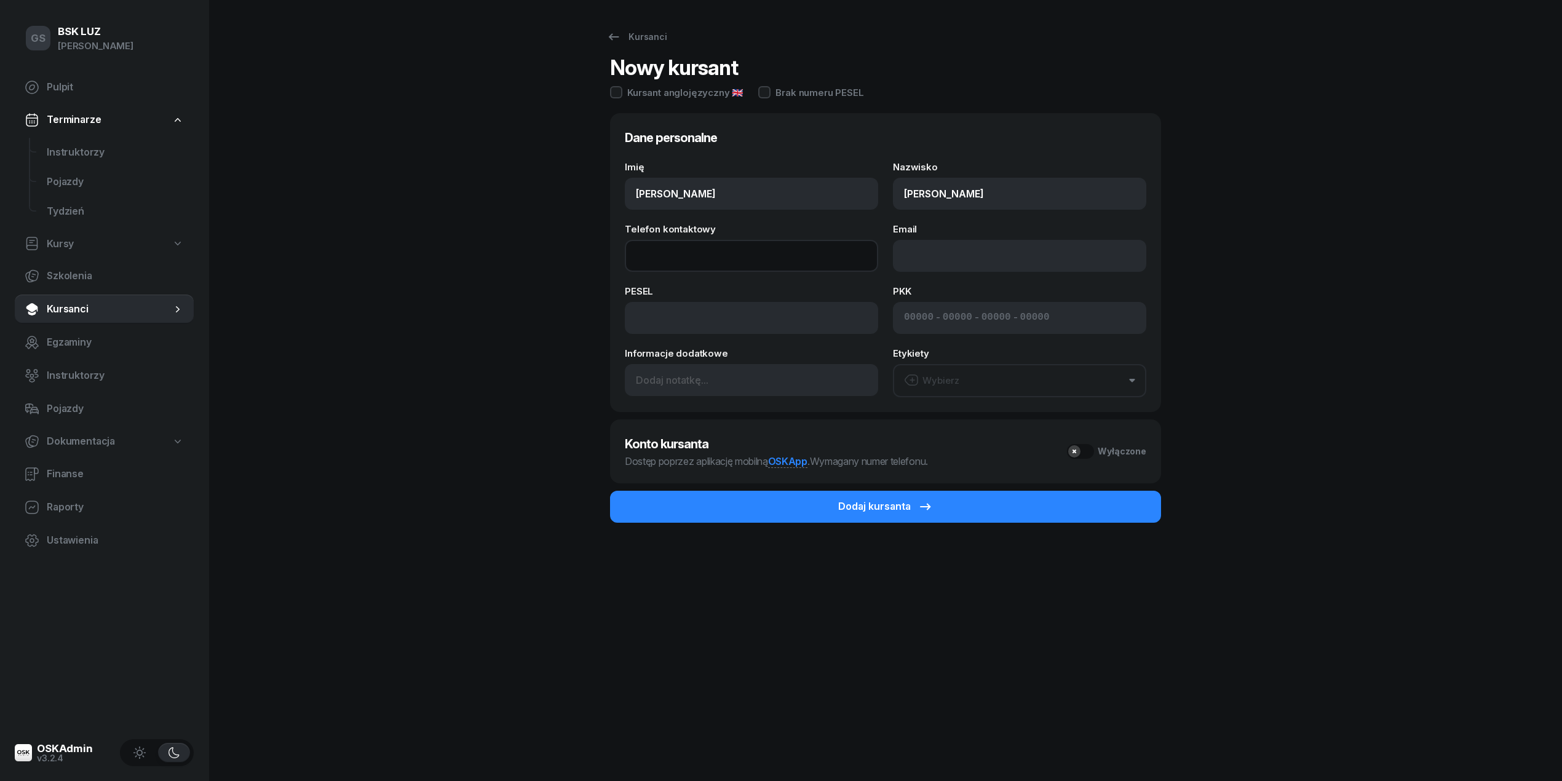
click at [732, 259] on input "Telefon kontaktowy" at bounding box center [751, 256] width 253 height 32
type input "507 643 122"
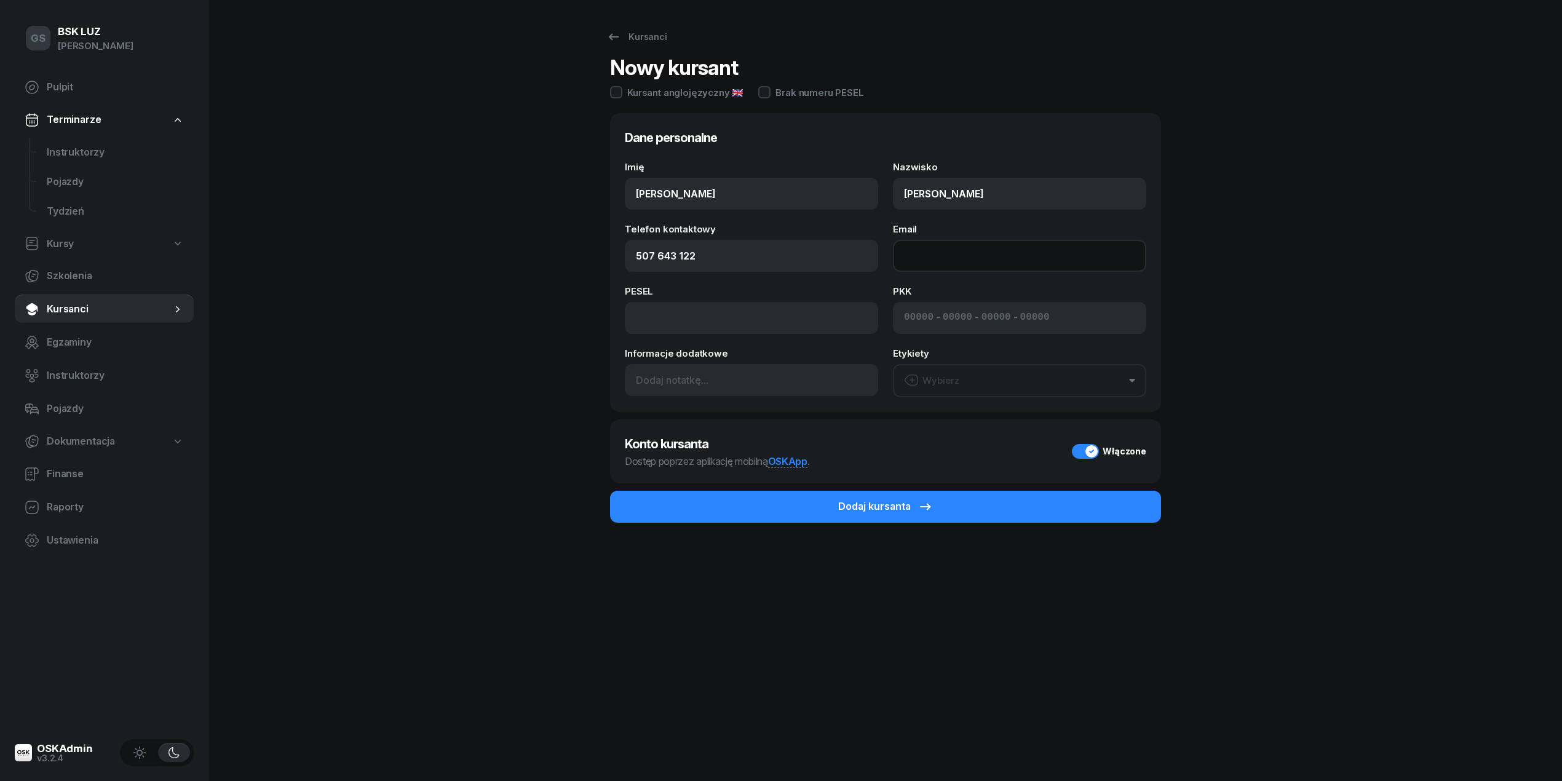
click at [1075, 251] on input "Email" at bounding box center [1019, 256] width 253 height 32
type input "lukasz.lalik@gmail.com"
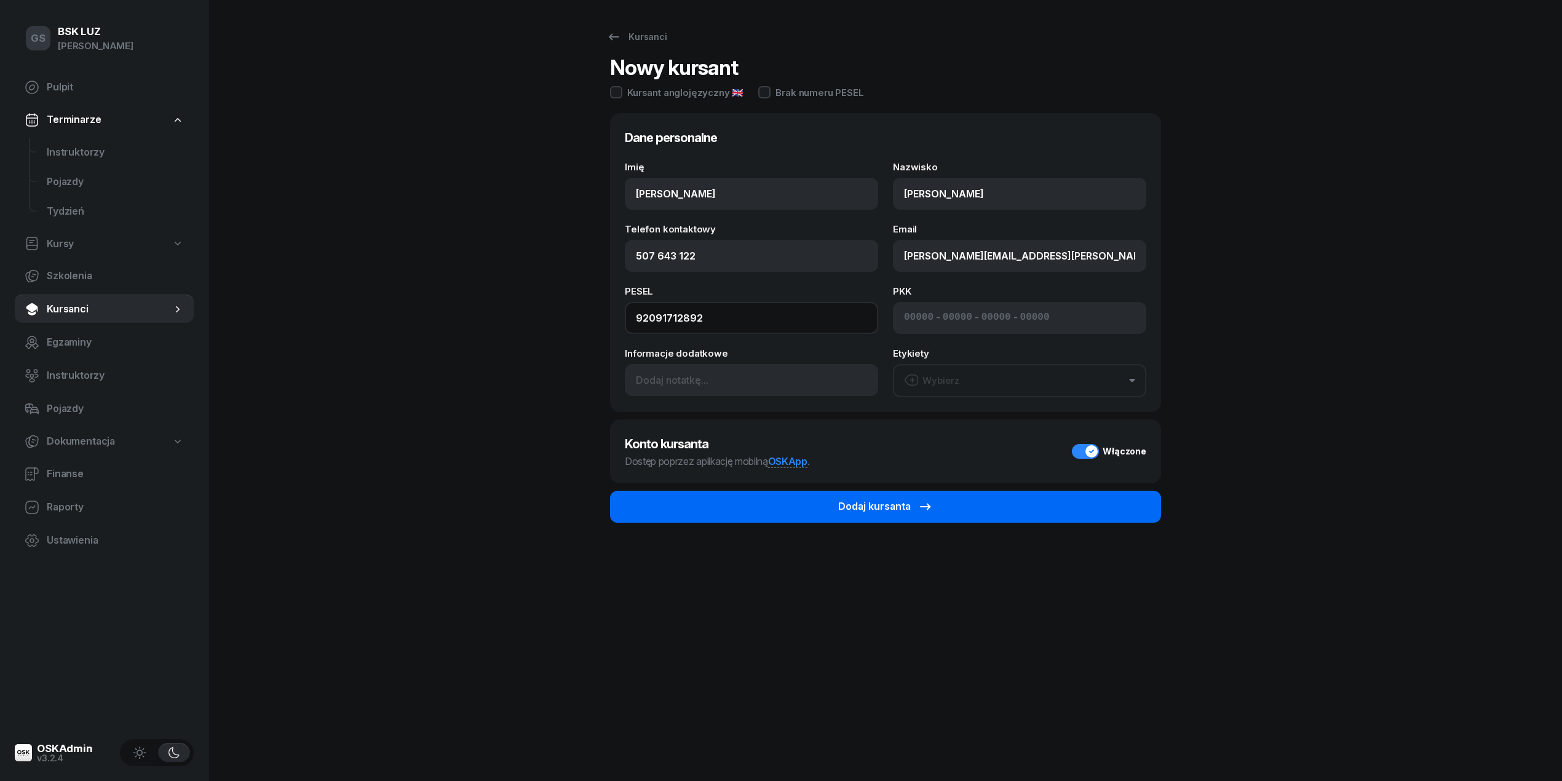
type input "92091712892"
click at [965, 513] on button "Dodaj kursanta" at bounding box center [885, 507] width 551 height 32
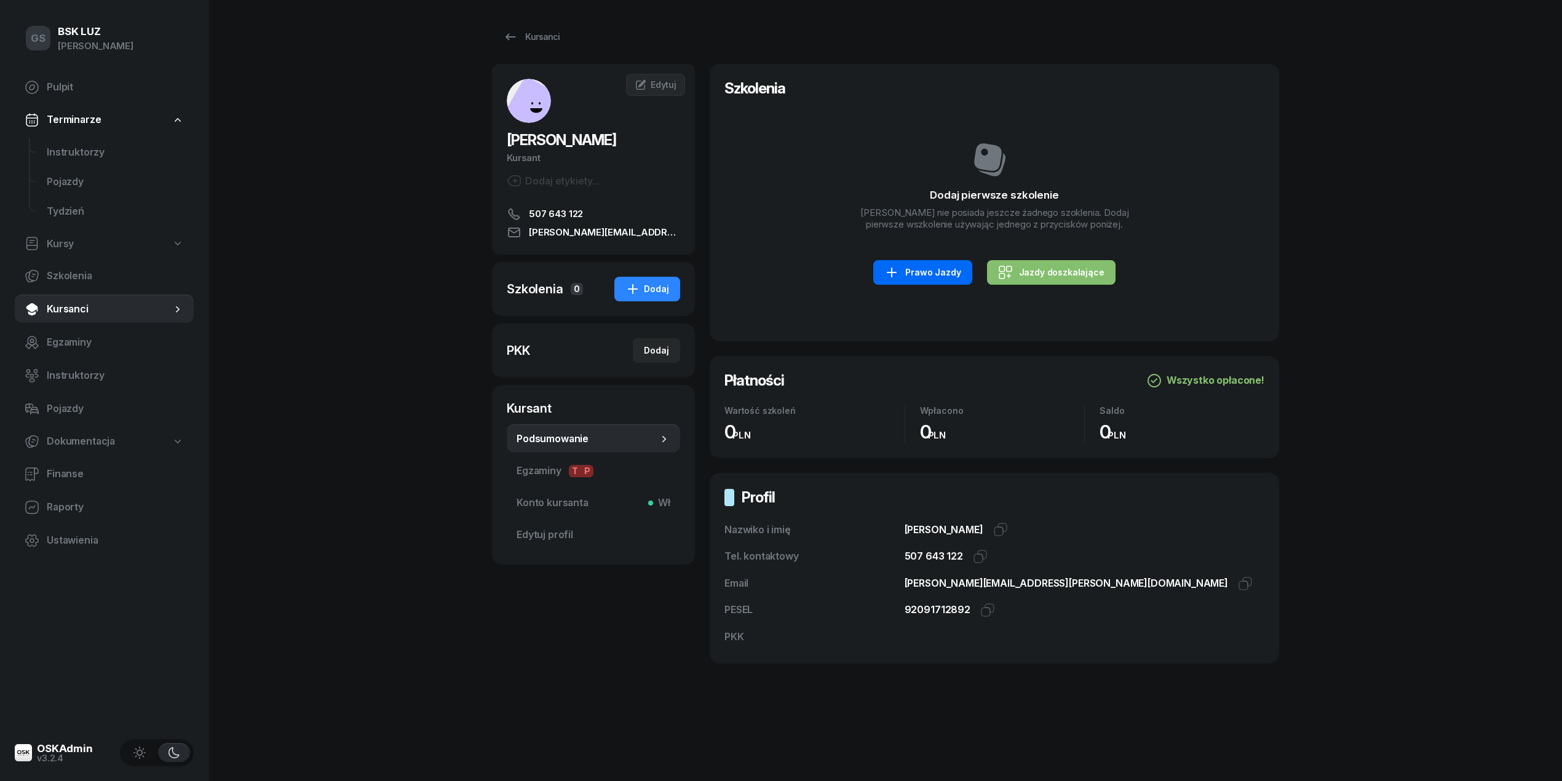
click at [935, 263] on link "Prawo Jazdy" at bounding box center [922, 272] width 98 height 25
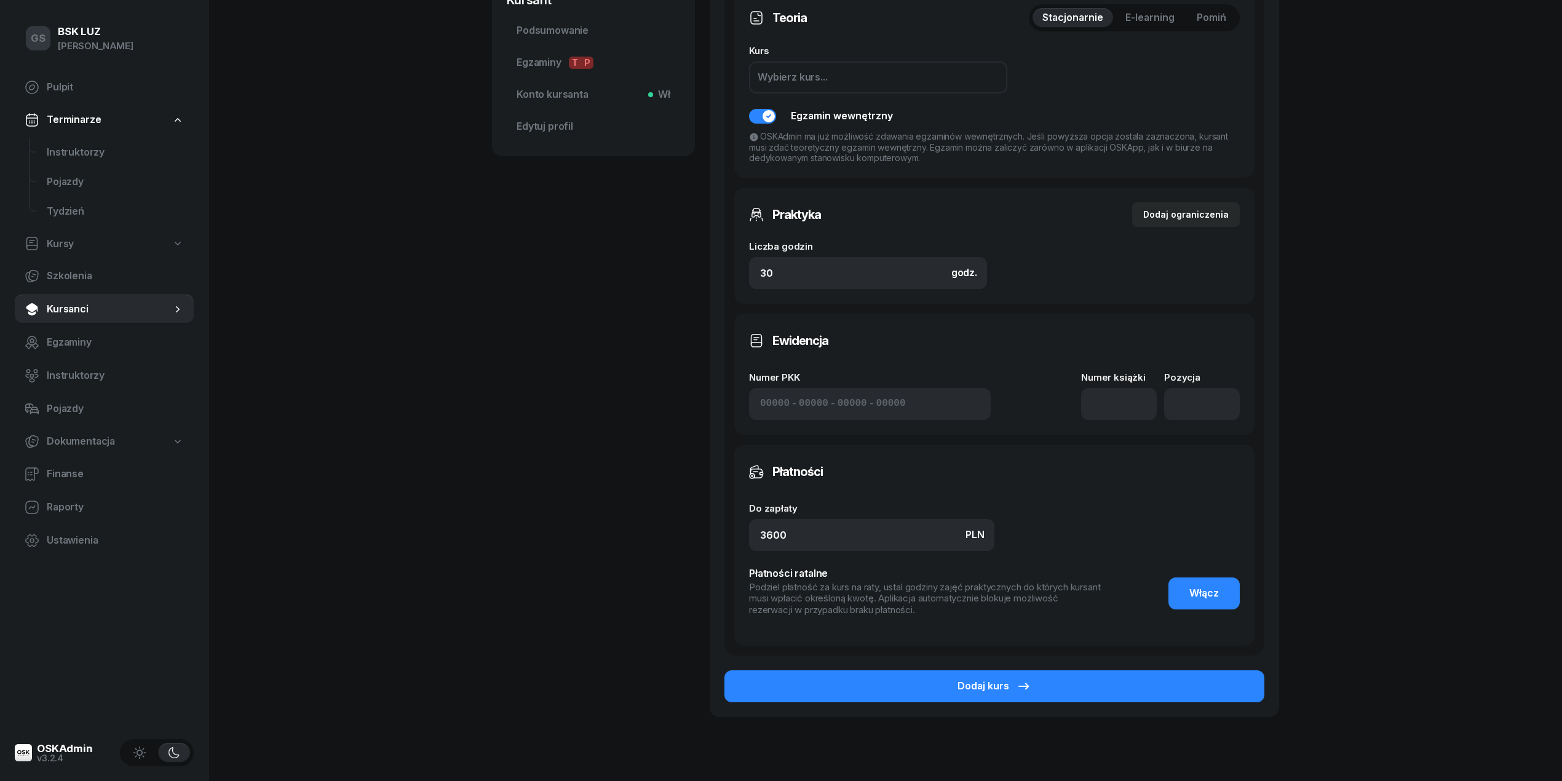
scroll to position [409, 0]
click at [945, 679] on button "Dodaj kurs" at bounding box center [994, 686] width 540 height 32
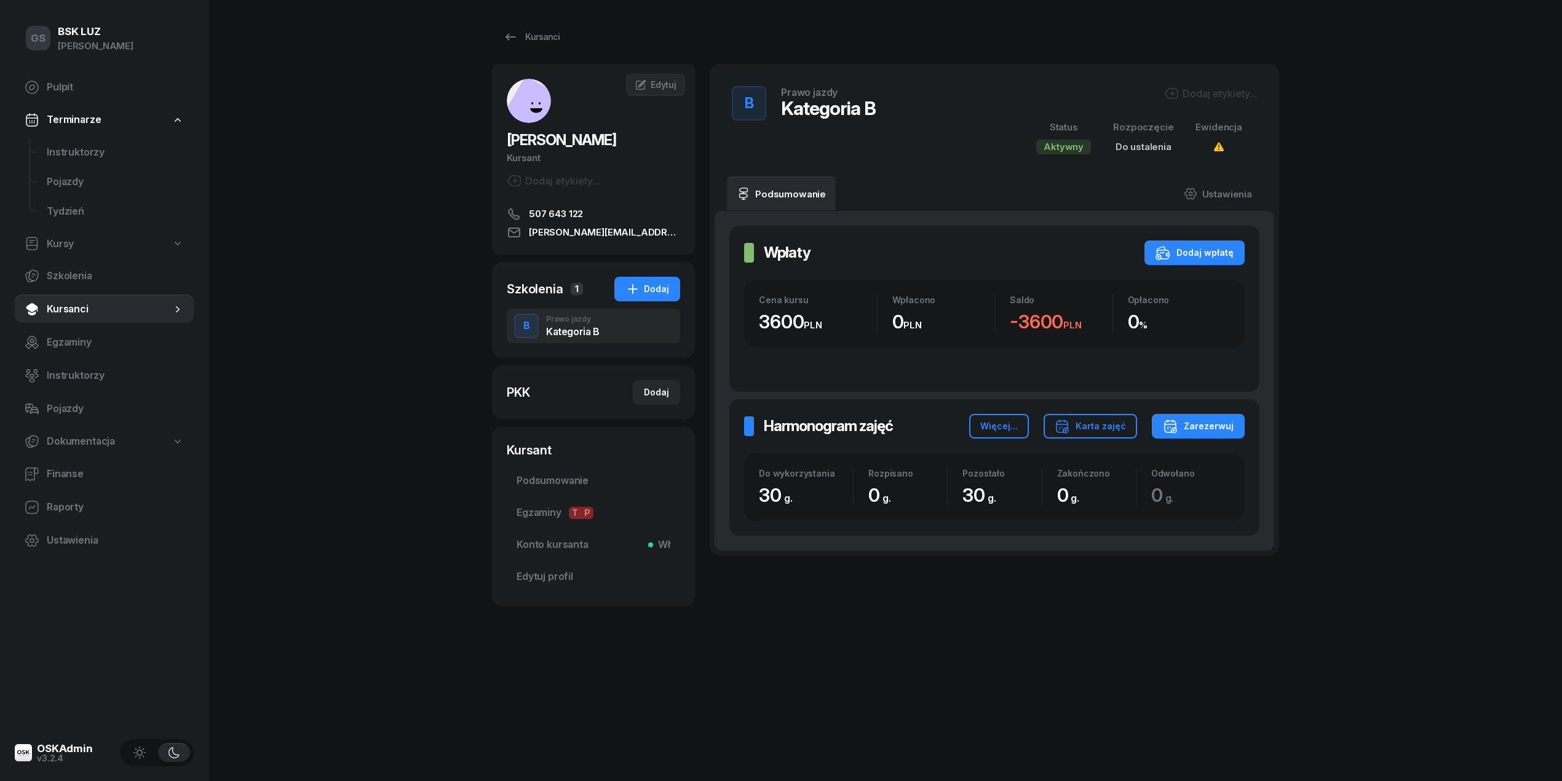
click at [1219, 73] on div "B Prawo jazdy Kategoria B Dodaj etykiety... Status Aktywny Rozpoczęcie Do ustal…" at bounding box center [994, 120] width 569 height 113
click at [1213, 87] on div "Dodaj etykiety..." at bounding box center [1210, 93] width 93 height 15
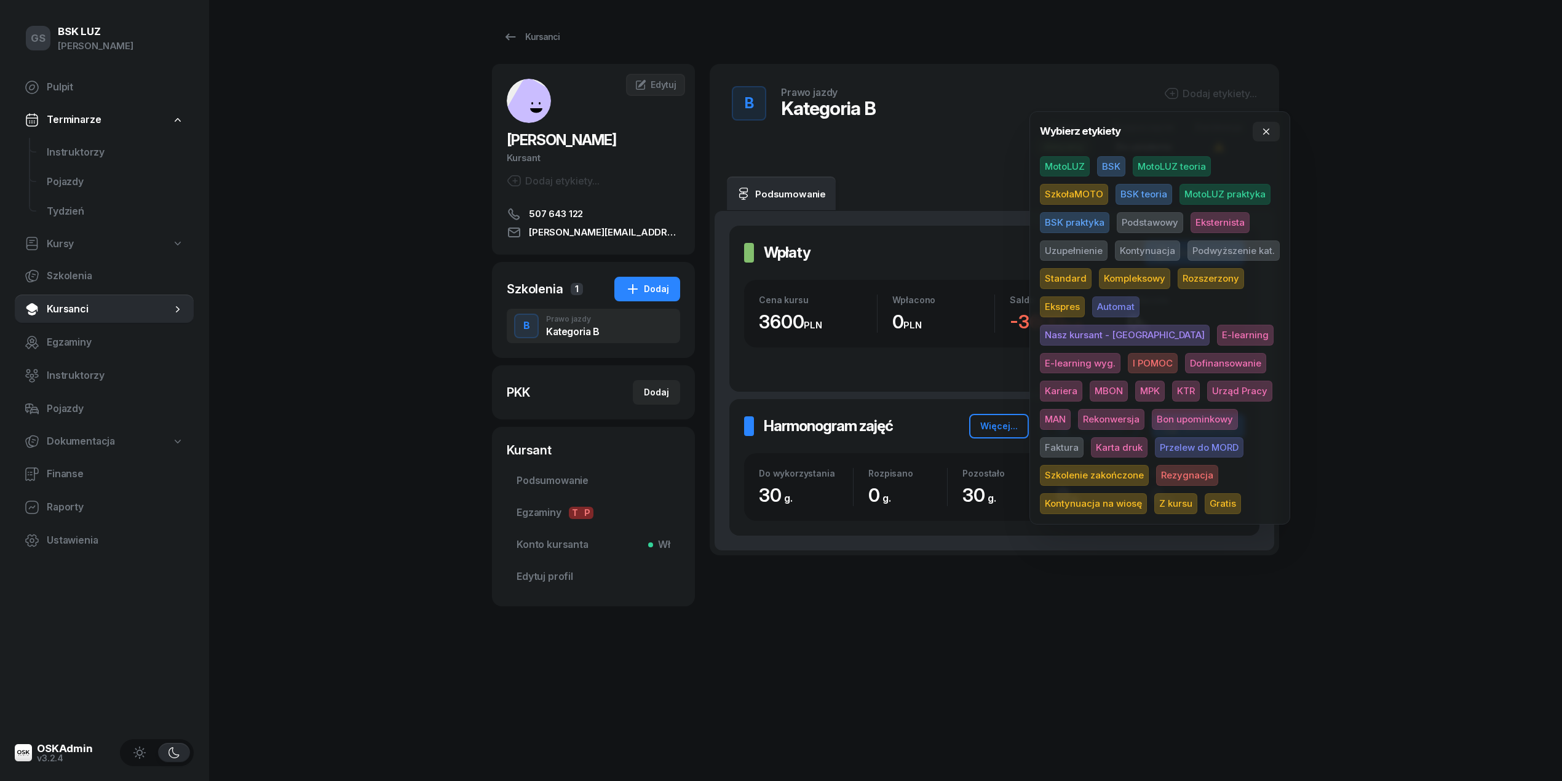
click at [1064, 166] on span "MotoLUZ" at bounding box center [1065, 166] width 50 height 21
click at [1152, 231] on span "Podstawowy" at bounding box center [1150, 224] width 66 height 21
click at [1075, 274] on span "Standard" at bounding box center [1066, 281] width 52 height 21
click at [1491, 183] on div "GS BSK LUZ Gabriela Sajdak Pulpit Terminarze Instruktorzy Pojazdy Tydzień Kursy…" at bounding box center [781, 390] width 1562 height 781
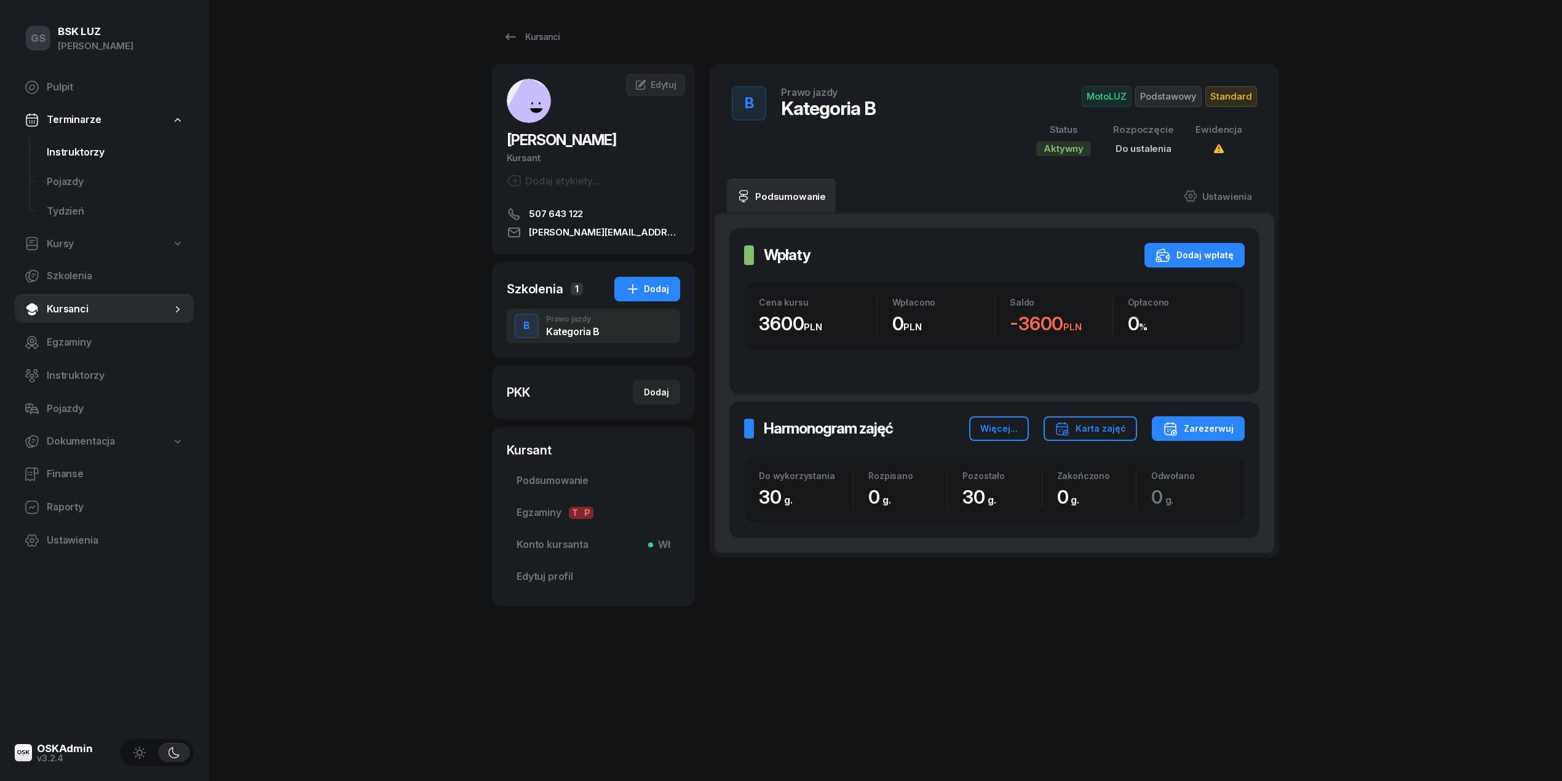
click at [134, 155] on span "Instruktorzy" at bounding box center [115, 153] width 137 height 16
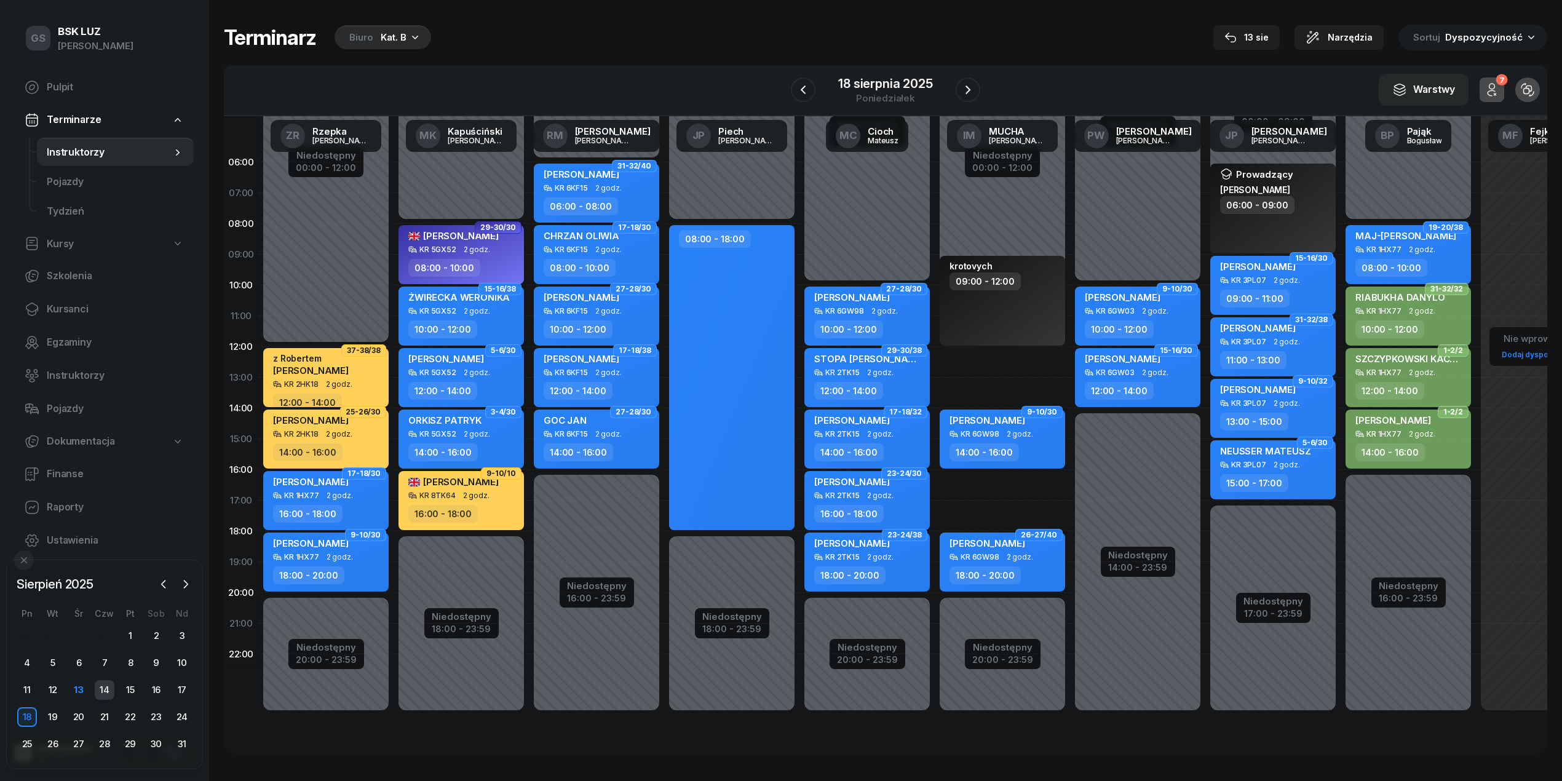
click at [109, 689] on div "14" at bounding box center [105, 690] width 20 height 20
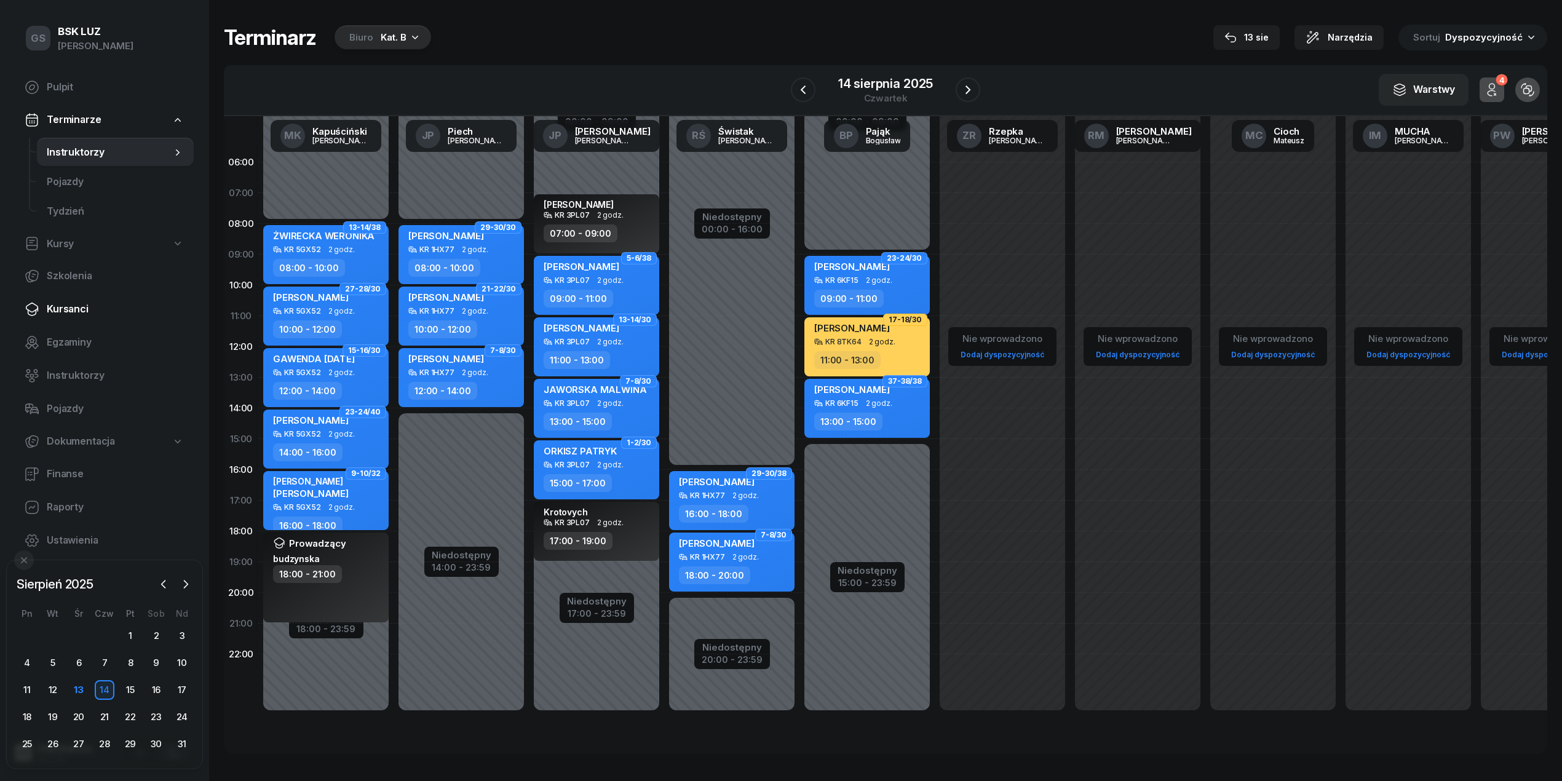
click at [55, 317] on link "Kursanci" at bounding box center [104, 310] width 179 height 30
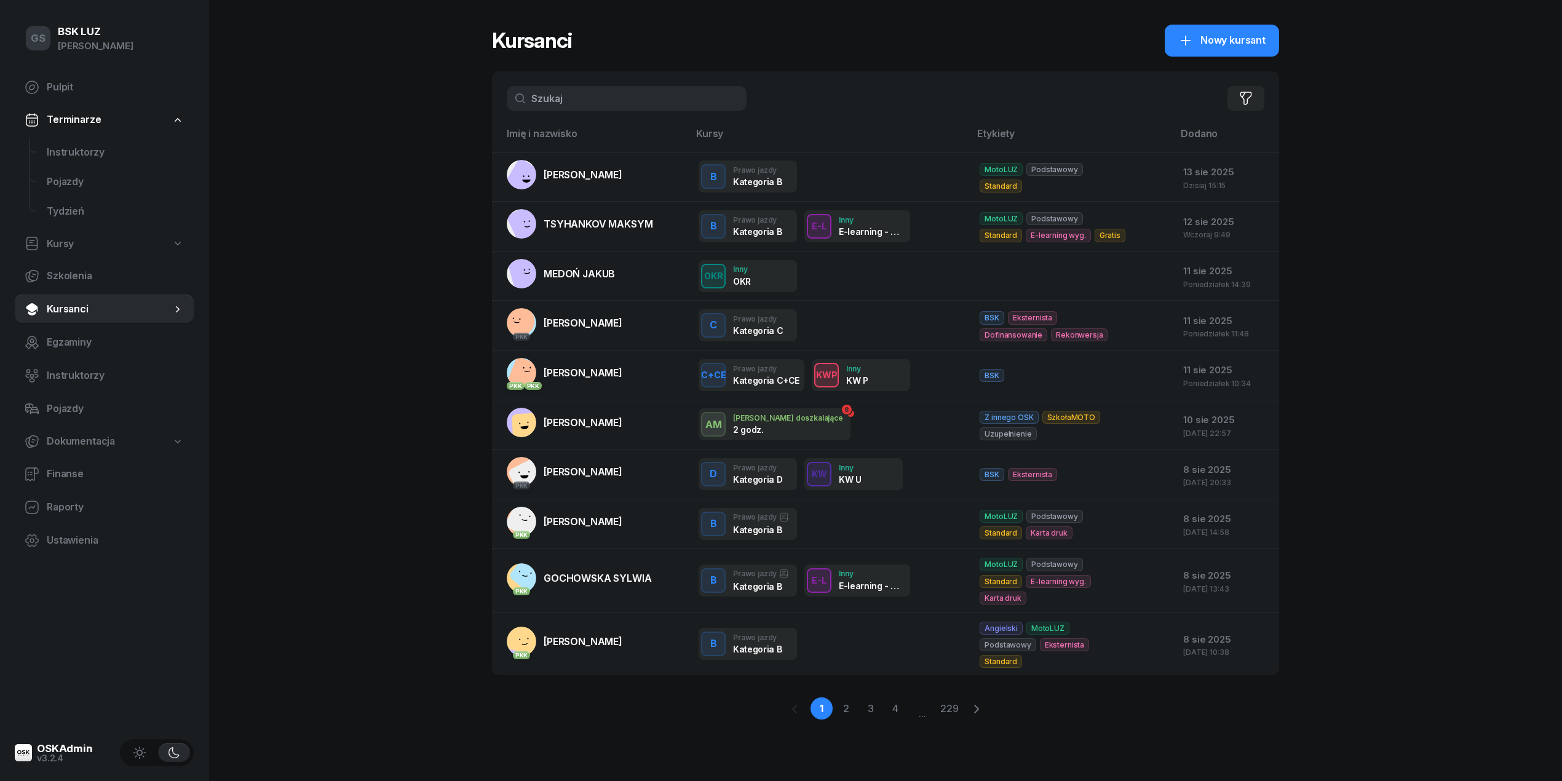
click at [596, 114] on div "Filtruj" at bounding box center [885, 98] width 787 height 54
click at [592, 107] on input "text" at bounding box center [627, 98] width 240 height 25
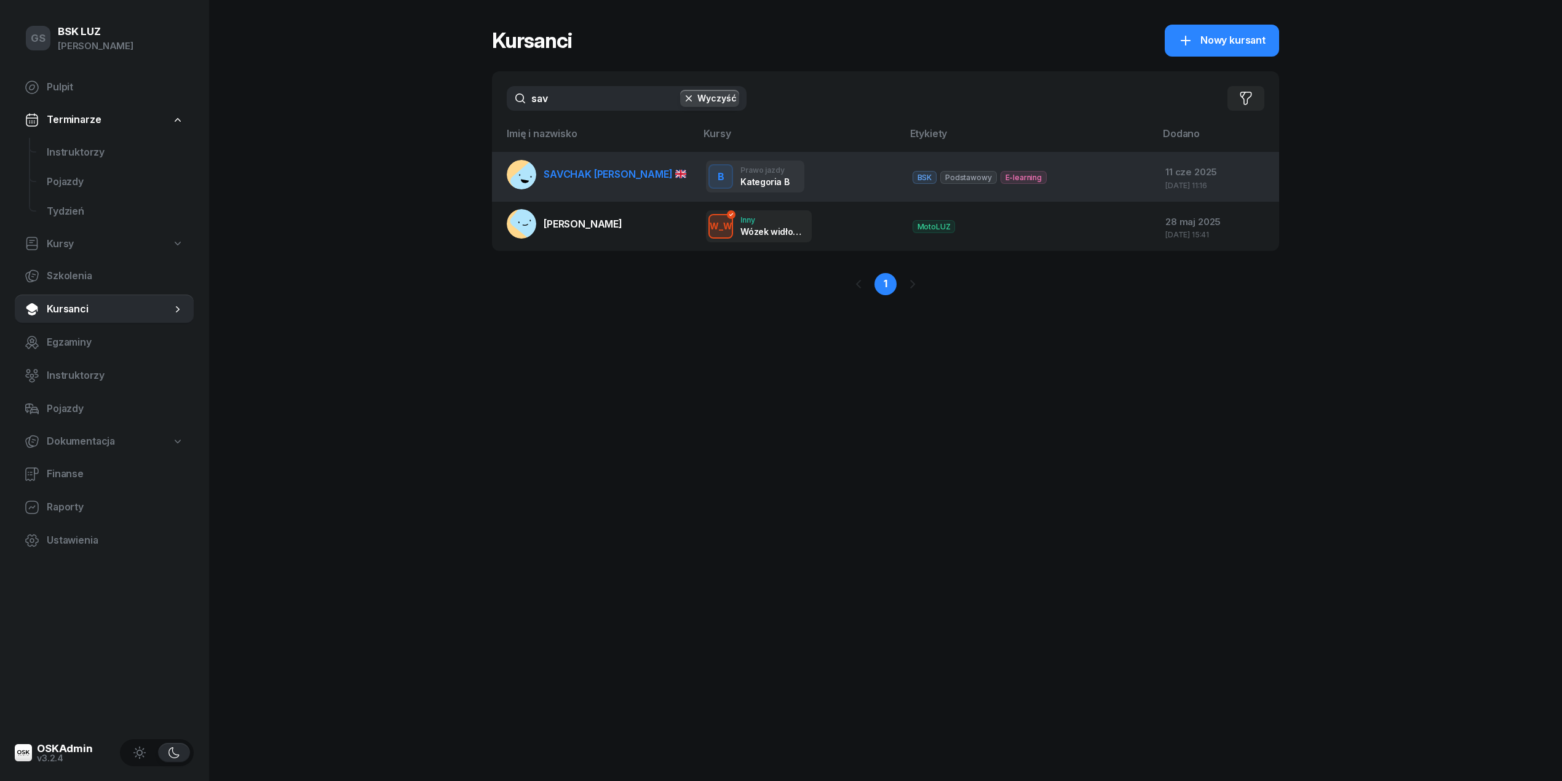
type input "sav"
click at [630, 180] on link "SAVCHAK IHOR" at bounding box center [597, 175] width 180 height 30
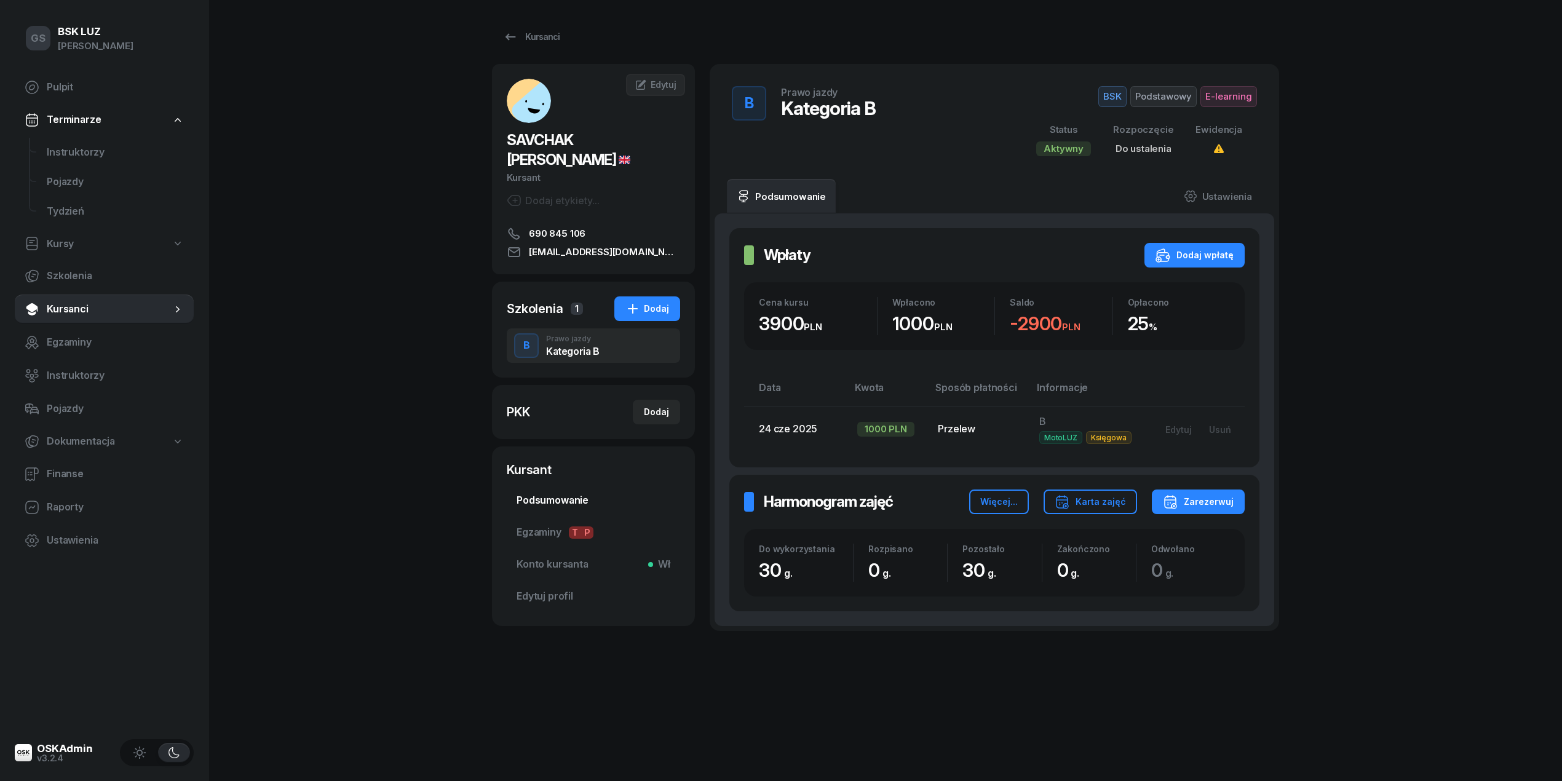
click at [582, 493] on span "Podsumowanie" at bounding box center [594, 501] width 154 height 16
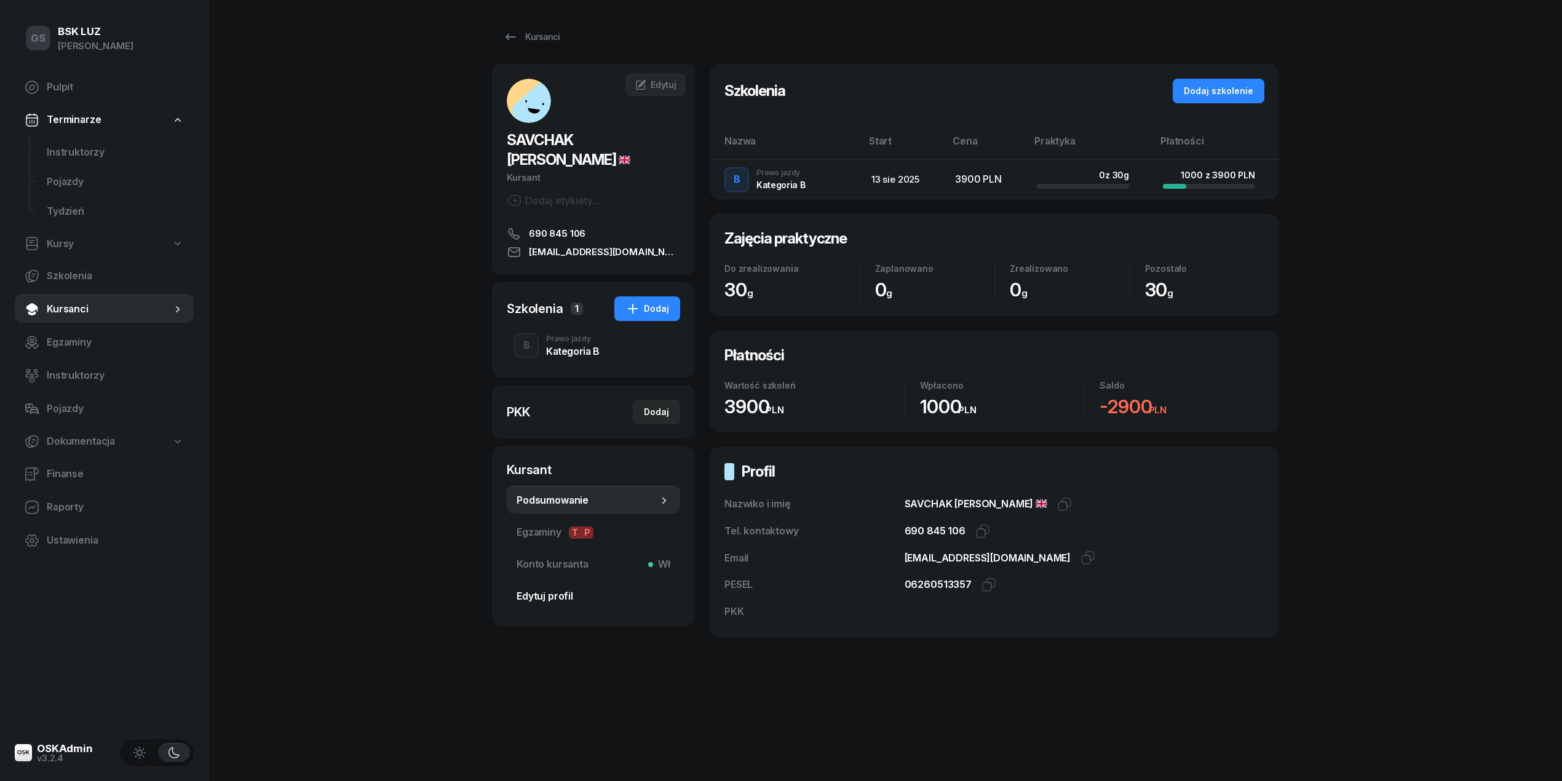
click at [539, 588] on span "Edytuj profil" at bounding box center [594, 596] width 154 height 16
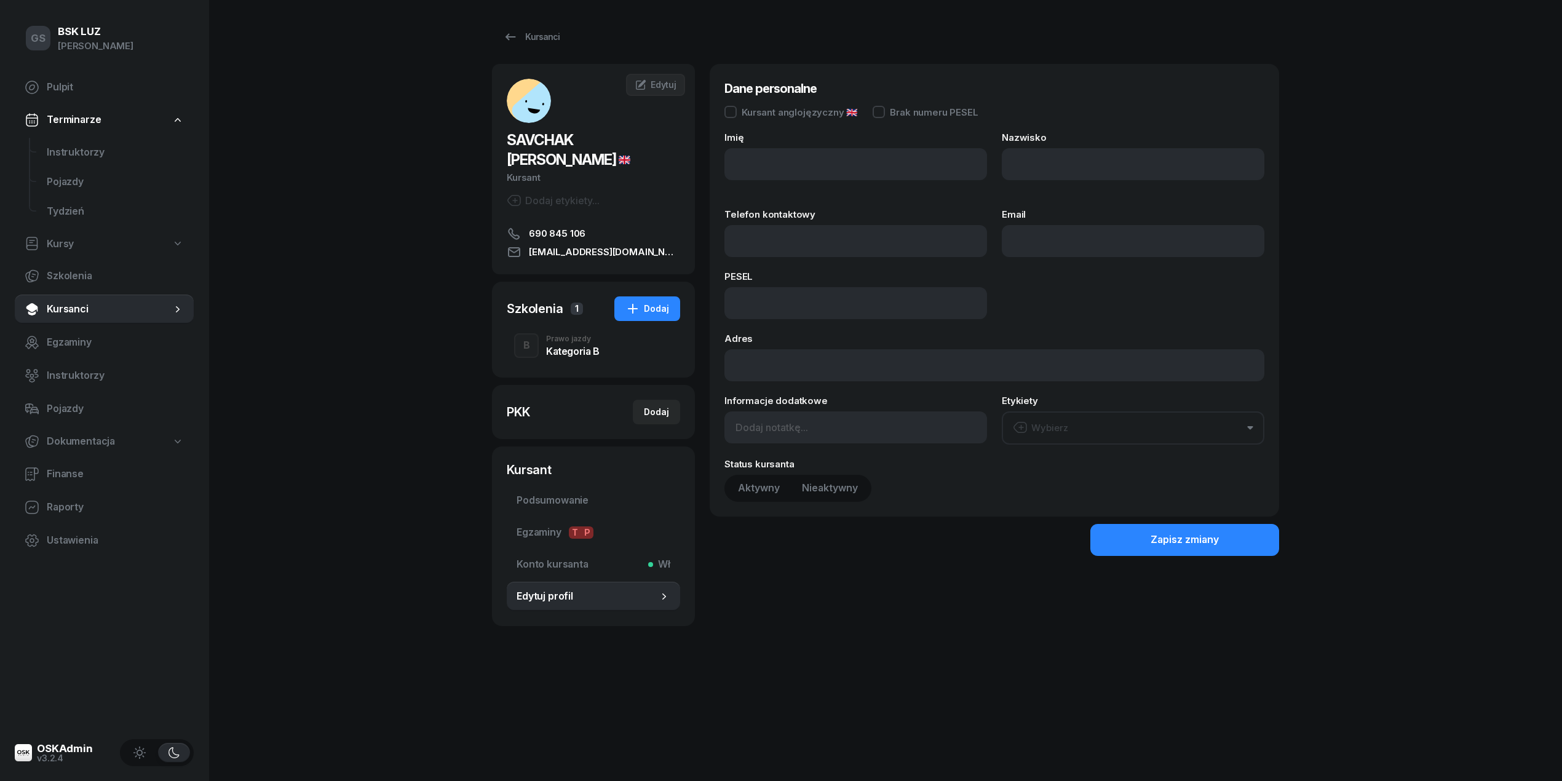
type input "IHOR"
type input "SAVCHAK"
type input "690845106"
type input "igors2323232@gmail.com"
type input "06260513357"
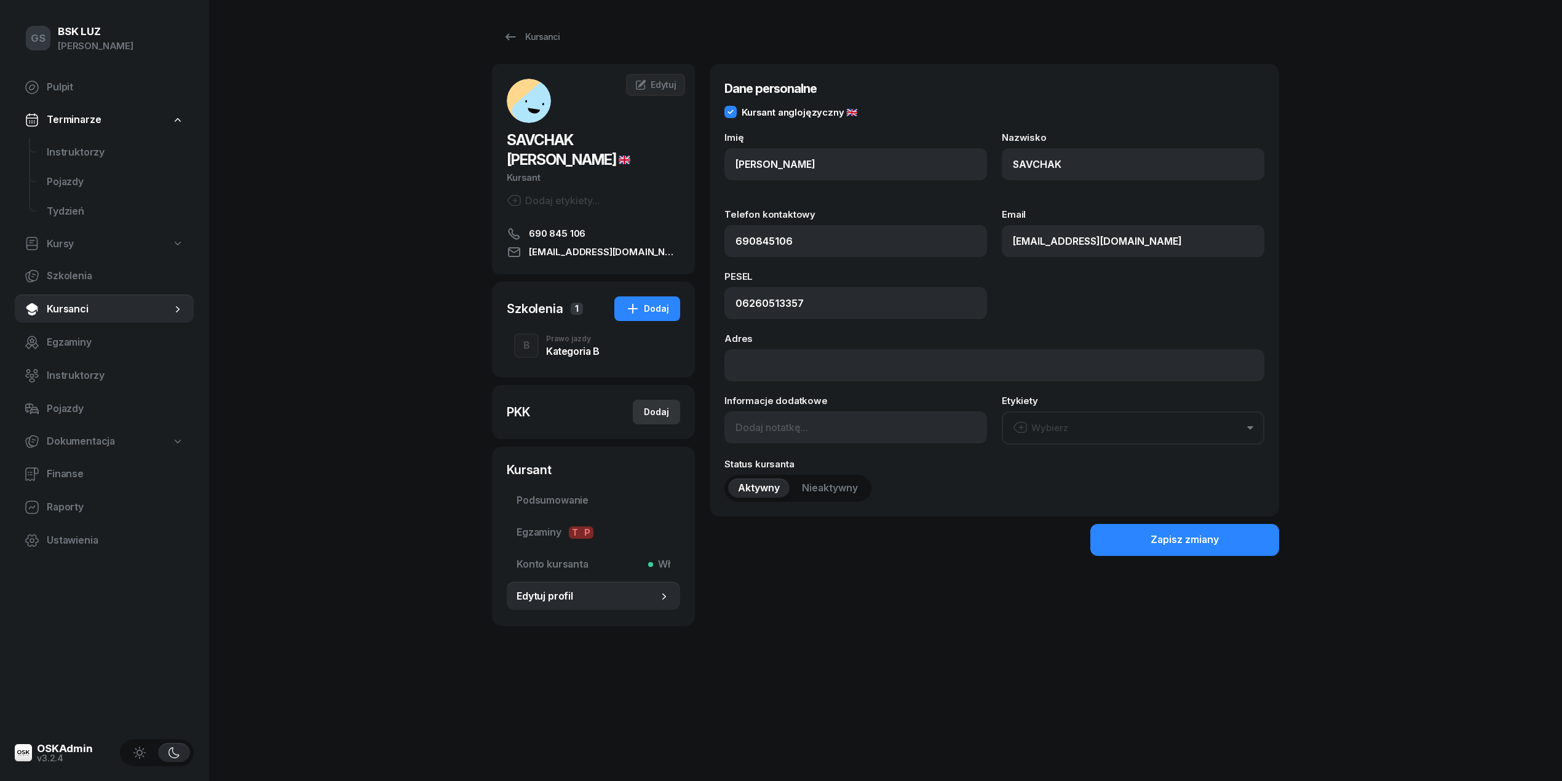
click at [657, 405] on div "Dodaj" at bounding box center [656, 412] width 25 height 15
select select
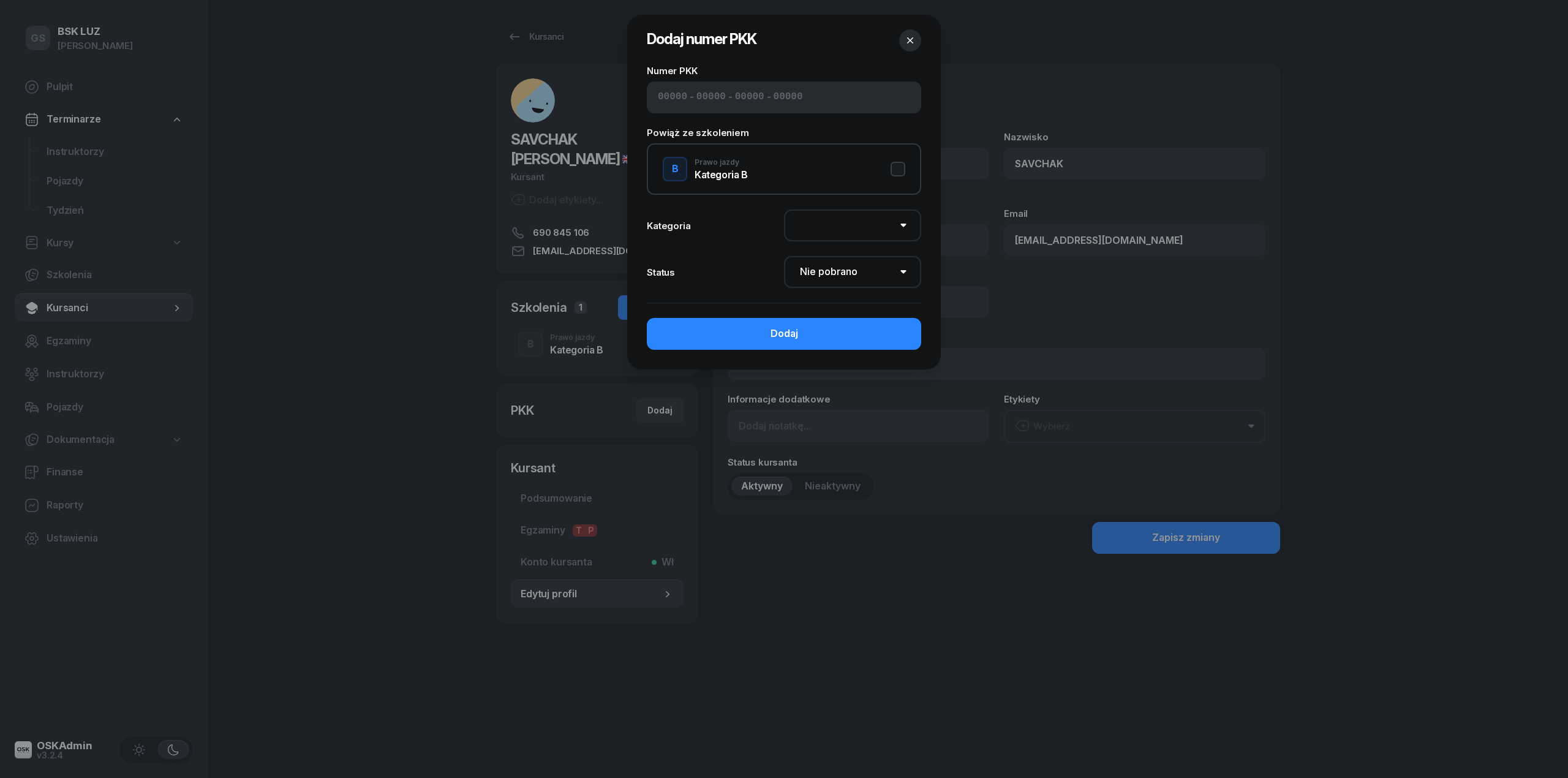
click at [696, 96] on input at bounding box center [711, 98] width 30 height 16
paste input "12590"
type input "12590"
type input "79026"
type input "46803"
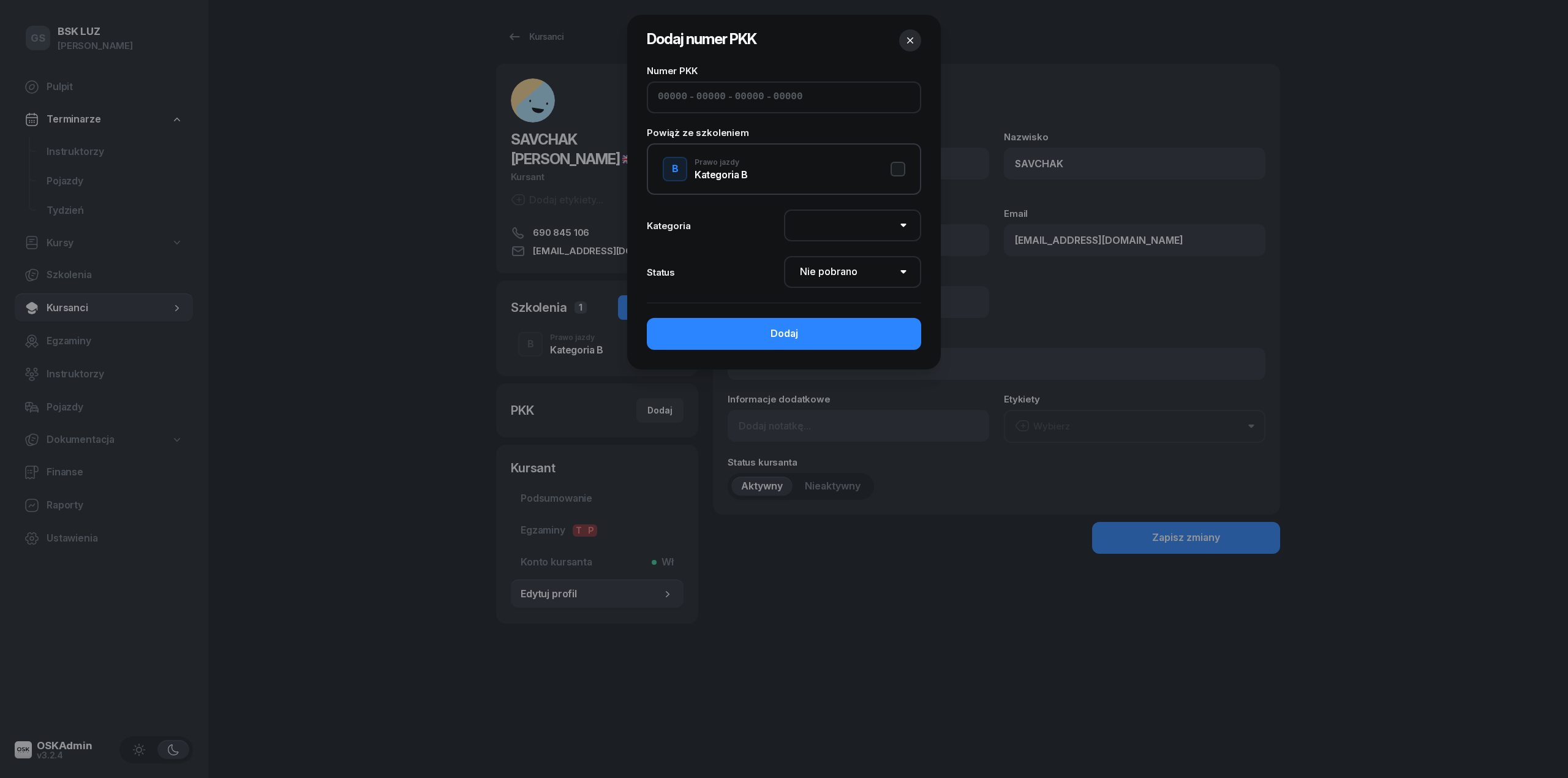
type input "89122"
click at [894, 187] on div "B Prawo jazdy Kategoria B" at bounding box center [783, 169] width 274 height 52
click at [898, 174] on button "B Prawo jazdy Kategoria B" at bounding box center [784, 168] width 243 height 25
select select "B"
click at [881, 260] on select "Nie pobrano Pobrano Zwrócono Zaktualizowano" at bounding box center [853, 272] width 137 height 32
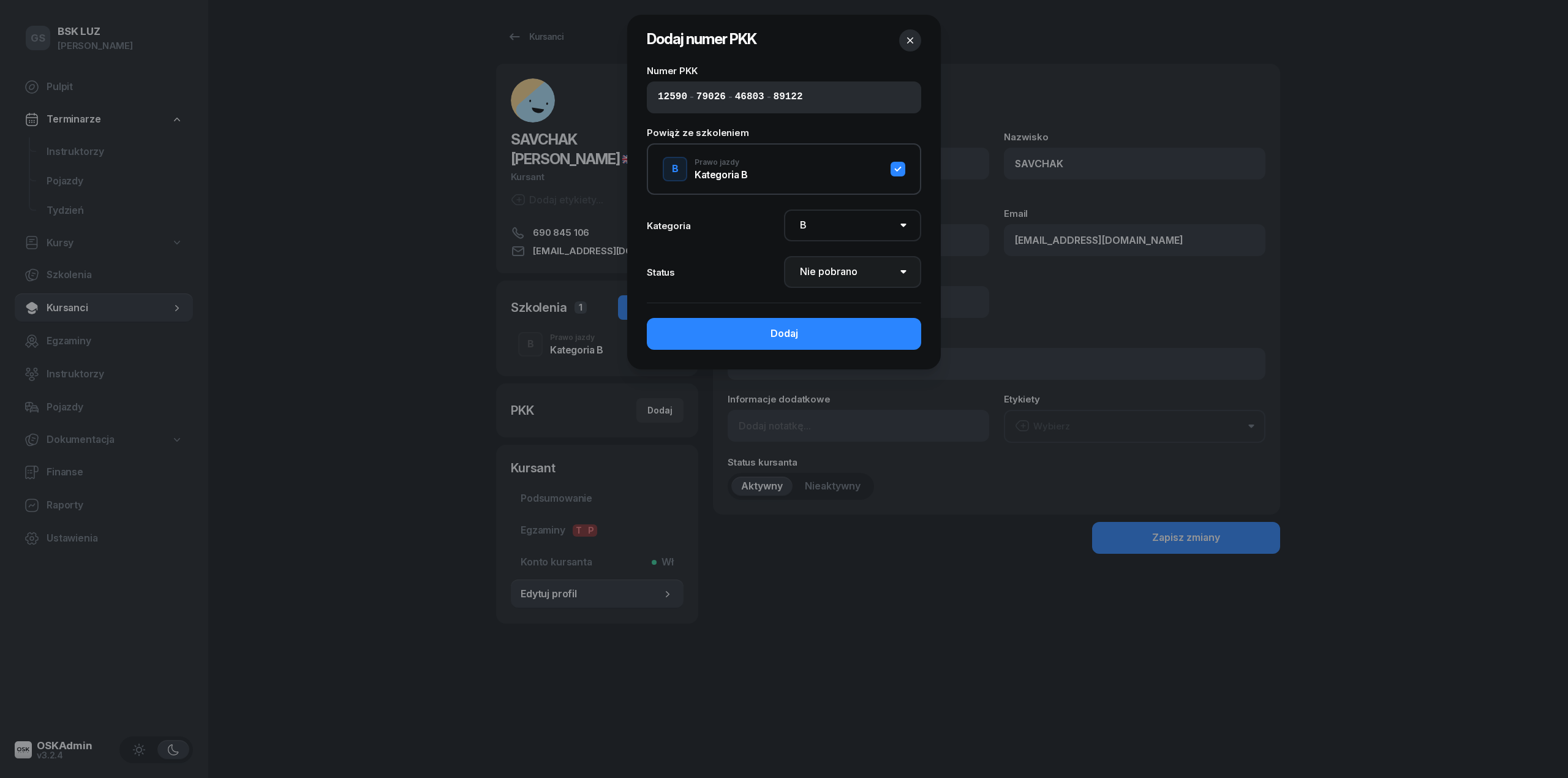
select select "Get"
click at [784, 256] on select "Nie pobrano Pobrano Zwrócono Zaktualizowano" at bounding box center [853, 272] width 137 height 32
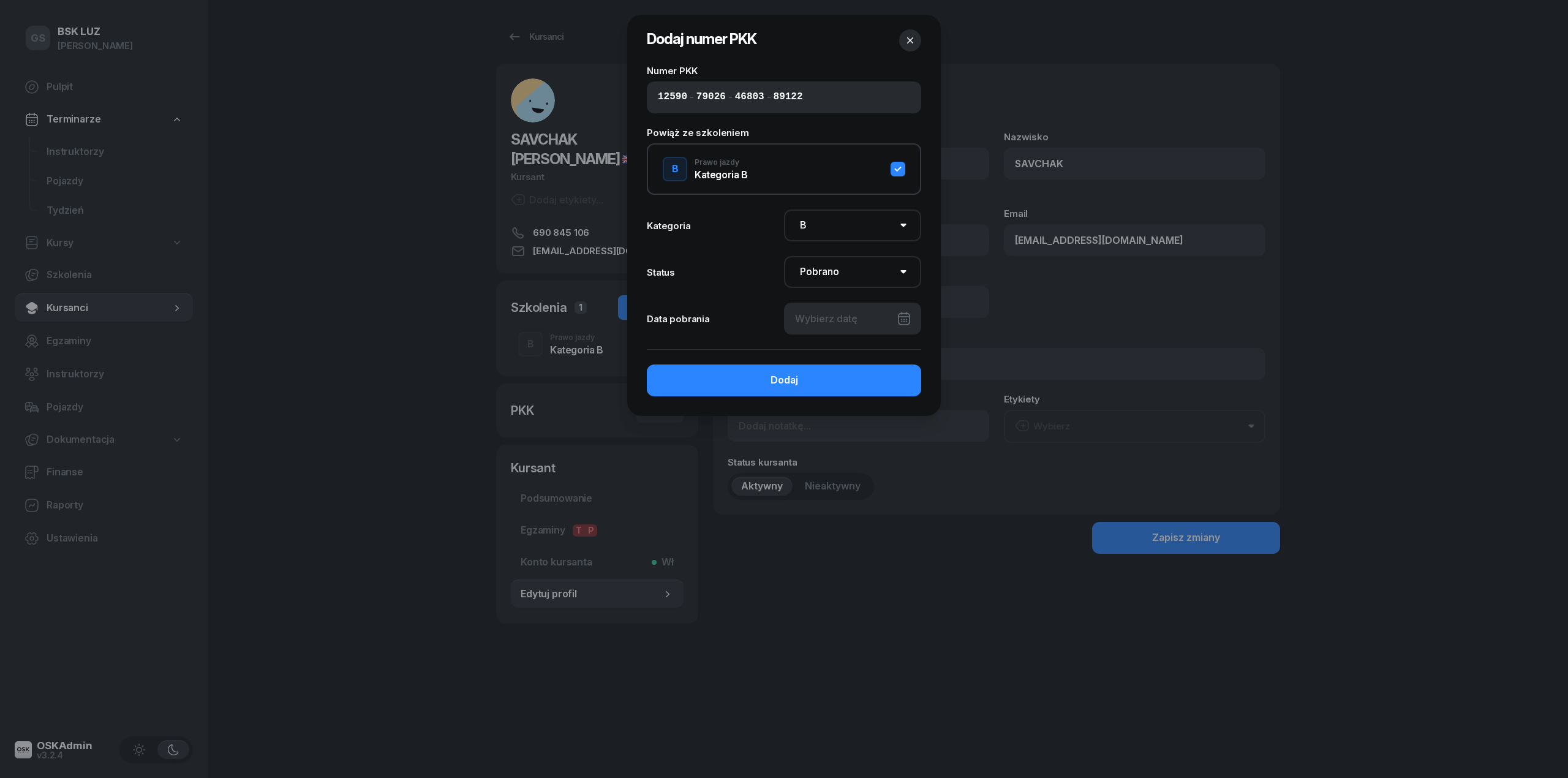
click at [844, 327] on div at bounding box center [853, 319] width 137 height 32
click at [812, 458] on div "13" at bounding box center [808, 465] width 20 height 20
type input "13/08/2025"
click at [757, 383] on button "Dodaj" at bounding box center [783, 381] width 274 height 32
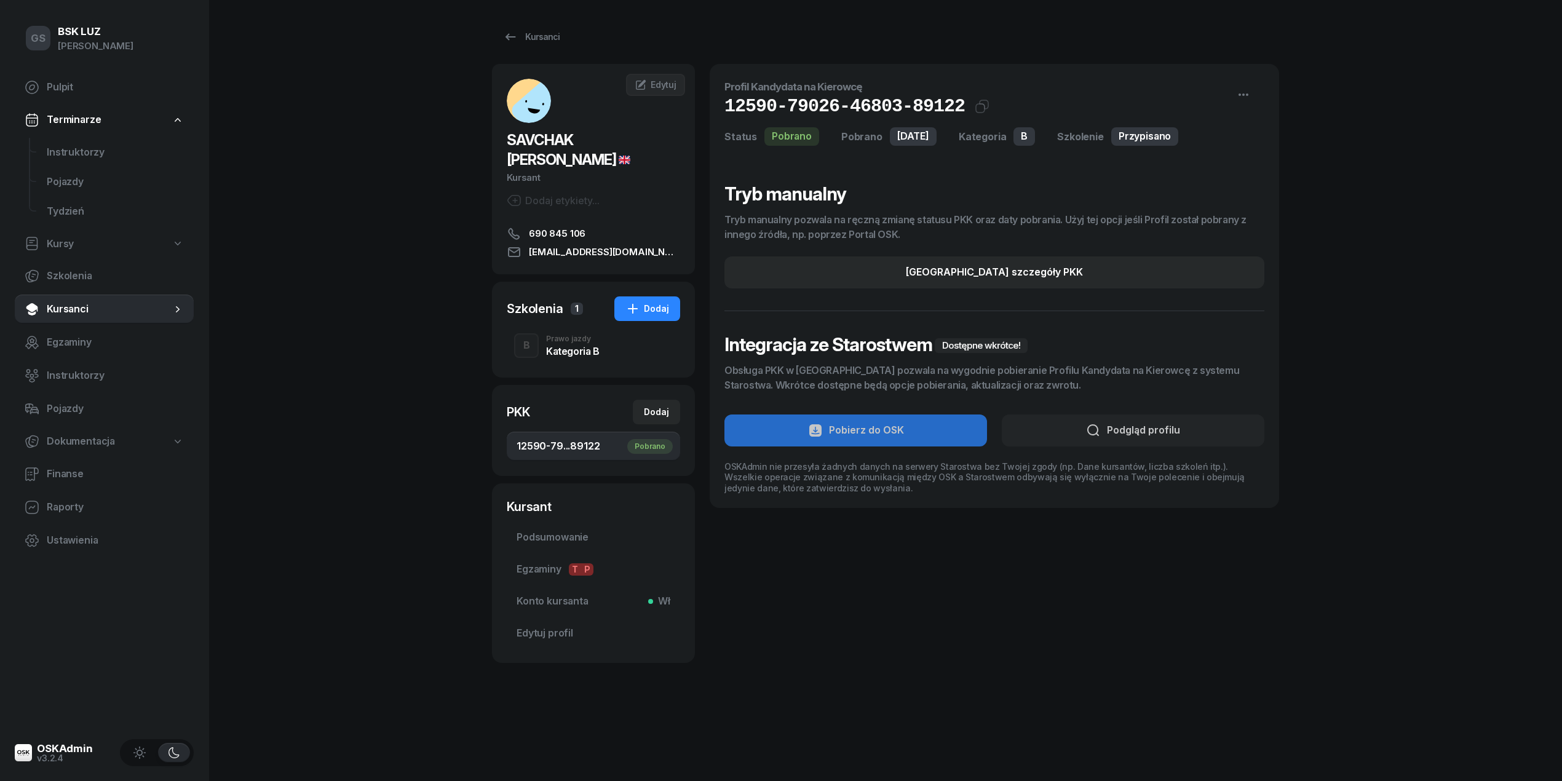
click at [579, 346] on div "Kategoria B" at bounding box center [572, 351] width 53 height 10
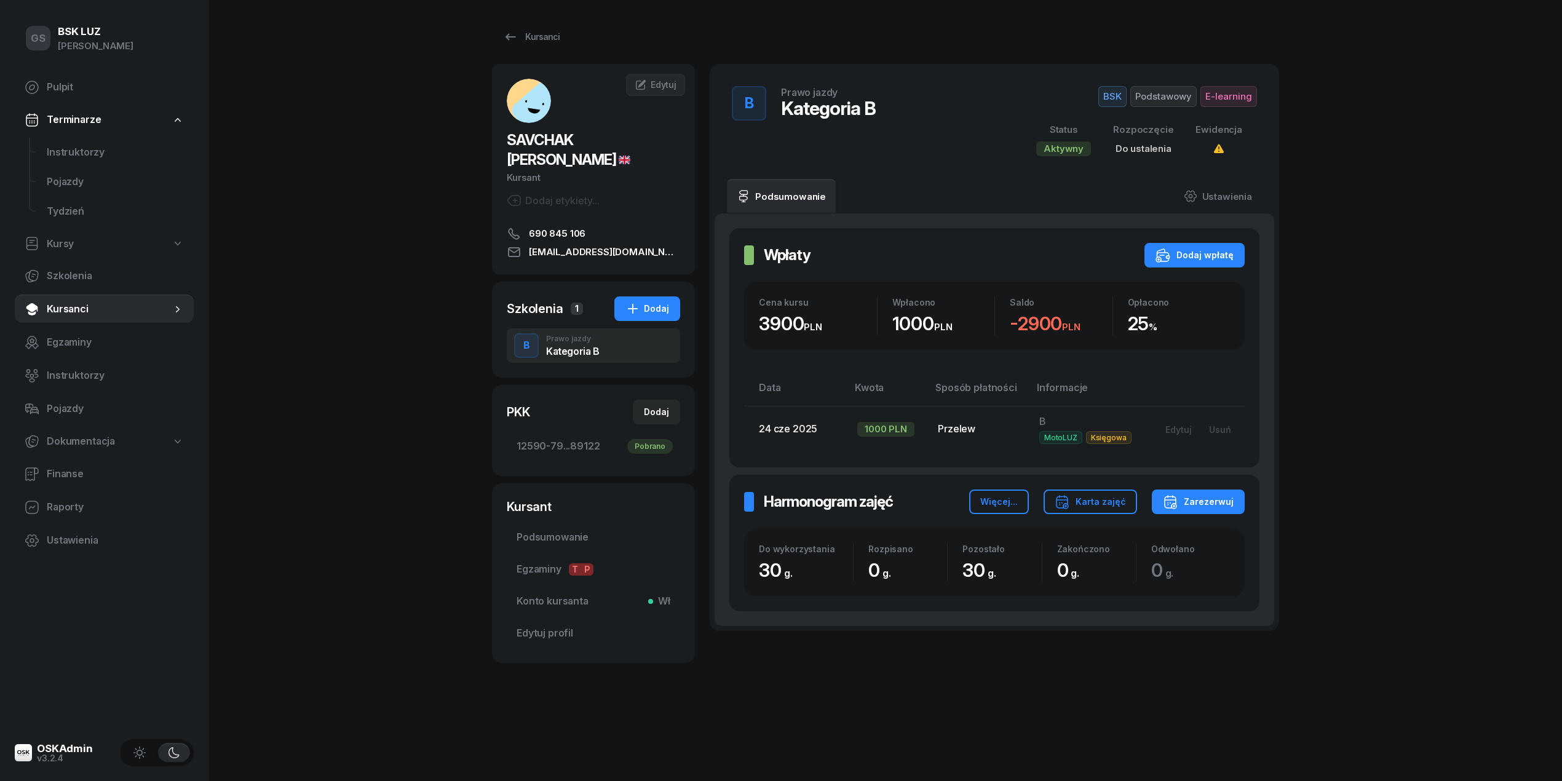
click at [1074, 92] on div "BSK Podstawowy E-learning" at bounding box center [1139, 96] width 236 height 21
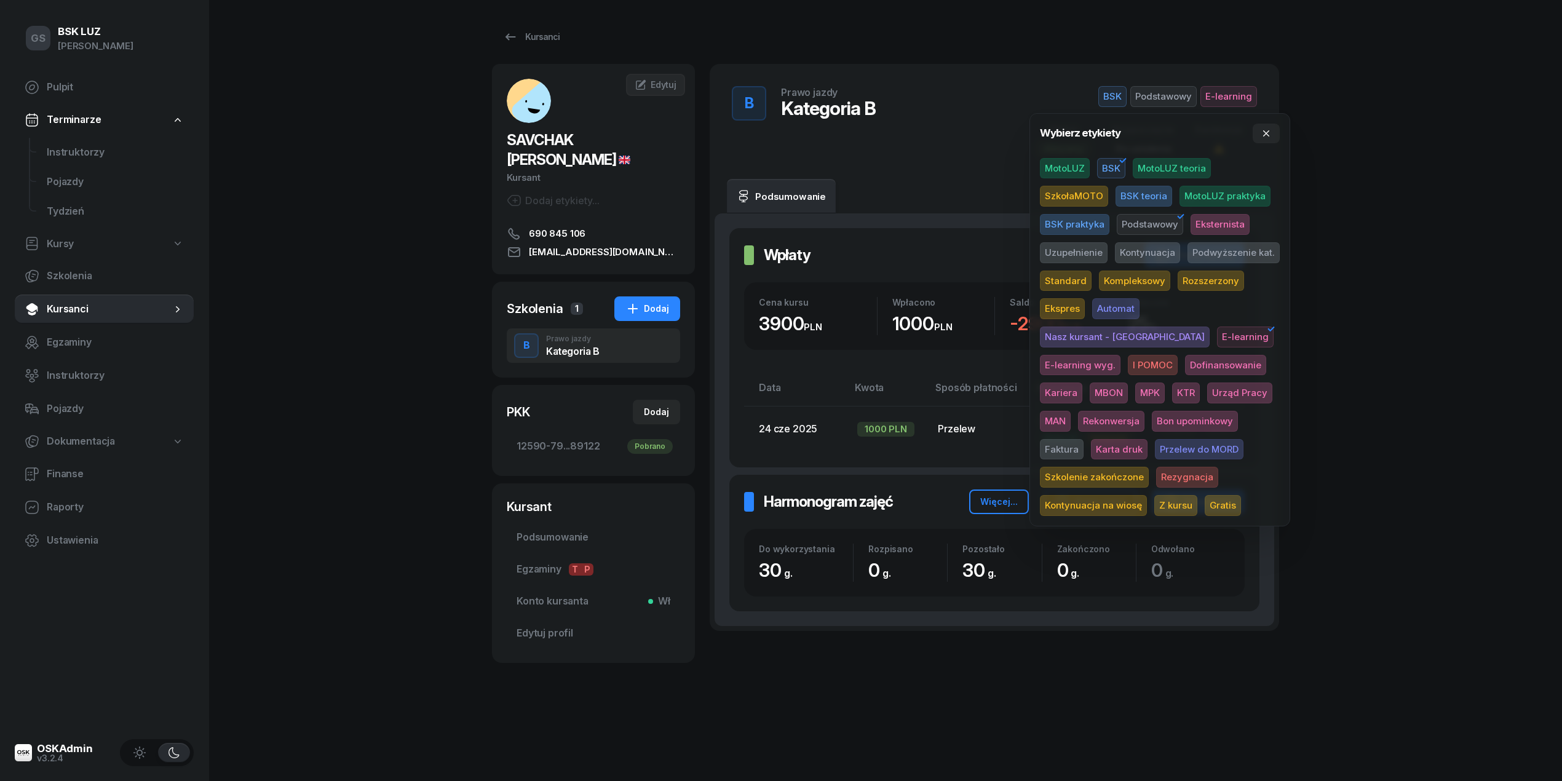
click at [1118, 161] on icon "button" at bounding box center [1122, 160] width 15 height 15
click at [1063, 170] on span "MotoLUZ" at bounding box center [1065, 168] width 50 height 21
click at [1432, 269] on div "GS BSK LUZ Gabriela Sajdak Pulpit Terminarze Instruktorzy Pojazdy Tydzień Kursy…" at bounding box center [781, 390] width 1562 height 781
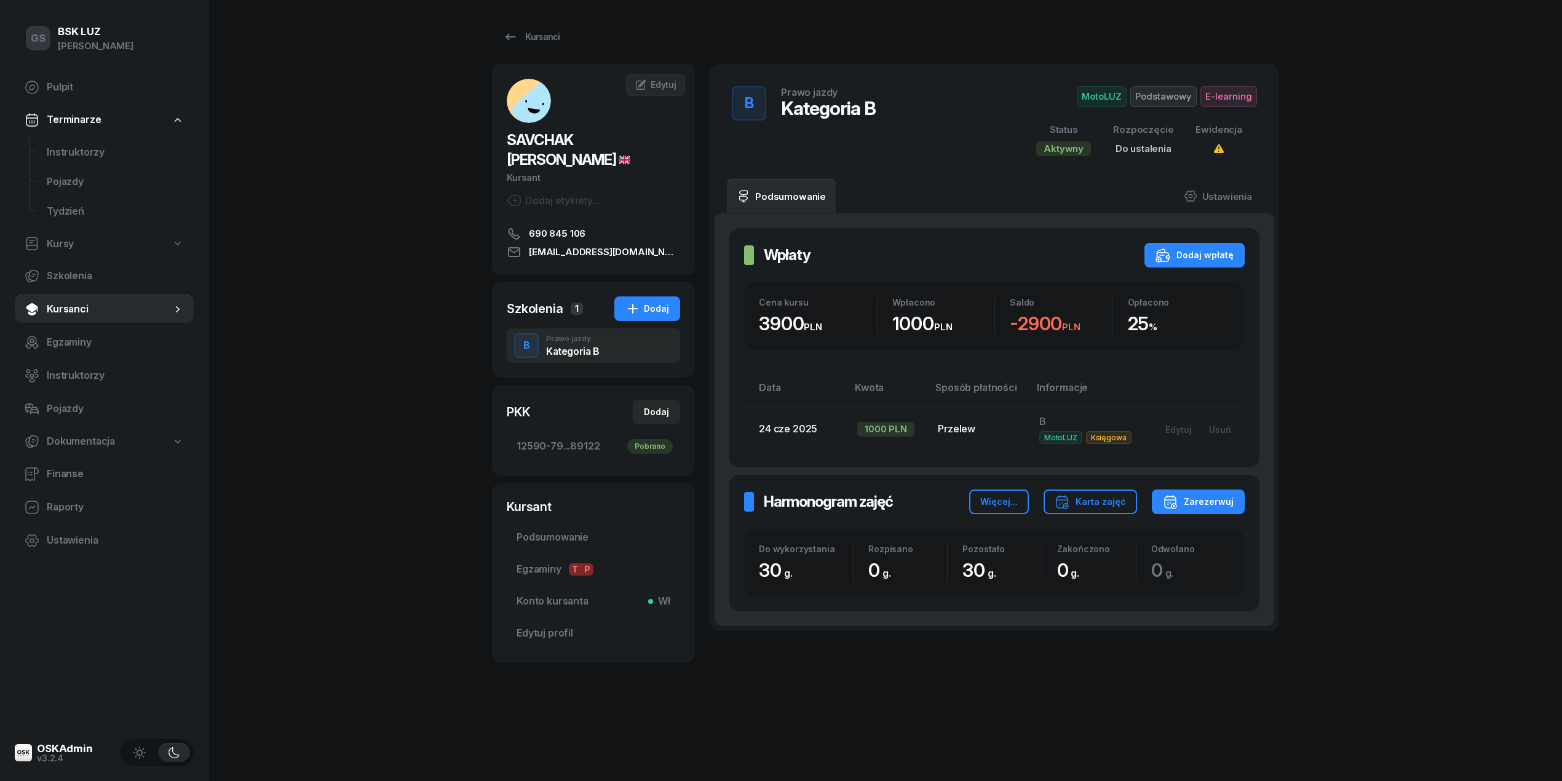
click at [1058, 101] on div "MotoLUZ Podstawowy E-learning" at bounding box center [1139, 96] width 236 height 21
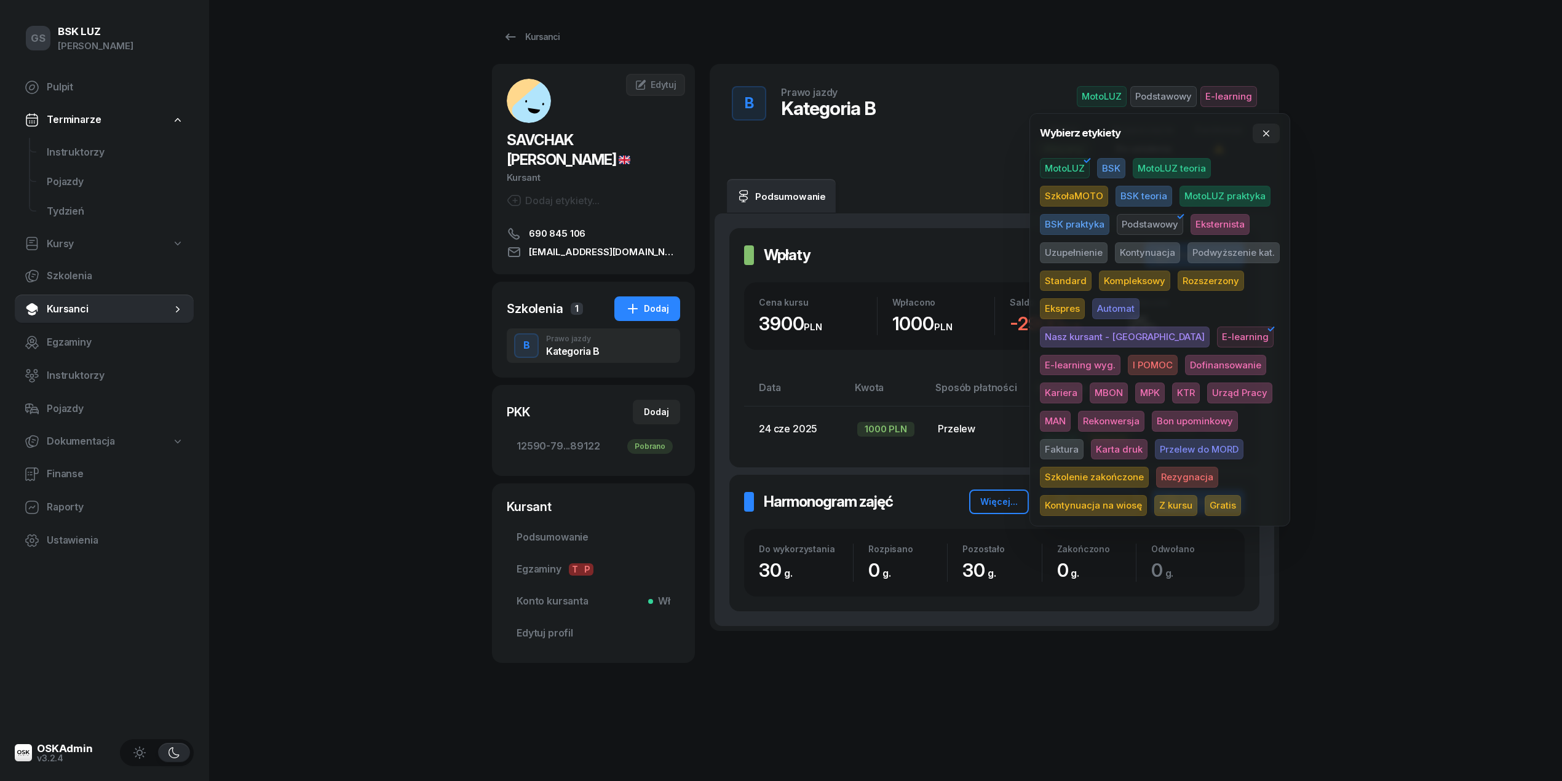
click at [1217, 338] on span "E-learning" at bounding box center [1245, 337] width 57 height 21
click at [1068, 279] on span "Standard" at bounding box center [1066, 281] width 52 height 21
click at [1208, 224] on span "Eksternista" at bounding box center [1219, 224] width 59 height 21
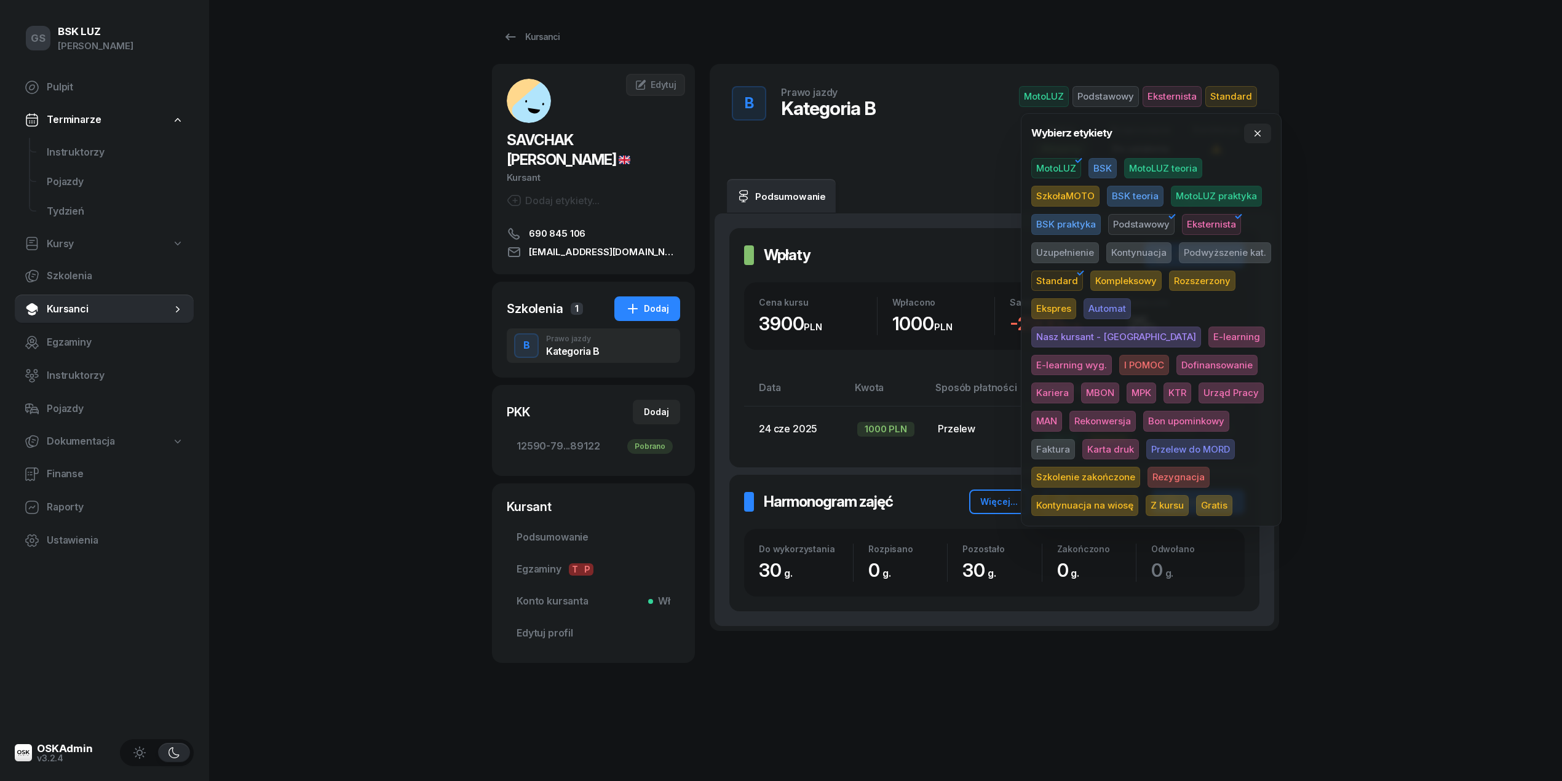
click at [1435, 185] on div "GS BSK LUZ Gabriela Sajdak Pulpit Terminarze Instruktorzy Pojazdy Tydzień Kursy…" at bounding box center [781, 390] width 1562 height 781
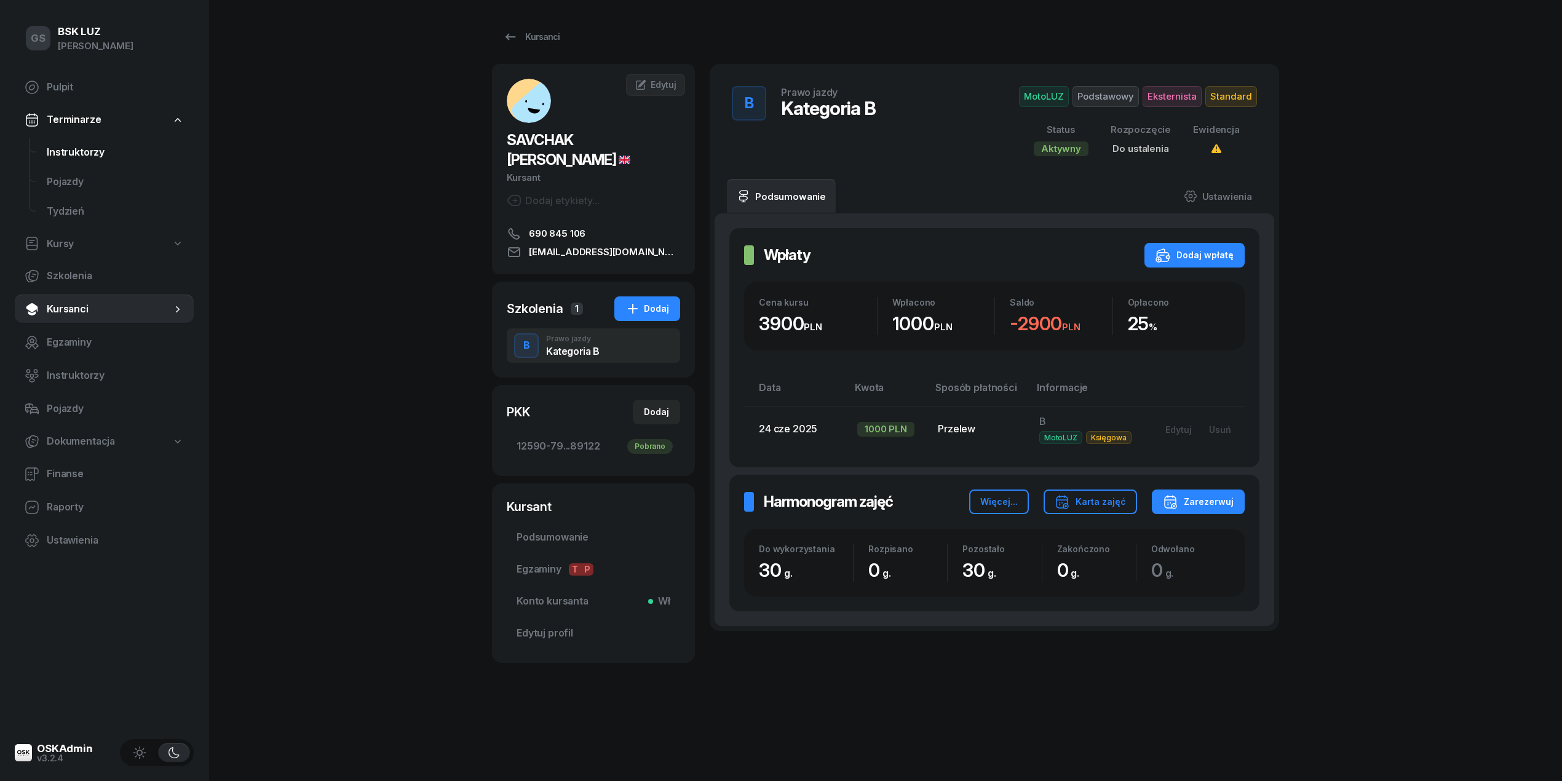
click at [121, 149] on span "Instruktorzy" at bounding box center [115, 153] width 137 height 16
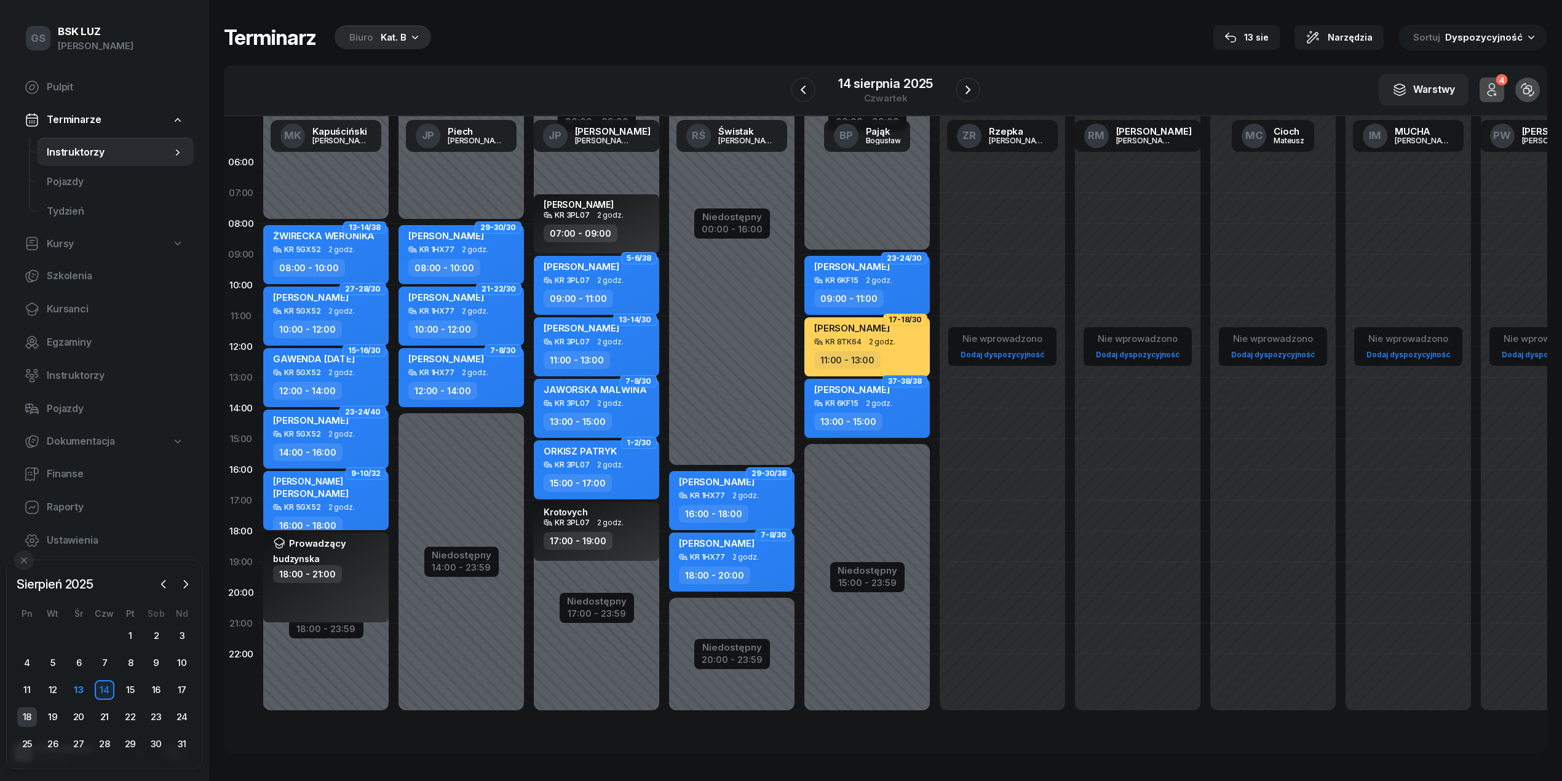
click at [30, 724] on div "18" at bounding box center [27, 717] width 20 height 20
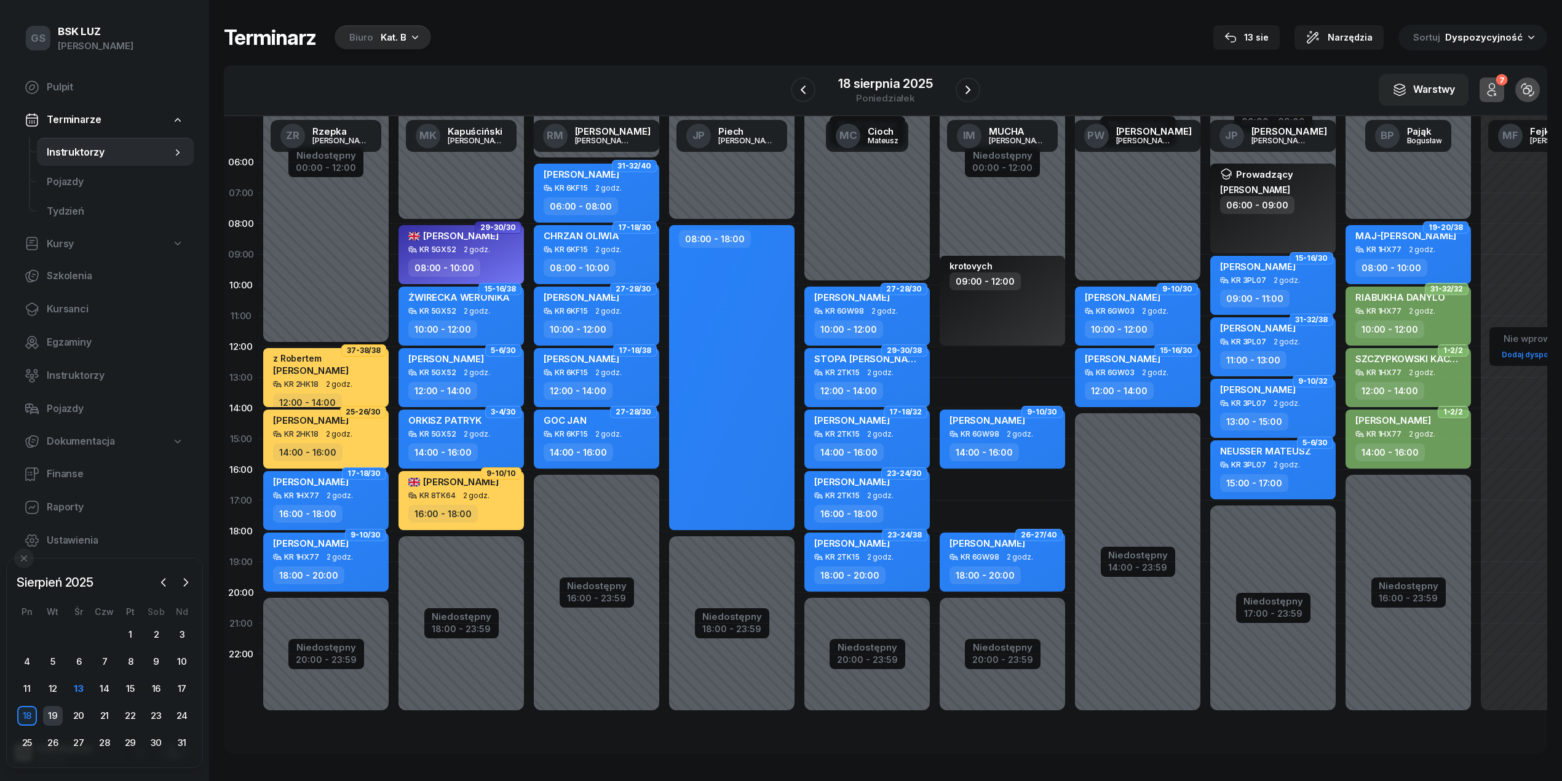
click at [47, 721] on div "19" at bounding box center [53, 716] width 20 height 20
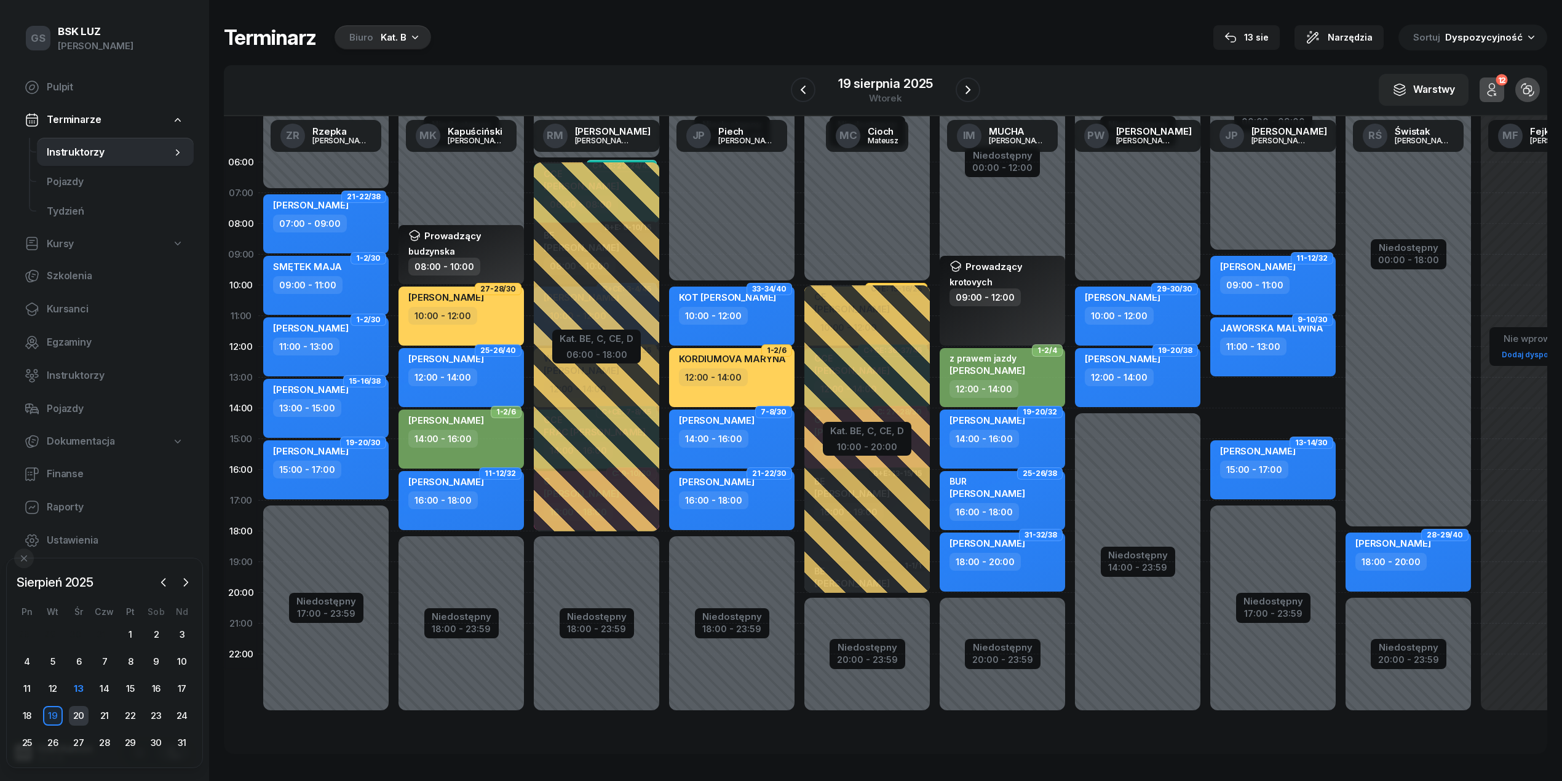
click at [77, 716] on div "20" at bounding box center [79, 716] width 20 height 20
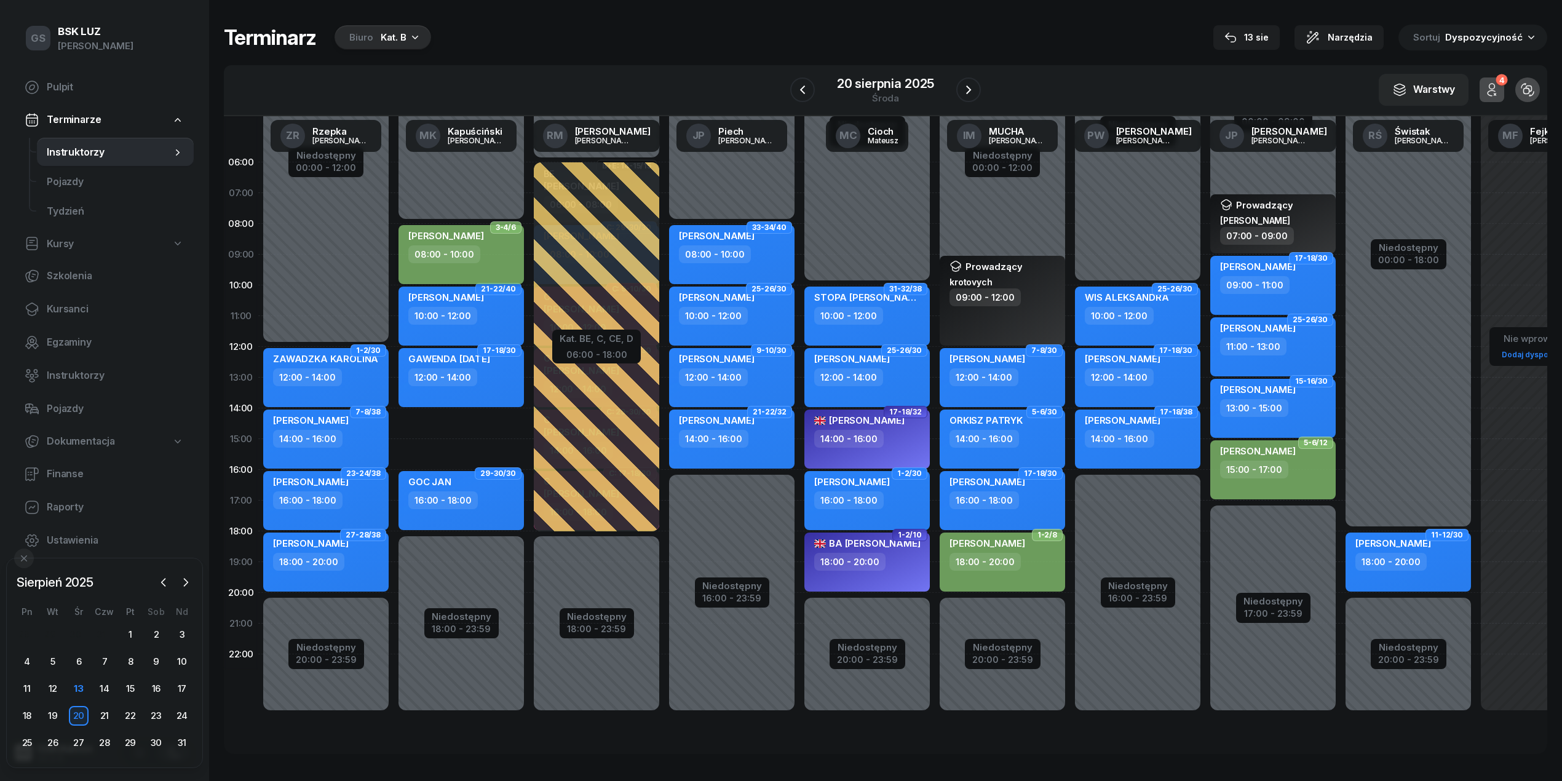
click at [475, 245] on div "08:00 - 10:00" at bounding box center [462, 254] width 108 height 18
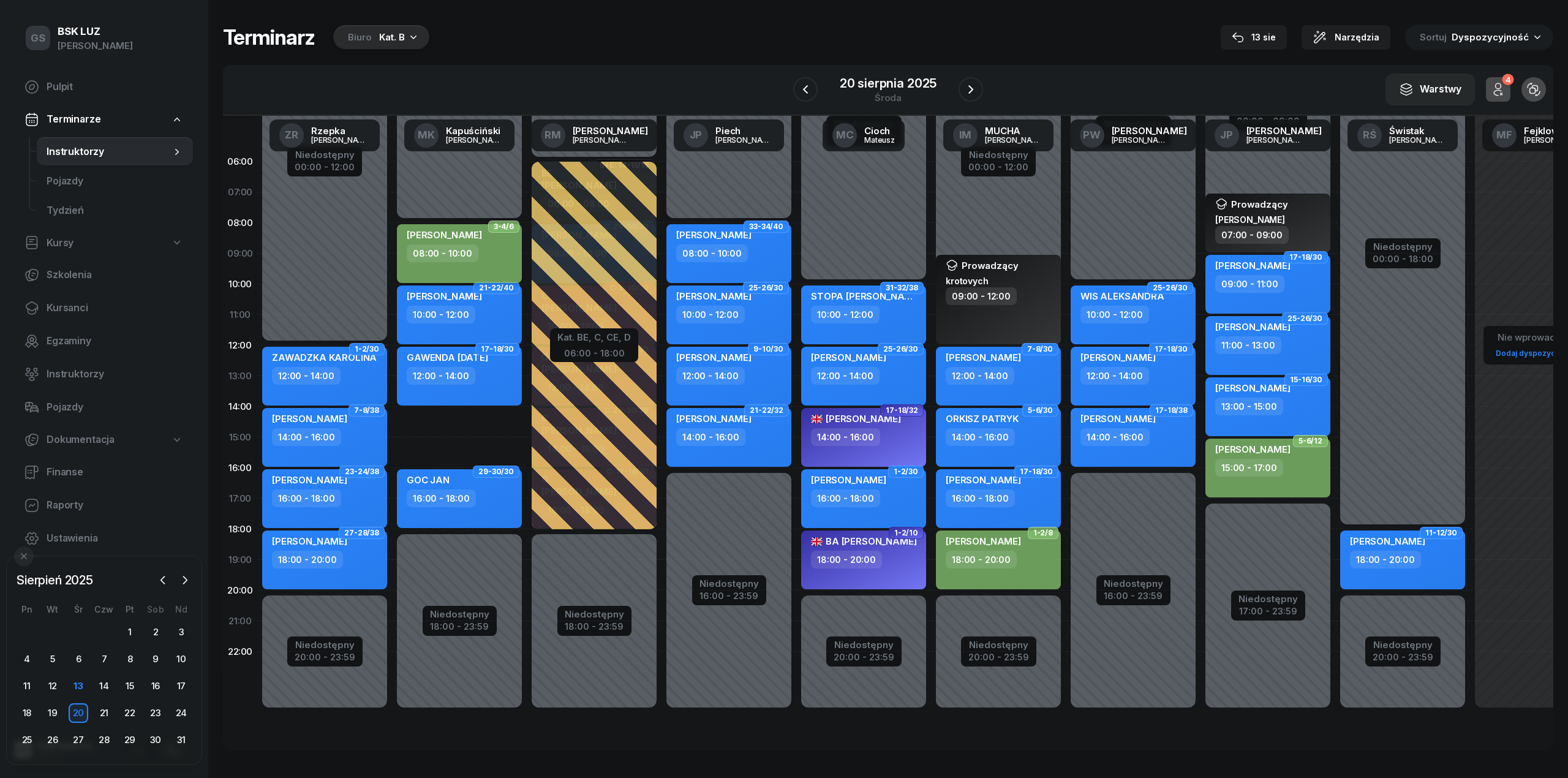
select select "08"
select select "10"
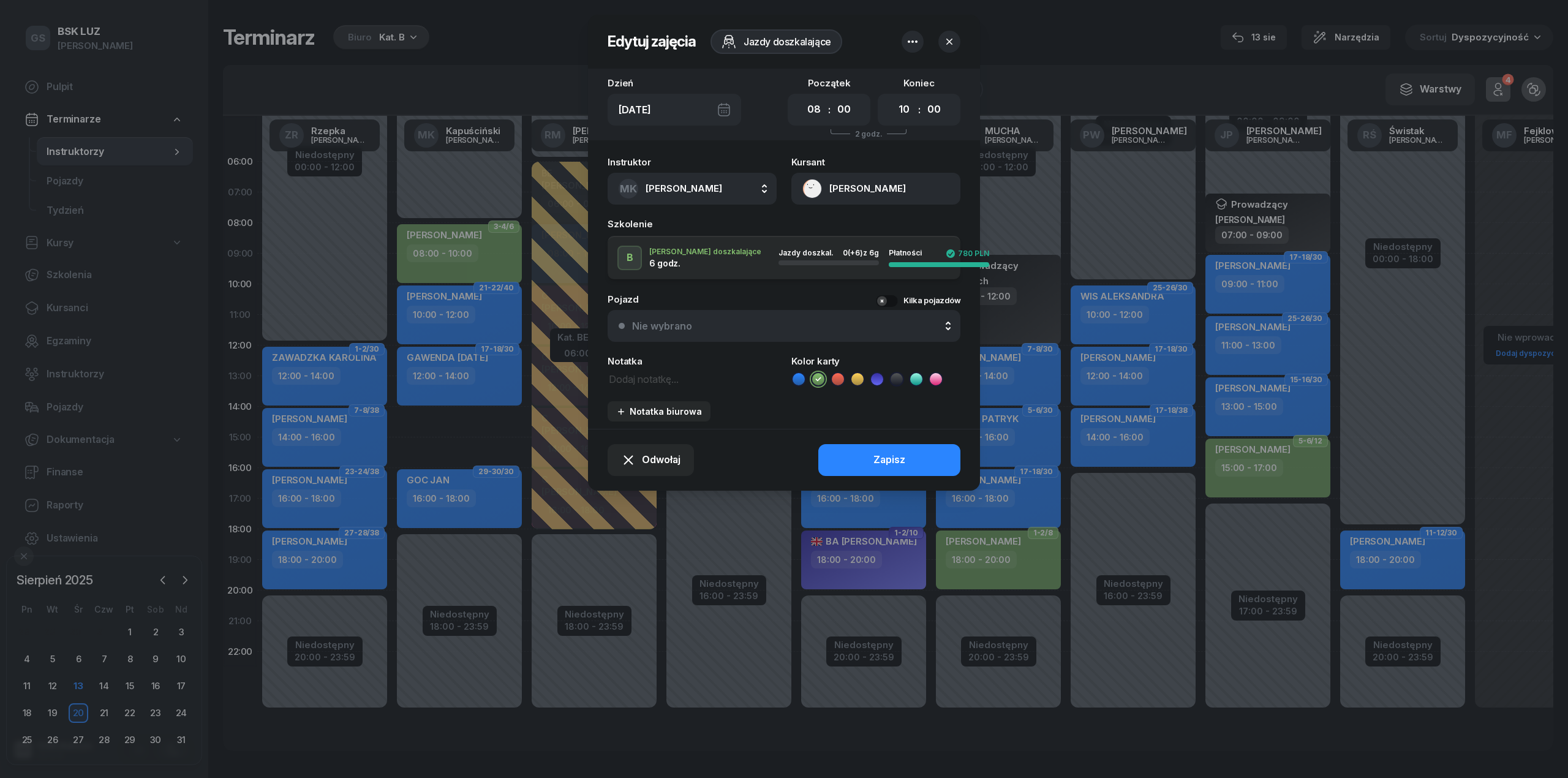
click at [946, 49] on button "button" at bounding box center [949, 42] width 22 height 22
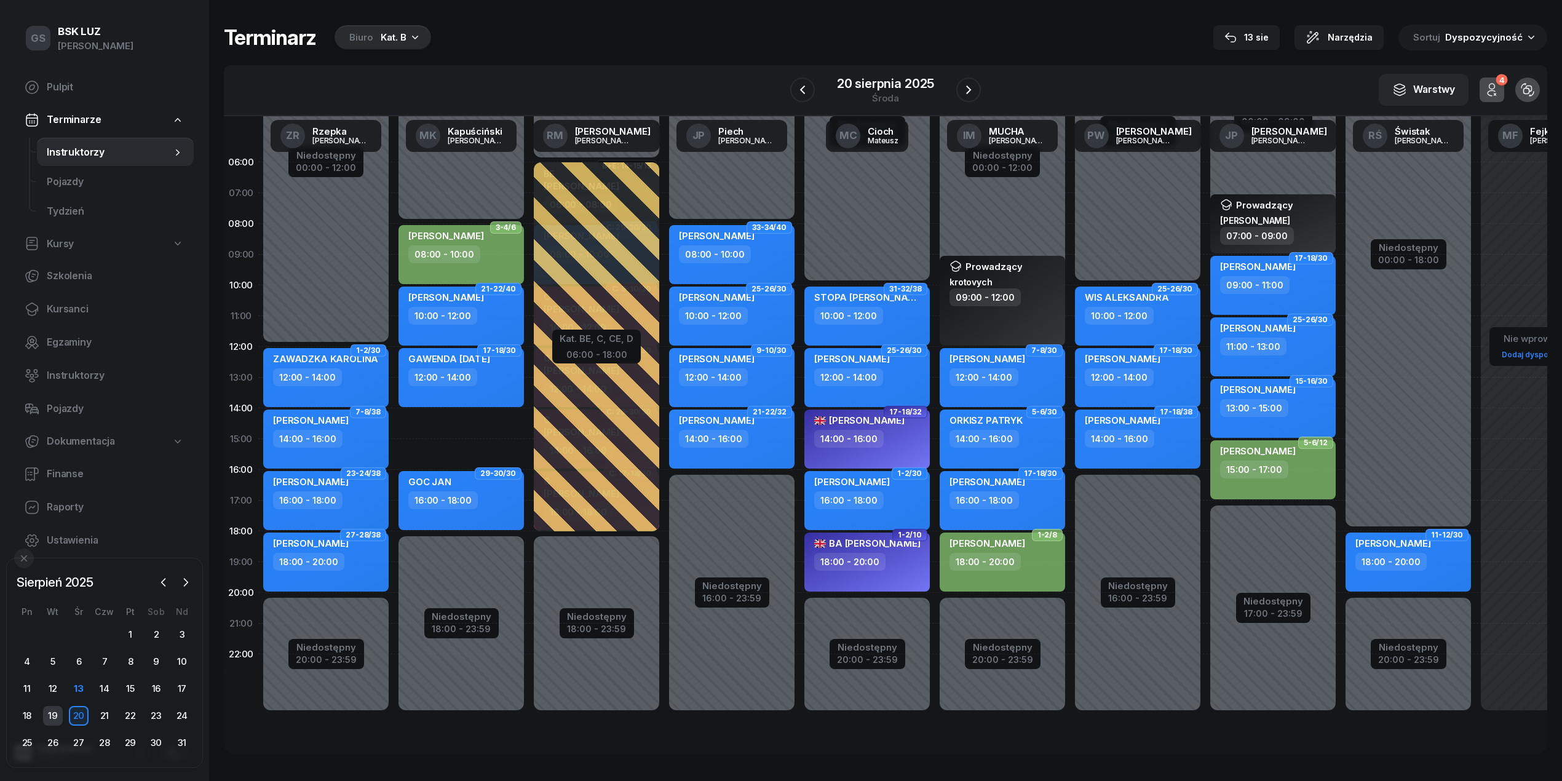
click at [52, 711] on div "19" at bounding box center [53, 716] width 20 height 20
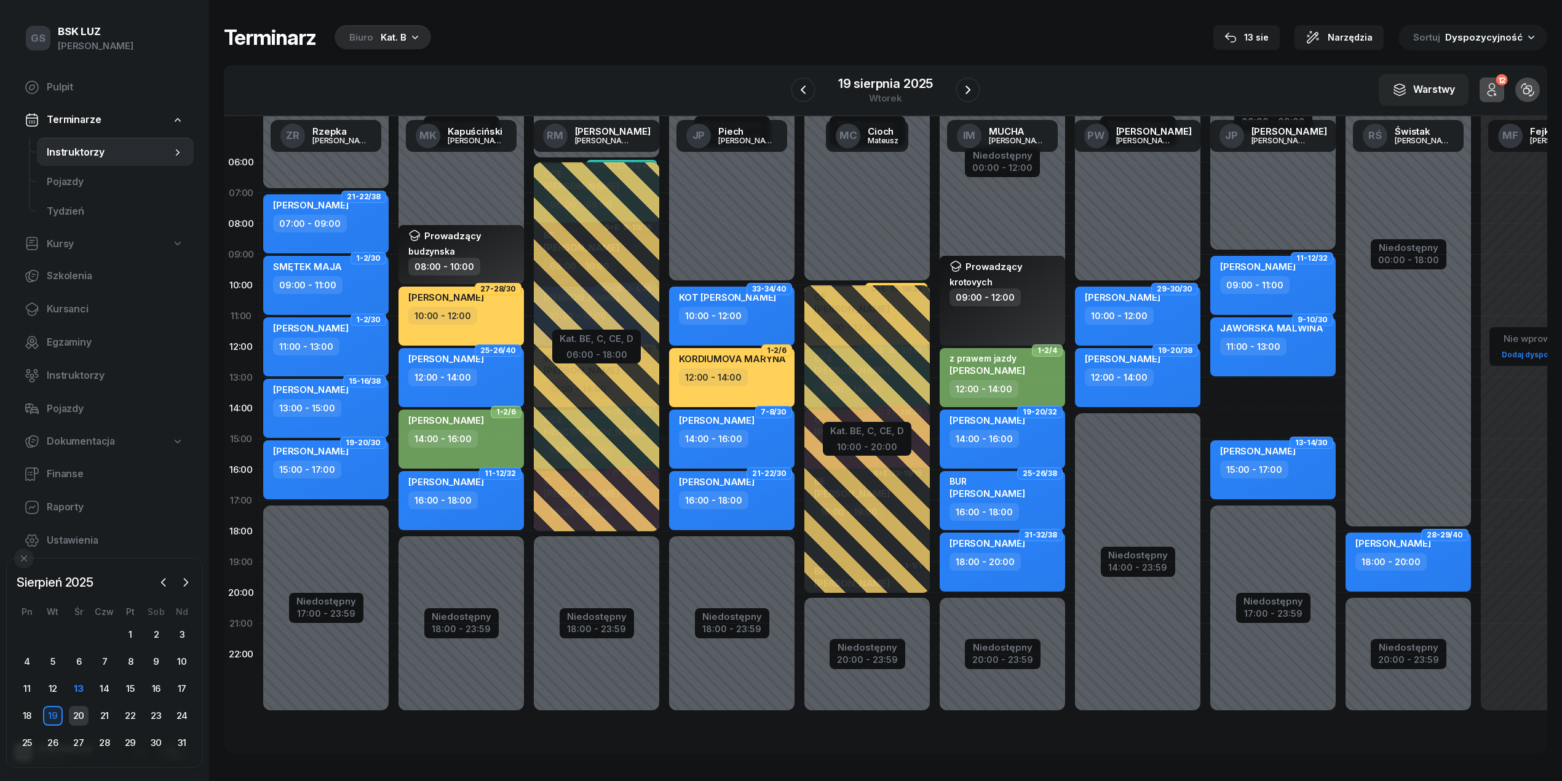
click at [79, 712] on div "20" at bounding box center [79, 716] width 20 height 20
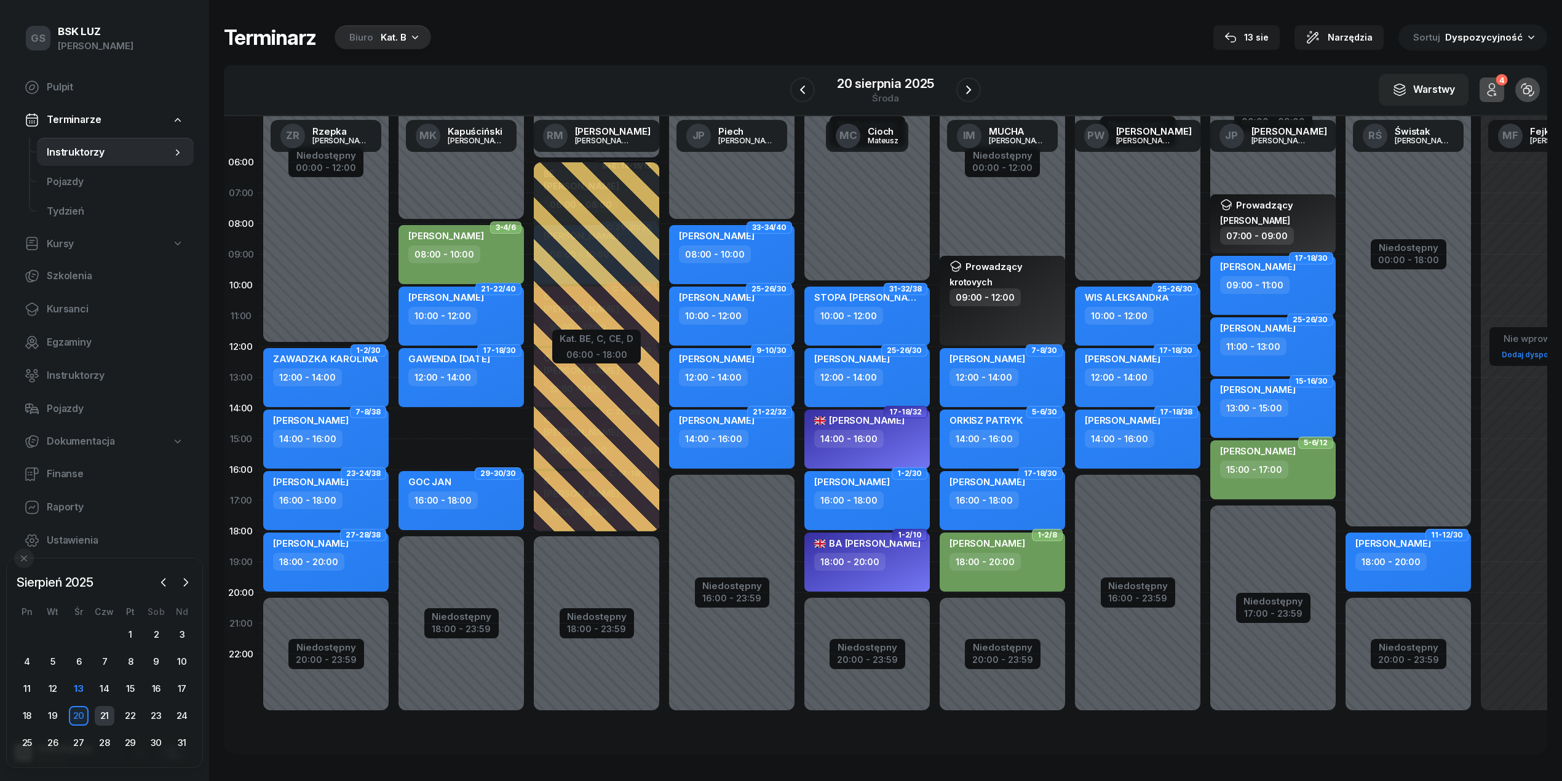
click at [98, 710] on div "21" at bounding box center [105, 716] width 20 height 20
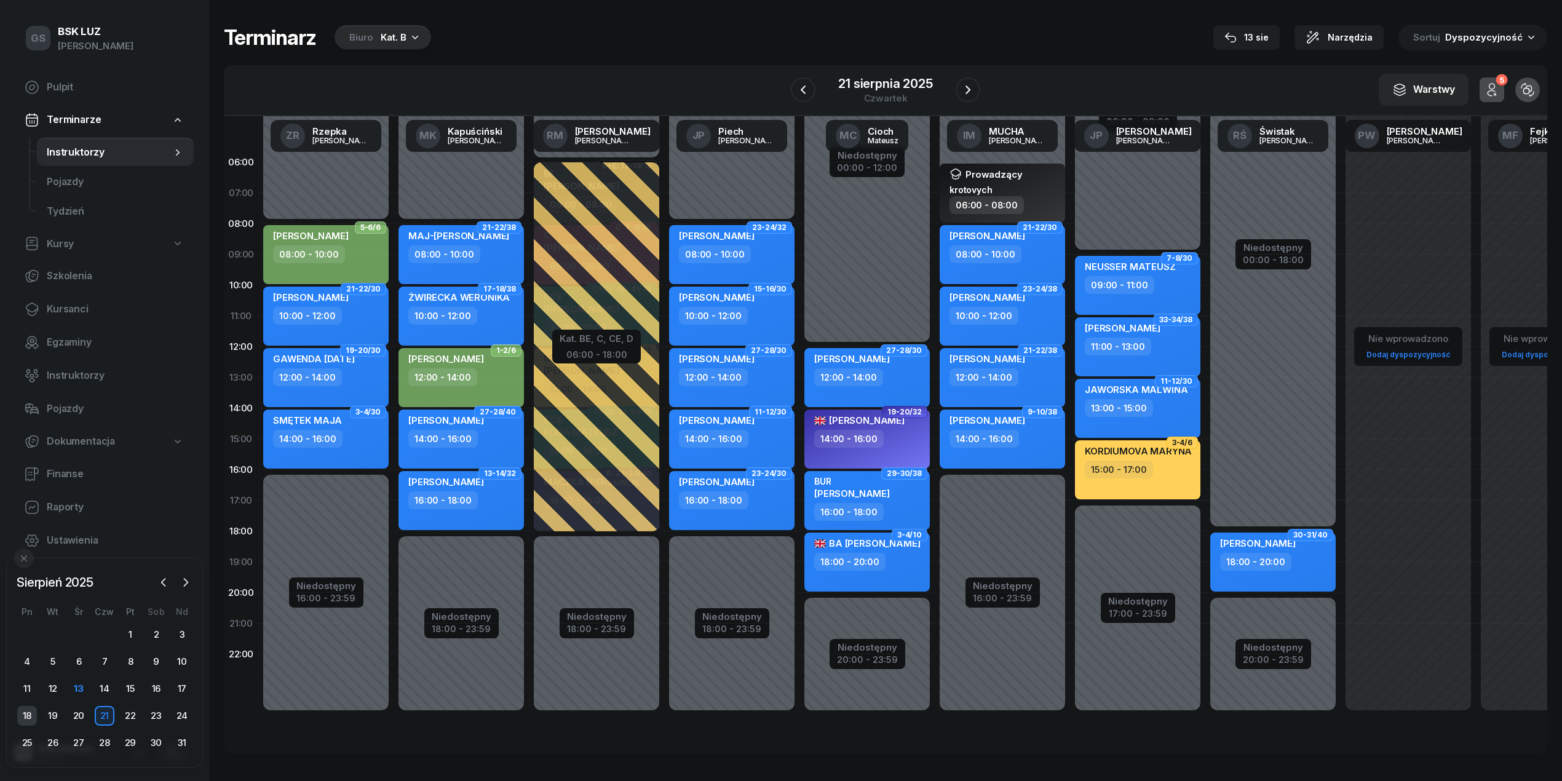
click at [20, 707] on div "18" at bounding box center [27, 716] width 20 height 20
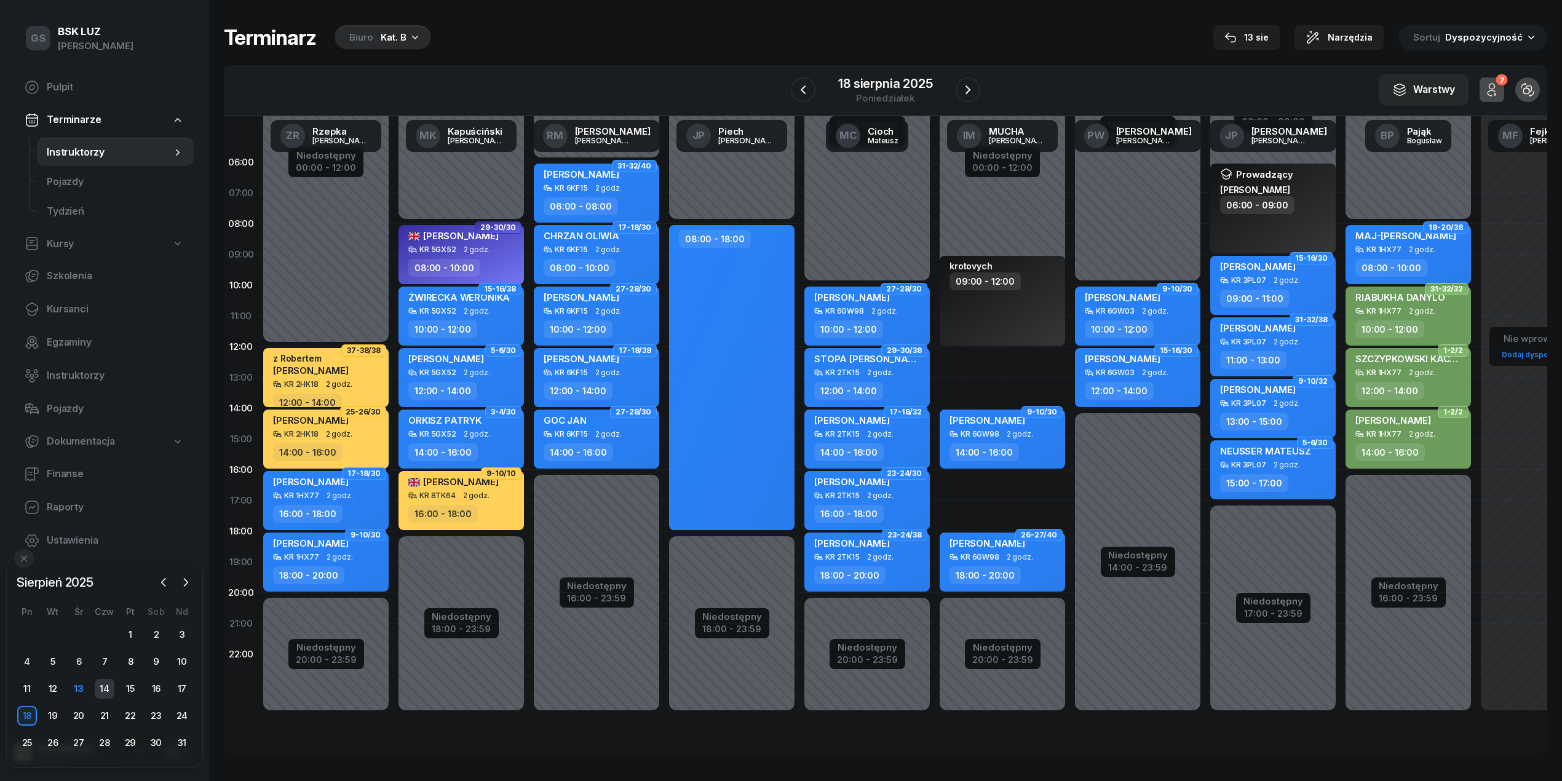
click at [105, 690] on div "14" at bounding box center [105, 689] width 20 height 20
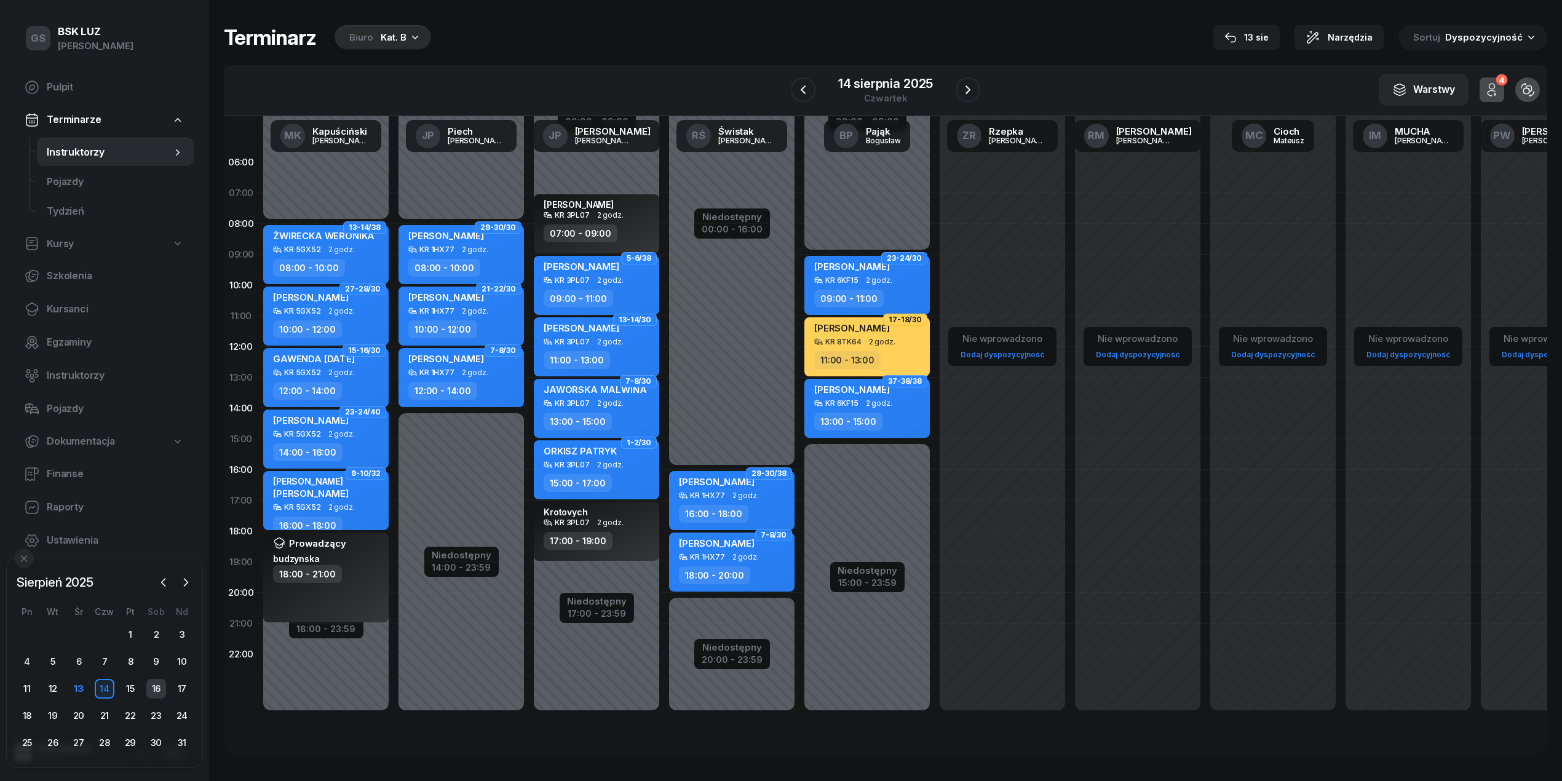
click at [160, 680] on div "16" at bounding box center [156, 689] width 20 height 20
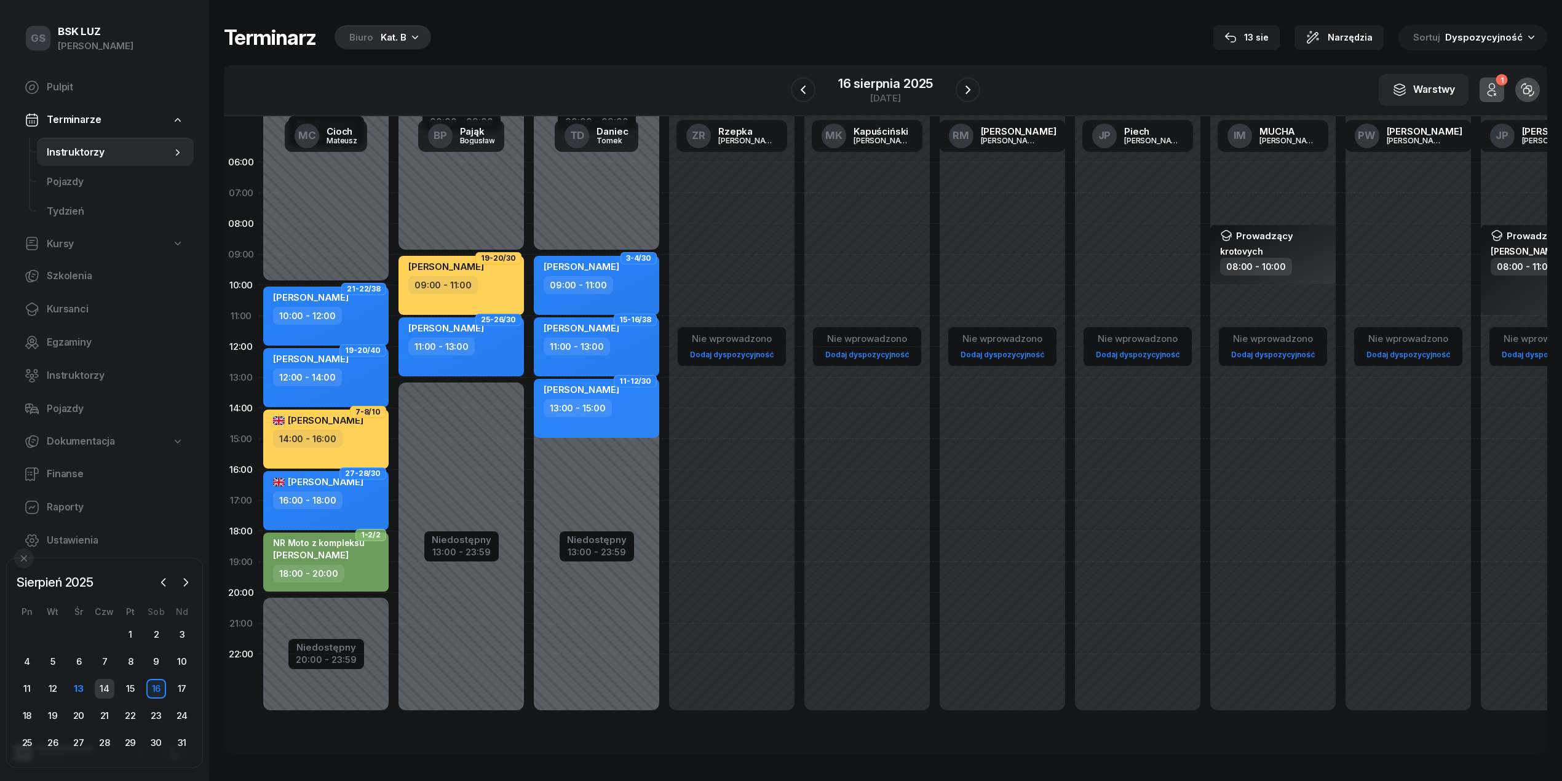
click at [104, 685] on div "14" at bounding box center [105, 689] width 20 height 20
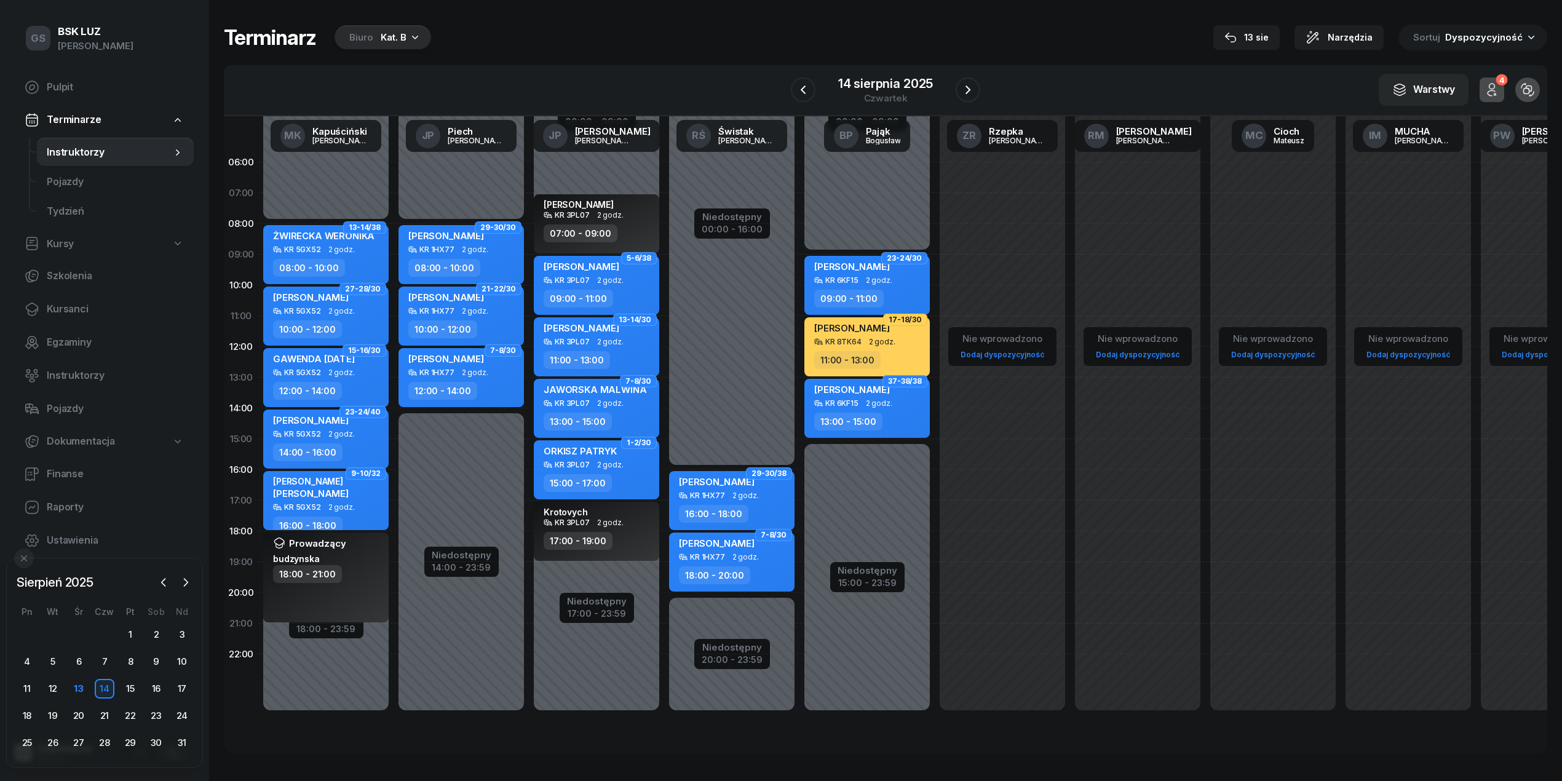
click at [377, 27] on div "Biuro Kat. B" at bounding box center [383, 37] width 97 height 25
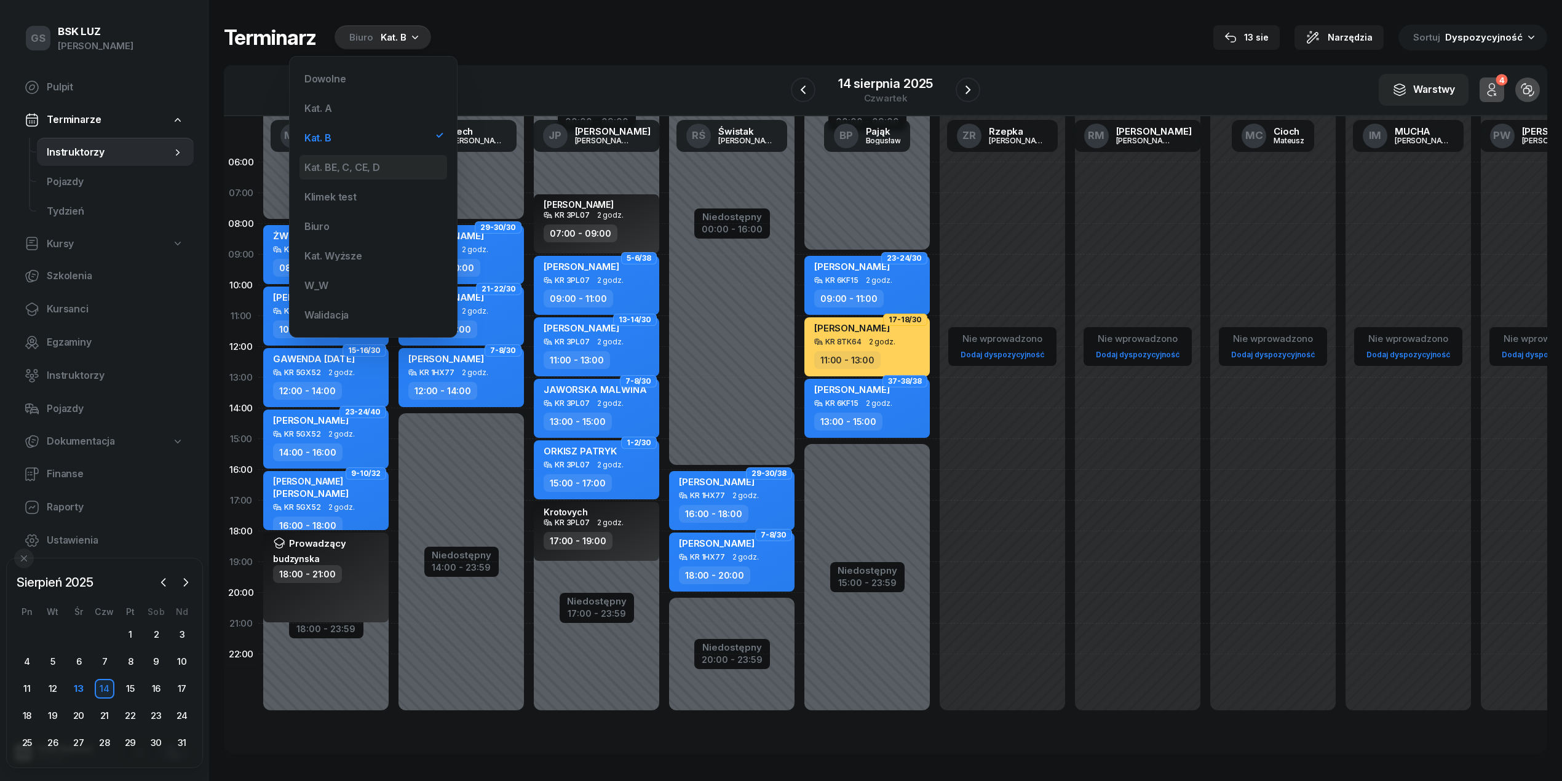
click at [360, 161] on div "Kat. BE, C, CE, D" at bounding box center [373, 167] width 148 height 25
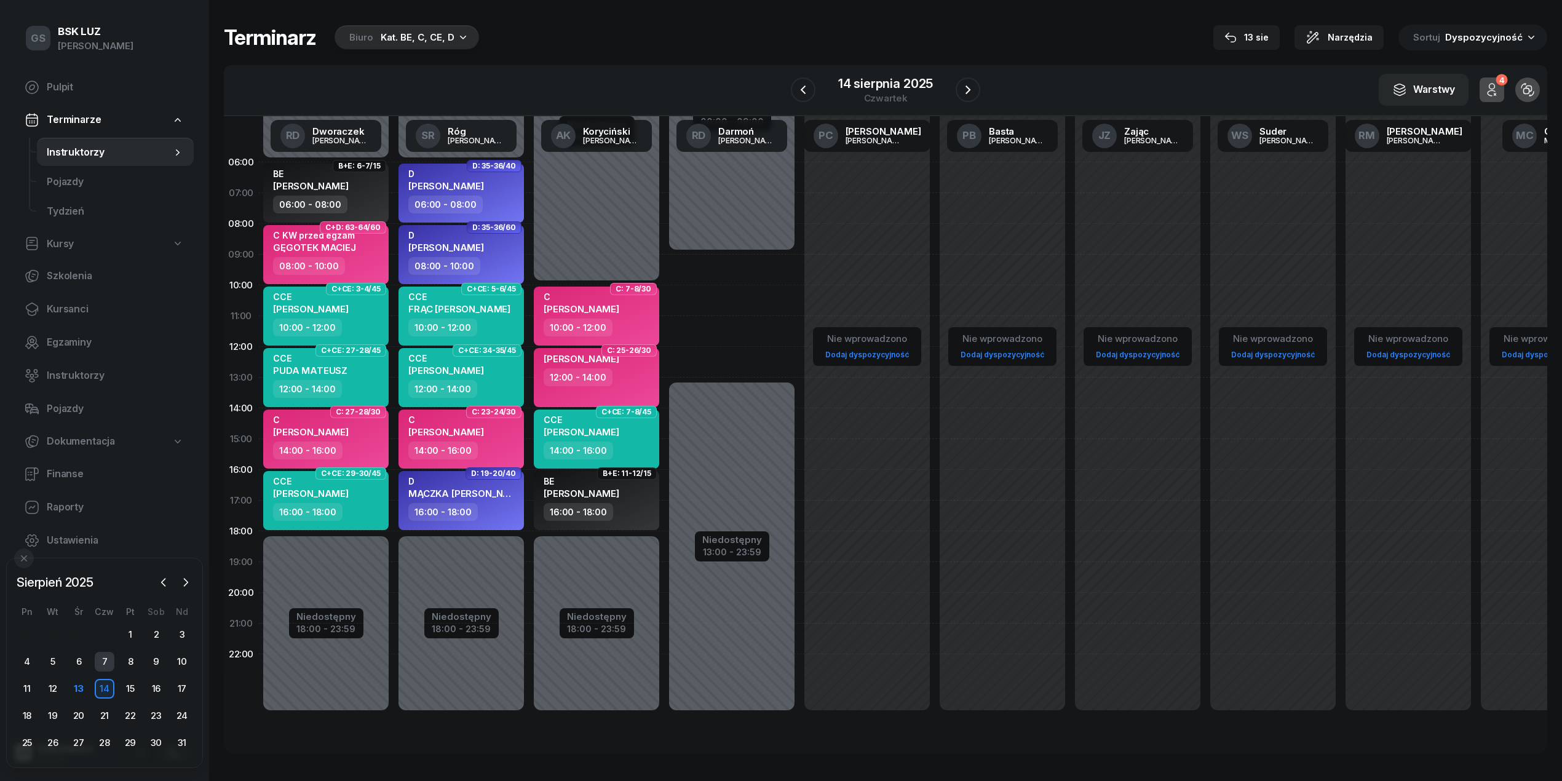
click at [99, 665] on div "7" at bounding box center [105, 662] width 20 height 20
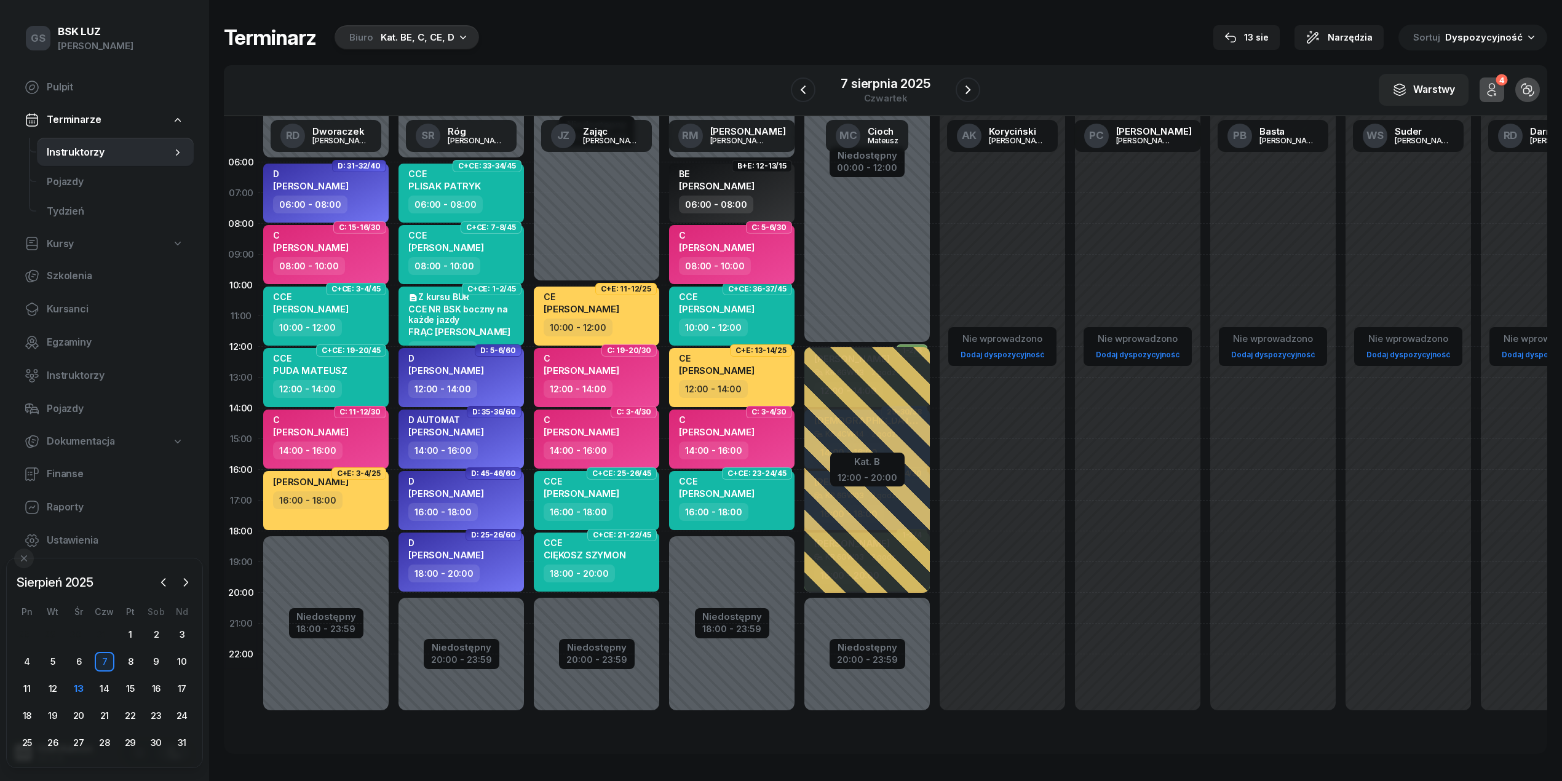
click at [735, 259] on div "08:00 - 10:00" at bounding box center [715, 266] width 72 height 18
select select "08"
select select "10"
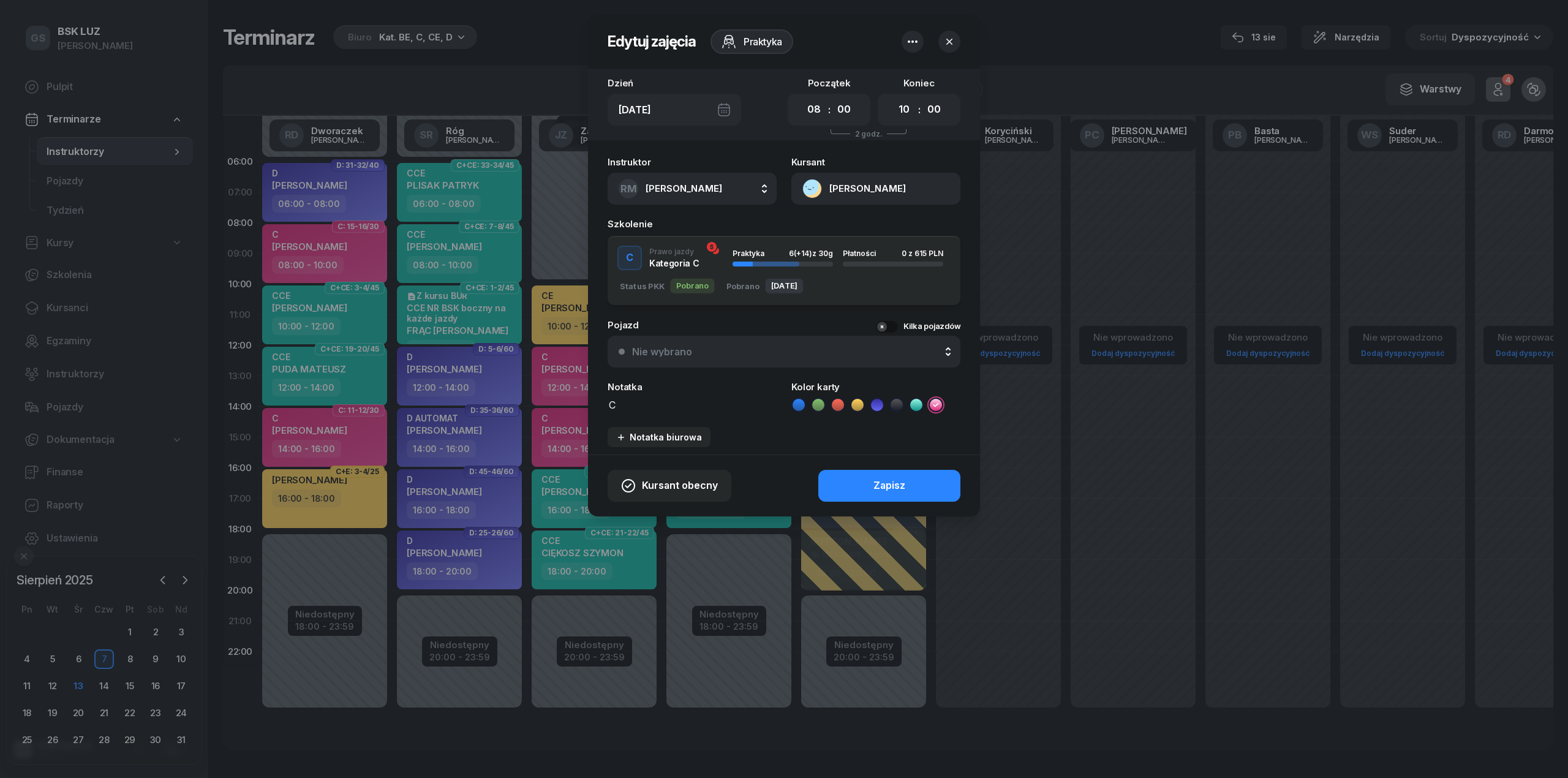
click at [876, 197] on button "[PERSON_NAME]" at bounding box center [876, 188] width 169 height 32
click at [878, 219] on link "Otwórz profil" at bounding box center [875, 230] width 160 height 31
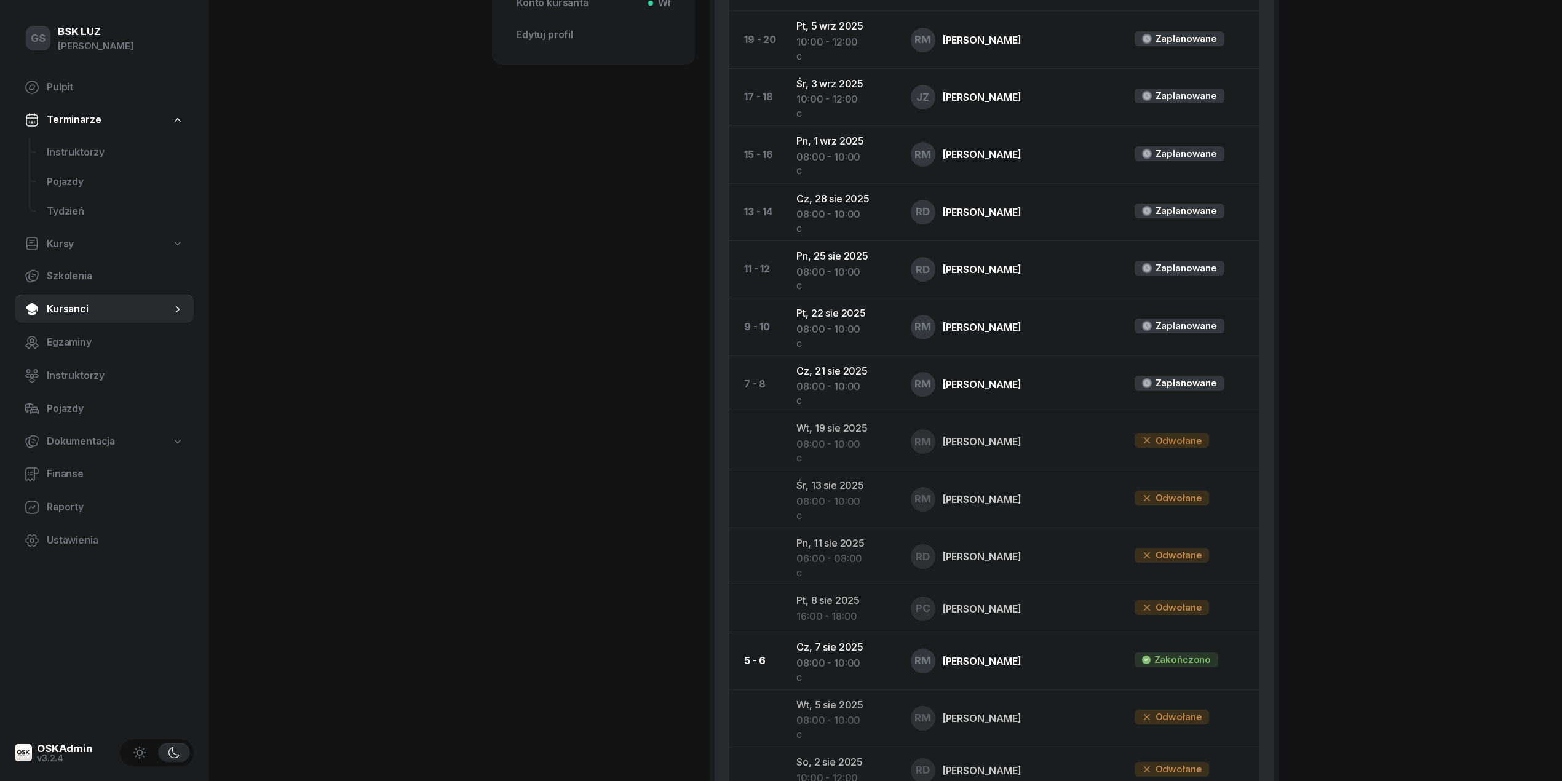
scroll to position [610, 0]
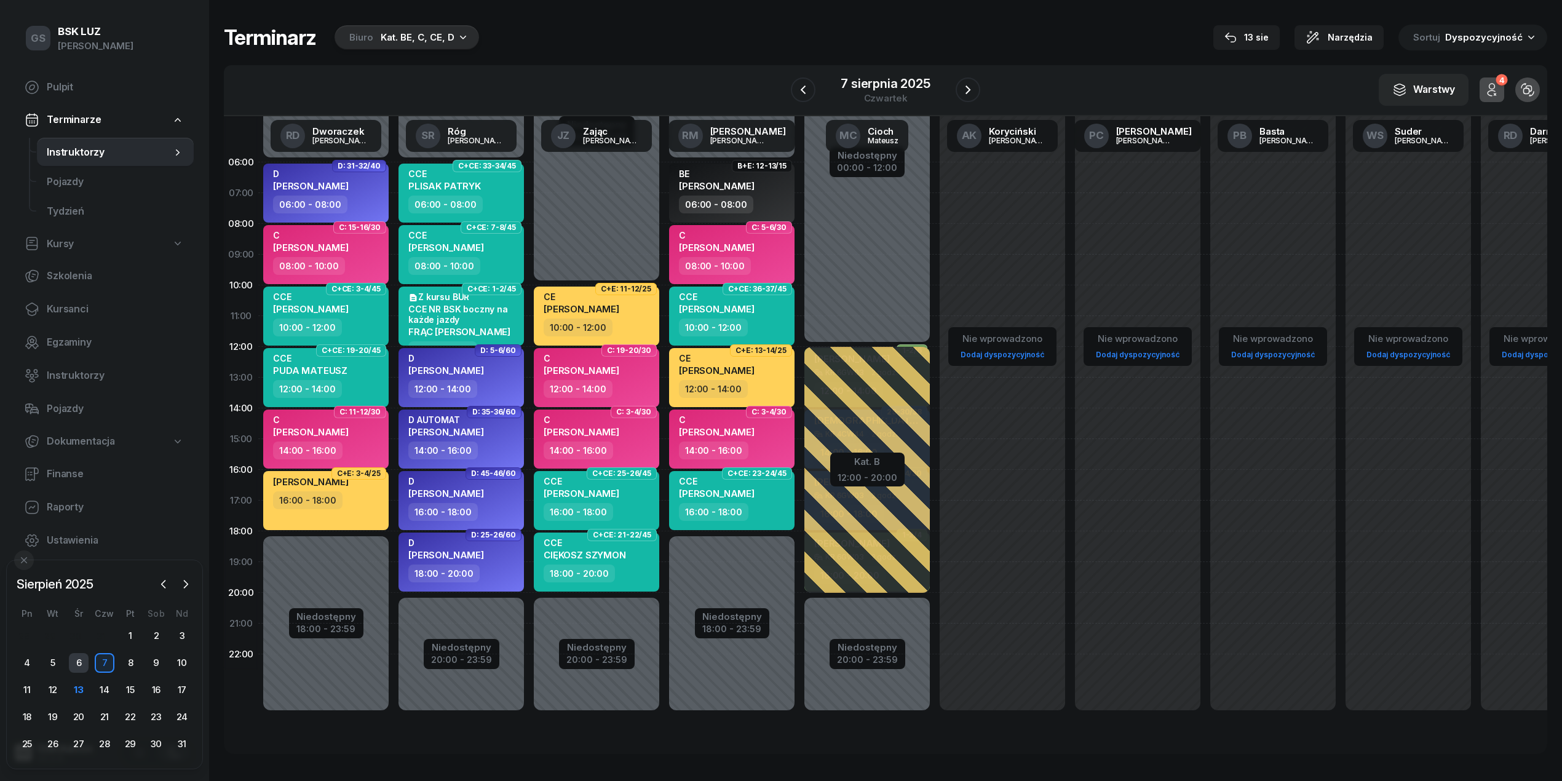
click at [79, 660] on div "6" at bounding box center [79, 663] width 20 height 20
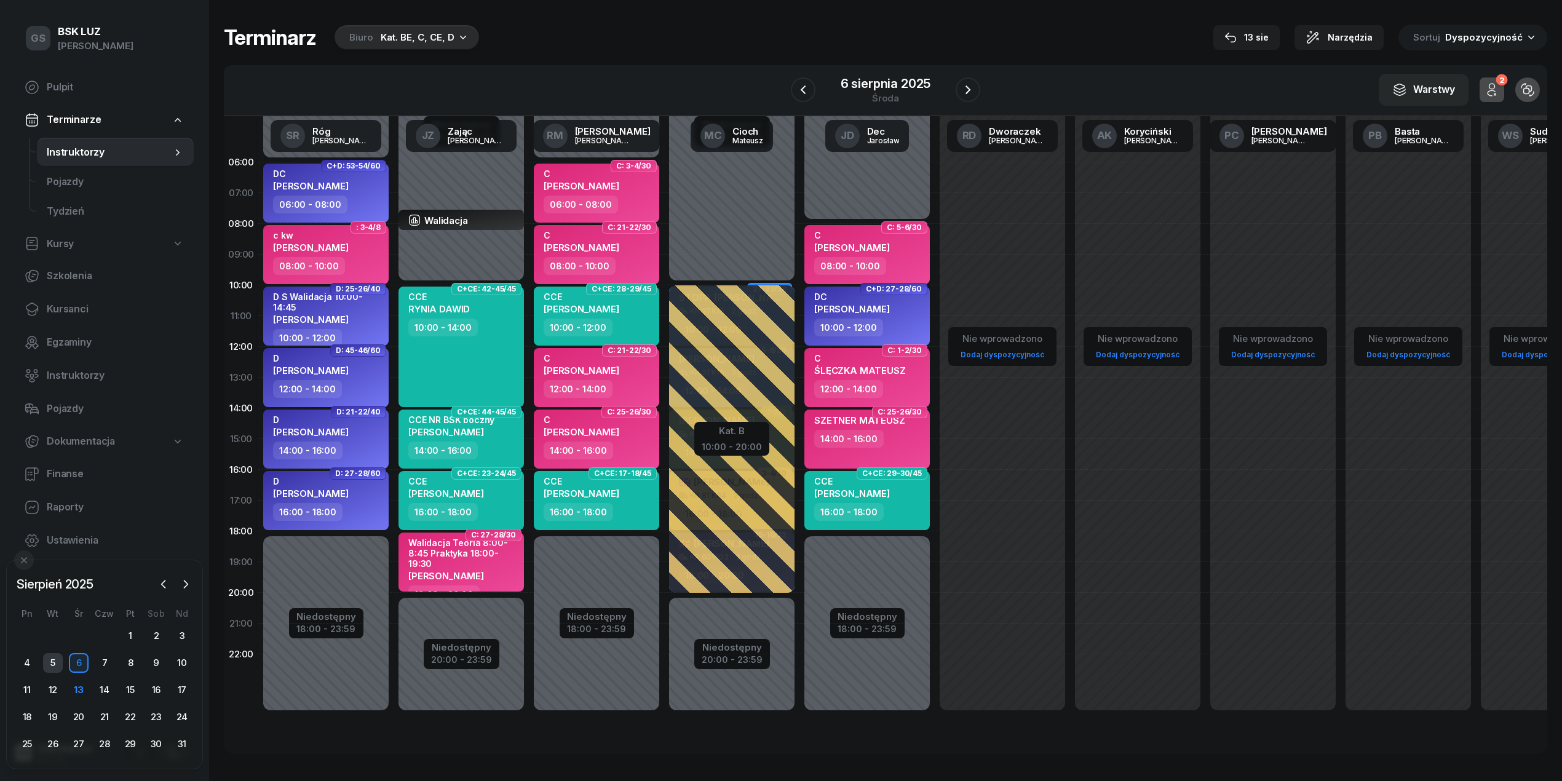
click at [50, 658] on div "5" at bounding box center [53, 663] width 20 height 20
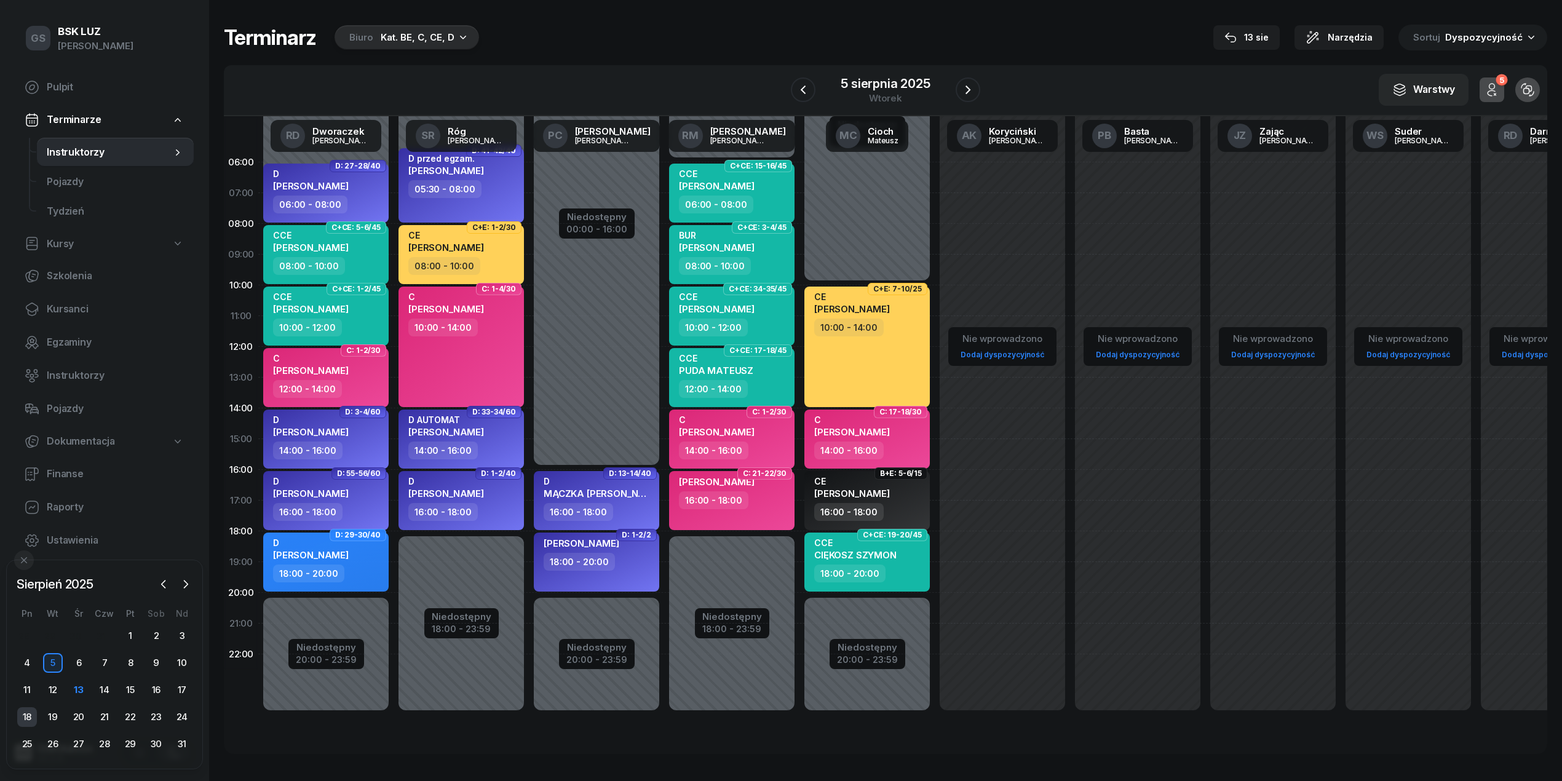
click at [33, 714] on div "18" at bounding box center [27, 717] width 20 height 20
click at [440, 47] on div "Biuro Kat. BE, C, CE, D" at bounding box center [407, 37] width 145 height 25
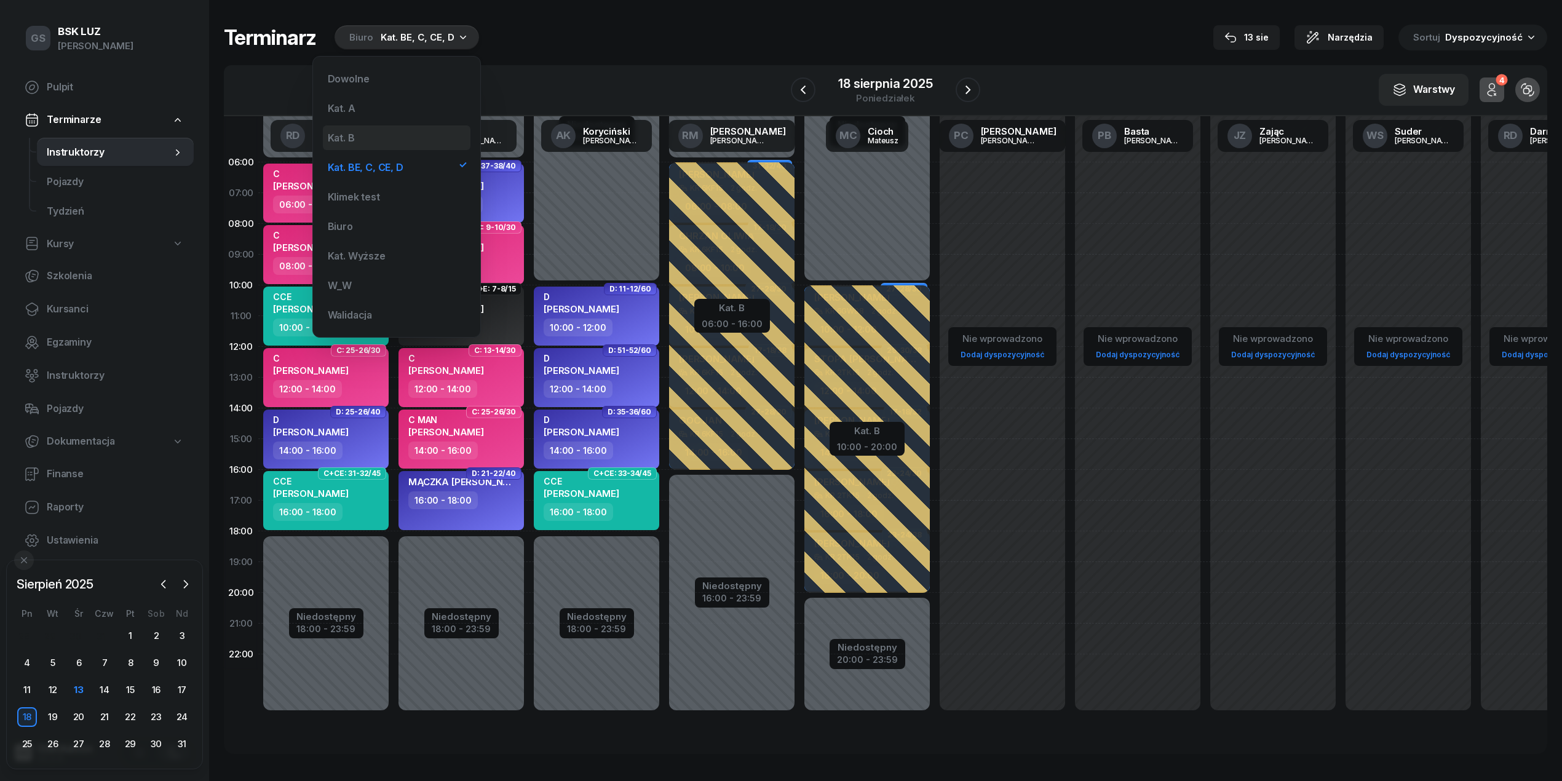
click at [364, 136] on div "Kat. B" at bounding box center [397, 137] width 148 height 25
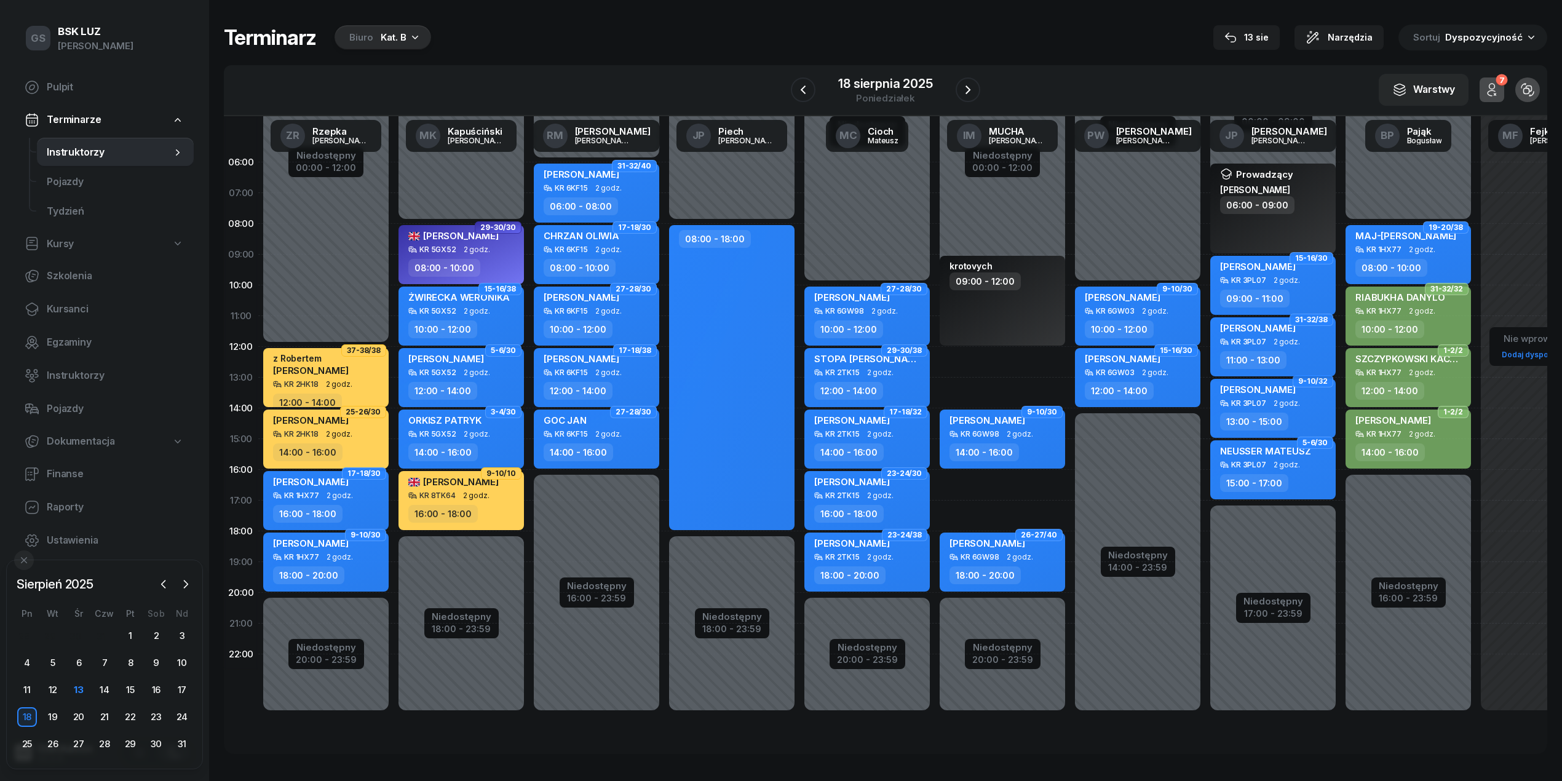
click at [1286, 337] on div "[PERSON_NAME]" at bounding box center [1258, 329] width 76 height 15
select select "11"
select select "13"
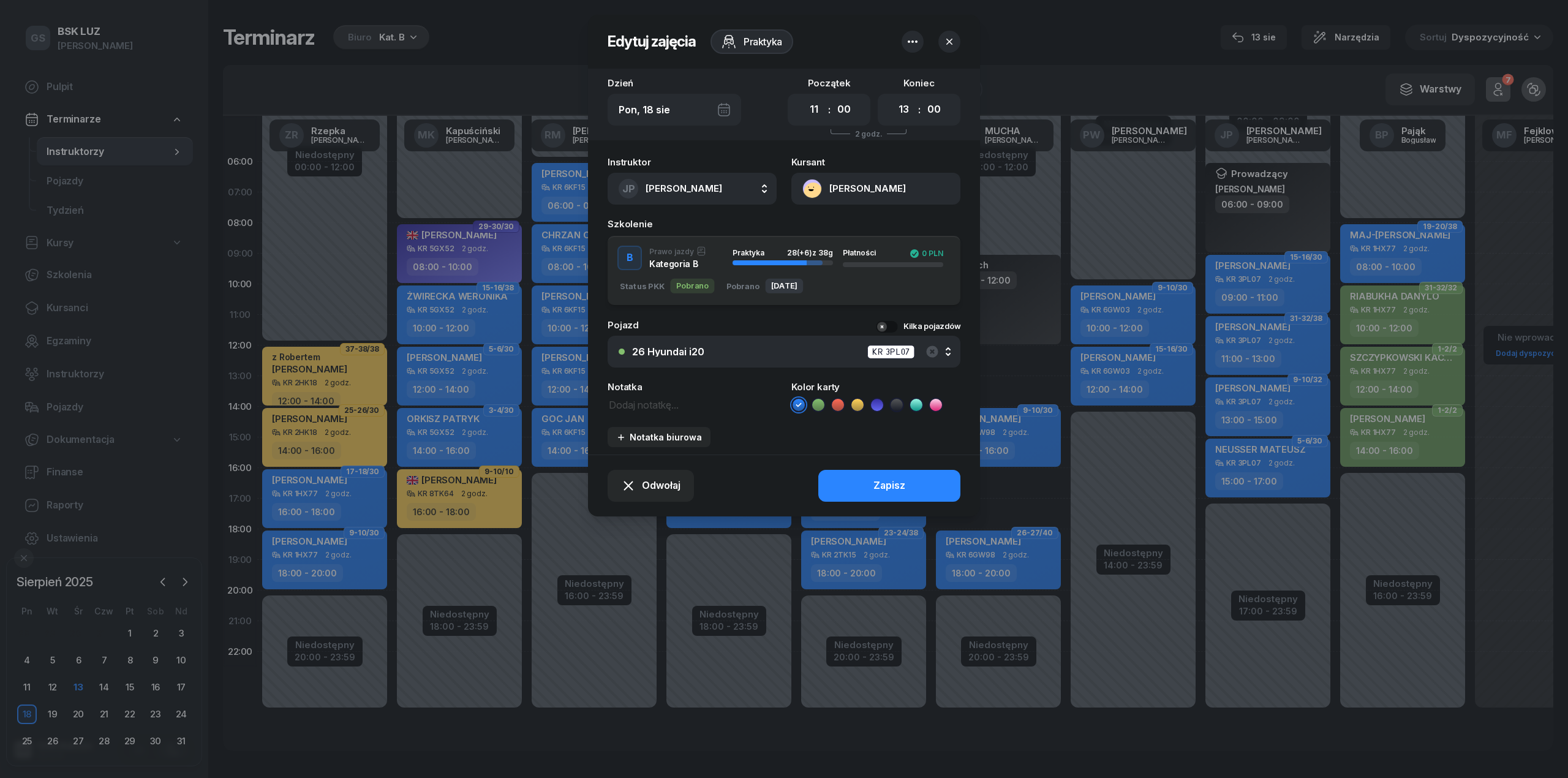
click at [884, 199] on button "[PERSON_NAME]" at bounding box center [876, 188] width 169 height 32
click at [876, 227] on link "Otwórz profil" at bounding box center [875, 230] width 160 height 31
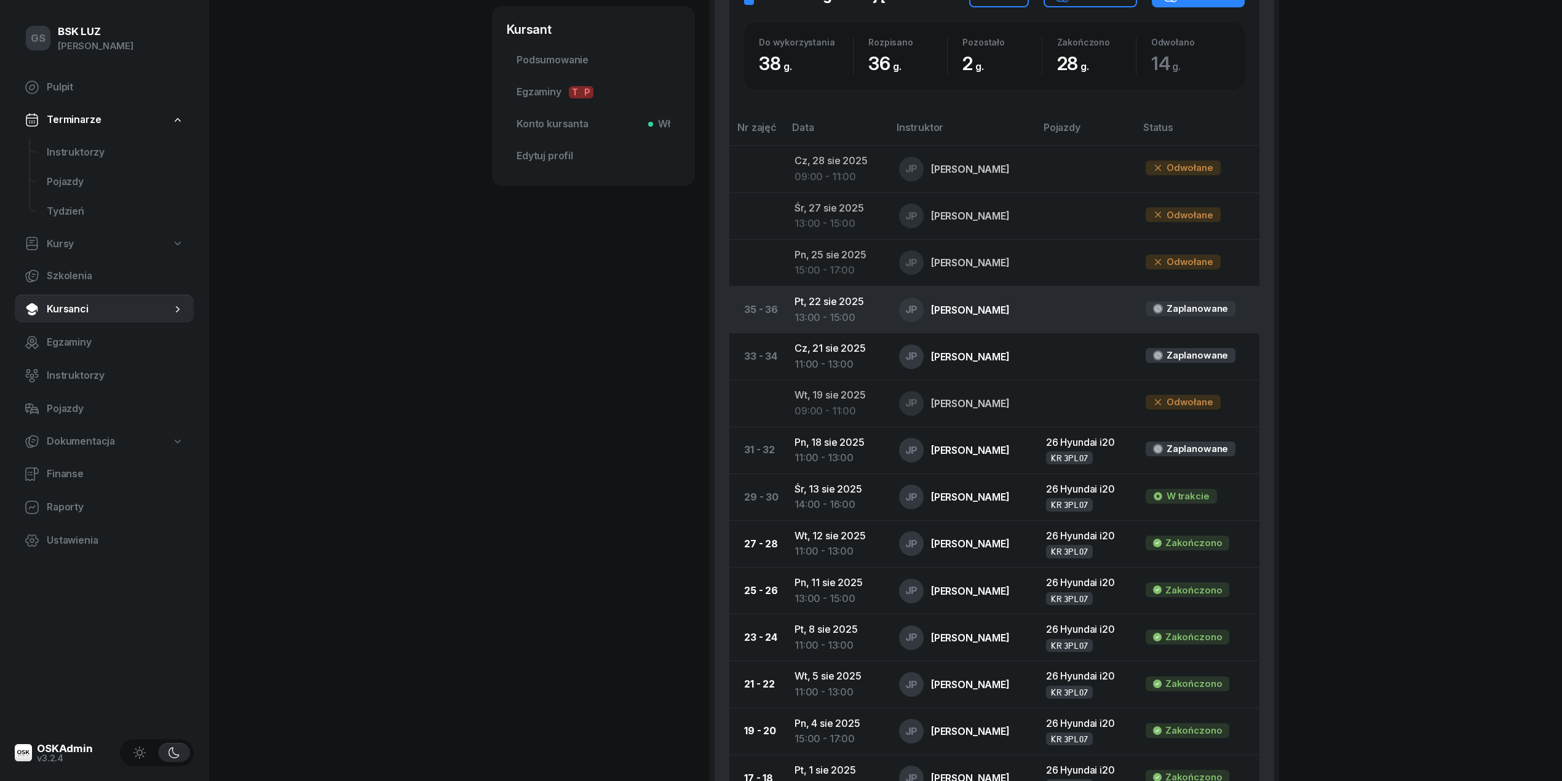
scroll to position [490, 0]
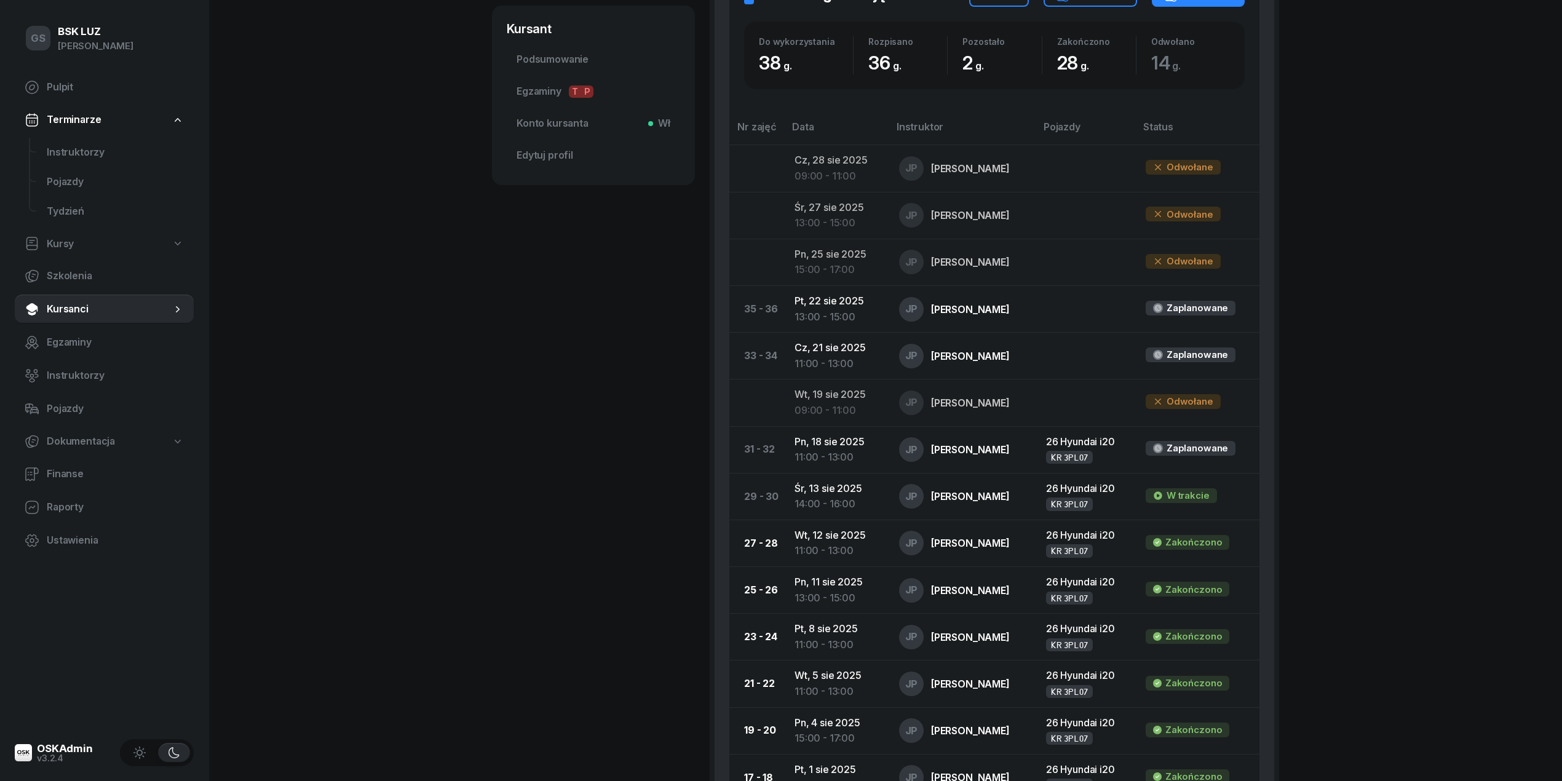
click at [541, 780] on div "CHRUŚCIEL ADRIAN Kursant Dofinansowanie pełna dysp, KOD WER. SduD6Tz8 733 537 9…" at bounding box center [593, 486] width 203 height 1824
click at [94, 156] on span "Instruktorzy" at bounding box center [115, 153] width 137 height 16
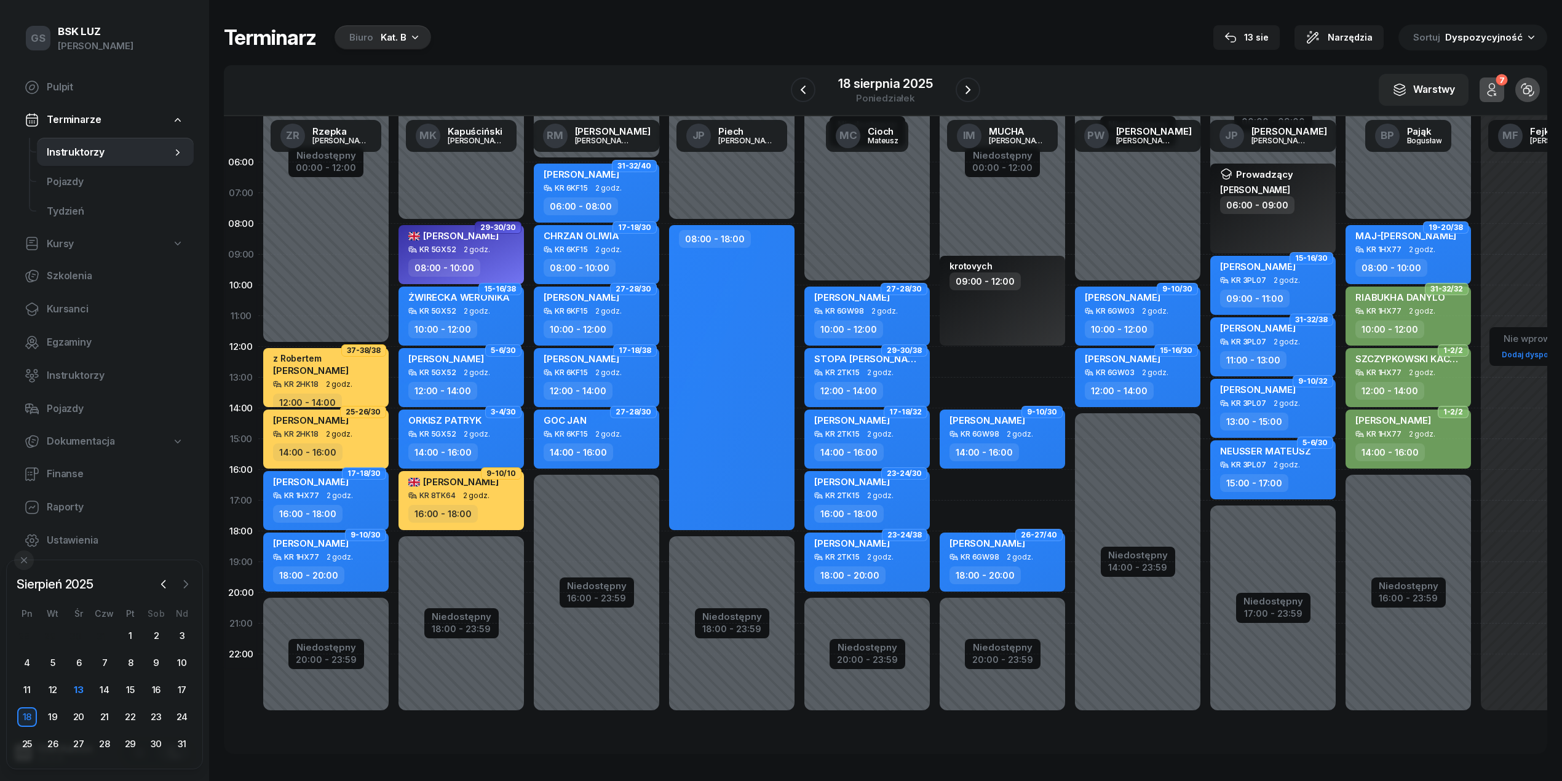
click at [188, 579] on icon "button" at bounding box center [186, 584] width 12 height 12
click at [27, 633] on div "1" at bounding box center [27, 636] width 20 height 20
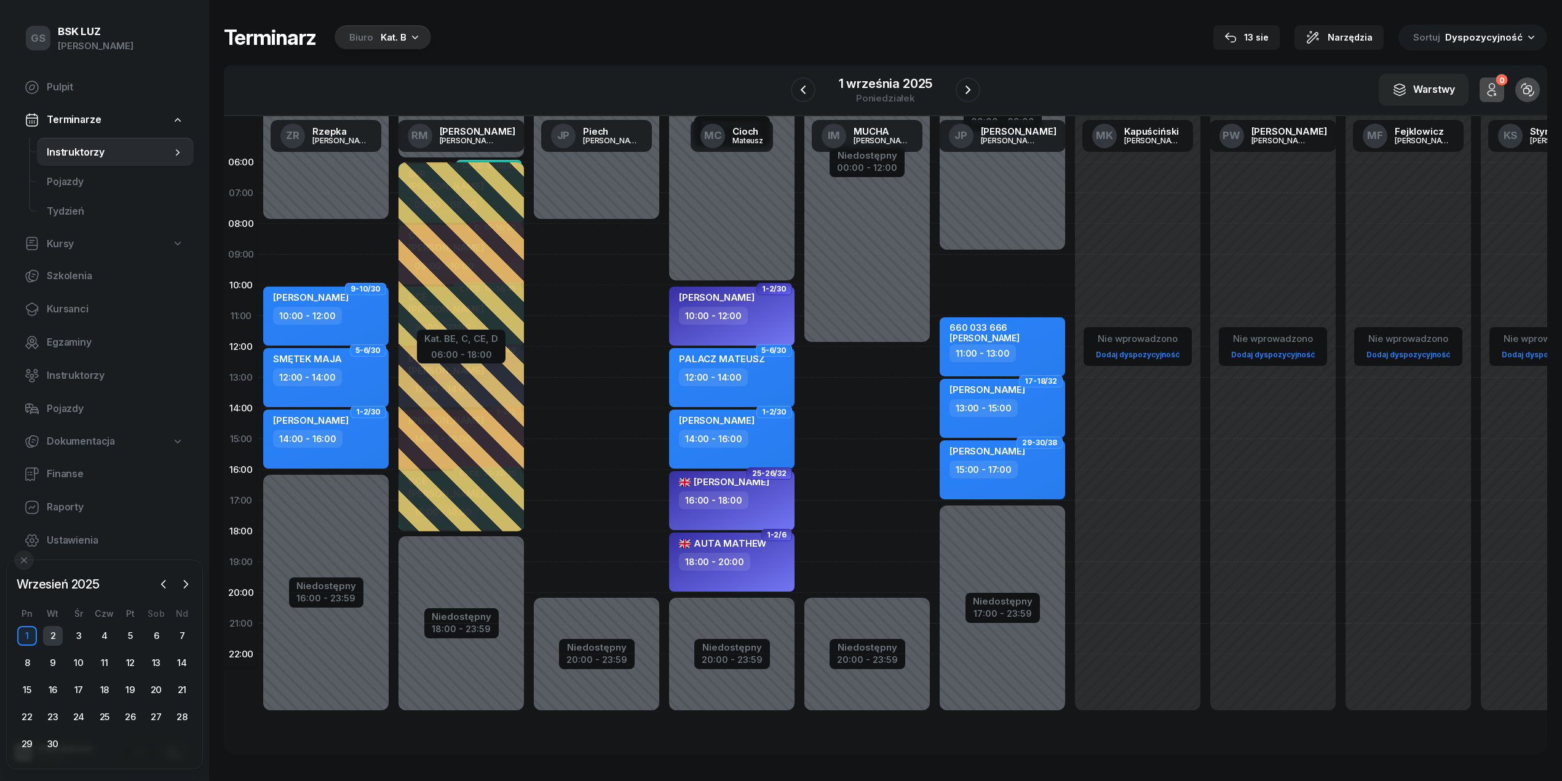
click at [50, 638] on div "2" at bounding box center [53, 636] width 20 height 20
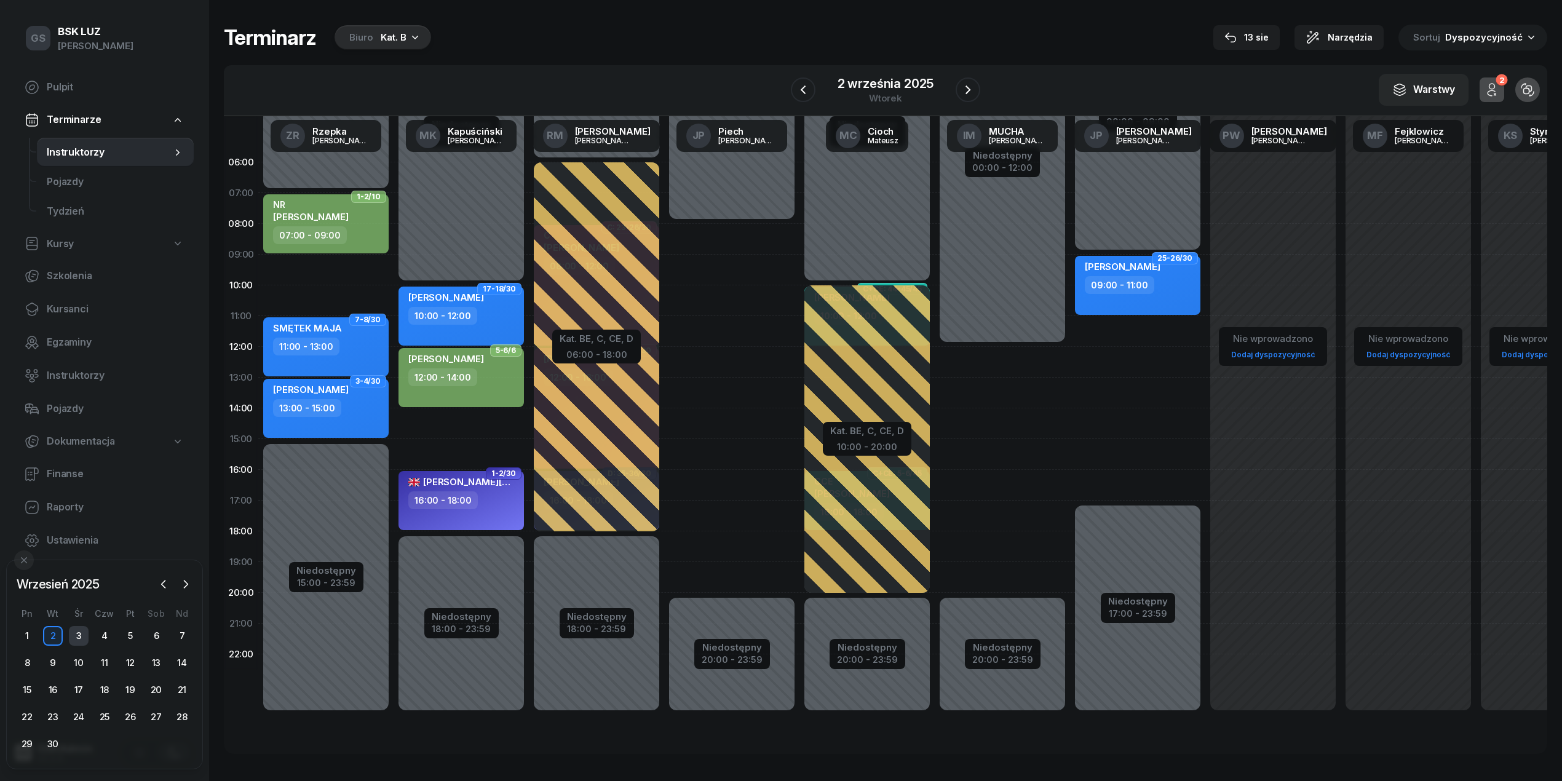
click at [82, 631] on div "3" at bounding box center [79, 636] width 20 height 20
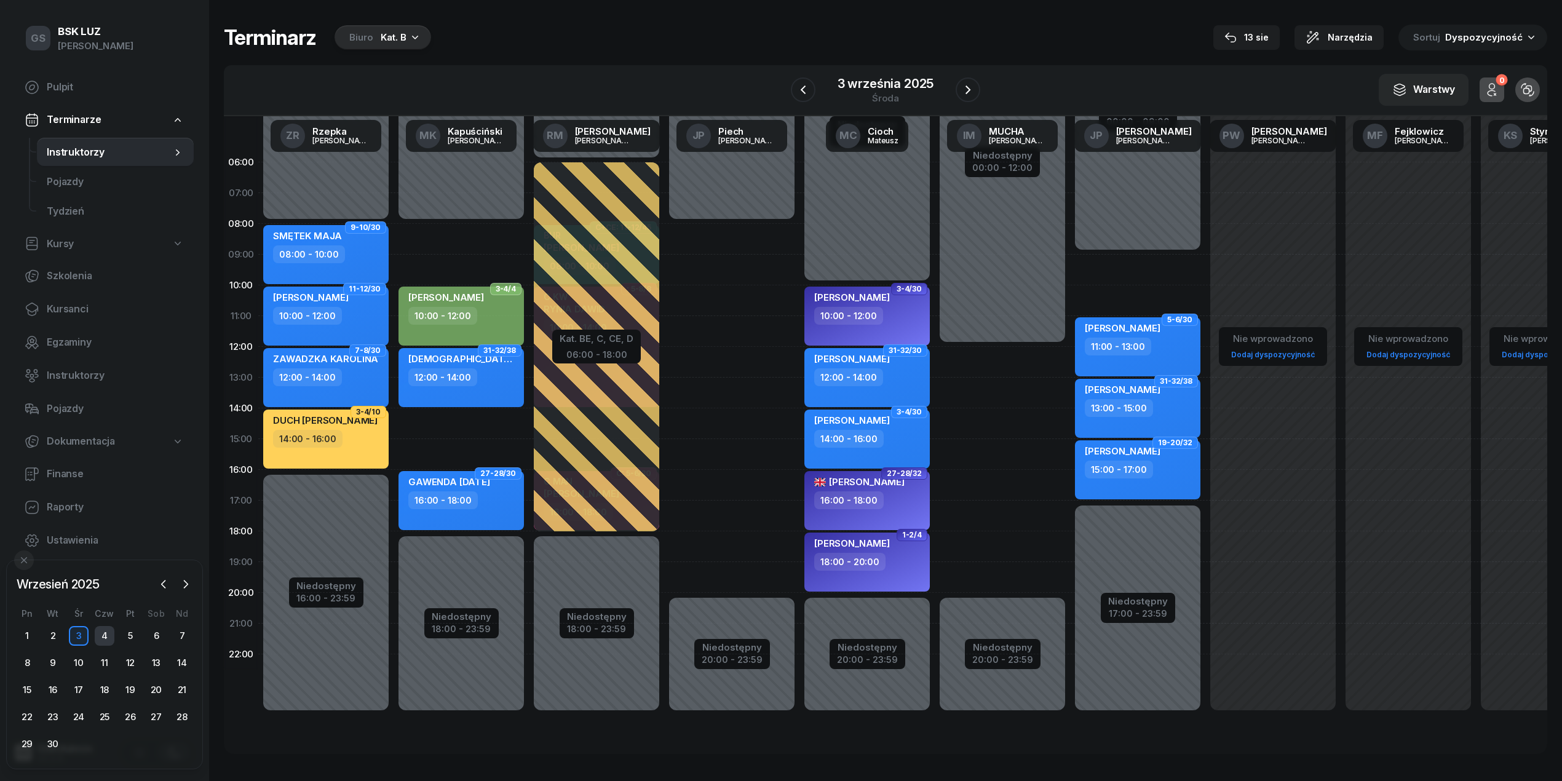
click at [100, 631] on div "4" at bounding box center [105, 636] width 20 height 20
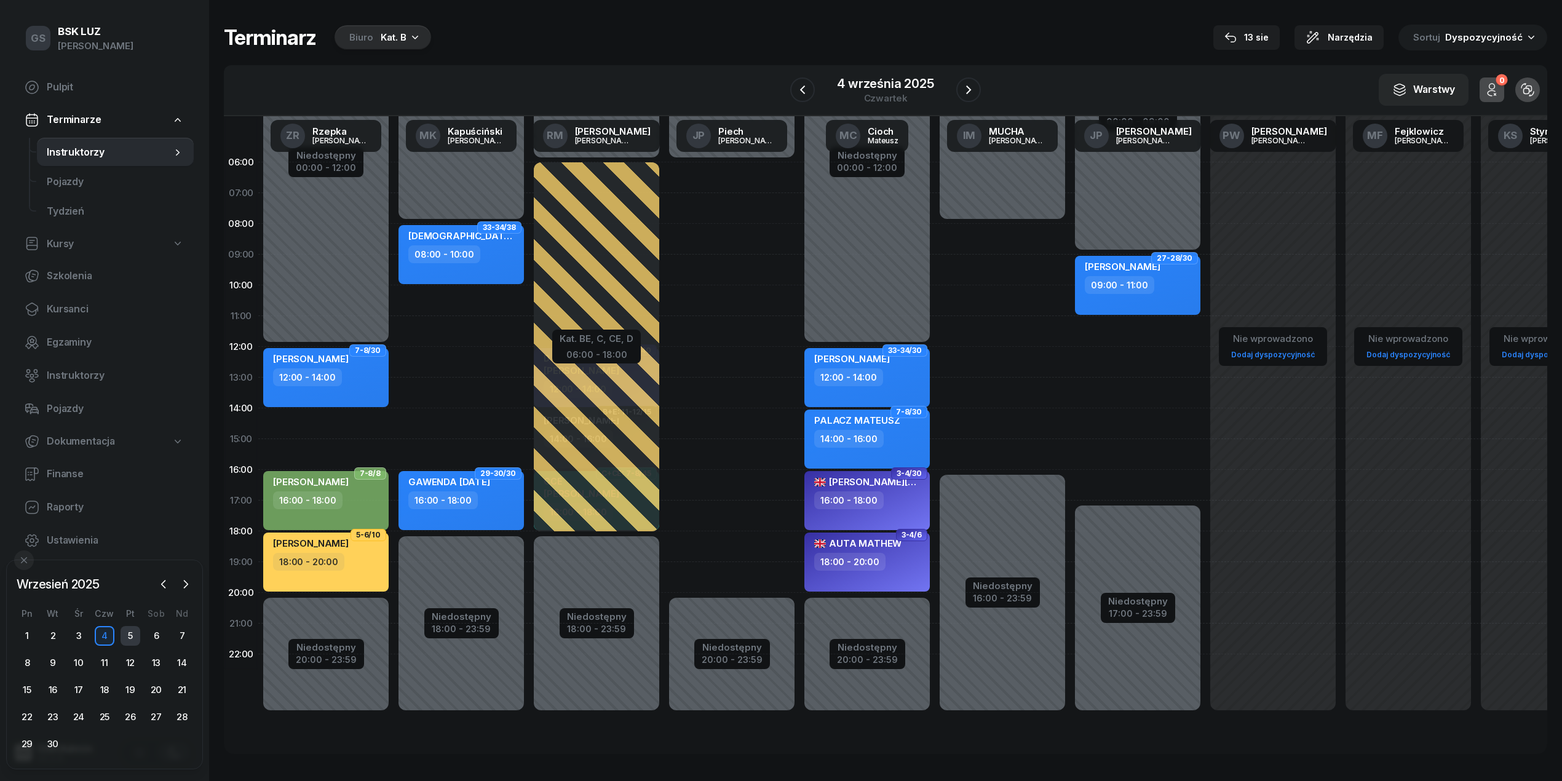
click at [124, 636] on div "5" at bounding box center [131, 636] width 20 height 20
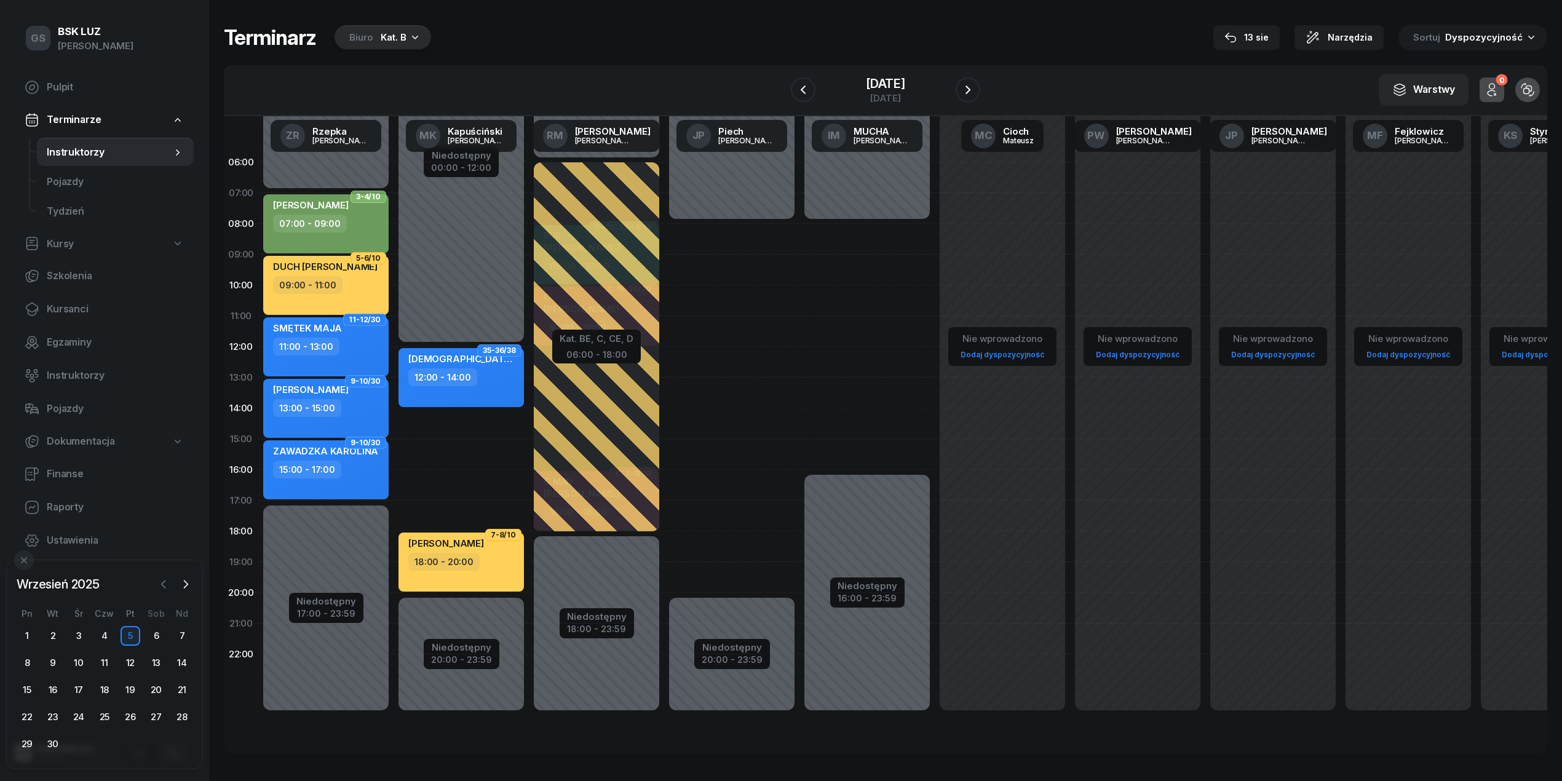
click at [162, 584] on icon "button" at bounding box center [164, 583] width 4 height 7
click at [74, 687] on div "13" at bounding box center [79, 690] width 20 height 20
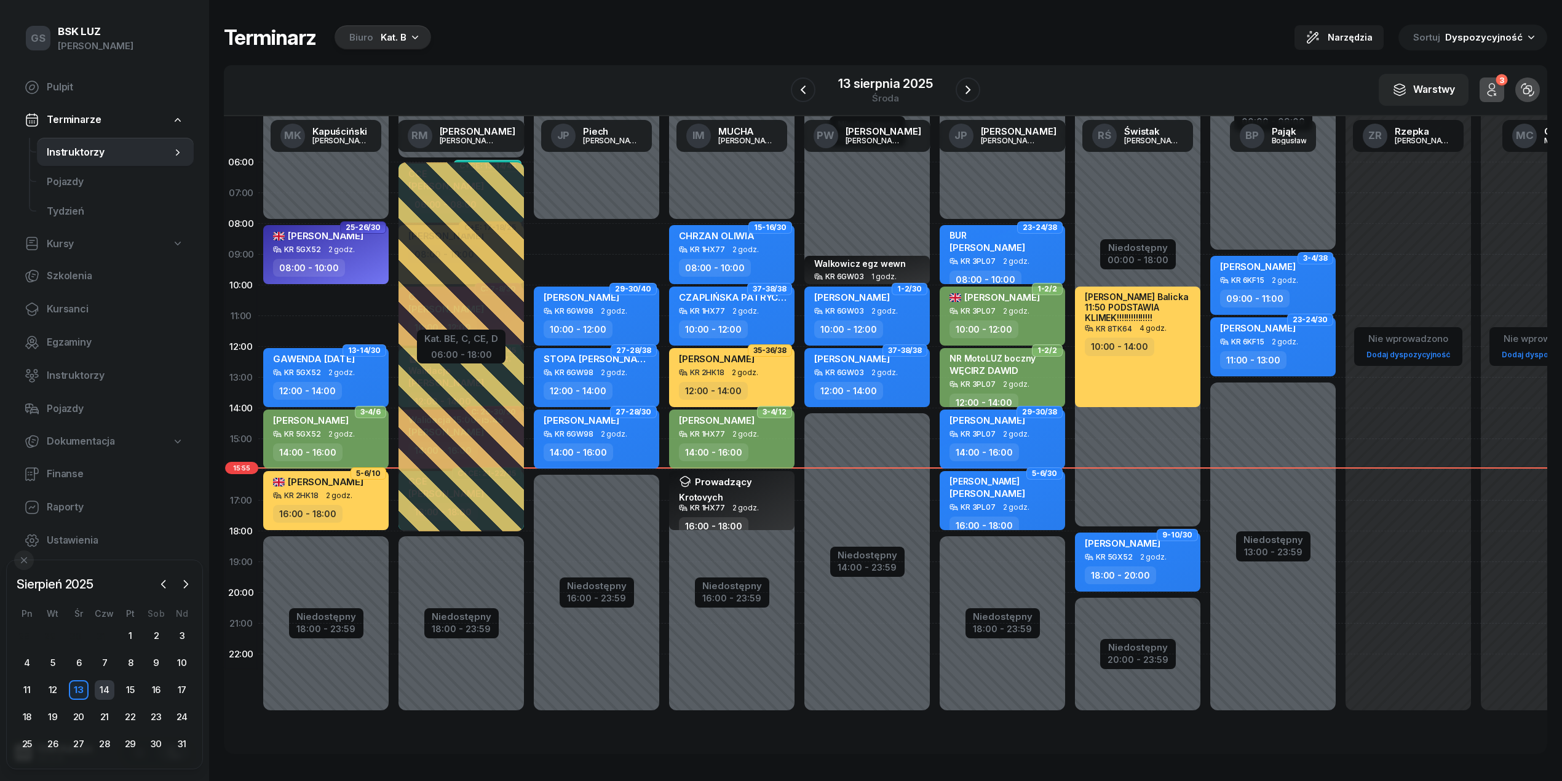
click at [106, 685] on div "14" at bounding box center [105, 690] width 20 height 20
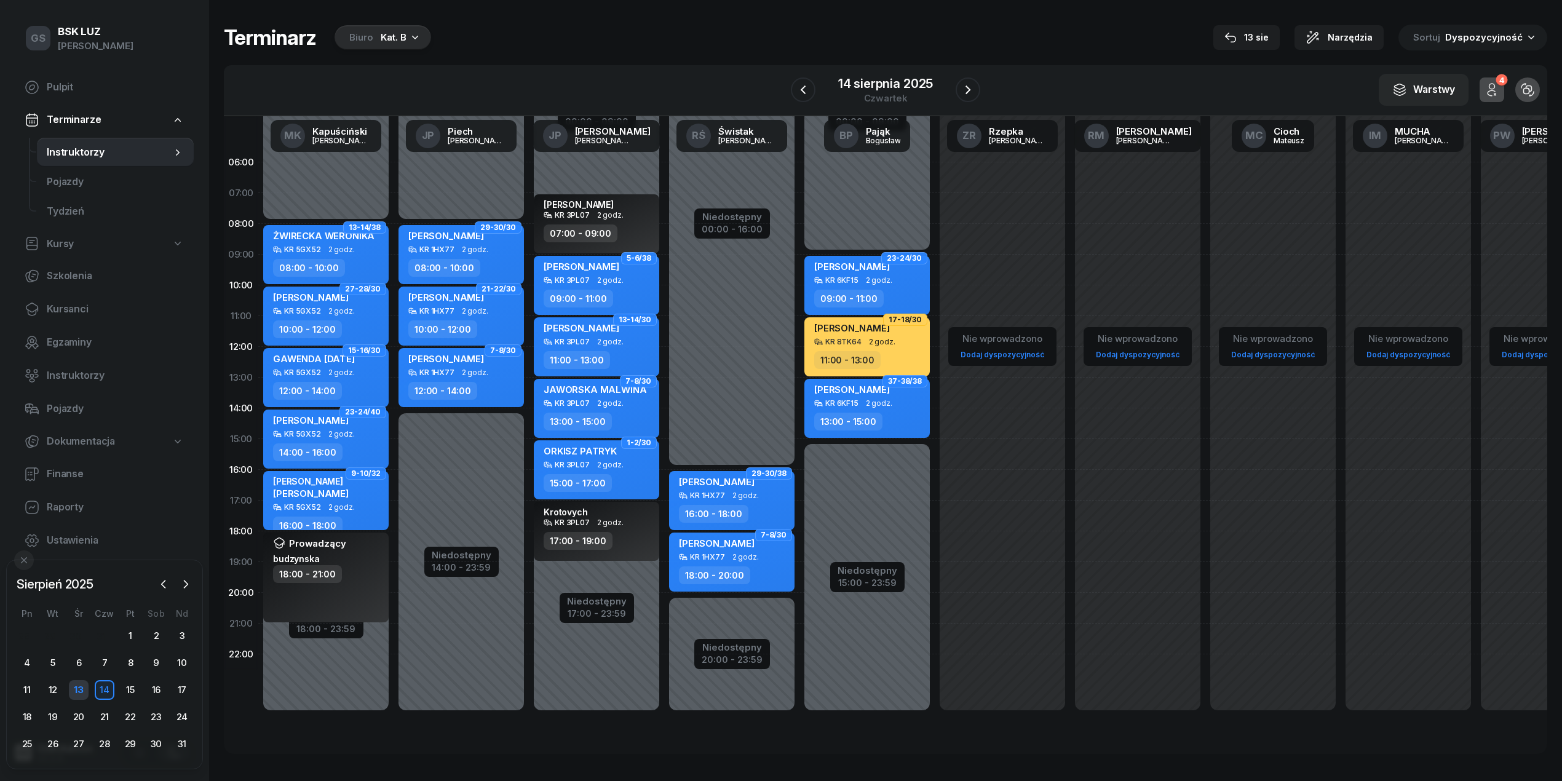
click at [79, 690] on div "13" at bounding box center [79, 690] width 20 height 20
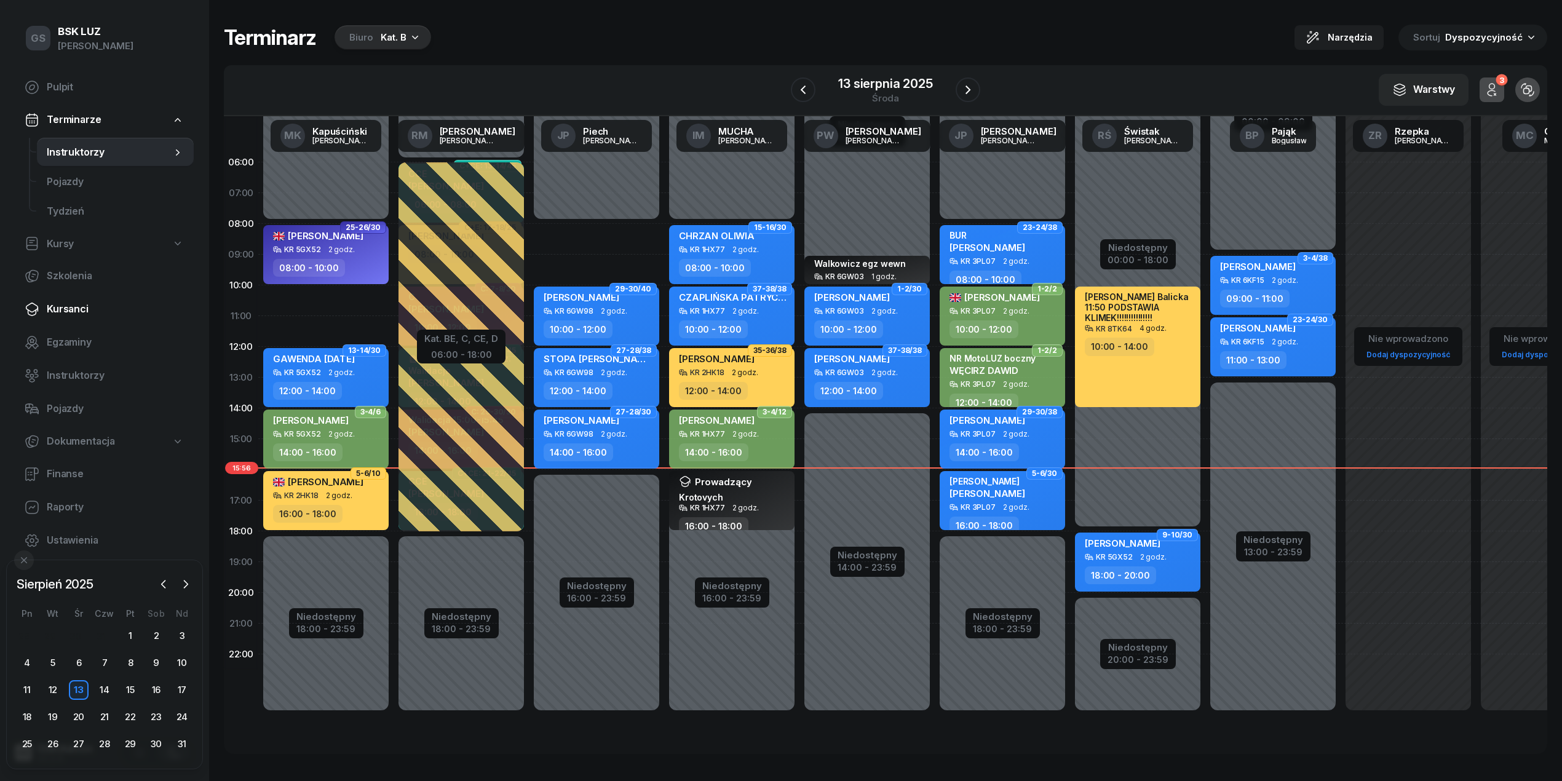
click at [84, 301] on span "Kursanci" at bounding box center [115, 309] width 137 height 16
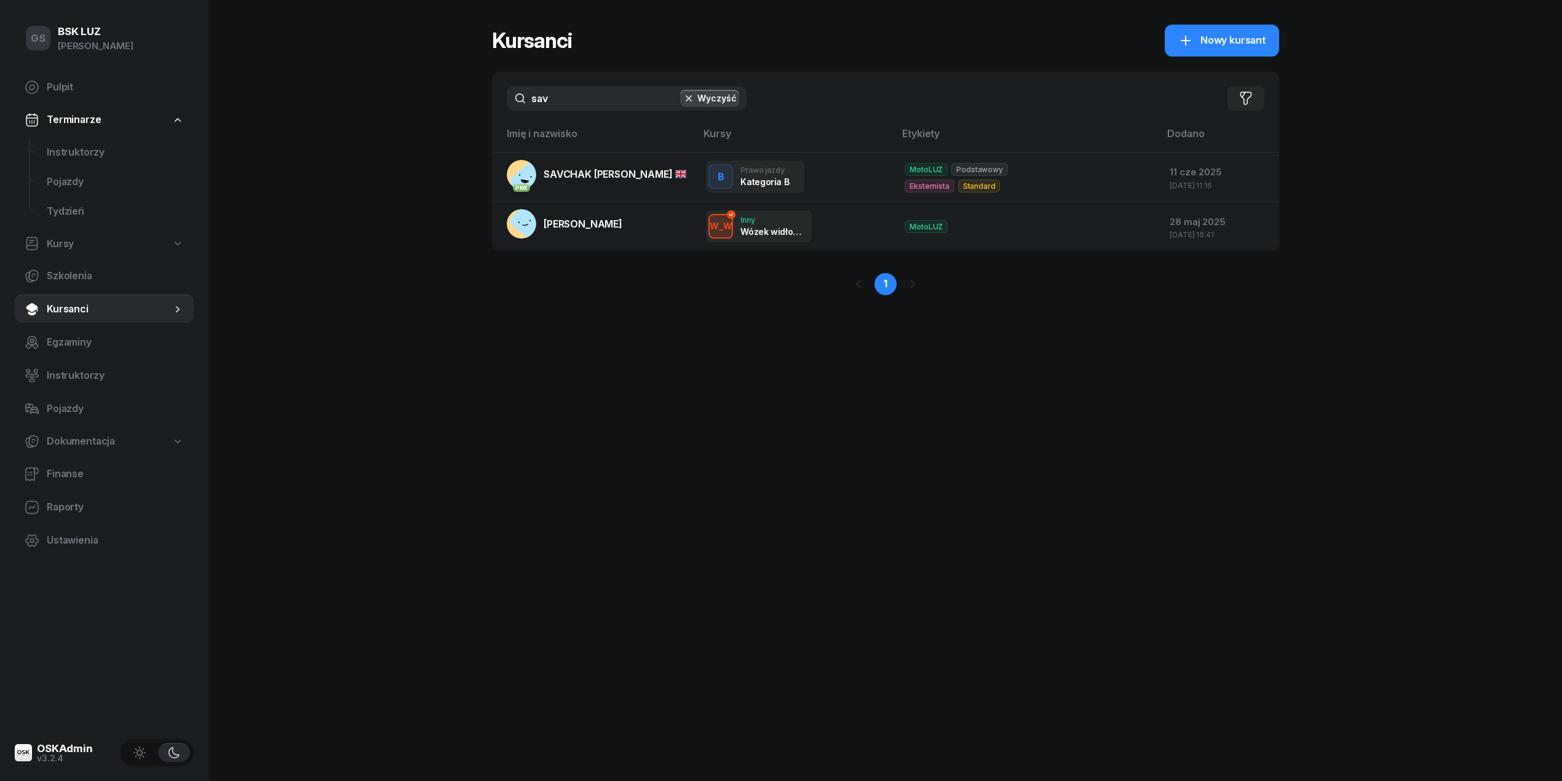
click at [552, 94] on input "sav" at bounding box center [627, 98] width 240 height 25
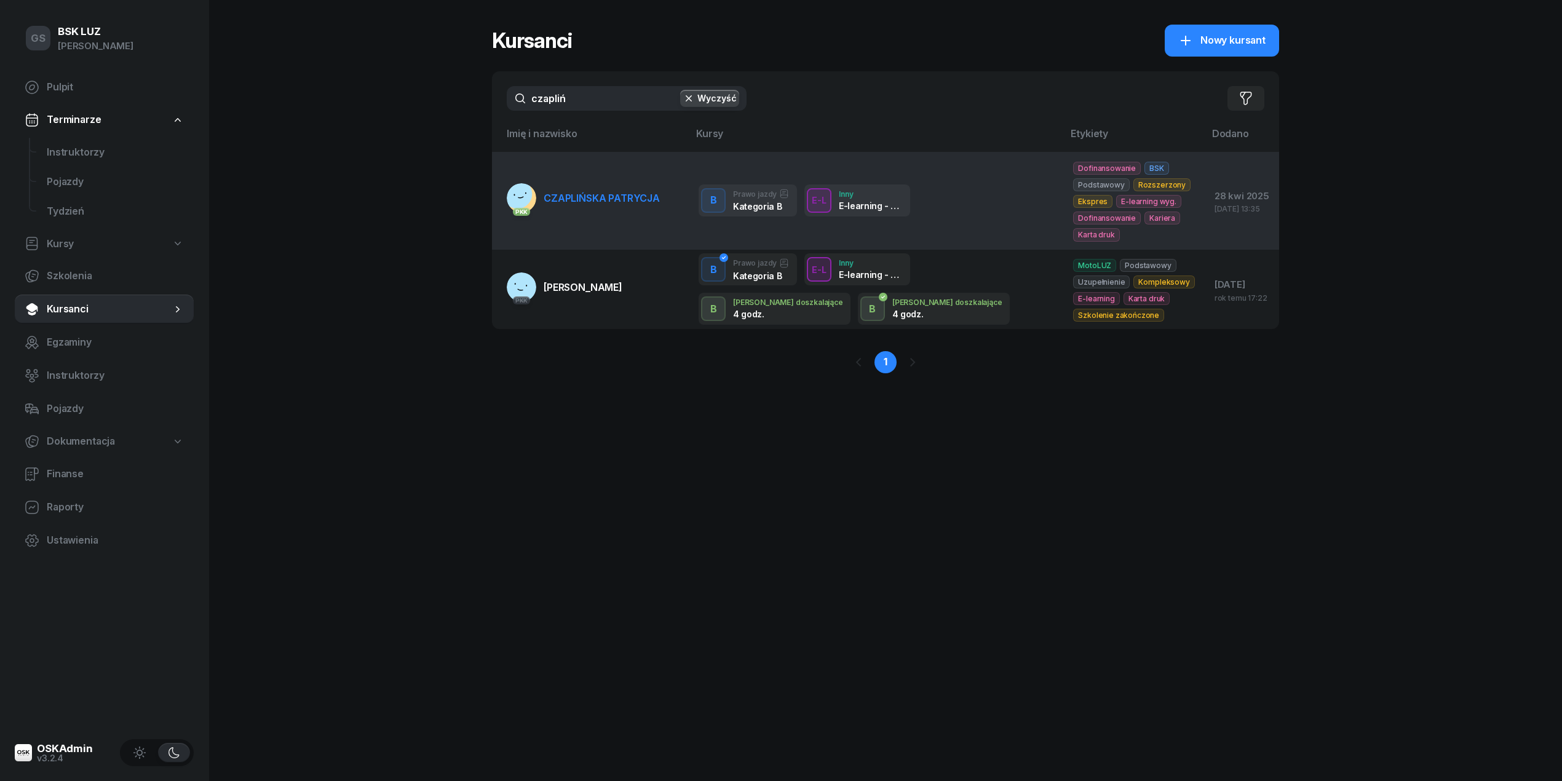
type input "czapliń"
click at [630, 191] on link "PKK CZAPLIŃSKA PATRYCJA" at bounding box center [583, 198] width 153 height 30
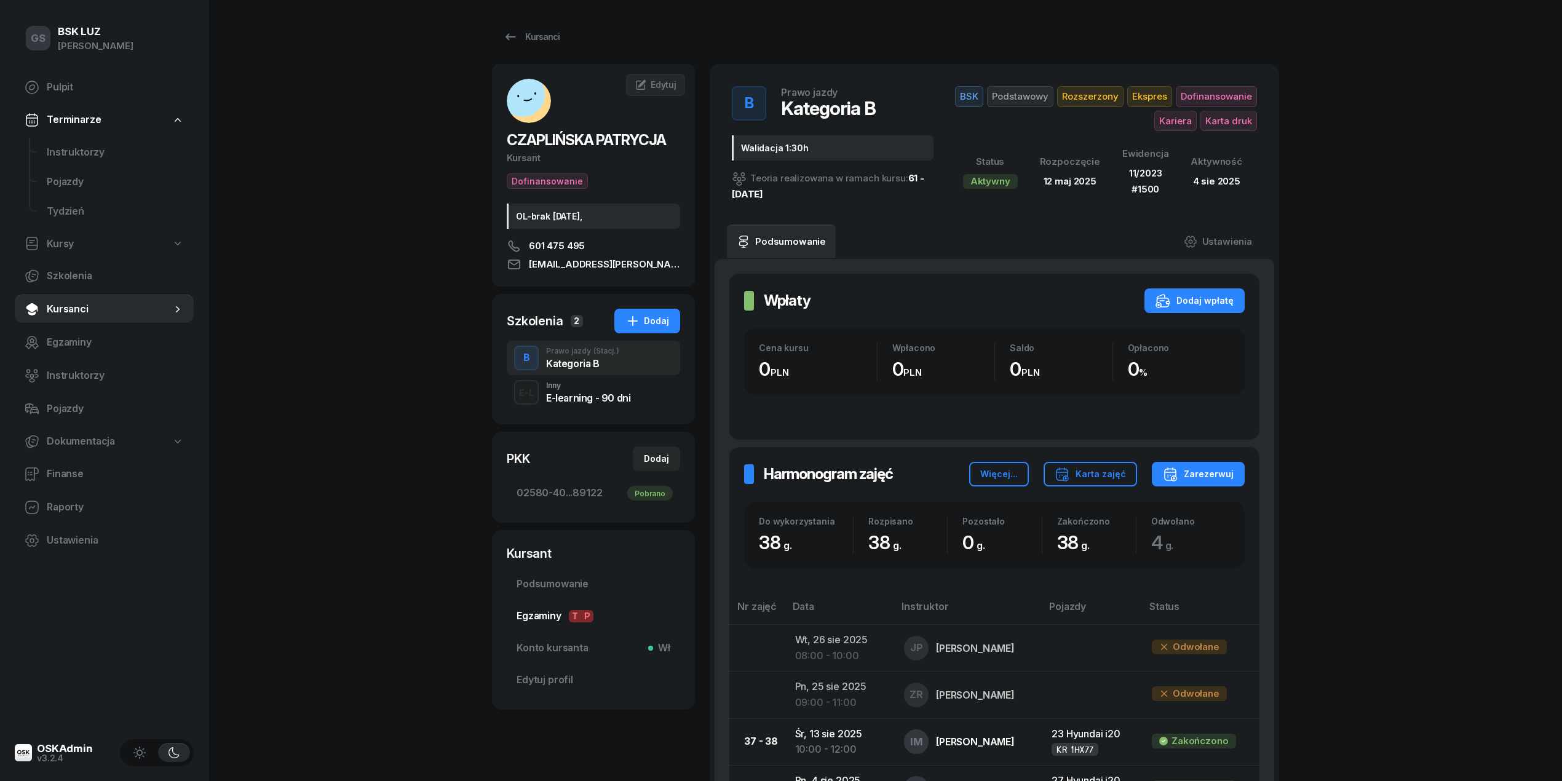
click at [566, 621] on span "Egzaminy T P" at bounding box center [594, 616] width 154 height 16
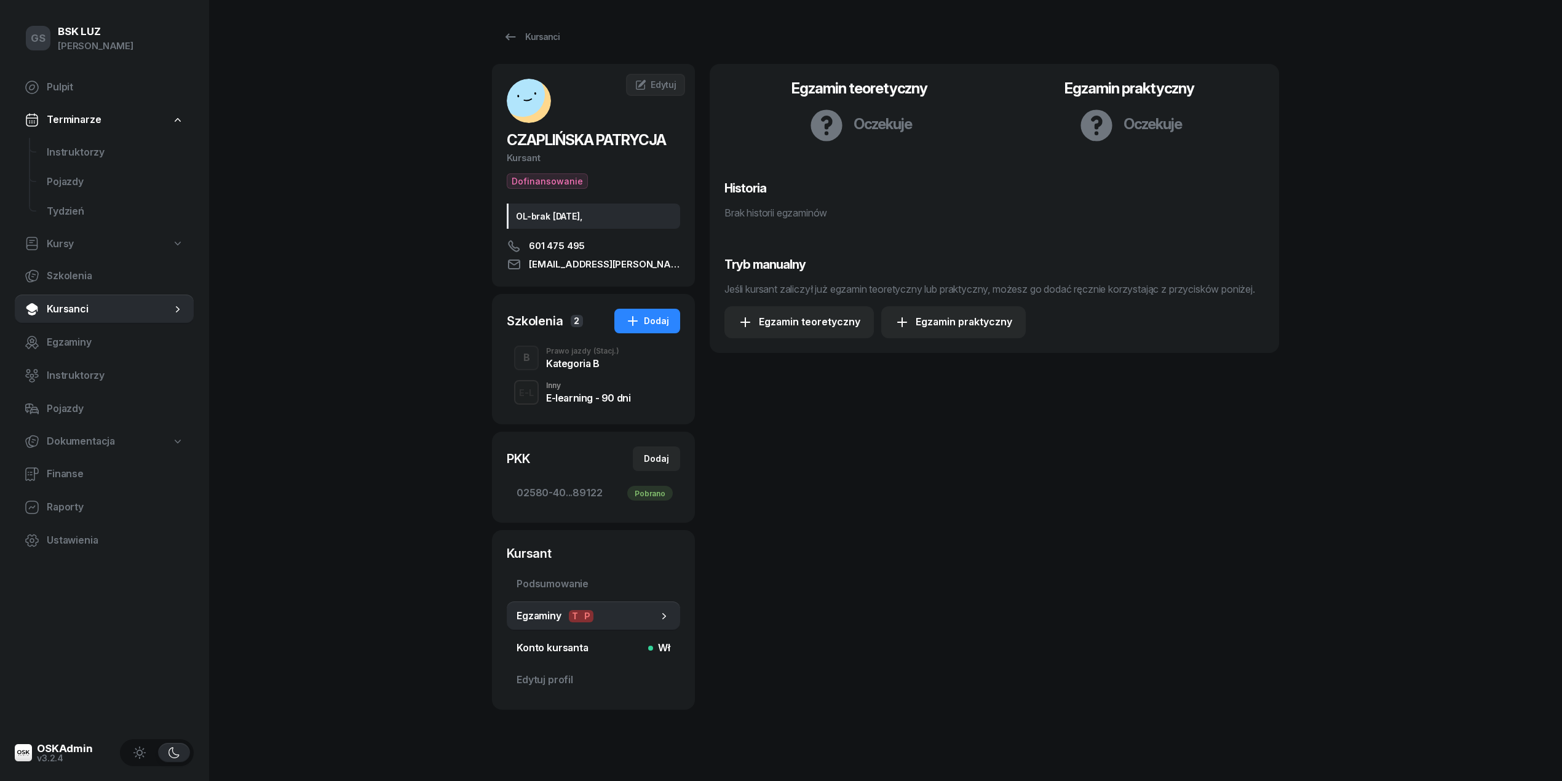
click at [552, 643] on span "Konto kursanta Wł" at bounding box center [594, 648] width 154 height 16
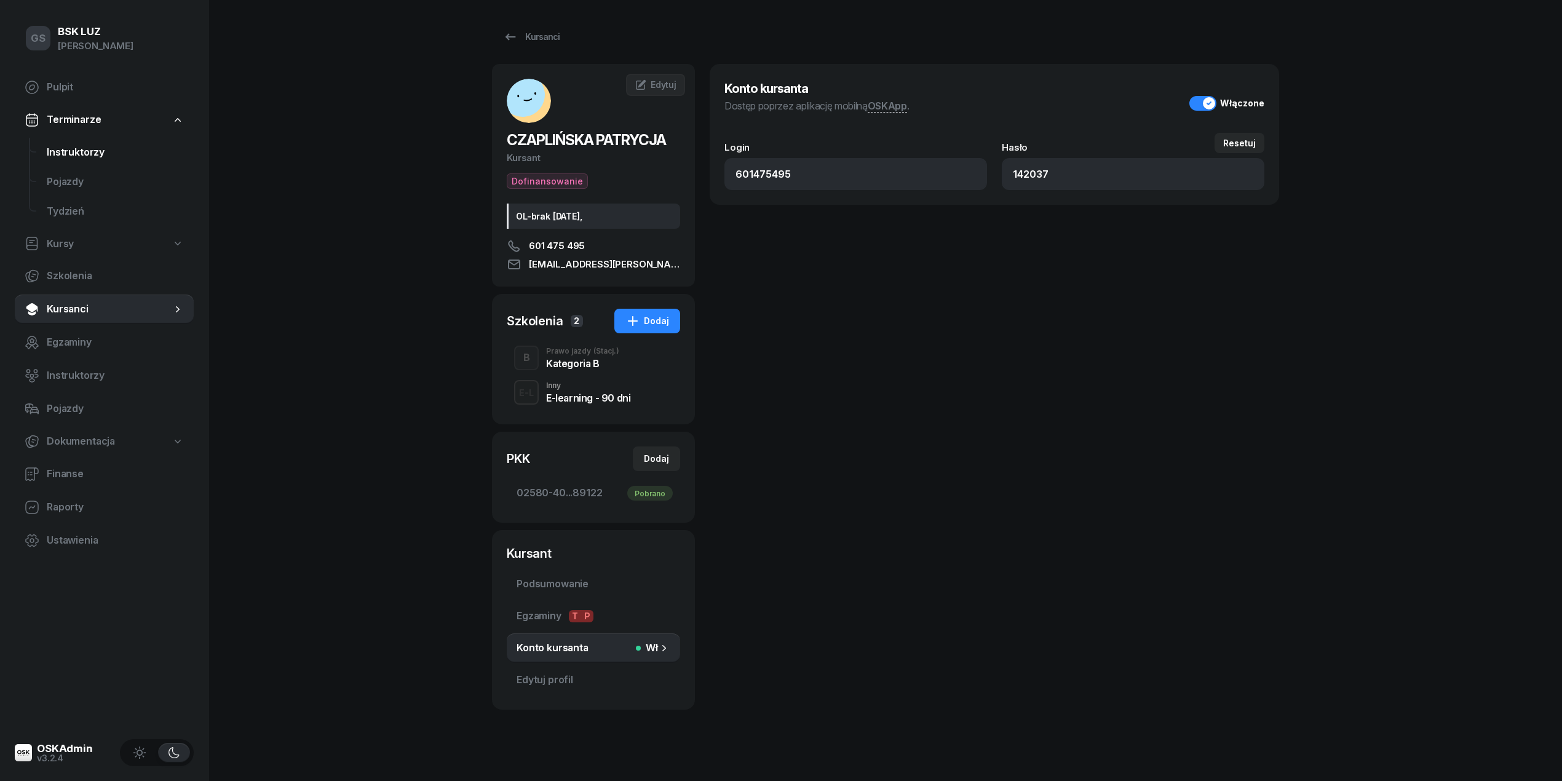
click at [65, 153] on span "Instruktorzy" at bounding box center [115, 153] width 137 height 16
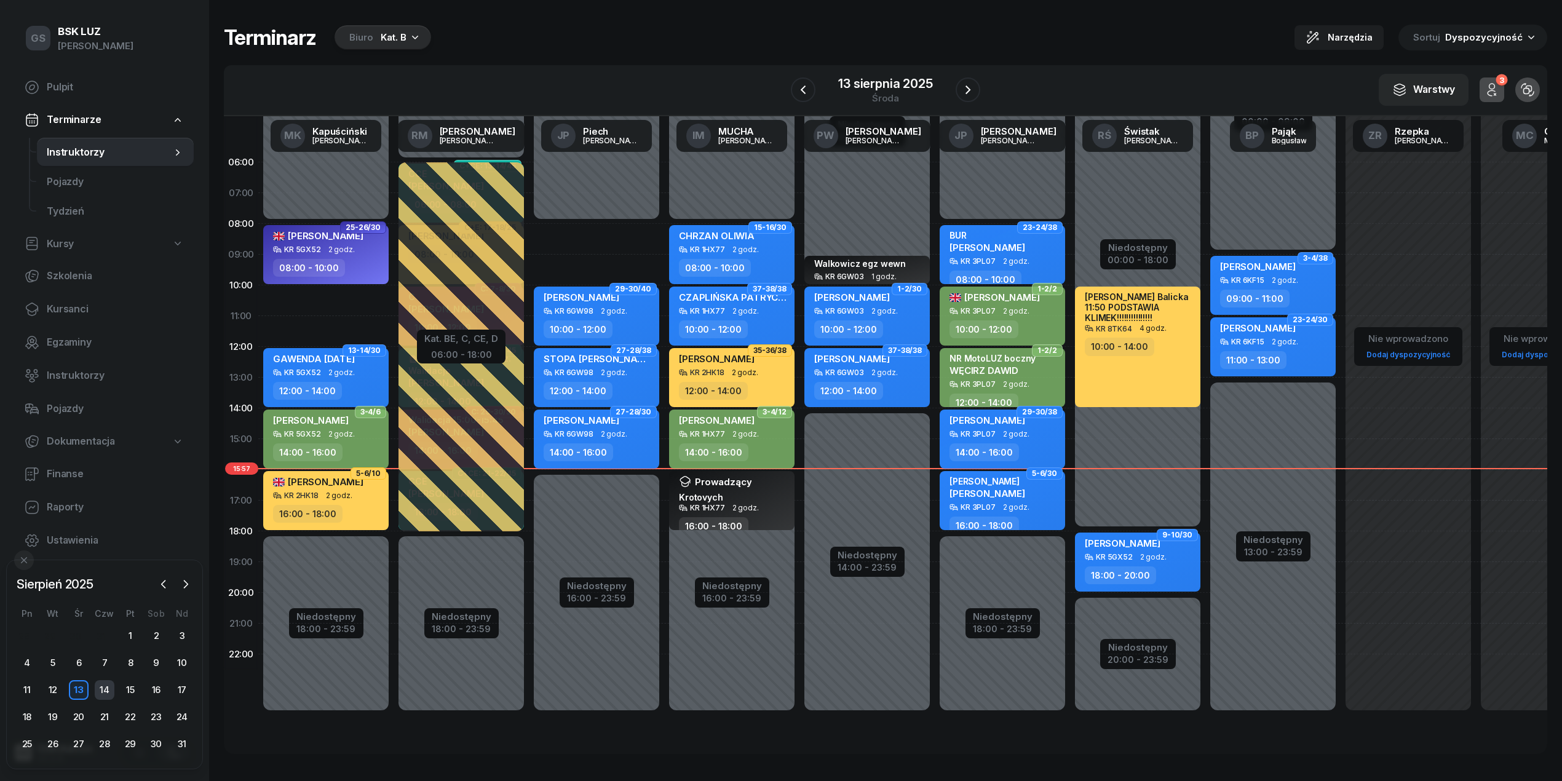
click at [100, 692] on div "14" at bounding box center [105, 690] width 20 height 20
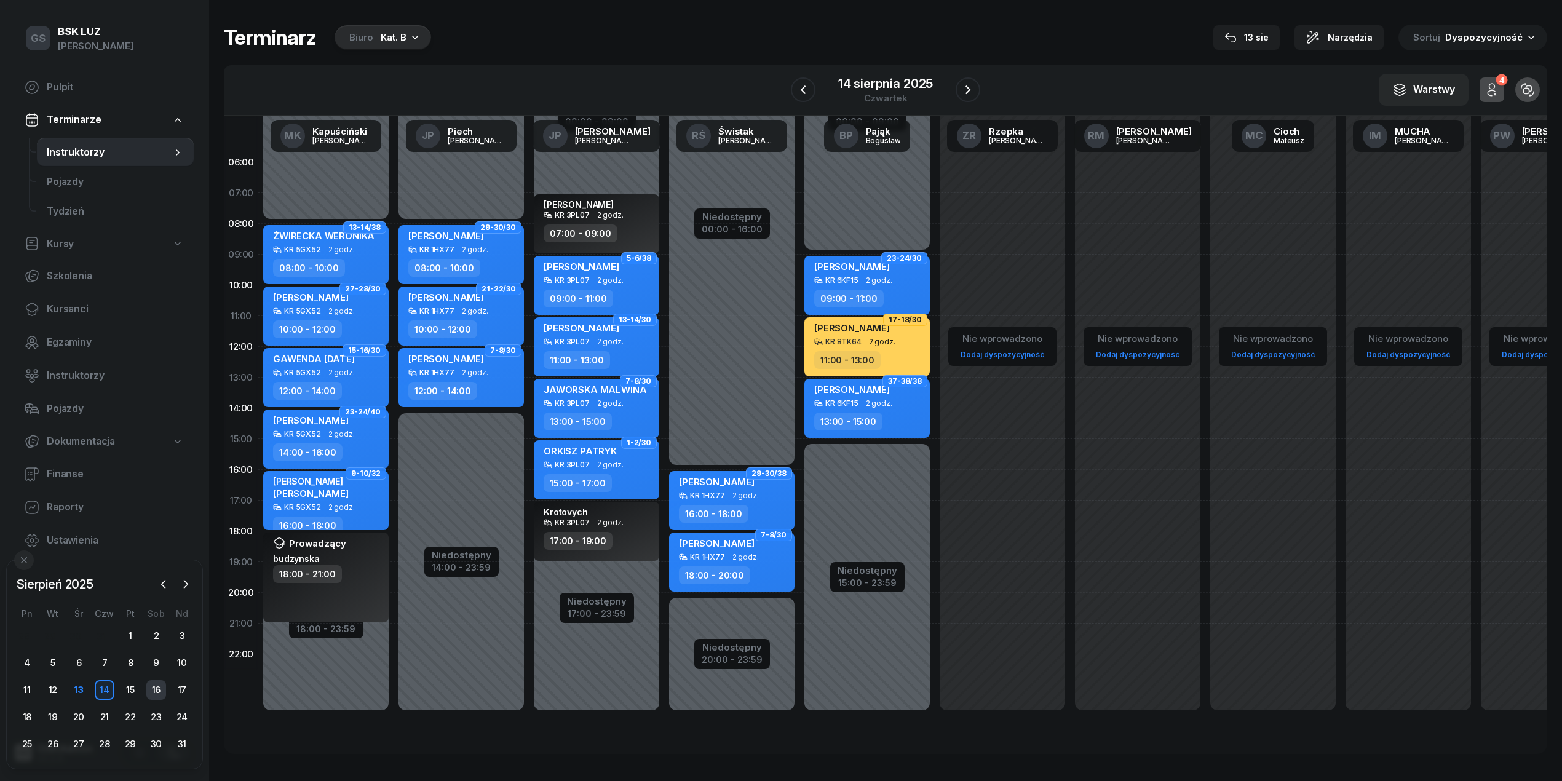
click at [155, 685] on div "16" at bounding box center [156, 690] width 20 height 20
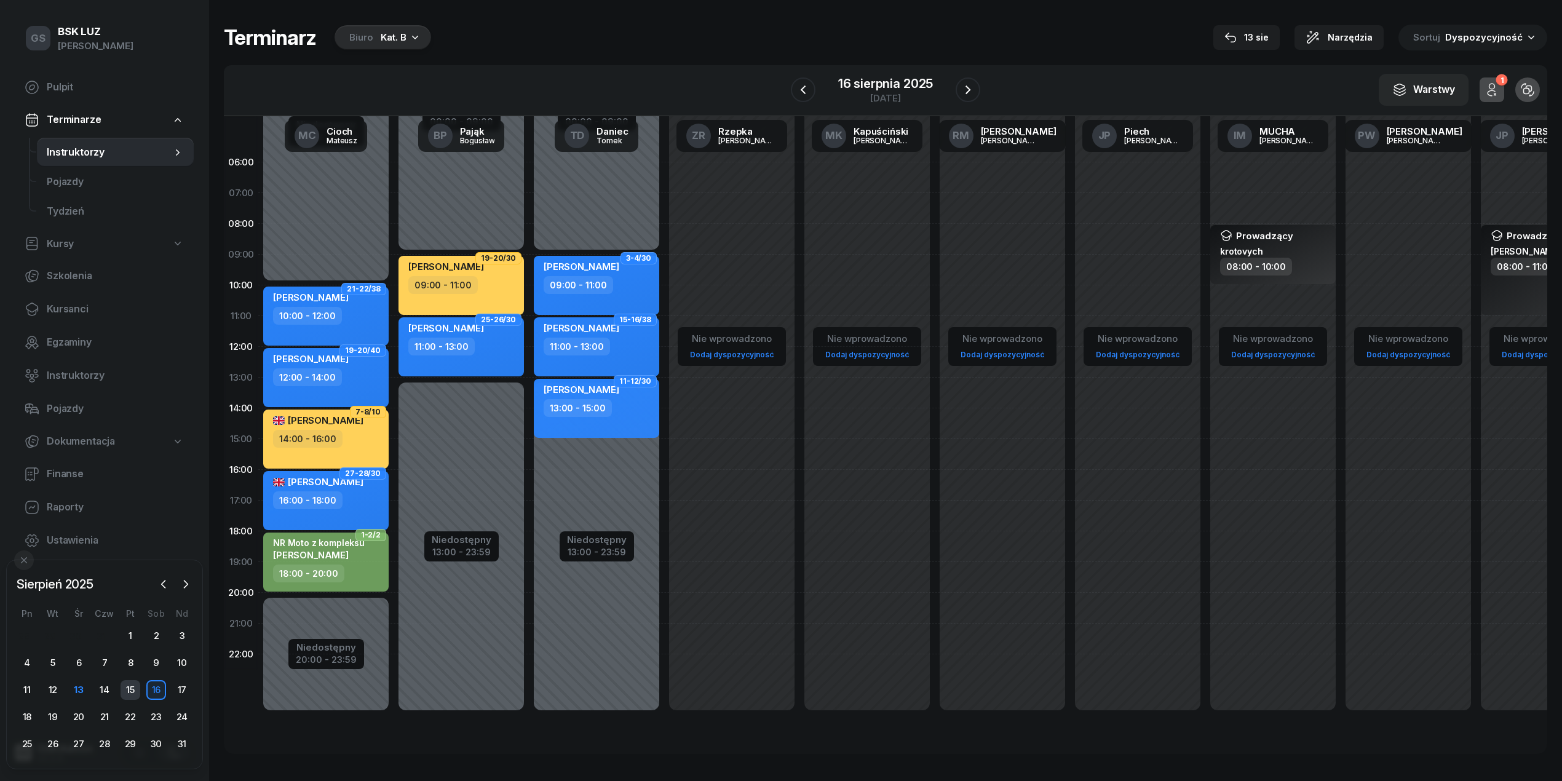
click at [131, 689] on div "15" at bounding box center [131, 690] width 20 height 20
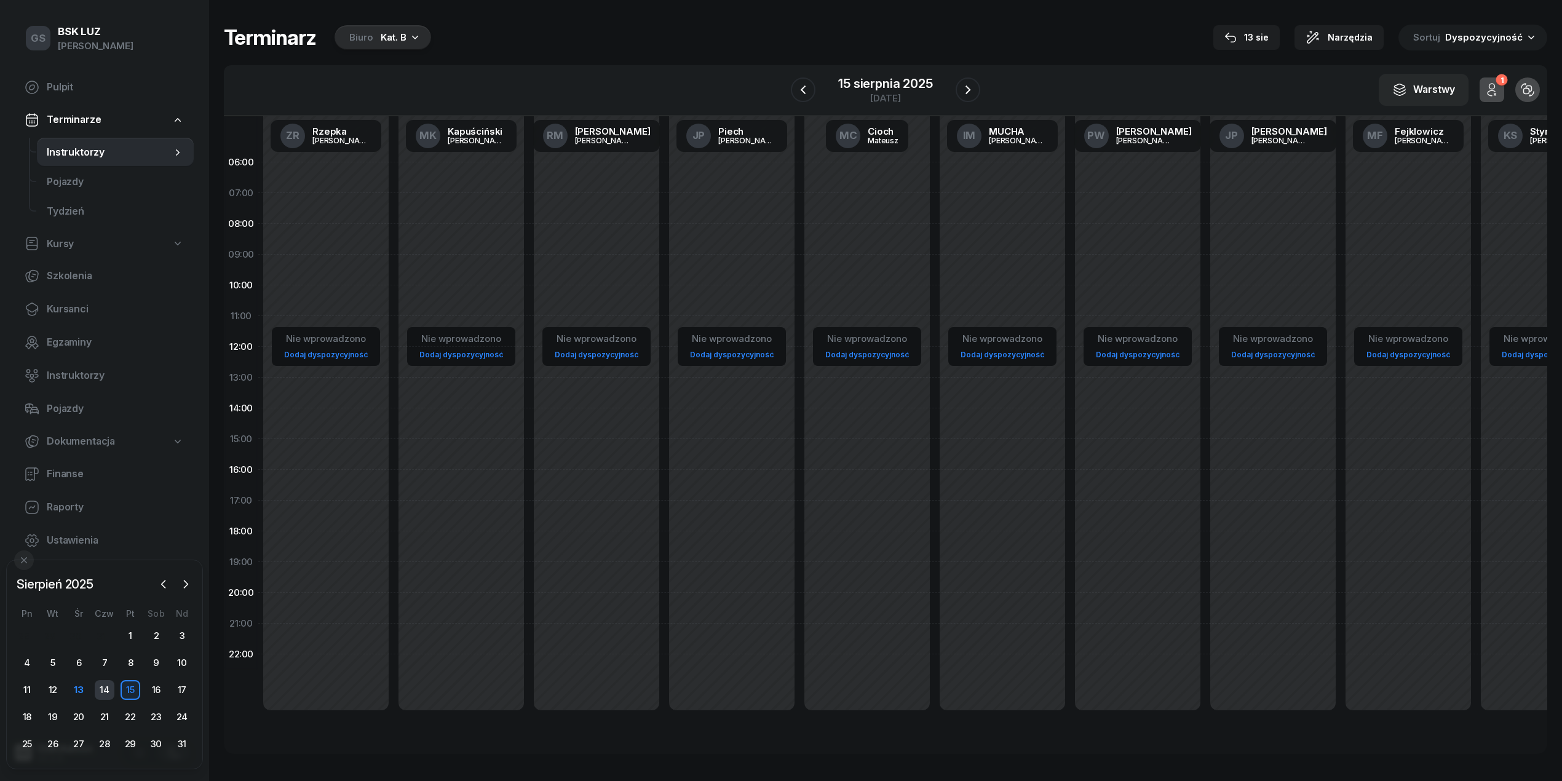
click at [108, 694] on div "14" at bounding box center [105, 690] width 20 height 20
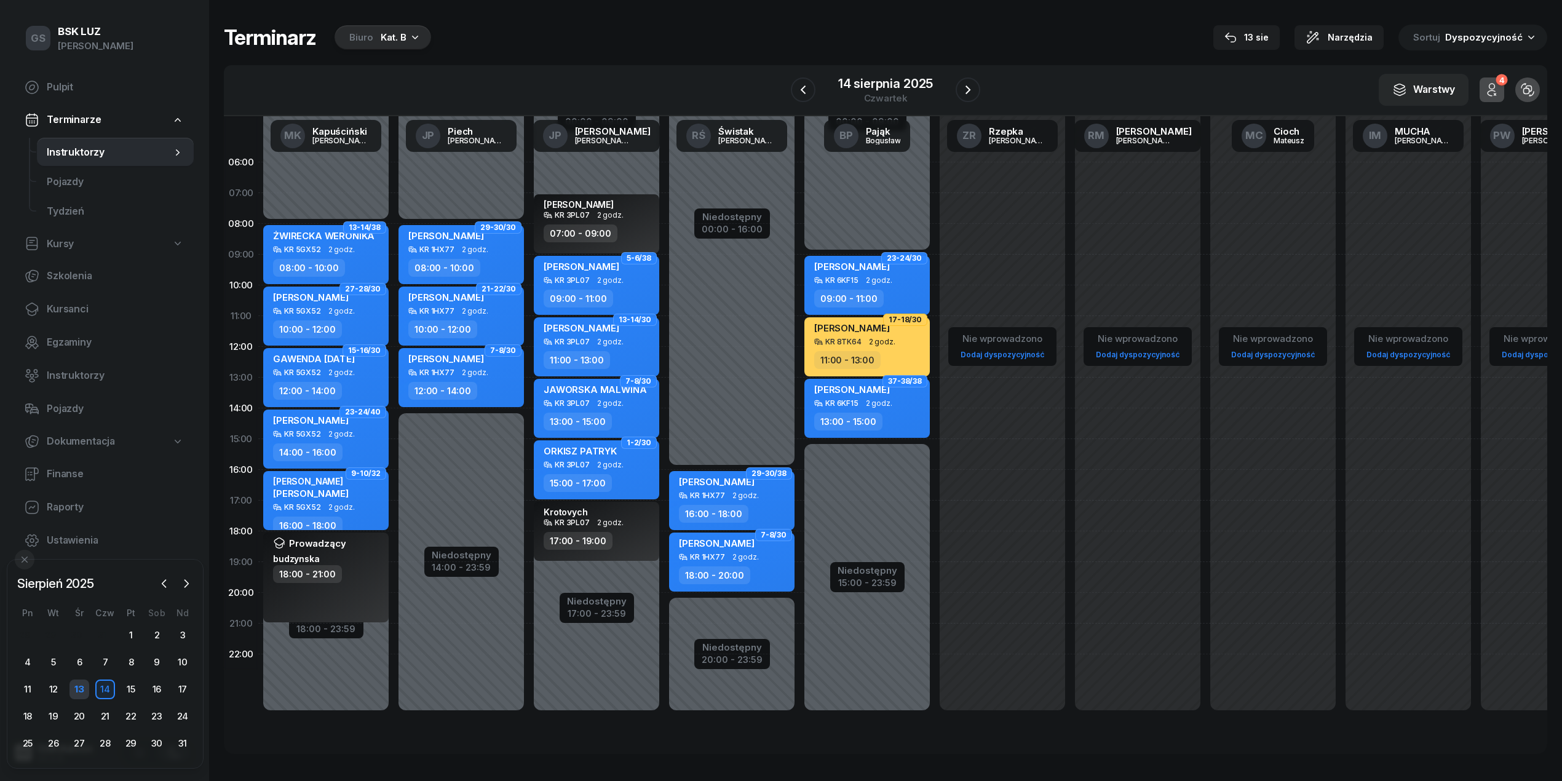
click at [80, 689] on div "13" at bounding box center [79, 689] width 20 height 20
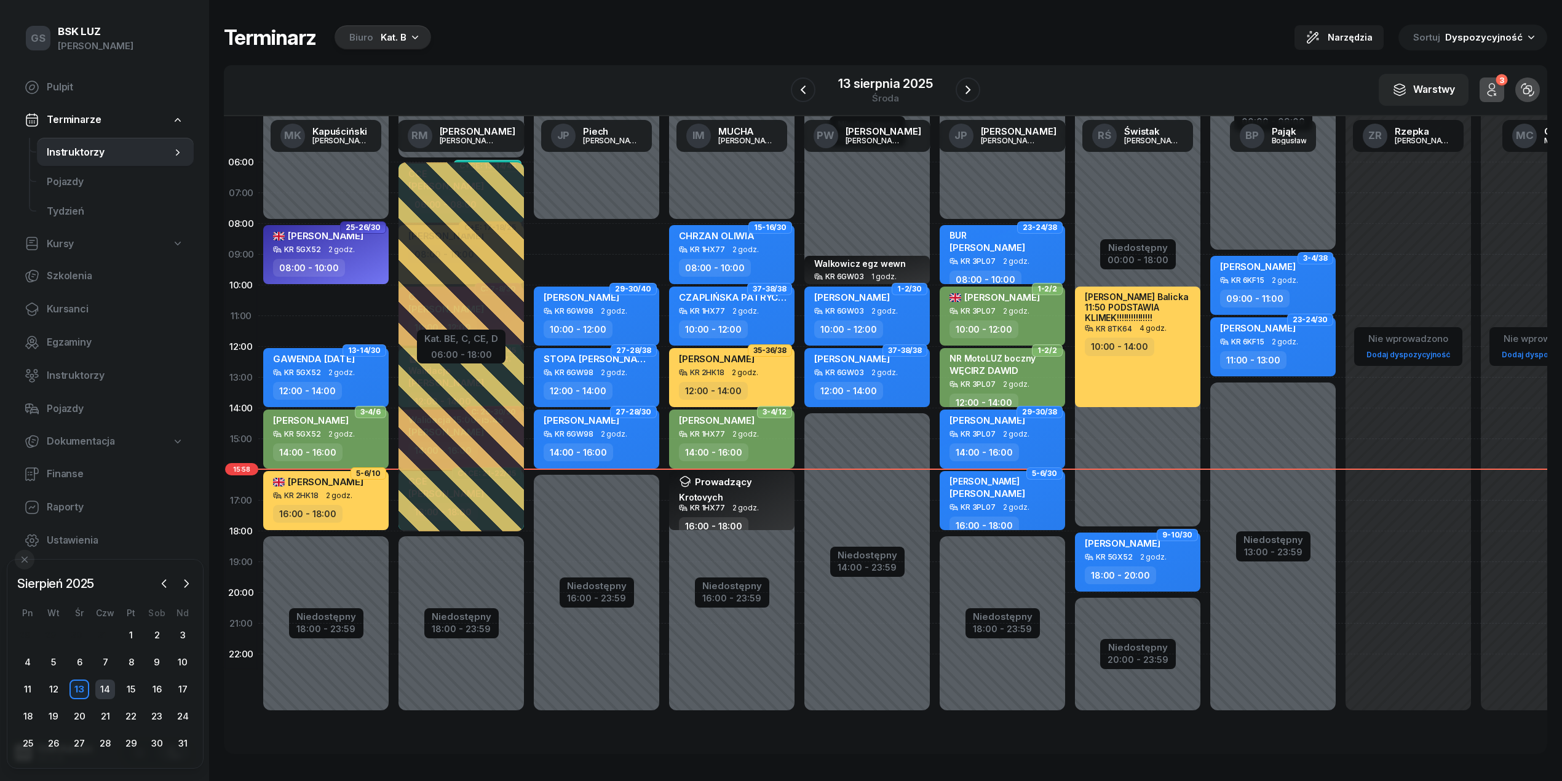
click at [98, 692] on div "14" at bounding box center [105, 689] width 20 height 20
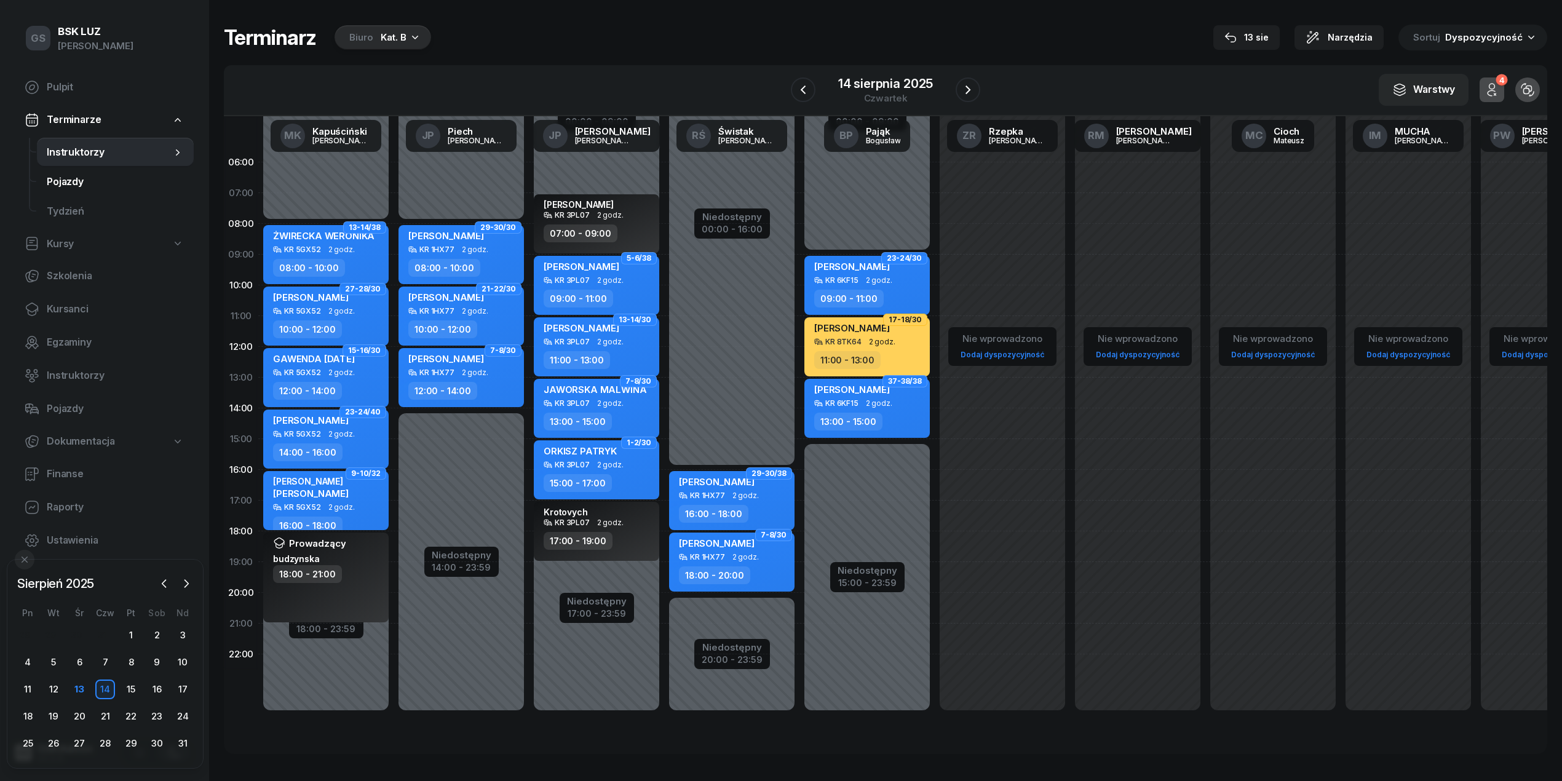
click at [69, 189] on link "Pojazdy" at bounding box center [115, 182] width 157 height 30
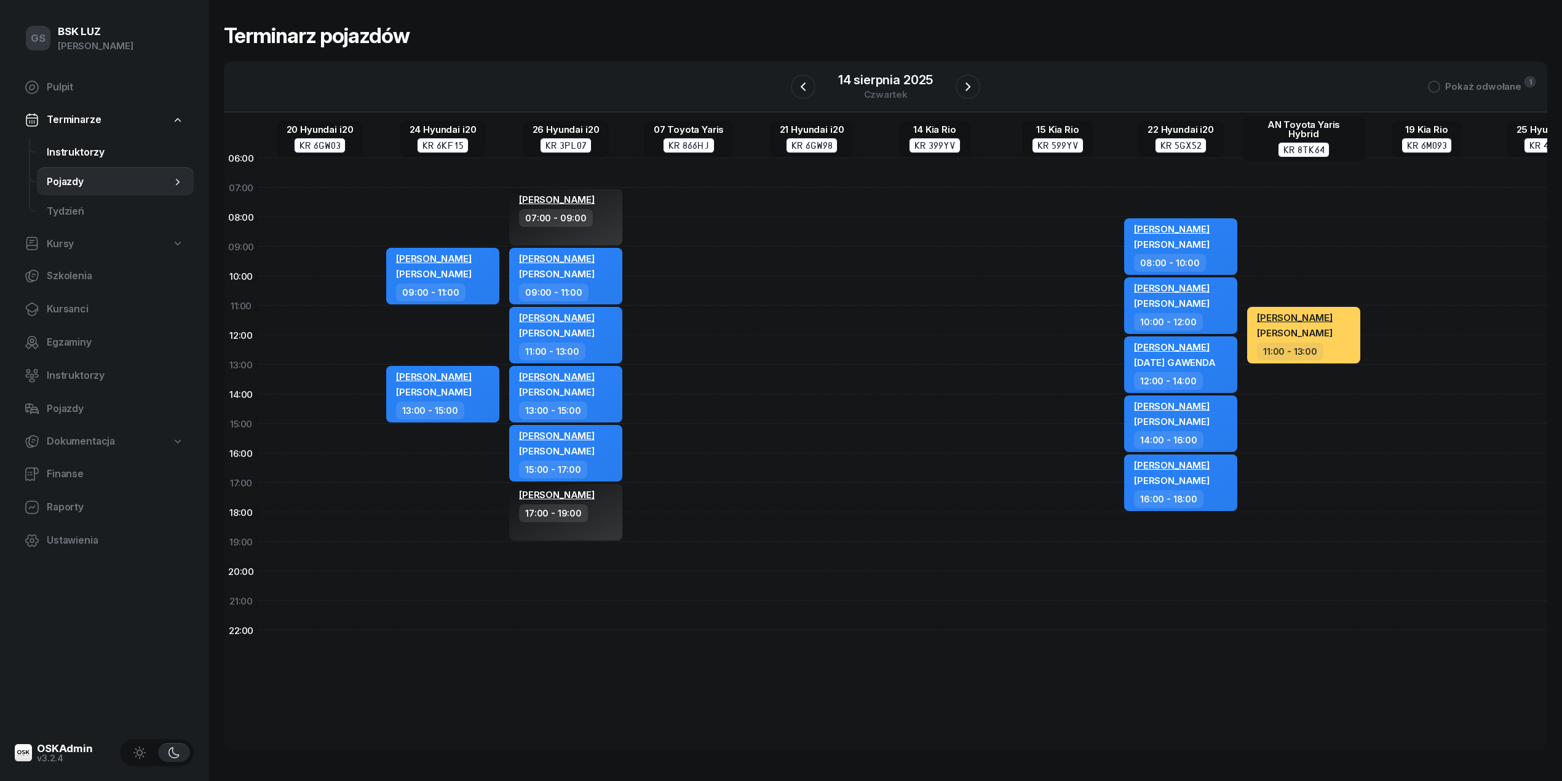
click at [92, 156] on span "Instruktorzy" at bounding box center [115, 153] width 137 height 16
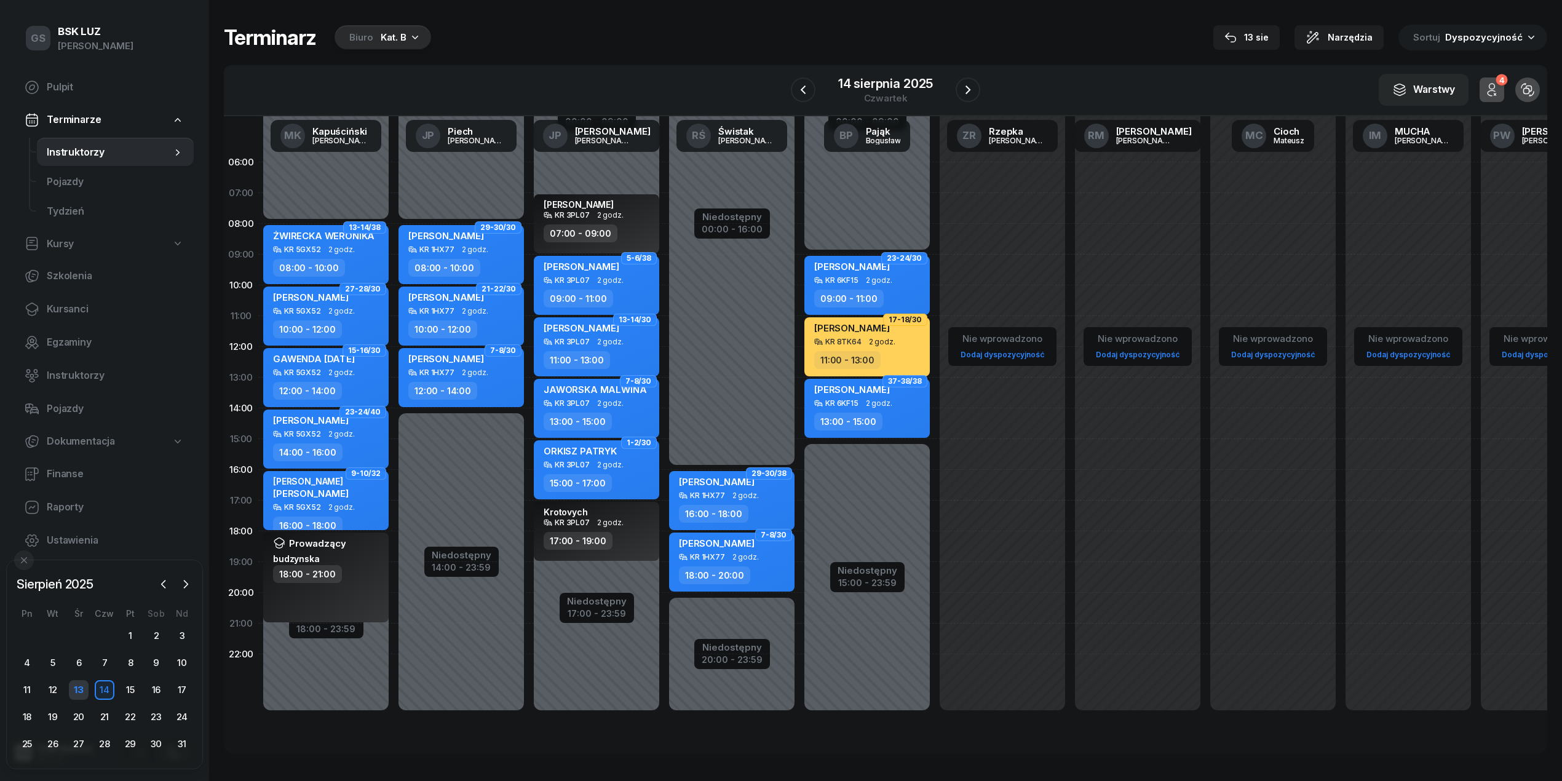
click at [79, 684] on div "13" at bounding box center [79, 690] width 20 height 20
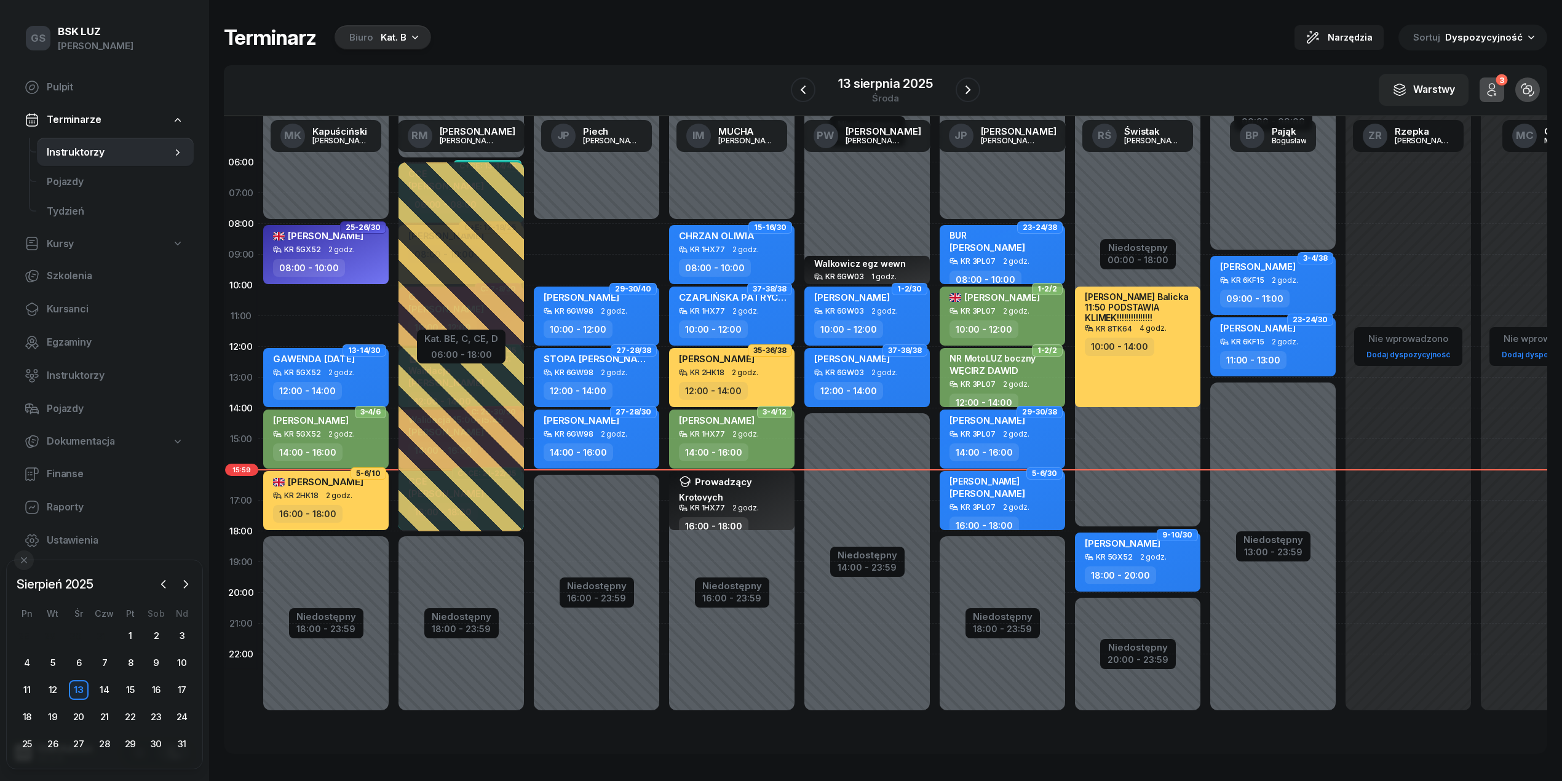
click at [354, 493] on div "KR 2HK18 2 godz." at bounding box center [327, 495] width 108 height 9
select select "16"
select select "18"
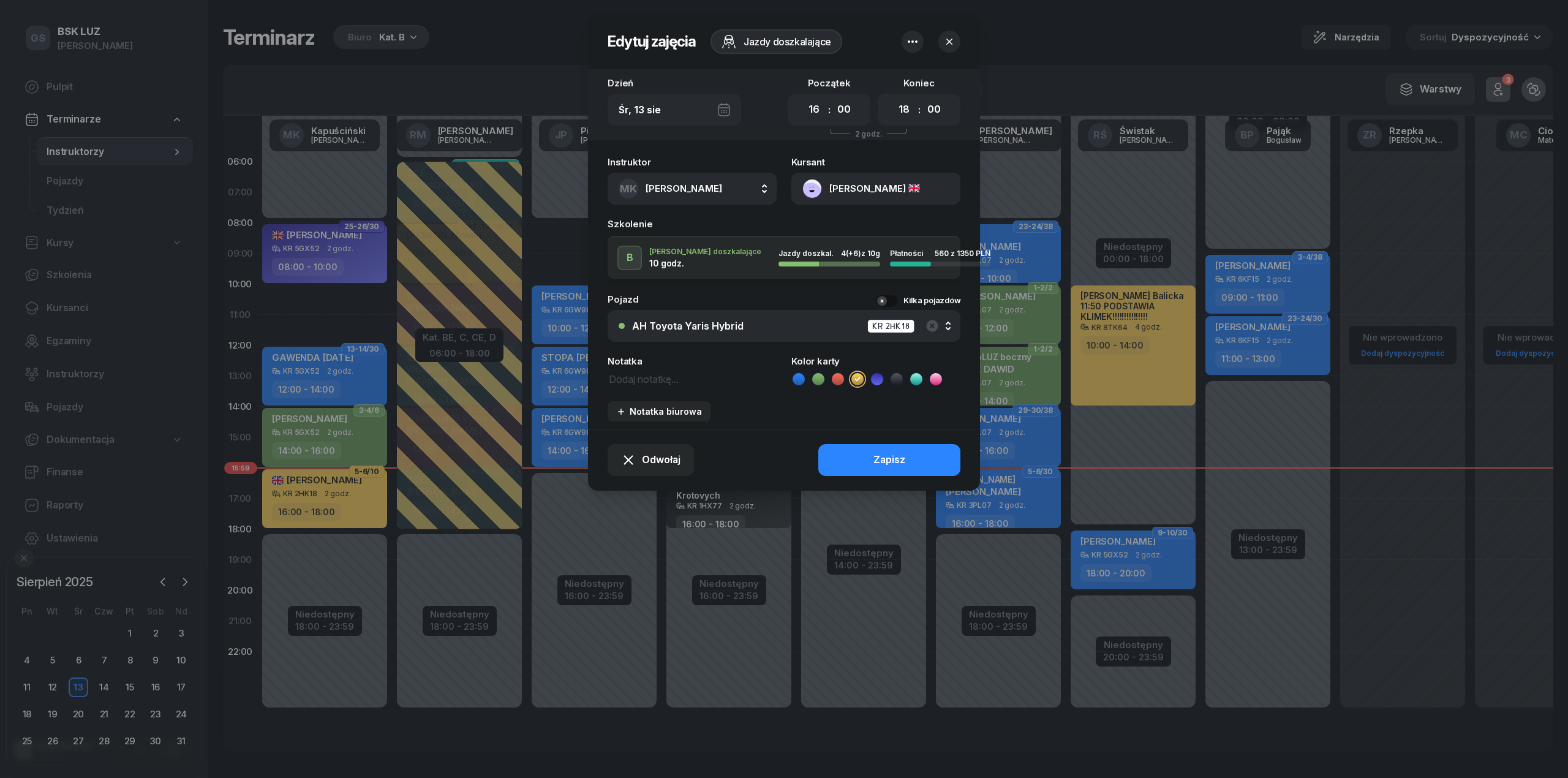
click at [882, 185] on button "[PERSON_NAME]" at bounding box center [876, 188] width 169 height 32
click at [882, 223] on link "Otwórz profil" at bounding box center [875, 230] width 160 height 31
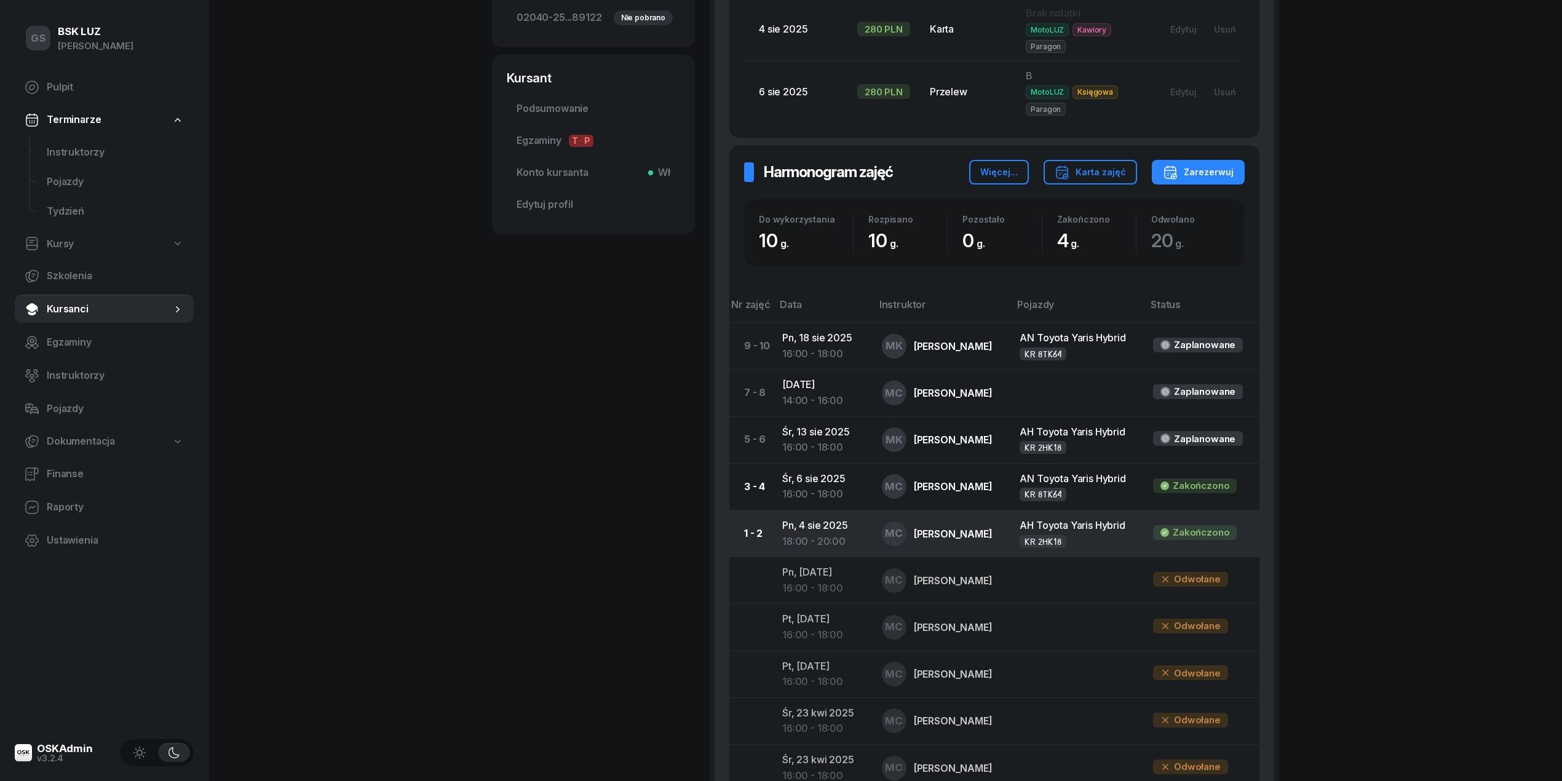
scroll to position [405, 0]
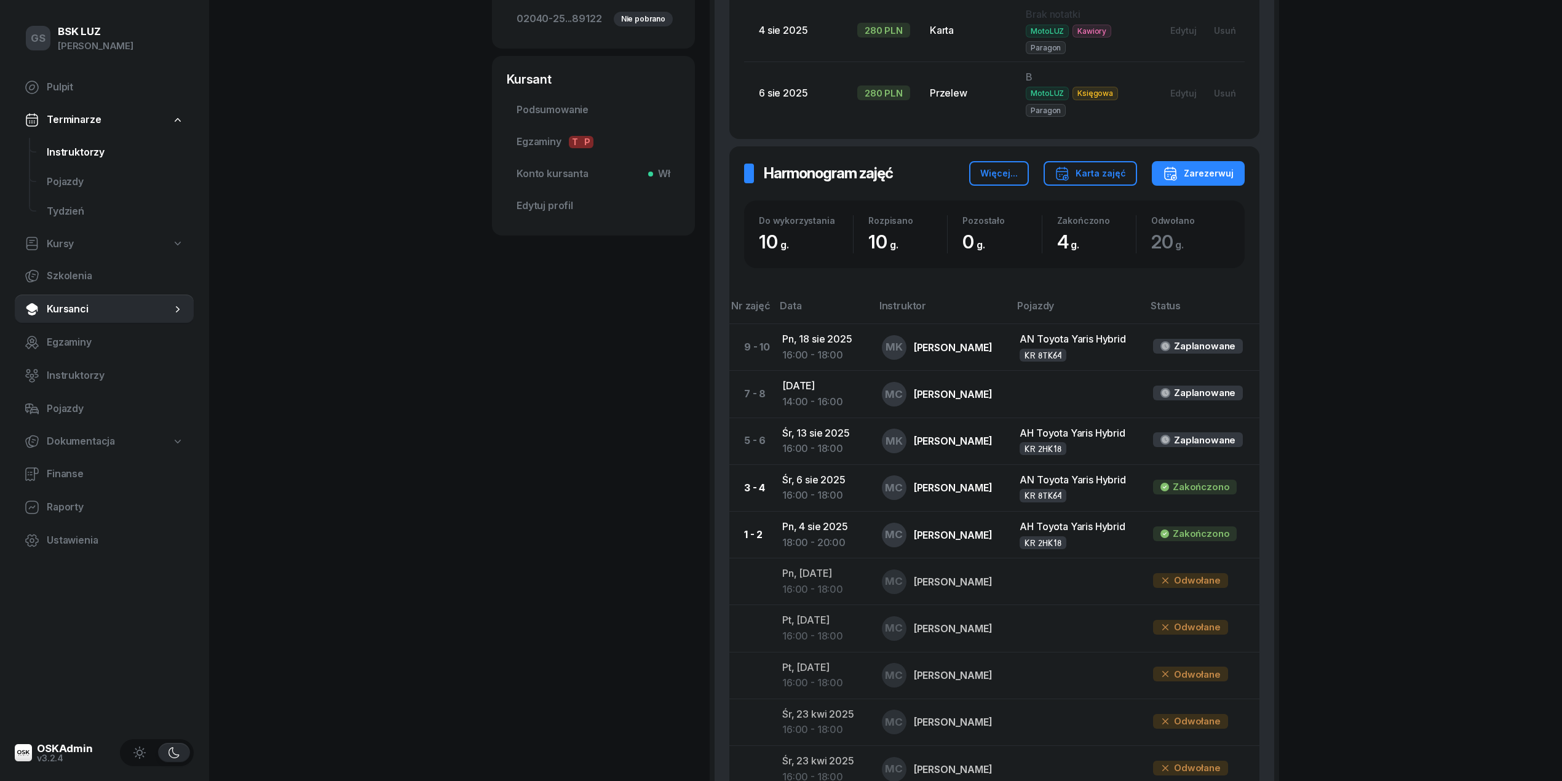
click at [71, 152] on span "Instruktorzy" at bounding box center [115, 153] width 137 height 16
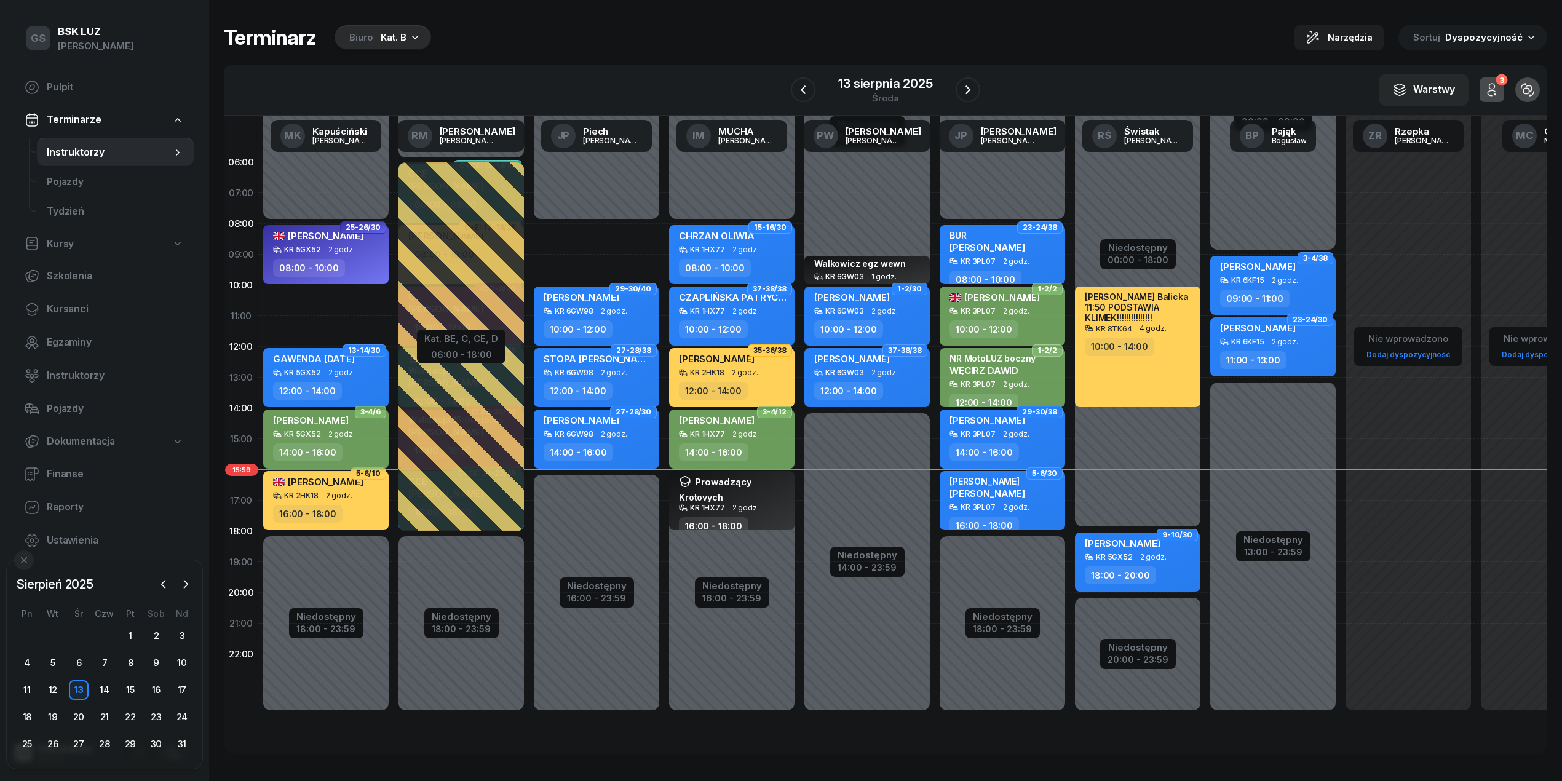
click at [364, 442] on div "SCHEJBAL ZOFIA KR 5GX52 2 godz. 14:00 - 16:00" at bounding box center [325, 439] width 125 height 59
select select "14"
select select "16"
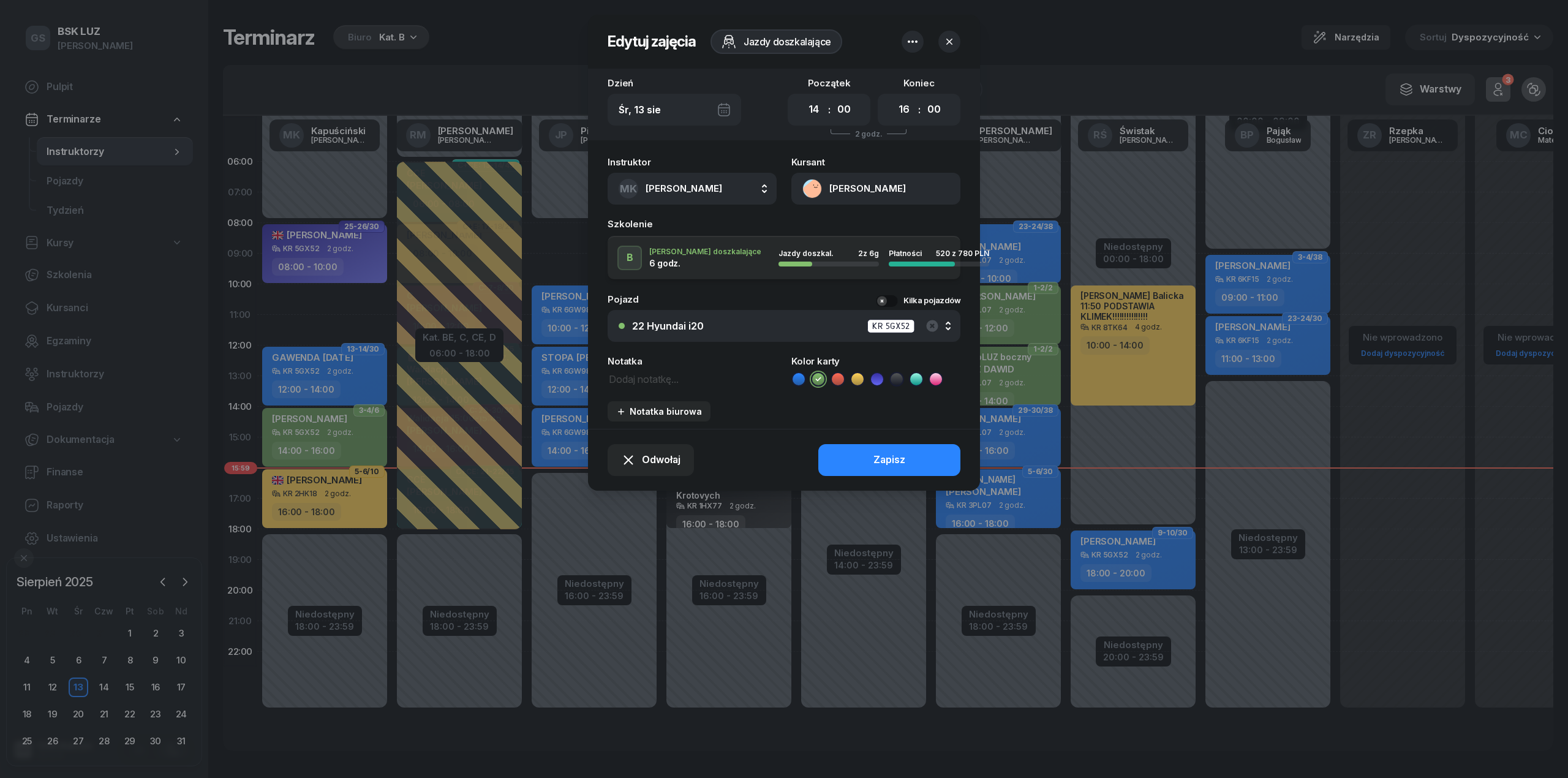
click at [878, 182] on button "[PERSON_NAME]" at bounding box center [876, 188] width 169 height 32
click at [895, 229] on link "Otwórz profil" at bounding box center [875, 230] width 160 height 31
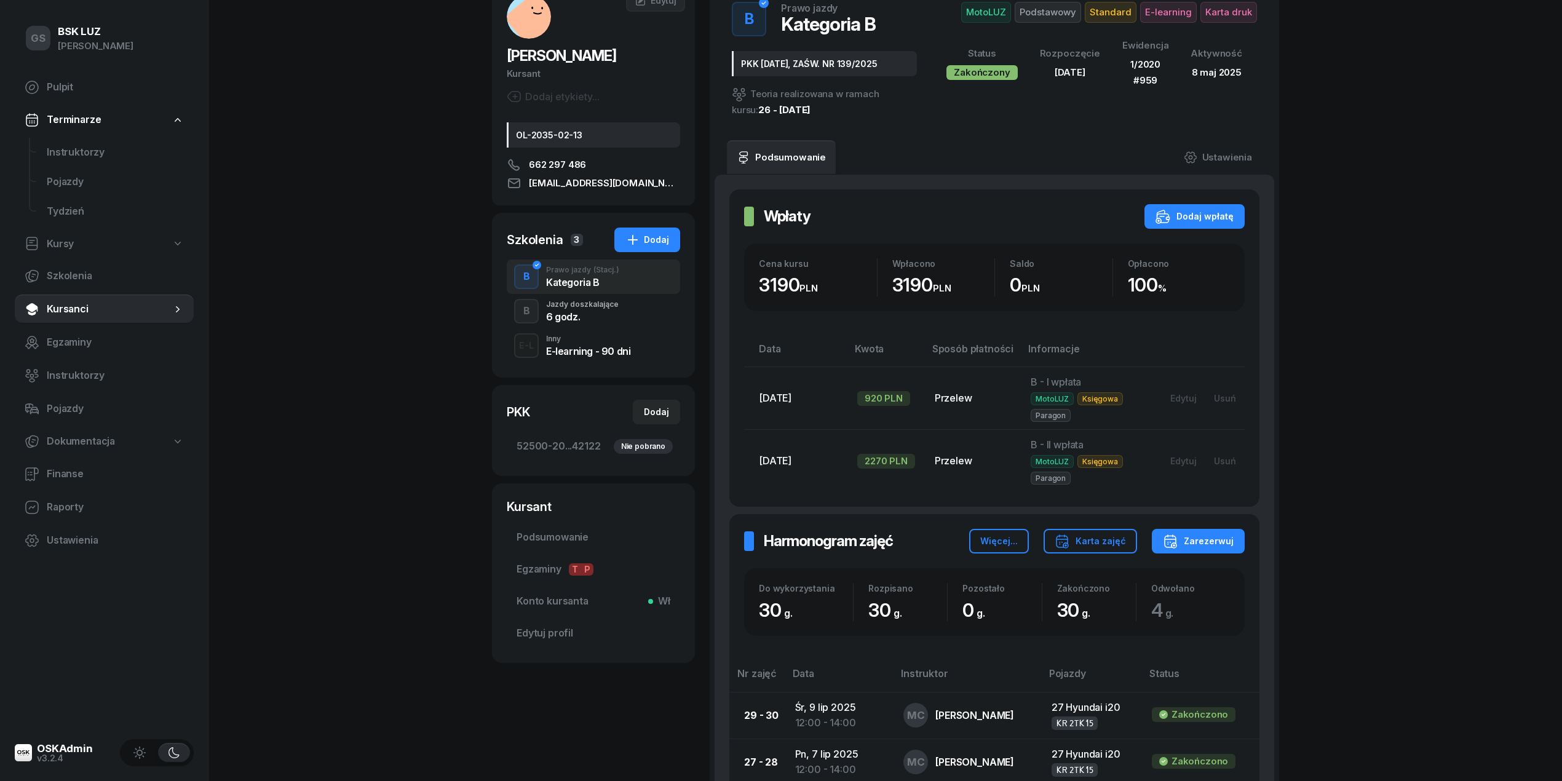
scroll to position [84, 0]
click at [555, 331] on div "E-L Inny E-learning - 90 dni" at bounding box center [593, 346] width 173 height 34
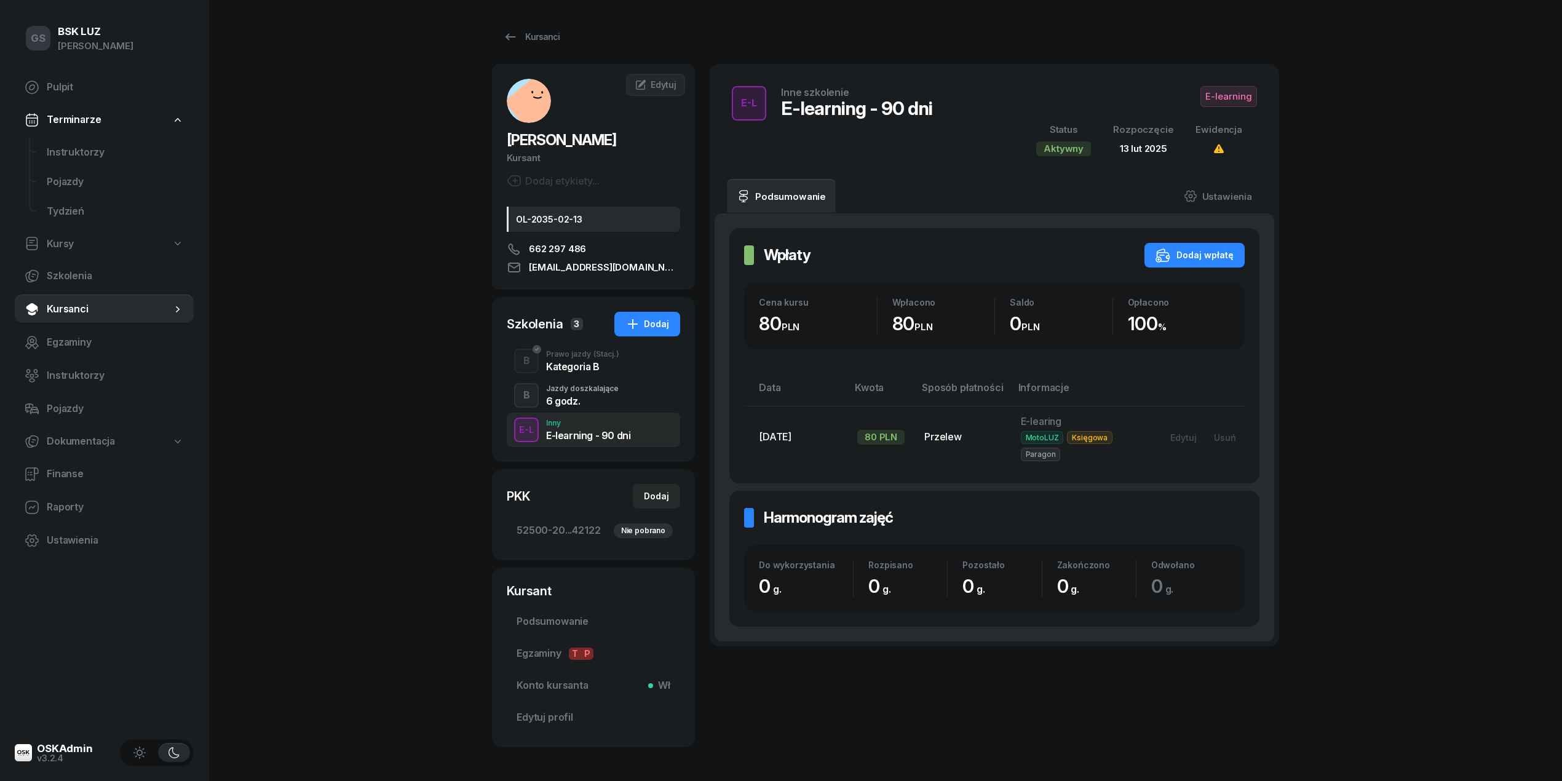
click at [579, 382] on div "B Jazdy doszkalające 6 godz." at bounding box center [593, 395] width 173 height 34
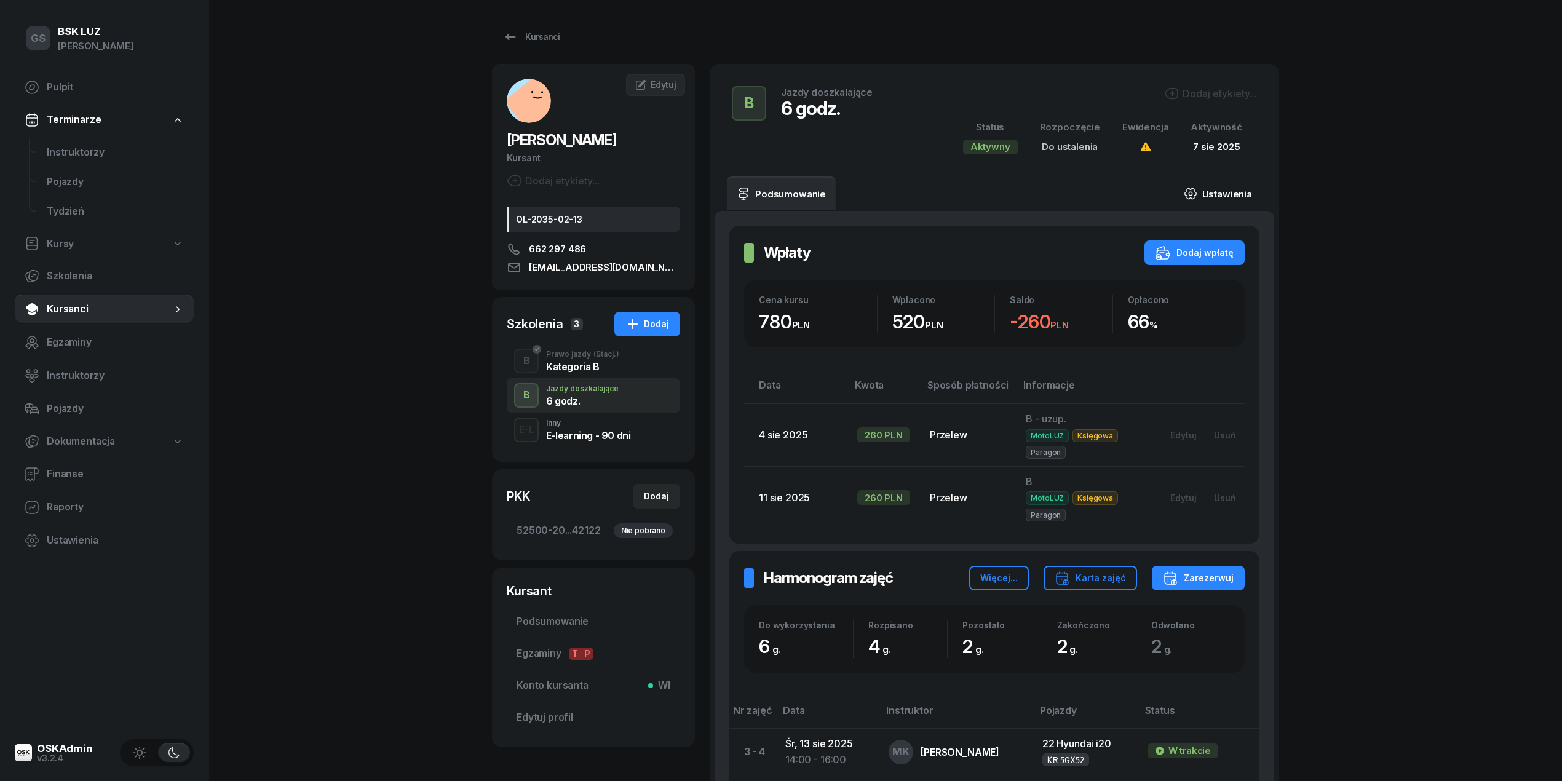
click at [1218, 197] on link "Ustawienia" at bounding box center [1218, 193] width 88 height 34
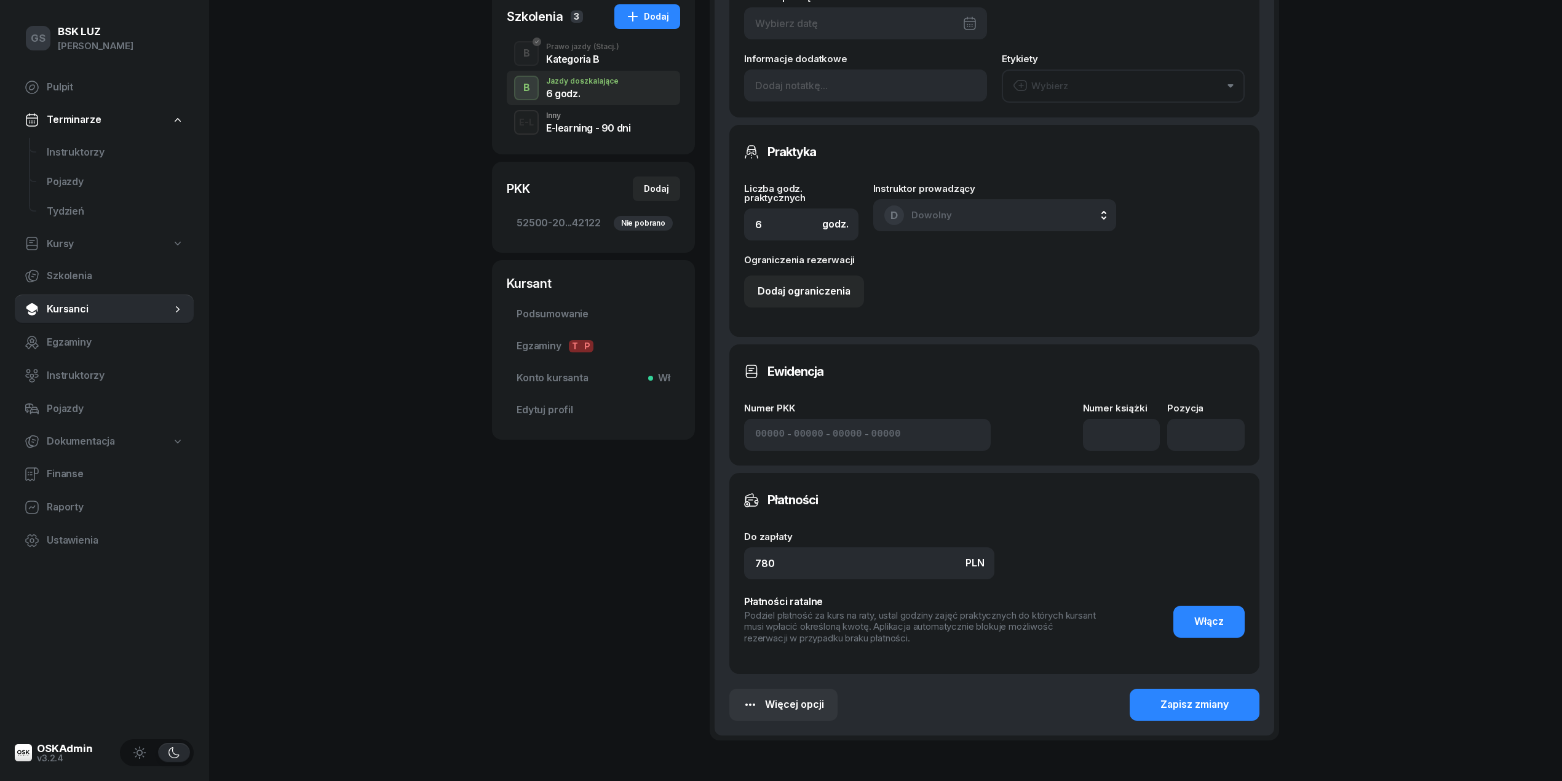
scroll to position [386, 0]
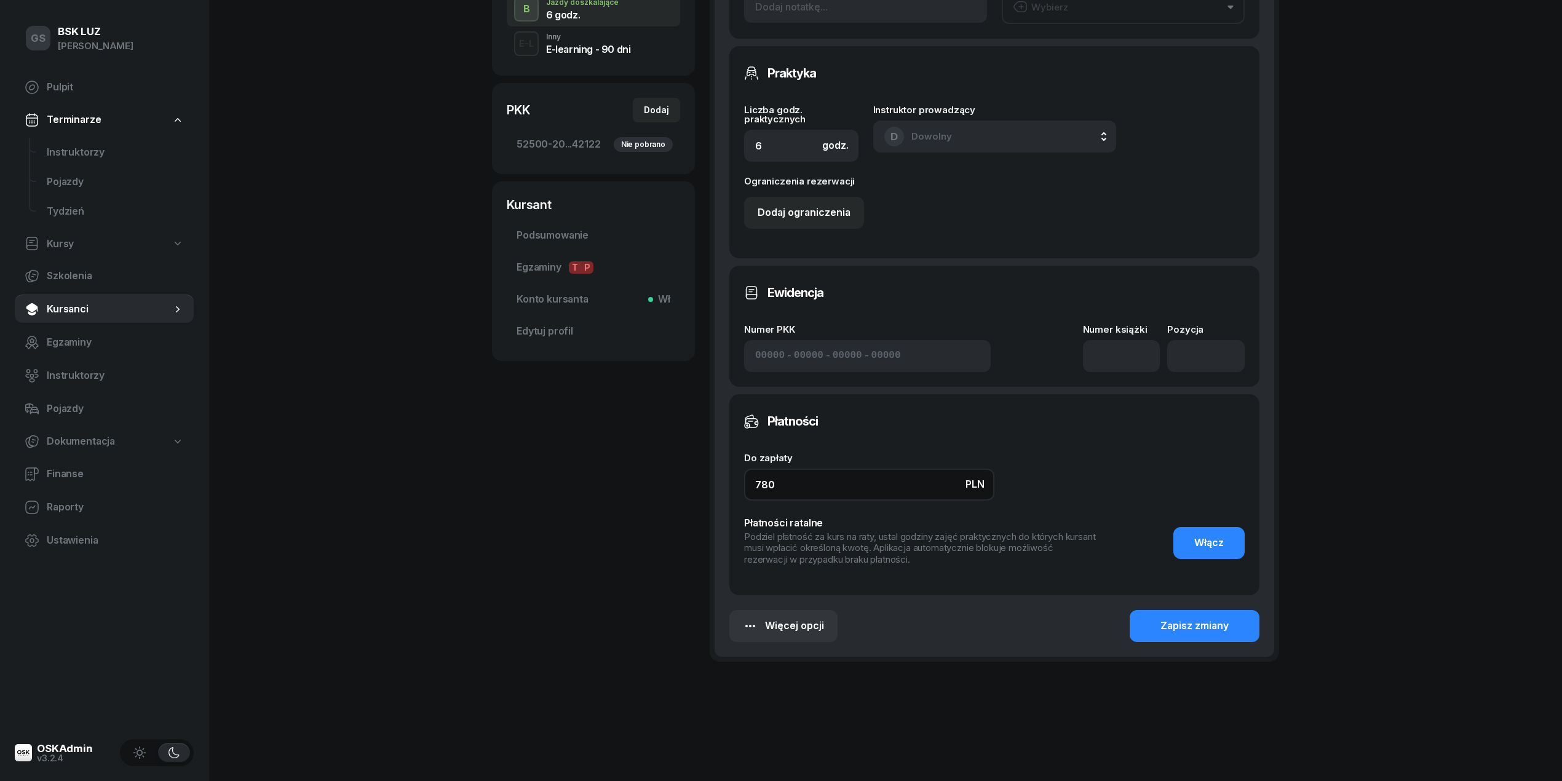
click at [903, 485] on input "780" at bounding box center [869, 485] width 250 height 32
click at [903, 483] on input "780" at bounding box center [869, 485] width 250 height 32
type input "520"
click at [1154, 627] on button "Zapisz zmiany" at bounding box center [1195, 626] width 130 height 32
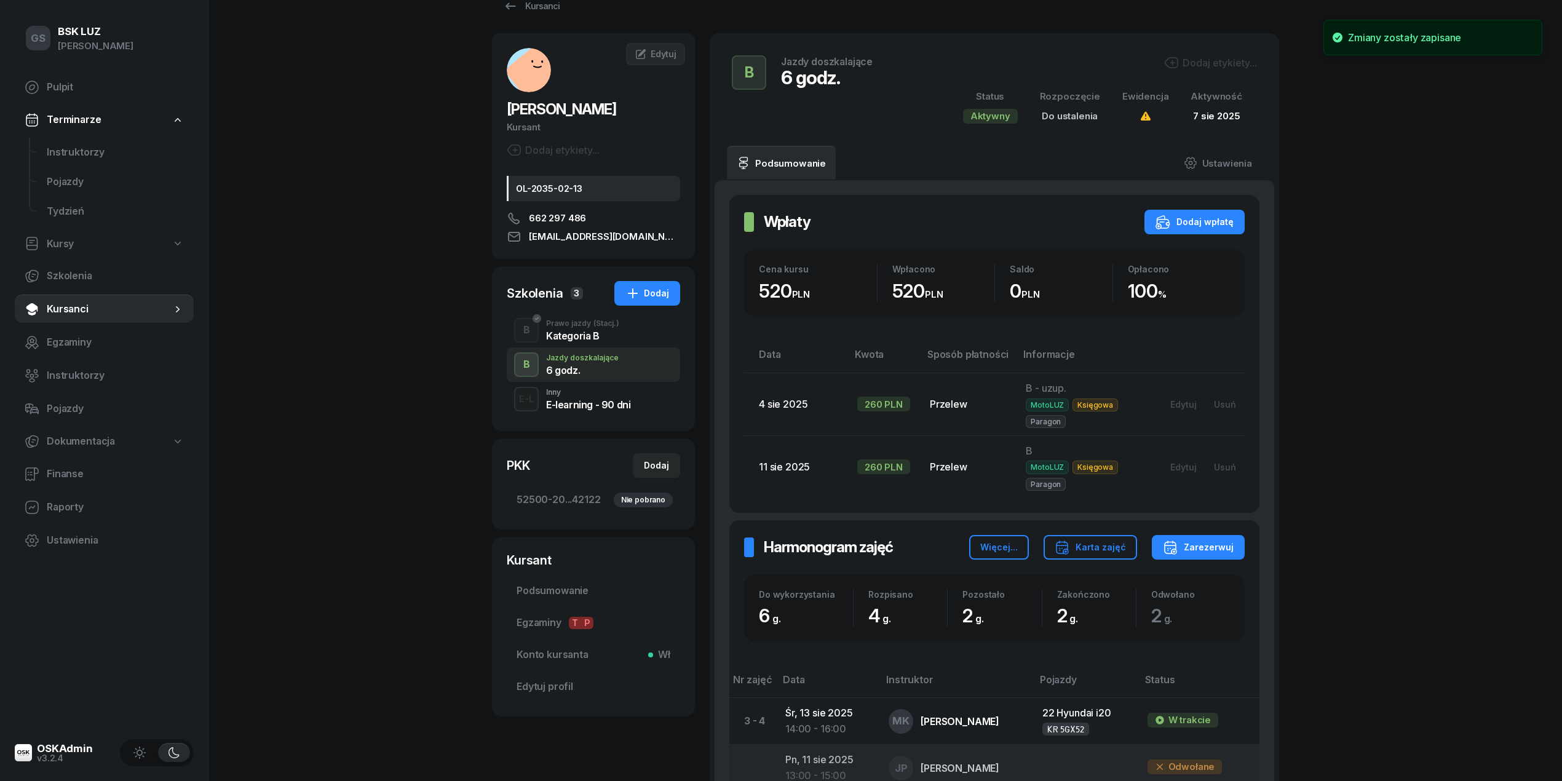
scroll to position [0, 0]
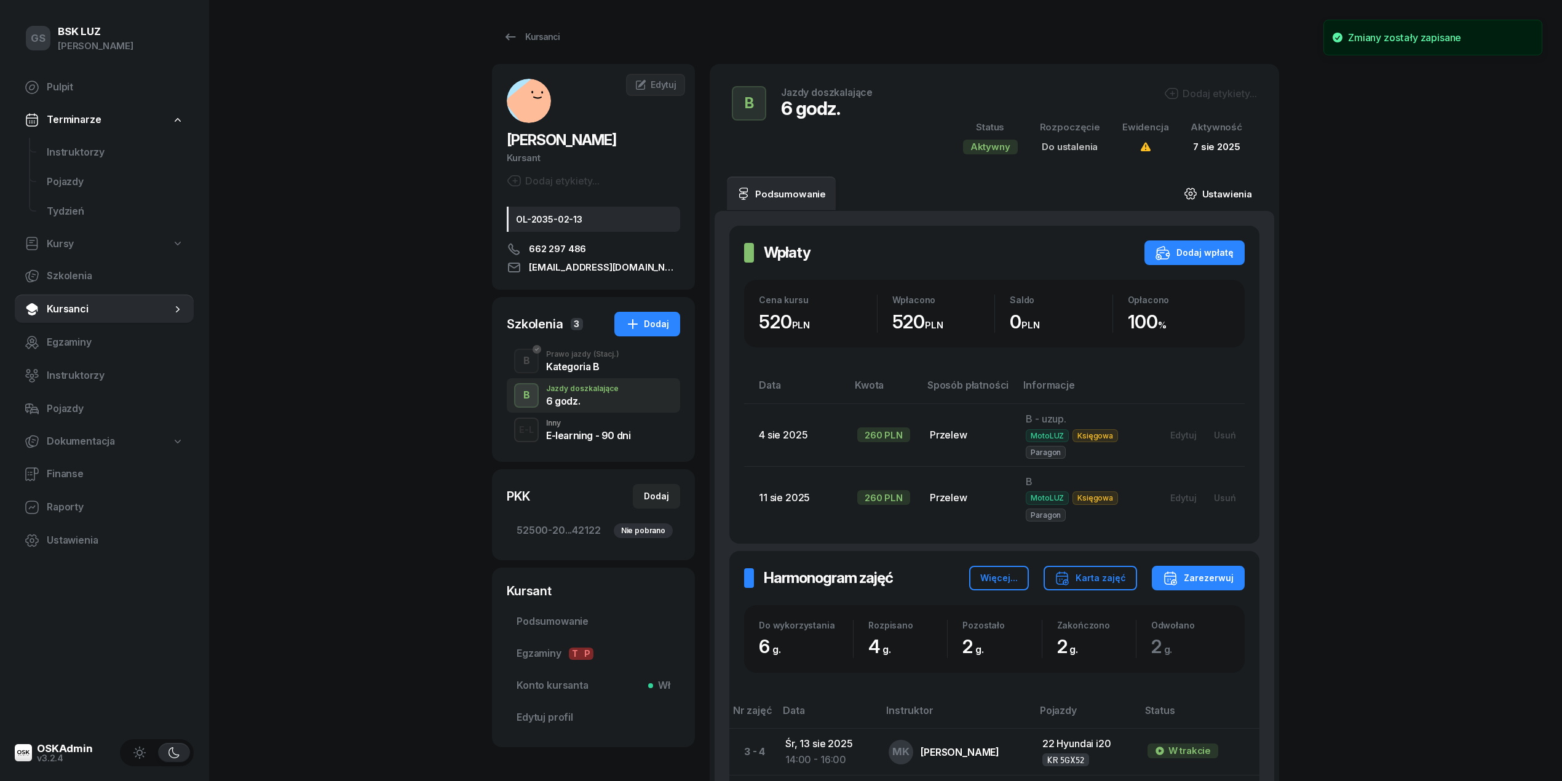
click at [1235, 205] on link "Ustawienia" at bounding box center [1218, 193] width 88 height 34
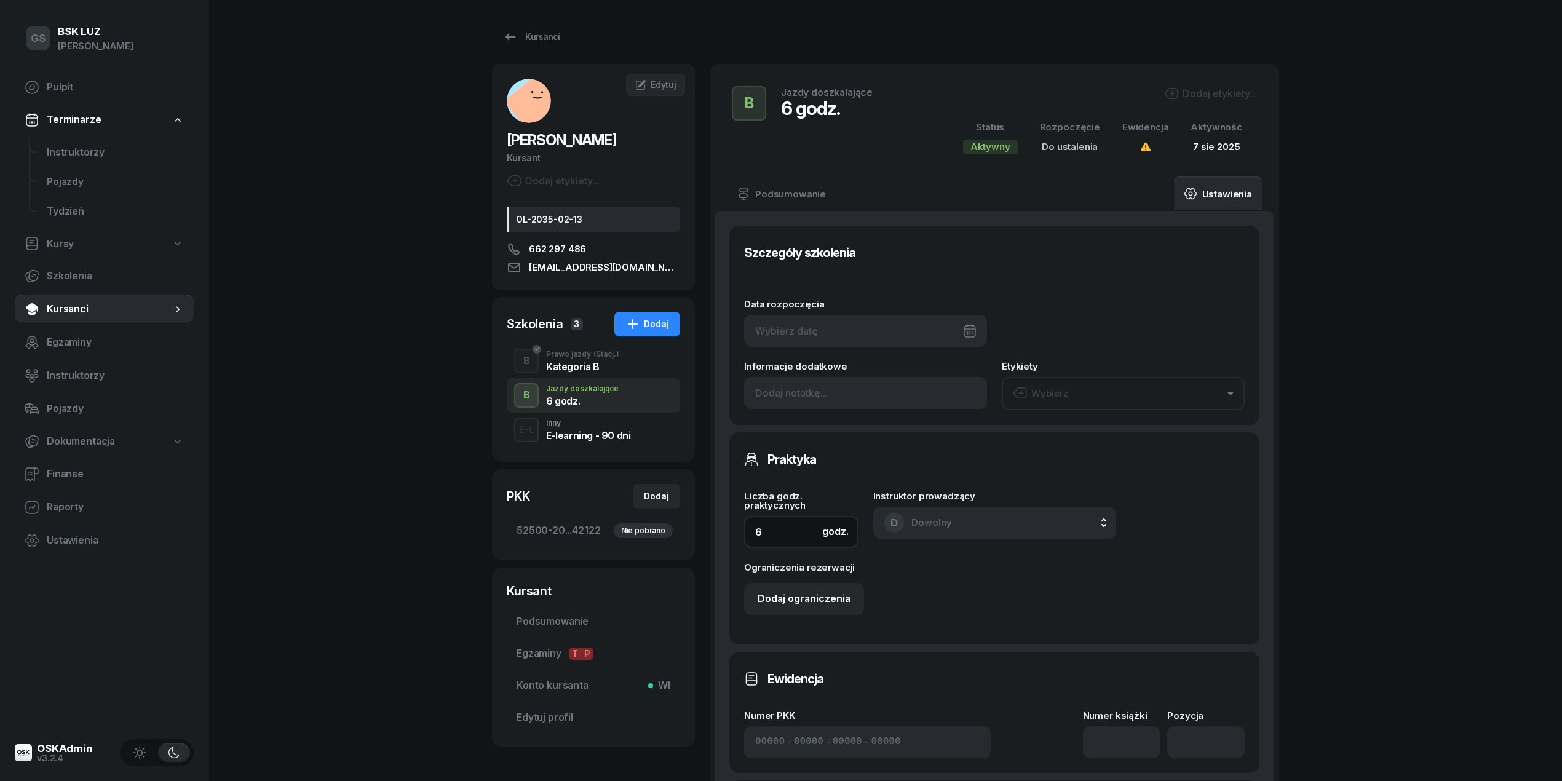
click at [807, 525] on input "6" at bounding box center [801, 532] width 114 height 32
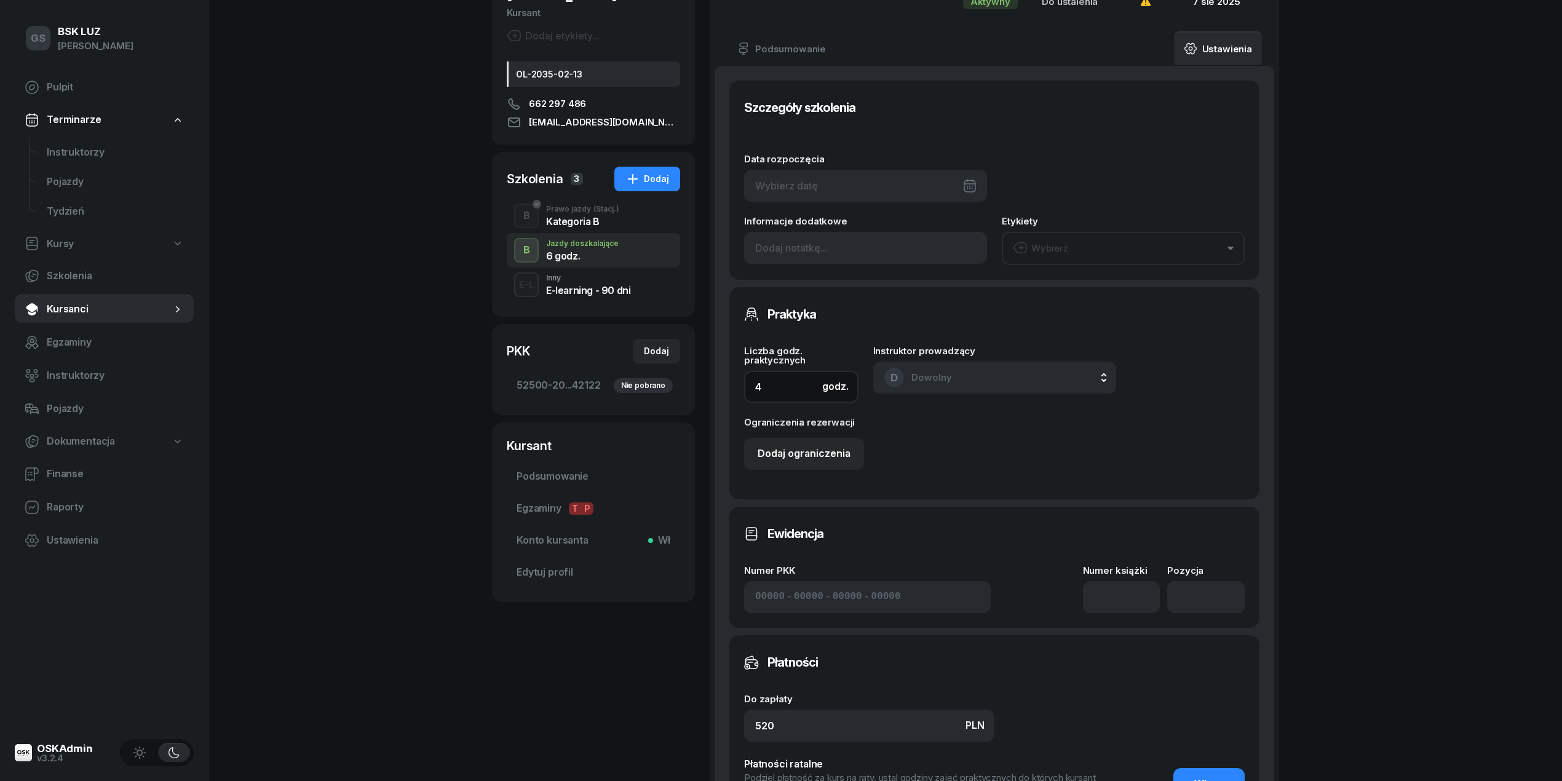
scroll to position [386, 0]
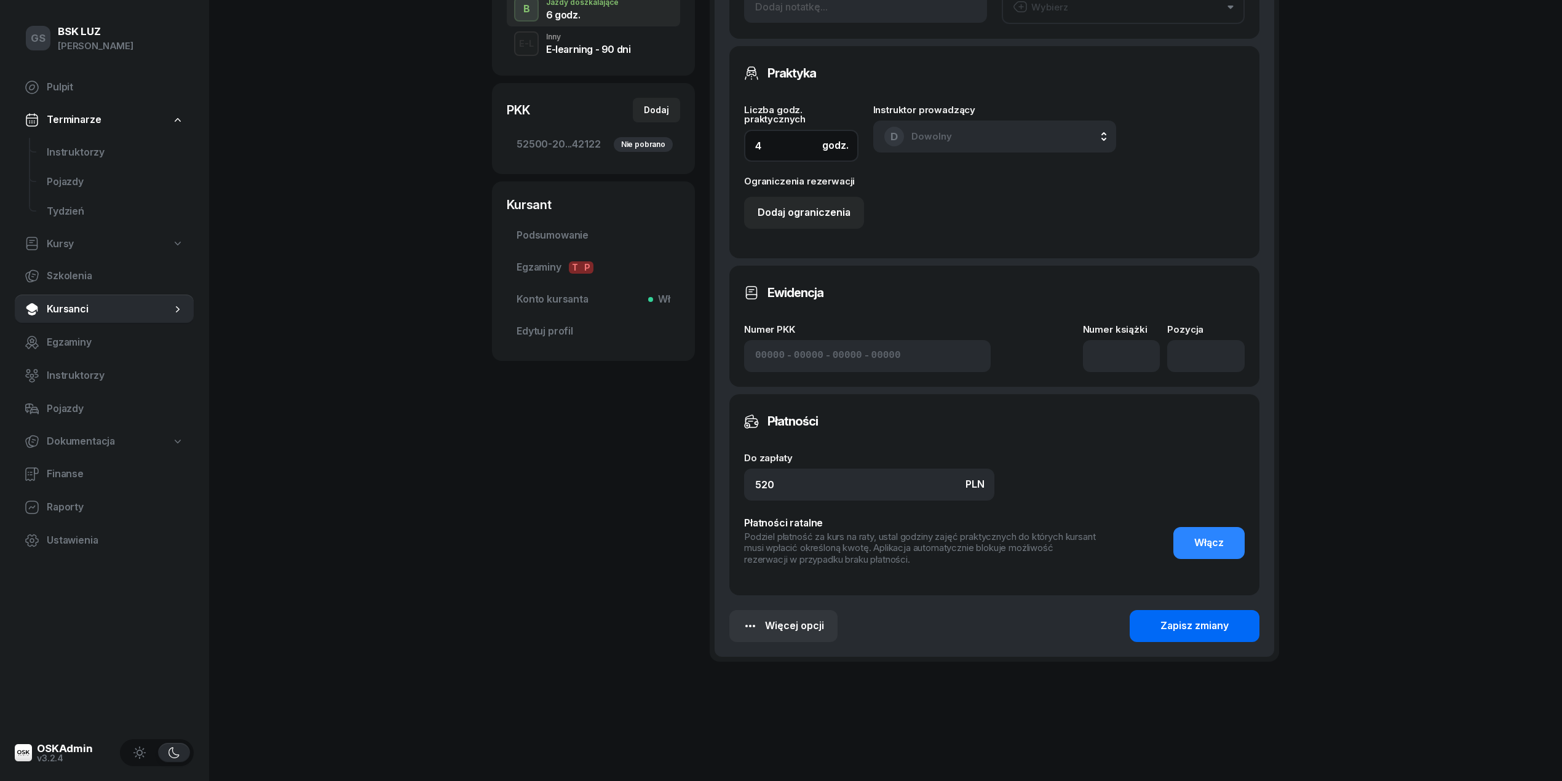
type input "4"
click at [1181, 618] on div "Zapisz zmiany" at bounding box center [1194, 626] width 68 height 16
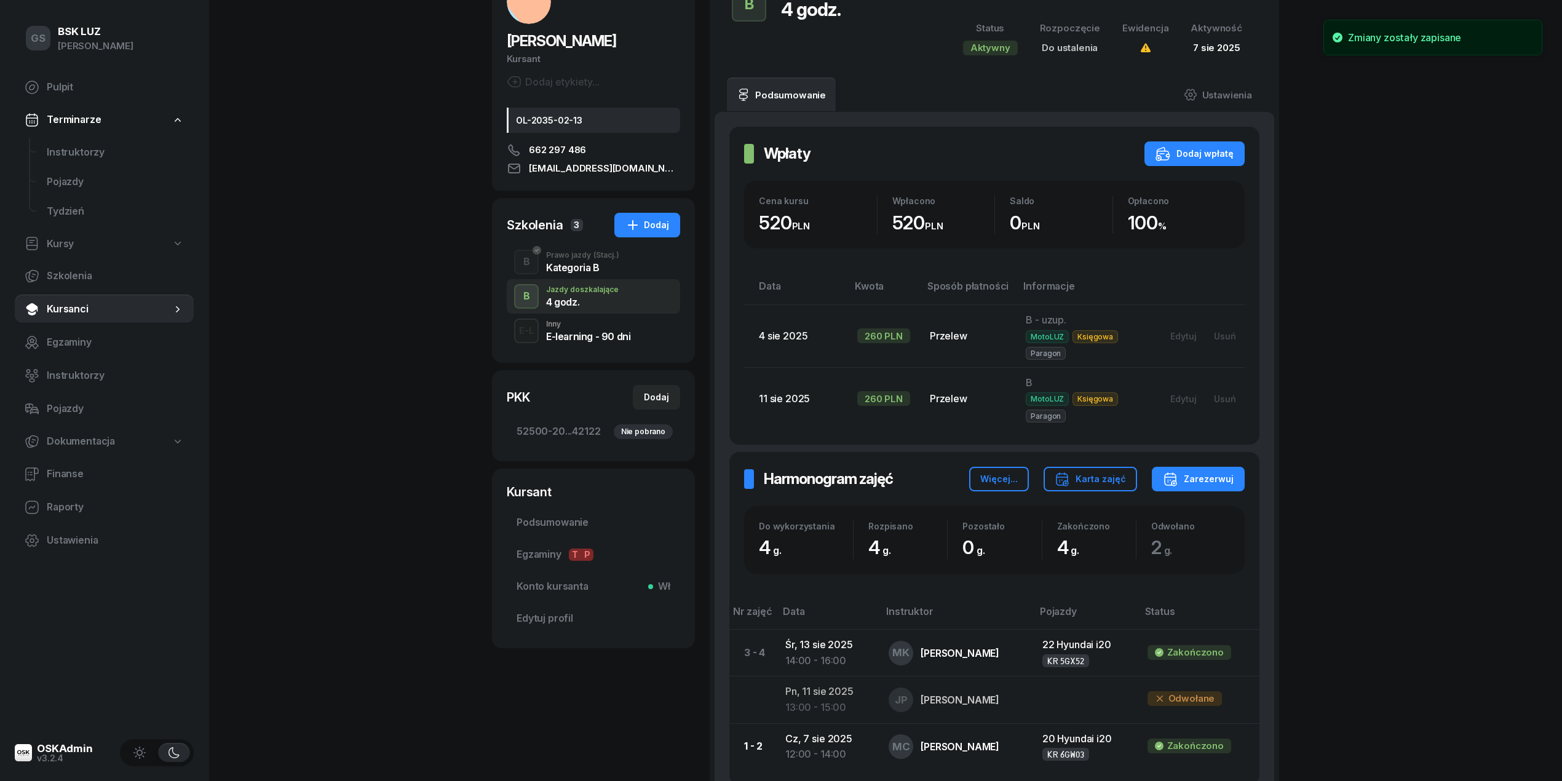
scroll to position [0, 0]
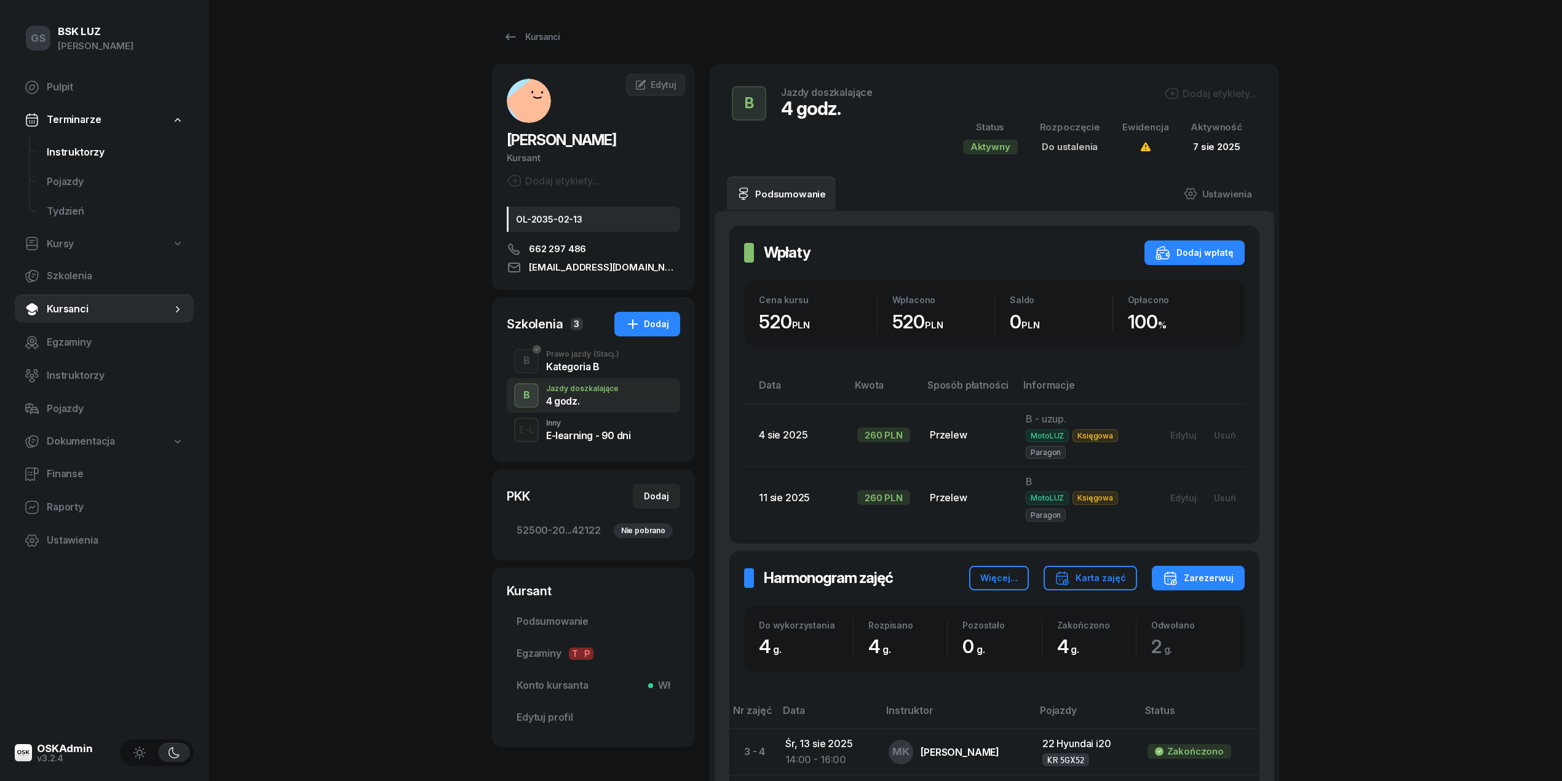
click at [68, 146] on span "Instruktorzy" at bounding box center [115, 153] width 137 height 16
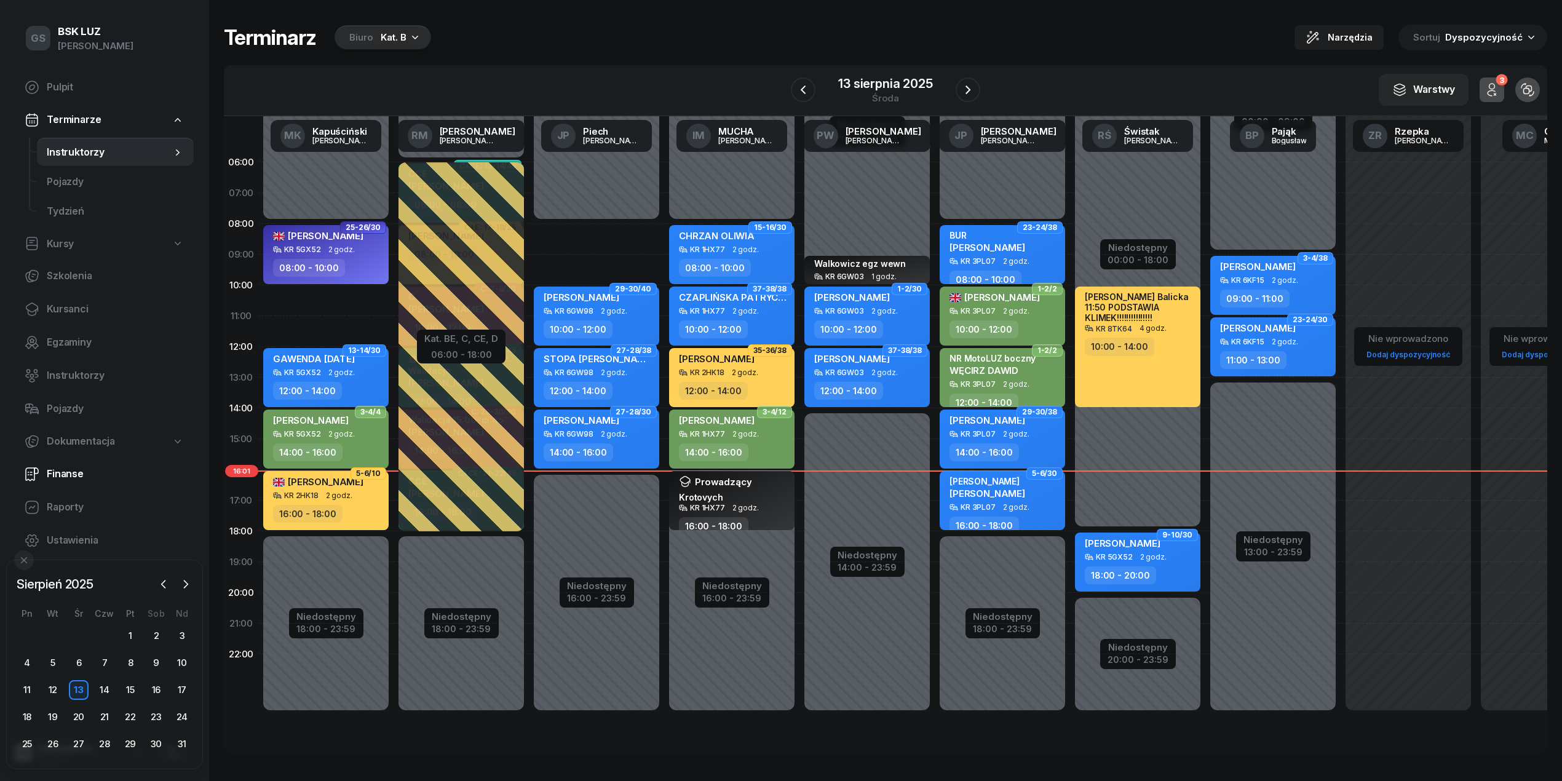
click at [65, 480] on span "Finanse" at bounding box center [115, 474] width 137 height 16
